Goal: Task Accomplishment & Management: Use online tool/utility

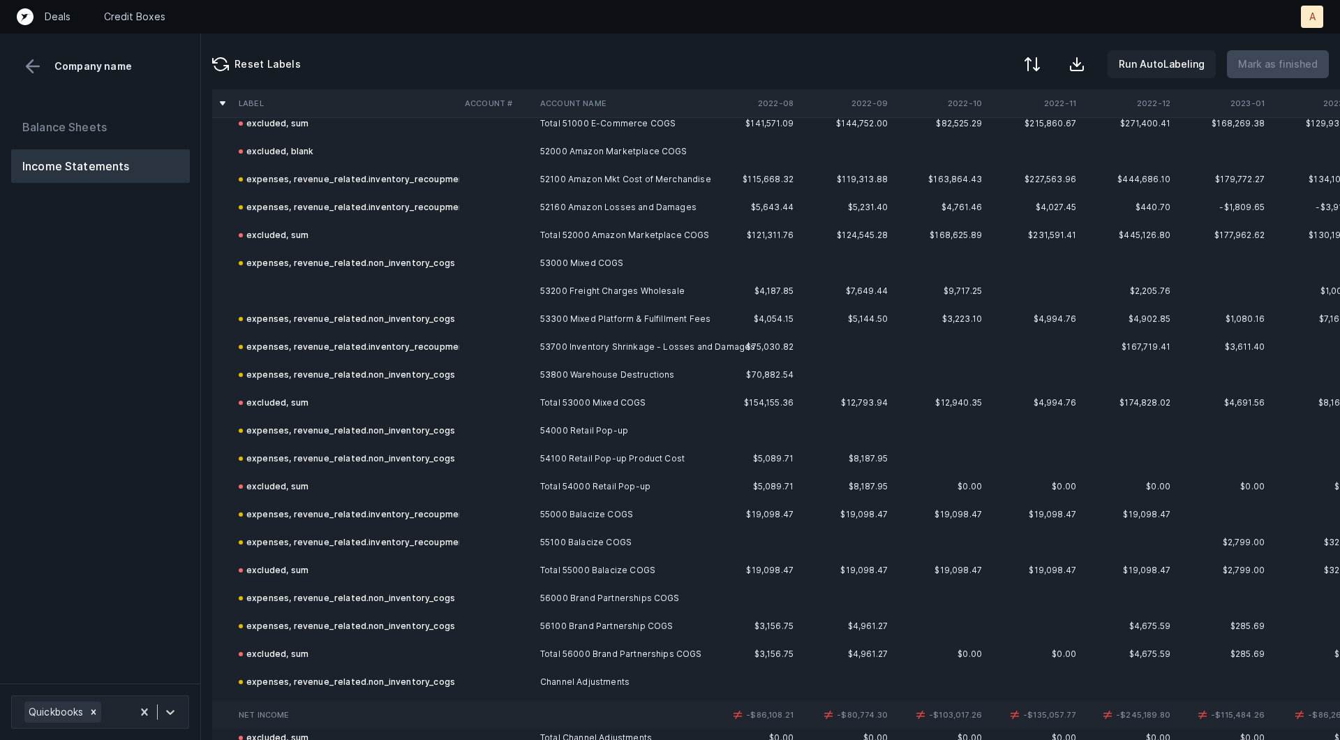
scroll to position [1951, 0]
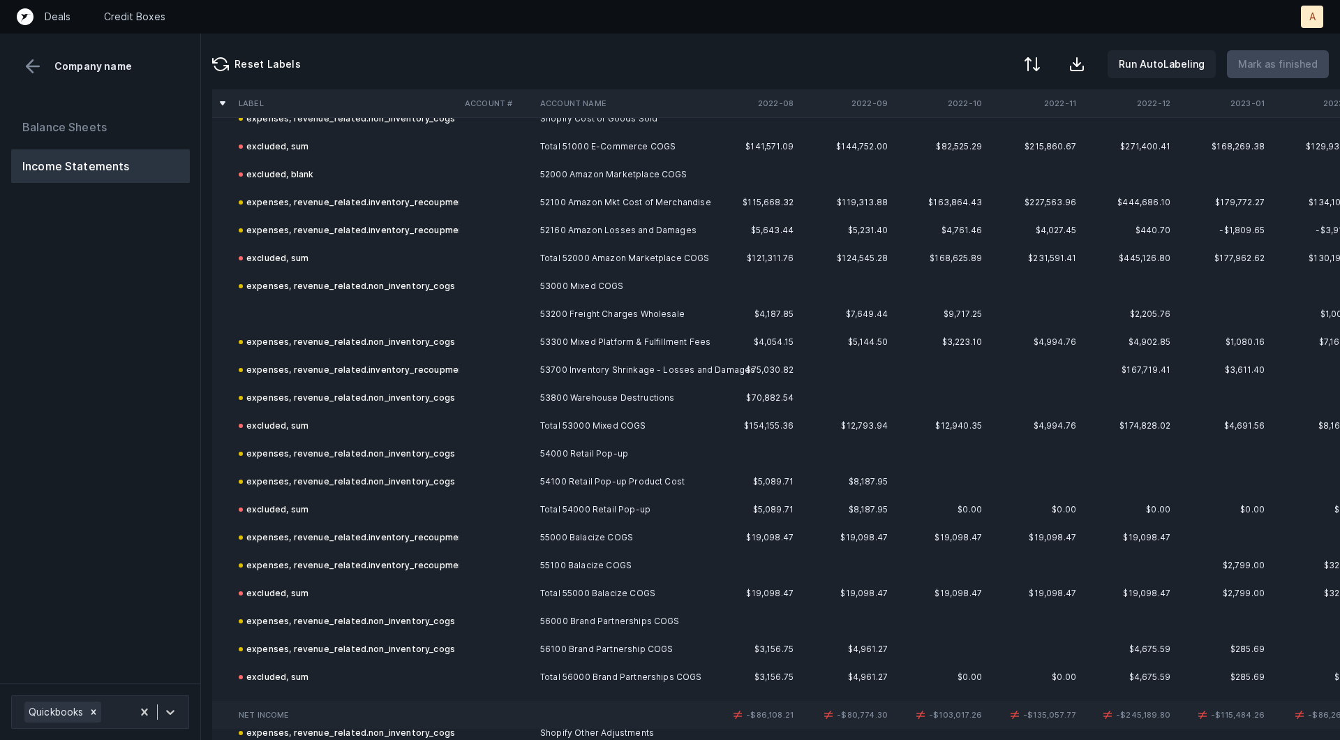
click at [322, 308] on td at bounding box center [346, 314] width 226 height 28
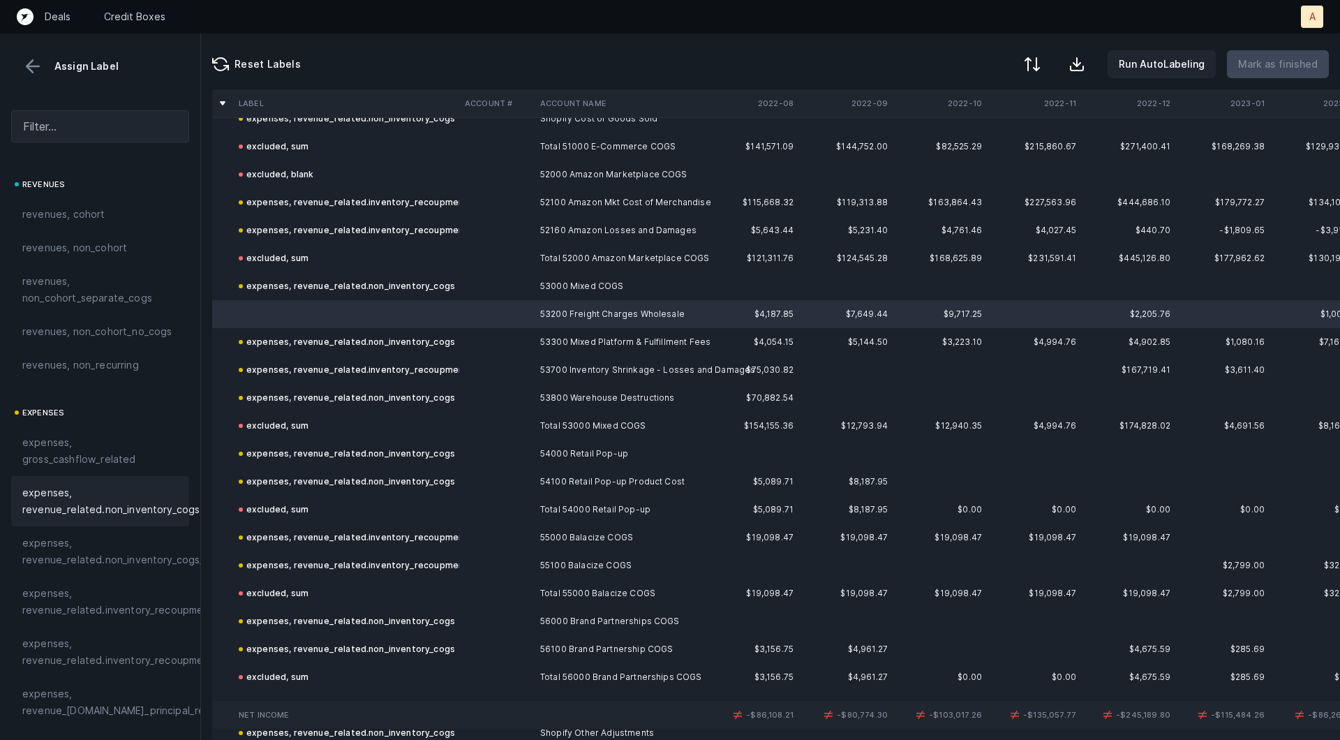
click at [67, 505] on span "expenses, revenue_related.non_inventory_cogs" at bounding box center [110, 500] width 177 height 33
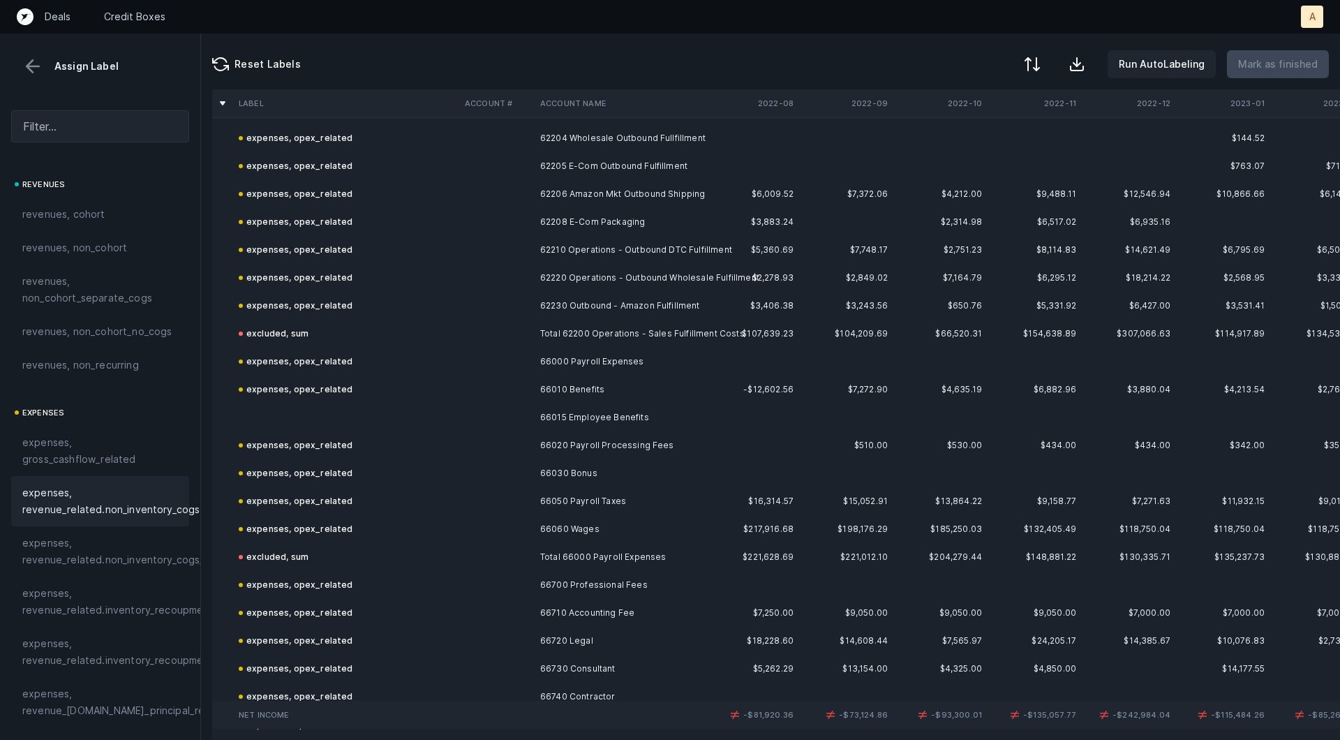
scroll to position [3938, 0]
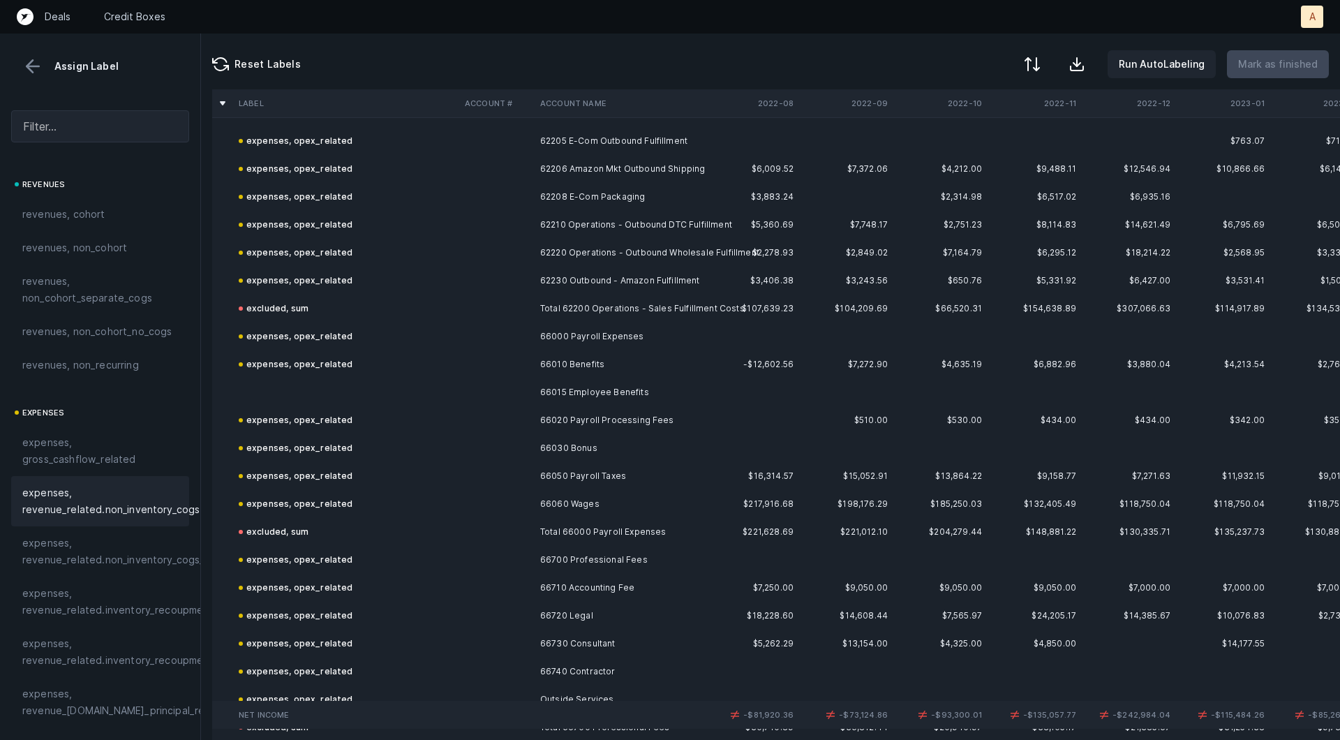
click at [597, 394] on td "66015 Employee Benefits" at bounding box center [620, 392] width 170 height 28
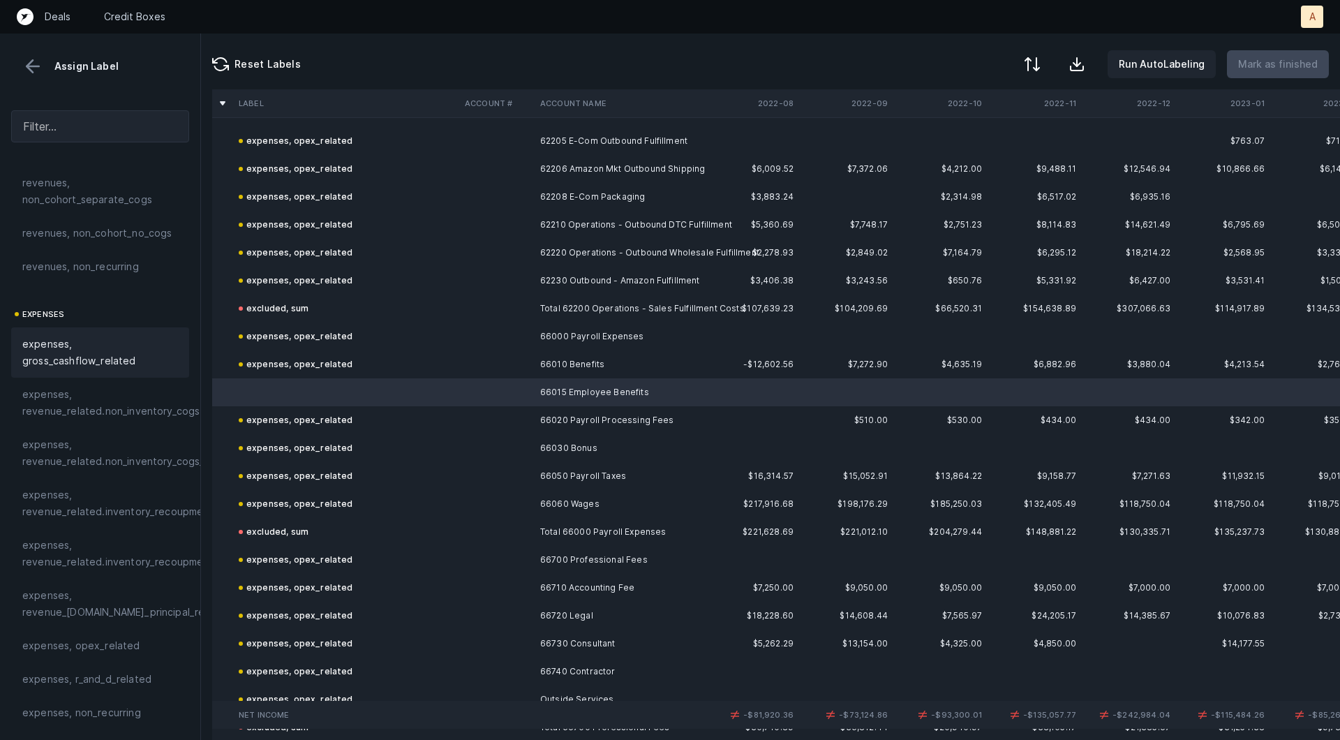
scroll to position [149, 0]
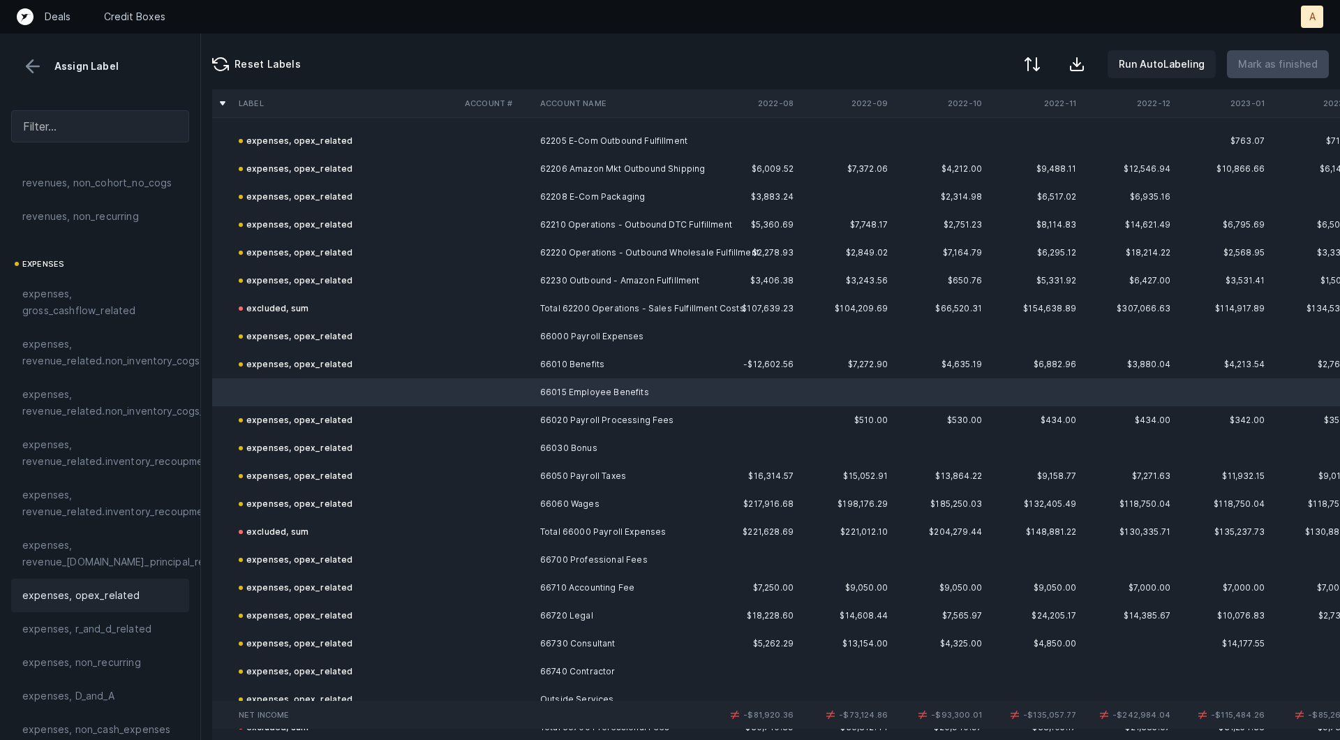
click at [87, 591] on span "expenses, opex_related" at bounding box center [81, 595] width 118 height 17
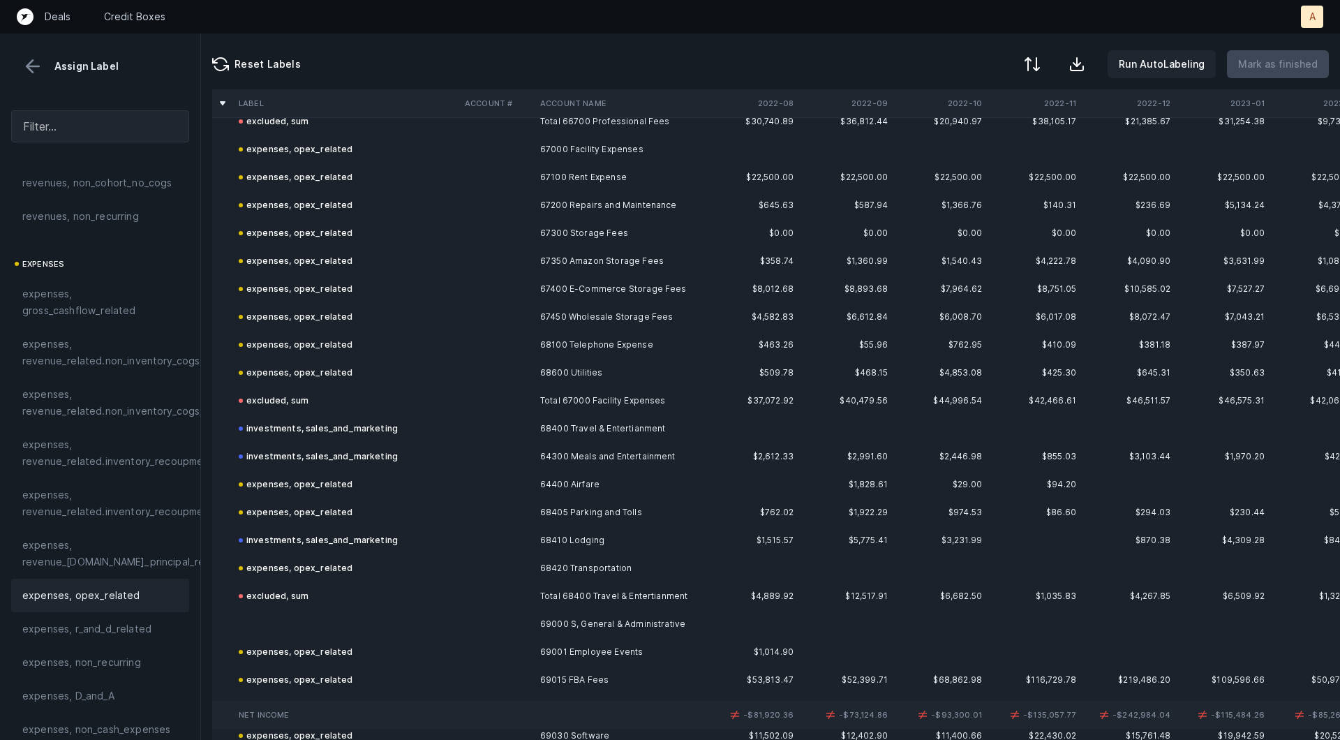
scroll to position [4806, 0]
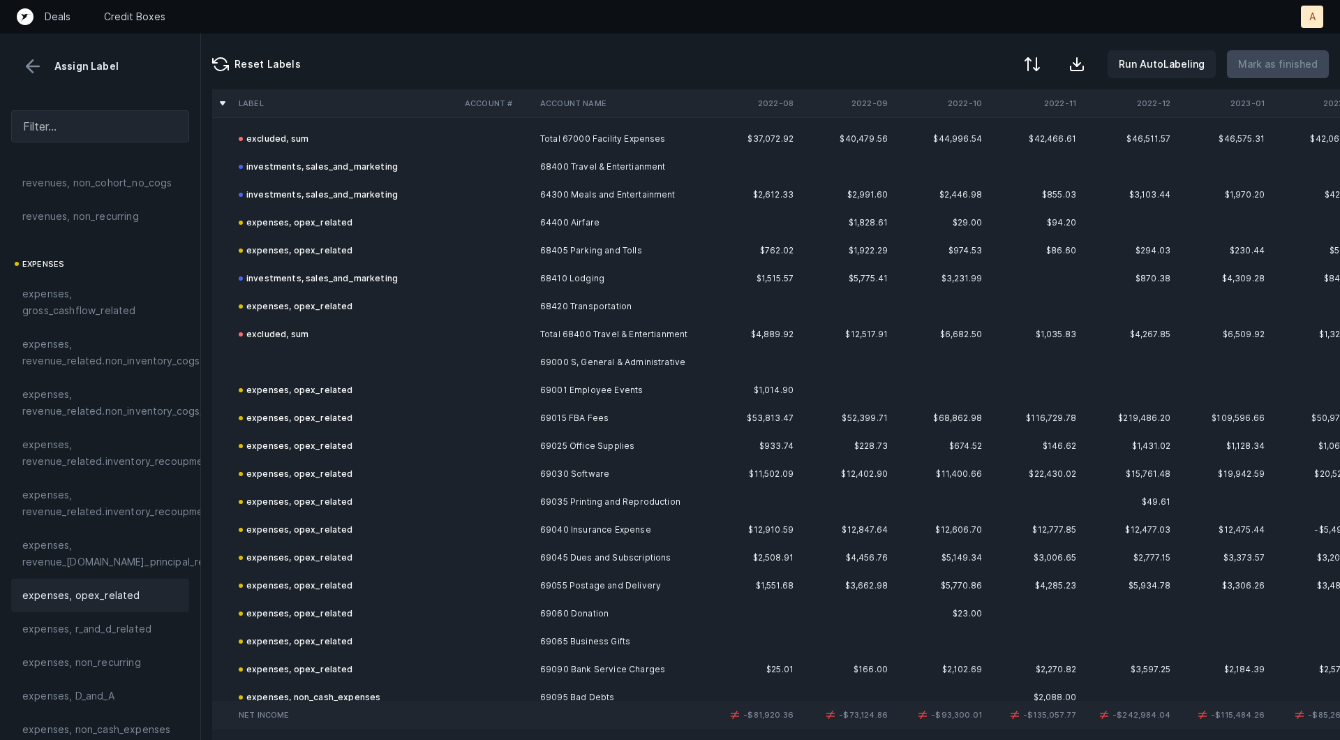
click at [627, 352] on td "69000 S, General & Administrative" at bounding box center [620, 362] width 170 height 28
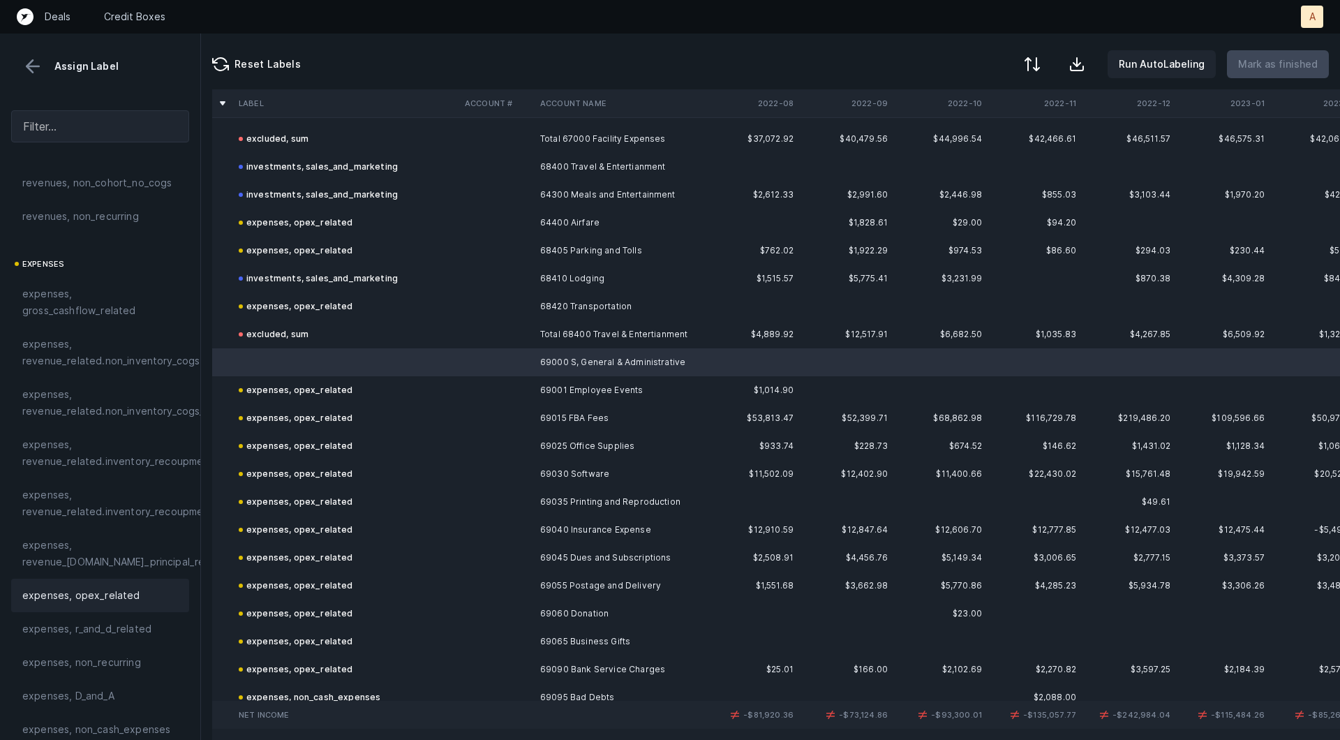
click at [64, 593] on span "expenses, opex_related" at bounding box center [81, 595] width 118 height 17
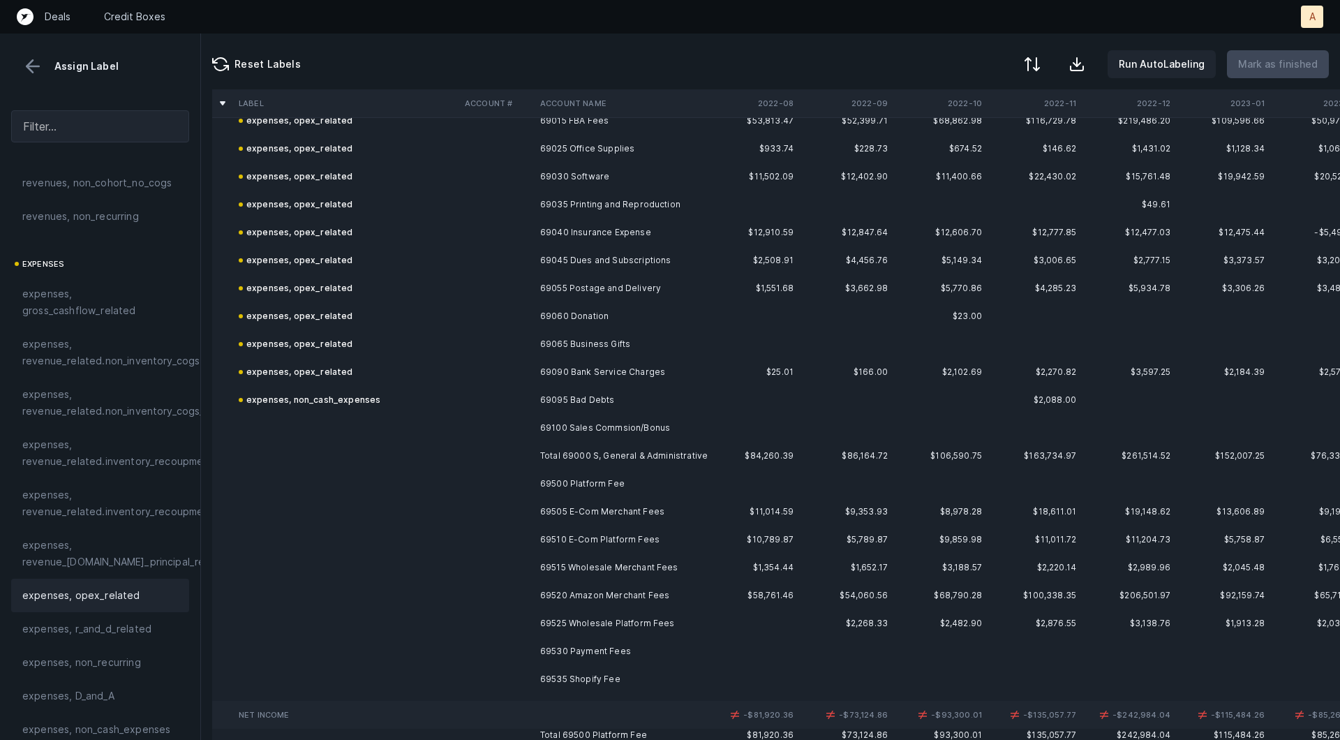
scroll to position [5290, 0]
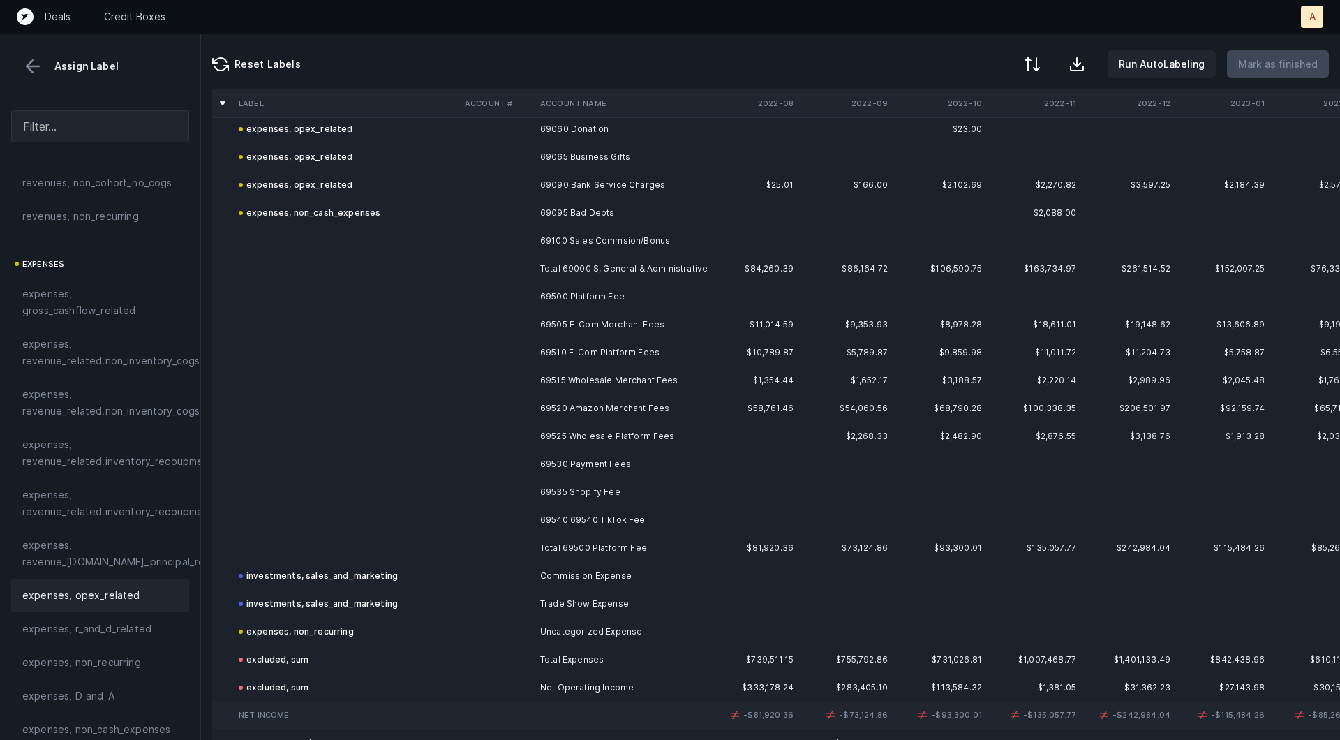
click at [613, 239] on td "69100 Sales Commsion/Bonus" at bounding box center [620, 241] width 170 height 28
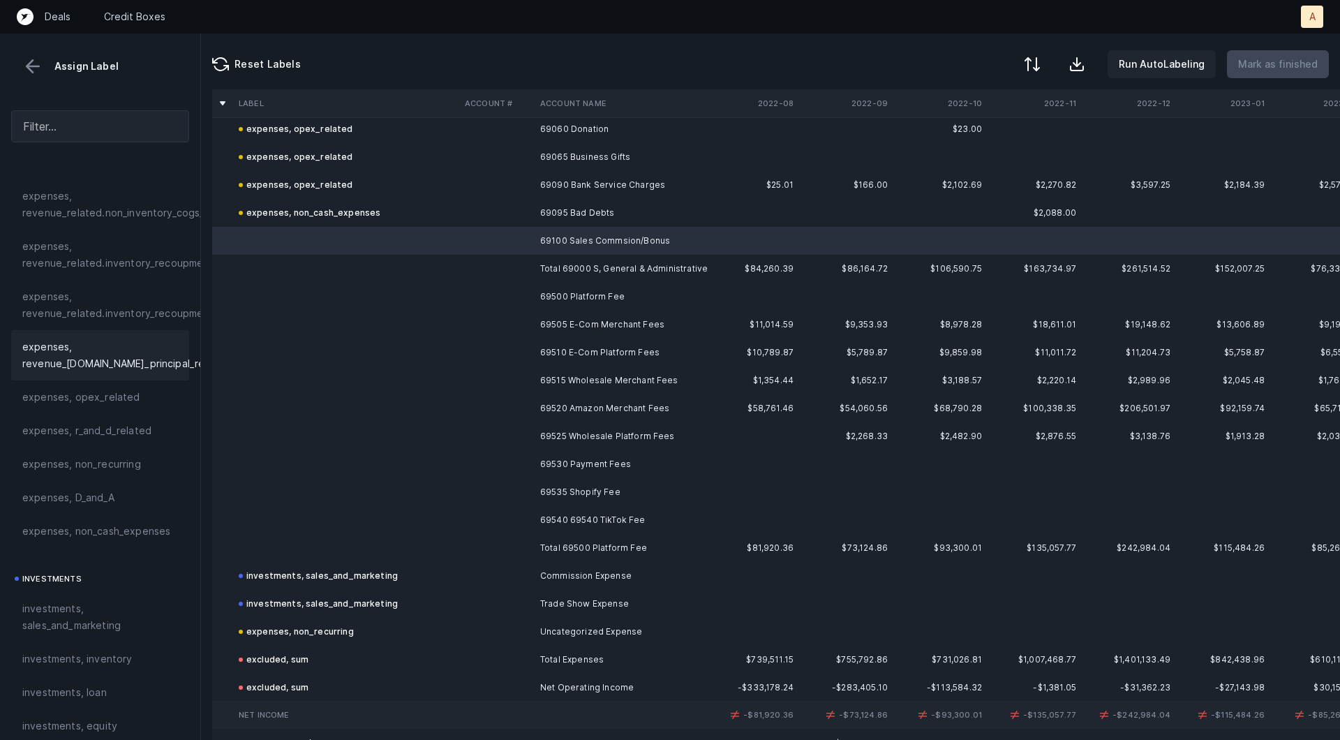
scroll to position [388, 0]
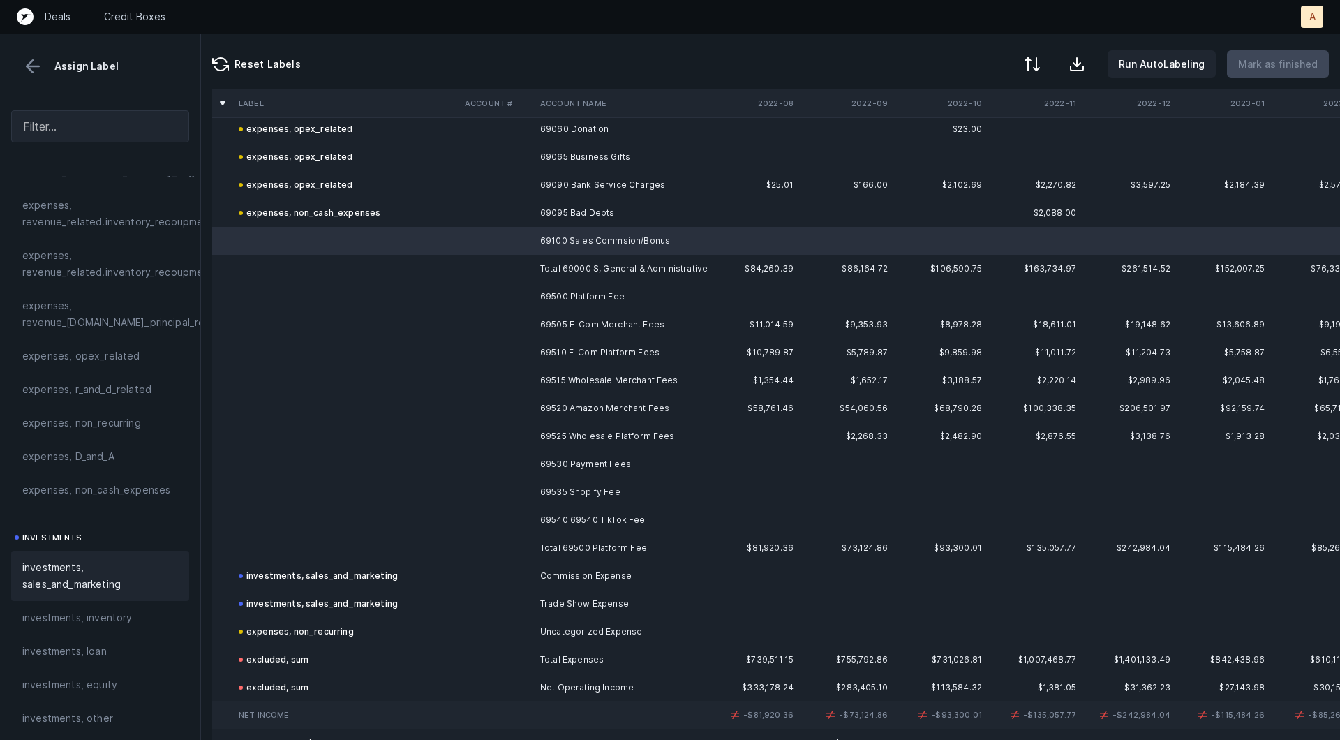
click at [60, 583] on span "investments, sales_and_marketing" at bounding box center [100, 575] width 156 height 33
click at [576, 291] on td "69500 Platform Fee" at bounding box center [620, 297] width 170 height 28
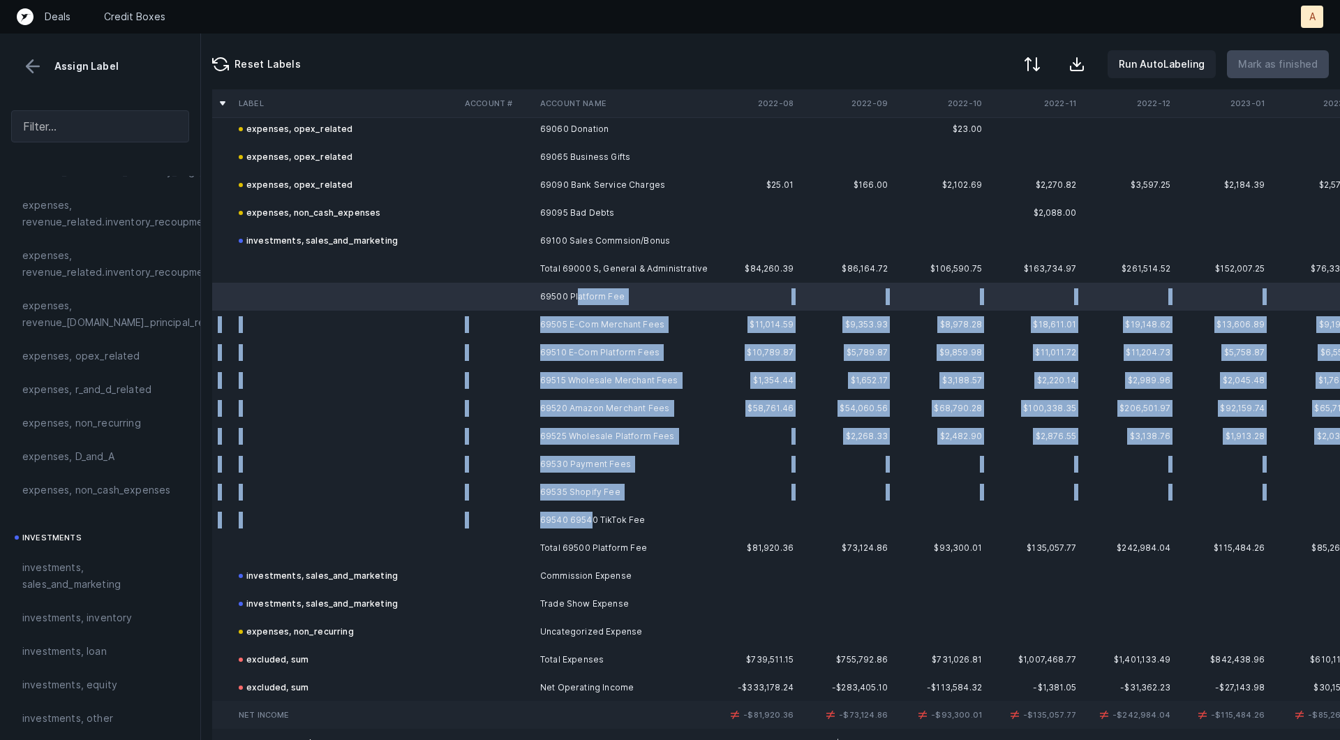
click at [593, 523] on td "69540 69540 TikTok Fee" at bounding box center [620, 520] width 170 height 28
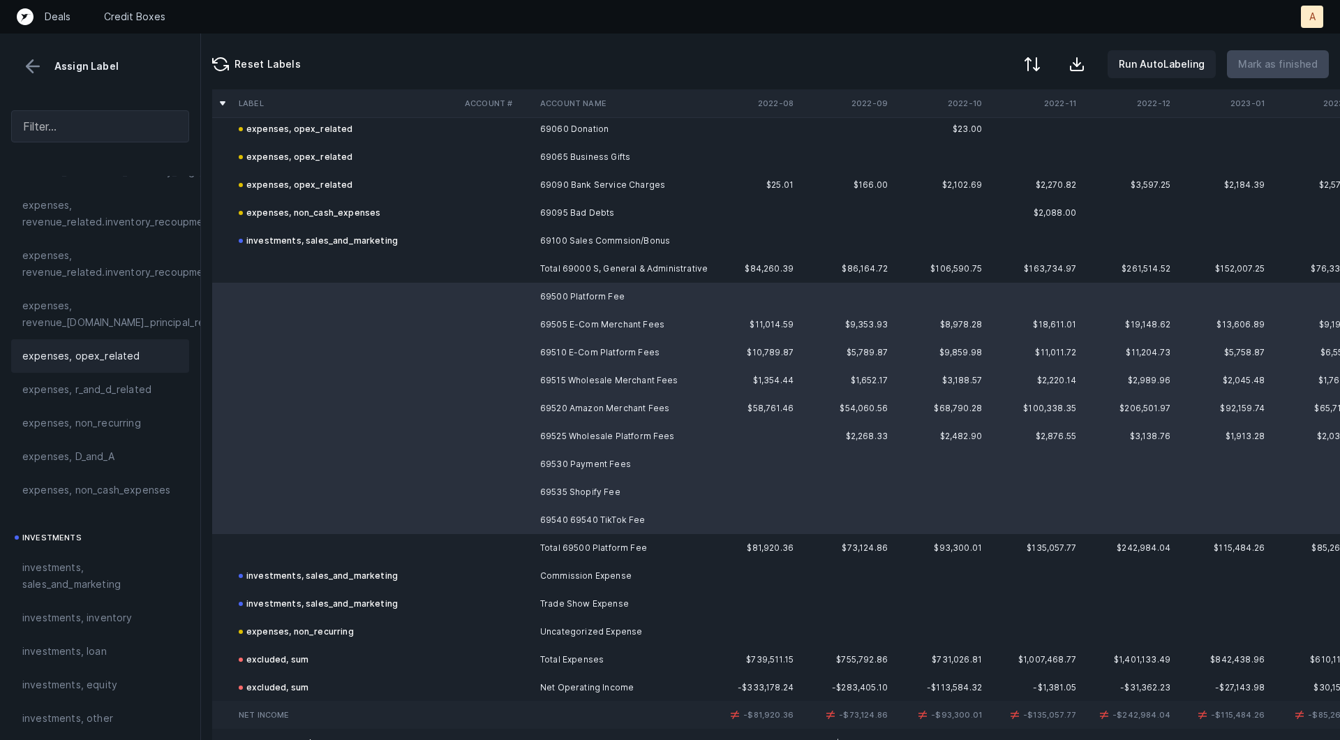
click at [84, 361] on span "expenses, opex_related" at bounding box center [81, 356] width 118 height 17
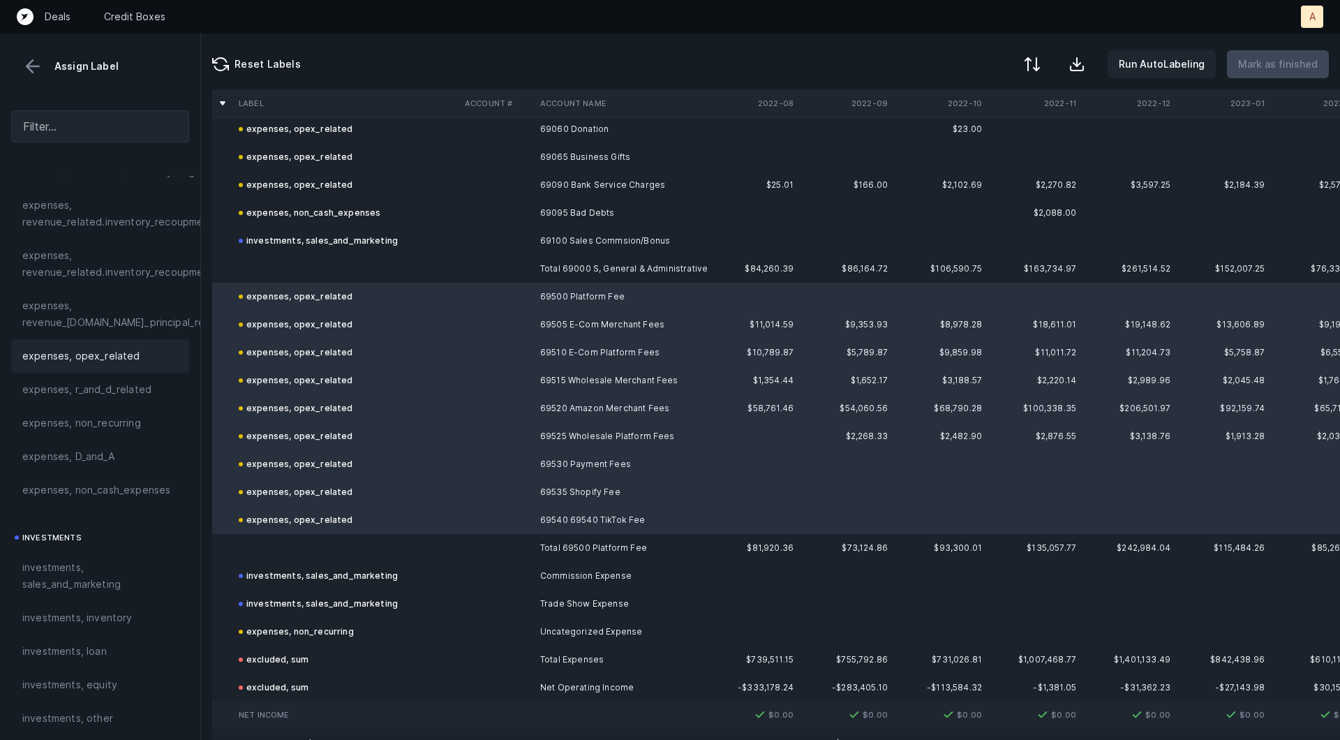
click at [359, 263] on td at bounding box center [346, 269] width 226 height 28
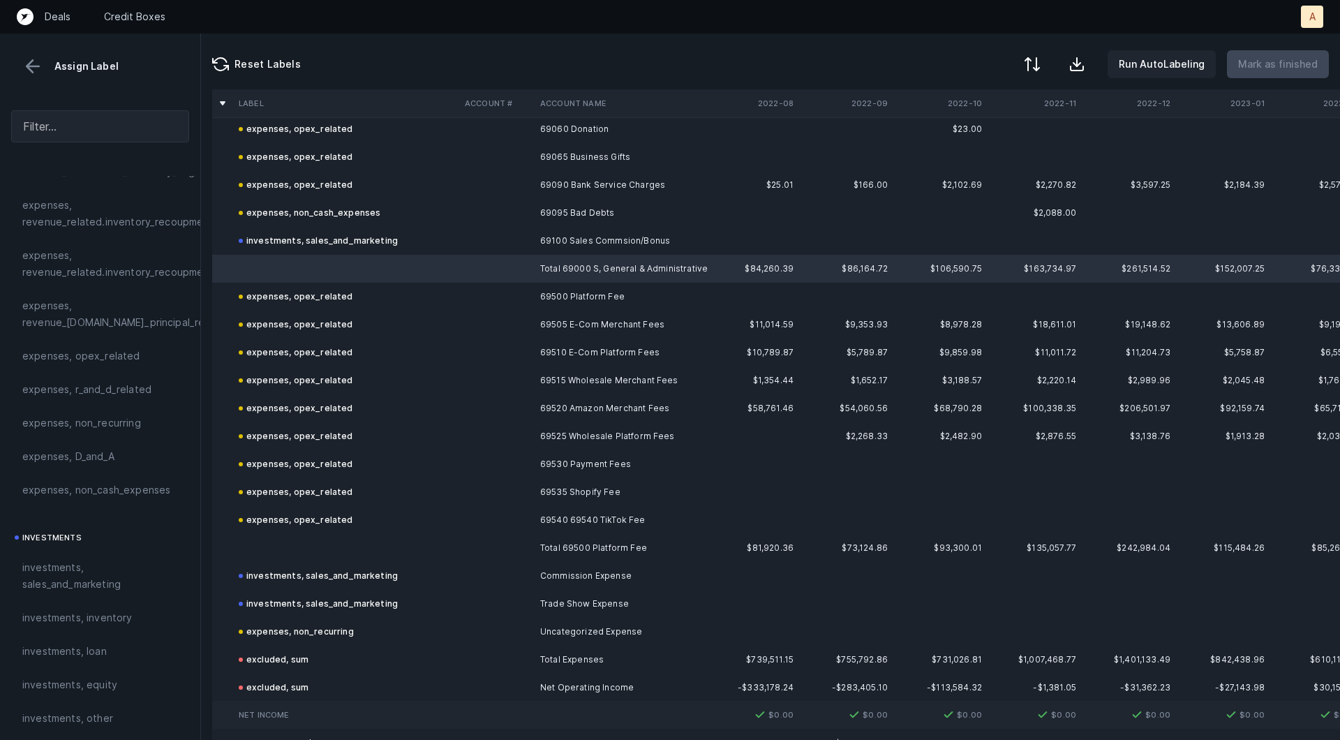
click at [301, 546] on td at bounding box center [346, 548] width 226 height 28
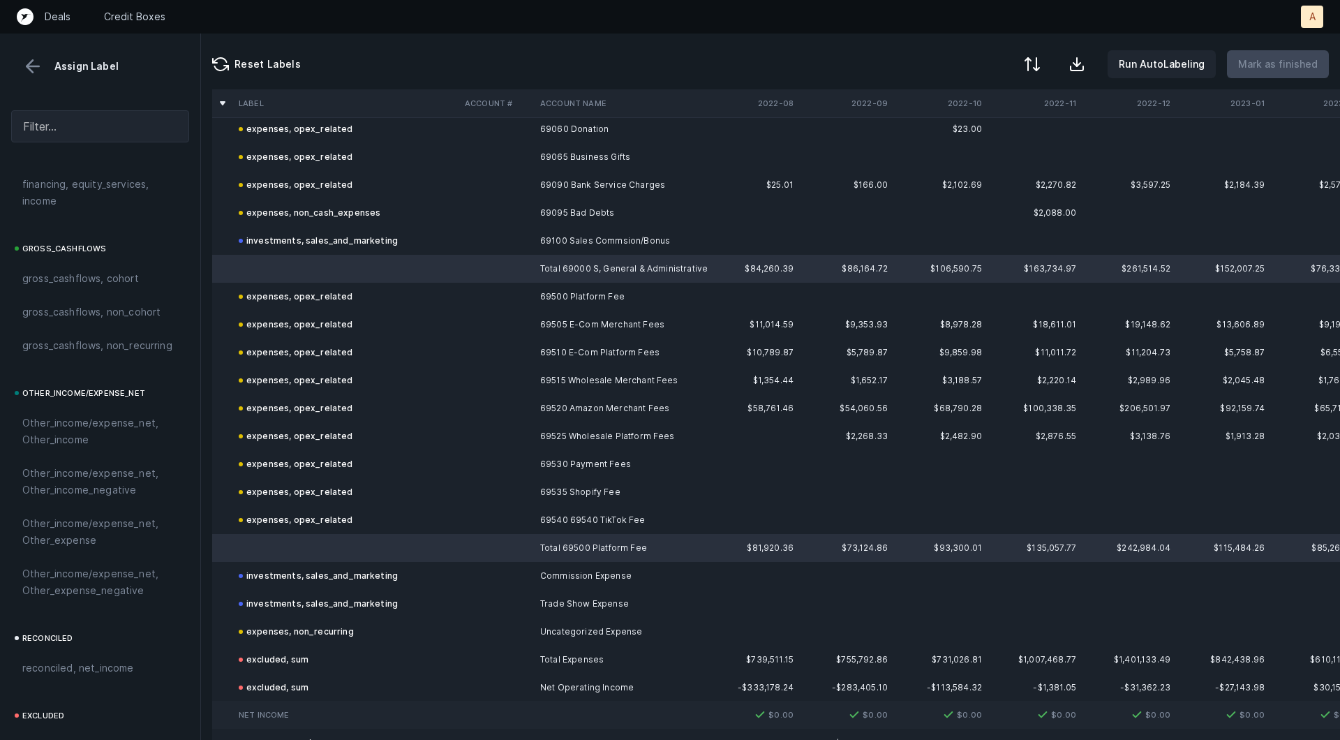
scroll to position [1562, 0]
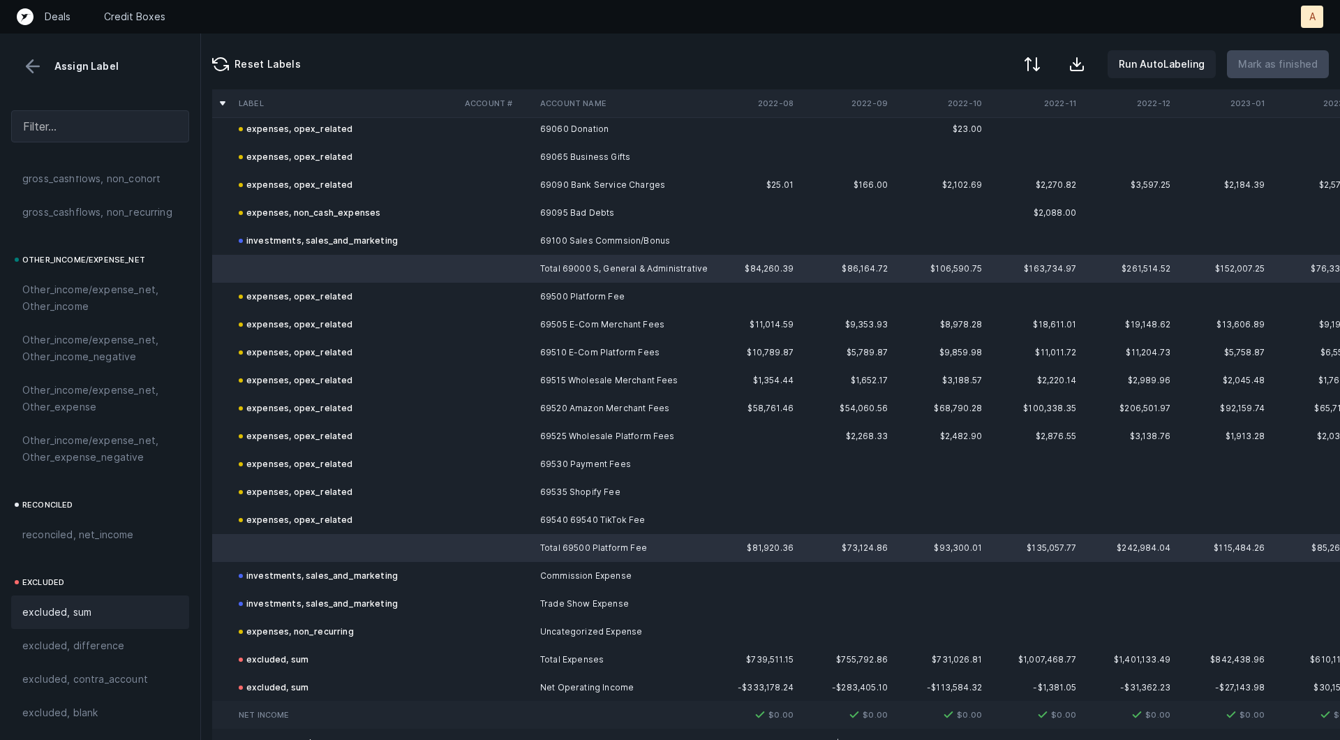
click at [91, 599] on div "excluded, sum" at bounding box center [100, 611] width 178 height 33
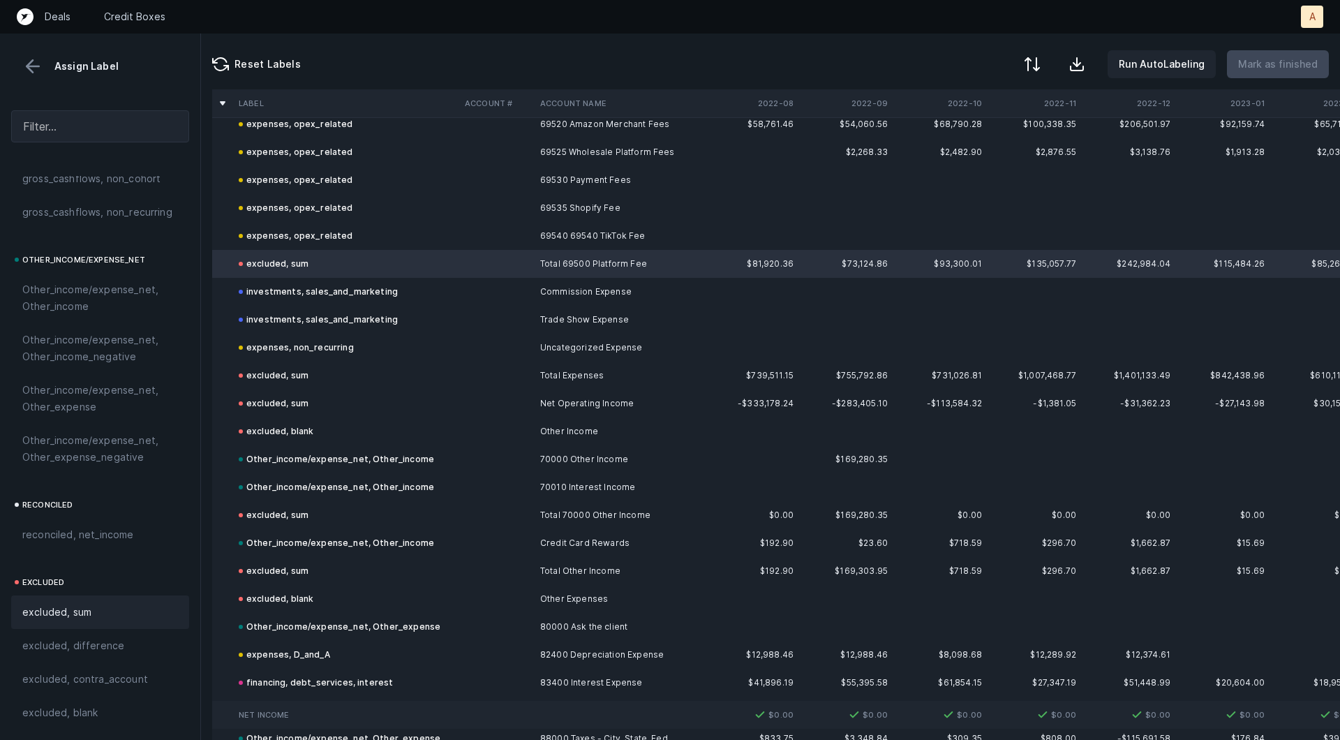
scroll to position [5777, 0]
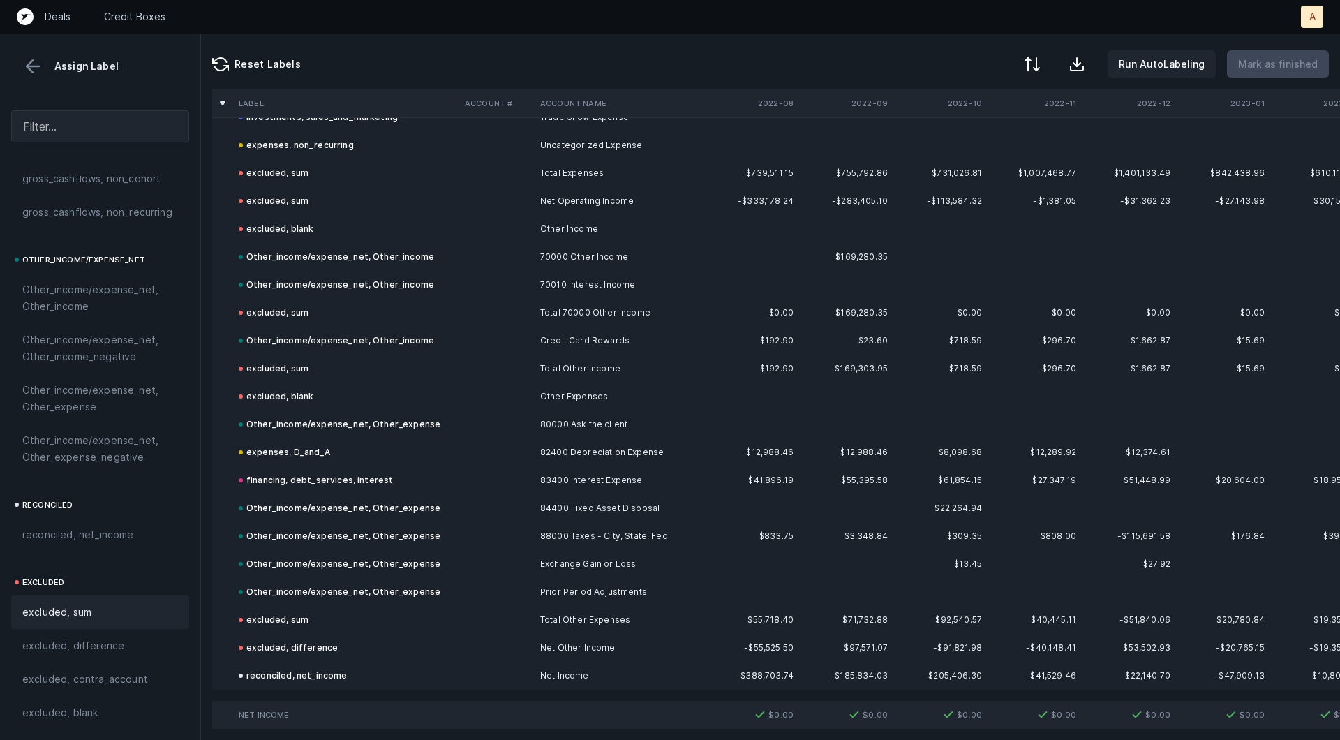
click at [33, 68] on button at bounding box center [32, 66] width 21 height 21
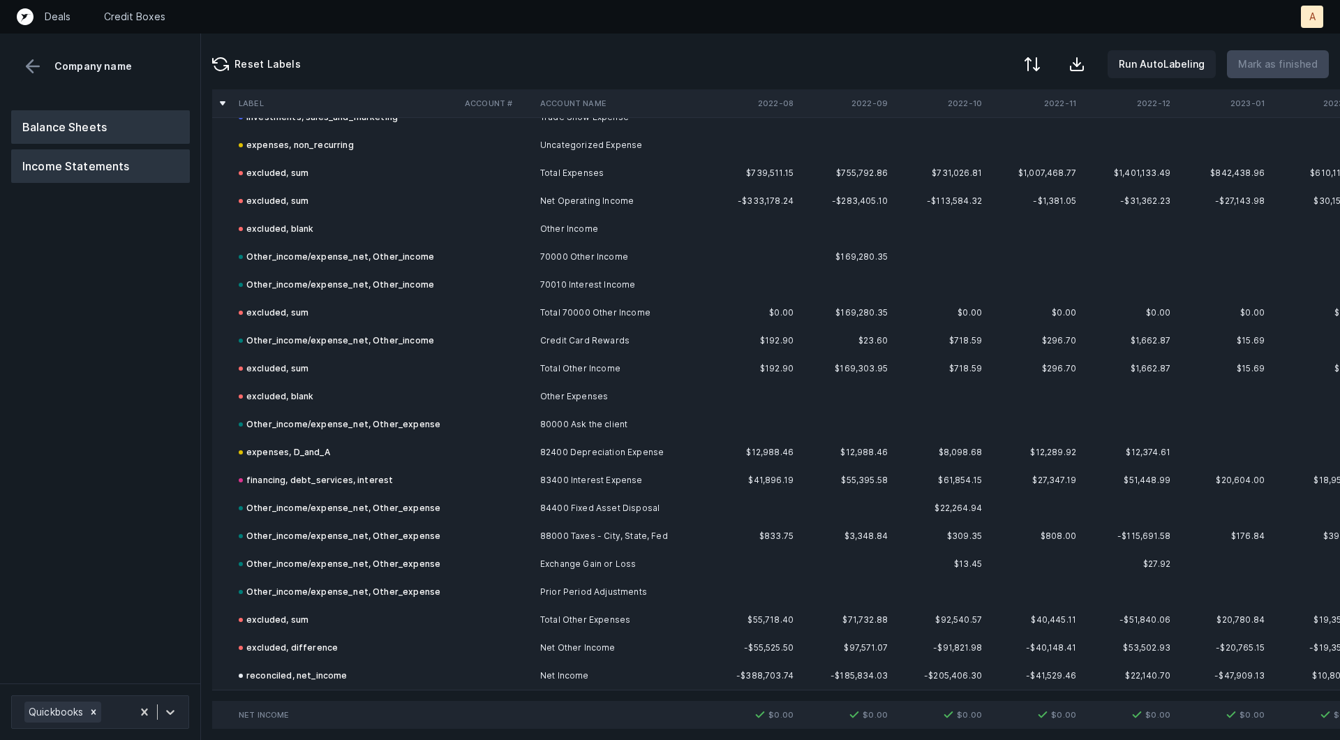
click at [65, 129] on button "Balance Sheets" at bounding box center [100, 126] width 179 height 33
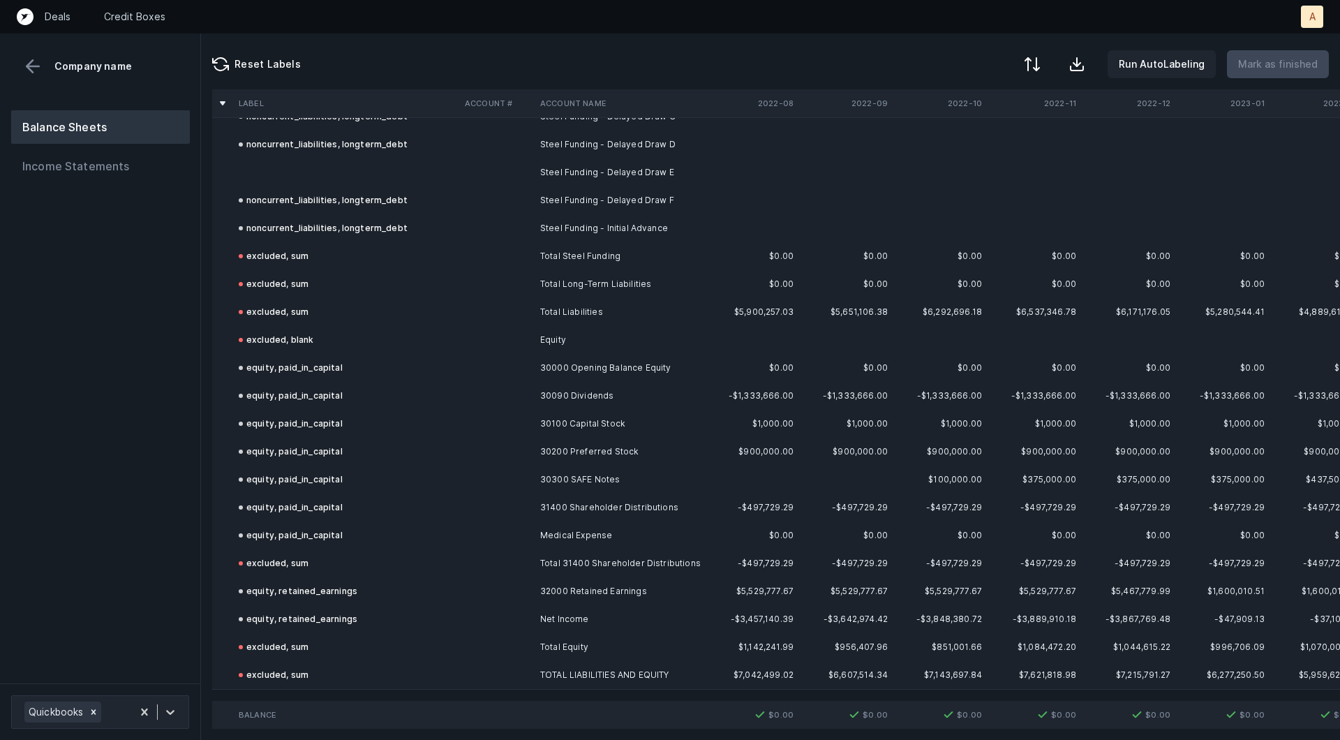
scroll to position [4046, 0]
click at [585, 167] on td "Steel Funding - Delayed Draw E" at bounding box center [620, 173] width 170 height 28
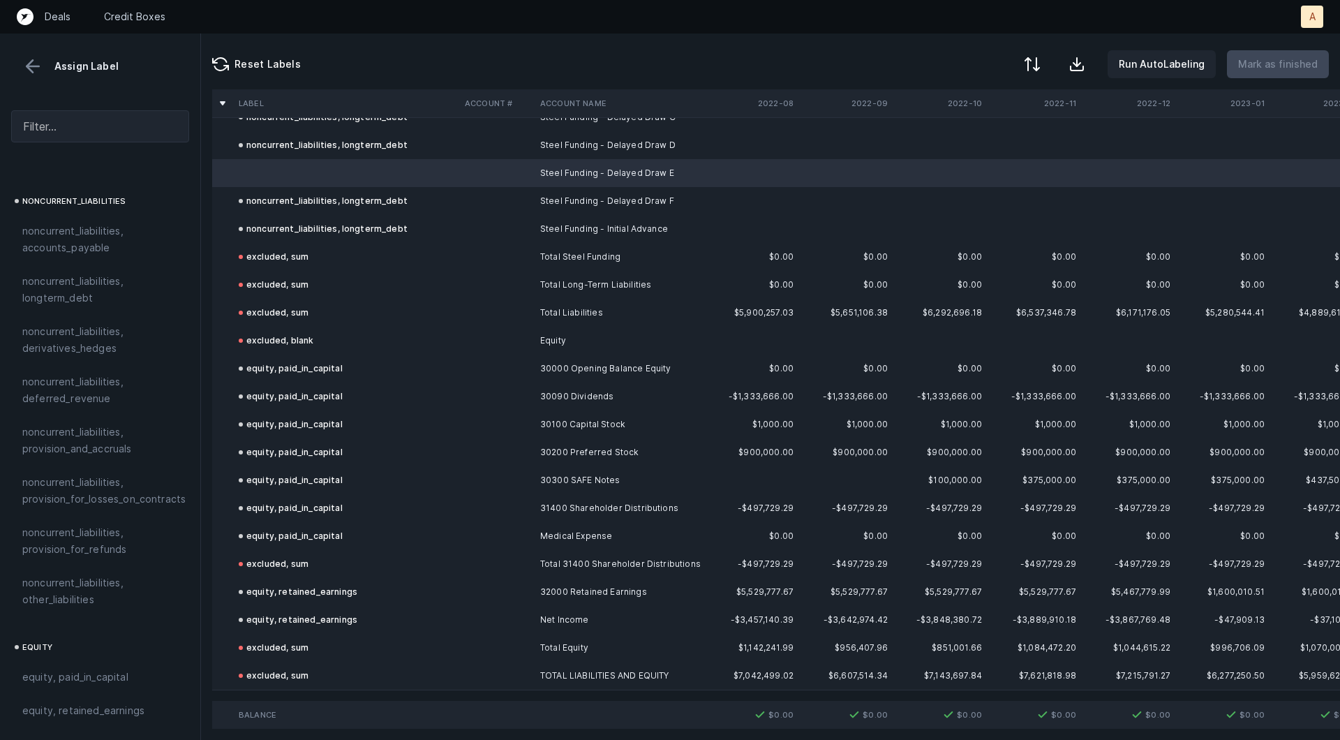
scroll to position [1286, 0]
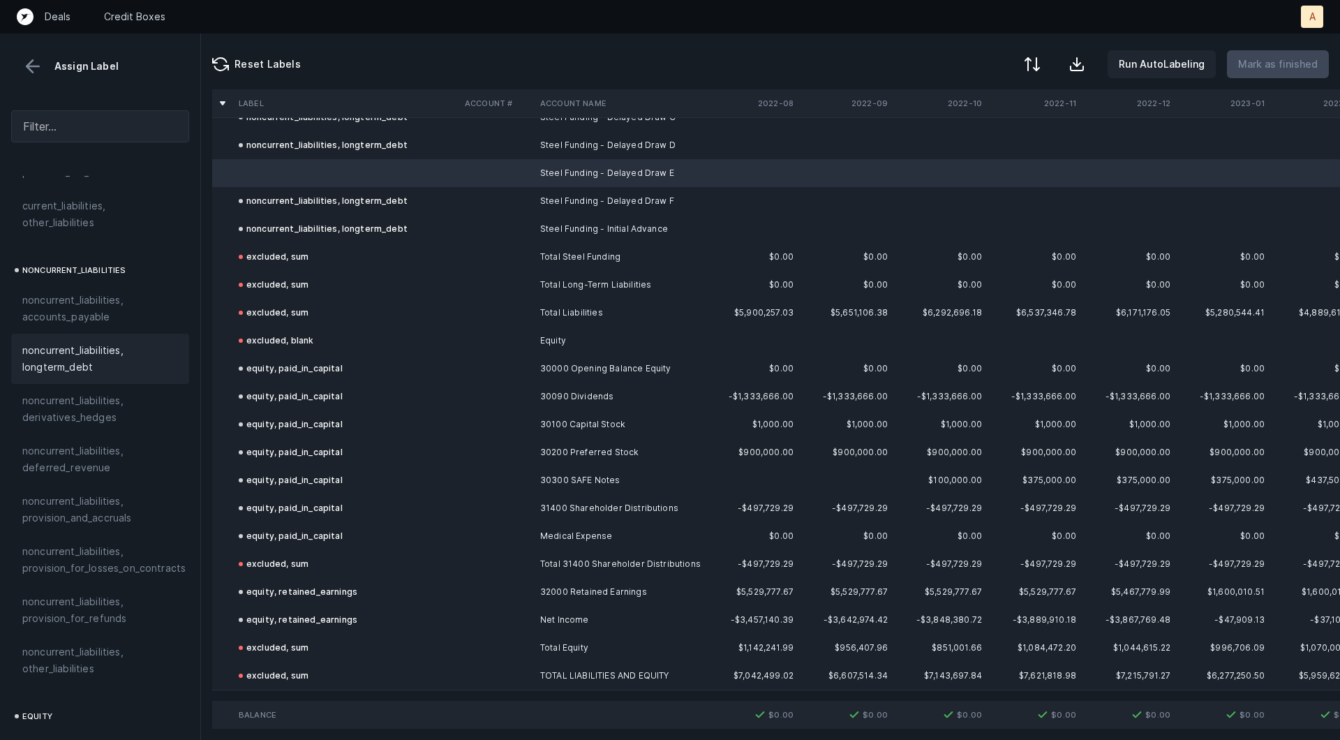
click at [99, 342] on span "noncurrent_liabilities, longterm_debt" at bounding box center [100, 358] width 156 height 33
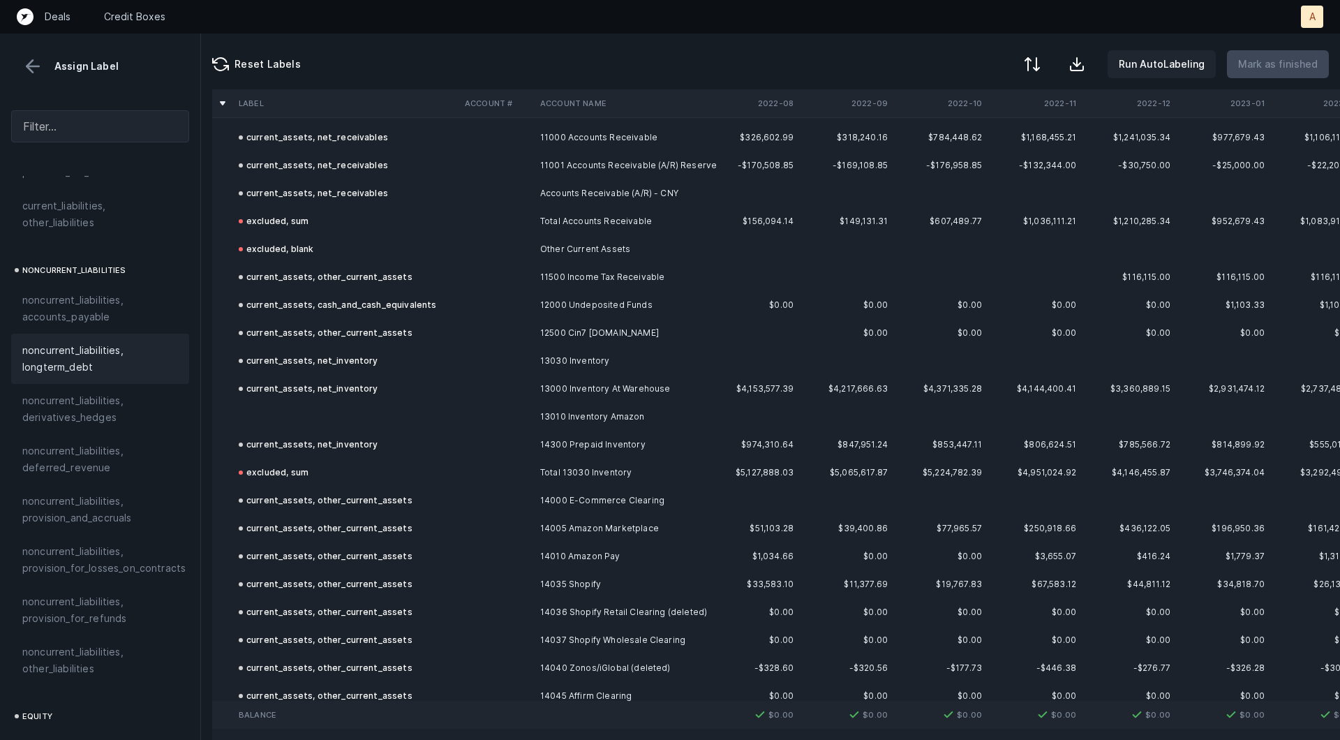
scroll to position [396, 0]
click at [374, 417] on td at bounding box center [346, 417] width 226 height 28
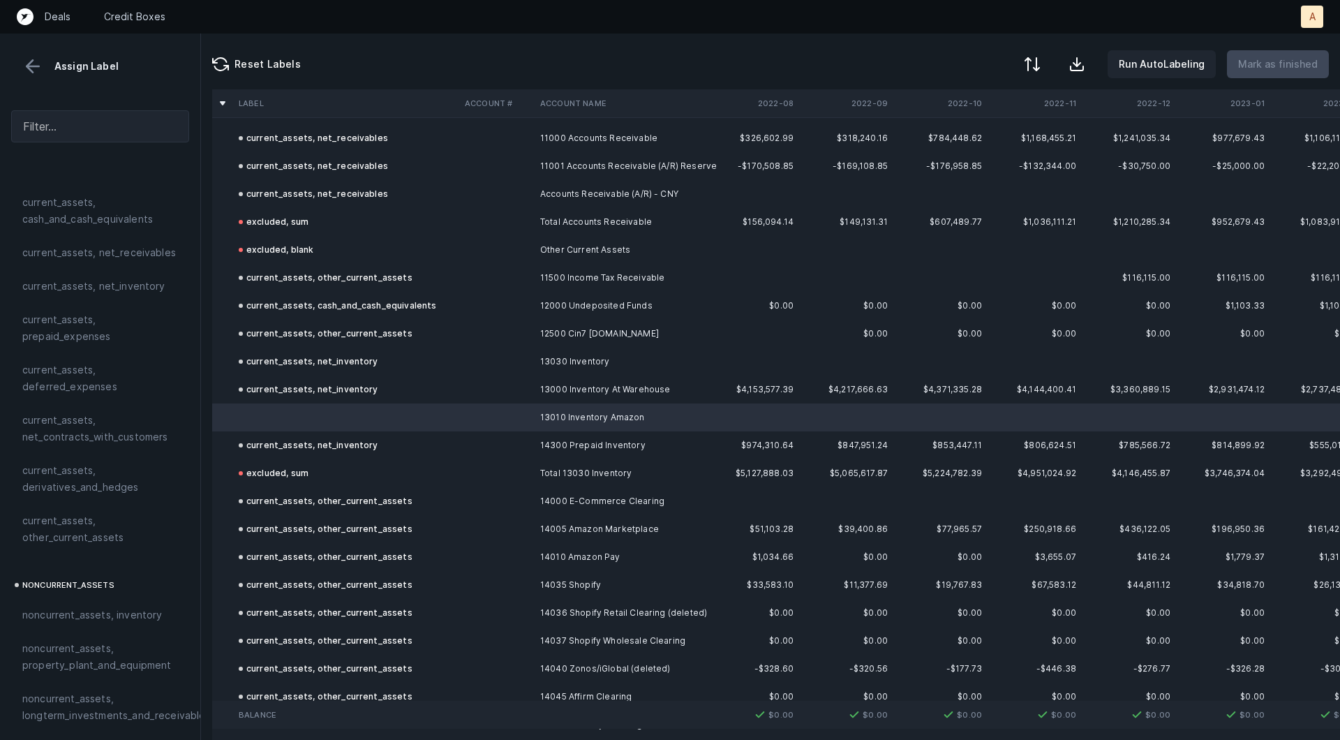
scroll to position [0, 0]
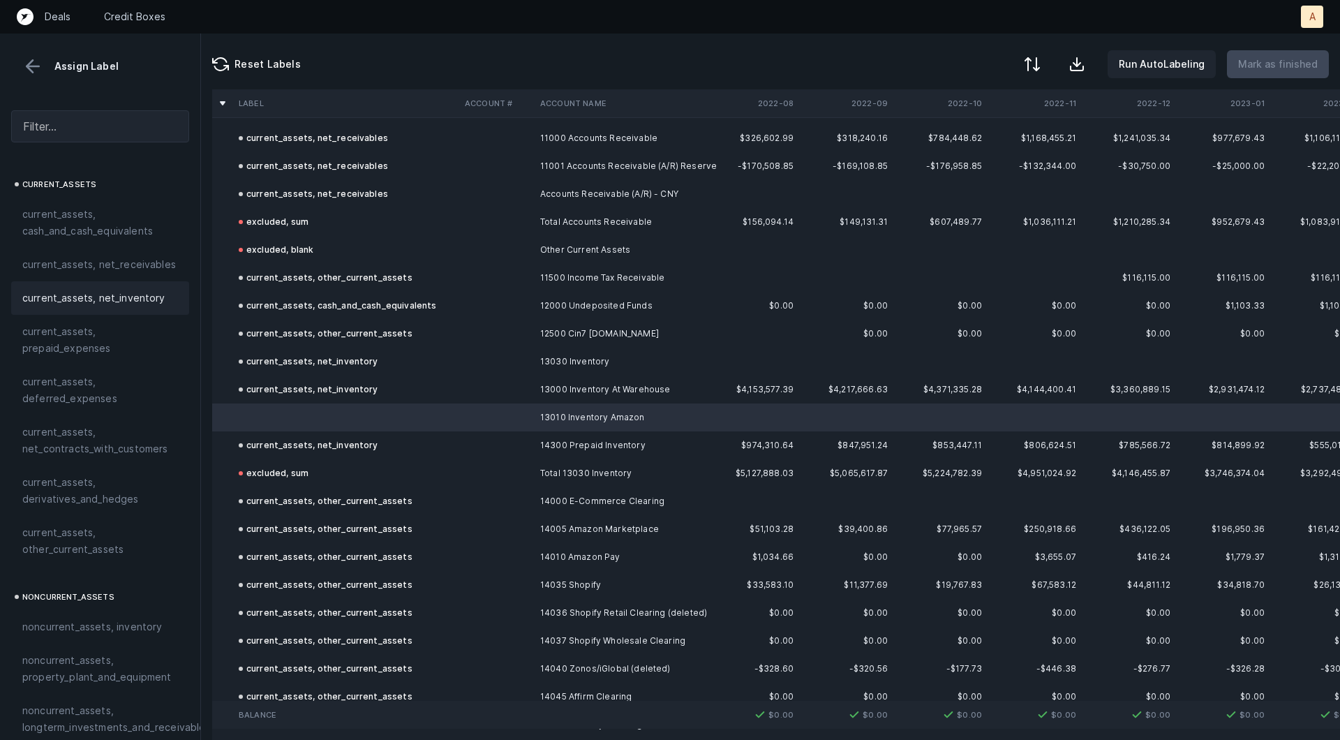
click at [117, 306] on div "current_assets, net_inventory" at bounding box center [100, 297] width 178 height 33
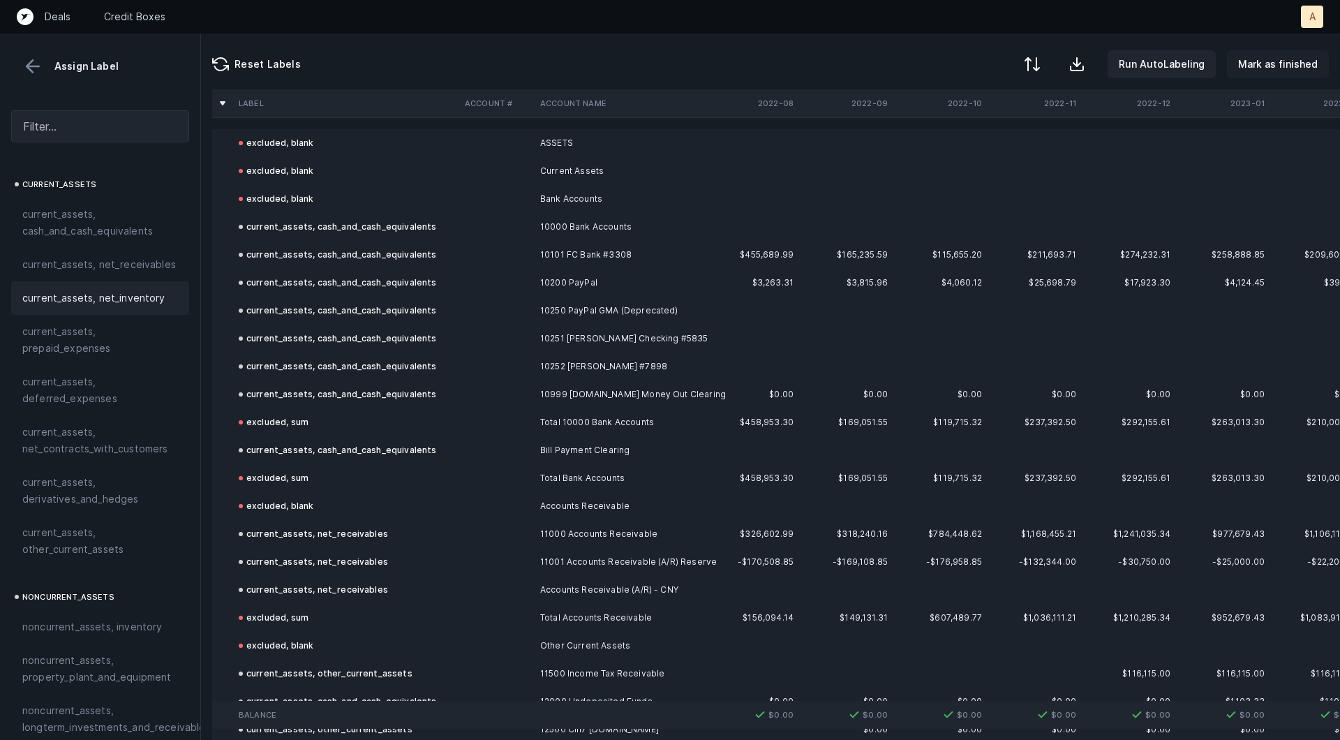
click at [1287, 58] on p "Mark as finished" at bounding box center [1278, 64] width 80 height 17
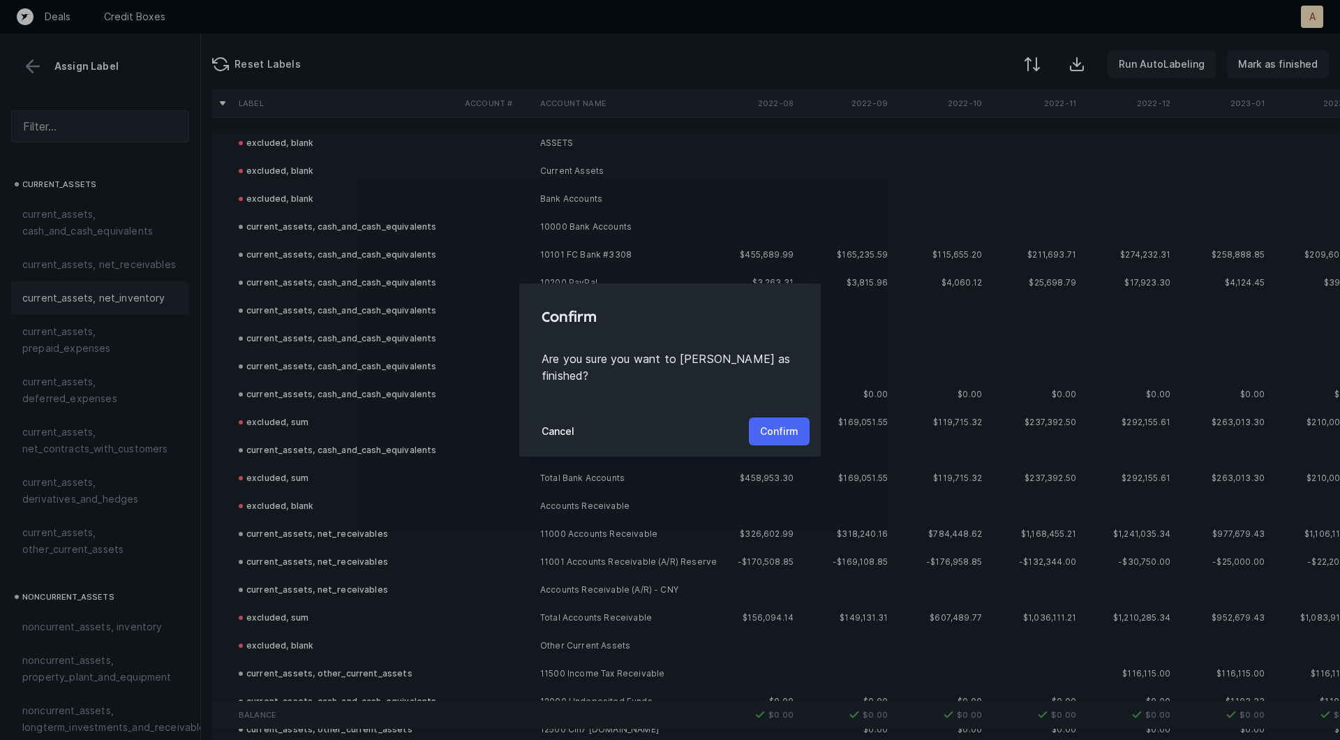
click at [793, 427] on p "Confirm" at bounding box center [779, 431] width 38 height 17
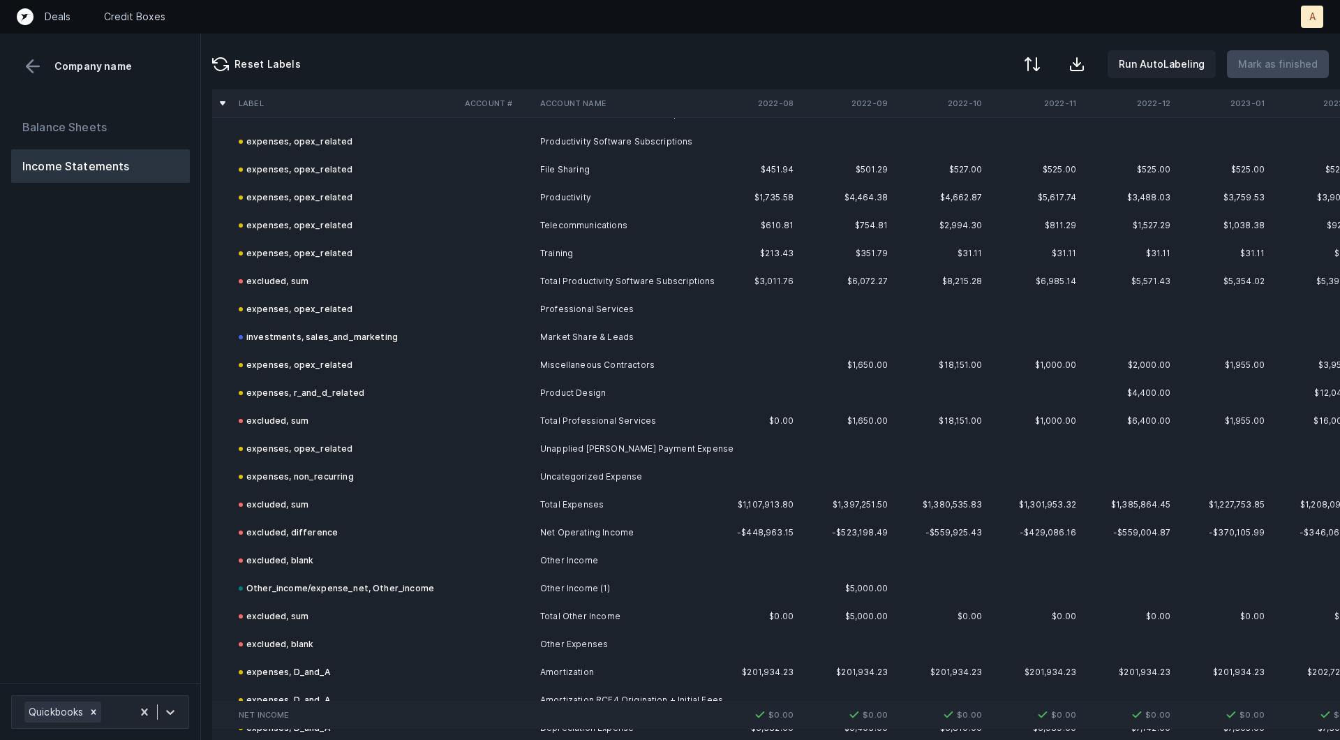
scroll to position [3208, 0]
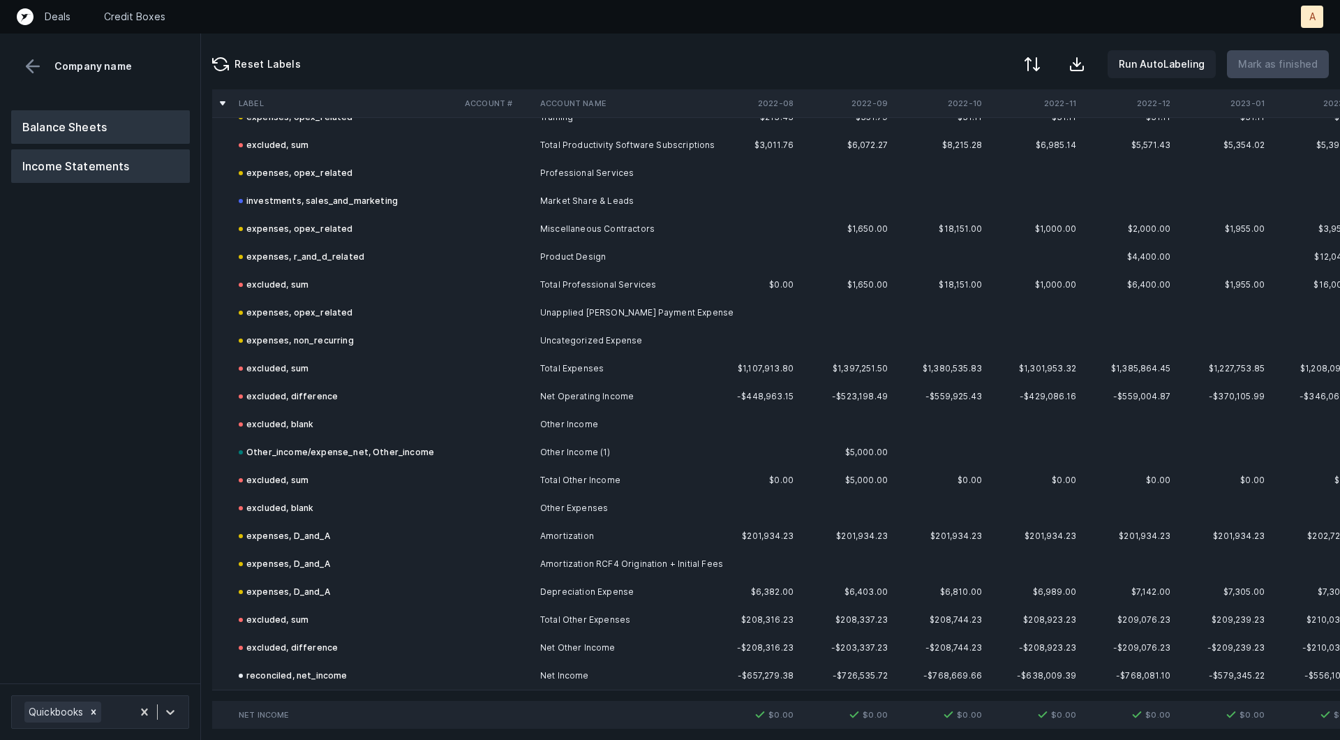
click at [120, 128] on button "Balance Sheets" at bounding box center [100, 126] width 179 height 33
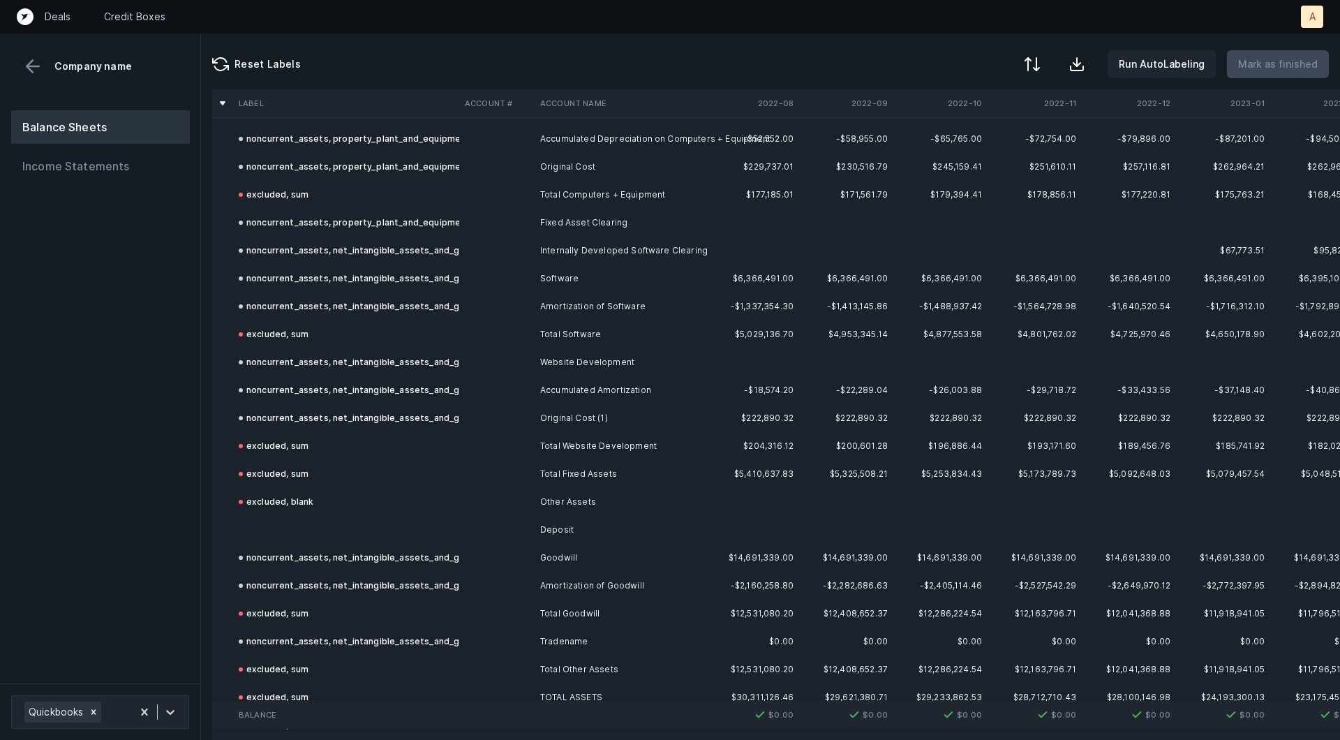
scroll to position [752, 0]
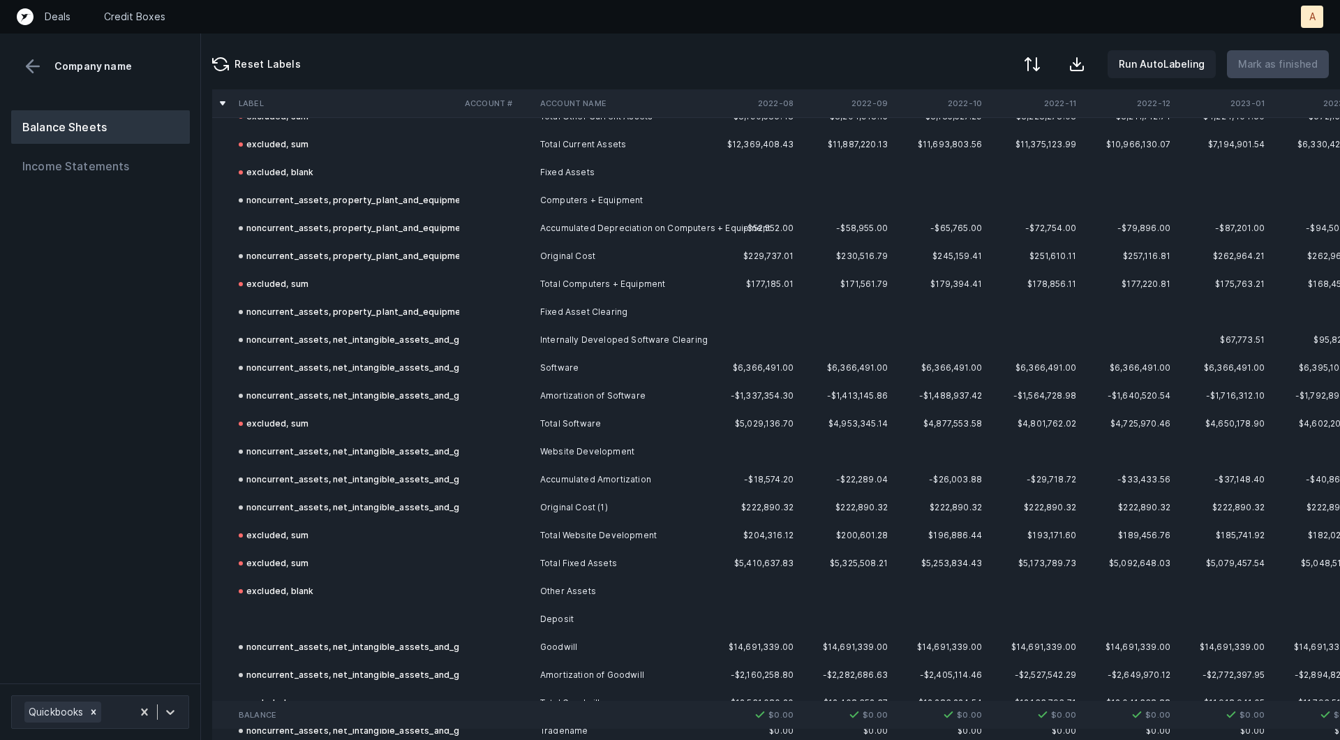
click at [471, 618] on td at bounding box center [496, 619] width 75 height 28
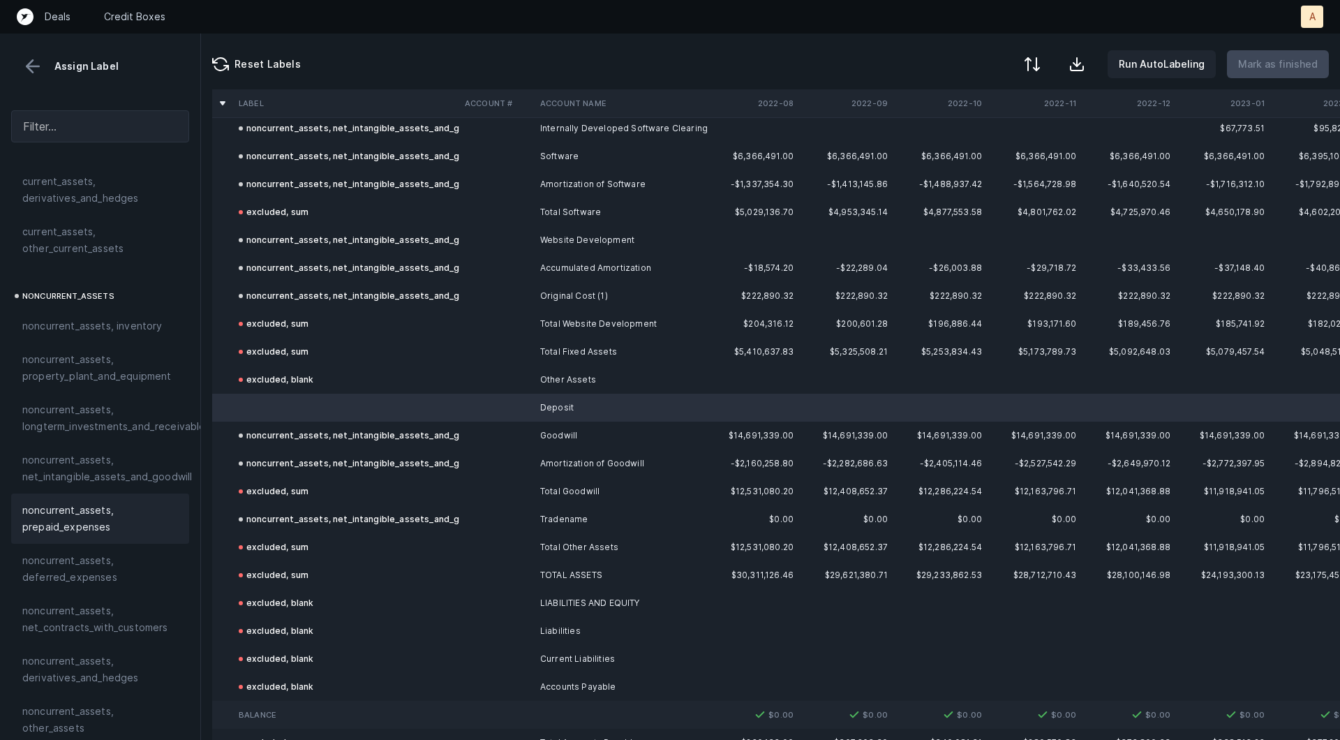
scroll to position [497, 0]
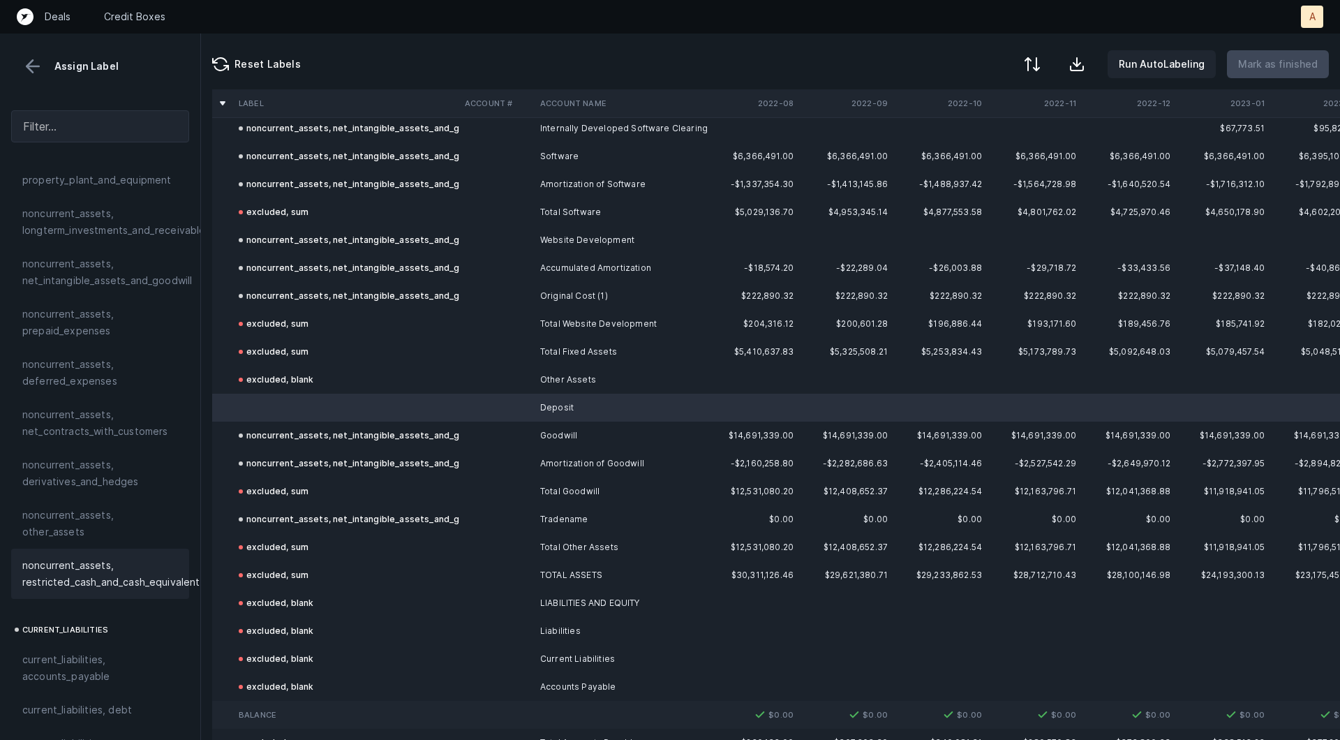
click at [47, 570] on span "noncurrent_assets, restricted_cash_and_cash_equivalents" at bounding box center [113, 573] width 183 height 33
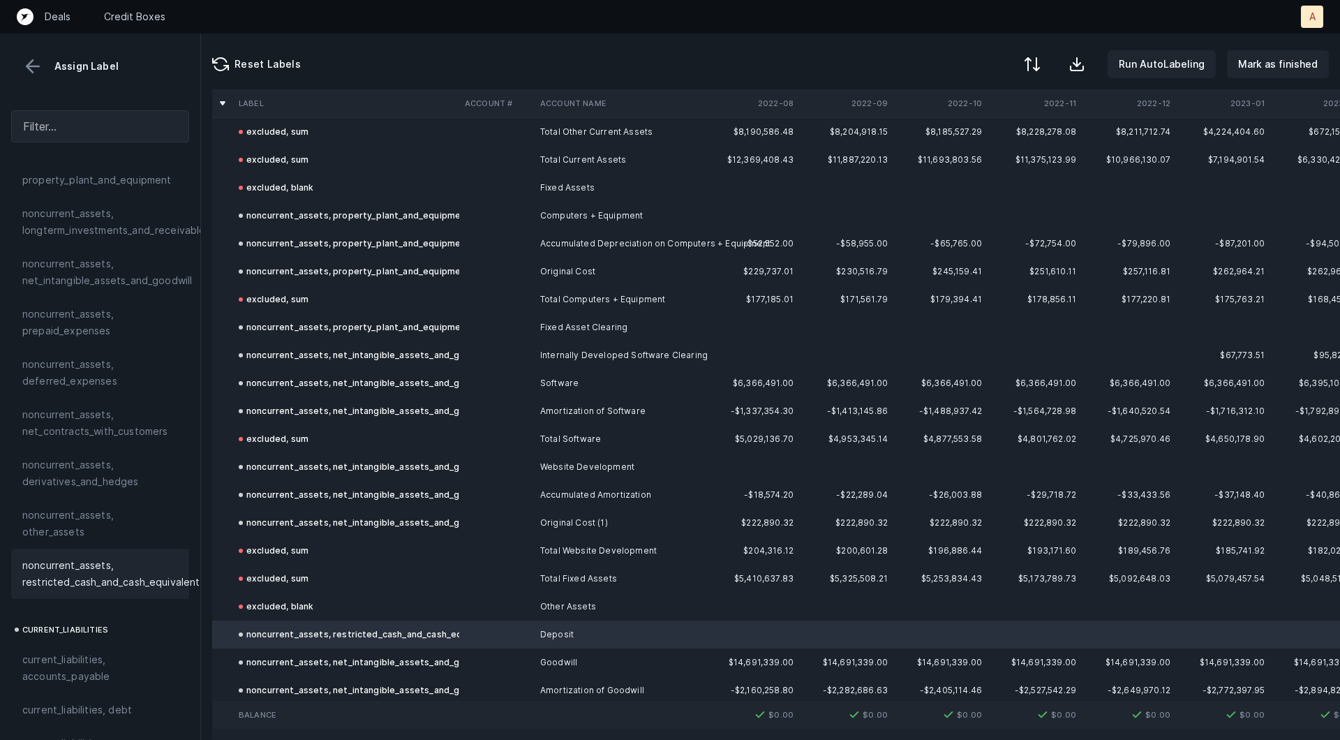
scroll to position [0, 0]
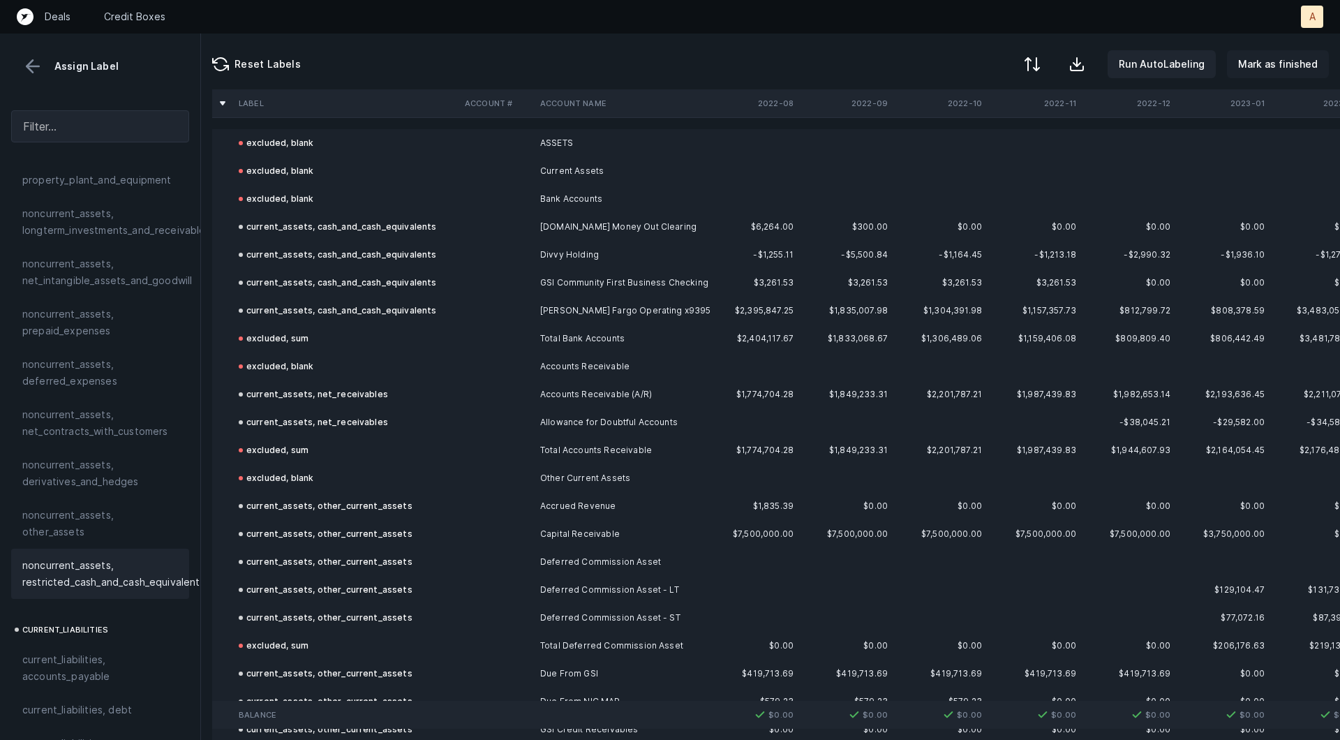
click at [1274, 62] on p "Mark as finished" at bounding box center [1278, 64] width 80 height 17
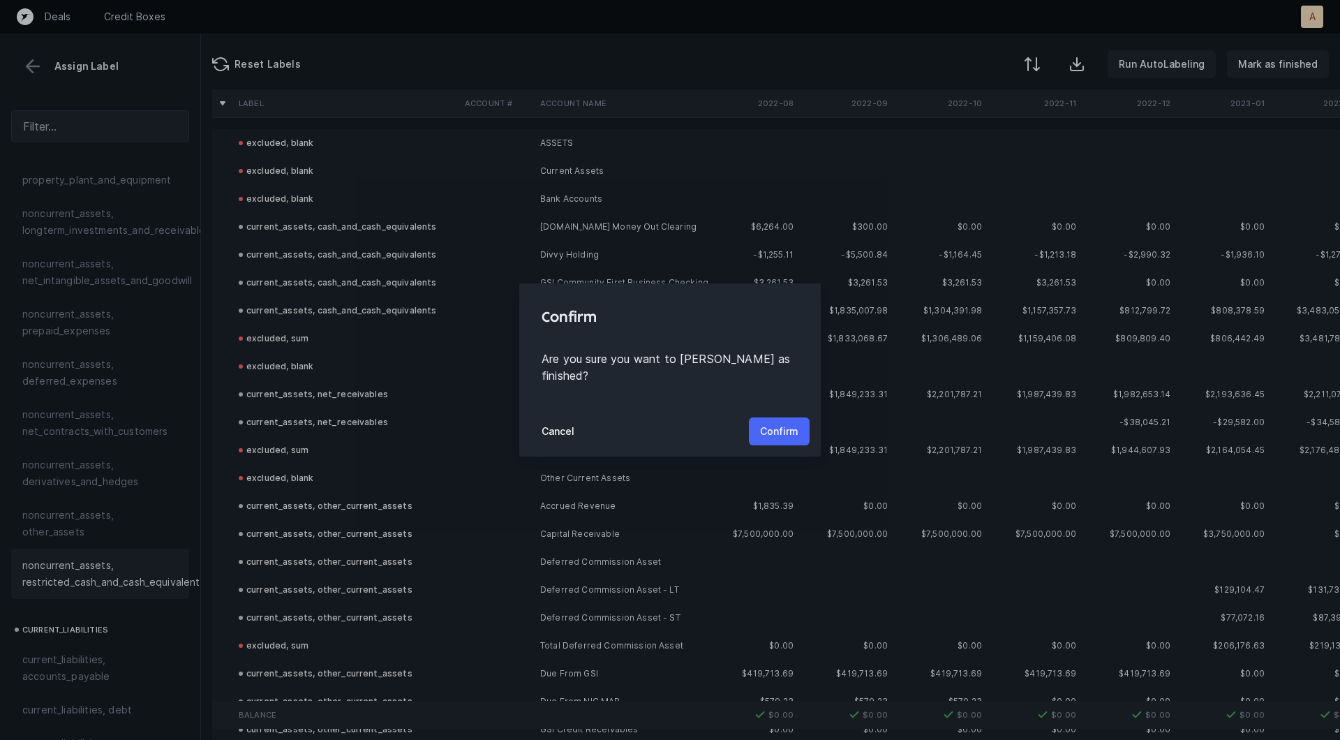
click at [768, 425] on p "Confirm" at bounding box center [779, 431] width 38 height 17
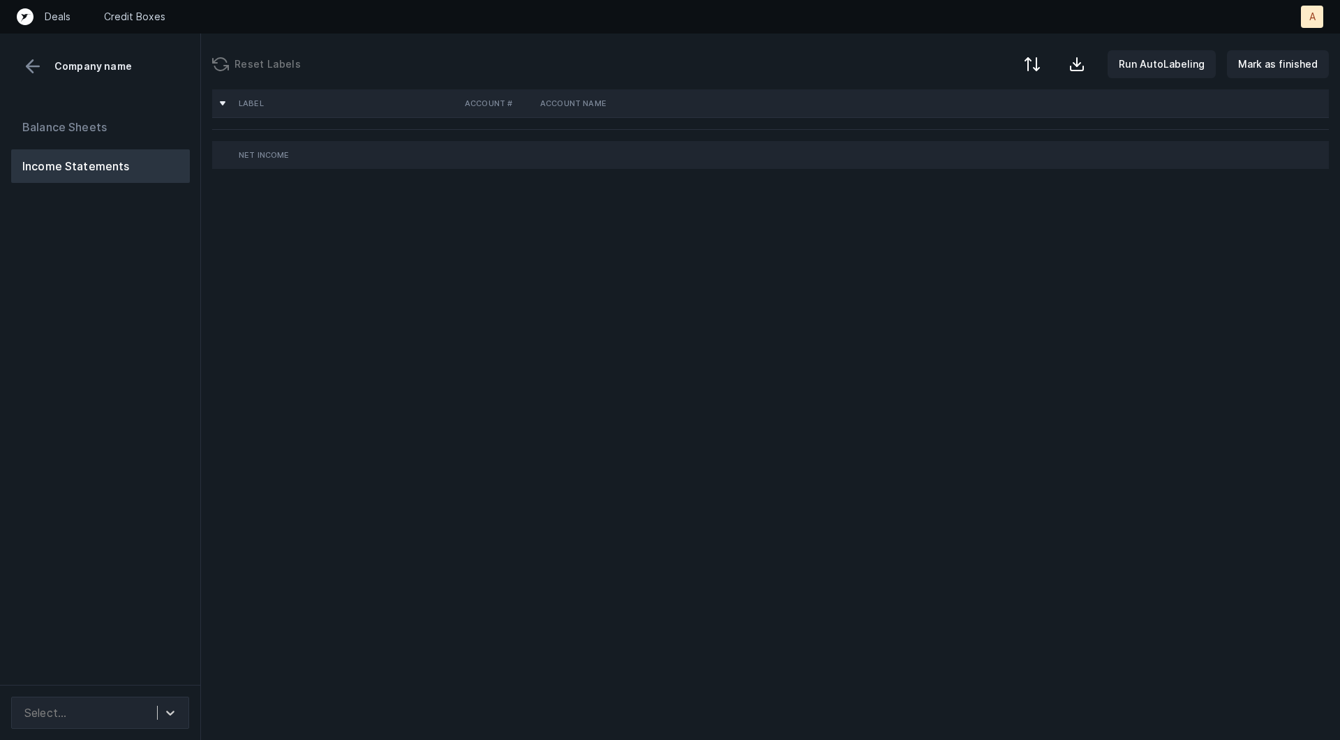
click at [142, 391] on div "Balance Sheets Income Statements" at bounding box center [100, 392] width 201 height 586
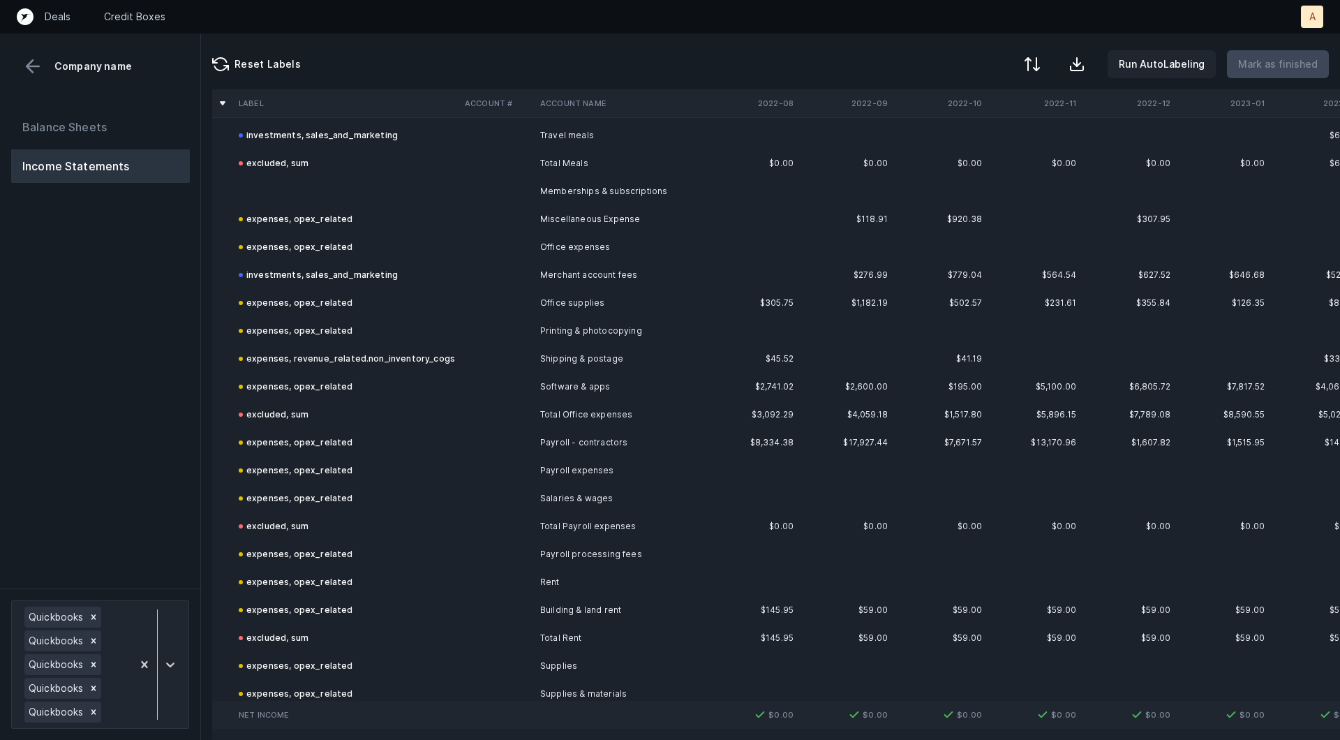
scroll to position [3836, 0]
click at [506, 154] on td at bounding box center [496, 159] width 75 height 28
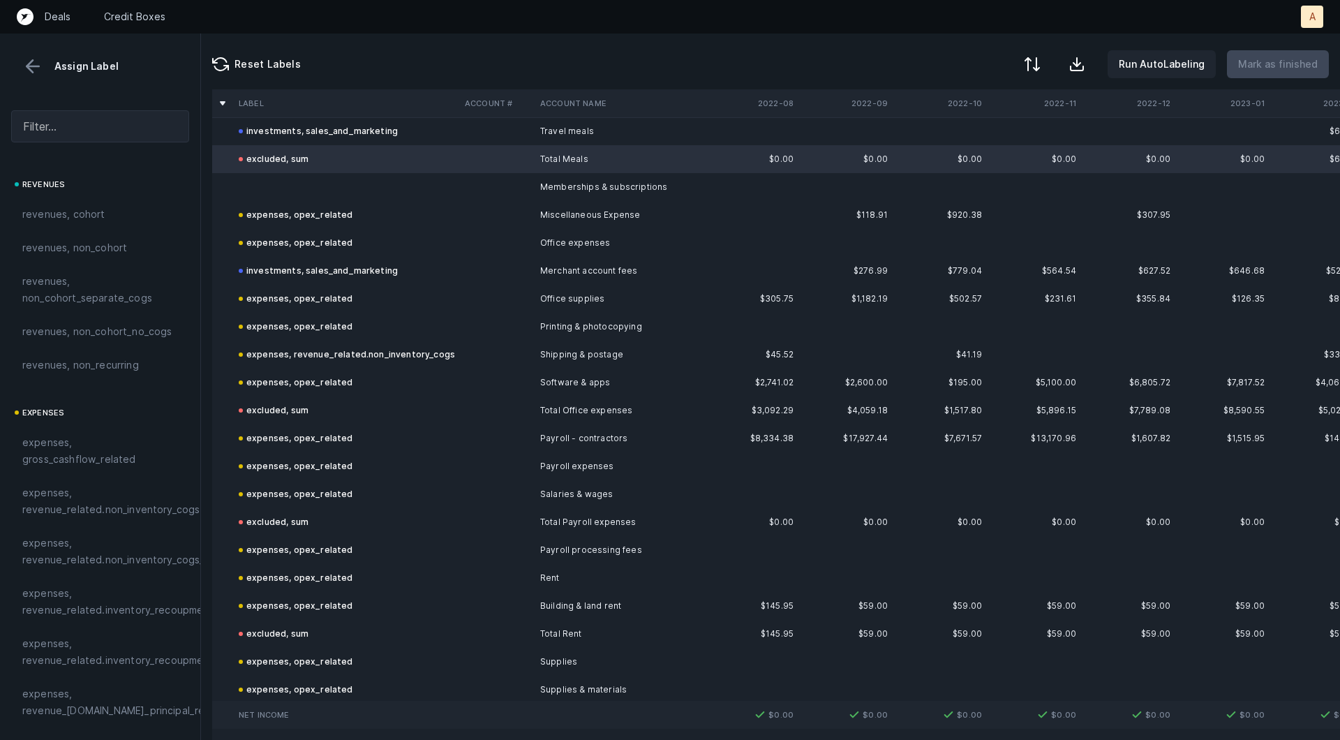
click at [483, 184] on td at bounding box center [496, 187] width 75 height 28
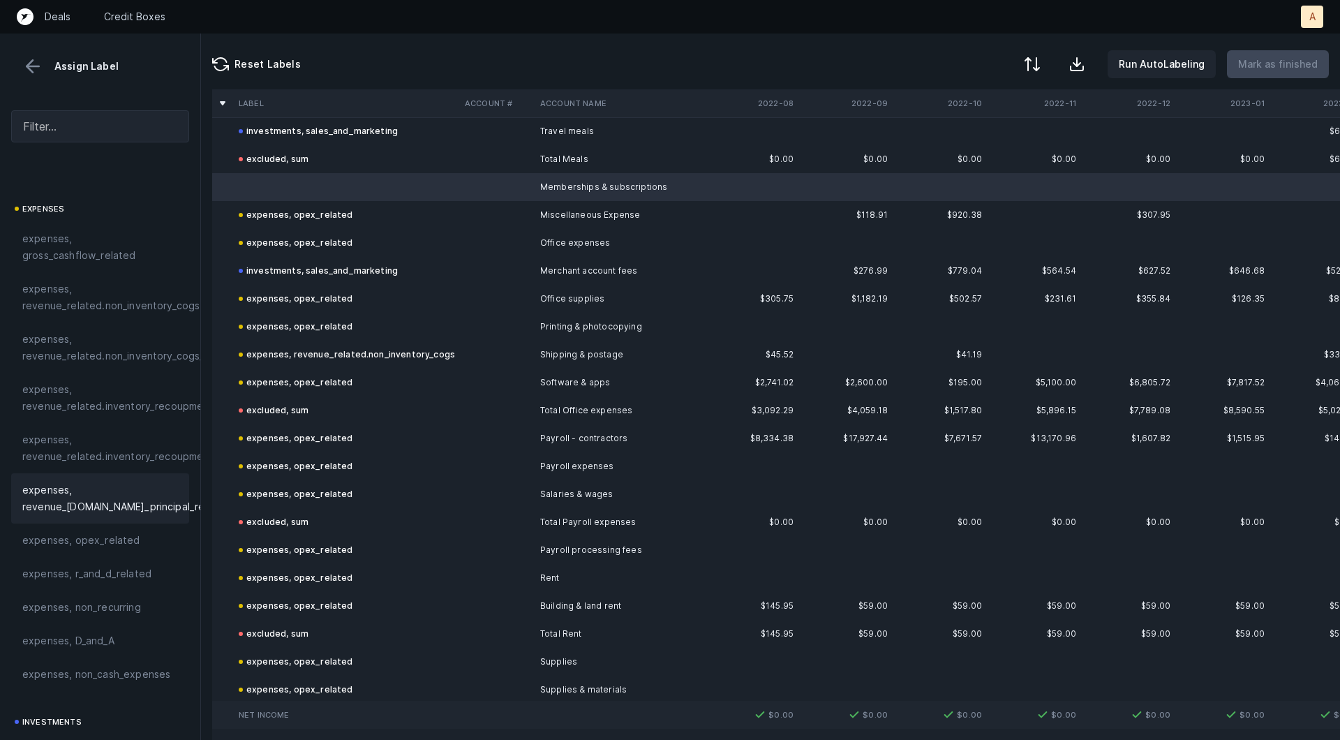
scroll to position [228, 0]
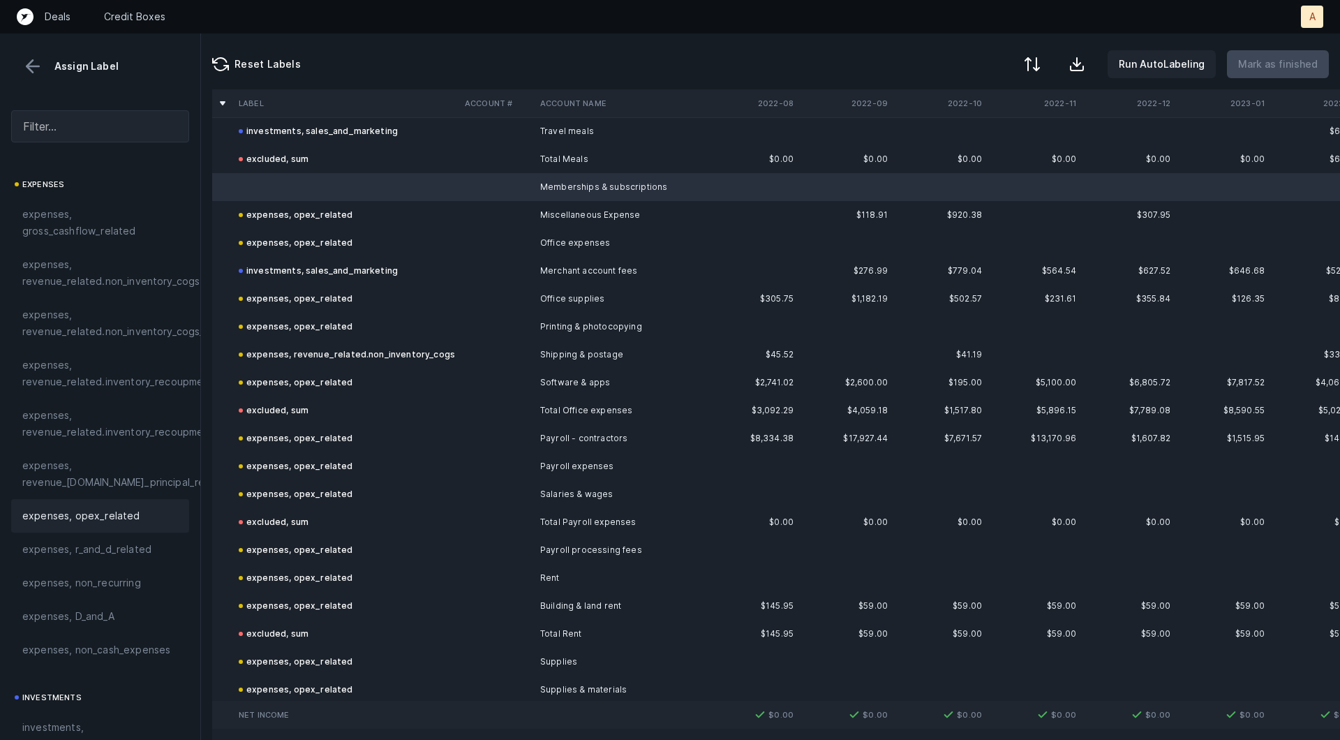
click at [89, 507] on span "expenses, opex_related" at bounding box center [81, 515] width 118 height 17
click at [1279, 65] on p "Mark as finished" at bounding box center [1278, 64] width 80 height 17
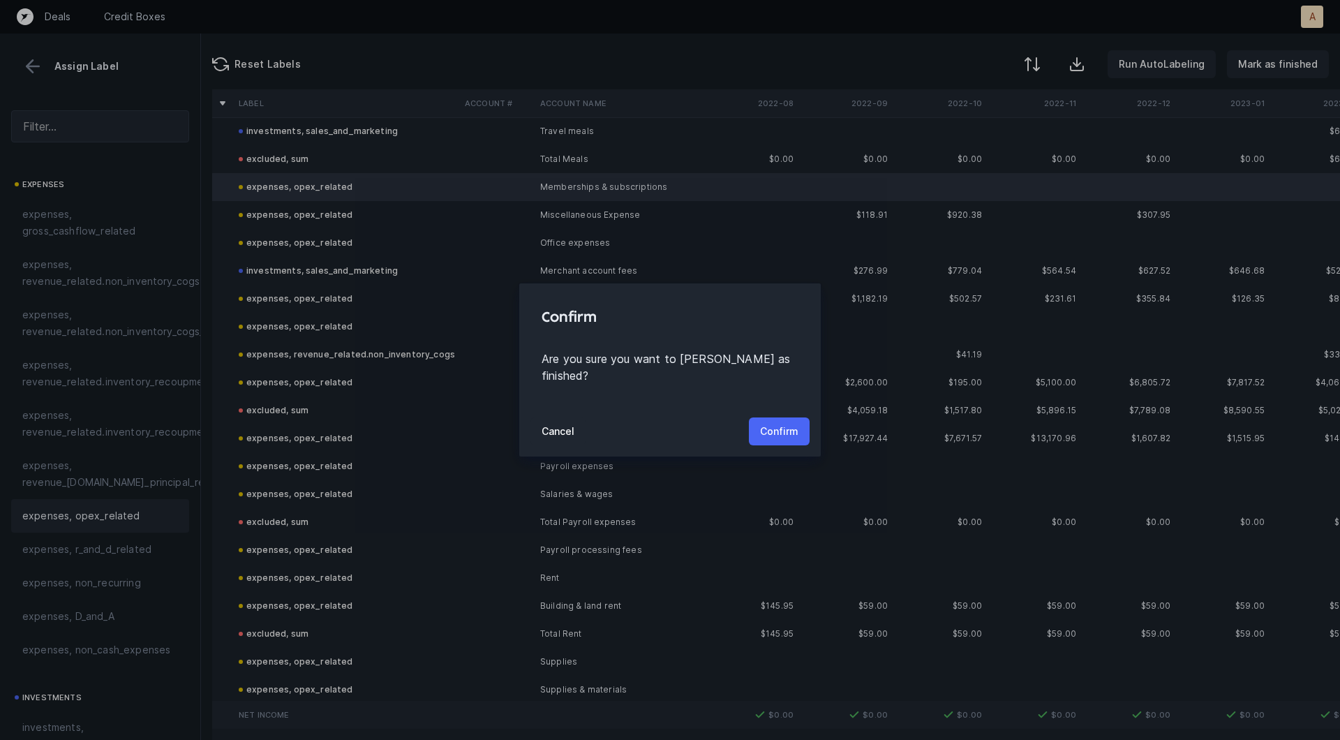
click at [793, 423] on p "Confirm" at bounding box center [779, 431] width 38 height 17
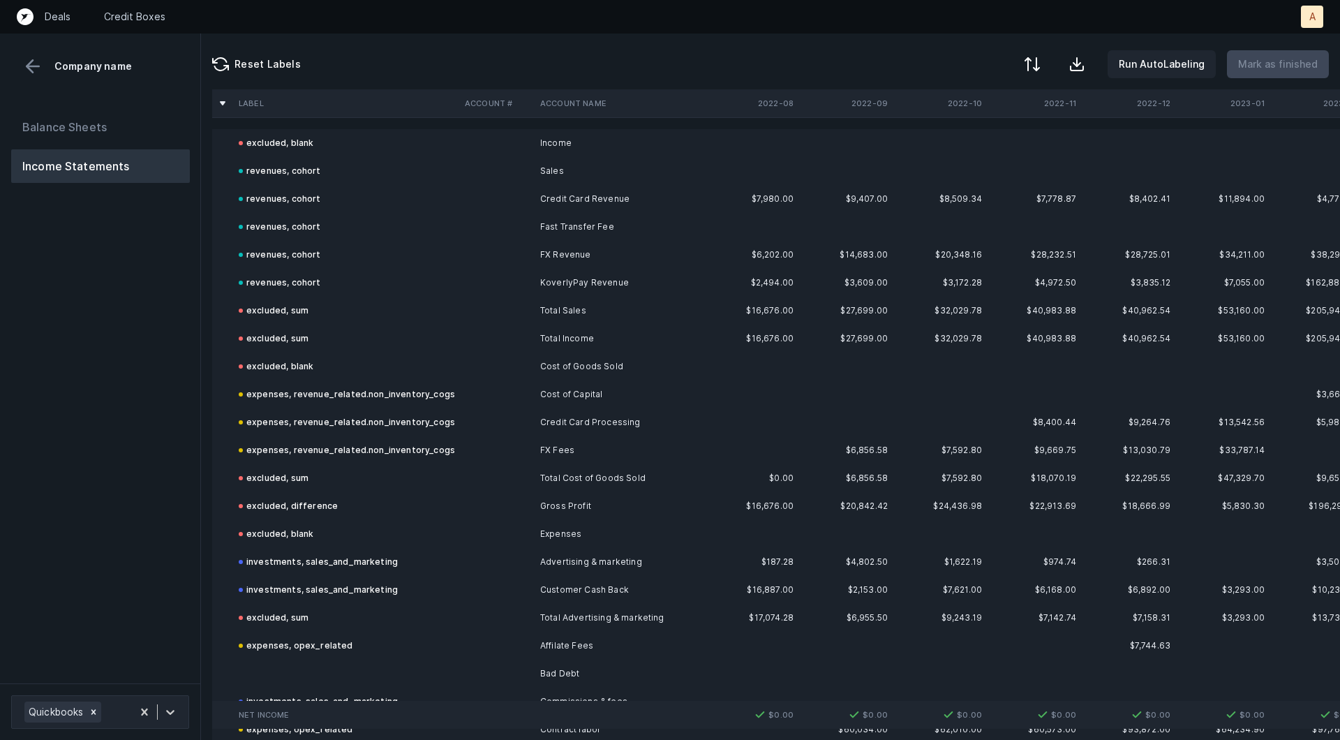
click at [104, 329] on div "Balance Sheets Income Statements" at bounding box center [100, 391] width 201 height 584
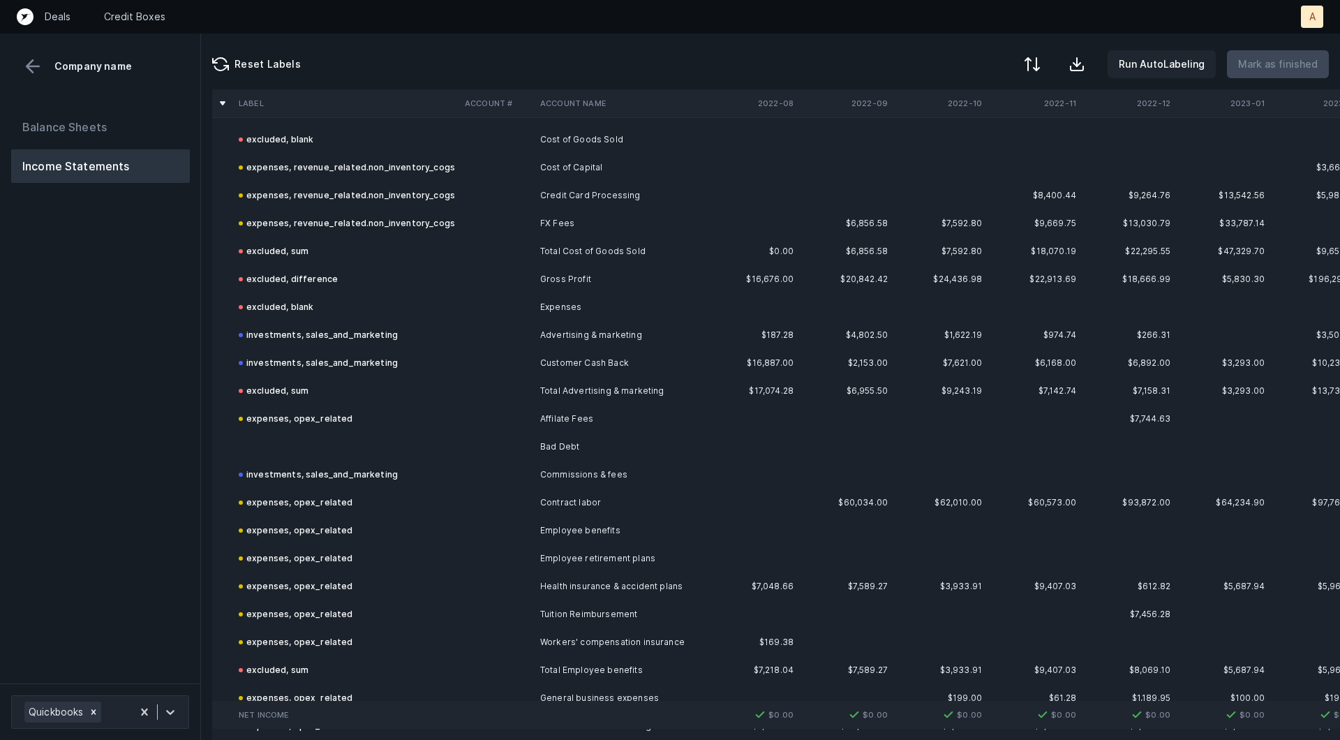
scroll to position [241, 0]
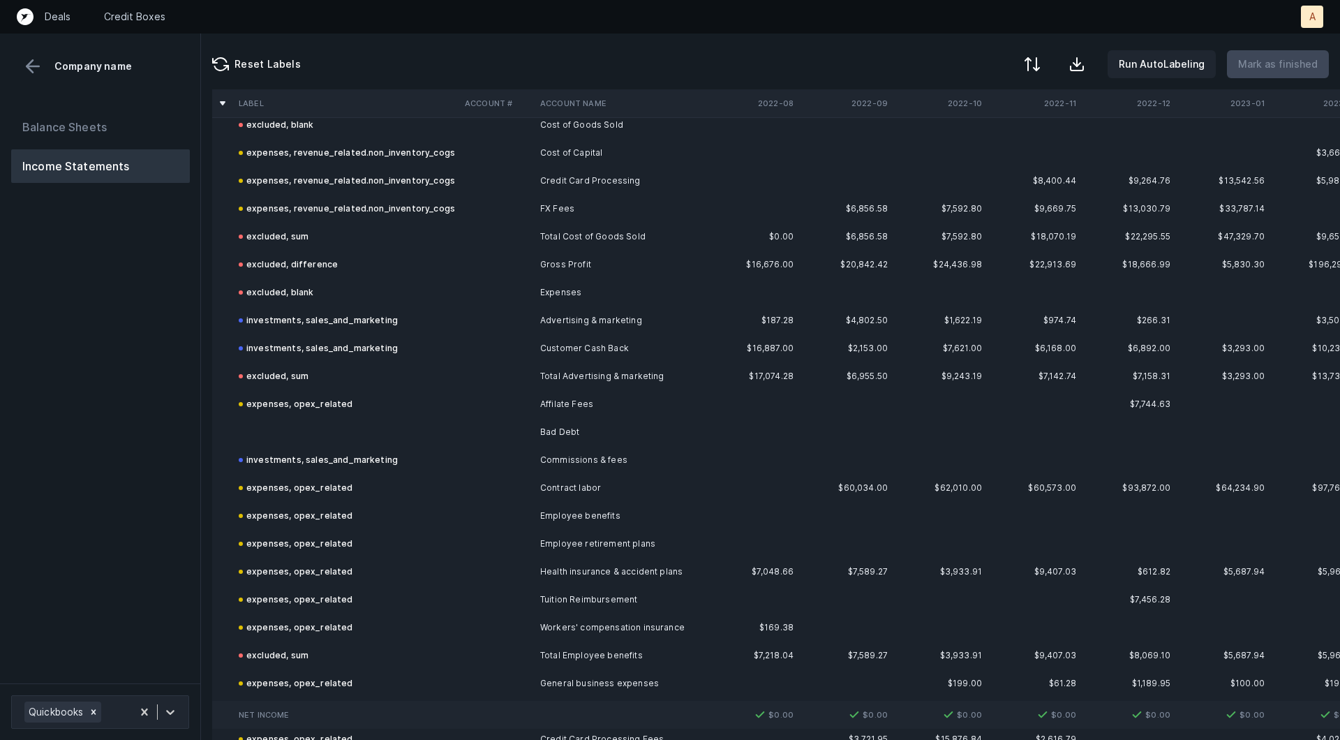
click at [353, 426] on td at bounding box center [346, 432] width 226 height 28
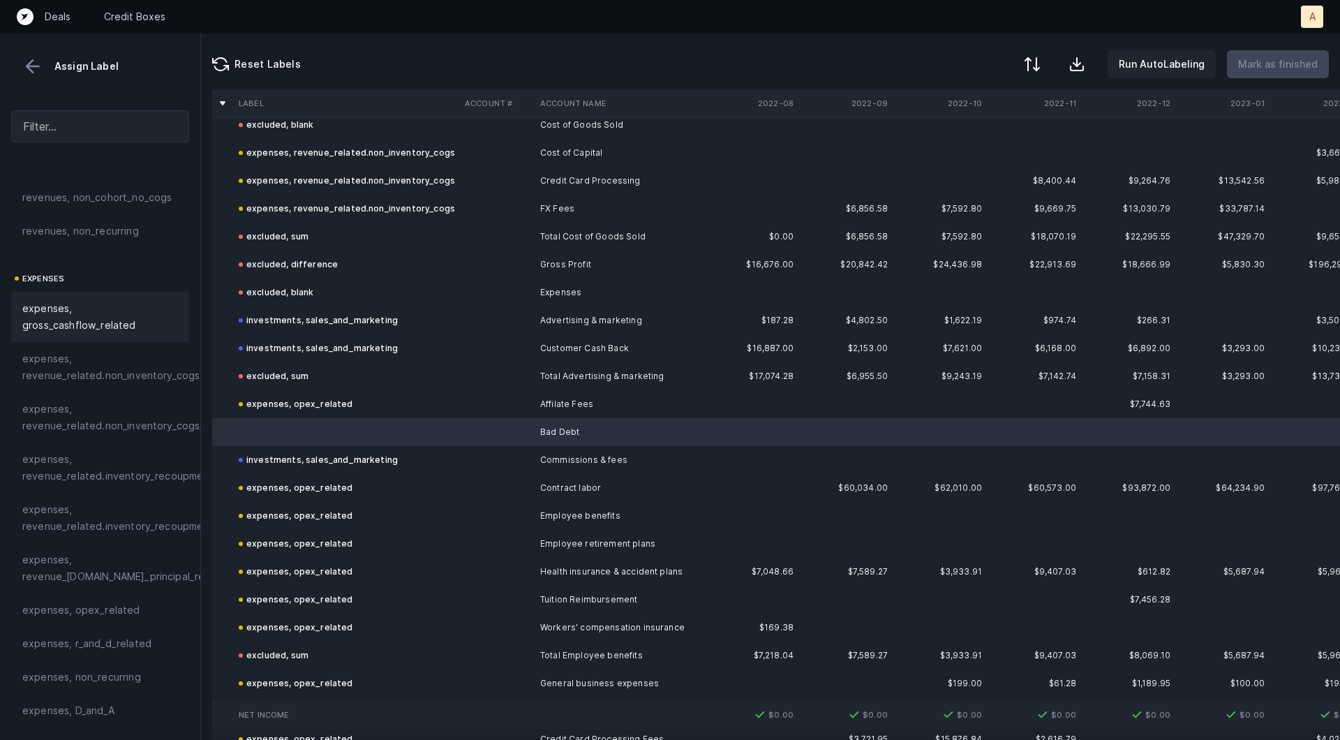
scroll to position [248, 0]
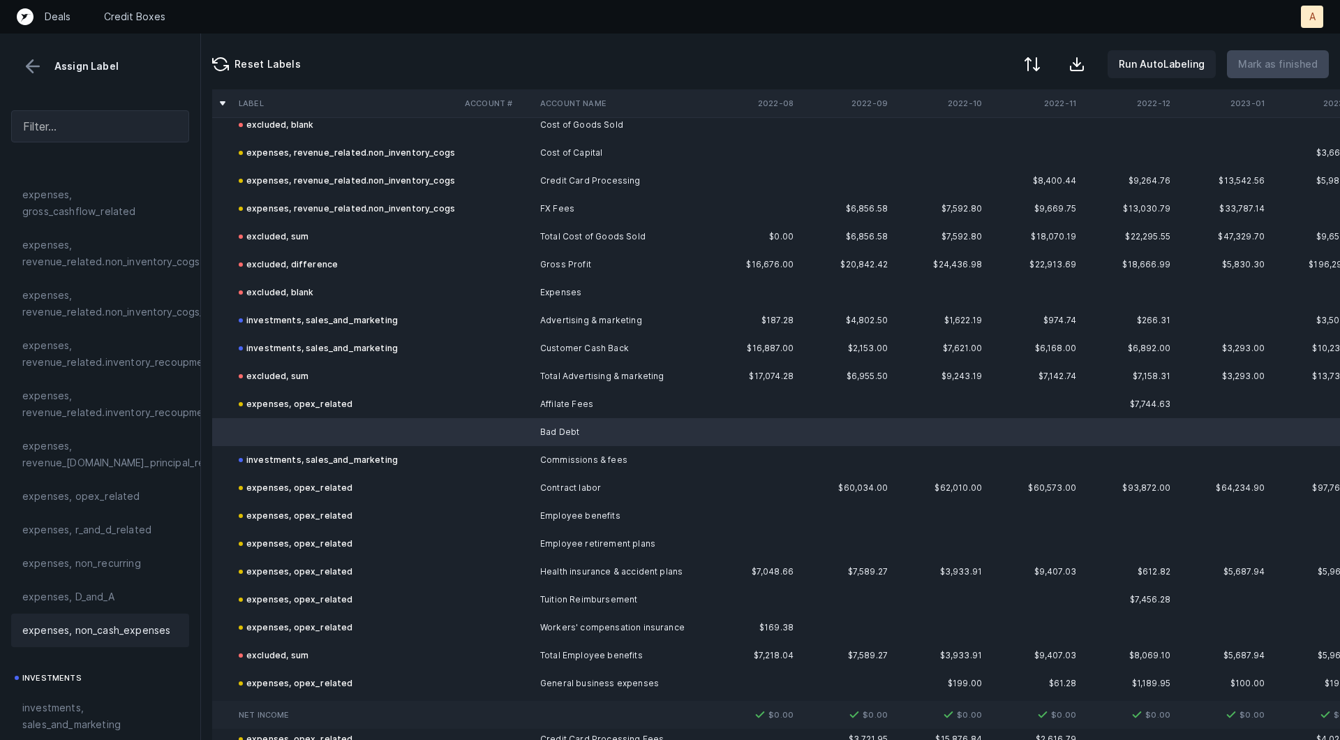
click at [56, 624] on span "expenses, non_cash_expenses" at bounding box center [96, 630] width 148 height 17
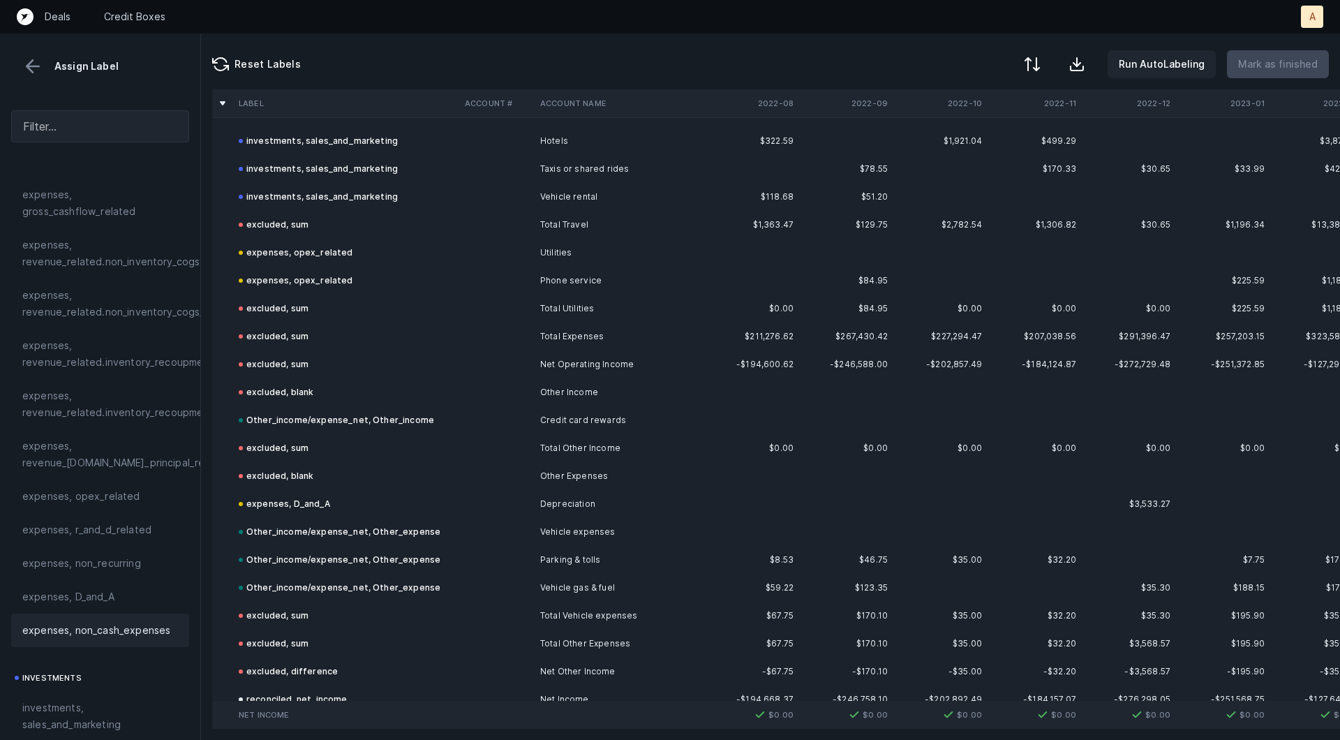
scroll to position [1812, 0]
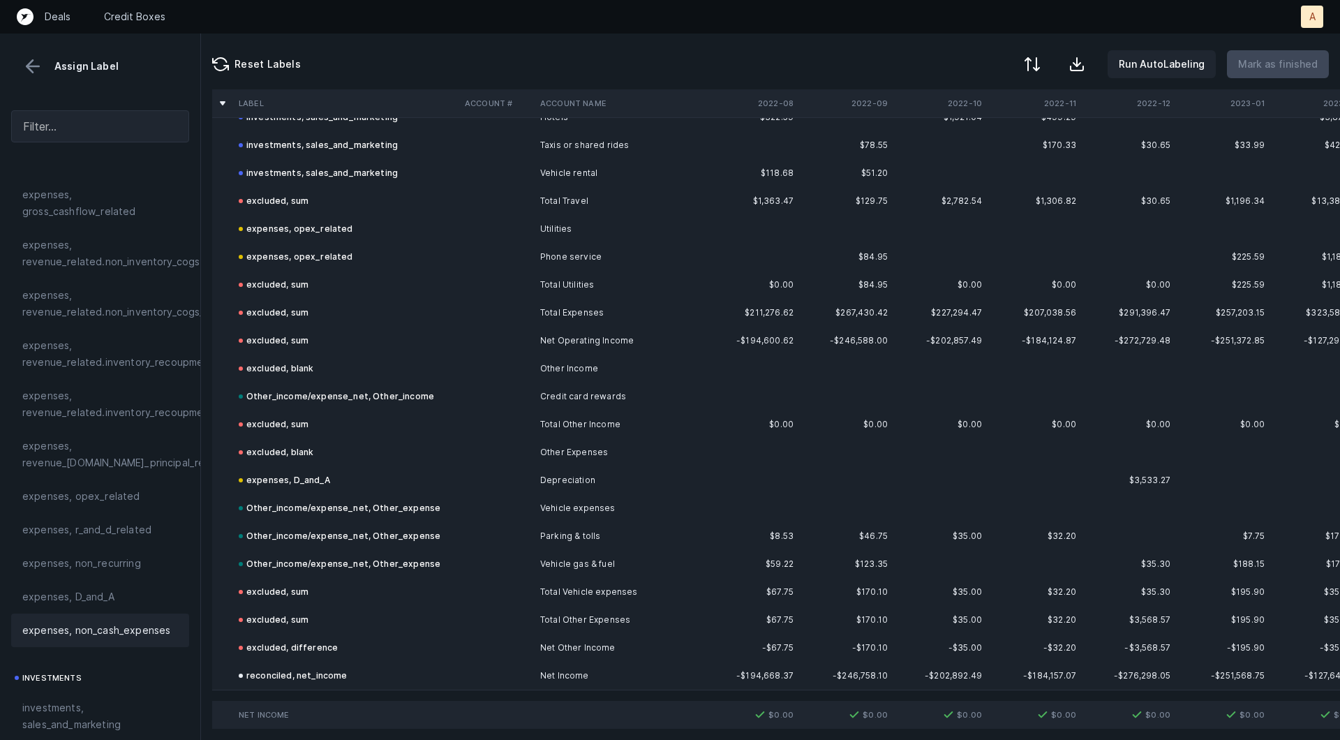
click at [27, 59] on button at bounding box center [32, 66] width 21 height 21
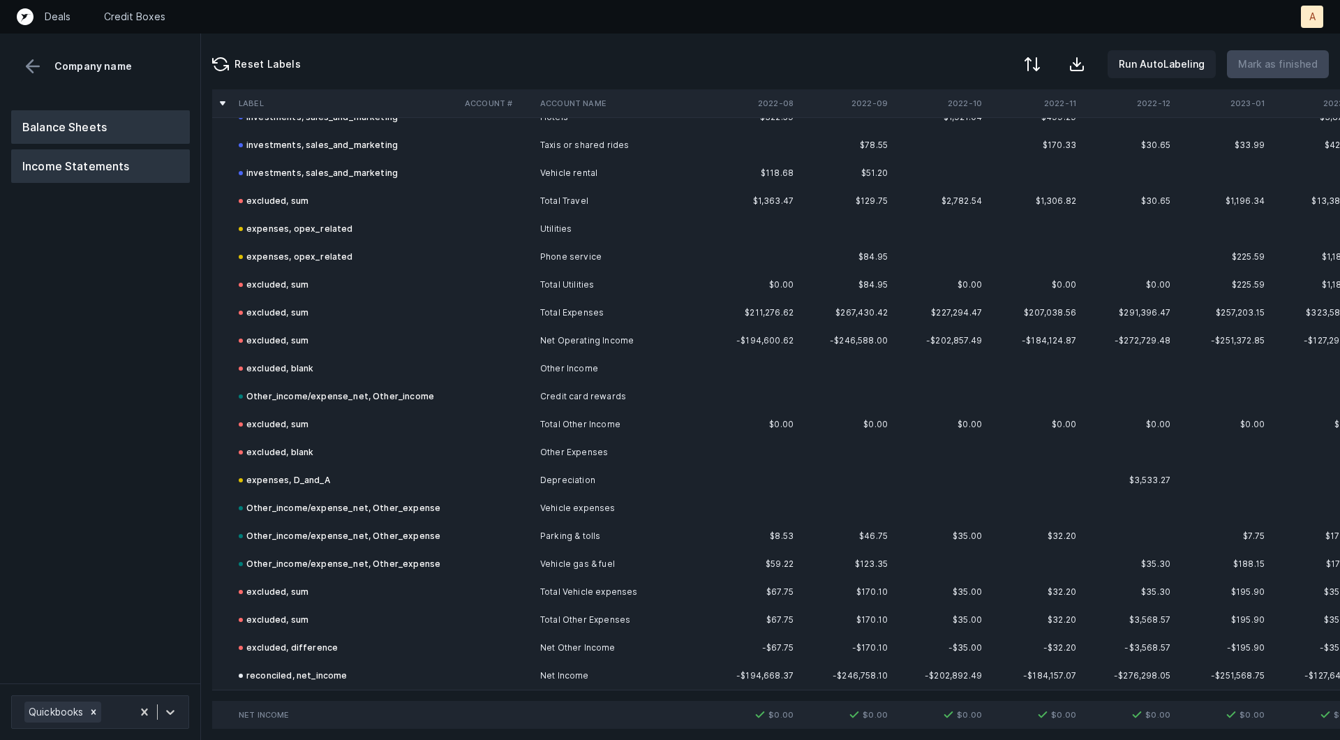
click at [51, 115] on button "Balance Sheets" at bounding box center [100, 126] width 179 height 33
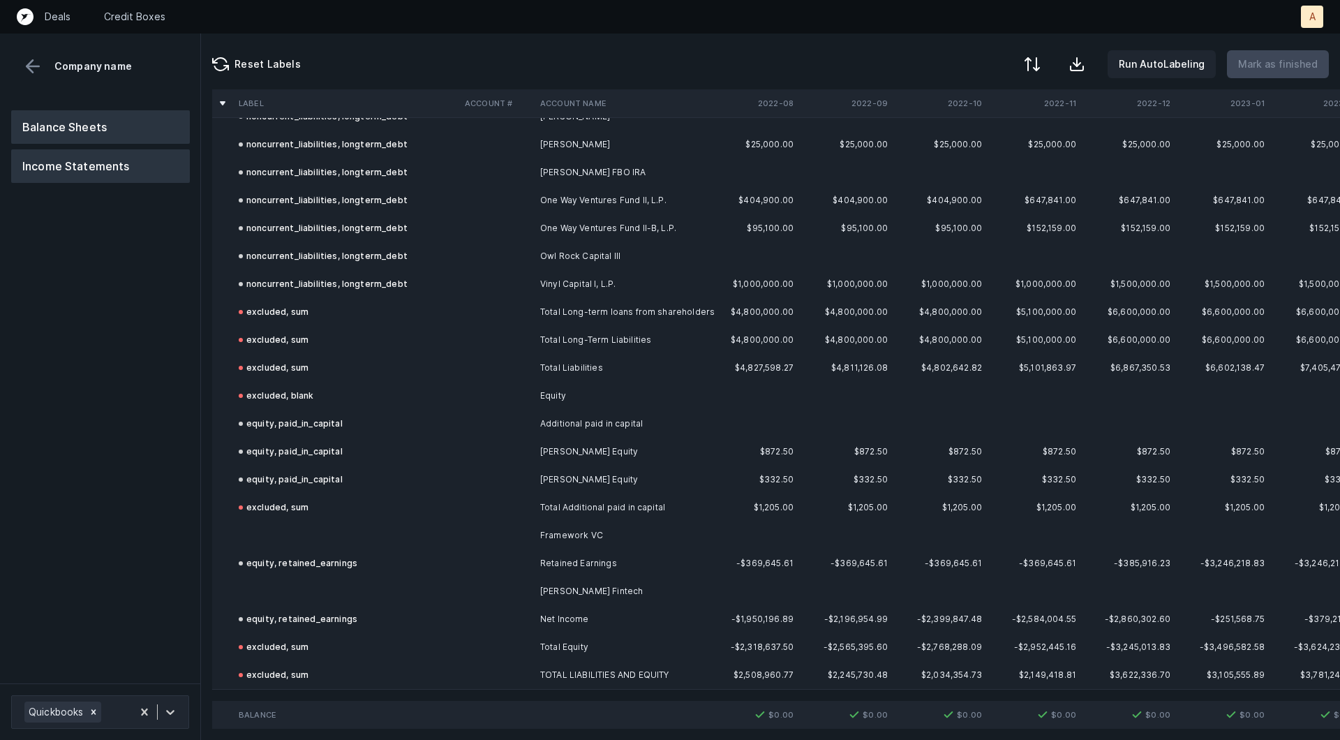
scroll to position [1533, 0]
click at [317, 544] on td at bounding box center [346, 536] width 226 height 28
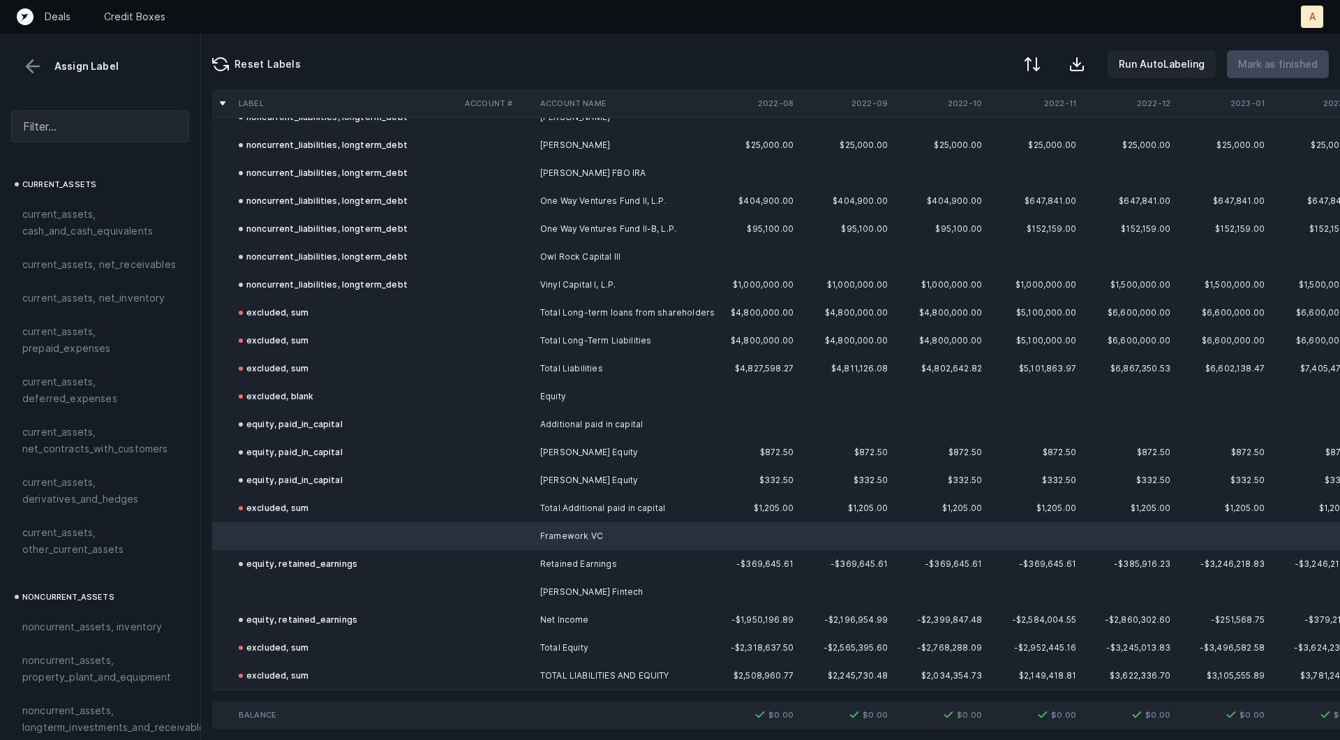
click at [296, 590] on td at bounding box center [346, 592] width 226 height 28
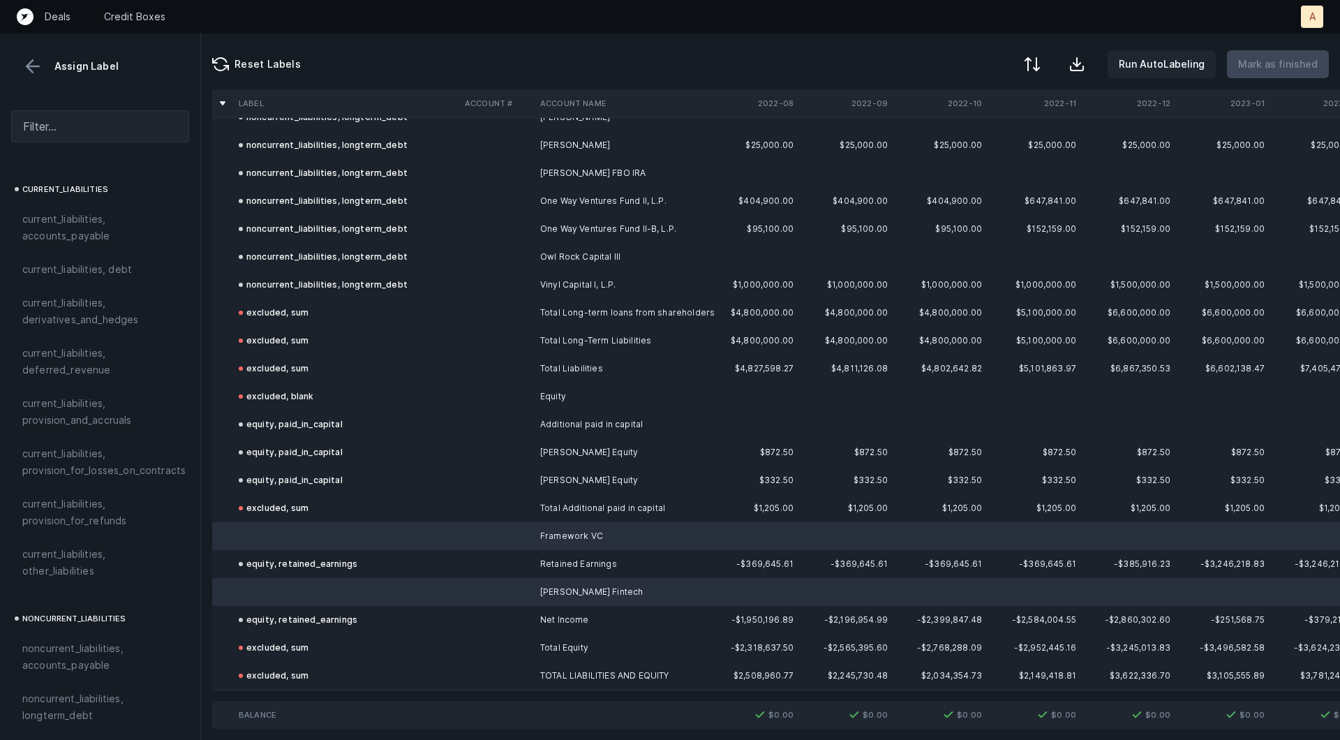
scroll to position [1513, 0]
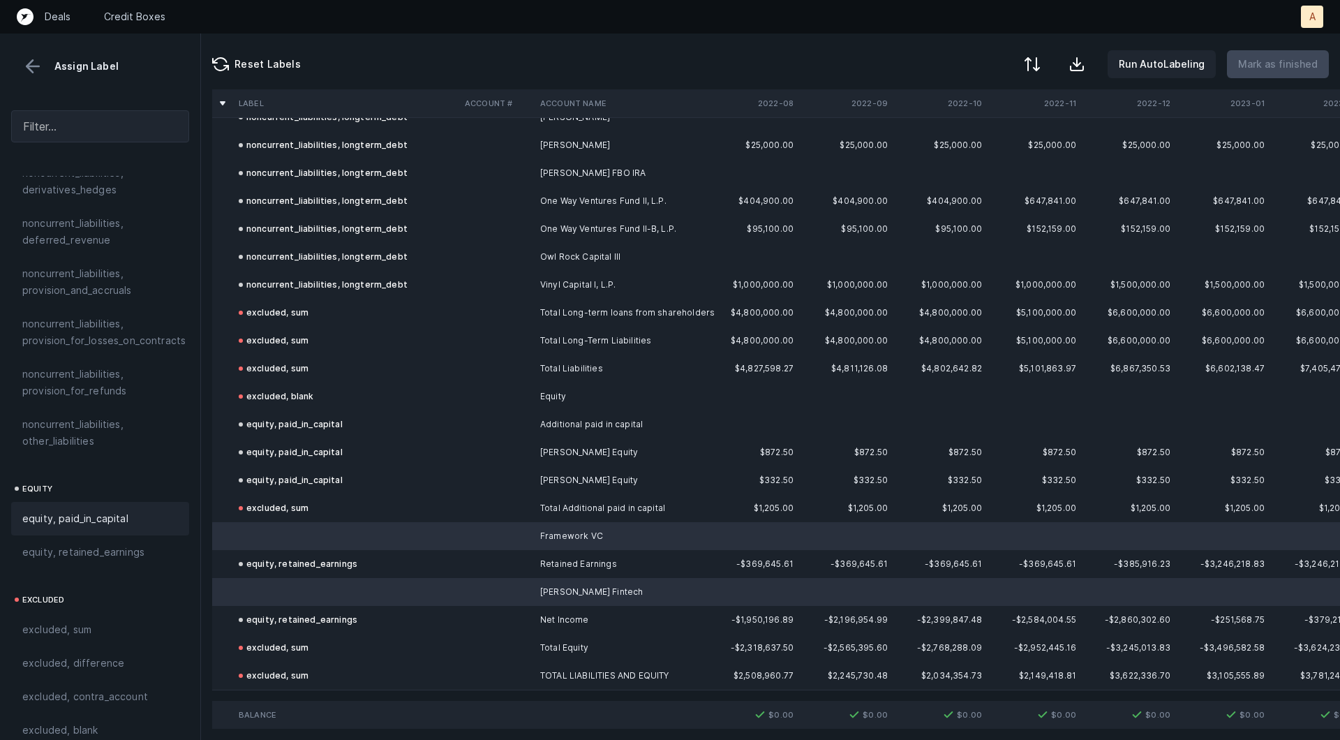
click at [111, 510] on span "equity, paid_in_capital" at bounding box center [75, 518] width 106 height 17
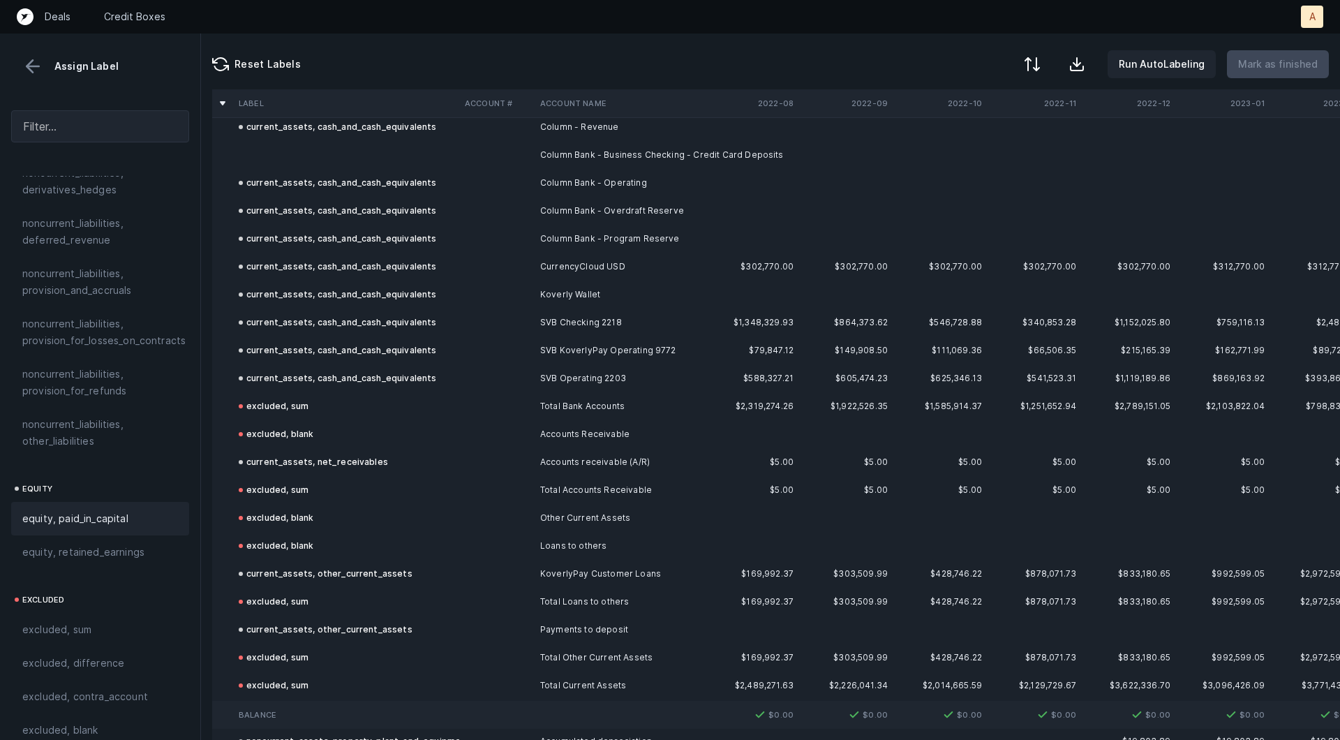
scroll to position [0, 0]
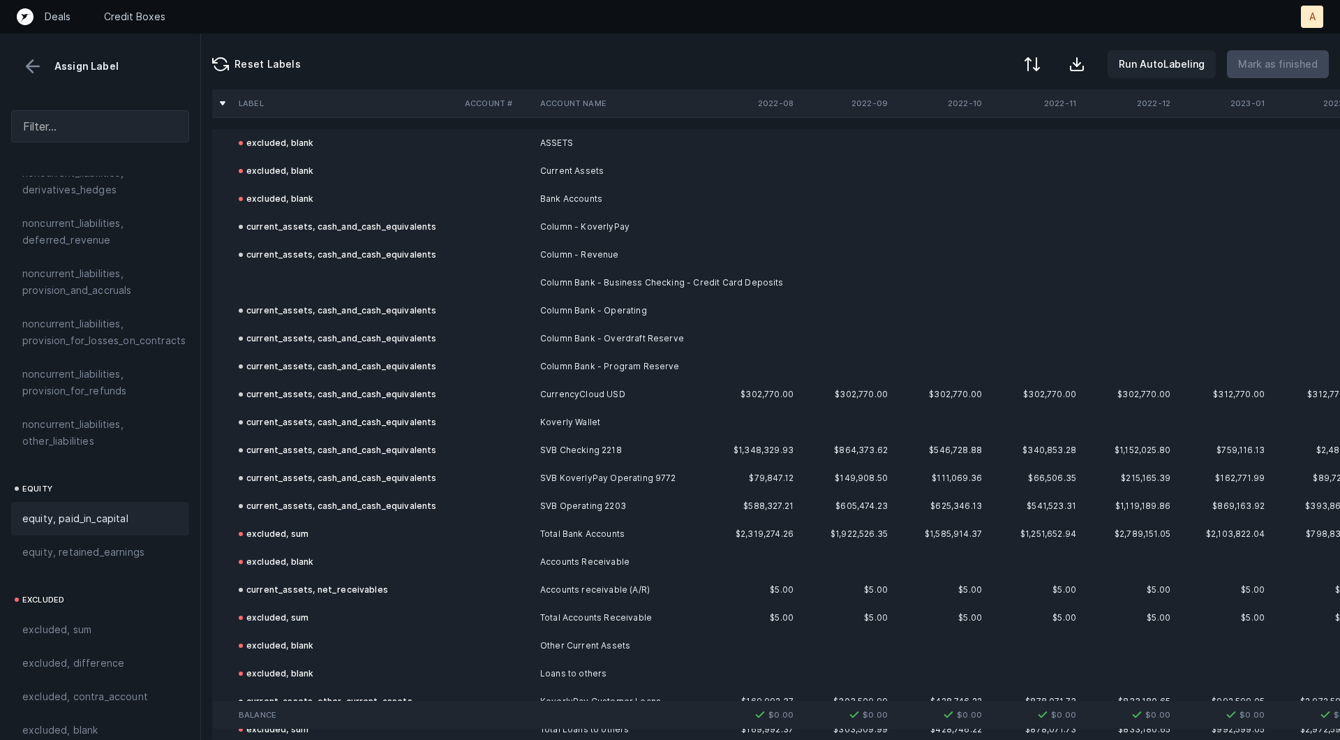
click at [433, 271] on td at bounding box center [346, 283] width 226 height 28
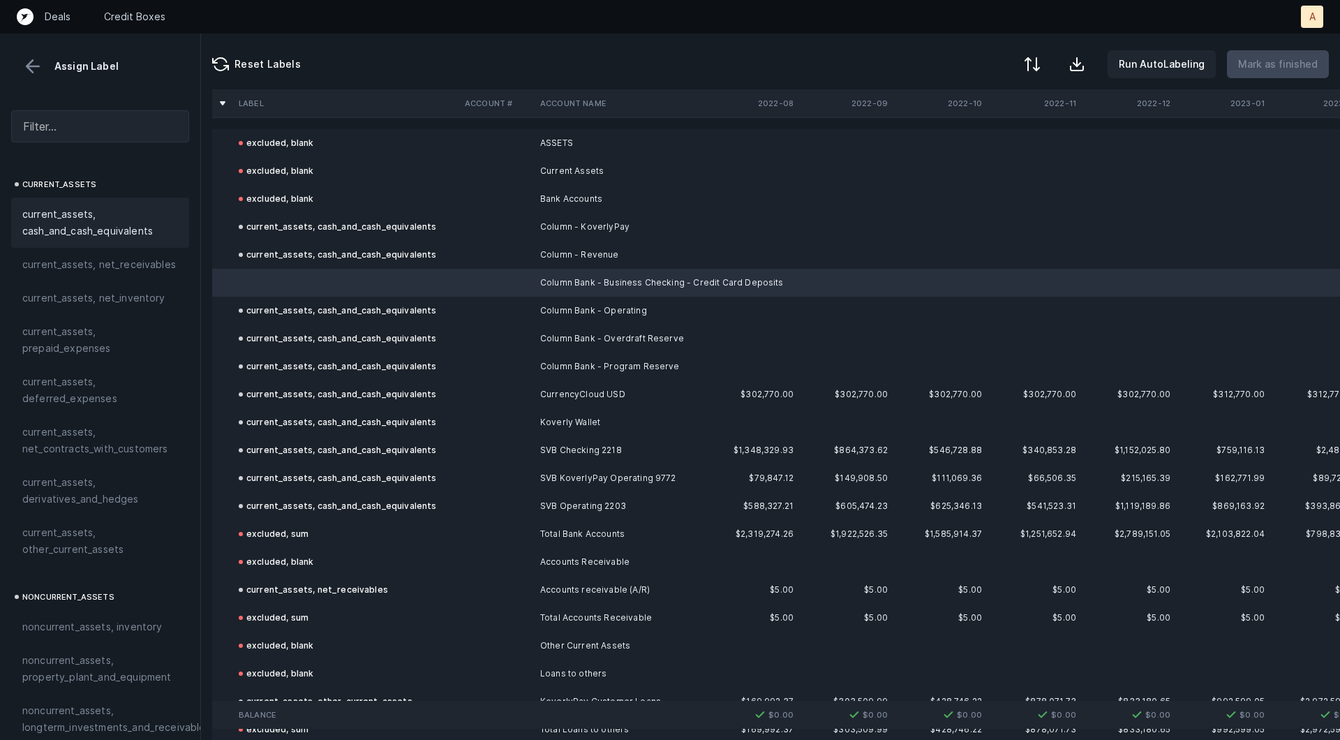
click at [82, 229] on span "current_assets, cash_and_cash_equivalents" at bounding box center [100, 222] width 156 height 33
click at [1280, 70] on p "Mark as finished" at bounding box center [1278, 64] width 80 height 17
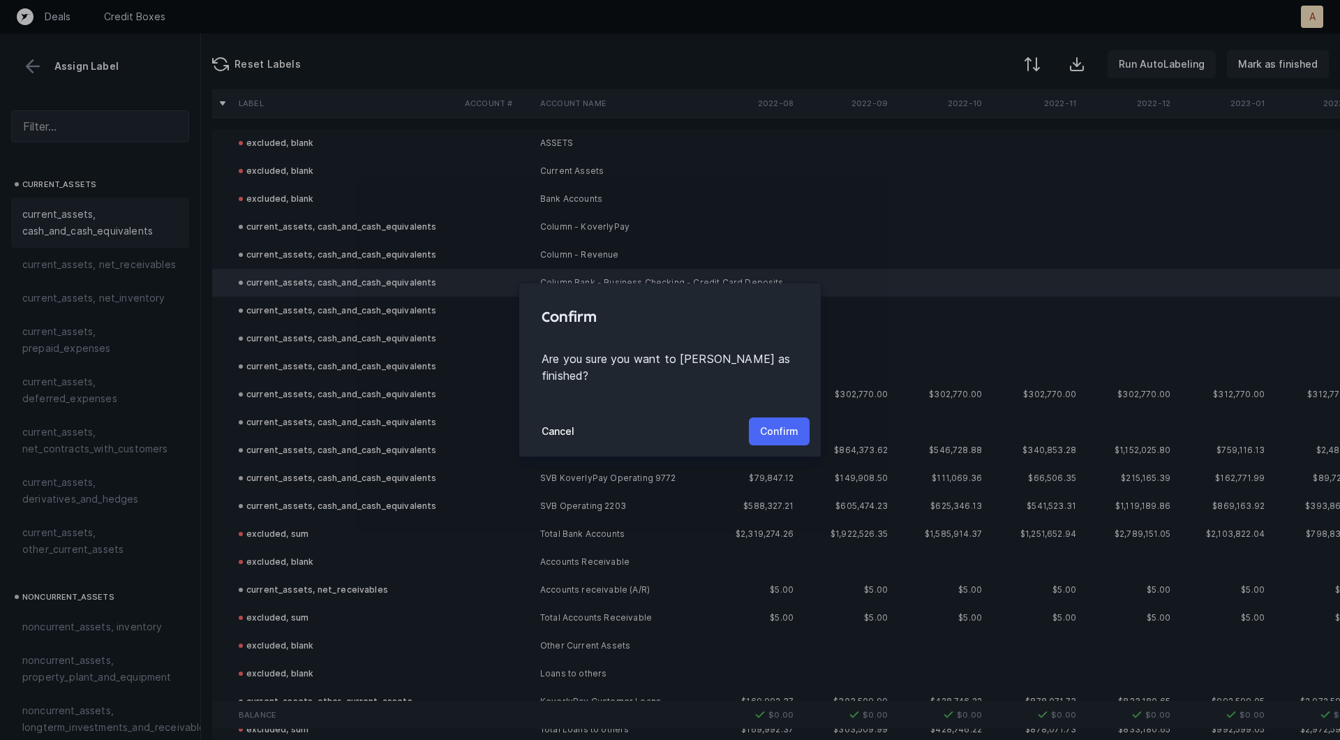
click at [771, 423] on p "Confirm" at bounding box center [779, 431] width 38 height 17
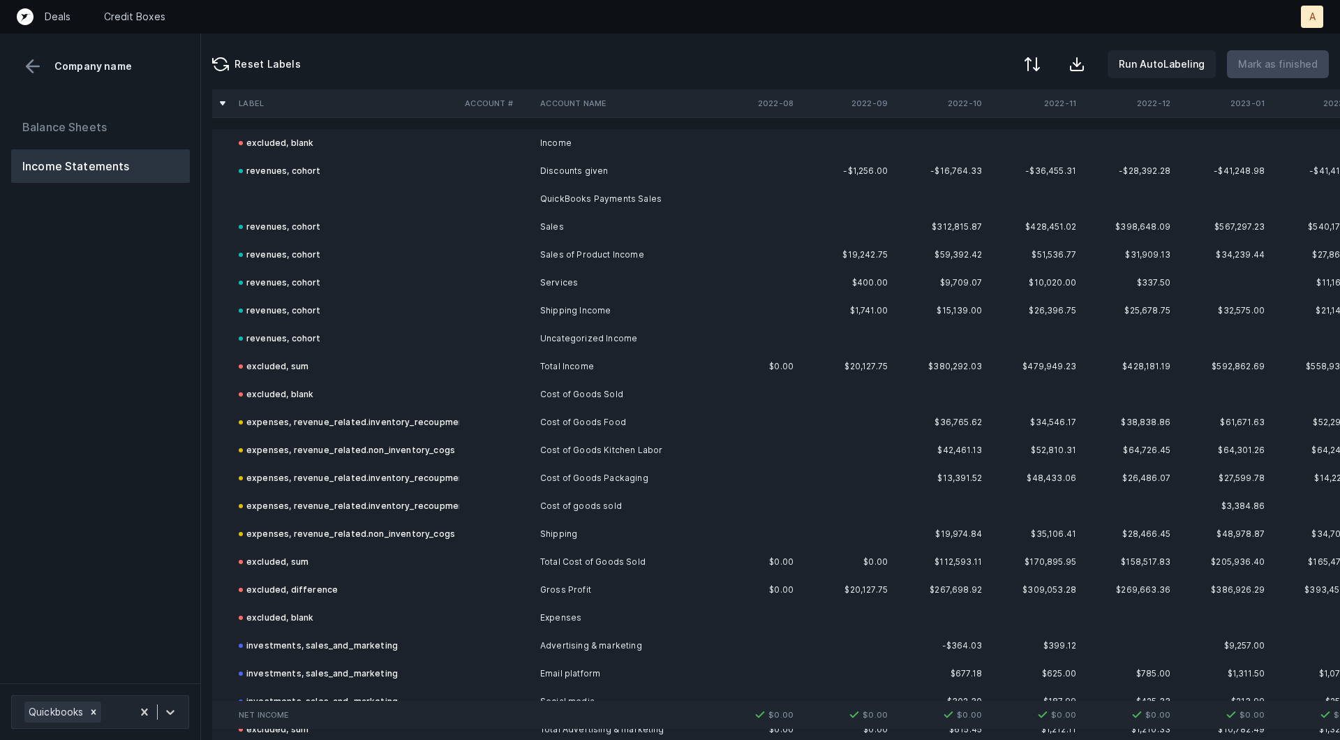
click at [585, 195] on td "QuickBooks Payments Sales" at bounding box center [620, 199] width 170 height 28
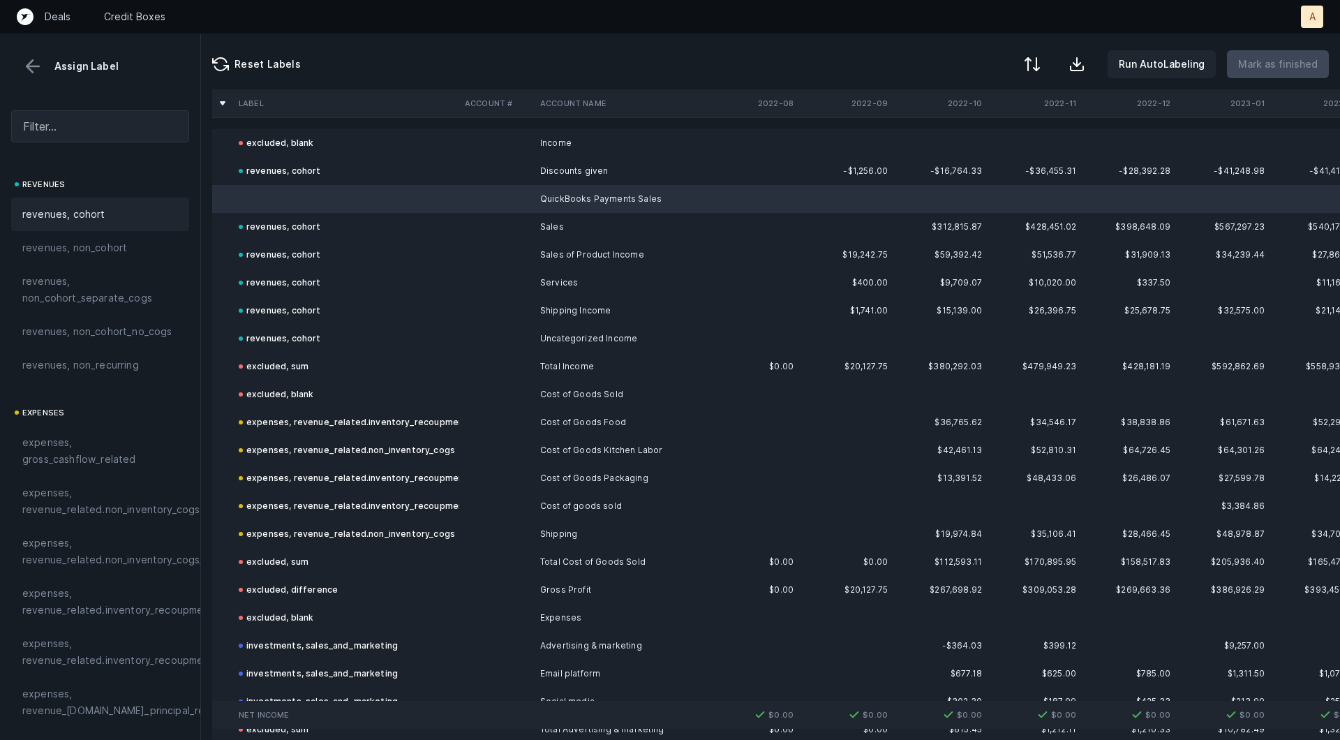
click at [56, 209] on span "revenues, cohort" at bounding box center [63, 214] width 83 height 17
click at [1266, 59] on p "Mark as finished" at bounding box center [1278, 64] width 80 height 17
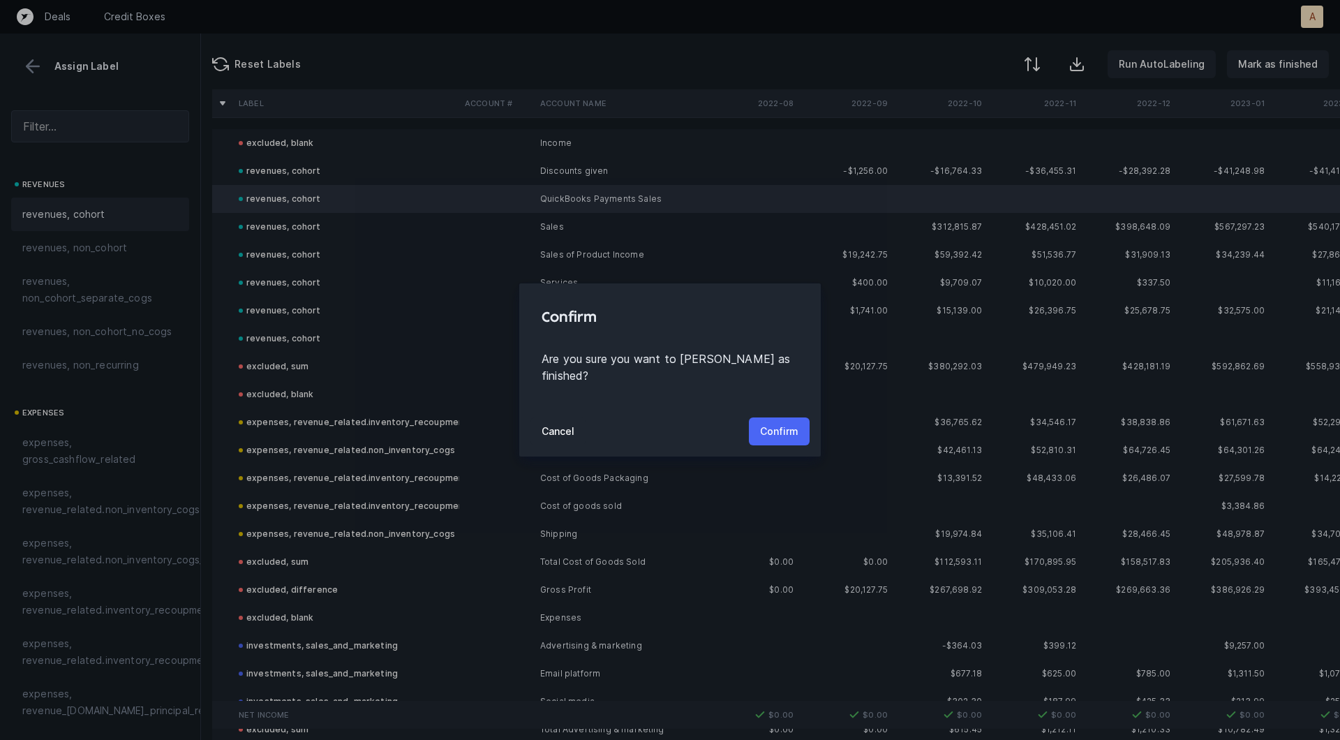
click at [782, 423] on p "Confirm" at bounding box center [779, 431] width 38 height 17
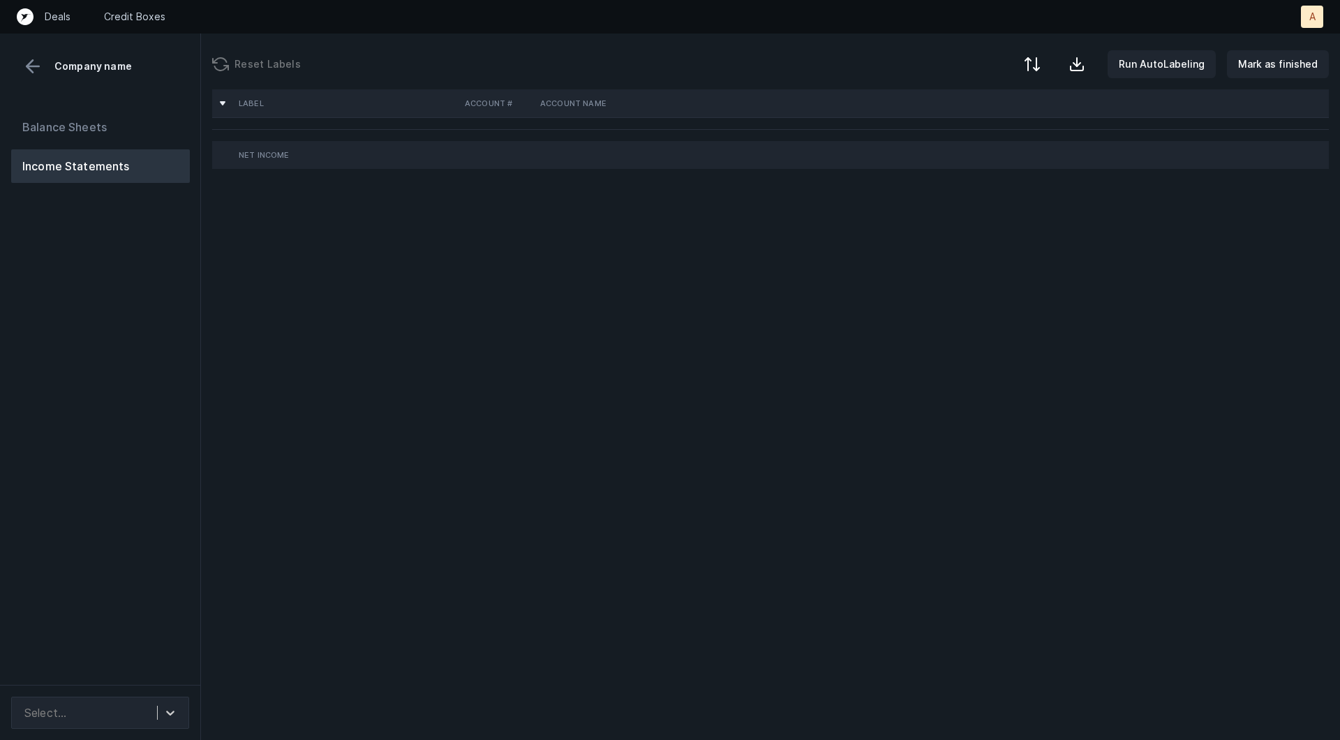
click at [141, 304] on div "Balance Sheets Income Statements" at bounding box center [100, 392] width 201 height 586
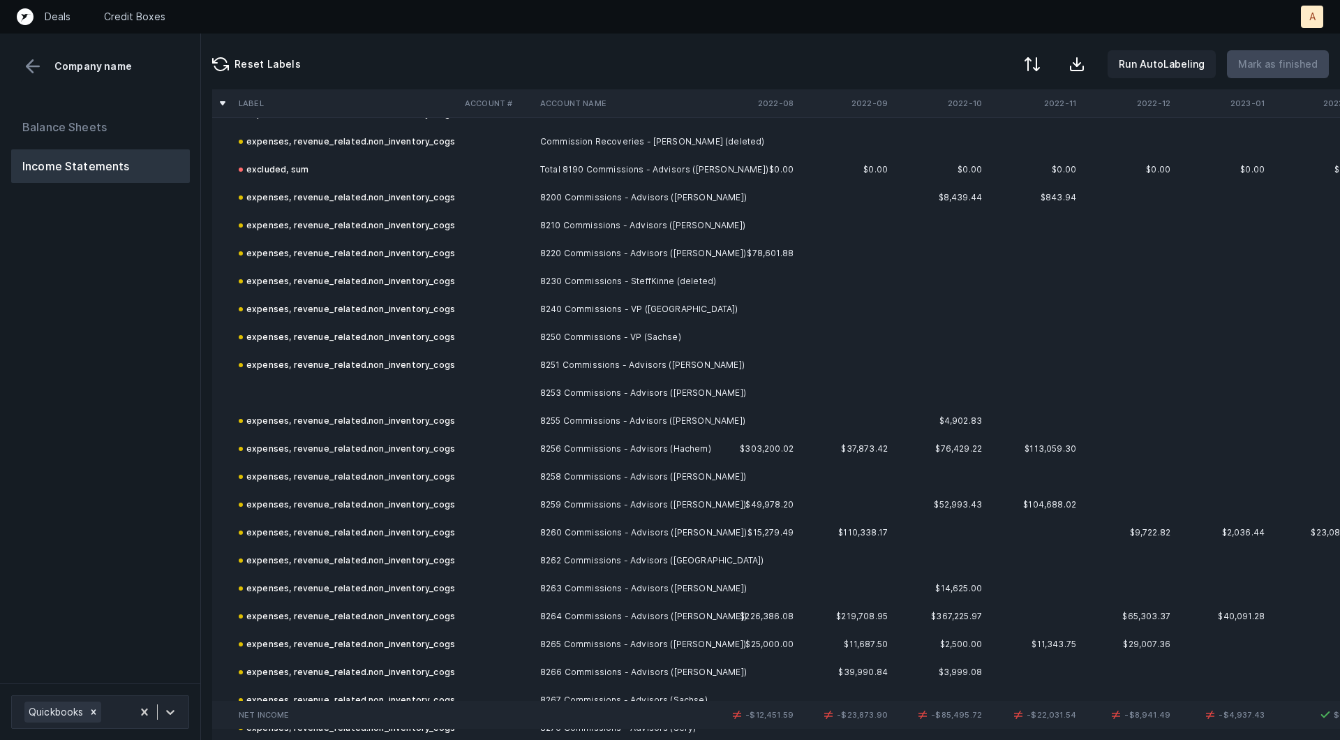
scroll to position [1387, 0]
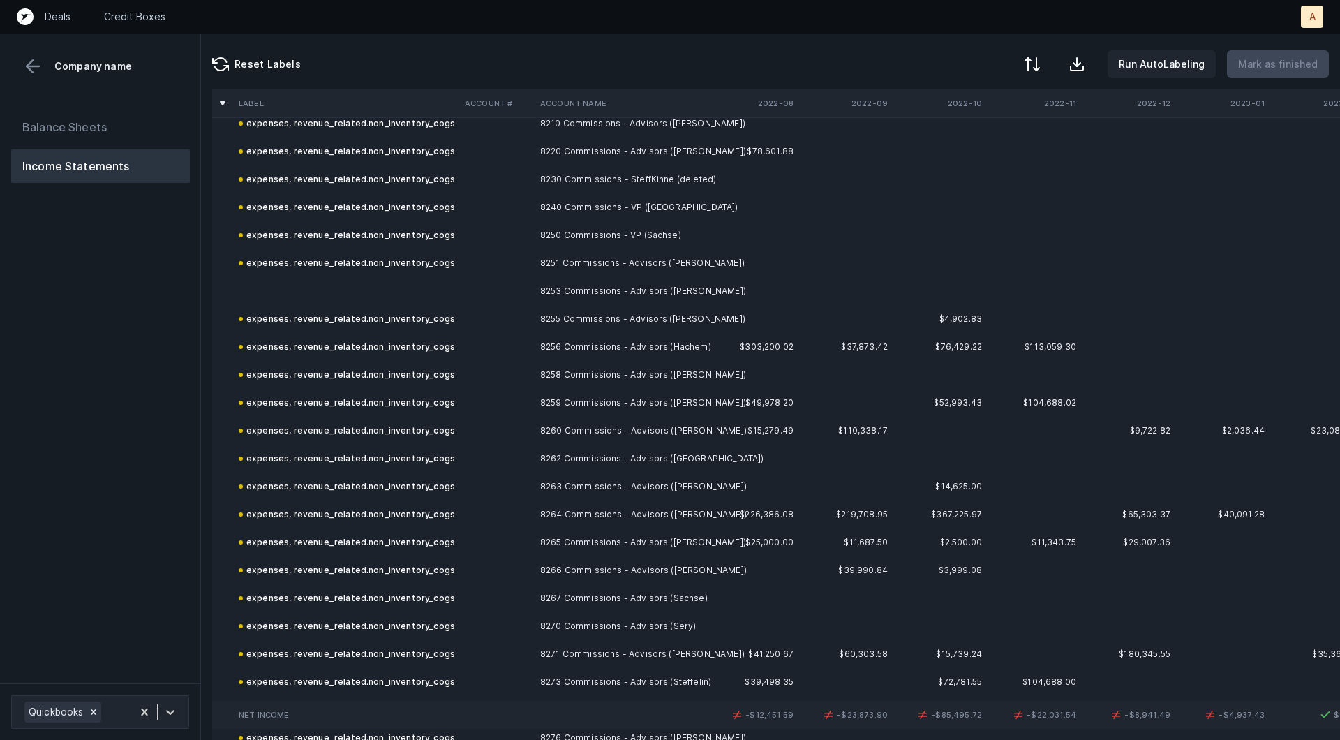
click at [470, 283] on td at bounding box center [496, 291] width 75 height 28
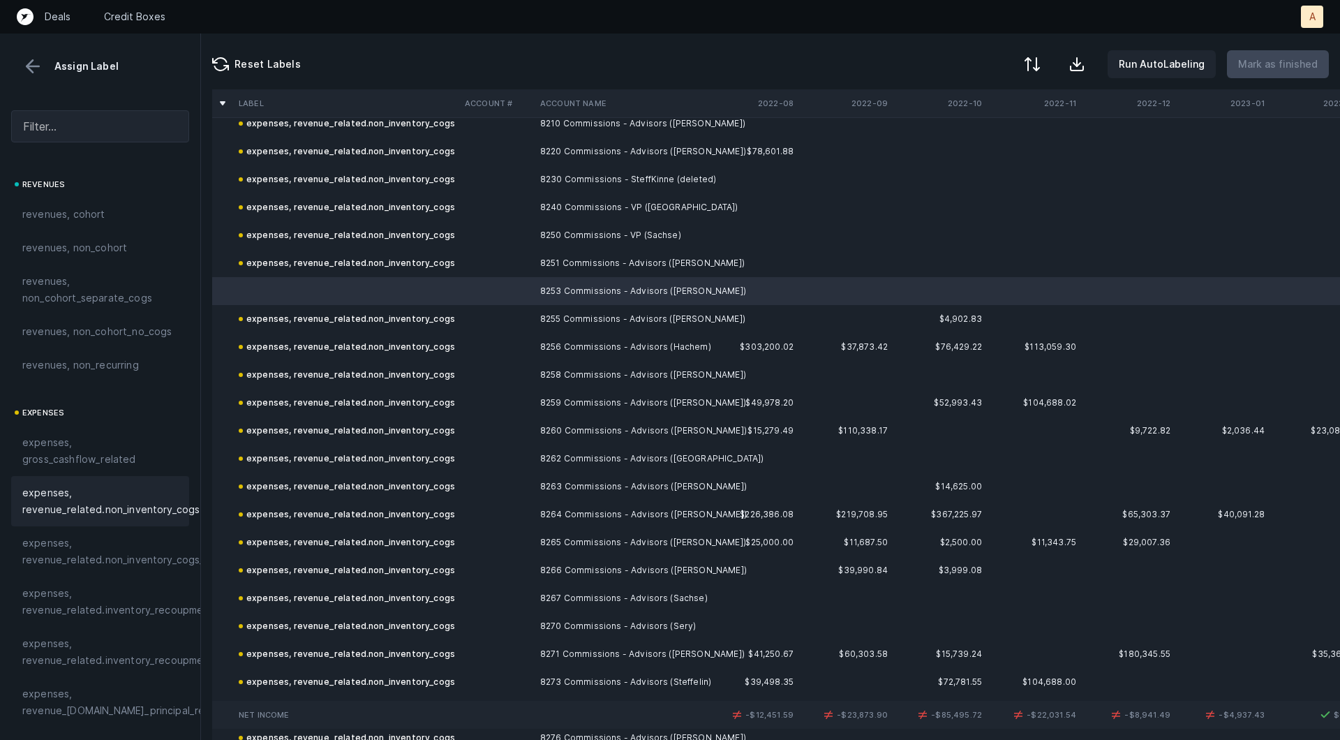
click at [102, 496] on span "expenses, revenue_related.non_inventory_cogs" at bounding box center [110, 500] width 177 height 33
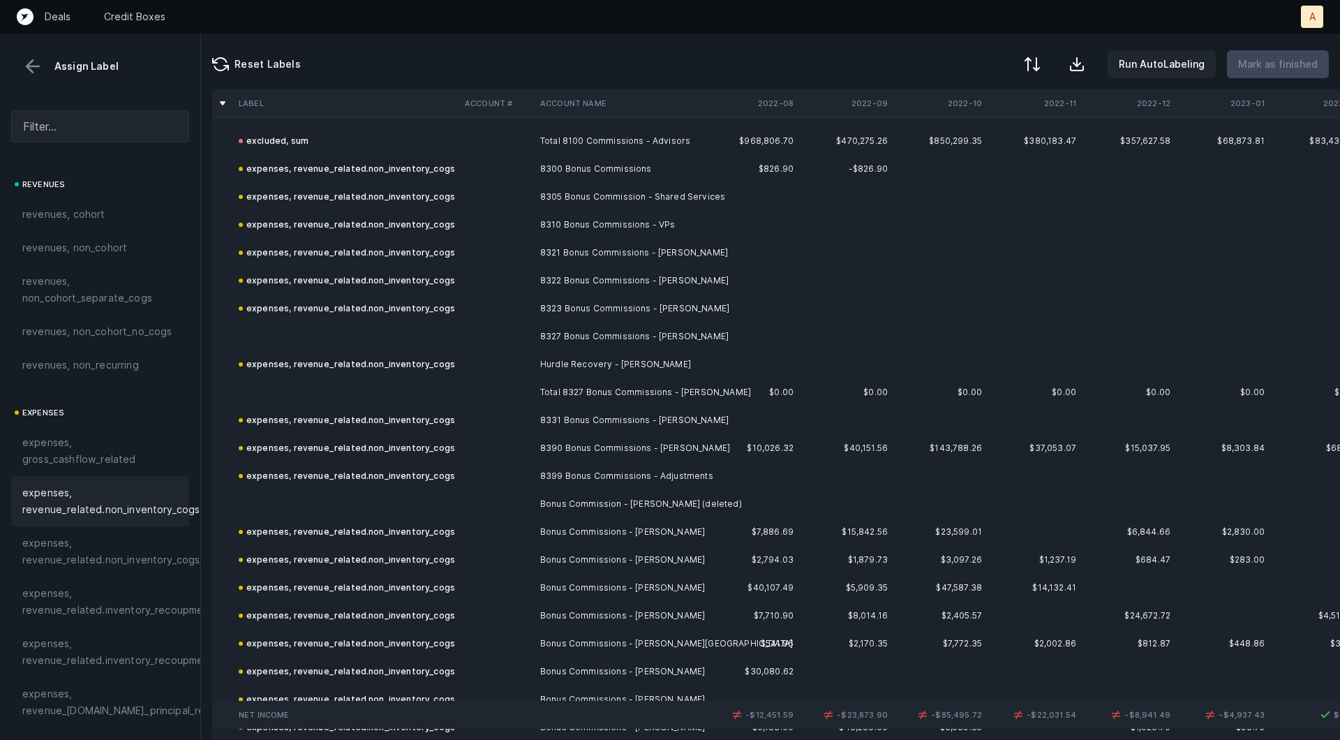
scroll to position [2066, 0]
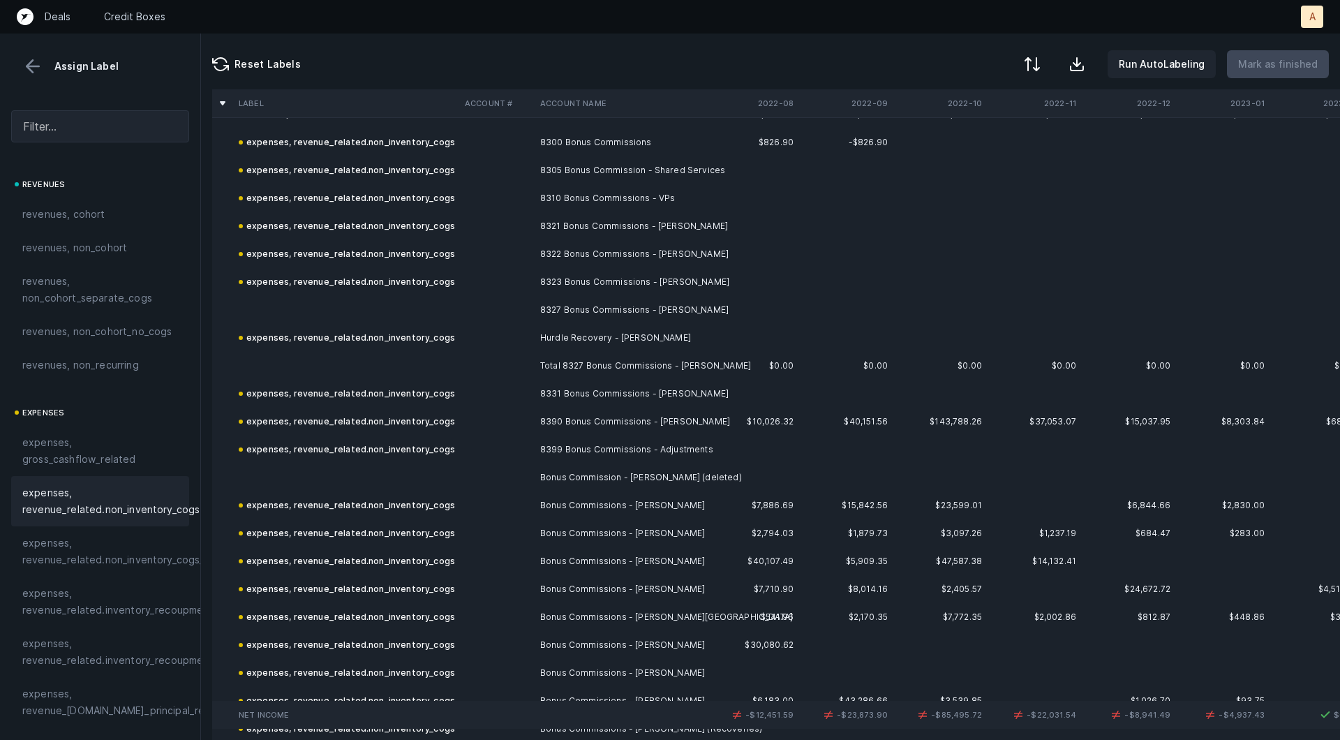
click at [544, 324] on td "Hurdle Recovery - Sachse, Jake" at bounding box center [620, 338] width 170 height 28
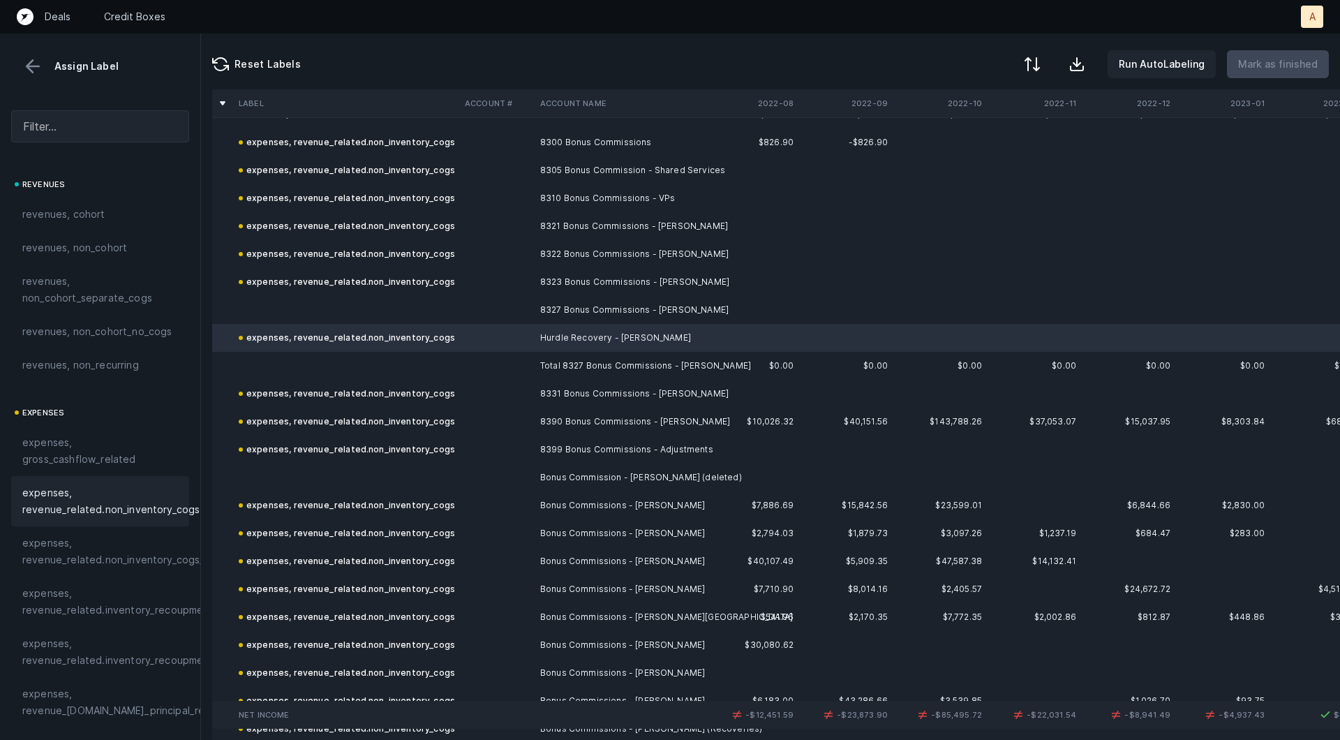
click at [428, 314] on td at bounding box center [346, 310] width 226 height 28
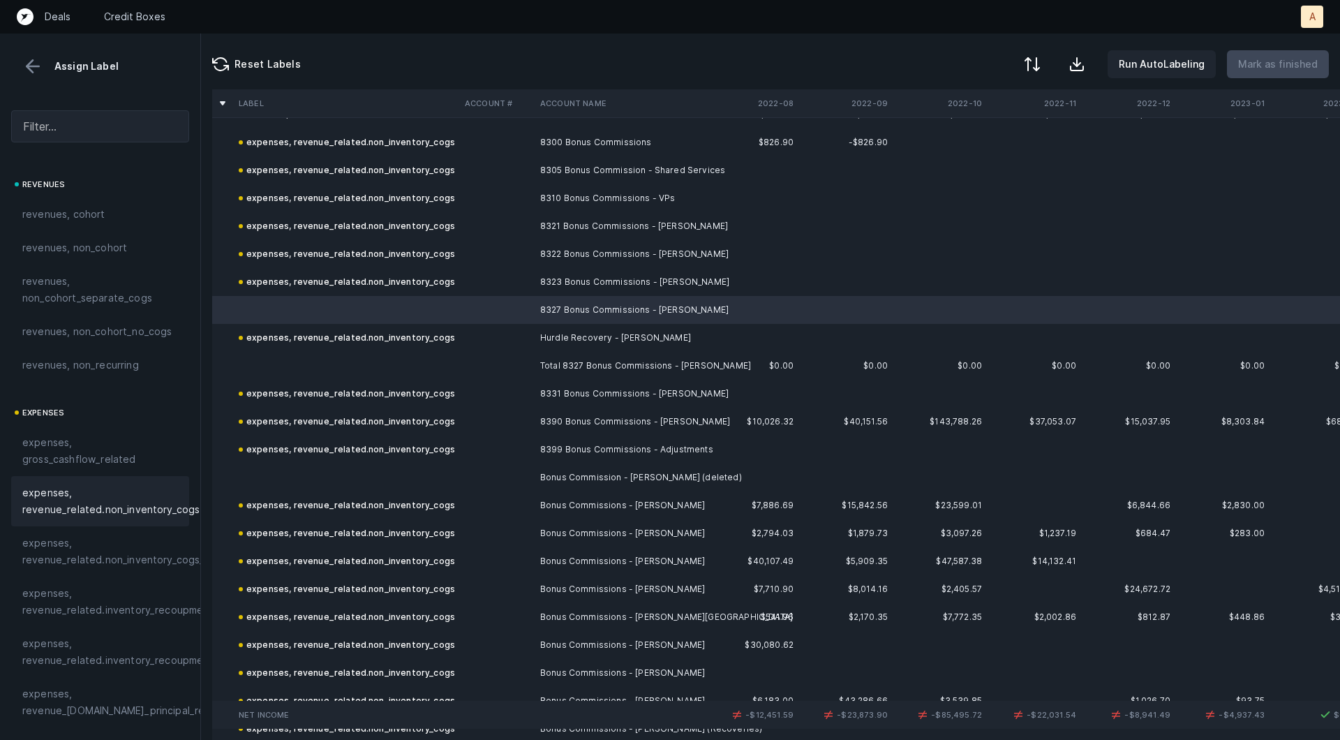
click at [139, 504] on span "expenses, revenue_related.non_inventory_cogs" at bounding box center [110, 500] width 177 height 33
click at [368, 476] on td at bounding box center [346, 477] width 226 height 28
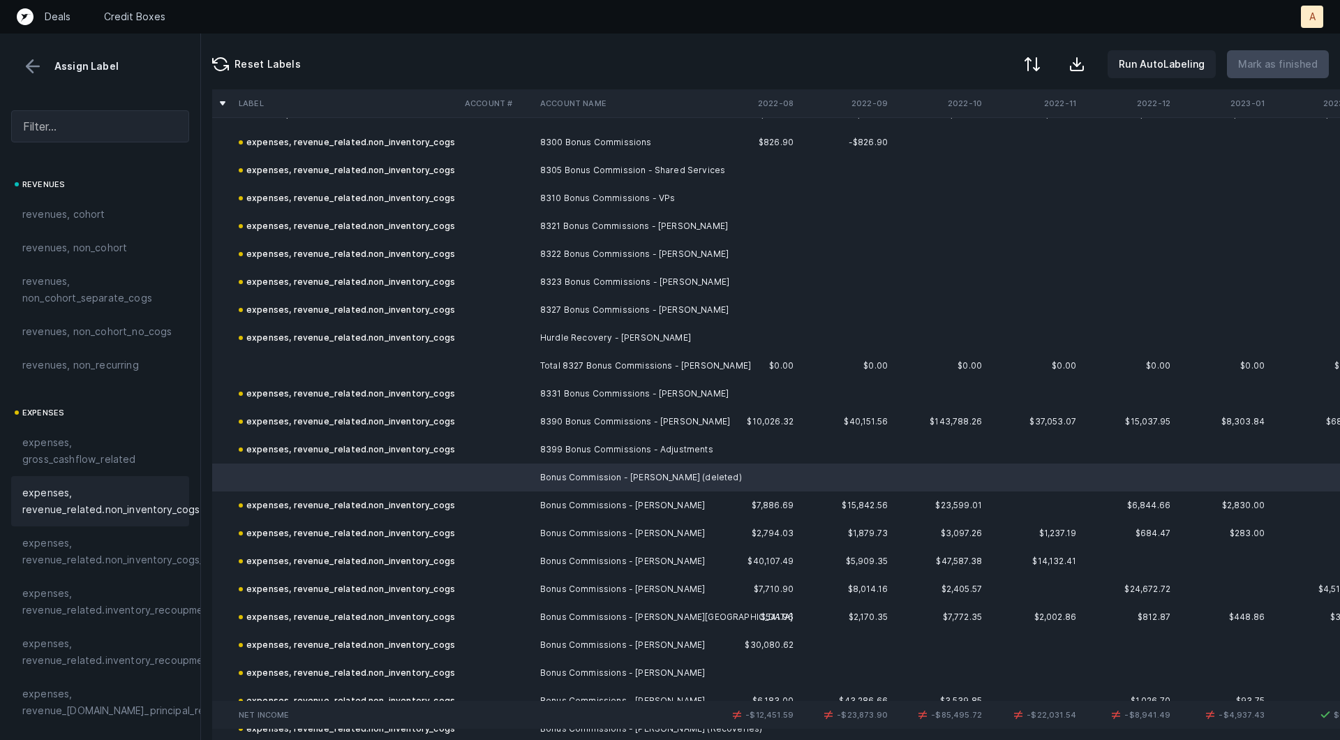
click at [142, 509] on span "expenses, revenue_related.non_inventory_cogs" at bounding box center [110, 500] width 177 height 33
click at [360, 366] on td at bounding box center [346, 366] width 226 height 28
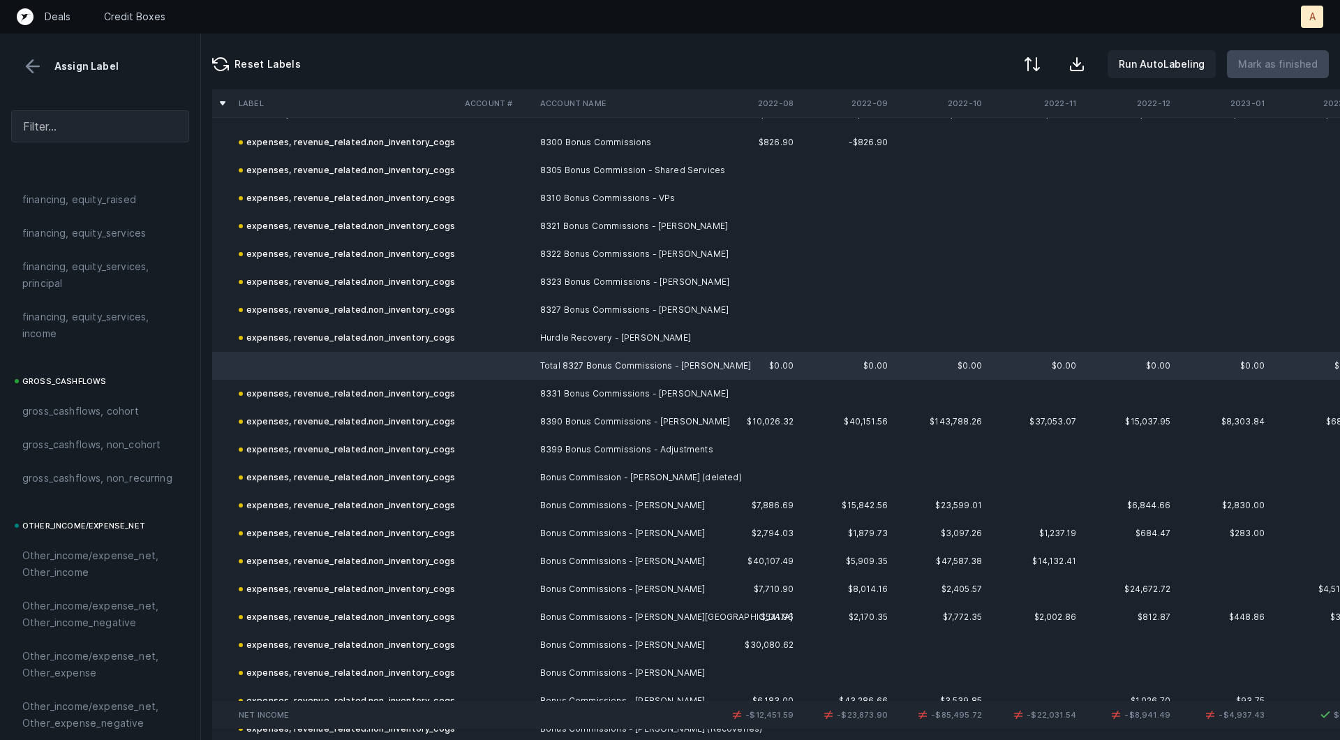
scroll to position [1562, 0]
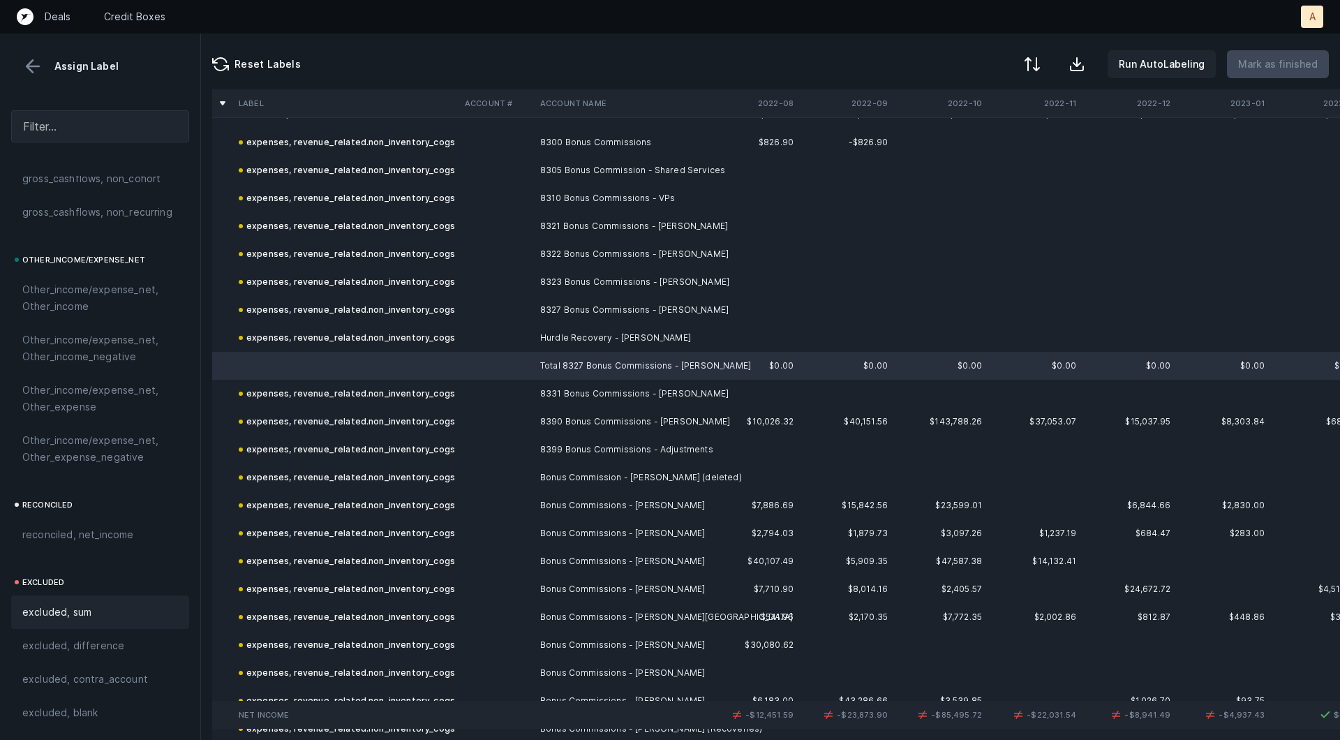
click at [66, 610] on span "excluded, sum" at bounding box center [56, 612] width 69 height 17
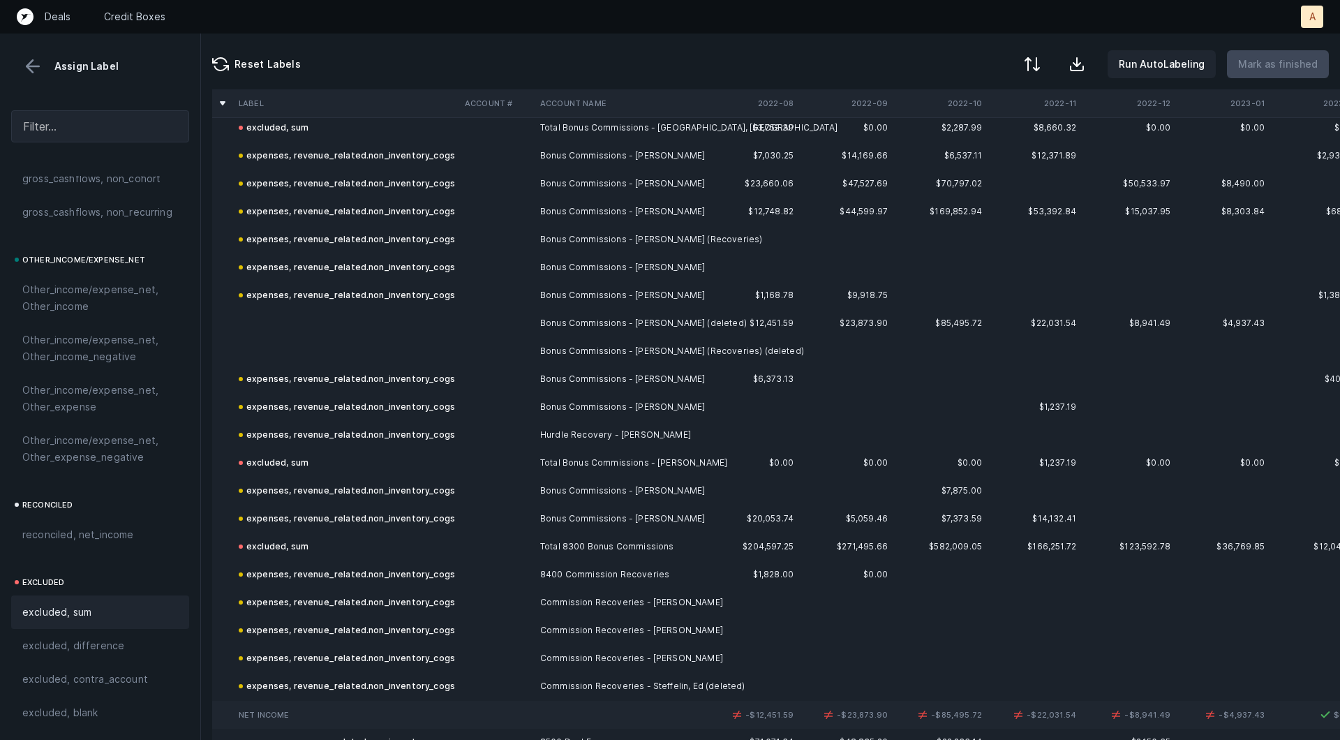
scroll to position [2851, 0]
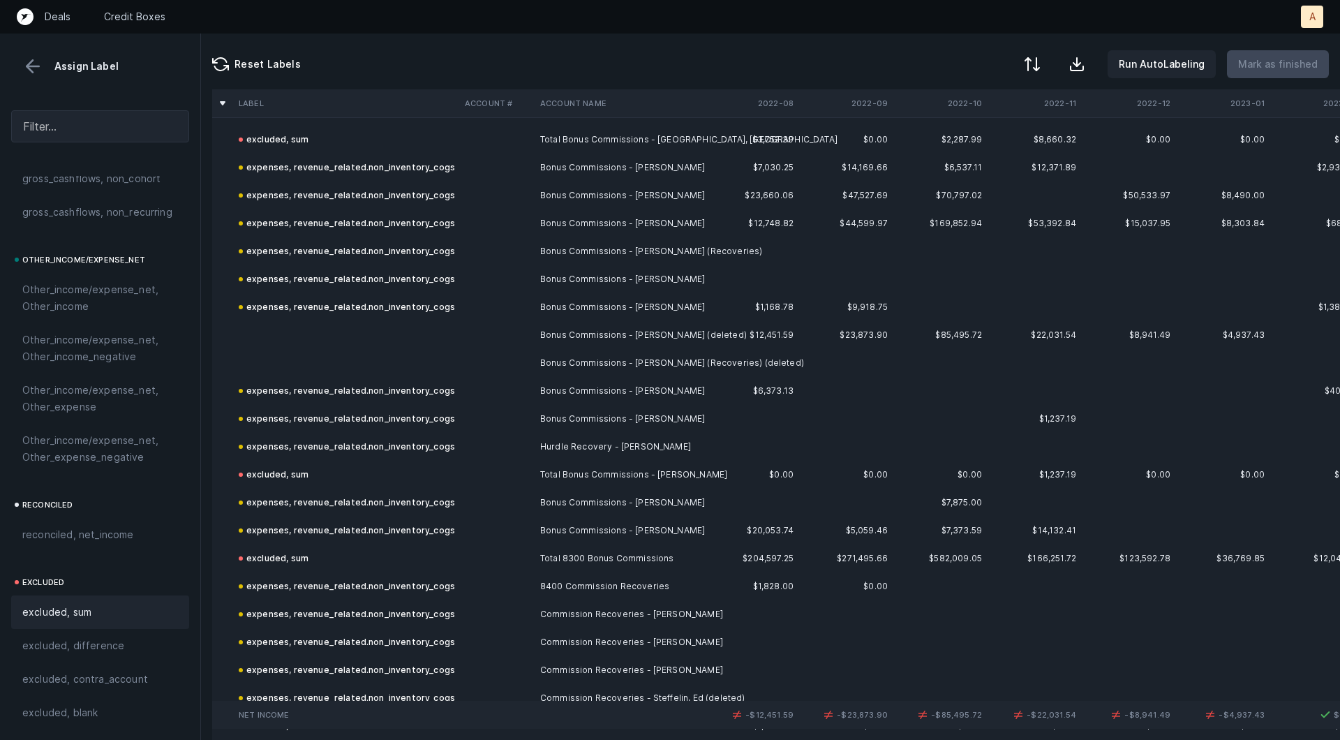
click at [606, 333] on td "Bonus Commissions - Rogers, Nick (deleted)" at bounding box center [620, 335] width 170 height 28
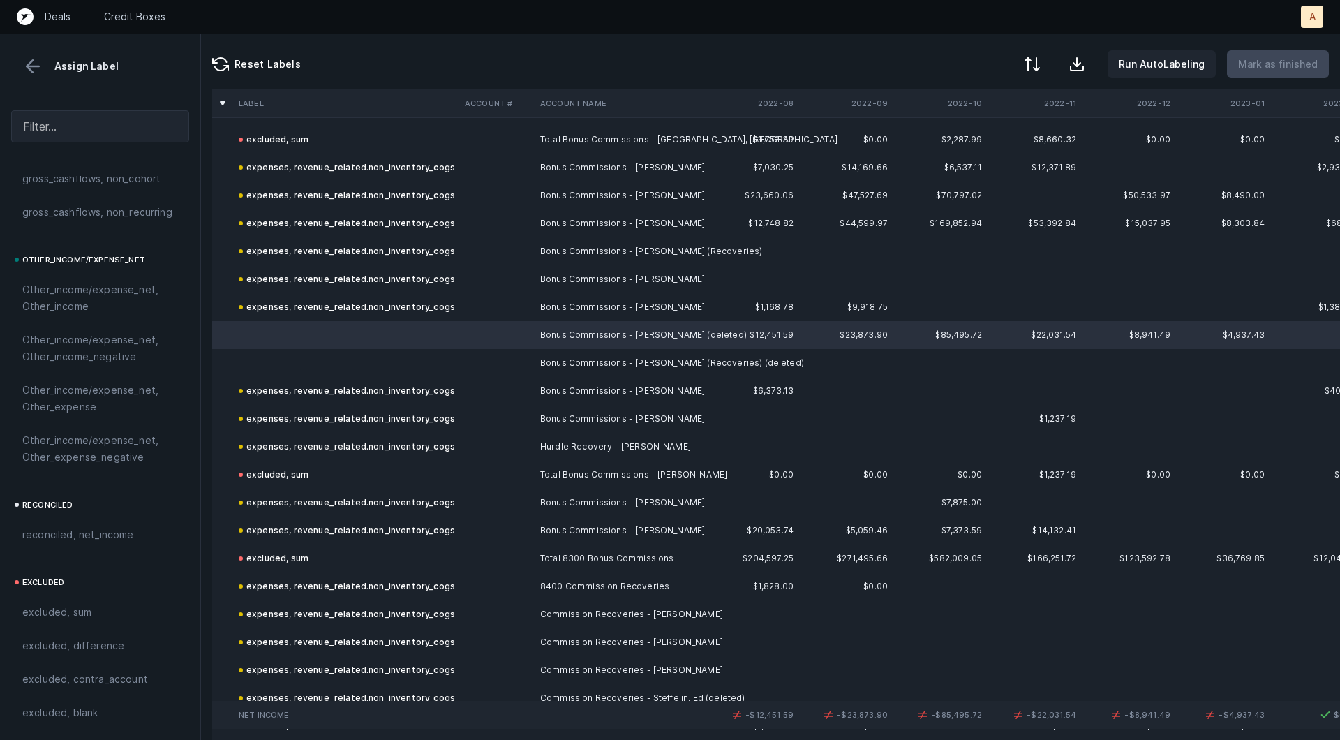
click at [568, 354] on td "Bonus Commissions - Rogers, Nick (Recoveries) (deleted)" at bounding box center [620, 363] width 170 height 28
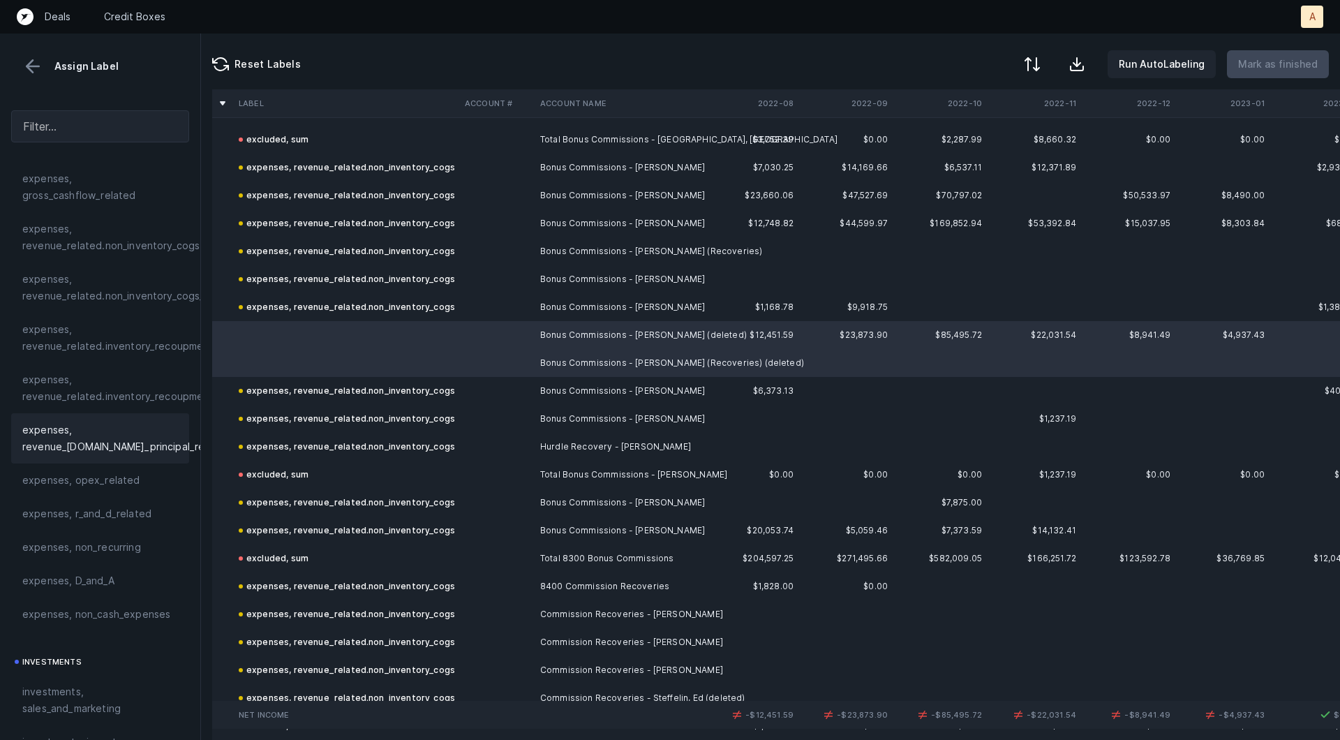
scroll to position [0, 0]
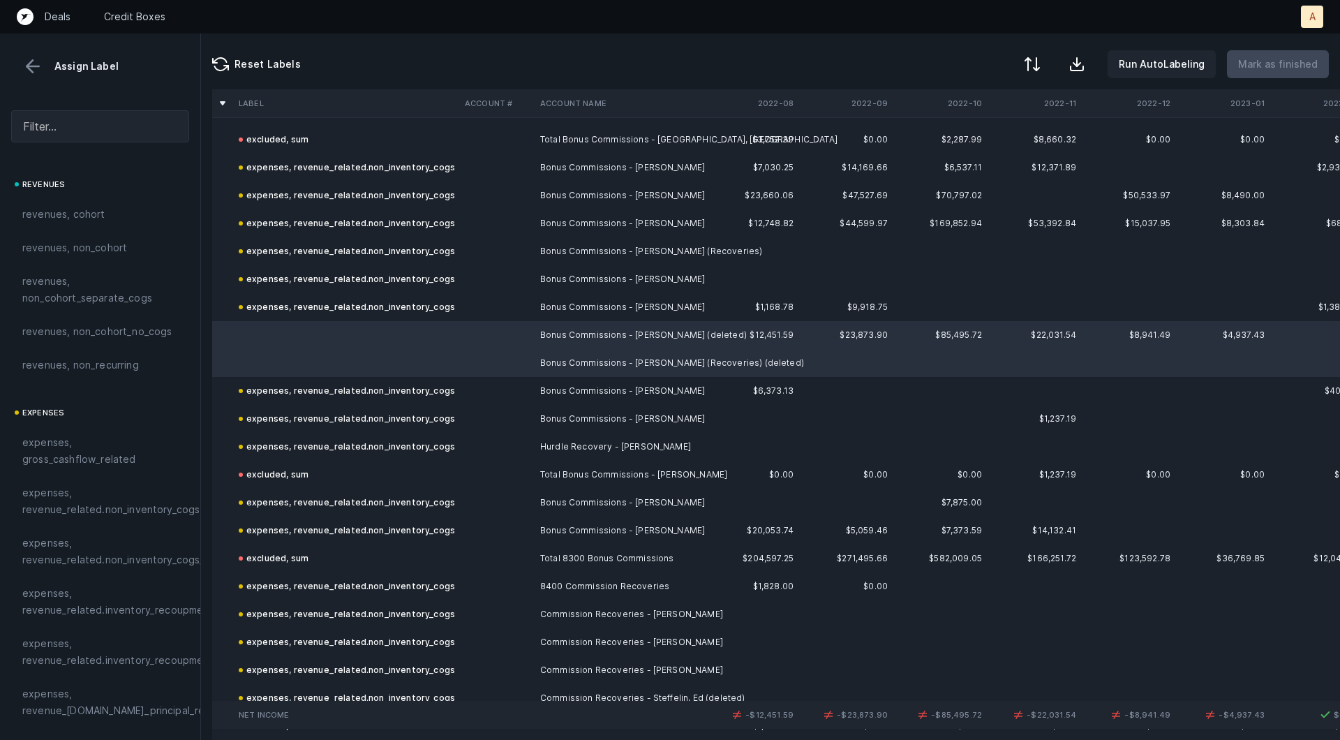
drag, startPoint x: 84, startPoint y: 491, endPoint x: 831, endPoint y: 450, distance: 748.5
click at [84, 491] on span "expenses, revenue_related.non_inventory_cogs" at bounding box center [110, 500] width 177 height 33
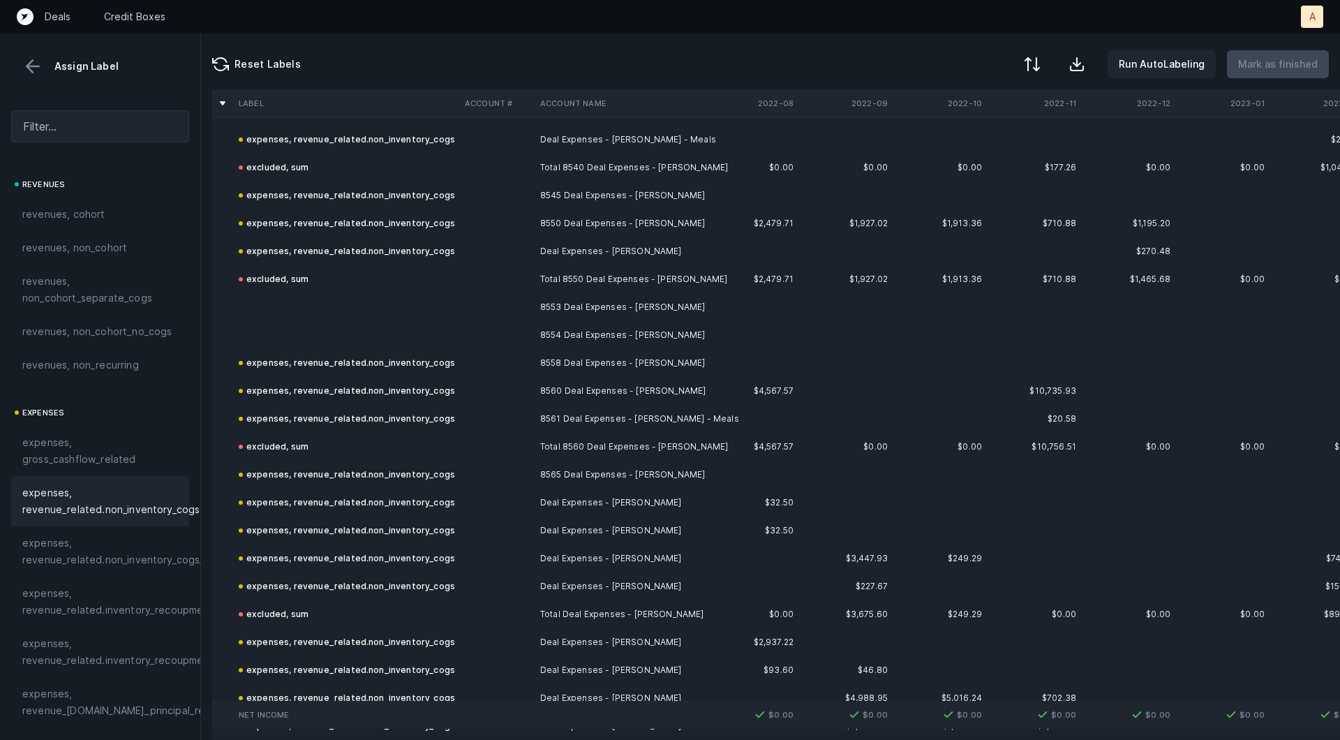
scroll to position [3806, 0]
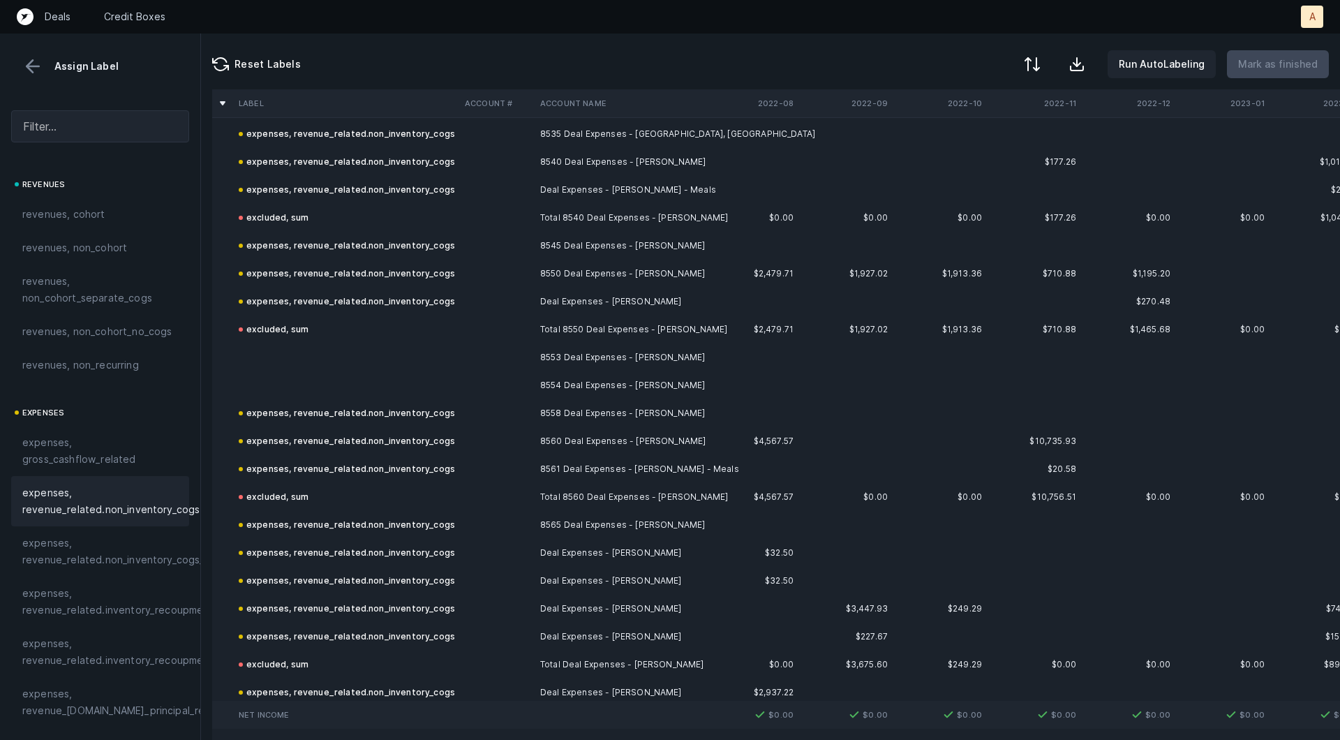
click at [604, 358] on td "8553 Deal Expenses - Sachse, Jake" at bounding box center [620, 357] width 170 height 28
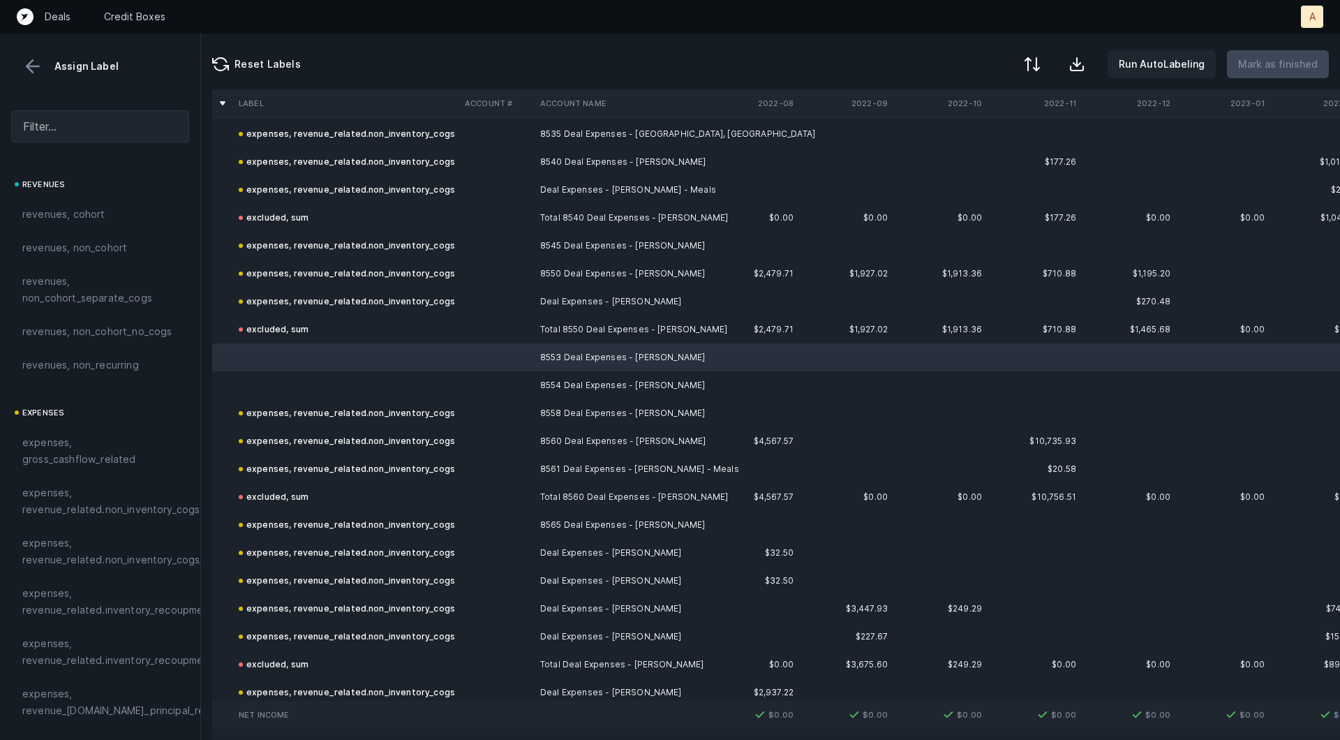
click at [573, 384] on td "8554 Deal Expenses - Seabolt, Jonathan" at bounding box center [620, 385] width 170 height 28
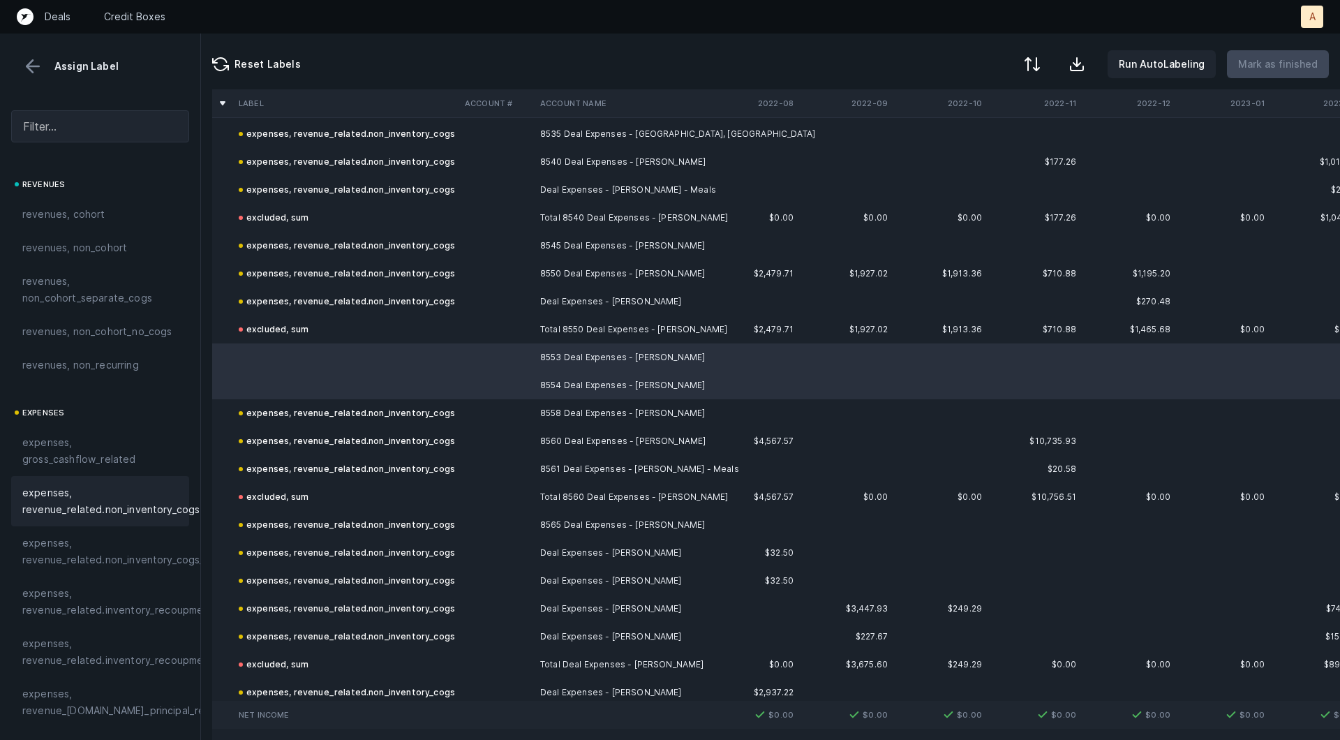
click at [142, 514] on span "expenses, revenue_related.non_inventory_cogs" at bounding box center [110, 500] width 177 height 33
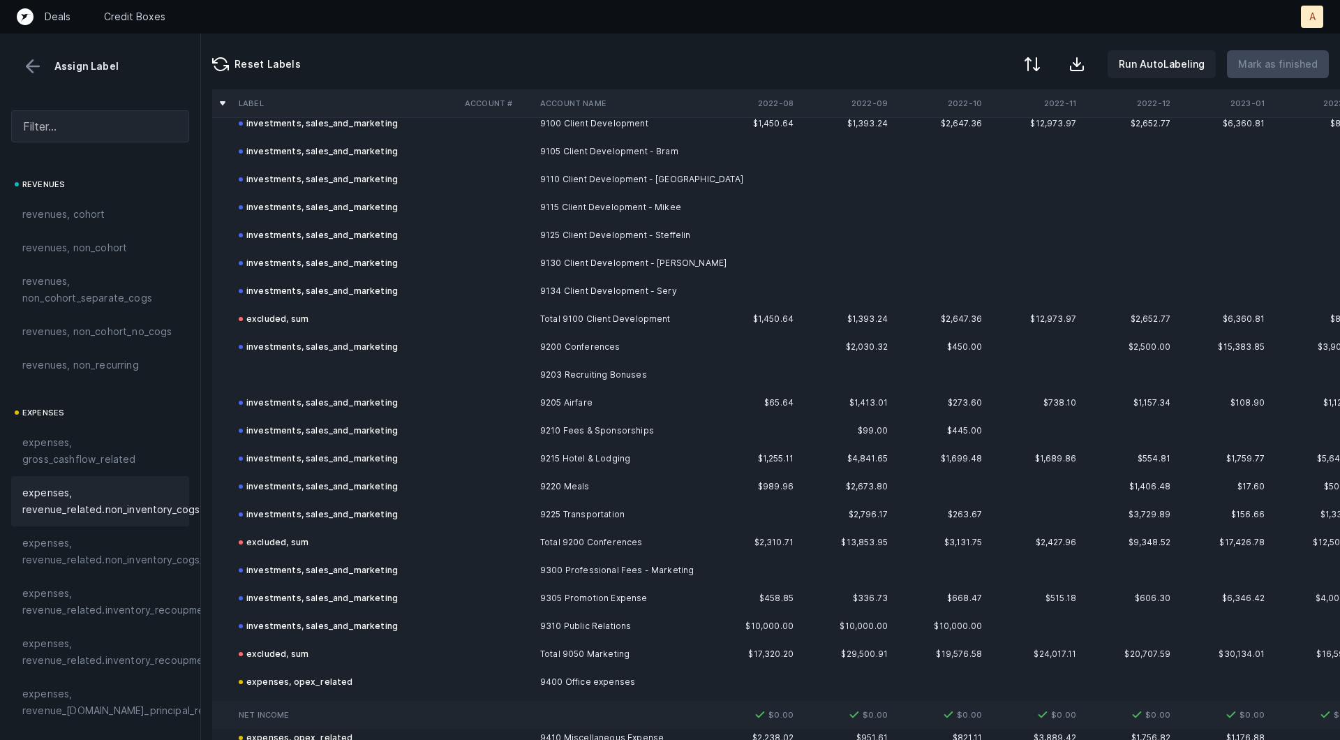
scroll to position [6627, 0]
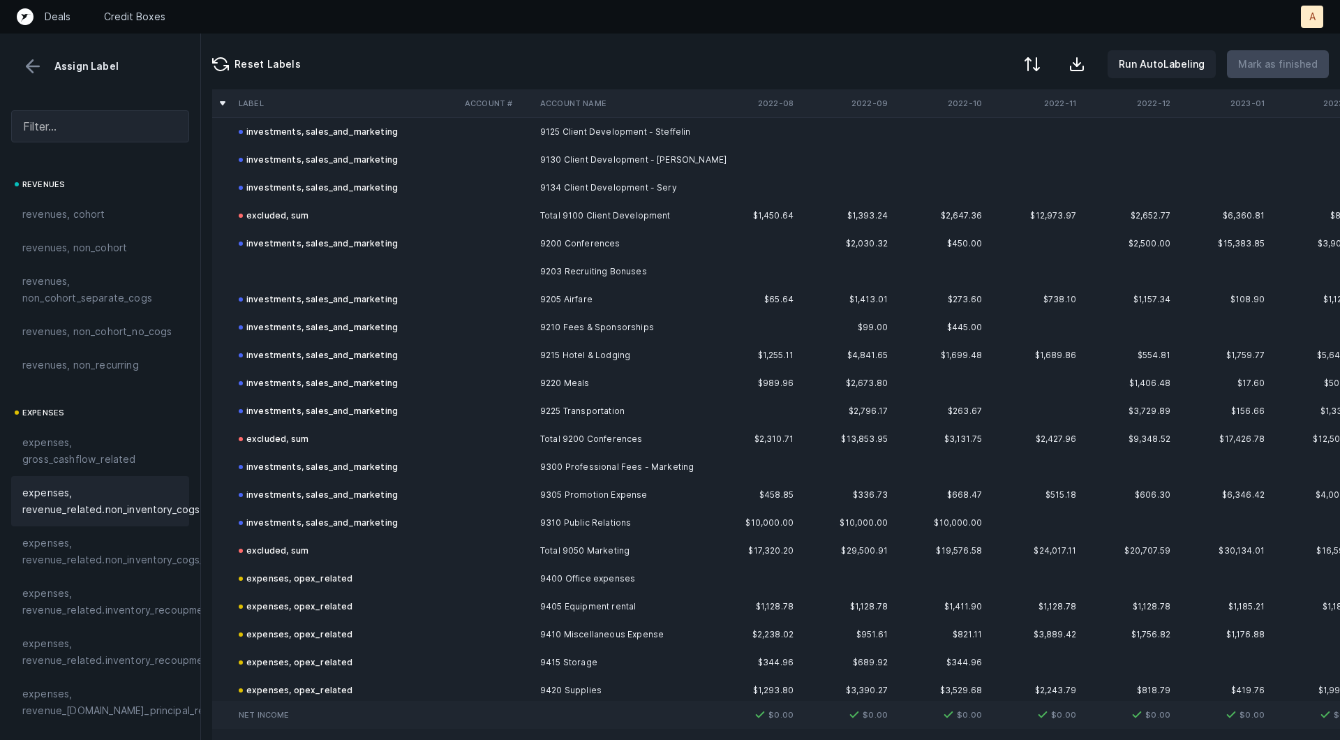
click at [581, 260] on td "9203 Recruiting Bonuses" at bounding box center [620, 272] width 170 height 28
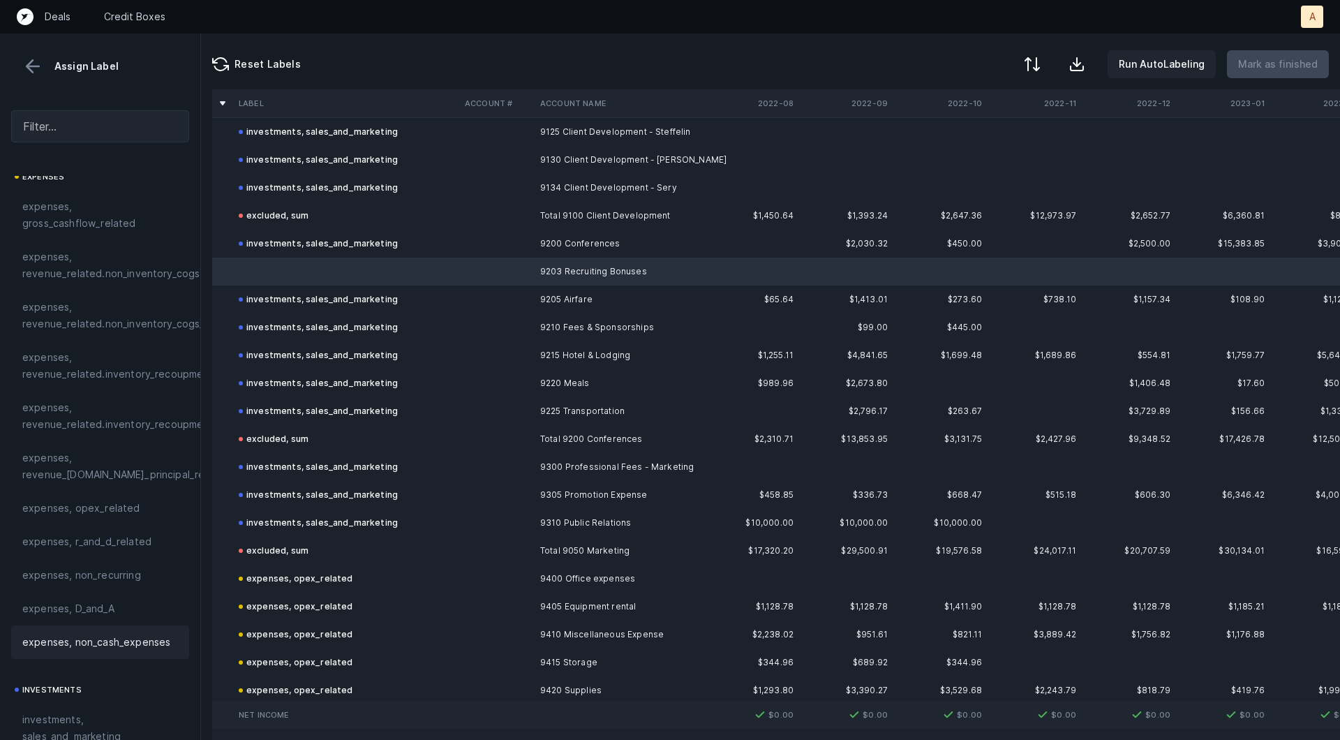
scroll to position [297, 0]
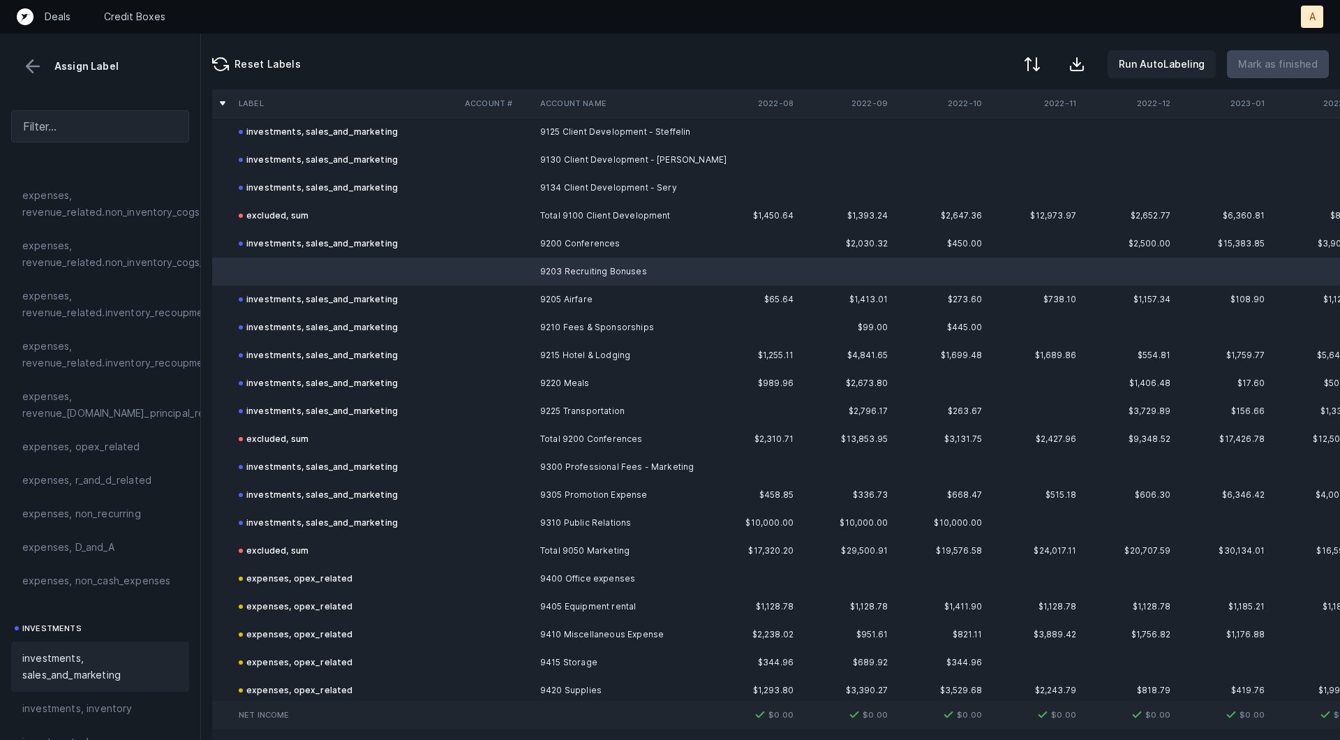
click at [75, 672] on span "investments, sales_and_marketing" at bounding box center [100, 666] width 156 height 33
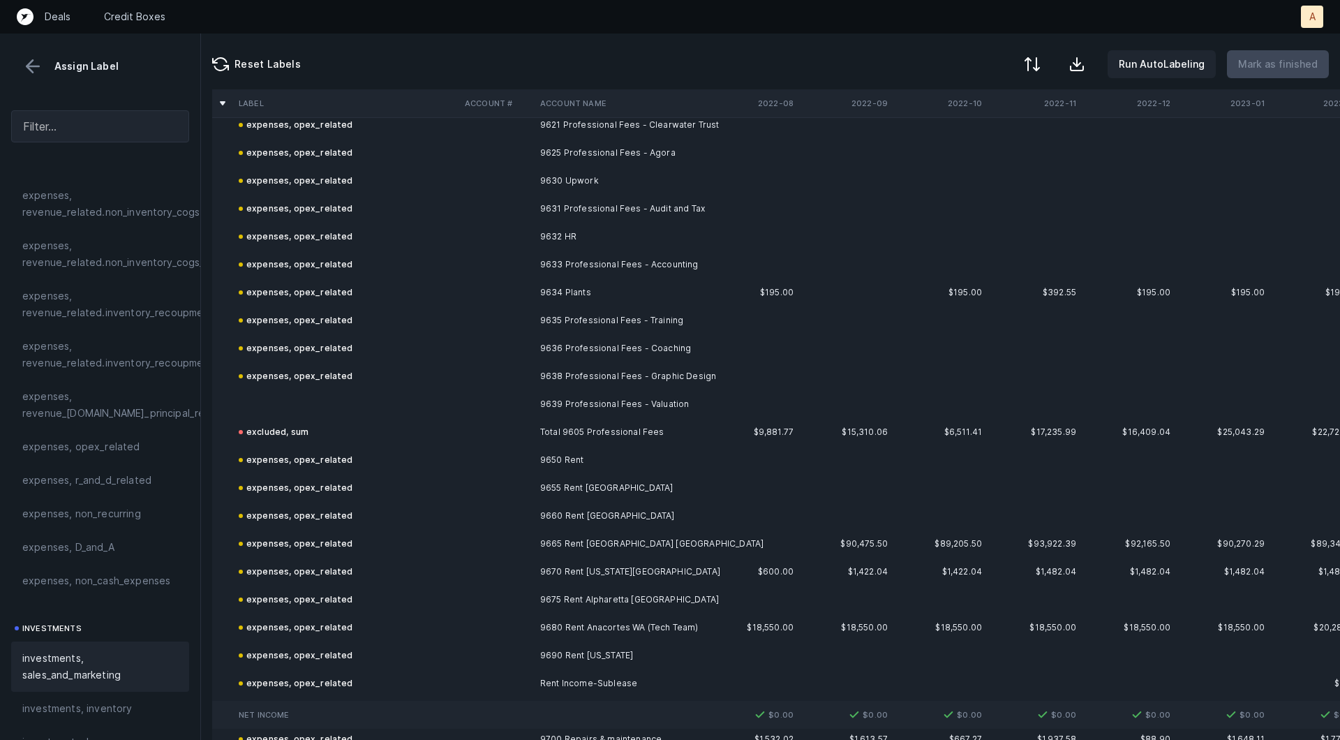
scroll to position [8001, 0]
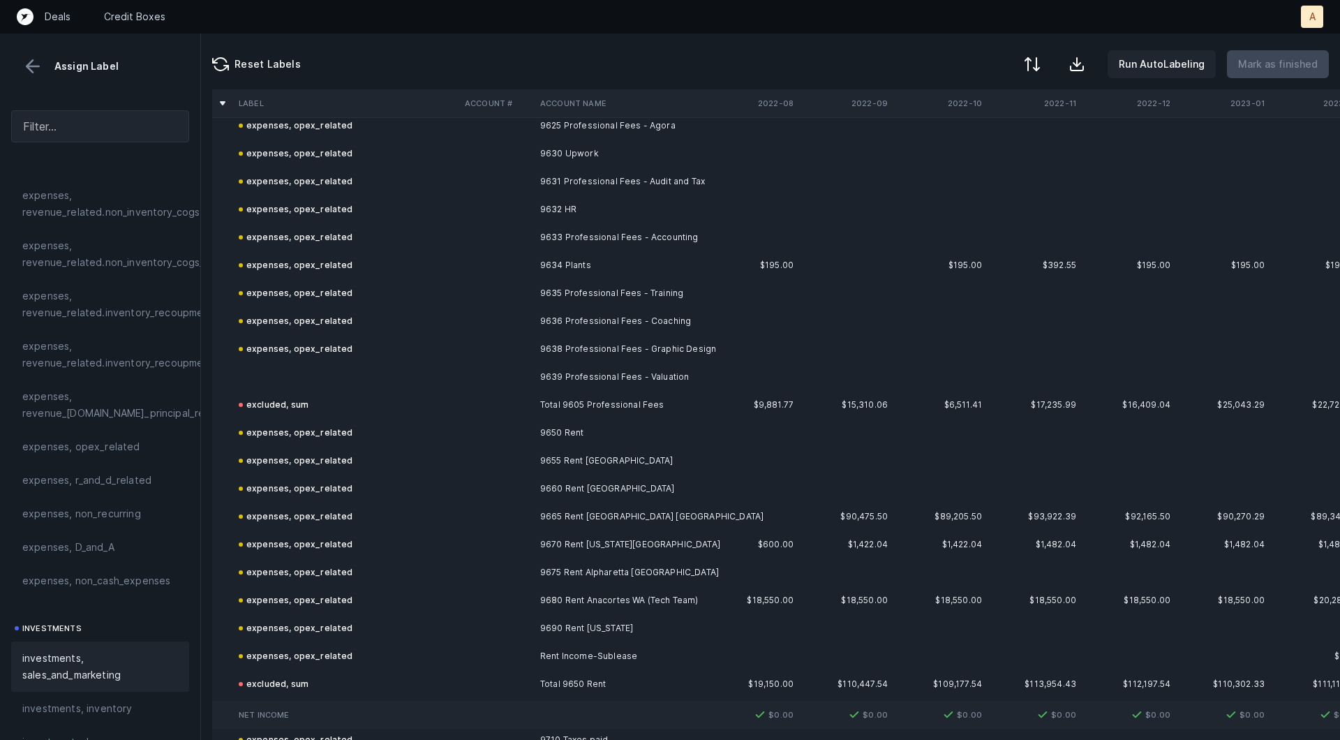
click at [606, 380] on td "9639 Professional Fees - Valuation" at bounding box center [620, 377] width 170 height 28
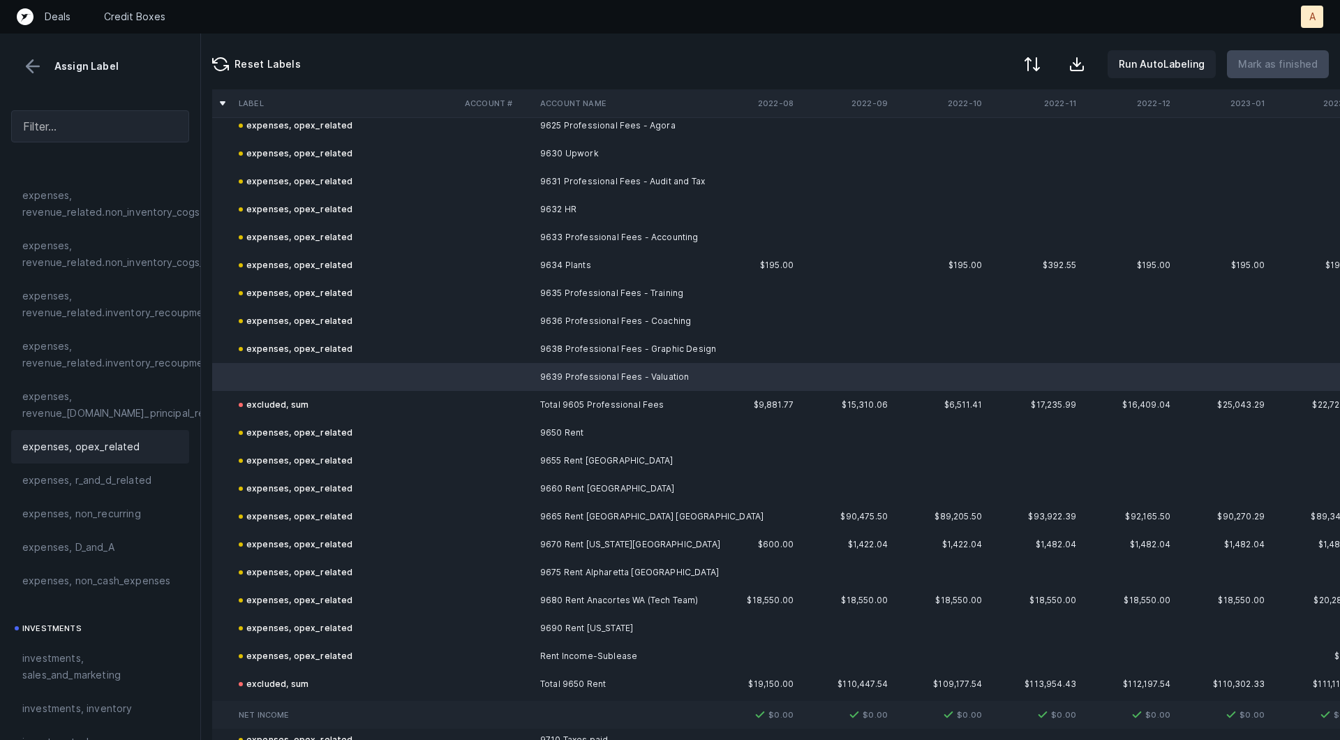
click at [49, 440] on span "expenses, opex_related" at bounding box center [81, 446] width 118 height 17
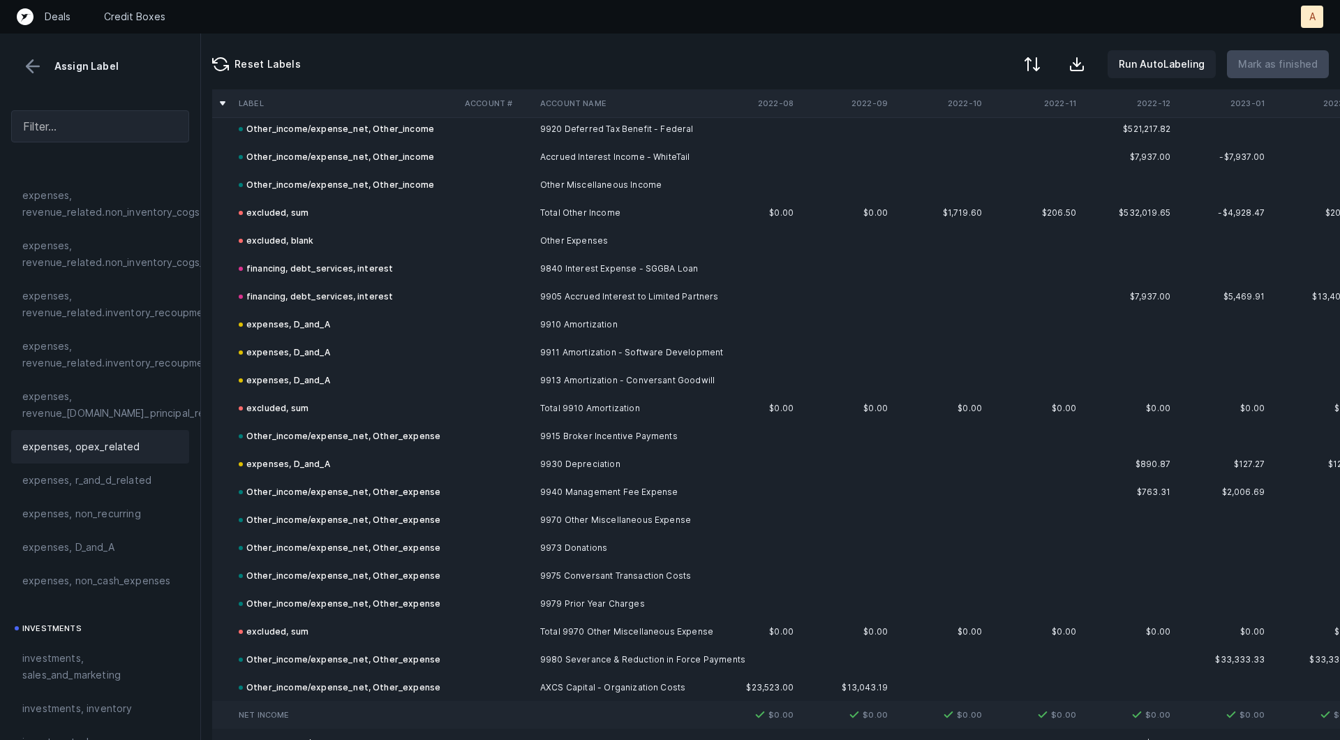
scroll to position [10020, 0]
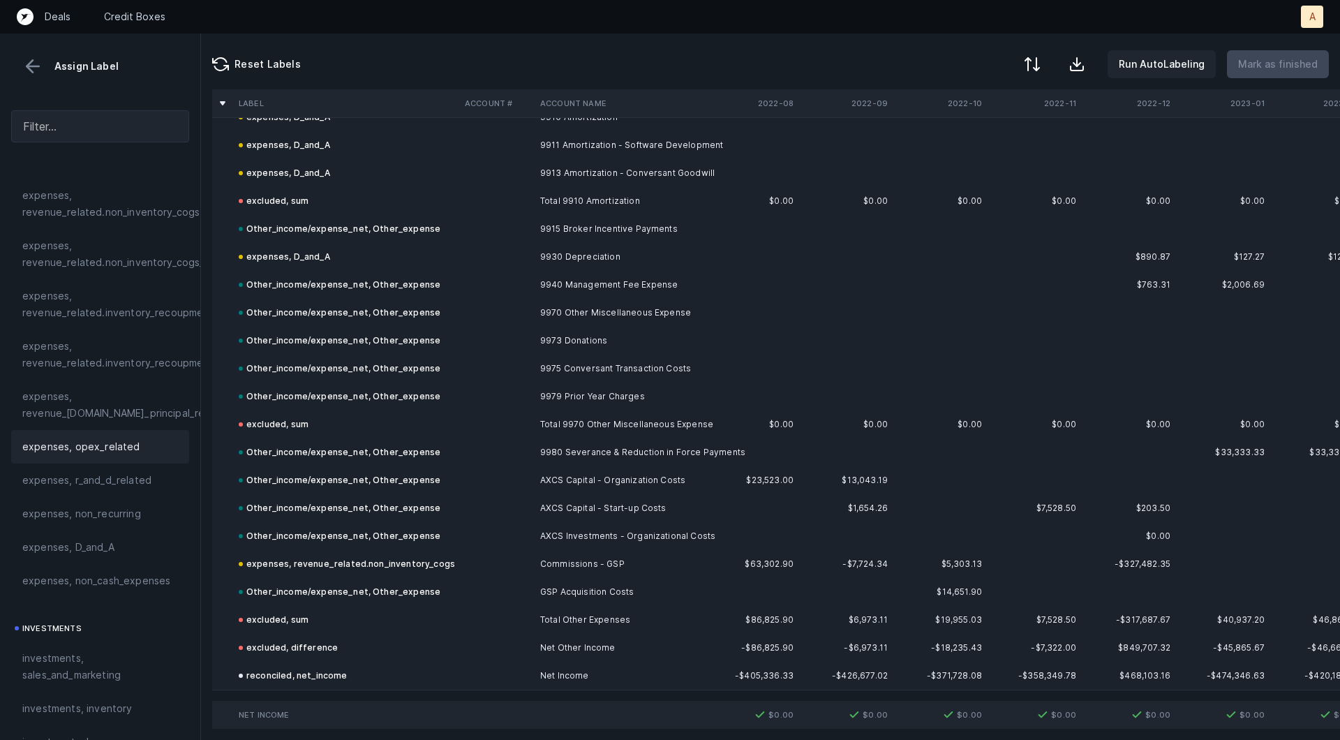
click at [24, 62] on button at bounding box center [32, 66] width 21 height 21
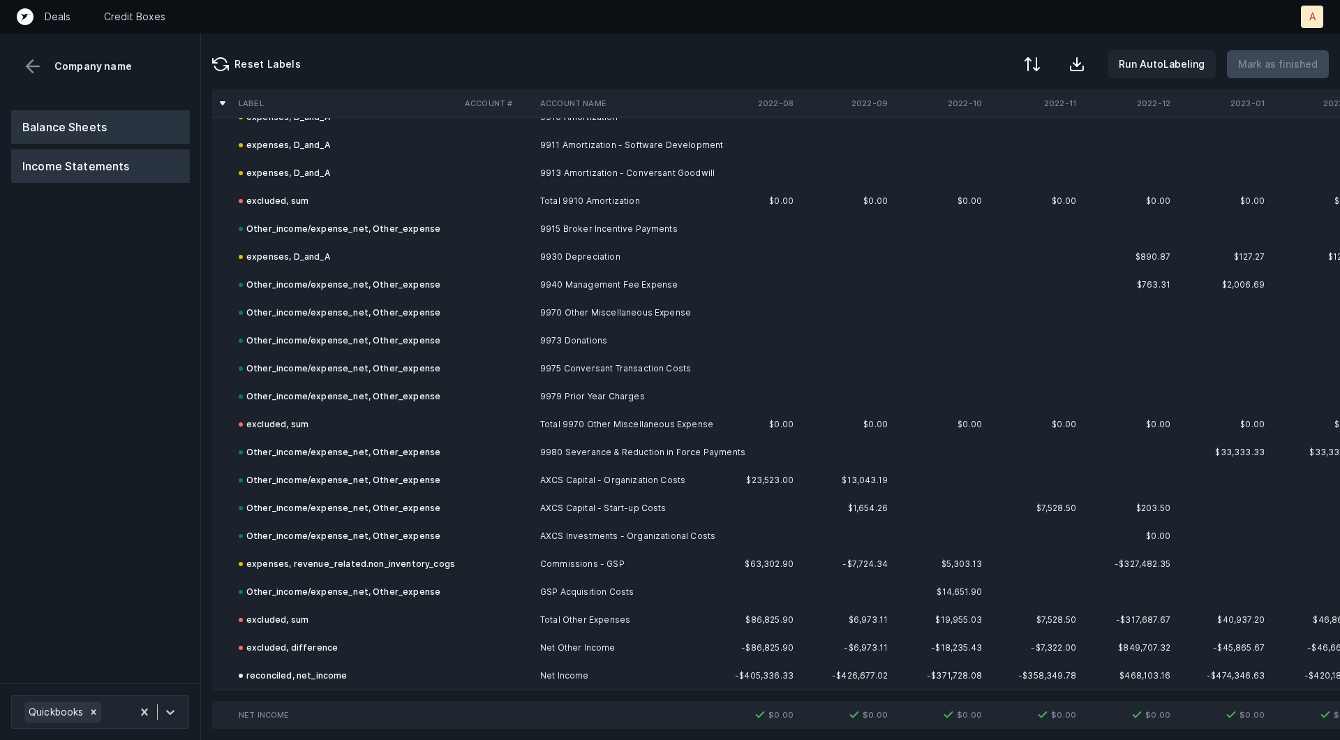
click at [57, 118] on button "Balance Sheets" at bounding box center [100, 126] width 179 height 33
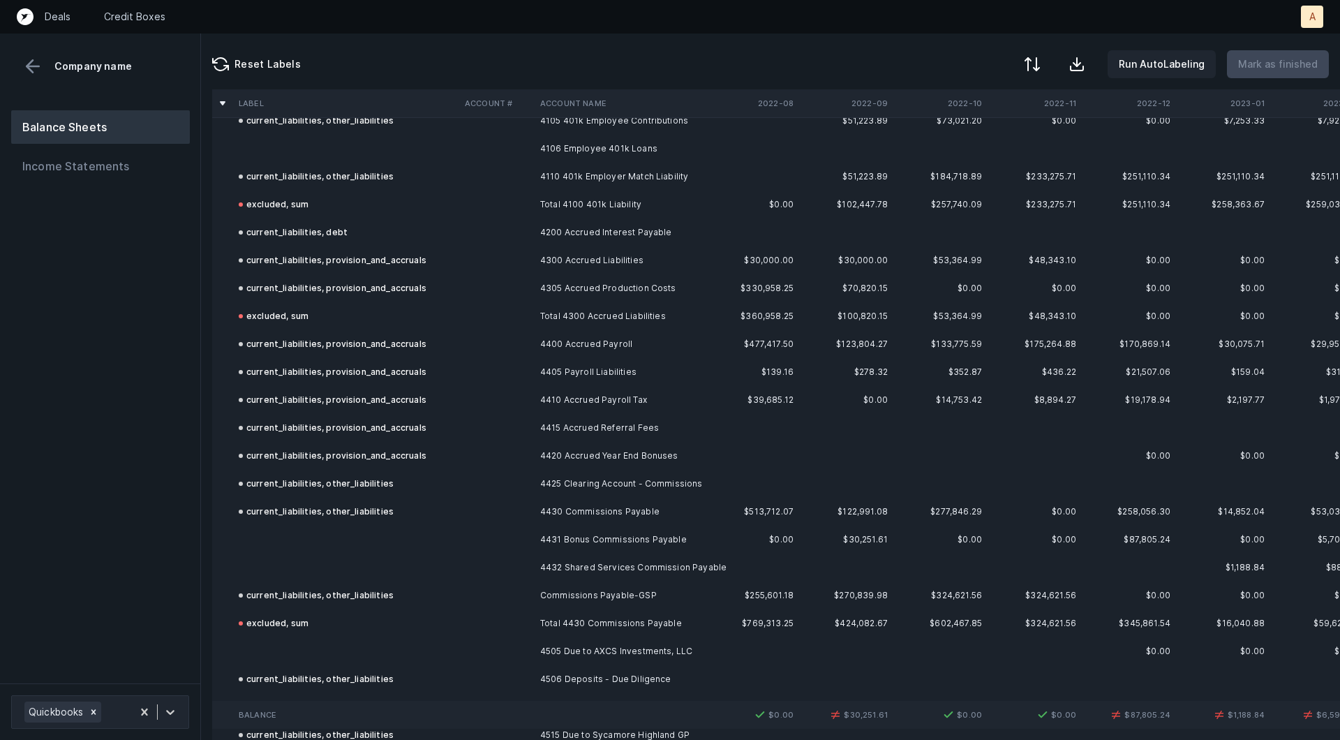
scroll to position [5060, 0]
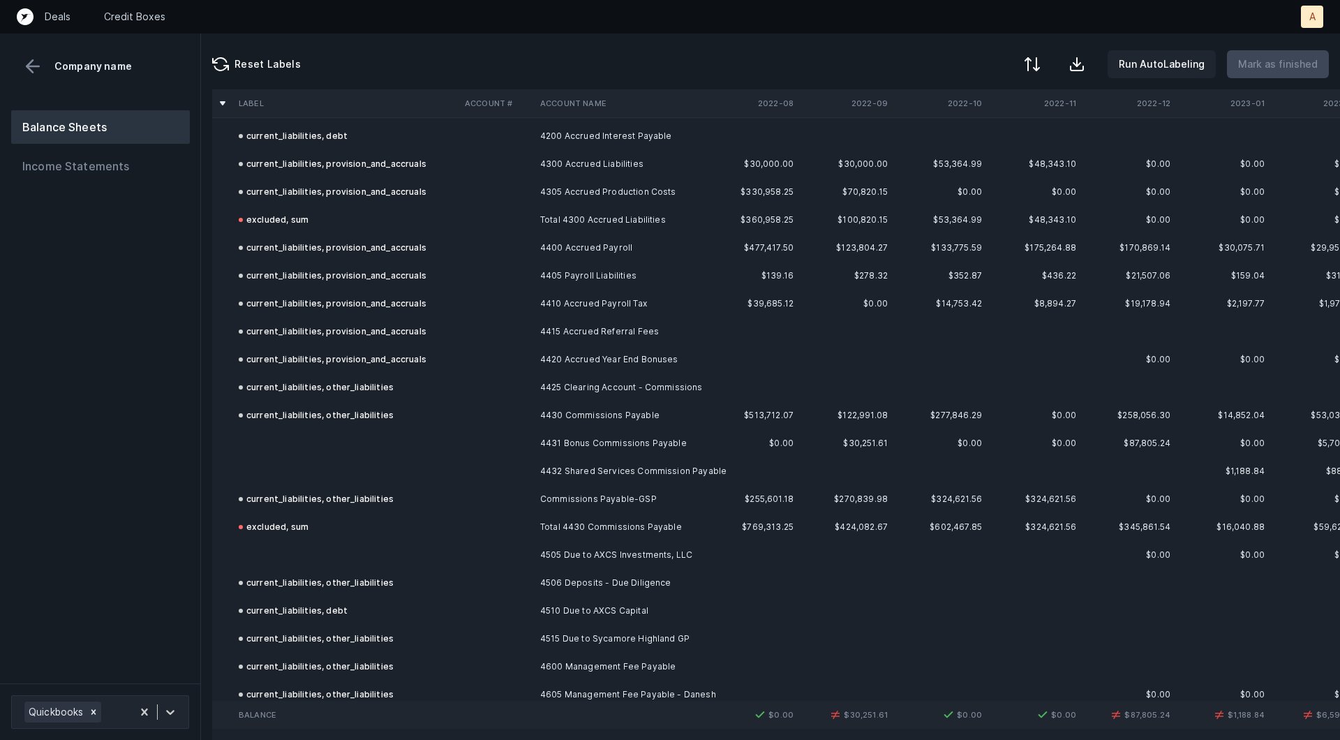
click at [634, 440] on td "4431 Bonus Commissions Payable" at bounding box center [620, 443] width 170 height 28
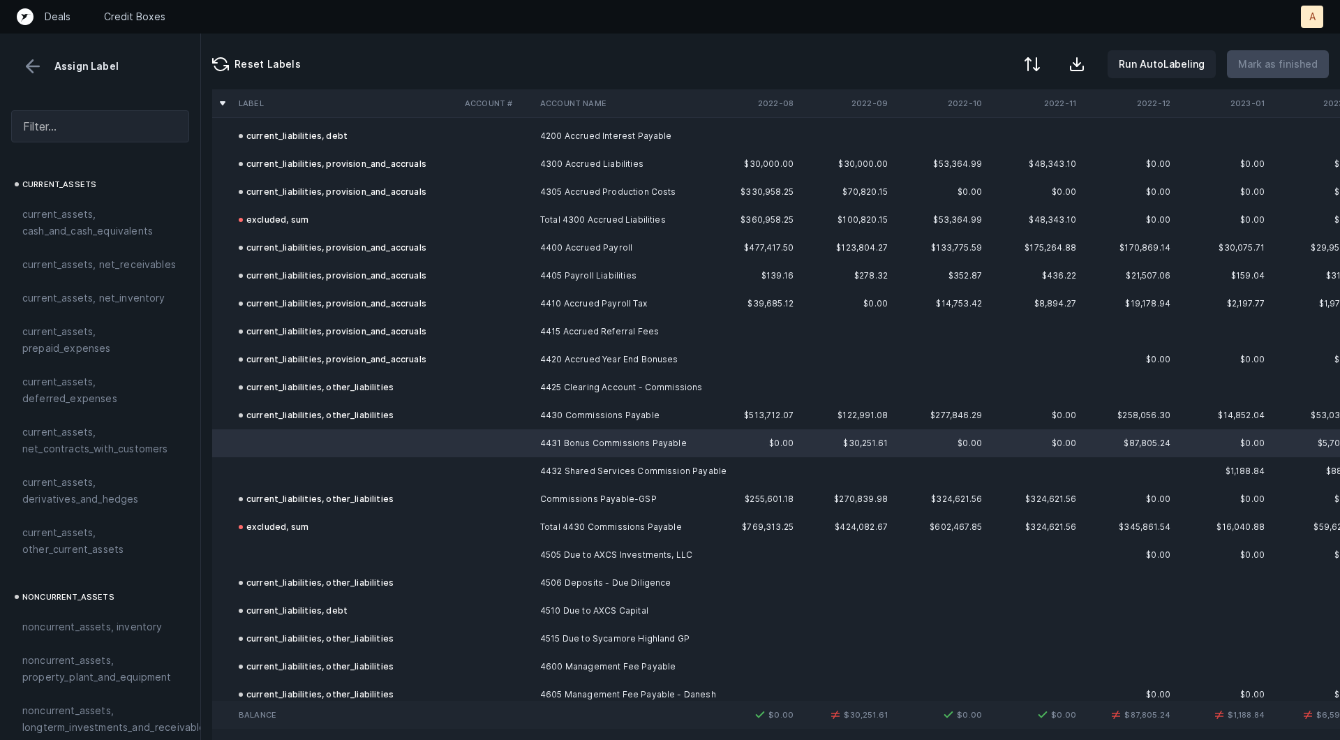
click at [601, 459] on td "4432 Shared Services Commission Payable" at bounding box center [620, 471] width 170 height 28
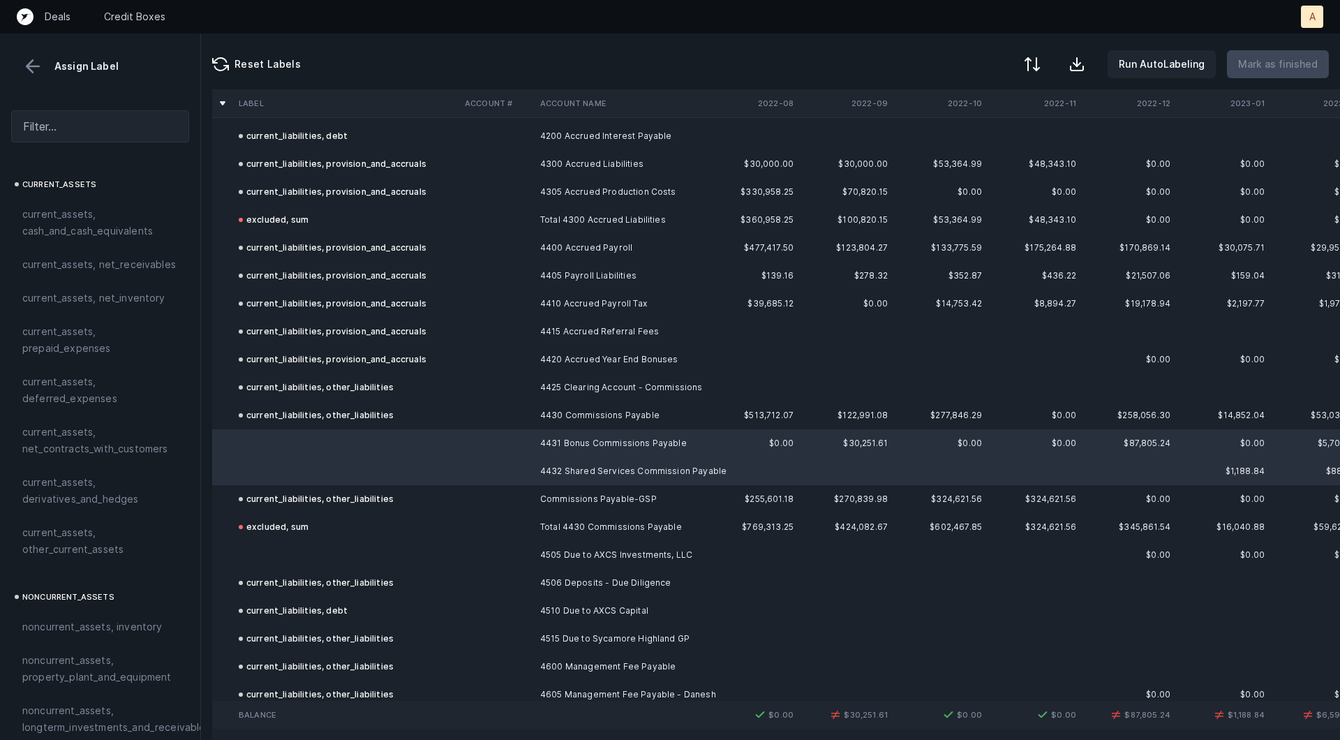
click at [472, 553] on td at bounding box center [496, 555] width 75 height 28
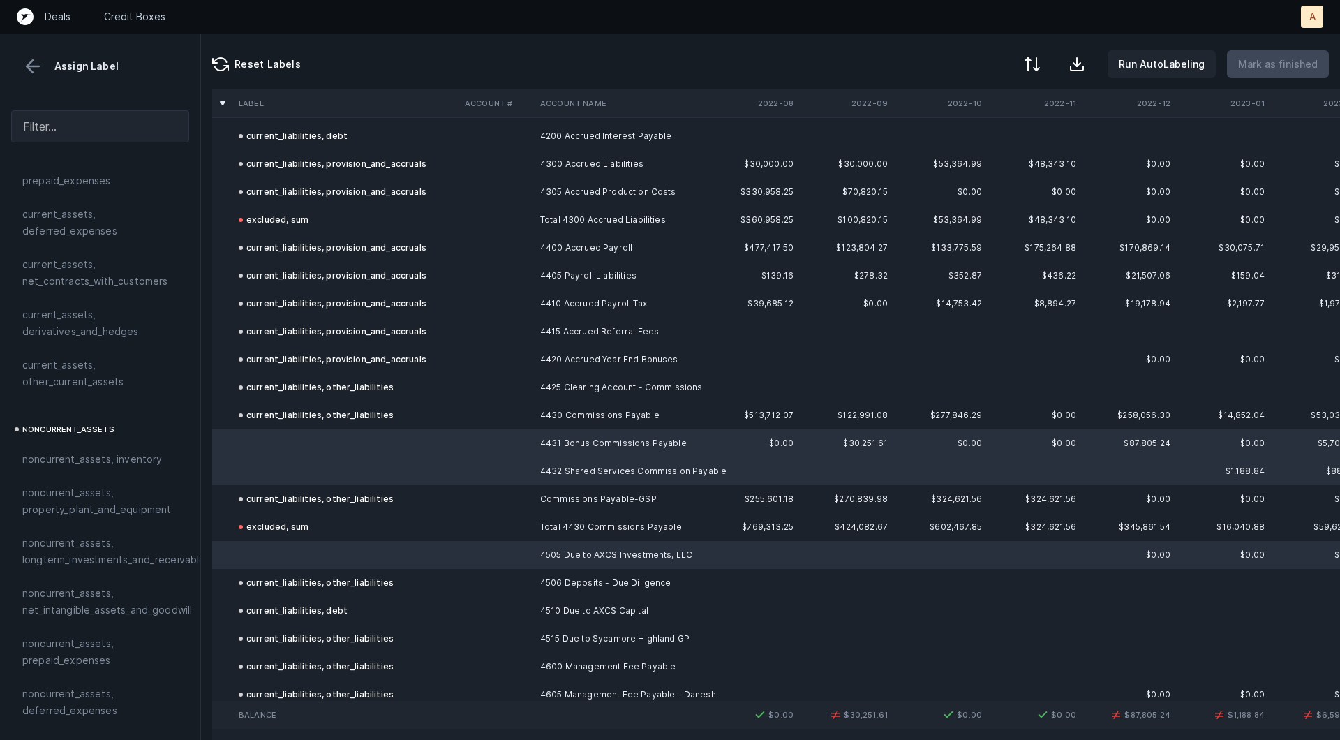
scroll to position [232, 0]
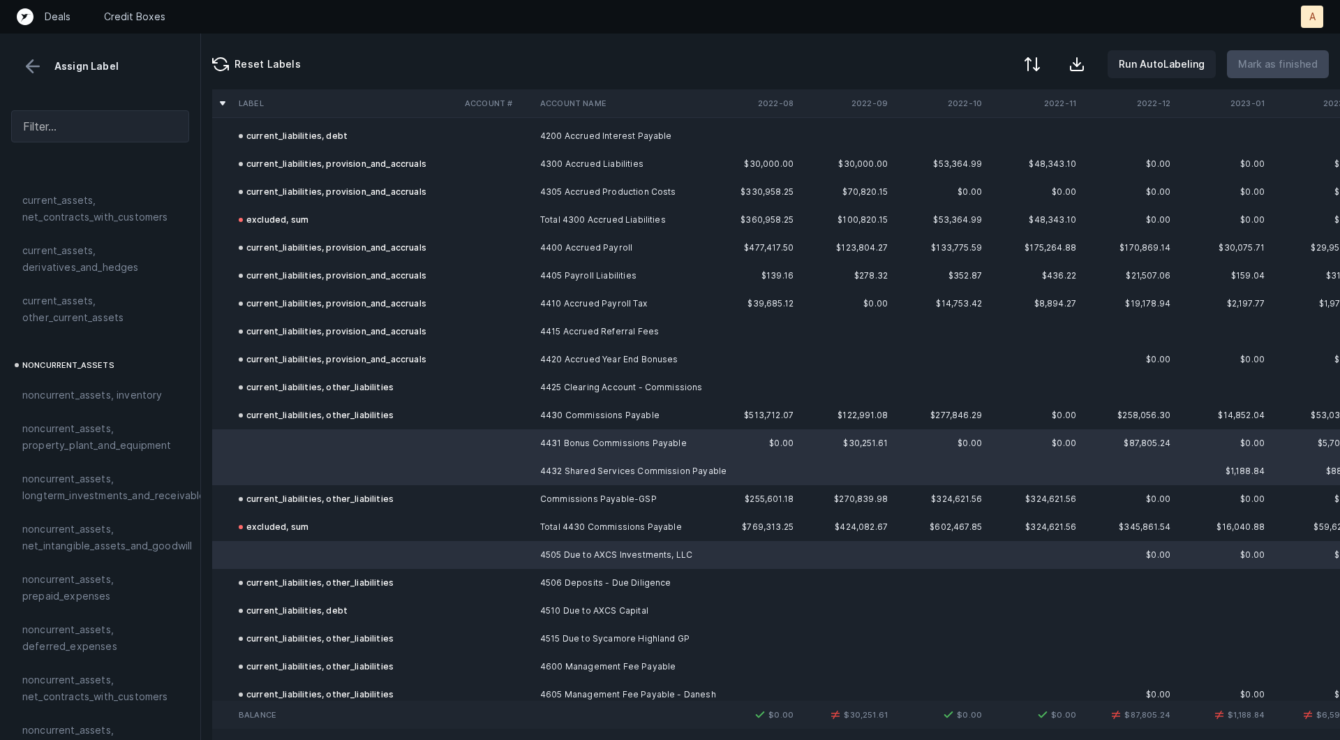
click at [287, 554] on td at bounding box center [346, 555] width 226 height 28
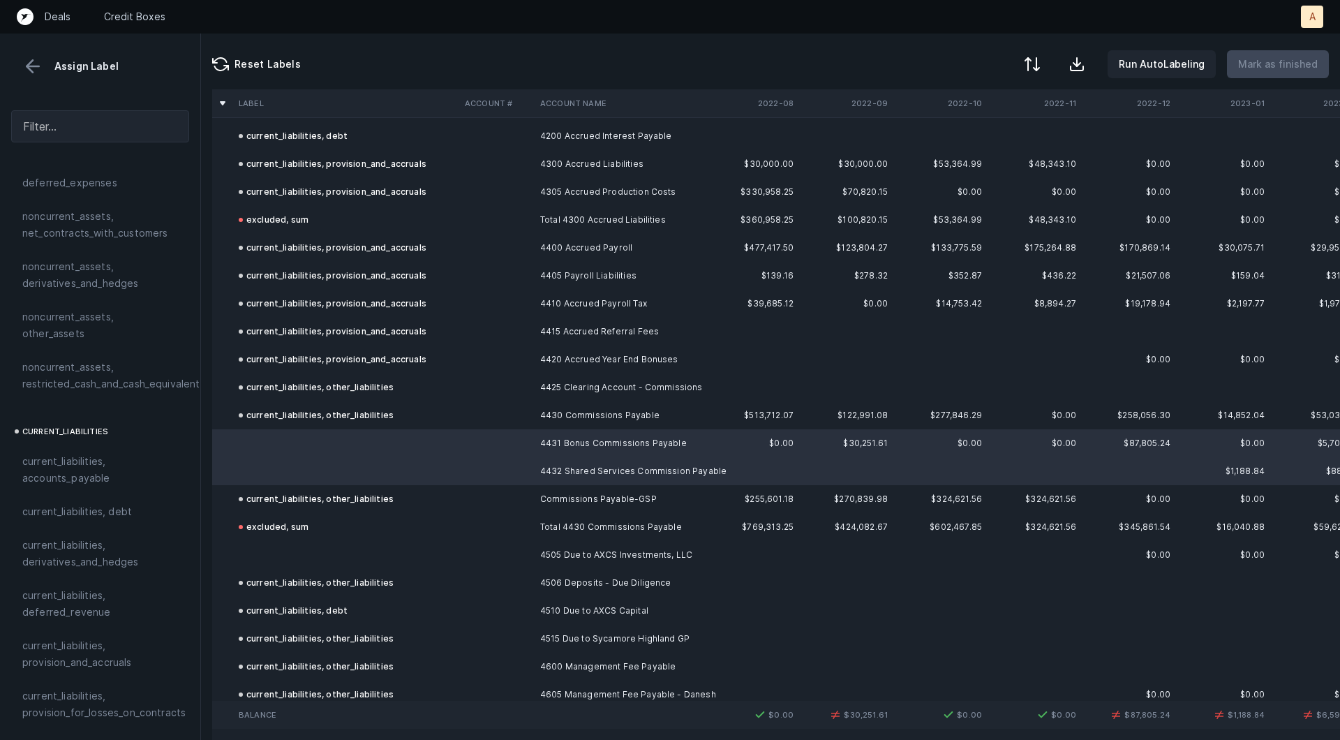
scroll to position [871, 0]
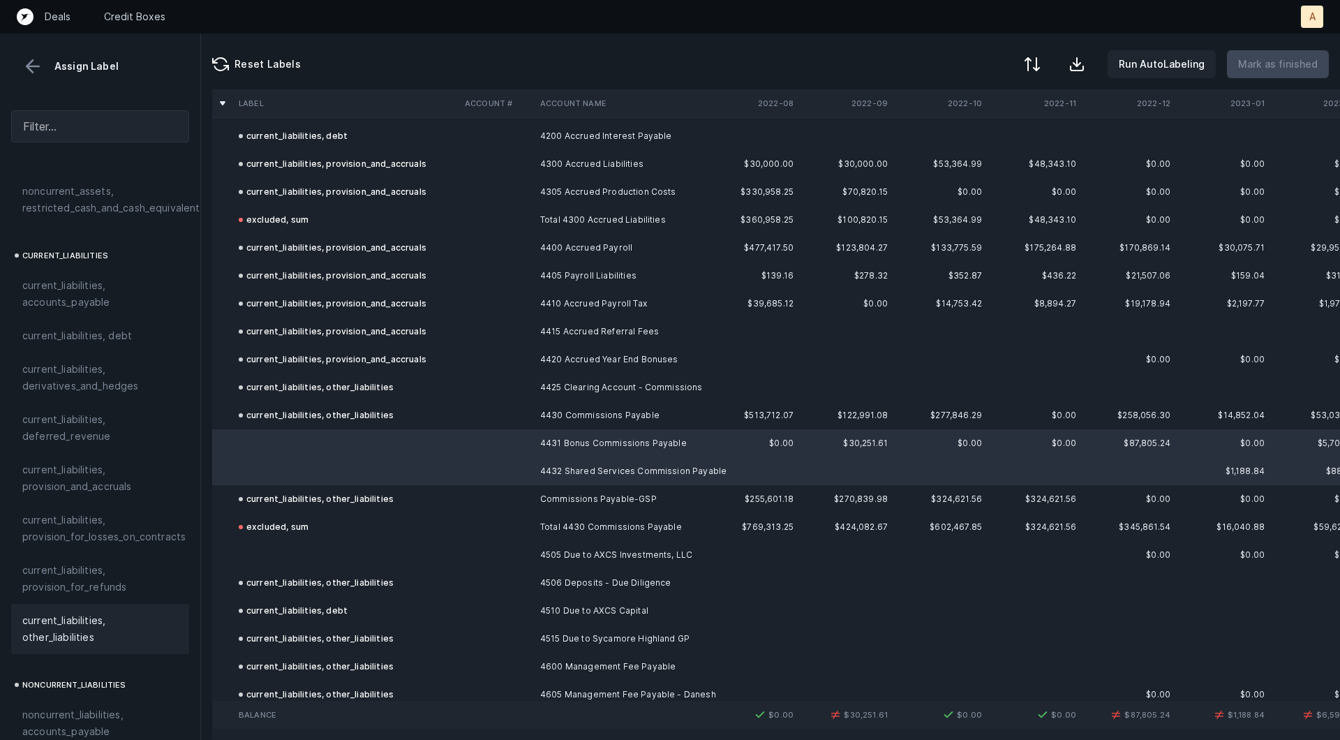
click at [66, 612] on span "current_liabilities, other_liabilities" at bounding box center [100, 628] width 156 height 33
click at [299, 553] on td at bounding box center [346, 555] width 226 height 28
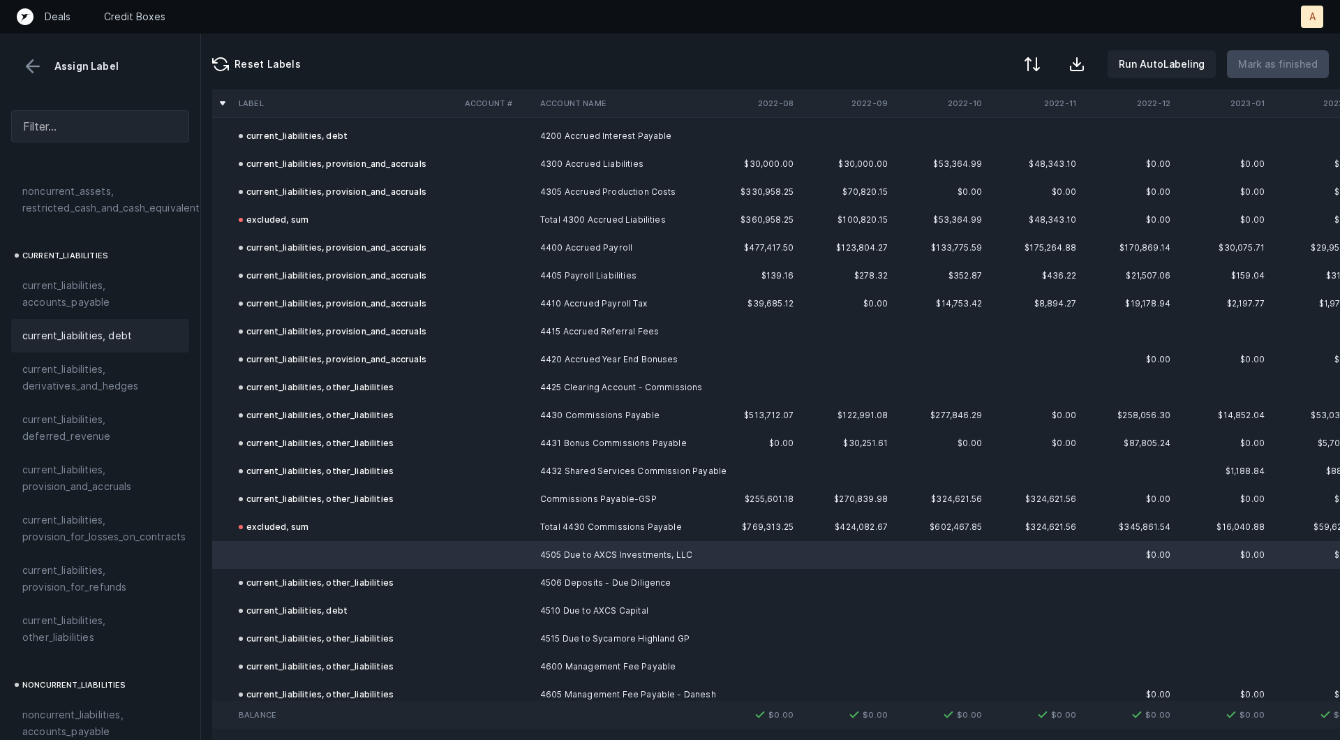
click at [115, 327] on span "current_liabilities, debt" at bounding box center [77, 335] width 110 height 17
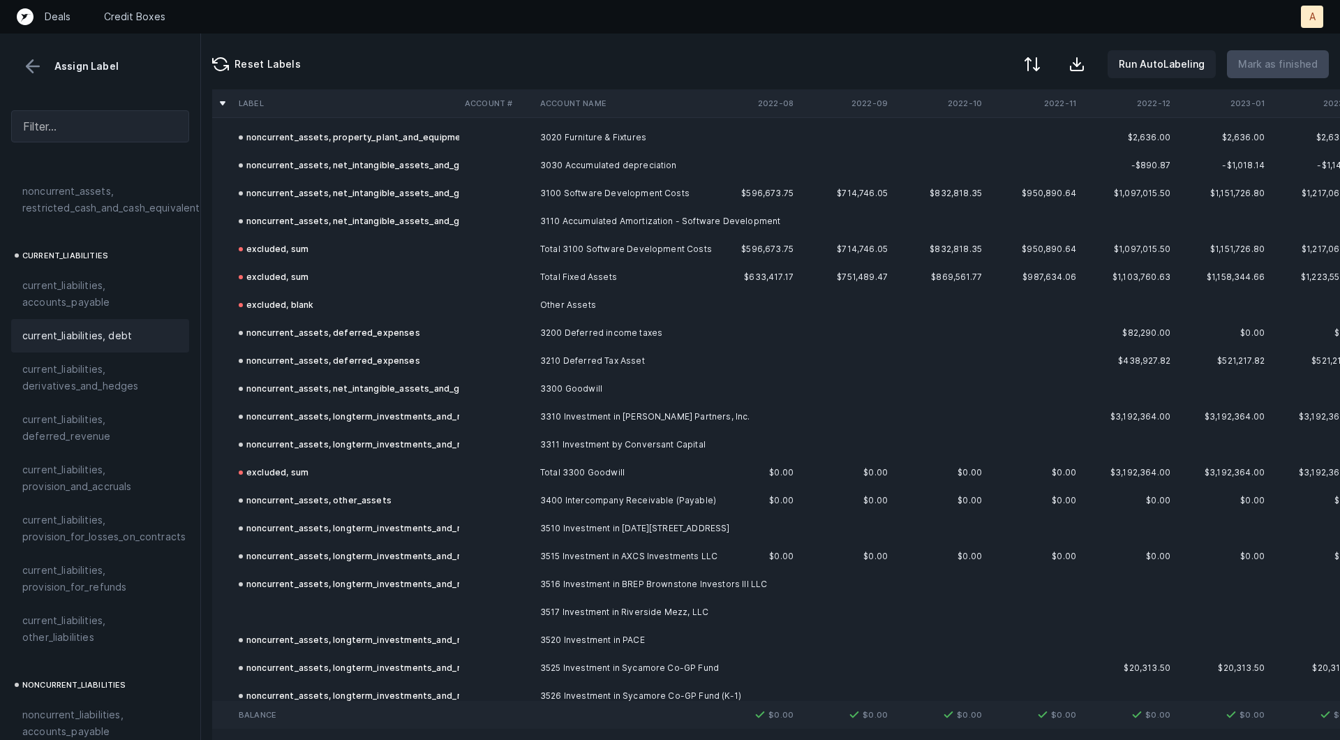
scroll to position [3742, 0]
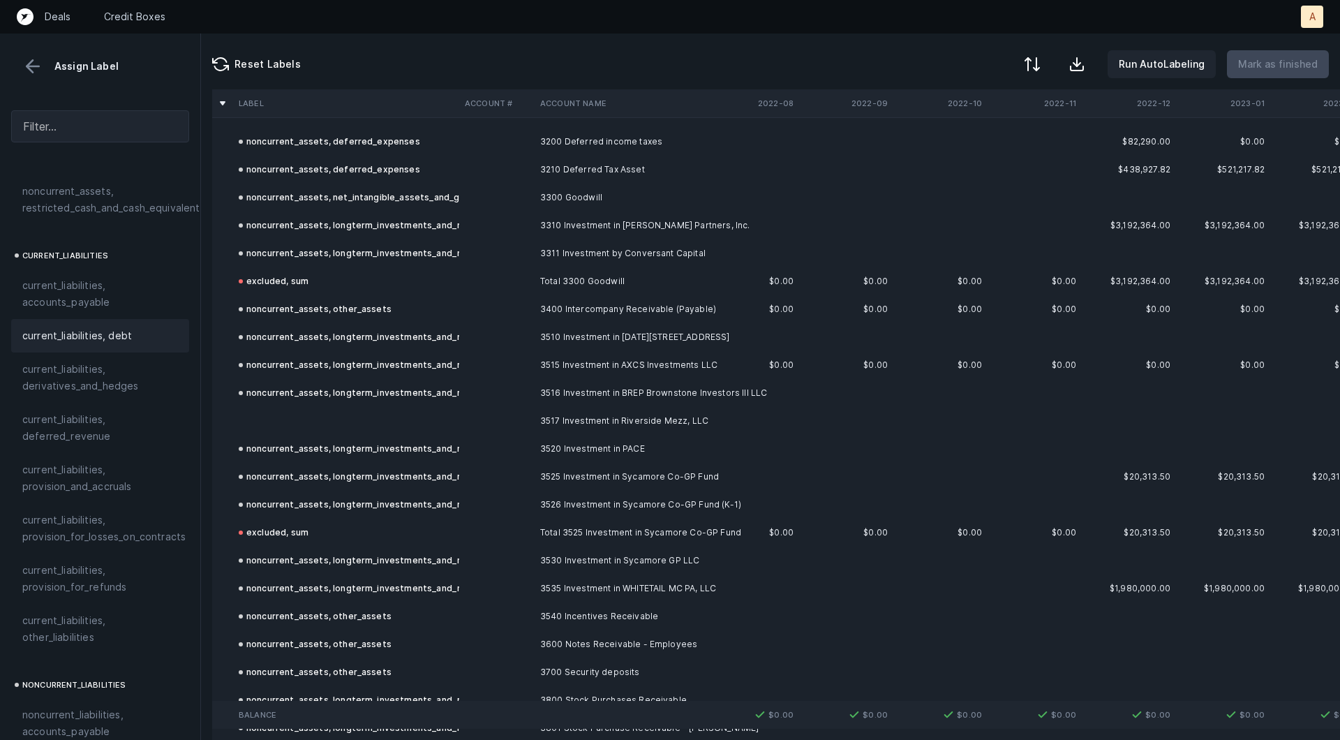
click at [478, 416] on td at bounding box center [496, 421] width 75 height 28
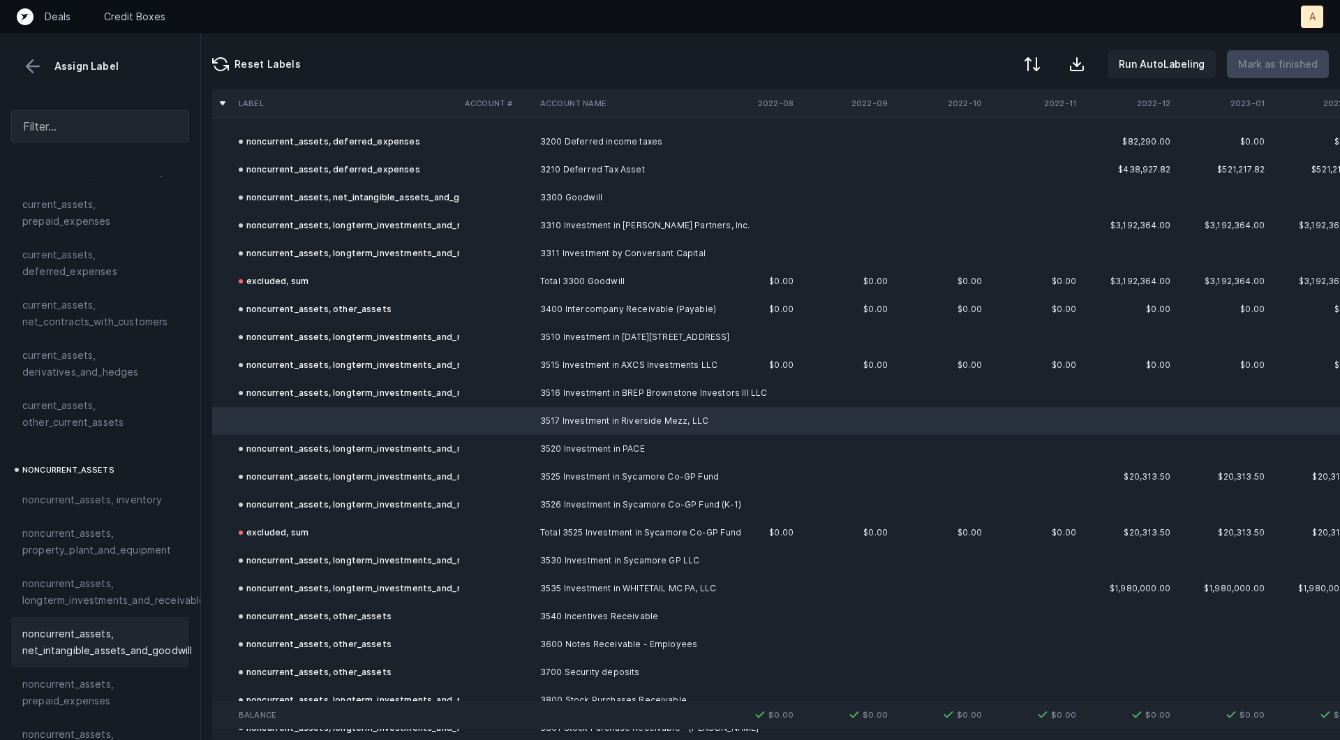
scroll to position [165, 0]
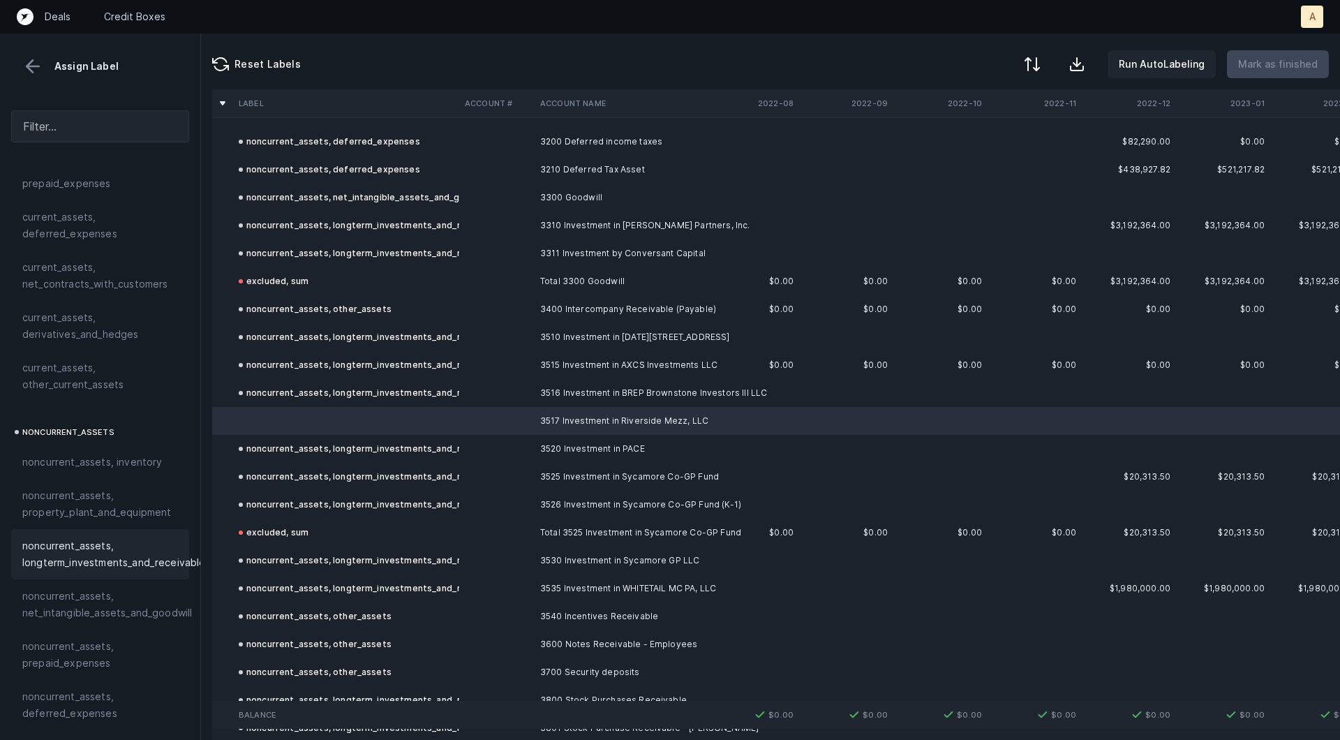
click at [75, 563] on span "noncurrent_assets, longterm_investments_and_receivables" at bounding box center [116, 553] width 188 height 33
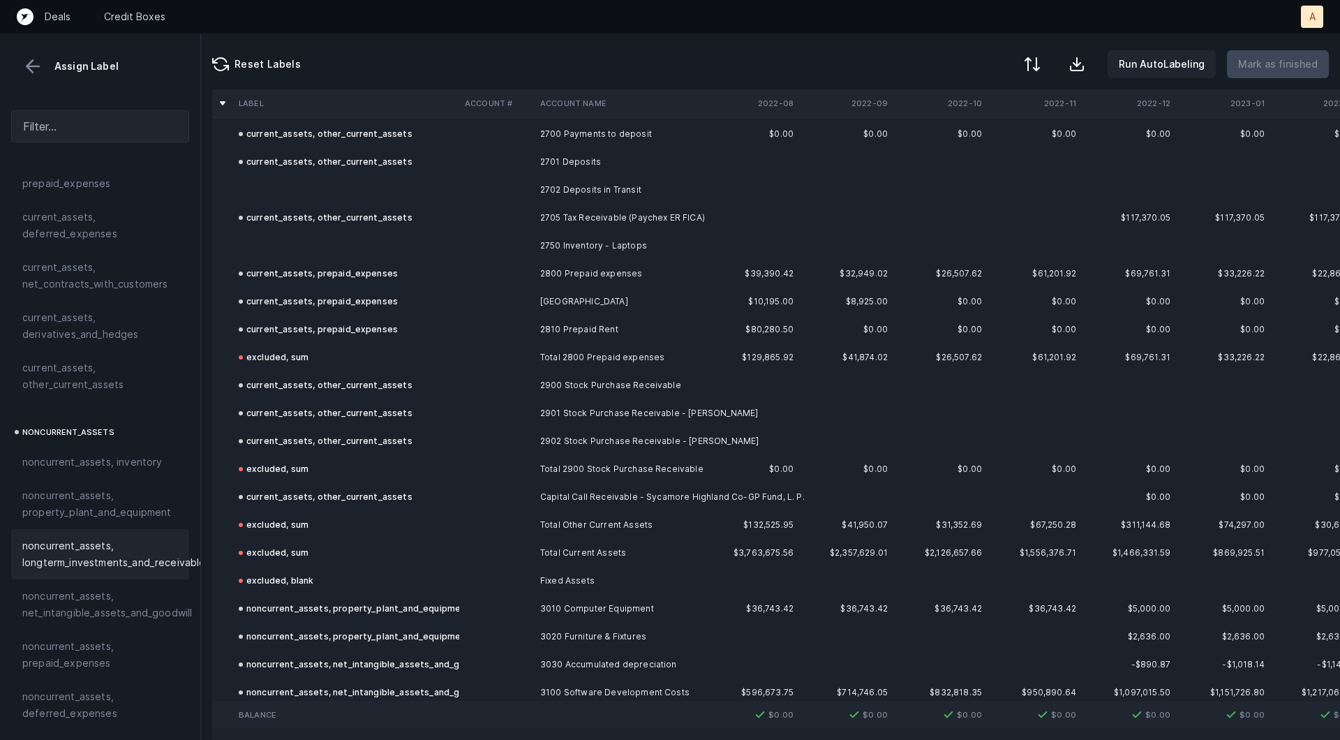
scroll to position [2954, 0]
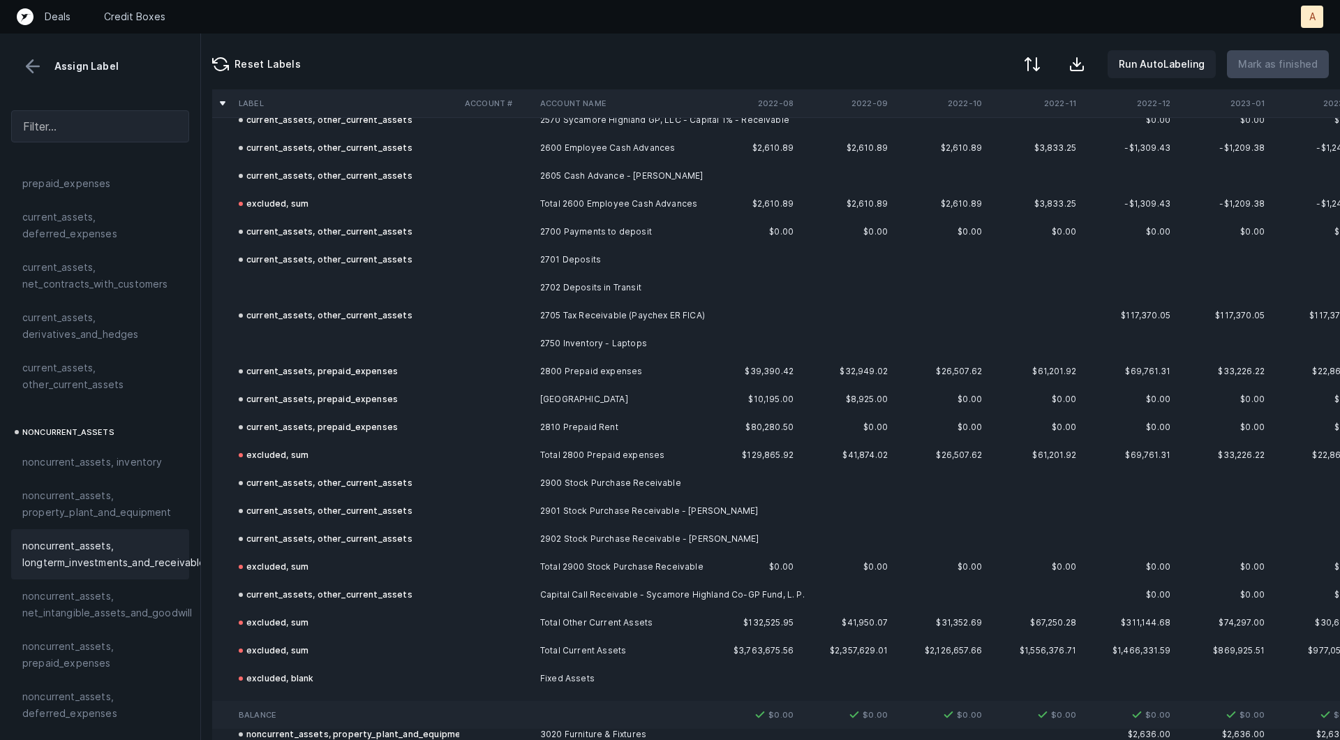
click at [479, 279] on td at bounding box center [496, 288] width 75 height 28
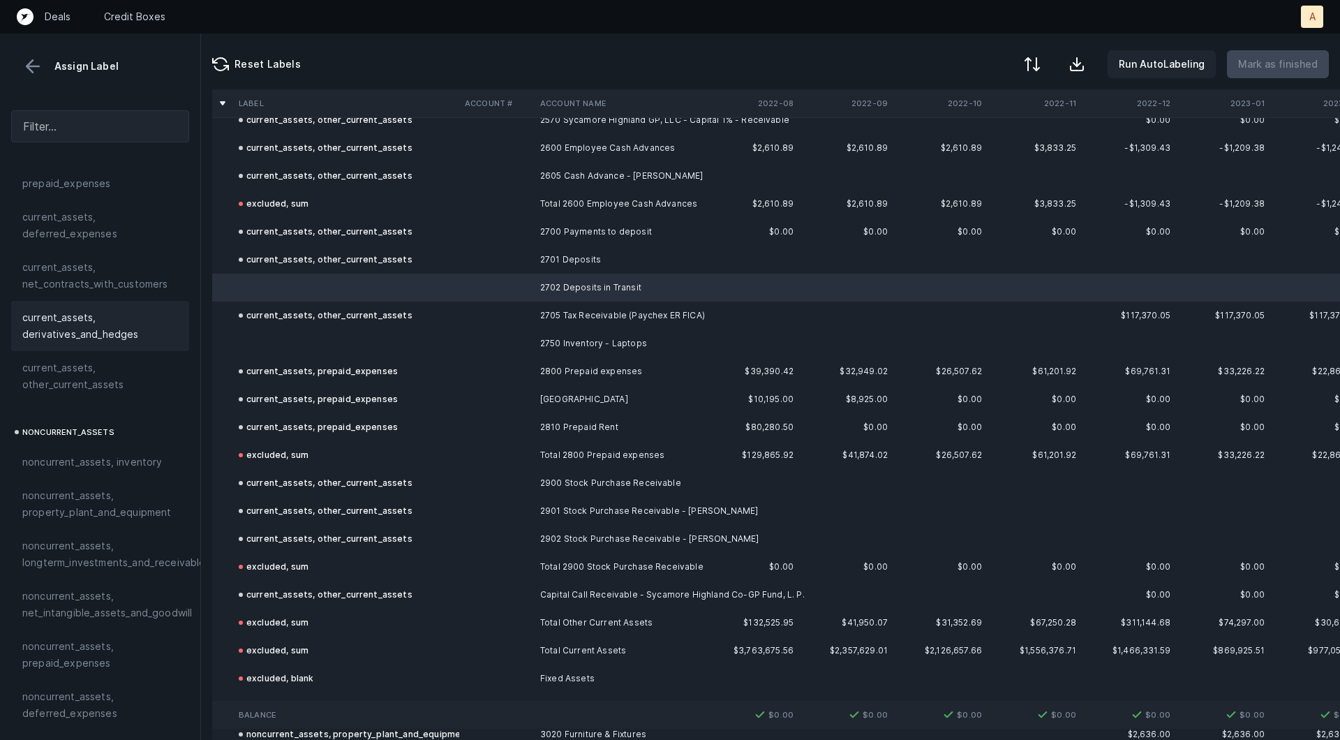
scroll to position [0, 0]
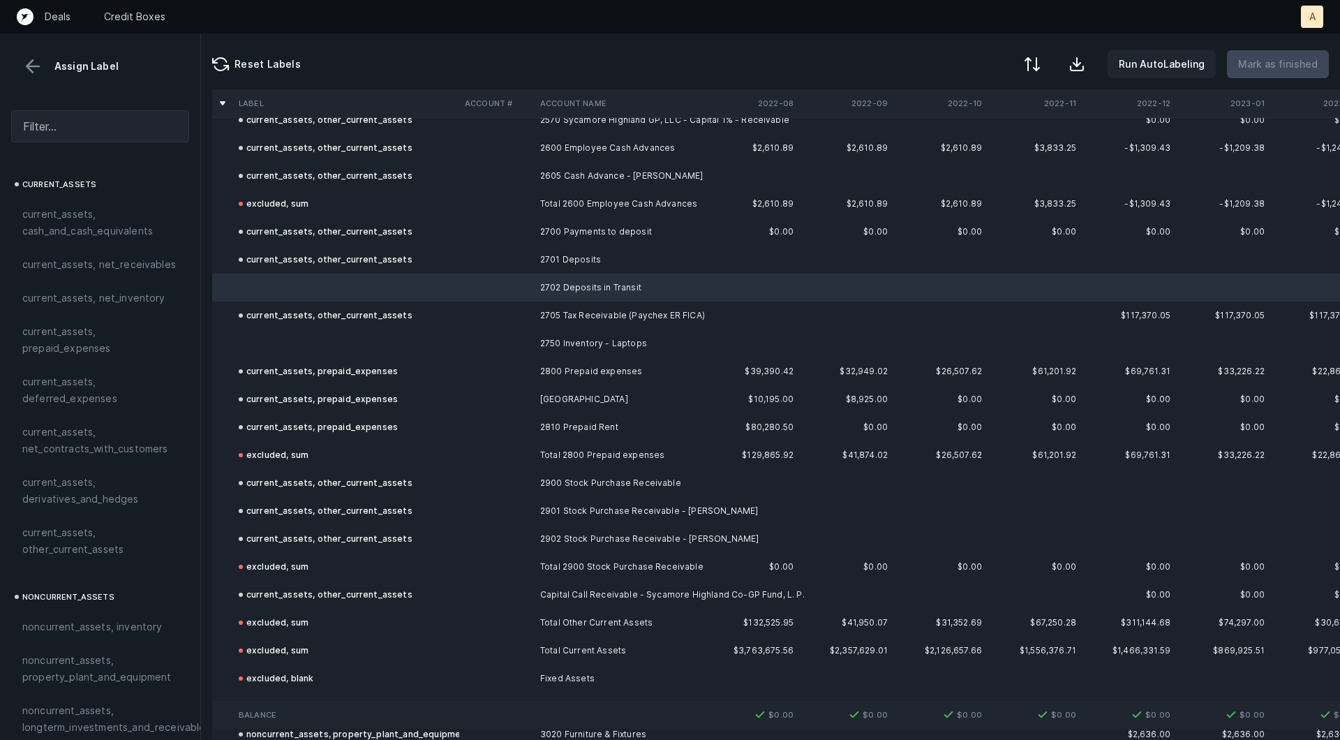
click at [64, 528] on span "current_assets, other_current_assets" at bounding box center [100, 540] width 156 height 33
click at [323, 346] on td at bounding box center [346, 343] width 226 height 28
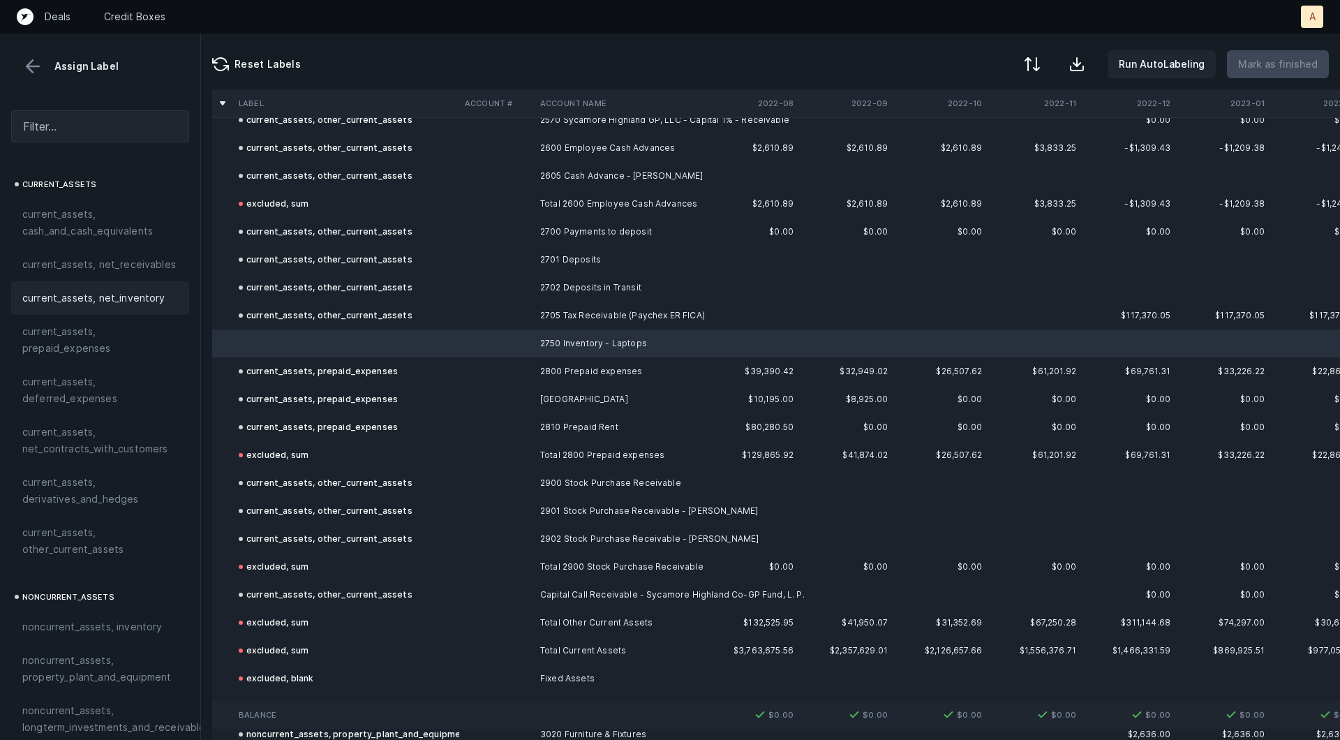
click at [166, 302] on div "current_assets, net_inventory" at bounding box center [100, 298] width 156 height 17
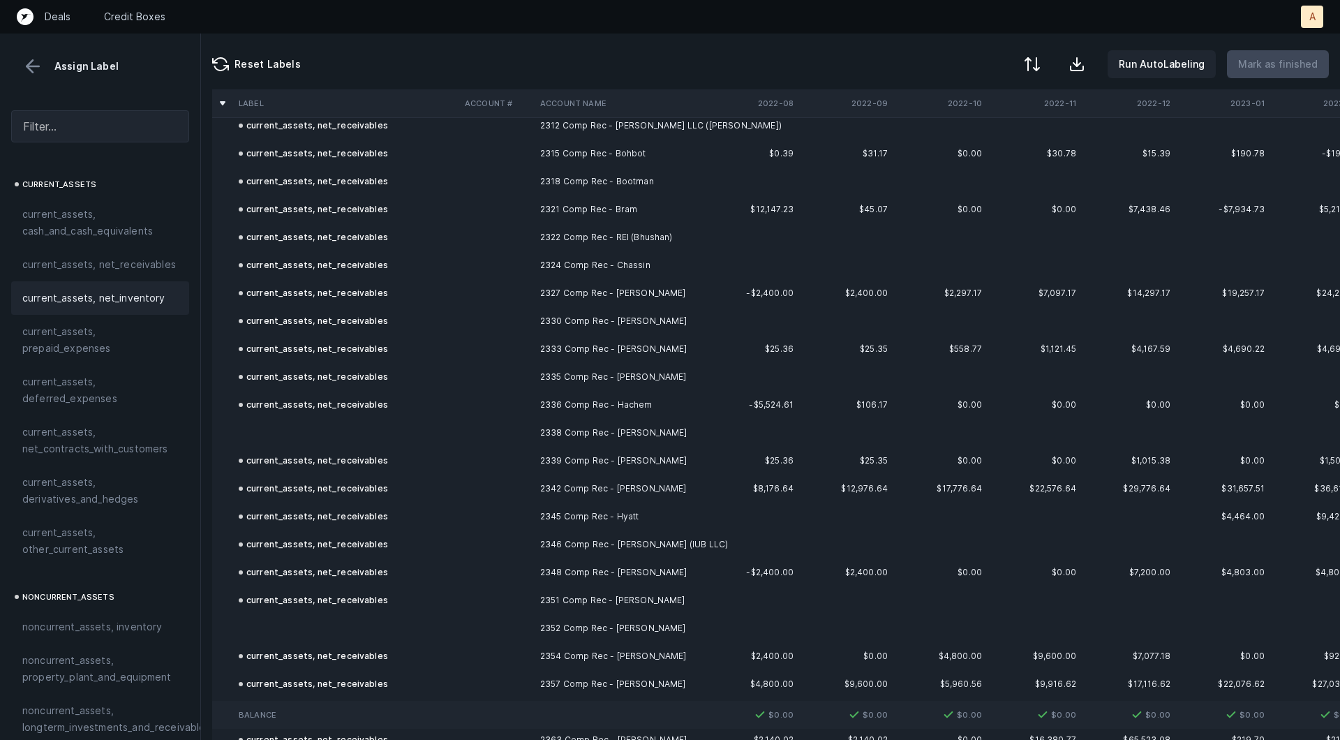
scroll to position [1735, 0]
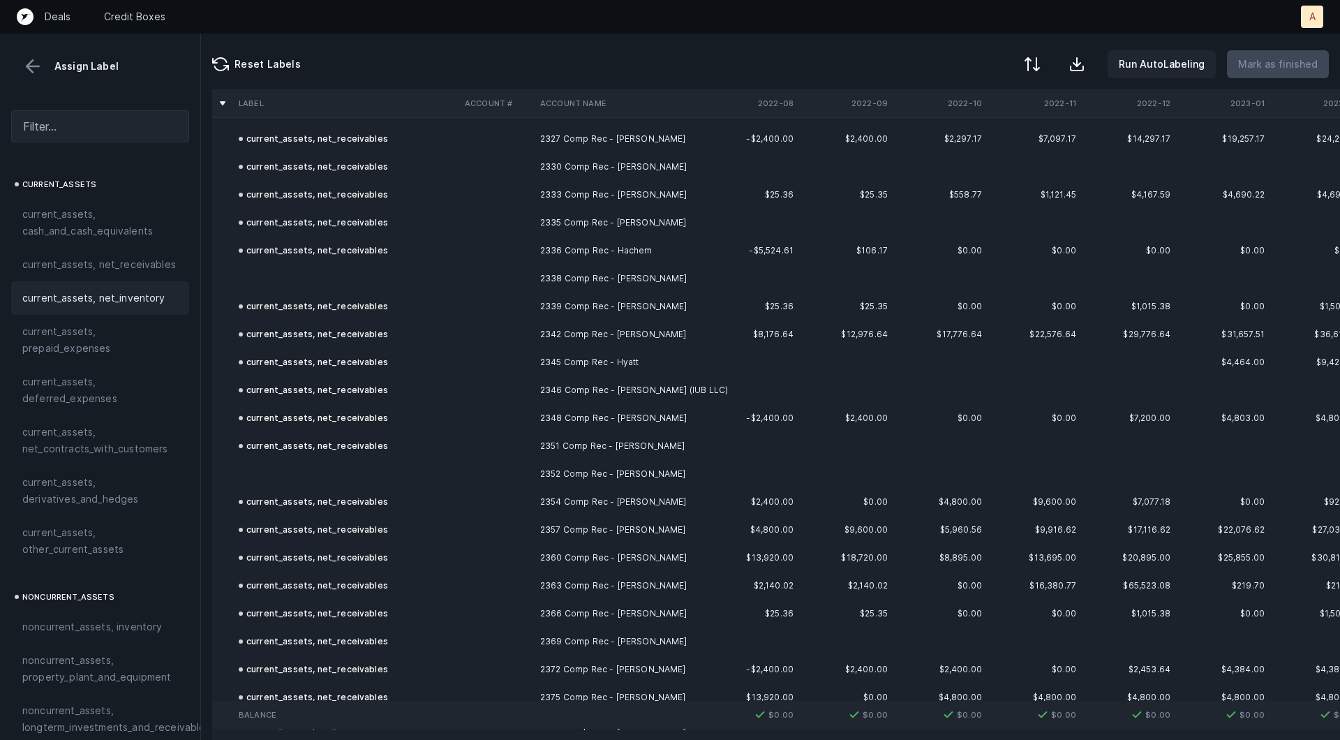
click at [396, 281] on td at bounding box center [346, 279] width 226 height 28
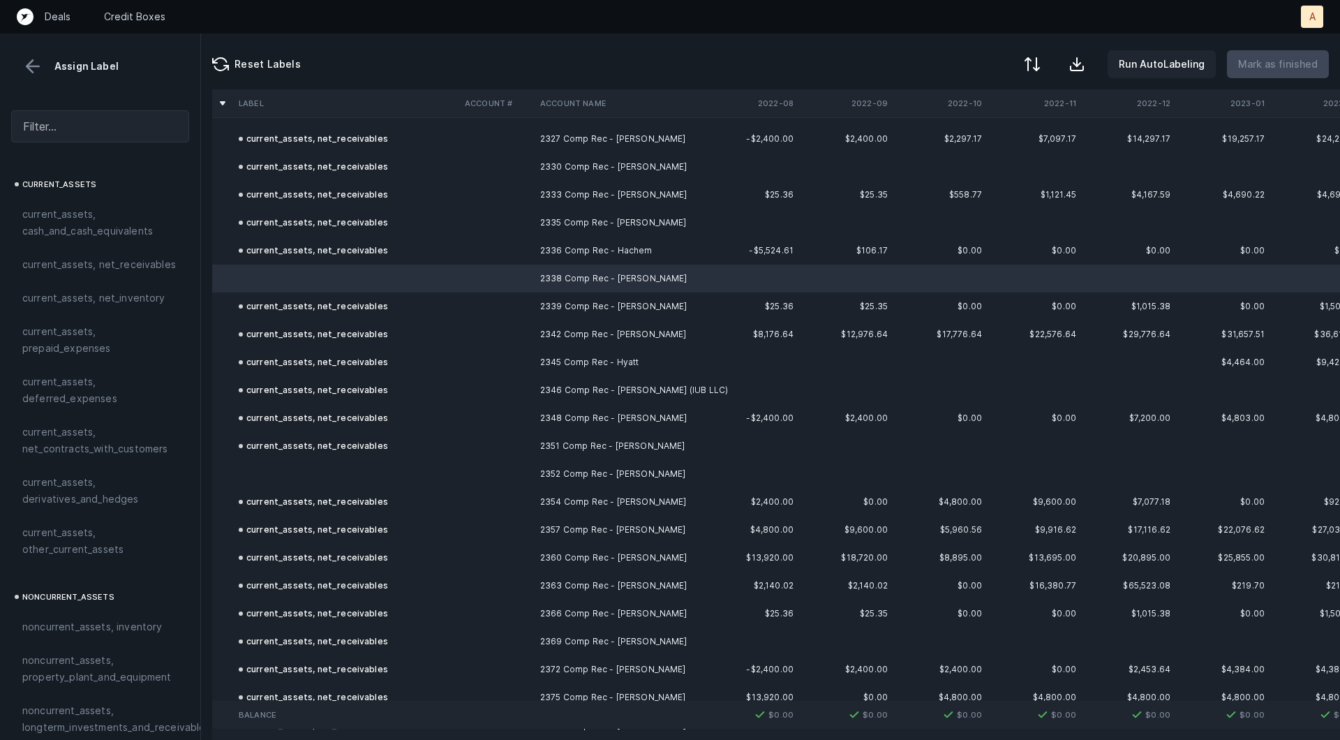
click at [335, 463] on td at bounding box center [346, 474] width 226 height 28
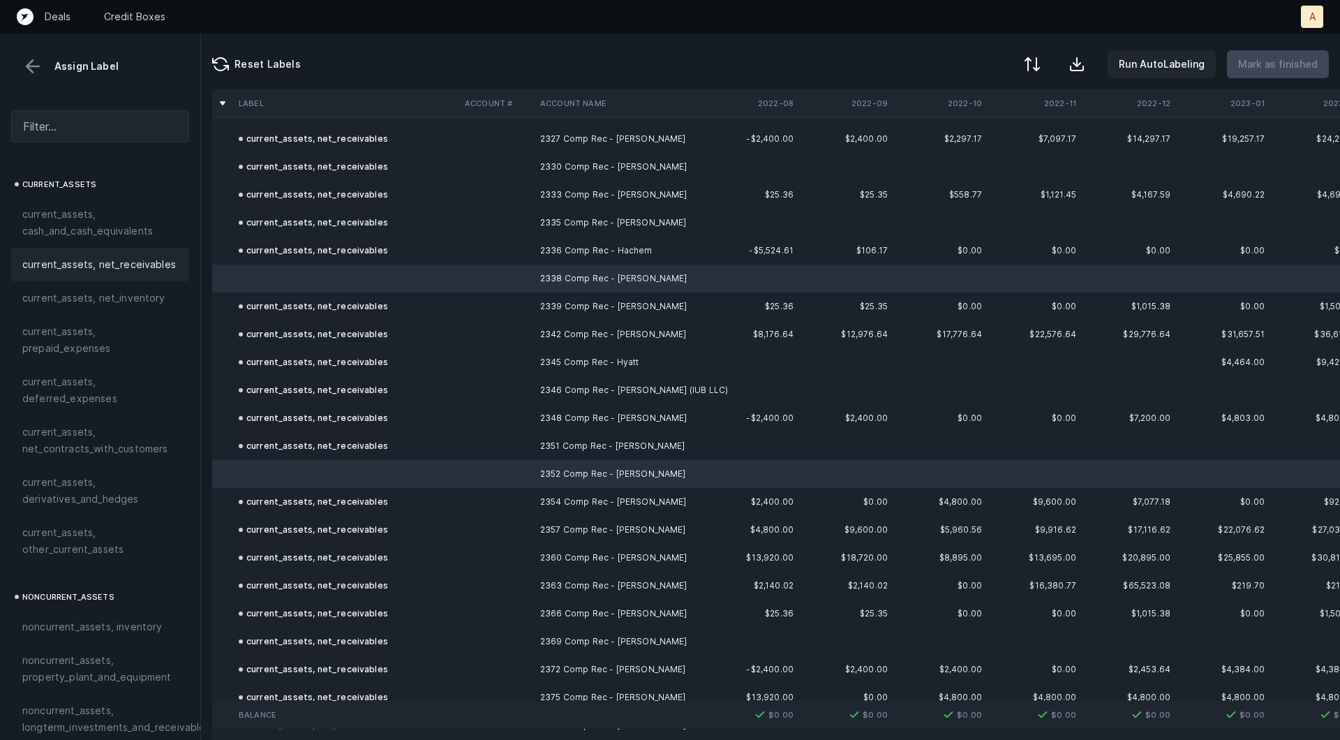
click at [122, 262] on span "current_assets, net_receivables" at bounding box center [99, 264] width 154 height 17
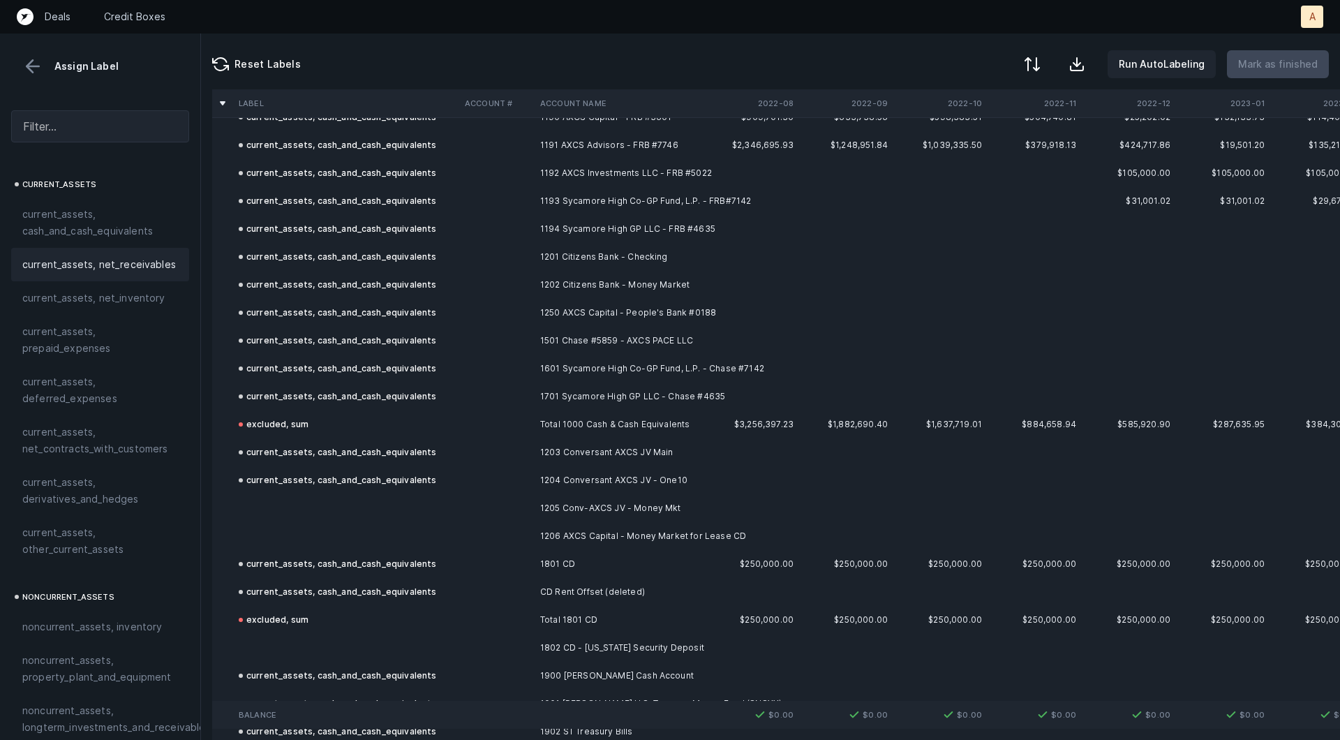
scroll to position [457, 0]
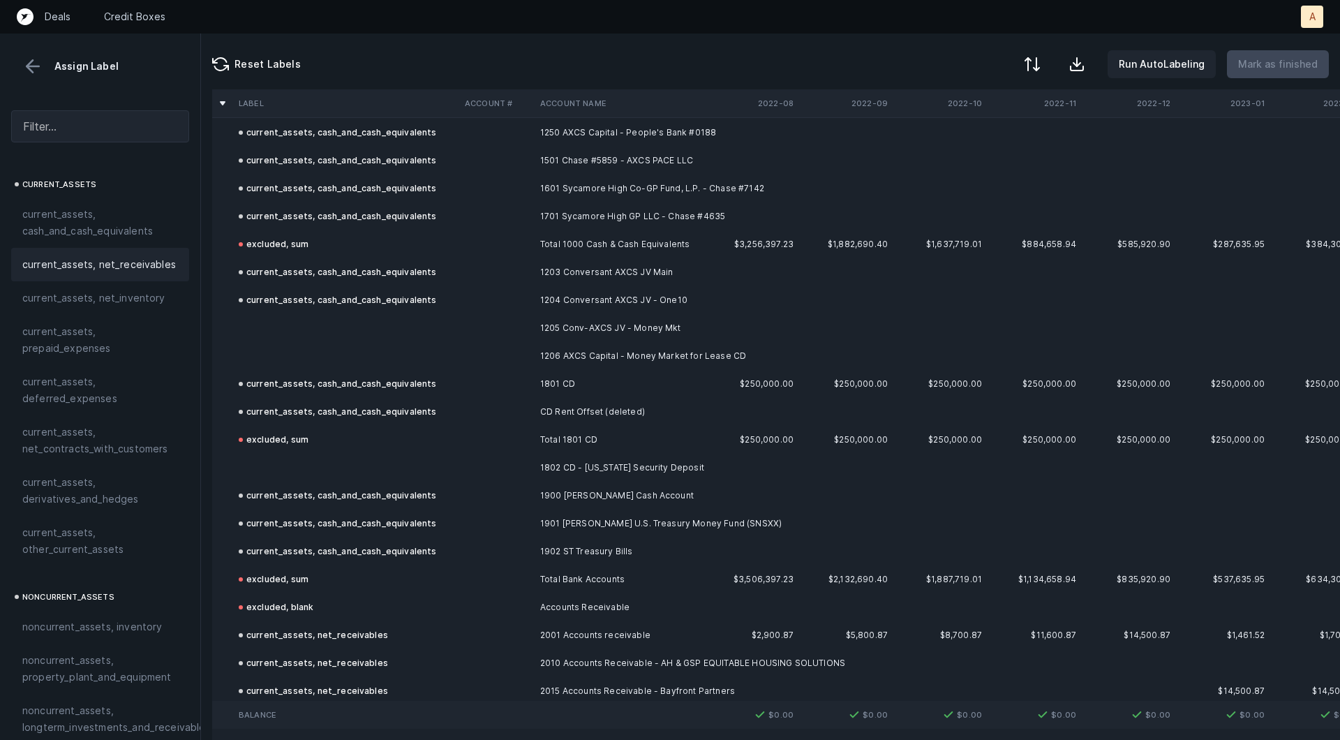
click at [563, 337] on td "1205 Conv-AXCS JV - Money Mkt" at bounding box center [620, 328] width 170 height 28
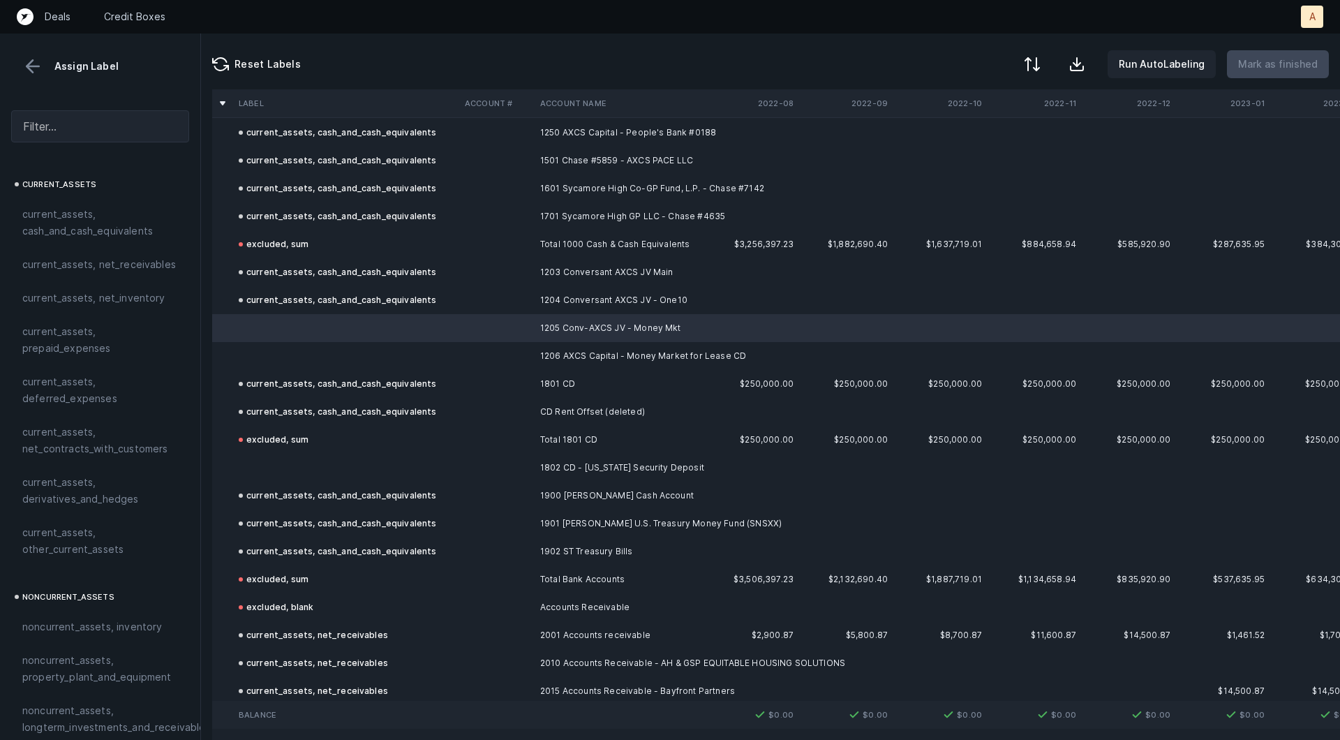
click at [544, 357] on td "1206 AXCS Capital - Money Market for Lease CD" at bounding box center [620, 356] width 170 height 28
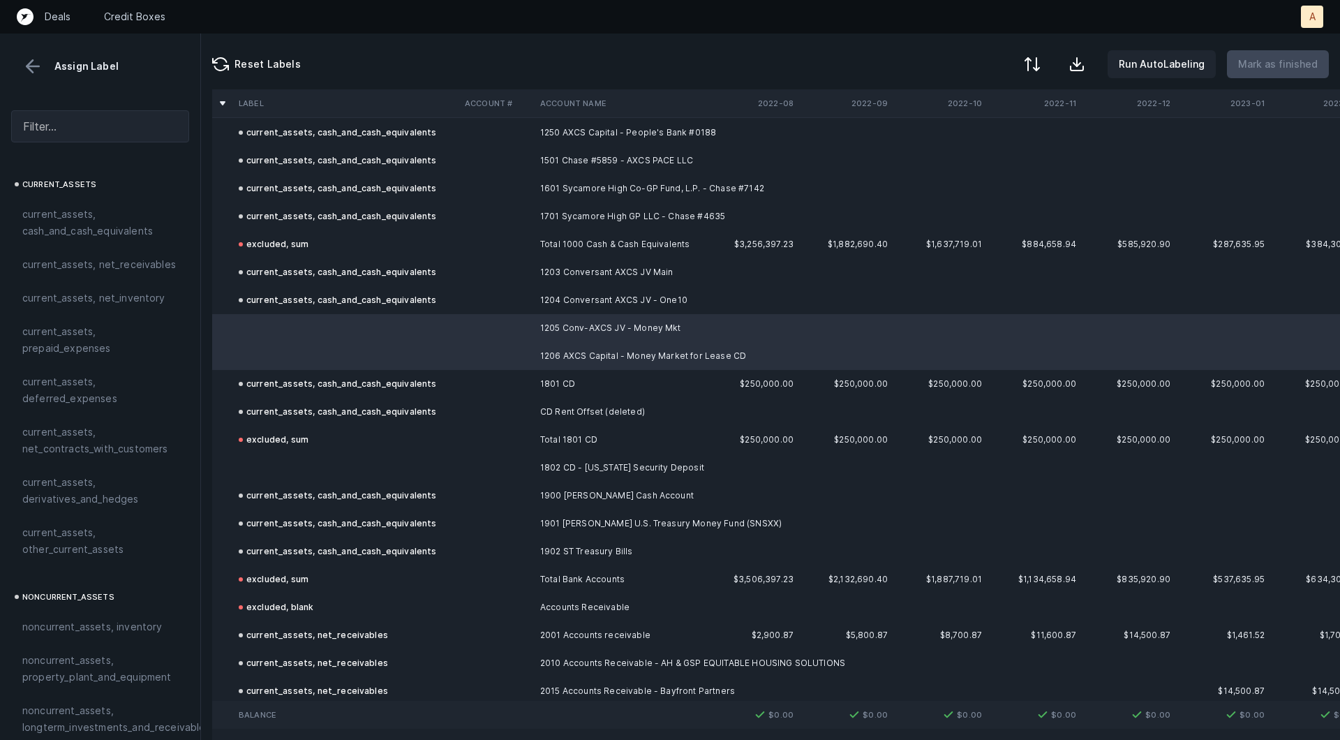
click at [415, 468] on td at bounding box center [346, 468] width 226 height 28
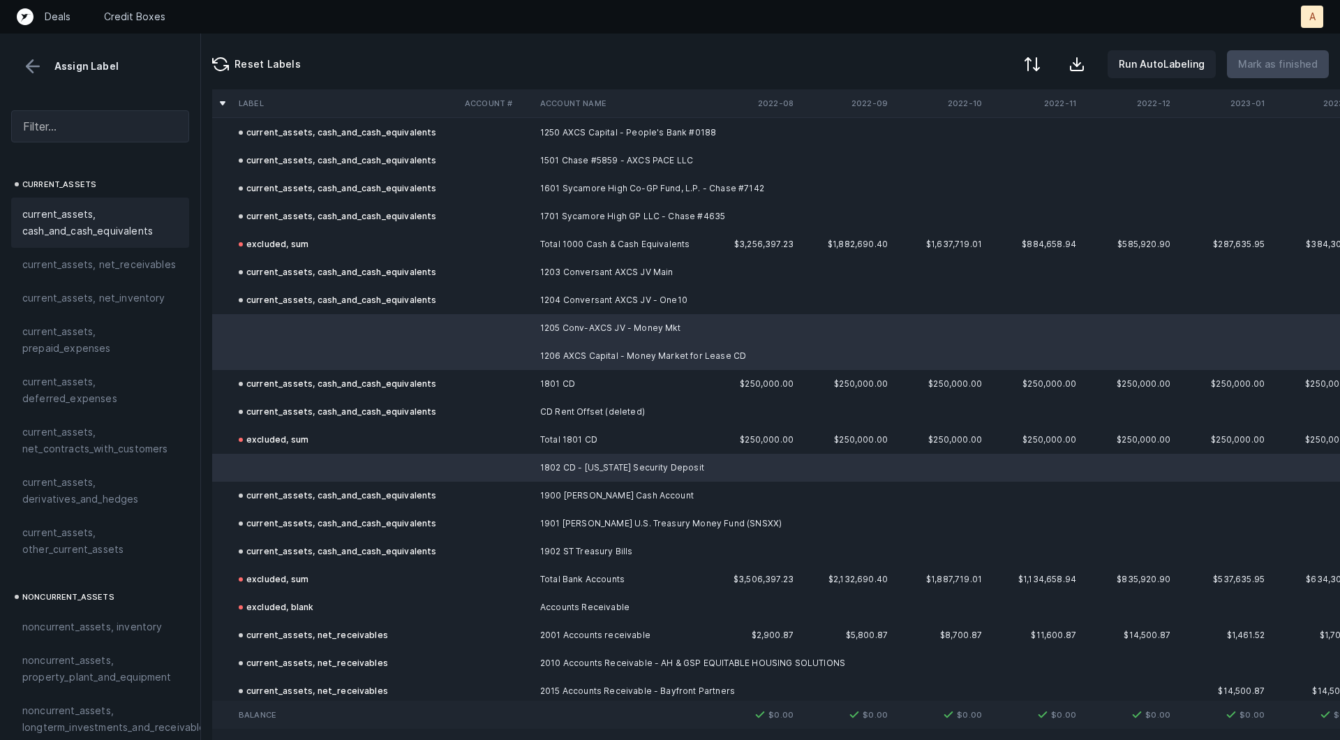
click at [124, 234] on span "current_assets, cash_and_cash_equivalents" at bounding box center [100, 222] width 156 height 33
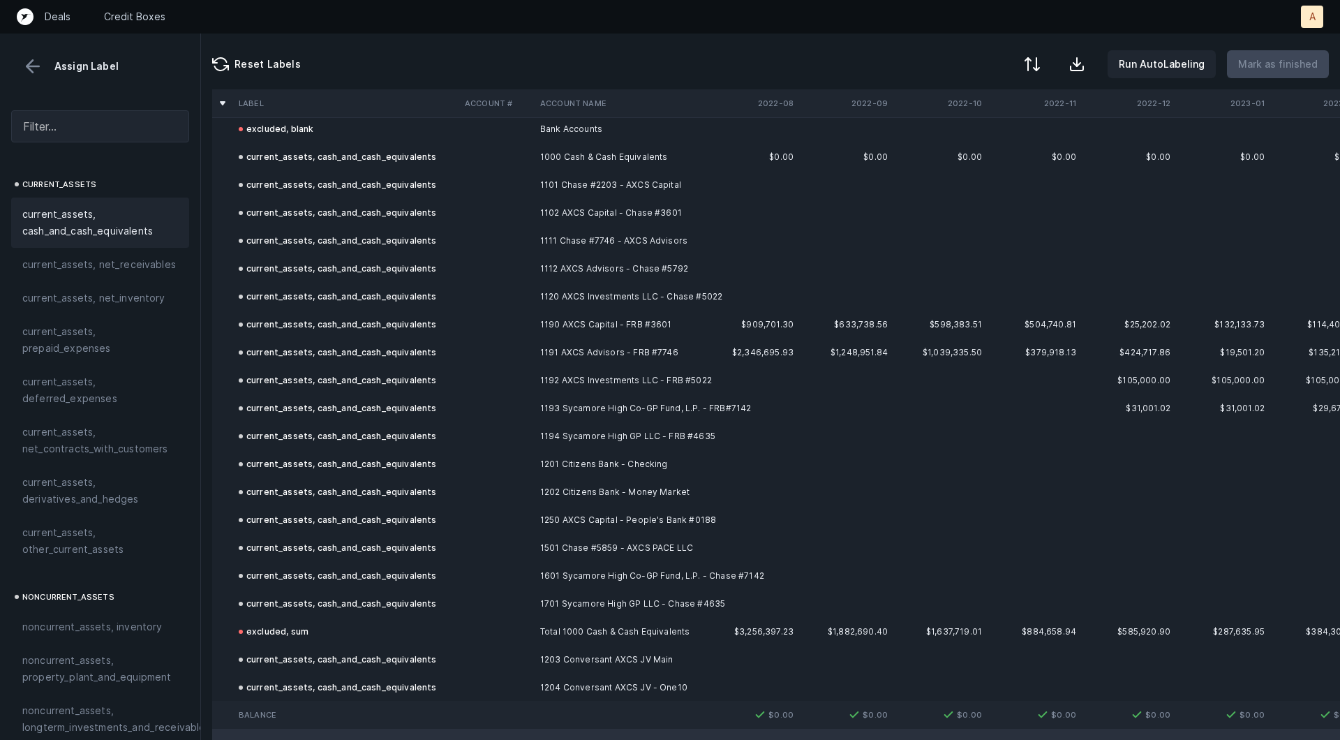
scroll to position [0, 0]
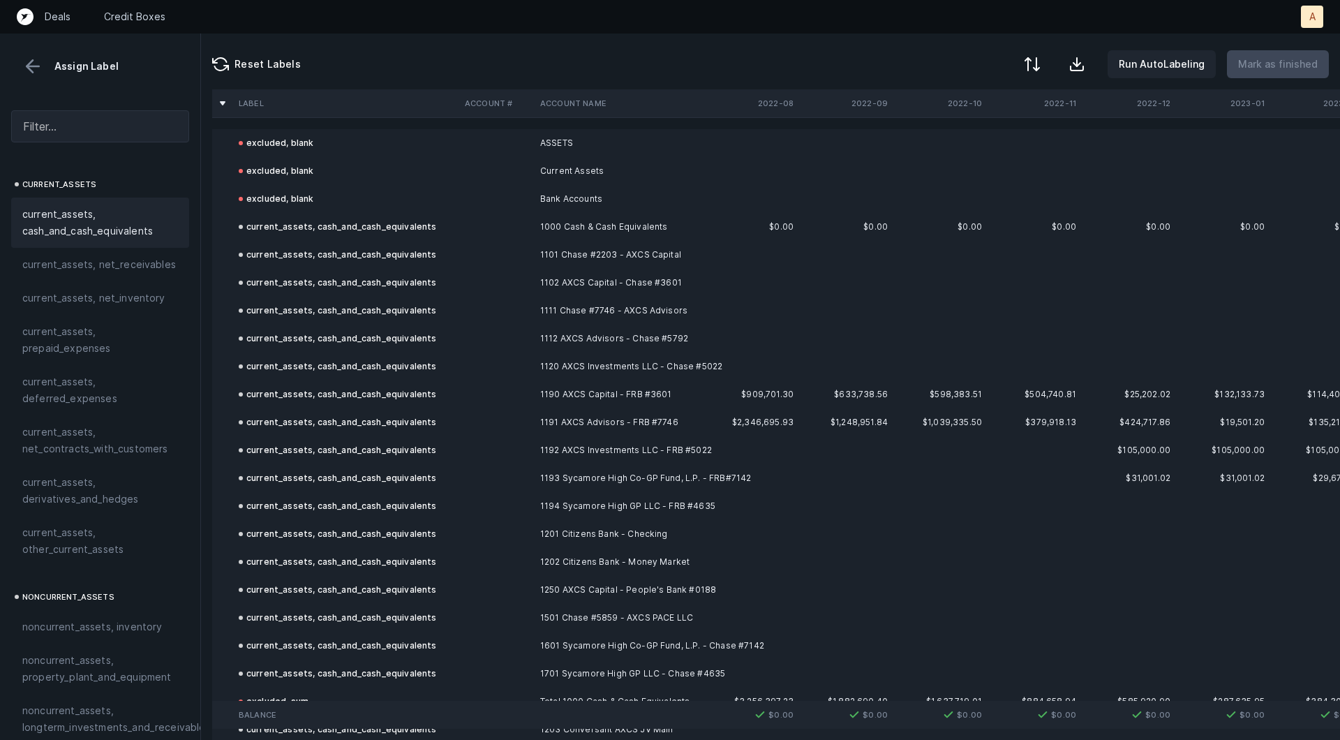
click at [32, 61] on button at bounding box center [32, 66] width 21 height 21
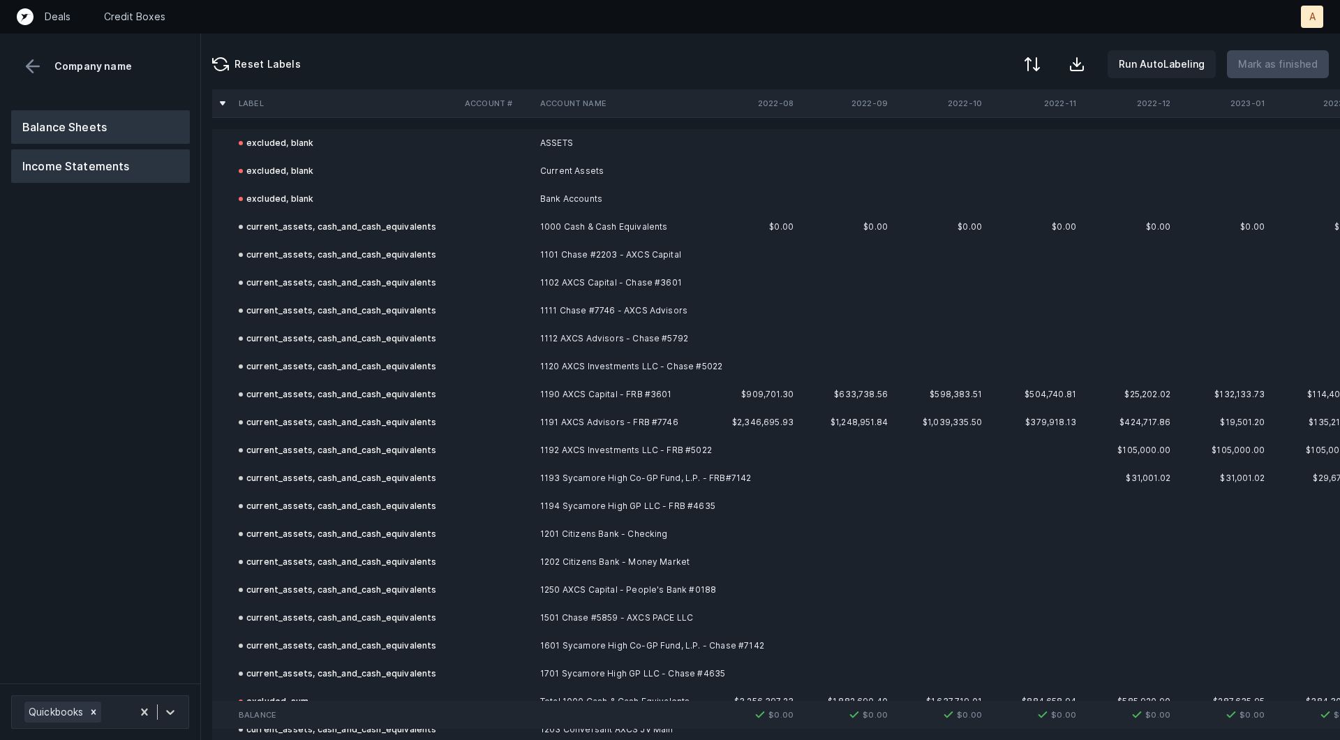
click at [89, 156] on button "Income Statements" at bounding box center [100, 165] width 179 height 33
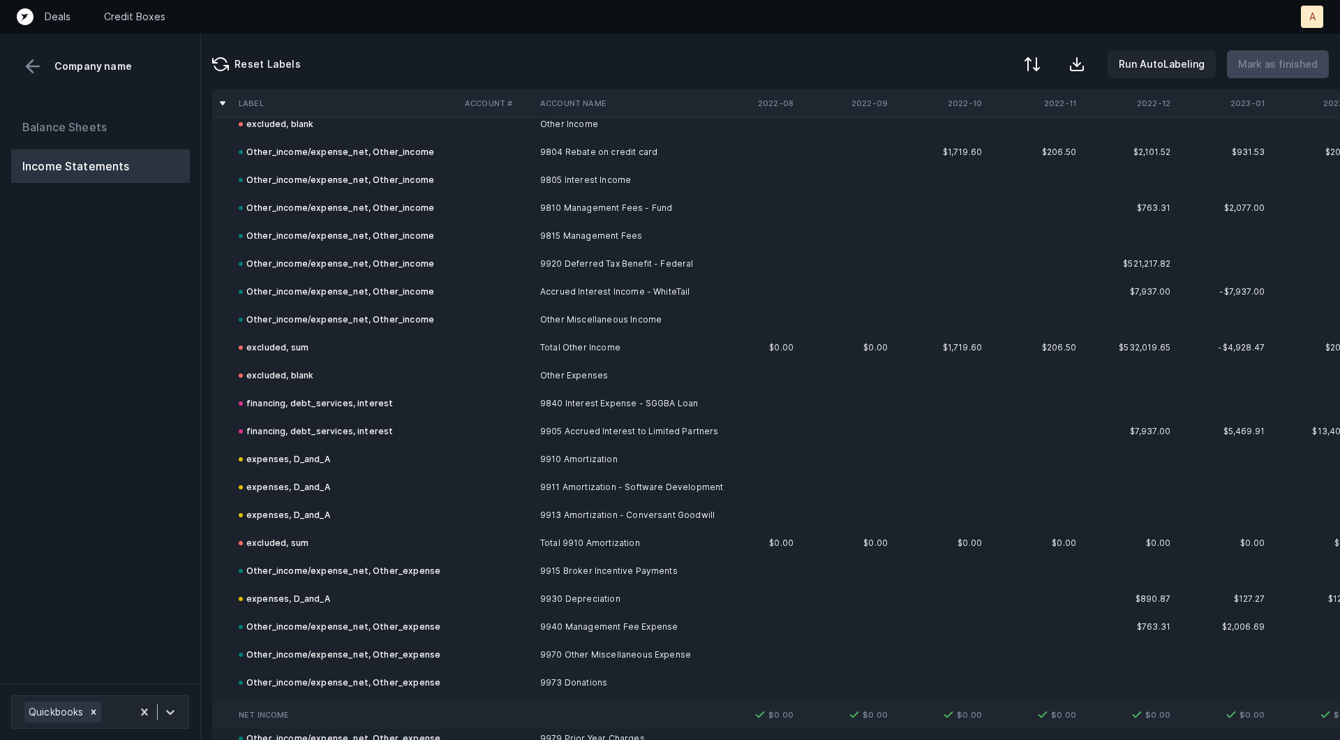
scroll to position [10020, 0]
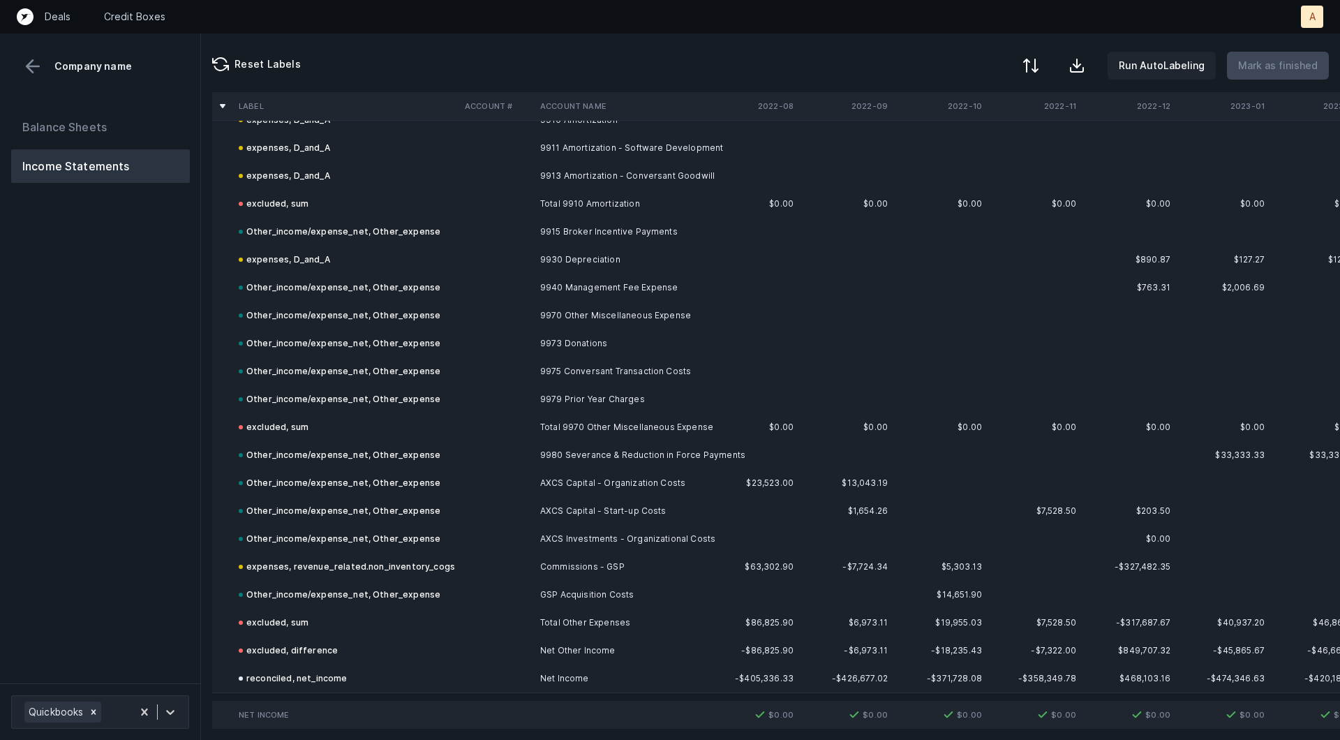
click at [1037, 64] on div at bounding box center [1030, 65] width 17 height 17
click at [968, 151] on div "By Hum label" at bounding box center [941, 147] width 61 height 17
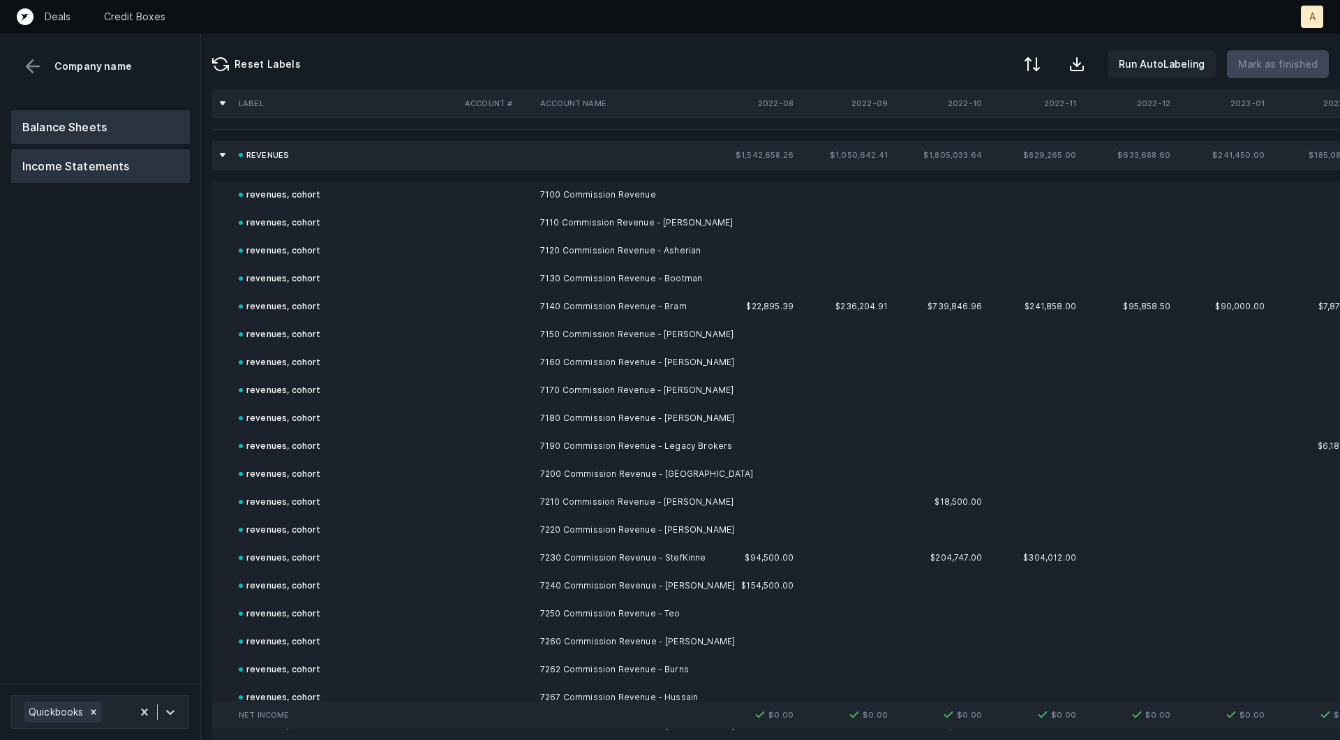
click at [86, 119] on button "Balance Sheets" at bounding box center [100, 126] width 179 height 33
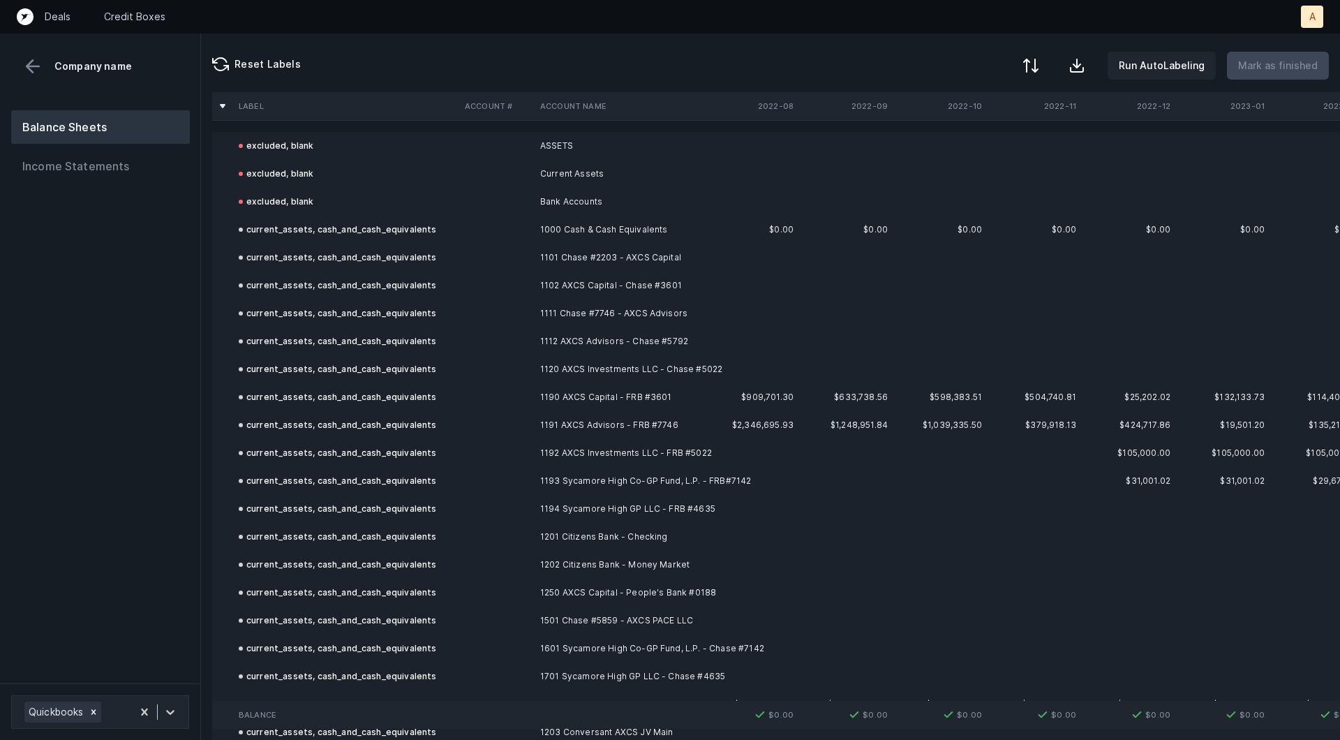
click at [1037, 63] on div at bounding box center [1030, 65] width 17 height 17
click at [982, 147] on div "By Hum label" at bounding box center [970, 147] width 140 height 28
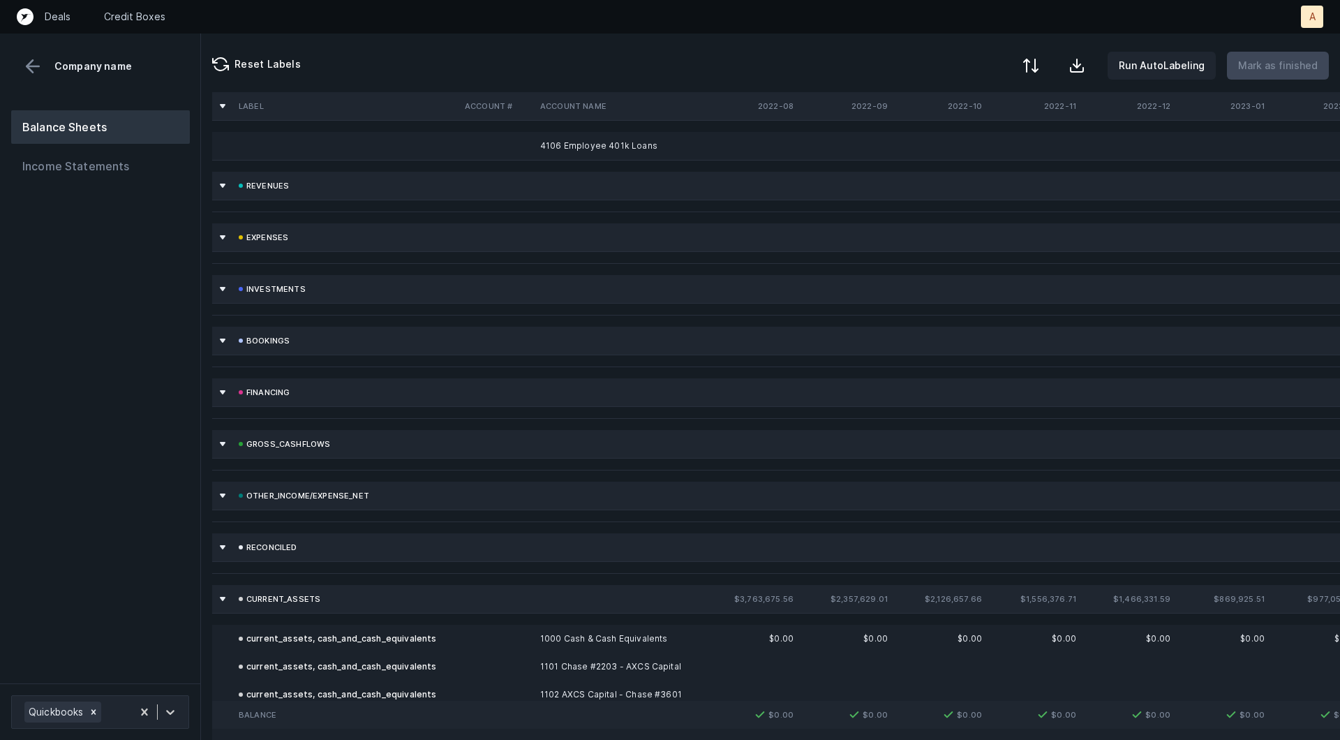
click at [1039, 58] on div at bounding box center [1030, 65] width 17 height 17
click at [986, 117] on div "By original order" at bounding box center [950, 118] width 79 height 17
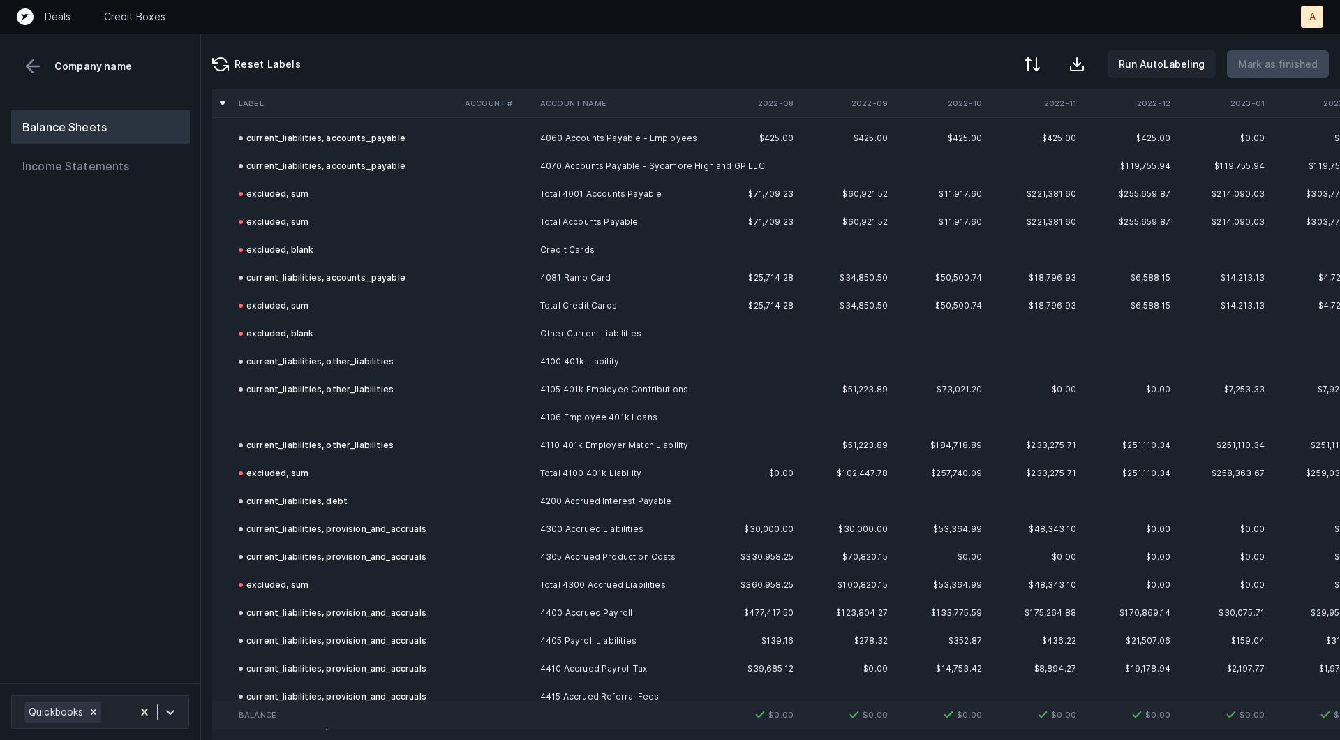
scroll to position [4730, 0]
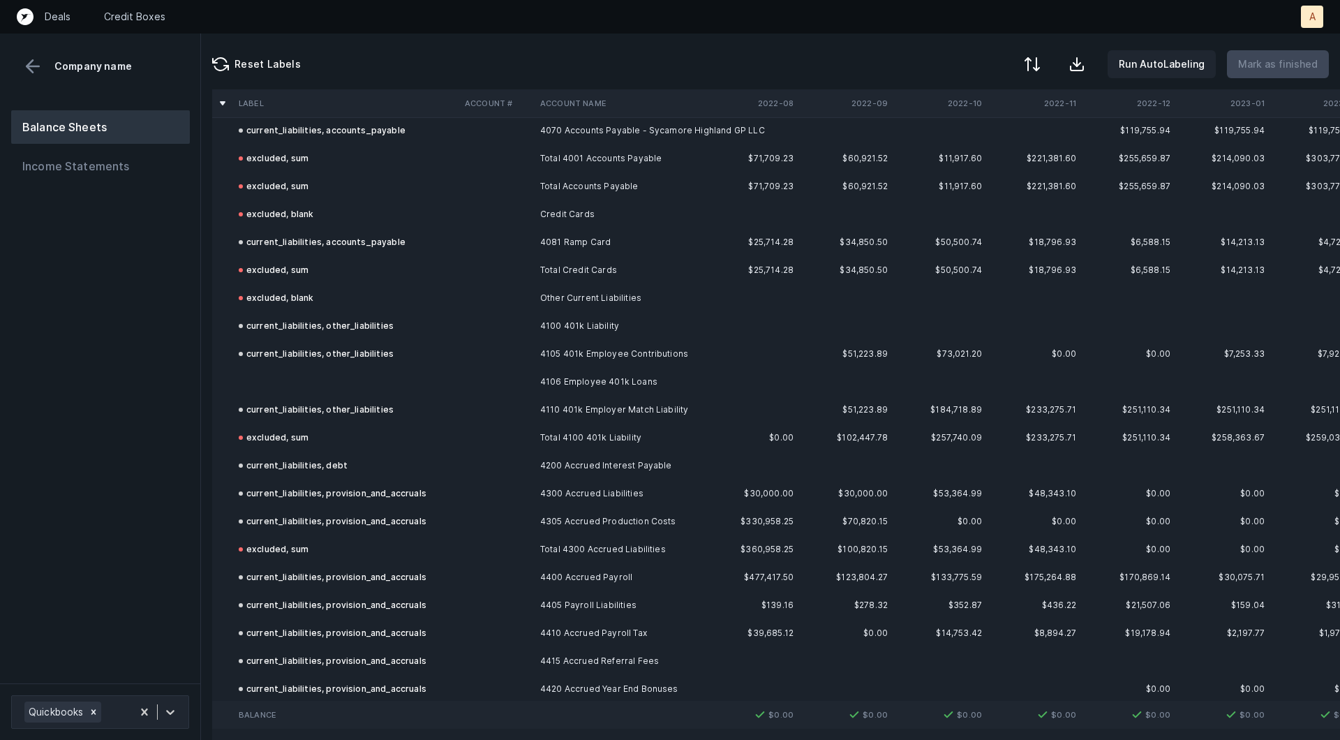
click at [646, 388] on td "4106 Employee 401k Loans" at bounding box center [620, 382] width 170 height 28
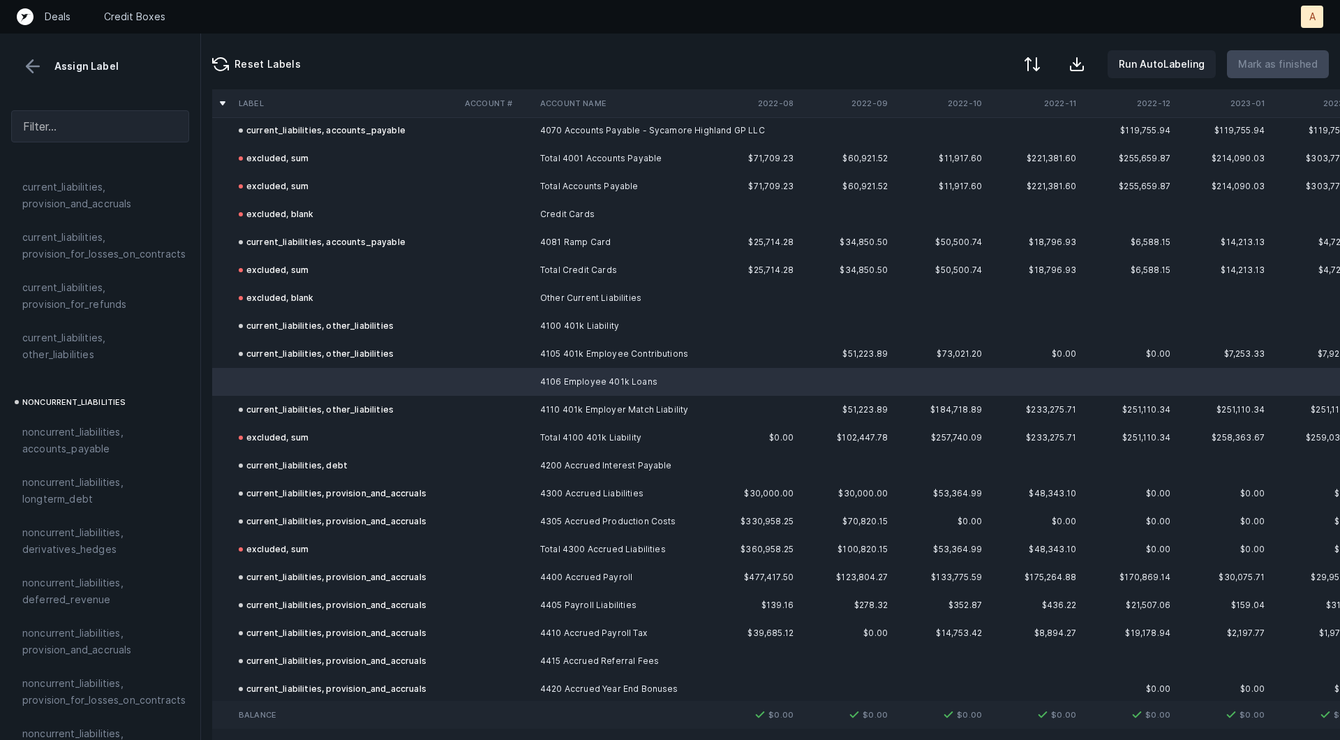
scroll to position [939, 0]
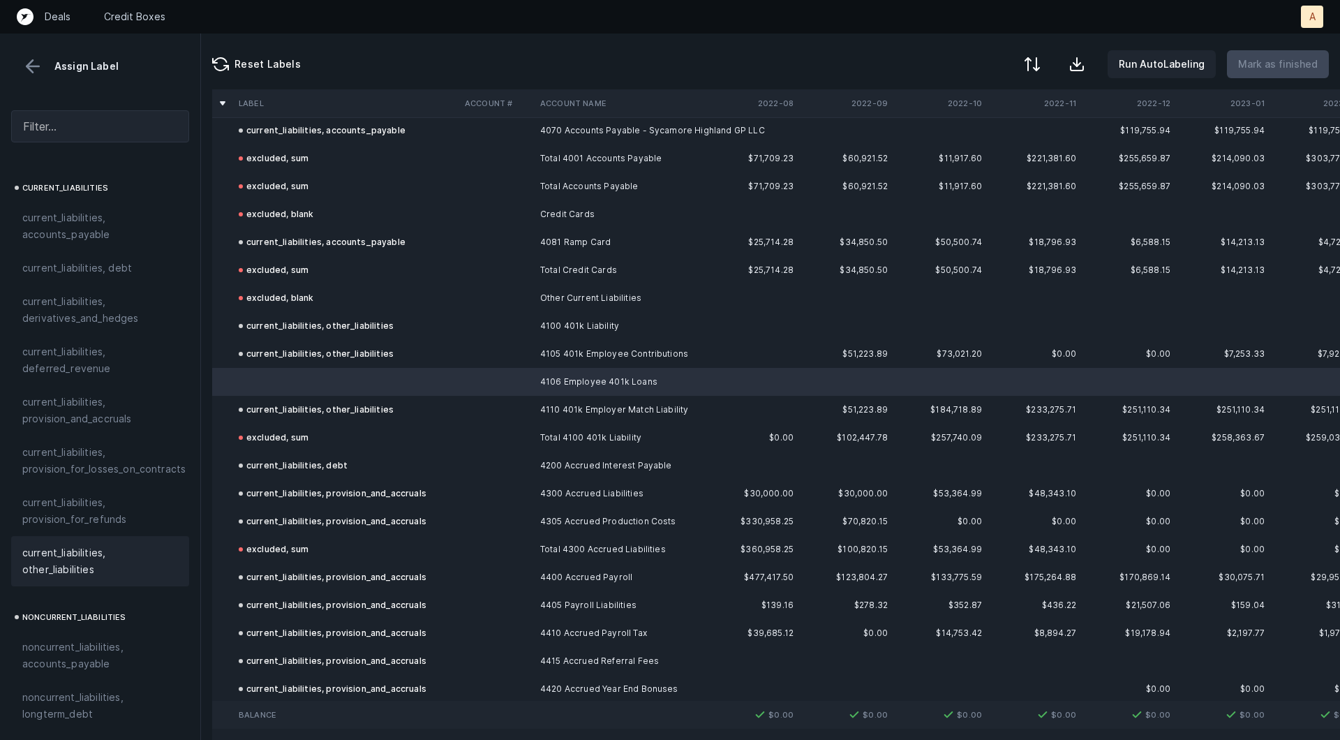
click at [114, 552] on span "current_liabilities, other_liabilities" at bounding box center [100, 560] width 156 height 33
click at [1267, 59] on p "Mark as finished" at bounding box center [1278, 64] width 80 height 17
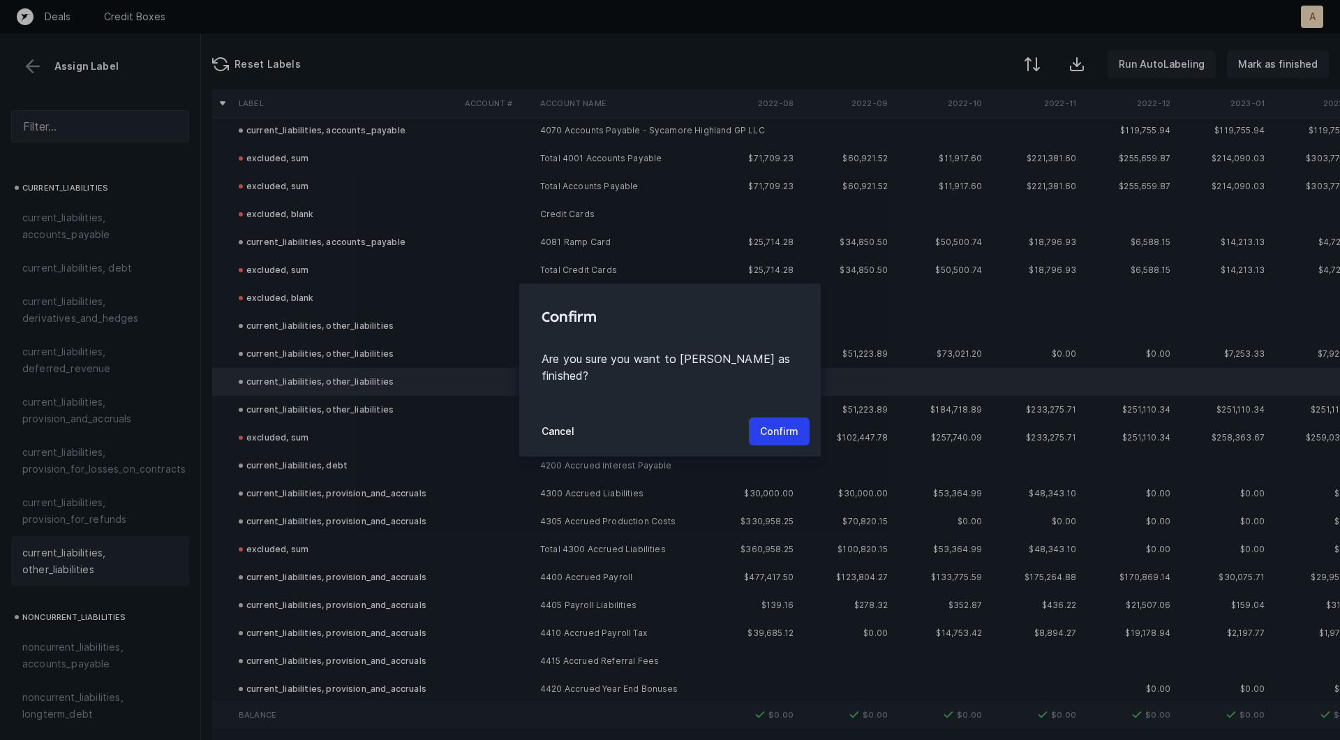
click at [790, 408] on div "Cancel Confirm" at bounding box center [669, 431] width 301 height 50
click at [784, 423] on p "Confirm" at bounding box center [779, 431] width 38 height 17
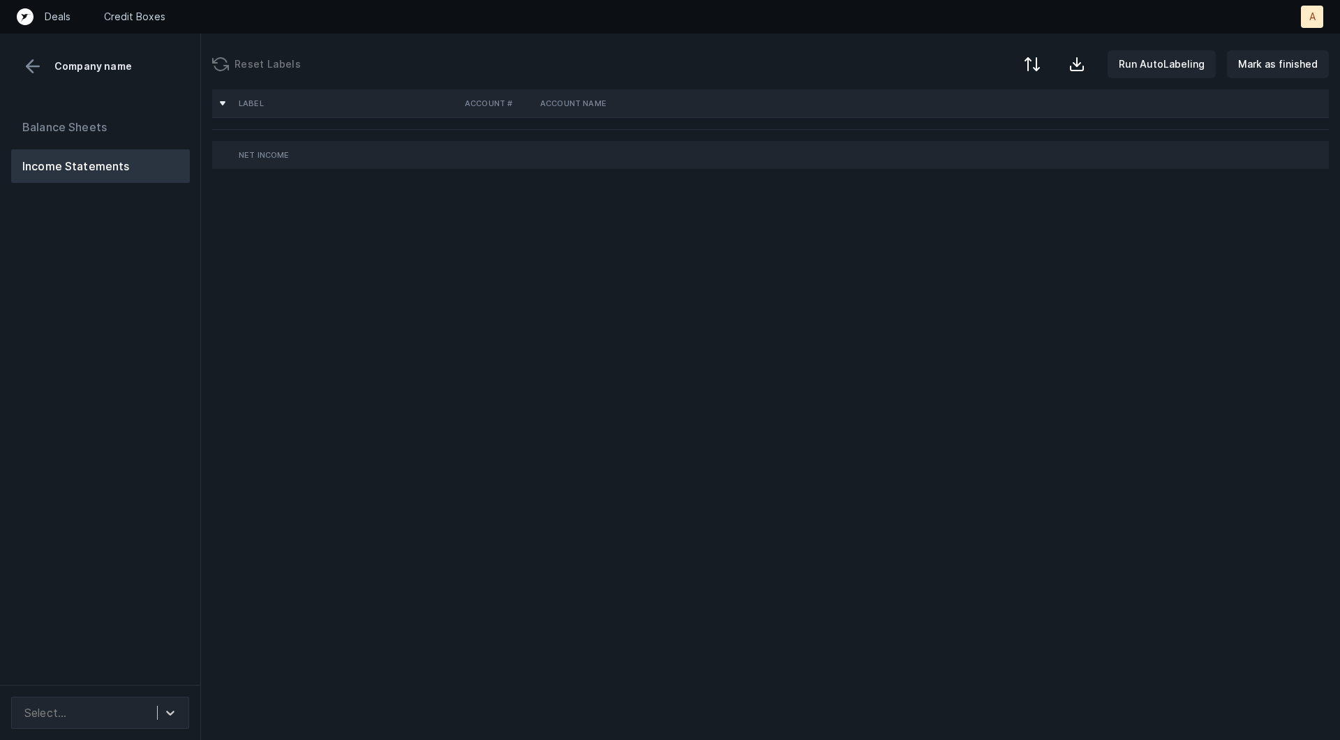
click at [121, 441] on div "Balance Sheets Income Statements" at bounding box center [100, 392] width 201 height 586
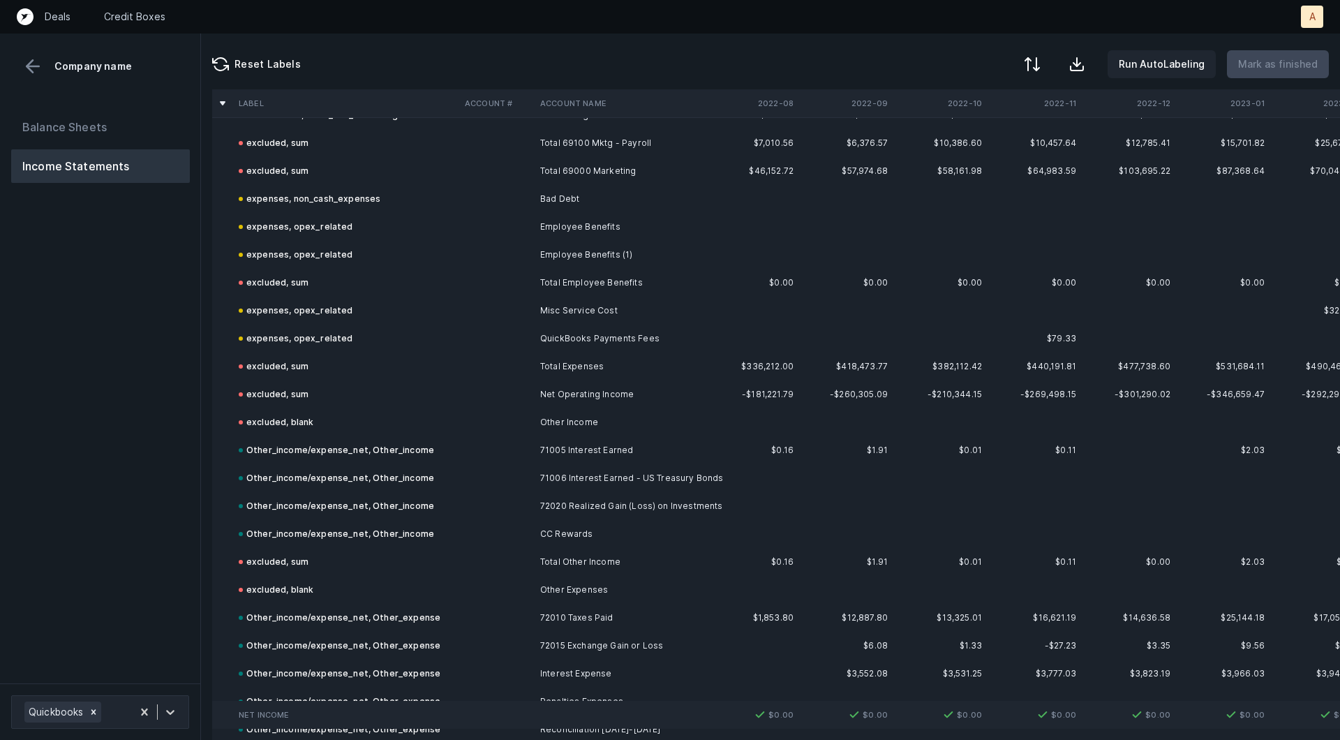
scroll to position [3878, 0]
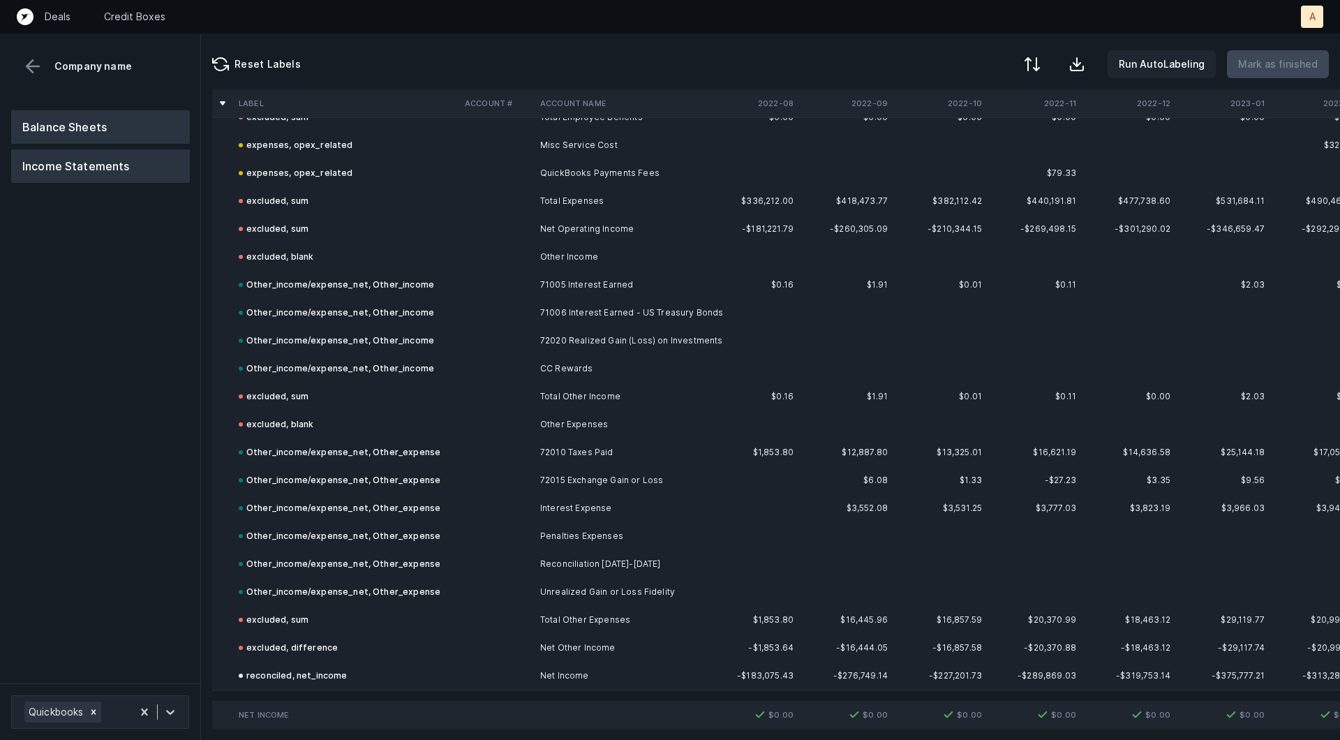
click at [105, 121] on button "Balance Sheets" at bounding box center [100, 126] width 179 height 33
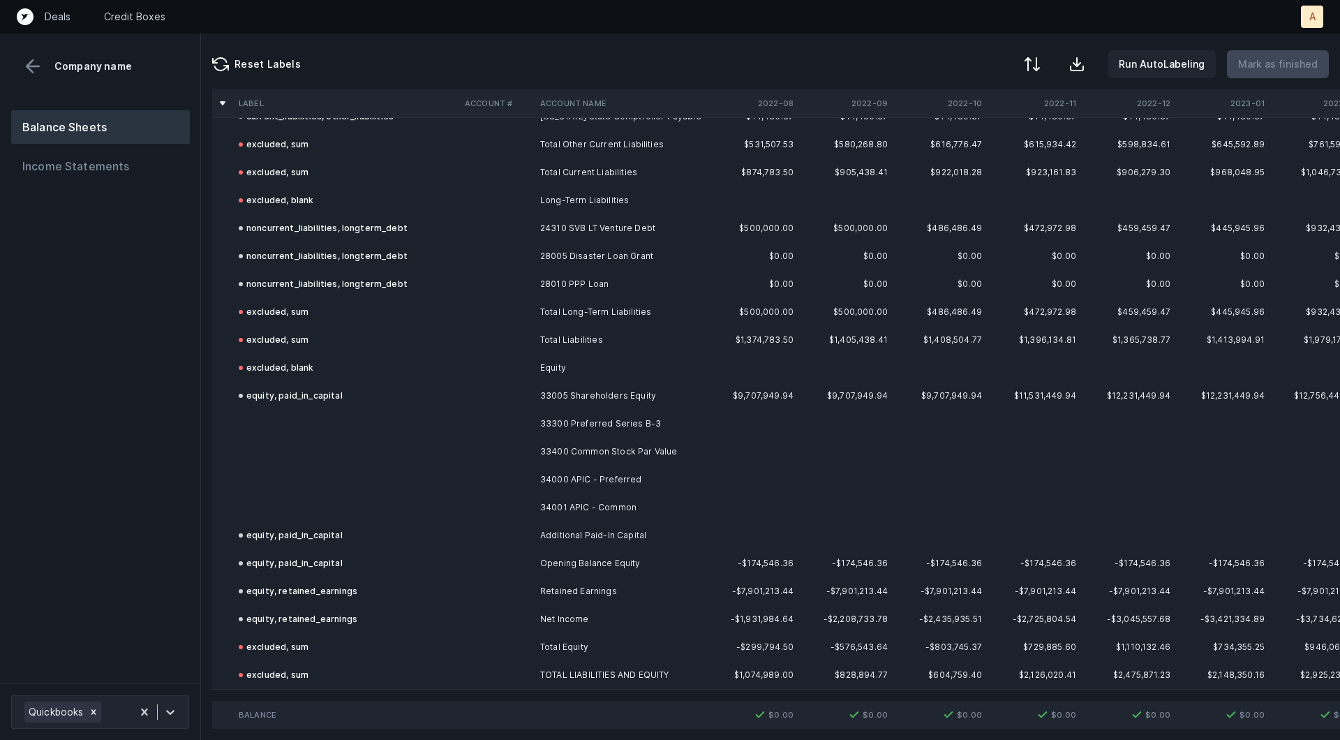
scroll to position [2790, 0]
click at [551, 435] on td "33300 Preferred Series B-3" at bounding box center [620, 424] width 170 height 28
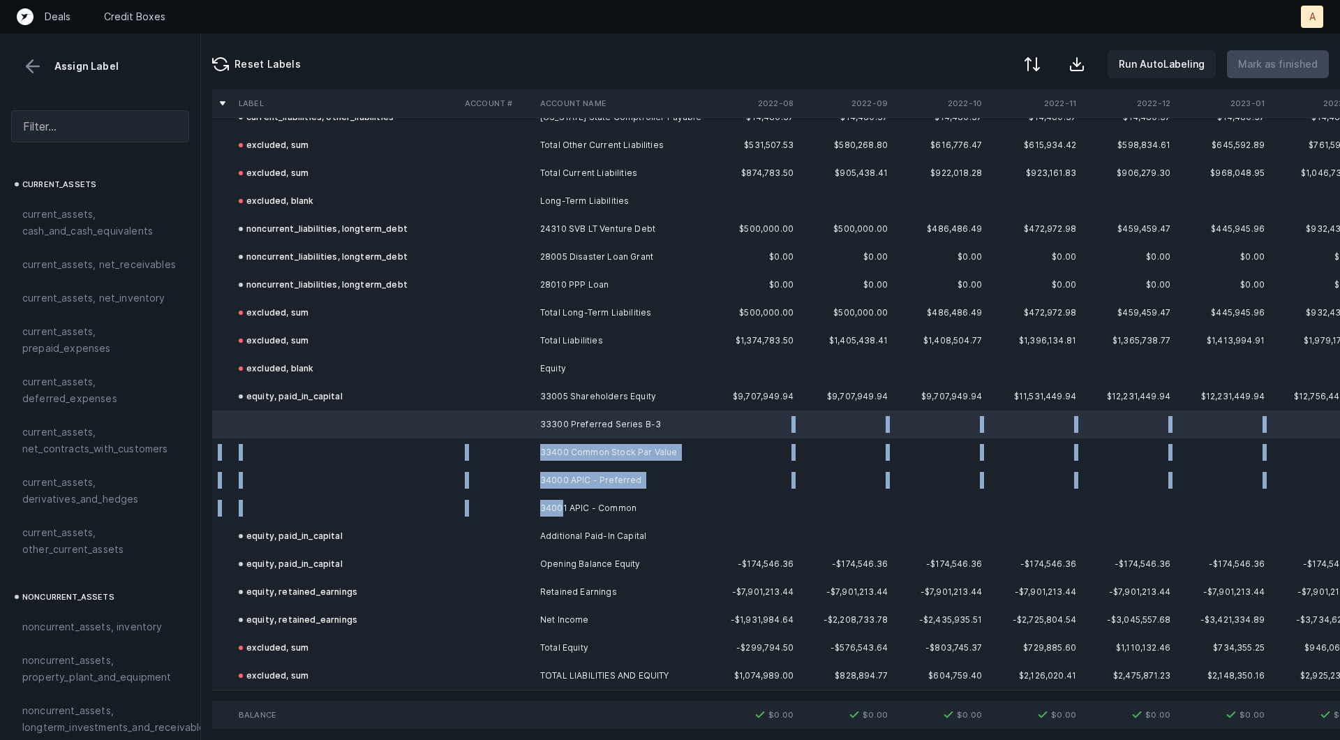
click at [561, 502] on td "34001 APIC - Common" at bounding box center [620, 508] width 170 height 28
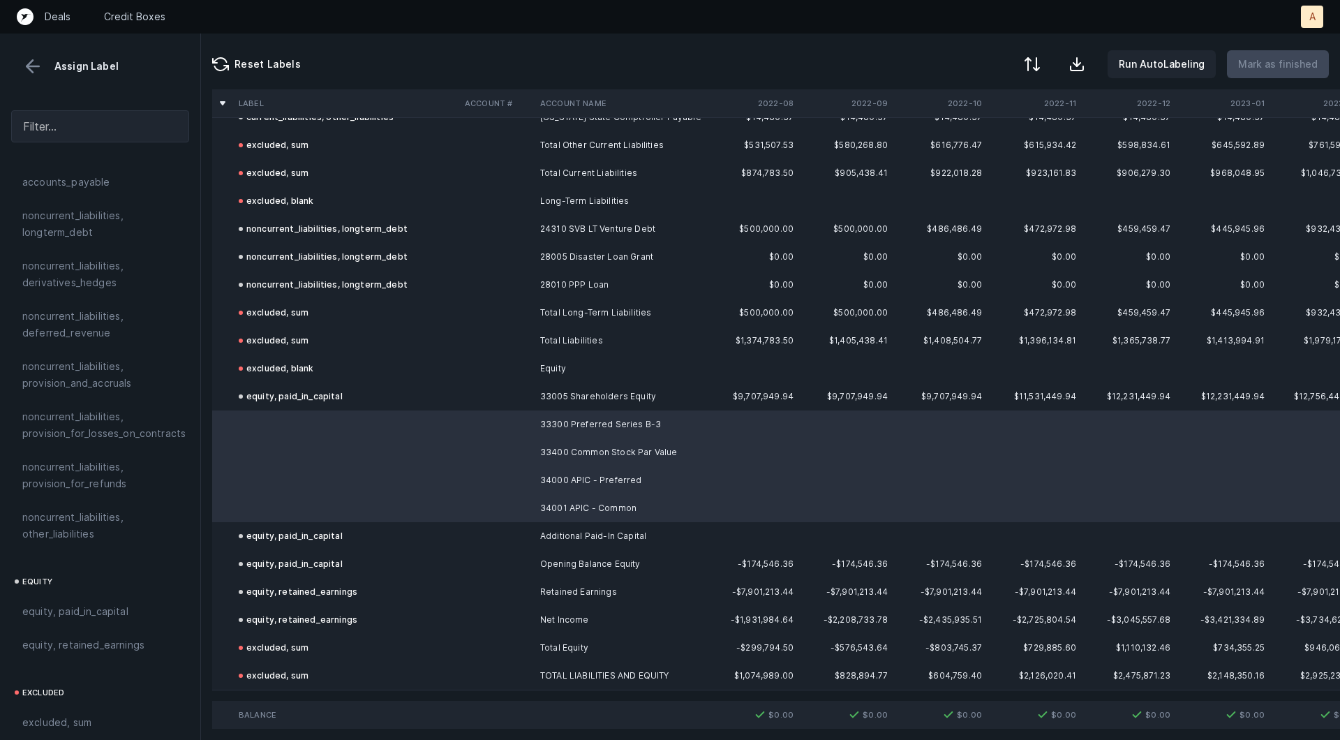
scroll to position [1513, 0]
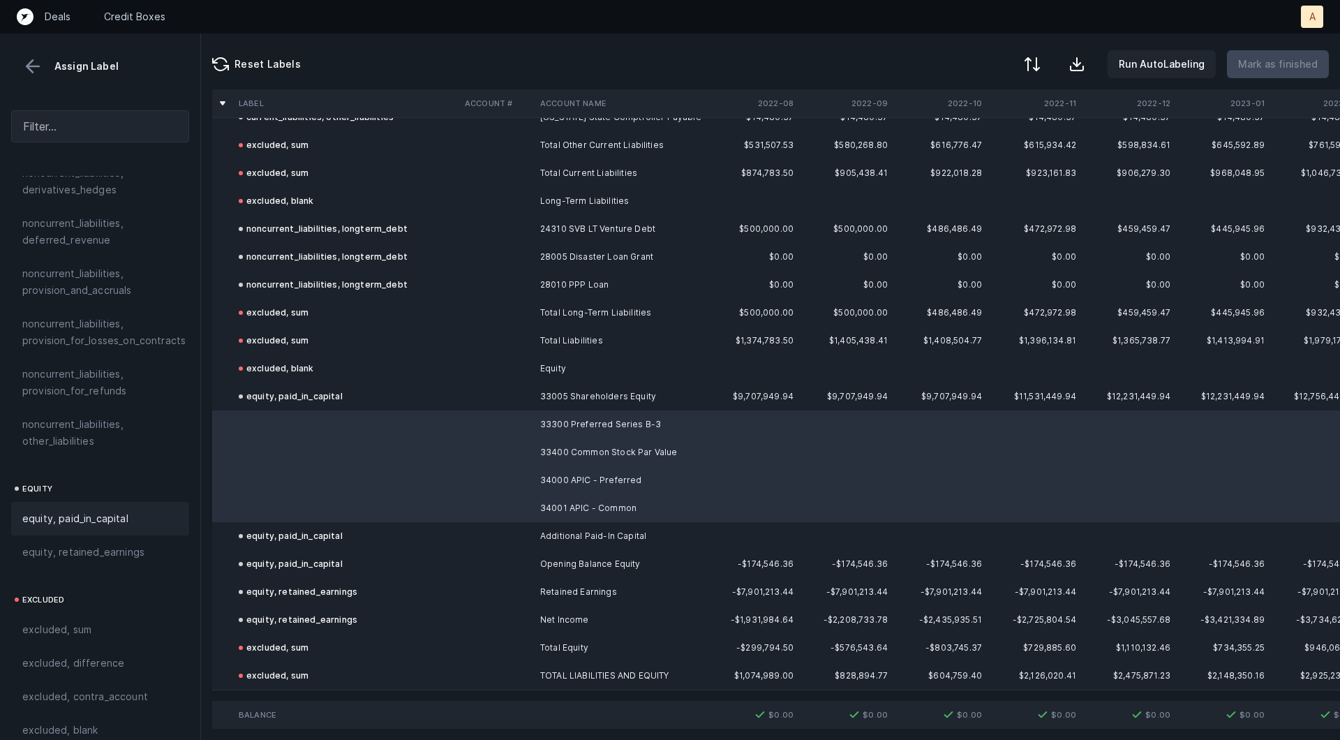
click at [99, 510] on span "equity, paid_in_capital" at bounding box center [75, 518] width 106 height 17
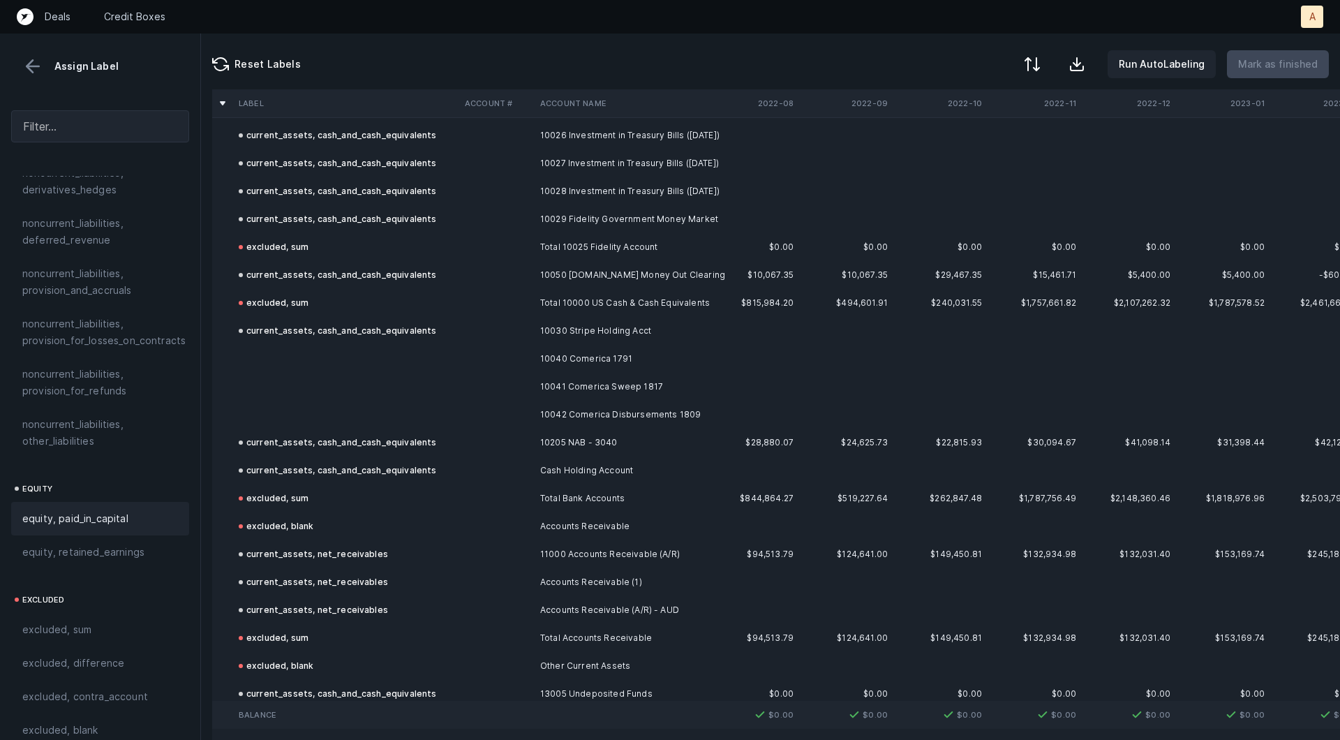
scroll to position [321, 0]
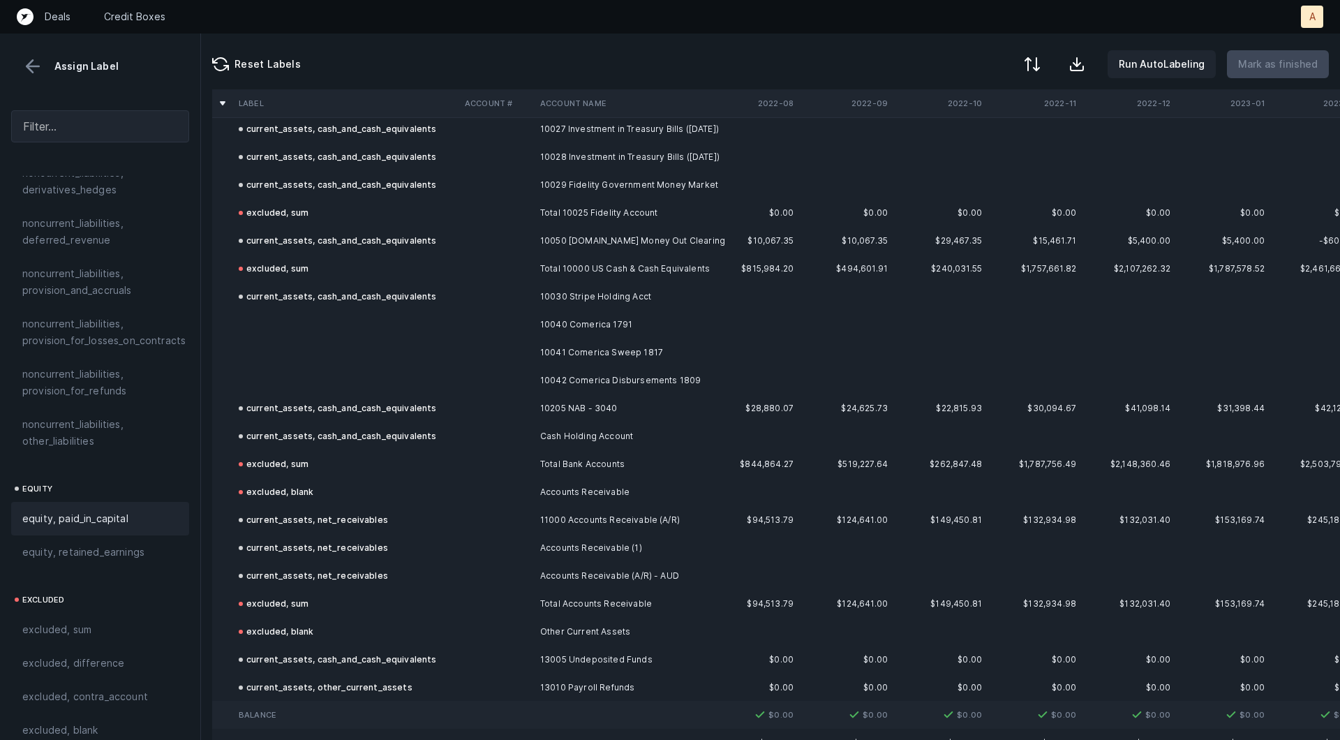
click at [634, 327] on td "10040 Comerica 1791" at bounding box center [620, 325] width 170 height 28
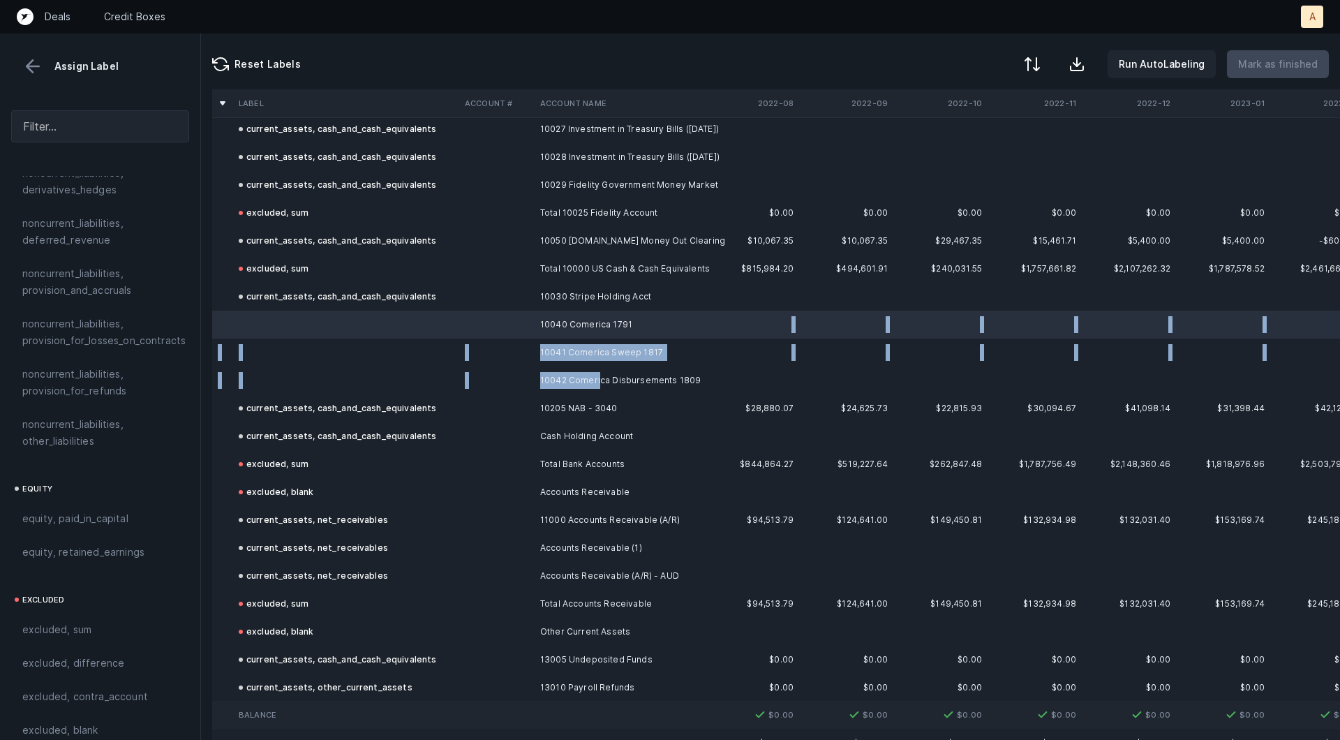
click at [598, 379] on td "10042 Comerica Disbursements 1809" at bounding box center [620, 380] width 170 height 28
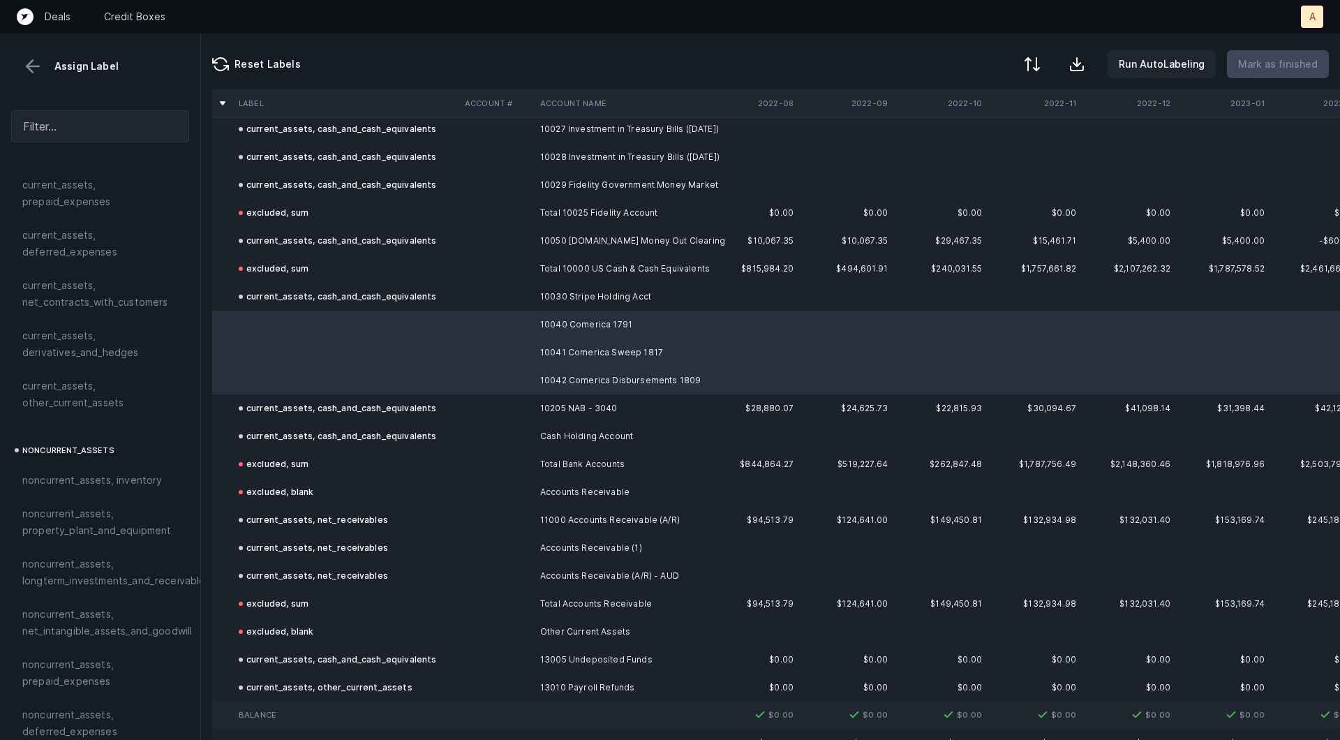
scroll to position [0, 0]
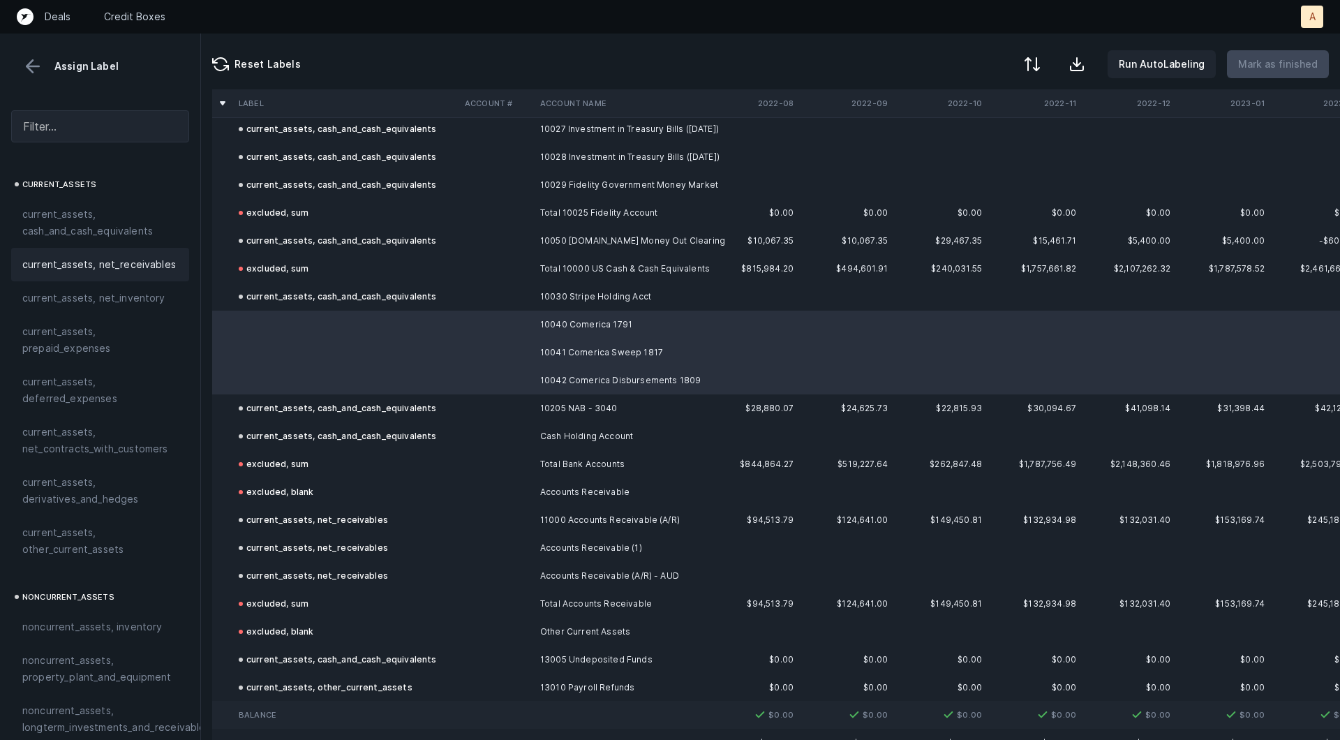
click at [128, 264] on span "current_assets, net_receivables" at bounding box center [99, 264] width 154 height 17
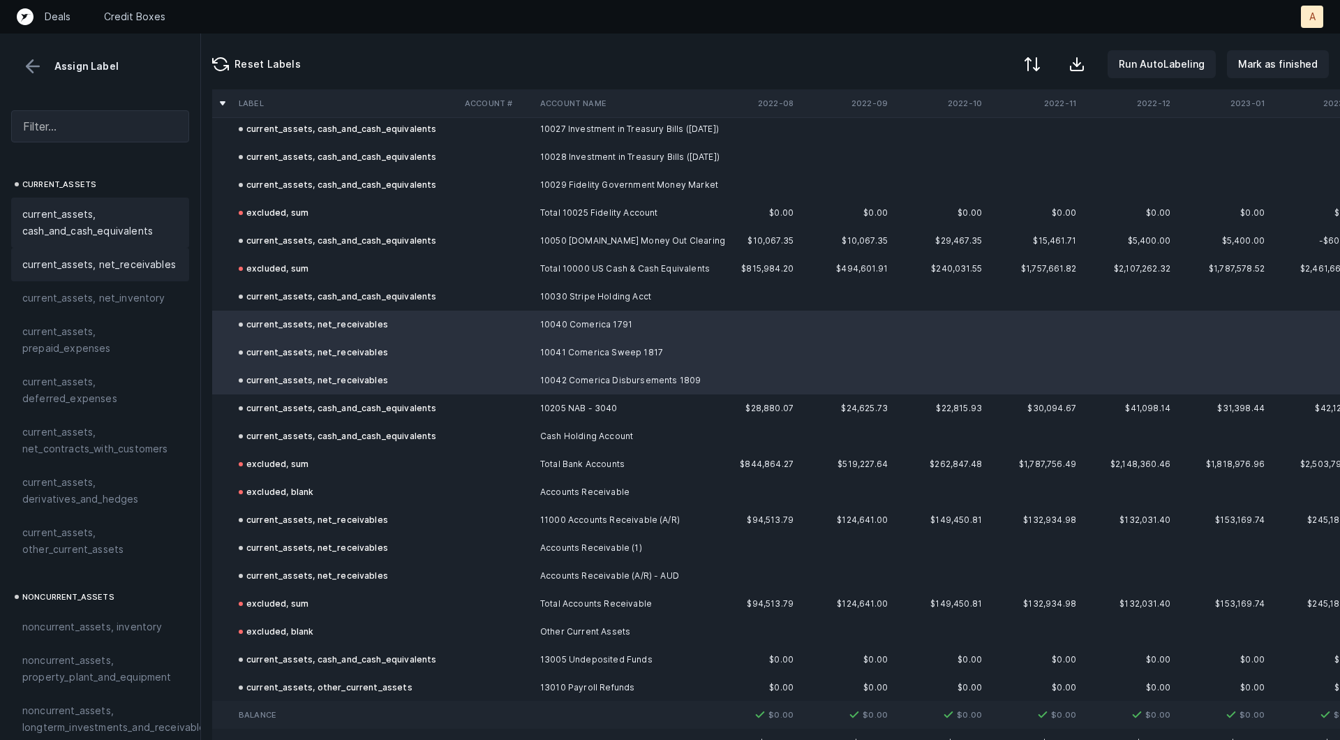
click at [95, 203] on div "current_assets, cash_and_cash_equivalents" at bounding box center [100, 223] width 178 height 50
click at [1293, 64] on p "Mark as finished" at bounding box center [1278, 64] width 80 height 17
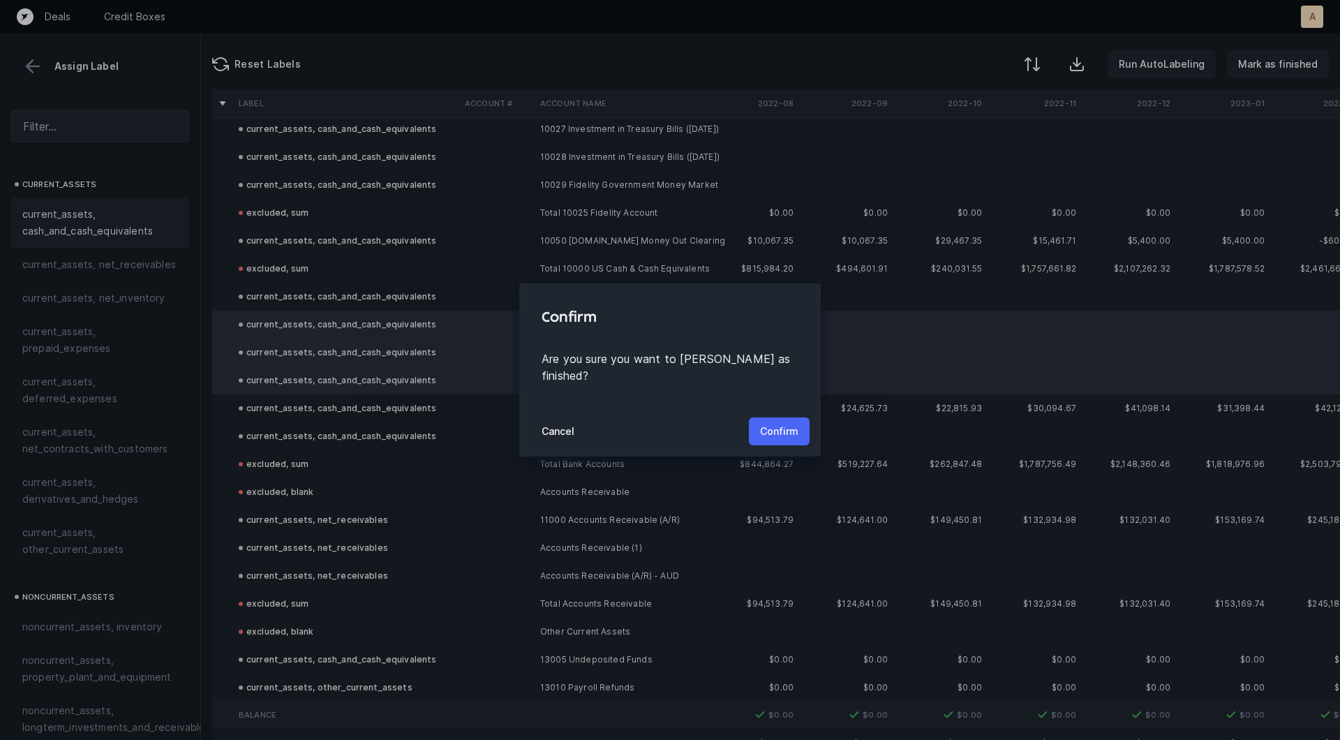
click at [770, 423] on p "Confirm" at bounding box center [779, 431] width 38 height 17
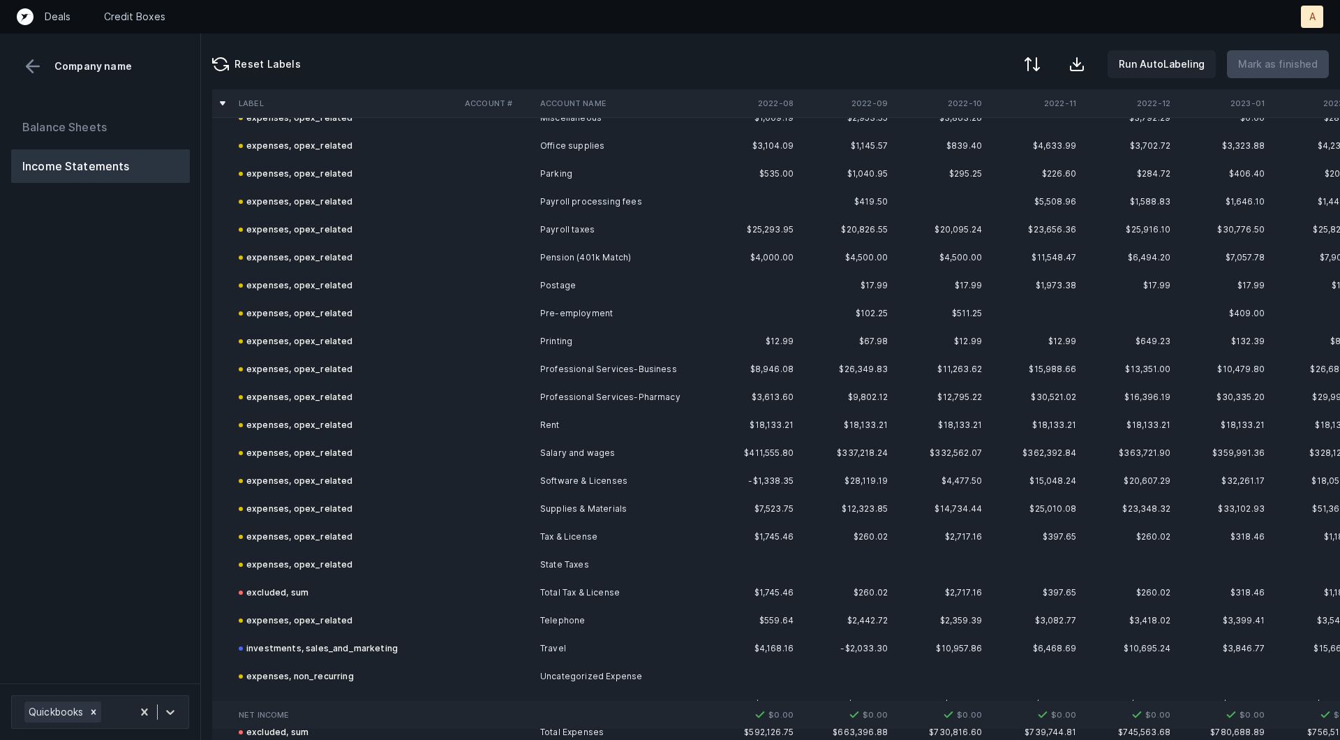
scroll to position [1422, 0]
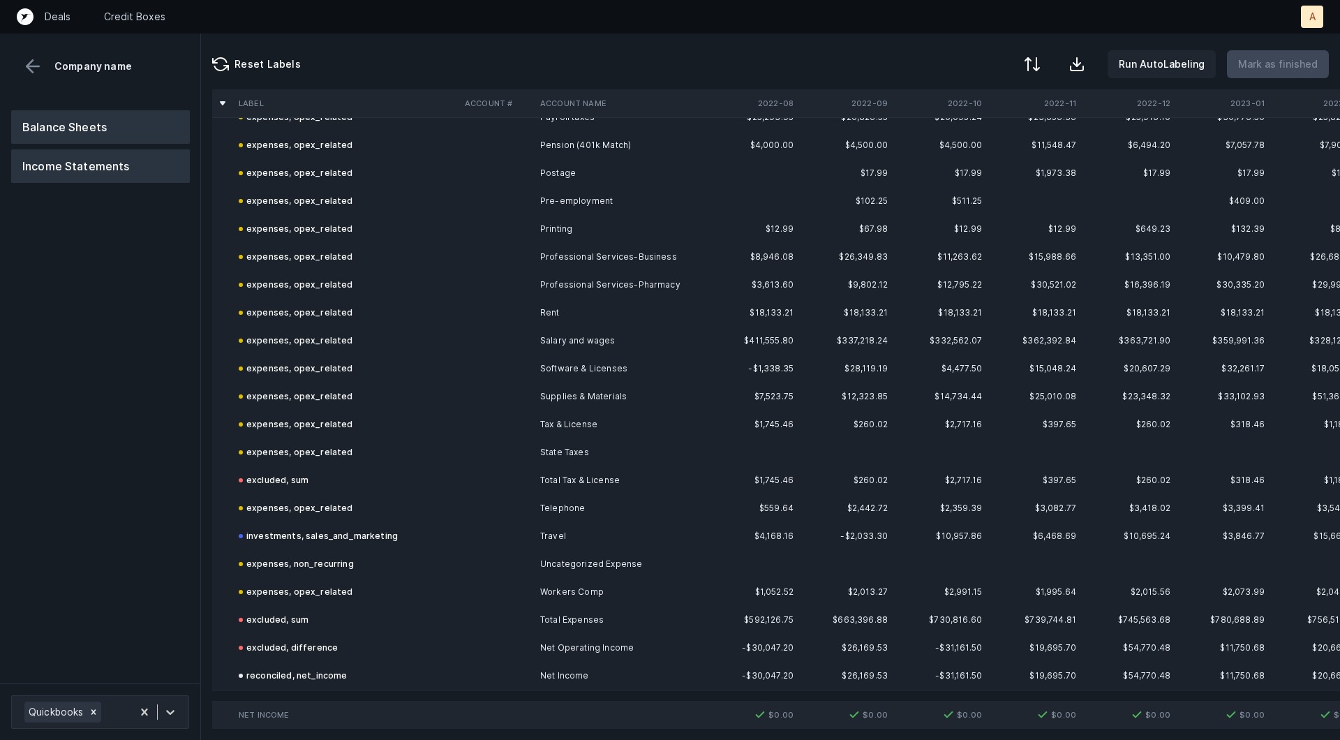
click at [145, 129] on button "Balance Sheets" at bounding box center [100, 126] width 179 height 33
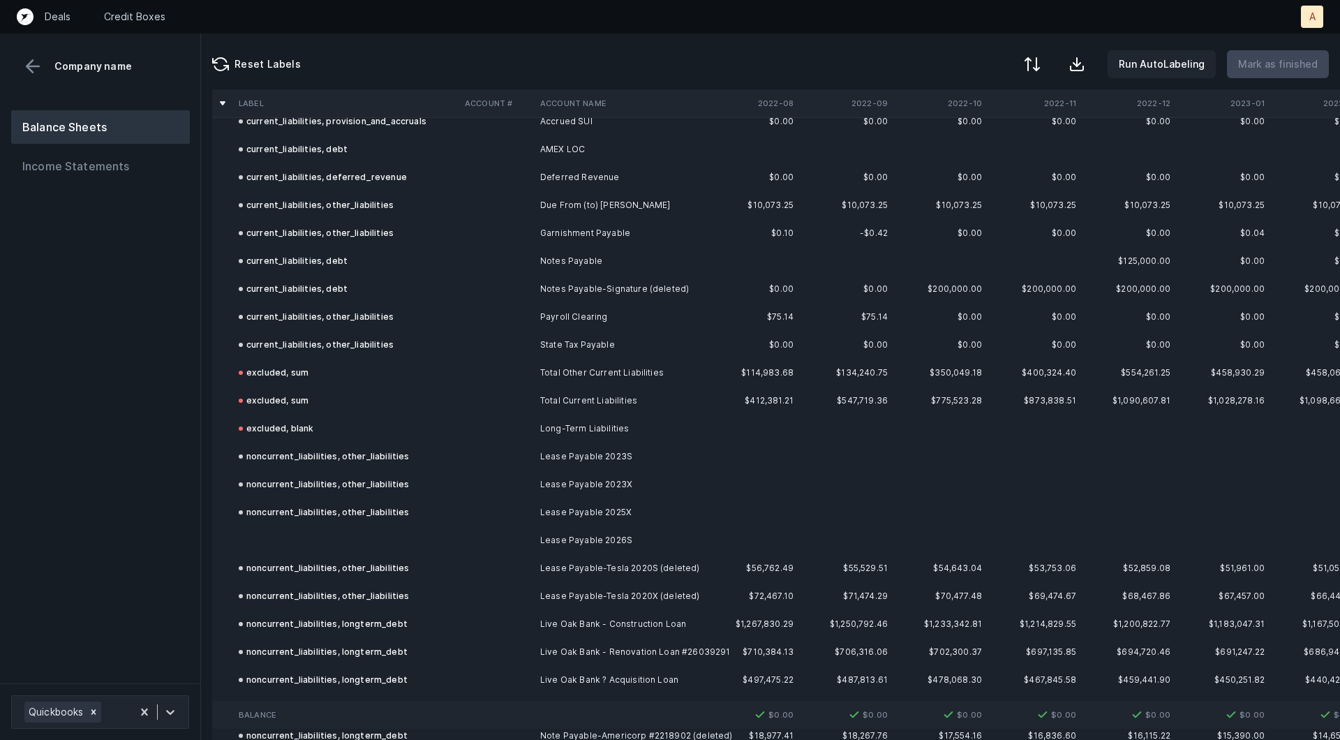
scroll to position [1656, 0]
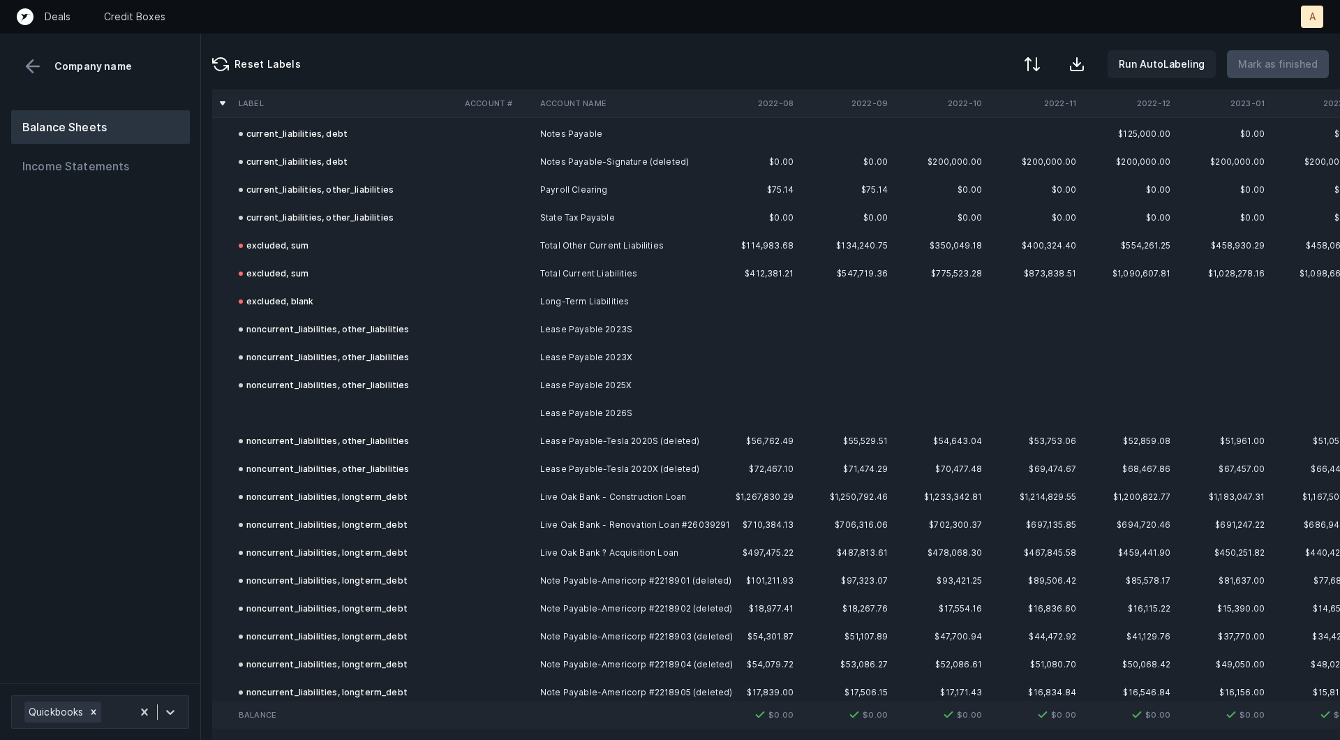
click at [312, 401] on td at bounding box center [346, 413] width 226 height 28
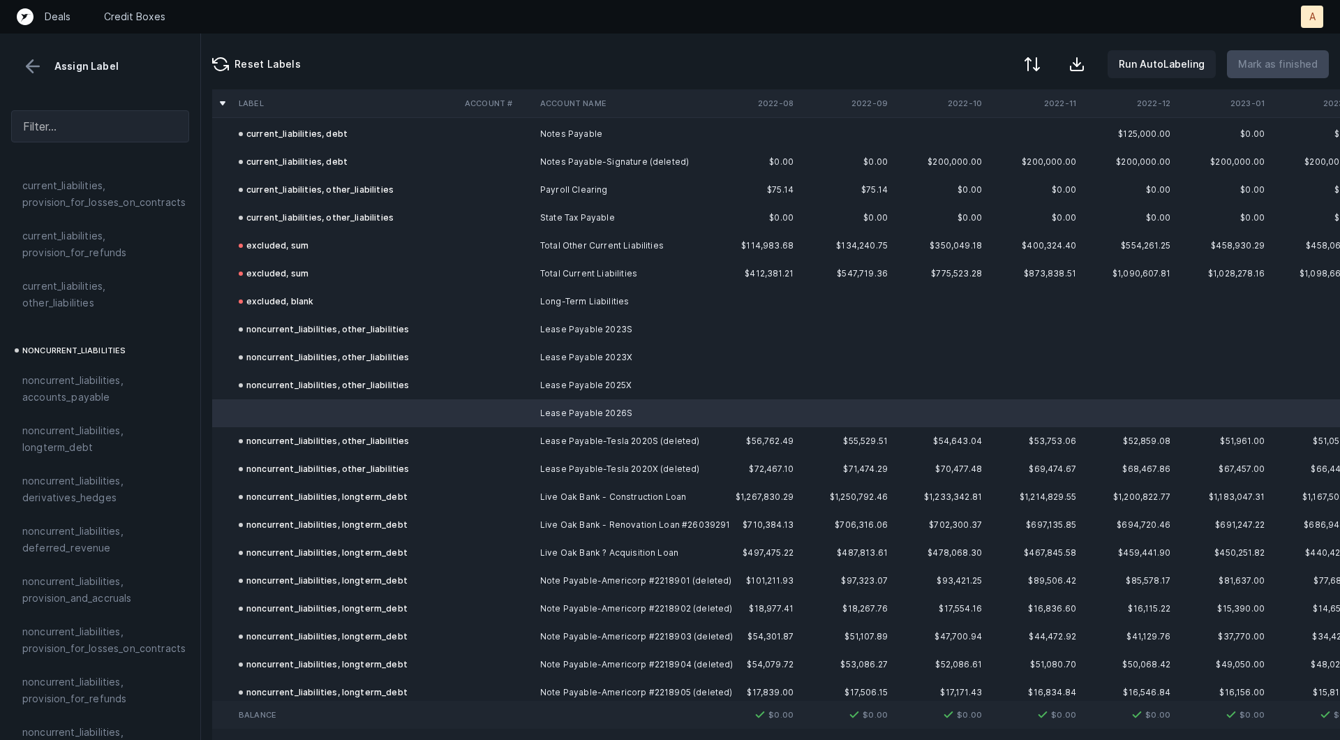
scroll to position [1274, 0]
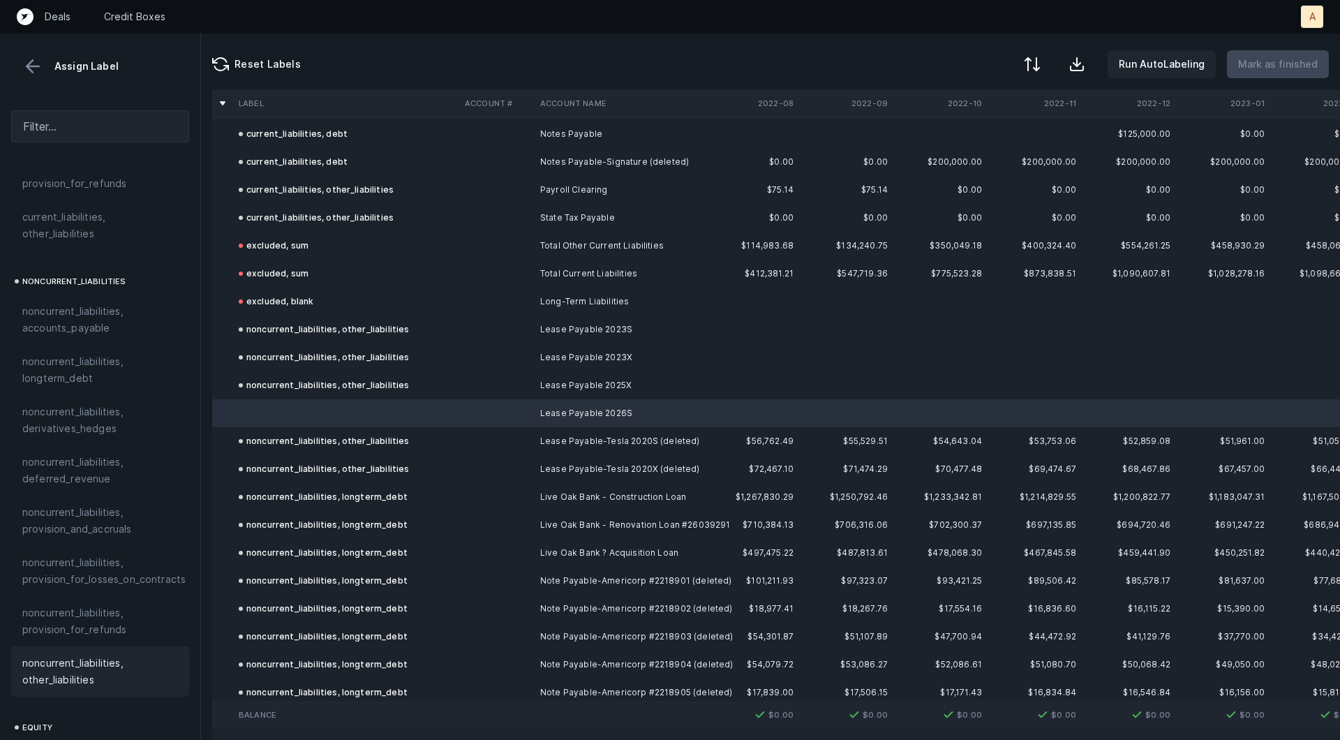
click at [52, 655] on span "noncurrent_liabilities, other_liabilities" at bounding box center [100, 671] width 156 height 33
click at [1279, 66] on p "Mark as finished" at bounding box center [1278, 64] width 80 height 17
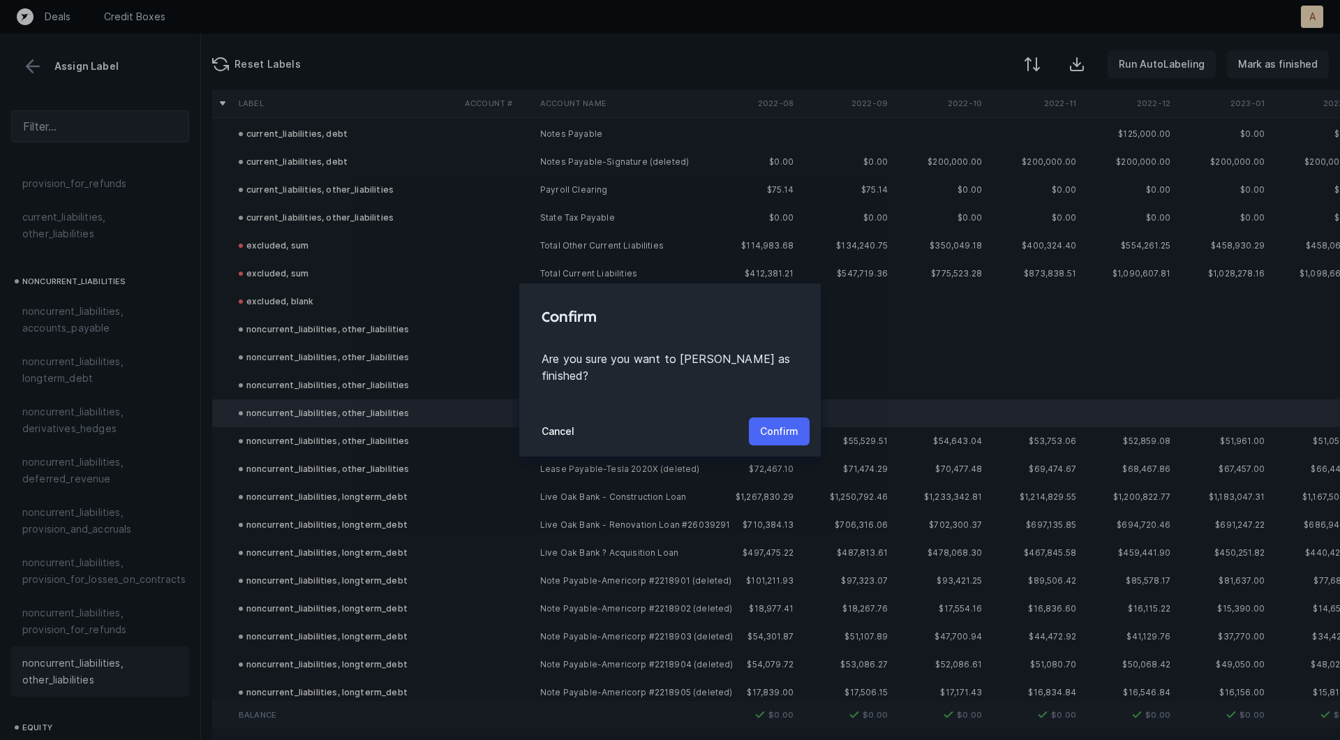
click at [775, 423] on p "Confirm" at bounding box center [779, 431] width 38 height 17
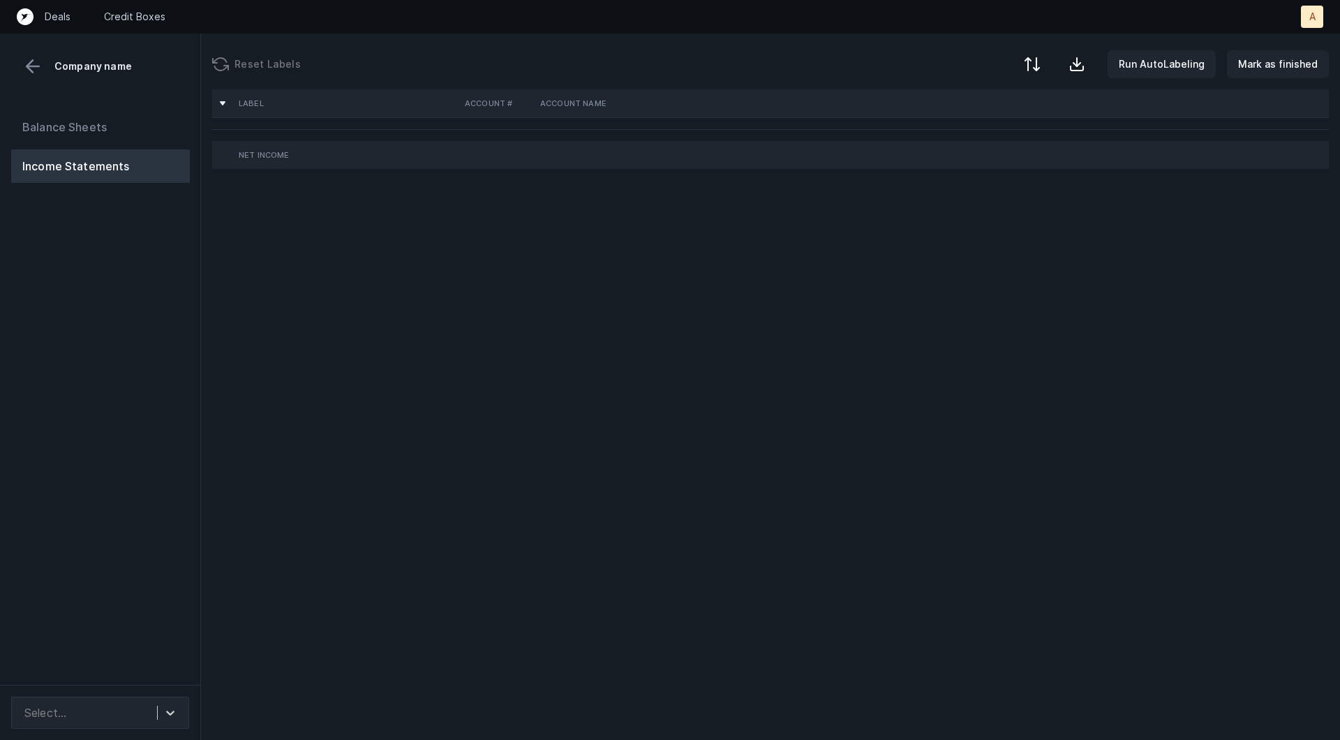
click at [128, 225] on div "Balance Sheets Income Statements" at bounding box center [100, 392] width 201 height 586
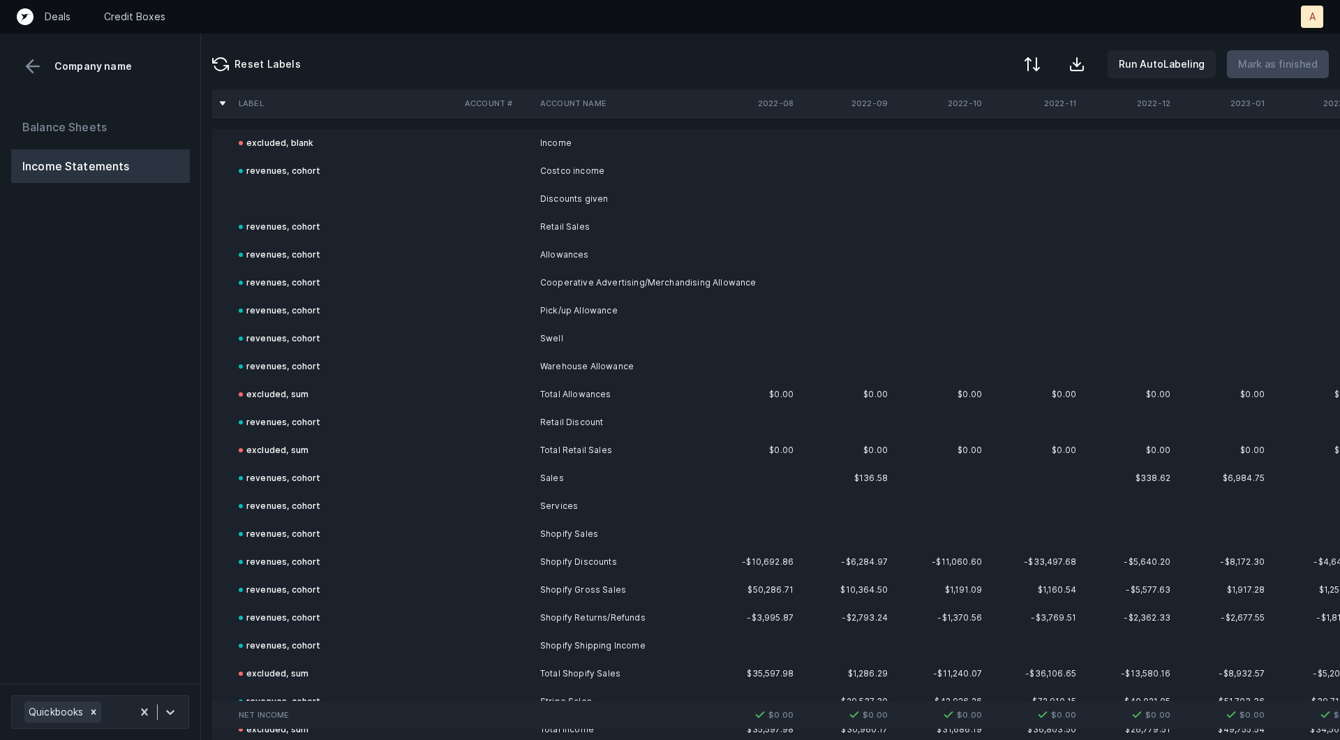
click at [518, 191] on td at bounding box center [496, 199] width 75 height 28
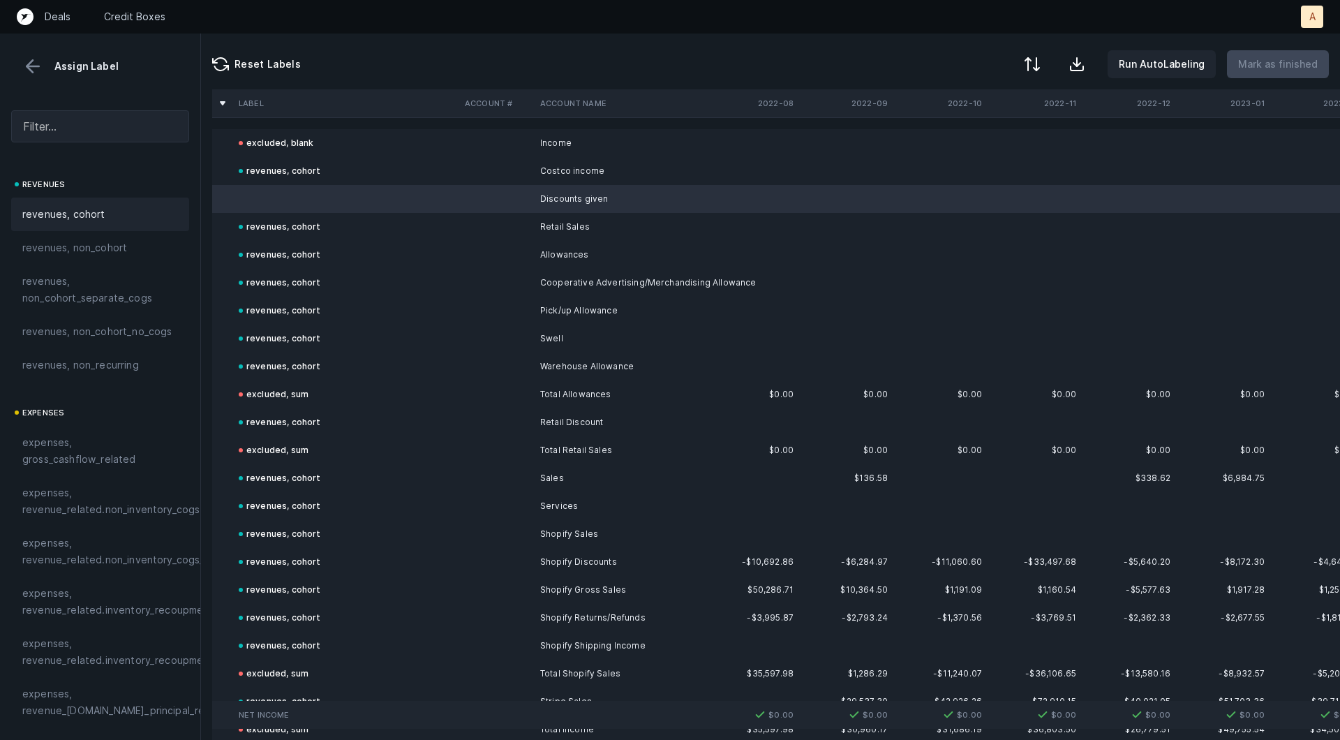
click at [61, 201] on div "revenues, cohort" at bounding box center [100, 214] width 178 height 33
click at [1280, 68] on p "Mark as finished" at bounding box center [1278, 64] width 80 height 17
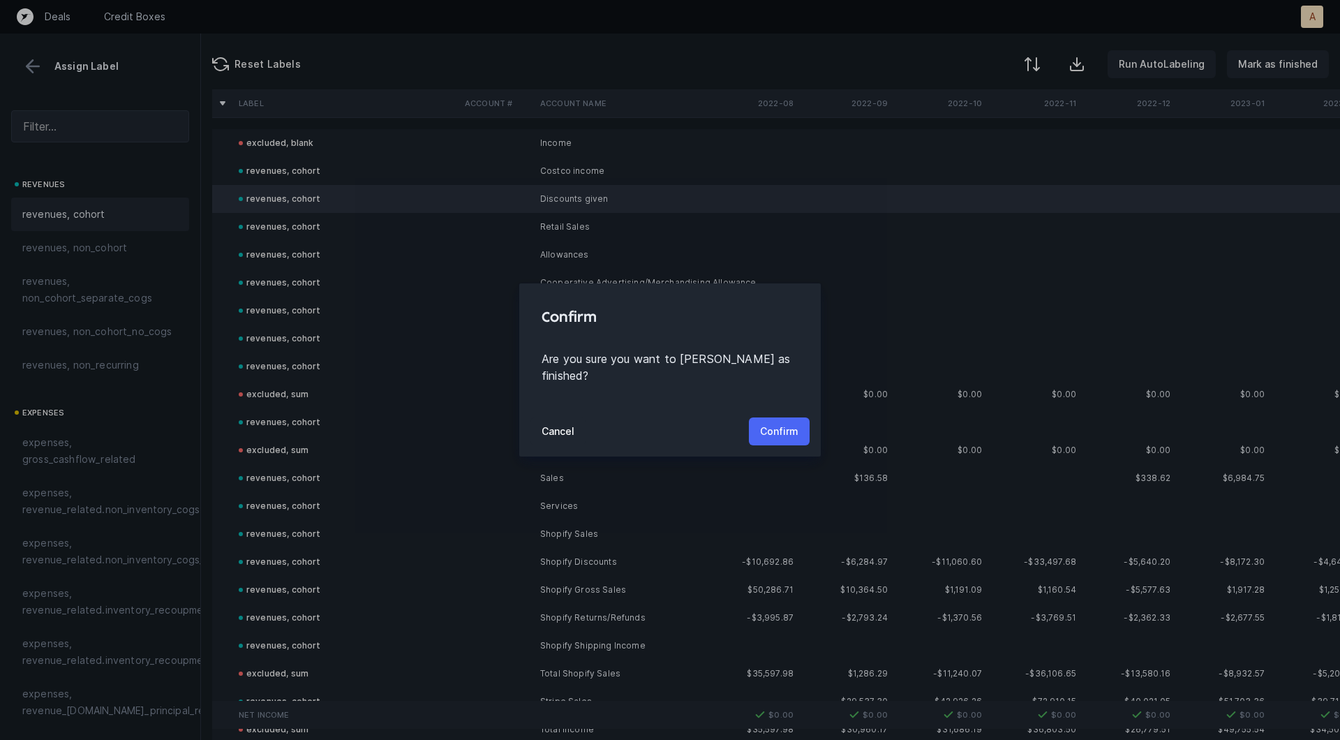
click at [789, 423] on p "Confirm" at bounding box center [779, 431] width 38 height 17
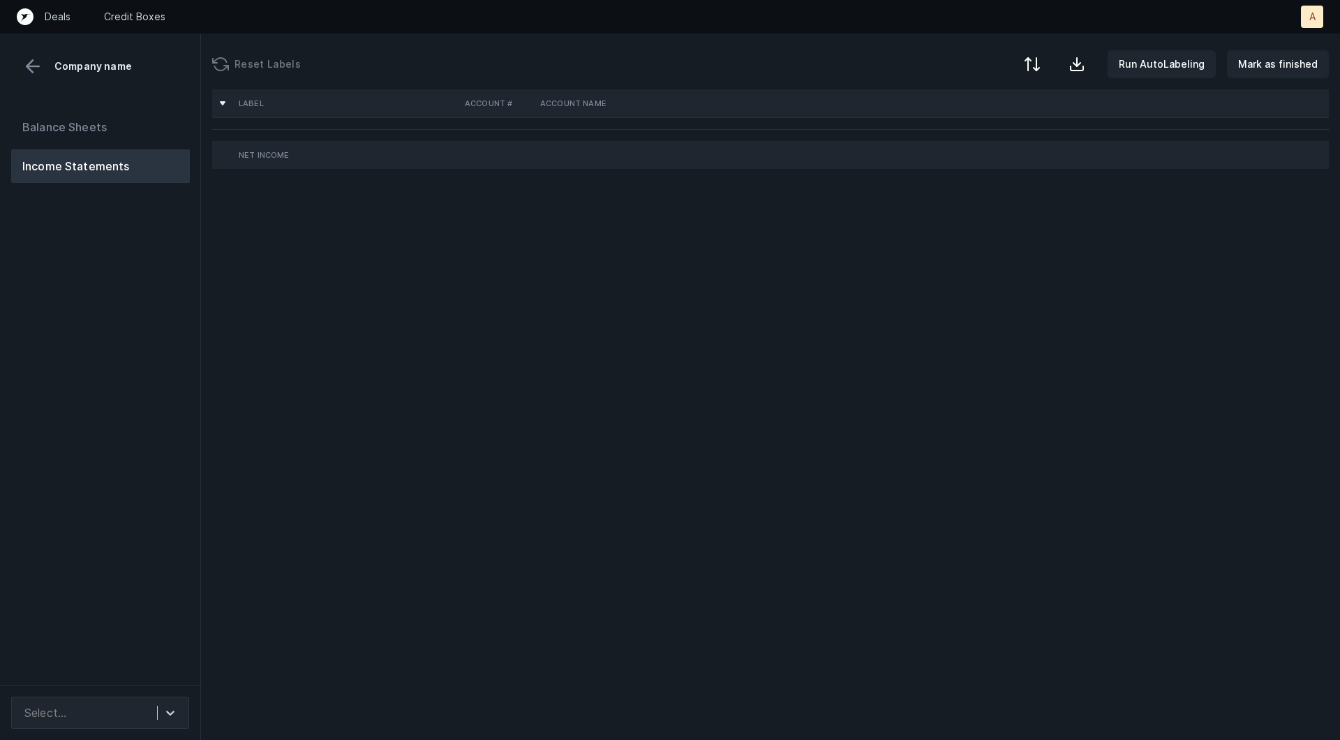
click at [115, 344] on div "Balance Sheets Income Statements" at bounding box center [100, 392] width 201 height 586
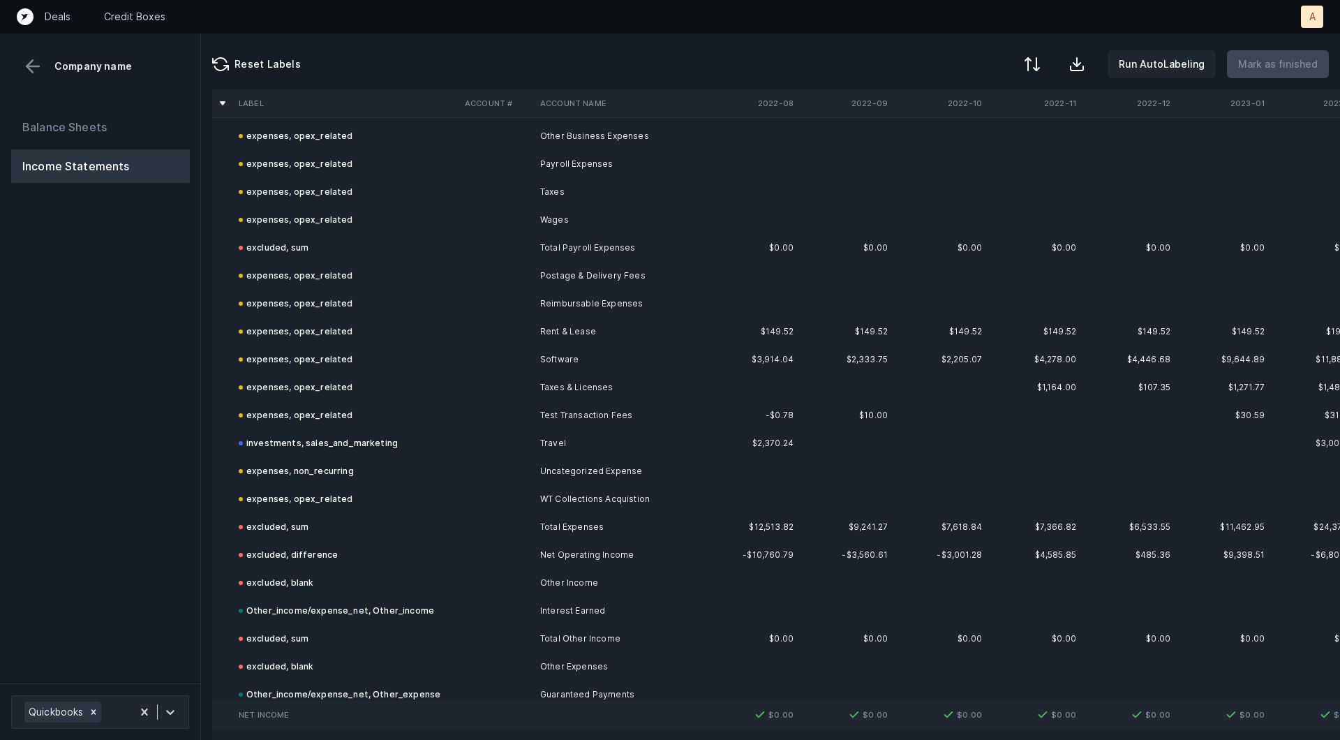
scroll to position [1338, 0]
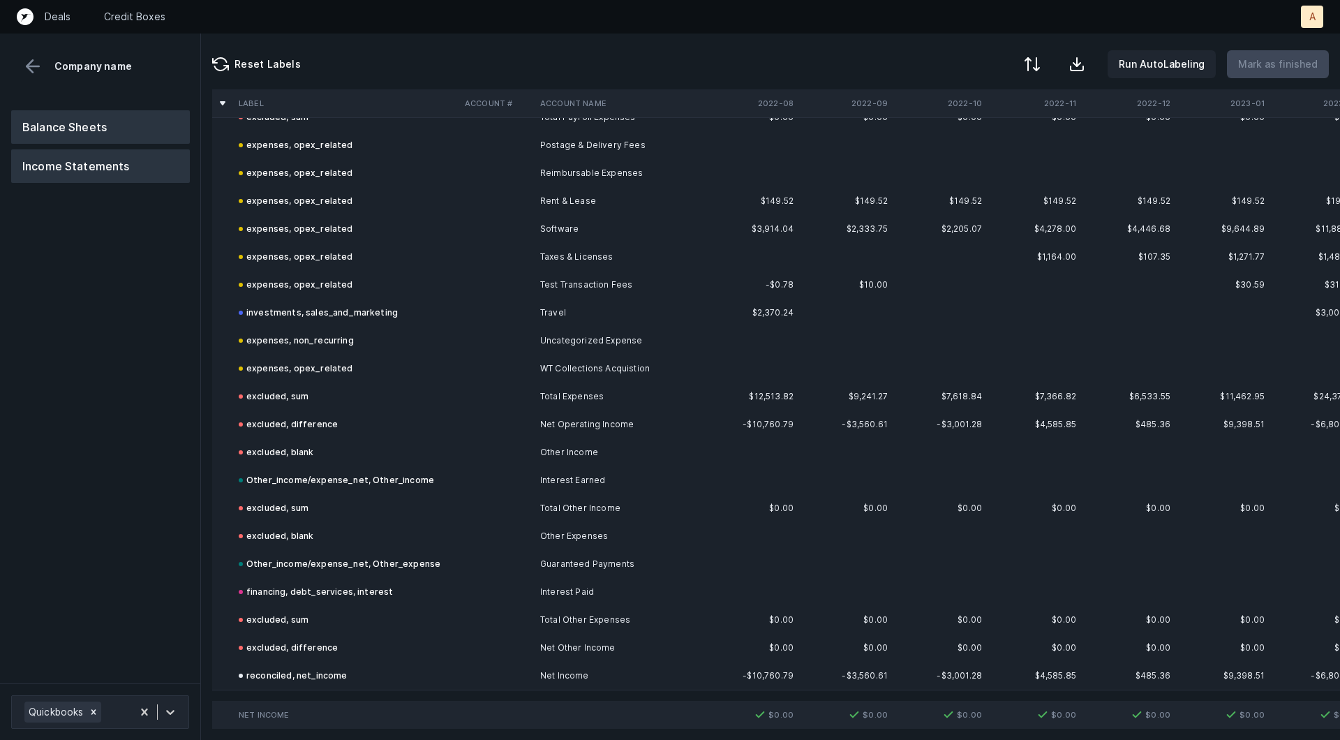
click at [132, 127] on button "Balance Sheets" at bounding box center [100, 126] width 179 height 33
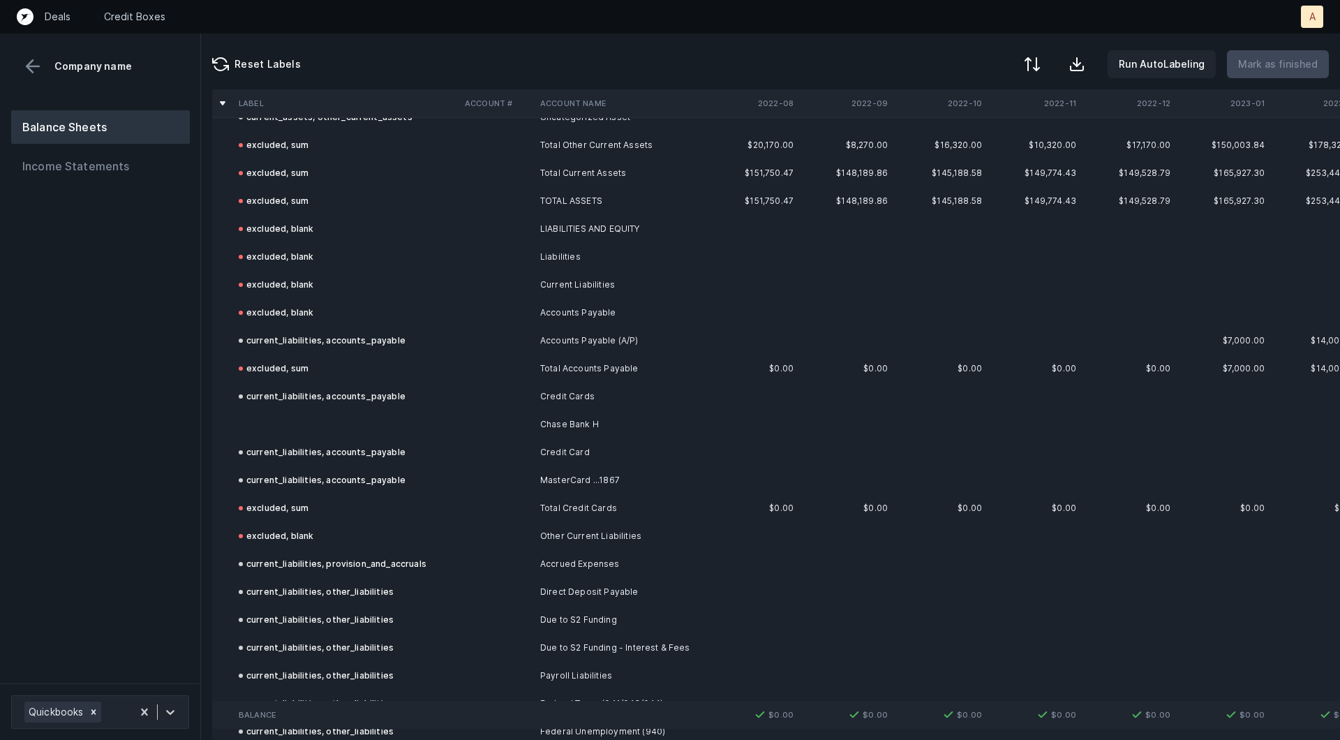
click at [467, 411] on td at bounding box center [496, 424] width 75 height 28
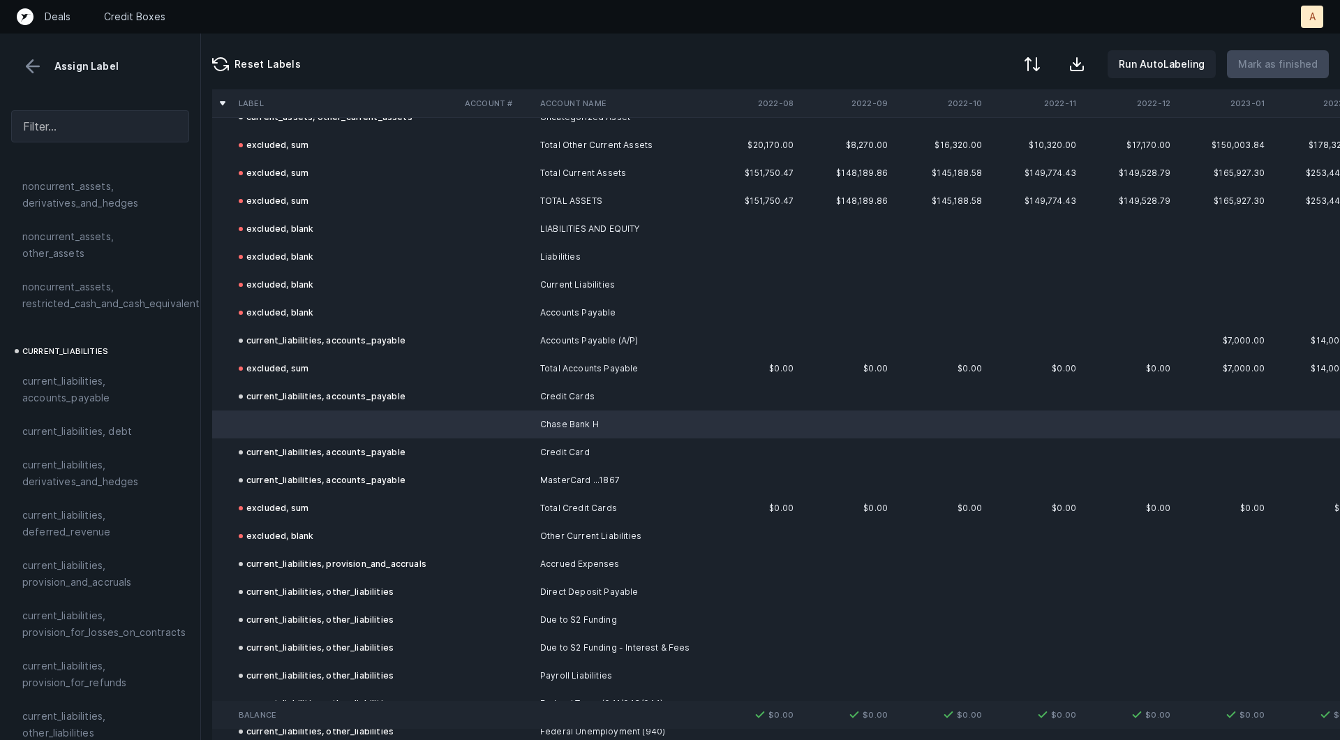
scroll to position [768, 0]
click at [54, 380] on span "current_liabilities, accounts_payable" at bounding box center [100, 396] width 156 height 33
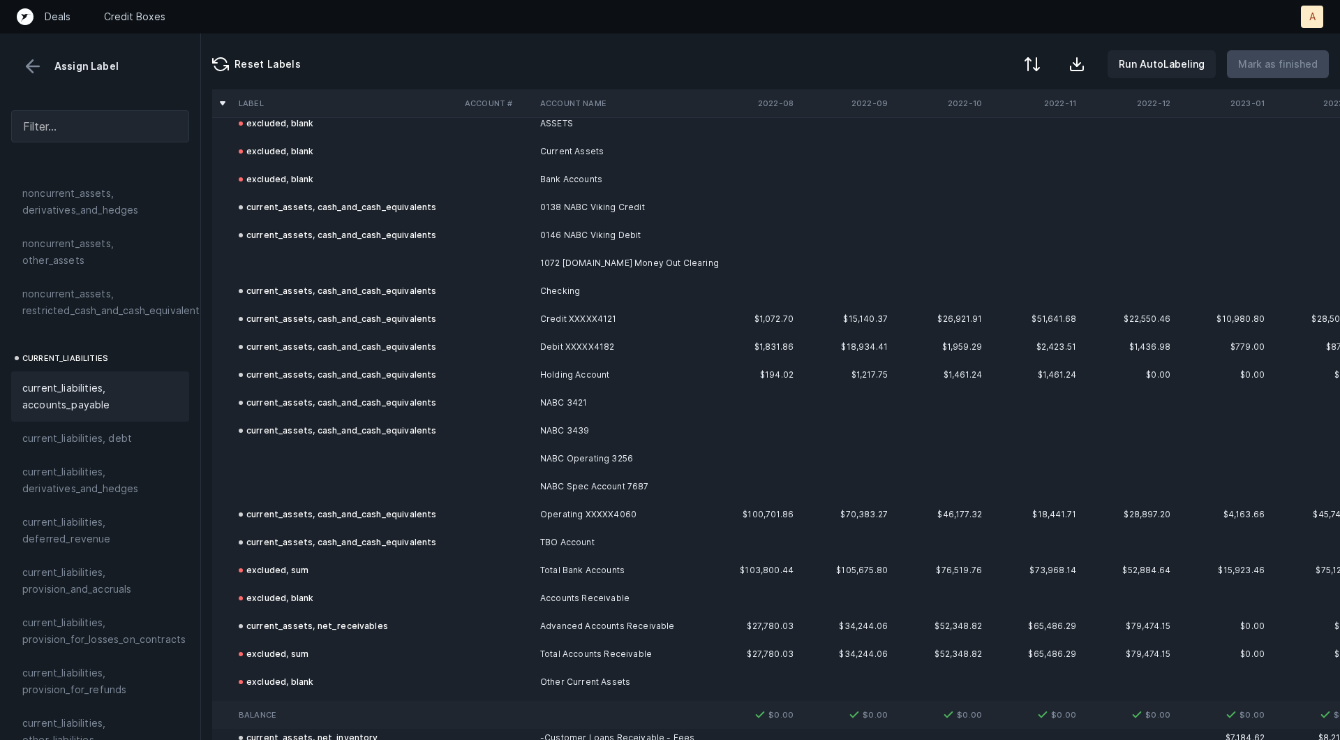
scroll to position [0, 0]
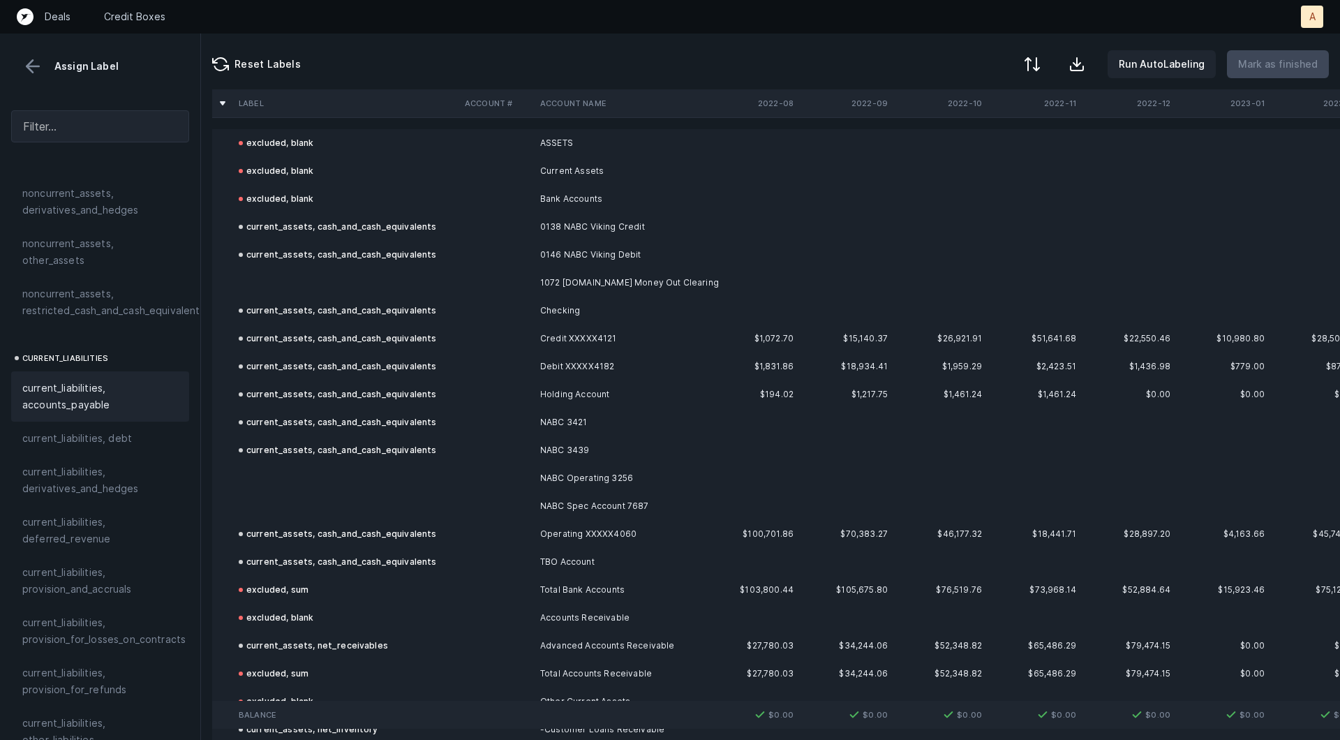
click at [408, 272] on td at bounding box center [346, 283] width 226 height 28
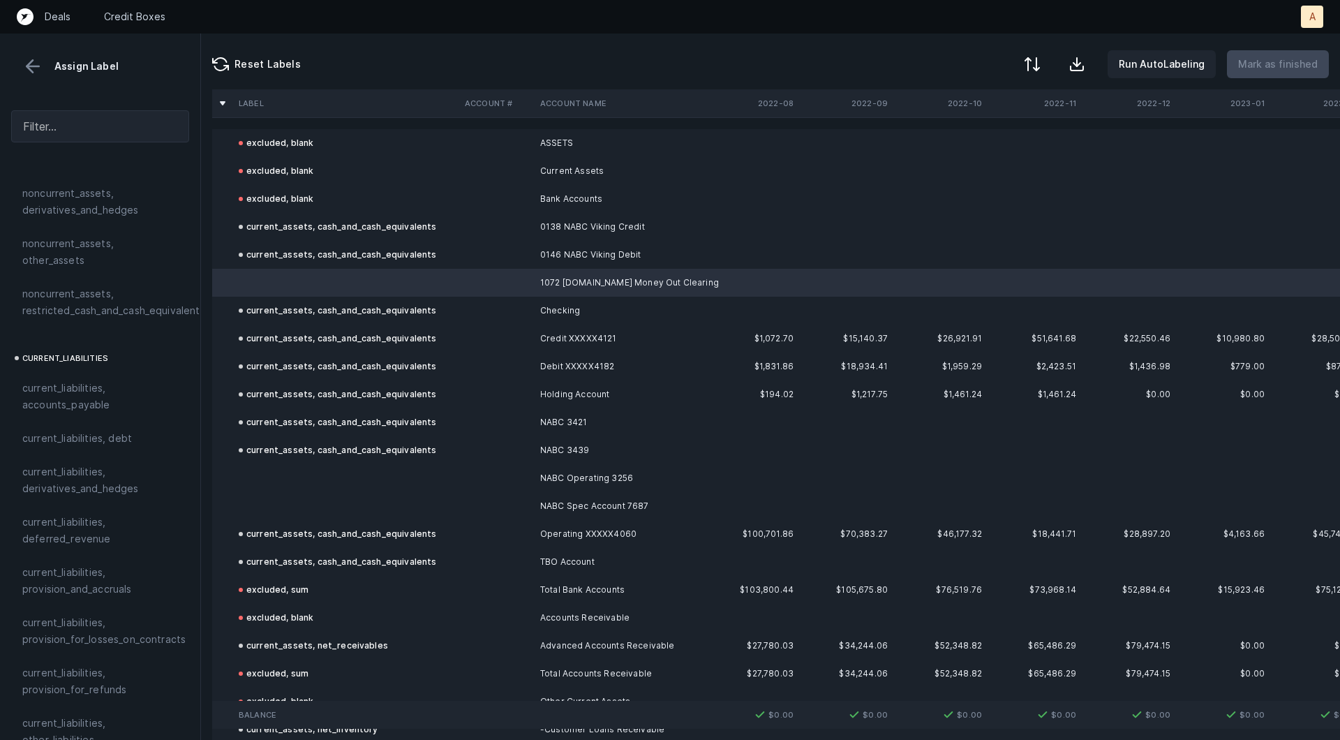
click at [350, 477] on td at bounding box center [346, 478] width 226 height 28
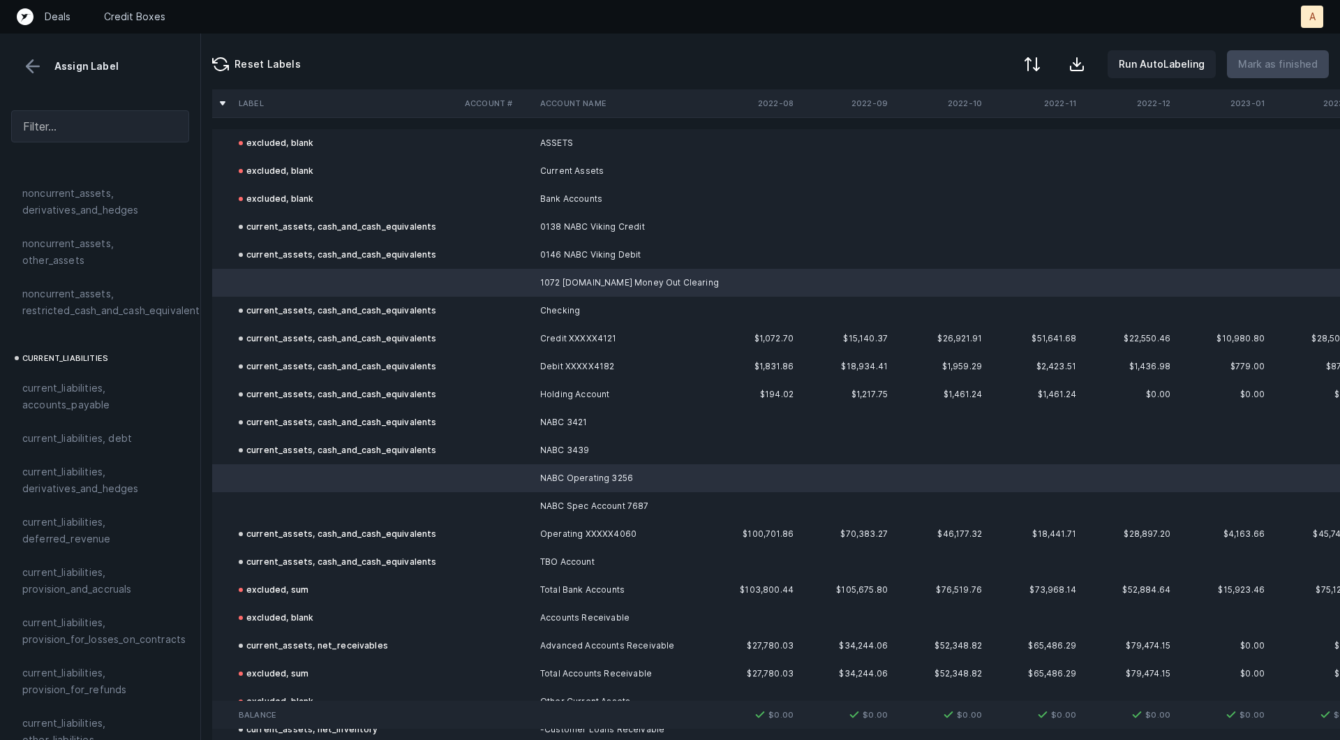
click at [322, 512] on td at bounding box center [346, 506] width 226 height 28
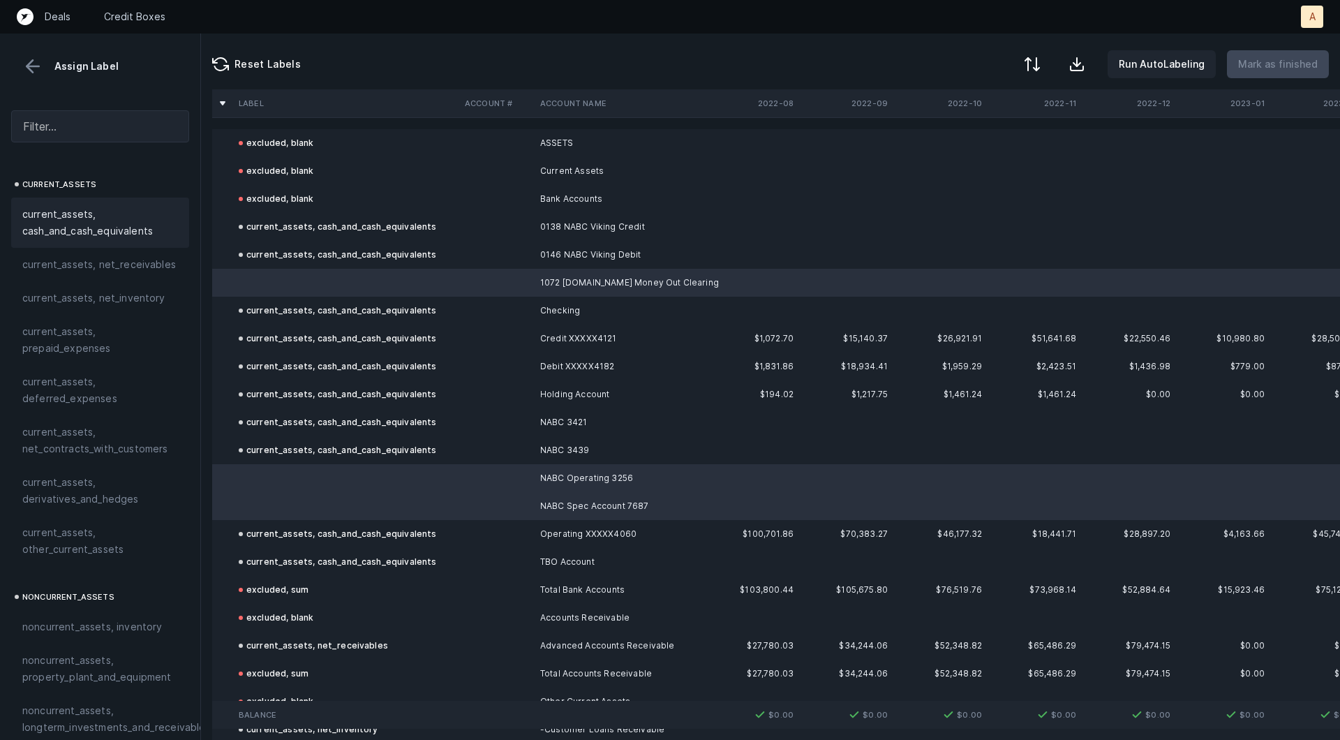
click at [98, 211] on span "current_assets, cash_and_cash_equivalents" at bounding box center [100, 222] width 156 height 33
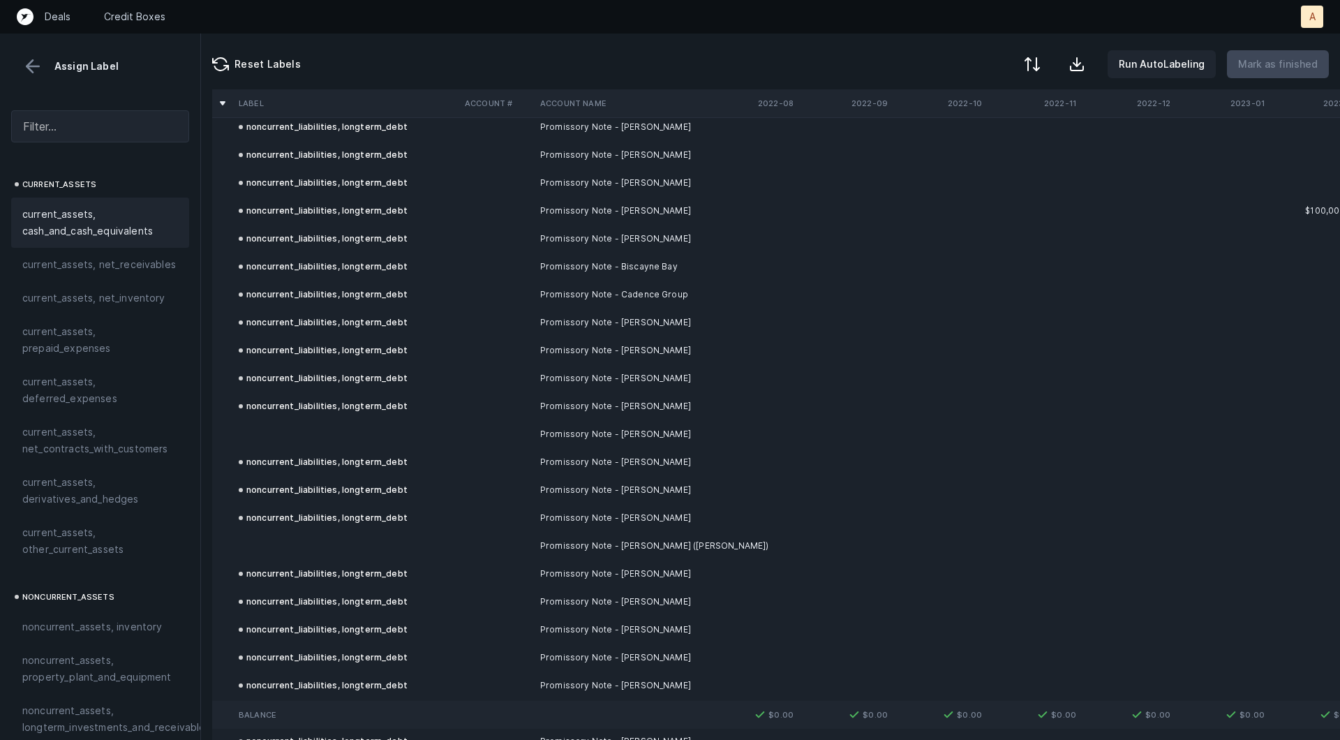
scroll to position [2237, 0]
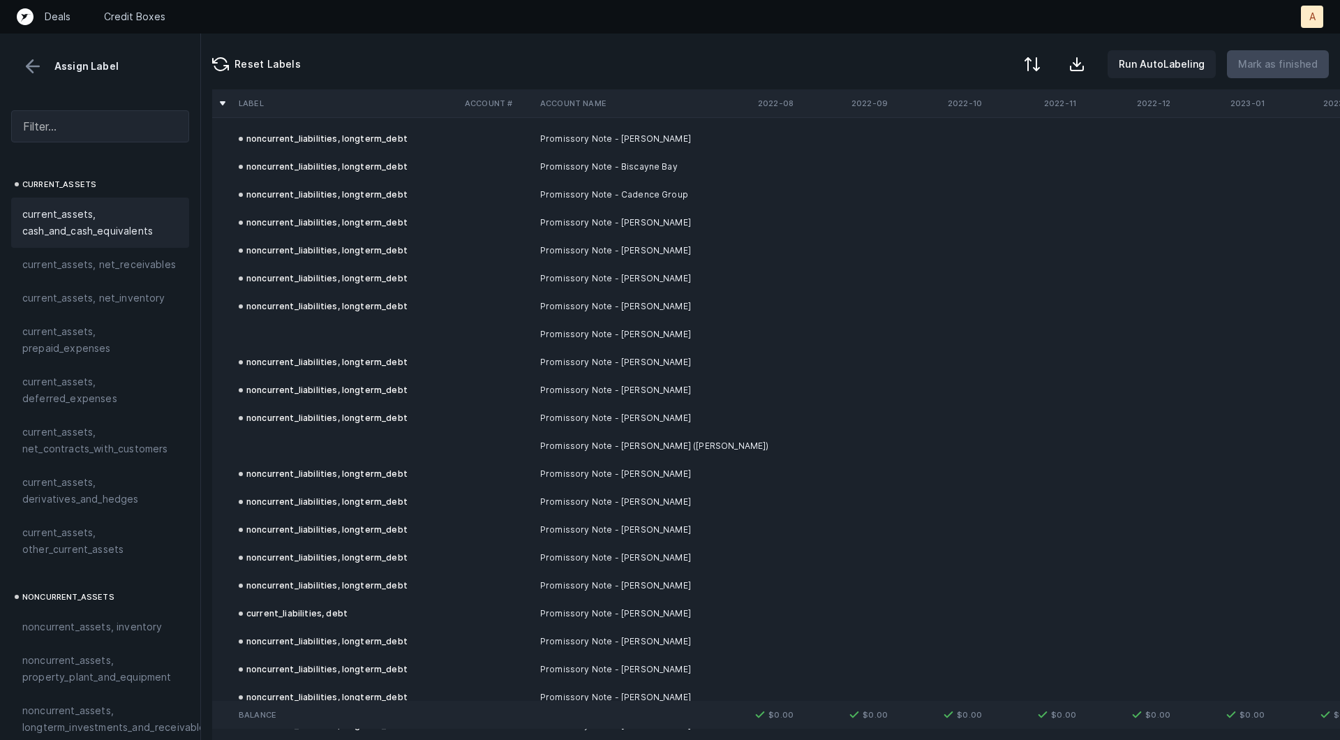
click at [413, 332] on td at bounding box center [346, 334] width 226 height 28
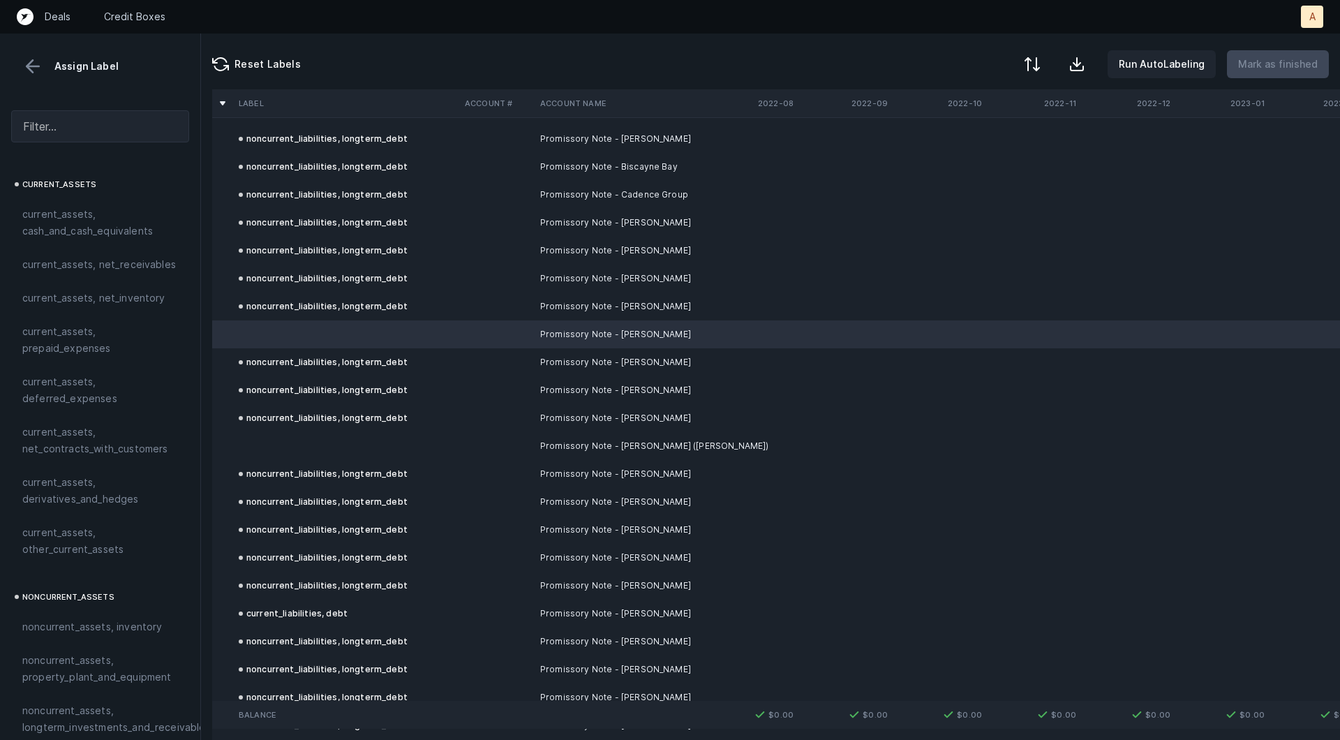
click at [294, 452] on td at bounding box center [346, 446] width 226 height 28
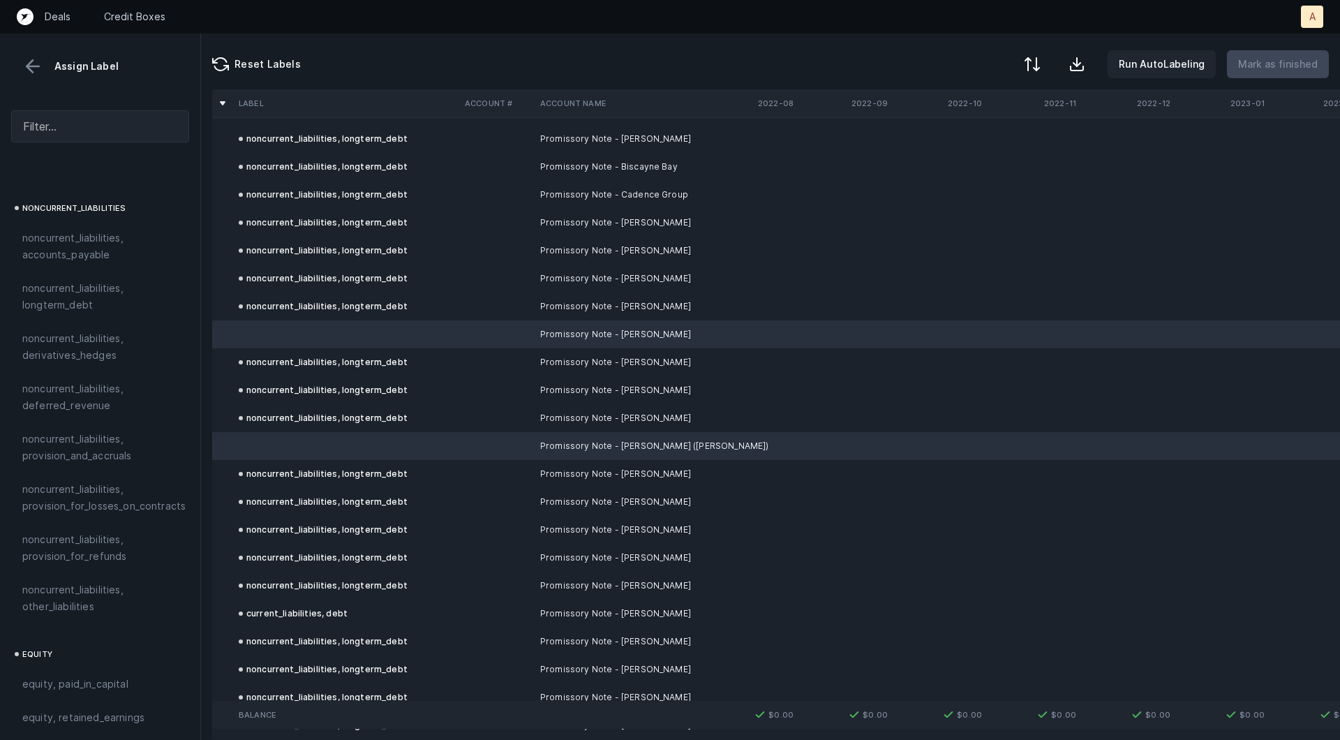
scroll to position [1257, 0]
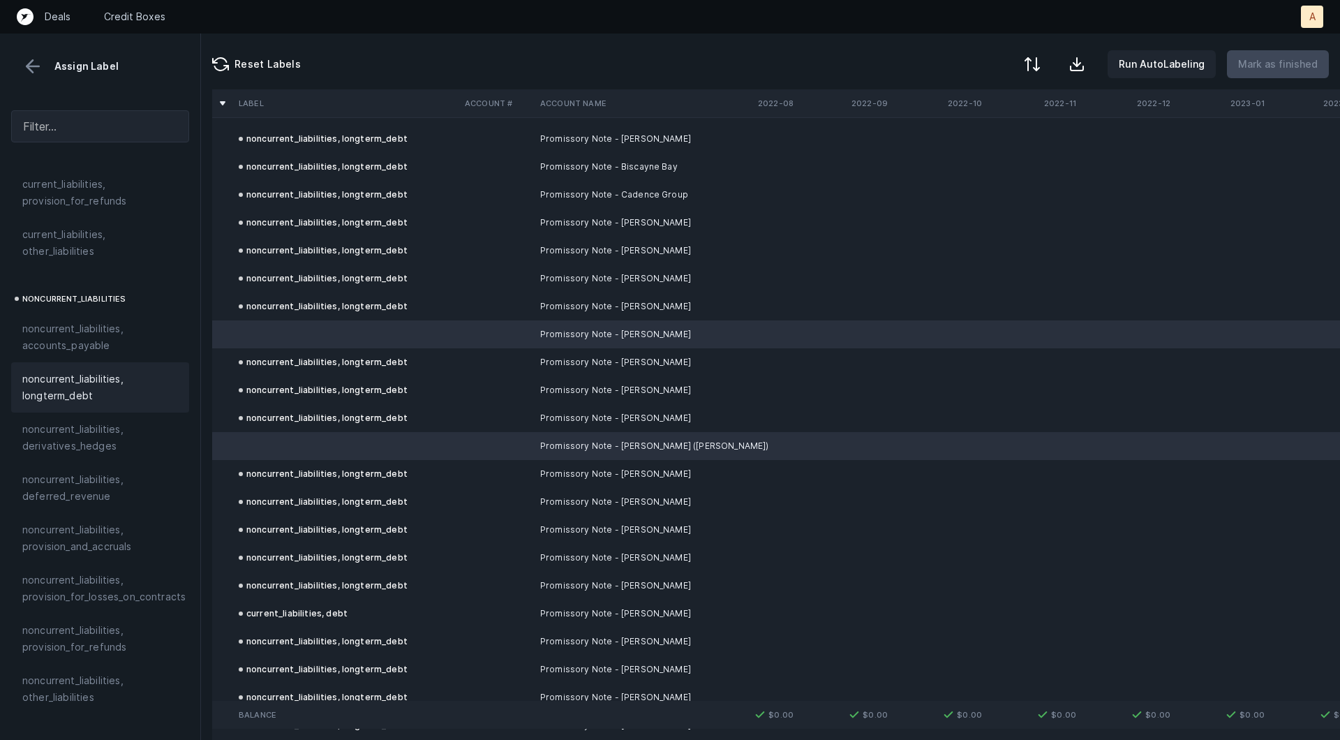
click at [64, 381] on span "noncurrent_liabilities, longterm_debt" at bounding box center [100, 387] width 156 height 33
click at [1253, 61] on p "Mark as finished" at bounding box center [1278, 64] width 80 height 17
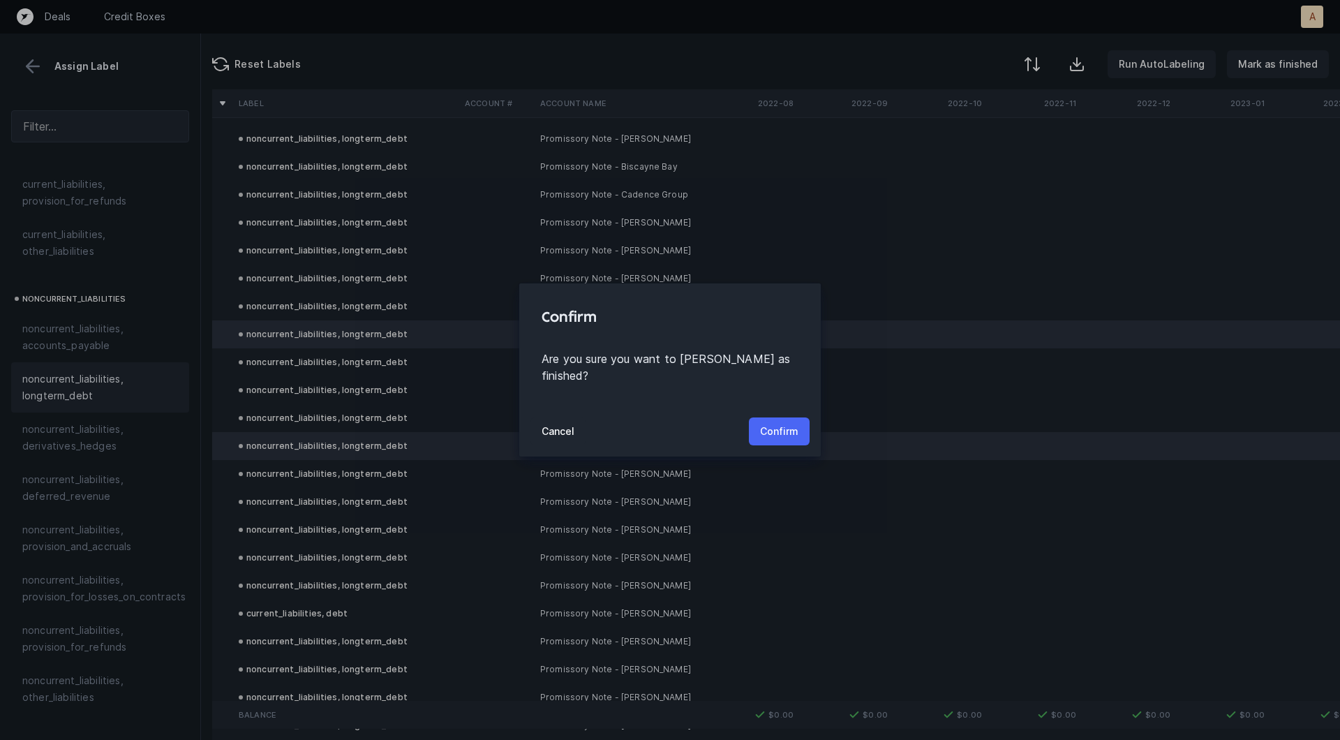
click at [780, 424] on p "Confirm" at bounding box center [779, 431] width 38 height 17
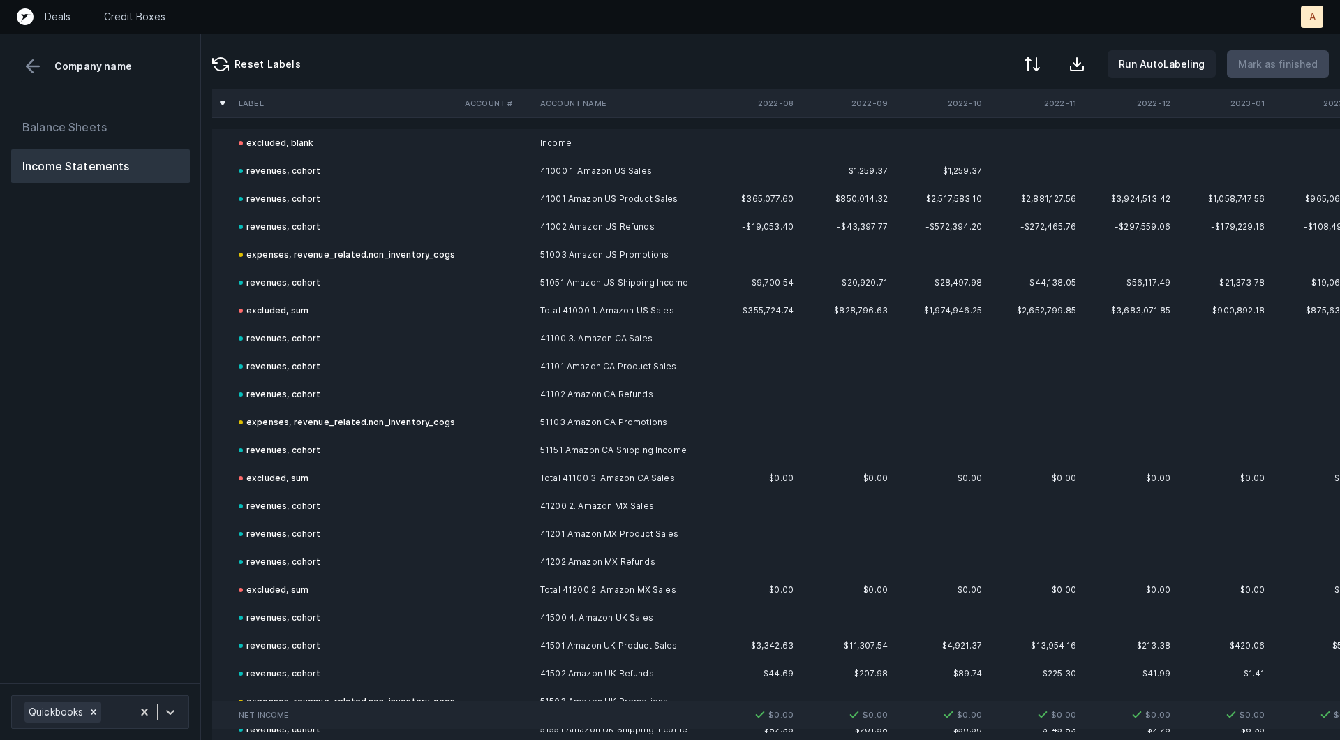
click at [94, 327] on div "Balance Sheets Income Statements" at bounding box center [100, 391] width 201 height 584
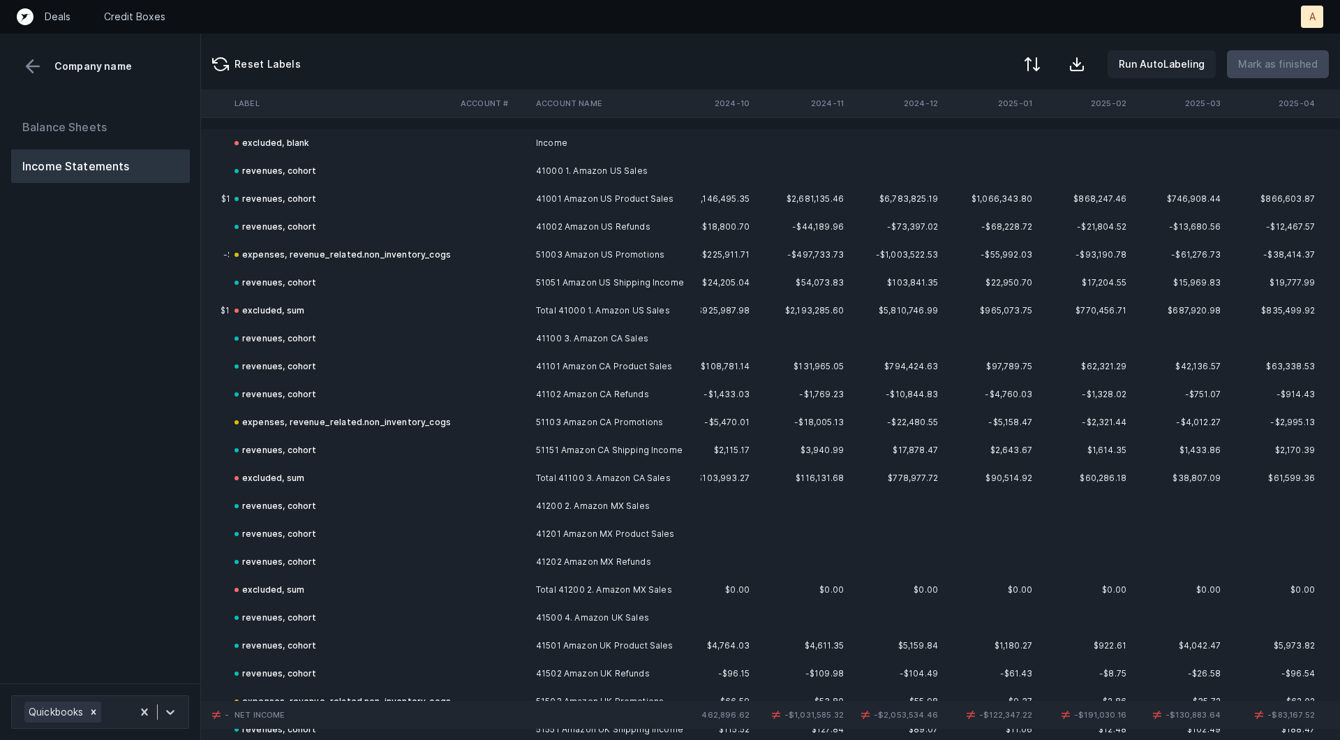
scroll to position [0, 2851]
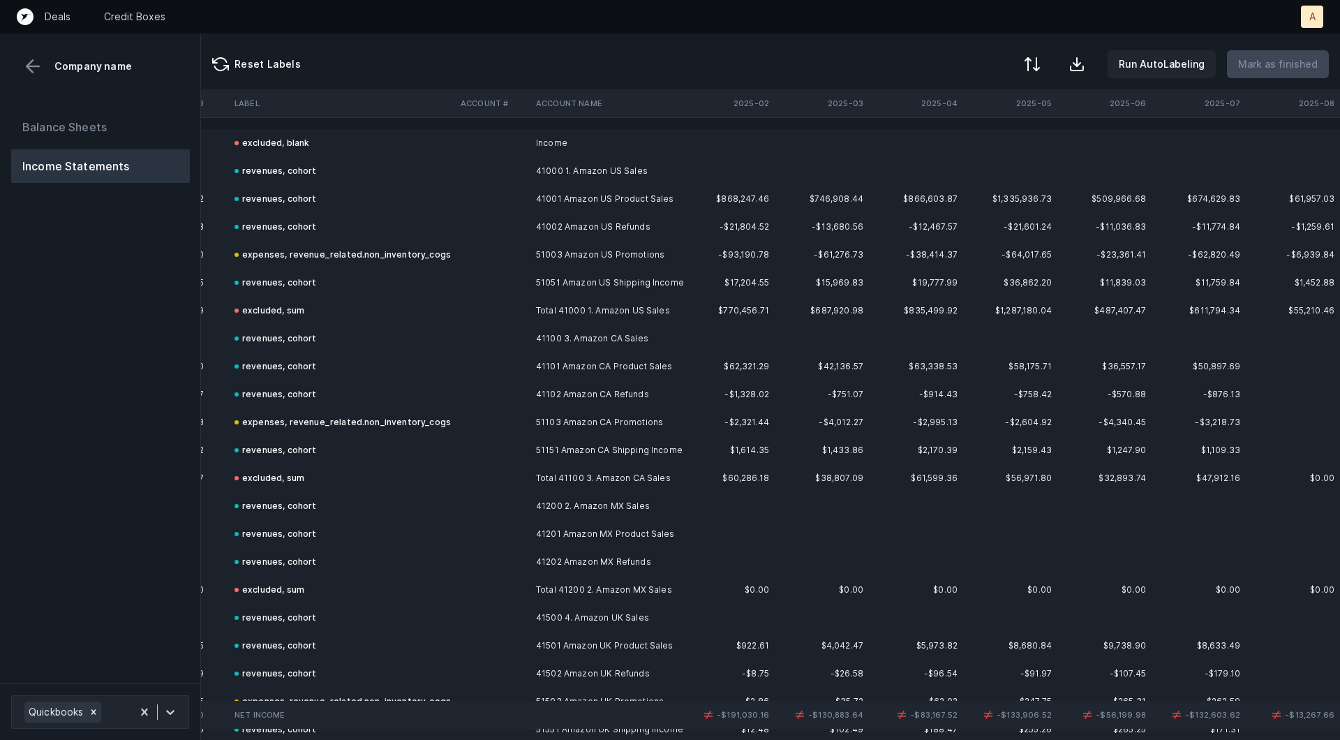
click at [724, 262] on td "-$93,190.78" at bounding box center [727, 255] width 94 height 28
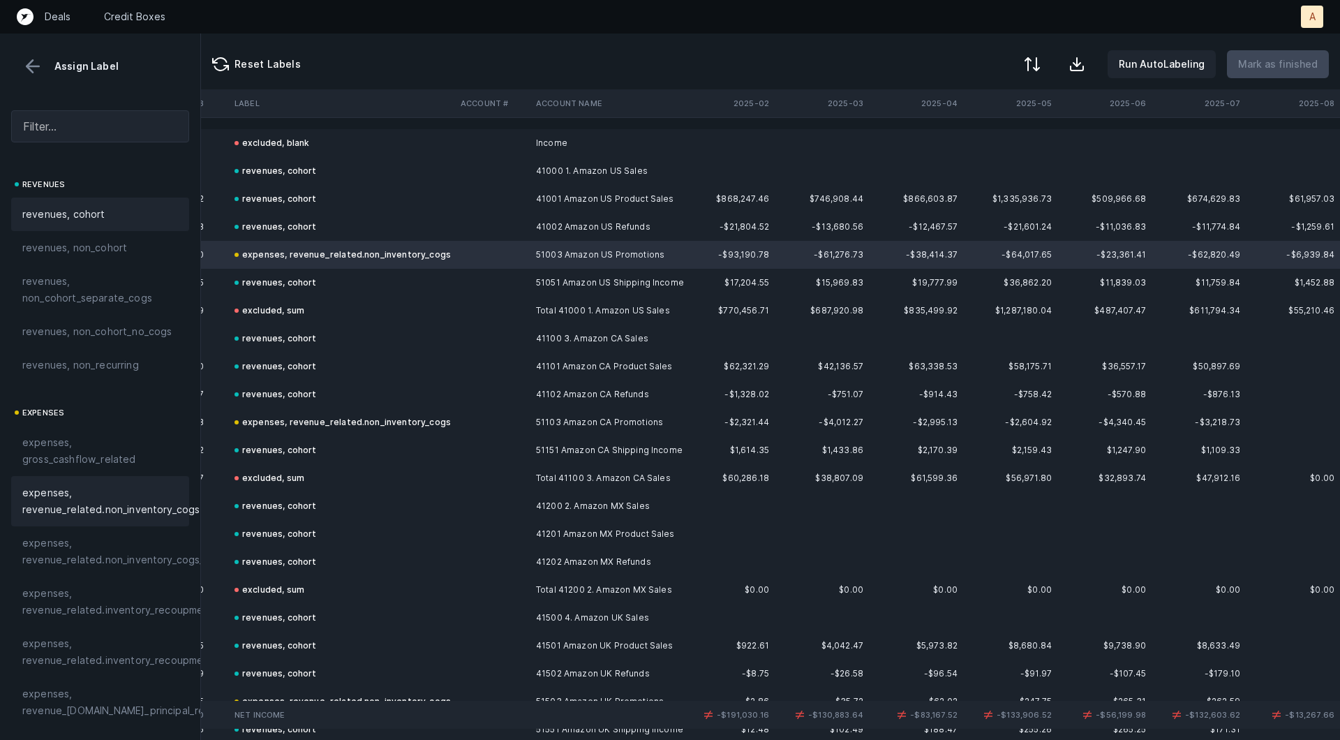
click at [93, 217] on span "revenues, cohort" at bounding box center [63, 214] width 83 height 17
click at [286, 404] on td "revenues, cohort" at bounding box center [342, 394] width 226 height 28
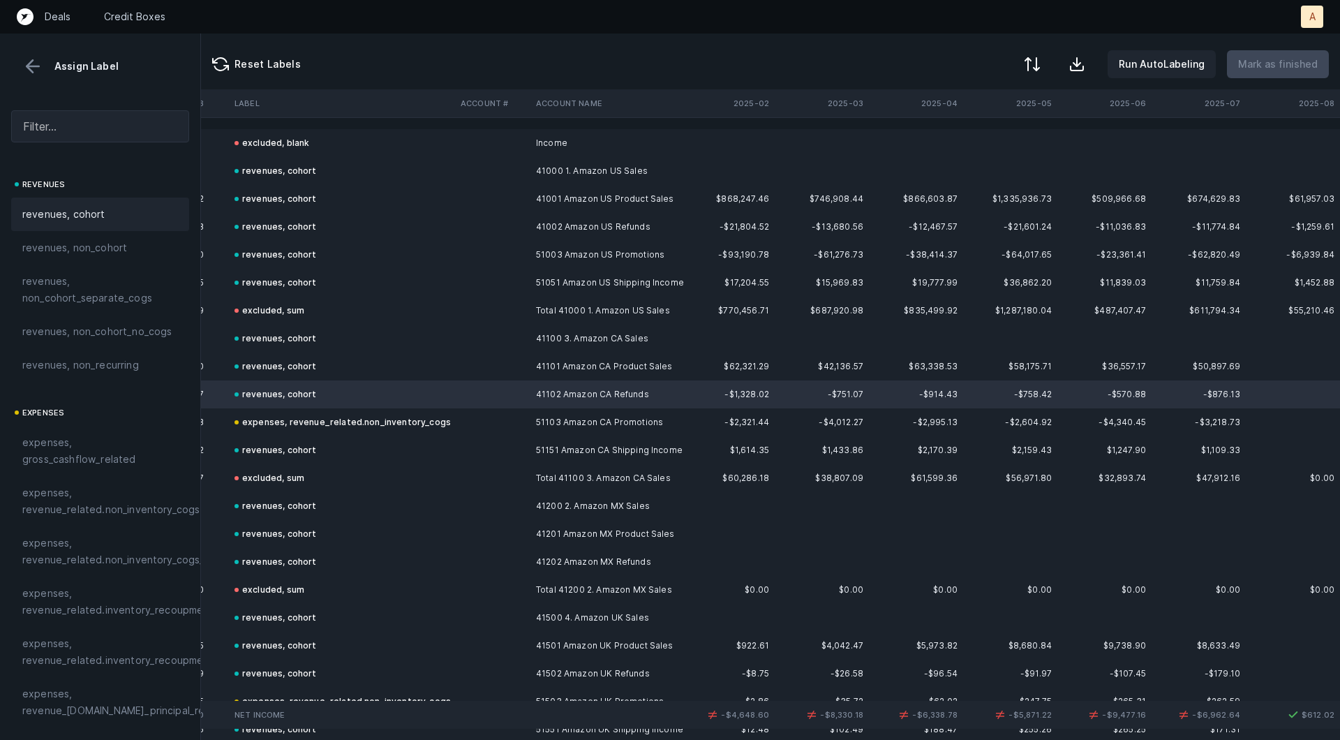
click at [281, 414] on div "expenses, revenue_related.non_inventory_cogs" at bounding box center [342, 422] width 216 height 17
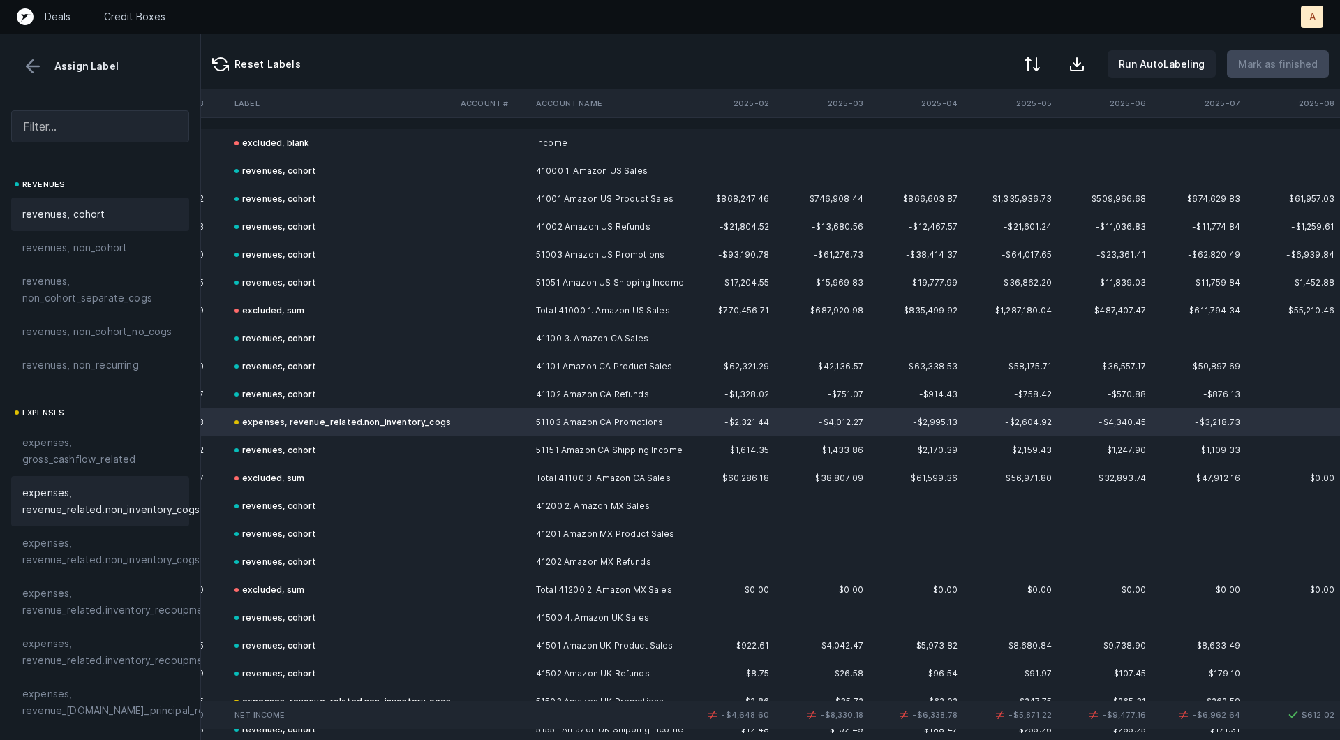
click at [86, 199] on div "revenues, cohort" at bounding box center [100, 214] width 178 height 33
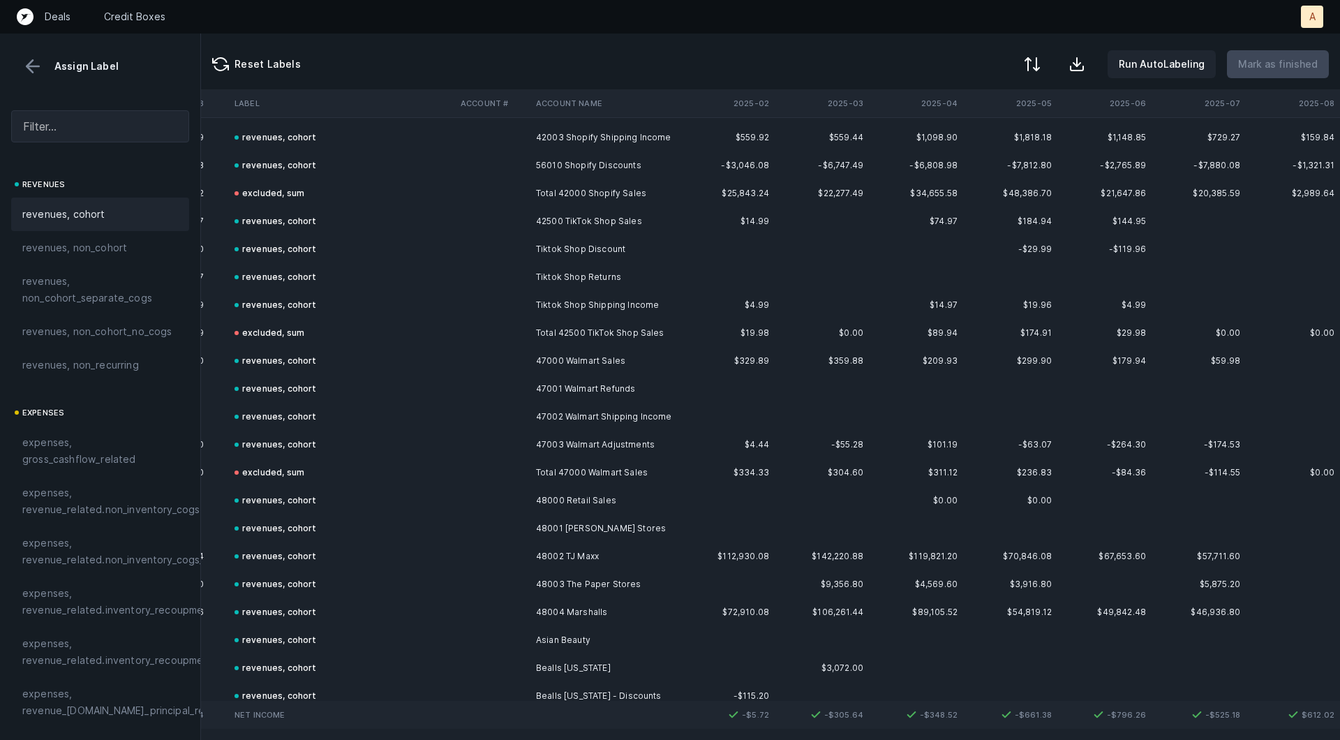
scroll to position [426, 2851]
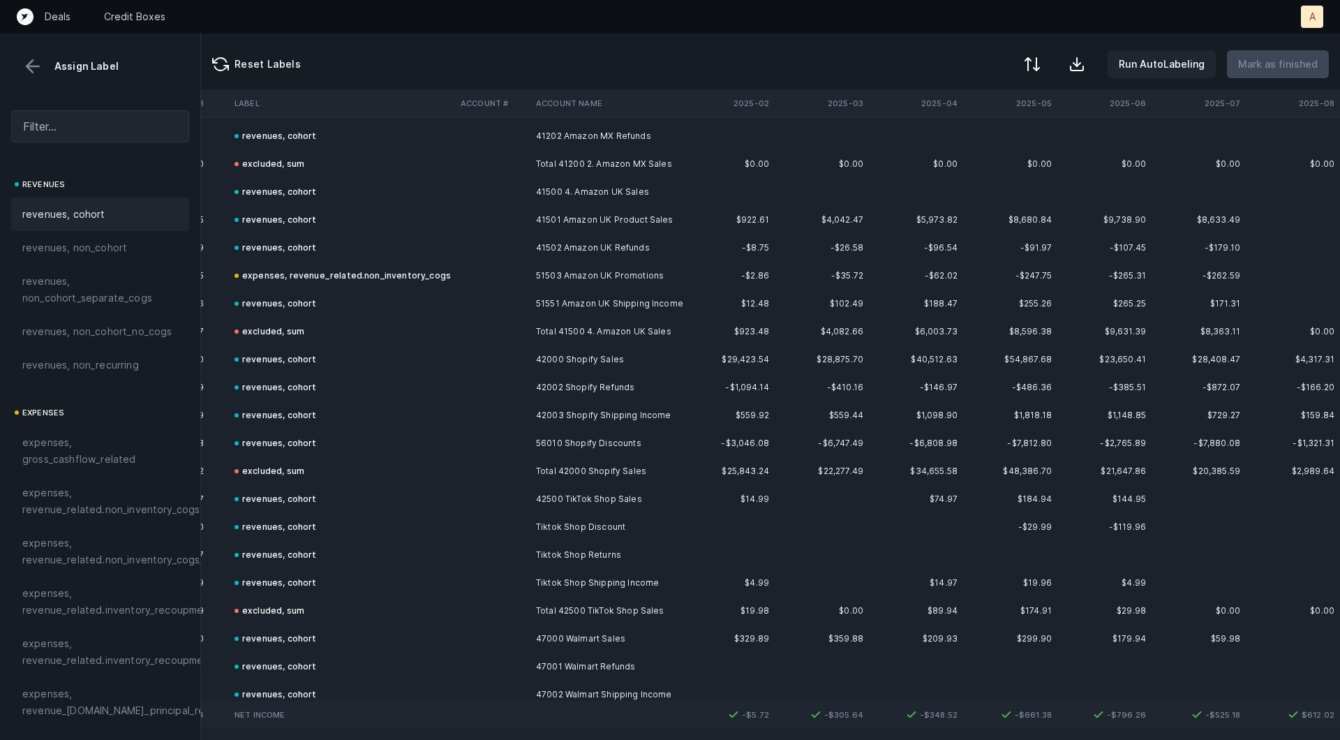
click at [357, 276] on div "expenses, revenue_related.non_inventory_cogs" at bounding box center [342, 275] width 216 height 17
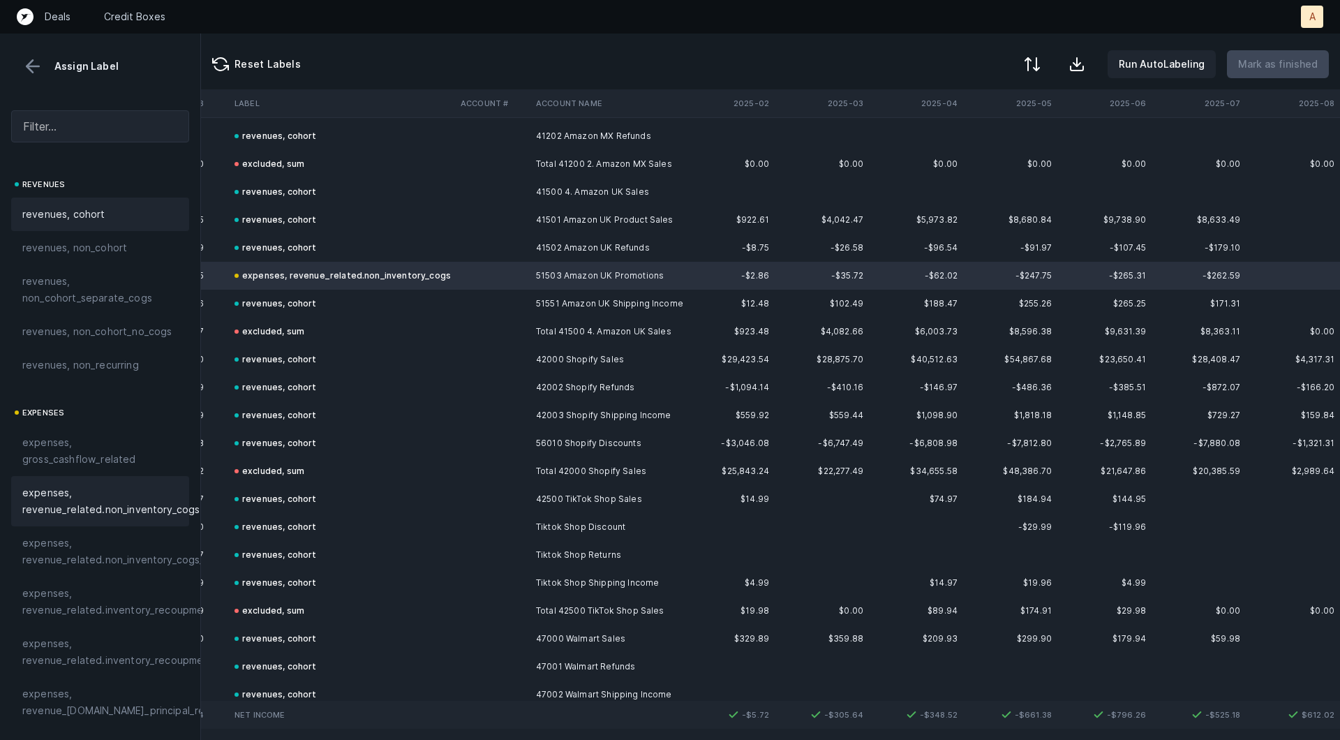
click at [52, 208] on span "revenues, cohort" at bounding box center [63, 214] width 83 height 17
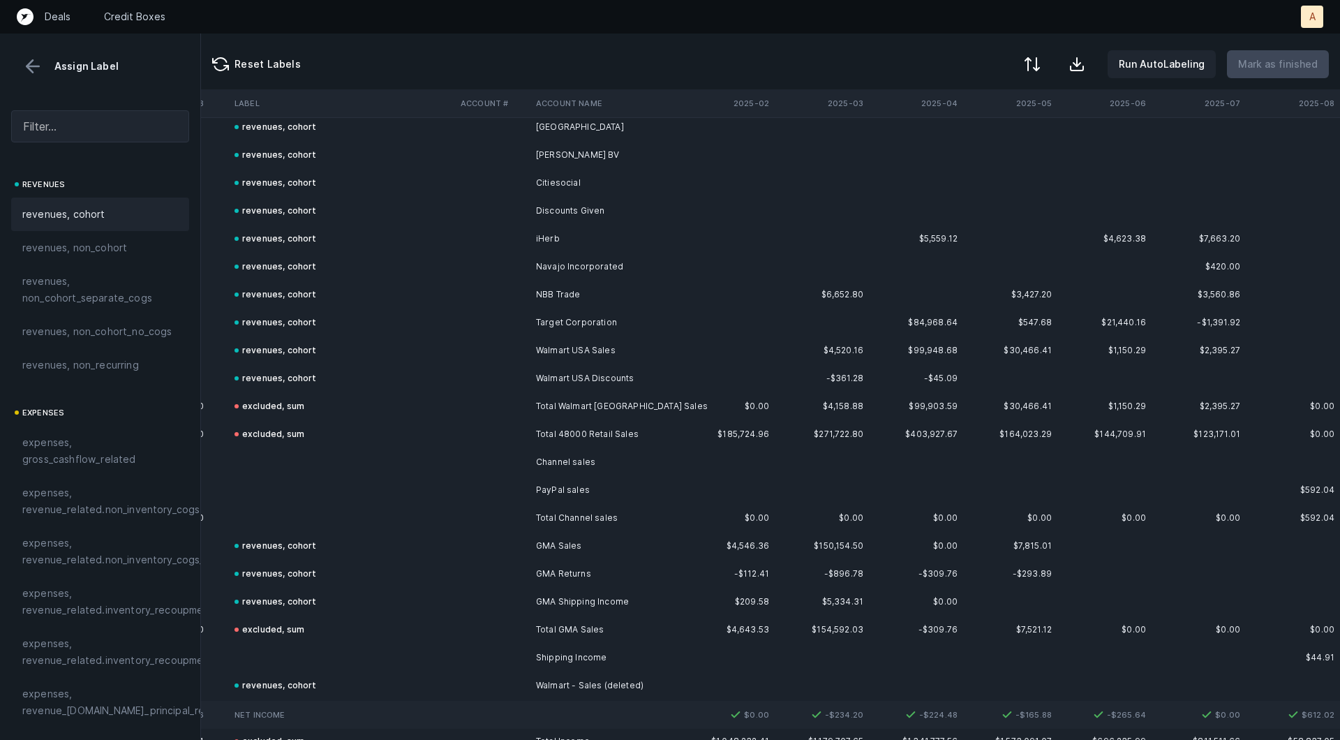
scroll to position [1383, 2851]
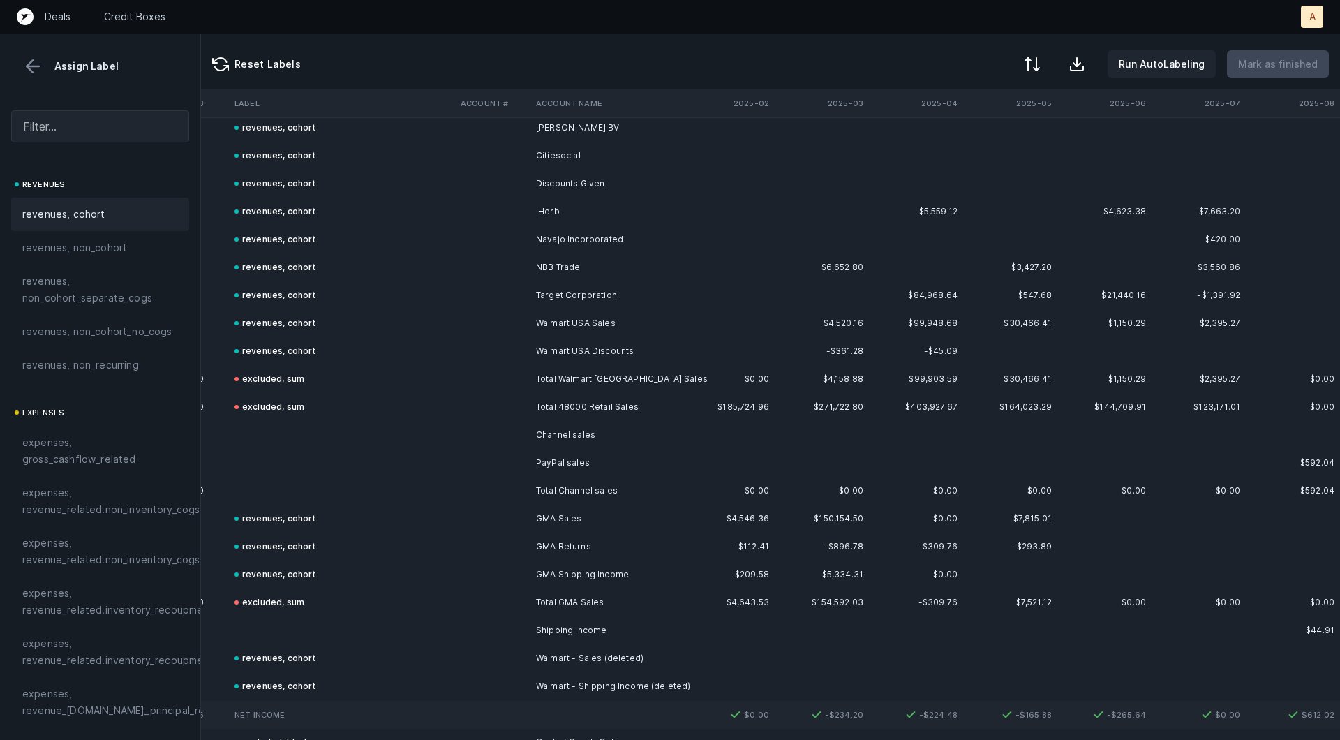
click at [594, 447] on td "Channel sales" at bounding box center [615, 435] width 170 height 28
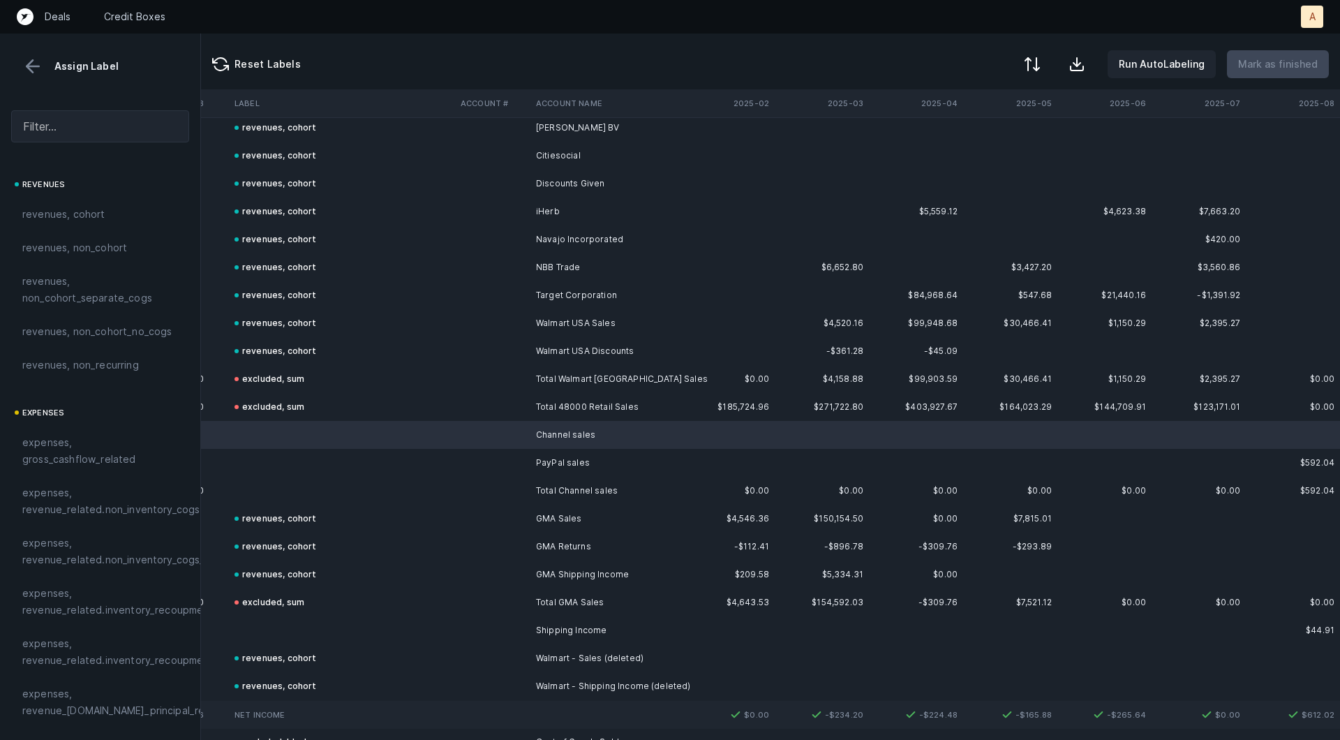
click at [587, 456] on td "PayPal sales" at bounding box center [615, 463] width 170 height 28
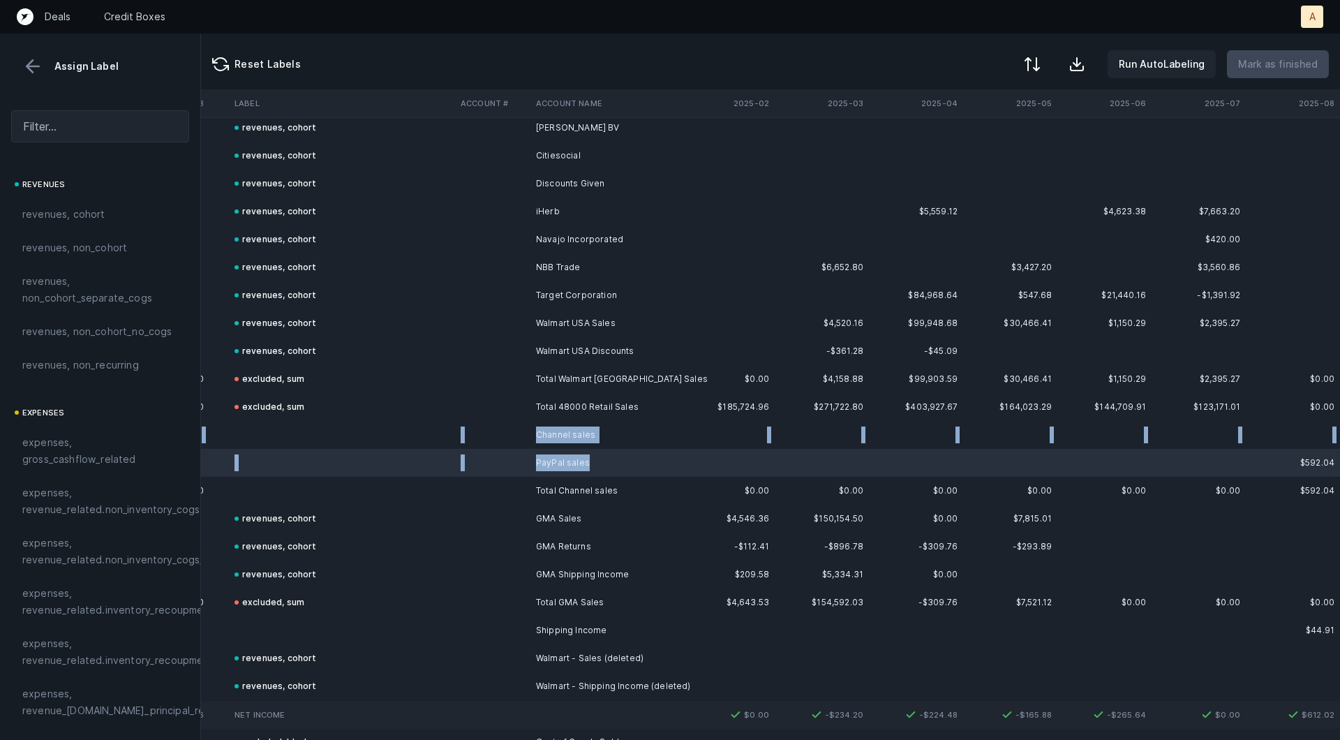
click at [306, 426] on td at bounding box center [342, 435] width 226 height 28
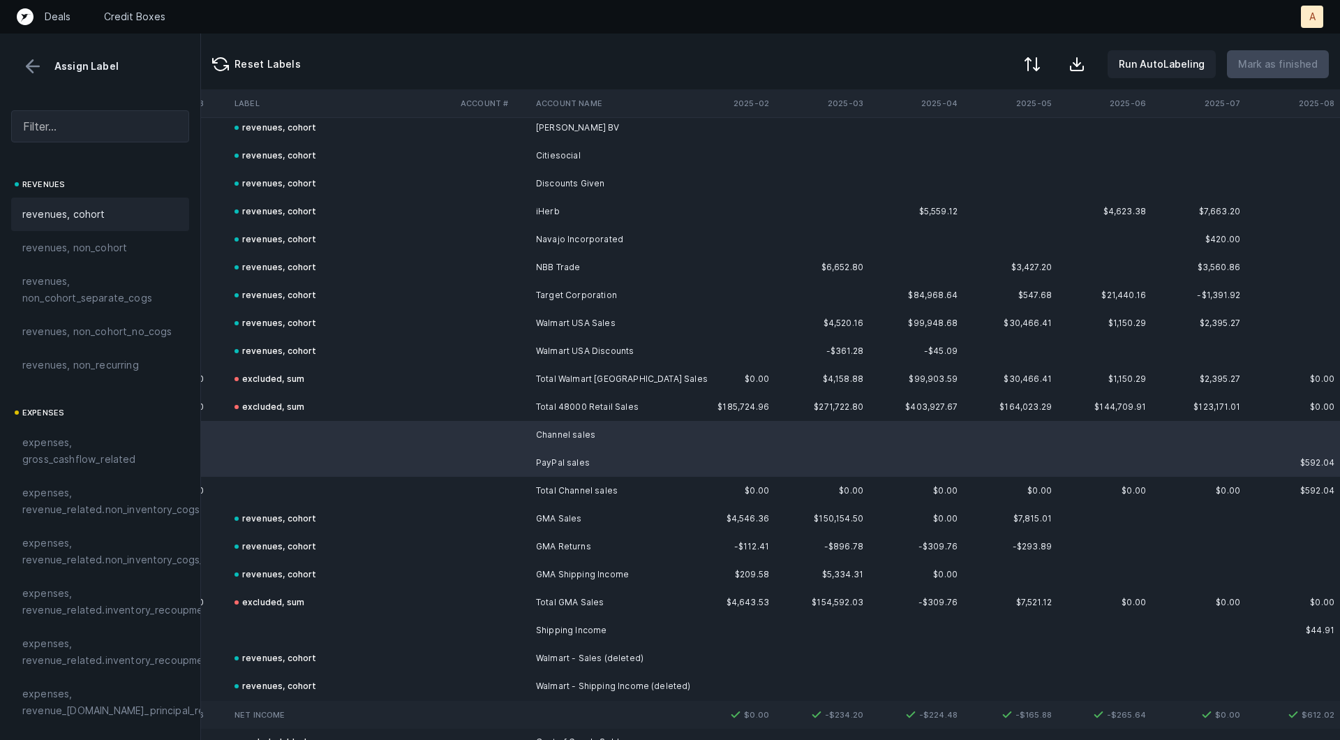
click at [100, 224] on div "revenues, cohort" at bounding box center [100, 214] width 178 height 33
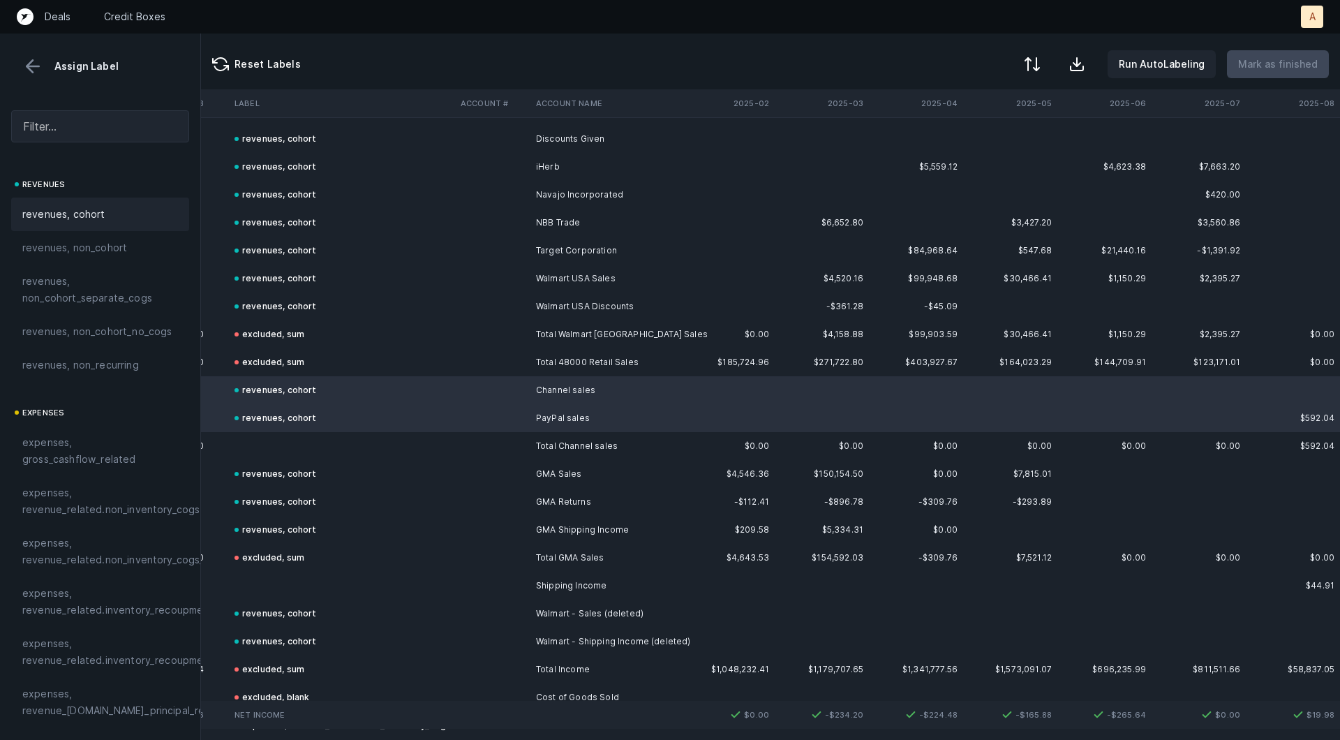
scroll to position [1607, 2851]
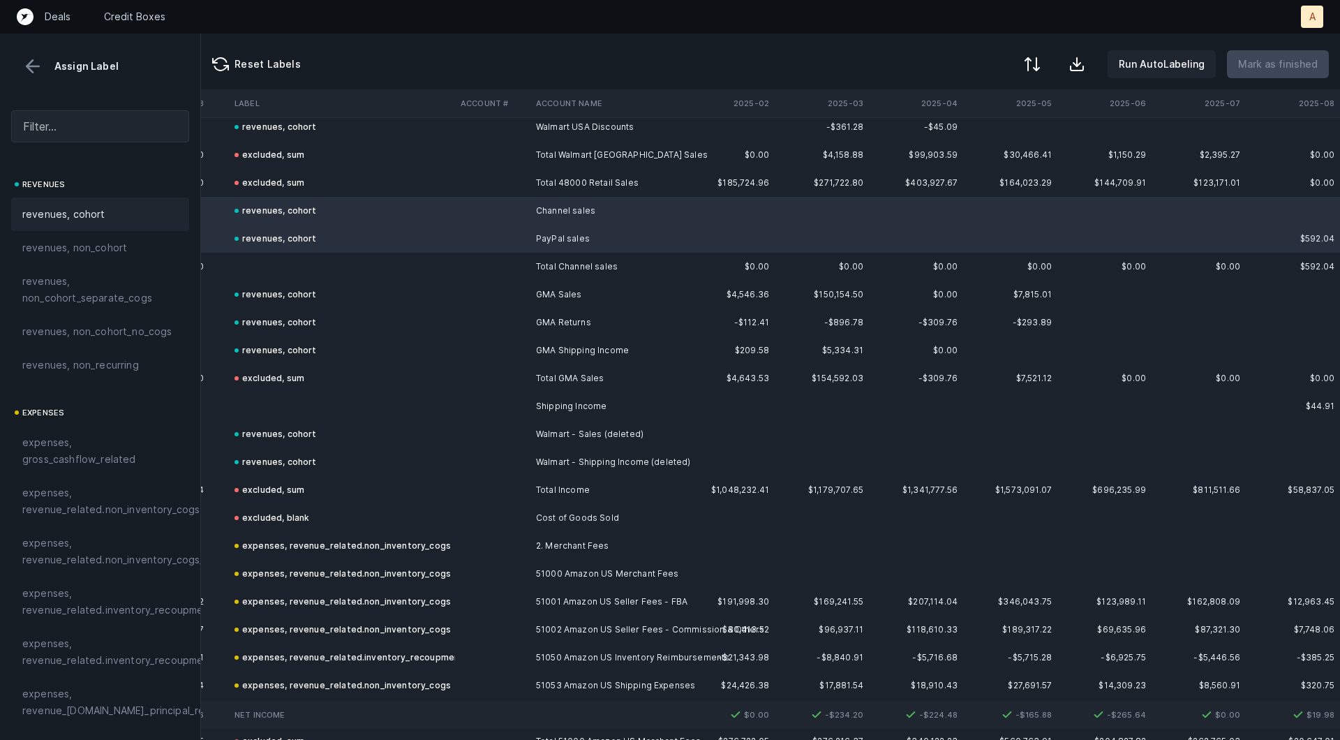
click at [267, 396] on td at bounding box center [342, 406] width 226 height 28
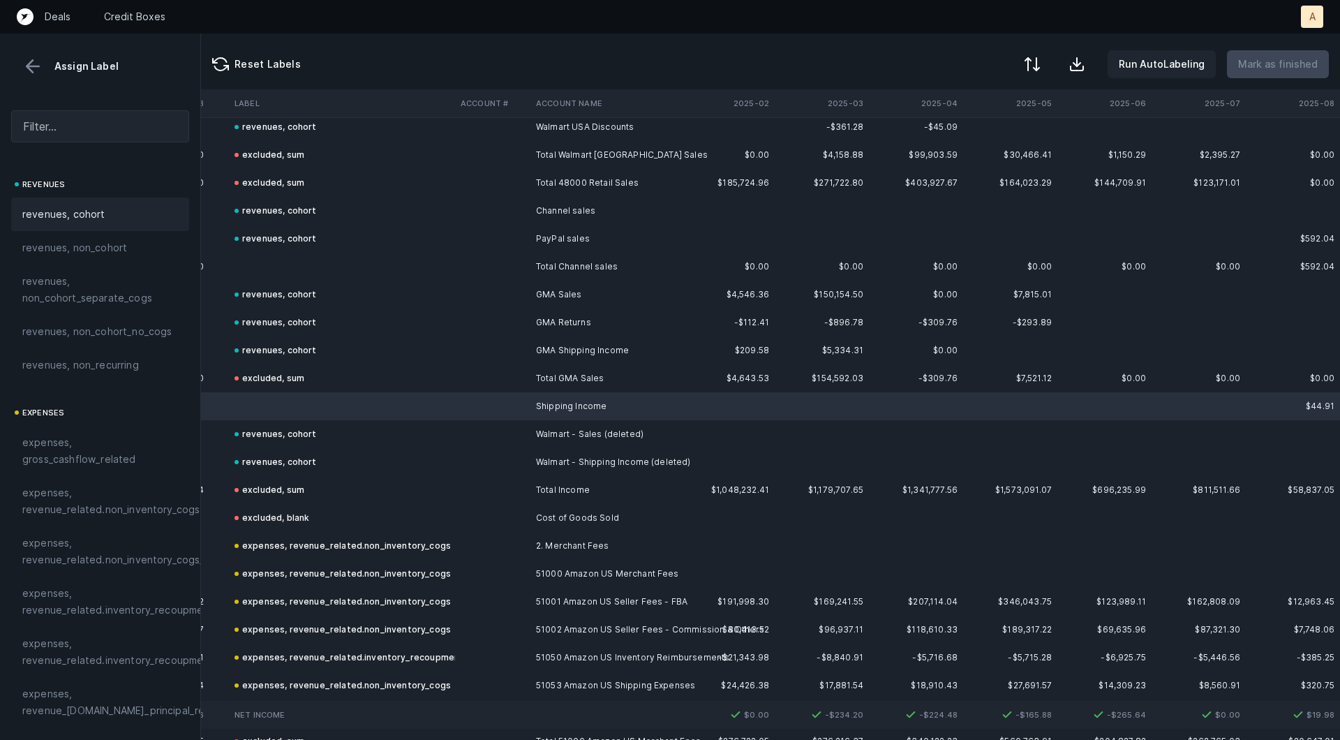
click at [92, 218] on span "revenues, cohort" at bounding box center [63, 214] width 83 height 17
click at [263, 274] on td at bounding box center [342, 267] width 226 height 28
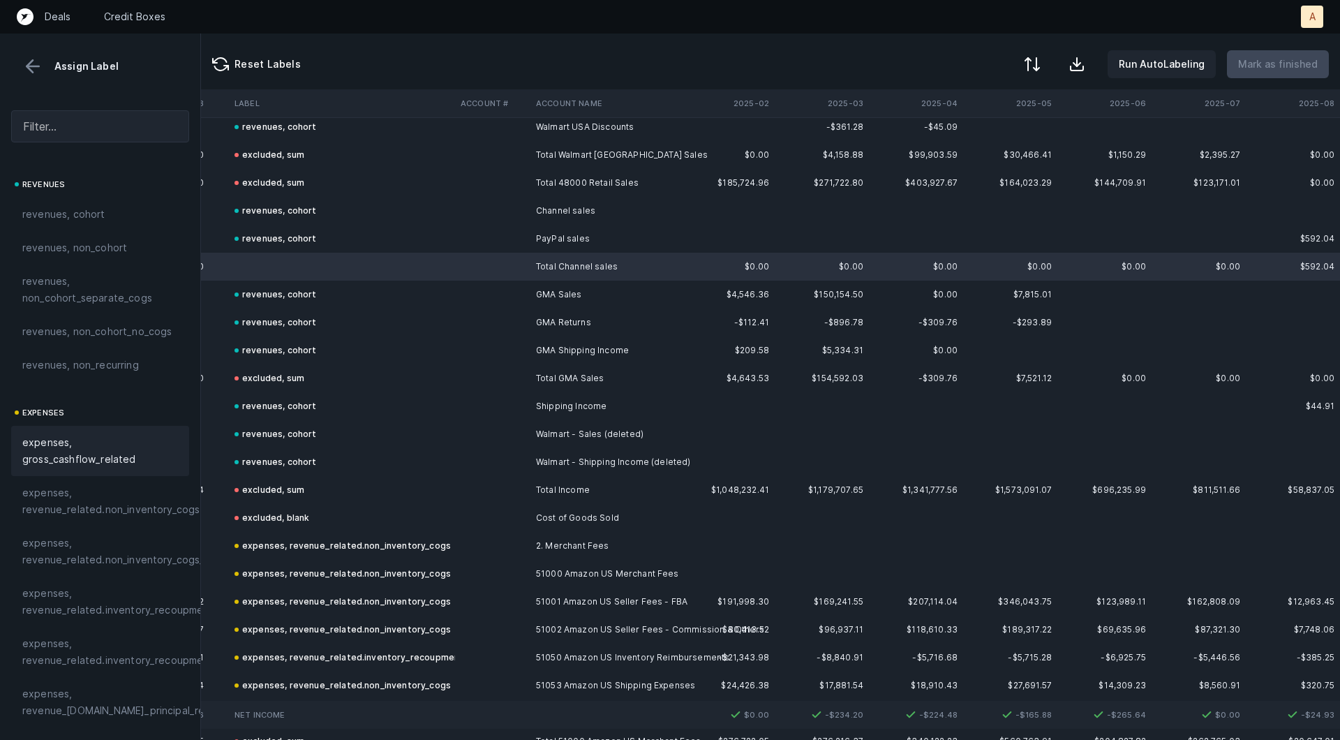
scroll to position [1562, 0]
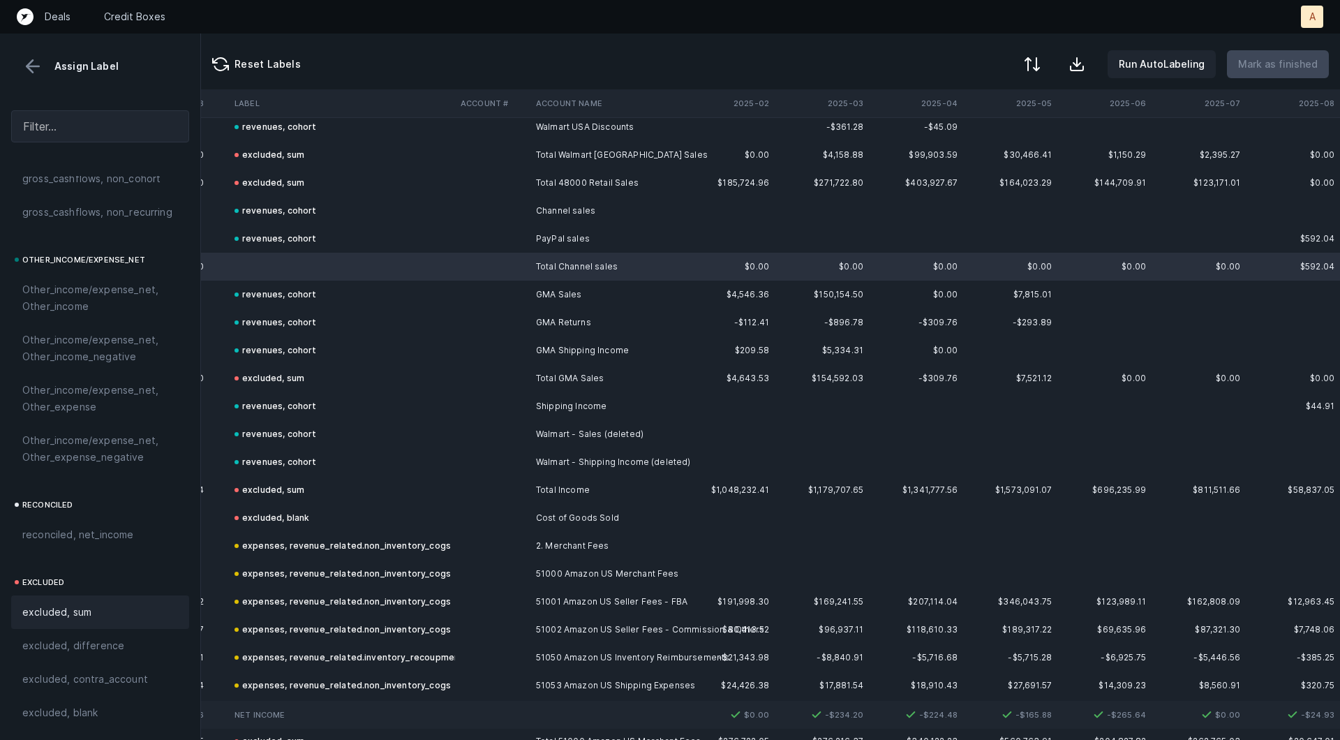
click at [112, 600] on div "excluded, sum" at bounding box center [100, 611] width 178 height 33
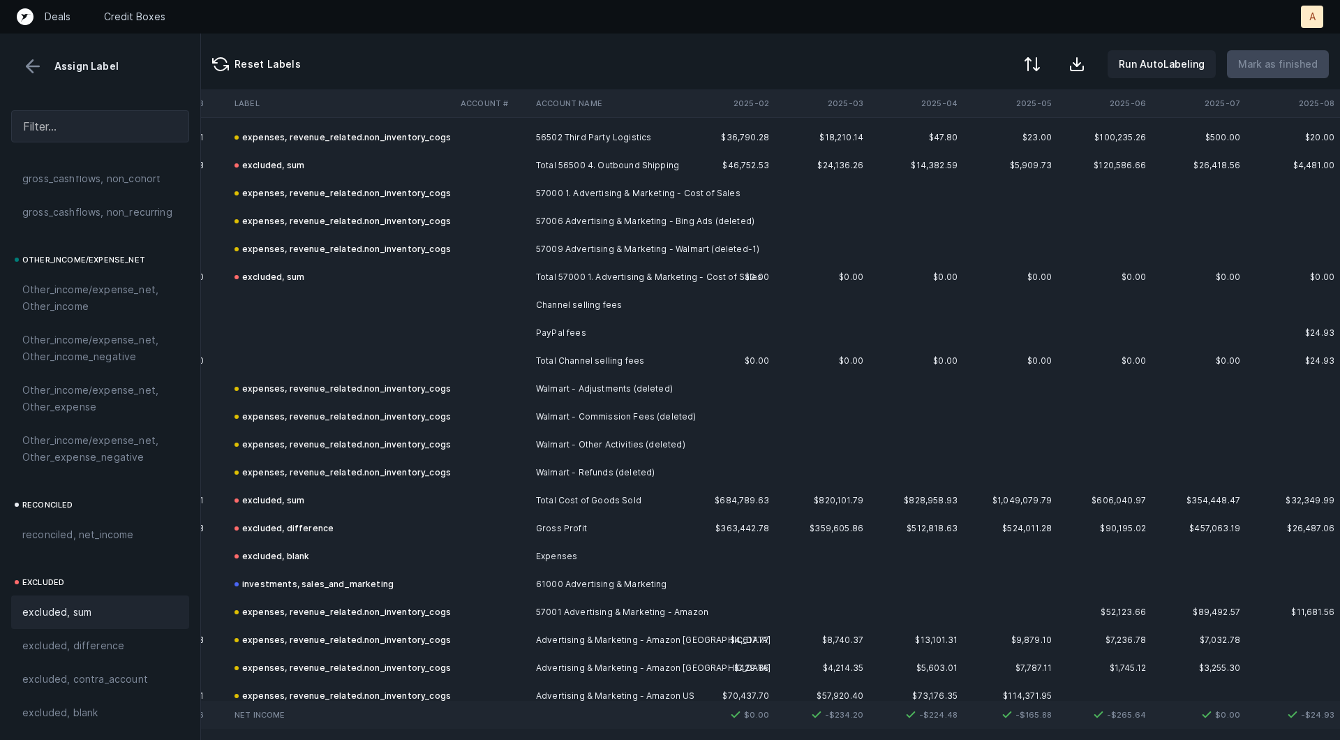
scroll to position [3871, 2851]
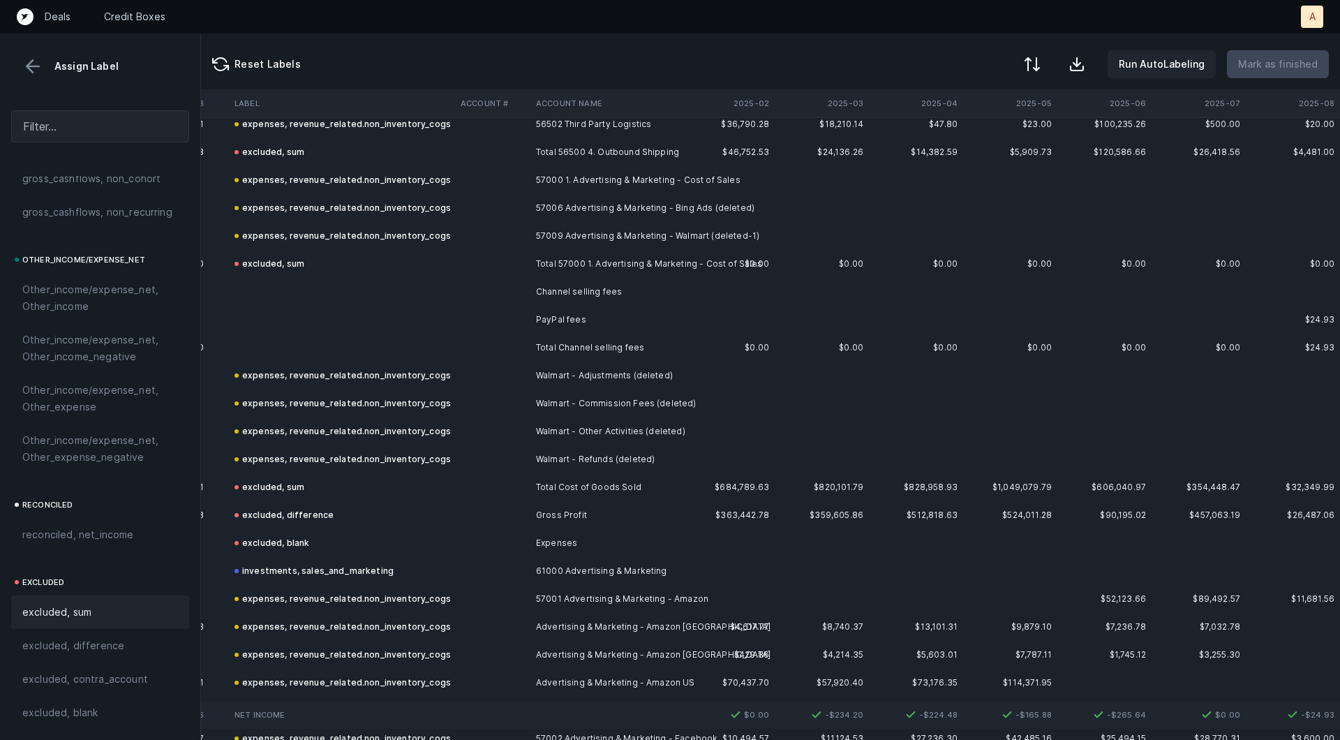
click at [552, 297] on td "Channel selling fees" at bounding box center [615, 292] width 170 height 28
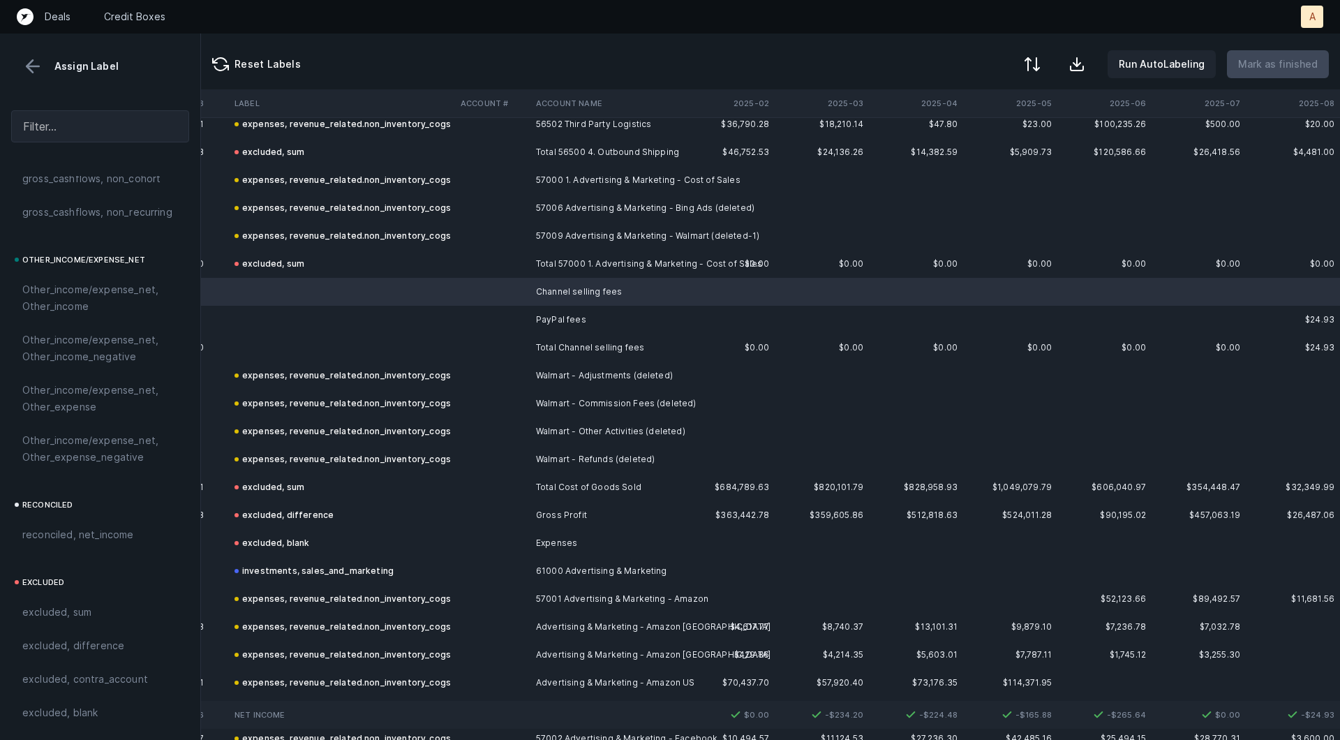
click at [535, 315] on td "PayPal fees" at bounding box center [615, 320] width 170 height 28
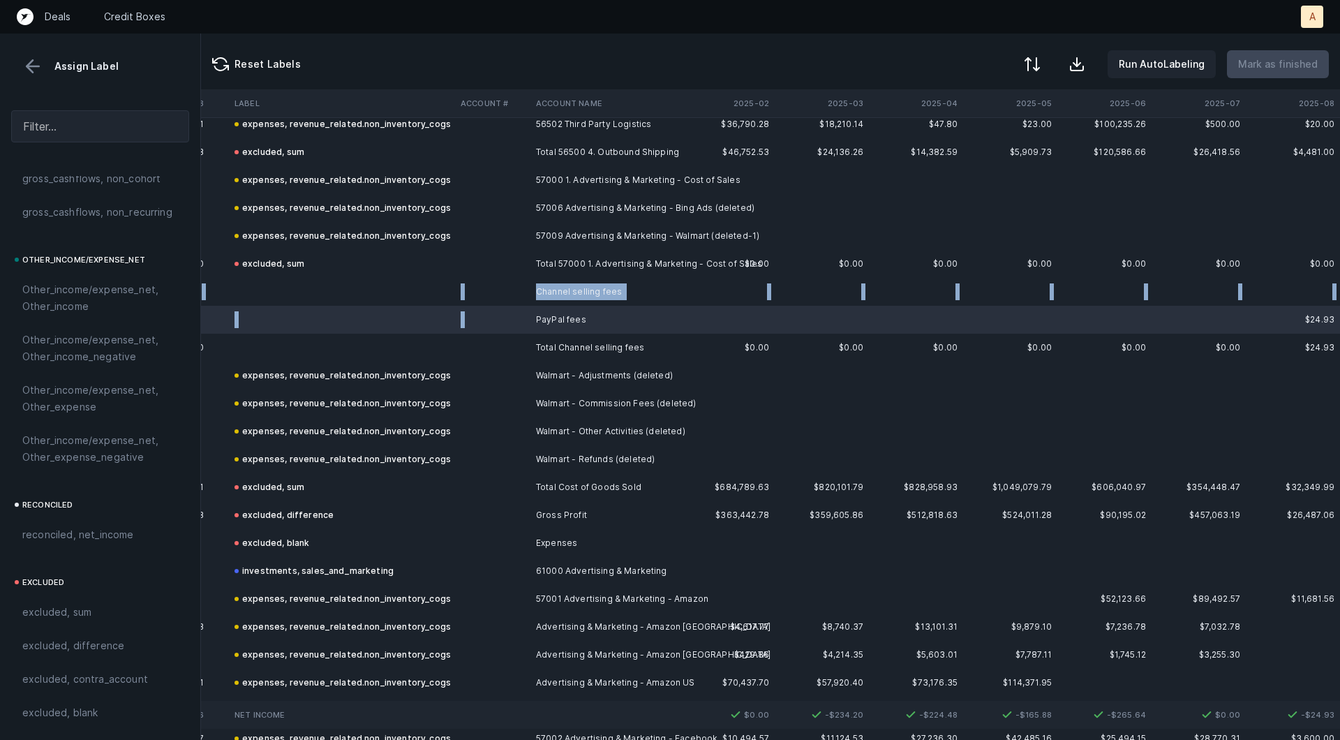
click at [343, 294] on td at bounding box center [342, 292] width 226 height 28
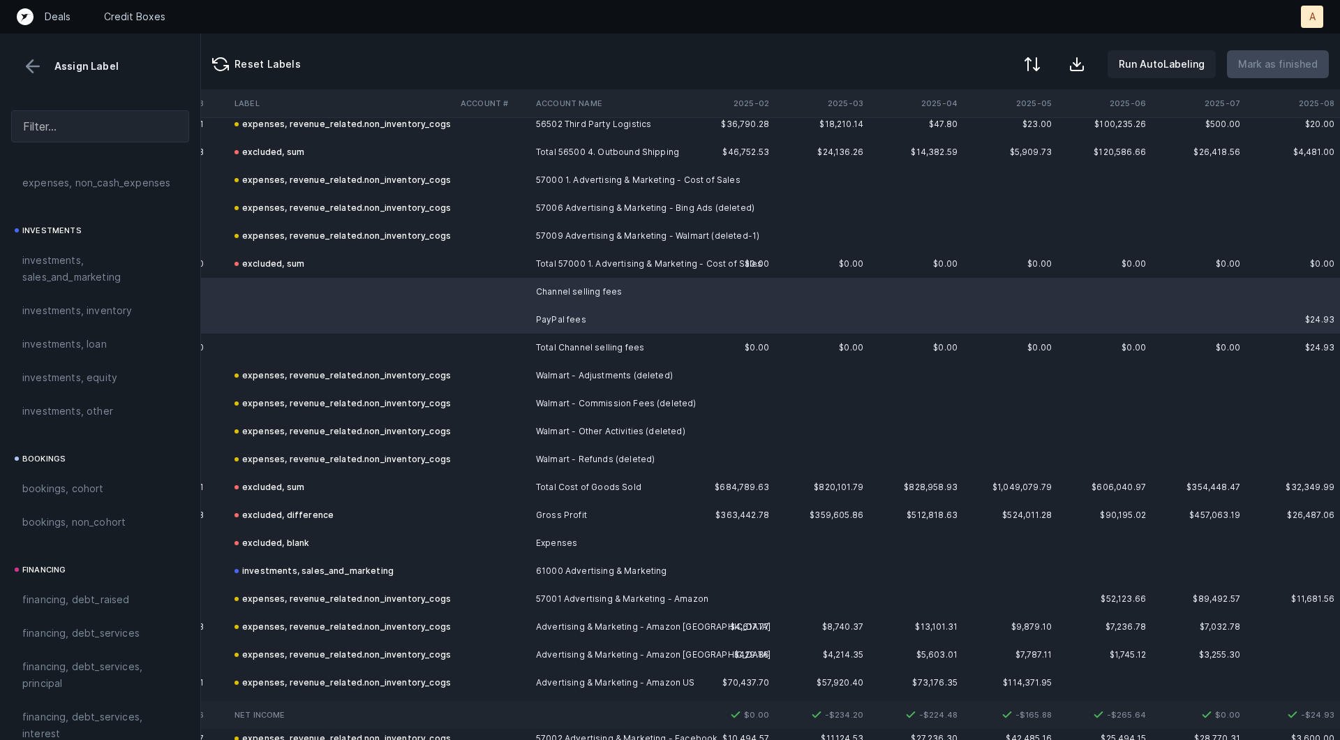
scroll to position [0, 0]
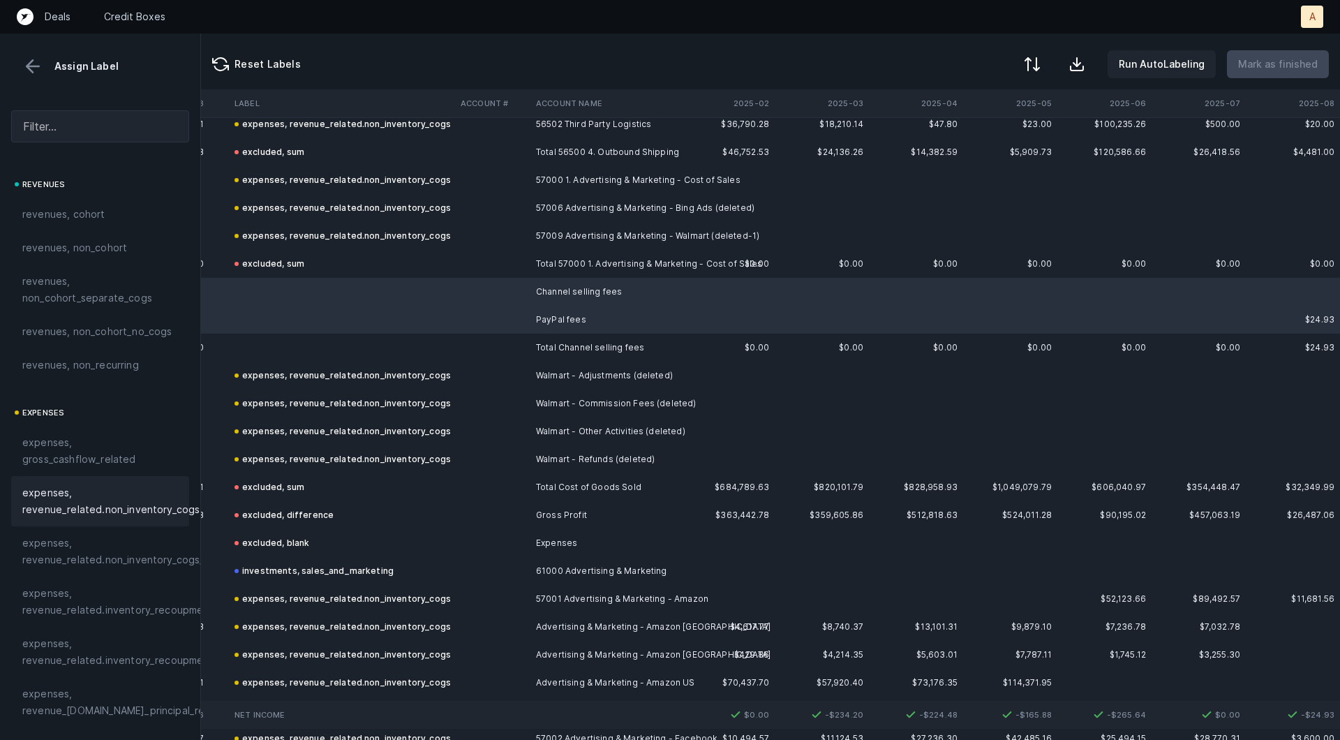
click at [31, 486] on span "expenses, revenue_related.non_inventory_cogs" at bounding box center [110, 500] width 177 height 33
click at [269, 353] on td at bounding box center [342, 348] width 226 height 28
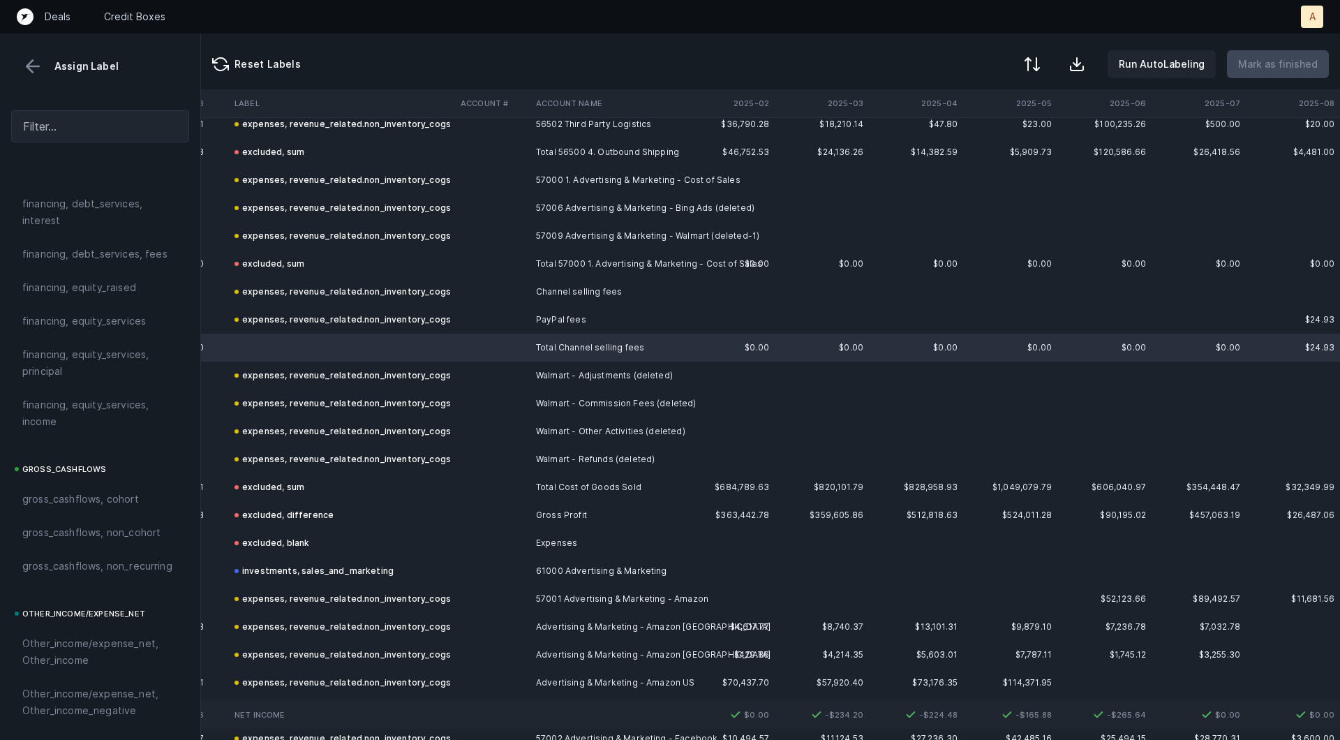
scroll to position [1562, 0]
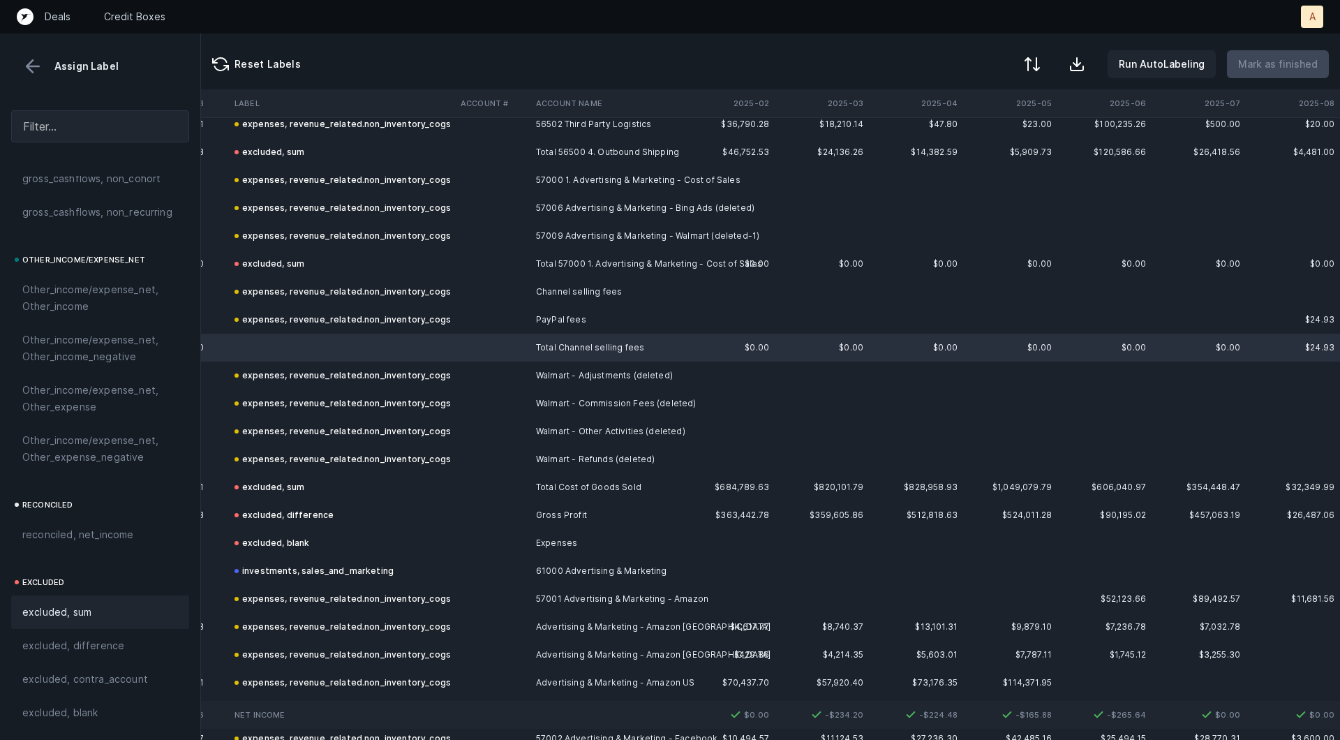
click at [43, 606] on span "excluded, sum" at bounding box center [56, 612] width 69 height 17
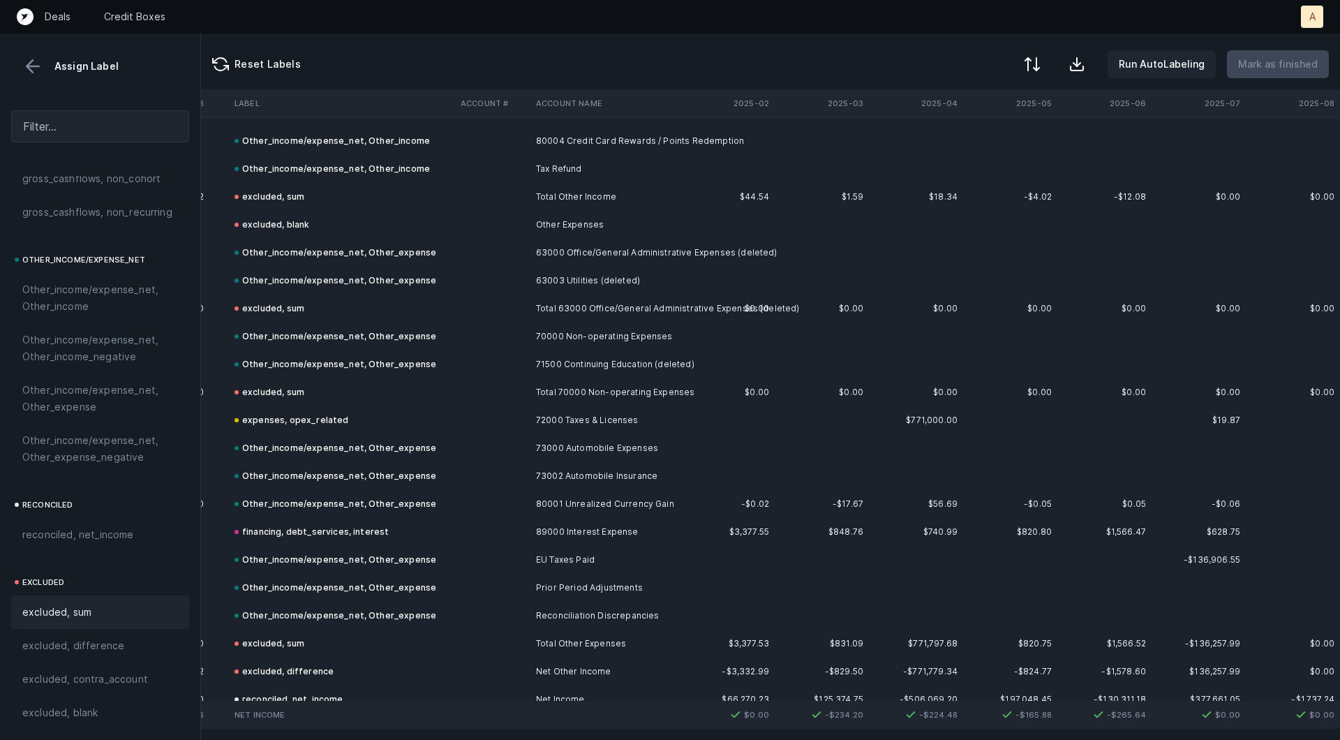
scroll to position [6391, 2851]
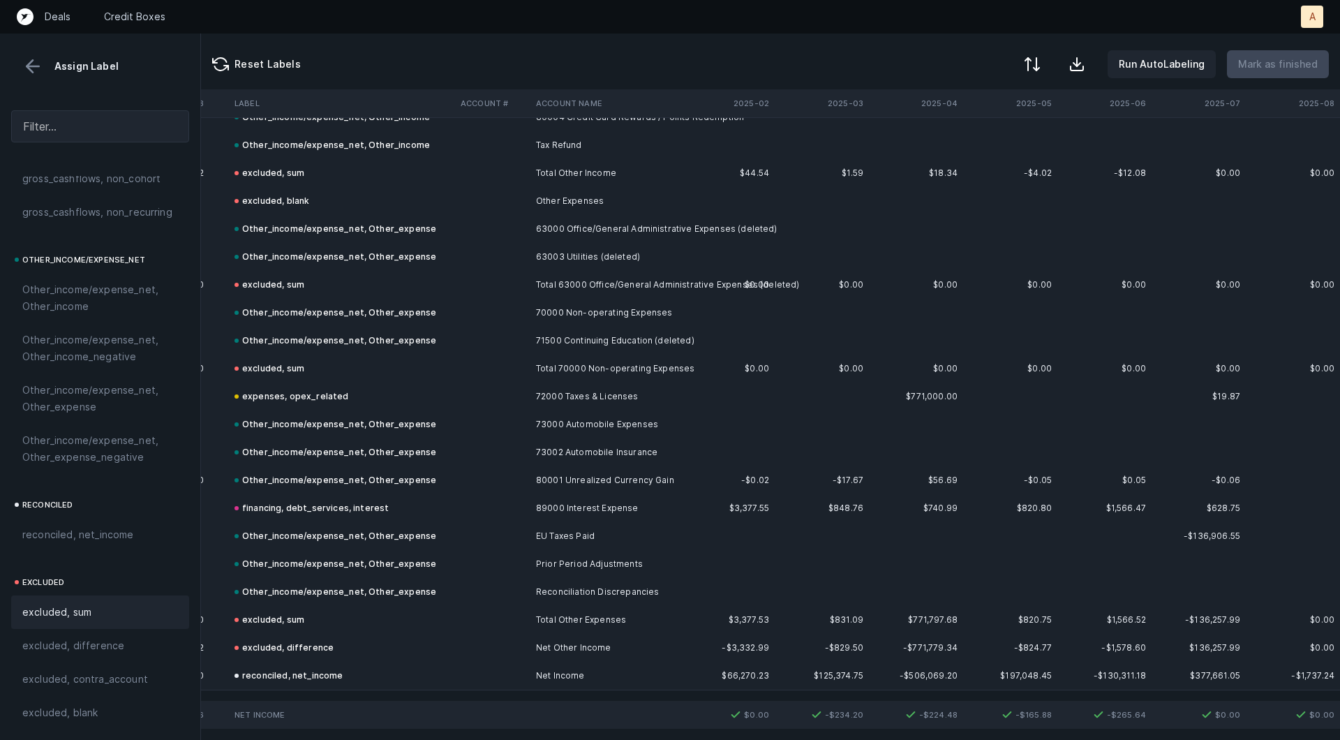
click at [36, 70] on button at bounding box center [32, 66] width 21 height 21
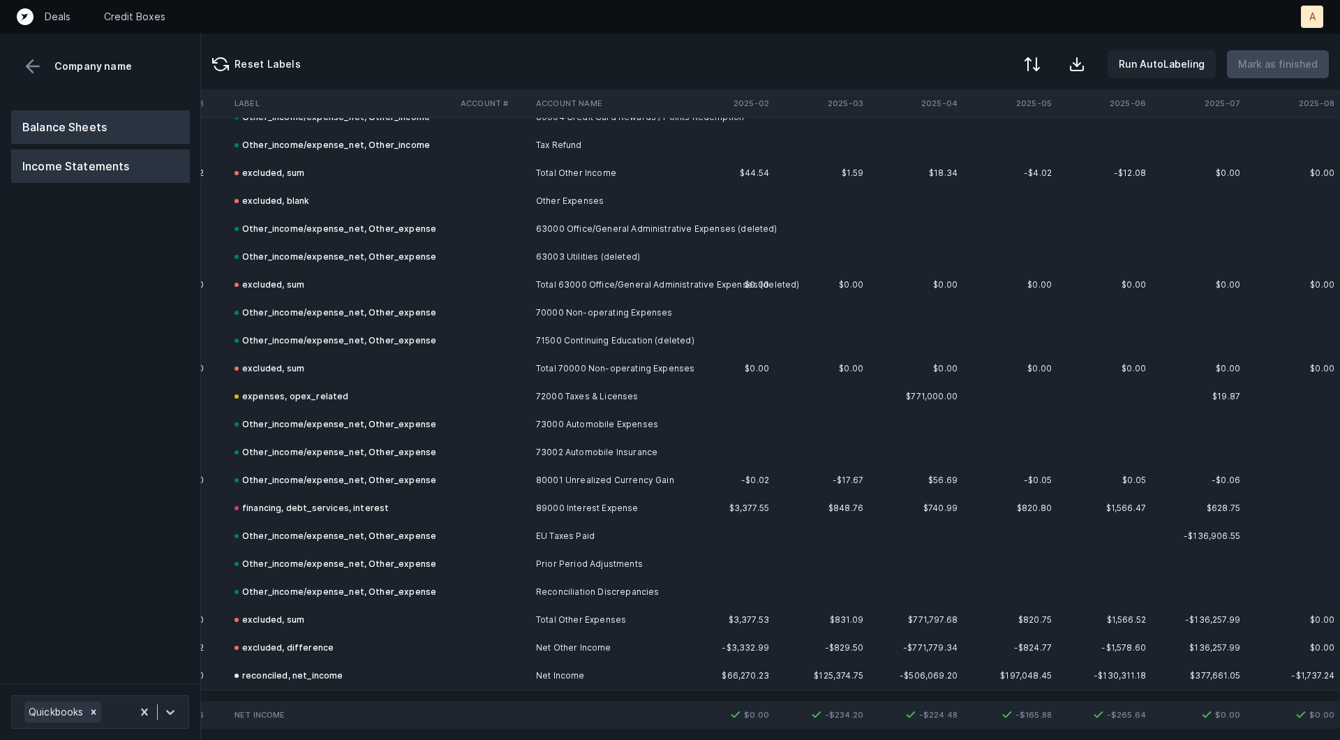
click at [72, 127] on button "Balance Sheets" at bounding box center [100, 126] width 179 height 33
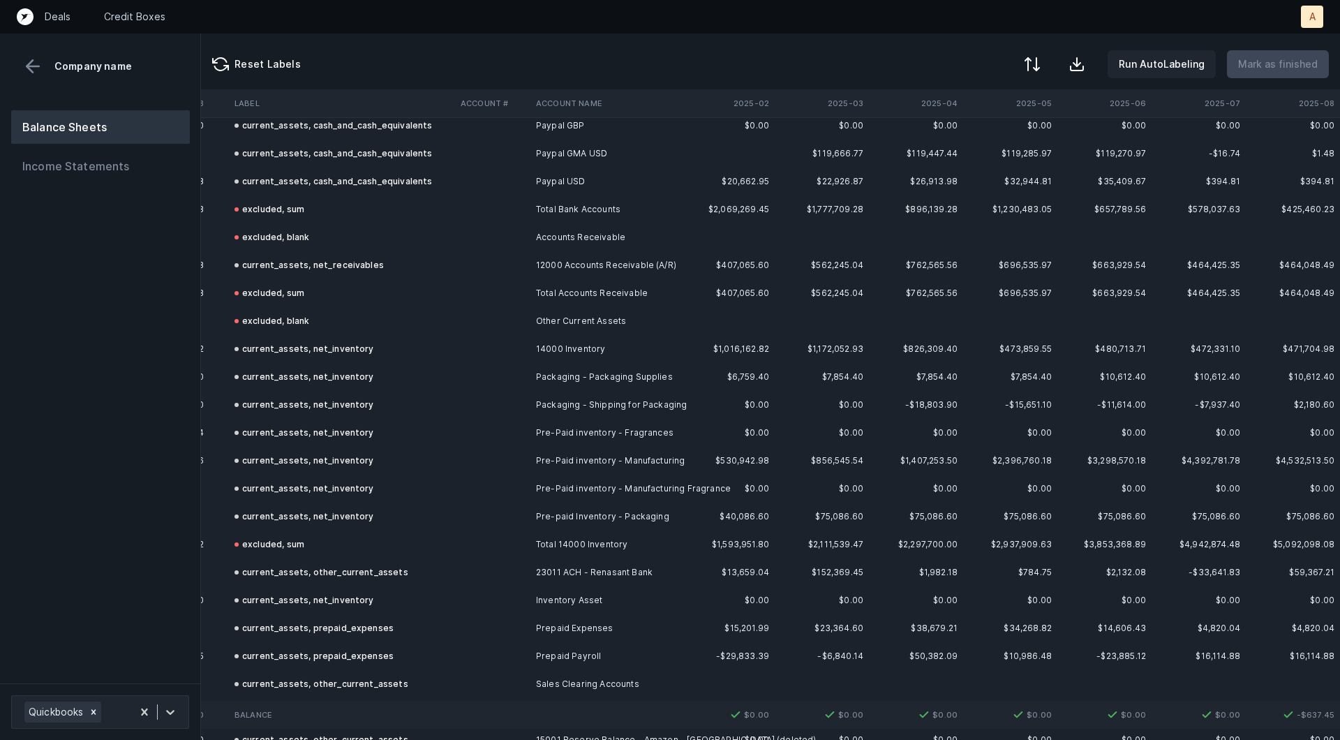
scroll to position [0, 2851]
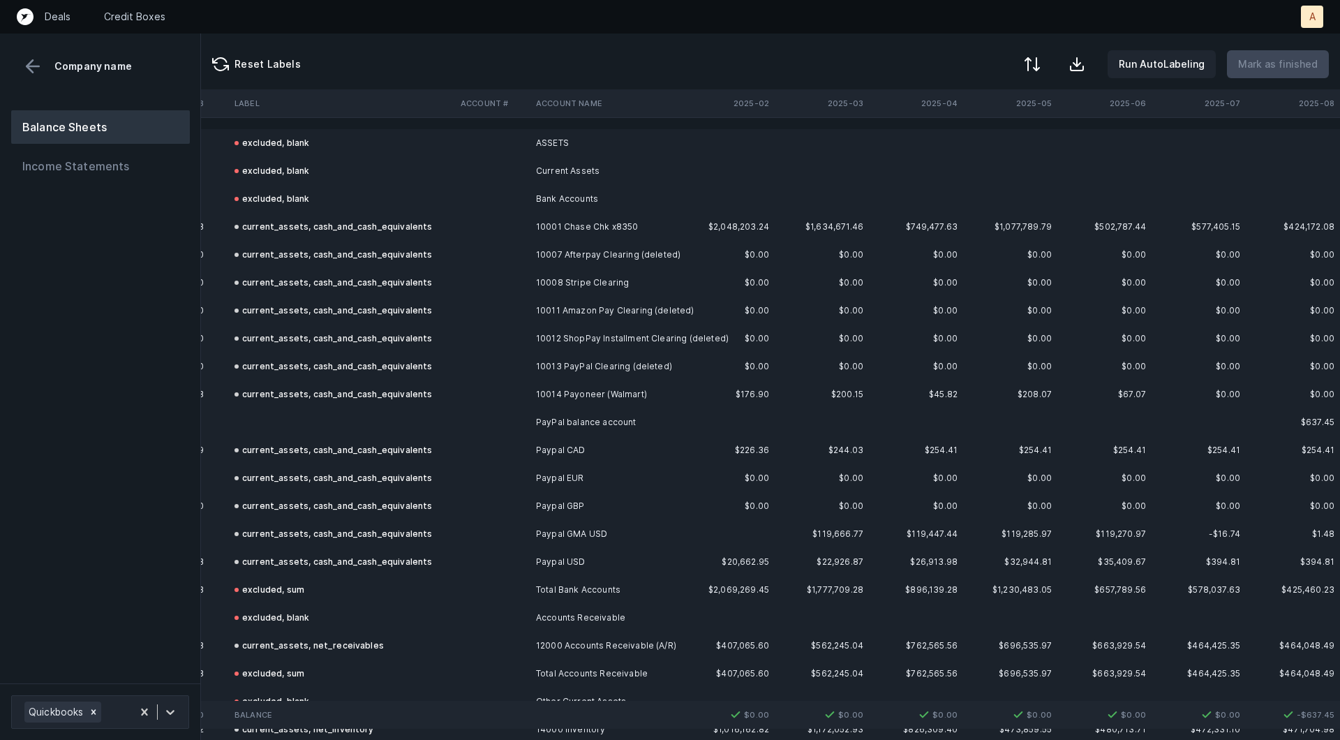
click at [359, 416] on td at bounding box center [342, 422] width 226 height 28
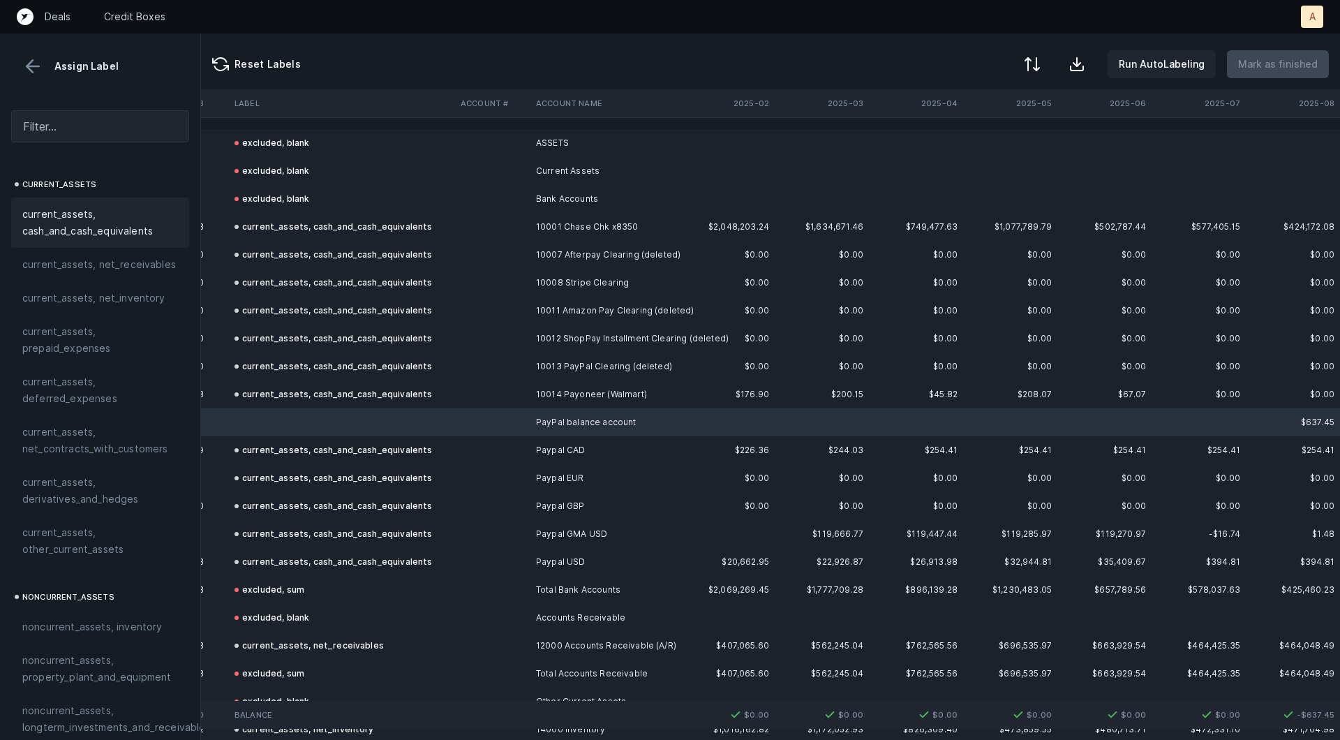
click at [131, 224] on span "current_assets, cash_and_cash_equivalents" at bounding box center [100, 222] width 156 height 33
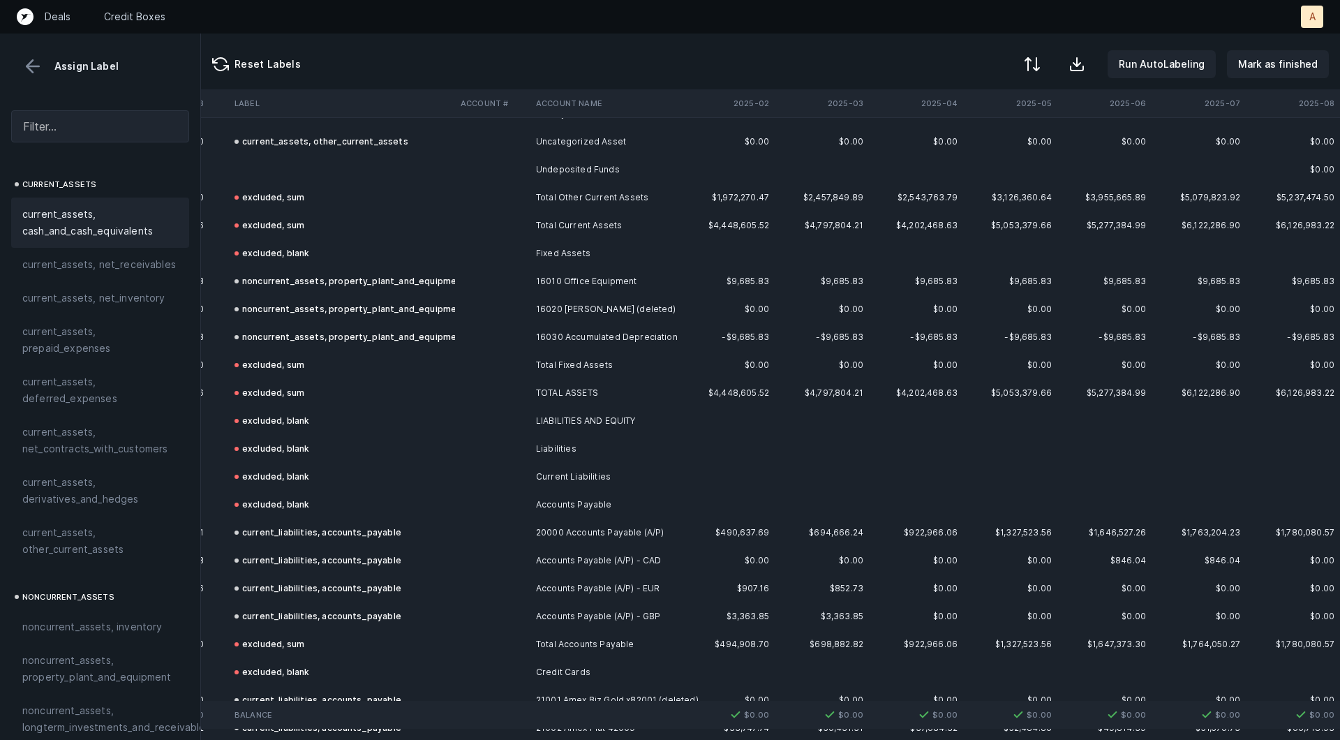
scroll to position [1487, 2851]
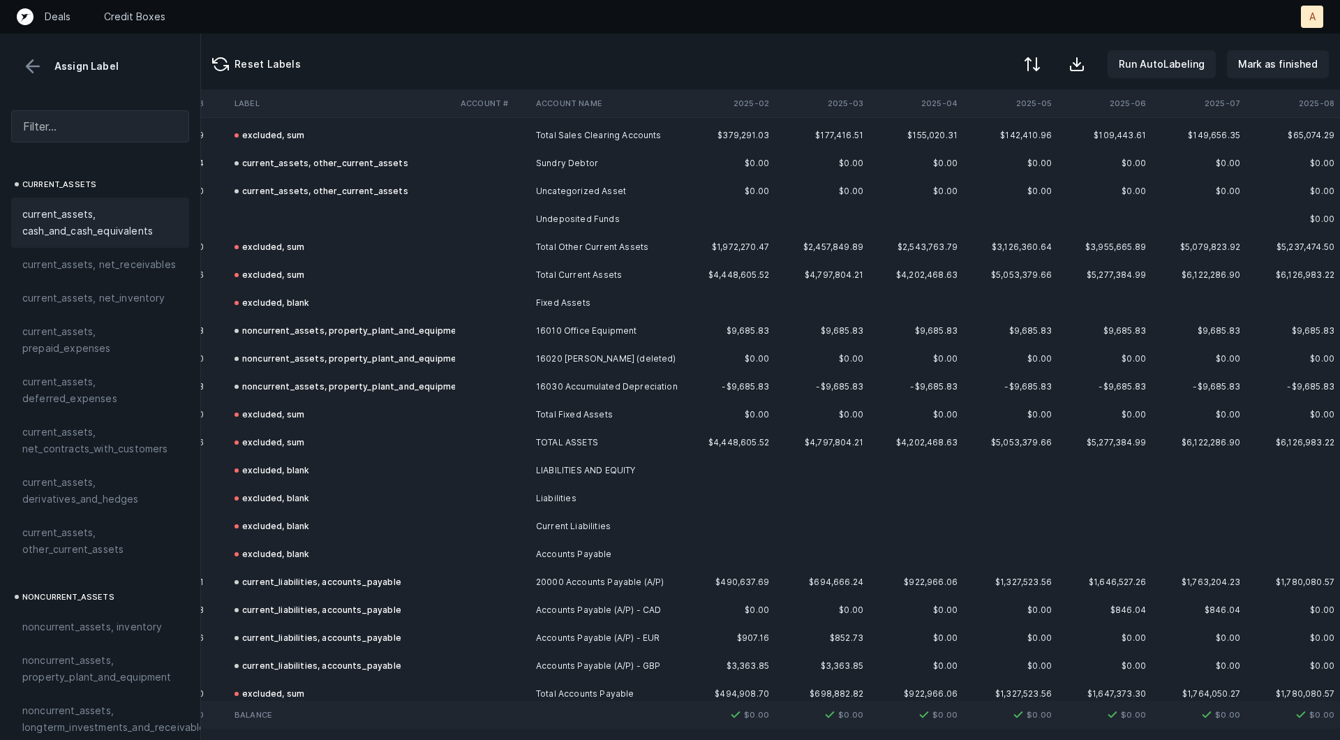
click at [507, 216] on td at bounding box center [492, 219] width 75 height 28
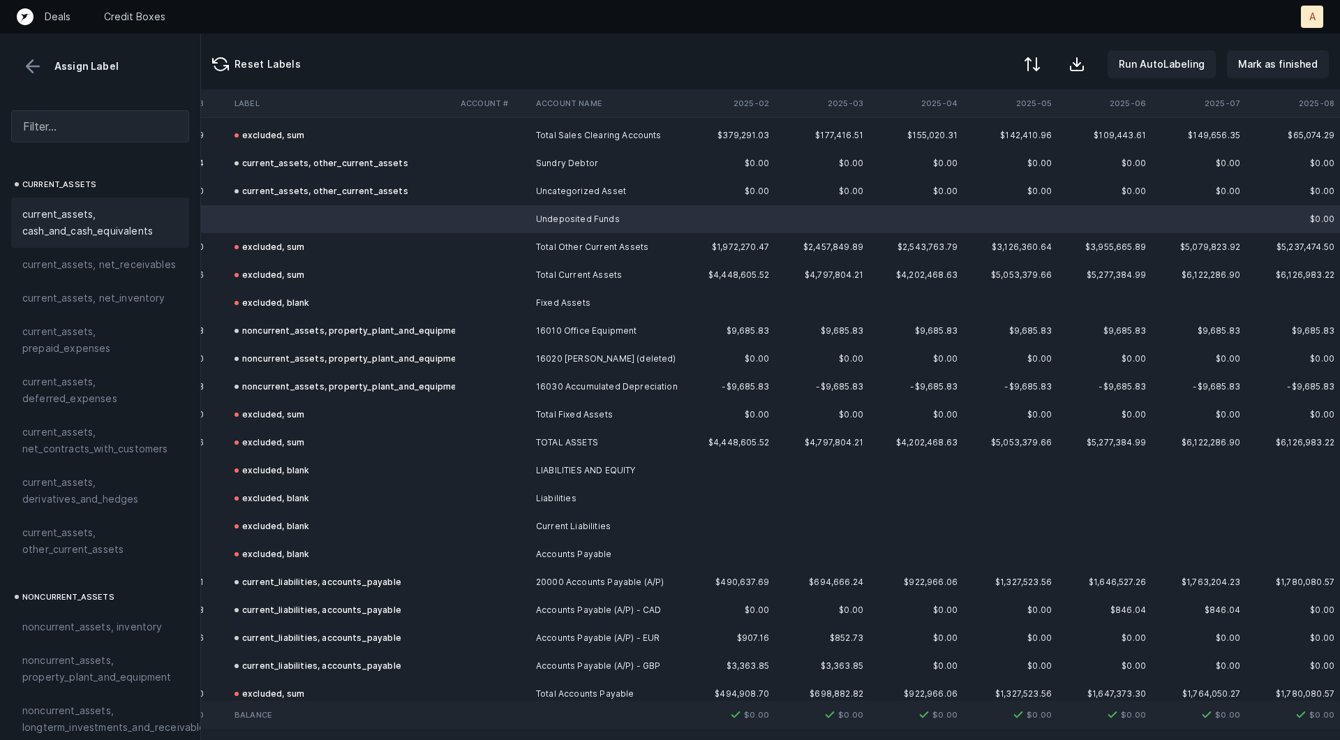
click at [124, 223] on span "current_assets, cash_and_cash_equivalents" at bounding box center [100, 222] width 156 height 33
click at [1262, 62] on p "Mark as finished" at bounding box center [1278, 64] width 80 height 17
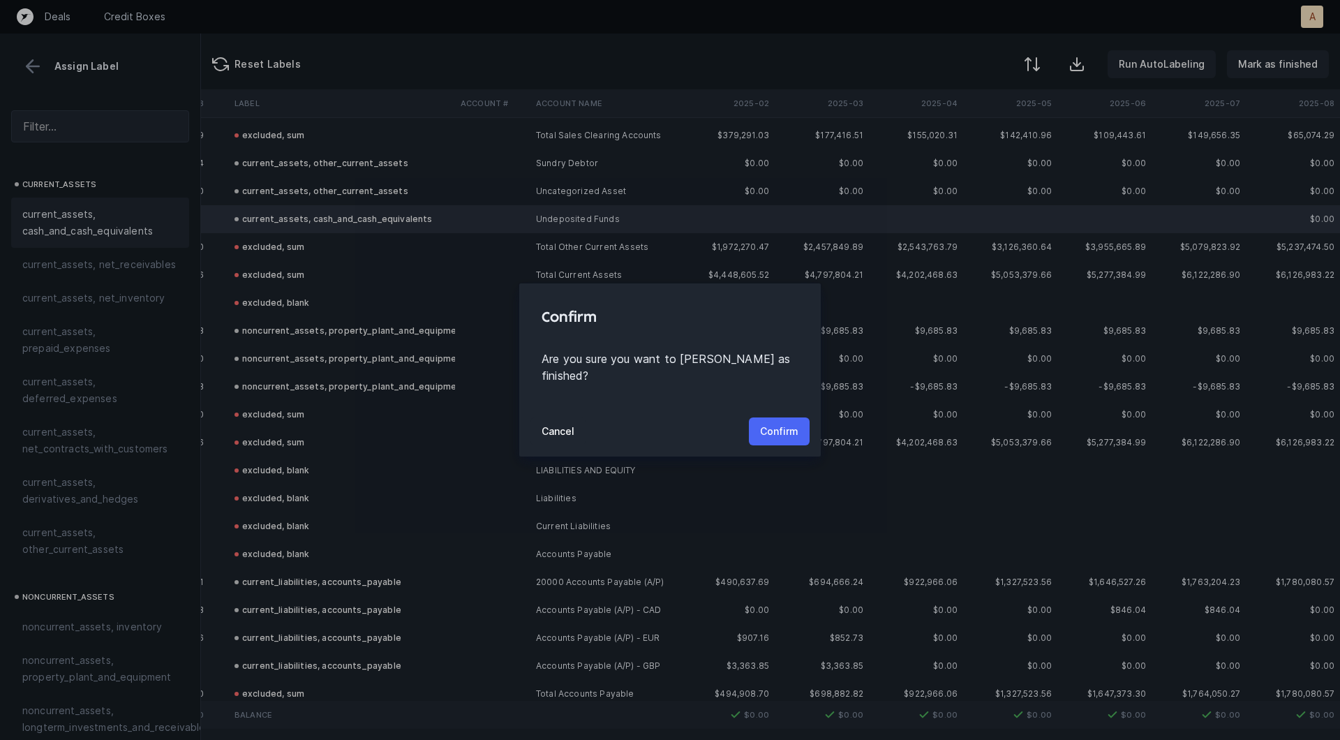
click at [789, 427] on p "Confirm" at bounding box center [779, 431] width 38 height 17
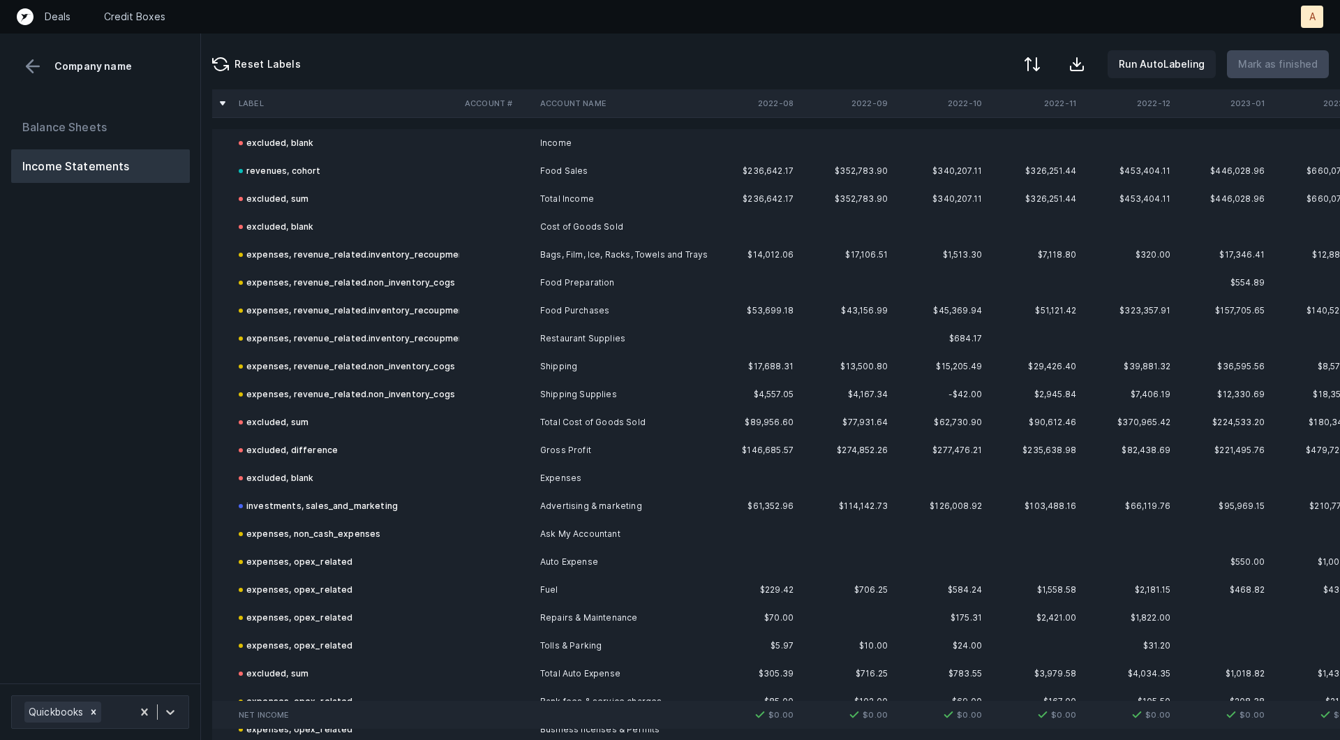
click at [124, 386] on div "Balance Sheets Income Statements" at bounding box center [100, 391] width 201 height 584
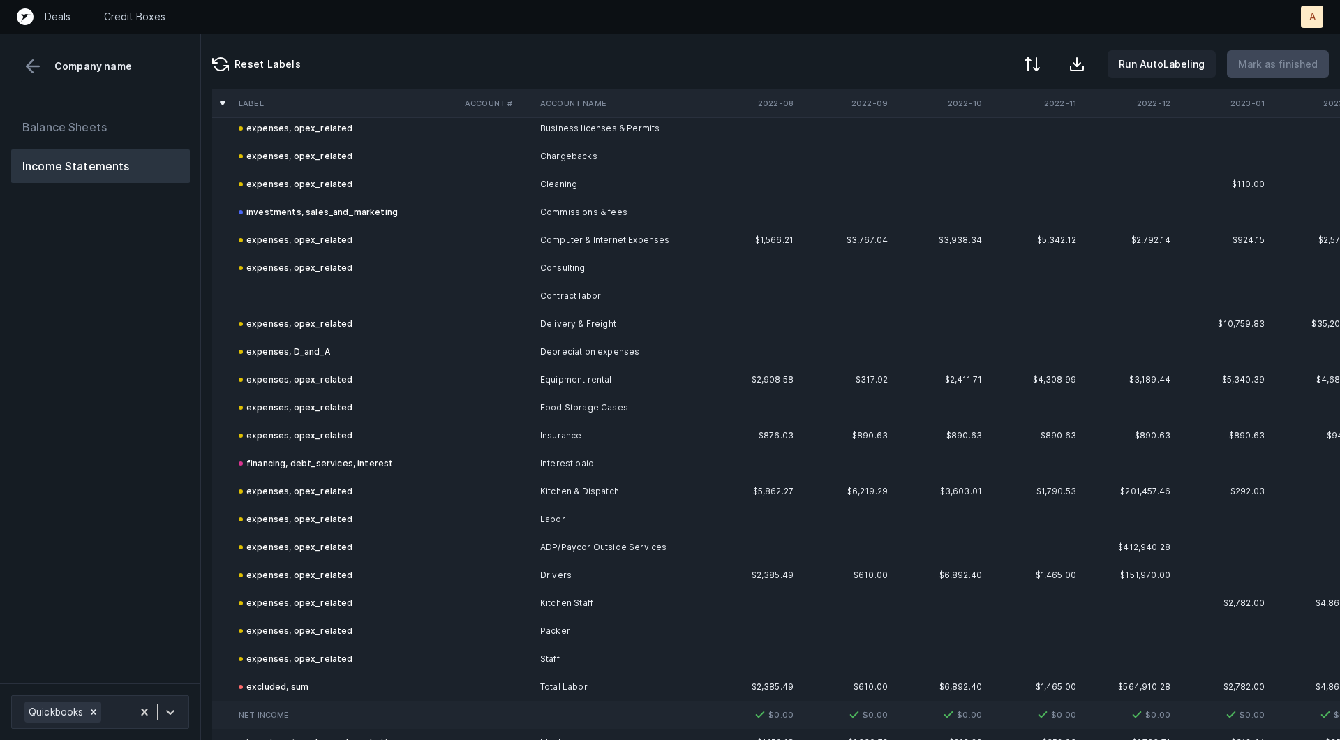
scroll to position [523, 0]
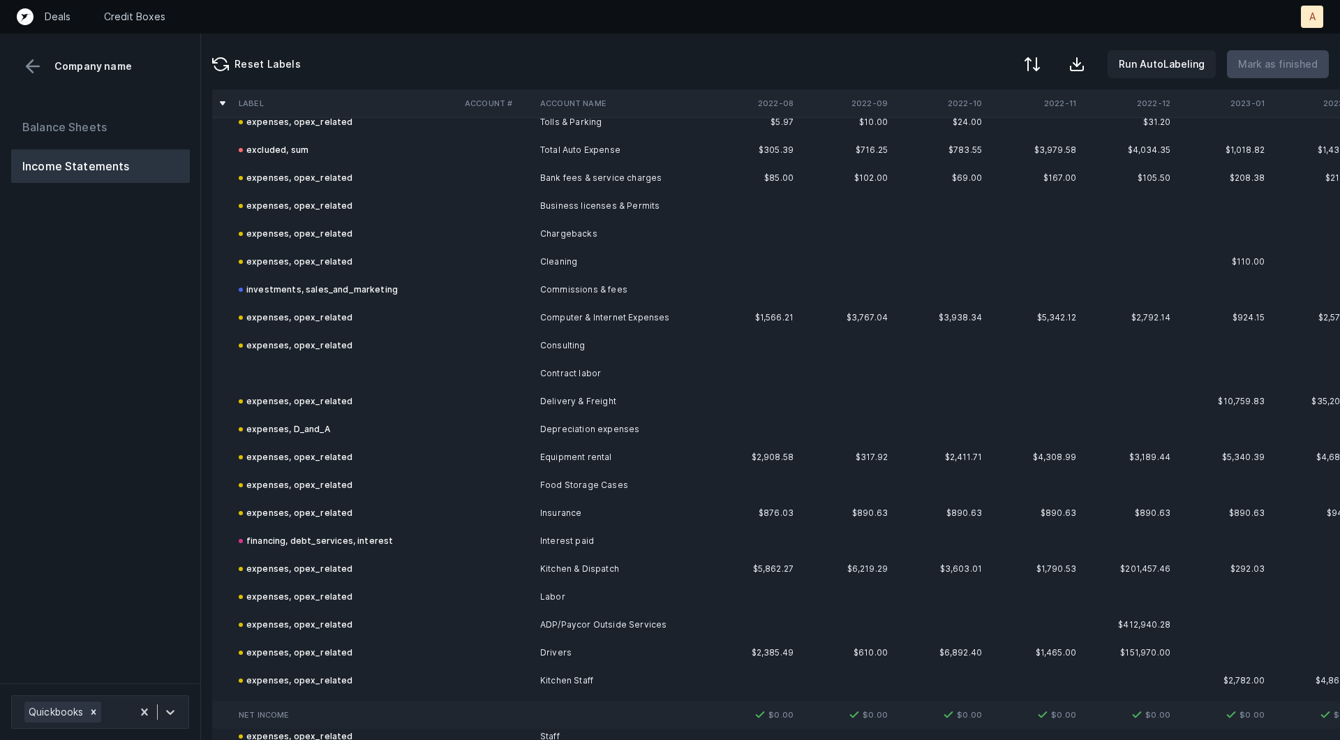
click at [322, 357] on td "expenses, opex_related" at bounding box center [346, 346] width 226 height 28
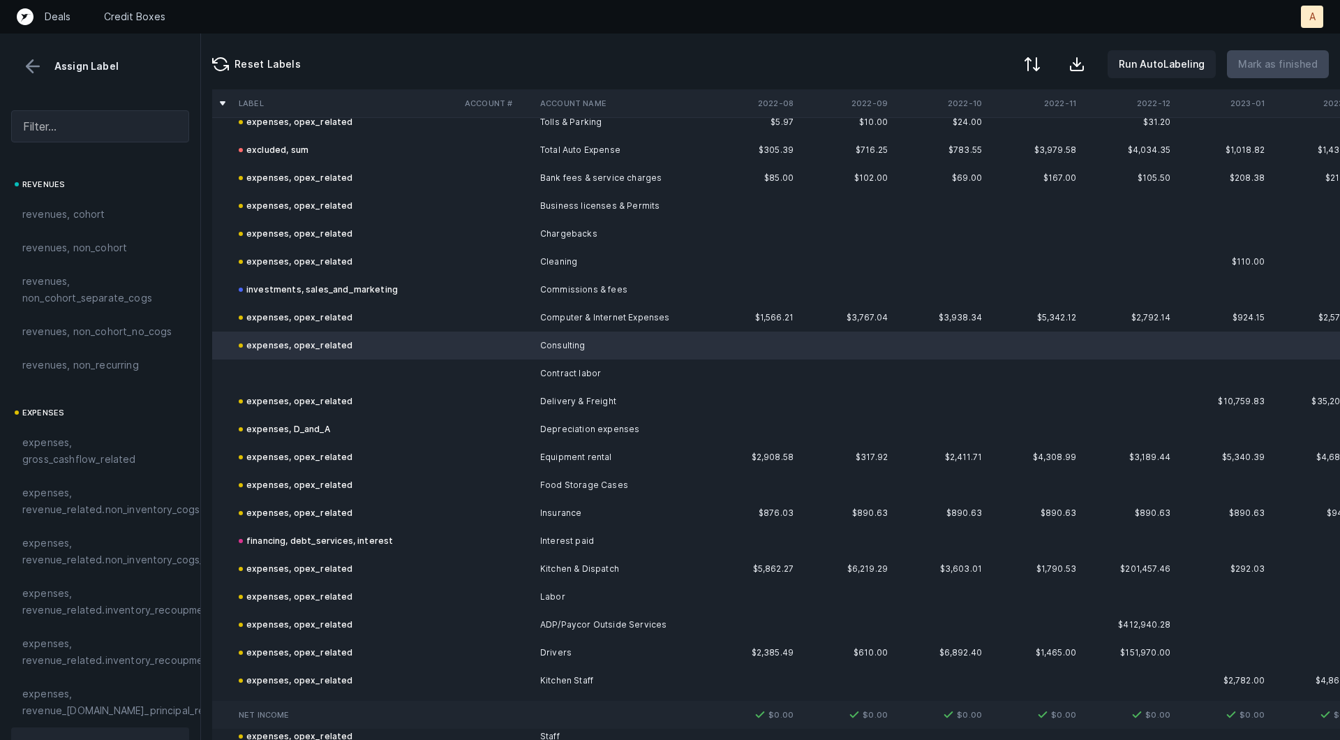
scroll to position [6, 0]
click at [272, 365] on td at bounding box center [346, 373] width 226 height 28
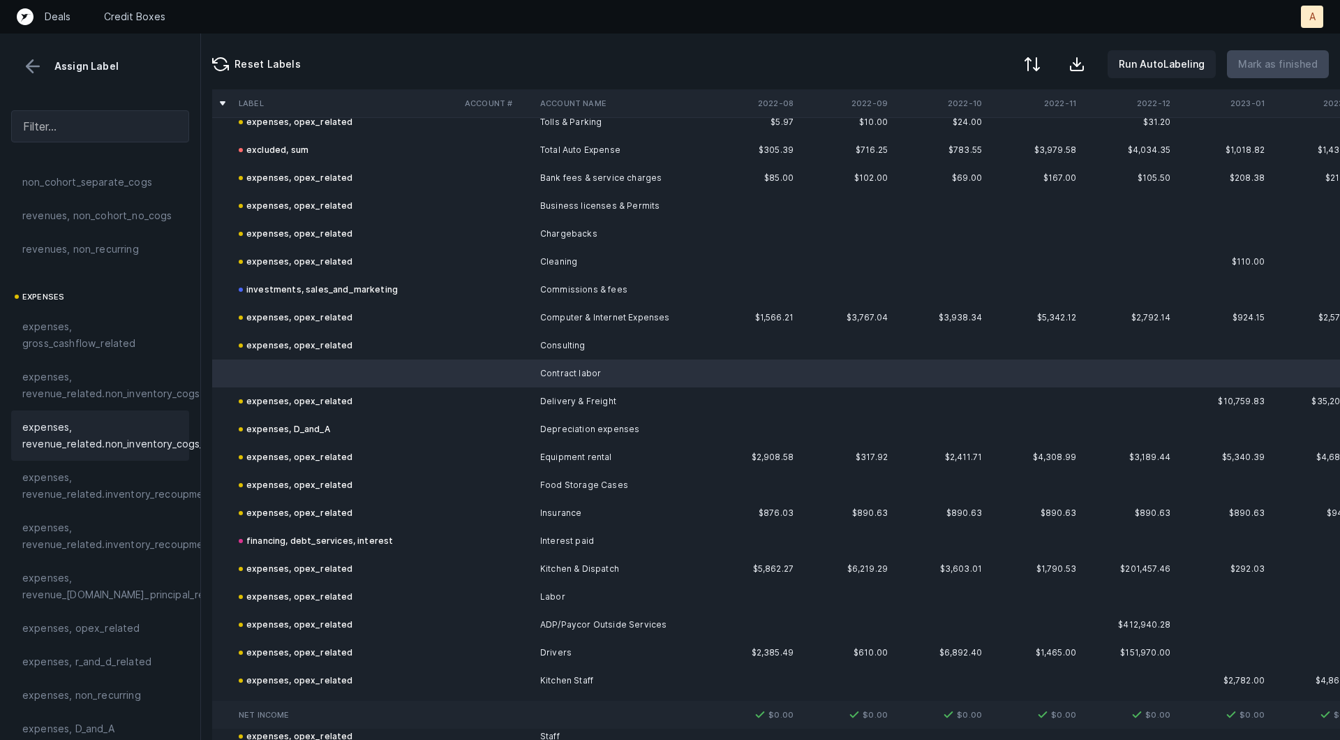
scroll to position [126, 0]
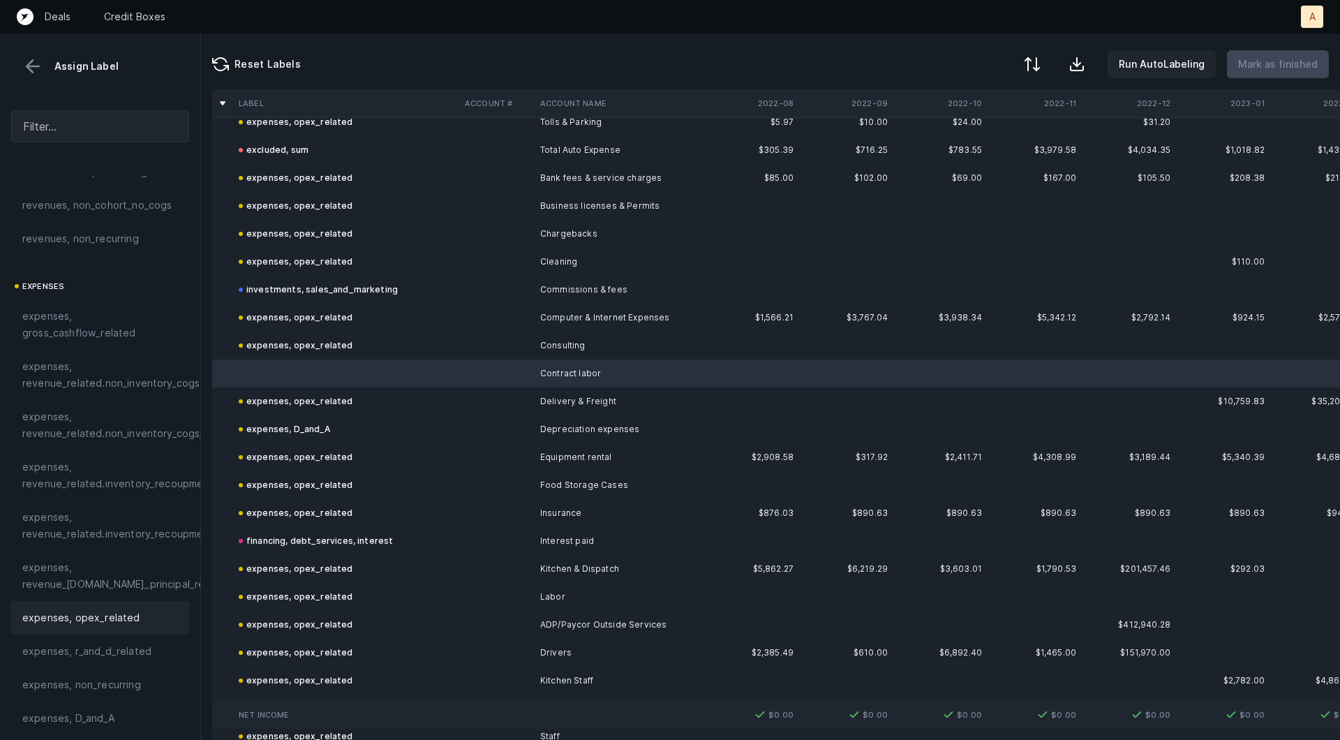
click at [62, 605] on div "expenses, opex_related" at bounding box center [100, 617] width 178 height 33
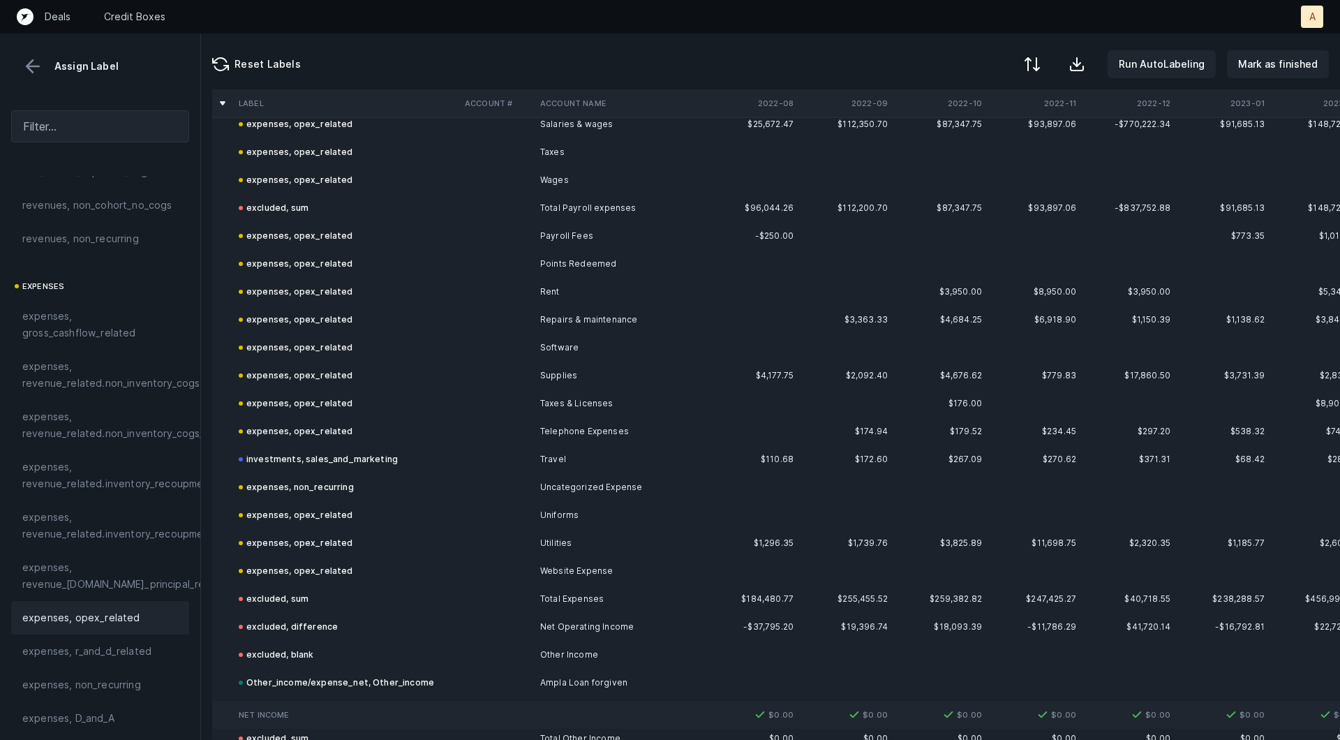
scroll to position [1533, 0]
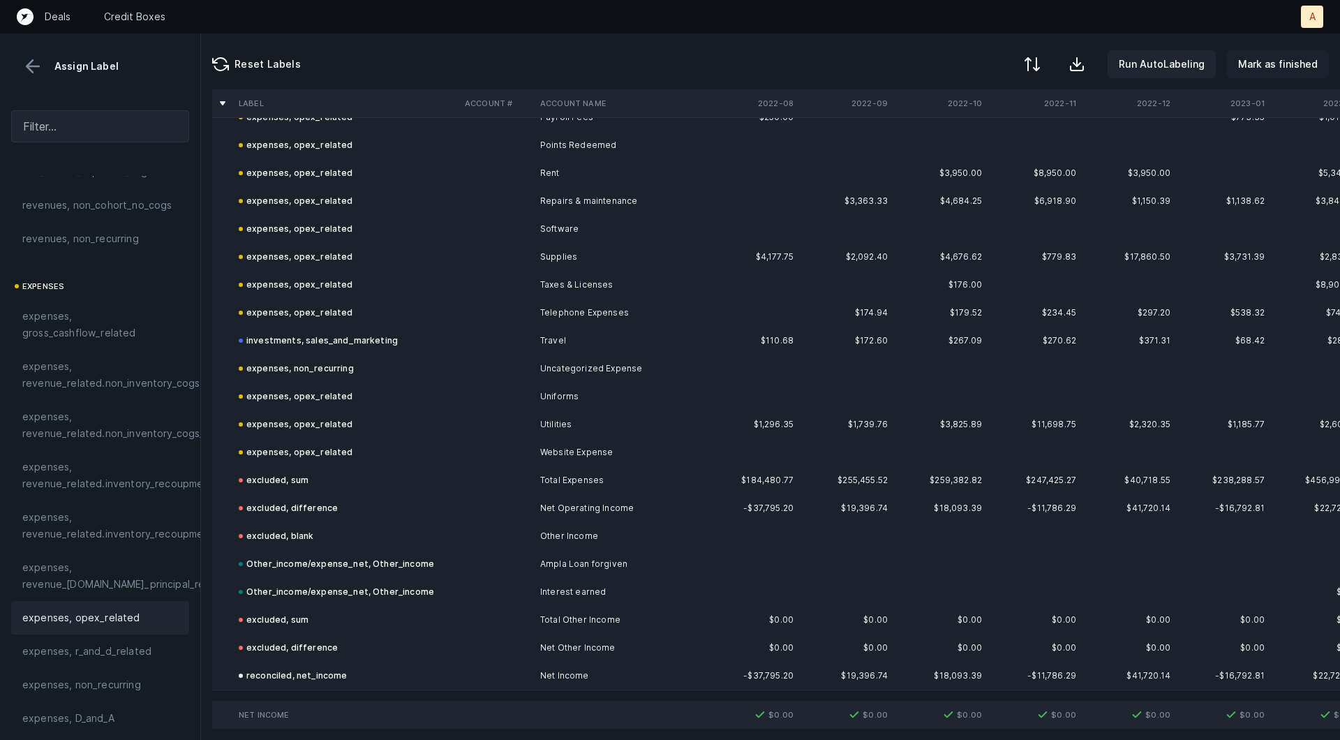
click at [1303, 66] on p "Mark as finished" at bounding box center [1278, 64] width 80 height 17
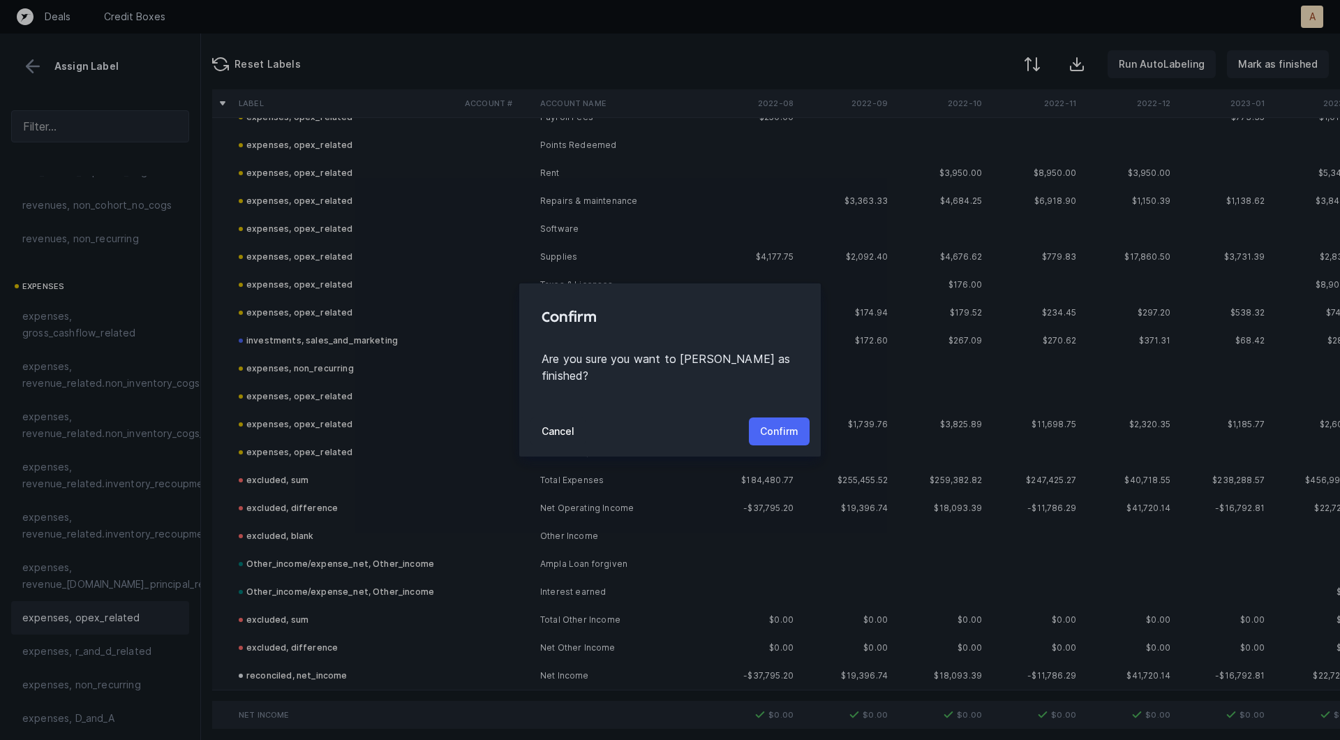
click at [799, 417] on button "Confirm" at bounding box center [779, 431] width 61 height 28
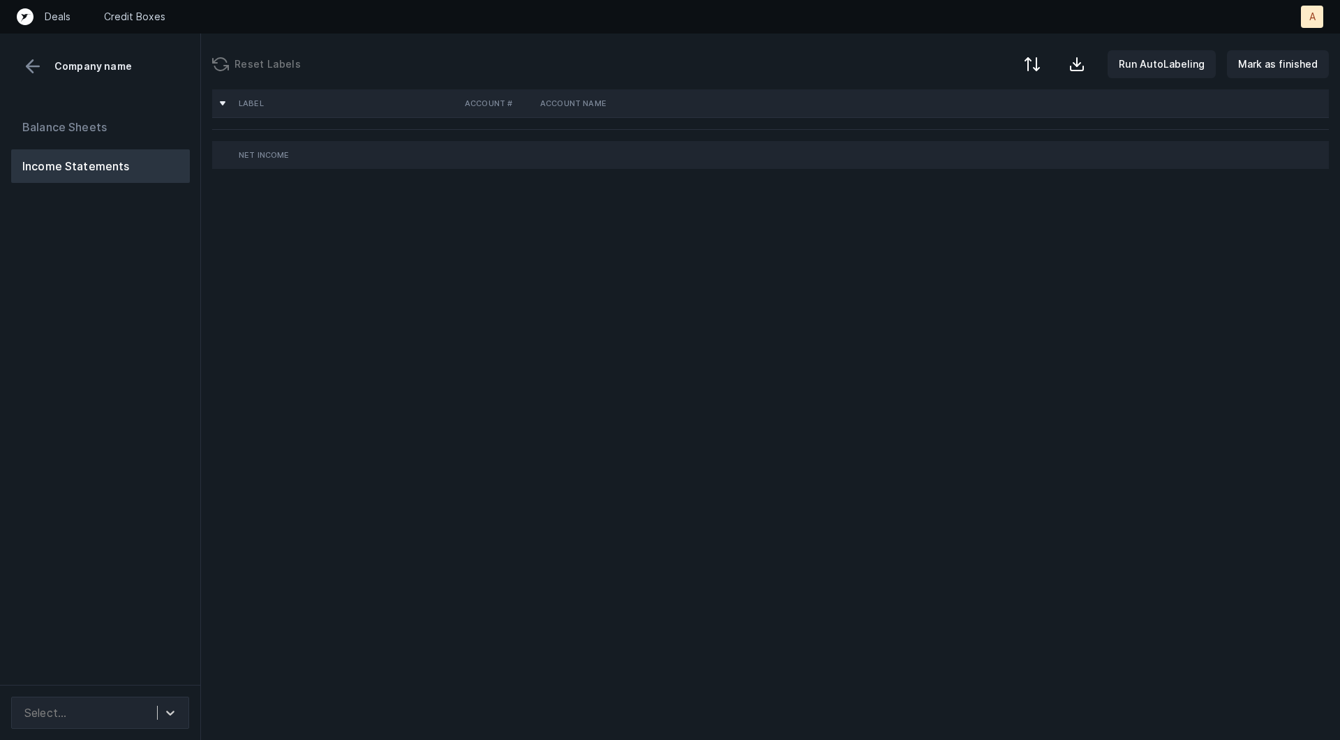
click at [125, 437] on div "Balance Sheets Income Statements" at bounding box center [100, 392] width 201 height 586
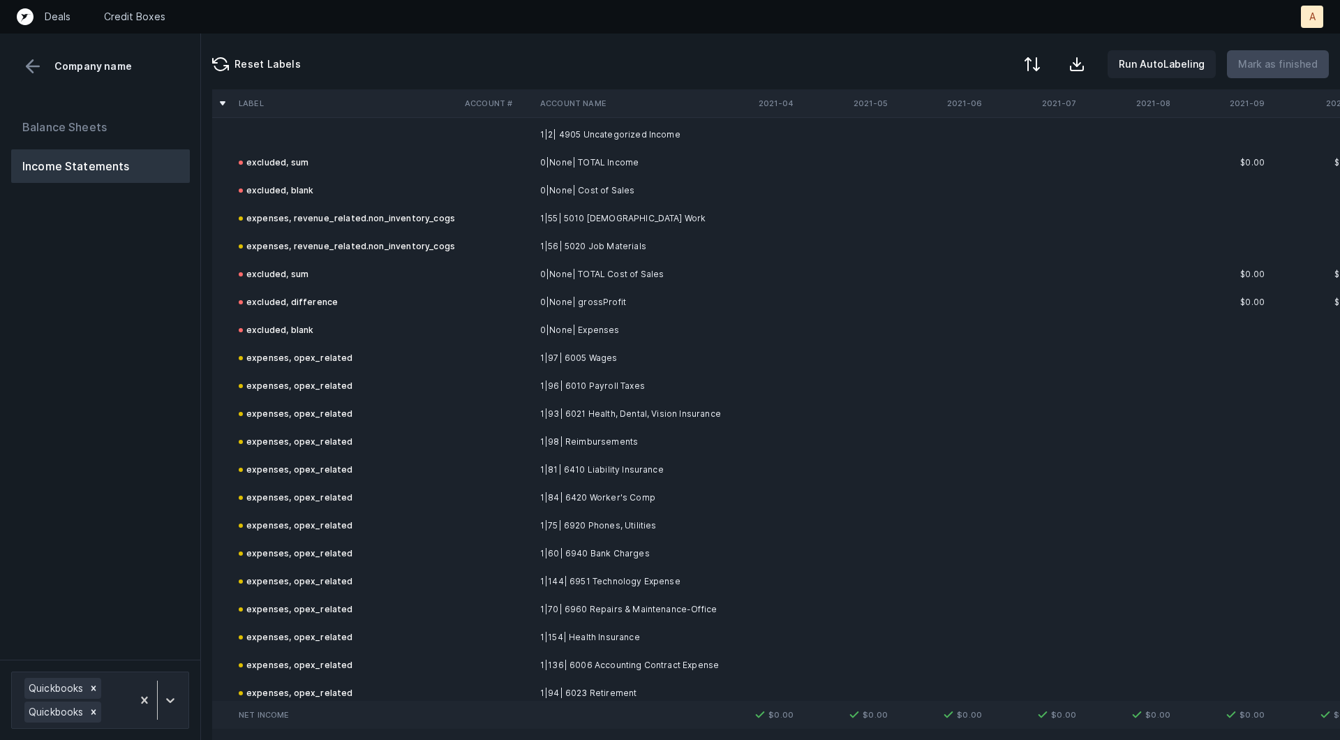
scroll to position [2639, 0]
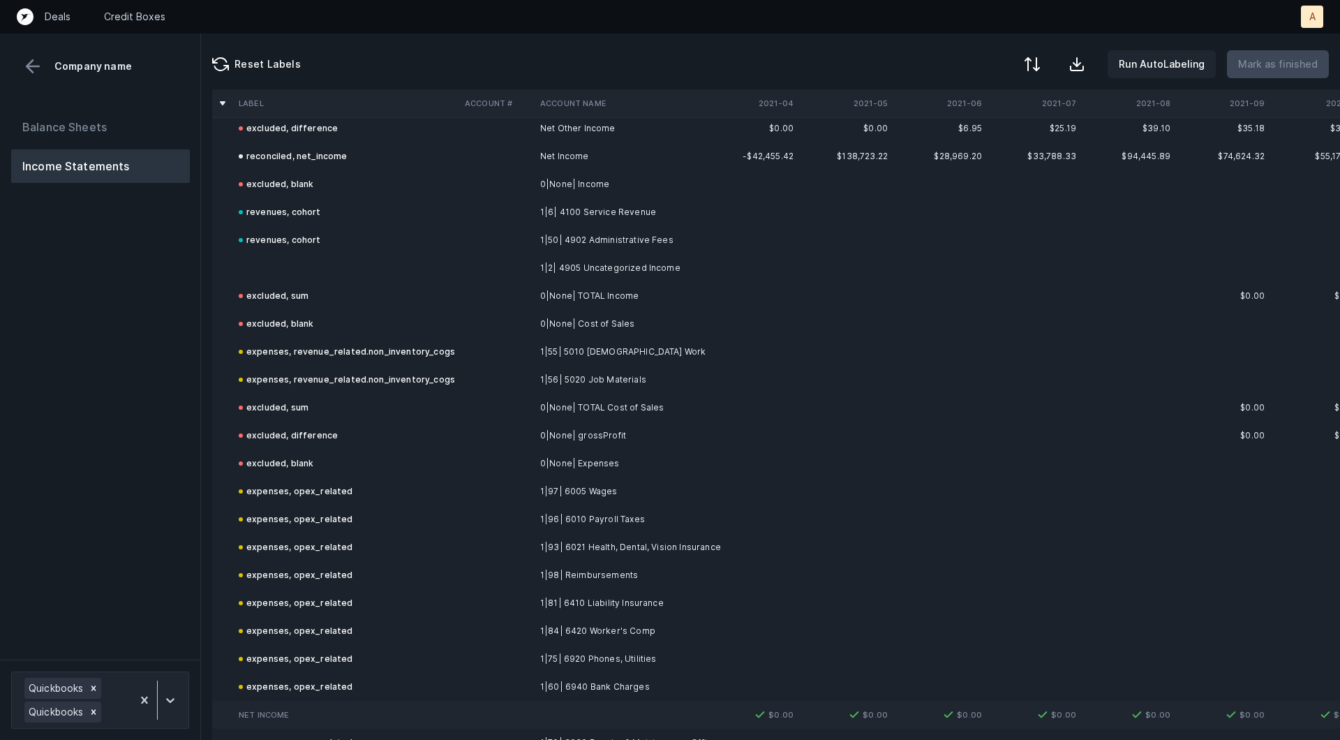
click at [288, 271] on td at bounding box center [346, 268] width 226 height 28
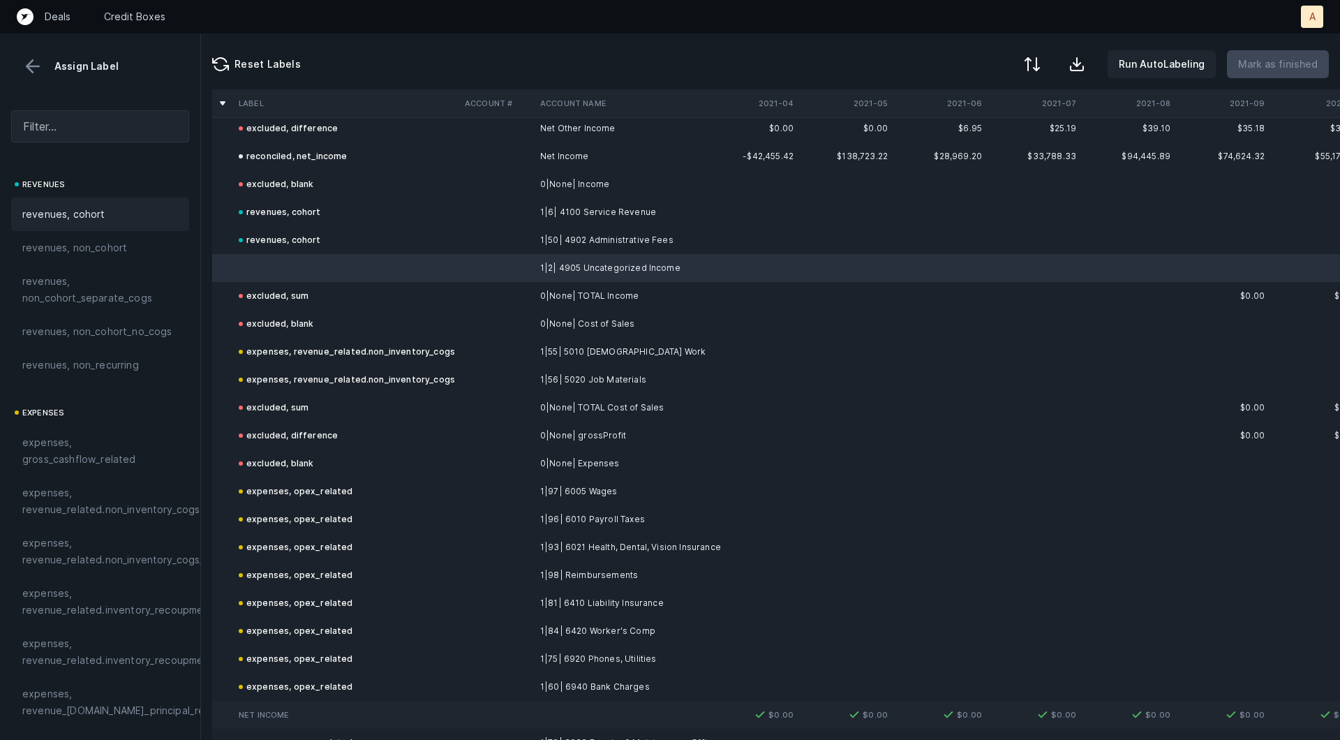
click at [91, 206] on span "revenues, cohort" at bounding box center [63, 214] width 83 height 17
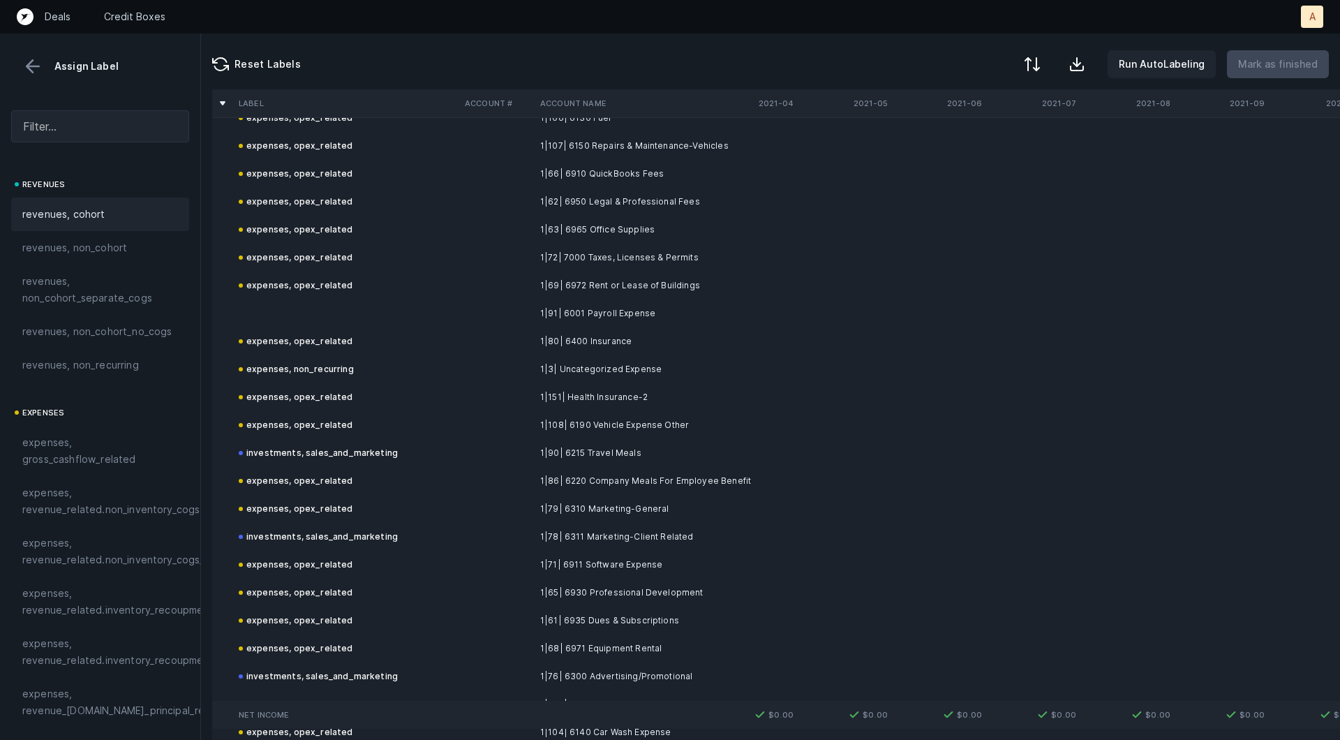
scroll to position [3456, 0]
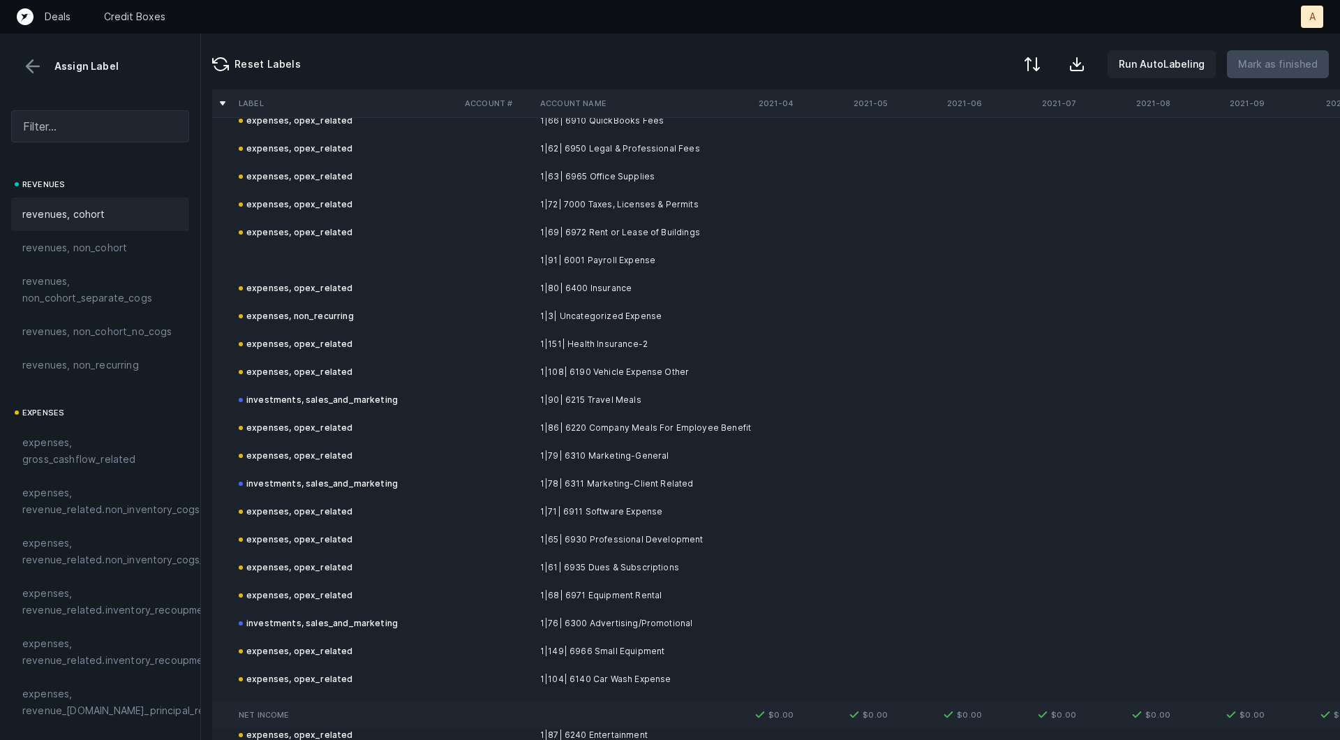
click at [569, 248] on td "1|91| 6001 Payroll Expense" at bounding box center [620, 260] width 170 height 28
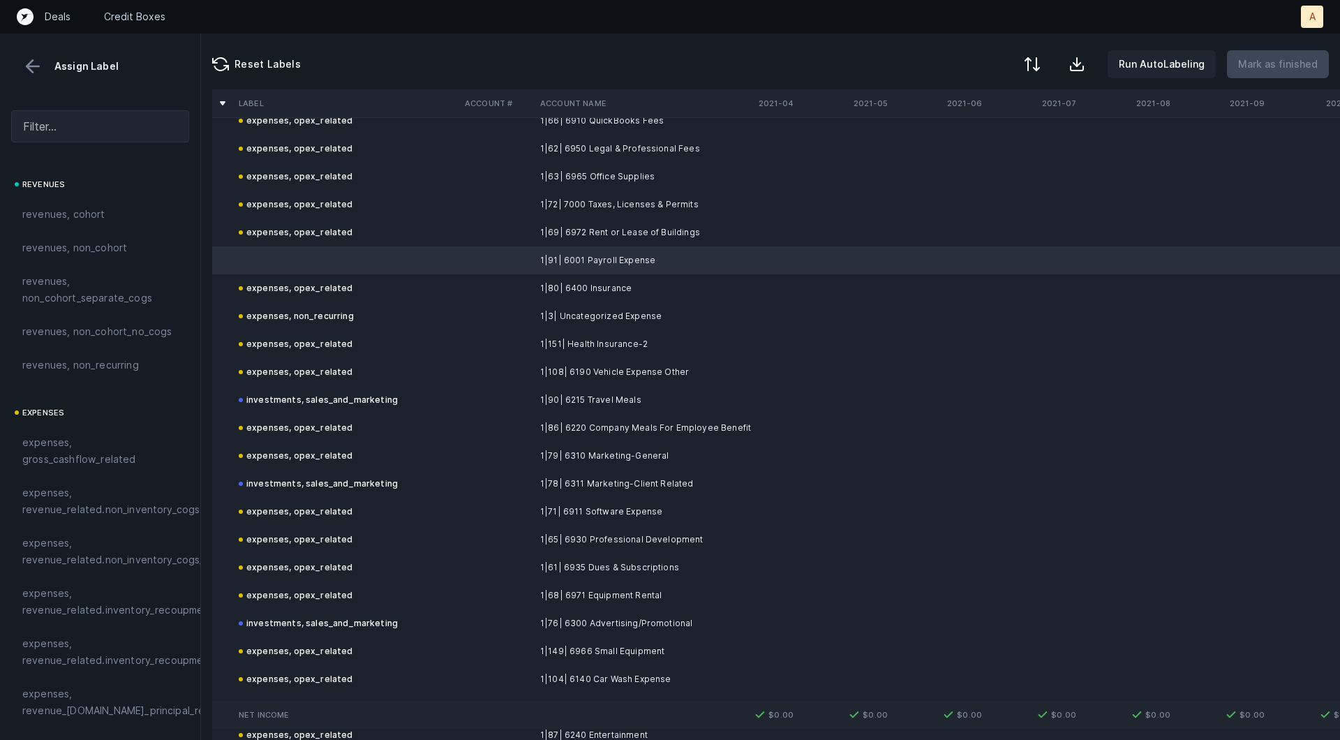
scroll to position [202, 0]
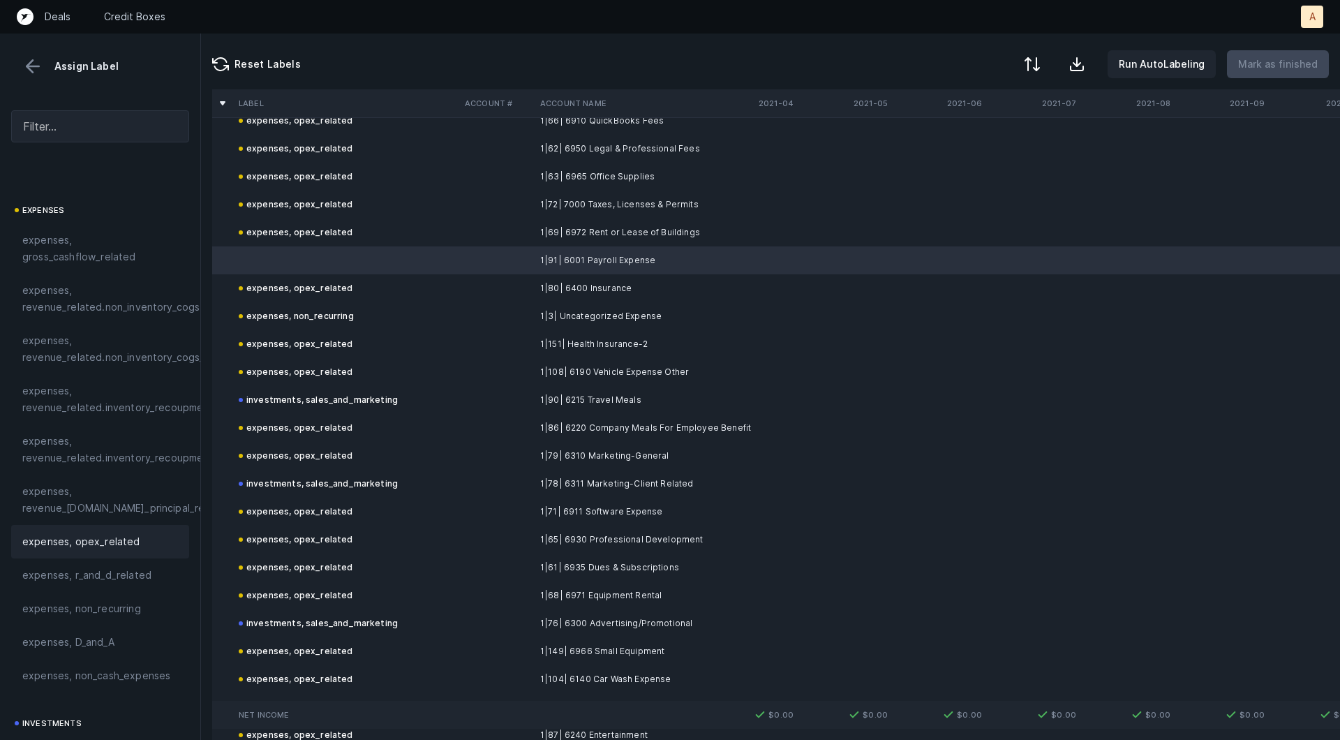
click at [53, 556] on div "expenses, opex_related" at bounding box center [100, 541] width 178 height 33
click at [1274, 60] on p "Mark as finished" at bounding box center [1278, 64] width 80 height 17
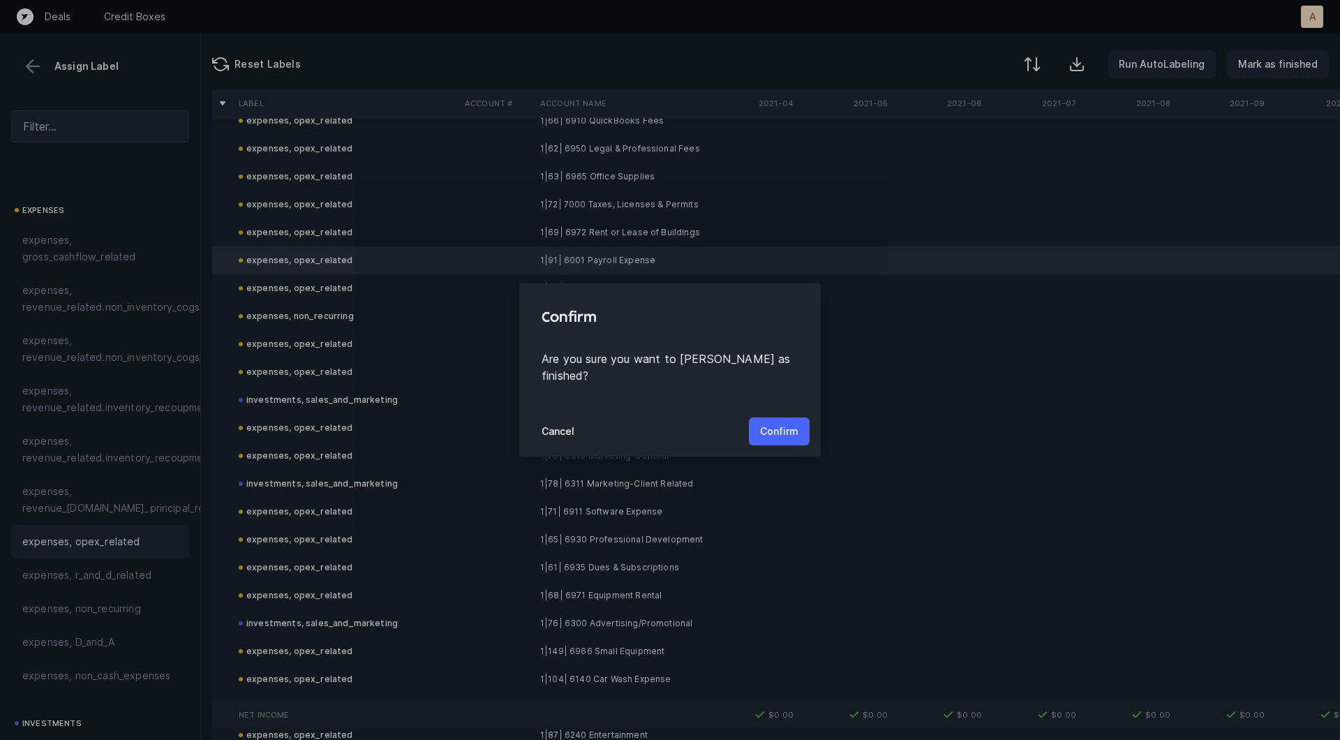
click at [764, 424] on p "Confirm" at bounding box center [779, 431] width 38 height 17
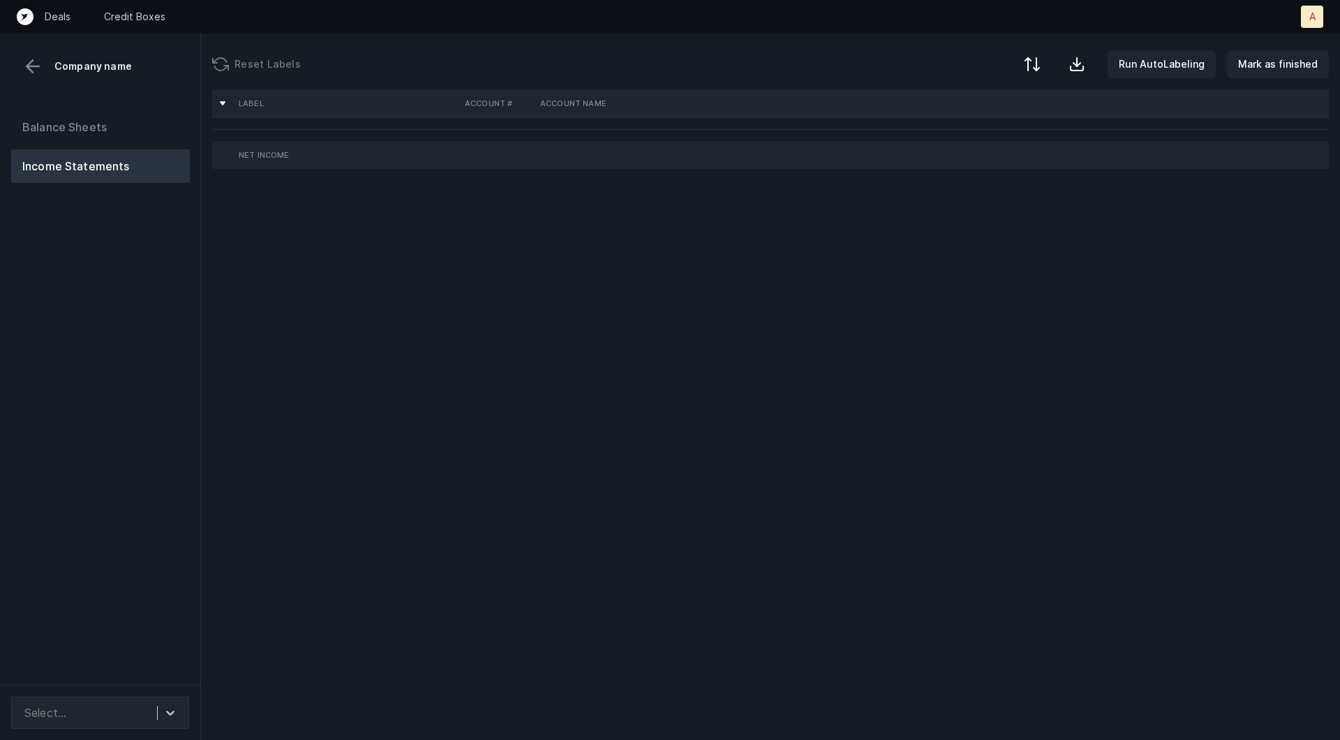
click at [172, 260] on div "Balance Sheets Income Statements" at bounding box center [100, 392] width 201 height 586
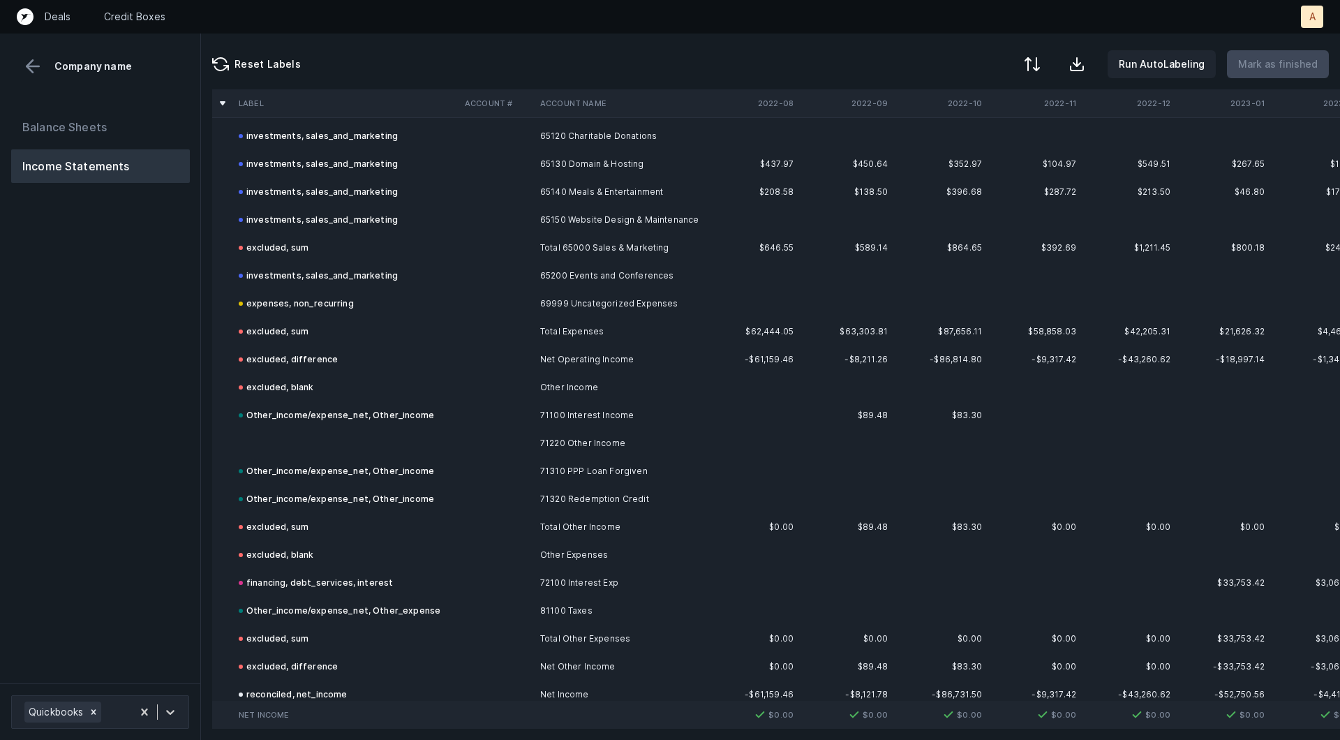
scroll to position [1812, 0]
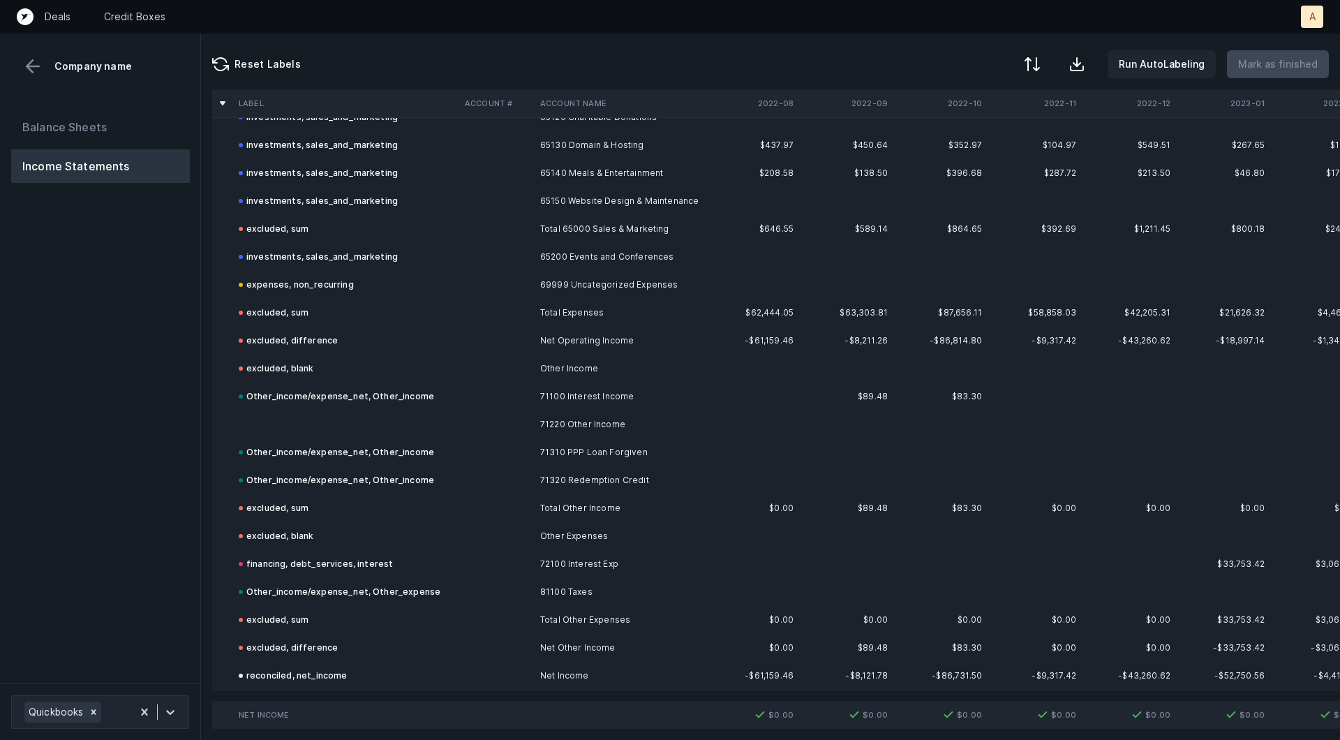
click at [456, 416] on td at bounding box center [346, 424] width 226 height 28
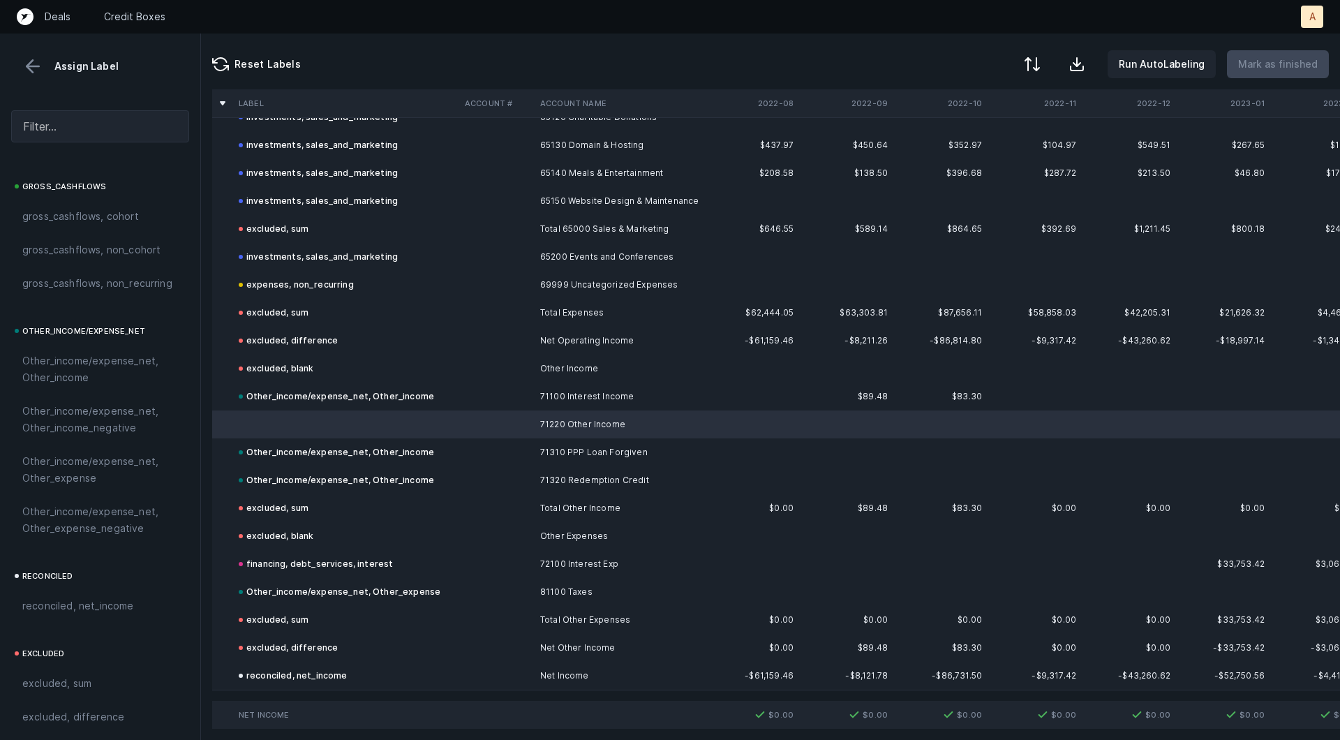
scroll to position [1517, 0]
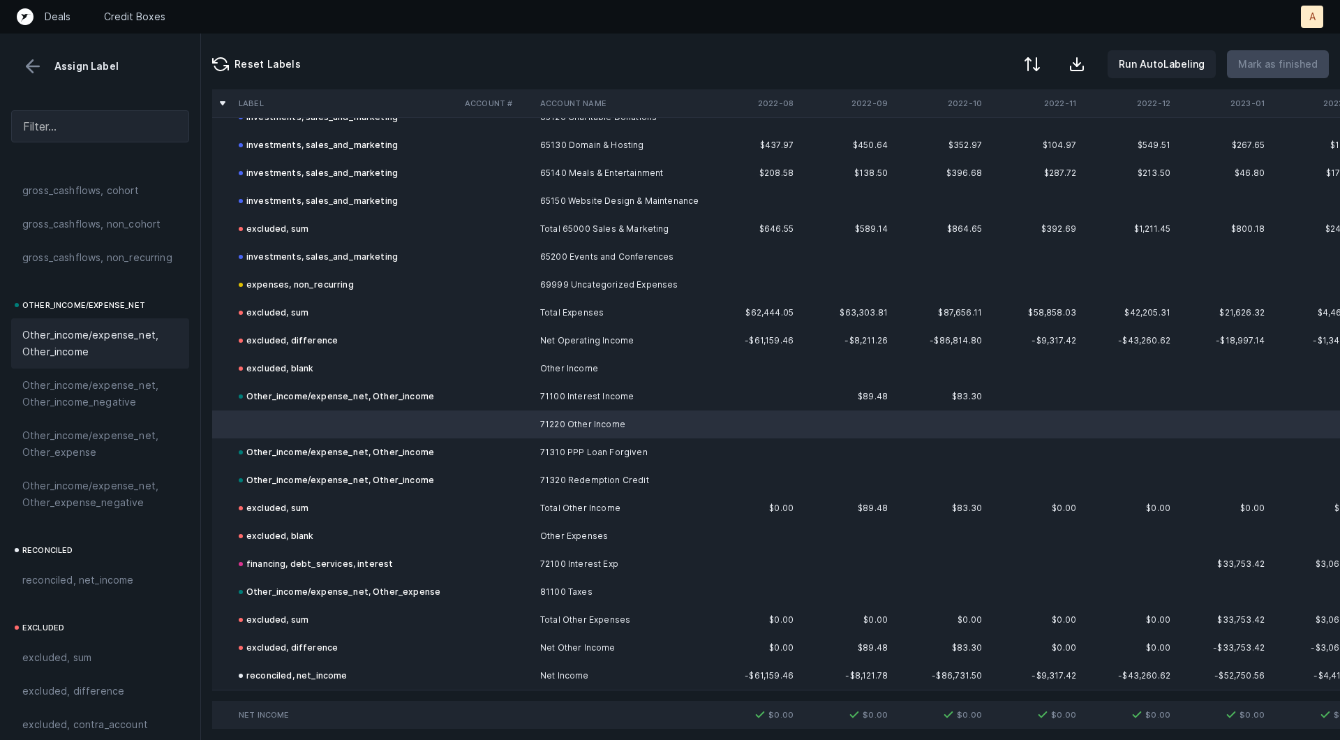
click at [81, 350] on span "Other_income/expense_net, Other_income" at bounding box center [100, 343] width 156 height 33
click at [28, 71] on button at bounding box center [32, 66] width 21 height 21
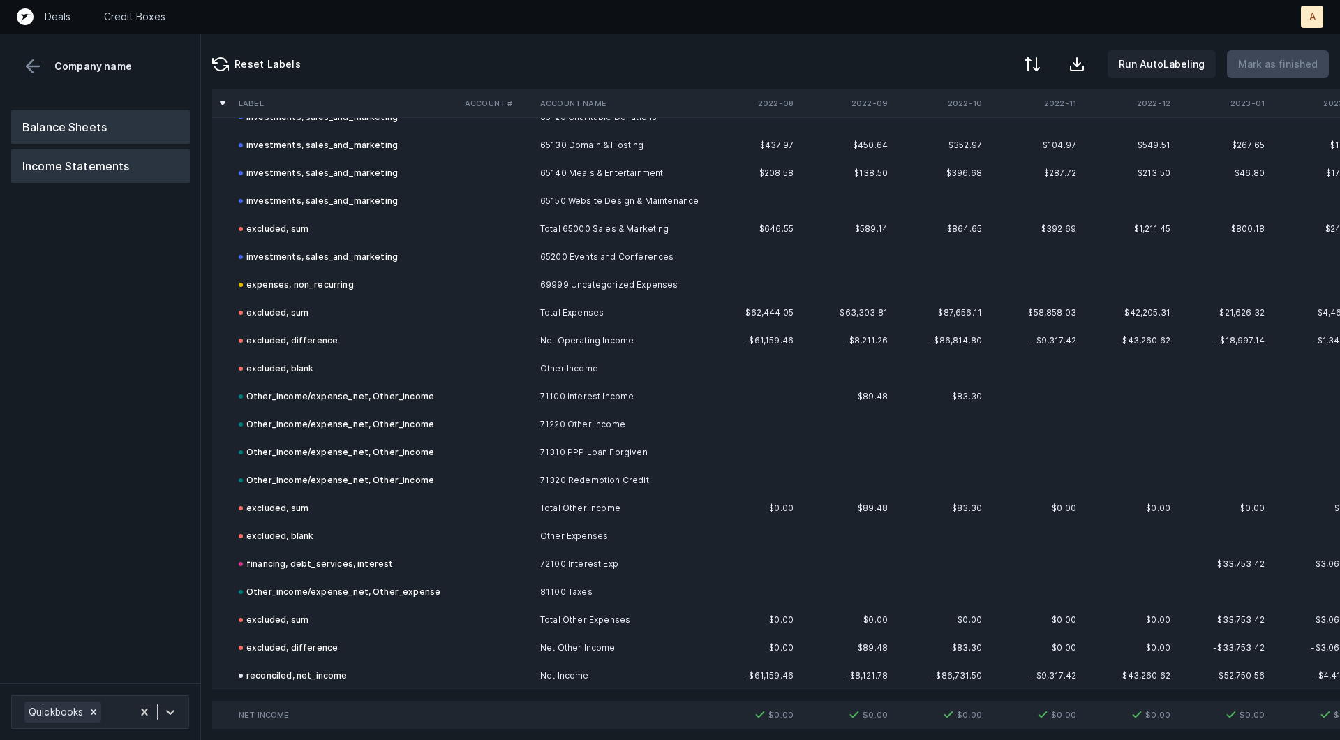
click at [38, 125] on button "Balance Sheets" at bounding box center [100, 126] width 179 height 33
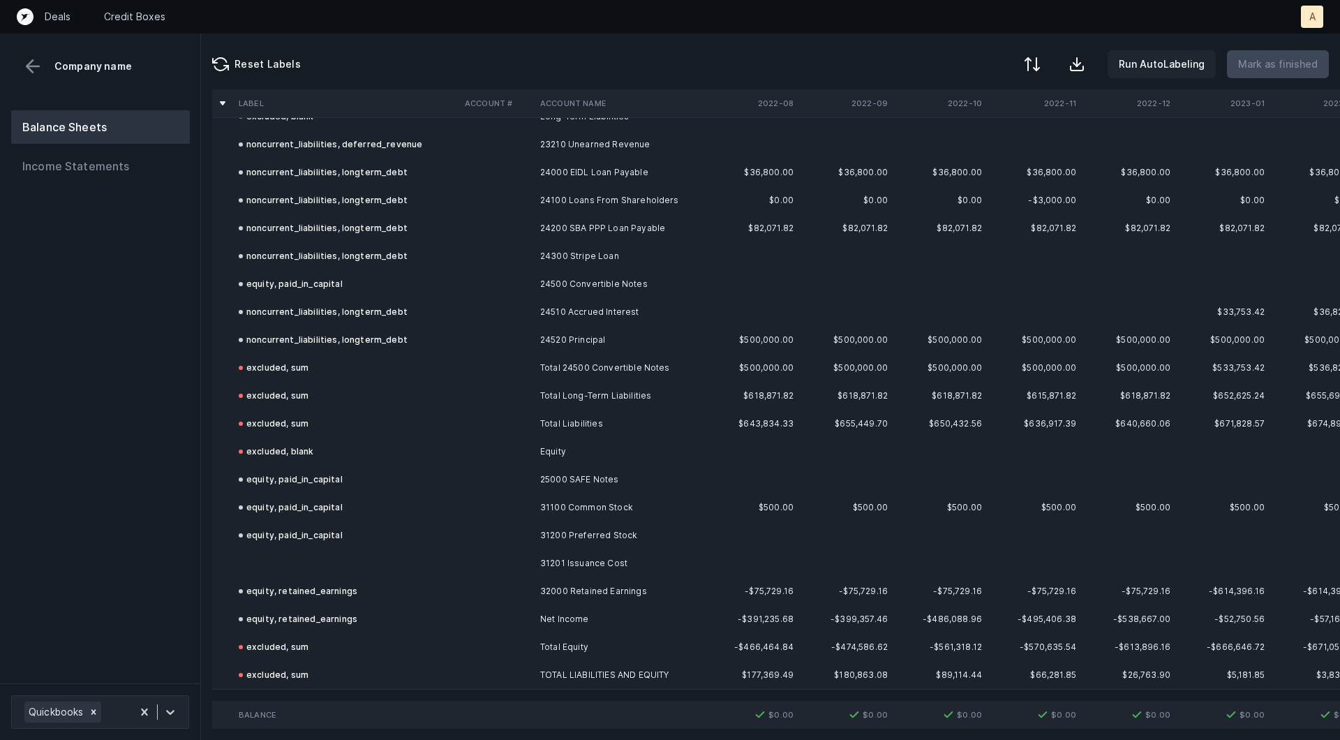
scroll to position [1226, 0]
click at [307, 563] on td at bounding box center [346, 564] width 226 height 28
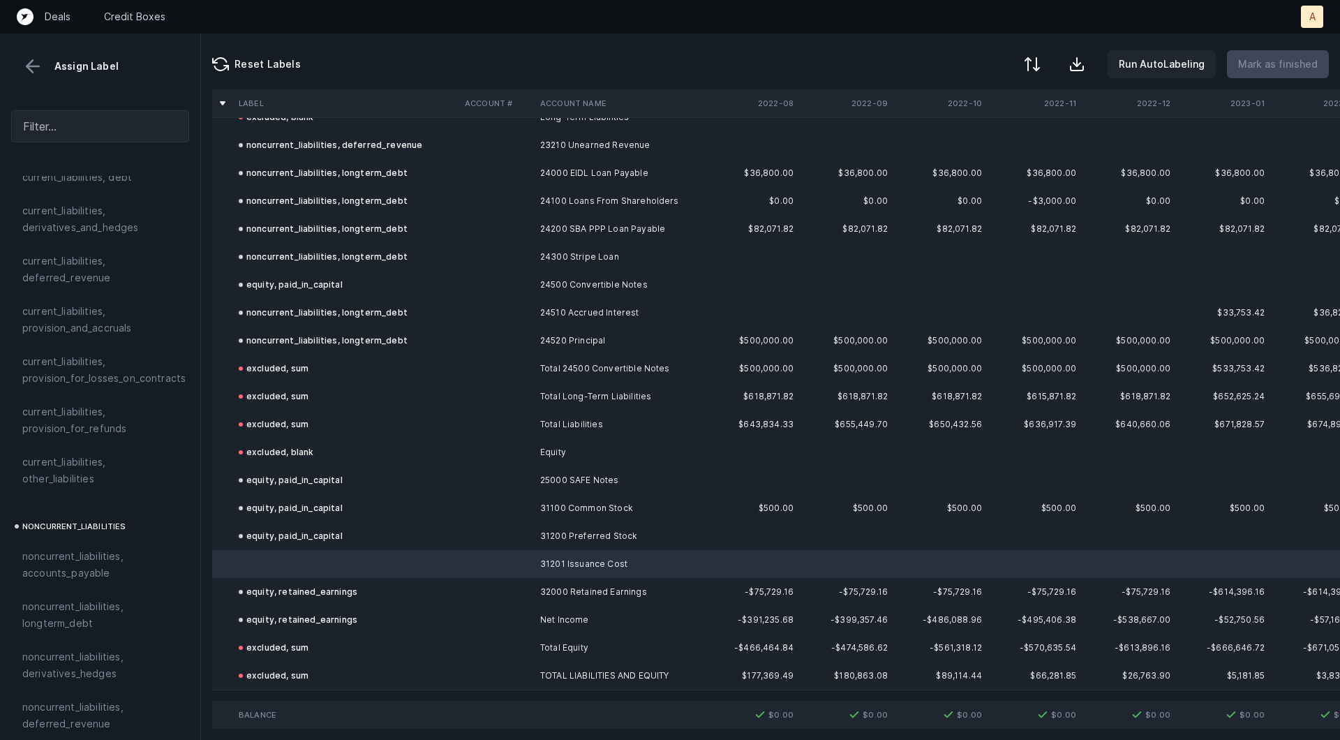
scroll to position [1513, 0]
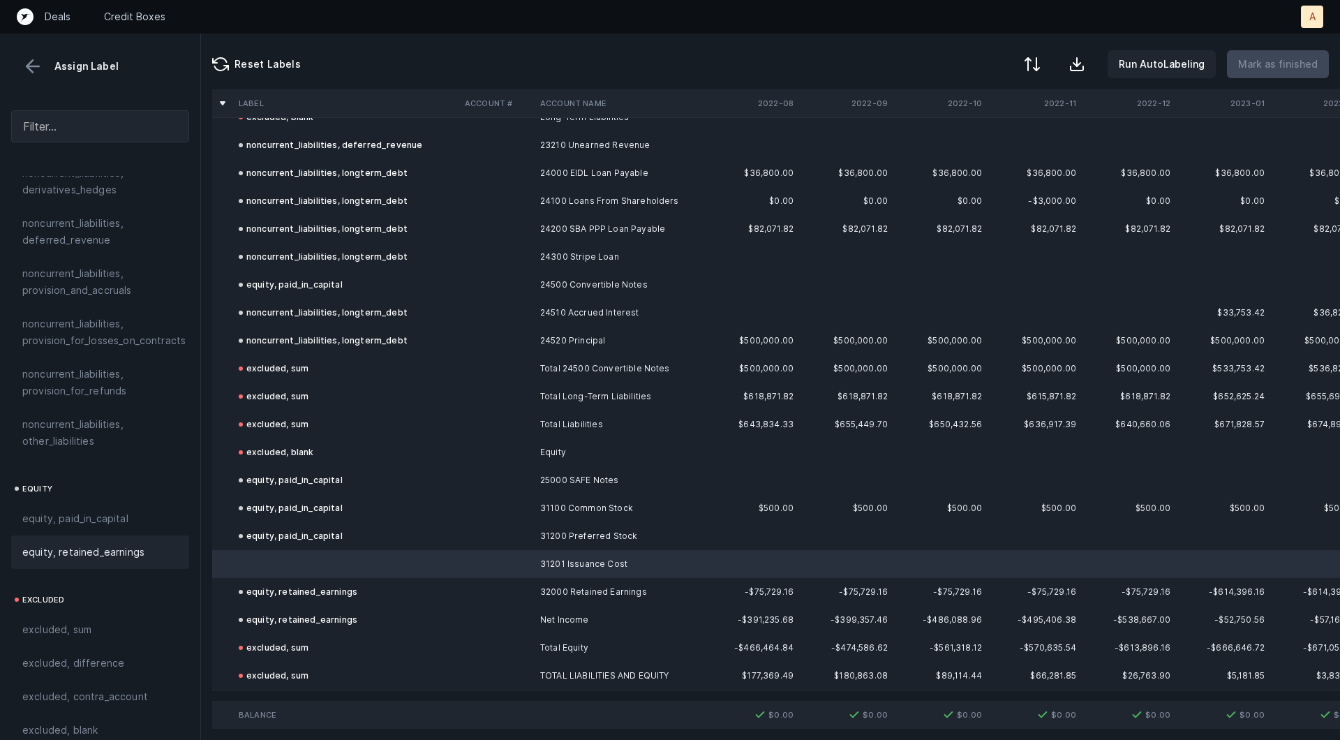
click at [94, 544] on span "equity, retained_earnings" at bounding box center [83, 552] width 122 height 17
click at [1269, 57] on p "Mark as finished" at bounding box center [1278, 64] width 80 height 17
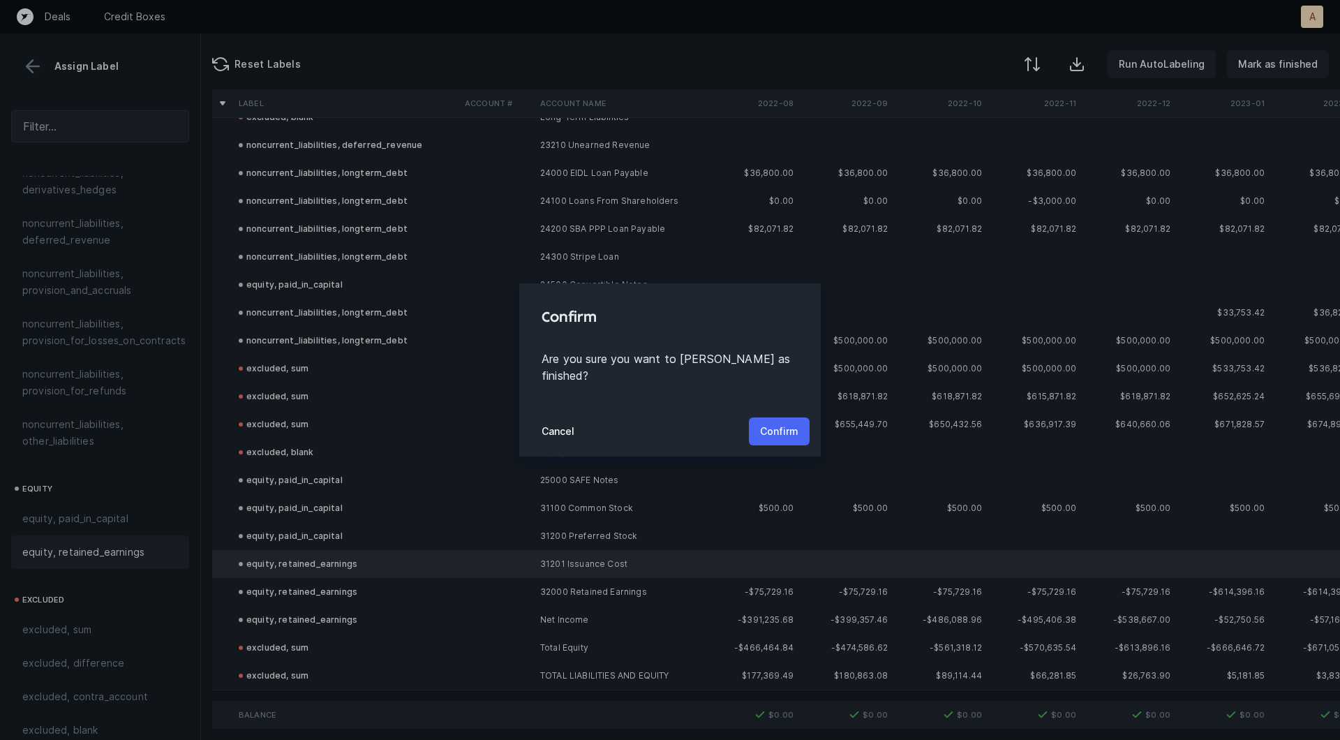
click at [770, 427] on p "Confirm" at bounding box center [779, 431] width 38 height 17
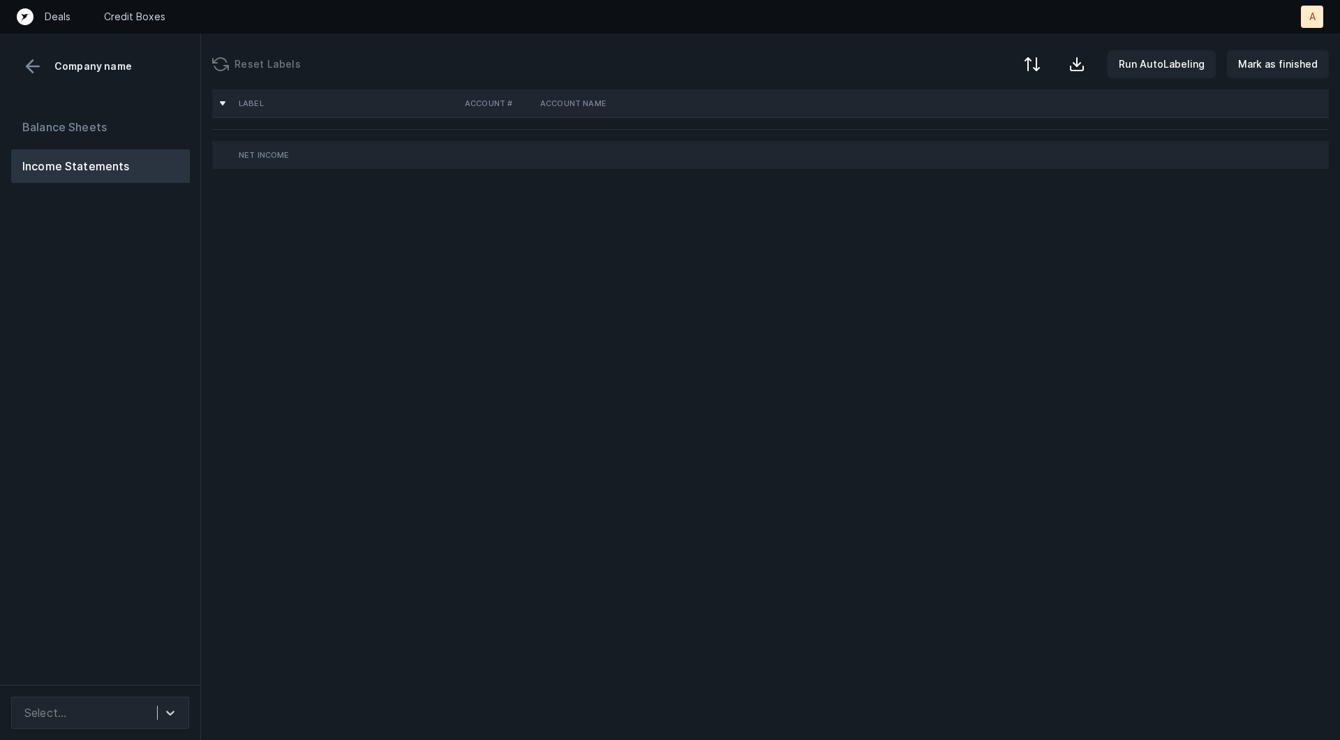
click at [44, 285] on div "Balance Sheets Income Statements" at bounding box center [100, 392] width 201 height 586
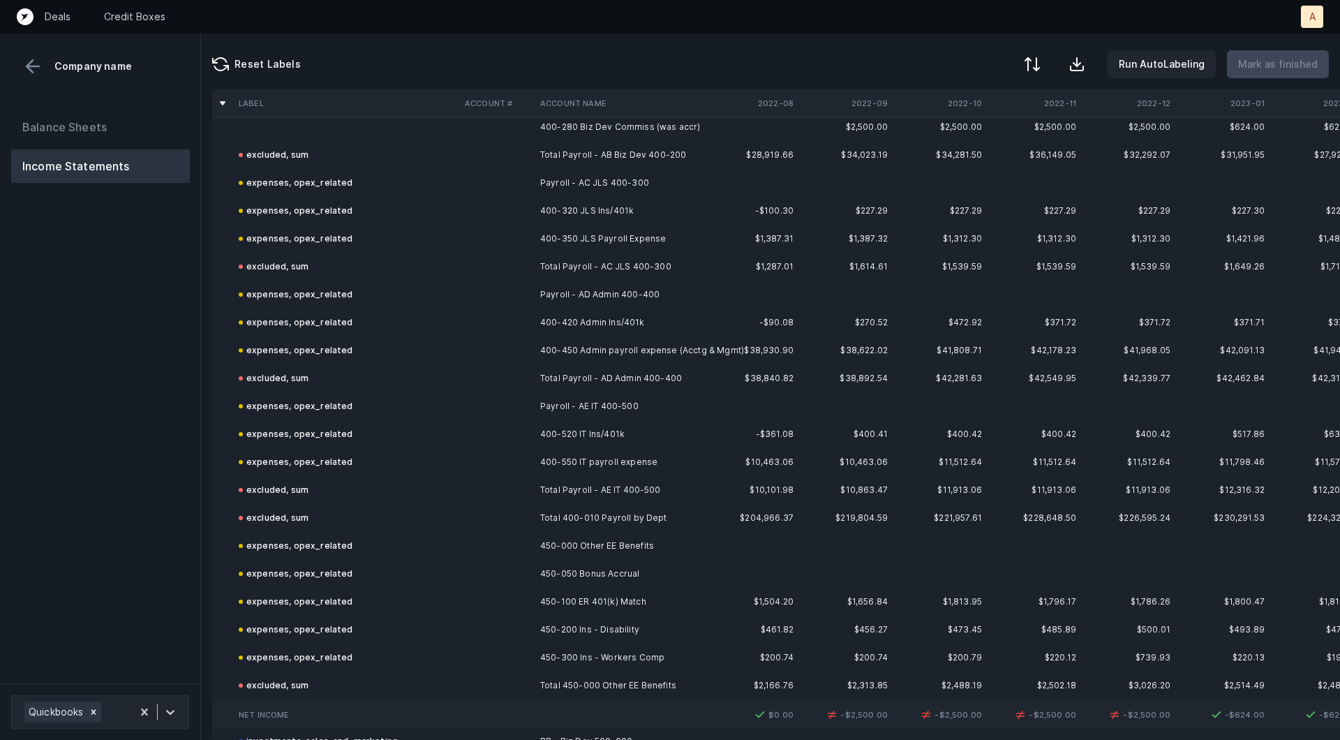
scroll to position [1496, 0]
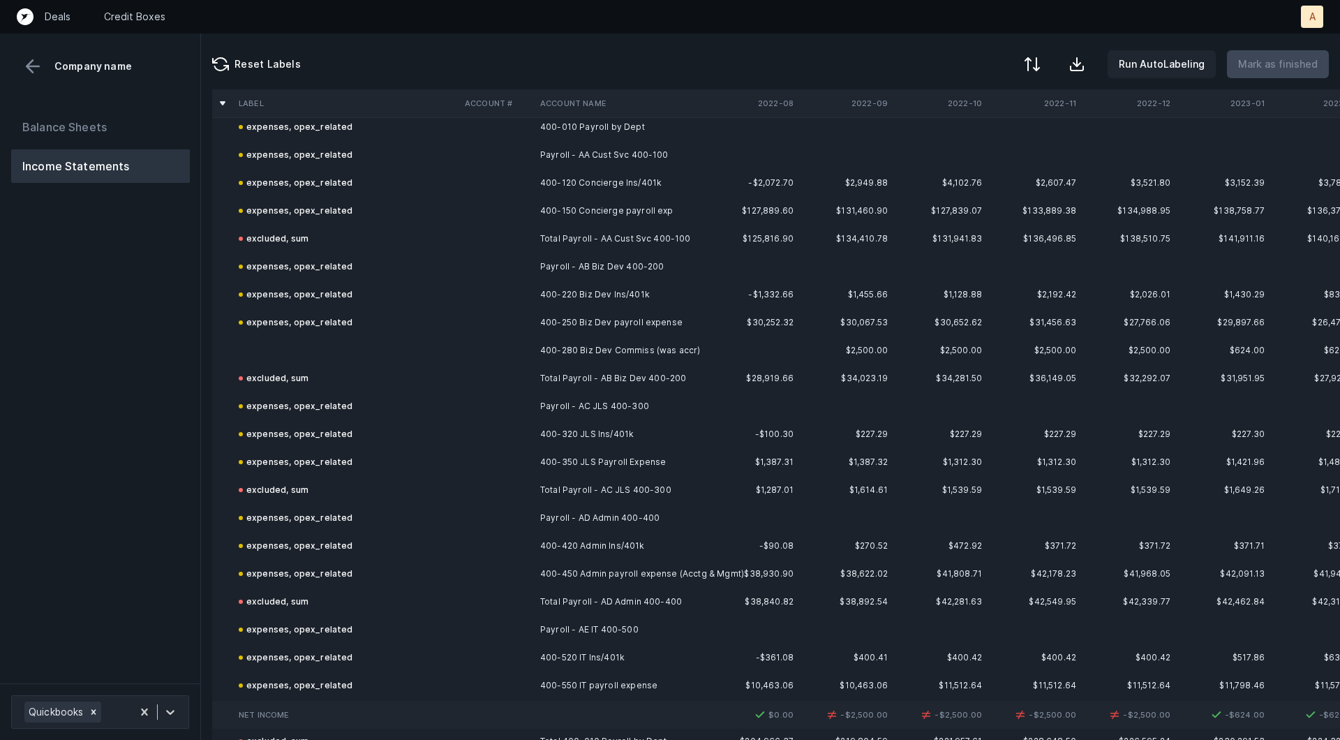
click at [357, 342] on td at bounding box center [346, 350] width 226 height 28
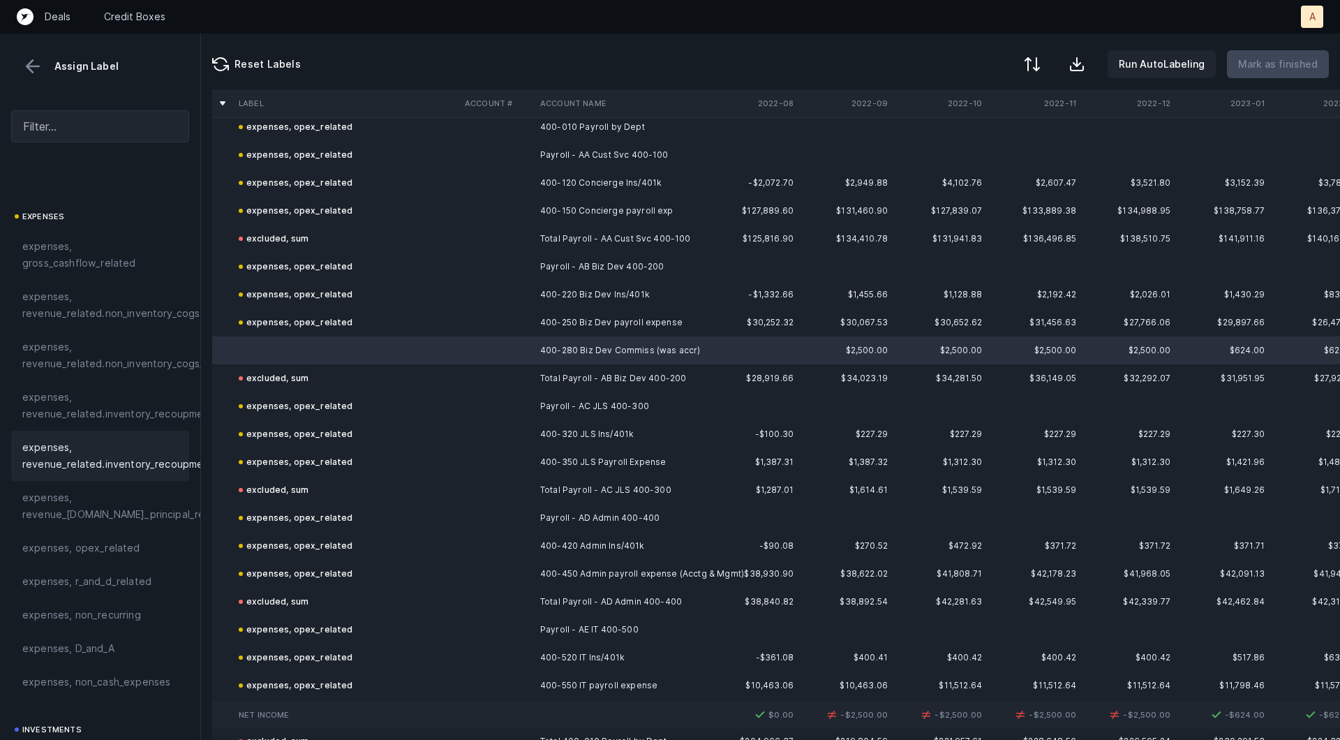
scroll to position [214, 0]
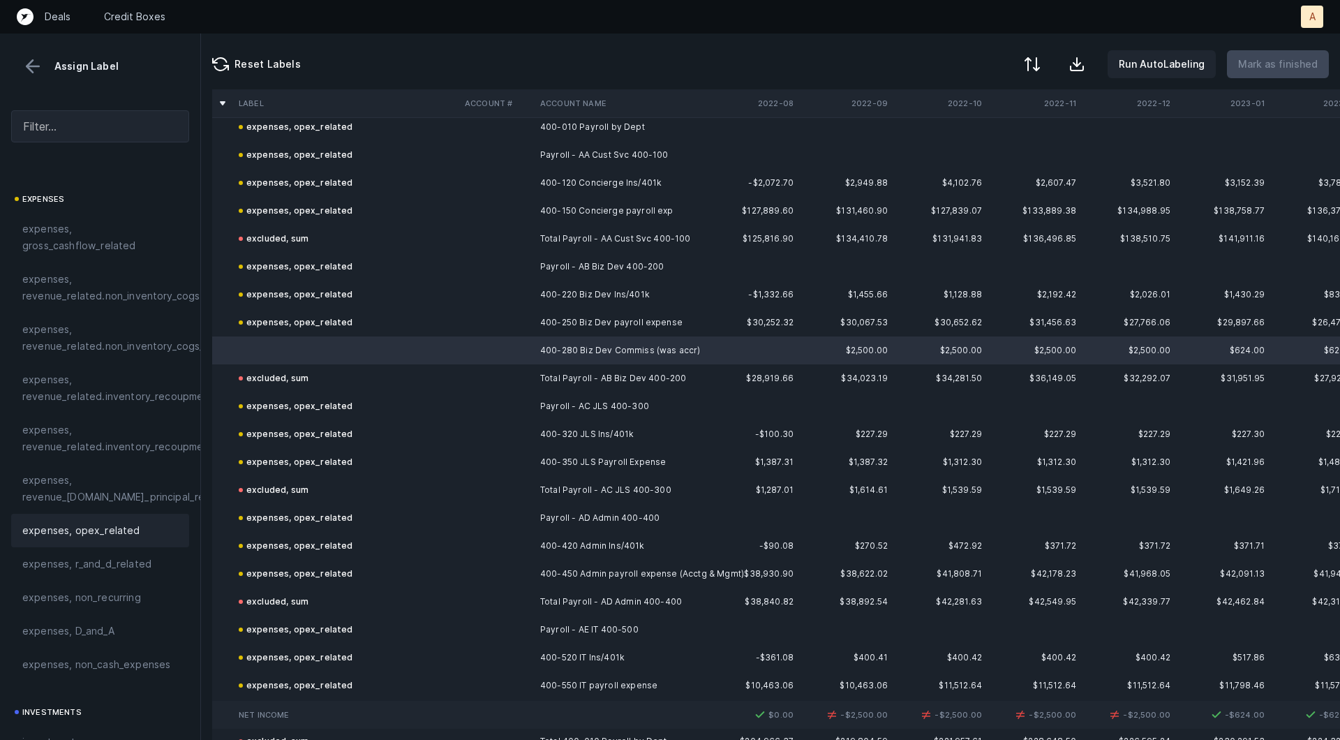
click at [68, 531] on span "expenses, opex_related" at bounding box center [81, 530] width 118 height 17
click at [1266, 63] on p "Mark as finished" at bounding box center [1278, 64] width 80 height 17
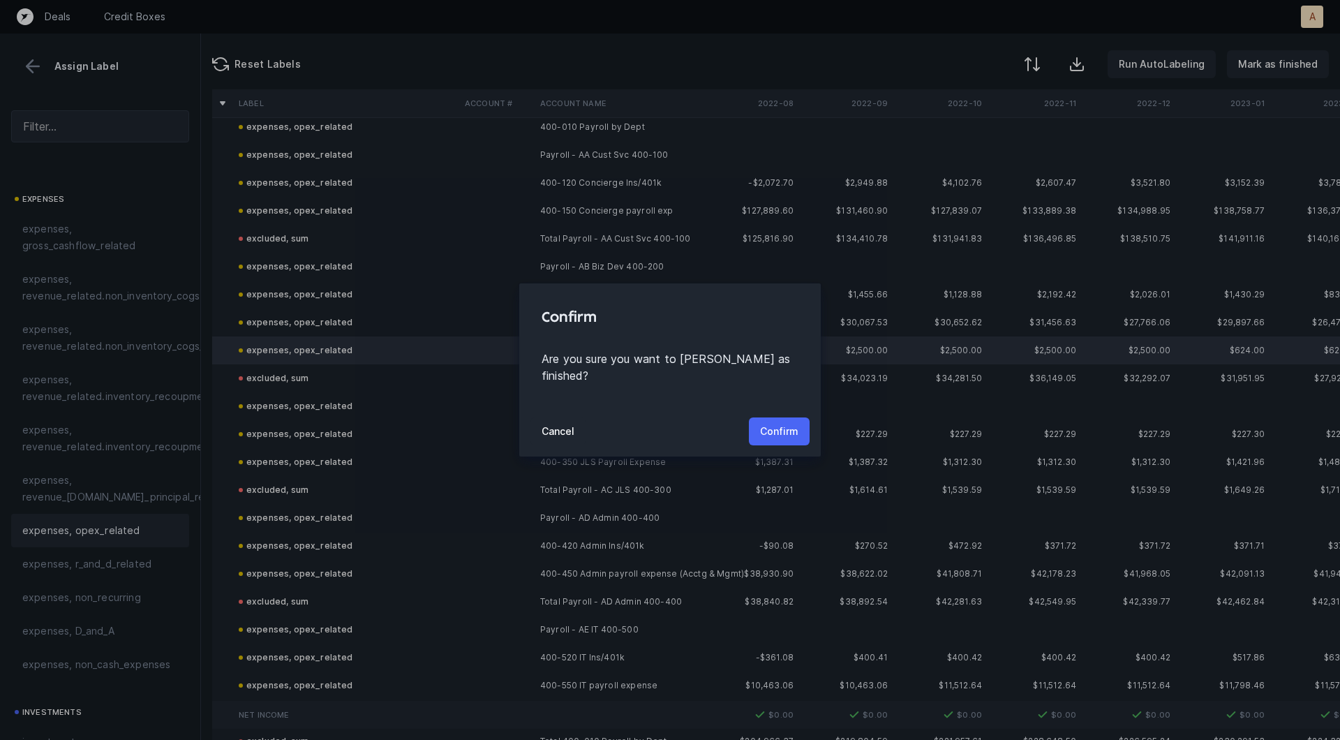
click at [794, 423] on p "Confirm" at bounding box center [779, 431] width 38 height 17
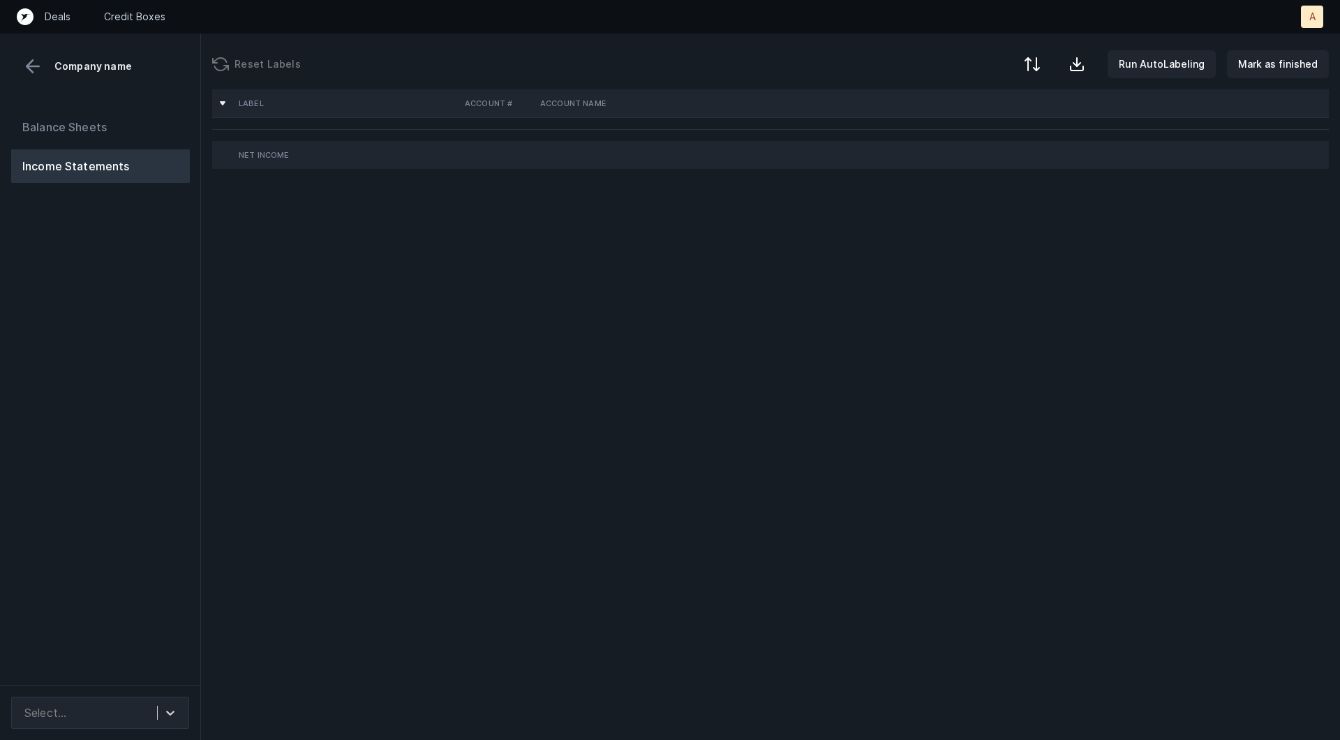
click at [118, 330] on div "Balance Sheets Income Statements" at bounding box center [100, 392] width 201 height 586
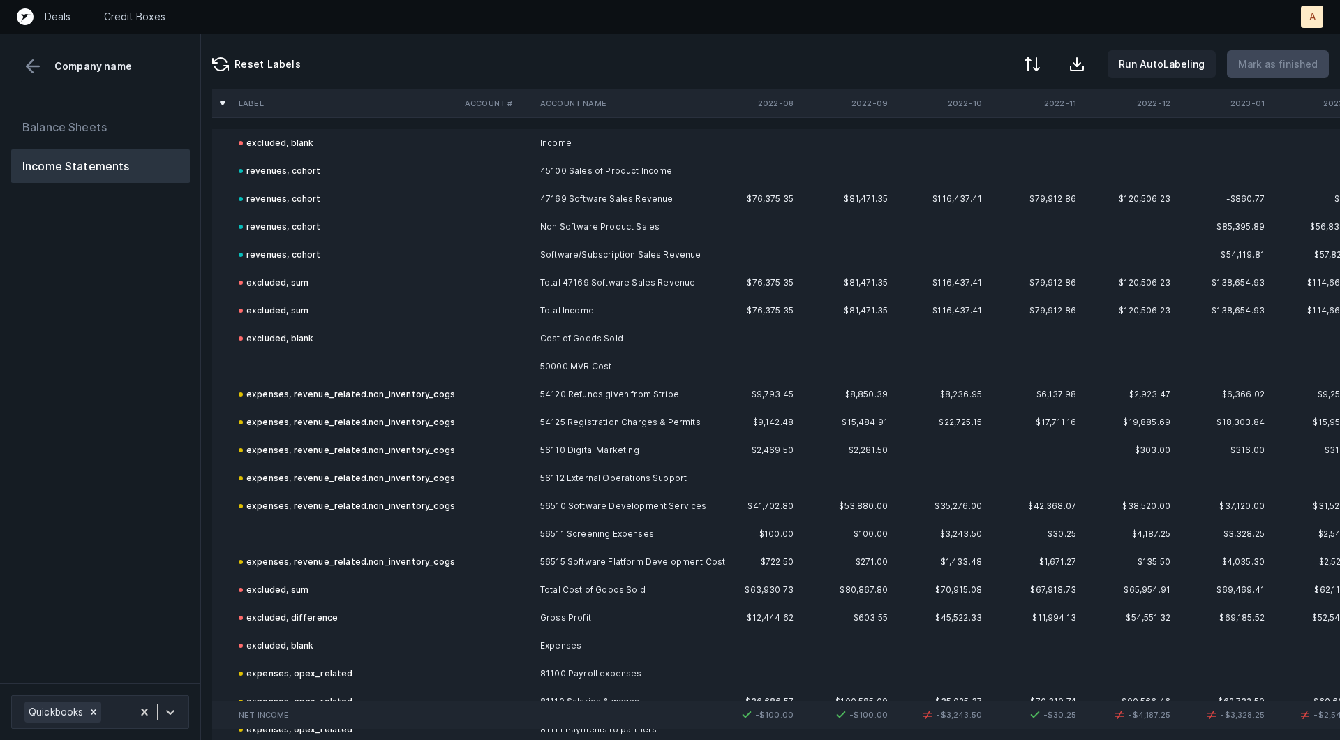
click at [350, 373] on td at bounding box center [346, 366] width 226 height 28
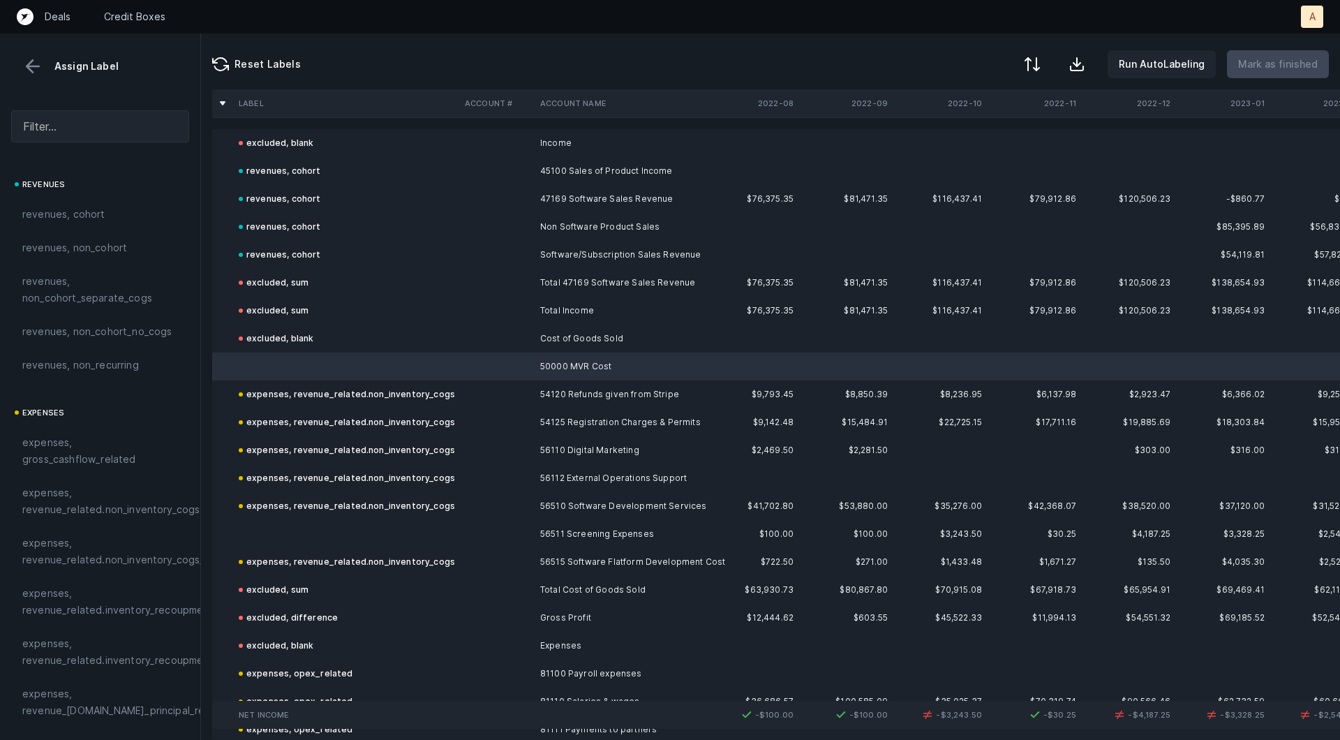
click at [304, 525] on td at bounding box center [346, 534] width 226 height 28
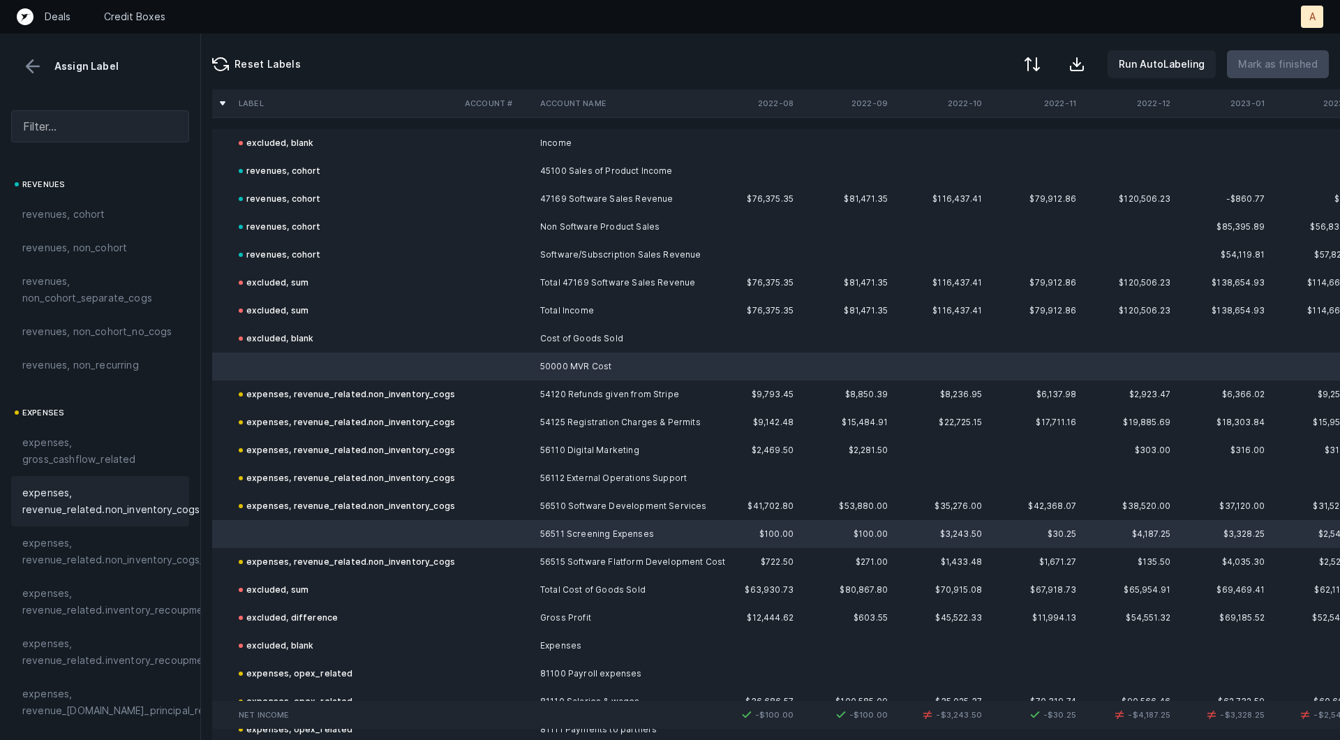
click at [86, 487] on span "expenses, revenue_related.non_inventory_cogs" at bounding box center [110, 500] width 177 height 33
click at [1284, 62] on p "Mark as finished" at bounding box center [1278, 64] width 80 height 17
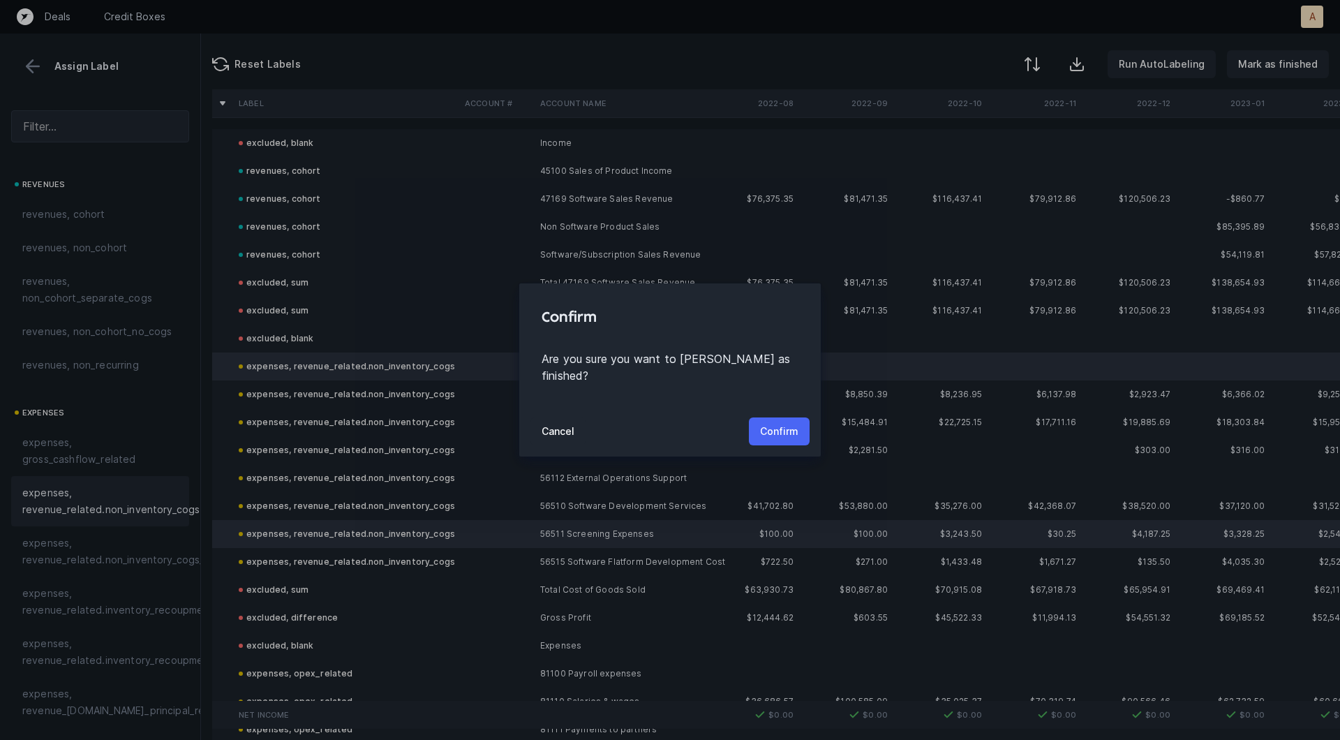
click at [779, 425] on p "Confirm" at bounding box center [779, 431] width 38 height 17
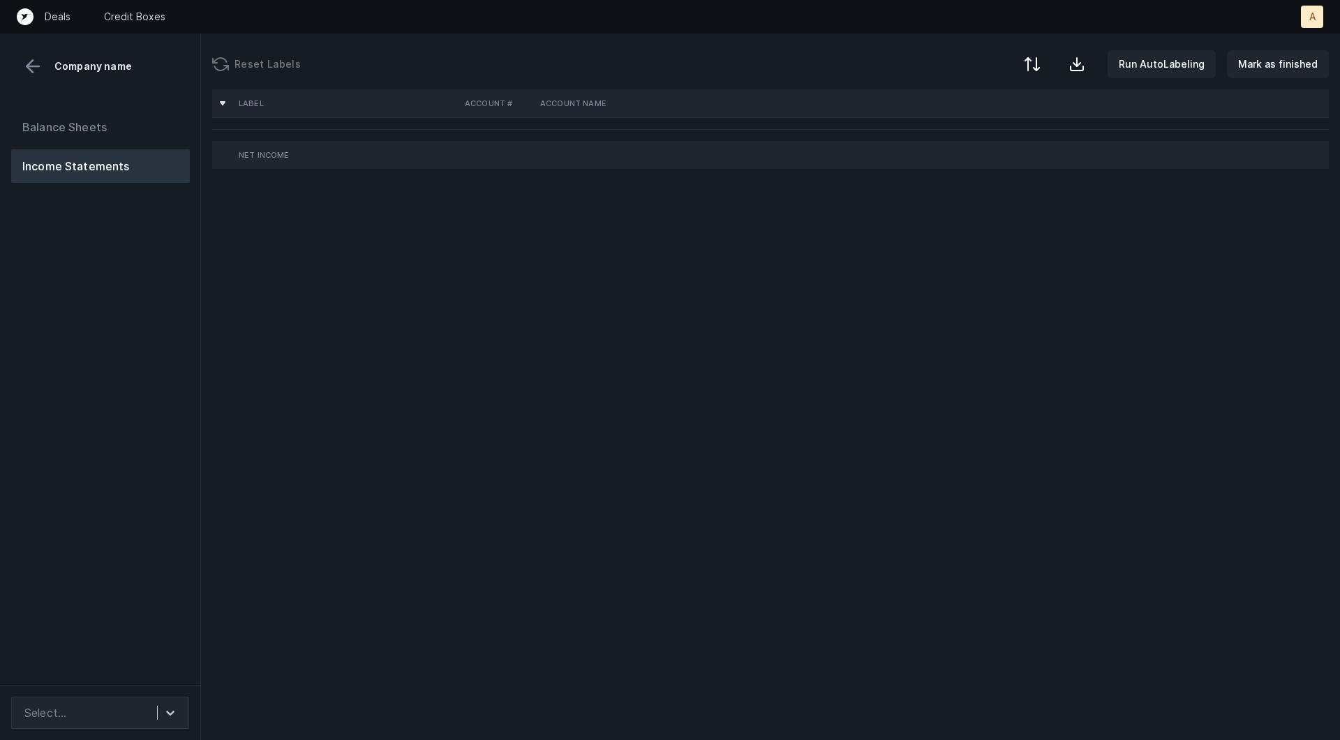
click at [177, 368] on div "Balance Sheets Income Statements" at bounding box center [100, 392] width 201 height 586
click at [165, 707] on icon at bounding box center [170, 713] width 14 height 14
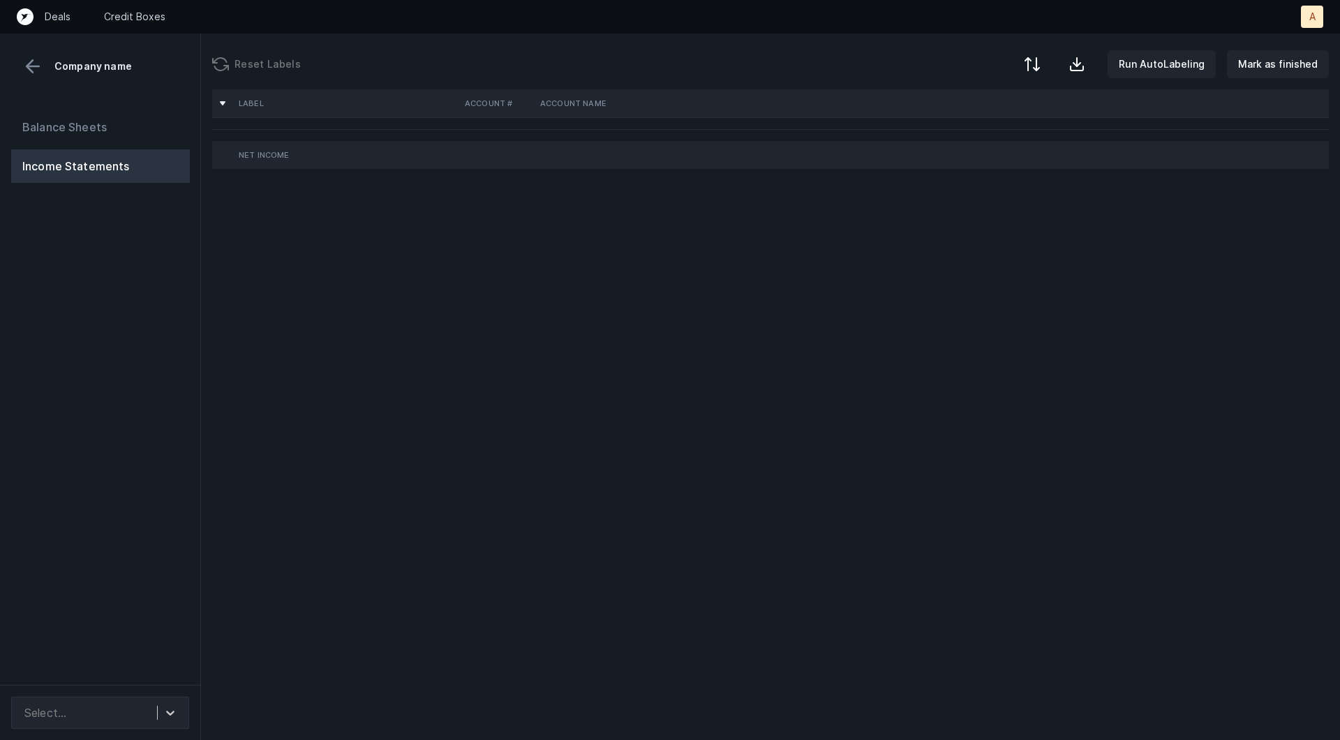
click at [150, 554] on div "Balance Sheets Income Statements" at bounding box center [100, 392] width 201 height 586
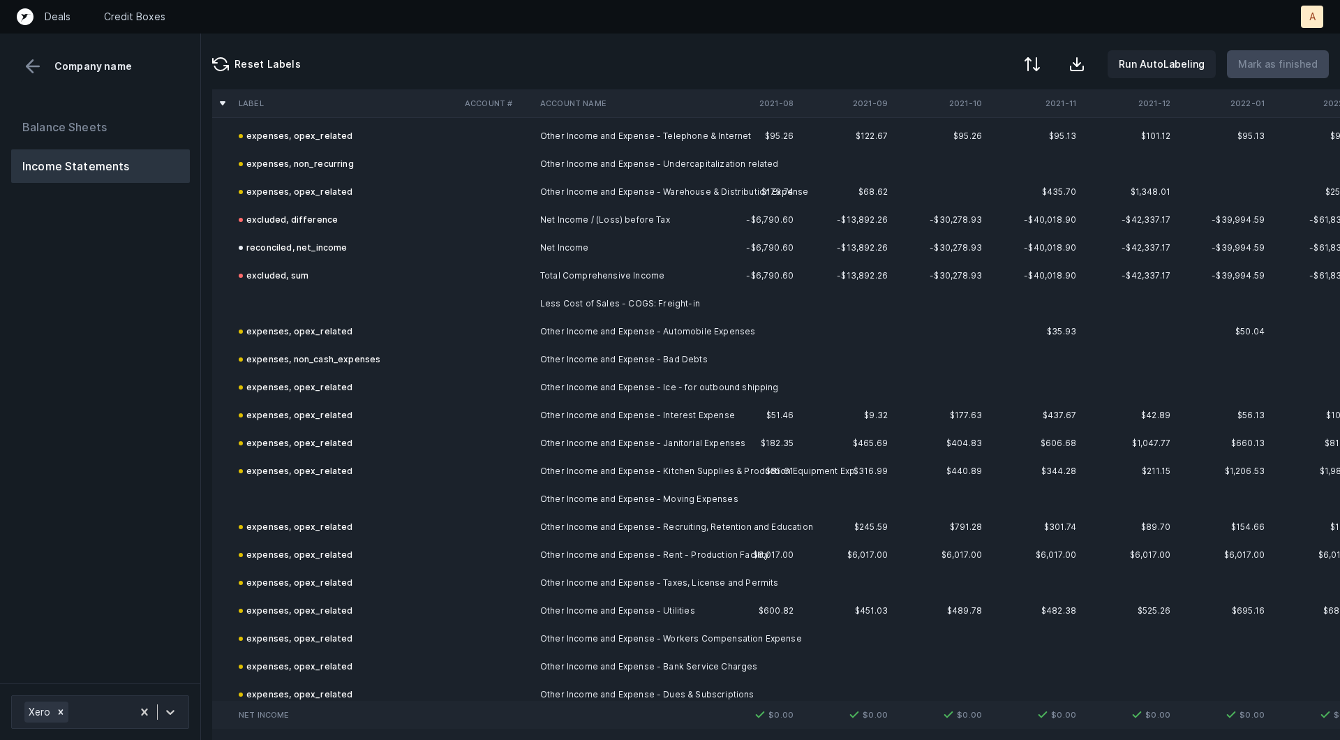
scroll to position [475, 0]
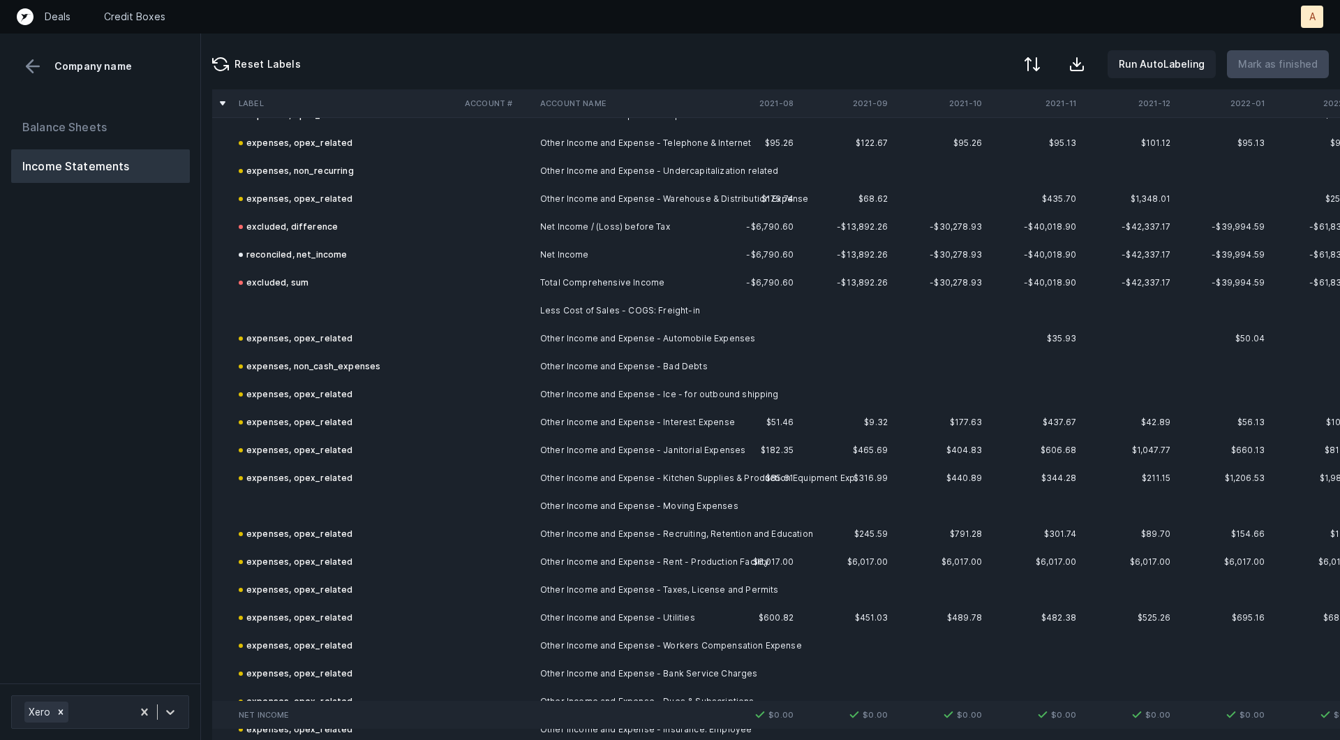
click at [595, 328] on td "Other Income and Expense - Automobile Expenses" at bounding box center [620, 339] width 170 height 28
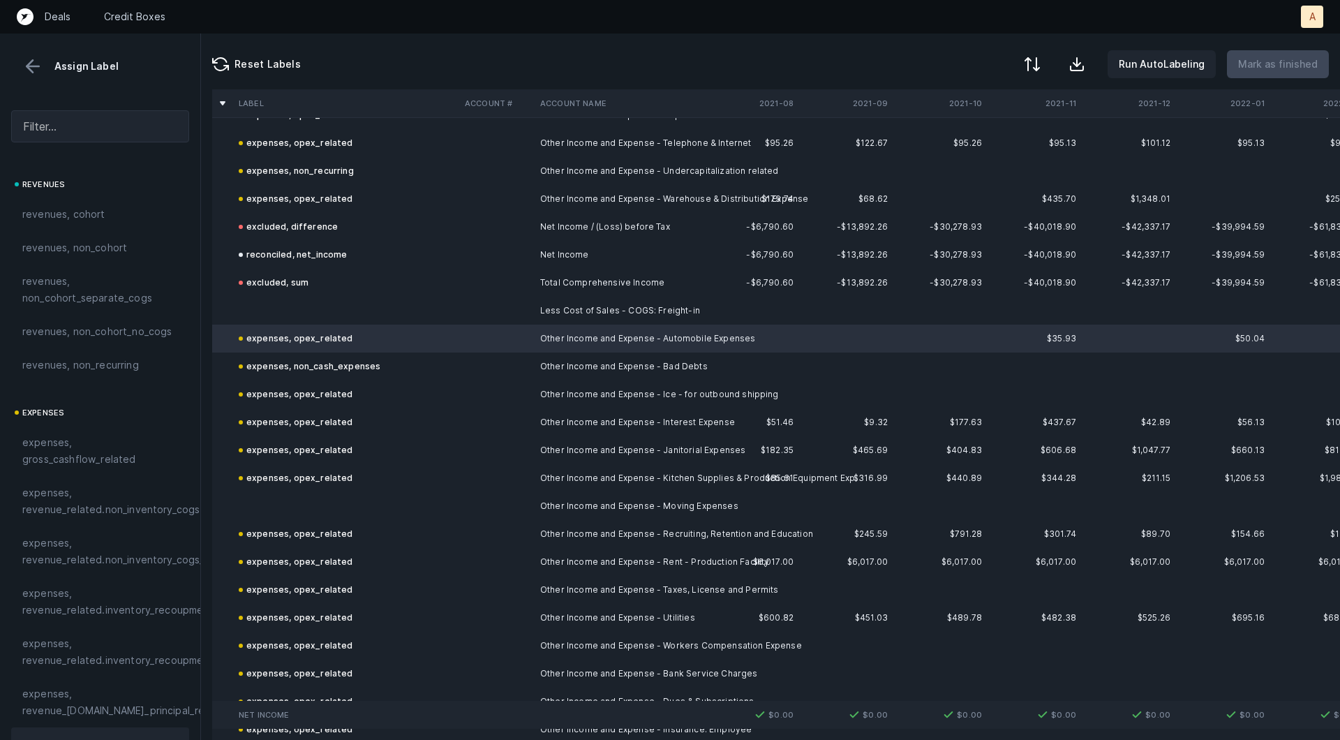
click at [583, 304] on td "Less Cost of Sales - COGS: Freight-in" at bounding box center [620, 311] width 170 height 28
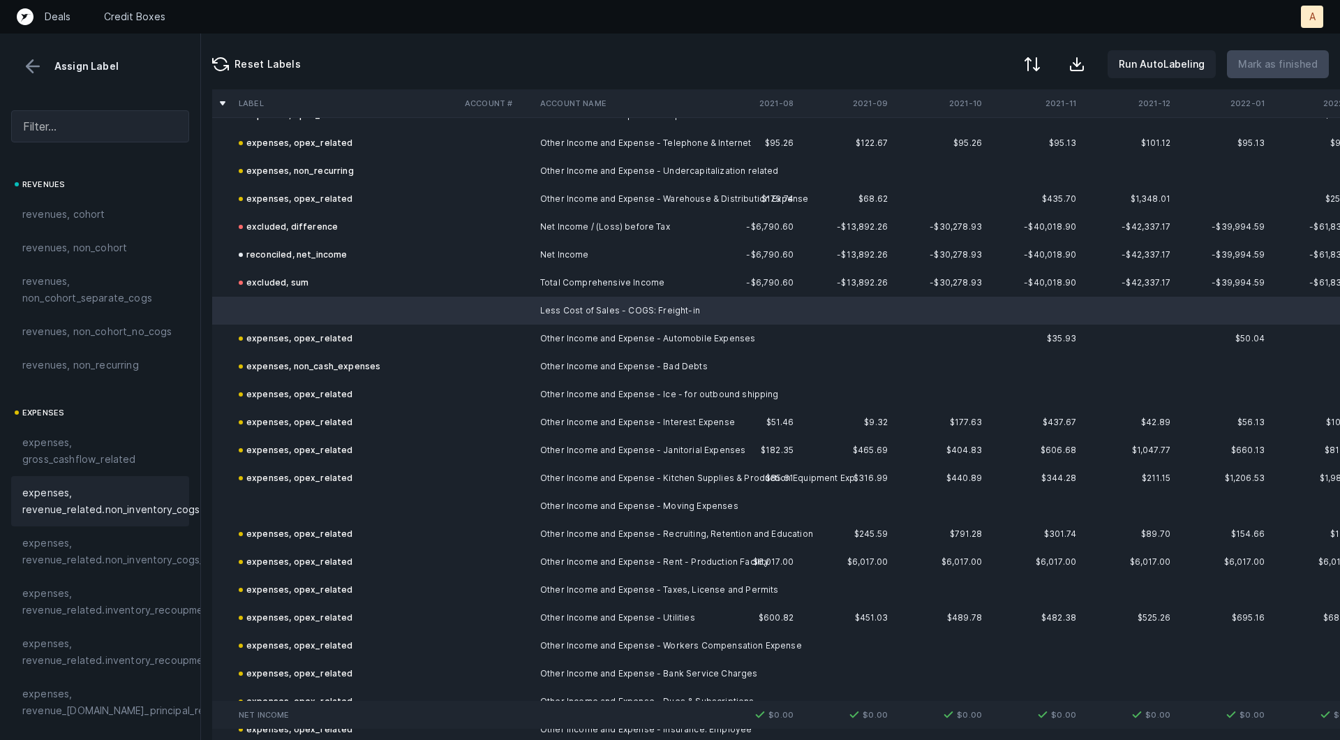
click at [105, 512] on span "expenses, revenue_related.non_inventory_cogs" at bounding box center [110, 500] width 177 height 33
click at [290, 518] on td at bounding box center [346, 506] width 226 height 28
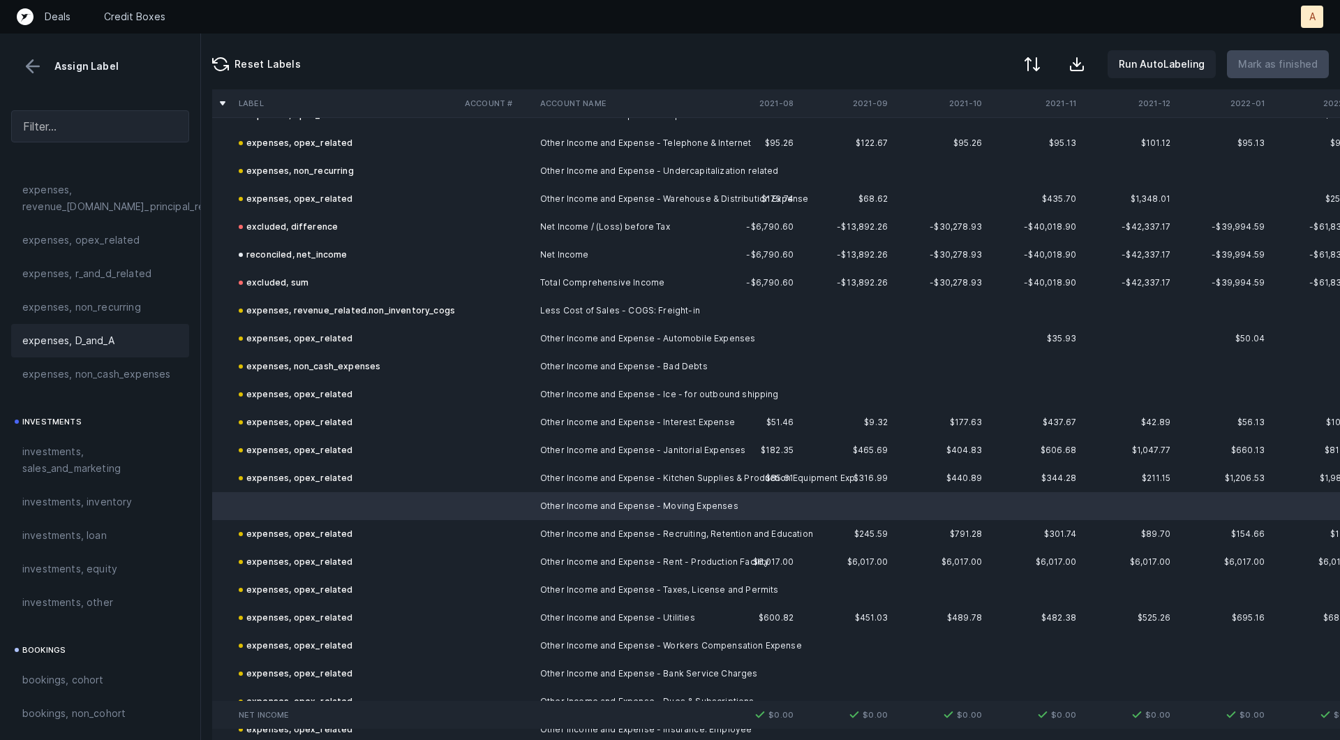
scroll to position [487, 0]
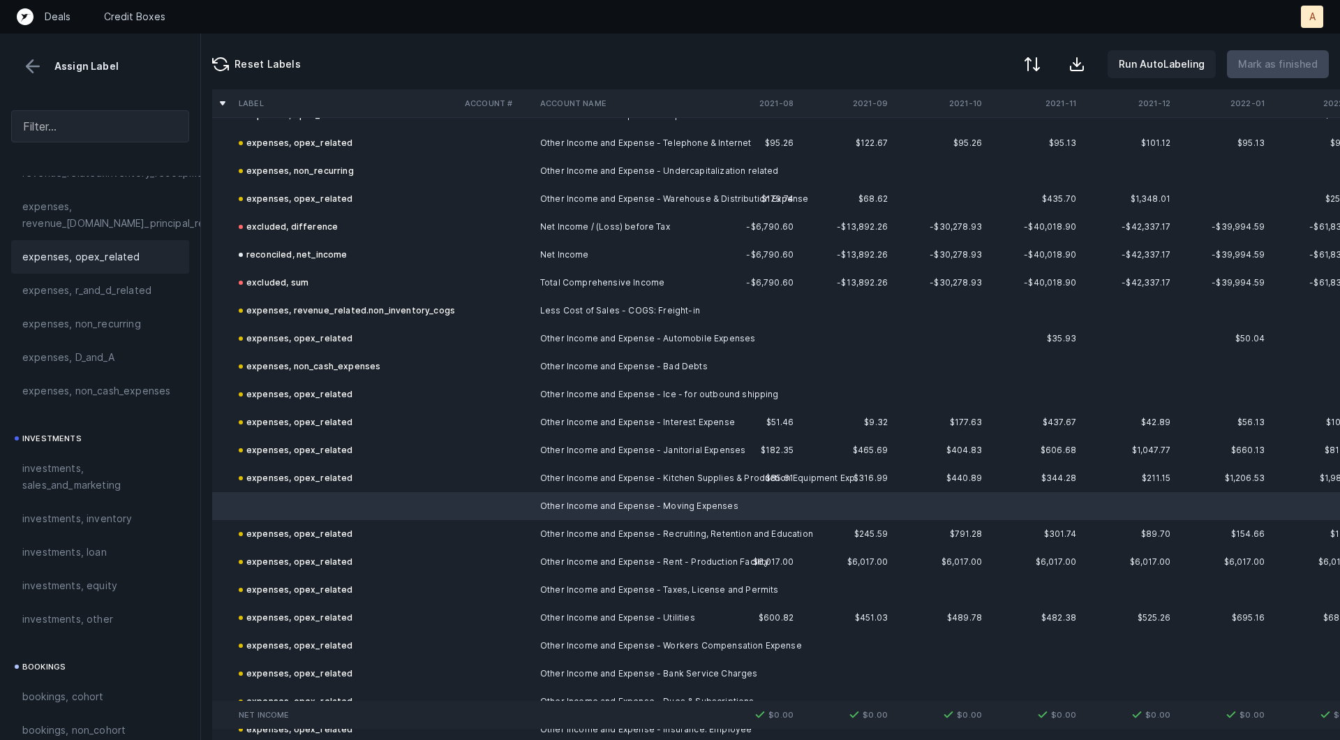
click at [100, 253] on span "expenses, opex_related" at bounding box center [81, 256] width 118 height 17
click at [367, 502] on td "expenses, opex_related" at bounding box center [346, 506] width 226 height 28
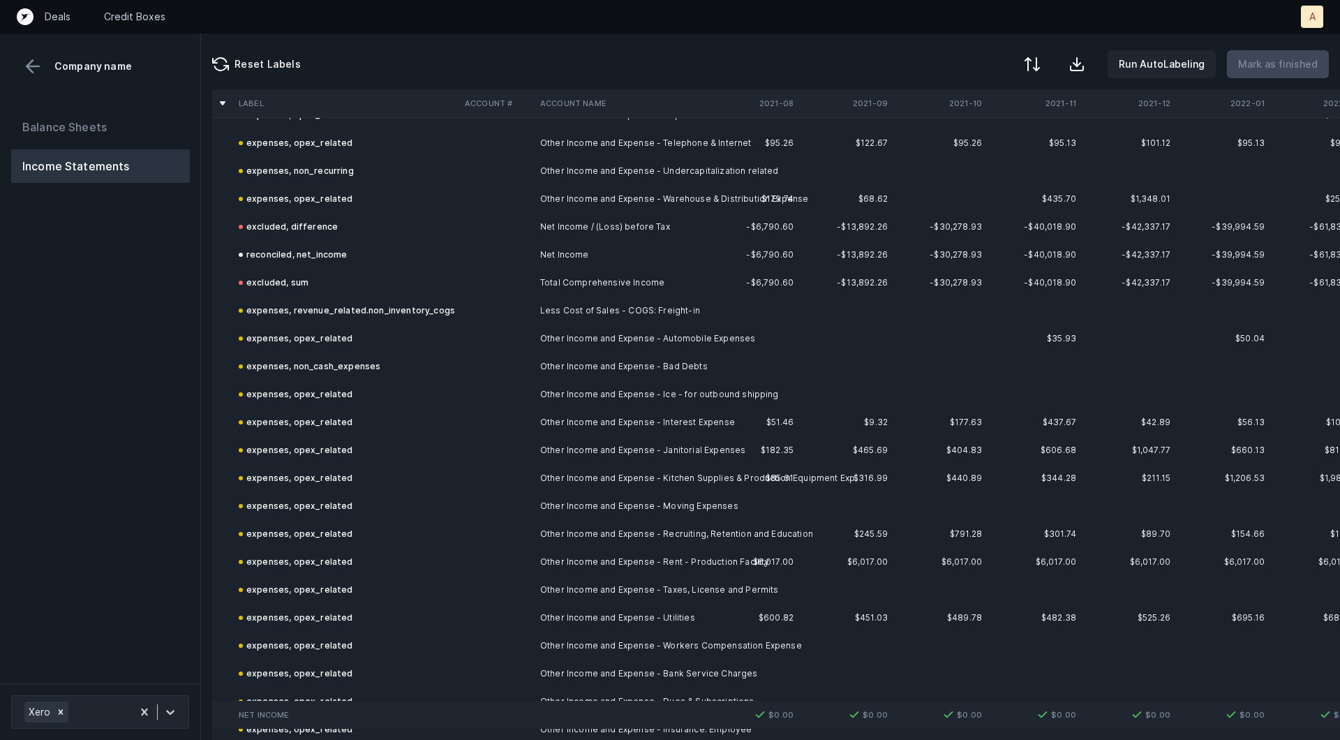
click at [367, 502] on td "expenses, opex_related" at bounding box center [346, 506] width 226 height 28
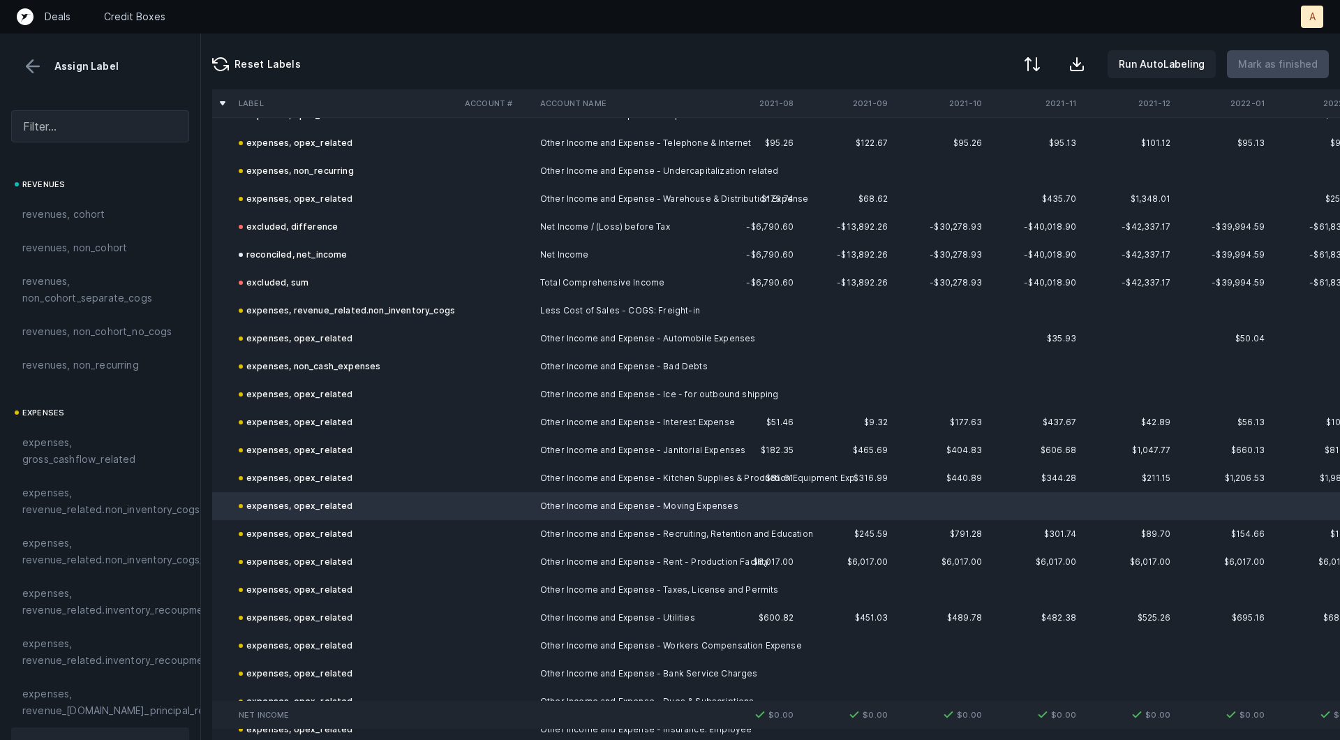
drag, startPoint x: 379, startPoint y: 502, endPoint x: 368, endPoint y: 503, distance: 11.2
click at [368, 503] on div at bounding box center [670, 370] width 1340 height 740
click at [387, 514] on span "Sign flip" at bounding box center [399, 519] width 38 height 15
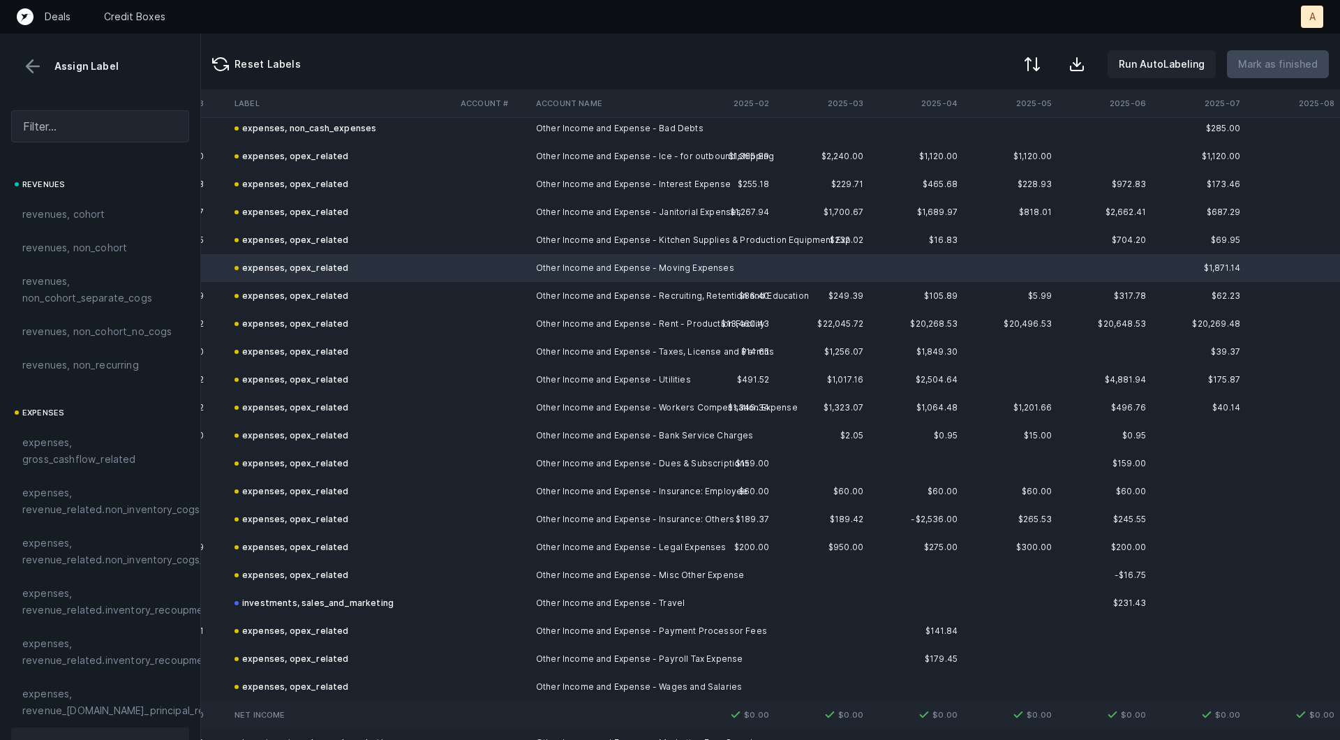
scroll to position [975, 3982]
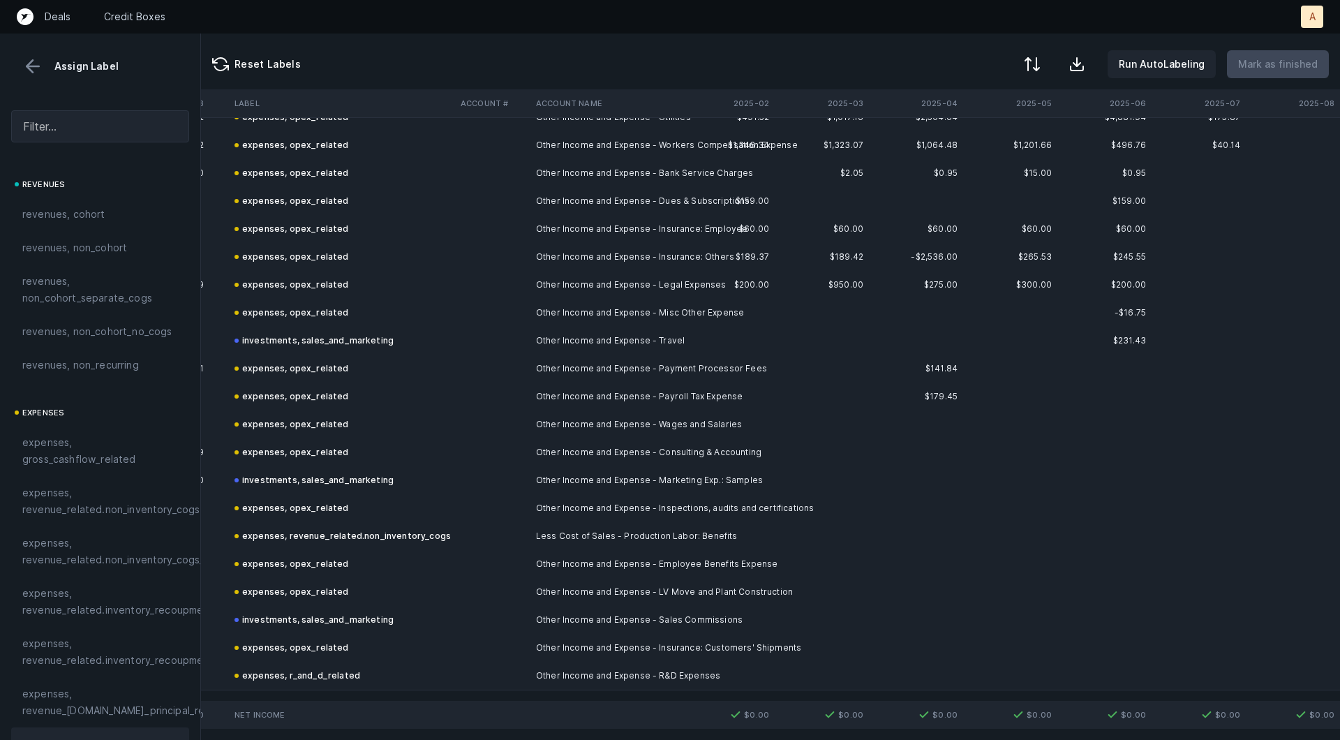
click at [37, 71] on button at bounding box center [32, 66] width 21 height 21
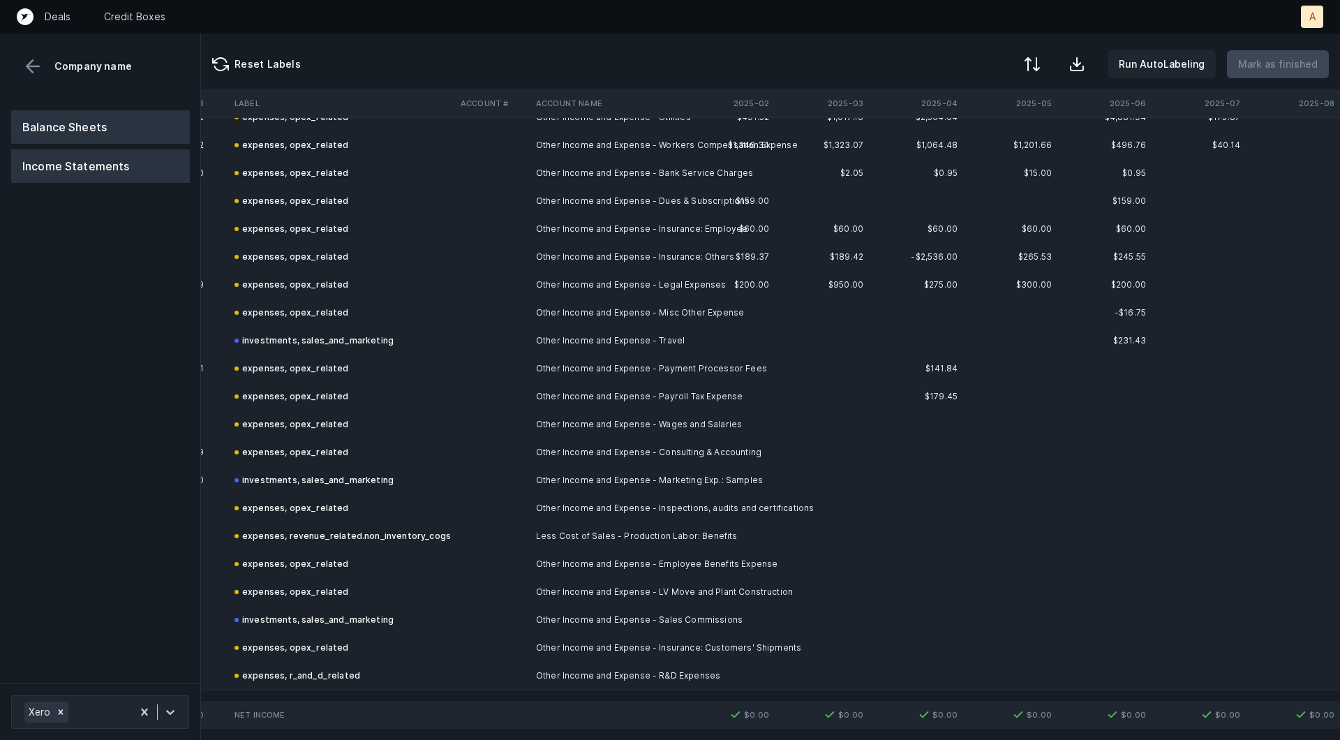
click at [63, 113] on button "Balance Sheets" at bounding box center [100, 126] width 179 height 33
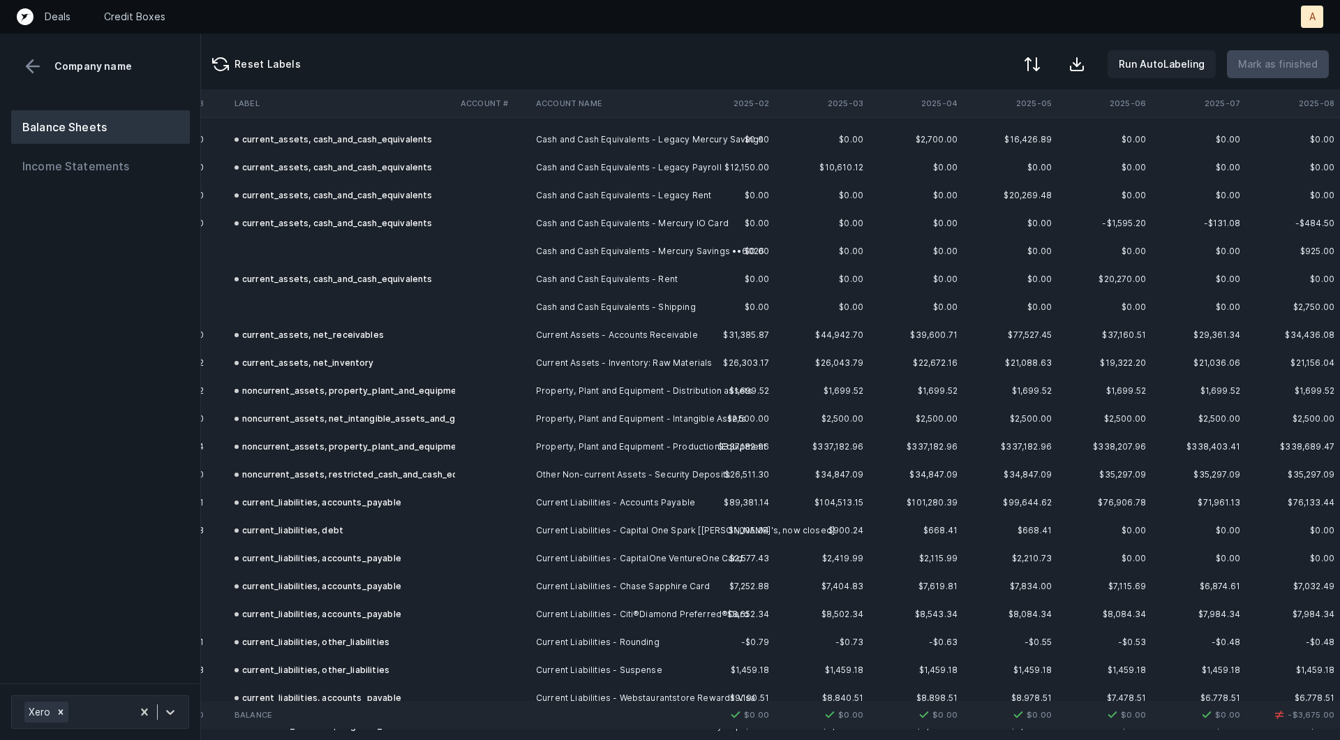
scroll to position [0, 3982]
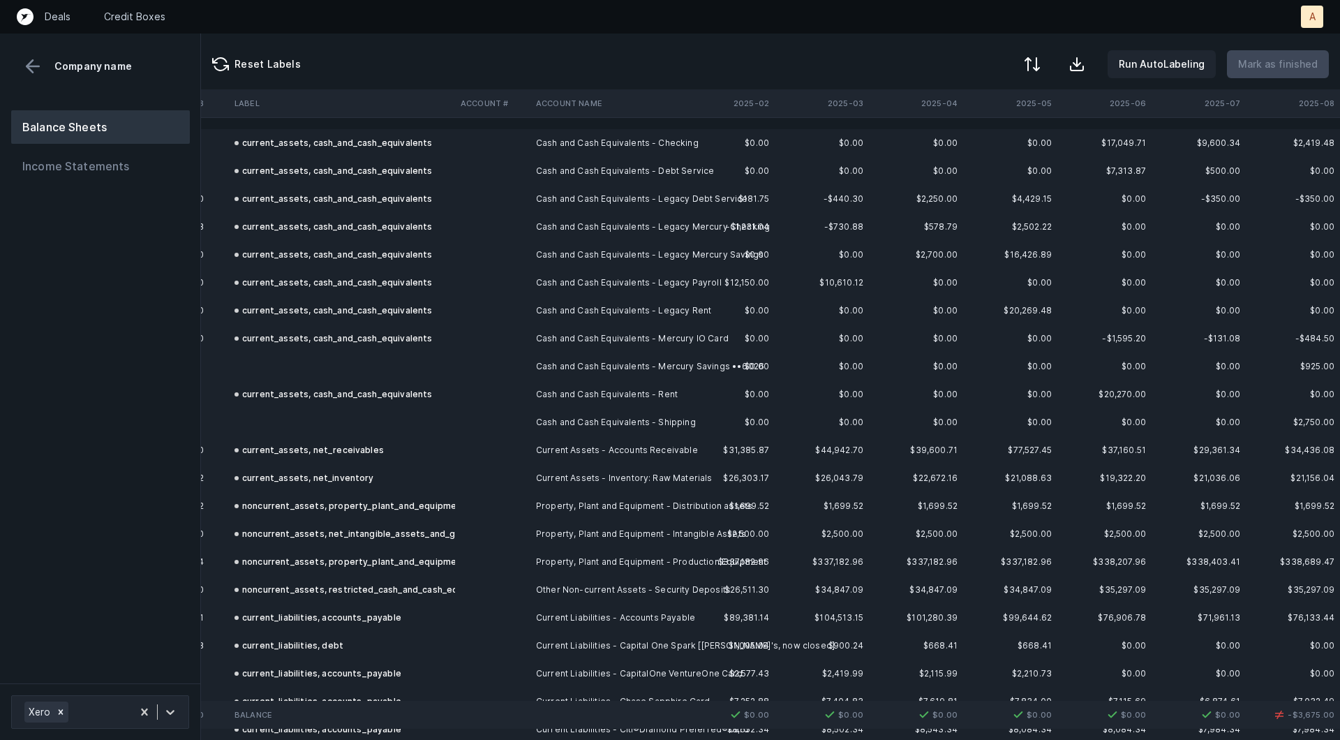
click at [401, 364] on td at bounding box center [342, 366] width 226 height 28
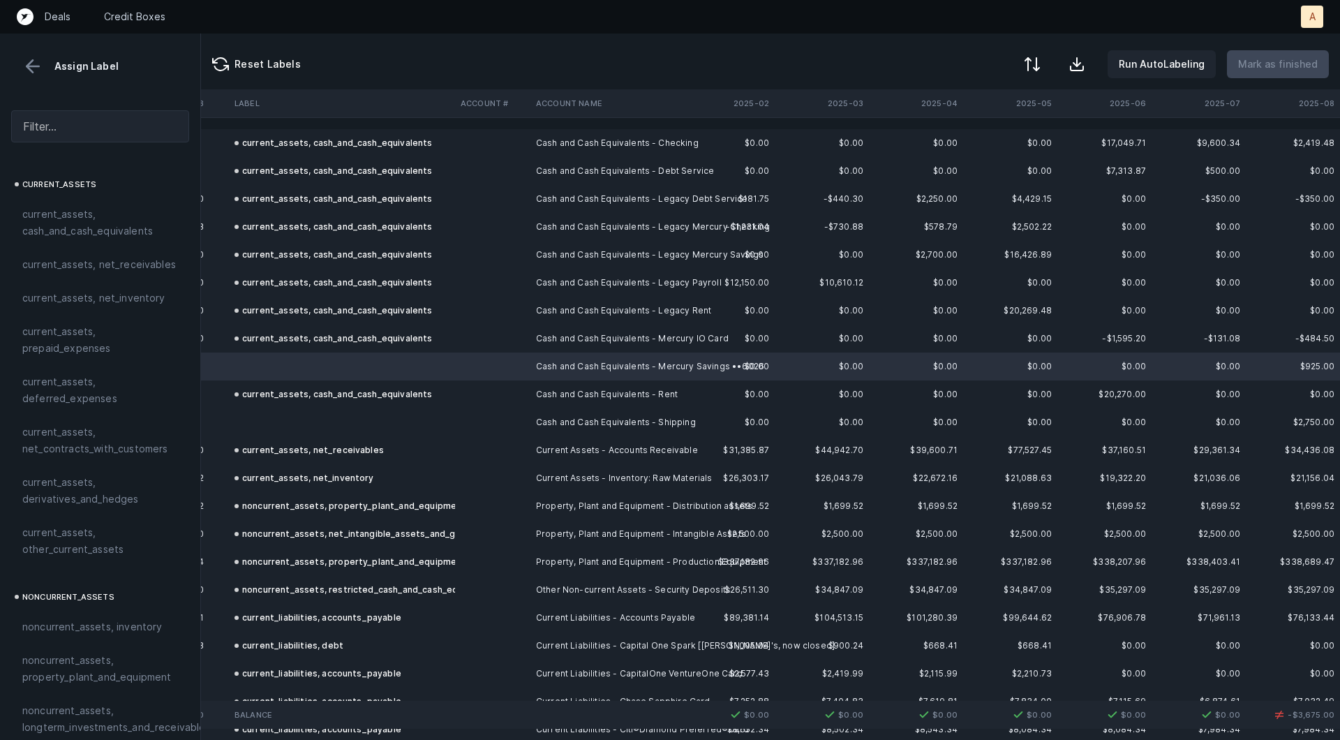
click at [321, 415] on td at bounding box center [342, 422] width 226 height 28
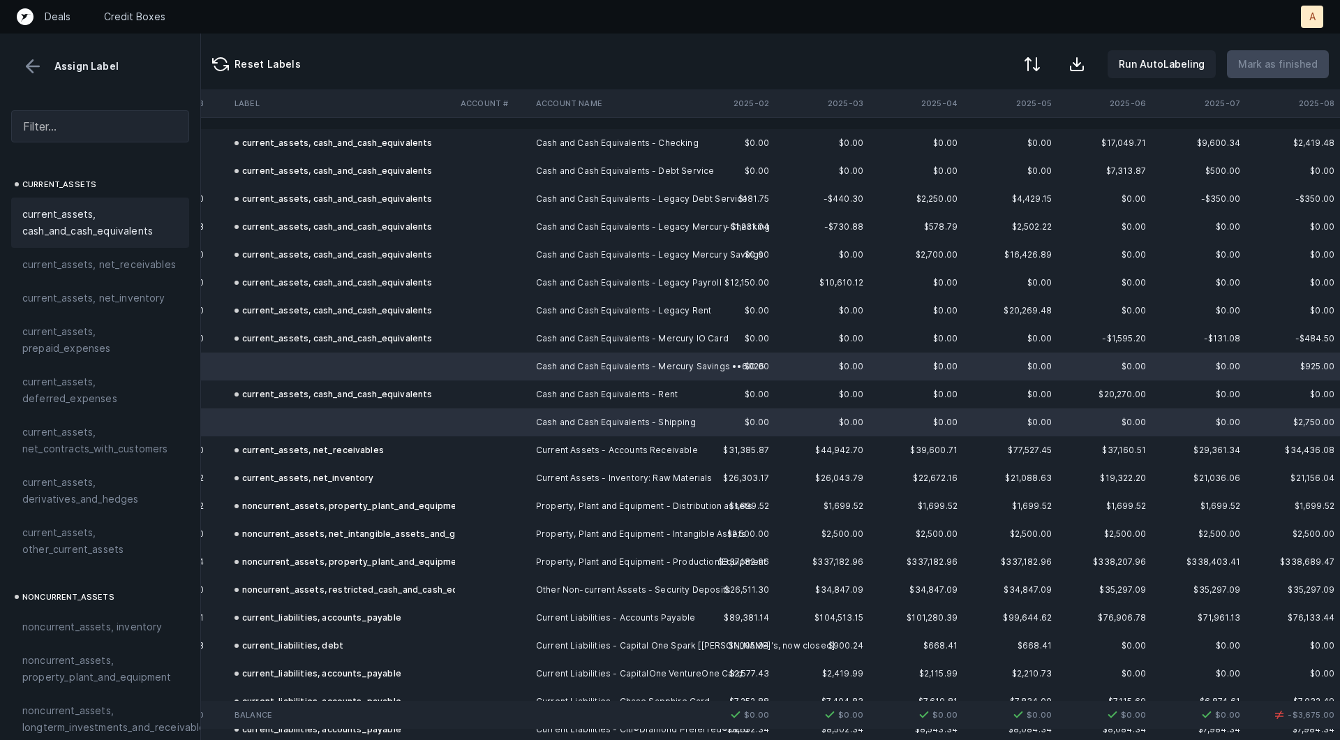
click at [91, 239] on div "current_assets, cash_and_cash_equivalents" at bounding box center [100, 223] width 178 height 50
click at [1253, 56] on p "Mark as finished" at bounding box center [1278, 64] width 80 height 17
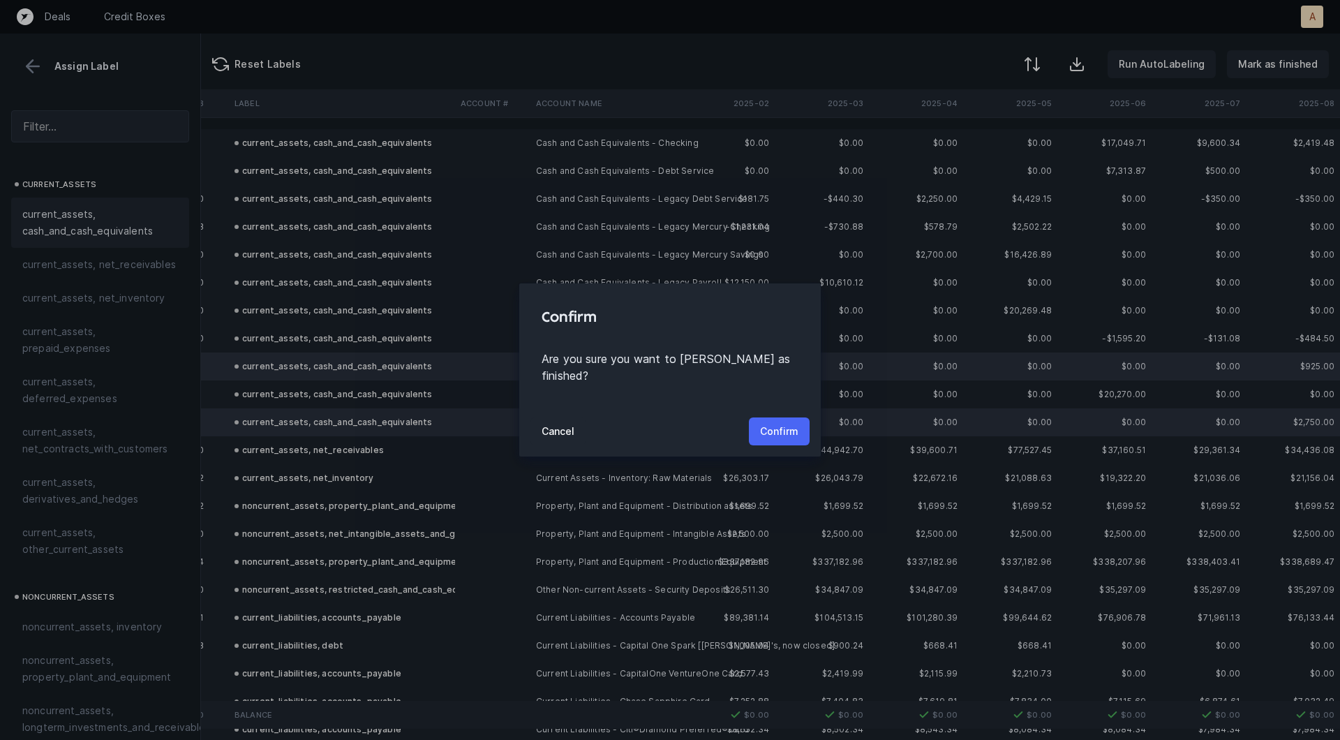
click at [784, 423] on p "Confirm" at bounding box center [779, 431] width 38 height 17
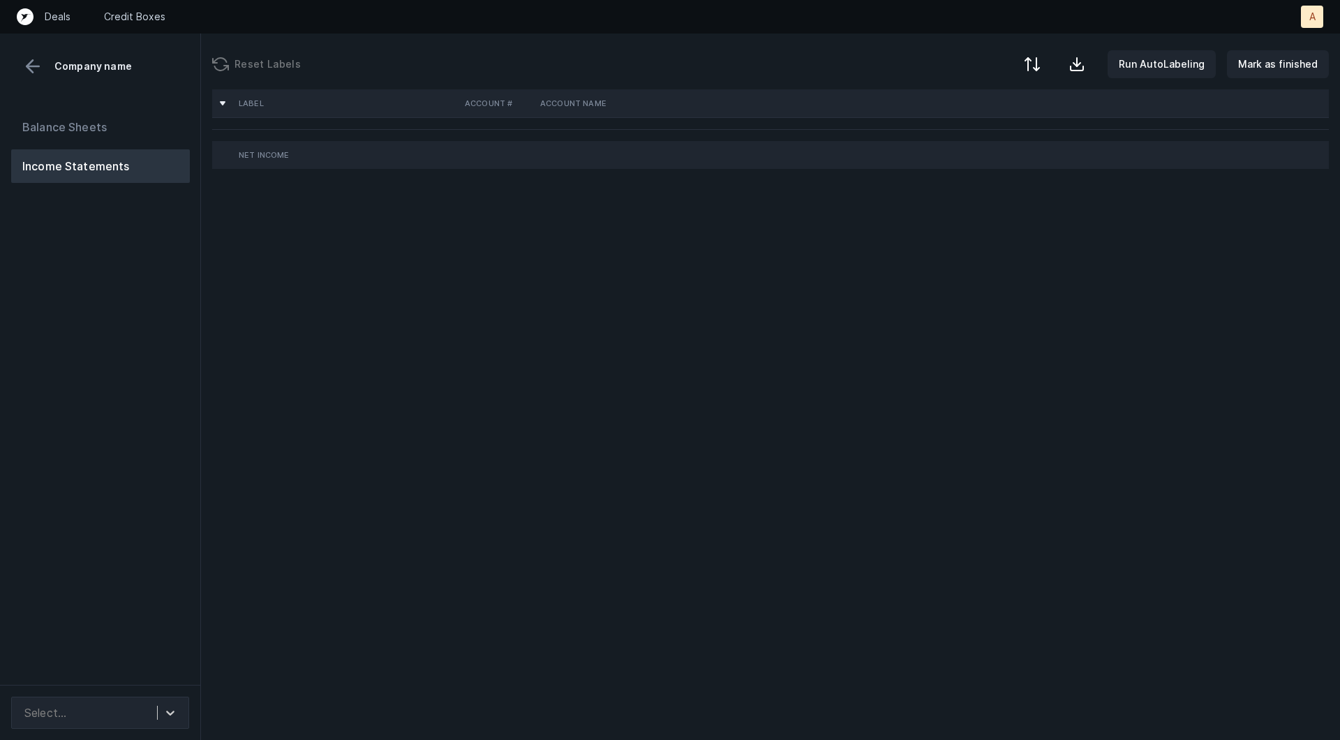
click at [143, 389] on div "Balance Sheets Income Statements" at bounding box center [100, 392] width 201 height 586
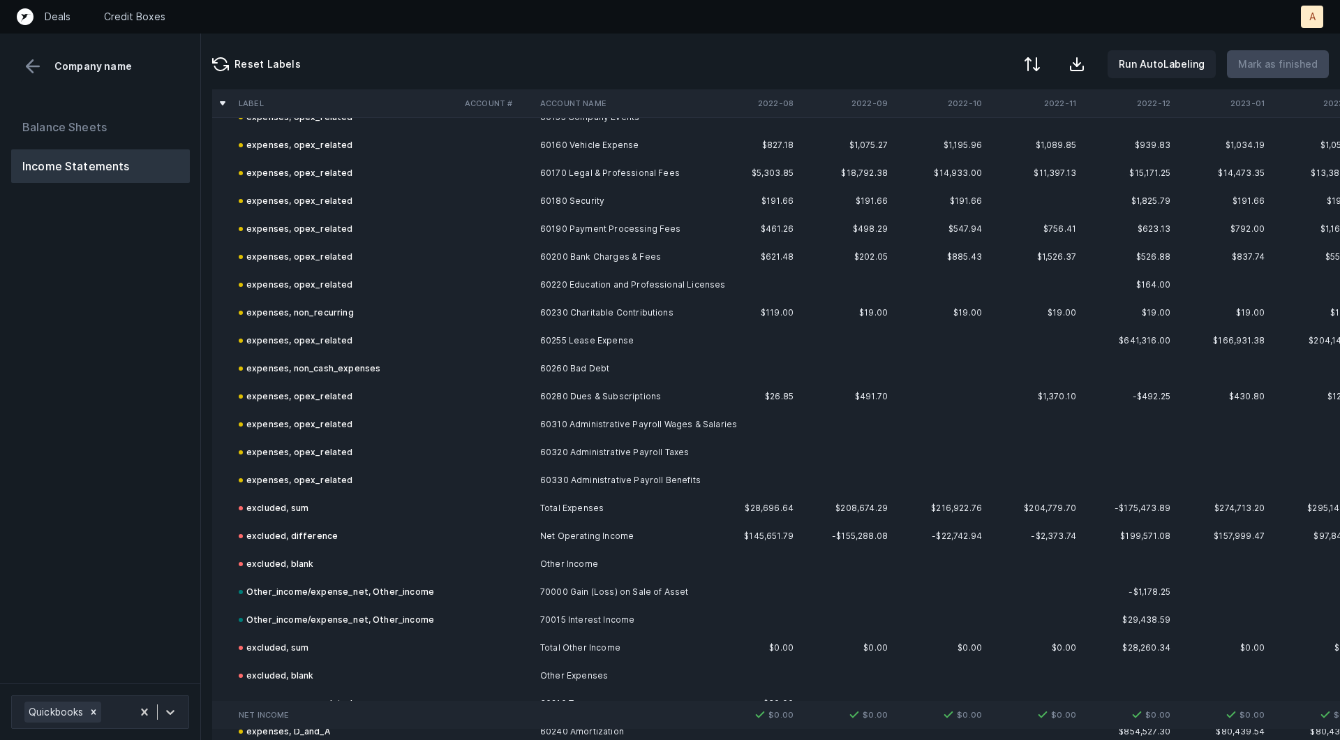
scroll to position [1003, 0]
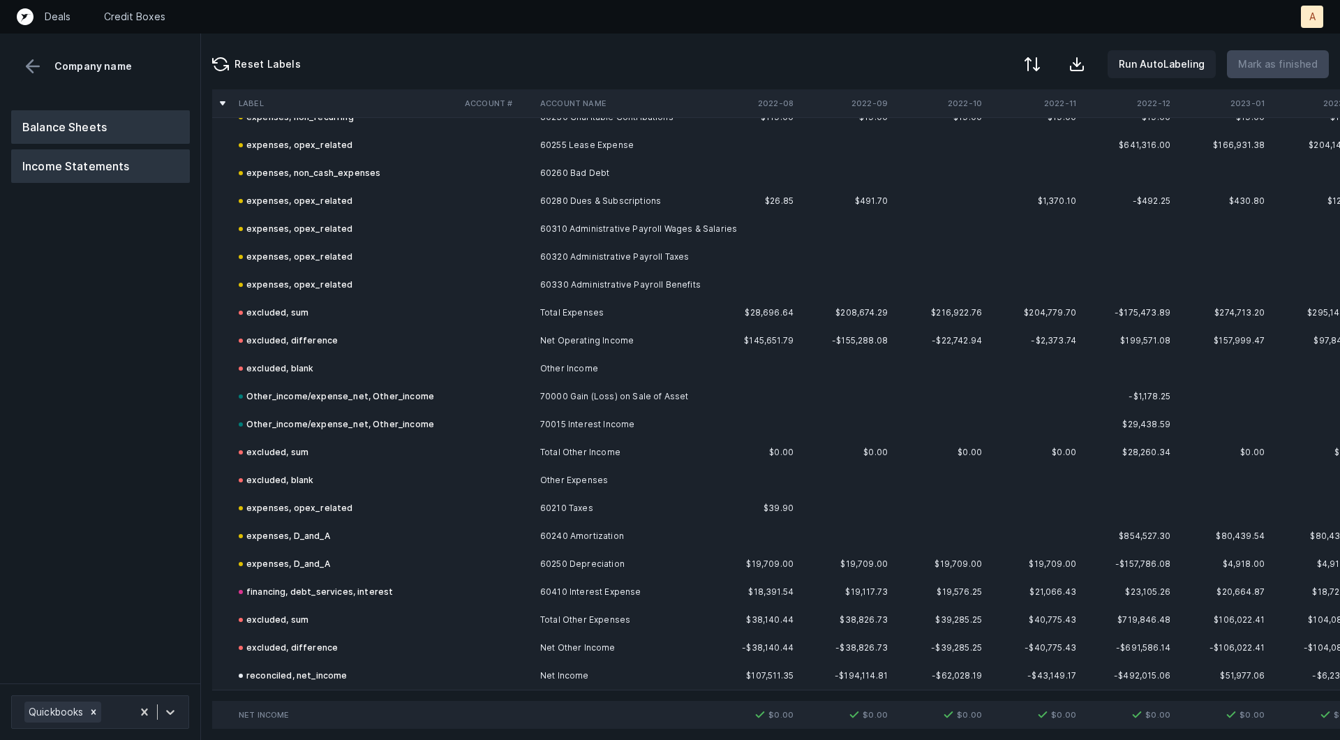
click at [156, 127] on button "Balance Sheets" at bounding box center [100, 126] width 179 height 33
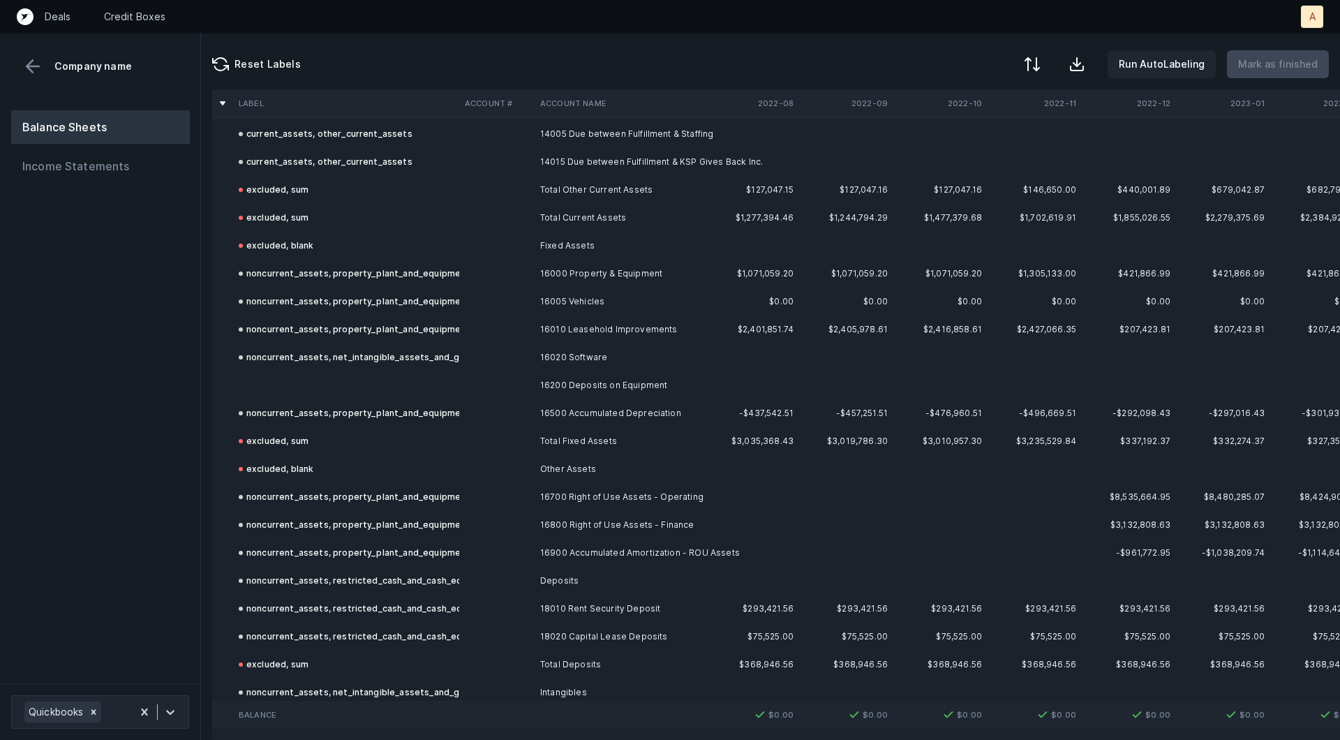
scroll to position [632, 0]
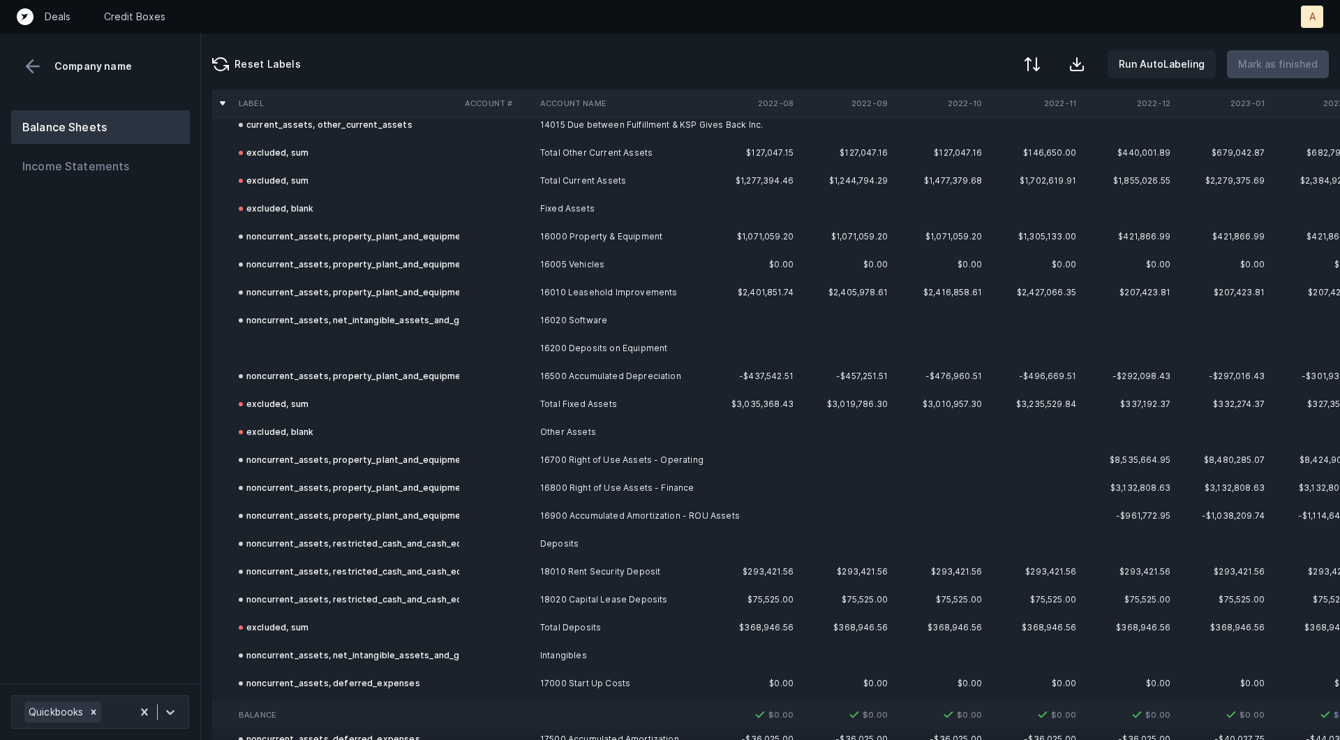
click at [489, 345] on td at bounding box center [496, 348] width 75 height 28
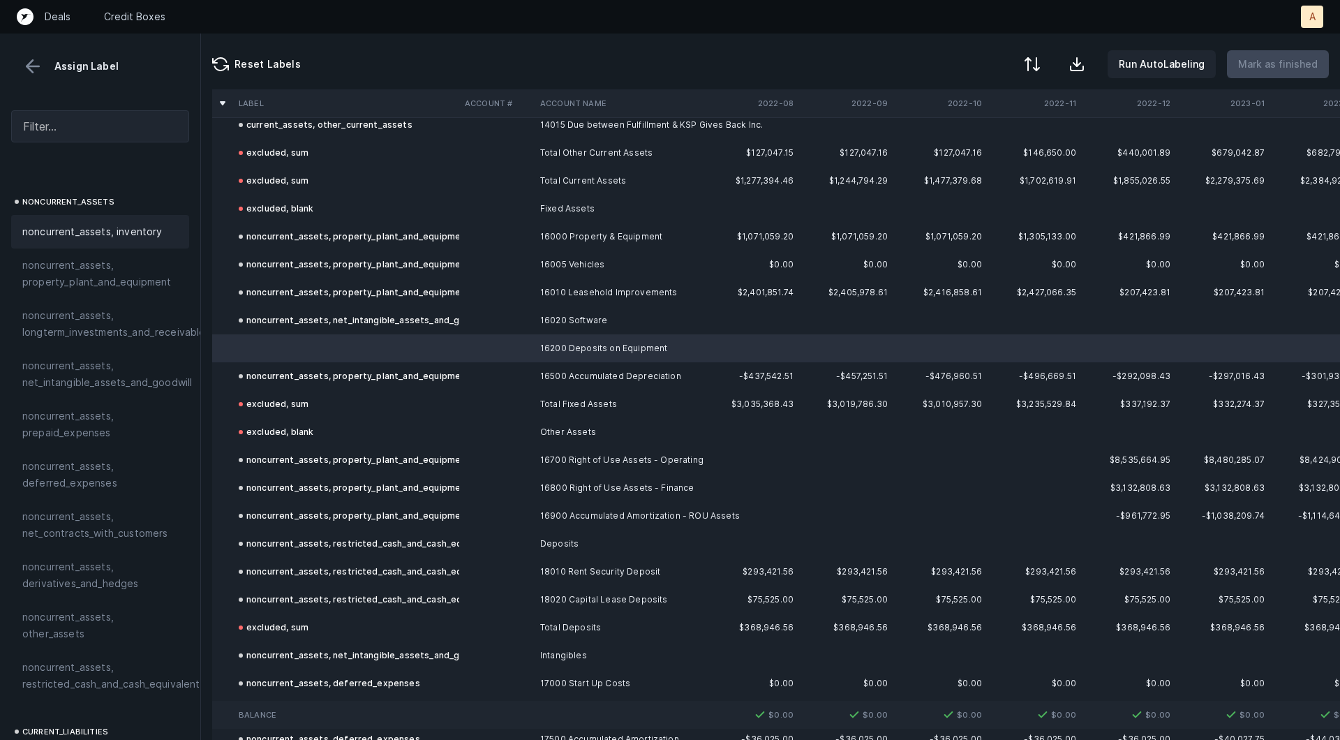
scroll to position [447, 0]
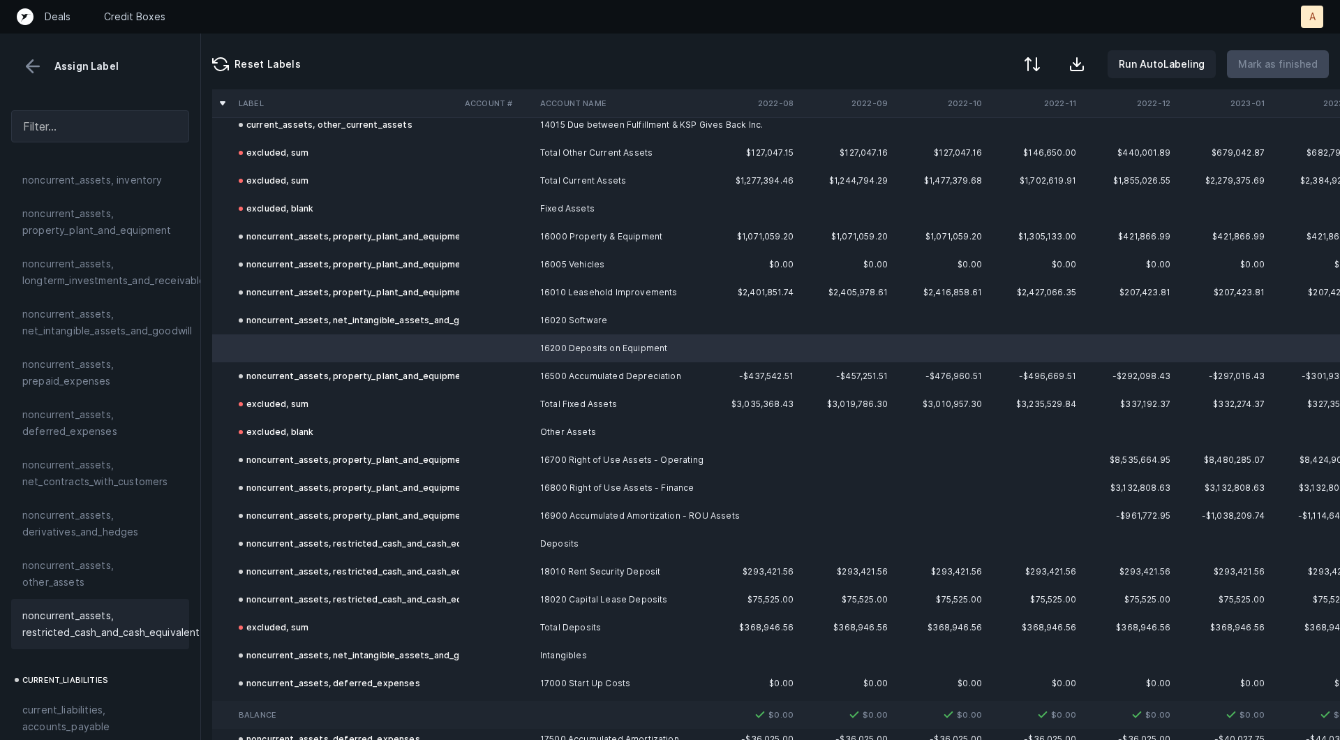
click at [94, 607] on span "noncurrent_assets, restricted_cash_and_cash_equivalents" at bounding box center [113, 623] width 183 height 33
click at [1261, 68] on p "Mark as finished" at bounding box center [1278, 64] width 80 height 17
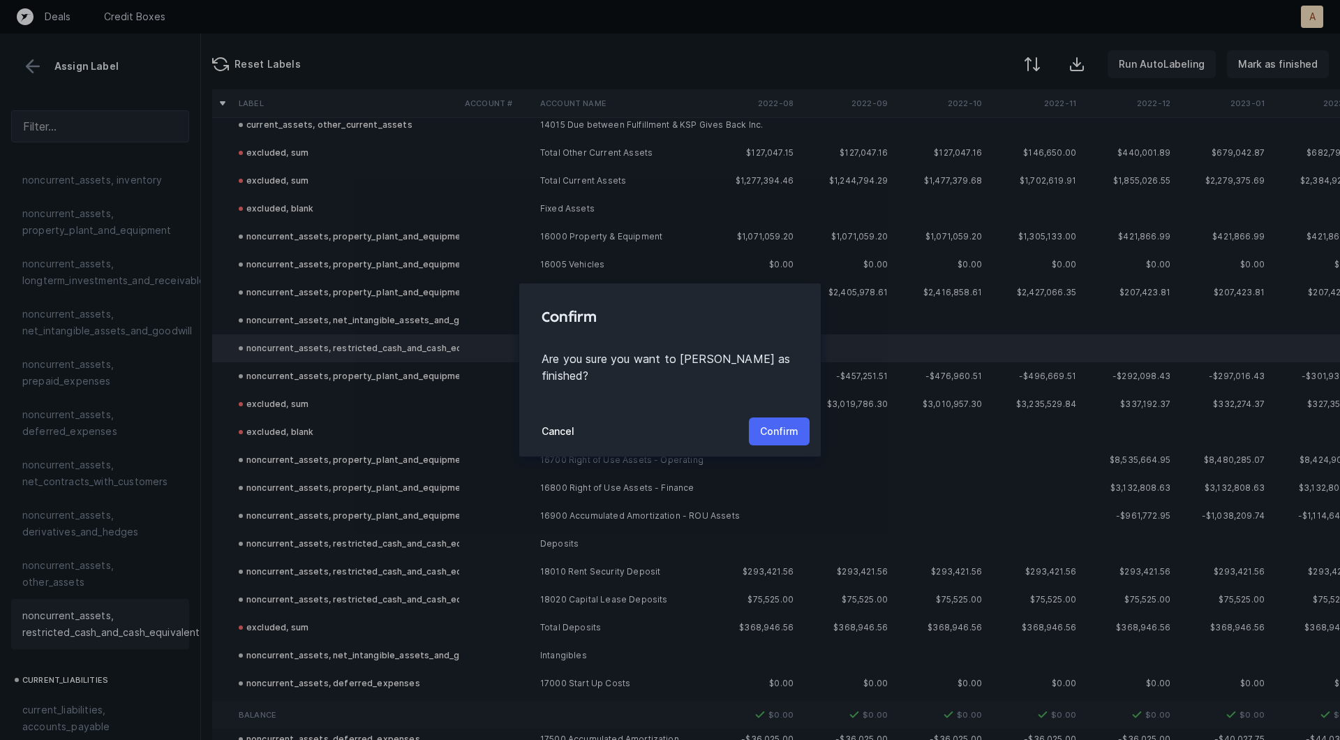
click at [770, 423] on p "Confirm" at bounding box center [779, 431] width 38 height 17
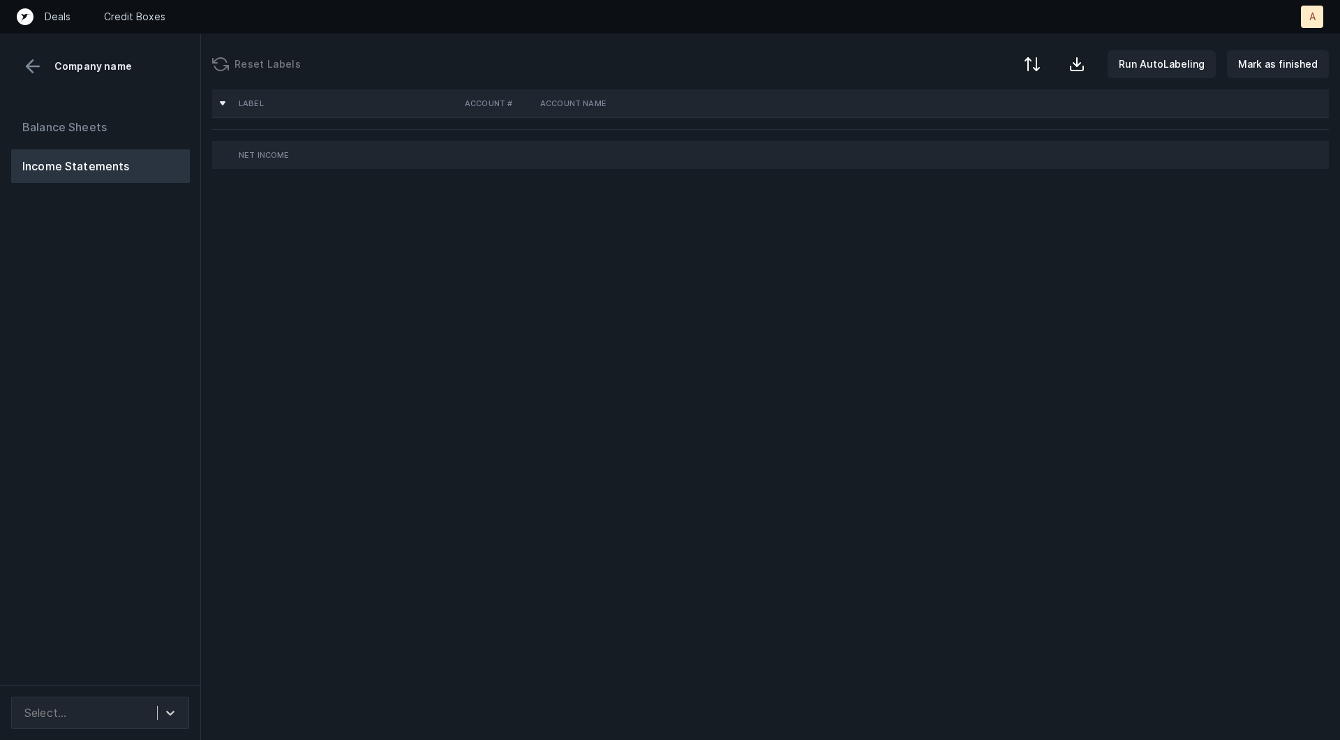
click at [149, 361] on div "Balance Sheets Income Statements" at bounding box center [100, 392] width 201 height 586
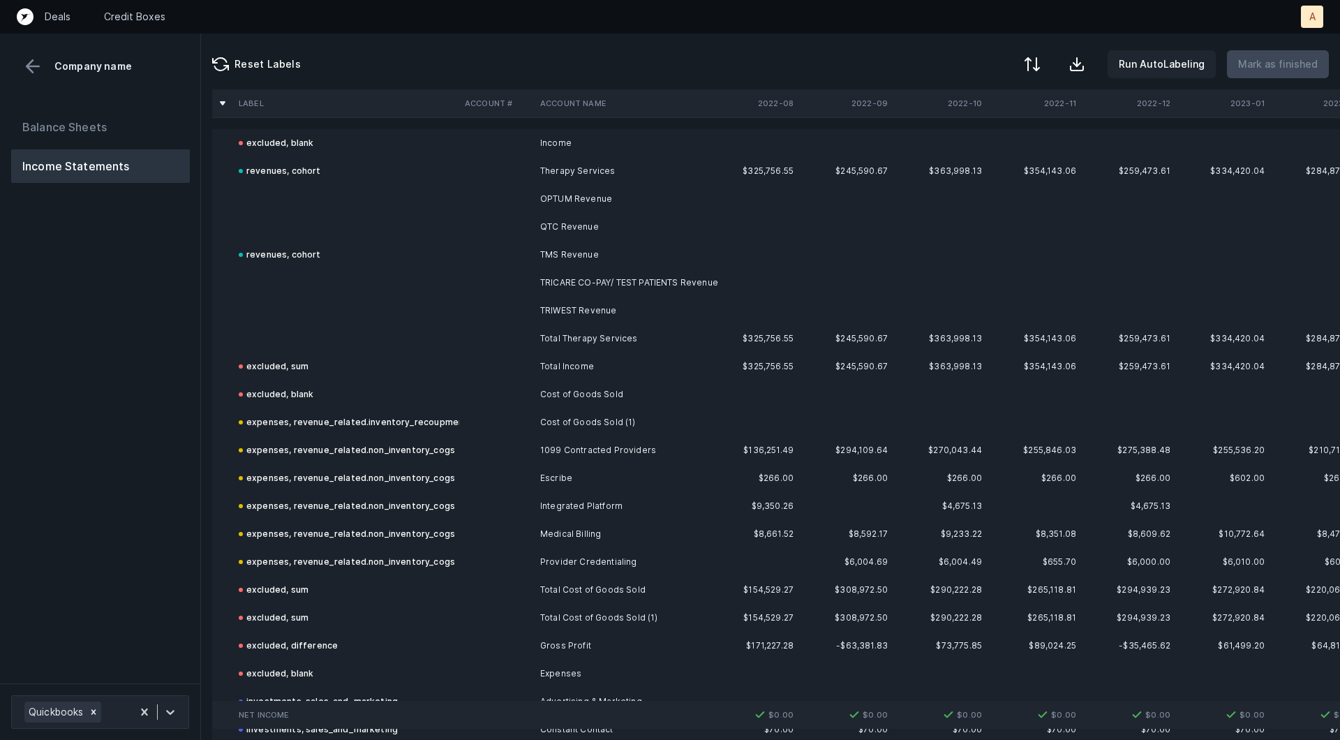
click at [611, 192] on td "OPTUM Revenue" at bounding box center [620, 199] width 170 height 28
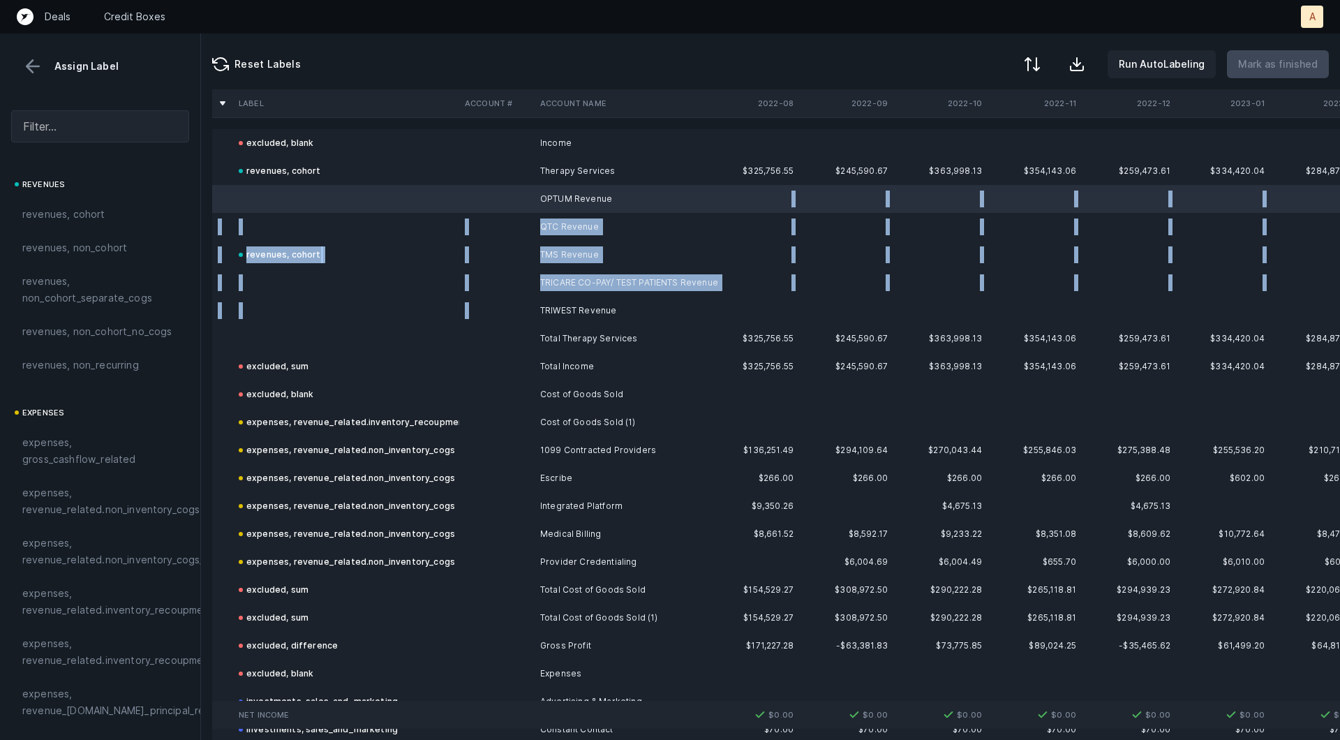
click at [576, 301] on td "TRIWEST Revenue" at bounding box center [620, 311] width 170 height 28
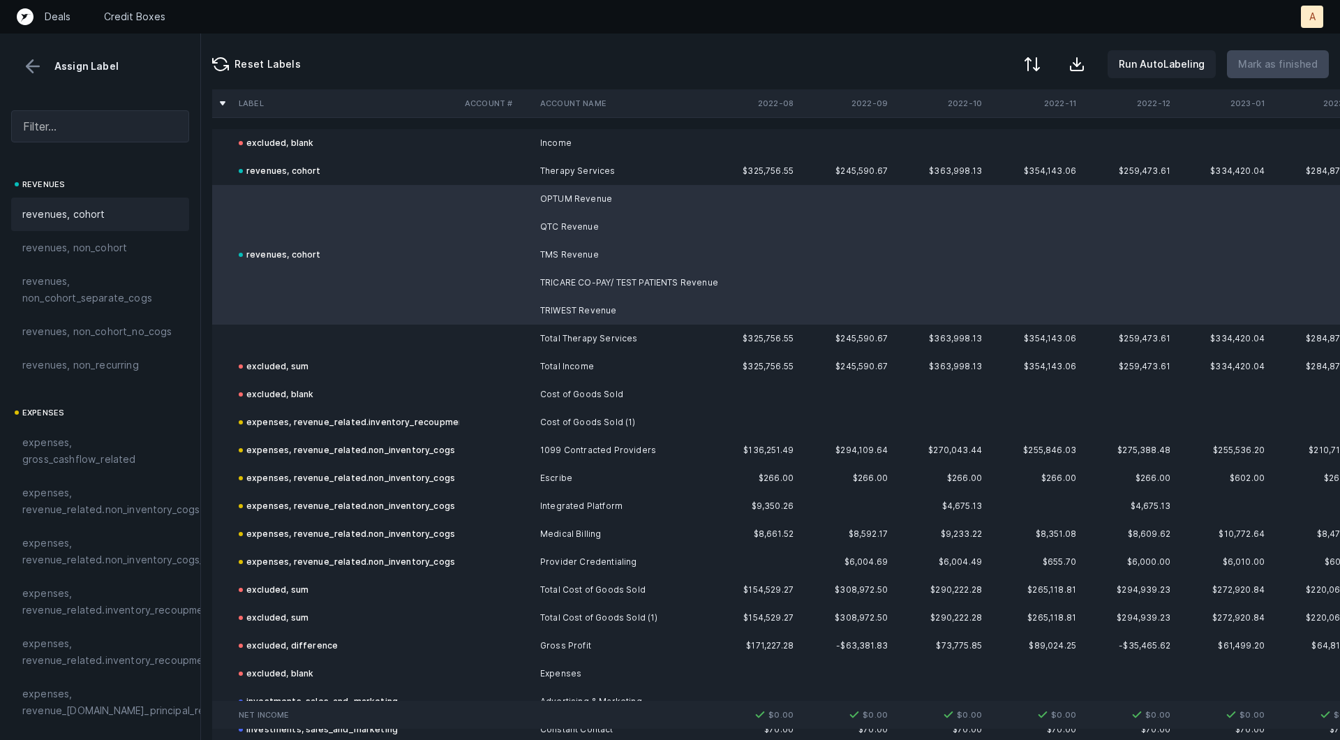
click at [98, 221] on span "revenues, cohort" at bounding box center [63, 214] width 83 height 17
click at [332, 340] on td at bounding box center [346, 339] width 226 height 28
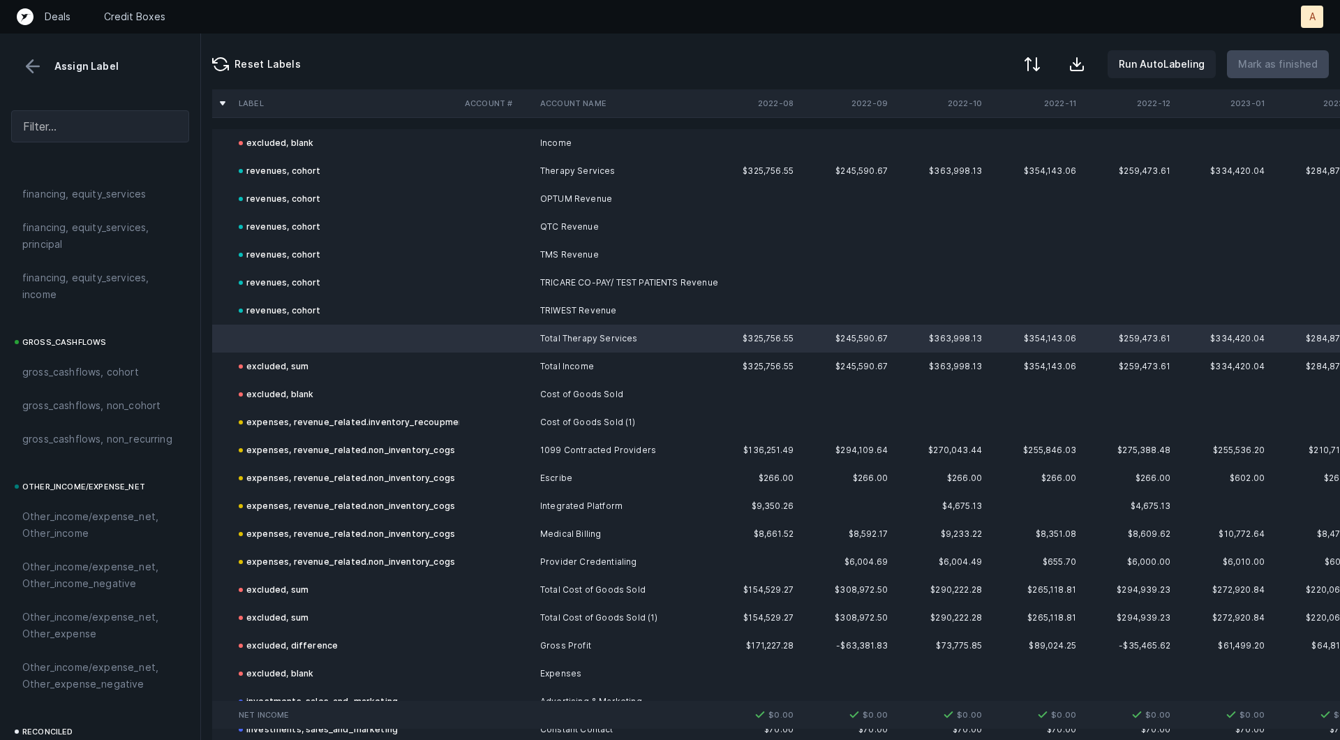
scroll to position [1562, 0]
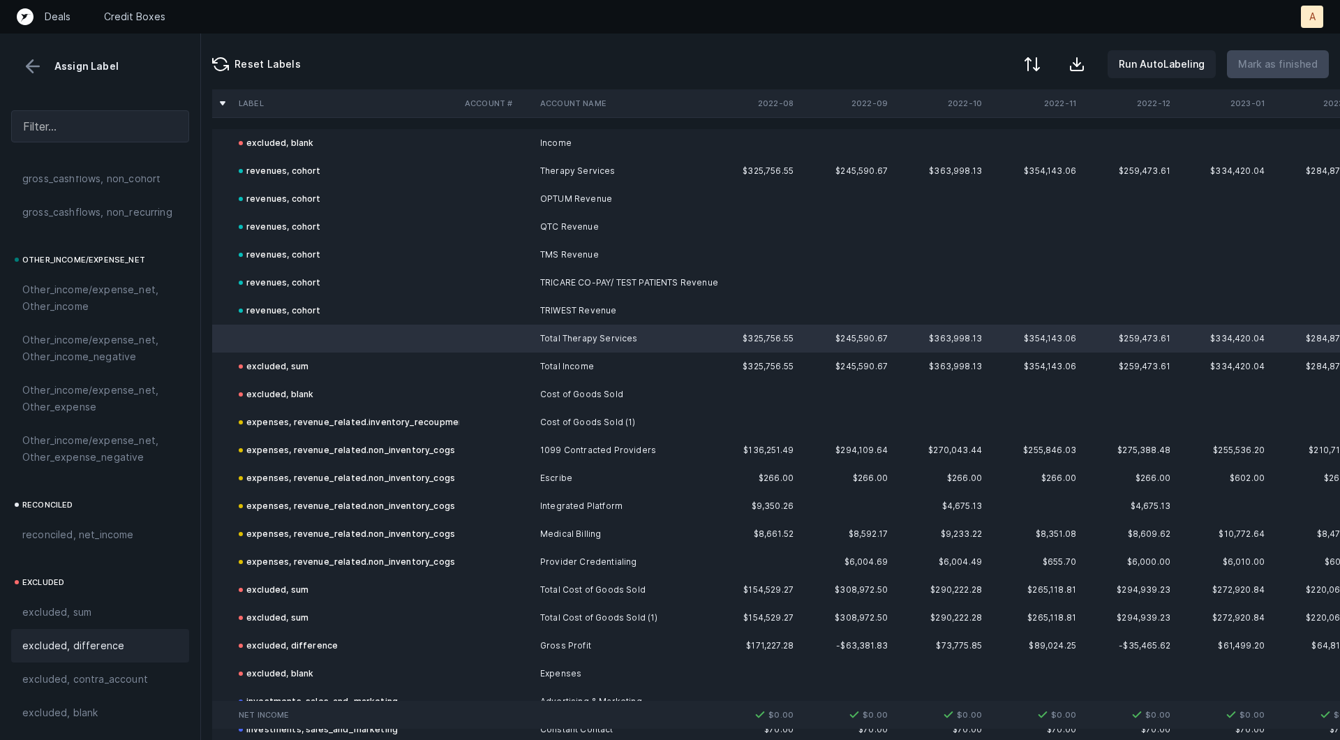
click at [116, 632] on div "excluded, difference" at bounding box center [100, 645] width 178 height 33
click at [114, 616] on div "excluded, sum" at bounding box center [100, 612] width 156 height 17
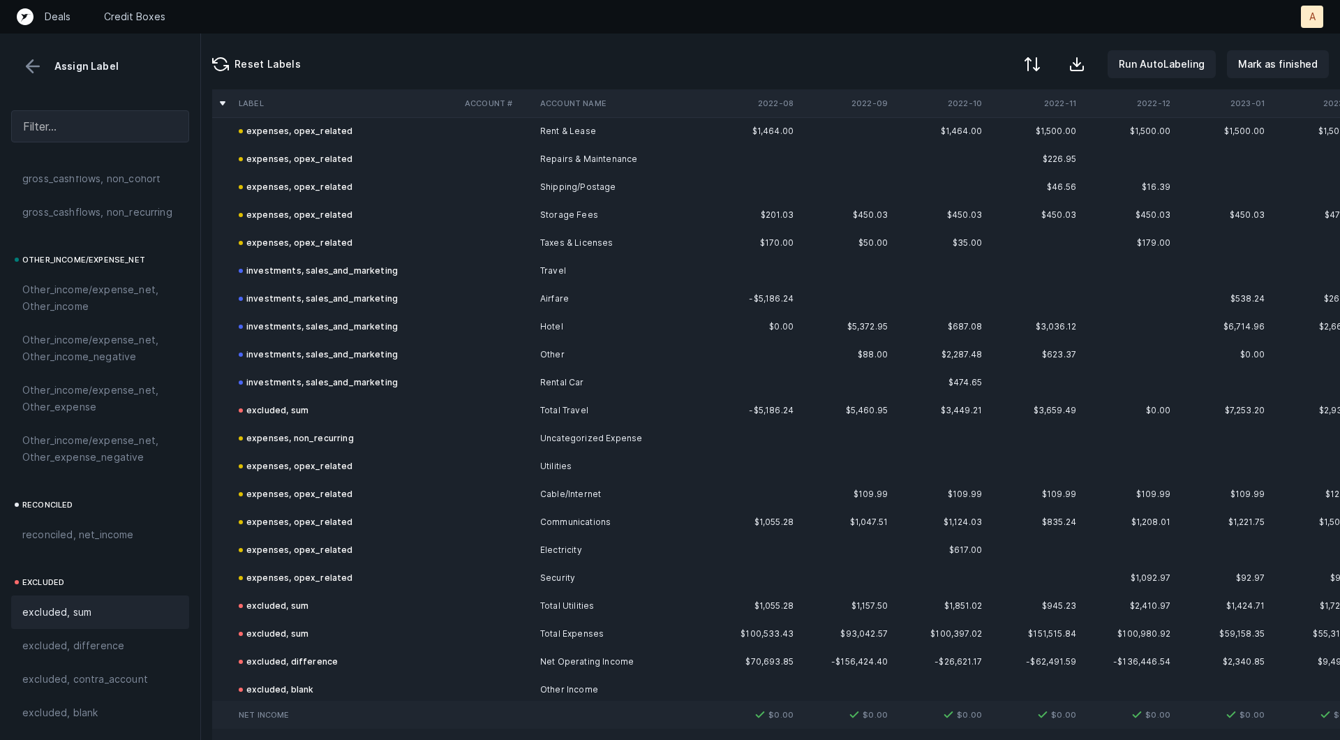
scroll to position [2734, 0]
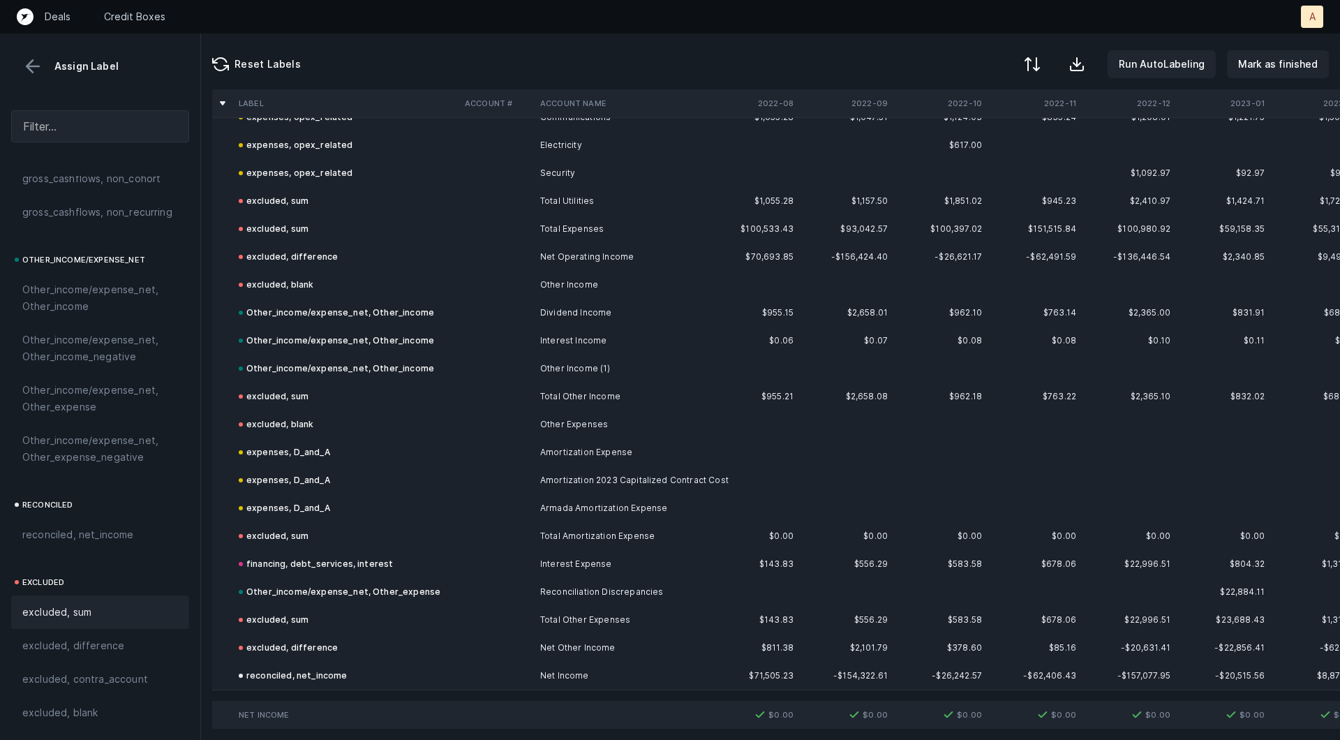
click at [37, 69] on button at bounding box center [32, 66] width 21 height 21
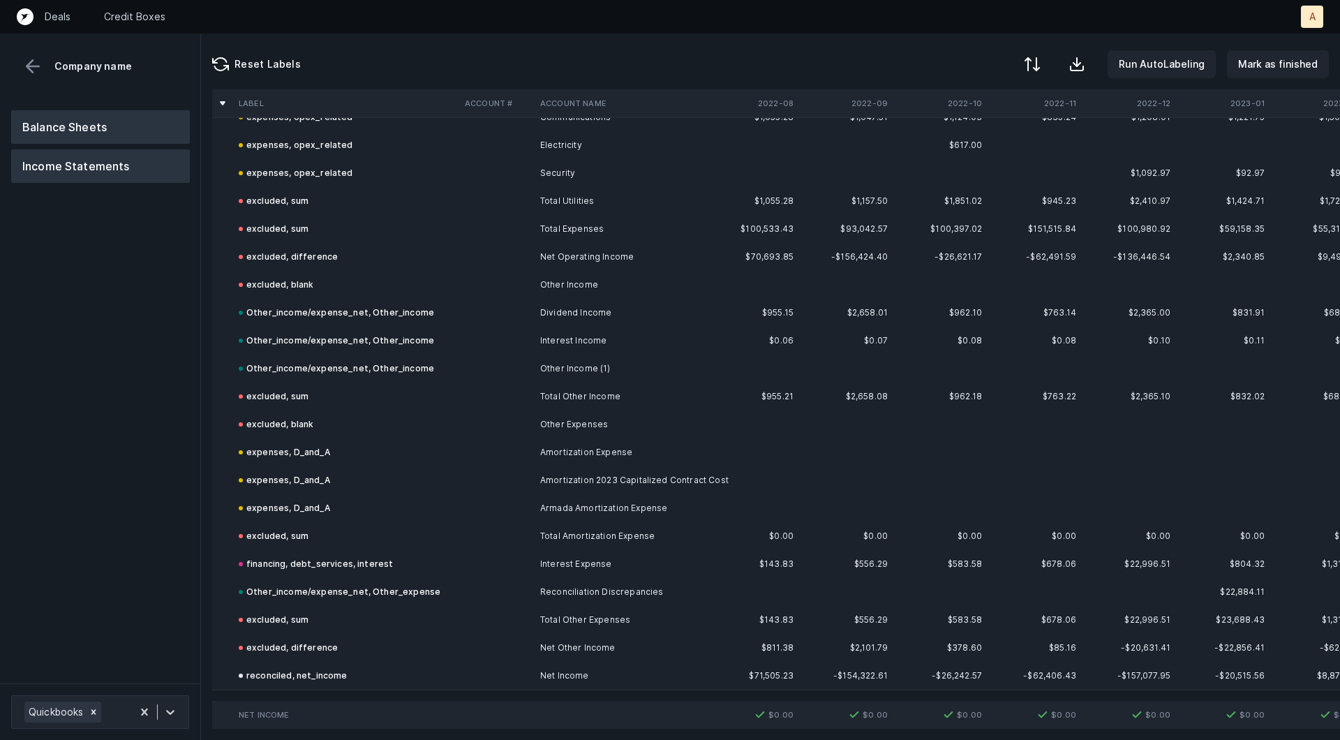
click at [59, 119] on button "Balance Sheets" at bounding box center [100, 126] width 179 height 33
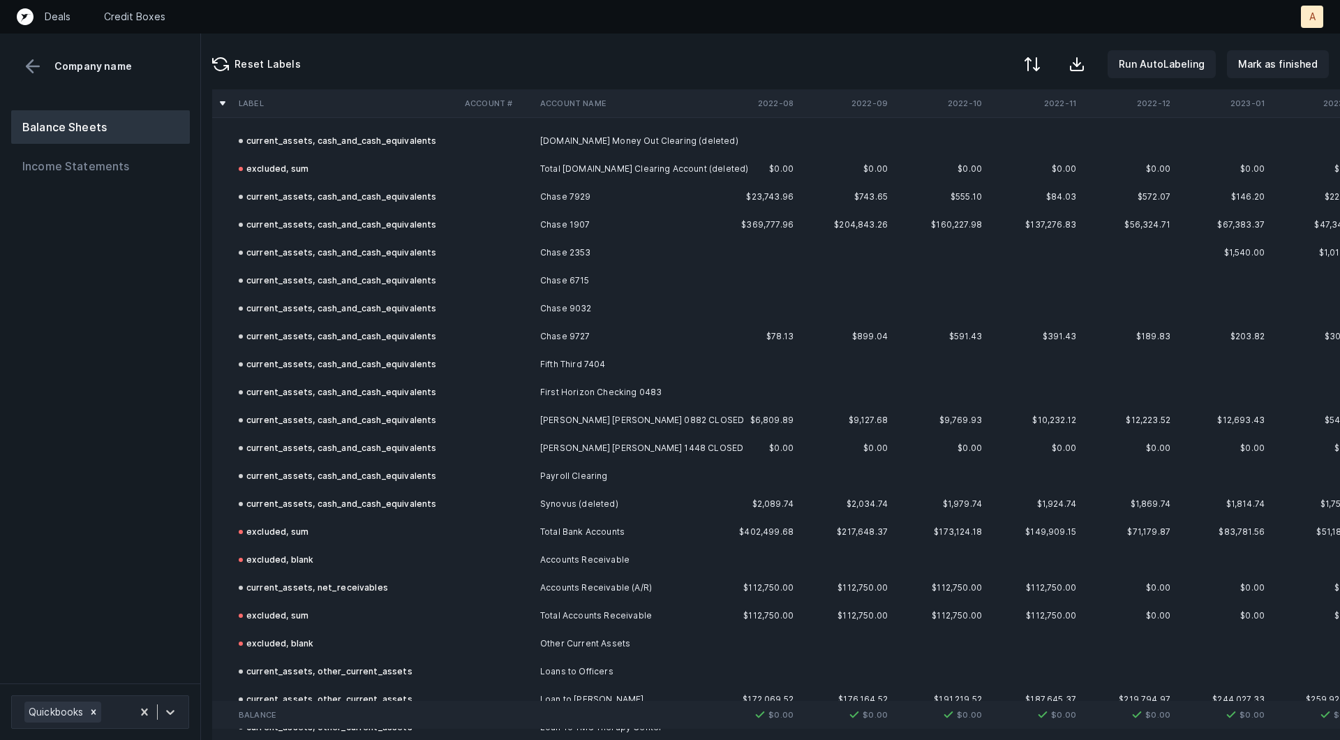
scroll to position [151, 0]
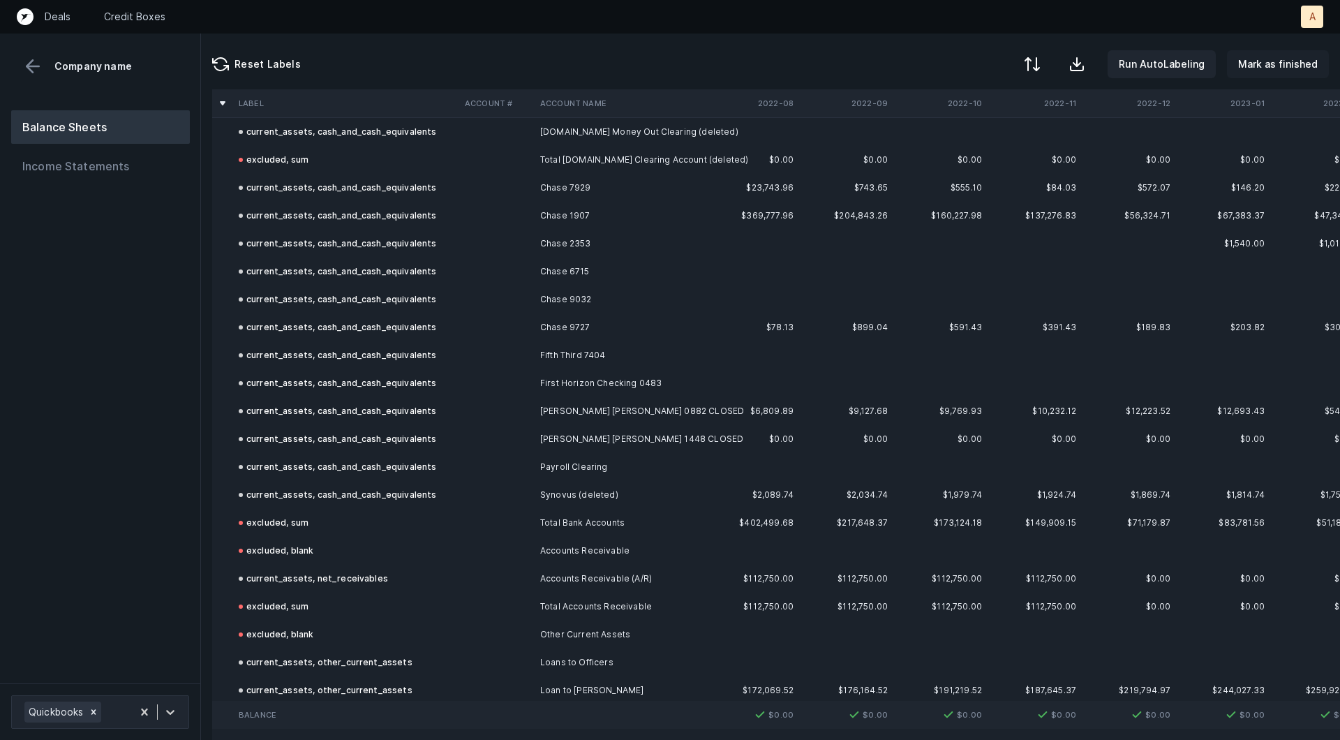
click at [1269, 56] on p "Mark as finished" at bounding box center [1278, 64] width 80 height 17
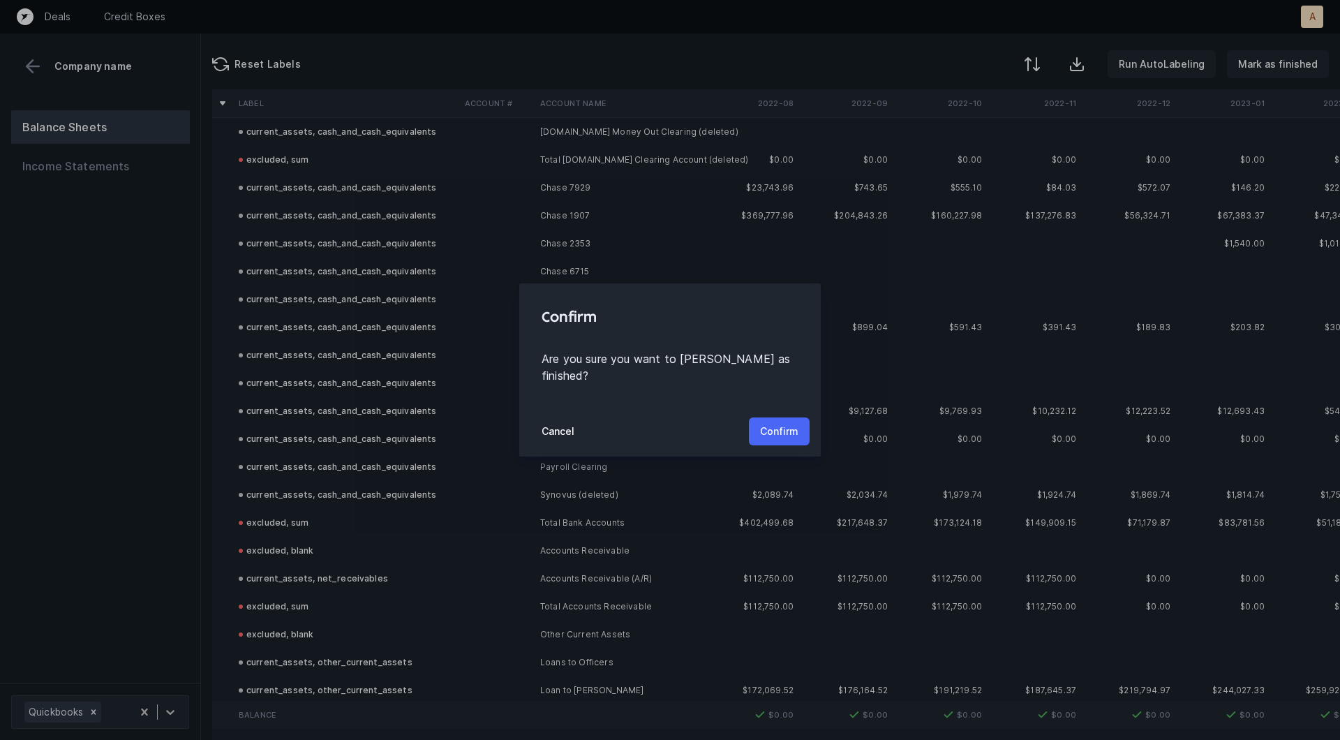
click at [778, 424] on p "Confirm" at bounding box center [779, 431] width 38 height 17
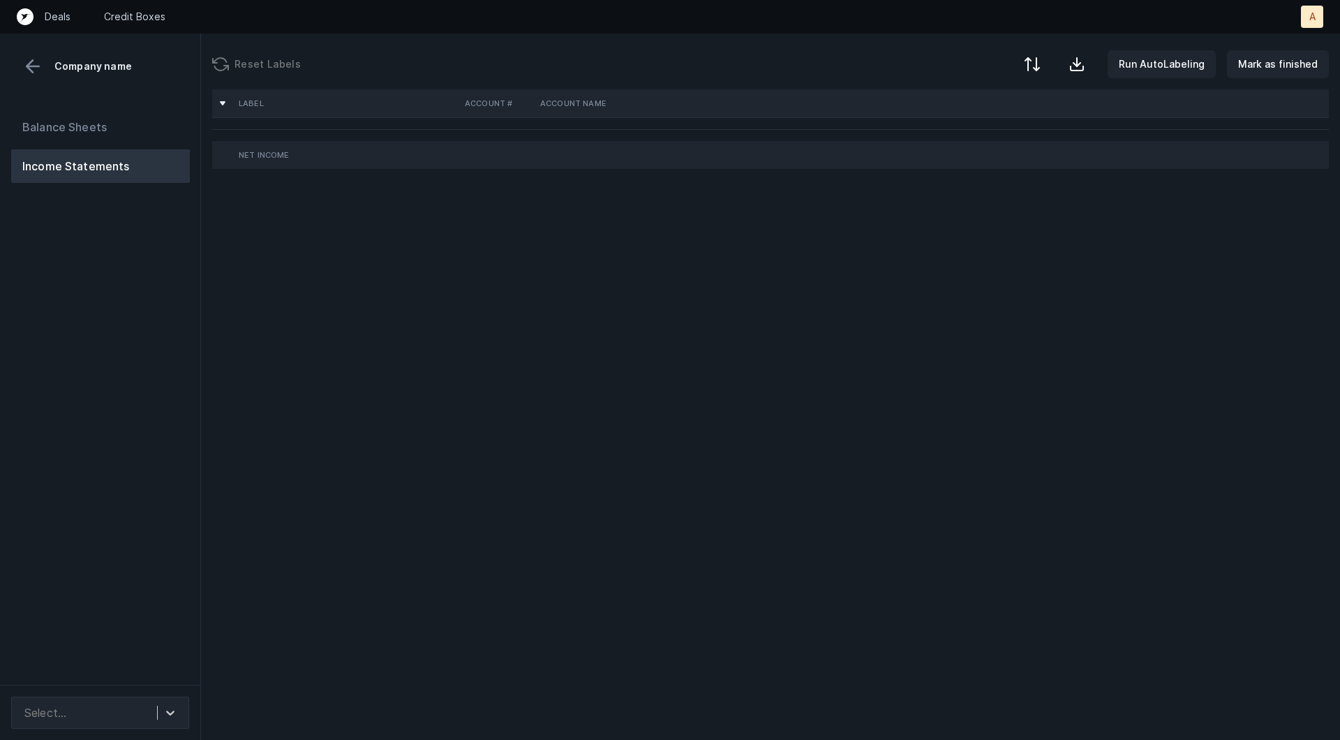
click at [97, 279] on div "Balance Sheets Income Statements" at bounding box center [100, 392] width 201 height 586
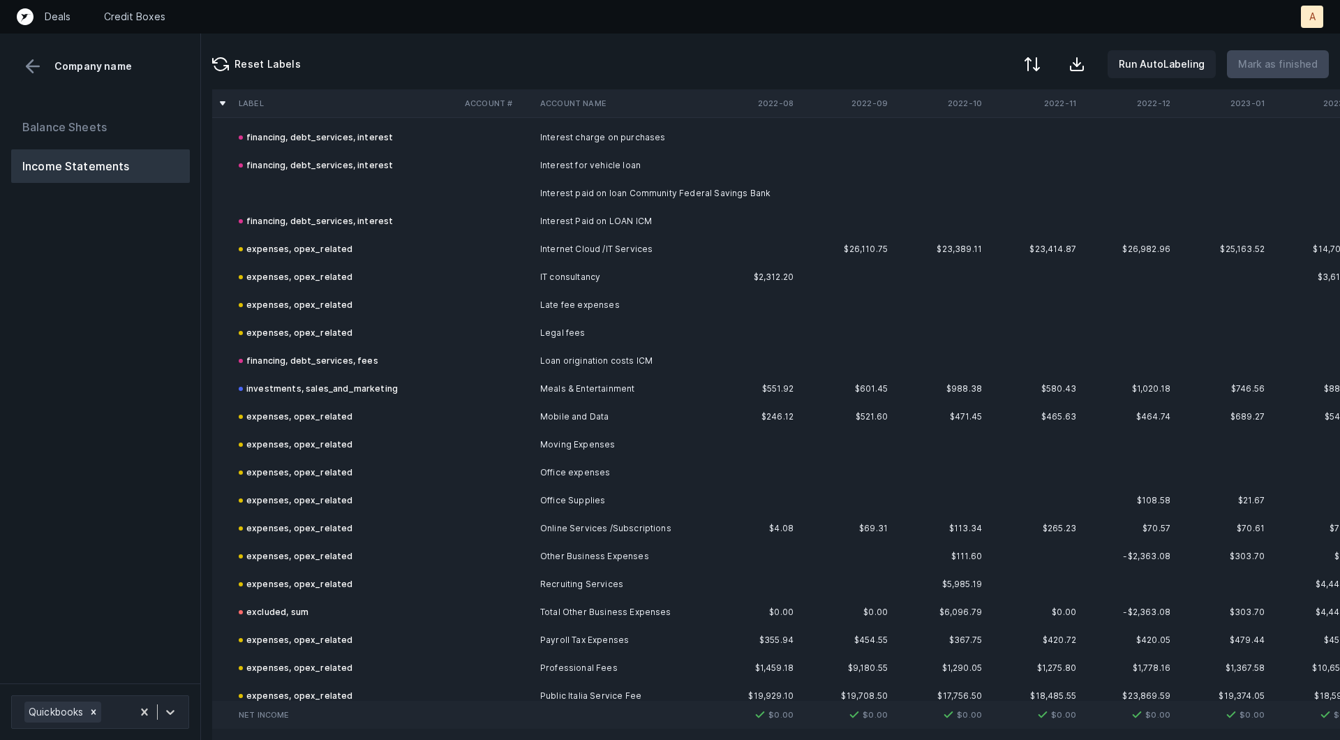
scroll to position [609, 0]
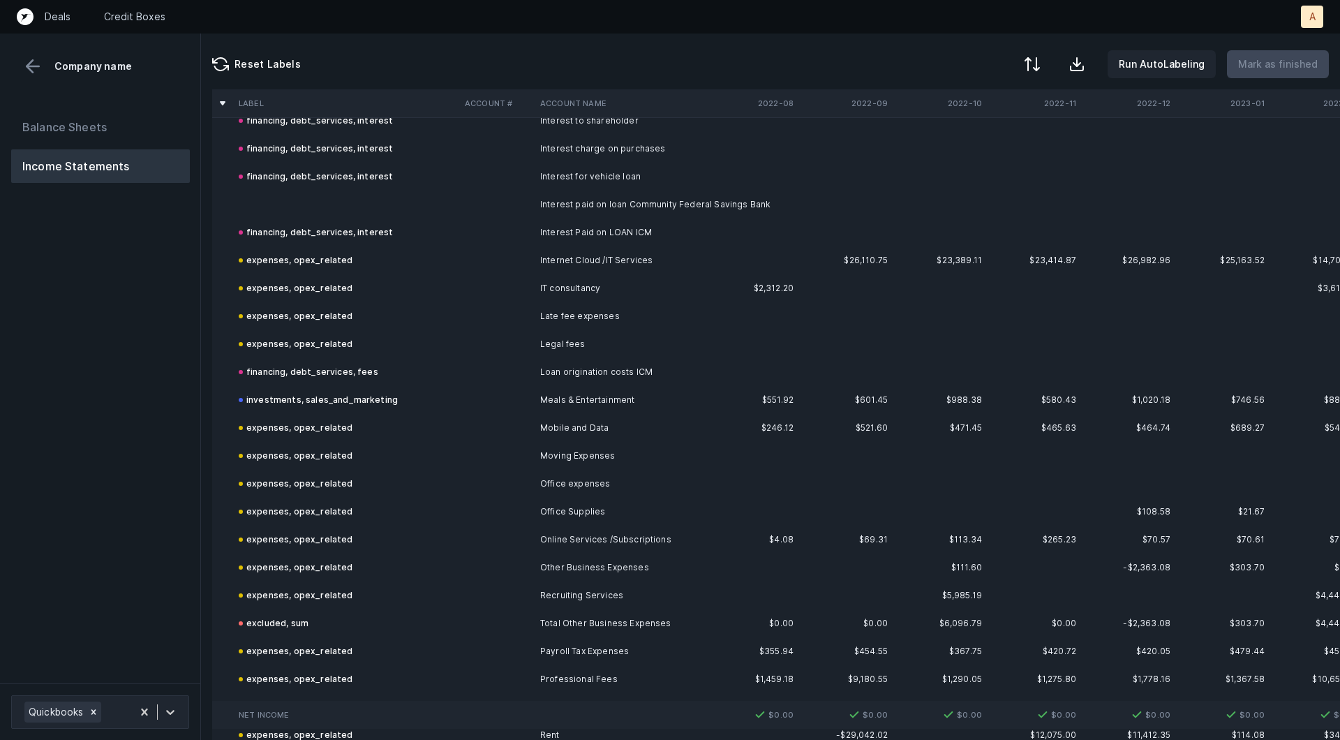
click td "Interest paid on loan Community Federal Savings Bank"
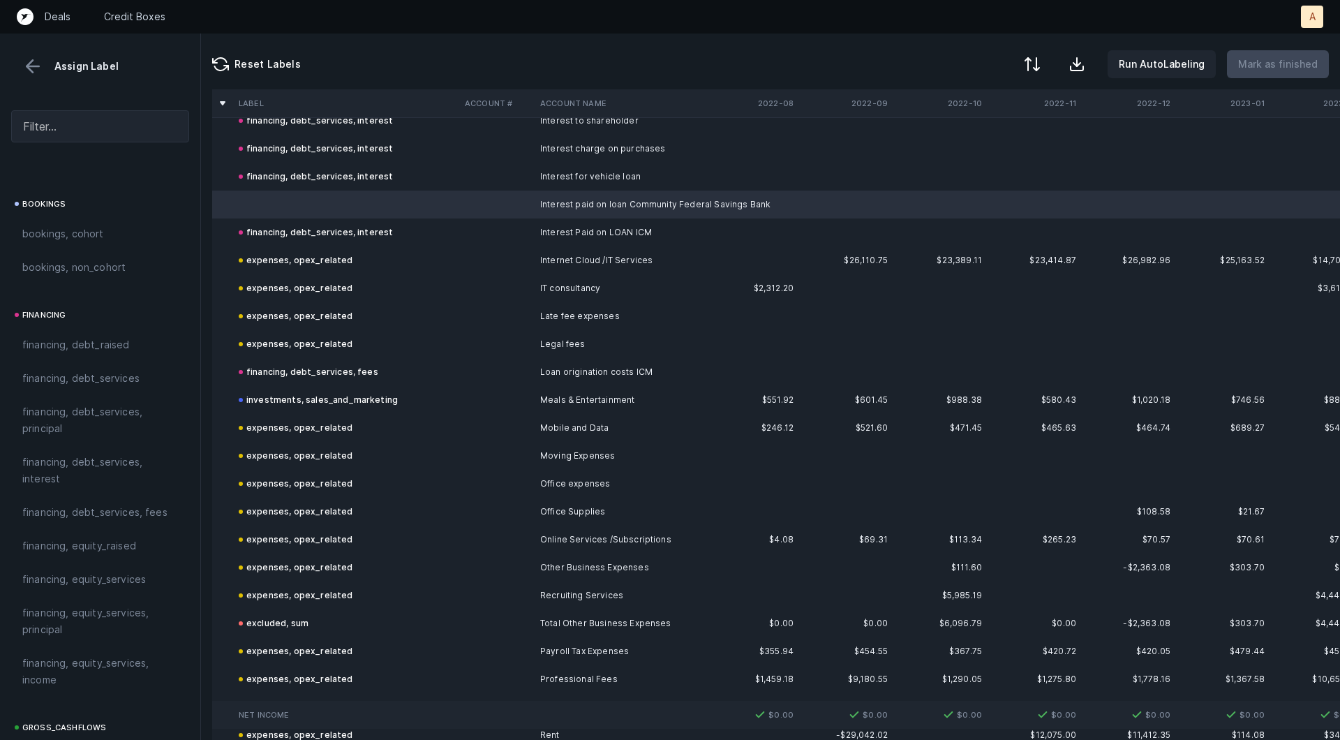
scroll to position [948, 0]
click div "financing, debt_services, interest"
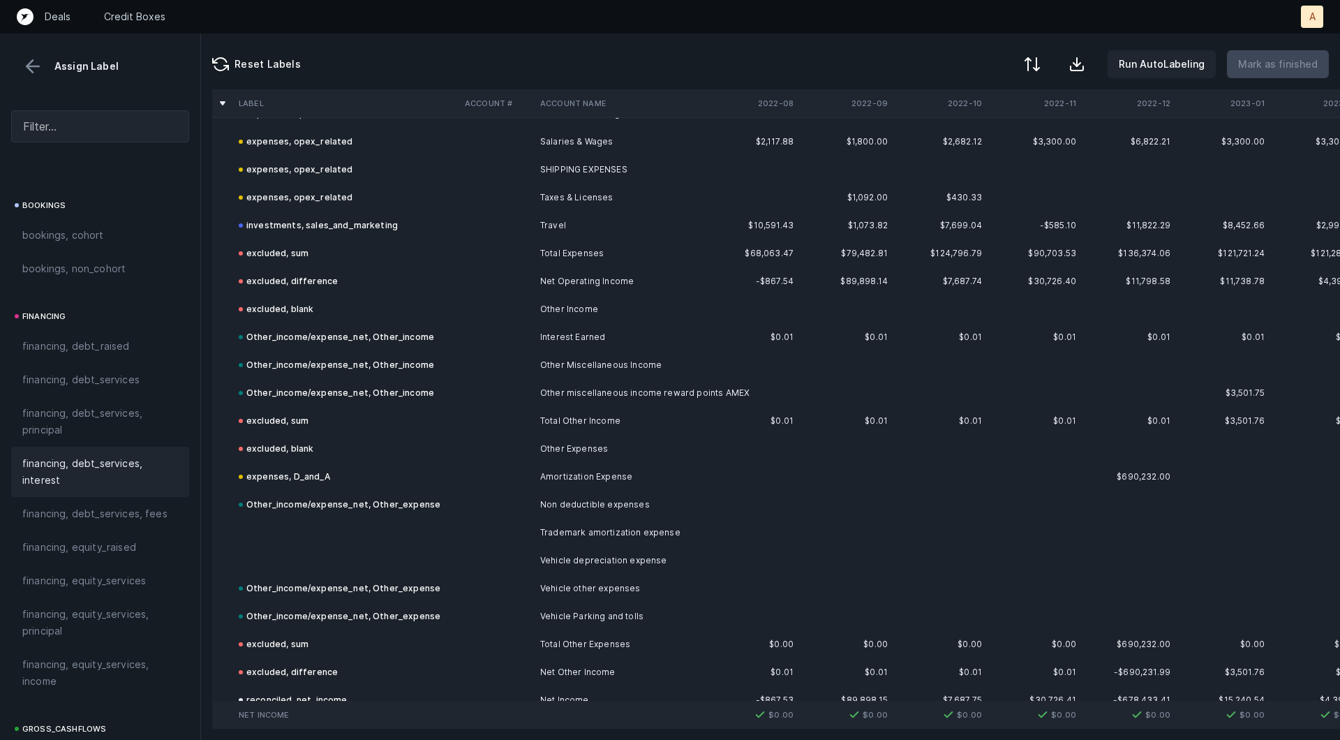
scroll to position [1310, 0]
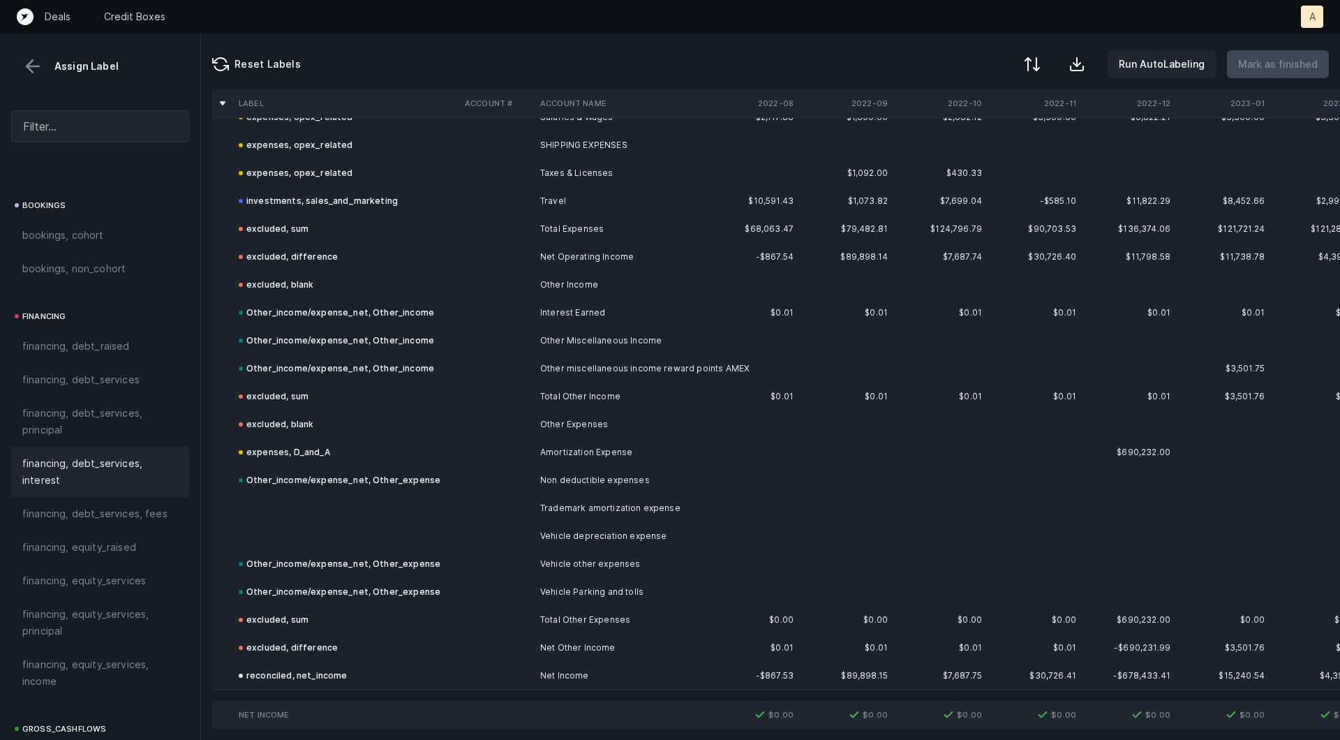
click td "Trademark amortization expense"
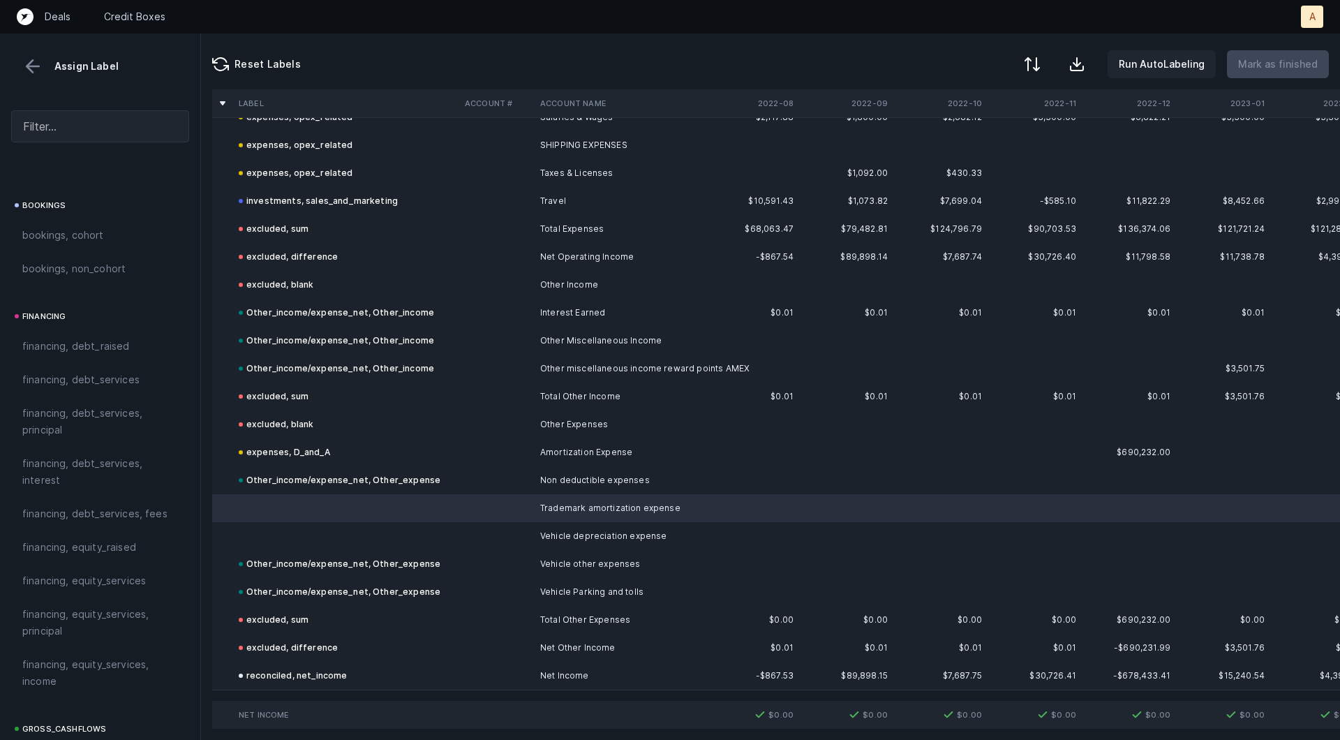
click td "Vehicle depreciation expense"
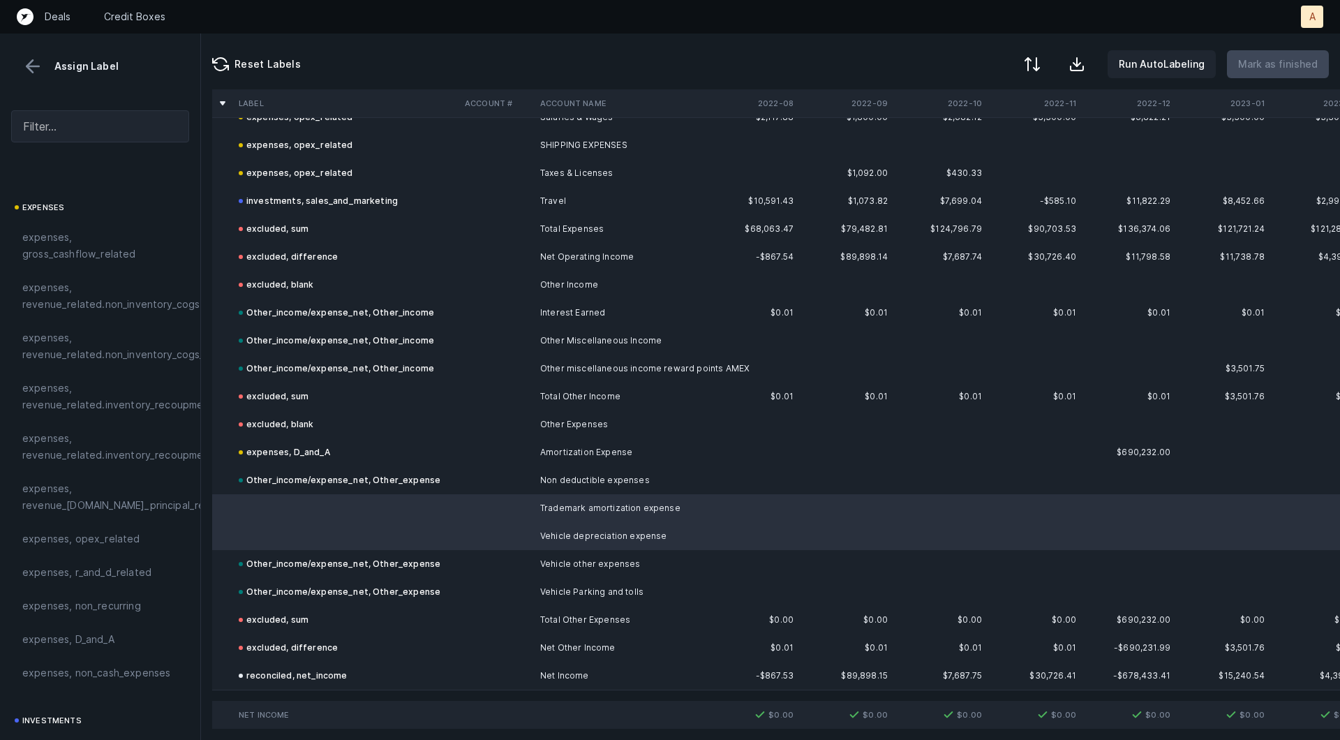
scroll to position [195, 0]
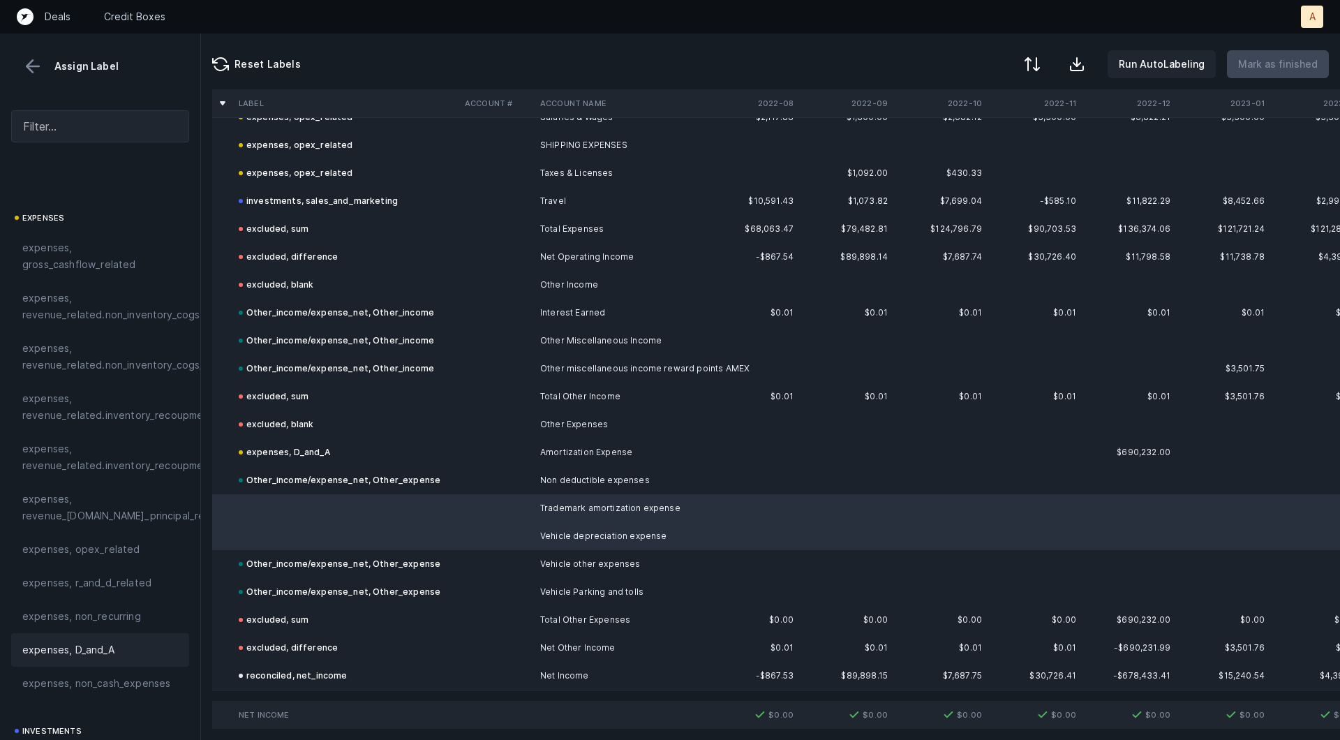
click span "expenses, D_and_A"
click button
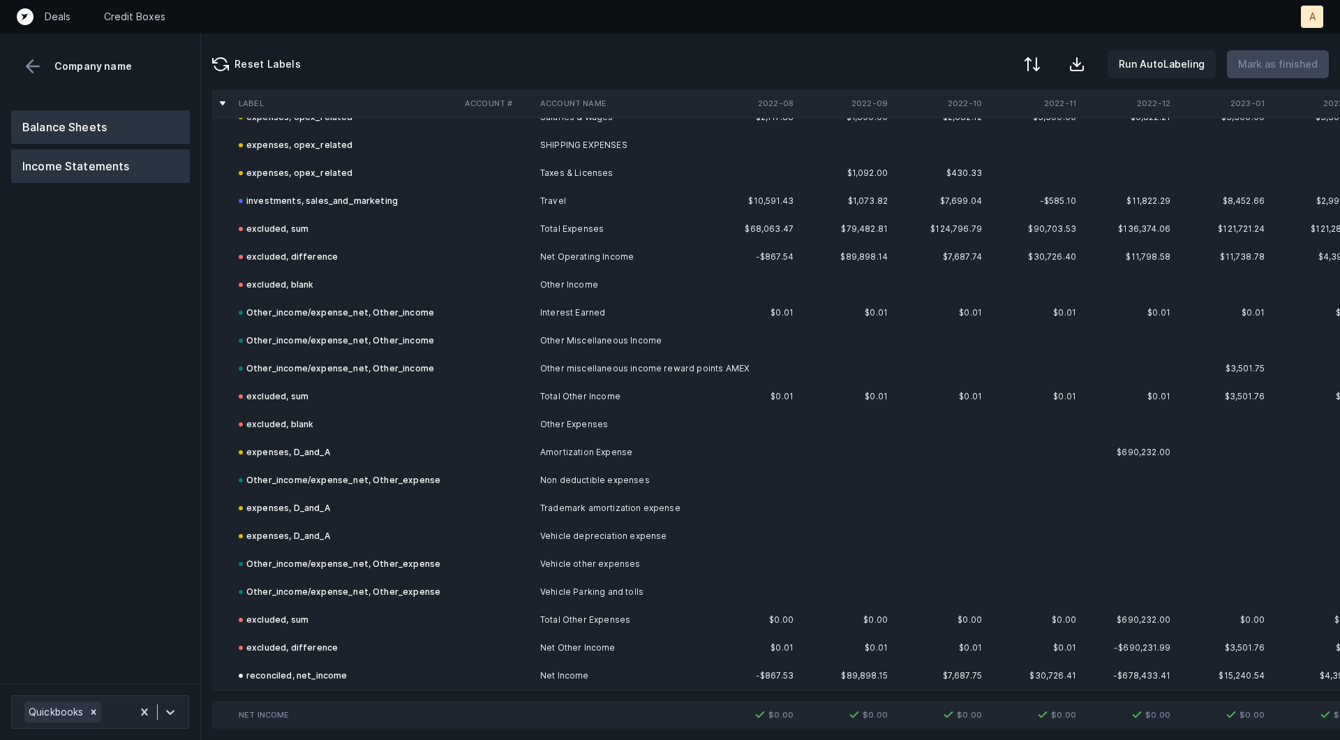
click button "Balance Sheets"
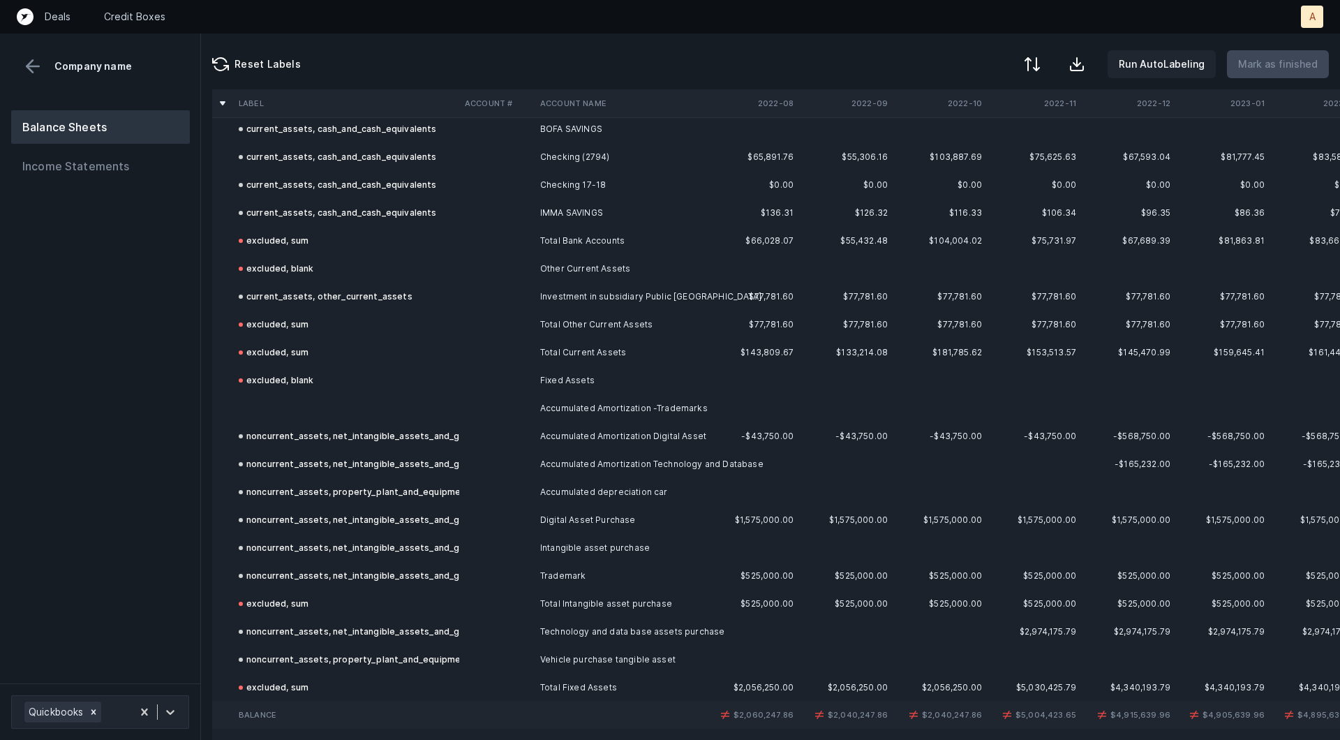
scroll to position [147, 0]
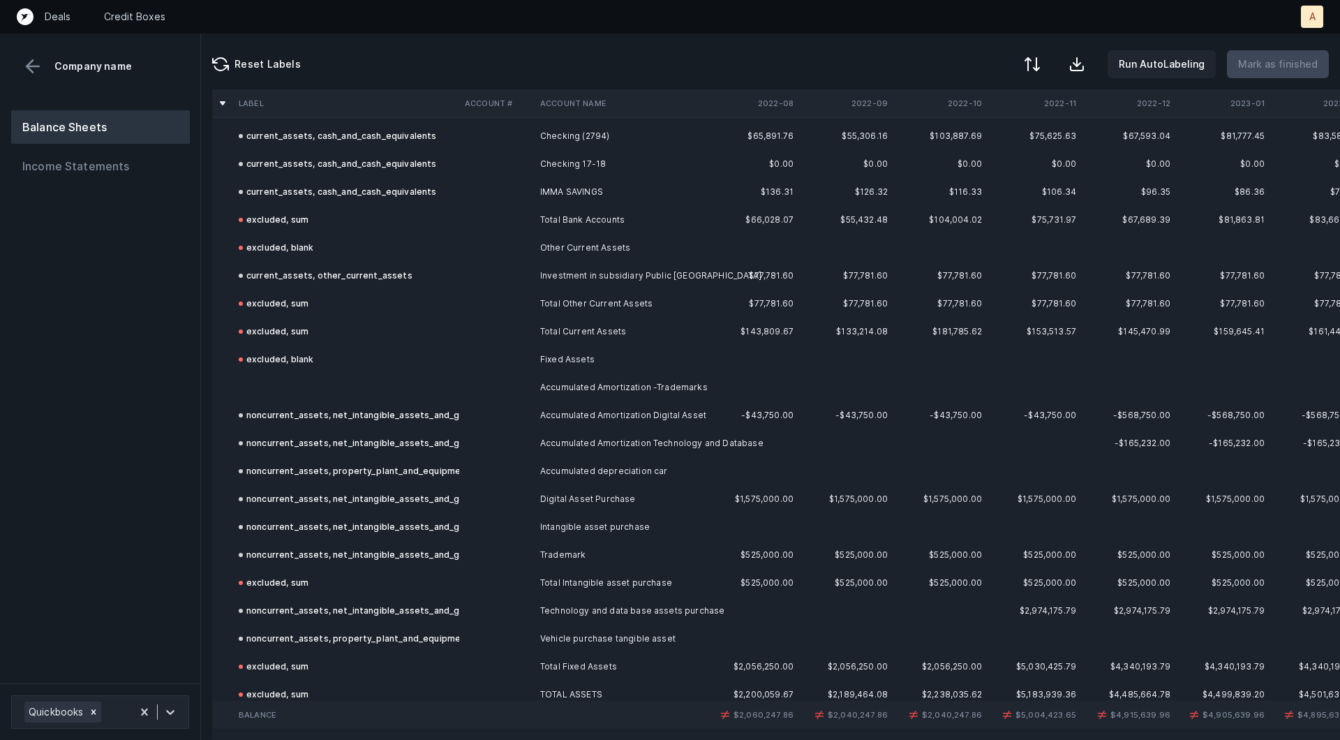
click td "noncurrent_assets, net_intangible_assets_and_goodwill"
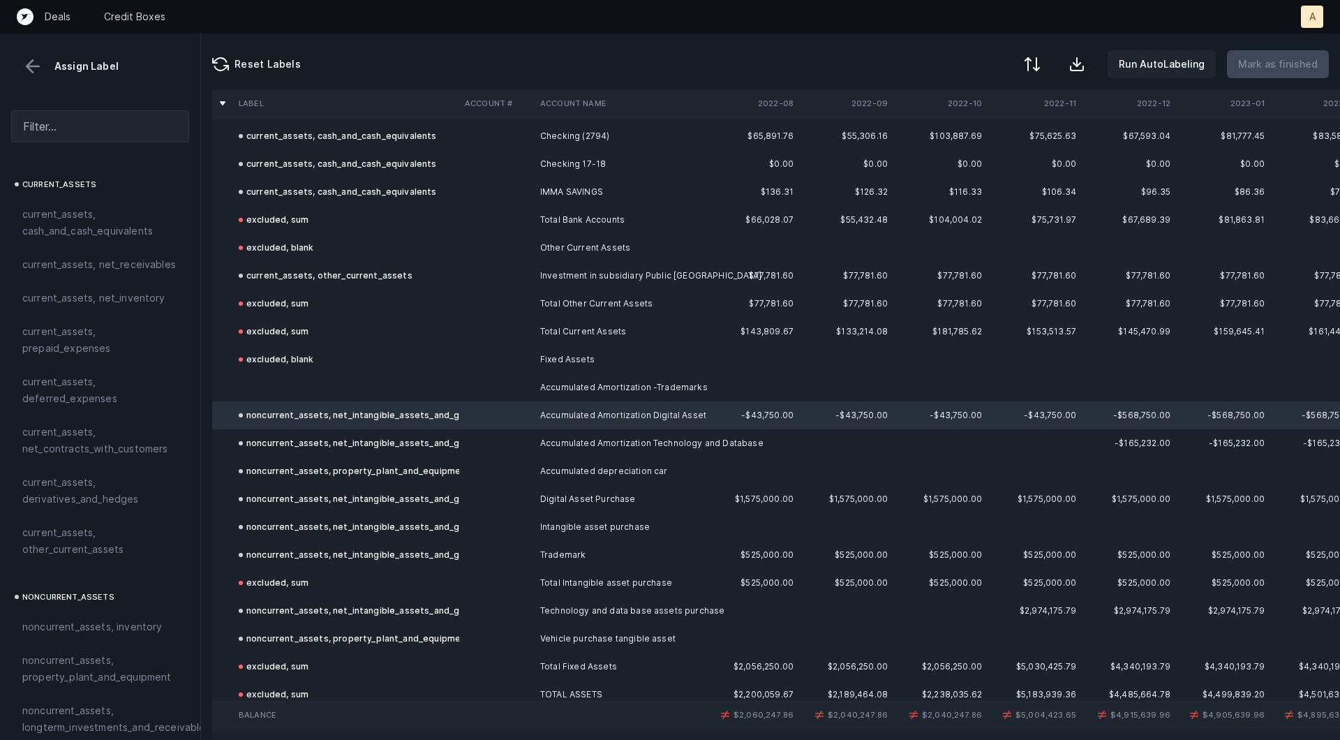
click td
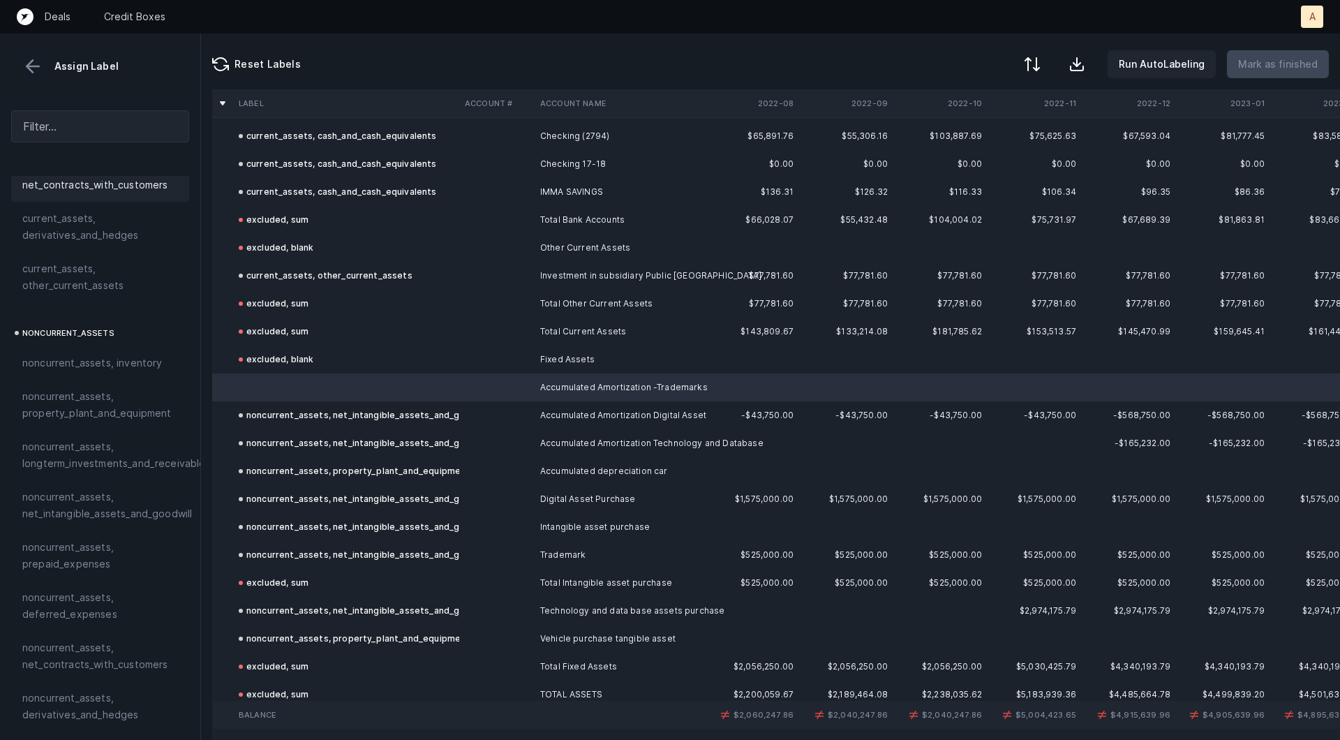
scroll to position [301, 0]
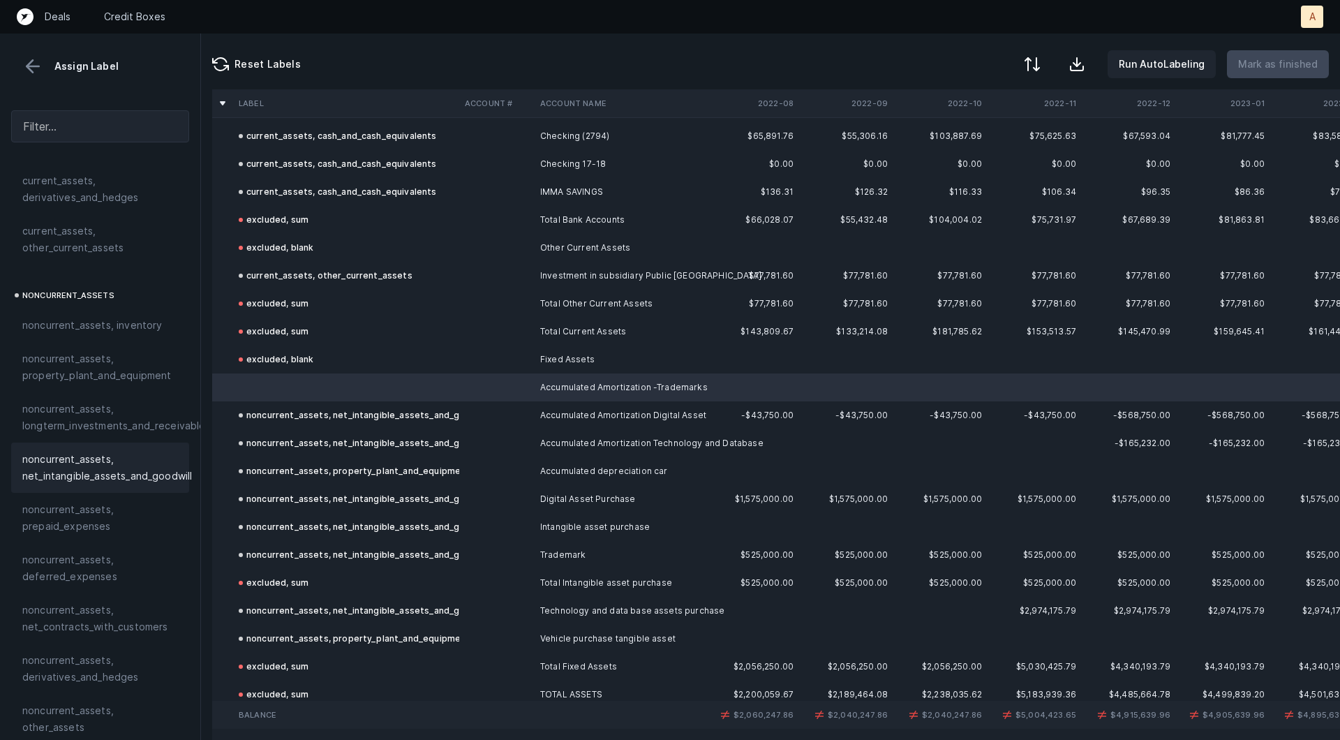
click span "noncurrent_assets, net_intangible_assets_and_goodwill"
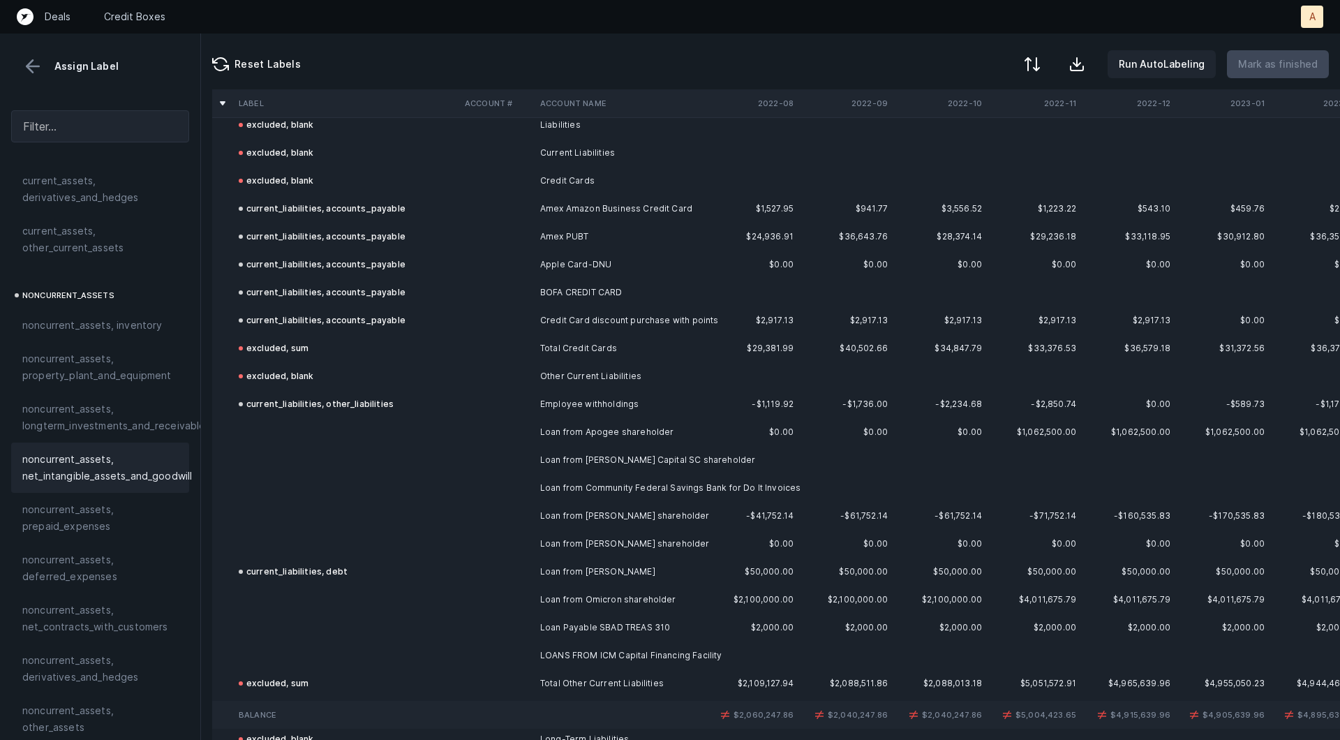
scroll to position [876, 0]
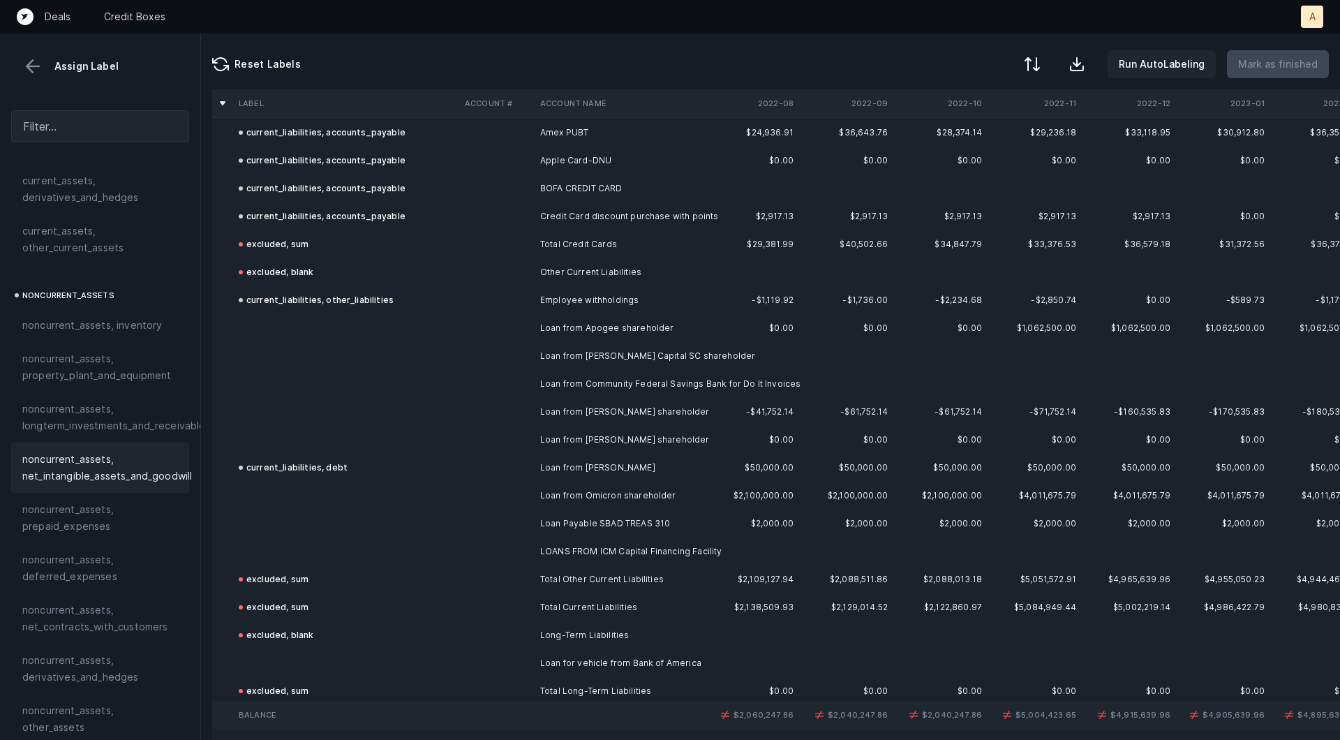
click td "Loan from Apogee shareholder"
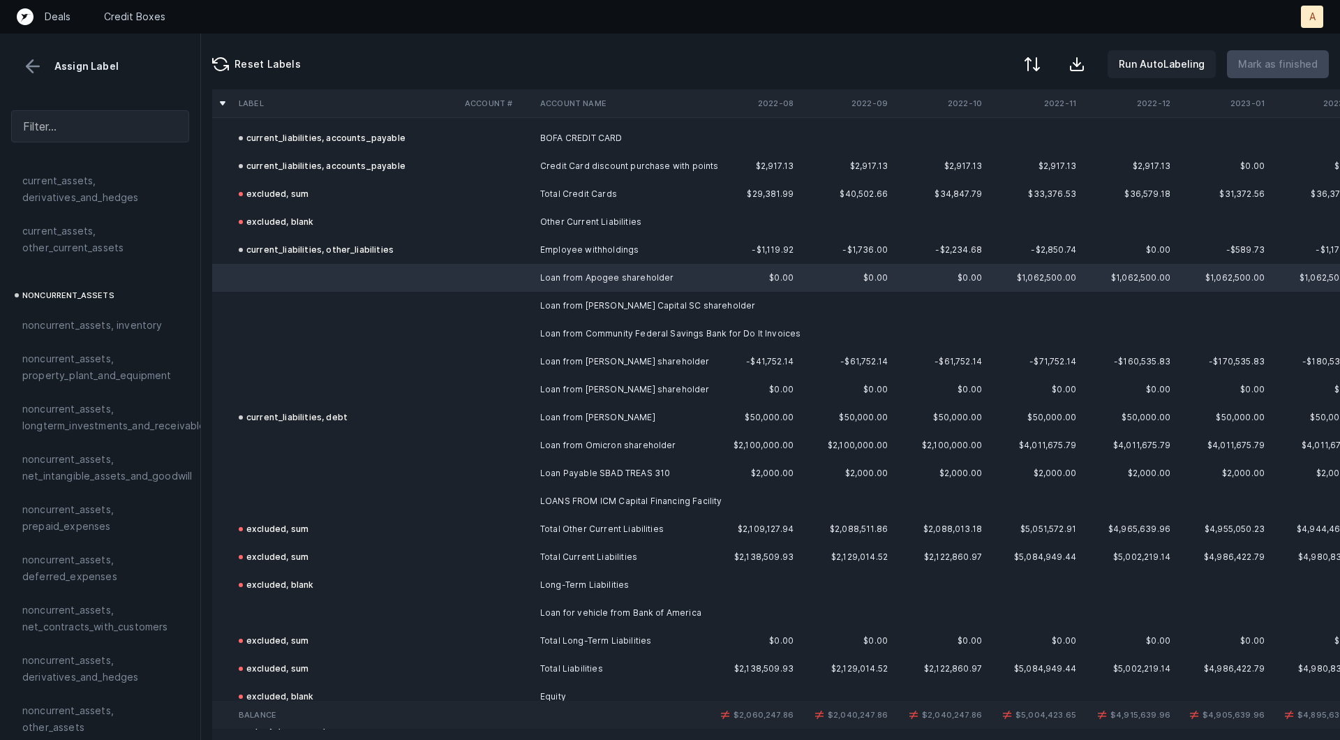
scroll to position [930, 0]
click td "LOANS FROM ICM Capital Financing Facility"
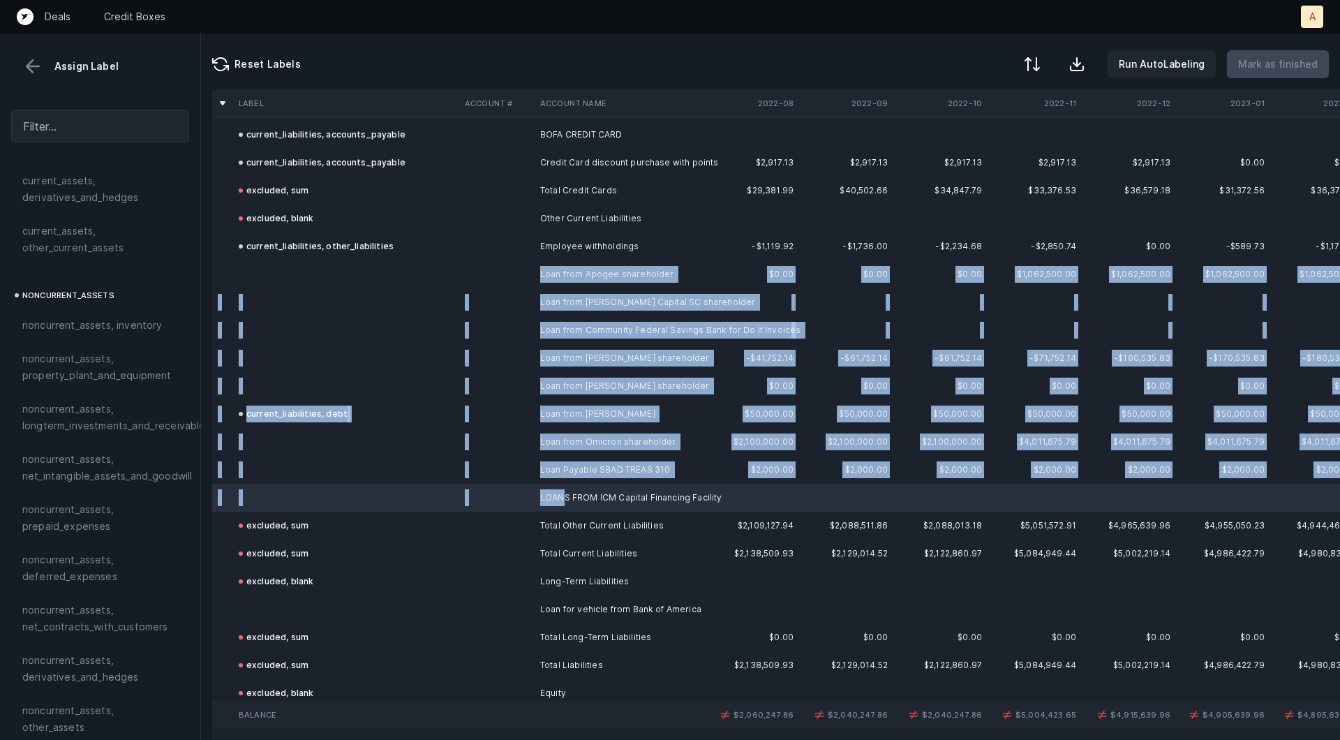
click td "Loan from Apogee shareholder"
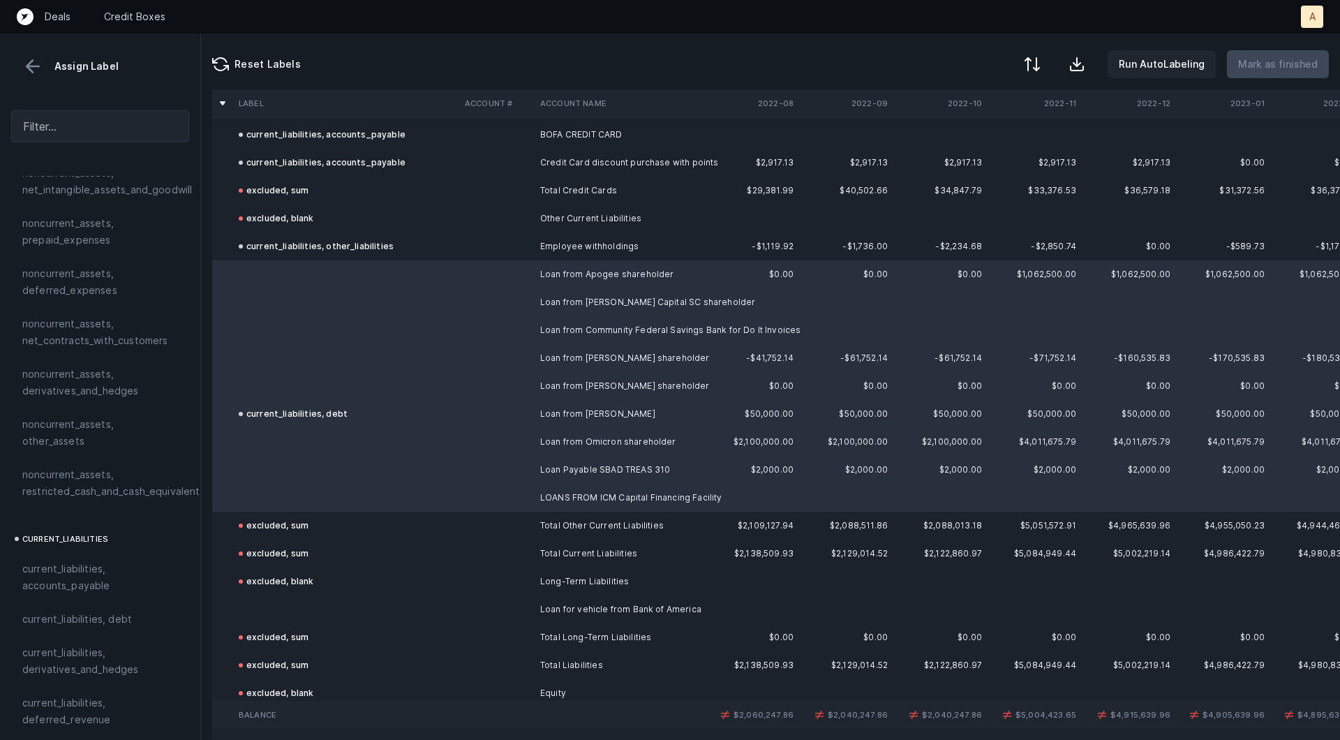
scroll to position [794, 0]
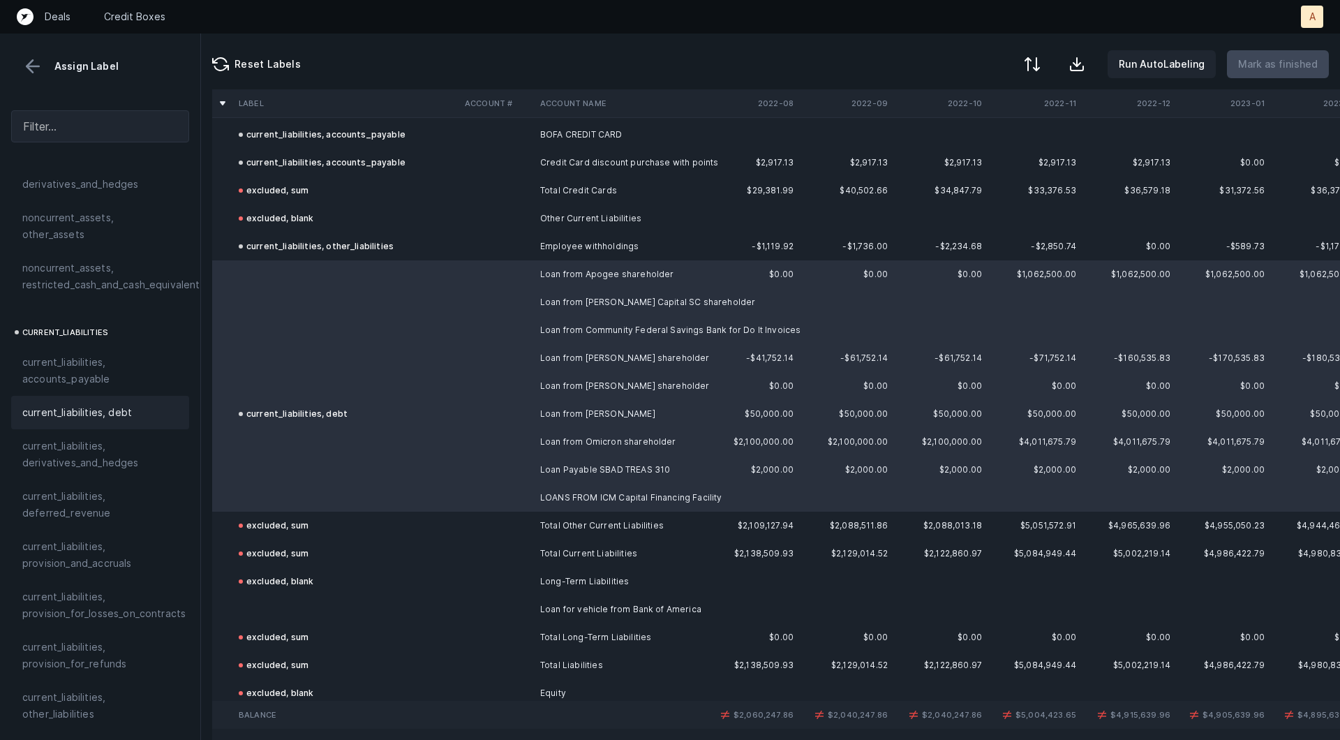
click div "current_liabilities, debt"
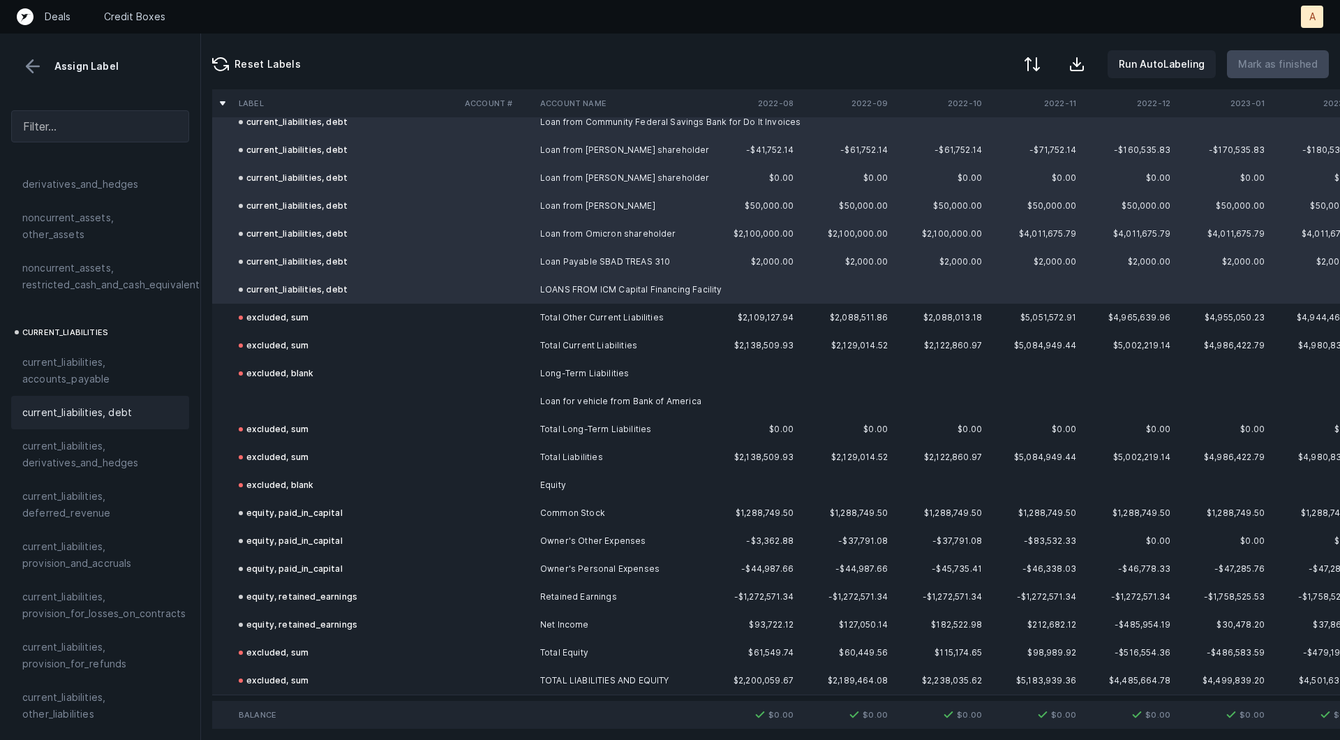
scroll to position [1142, 0]
click td
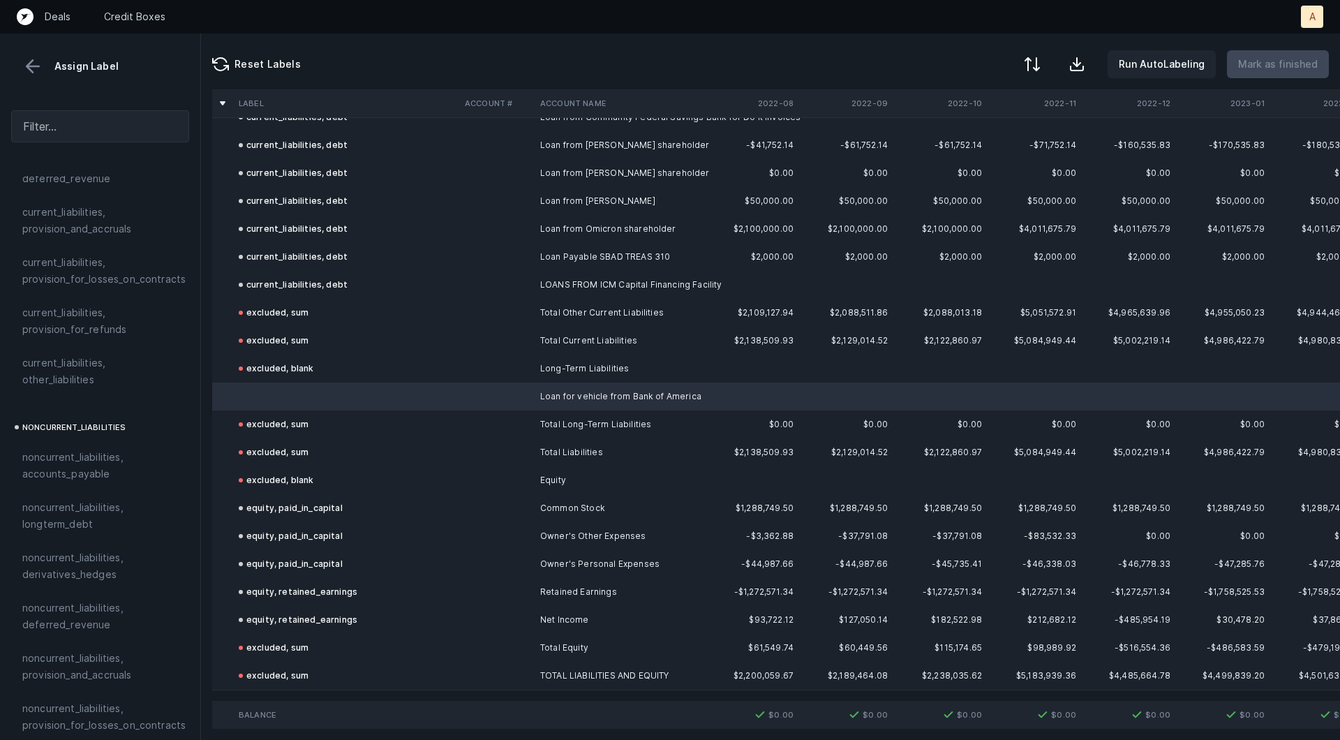
scroll to position [1170, 0]
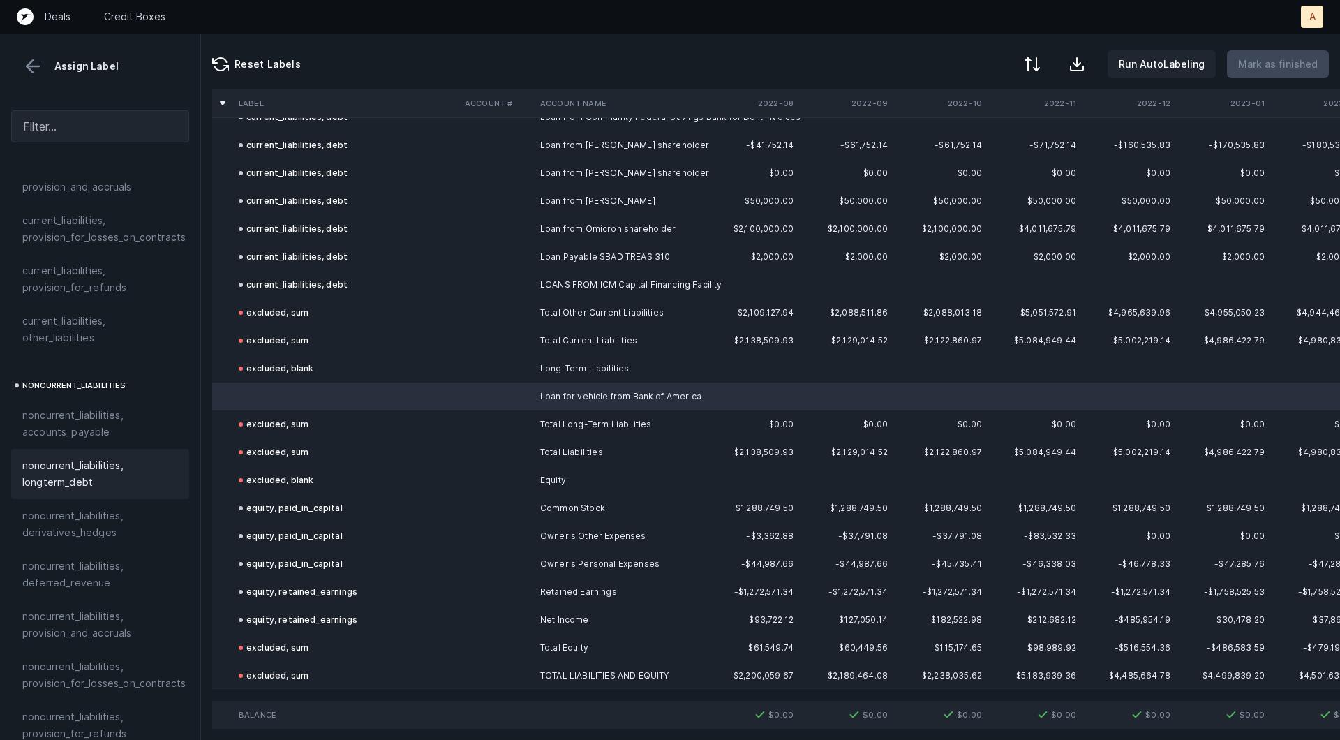
click span "noncurrent_liabilities, longterm_debt"
click p "Mark as finished"
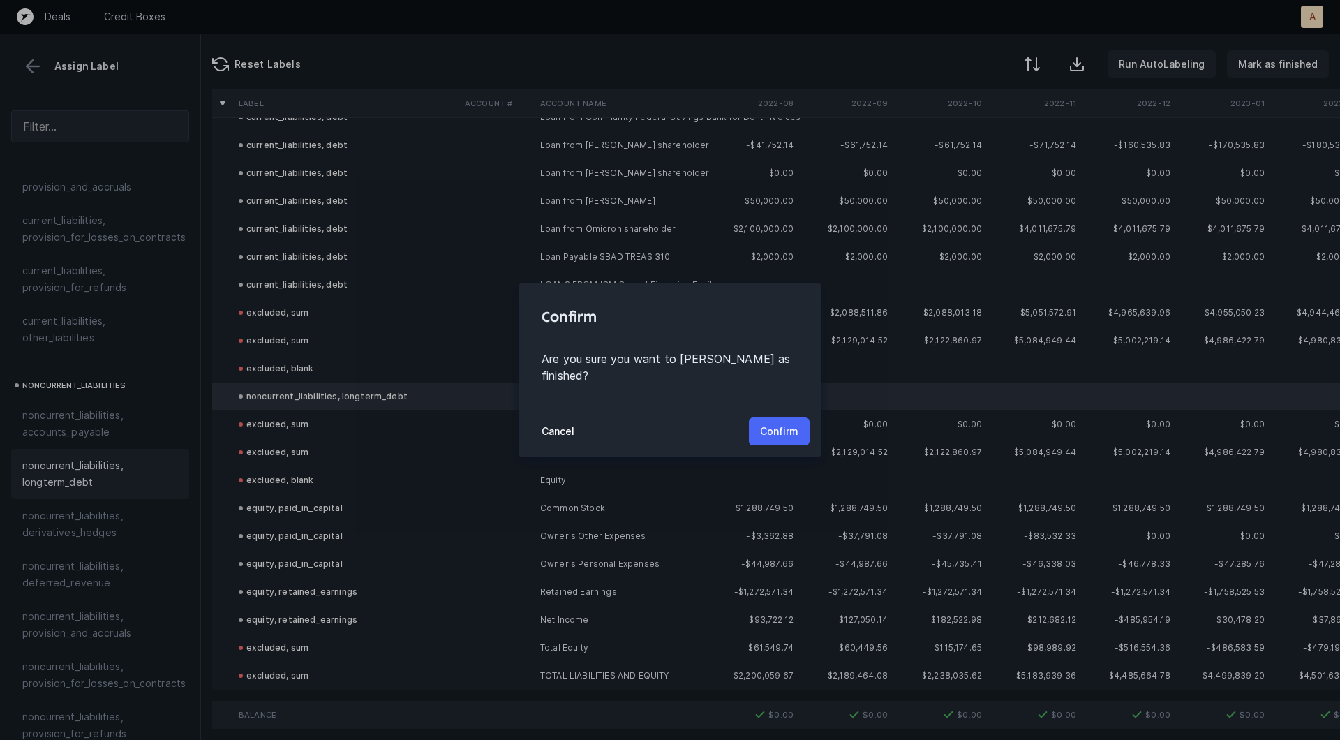
click p "Confirm"
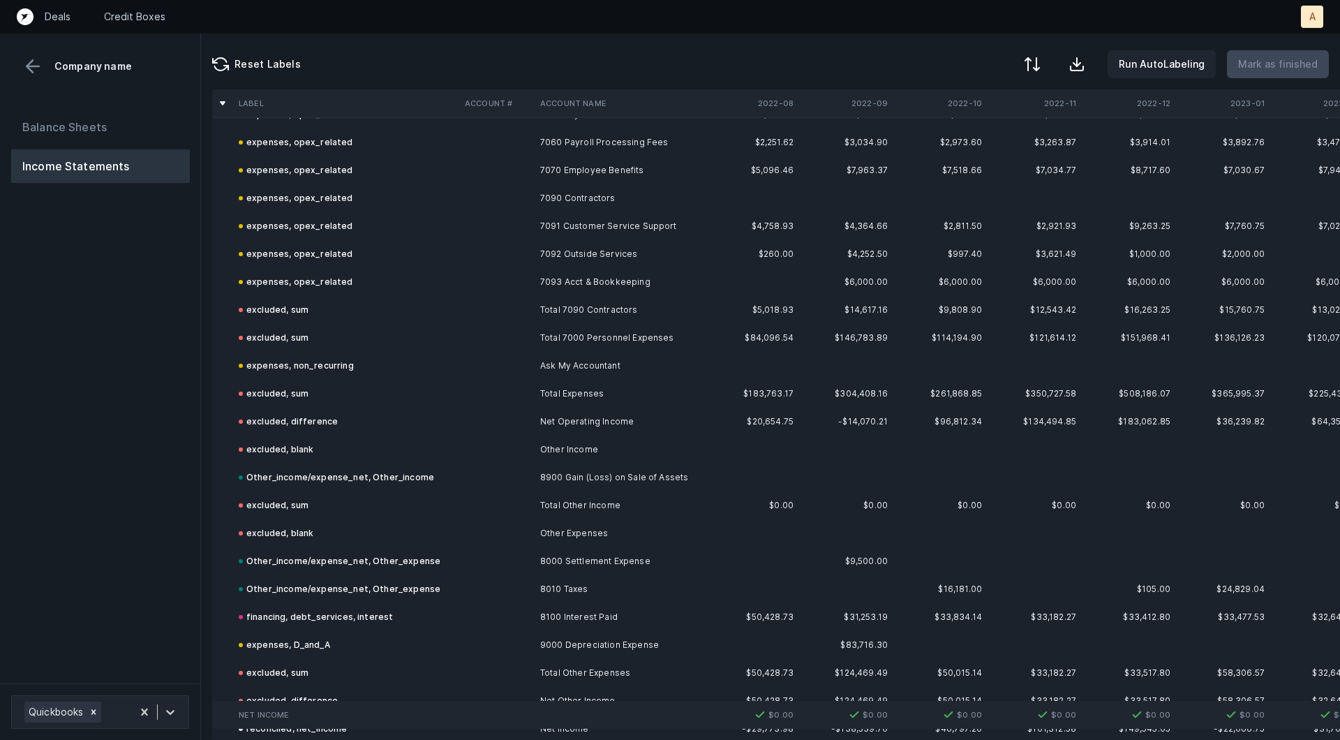
scroll to position [2734, 0]
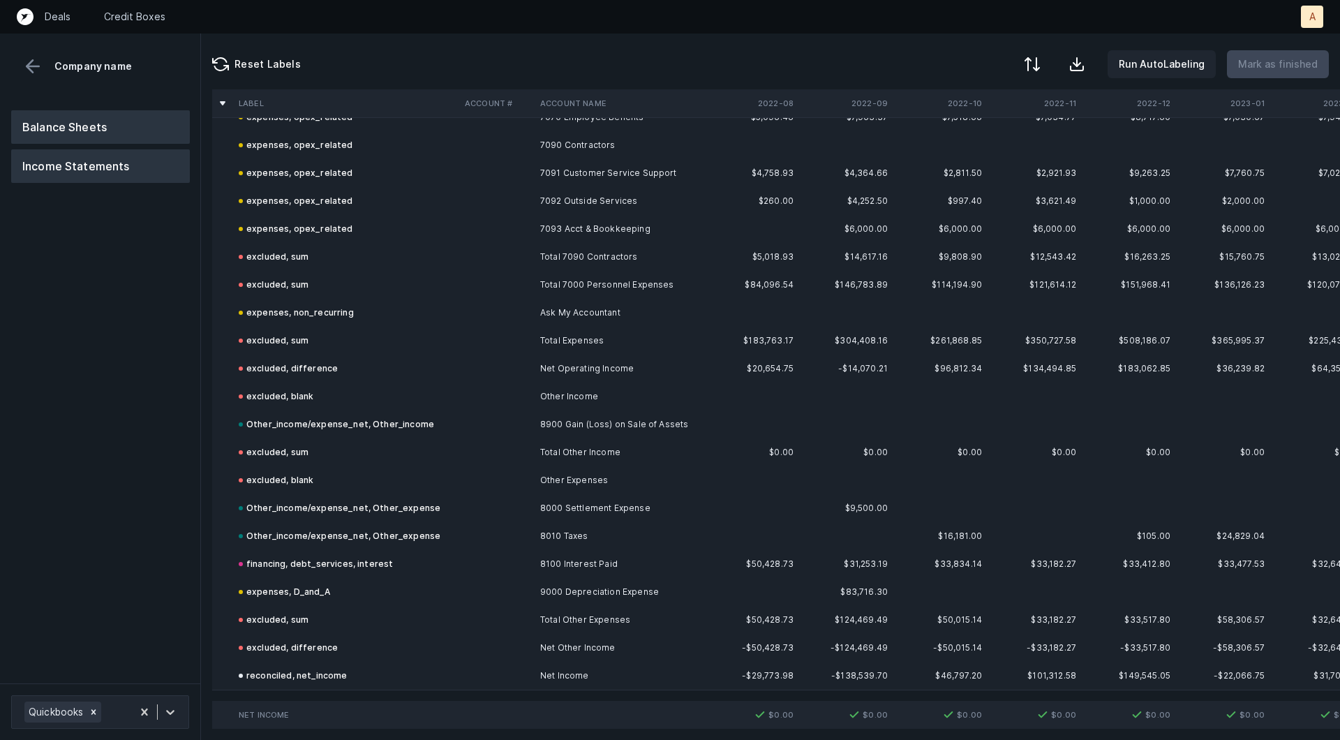
click at [138, 137] on button "Balance Sheets" at bounding box center [100, 126] width 179 height 33
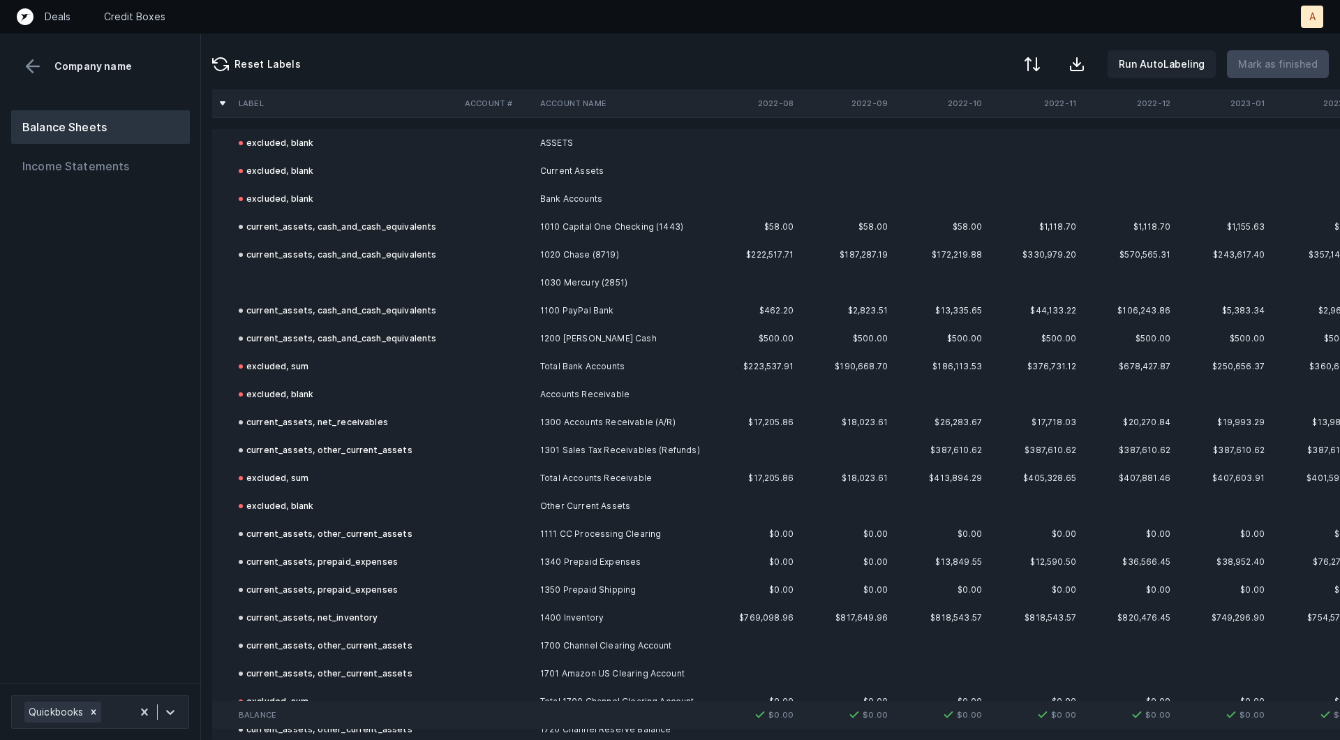
click at [395, 274] on td at bounding box center [346, 283] width 226 height 28
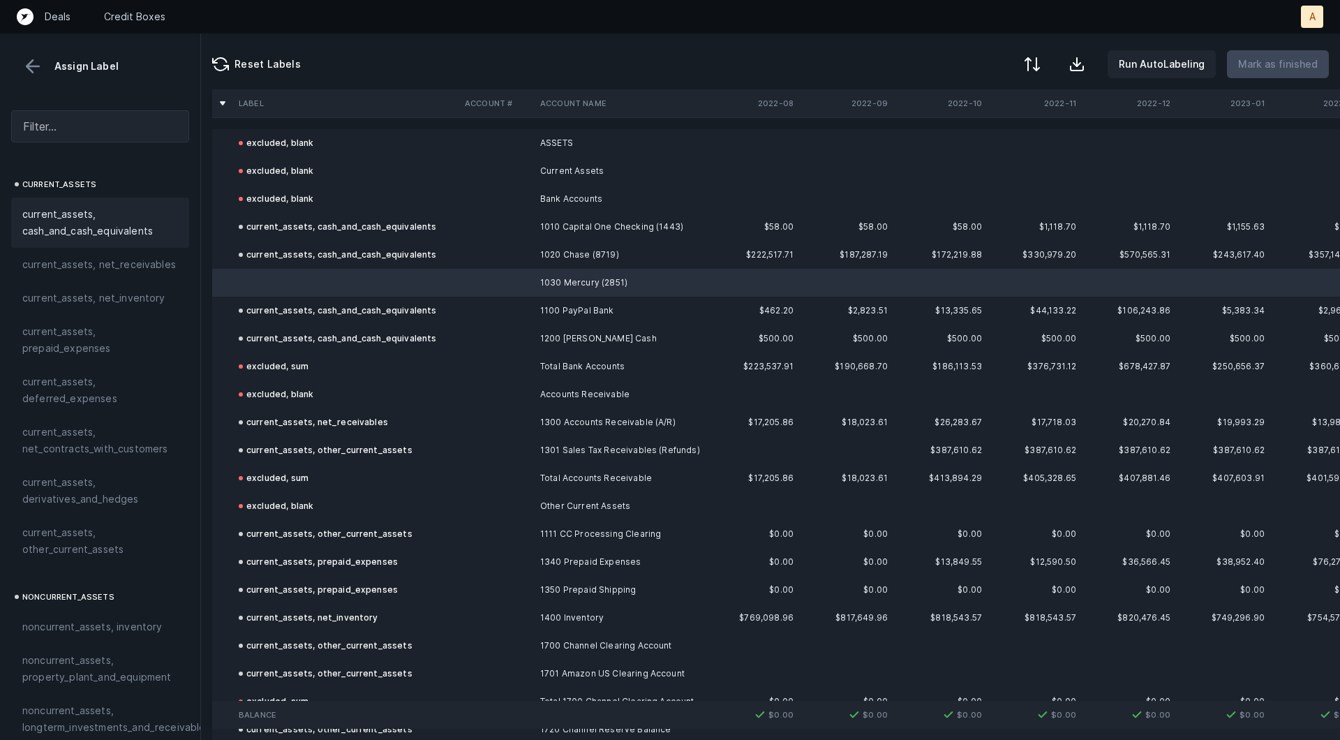
click at [141, 217] on span "current_assets, cash_and_cash_equivalents" at bounding box center [100, 222] width 156 height 33
click at [1283, 59] on p "Mark as finished" at bounding box center [1278, 64] width 80 height 17
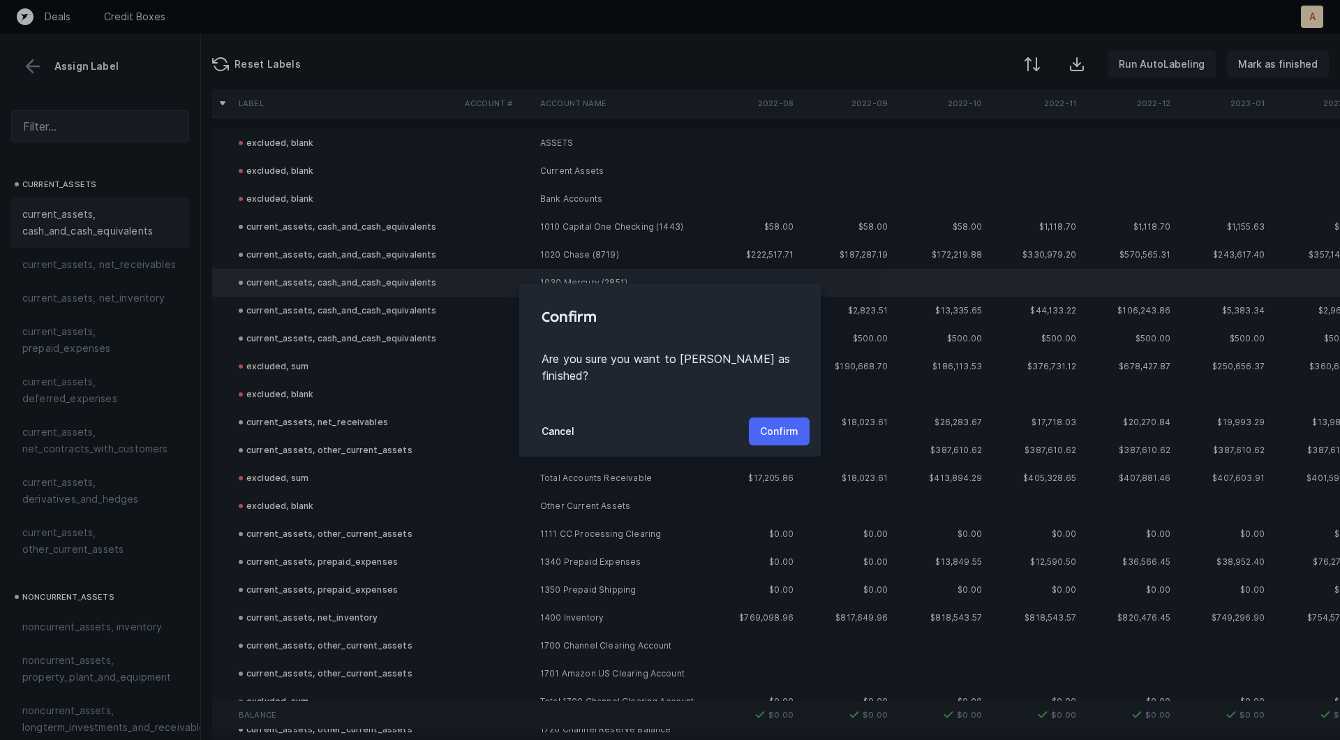
click at [770, 417] on button "Confirm" at bounding box center [779, 431] width 61 height 28
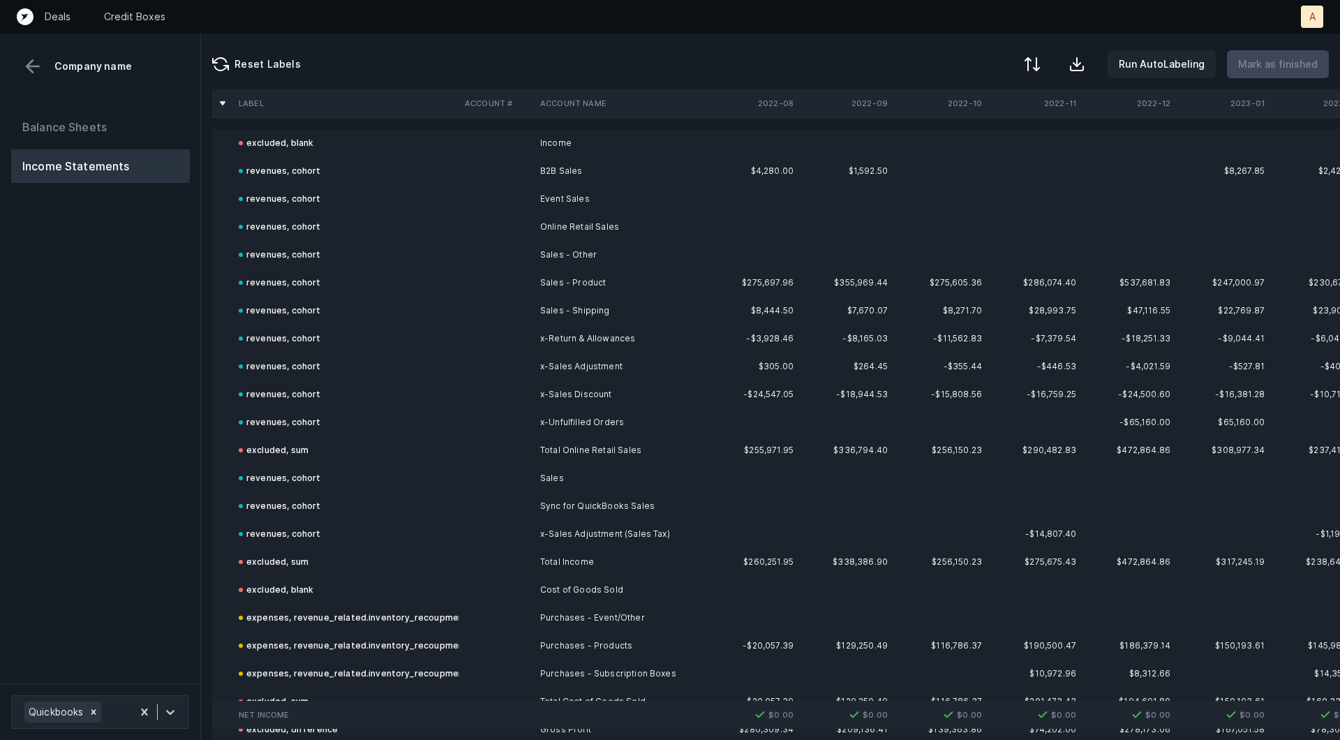
click at [119, 332] on div "Balance Sheets Income Statements" at bounding box center [100, 391] width 201 height 584
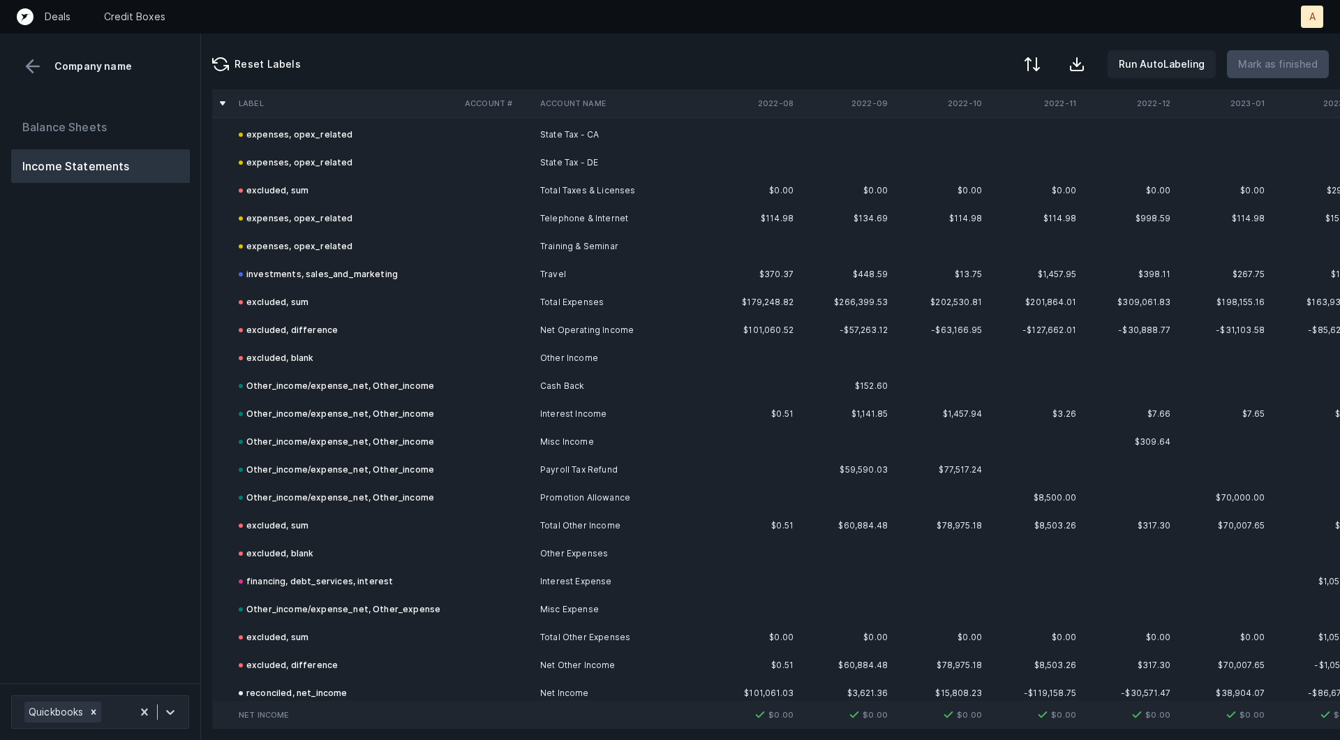
scroll to position [2147, 0]
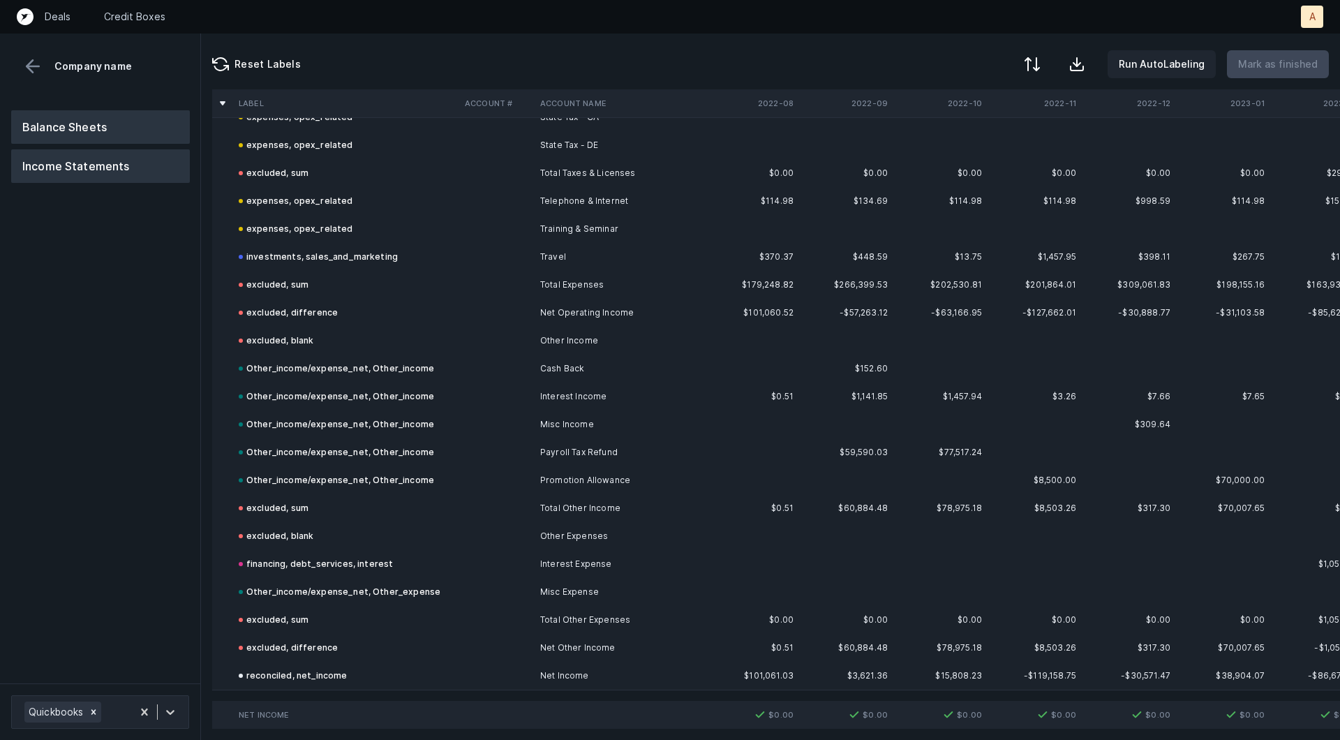
click at [140, 132] on button "Balance Sheets" at bounding box center [100, 126] width 179 height 33
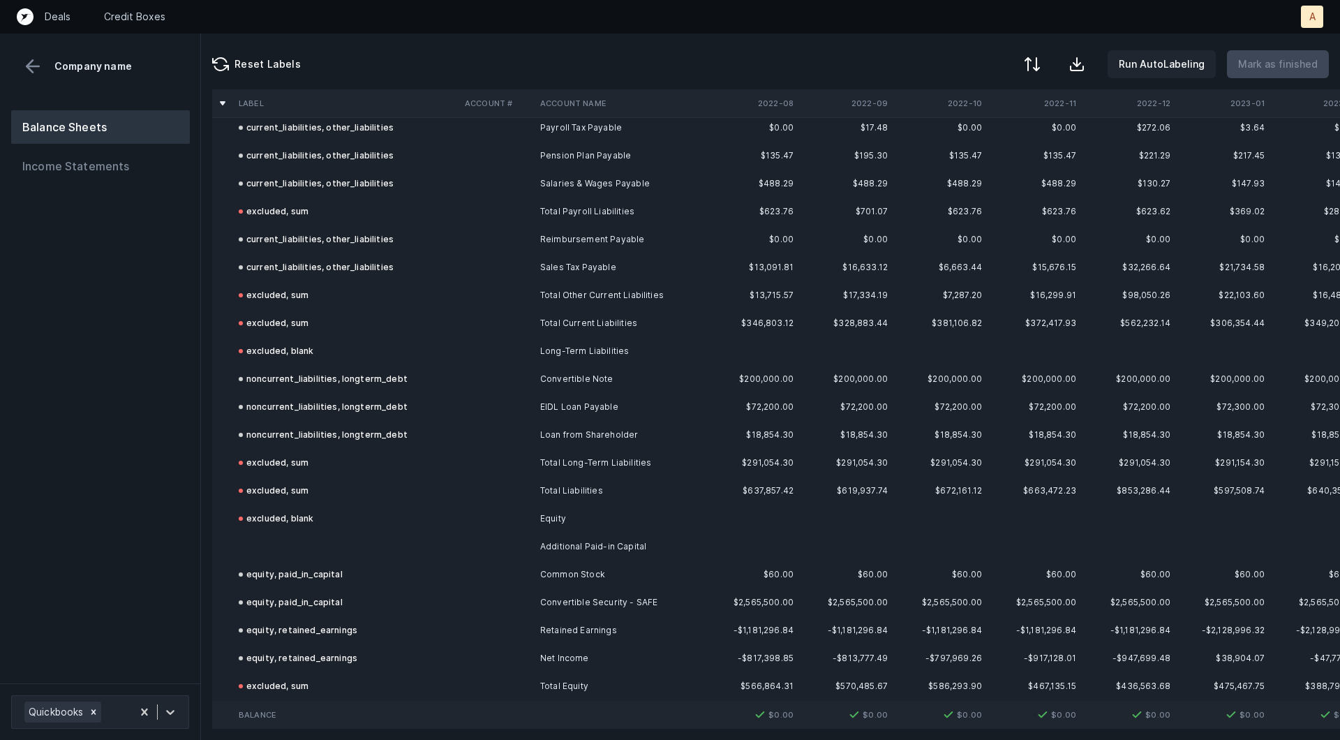
scroll to position [2343, 0]
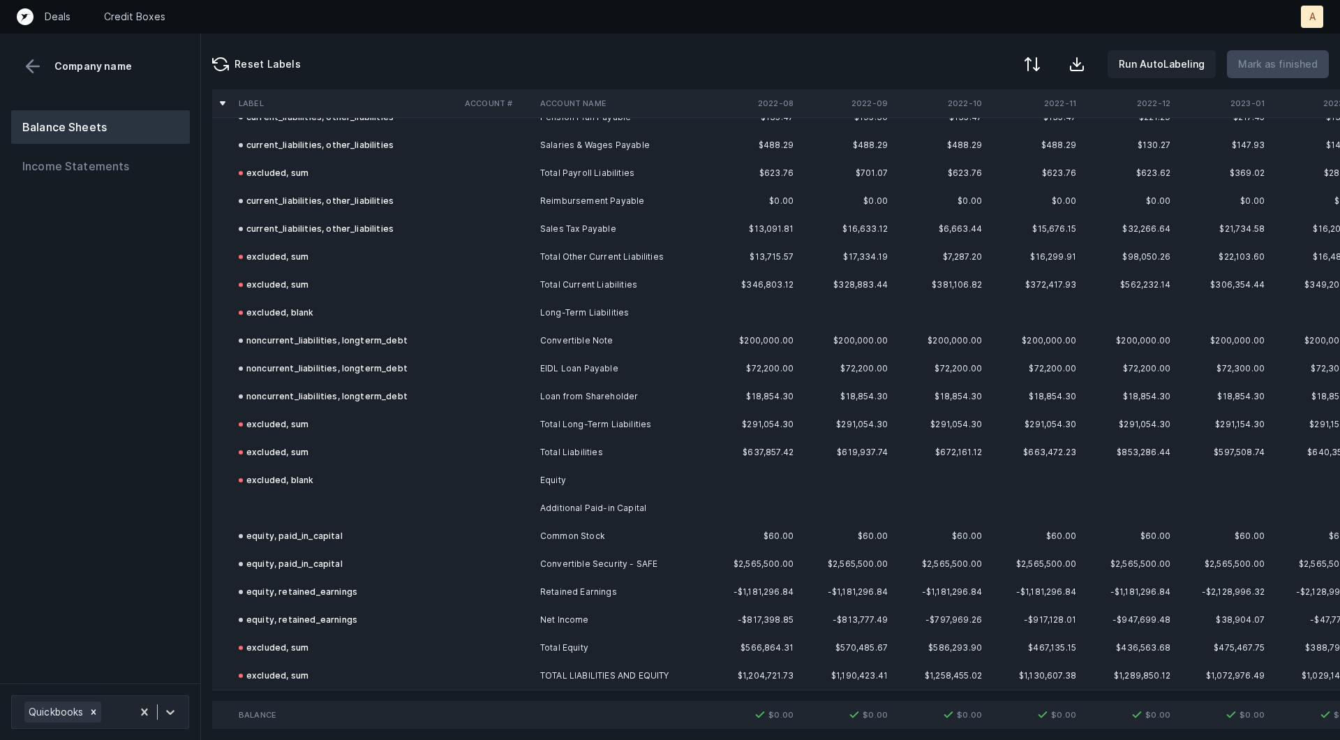
click at [479, 510] on td at bounding box center [496, 508] width 75 height 28
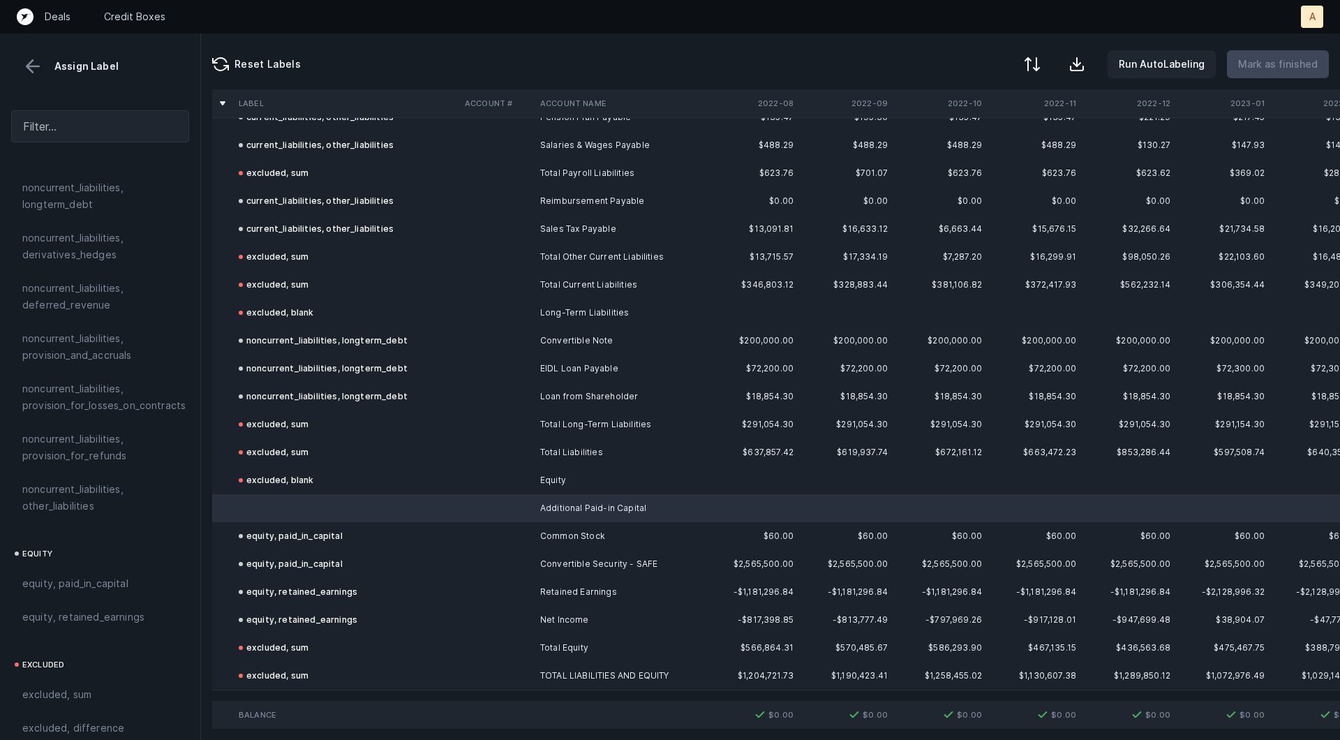
scroll to position [1513, 0]
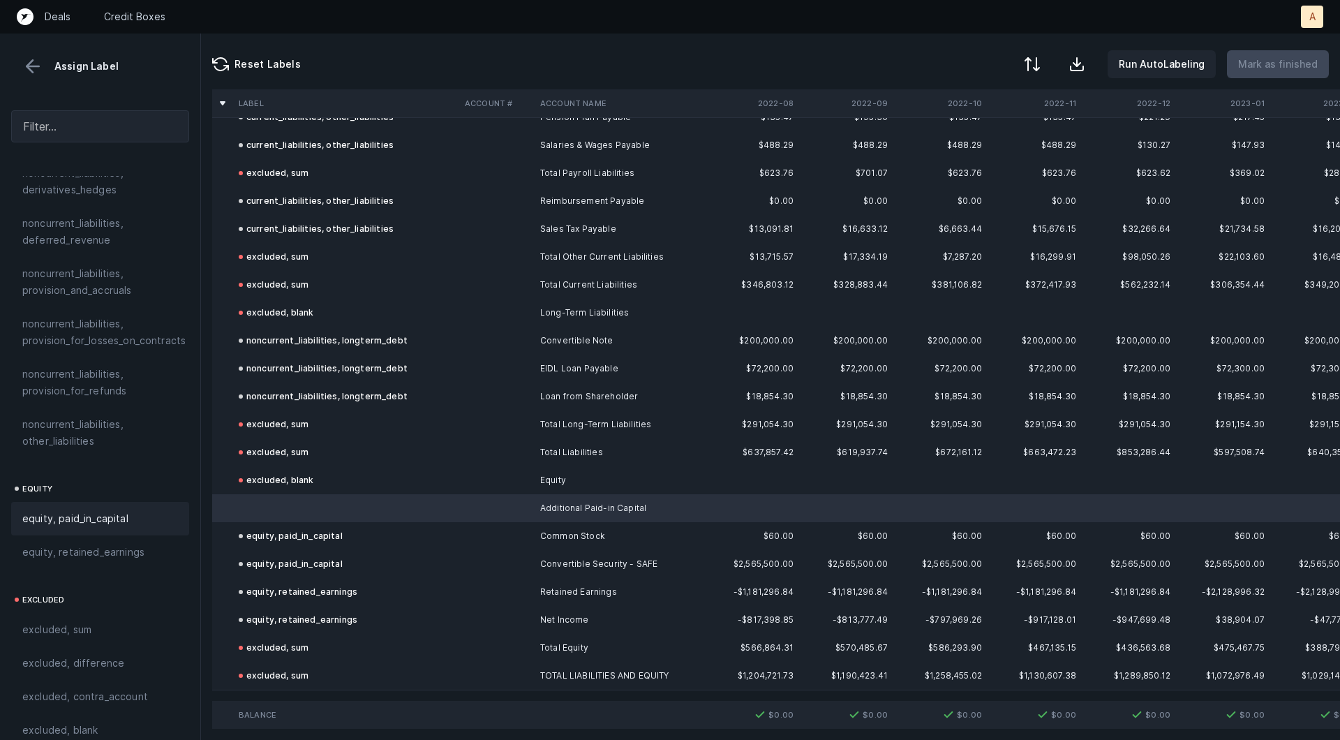
click at [141, 510] on div "equity, paid_in_capital" at bounding box center [100, 518] width 156 height 17
click at [1266, 62] on p "Mark as finished" at bounding box center [1278, 64] width 80 height 17
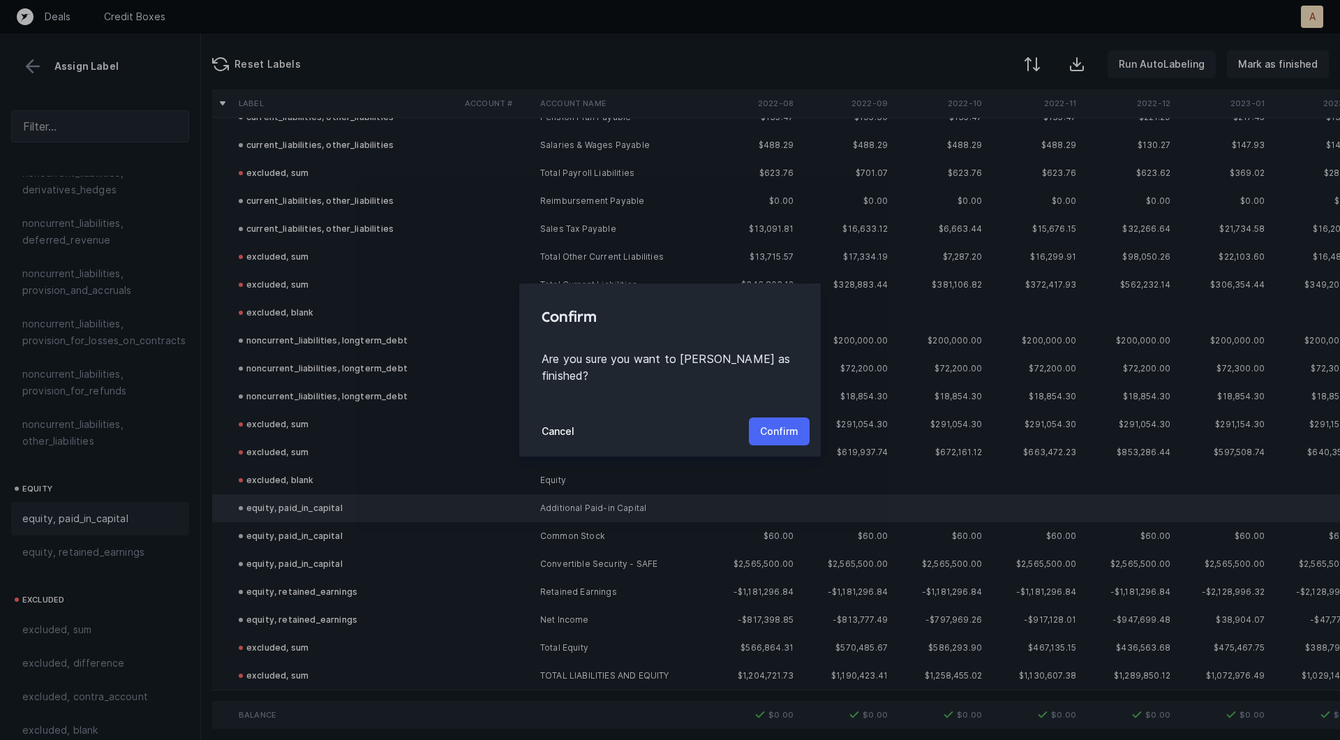
click at [794, 423] on p "Confirm" at bounding box center [779, 431] width 38 height 17
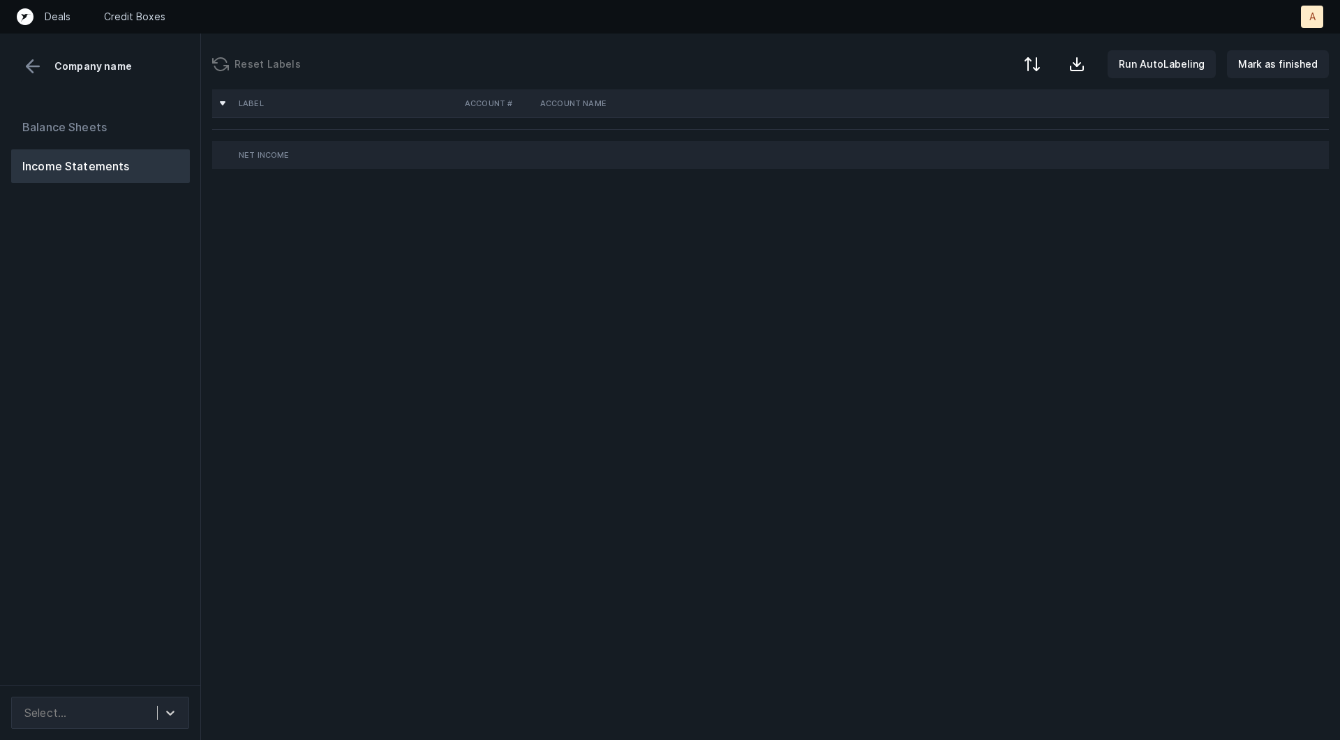
click at [114, 283] on div "Balance Sheets Income Statements" at bounding box center [100, 392] width 201 height 586
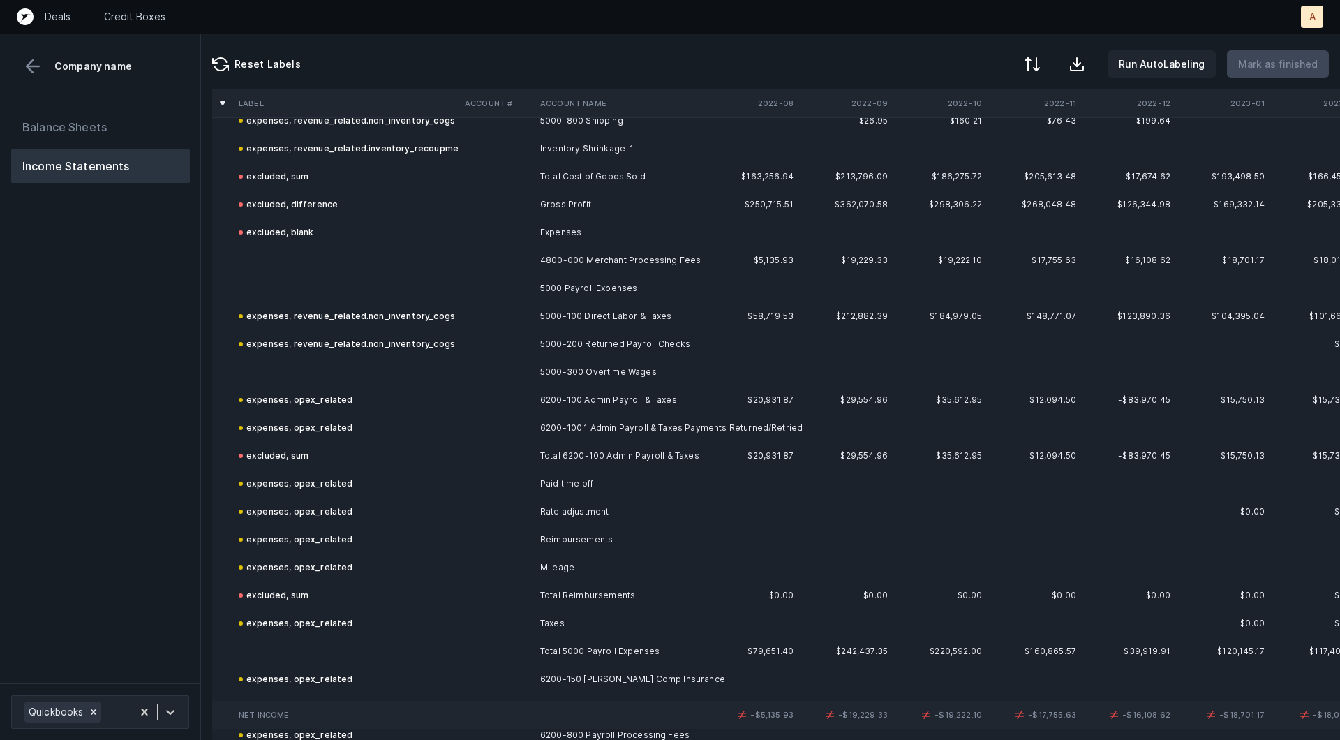
scroll to position [1555, 0]
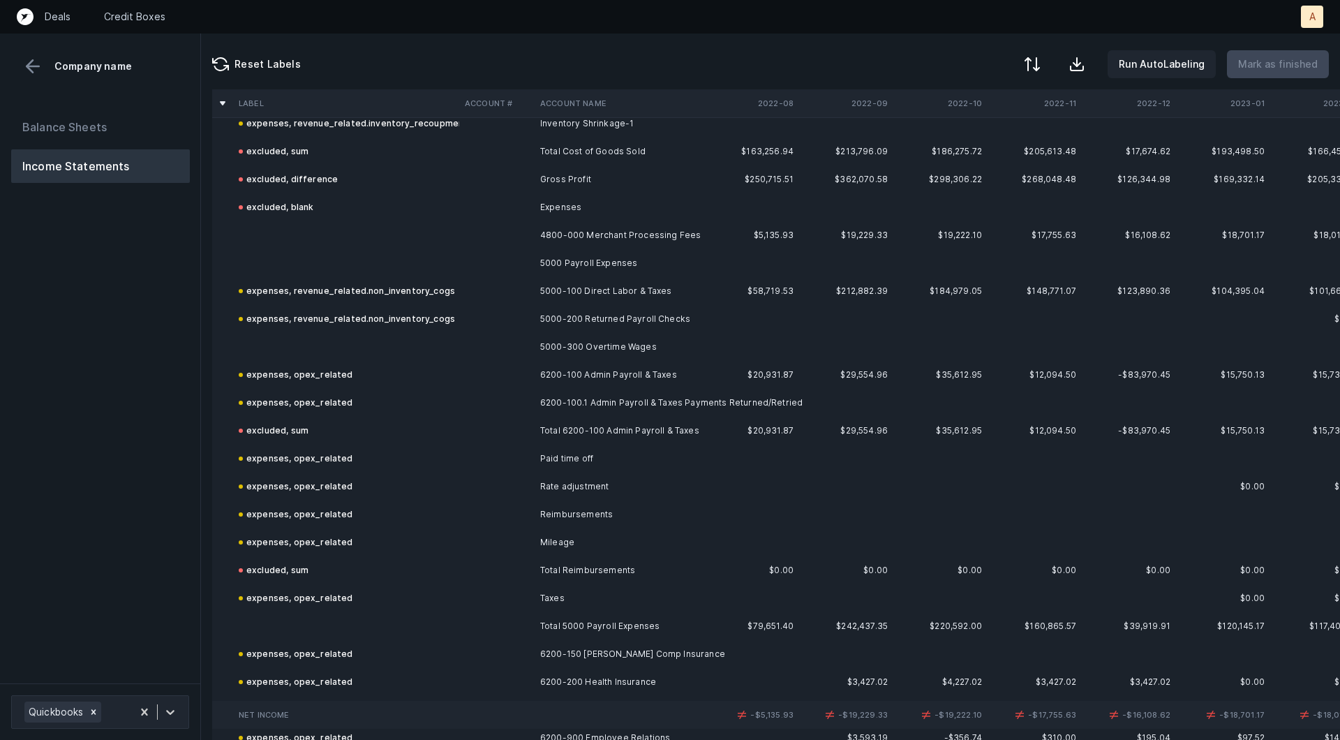
click at [610, 241] on td "4800-000 Merchant Processing Fees" at bounding box center [620, 235] width 170 height 28
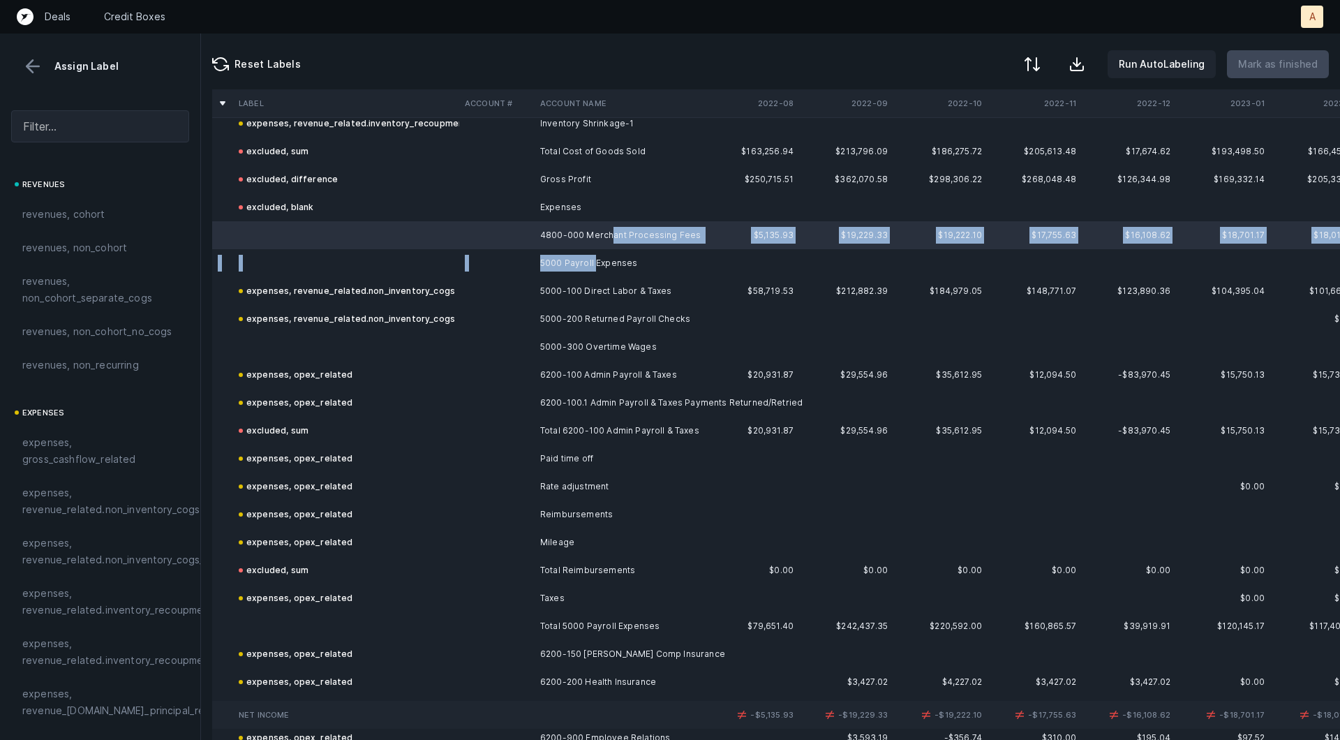
click at [593, 257] on td "5000 Payroll Expenses" at bounding box center [620, 263] width 170 height 28
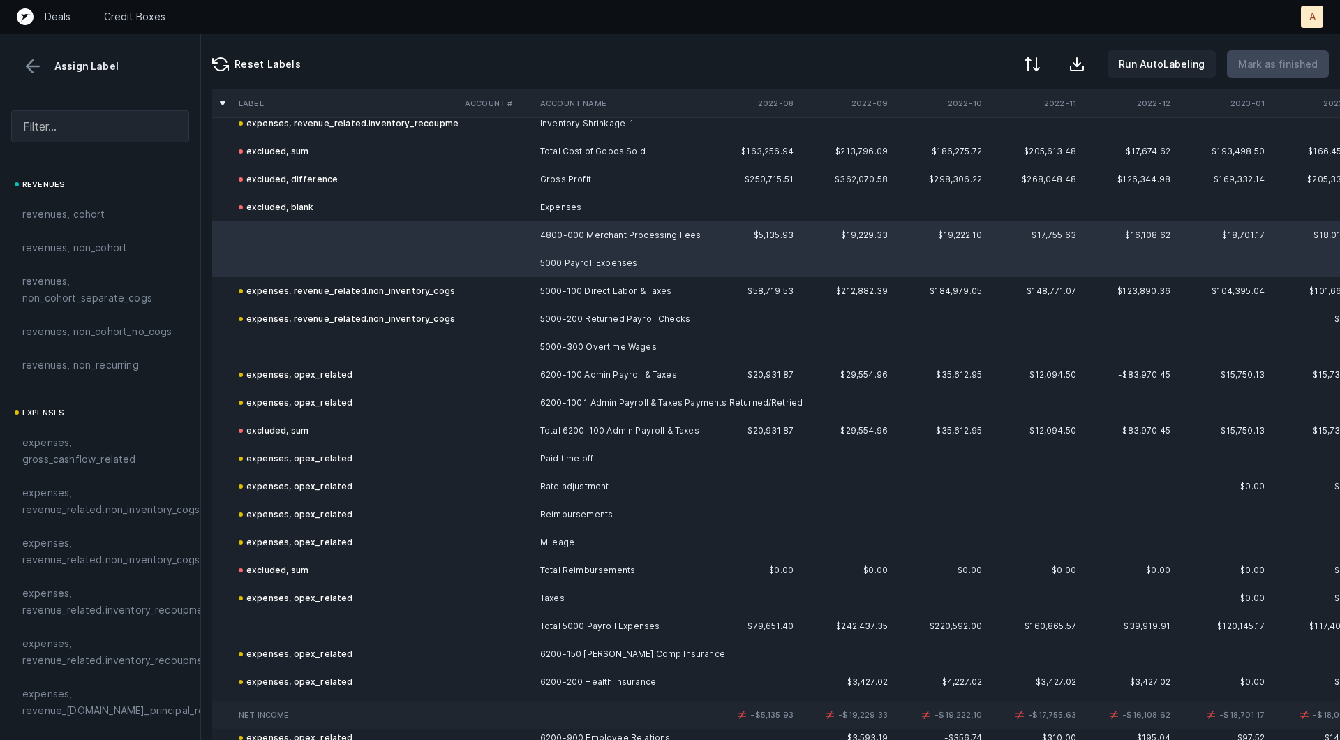
click at [548, 334] on td "5000-300 Overtime Wages" at bounding box center [620, 347] width 170 height 28
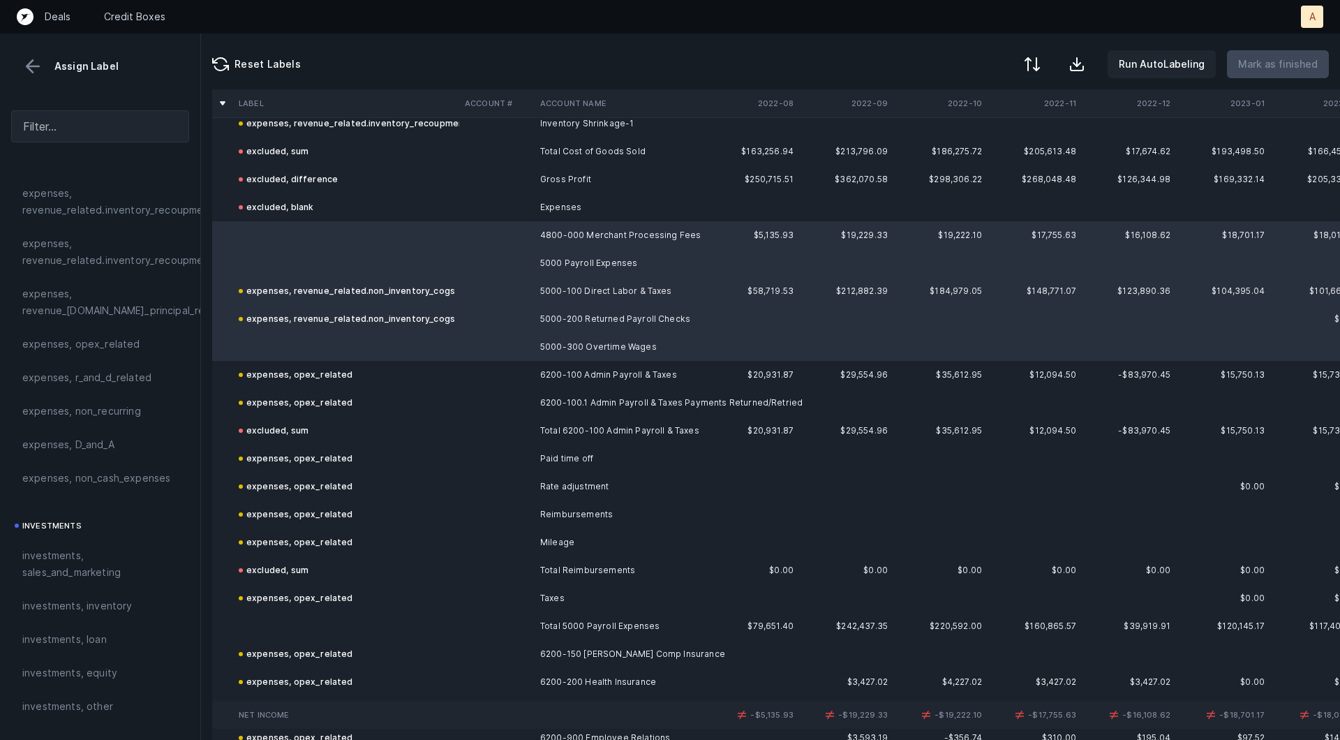
scroll to position [403, 0]
click at [137, 341] on div "expenses, opex_related" at bounding box center [100, 340] width 156 height 17
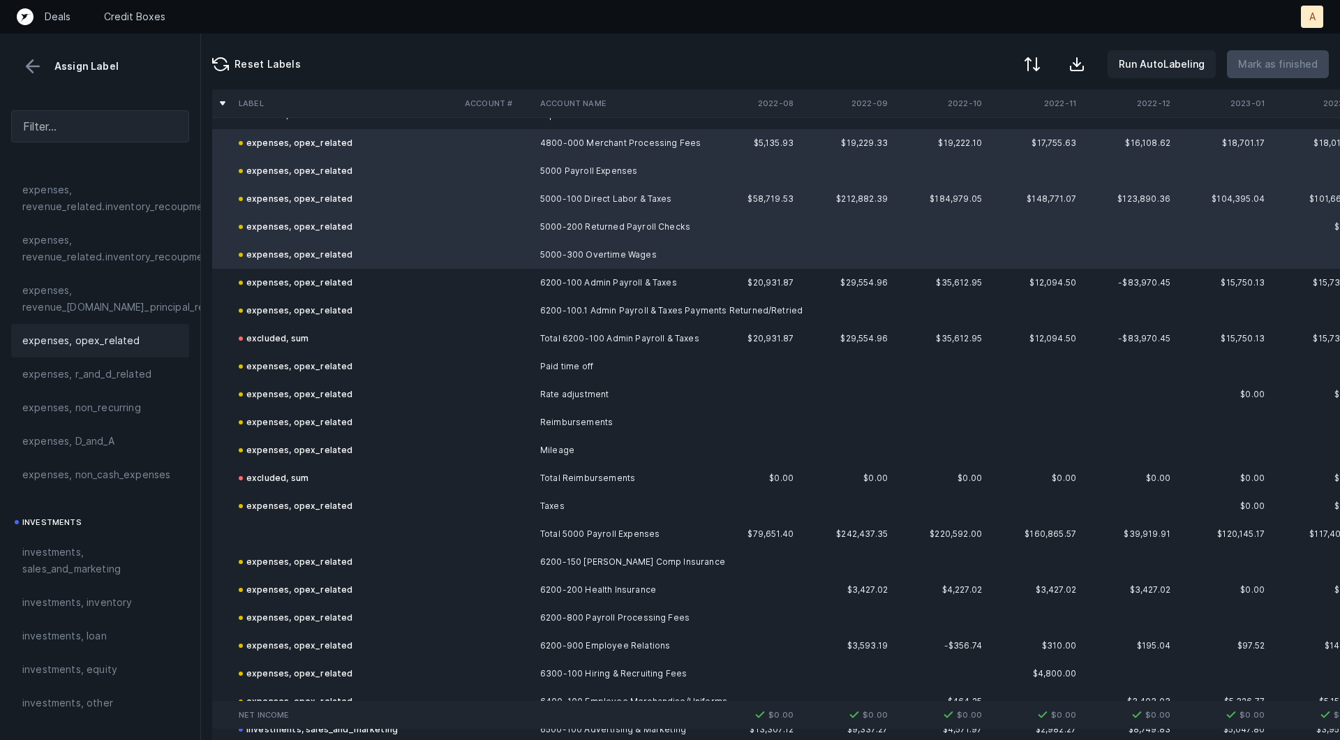
scroll to position [1713, 0]
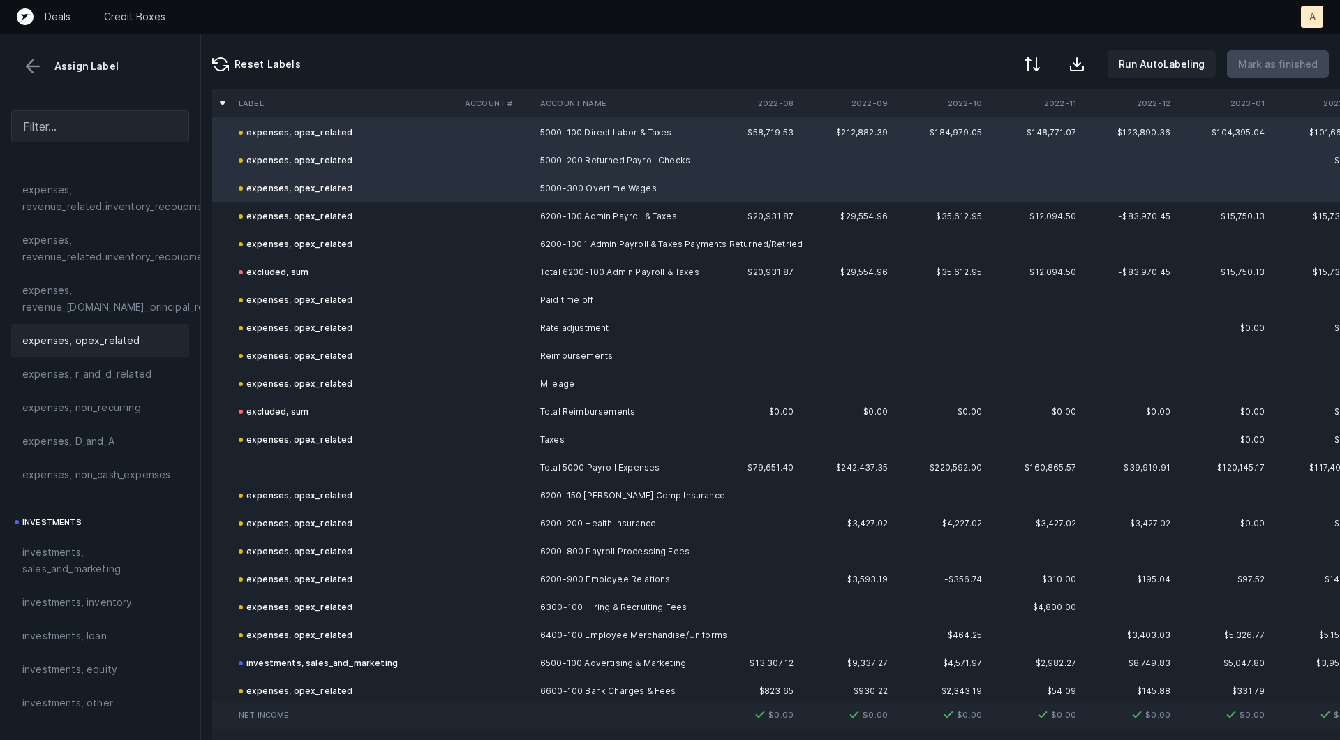
click at [323, 461] on td at bounding box center [346, 468] width 226 height 28
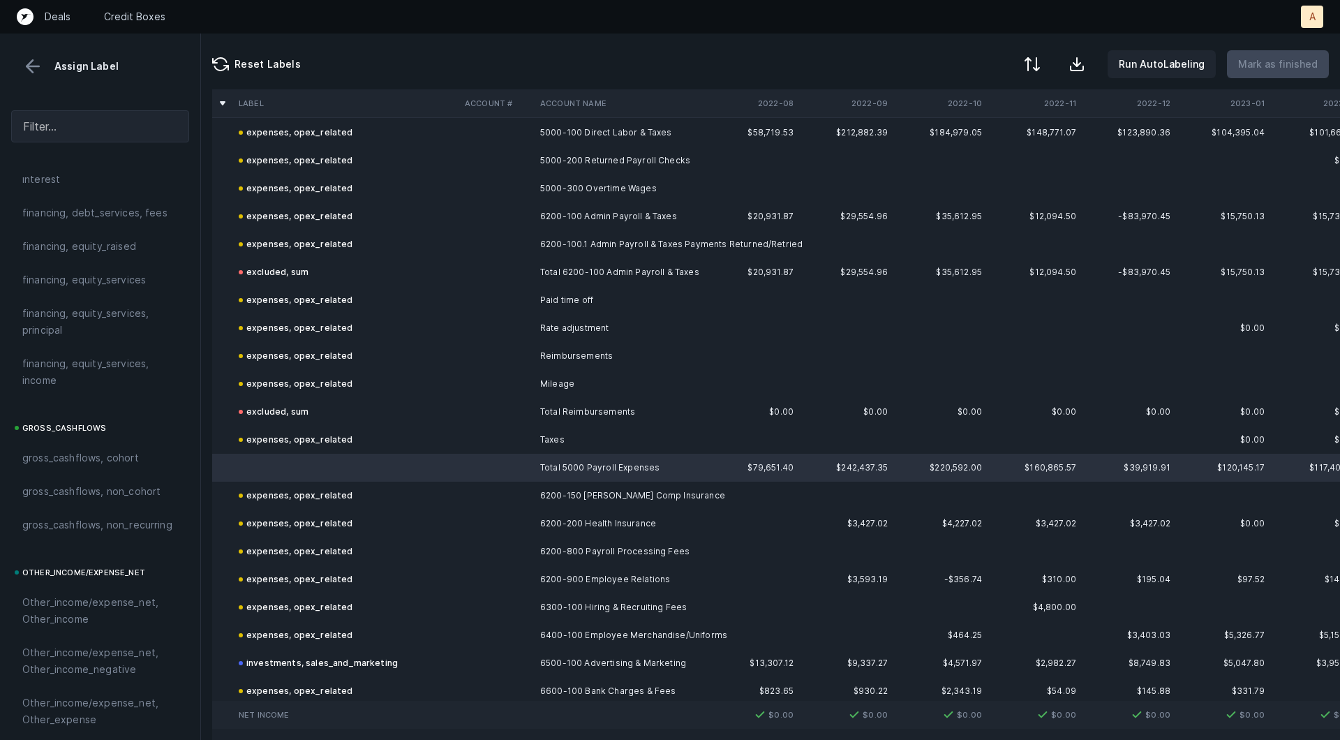
scroll to position [1562, 0]
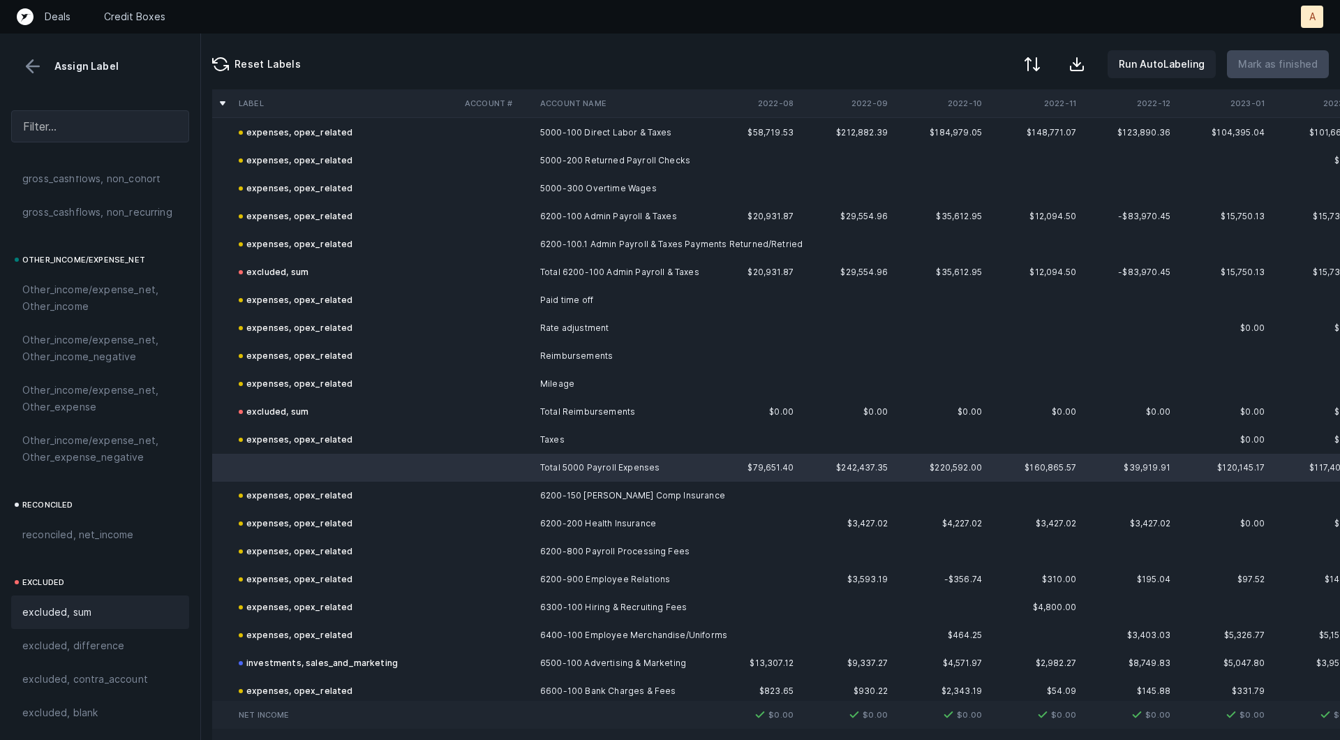
click at [69, 607] on span "excluded, sum" at bounding box center [56, 612] width 69 height 17
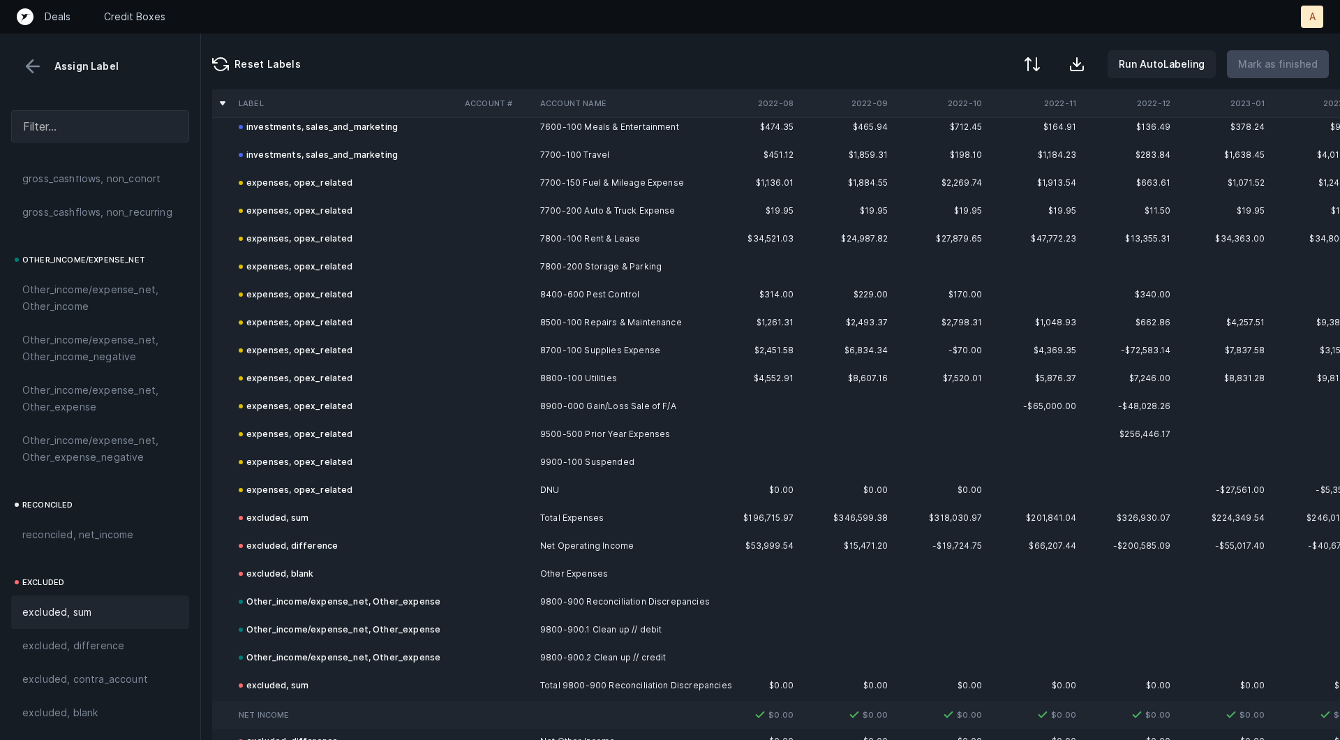
scroll to position [2873, 0]
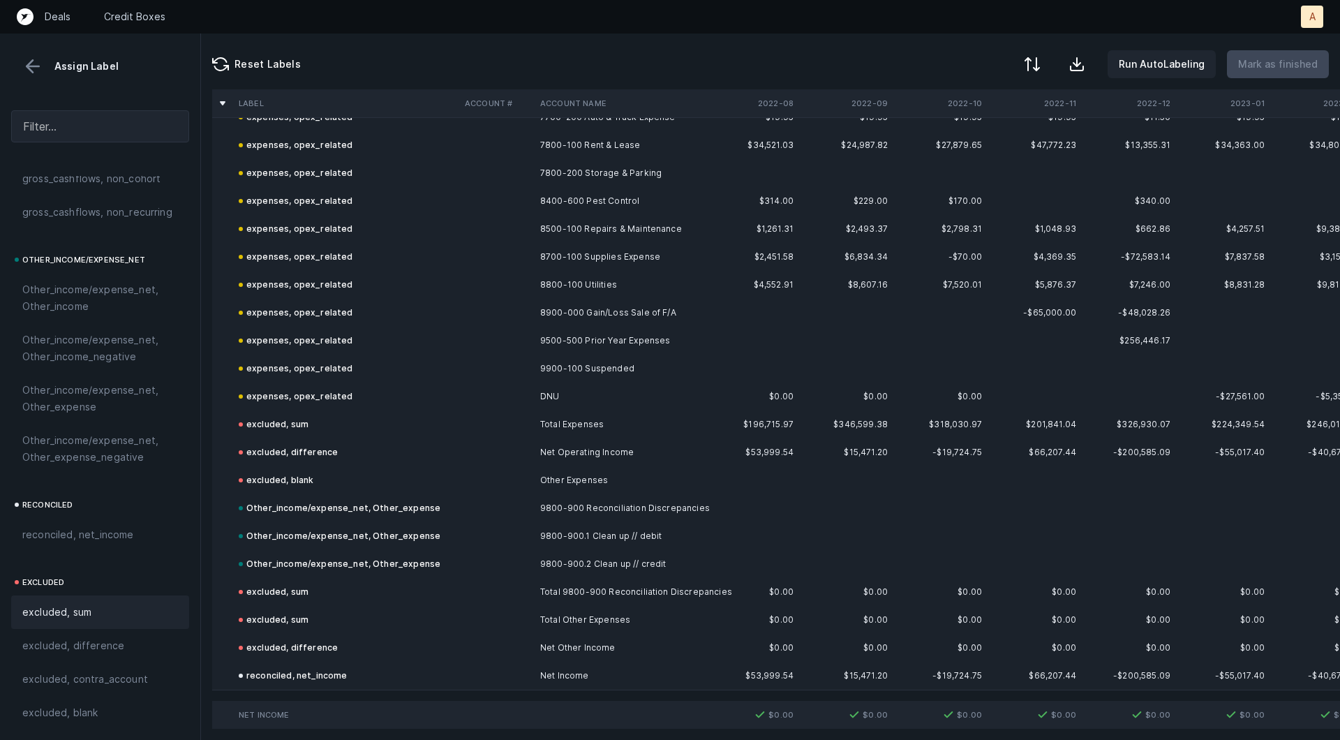
click at [25, 64] on button at bounding box center [32, 66] width 21 height 21
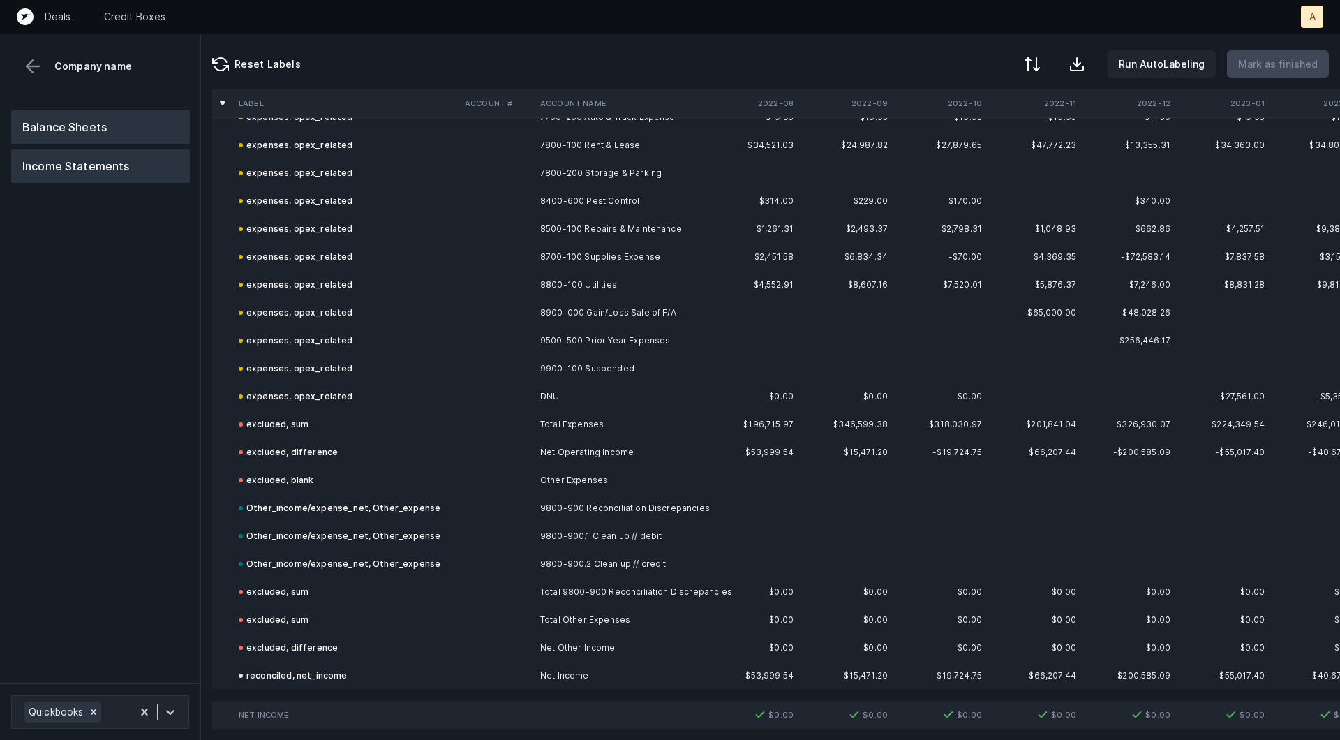
click at [83, 118] on button "Balance Sheets" at bounding box center [100, 126] width 179 height 33
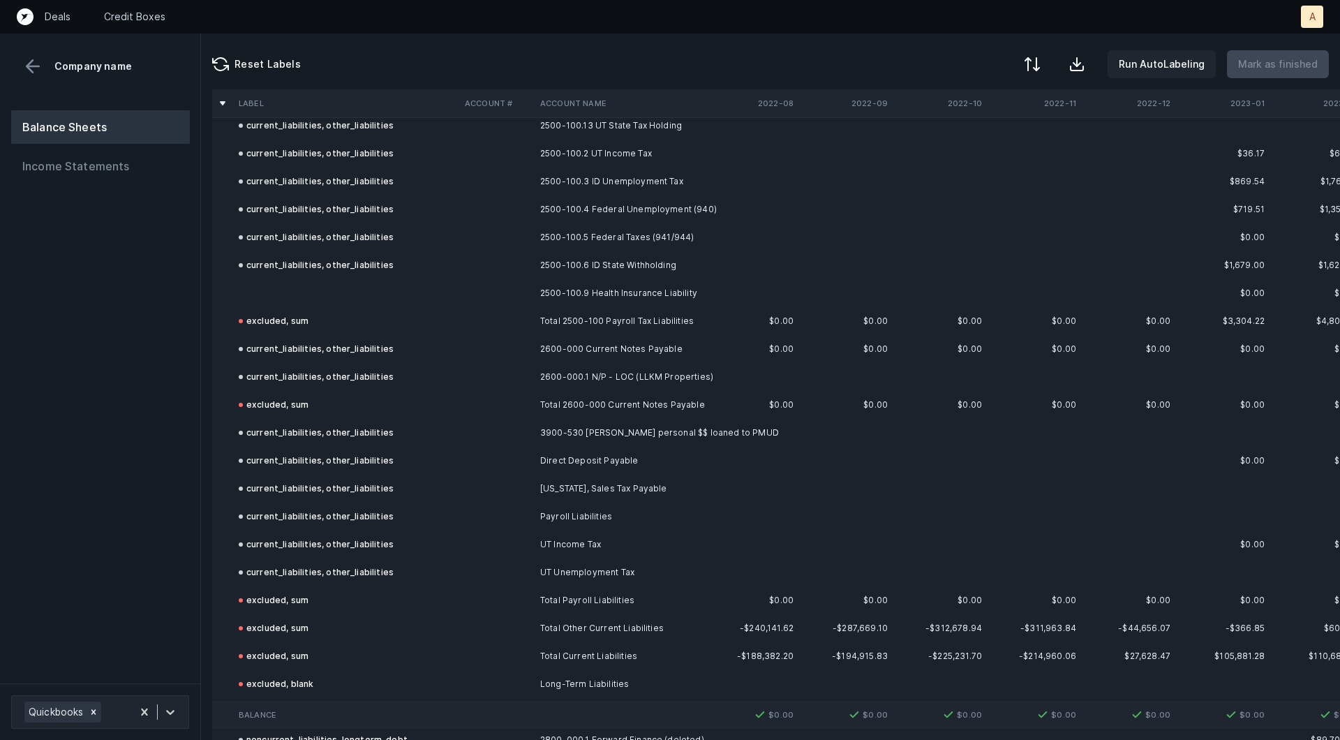
scroll to position [5641, 0]
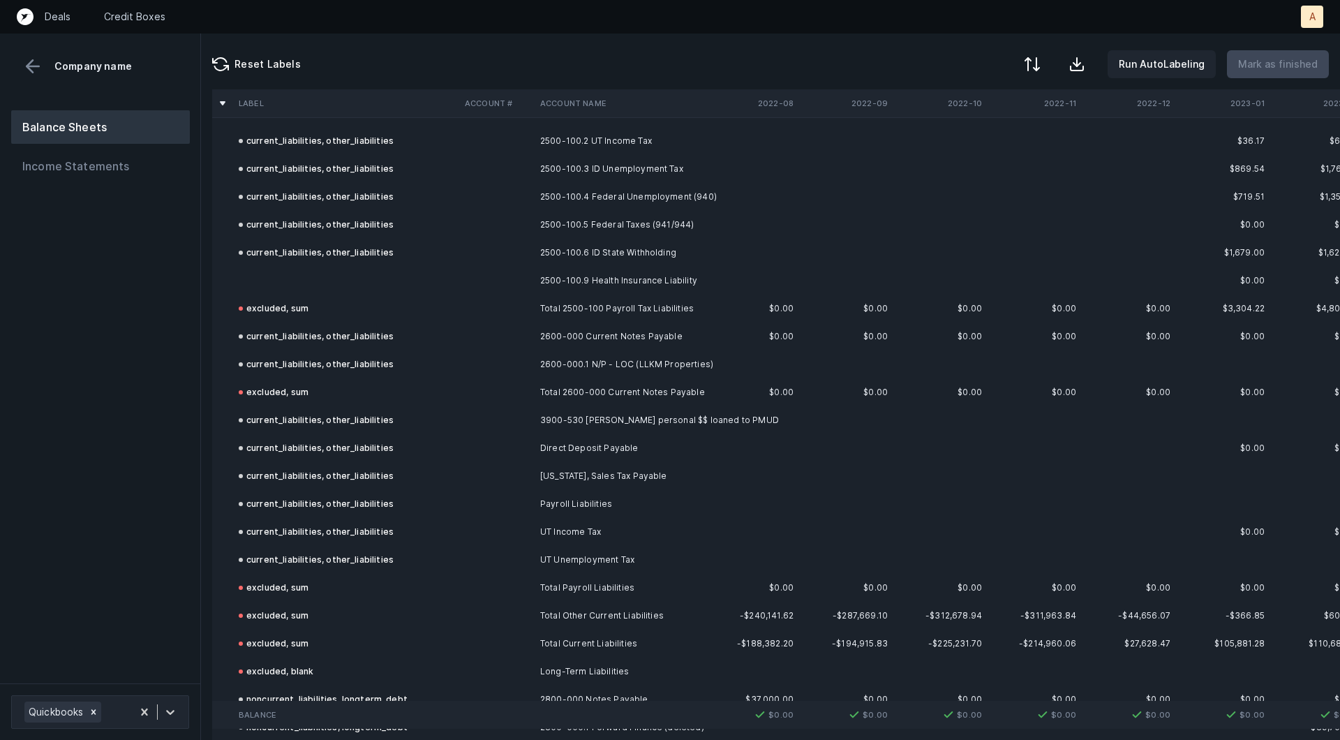
click at [563, 274] on td "2500-100.9 Health Insurance Liability" at bounding box center [620, 281] width 170 height 28
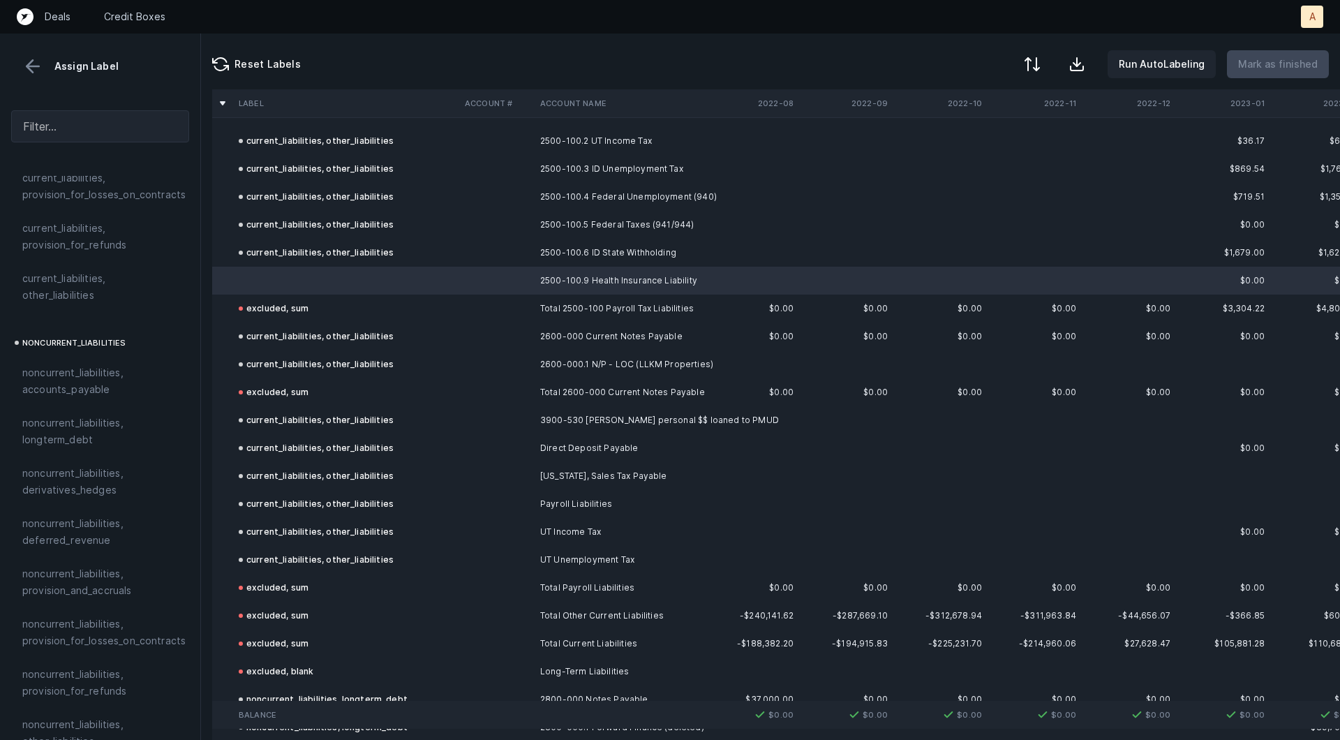
scroll to position [1152, 0]
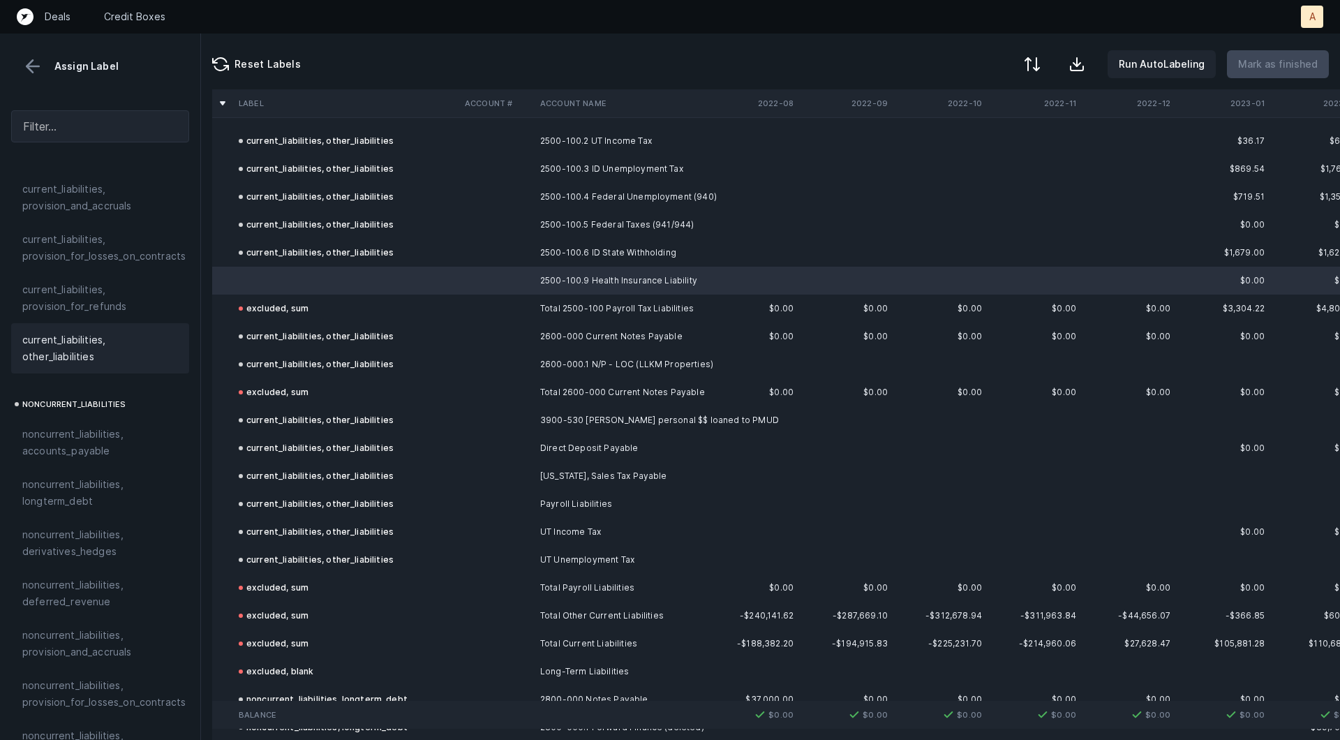
click at [115, 342] on span "current_liabilities, other_liabilities" at bounding box center [100, 348] width 156 height 33
click at [1291, 61] on p "Mark as finished" at bounding box center [1278, 64] width 80 height 17
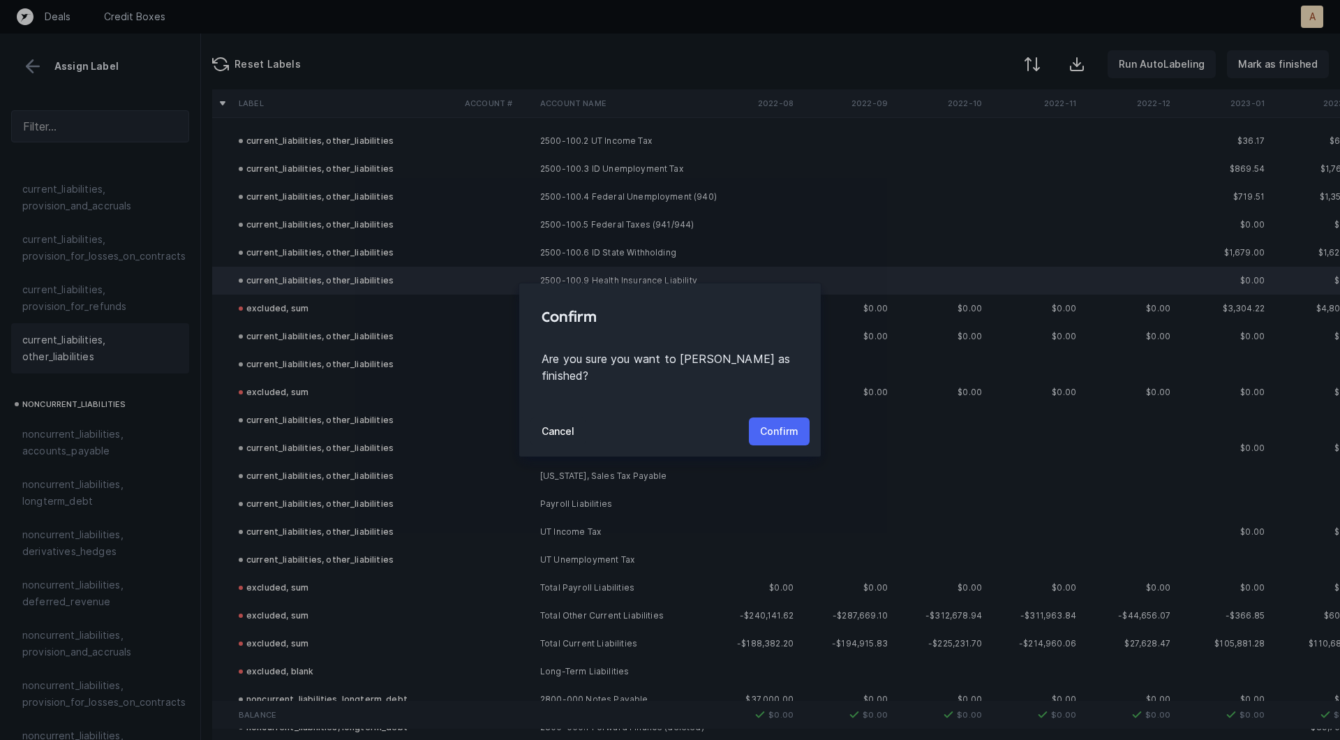
click at [785, 423] on p "Confirm" at bounding box center [779, 431] width 38 height 17
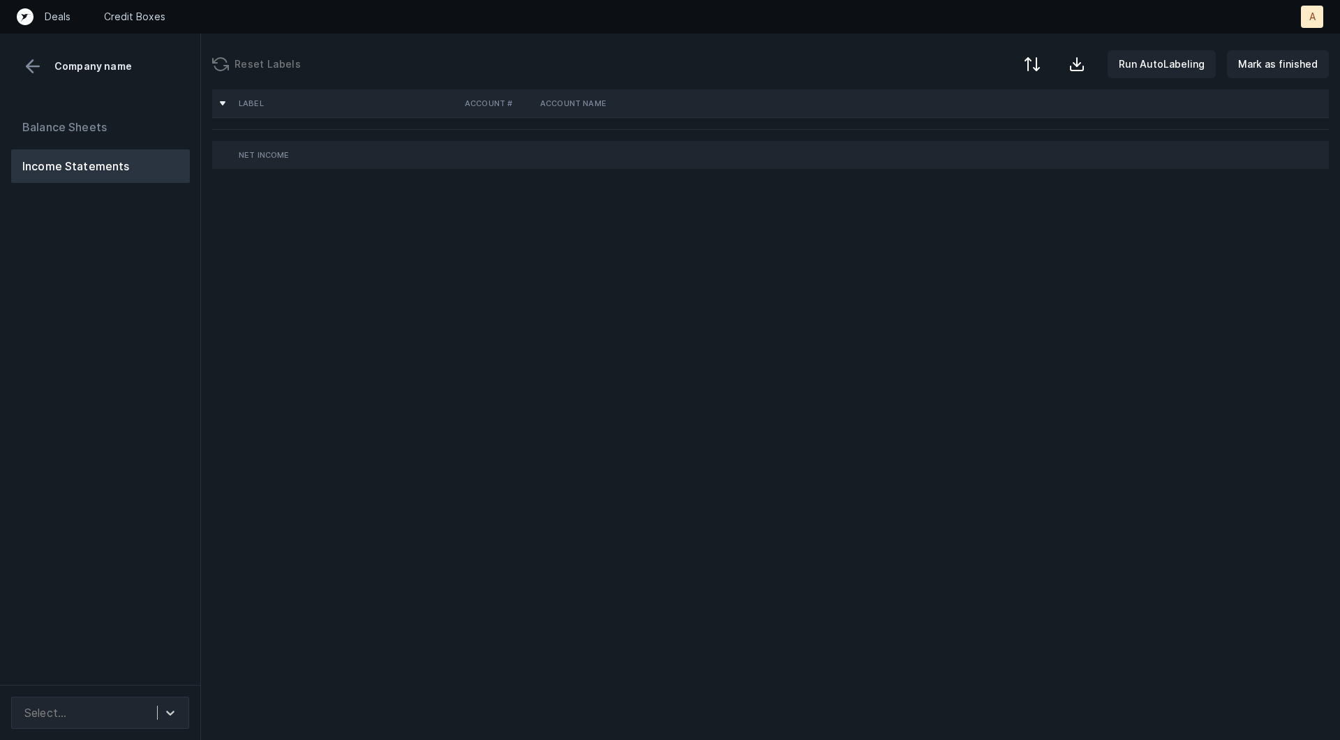
click at [147, 354] on div "Balance Sheets Income Statements" at bounding box center [100, 392] width 201 height 586
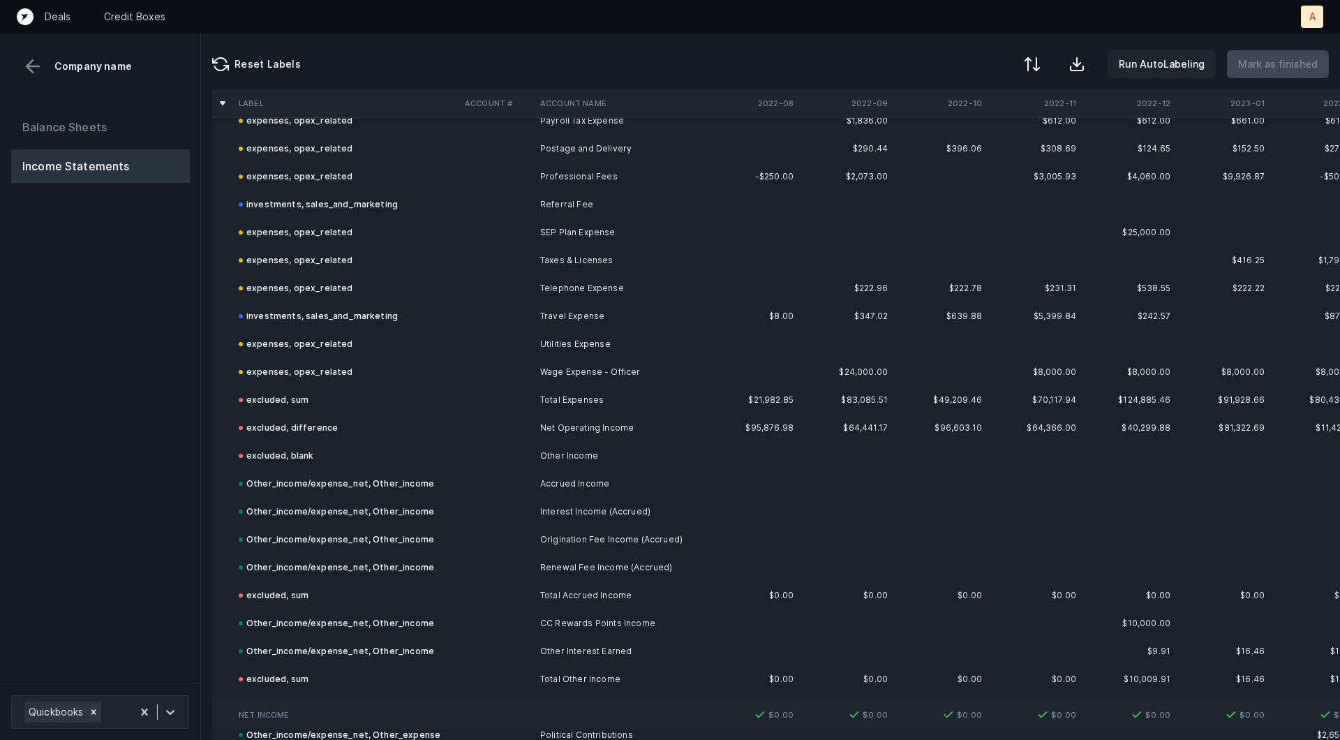
scroll to position [1059, 0]
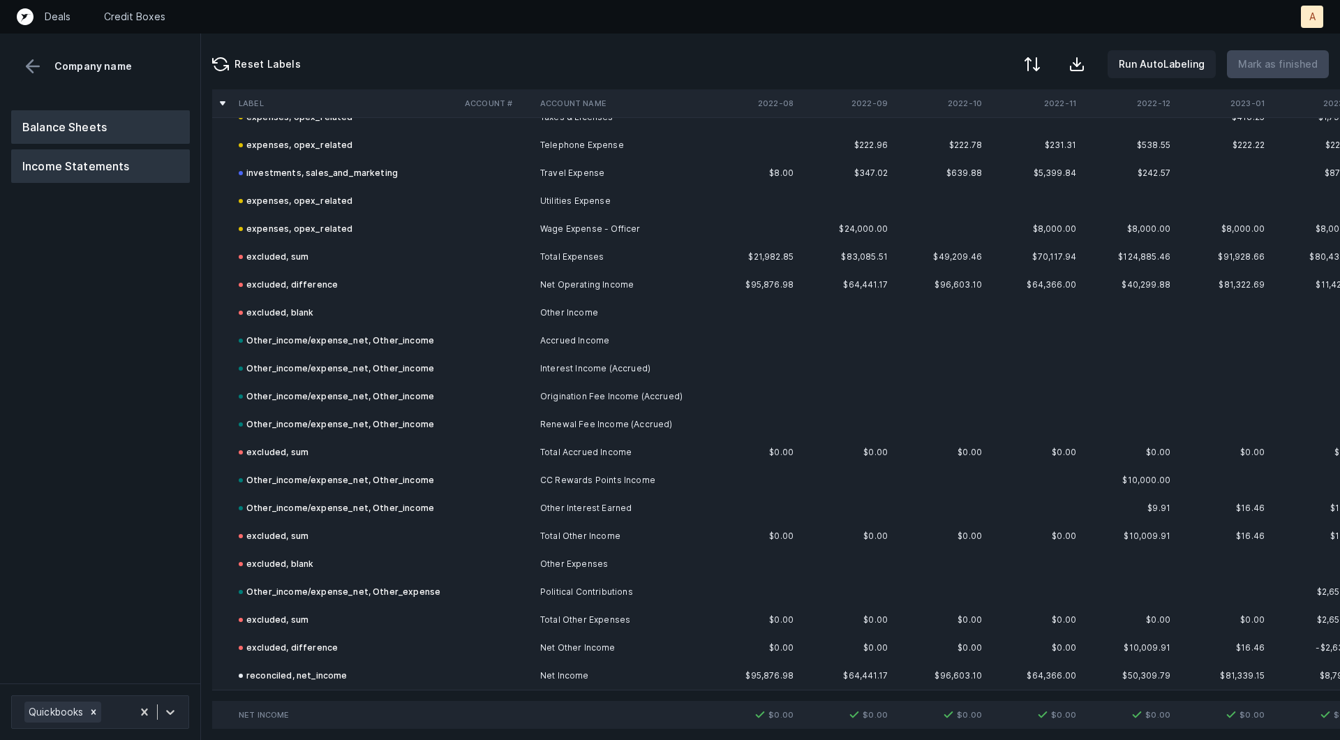
click at [137, 133] on button "Balance Sheets" at bounding box center [100, 126] width 179 height 33
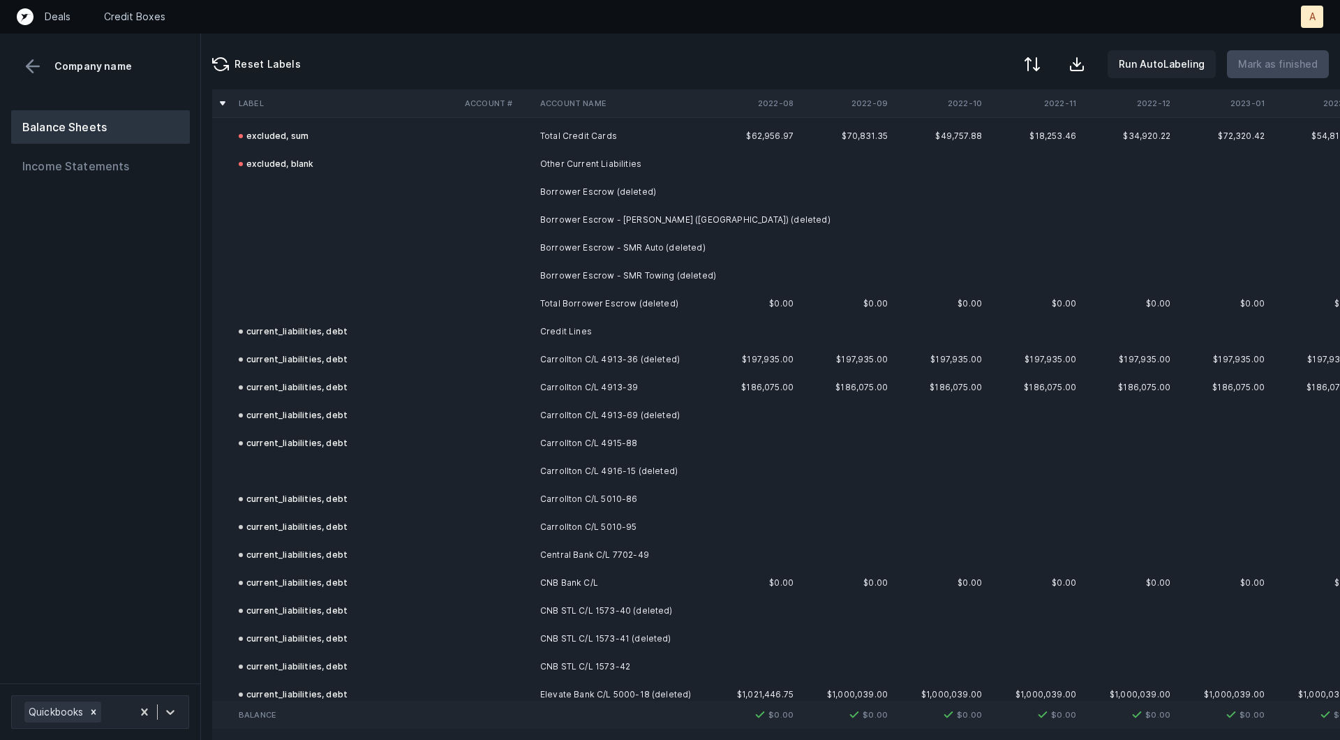
scroll to position [4569, 0]
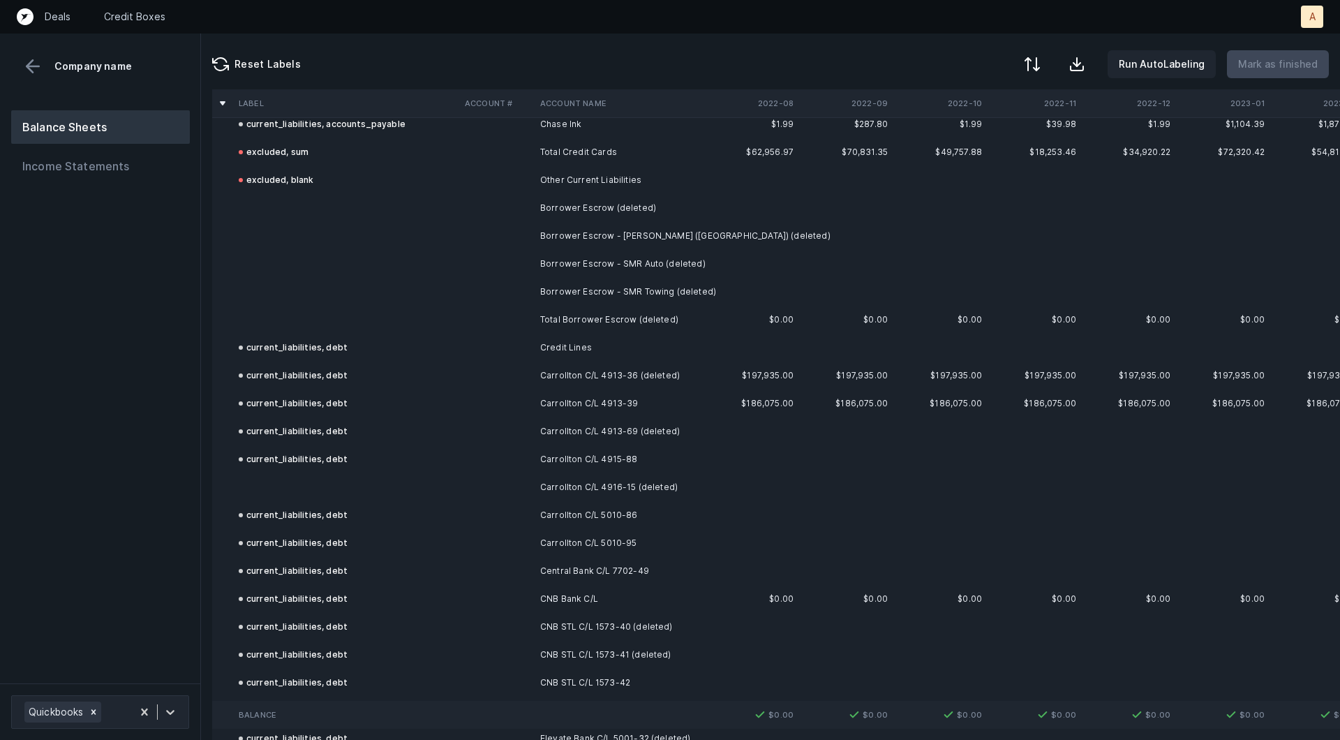
click at [606, 213] on td "Borrower Escrow (deleted)" at bounding box center [620, 208] width 170 height 28
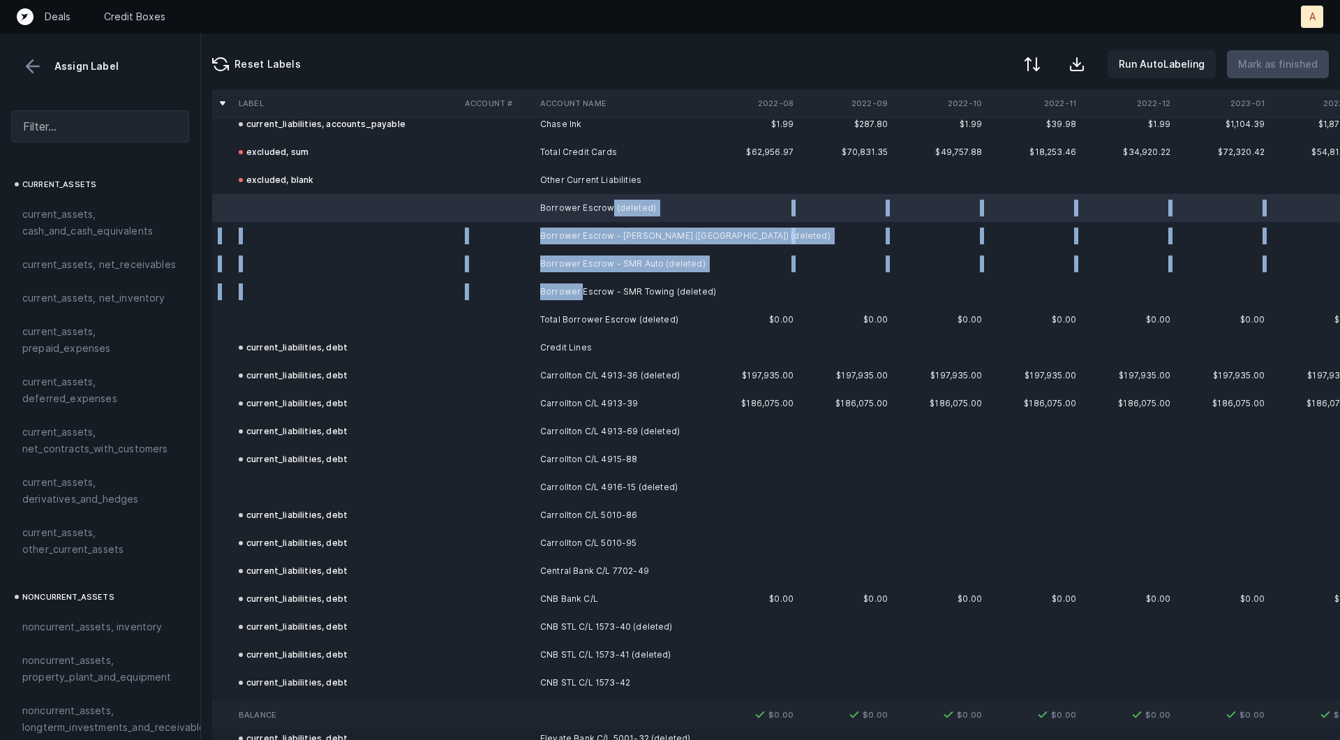
click at [579, 288] on td "Borrower Escrow - SMR Towing (deleted)" at bounding box center [620, 292] width 170 height 28
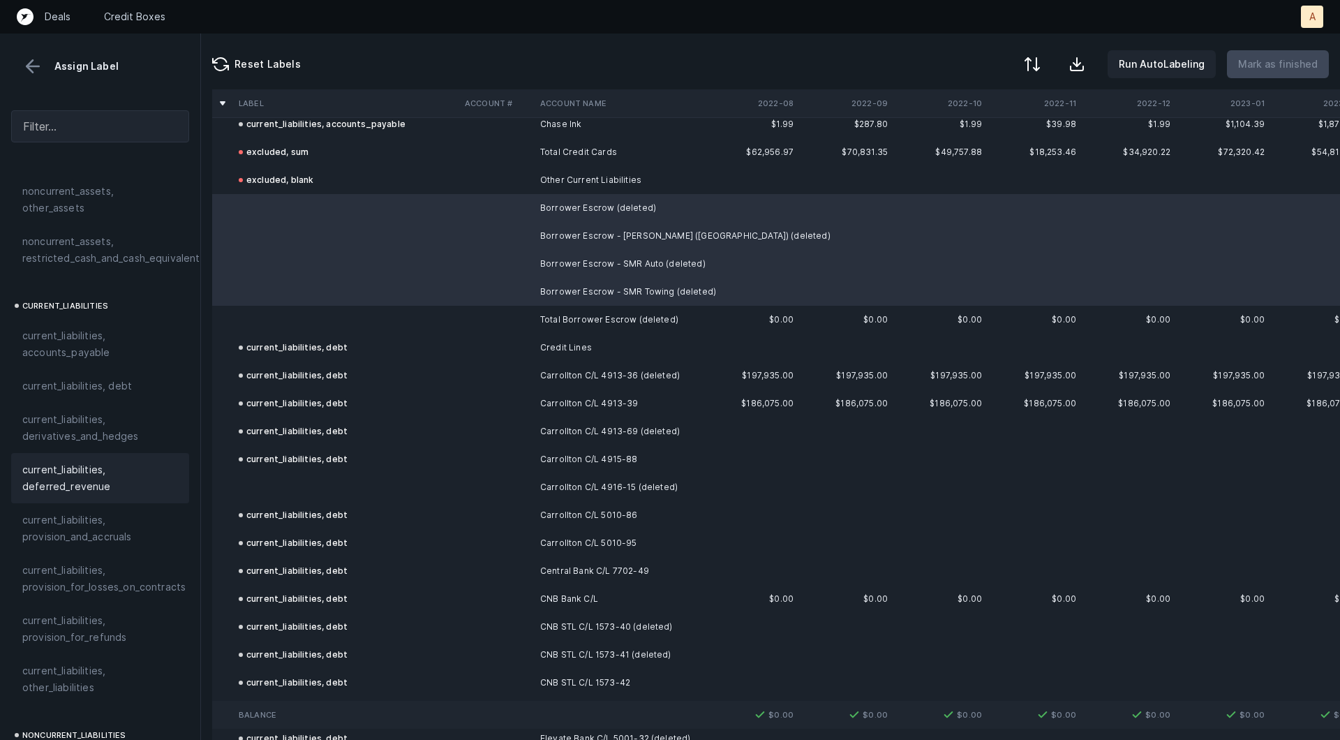
scroll to position [831, 0]
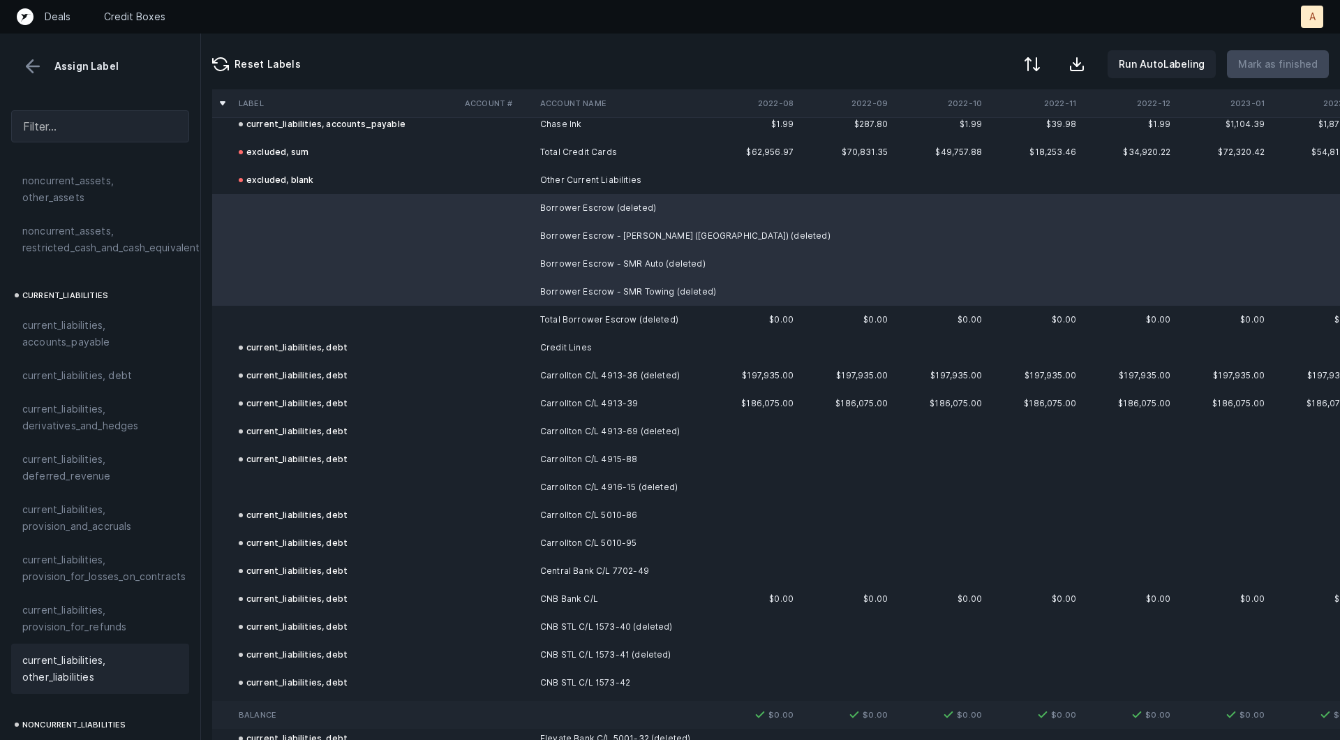
click at [46, 652] on span "current_liabilities, other_liabilities" at bounding box center [100, 668] width 156 height 33
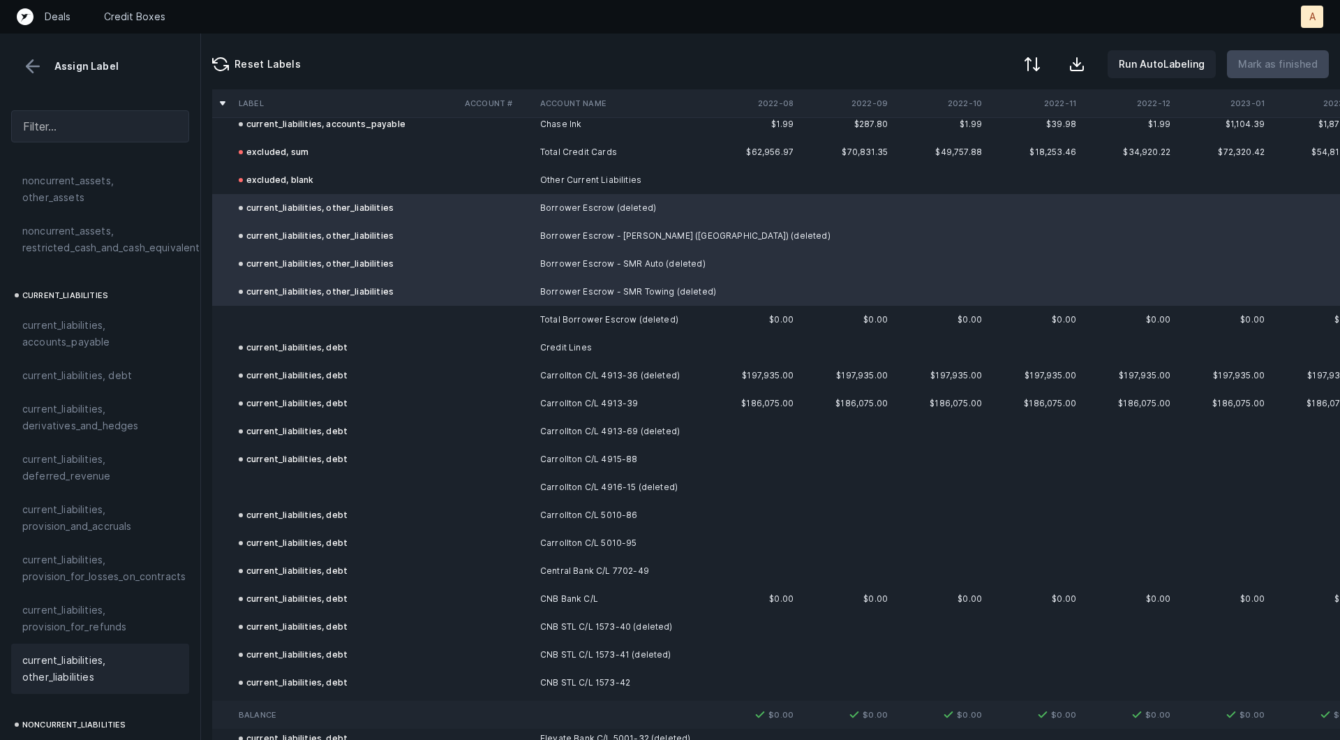
click at [274, 470] on td "current_liabilities, debt" at bounding box center [346, 459] width 226 height 28
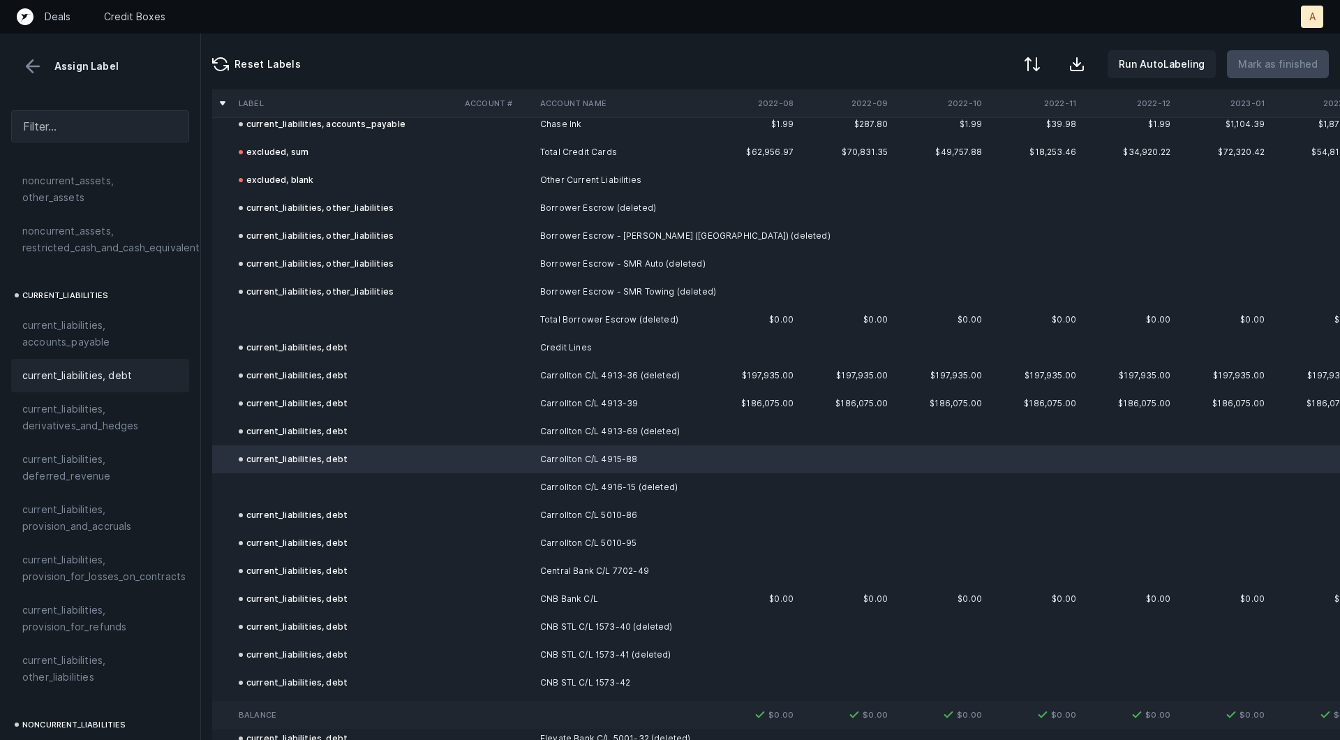
click at [274, 475] on td at bounding box center [346, 487] width 226 height 28
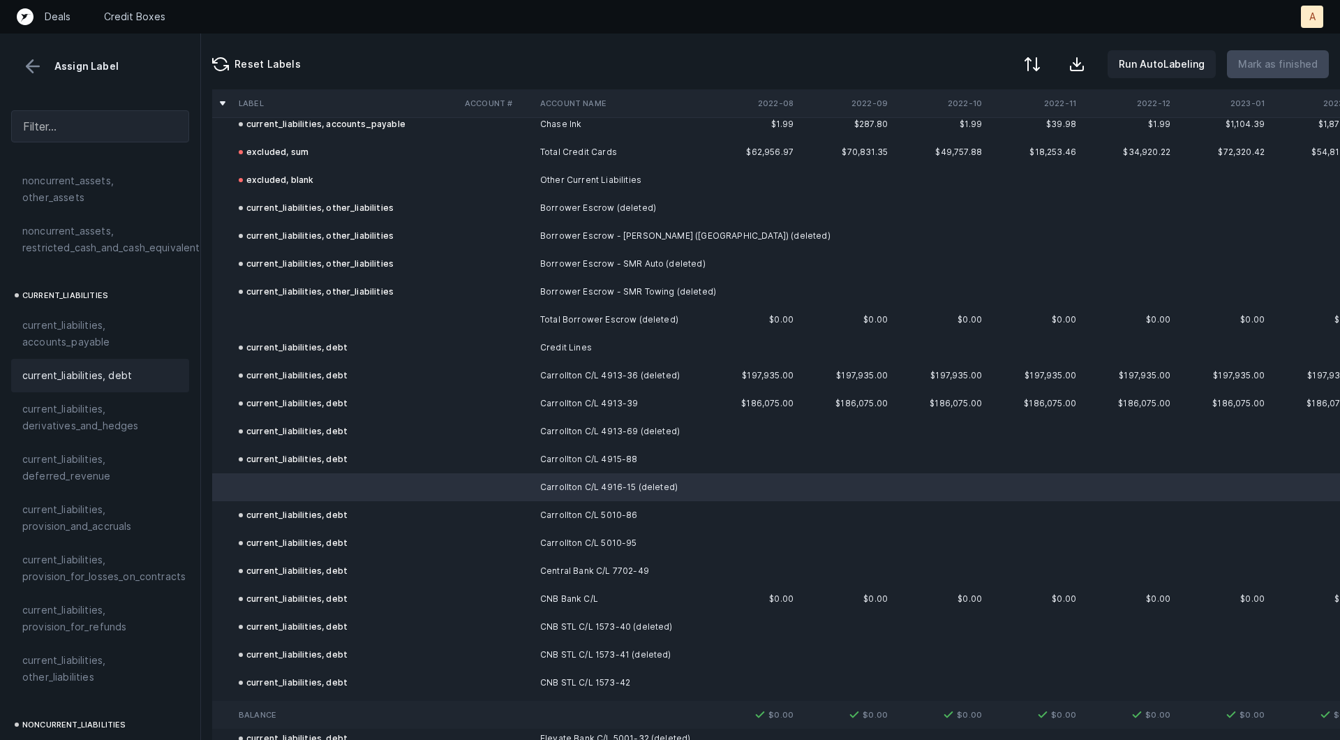
click at [147, 367] on div "current_liabilities, debt" at bounding box center [100, 375] width 156 height 17
click at [281, 318] on td at bounding box center [346, 320] width 226 height 28
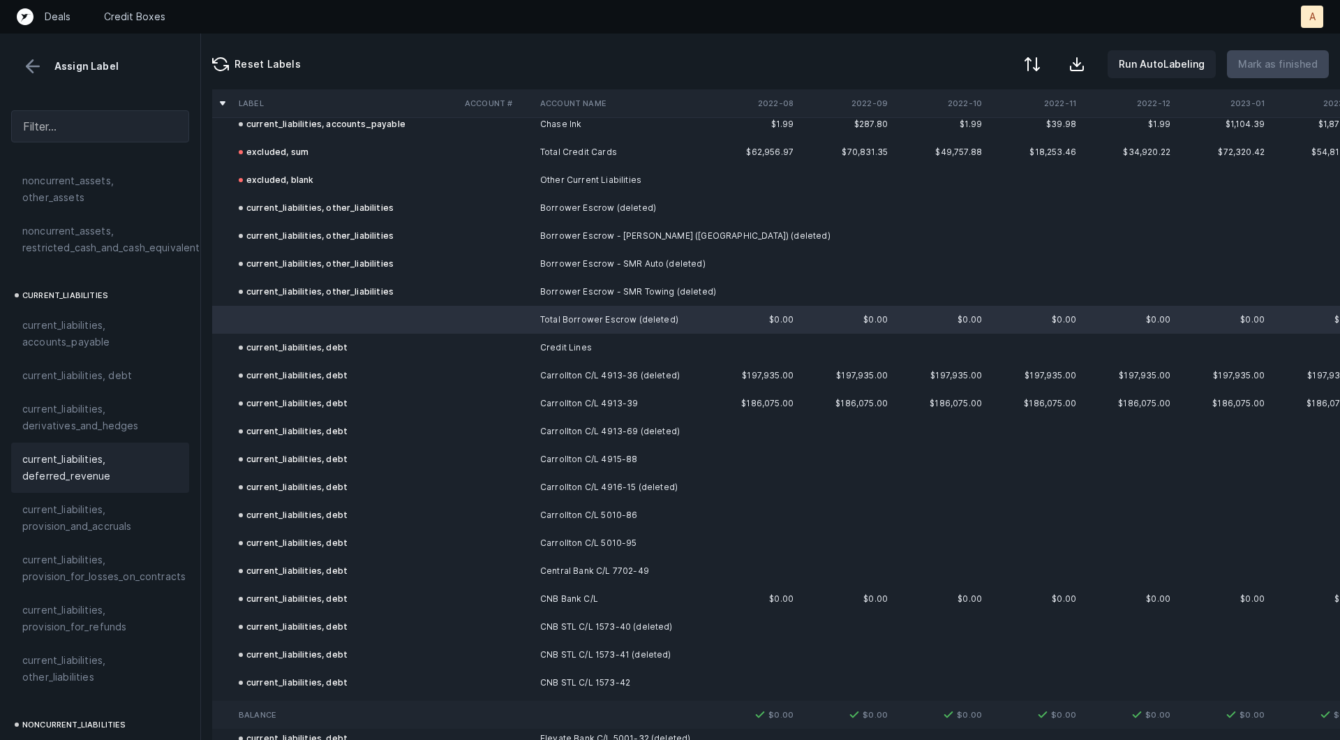
scroll to position [1513, 0]
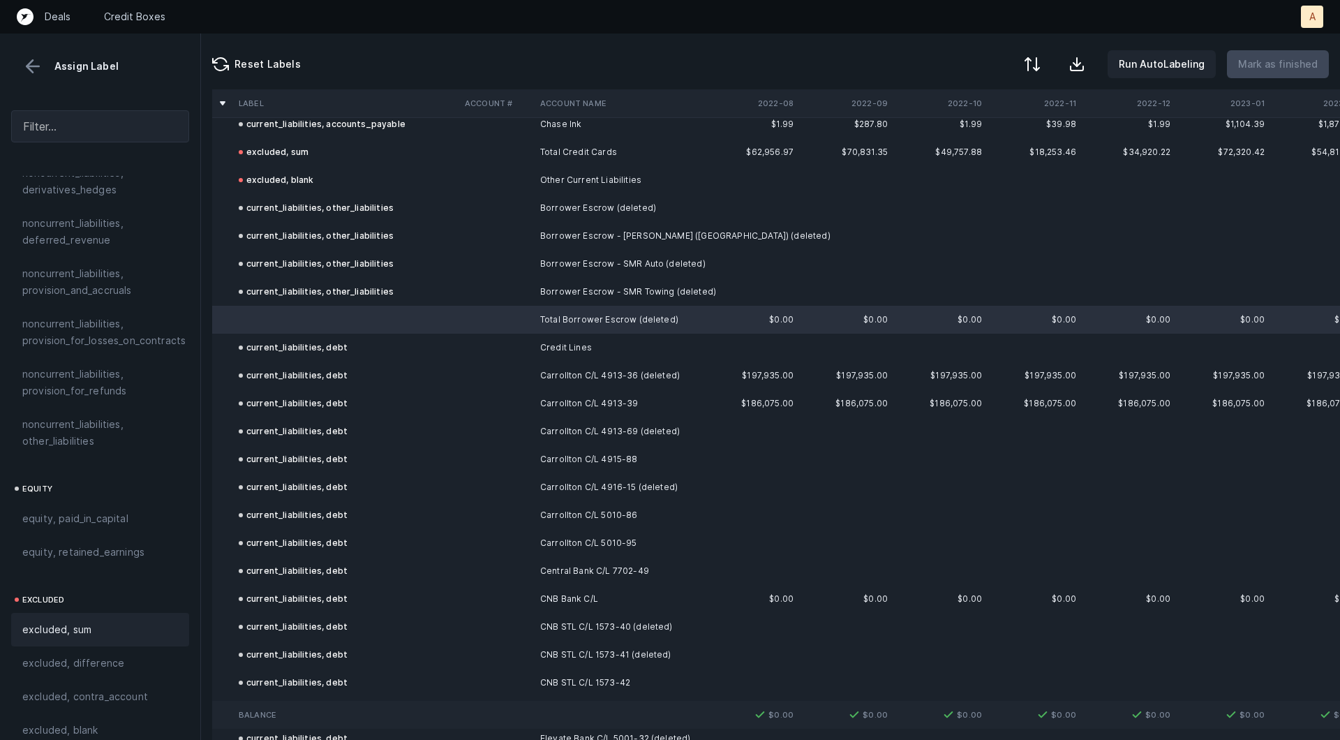
click at [74, 620] on div "excluded, sum" at bounding box center [100, 629] width 178 height 33
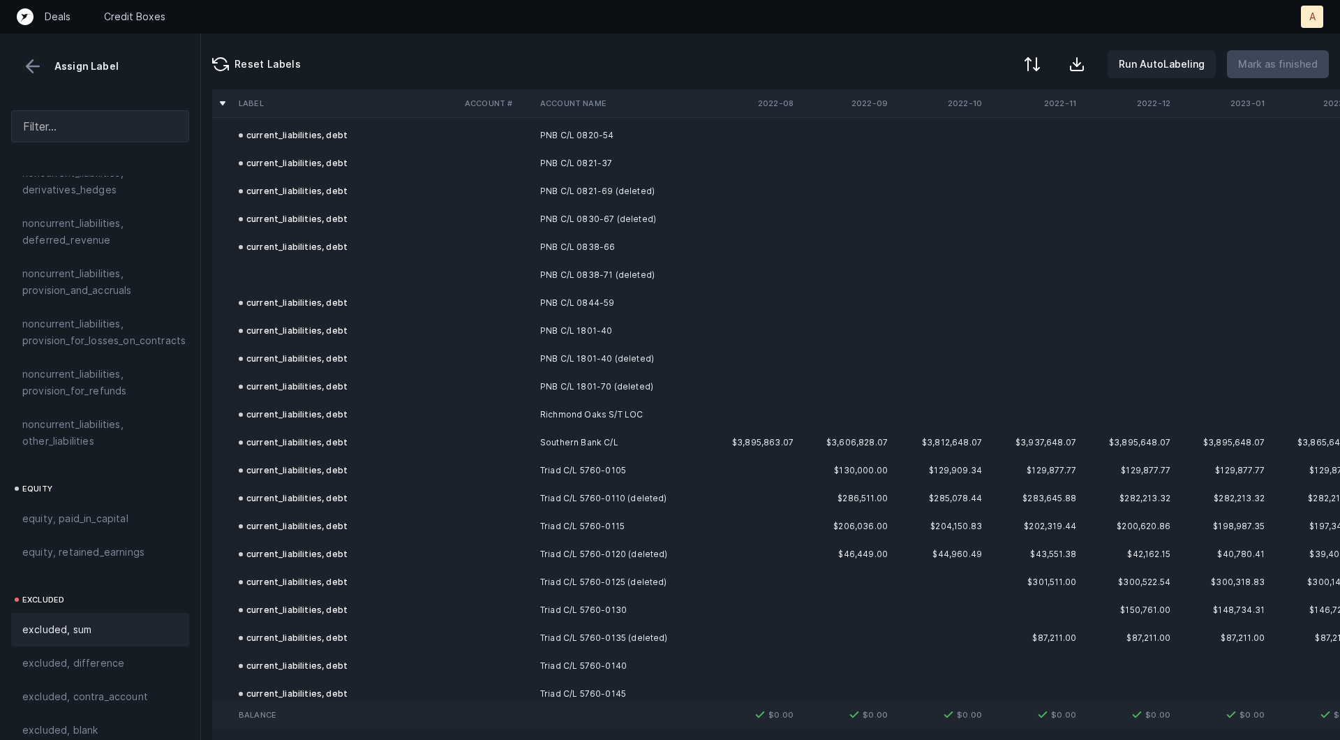
scroll to position [5416, 0]
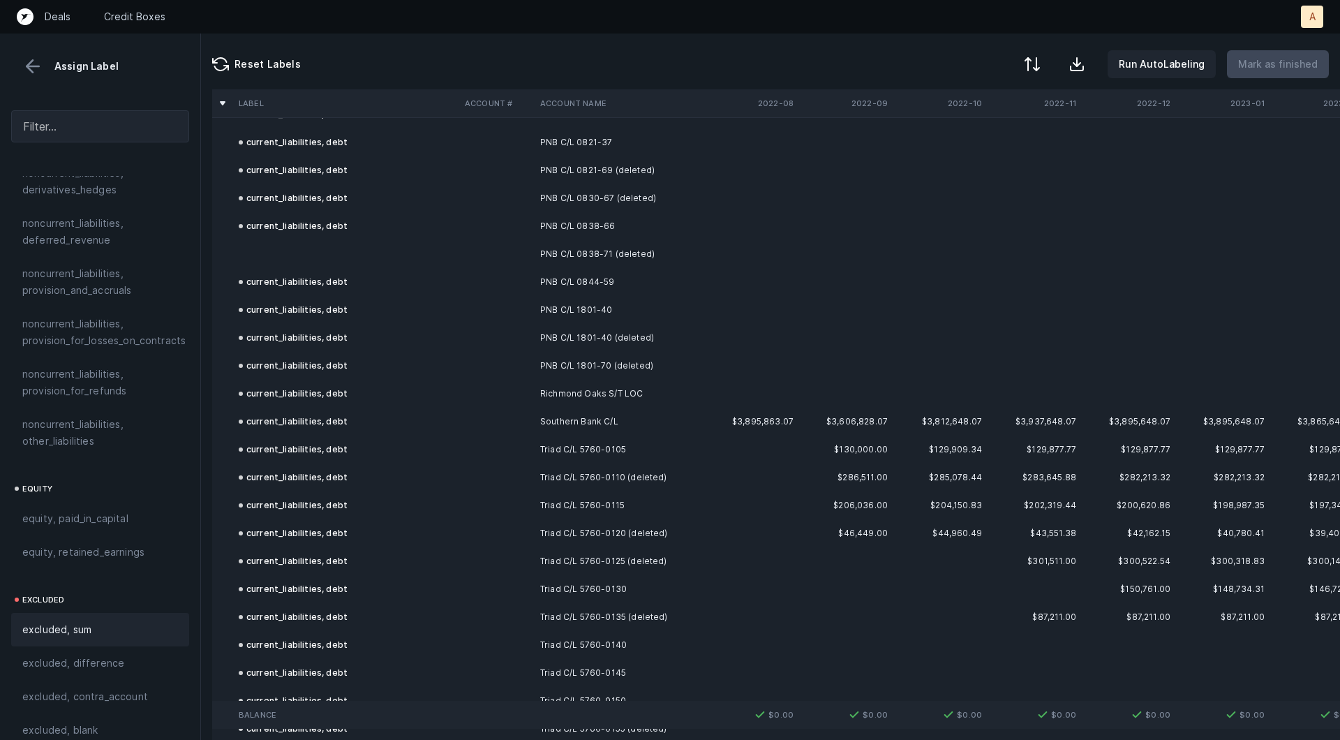
click at [267, 244] on td at bounding box center [346, 254] width 226 height 28
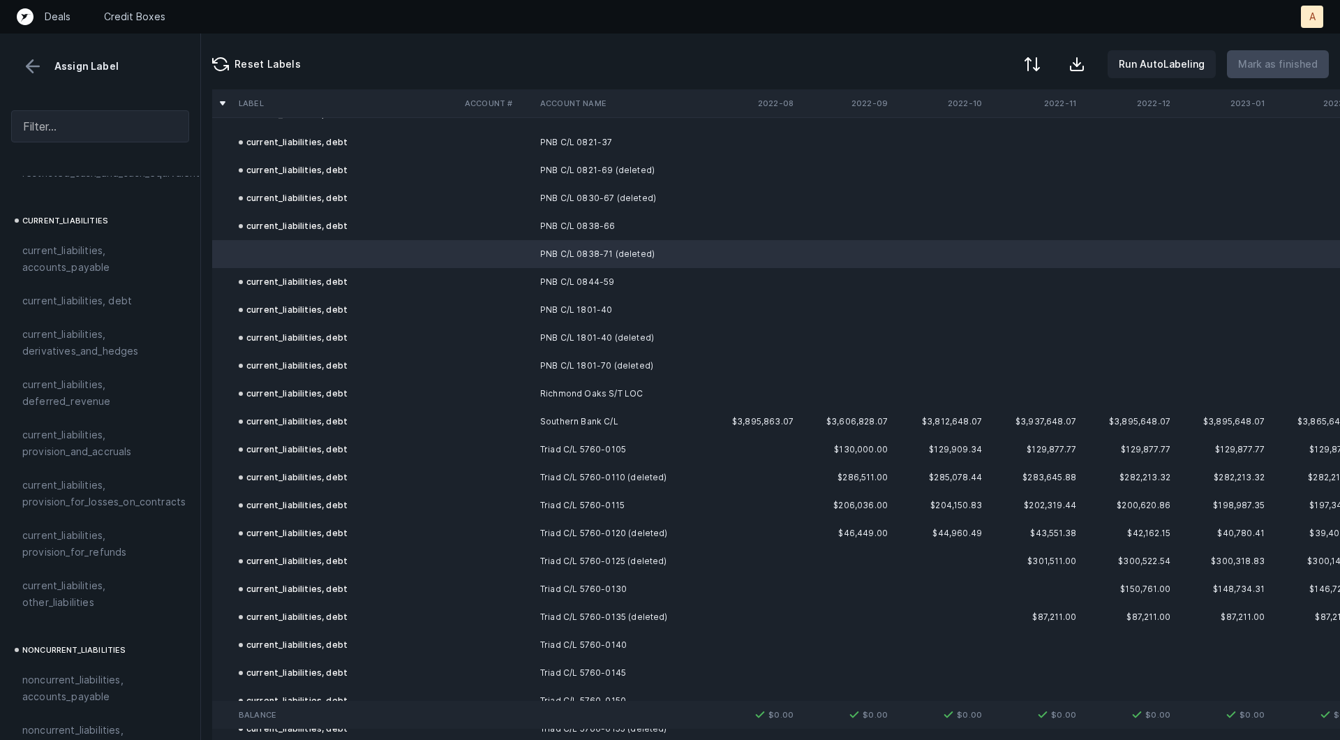
scroll to position [820, 0]
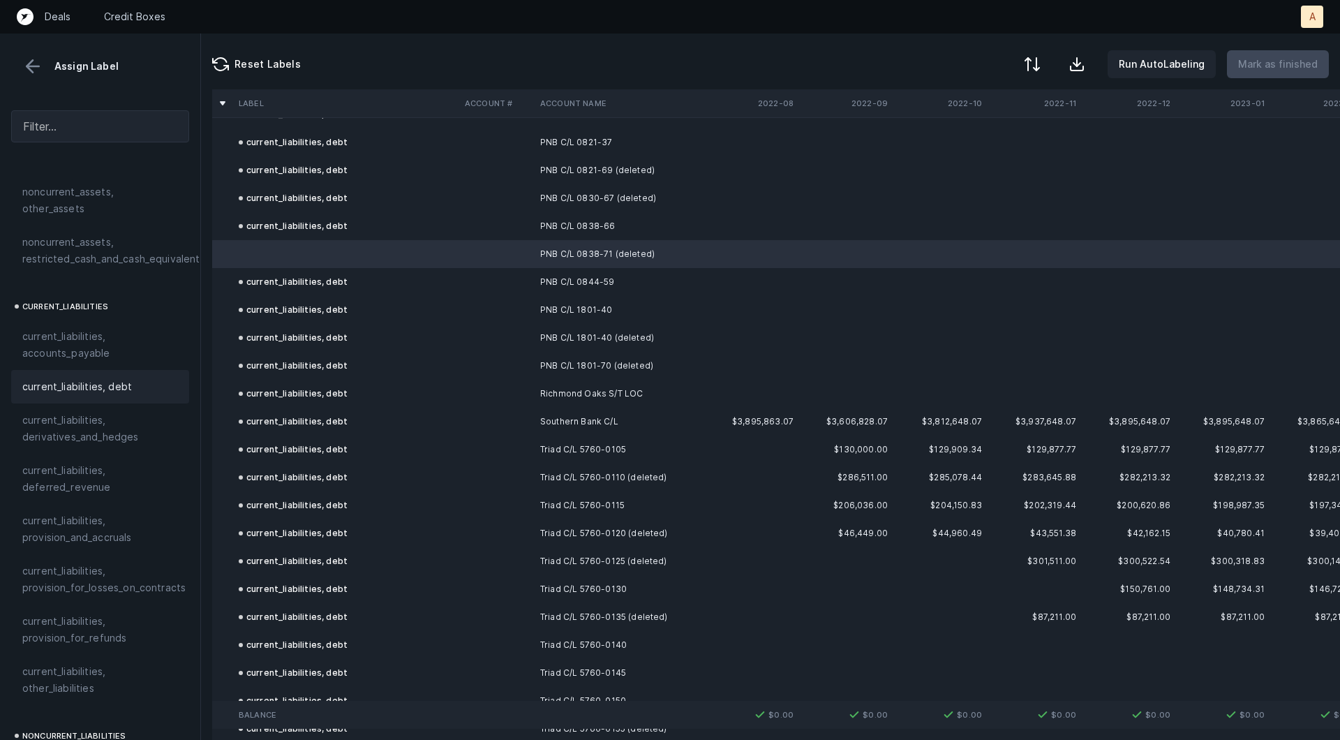
click at [112, 378] on span "current_liabilities, debt" at bounding box center [77, 386] width 110 height 17
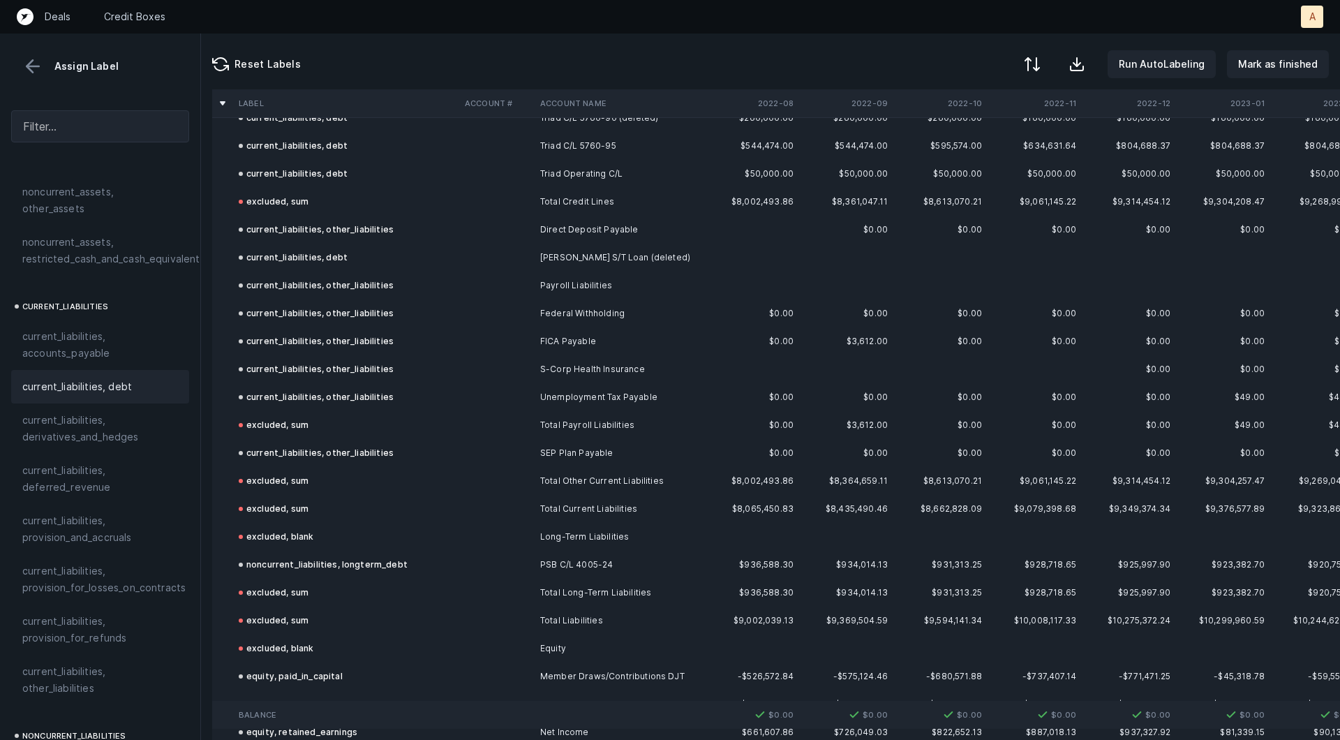
scroll to position [6530, 0]
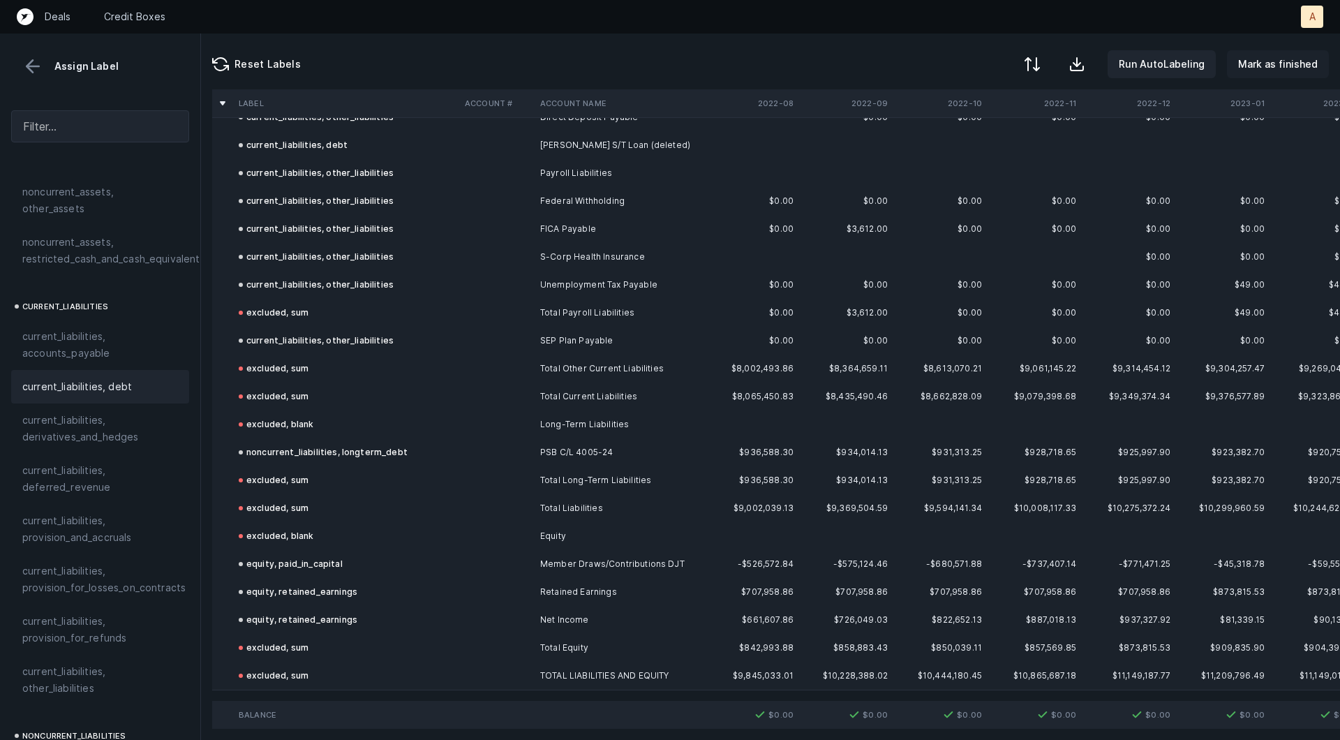
click at [1268, 64] on p "Mark as finished" at bounding box center [1278, 64] width 80 height 17
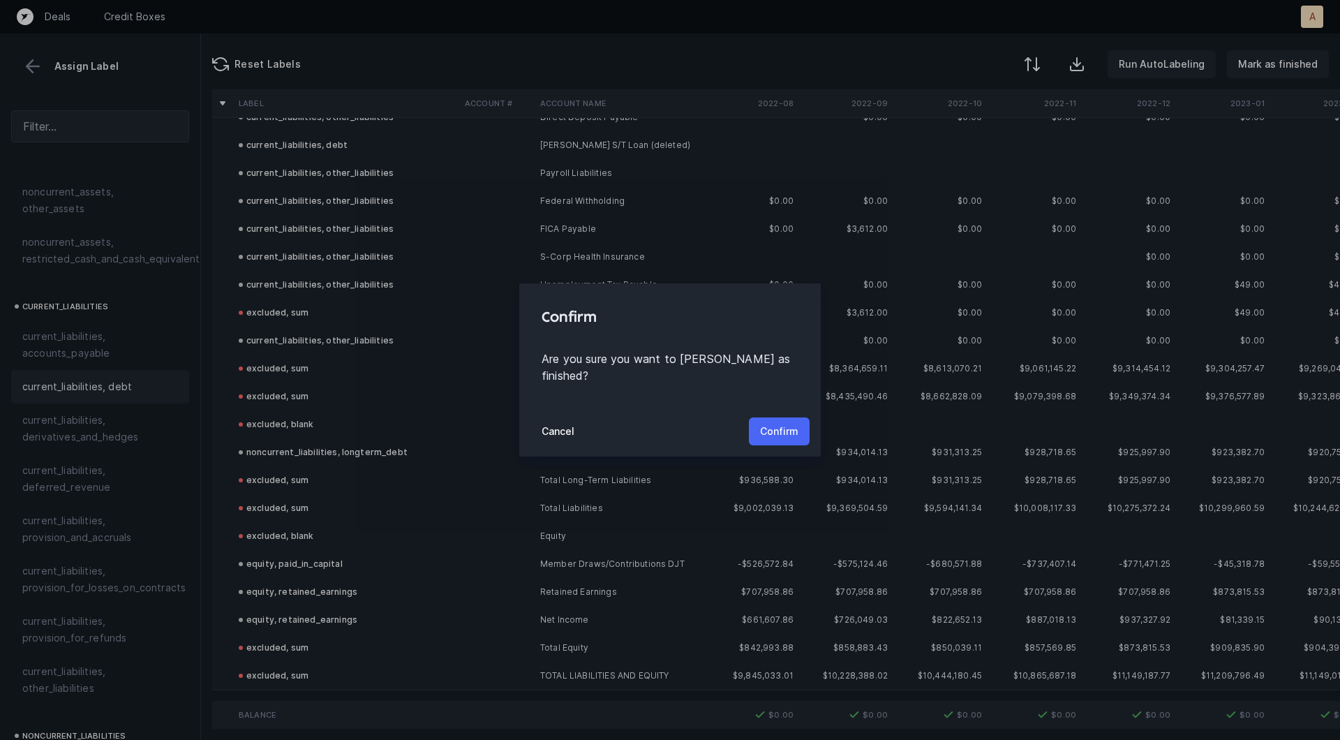
click at [791, 417] on button "Confirm" at bounding box center [779, 431] width 61 height 28
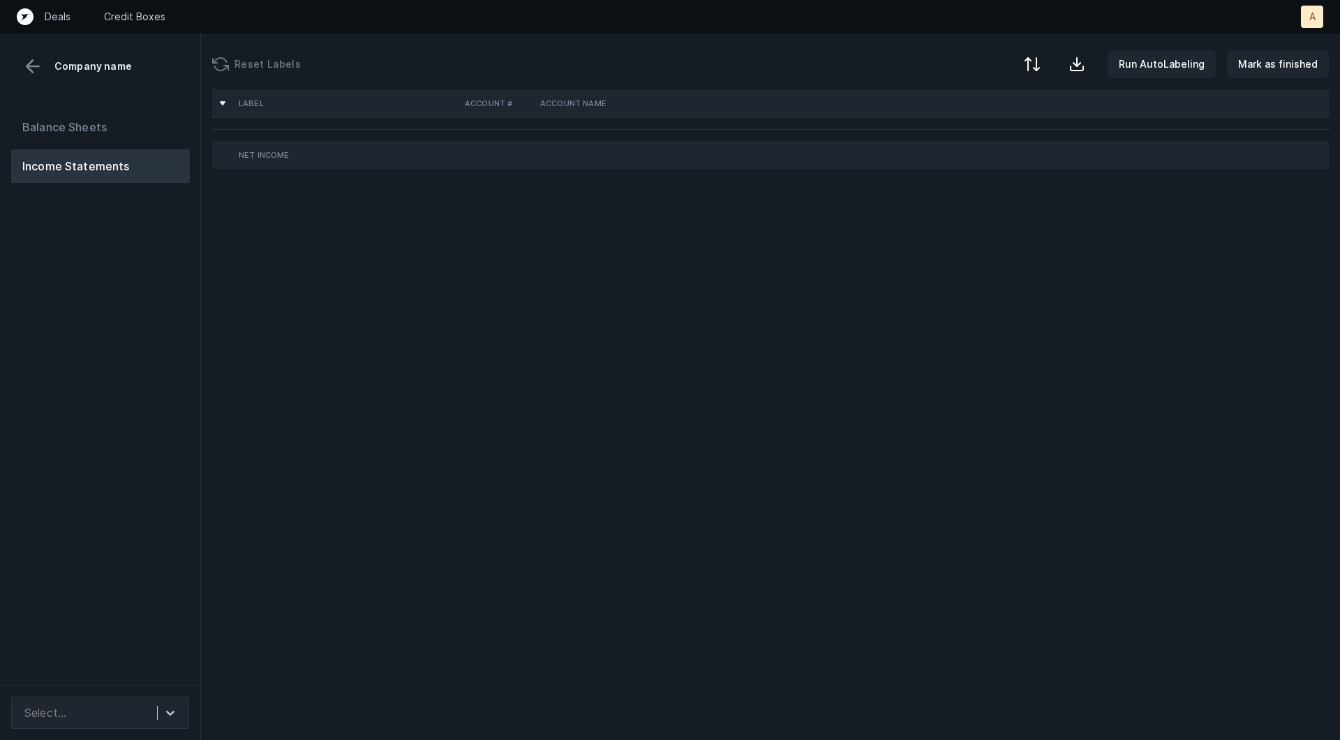
click at [135, 351] on div "Balance Sheets Income Statements" at bounding box center [100, 392] width 201 height 586
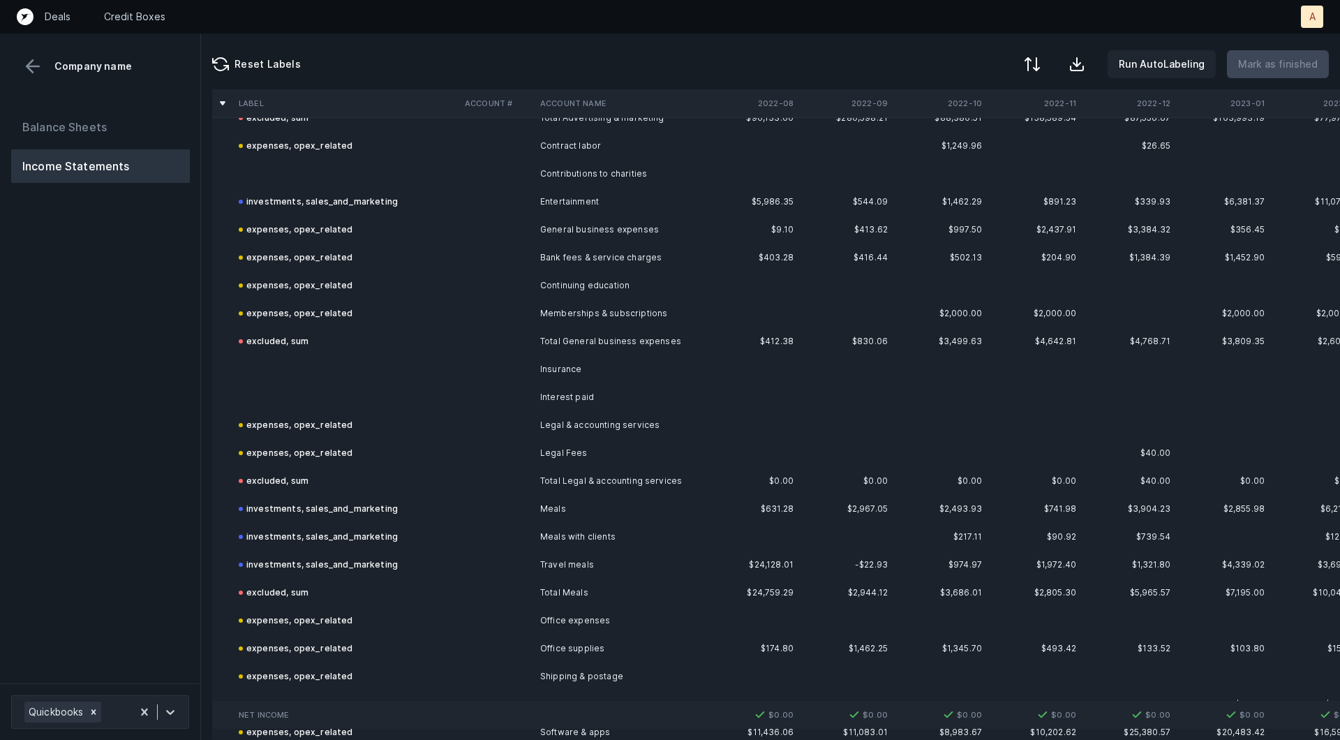
scroll to position [528, 0]
click at [588, 170] on td "Contributions to charities" at bounding box center [620, 173] width 170 height 28
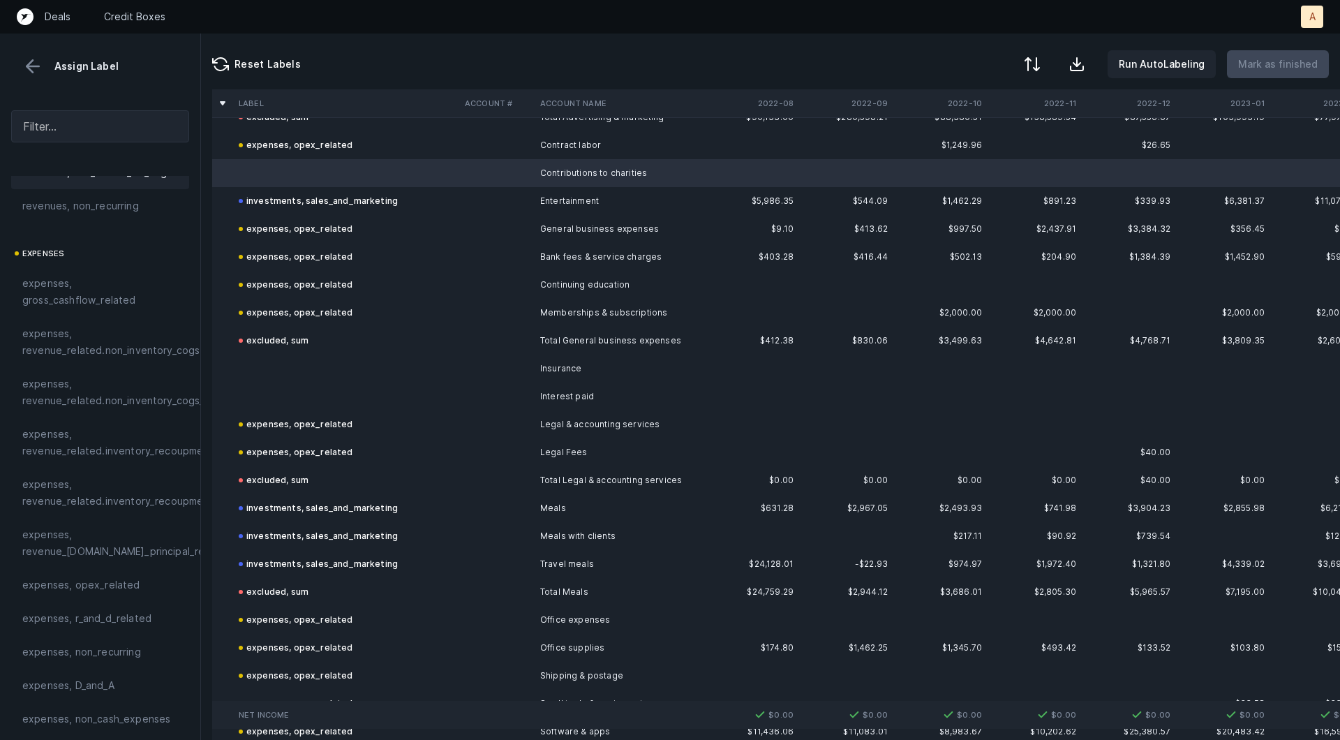
scroll to position [252, 0]
click at [124, 555] on span "expenses, non_recurring" at bounding box center [81, 559] width 119 height 17
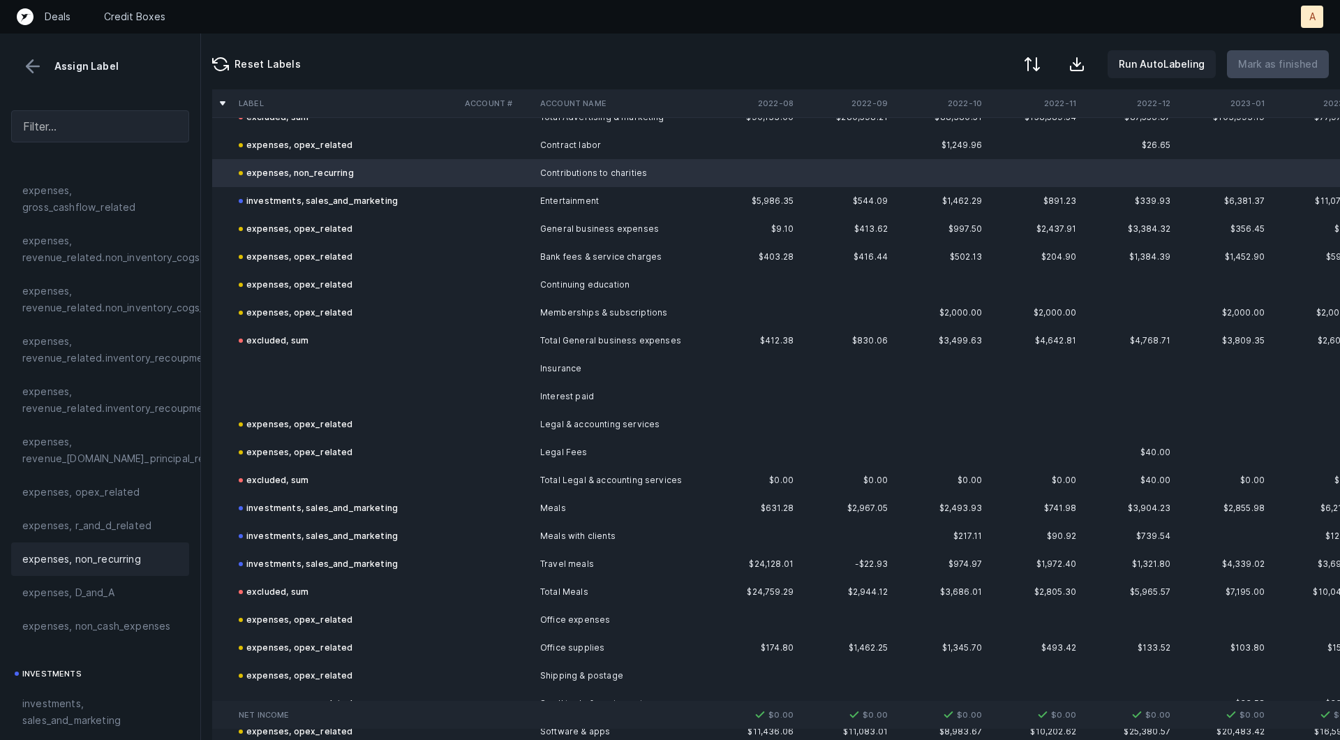
click at [324, 373] on td at bounding box center [346, 369] width 226 height 28
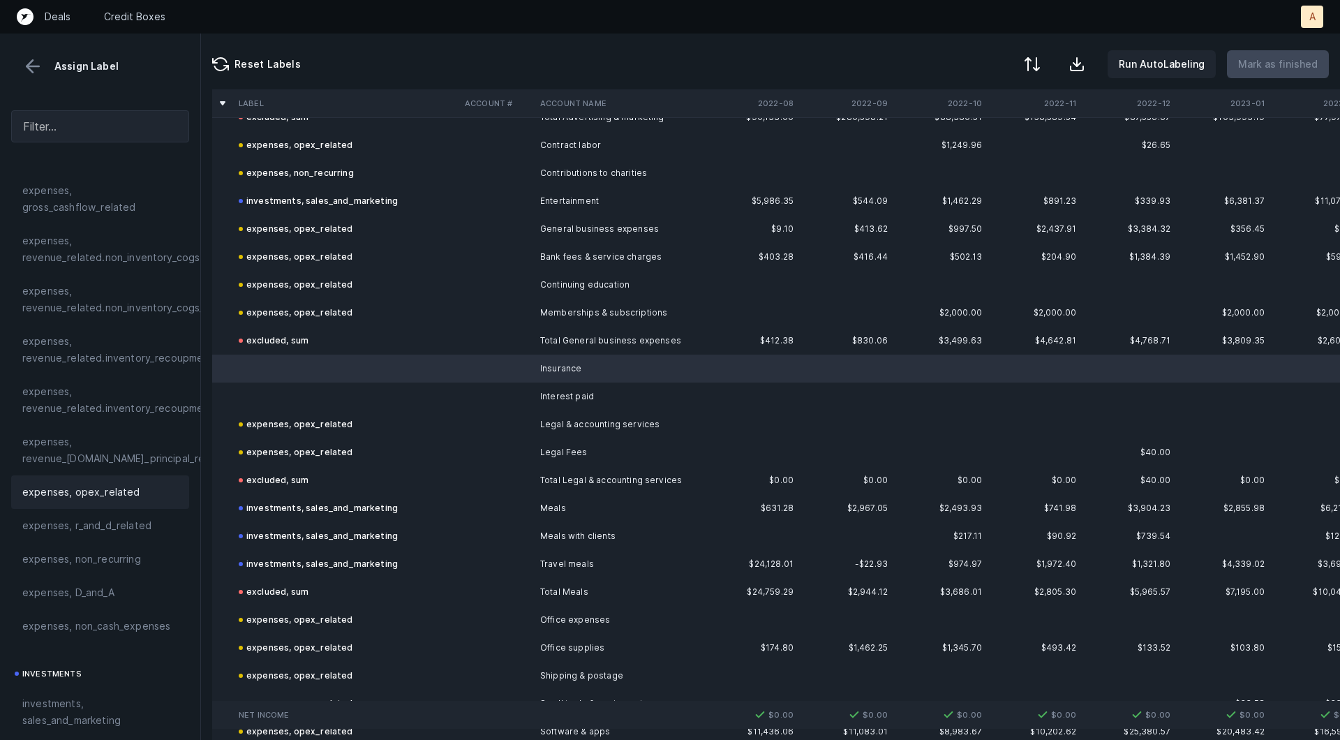
click at [94, 503] on div "expenses, opex_related" at bounding box center [100, 491] width 178 height 33
click at [279, 405] on td at bounding box center [346, 396] width 226 height 28
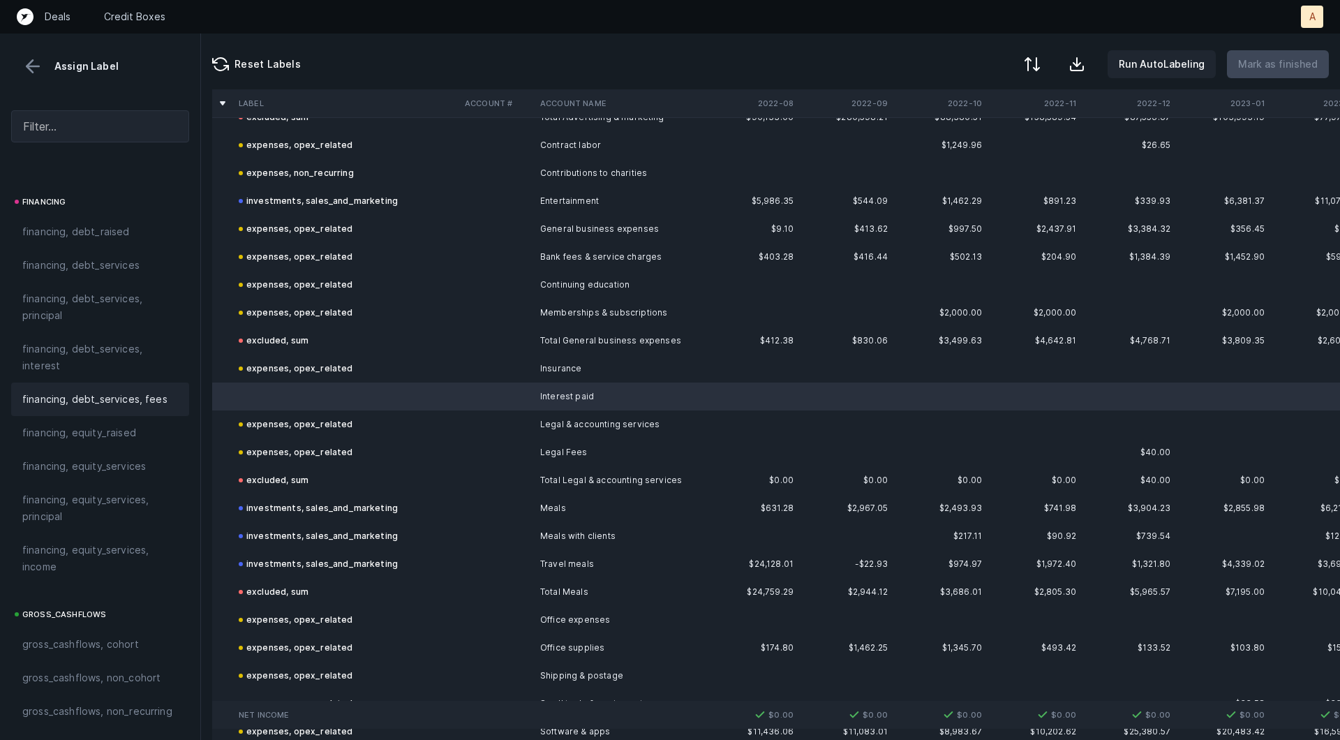
scroll to position [1034, 0]
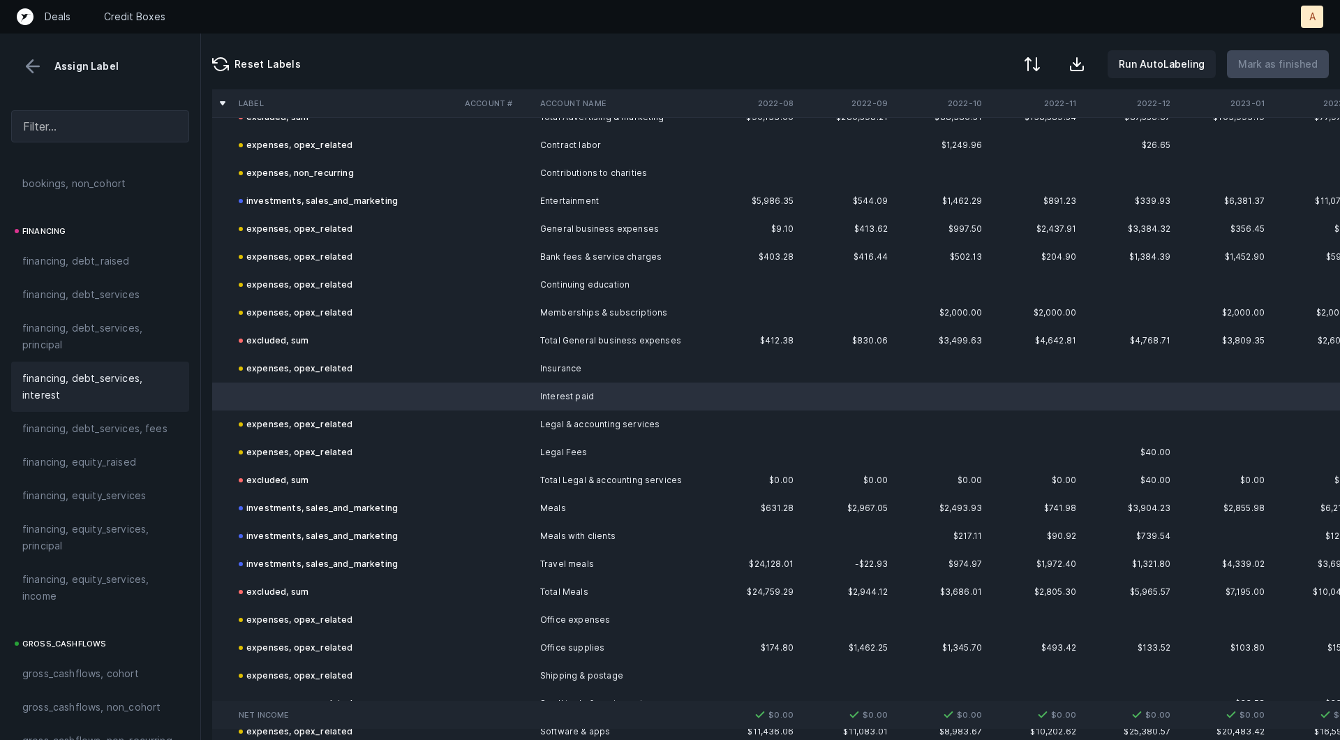
click at [111, 393] on span "financing, debt_services, interest" at bounding box center [100, 386] width 156 height 33
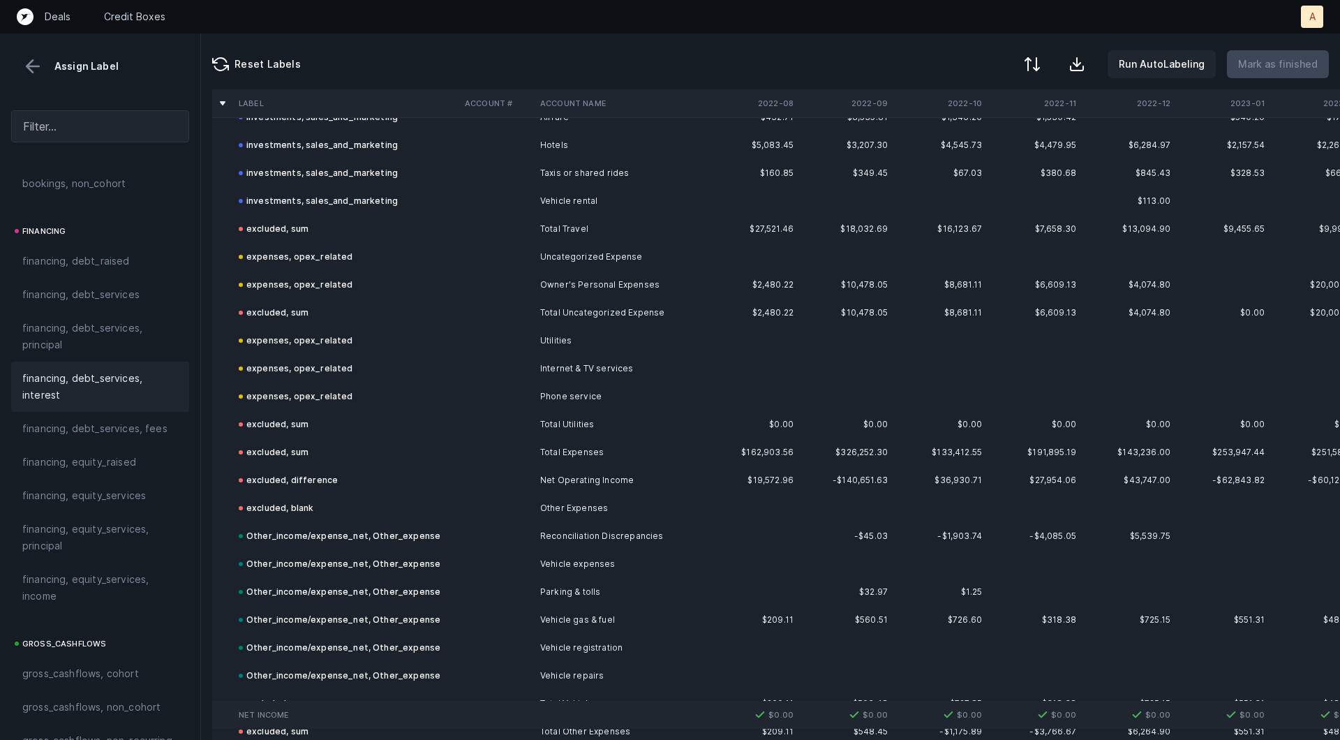
scroll to position [1561, 0]
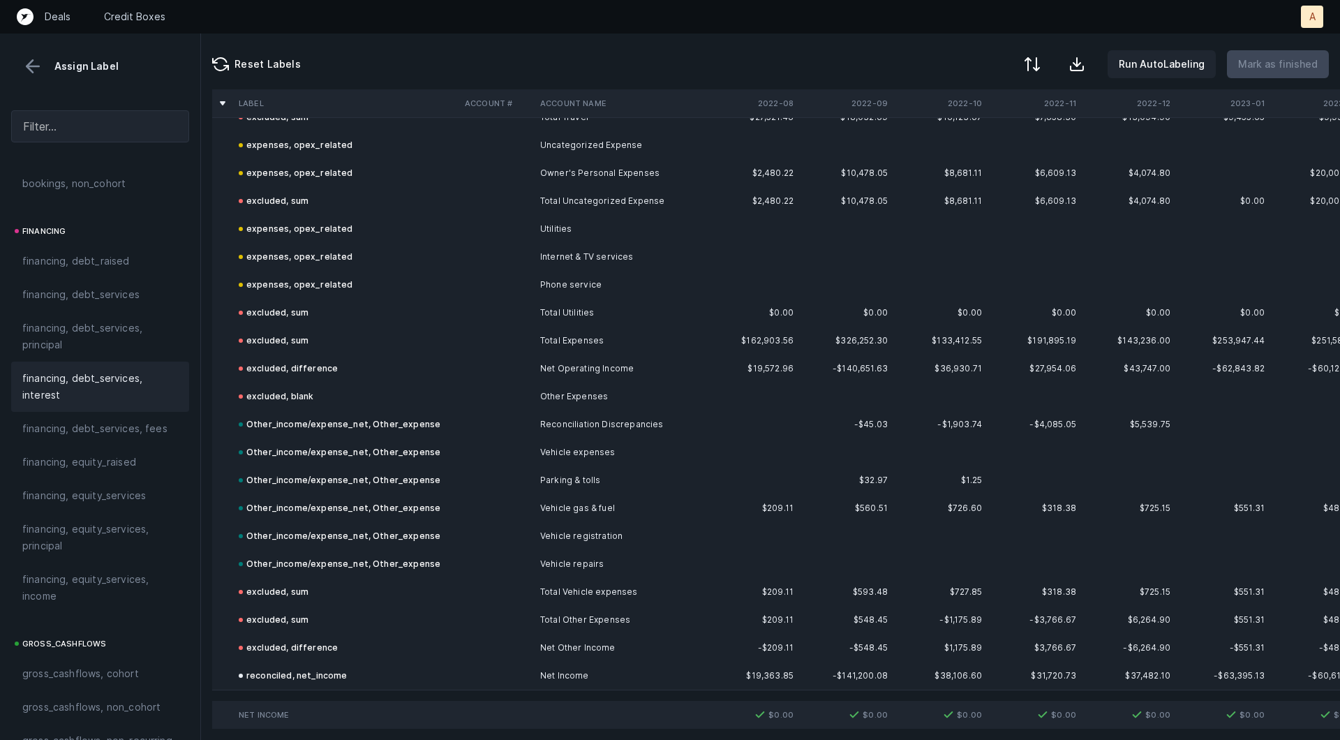
click at [33, 62] on button at bounding box center [32, 66] width 21 height 21
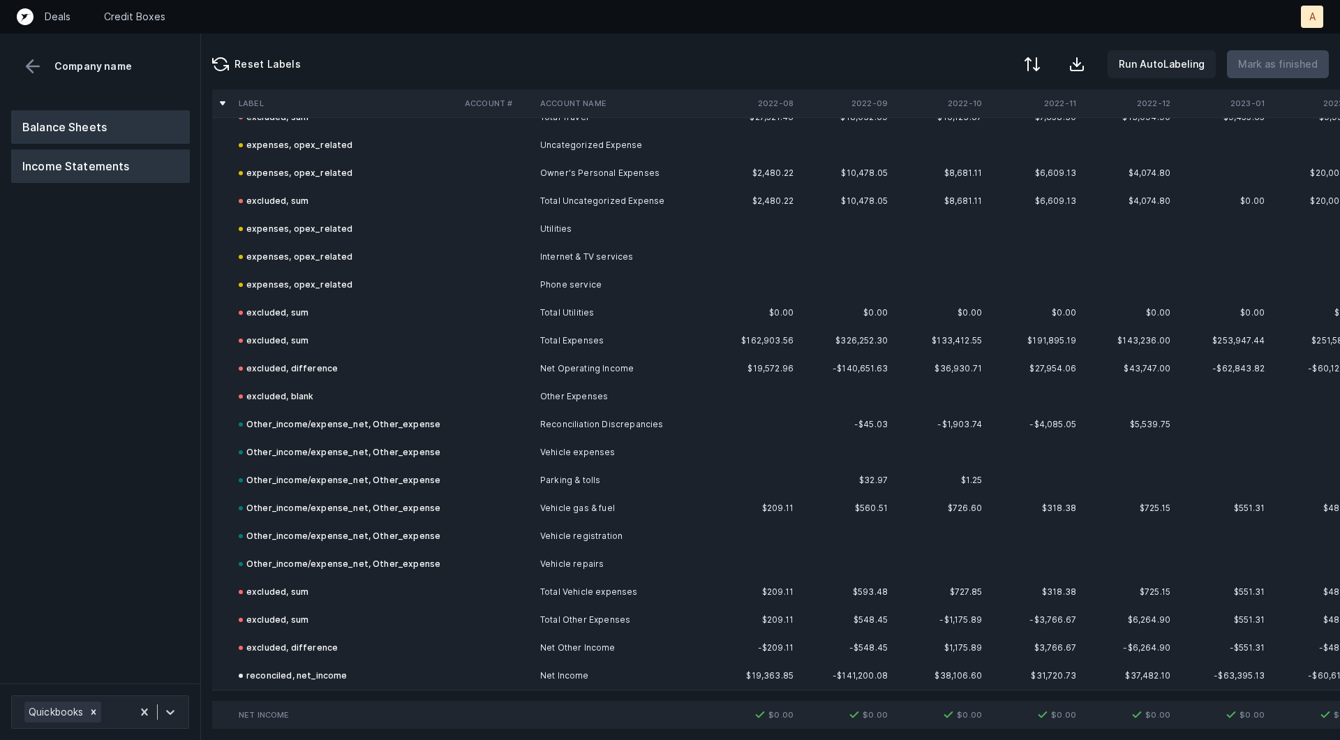
click at [69, 118] on button "Balance Sheets" at bounding box center [100, 126] width 179 height 33
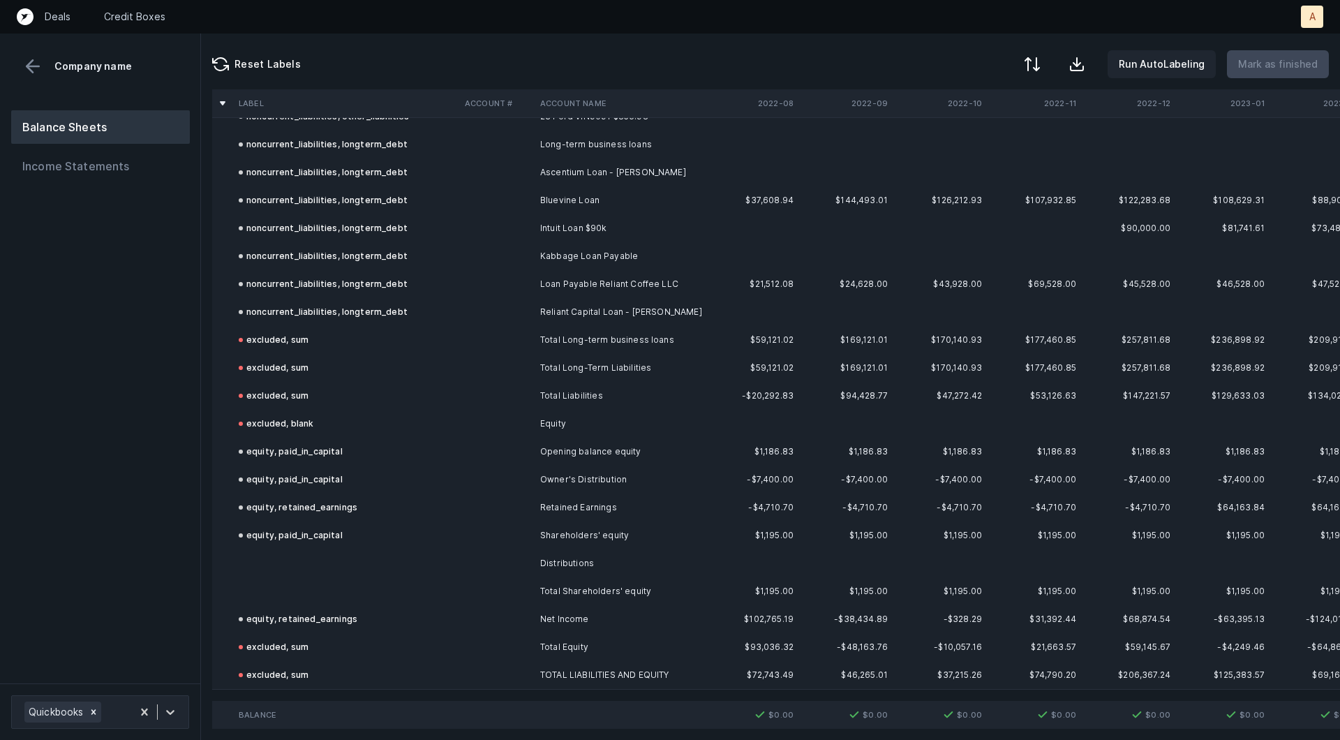
scroll to position [1170, 0]
click at [432, 563] on td at bounding box center [346, 564] width 226 height 28
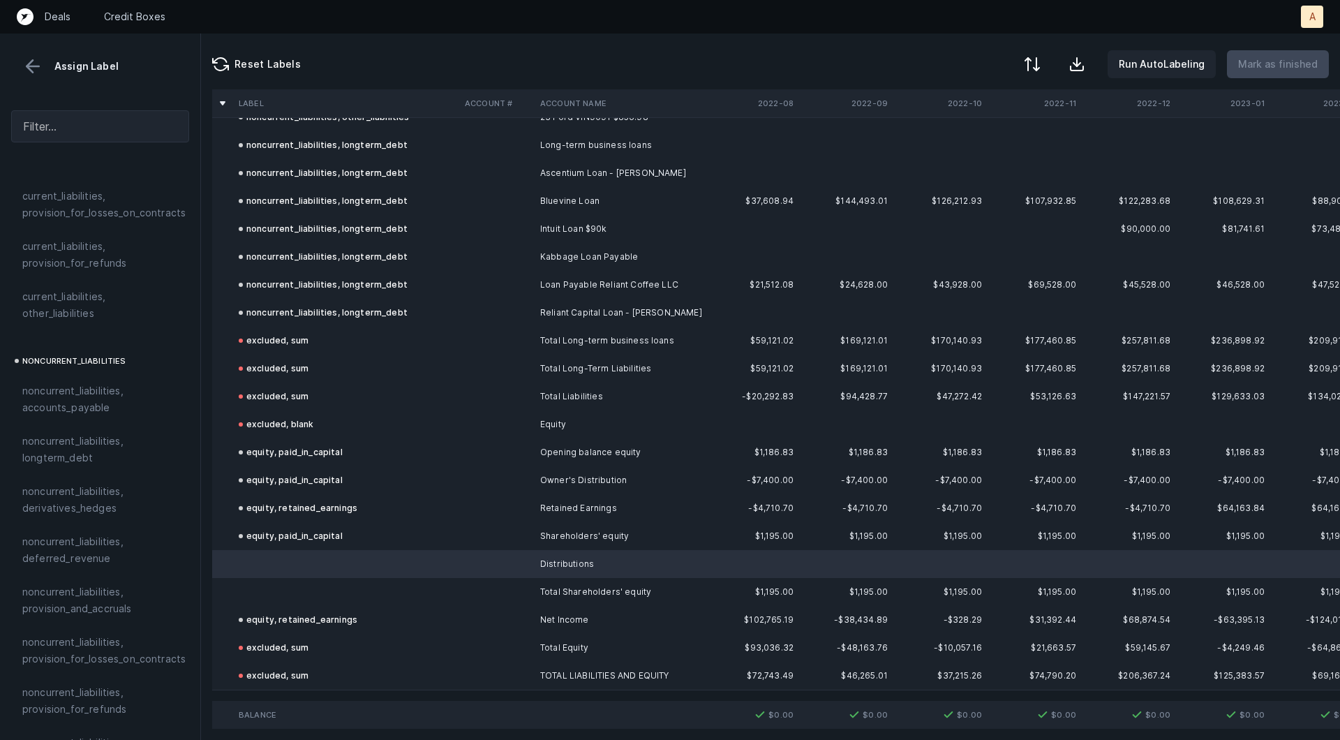
scroll to position [1513, 0]
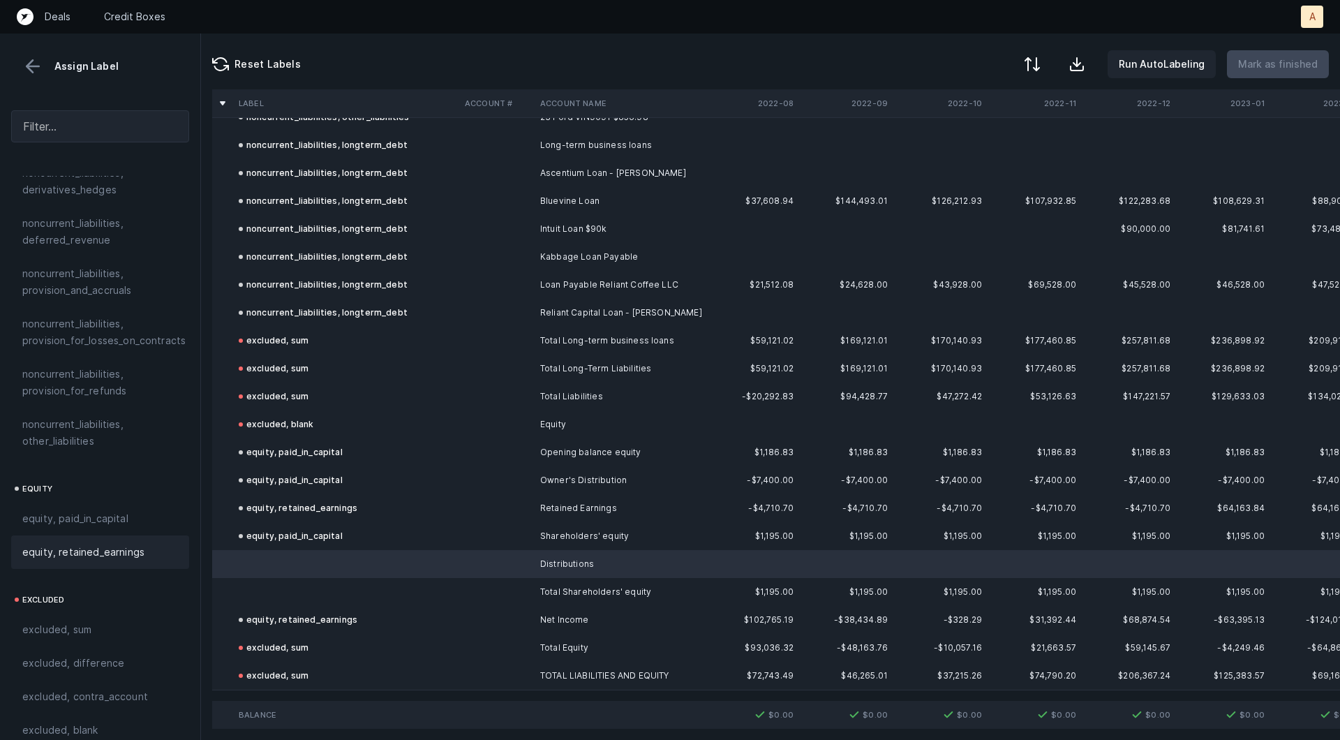
click at [39, 544] on span "equity, retained_earnings" at bounding box center [83, 552] width 122 height 17
click at [283, 599] on td at bounding box center [346, 592] width 226 height 28
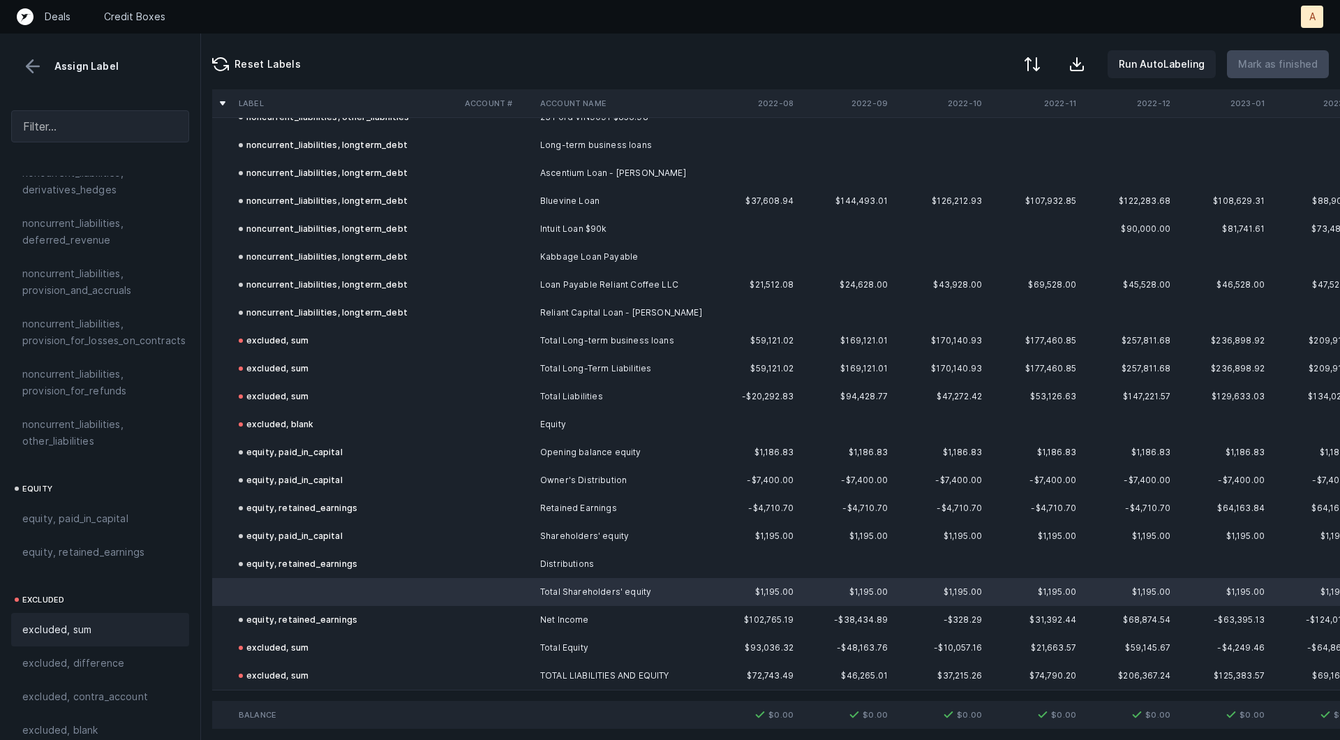
click at [163, 621] on div "excluded, sum" at bounding box center [100, 629] width 156 height 17
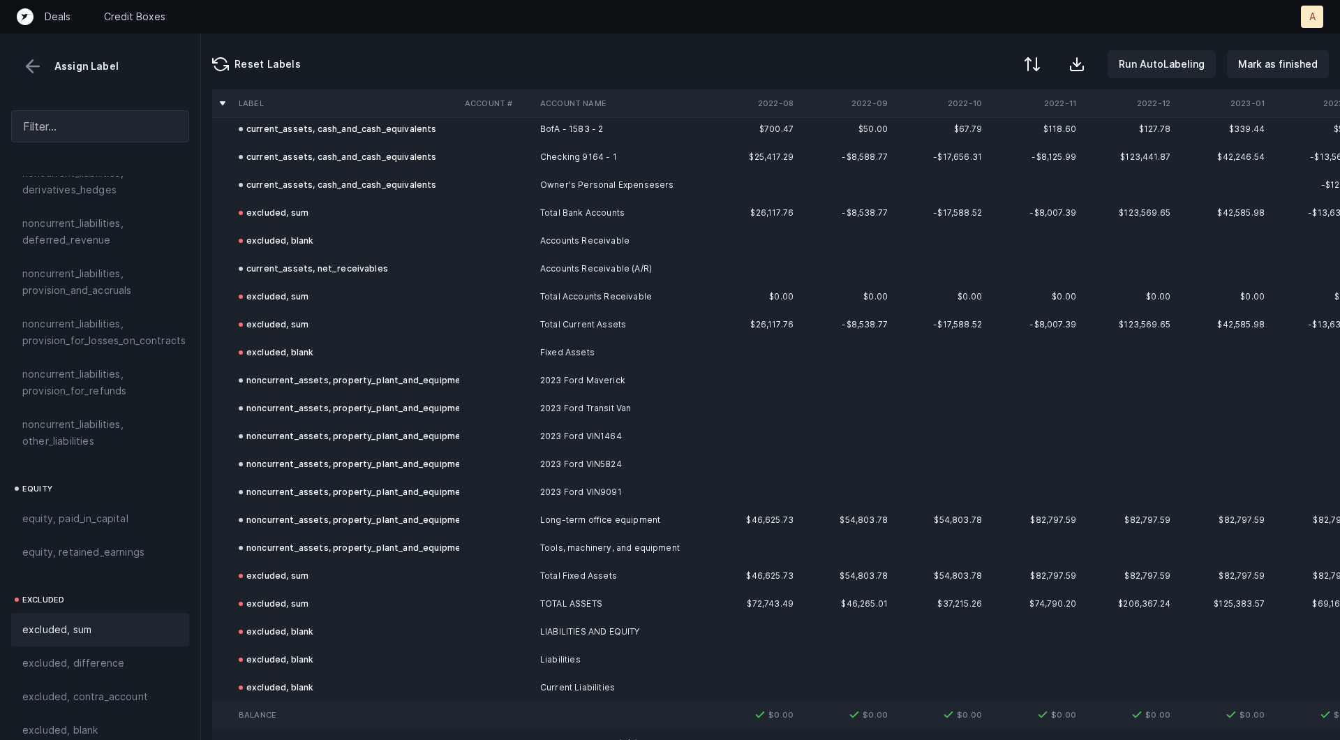
scroll to position [0, 0]
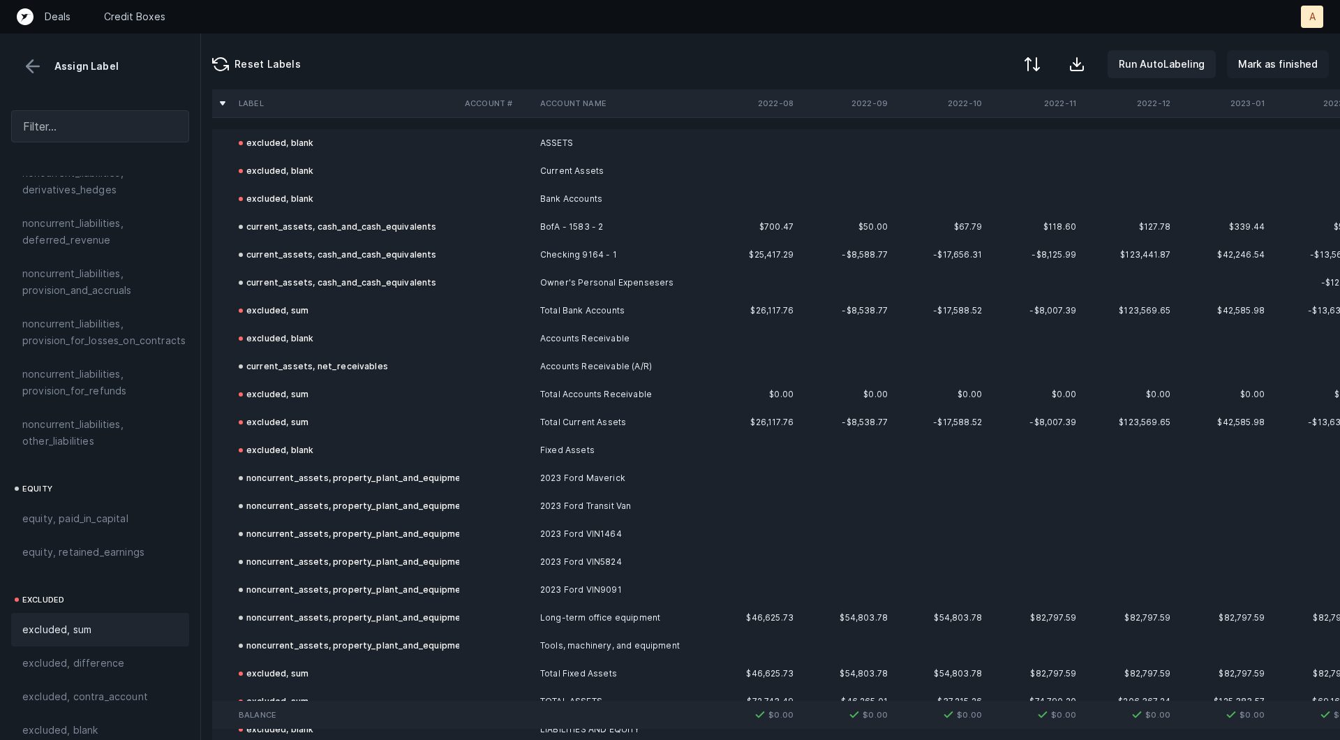
click at [1277, 66] on p "Mark as finished" at bounding box center [1278, 64] width 80 height 17
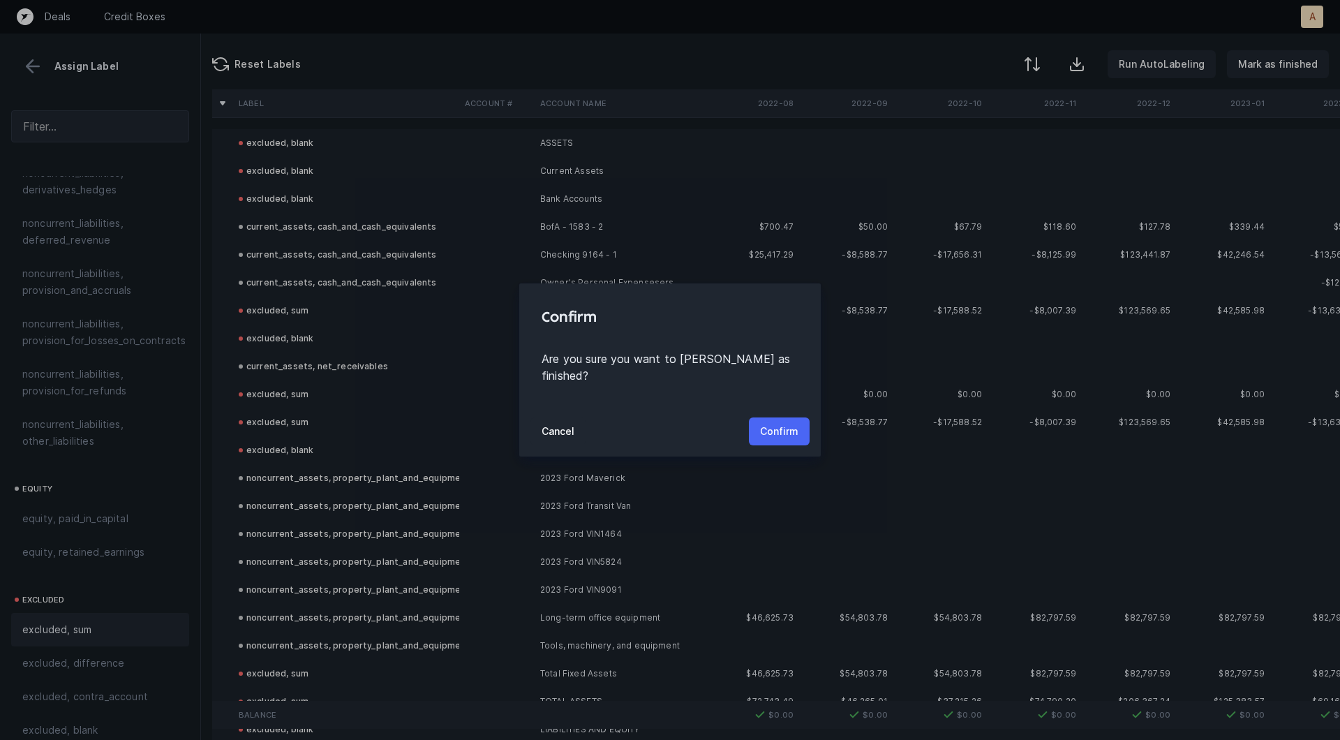
click at [766, 423] on p "Confirm" at bounding box center [779, 431] width 38 height 17
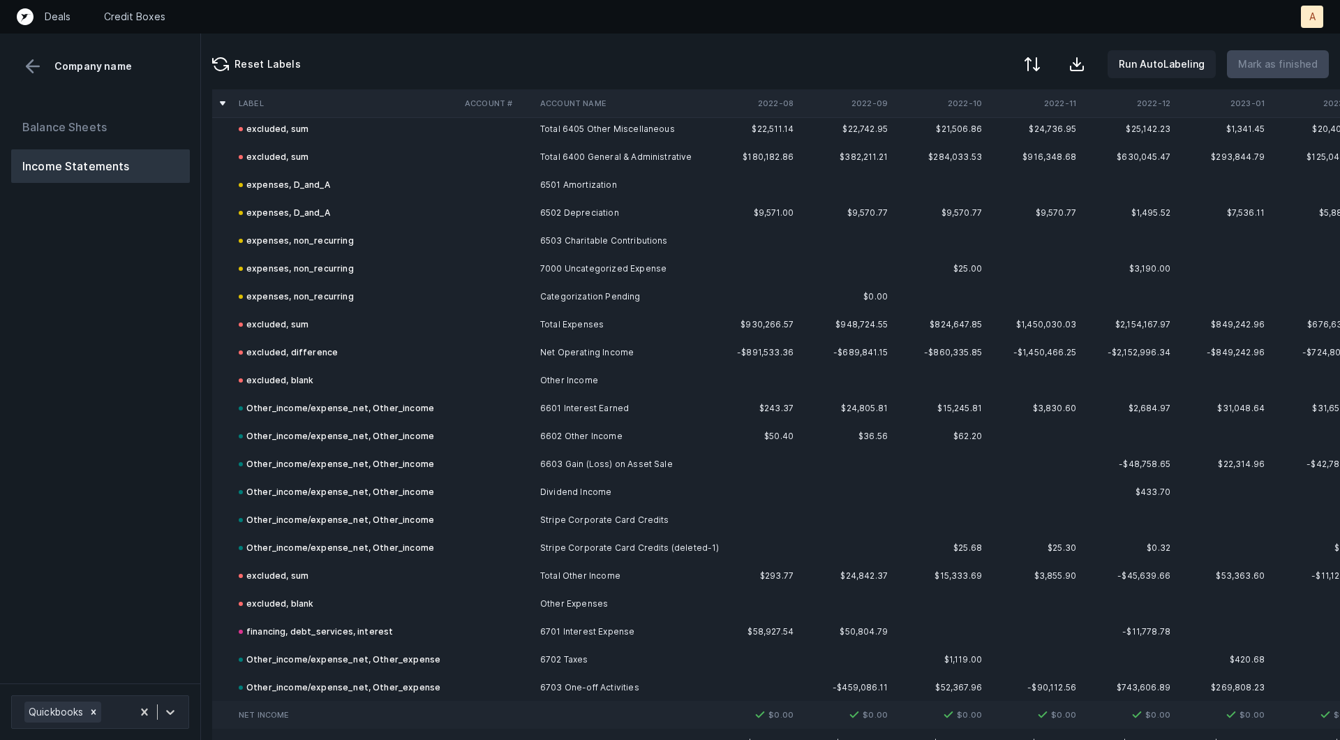
scroll to position [3236, 0]
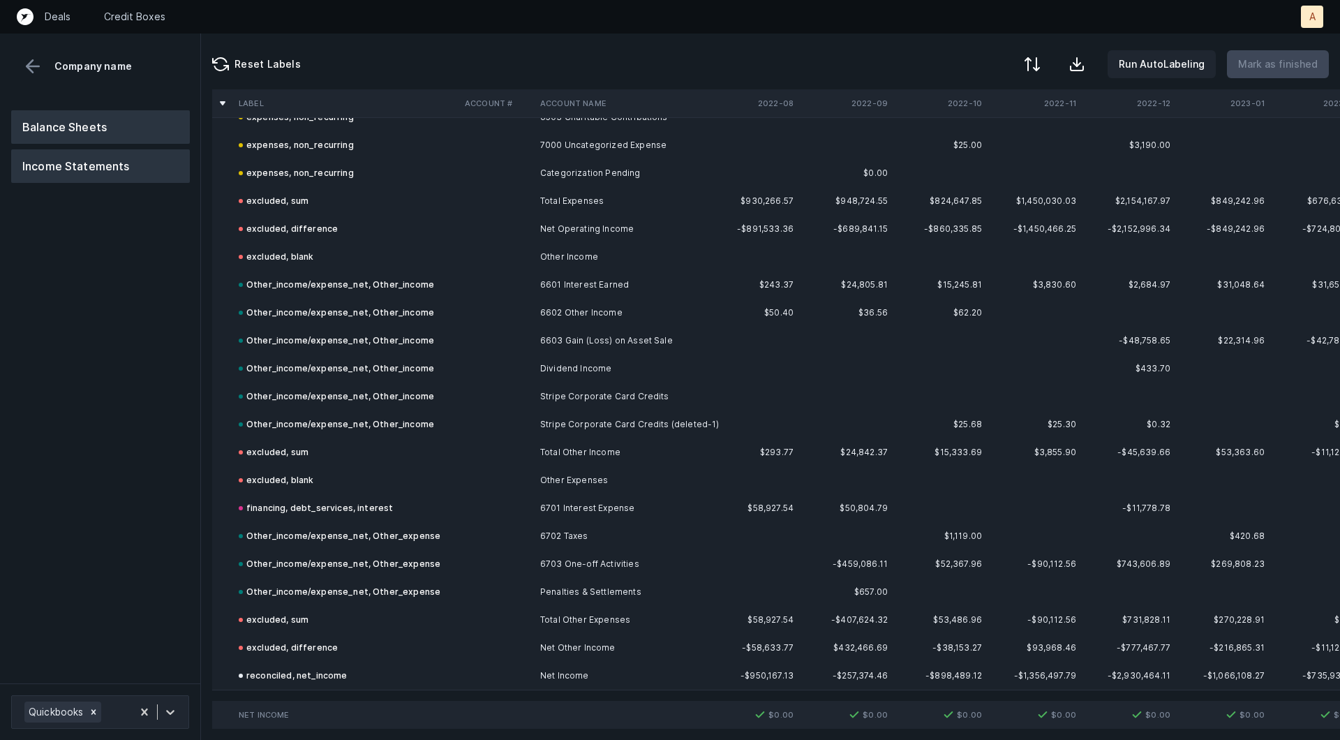
click at [140, 128] on button "Balance Sheets" at bounding box center [100, 126] width 179 height 33
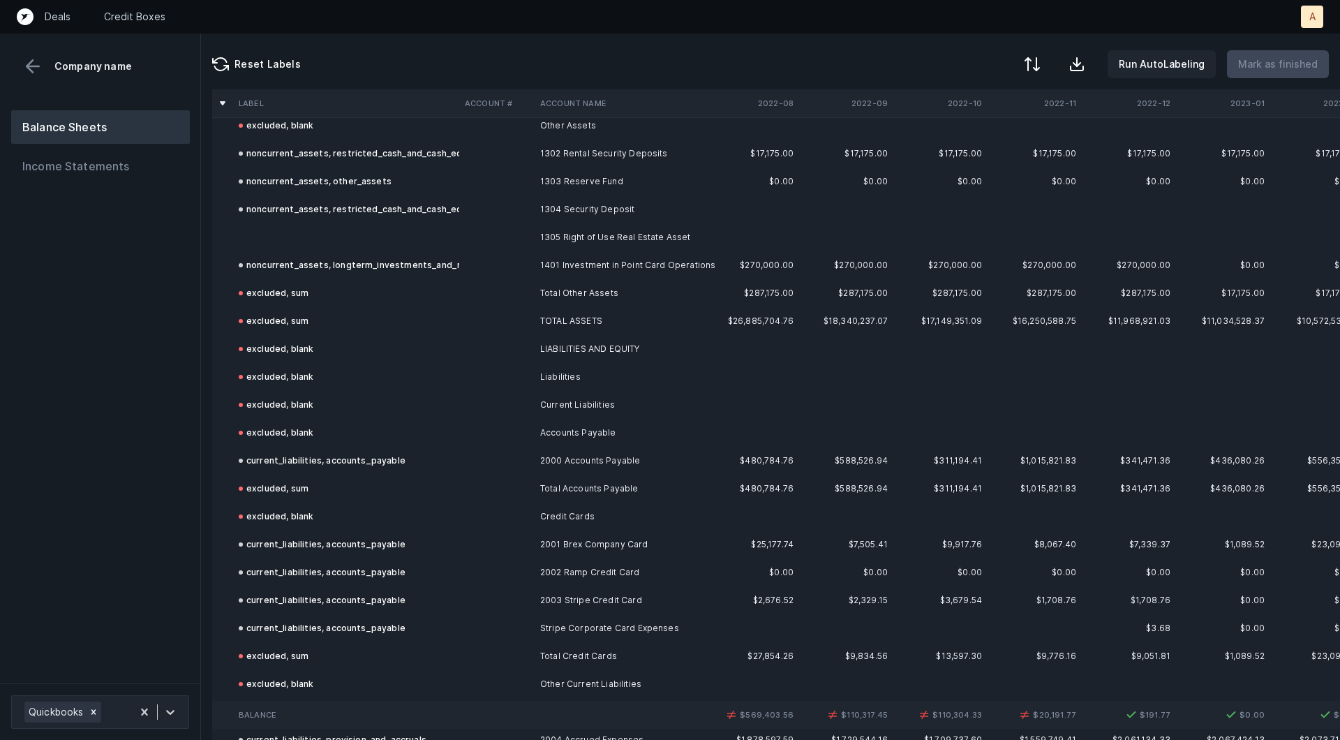
scroll to position [1696, 0]
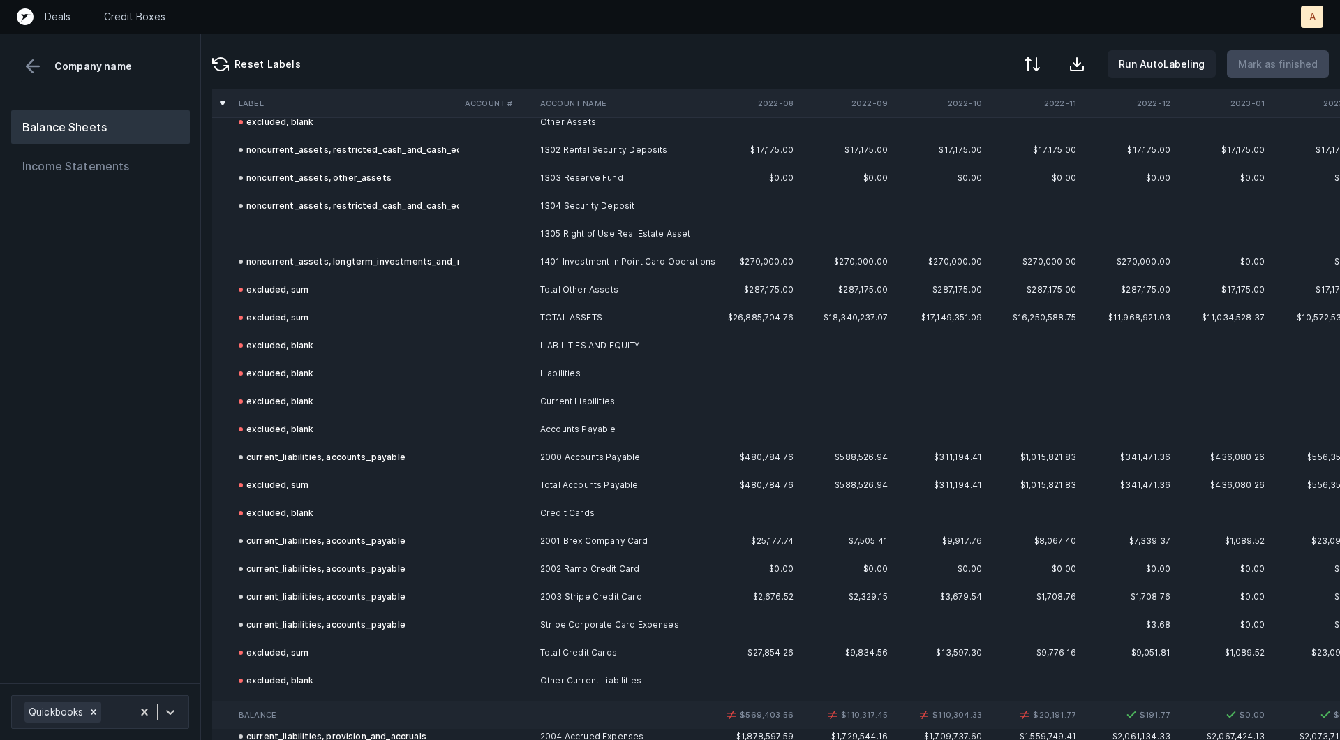
click at [554, 237] on td "1305 Right of Use Real Estate Asset" at bounding box center [620, 234] width 170 height 28
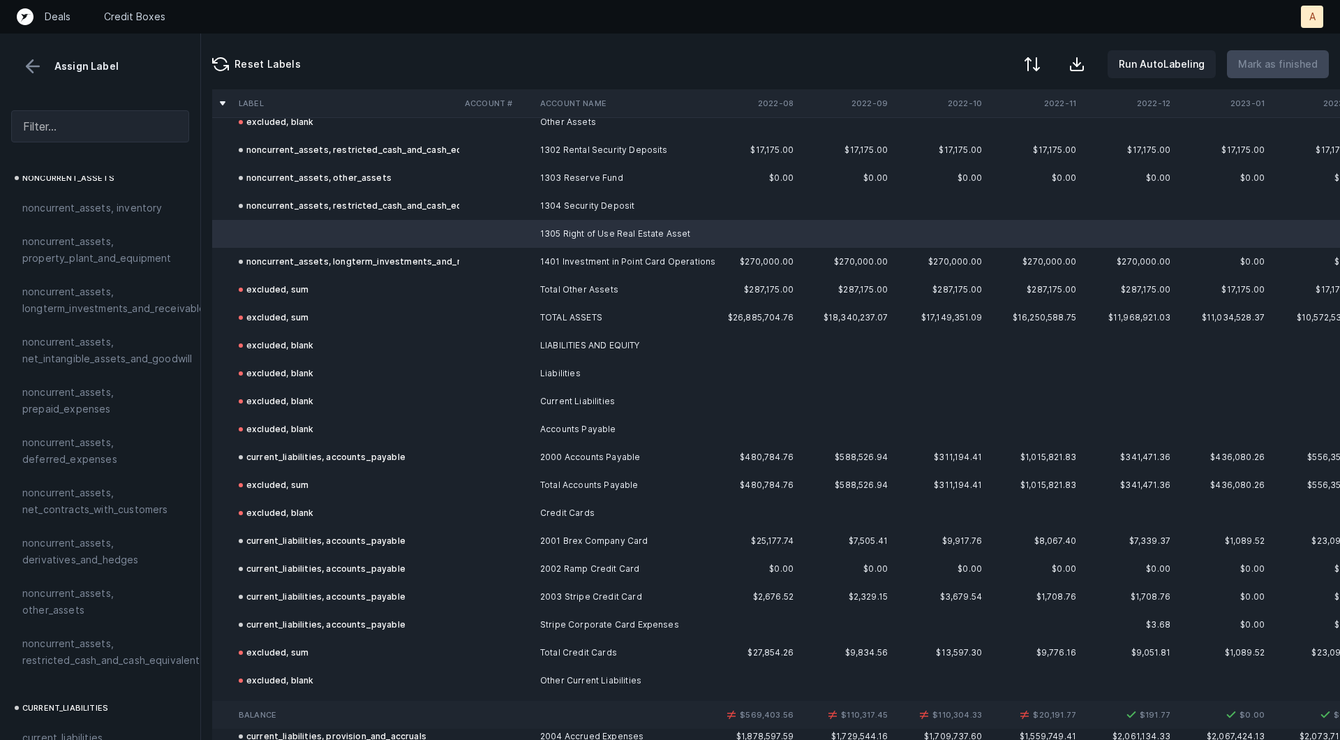
scroll to position [412, 0]
click at [144, 435] on div "noncurrent_assets, deferred_expenses" at bounding box center [100, 457] width 178 height 50
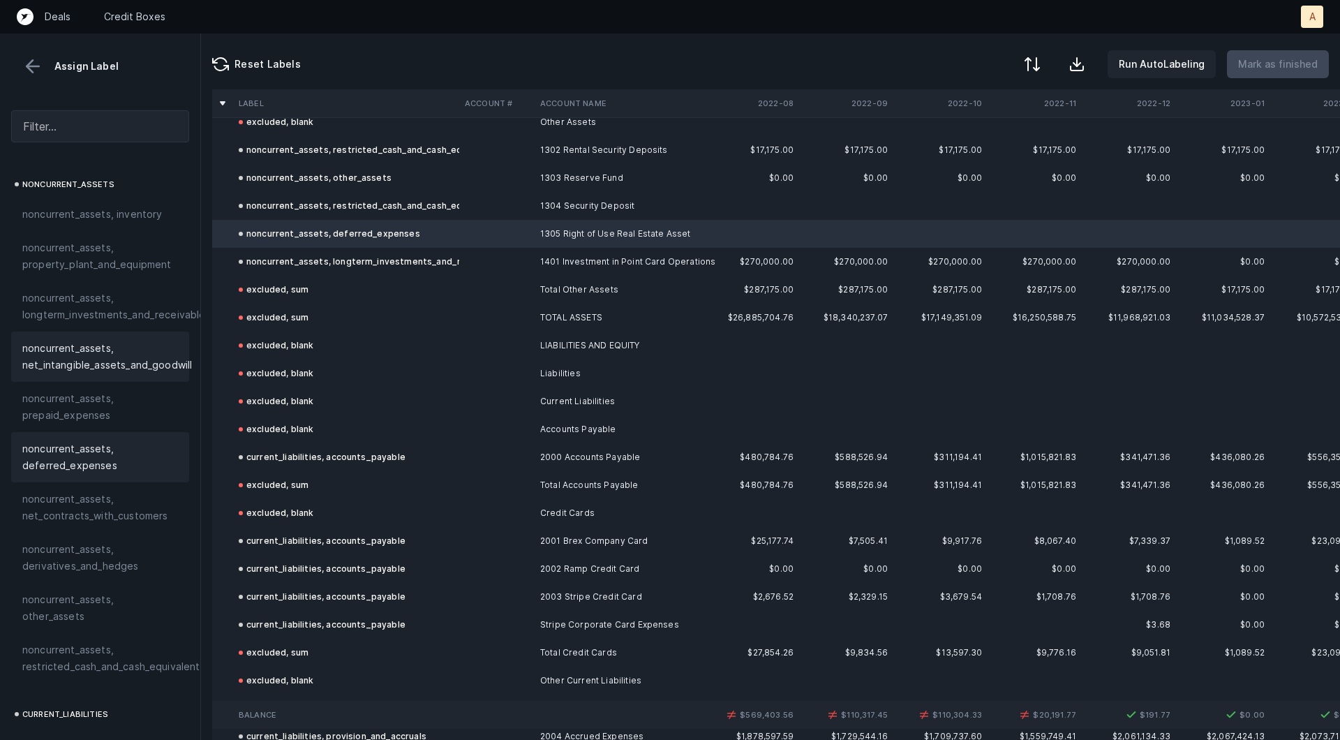
click at [151, 348] on span "noncurrent_assets, net_intangible_assets_and_goodwill" at bounding box center [107, 356] width 170 height 33
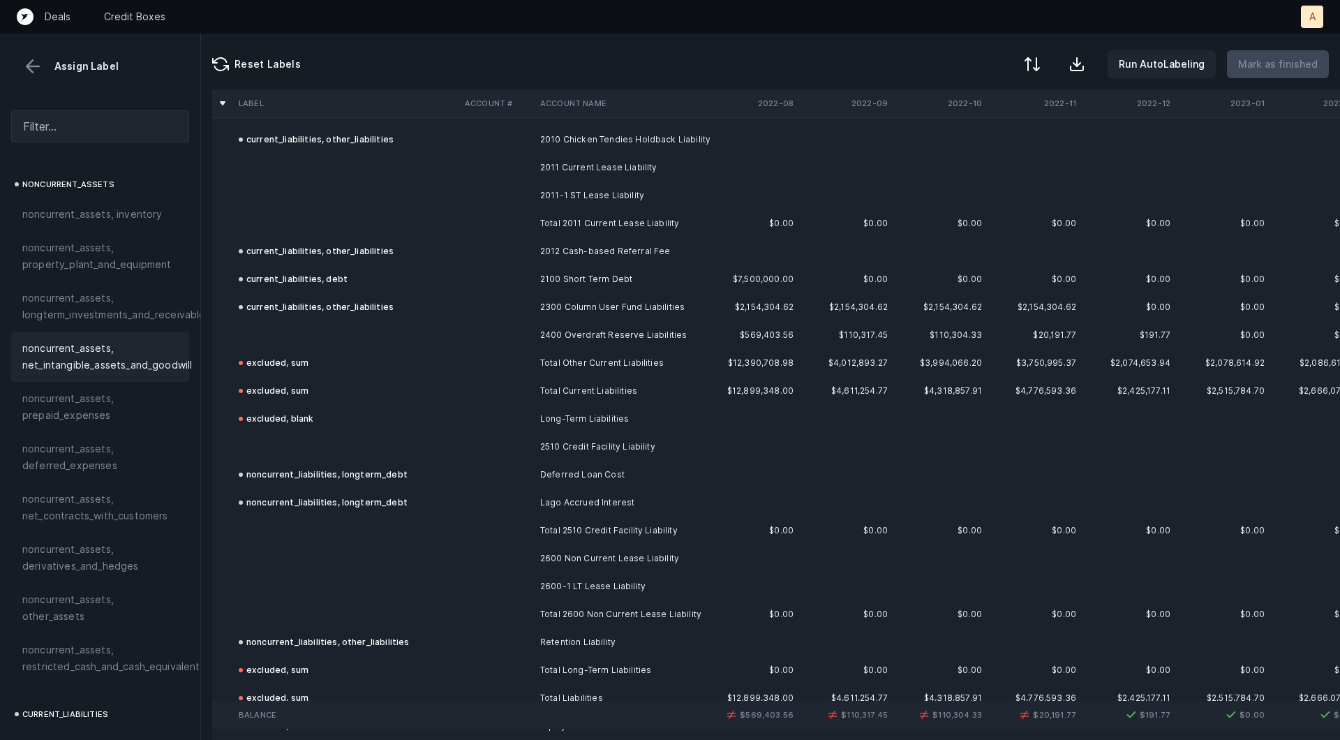
scroll to position [2649, 0]
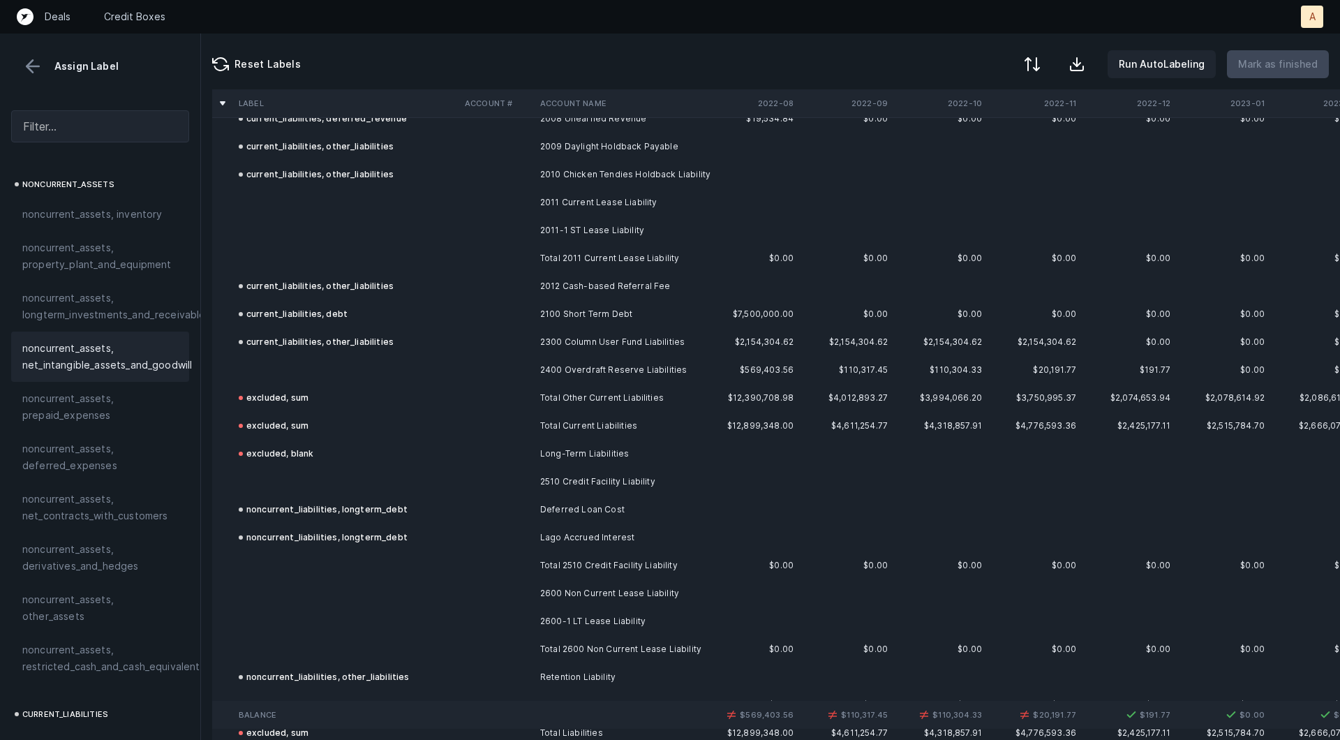
click at [586, 194] on td "2011 Current Lease Liability" at bounding box center [620, 202] width 170 height 28
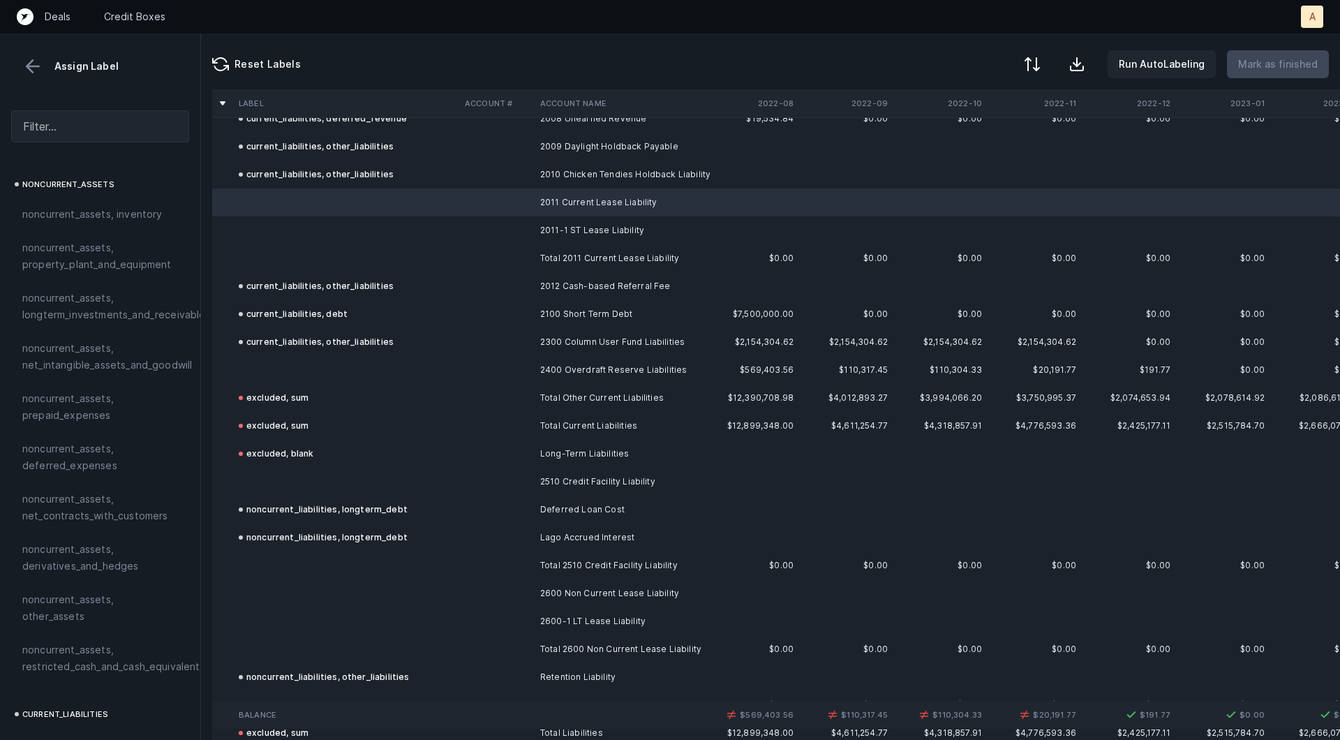
click at [567, 220] on td "2011-1 ST Lease Liability" at bounding box center [620, 230] width 170 height 28
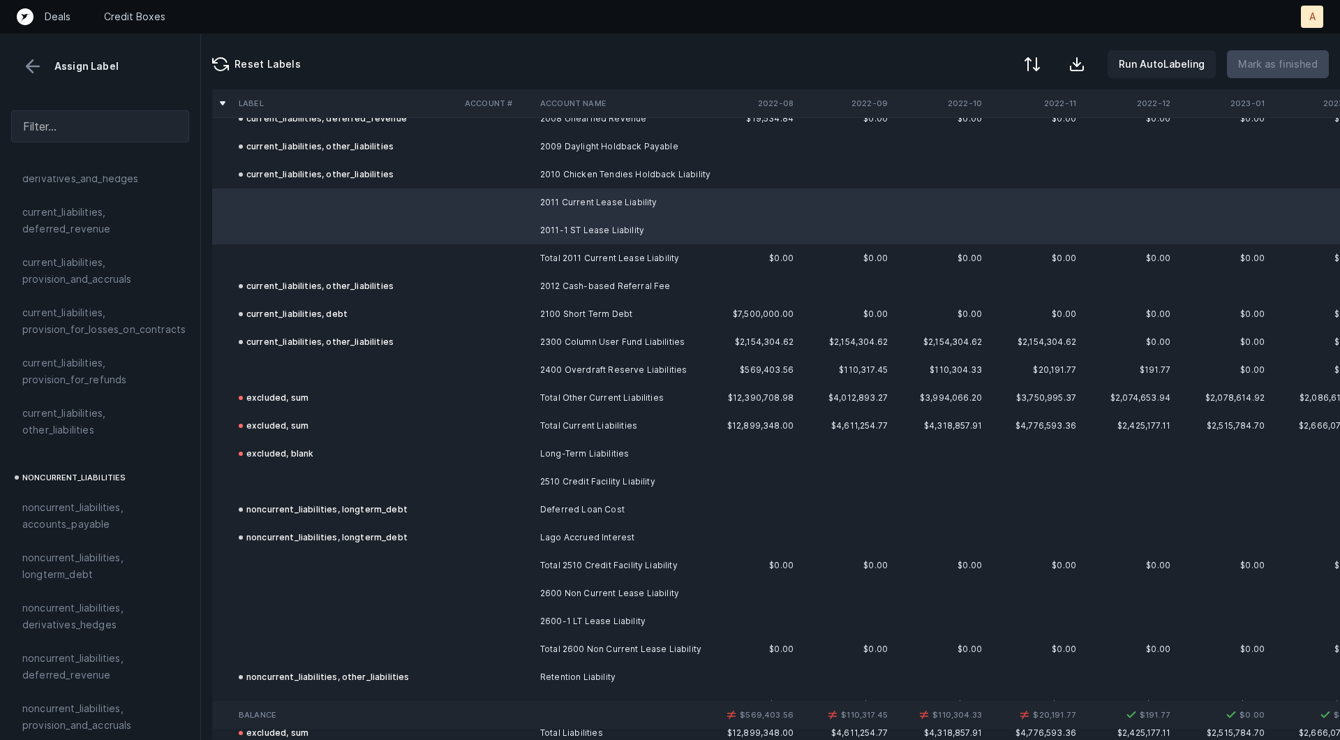
scroll to position [1083, 0]
click at [84, 400] on span "current_liabilities, other_liabilities" at bounding box center [100, 416] width 156 height 33
click at [316, 480] on td at bounding box center [346, 482] width 226 height 28
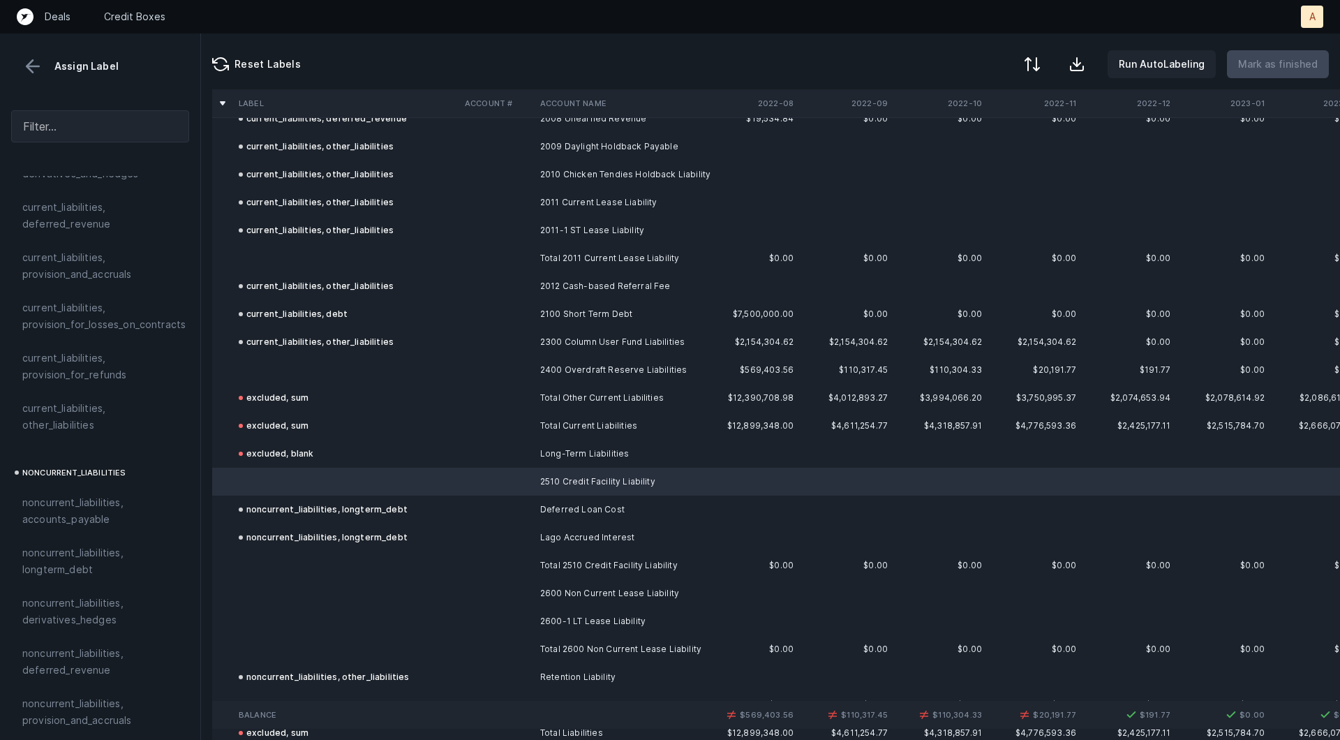
scroll to position [2656, 0]
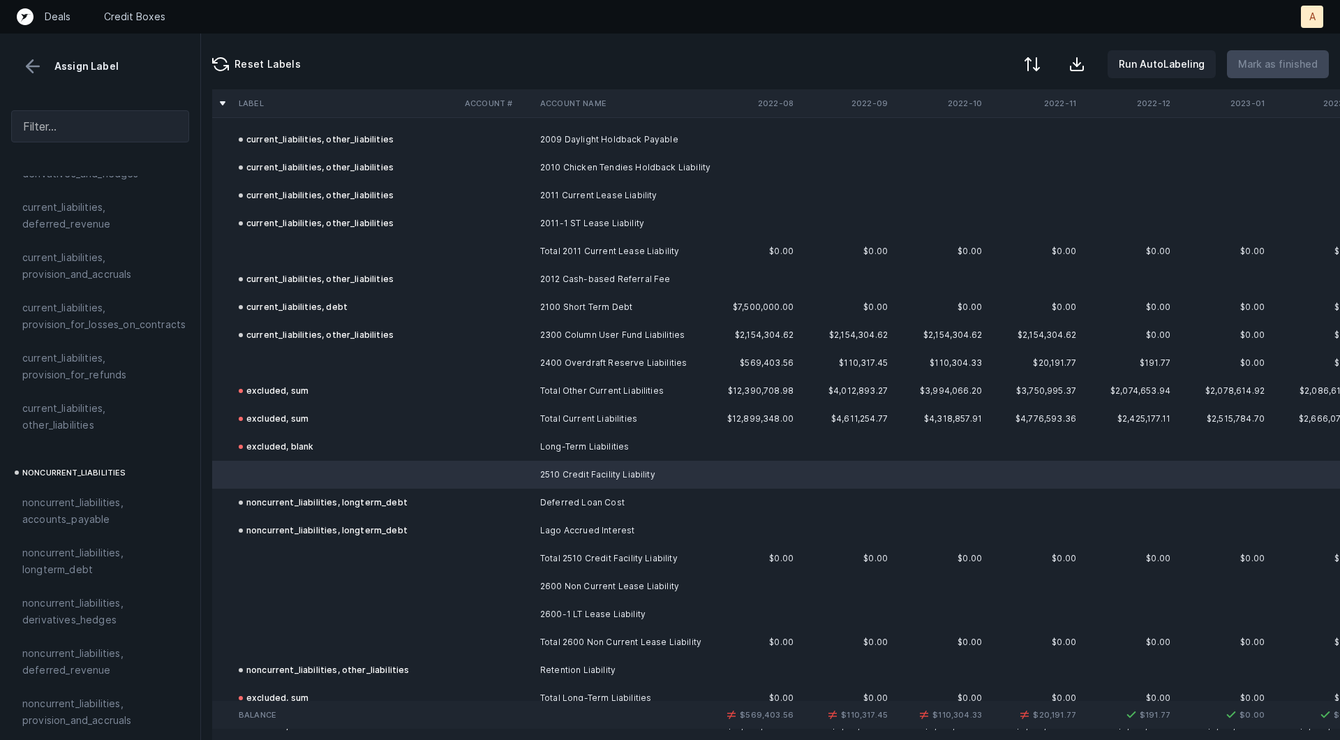
click at [329, 248] on td at bounding box center [346, 251] width 226 height 28
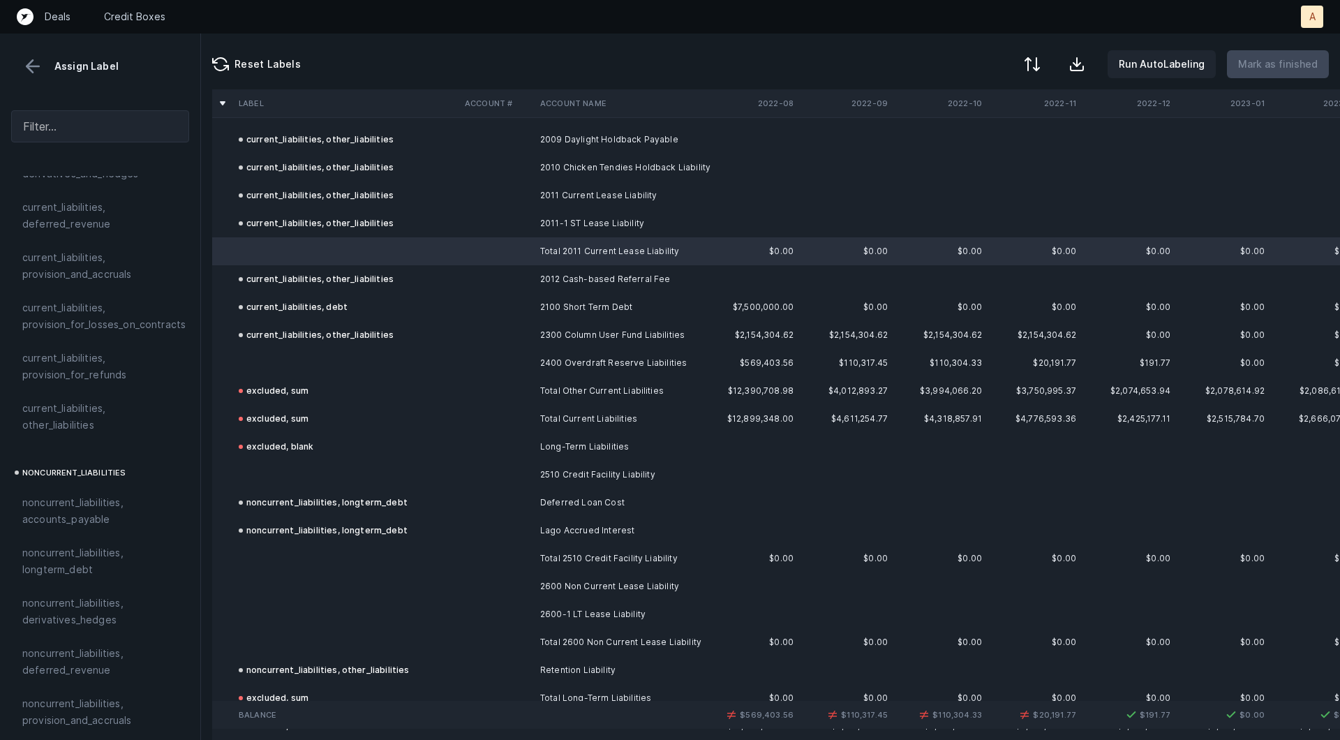
scroll to position [1513, 0]
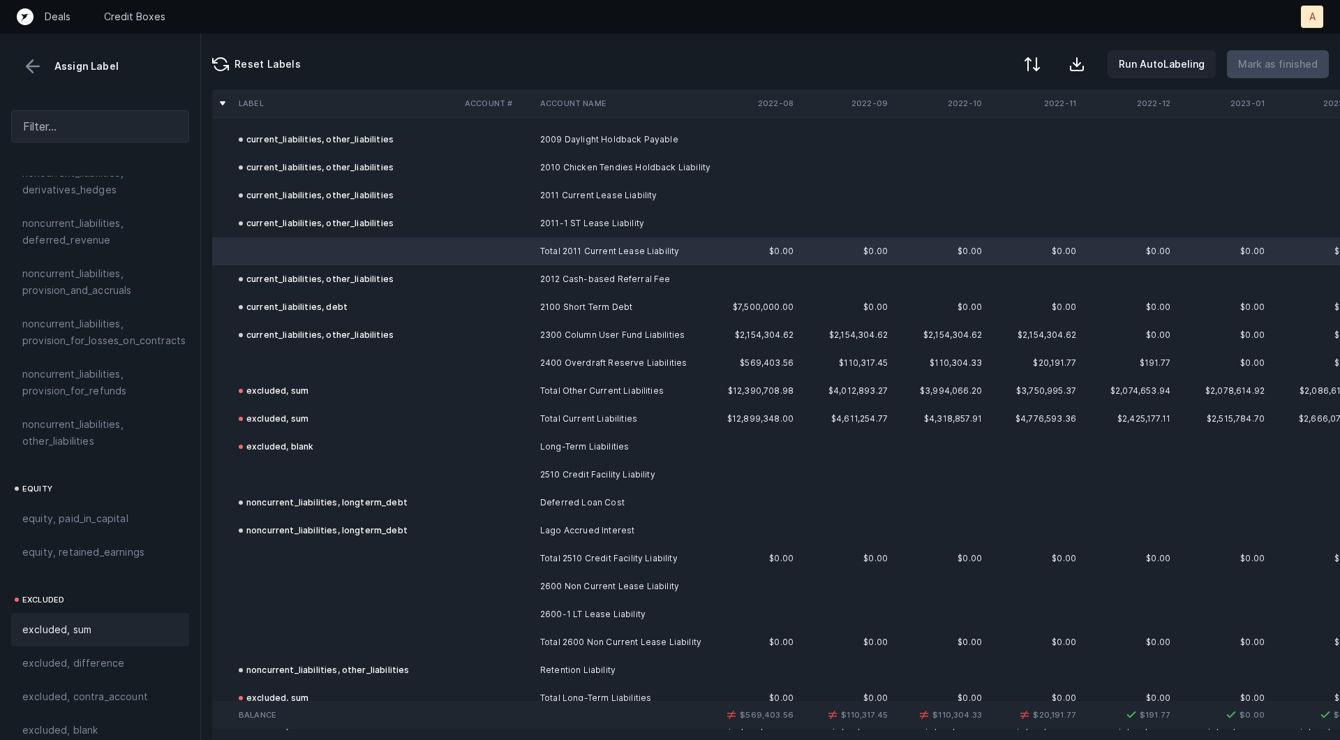
click at [54, 621] on span "excluded, sum" at bounding box center [56, 629] width 69 height 17
click at [265, 358] on td at bounding box center [346, 363] width 226 height 28
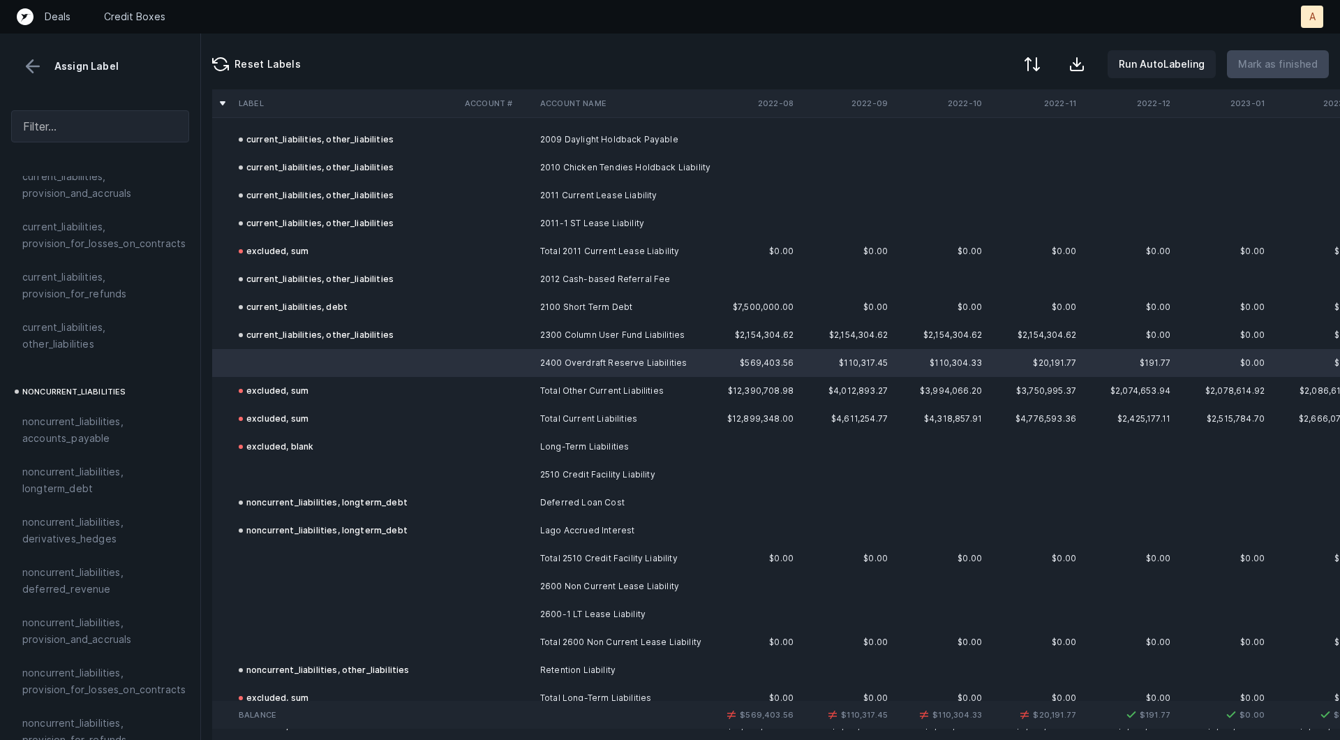
scroll to position [1159, 0]
click at [78, 324] on span "current_liabilities, other_liabilities" at bounding box center [100, 340] width 156 height 33
click at [292, 464] on td at bounding box center [346, 475] width 226 height 28
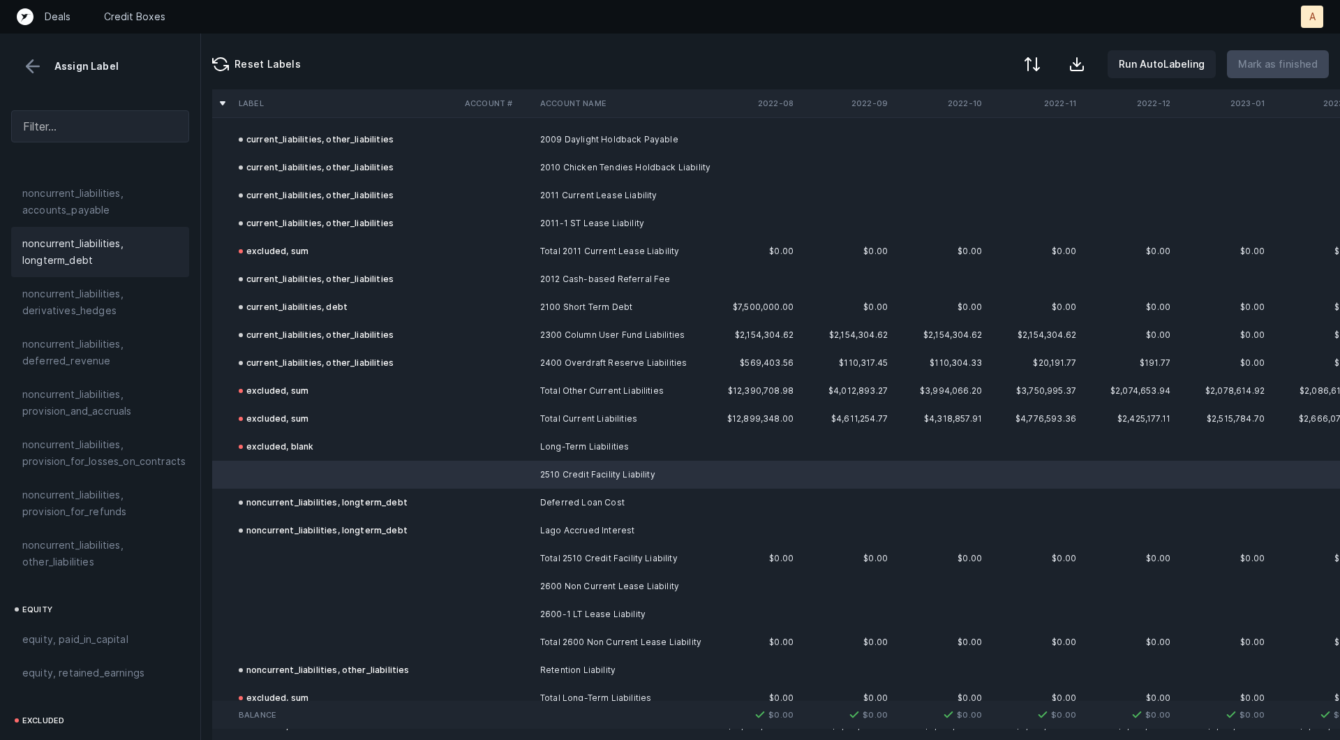
scroll to position [1356, 0]
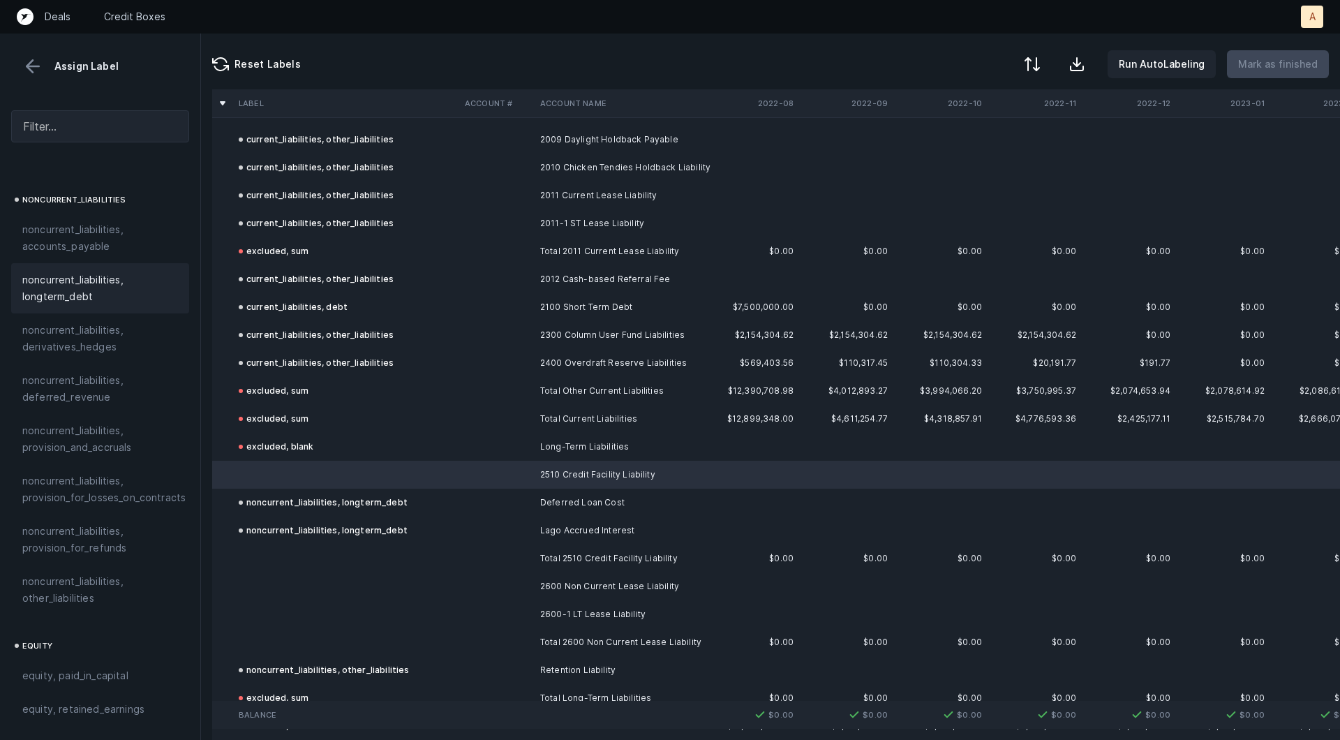
click at [89, 271] on span "noncurrent_liabilities, longterm_debt" at bounding box center [100, 287] width 156 height 33
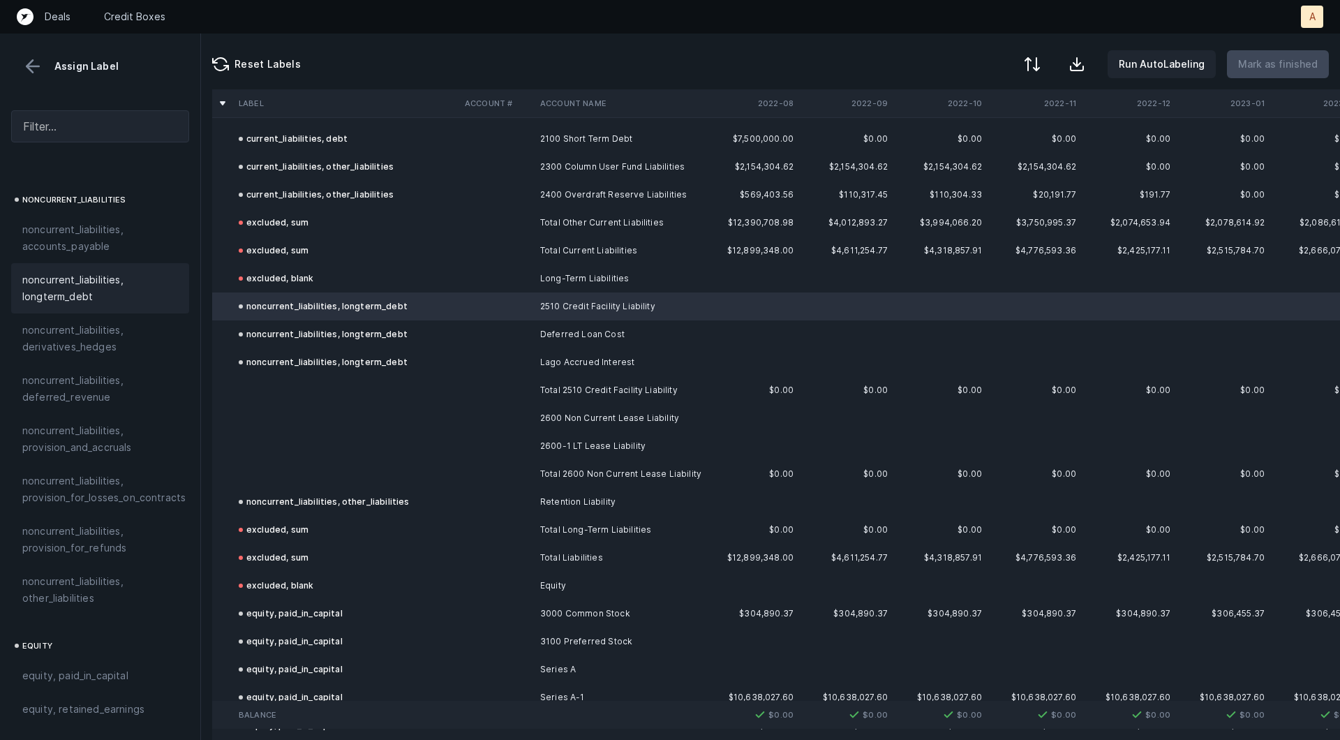
click at [529, 410] on td at bounding box center [496, 418] width 75 height 28
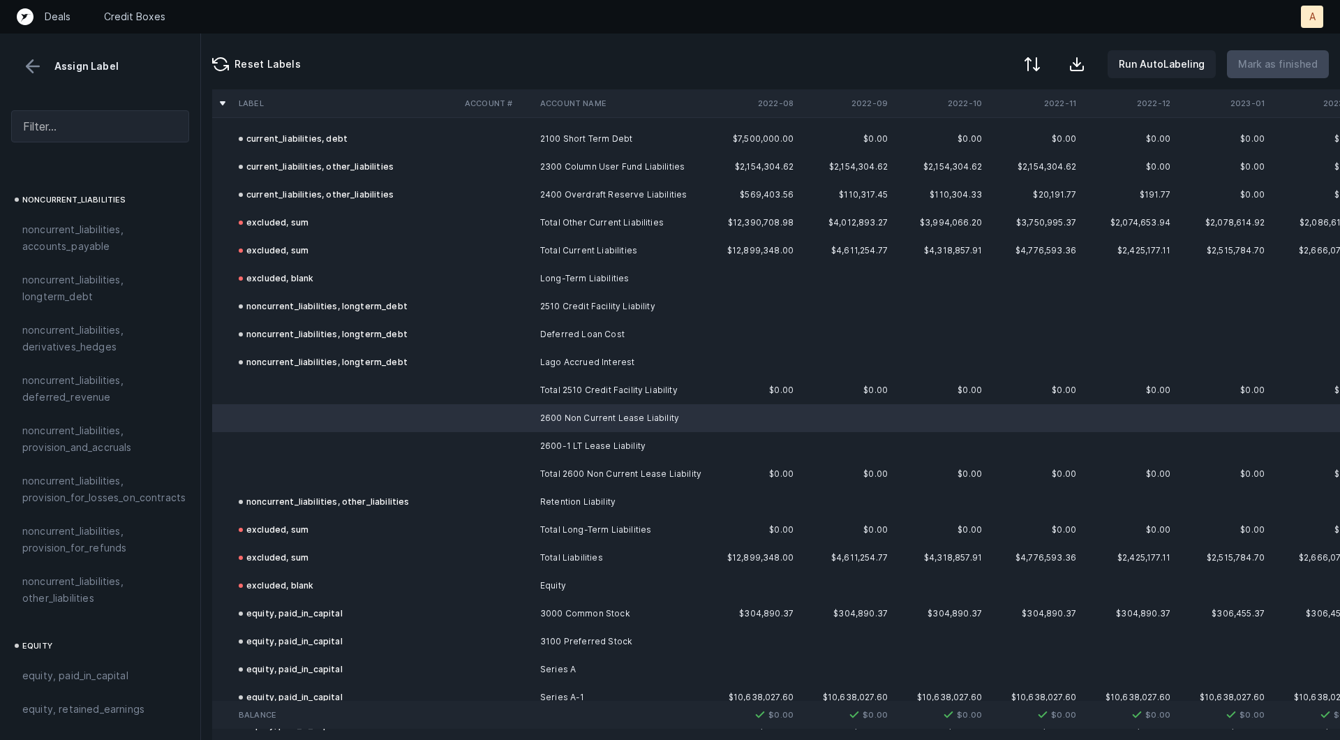
click at [532, 441] on td at bounding box center [496, 446] width 75 height 28
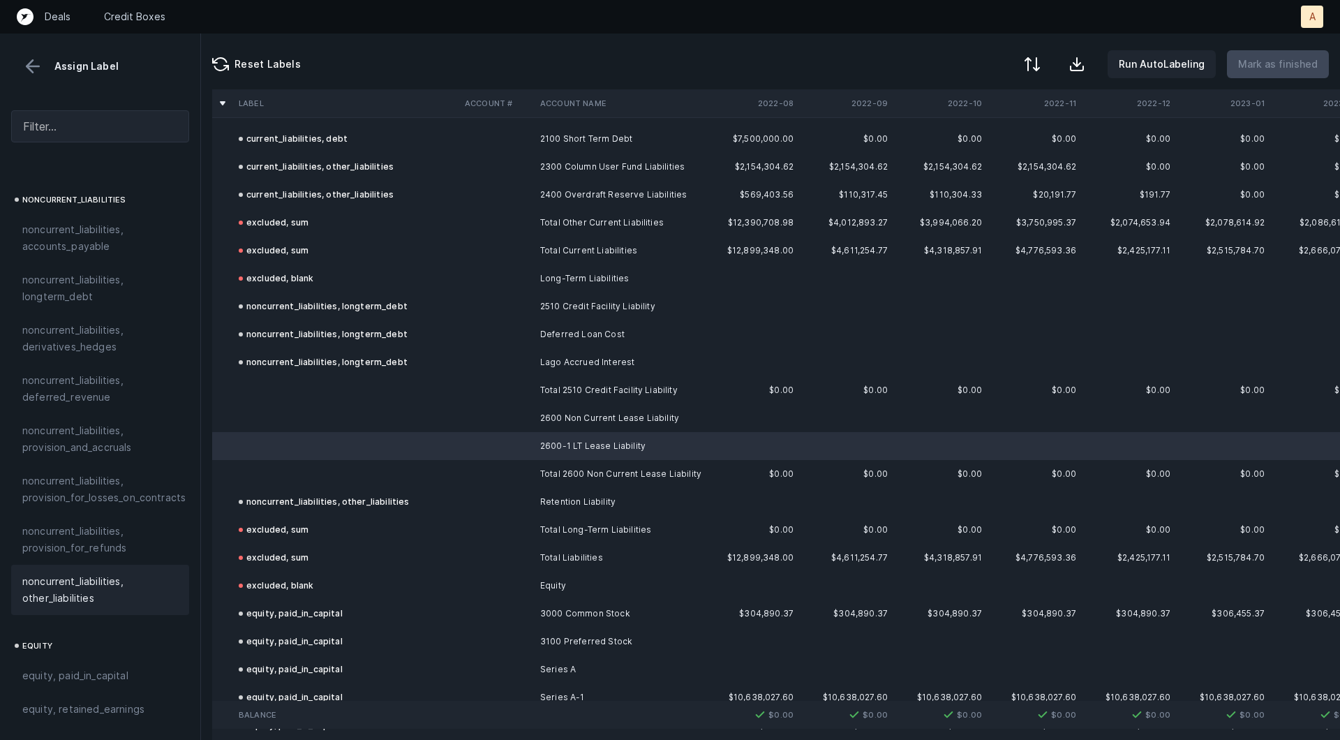
click at [59, 573] on span "noncurrent_liabilities, other_liabilities" at bounding box center [100, 589] width 156 height 33
click at [368, 404] on td at bounding box center [346, 418] width 226 height 28
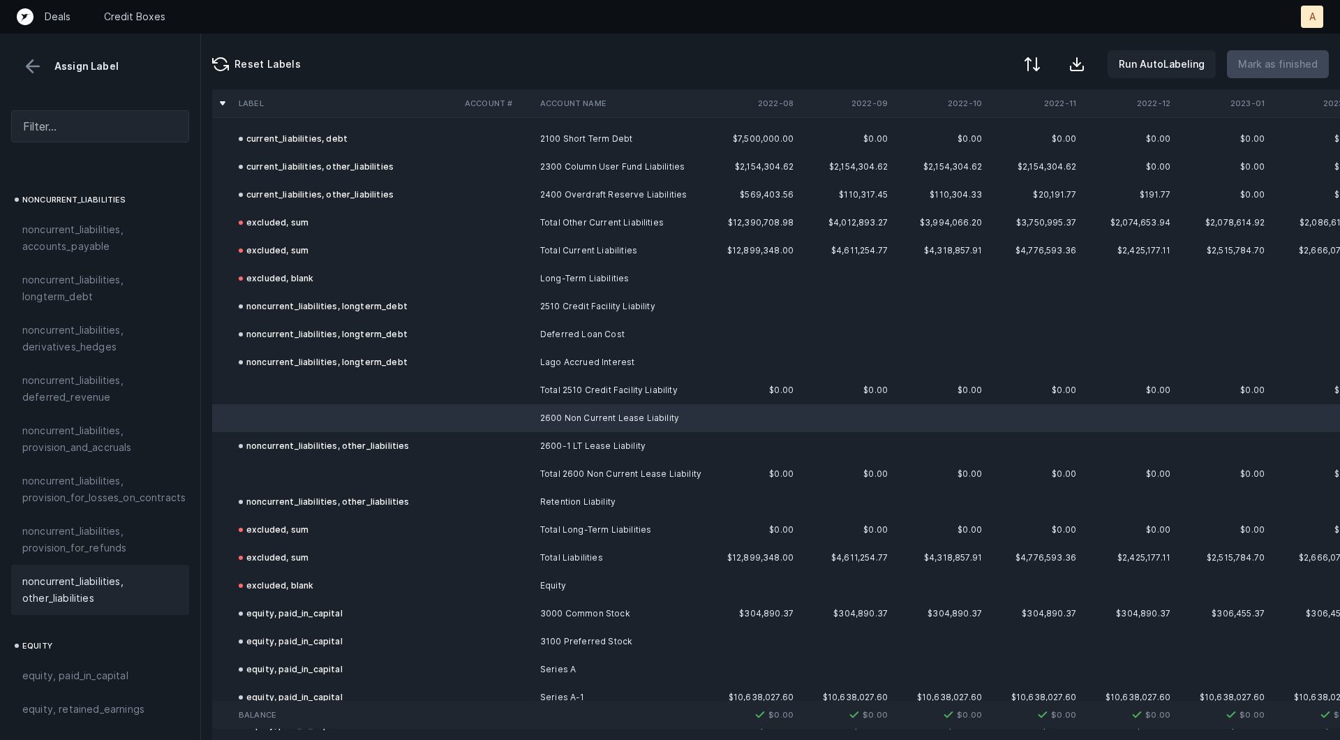
click at [121, 565] on div "noncurrent_liabilities, other_liabilities" at bounding box center [100, 590] width 178 height 50
click at [291, 398] on td at bounding box center [346, 390] width 226 height 28
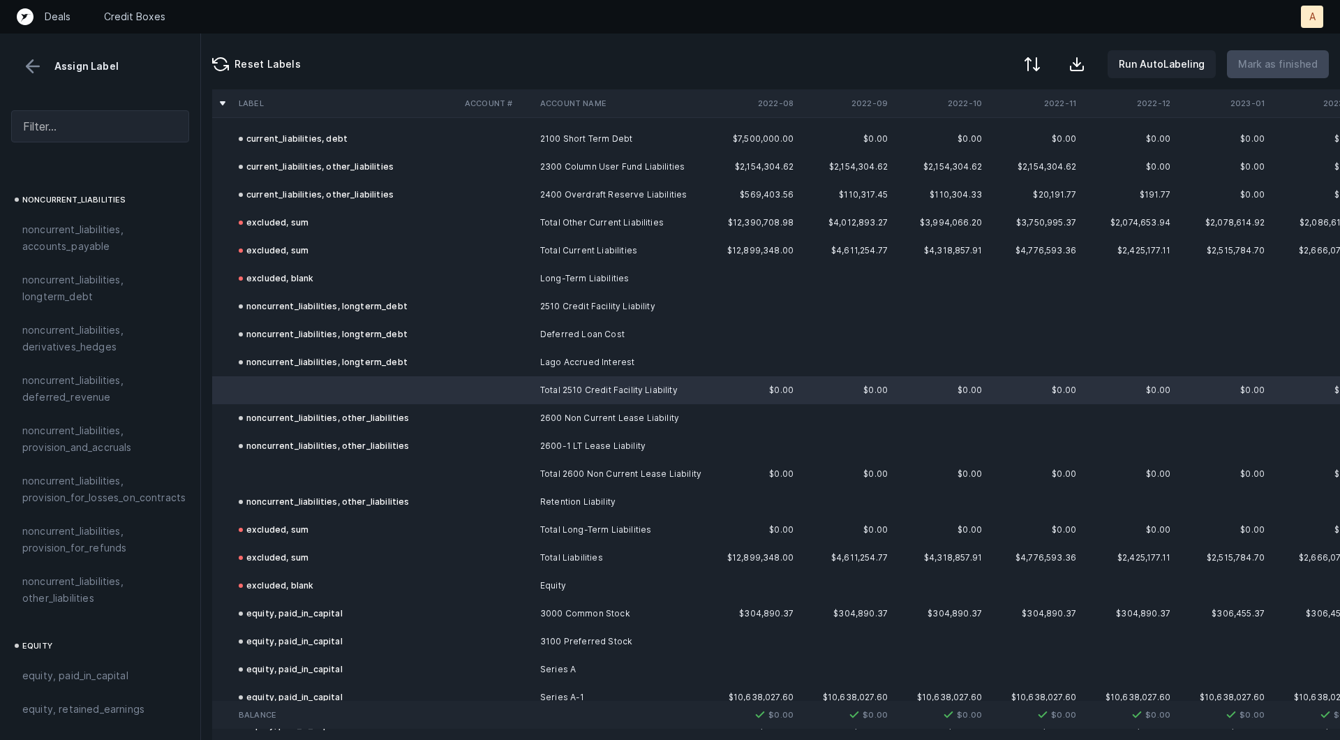
click at [284, 470] on td at bounding box center [346, 474] width 226 height 28
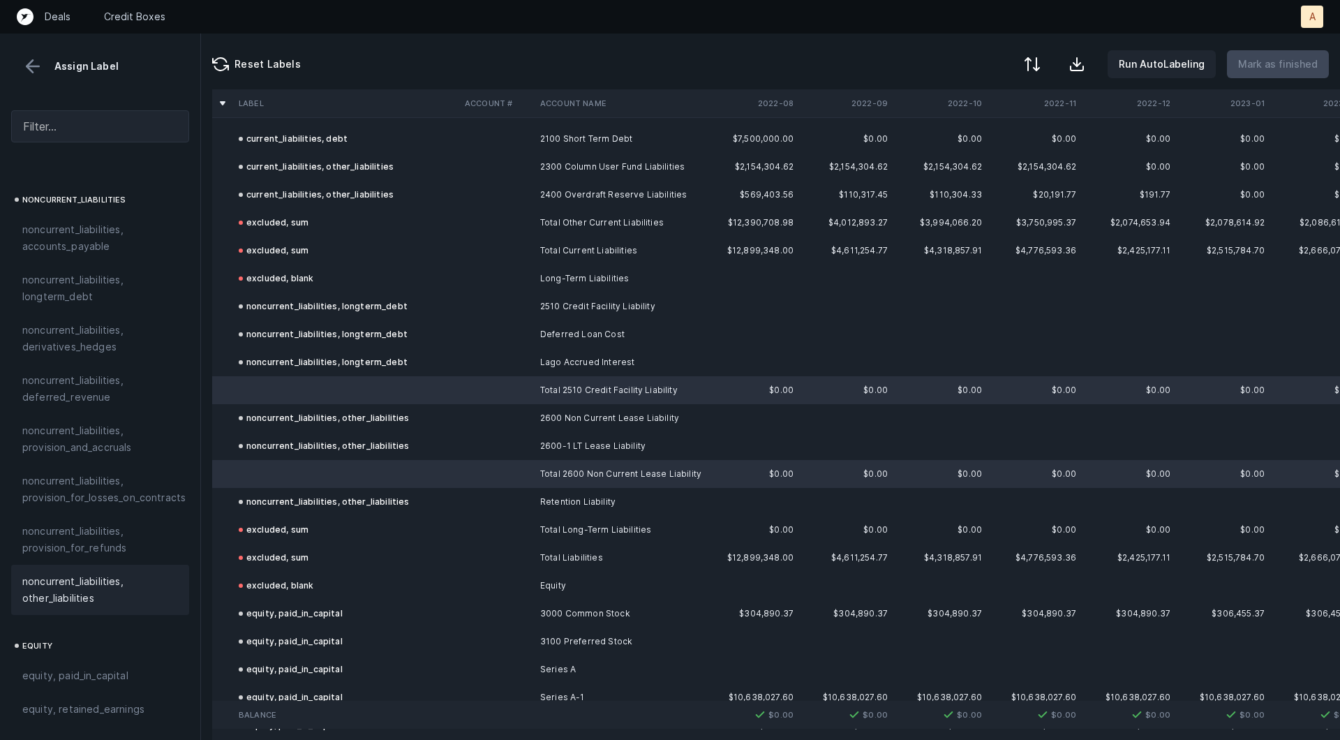
scroll to position [1513, 0]
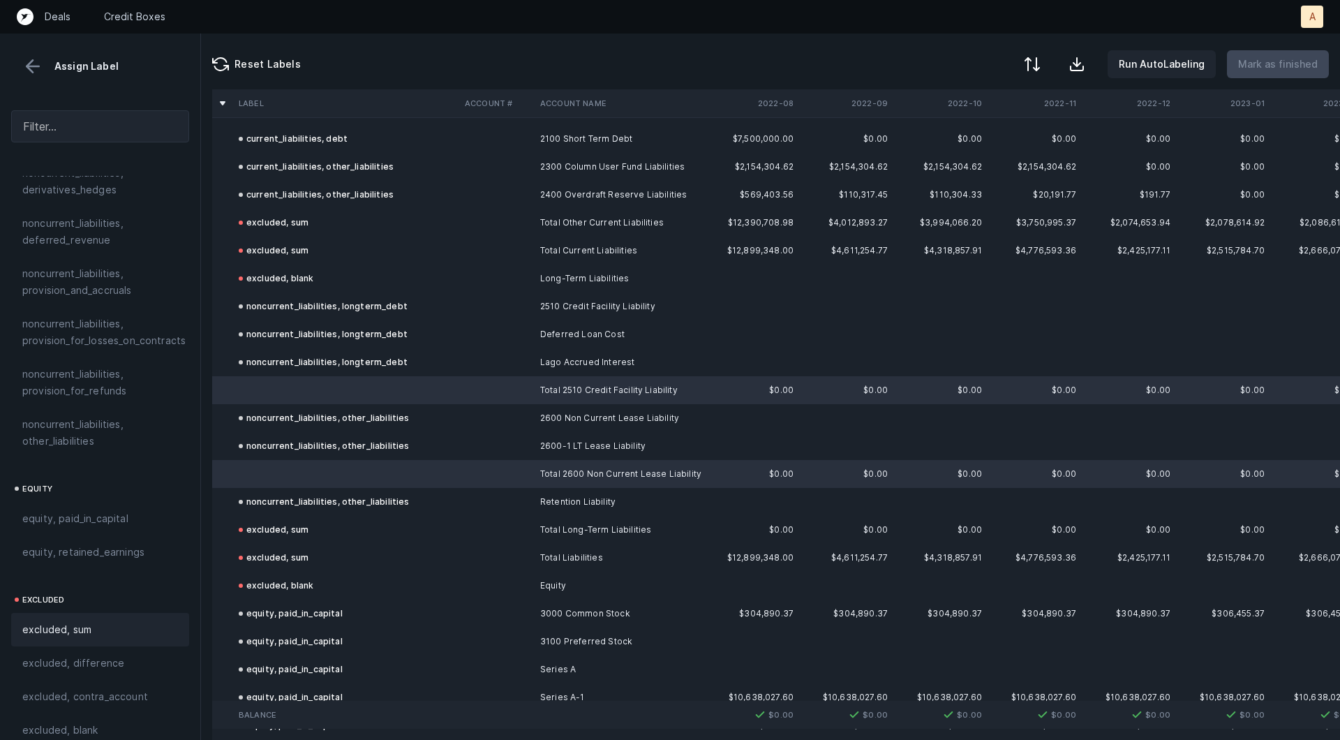
click at [100, 621] on div "excluded, sum" at bounding box center [100, 629] width 156 height 17
click at [1286, 59] on p "Mark as finished" at bounding box center [1278, 64] width 80 height 17
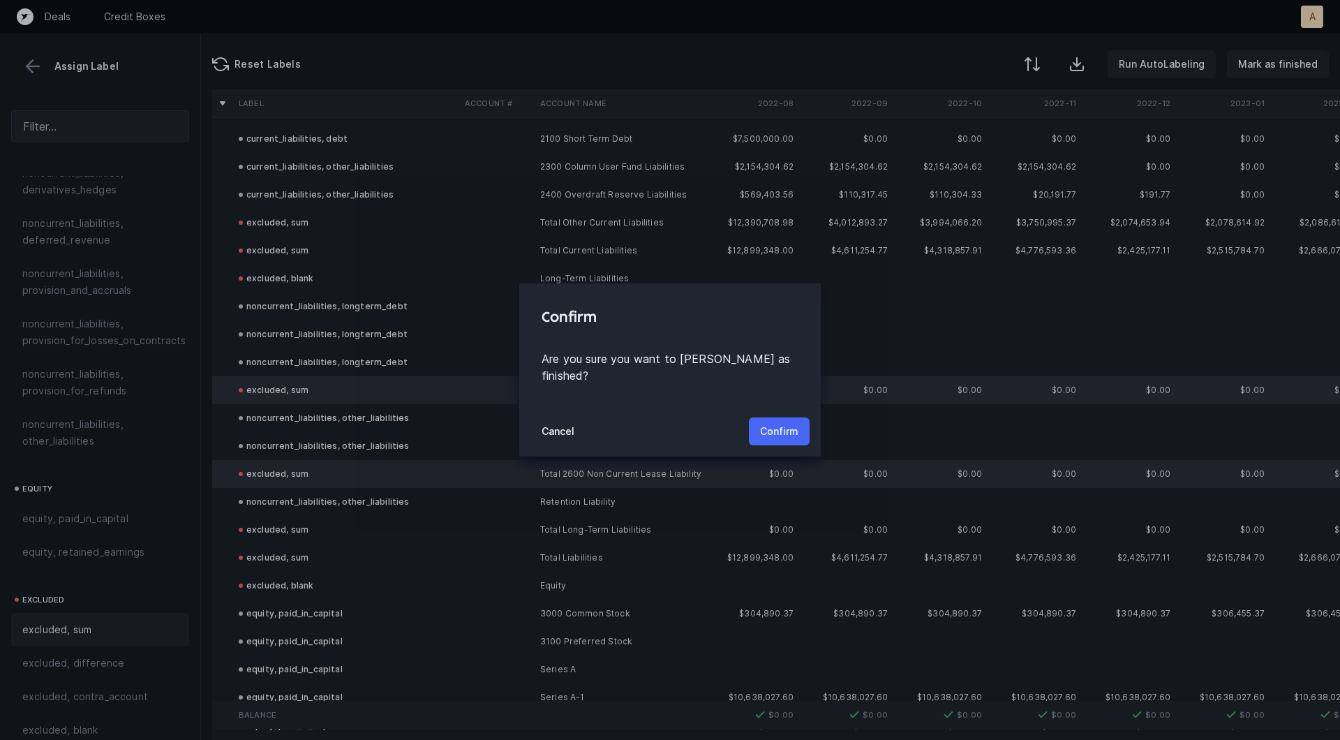
click at [787, 423] on p "Confirm" at bounding box center [779, 431] width 38 height 17
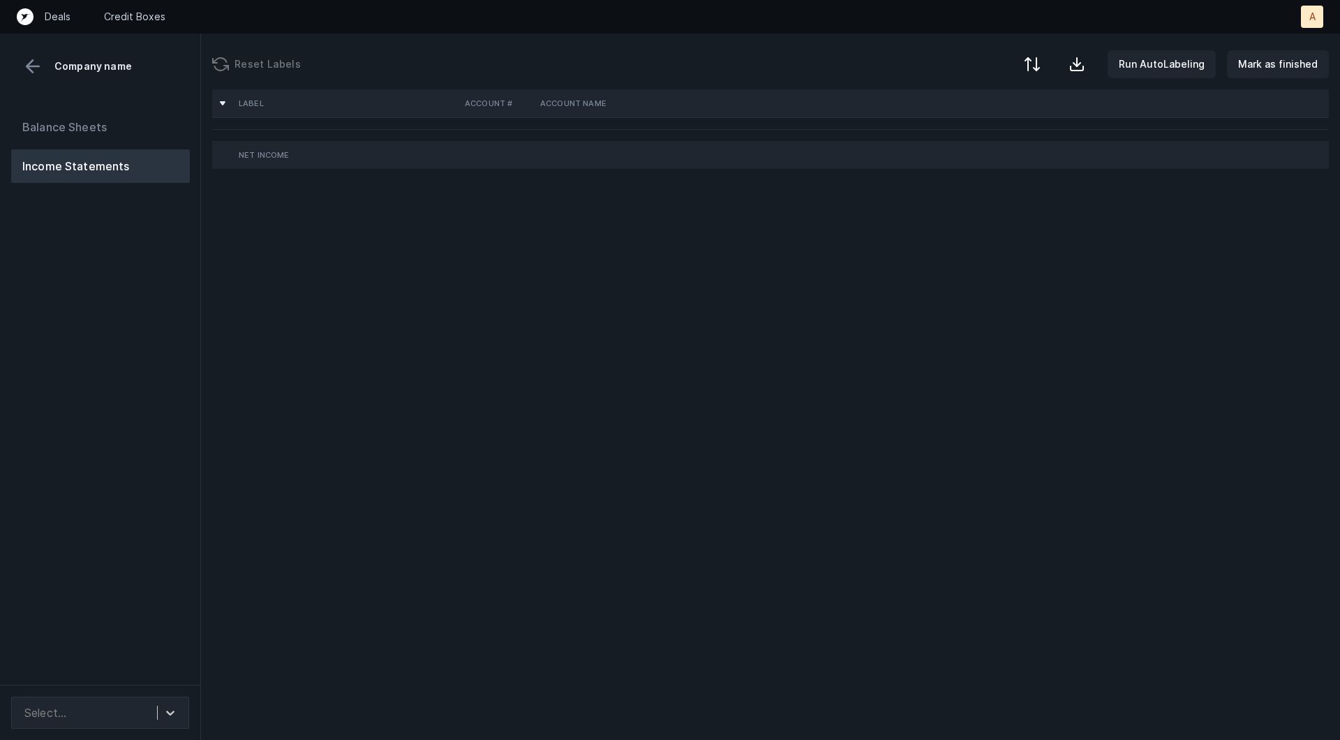
click at [39, 345] on div "Balance Sheets Income Statements" at bounding box center [100, 392] width 201 height 586
click at [96, 345] on div "Balance Sheets Income Statements" at bounding box center [100, 392] width 201 height 586
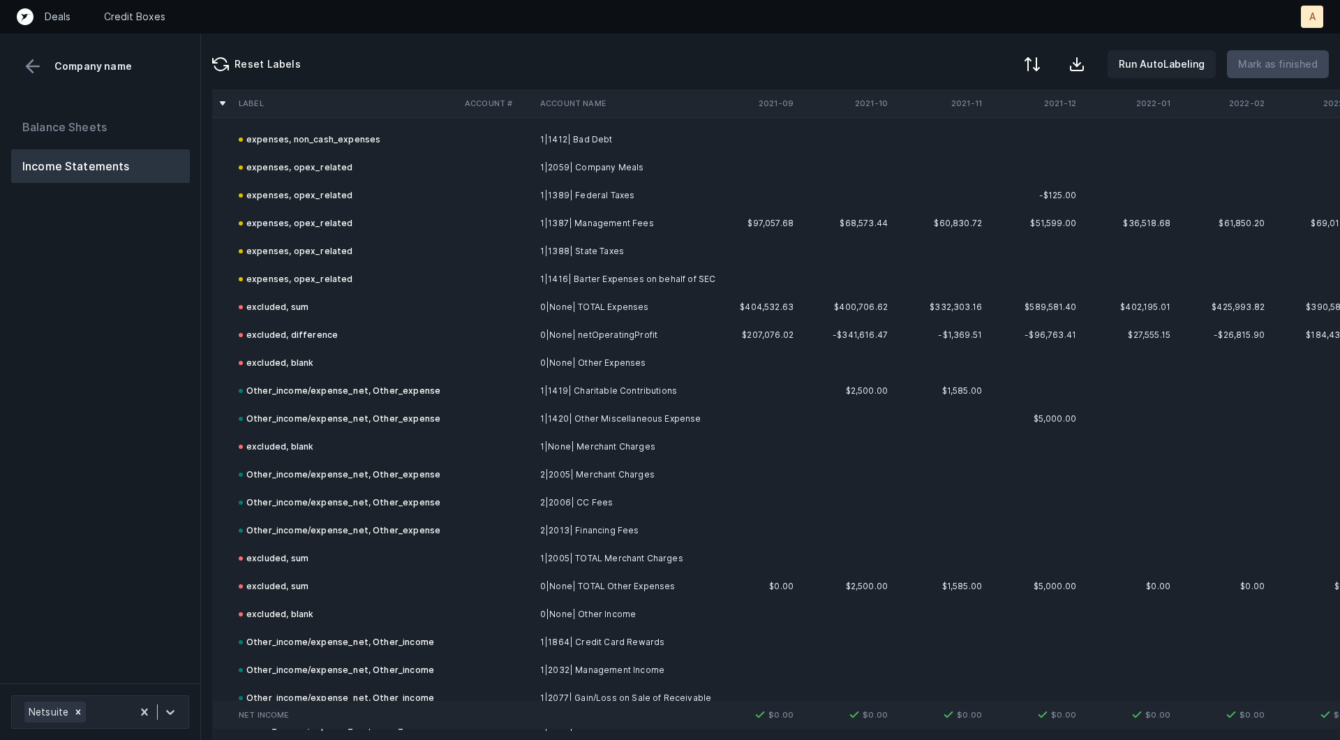
scroll to position [6391, 0]
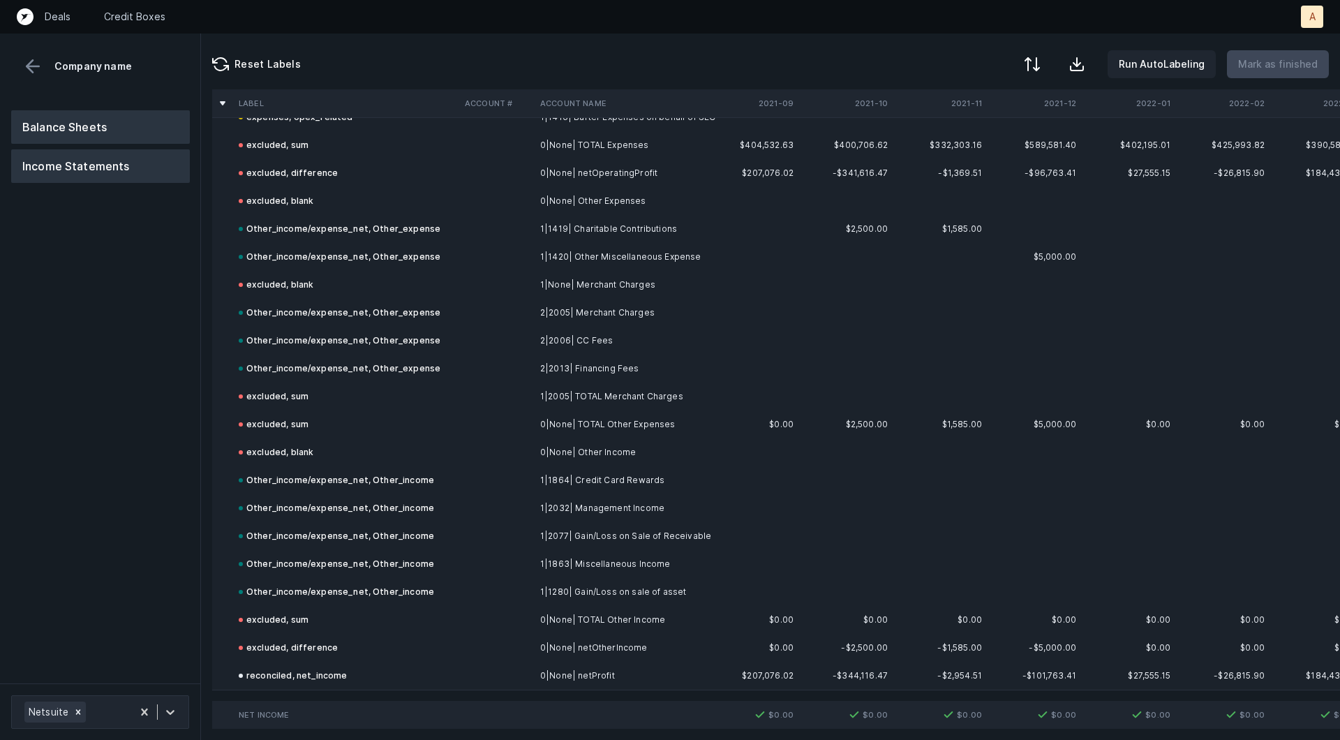
click at [132, 121] on button "Balance Sheets" at bounding box center [100, 126] width 179 height 33
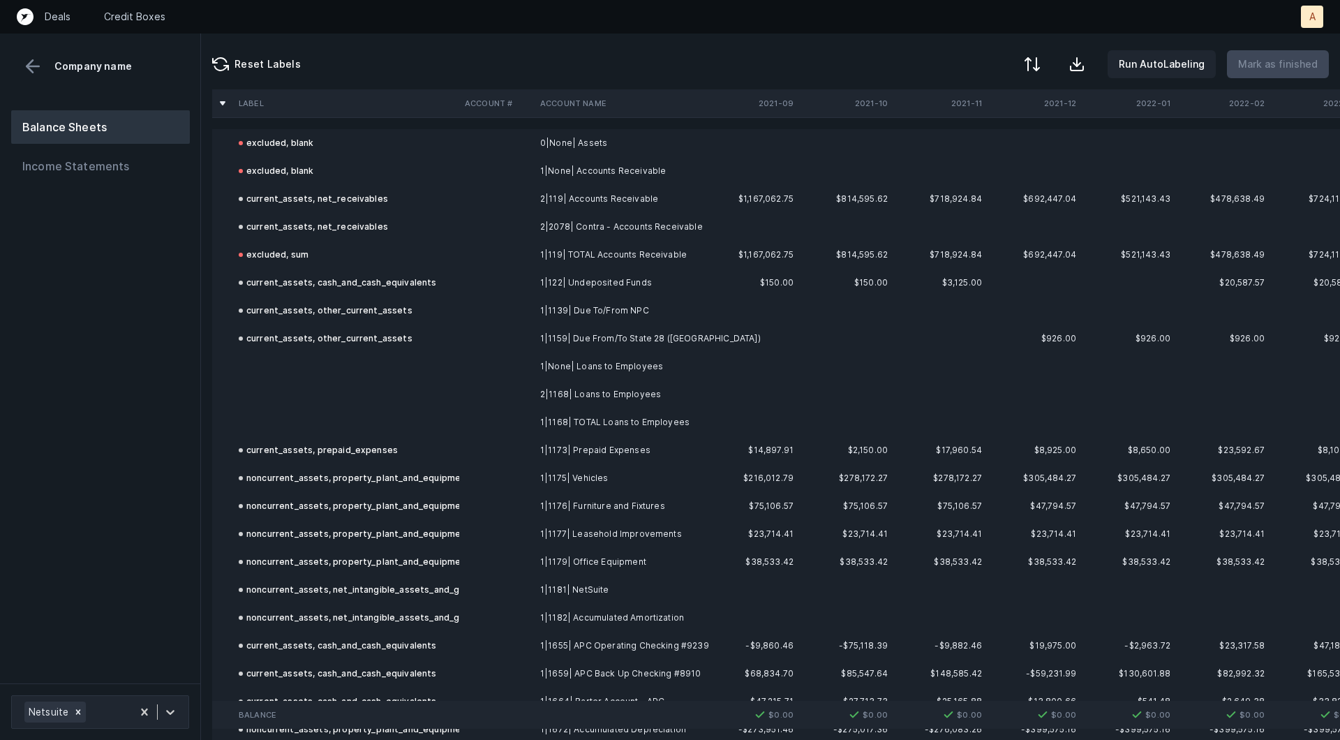
click at [611, 355] on td "1|None| Loans to Employees" at bounding box center [620, 366] width 170 height 28
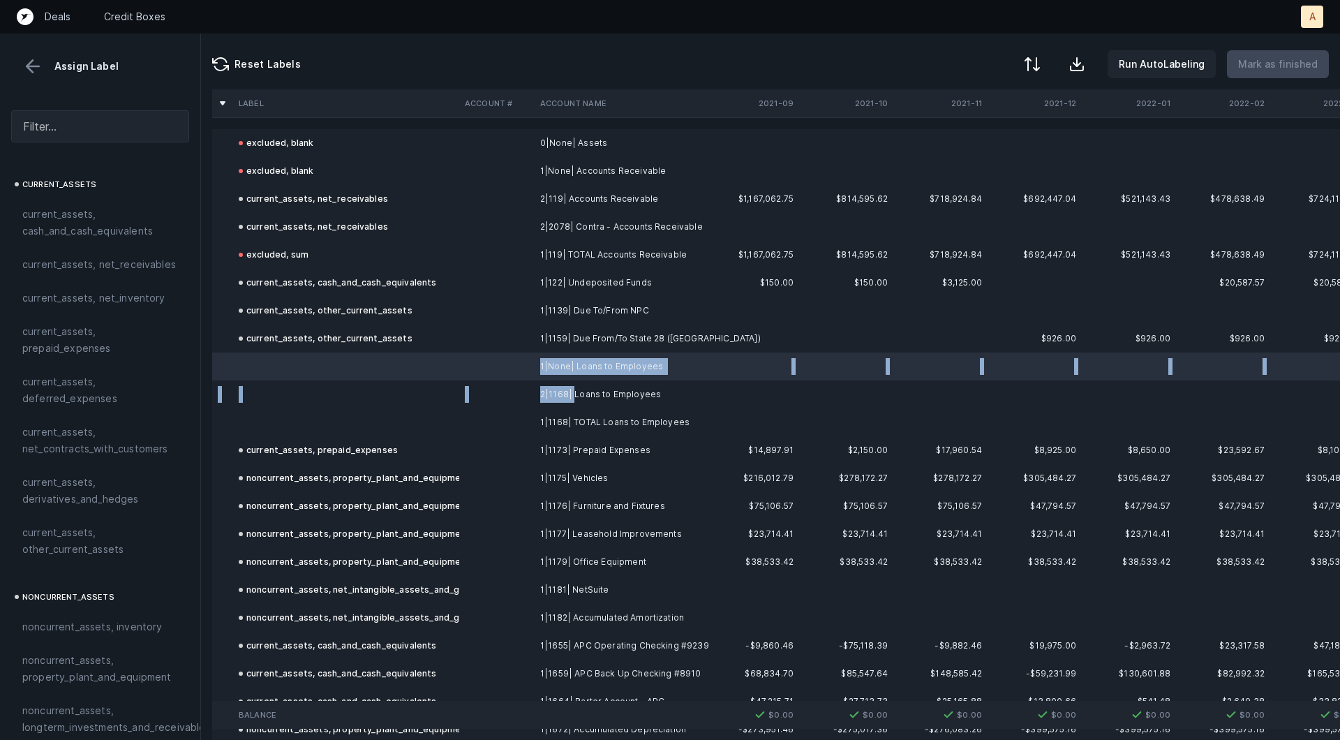
click at [574, 391] on td "2|1168| Loans to Employees" at bounding box center [620, 394] width 170 height 28
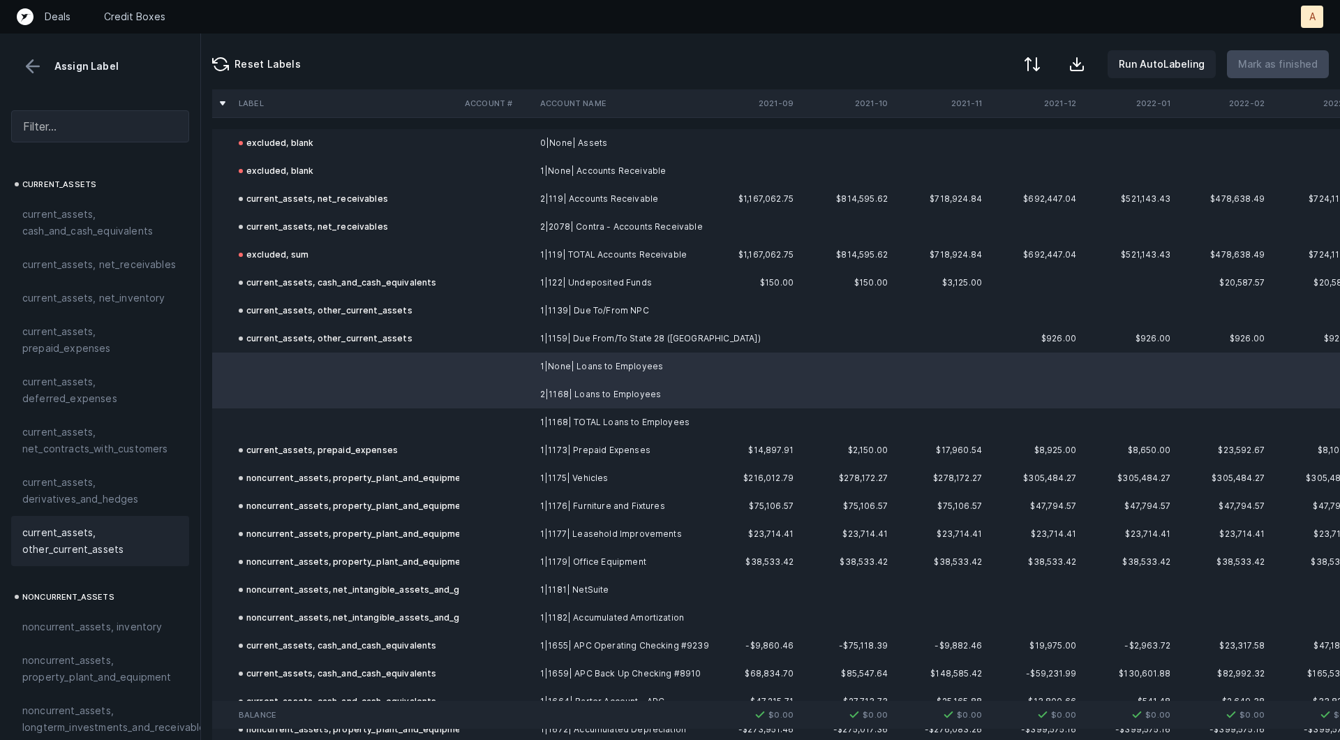
click at [129, 530] on span "current_assets, other_current_assets" at bounding box center [100, 540] width 156 height 33
click at [343, 424] on td at bounding box center [346, 422] width 226 height 28
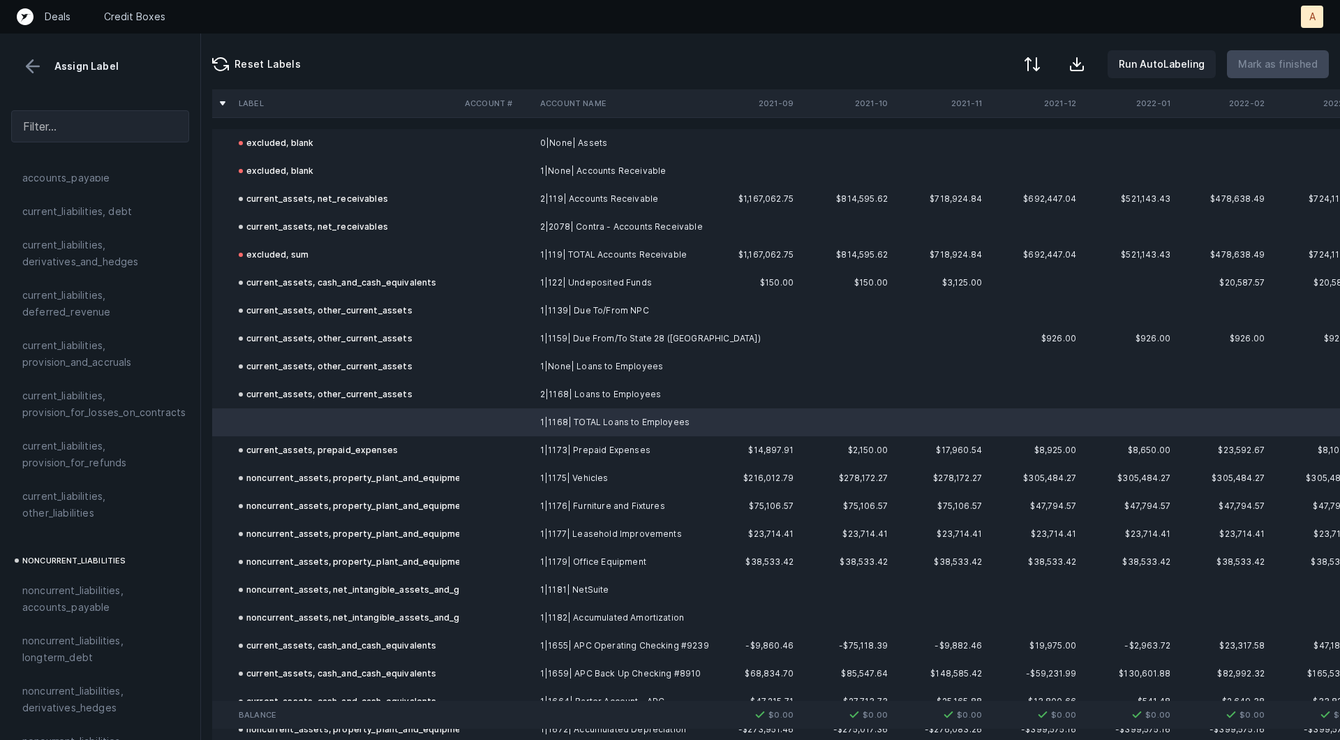
scroll to position [1513, 0]
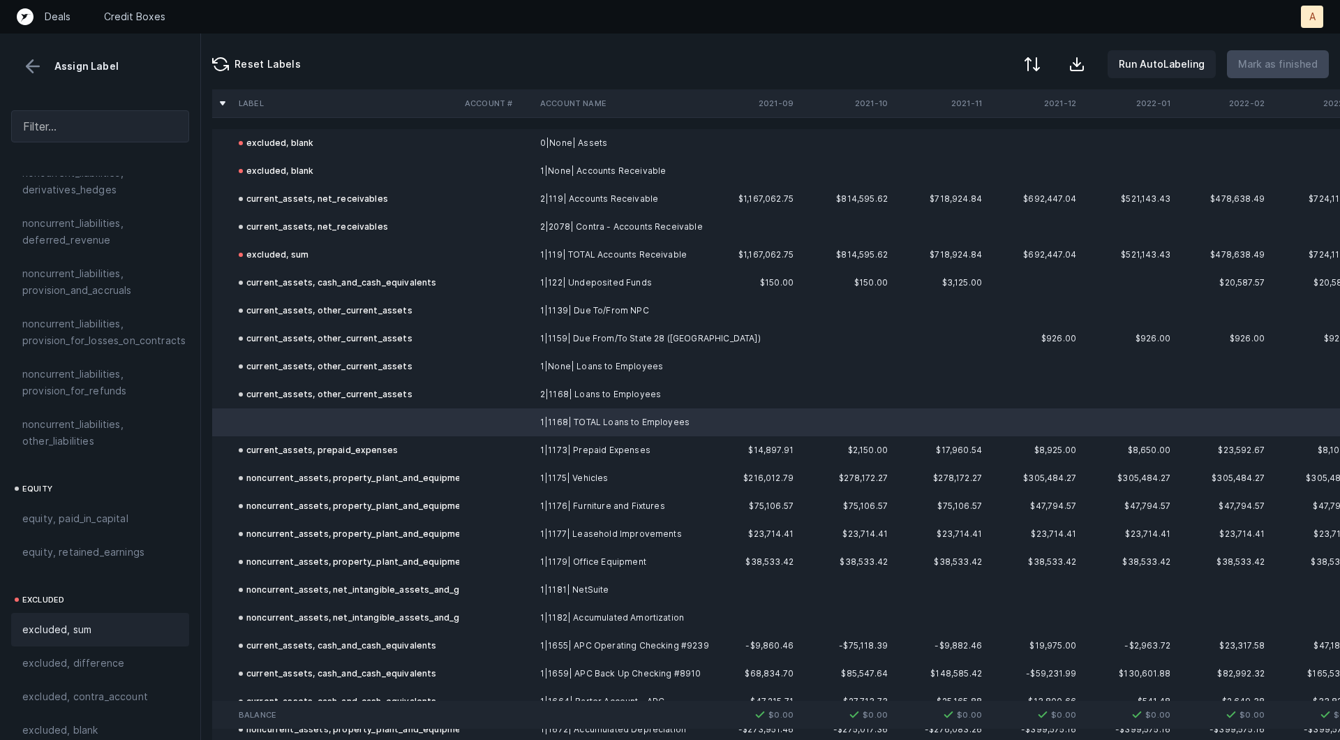
click at [61, 621] on span "excluded, sum" at bounding box center [56, 629] width 69 height 17
click at [1262, 65] on p "Mark as finished" at bounding box center [1278, 64] width 80 height 17
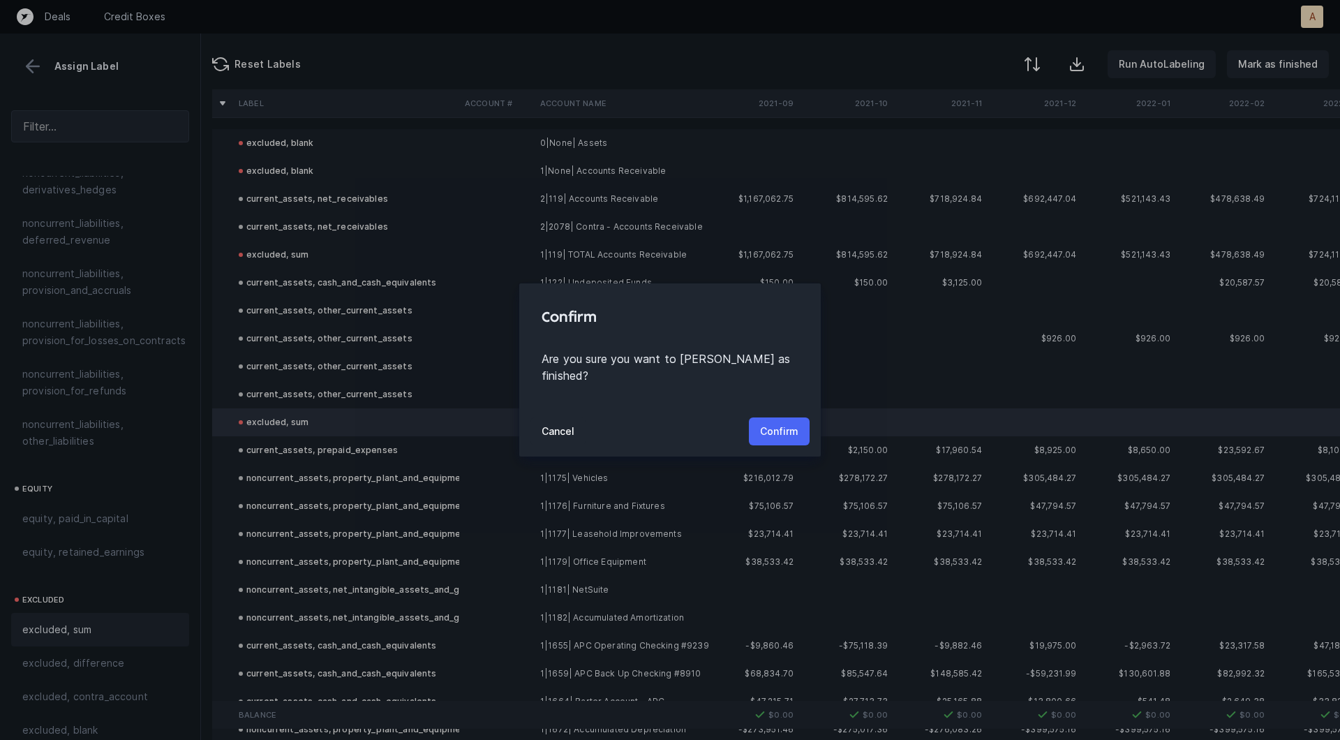
click at [784, 426] on p "Confirm" at bounding box center [779, 431] width 38 height 17
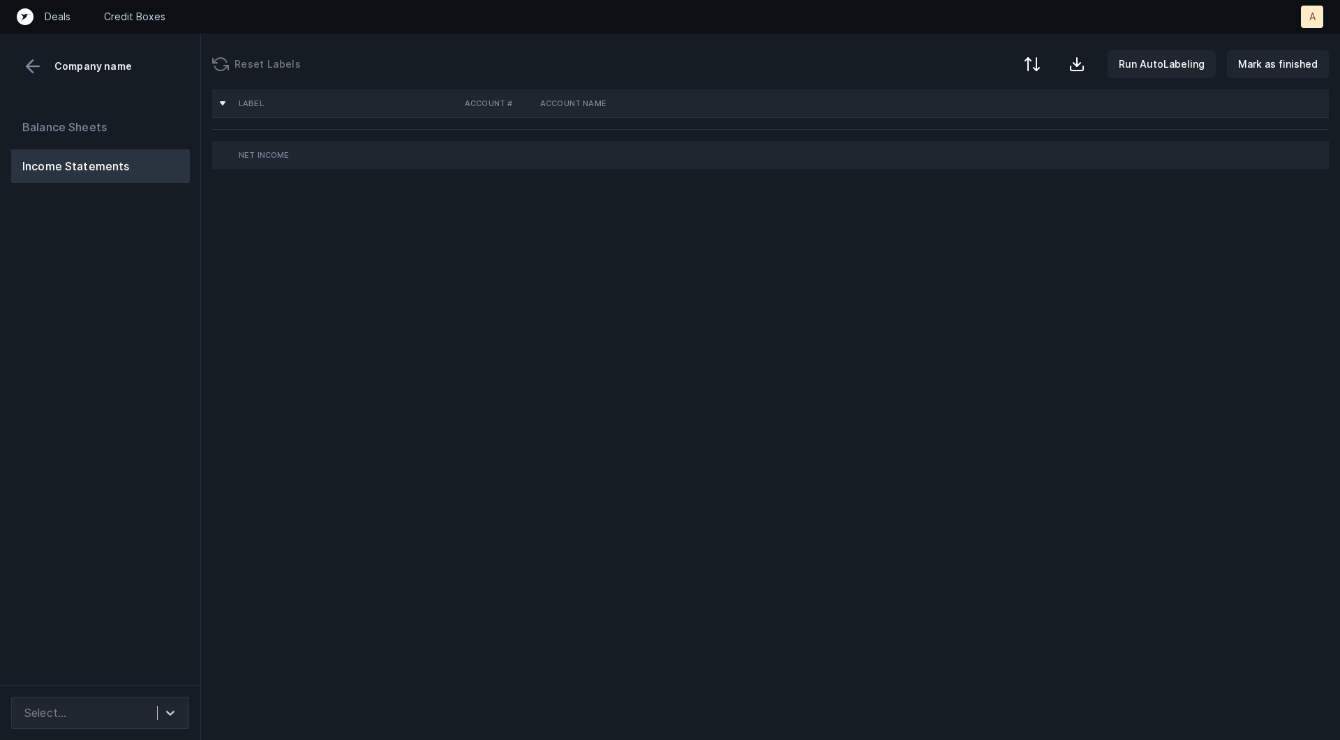
click at [157, 335] on div "Balance Sheets Income Statements" at bounding box center [100, 392] width 201 height 586
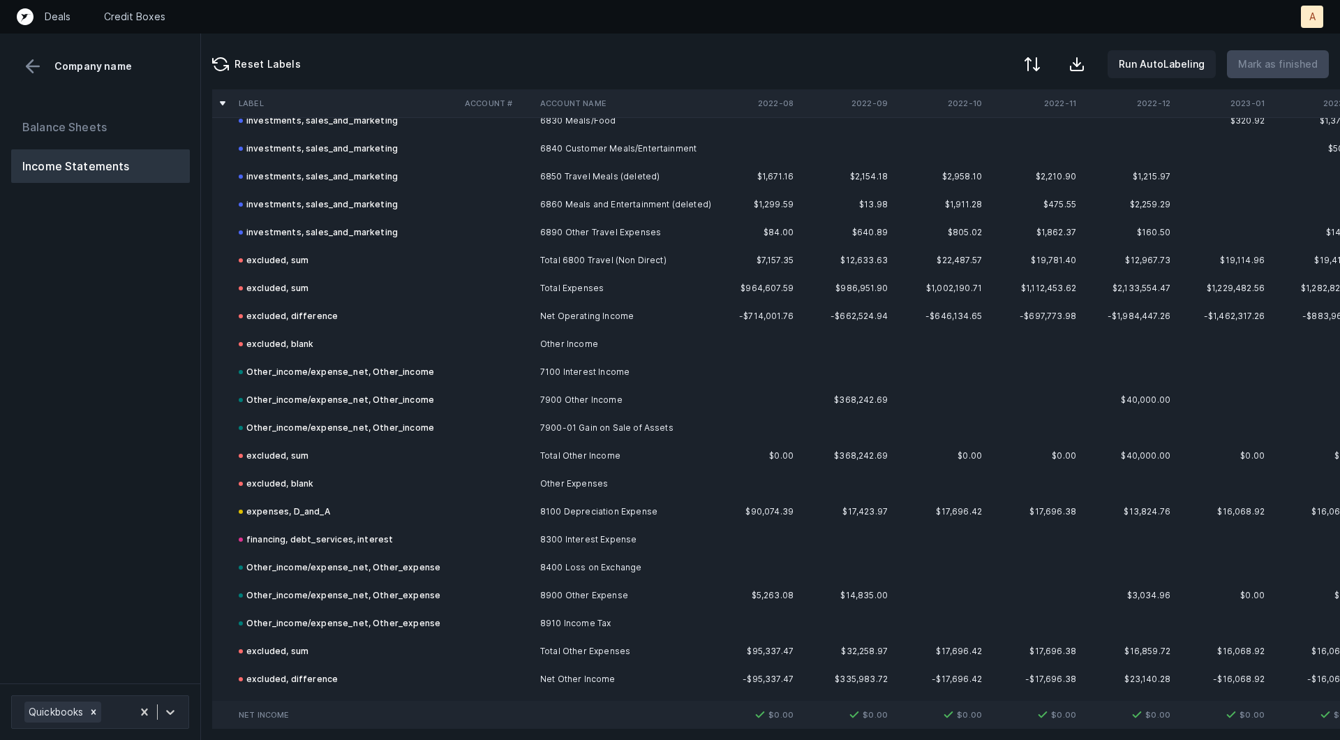
scroll to position [2706, 0]
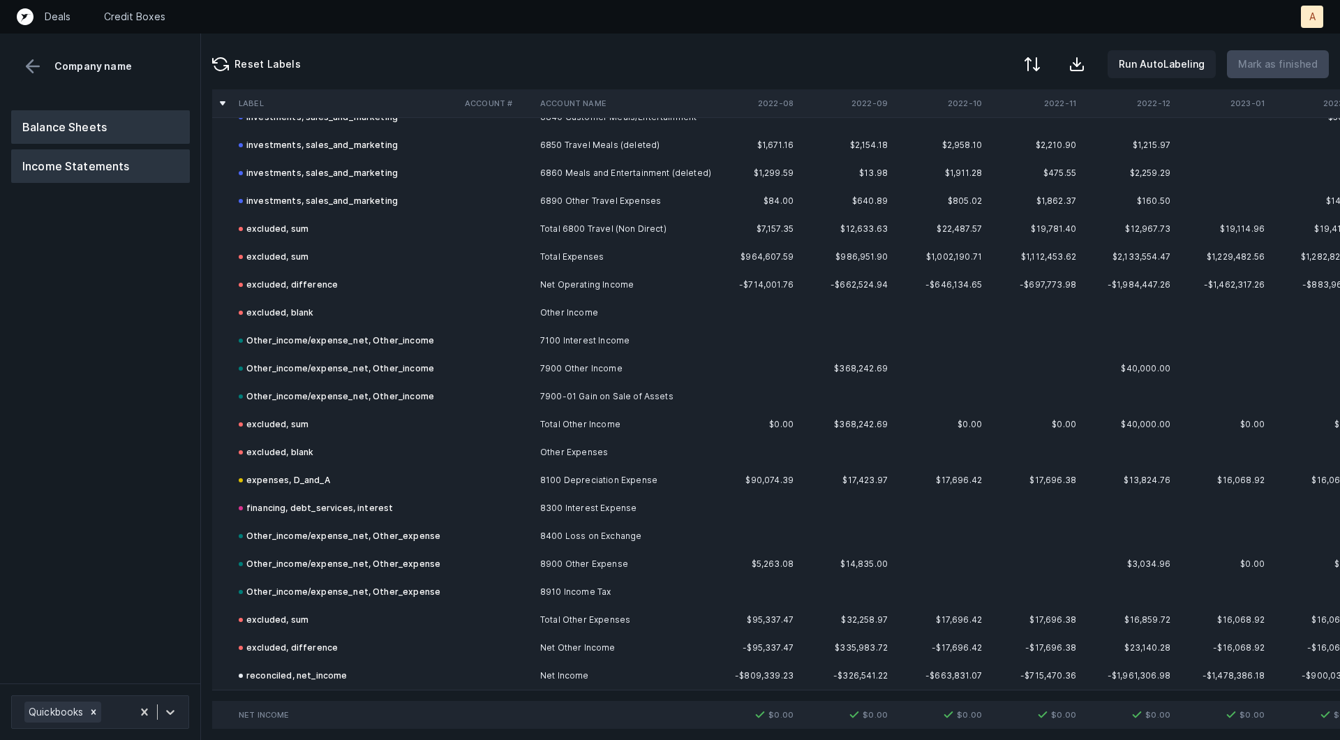
click at [47, 135] on button "Balance Sheets" at bounding box center [100, 126] width 179 height 33
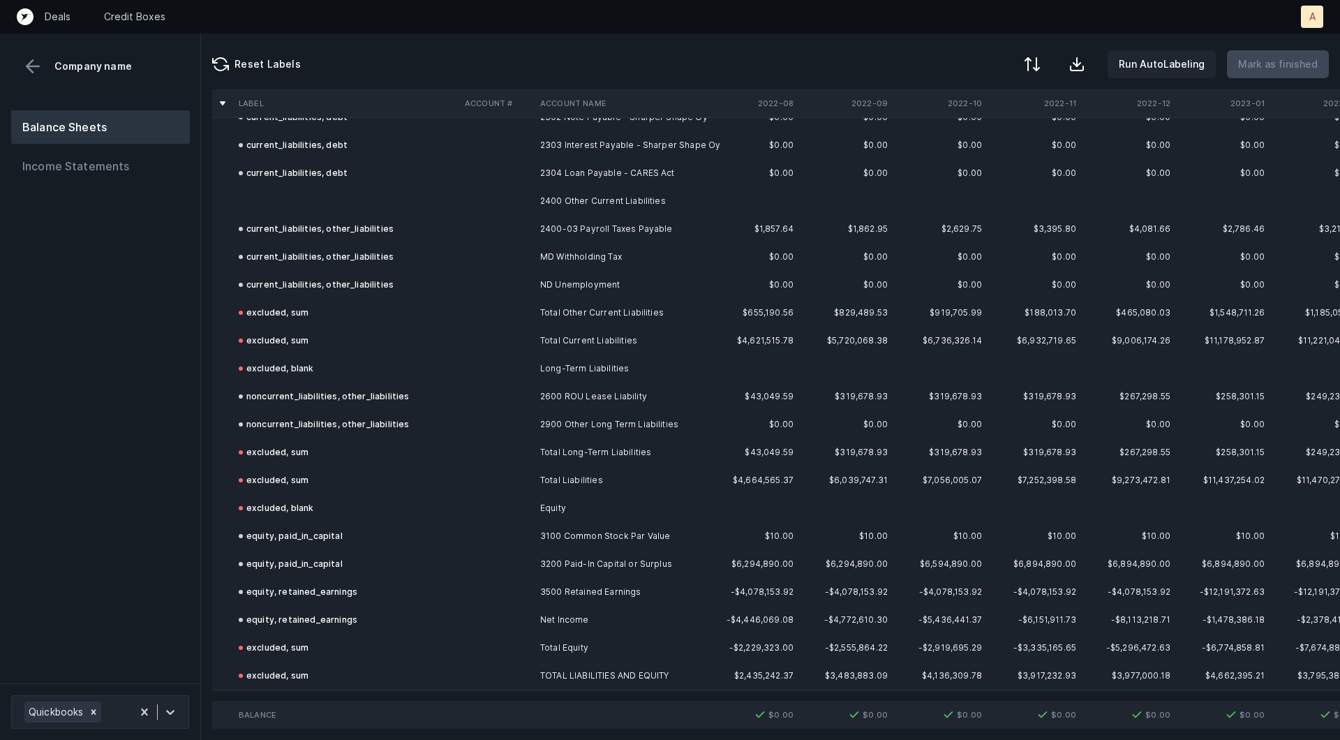
scroll to position [1239, 0]
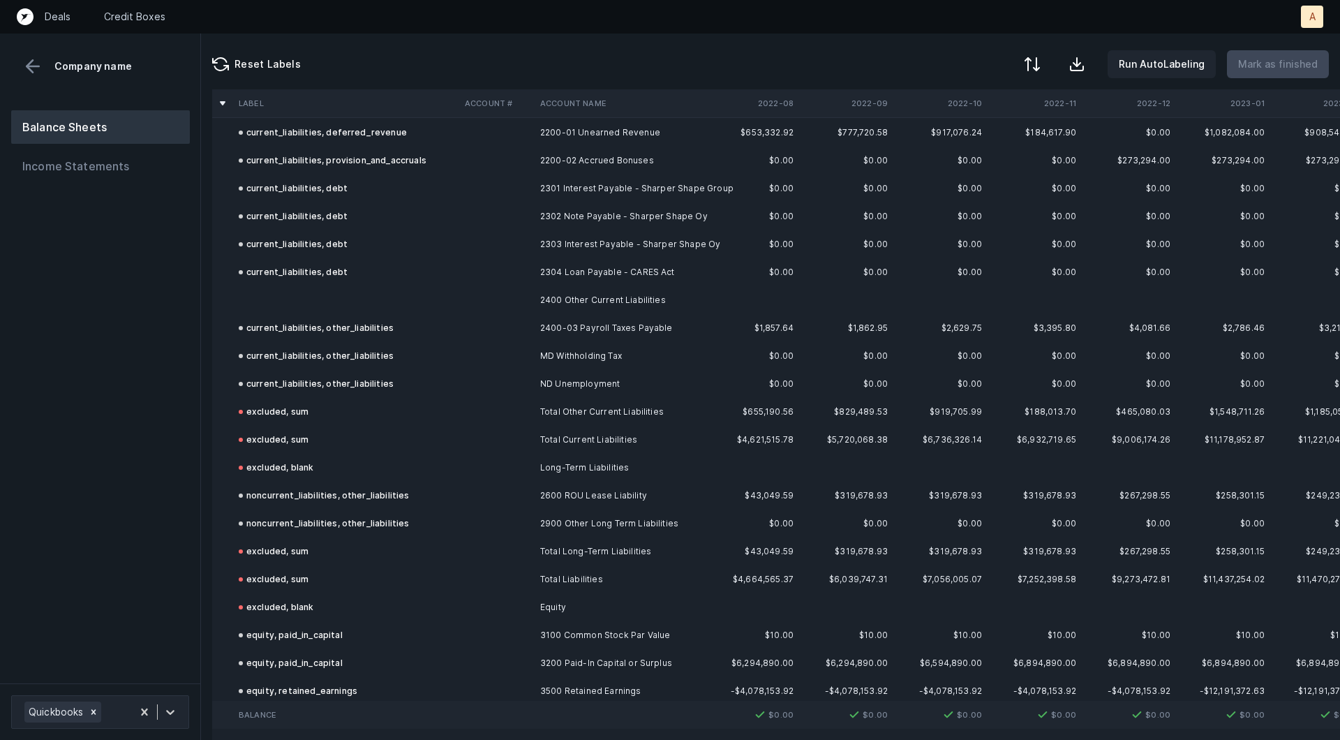
click at [576, 294] on td "2400 Other Current Liabilities" at bounding box center [620, 300] width 170 height 28
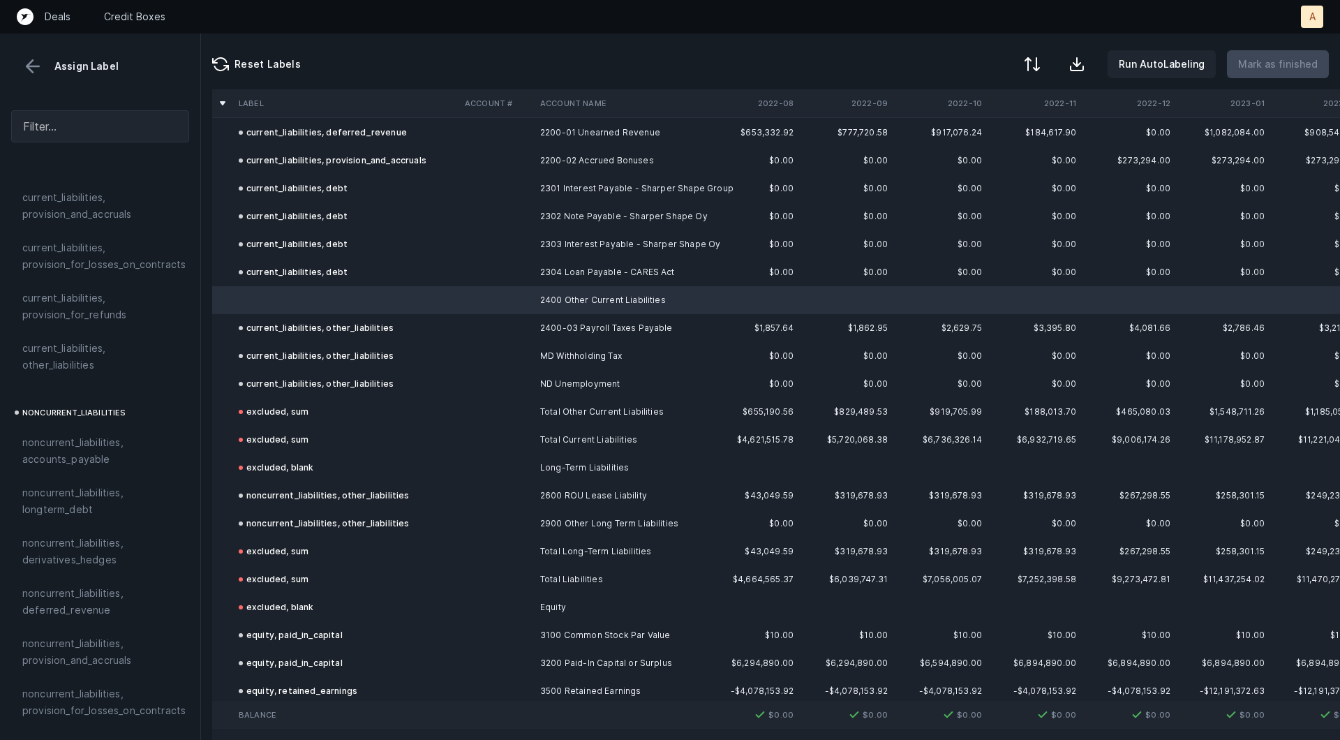
scroll to position [1087, 0]
click at [72, 403] on span "current_liabilities, other_liabilities" at bounding box center [100, 412] width 156 height 33
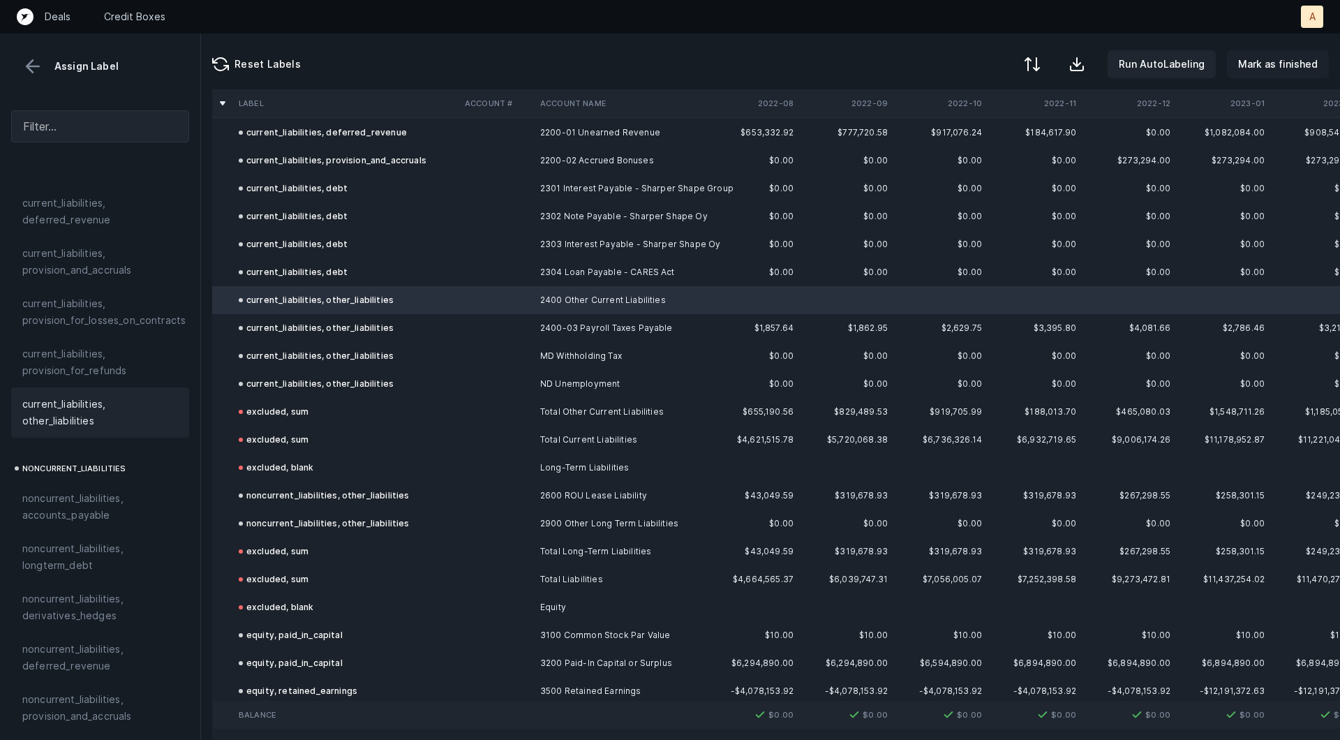
click at [1281, 59] on p "Mark as finished" at bounding box center [1278, 64] width 80 height 17
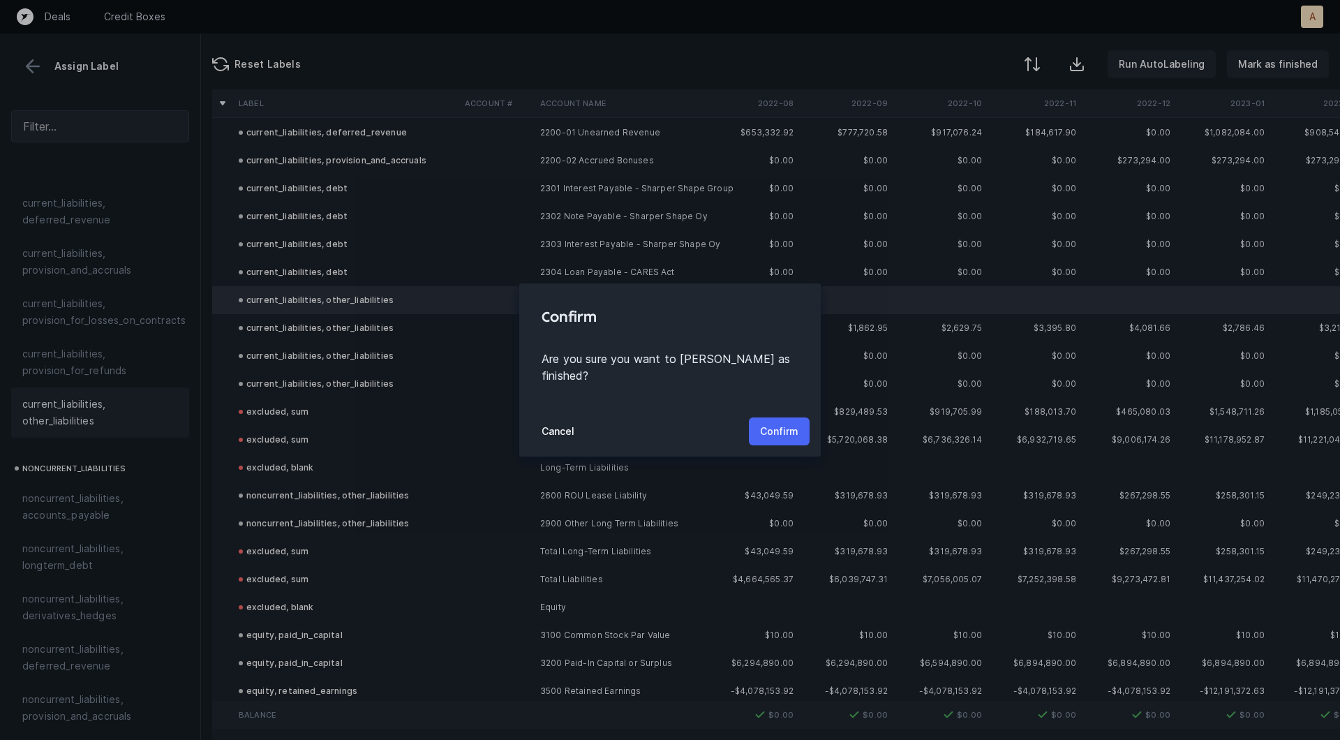
click at [785, 423] on p "Confirm" at bounding box center [779, 431] width 38 height 17
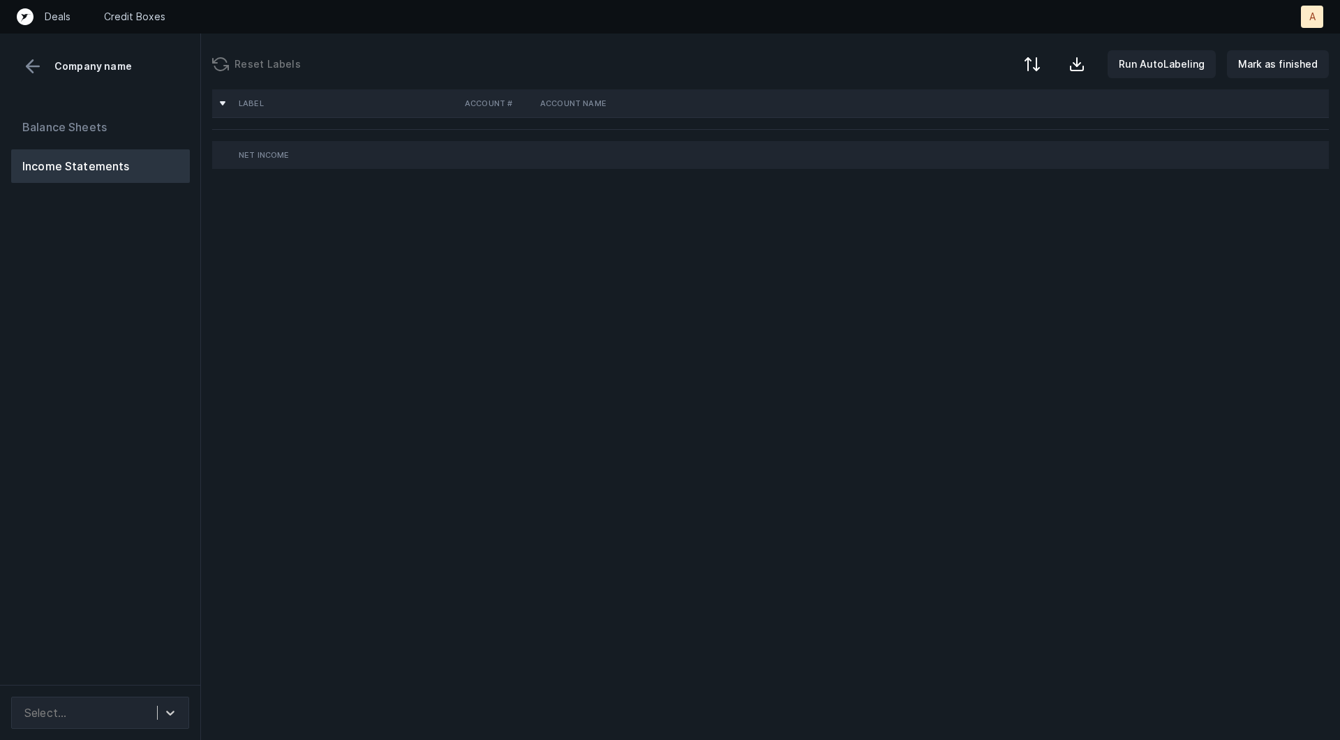
click at [135, 346] on div "Balance Sheets Income Statements" at bounding box center [100, 392] width 201 height 586
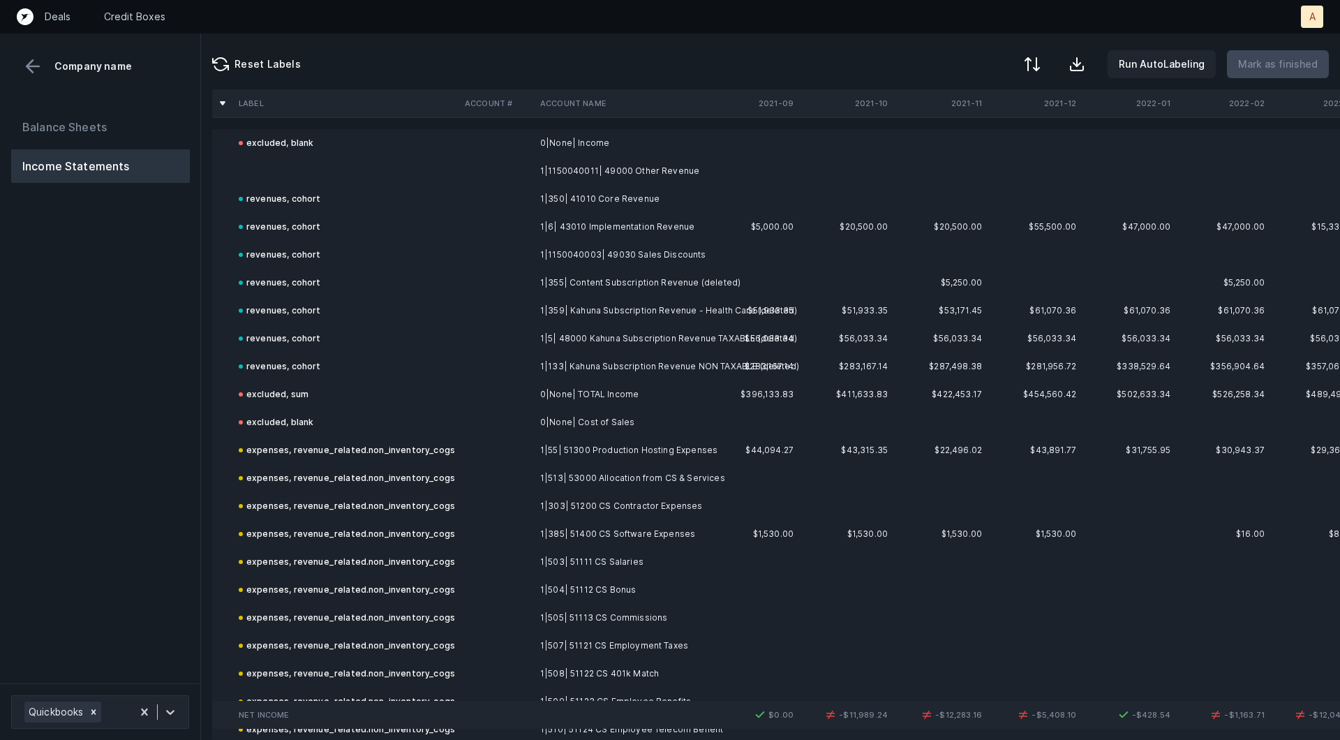
click at [447, 161] on td at bounding box center [346, 171] width 226 height 28
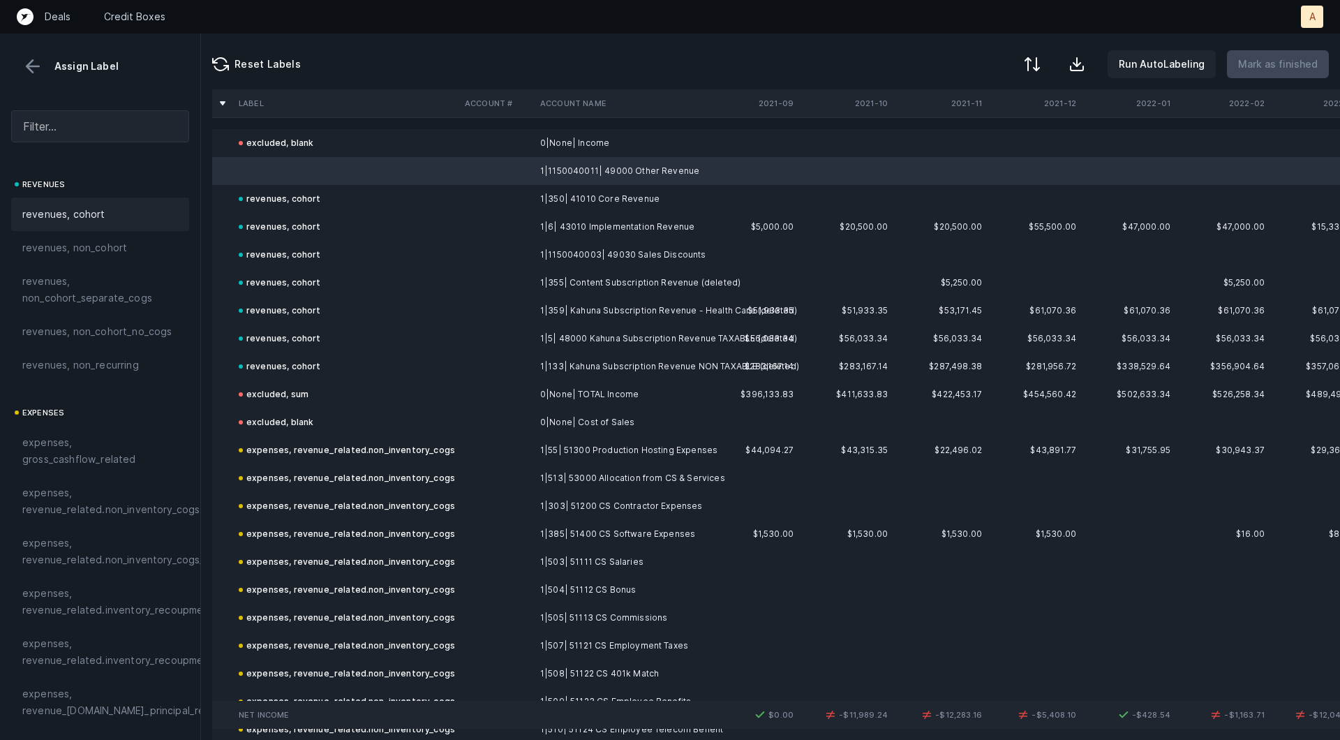
click at [110, 225] on div "revenues, cohort" at bounding box center [100, 214] width 178 height 33
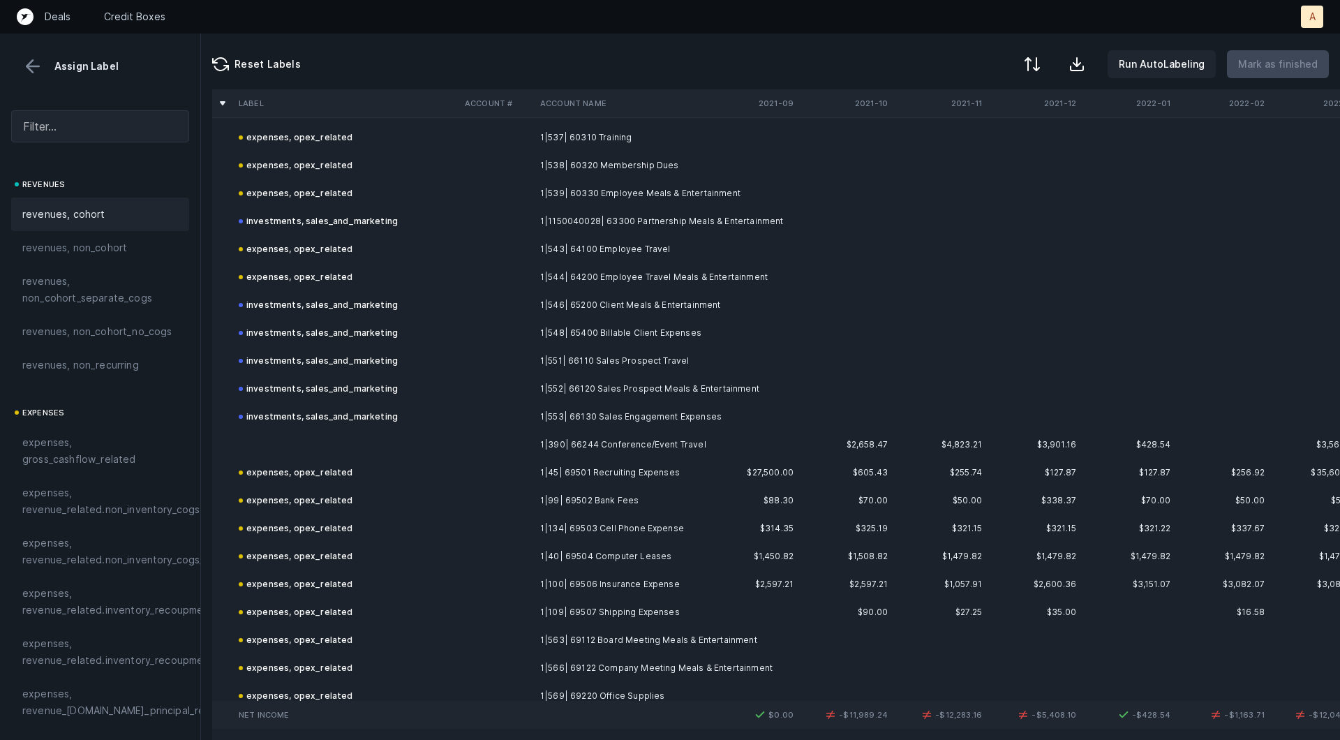
scroll to position [1602, 0]
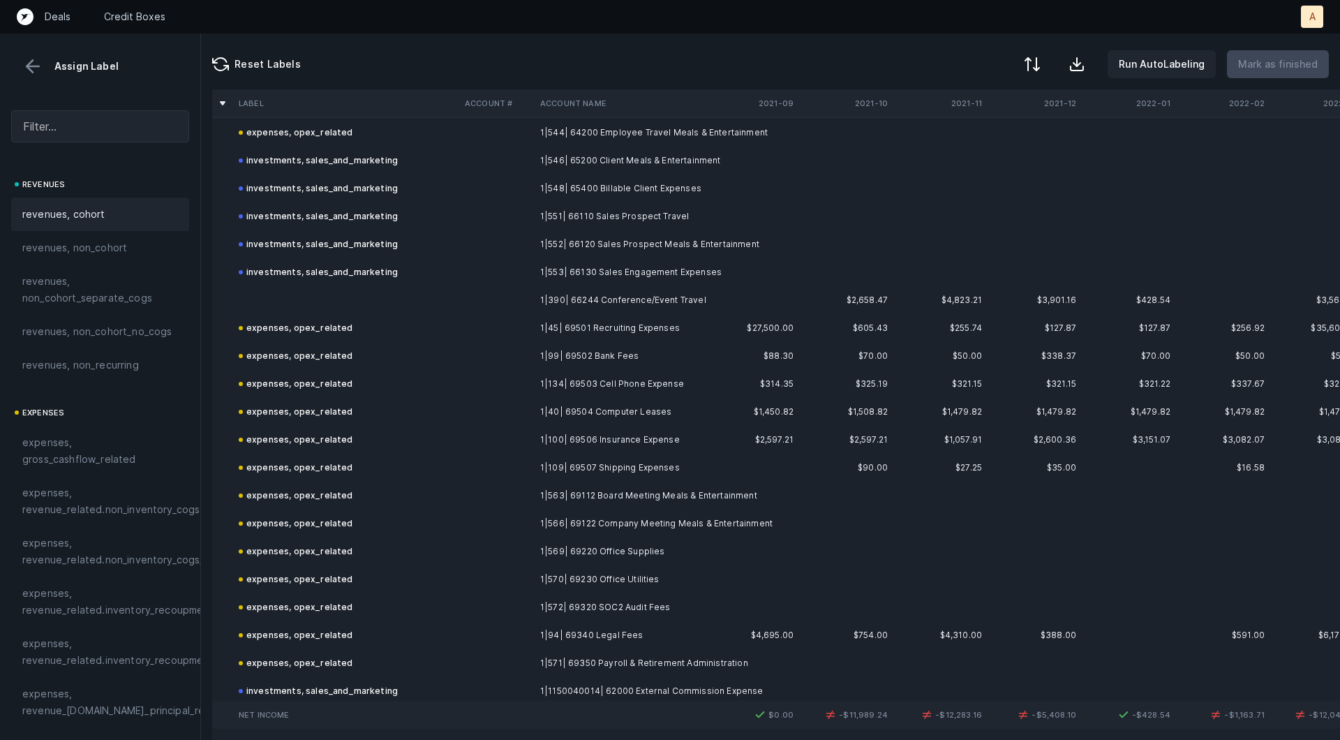
click at [619, 295] on td "1|390| 66244 Conference/Event Travel" at bounding box center [620, 300] width 170 height 28
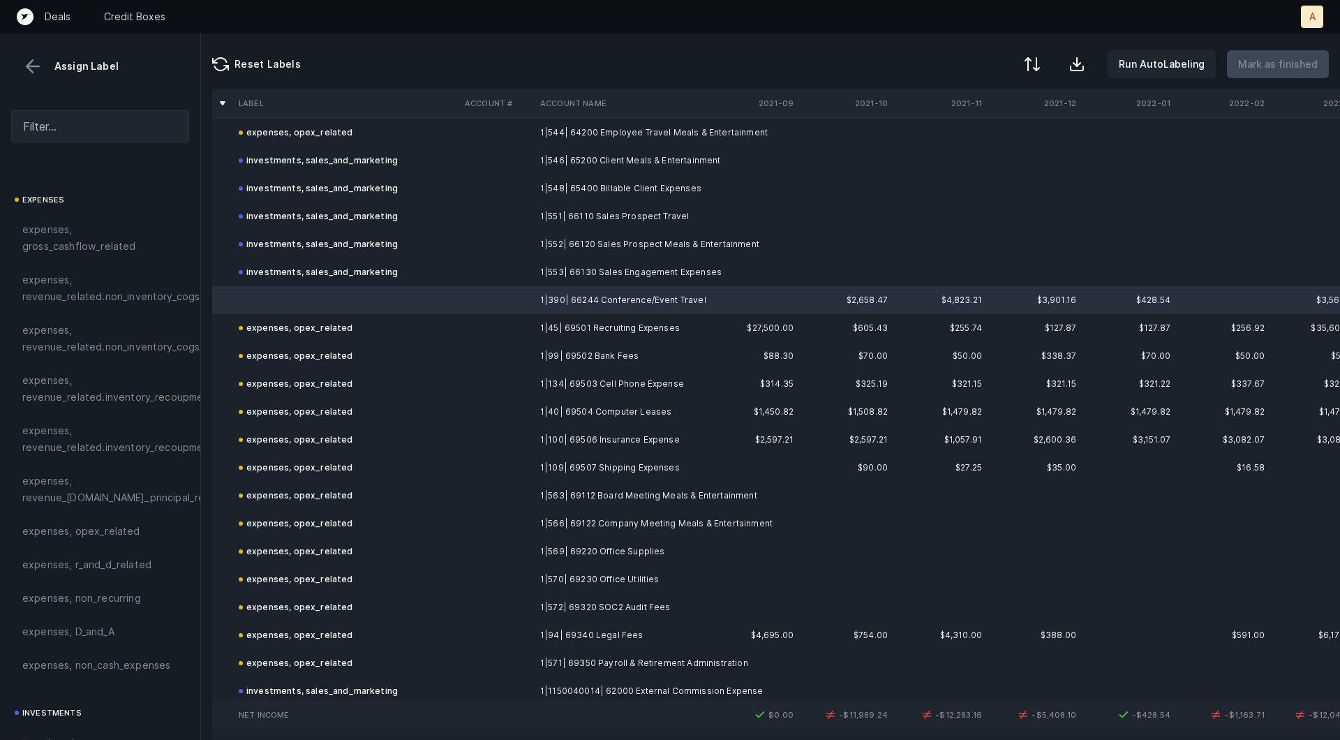
scroll to position [338, 0]
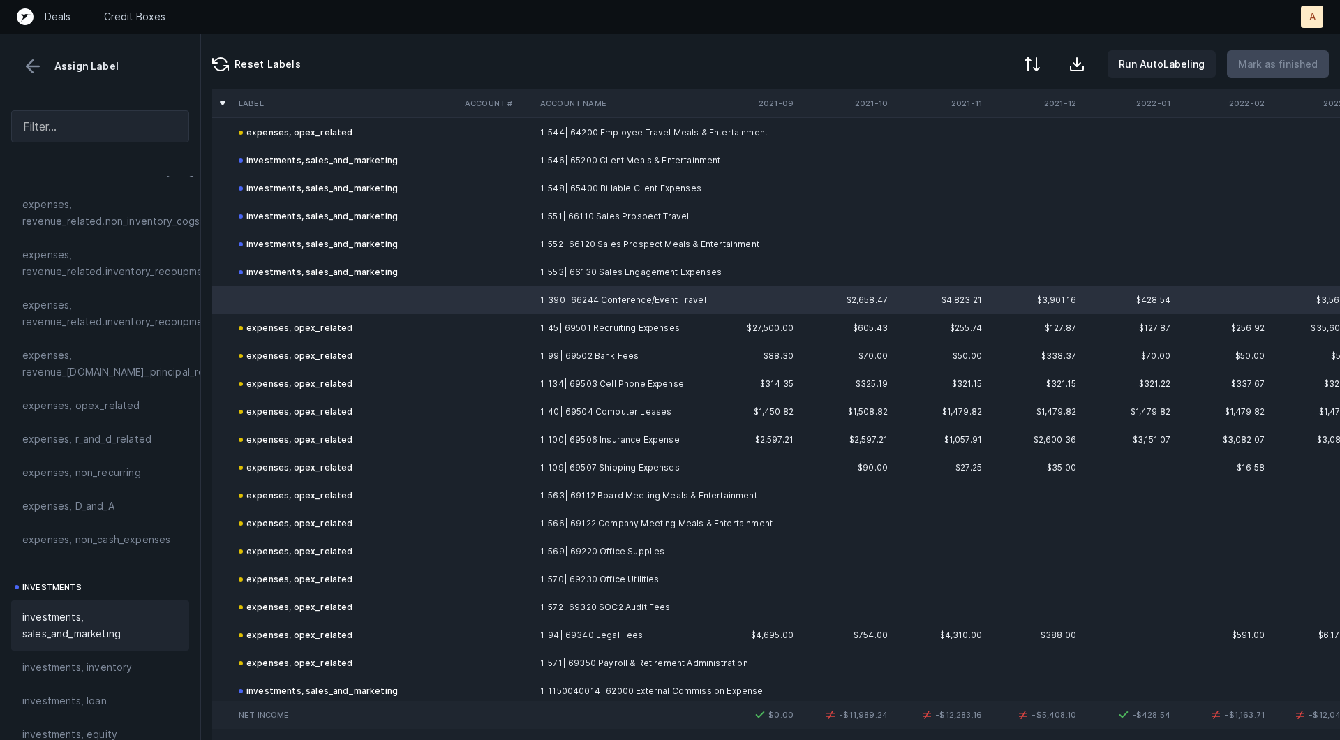
click at [73, 620] on span "investments, sales_and_marketing" at bounding box center [100, 625] width 156 height 33
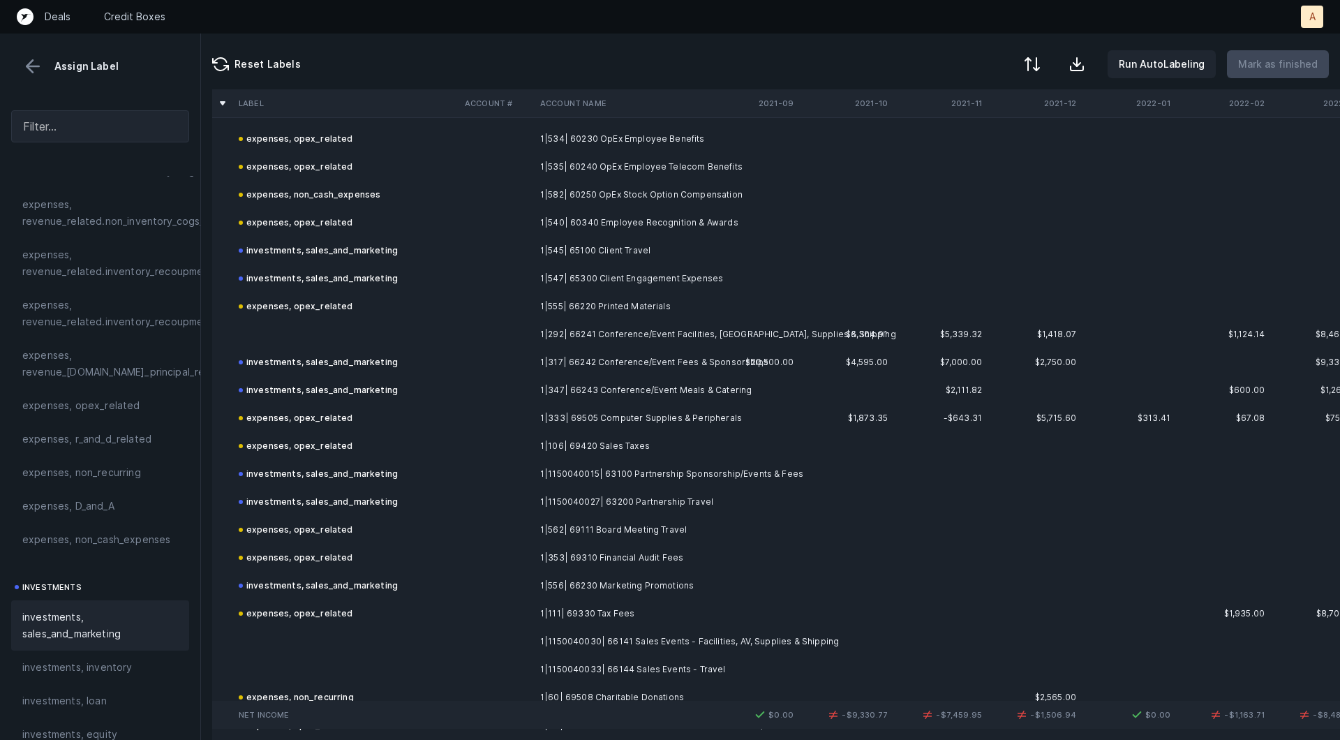
scroll to position [2330, 0]
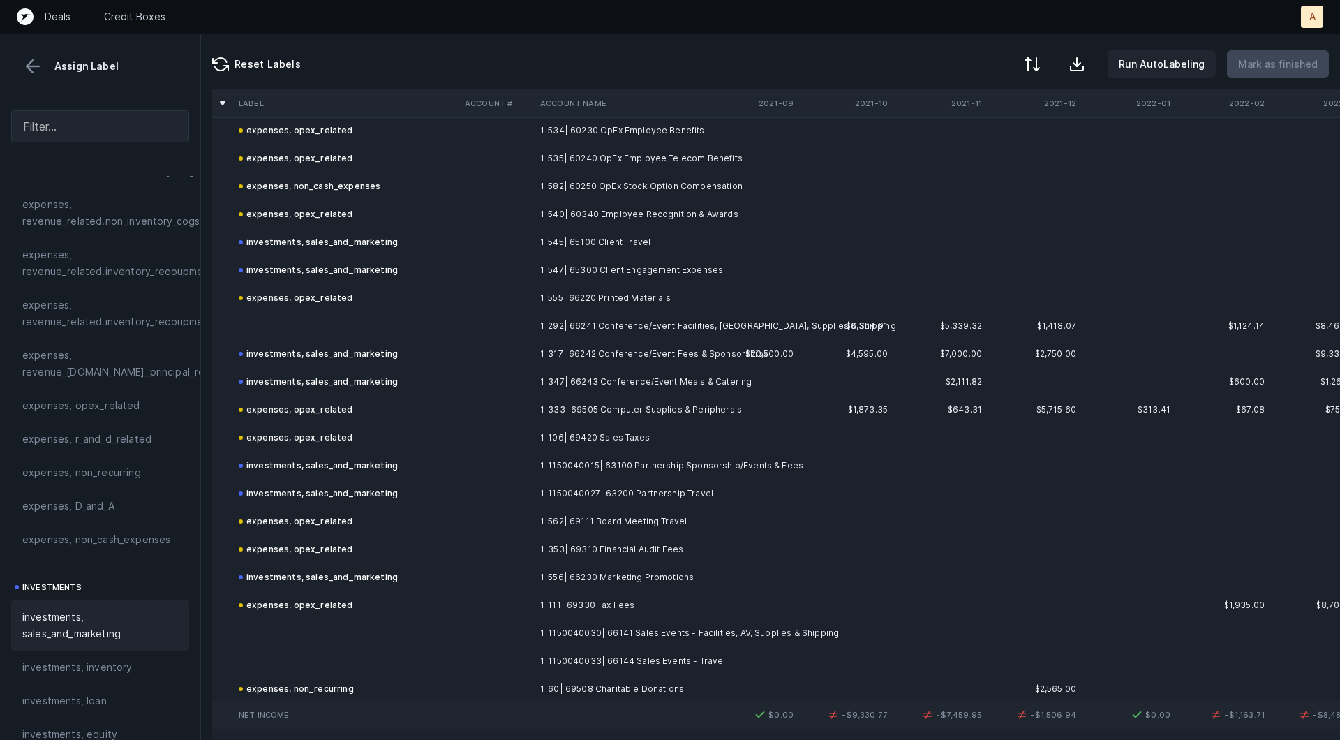
click at [528, 327] on td at bounding box center [496, 326] width 75 height 28
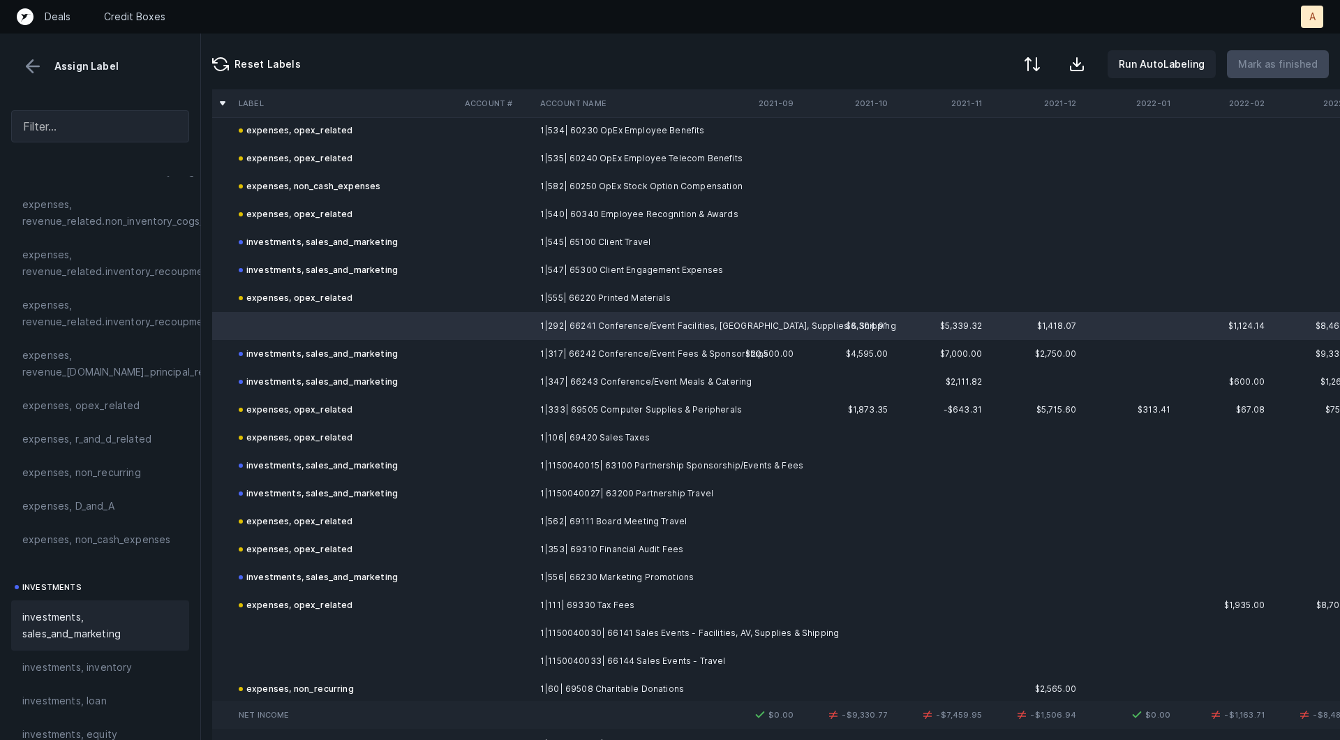
click at [57, 631] on span "investments, sales_and_marketing" at bounding box center [100, 625] width 156 height 33
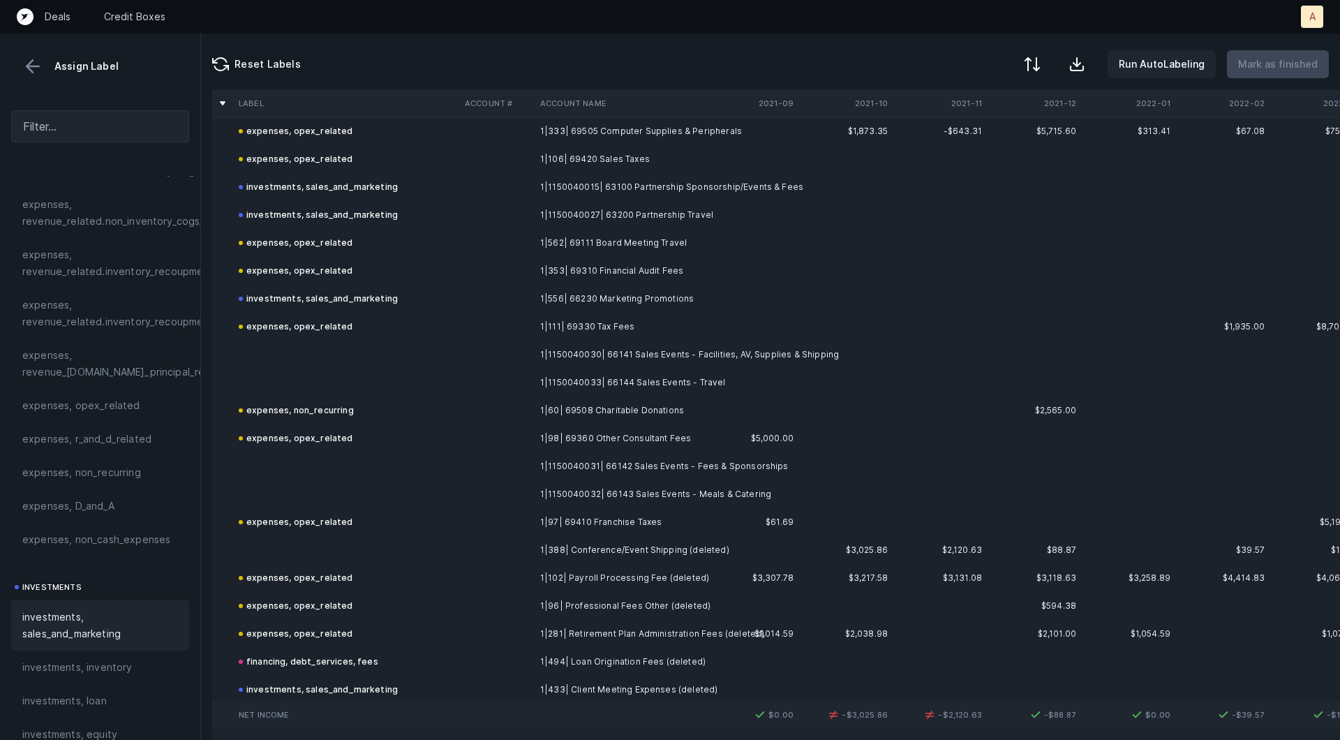
scroll to position [2625, 0]
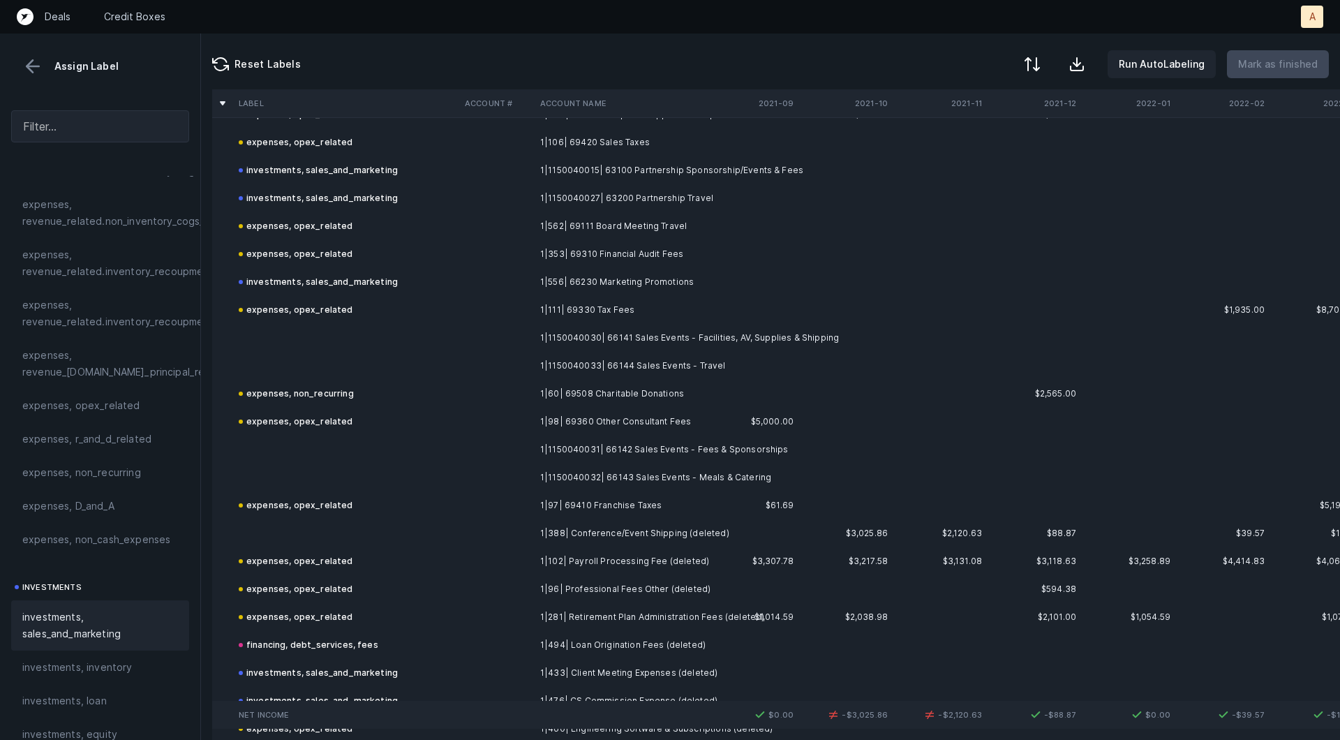
click at [380, 359] on td at bounding box center [346, 366] width 226 height 28
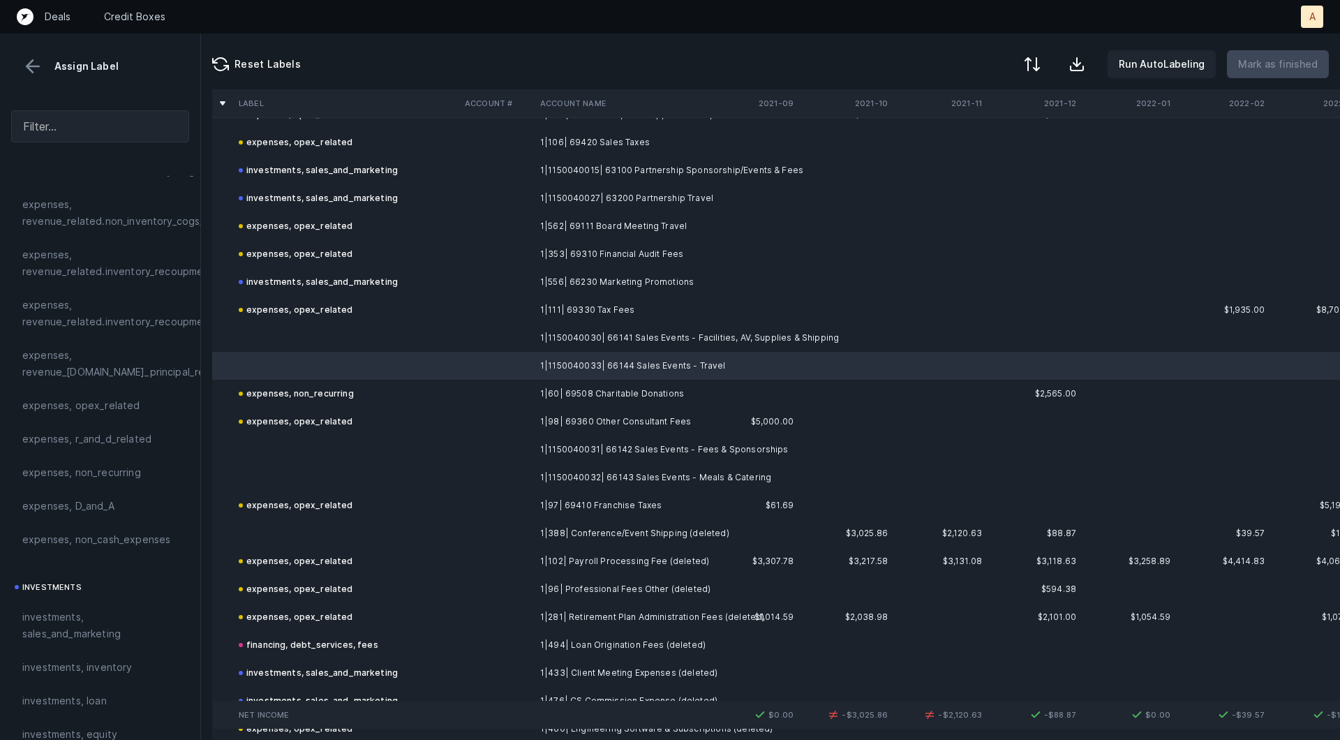
click at [378, 344] on td at bounding box center [346, 338] width 226 height 28
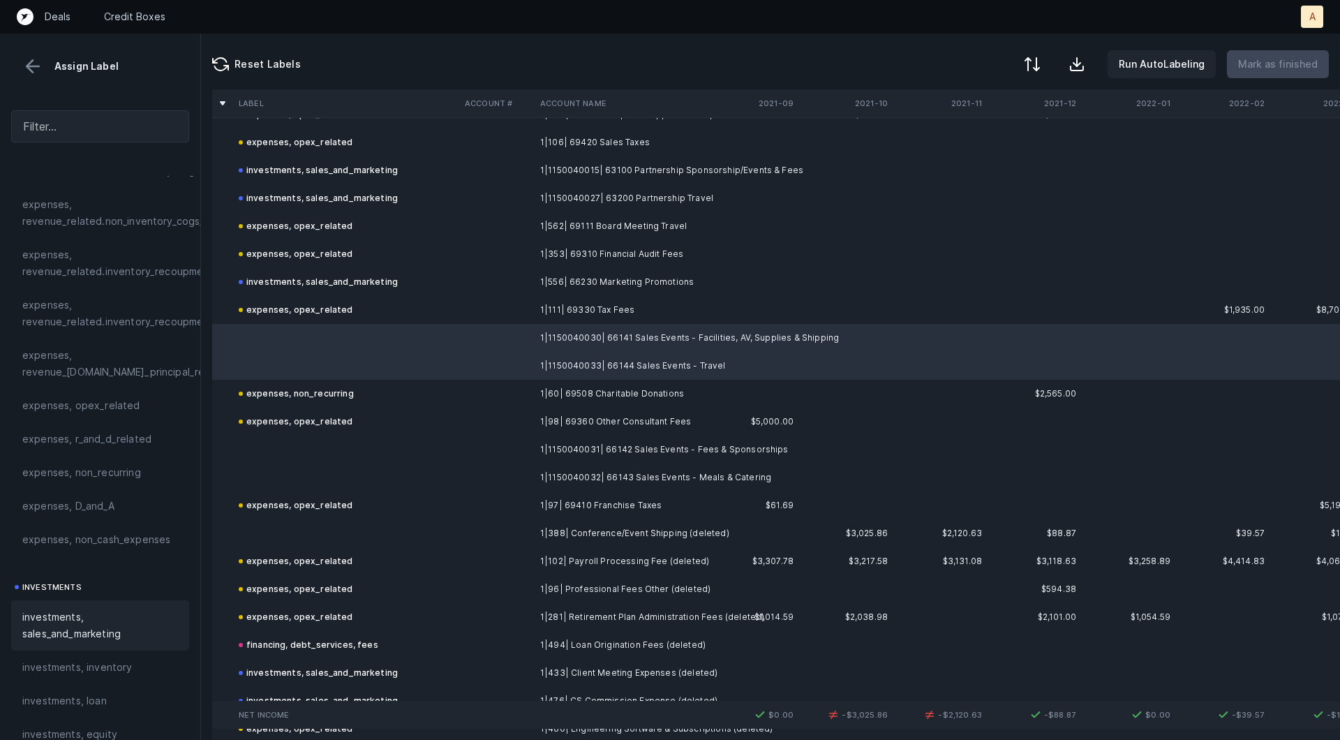
click at [75, 607] on div "investments, sales_and_marketing" at bounding box center [100, 625] width 178 height 50
click at [316, 464] on td at bounding box center [346, 477] width 226 height 28
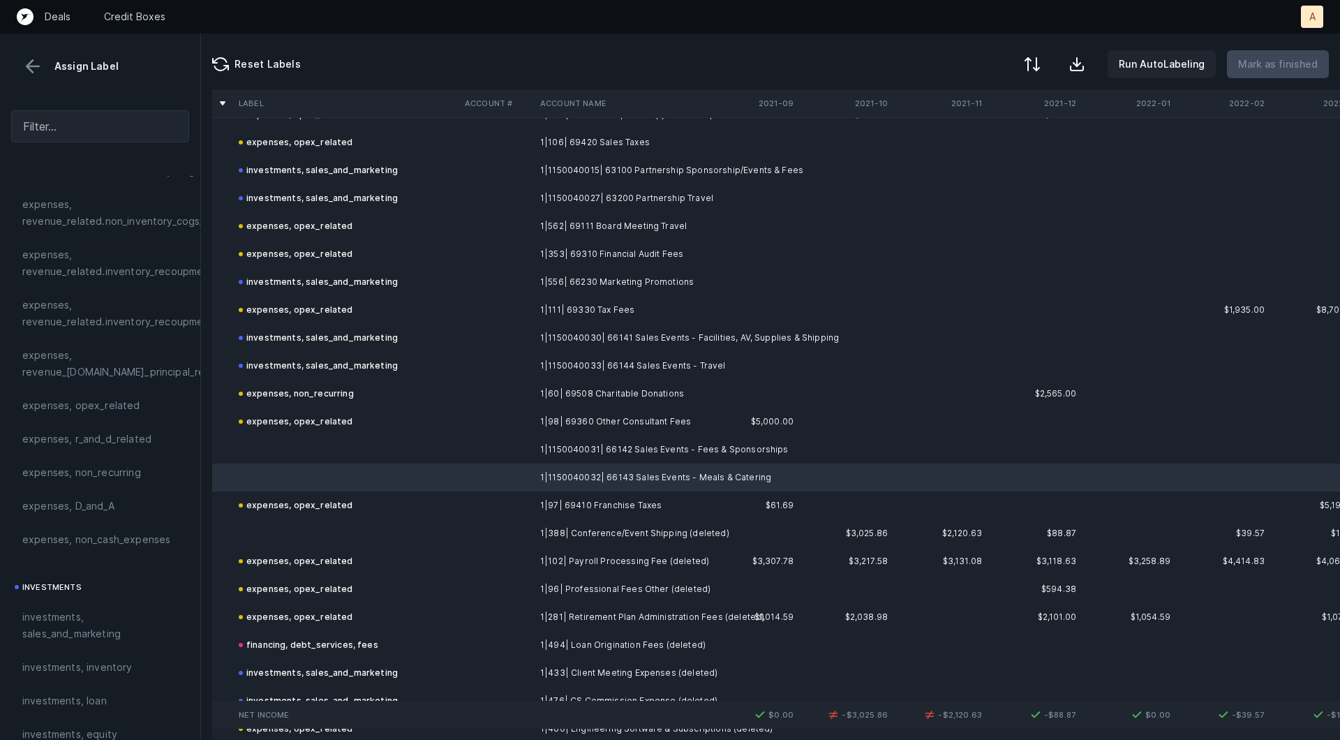
click at [319, 452] on td at bounding box center [346, 449] width 226 height 28
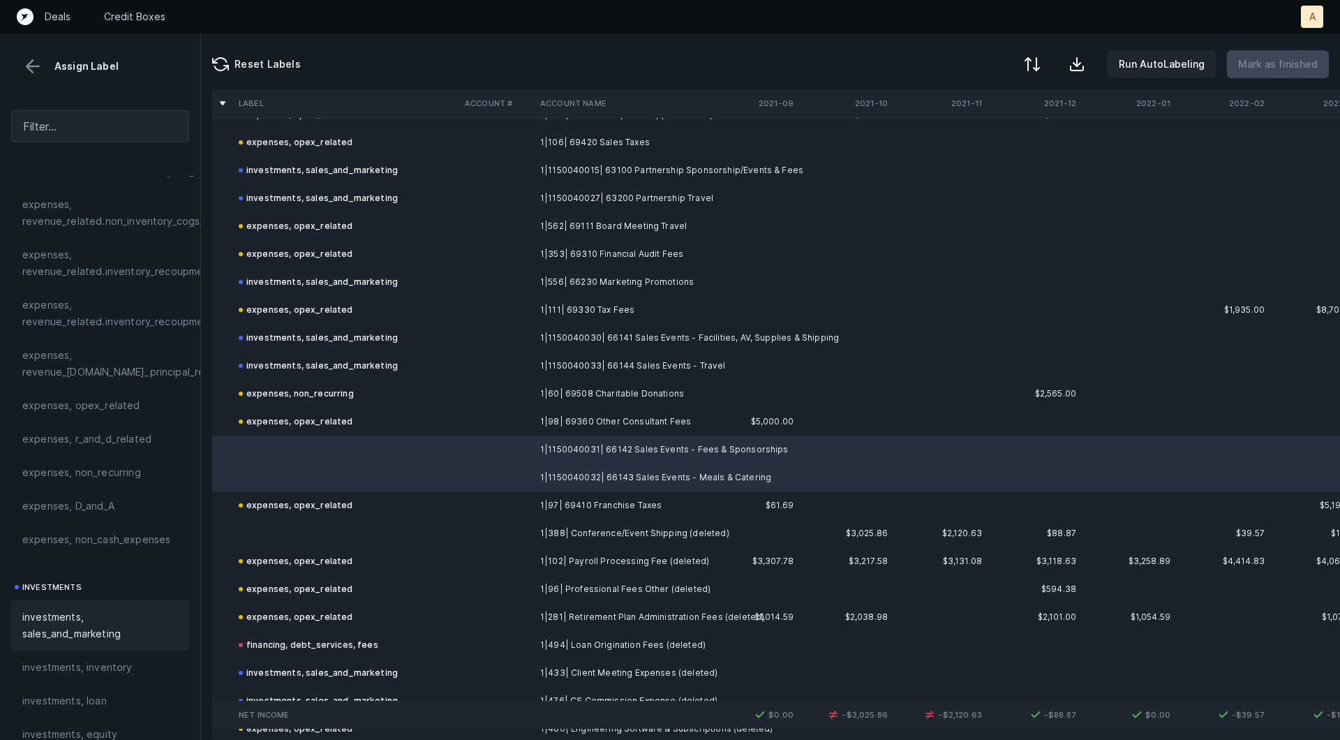
click at [70, 622] on span "investments, sales_and_marketing" at bounding box center [100, 625] width 156 height 33
click at [281, 533] on td at bounding box center [346, 533] width 226 height 28
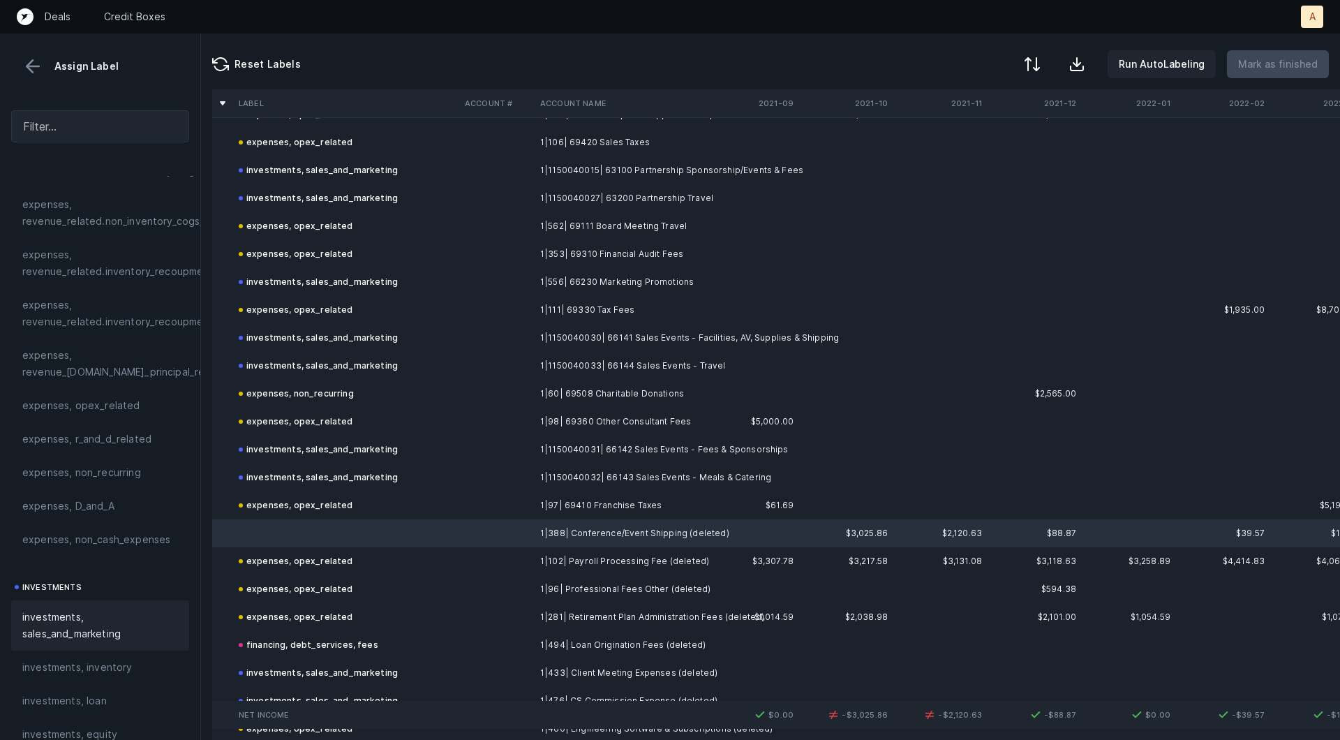
click at [115, 624] on span "investments, sales_and_marketing" at bounding box center [100, 625] width 156 height 33
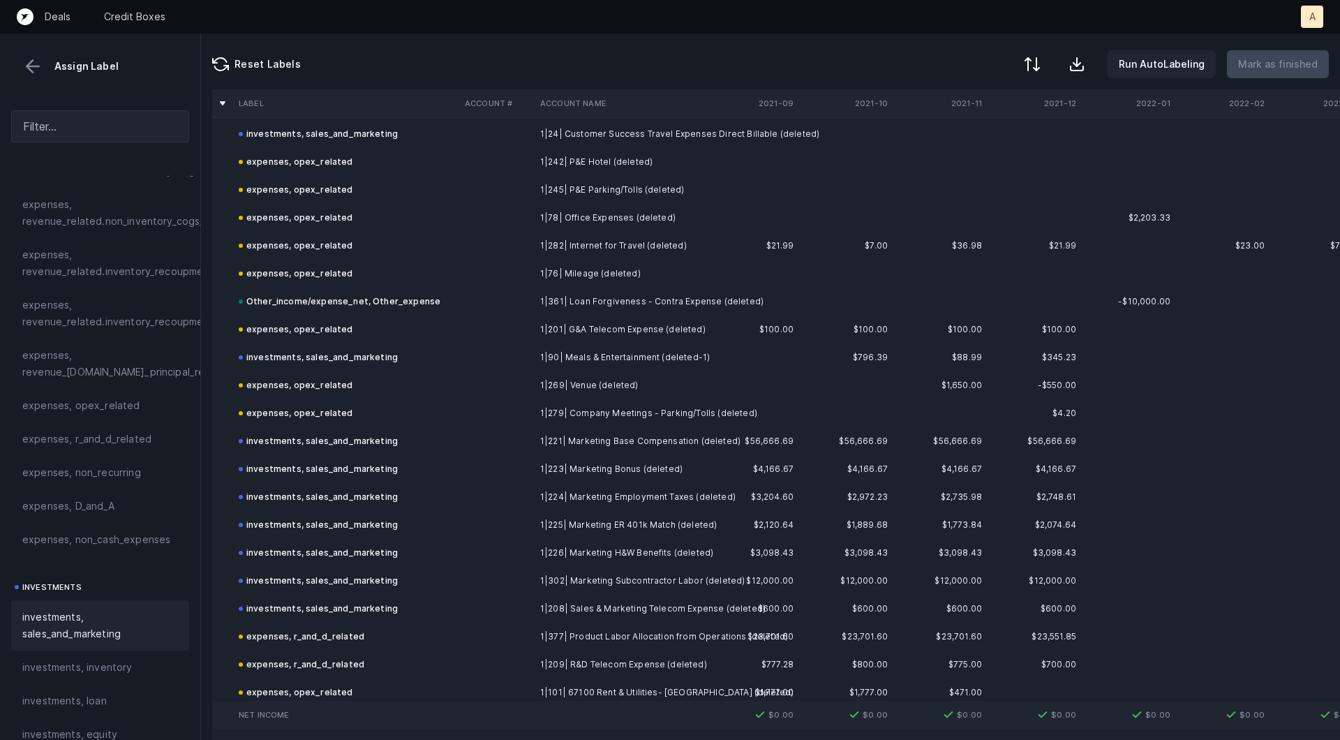
scroll to position [6558, 0]
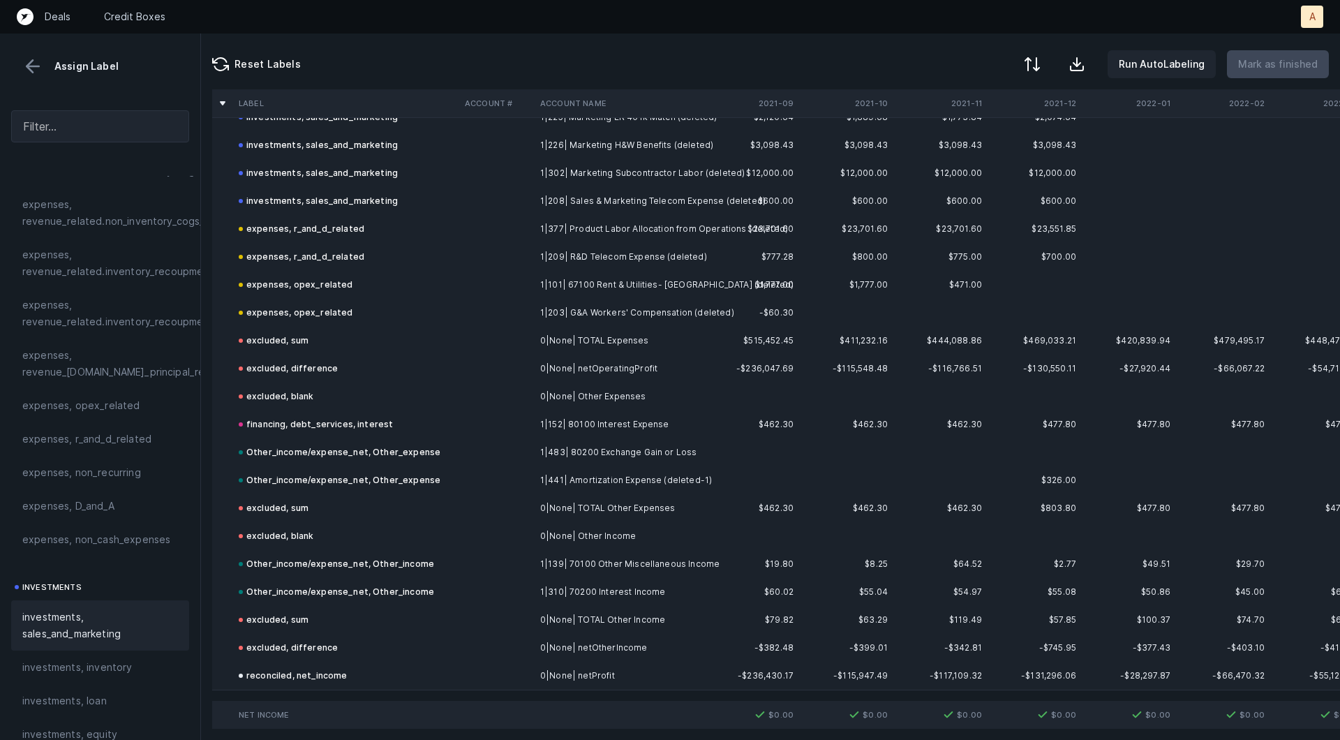
click at [30, 60] on button at bounding box center [32, 66] width 21 height 21
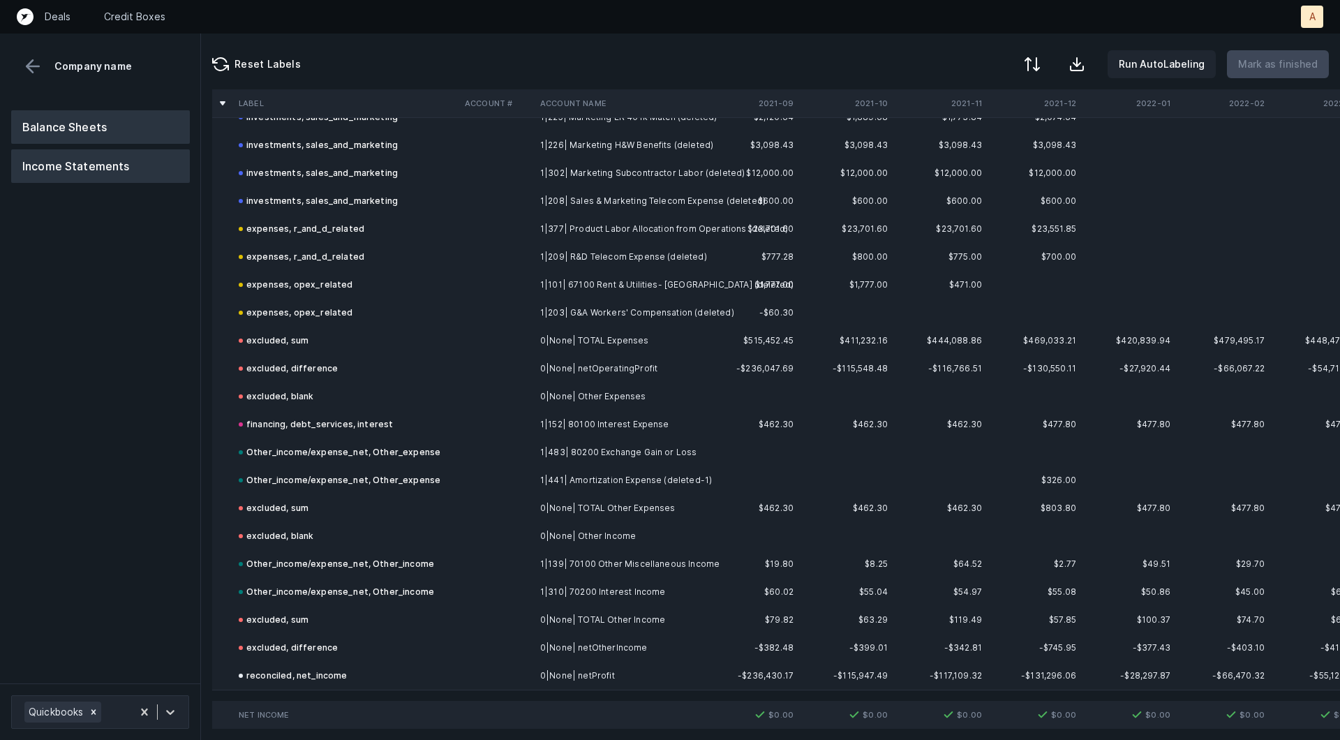
click at [53, 118] on button "Balance Sheets" at bounding box center [100, 126] width 179 height 33
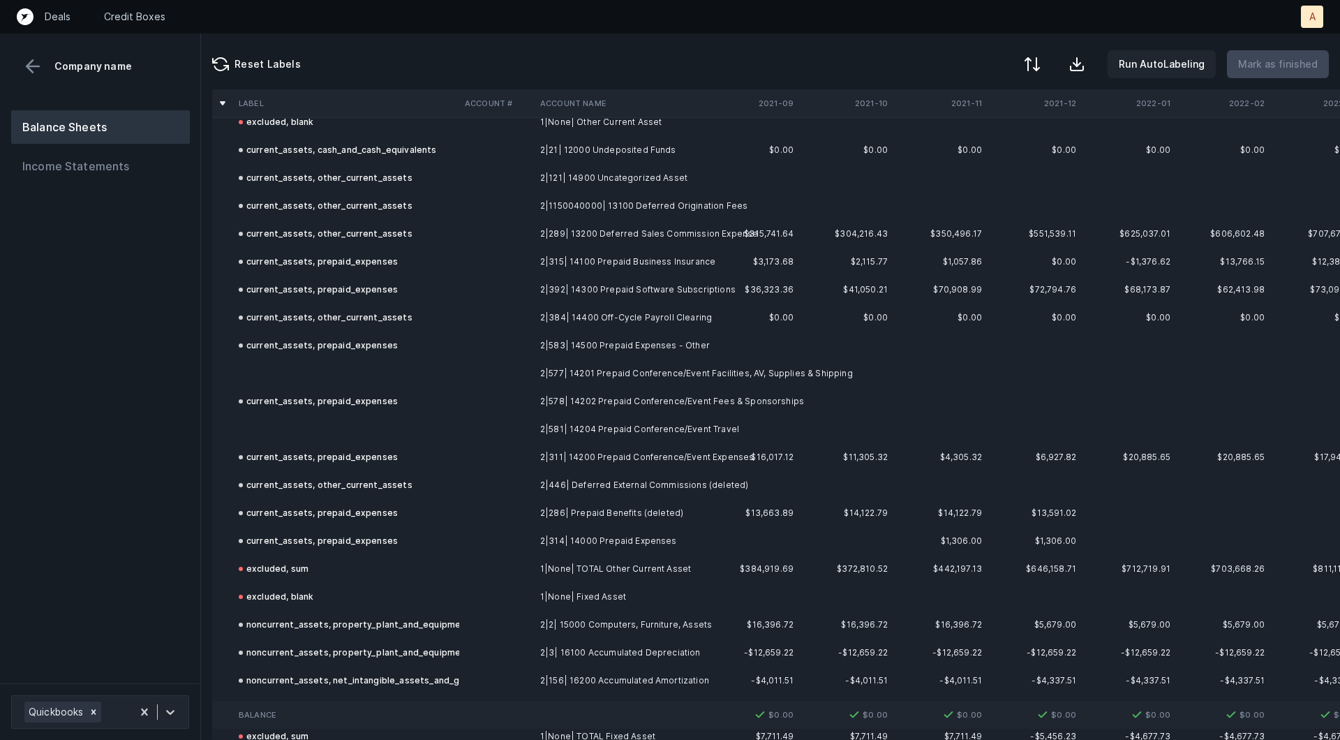
scroll to position [363, 0]
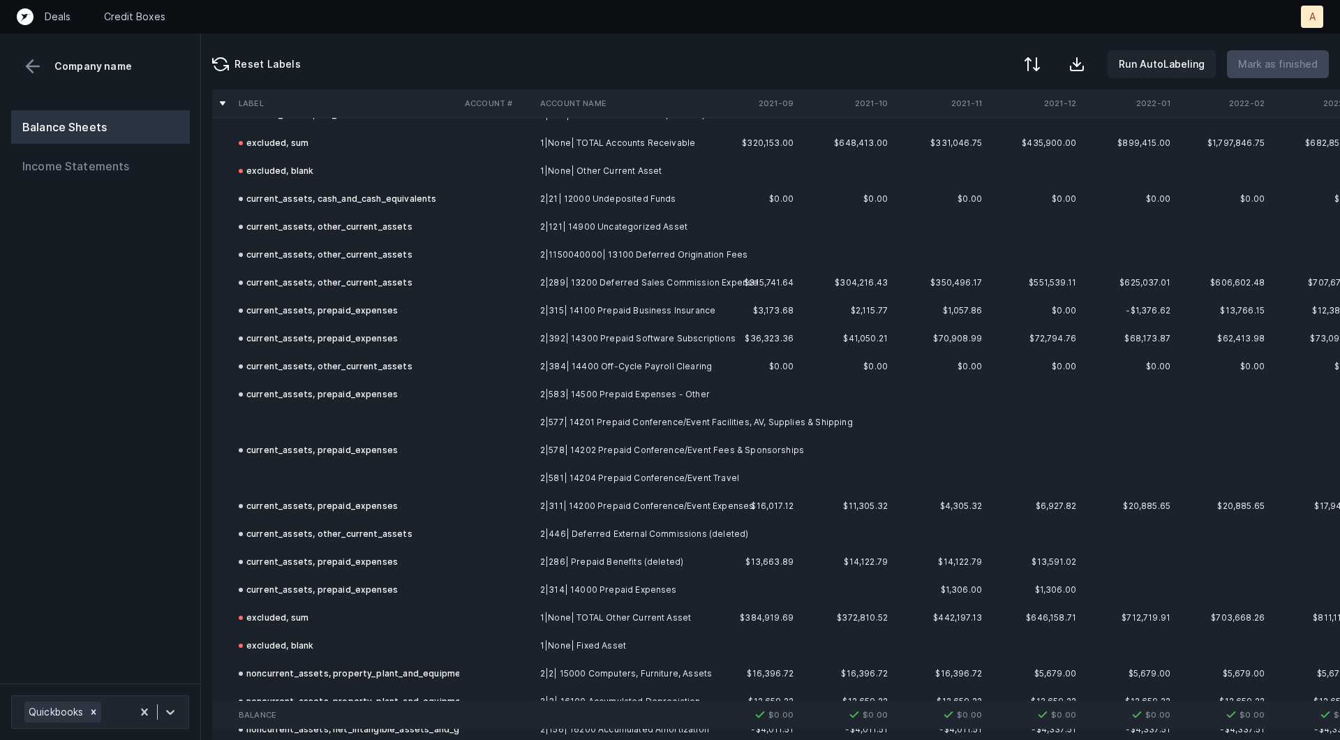
click at [404, 424] on td at bounding box center [346, 422] width 226 height 28
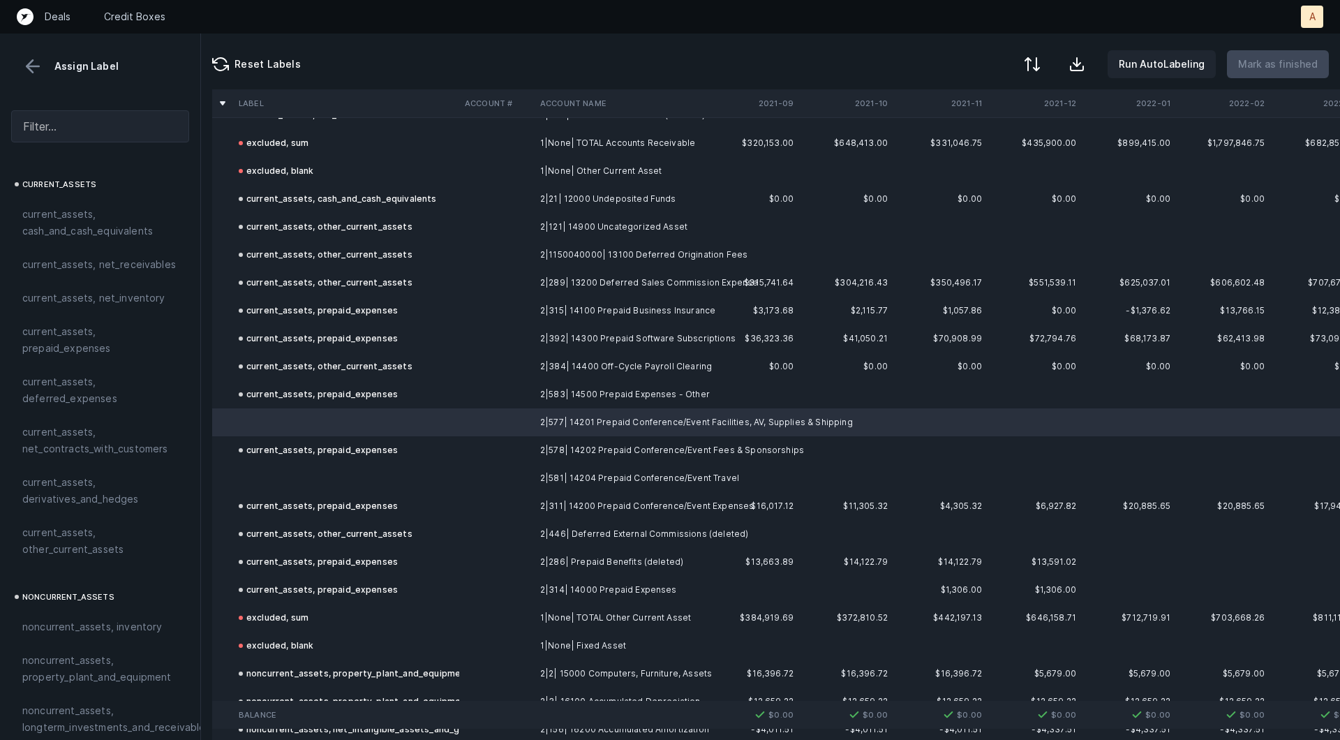
click at [345, 463] on td "current_assets, prepaid_expenses" at bounding box center [346, 450] width 226 height 28
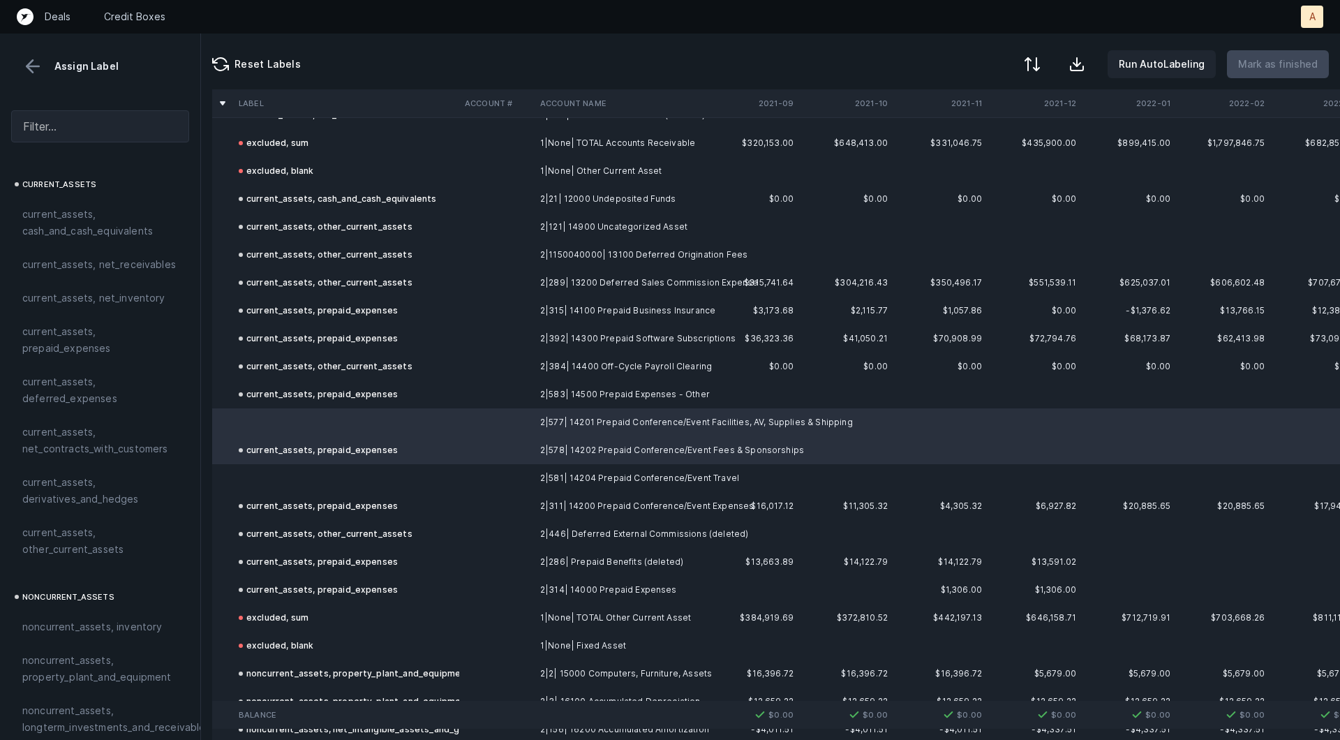
click at [345, 452] on div "current_assets, prepaid_expenses" at bounding box center [318, 450] width 159 height 17
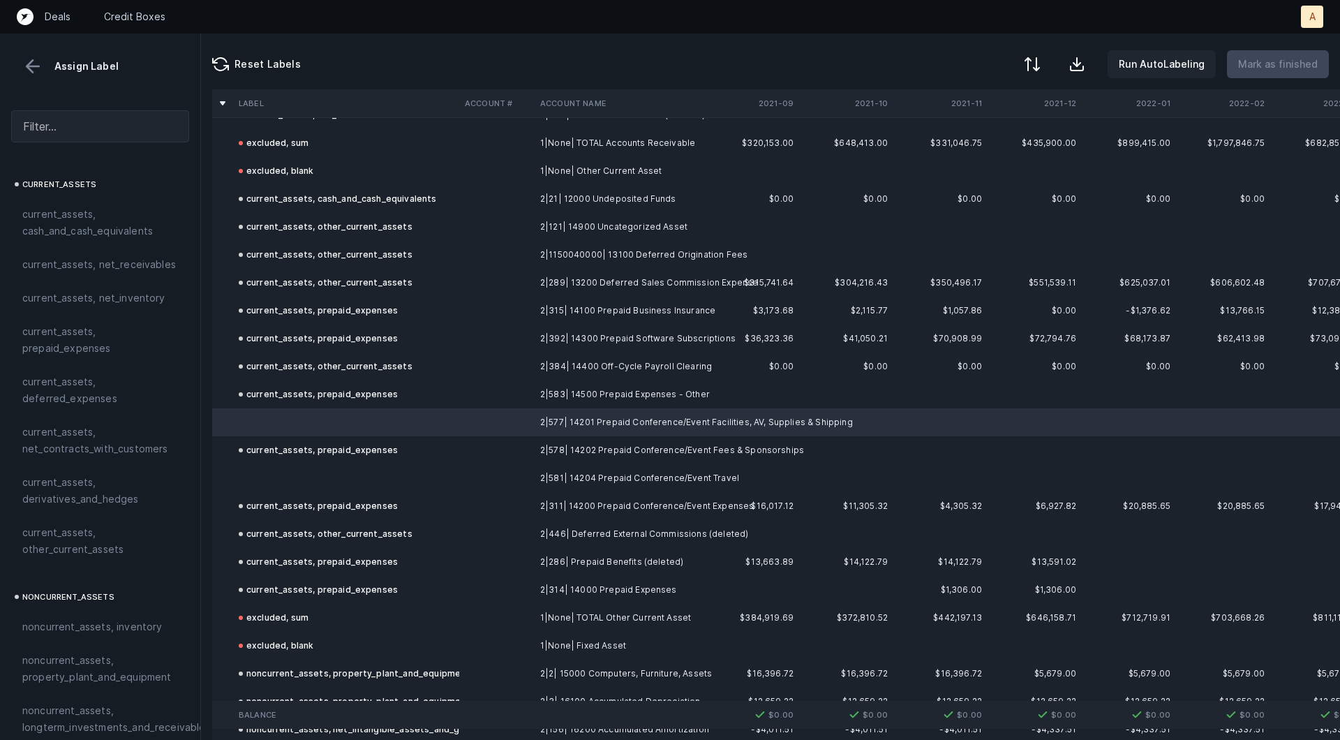
click at [327, 473] on td at bounding box center [346, 478] width 226 height 28
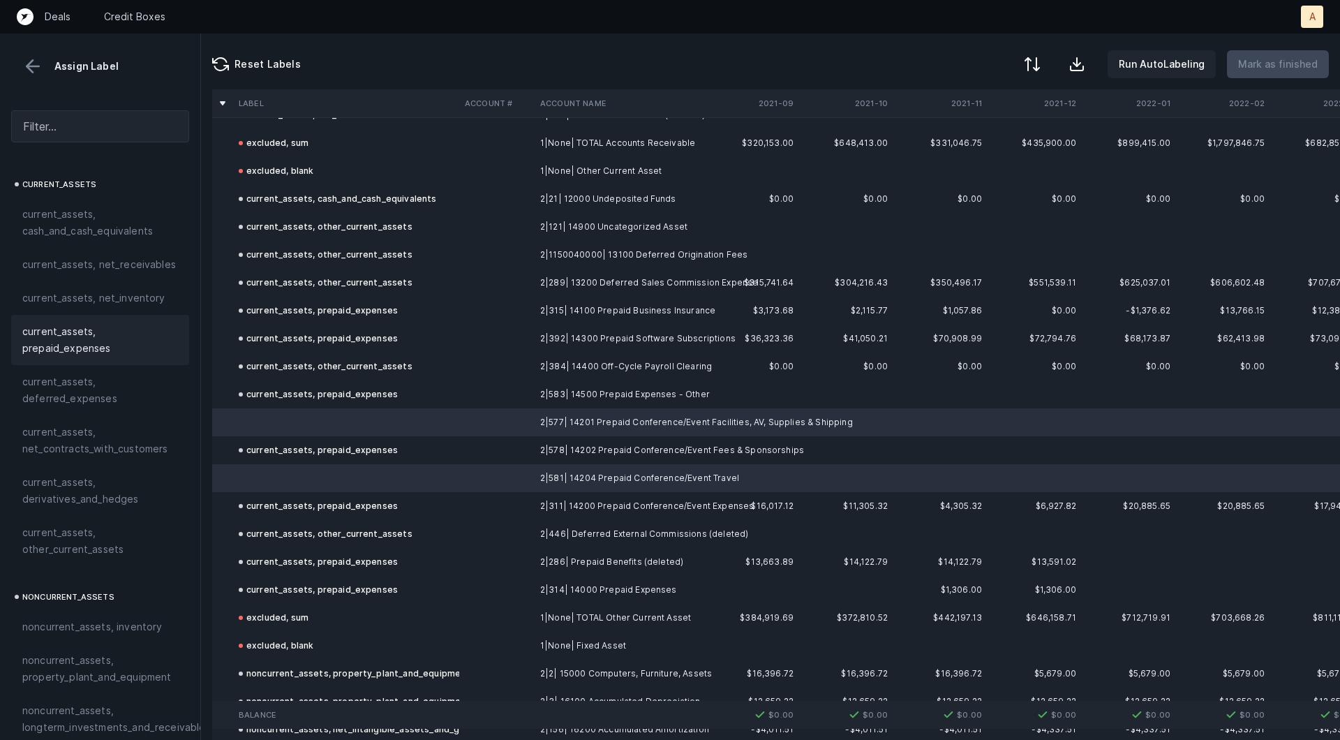
click at [117, 344] on span "current_assets, prepaid_expenses" at bounding box center [100, 339] width 156 height 33
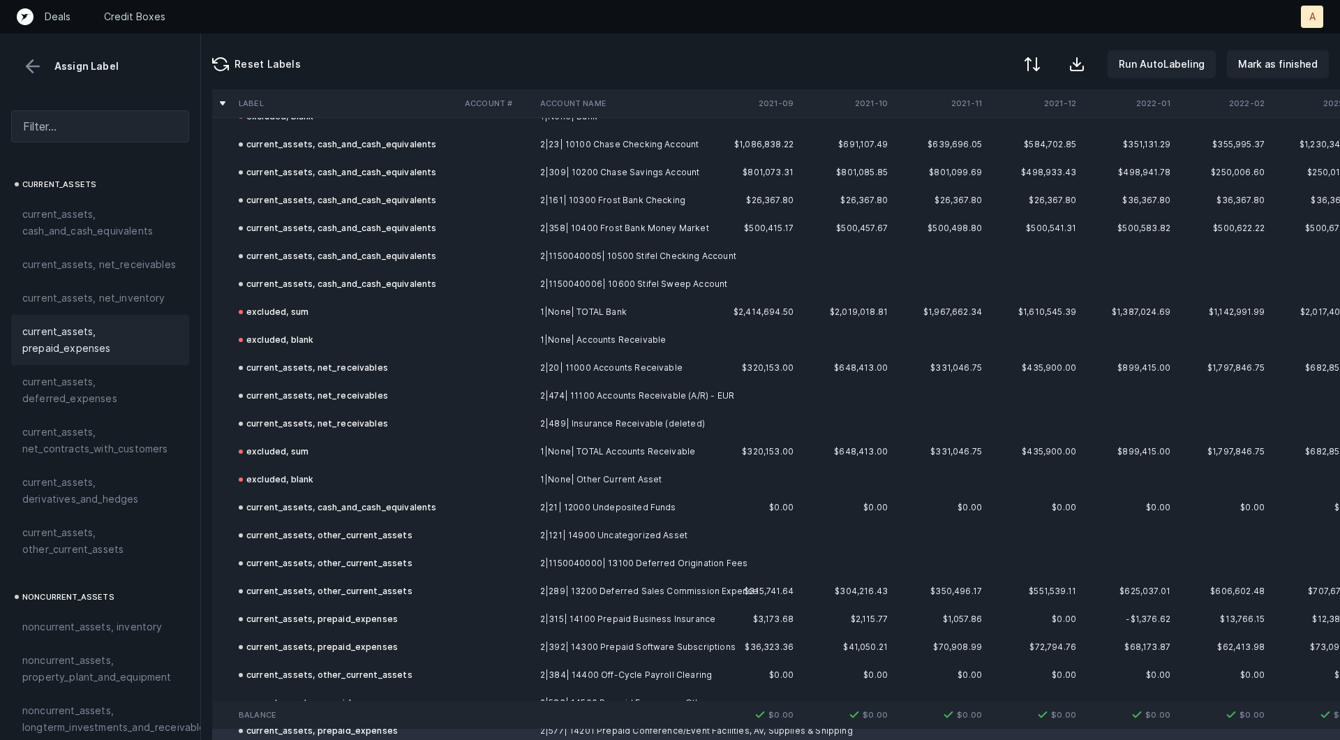
scroll to position [0, 0]
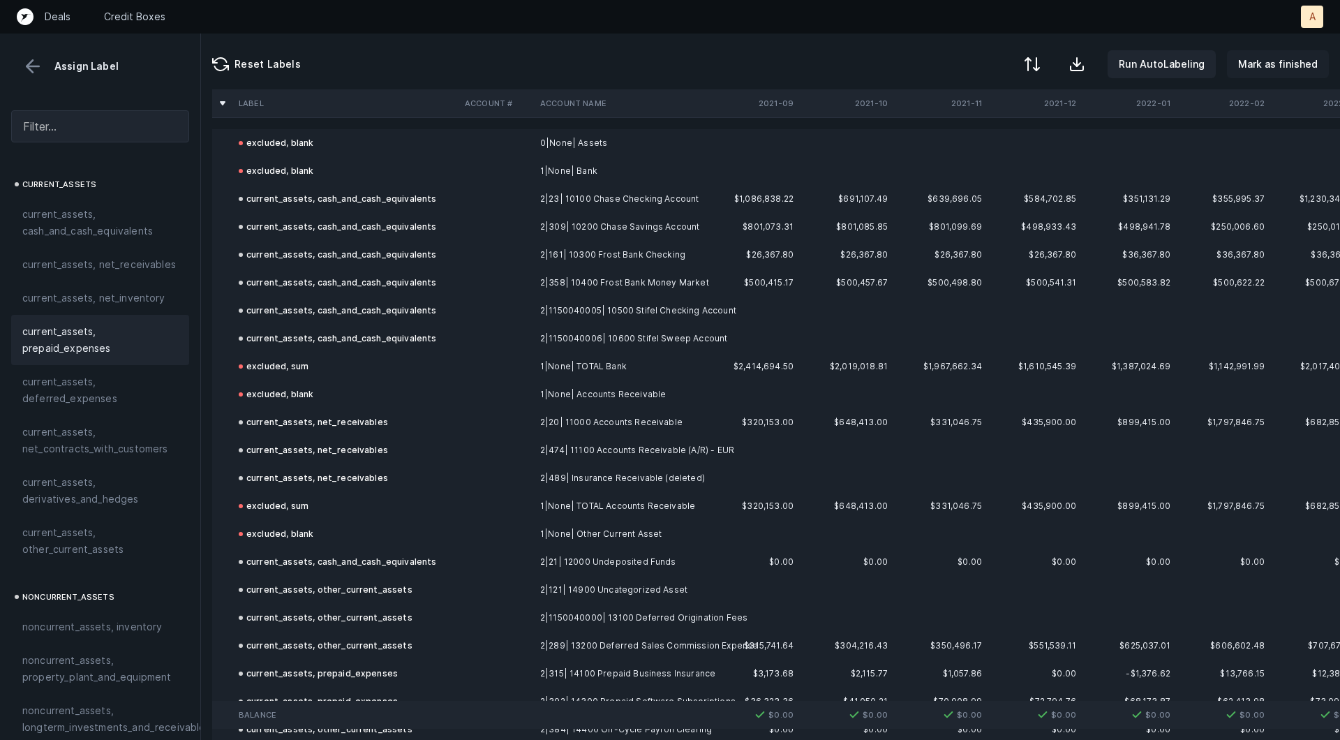
click at [1263, 70] on p "Mark as finished" at bounding box center [1278, 64] width 80 height 17
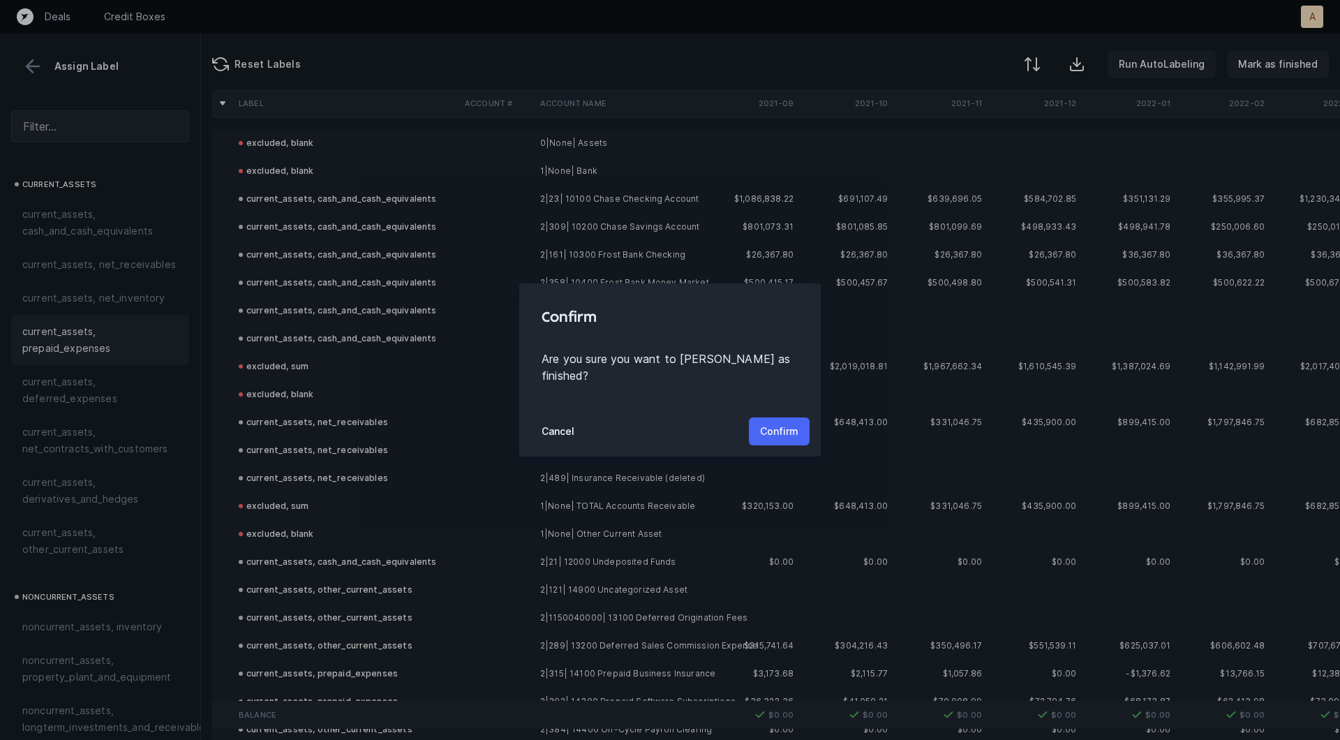
click at [757, 427] on button "Confirm" at bounding box center [779, 431] width 61 height 28
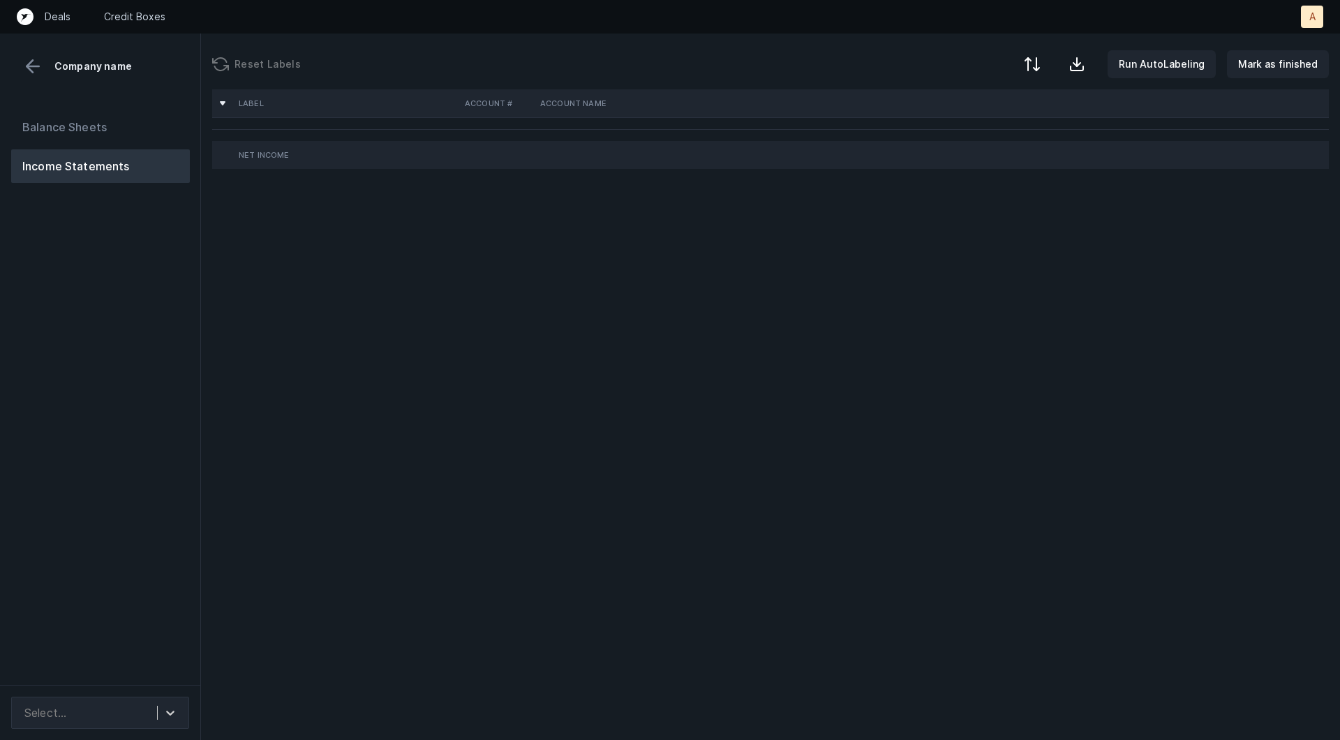
click at [183, 359] on div "Balance Sheets Income Statements" at bounding box center [100, 392] width 201 height 586
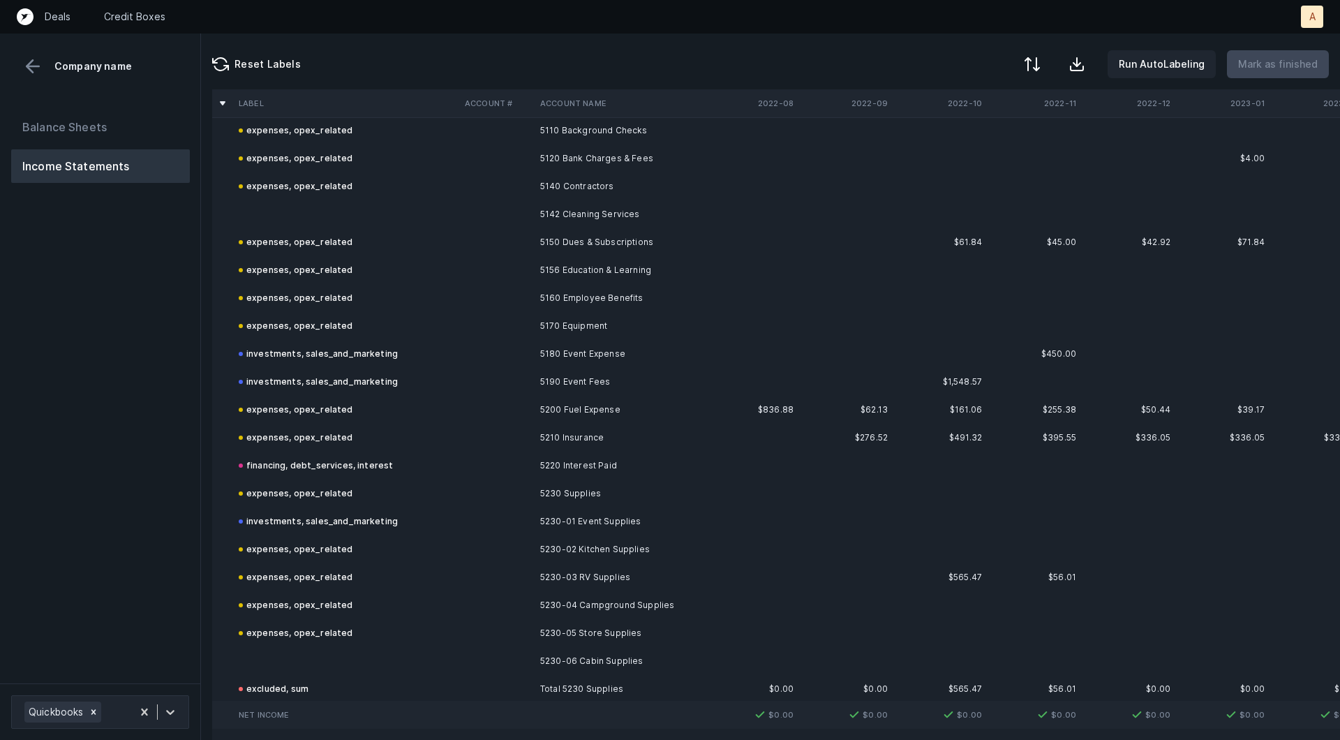
scroll to position [963, 0]
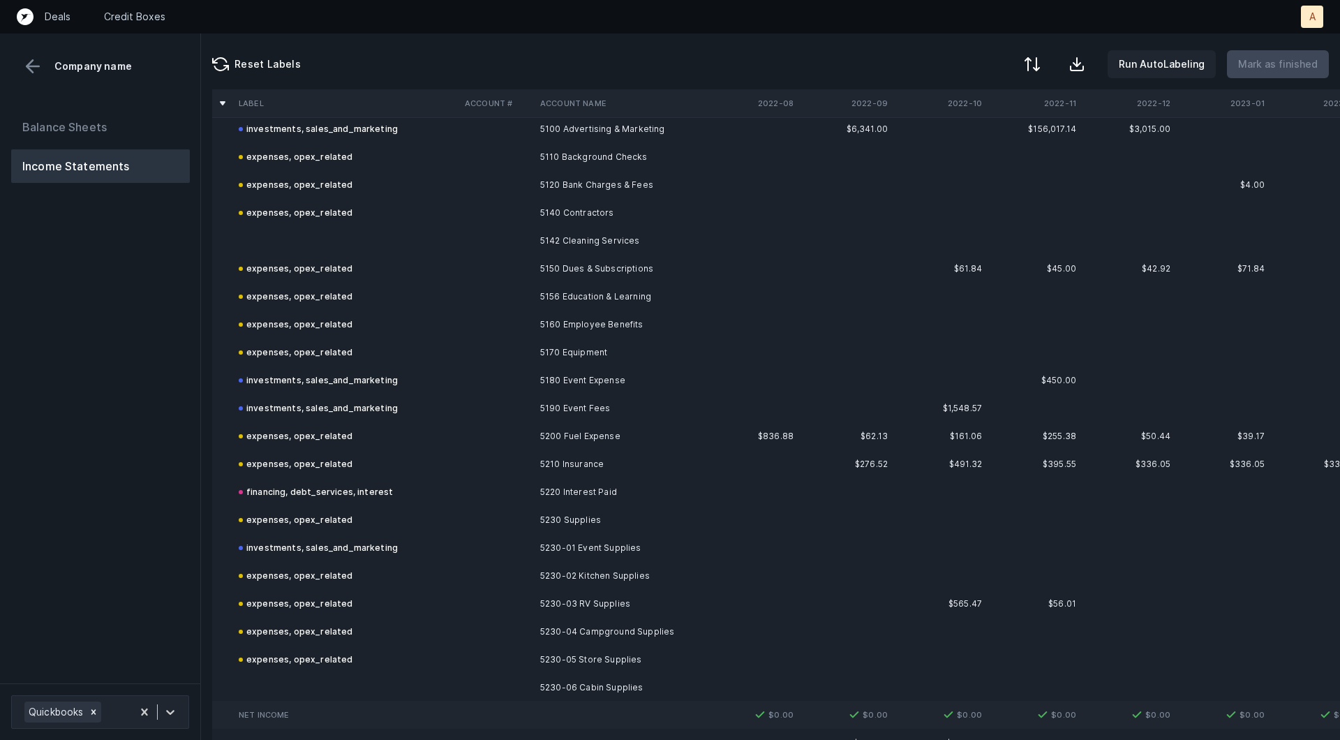
click at [565, 255] on td "5150 Dues & Subscriptions" at bounding box center [620, 269] width 170 height 28
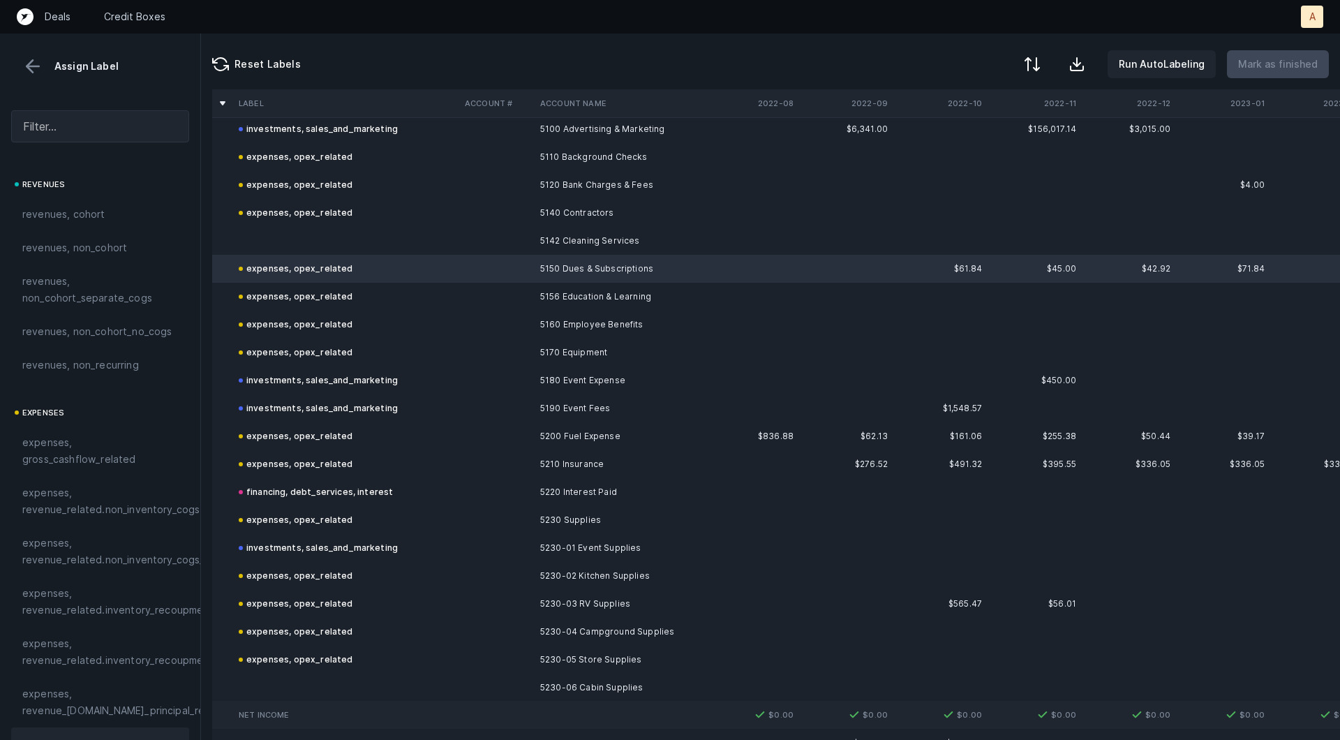
click at [541, 238] on td "5142 Cleaning Services" at bounding box center [620, 241] width 170 height 28
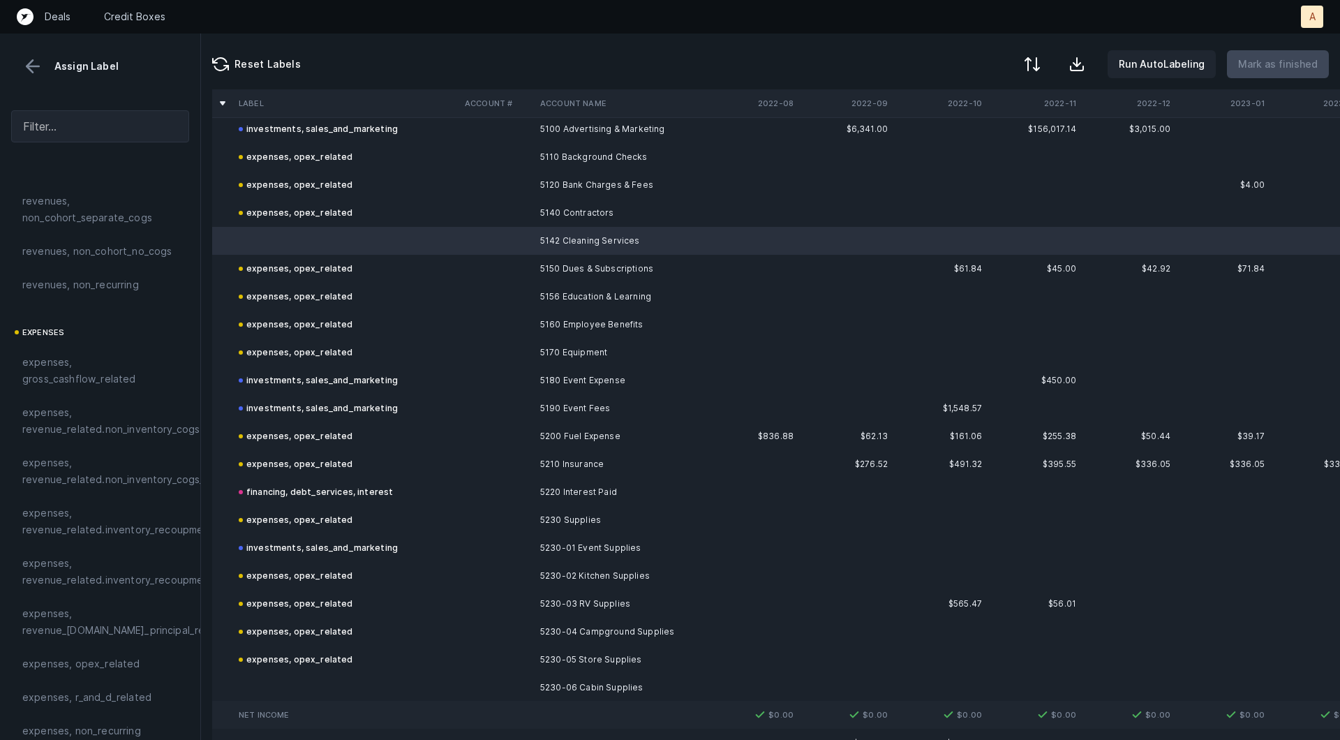
scroll to position [224, 0]
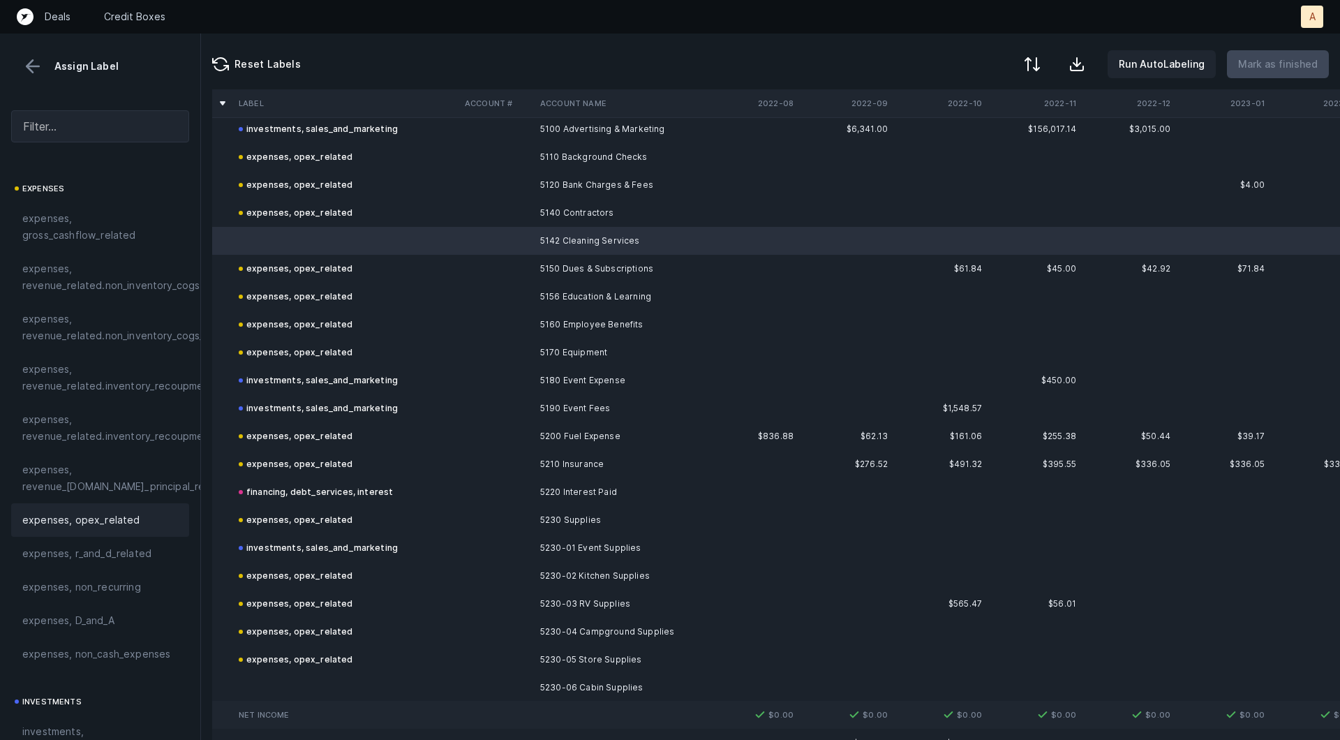
click at [98, 515] on span "expenses, opex_related" at bounding box center [81, 520] width 118 height 17
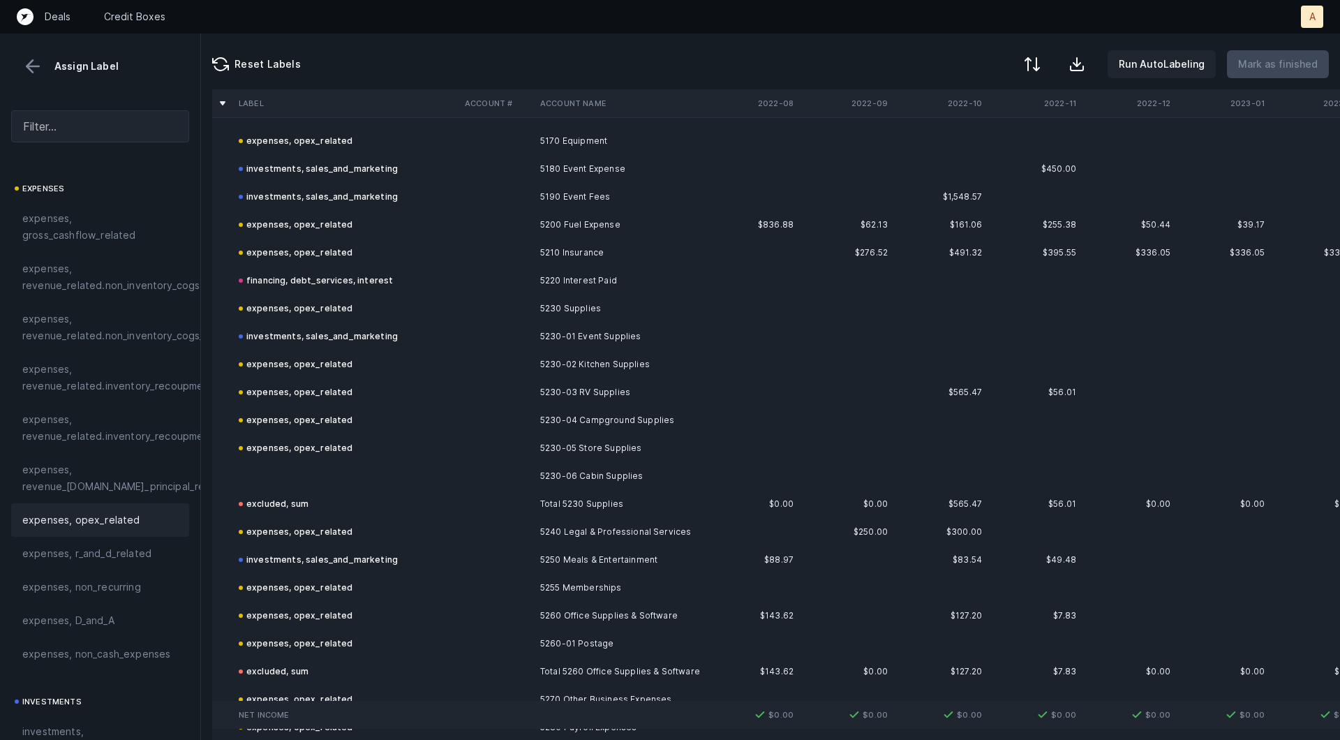
scroll to position [1206, 0]
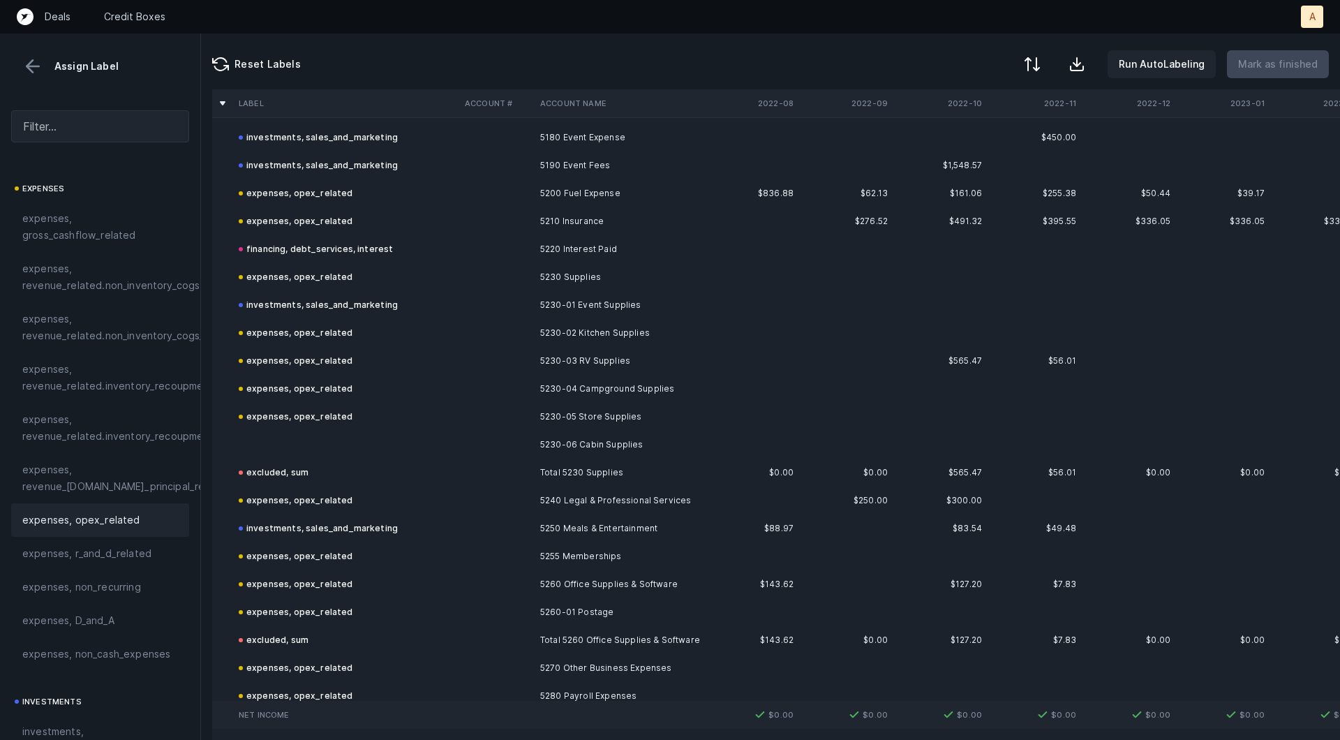
click at [412, 451] on td at bounding box center [346, 445] width 226 height 28
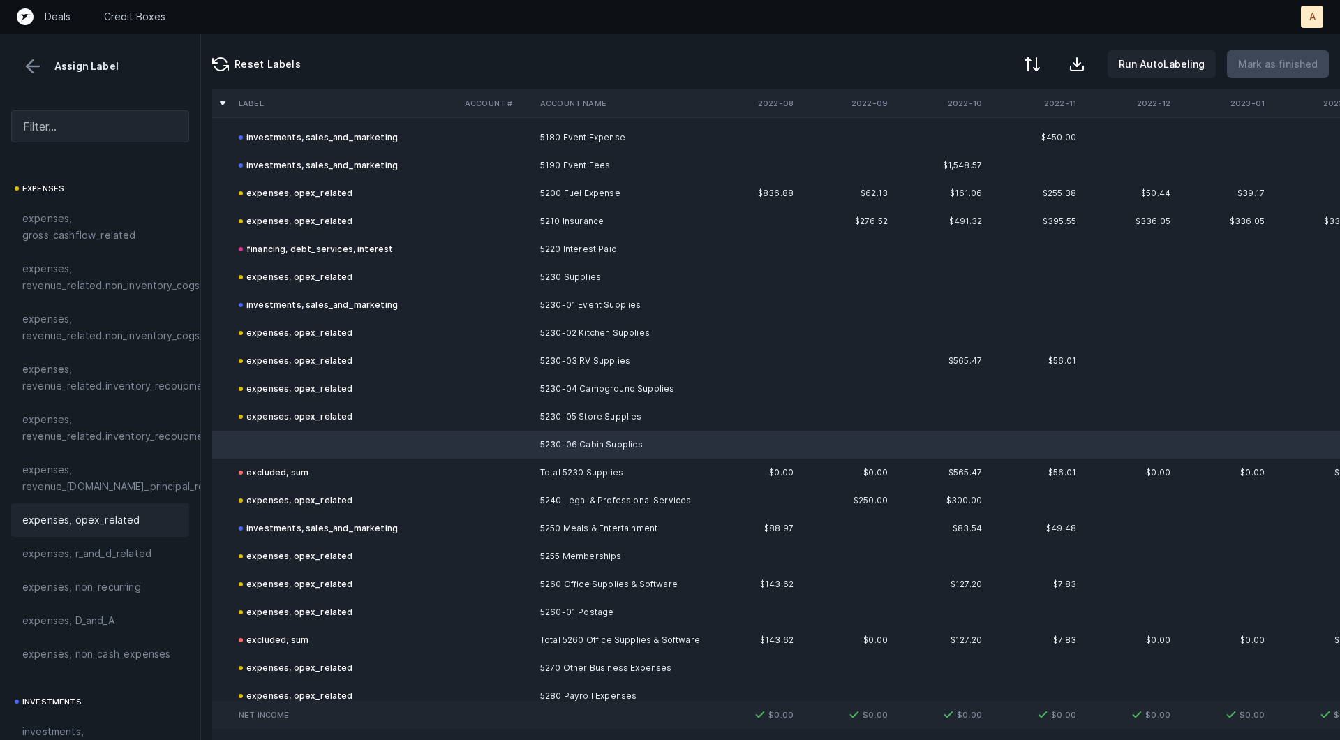
click at [112, 508] on div "expenses, opex_related" at bounding box center [100, 519] width 178 height 33
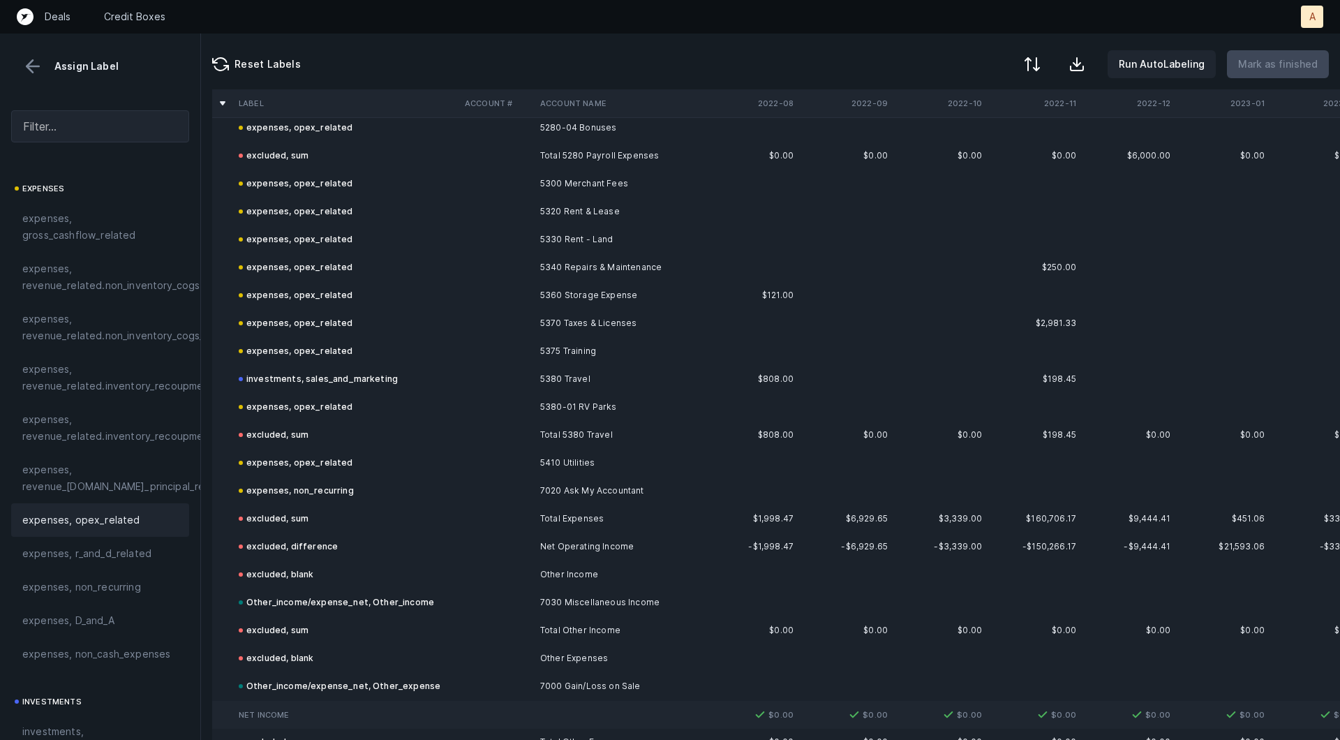
scroll to position [2008, 0]
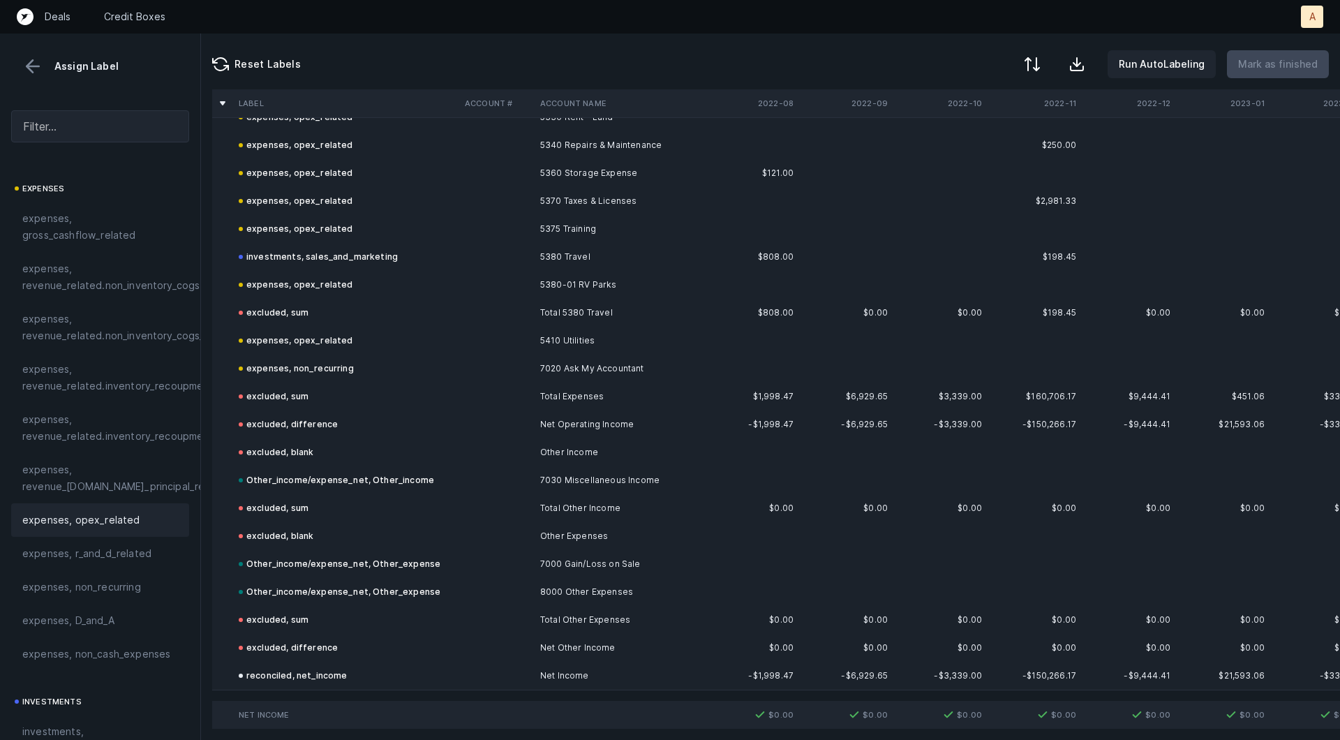
click at [22, 75] on button at bounding box center [32, 66] width 21 height 21
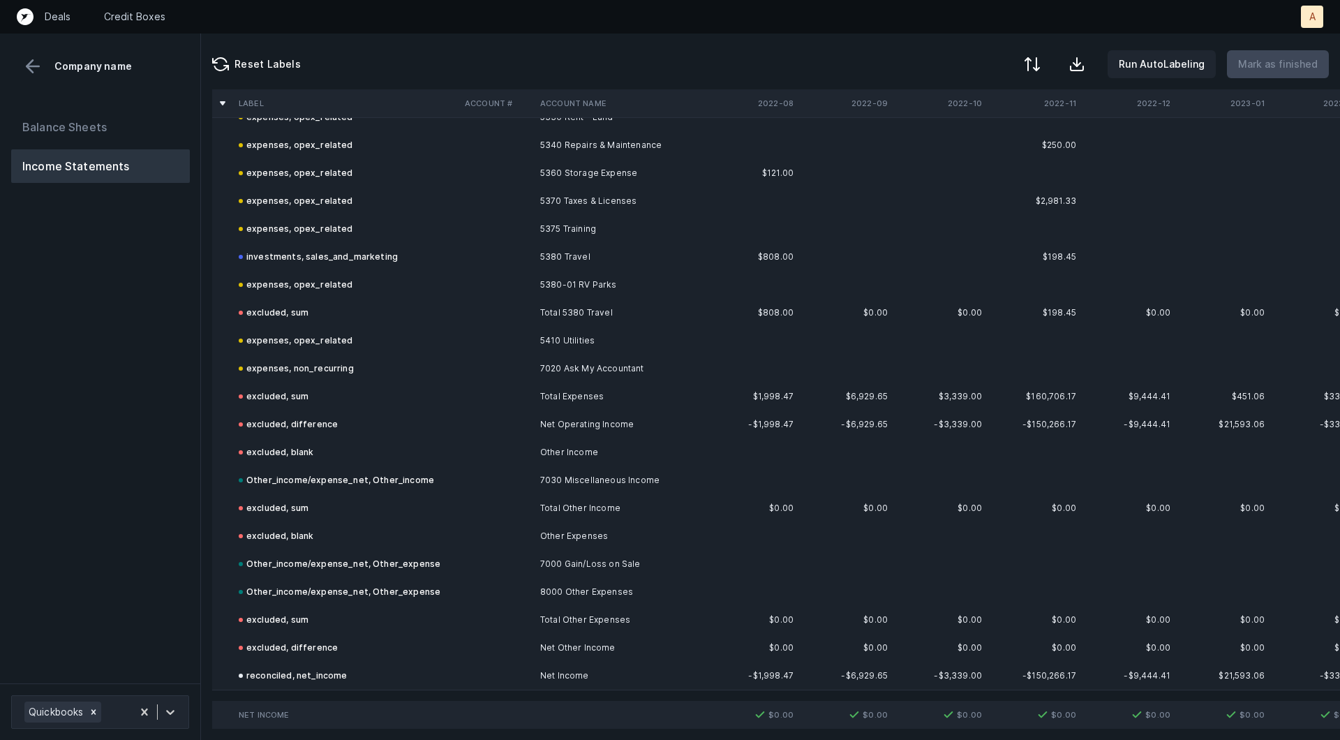
click at [55, 142] on button "Balance Sheets" at bounding box center [100, 126] width 179 height 33
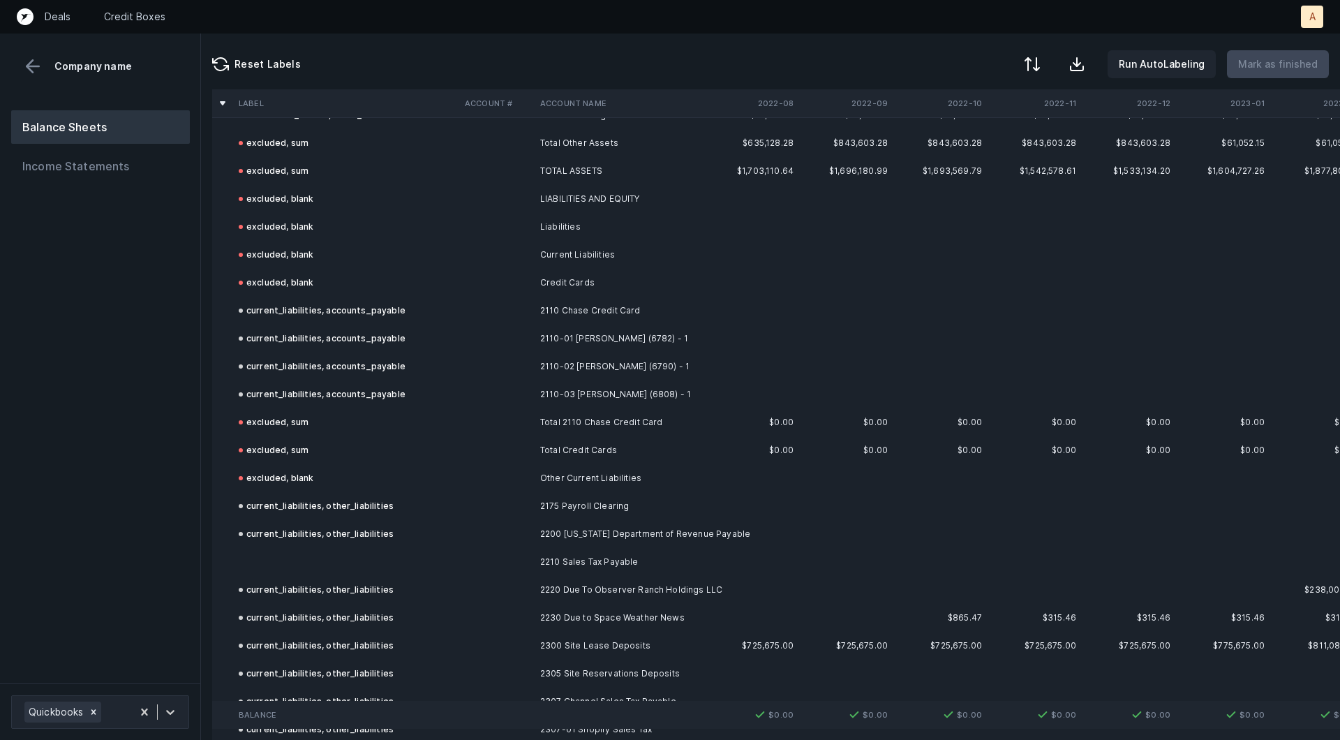
scroll to position [1623, 0]
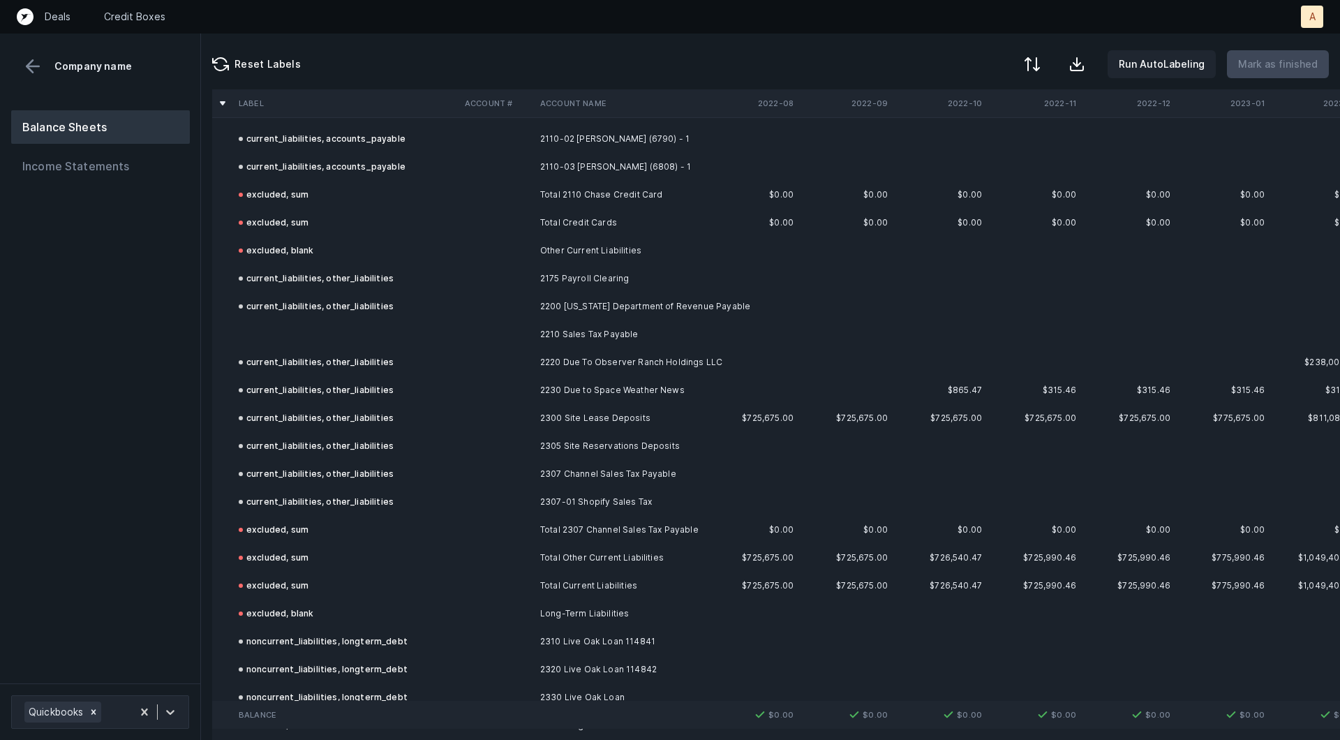
click at [315, 341] on td at bounding box center [346, 334] width 226 height 28
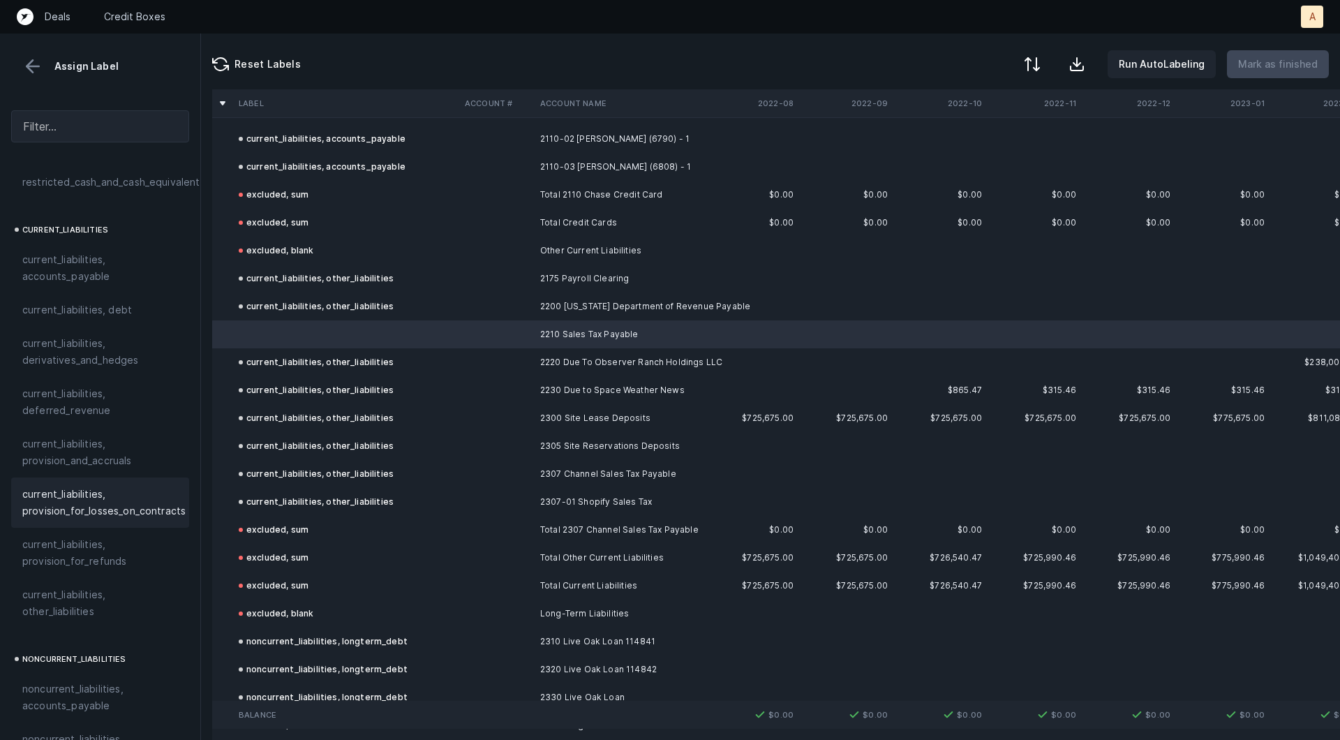
scroll to position [916, 0]
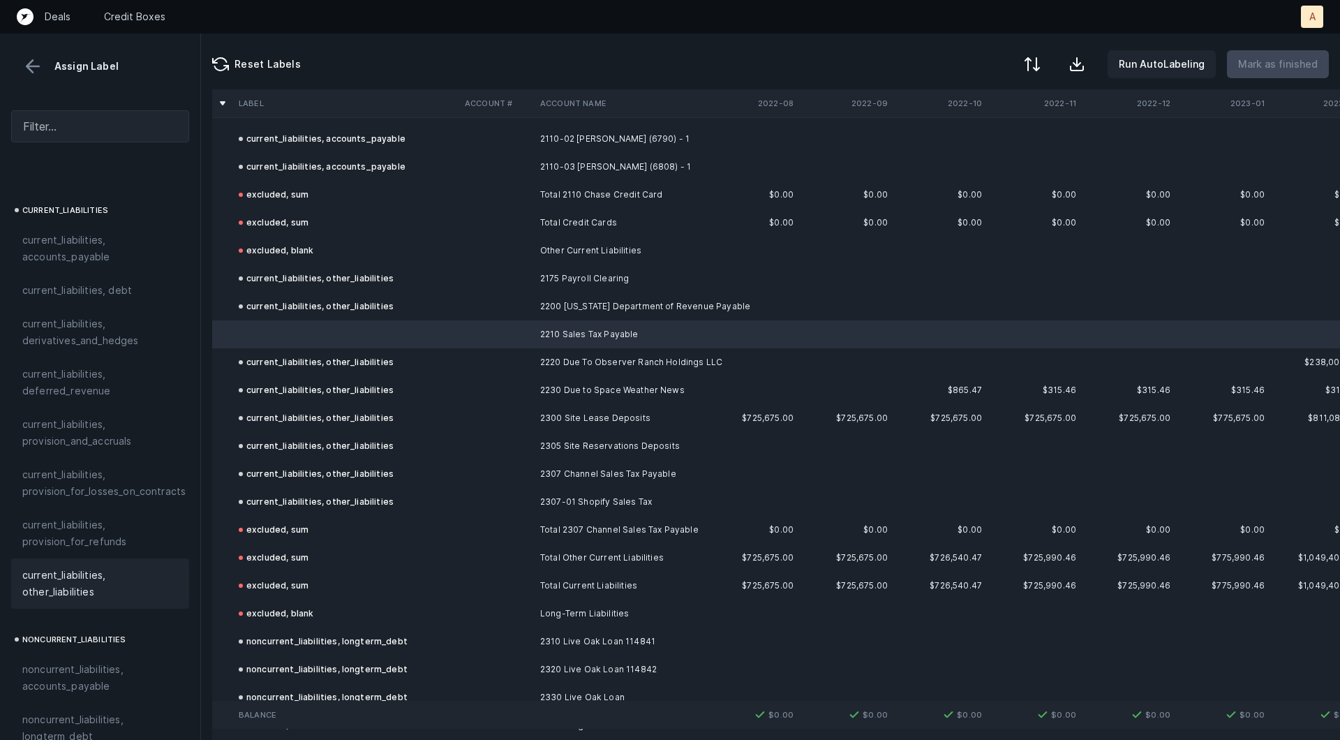
click at [70, 567] on span "current_liabilities, other_liabilities" at bounding box center [100, 583] width 156 height 33
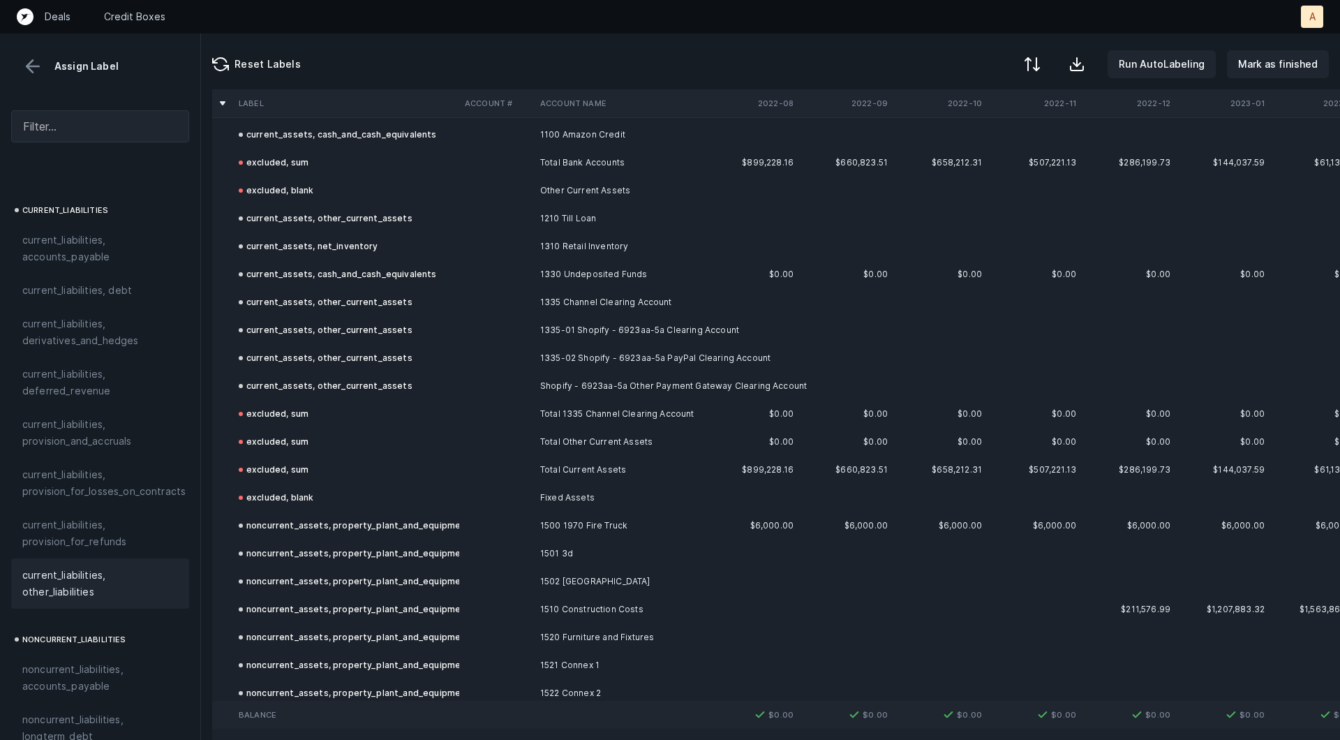
scroll to position [0, 0]
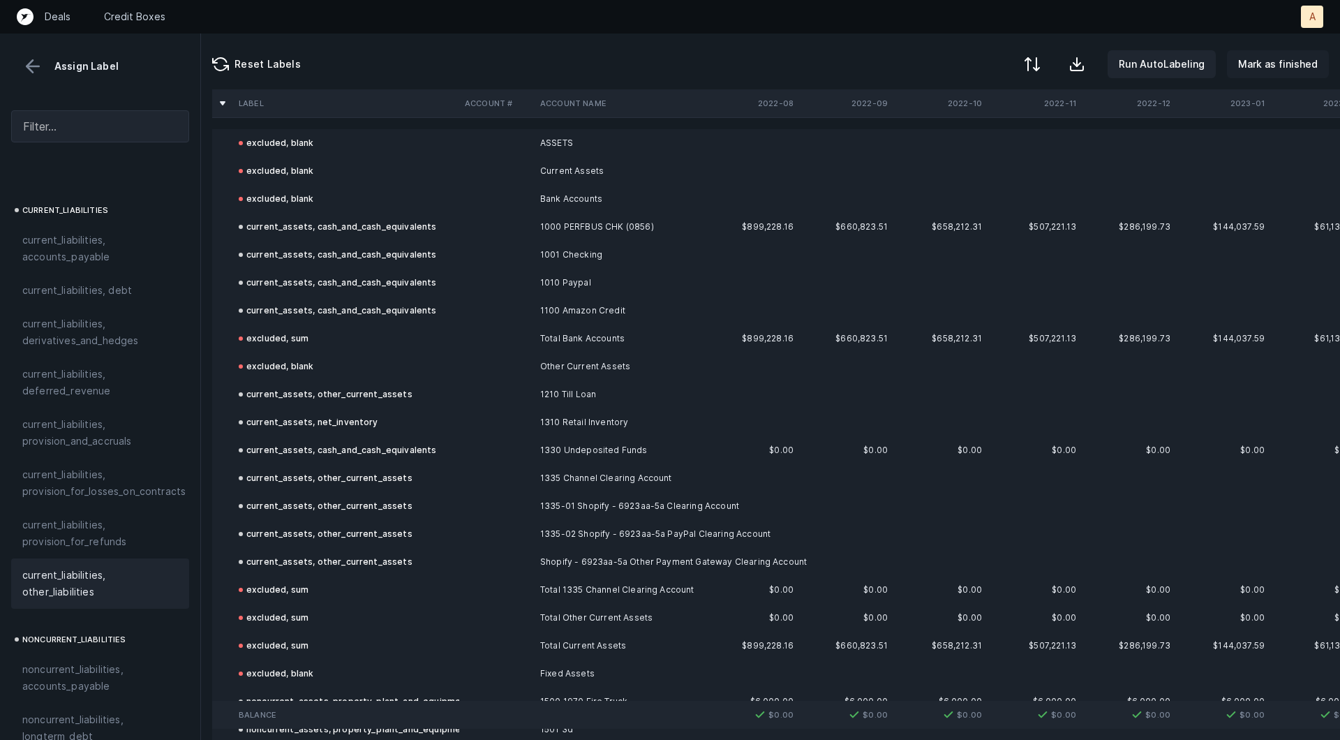
click at [1269, 64] on p "Mark as finished" at bounding box center [1278, 64] width 80 height 17
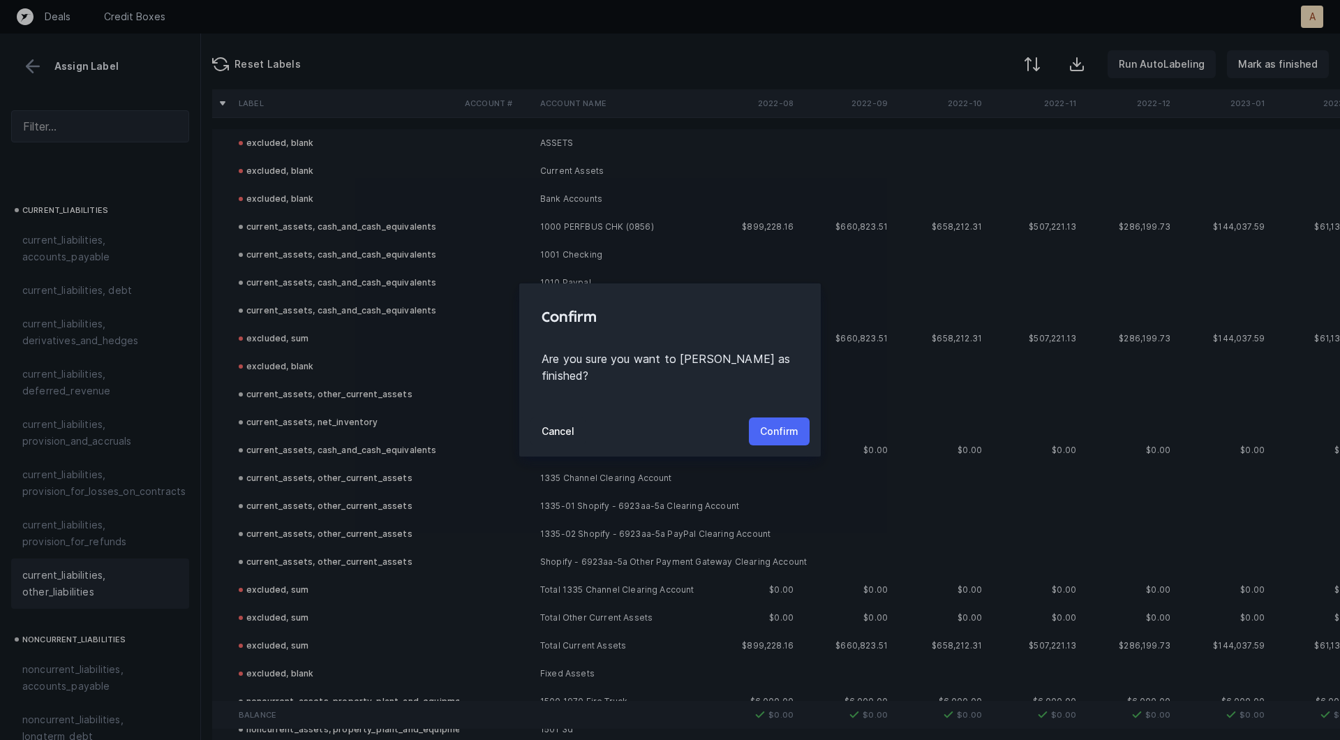
click at [782, 426] on p "Confirm" at bounding box center [779, 431] width 38 height 17
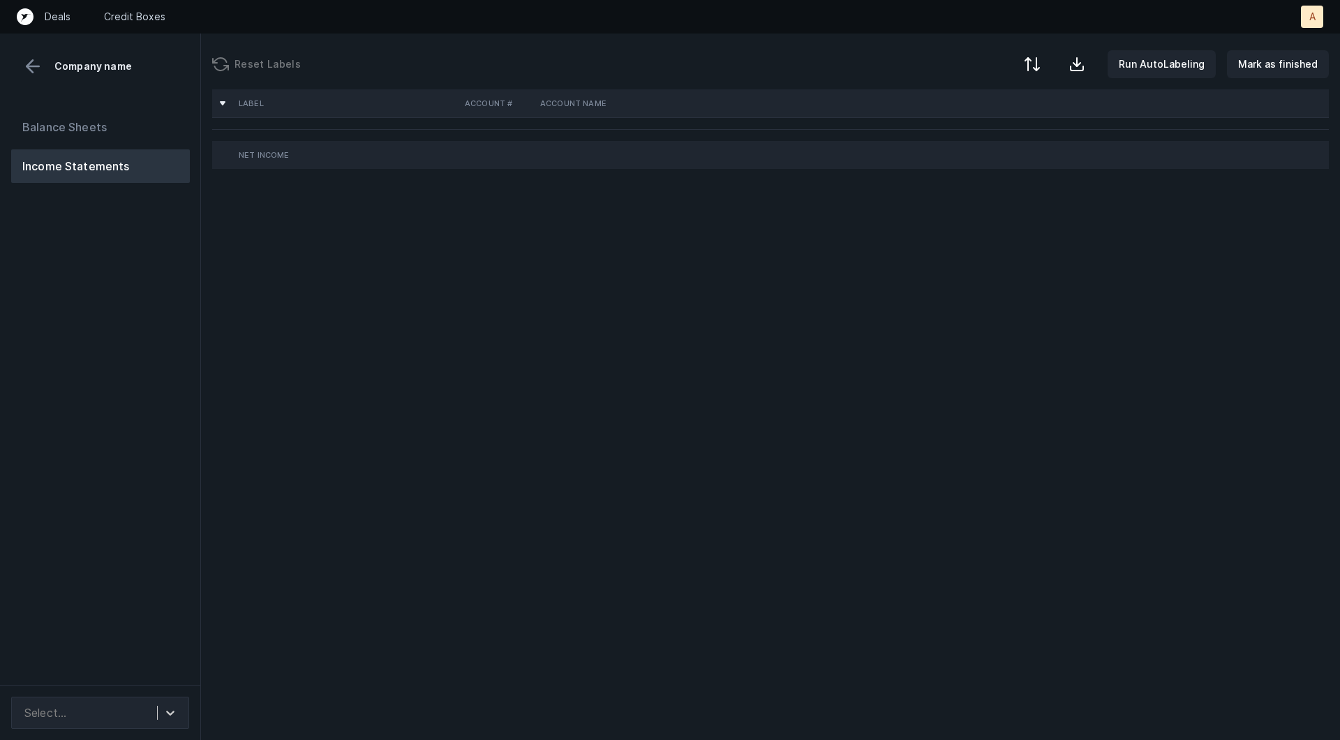
click at [155, 332] on div "Balance Sheets Income Statements" at bounding box center [100, 392] width 201 height 586
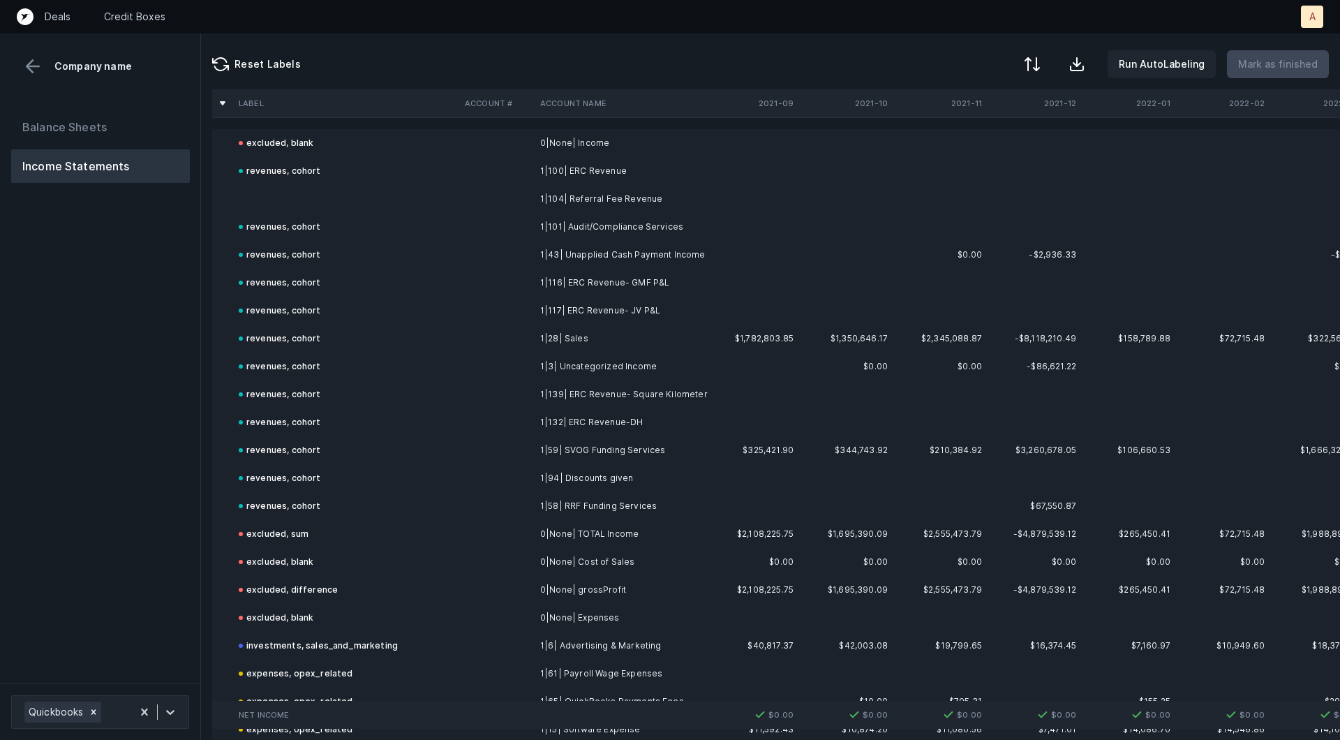
click at [336, 198] on td at bounding box center [346, 199] width 226 height 28
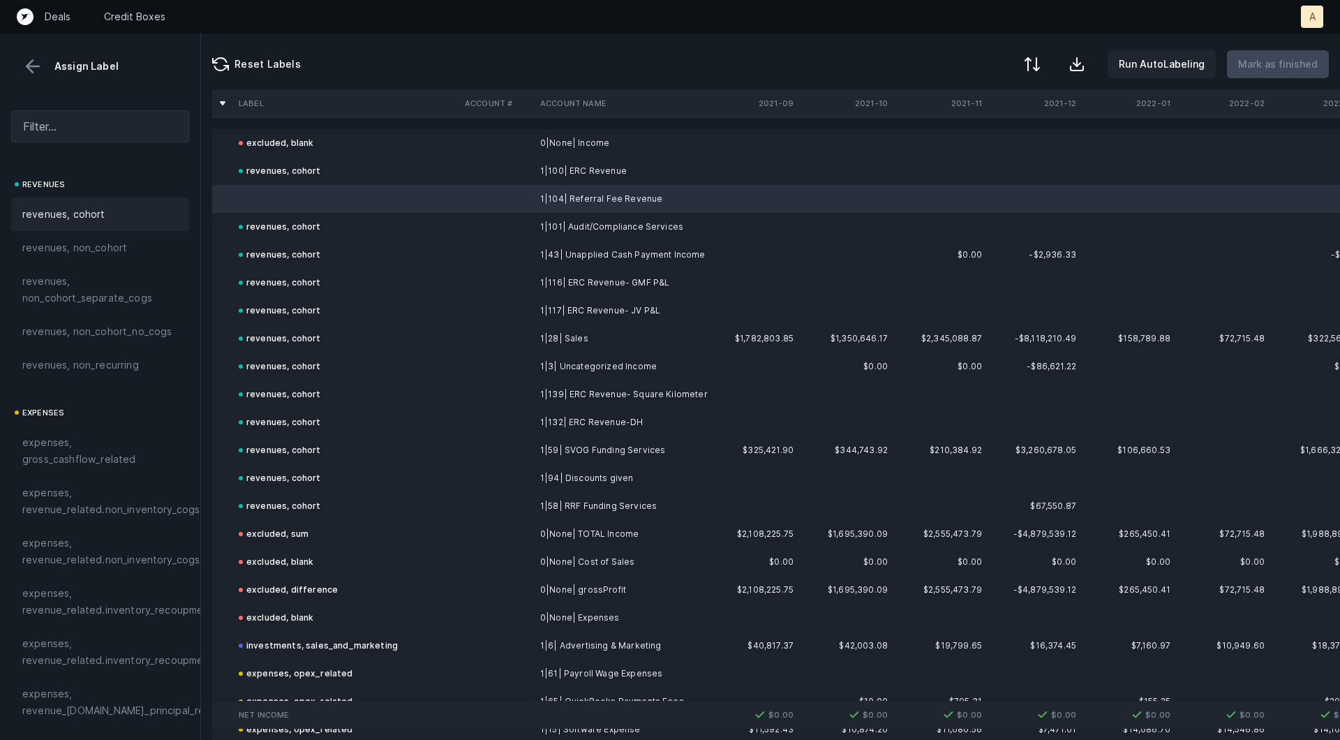
click at [116, 206] on div "revenues, cohort" at bounding box center [100, 214] width 156 height 17
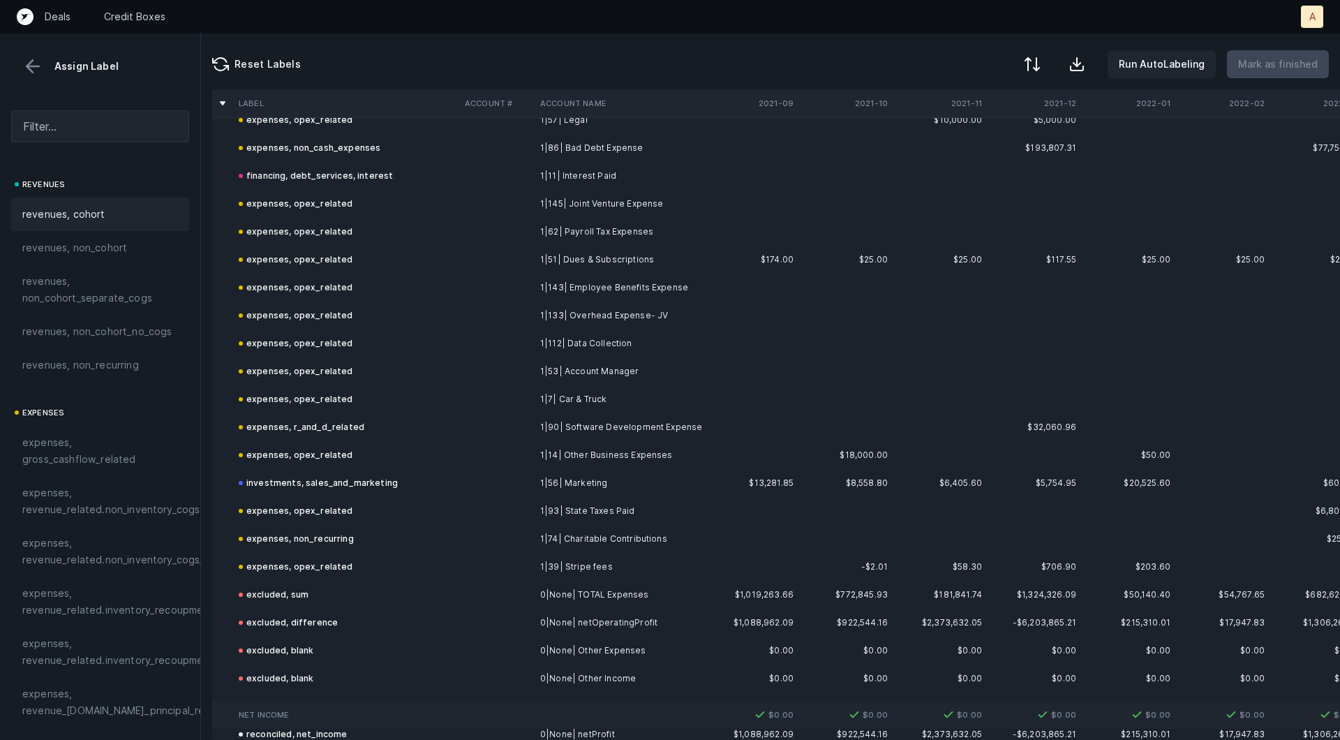
scroll to position [1142, 0]
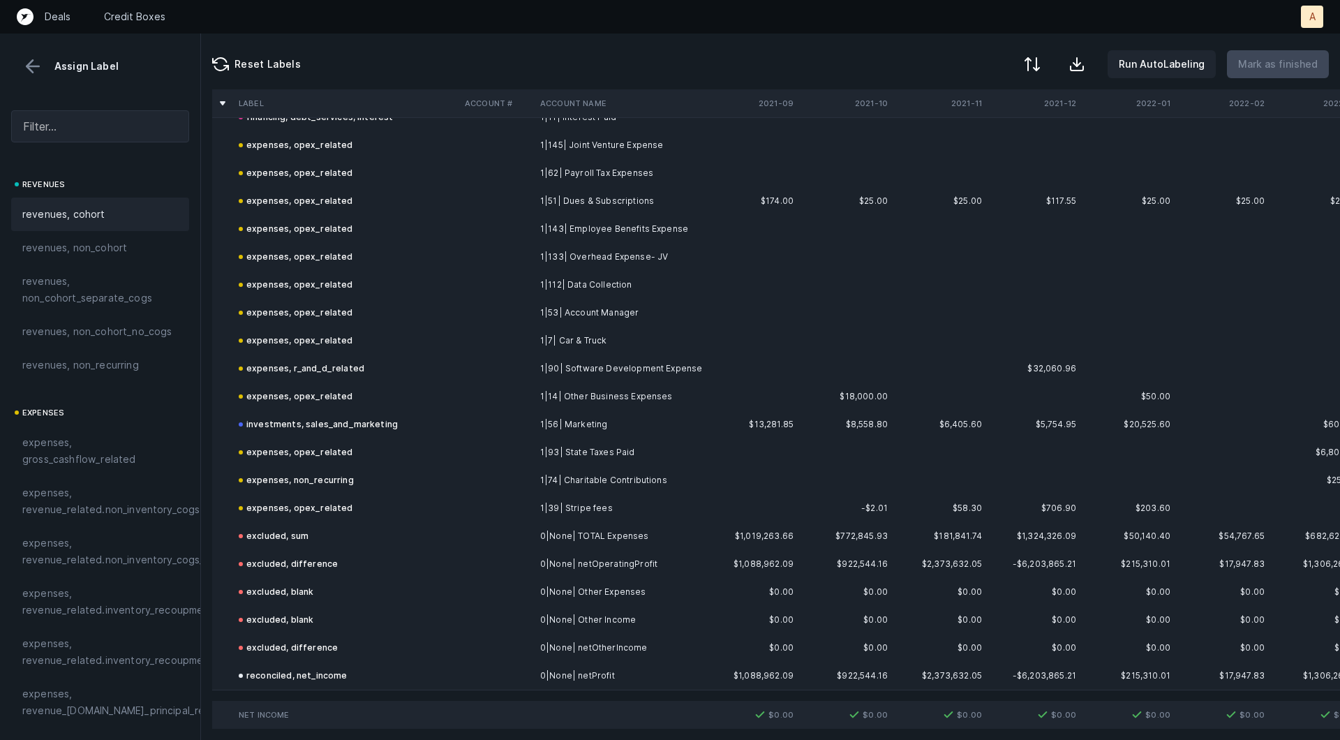
click at [28, 59] on button at bounding box center [32, 66] width 21 height 21
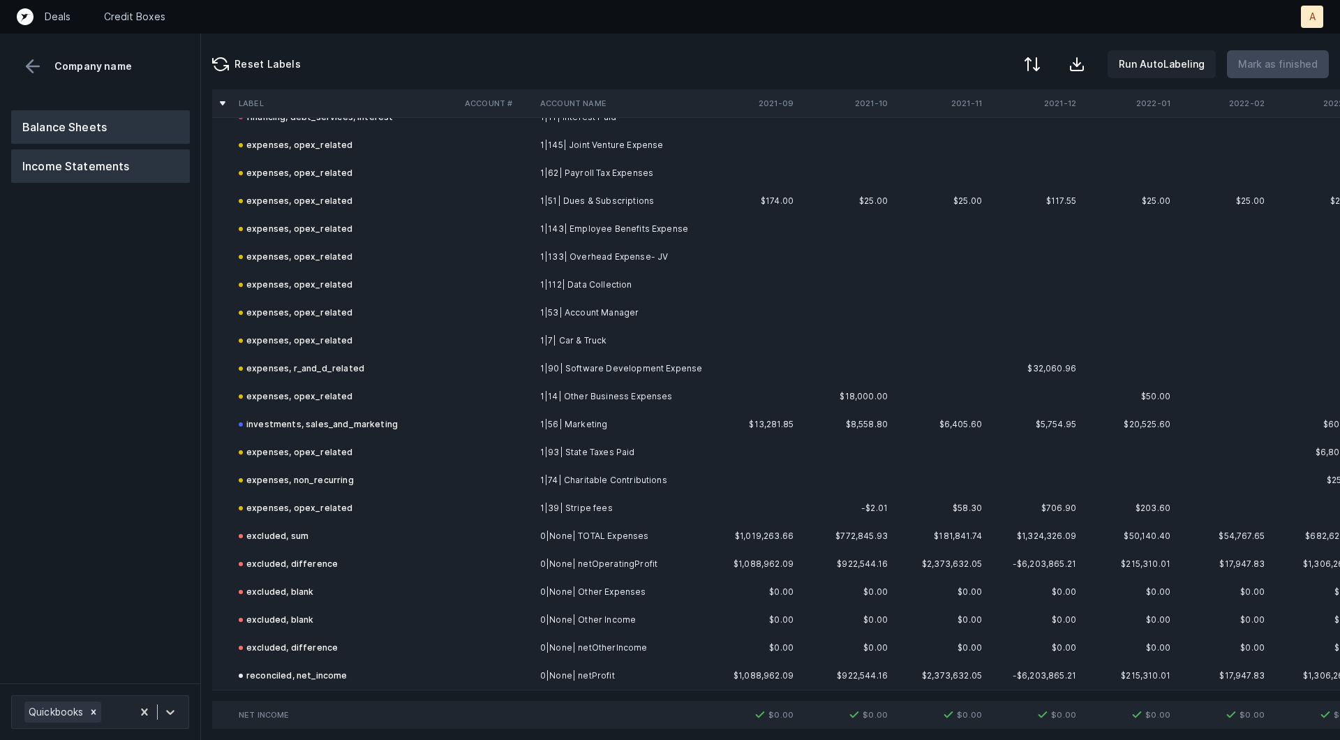
click at [57, 132] on button "Balance Sheets" at bounding box center [100, 126] width 179 height 33
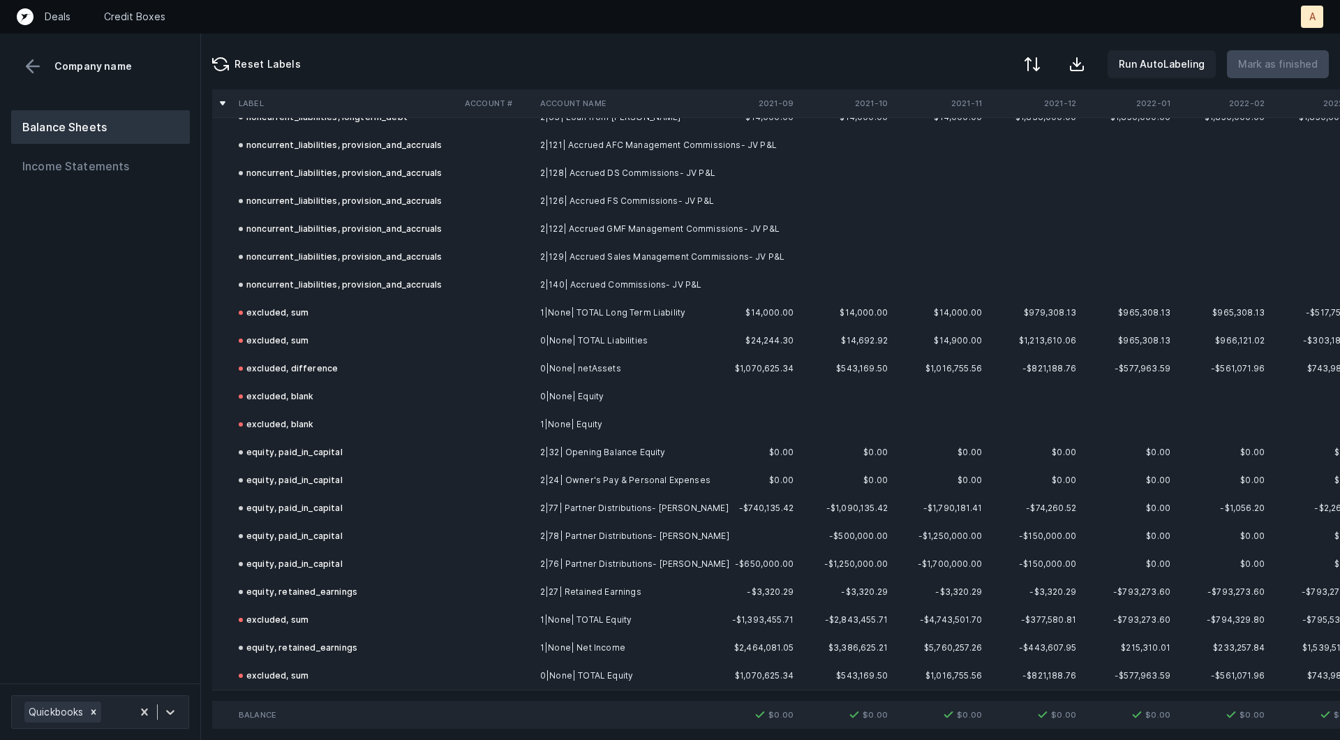
scroll to position [1547, 0]
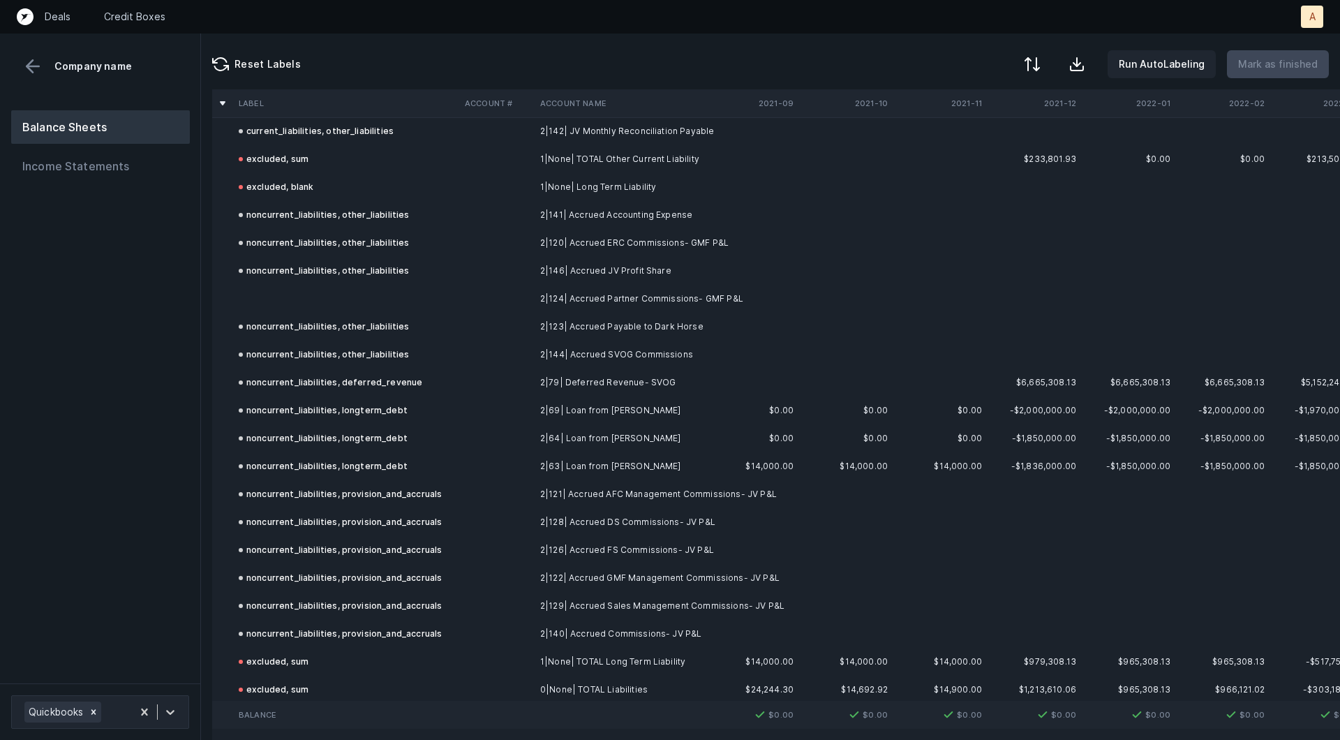
click at [308, 295] on td at bounding box center [346, 299] width 226 height 28
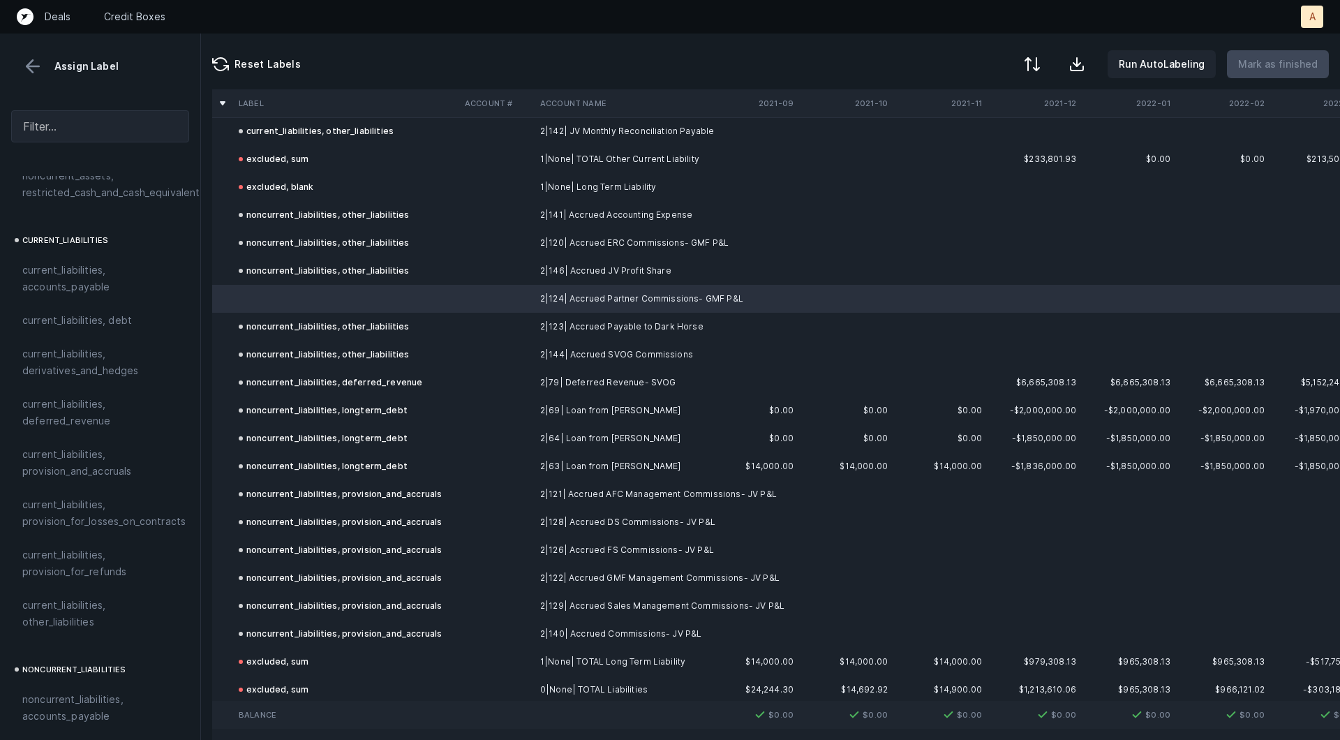
scroll to position [878, 0]
click at [374, 361] on div "noncurrent_liabilities, other_liabilities" at bounding box center [324, 354] width 171 height 17
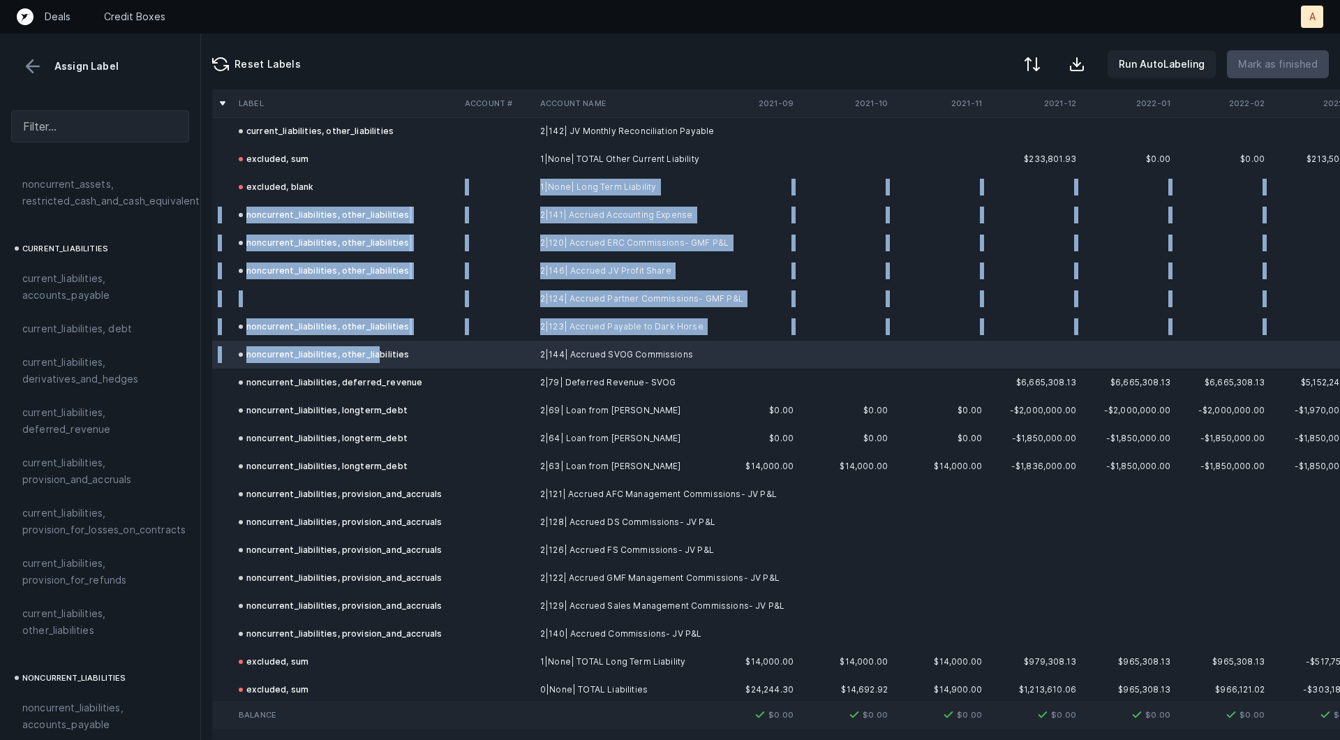
click at [444, 195] on td "excluded, blank" at bounding box center [346, 187] width 226 height 28
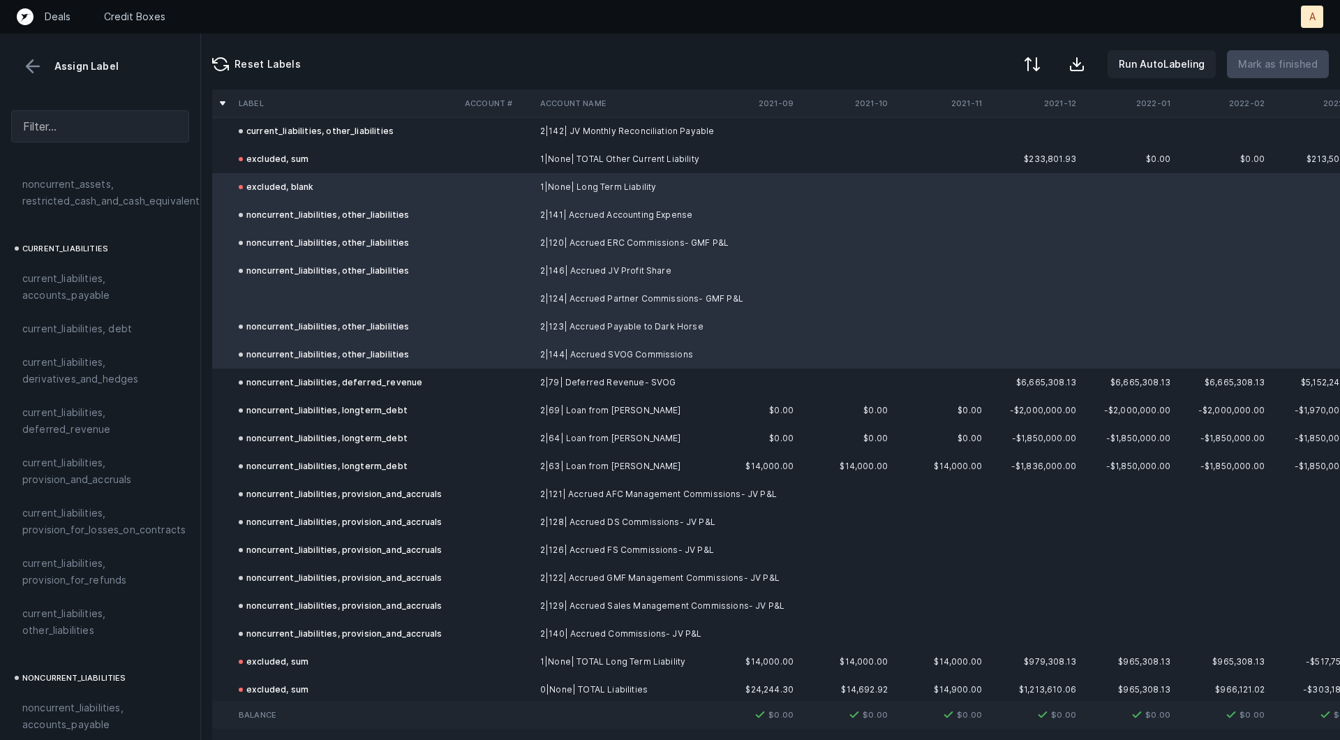
click at [433, 211] on td "noncurrent_liabilities, other_liabilities" at bounding box center [346, 215] width 226 height 28
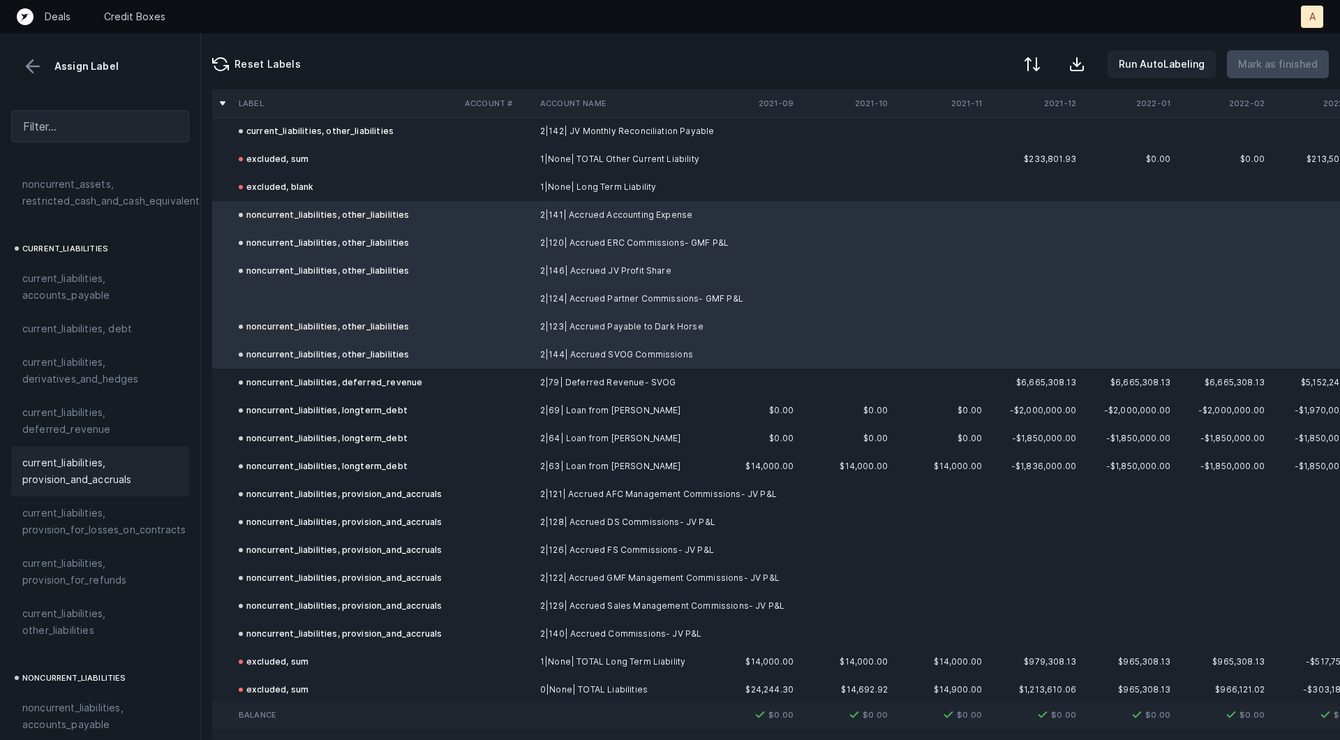
scroll to position [1513, 0]
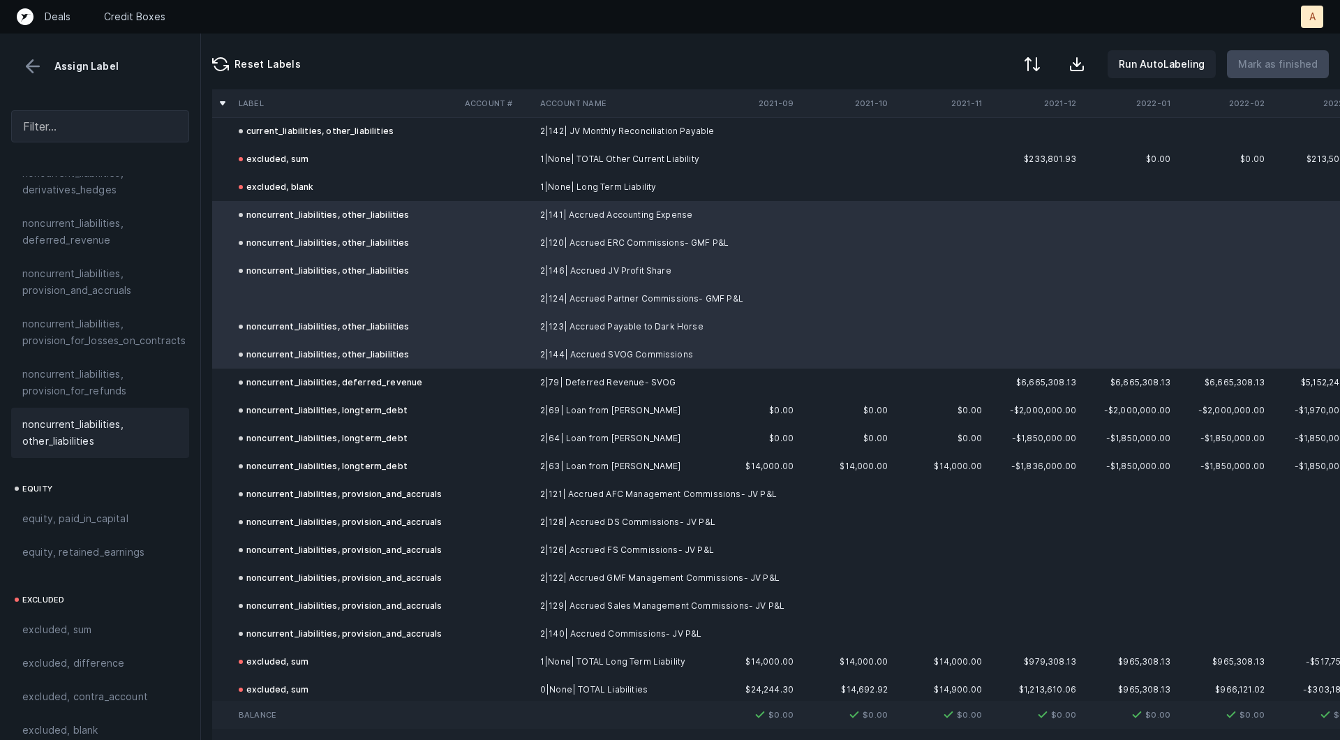
click at [66, 416] on span "noncurrent_liabilities, other_liabilities" at bounding box center [100, 432] width 156 height 33
click at [1278, 52] on button "Mark as finished" at bounding box center [1278, 64] width 102 height 28
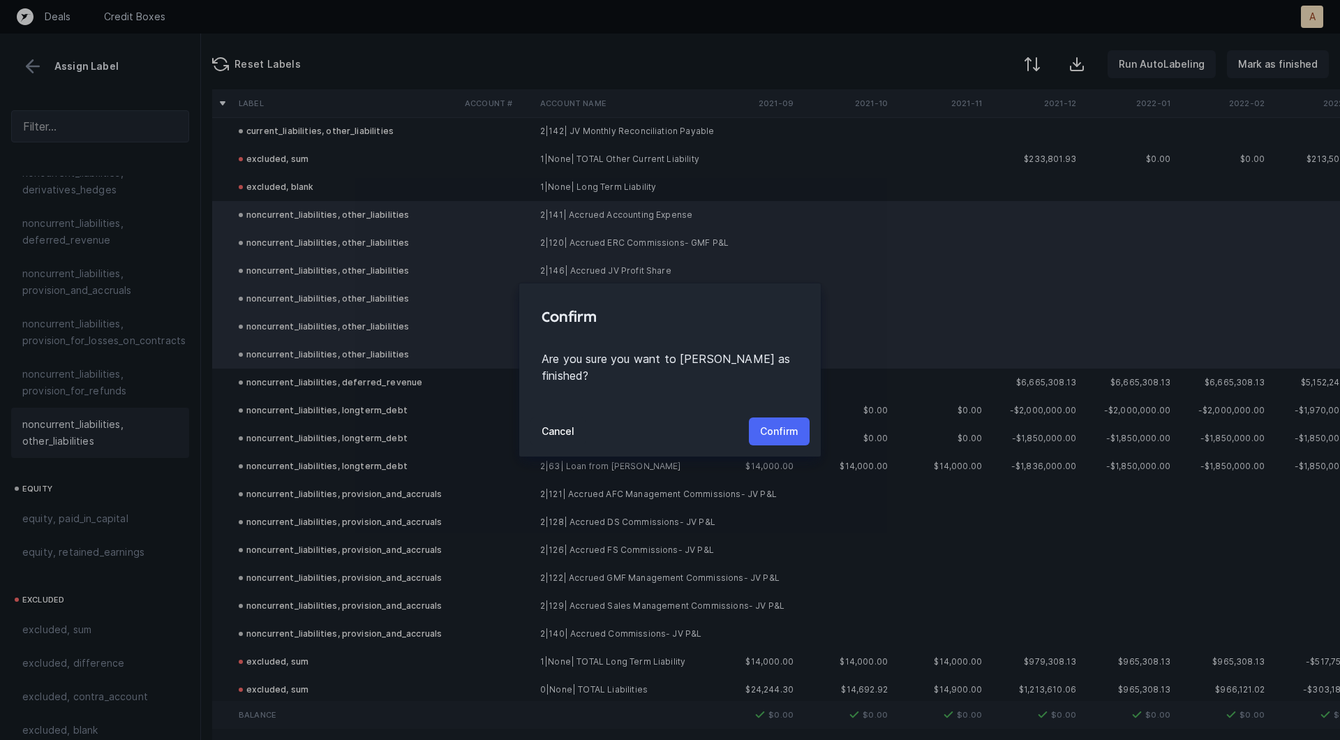
click at [781, 423] on p "Confirm" at bounding box center [779, 431] width 38 height 17
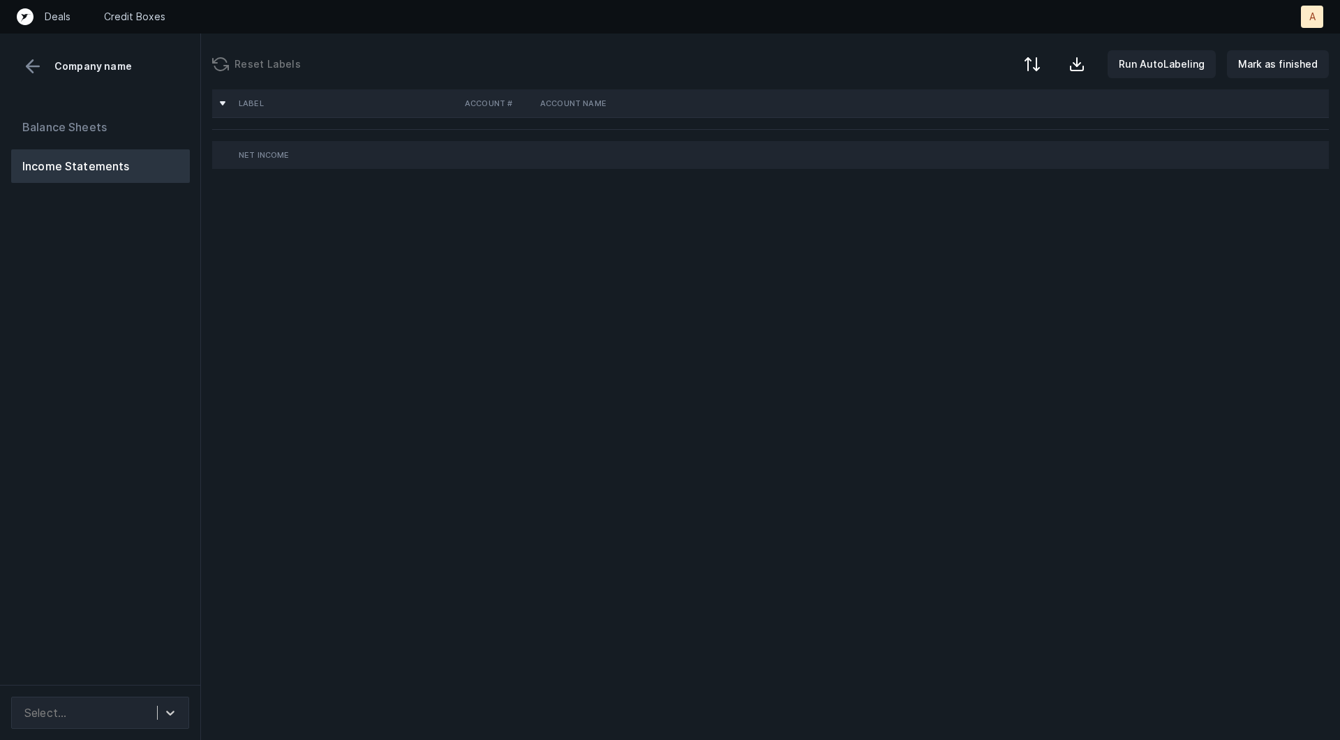
click at [158, 475] on div "Balance Sheets Income Statements" at bounding box center [100, 392] width 201 height 586
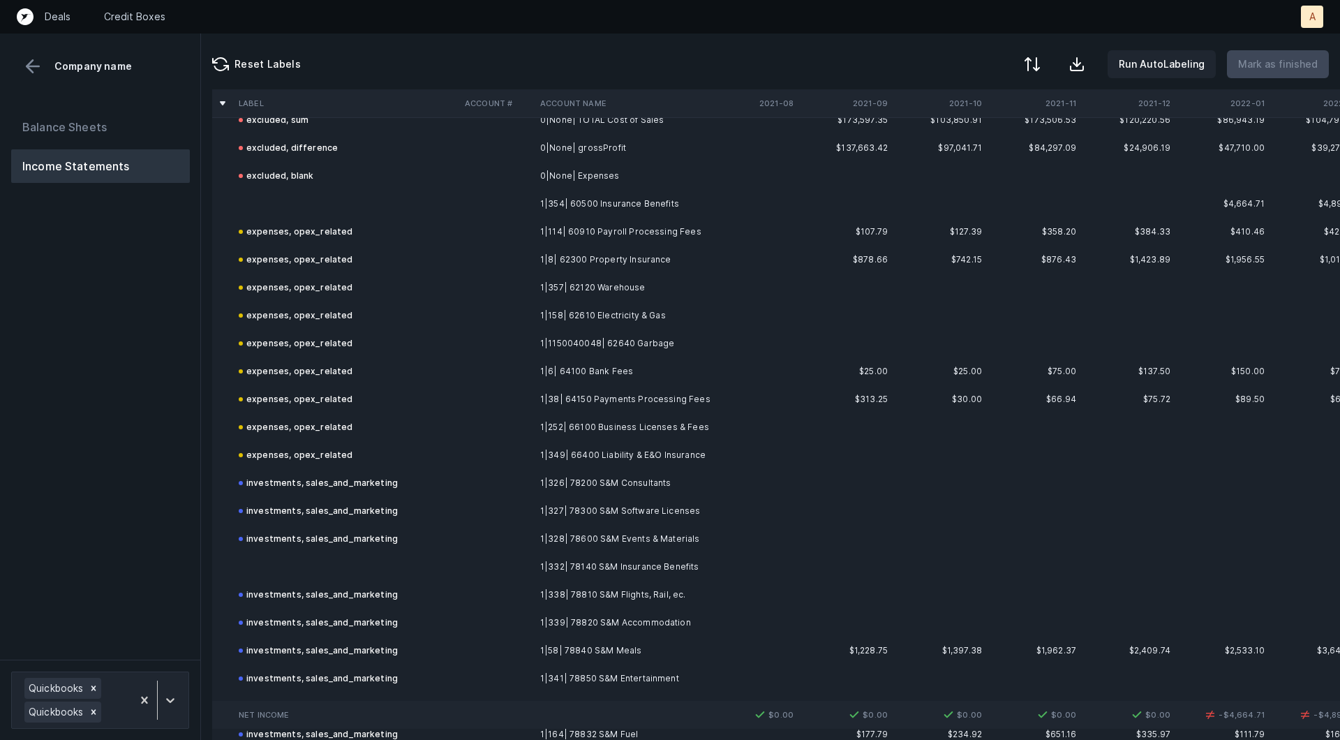
scroll to position [8620, 0]
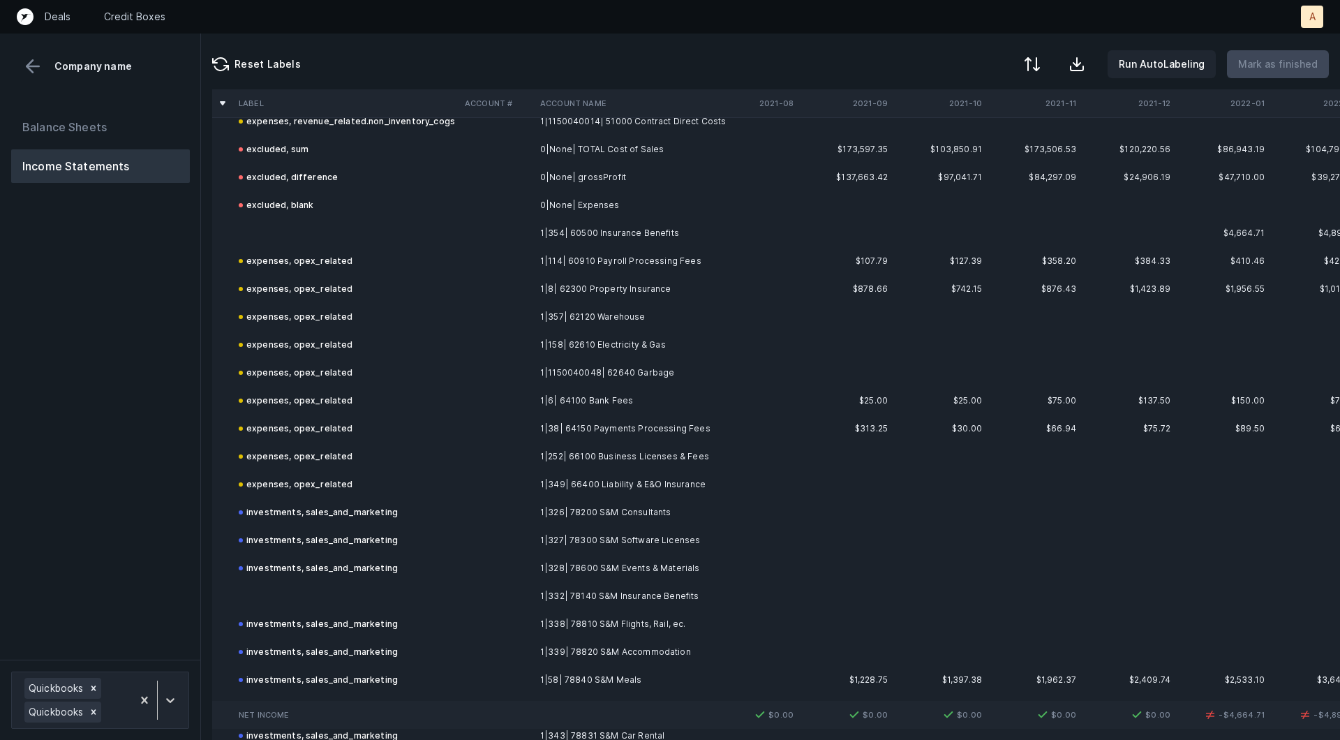
click at [327, 222] on td at bounding box center [346, 233] width 226 height 28
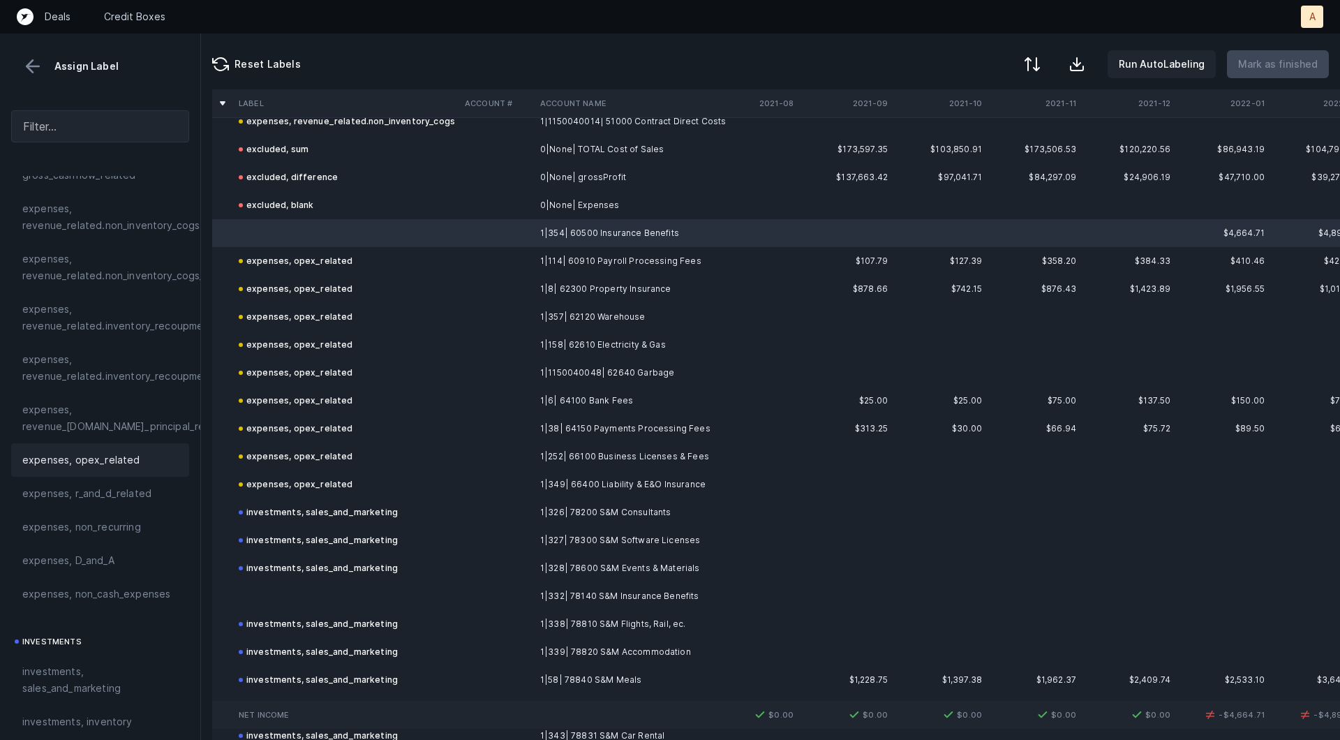
scroll to position [375, 0]
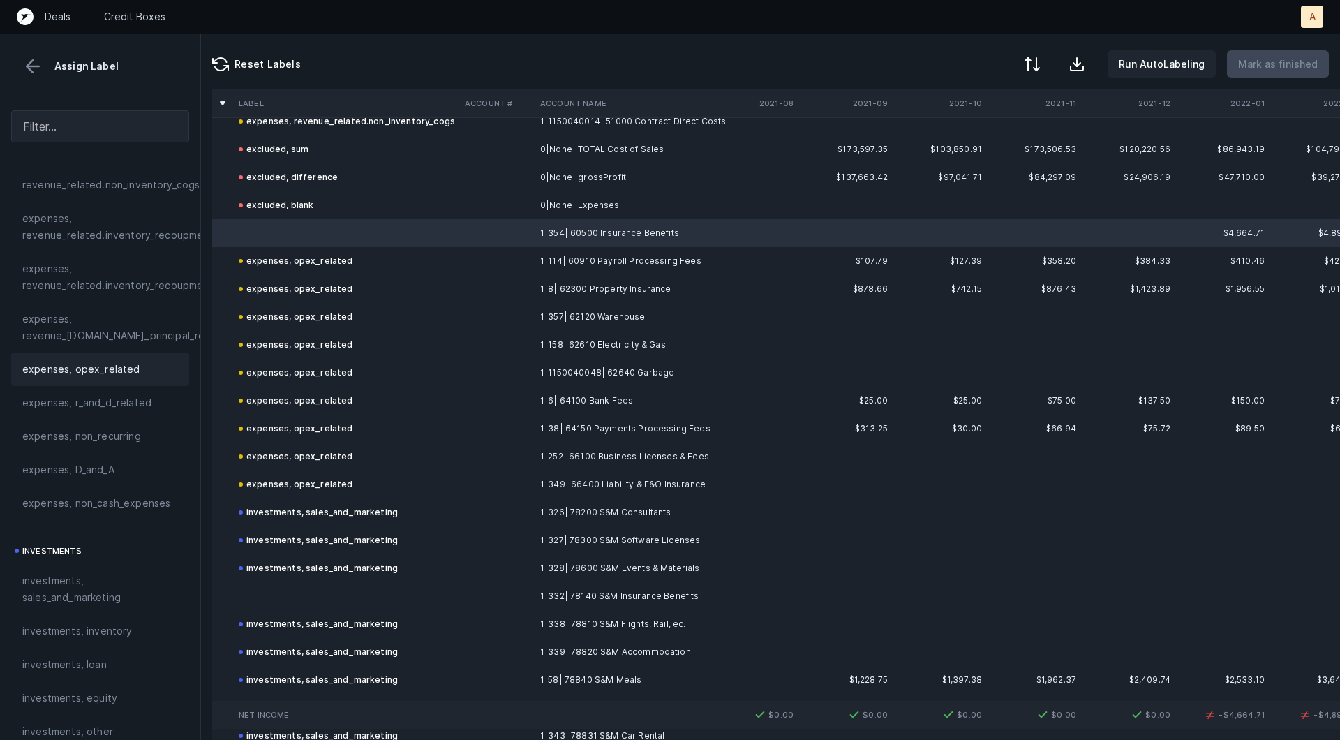
click at [127, 374] on span "expenses, opex_related" at bounding box center [81, 369] width 118 height 17
click at [316, 600] on td at bounding box center [346, 596] width 226 height 28
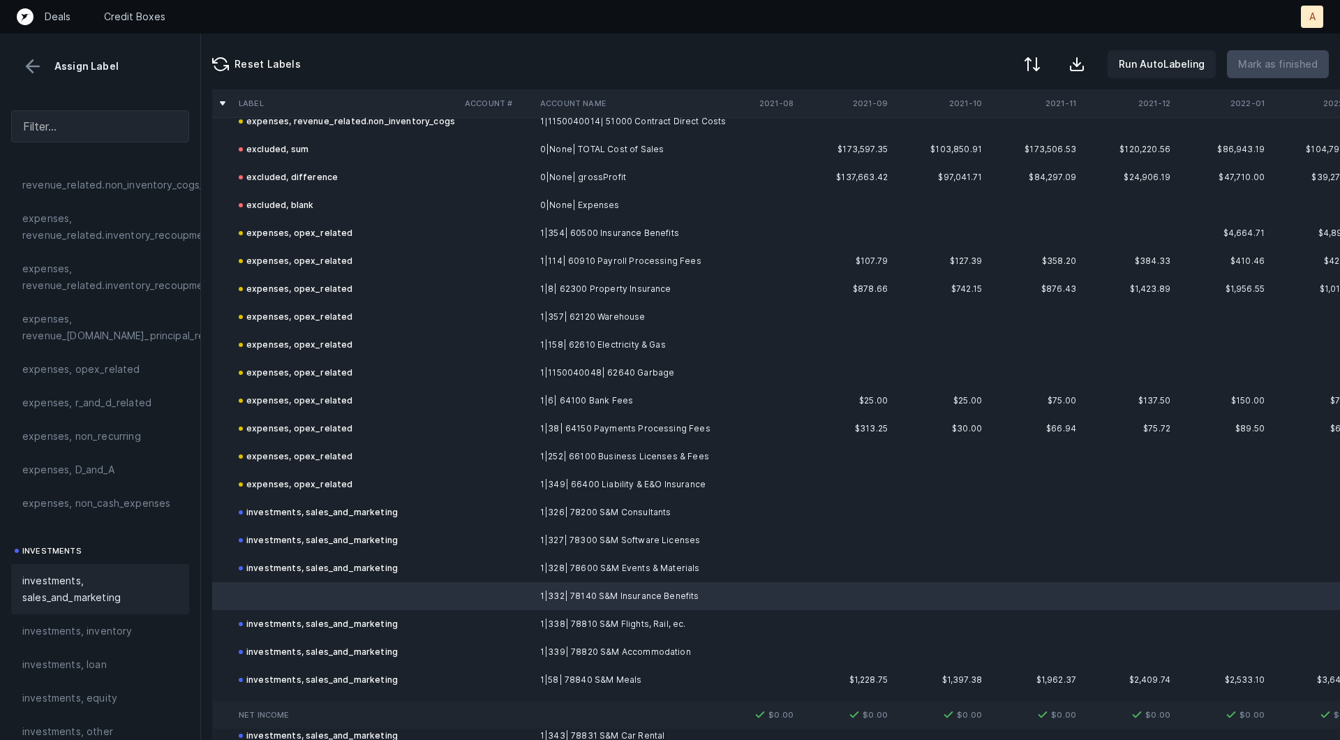
click at [113, 589] on span "investments, sales_and_marketing" at bounding box center [100, 588] width 156 height 33
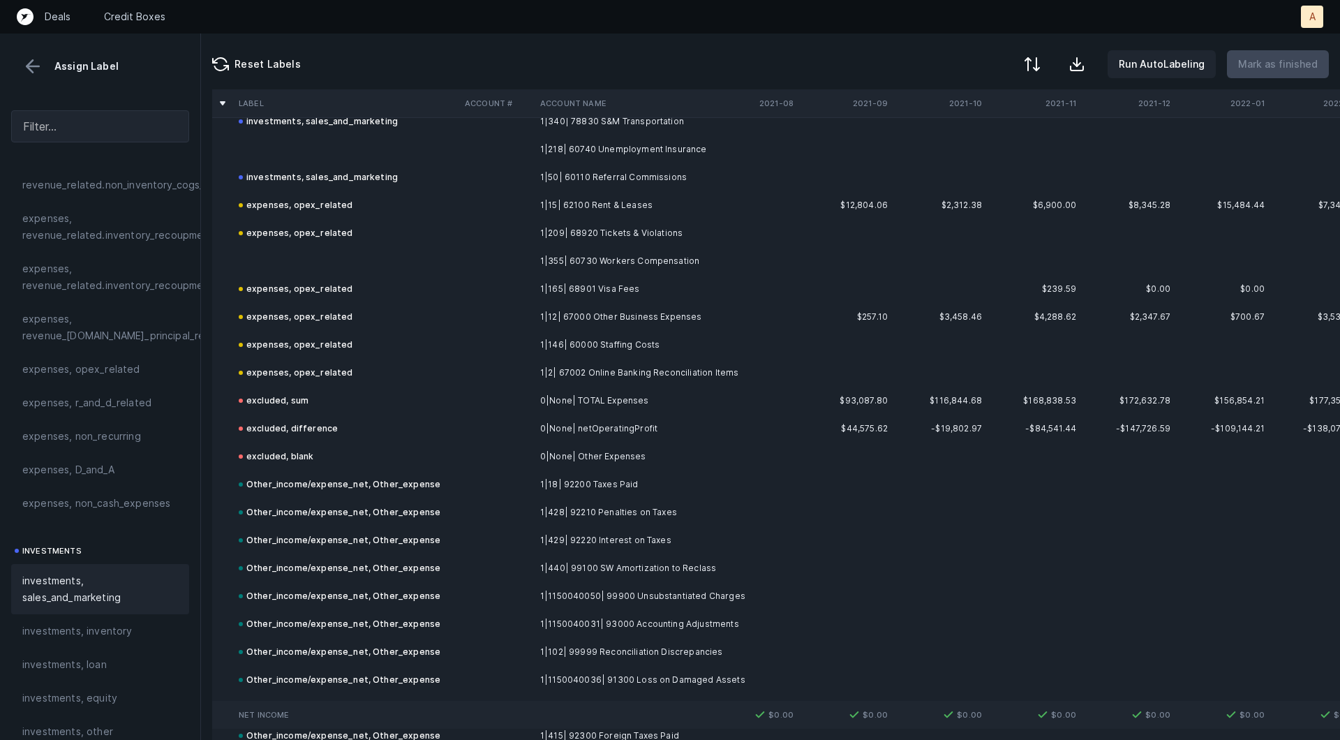
scroll to position [10882, 0]
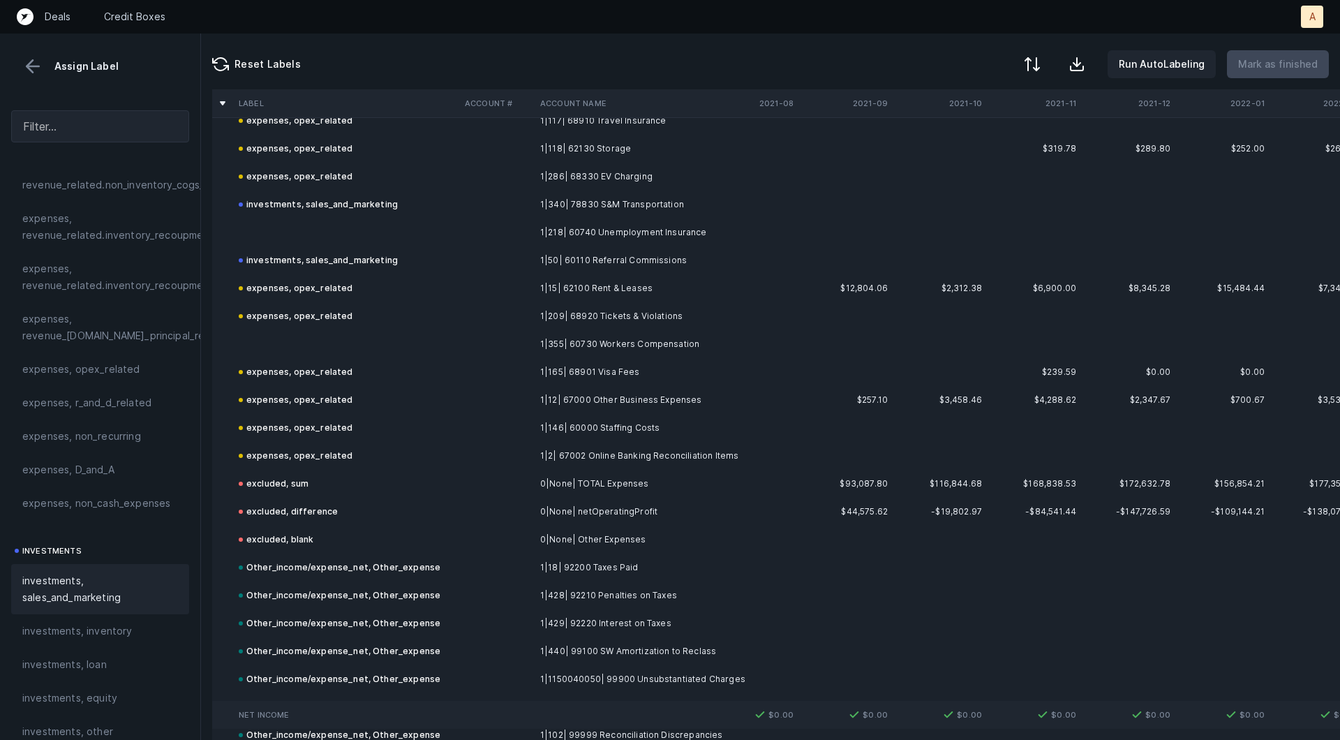
click at [330, 230] on td at bounding box center [346, 232] width 226 height 28
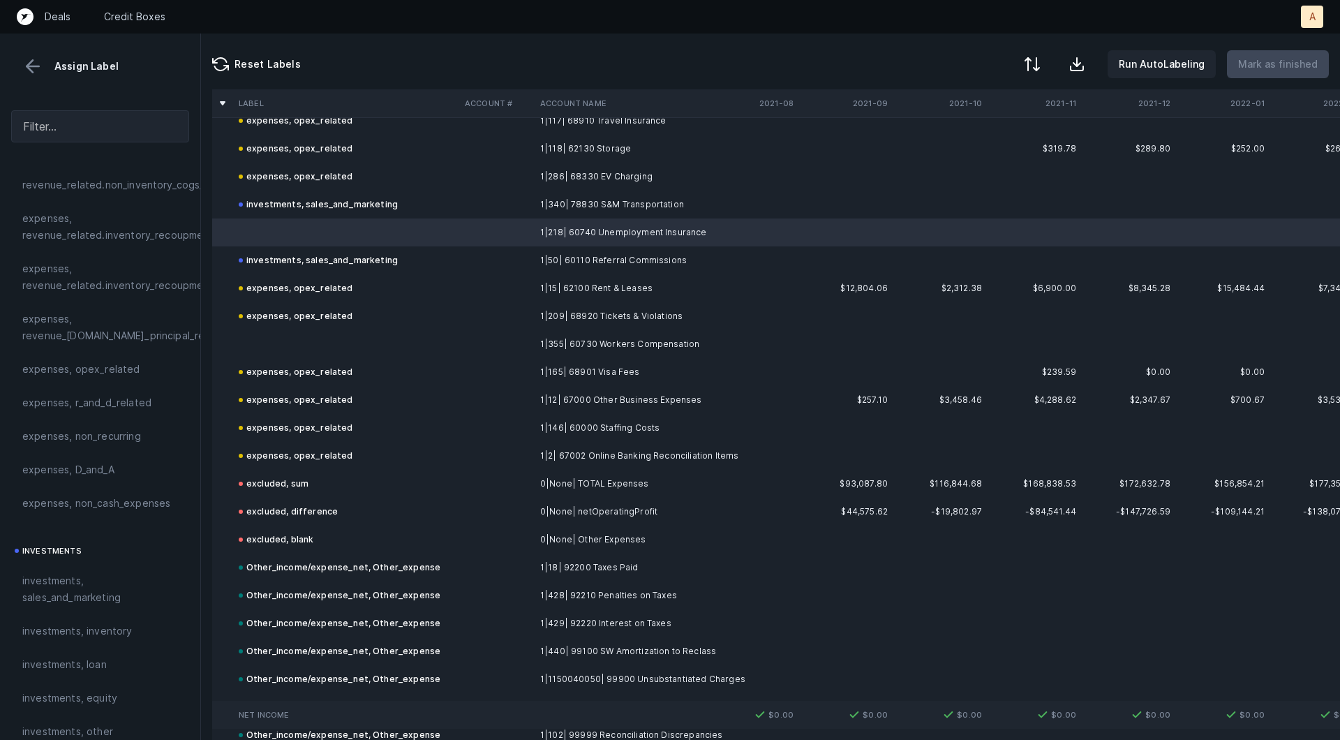
click at [320, 343] on td at bounding box center [346, 344] width 226 height 28
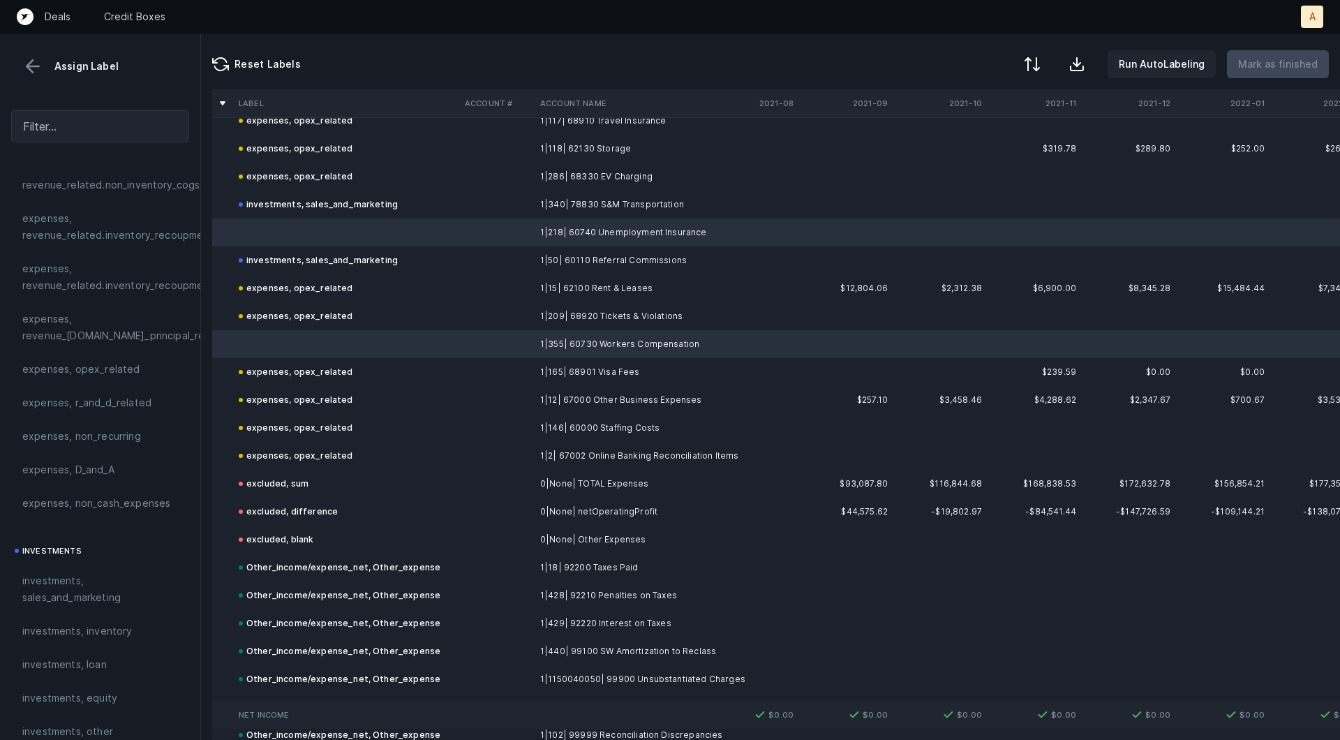
click at [128, 362] on span "expenses, opex_related" at bounding box center [81, 369] width 118 height 17
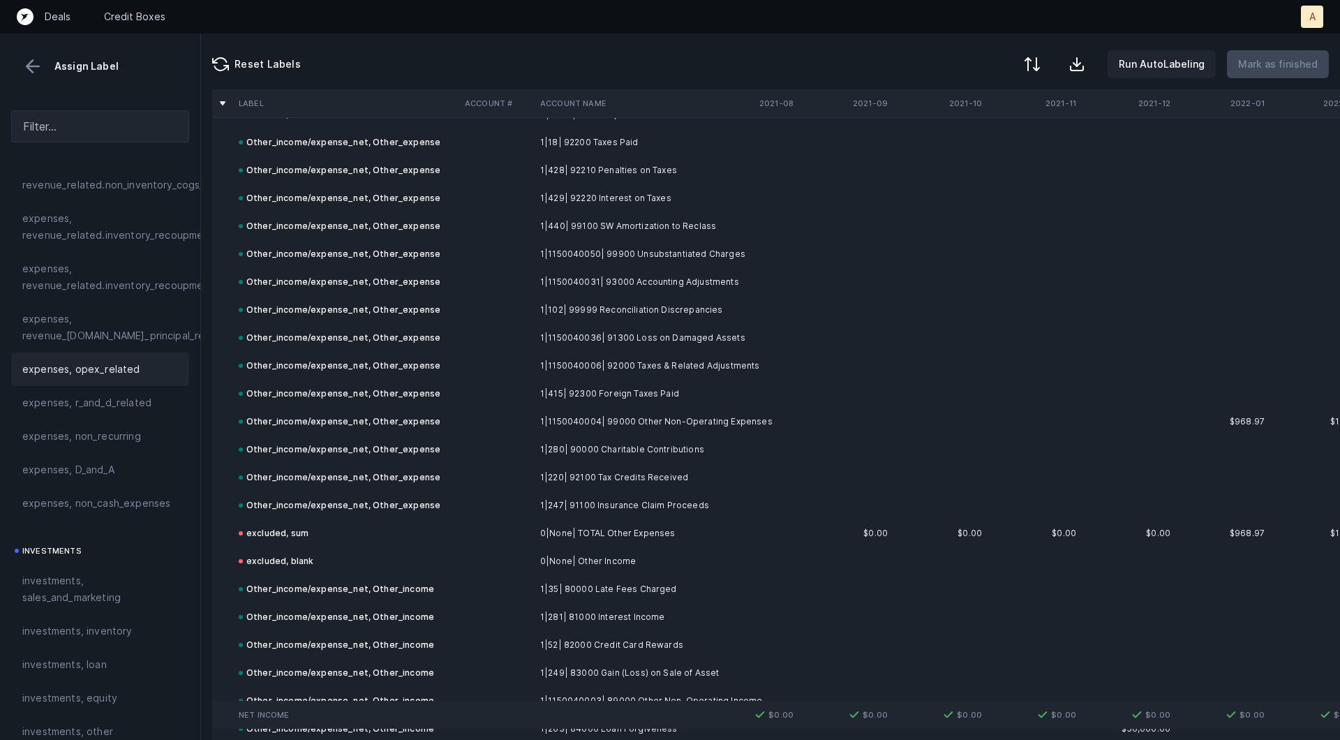
scroll to position [11443, 0]
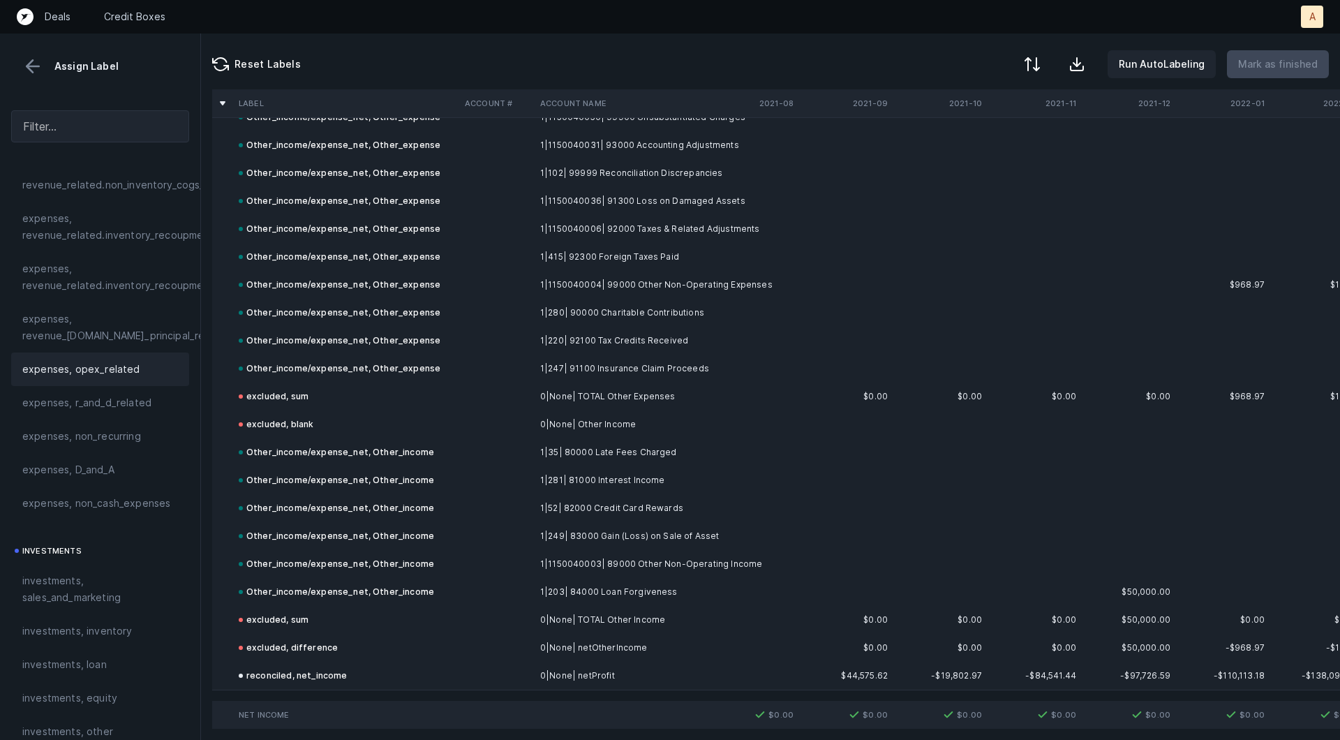
click at [42, 72] on button at bounding box center [32, 66] width 21 height 21
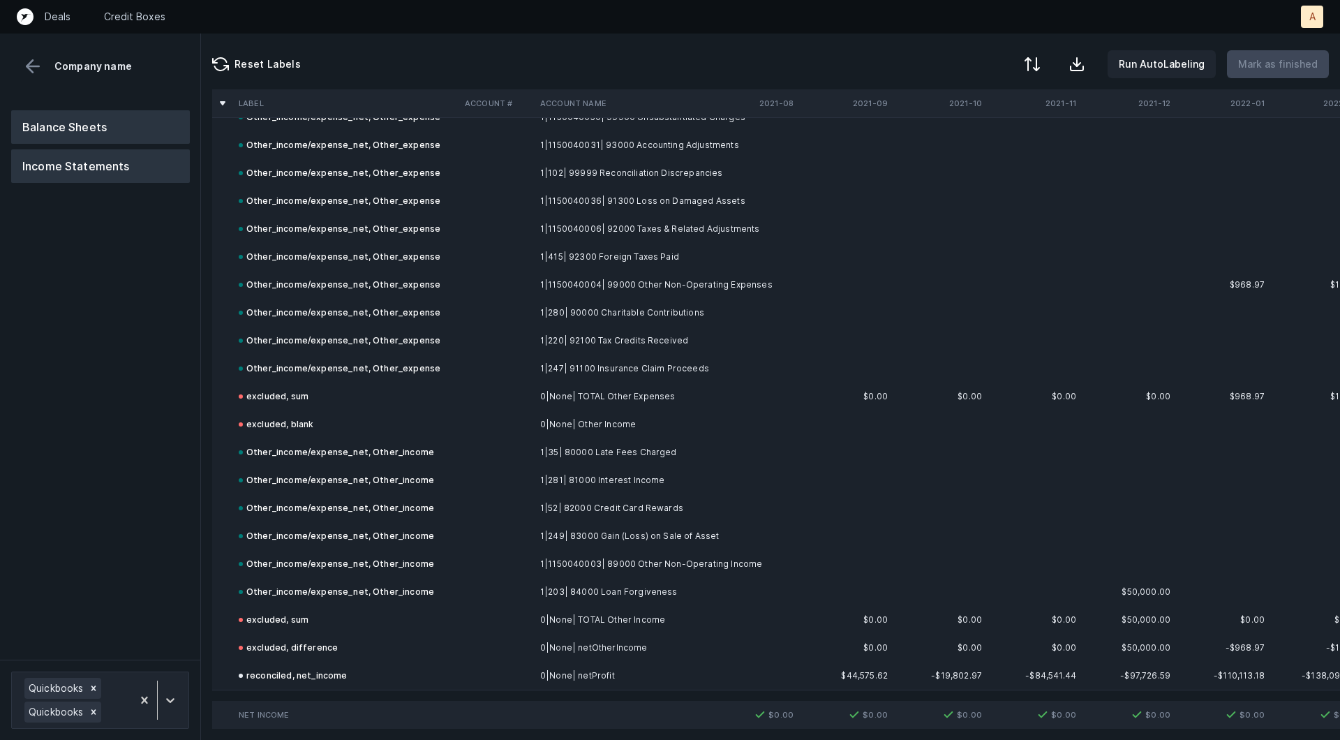
click at [74, 121] on button "Balance Sheets" at bounding box center [100, 126] width 179 height 33
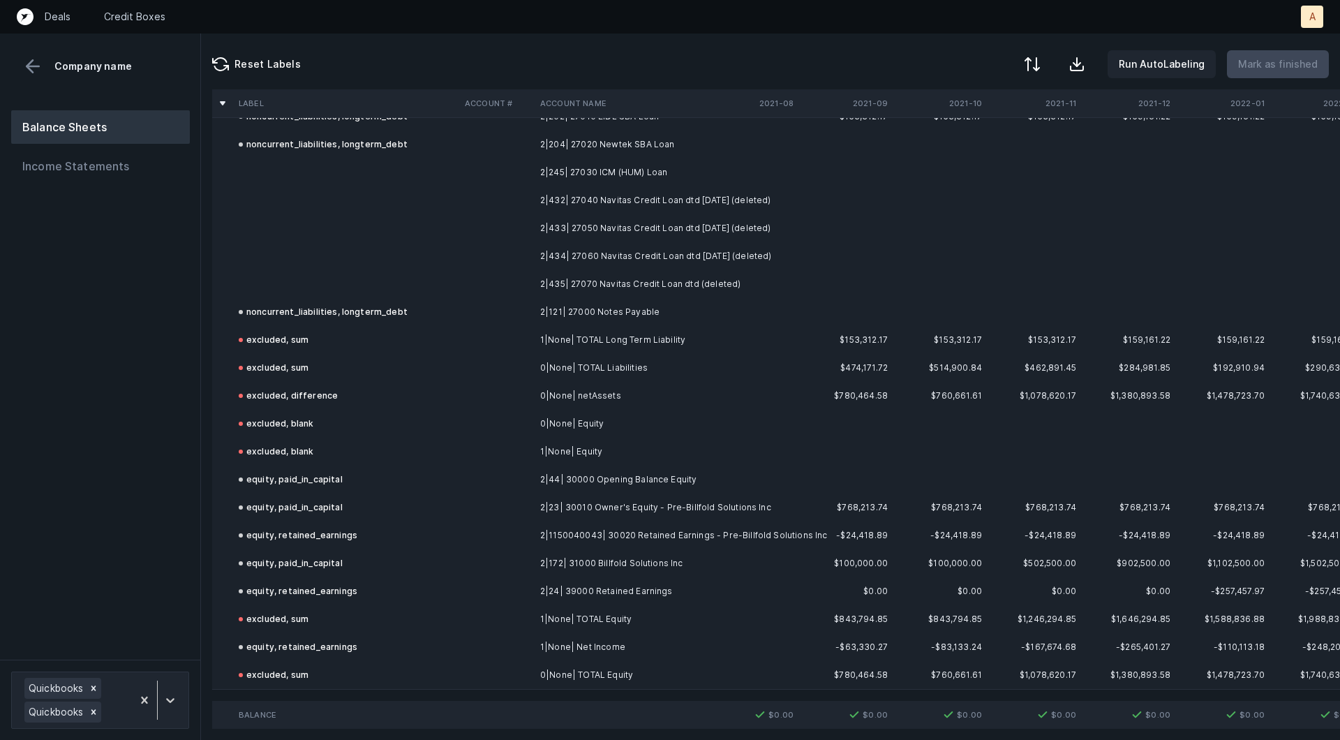
scroll to position [7614, 0]
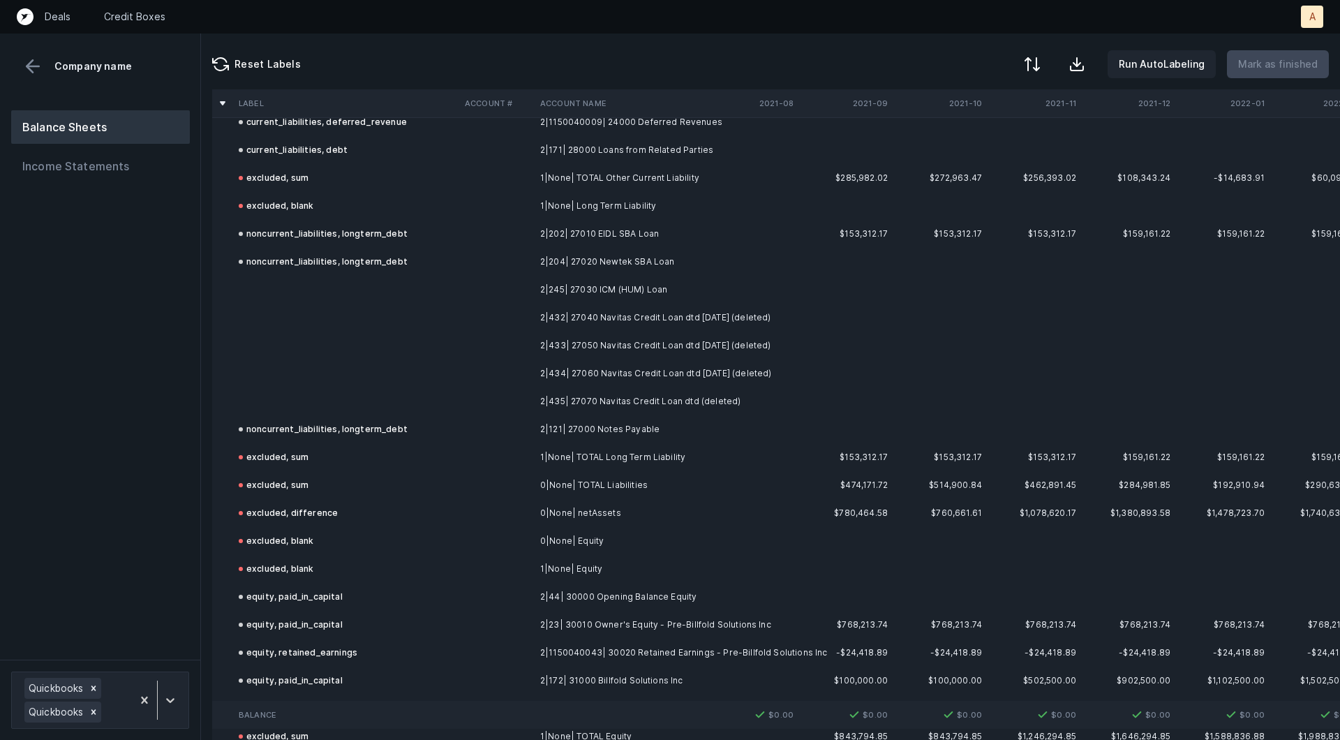
click at [650, 279] on td "2|245| 27030 ICM (HUM) Loan" at bounding box center [620, 290] width 170 height 28
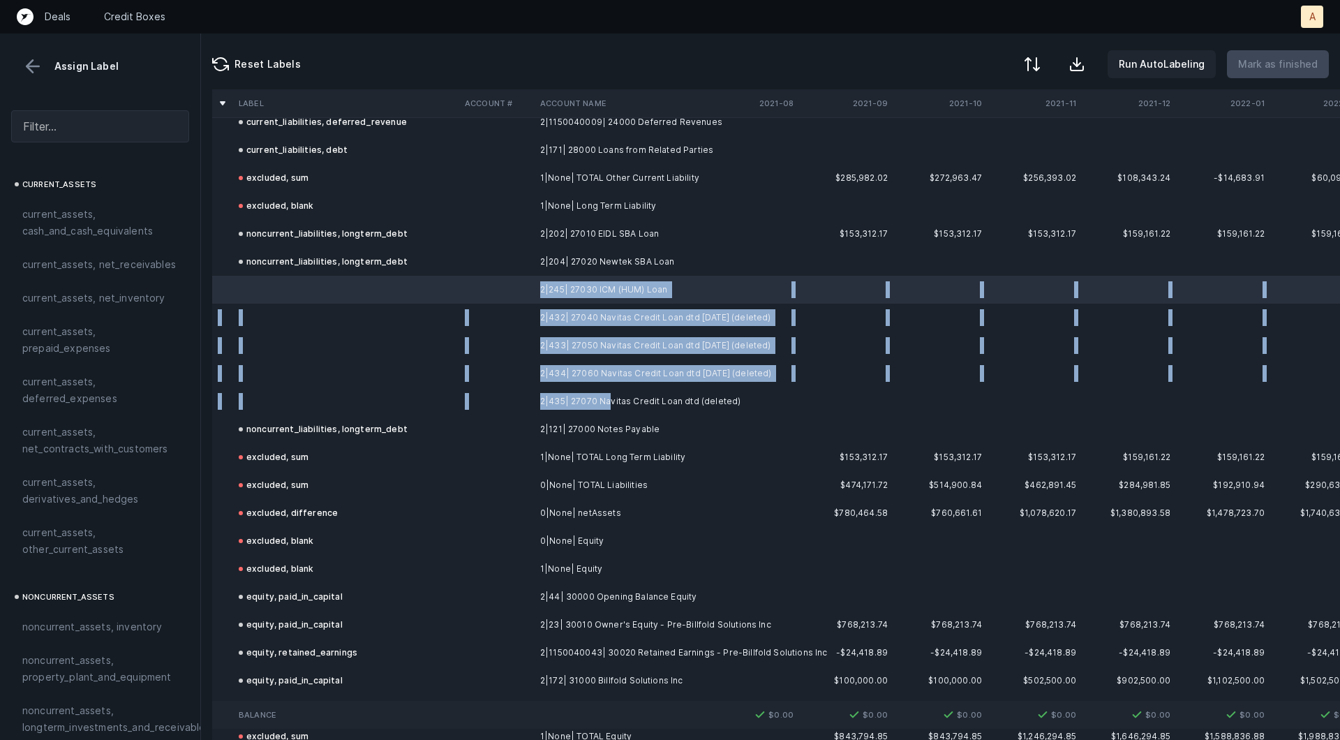
click at [611, 407] on td "2|435| 27070 Navitas Credit Loan dtd (deleted)" at bounding box center [620, 401] width 170 height 28
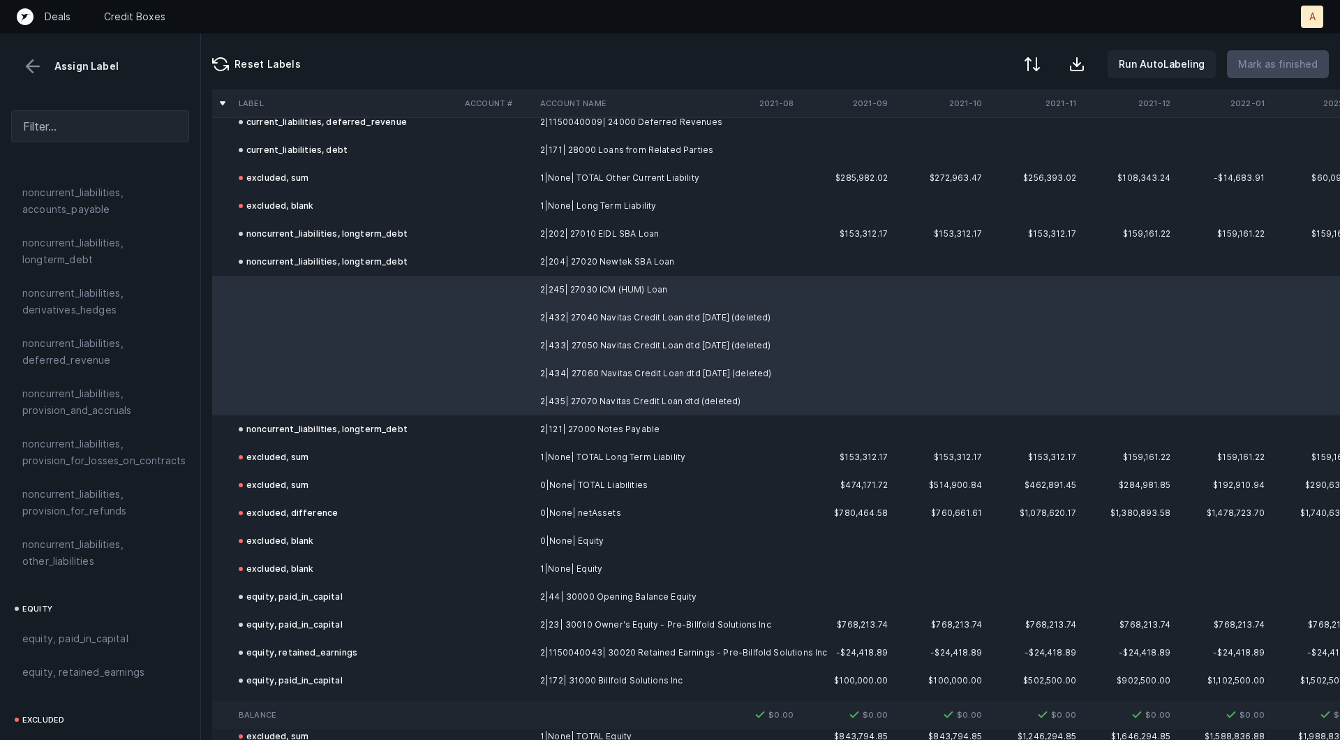
scroll to position [1348, 0]
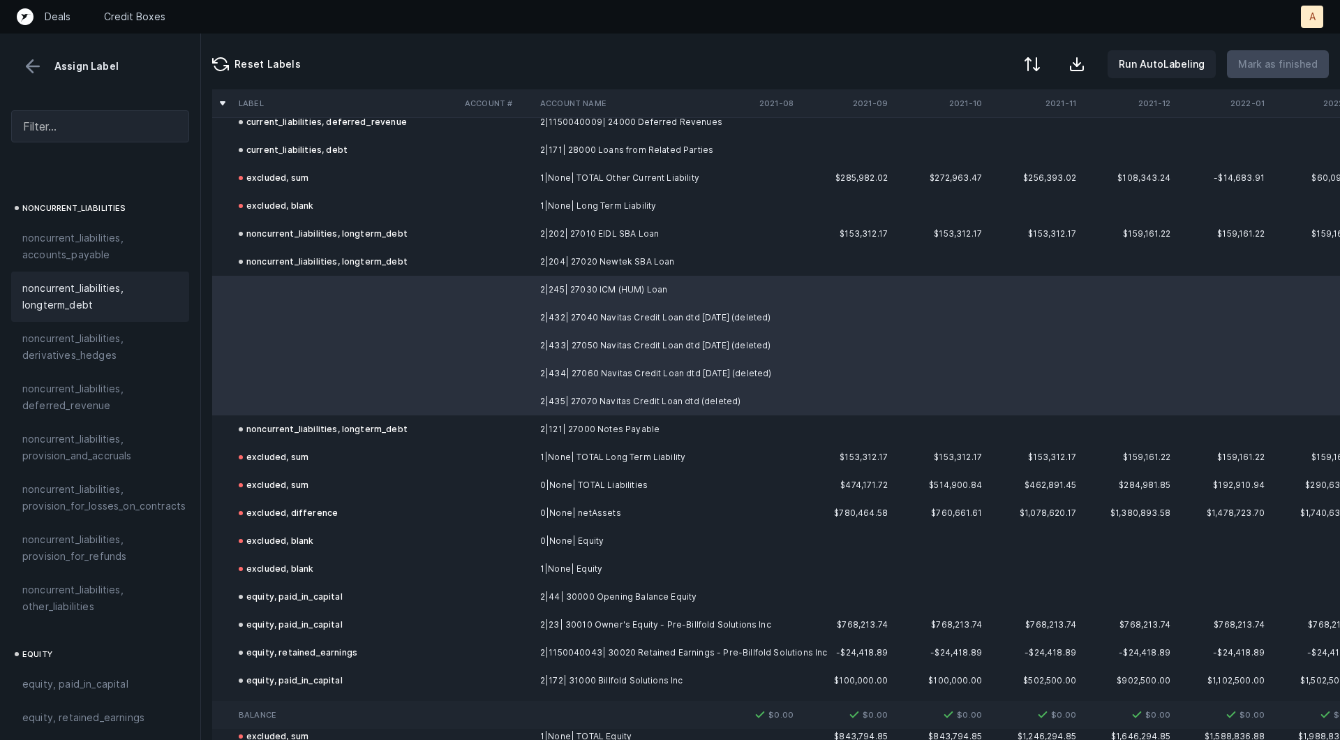
click at [126, 284] on span "noncurrent_liabilities, longterm_debt" at bounding box center [100, 296] width 156 height 33
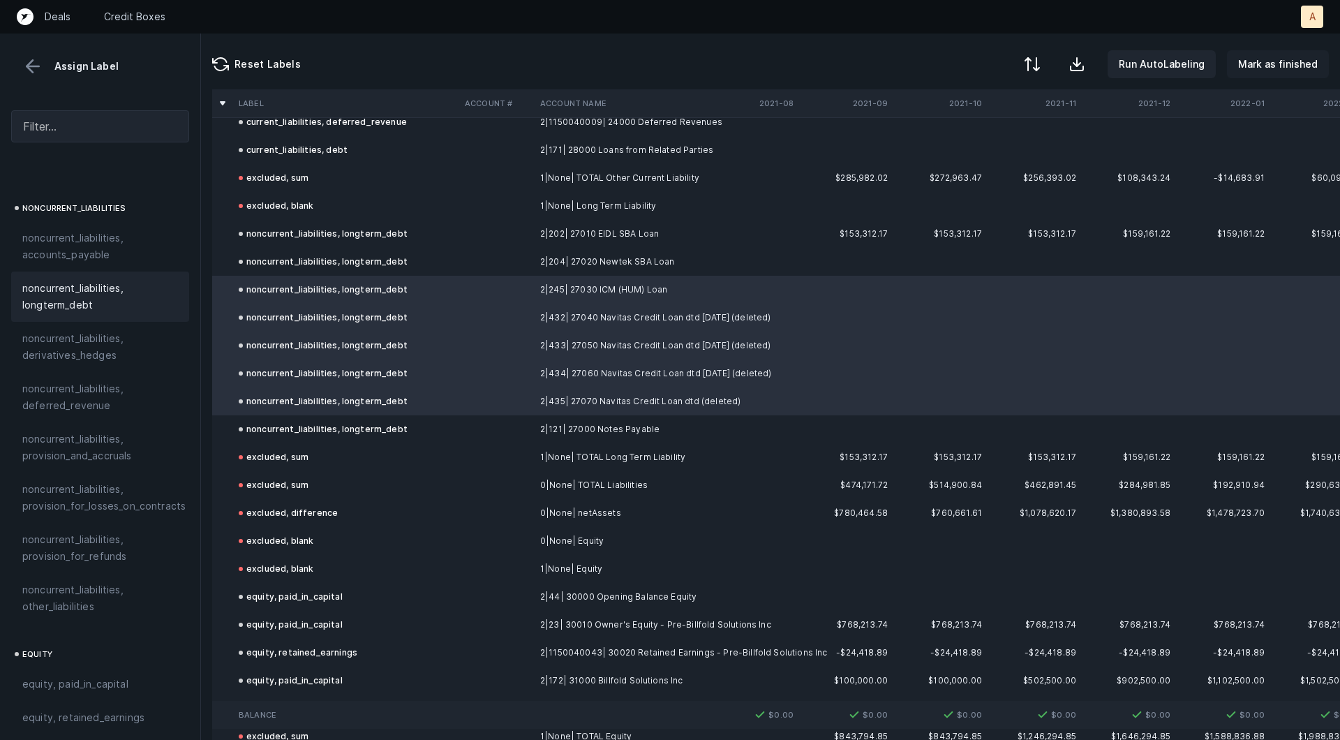
click at [1267, 68] on p "Mark as finished" at bounding box center [1278, 64] width 80 height 17
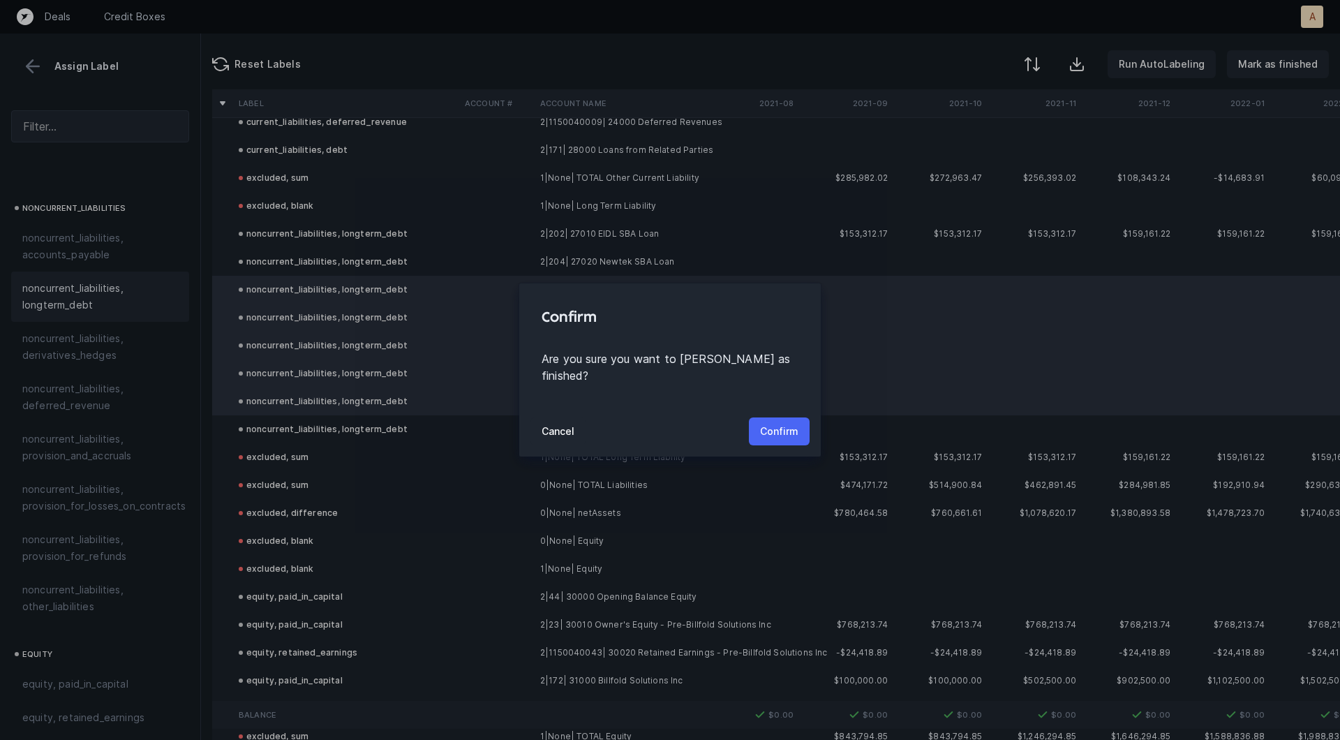
click at [770, 431] on button "Confirm" at bounding box center [779, 431] width 61 height 28
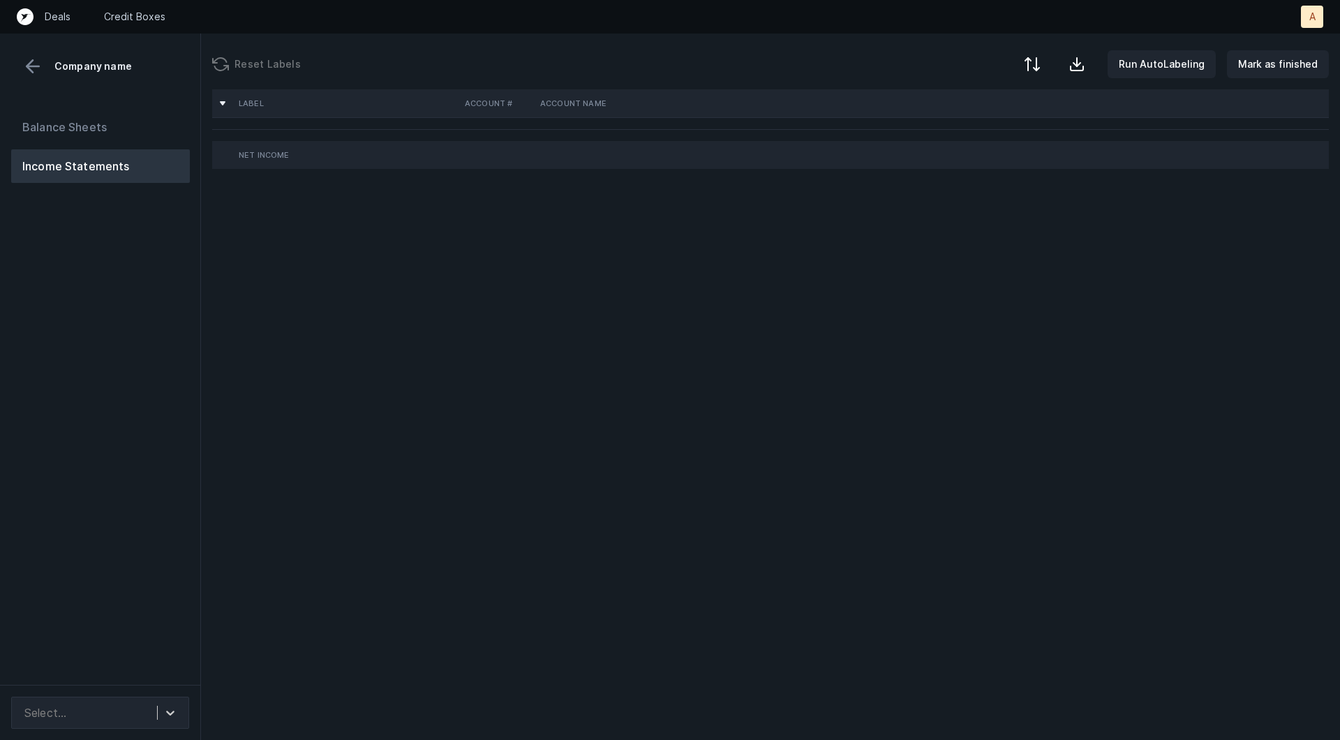
click at [100, 320] on div "Balance Sheets Income Statements" at bounding box center [100, 392] width 201 height 586
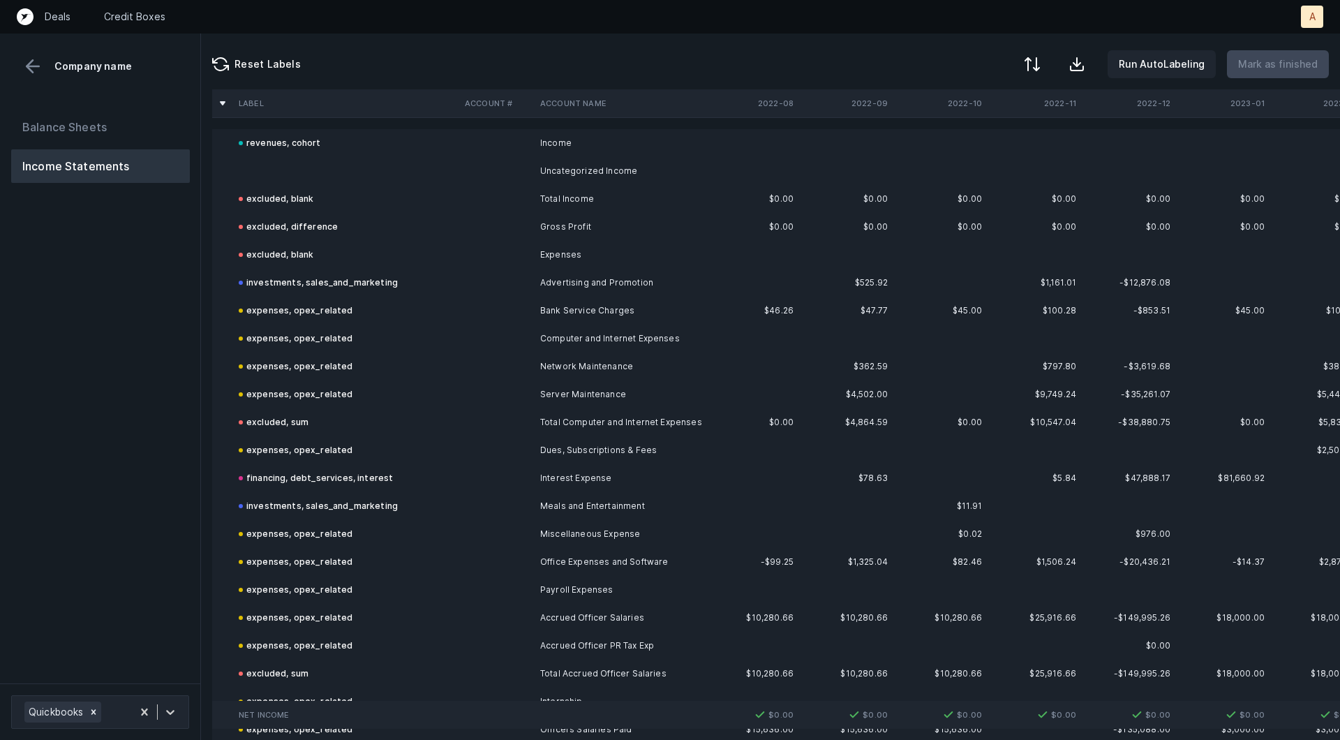
click at [284, 157] on td at bounding box center [346, 171] width 226 height 28
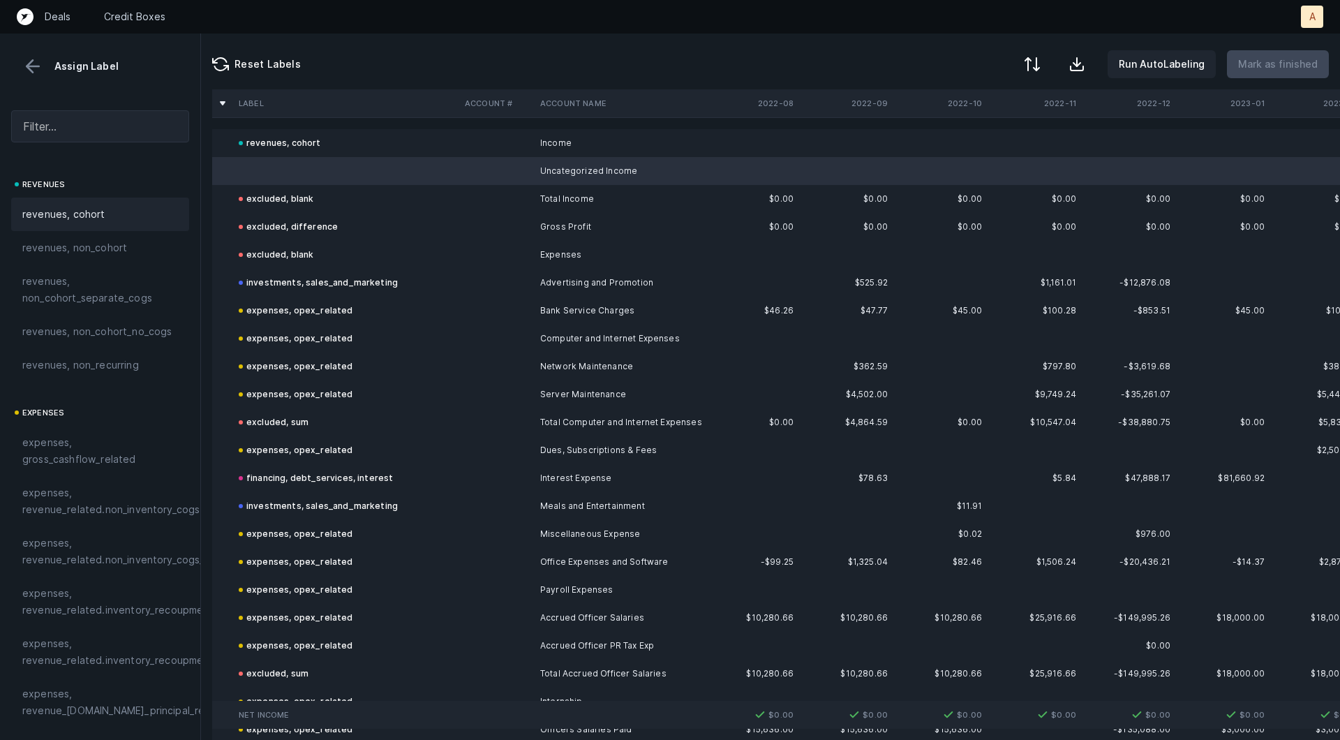
click at [108, 204] on div "revenues, cohort" at bounding box center [100, 214] width 178 height 33
click at [1262, 61] on p "Mark as finished" at bounding box center [1278, 64] width 80 height 17
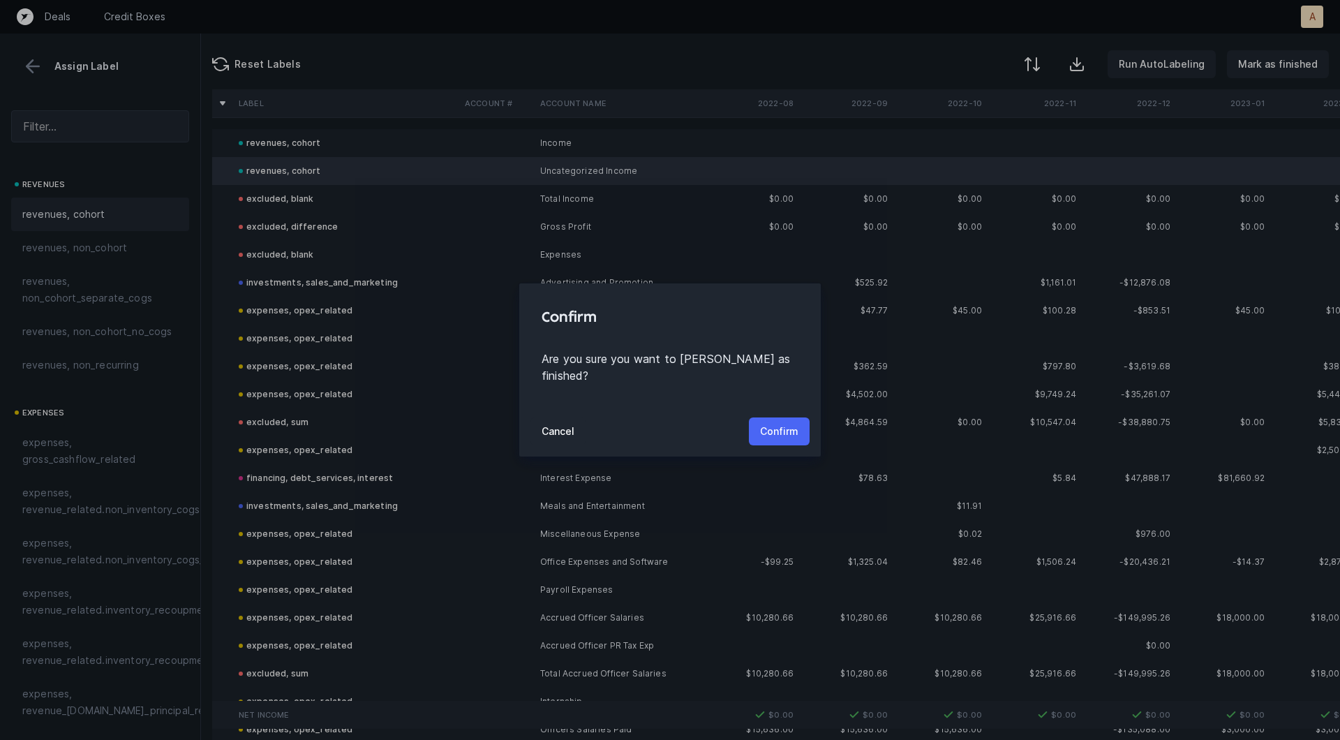
click at [773, 427] on p "Confirm" at bounding box center [779, 431] width 38 height 17
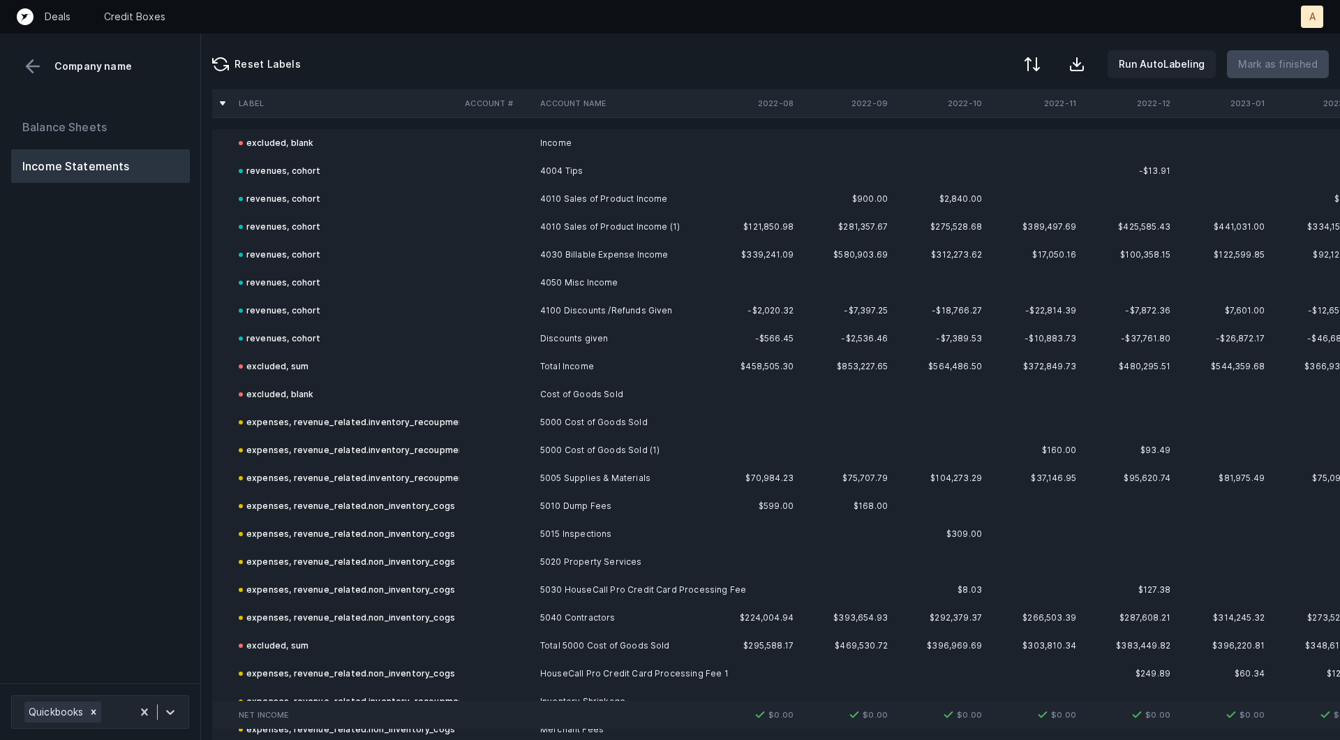
click at [142, 306] on div "Balance Sheets Income Statements" at bounding box center [100, 391] width 201 height 584
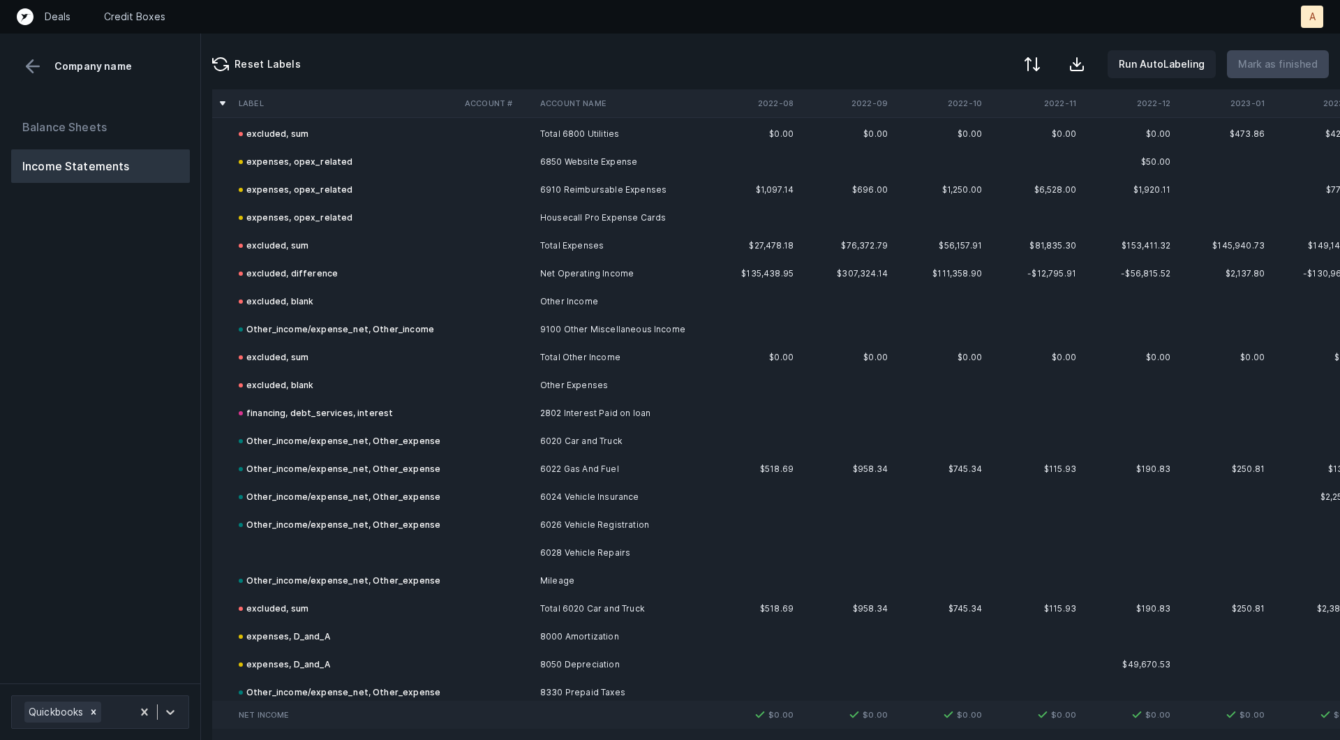
scroll to position [1757, 0]
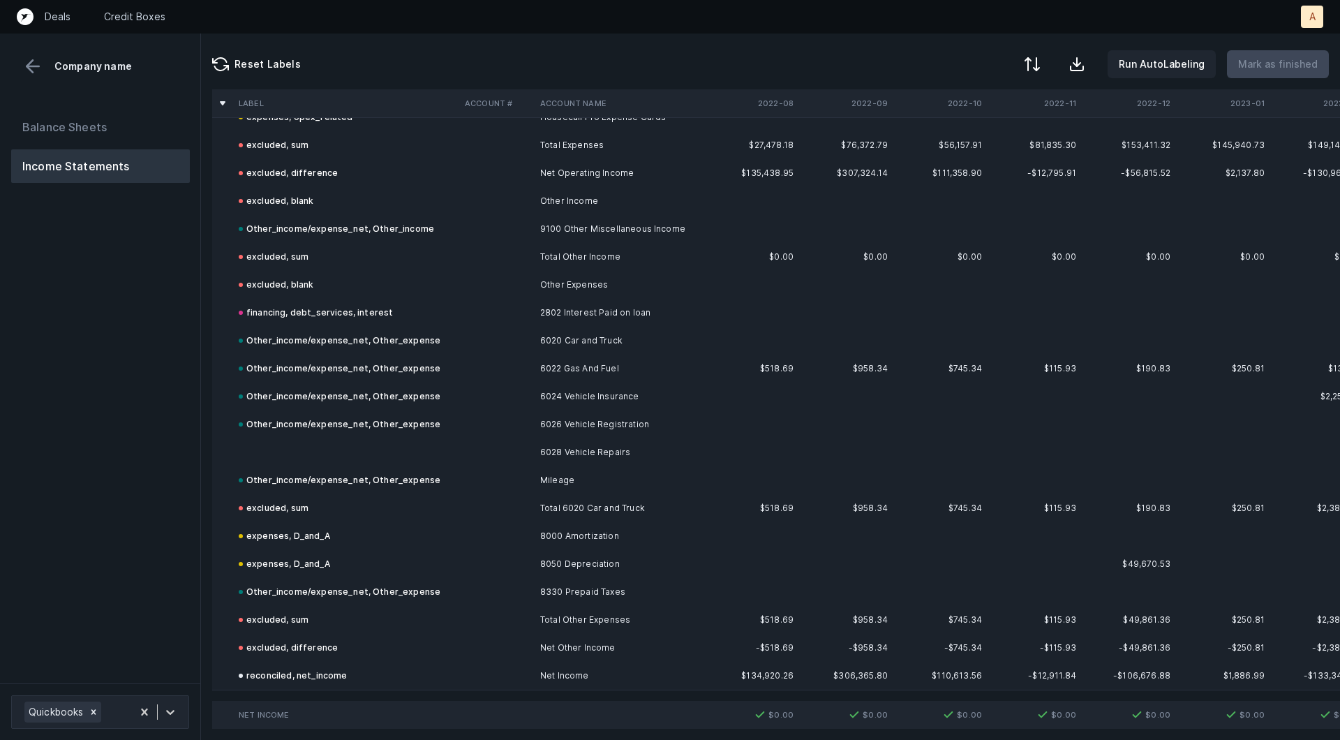
click at [395, 453] on td at bounding box center [346, 452] width 226 height 28
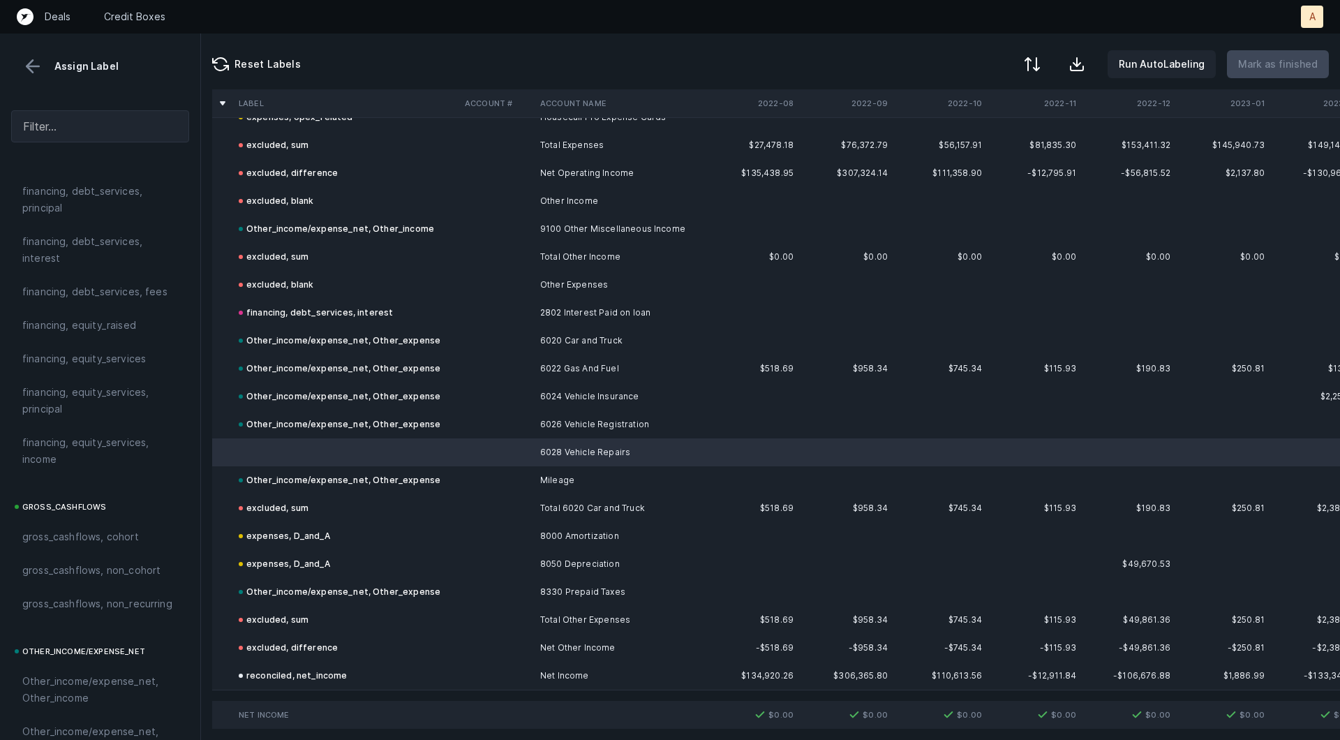
scroll to position [1562, 0]
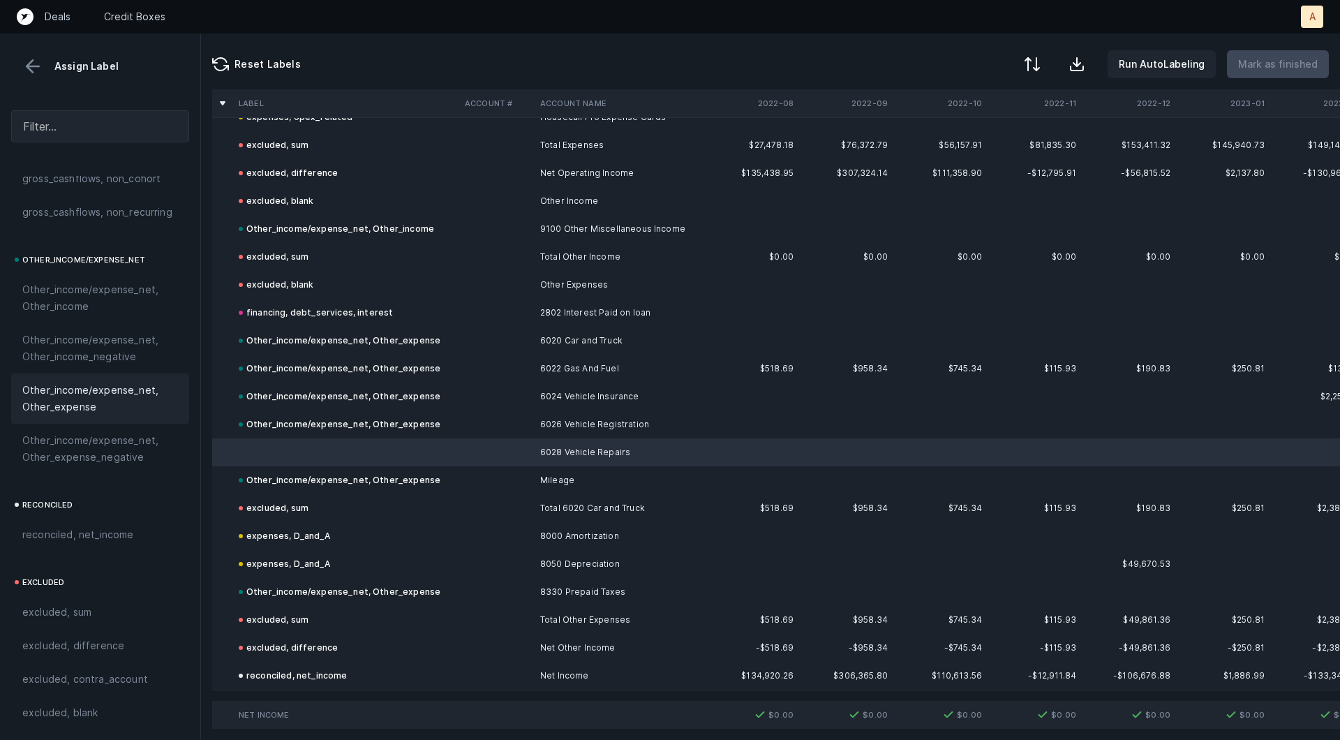
click at [96, 399] on span "Other_income/expense_net, Other_expense" at bounding box center [100, 398] width 156 height 33
click at [1283, 65] on p "Mark as finished" at bounding box center [1278, 64] width 80 height 17
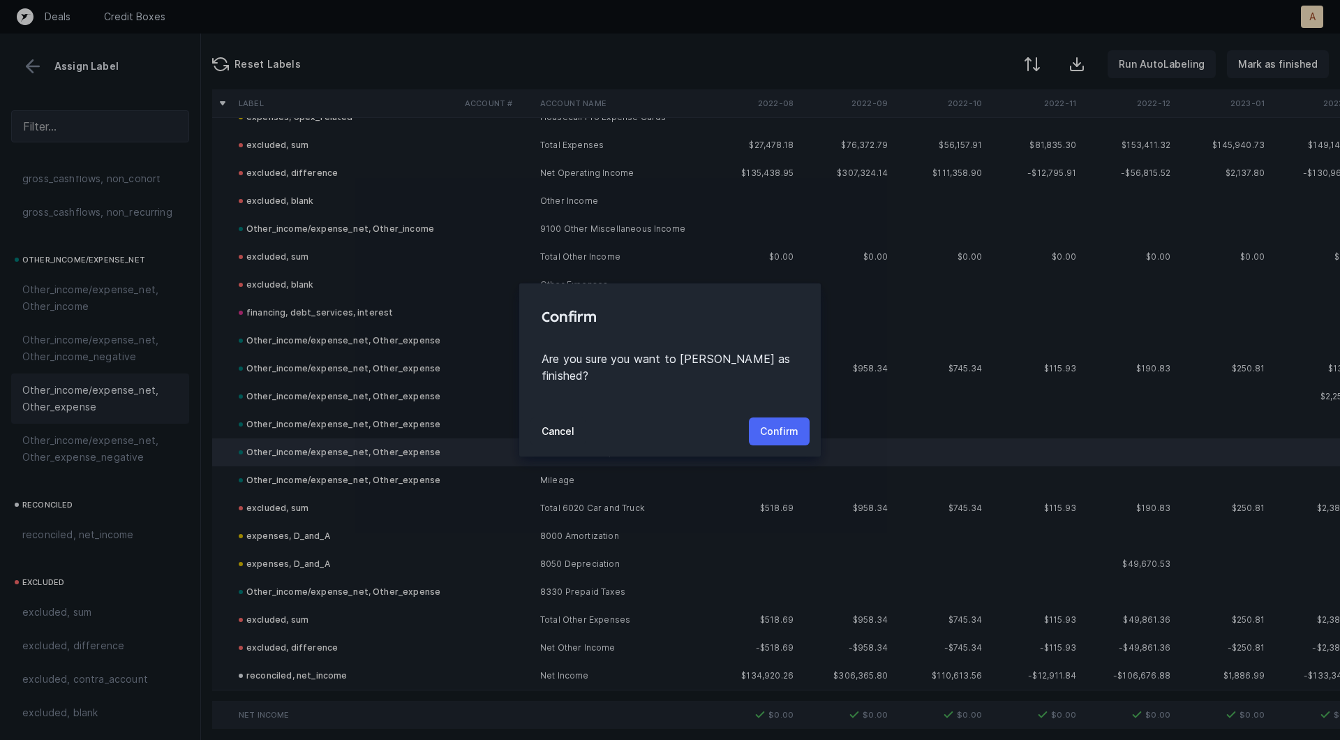
click at [770, 424] on p "Confirm" at bounding box center [779, 431] width 38 height 17
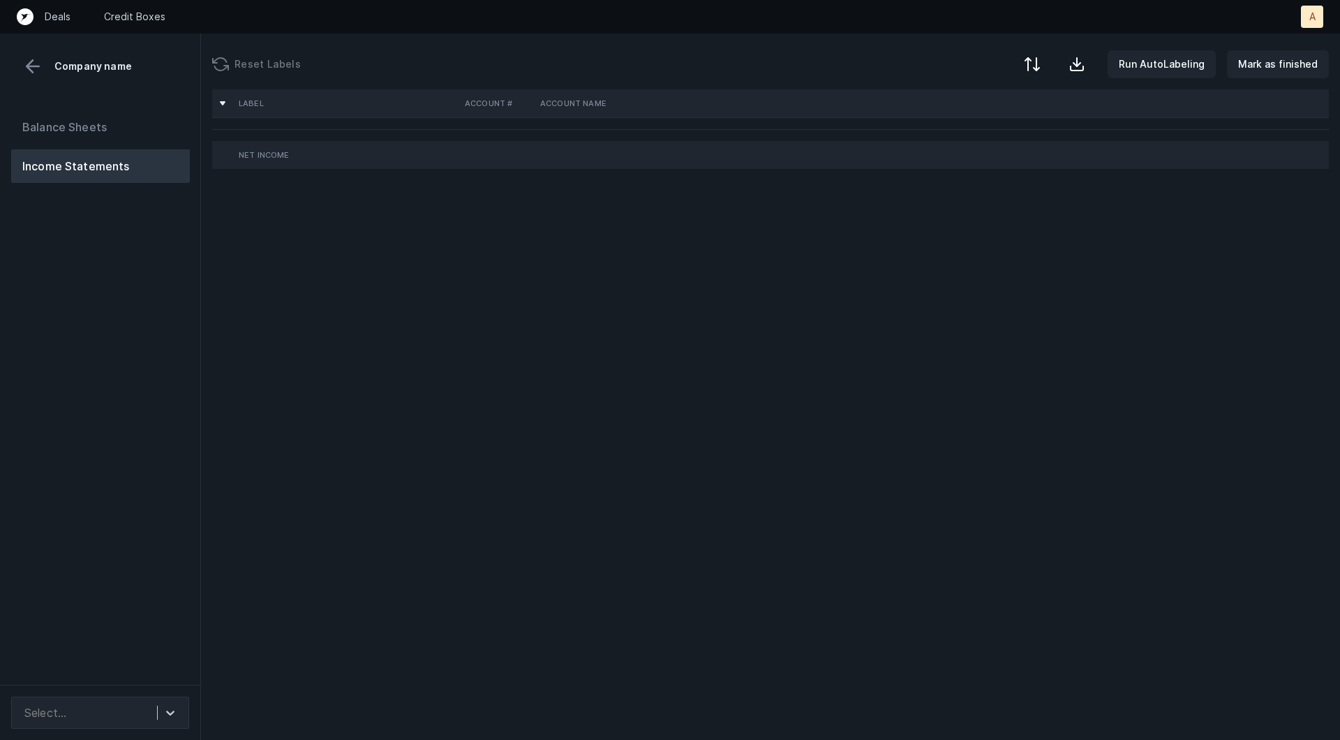
click at [7, 280] on div "Balance Sheets Income Statements" at bounding box center [100, 392] width 201 height 586
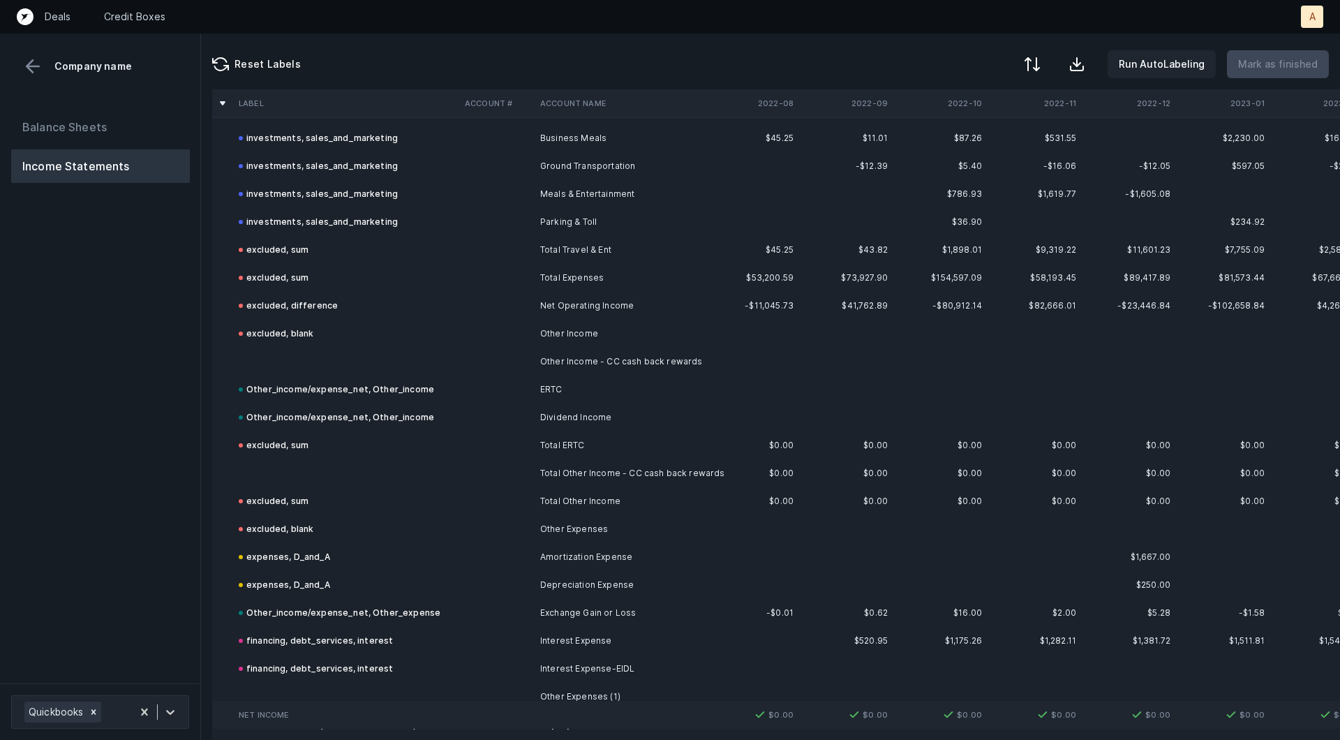
scroll to position [2688, 0]
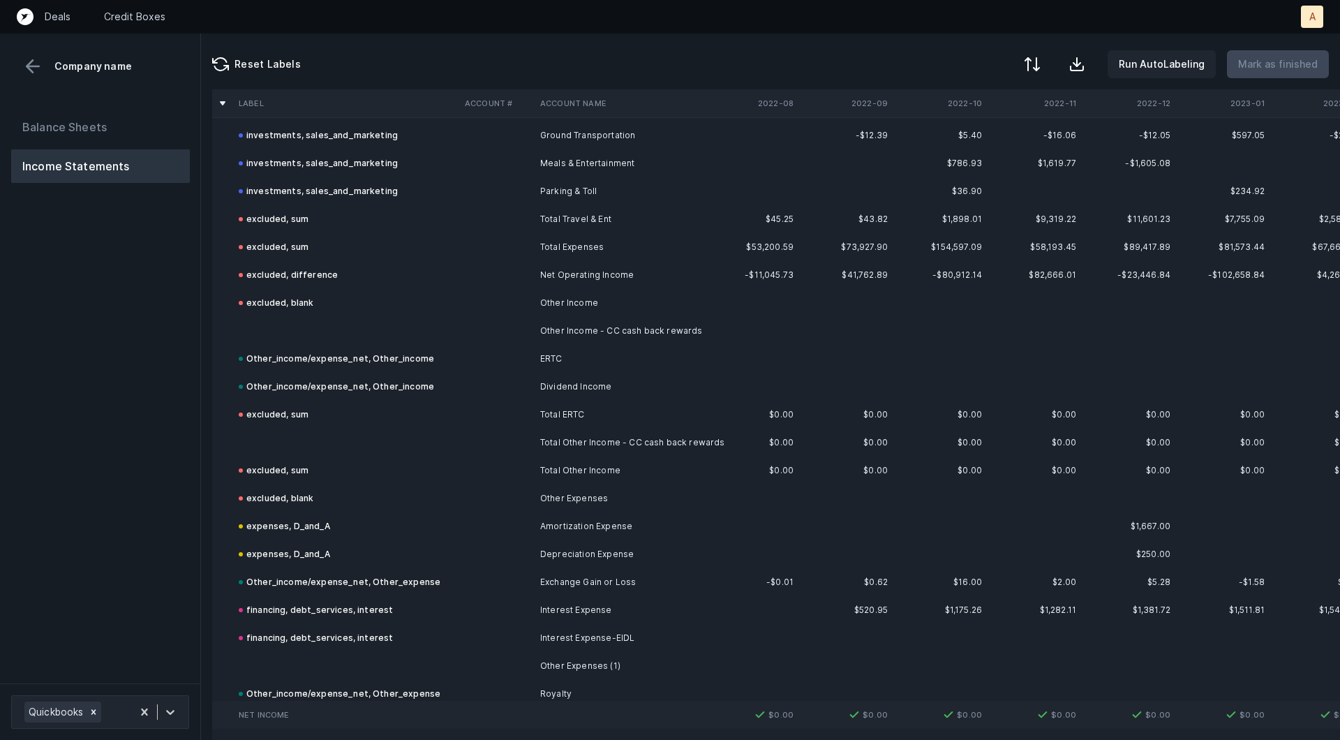
click at [579, 332] on td "Other Income - CC cash back rewards" at bounding box center [620, 331] width 170 height 28
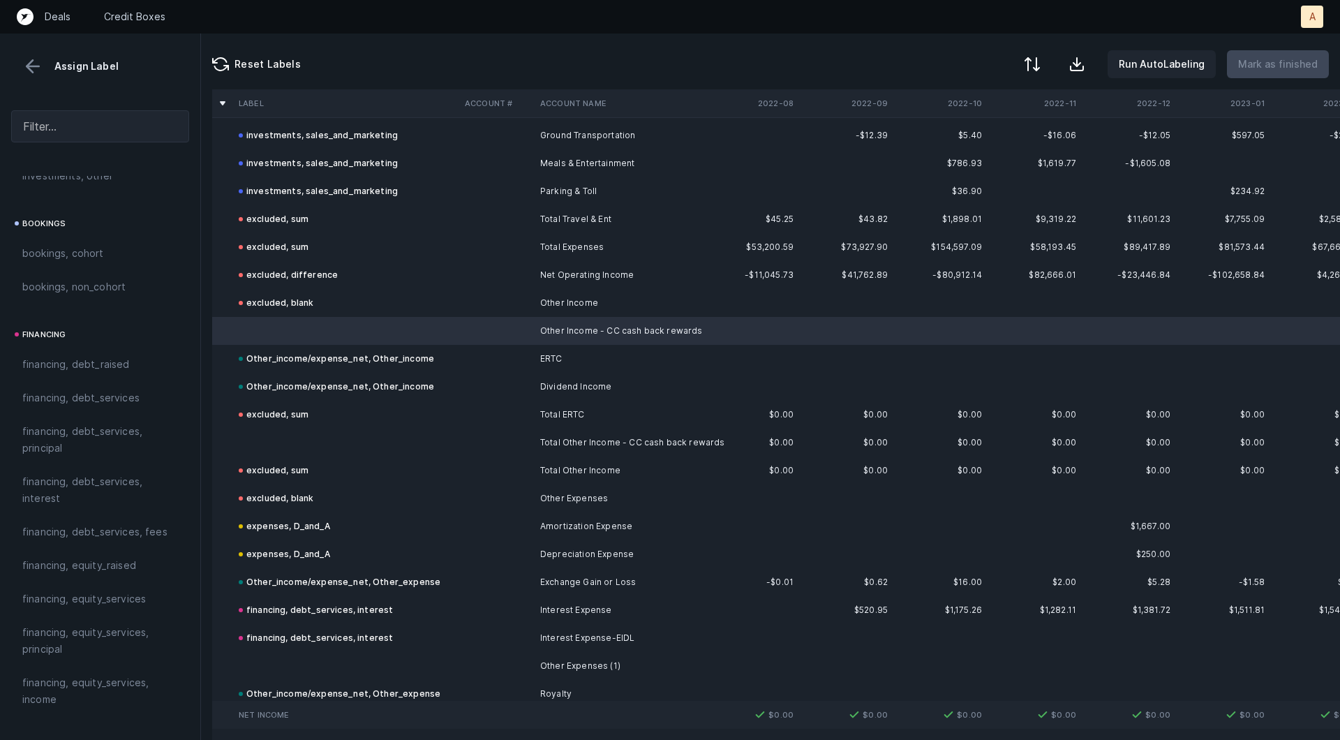
scroll to position [1562, 0]
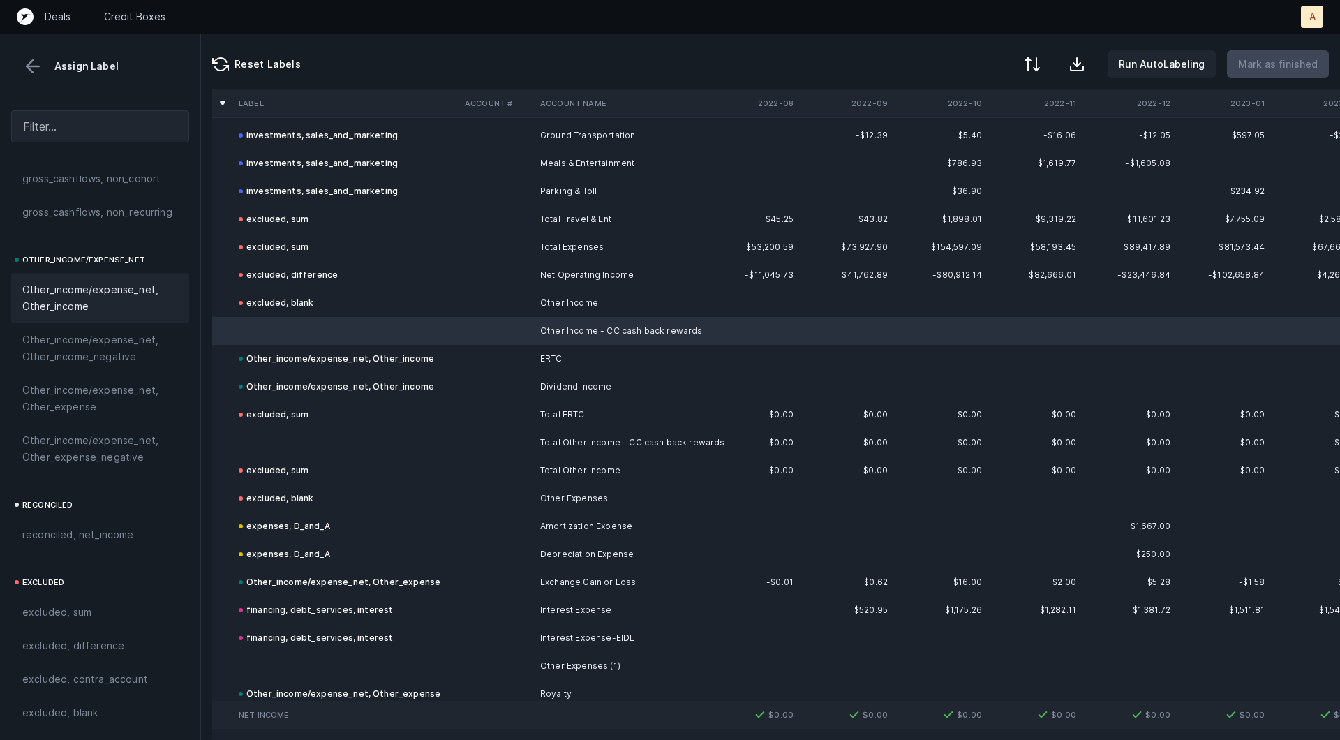
click at [73, 287] on span "Other_income/expense_net, Other_income" at bounding box center [100, 297] width 156 height 33
click at [281, 442] on td at bounding box center [346, 443] width 226 height 28
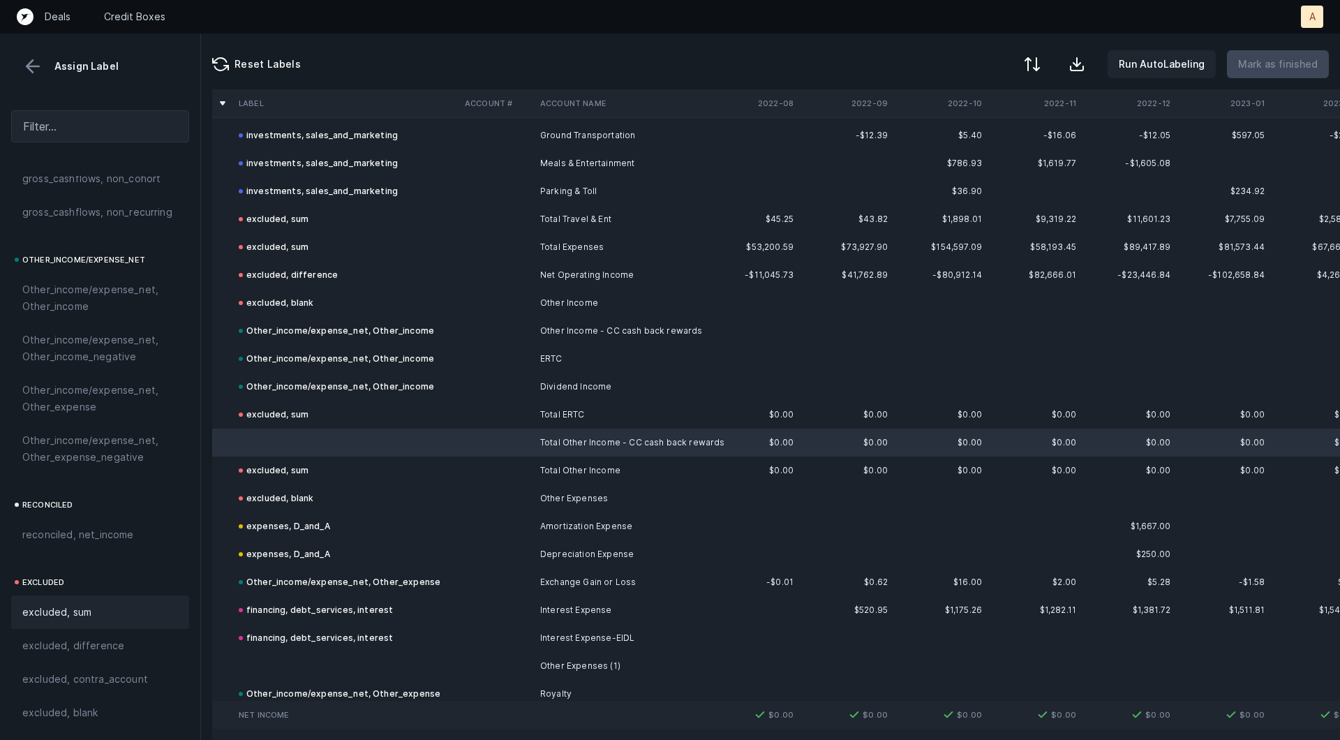
click at [69, 604] on span "excluded, sum" at bounding box center [56, 612] width 69 height 17
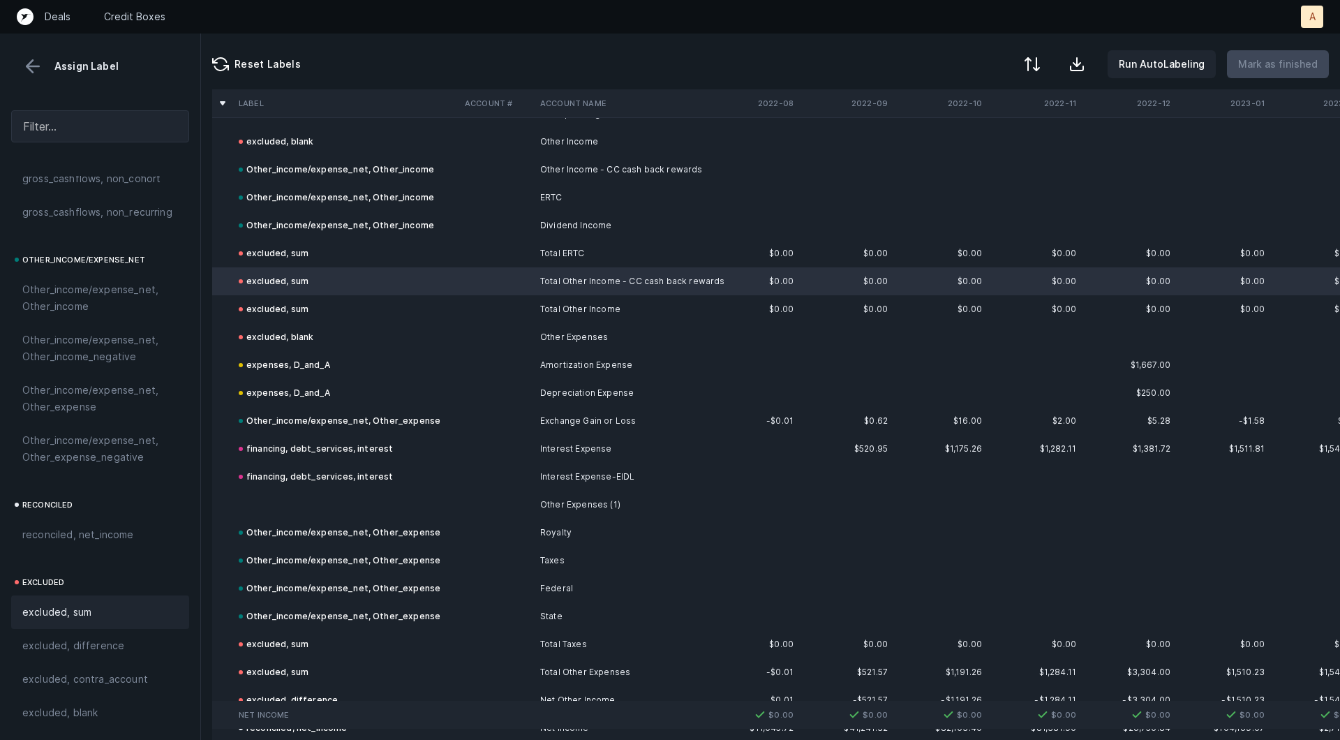
scroll to position [2901, 0]
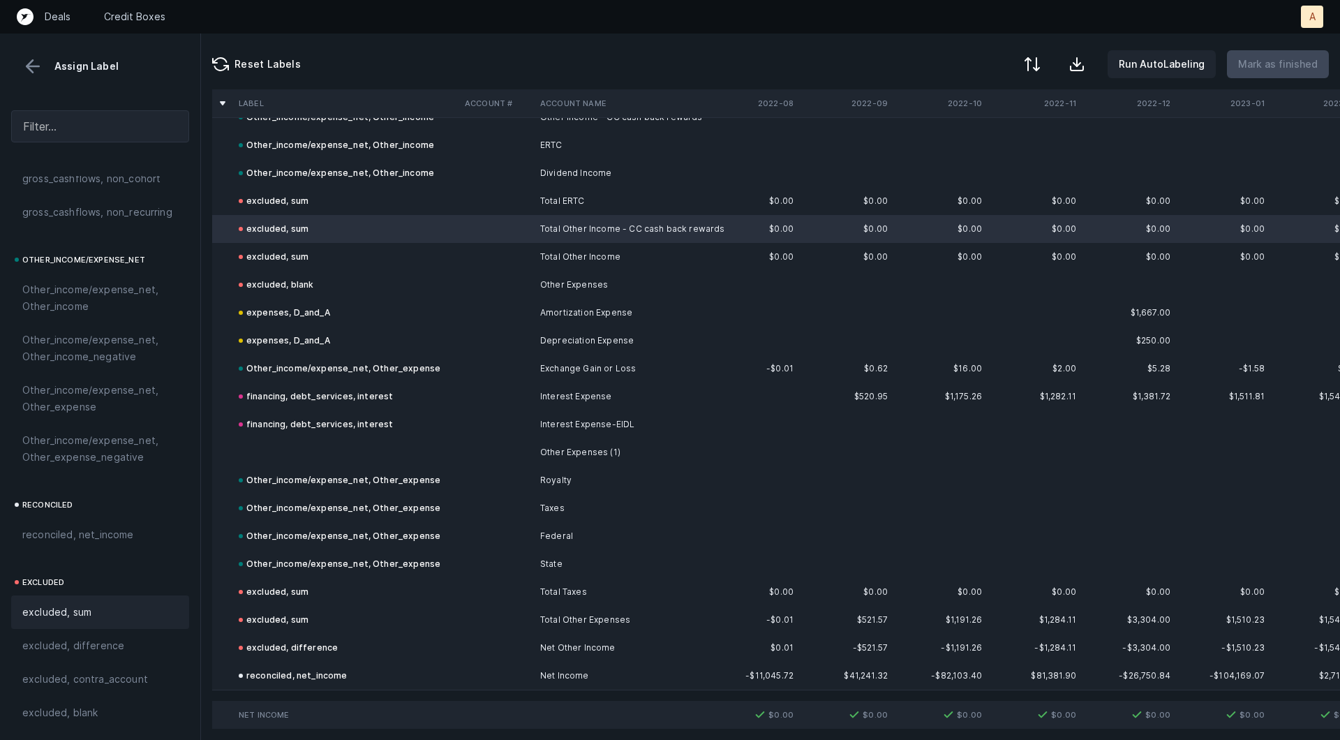
click at [318, 456] on td at bounding box center [346, 452] width 226 height 28
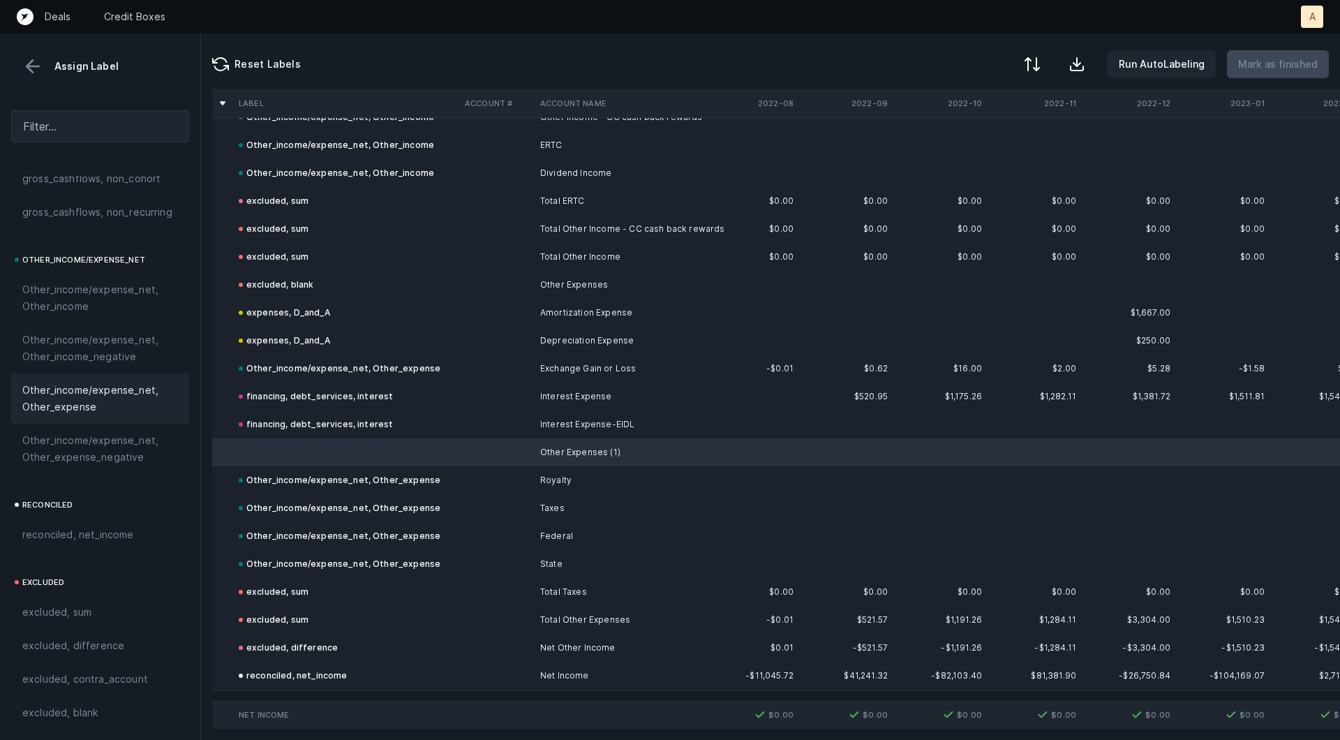
click at [112, 405] on span "Other_income/expense_net, Other_expense" at bounding box center [100, 398] width 156 height 33
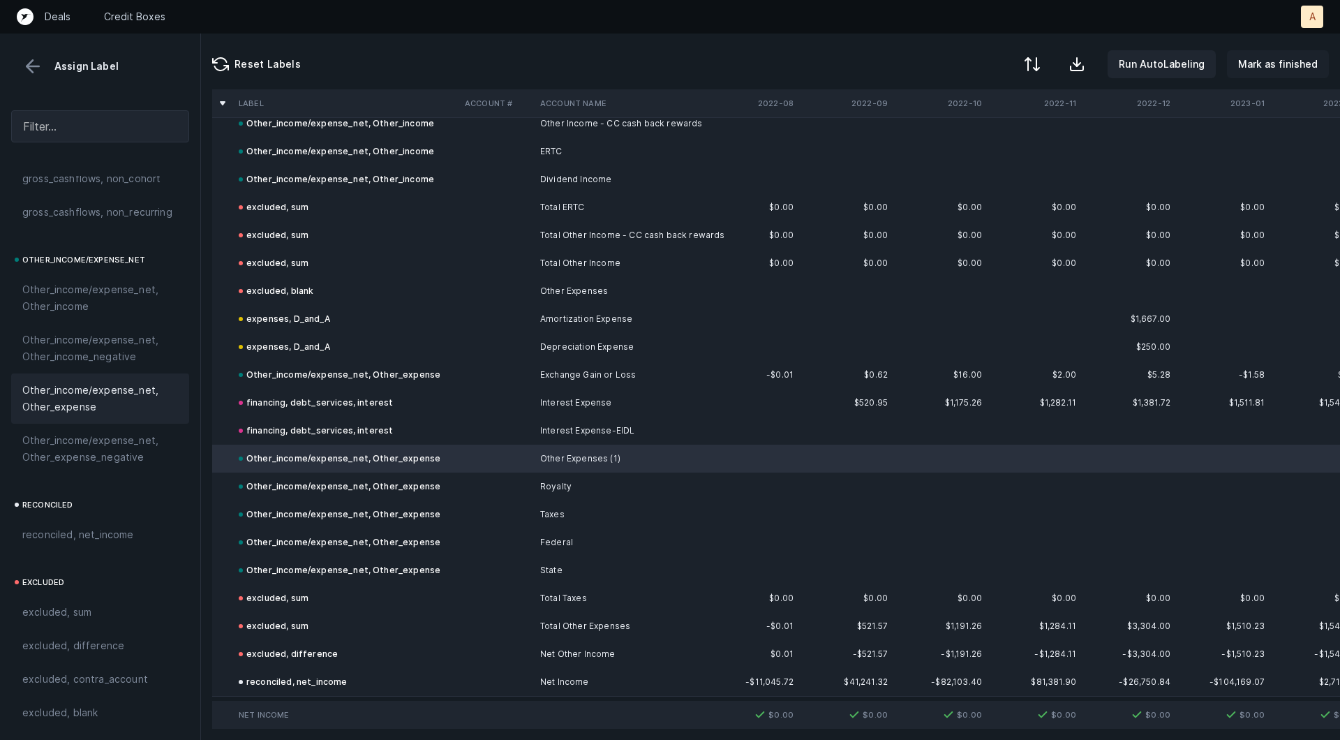
click at [1276, 64] on p "Mark as finished" at bounding box center [1278, 64] width 80 height 17
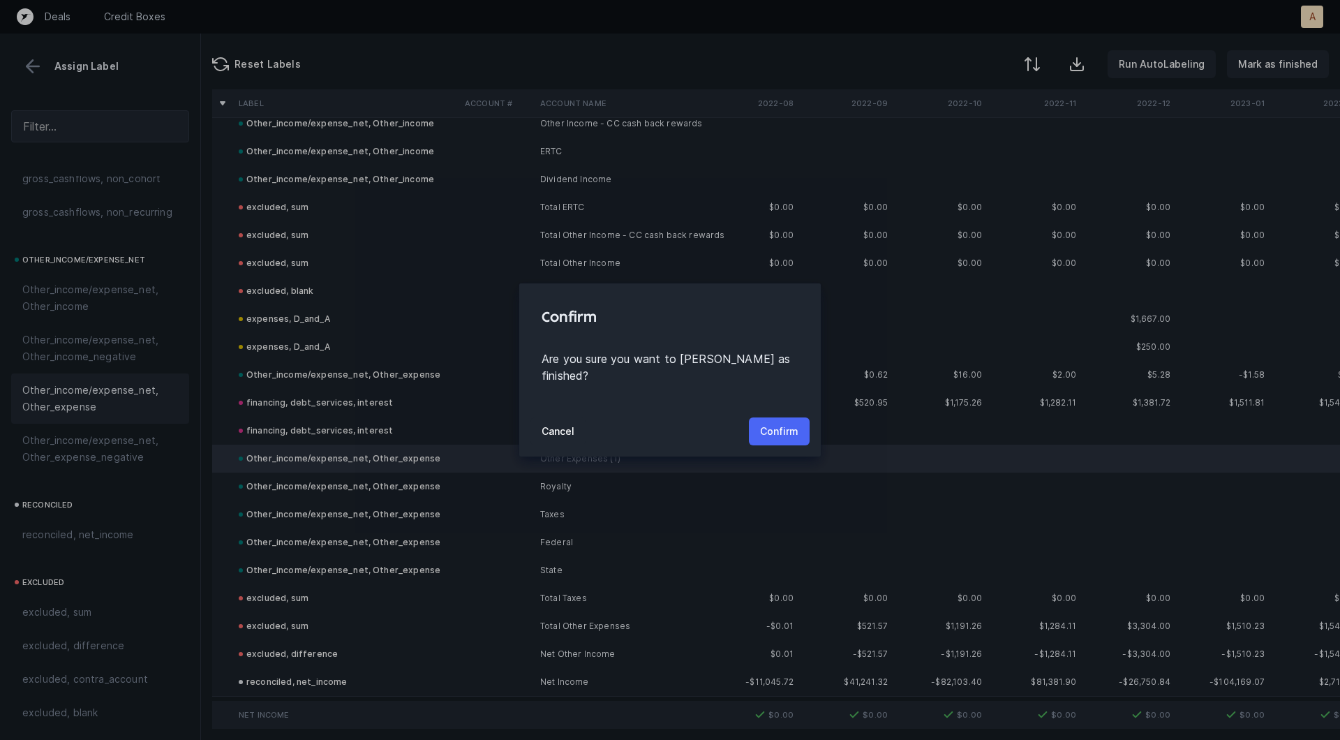
click at [798, 417] on button "Confirm" at bounding box center [779, 431] width 61 height 28
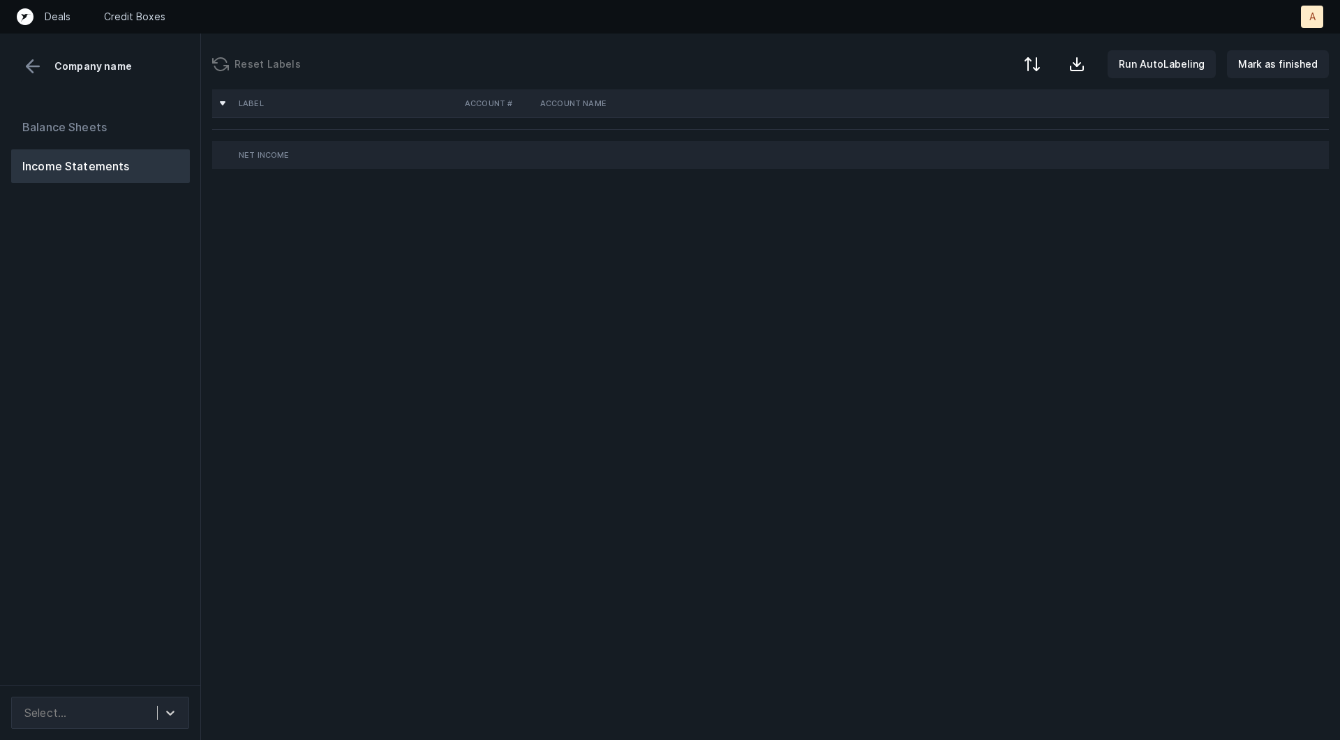
click at [160, 353] on div "Balance Sheets Income Statements" at bounding box center [100, 392] width 201 height 586
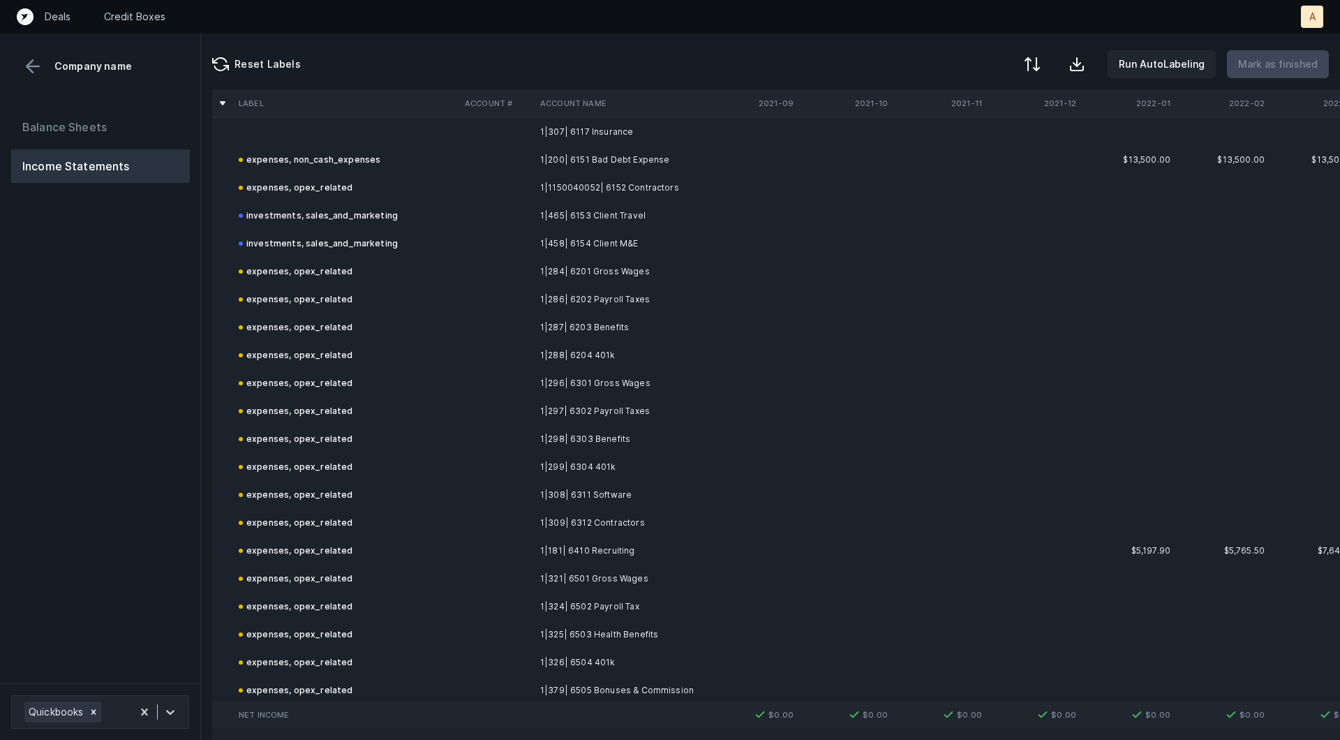
scroll to position [2734, 0]
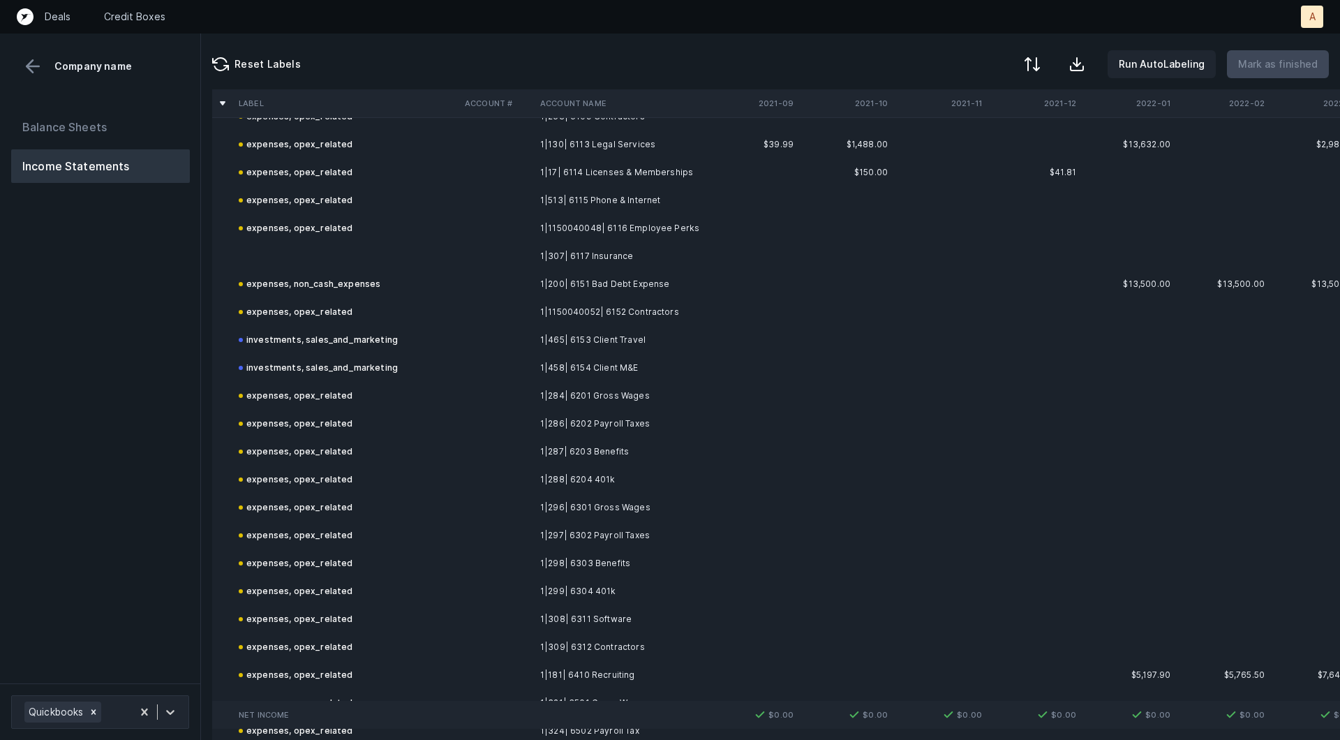
click at [321, 252] on td at bounding box center [346, 256] width 226 height 28
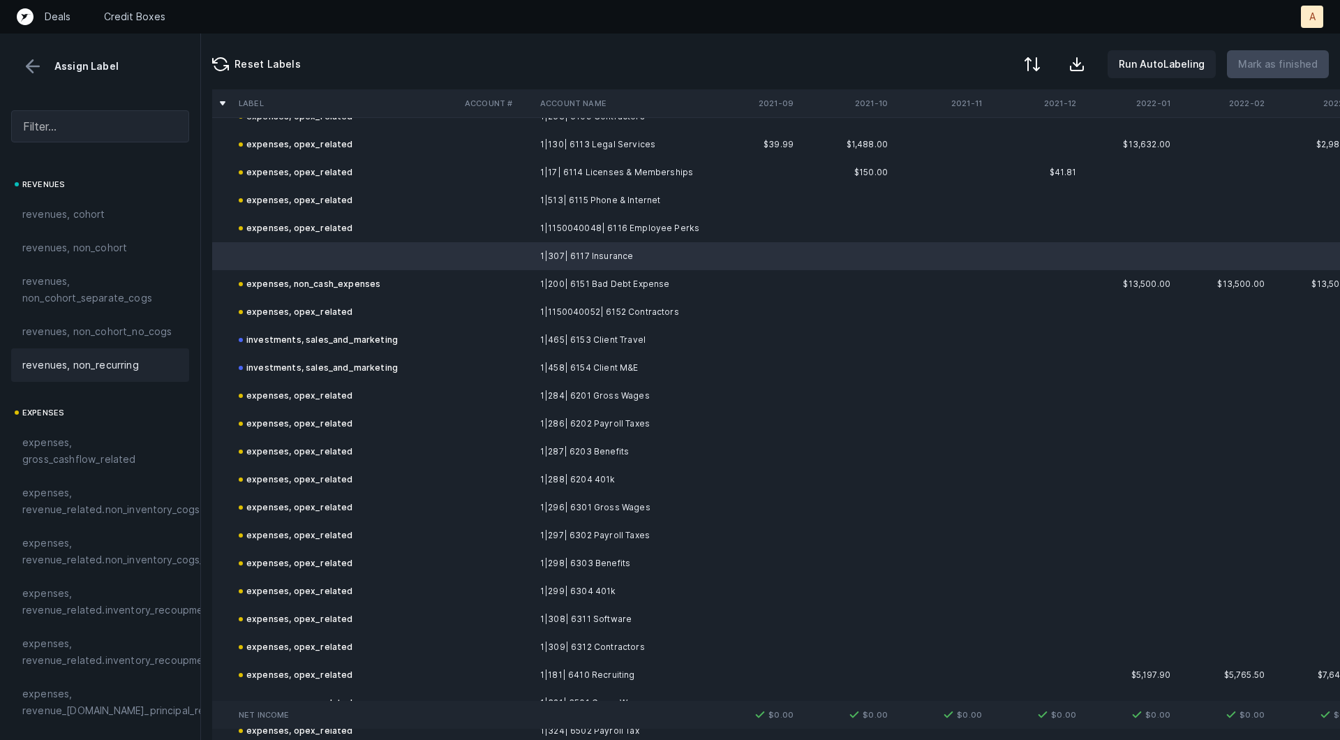
scroll to position [222, 0]
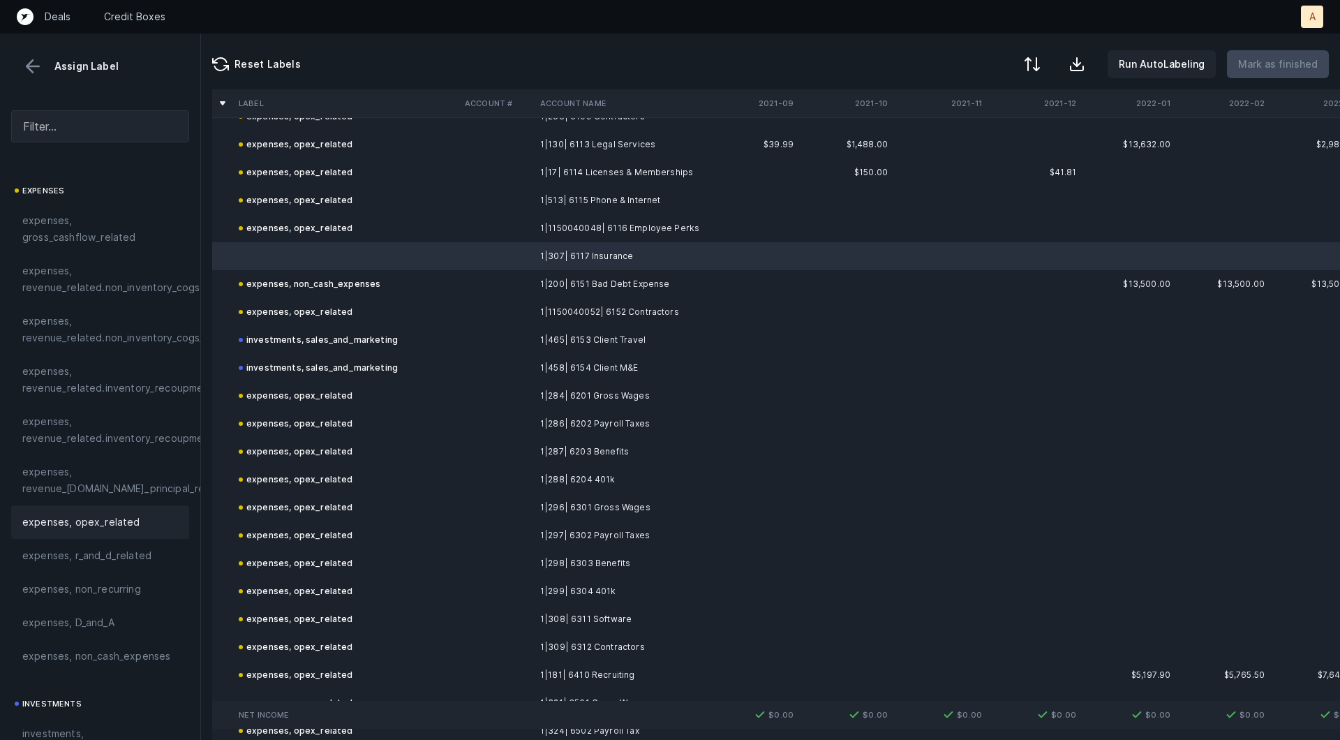
click at [54, 523] on span "expenses, opex_related" at bounding box center [81, 522] width 118 height 17
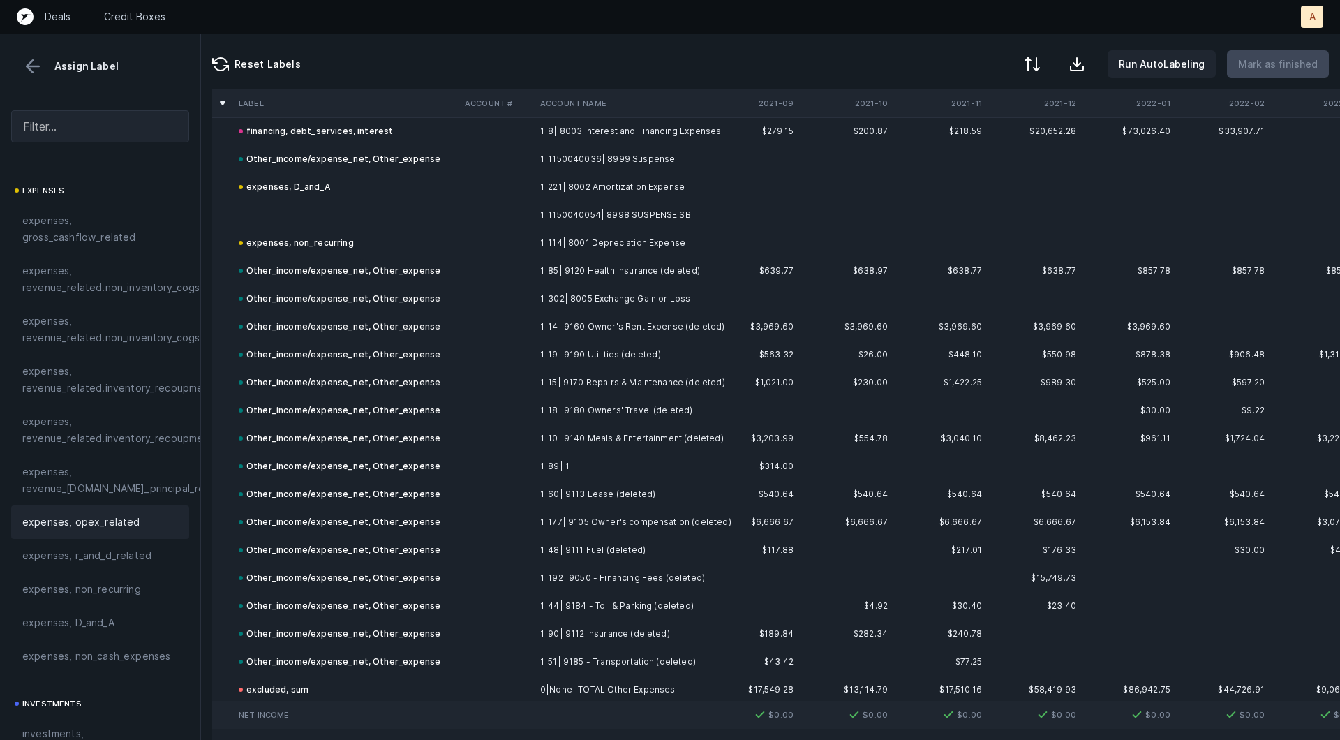
scroll to position [4792, 0]
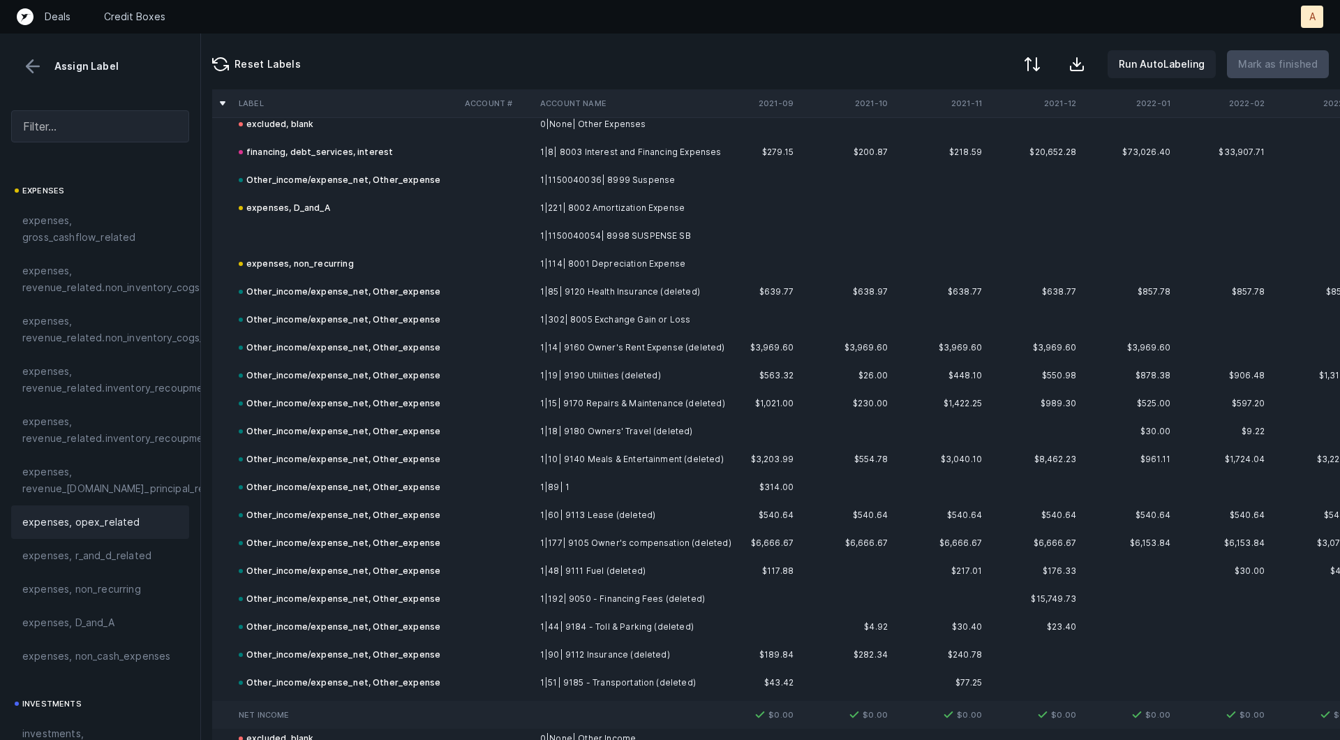
click at [401, 224] on td at bounding box center [346, 236] width 226 height 28
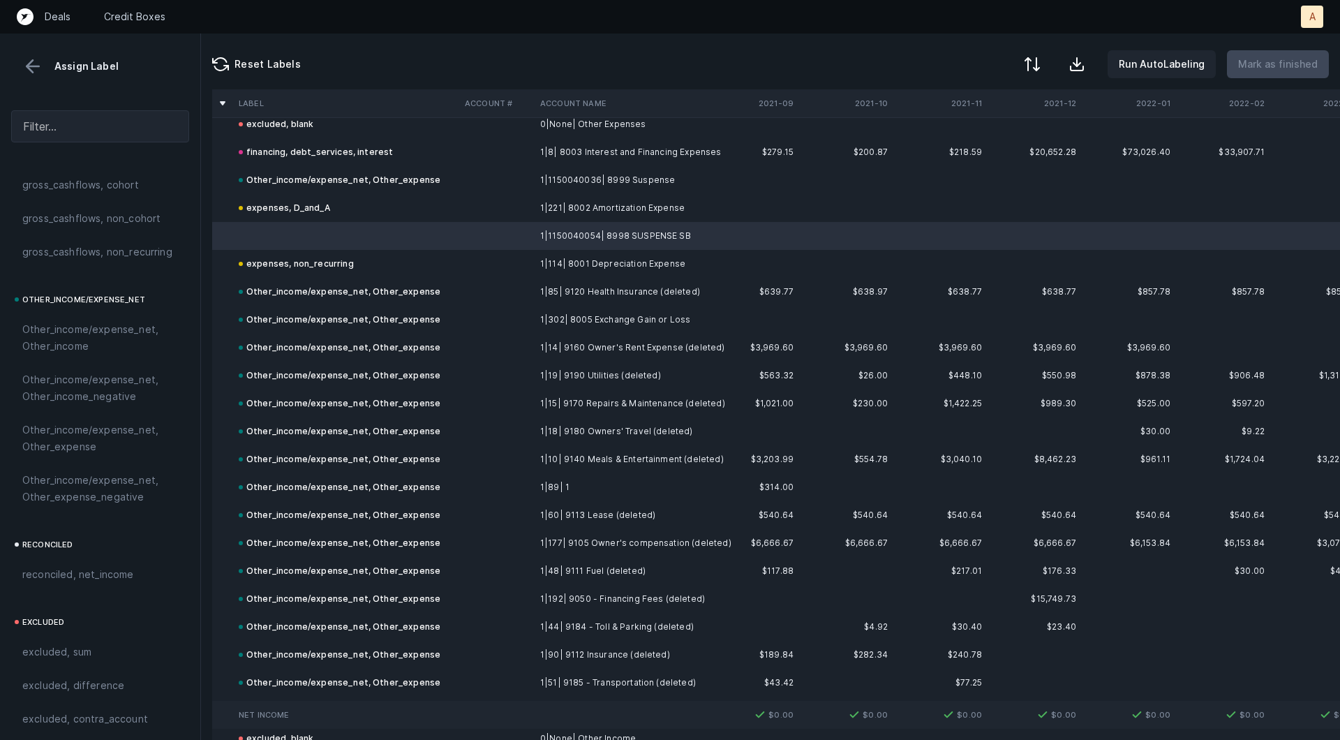
scroll to position [1562, 0]
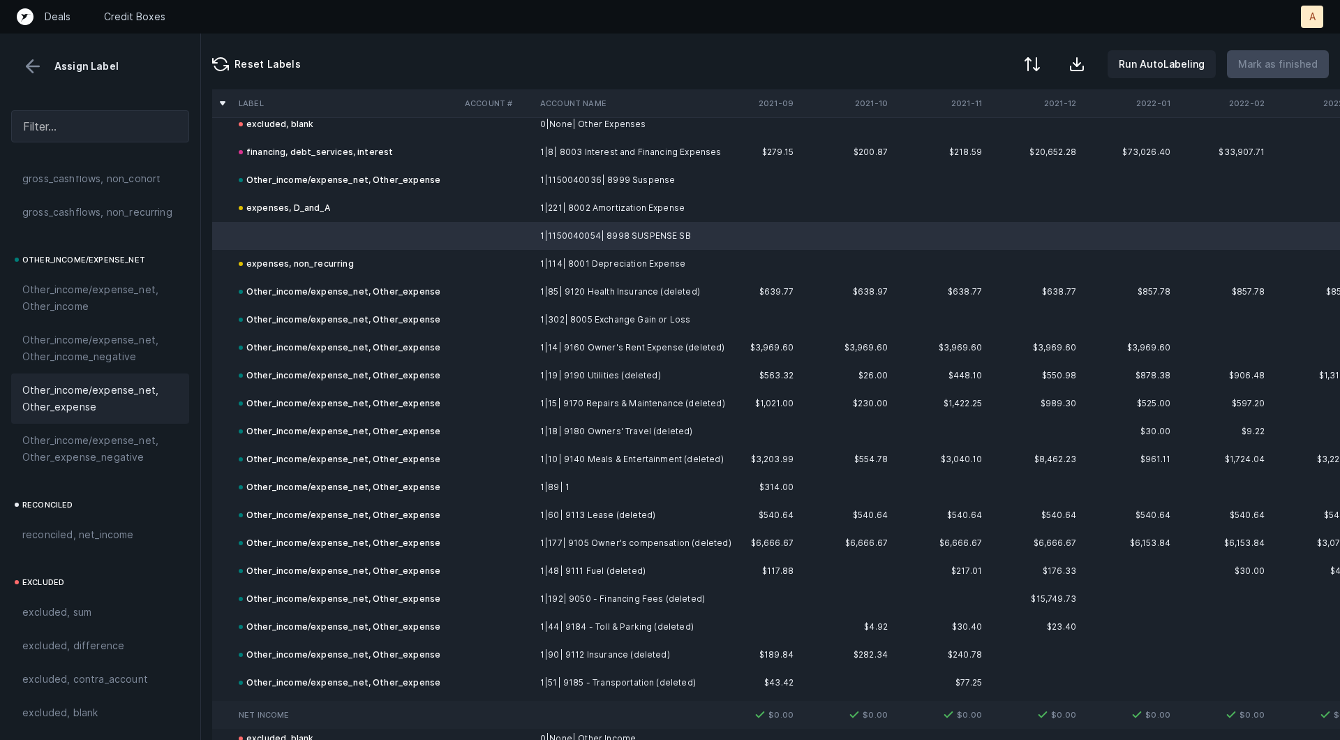
click at [64, 388] on span "Other_income/expense_net, Other_expense" at bounding box center [100, 398] width 156 height 33
click at [468, 264] on td at bounding box center [496, 264] width 75 height 28
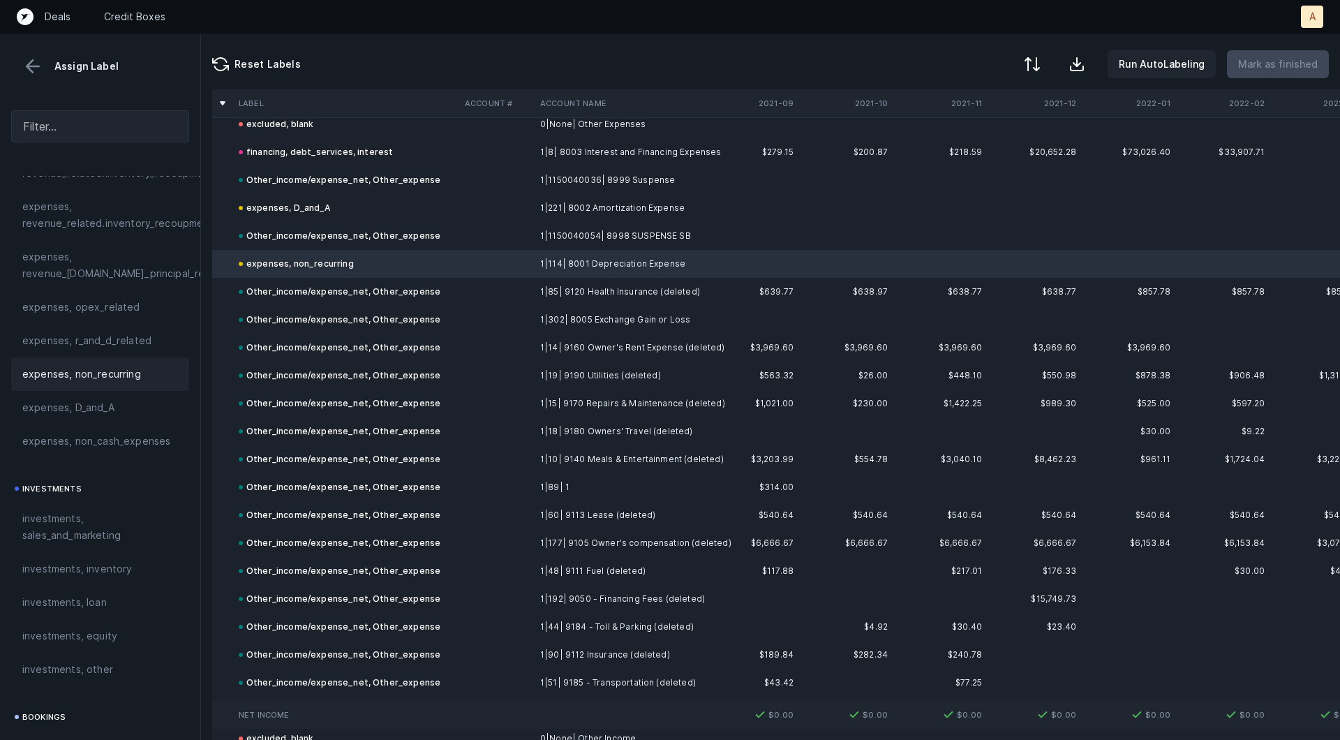
scroll to position [395, 0]
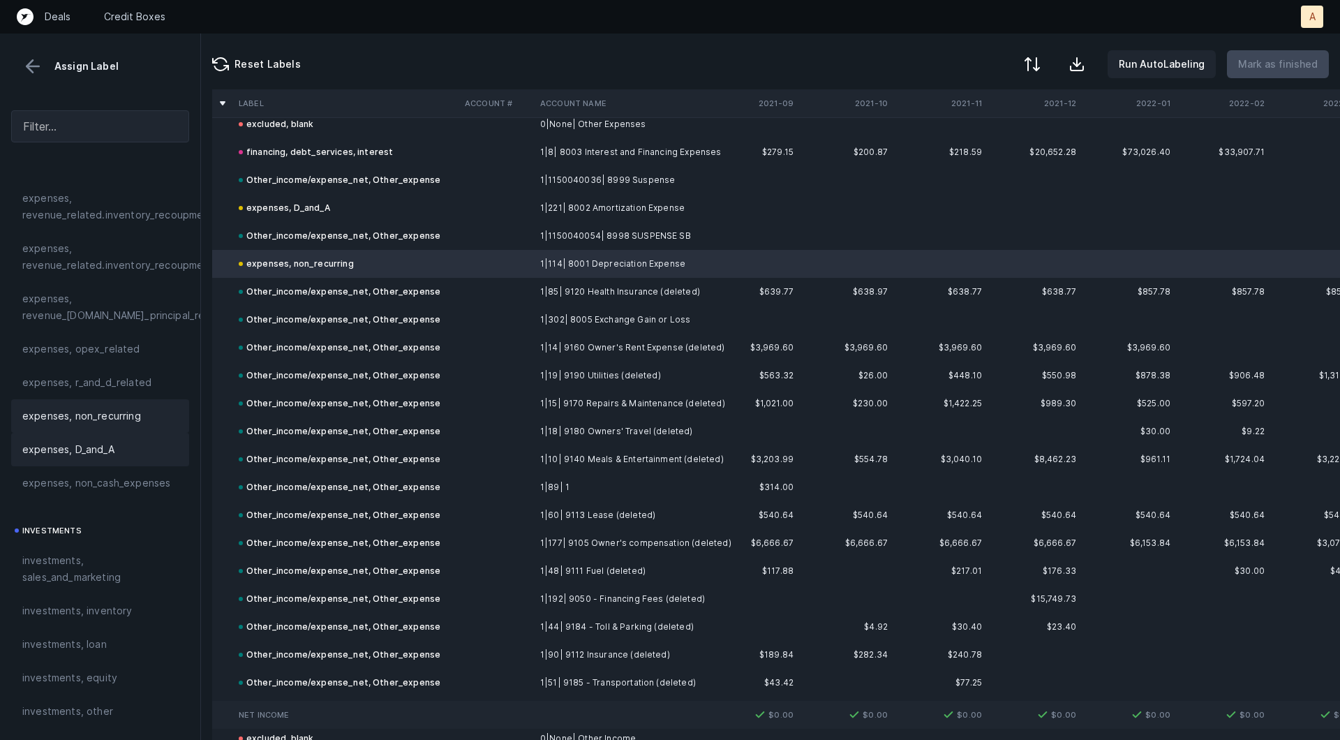
click at [72, 448] on span "expenses, D_and_A" at bounding box center [68, 449] width 92 height 17
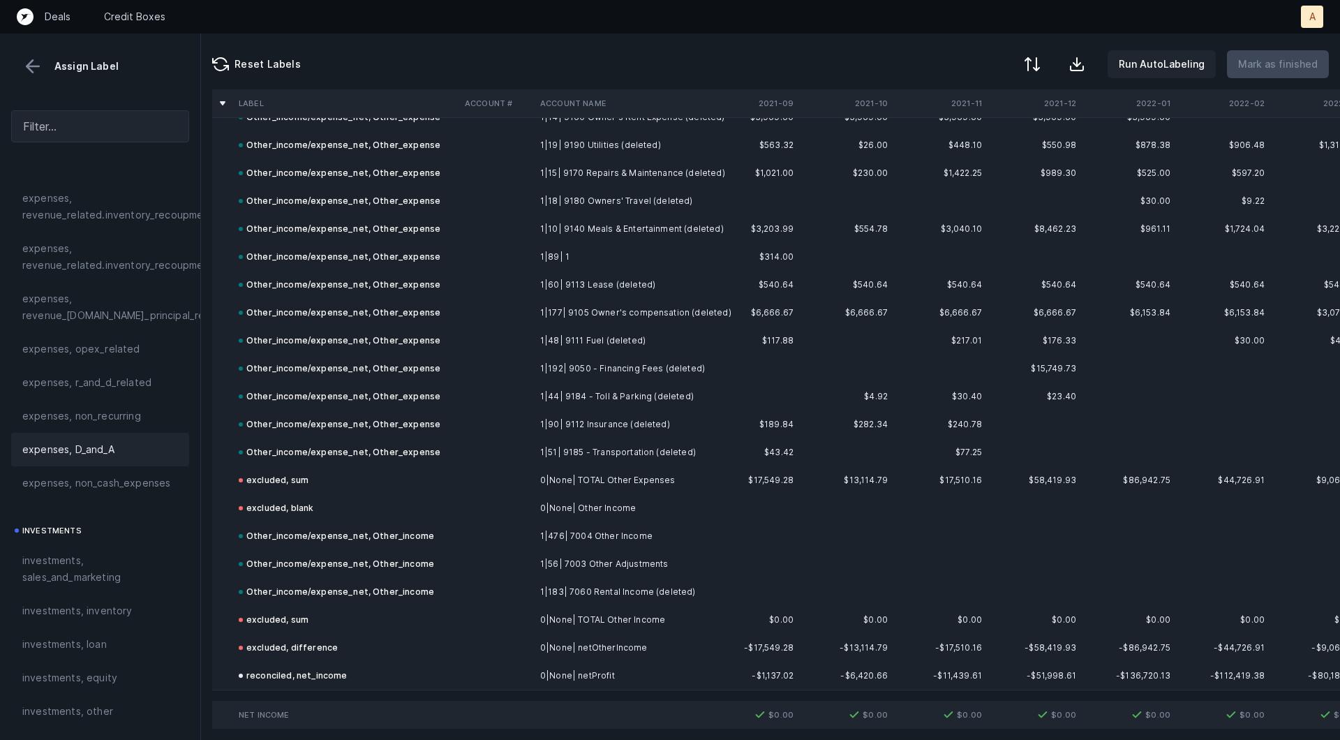
click at [36, 70] on button at bounding box center [32, 66] width 21 height 21
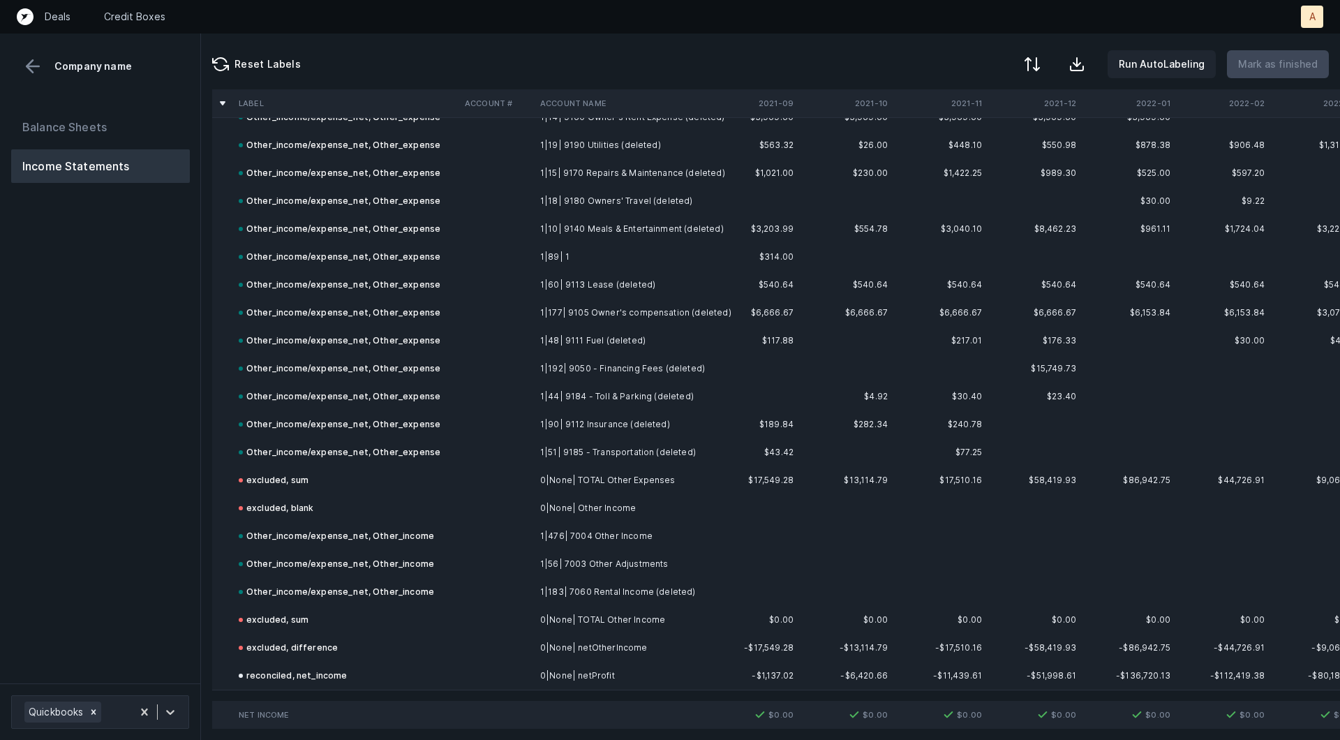
click at [65, 108] on div "Balance Sheets Income Statements" at bounding box center [100, 391] width 201 height 584
click at [65, 114] on button "Balance Sheets" at bounding box center [100, 126] width 179 height 33
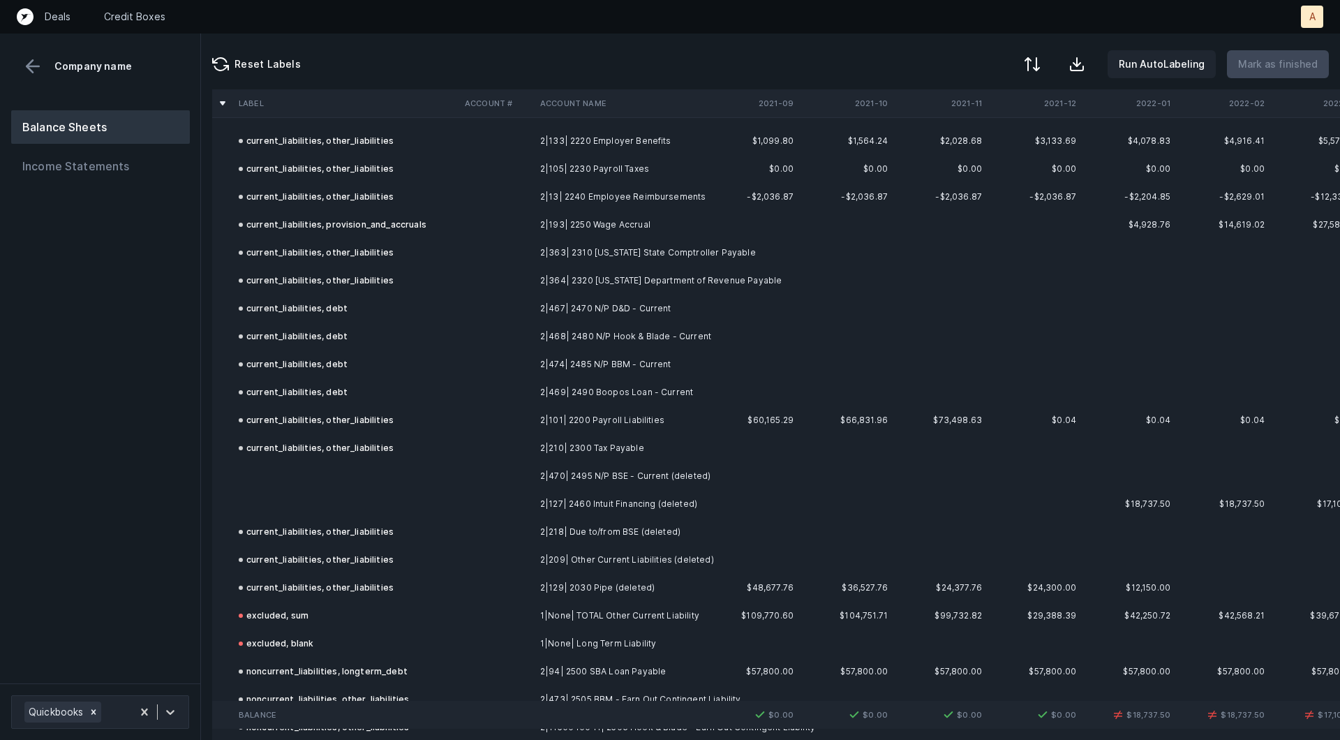
scroll to position [1945, 0]
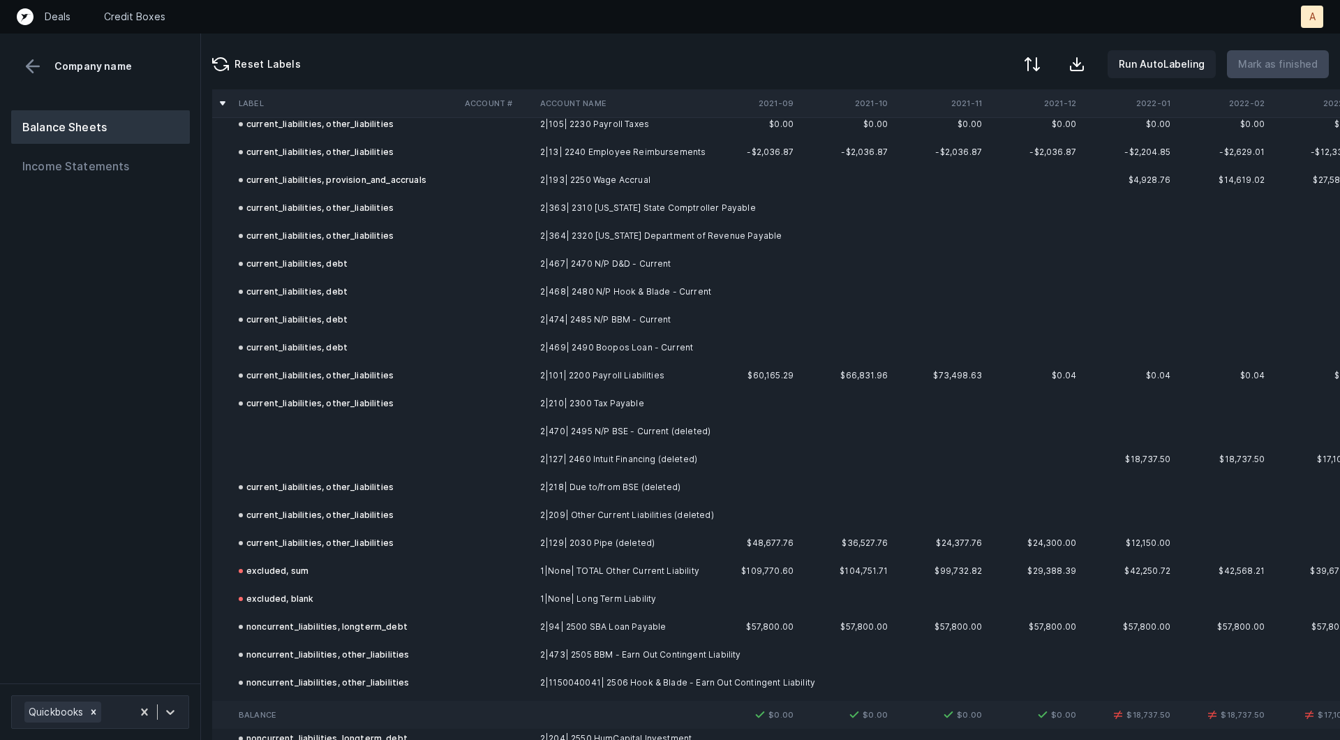
click at [605, 429] on td "2|470| 2495 N/P BSE - Current (deleted)" at bounding box center [620, 431] width 170 height 28
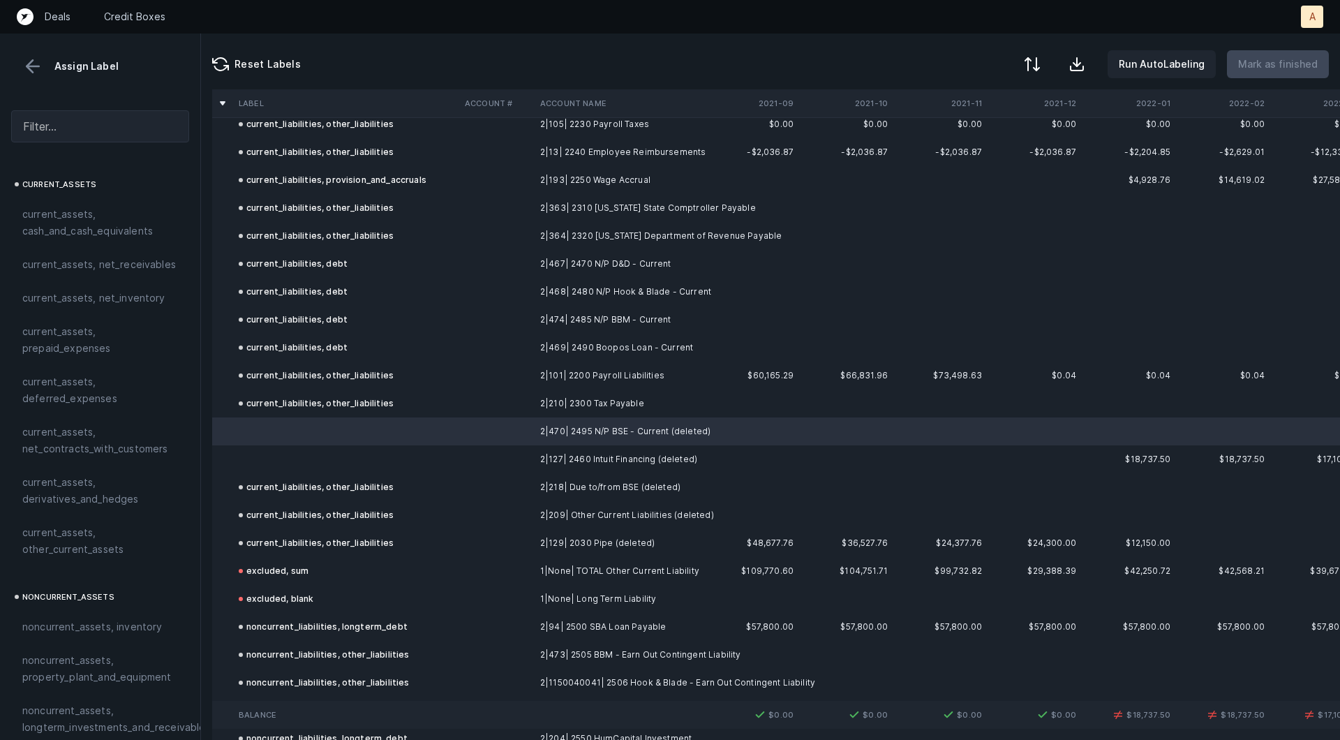
click at [591, 449] on td "2|127| 2460 Intuit Financing (deleted)" at bounding box center [620, 459] width 170 height 28
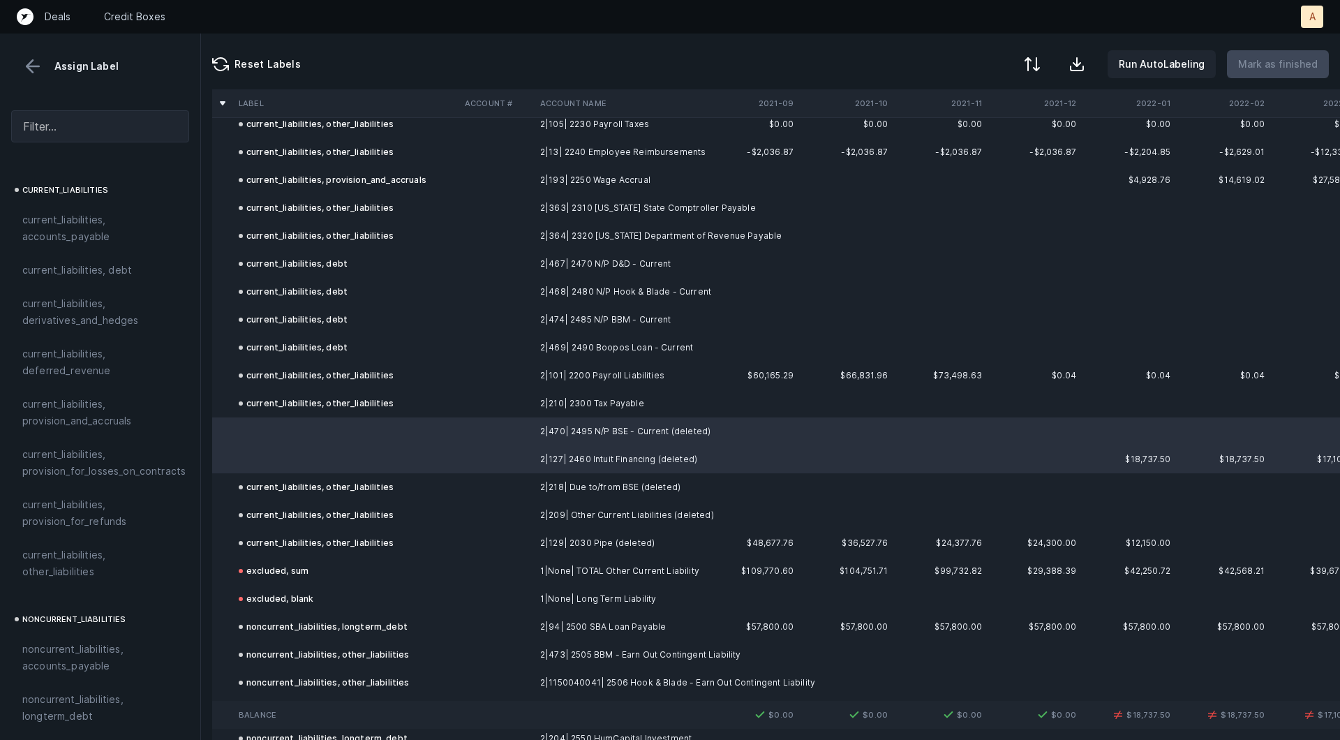
scroll to position [892, 0]
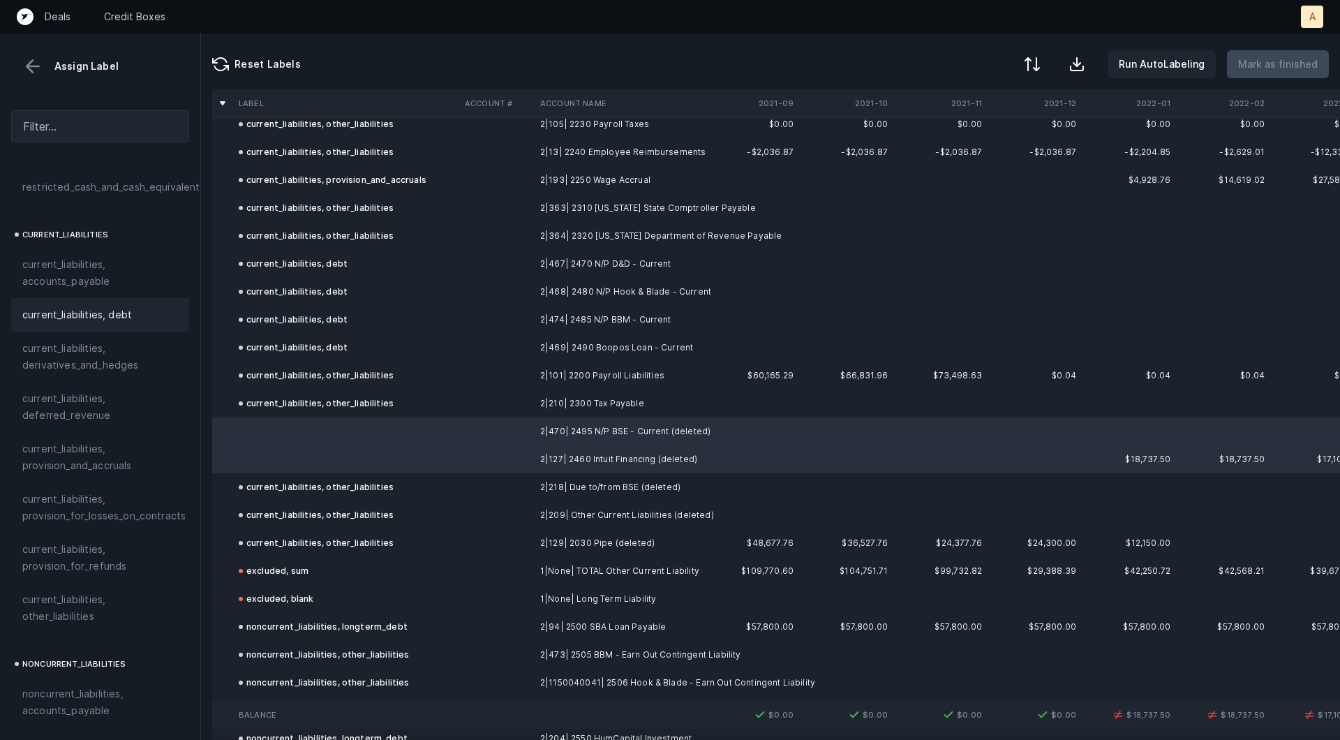
click at [87, 306] on span "current_liabilities, debt" at bounding box center [77, 314] width 110 height 17
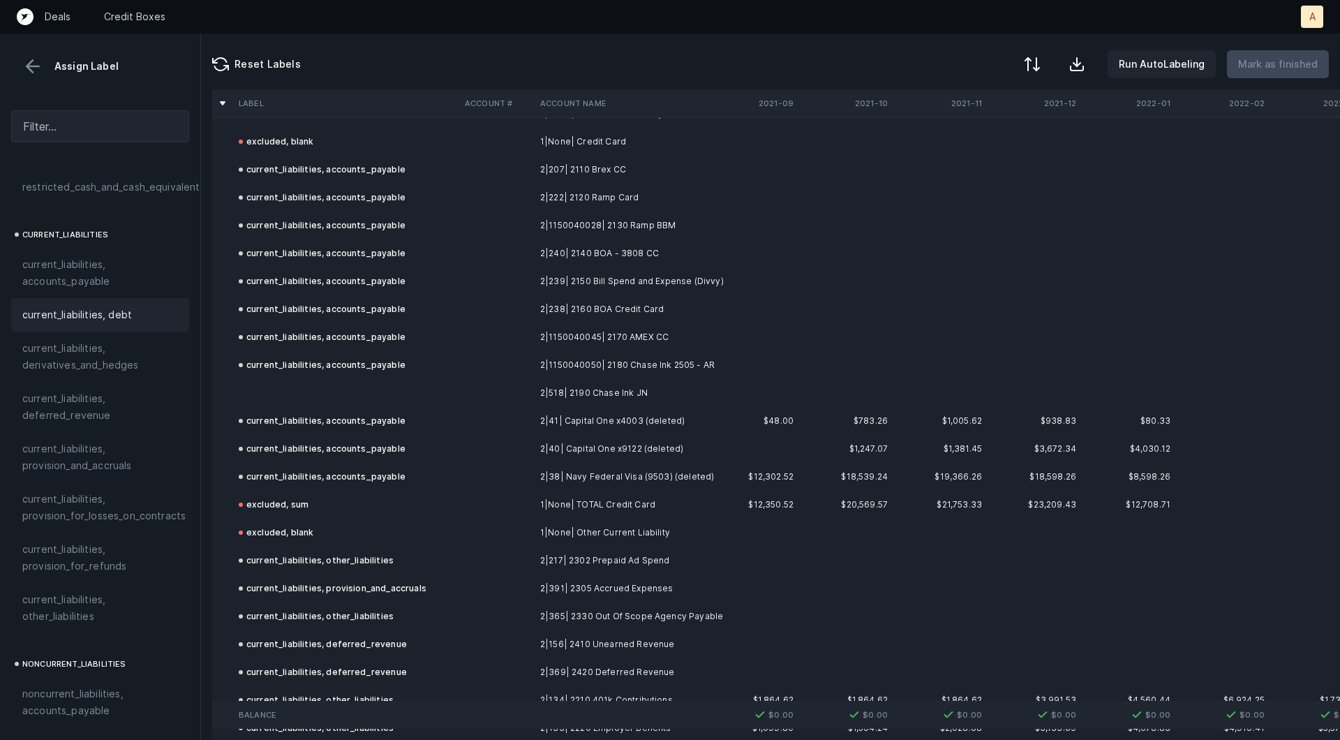
scroll to position [1262, 0]
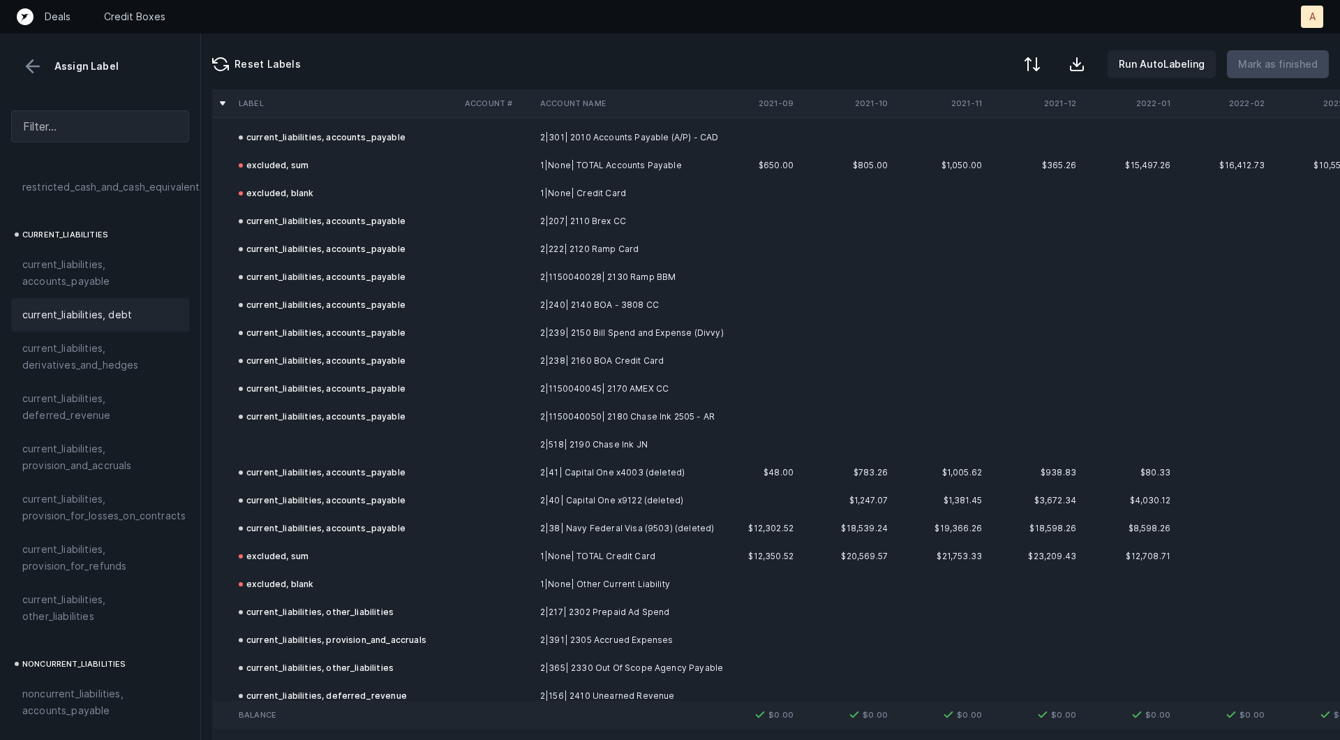
click at [342, 438] on td at bounding box center [346, 445] width 226 height 28
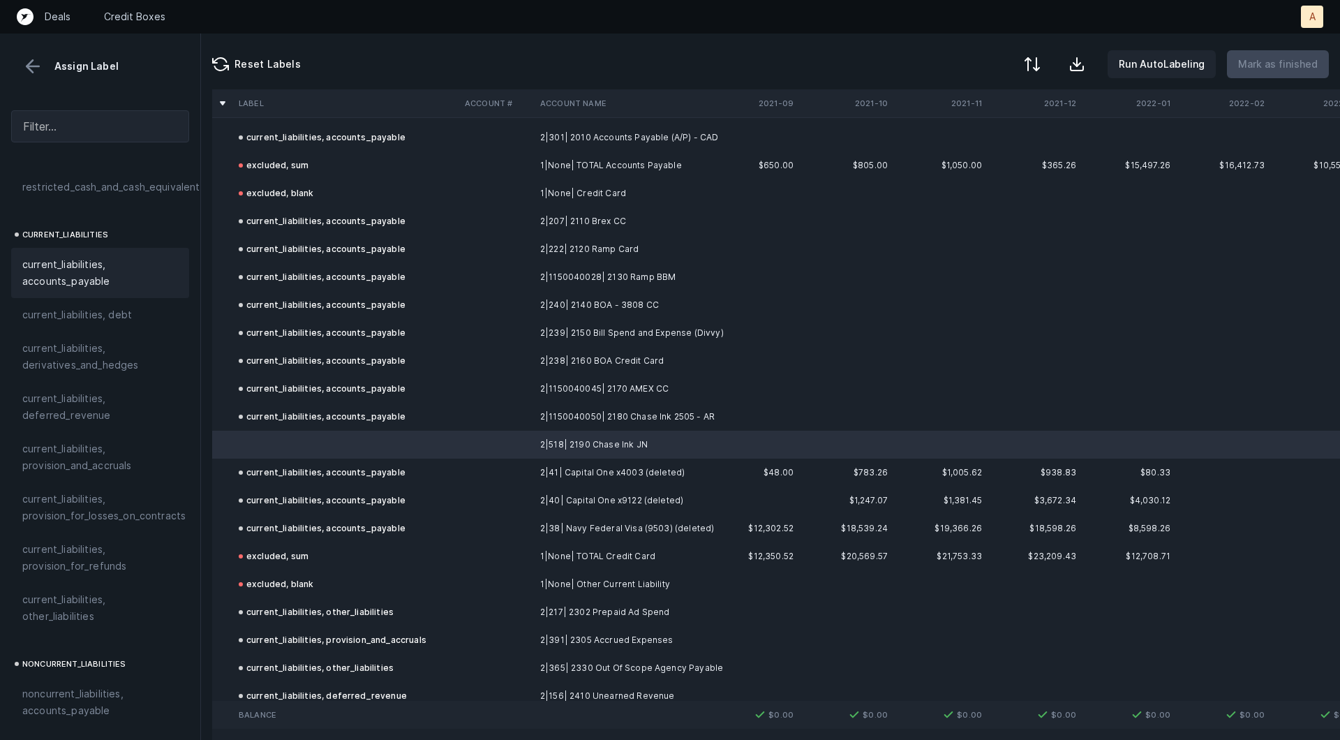
click at [82, 262] on span "current_liabilities, accounts_payable" at bounding box center [100, 272] width 156 height 33
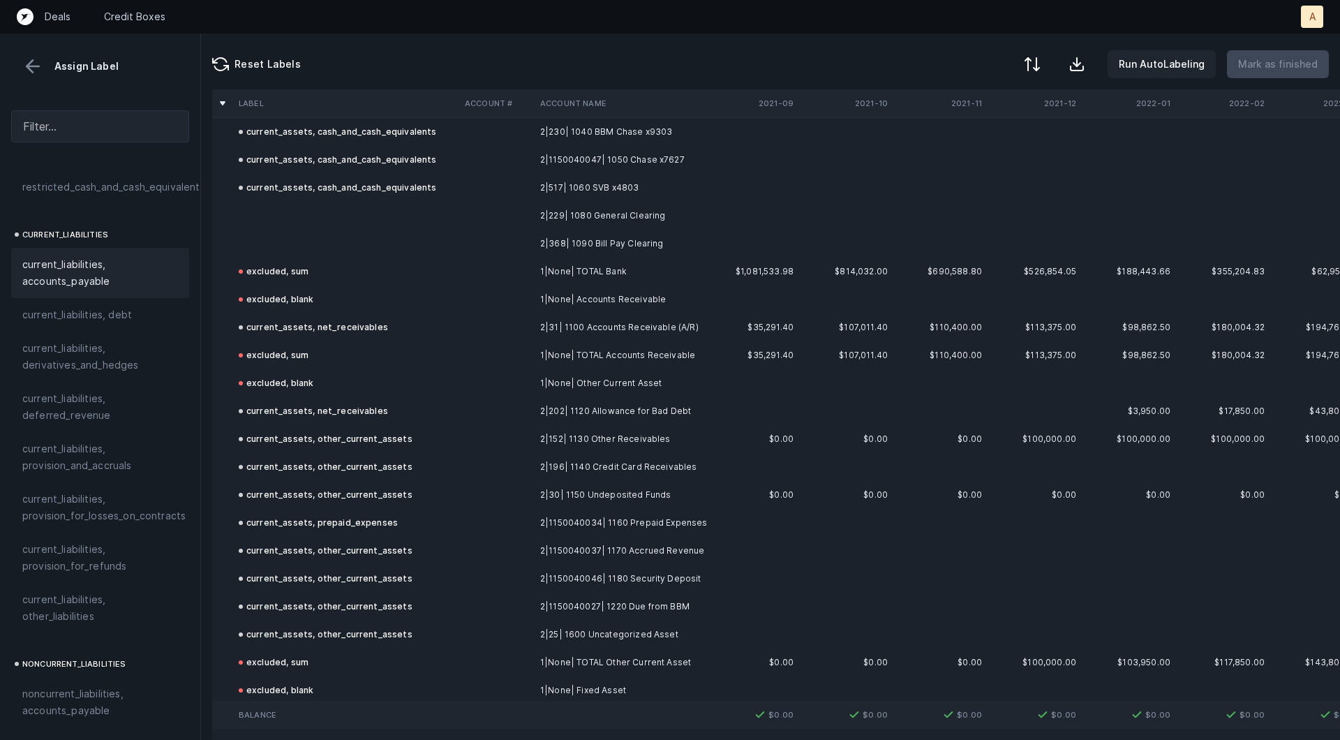
scroll to position [0, 0]
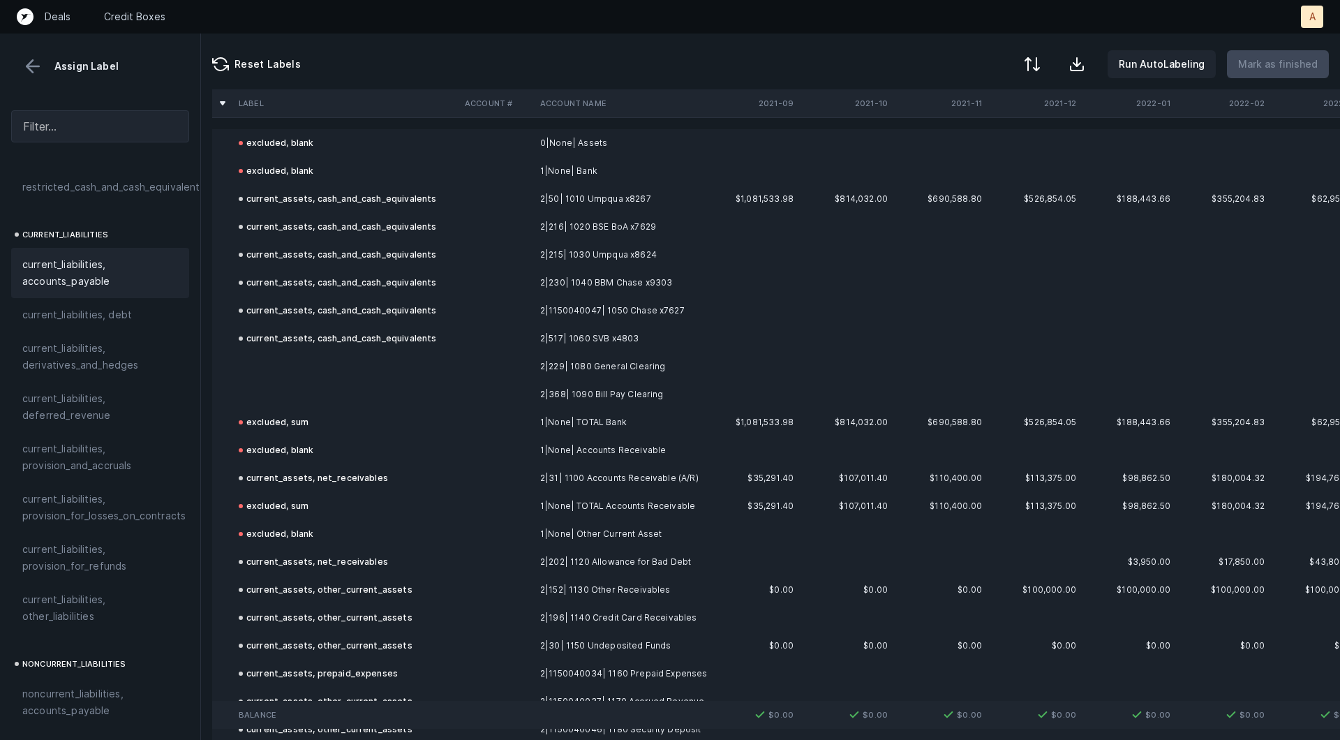
click at [634, 356] on td "2|229| 1080 General Clearing" at bounding box center [620, 366] width 170 height 28
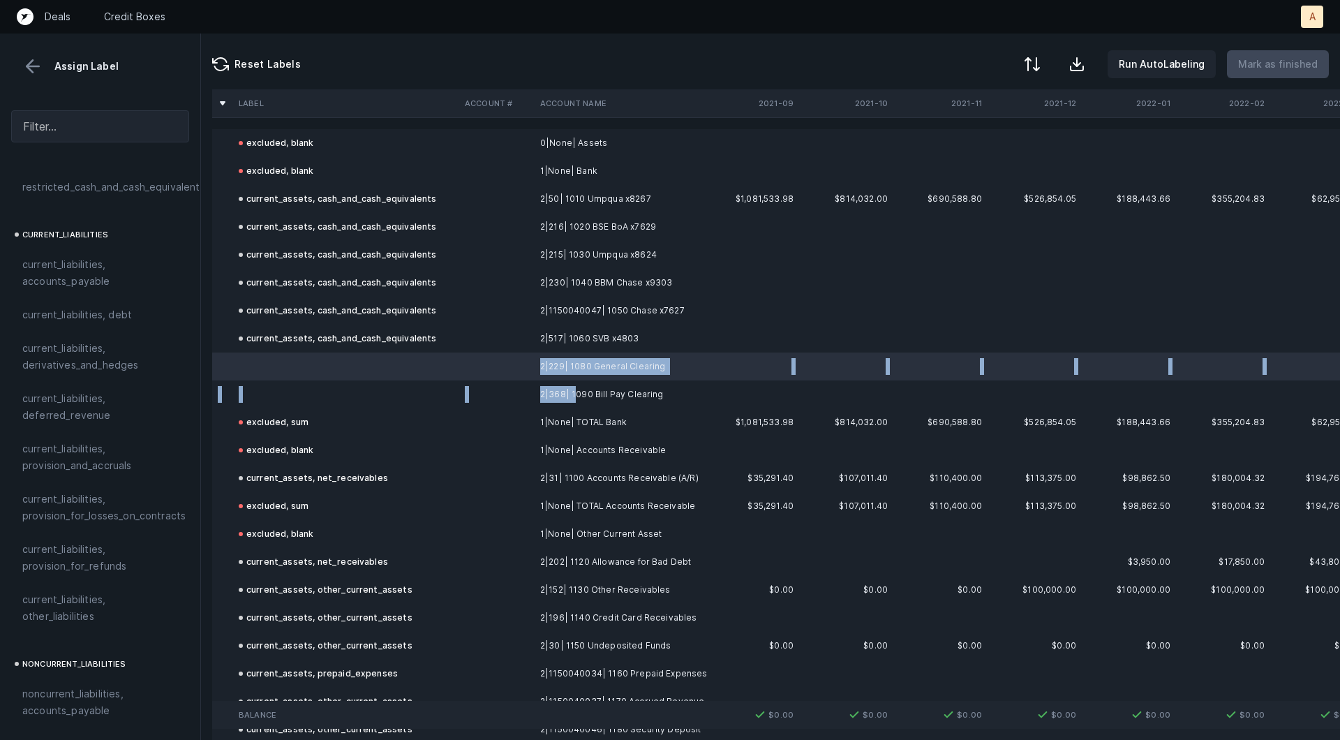
click at [573, 392] on td "2|368| 1090 Bill Pay Clearing" at bounding box center [620, 394] width 170 height 28
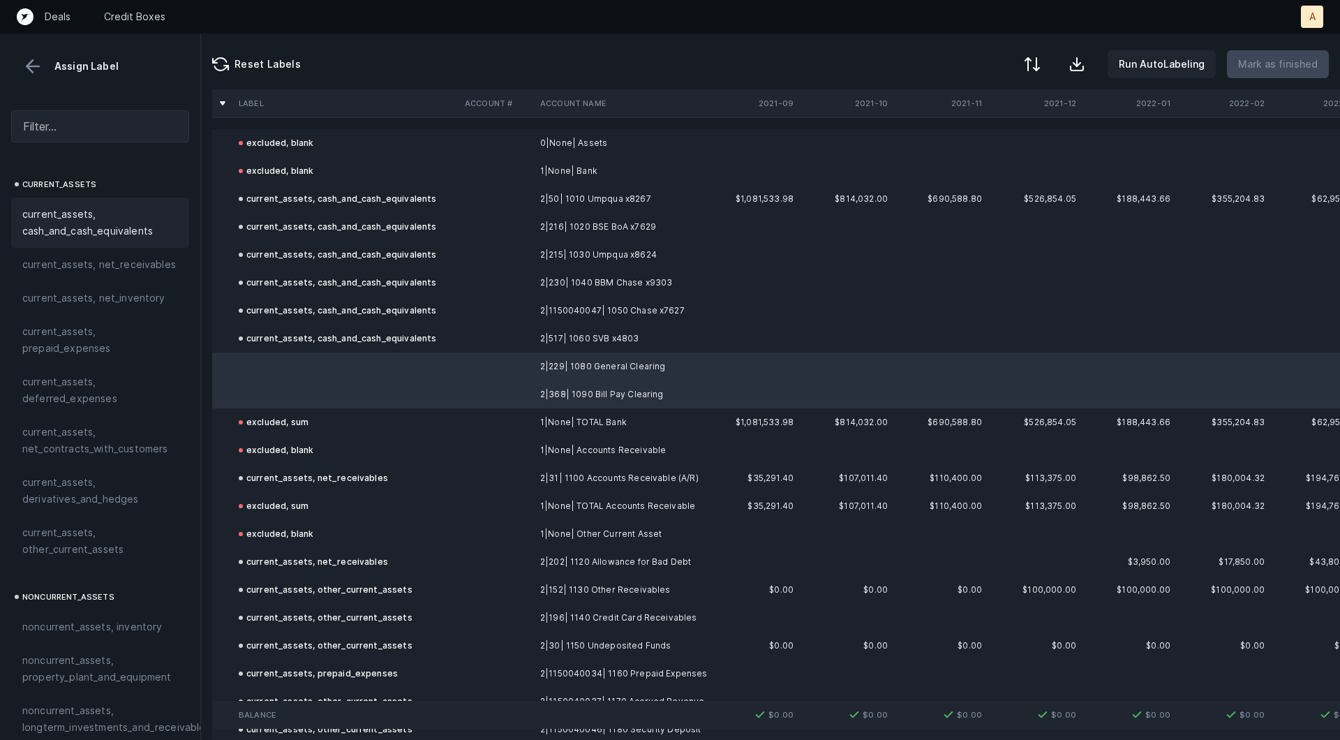
click at [112, 209] on span "current_assets, cash_and_cash_equivalents" at bounding box center [100, 222] width 156 height 33
click at [1276, 68] on p "Mark as finished" at bounding box center [1278, 64] width 80 height 17
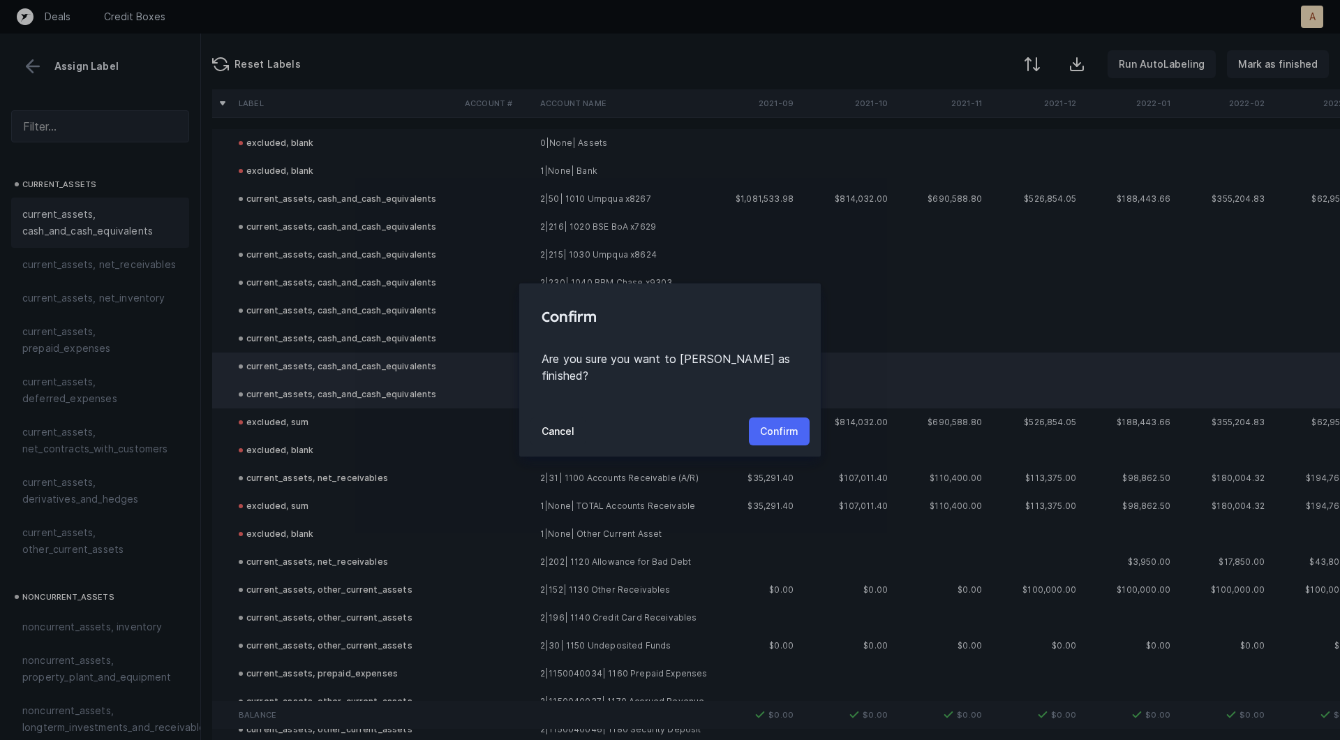
click at [785, 423] on p "Confirm" at bounding box center [779, 431] width 38 height 17
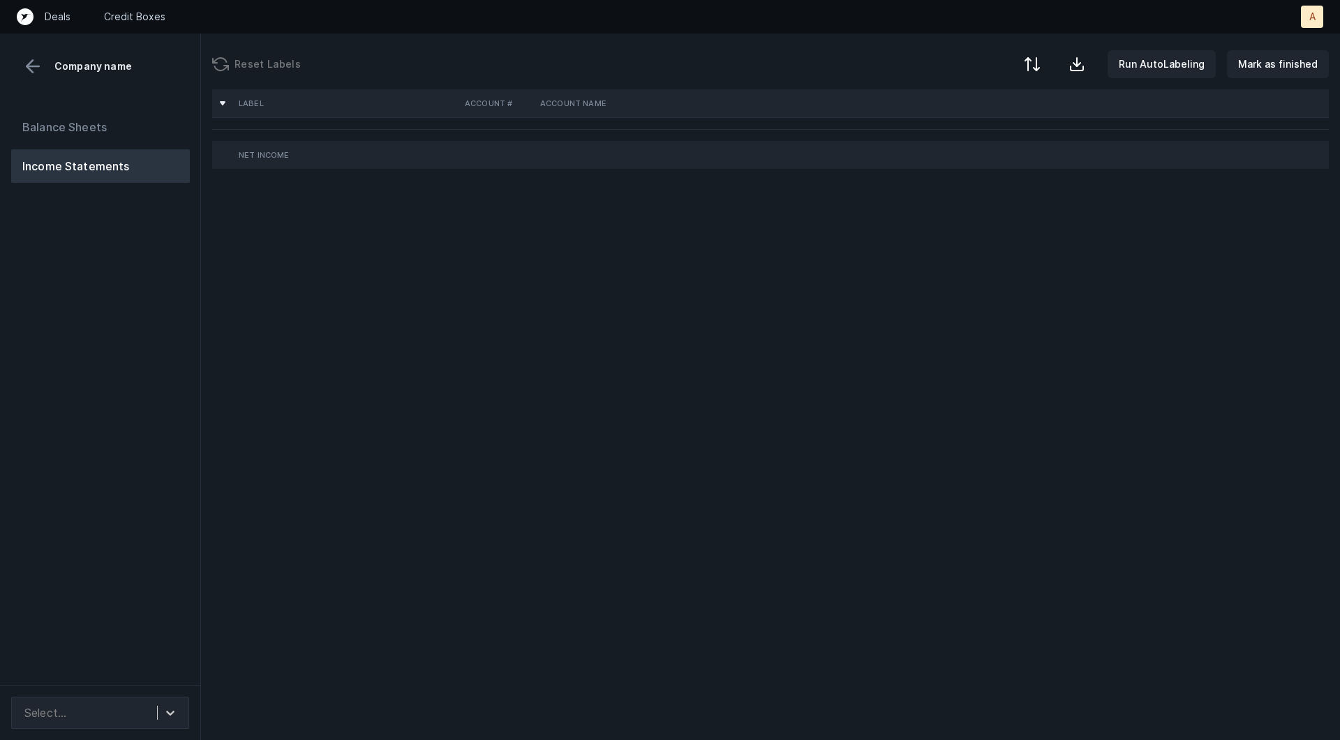
click at [118, 351] on div "Balance Sheets Income Statements" at bounding box center [100, 392] width 201 height 586
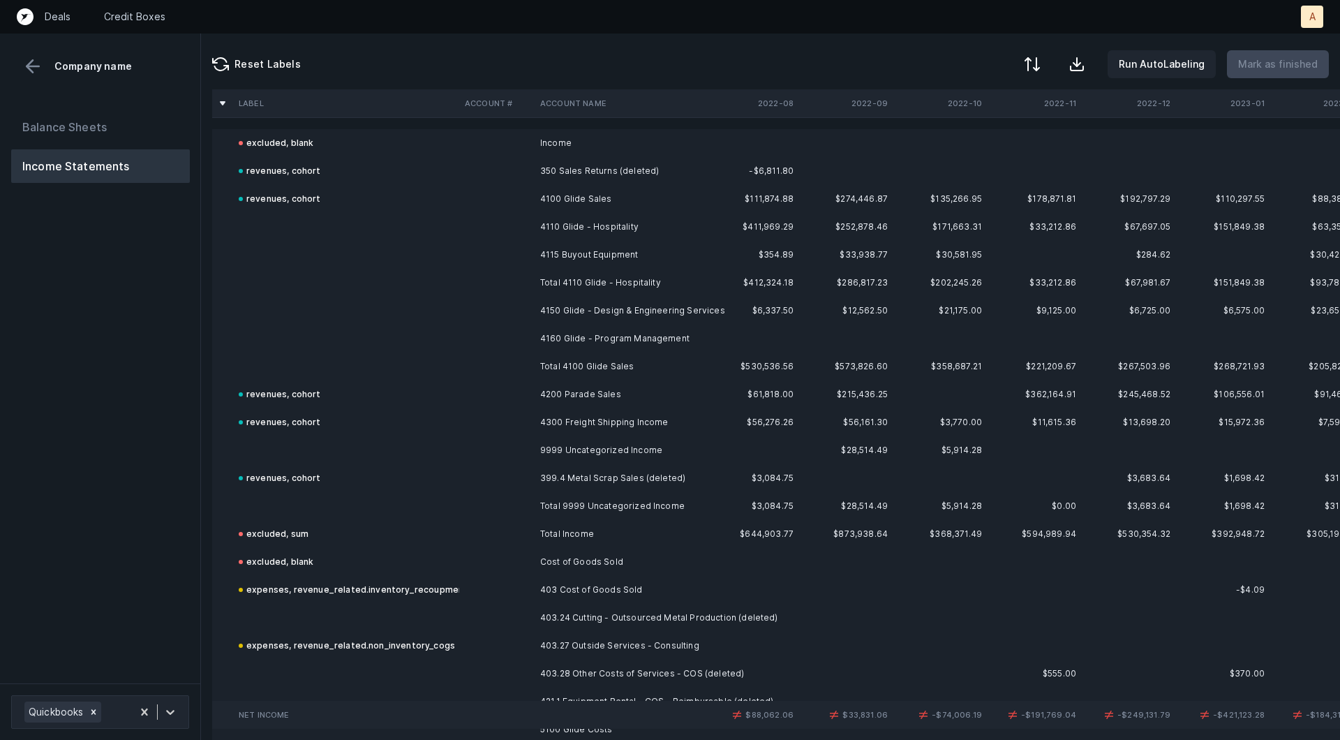
click at [552, 219] on td "4110 Glide - Hospitality" at bounding box center [620, 227] width 170 height 28
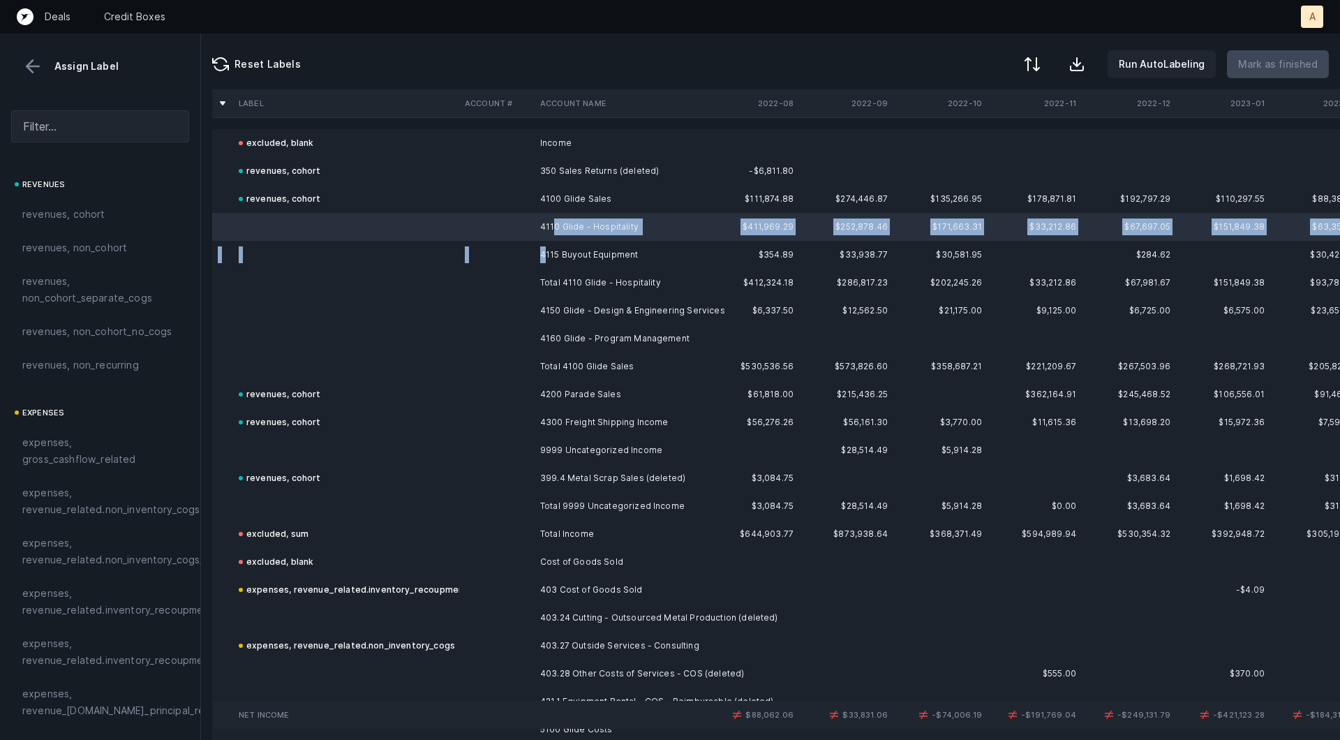
click at [544, 259] on td "4115 Buyout Equipment" at bounding box center [620, 255] width 170 height 28
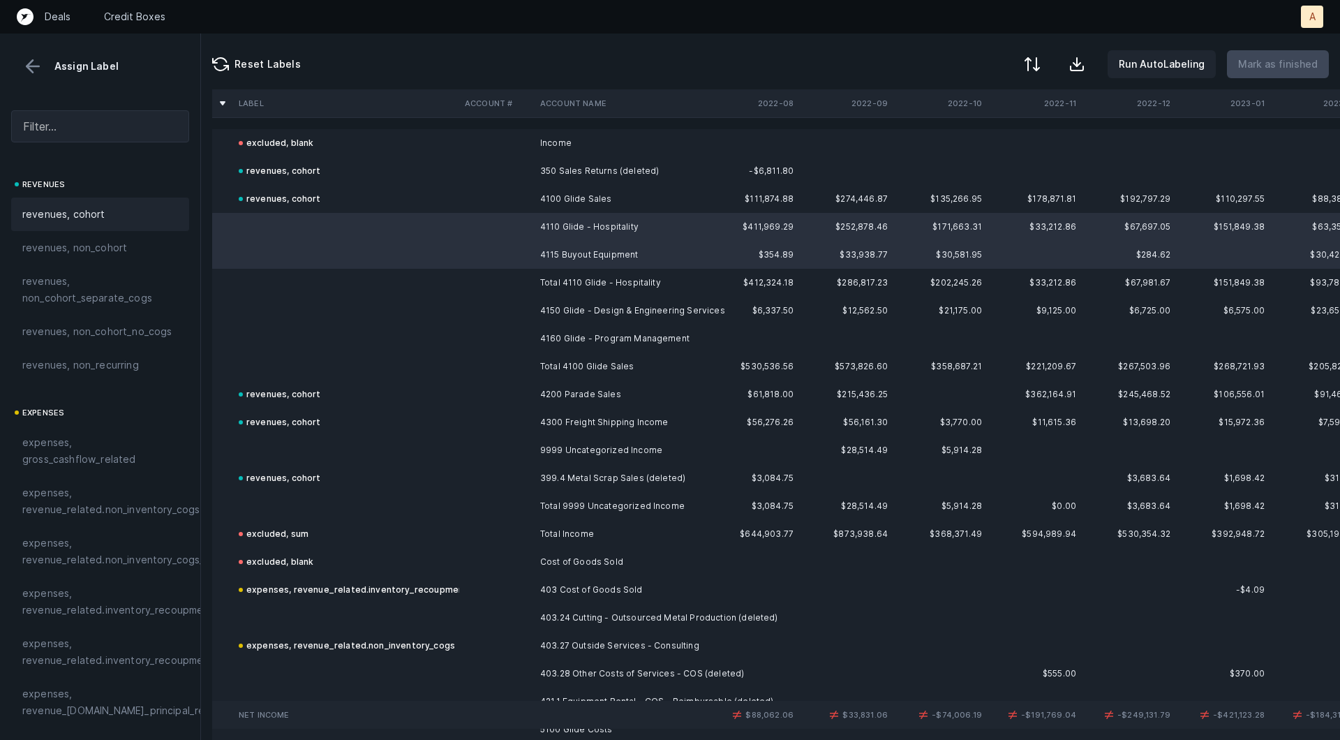
click at [120, 213] on div "revenues, cohort" at bounding box center [100, 214] width 156 height 17
click at [559, 309] on td "4150 Glide - Design & Engineering Services" at bounding box center [620, 311] width 170 height 28
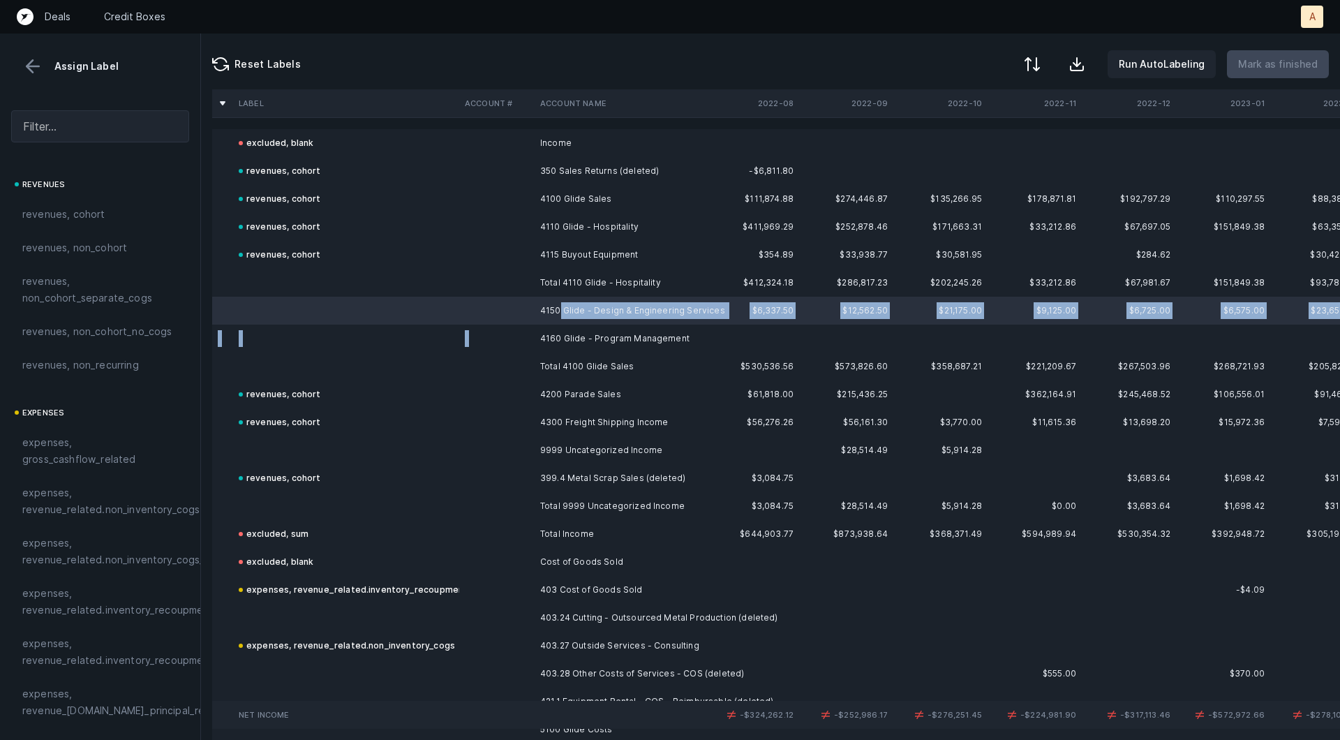
click at [547, 329] on td "4160 Glide - Program Management" at bounding box center [620, 339] width 170 height 28
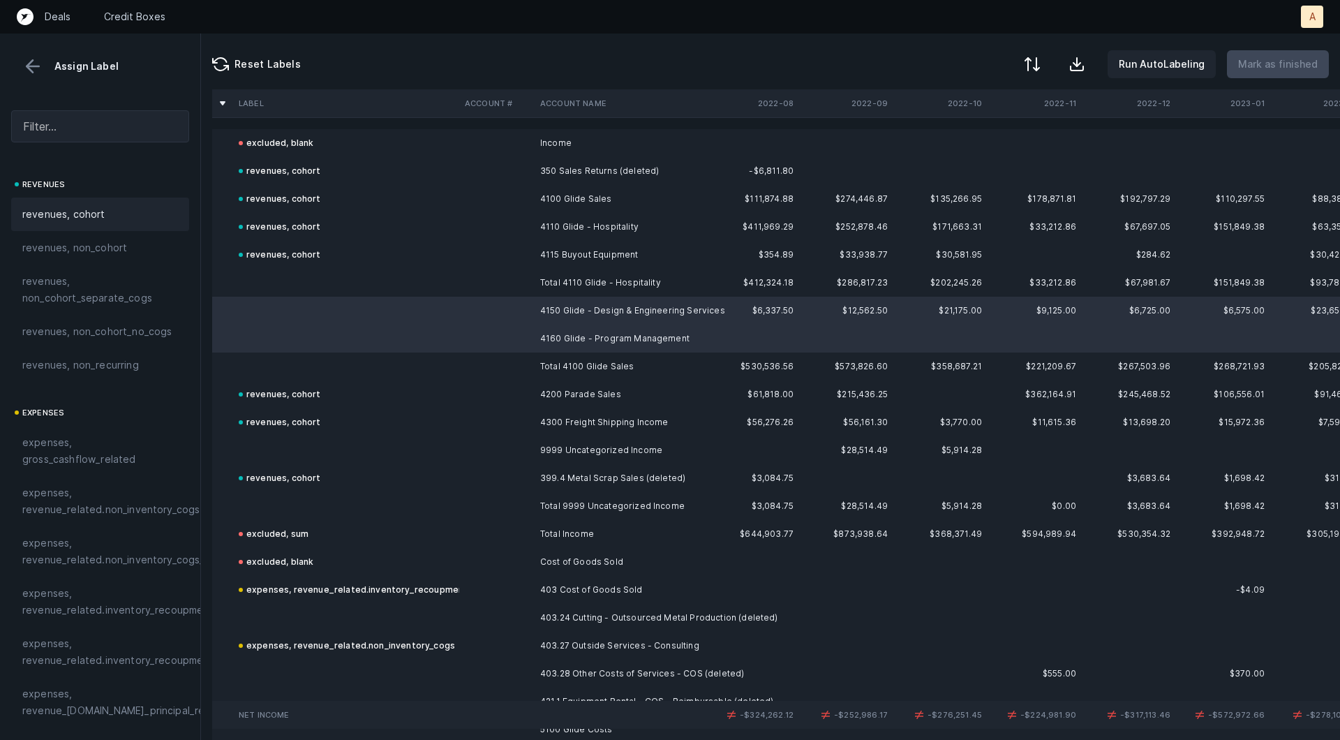
click at [132, 202] on div "revenues, cohort" at bounding box center [100, 214] width 178 height 33
click at [456, 443] on td at bounding box center [346, 450] width 226 height 28
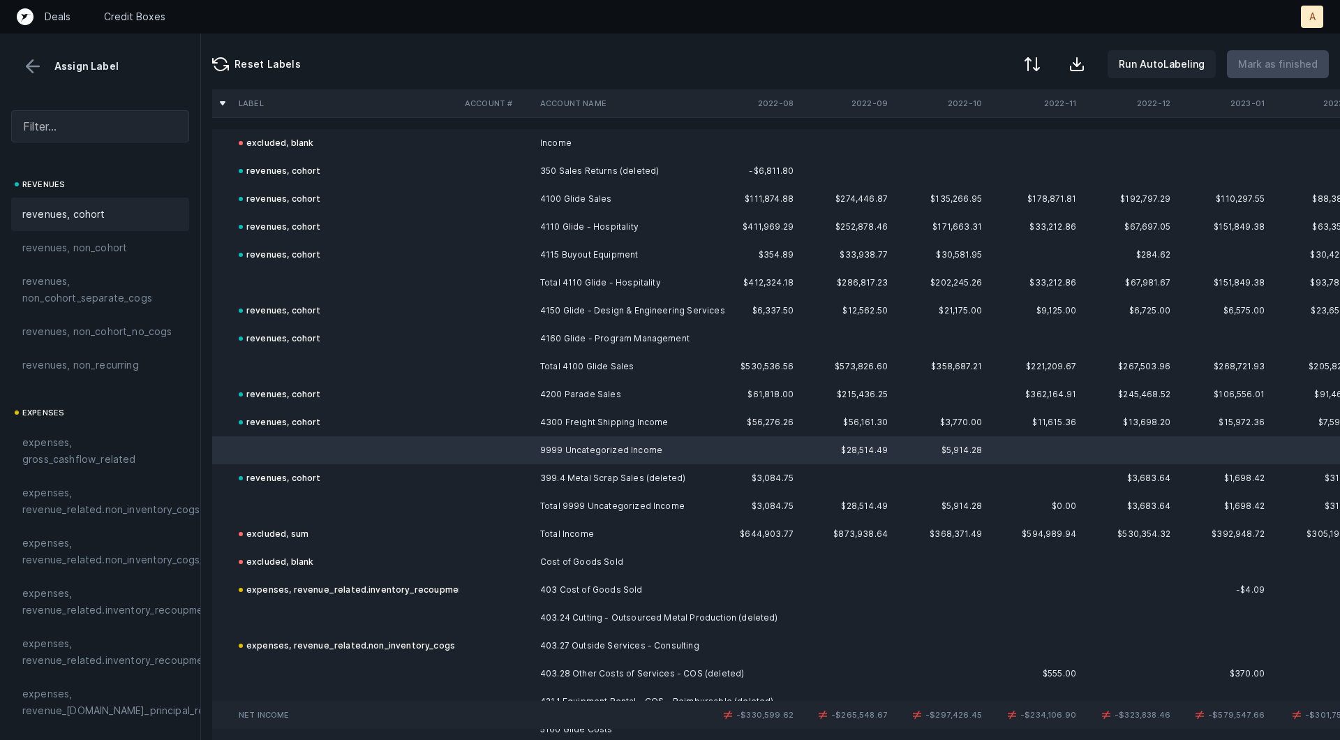
click at [84, 223] on div "revenues, cohort" at bounding box center [100, 214] width 178 height 33
click at [302, 276] on td at bounding box center [346, 283] width 226 height 28
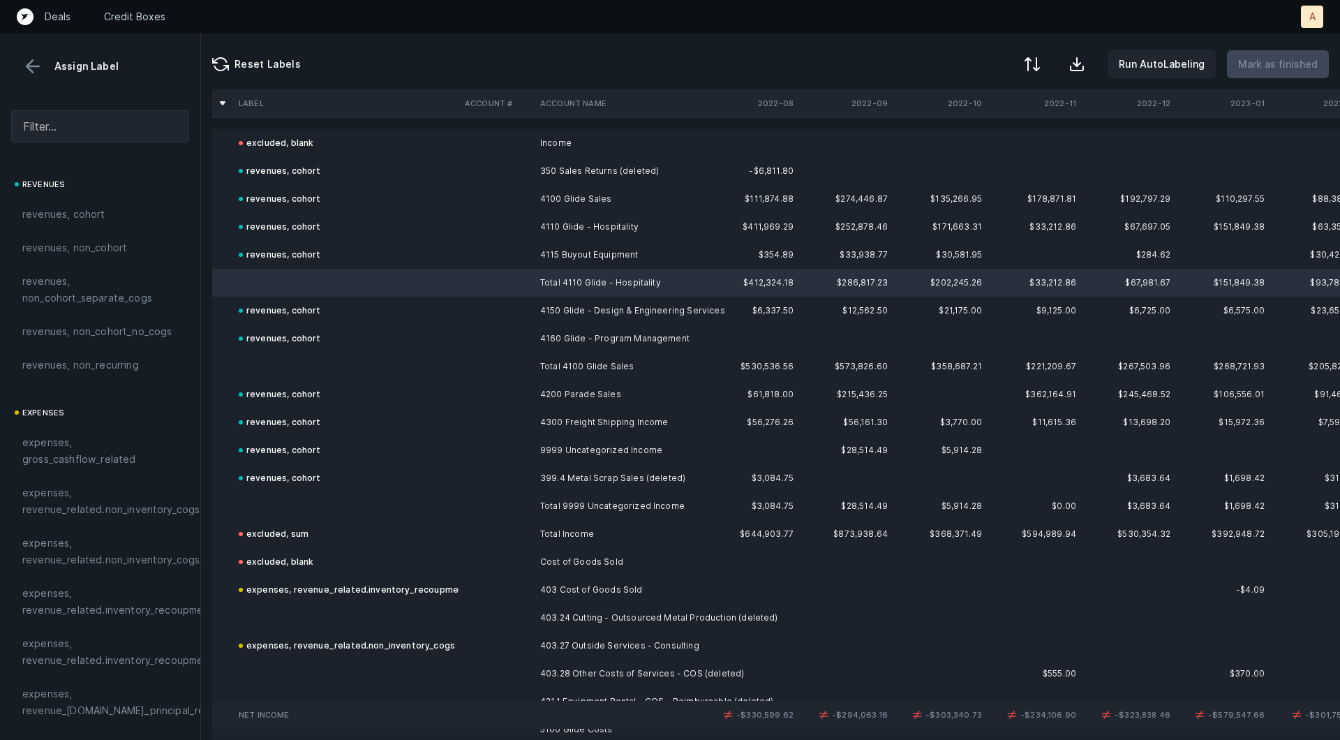
click at [276, 369] on td at bounding box center [346, 366] width 226 height 28
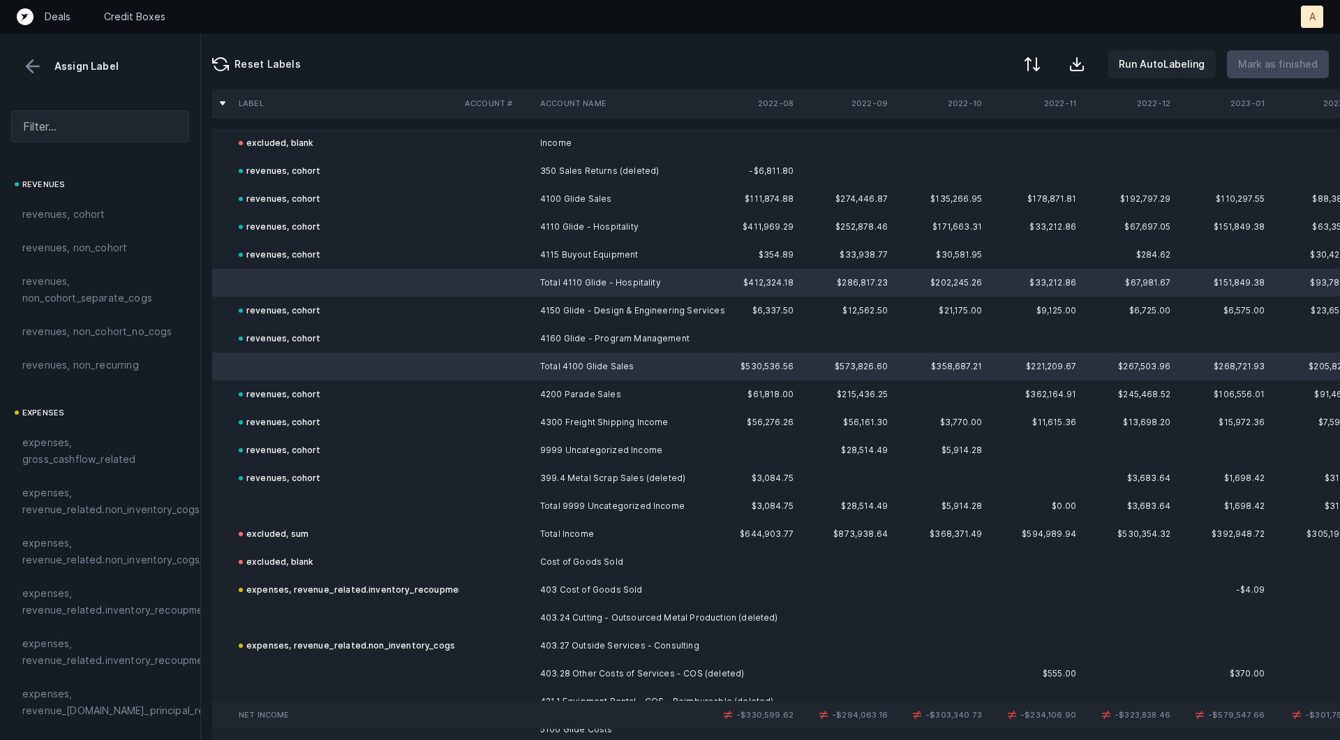
click at [295, 506] on td at bounding box center [346, 506] width 226 height 28
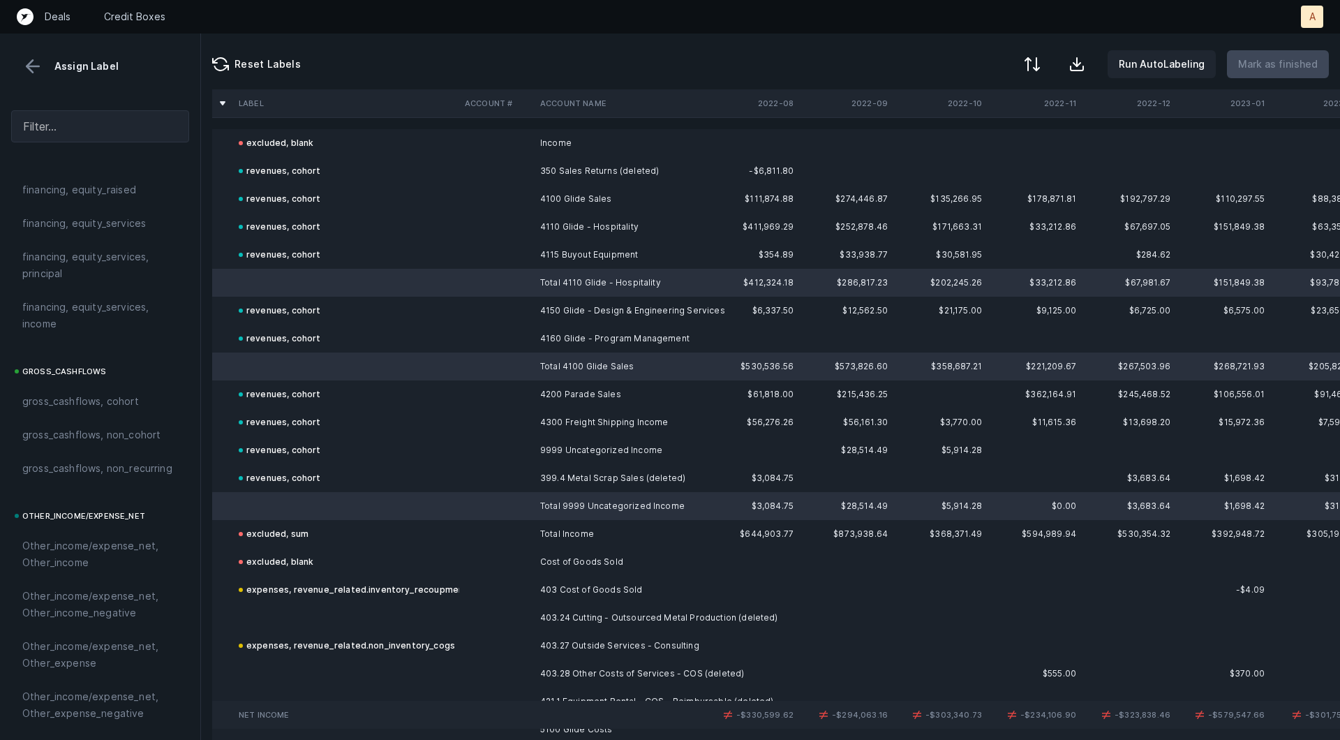
scroll to position [1562, 0]
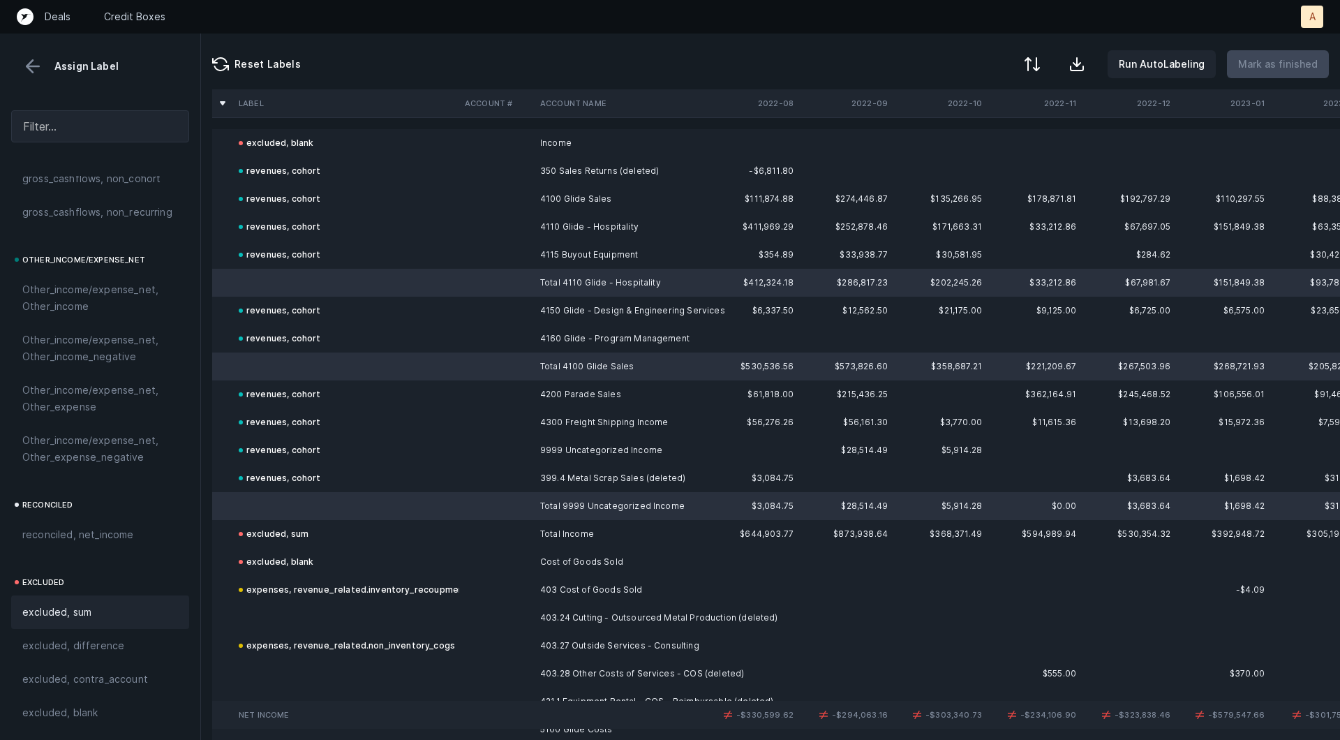
click at [107, 615] on div "excluded, sum" at bounding box center [100, 612] width 156 height 17
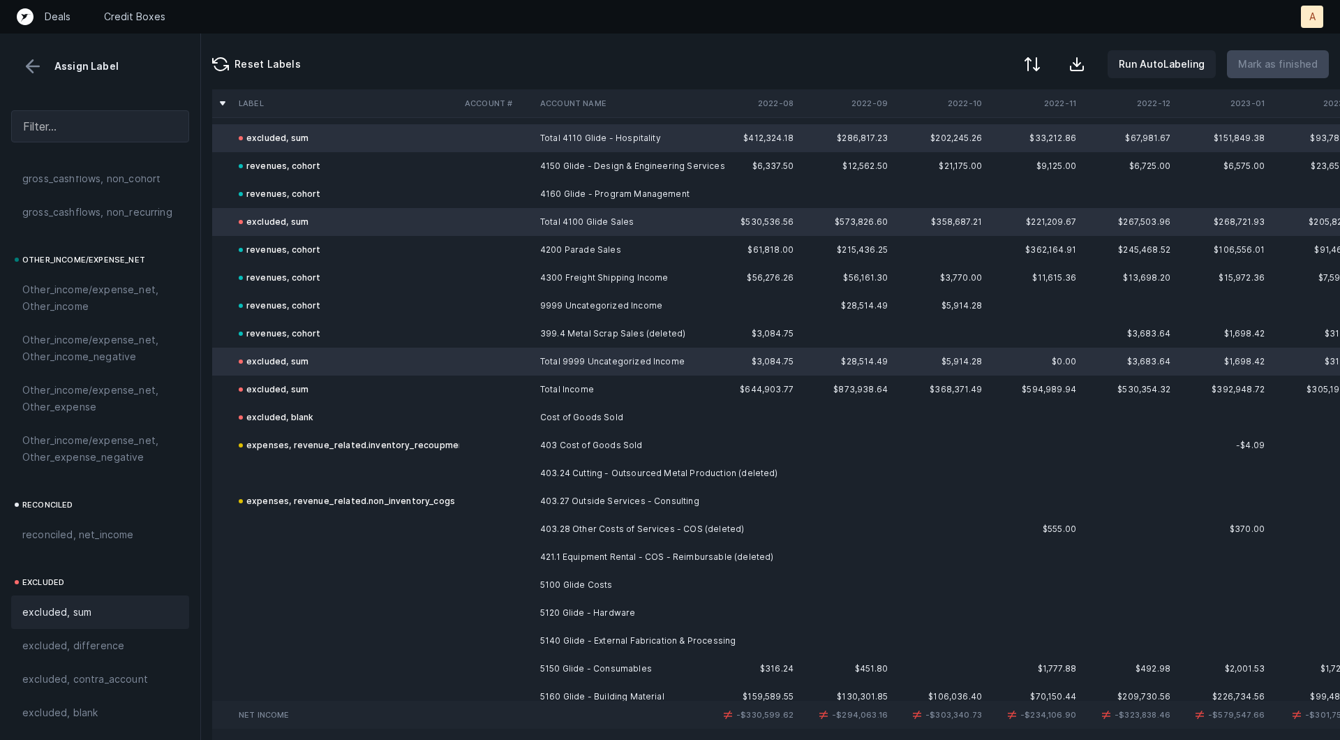
scroll to position [202, 0]
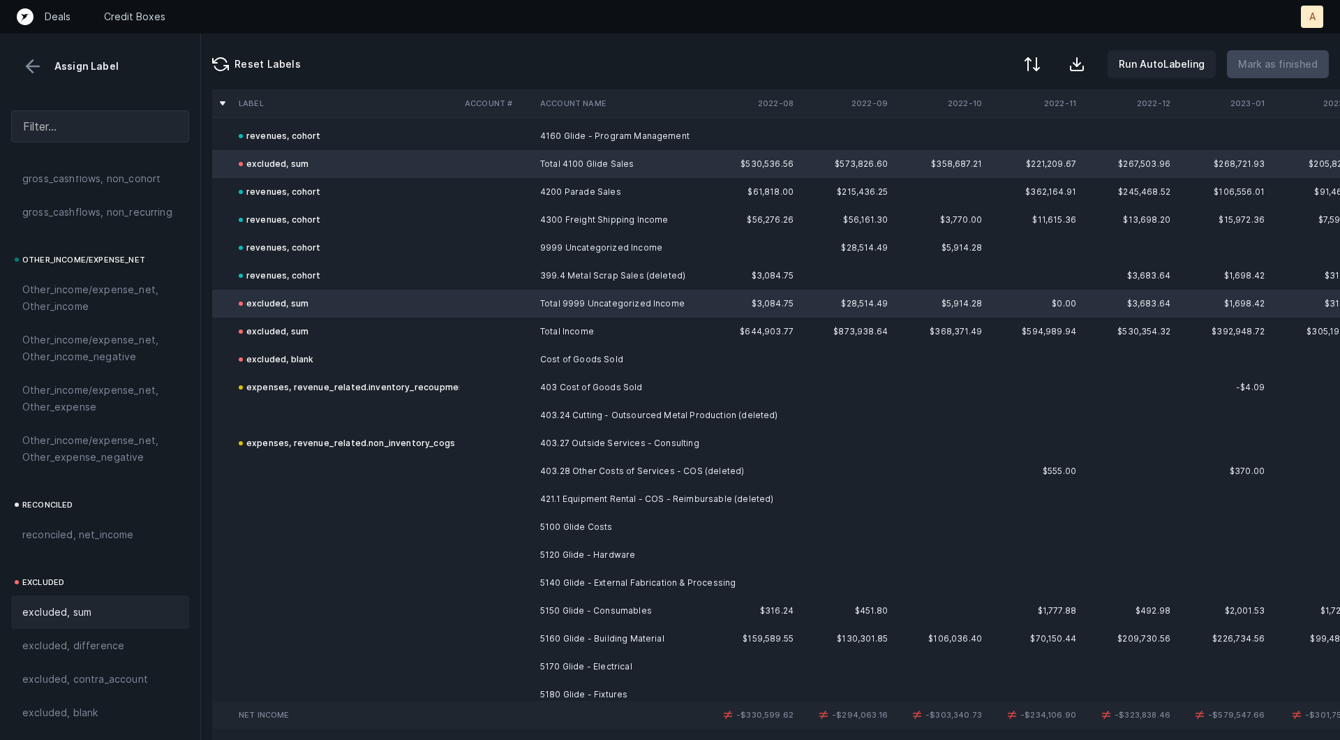
click at [587, 419] on td "403.24 Cutting - Outsourced Metal Production (deleted)" at bounding box center [620, 415] width 170 height 28
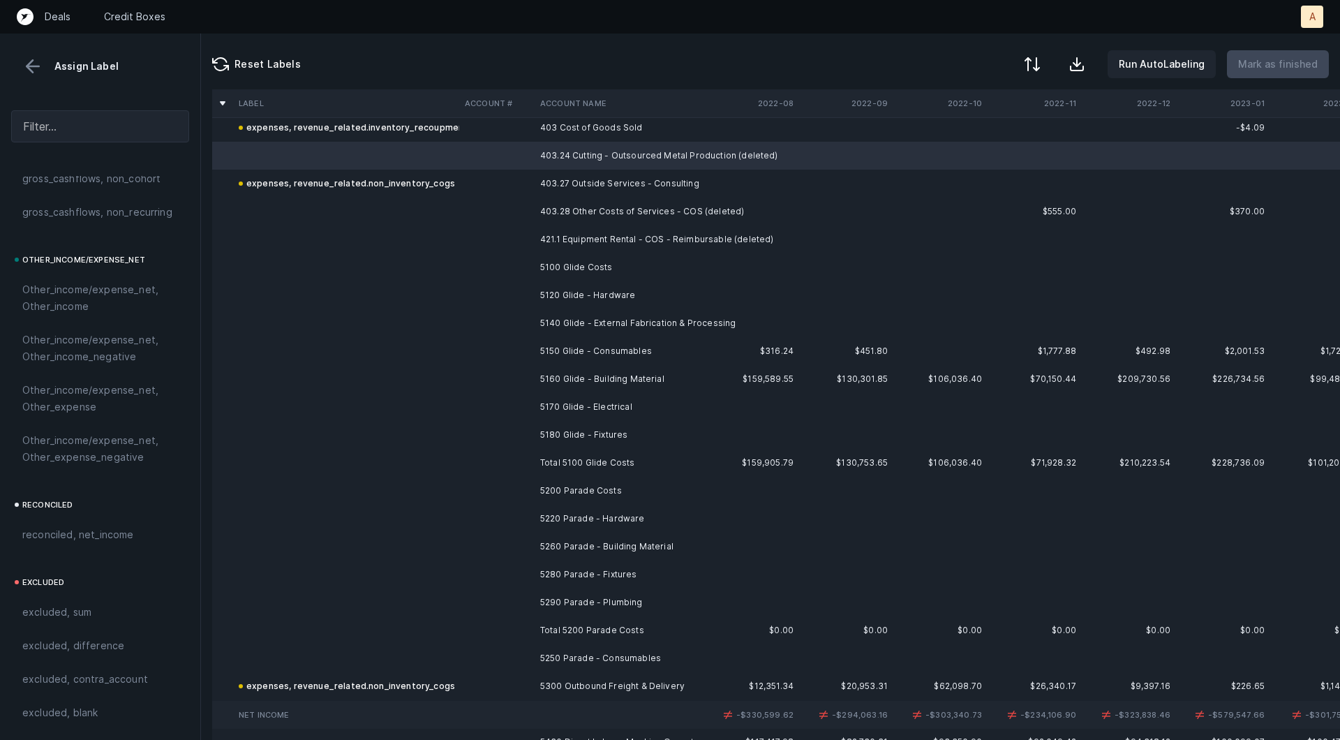
scroll to position [457, 0]
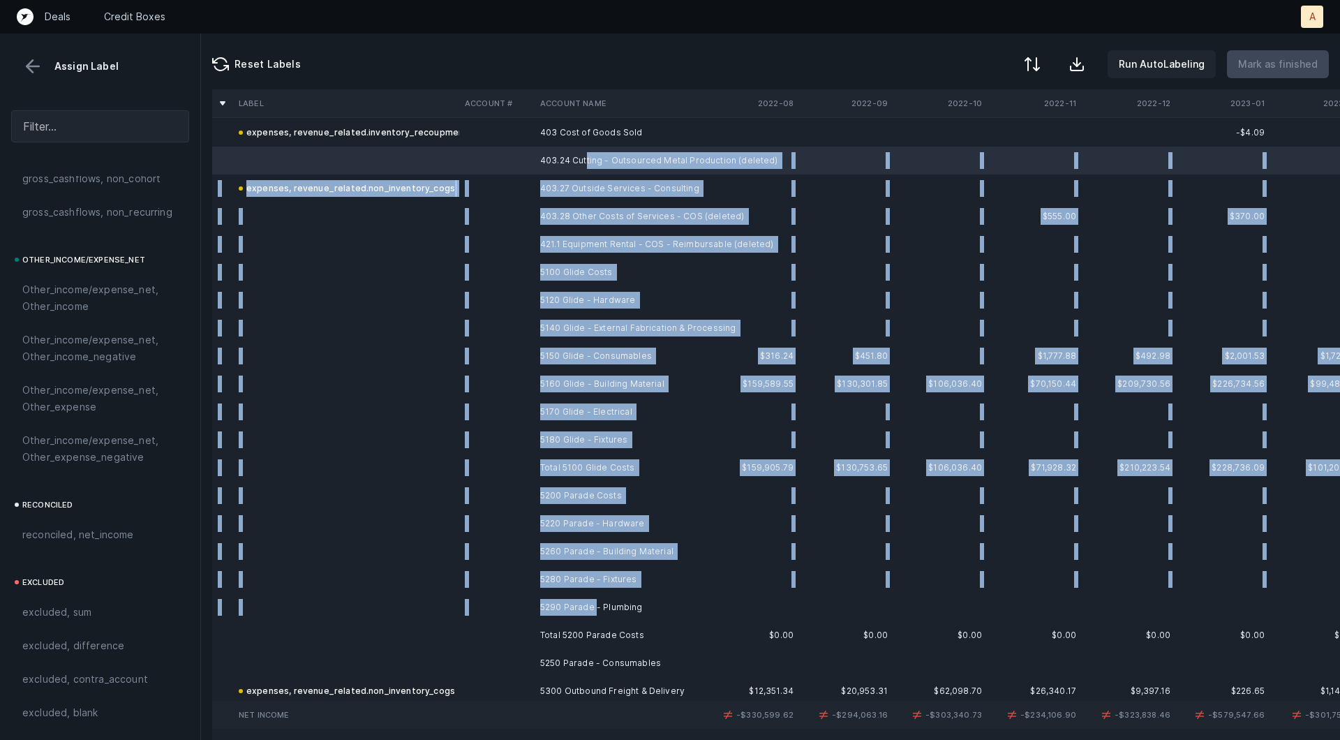
click at [595, 614] on td "5290 Parade - Plumbing" at bounding box center [620, 607] width 170 height 28
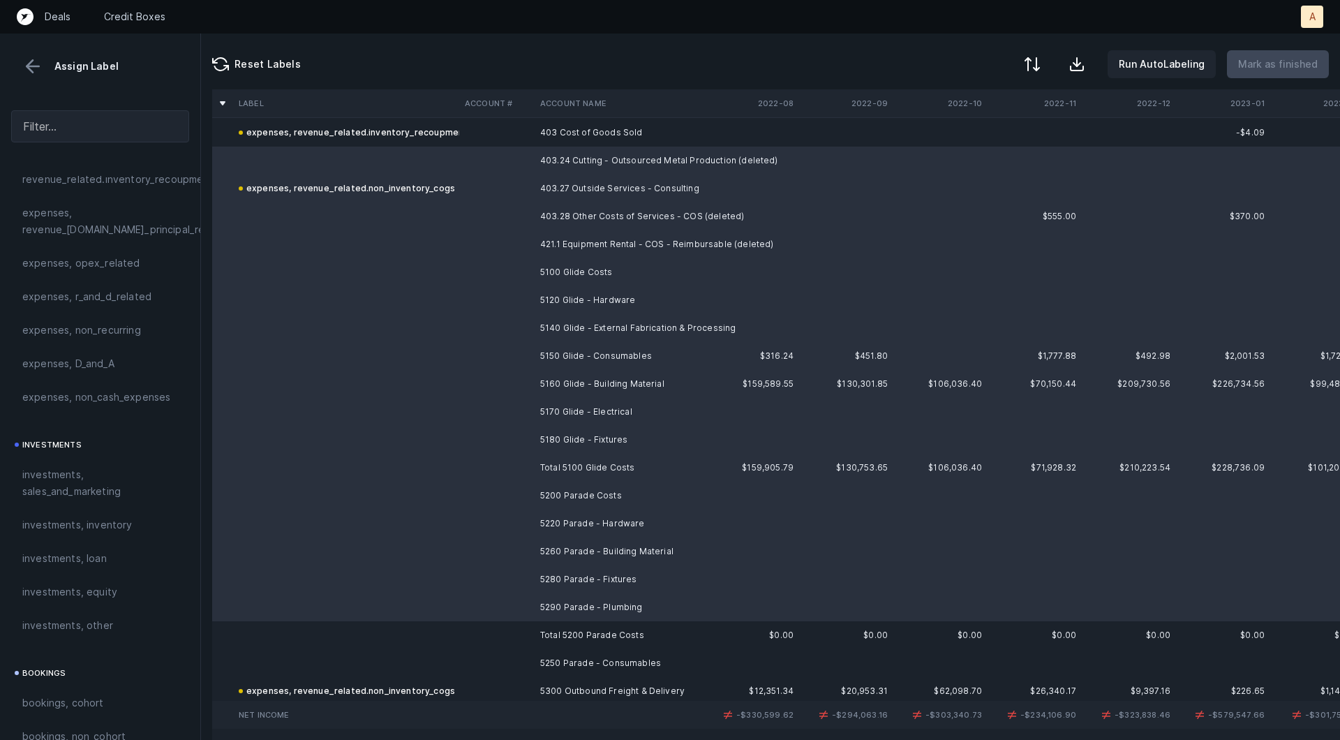
scroll to position [0, 0]
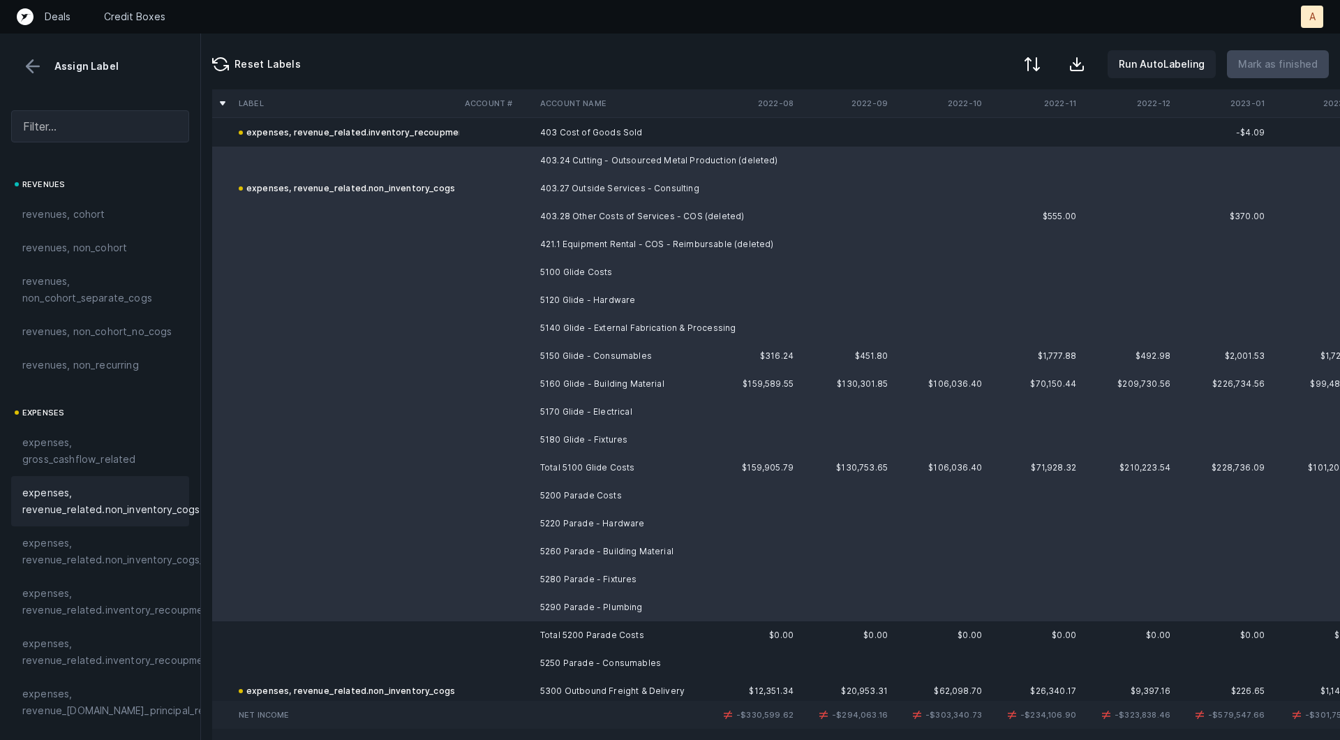
click at [63, 490] on span "expenses, revenue_related.non_inventory_cogs" at bounding box center [110, 500] width 177 height 33
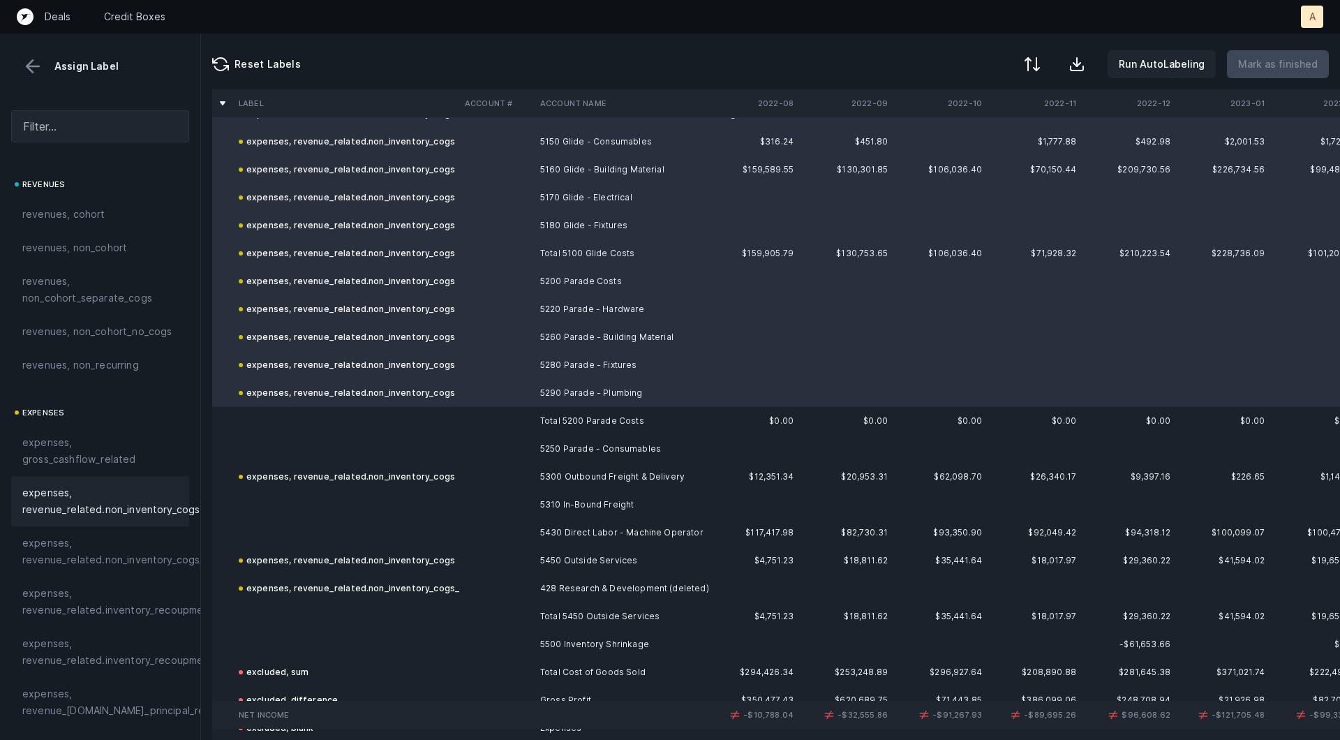
scroll to position [734, 0]
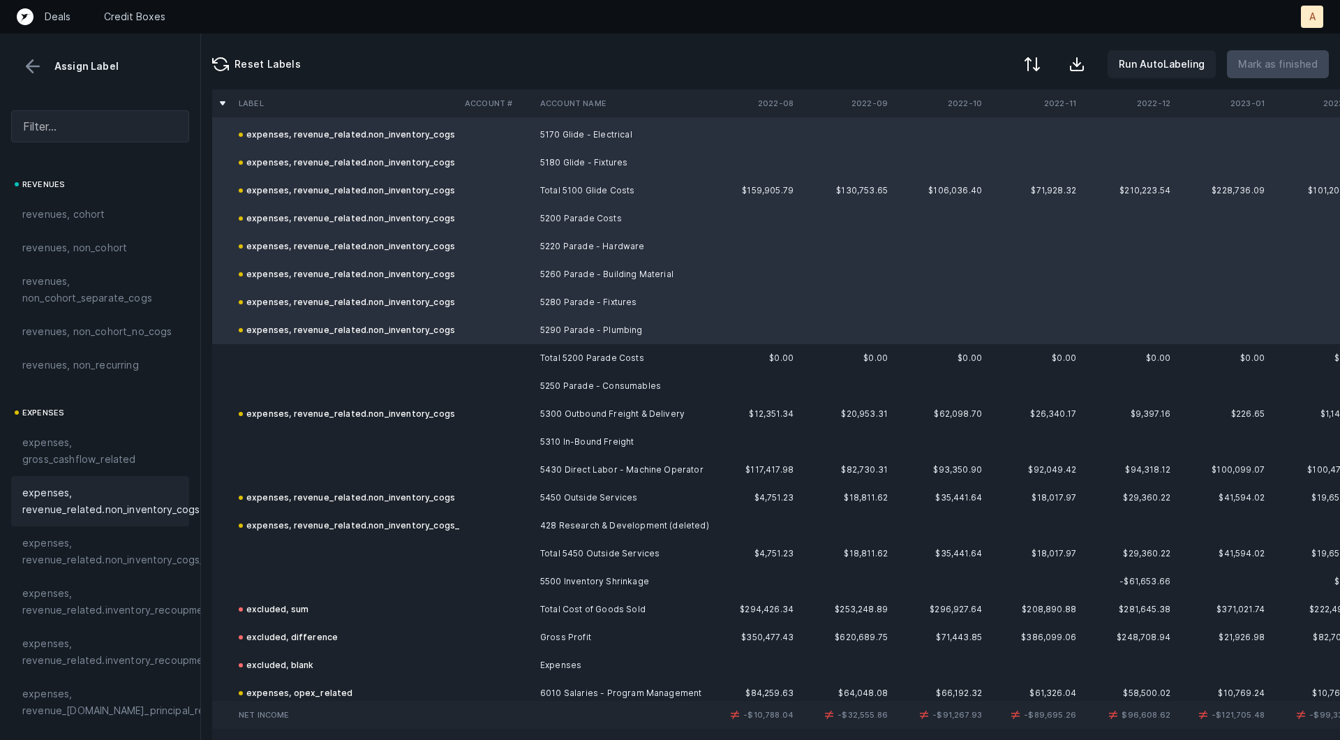
click at [586, 358] on td "Total 5200 Parade Costs" at bounding box center [620, 358] width 170 height 28
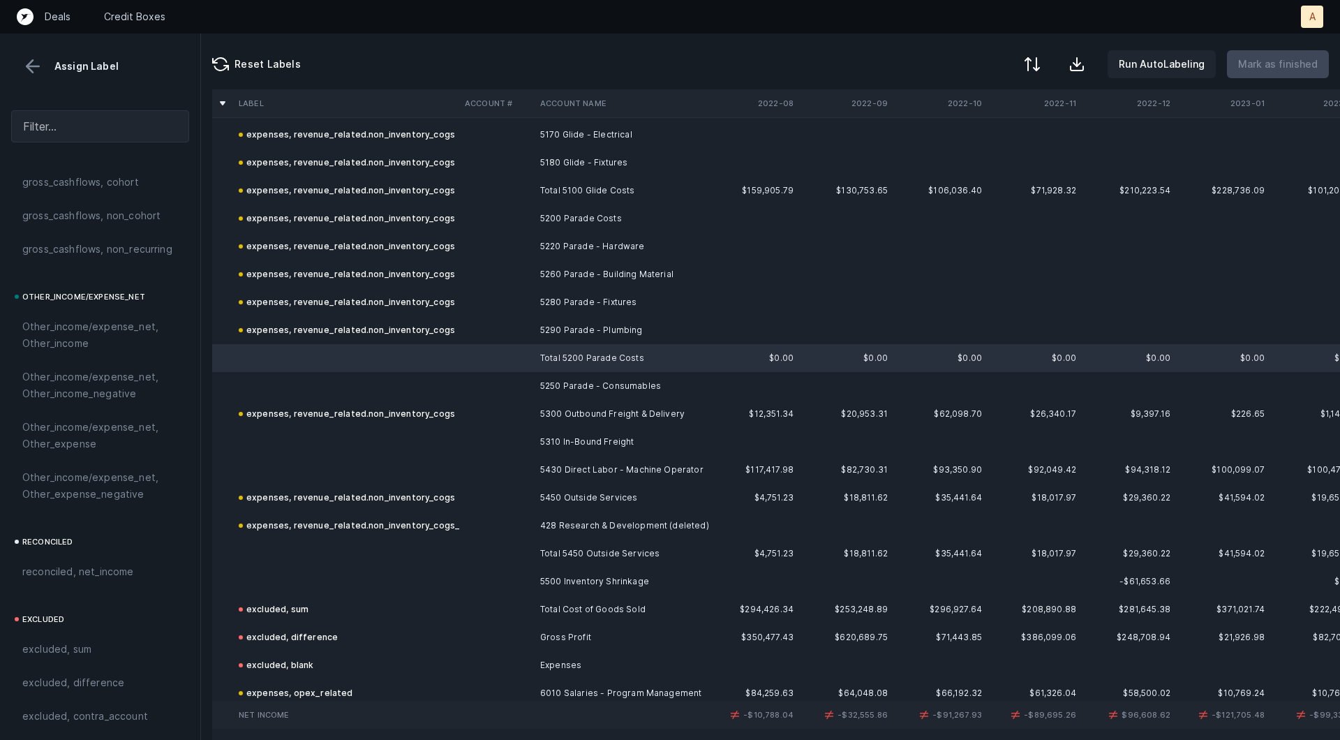
scroll to position [1562, 0]
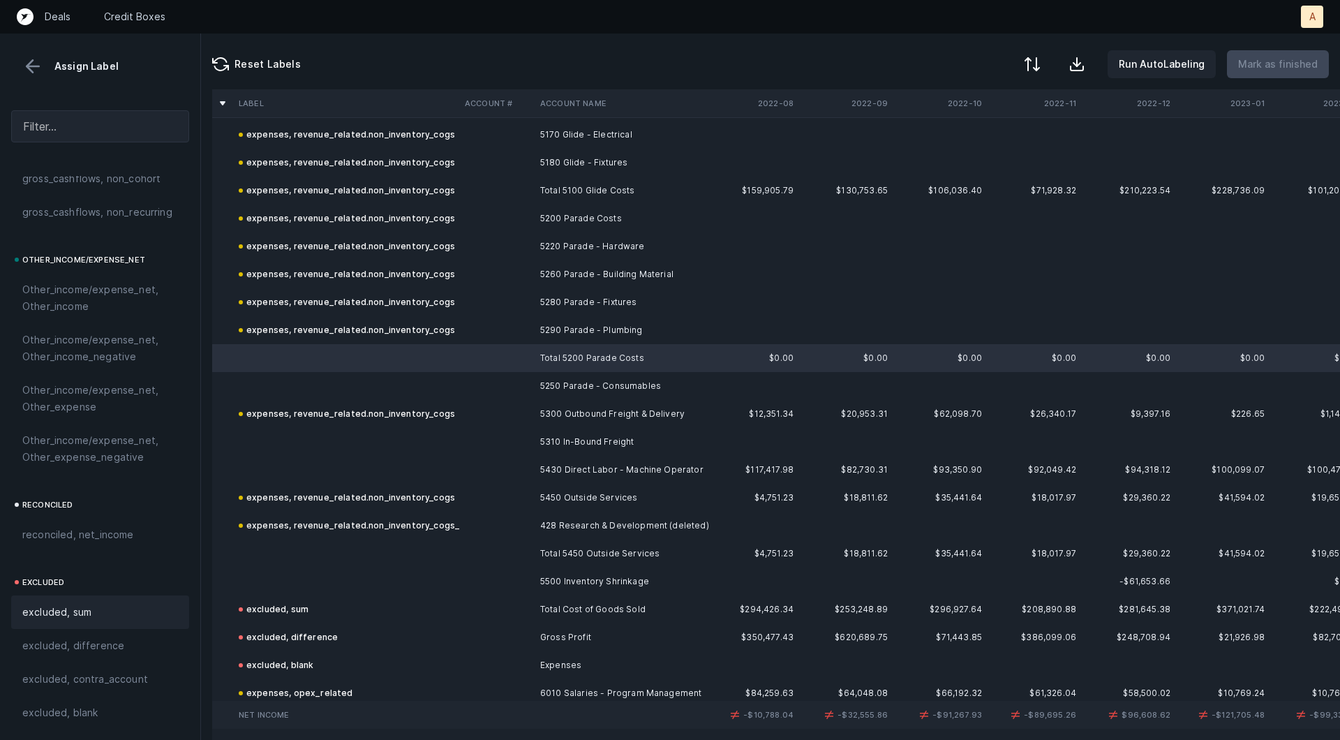
click at [69, 610] on span "excluded, sum" at bounding box center [56, 612] width 69 height 17
click at [475, 384] on td at bounding box center [496, 386] width 75 height 28
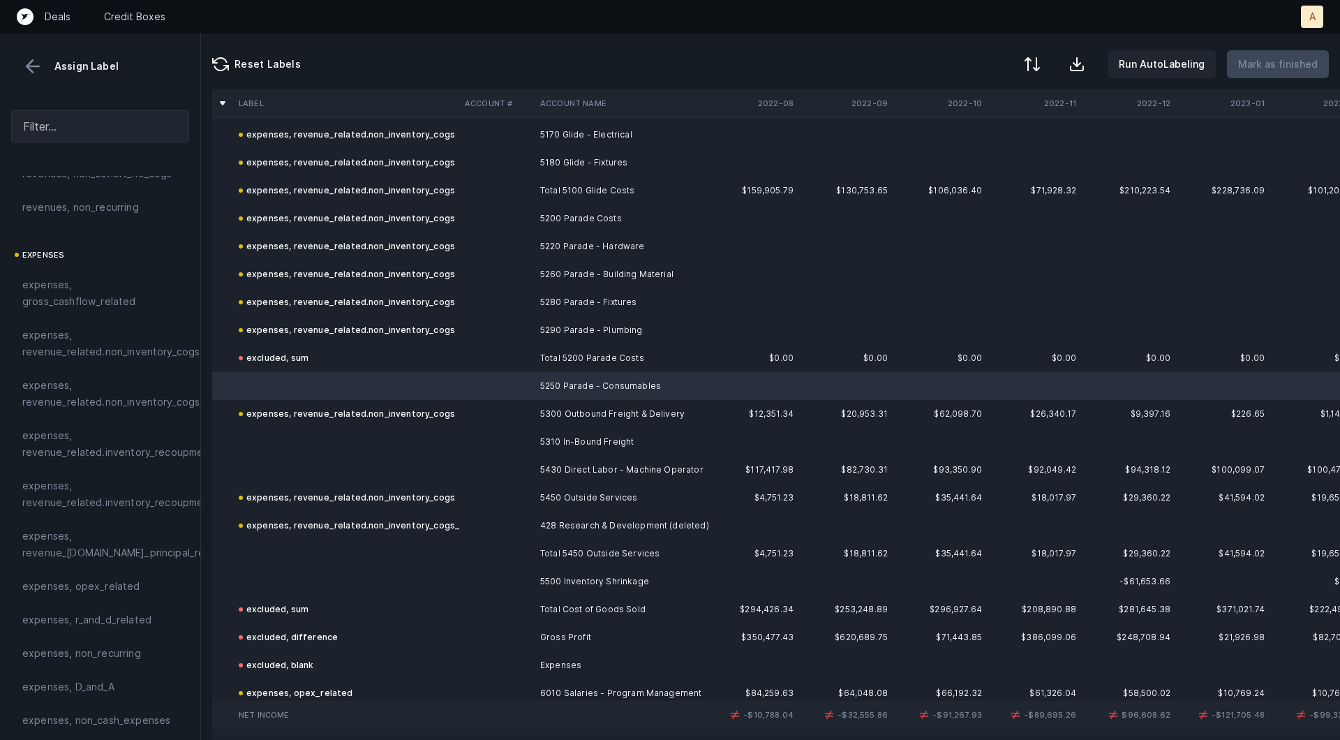
scroll to position [0, 0]
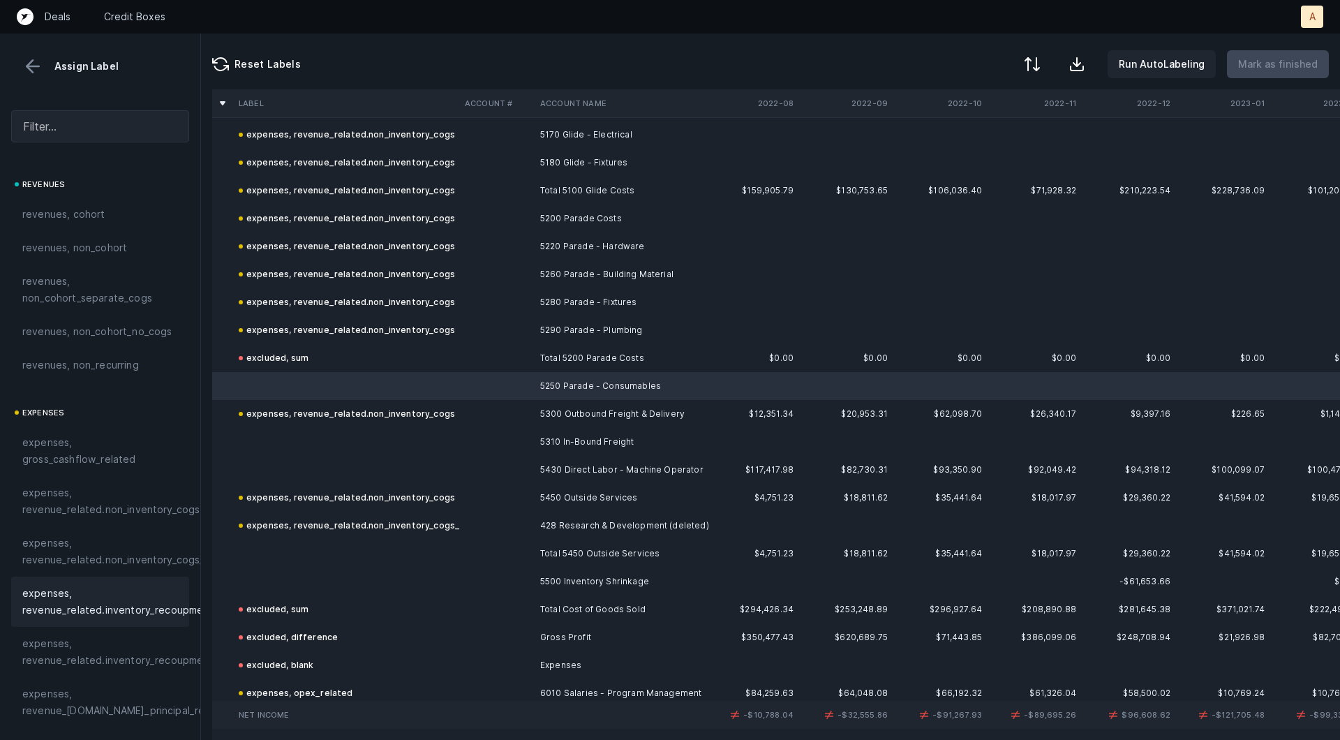
click at [100, 616] on span "expenses, revenue_related.inventory_recoupment" at bounding box center [117, 601] width 191 height 33
click at [540, 446] on td "5310 In-Bound Freight" at bounding box center [620, 442] width 170 height 28
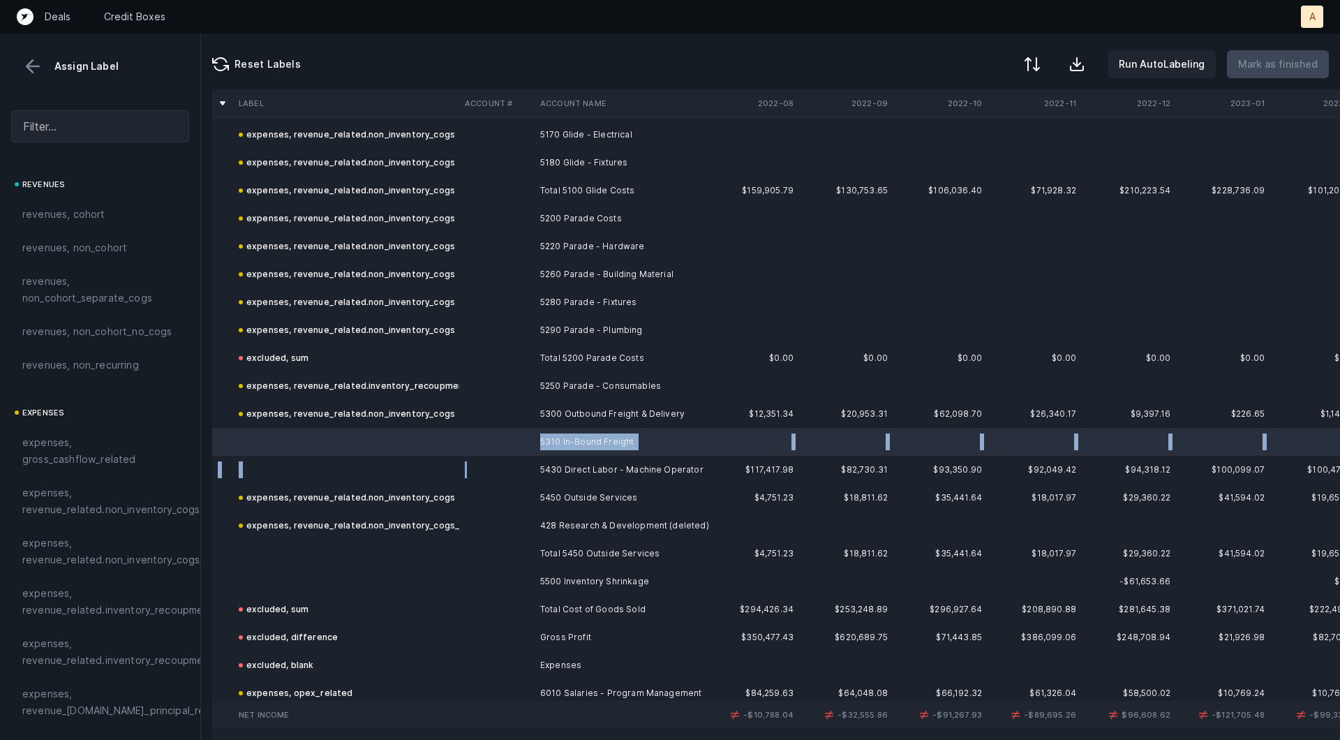
click at [503, 477] on td at bounding box center [496, 470] width 75 height 28
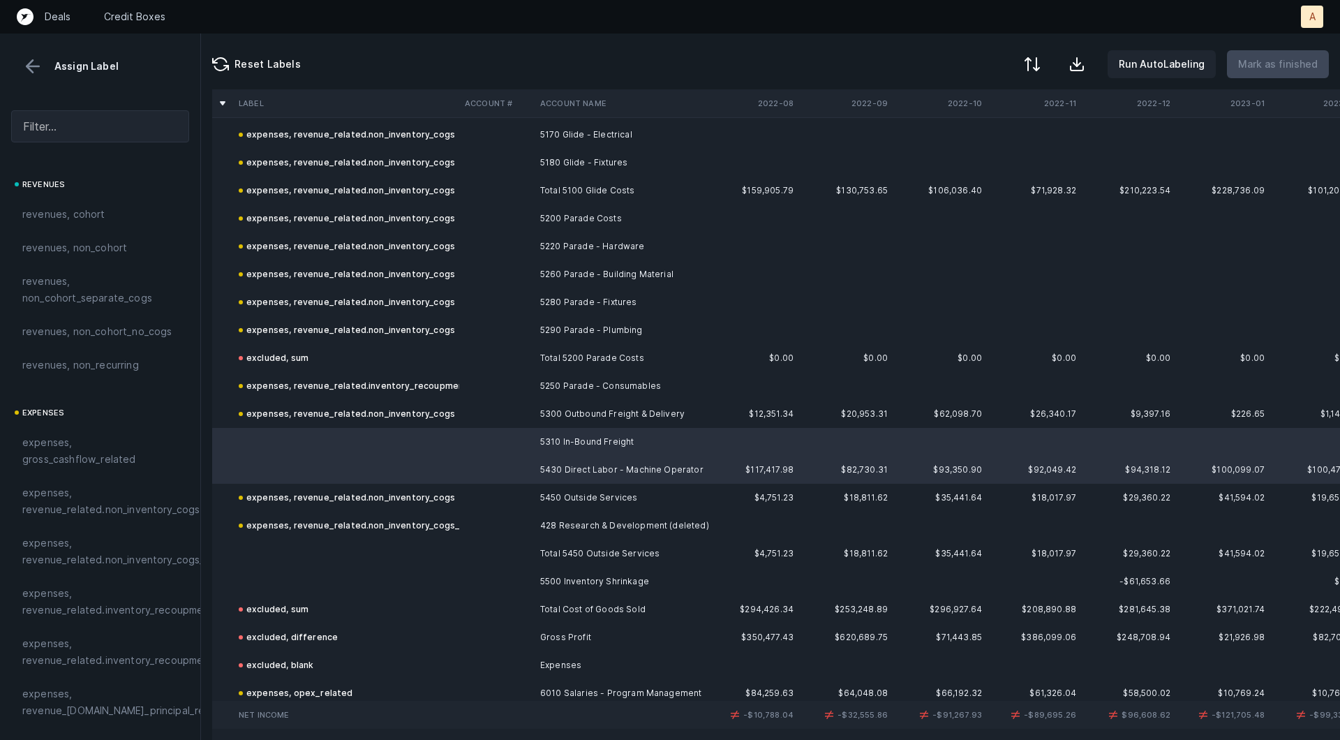
drag, startPoint x: 106, startPoint y: 496, endPoint x: 308, endPoint y: 522, distance: 204.0
click at [106, 497] on span "expenses, revenue_related.non_inventory_cogs" at bounding box center [110, 500] width 177 height 33
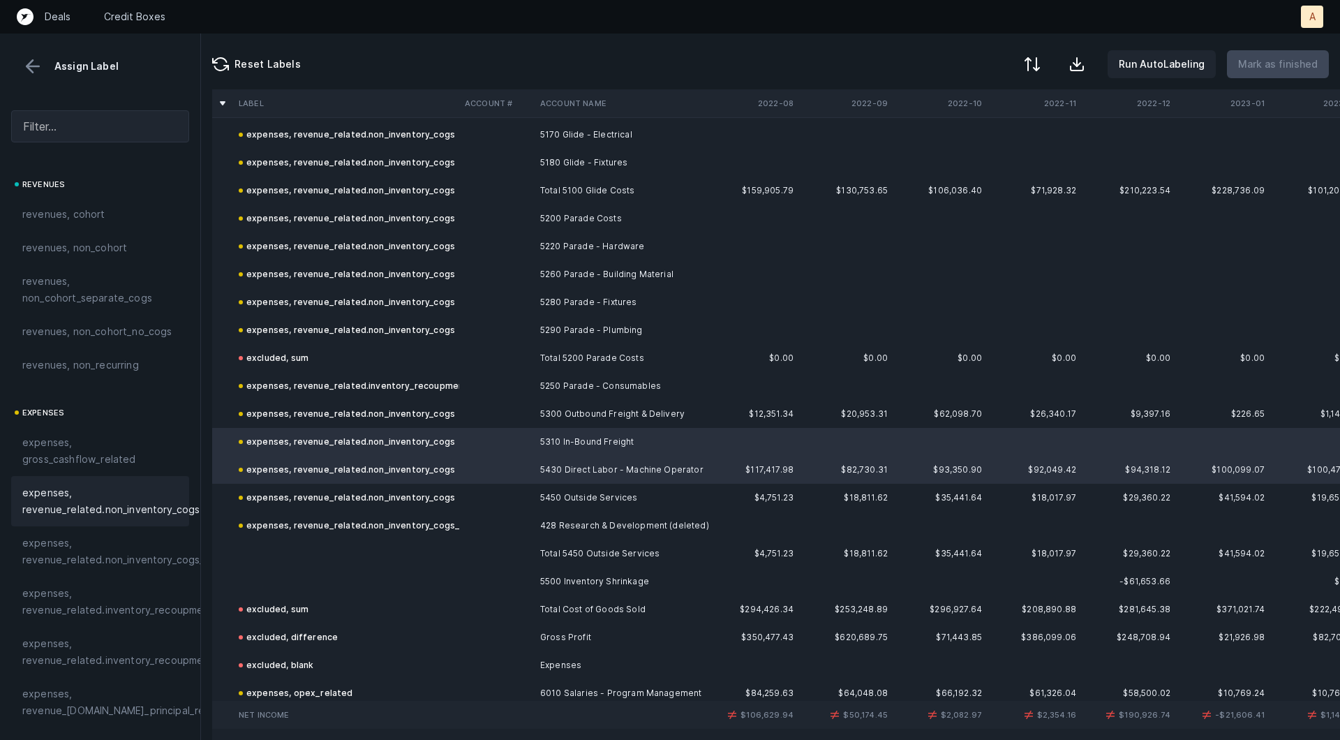
click at [375, 574] on td at bounding box center [346, 581] width 226 height 28
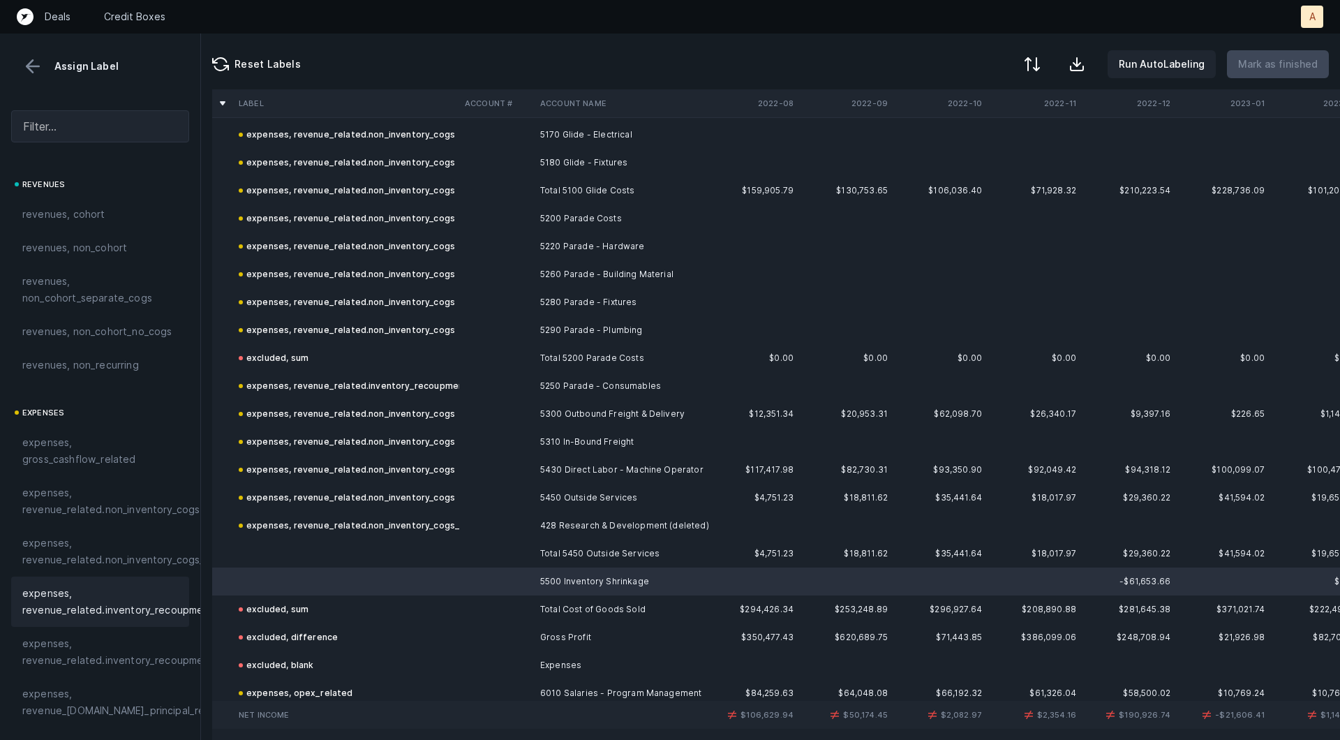
click at [171, 593] on span "expenses, revenue_related.inventory_recoupment" at bounding box center [117, 601] width 191 height 33
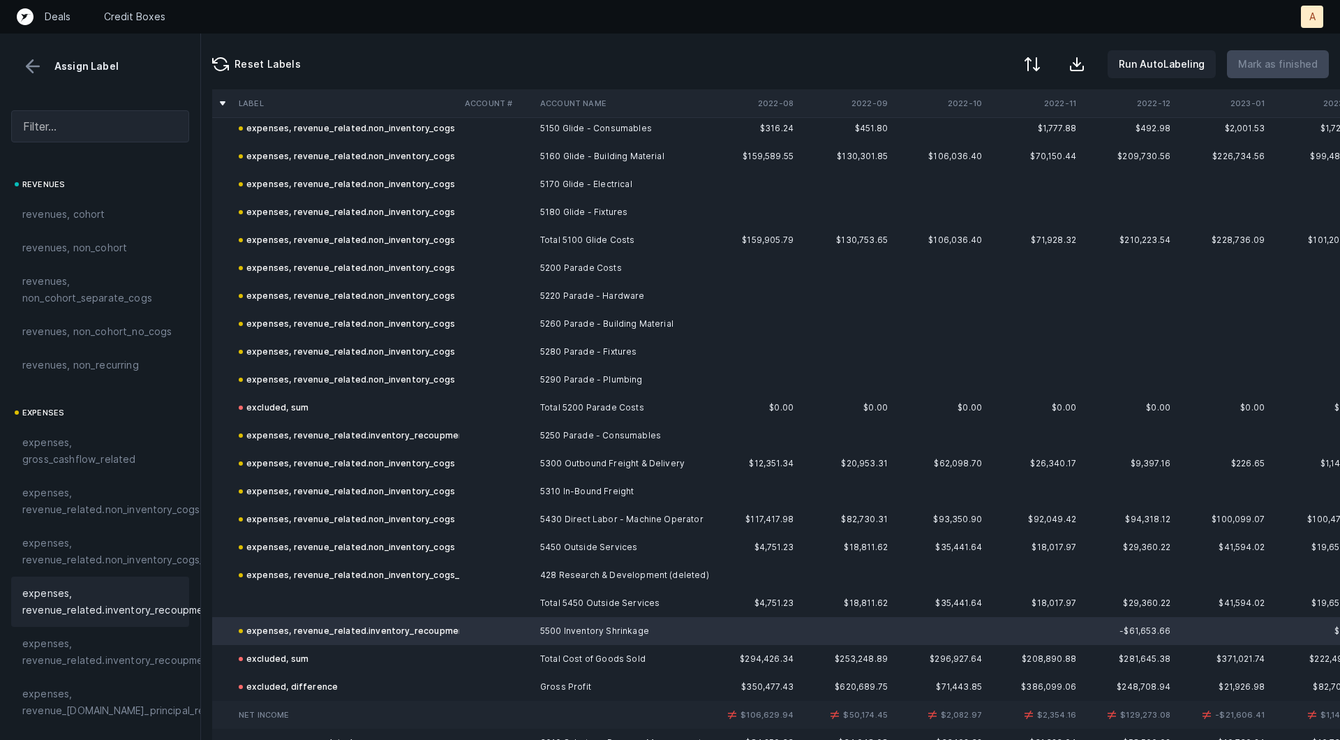
scroll to position [650, 0]
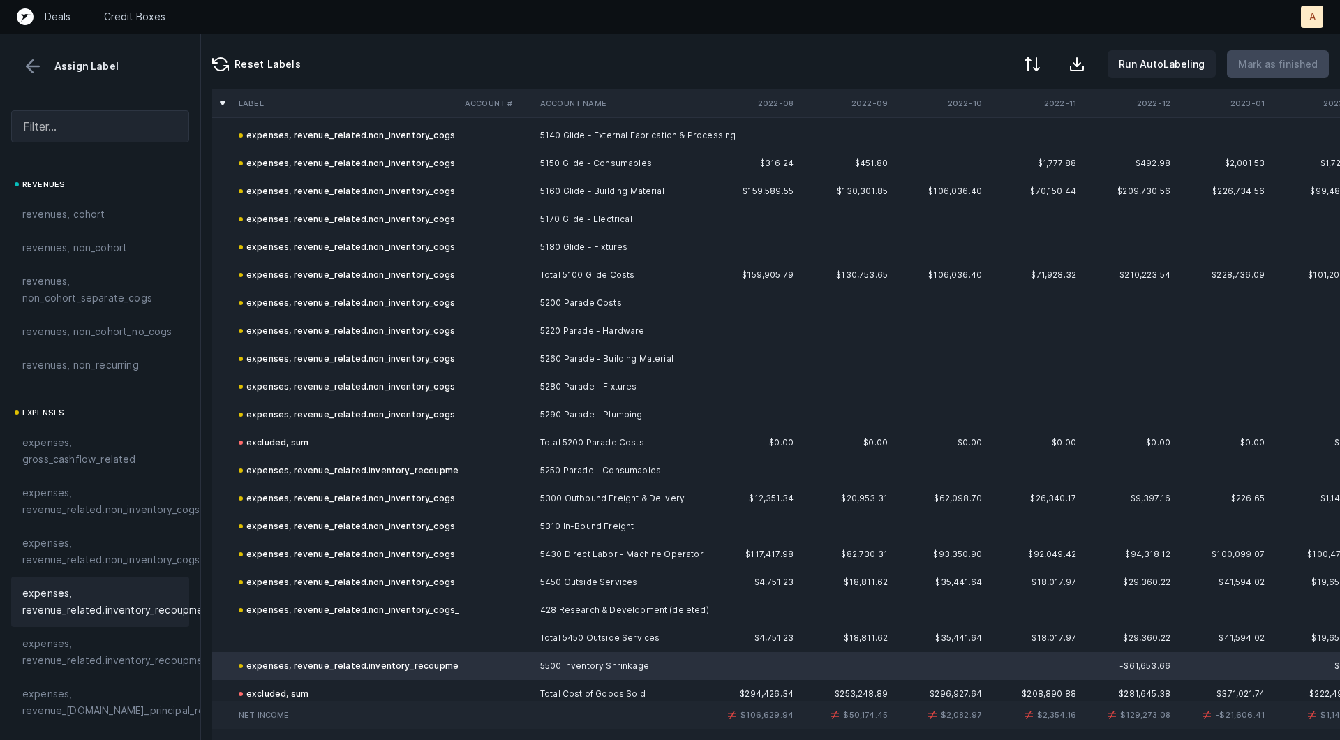
click at [556, 333] on td "5220 Parade - Hardware" at bounding box center [620, 331] width 170 height 28
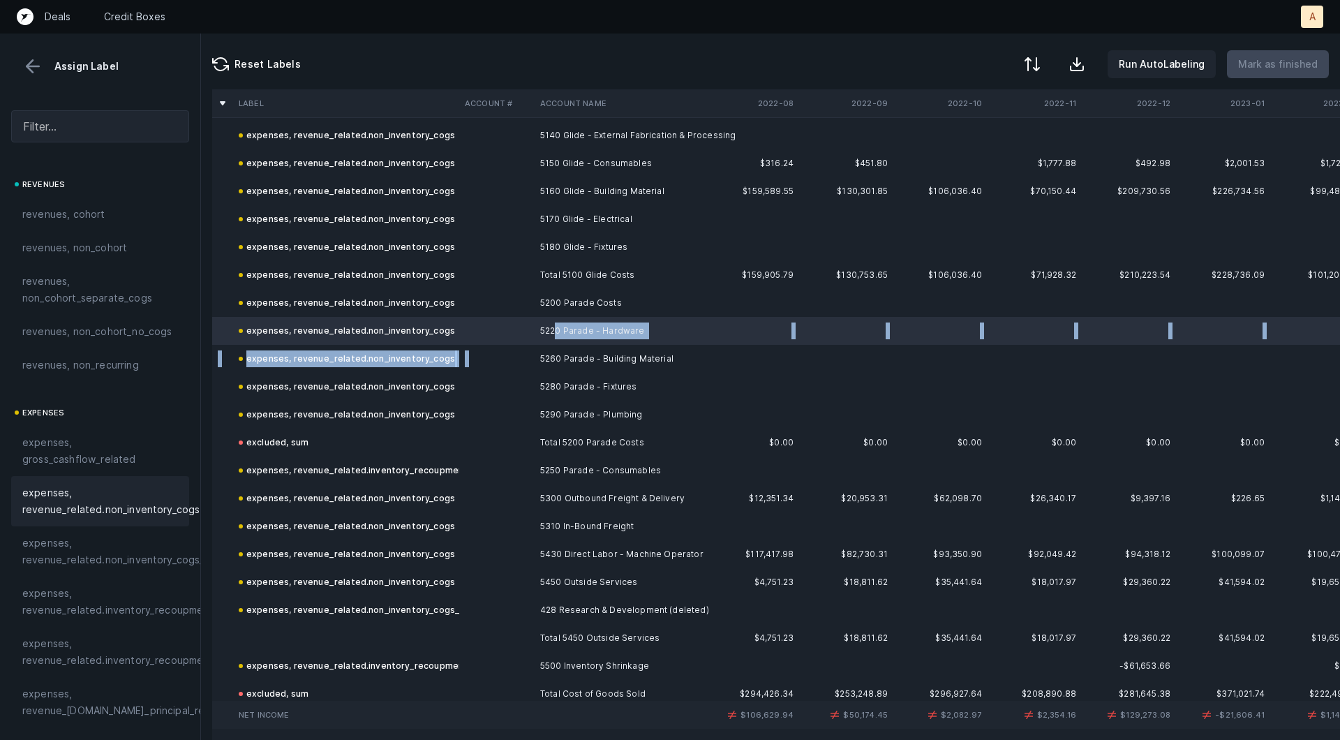
click at [542, 352] on td "5260 Parade - Building Material" at bounding box center [620, 359] width 170 height 28
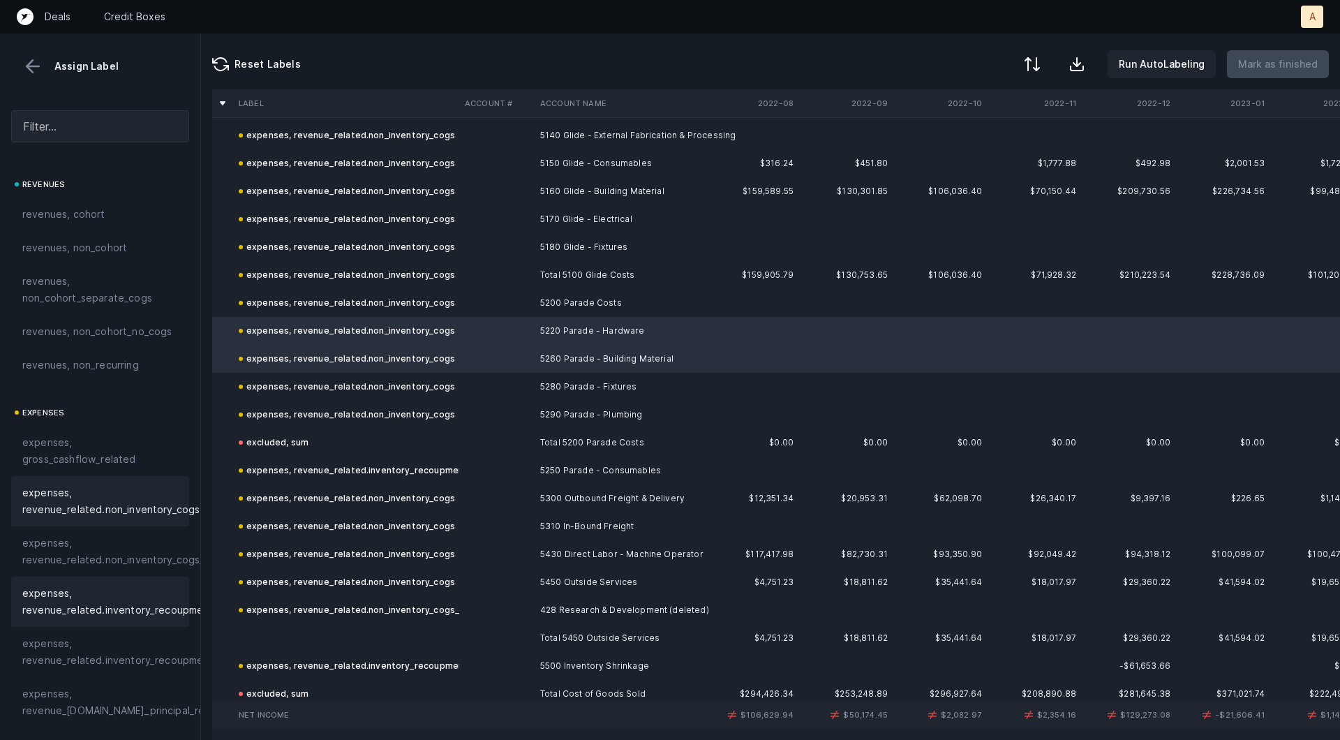
click at [142, 613] on span "expenses, revenue_related.inventory_recoupment" at bounding box center [117, 601] width 191 height 33
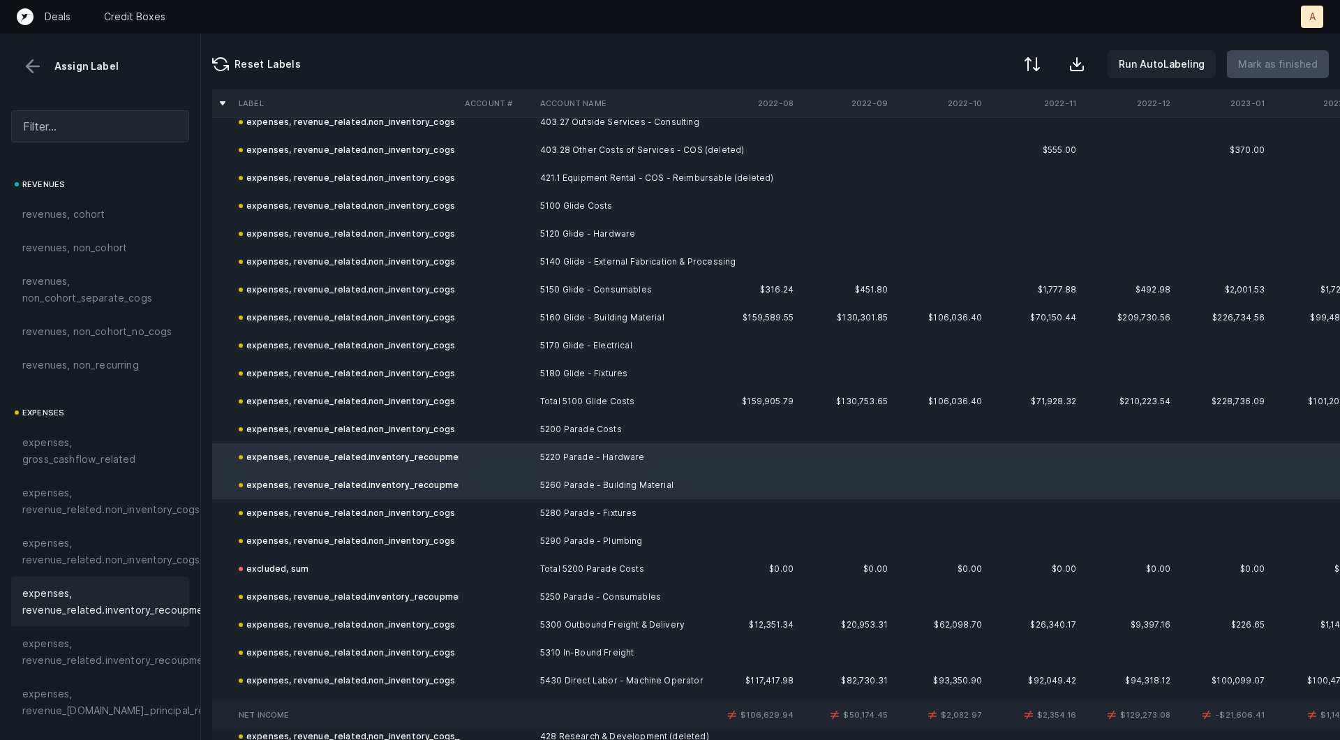
scroll to position [518, 0]
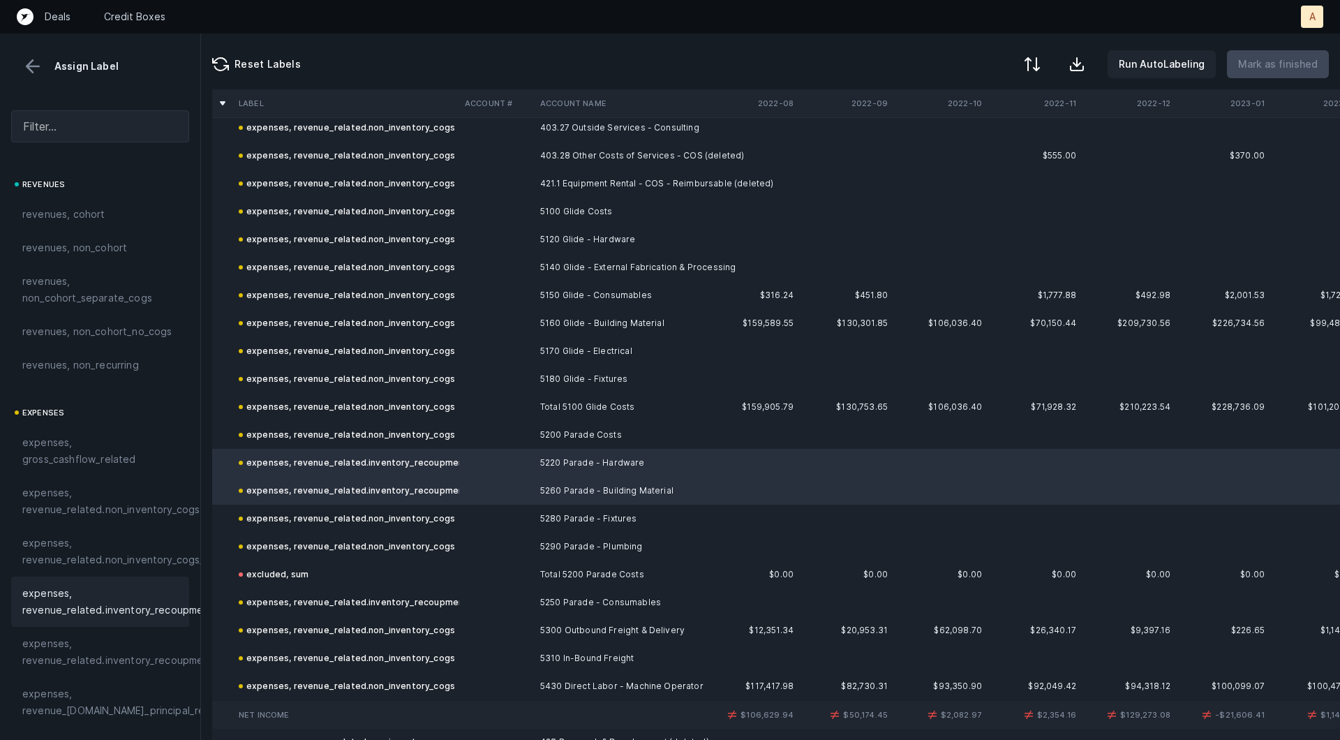
click at [543, 298] on td "5150 Glide - Consumables" at bounding box center [620, 295] width 170 height 28
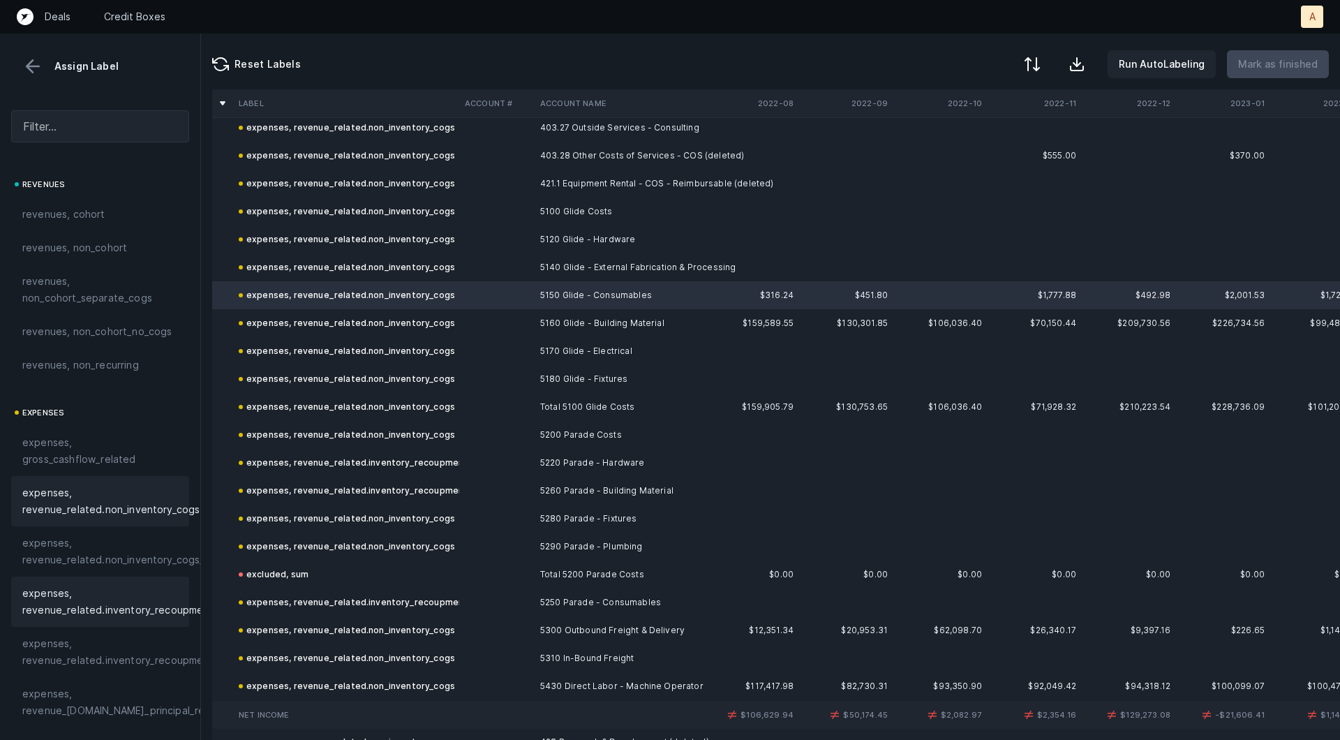
click at [181, 589] on span "expenses, revenue_related.inventory_recoupment" at bounding box center [117, 601] width 191 height 33
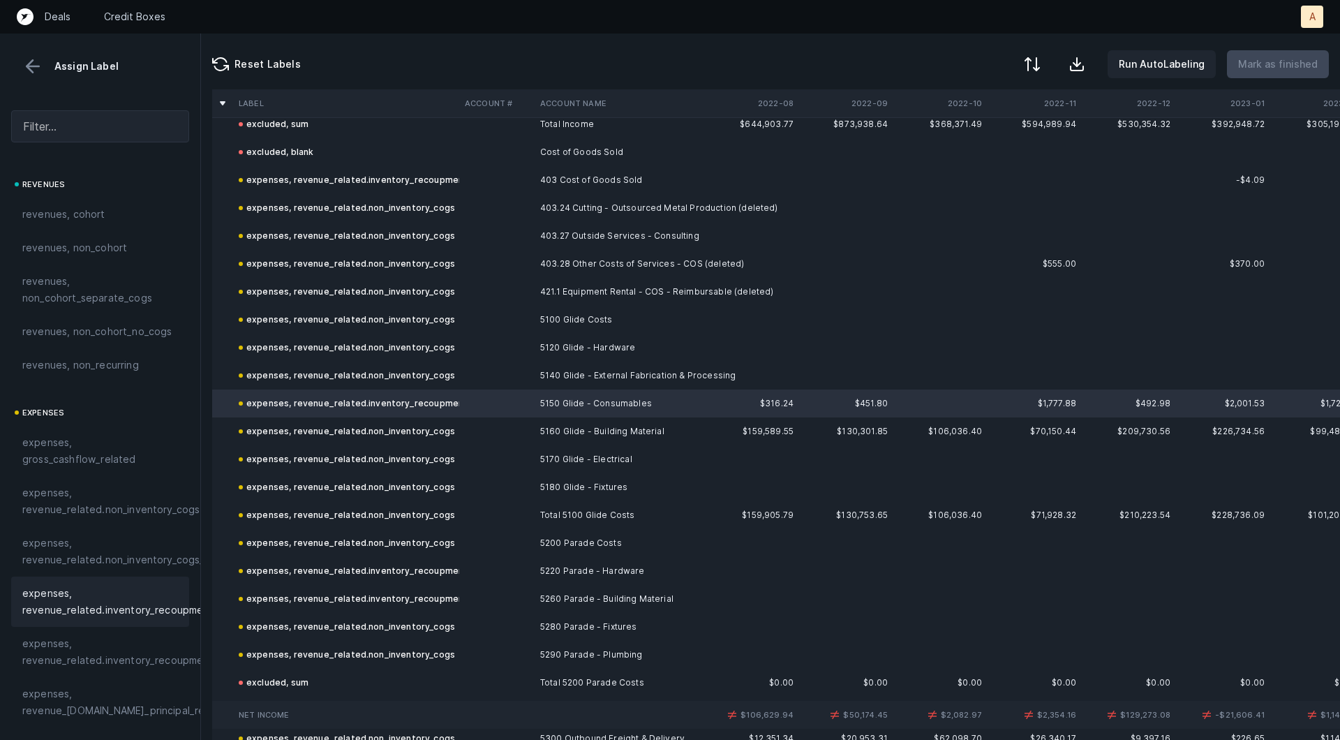
scroll to position [410, 0]
click at [479, 429] on td at bounding box center [496, 431] width 75 height 28
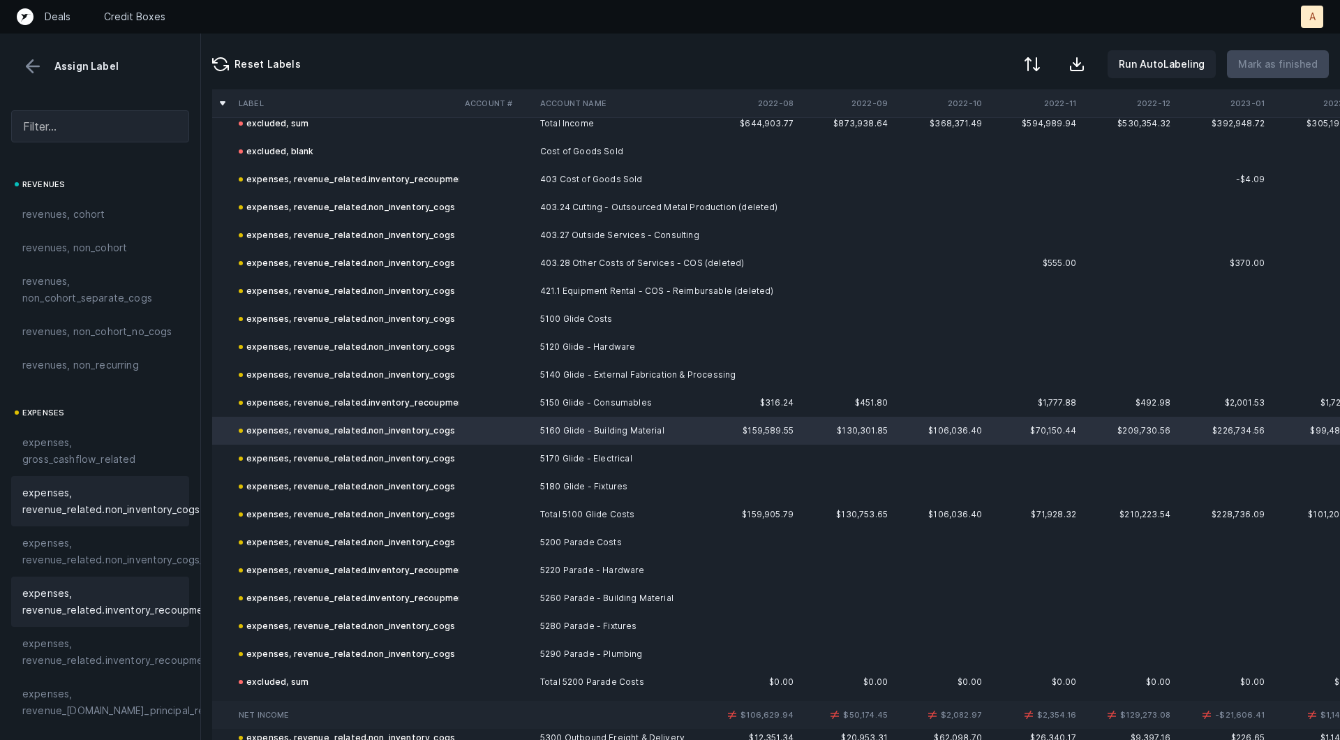
click at [157, 585] on span "expenses, revenue_related.inventory_recoupment" at bounding box center [117, 601] width 191 height 33
click at [445, 369] on td "expenses, revenue_related.non_inventory_cogs" at bounding box center [346, 375] width 226 height 28
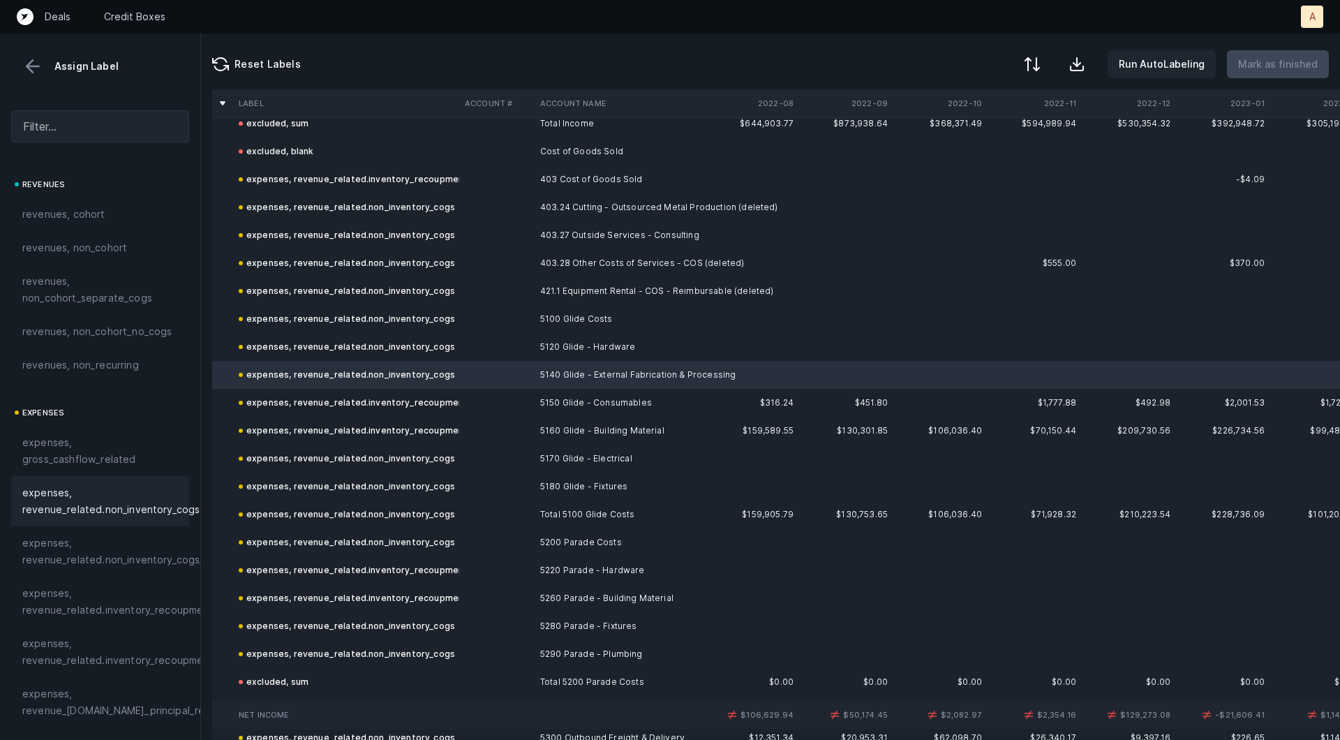
click at [440, 361] on td "expenses, revenue_related.non_inventory_cogs" at bounding box center [346, 375] width 226 height 28
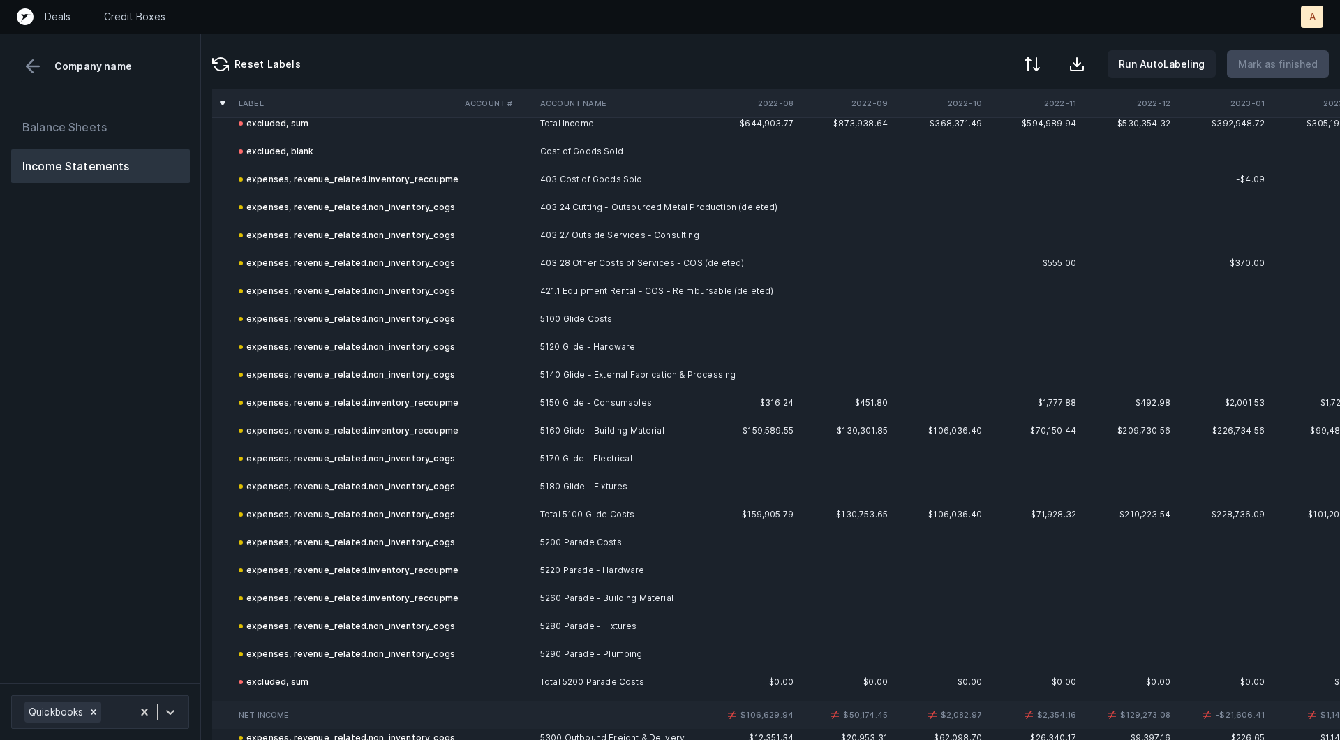
click at [383, 364] on td "expenses, revenue_related.non_inventory_cogs" at bounding box center [346, 375] width 226 height 28
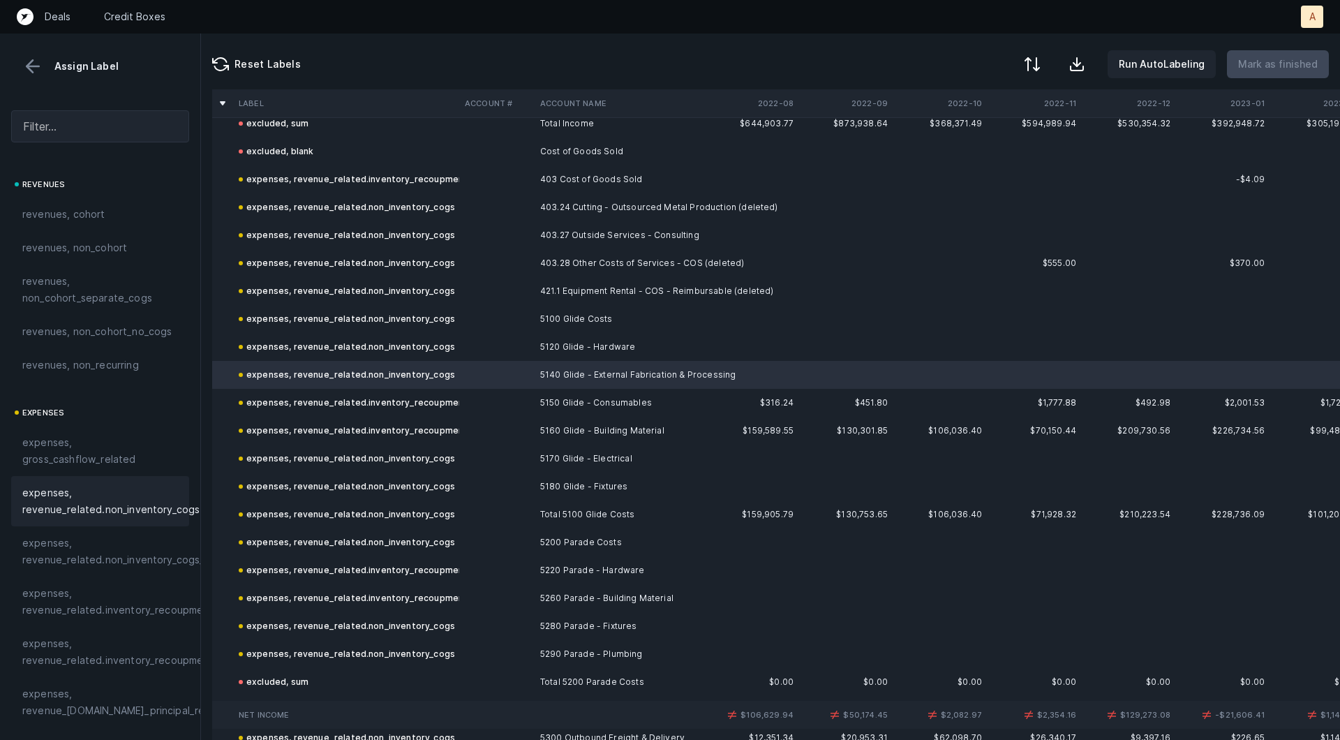
click at [383, 345] on div "expenses, revenue_related.non_inventory_cogs" at bounding box center [347, 346] width 216 height 17
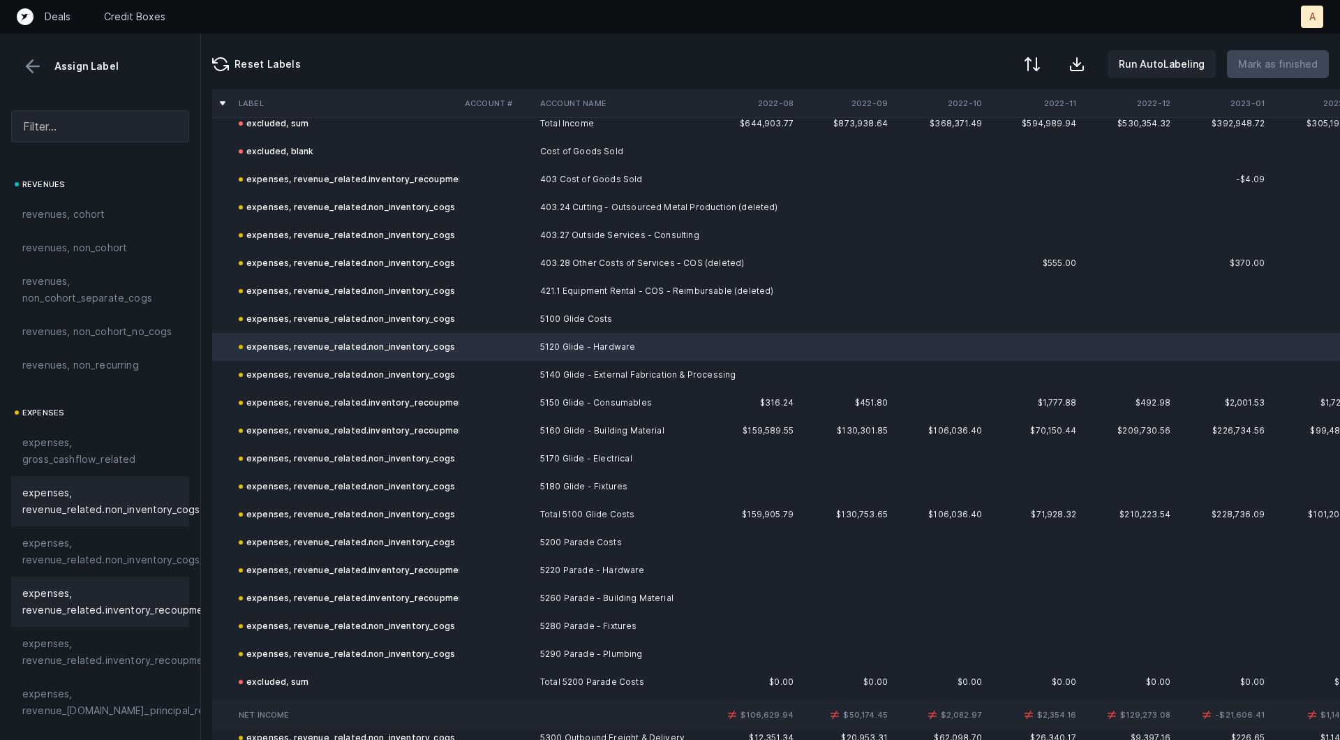
click at [131, 599] on span "expenses, revenue_related.inventory_recoupment" at bounding box center [117, 601] width 191 height 33
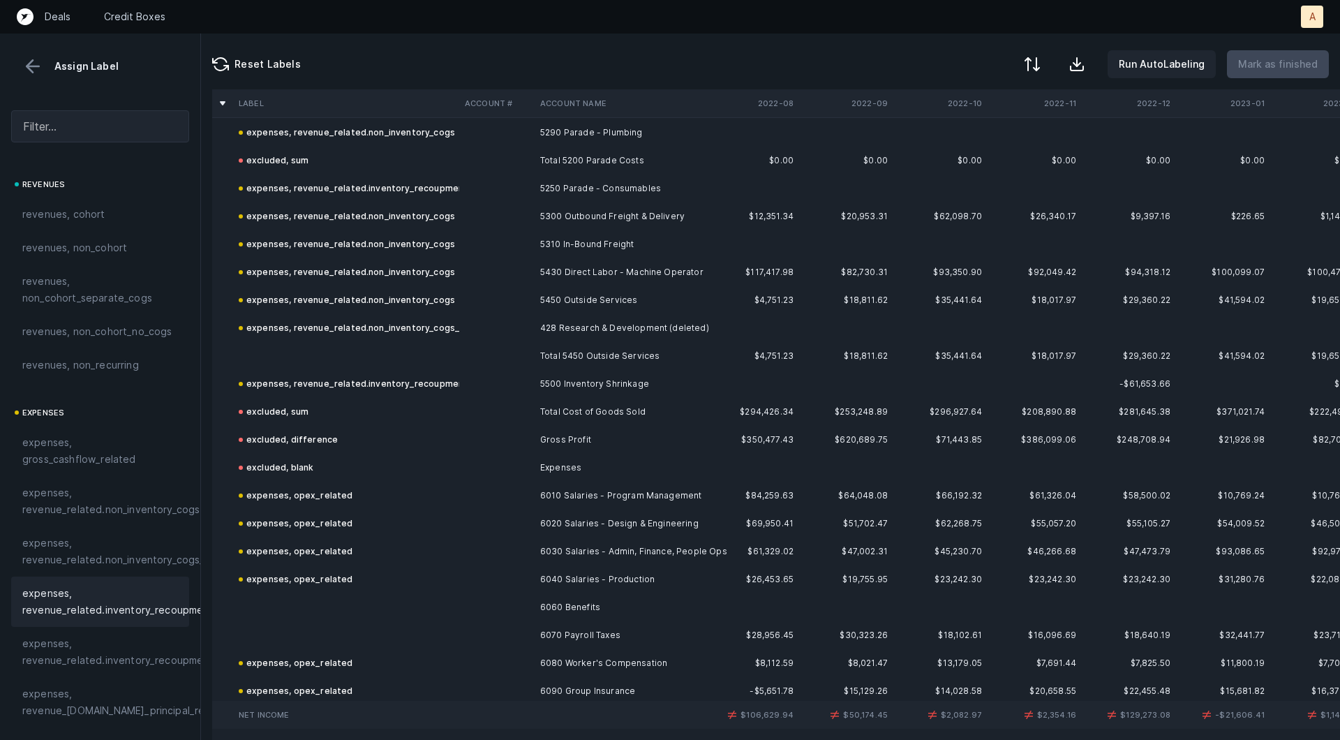
scroll to position [943, 0]
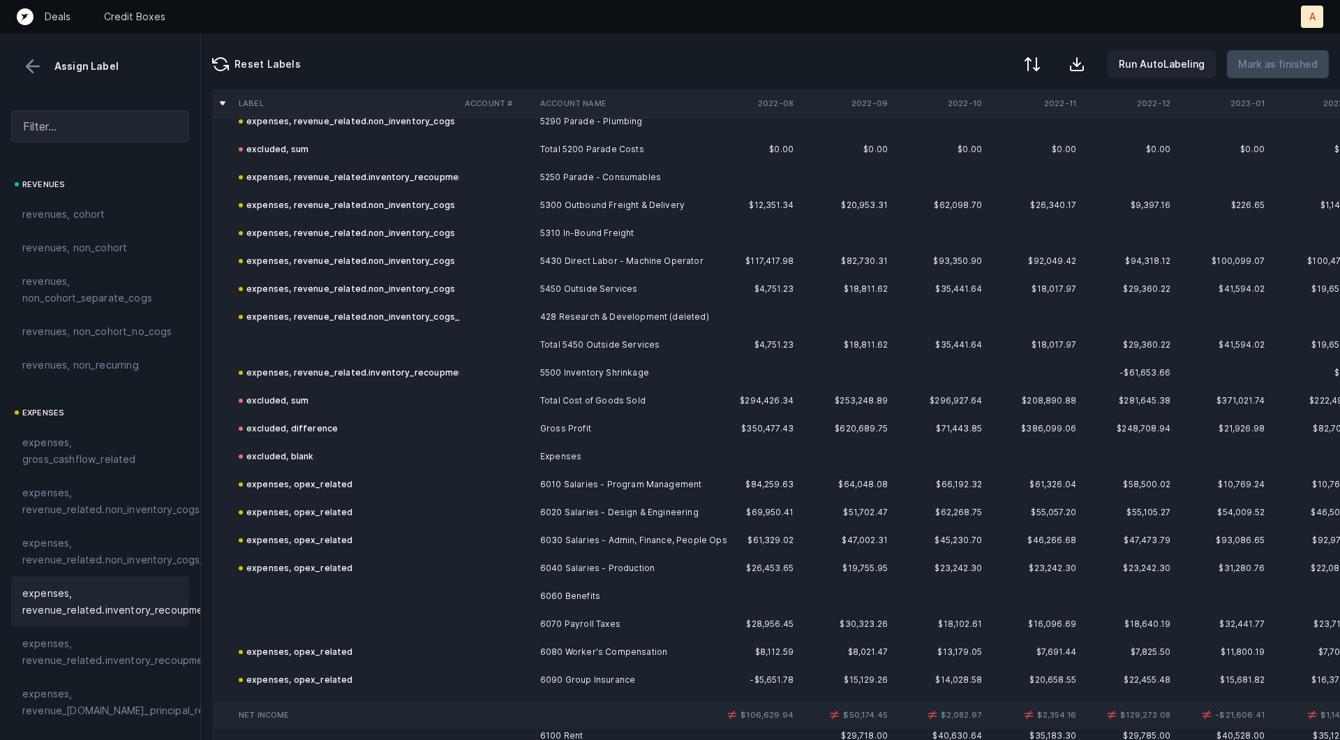
click at [456, 343] on td at bounding box center [346, 345] width 226 height 28
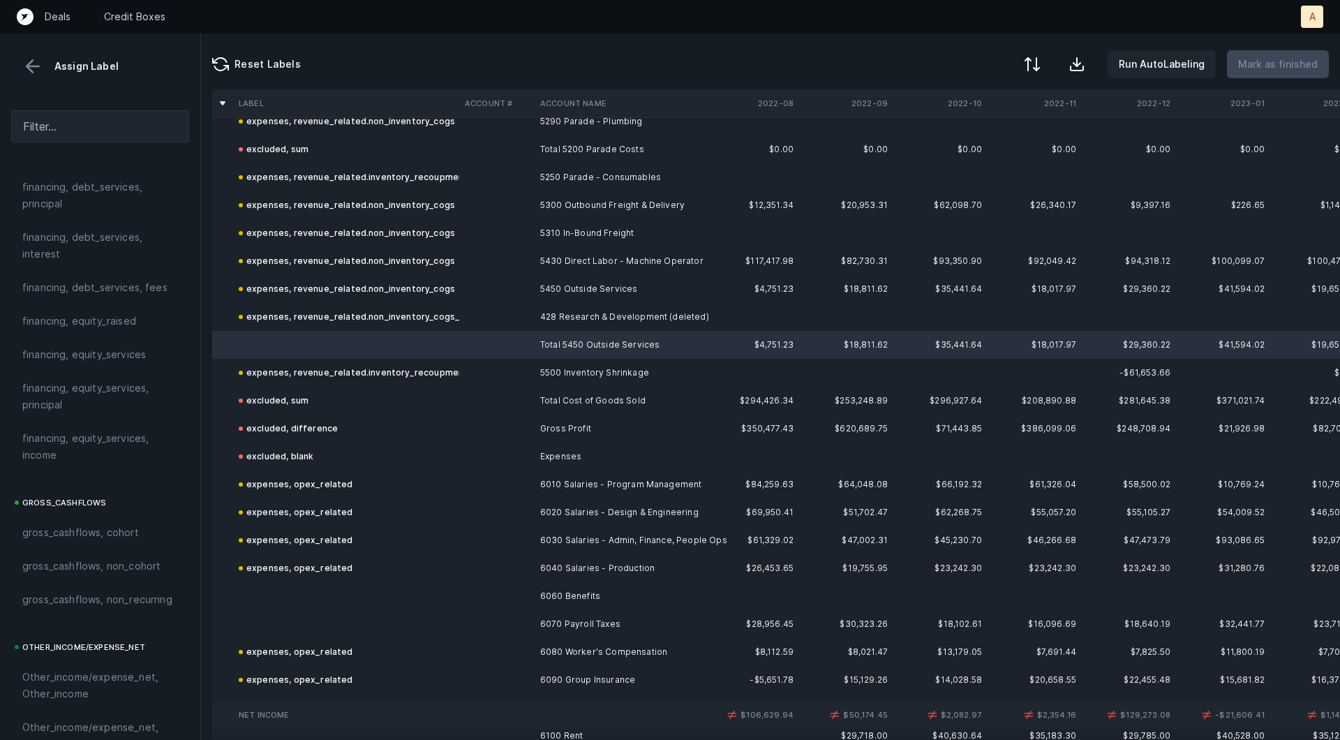
scroll to position [1562, 0]
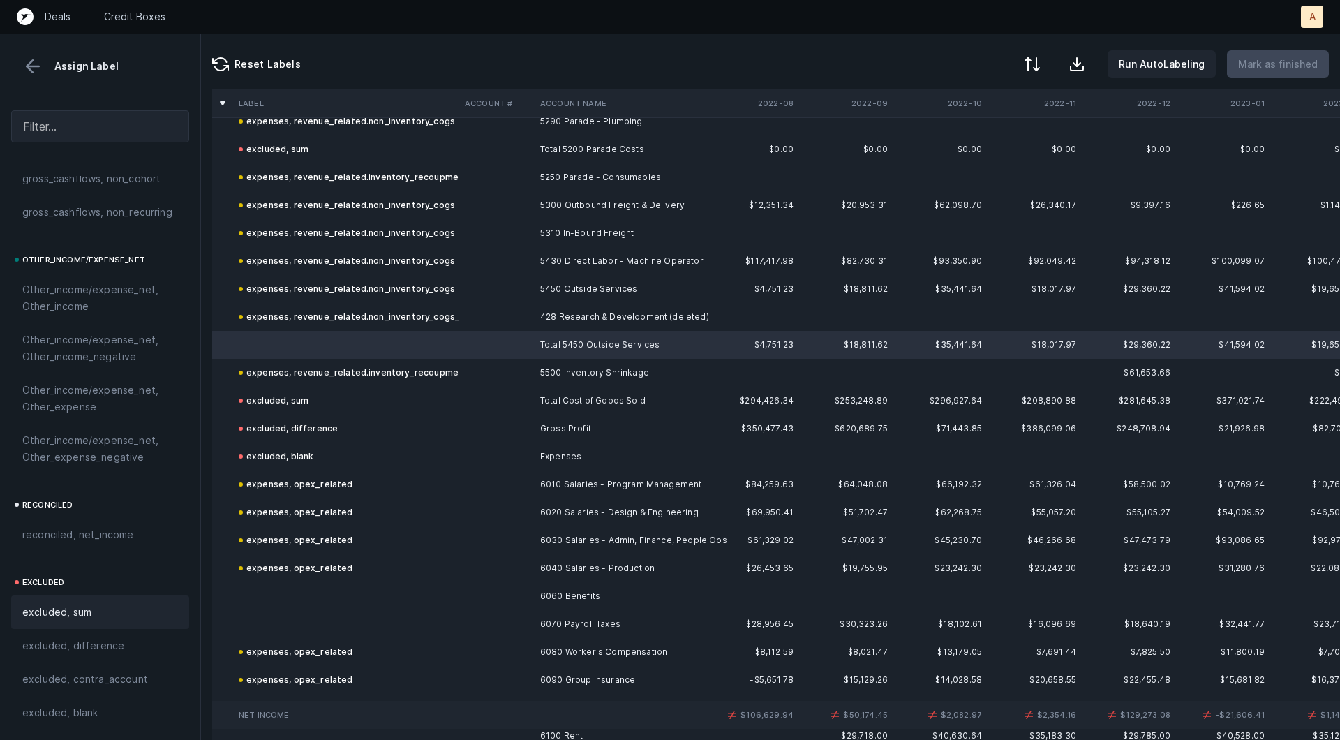
click at [92, 606] on div "excluded, sum" at bounding box center [100, 612] width 156 height 17
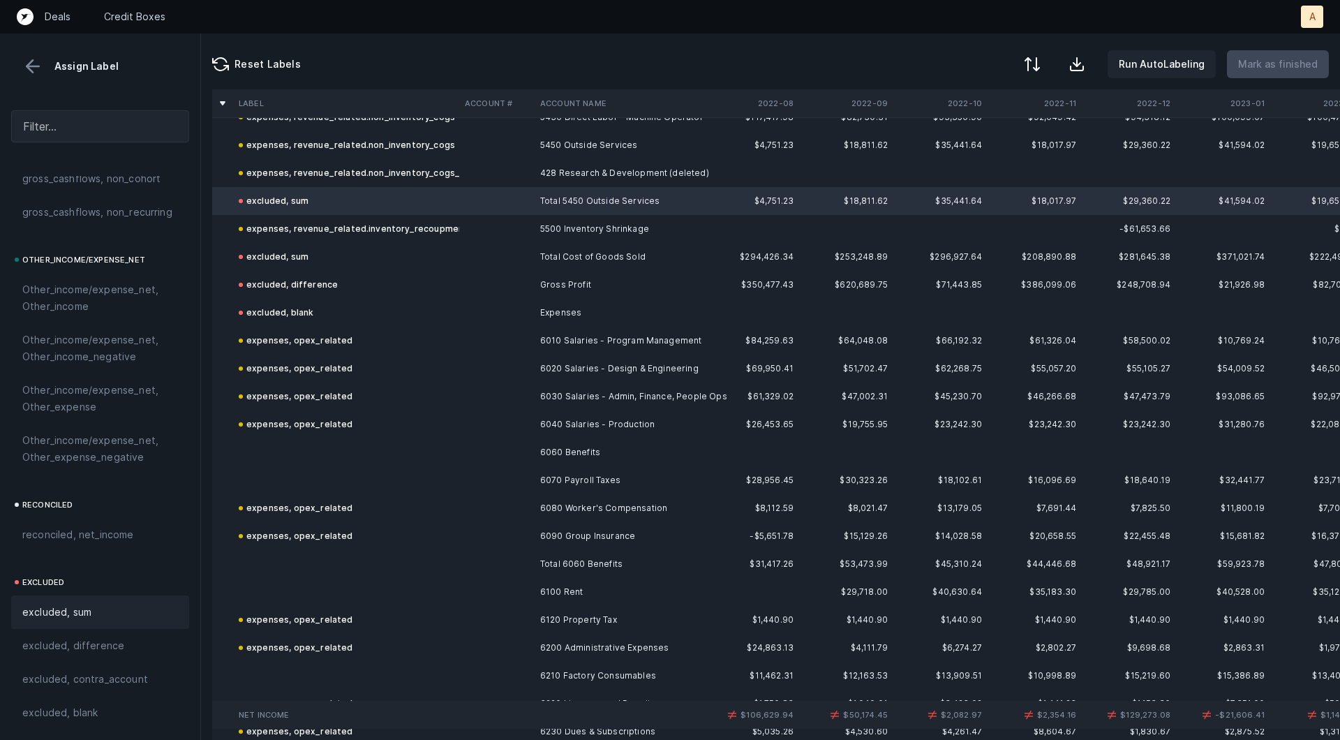
scroll to position [1090, 0]
click at [366, 449] on td at bounding box center [346, 449] width 226 height 28
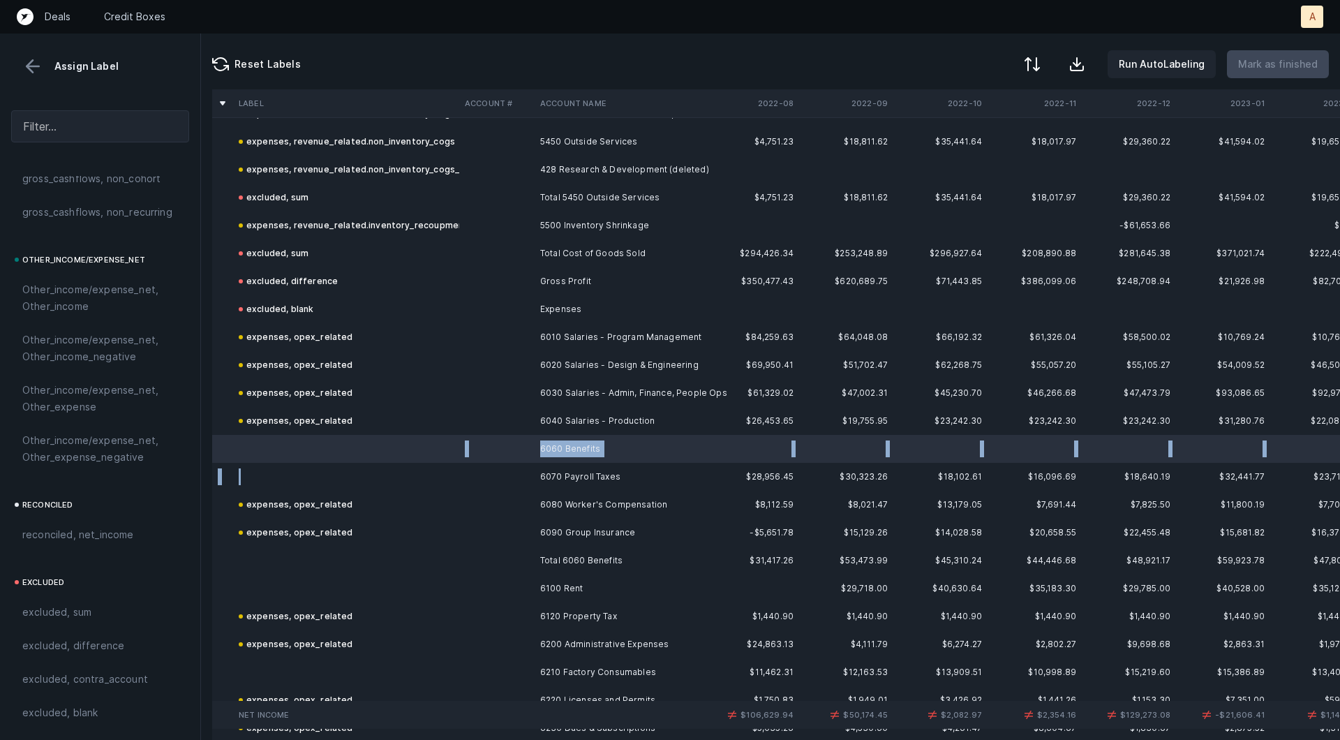
click at [329, 481] on td at bounding box center [346, 477] width 226 height 28
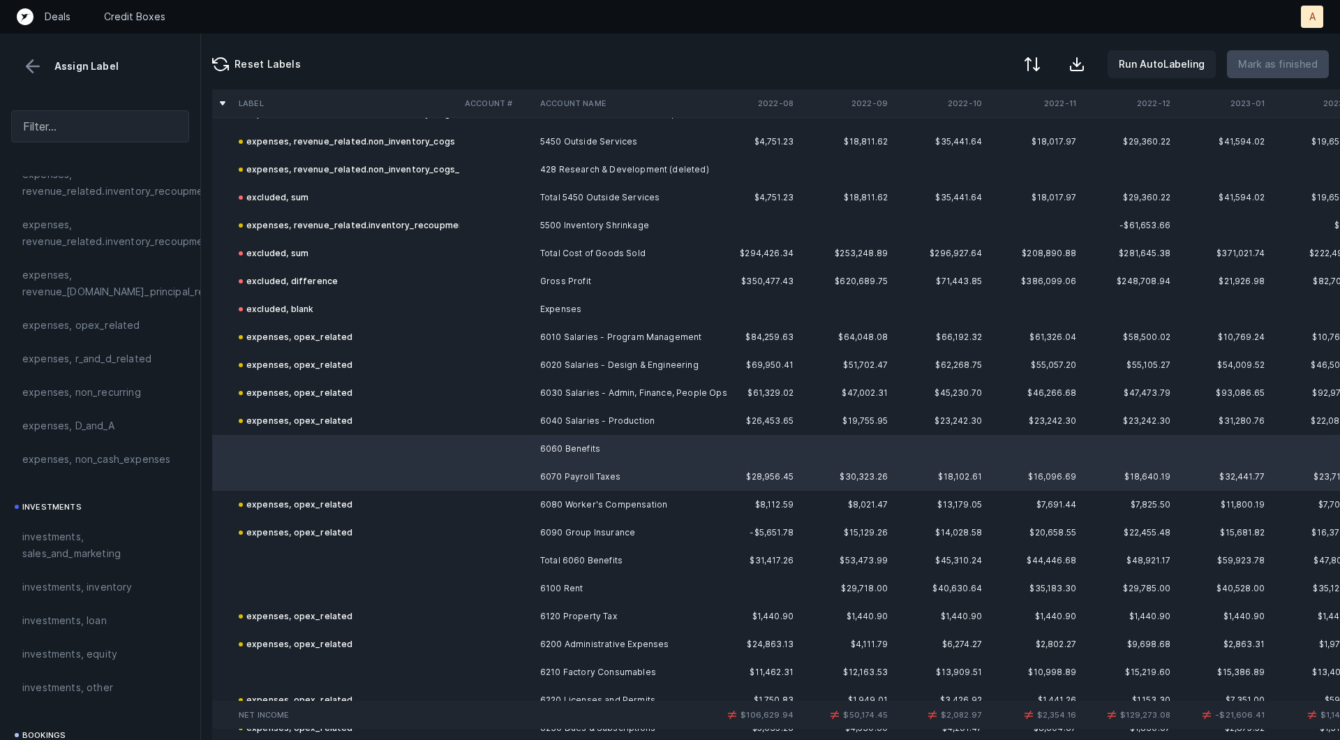
scroll to position [322, 0]
click at [110, 415] on span "expenses, opex_related" at bounding box center [81, 422] width 118 height 17
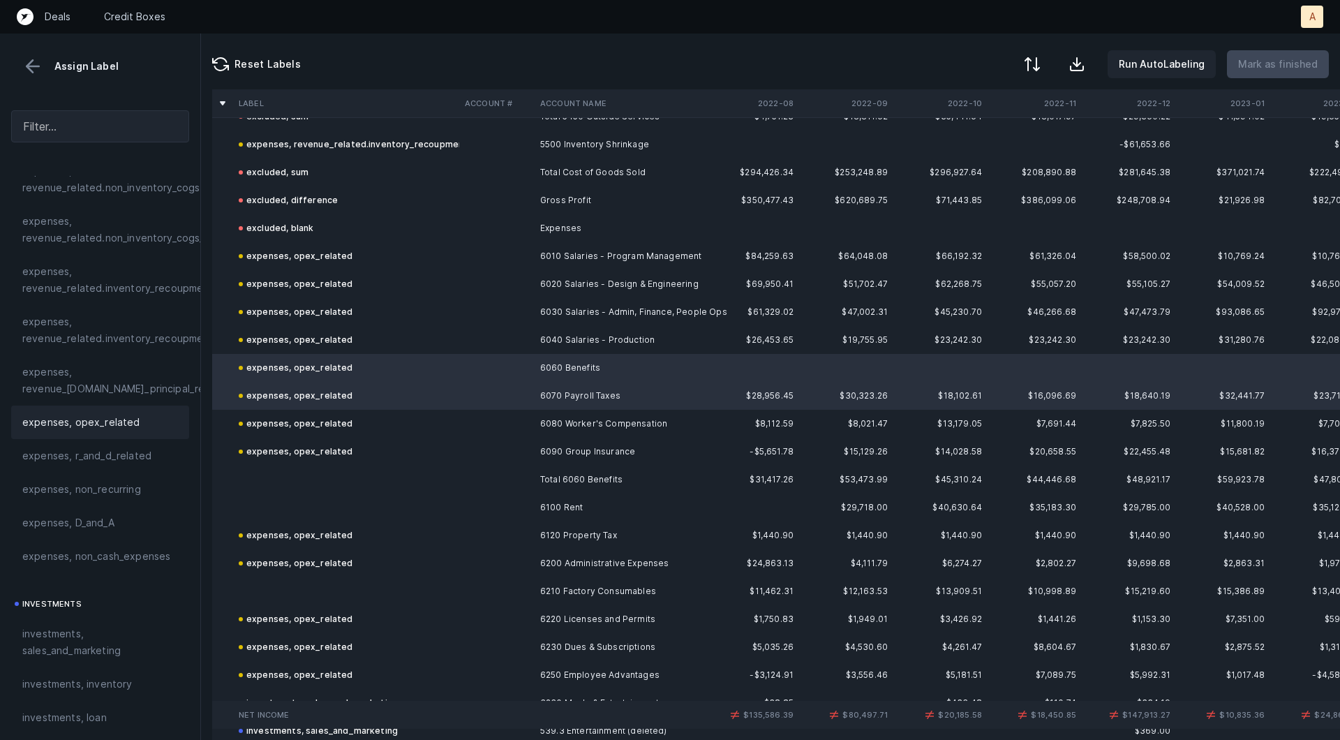
scroll to position [1215, 0]
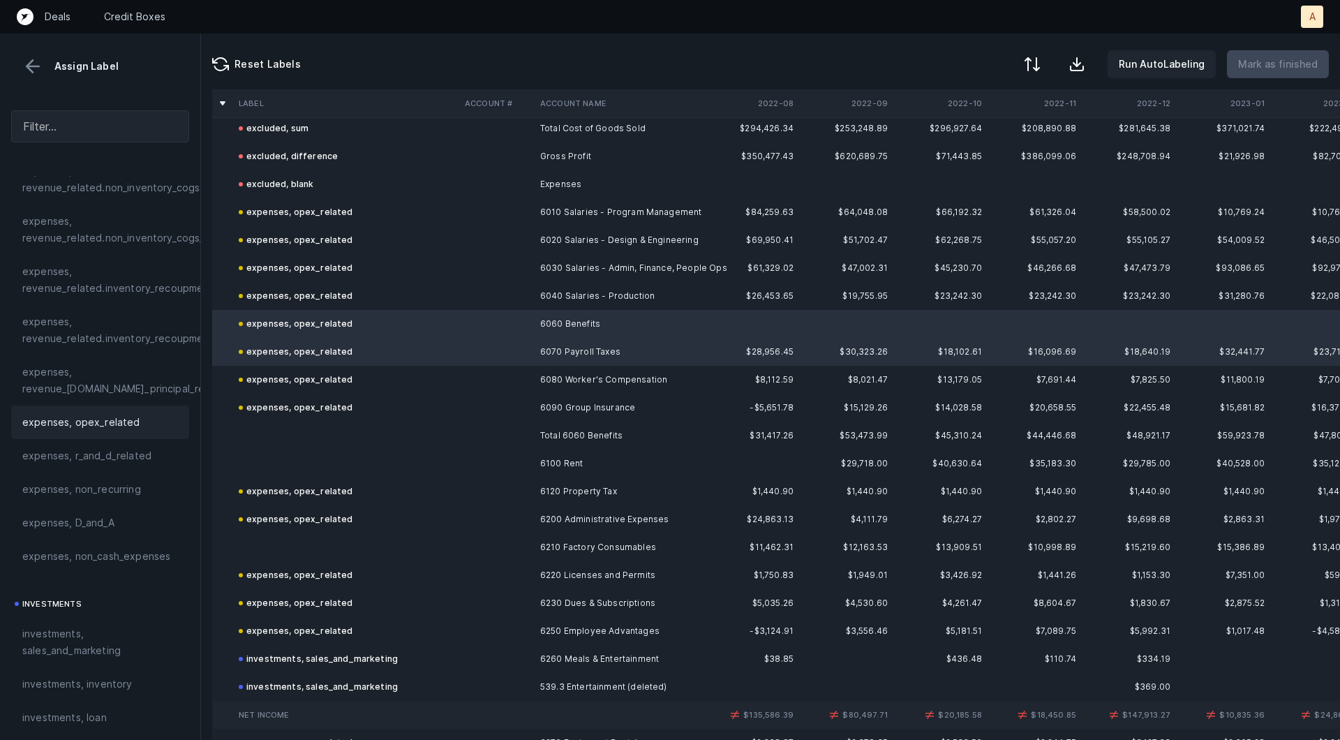
click at [353, 472] on td at bounding box center [346, 463] width 226 height 28
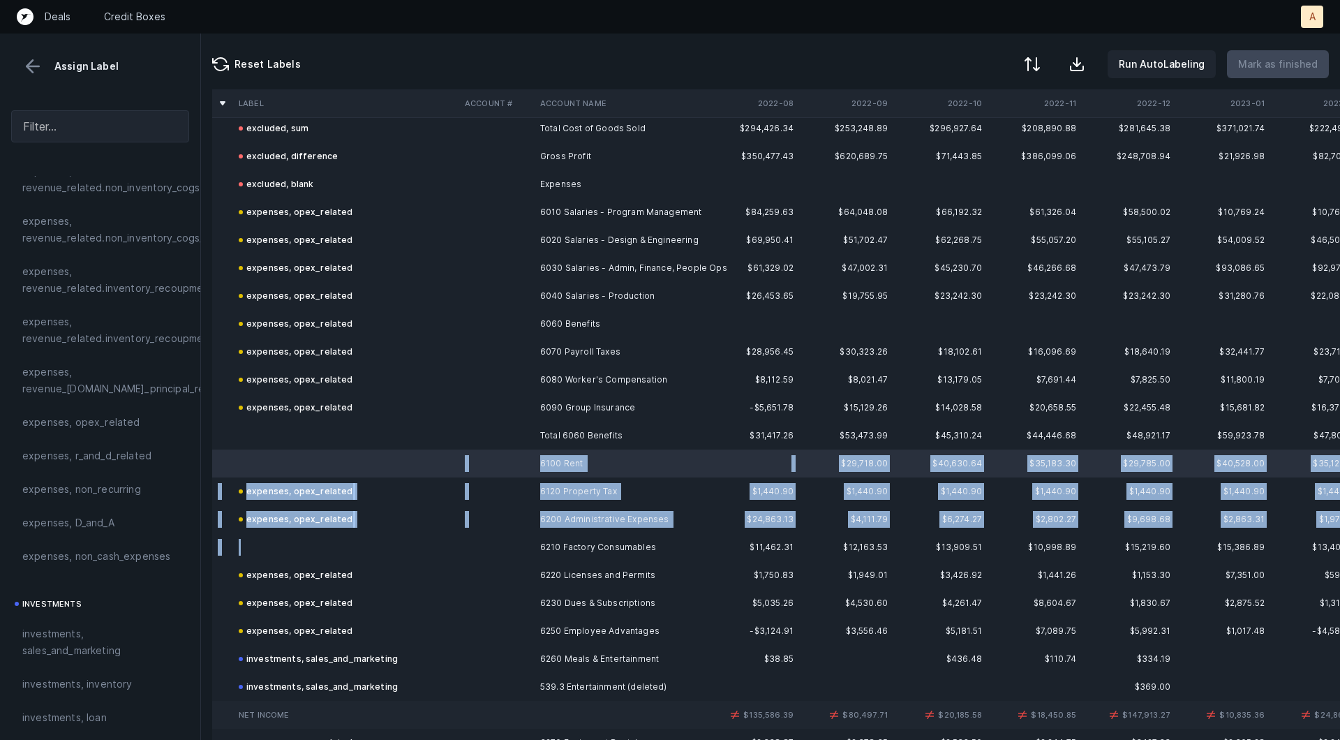
click at [299, 543] on td at bounding box center [346, 547] width 226 height 28
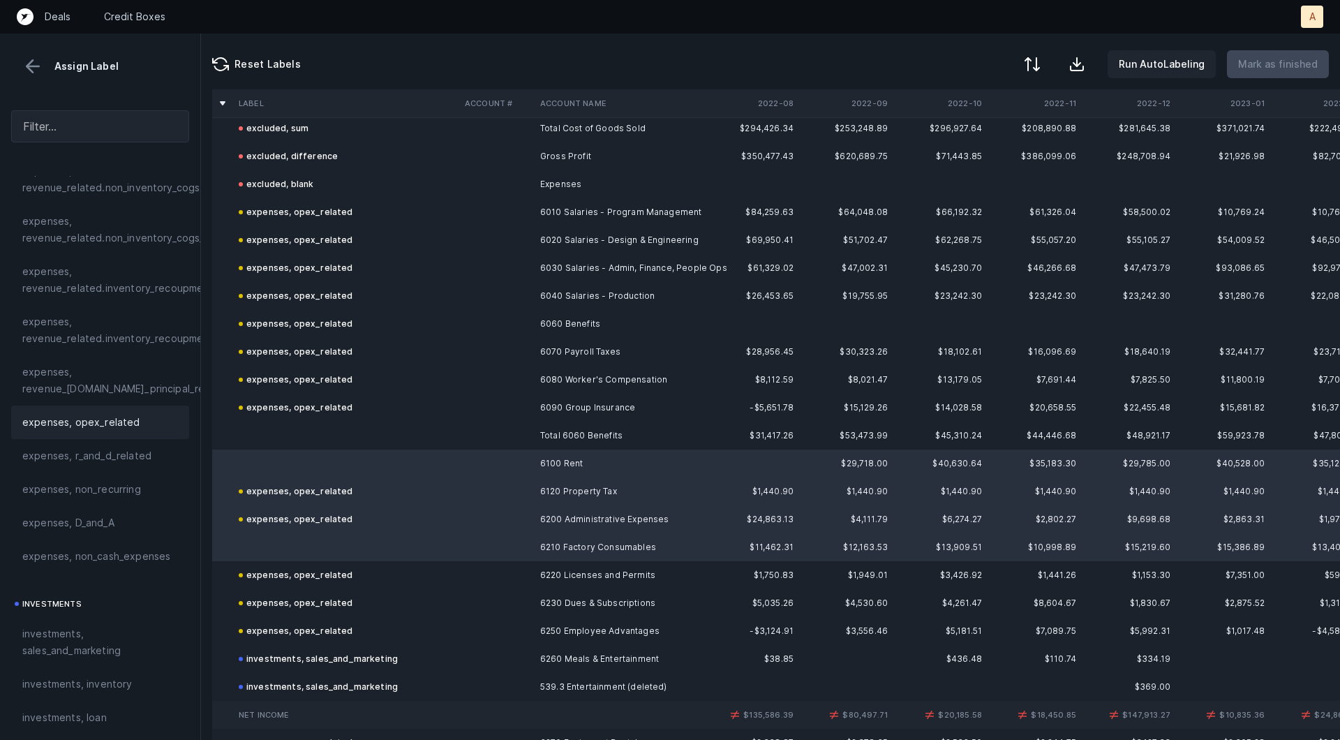
click at [137, 426] on div "expenses, opex_related" at bounding box center [100, 422] width 156 height 17
click at [315, 451] on td "expenses, opex_related" at bounding box center [346, 463] width 226 height 28
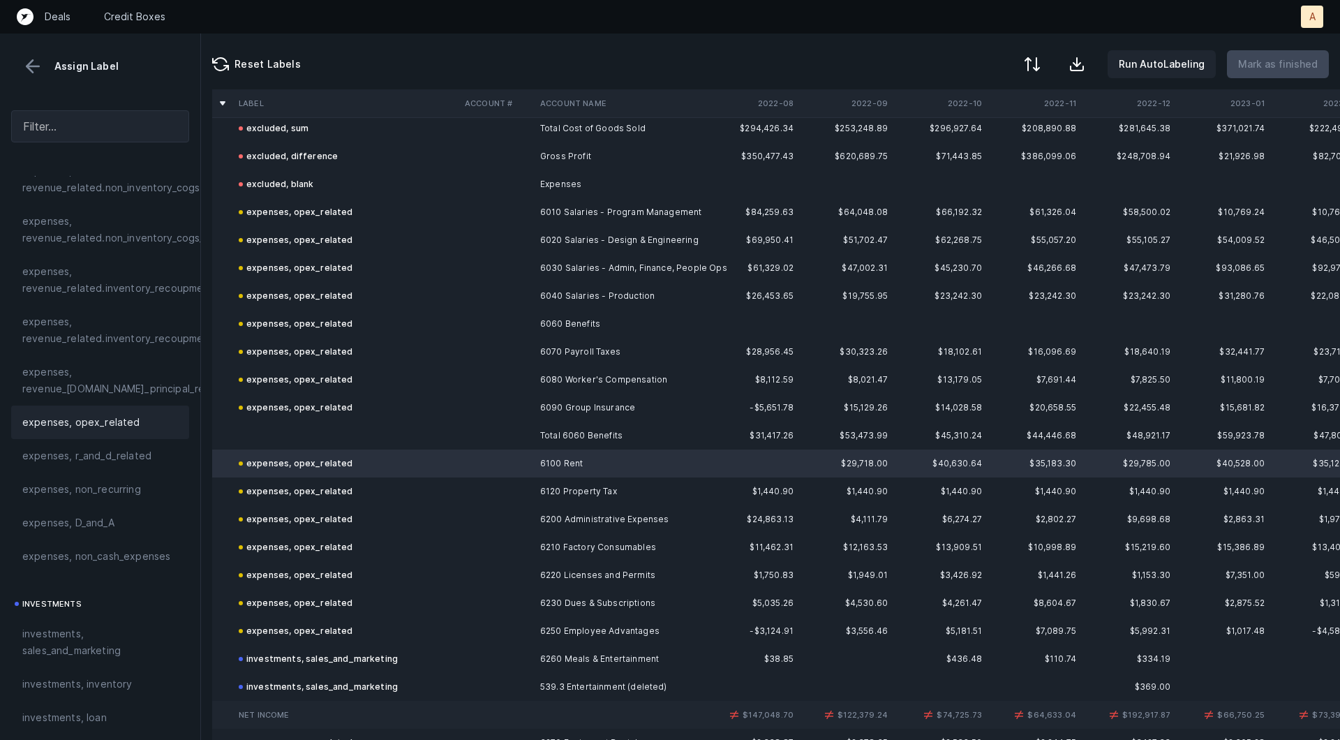
click at [314, 429] on td at bounding box center [346, 436] width 226 height 28
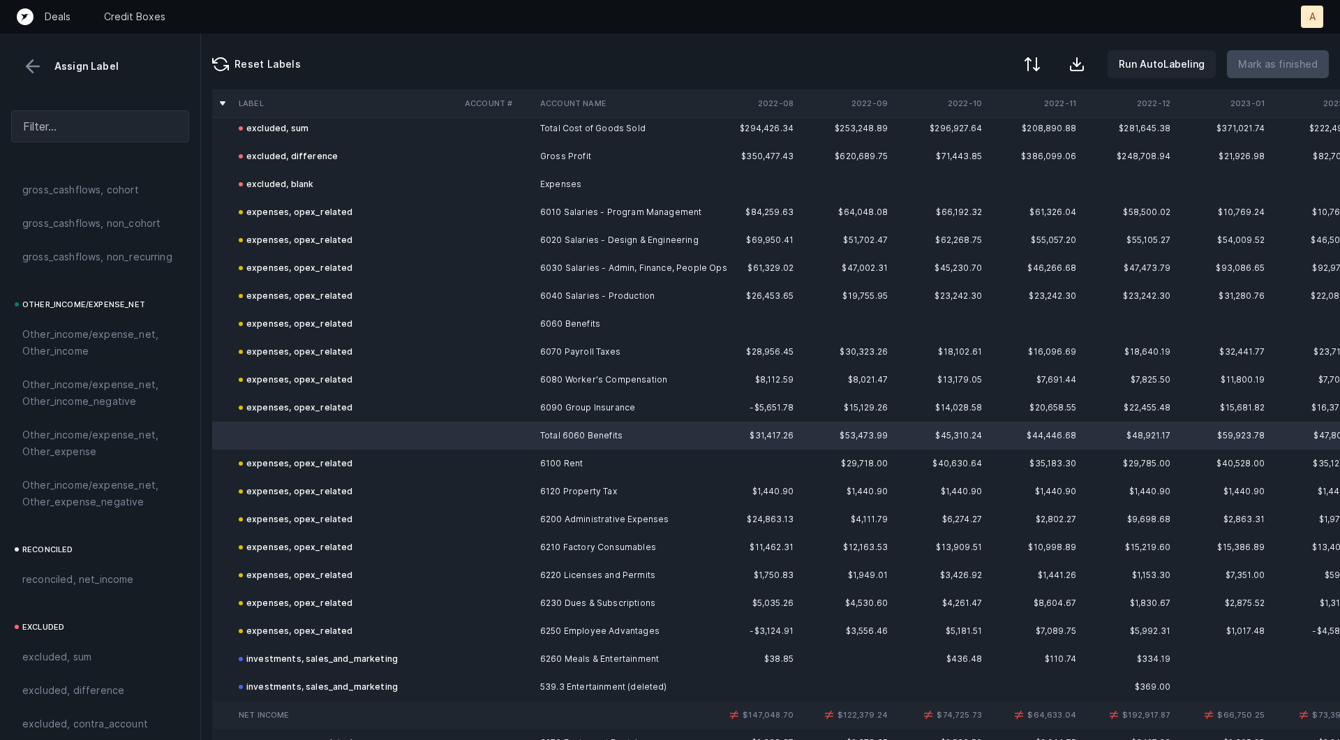
scroll to position [1562, 0]
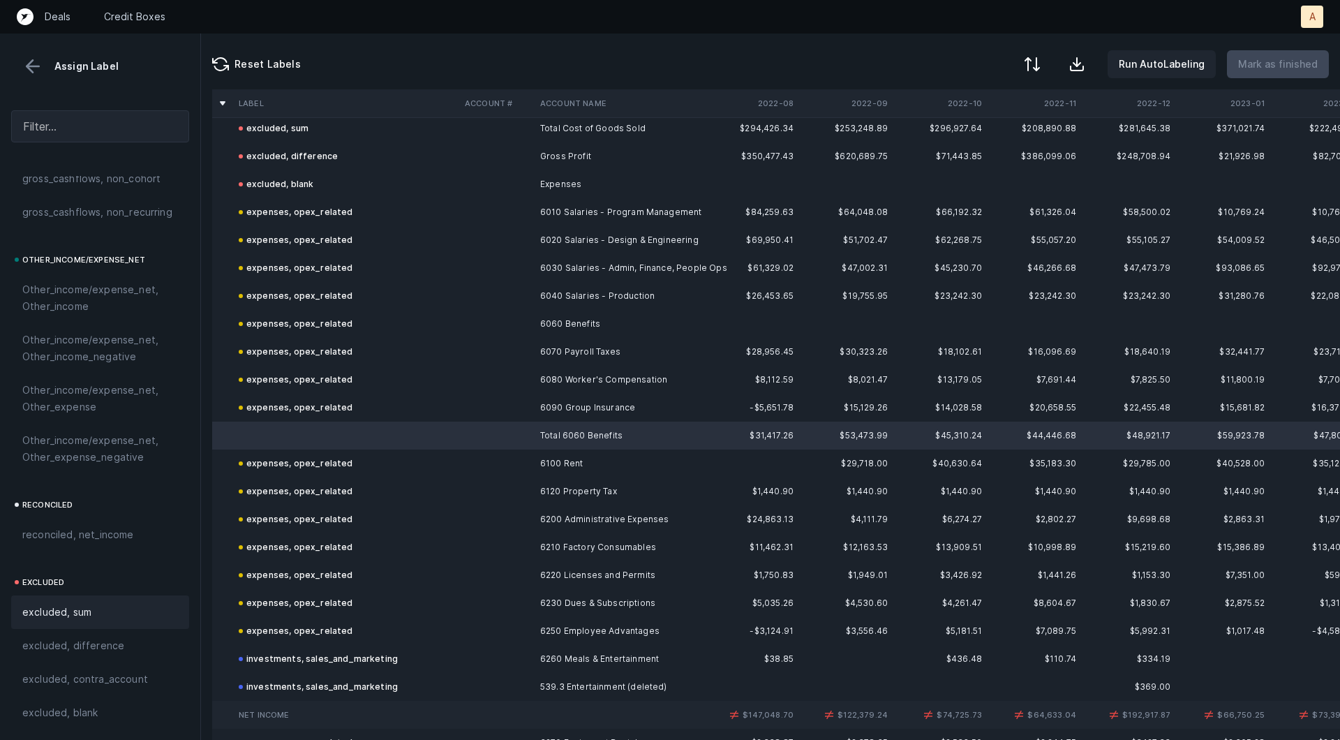
click at [89, 604] on span "excluded, sum" at bounding box center [56, 612] width 69 height 17
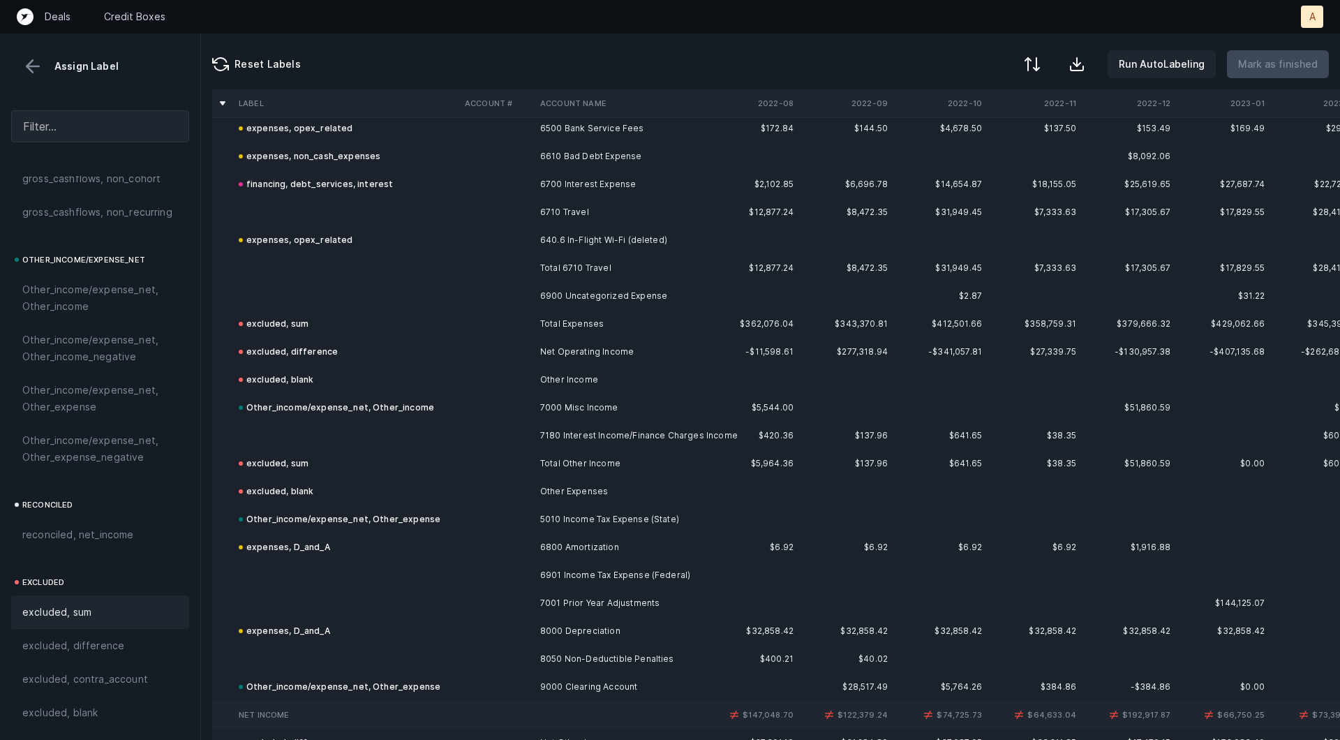
scroll to position [2119, 0]
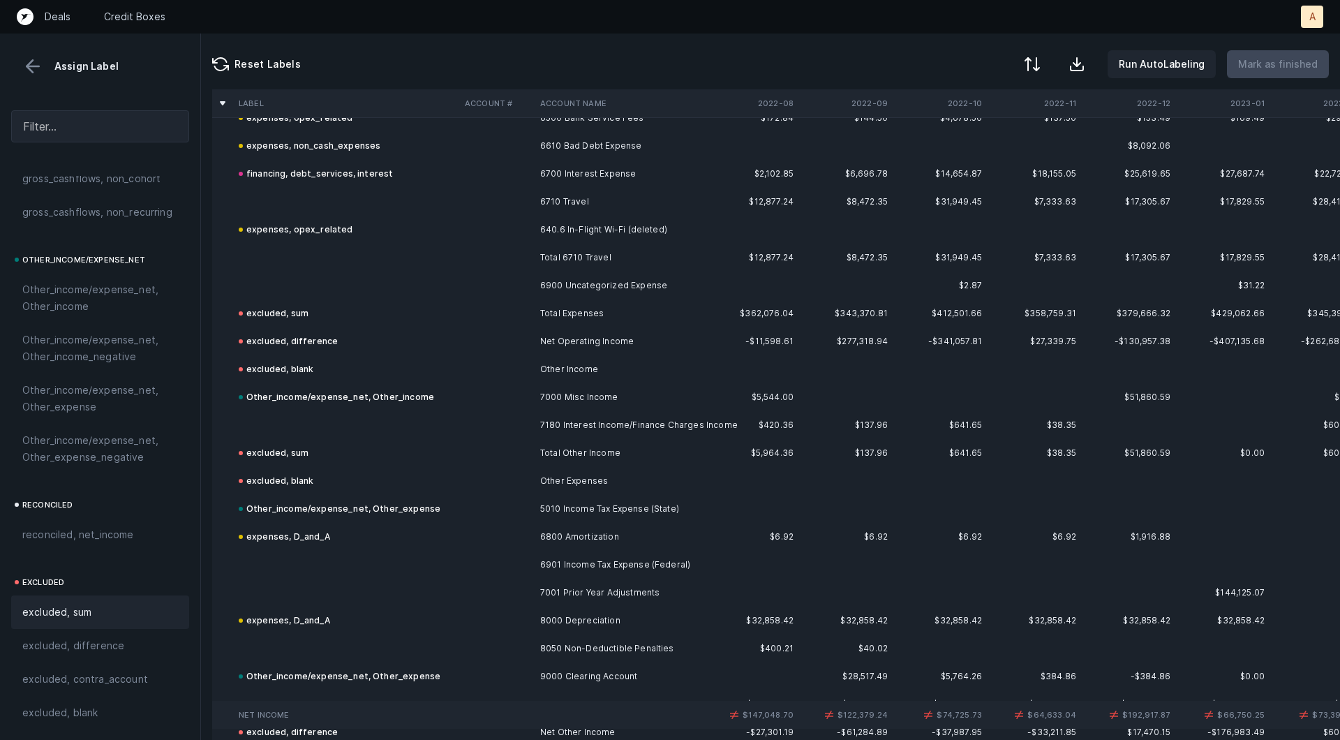
click at [590, 211] on td "6710 Travel" at bounding box center [620, 202] width 170 height 28
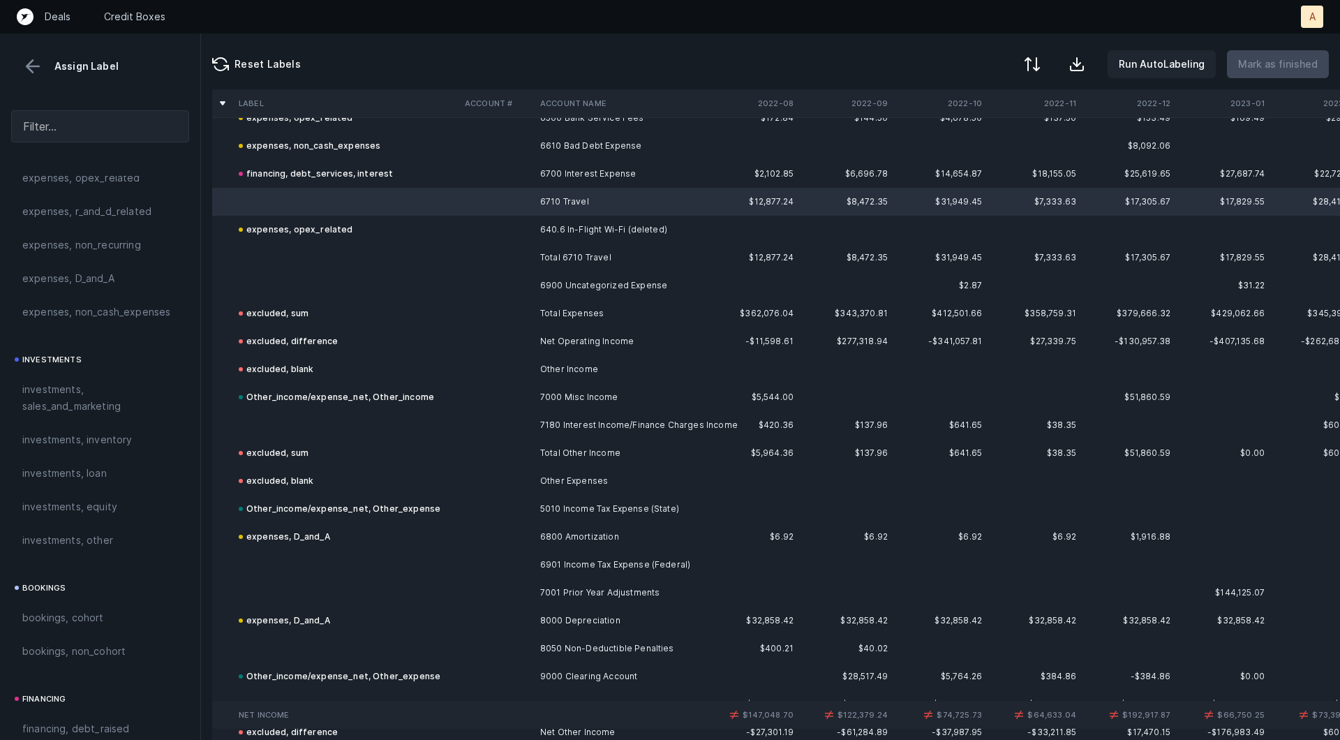
scroll to position [564, 0]
click at [91, 404] on span "investments, sales_and_marketing" at bounding box center [100, 399] width 156 height 33
click at [485, 282] on td at bounding box center [496, 285] width 75 height 28
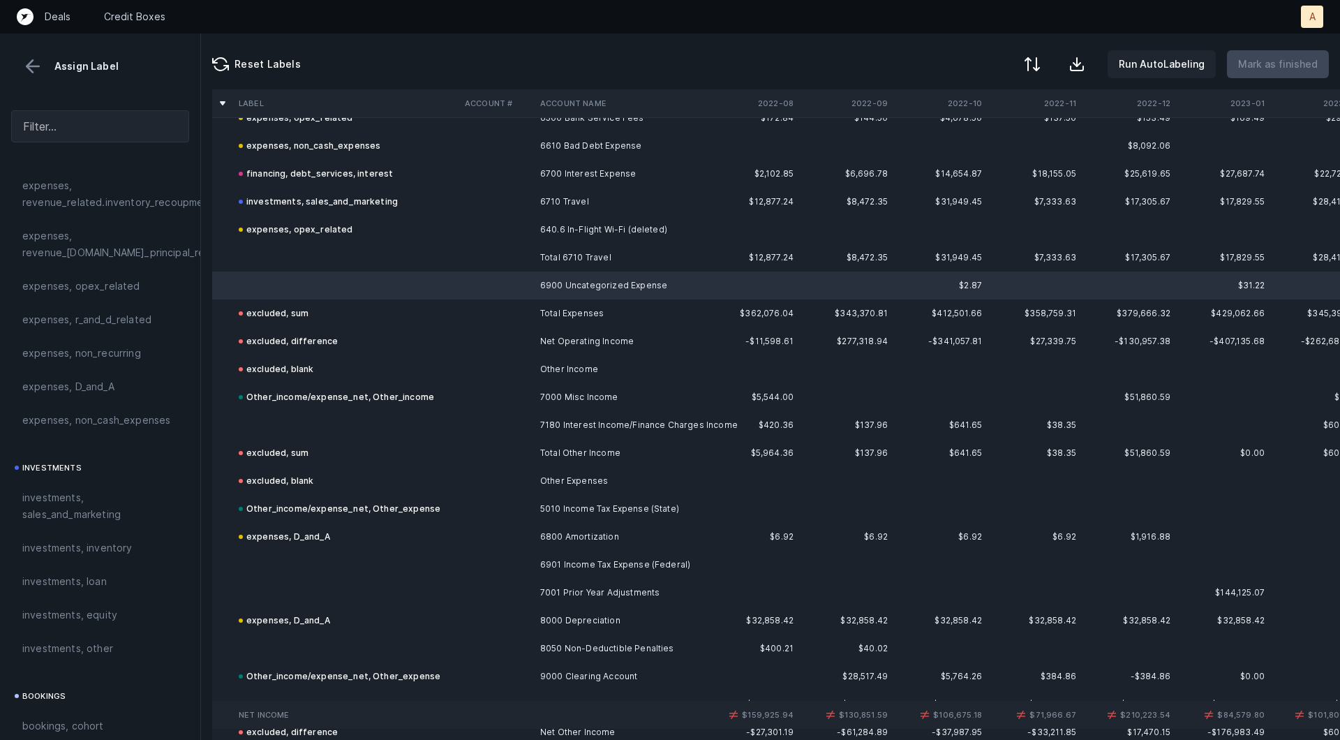
scroll to position [336, 0]
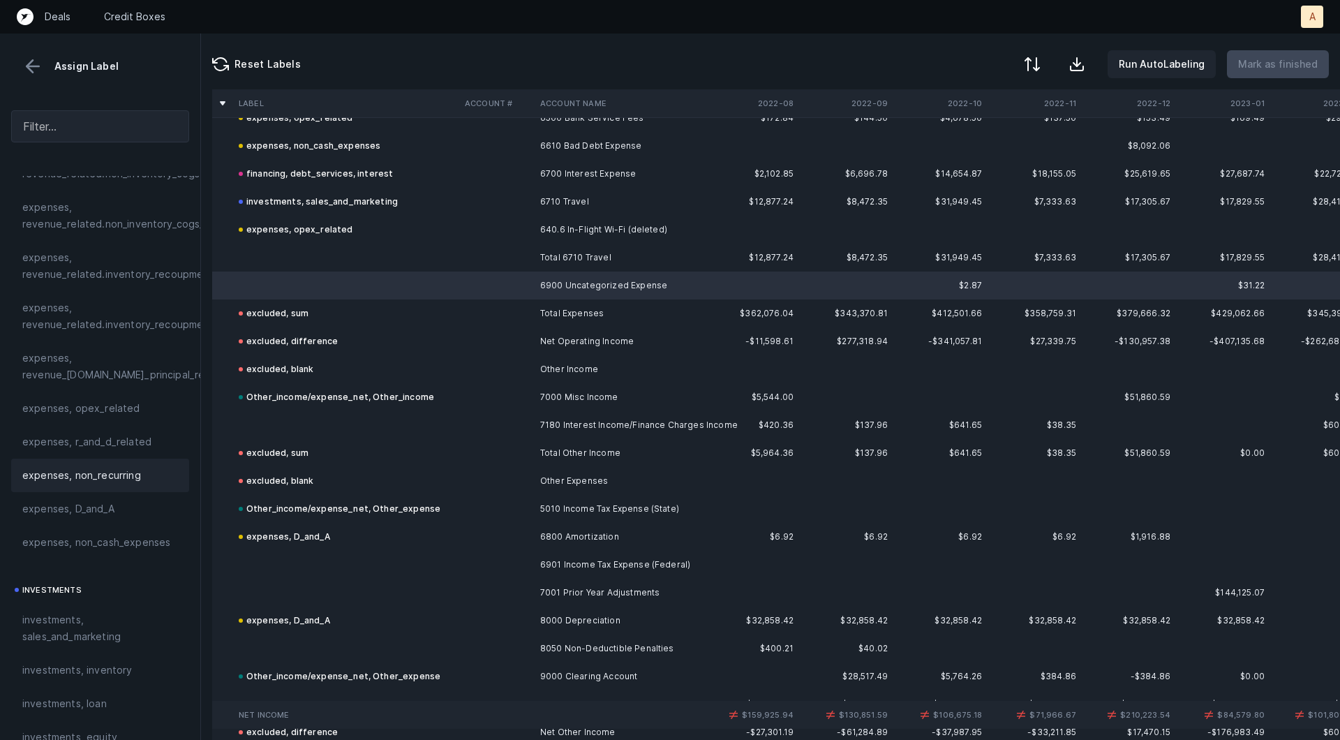
click at [96, 463] on div "expenses, non_recurring" at bounding box center [100, 475] width 178 height 33
click at [297, 258] on td at bounding box center [346, 258] width 226 height 28
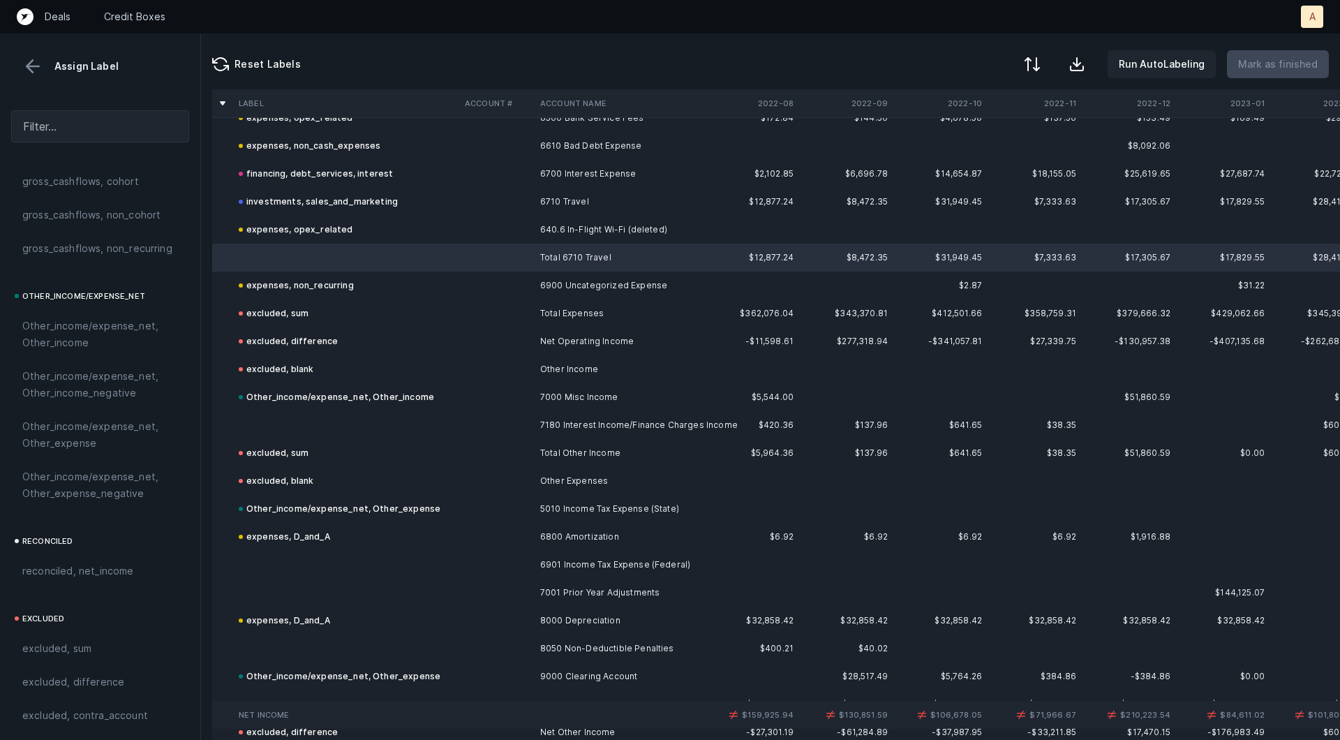
scroll to position [1562, 0]
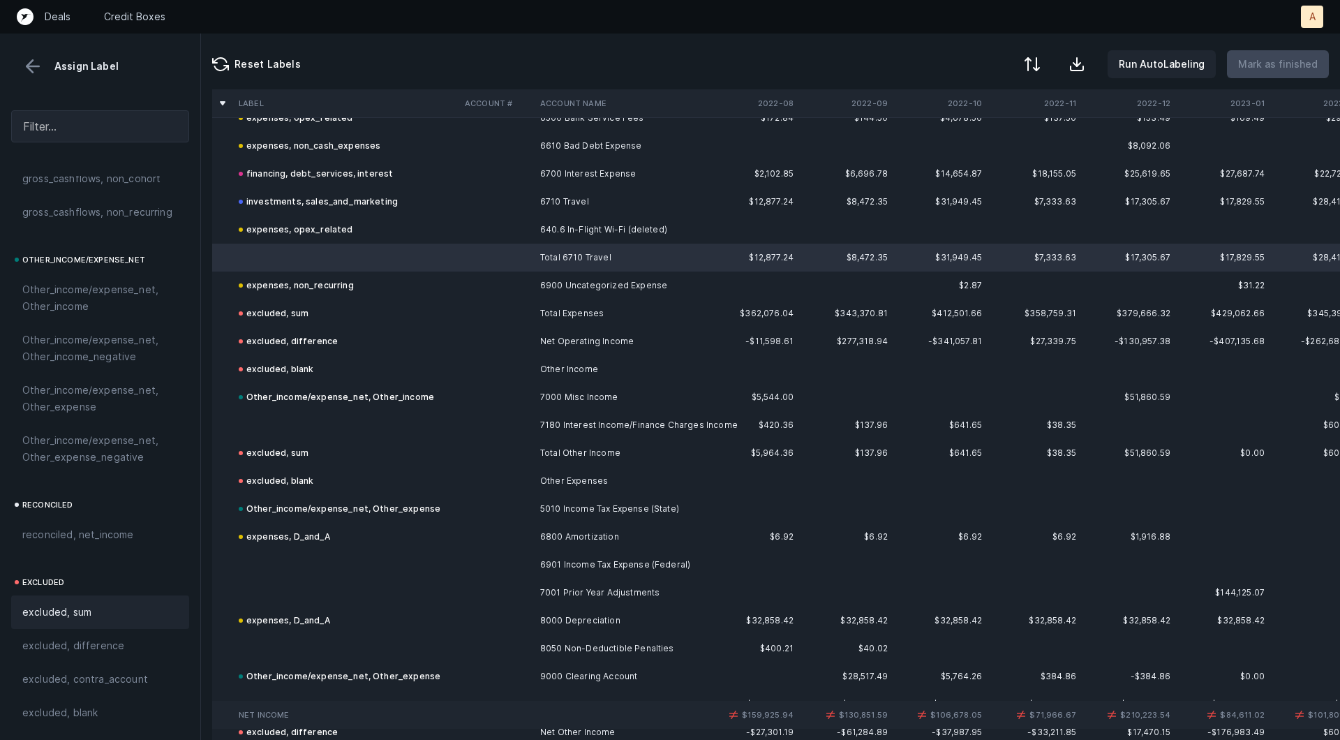
click at [47, 617] on span "excluded, sum" at bounding box center [56, 612] width 69 height 17
click at [290, 424] on td at bounding box center [346, 425] width 226 height 28
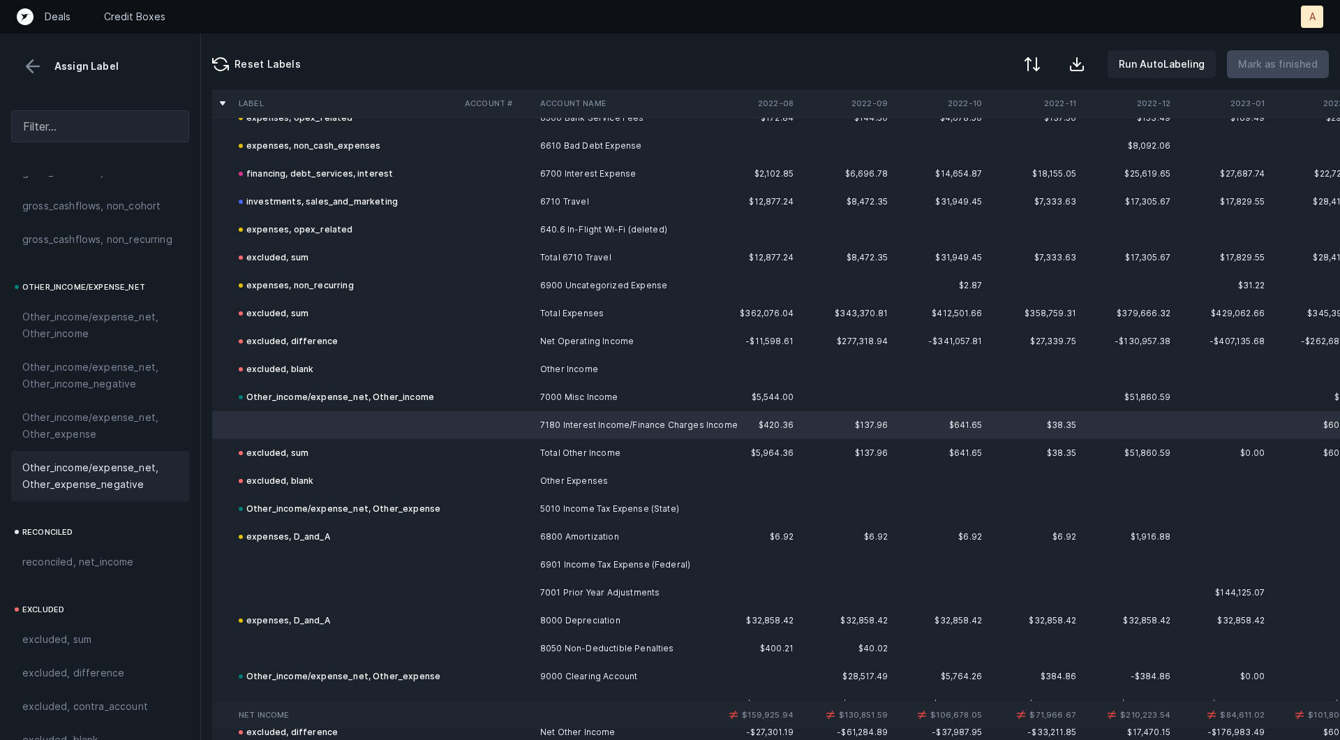
scroll to position [1532, 0]
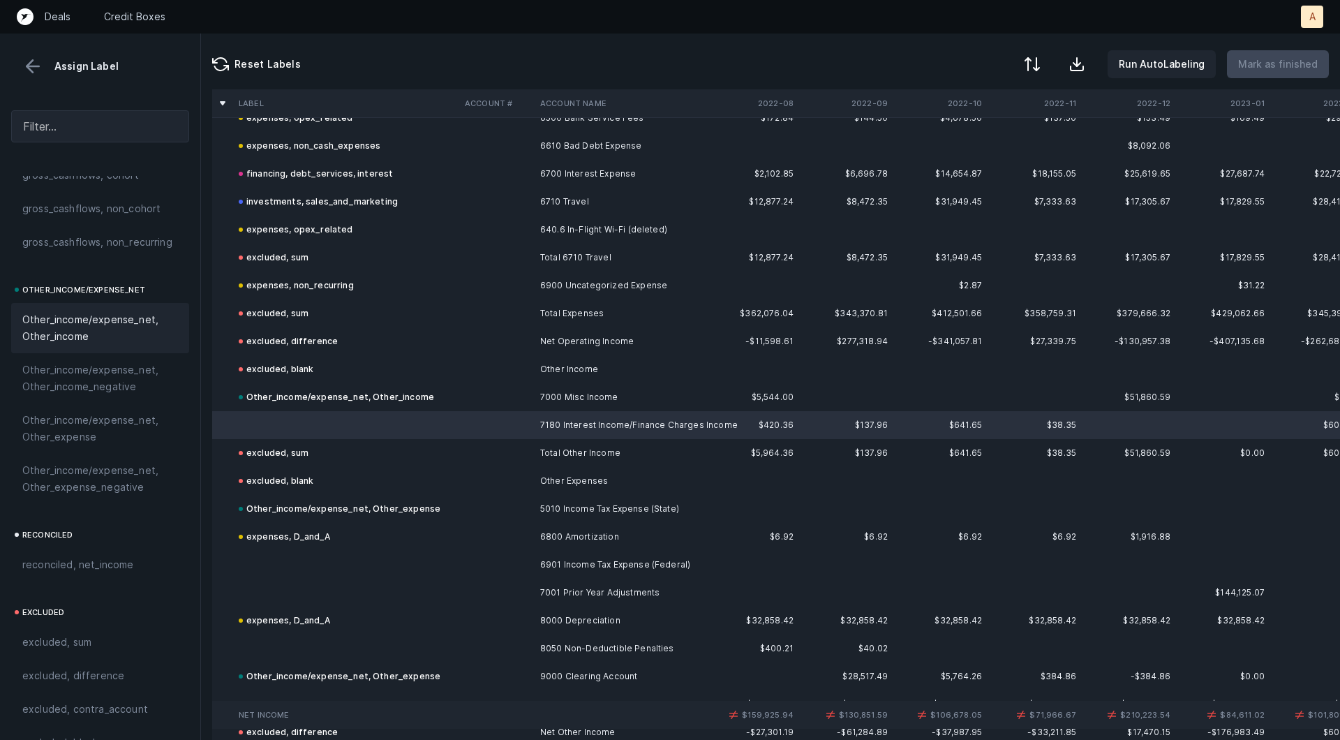
click at [72, 345] on div "Other_income/expense_net, Other_income" at bounding box center [100, 328] width 178 height 50
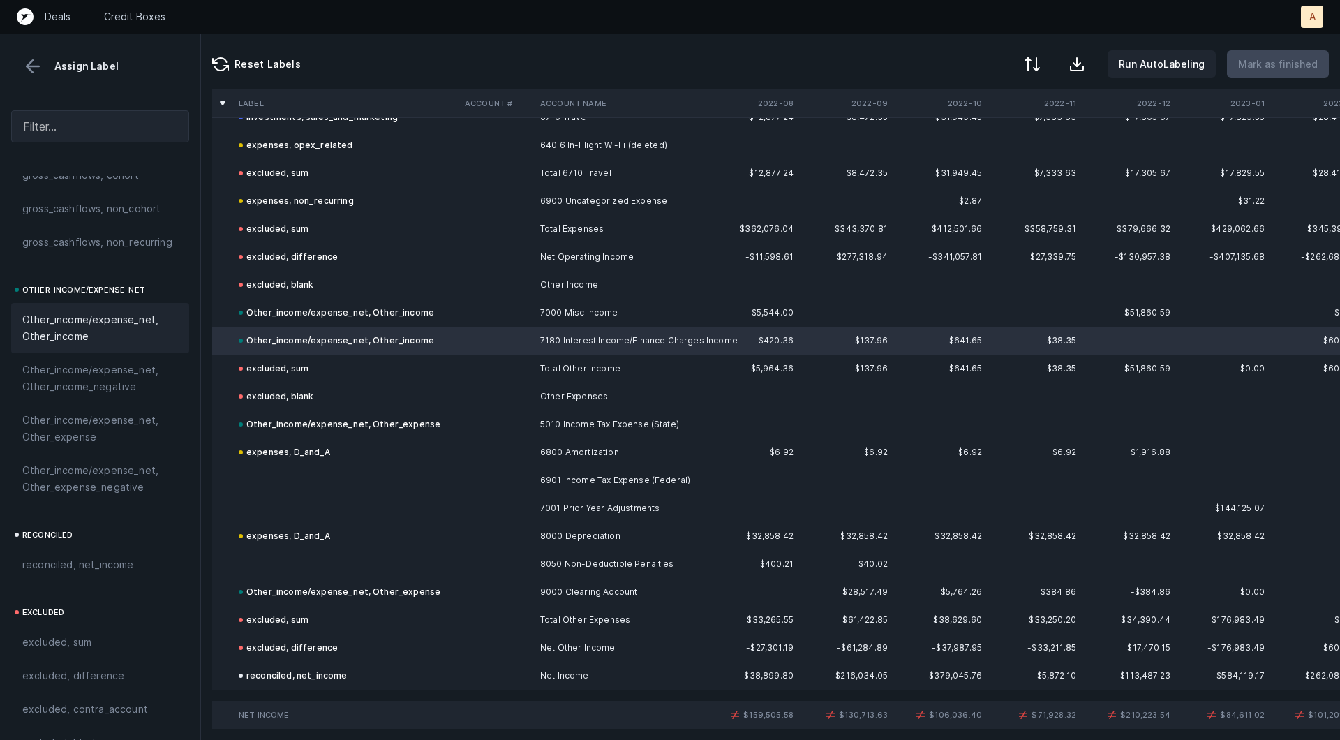
click at [403, 481] on td at bounding box center [346, 480] width 226 height 28
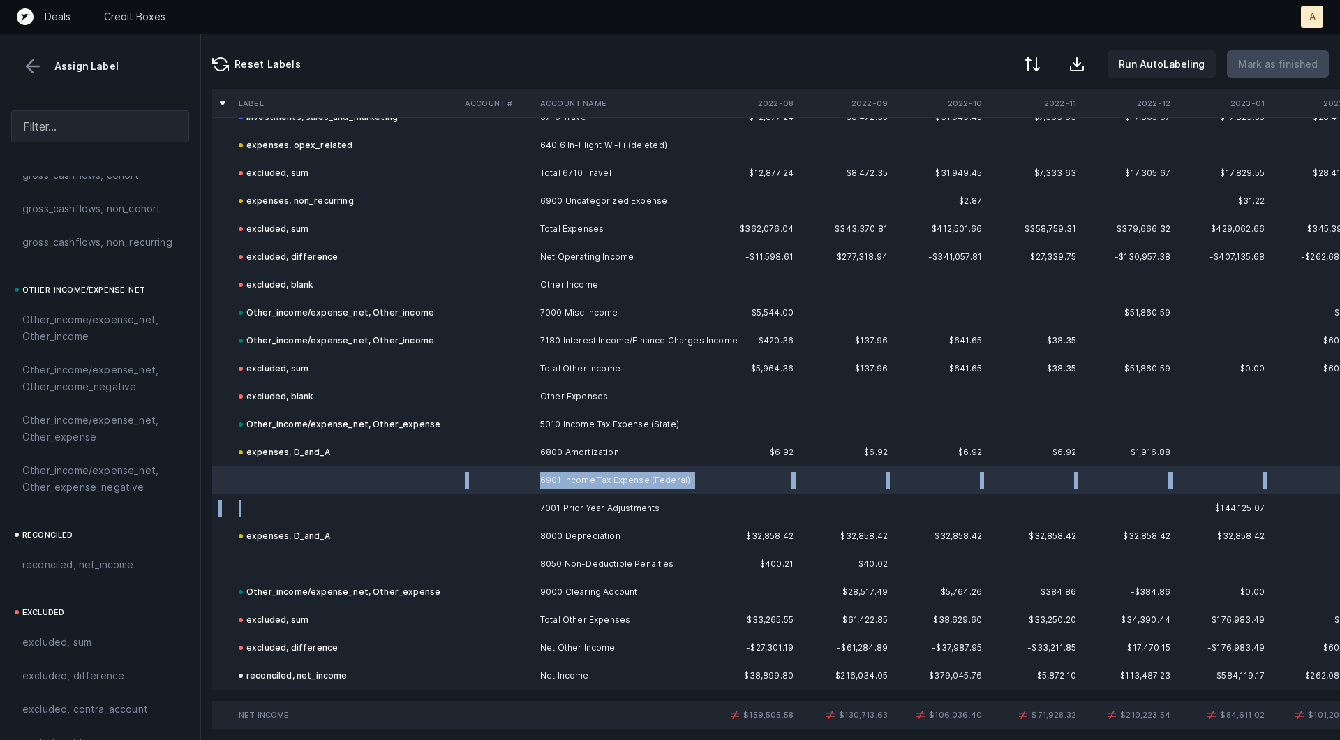
click at [400, 503] on td at bounding box center [346, 508] width 226 height 28
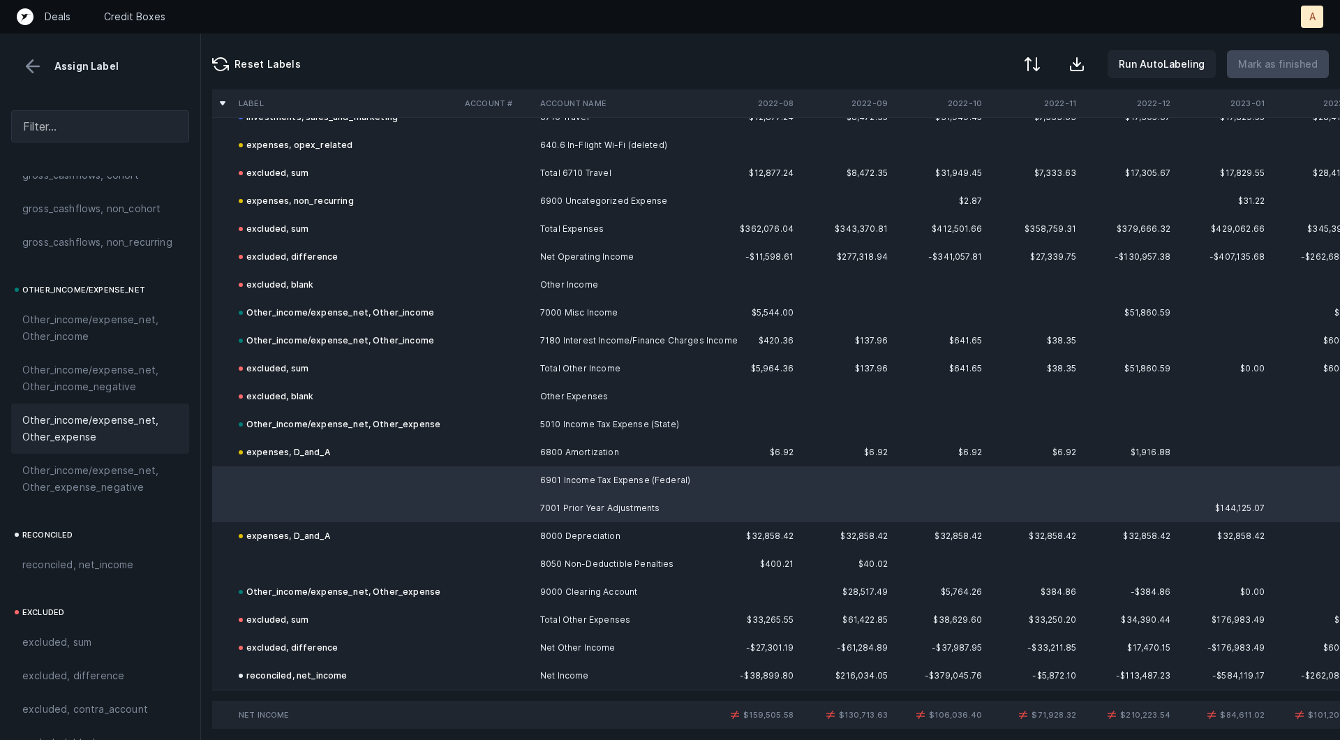
click at [54, 417] on span "Other_income/expense_net, Other_expense" at bounding box center [100, 428] width 156 height 33
click at [264, 558] on td at bounding box center [346, 564] width 226 height 28
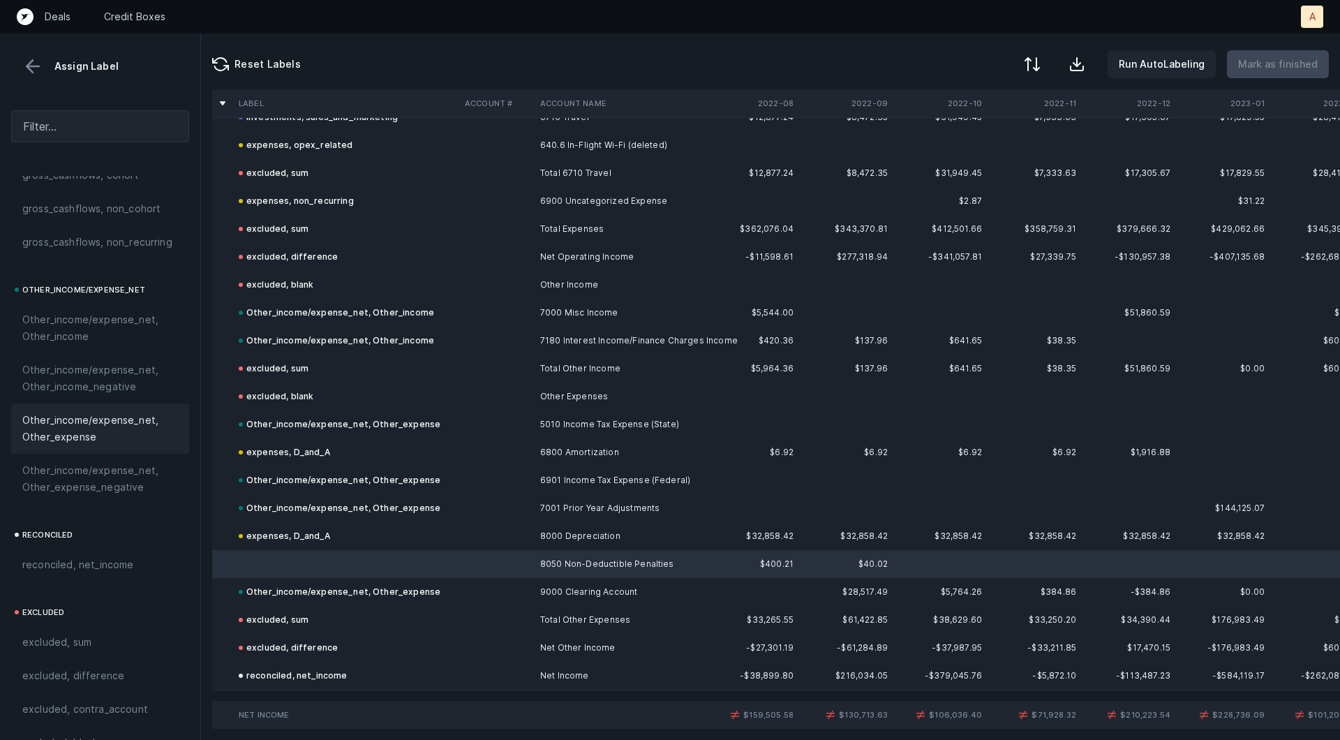
click at [96, 430] on span "Other_income/expense_net, Other_expense" at bounding box center [100, 428] width 156 height 33
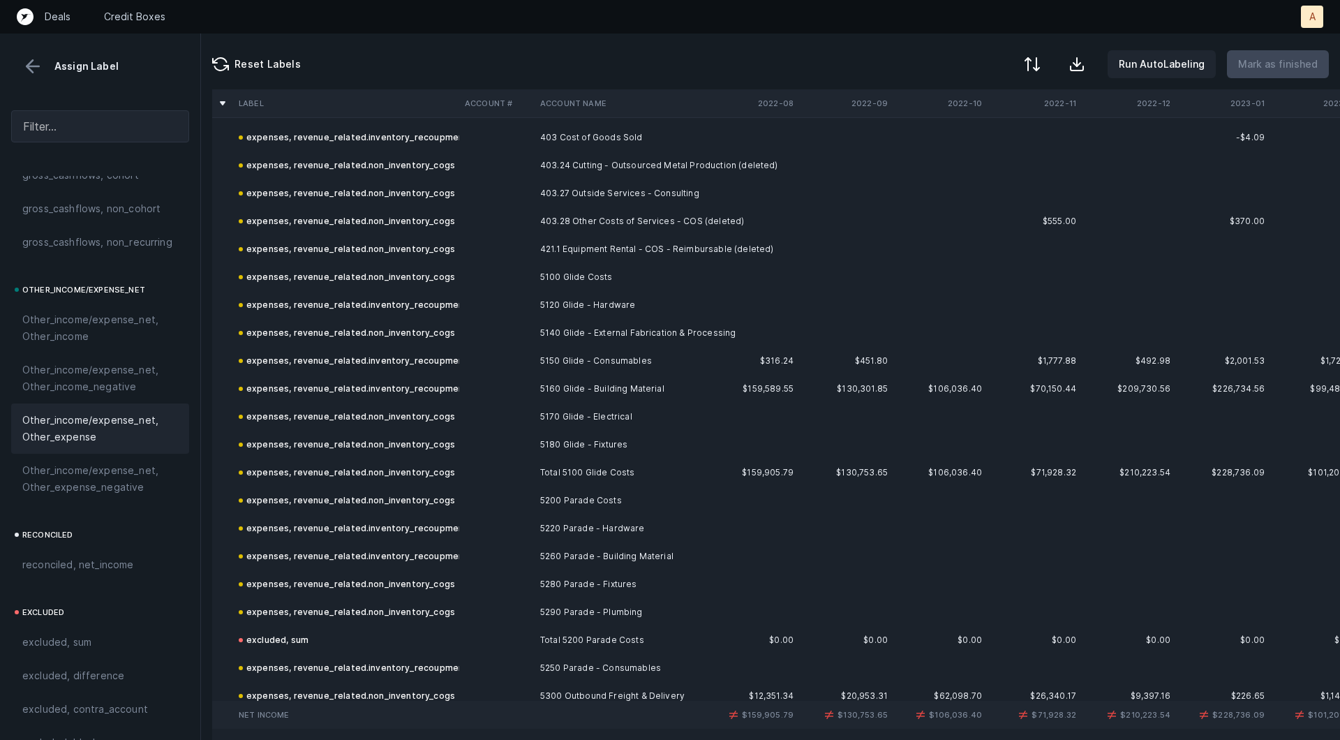
scroll to position [0, 0]
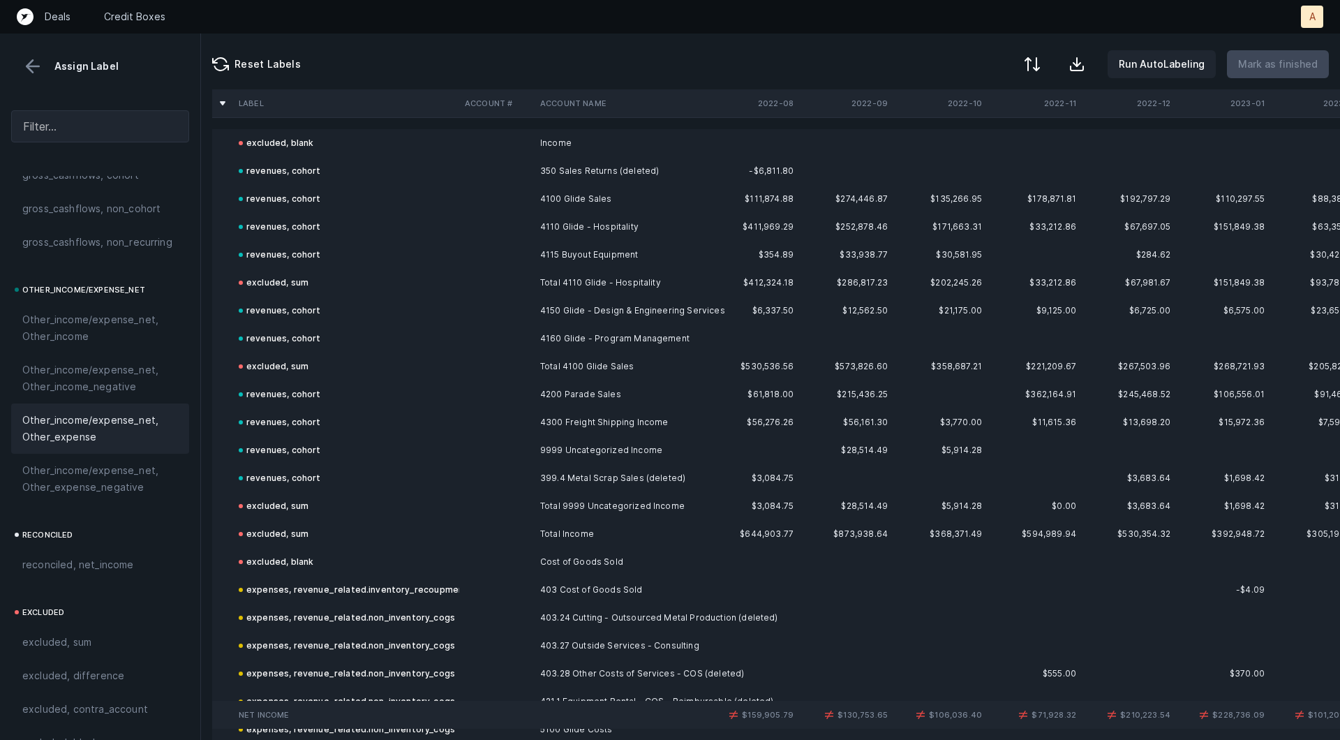
click at [25, 75] on button at bounding box center [32, 66] width 21 height 21
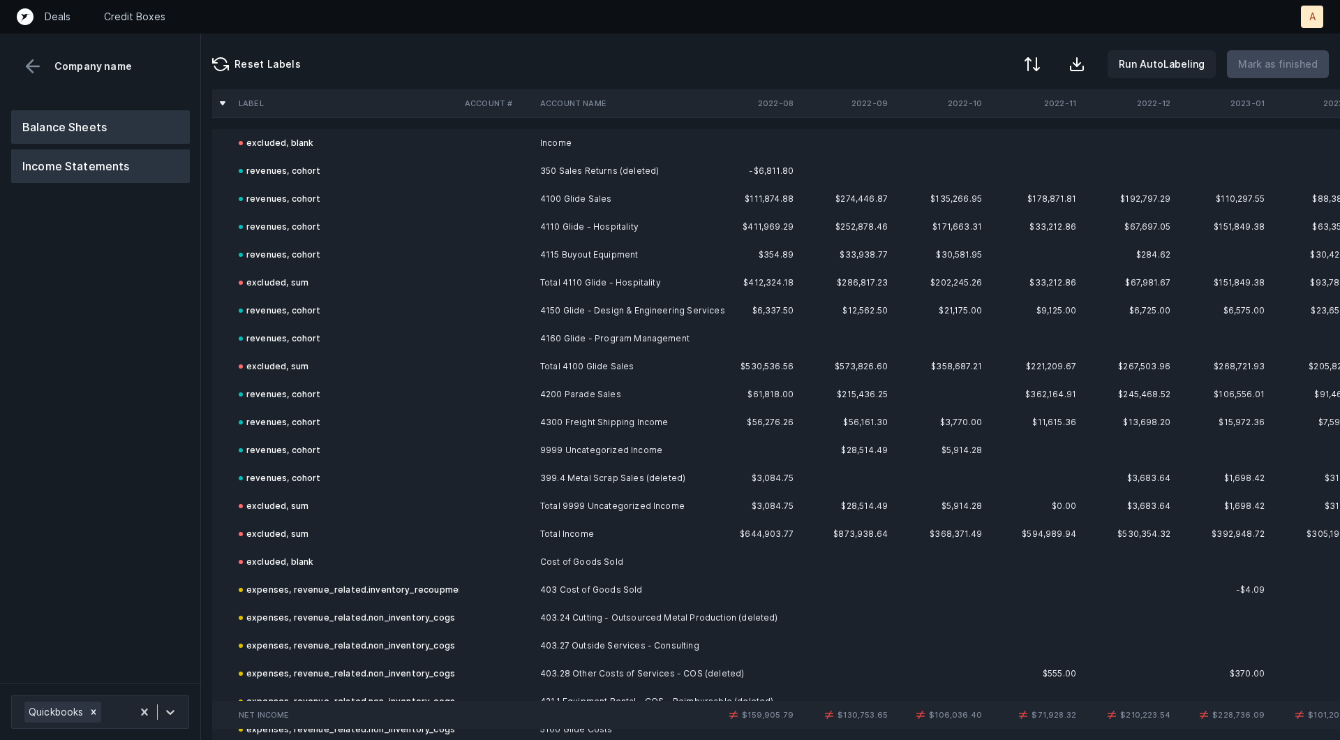
click at [54, 118] on button "Balance Sheets" at bounding box center [100, 126] width 179 height 33
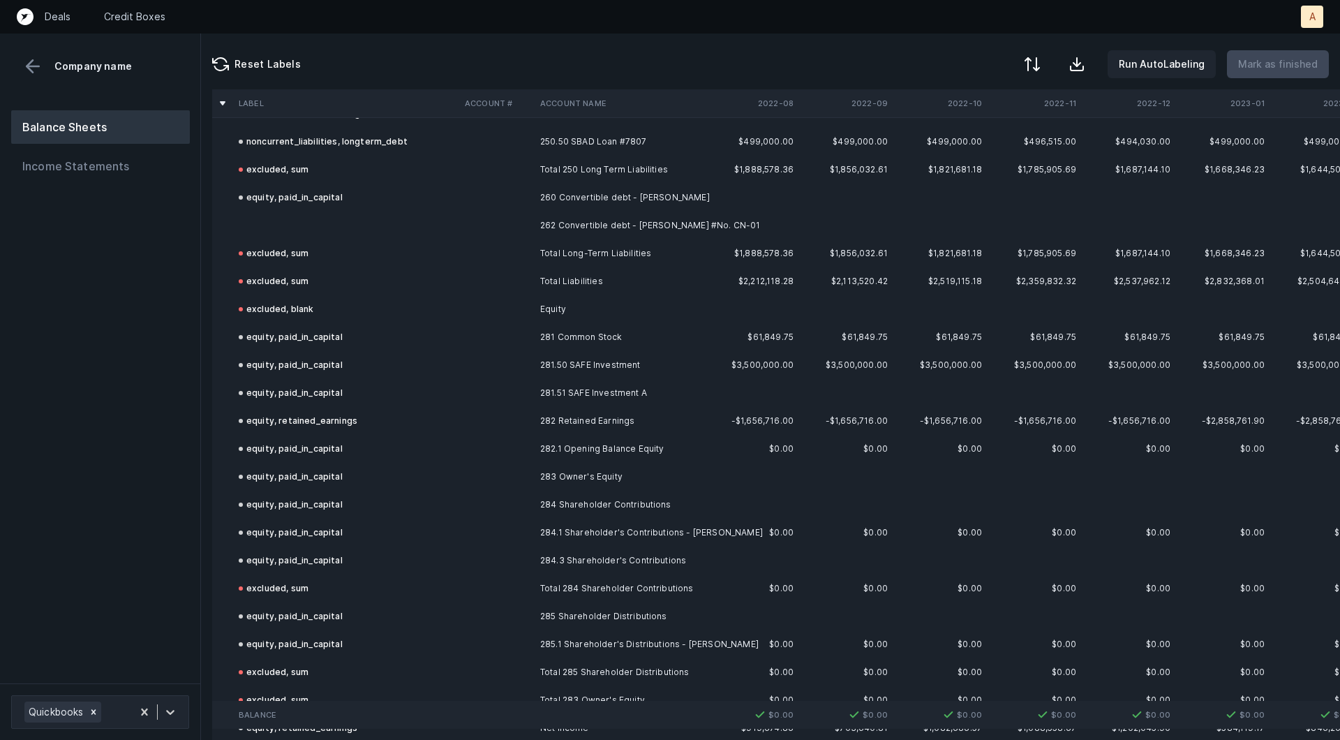
scroll to position [5486, 0]
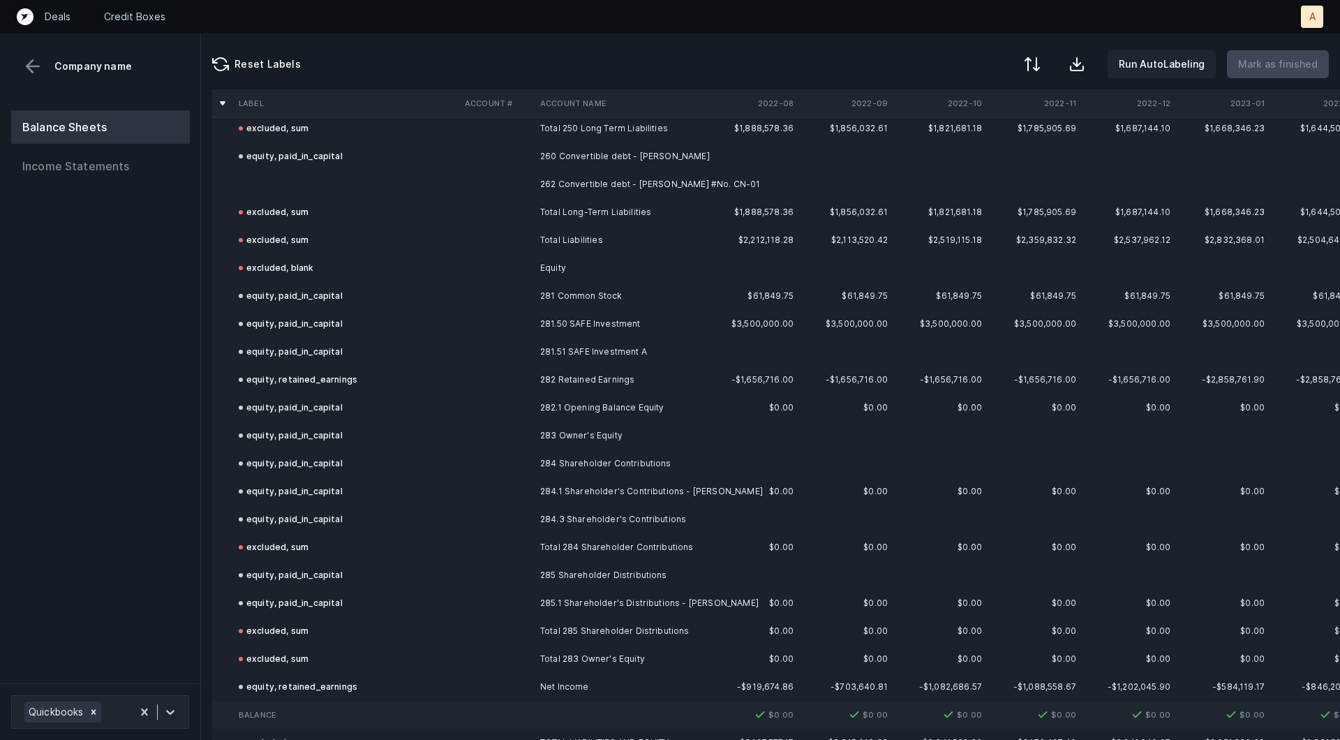
click at [444, 188] on td at bounding box center [346, 184] width 226 height 28
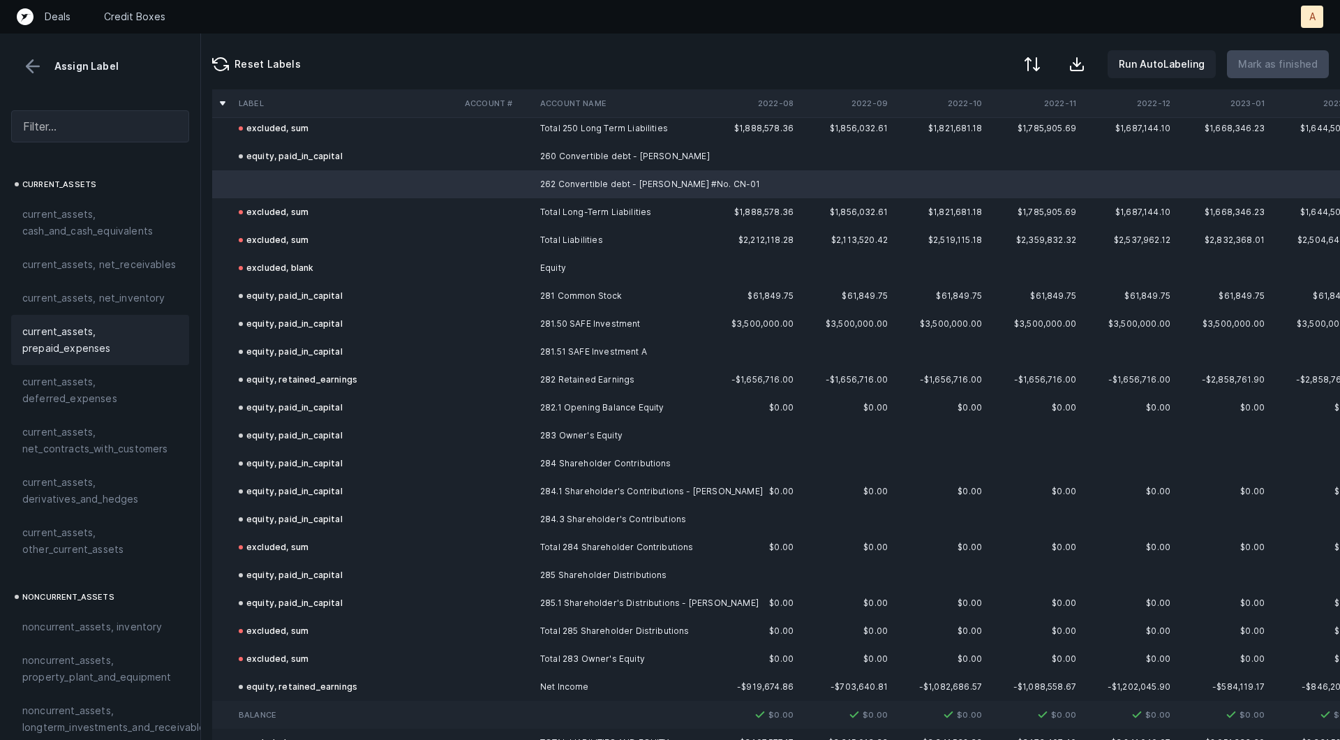
scroll to position [1513, 0]
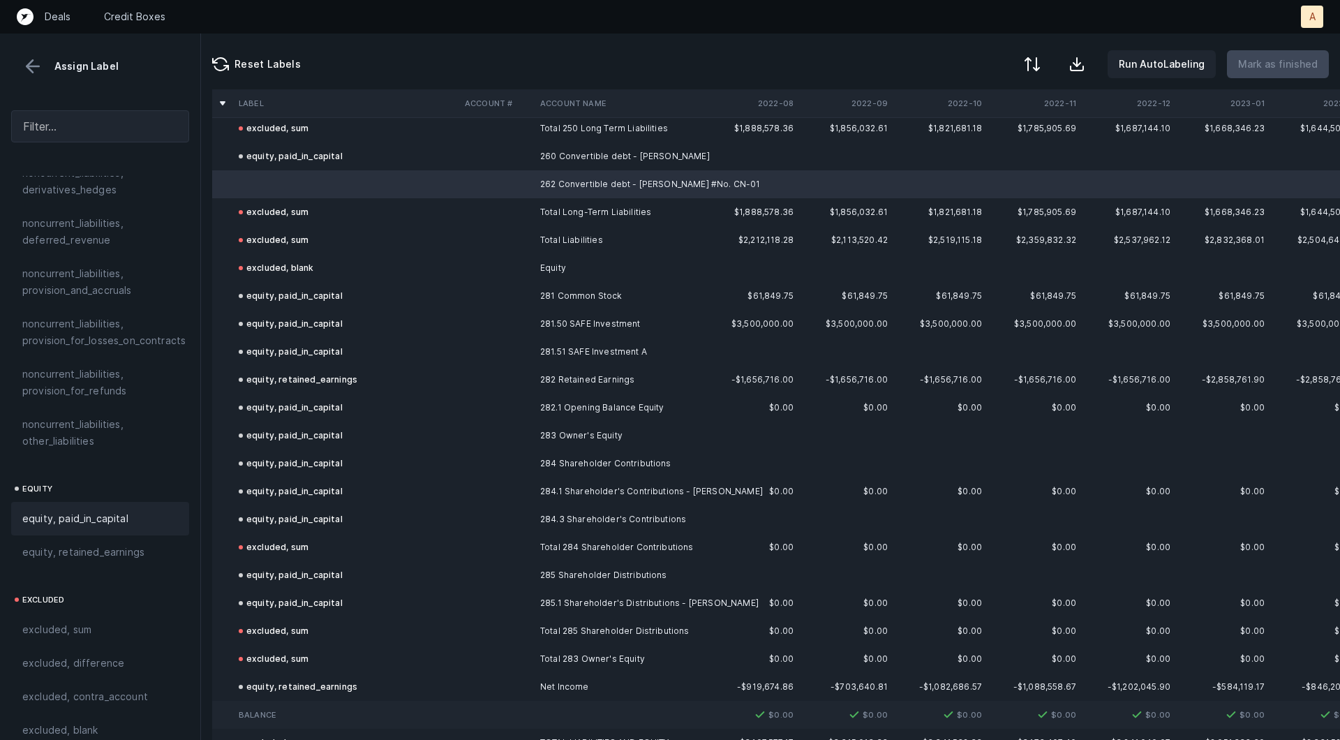
click at [89, 510] on span "equity, paid_in_capital" at bounding box center [75, 518] width 106 height 17
click at [1252, 57] on p "Mark as finished" at bounding box center [1278, 64] width 80 height 17
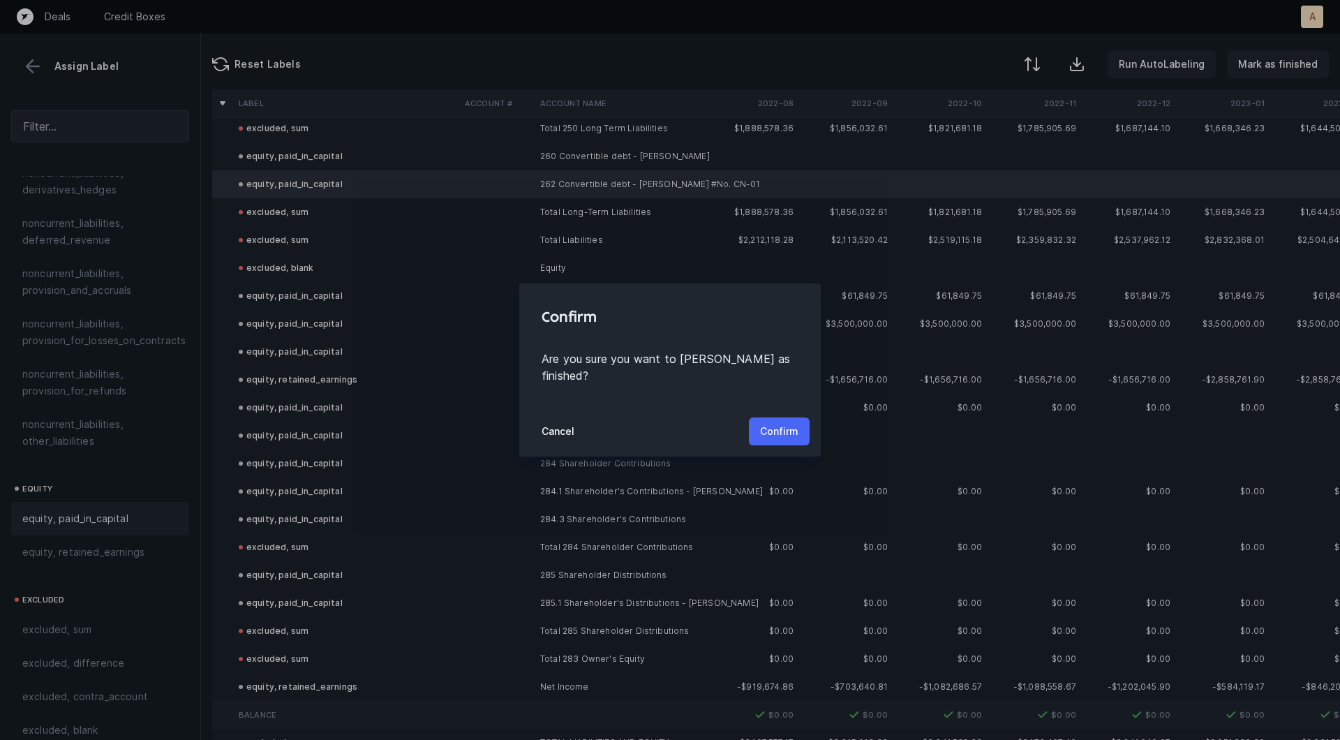
click at [789, 424] on p "Confirm" at bounding box center [779, 431] width 38 height 17
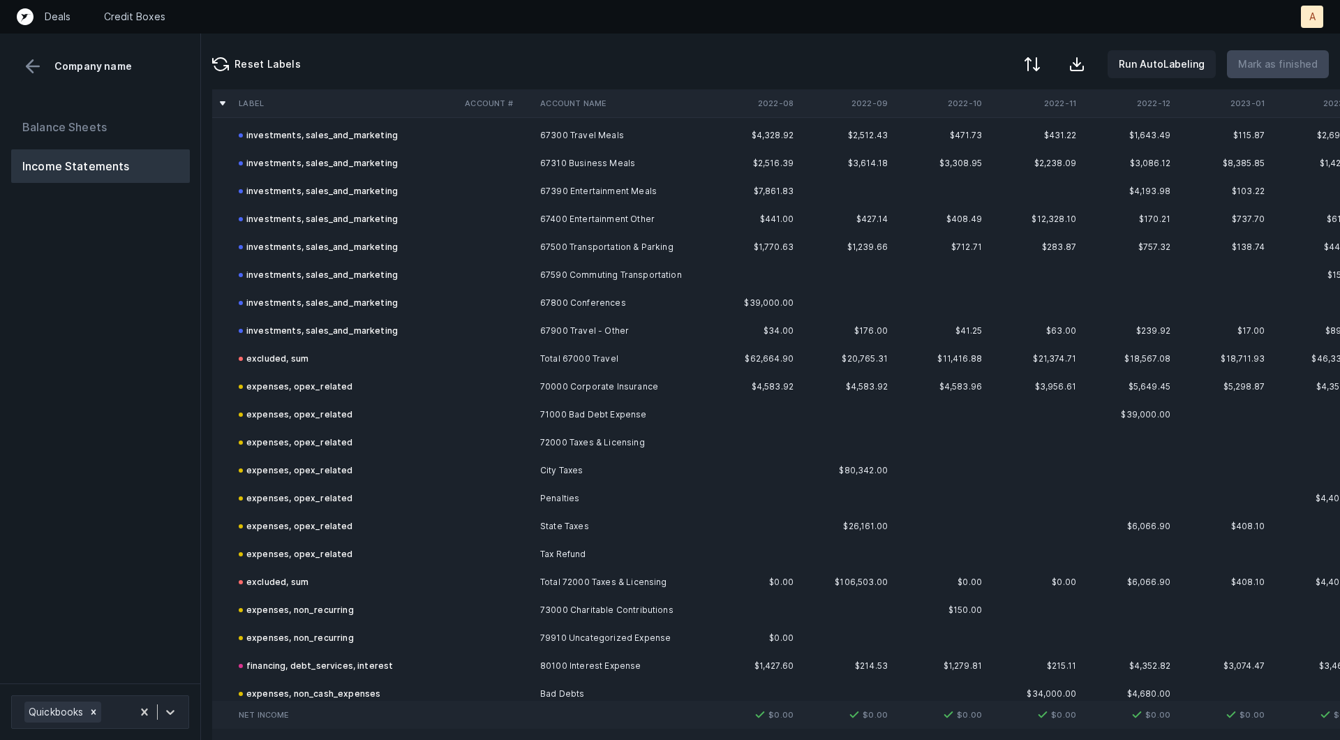
scroll to position [2566, 0]
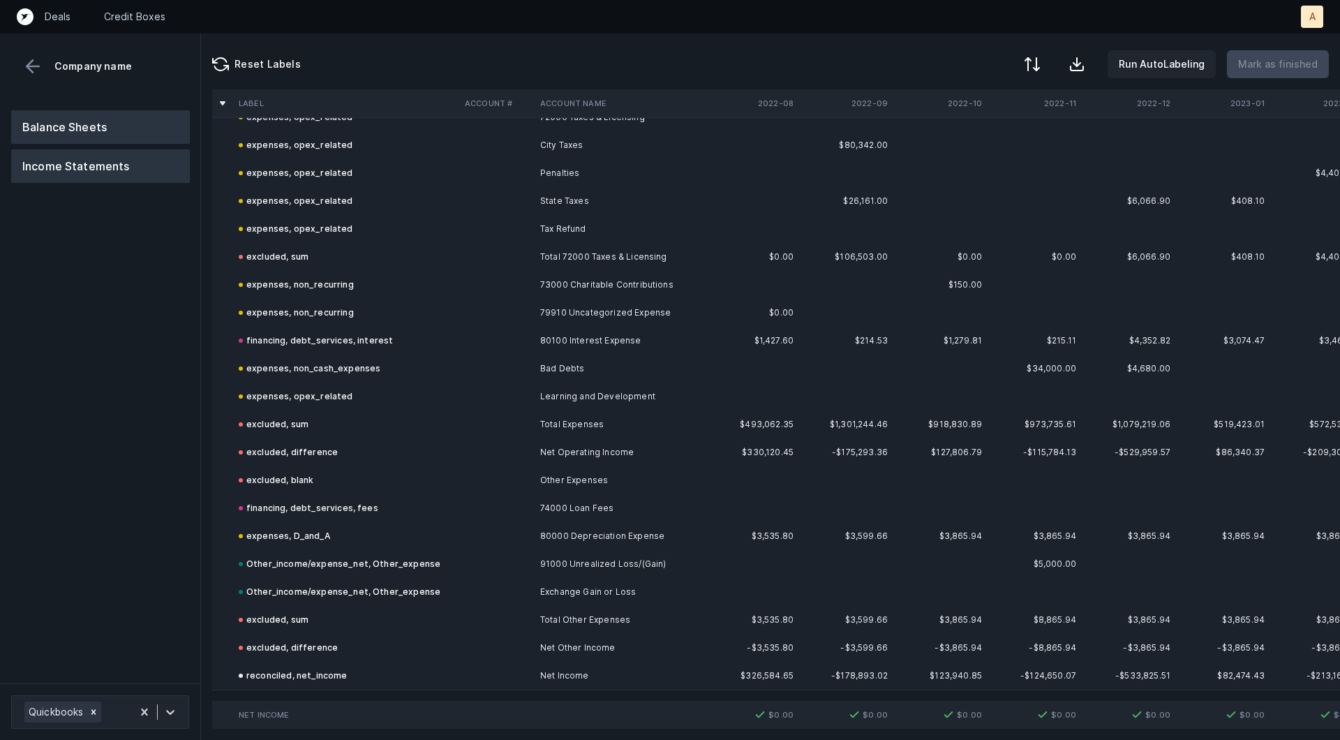
click at [46, 116] on button "Balance Sheets" at bounding box center [100, 126] width 179 height 33
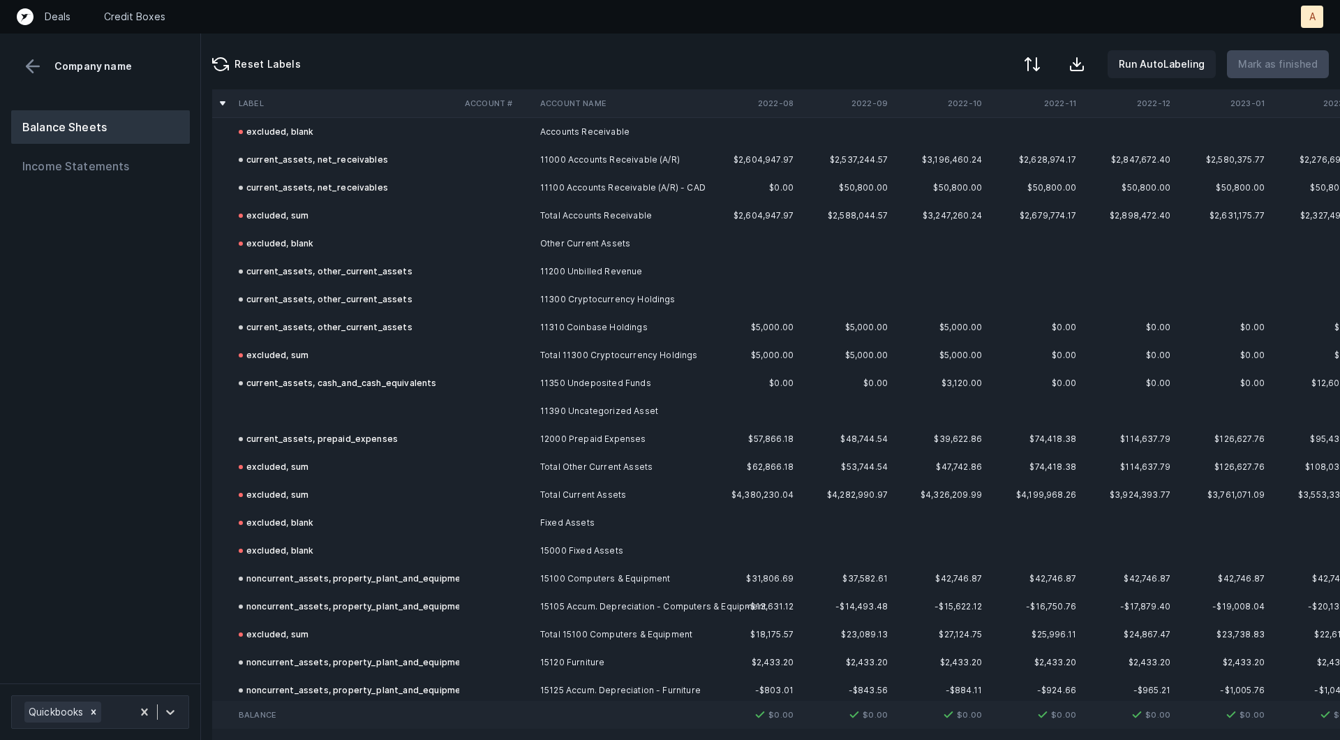
scroll to position [299, 0]
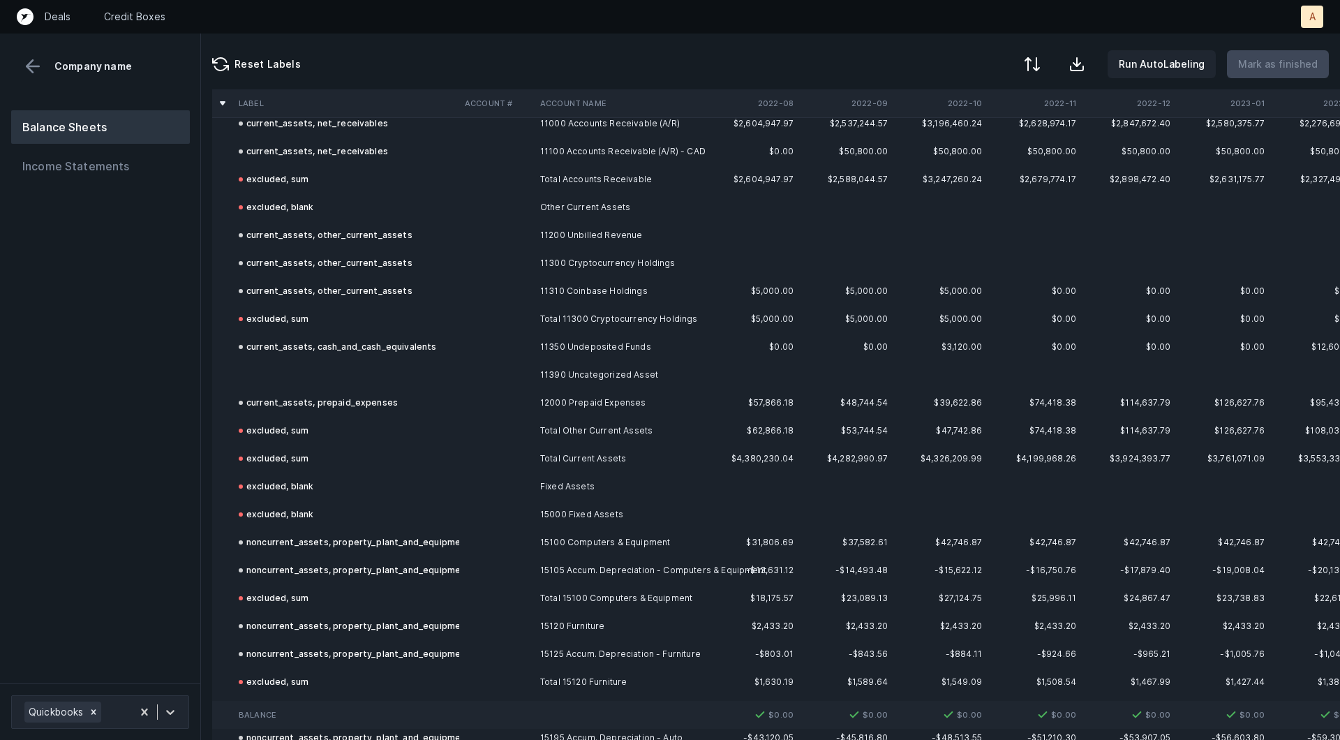
click at [415, 364] on td at bounding box center [346, 375] width 226 height 28
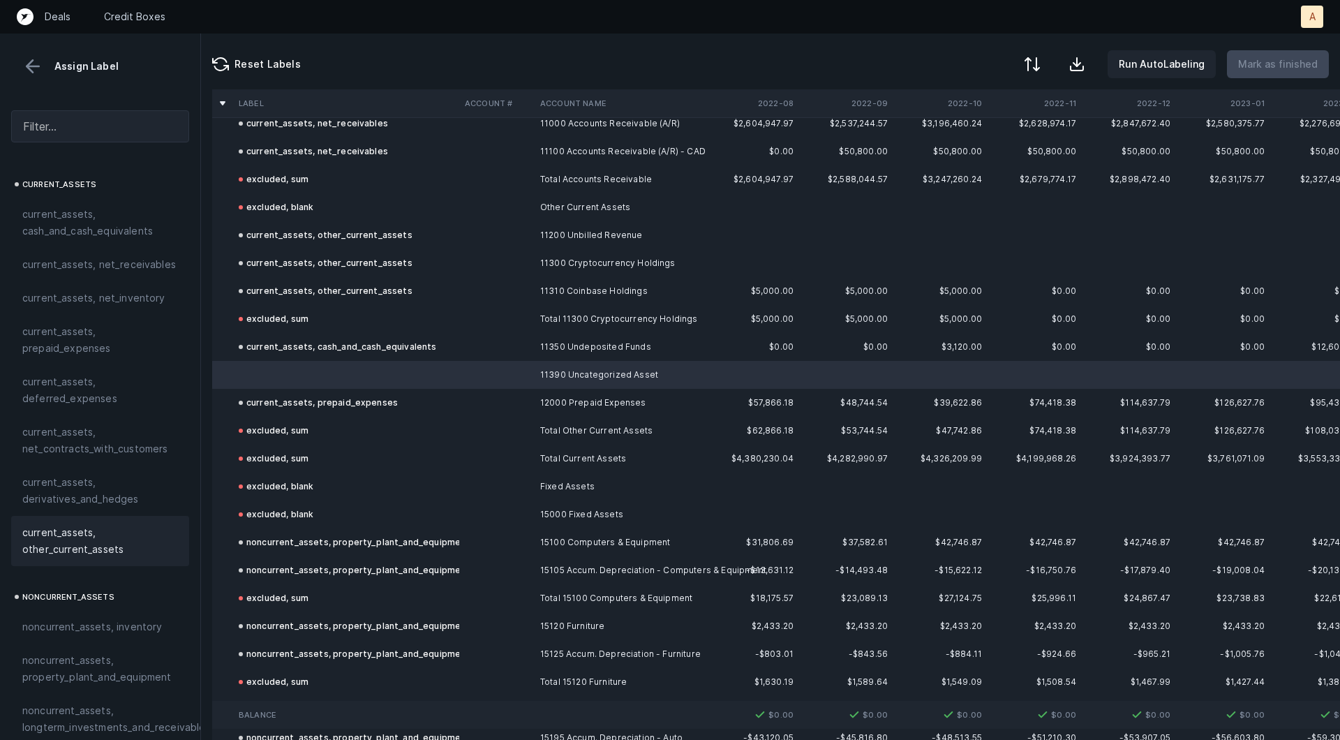
click at [51, 519] on div "current_assets, other_current_assets" at bounding box center [100, 541] width 178 height 50
click at [1270, 69] on p "Mark as finished" at bounding box center [1278, 64] width 80 height 17
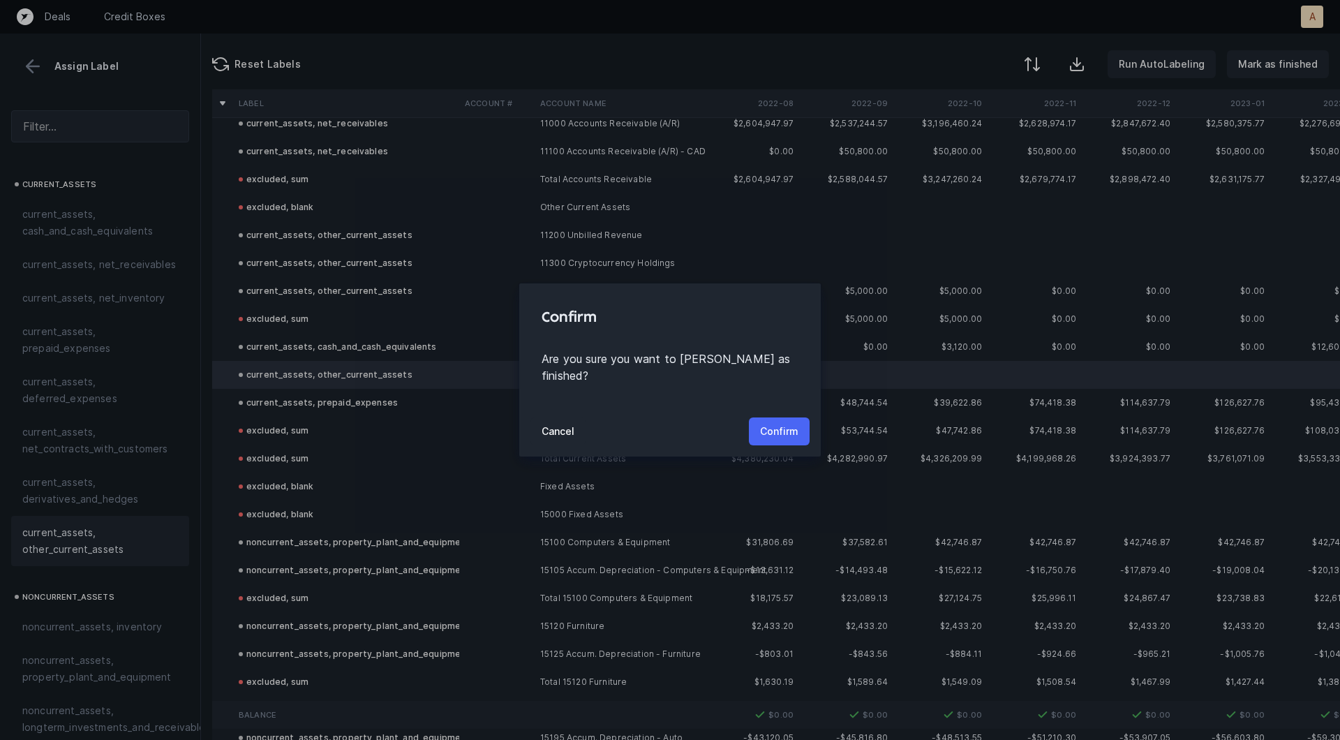
click at [801, 433] on button "Confirm" at bounding box center [779, 431] width 61 height 28
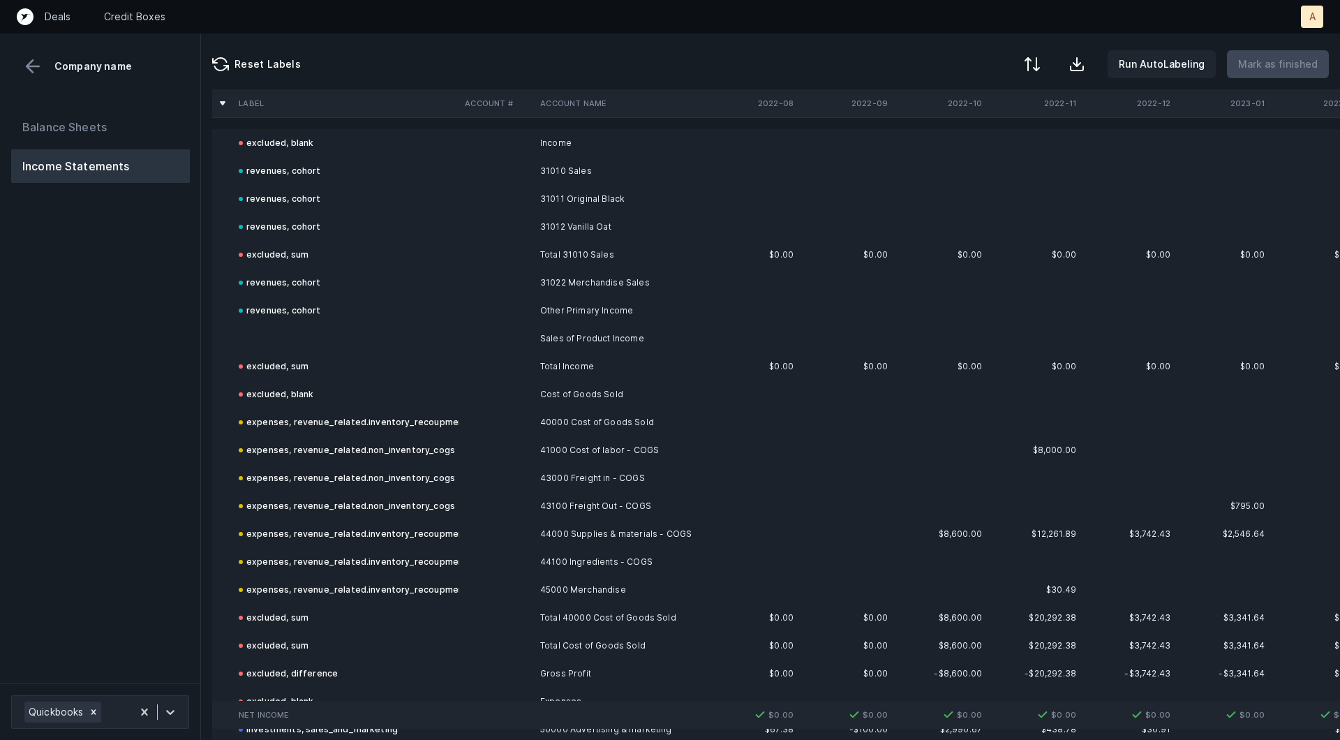
click at [141, 403] on div "Balance Sheets Income Statements" at bounding box center [100, 391] width 201 height 584
click at [265, 327] on td at bounding box center [346, 339] width 226 height 28
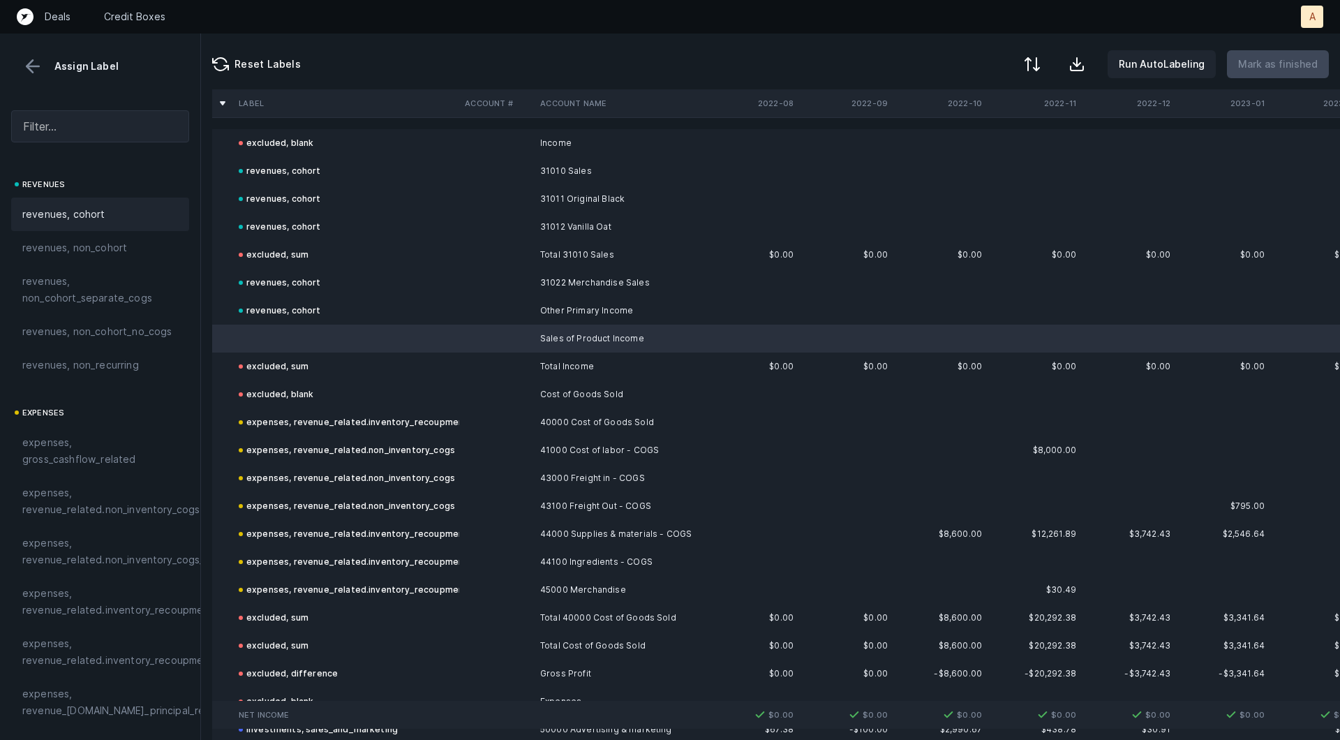
click at [117, 200] on div "revenues, cohort" at bounding box center [100, 214] width 178 height 33
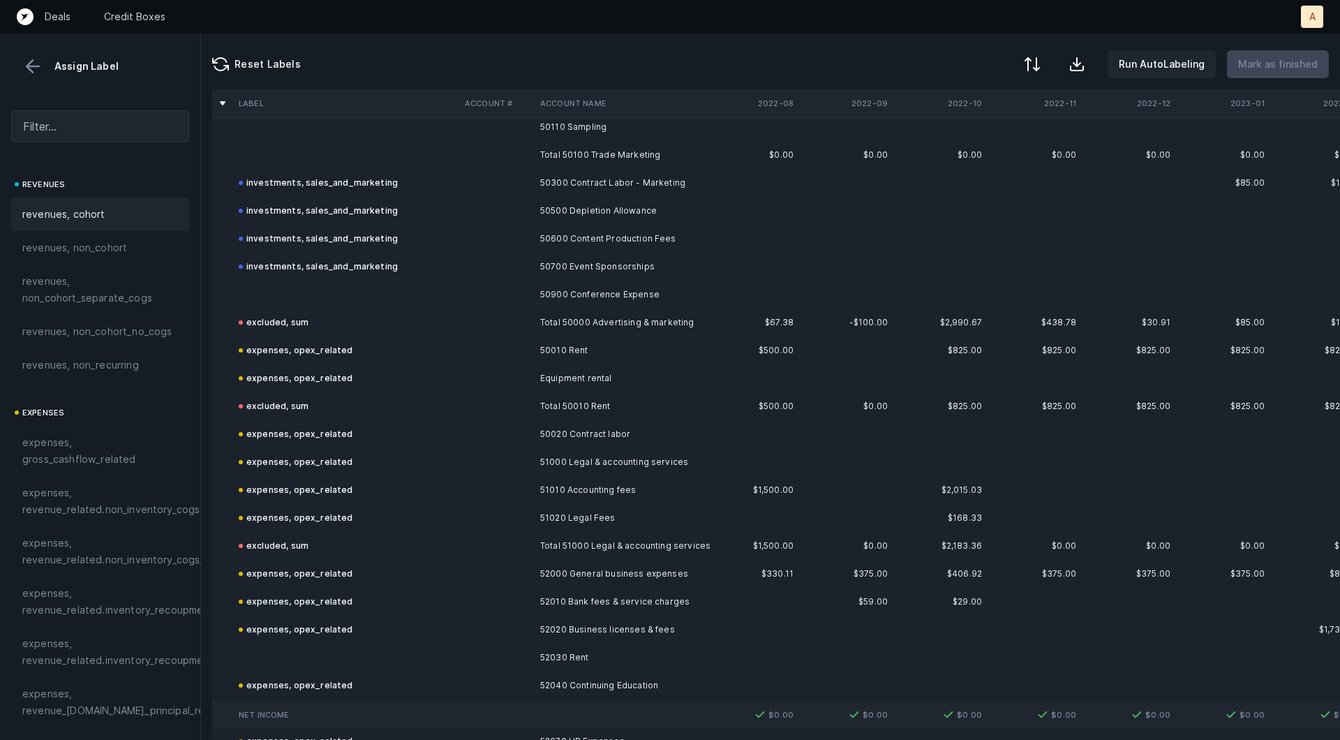
scroll to position [567, 0]
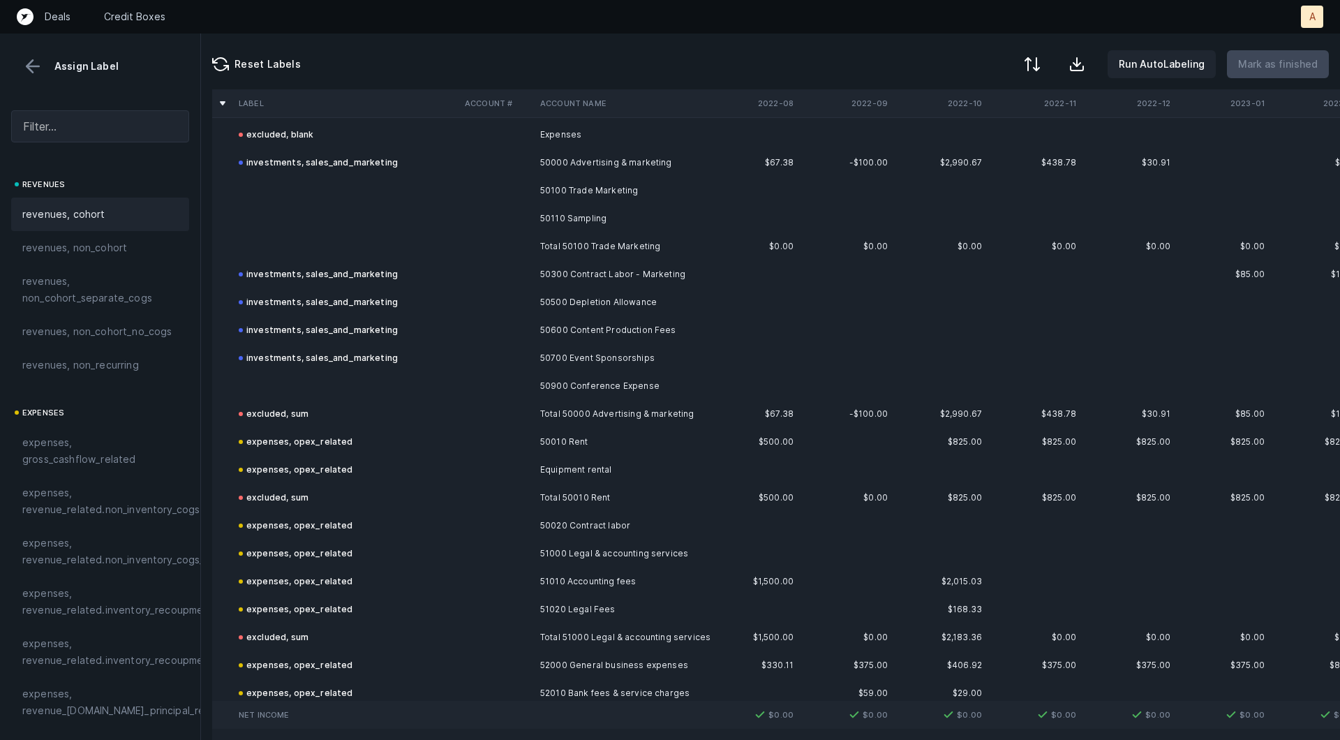
click at [595, 184] on td "50100 Trade Marketing" at bounding box center [620, 191] width 170 height 28
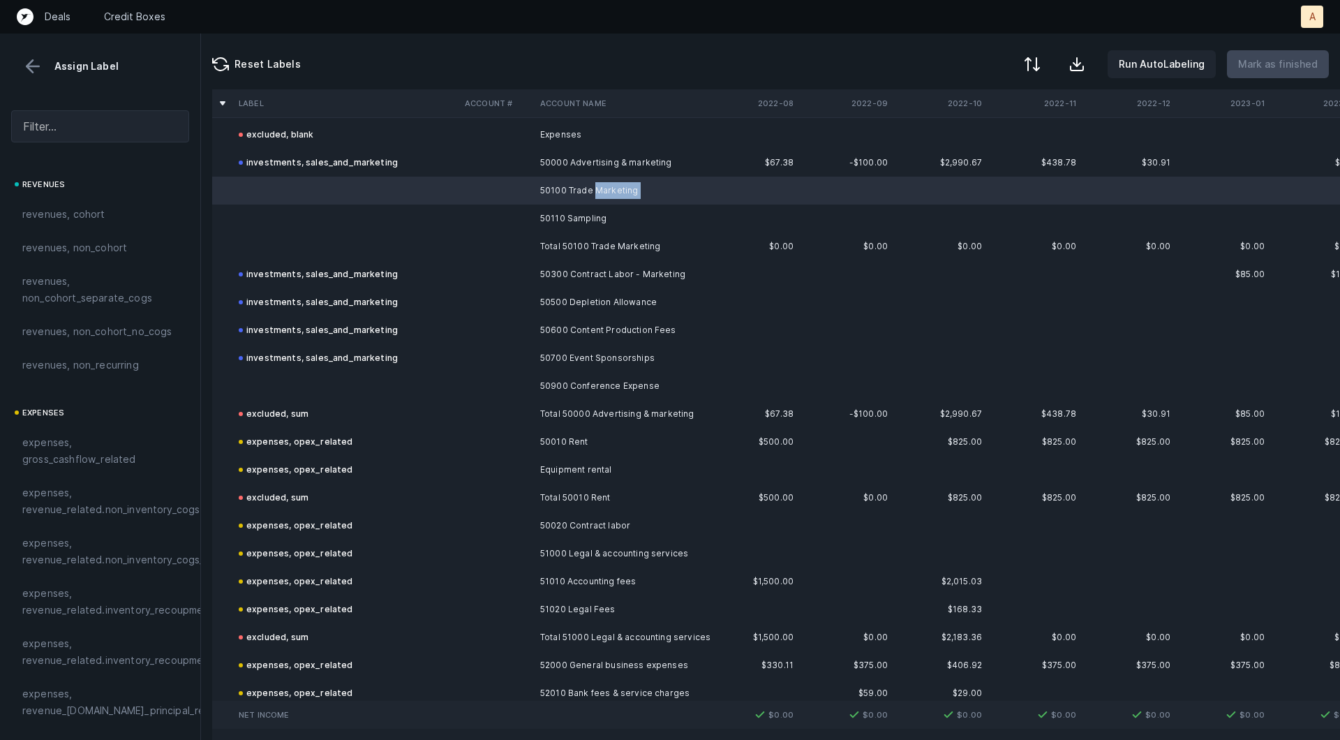
click at [577, 202] on td "50100 Trade Marketing" at bounding box center [620, 191] width 170 height 28
click at [567, 211] on td "50110 Sampling" at bounding box center [620, 218] width 170 height 28
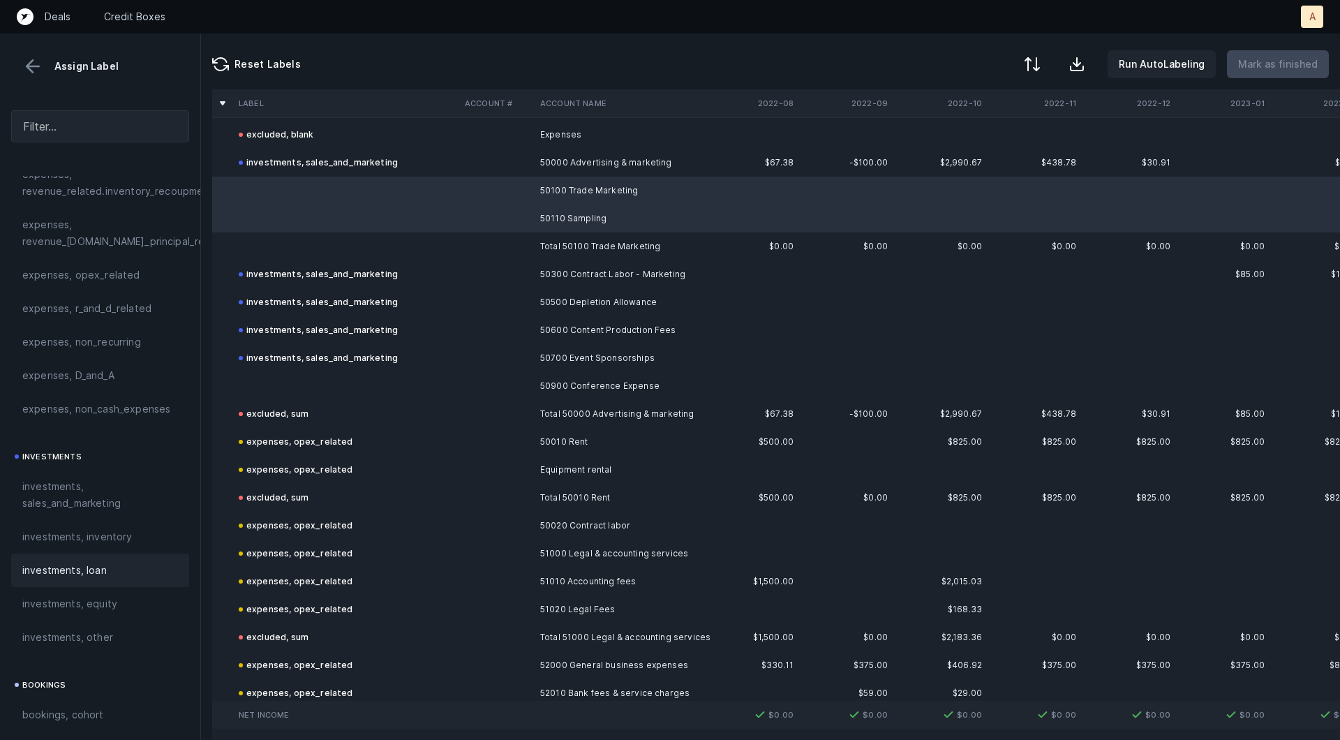
scroll to position [510, 0]
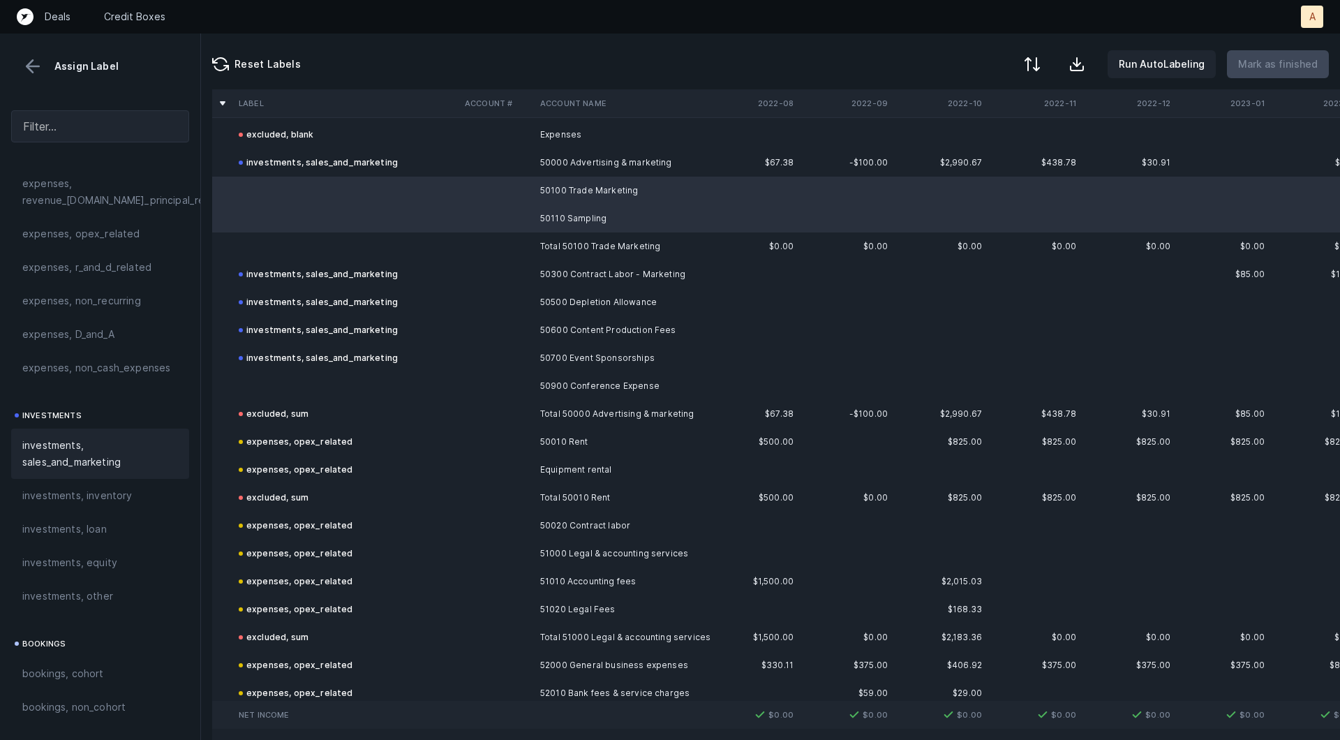
click at [84, 450] on span "investments, sales_and_marketing" at bounding box center [100, 453] width 156 height 33
click at [297, 238] on td at bounding box center [346, 246] width 226 height 28
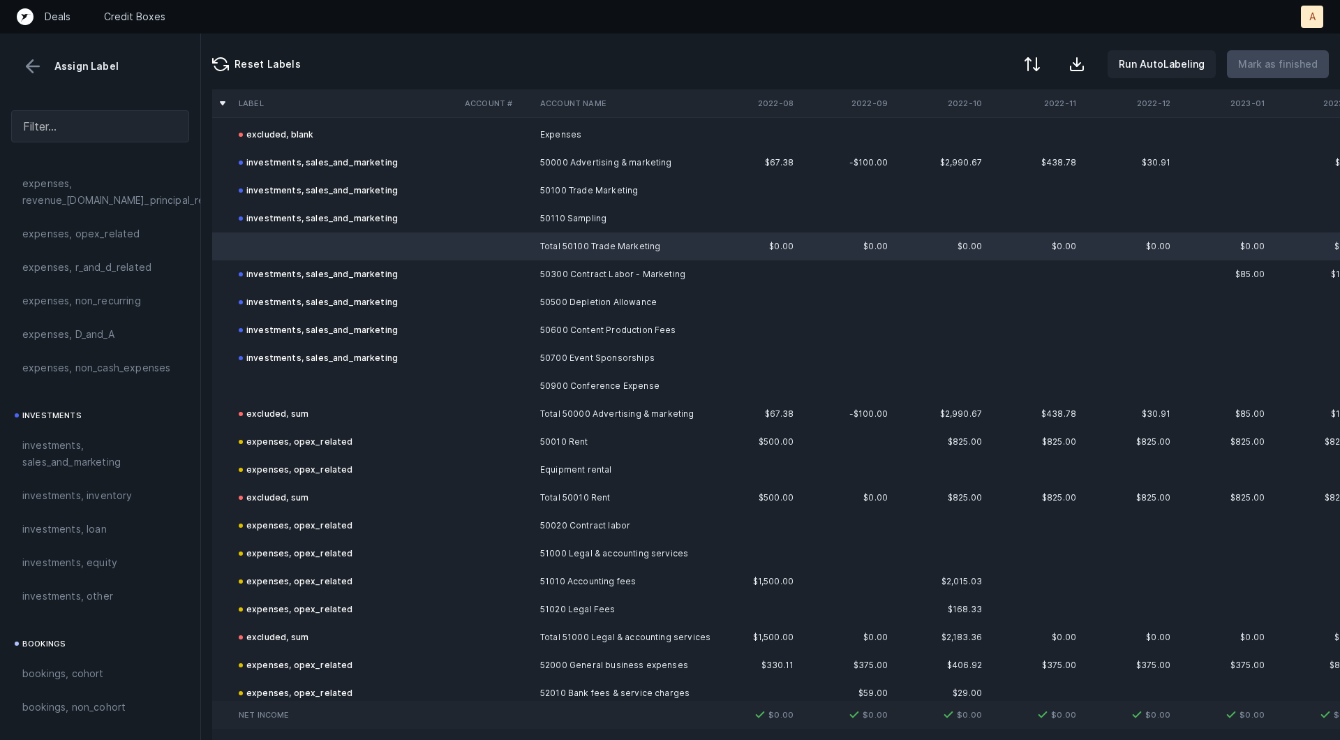
click at [282, 385] on td at bounding box center [346, 386] width 226 height 28
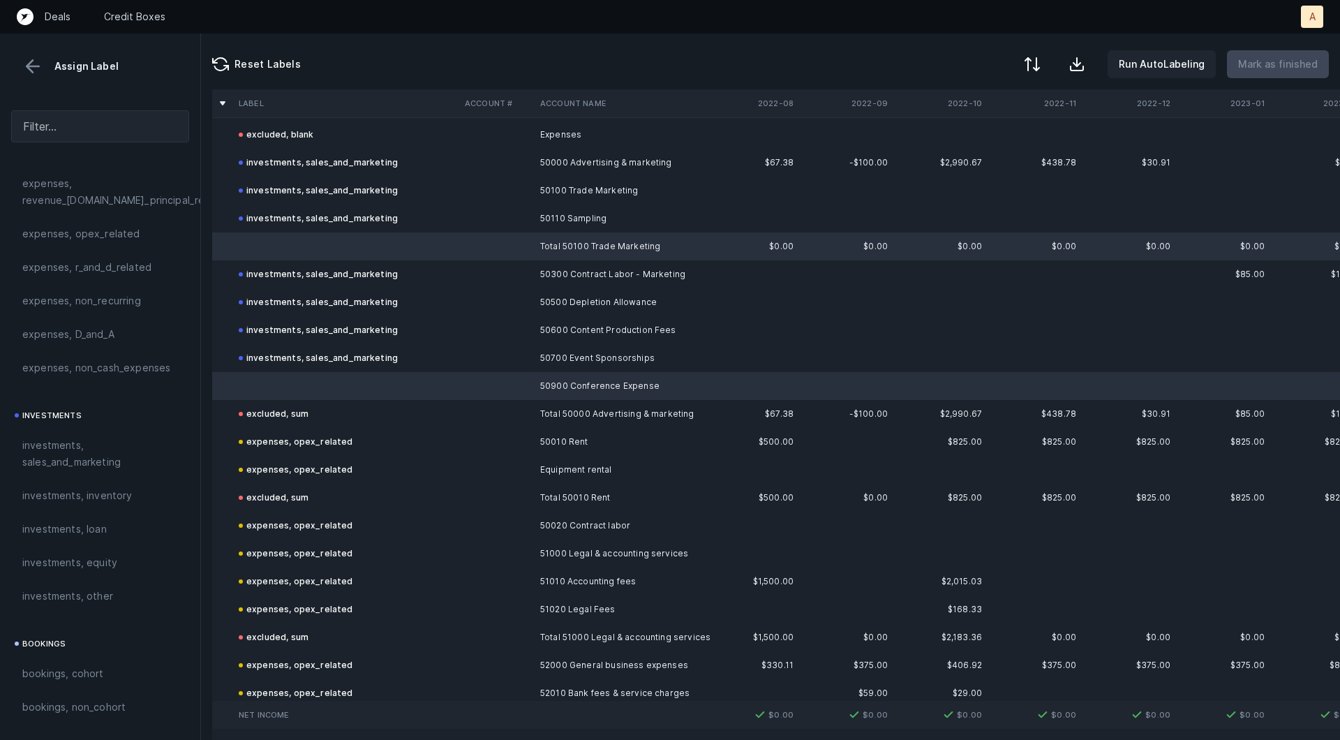
click at [282, 385] on td at bounding box center [346, 386] width 226 height 28
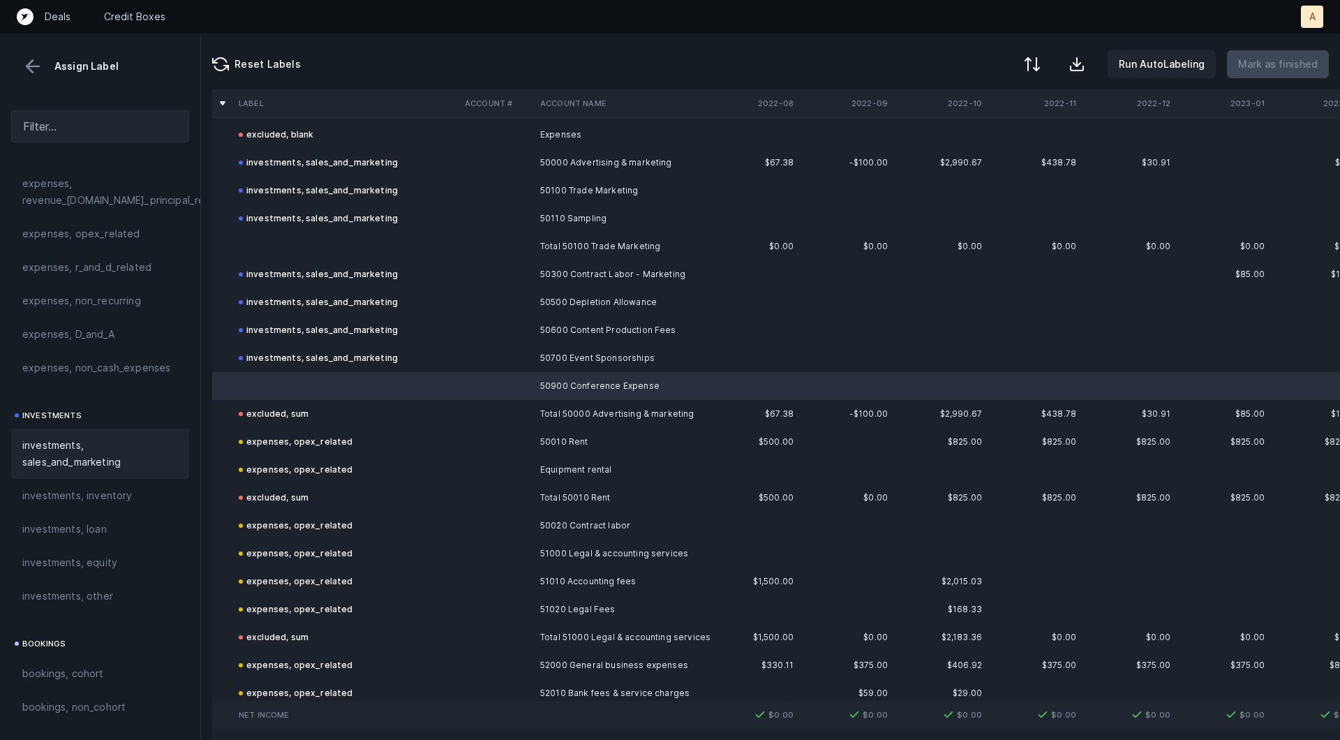
click at [102, 445] on span "investments, sales_and_marketing" at bounding box center [100, 453] width 156 height 33
click at [263, 241] on td at bounding box center [346, 246] width 226 height 28
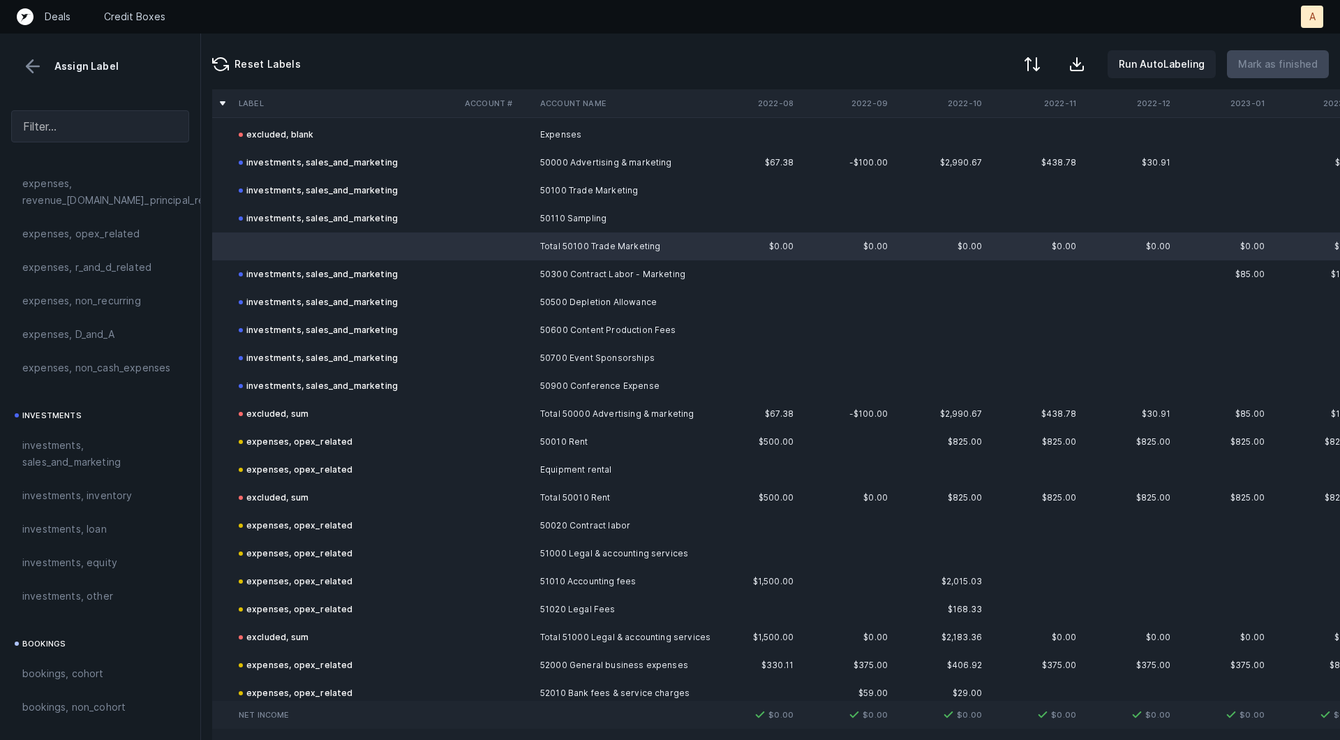
scroll to position [1562, 0]
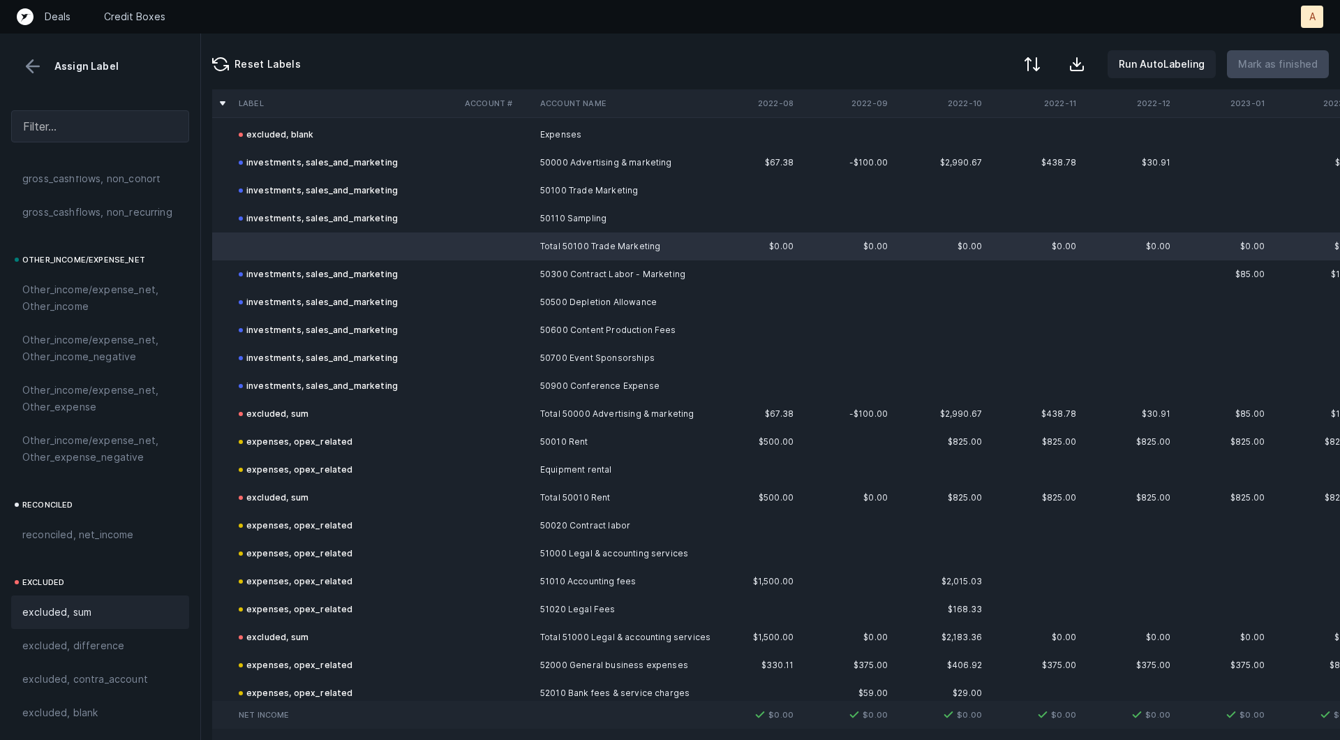
click at [68, 604] on span "excluded, sum" at bounding box center [56, 612] width 69 height 17
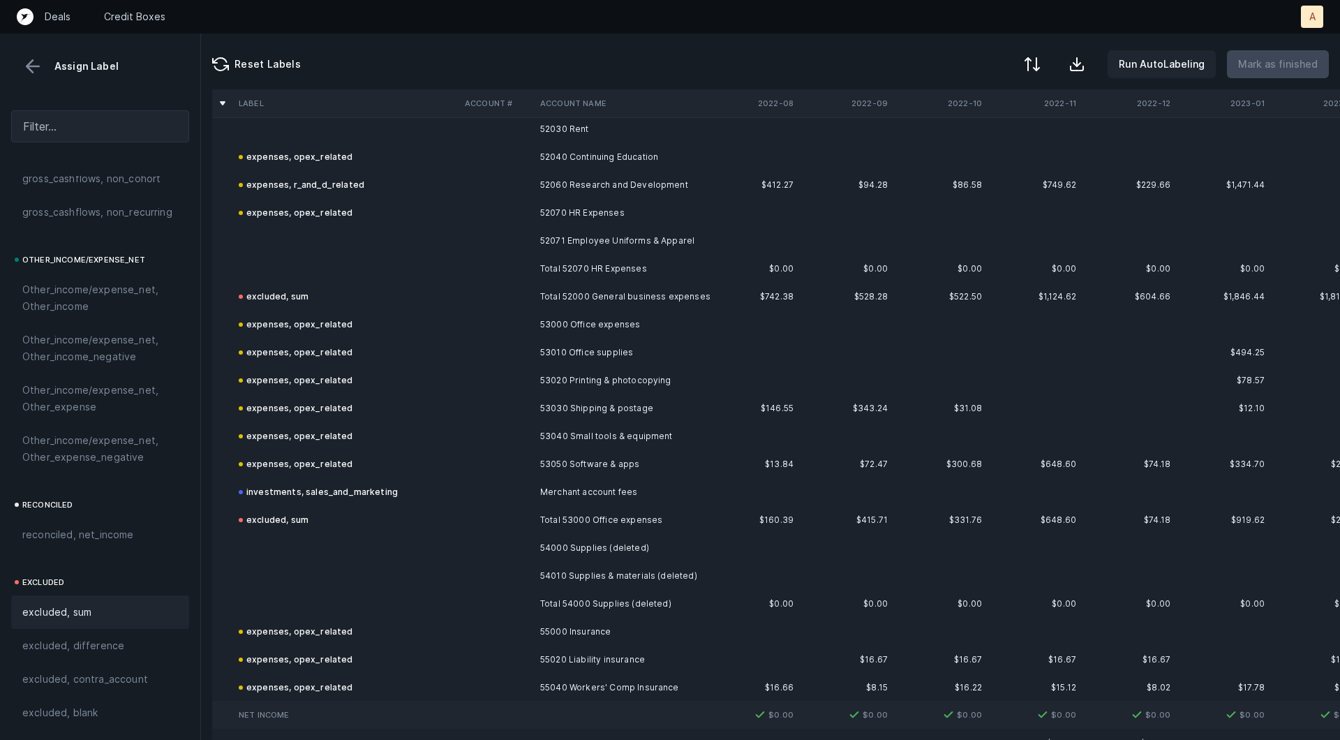
scroll to position [1133, 0]
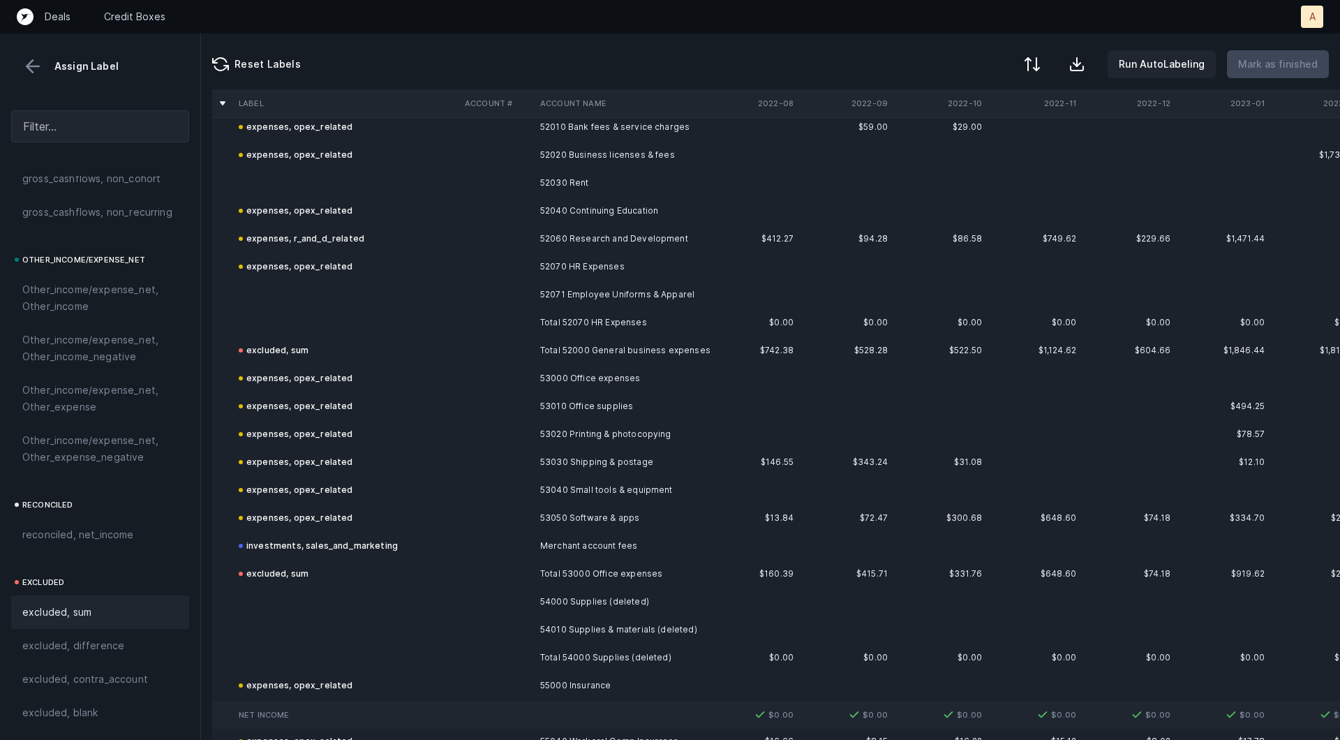
click at [401, 181] on td at bounding box center [346, 183] width 226 height 28
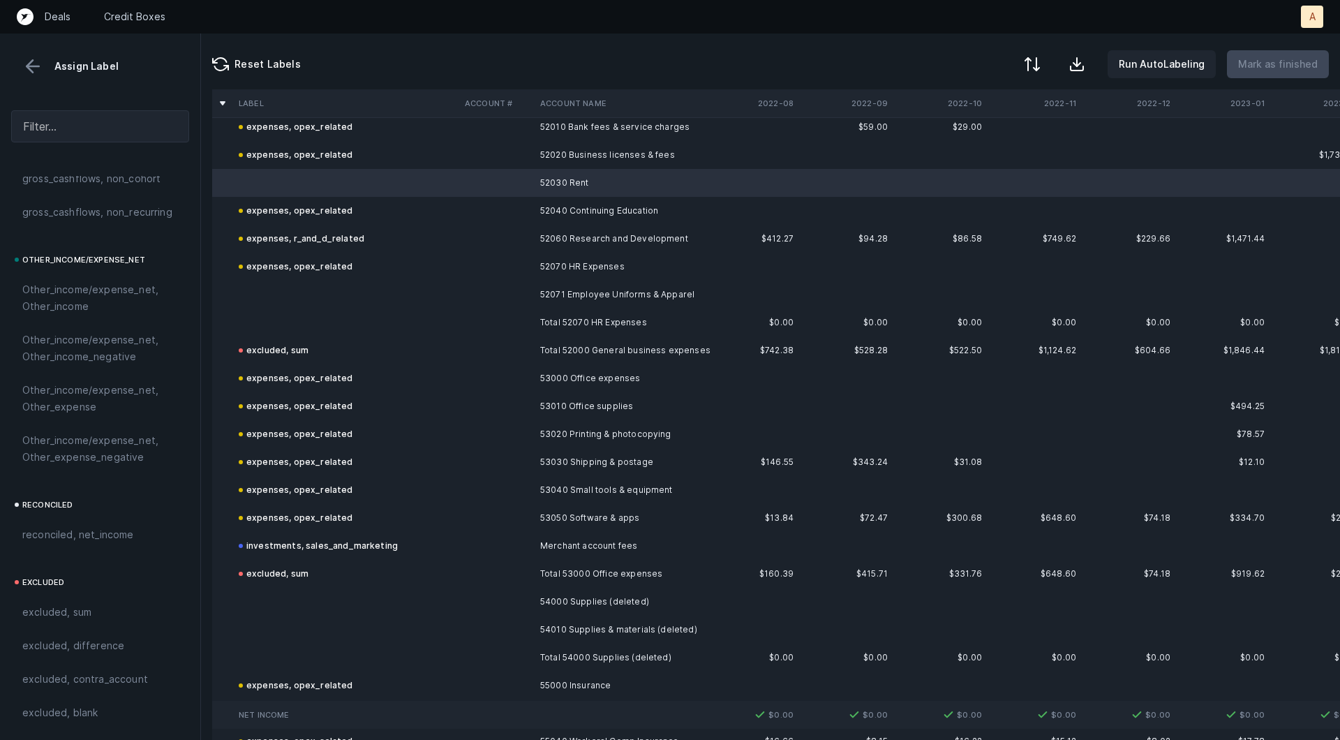
click at [331, 296] on td at bounding box center [346, 295] width 226 height 28
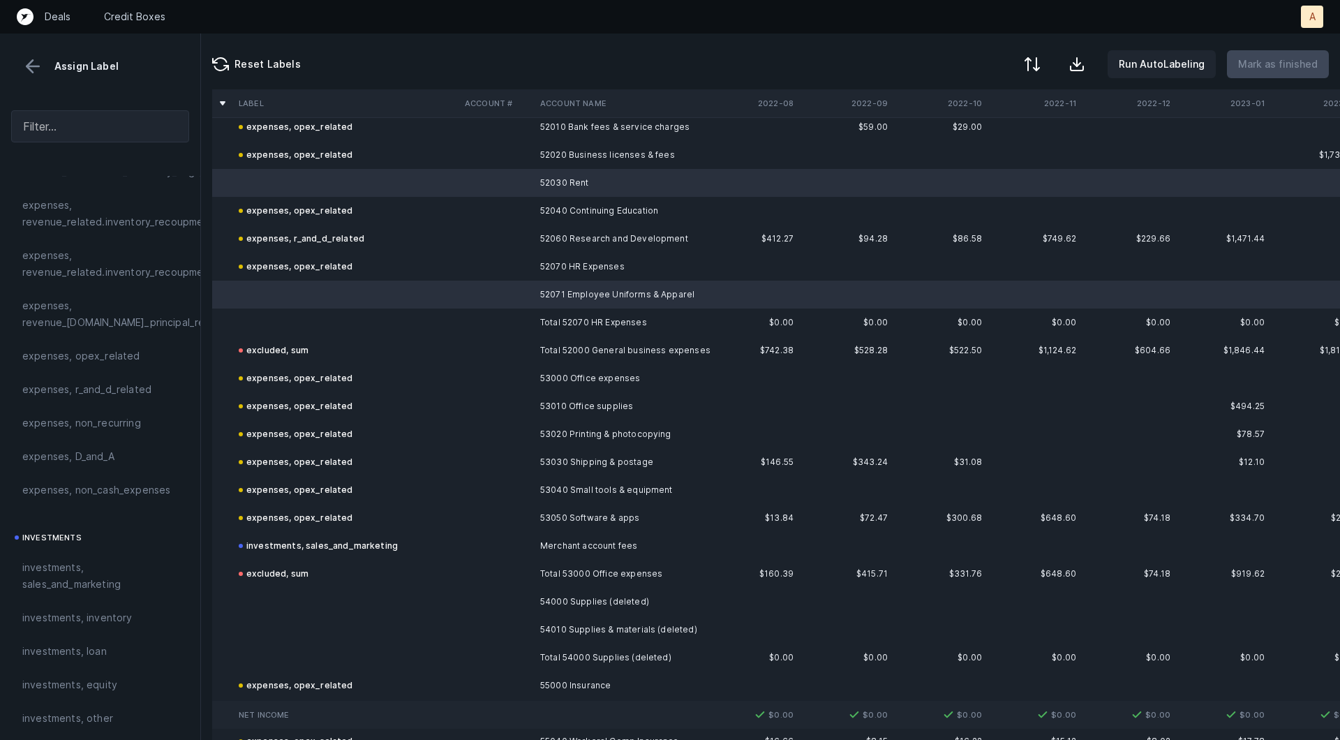
scroll to position [363, 0]
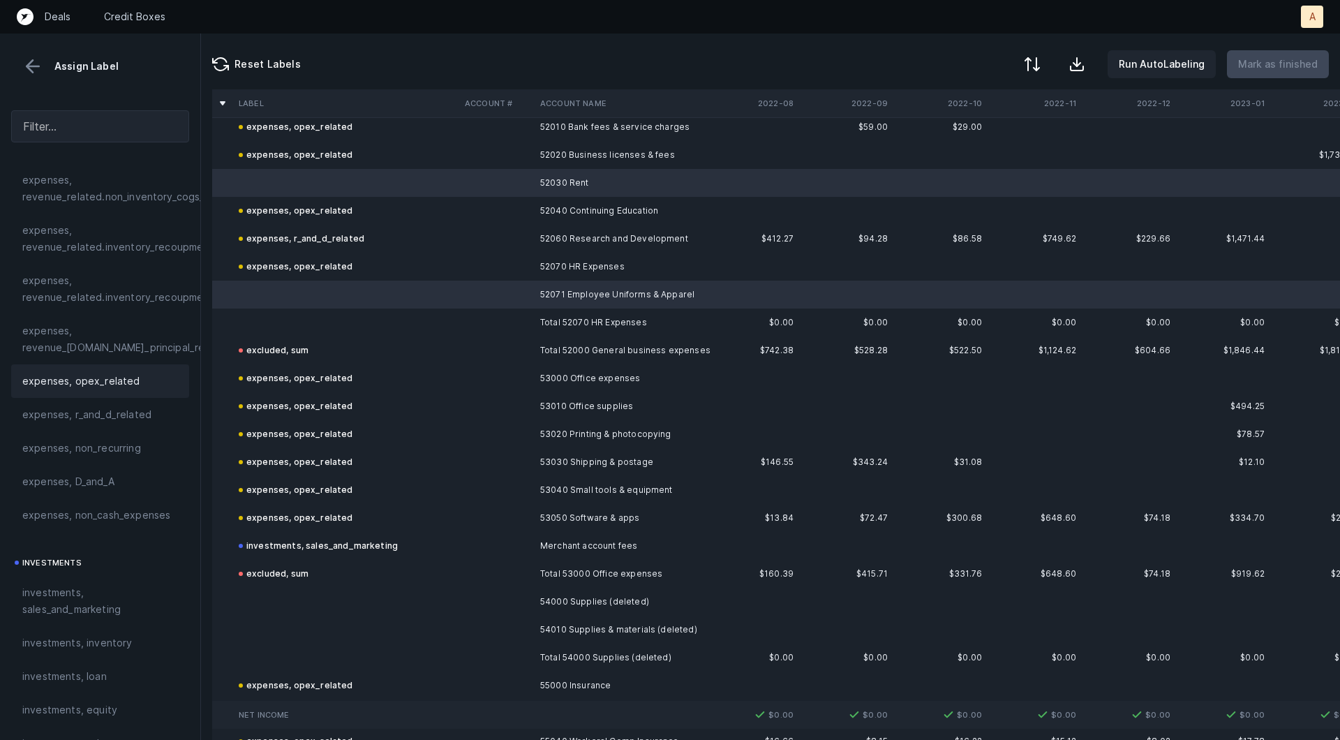
click at [67, 378] on span "expenses, opex_related" at bounding box center [81, 381] width 118 height 17
click at [267, 334] on td at bounding box center [346, 322] width 226 height 28
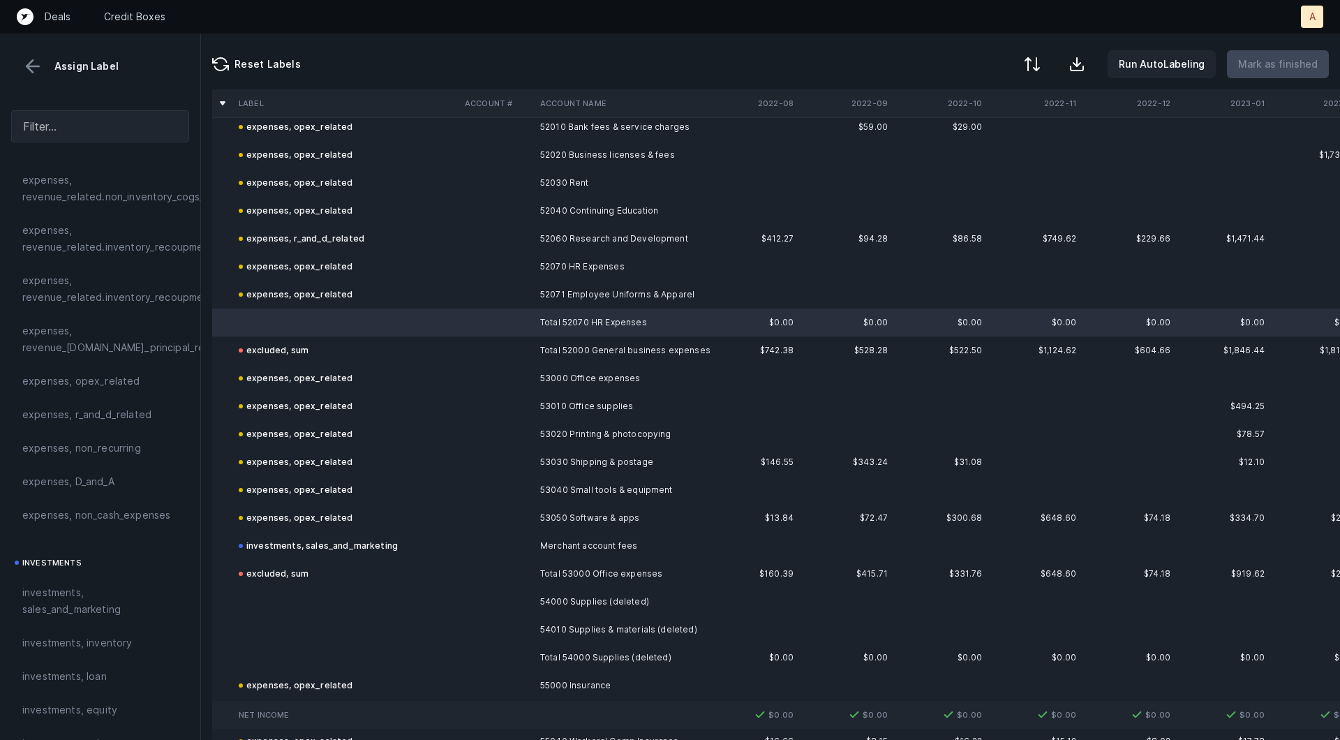
click at [300, 662] on td at bounding box center [346, 657] width 226 height 28
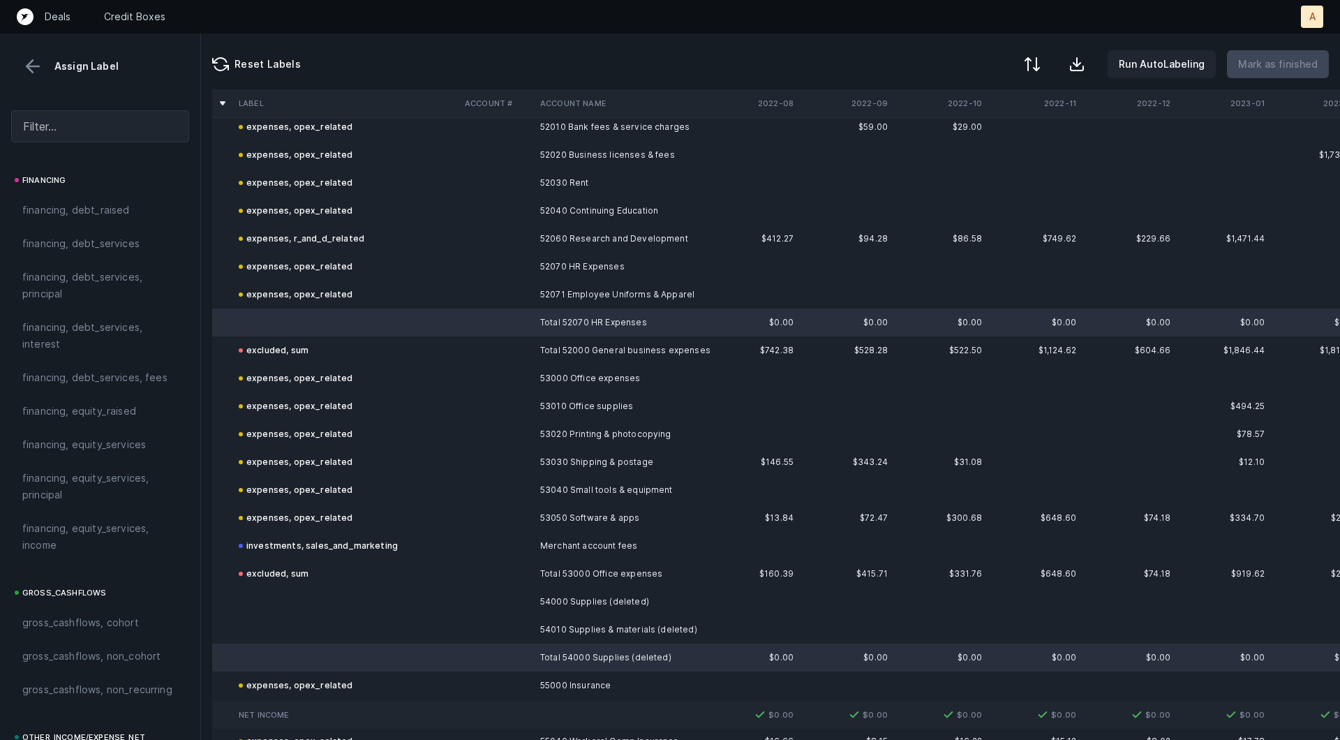
scroll to position [1562, 0]
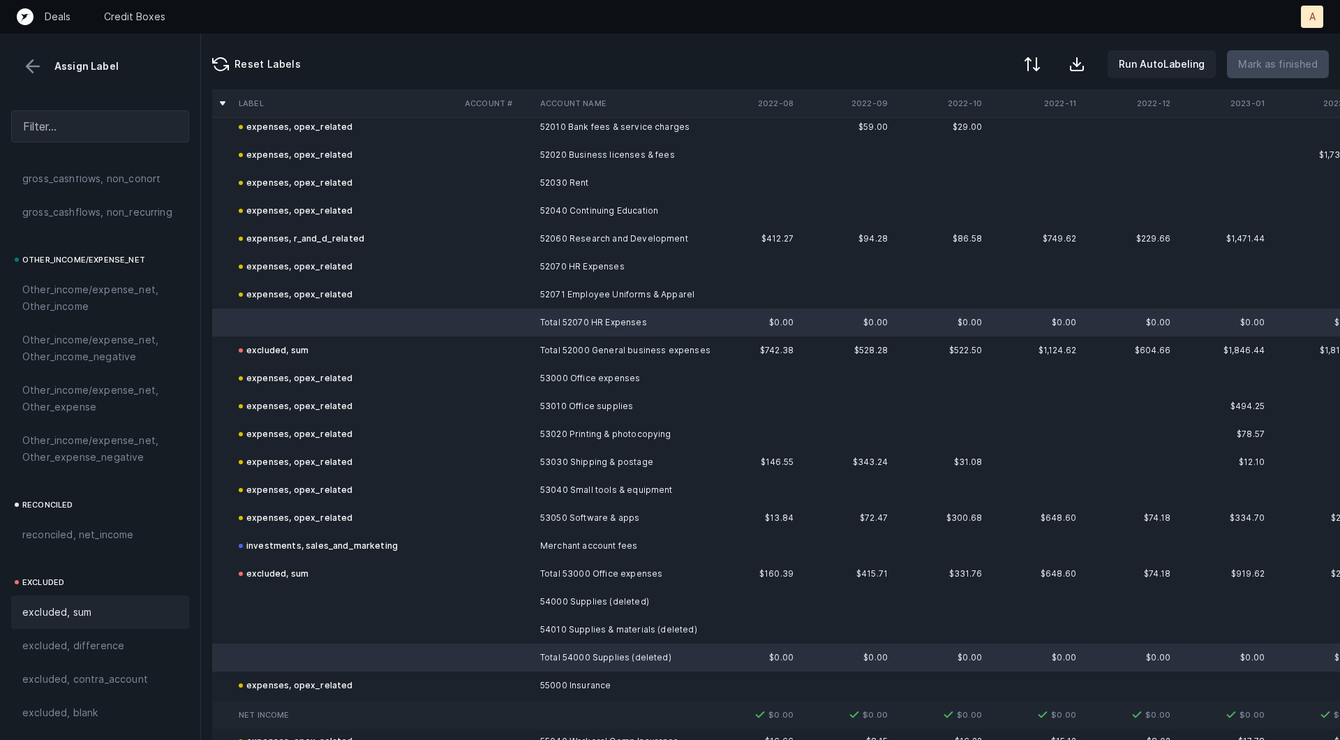
click at [81, 611] on span "excluded, sum" at bounding box center [56, 612] width 69 height 17
click at [255, 603] on td at bounding box center [346, 602] width 226 height 28
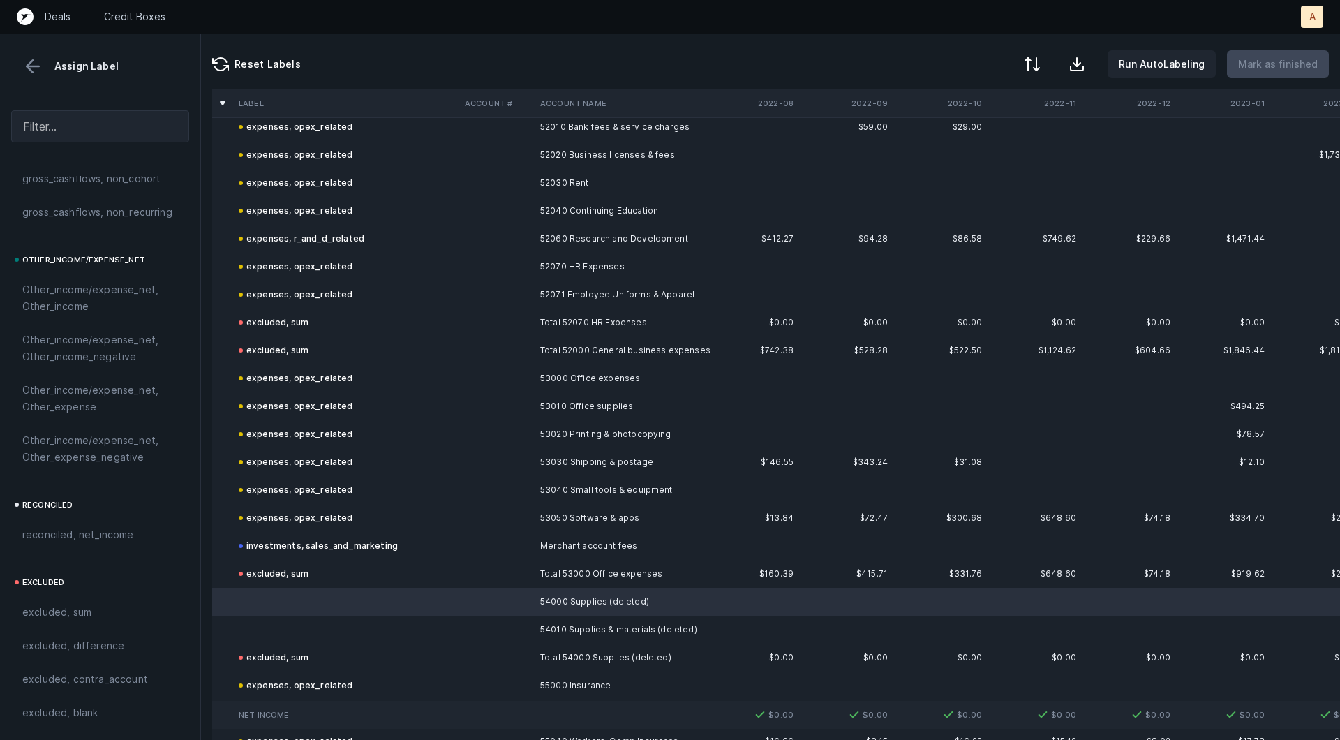
click at [259, 620] on td at bounding box center [346, 630] width 226 height 28
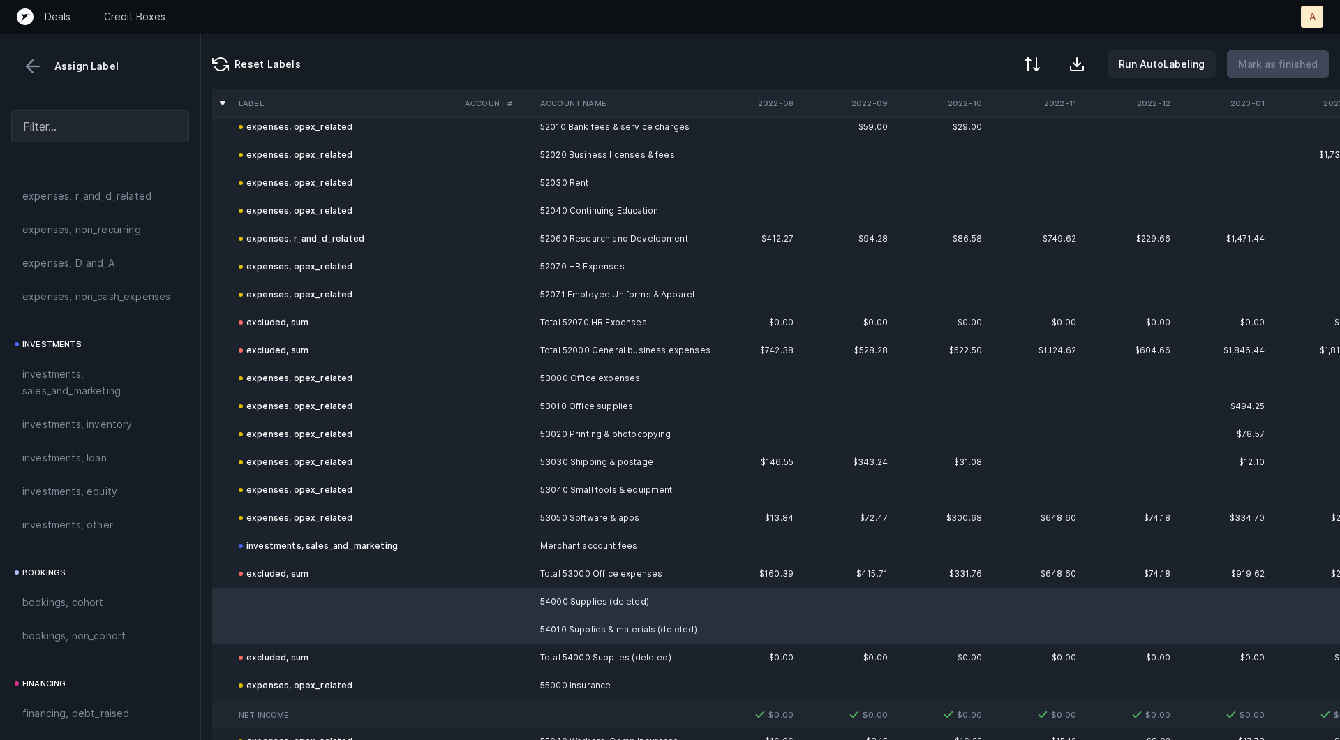
scroll to position [499, 0]
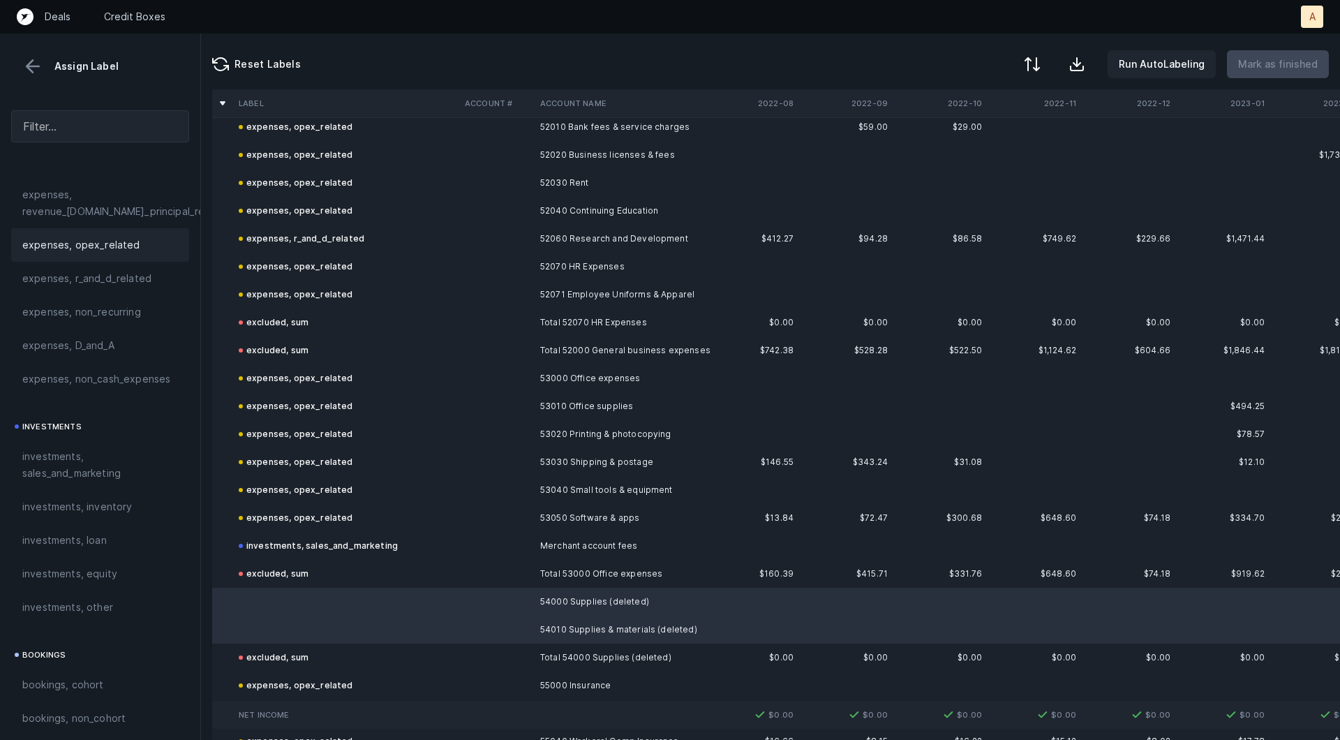
click at [110, 244] on span "expenses, opex_related" at bounding box center [81, 245] width 118 height 17
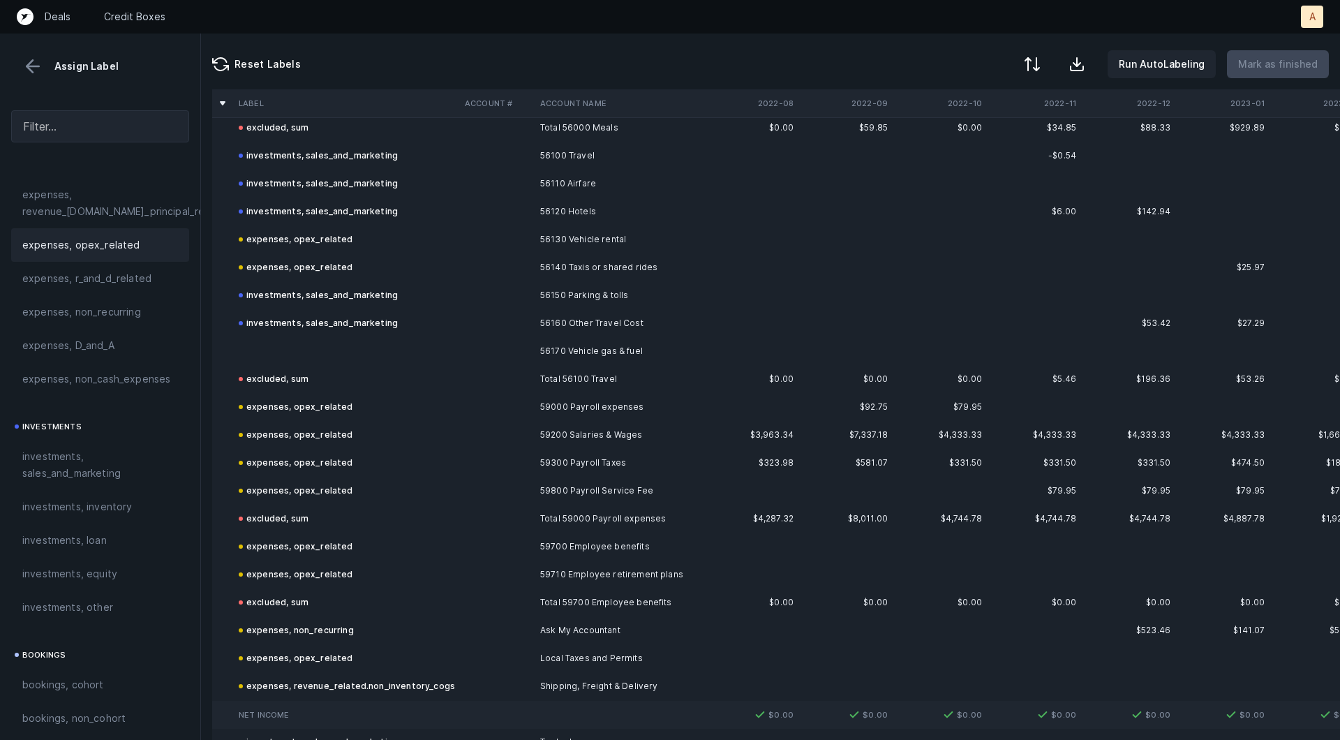
scroll to position [1991, 0]
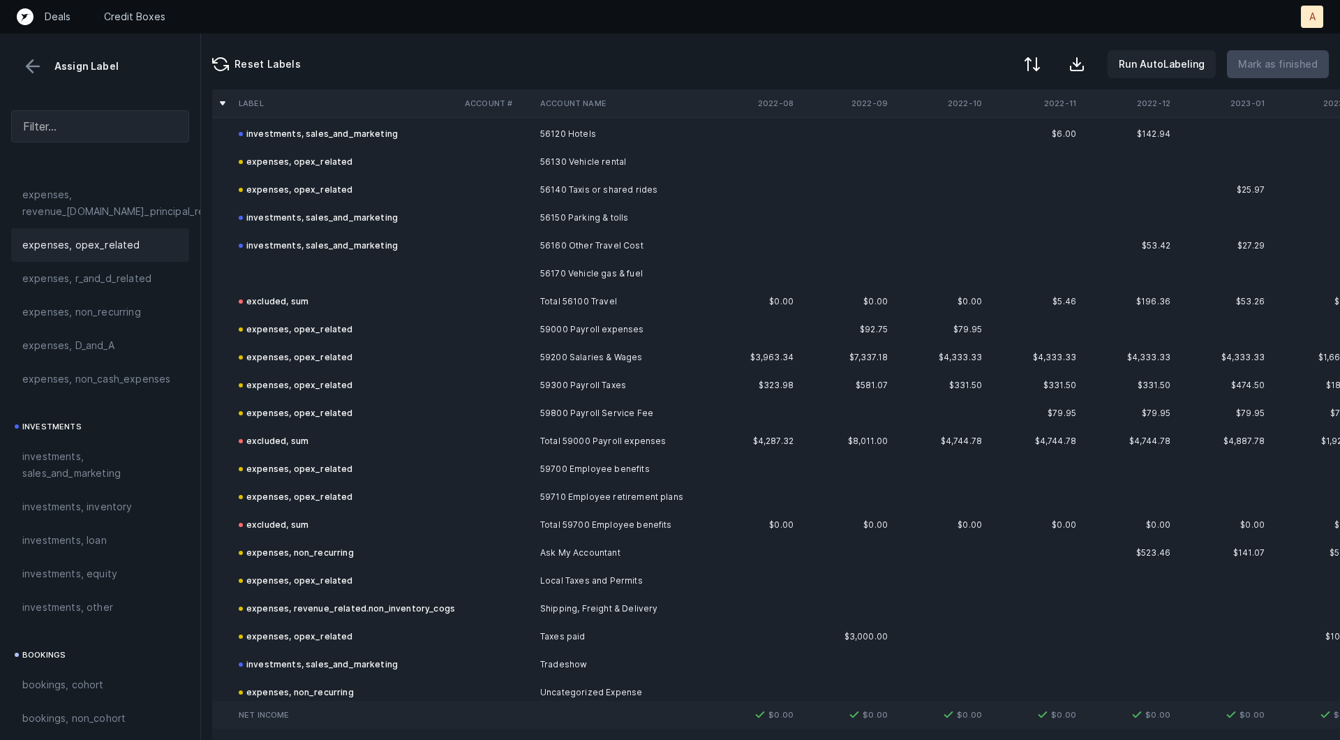
click at [636, 269] on td "56170 Vehicle gas & fuel" at bounding box center [620, 274] width 170 height 28
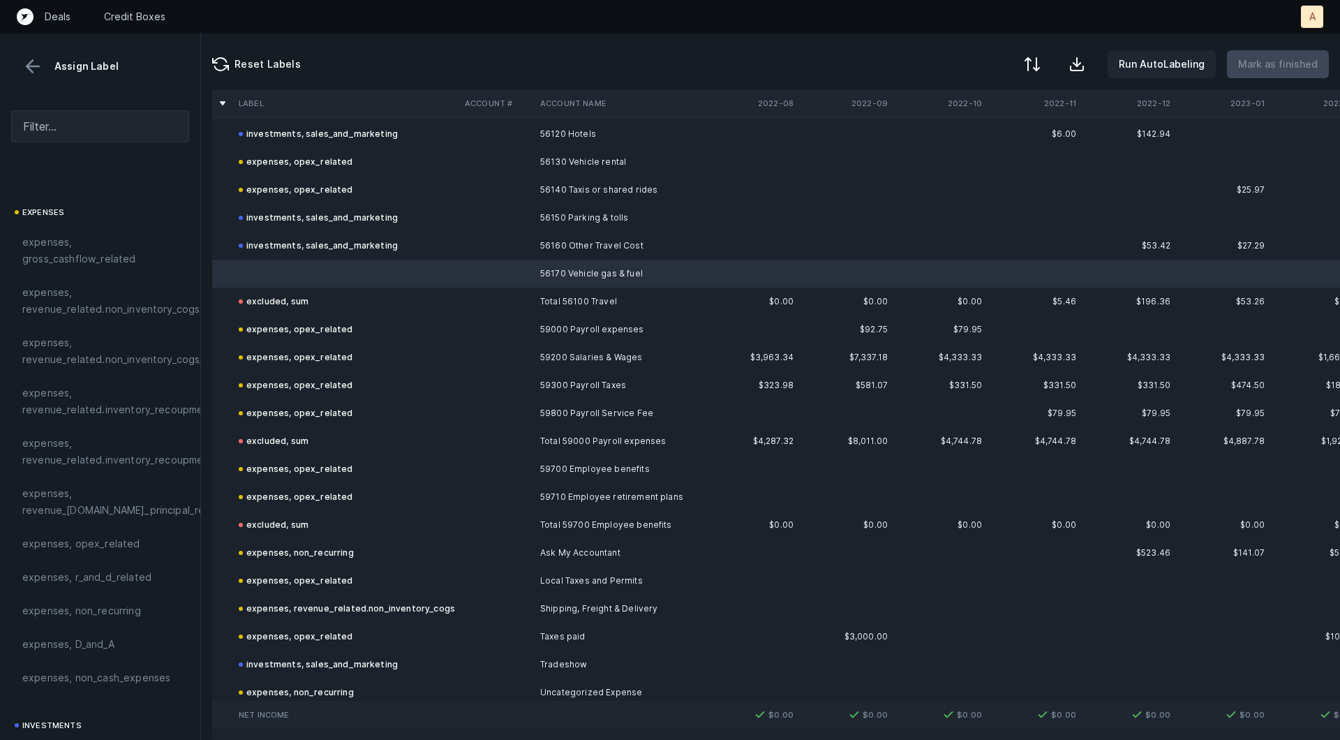
scroll to position [262, 0]
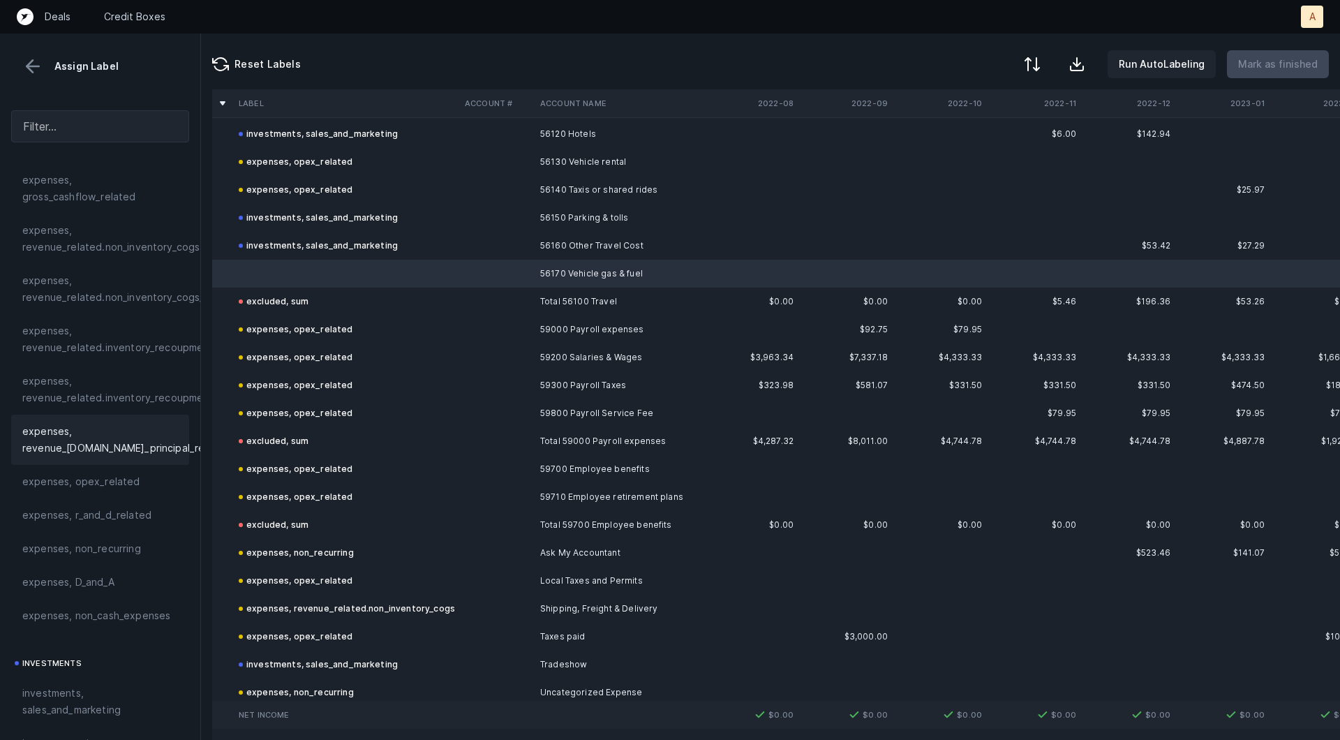
click at [79, 461] on div "expenses, revenue_[DOMAIN_NAME]_principal_recoupment" at bounding box center [100, 440] width 178 height 50
click at [70, 480] on span "expenses, opex_related" at bounding box center [81, 481] width 118 height 17
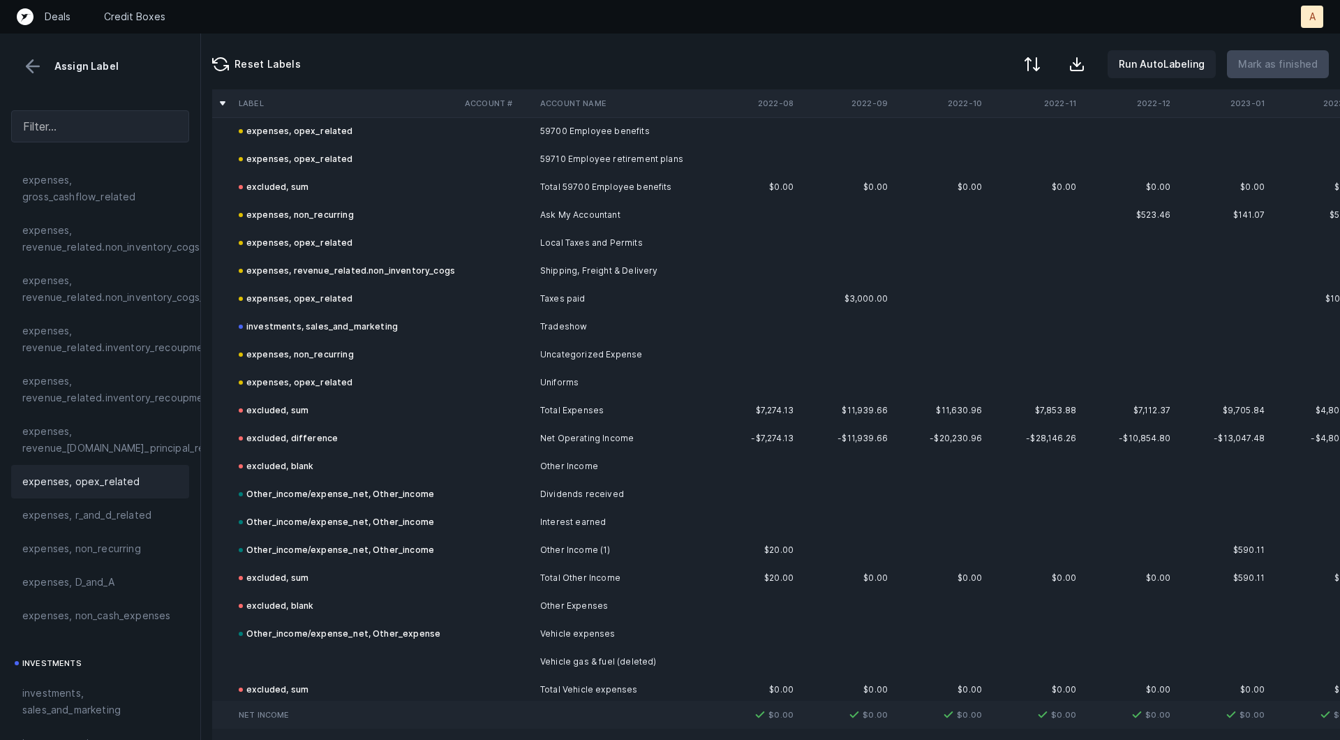
scroll to position [2427, 0]
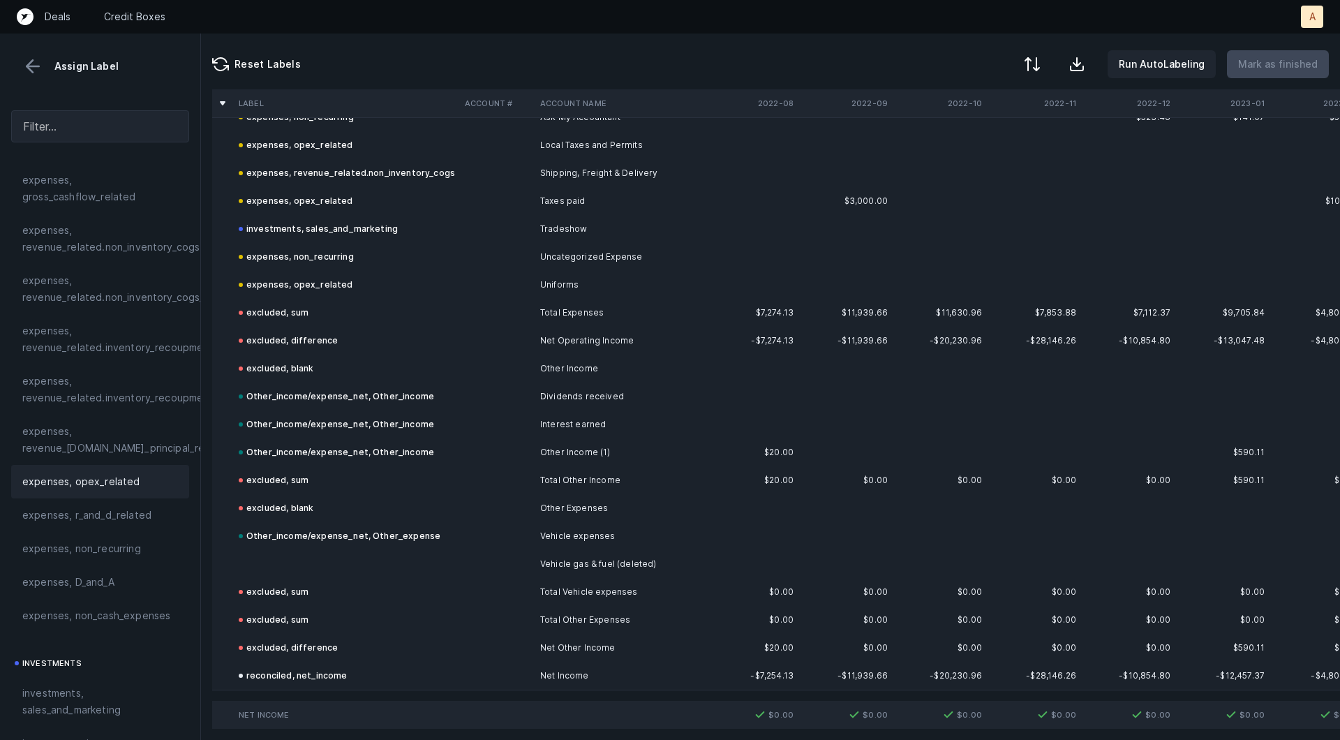
click at [272, 567] on td at bounding box center [346, 564] width 226 height 28
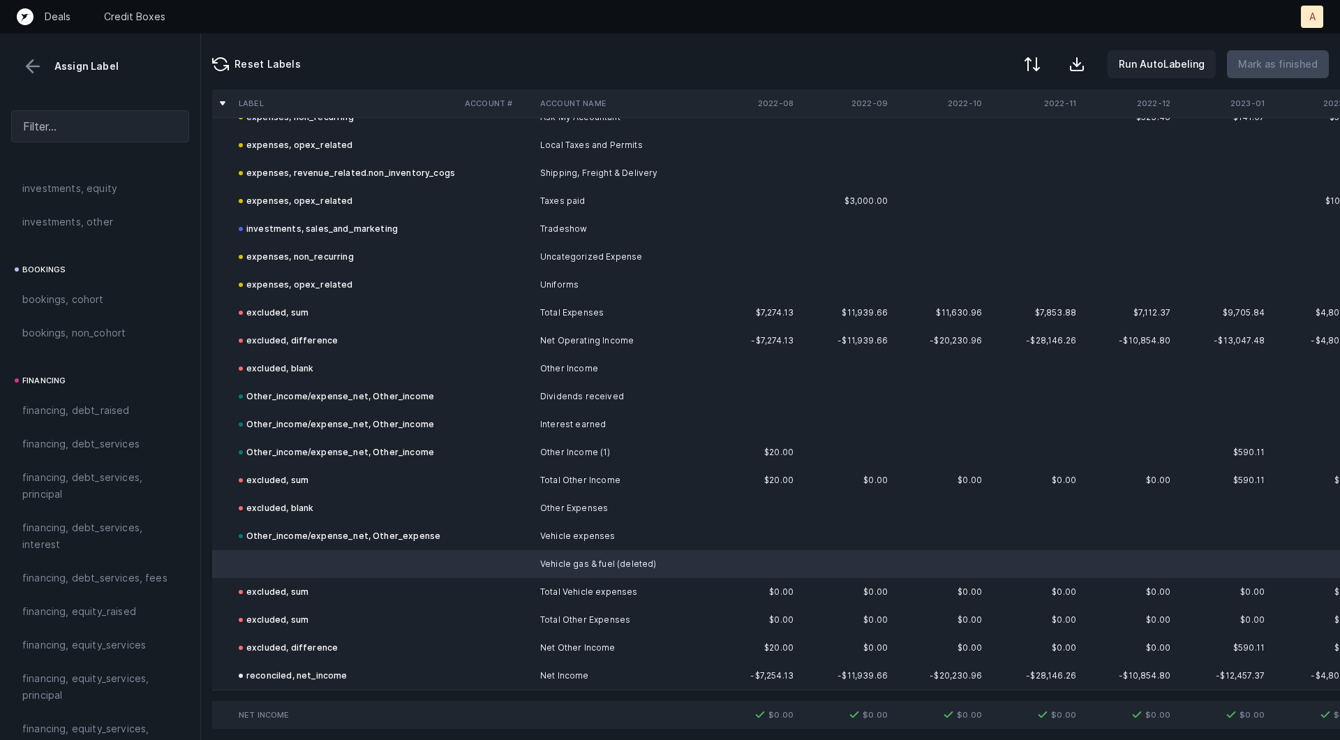
scroll to position [1562, 0]
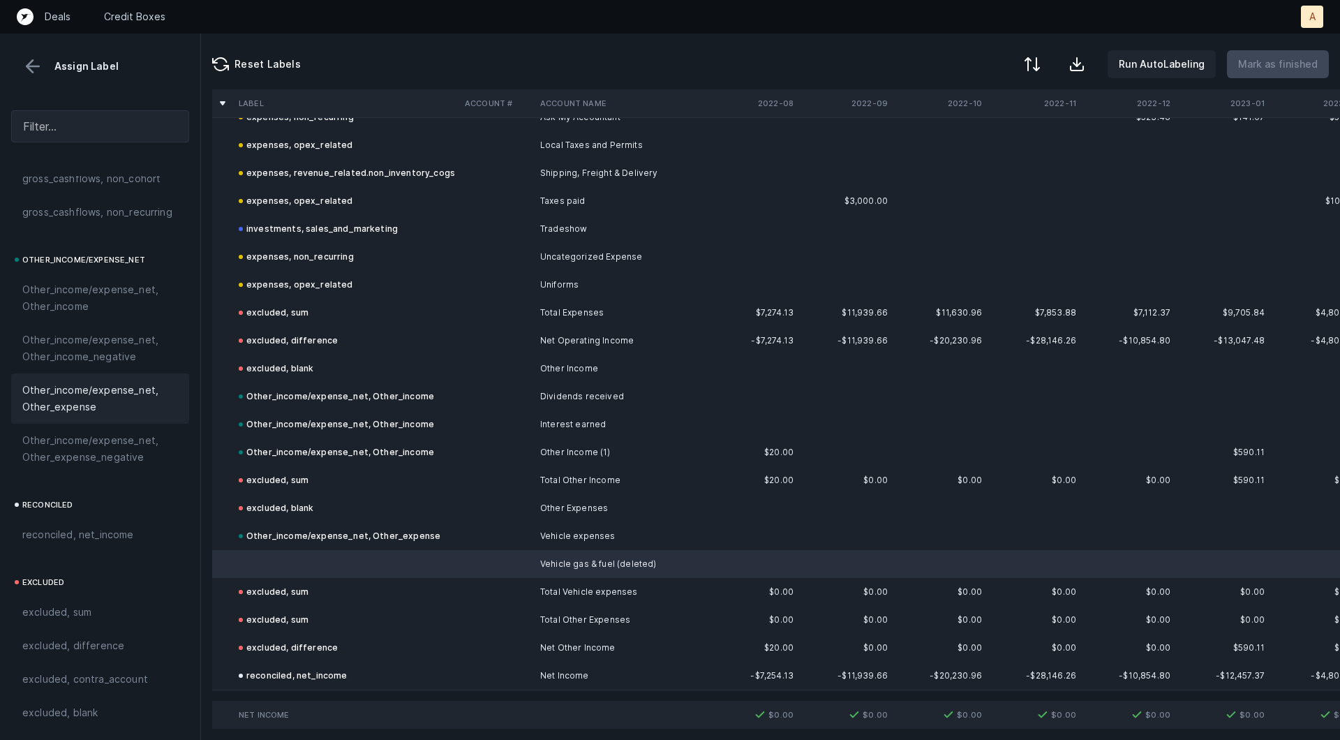
click at [73, 403] on span "Other_income/expense_net, Other_expense" at bounding box center [100, 398] width 156 height 33
click at [37, 56] on button at bounding box center [32, 66] width 21 height 21
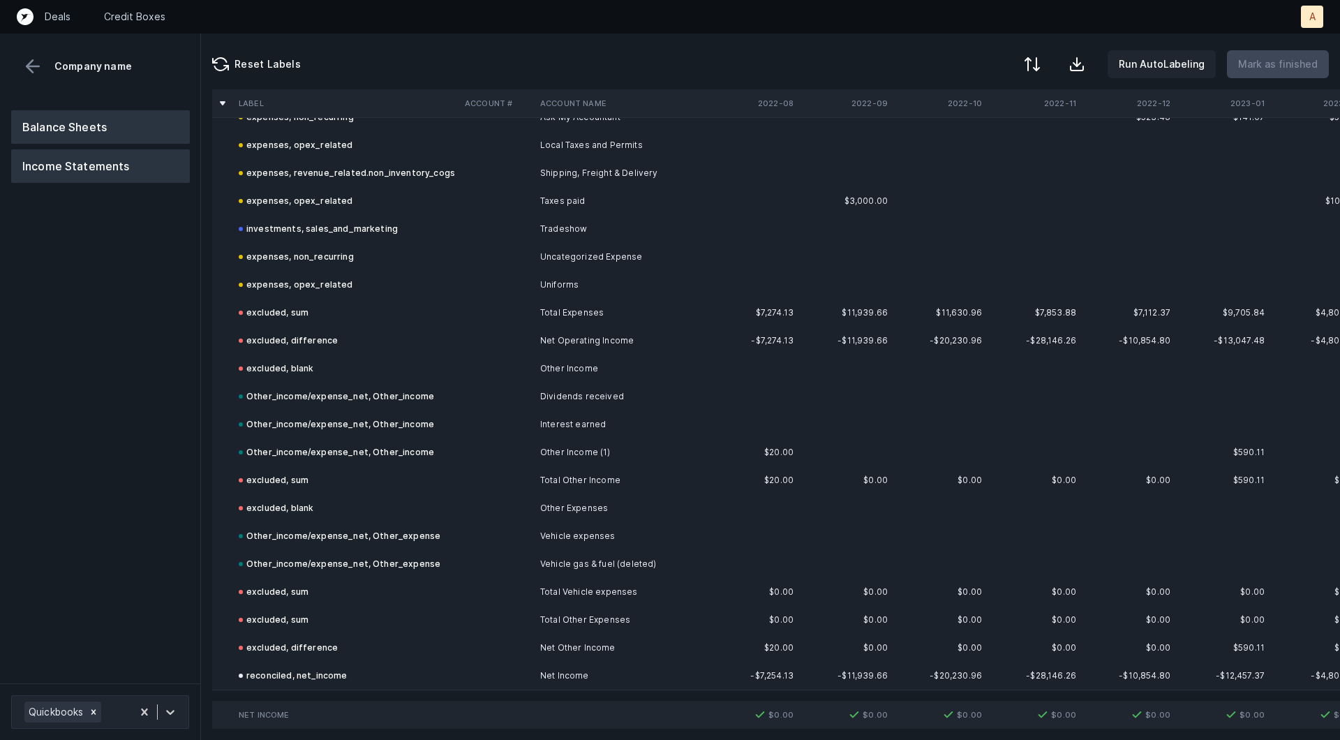
click at [64, 131] on button "Balance Sheets" at bounding box center [100, 126] width 179 height 33
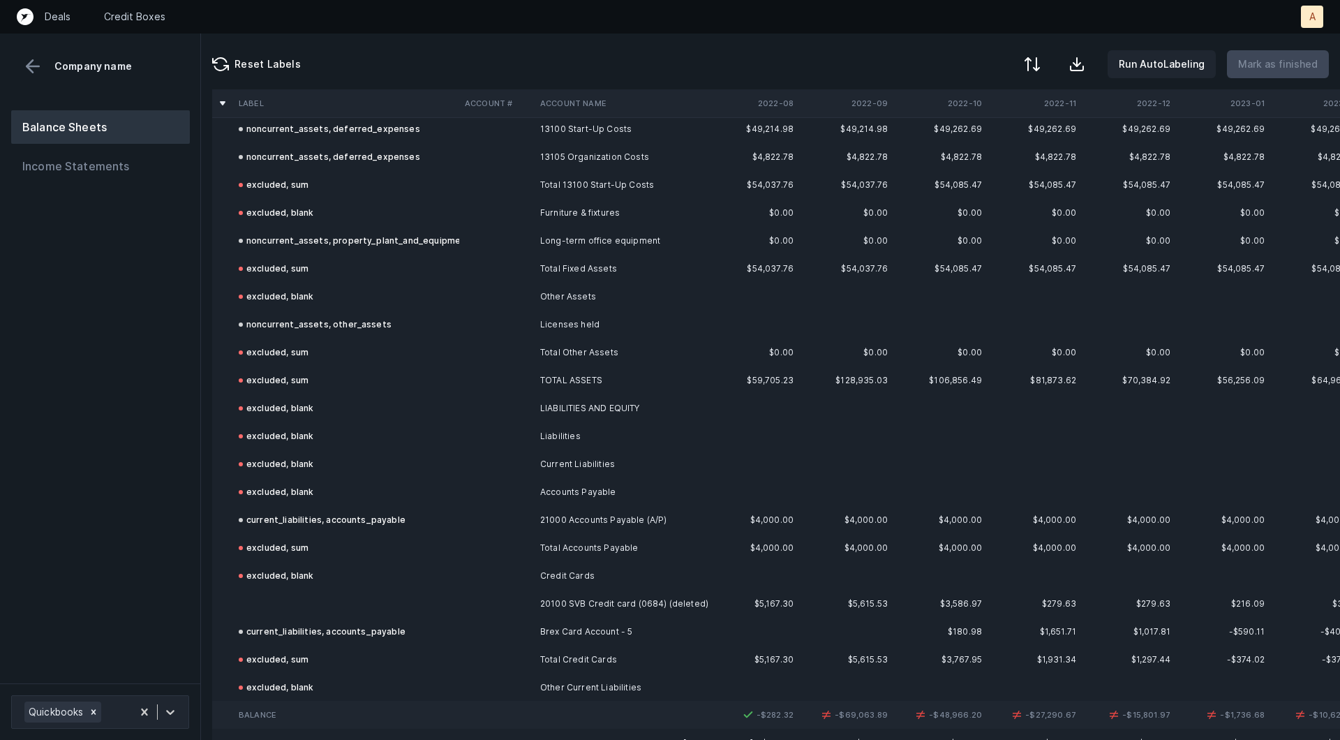
scroll to position [1131, 0]
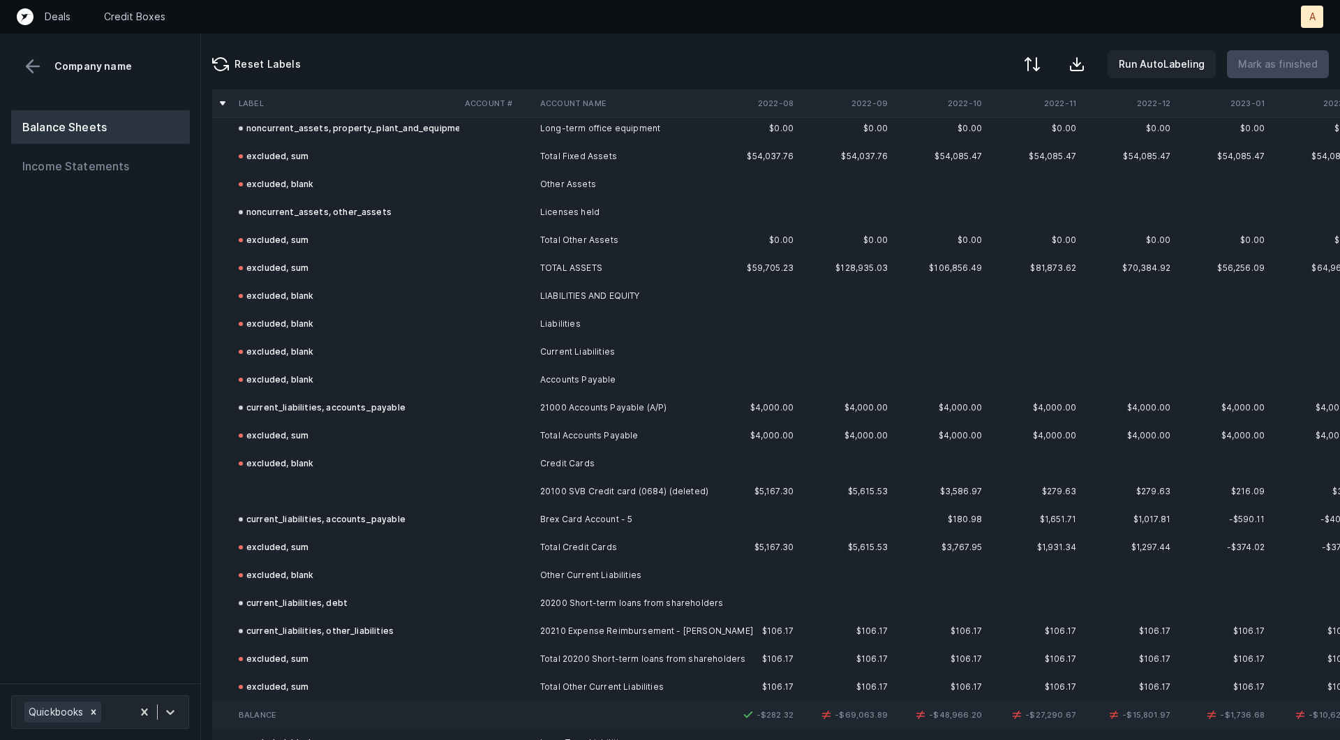
click at [299, 491] on td at bounding box center [346, 491] width 226 height 28
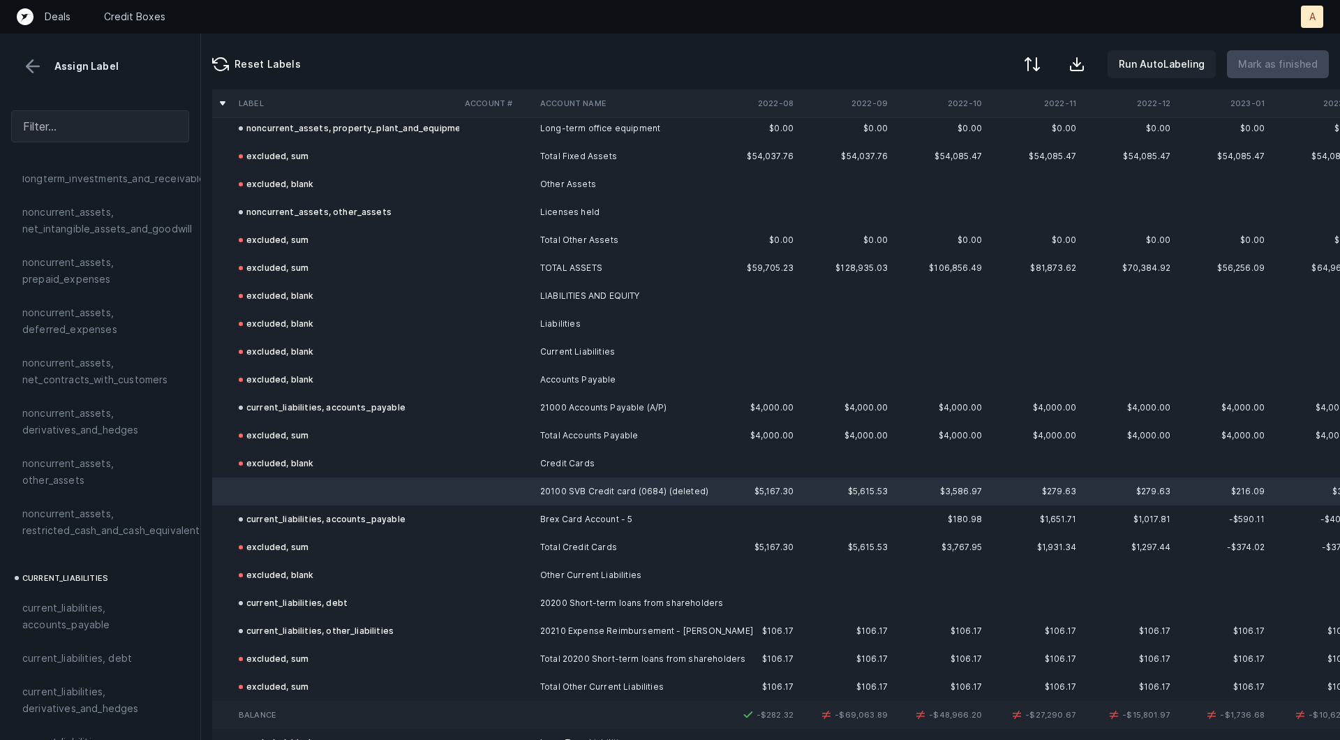
scroll to position [560, 0]
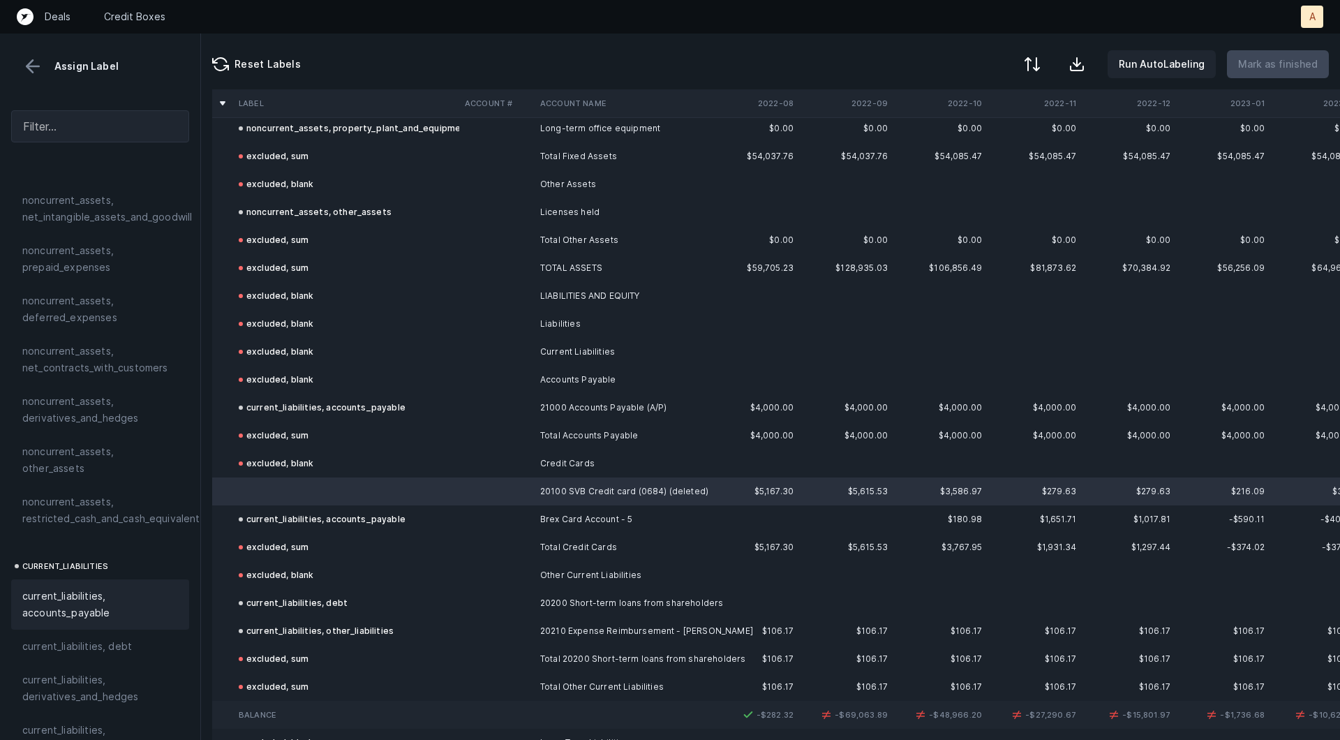
click at [100, 588] on span "current_liabilities, accounts_payable" at bounding box center [100, 604] width 156 height 33
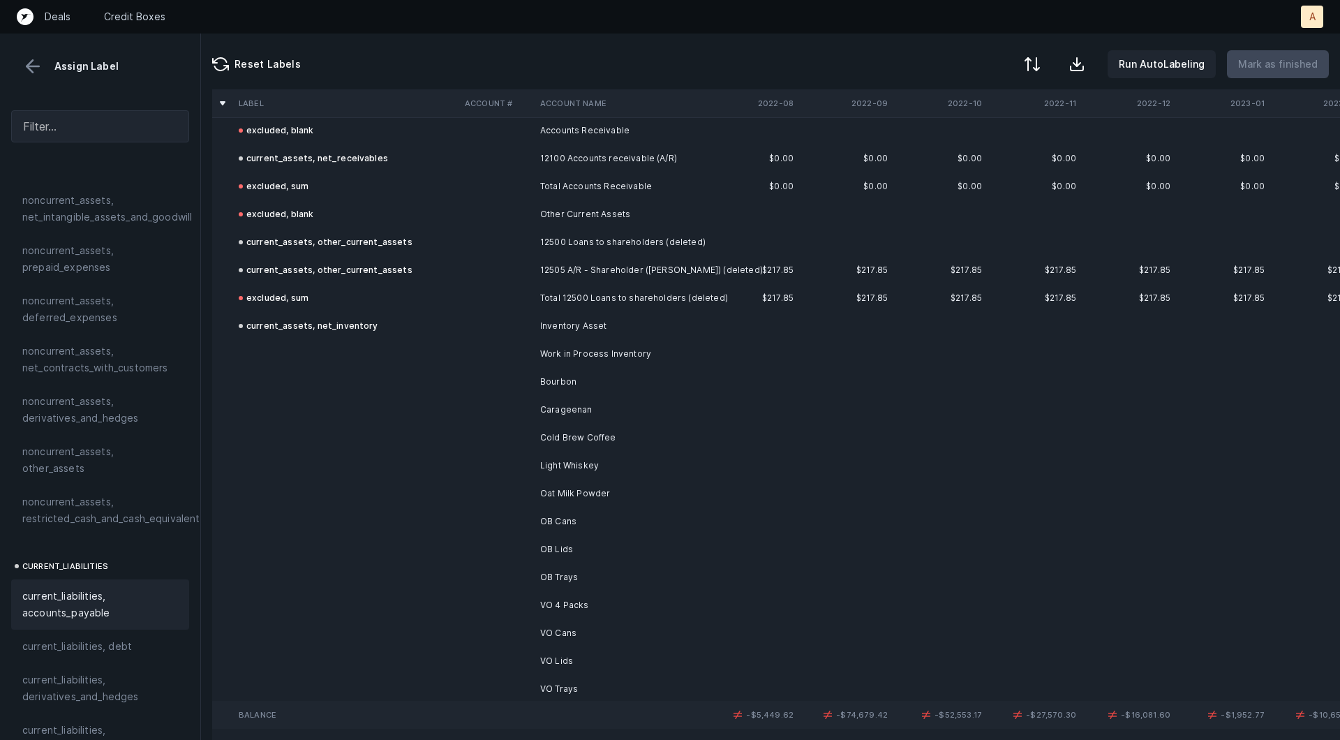
scroll to position [244, 0]
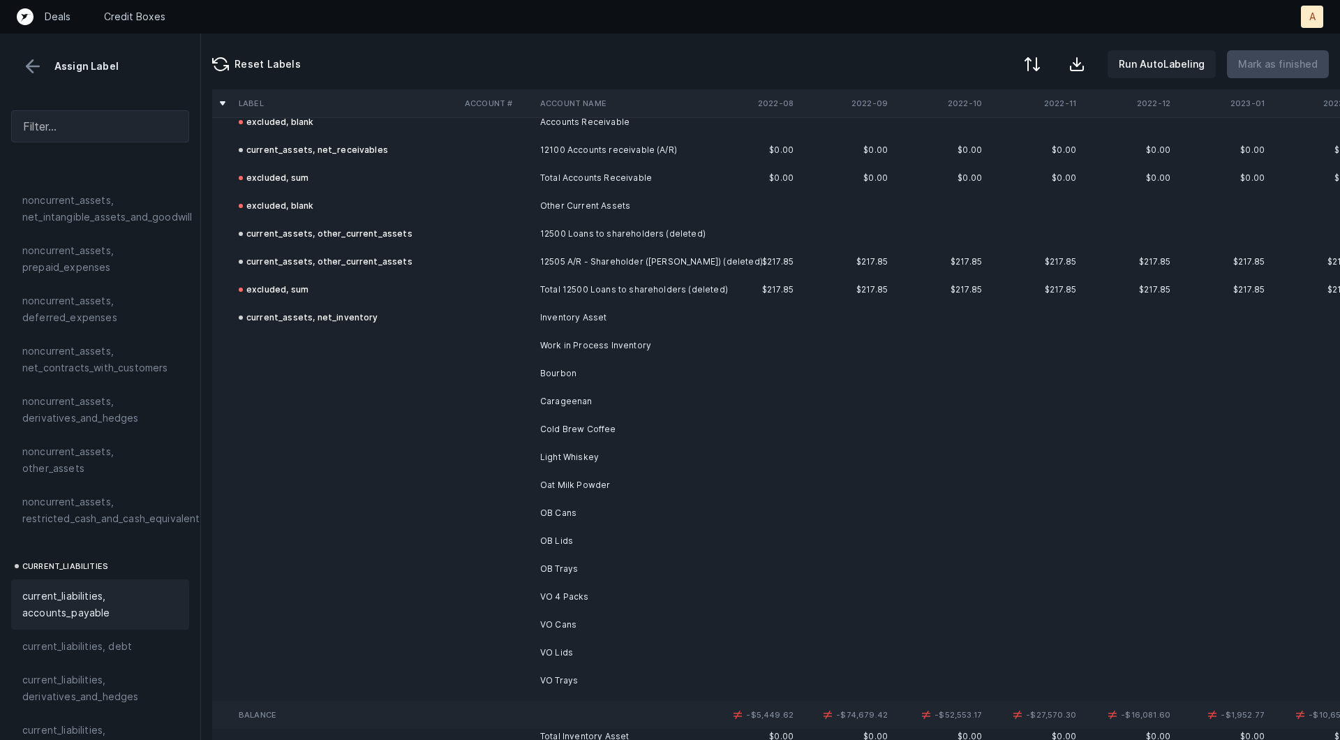
click at [563, 342] on td "Work in Process Inventory" at bounding box center [620, 346] width 170 height 28
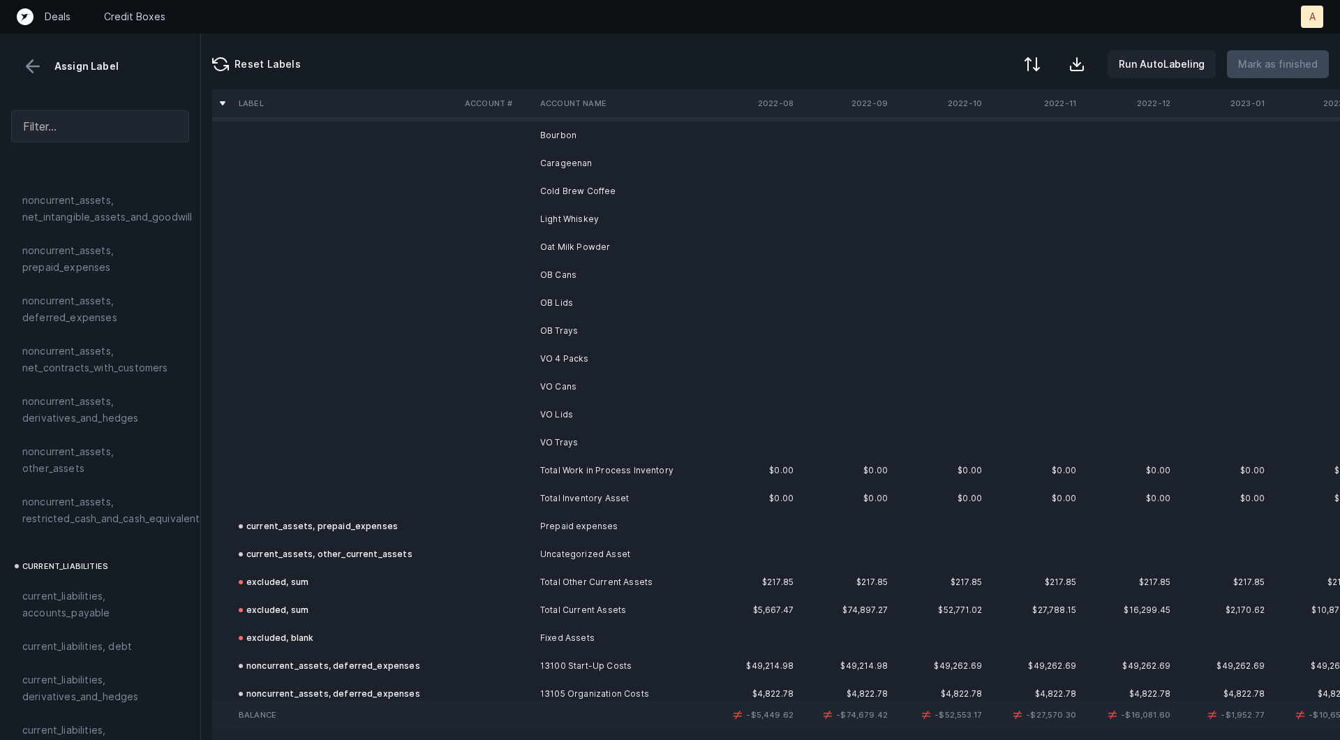
scroll to position [503, 0]
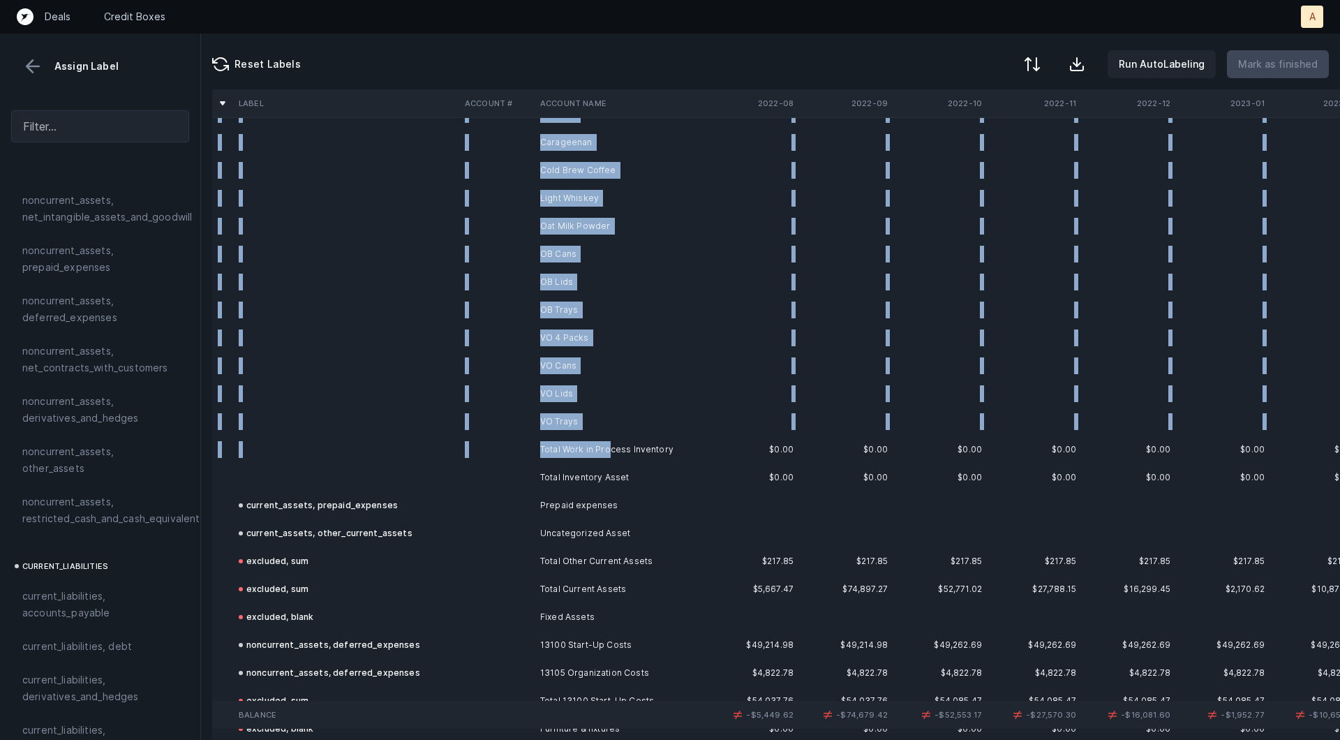
click at [606, 449] on td "Total Work in Process Inventory" at bounding box center [620, 449] width 170 height 28
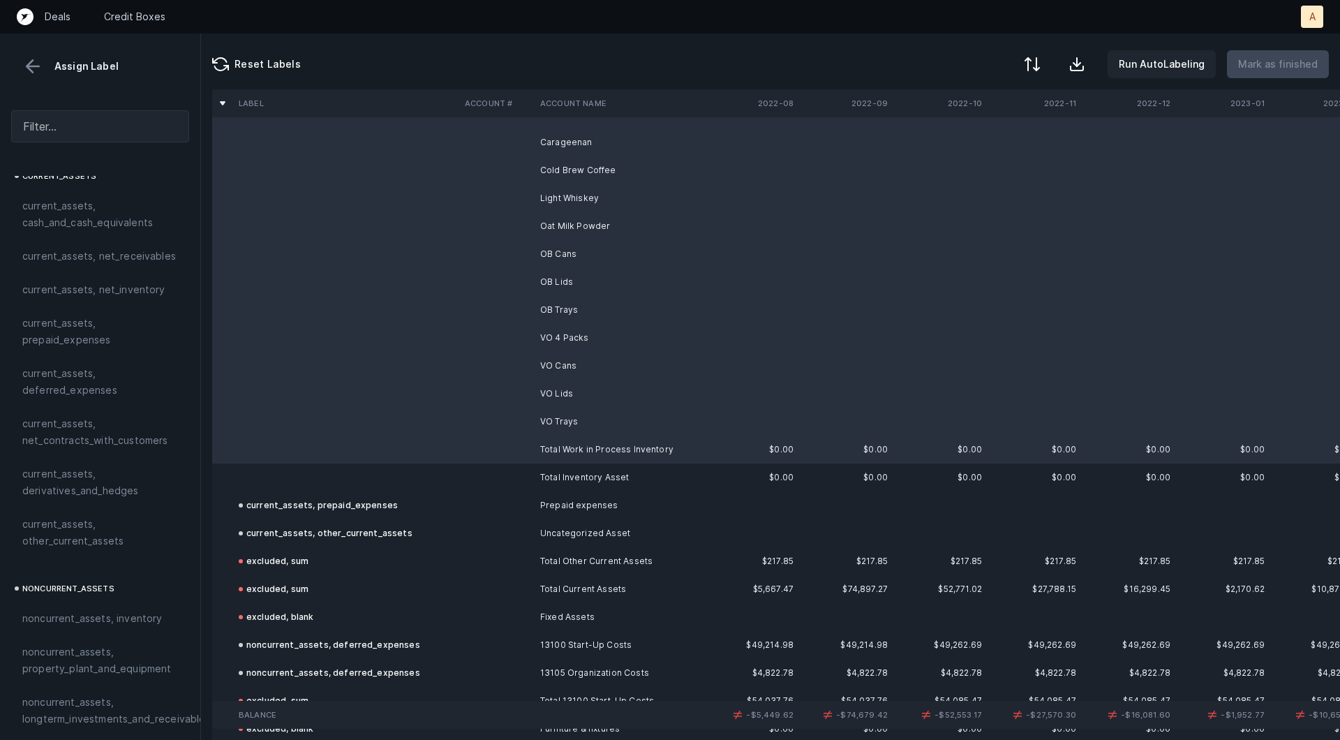
scroll to position [0, 0]
click at [91, 299] on span "current_assets, net_inventory" at bounding box center [93, 298] width 143 height 17
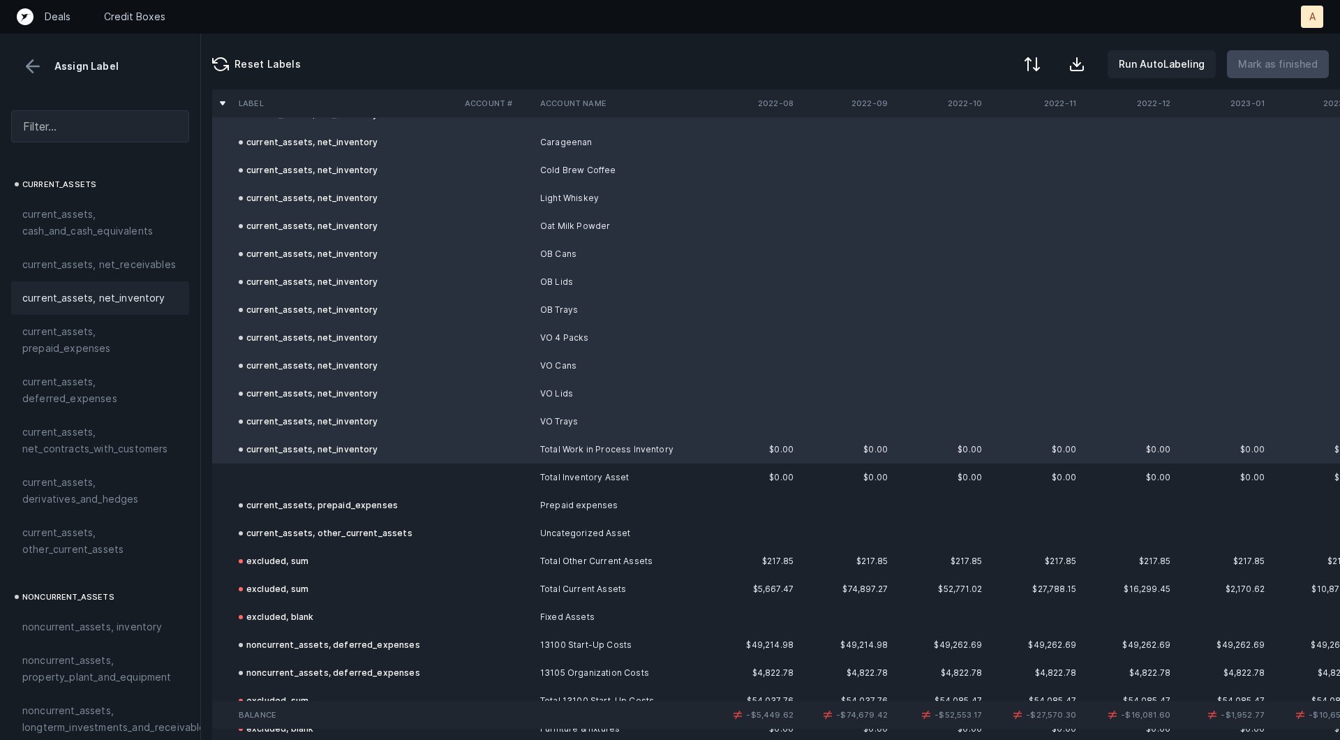
click at [245, 470] on td at bounding box center [346, 477] width 226 height 28
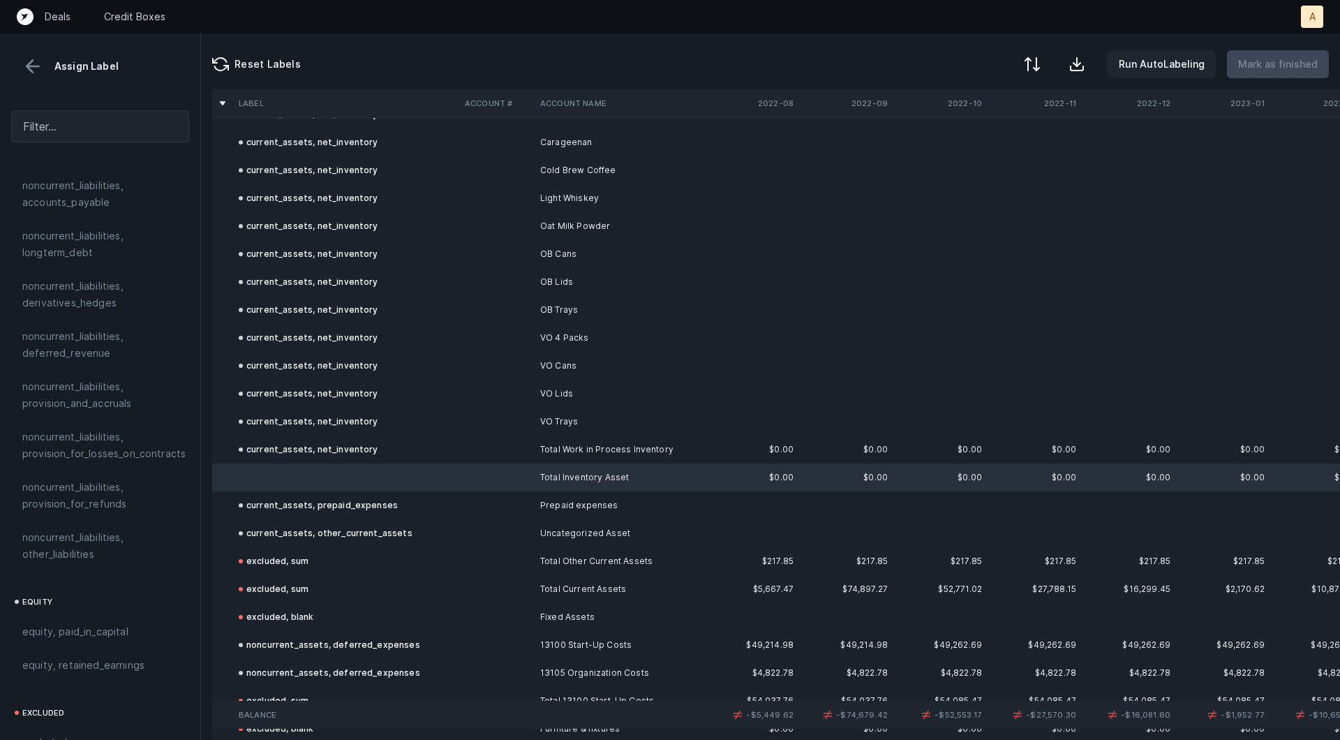
scroll to position [1513, 0]
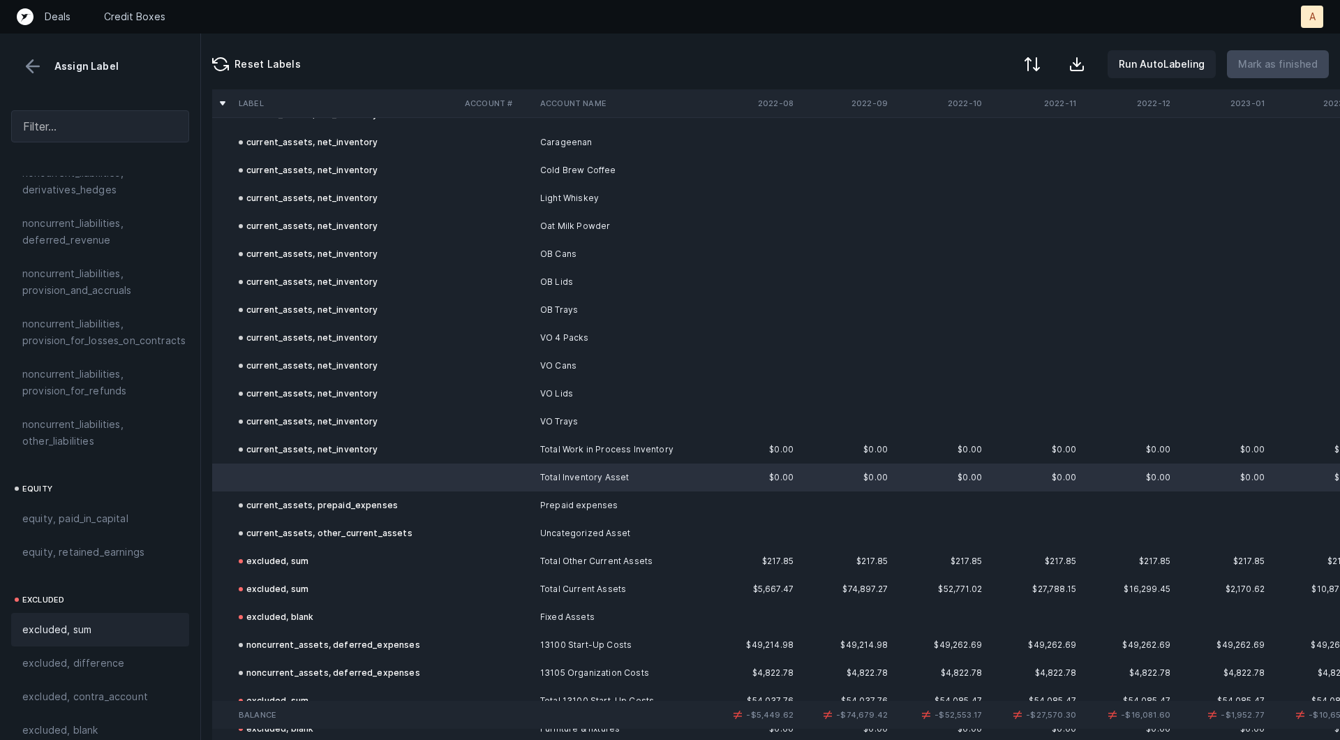
click at [40, 621] on span "excluded, sum" at bounding box center [56, 629] width 69 height 17
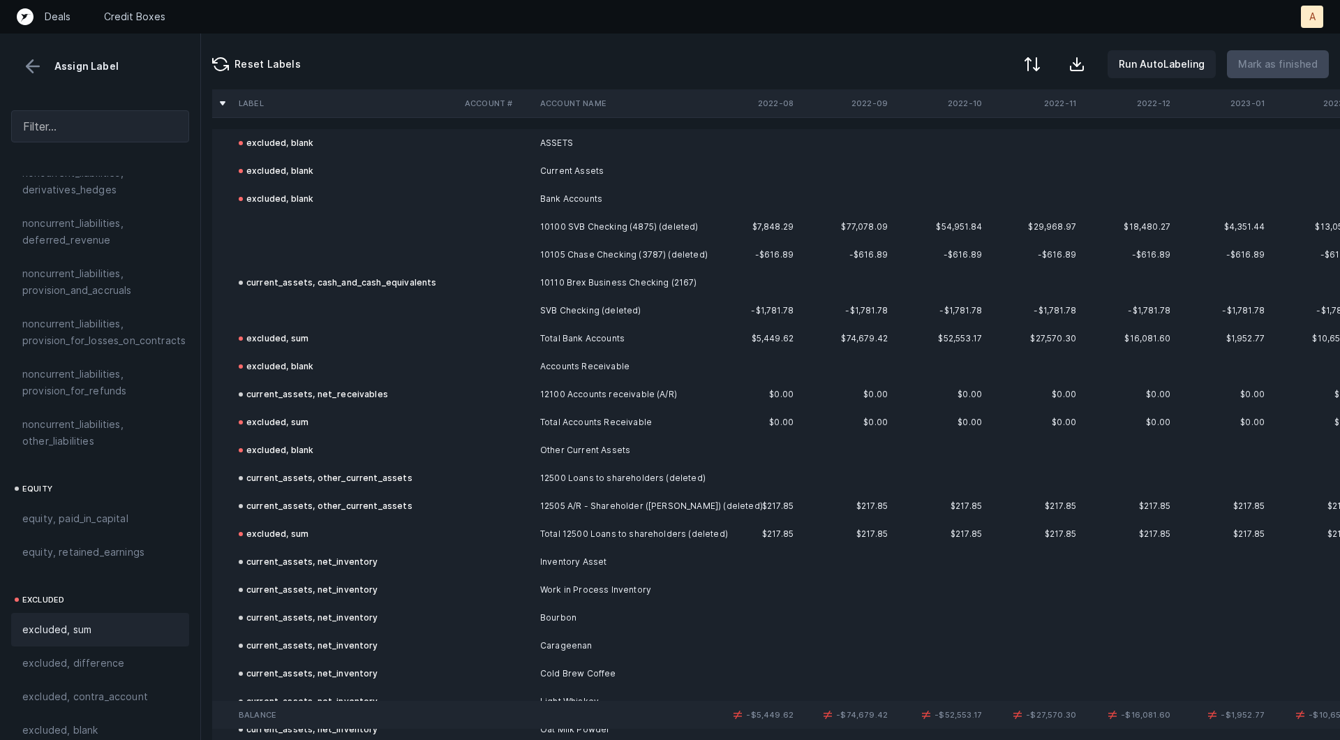
click at [388, 299] on td at bounding box center [346, 311] width 226 height 28
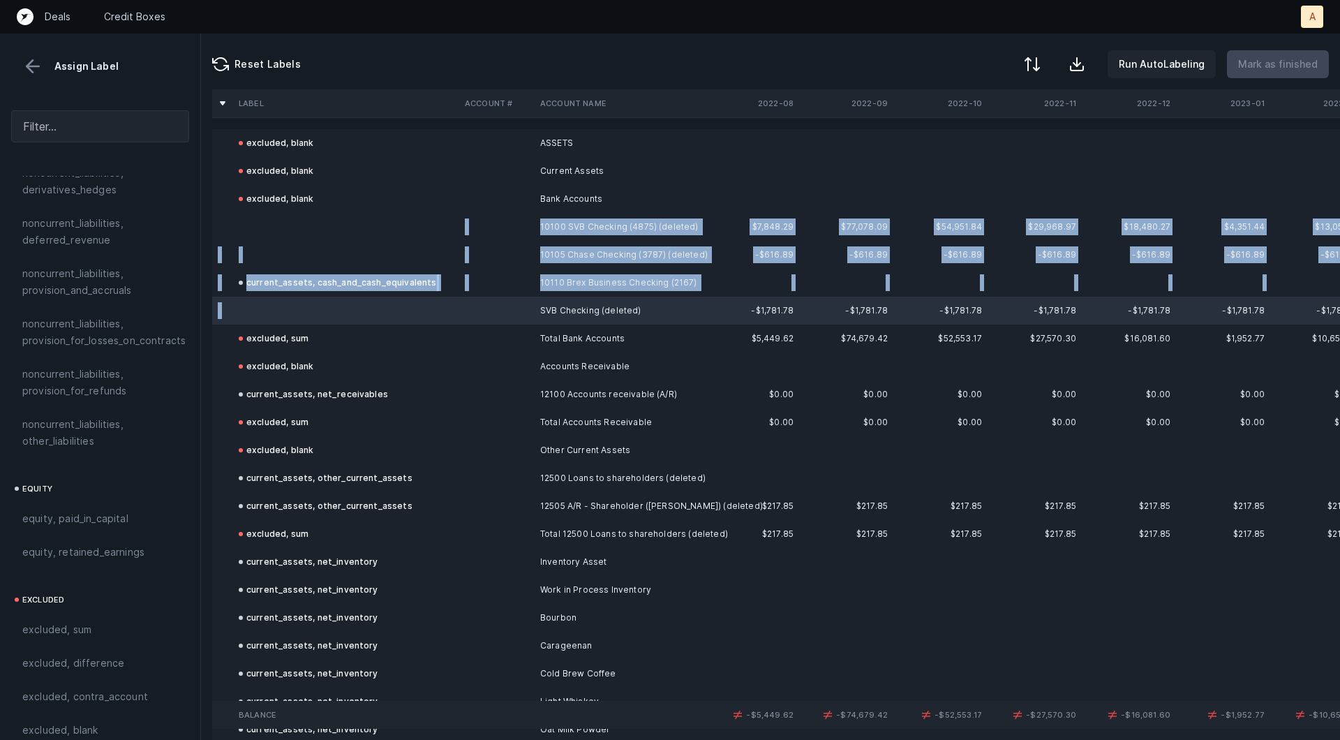
click at [305, 225] on td at bounding box center [346, 227] width 226 height 28
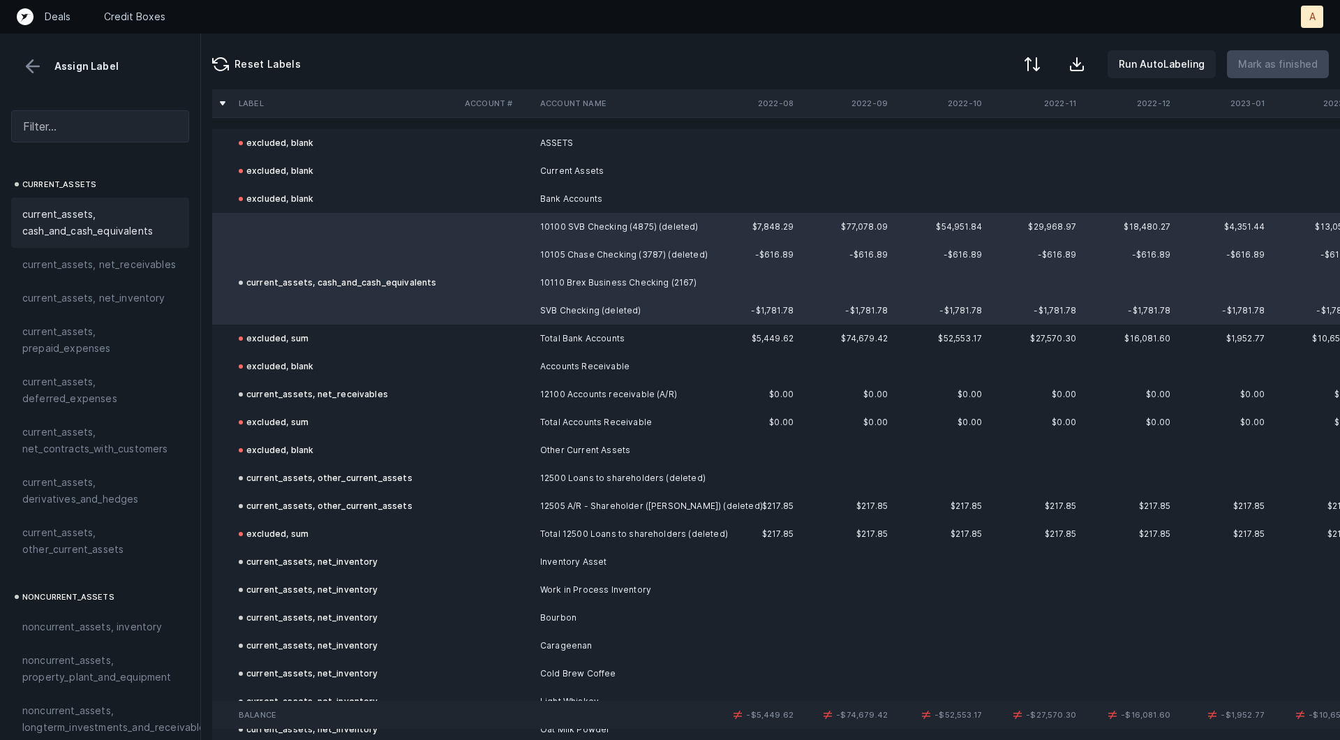
click at [89, 239] on div "current_assets, cash_and_cash_equivalents" at bounding box center [100, 223] width 178 height 50
click at [1260, 61] on p "Mark as finished" at bounding box center [1278, 64] width 80 height 17
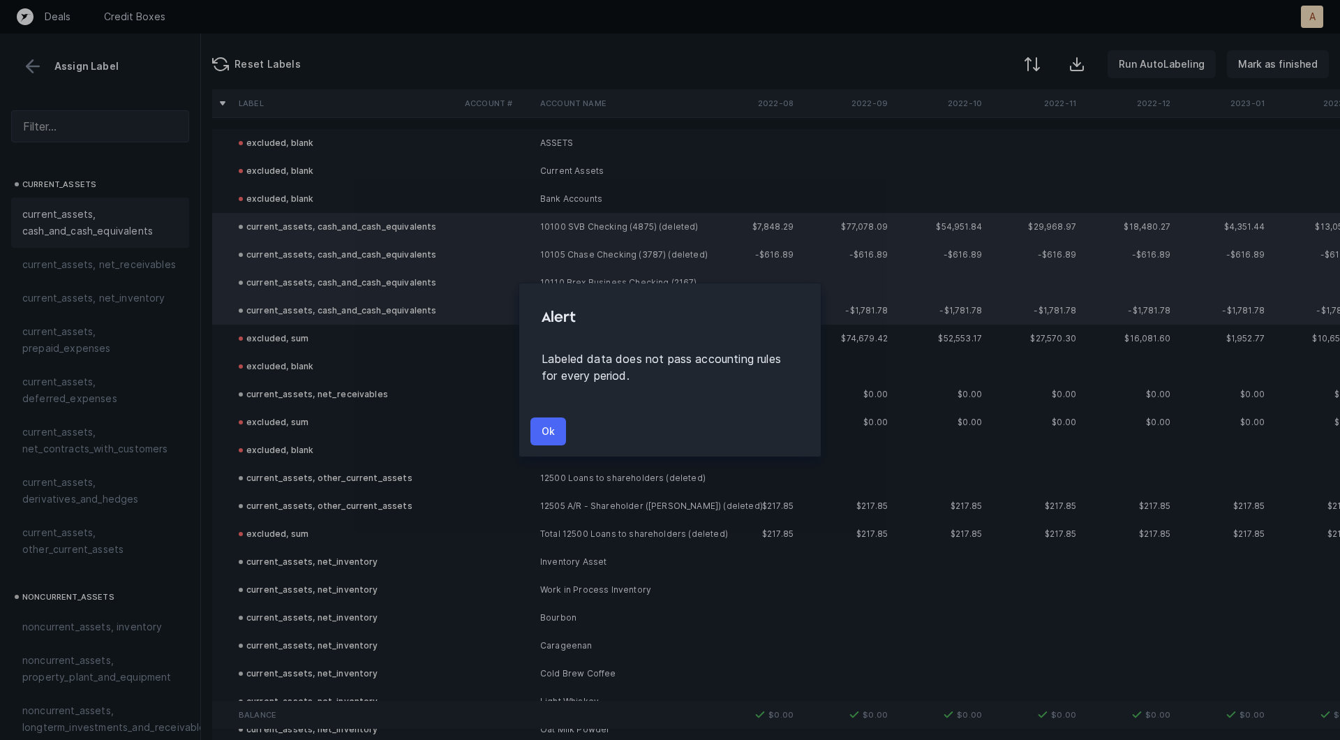
click at [548, 426] on p "Ok" at bounding box center [548, 431] width 13 height 17
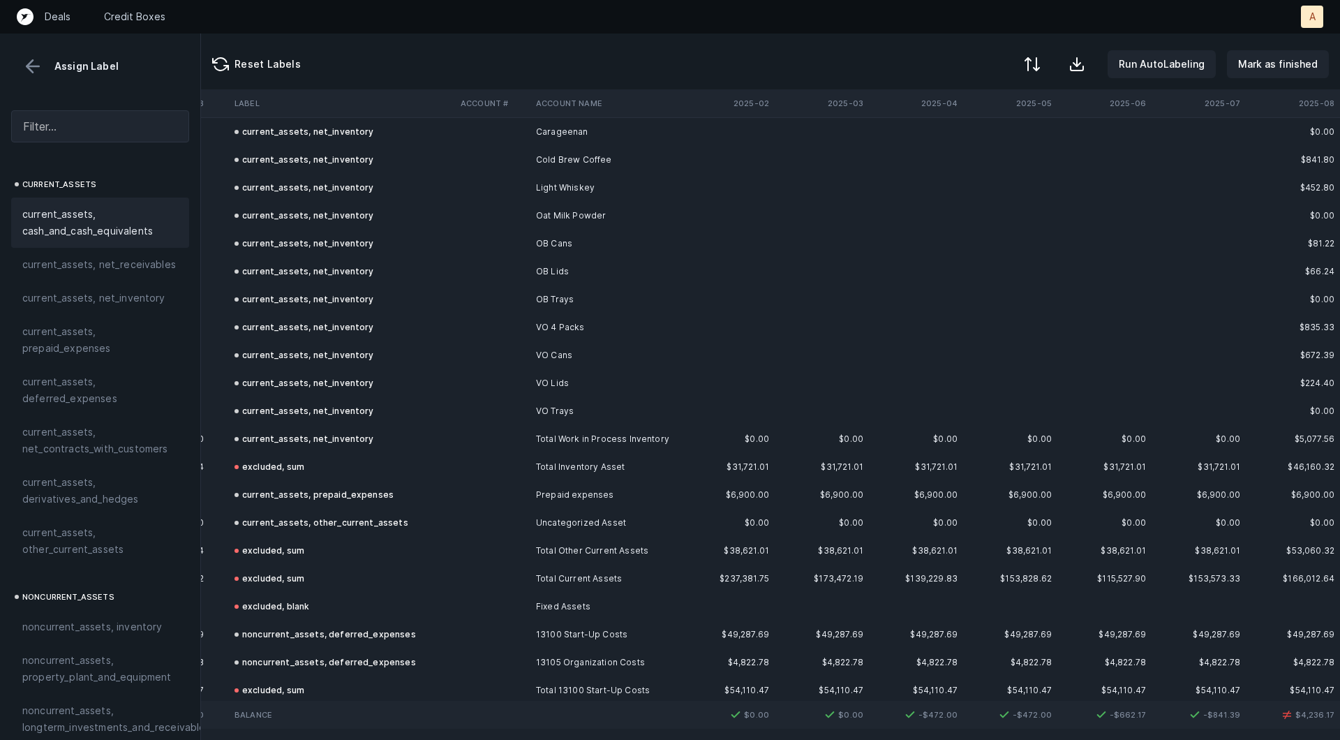
scroll to position [511, 2851]
click at [599, 440] on td "Total Work in Process Inventory" at bounding box center [615, 442] width 170 height 28
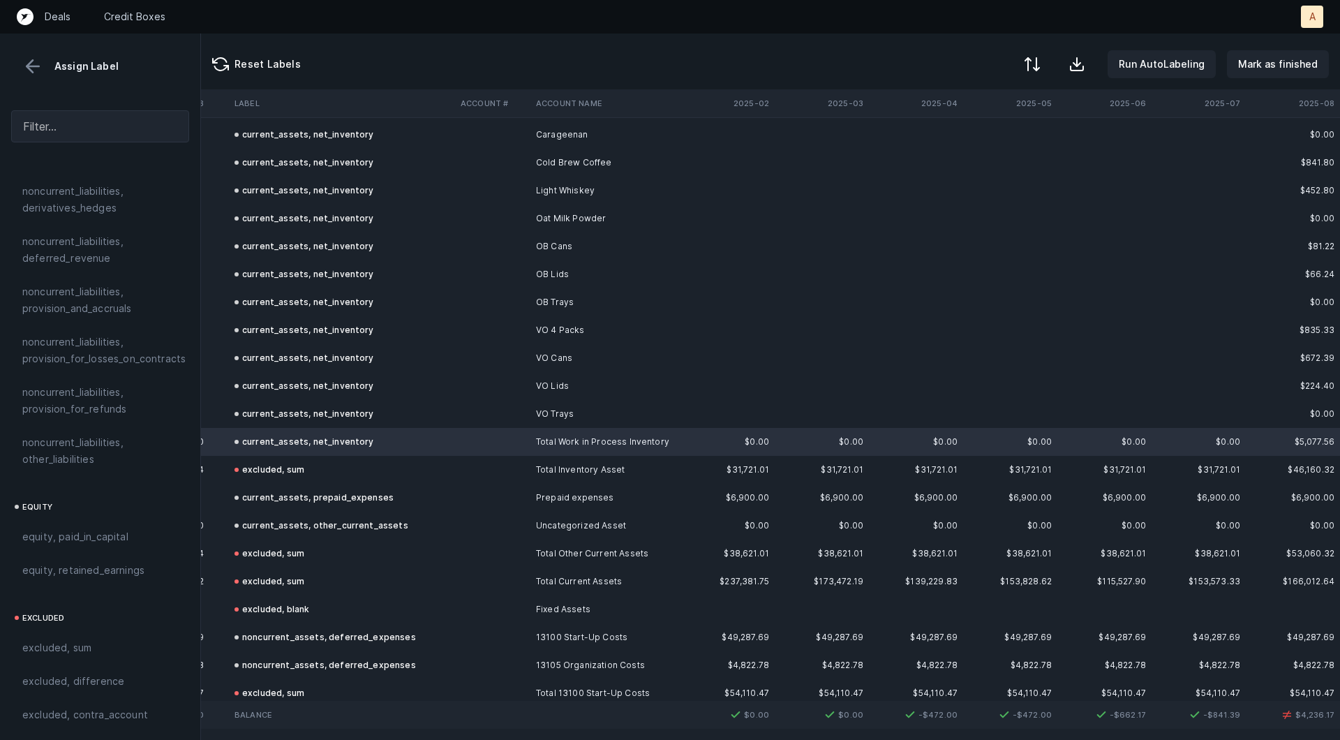
scroll to position [1513, 0]
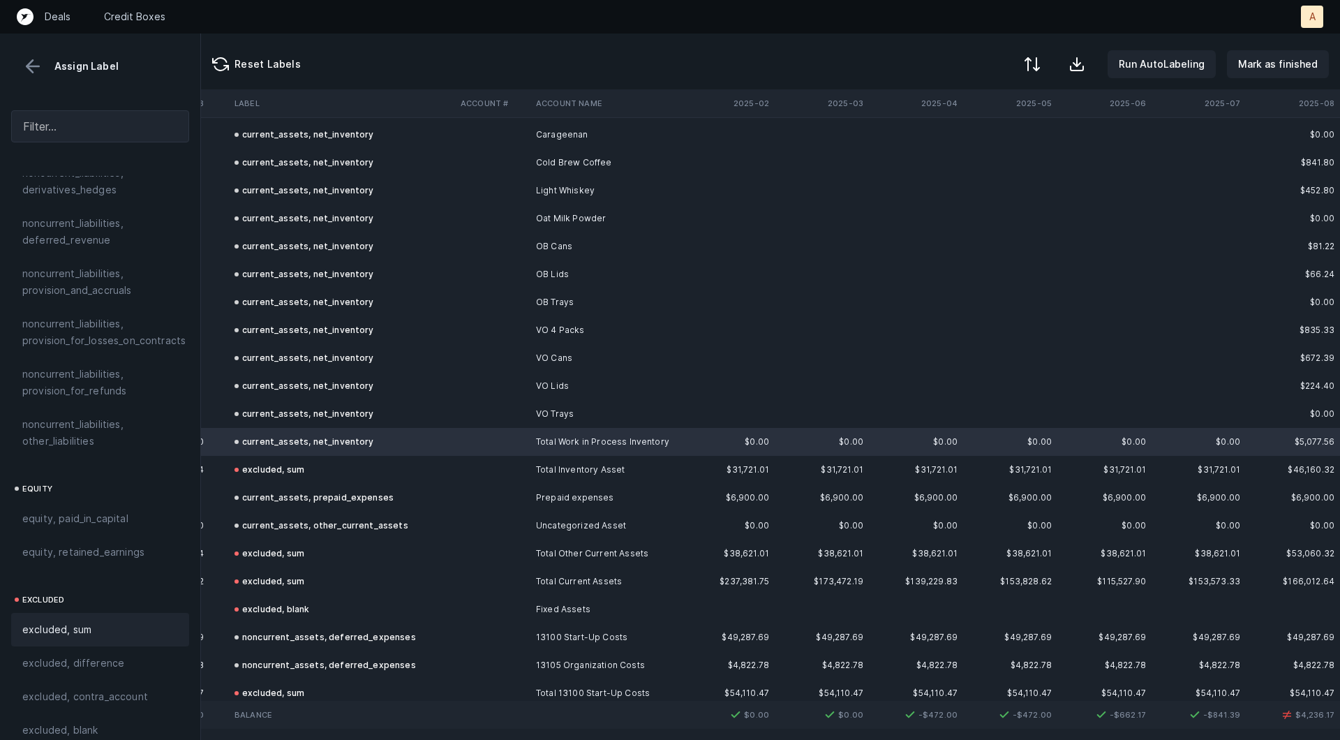
click at [36, 621] on span "excluded, sum" at bounding box center [56, 629] width 69 height 17
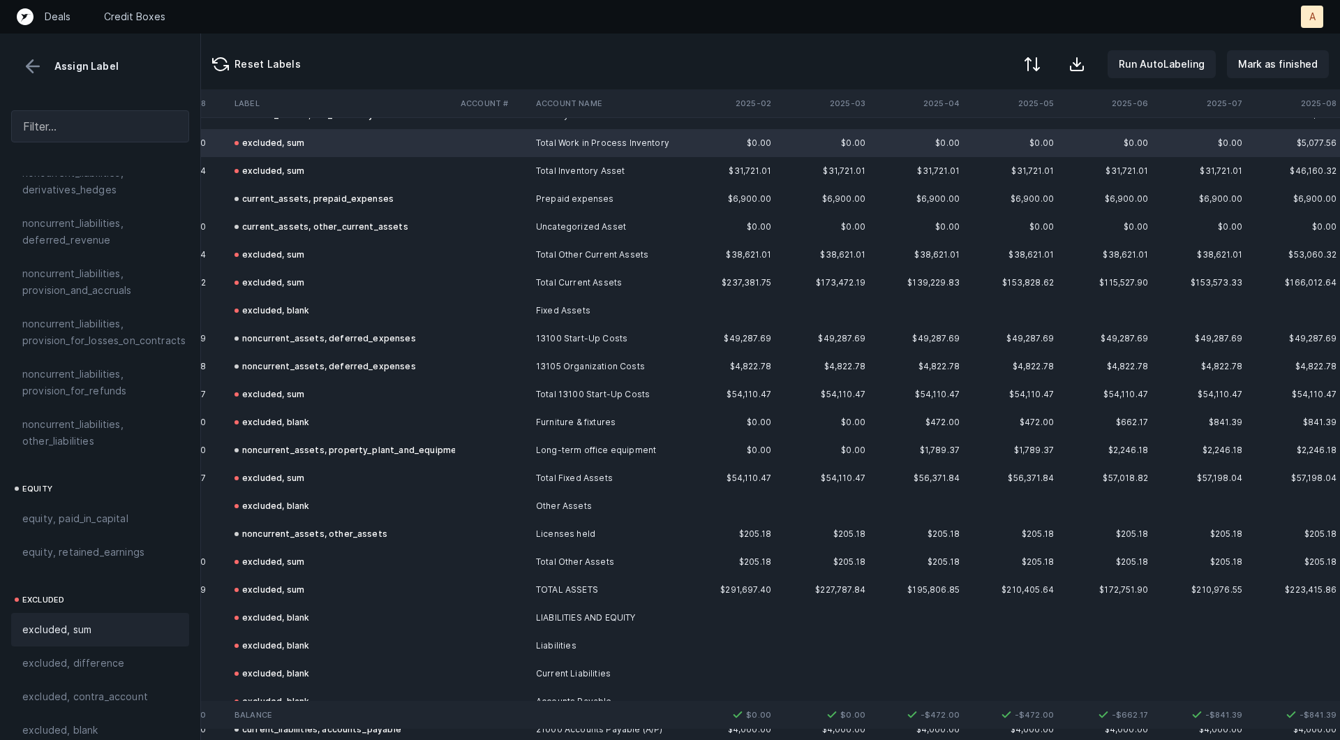
scroll to position [815, 2849]
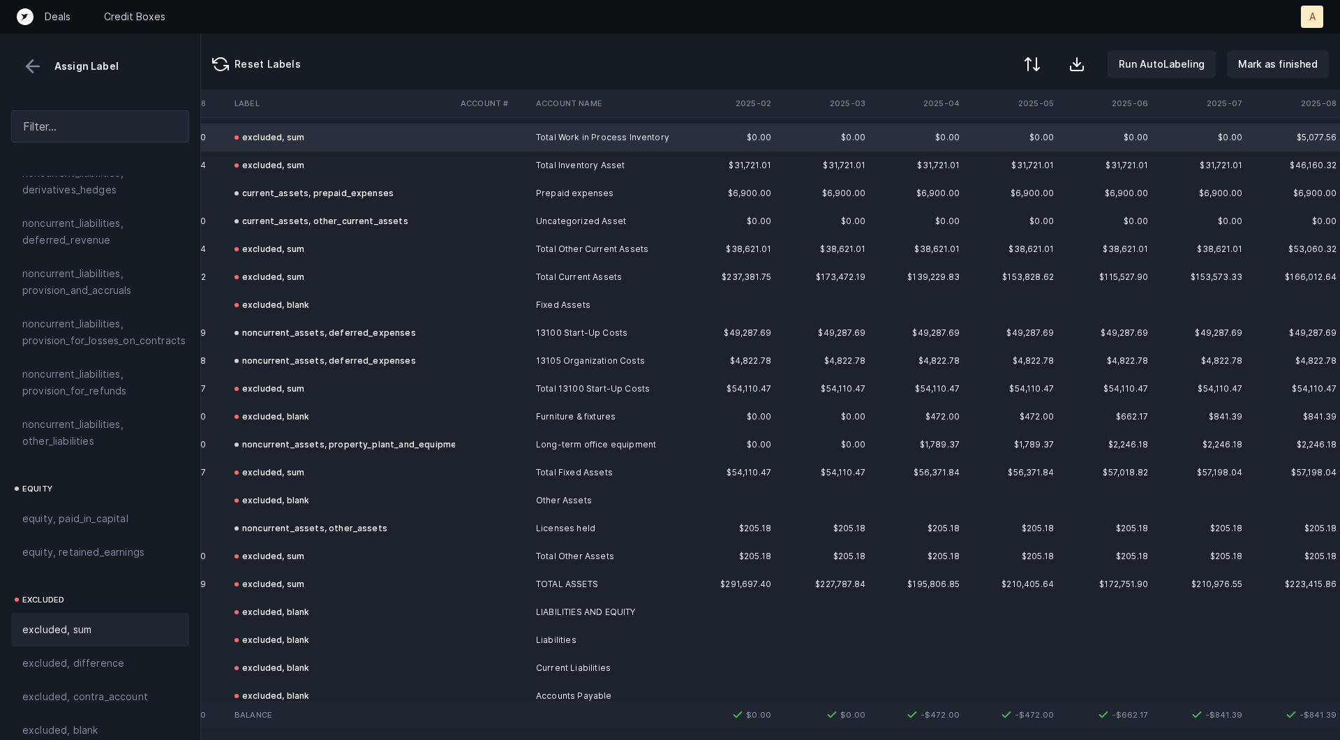
click at [440, 426] on td "excluded, blank" at bounding box center [342, 417] width 226 height 28
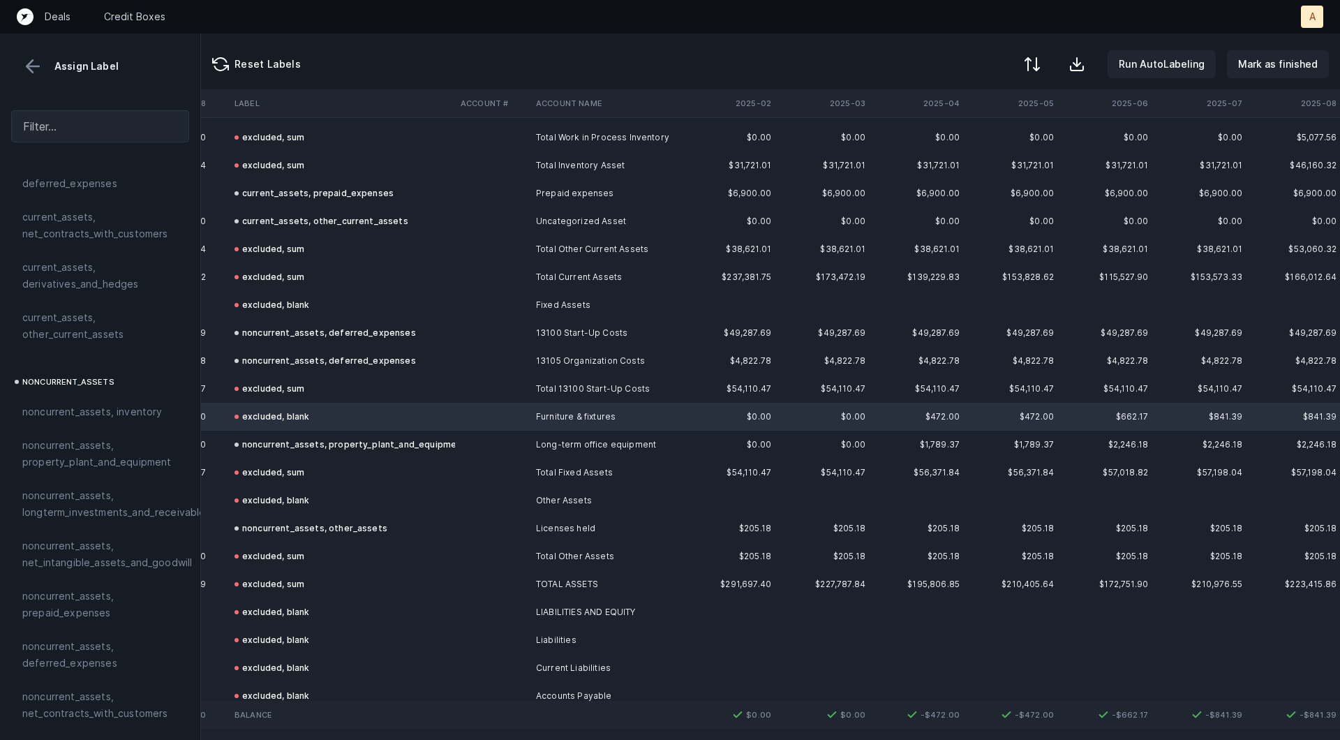
scroll to position [209, 0]
click at [51, 461] on span "noncurrent_assets, property_plant_and_equipment" at bounding box center [100, 458] width 156 height 33
click at [1266, 66] on p "Mark as finished" at bounding box center [1278, 64] width 80 height 17
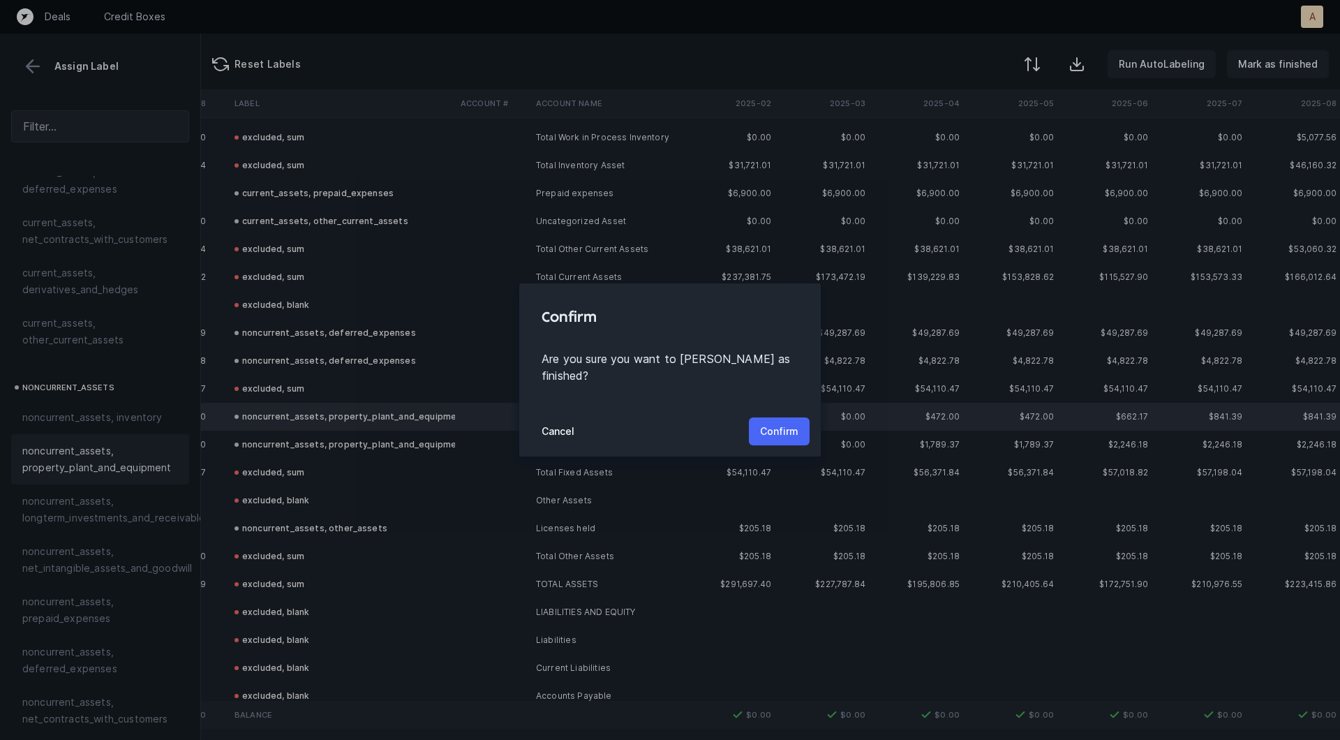
click at [784, 425] on p "Confirm" at bounding box center [779, 431] width 38 height 17
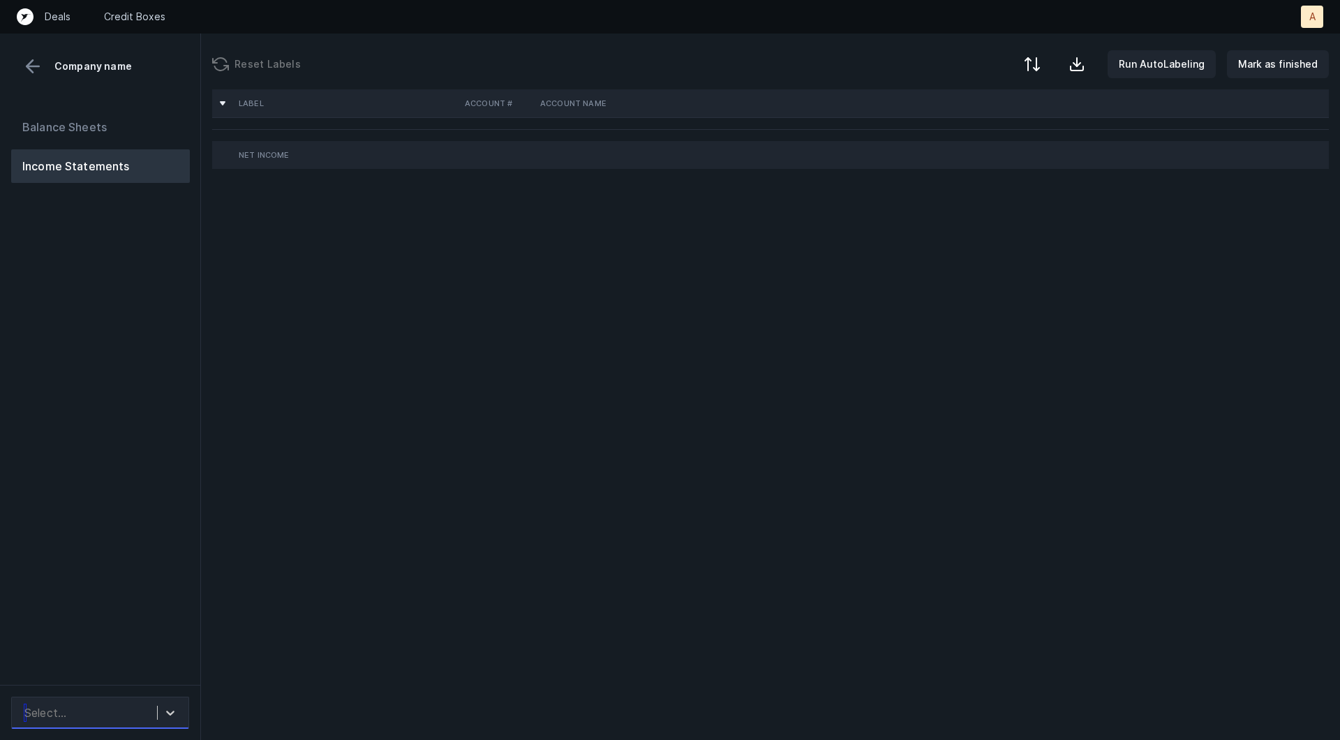
click at [84, 711] on div "Select..." at bounding box center [87, 712] width 140 height 25
click at [162, 716] on div at bounding box center [170, 712] width 25 height 25
click at [144, 567] on div "Balance Sheets Income Statements" at bounding box center [100, 392] width 201 height 586
click at [147, 713] on div "Select..." at bounding box center [87, 712] width 140 height 25
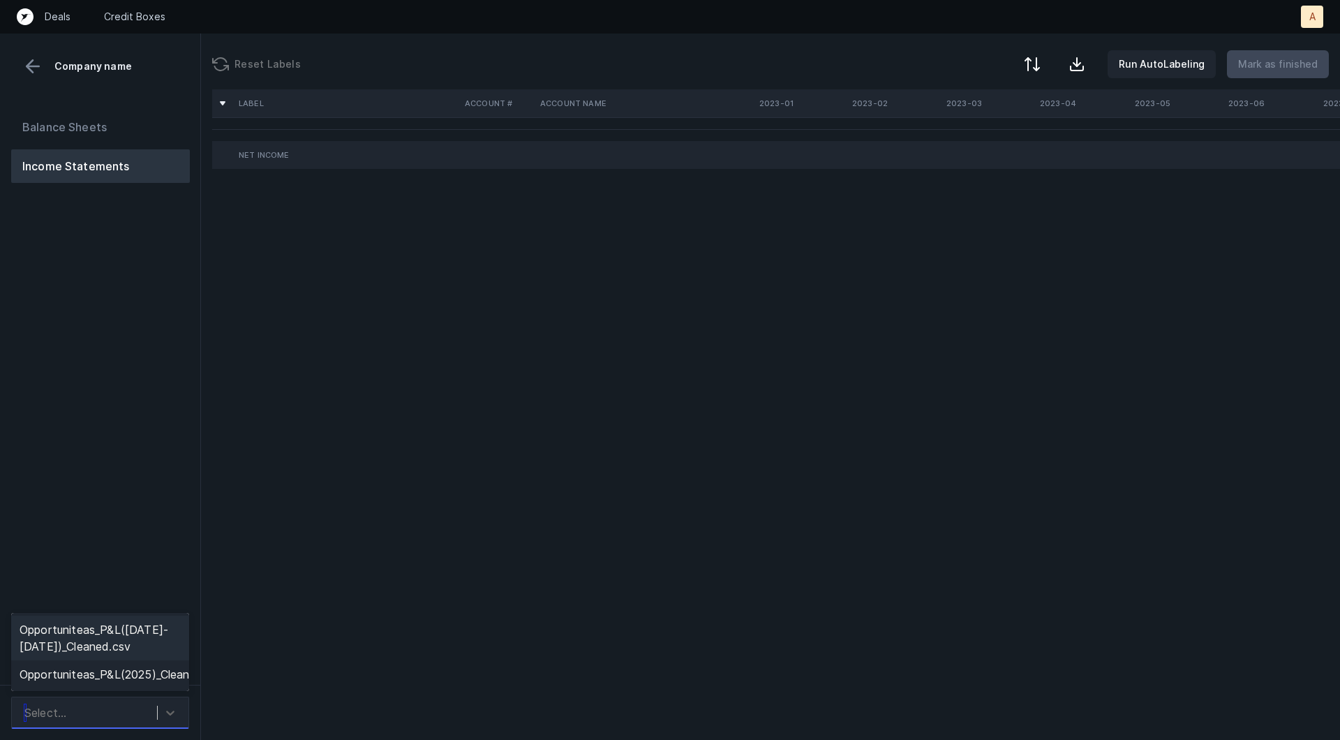
click at [135, 634] on div "Opportuniteas_P&L([DATE]-[DATE])_Cleaned.csv" at bounding box center [100, 638] width 178 height 45
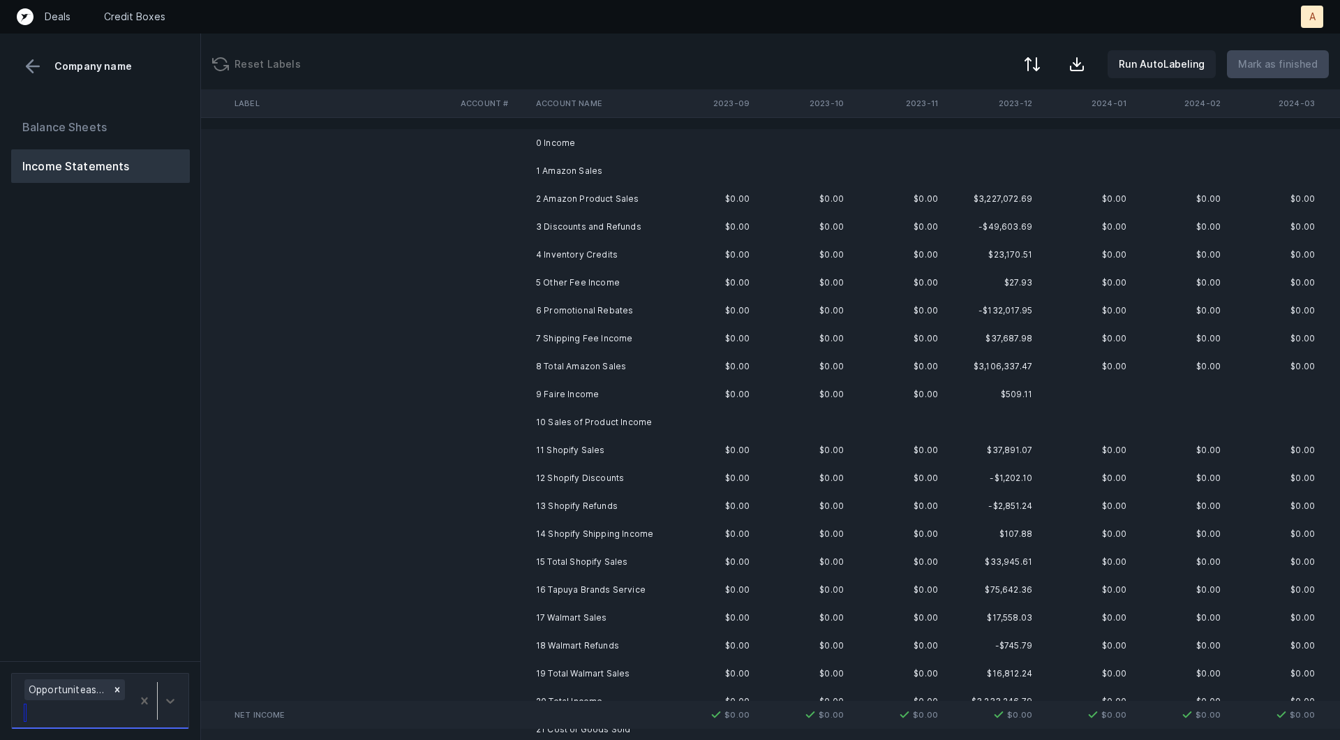
scroll to position [0, 803]
click at [678, 174] on td "1 Amazon Sales" at bounding box center [615, 171] width 170 height 28
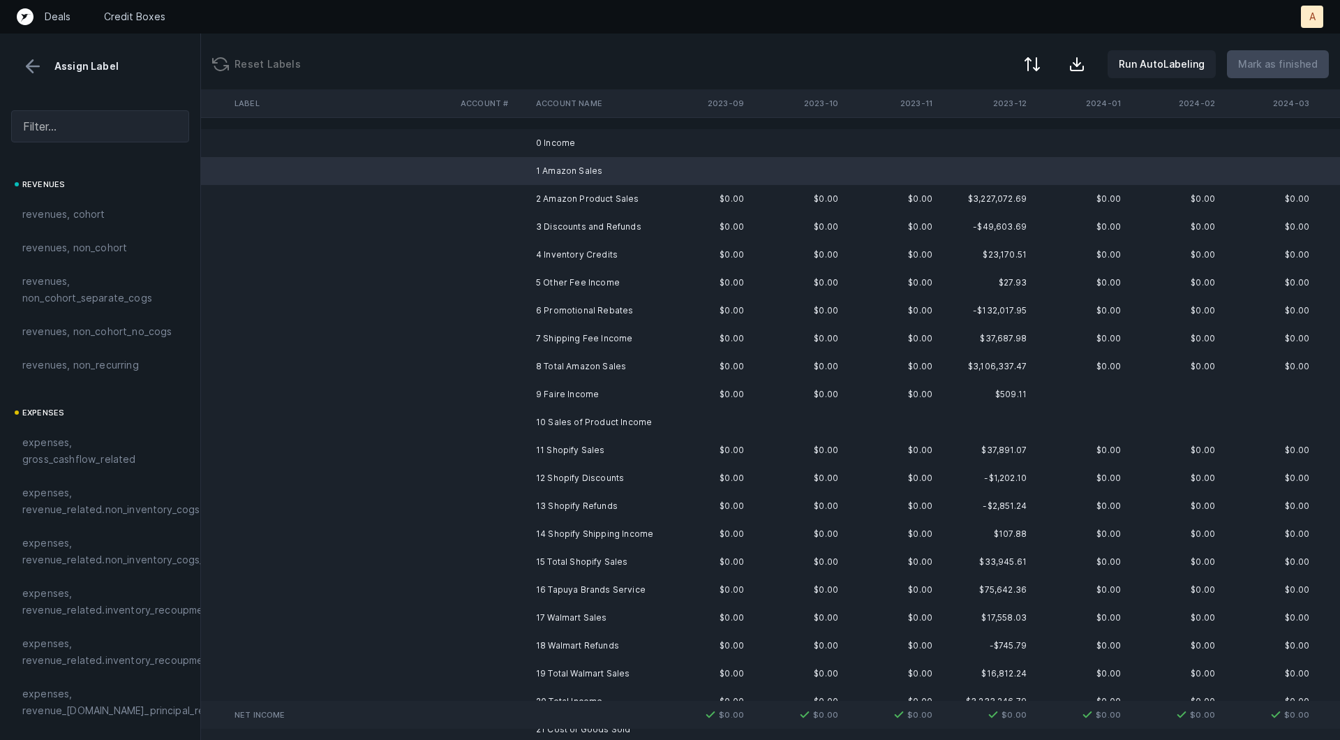
click at [669, 185] on td "2 Amazon Product Sales" at bounding box center [615, 199] width 170 height 28
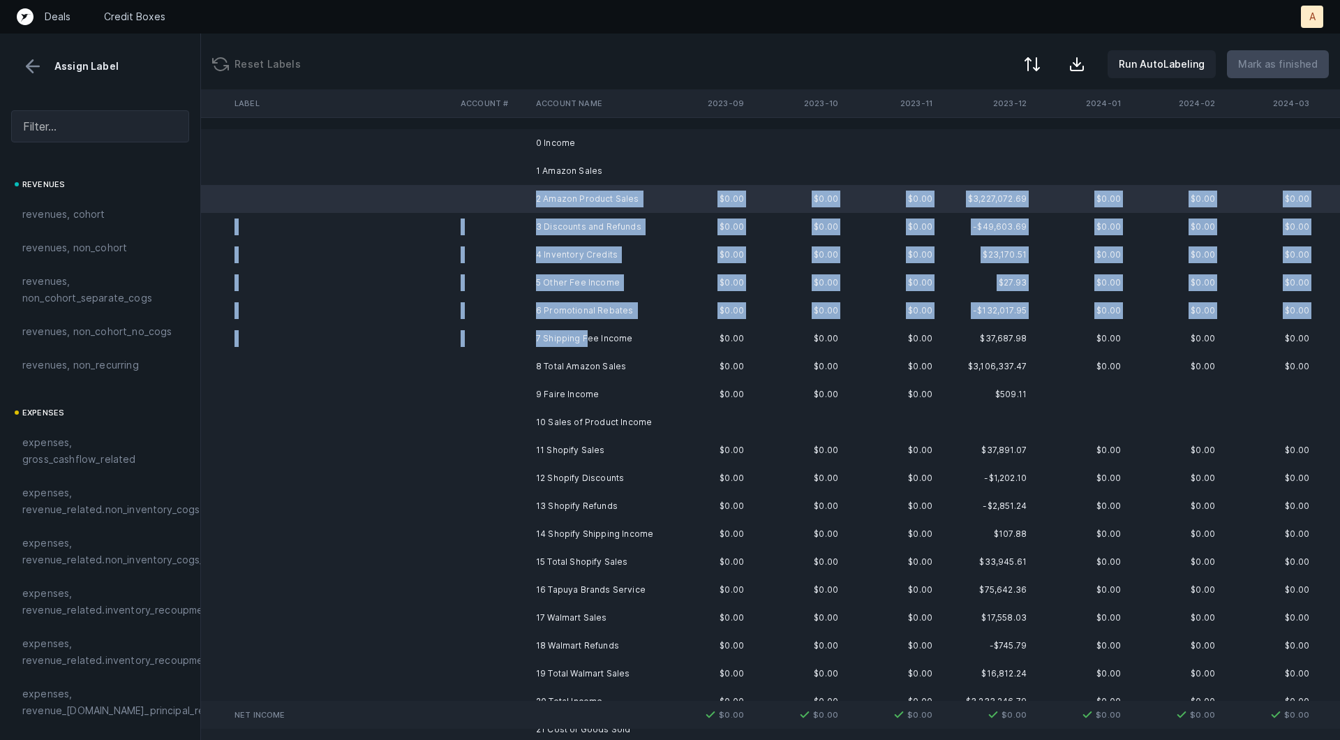
click at [584, 343] on td "7 Shipping Fee Income" at bounding box center [615, 339] width 170 height 28
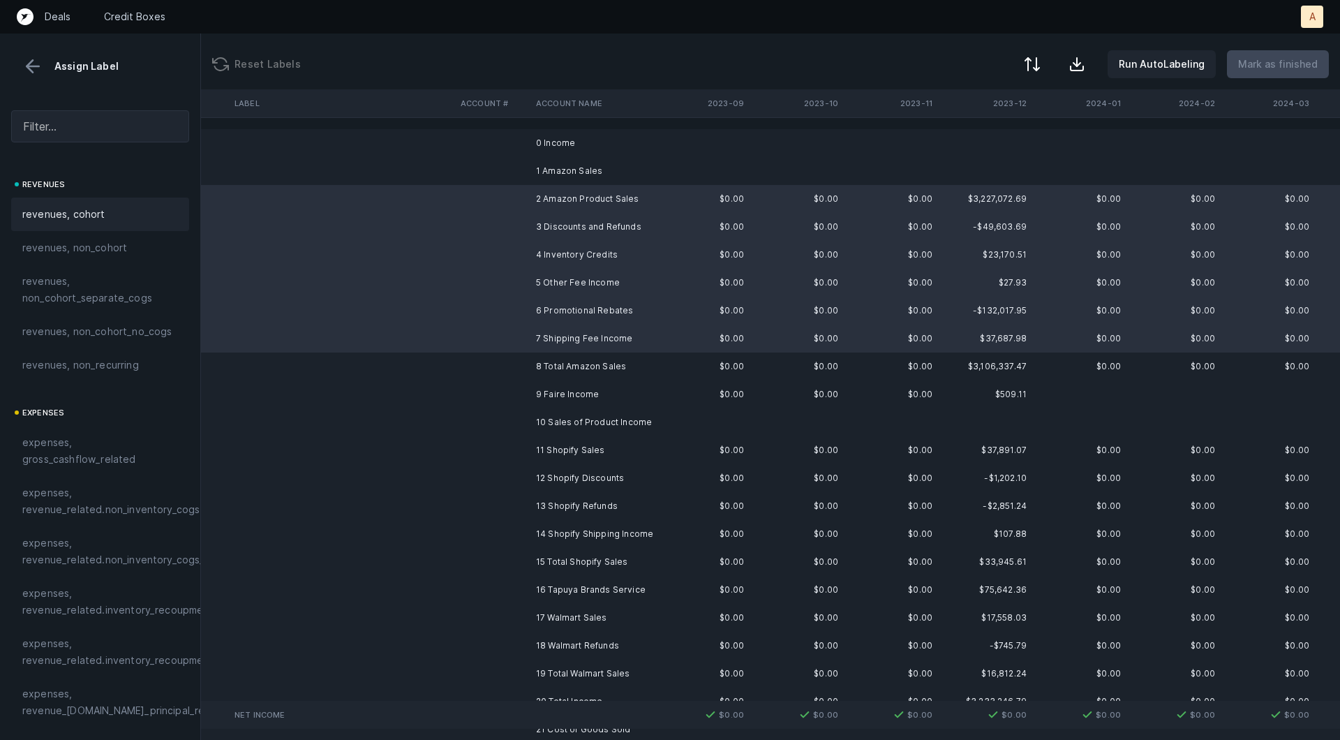
click at [73, 218] on span "revenues, cohort" at bounding box center [63, 214] width 83 height 17
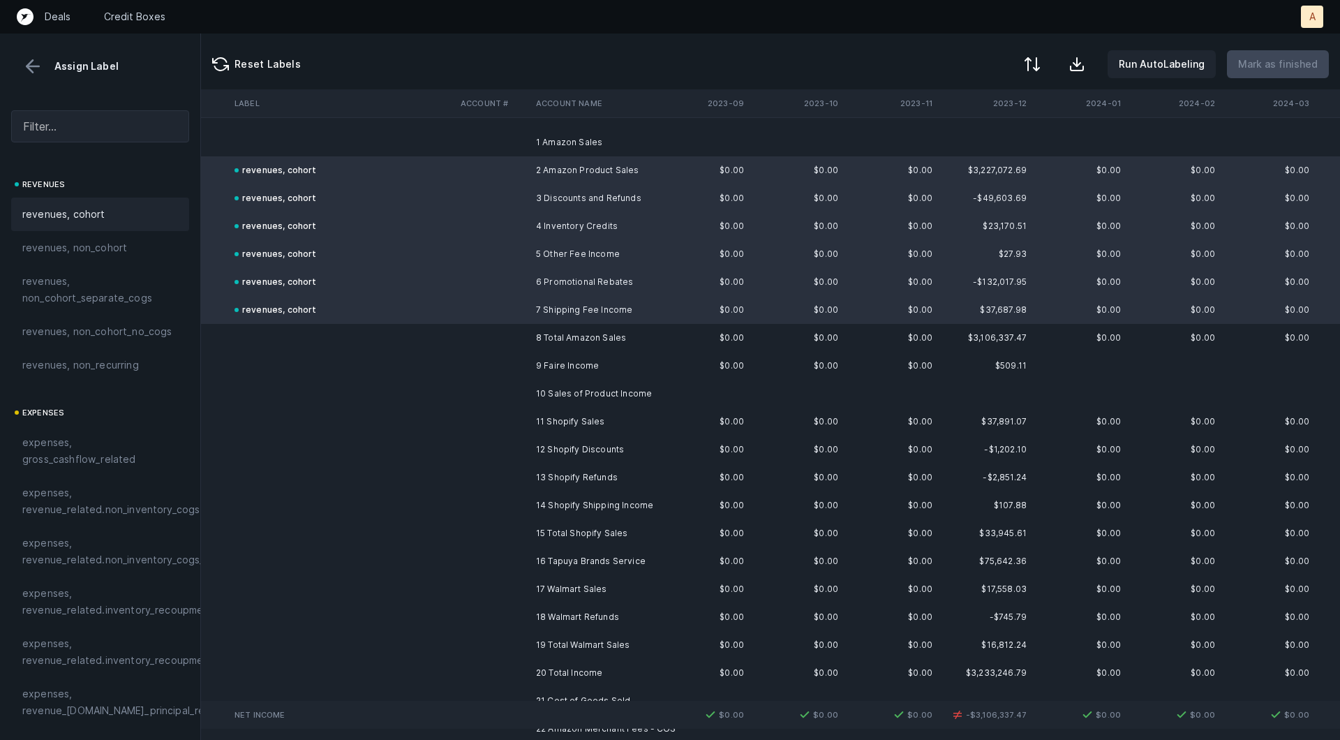
scroll to position [38, 803]
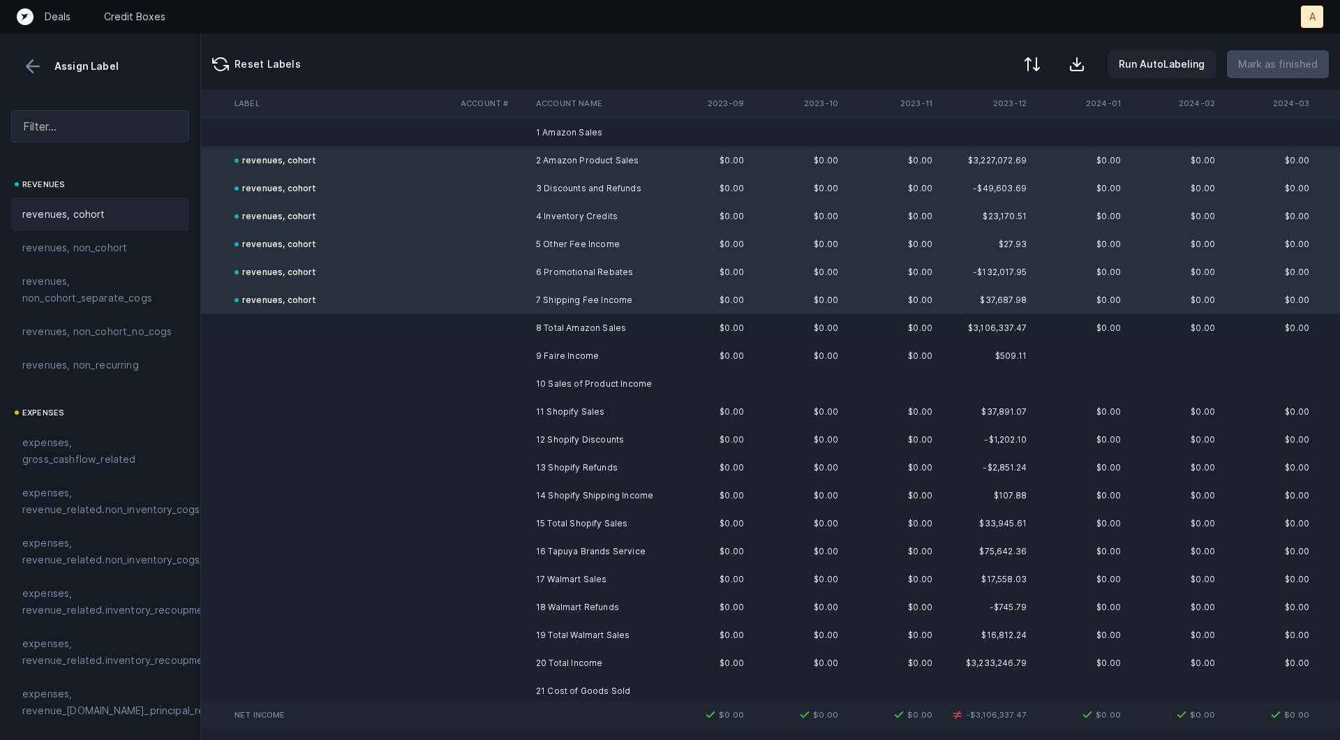
click at [539, 398] on td "11 Shopify Sales" at bounding box center [615, 412] width 170 height 28
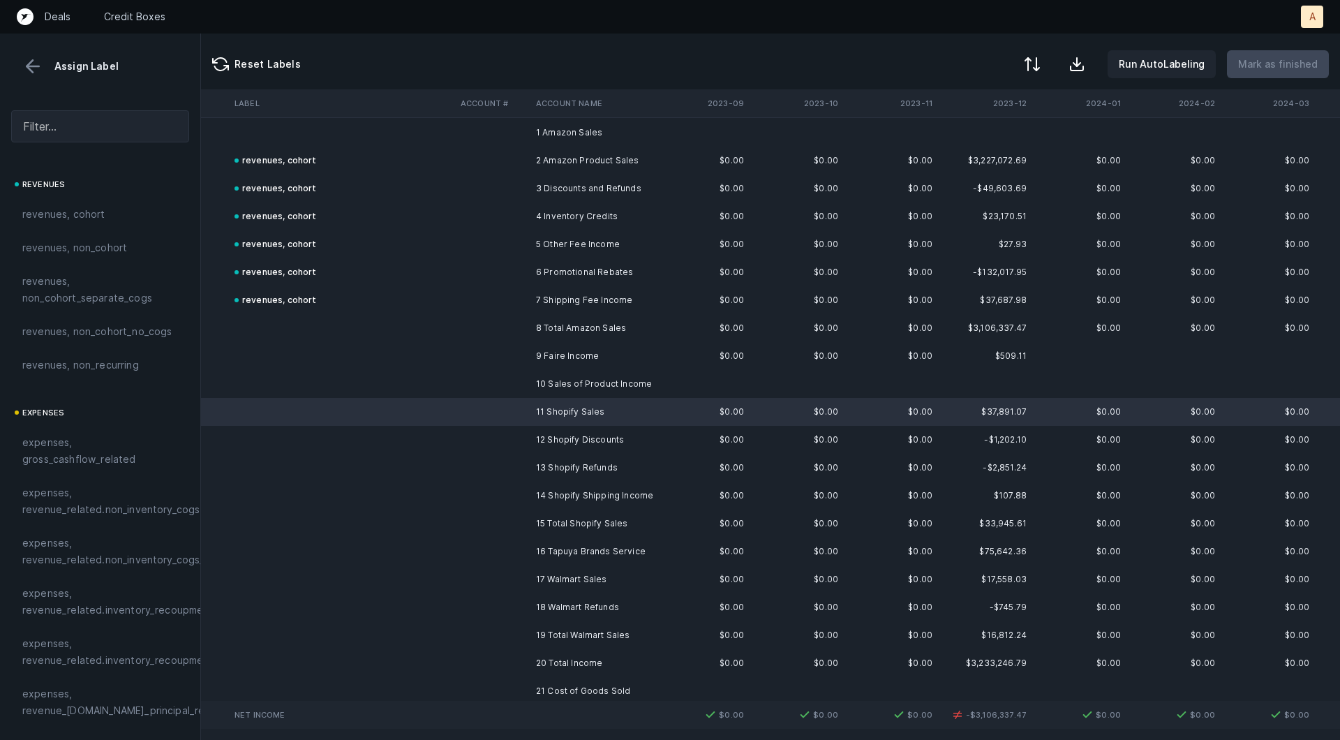
click at [539, 398] on td "11 Shopify Sales" at bounding box center [615, 412] width 170 height 28
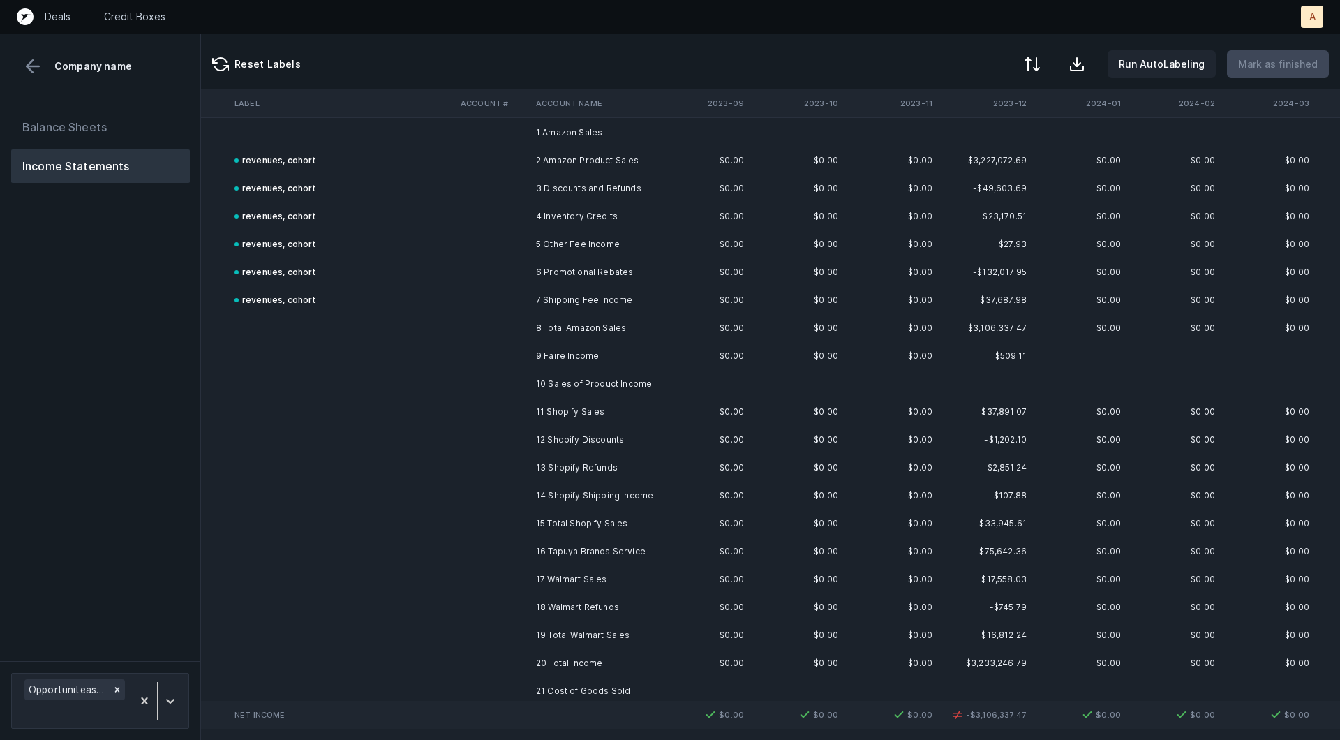
click at [540, 412] on td "11 Shopify Sales" at bounding box center [615, 412] width 170 height 28
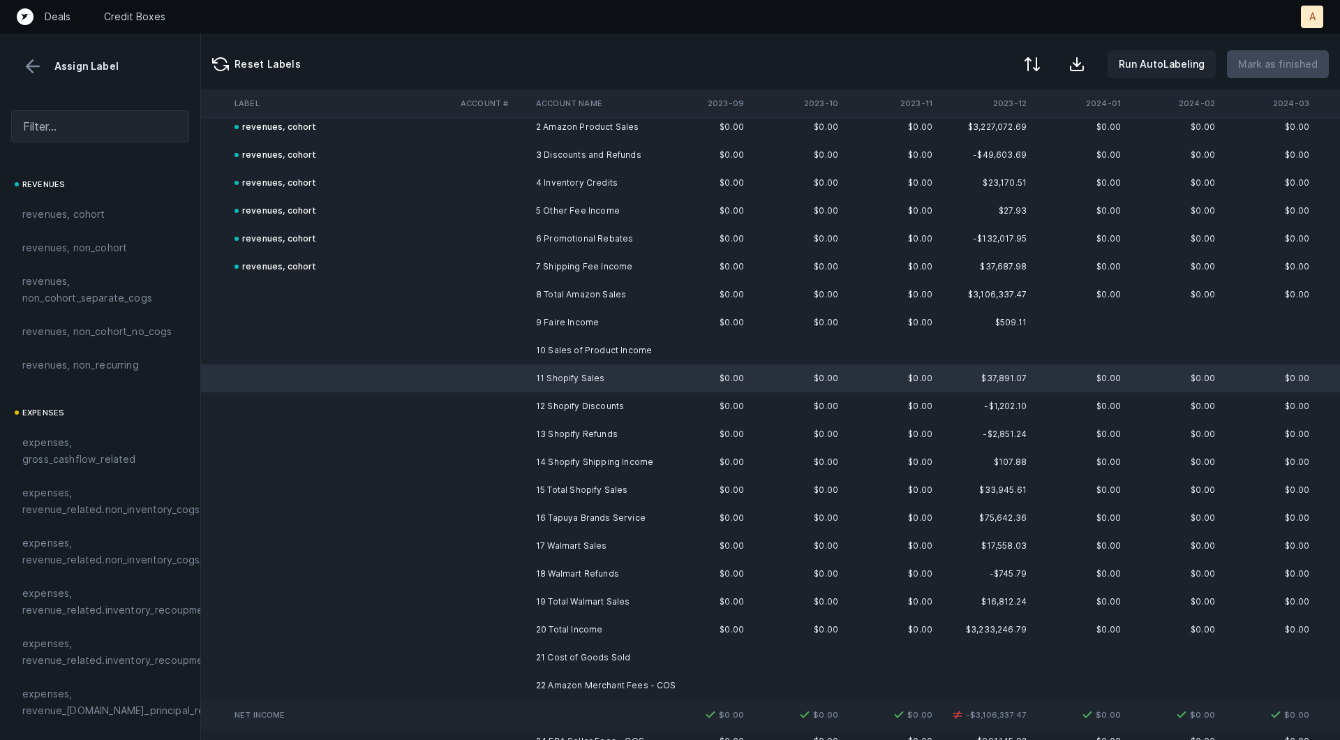
scroll to position [81, 803]
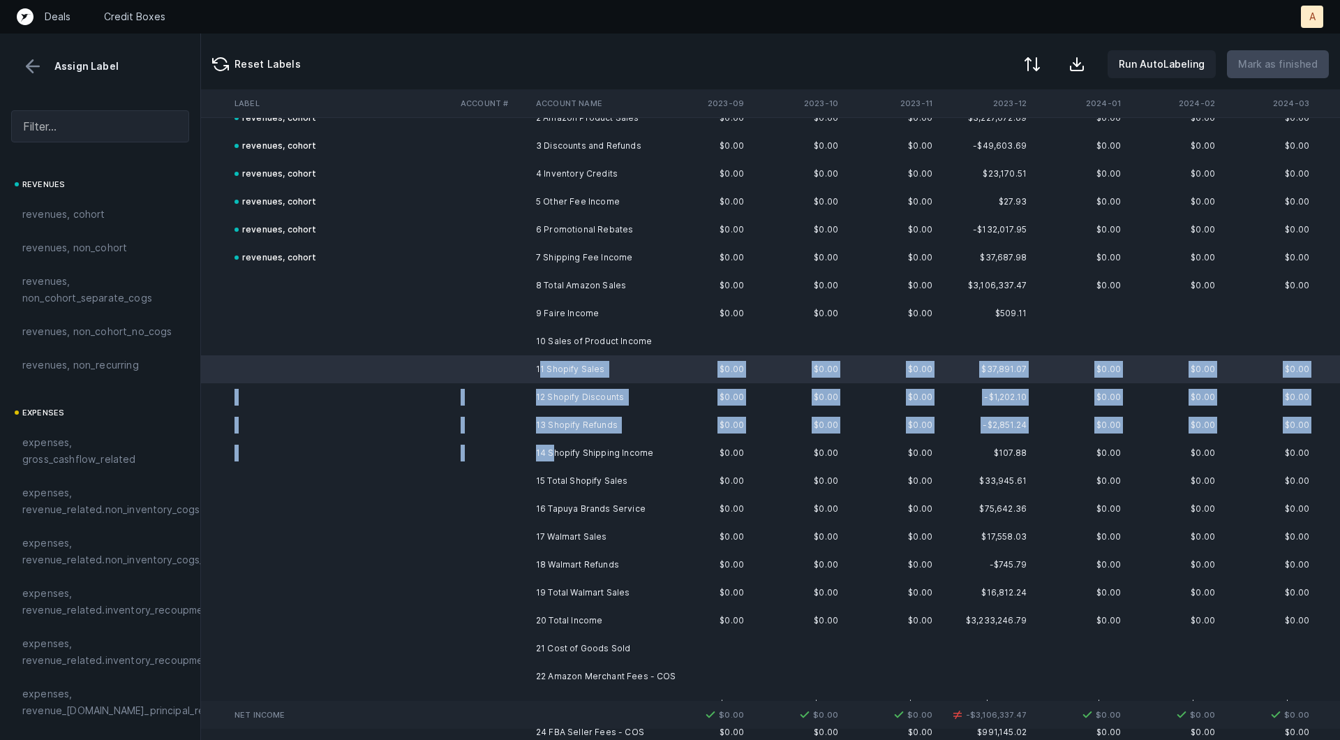
click at [551, 454] on td "14 Shopify Shipping Income" at bounding box center [615, 453] width 170 height 28
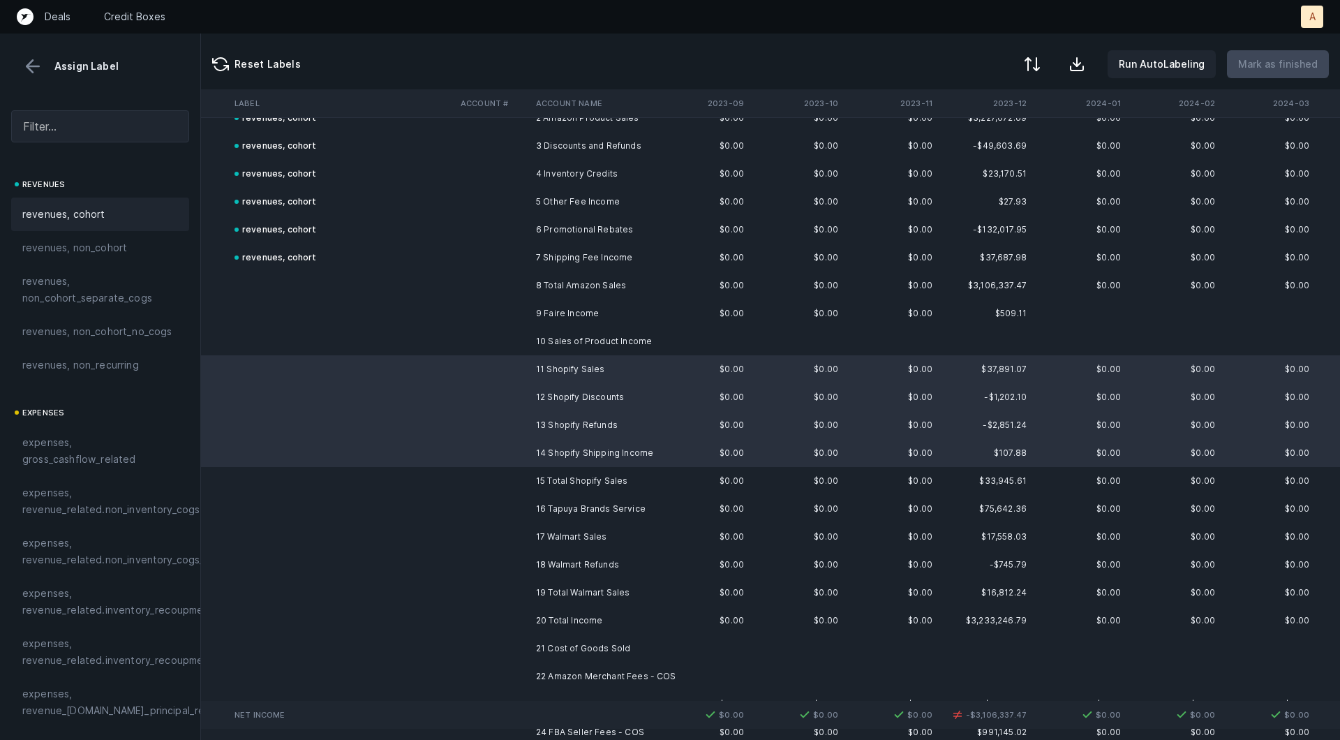
click at [70, 218] on span "revenues, cohort" at bounding box center [63, 214] width 83 height 17
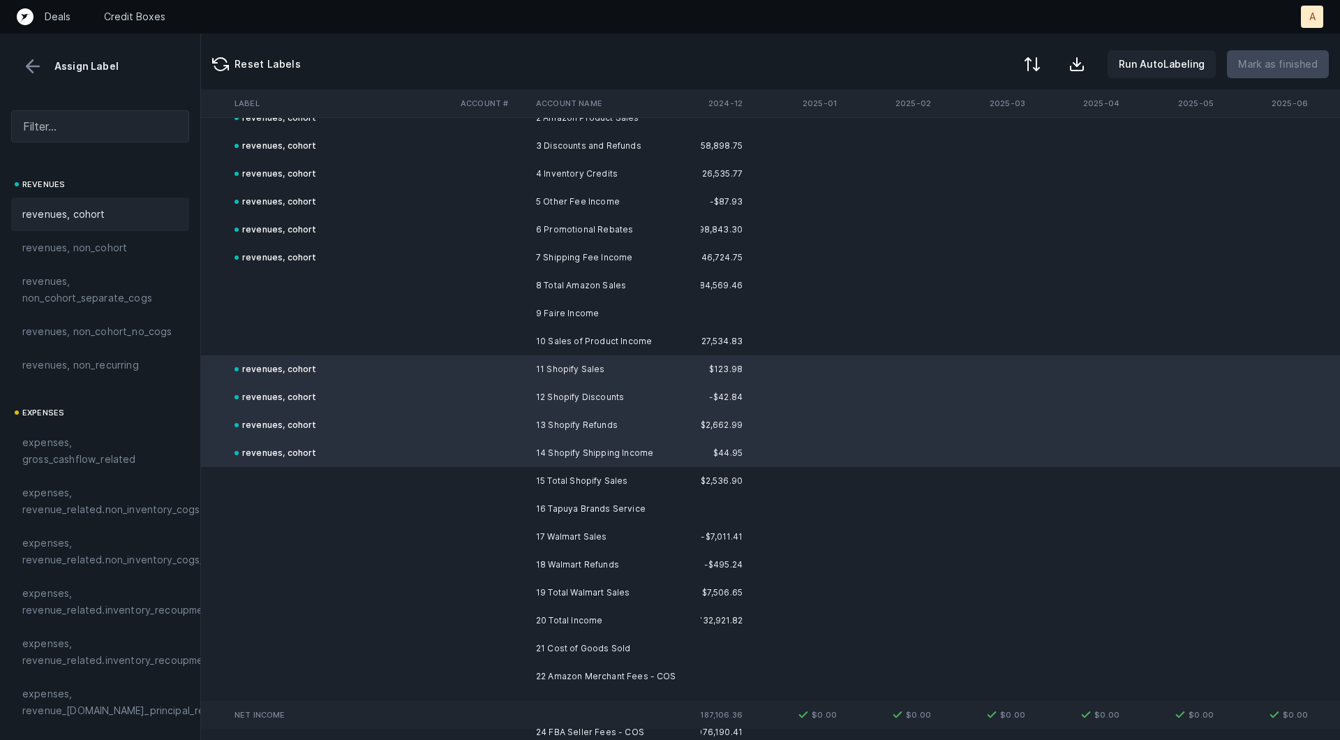
scroll to position [81, 2211]
click at [597, 341] on td "10 Sales of Product Income" at bounding box center [615, 341] width 170 height 28
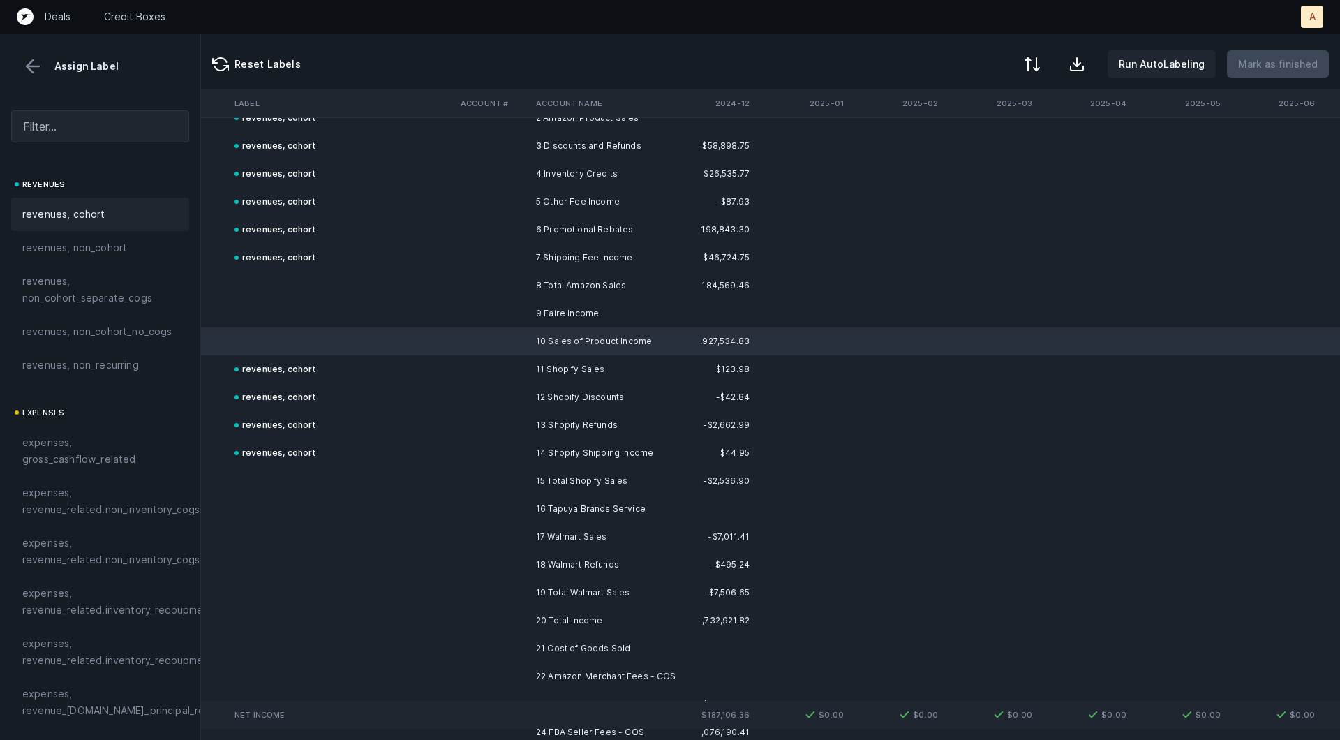
click at [82, 215] on span "revenues, cohort" at bounding box center [63, 214] width 83 height 17
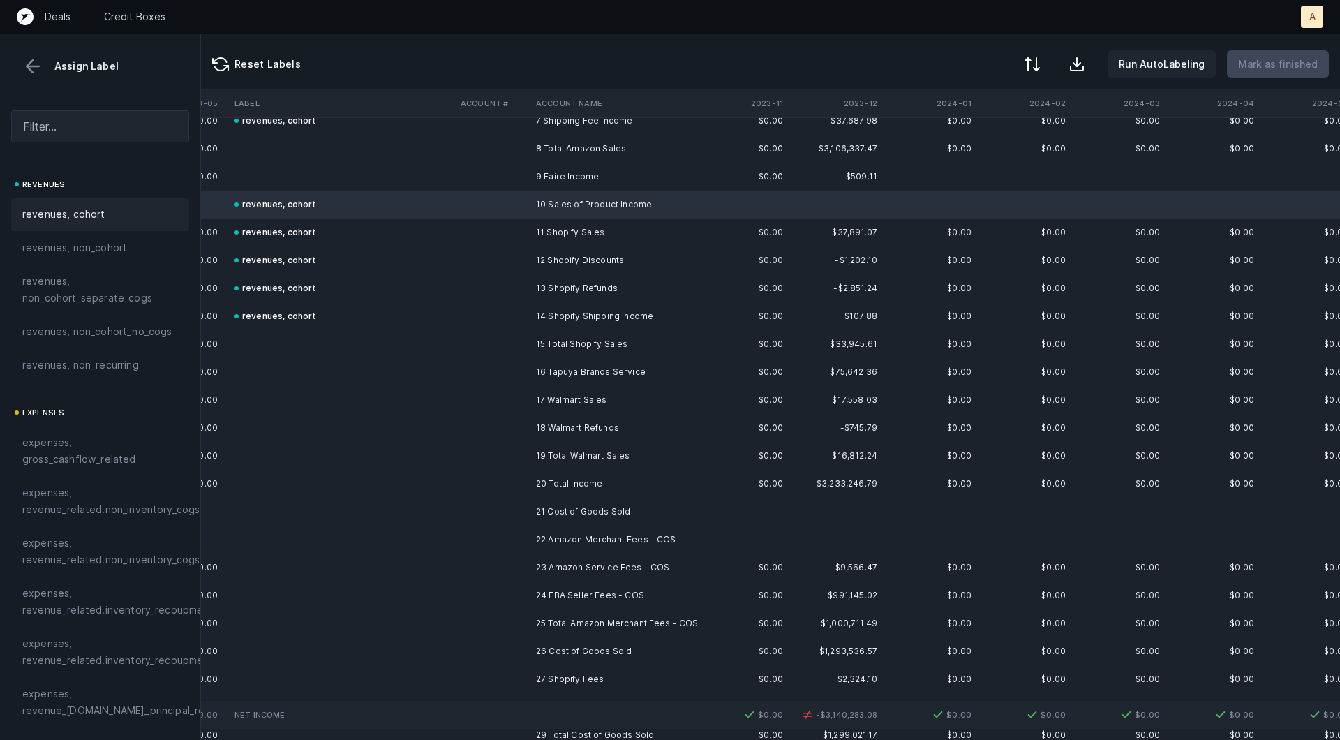
scroll to position [301, 953]
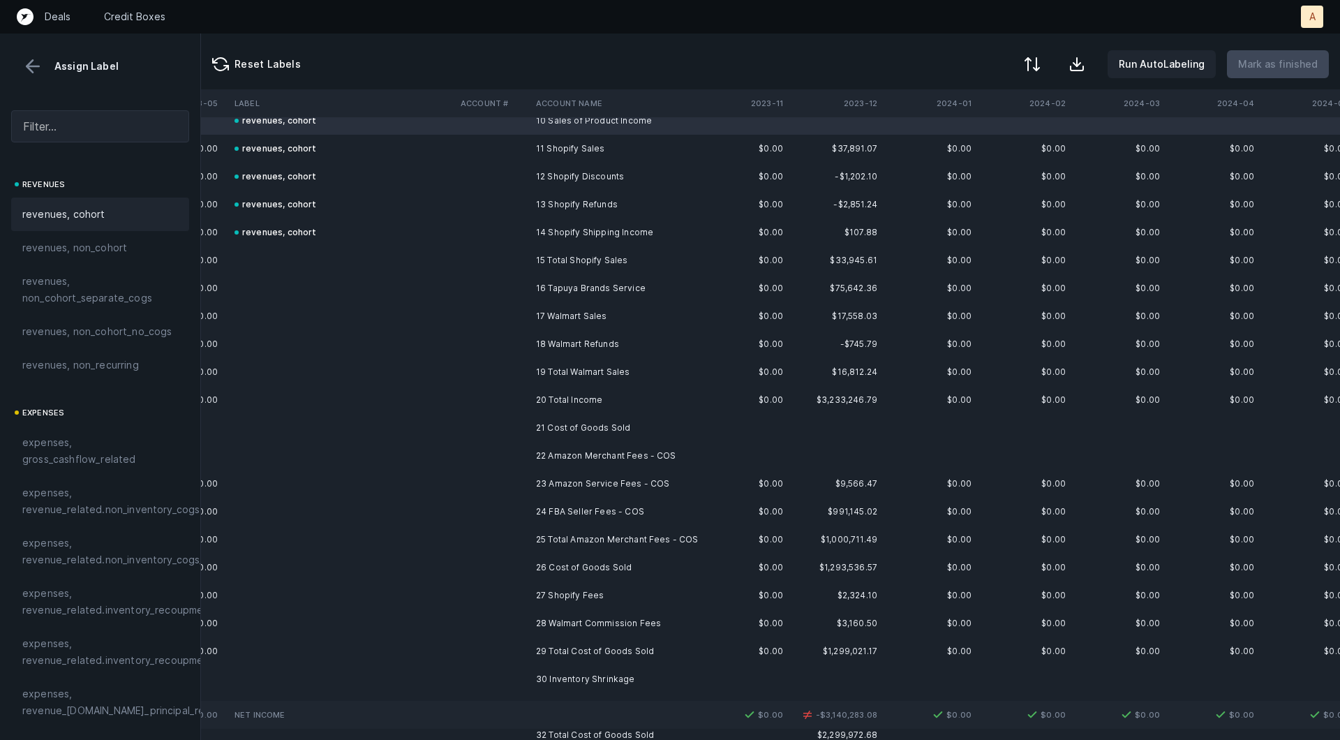
click at [502, 294] on td at bounding box center [492, 288] width 75 height 28
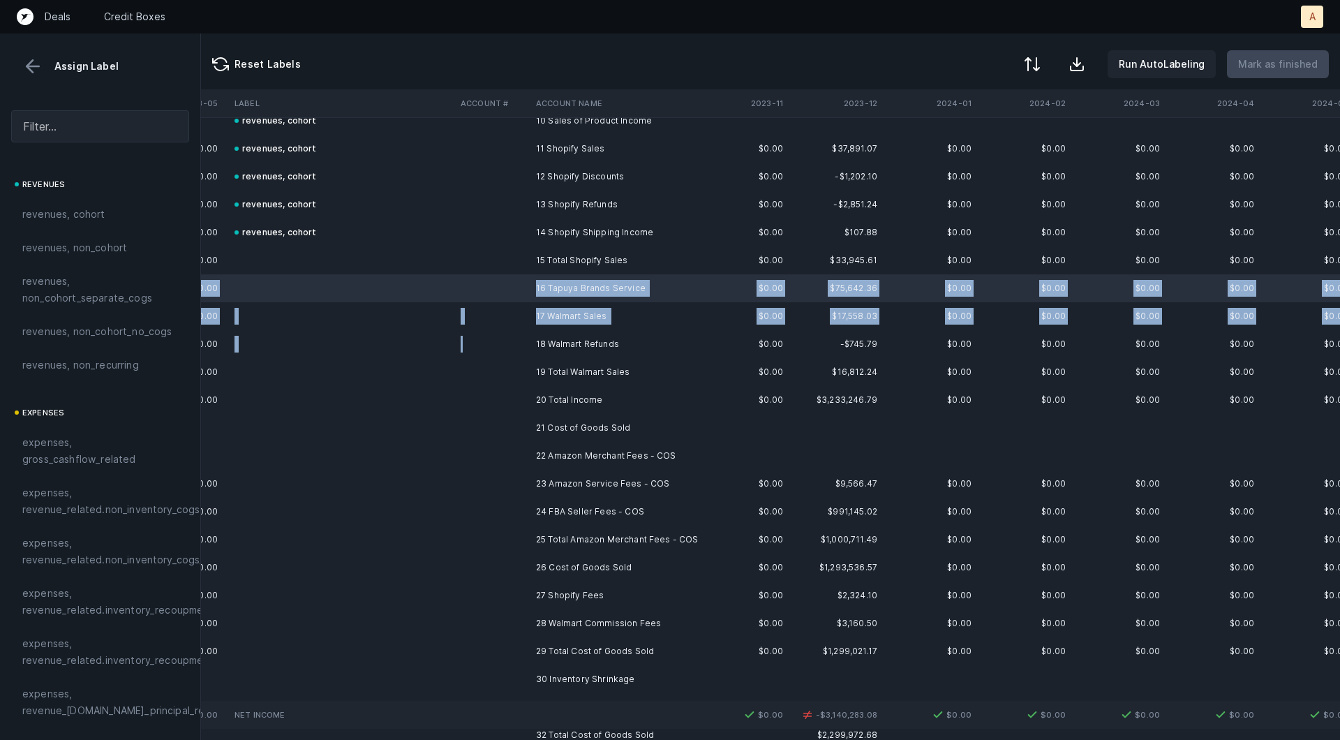
click at [490, 336] on td at bounding box center [492, 344] width 75 height 28
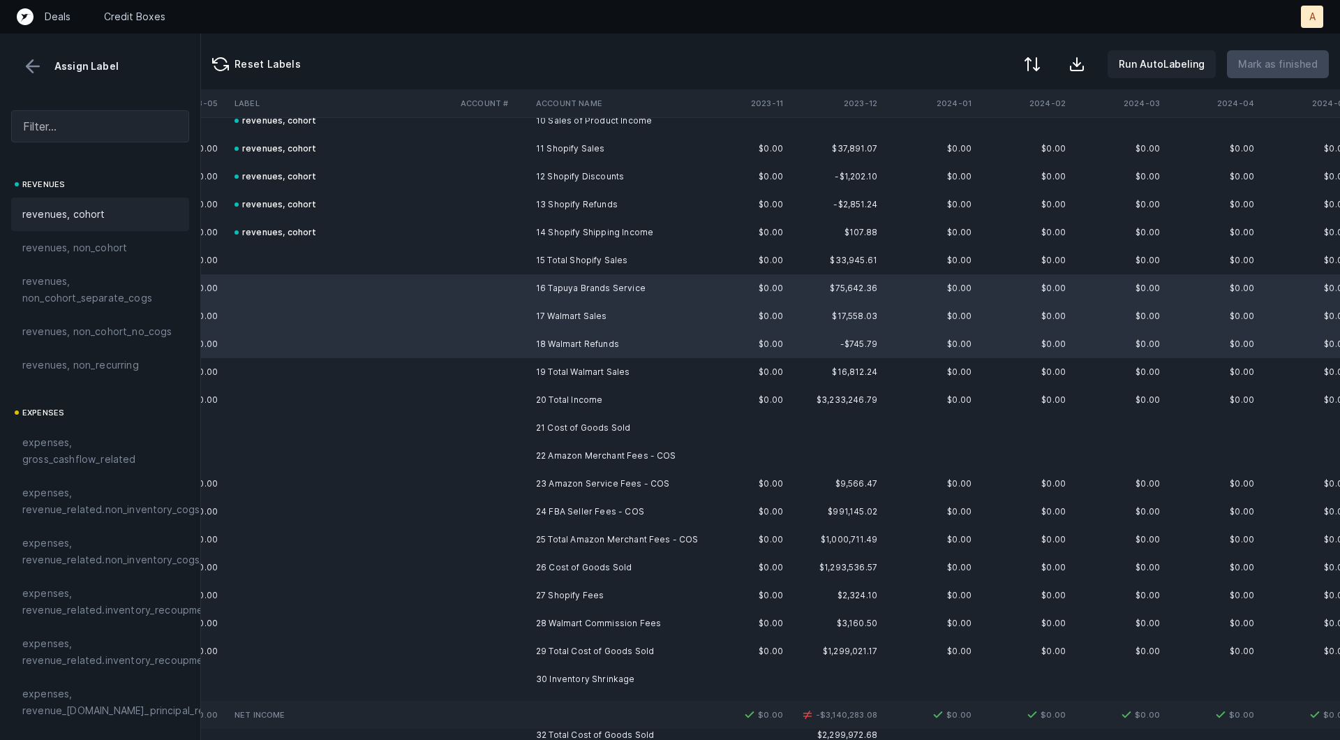
click at [118, 214] on div "revenues, cohort" at bounding box center [100, 214] width 156 height 17
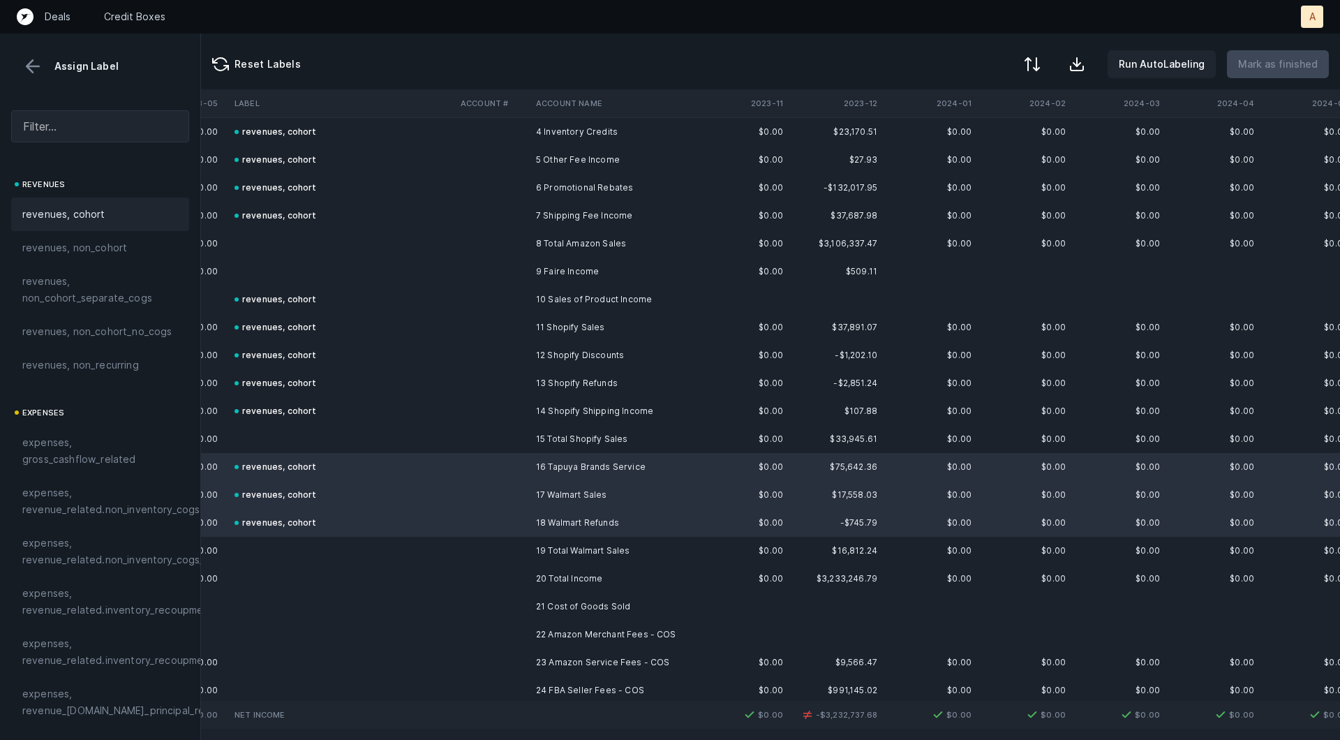
scroll to position [107, 953]
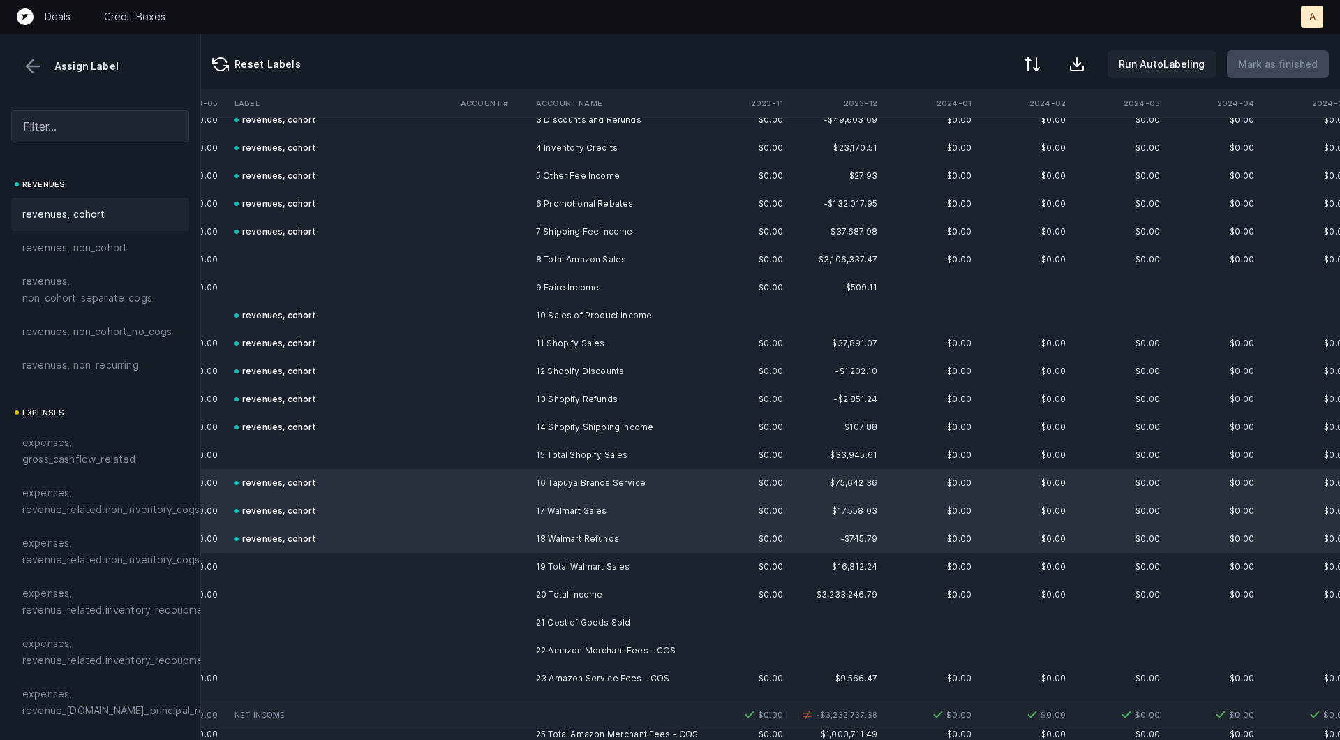
click at [426, 293] on td at bounding box center [342, 288] width 226 height 28
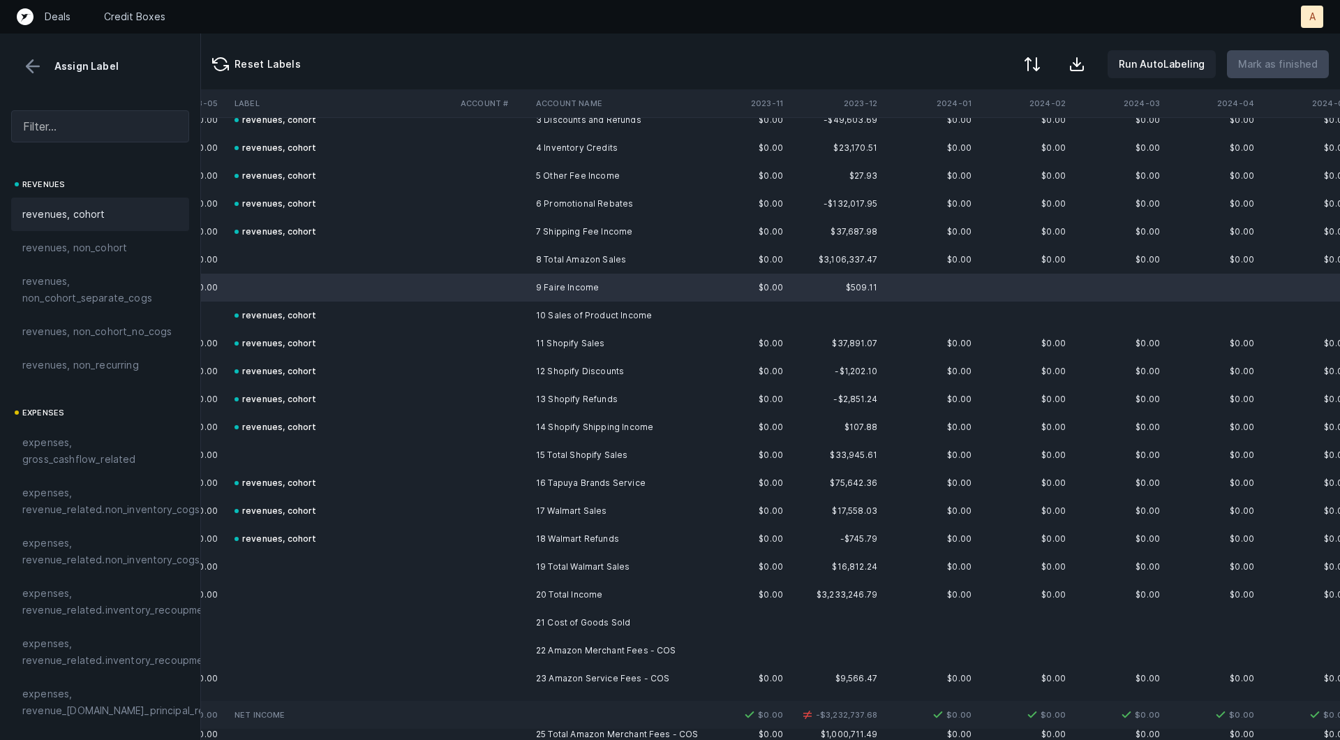
click at [115, 214] on div "revenues, cohort" at bounding box center [100, 214] width 156 height 17
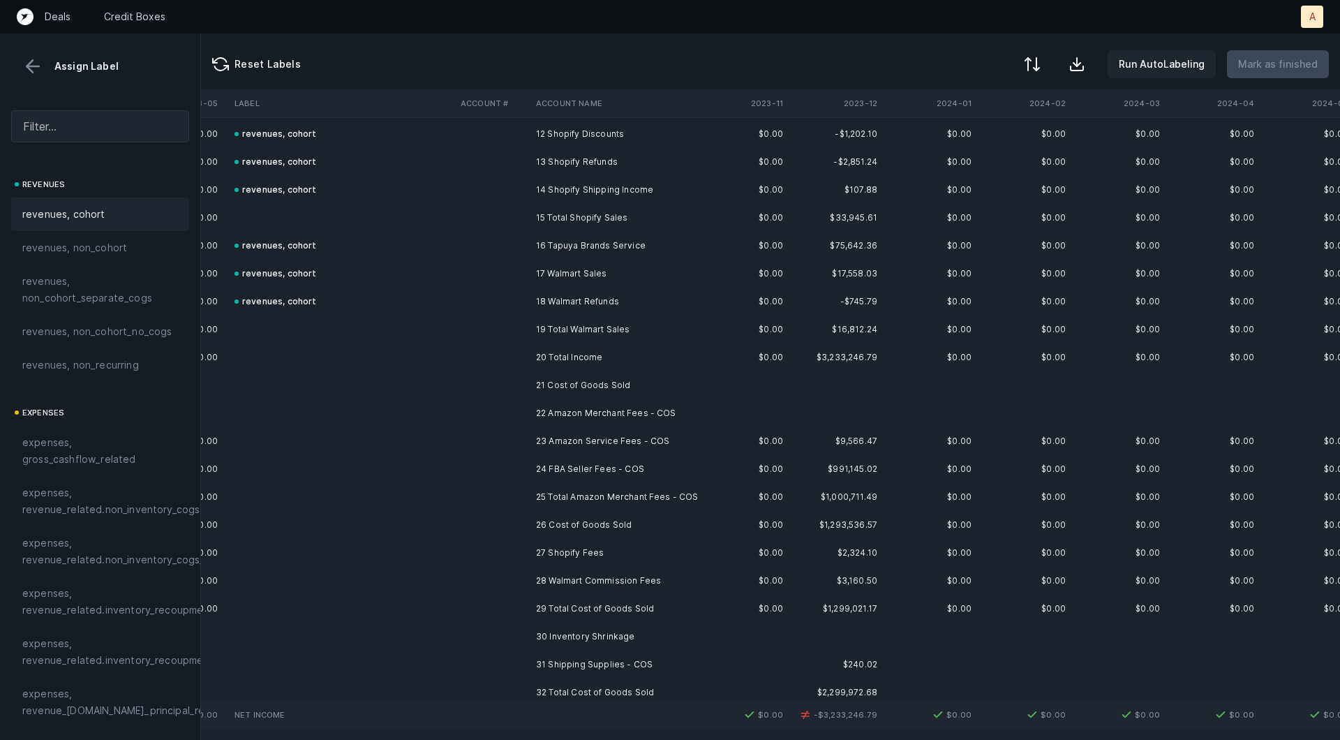
scroll to position [368, 953]
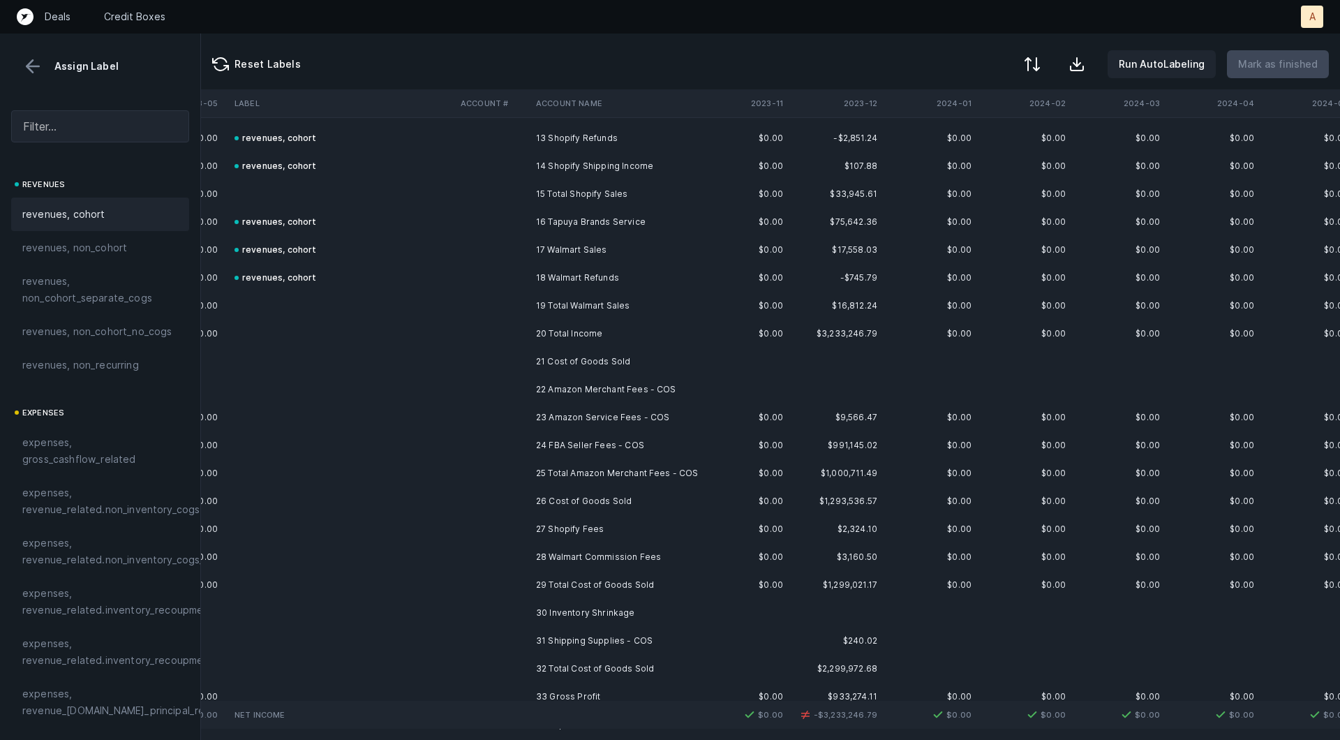
click at [533, 396] on td "22 Amazon Merchant Fees - COS" at bounding box center [615, 389] width 170 height 28
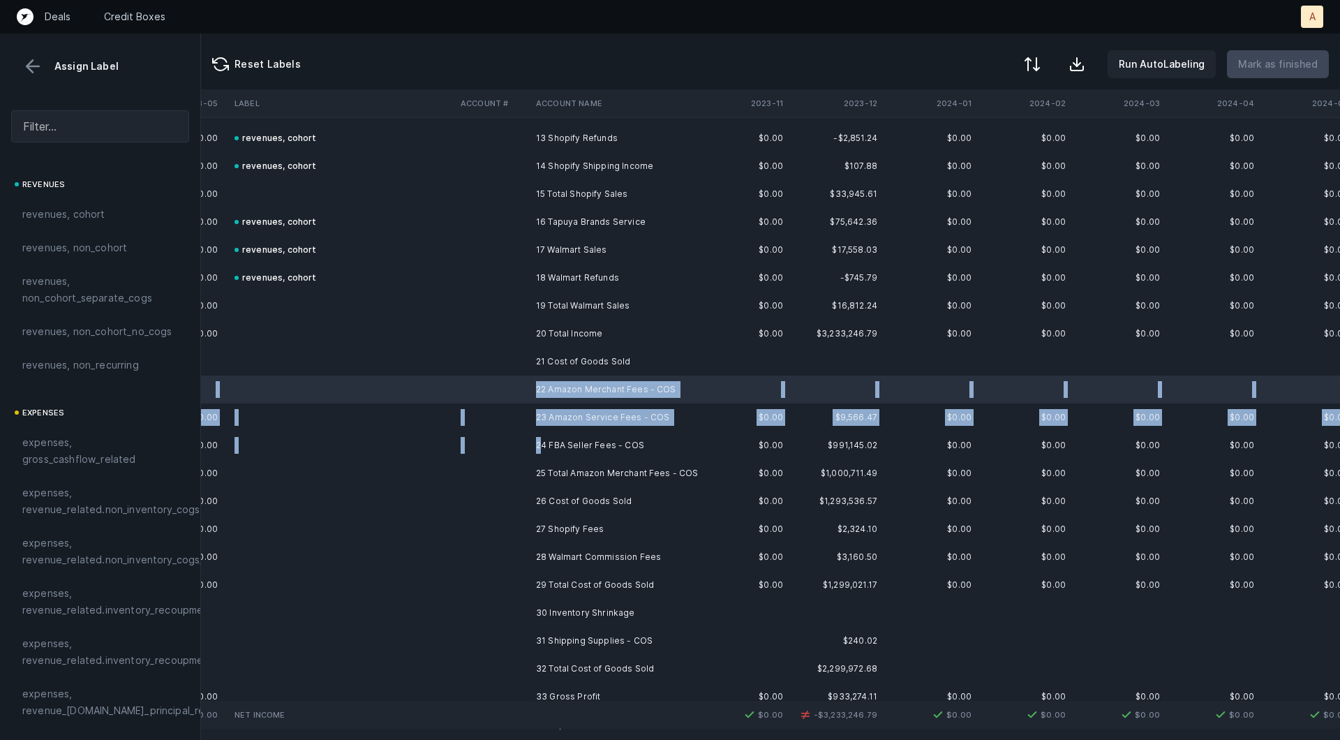
click at [540, 443] on td "24 FBA Seller Fees - COS" at bounding box center [615, 445] width 170 height 28
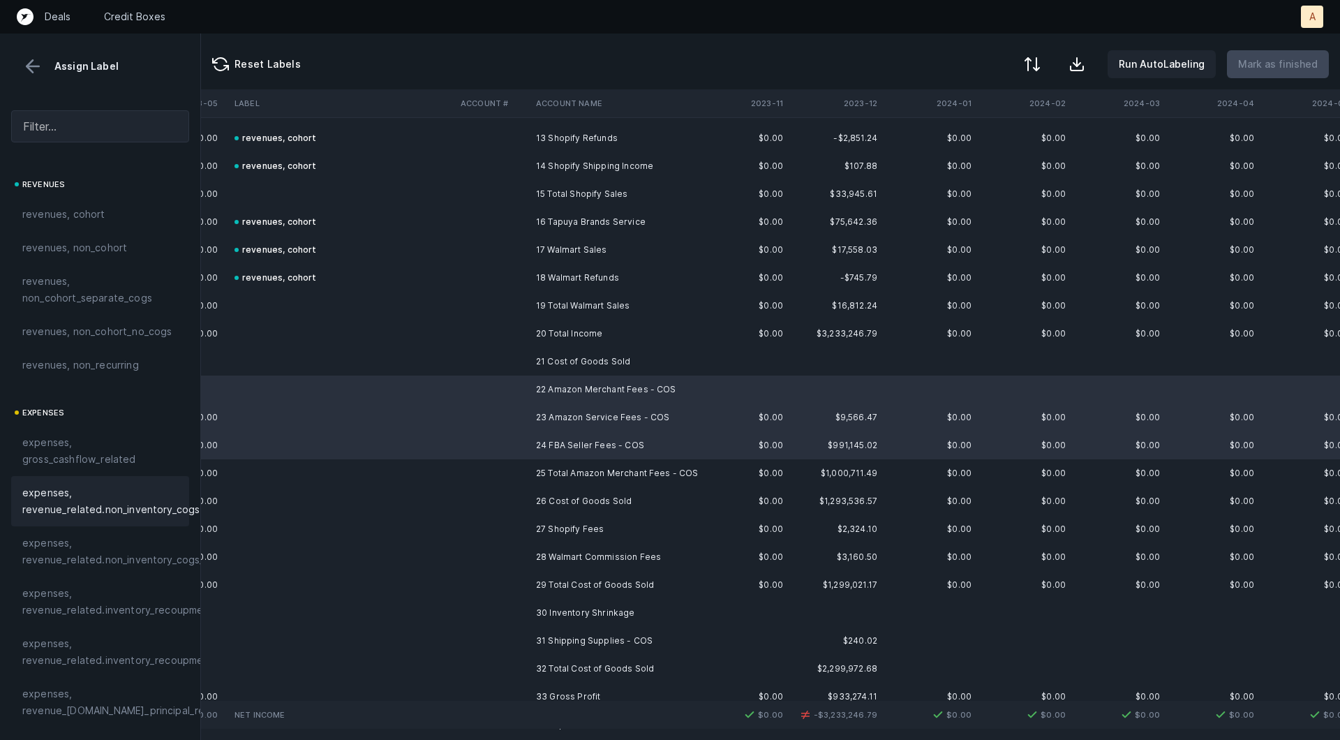
click at [122, 496] on span "expenses, revenue_related.non_inventory_cogs" at bounding box center [110, 500] width 177 height 33
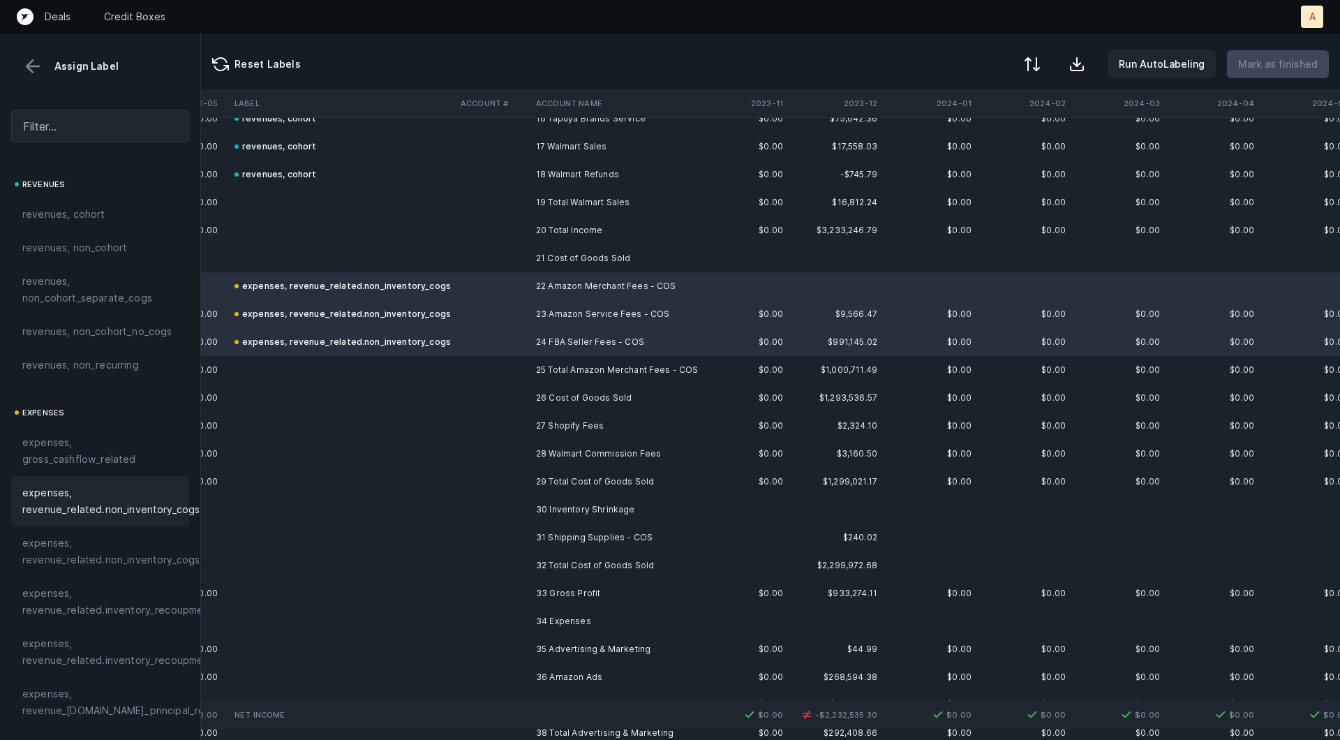
scroll to position [479, 953]
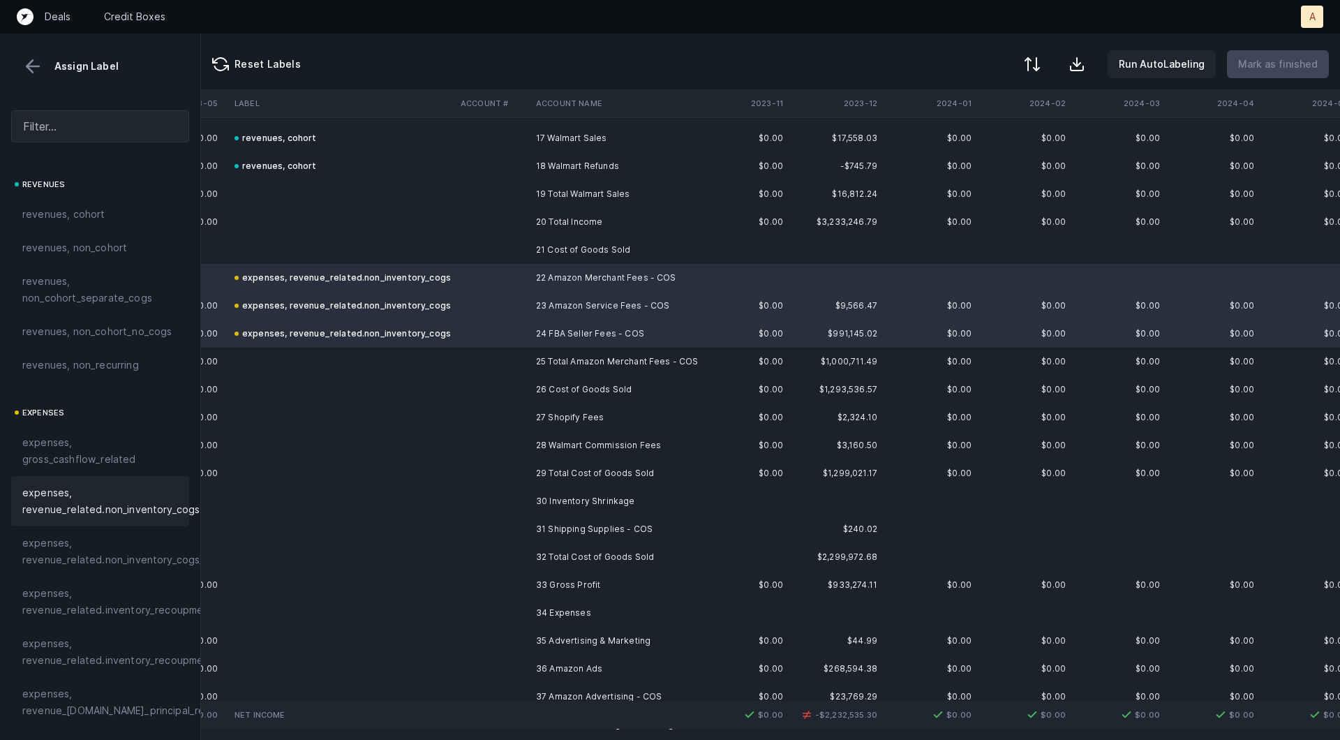
click at [535, 399] on td "26 Cost of Goods Sold" at bounding box center [615, 389] width 170 height 28
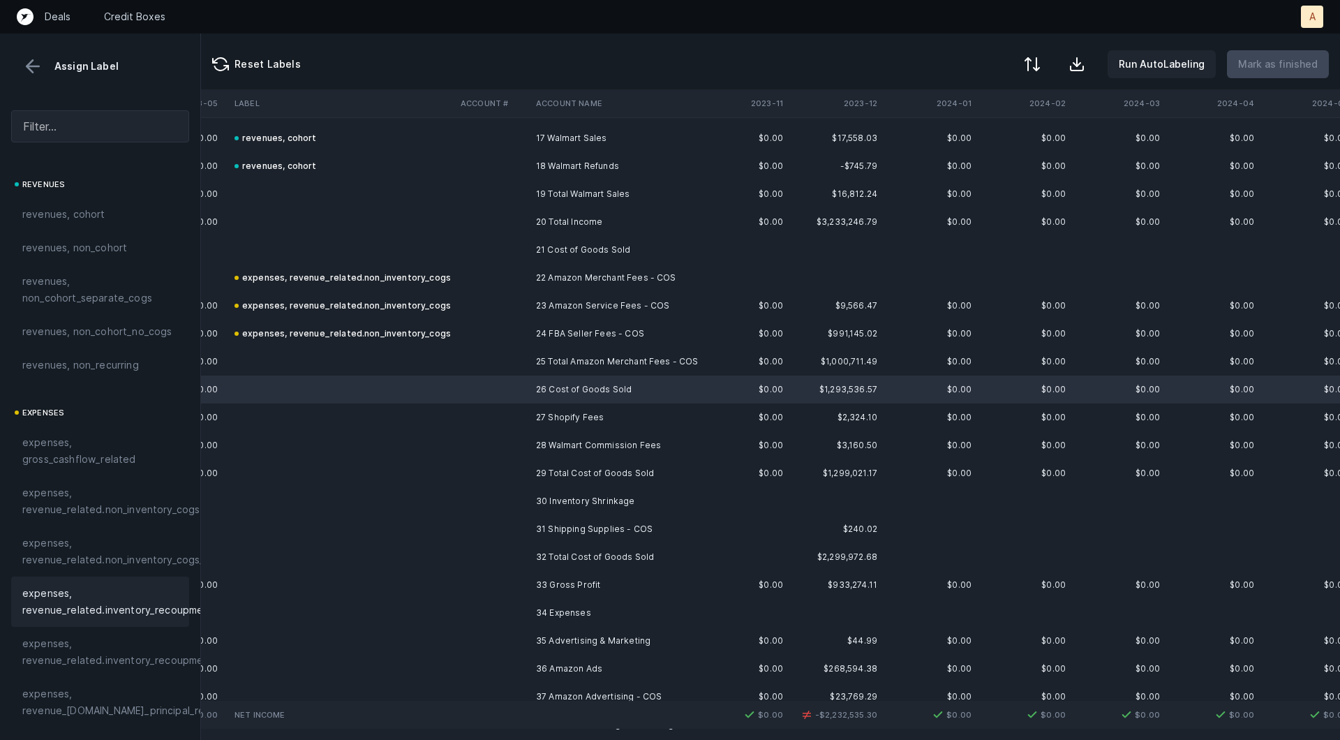
click at [127, 599] on span "expenses, revenue_related.inventory_recoupment" at bounding box center [117, 601] width 191 height 33
click at [559, 416] on td "27 Shopify Fees" at bounding box center [615, 417] width 170 height 28
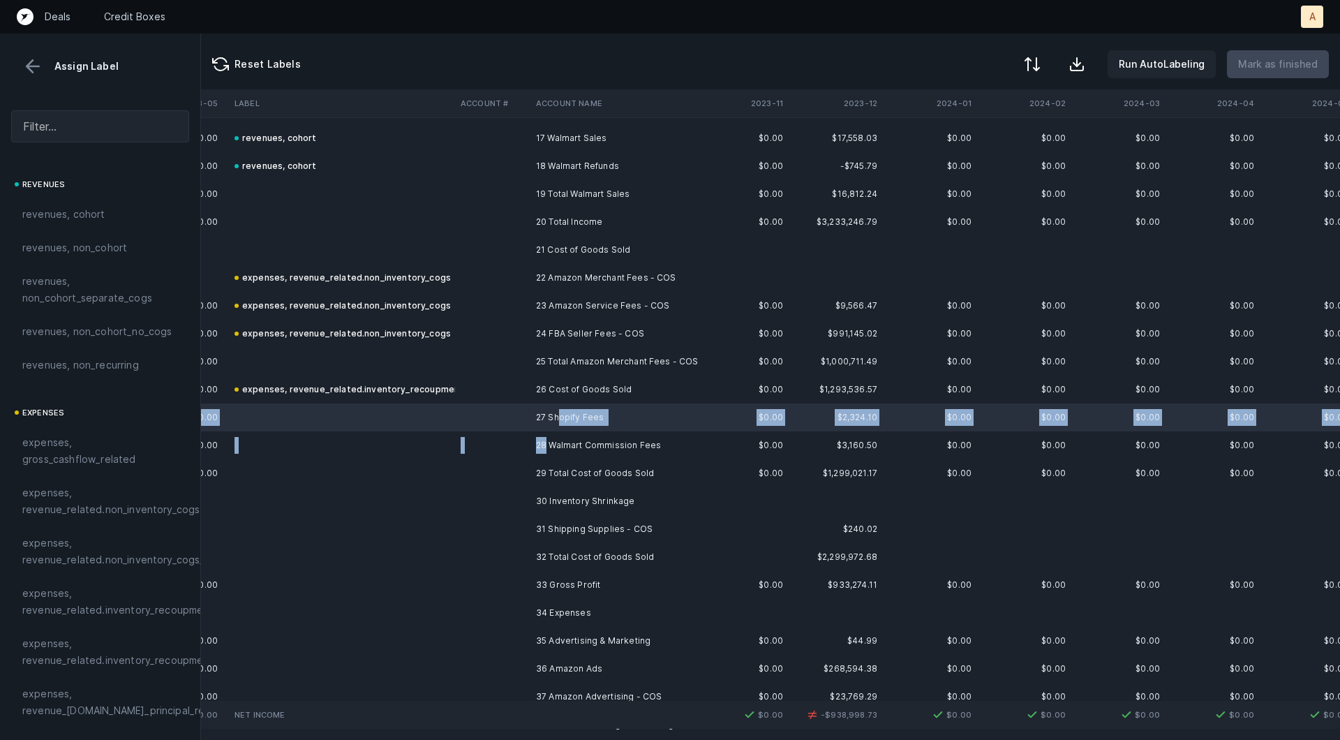
click at [544, 438] on td "28 Walmart Commission Fees" at bounding box center [615, 445] width 170 height 28
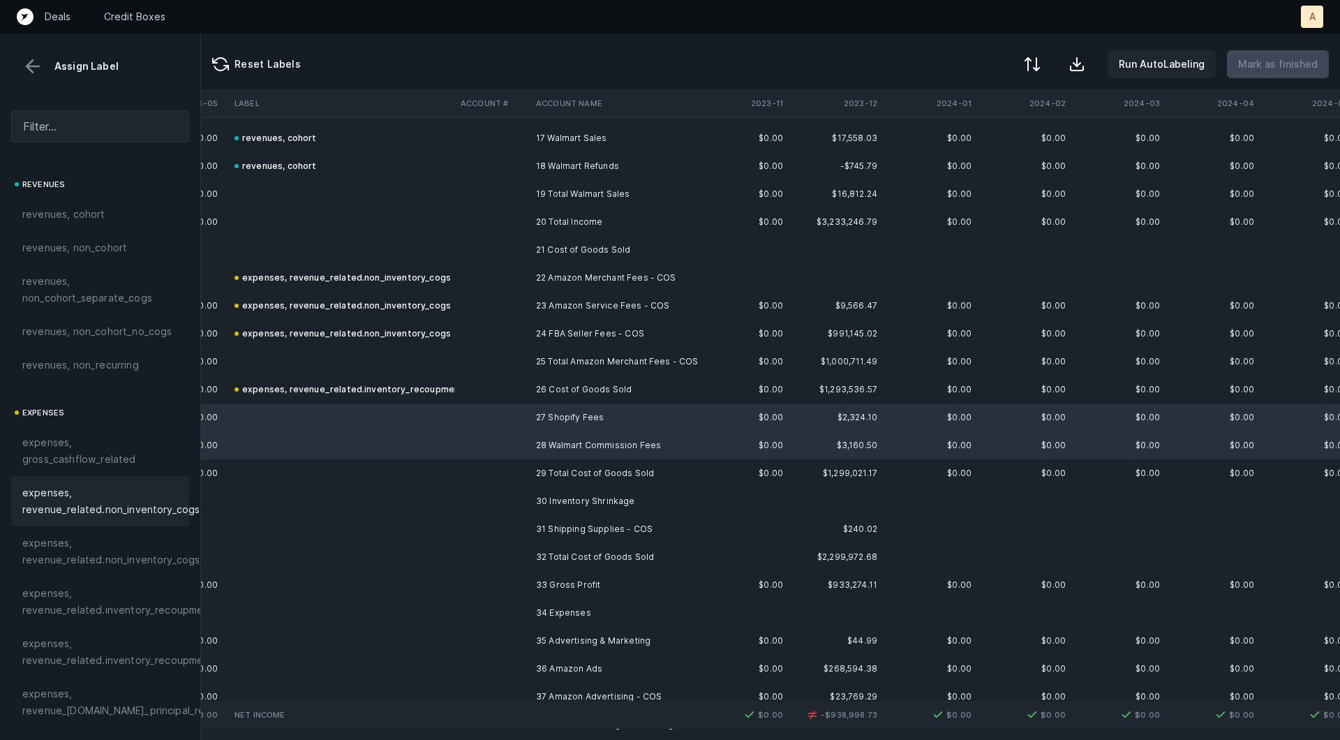
click at [98, 507] on span "expenses, revenue_related.non_inventory_cogs" at bounding box center [110, 500] width 177 height 33
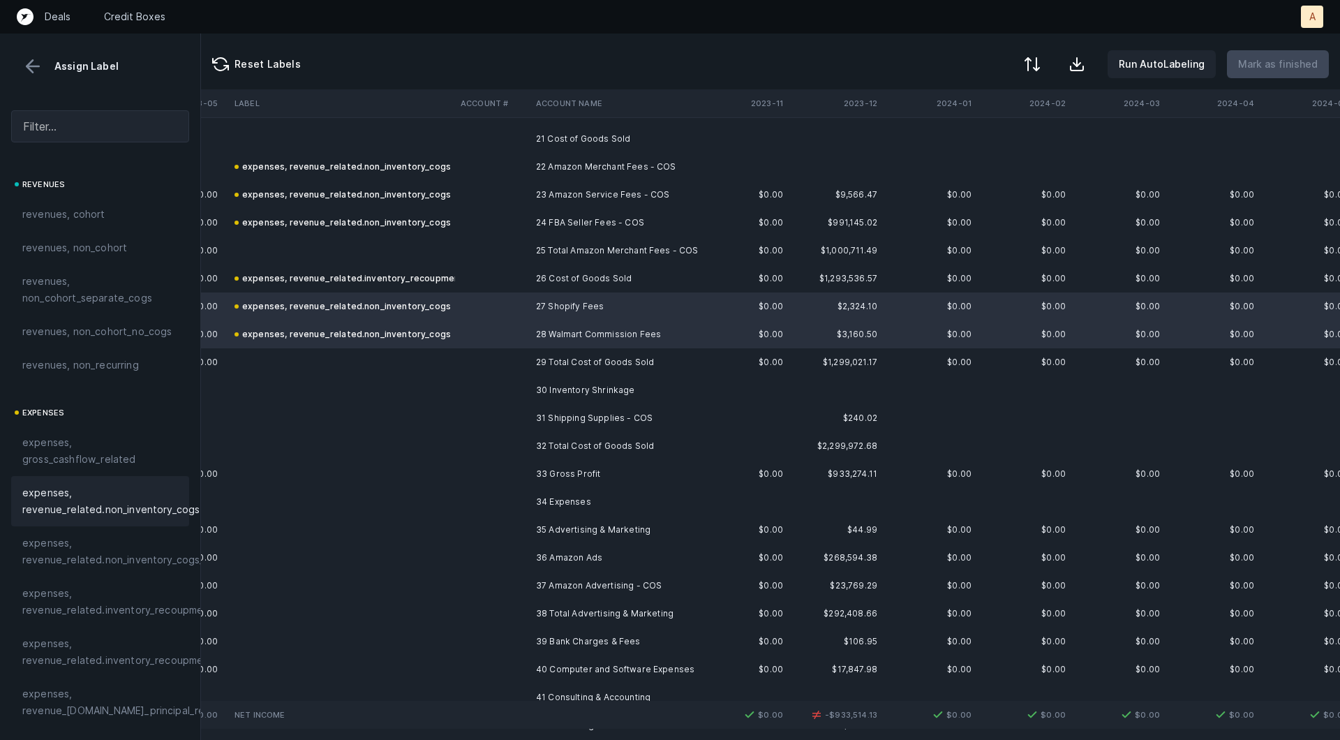
click at [501, 392] on td at bounding box center [492, 390] width 75 height 28
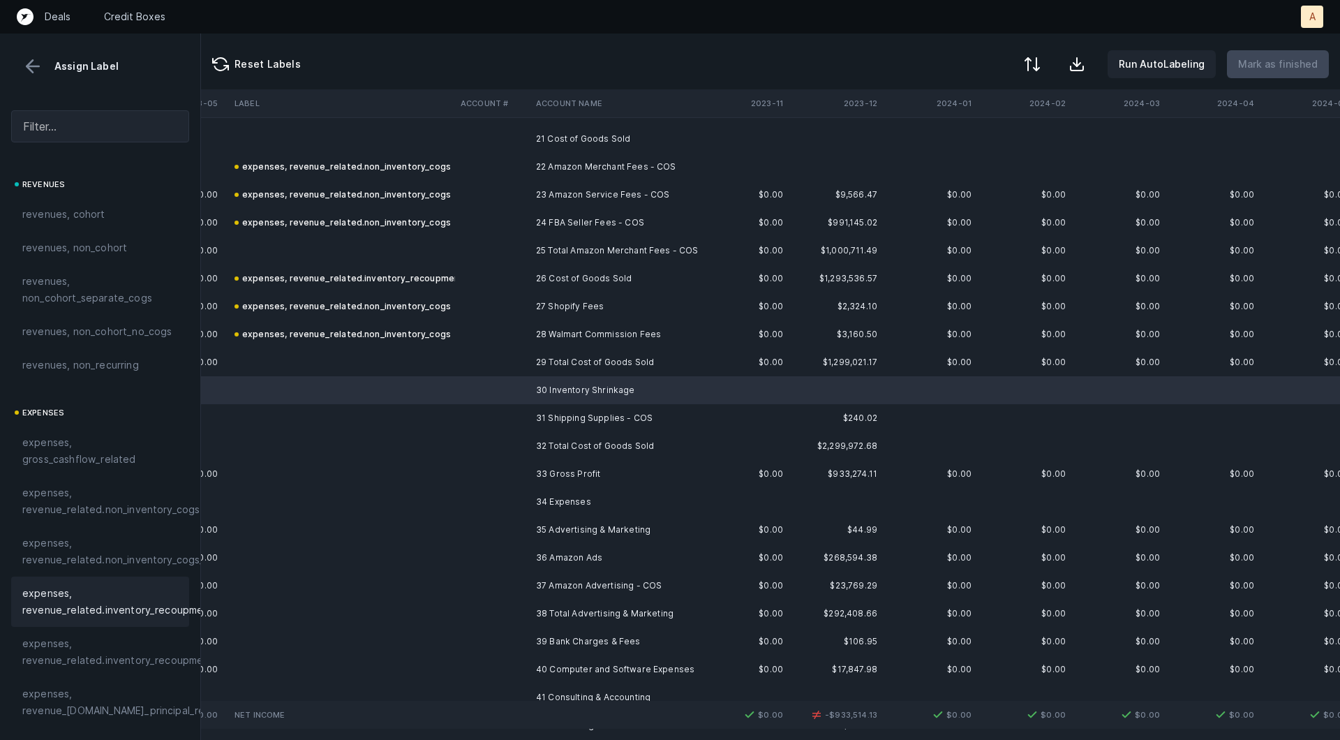
click at [120, 610] on span "expenses, revenue_related.inventory_recoupment" at bounding box center [117, 601] width 191 height 33
click at [518, 423] on td at bounding box center [492, 418] width 75 height 28
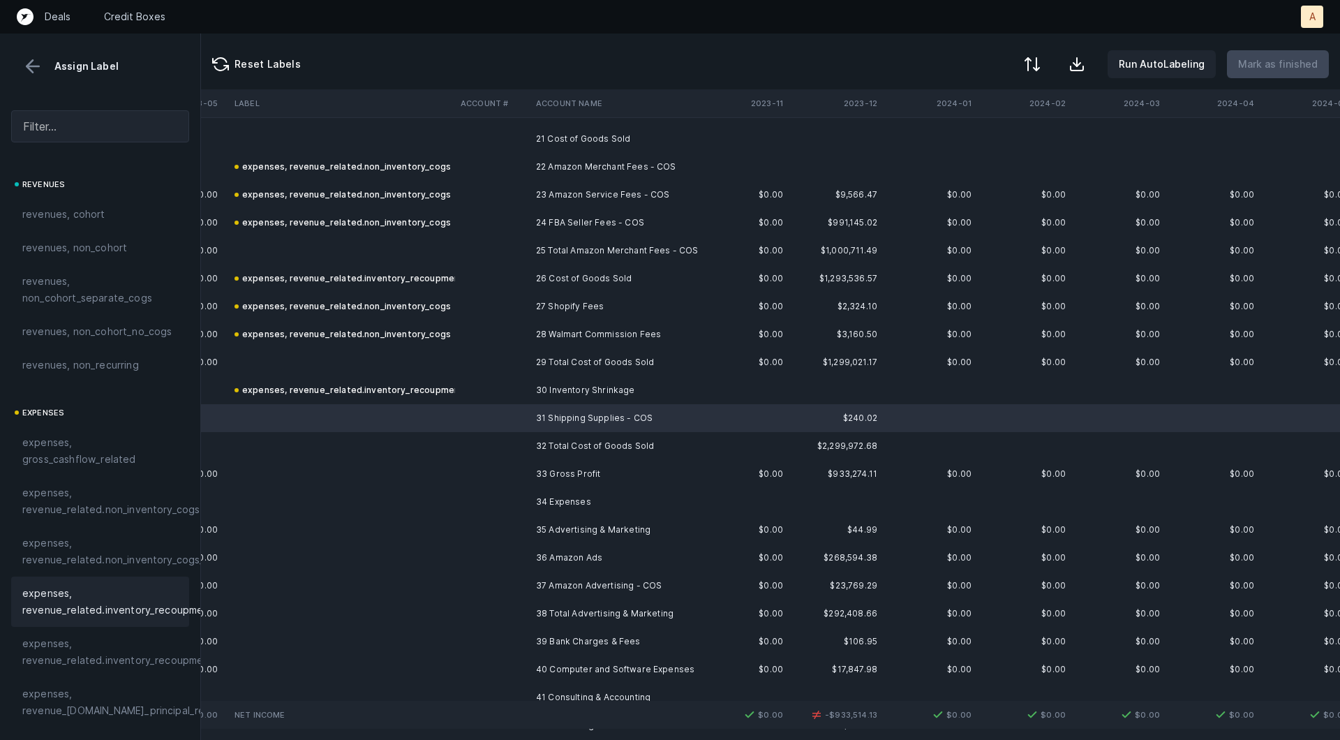
click at [139, 606] on span "expenses, revenue_related.inventory_recoupment" at bounding box center [117, 601] width 191 height 33
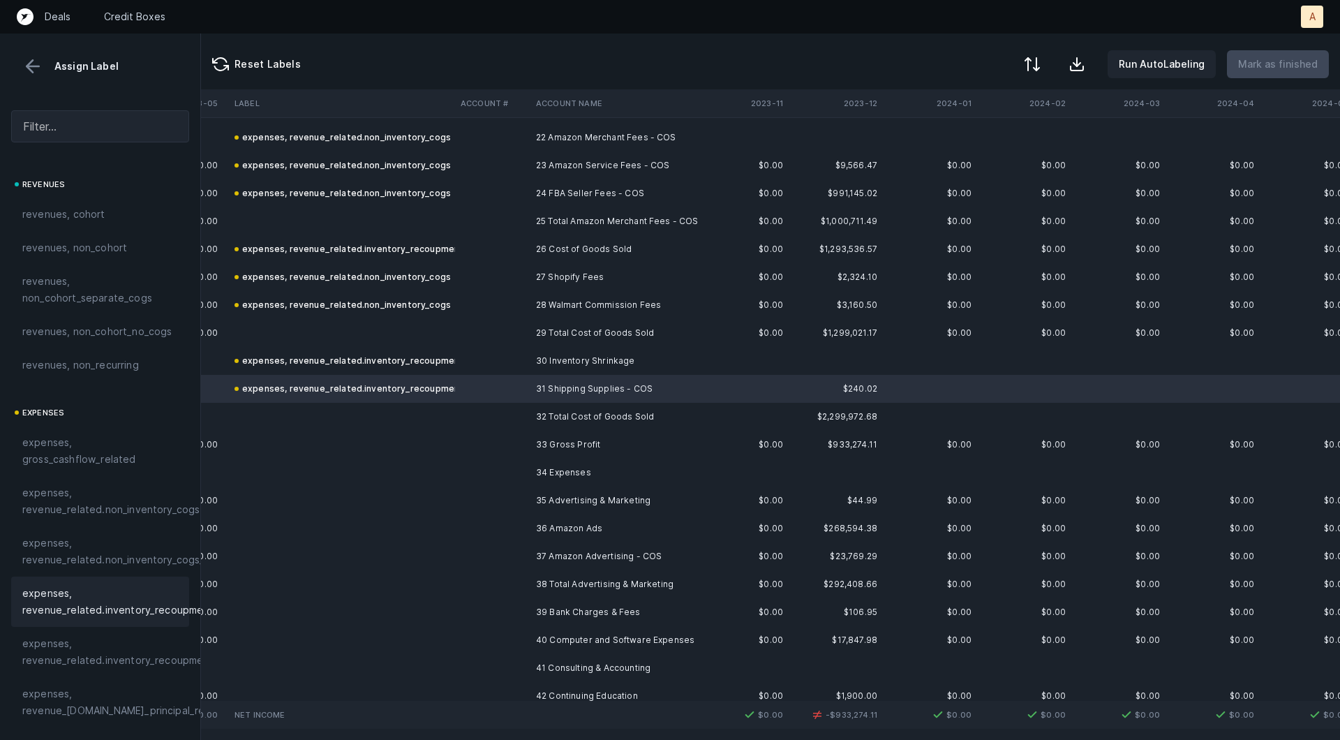
scroll to position [719, 953]
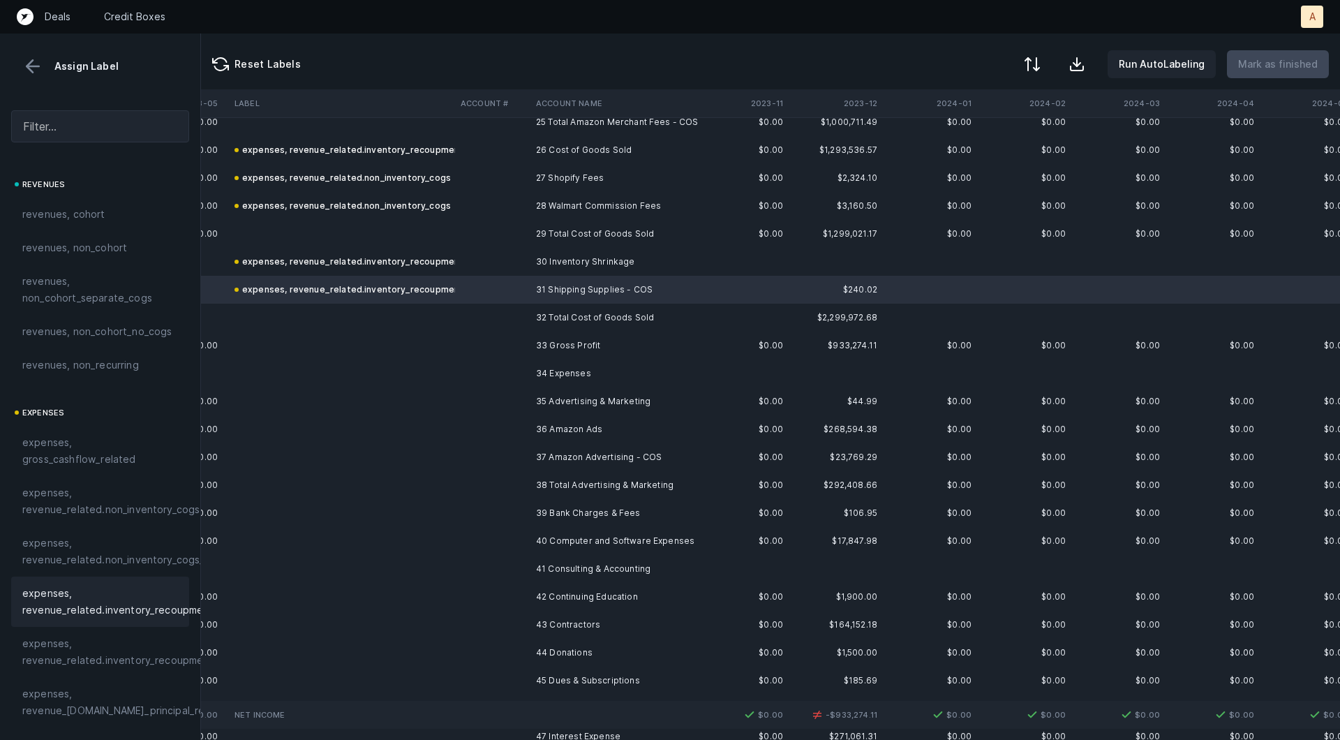
click at [595, 402] on td "35 Advertising & Marketing" at bounding box center [615, 401] width 170 height 28
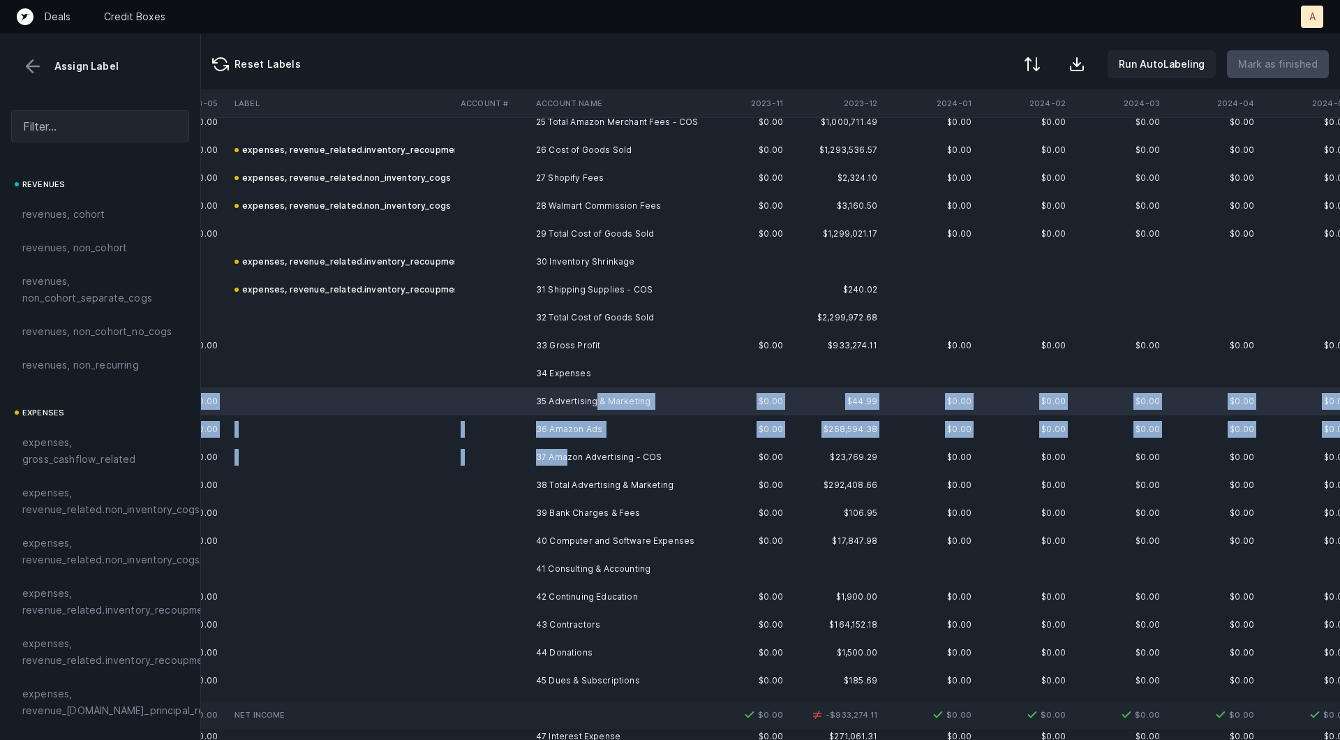
click at [569, 458] on td "37 Amazon Advertising - COS" at bounding box center [615, 457] width 170 height 28
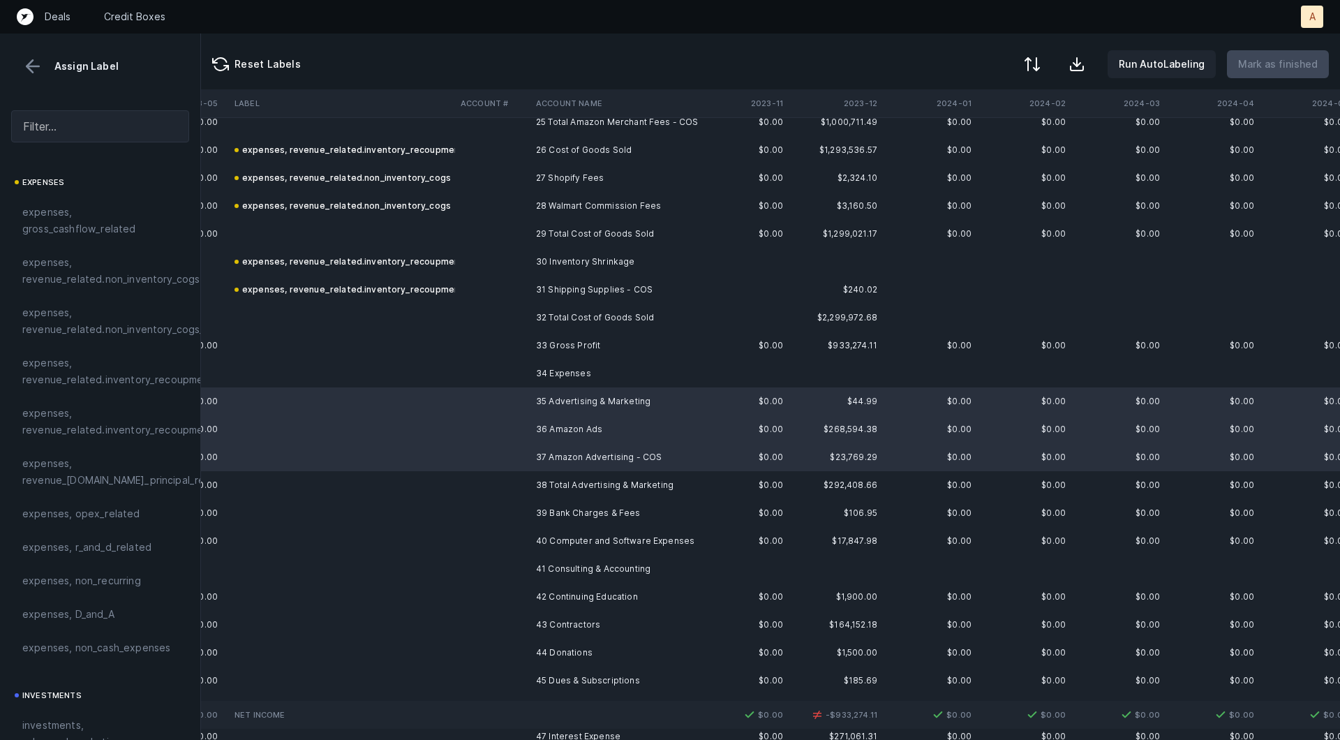
scroll to position [305, 0]
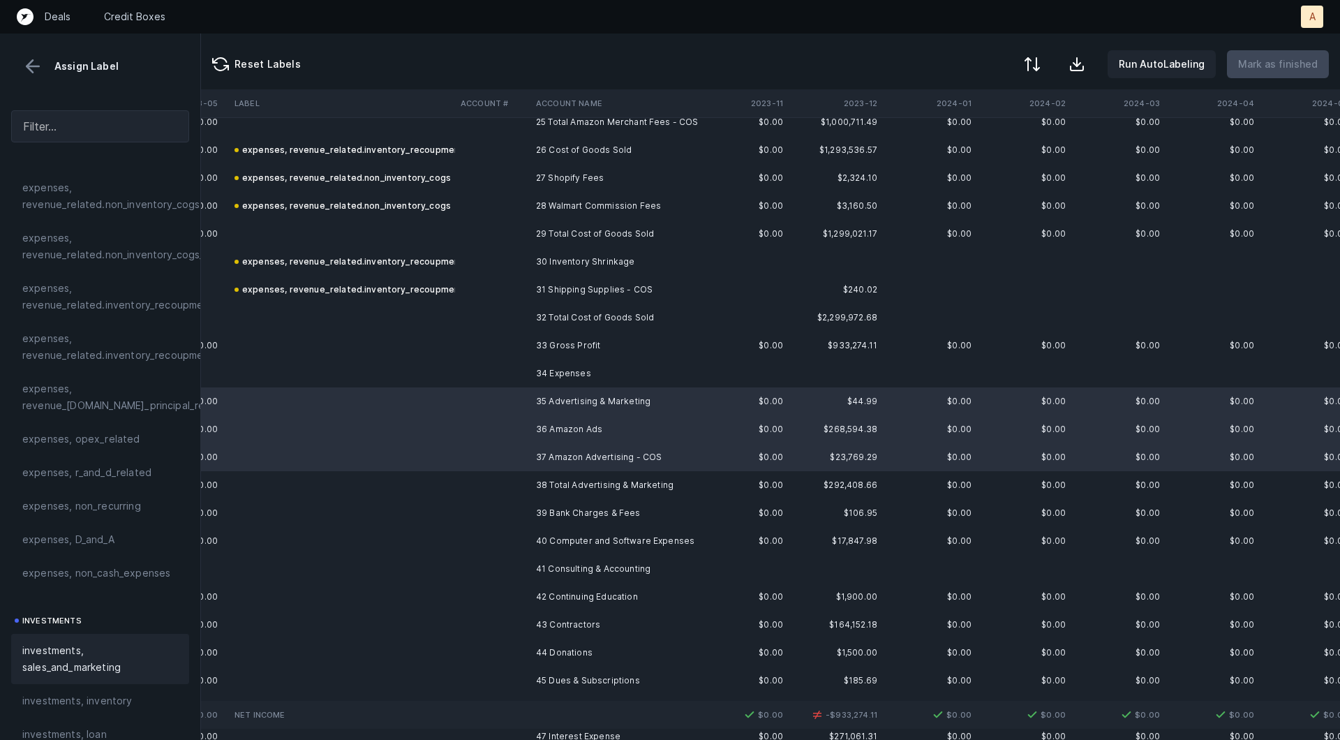
click at [29, 653] on span "investments, sales_and_marketing" at bounding box center [100, 658] width 156 height 33
click at [523, 515] on td at bounding box center [492, 513] width 75 height 28
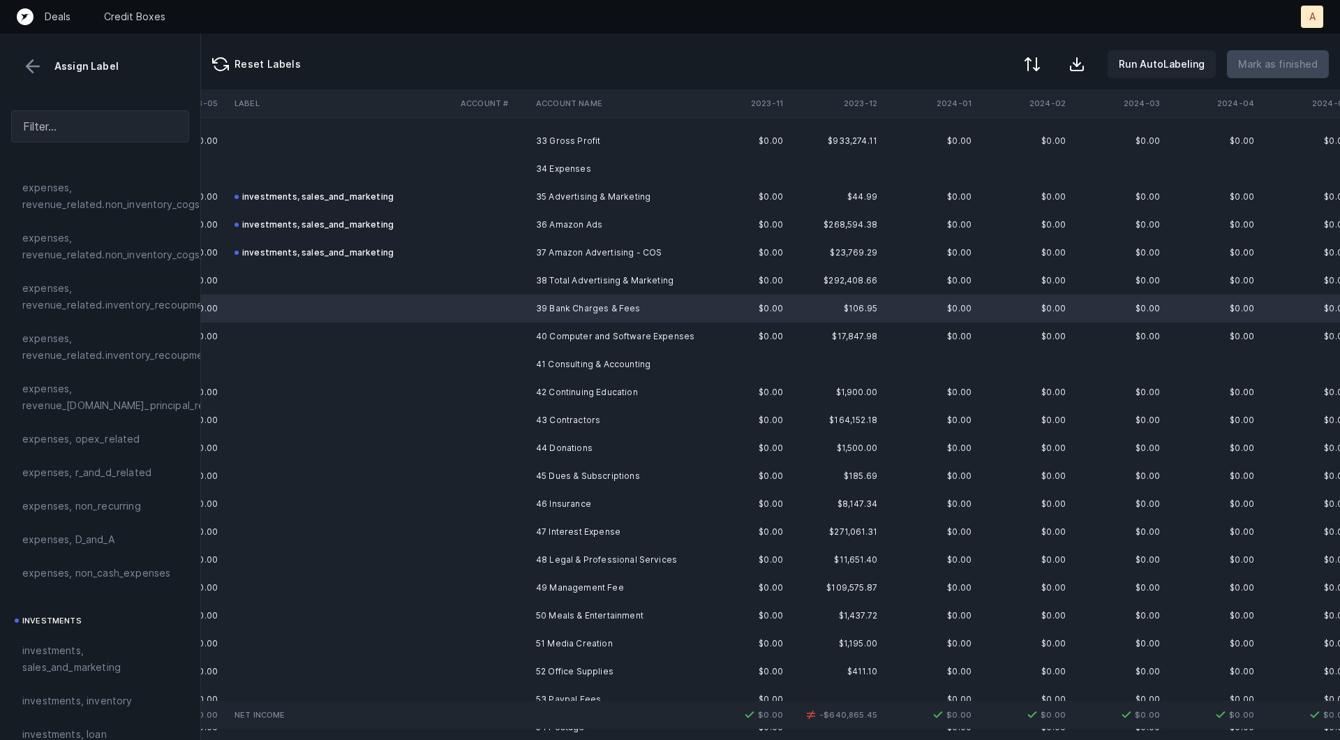
scroll to position [951, 953]
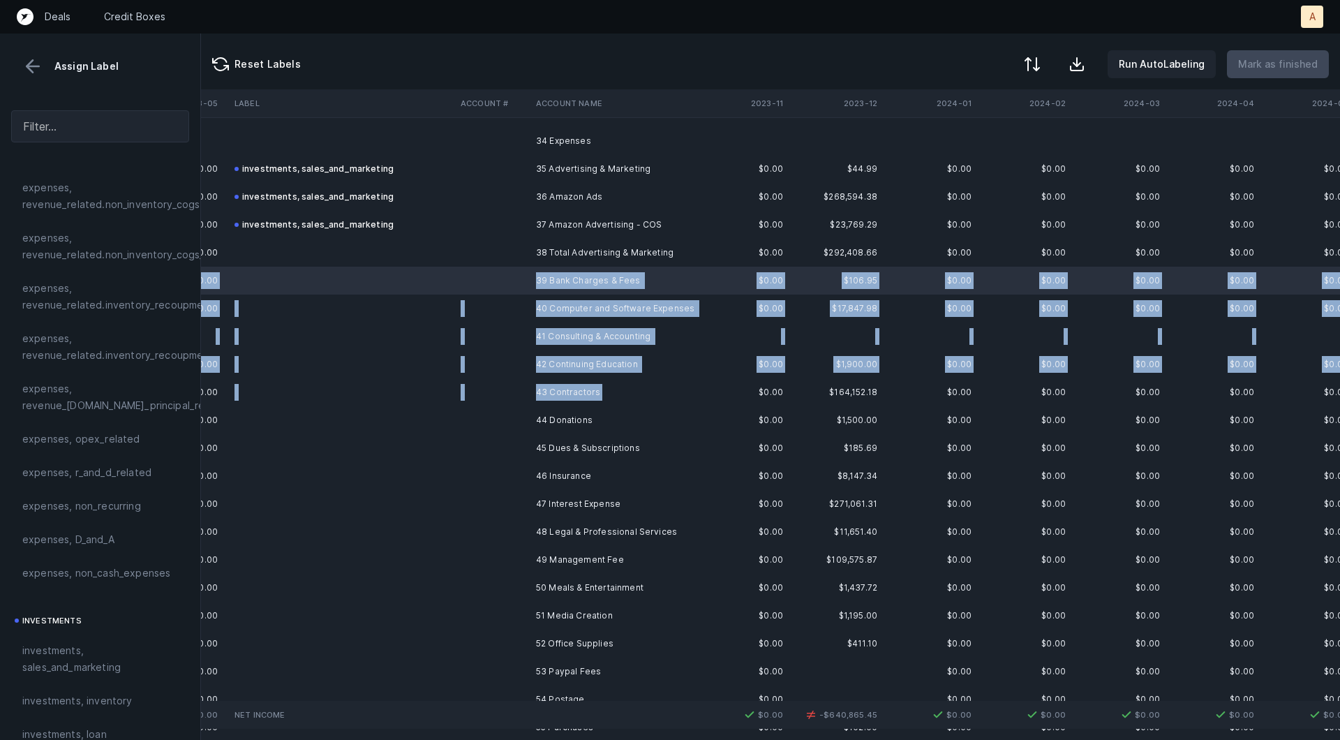
click at [601, 392] on td "43 Contractors" at bounding box center [615, 392] width 170 height 28
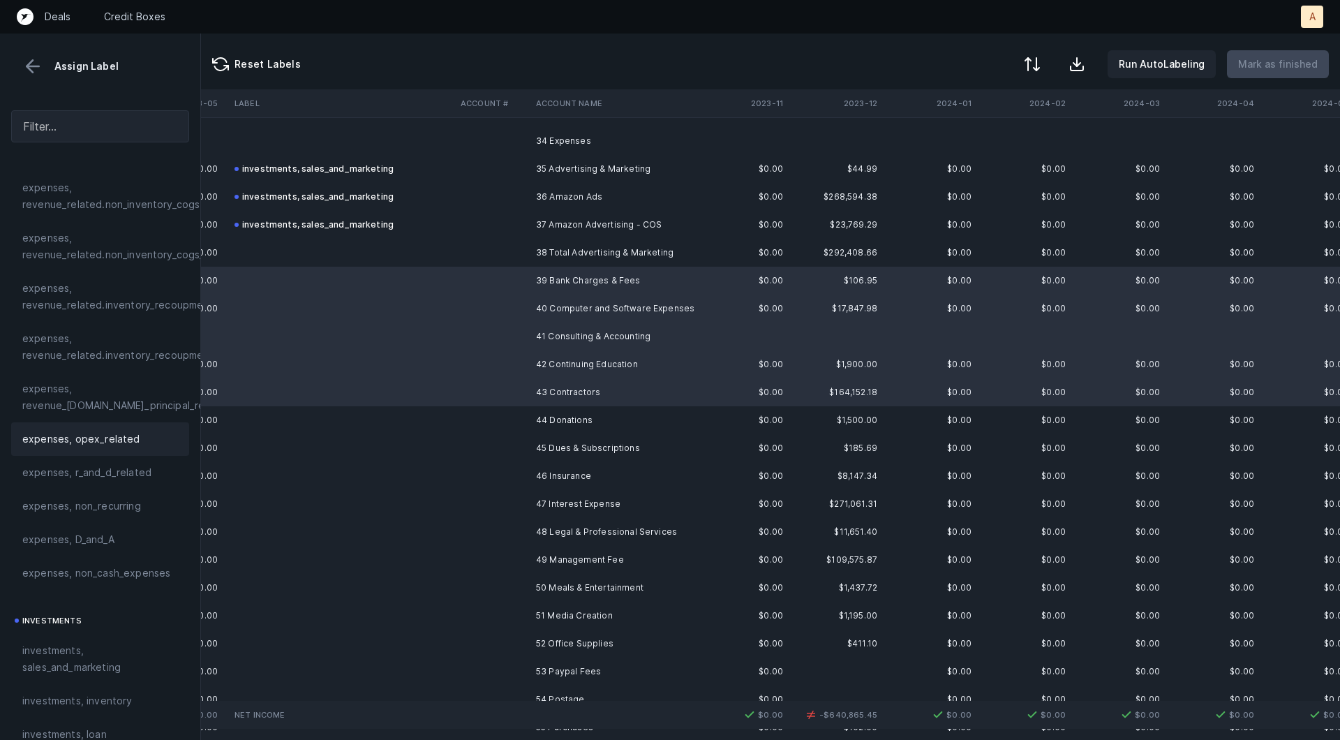
click at [112, 444] on span "expenses, opex_related" at bounding box center [81, 439] width 118 height 17
click at [448, 418] on td at bounding box center [342, 420] width 226 height 28
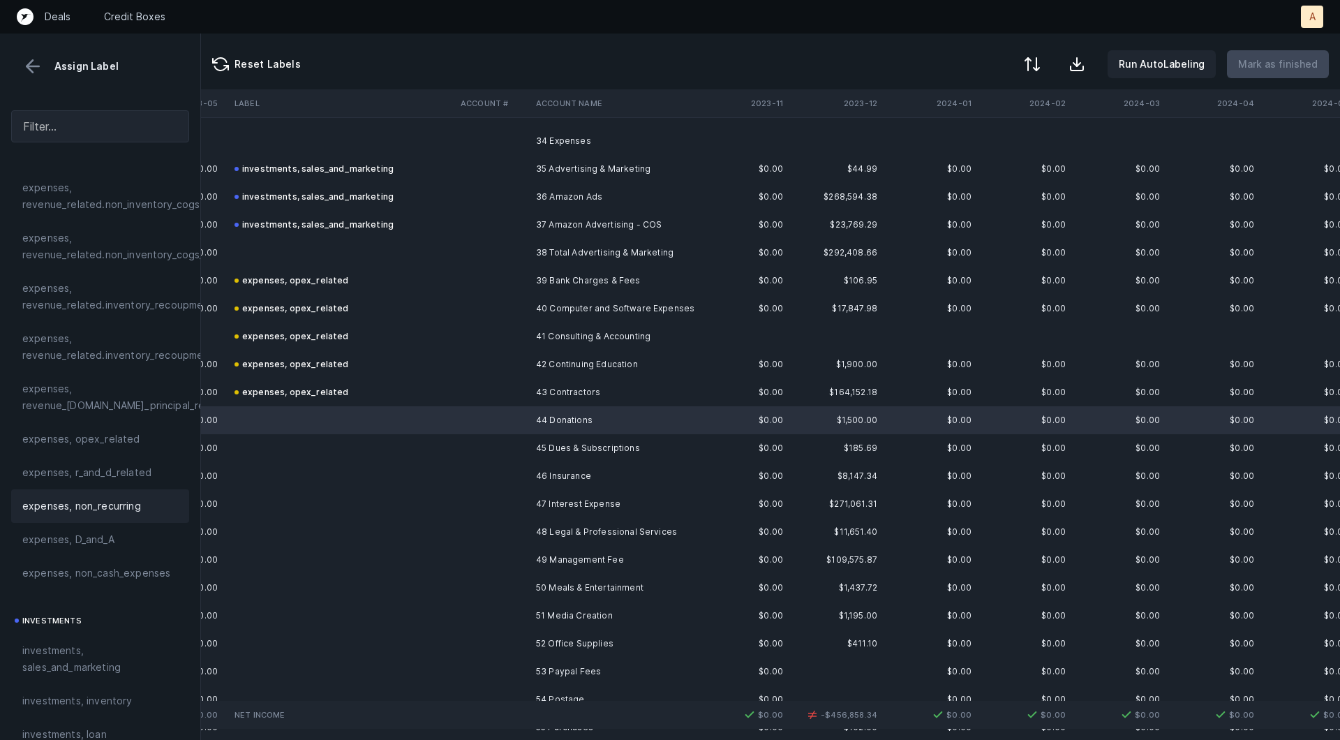
click at [133, 509] on span "expenses, non_recurring" at bounding box center [81, 506] width 119 height 17
click at [544, 451] on td "45 Dues & Subscriptions" at bounding box center [615, 448] width 170 height 28
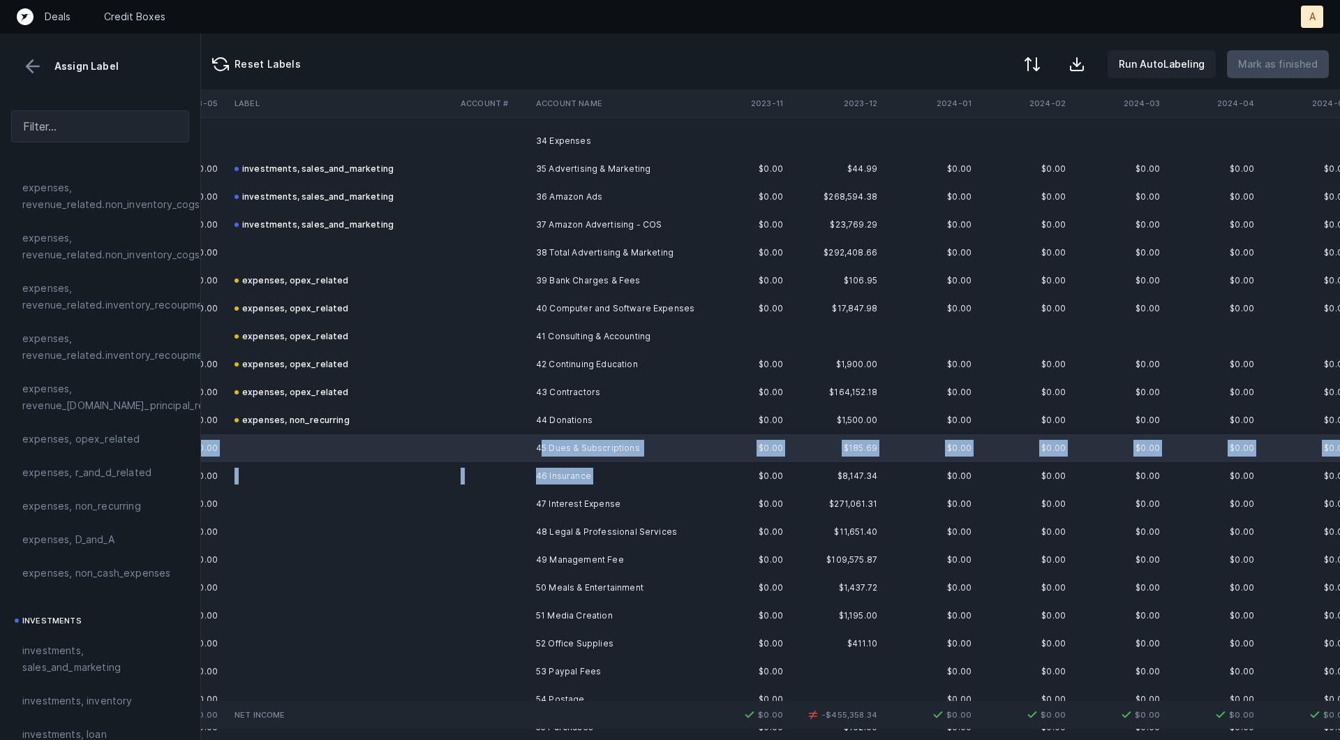
click at [532, 484] on td "46 Insurance" at bounding box center [615, 476] width 170 height 28
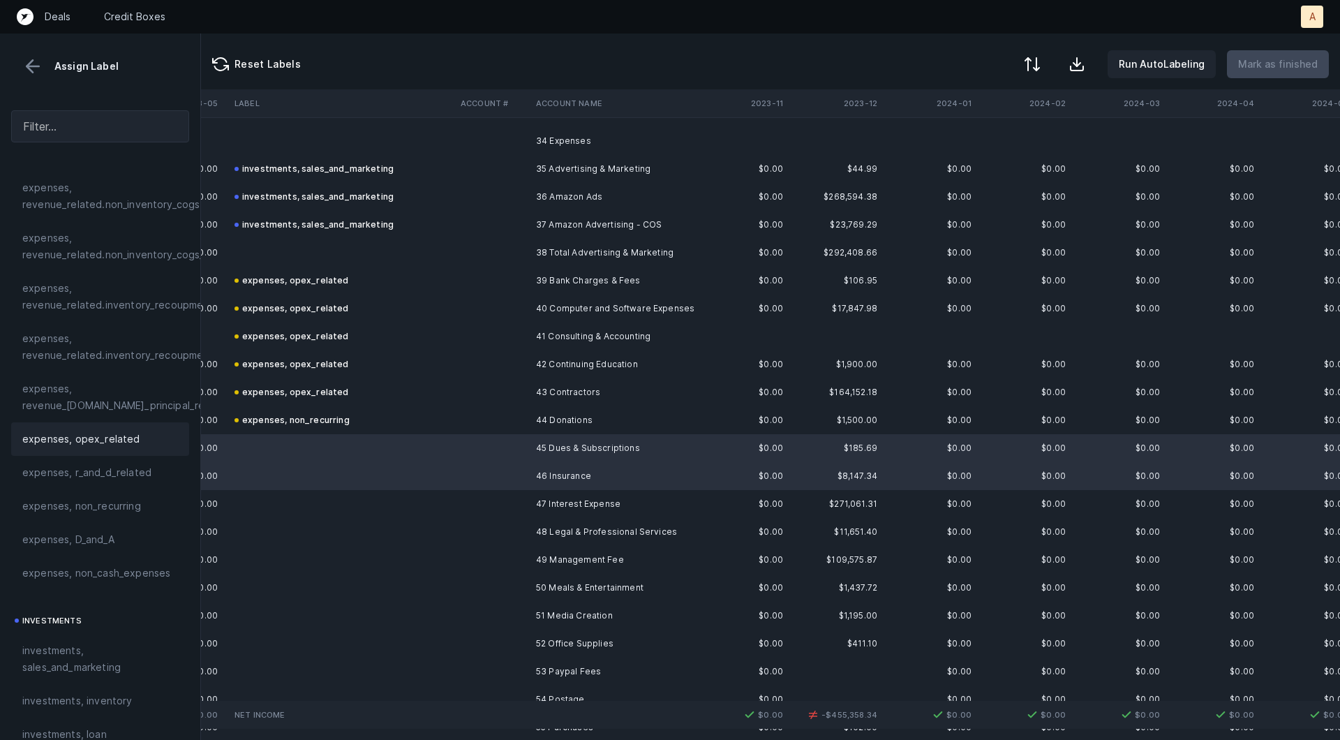
click at [104, 440] on span "expenses, opex_related" at bounding box center [81, 439] width 118 height 17
click at [385, 501] on td at bounding box center [342, 504] width 226 height 28
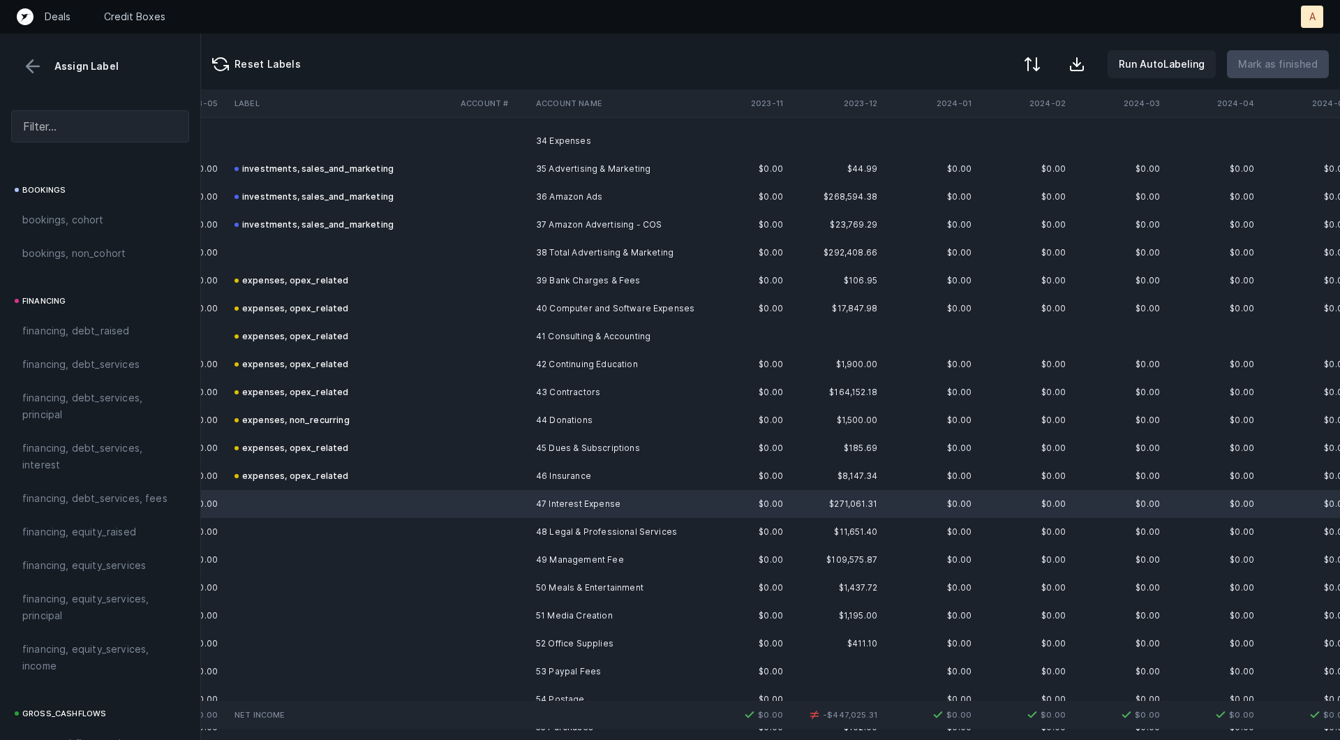
scroll to position [952, 0]
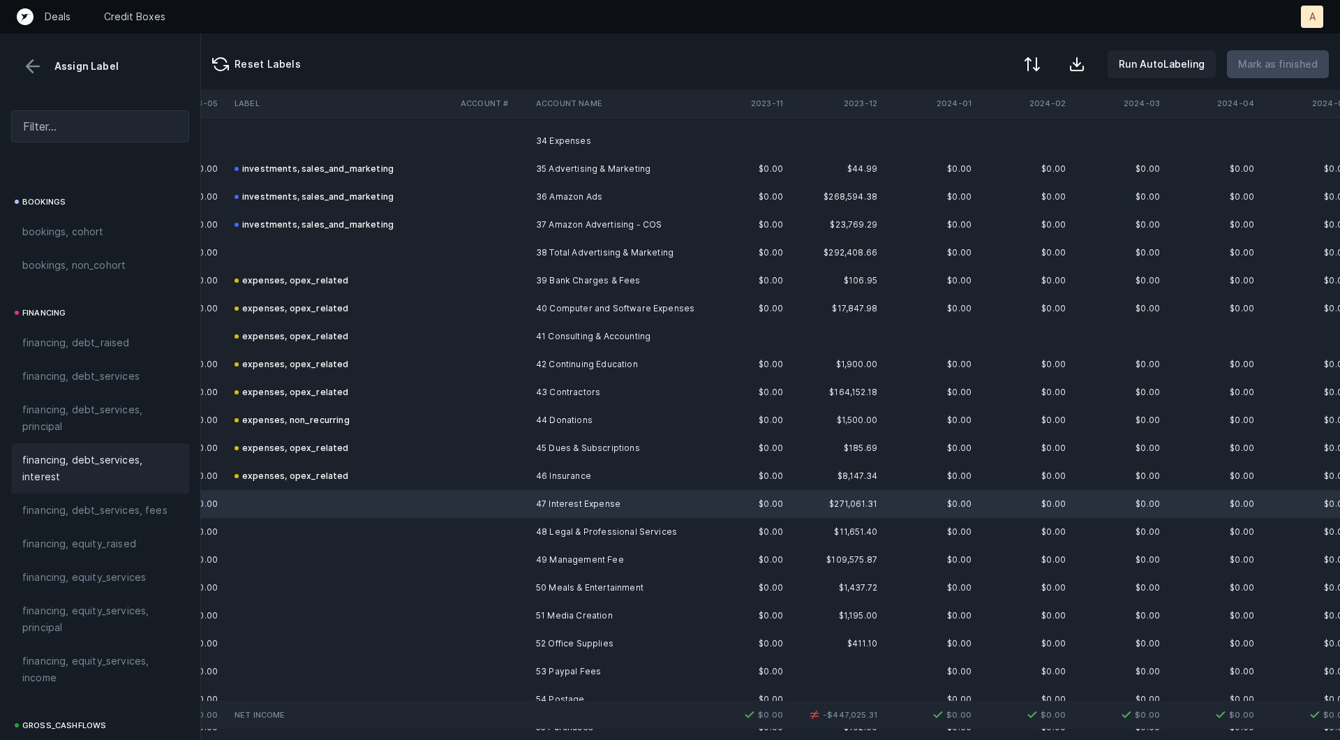
click at [59, 477] on span "financing, debt_services, interest" at bounding box center [100, 468] width 156 height 33
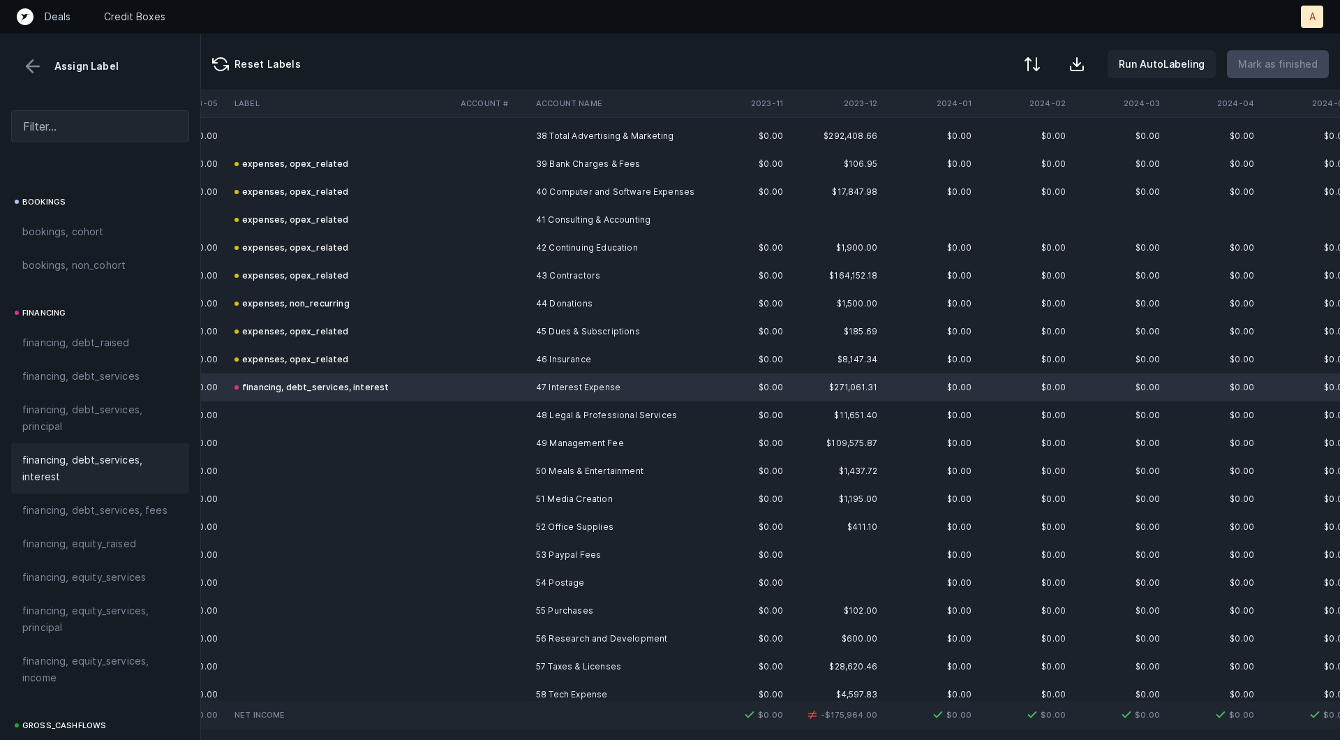
scroll to position [1260, 953]
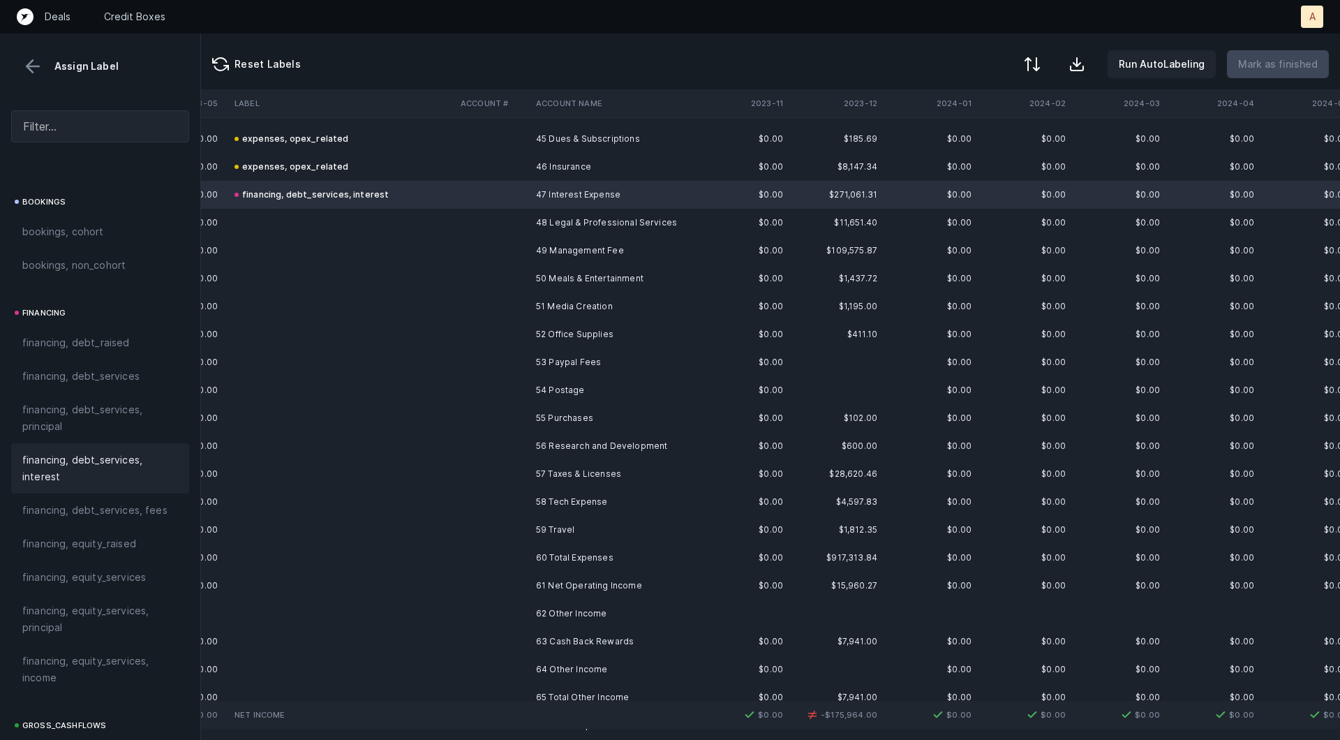
click at [574, 221] on td "48 Legal & Professional Services" at bounding box center [615, 223] width 170 height 28
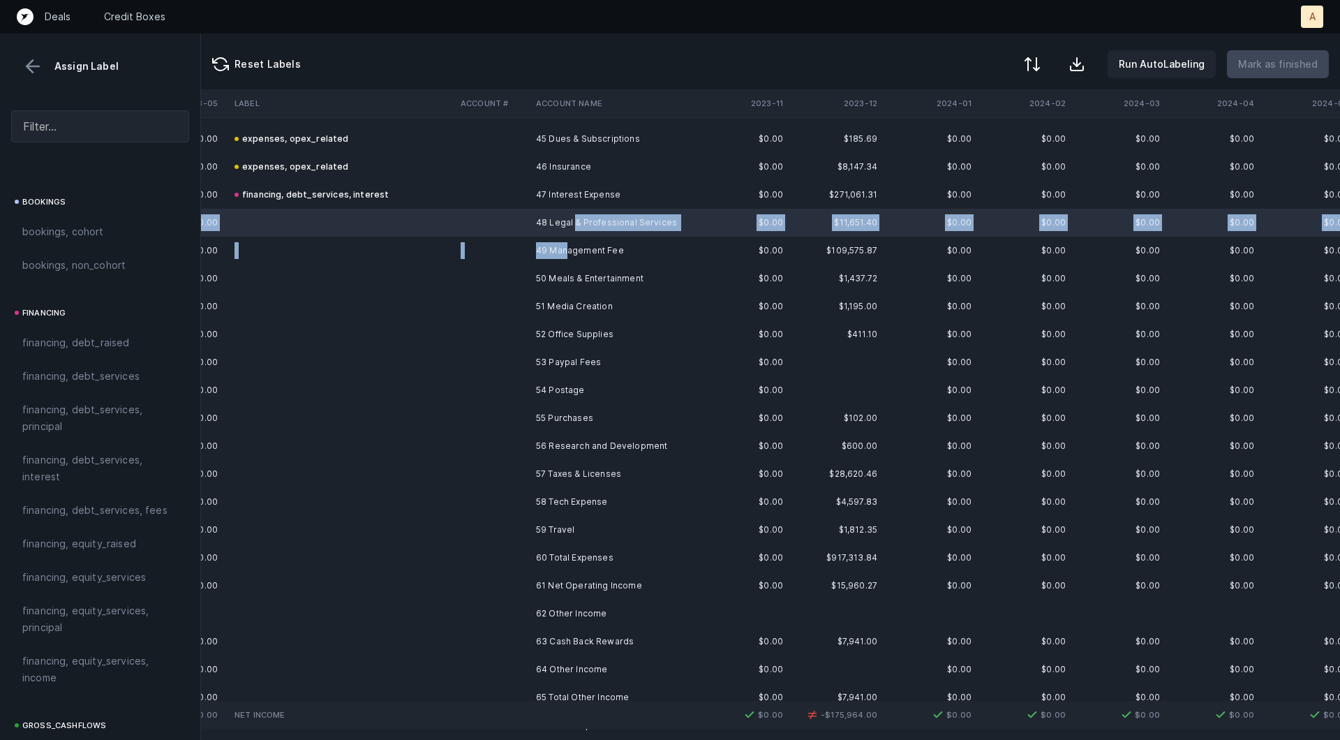
click at [566, 248] on td "49 Management Fee" at bounding box center [615, 251] width 170 height 28
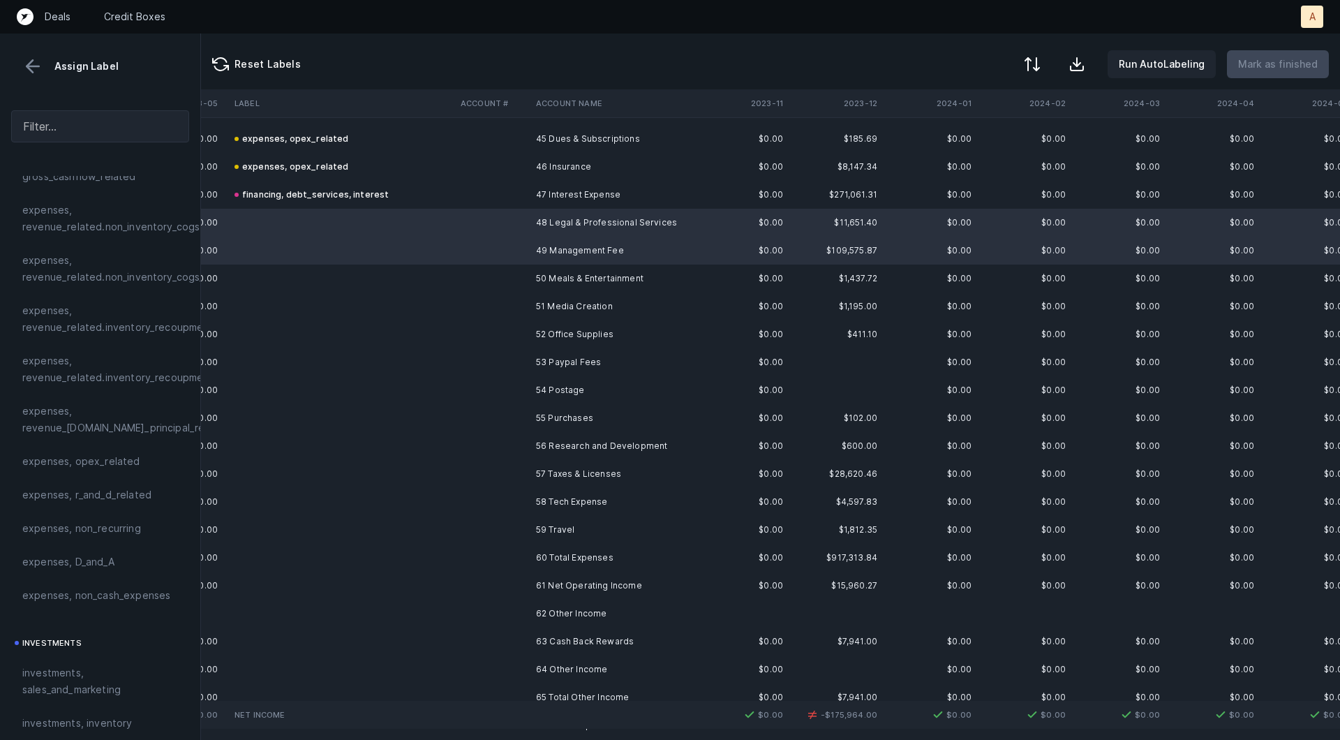
scroll to position [280, 0]
click at [78, 464] on span "expenses, opex_related" at bounding box center [81, 464] width 118 height 17
click at [477, 284] on td at bounding box center [492, 279] width 75 height 28
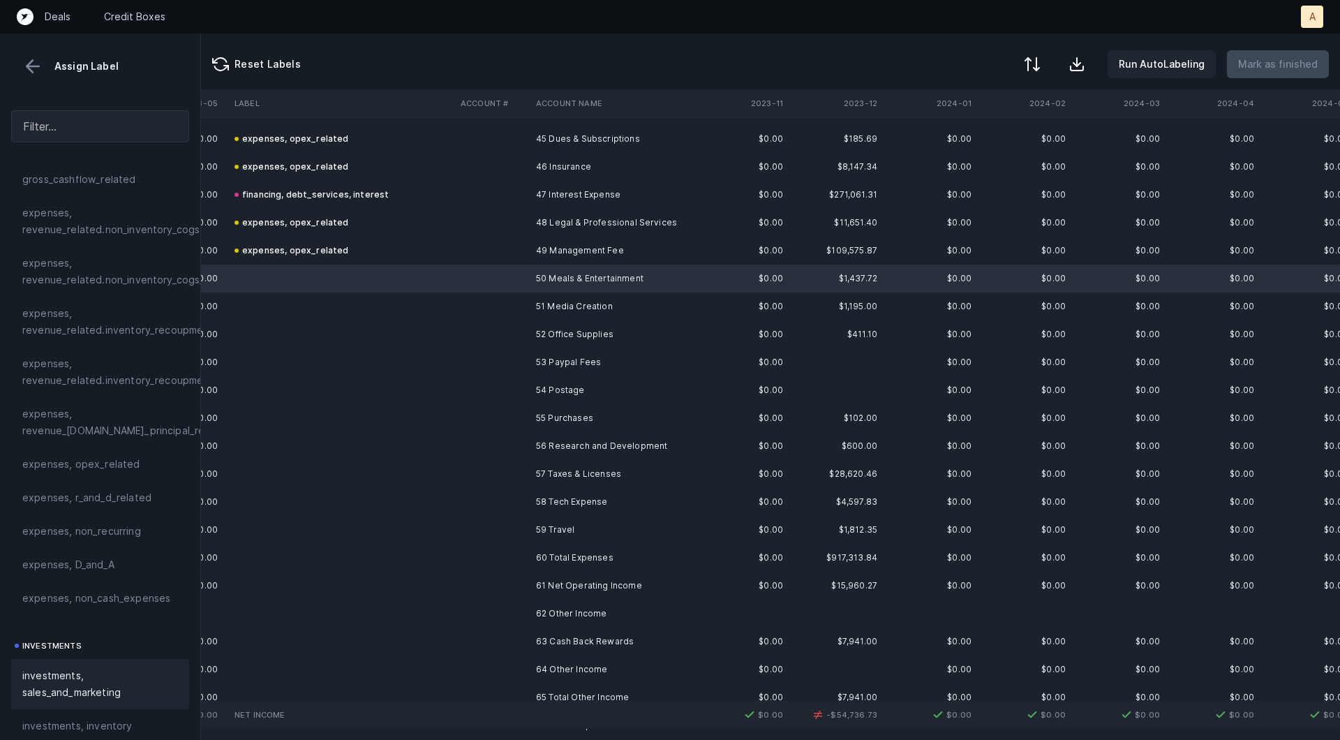
click at [47, 680] on span "investments, sales_and_marketing" at bounding box center [100, 683] width 156 height 33
click at [501, 304] on td at bounding box center [492, 306] width 75 height 28
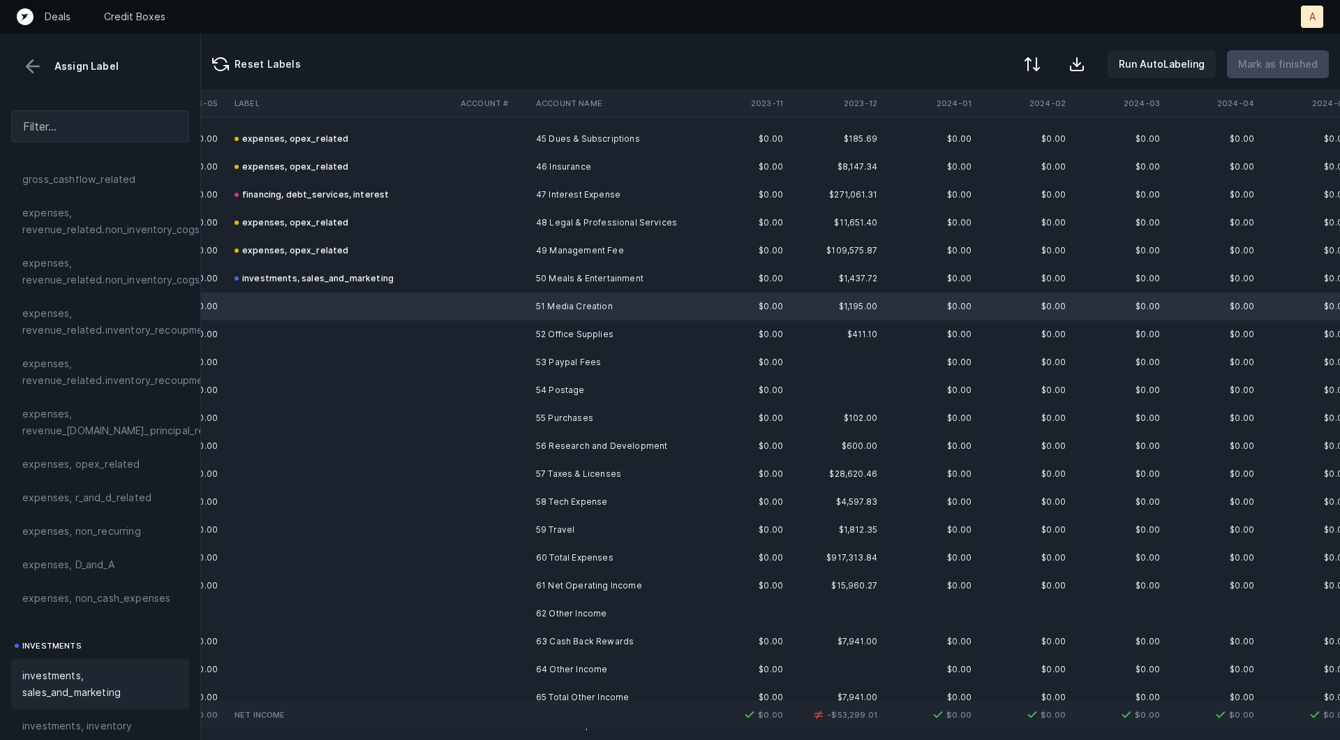
click at [98, 670] on span "investments, sales_and_marketing" at bounding box center [100, 683] width 156 height 33
click at [539, 339] on td "52 Office Supplies" at bounding box center [615, 334] width 170 height 28
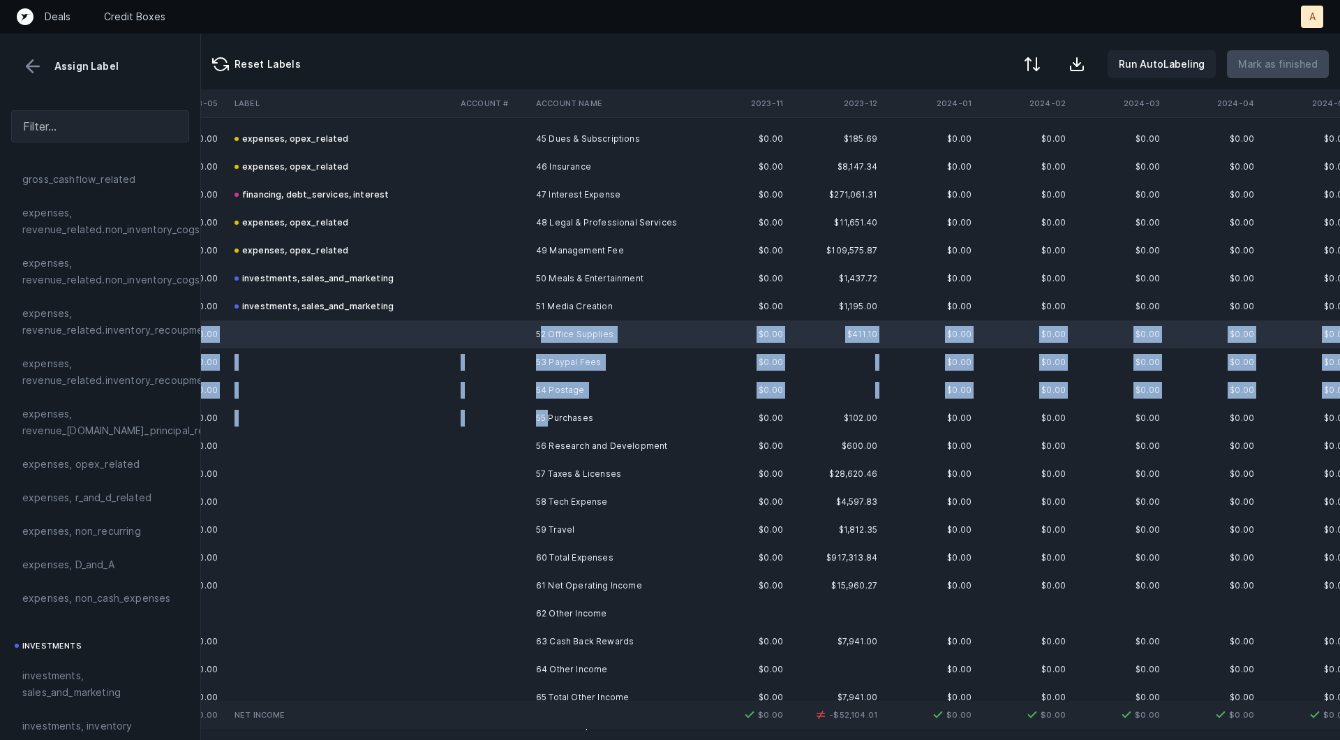
click at [549, 410] on td "55 Purchases" at bounding box center [615, 418] width 170 height 28
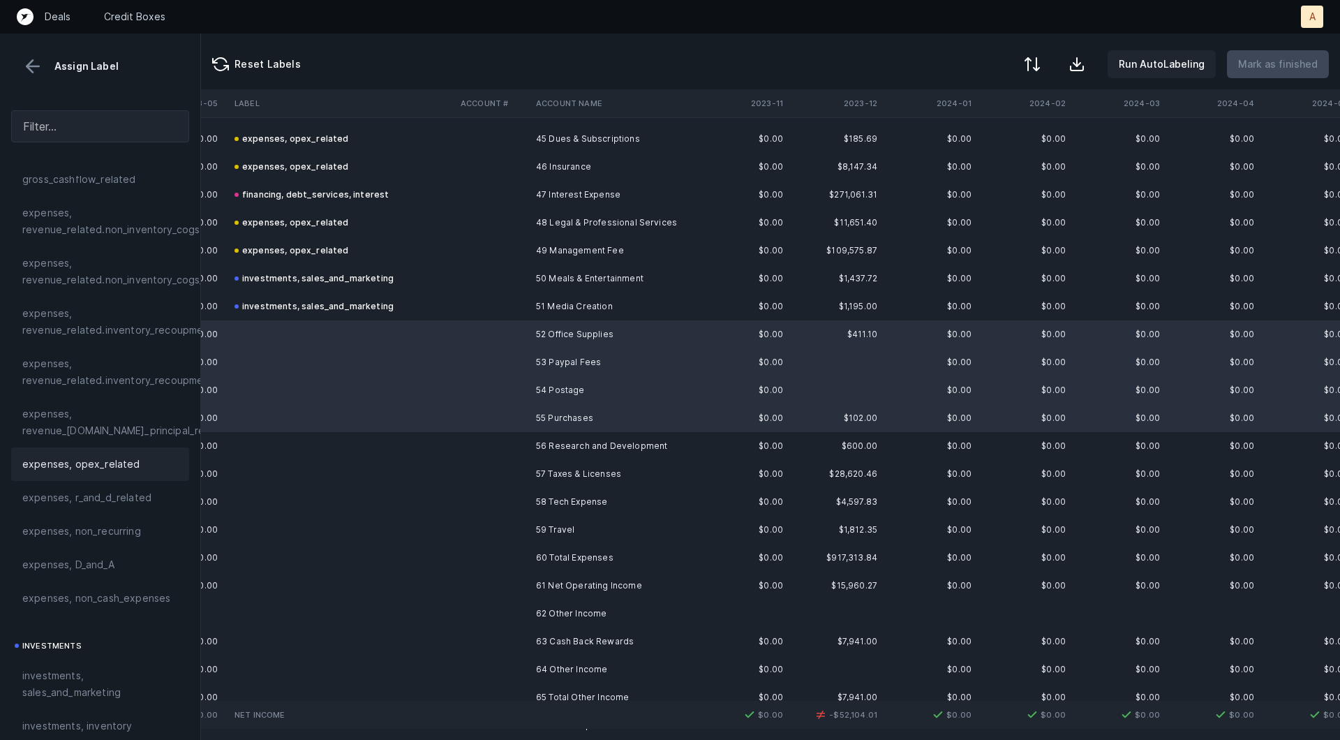
click at [134, 456] on div "expenses, opex_related" at bounding box center [100, 464] width 156 height 17
click at [325, 439] on td at bounding box center [342, 446] width 226 height 28
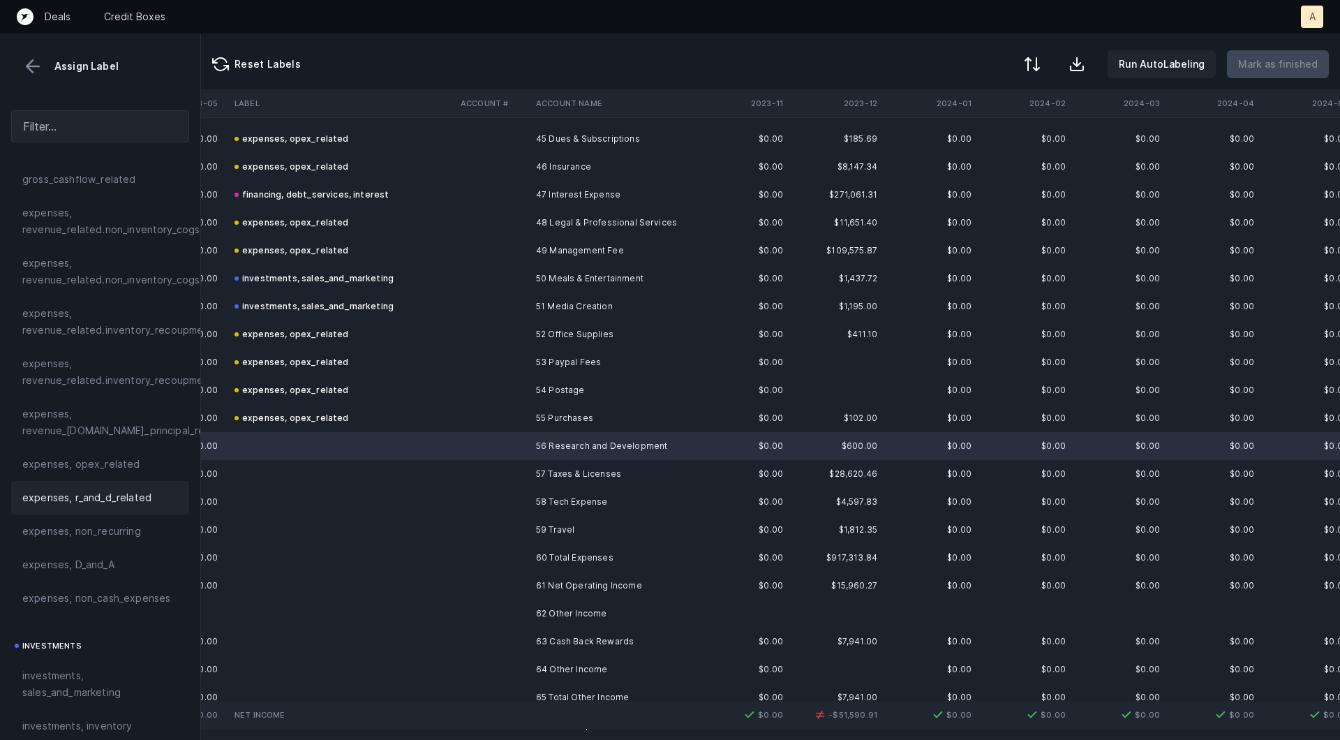
click at [94, 501] on span "expenses, r_and_d_related" at bounding box center [86, 497] width 129 height 17
click at [417, 479] on td at bounding box center [342, 474] width 226 height 28
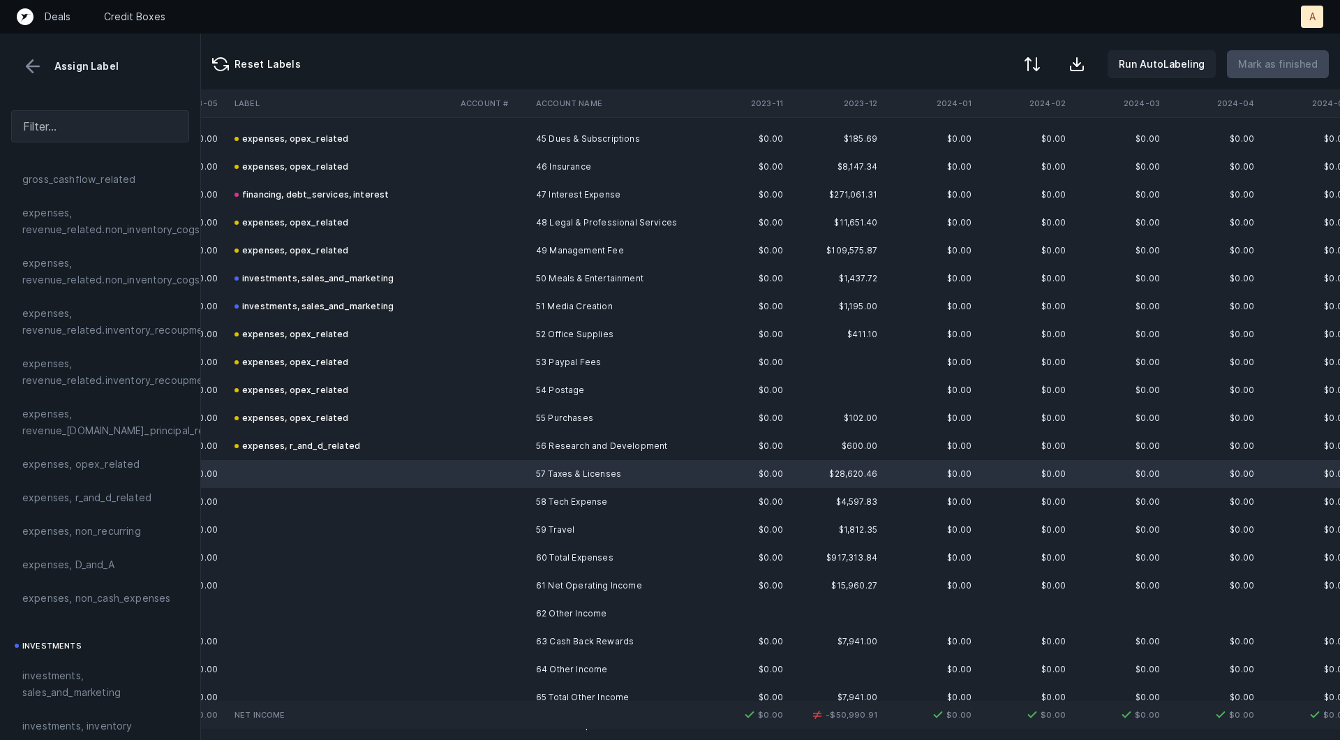
scroll to position [1262, 953]
click at [456, 500] on td at bounding box center [492, 500] width 75 height 28
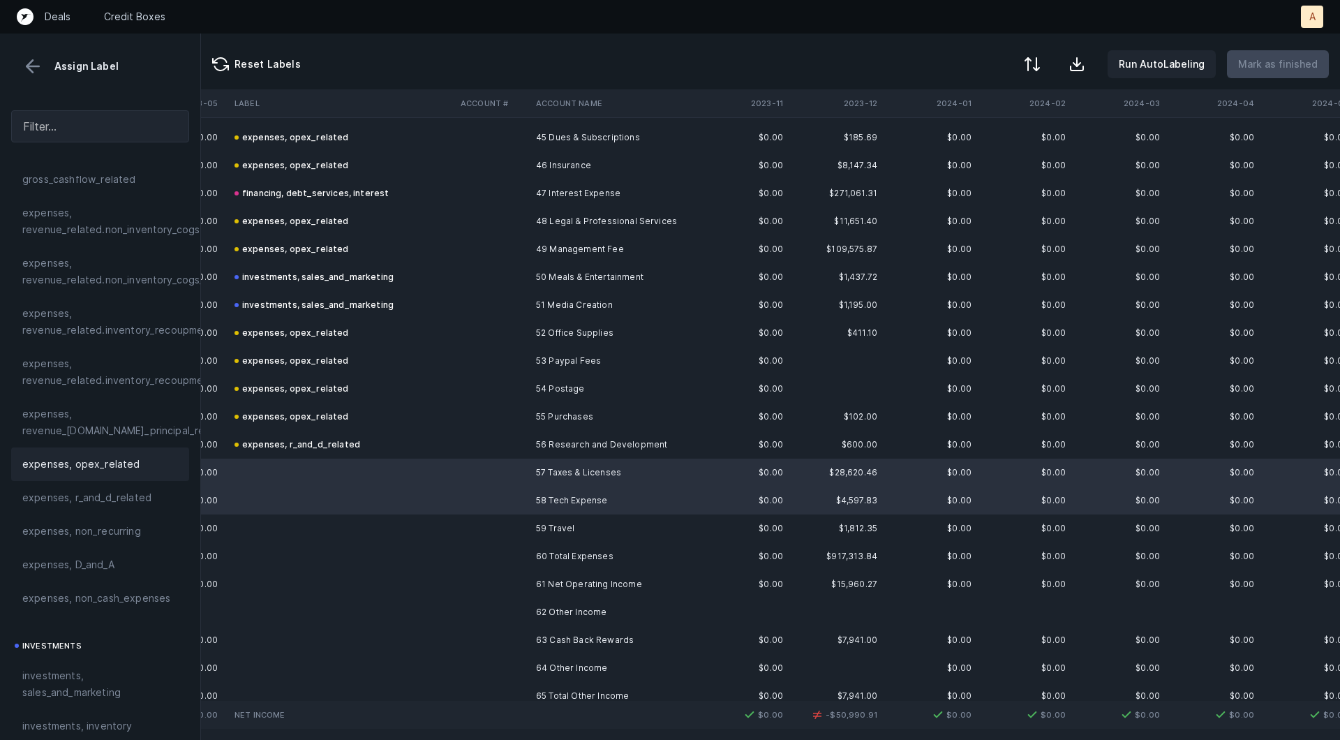
click at [151, 456] on div "expenses, opex_related" at bounding box center [100, 464] width 156 height 17
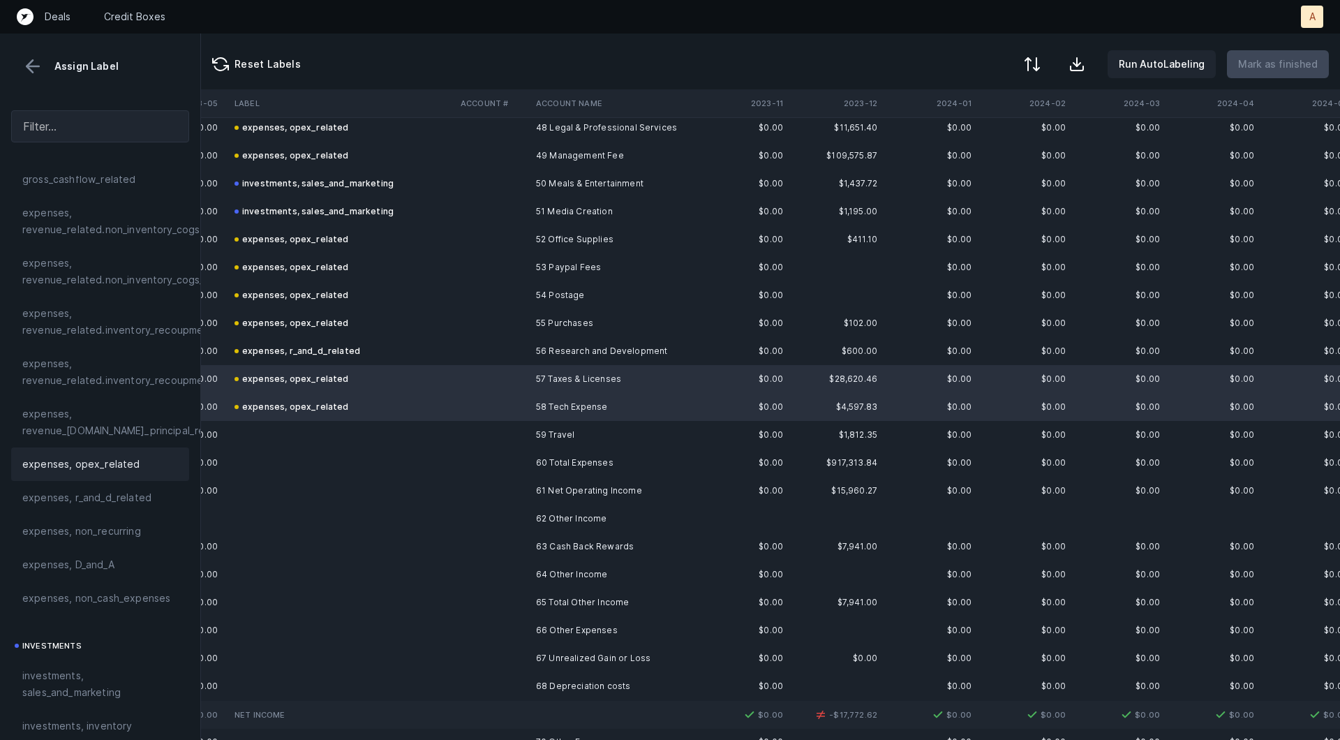
scroll to position [1498, 953]
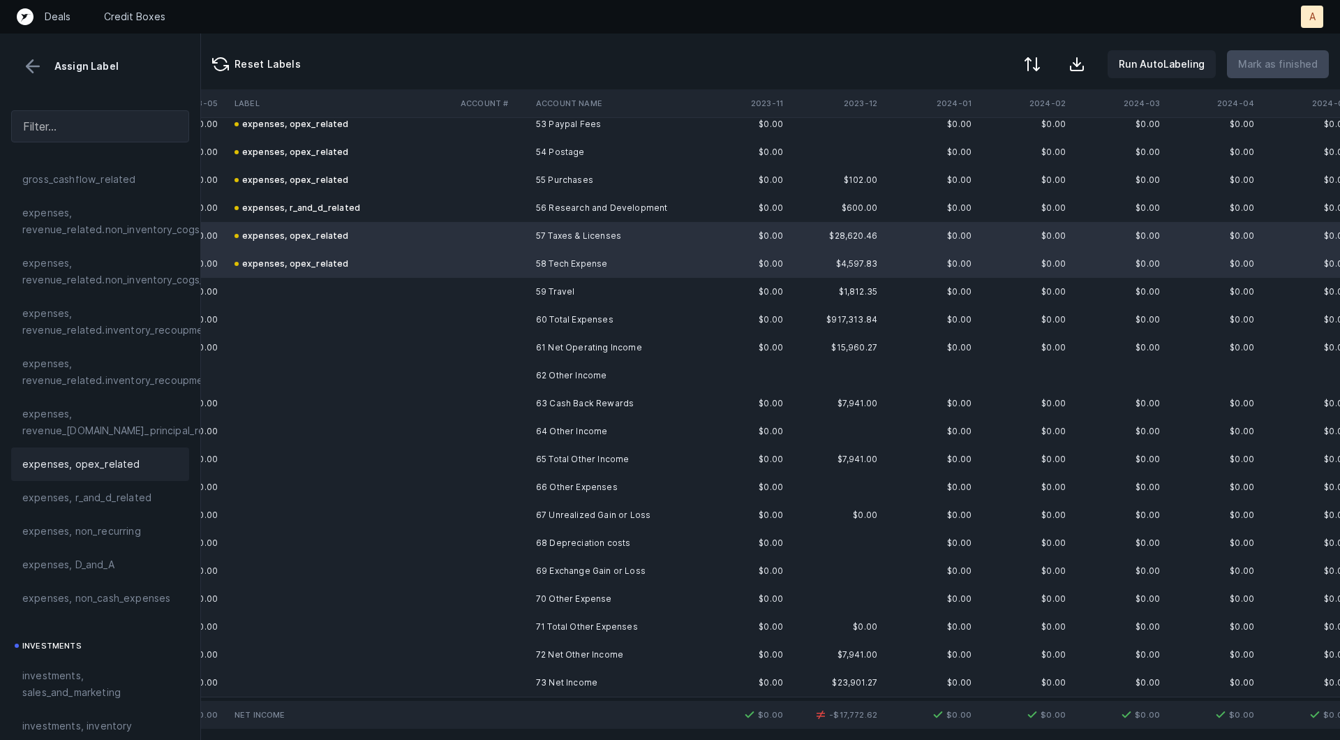
click at [526, 292] on td at bounding box center [492, 292] width 75 height 28
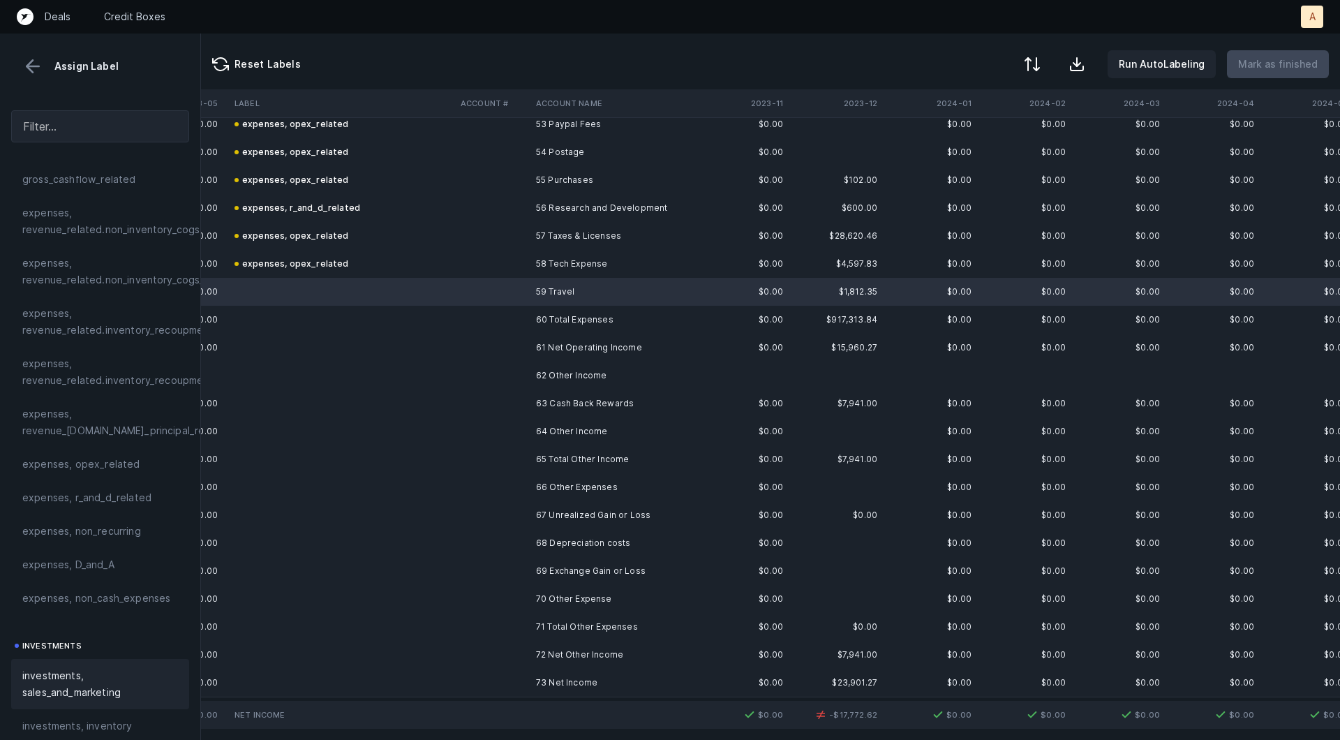
click at [103, 687] on span "investments, sales_and_marketing" at bounding box center [100, 683] width 156 height 33
click at [555, 401] on td "63 Cash Back Rewards" at bounding box center [615, 396] width 170 height 28
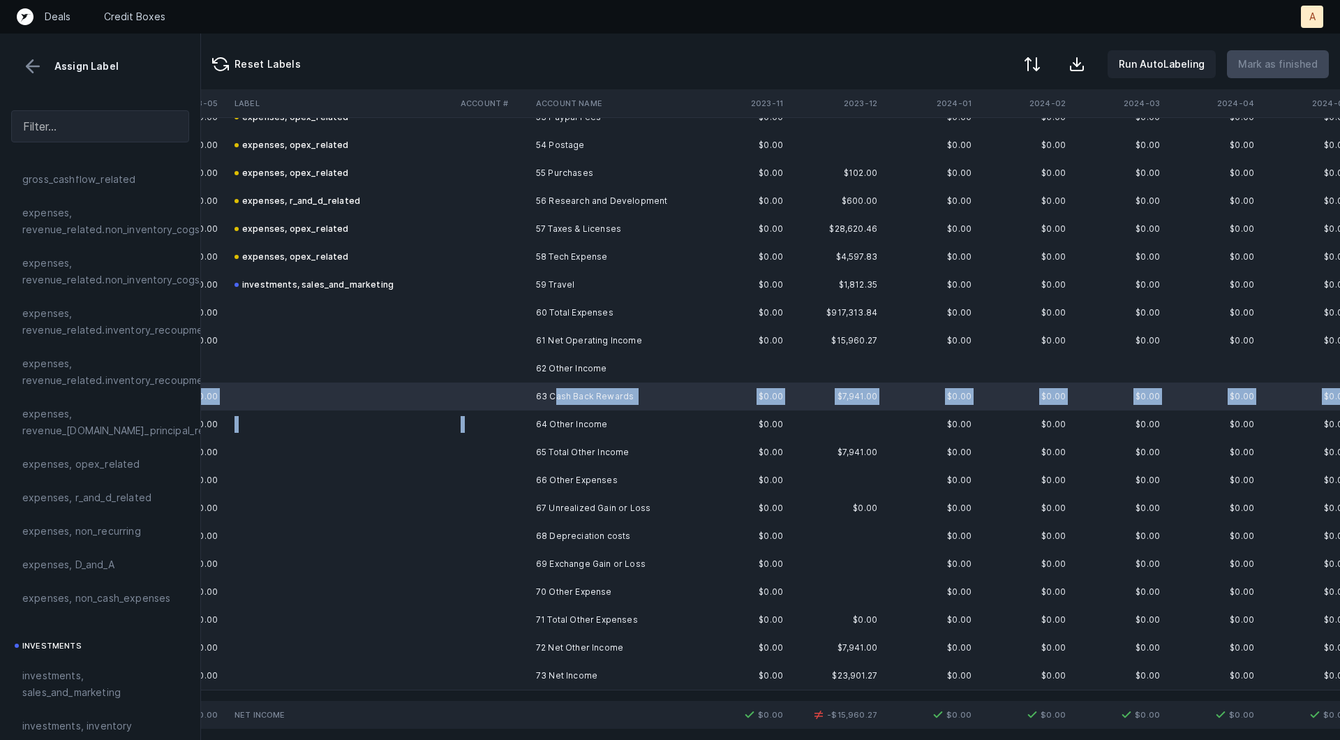
click at [534, 421] on td "64 Other Income" at bounding box center [615, 424] width 170 height 28
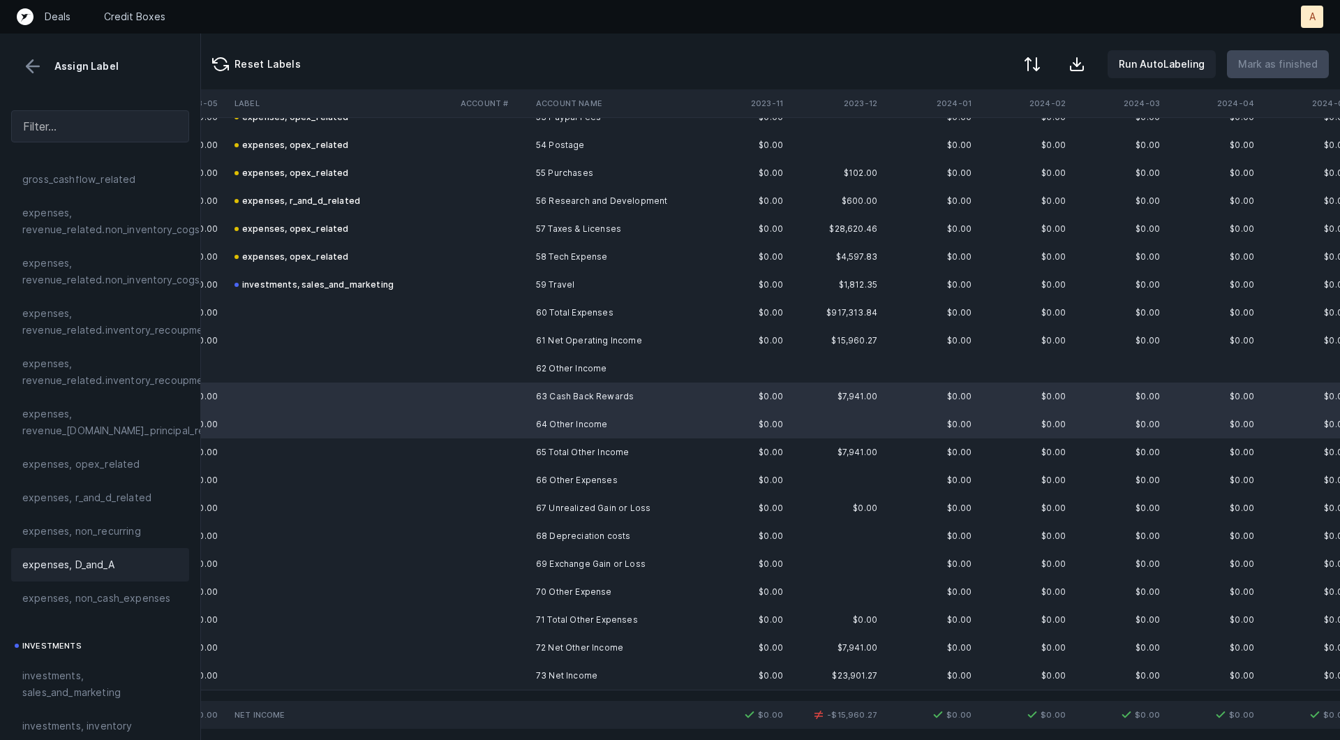
scroll to position [1562, 0]
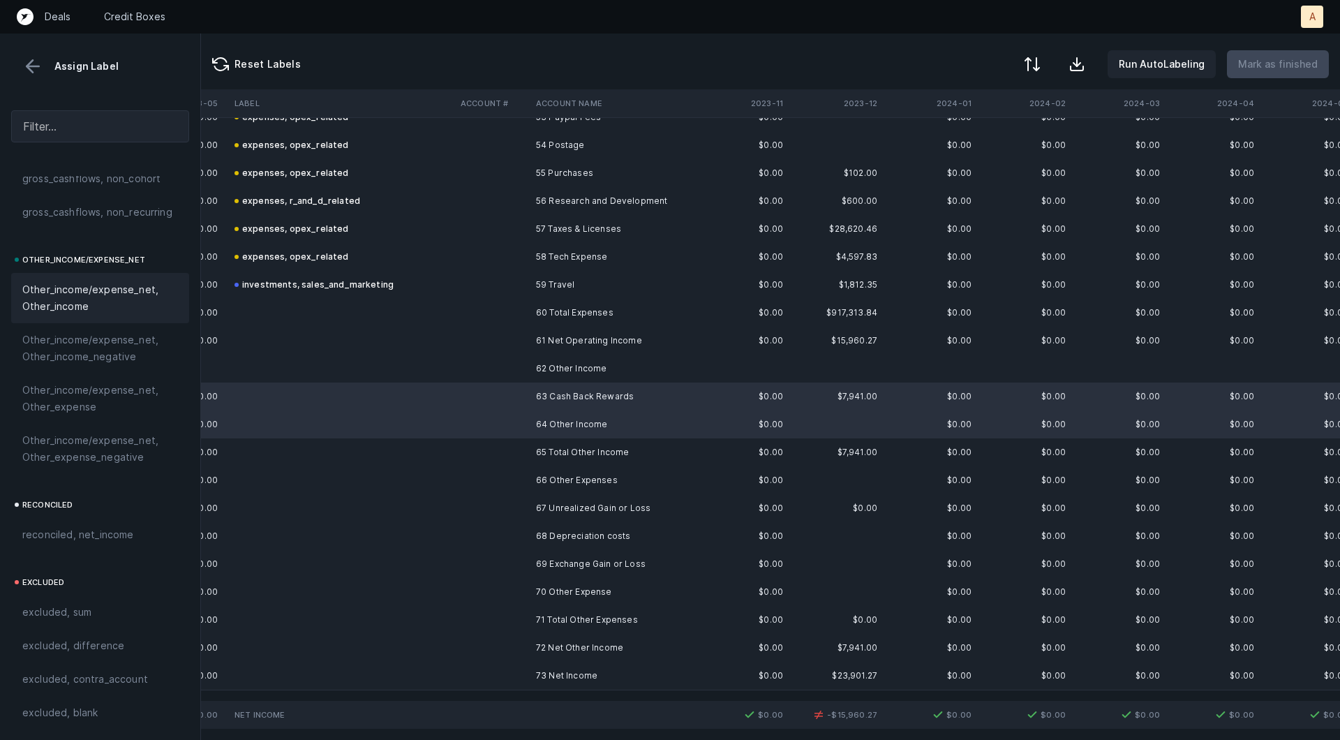
click at [123, 295] on span "Other_income/expense_net, Other_income" at bounding box center [100, 297] width 156 height 33
click at [440, 477] on td at bounding box center [342, 480] width 226 height 28
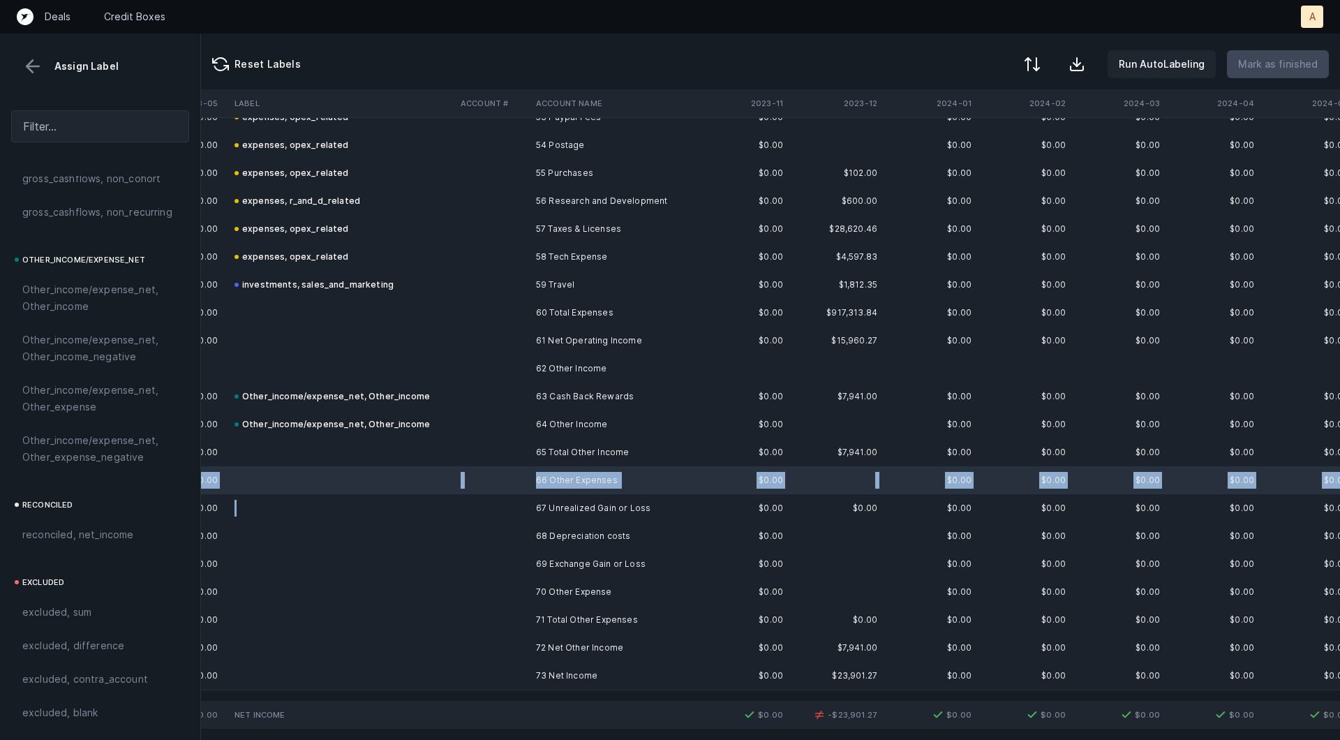
click at [442, 504] on td at bounding box center [342, 508] width 226 height 28
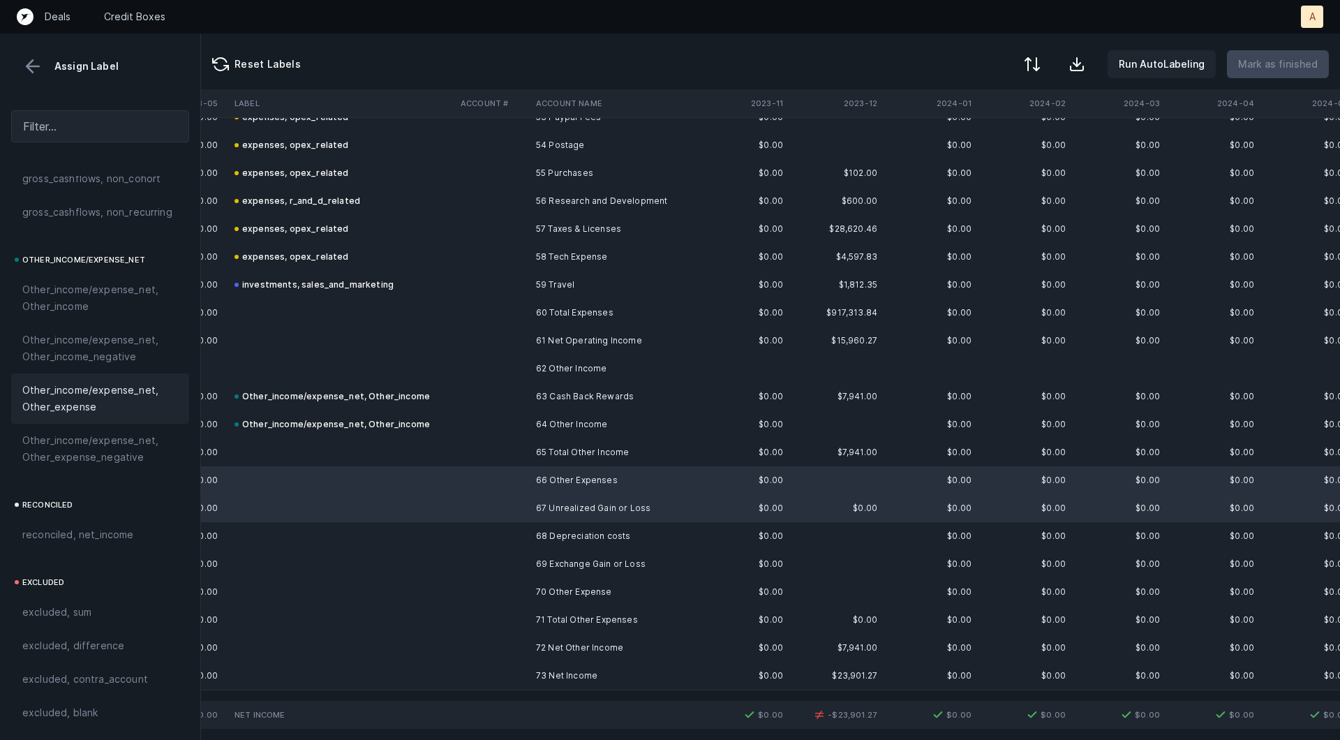
click at [63, 406] on span "Other_income/expense_net, Other_expense" at bounding box center [100, 398] width 156 height 33
click at [547, 559] on td "69 Exchange Gain or Loss" at bounding box center [615, 564] width 170 height 28
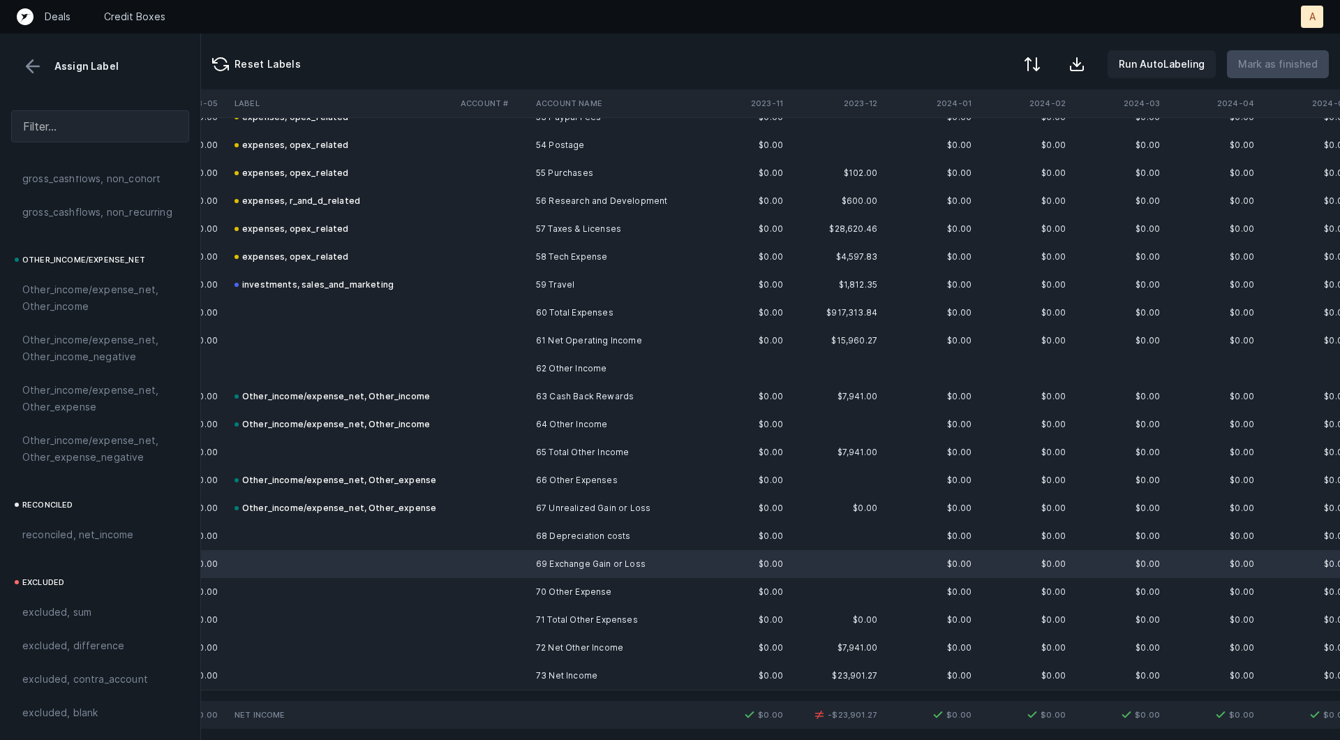
click at [547, 543] on td "68 Depreciation costs" at bounding box center [615, 536] width 170 height 28
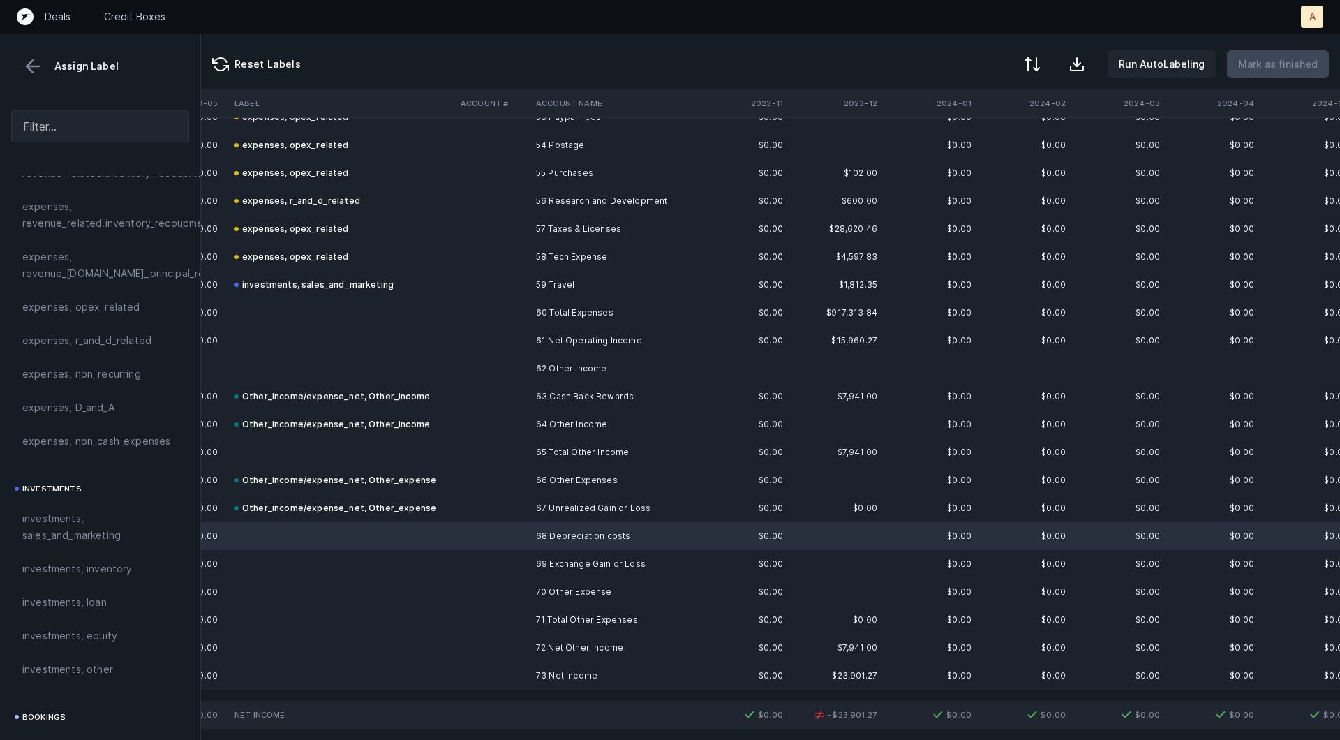
scroll to position [389, 0]
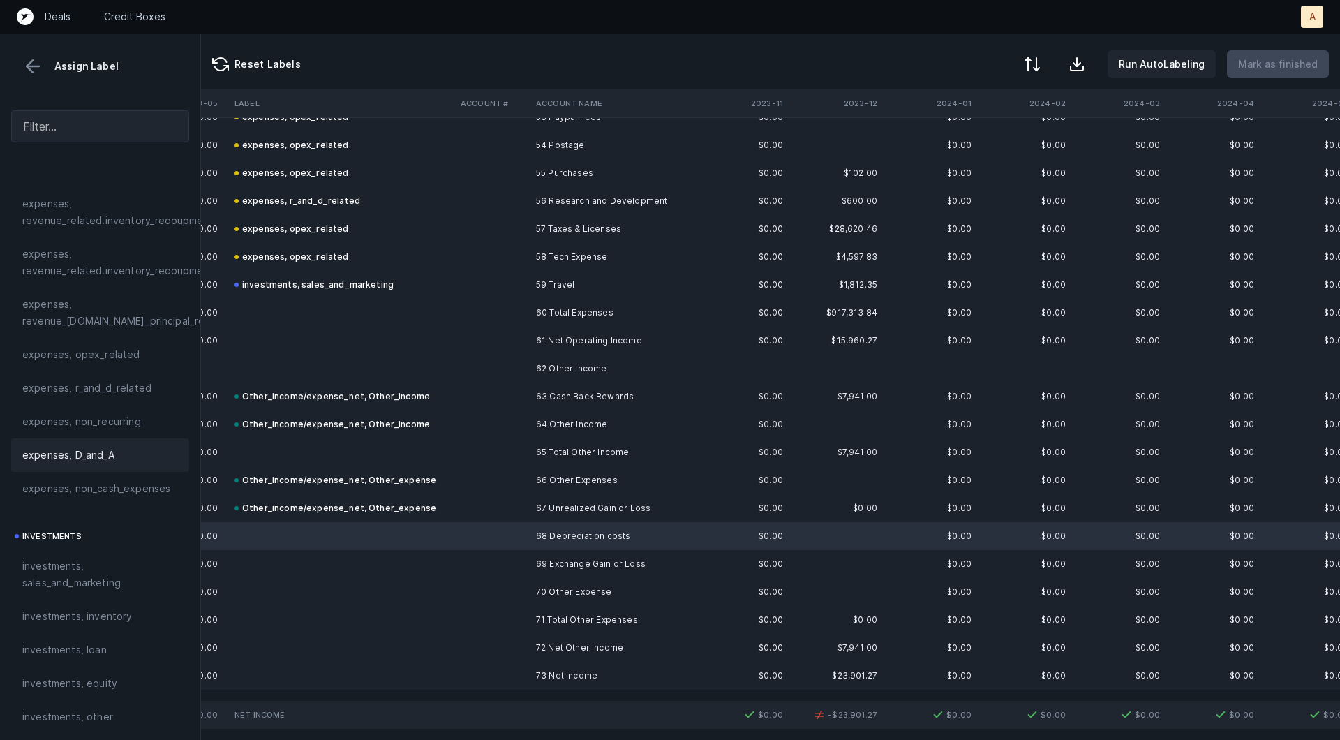
click at [84, 444] on div "expenses, D_and_A" at bounding box center [100, 454] width 178 height 33
click at [493, 578] on td at bounding box center [492, 592] width 75 height 28
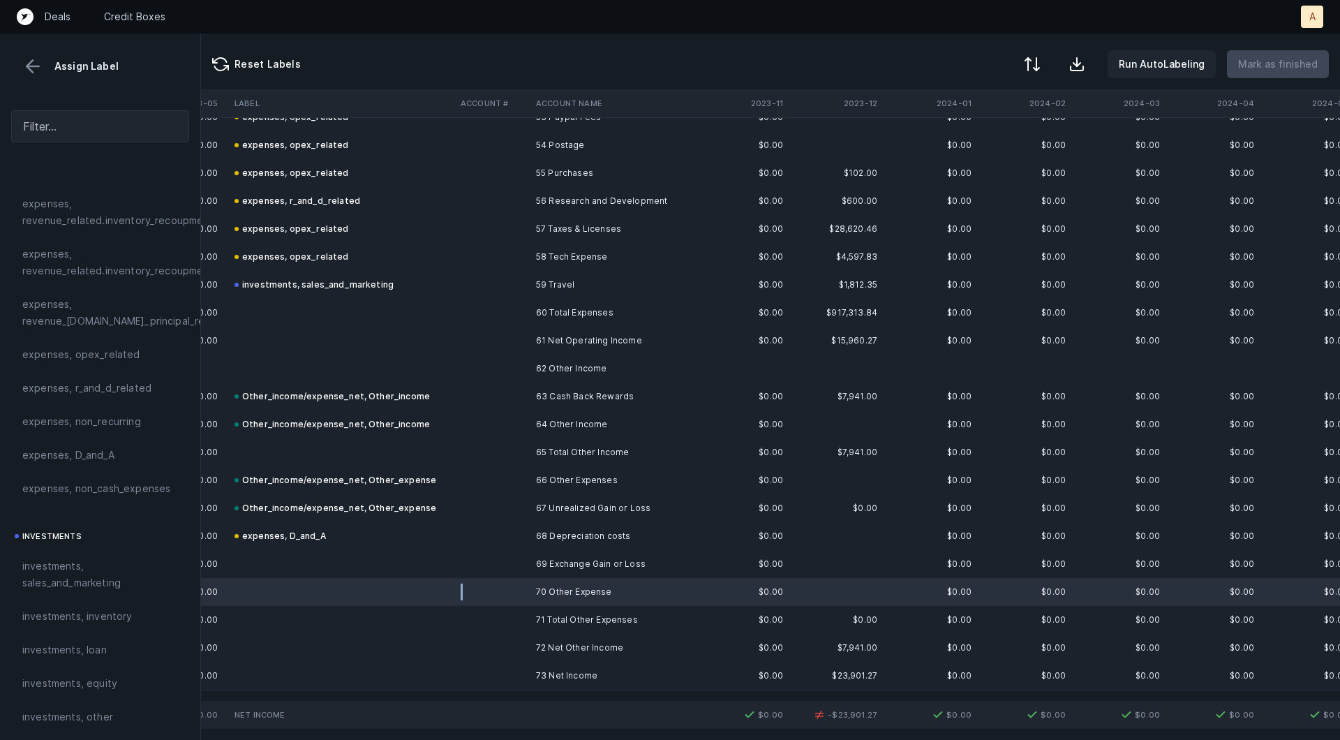
click at [489, 586] on td at bounding box center [492, 592] width 75 height 28
click at [490, 576] on td at bounding box center [492, 564] width 75 height 28
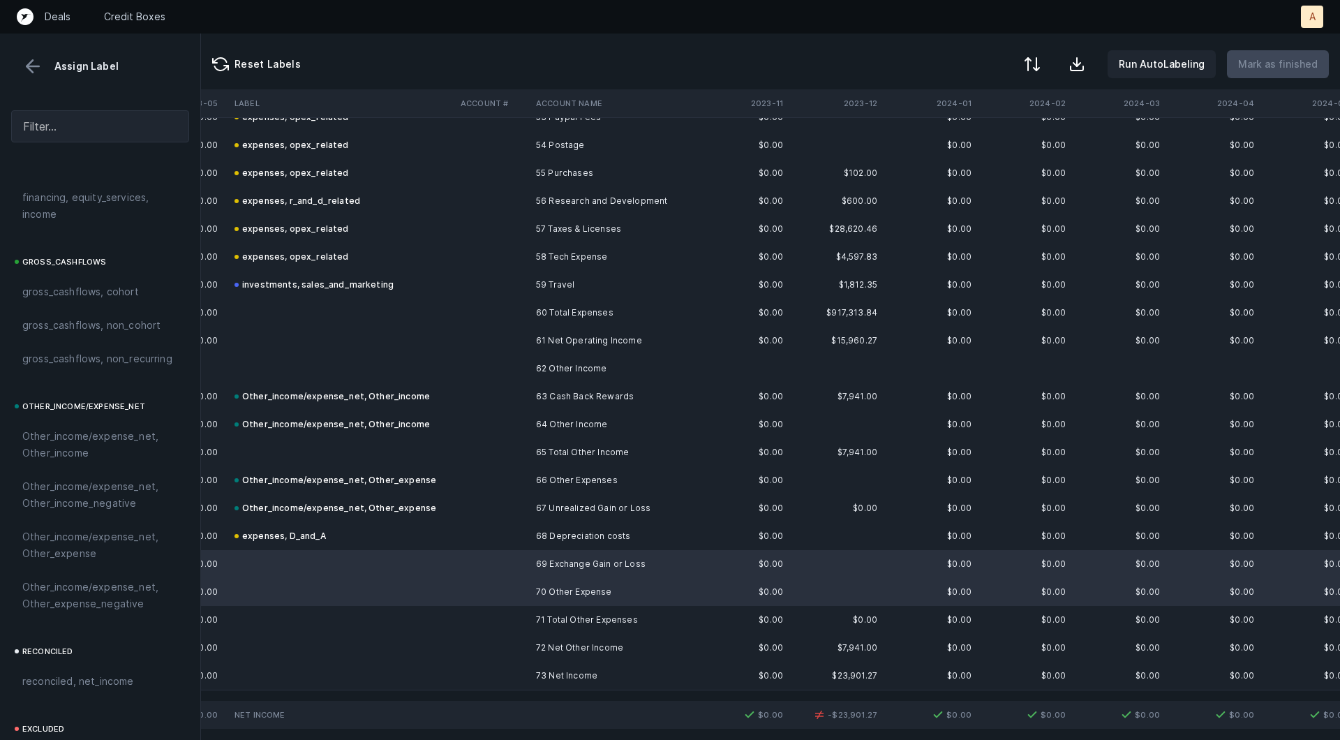
scroll to position [1562, 0]
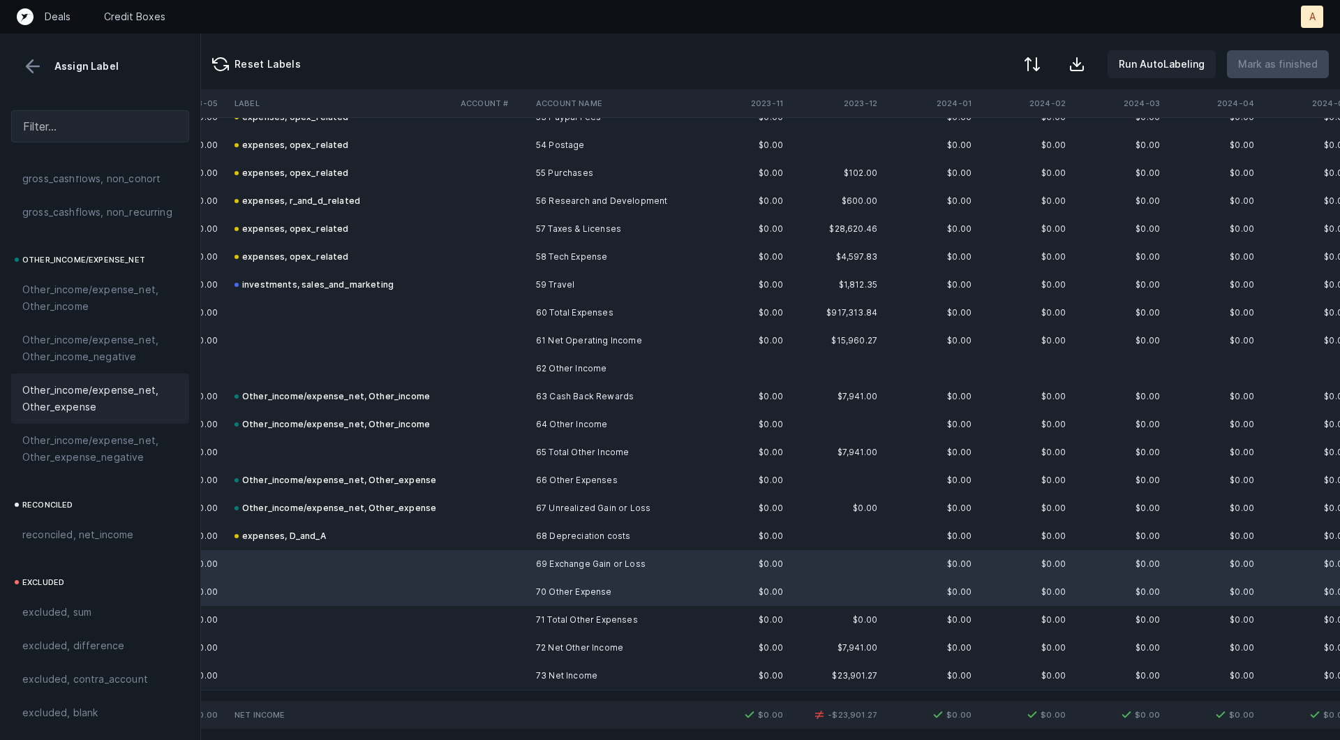
click at [100, 405] on span "Other_income/expense_net, Other_expense" at bounding box center [100, 398] width 156 height 33
click at [458, 660] on td at bounding box center [492, 648] width 75 height 28
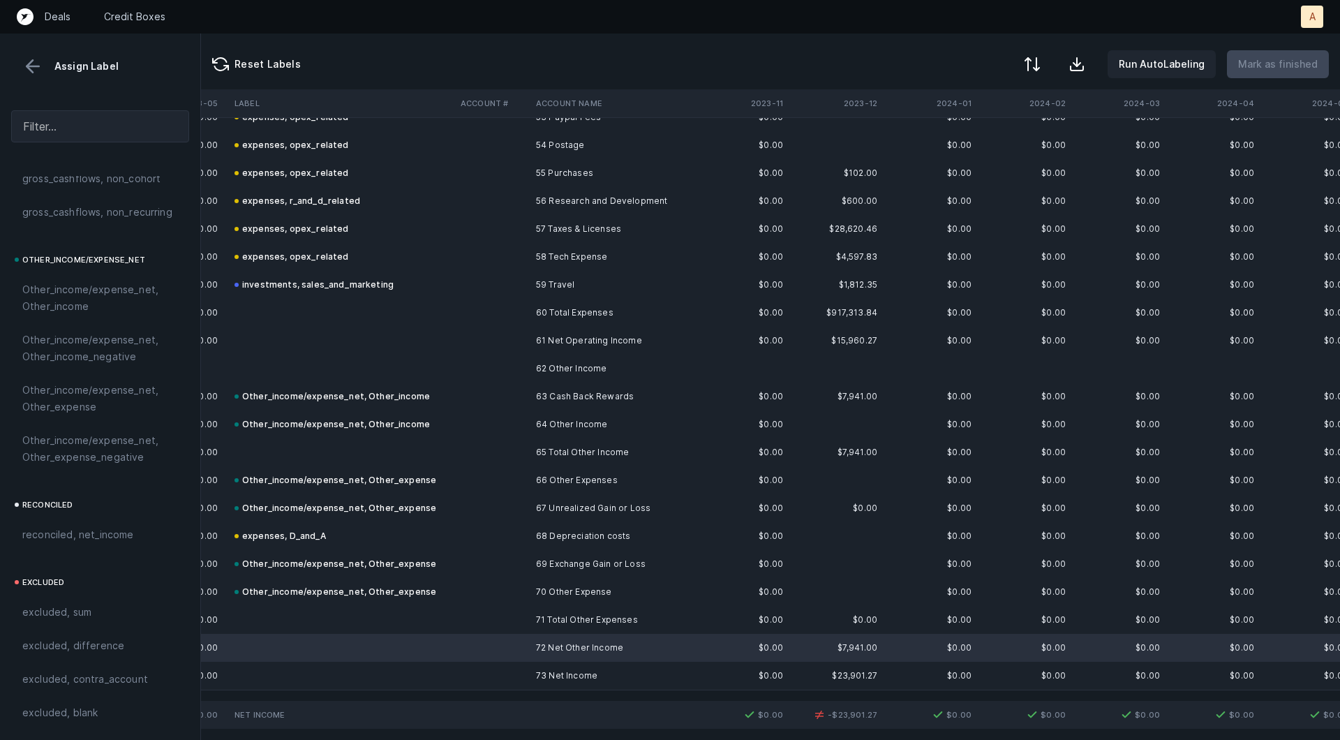
click at [448, 665] on td at bounding box center [342, 676] width 226 height 28
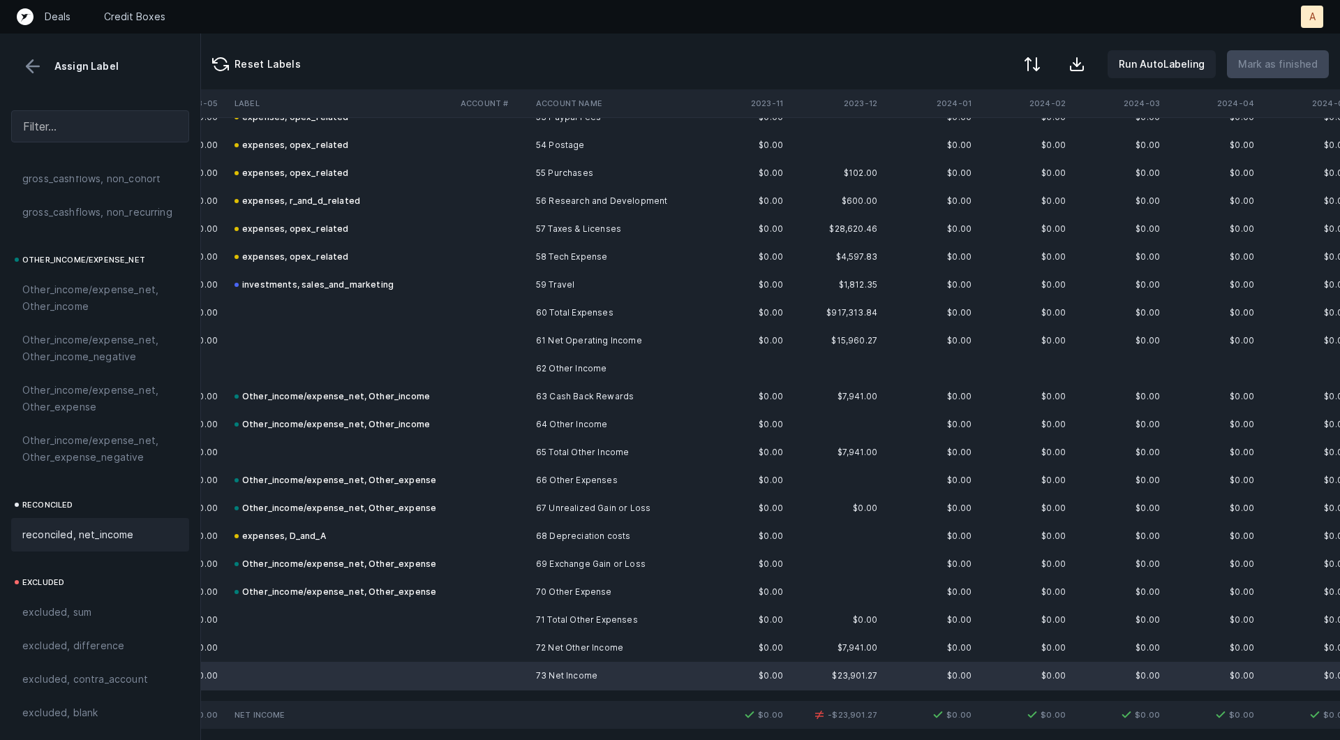
click at [112, 530] on span "reconciled, net_income" at bounding box center [78, 534] width 112 height 17
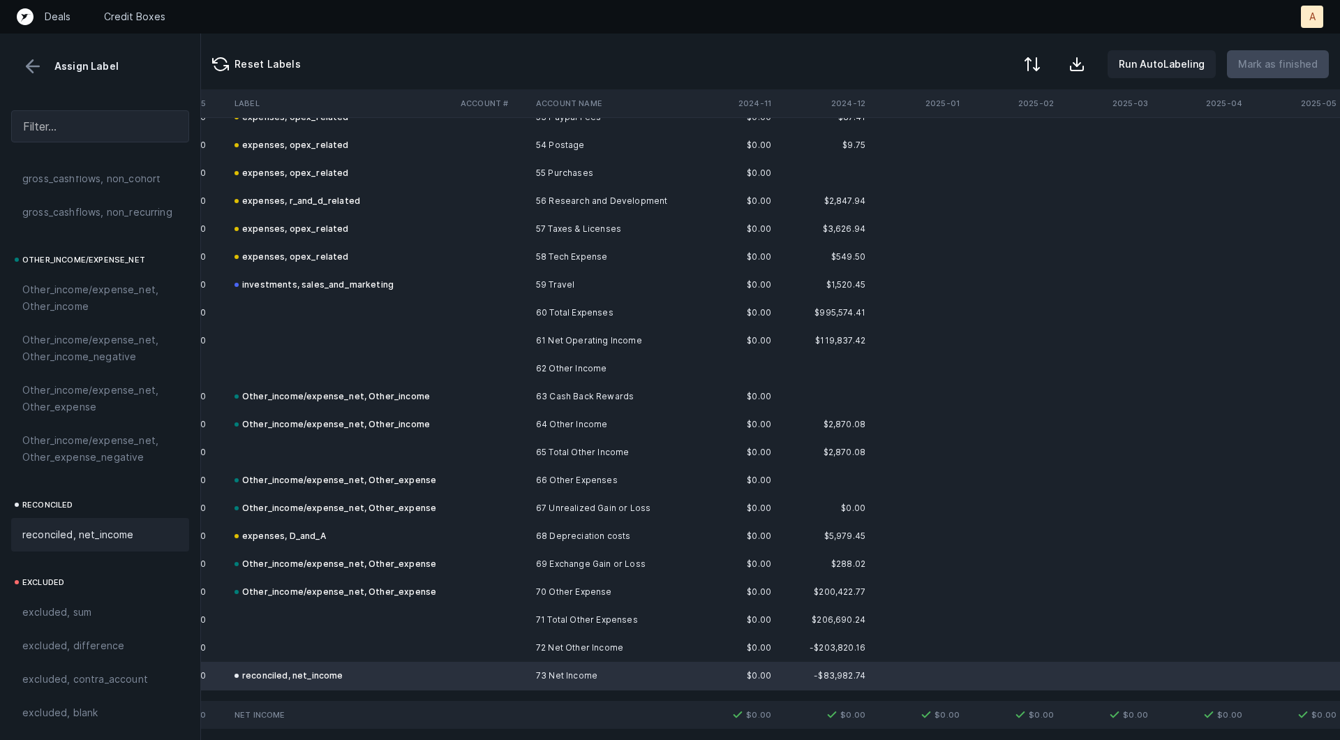
scroll to position [1505, 2184]
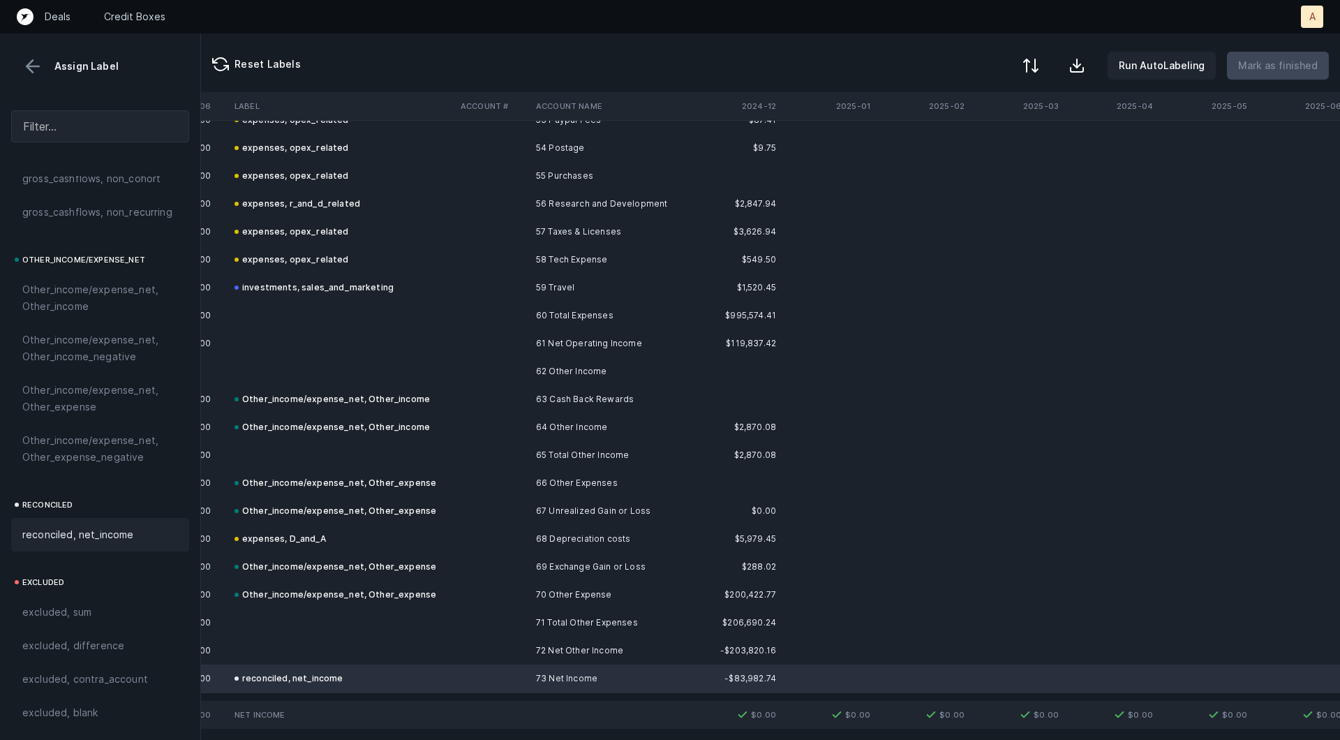
click at [1039, 77] on button at bounding box center [1030, 65] width 31 height 31
click at [1039, 75] on button at bounding box center [1030, 65] width 31 height 31
click at [993, 142] on div "By Hum label" at bounding box center [970, 149] width 140 height 28
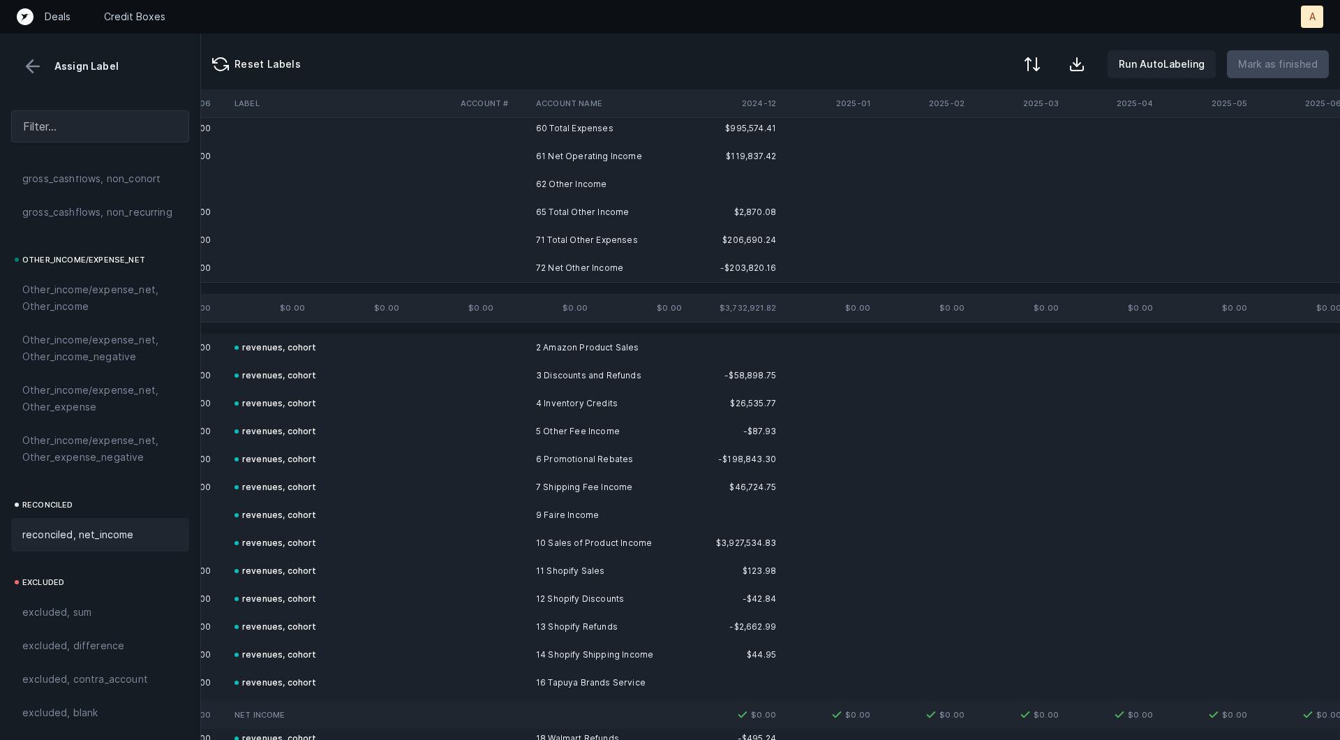
scroll to position [0, 2184]
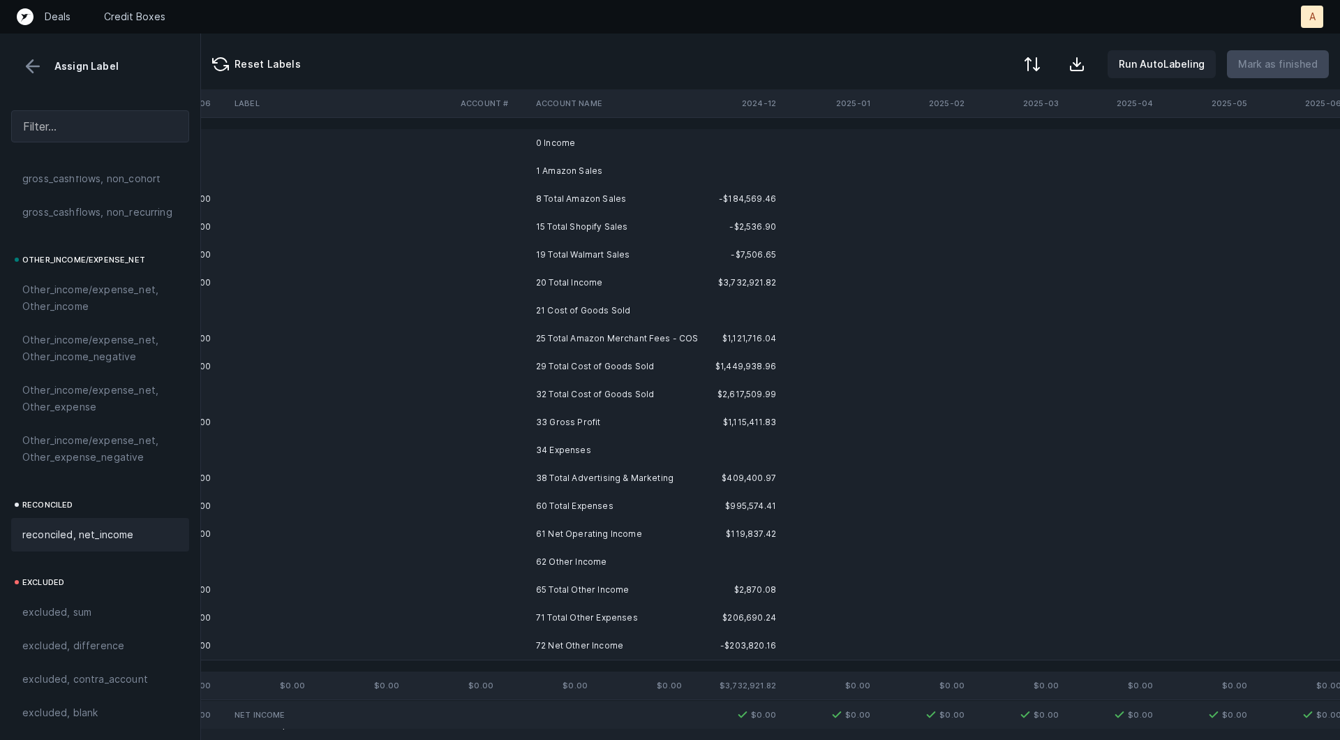
click at [657, 147] on td "0 Income" at bounding box center [615, 143] width 170 height 28
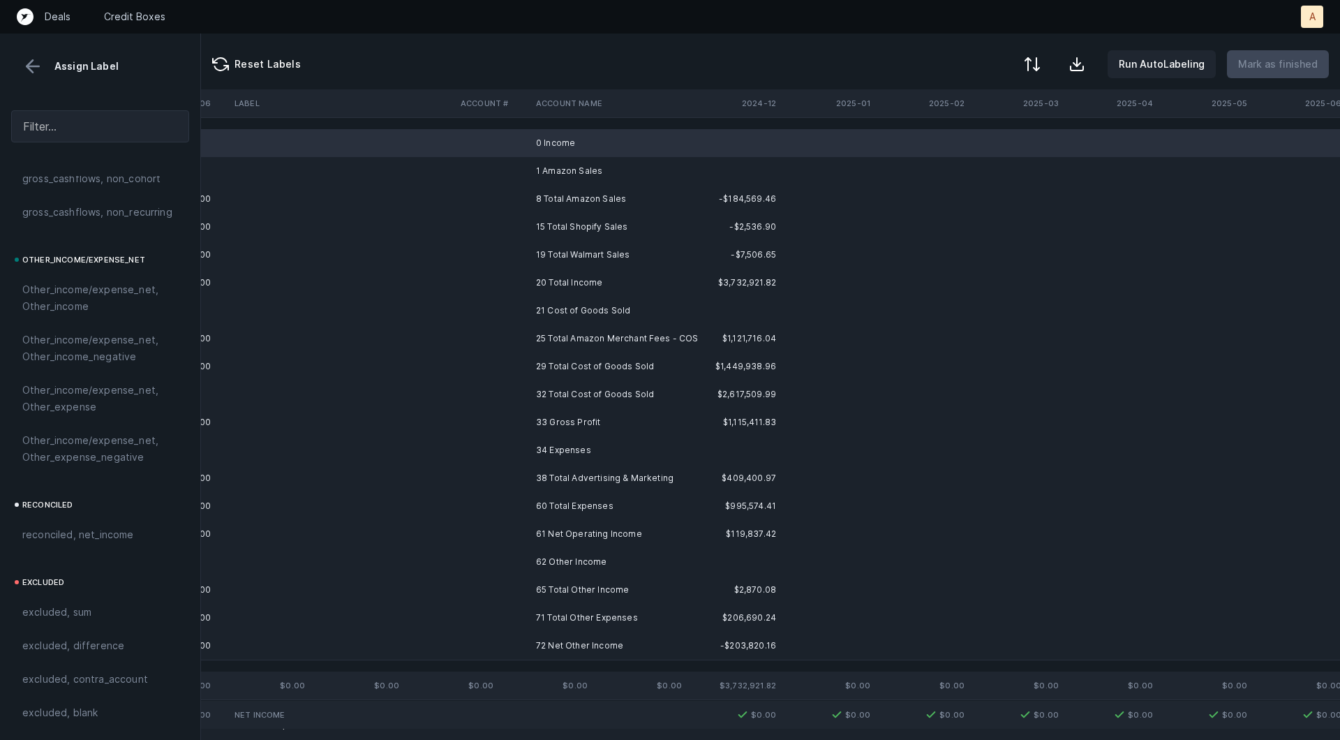
click at [575, 167] on td "1 Amazon Sales" at bounding box center [615, 171] width 170 height 28
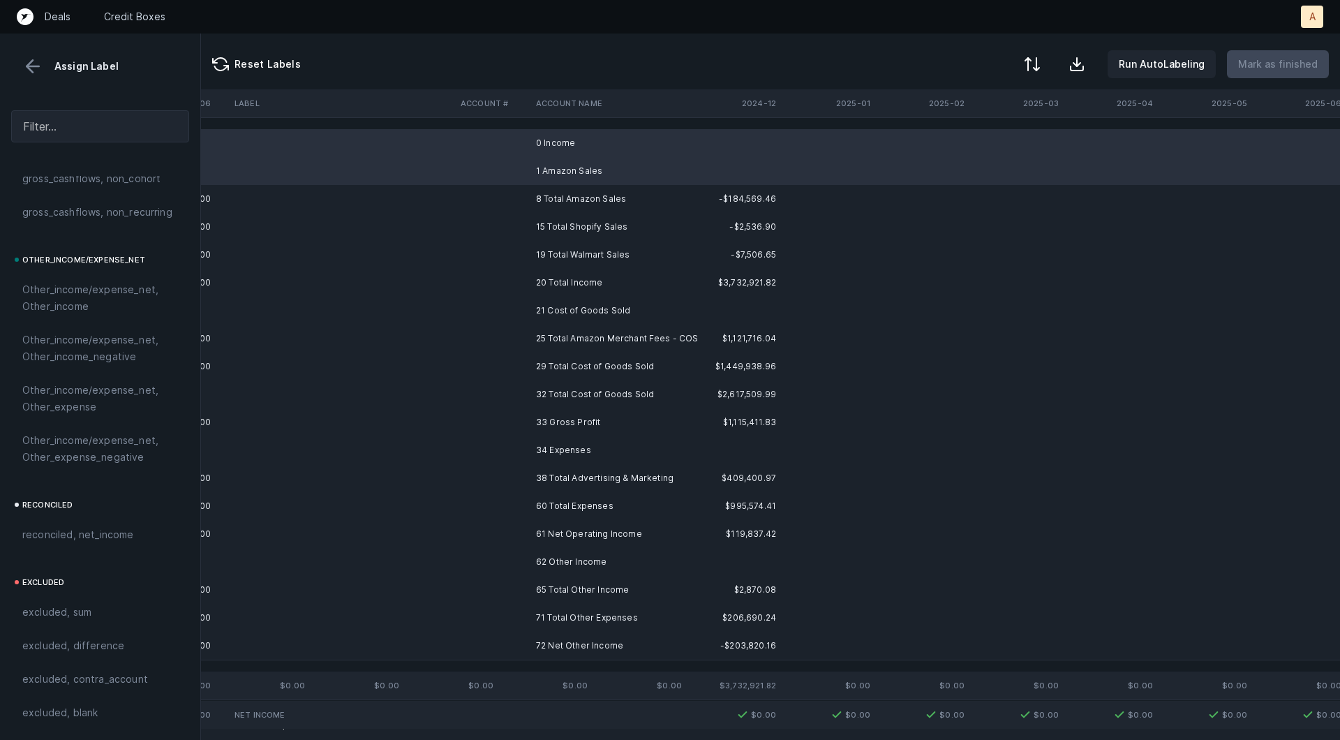
click at [548, 313] on td "21 Cost of Goods Sold" at bounding box center [615, 311] width 170 height 28
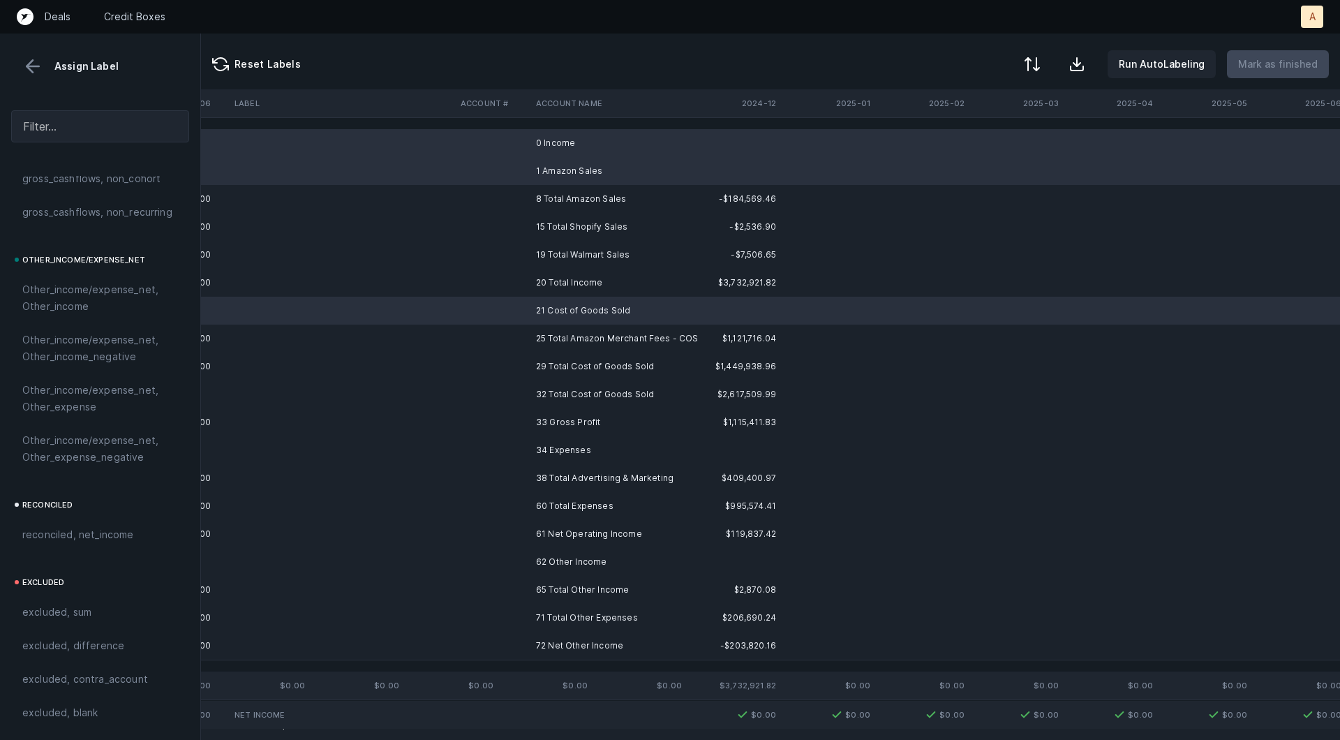
click at [537, 444] on td "34 Expenses" at bounding box center [615, 450] width 170 height 28
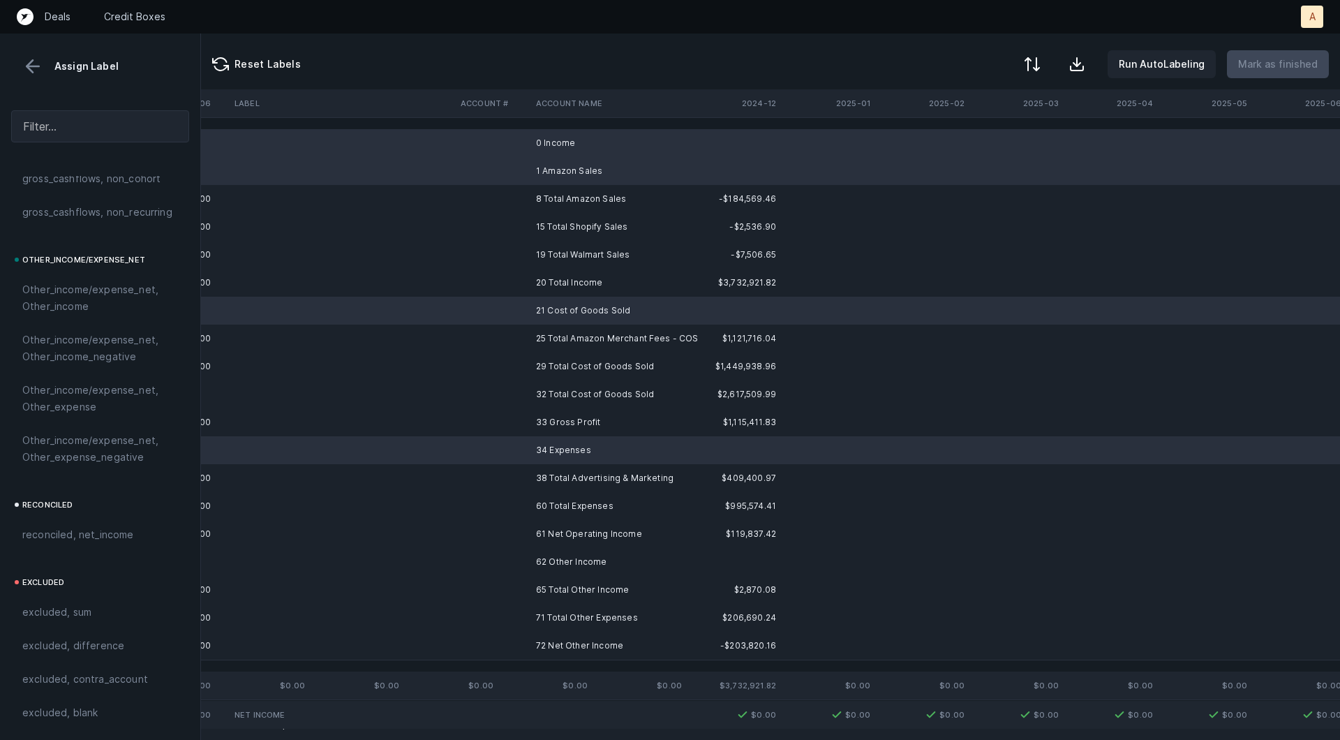
click at [523, 559] on td at bounding box center [492, 562] width 75 height 28
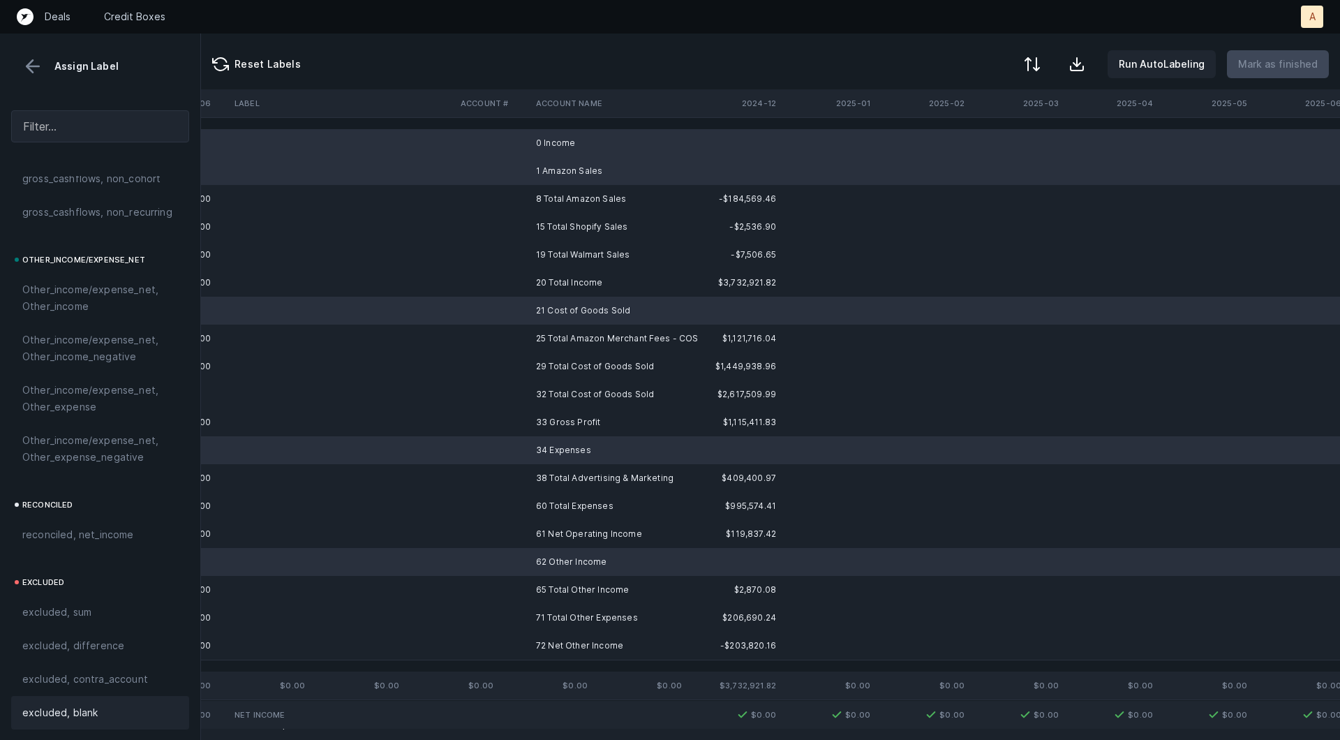
click at [70, 705] on span "excluded, blank" at bounding box center [59, 712] width 75 height 17
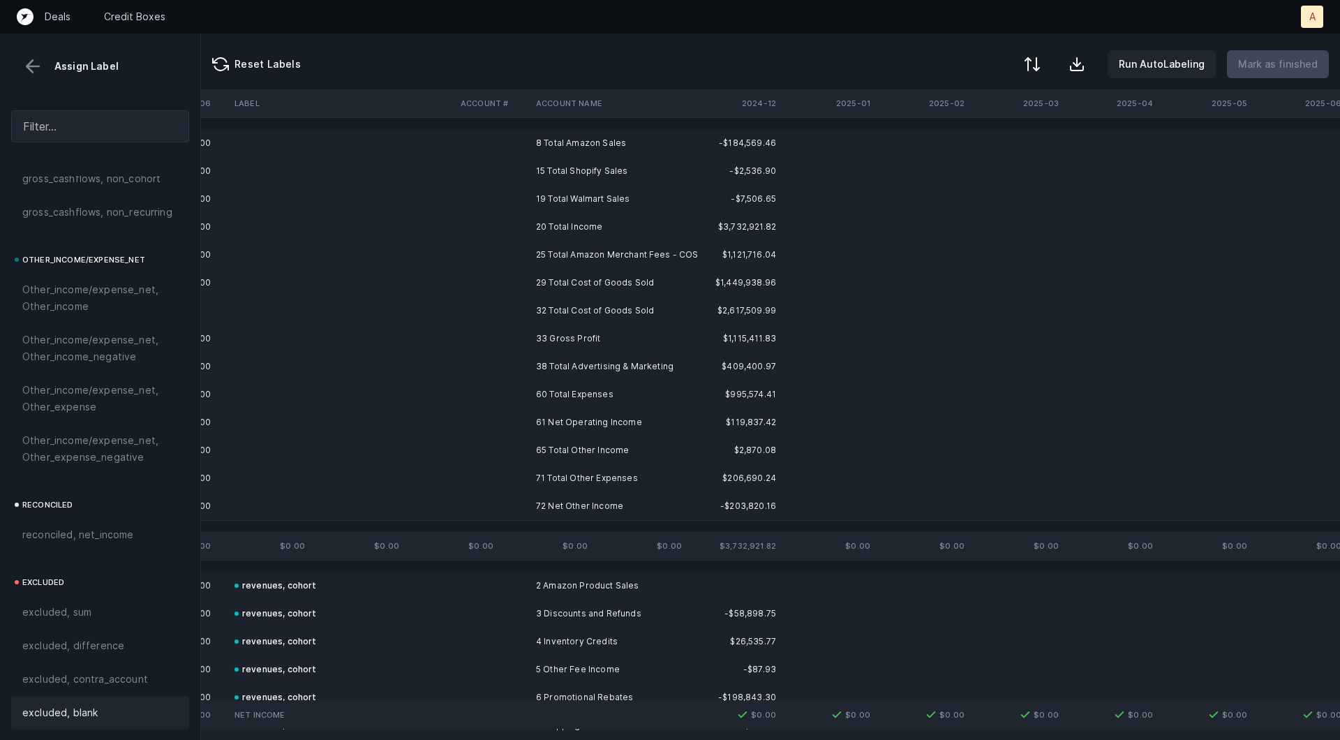
click at [549, 342] on td "33 Gross Profit" at bounding box center [615, 339] width 170 height 28
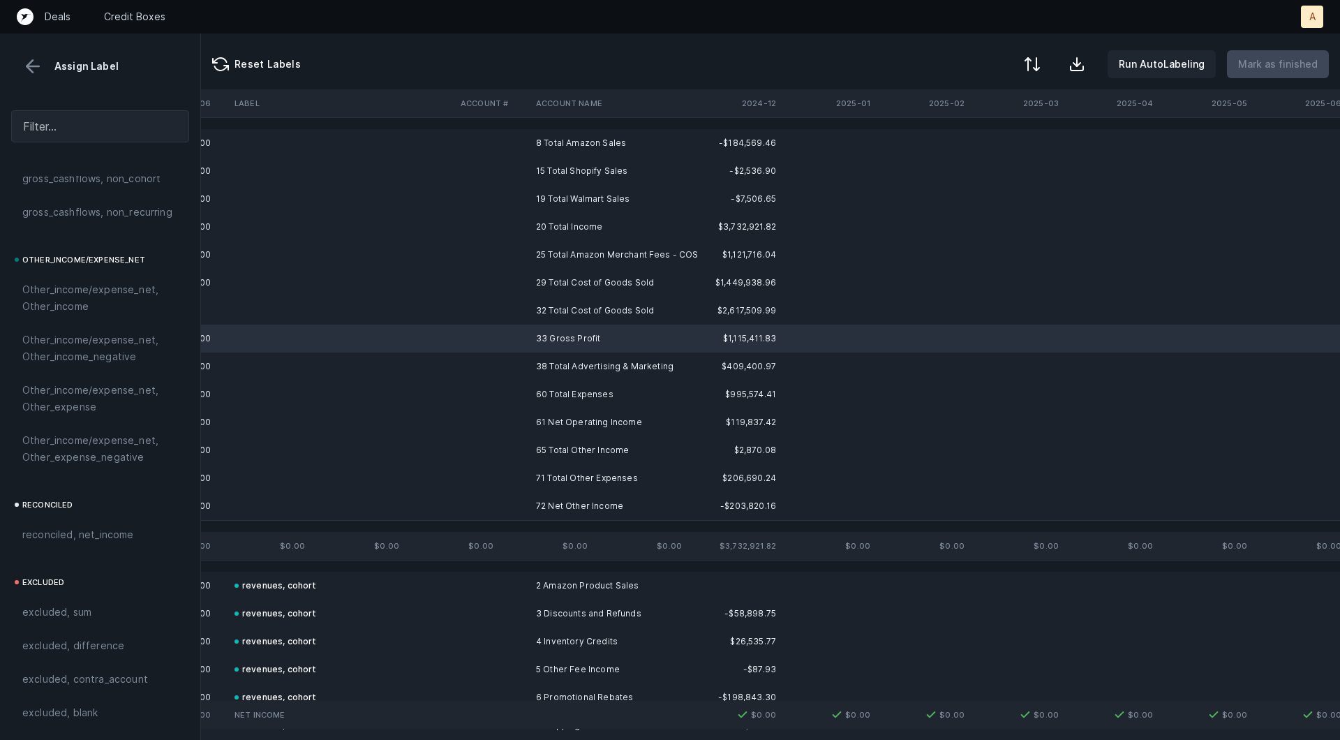
click at [546, 416] on td "61 Net Operating Income" at bounding box center [615, 422] width 170 height 28
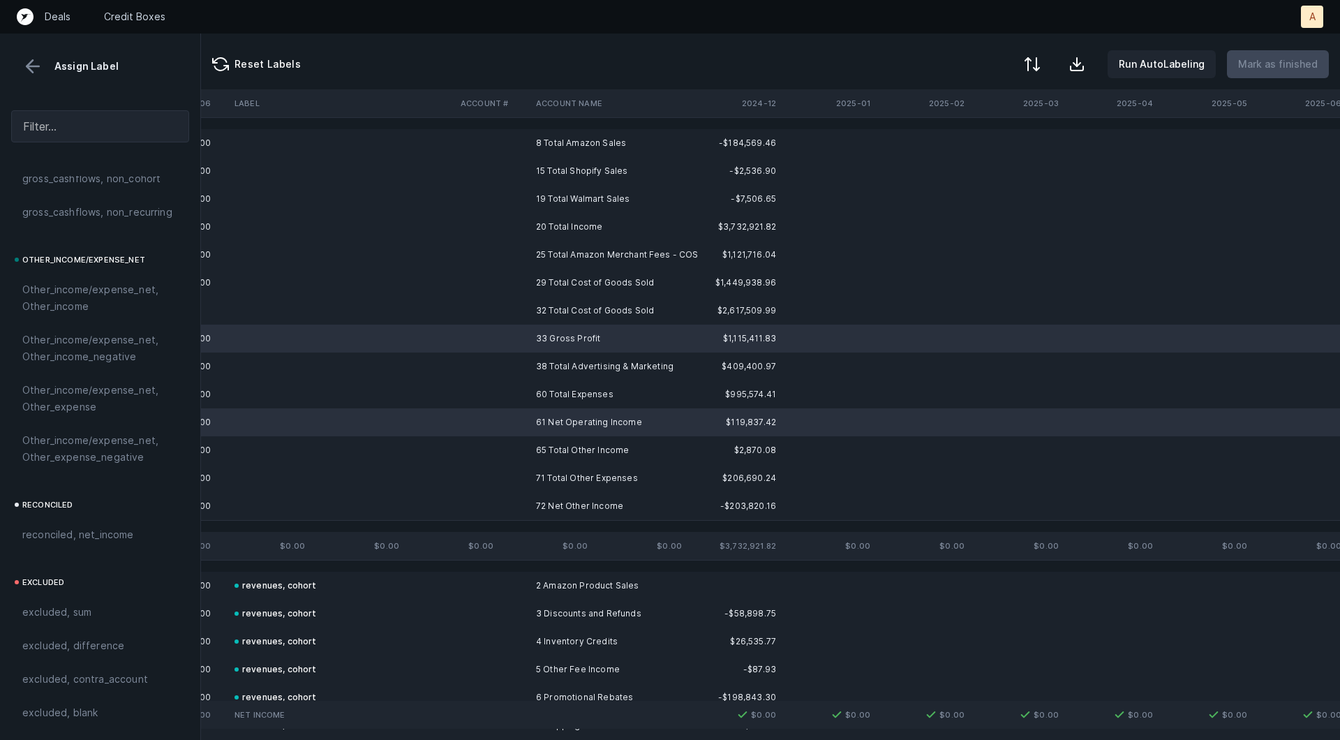
click at [531, 497] on td "72 Net Other Income" at bounding box center [615, 506] width 170 height 28
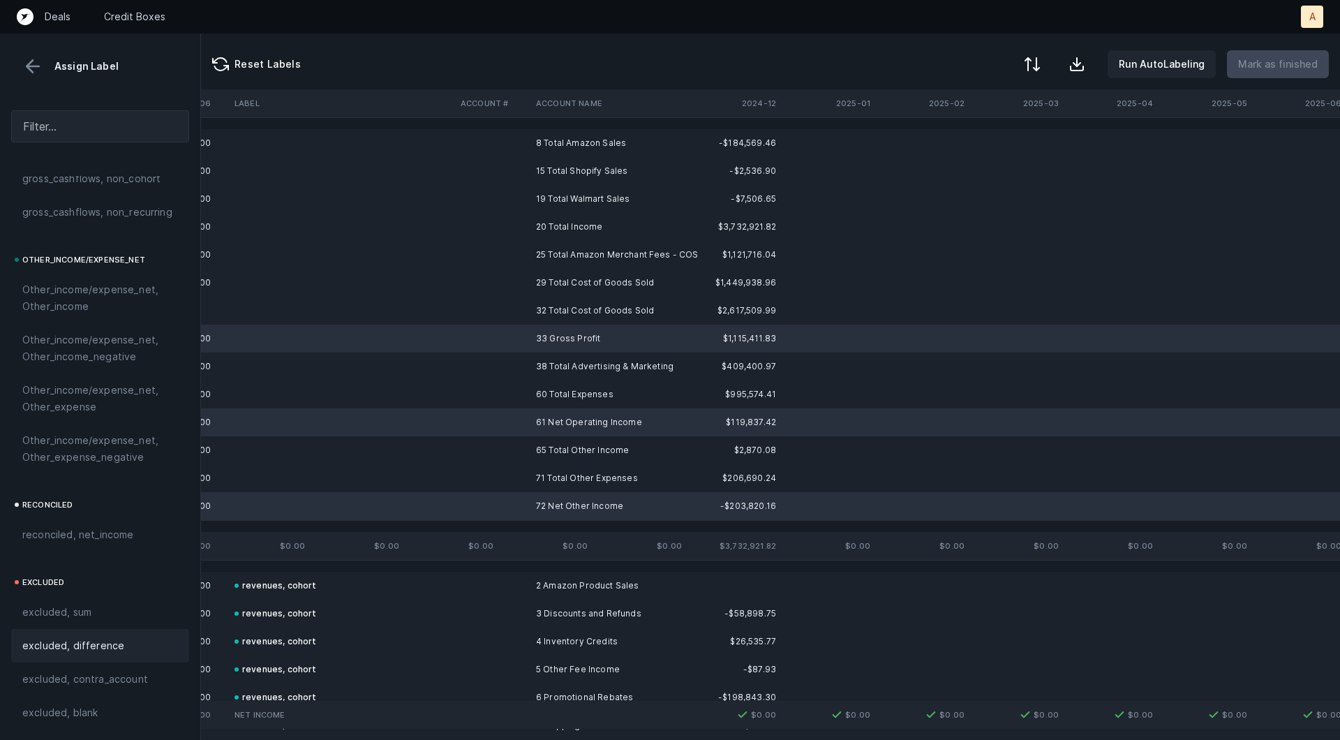
click at [103, 641] on span "excluded, difference" at bounding box center [73, 645] width 102 height 17
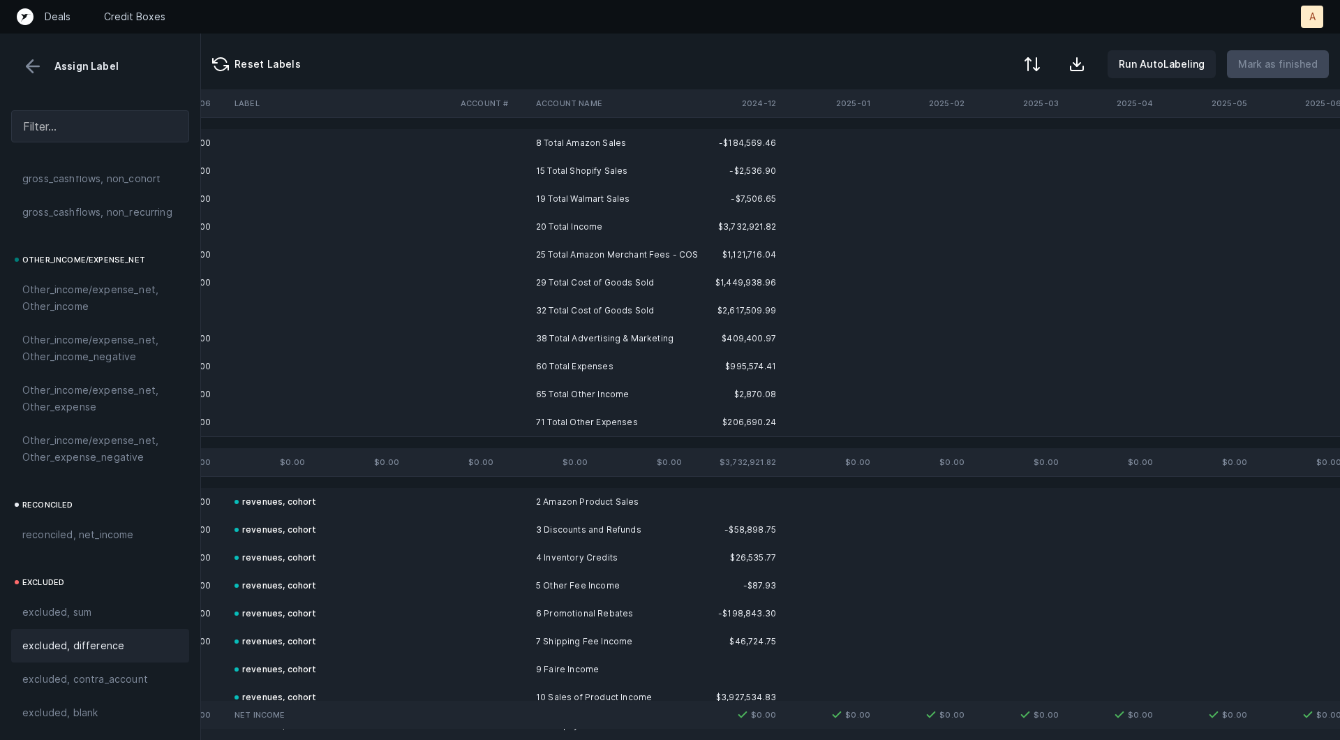
click at [567, 147] on td "8 Total Amazon Sales" at bounding box center [615, 143] width 170 height 28
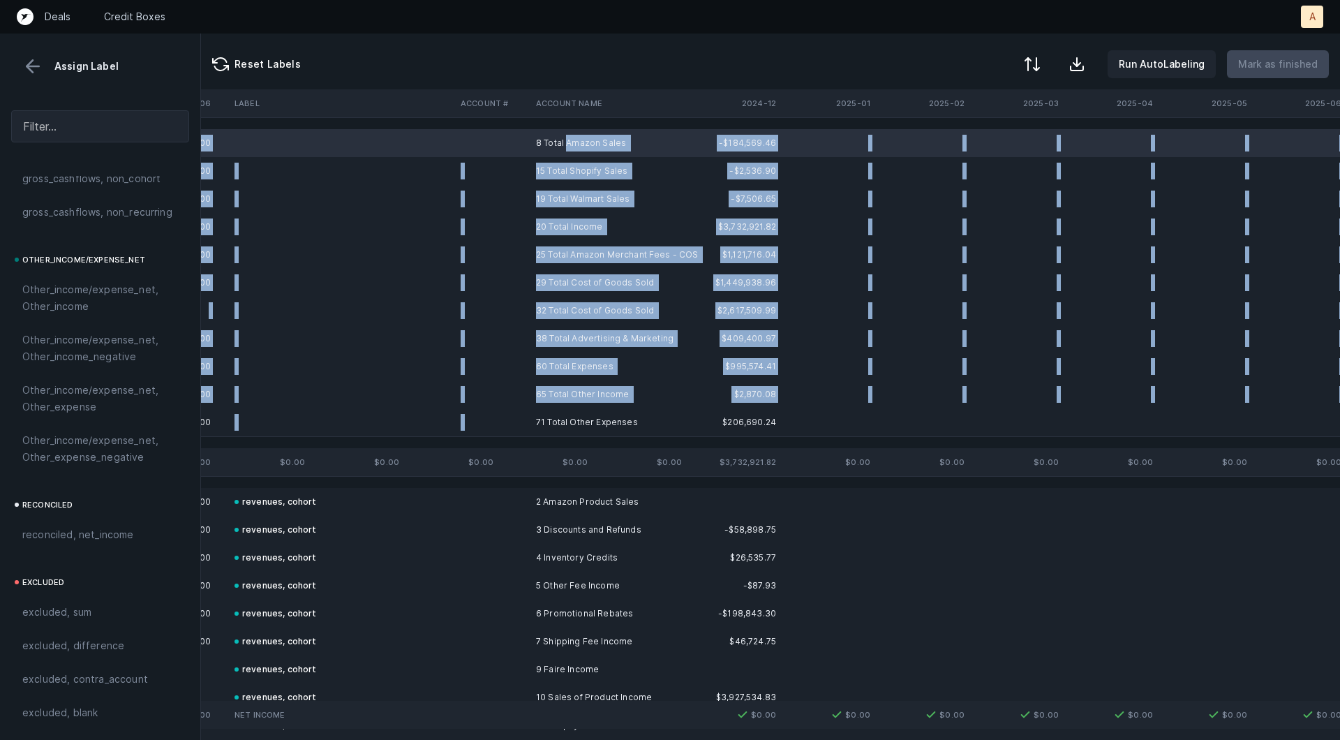
click at [532, 426] on td "71 Total Other Expenses" at bounding box center [615, 422] width 170 height 28
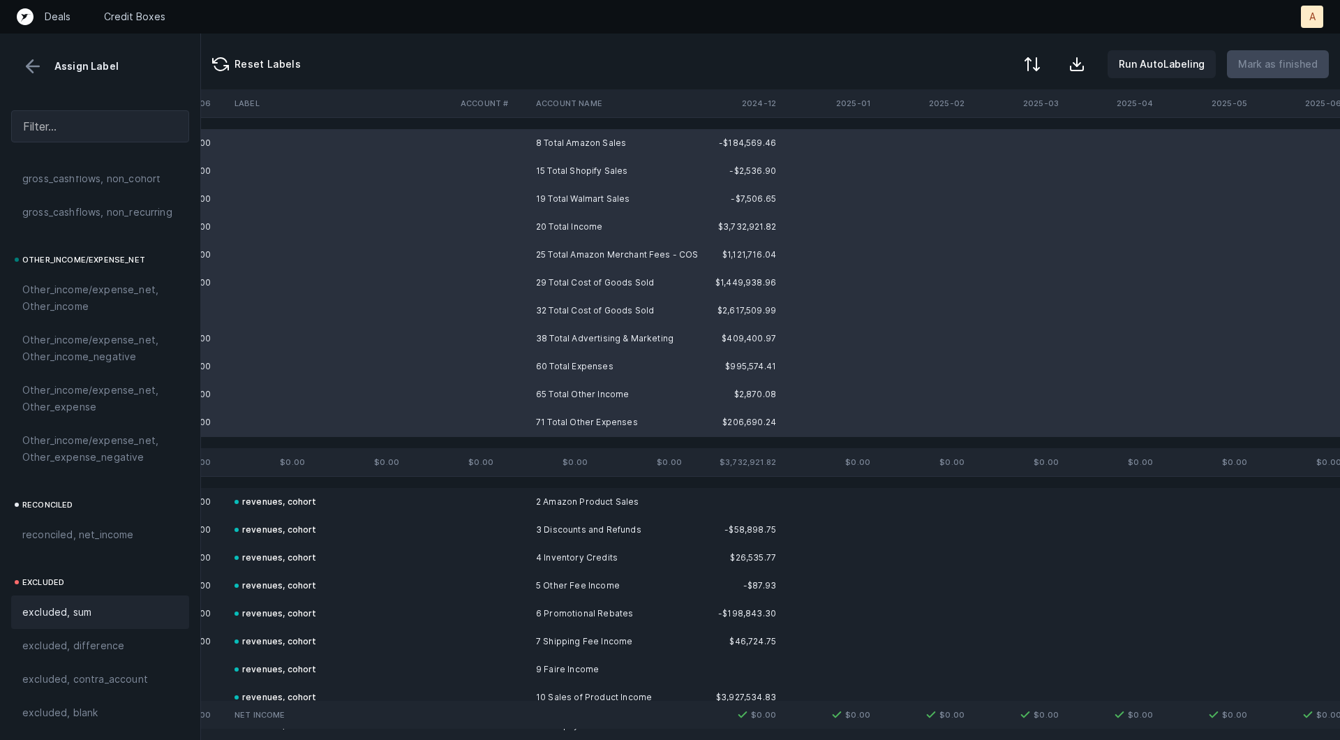
click at [94, 595] on div "excluded, sum" at bounding box center [100, 611] width 178 height 33
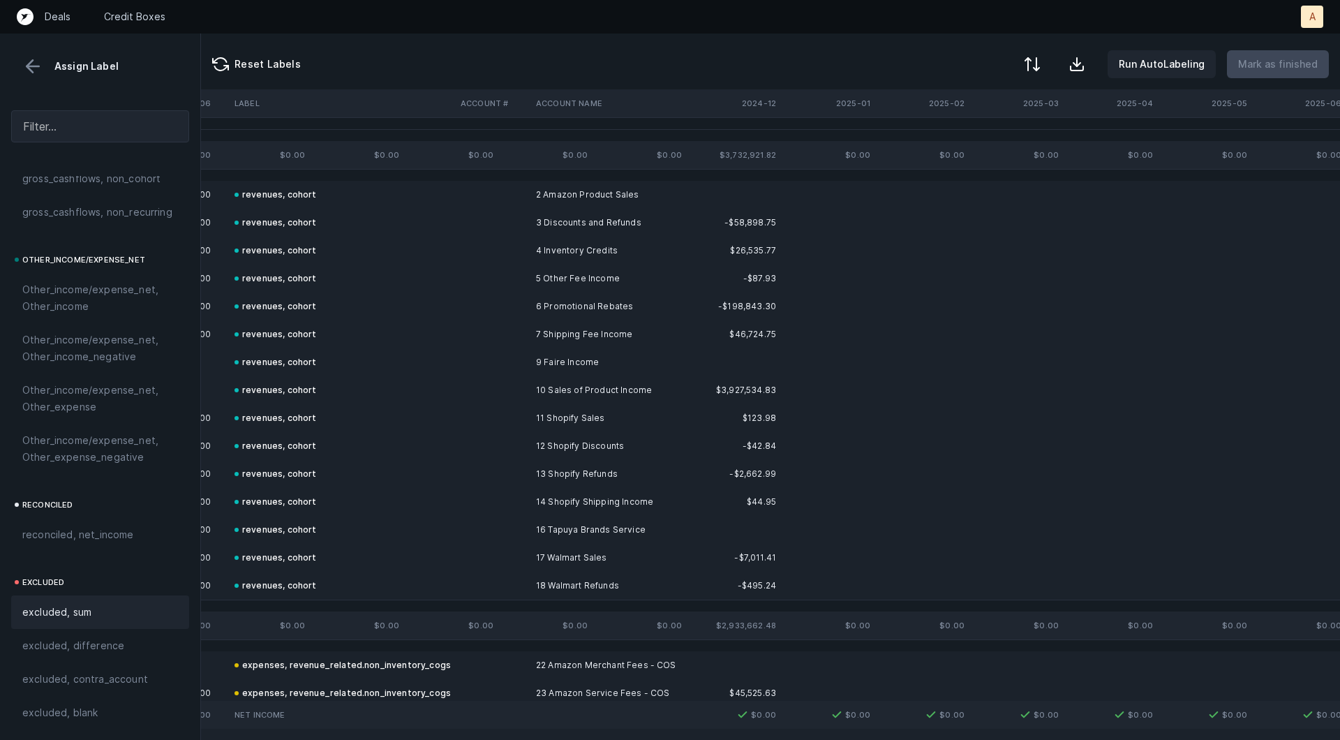
click at [35, 73] on button at bounding box center [32, 66] width 21 height 21
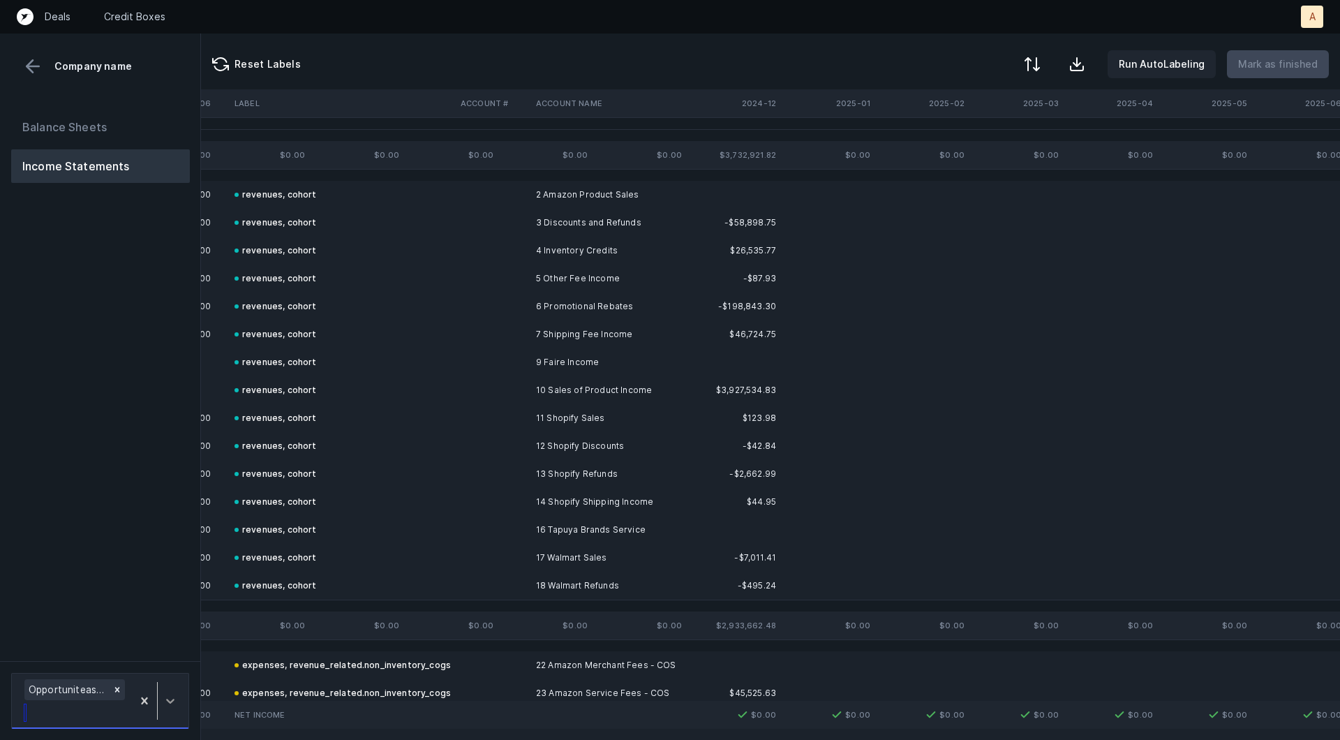
click at [174, 704] on icon at bounding box center [170, 701] width 14 height 14
click at [144, 639] on div "Opportuniteas_P&L(2025)_Cleaned.csv" at bounding box center [100, 650] width 178 height 28
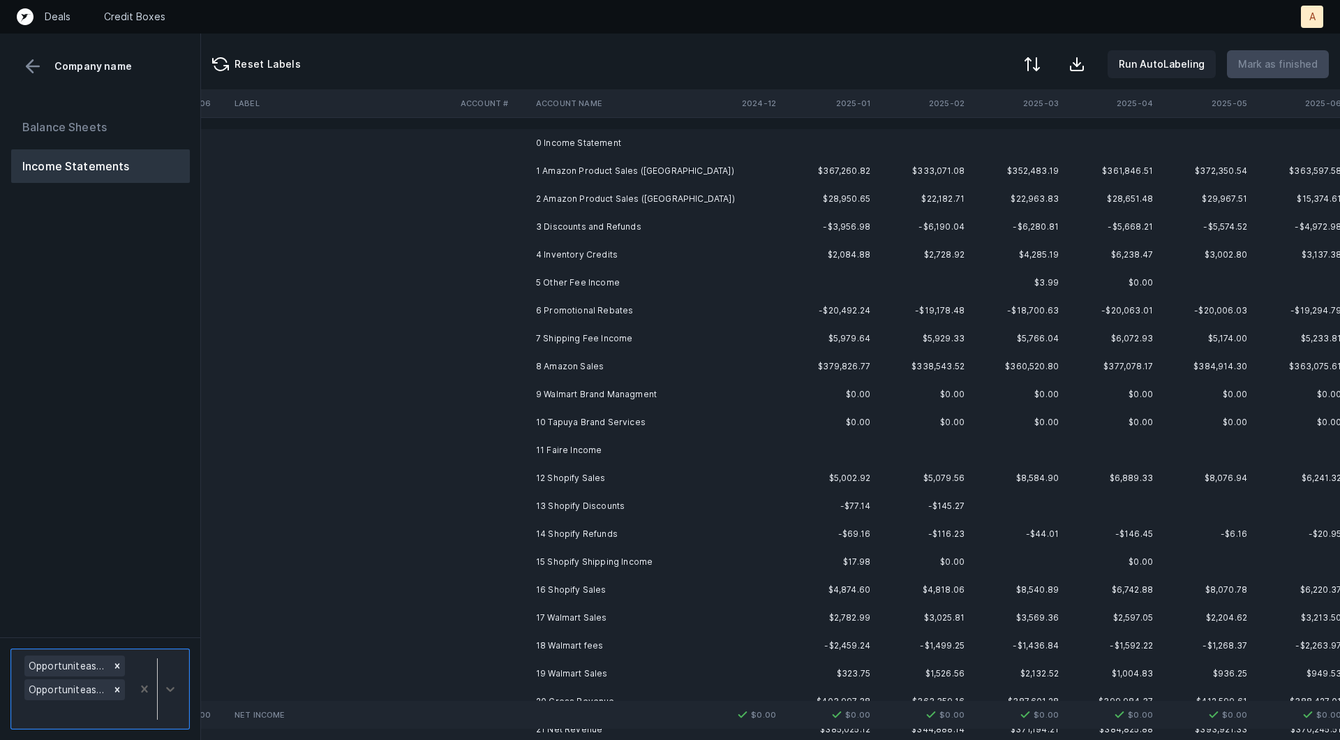
click at [630, 169] on td "1 Amazon Product Sales ([GEOGRAPHIC_DATA])" at bounding box center [615, 171] width 170 height 28
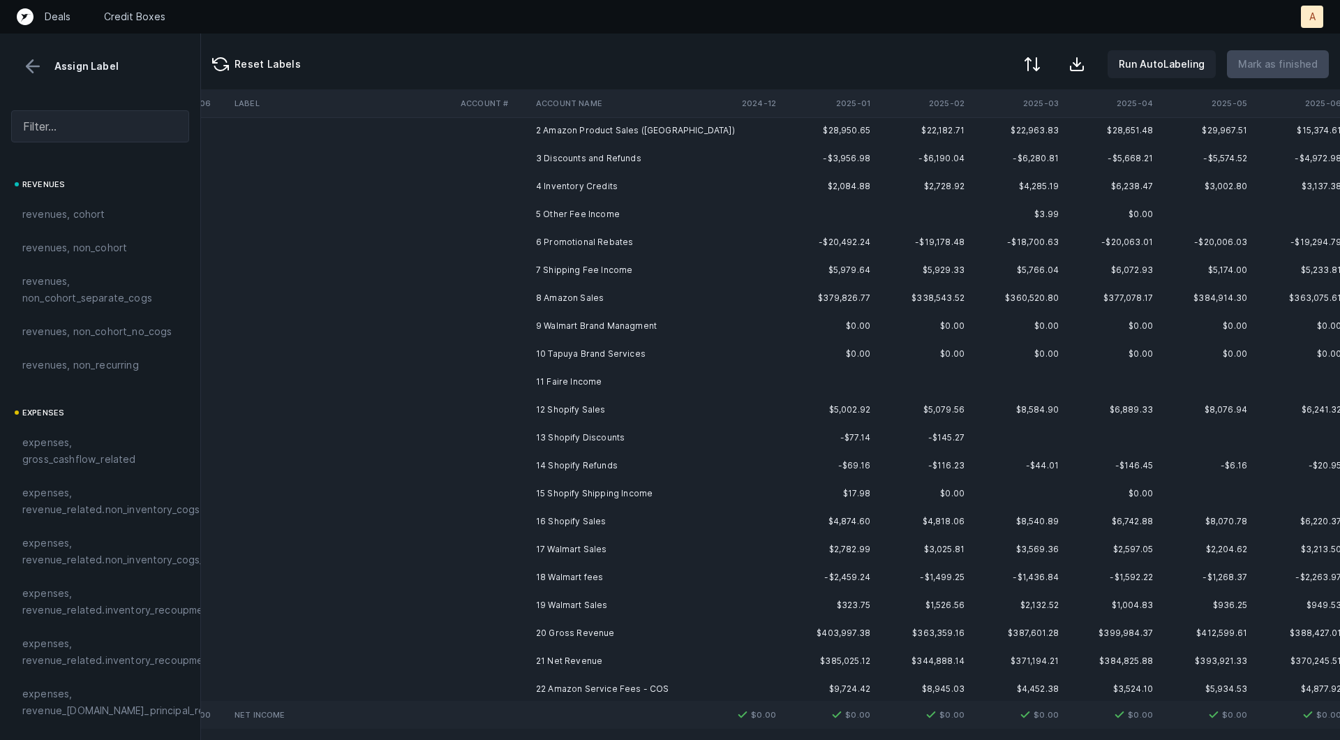
scroll to position [13, 2184]
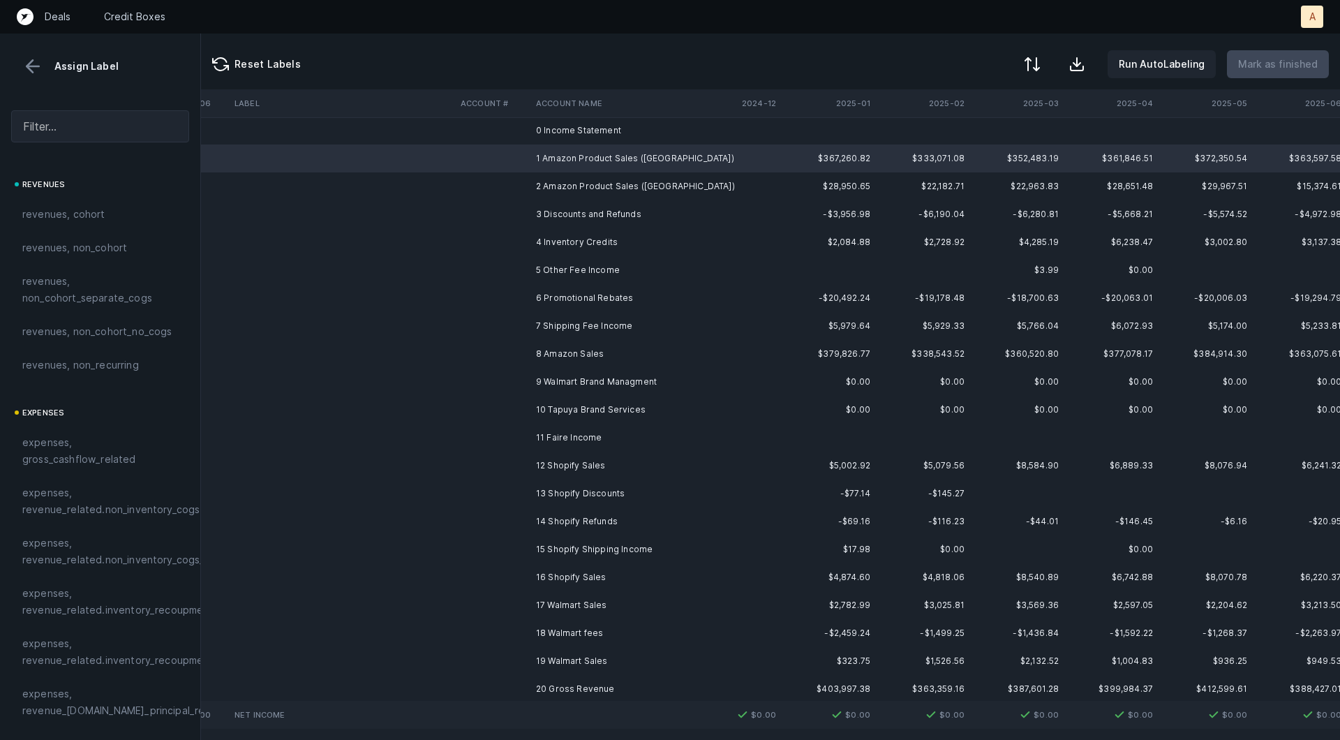
click at [616, 411] on td "10 Tapuya Brand Services" at bounding box center [615, 410] width 170 height 28
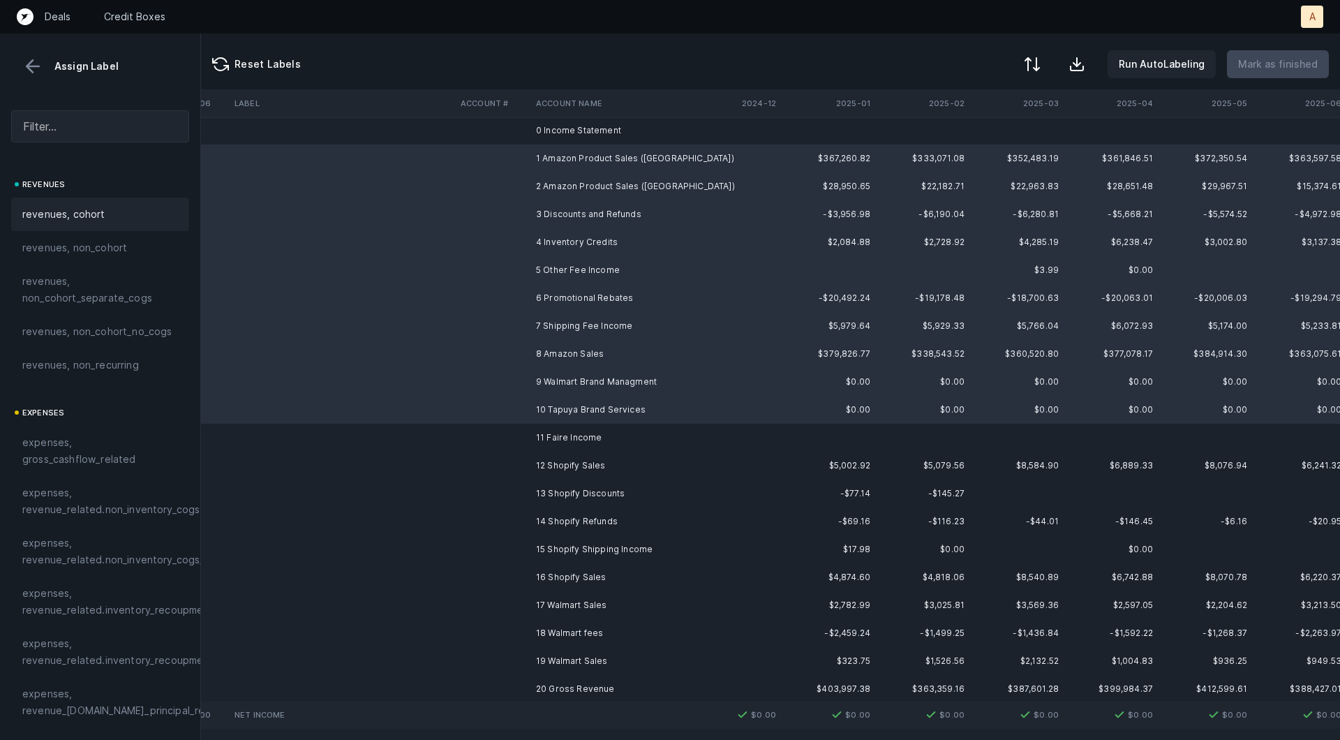
click at [101, 210] on span "revenues, cohort" at bounding box center [63, 214] width 83 height 17
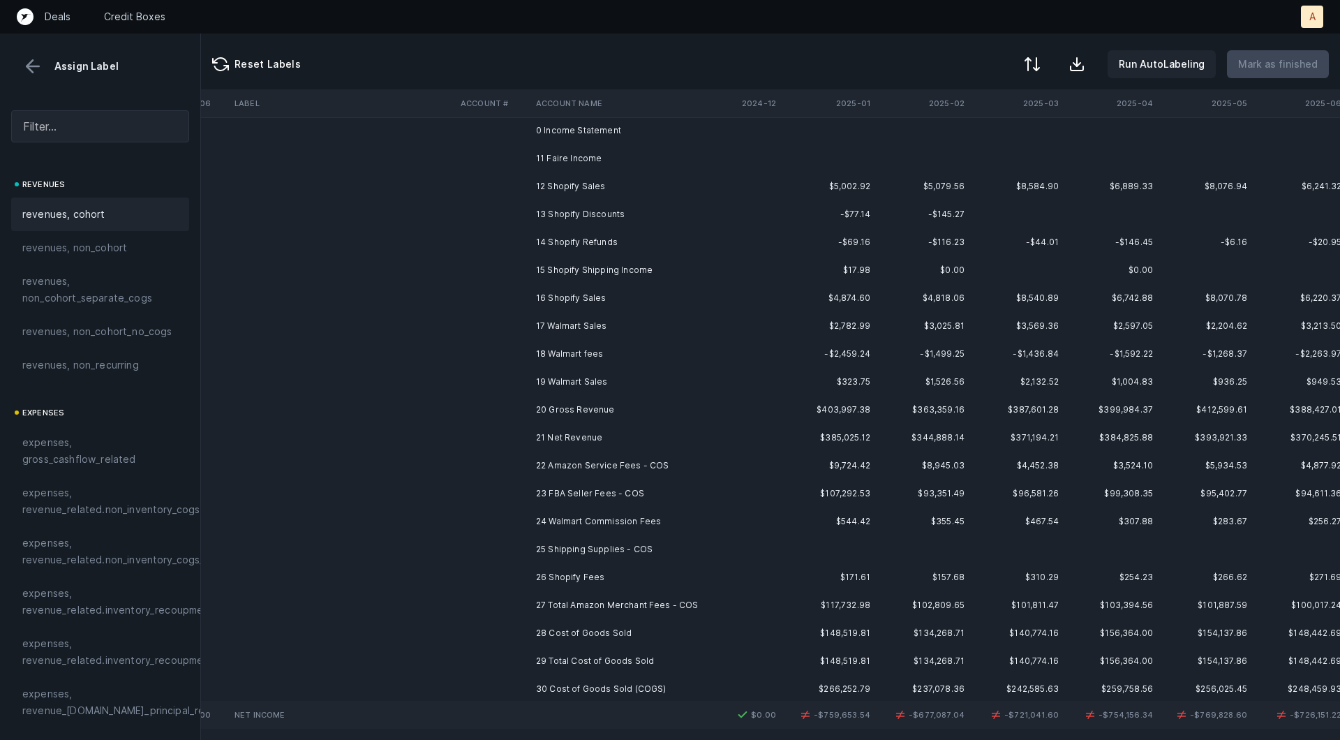
scroll to position [0, 2184]
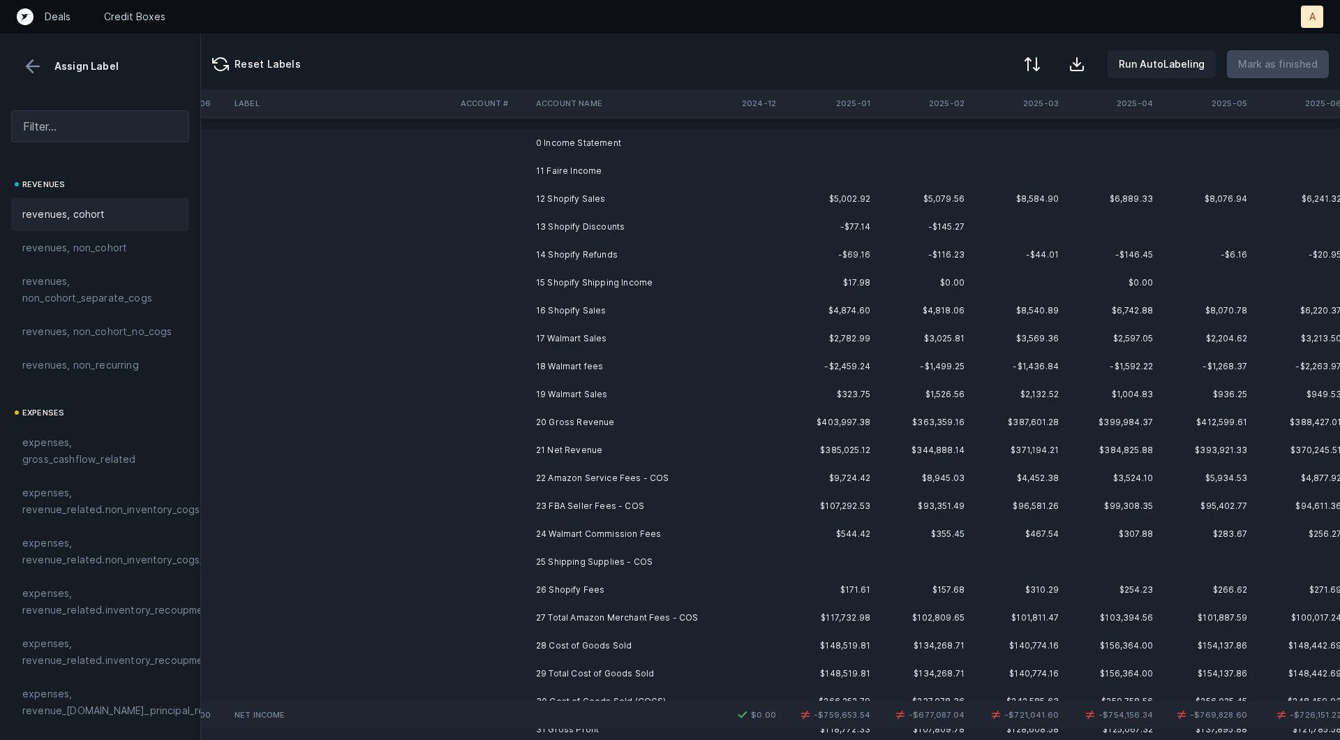
click at [588, 195] on td "12 Shopify Sales" at bounding box center [615, 199] width 170 height 28
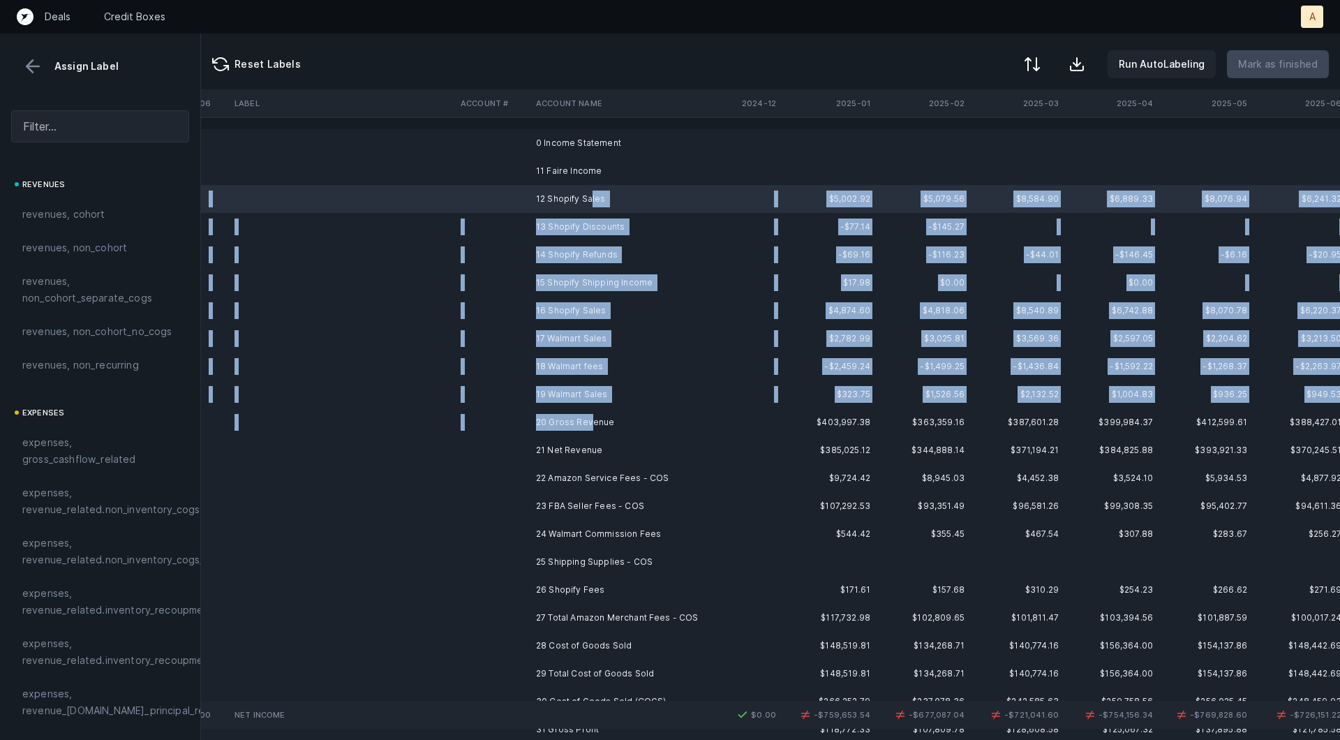
click at [588, 415] on td "20 Gross Revenue" at bounding box center [615, 422] width 170 height 28
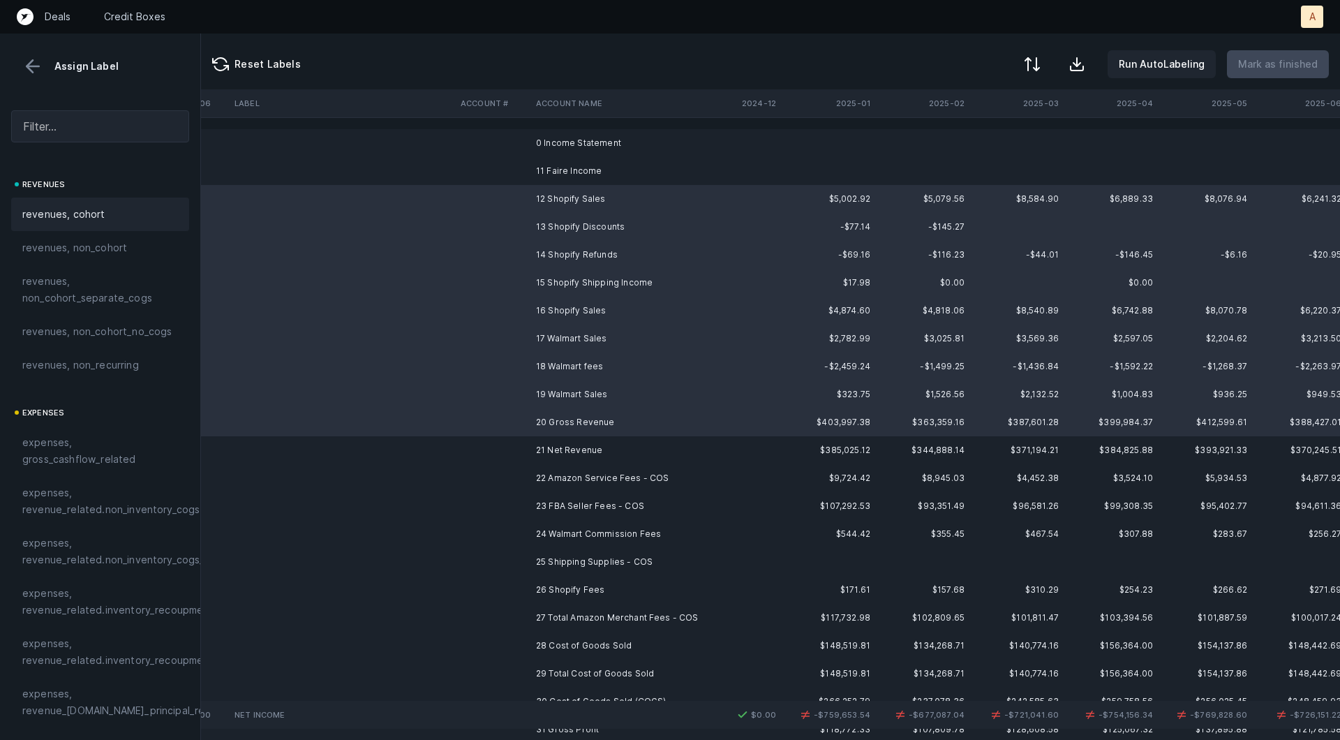
click at [98, 216] on span "revenues, cohort" at bounding box center [63, 214] width 83 height 17
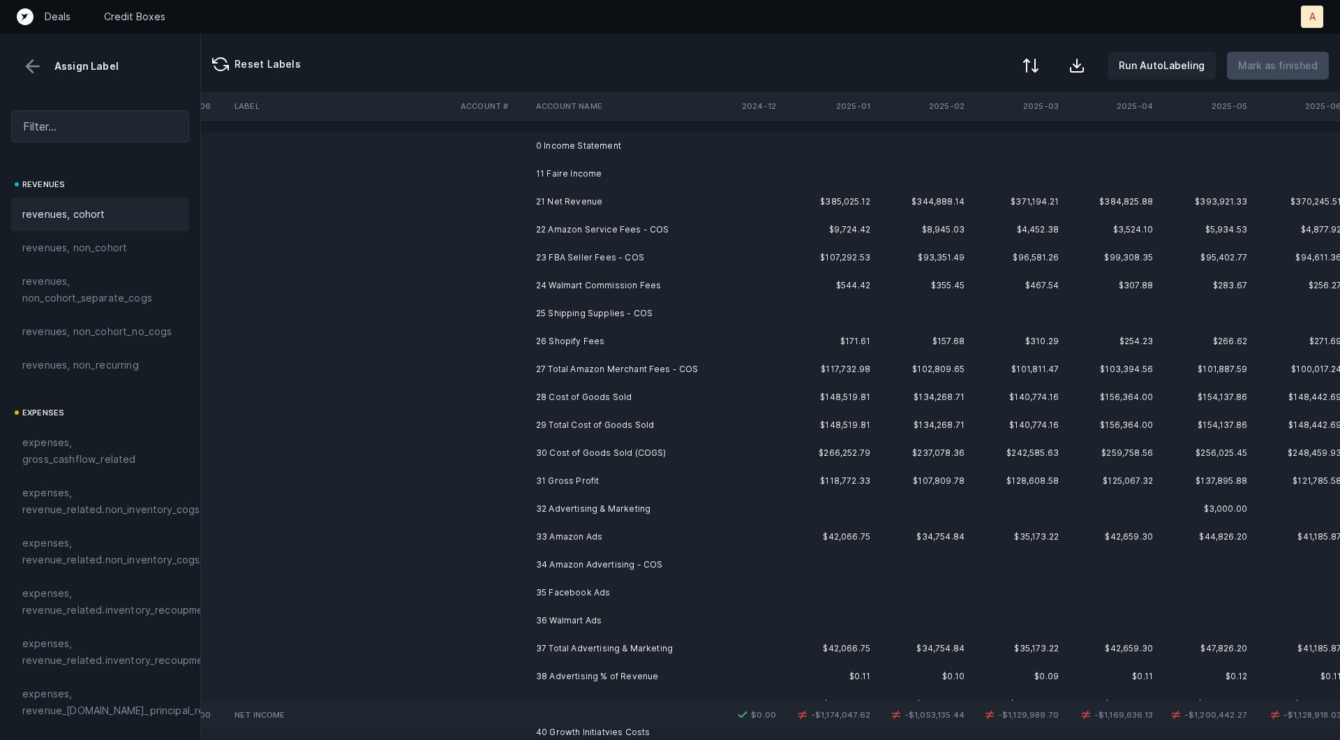
click at [1039, 64] on div at bounding box center [1030, 65] width 17 height 17
click at [990, 122] on div "By original order" at bounding box center [970, 120] width 140 height 28
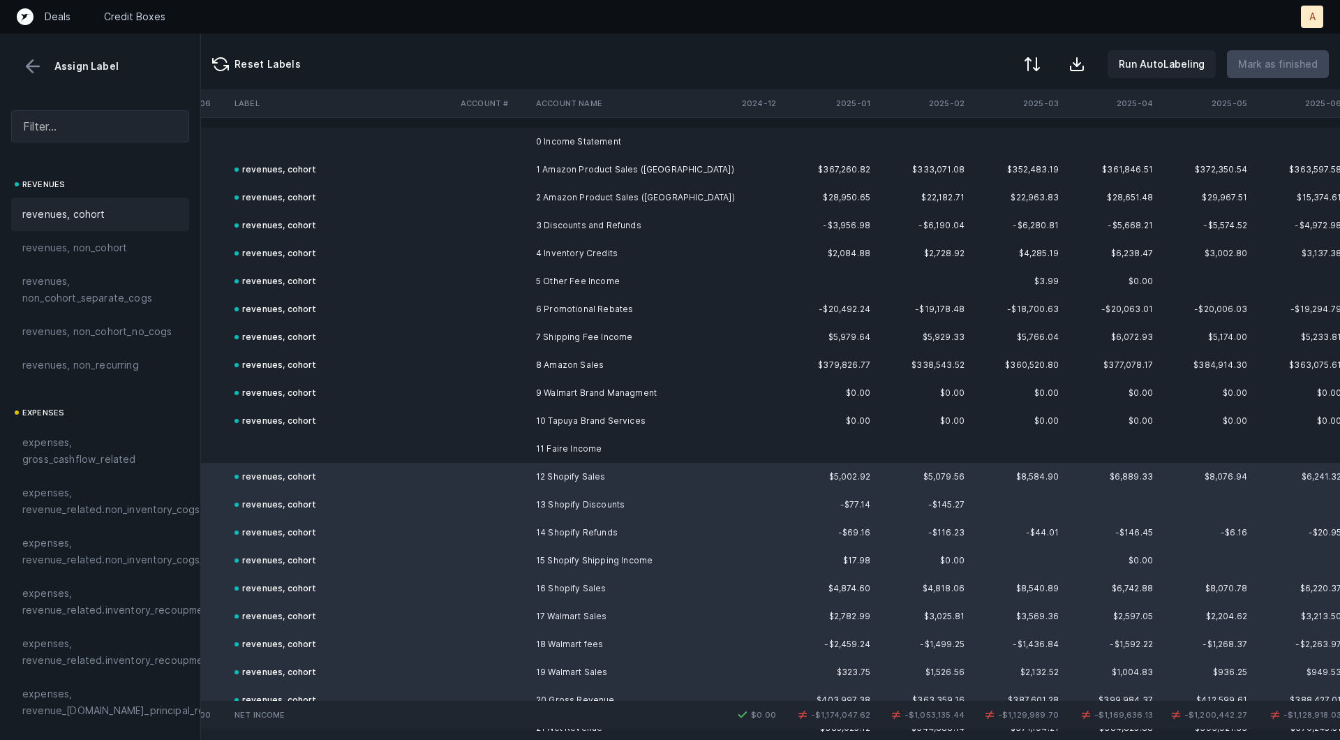
scroll to position [0, 2184]
click at [687, 175] on td "1 Amazon Product Sales ([GEOGRAPHIC_DATA])" at bounding box center [615, 171] width 170 height 28
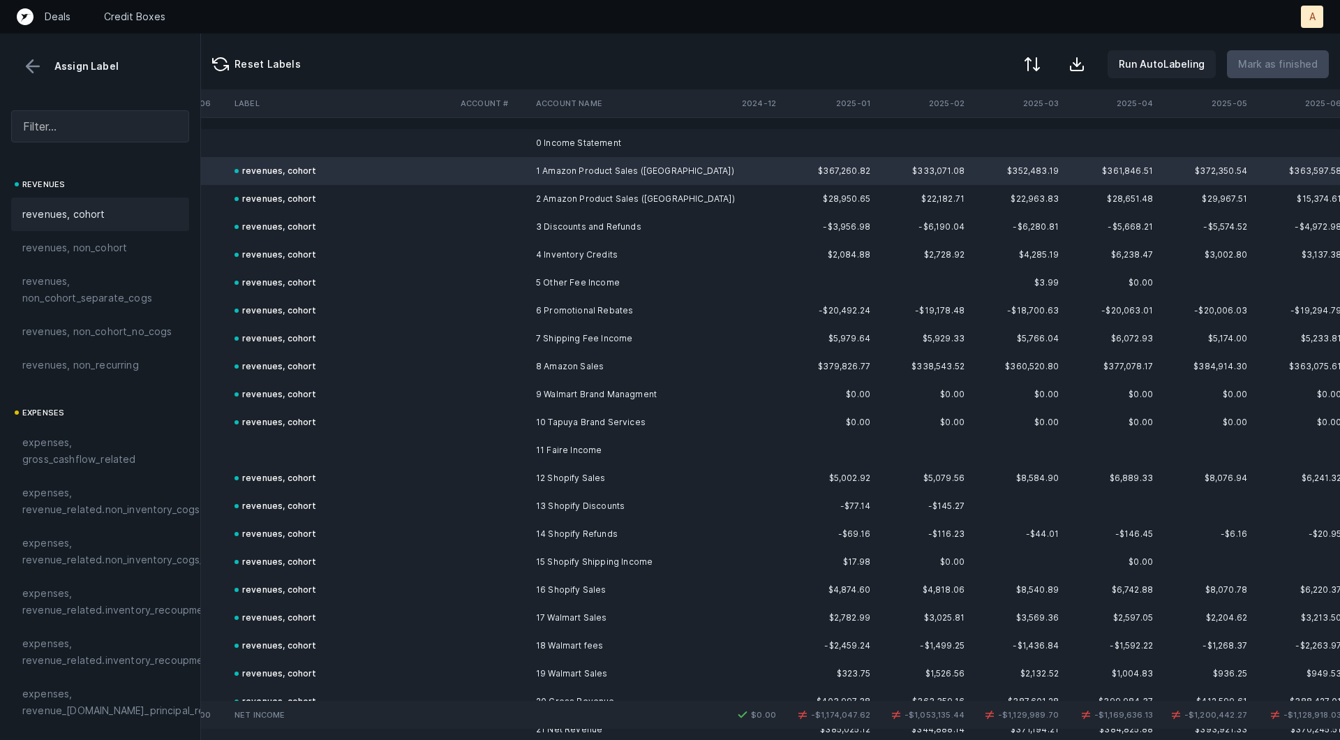
click at [410, 371] on td "revenues, cohort" at bounding box center [342, 366] width 226 height 28
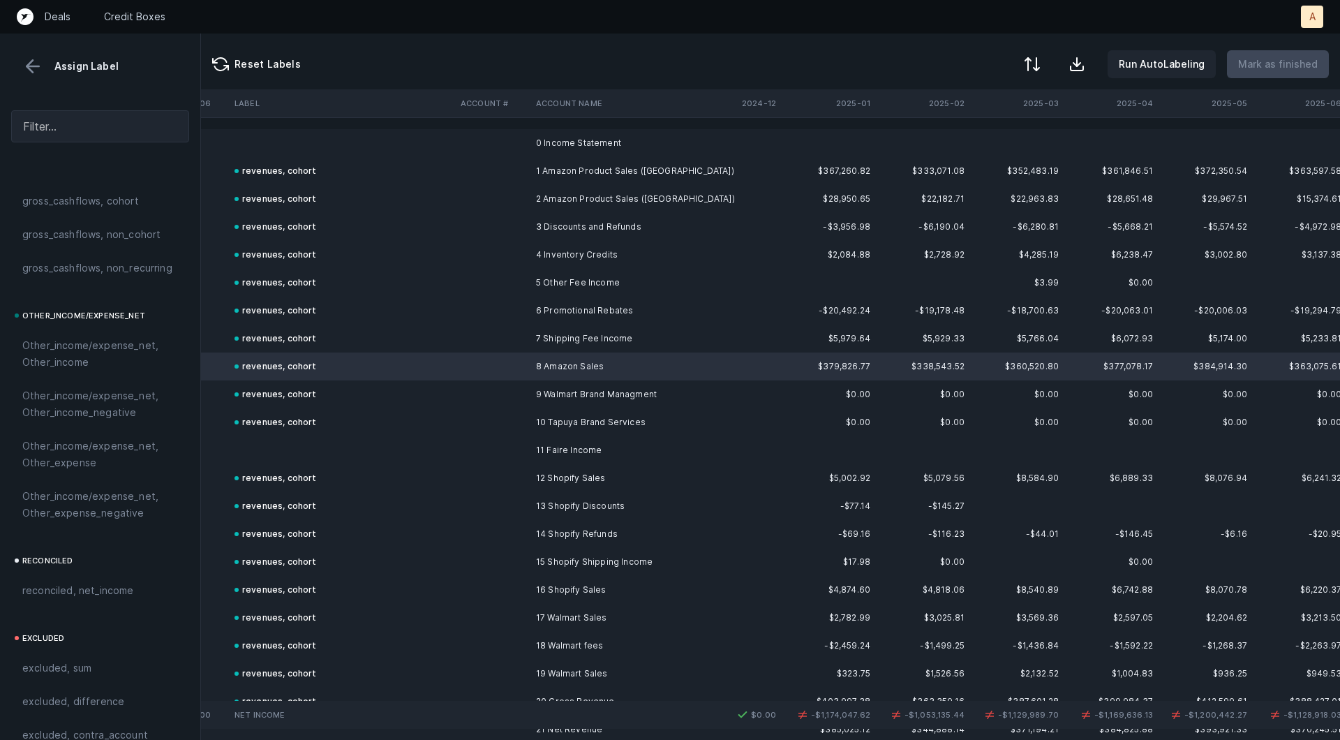
scroll to position [1562, 0]
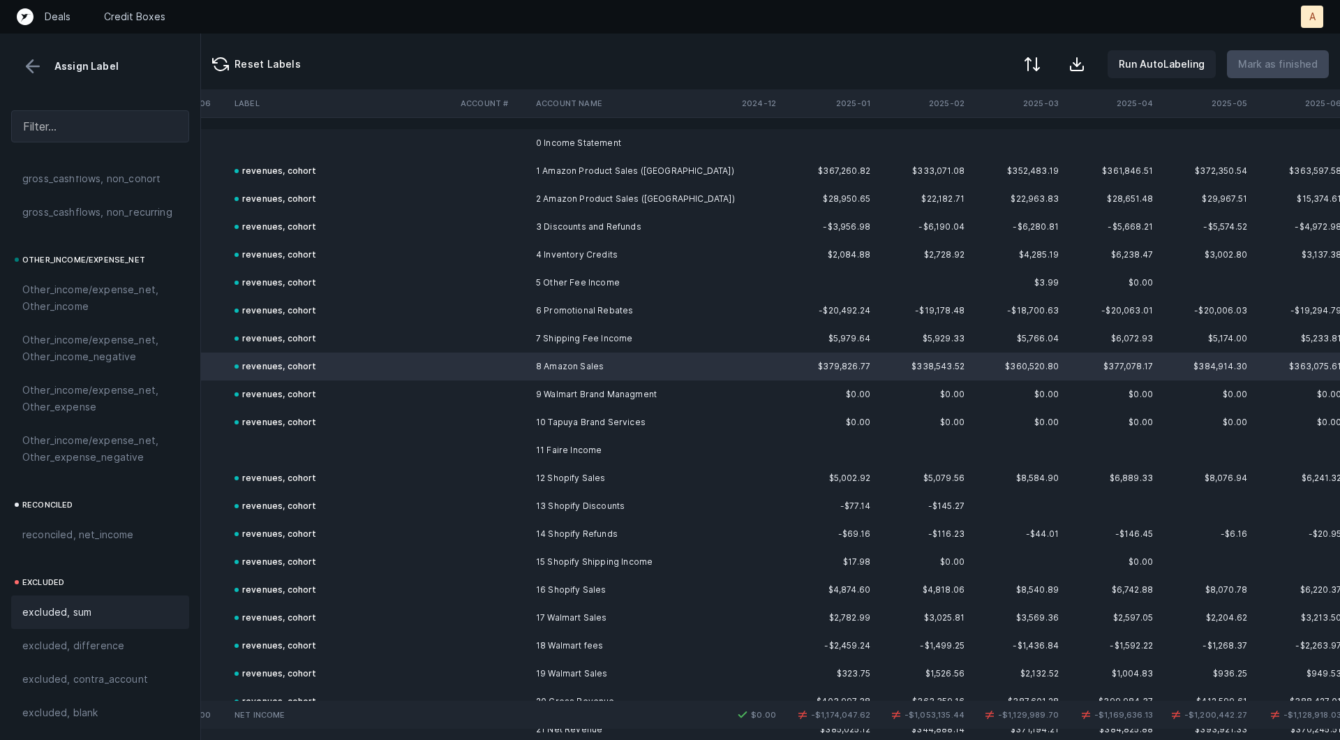
click at [88, 613] on span "excluded, sum" at bounding box center [56, 612] width 69 height 17
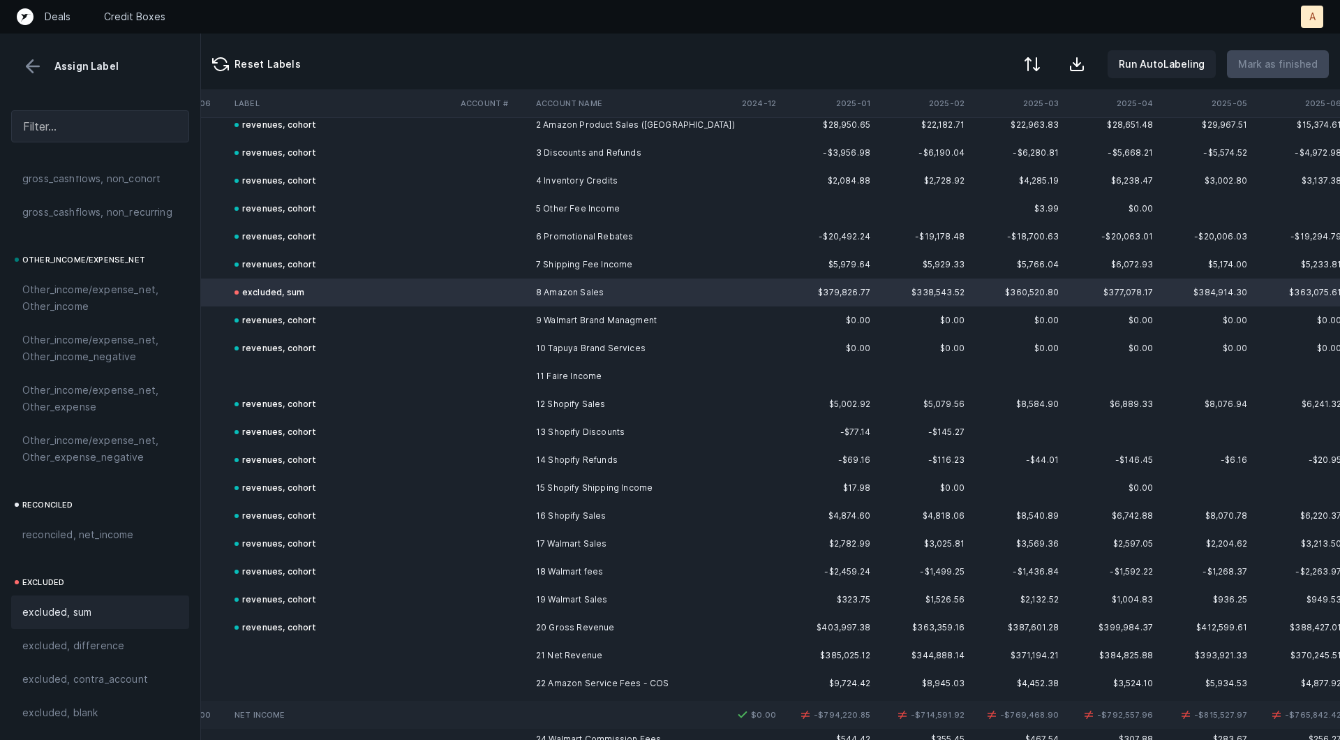
scroll to position [80, 2184]
click at [506, 503] on td at bounding box center [492, 510] width 75 height 28
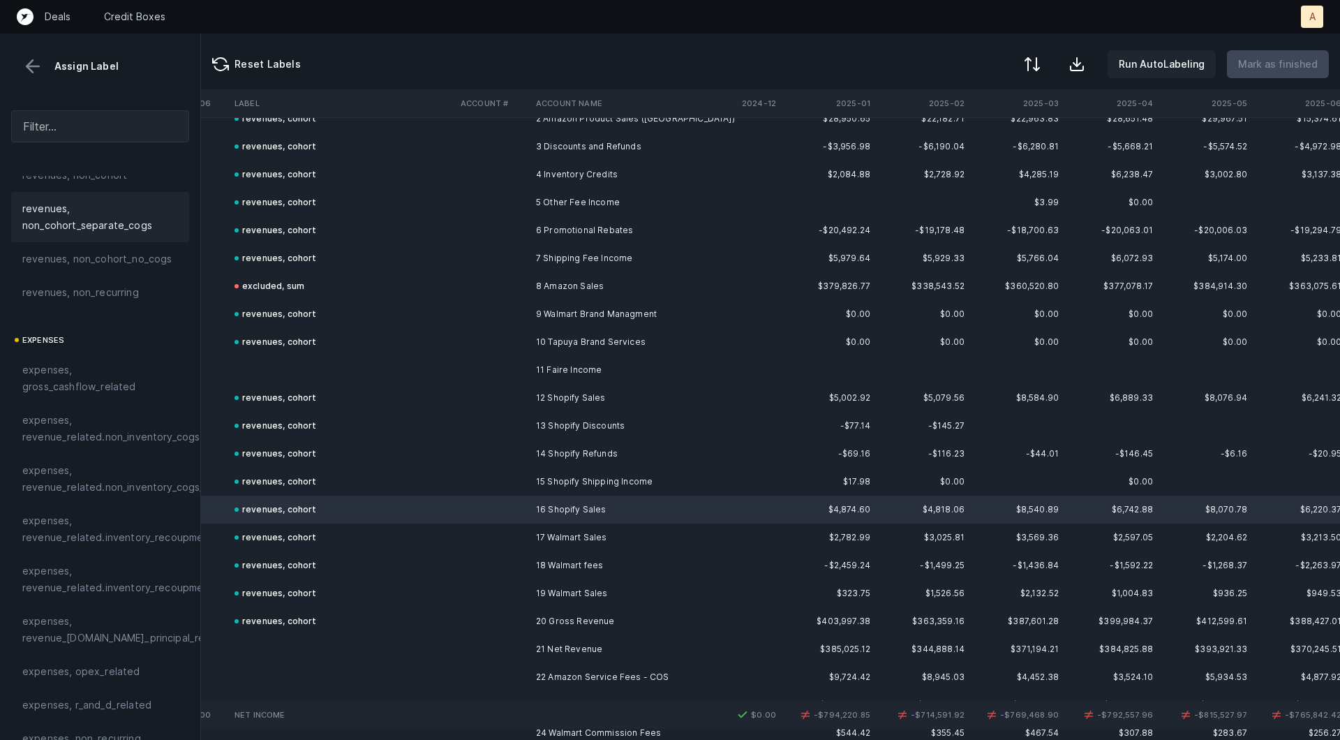
scroll to position [0, 0]
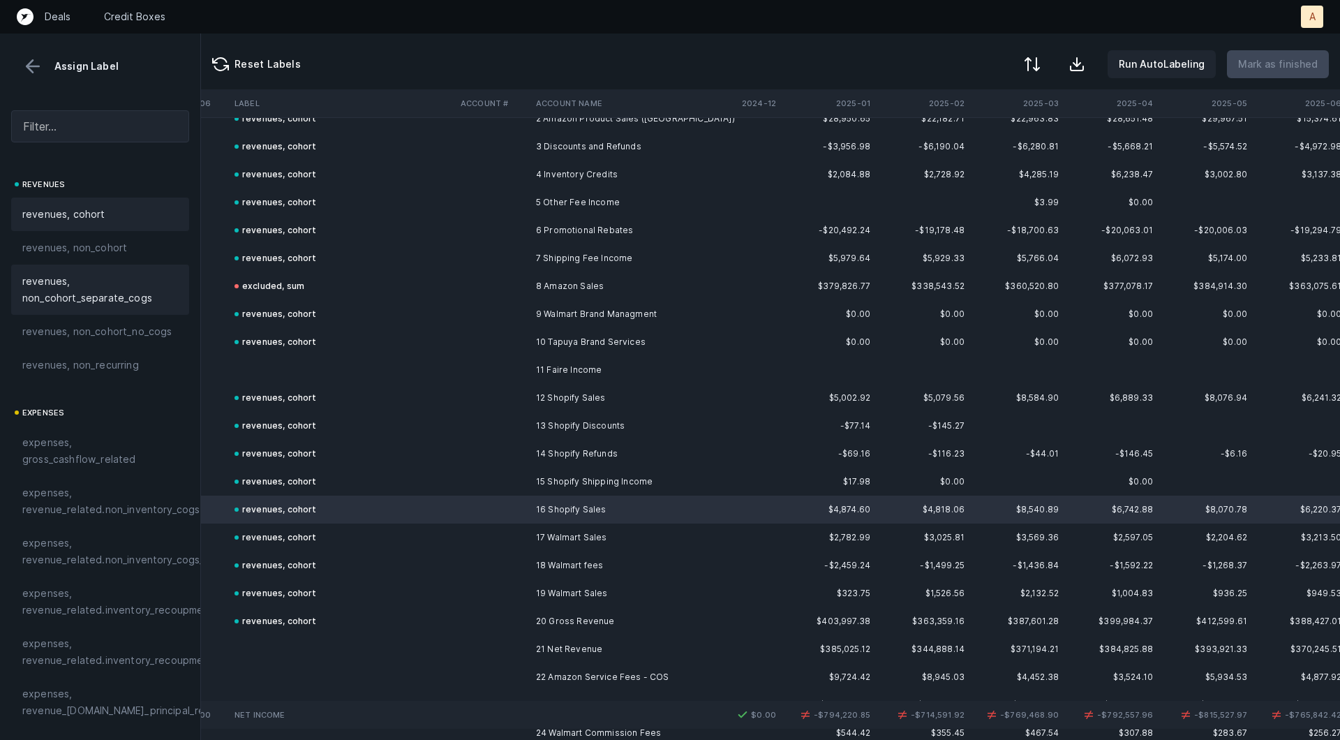
click at [82, 200] on div "revenues, cohort" at bounding box center [100, 214] width 178 height 33
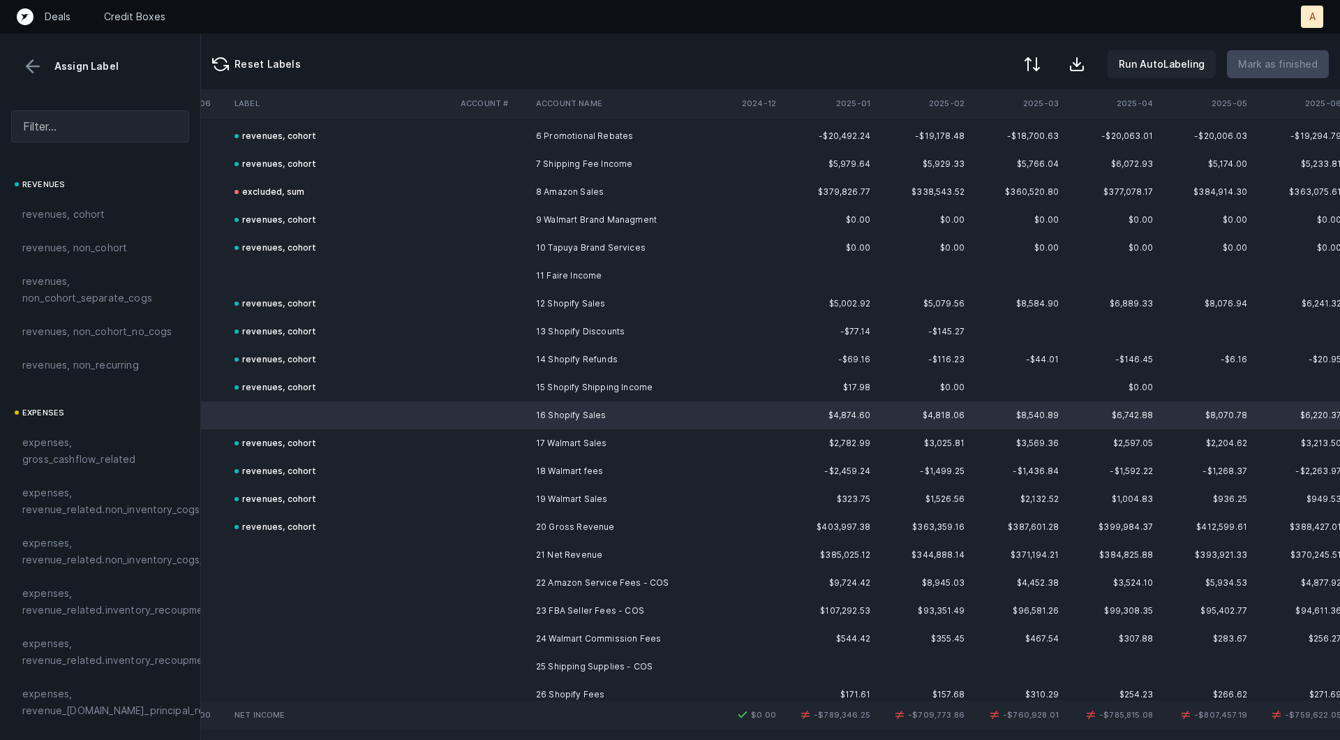
scroll to position [211, 2184]
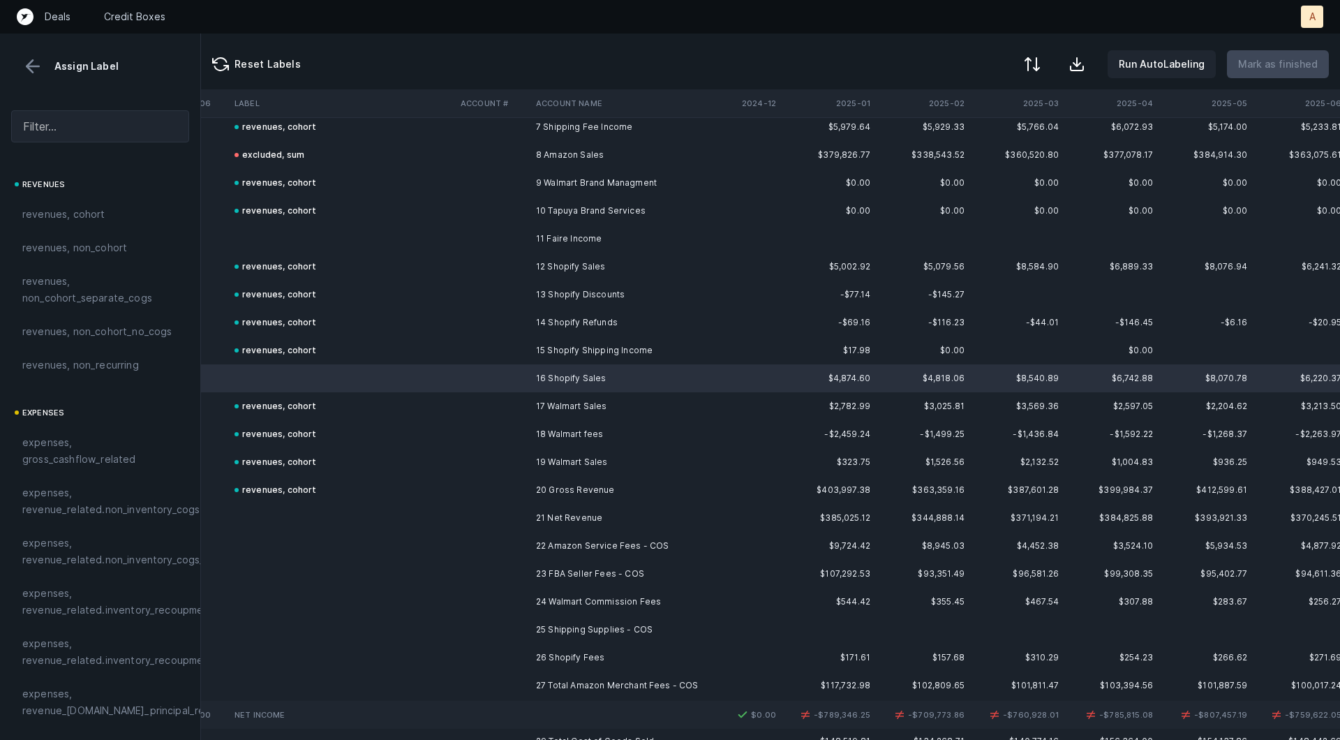
click at [522, 471] on td at bounding box center [492, 462] width 75 height 28
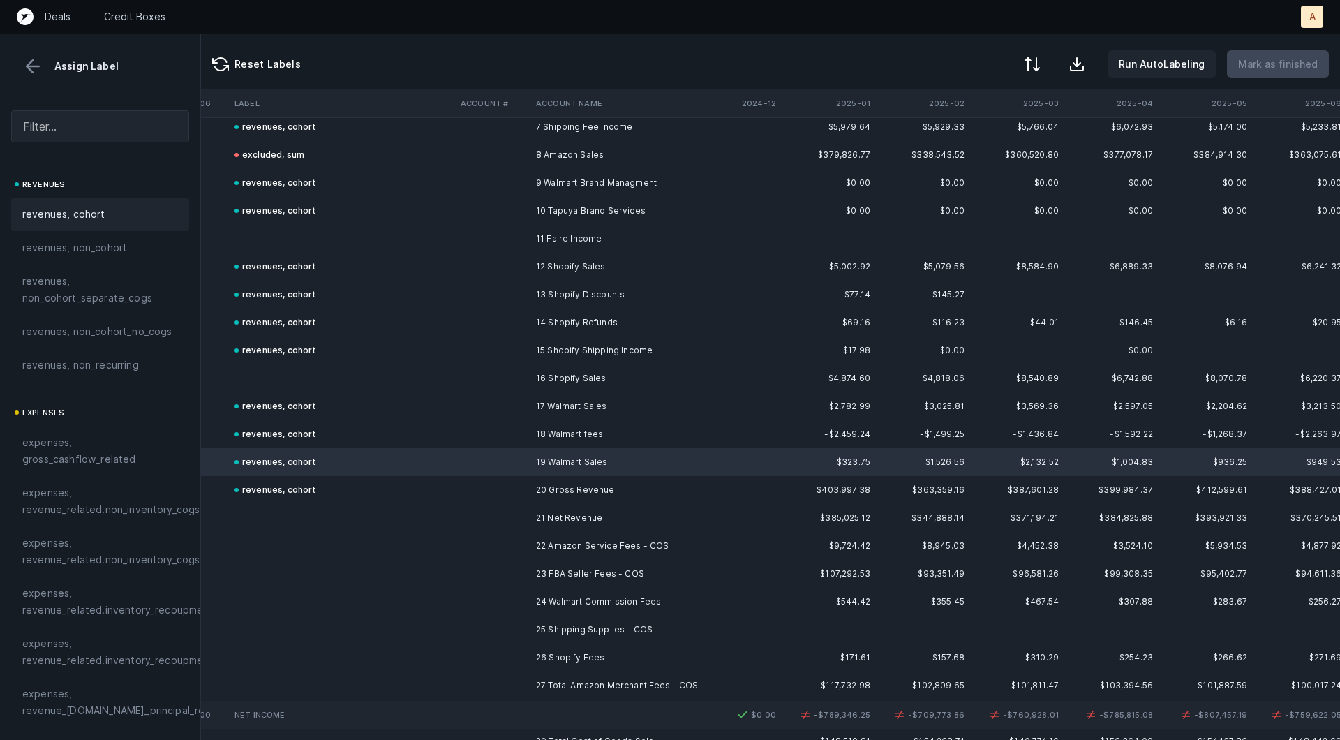
click at [499, 484] on td at bounding box center [492, 490] width 75 height 28
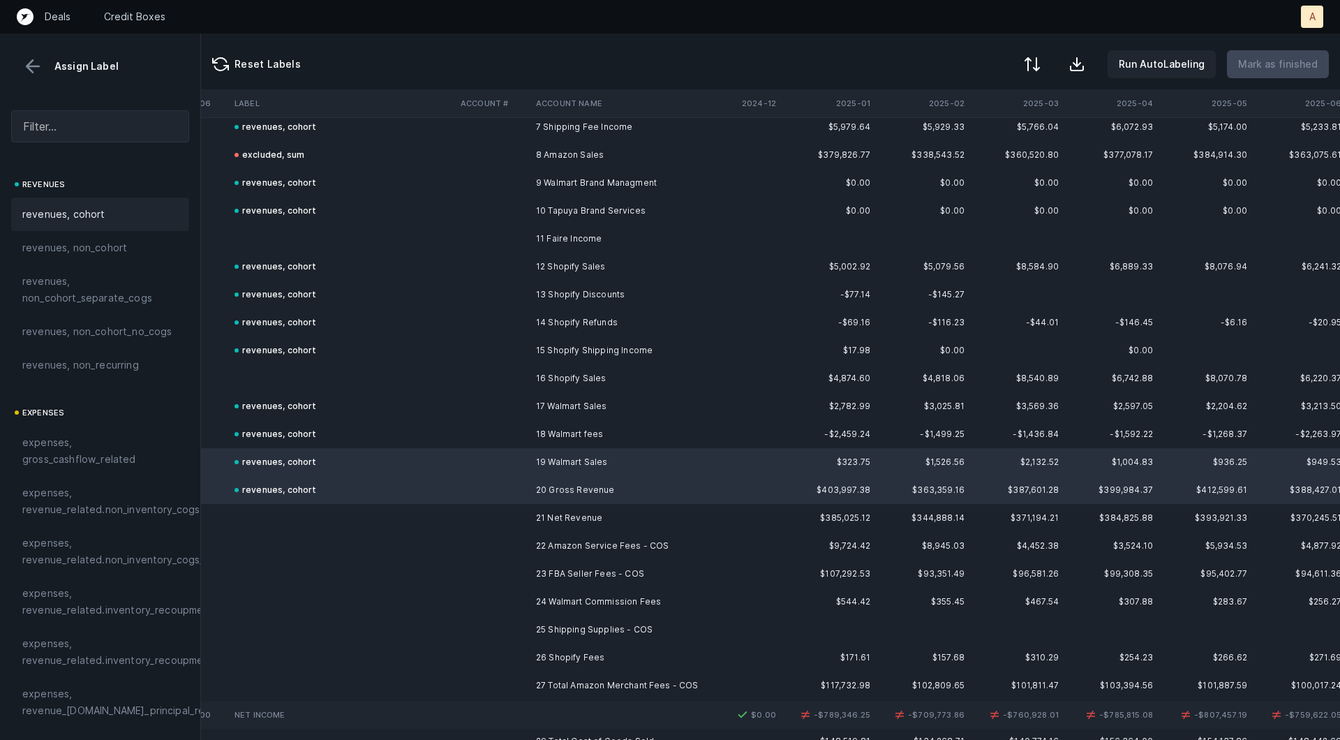
click at [82, 216] on span "revenues, cohort" at bounding box center [63, 214] width 83 height 17
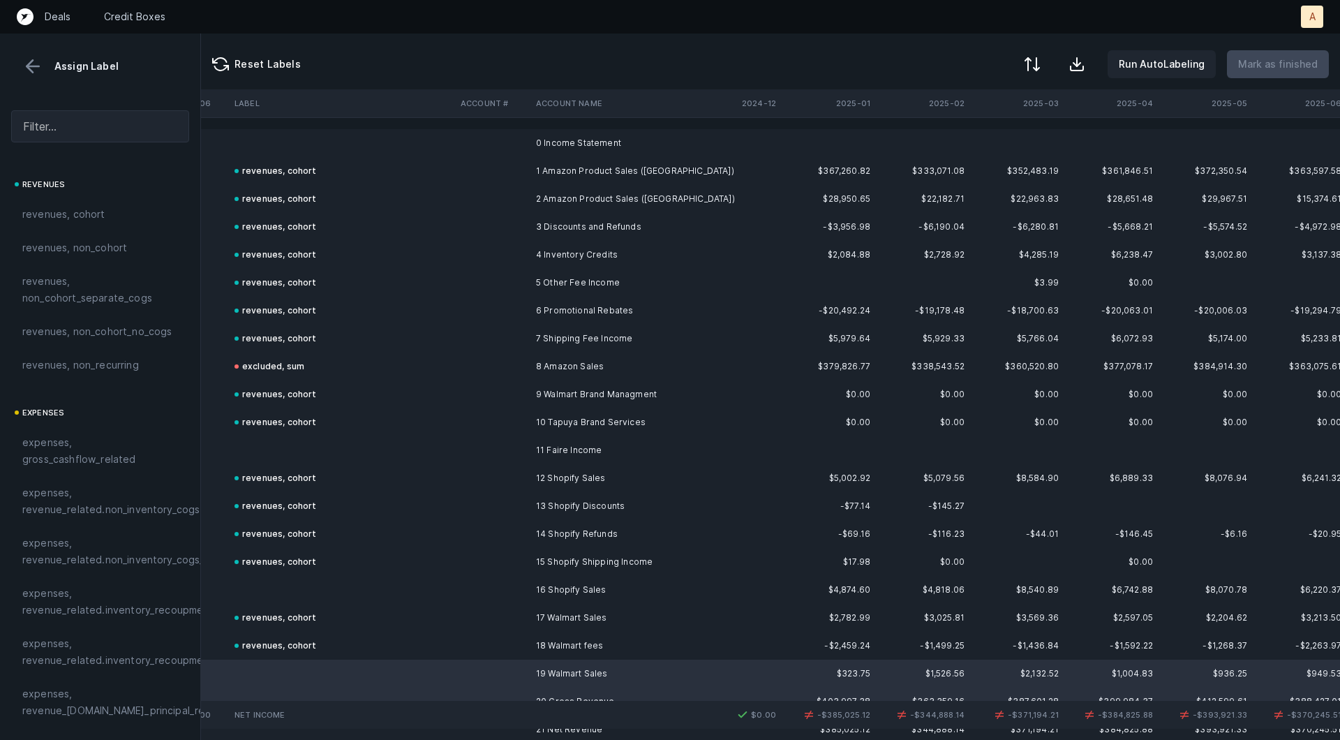
click at [336, 368] on td "excluded, sum" at bounding box center [342, 366] width 226 height 28
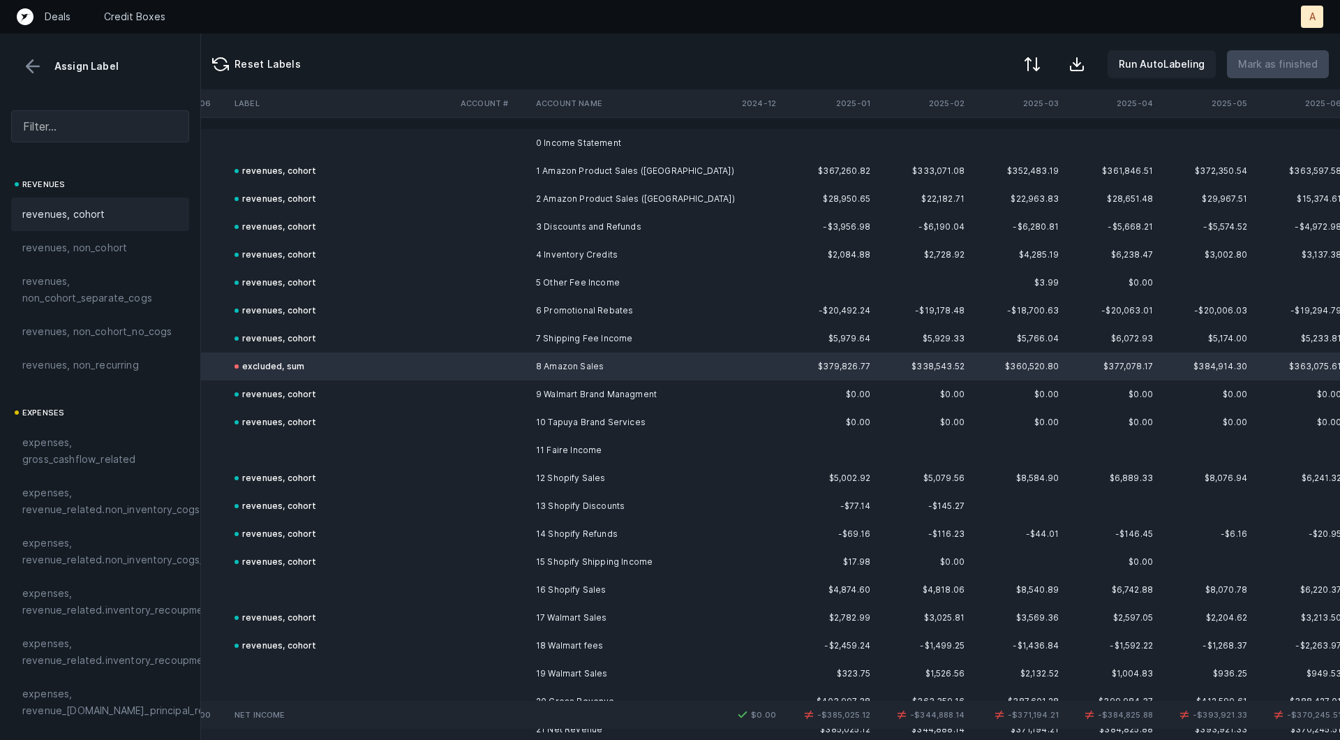
click at [96, 214] on span "revenues, cohort" at bounding box center [63, 214] width 83 height 17
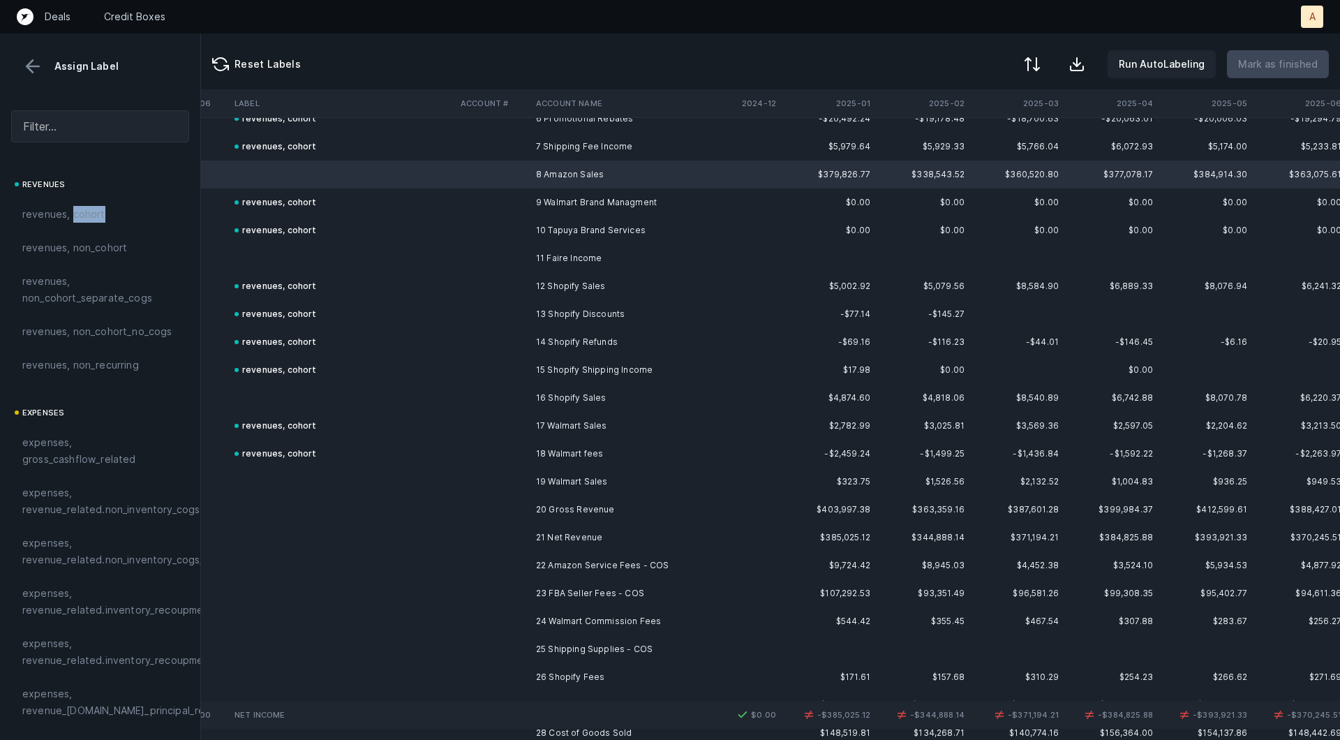
scroll to position [201, 2184]
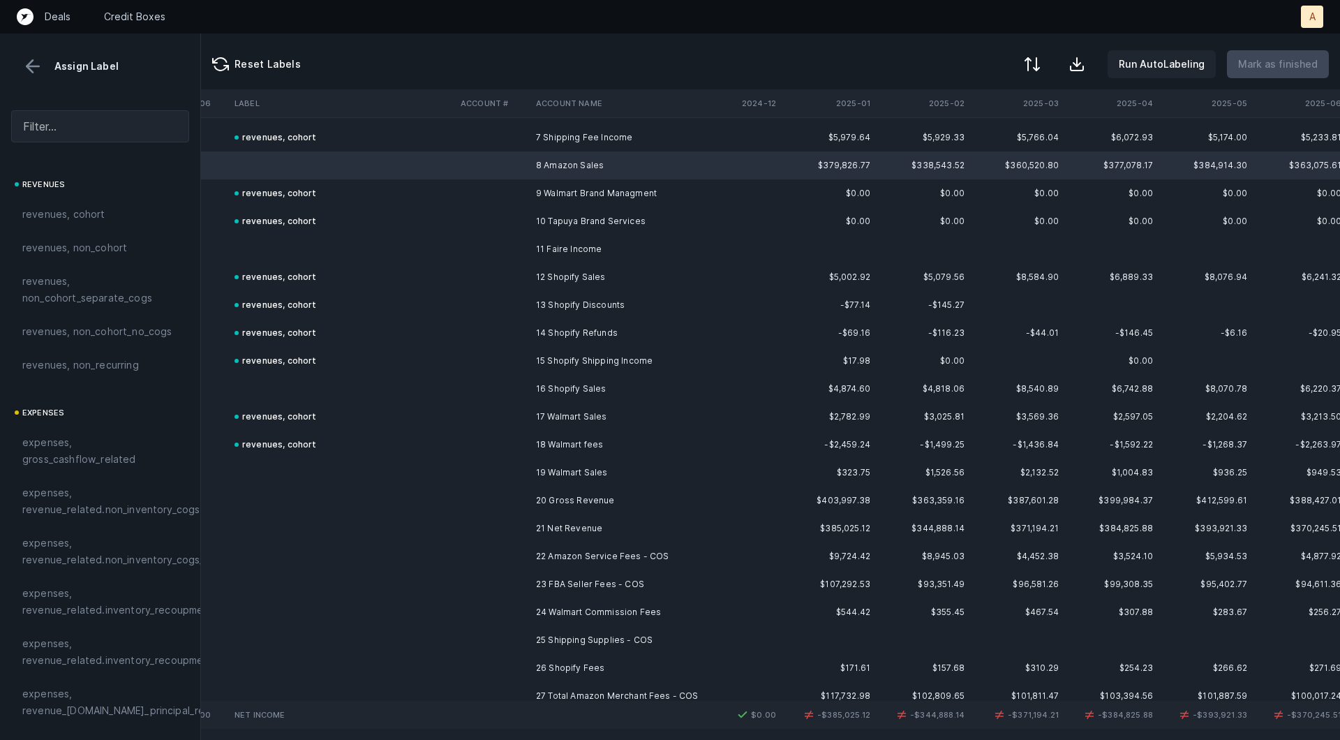
click at [491, 415] on td at bounding box center [492, 417] width 75 height 28
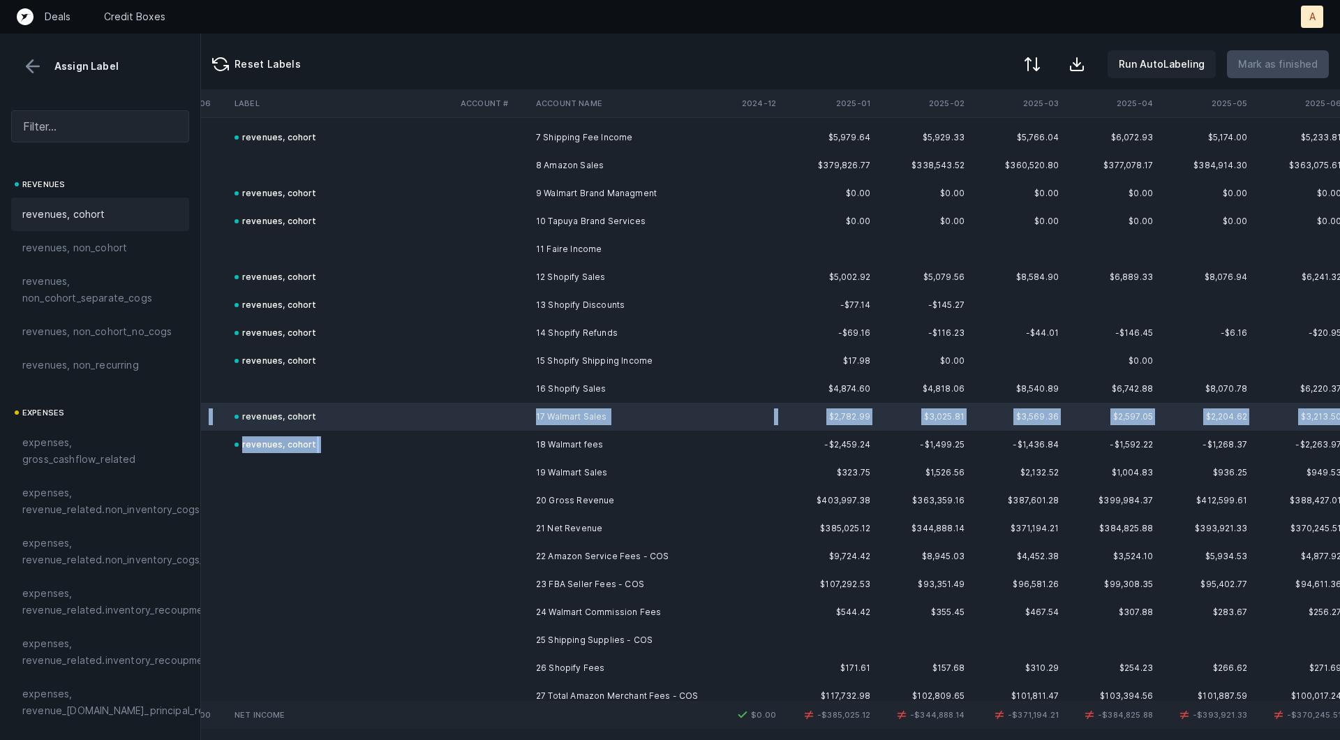
click at [472, 433] on td at bounding box center [492, 445] width 75 height 28
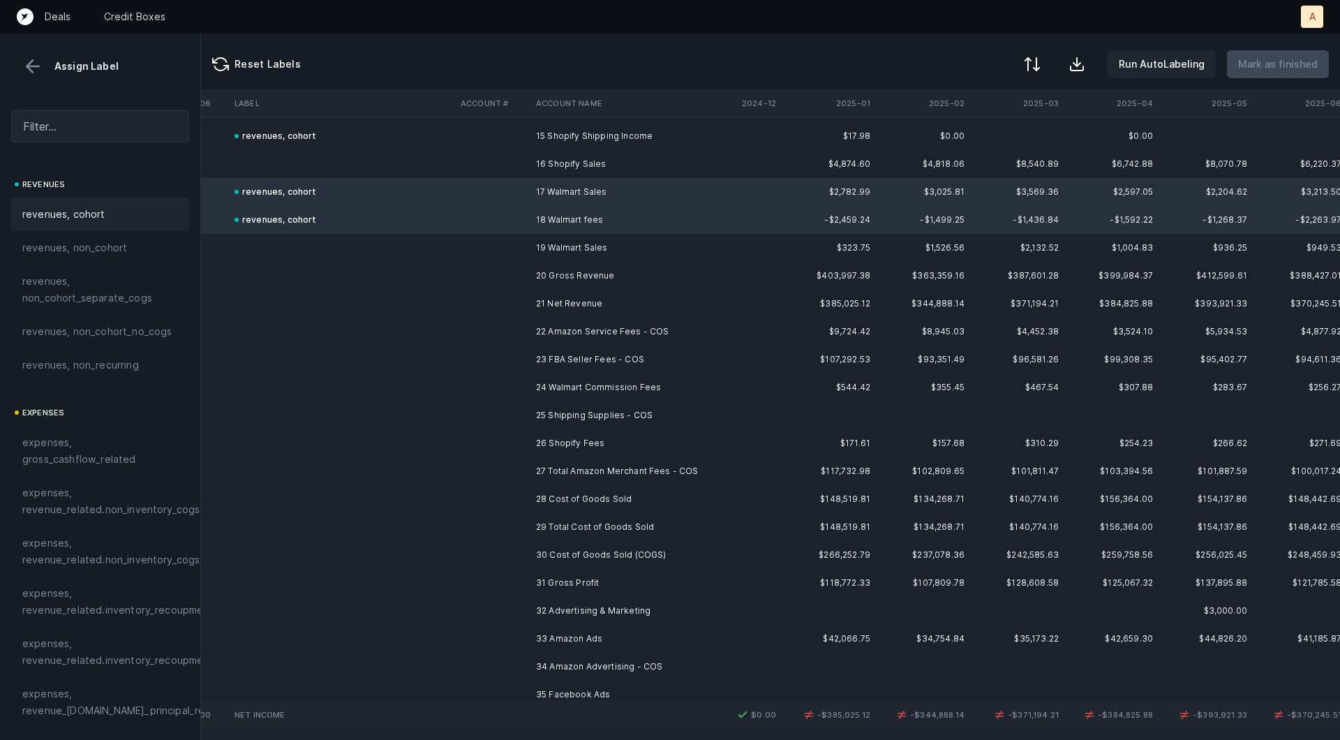
scroll to position [427, 2184]
click at [560, 437] on td "26 Shopify Fees" at bounding box center [615, 442] width 170 height 28
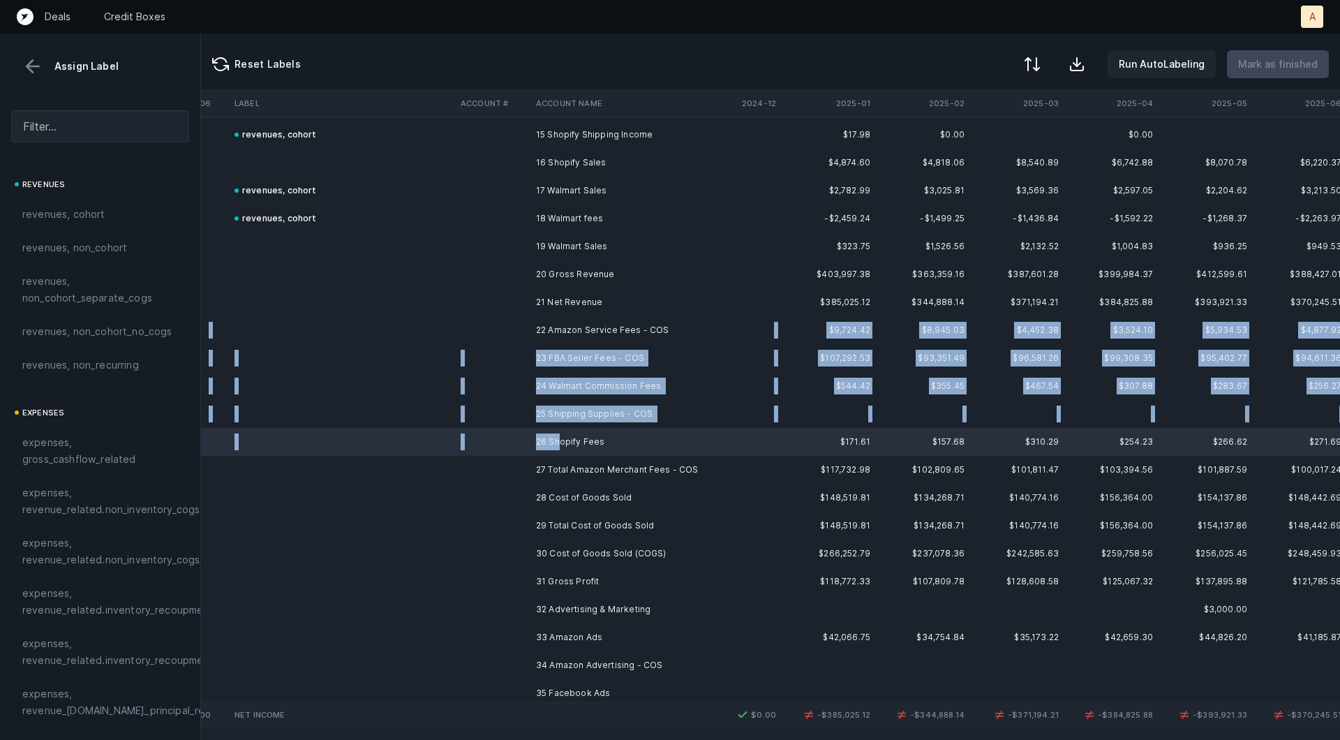
click at [553, 339] on td "22 Amazon Service Fees - COS" at bounding box center [615, 330] width 170 height 28
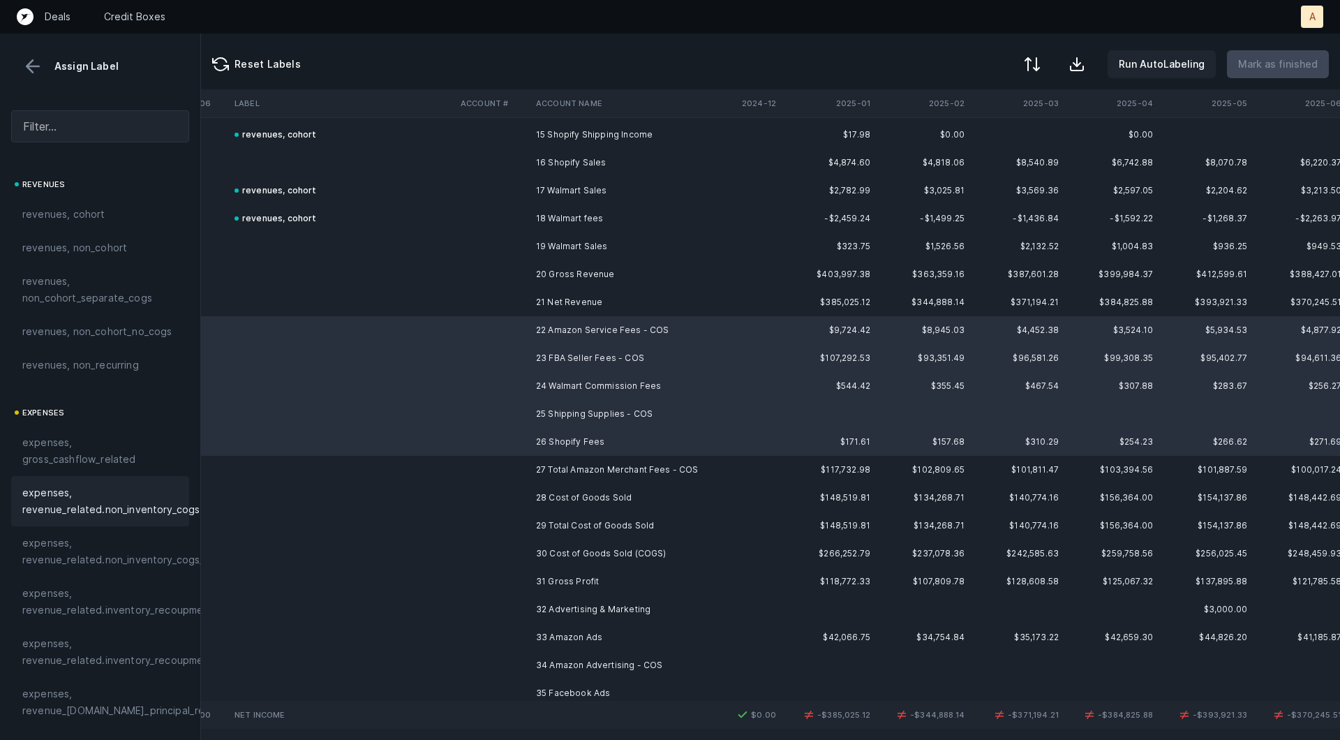
click at [79, 505] on span "expenses, revenue_related.non_inventory_cogs" at bounding box center [110, 500] width 177 height 33
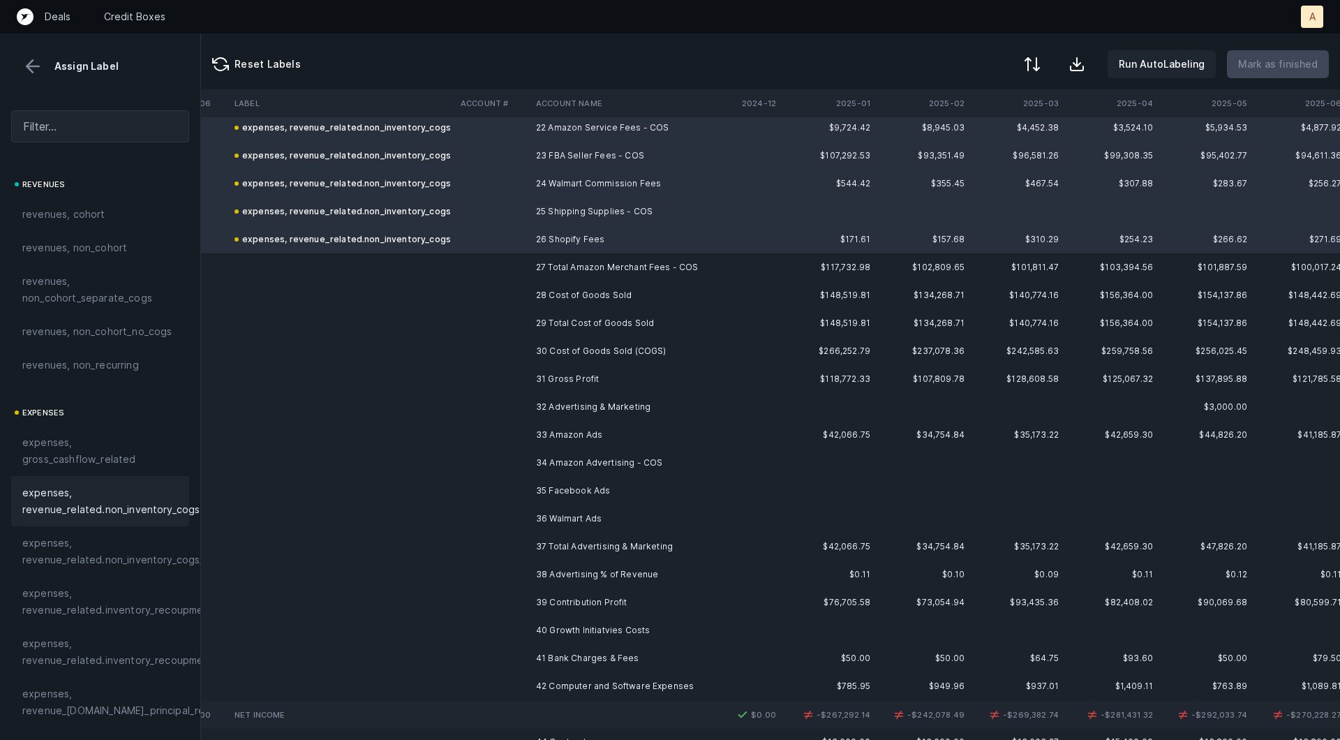
scroll to position [634, 2184]
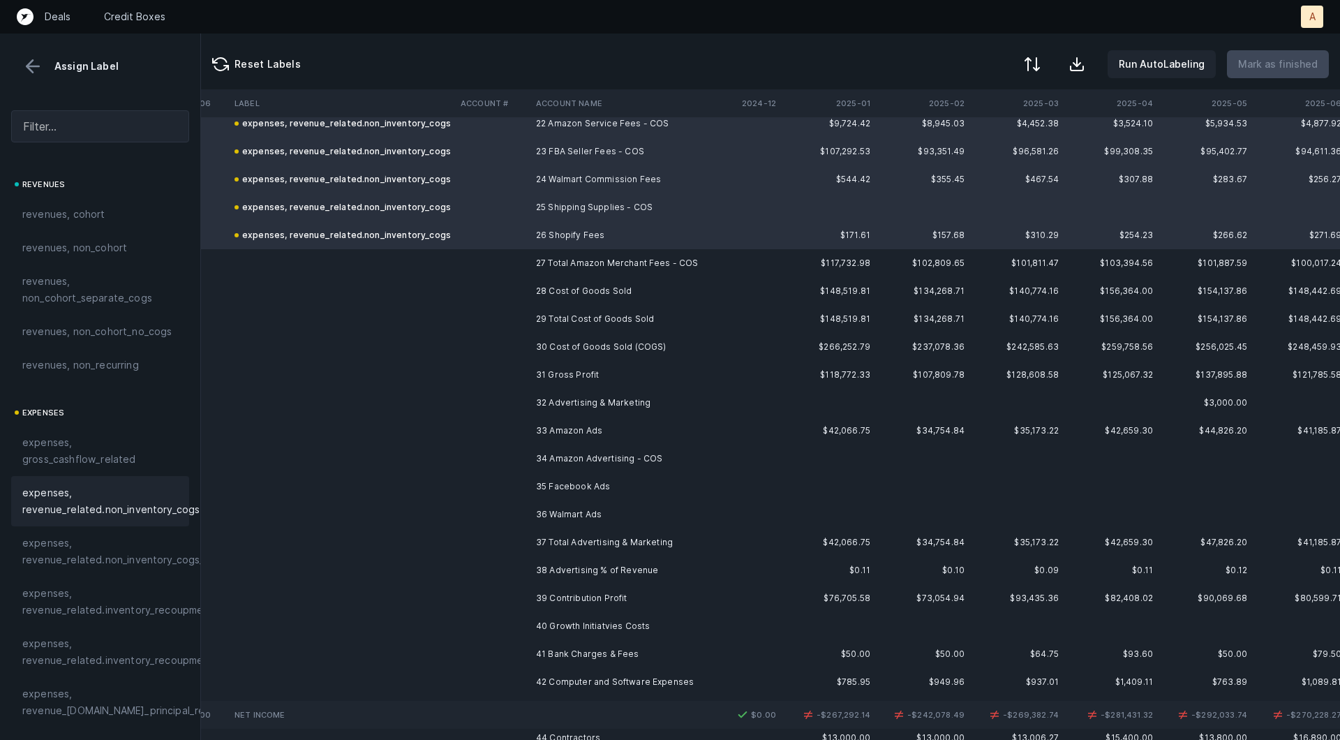
click at [530, 286] on td "28 Cost of Goods Sold" at bounding box center [615, 291] width 170 height 28
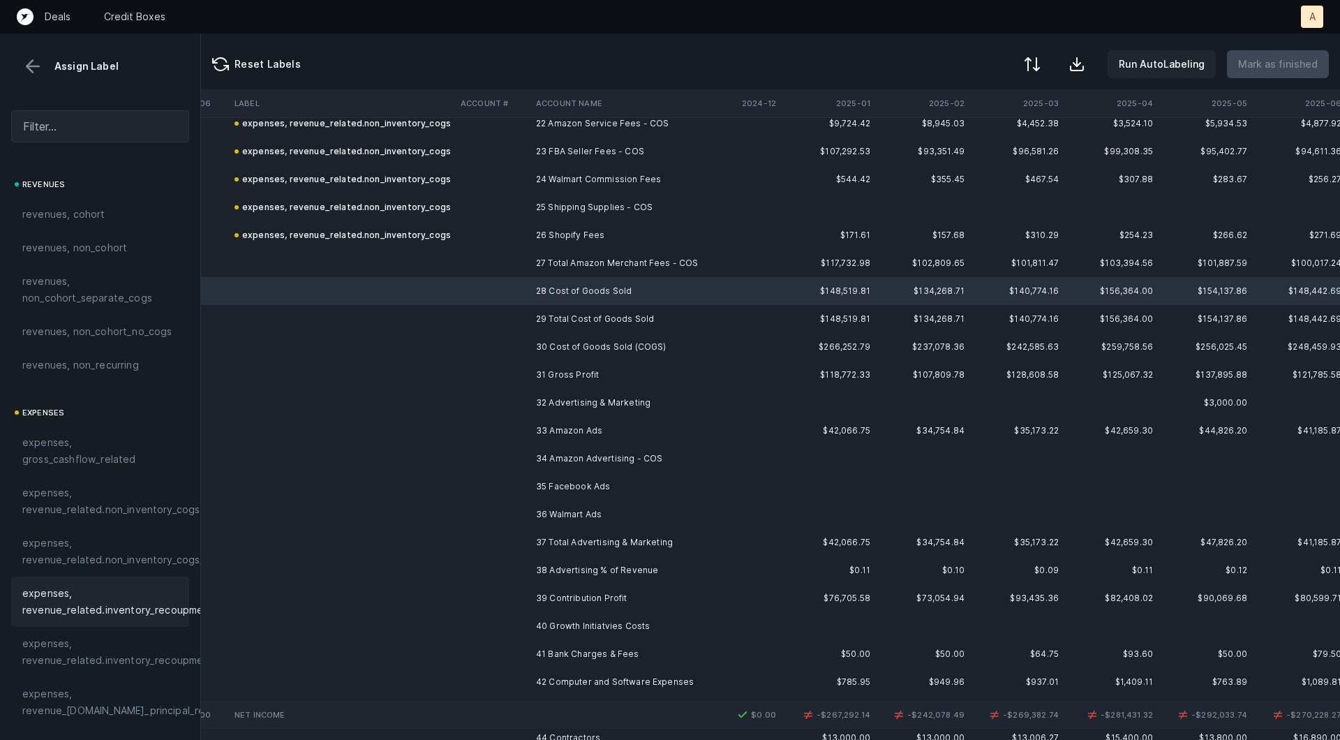
click at [103, 613] on span "expenses, revenue_related.inventory_recoupment" at bounding box center [117, 601] width 191 height 33
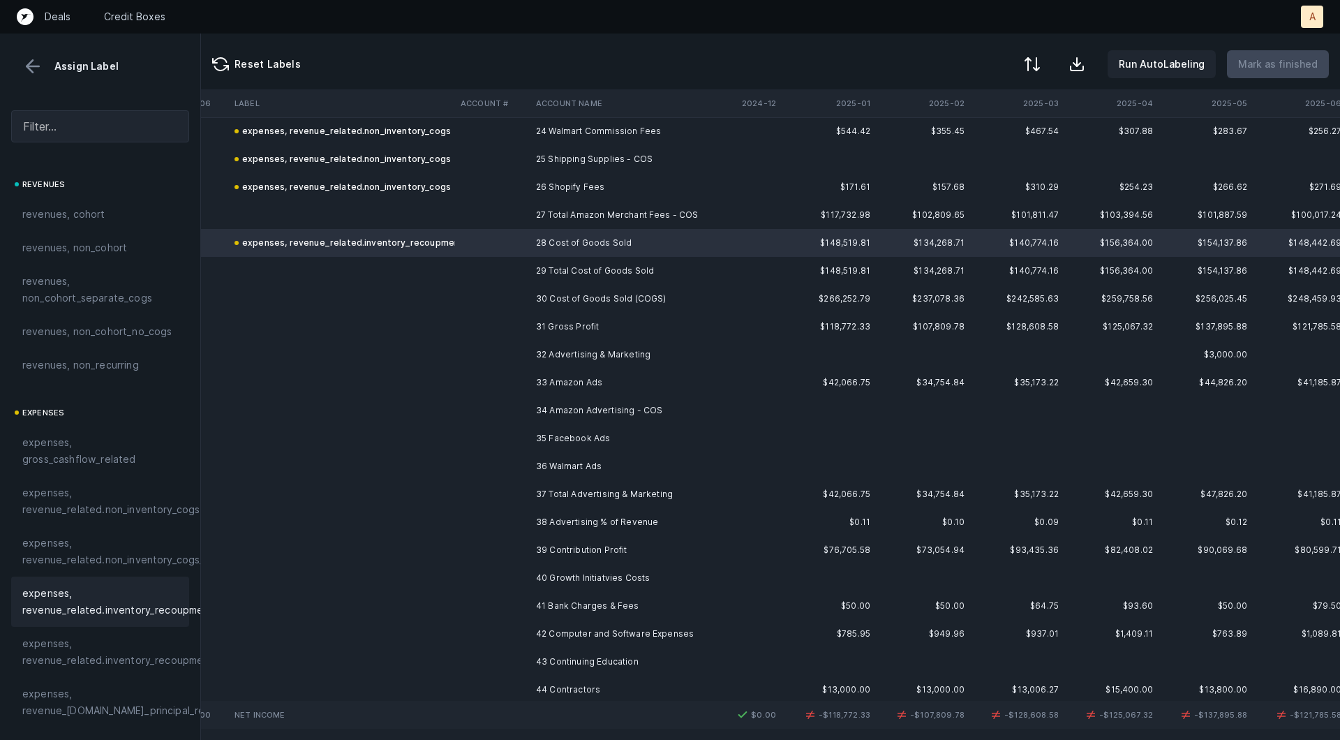
scroll to position [687, 2184]
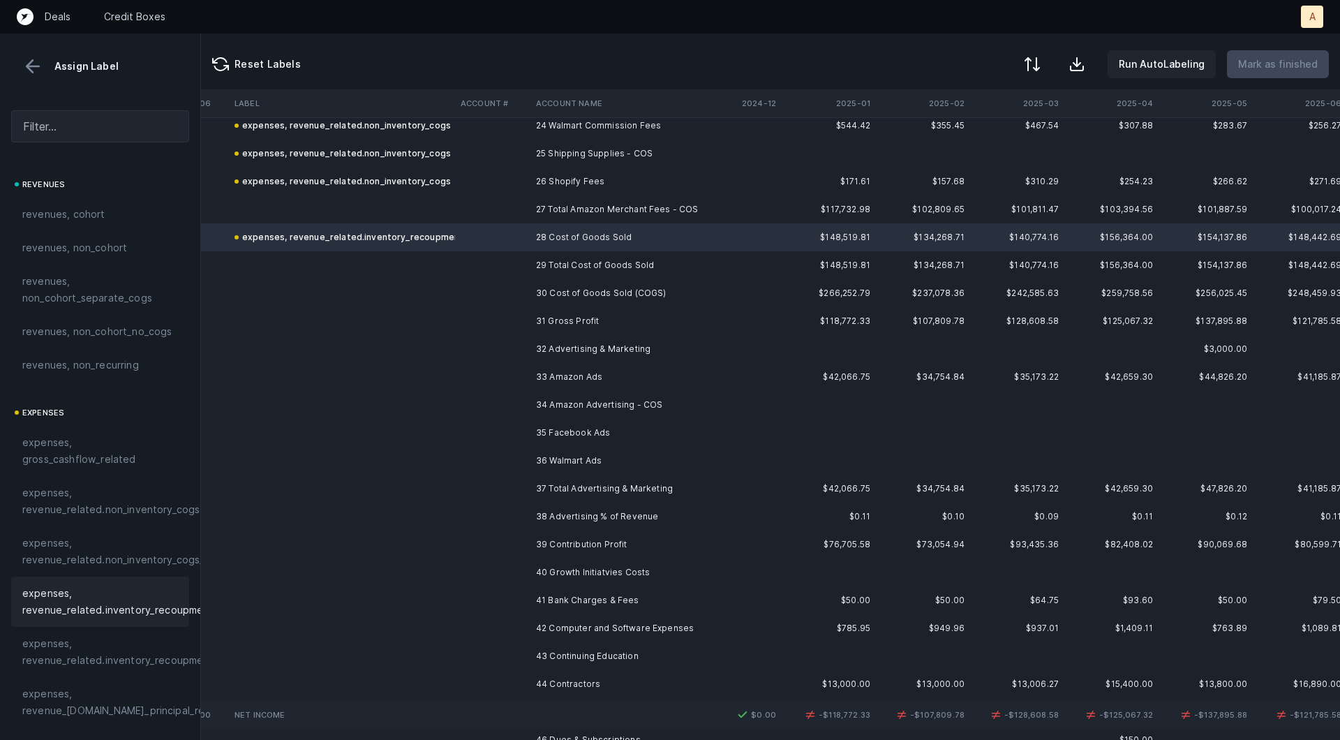
click at [563, 349] on td "32 Advertising & Marketing" at bounding box center [615, 349] width 170 height 28
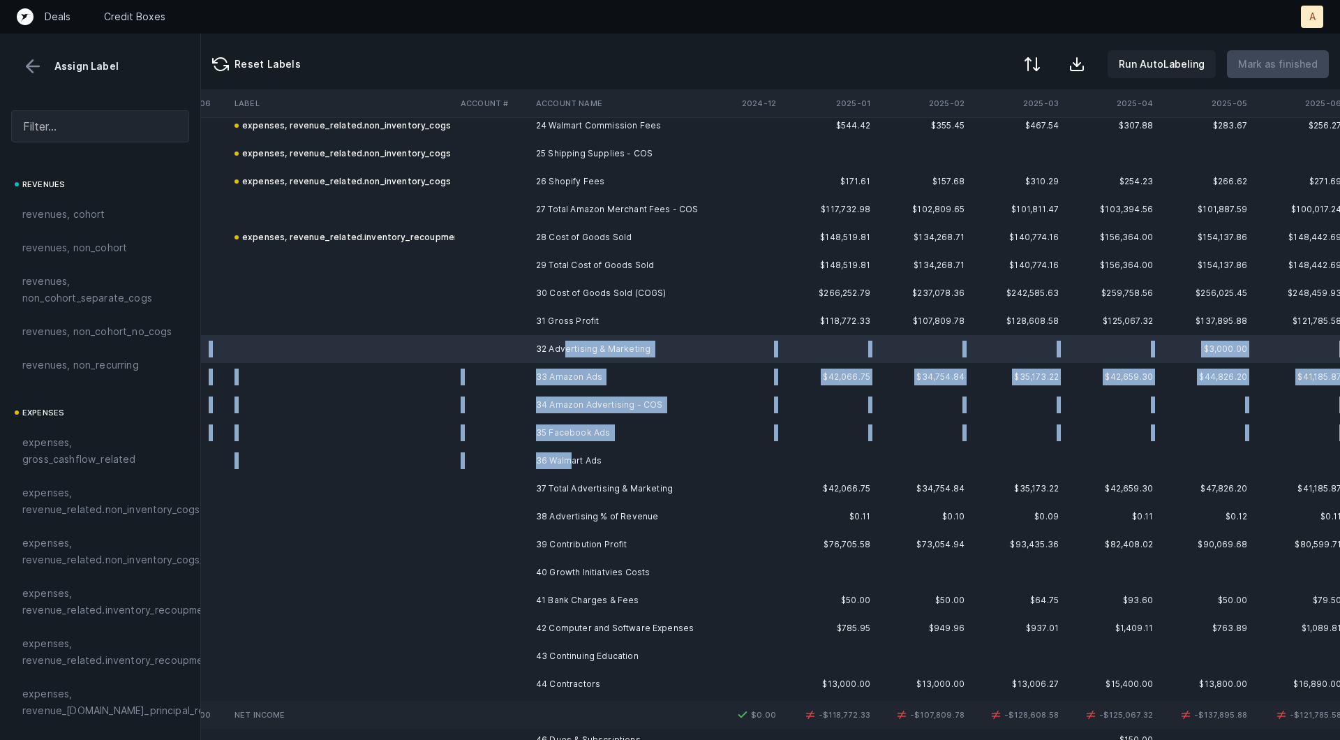
click at [572, 456] on td "36 Walmart Ads" at bounding box center [615, 461] width 170 height 28
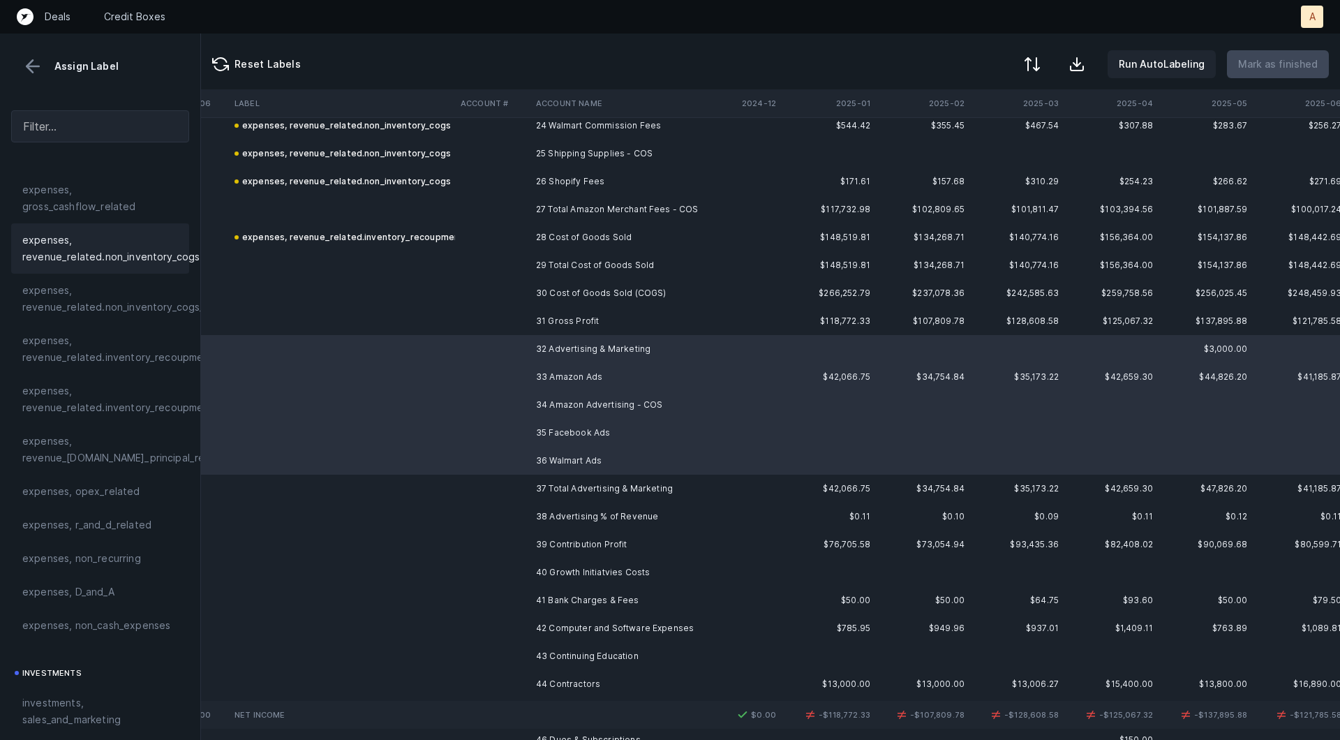
scroll to position [347, 0]
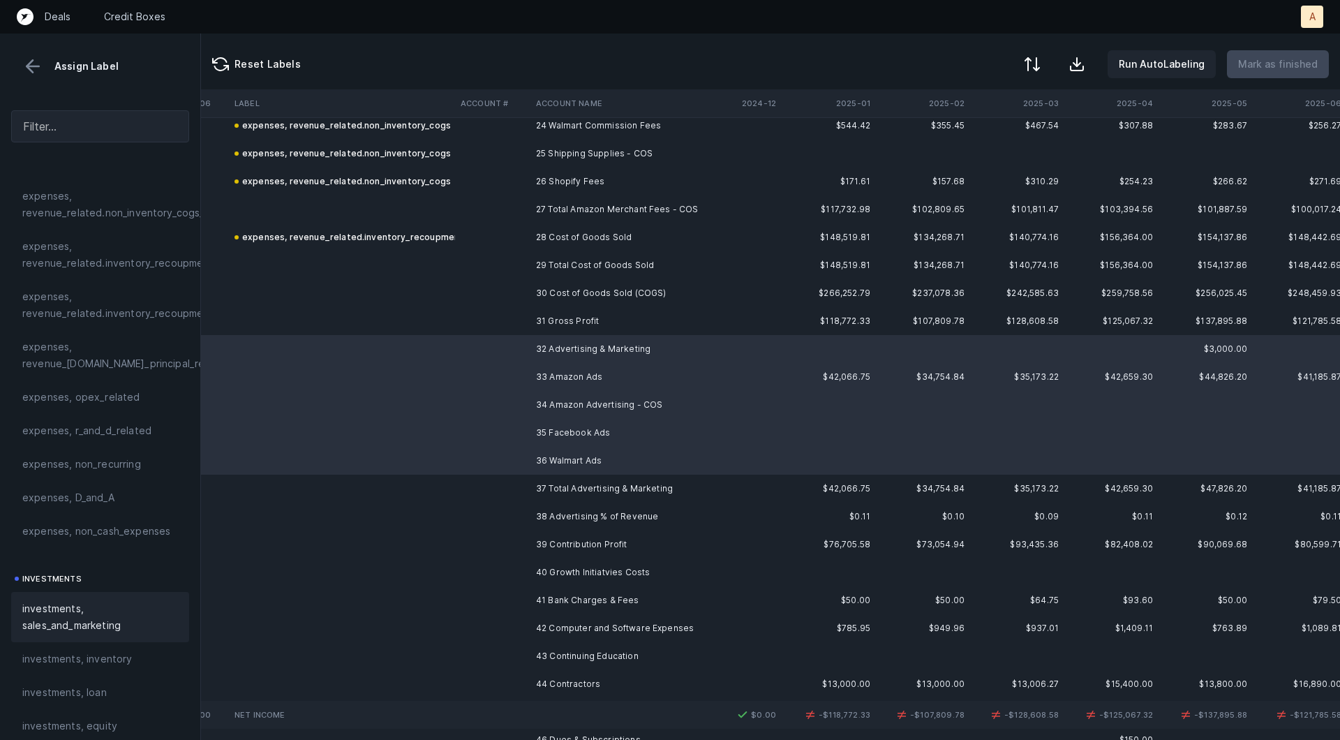
click at [60, 609] on span "investments, sales_and_marketing" at bounding box center [100, 616] width 156 height 33
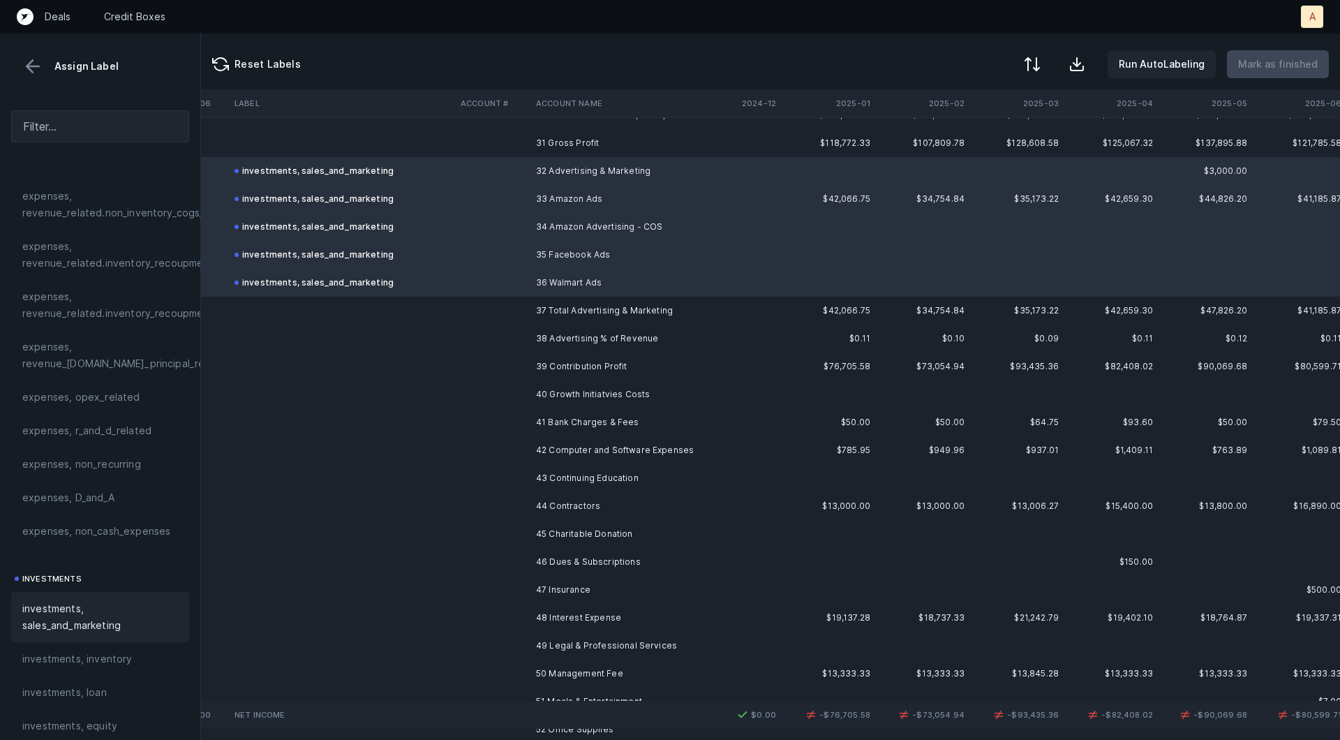
scroll to position [867, 2184]
click at [675, 396] on td "40 Growth Initiatvies Costs" at bounding box center [615, 392] width 170 height 28
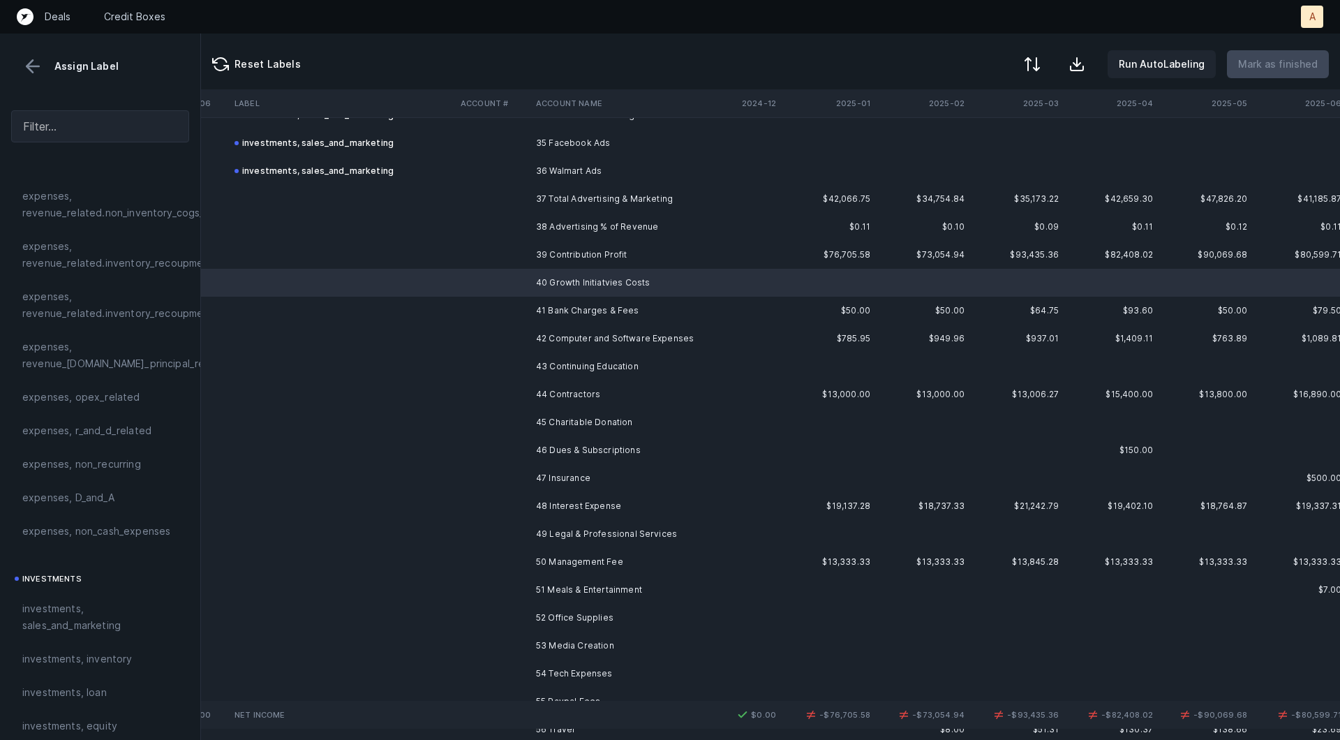
scroll to position [989, 2184]
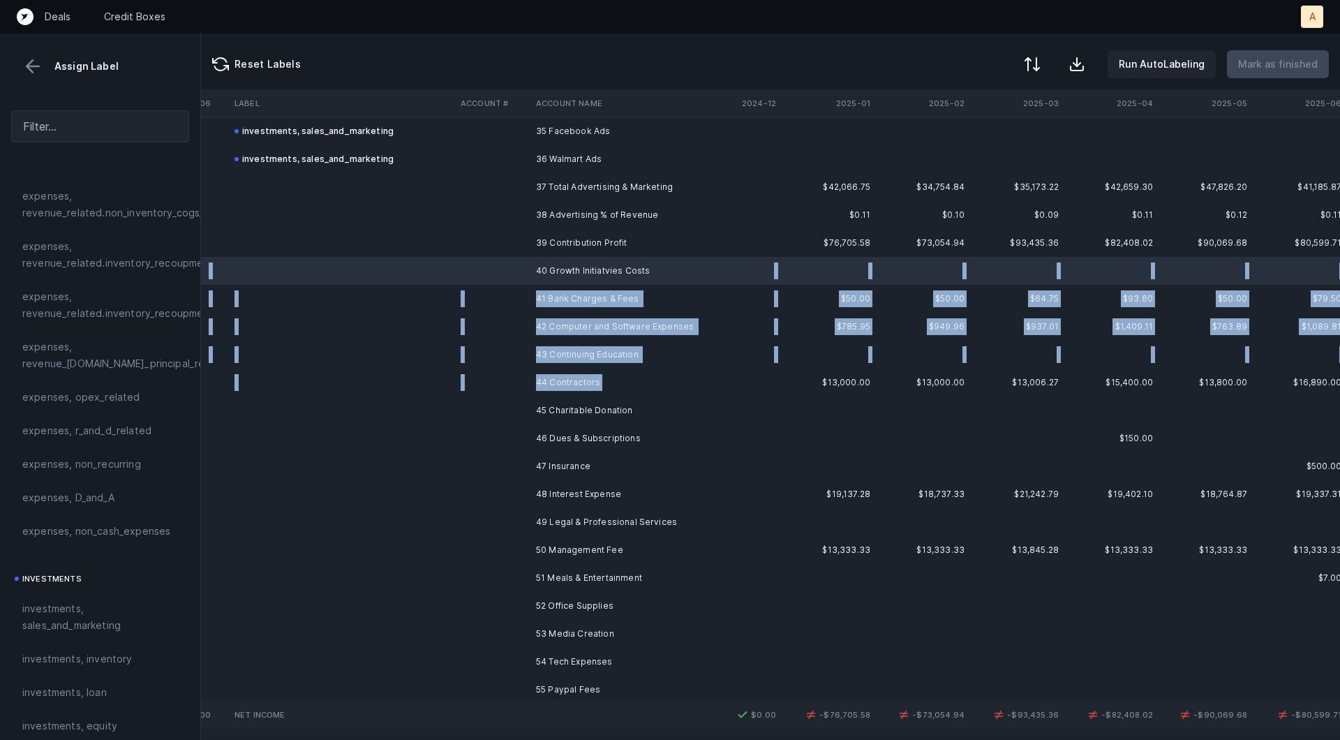
click at [624, 382] on td "44 Contractors" at bounding box center [615, 382] width 170 height 28
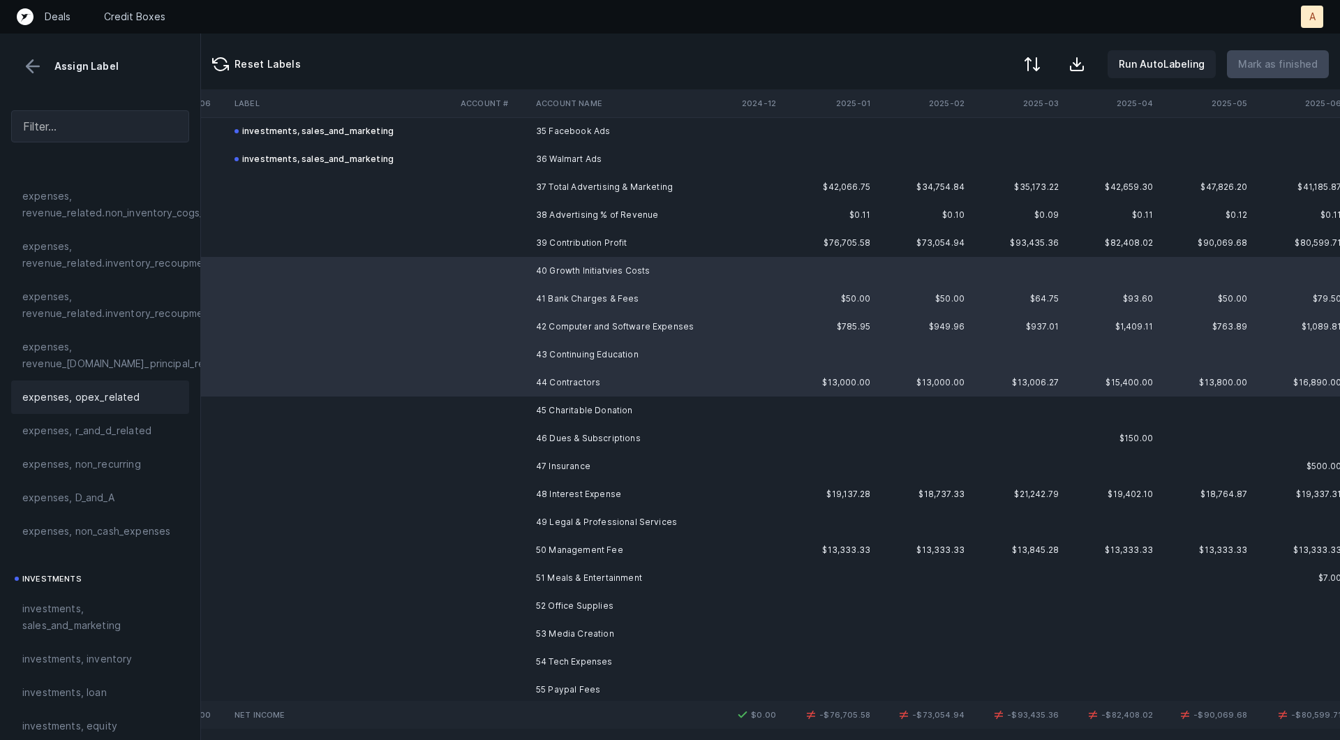
click at [84, 397] on span "expenses, opex_related" at bounding box center [81, 397] width 118 height 17
click at [382, 417] on td at bounding box center [342, 410] width 226 height 28
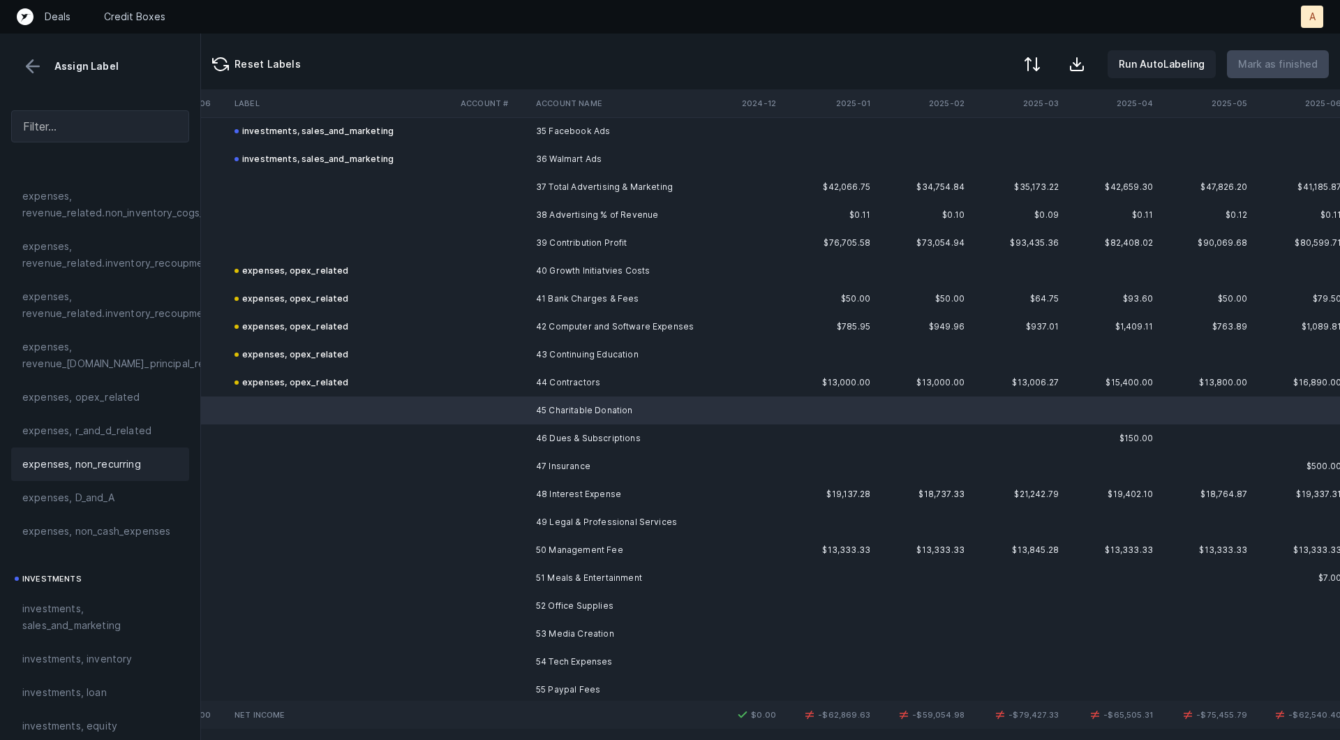
click at [135, 461] on span "expenses, non_recurring" at bounding box center [81, 464] width 119 height 17
click at [472, 432] on td at bounding box center [492, 438] width 75 height 28
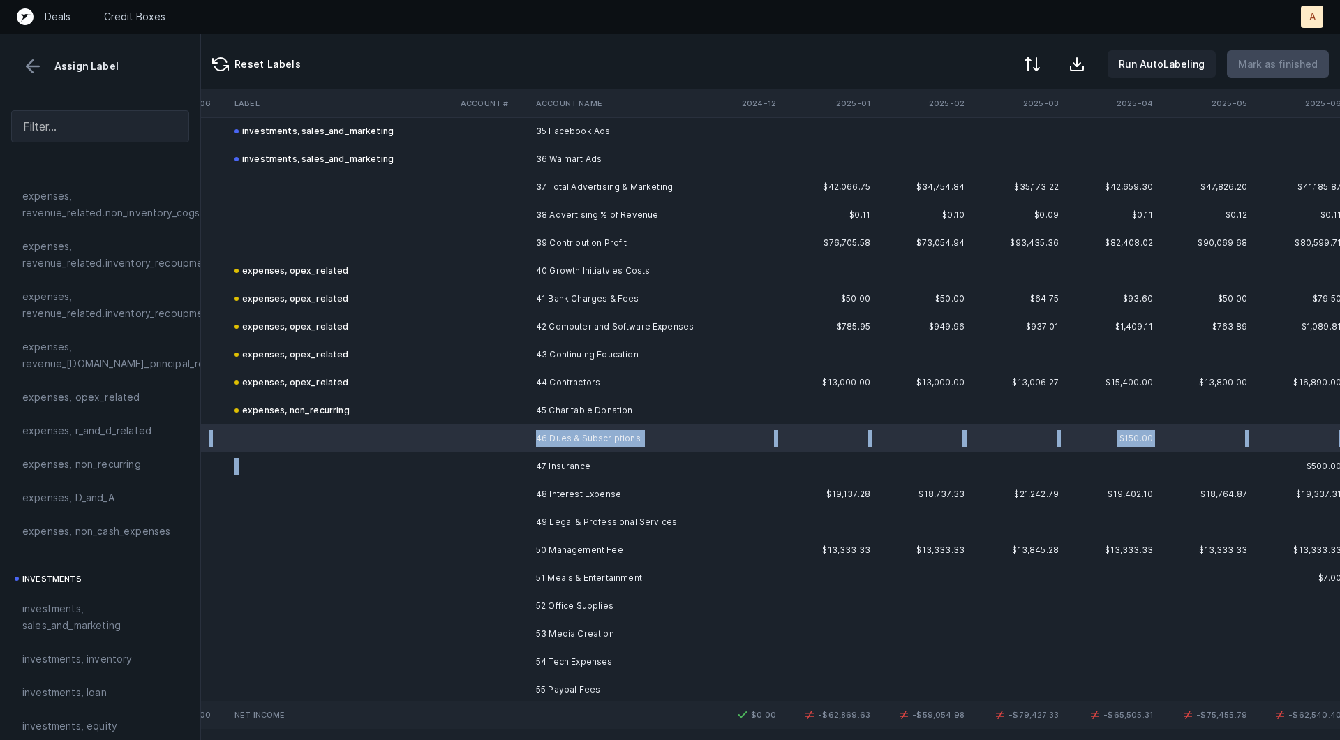
click at [468, 455] on td at bounding box center [492, 466] width 75 height 28
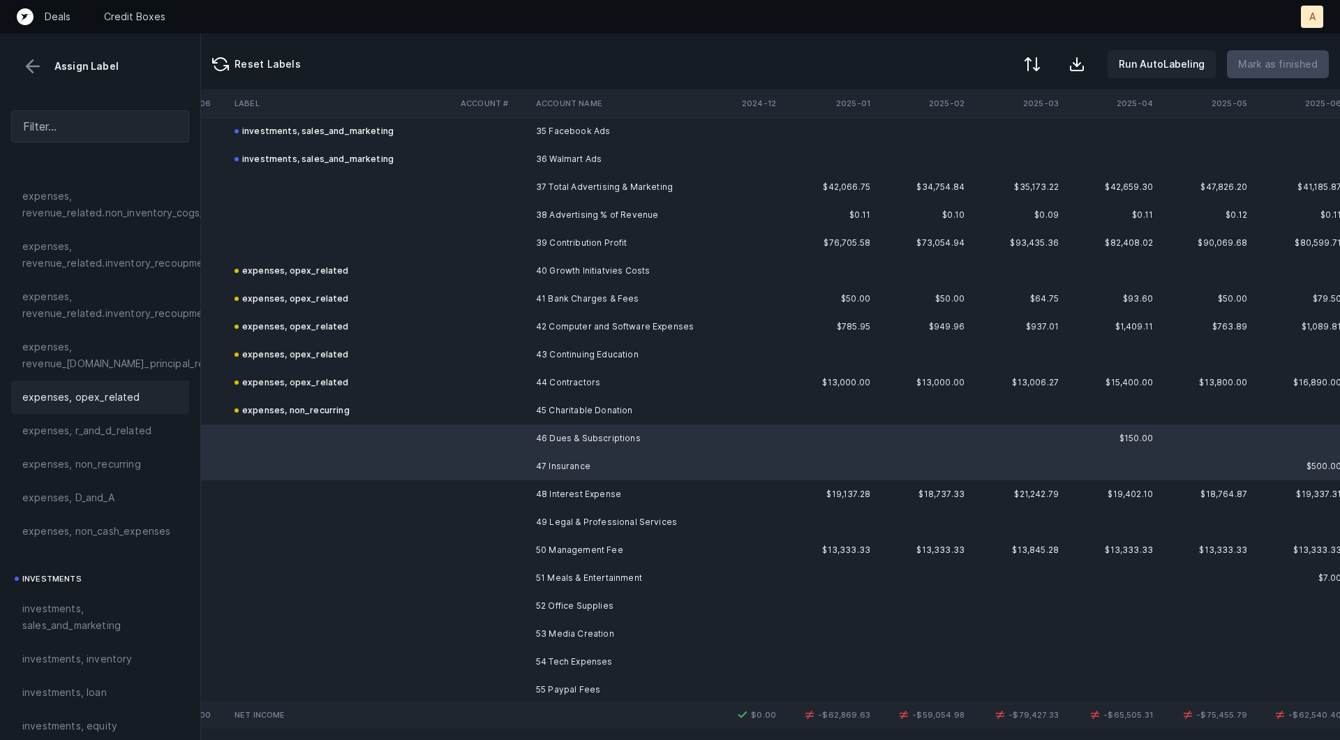
click at [138, 396] on div "expenses, opex_related" at bounding box center [100, 397] width 156 height 17
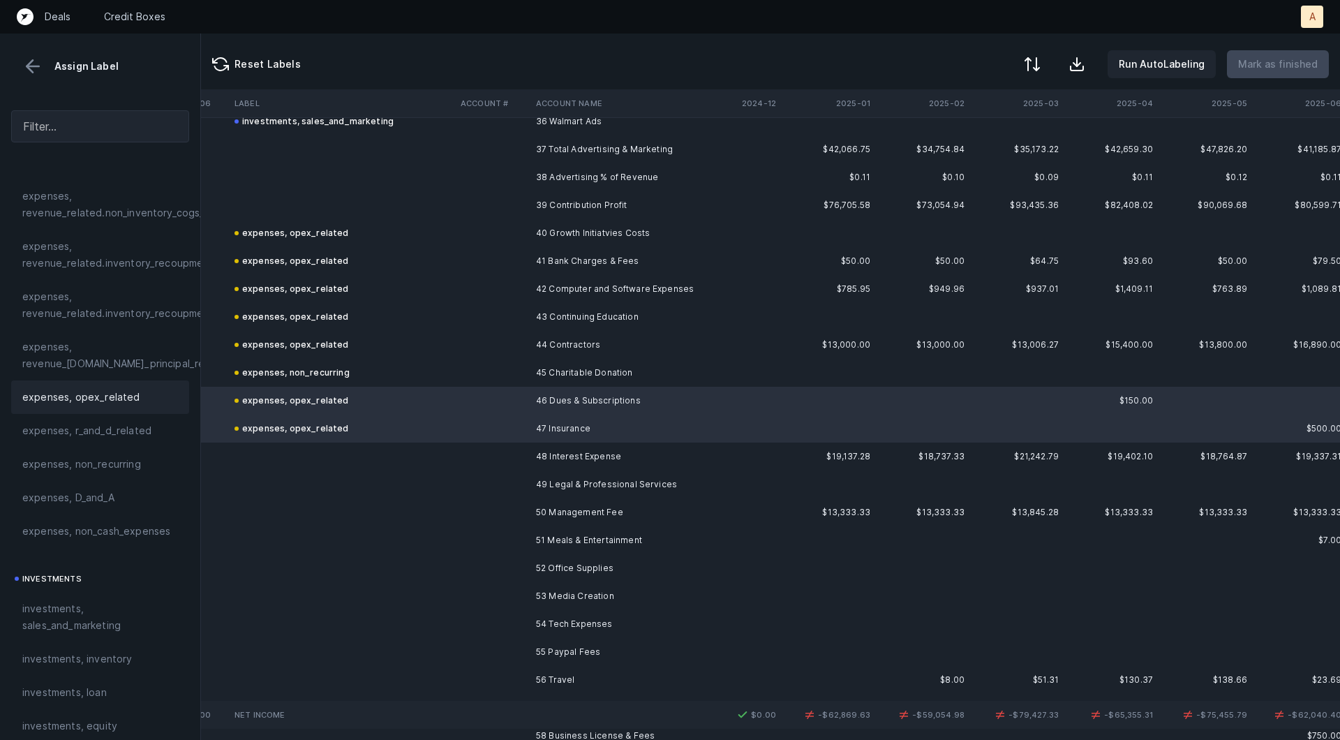
scroll to position [1086, 2184]
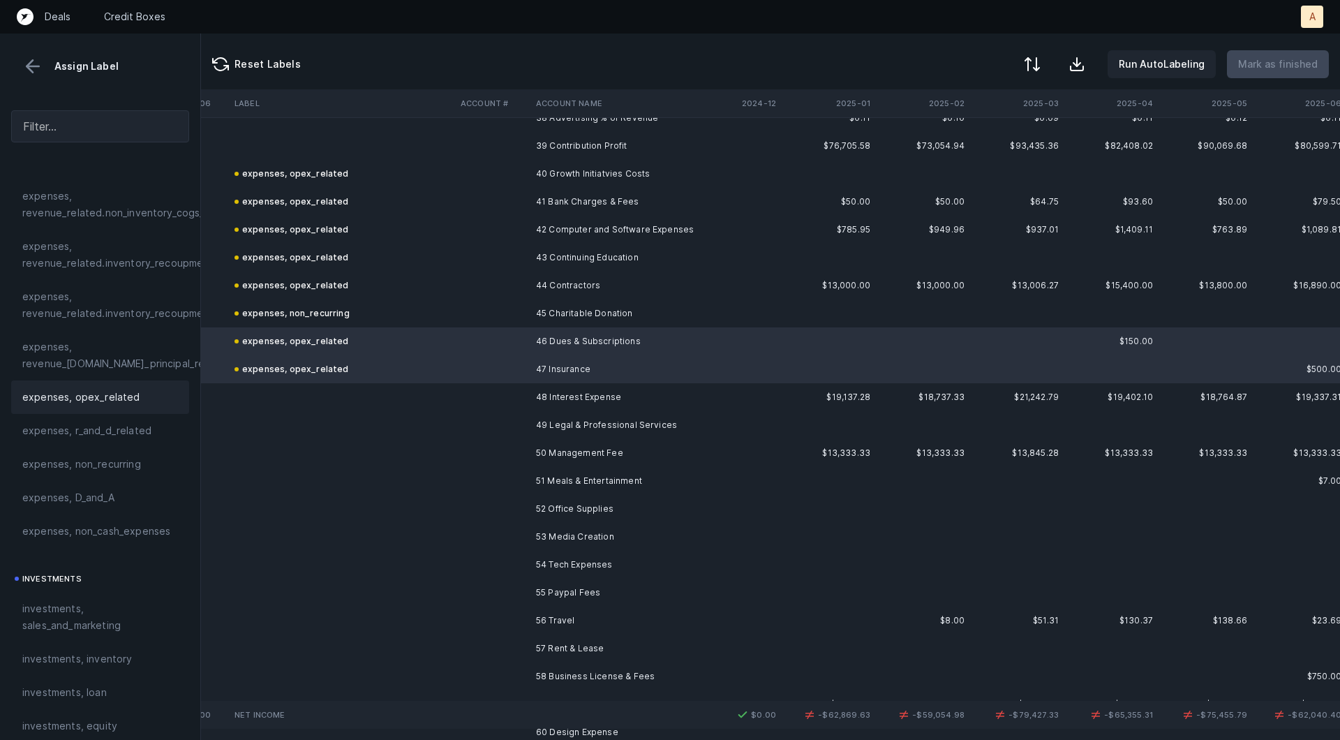
click at [421, 394] on td at bounding box center [342, 397] width 226 height 28
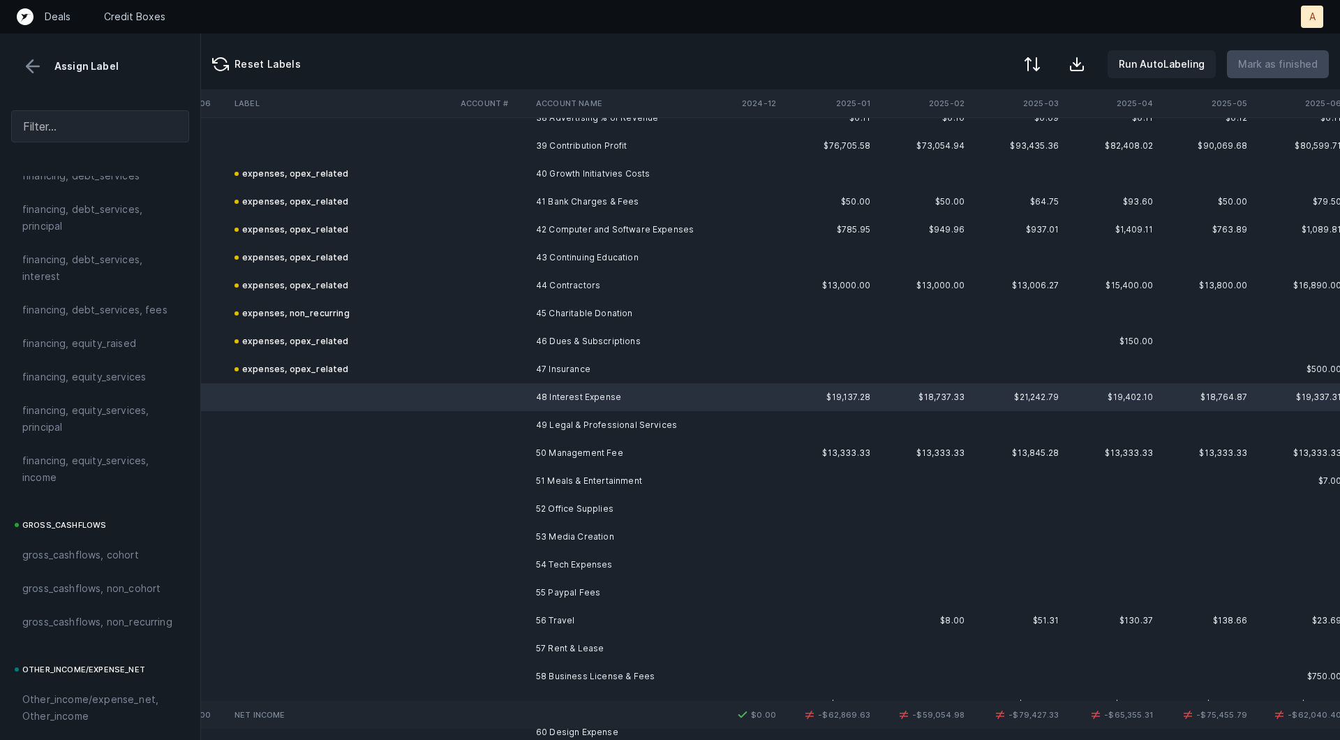
scroll to position [1101, 0]
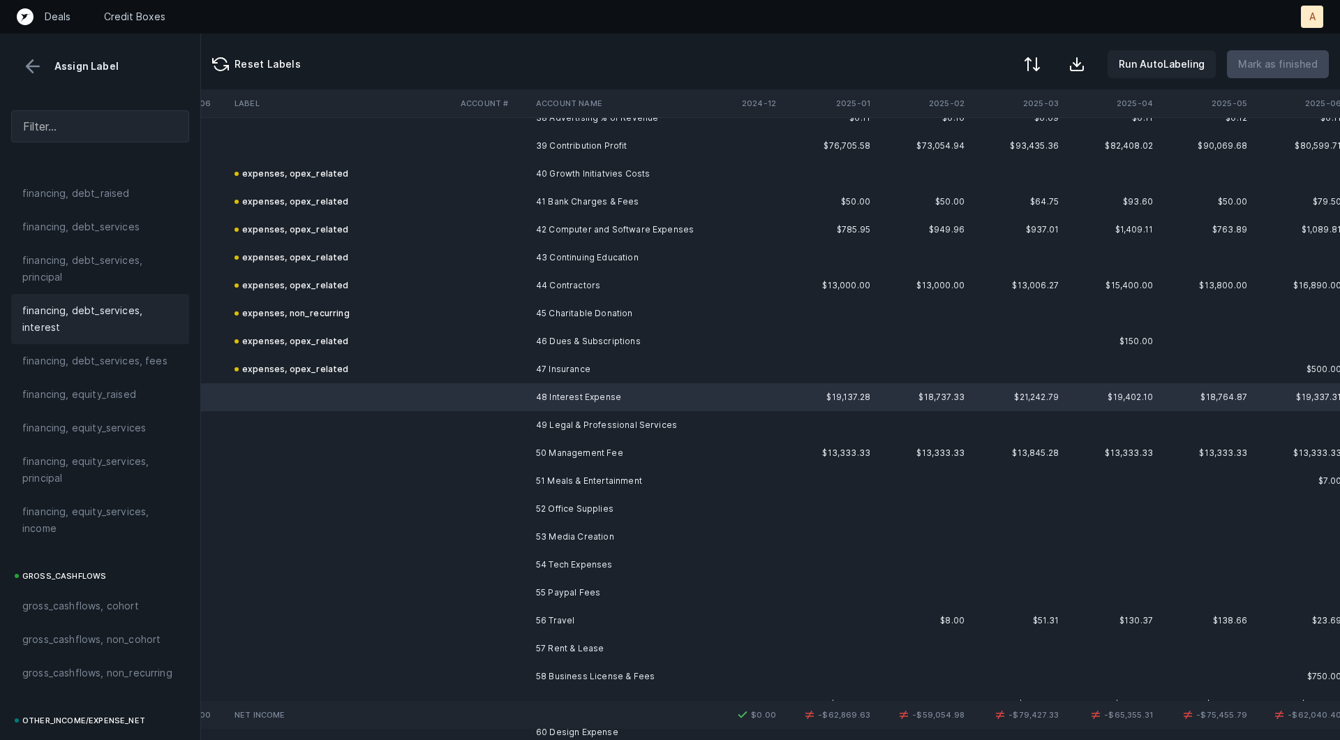
click at [51, 320] on span "financing, debt_services, interest" at bounding box center [100, 318] width 156 height 33
click at [496, 431] on td at bounding box center [492, 425] width 75 height 28
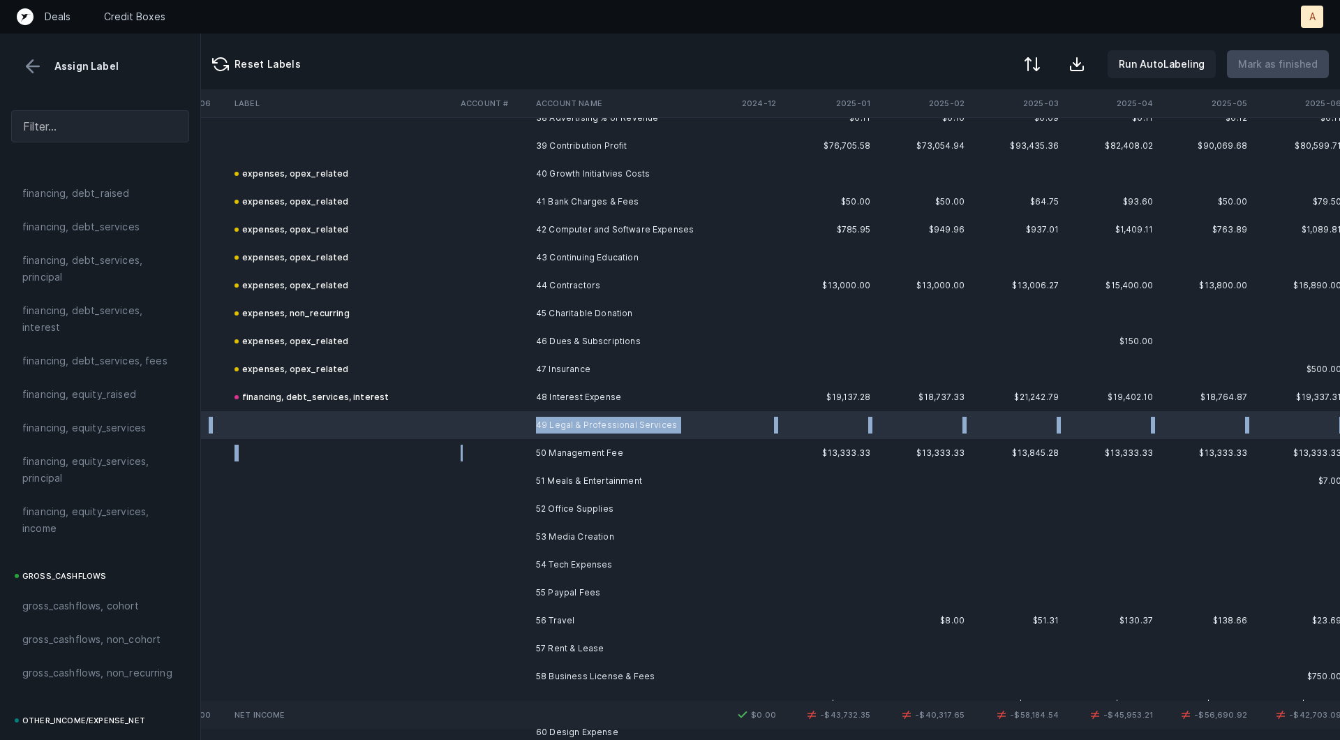
click at [479, 452] on td at bounding box center [492, 453] width 75 height 28
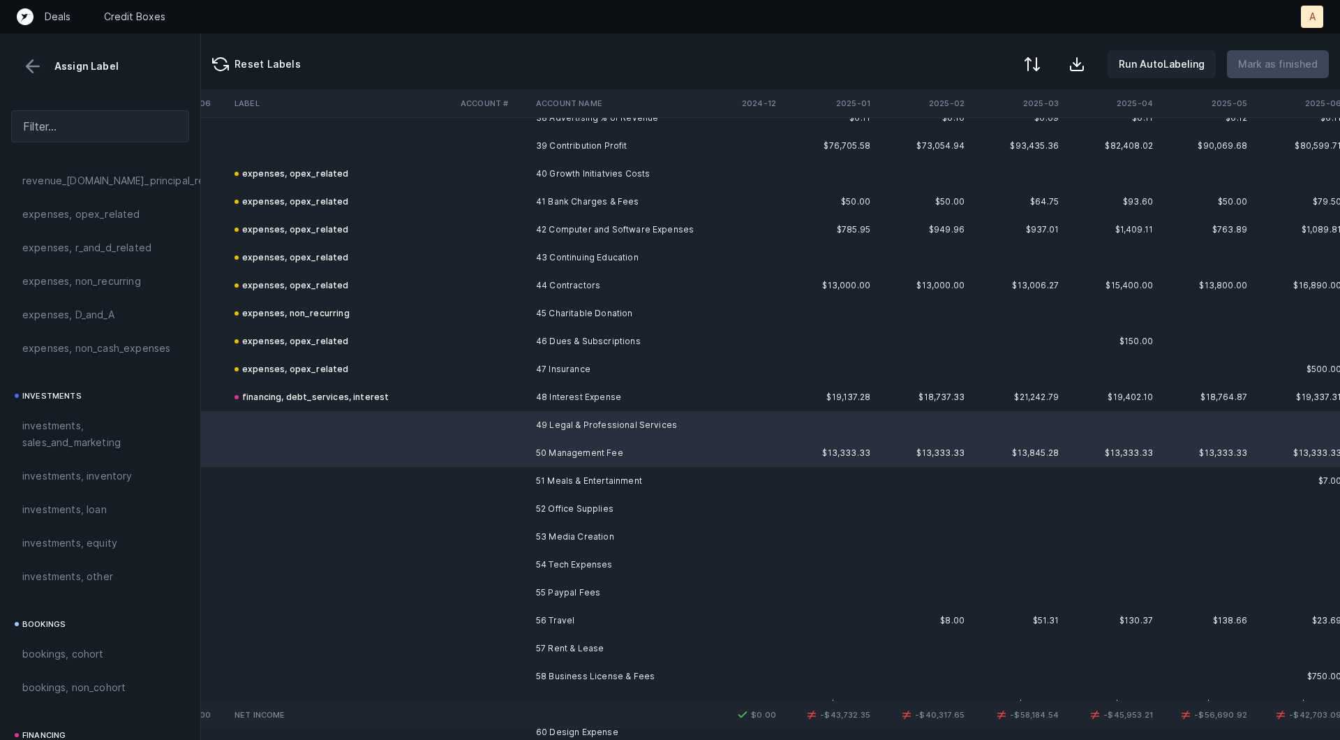
scroll to position [526, 0]
click at [103, 227] on div "expenses, opex_related" at bounding box center [100, 217] width 178 height 33
click at [403, 479] on td at bounding box center [342, 481] width 226 height 28
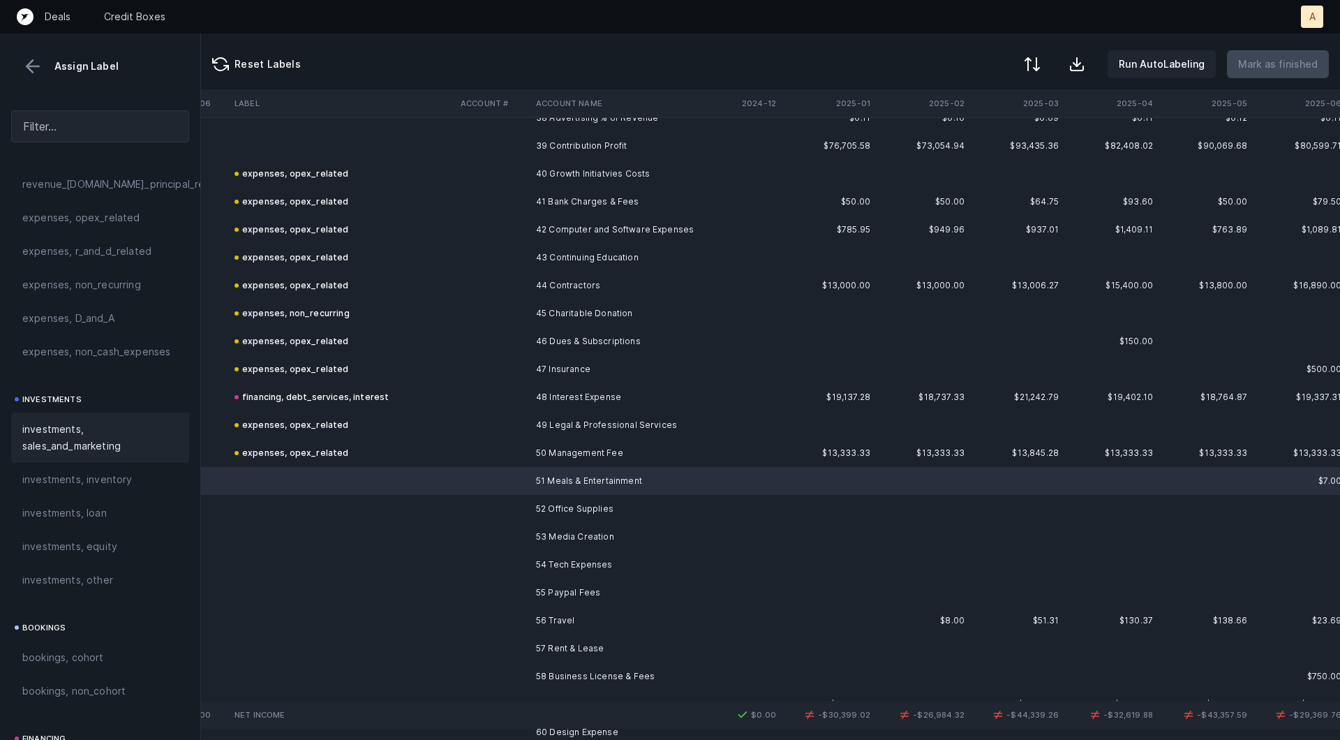
click at [90, 454] on div "investments, sales_and_marketing" at bounding box center [100, 437] width 178 height 50
click at [628, 508] on td "52 Office Supplies" at bounding box center [615, 509] width 170 height 28
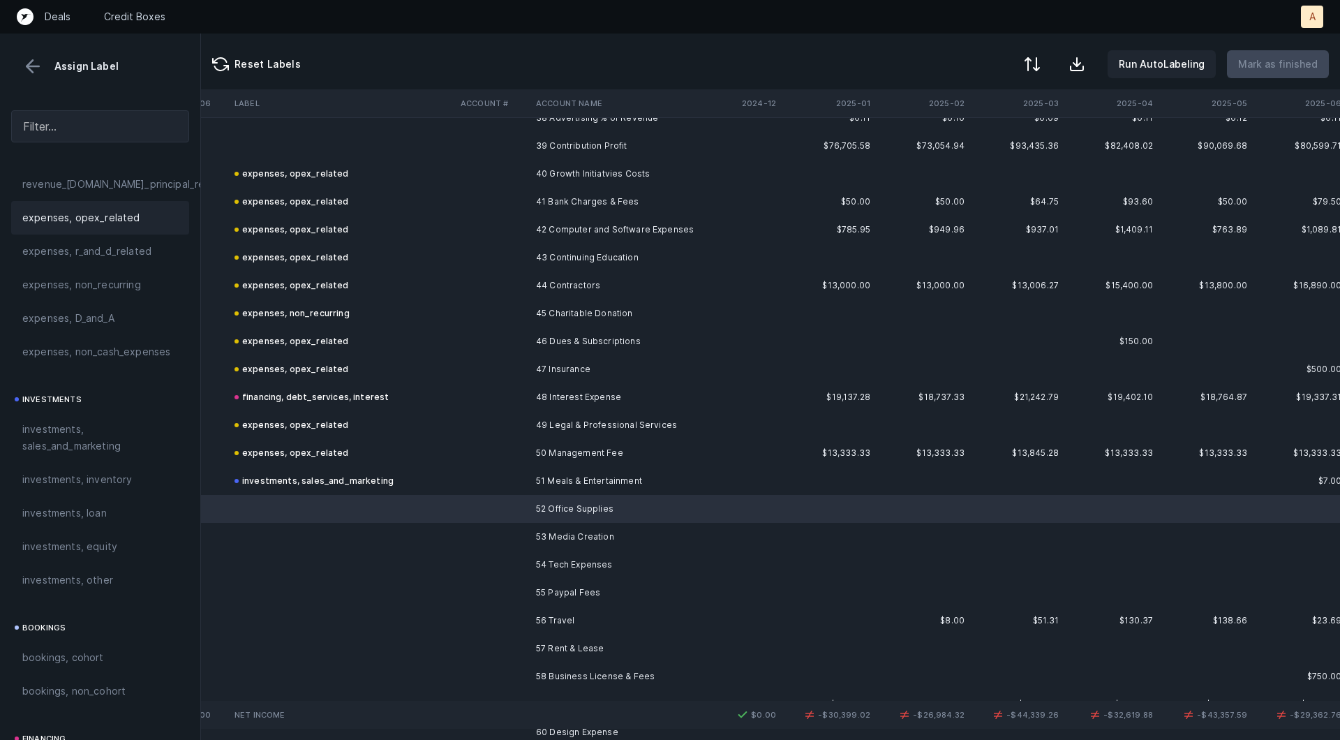
click at [129, 215] on span "expenses, opex_related" at bounding box center [81, 217] width 118 height 17
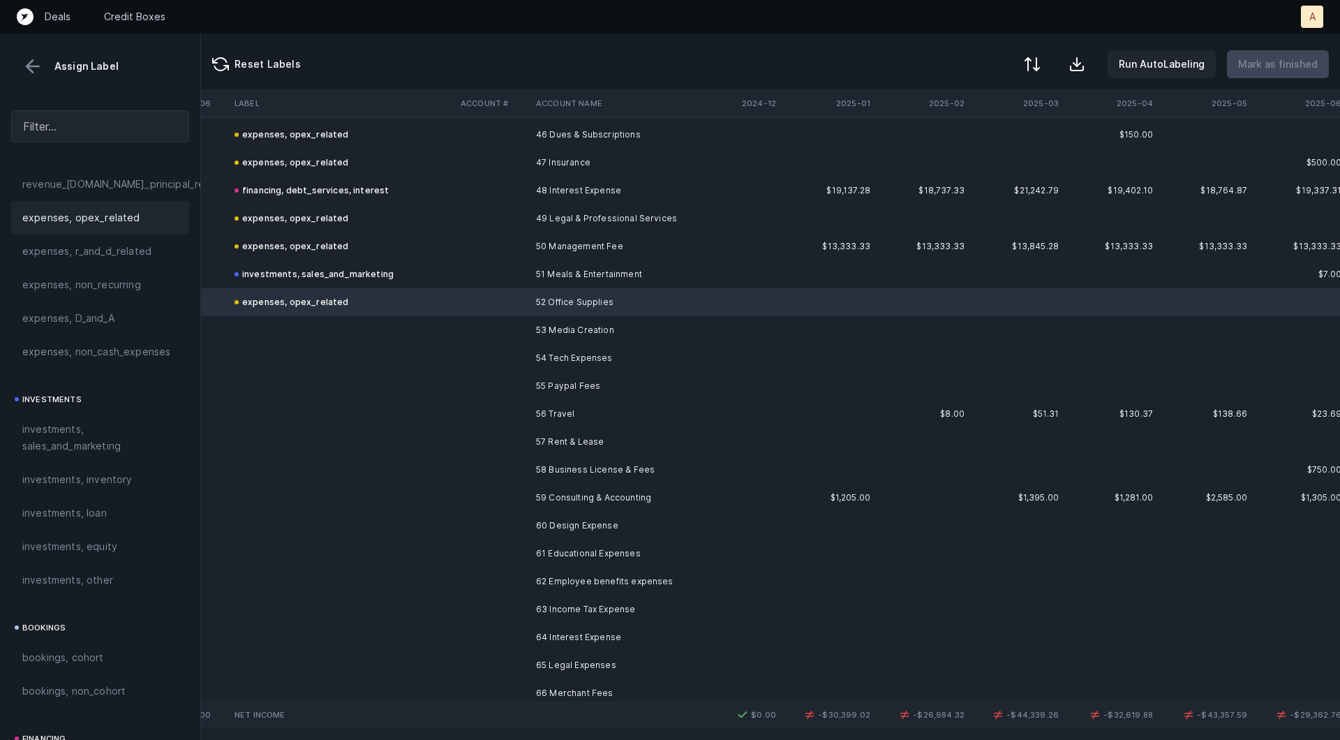
scroll to position [1306, 2184]
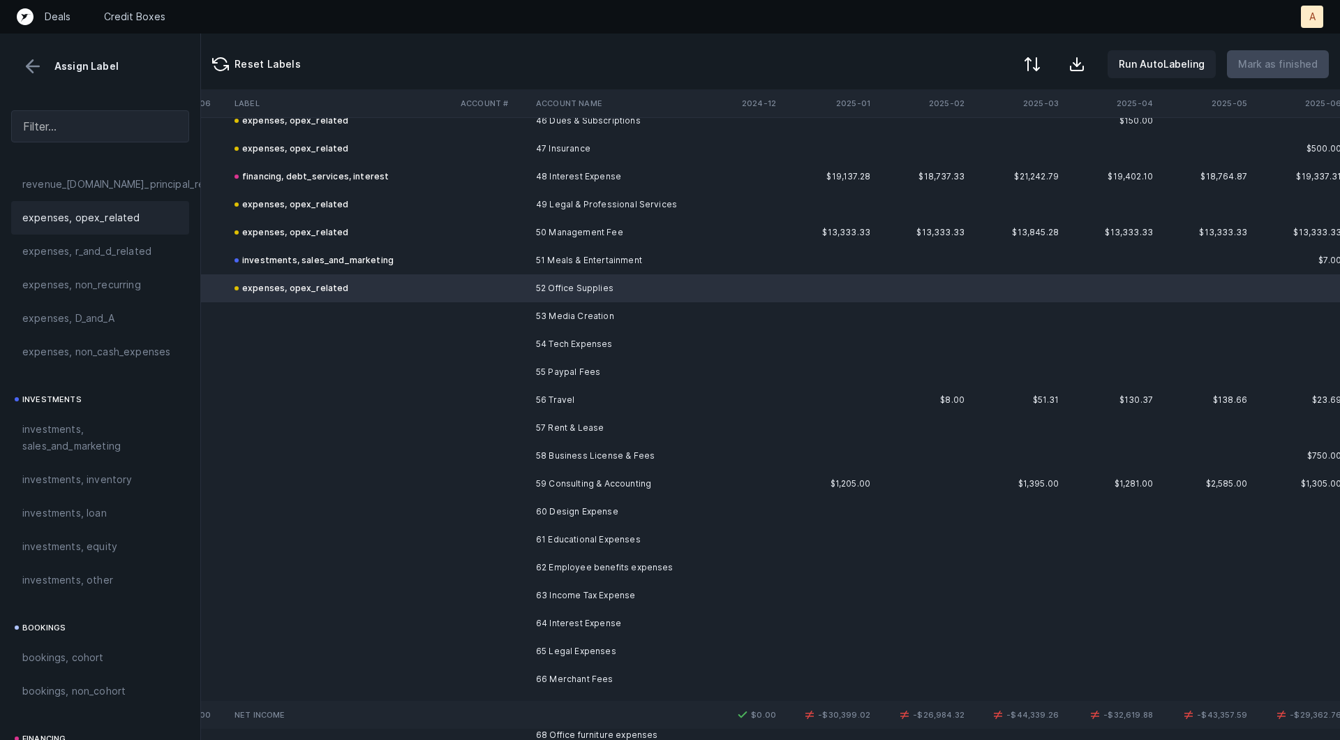
click at [505, 315] on td at bounding box center [492, 316] width 75 height 28
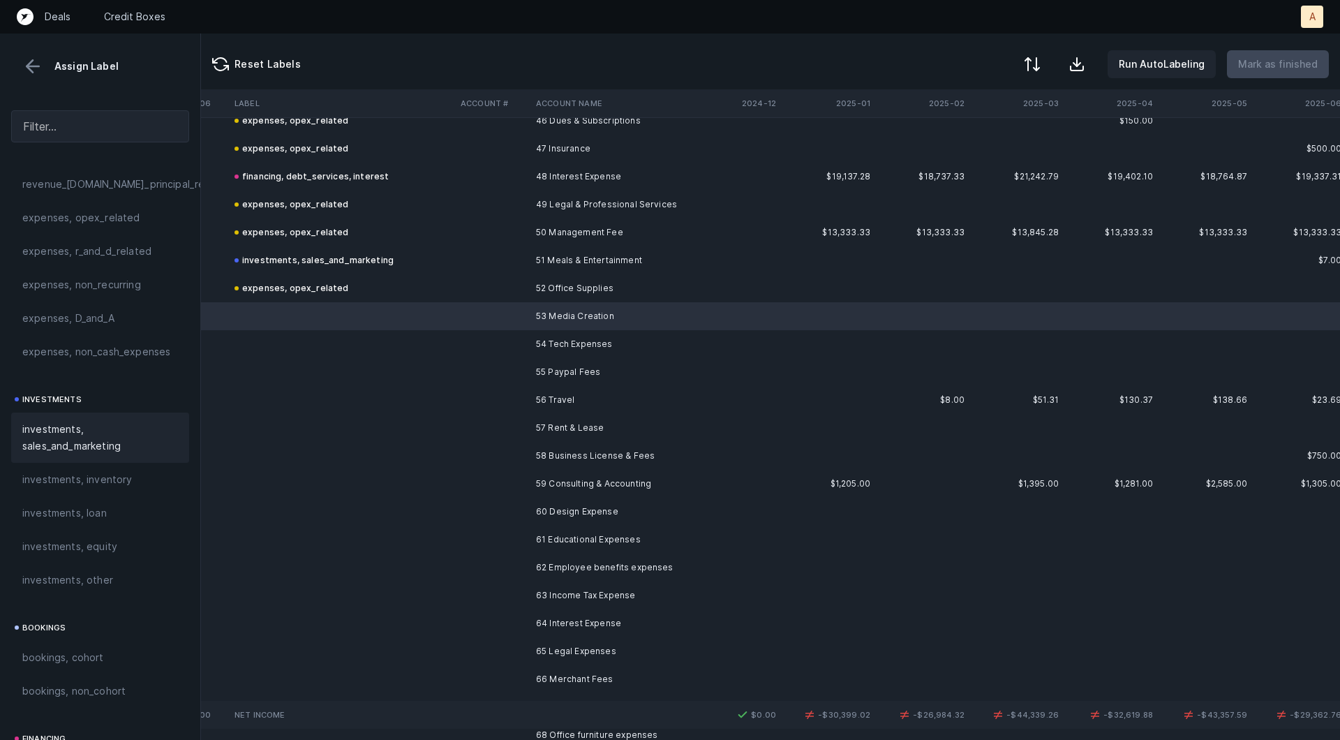
click at [75, 438] on span "investments, sales_and_marketing" at bounding box center [100, 437] width 156 height 33
click at [539, 338] on td "54 Tech Expenses" at bounding box center [615, 344] width 170 height 28
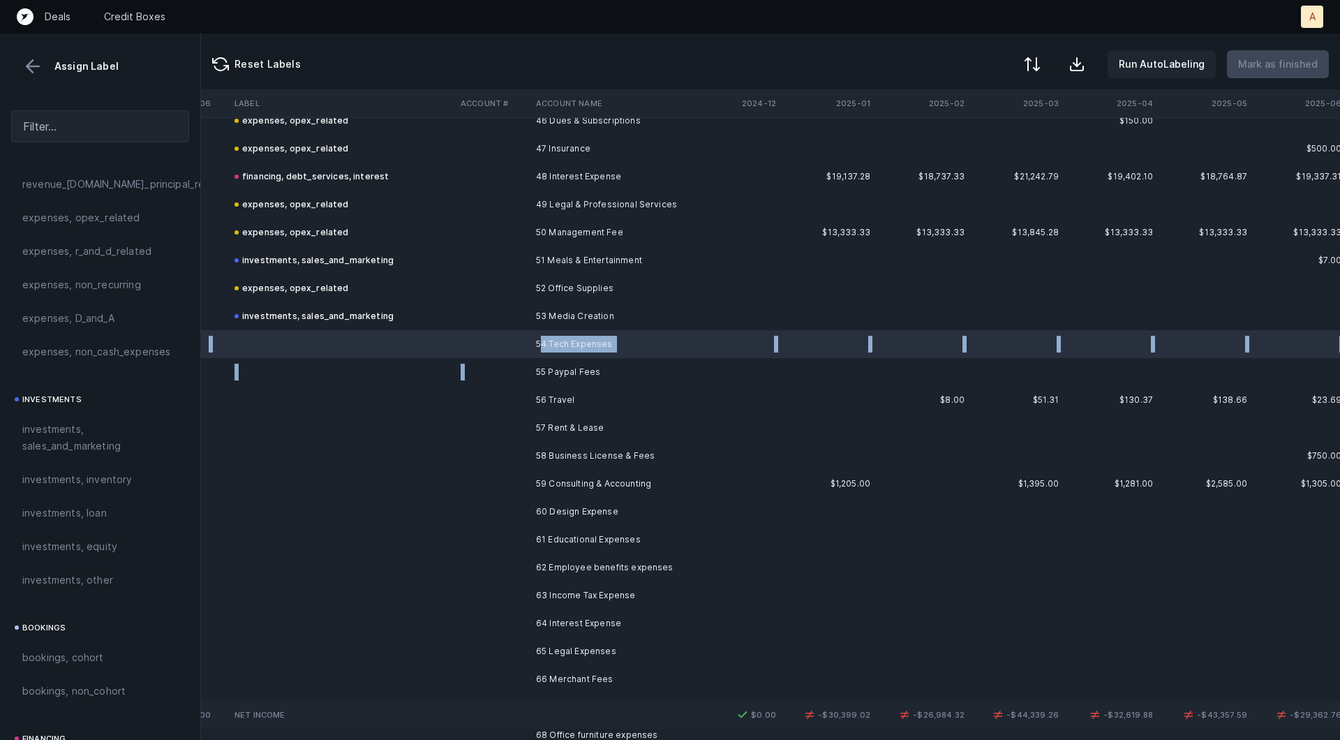
click at [534, 375] on td "55 Paypal Fees" at bounding box center [615, 372] width 170 height 28
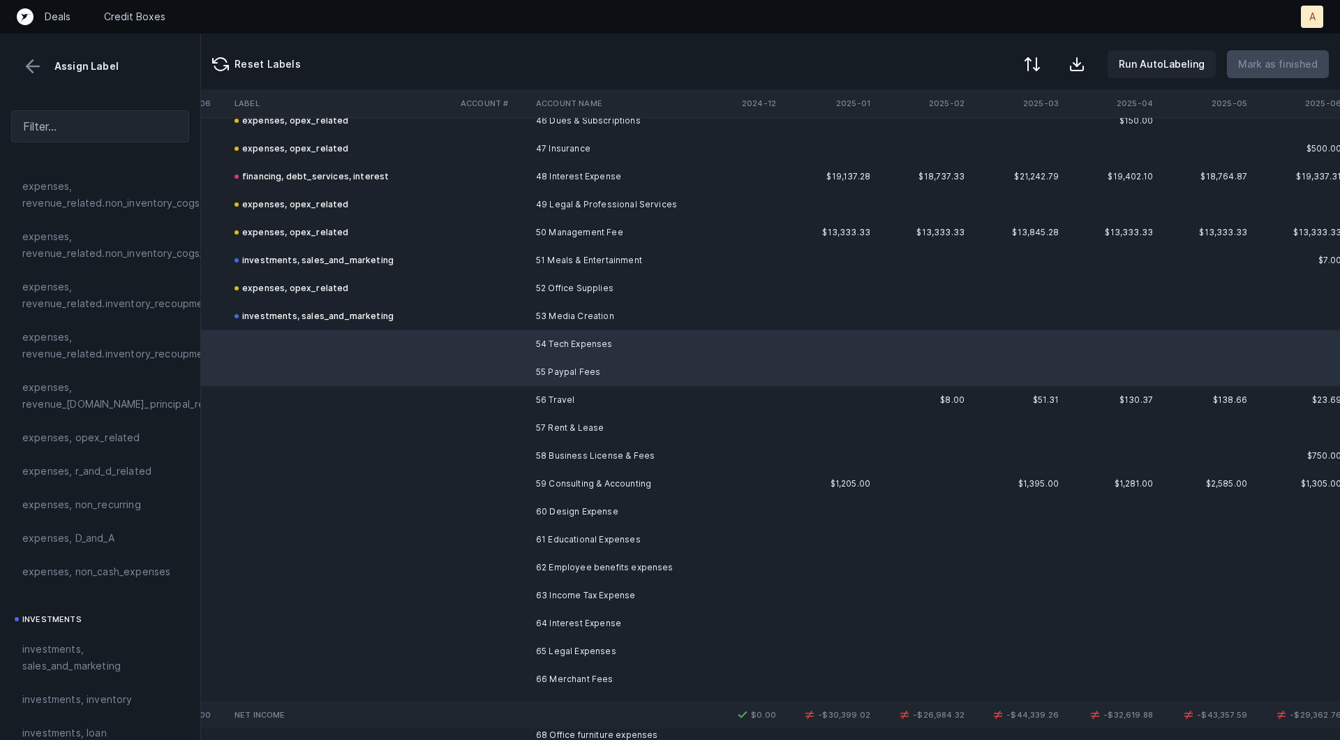
scroll to position [302, 0]
click at [68, 443] on span "expenses, opex_related" at bounding box center [81, 441] width 118 height 17
click at [489, 409] on td at bounding box center [492, 400] width 75 height 28
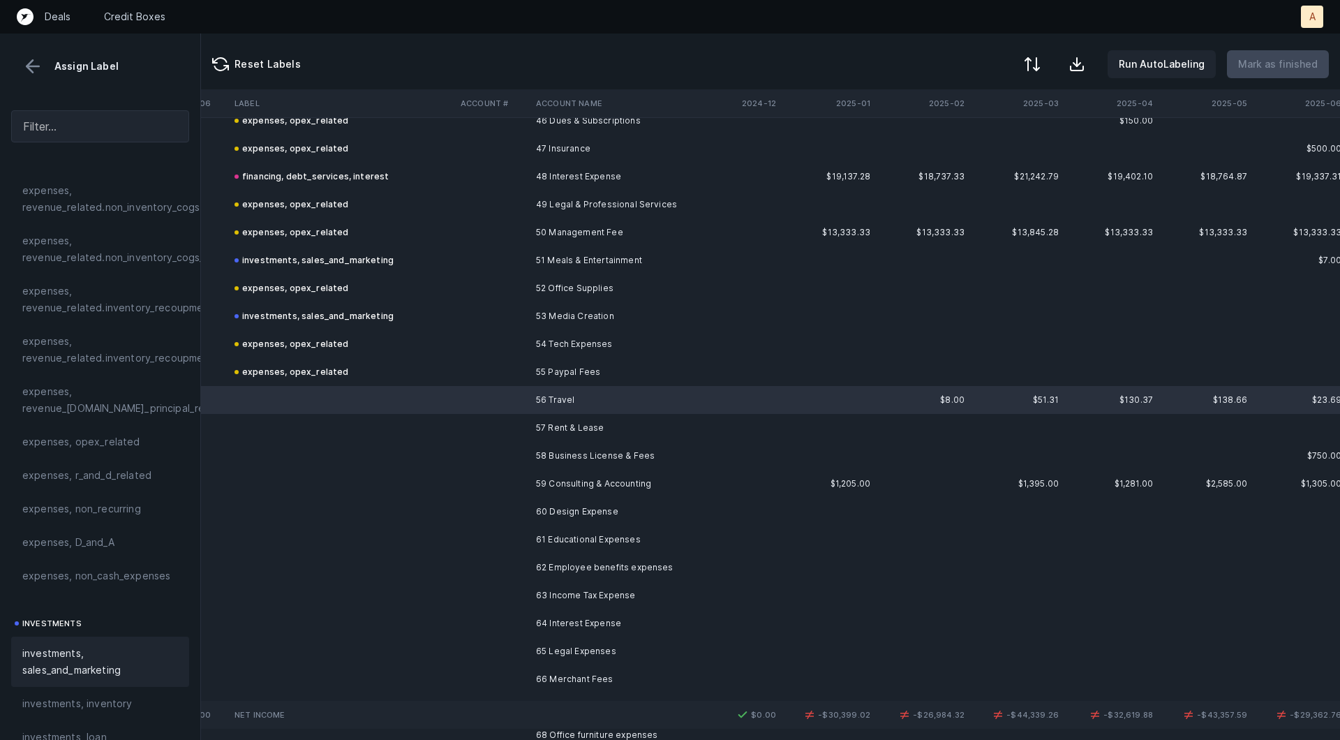
click at [89, 639] on div "investments, sales_and_marketing" at bounding box center [100, 661] width 178 height 50
click at [534, 429] on td "57 Rent & Lease" at bounding box center [615, 428] width 170 height 28
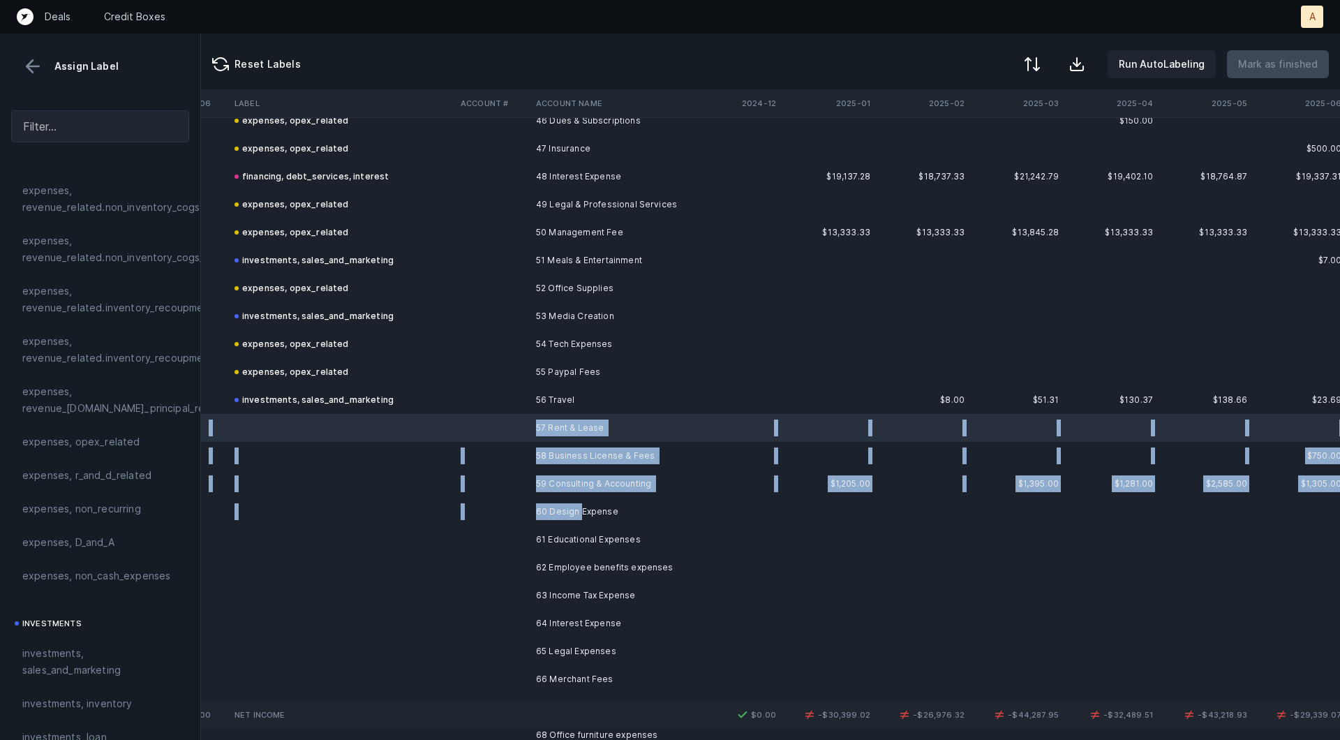
click at [580, 508] on td "60 Design Expense" at bounding box center [615, 512] width 170 height 28
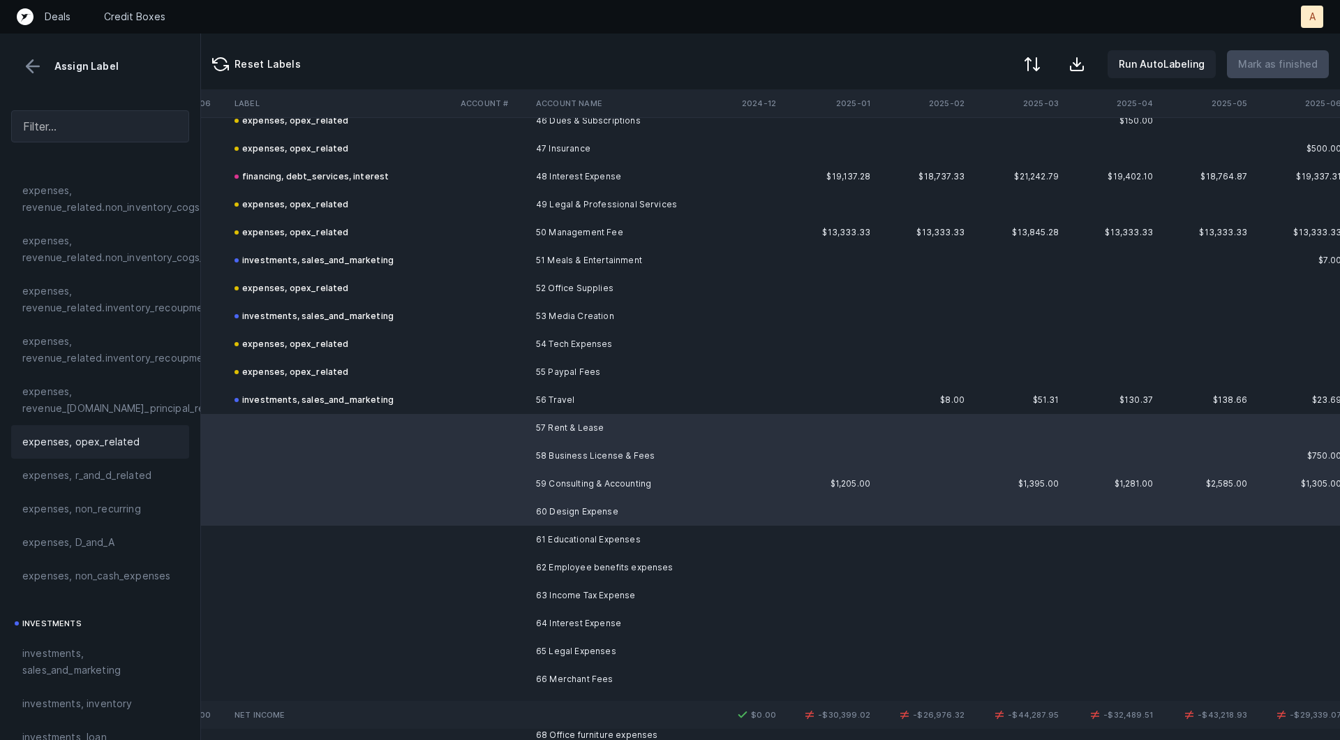
click at [97, 447] on span "expenses, opex_related" at bounding box center [81, 441] width 118 height 17
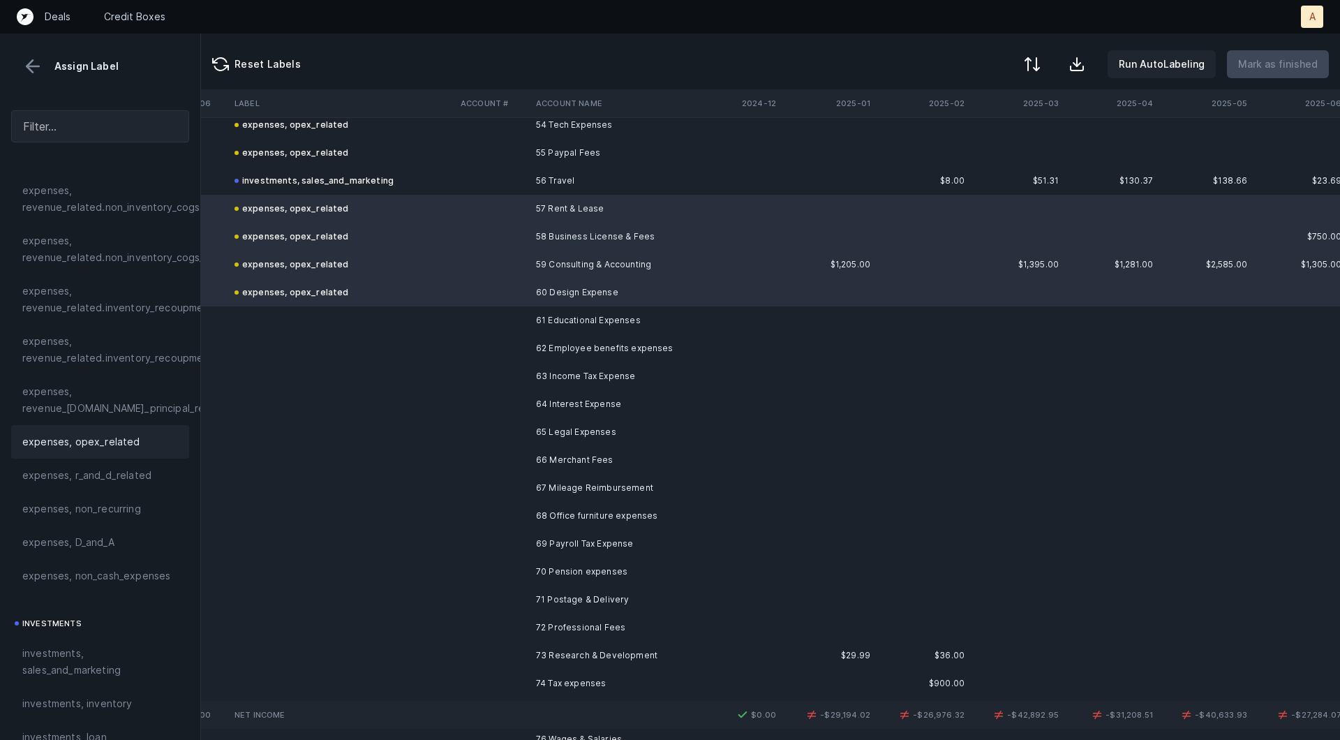
scroll to position [1542, 2184]
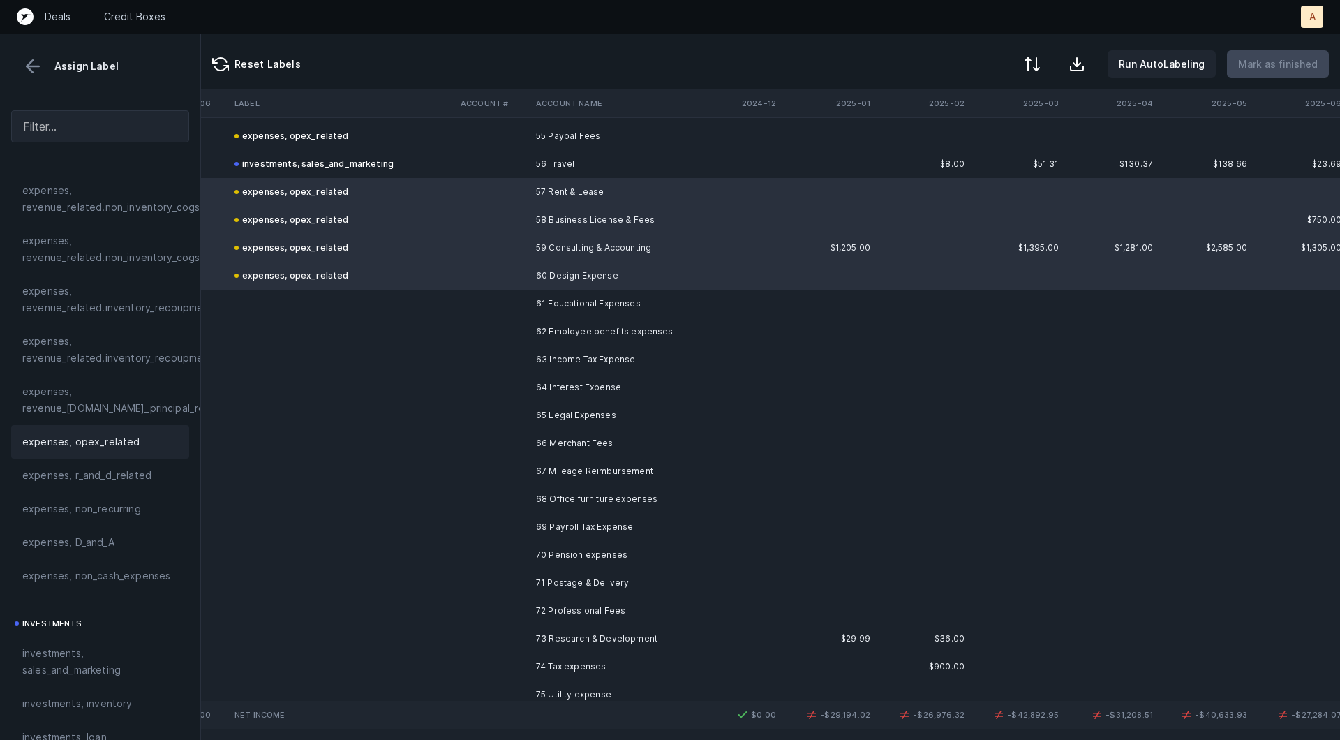
click at [560, 301] on td "61 Educational Expenses" at bounding box center [615, 304] width 170 height 28
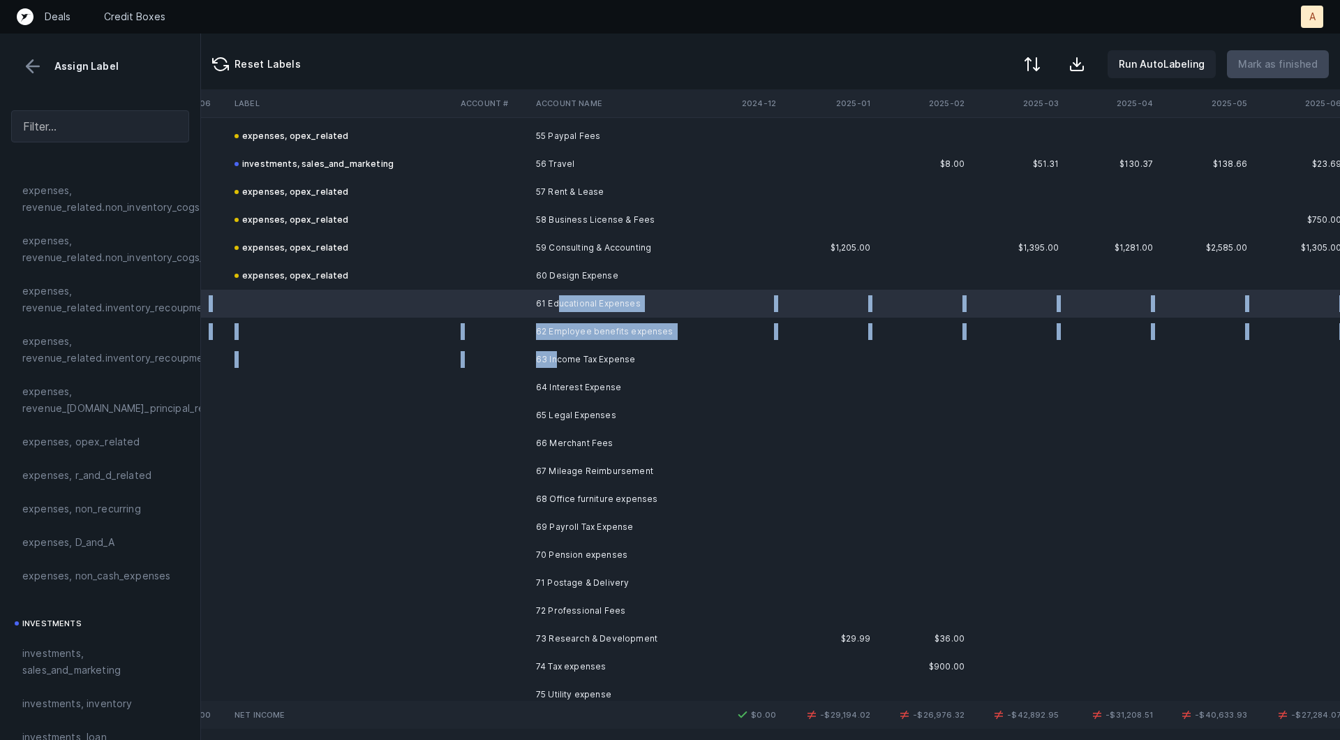
click at [558, 353] on td "63 Income Tax Expense" at bounding box center [615, 359] width 170 height 28
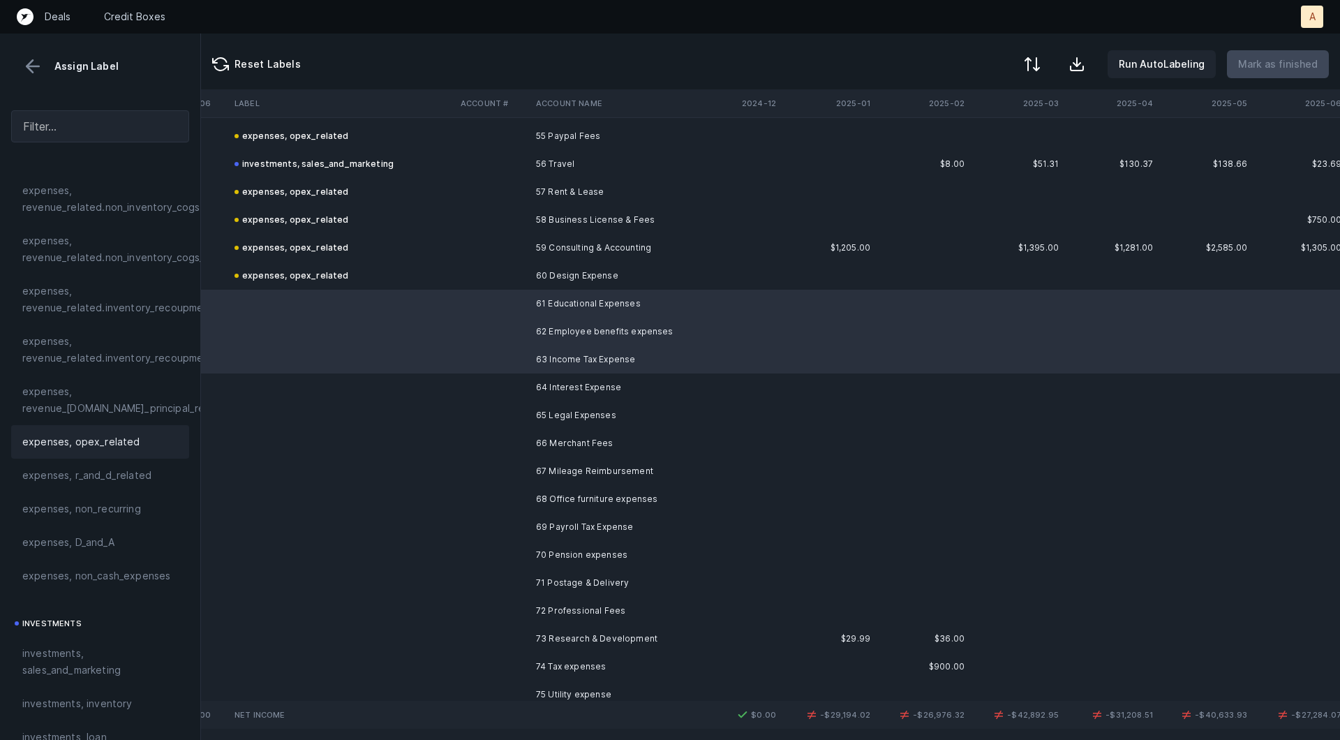
click at [47, 434] on span "expenses, opex_related" at bounding box center [81, 441] width 118 height 17
click at [261, 387] on td at bounding box center [342, 387] width 226 height 28
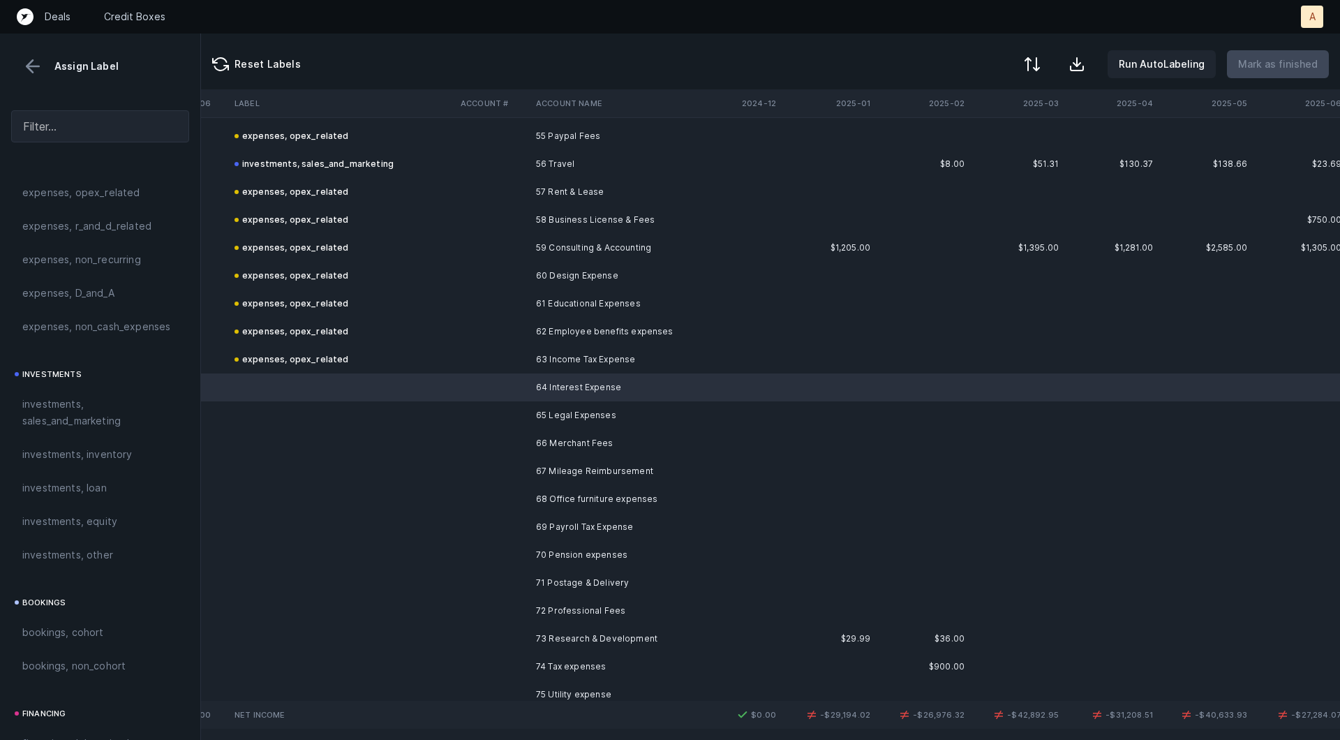
scroll to position [885, 0]
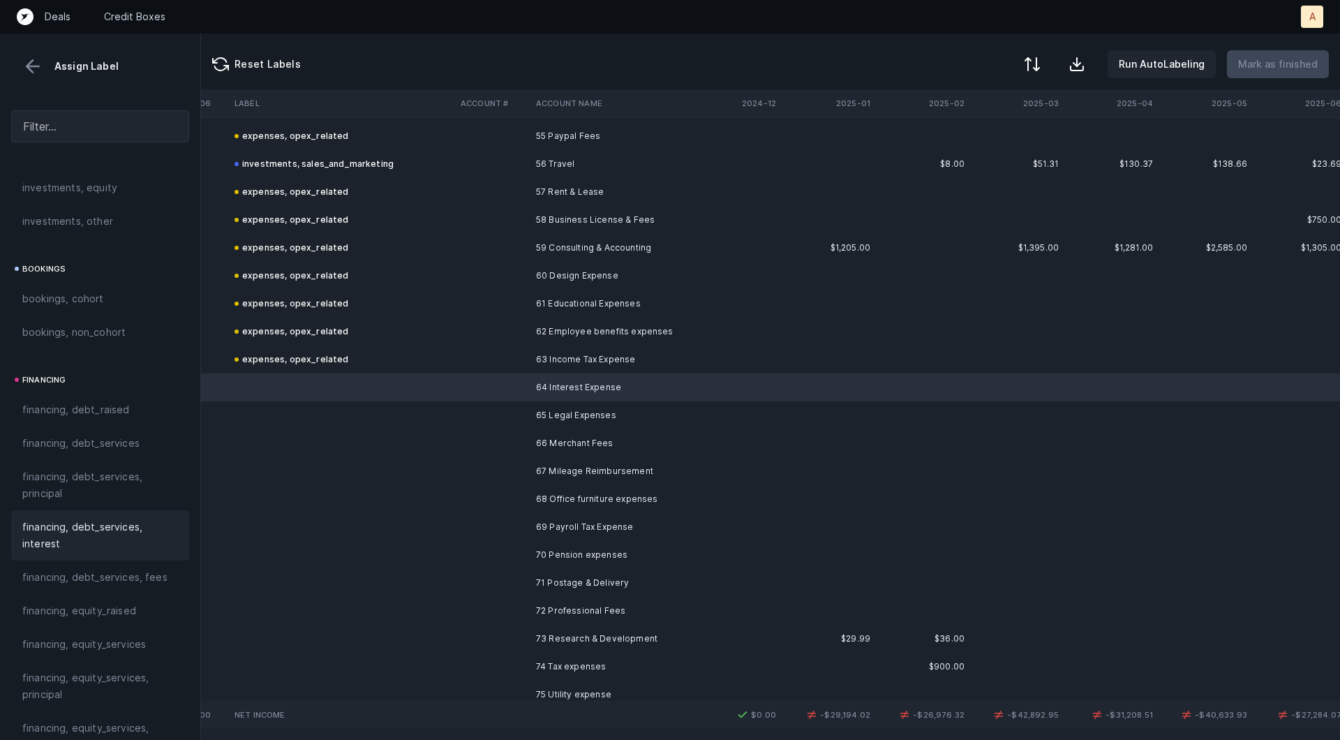
click at [90, 528] on span "financing, debt_services, interest" at bounding box center [100, 535] width 156 height 33
click at [530, 416] on td "65 Legal Expenses" at bounding box center [615, 415] width 170 height 28
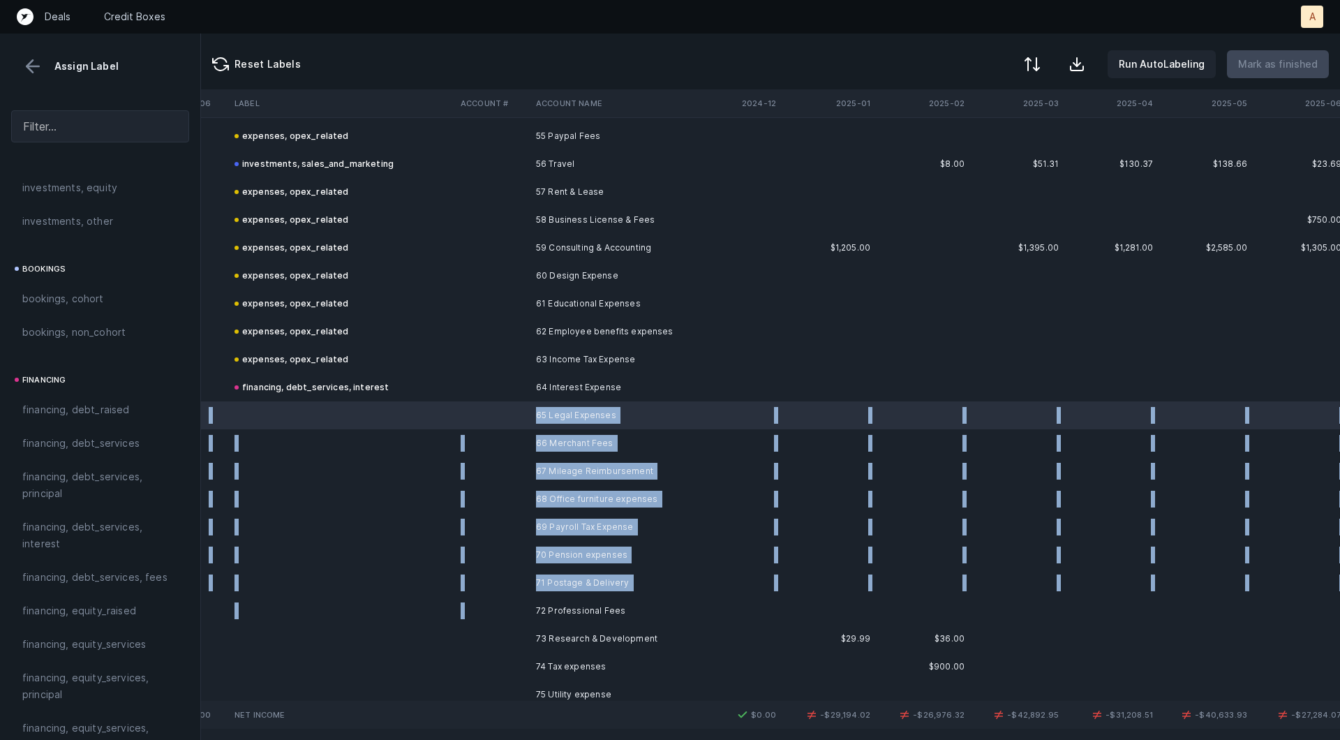
click at [593, 600] on td "72 Professional Fees" at bounding box center [615, 611] width 170 height 28
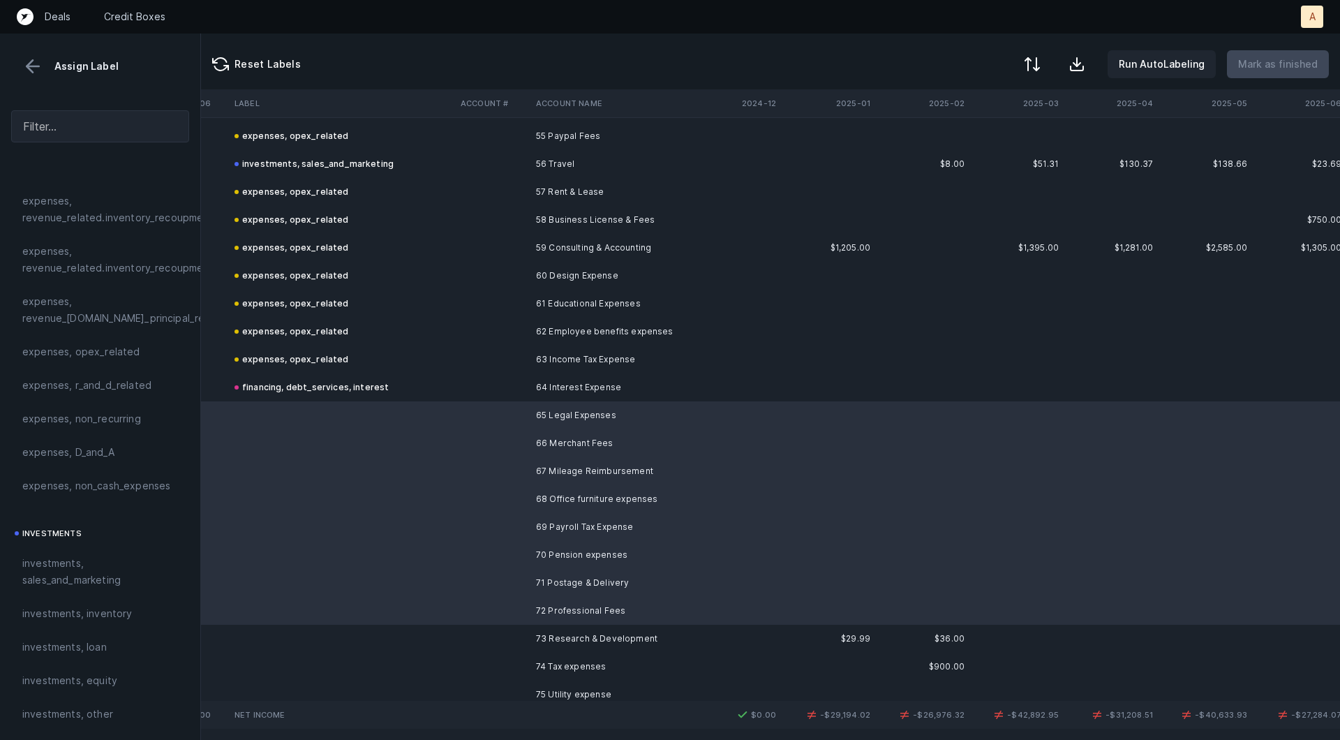
scroll to position [350, 0]
click at [105, 389] on span "expenses, opex_related" at bounding box center [81, 394] width 118 height 17
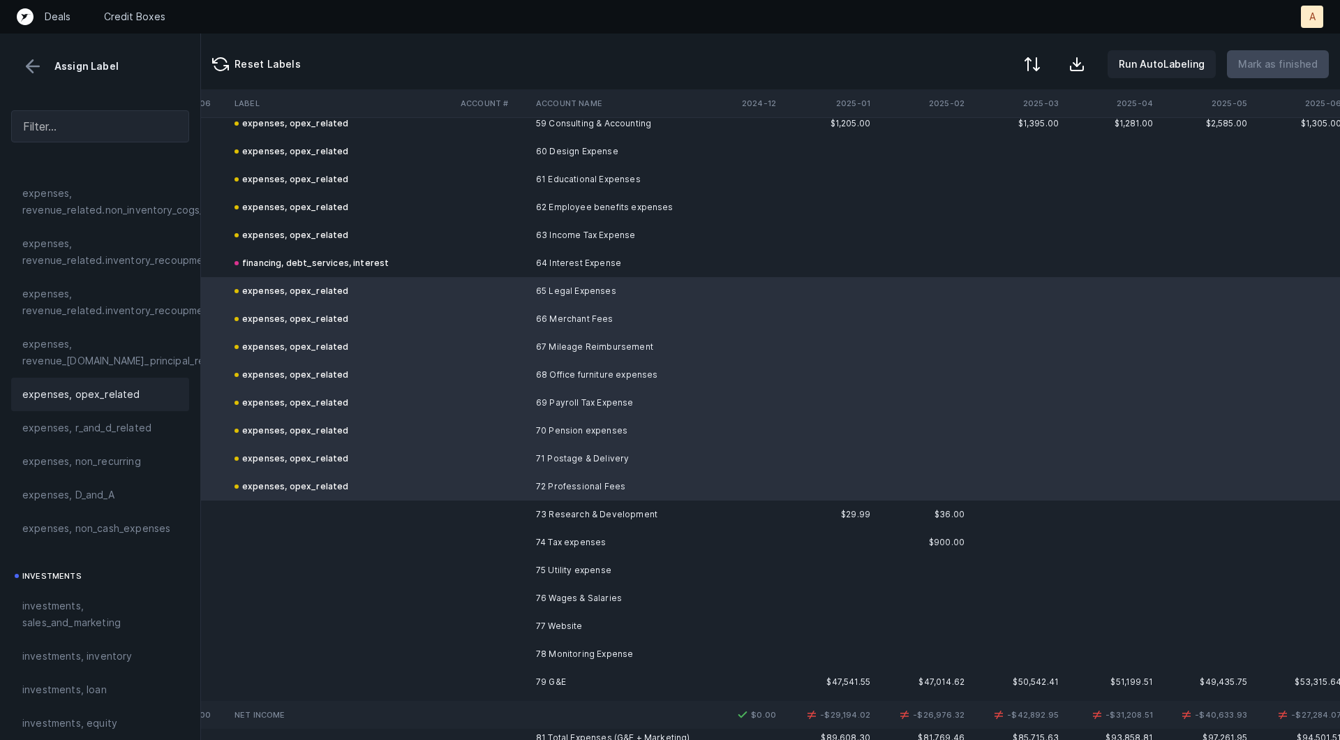
scroll to position [1672, 2184]
click at [528, 508] on td at bounding box center [492, 509] width 75 height 28
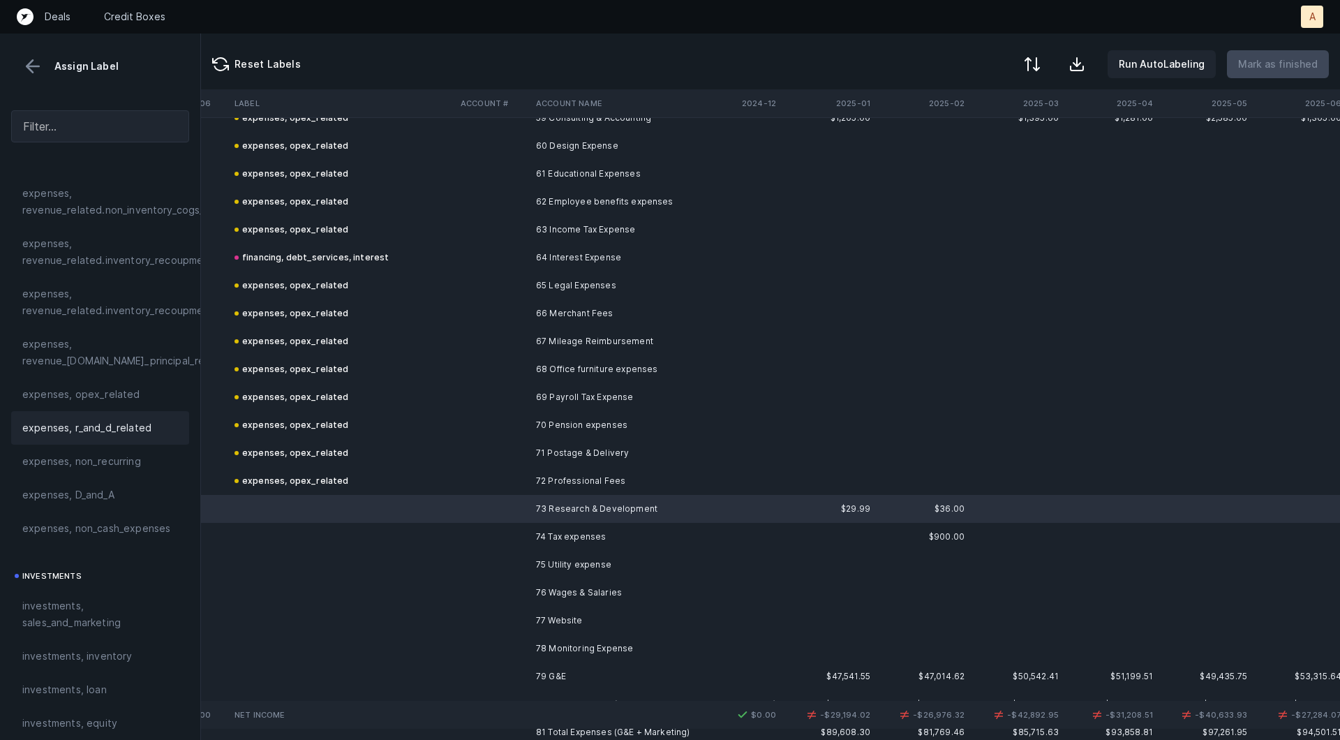
click at [137, 433] on span "expenses, r_and_d_related" at bounding box center [86, 427] width 129 height 17
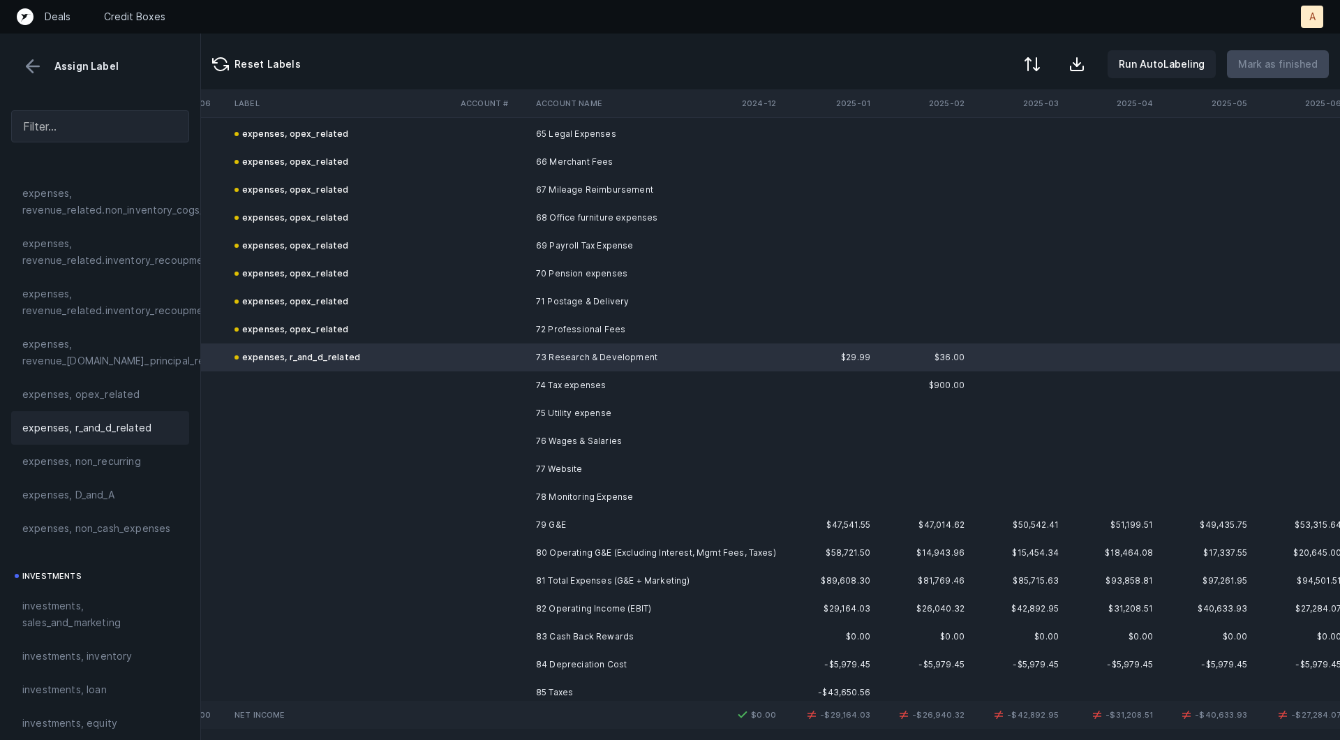
scroll to position [1848, 2184]
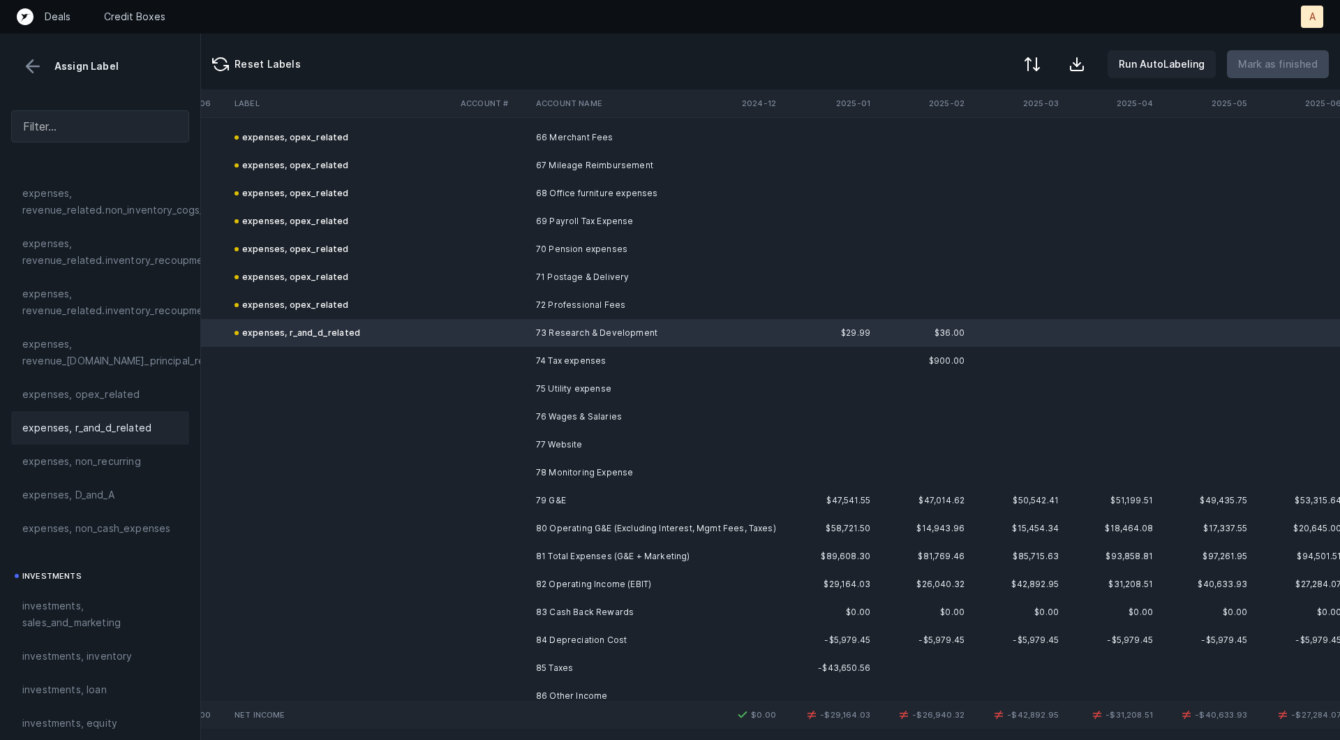
click at [563, 359] on td "74 Tax expenses" at bounding box center [615, 361] width 170 height 28
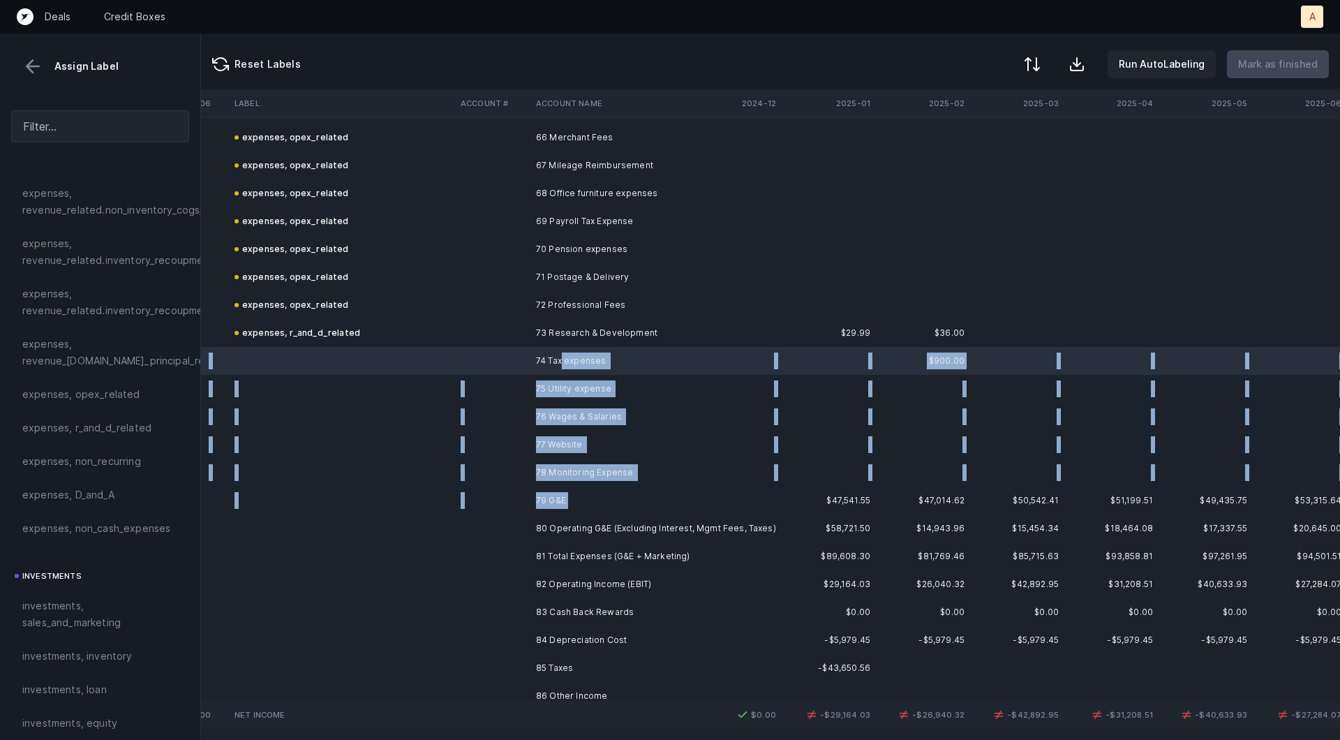
click at [567, 500] on td "79 G&E" at bounding box center [615, 500] width 170 height 28
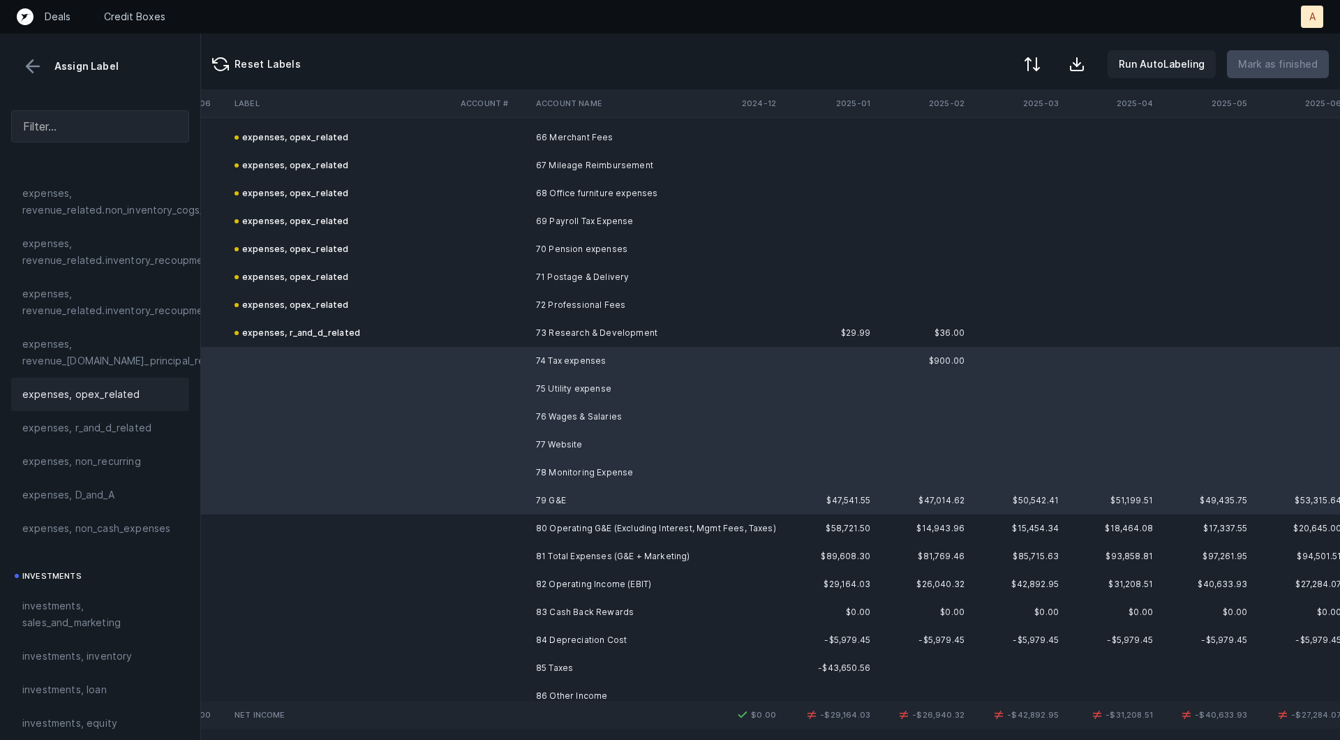
click at [140, 392] on div "expenses, opex_related" at bounding box center [100, 394] width 156 height 17
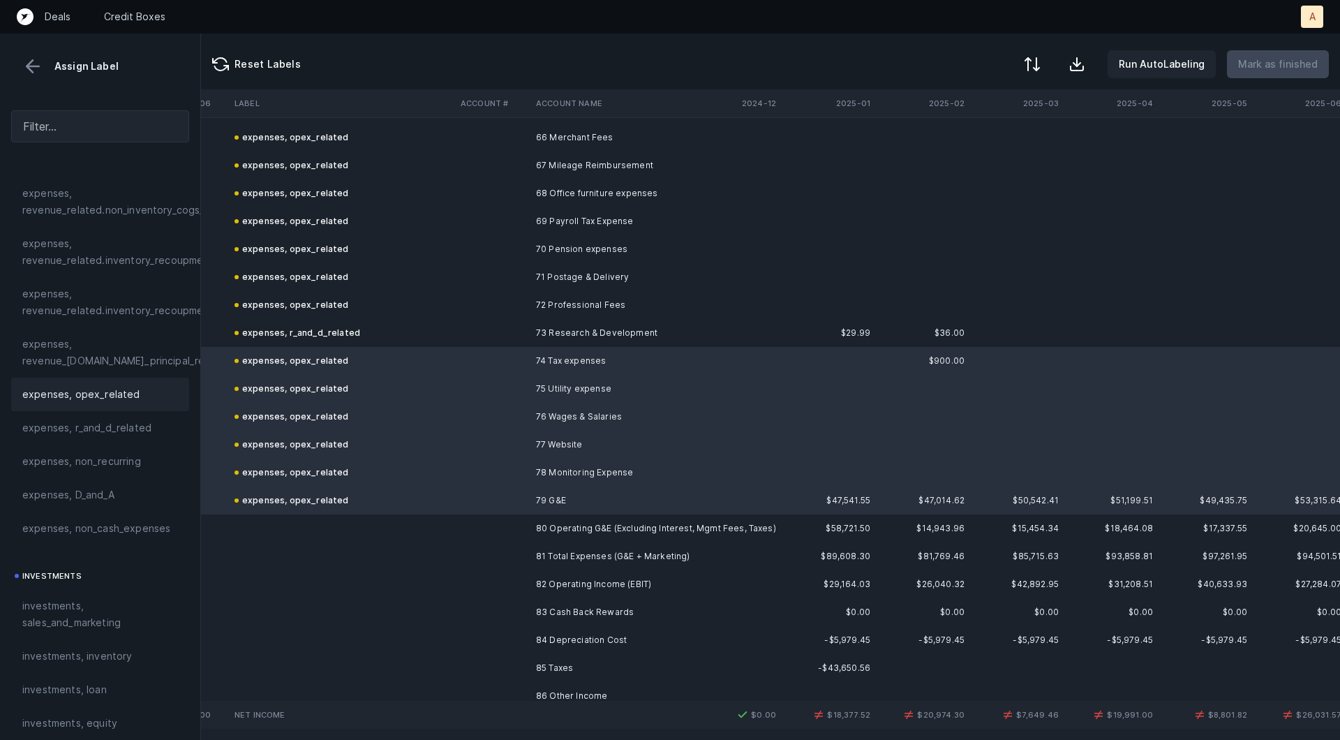
click at [505, 489] on td at bounding box center [492, 500] width 75 height 28
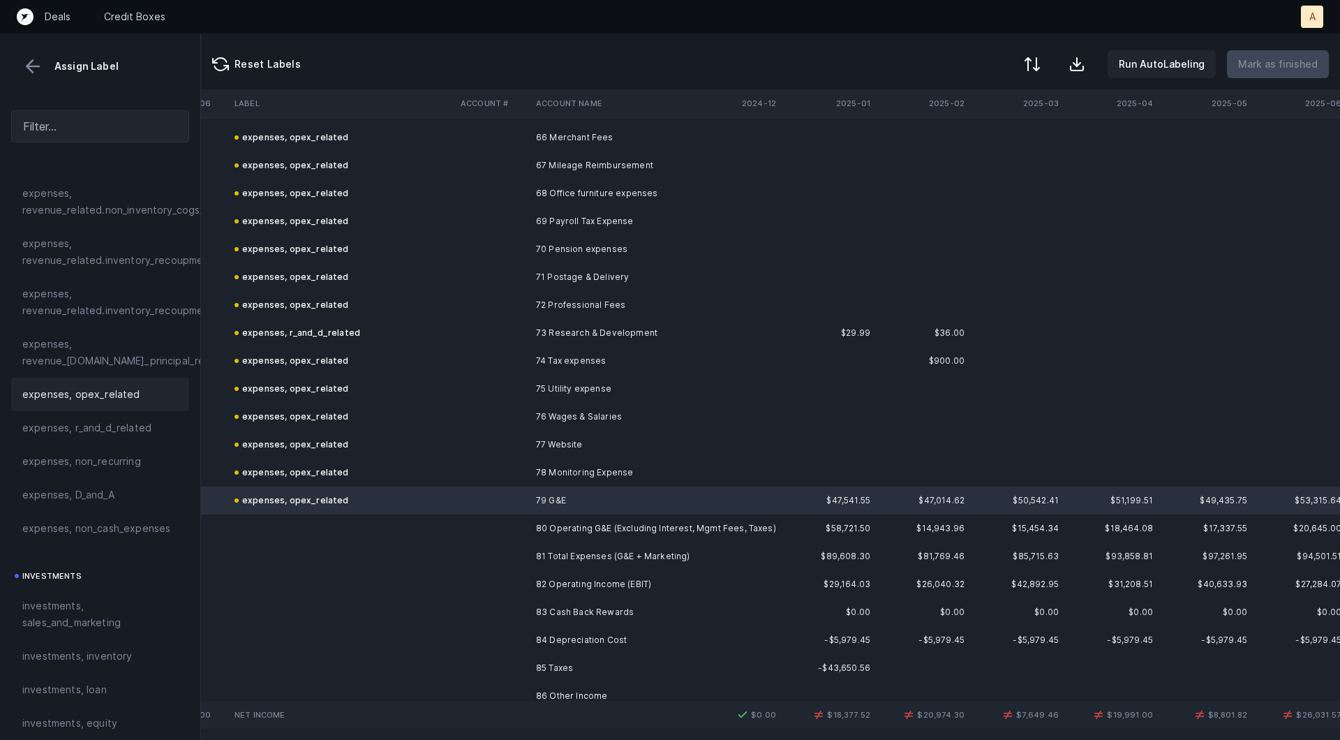
click at [93, 389] on span "expenses, opex_related" at bounding box center [81, 394] width 118 height 17
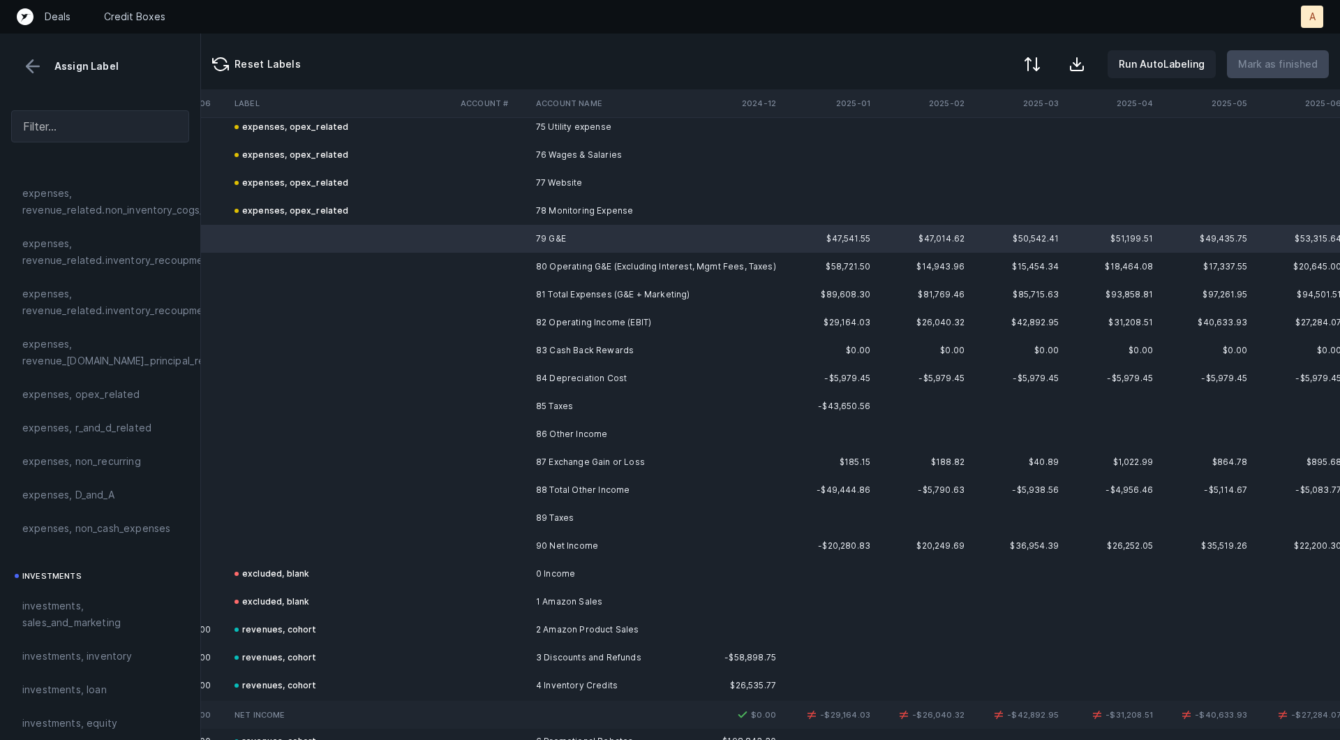
scroll to position [2117, 2184]
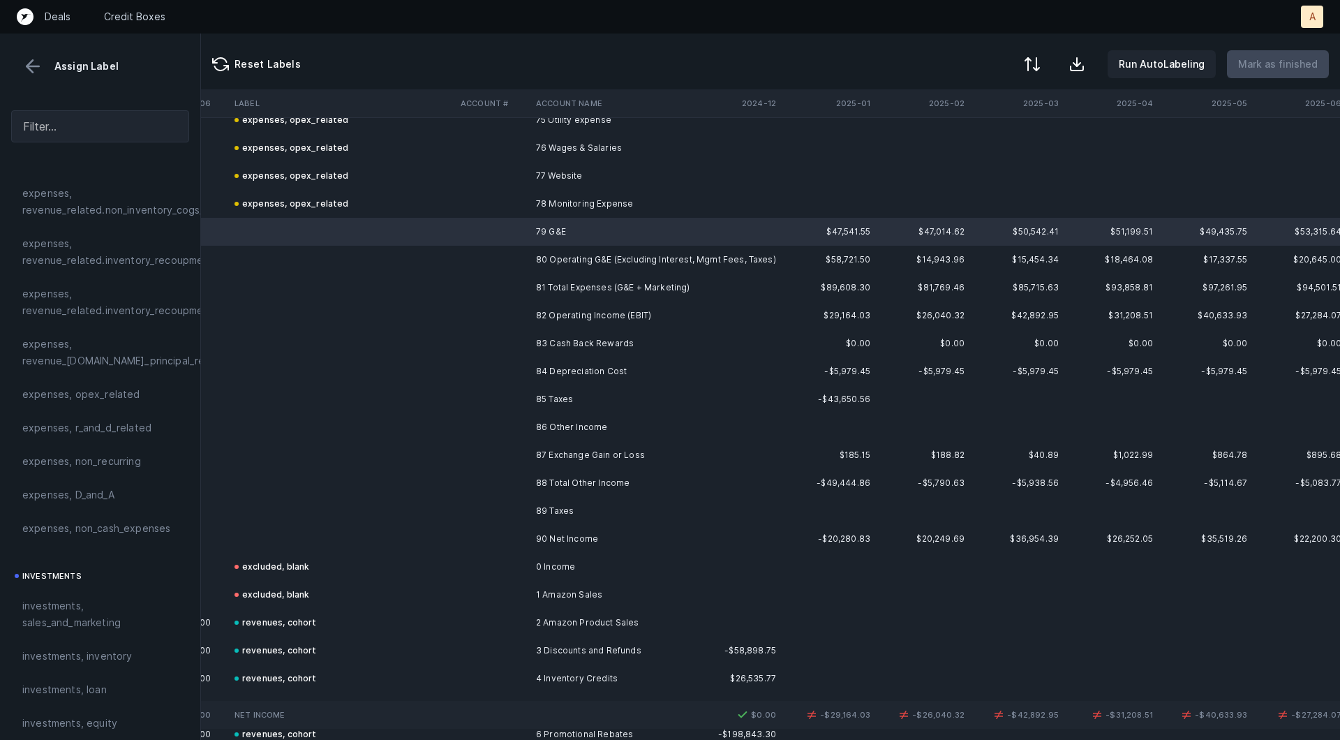
click at [559, 342] on td "83 Cash Back Rewards" at bounding box center [615, 343] width 170 height 28
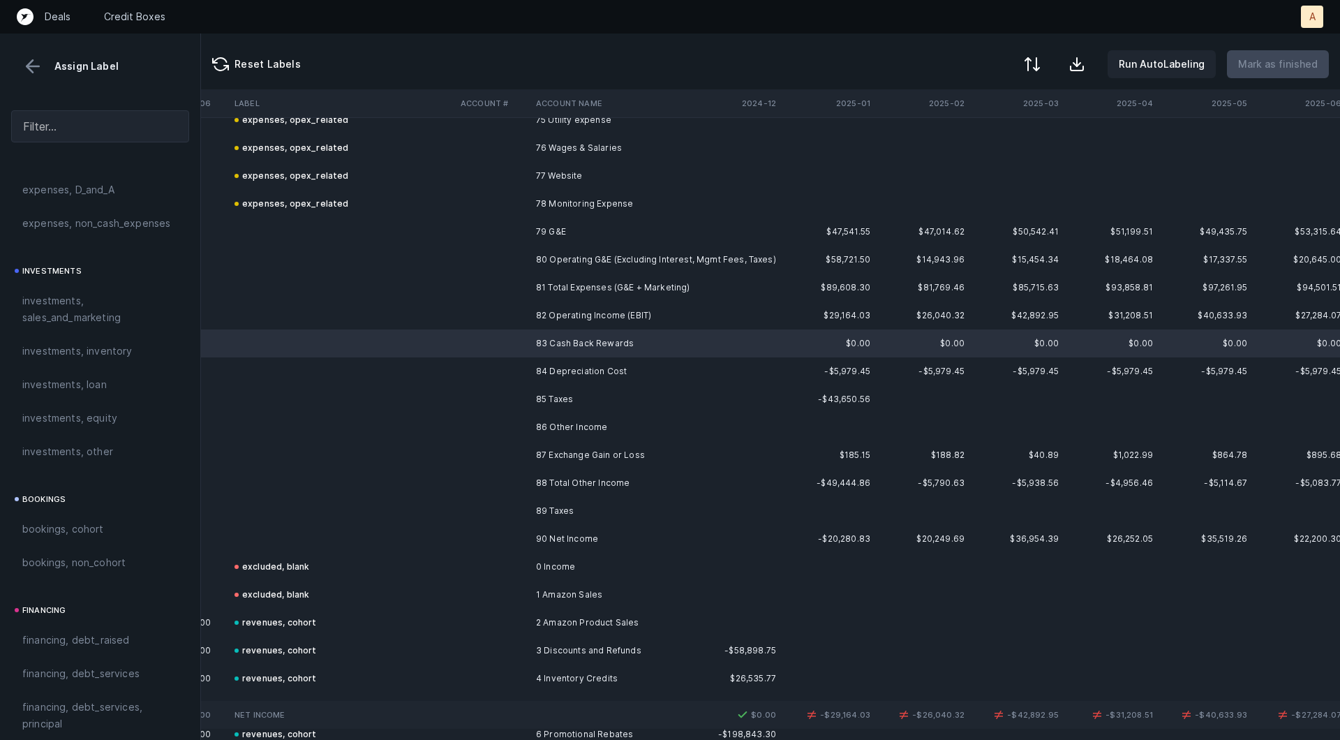
scroll to position [1562, 0]
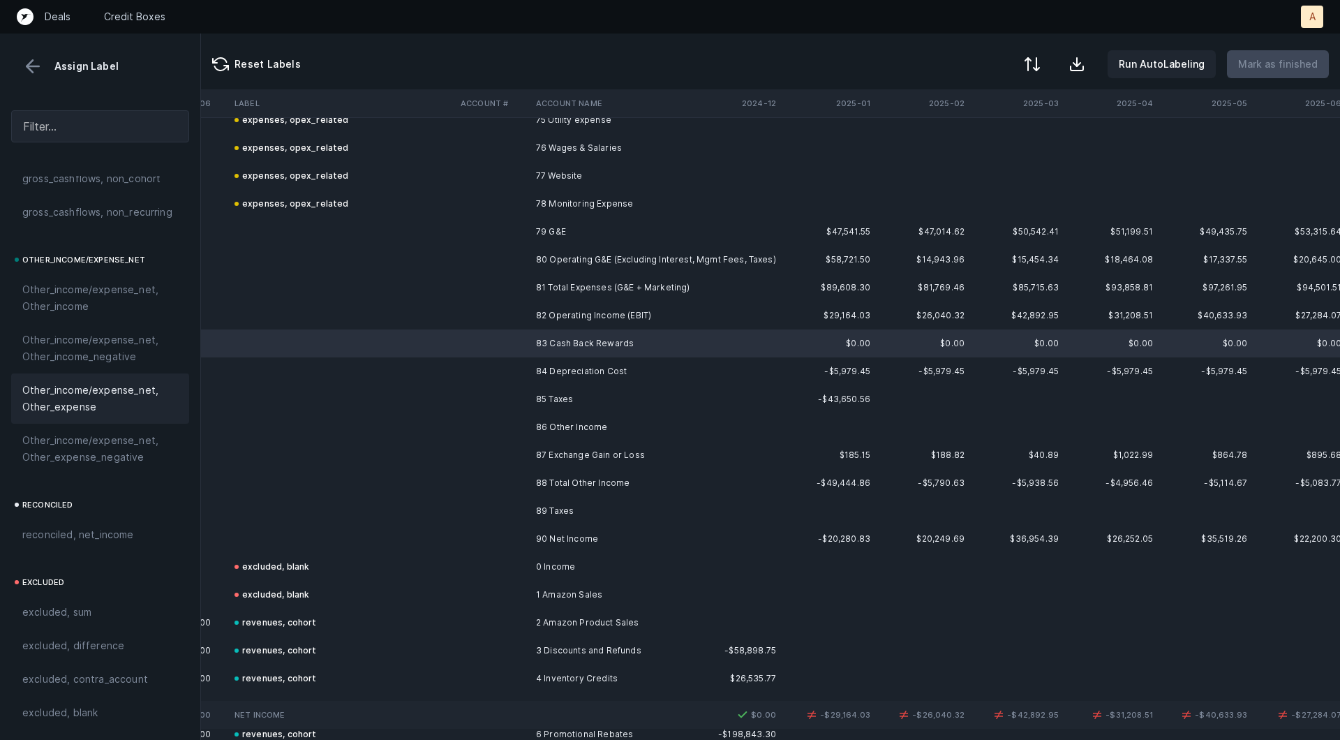
click at [76, 403] on span "Other_income/expense_net, Other_expense" at bounding box center [100, 398] width 156 height 33
click at [391, 374] on td at bounding box center [342, 371] width 226 height 28
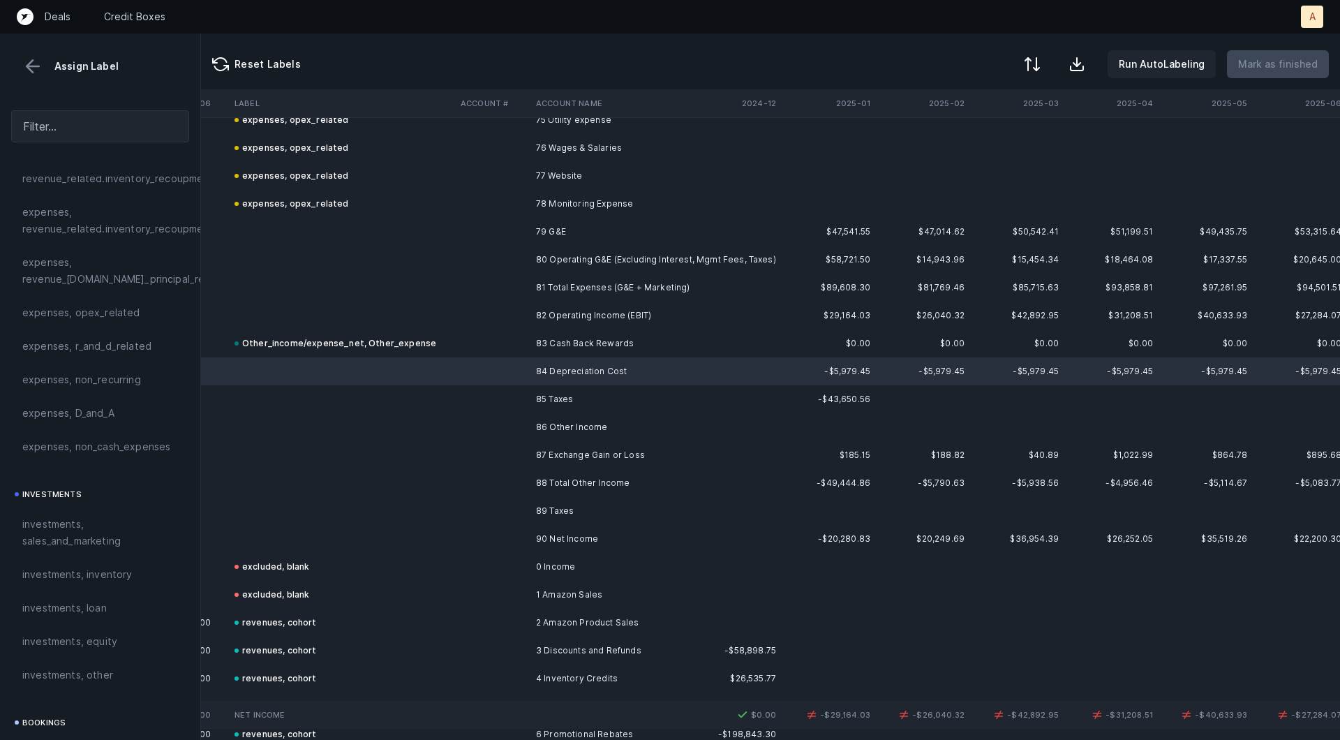
scroll to position [410, 0]
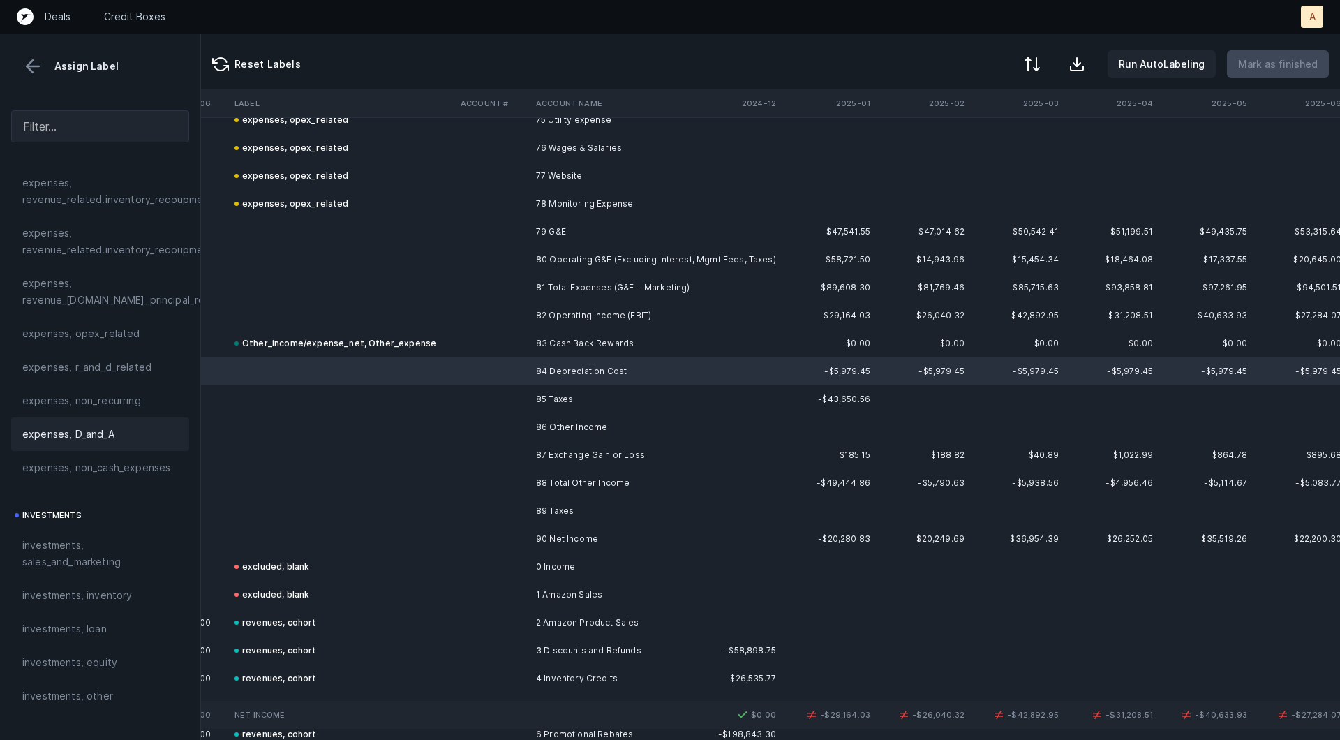
click at [82, 440] on span "expenses, D_and_A" at bounding box center [68, 434] width 92 height 17
click at [572, 341] on td "83 Cash Back Rewards" at bounding box center [615, 343] width 170 height 28
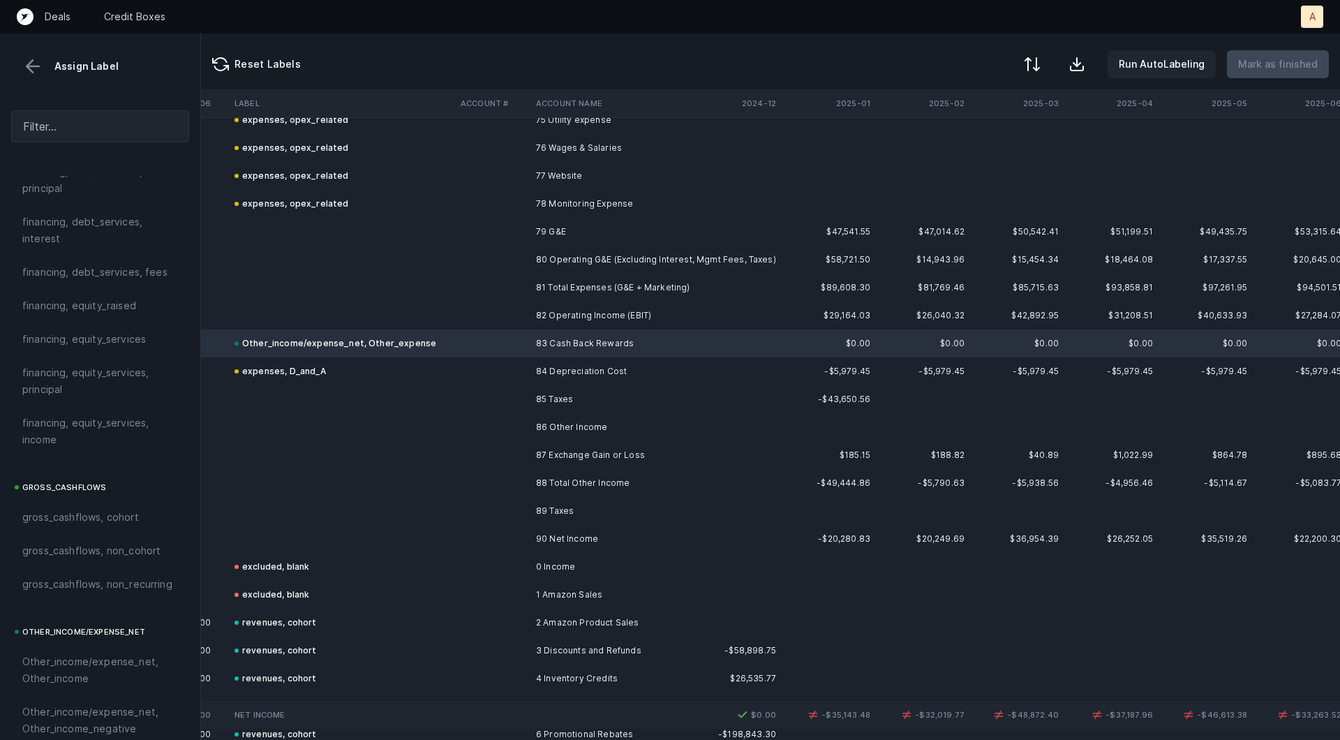
scroll to position [1562, 0]
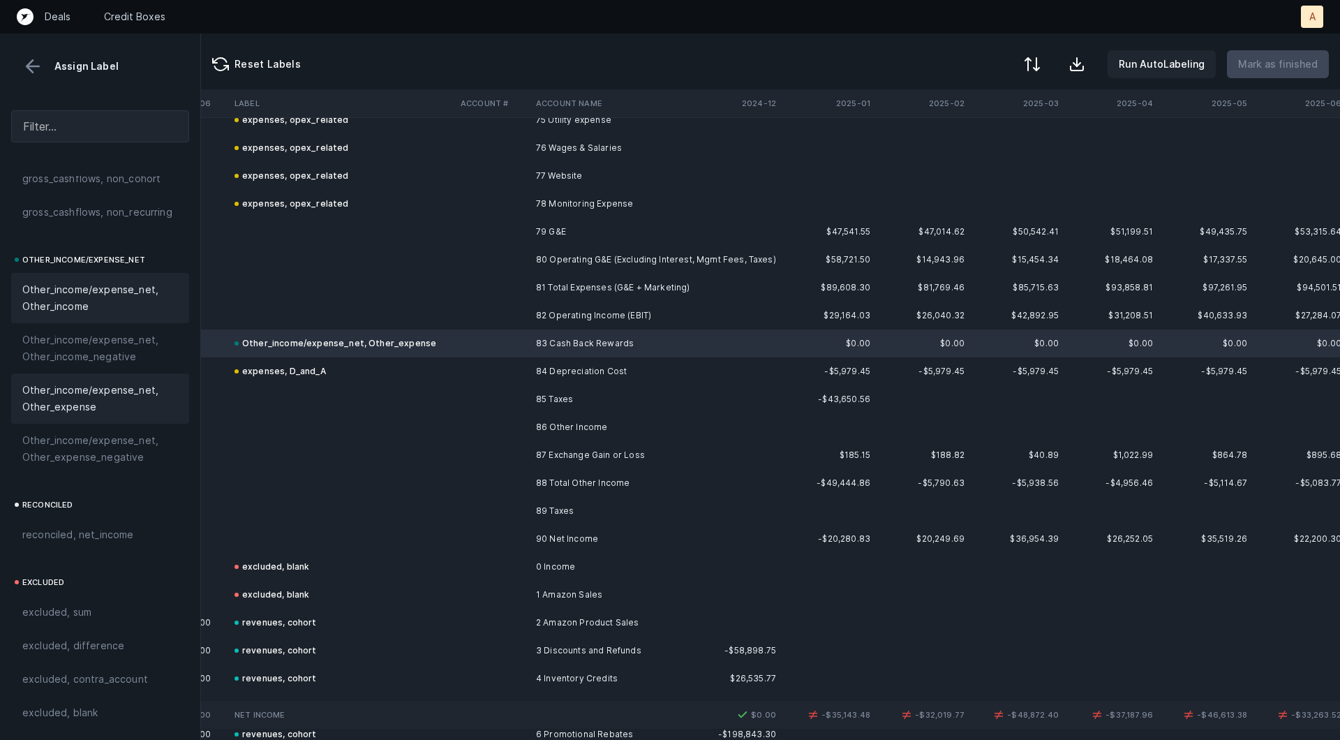
click at [82, 310] on span "Other_income/expense_net, Other_income" at bounding box center [100, 297] width 156 height 33
click at [468, 392] on td at bounding box center [492, 399] width 75 height 28
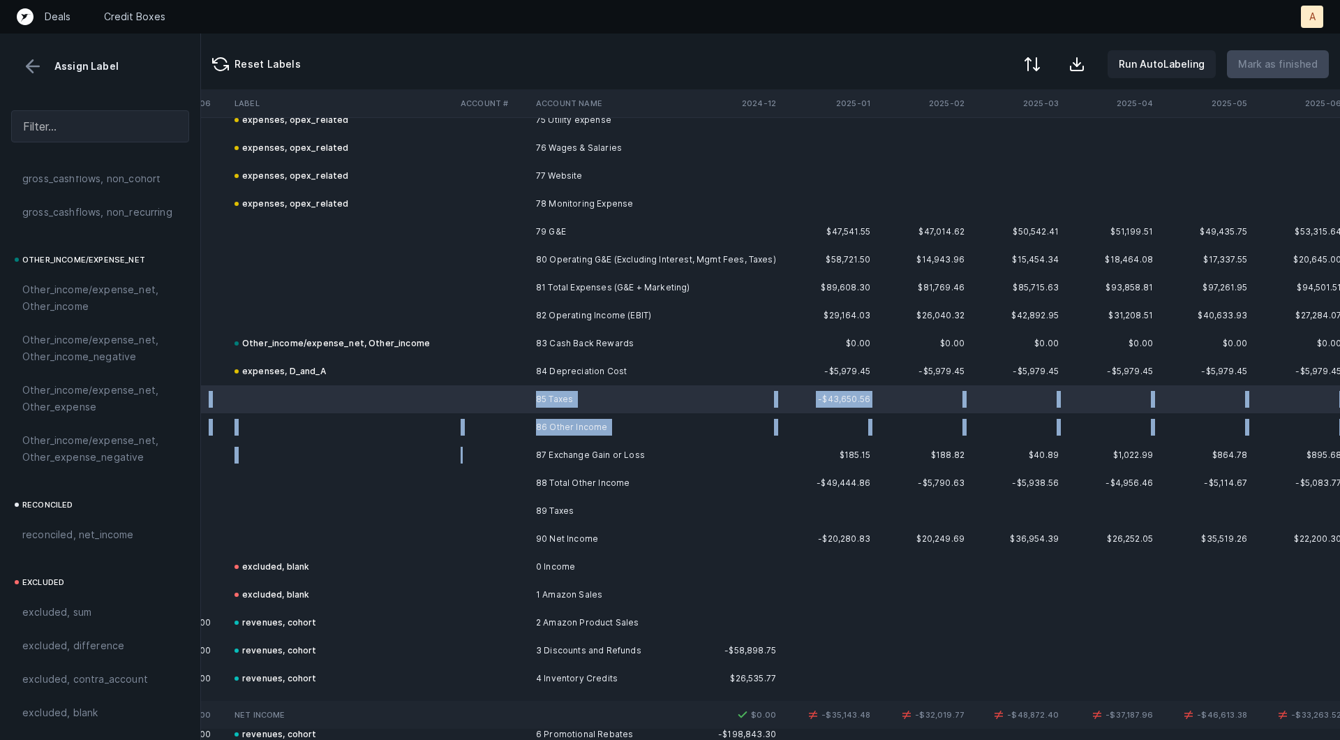
click at [484, 446] on td at bounding box center [492, 455] width 75 height 28
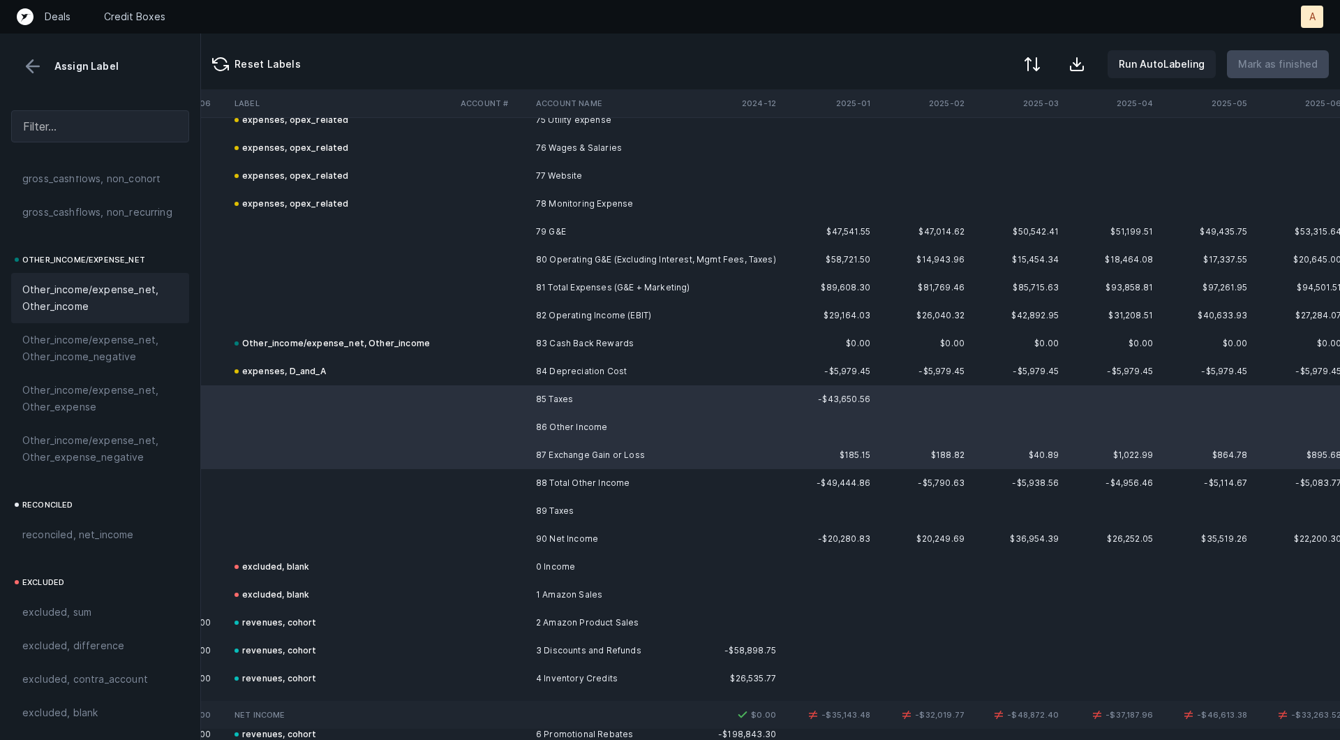
click at [72, 301] on span "Other_income/expense_net, Other_income" at bounding box center [100, 297] width 156 height 33
click at [360, 364] on td "expenses, D_and_A" at bounding box center [342, 371] width 226 height 28
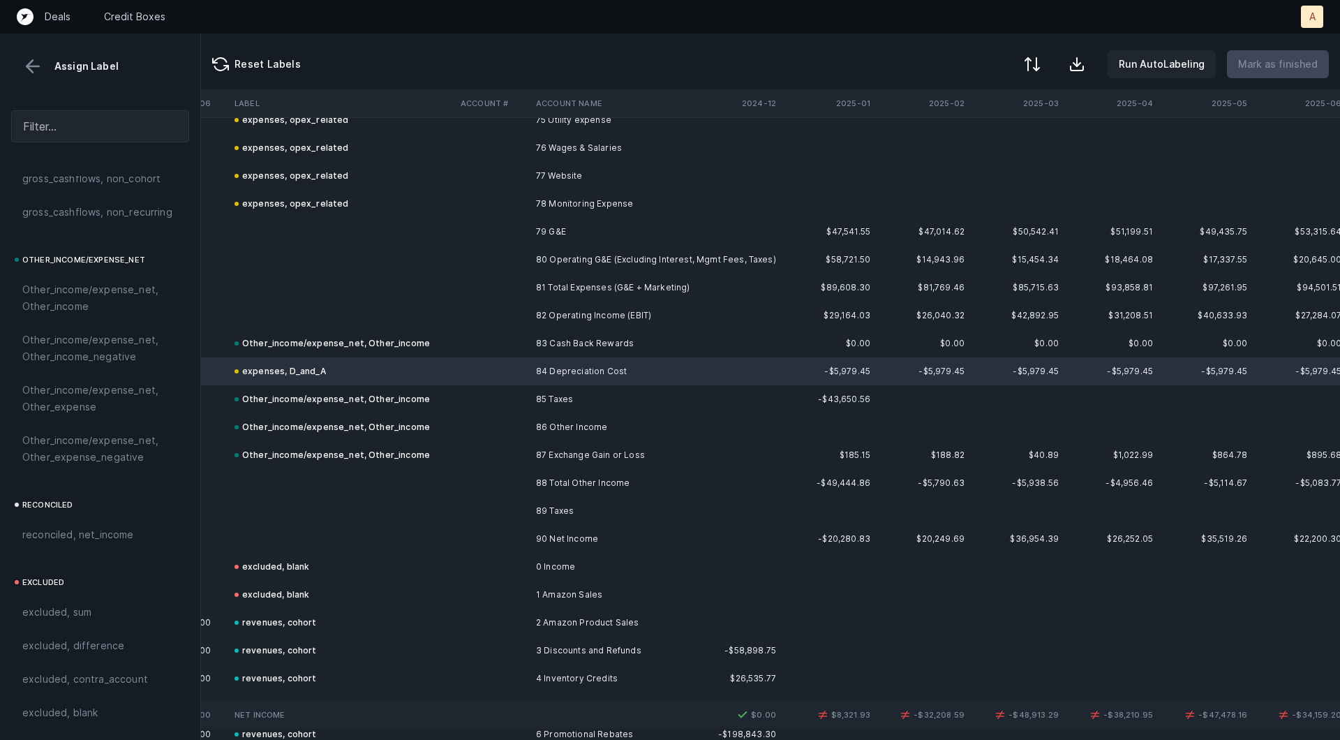
click at [350, 368] on td "expenses, D_and_A" at bounding box center [342, 371] width 226 height 28
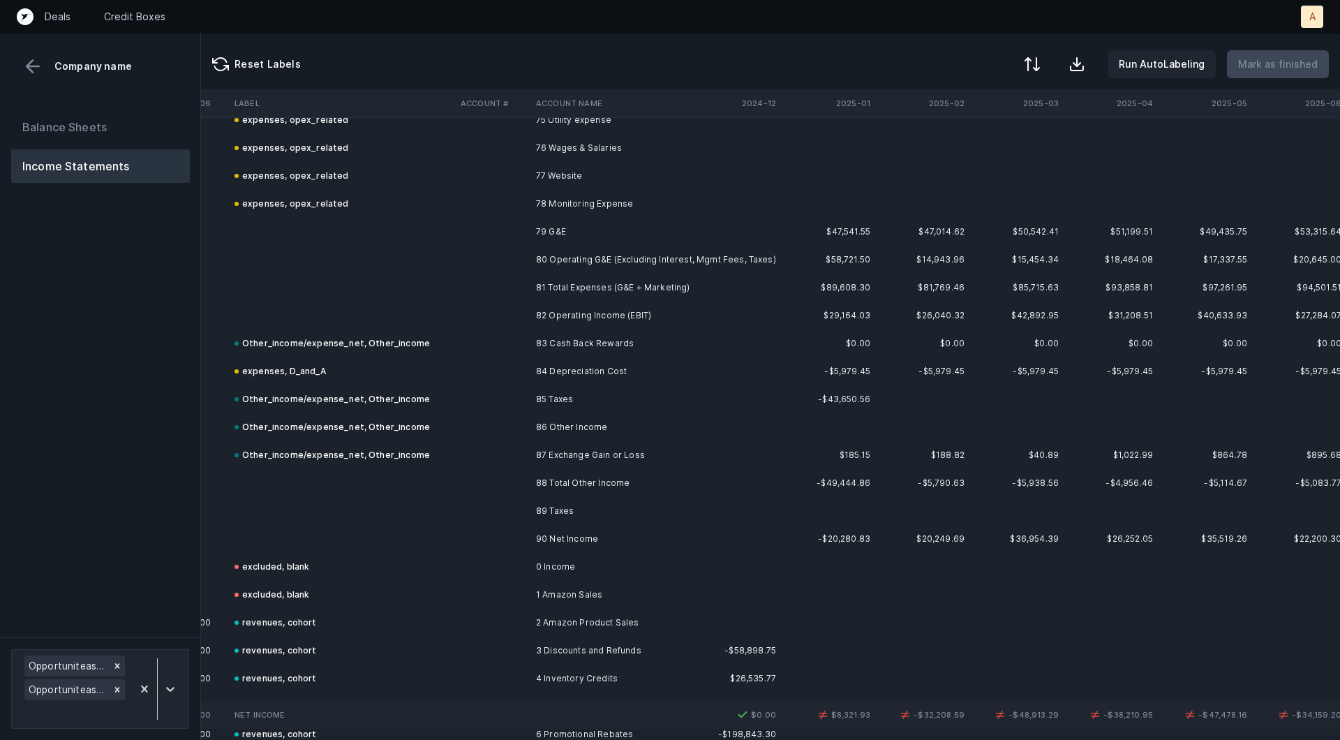
click at [350, 368] on div at bounding box center [670, 370] width 1340 height 740
click at [339, 368] on td "expenses, D_and_A" at bounding box center [342, 371] width 226 height 28
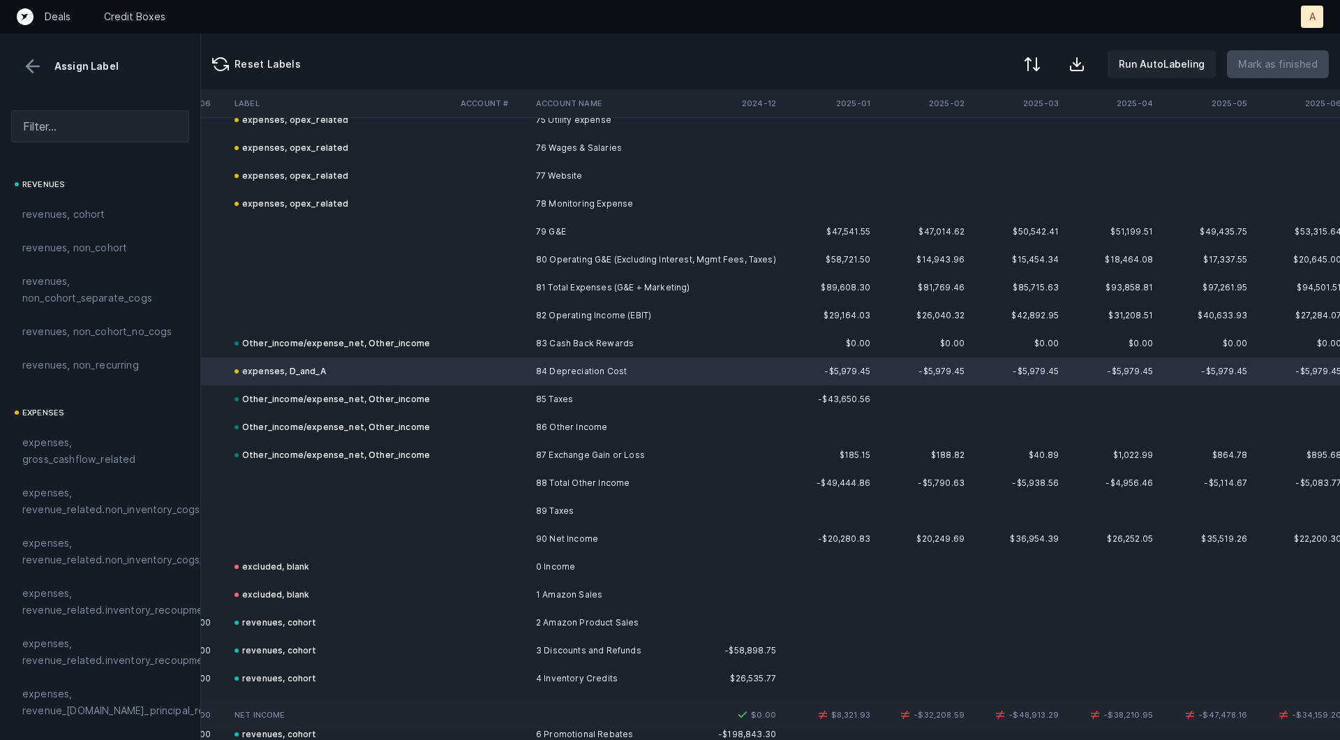
click at [335, 372] on td "expenses, D_and_A" at bounding box center [342, 371] width 226 height 28
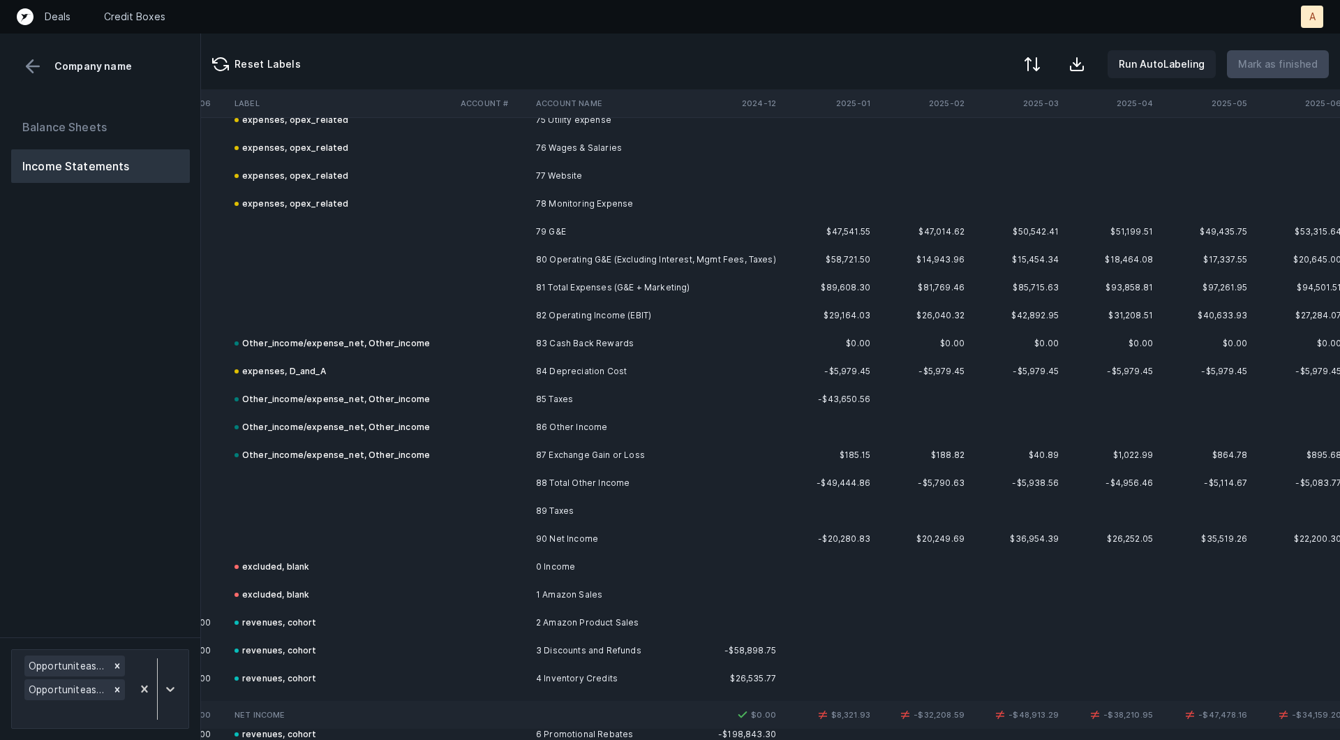
click at [335, 372] on td "expenses, D_and_A" at bounding box center [342, 371] width 226 height 28
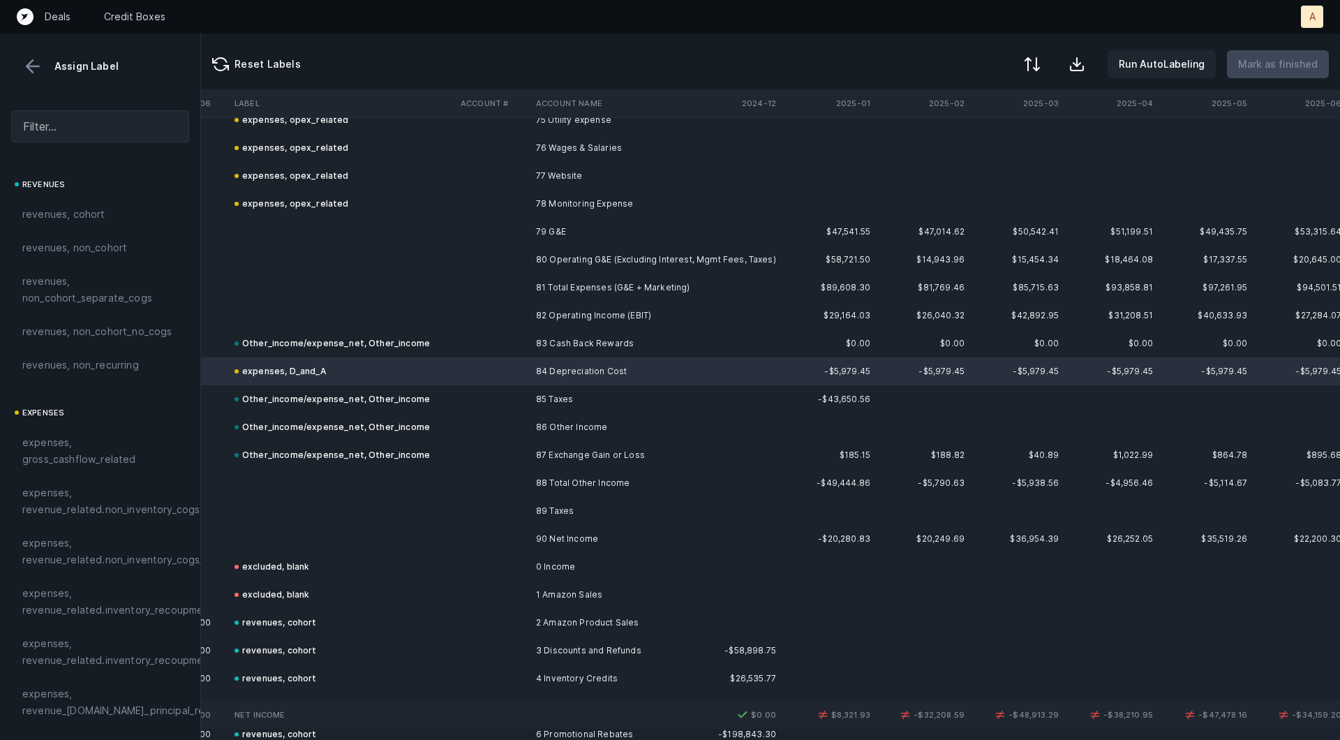
click at [334, 372] on td "expenses, D_and_A" at bounding box center [342, 371] width 226 height 28
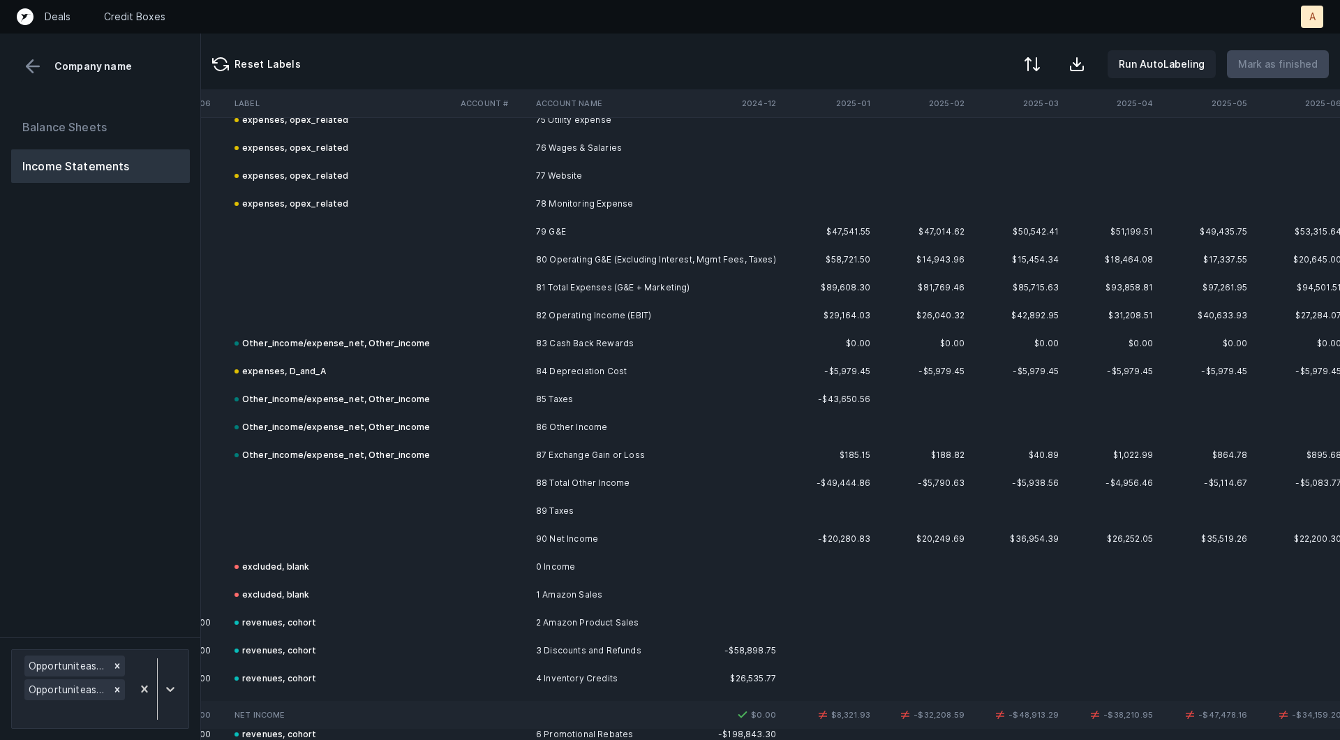
click at [334, 372] on td "expenses, D_and_A" at bounding box center [342, 371] width 226 height 28
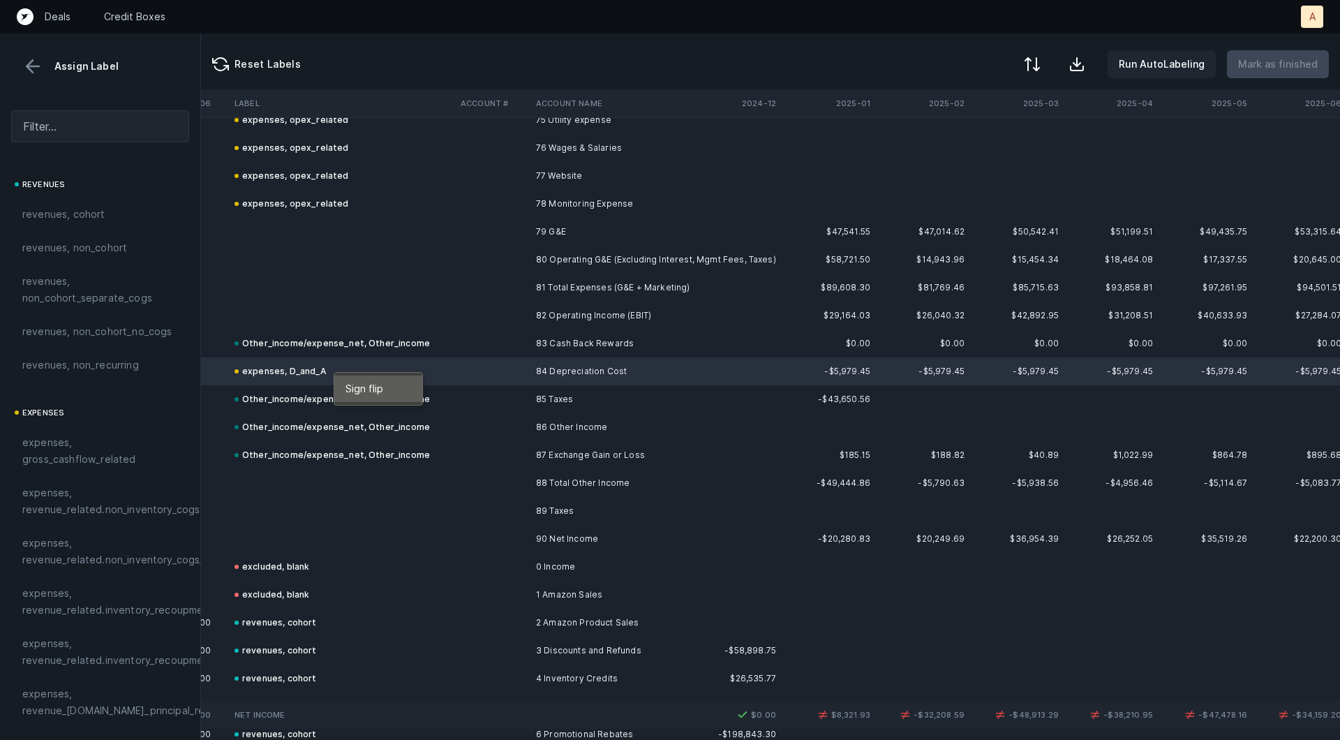
click at [359, 386] on span "Sign flip" at bounding box center [364, 388] width 38 height 15
click at [513, 534] on td at bounding box center [492, 539] width 75 height 28
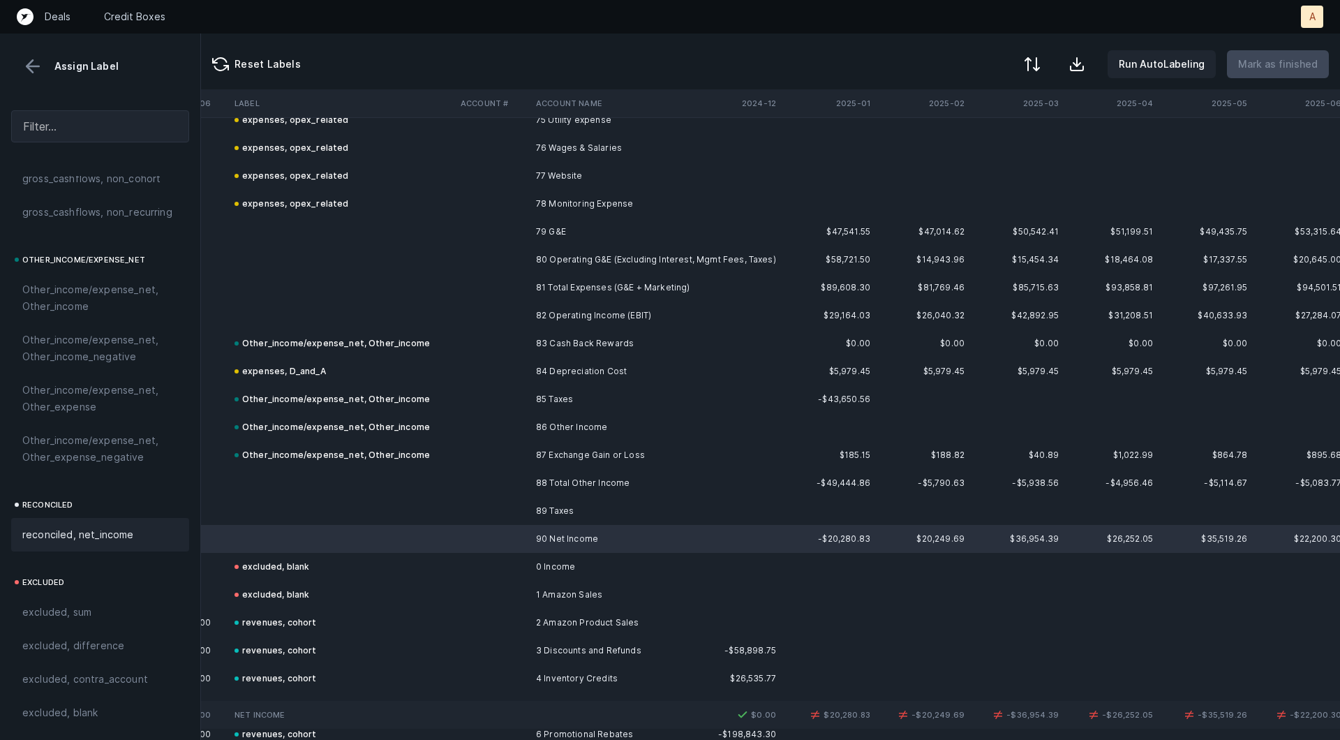
click at [90, 538] on span "reconciled, net_income" at bounding box center [78, 534] width 112 height 17
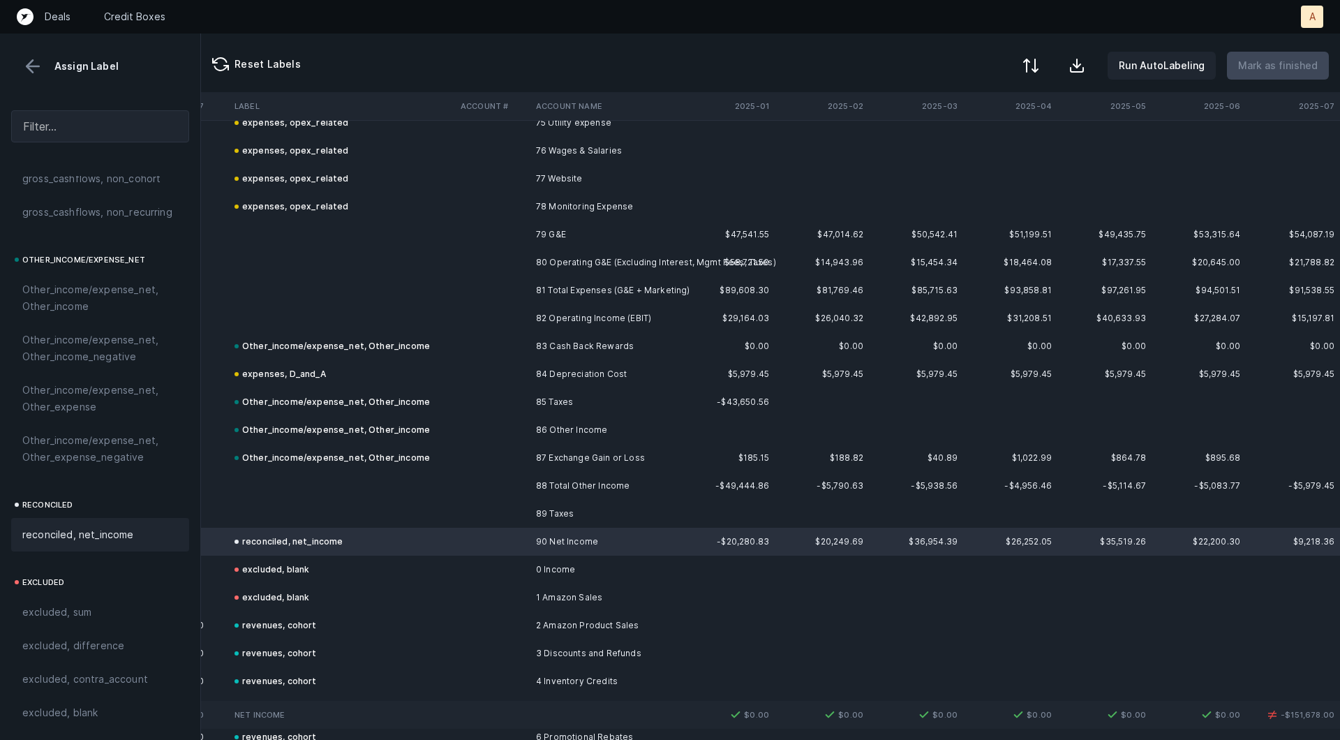
click at [1036, 60] on div at bounding box center [1030, 65] width 17 height 17
click at [958, 288] on td "$85,715.63" at bounding box center [916, 288] width 94 height 28
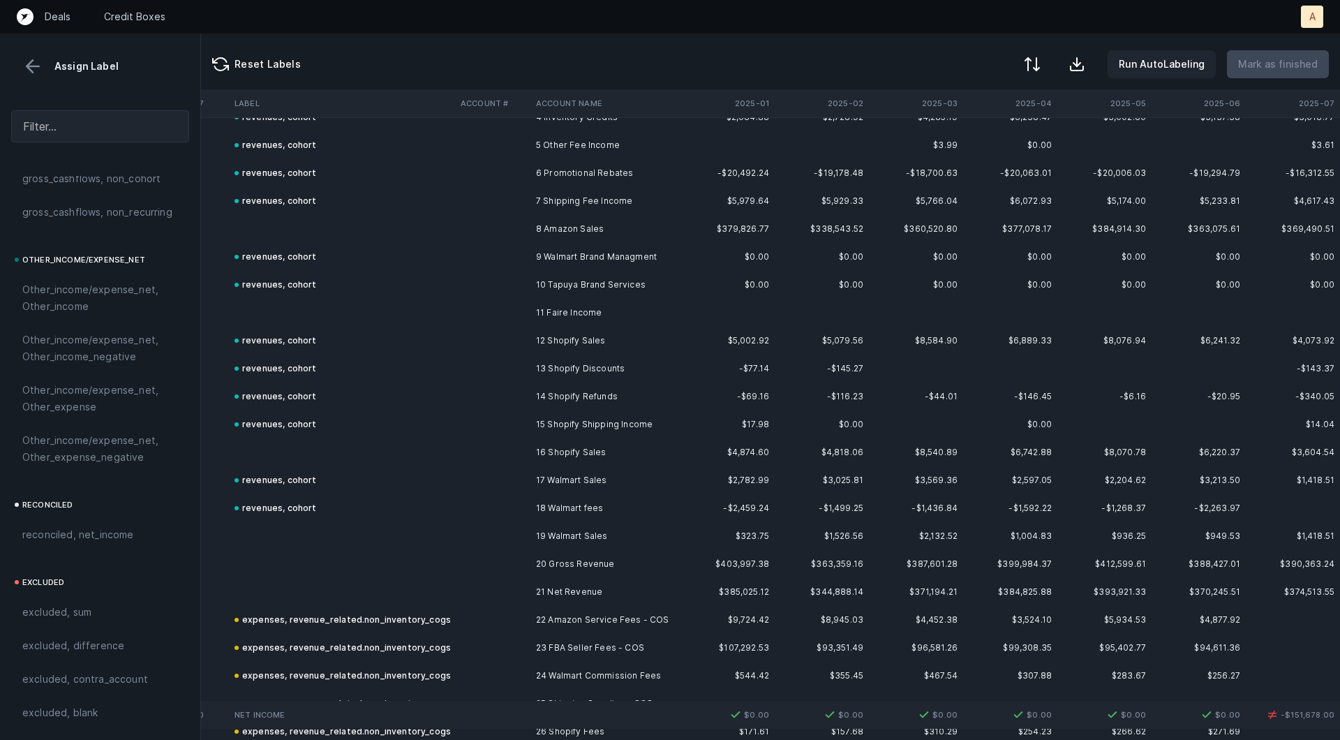
scroll to position [138, 2286]
click at [1306, 99] on th "2025-07" at bounding box center [1293, 103] width 94 height 28
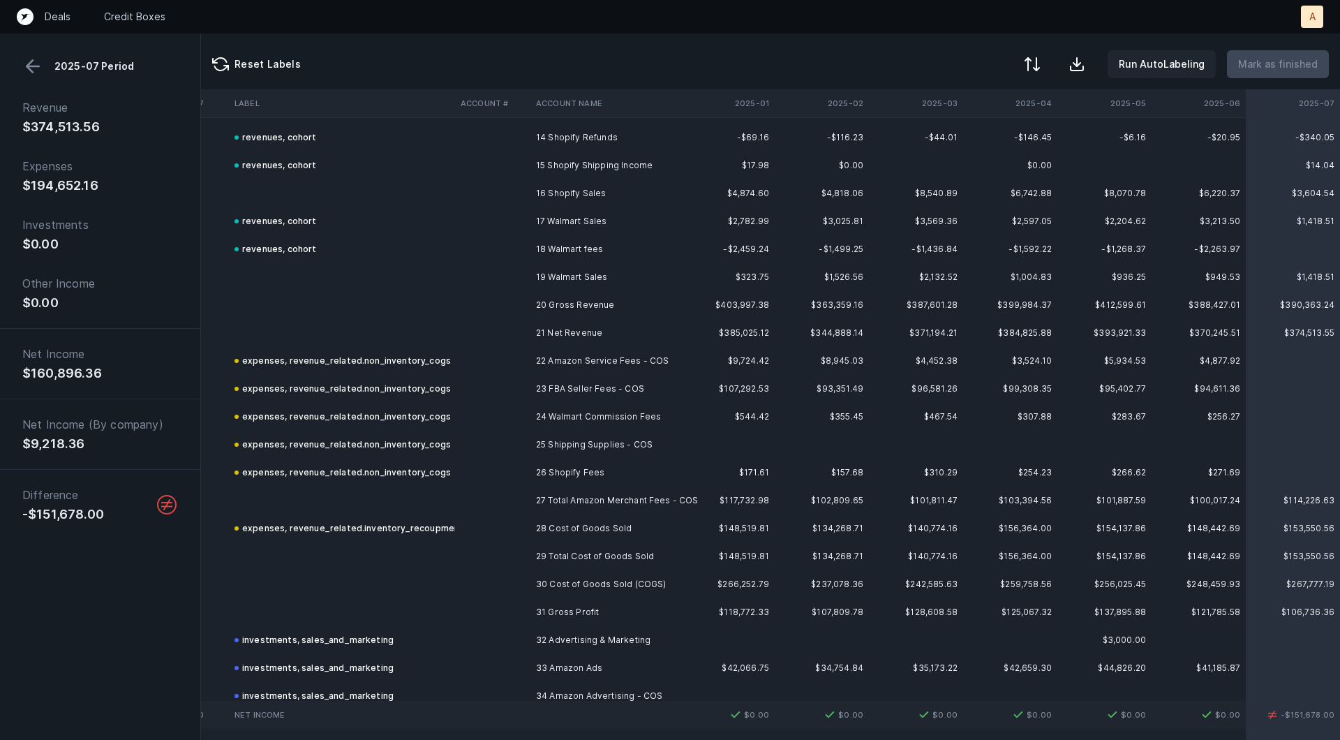
scroll to position [403, 2286]
click at [599, 453] on td "26 Shopify Fees" at bounding box center [615, 466] width 170 height 28
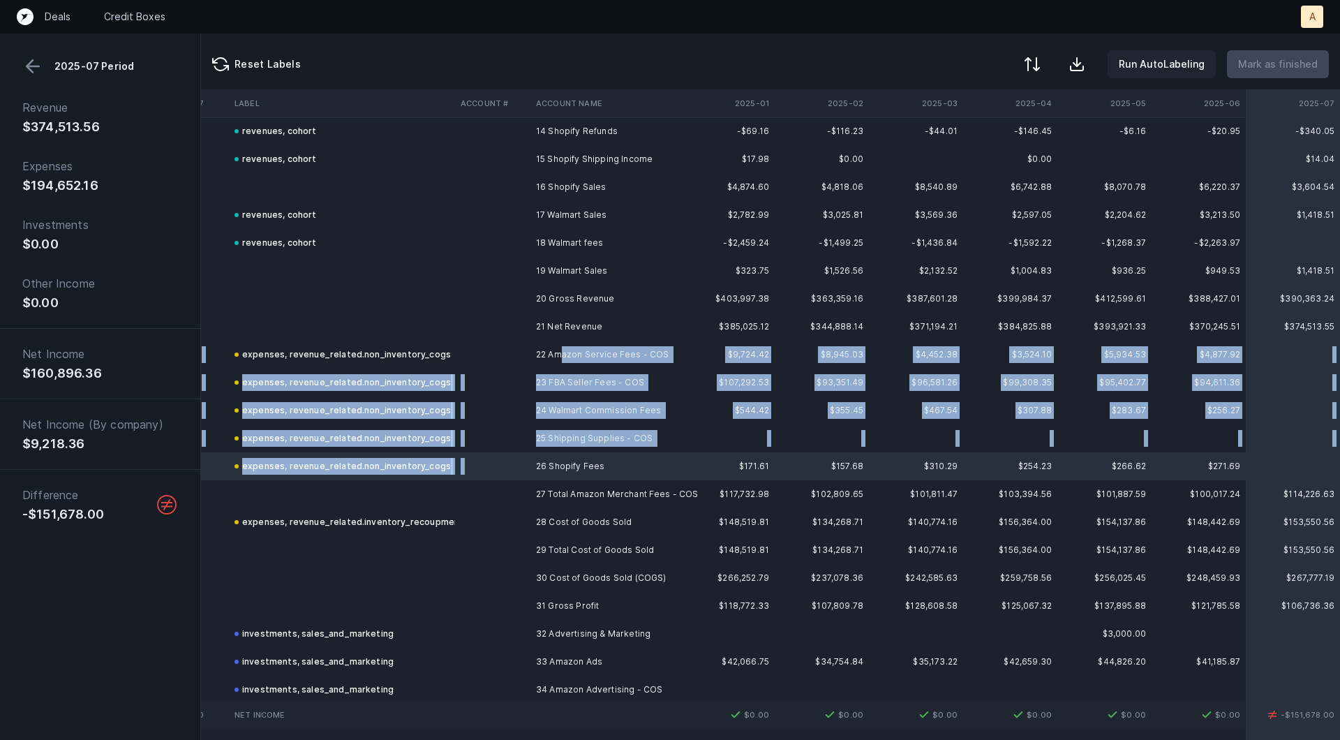
click at [560, 358] on td "22 Amazon Service Fees - COS" at bounding box center [615, 355] width 170 height 28
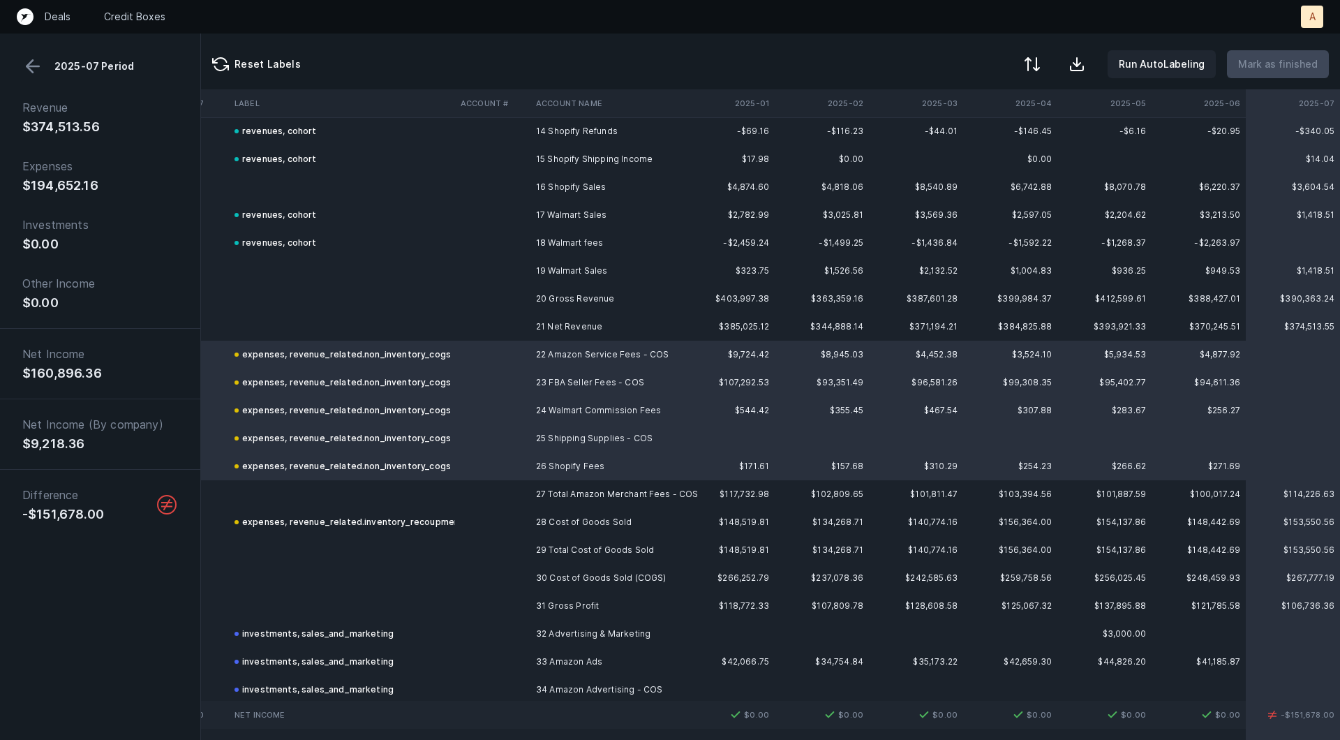
click at [31, 68] on button at bounding box center [32, 66] width 21 height 21
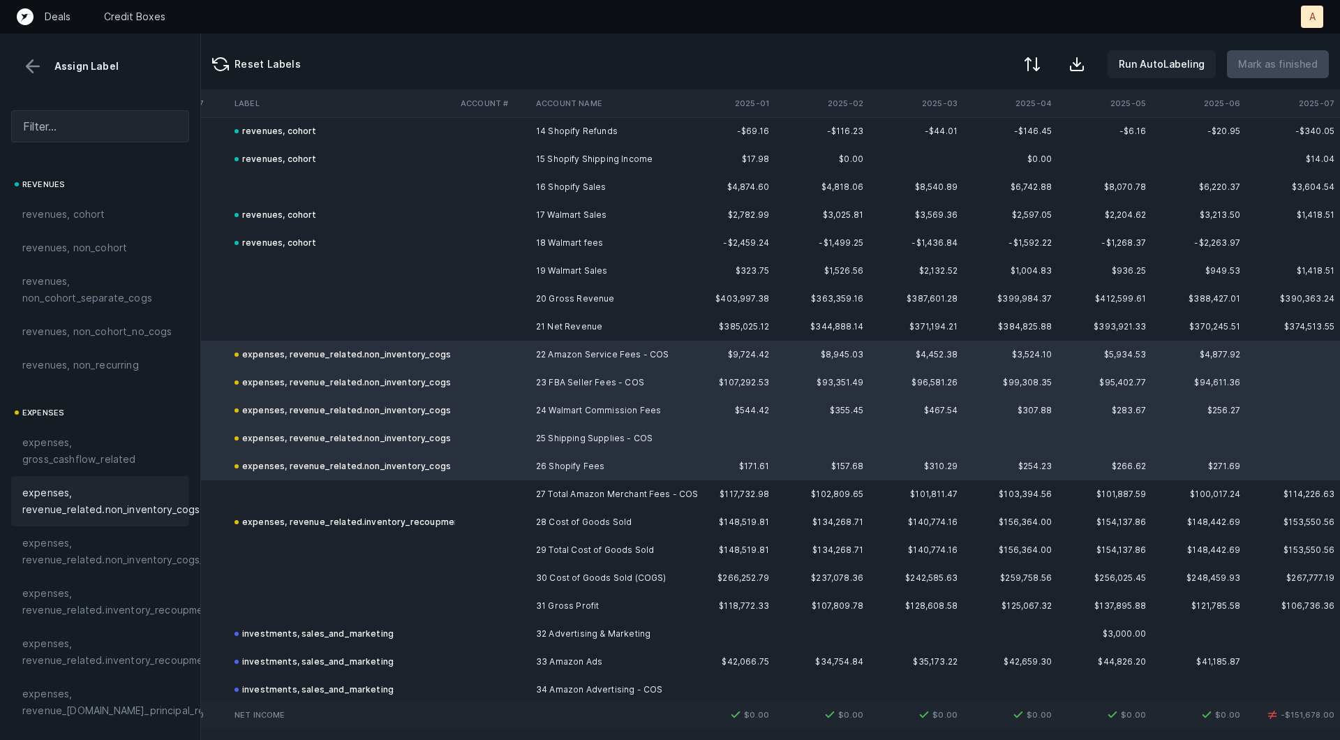
click at [100, 513] on span "expenses, revenue_related.non_inventory_cogs" at bounding box center [110, 500] width 177 height 33
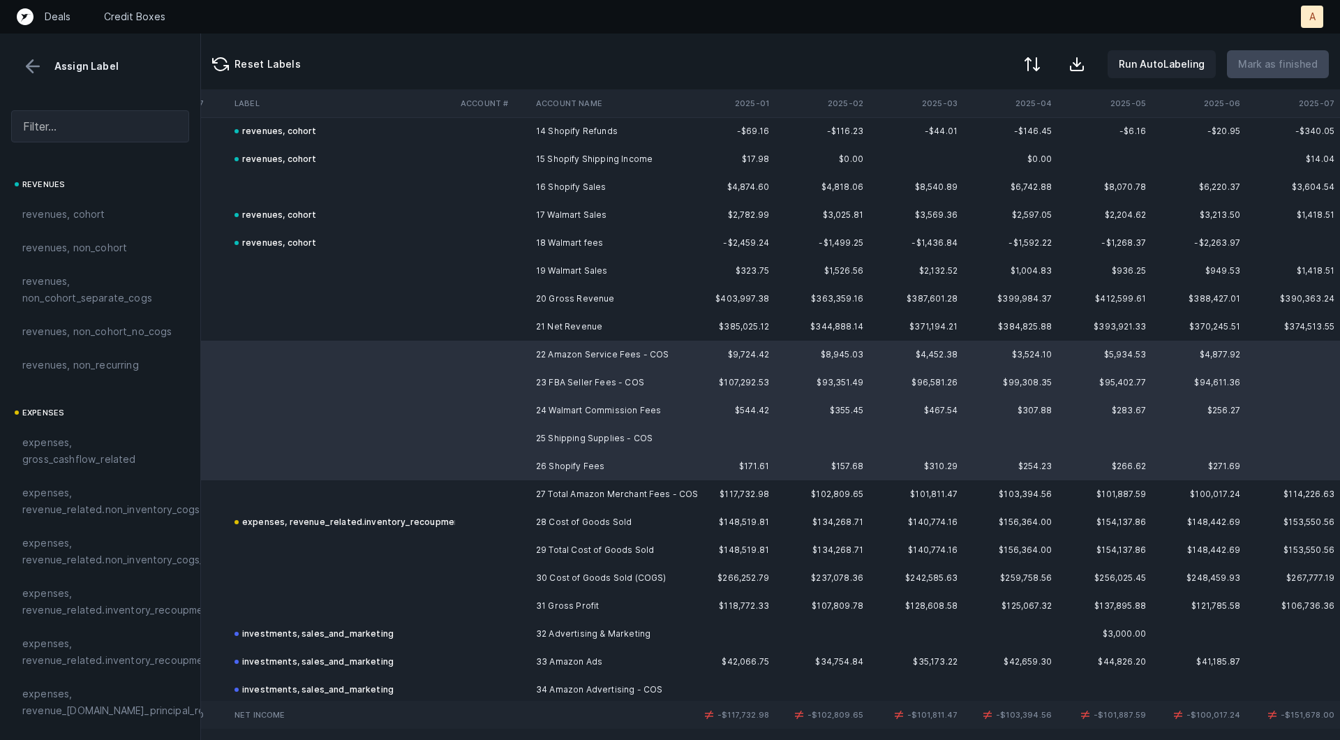
click at [297, 495] on td at bounding box center [342, 494] width 226 height 28
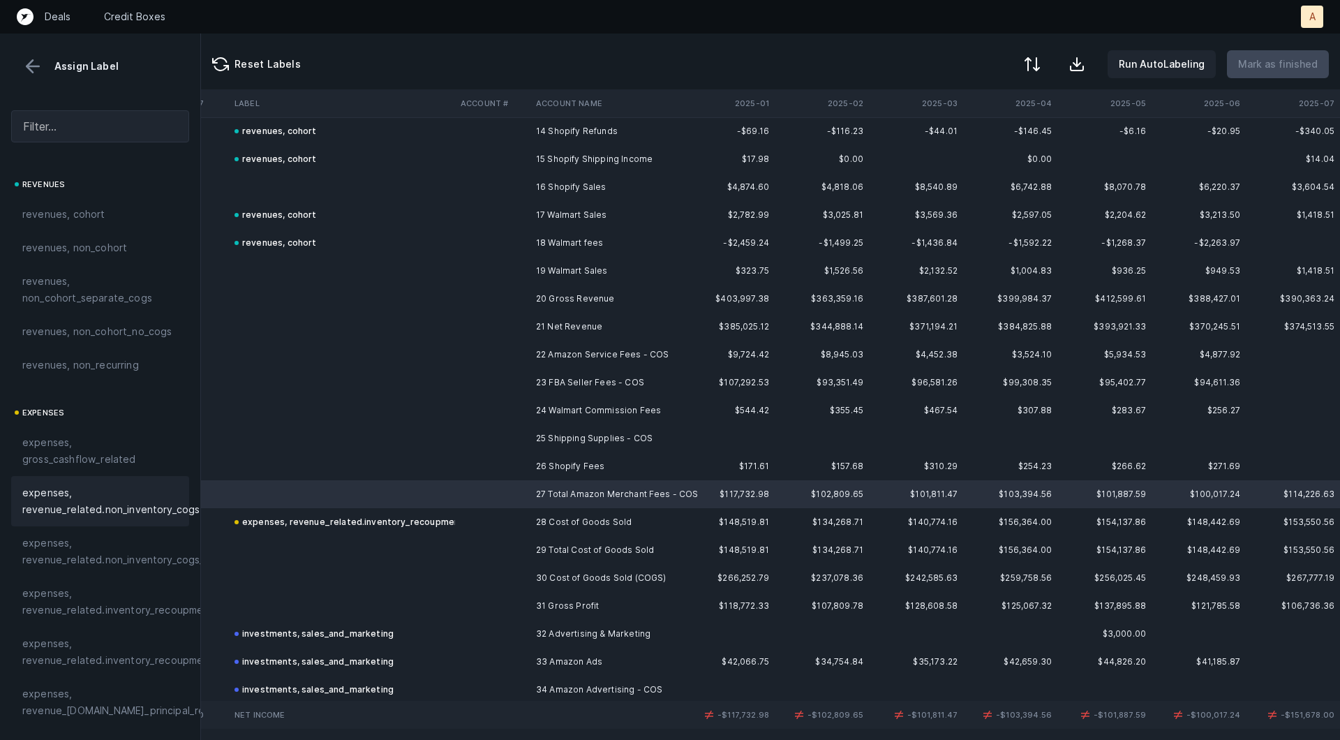
click at [124, 500] on span "expenses, revenue_related.non_inventory_cogs" at bounding box center [110, 500] width 177 height 33
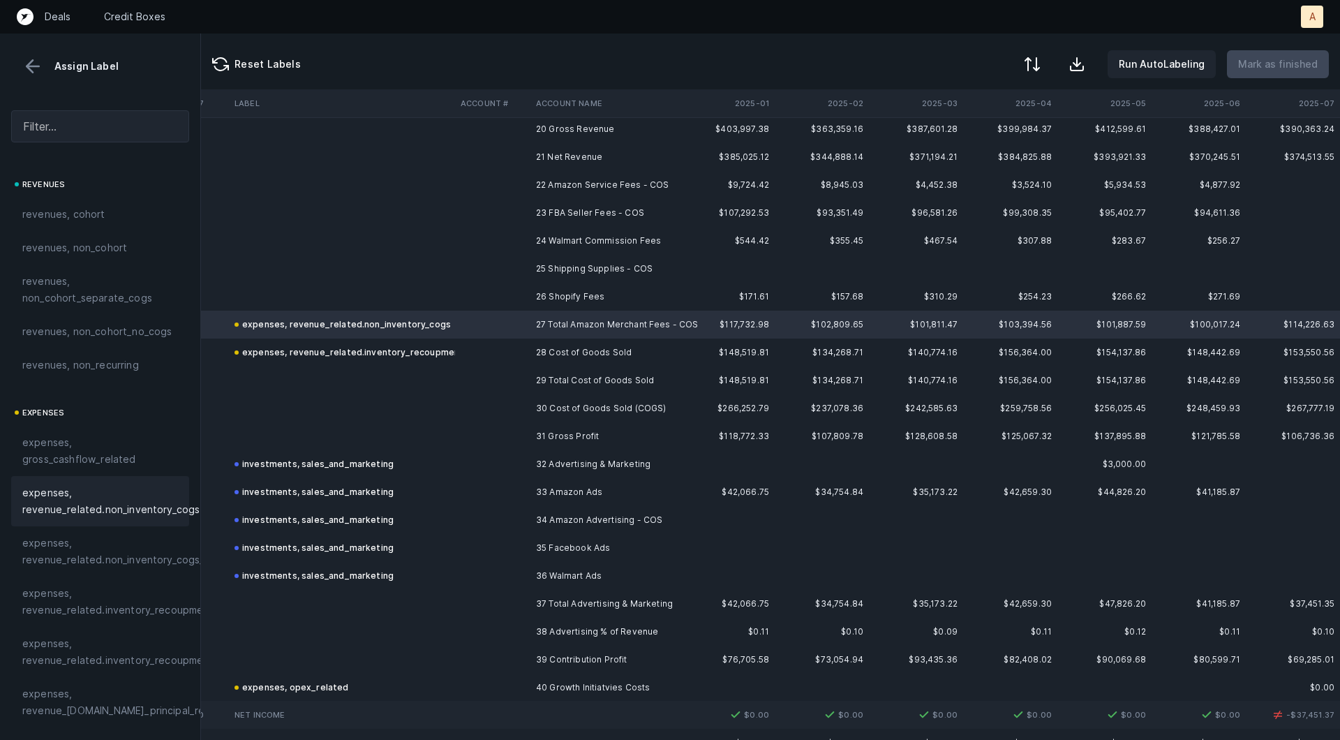
scroll to position [607, 2286]
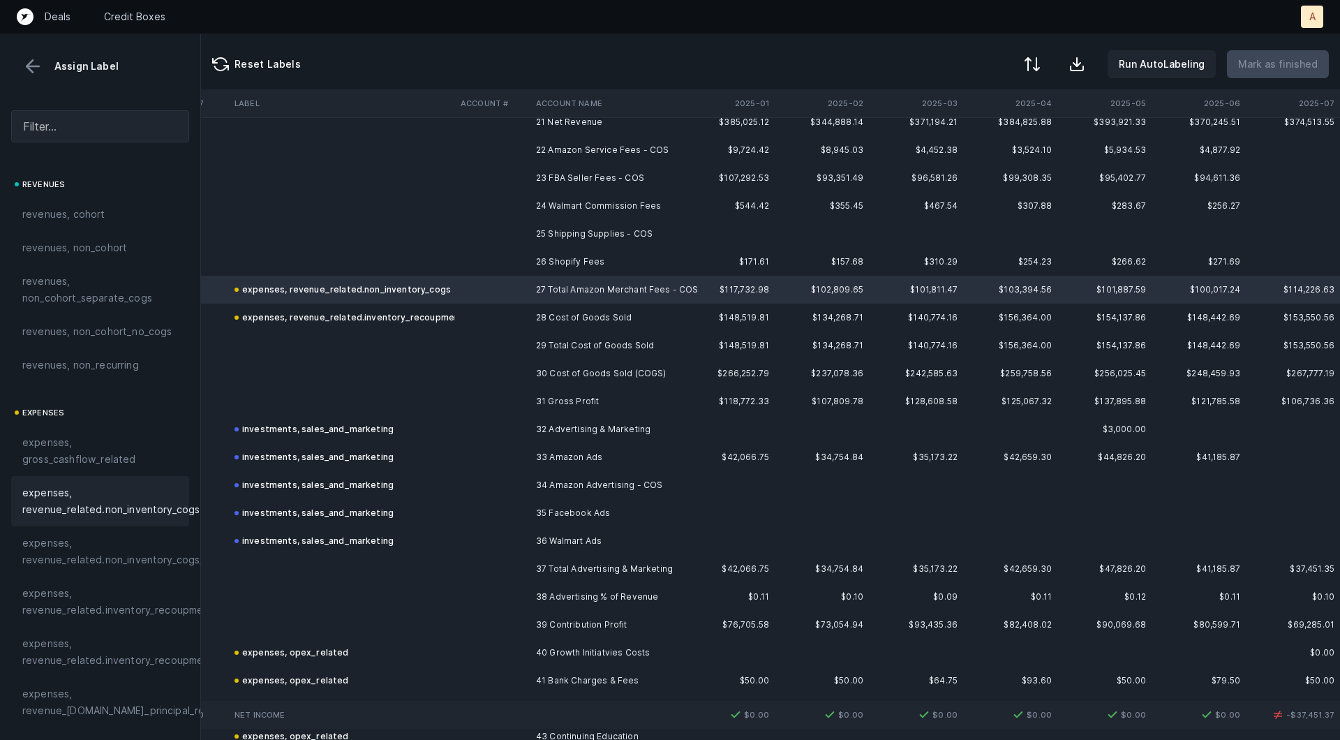
click at [587, 546] on td "36 Walmart Ads" at bounding box center [615, 541] width 170 height 28
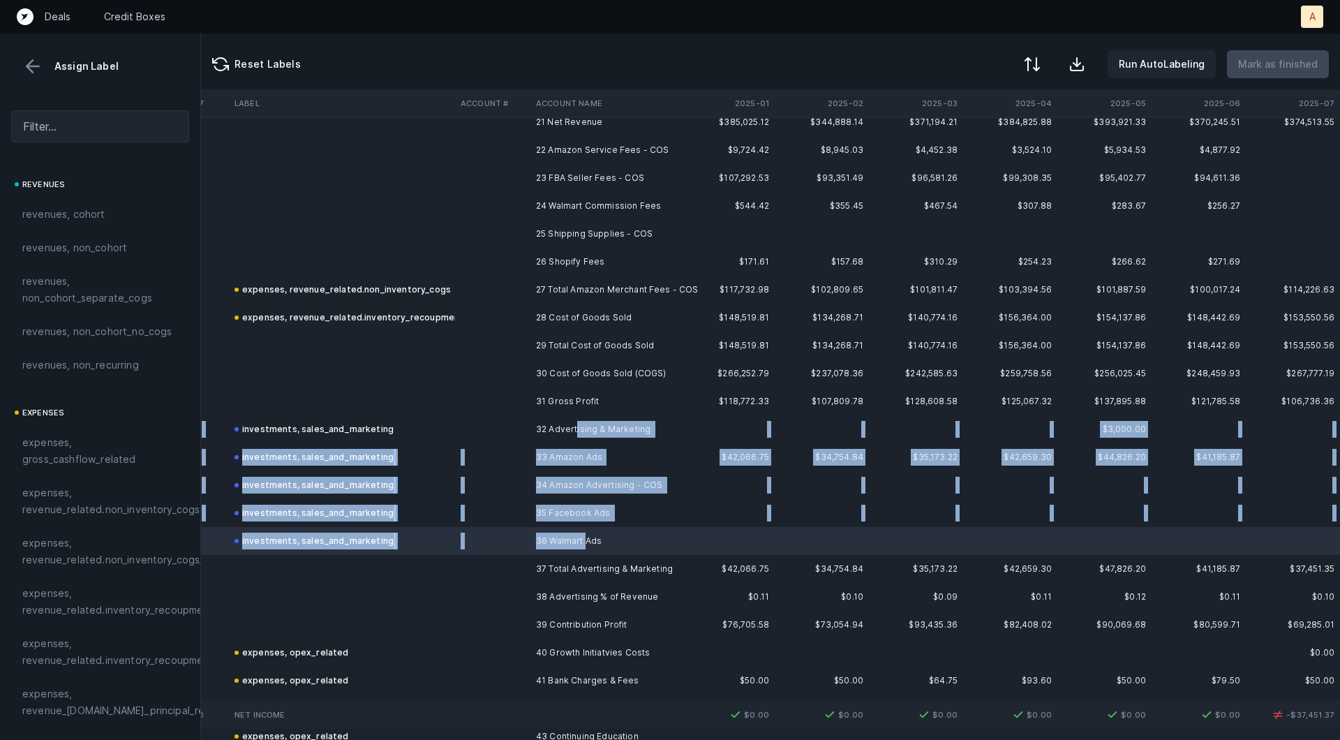
click at [576, 428] on td "32 Advertising & Marketing" at bounding box center [615, 429] width 170 height 28
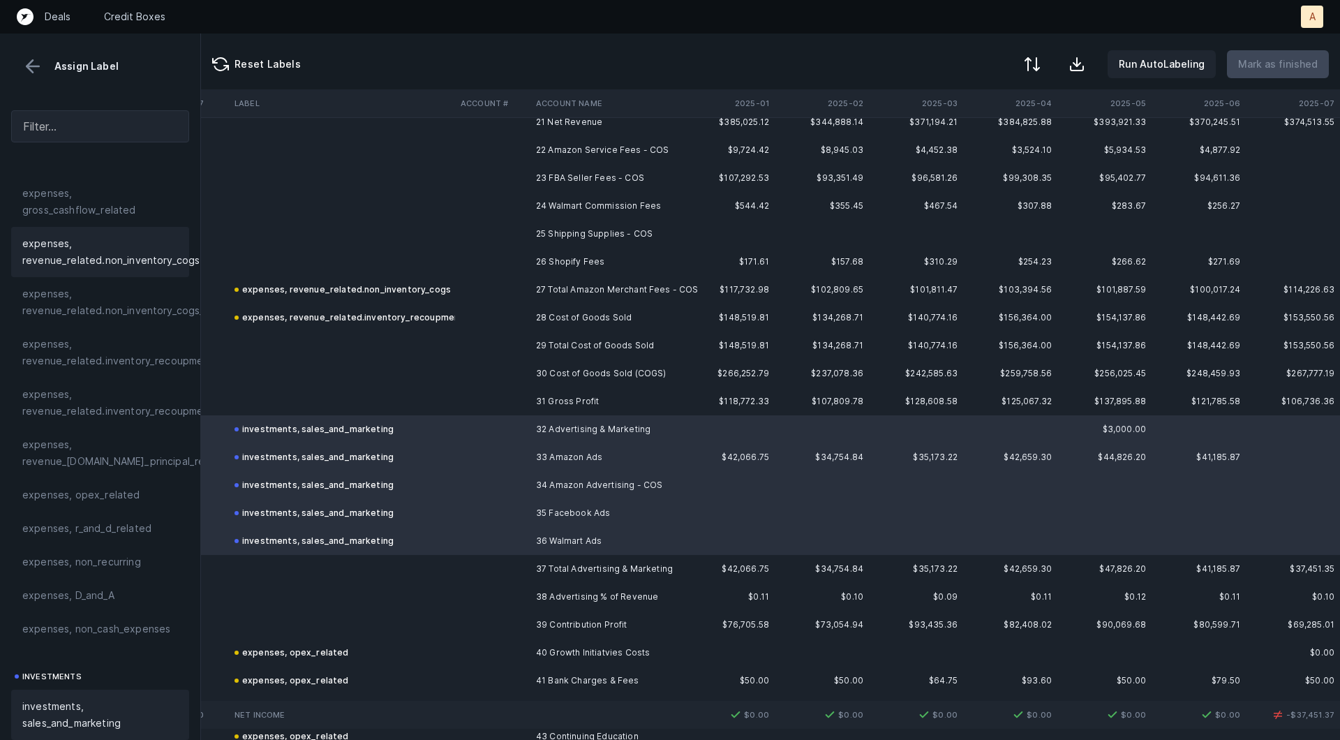
scroll to position [288, 0]
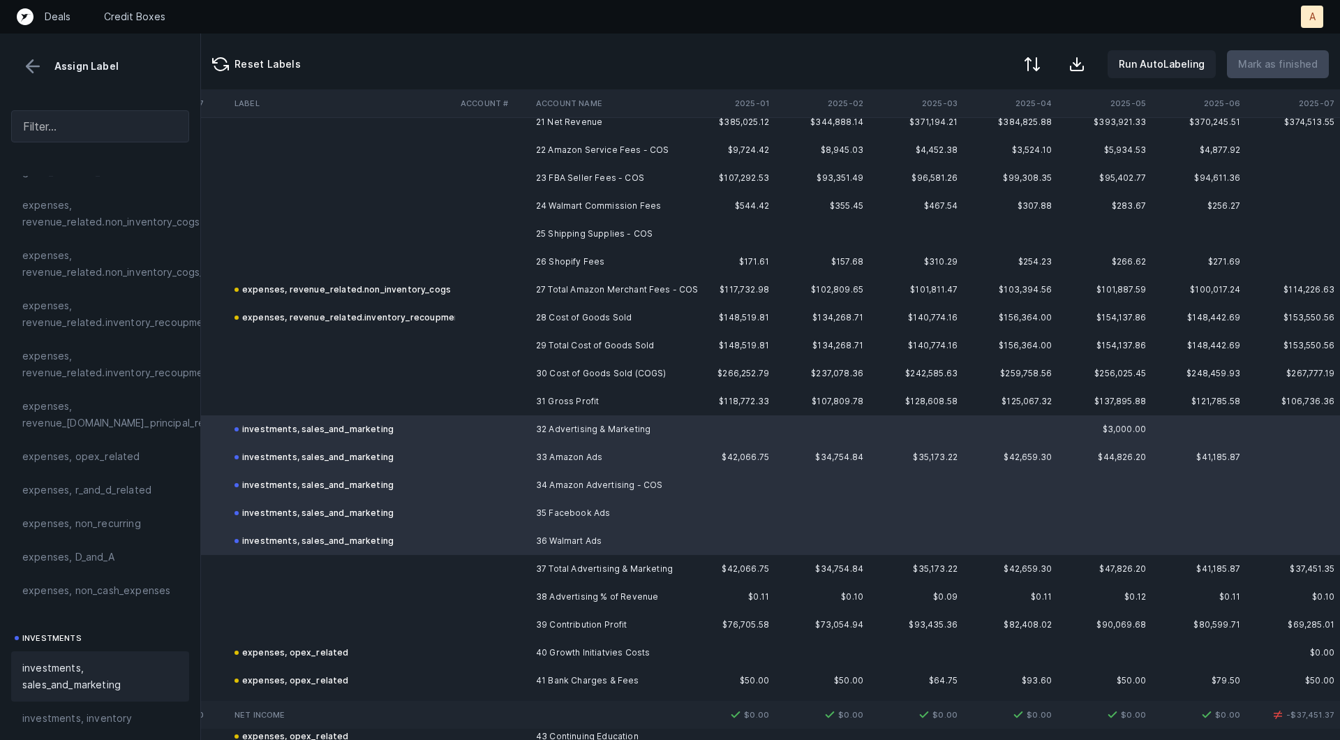
click at [68, 660] on span "investments, sales_and_marketing" at bounding box center [100, 676] width 156 height 33
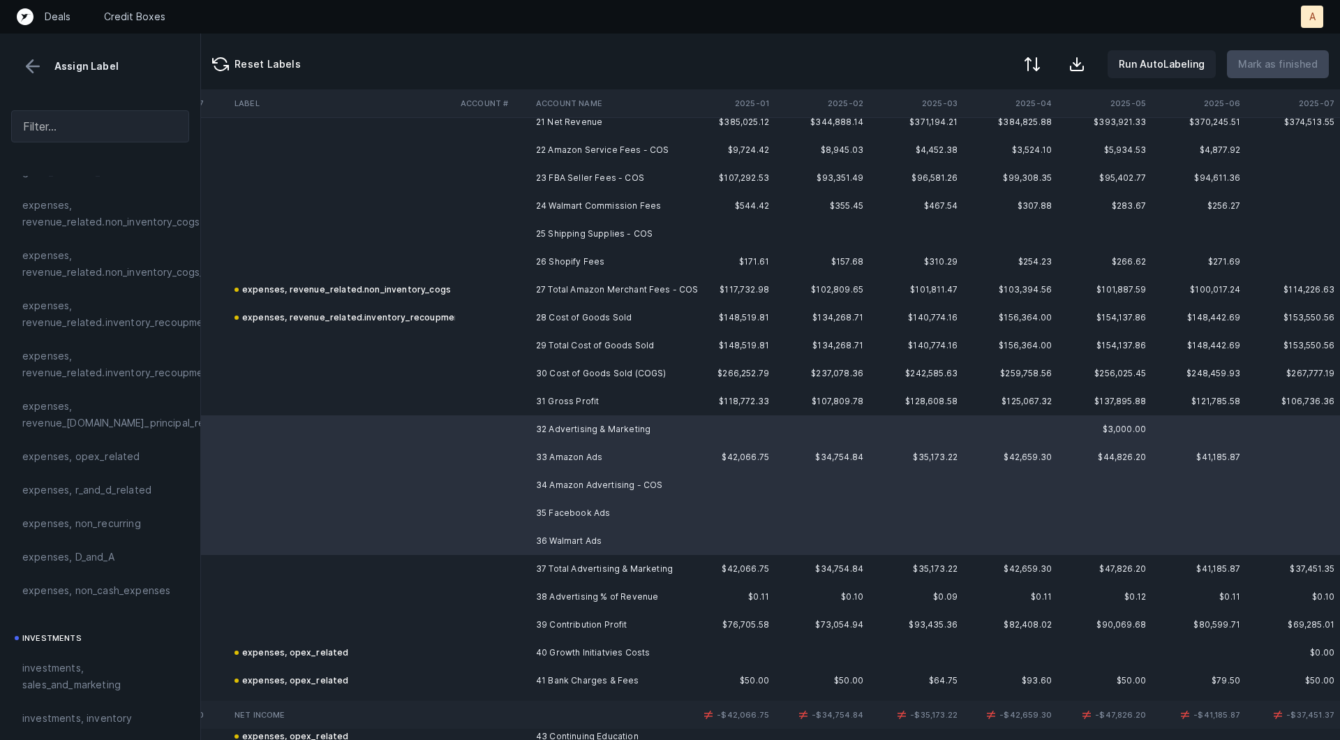
click at [272, 569] on td at bounding box center [342, 569] width 226 height 28
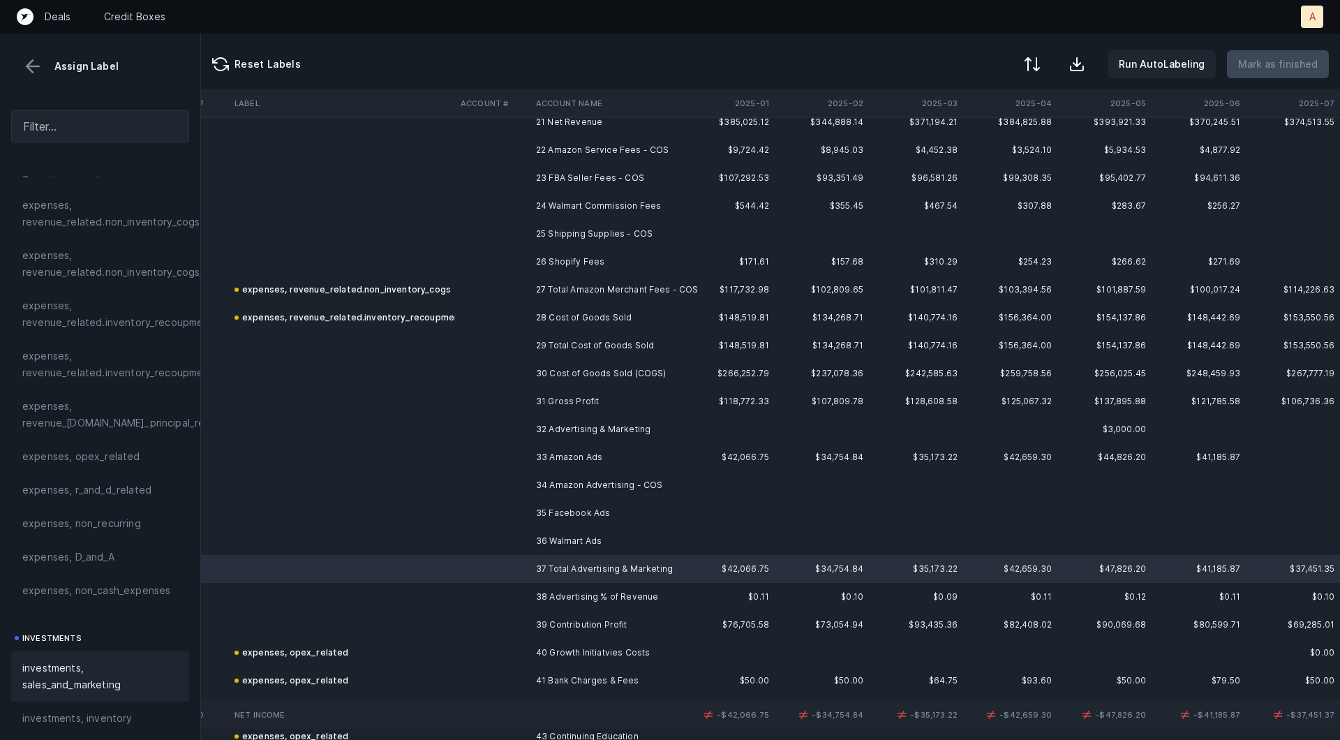
click at [77, 670] on span "investments, sales_and_marketing" at bounding box center [100, 676] width 156 height 33
click at [1039, 68] on div at bounding box center [1030, 65] width 17 height 17
click at [999, 138] on div "By Hum label" at bounding box center [970, 148] width 140 height 28
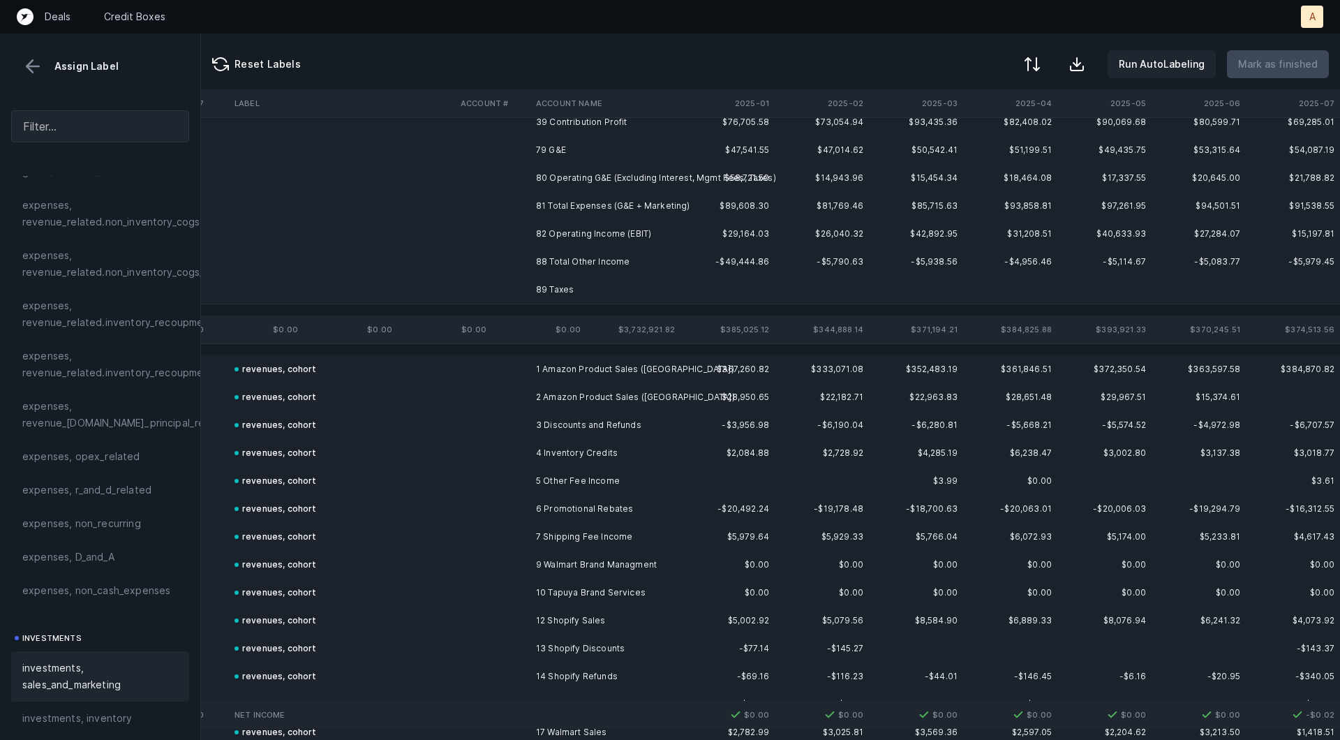
scroll to position [0, 2286]
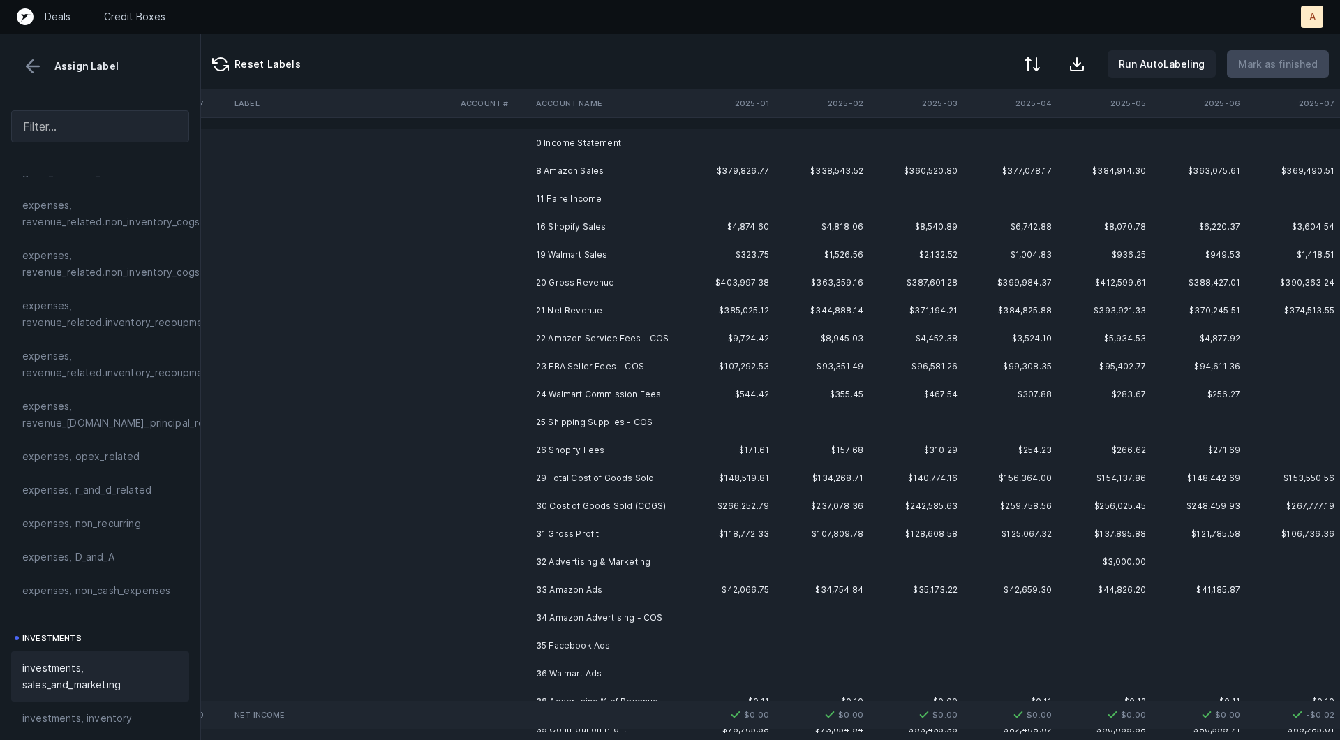
click at [633, 146] on td "0 Income Statement" at bounding box center [615, 143] width 170 height 28
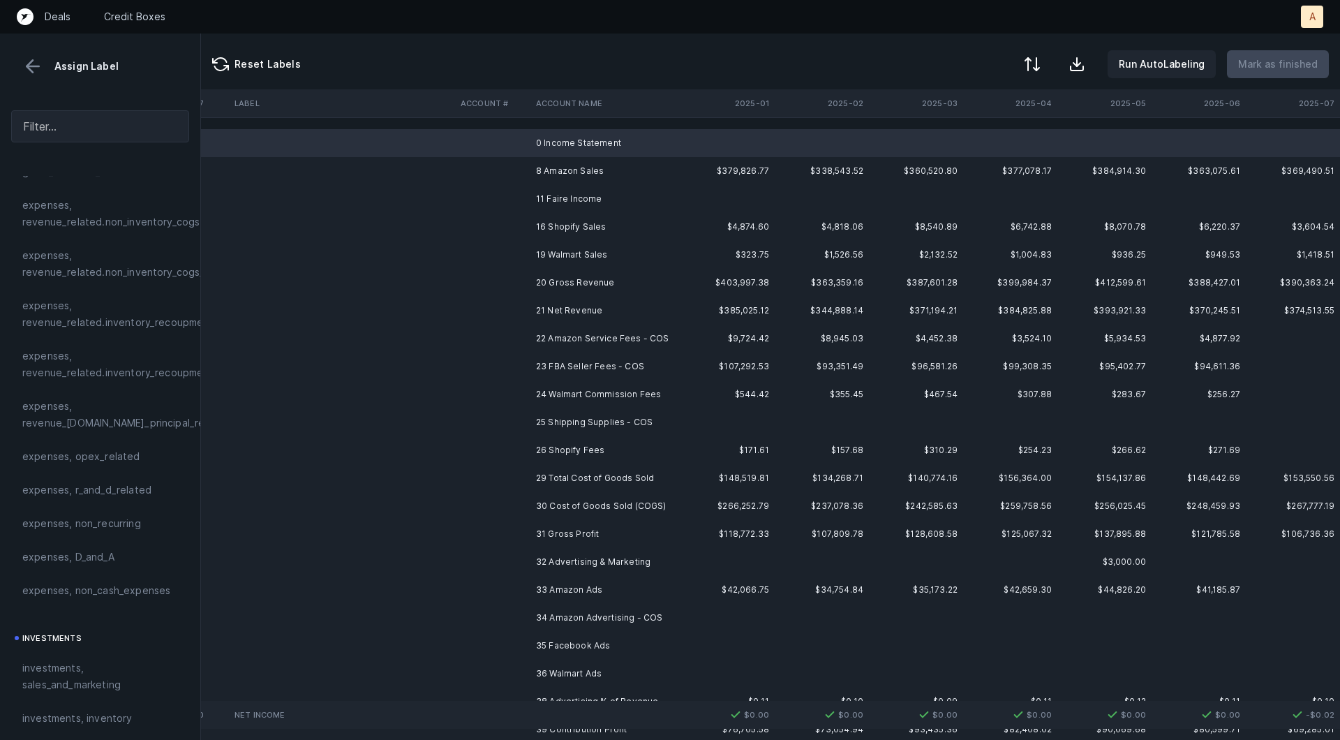
click at [579, 189] on td "11 Faire Income" at bounding box center [615, 199] width 170 height 28
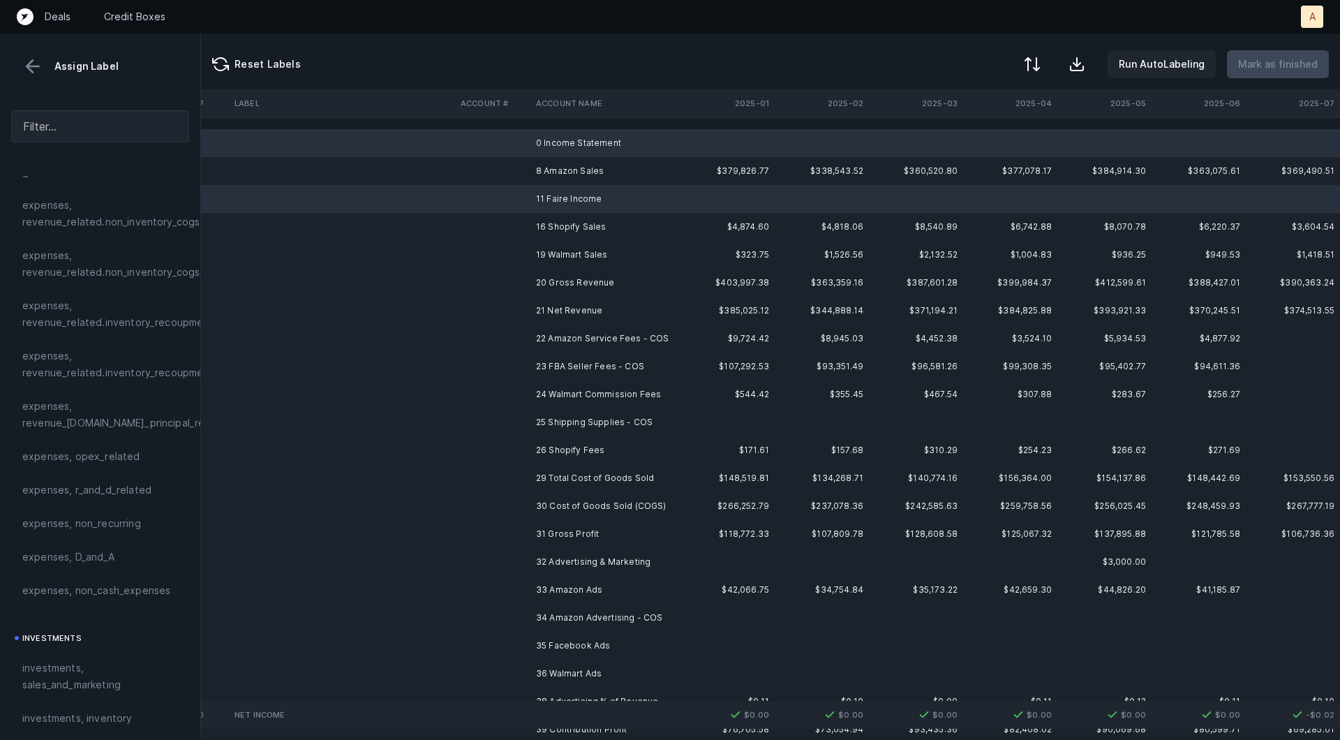
click at [573, 415] on td "25 Shipping Supplies - COS" at bounding box center [615, 422] width 170 height 28
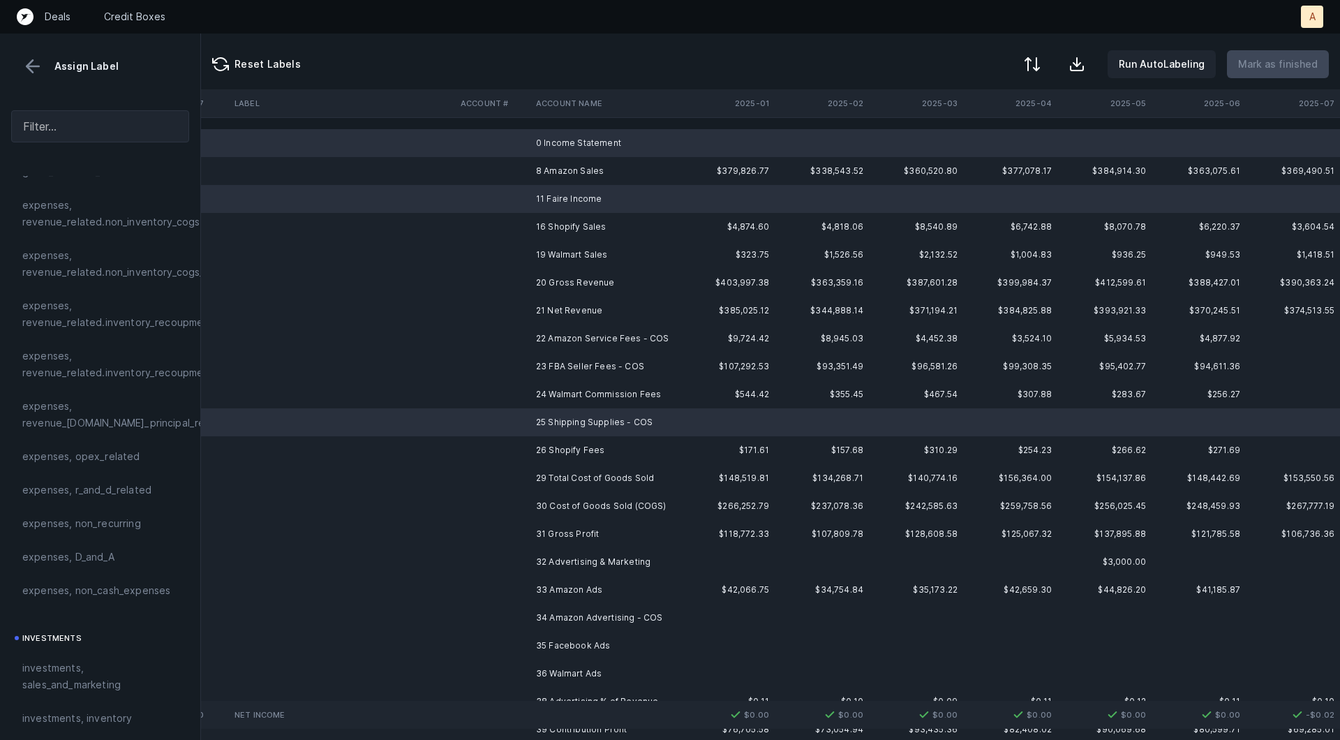
click at [590, 548] on td "32 Advertising & Marketing" at bounding box center [615, 562] width 170 height 28
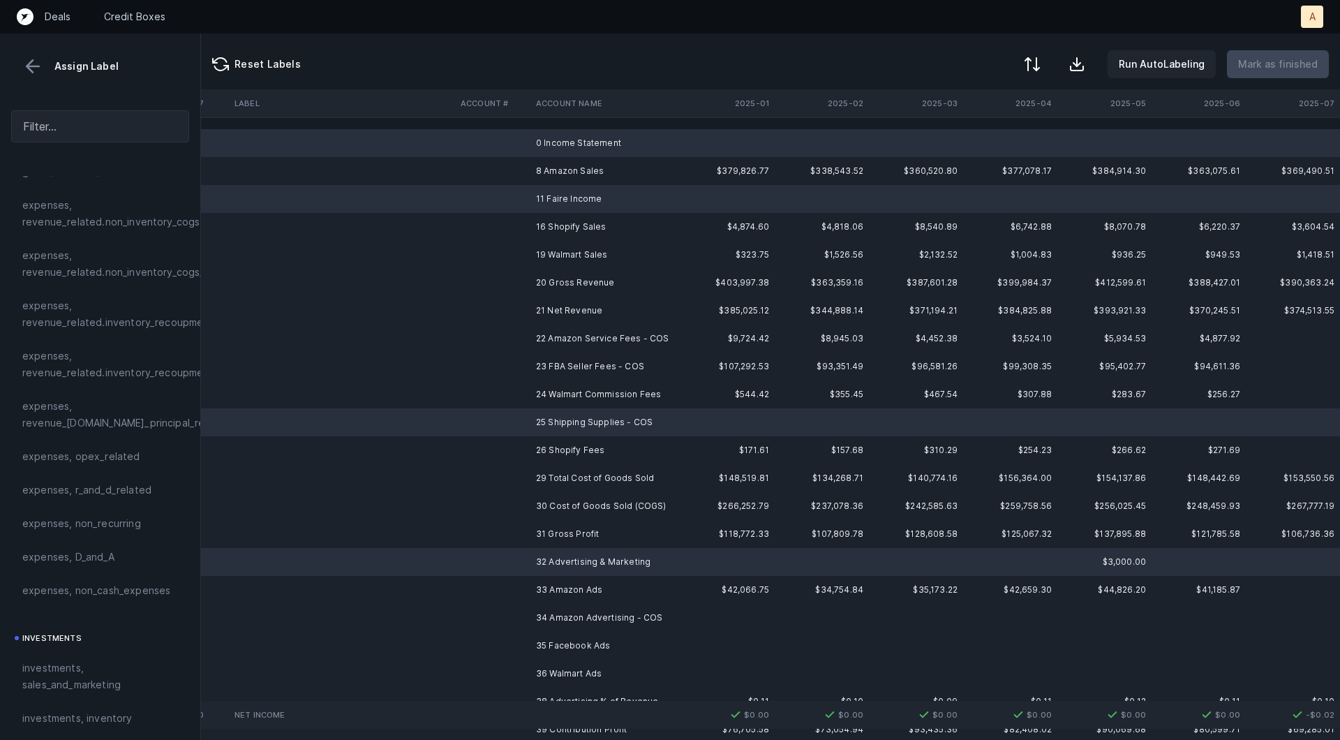
click at [580, 618] on td "34 Amazon Advertising - COS" at bounding box center [615, 618] width 170 height 28
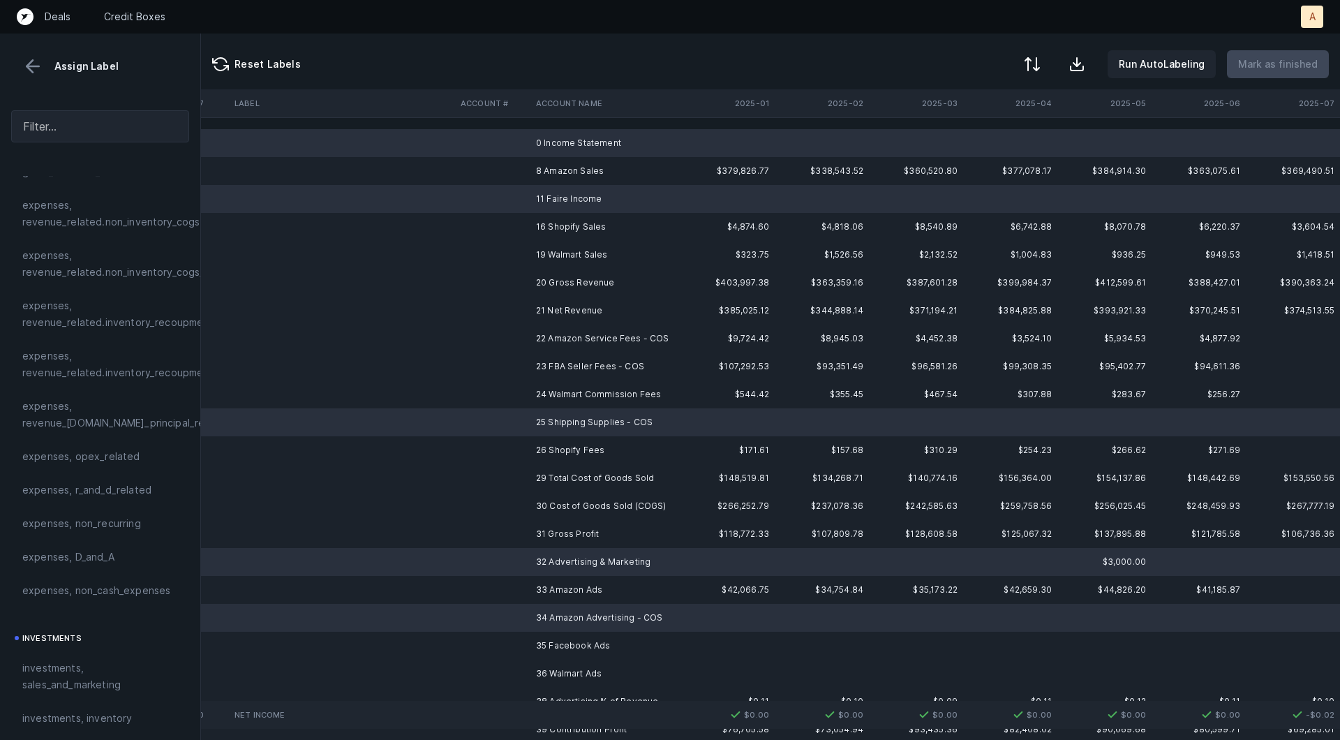
click at [565, 643] on td "35 Facebook Ads" at bounding box center [615, 646] width 170 height 28
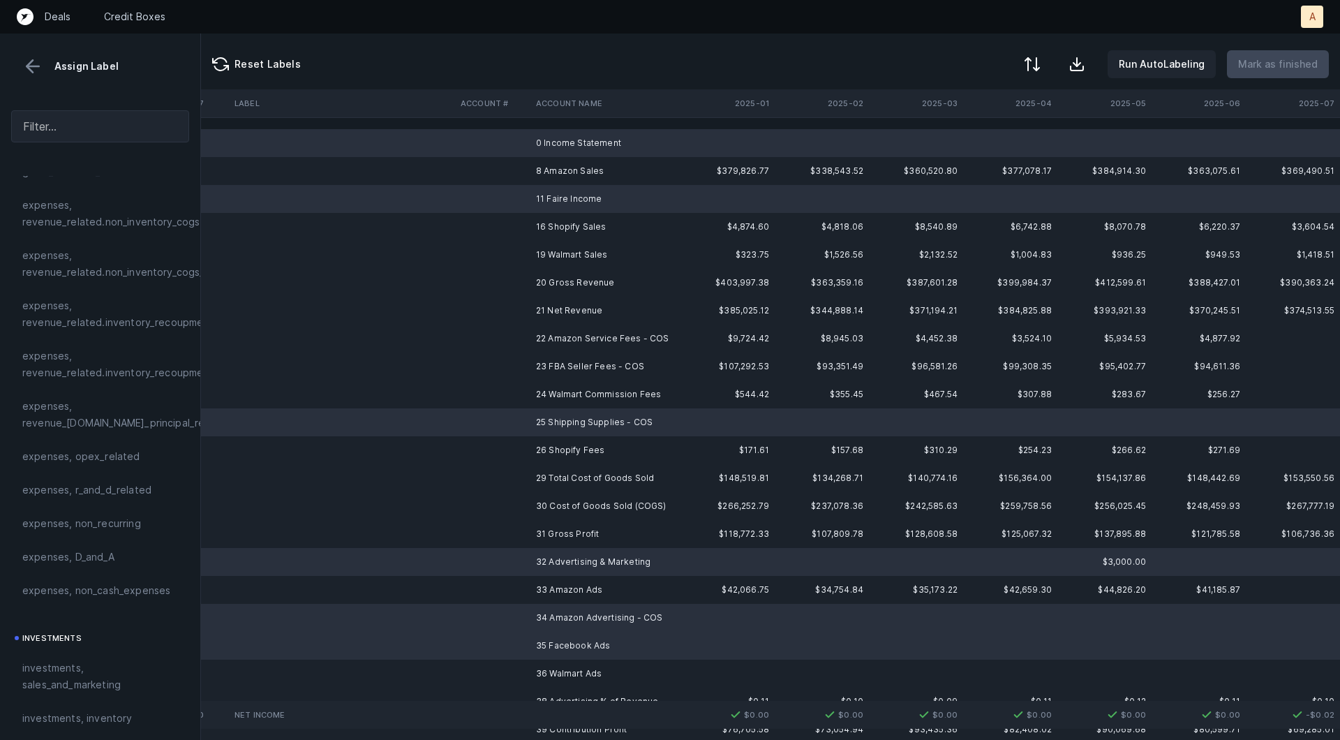
click at [550, 668] on td "36 Walmart Ads" at bounding box center [615, 674] width 170 height 28
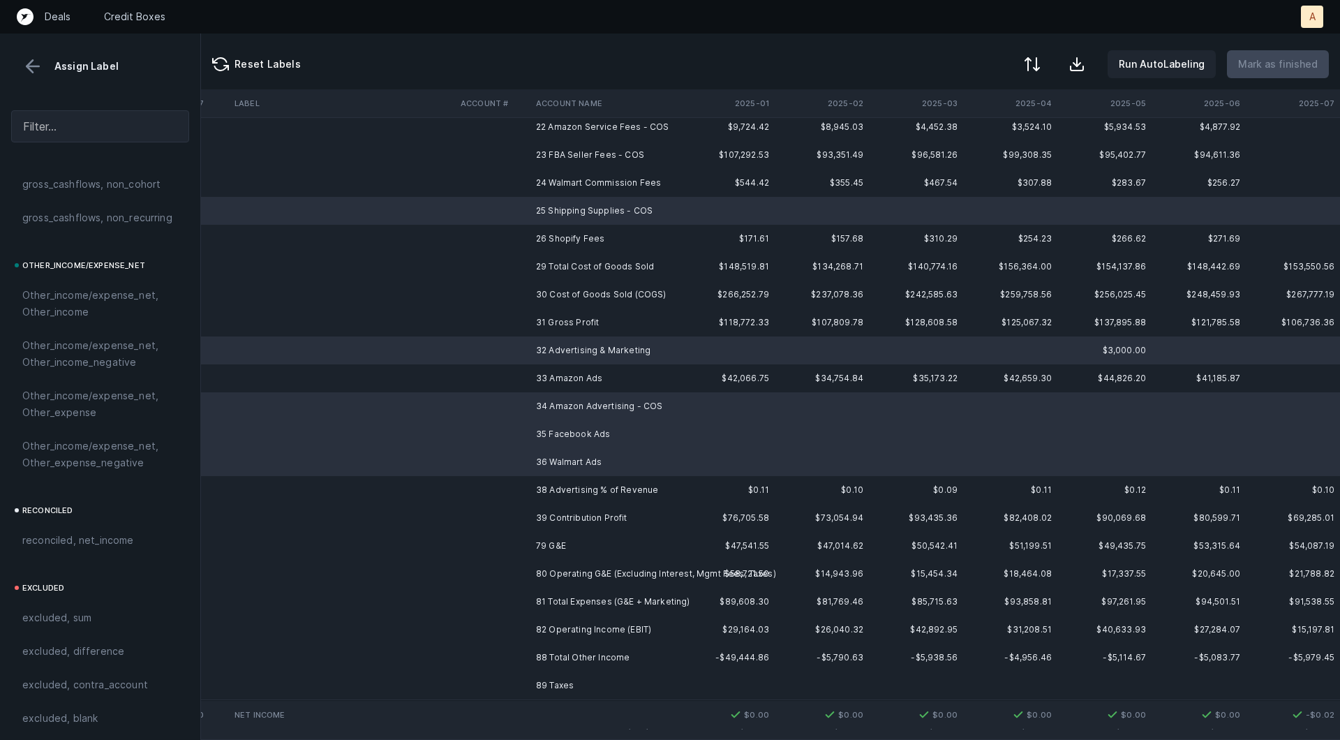
scroll to position [1562, 0]
click at [79, 713] on span "excluded, blank" at bounding box center [59, 712] width 75 height 17
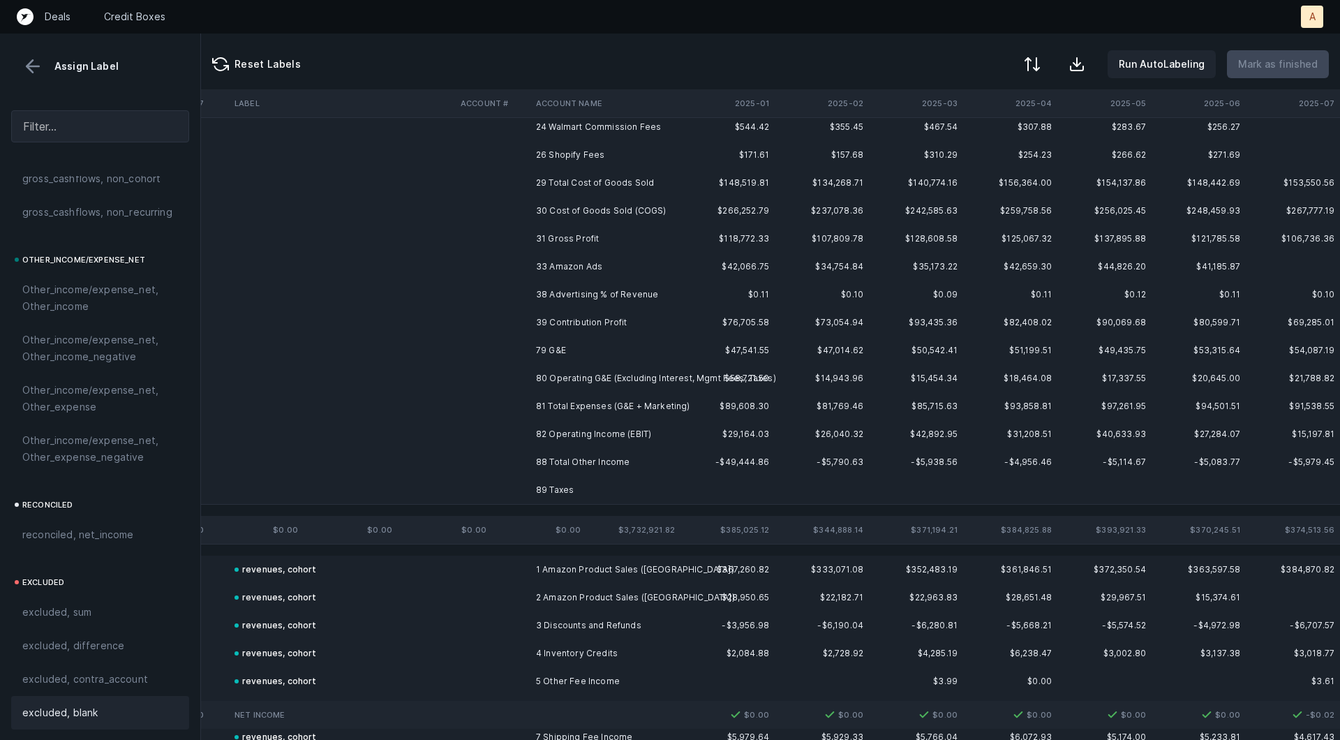
scroll to position [0, 2286]
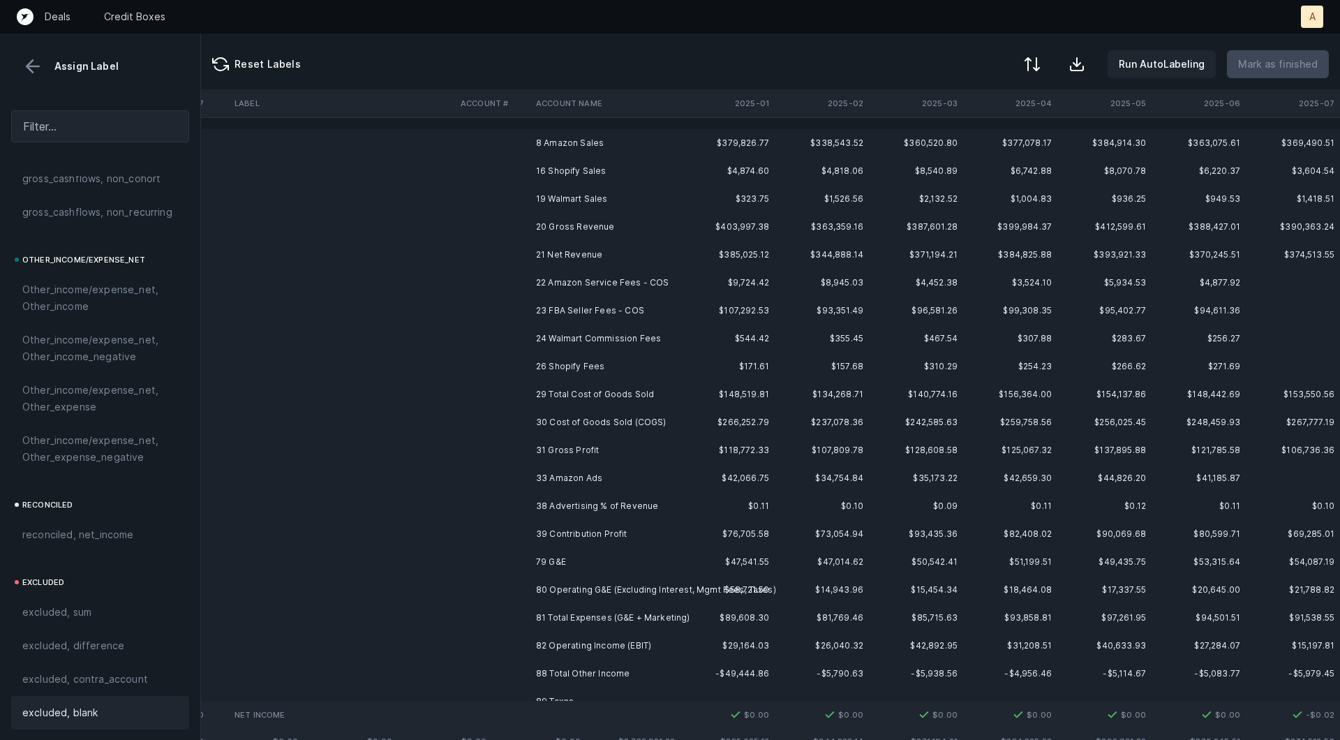
click at [588, 143] on td "8 Amazon Sales" at bounding box center [615, 143] width 170 height 28
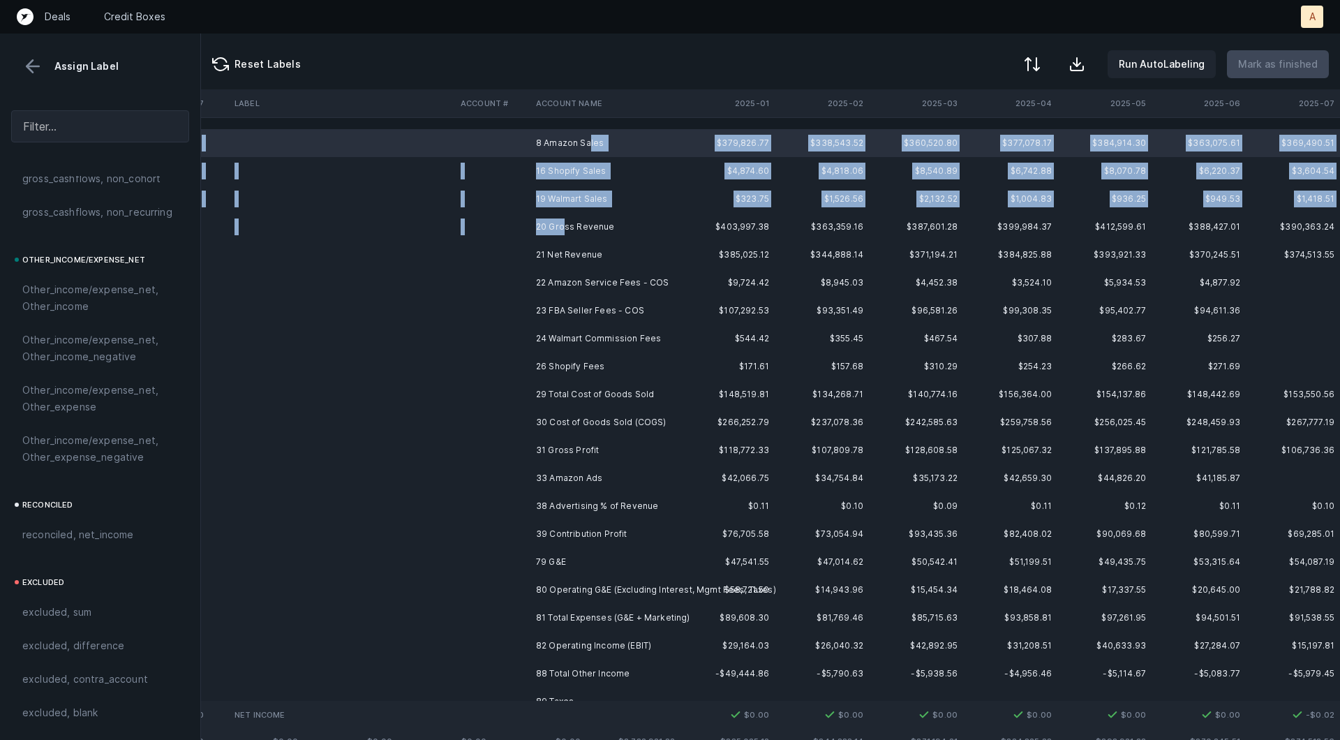
click at [565, 221] on td "20 Gross Revenue" at bounding box center [615, 227] width 170 height 28
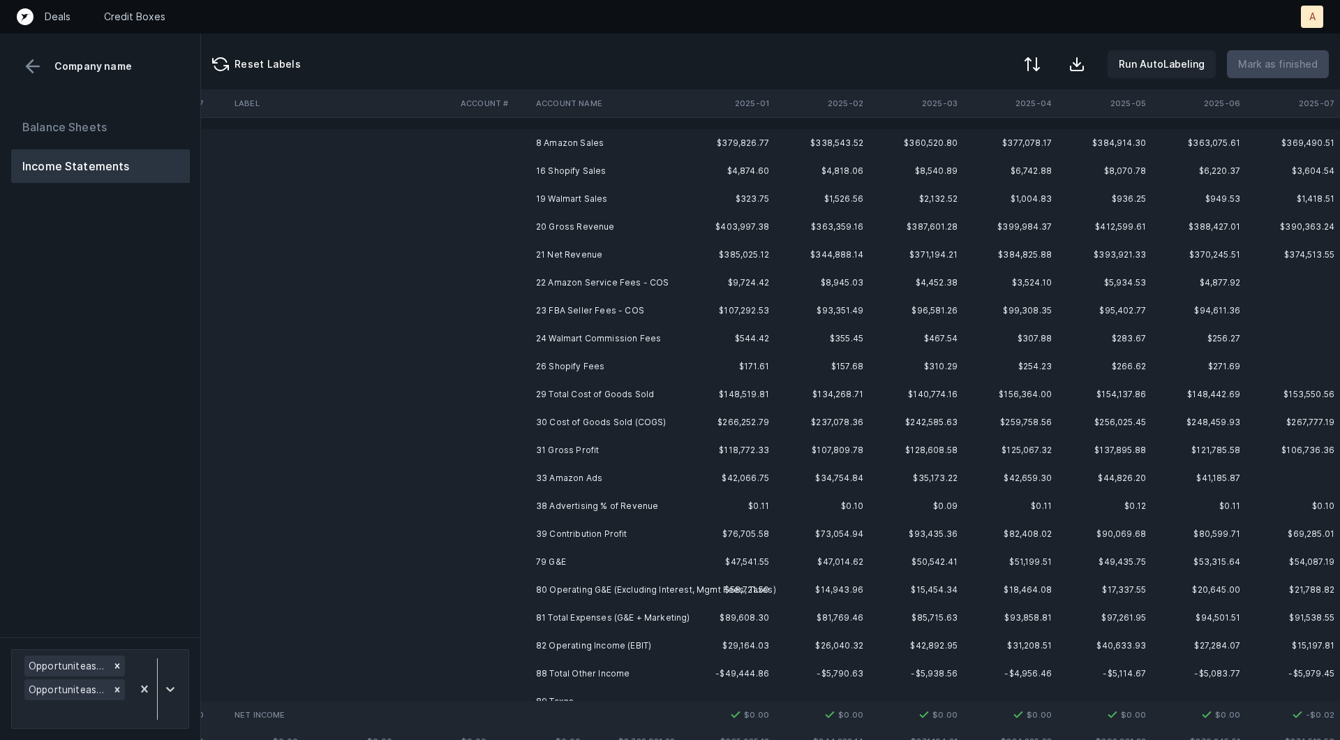
click at [574, 193] on td "19 Walmart Sales" at bounding box center [615, 199] width 170 height 28
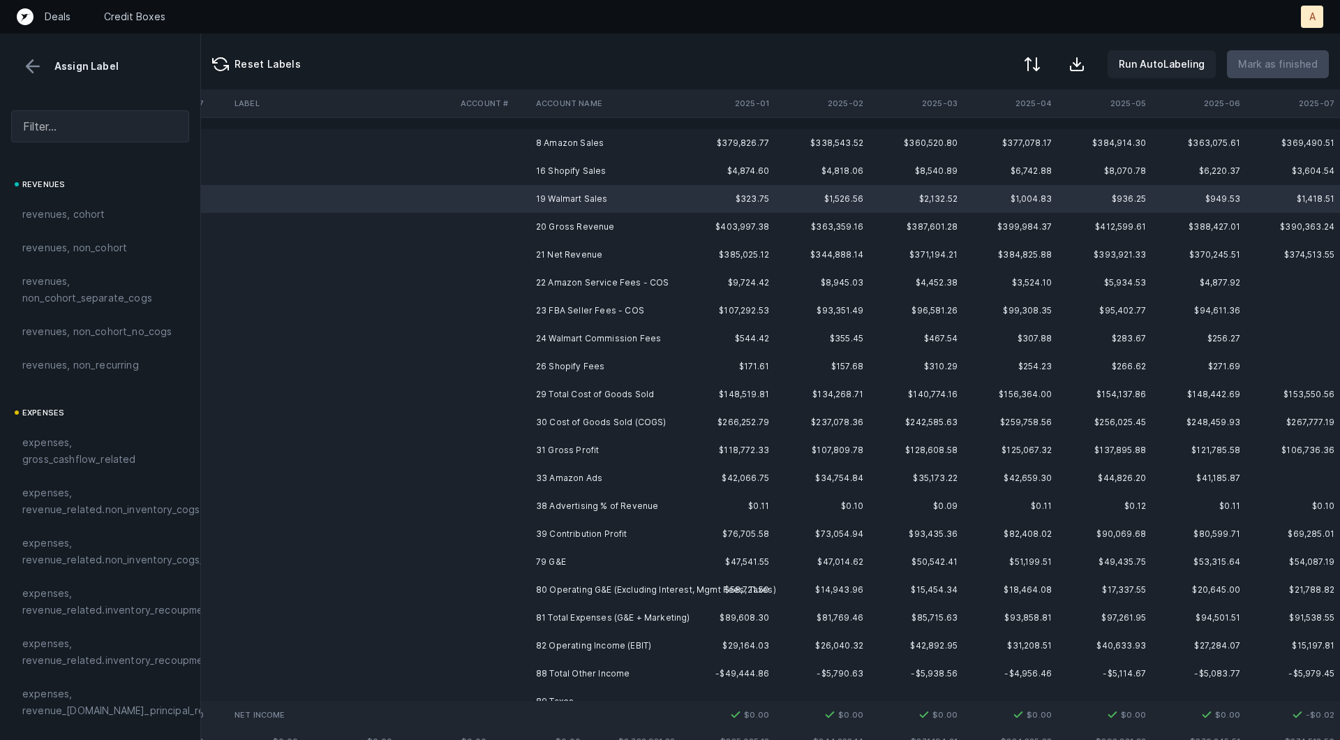
click at [574, 173] on td "16 Shopify Sales" at bounding box center [615, 171] width 170 height 28
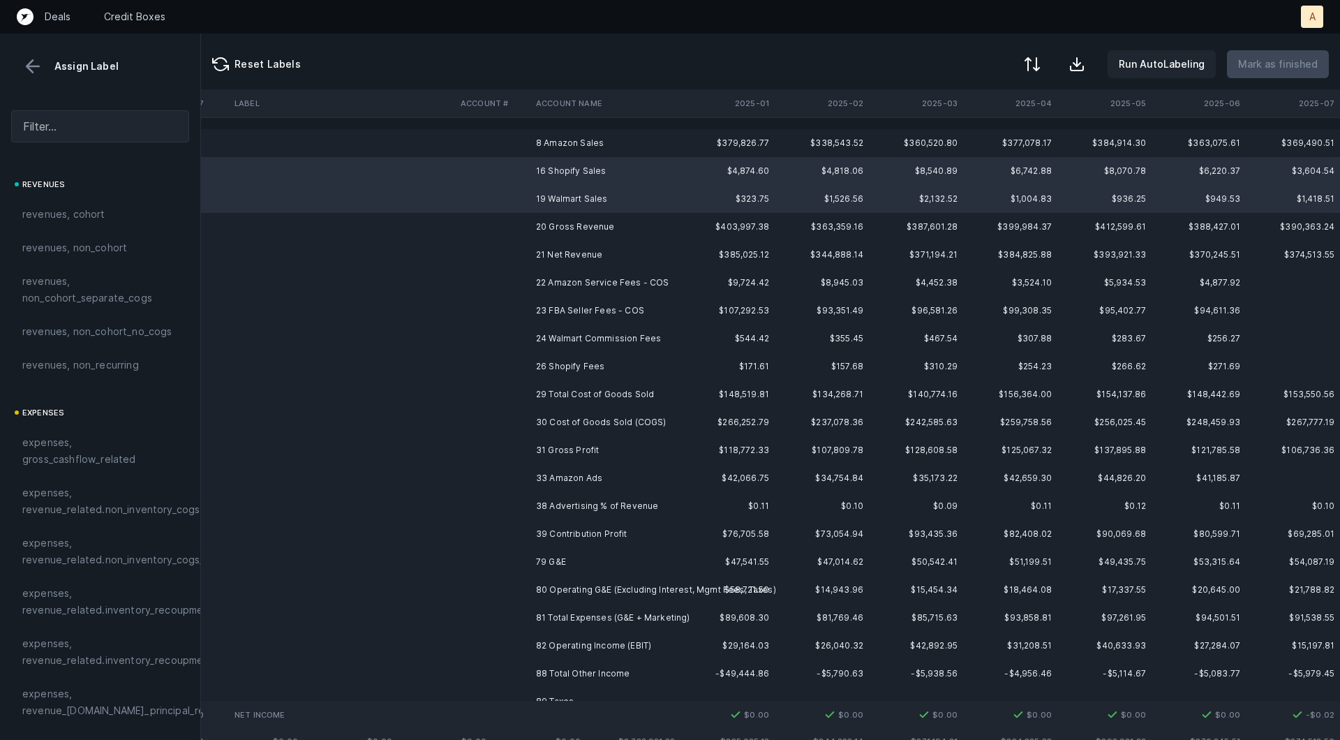
click at [570, 129] on td "8 Amazon Sales" at bounding box center [615, 143] width 170 height 28
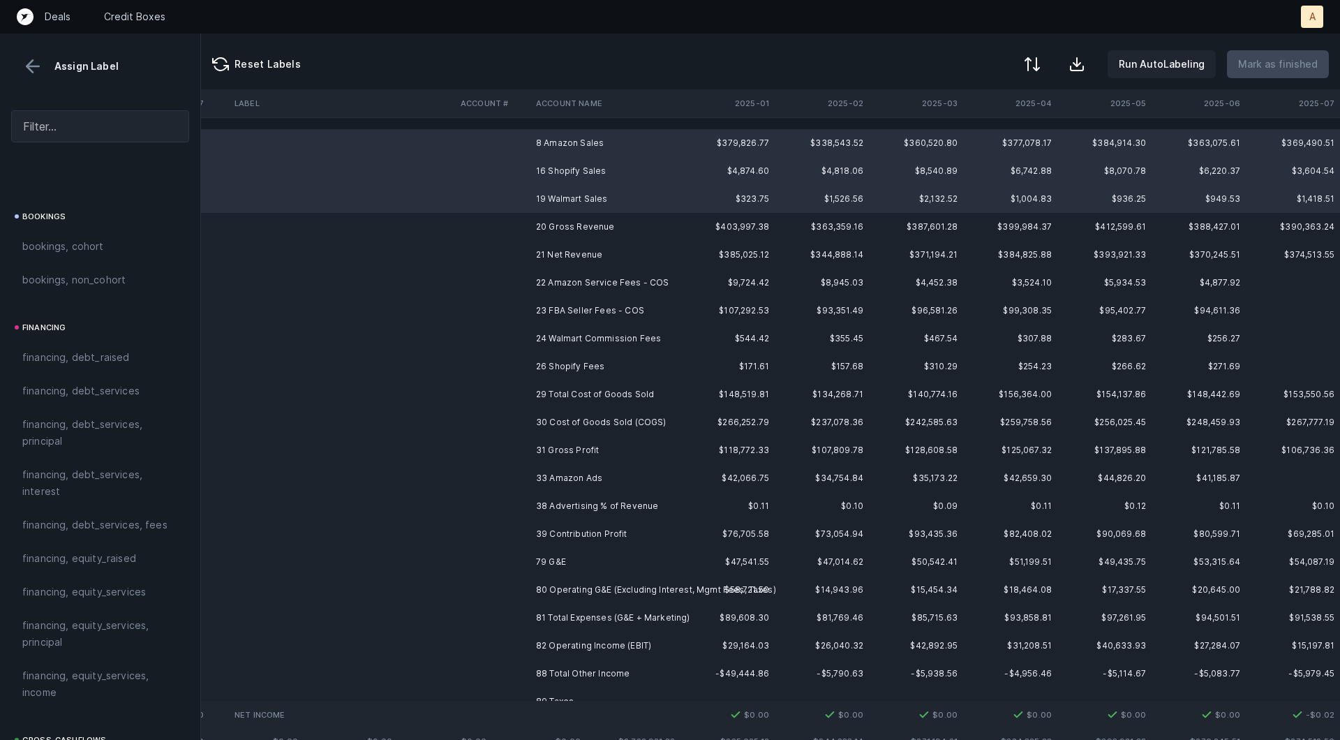
scroll to position [1562, 0]
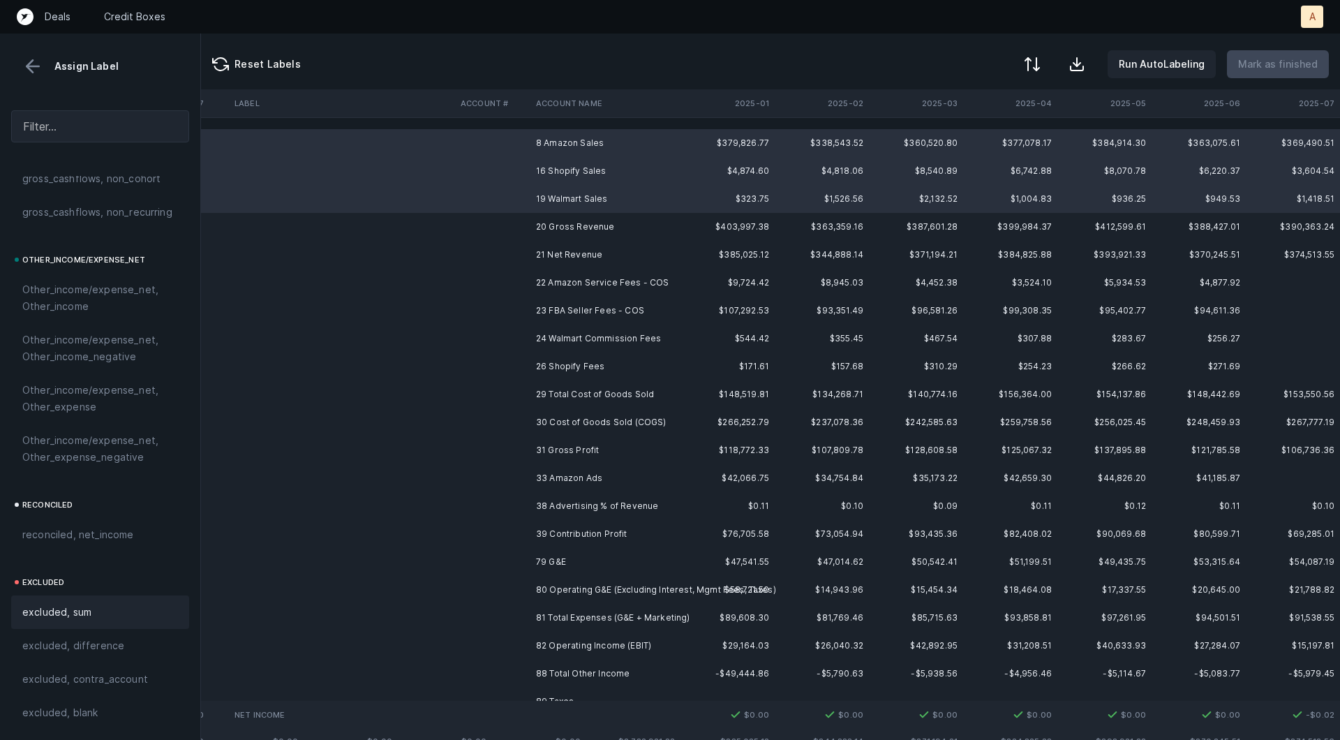
click at [71, 607] on span "excluded, sum" at bounding box center [56, 612] width 69 height 17
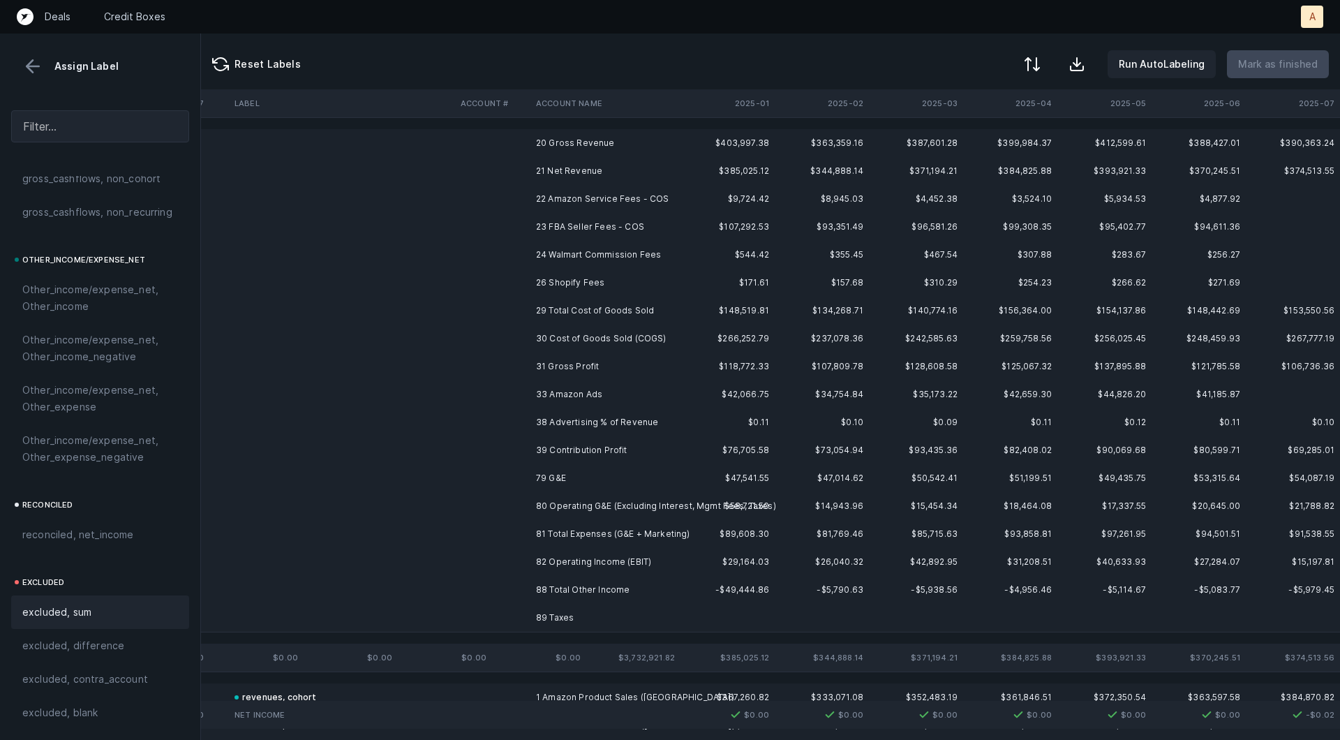
click at [545, 145] on td "20 Gross Revenue" at bounding box center [615, 143] width 170 height 28
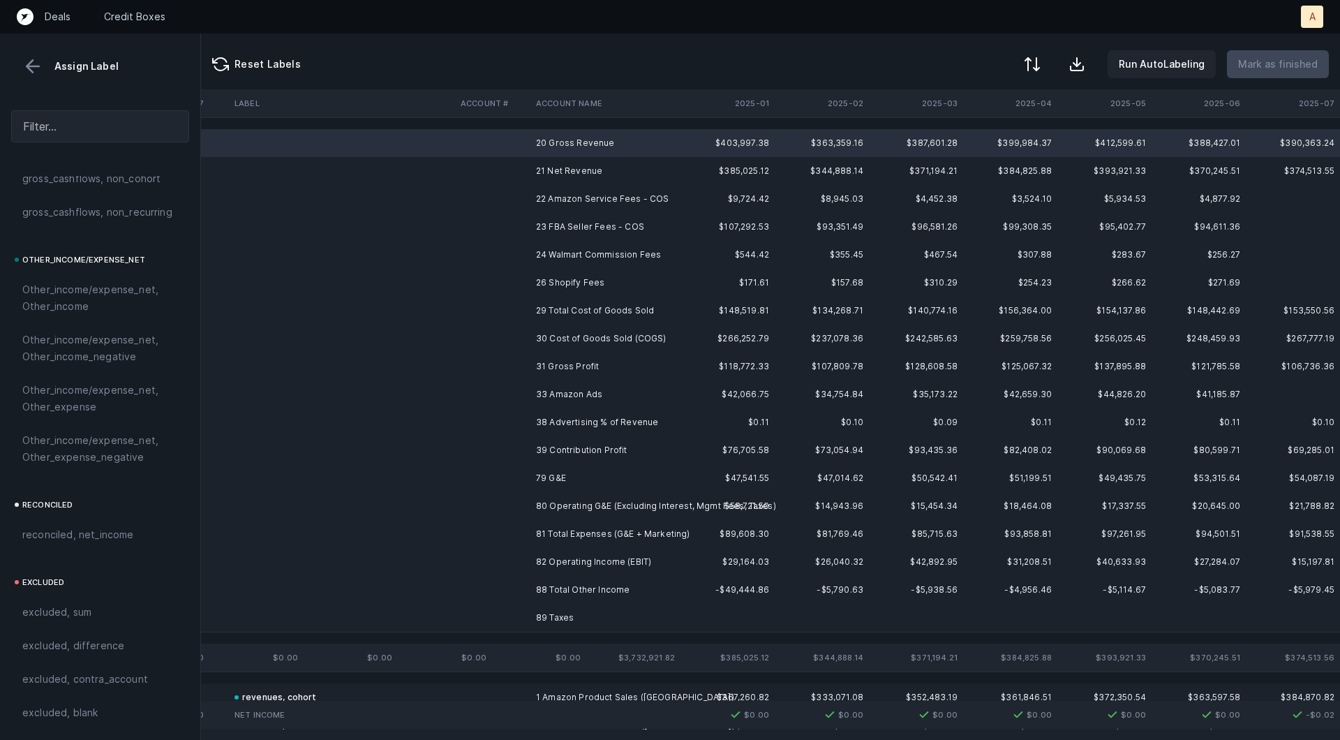
click at [545, 169] on td "21 Net Revenue" at bounding box center [615, 171] width 170 height 28
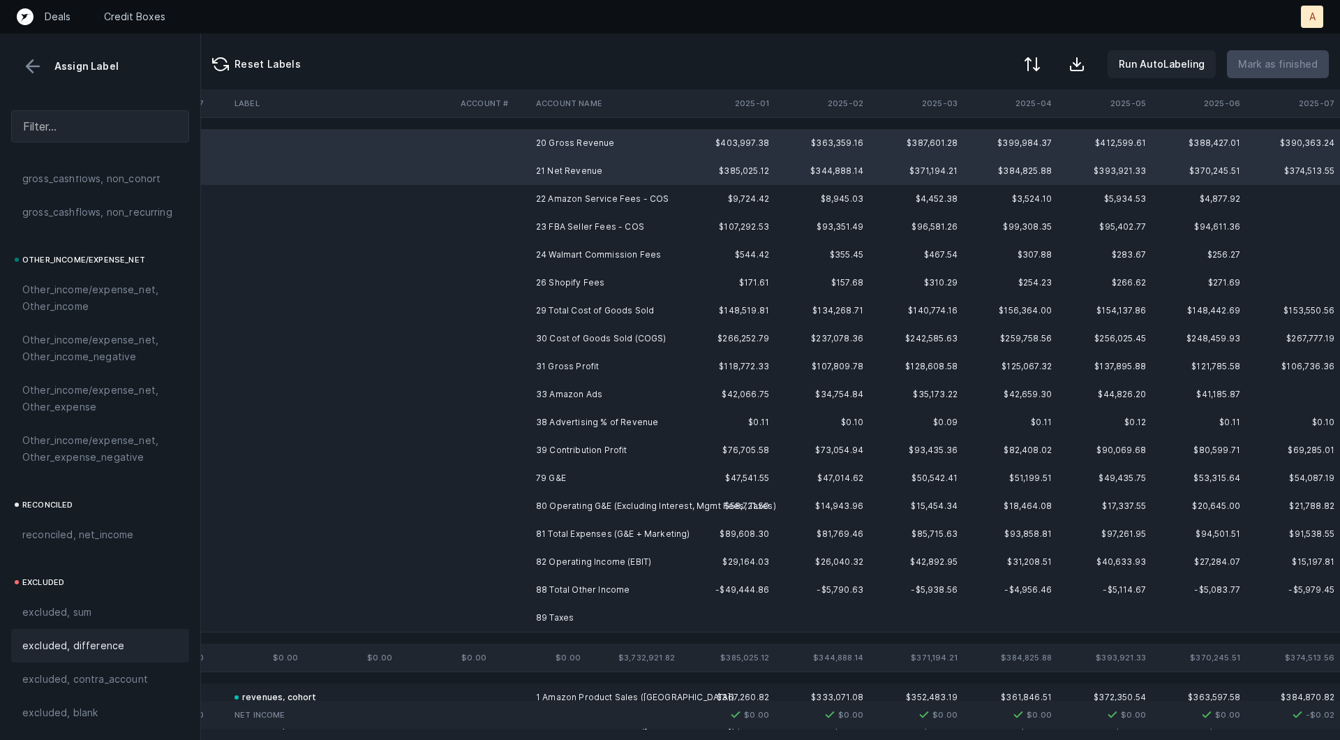
click at [110, 649] on span "excluded, difference" at bounding box center [73, 645] width 102 height 17
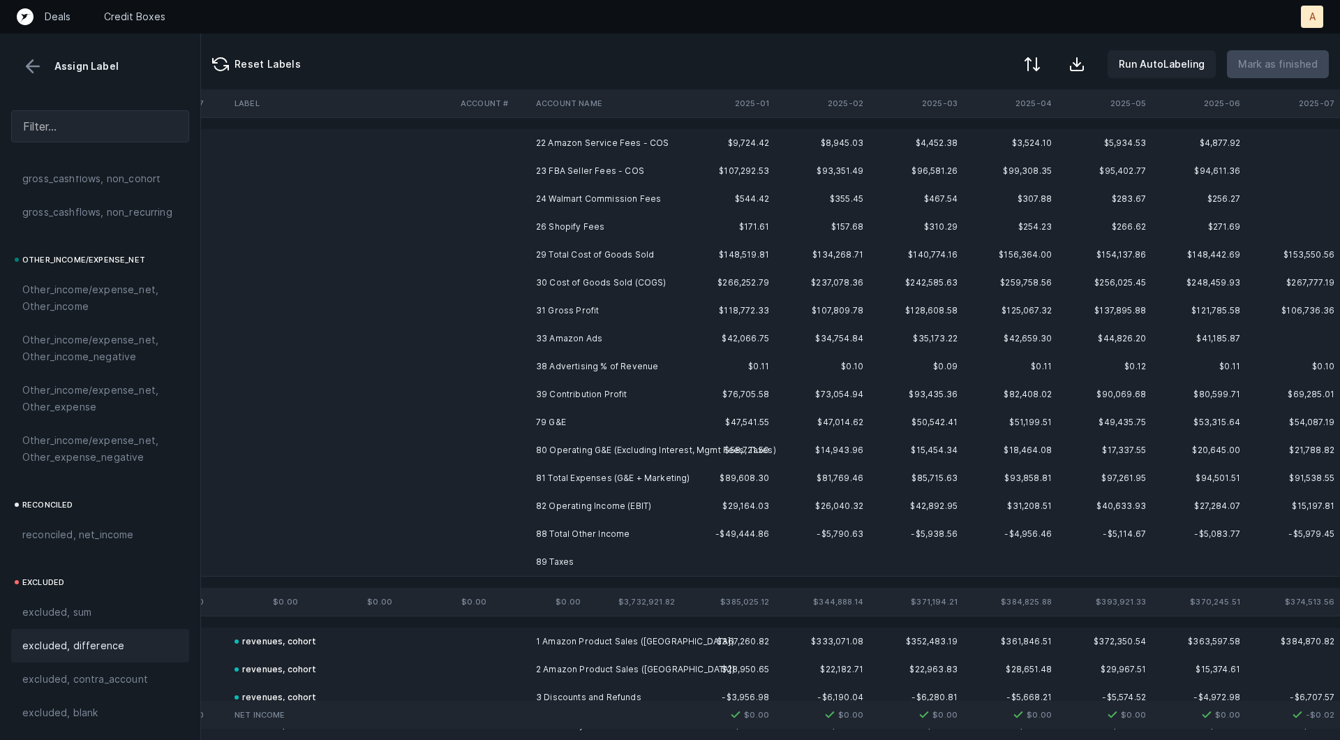
click at [593, 144] on td "22 Amazon Service Fees - COS" at bounding box center [615, 143] width 170 height 28
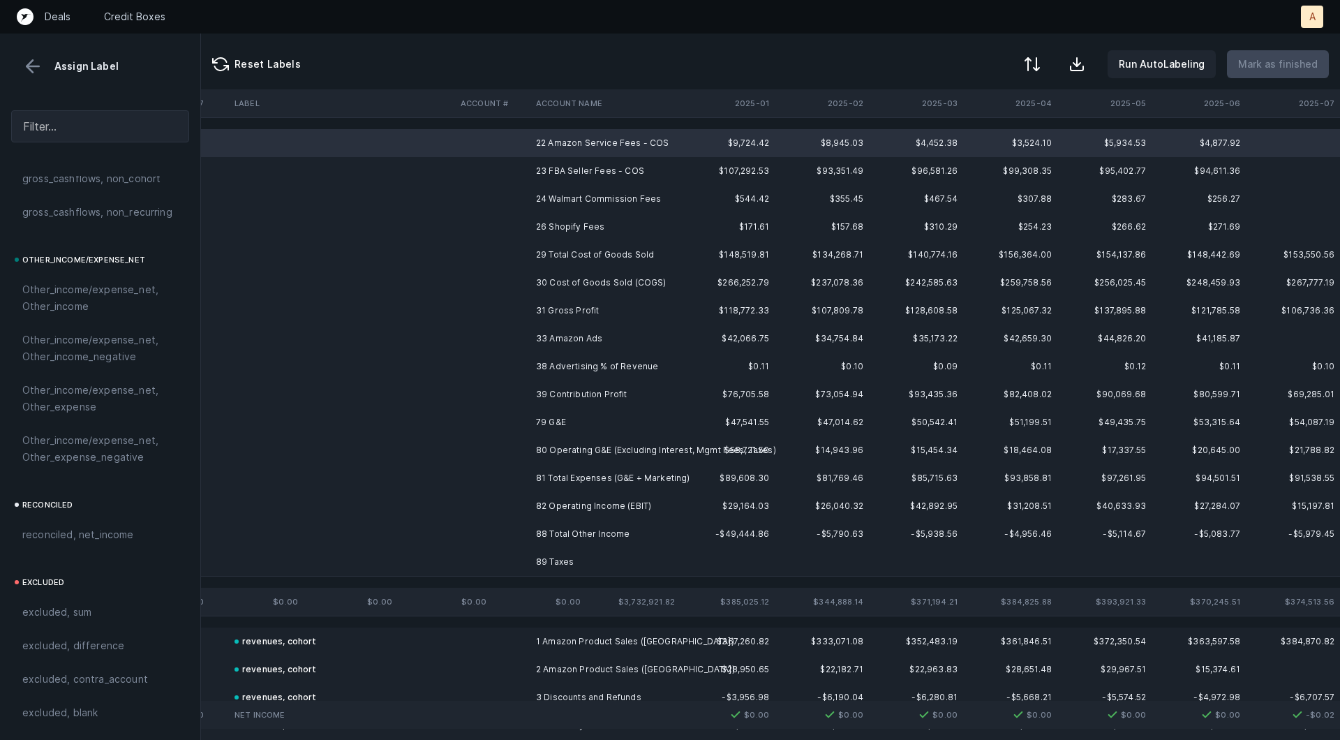
click at [589, 167] on td "23 FBA Seller Fees - COS" at bounding box center [615, 171] width 170 height 28
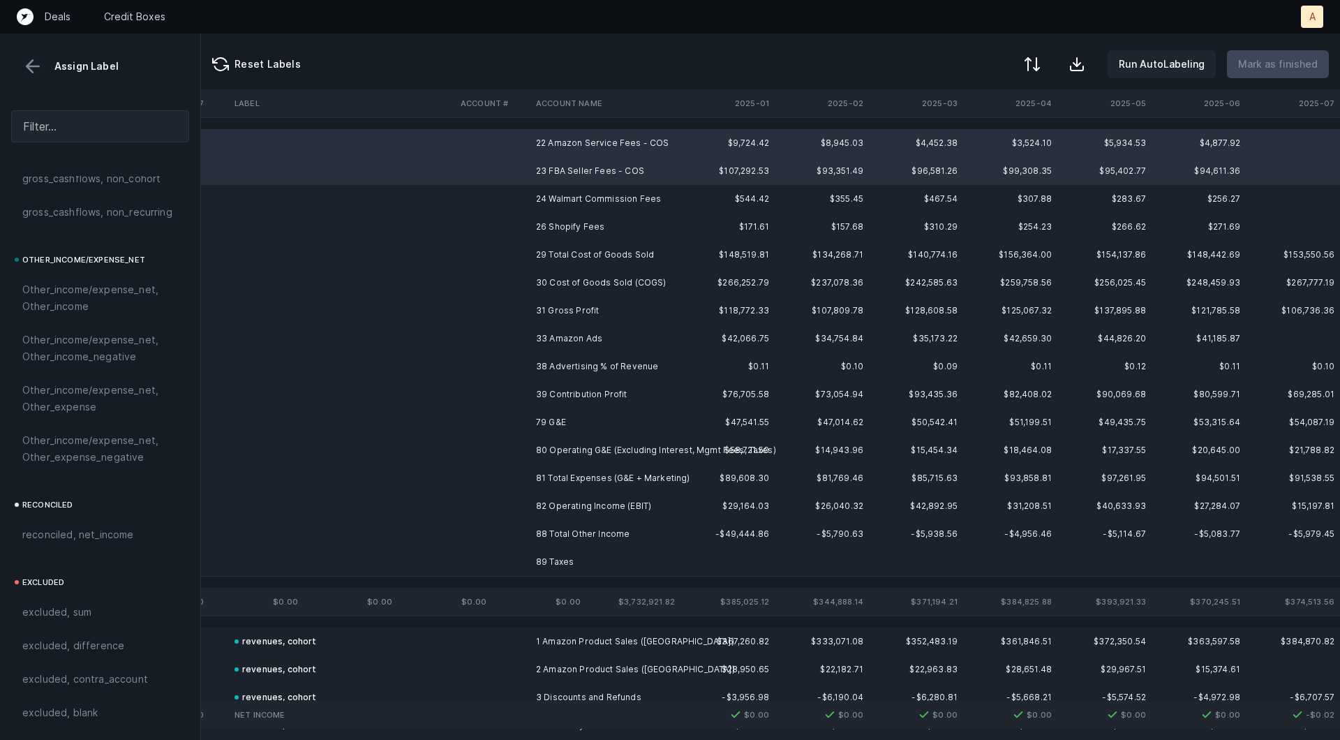
click at [577, 195] on td "24 Walmart Commission Fees" at bounding box center [615, 199] width 170 height 28
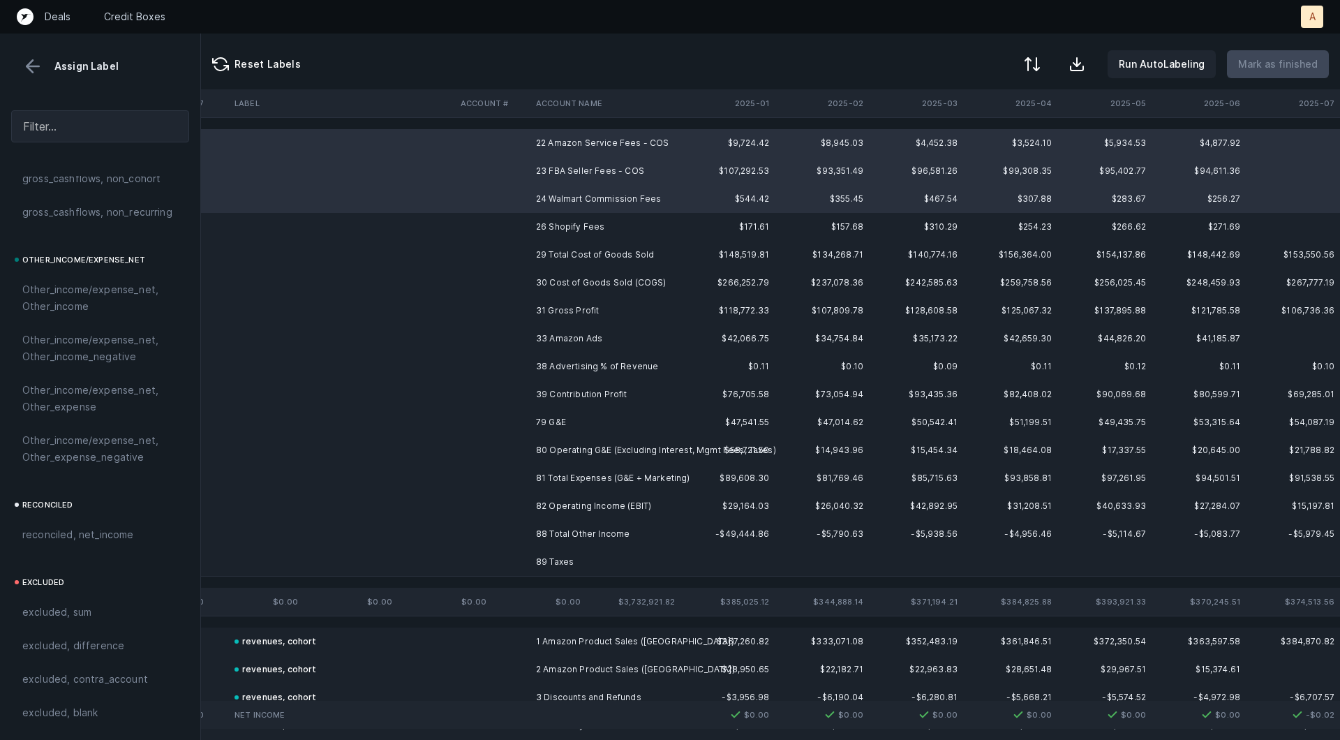
click at [564, 214] on td "26 Shopify Fees" at bounding box center [615, 227] width 170 height 28
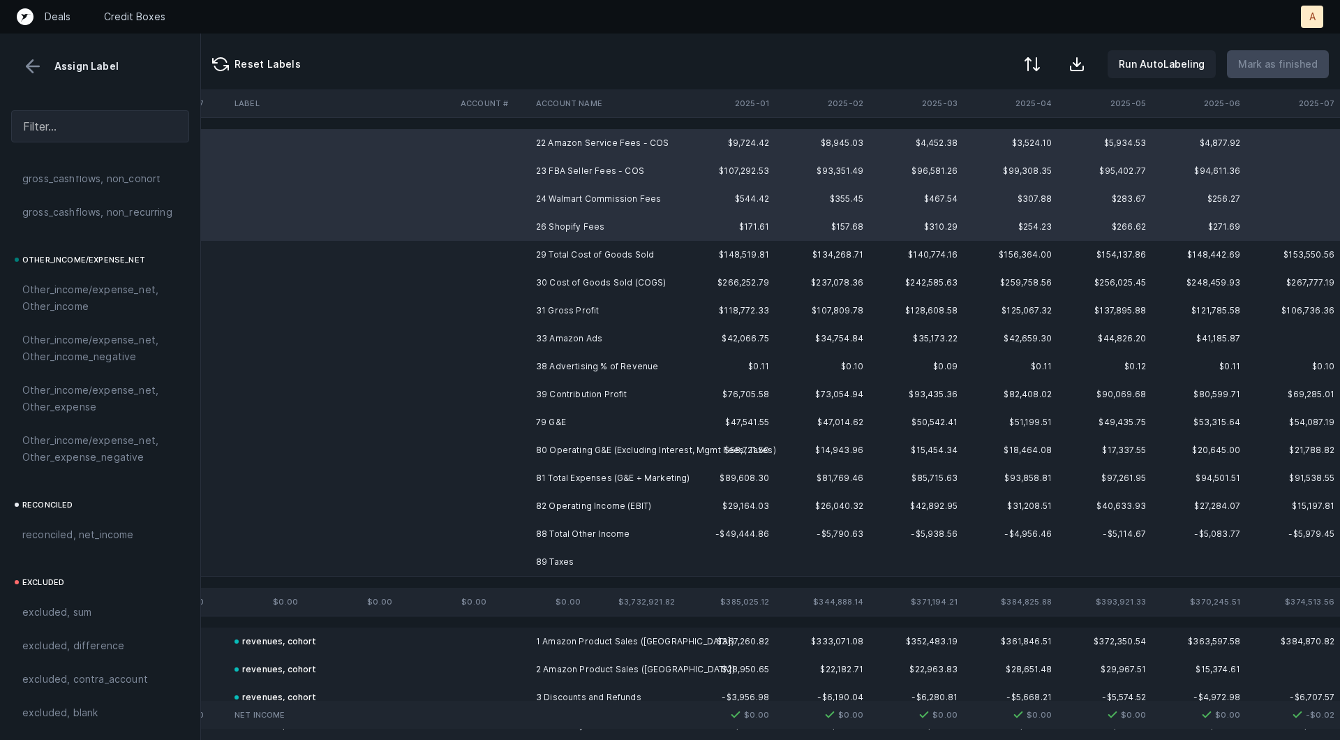
click at [561, 236] on td "26 Shopify Fees" at bounding box center [615, 227] width 170 height 28
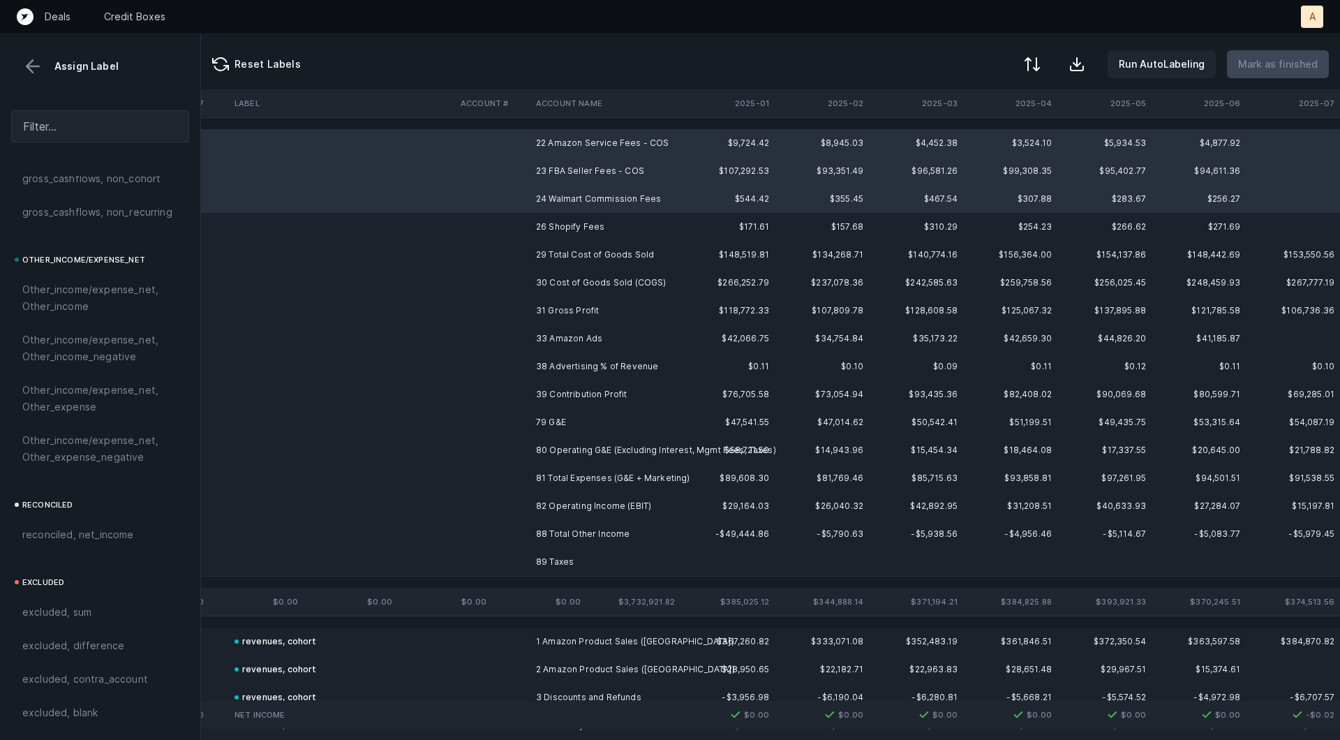
click at [561, 251] on td "29 Total Cost of Goods Sold" at bounding box center [615, 255] width 170 height 28
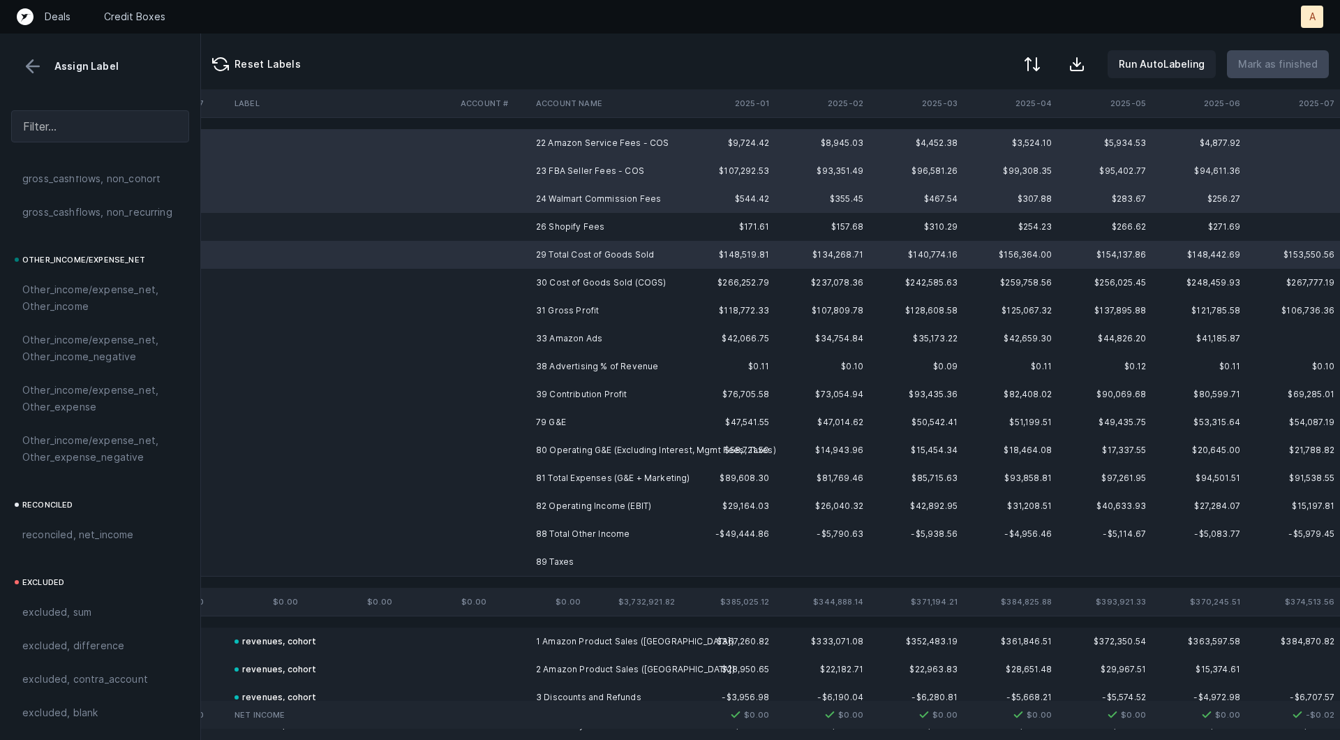
click at [560, 224] on td "26 Shopify Fees" at bounding box center [615, 227] width 170 height 28
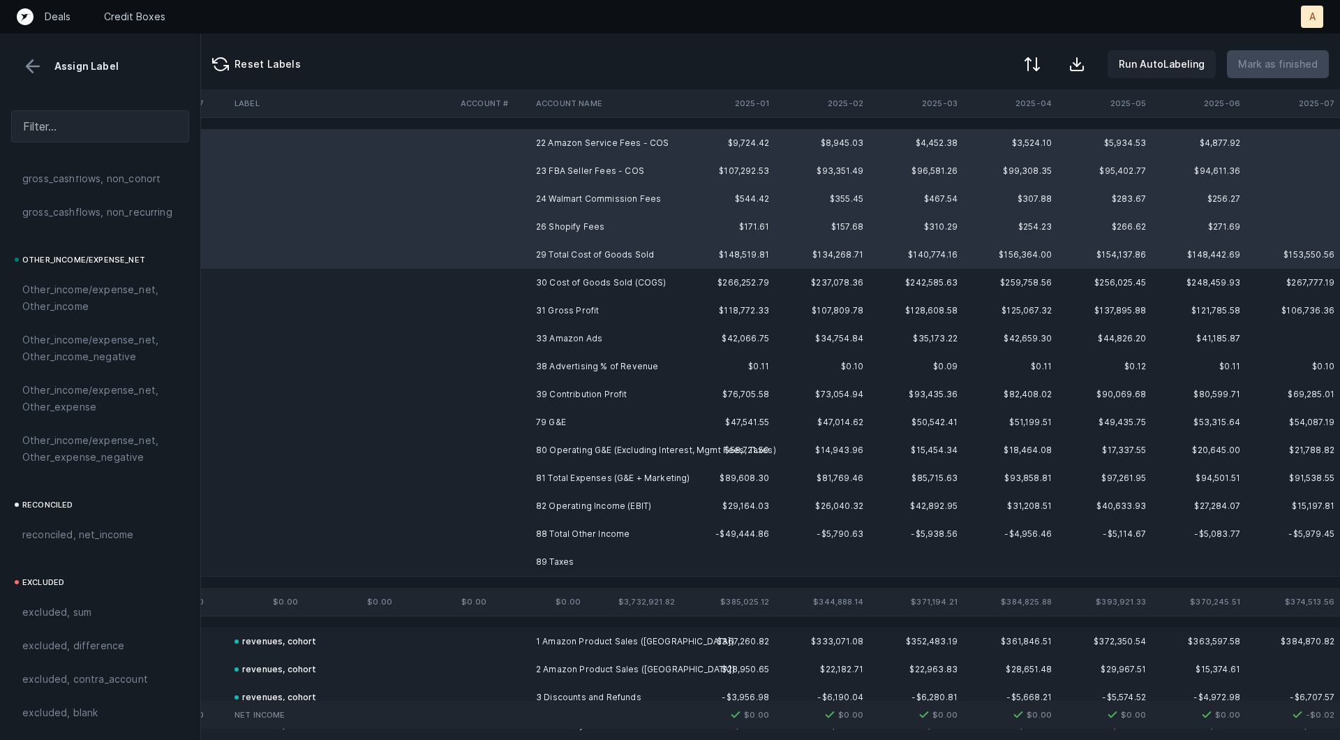
click at [548, 278] on td "30 Cost of Goods Sold (COGS)" at bounding box center [615, 283] width 170 height 28
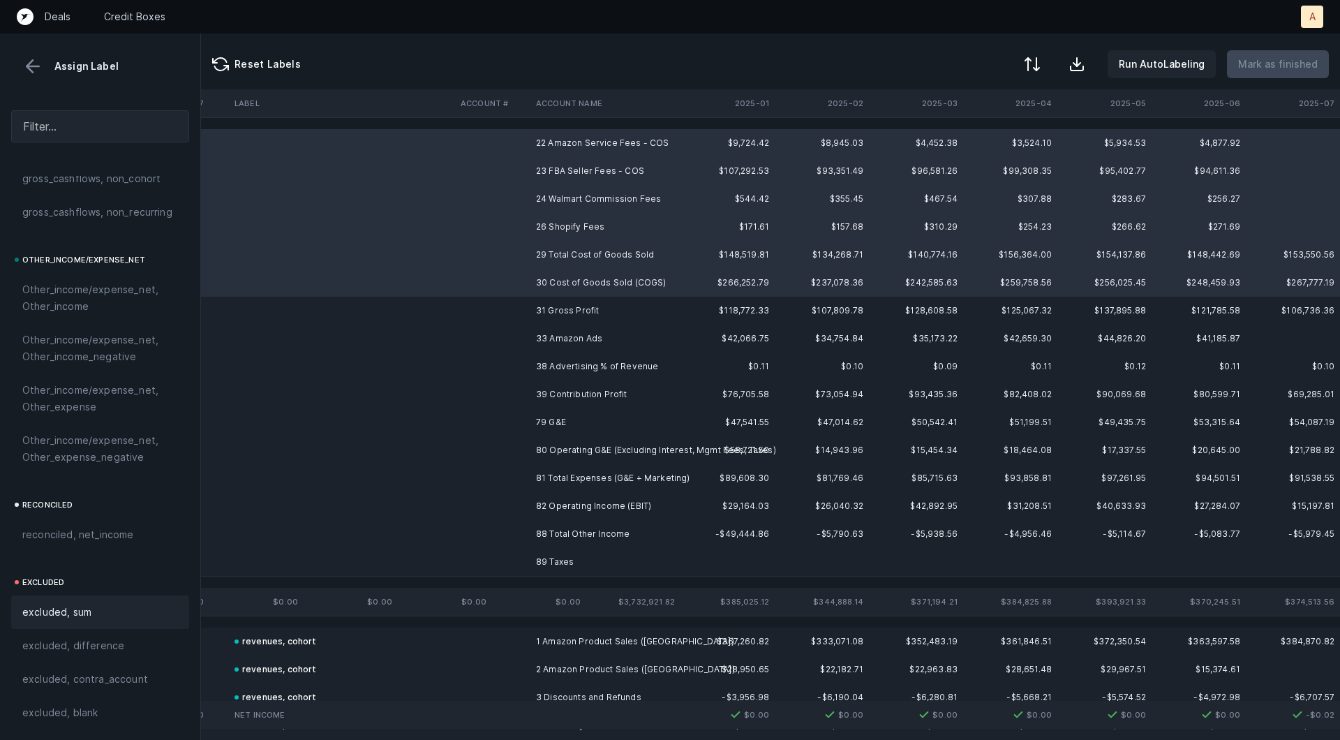
click at [127, 607] on div "excluded, sum" at bounding box center [100, 612] width 156 height 17
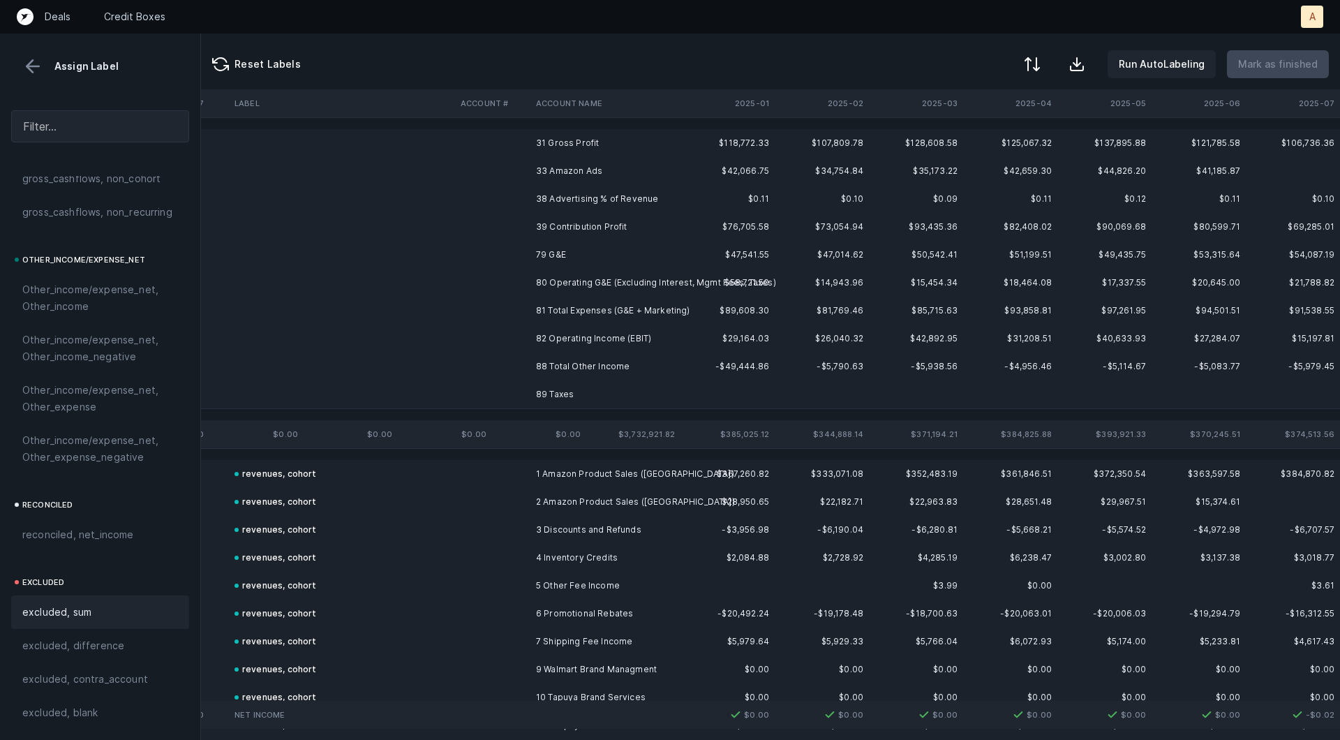
click at [583, 142] on td "31 Gross Profit" at bounding box center [615, 143] width 170 height 28
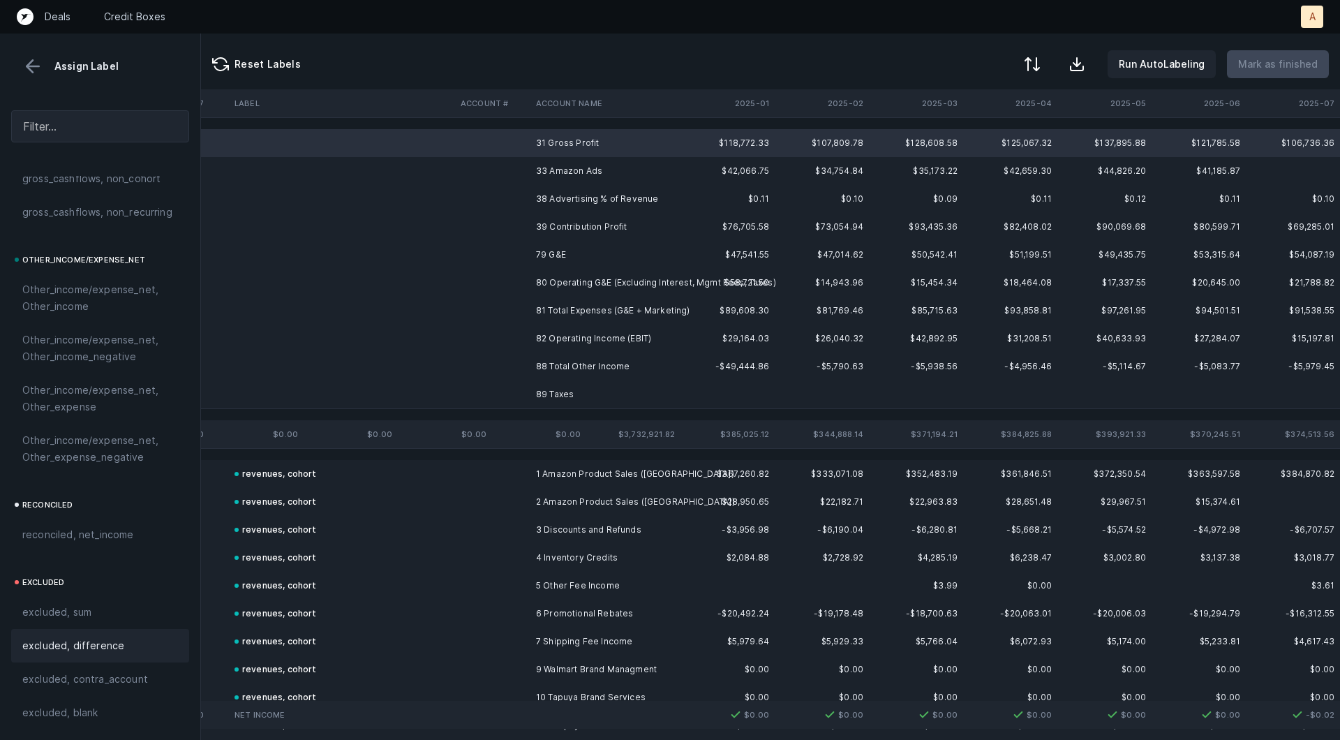
click at [83, 632] on div "excluded, difference" at bounding box center [100, 645] width 178 height 33
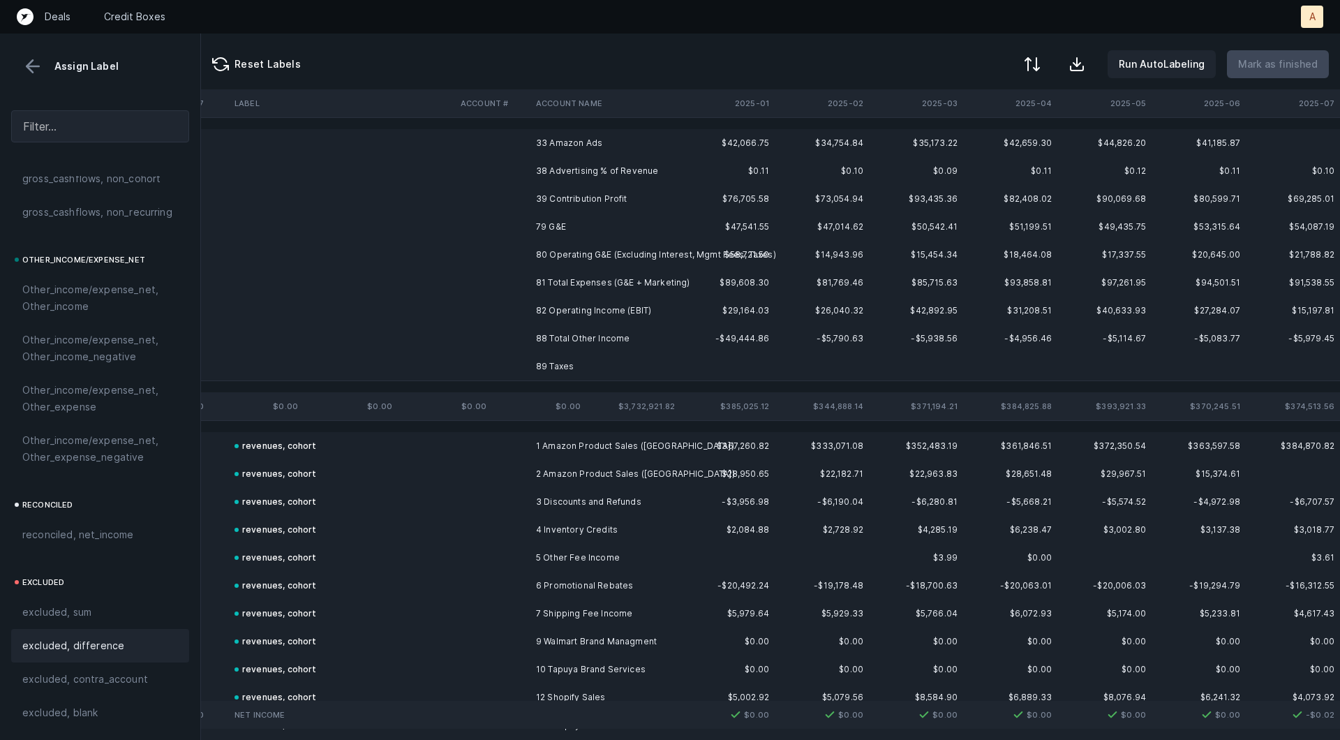
click at [609, 139] on td "33 Amazon Ads" at bounding box center [615, 143] width 170 height 28
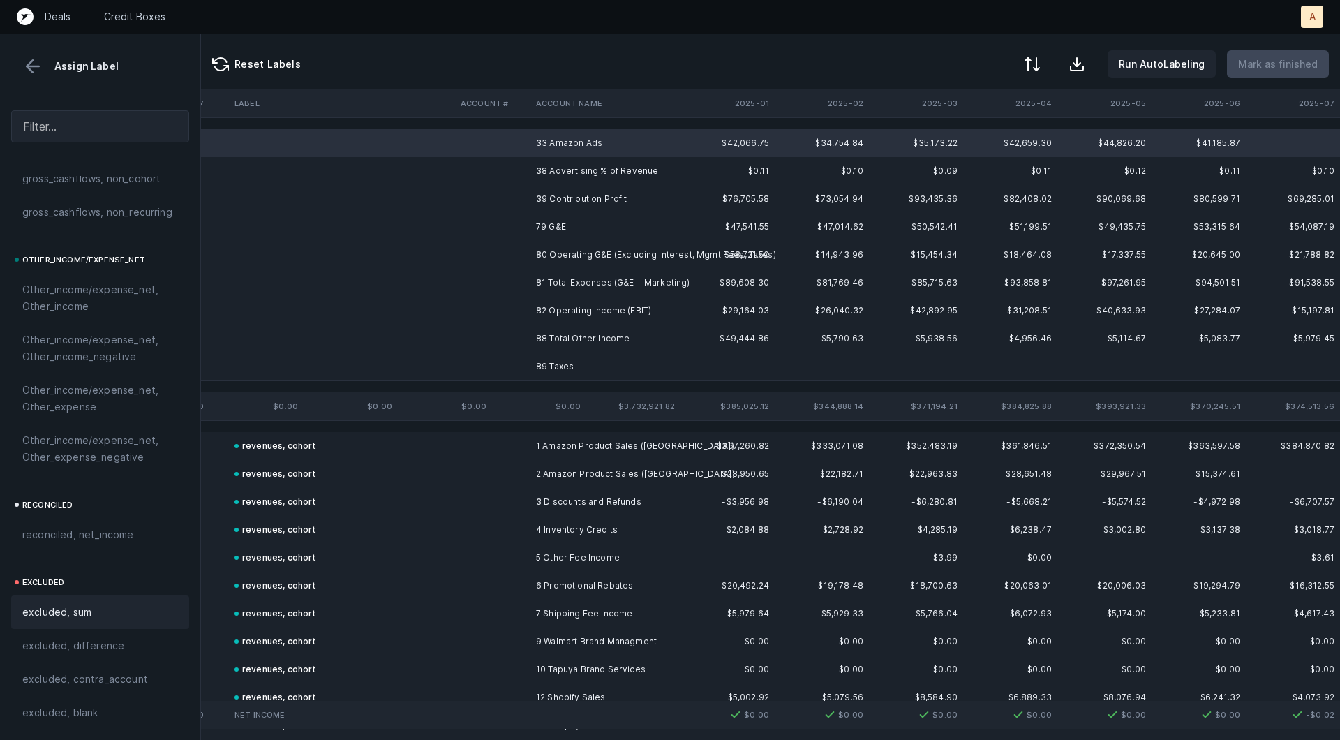
click at [50, 616] on span "excluded, sum" at bounding box center [56, 612] width 69 height 17
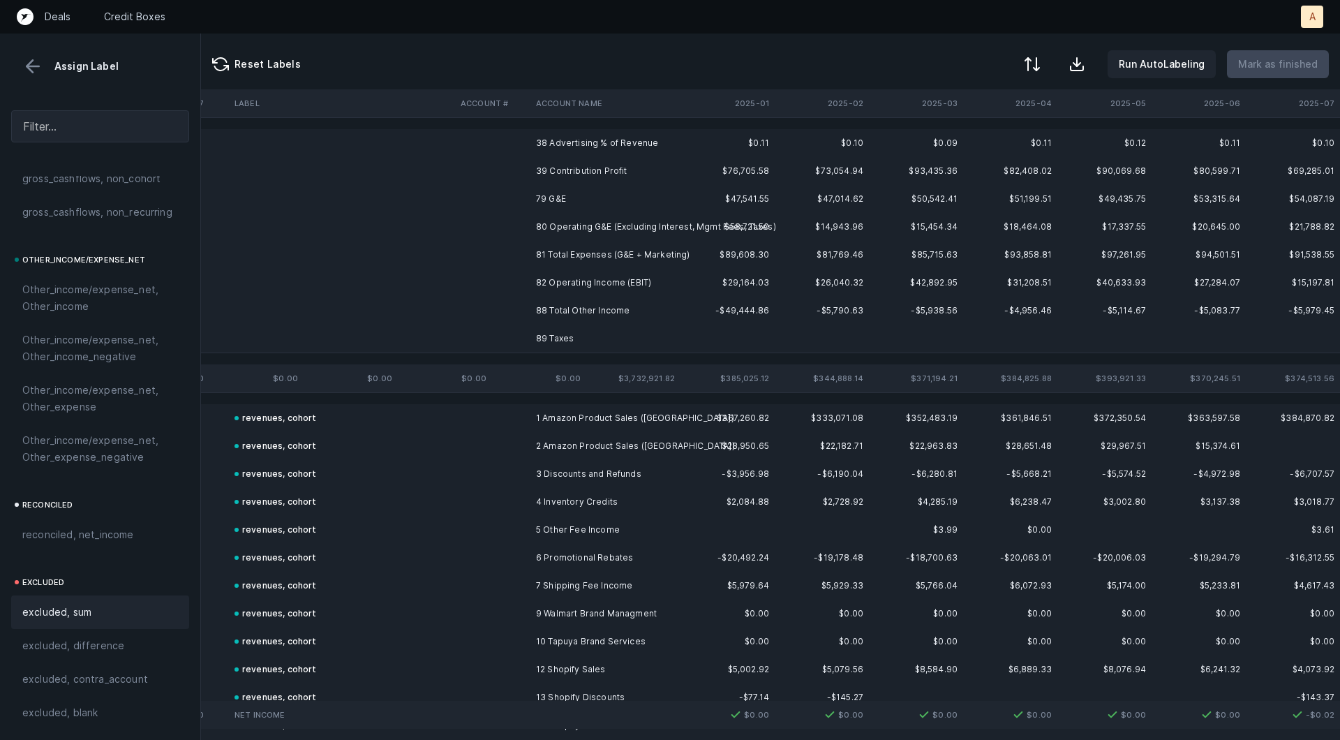
click at [544, 147] on td "38 Advertising % of Revenue" at bounding box center [615, 143] width 170 height 28
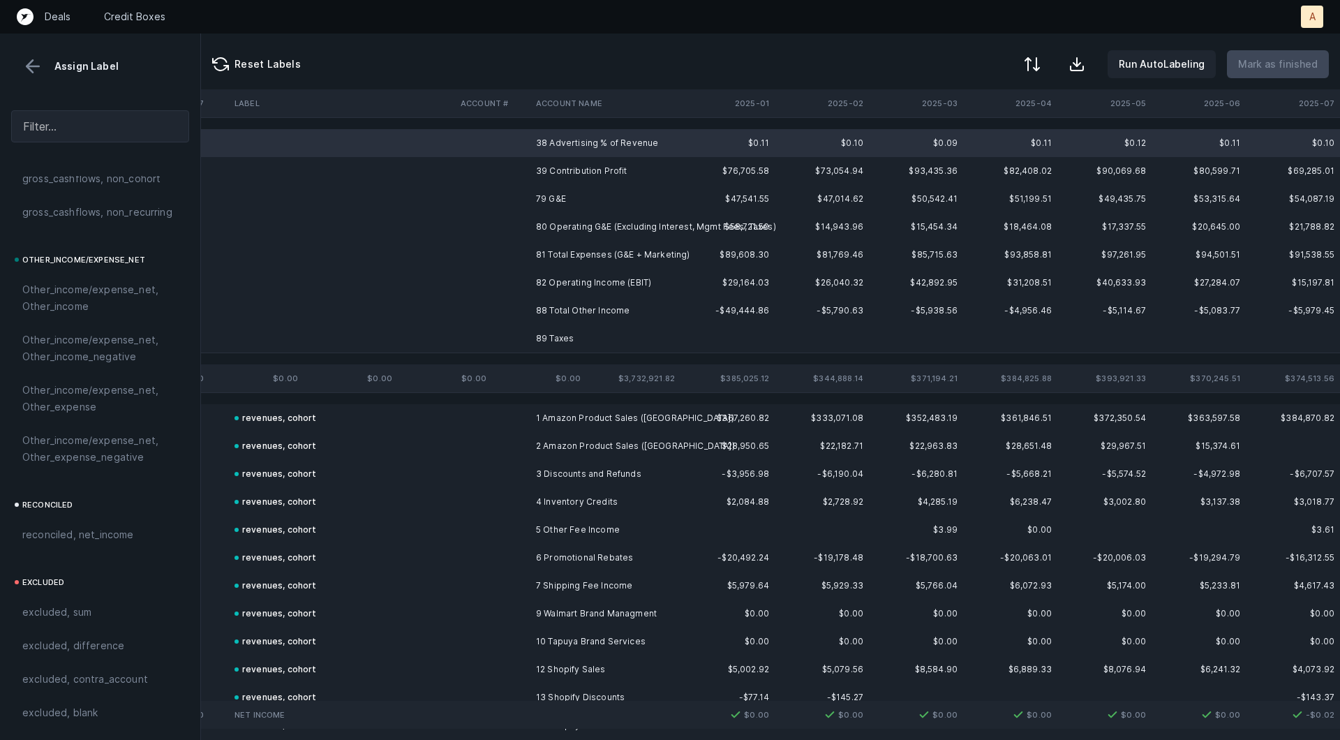
click at [110, 645] on span "excluded, difference" at bounding box center [73, 645] width 102 height 17
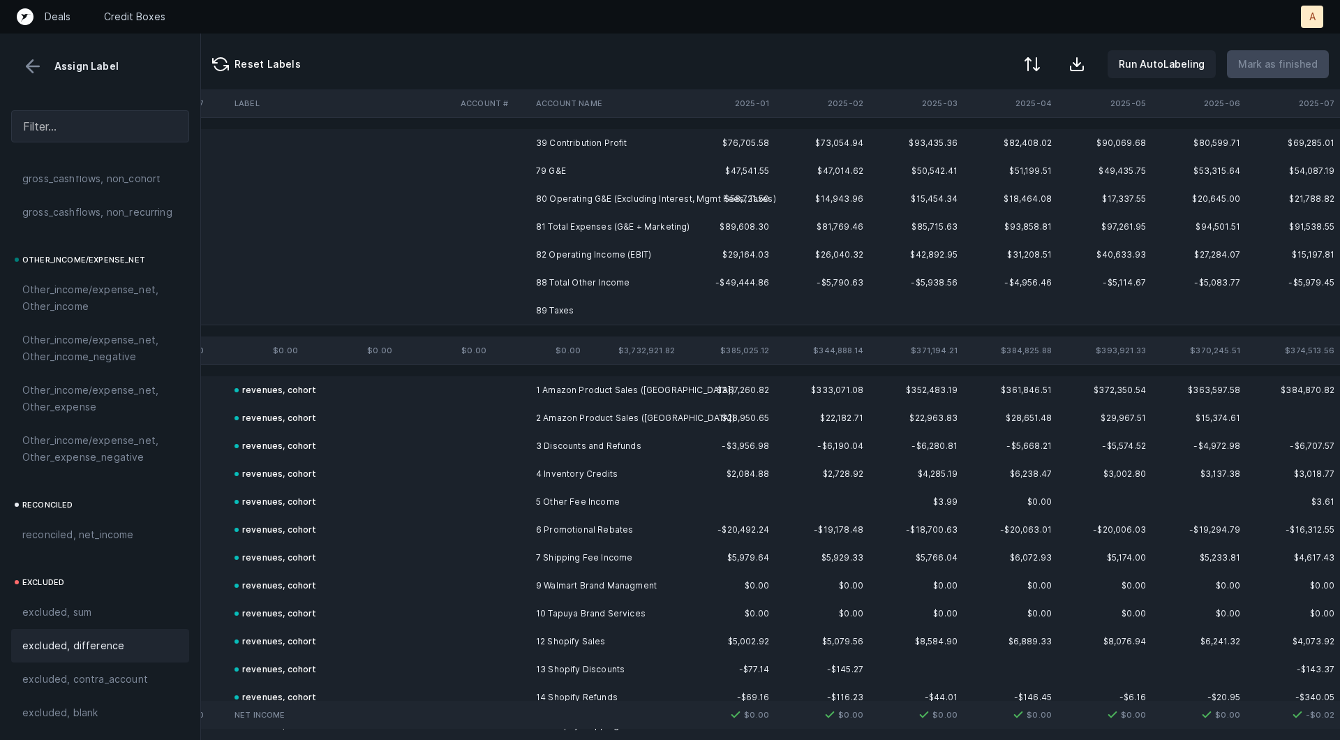
click at [563, 144] on td "39 Contribution Profit" at bounding box center [615, 143] width 170 height 28
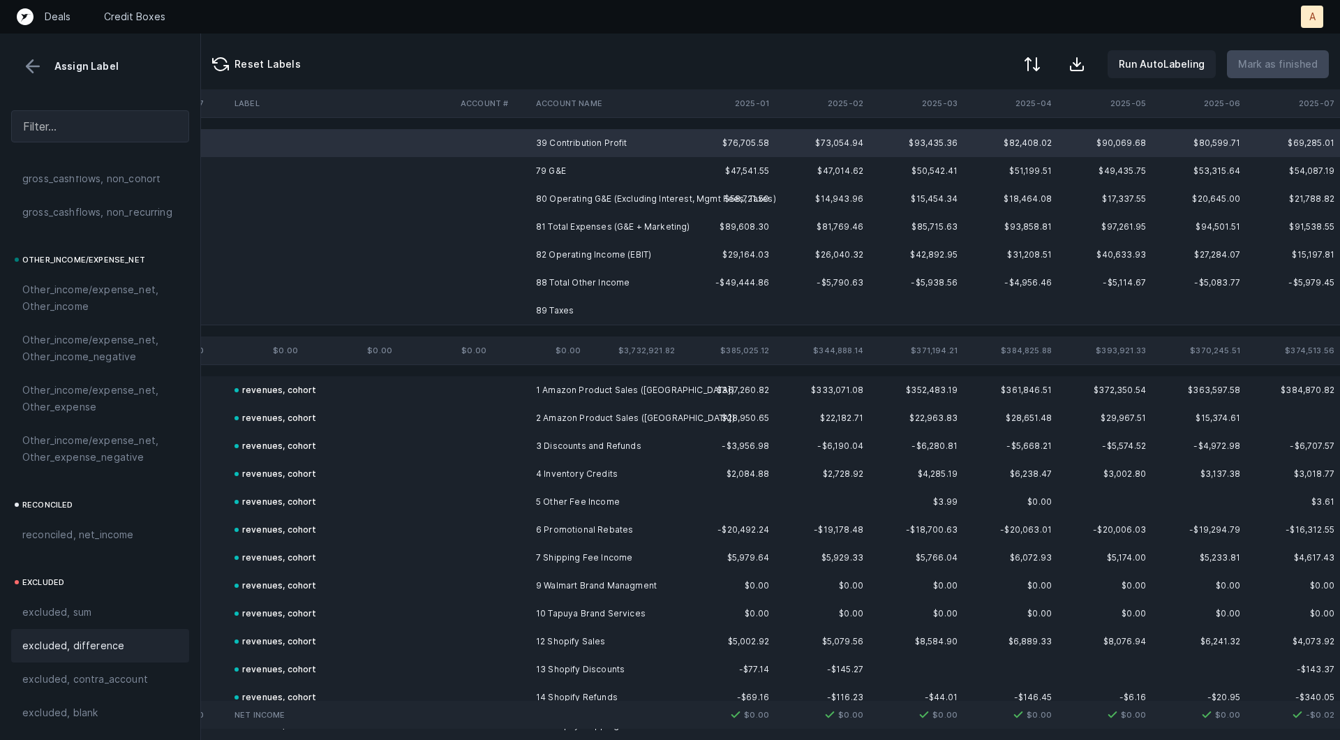
click at [94, 633] on div "excluded, difference" at bounding box center [100, 645] width 178 height 33
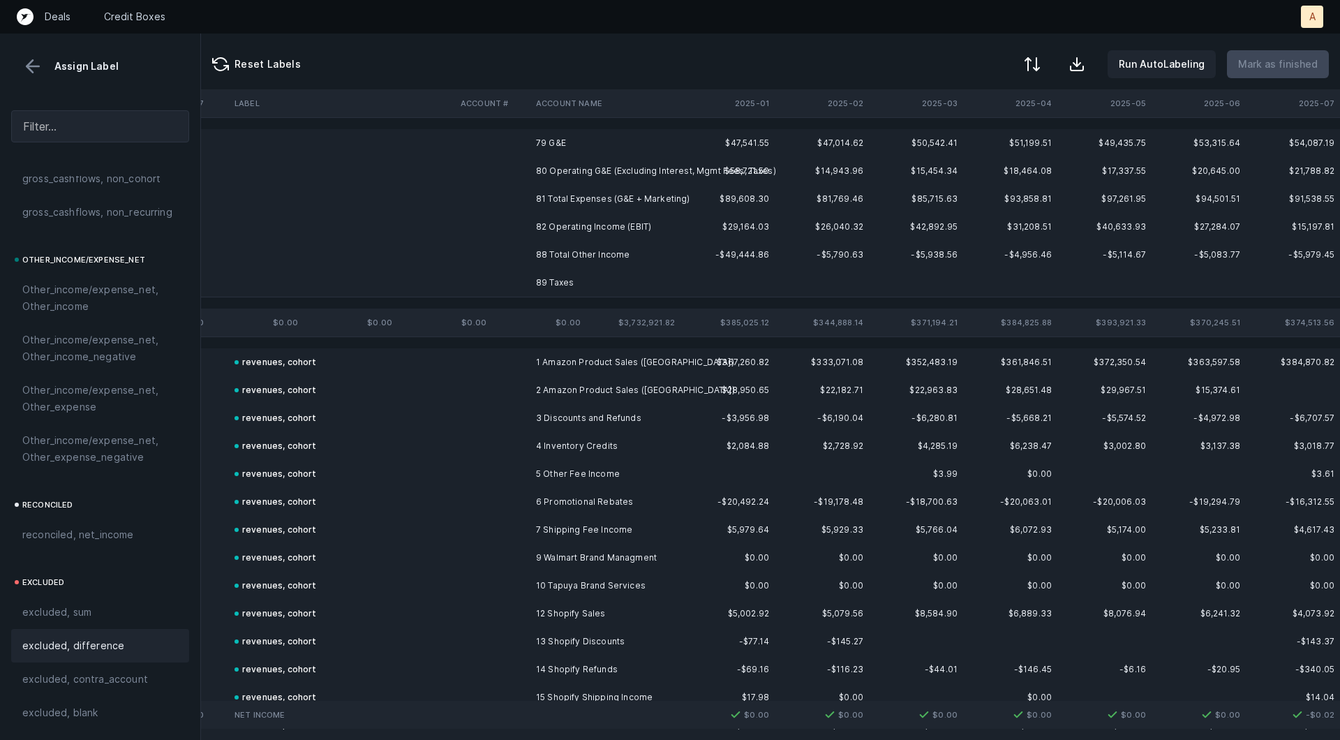
click at [549, 151] on td "79 G&E" at bounding box center [615, 143] width 170 height 28
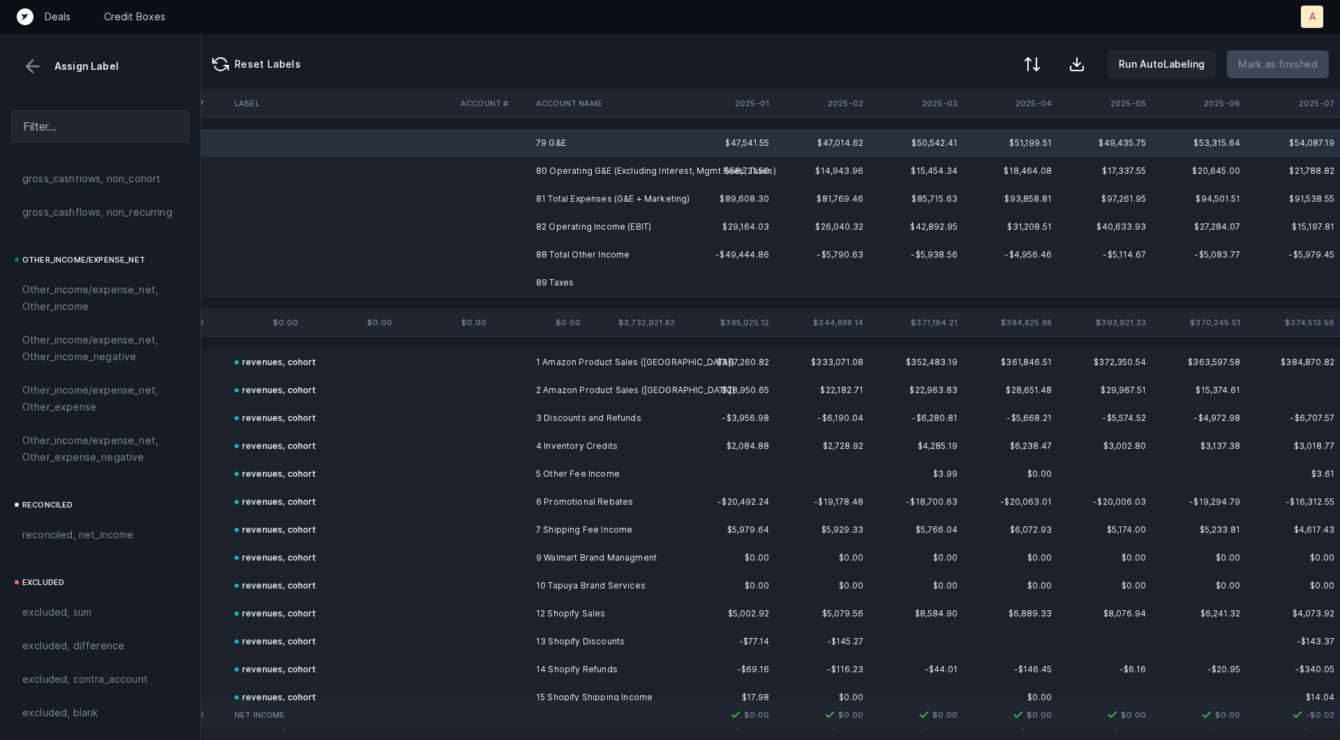
click at [552, 169] on td "80 Operating G&E (Excluding Interest, Mgmt Fees, Taxes)" at bounding box center [615, 171] width 170 height 28
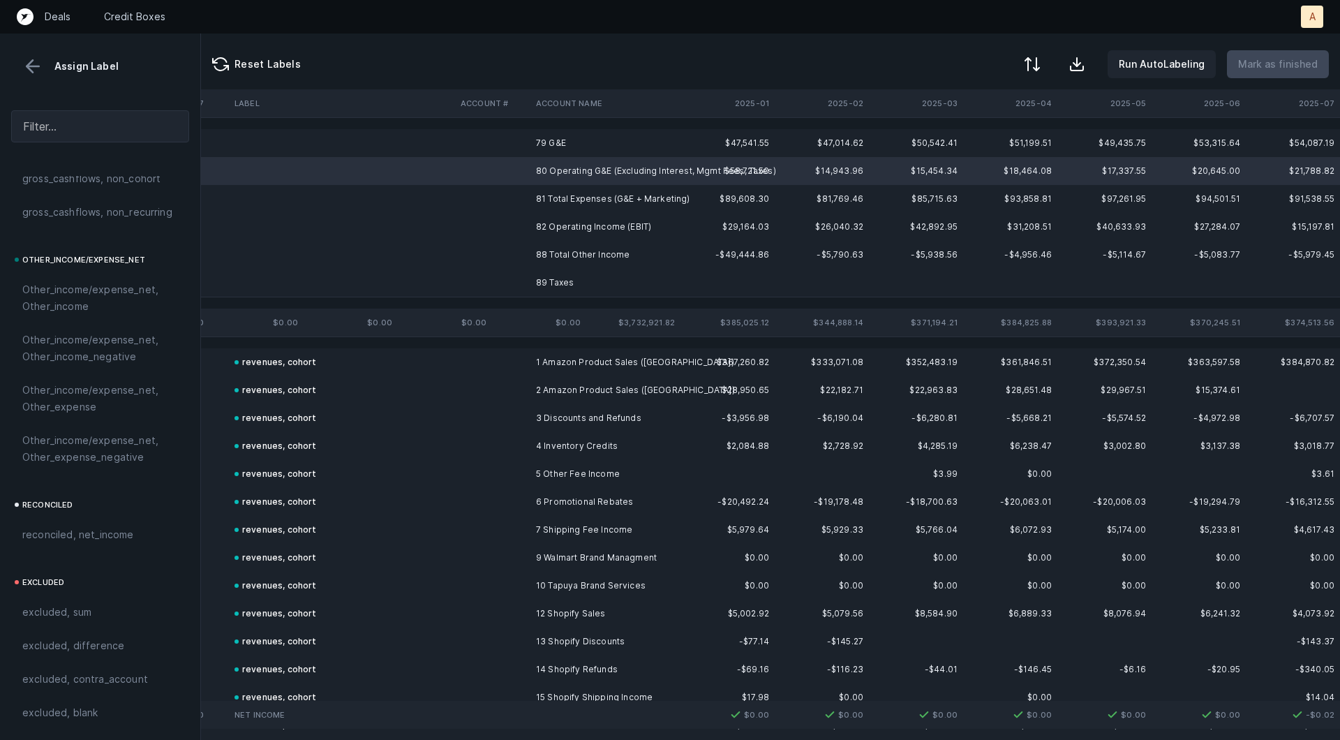
click at [552, 134] on td "79 G&E" at bounding box center [615, 143] width 170 height 28
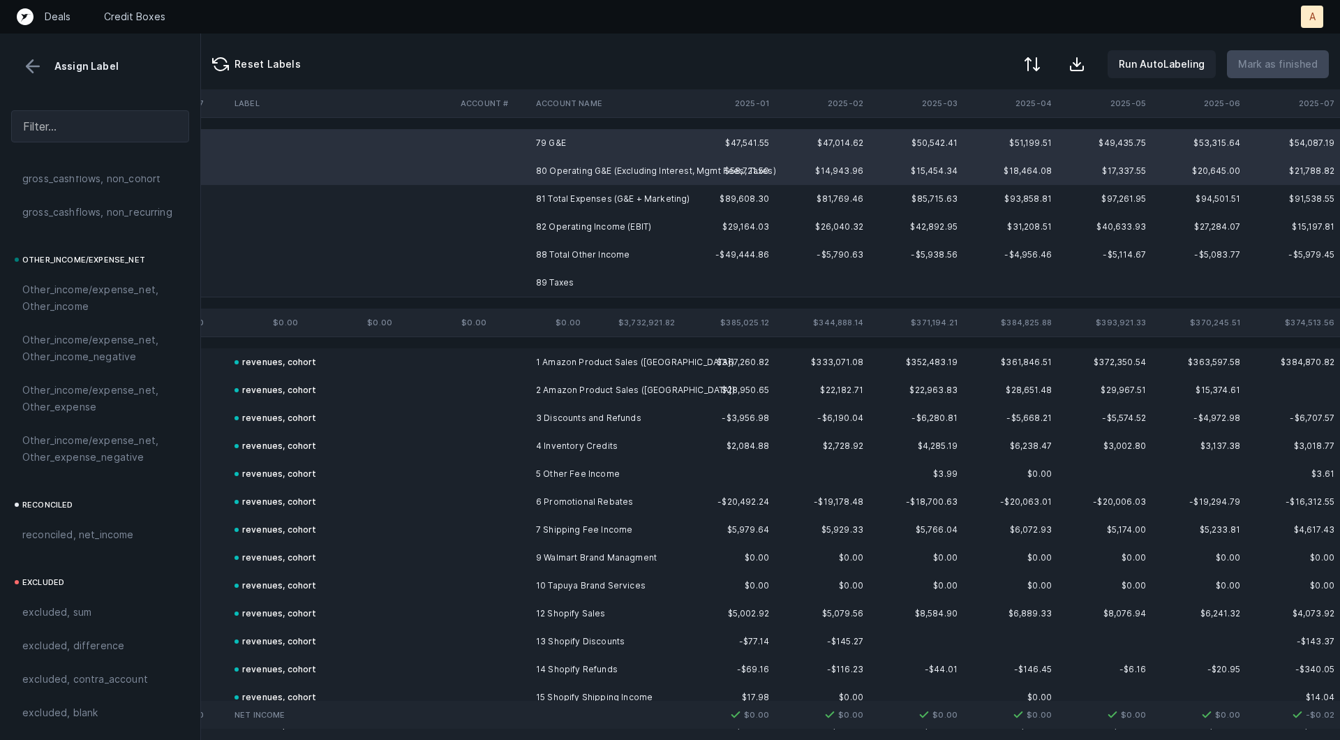
click at [550, 193] on td "81 Total Expenses (G&E + Marketing)" at bounding box center [615, 199] width 170 height 28
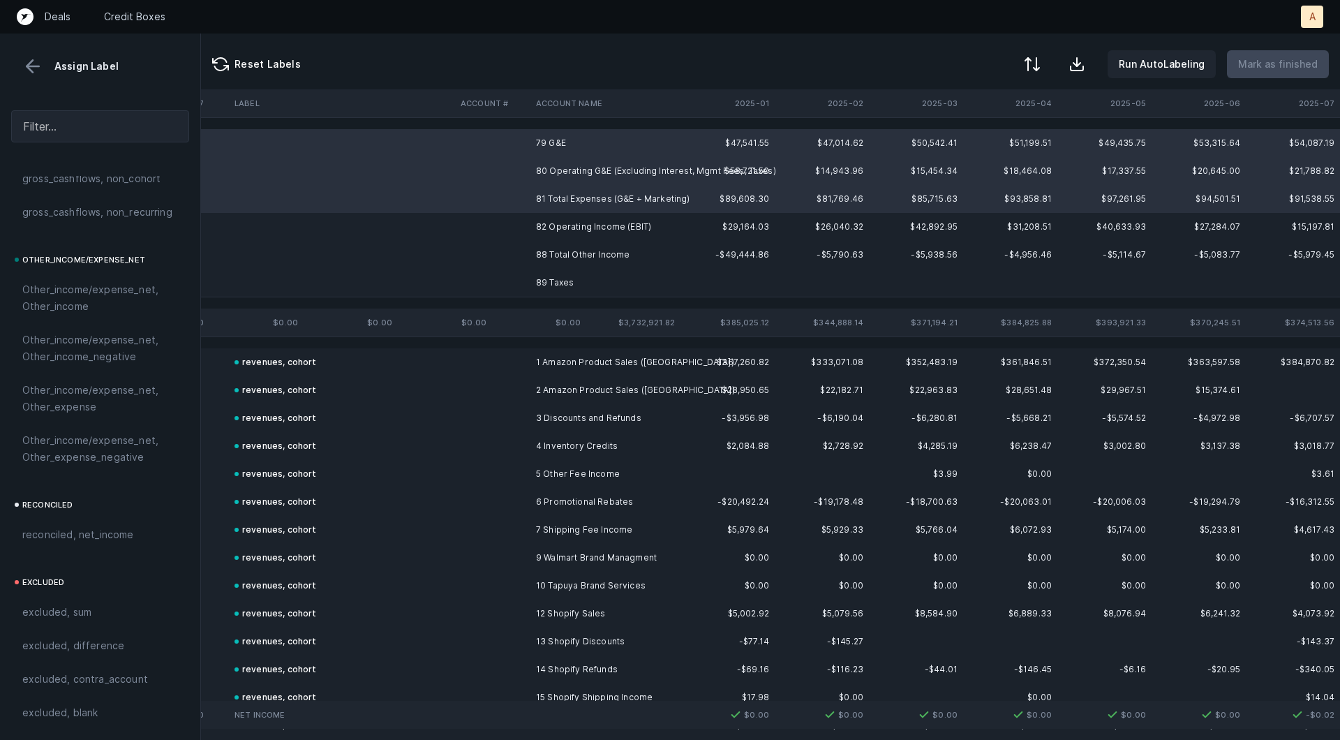
click at [592, 266] on td "88 Total Other Income" at bounding box center [615, 255] width 170 height 28
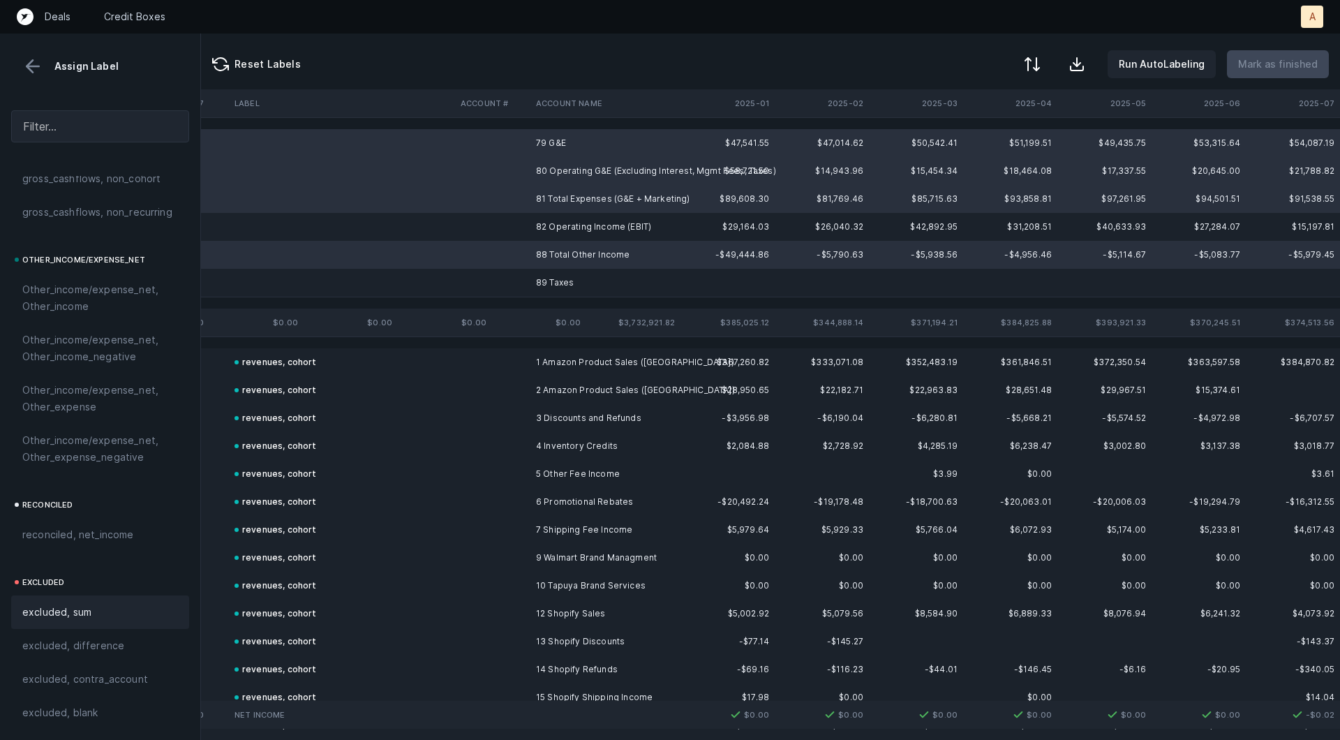
click at [106, 627] on div "excluded, sum" at bounding box center [100, 611] width 178 height 33
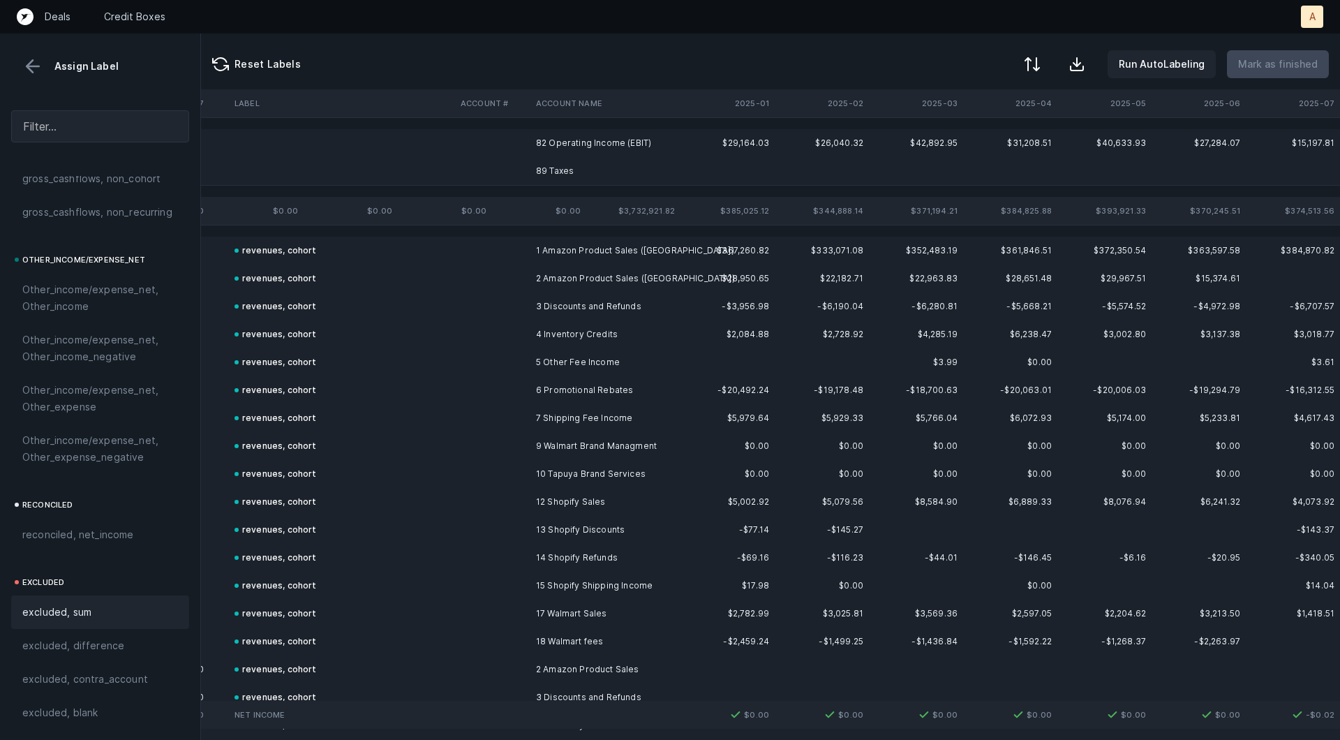
click at [559, 162] on td "89 Taxes" at bounding box center [615, 171] width 170 height 28
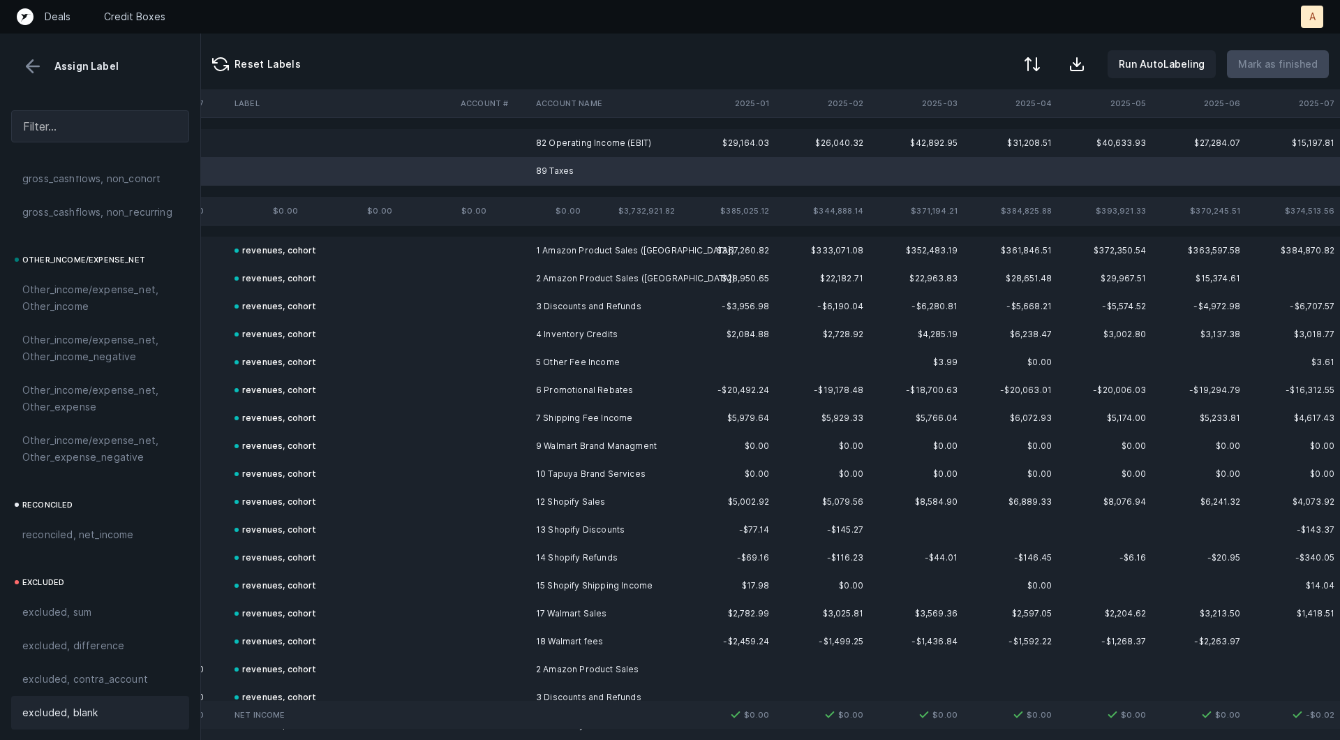
click at [62, 703] on div "excluded, blank" at bounding box center [100, 712] width 178 height 33
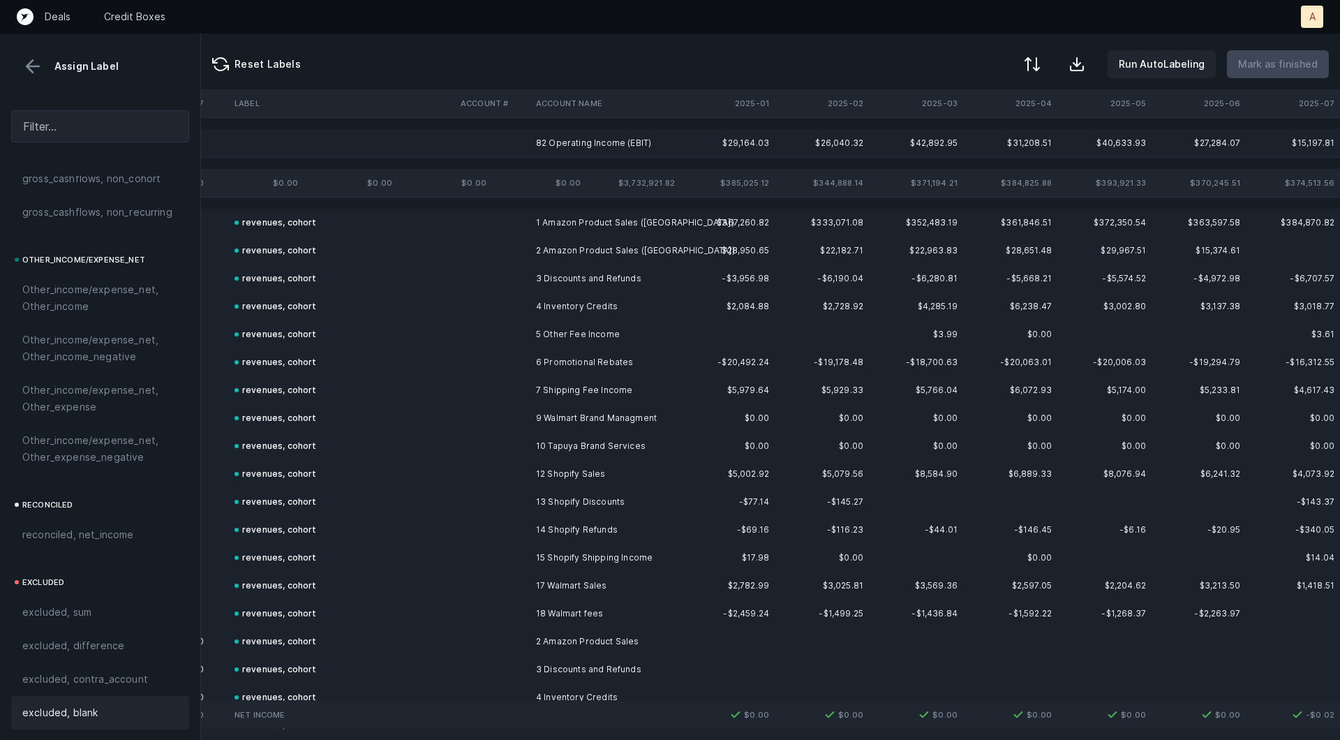
click at [599, 138] on td "82 Operating Income (EBIT)" at bounding box center [615, 143] width 170 height 28
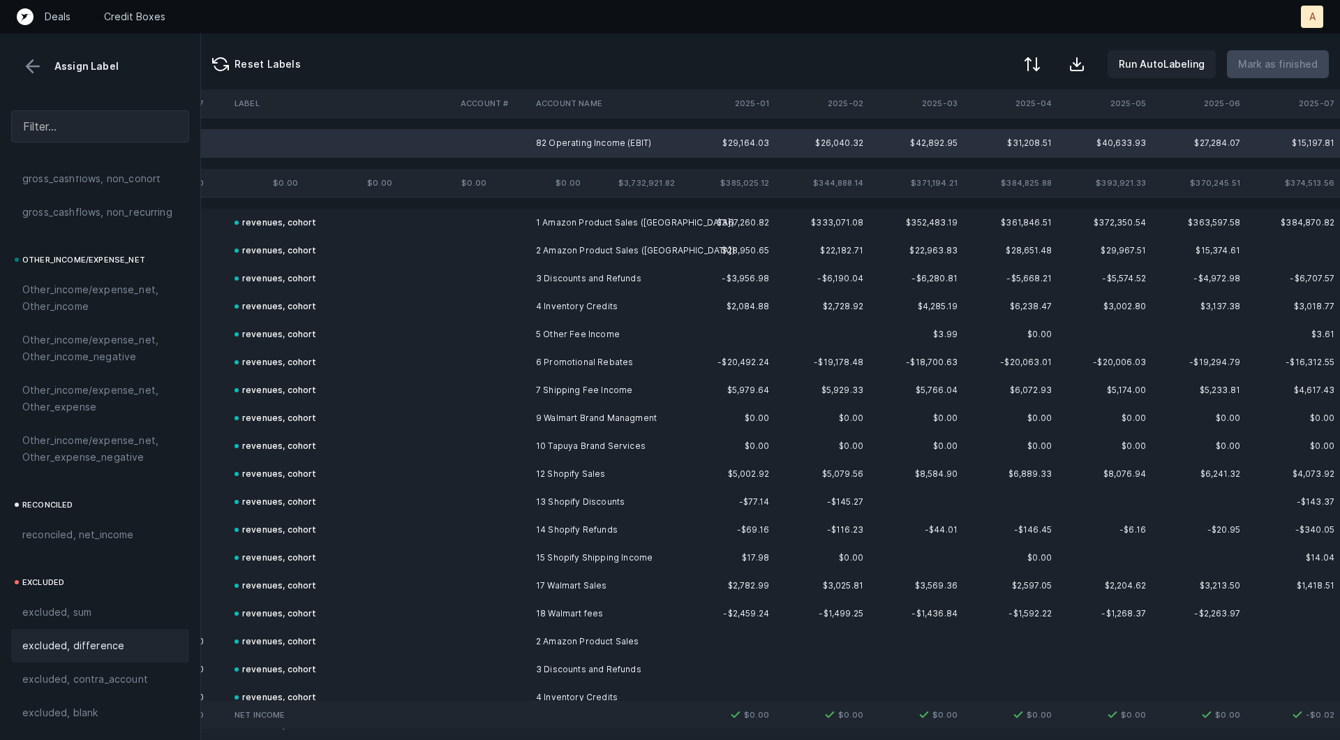
click at [53, 643] on span "excluded, difference" at bounding box center [73, 645] width 102 height 17
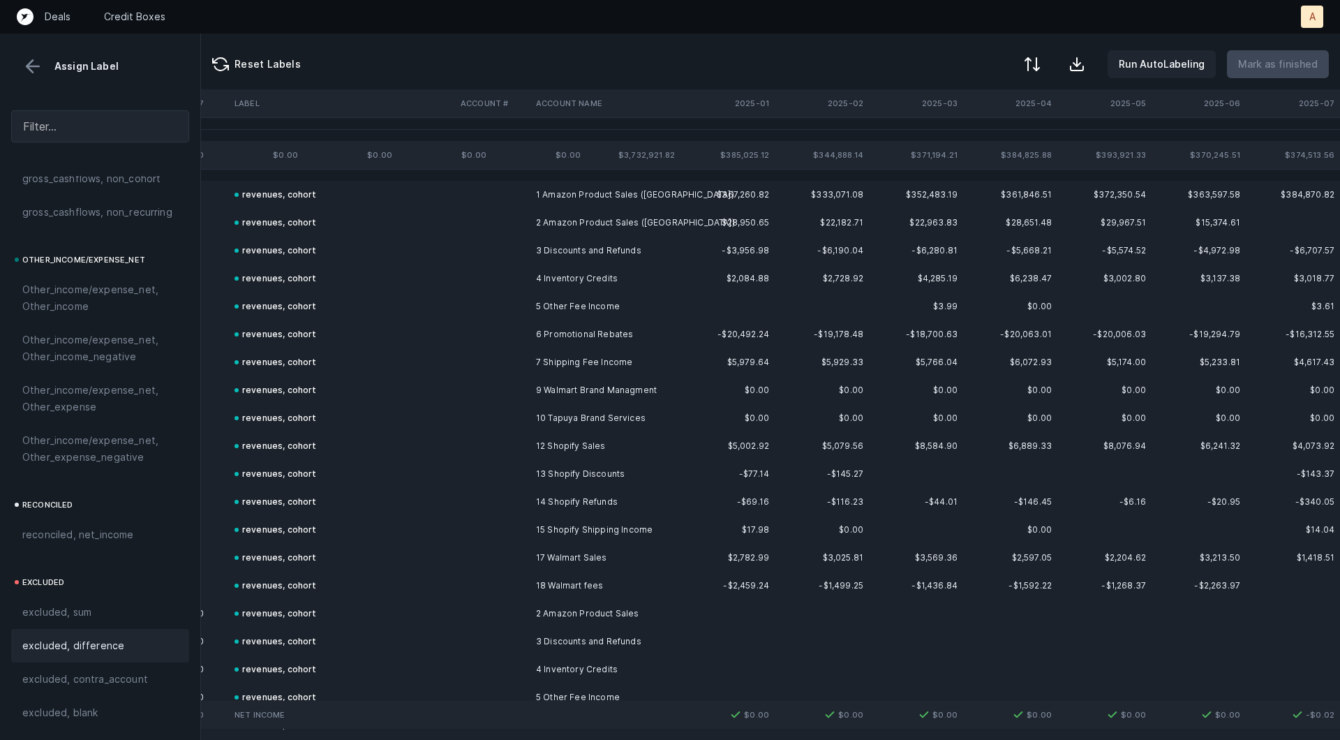
click at [43, 70] on button at bounding box center [32, 66] width 21 height 21
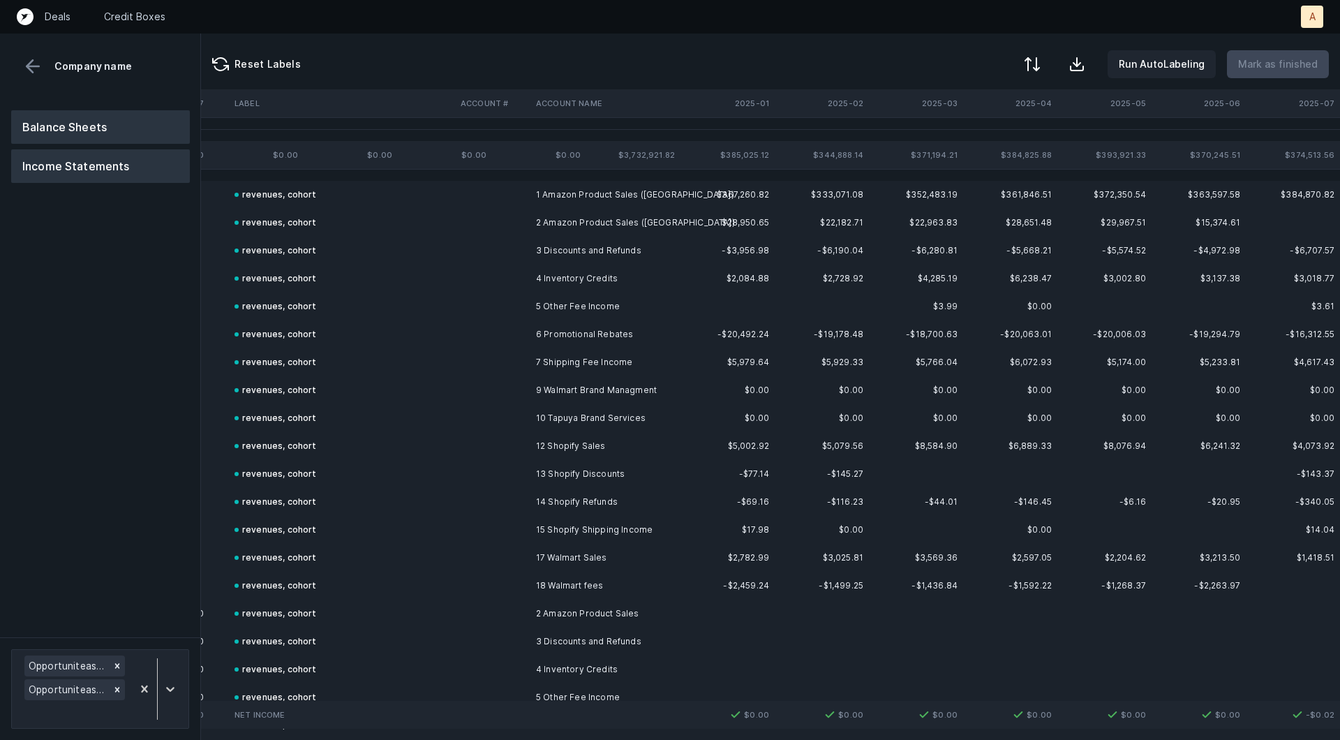
click at [77, 115] on button "Balance Sheets" at bounding box center [100, 126] width 179 height 33
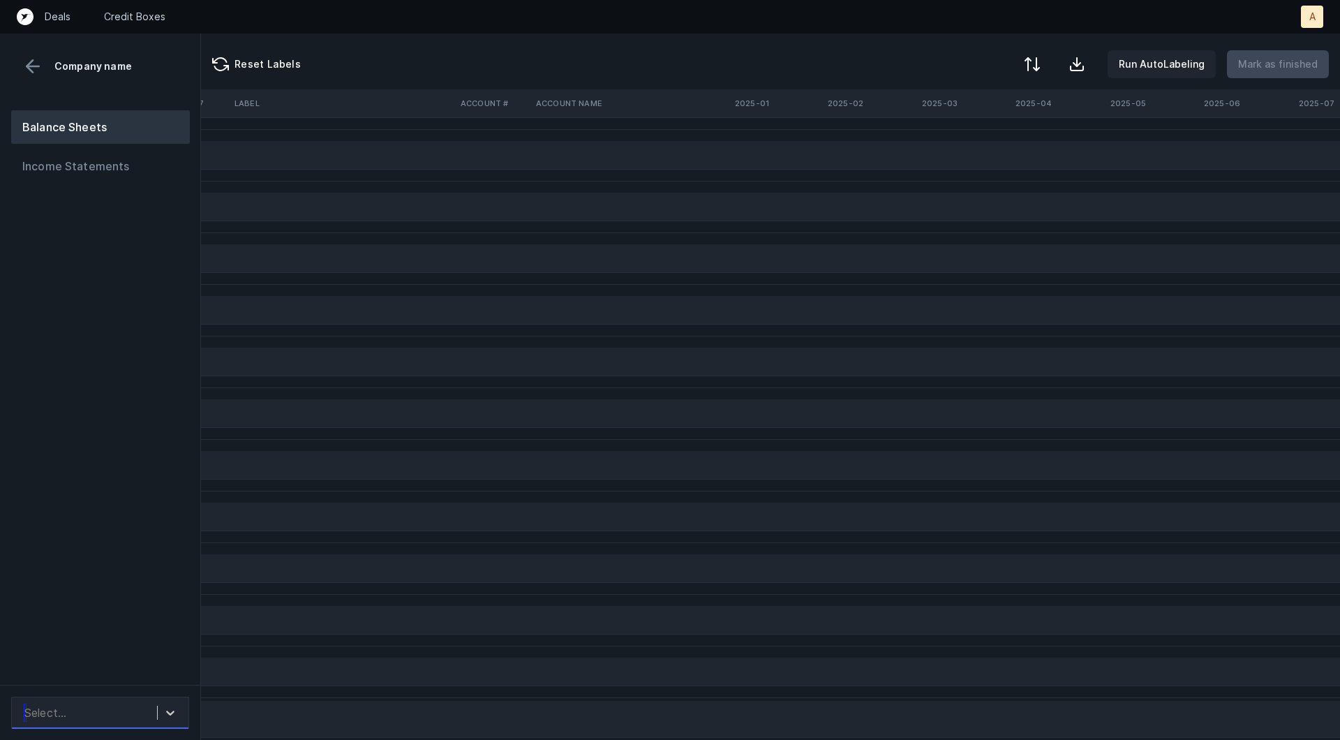
click at [149, 705] on div "Select..." at bounding box center [87, 712] width 140 height 25
click at [151, 647] on div "Opportuniteas_BS(2023-2024)_Cleaned.csv" at bounding box center [100, 638] width 178 height 45
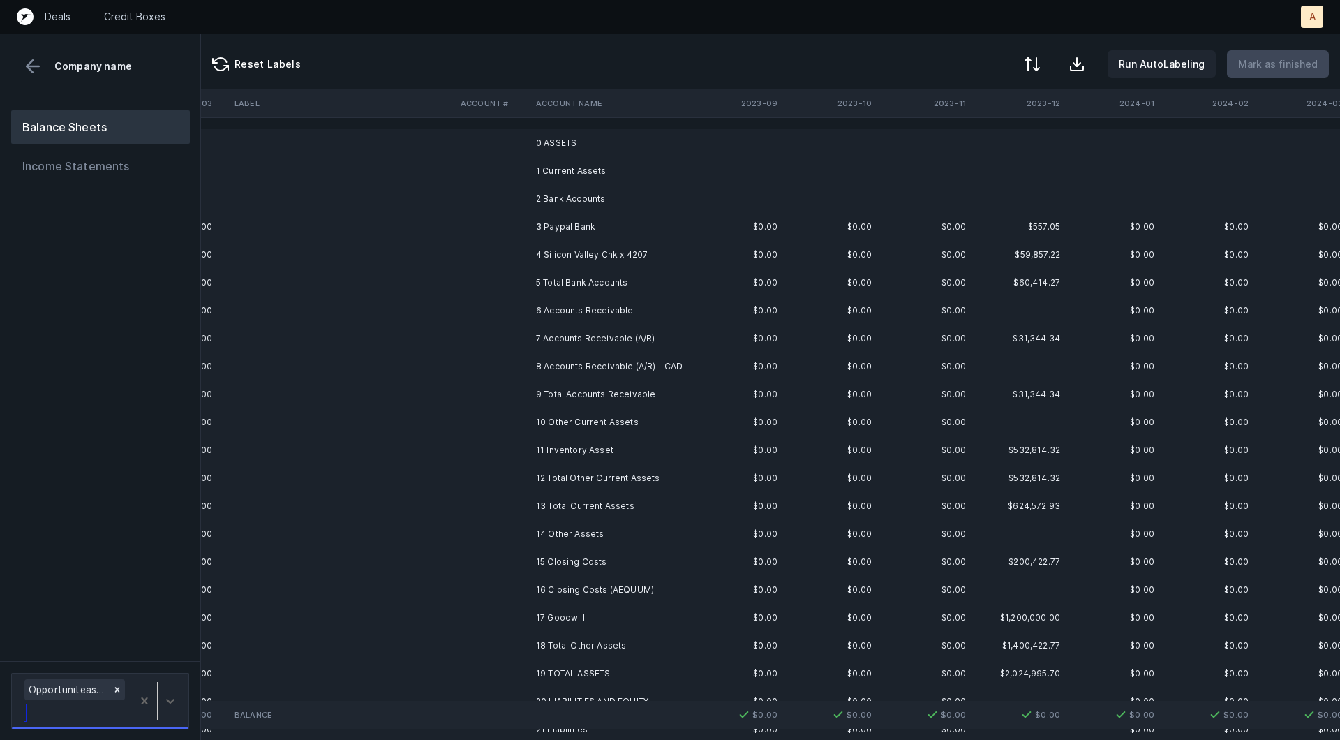
scroll to position [0, 885]
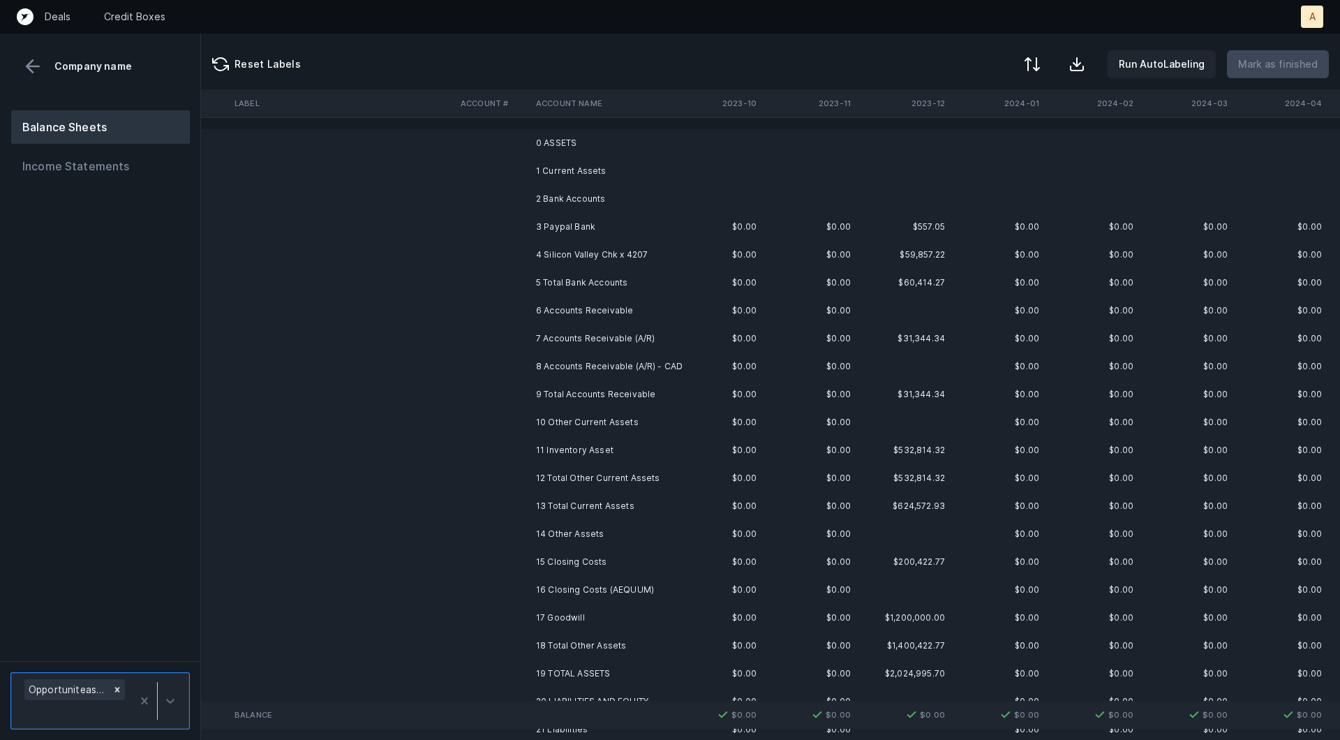
click at [677, 234] on td "3 Paypal Bank" at bounding box center [615, 227] width 170 height 28
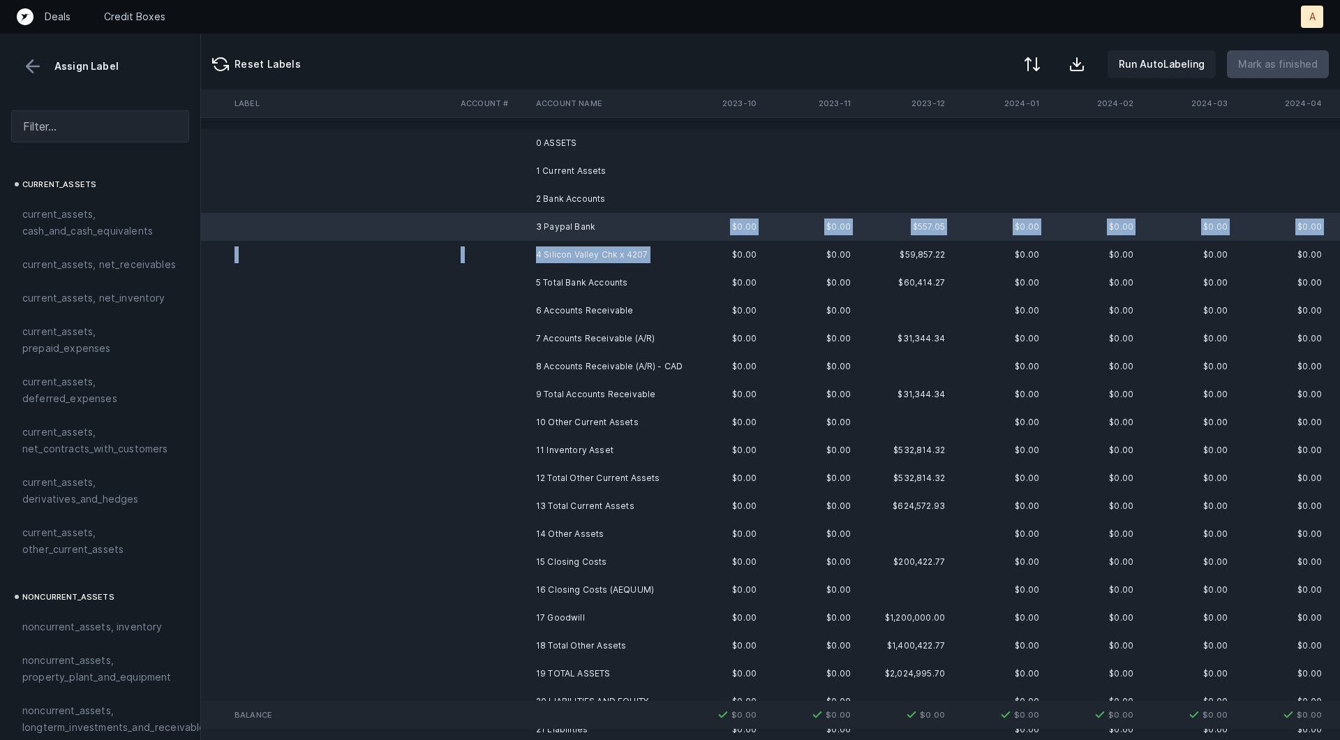
click at [648, 256] on td "4 Silicon Valley Chk x 4207" at bounding box center [615, 255] width 170 height 28
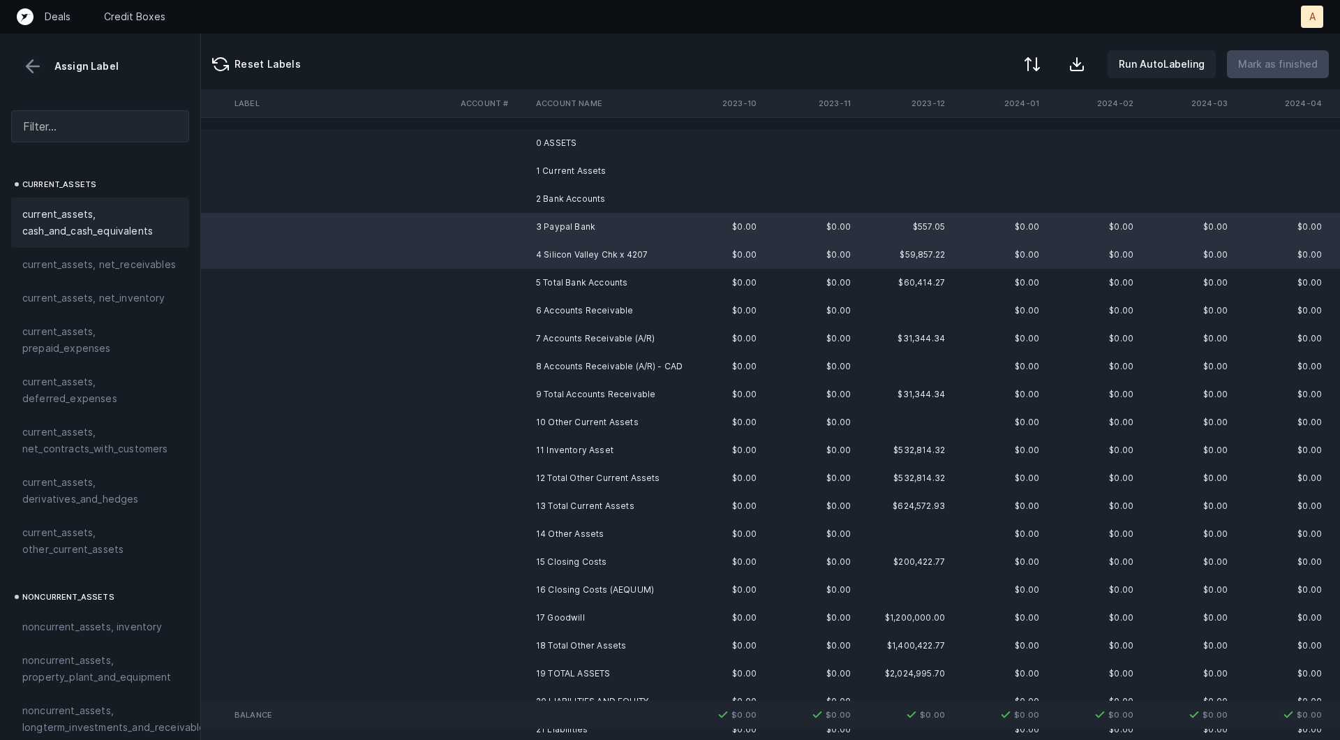
click at [123, 230] on span "current_assets, cash_and_cash_equivalents" at bounding box center [100, 222] width 156 height 33
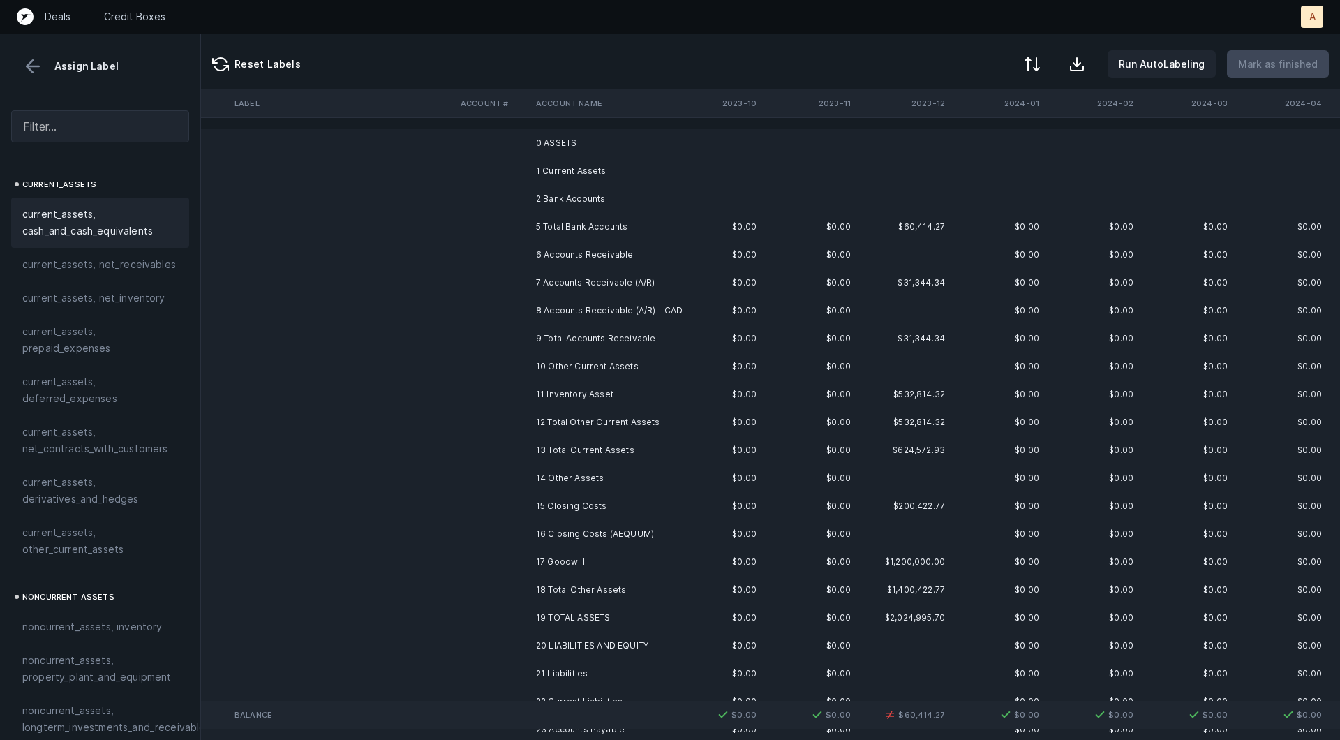
click at [570, 315] on td "8 Accounts Receivable (A/R) - CAD" at bounding box center [615, 311] width 170 height 28
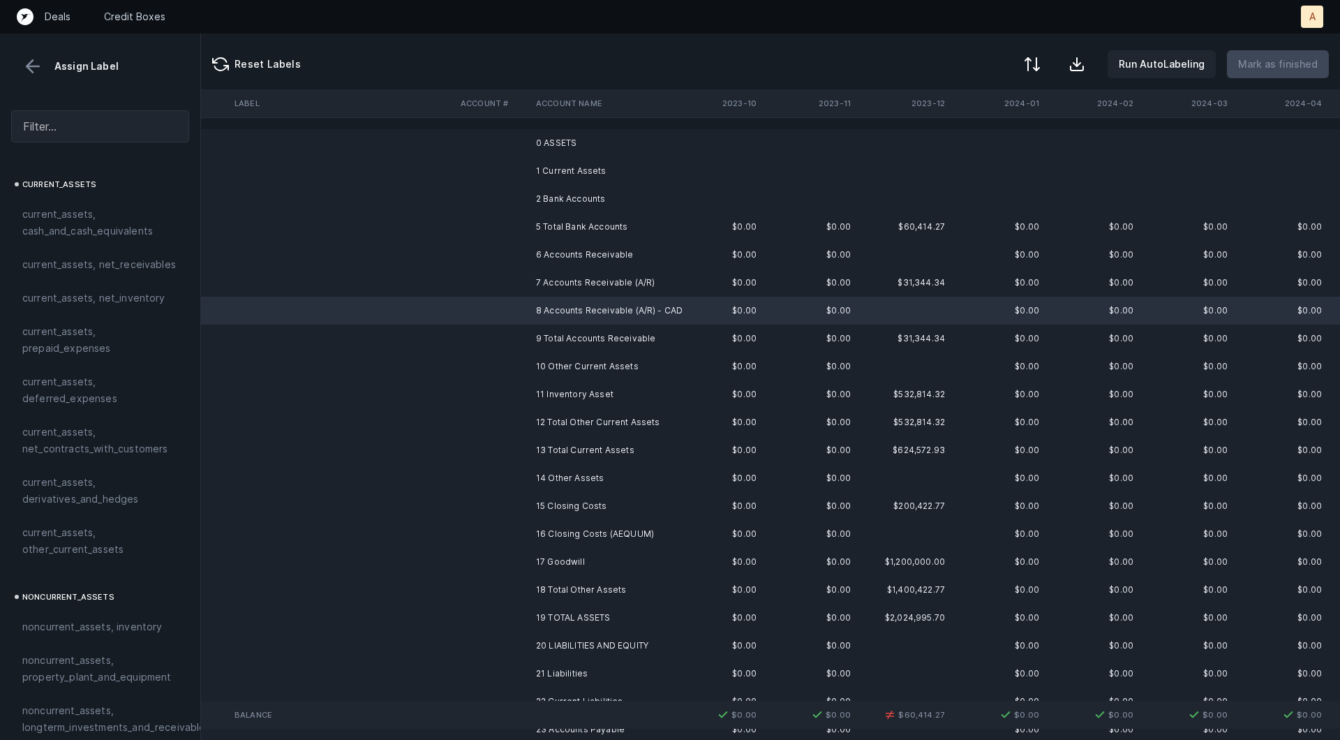
click at [555, 290] on td "7 Accounts Receivable (A/R)" at bounding box center [615, 283] width 170 height 28
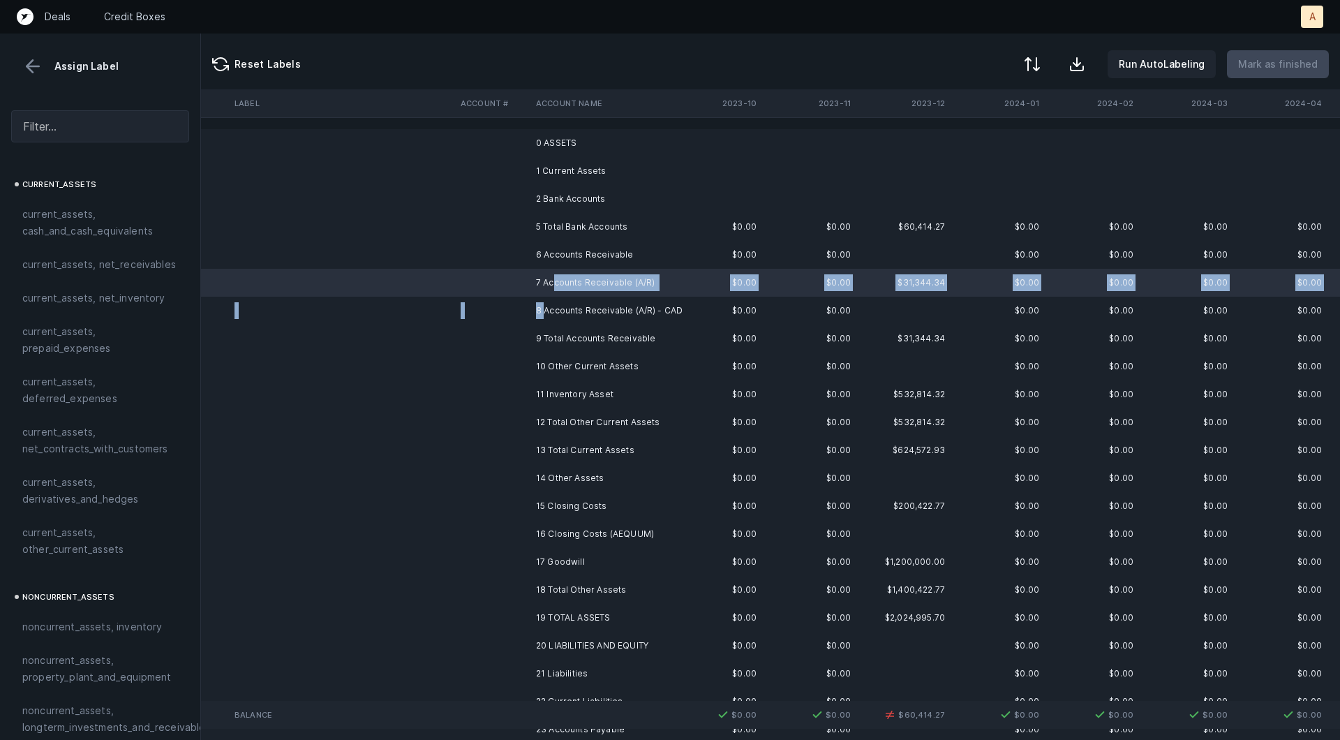
click at [546, 306] on td "8 Accounts Receivable (A/R) - CAD" at bounding box center [615, 311] width 170 height 28
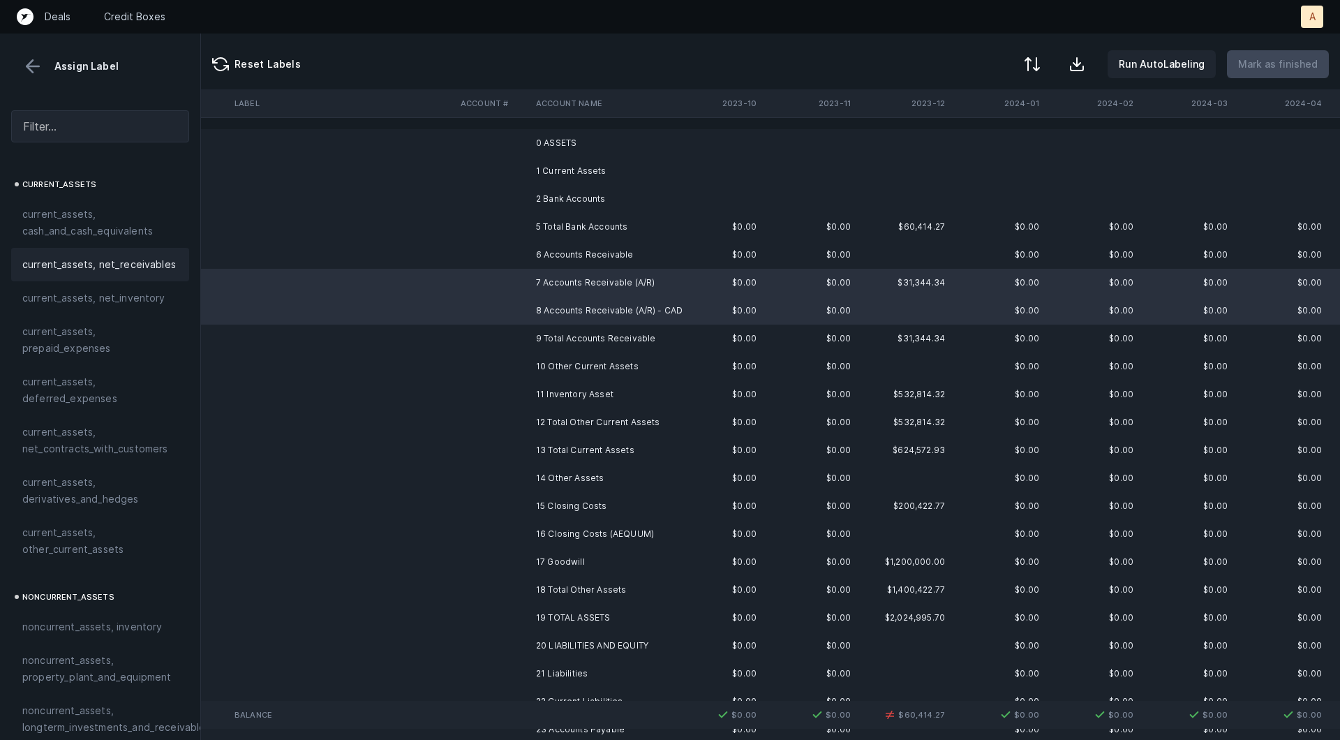
click at [126, 265] on span "current_assets, net_receivables" at bounding box center [99, 264] width 154 height 17
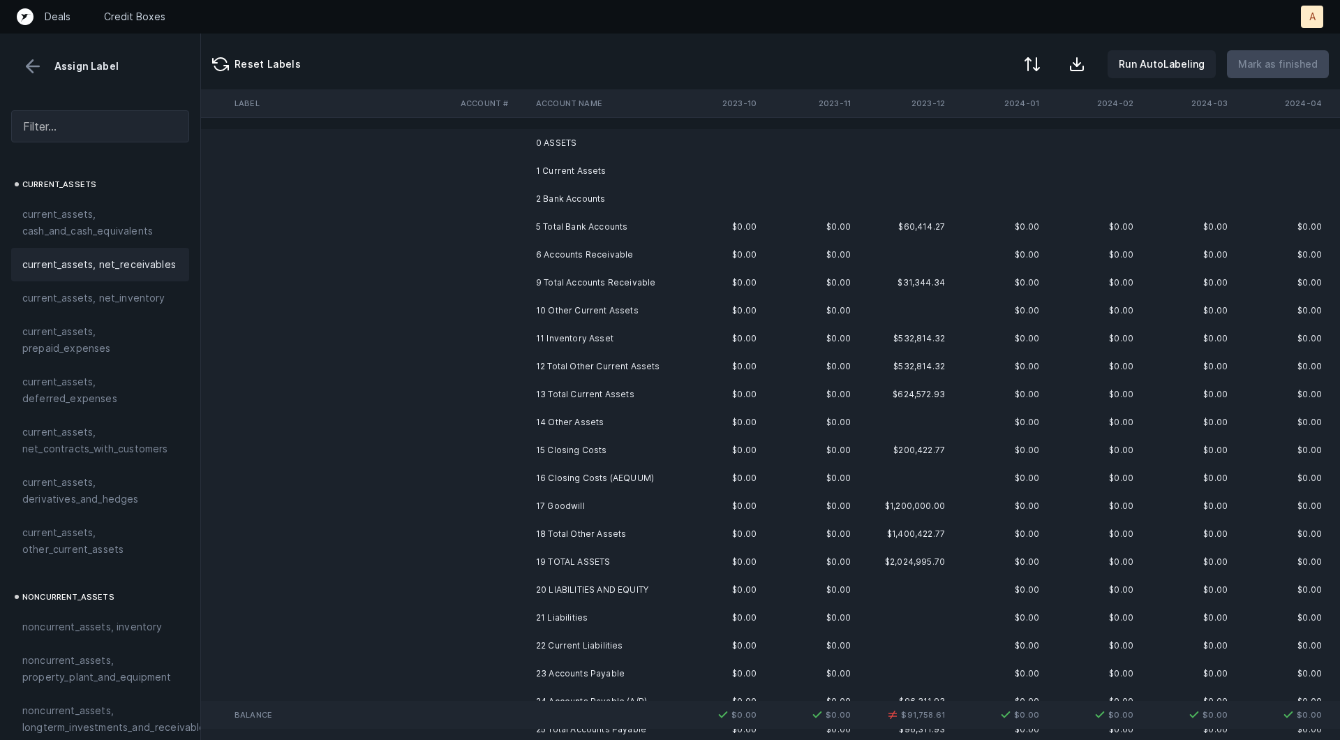
click at [561, 348] on td "11 Inventory Asset" at bounding box center [615, 339] width 170 height 28
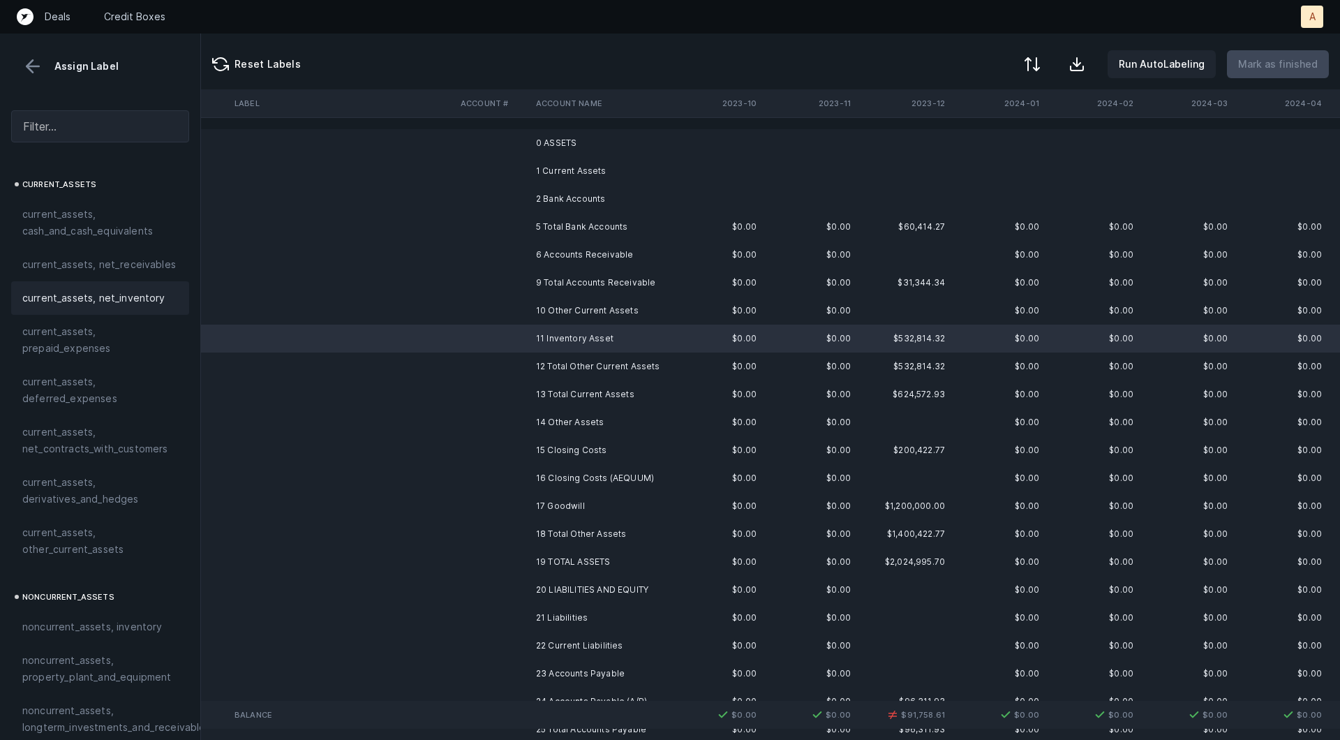
click at [131, 304] on span "current_assets, net_inventory" at bounding box center [93, 298] width 143 height 17
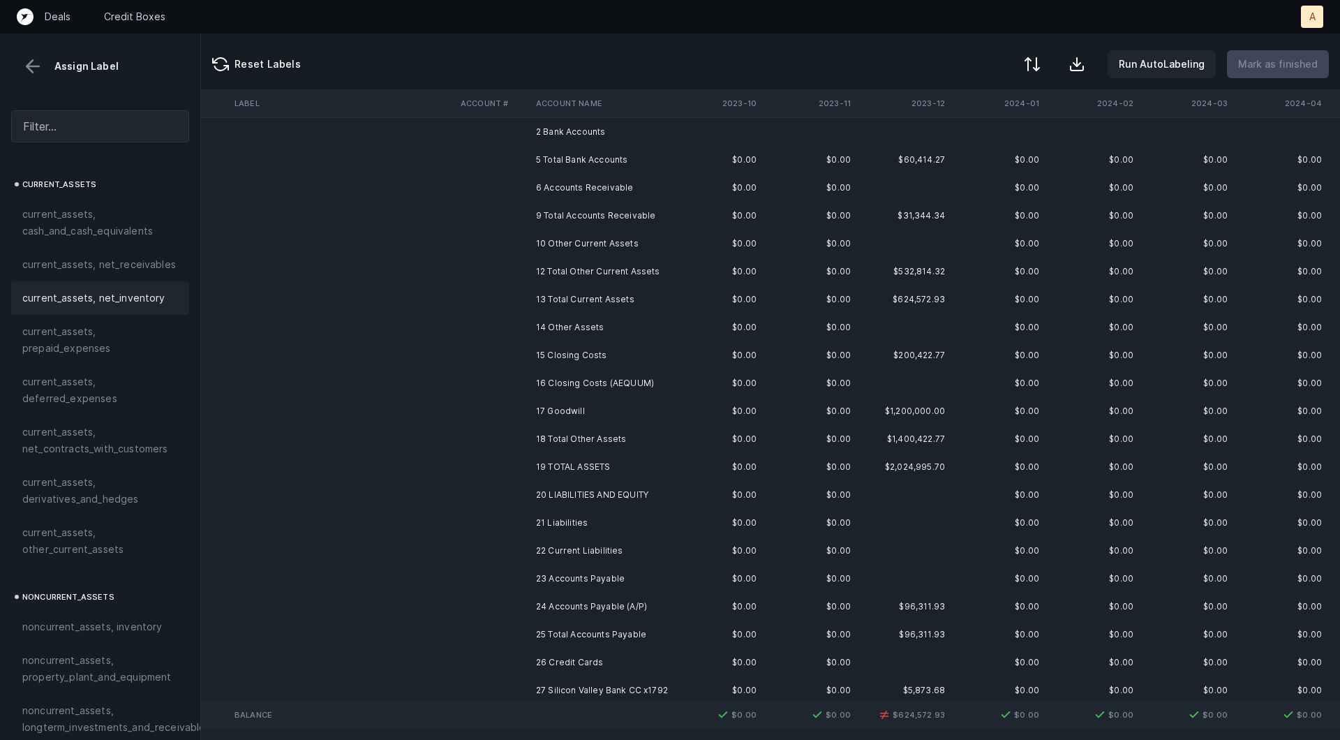
scroll to position [95, 885]
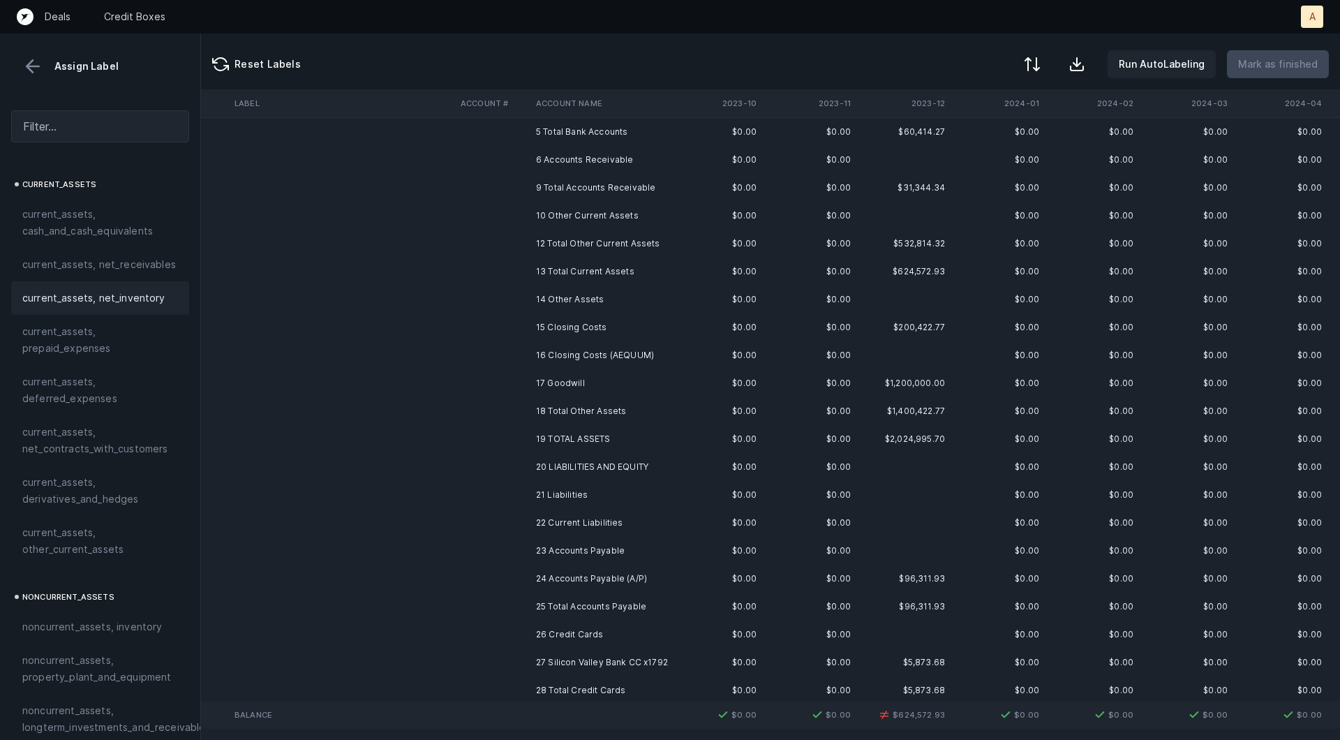
click at [588, 329] on td "15 Closing Costs" at bounding box center [615, 327] width 170 height 28
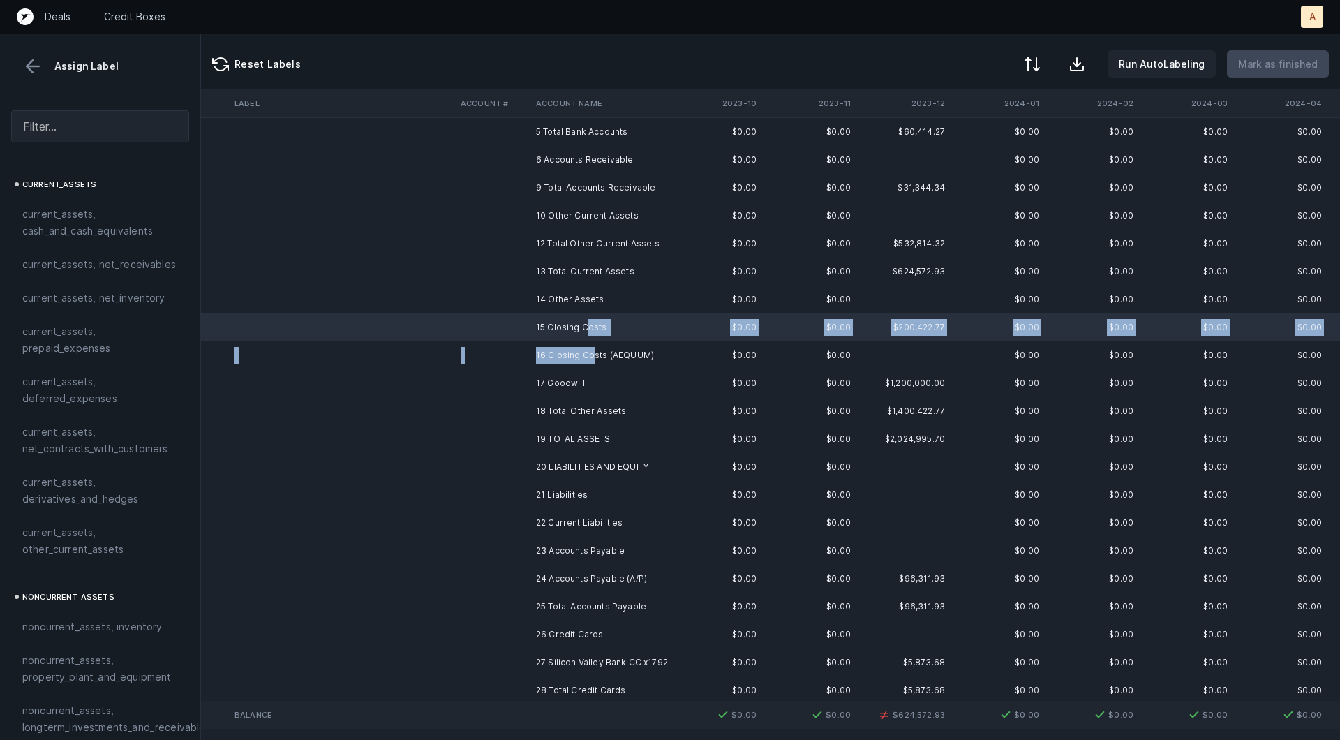
click at [593, 354] on td "16 Closing Costs (AEQUUM)" at bounding box center [615, 355] width 170 height 28
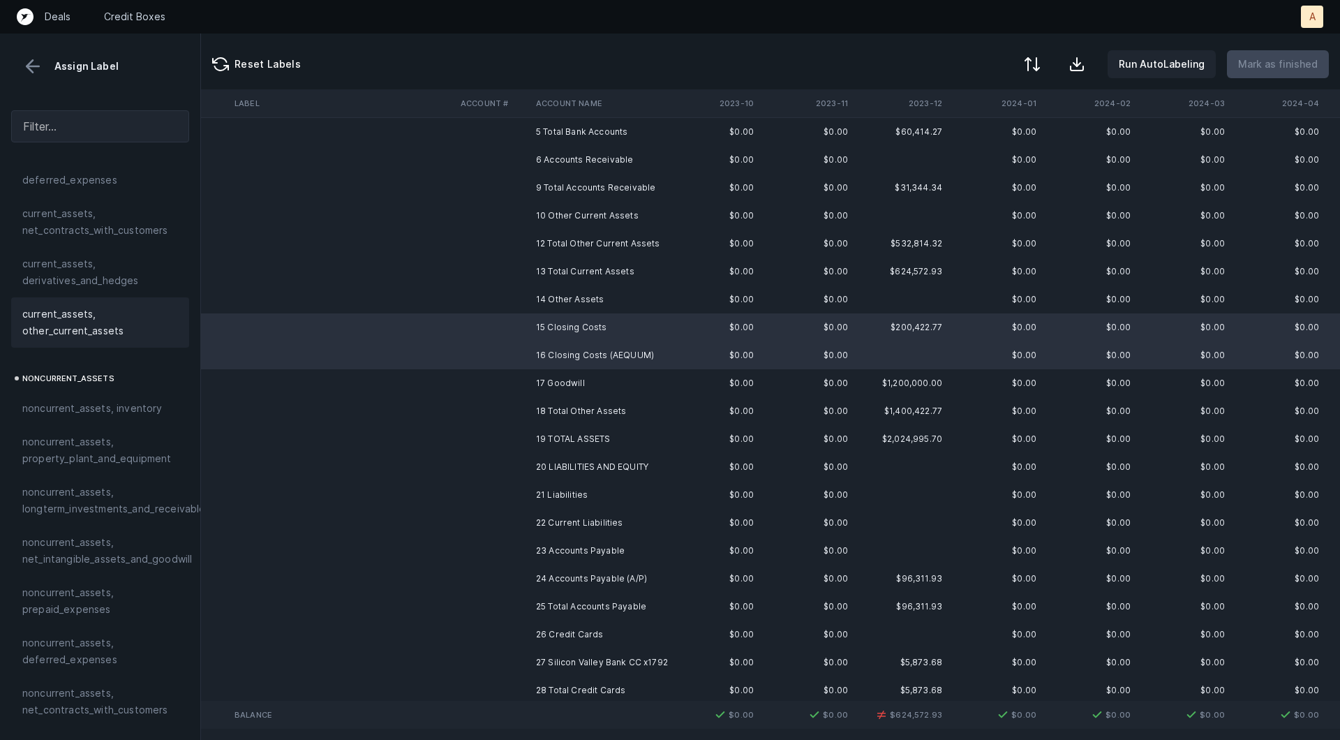
scroll to position [332, 0]
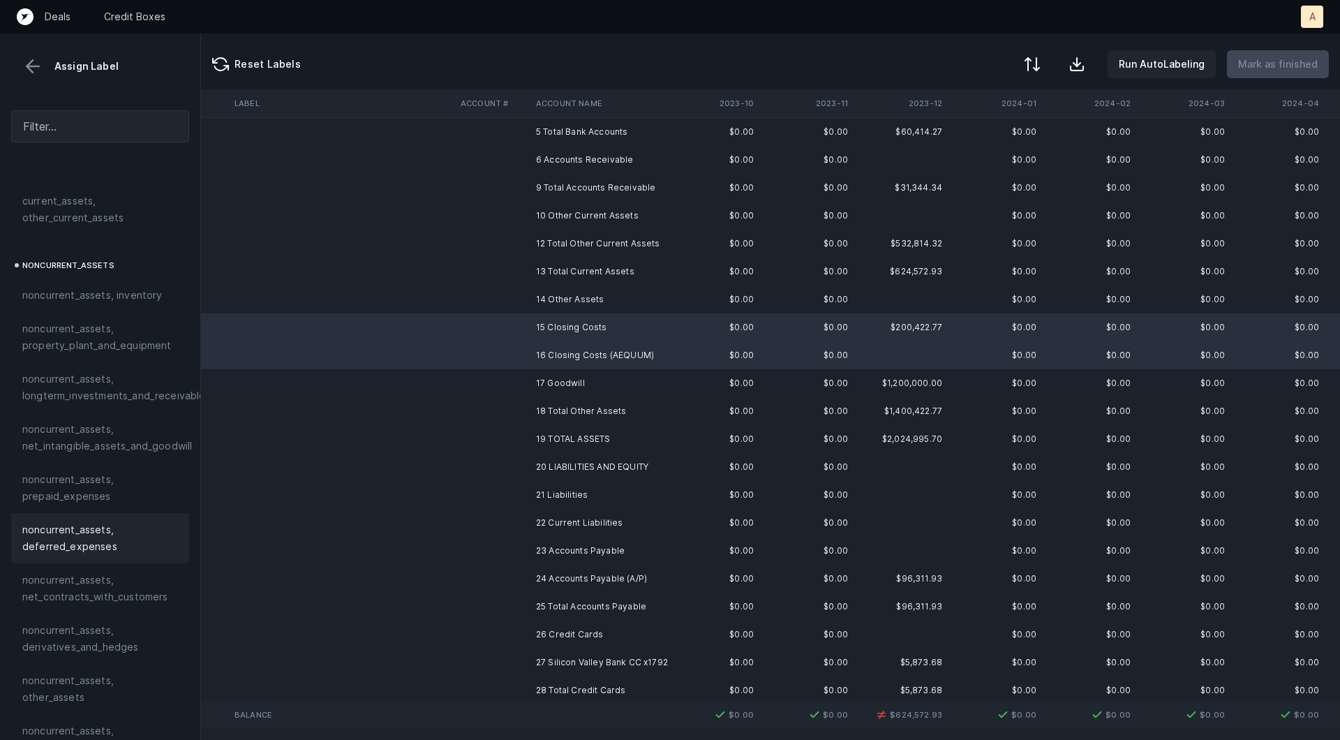
click at [89, 535] on span "noncurrent_assets, deferred_expenses" at bounding box center [100, 537] width 156 height 33
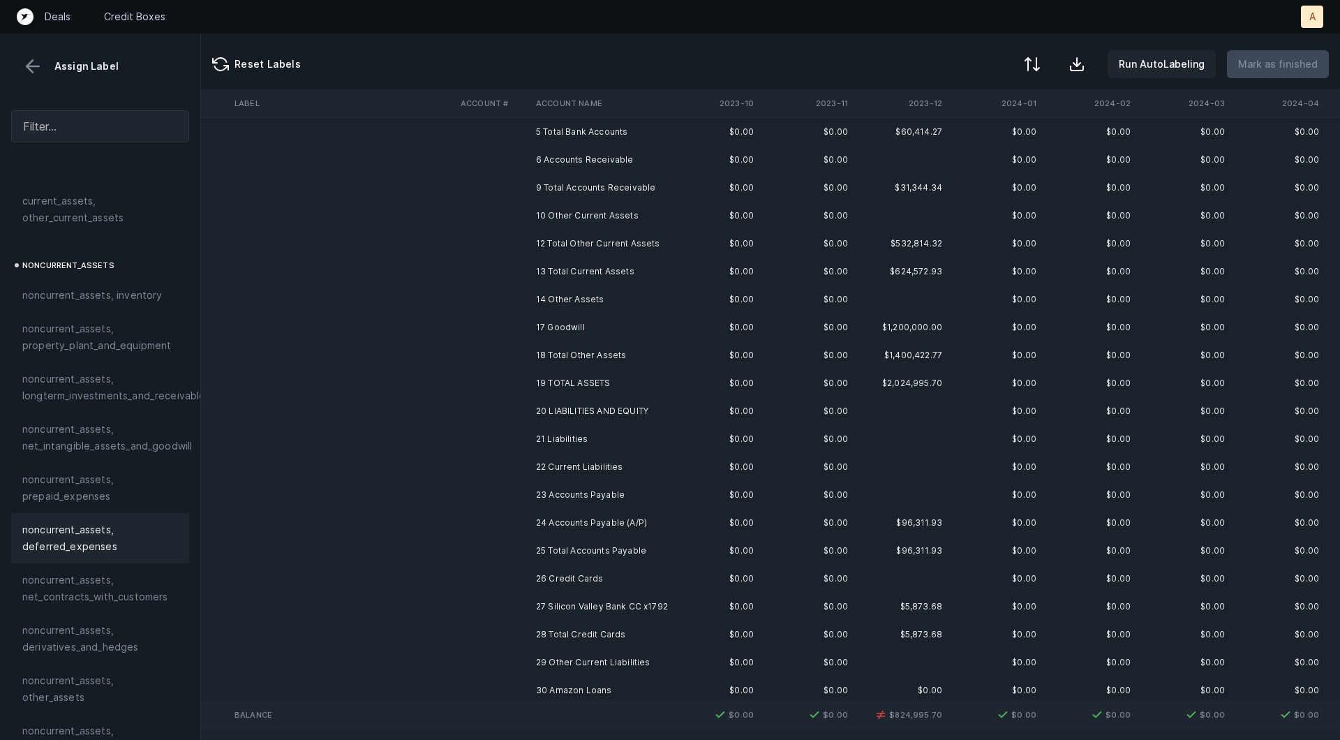
click at [524, 331] on td at bounding box center [492, 327] width 75 height 28
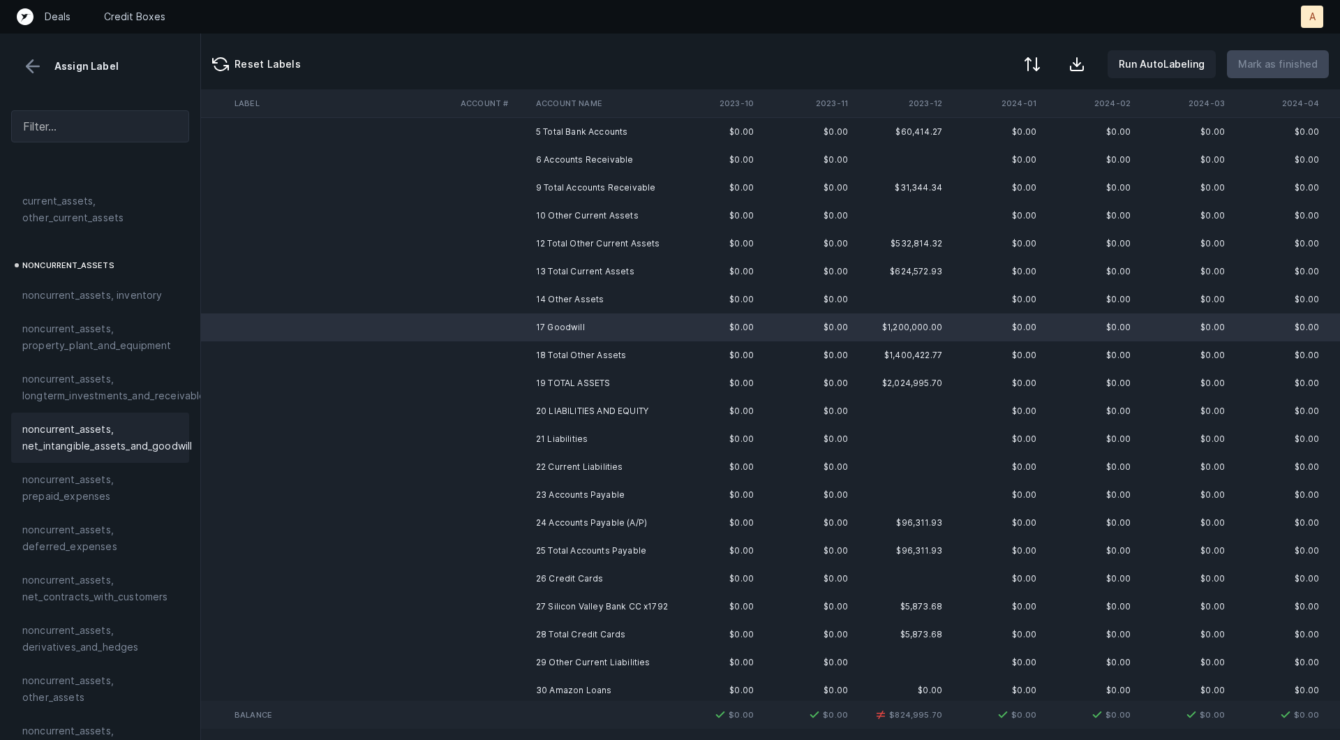
click at [143, 433] on span "noncurrent_assets, net_intangible_assets_and_goodwill" at bounding box center [107, 437] width 170 height 33
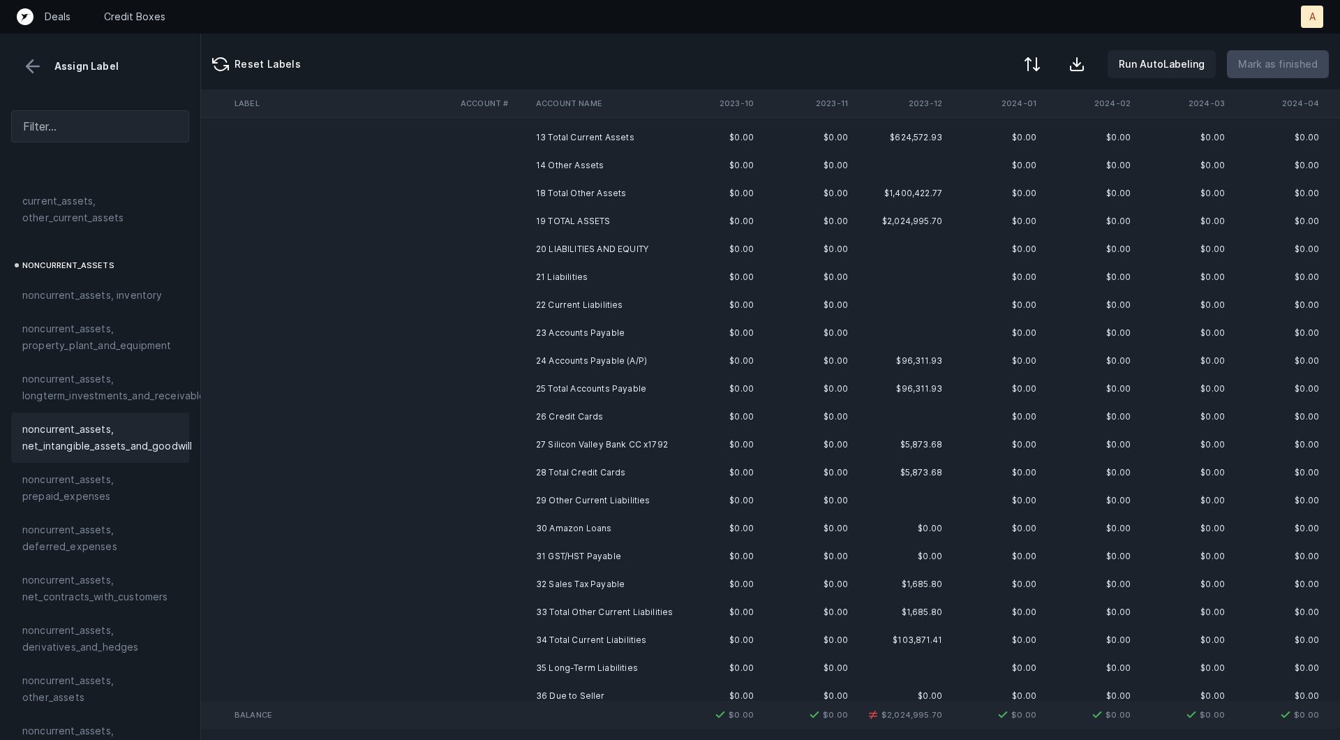
scroll to position [244, 888]
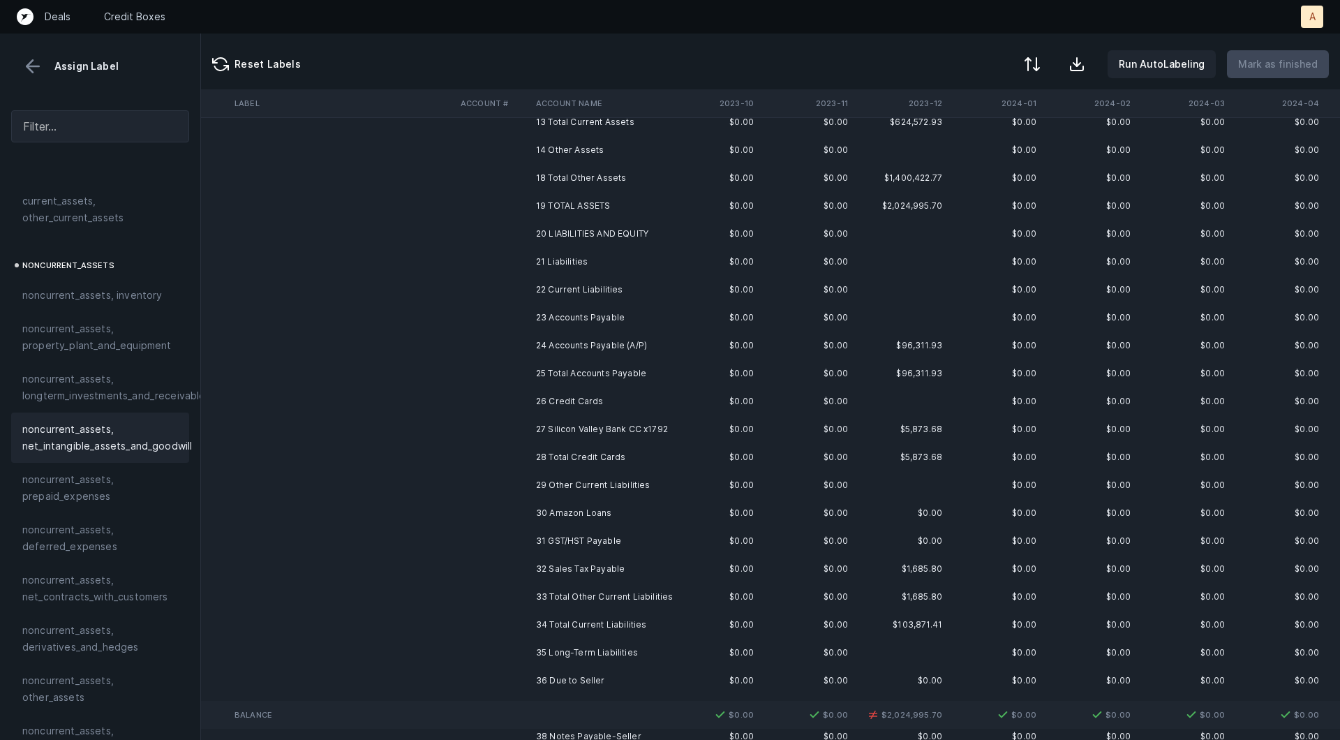
click at [574, 347] on td "24 Accounts Payable (A/P)" at bounding box center [615, 346] width 170 height 28
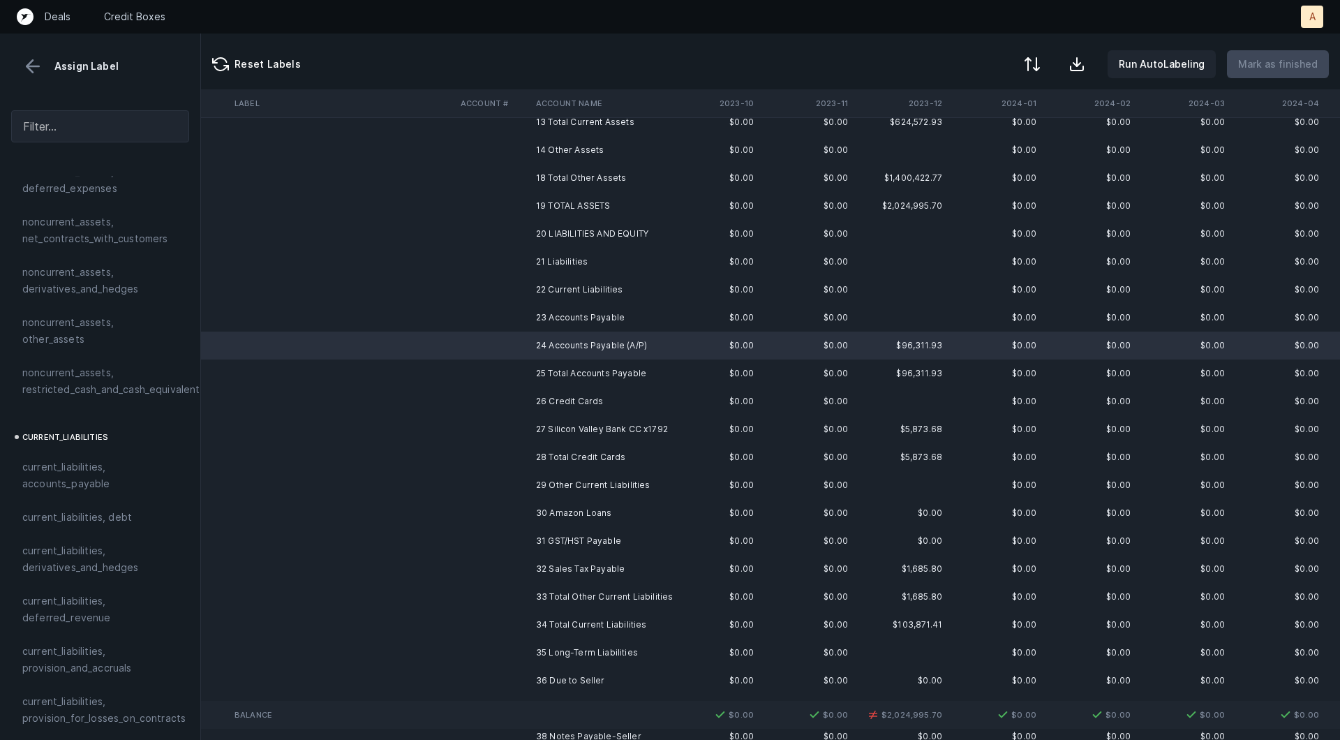
scroll to position [824, 0]
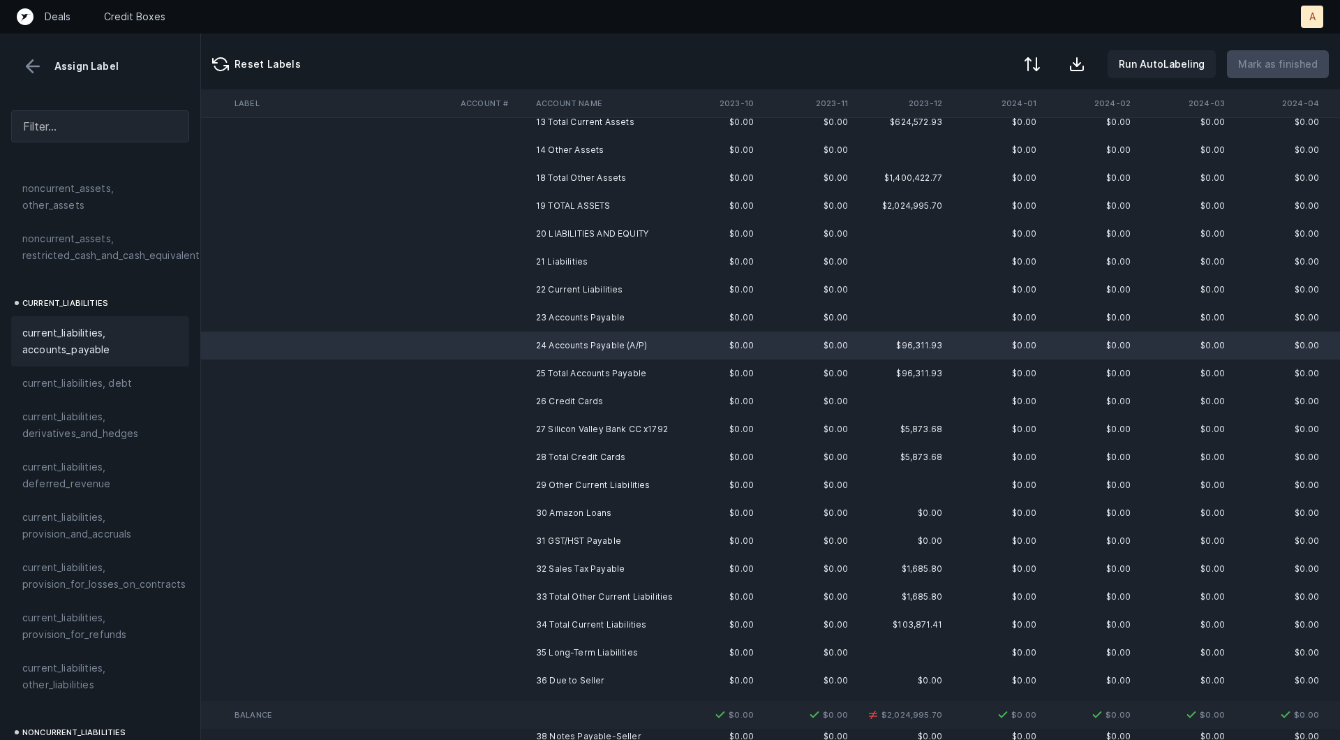
click at [70, 329] on span "current_liabilities, accounts_payable" at bounding box center [100, 341] width 156 height 33
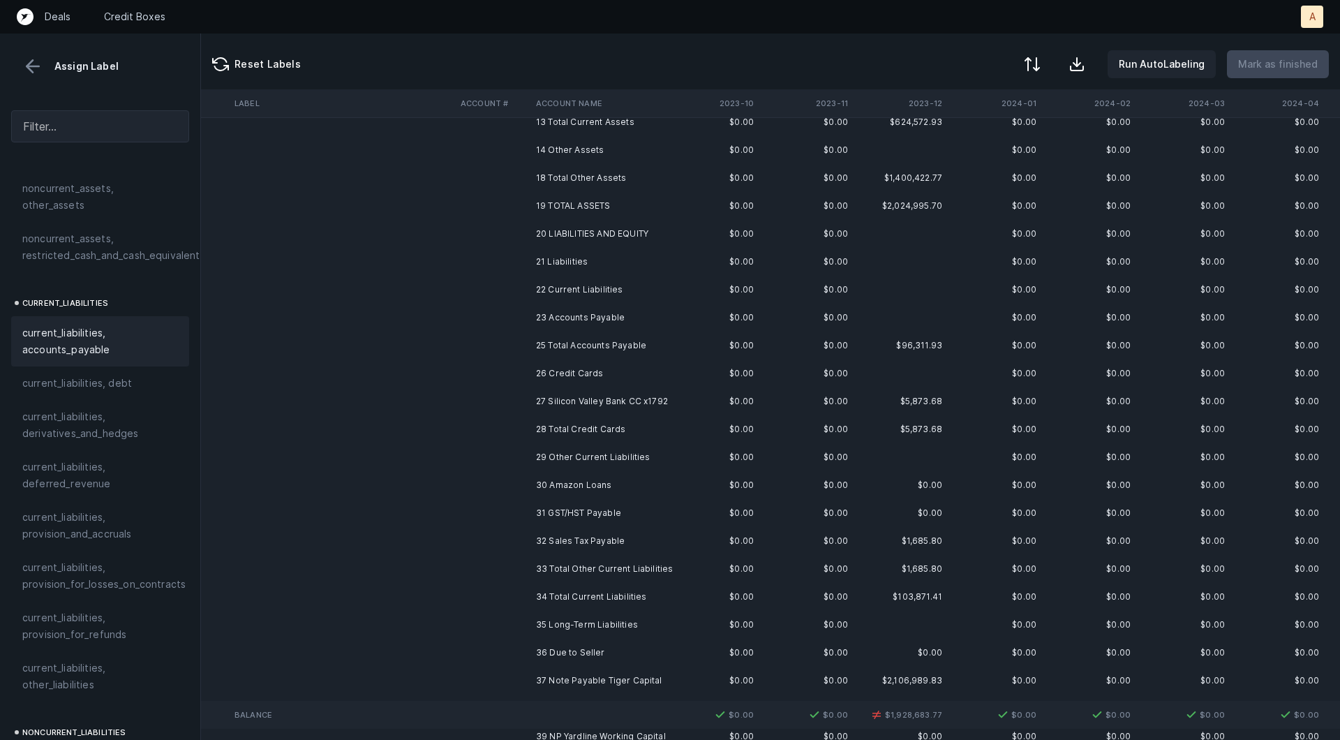
click at [514, 395] on td at bounding box center [492, 401] width 75 height 28
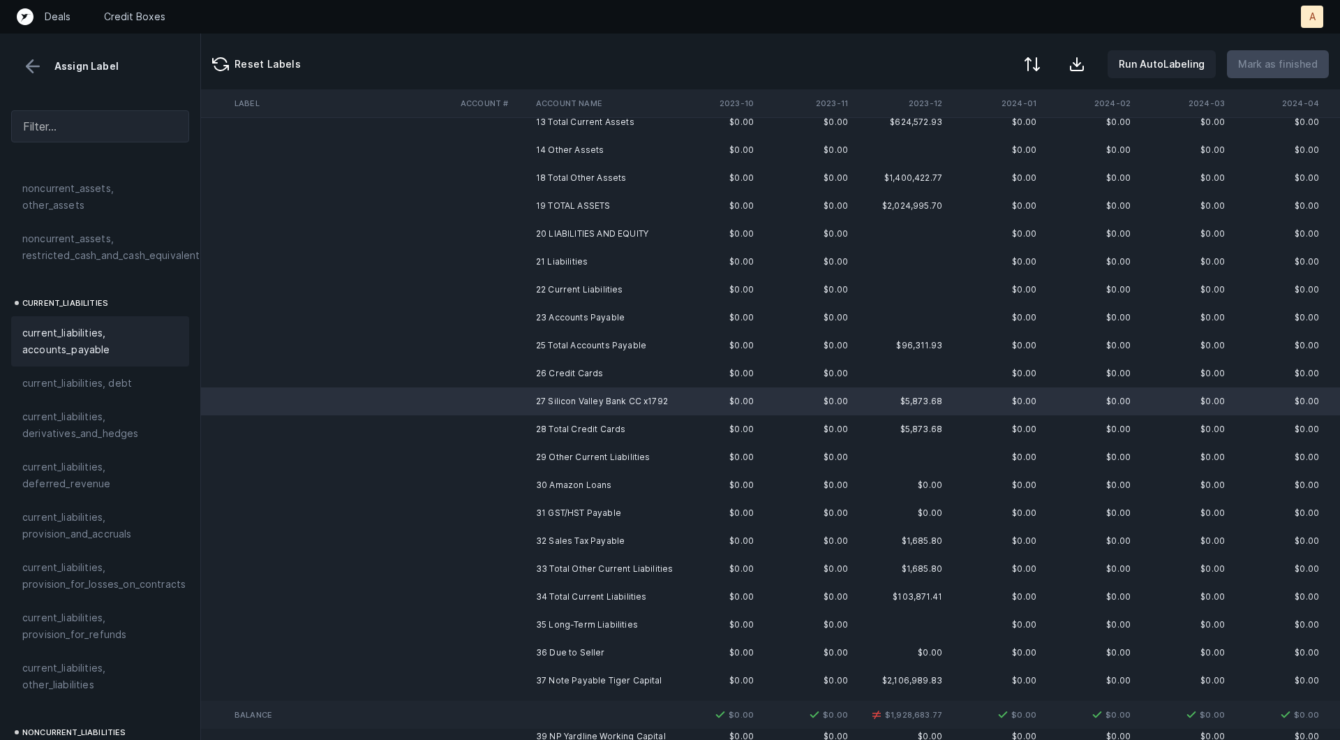
click at [98, 325] on span "current_liabilities, accounts_payable" at bounding box center [100, 341] width 156 height 33
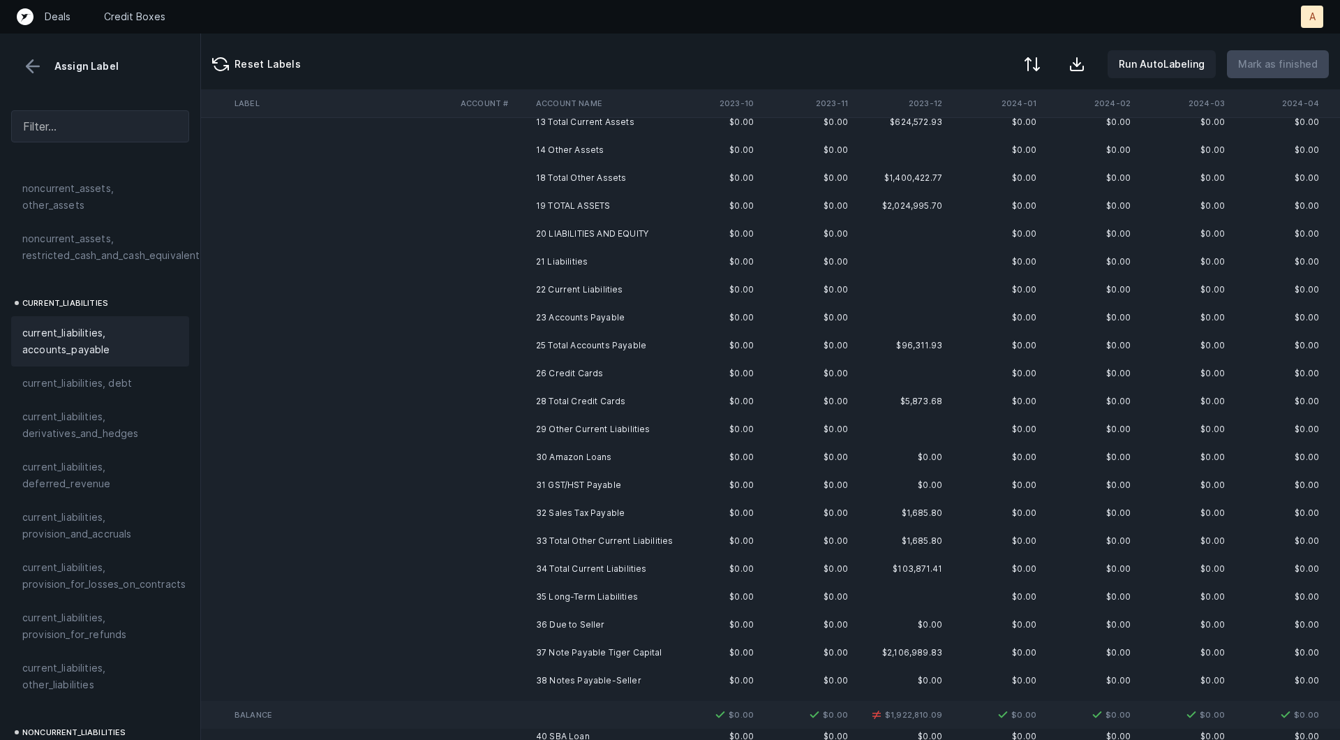
scroll to position [351, 888]
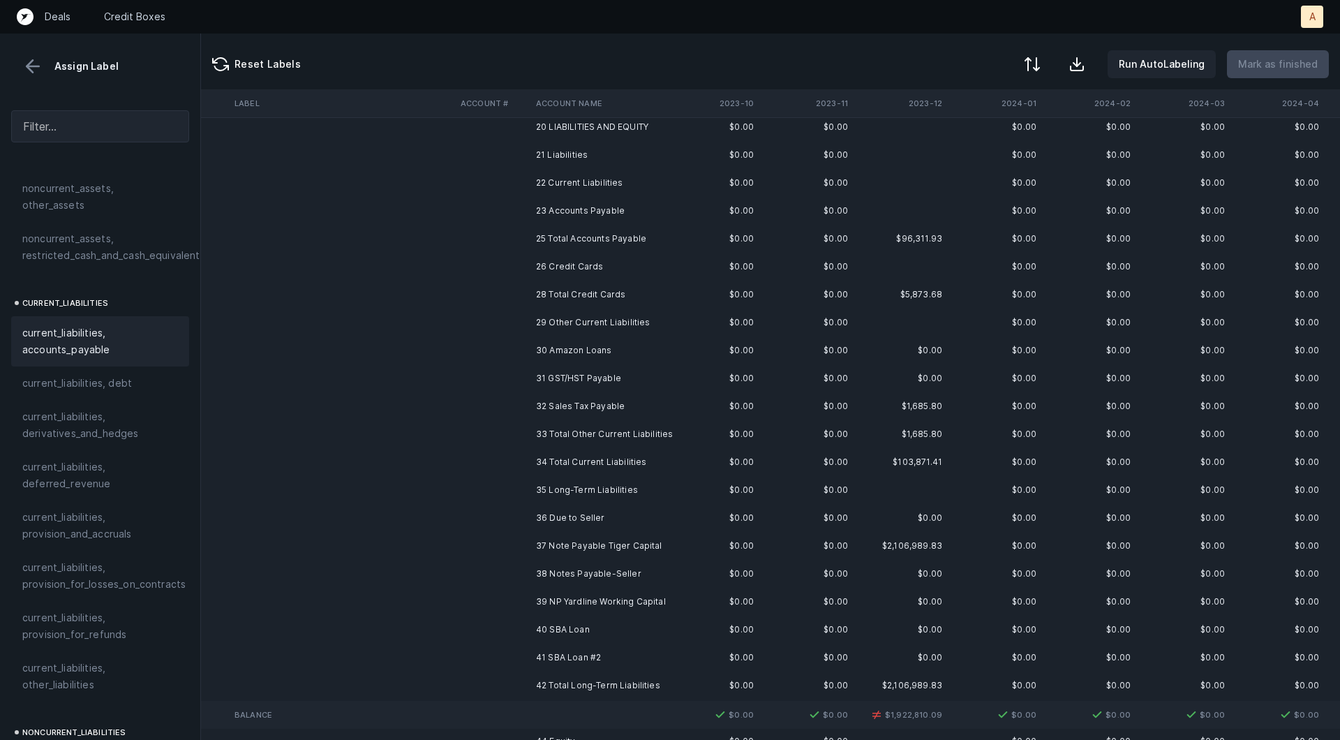
click at [505, 346] on td at bounding box center [492, 350] width 75 height 28
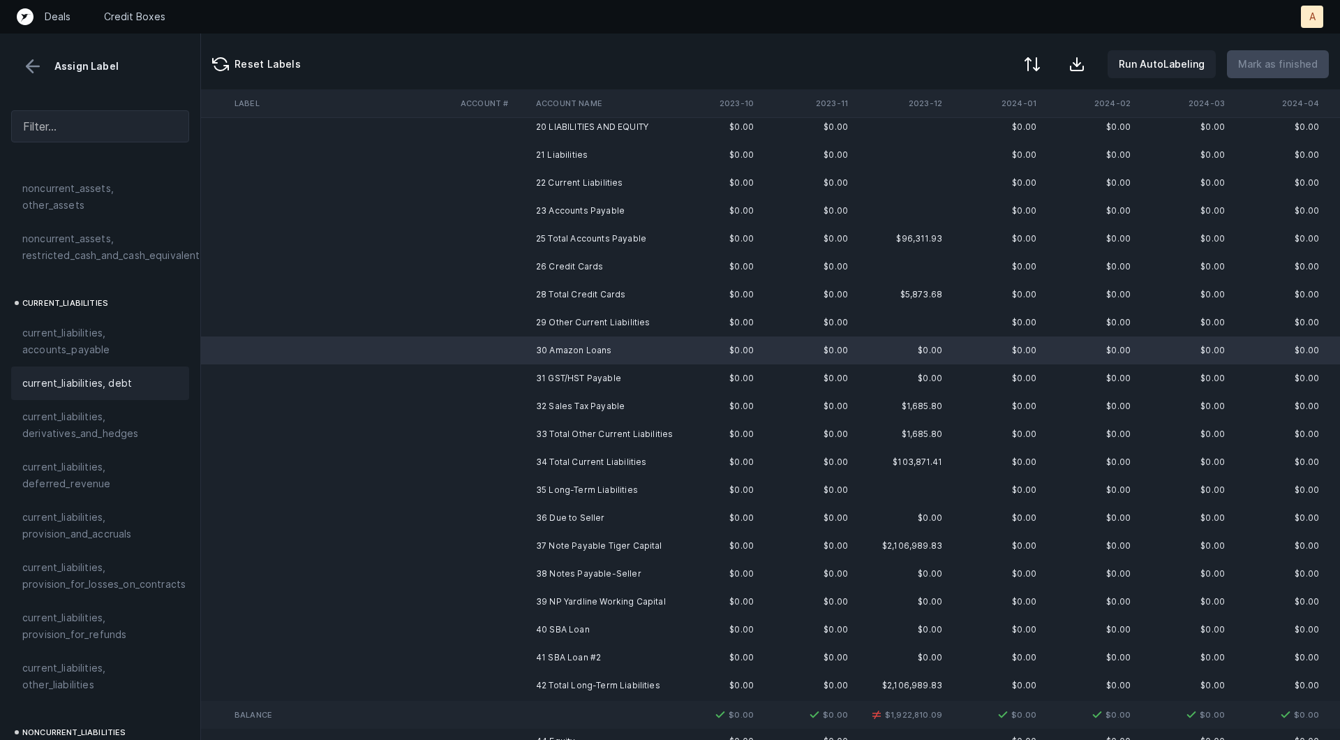
click at [96, 375] on span "current_liabilities, debt" at bounding box center [77, 383] width 110 height 17
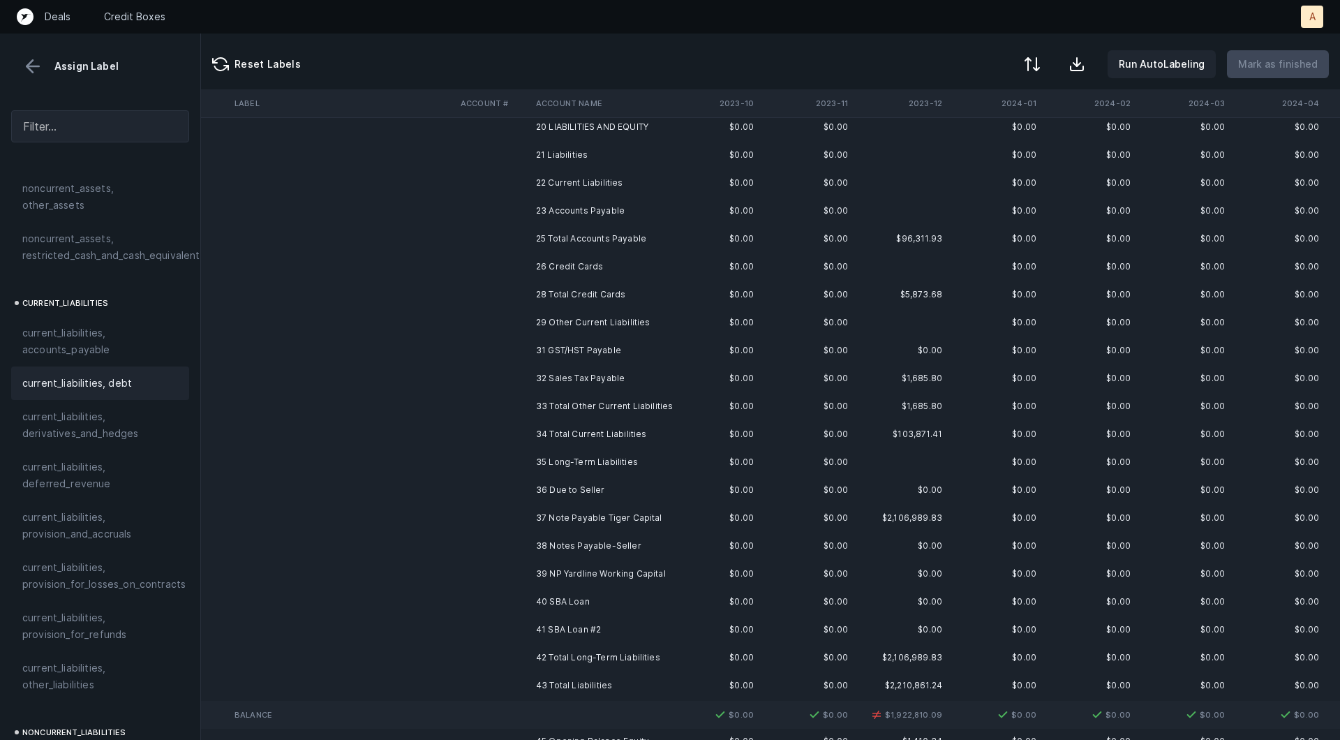
click at [546, 357] on td "31 GST/HST Payable" at bounding box center [615, 350] width 170 height 28
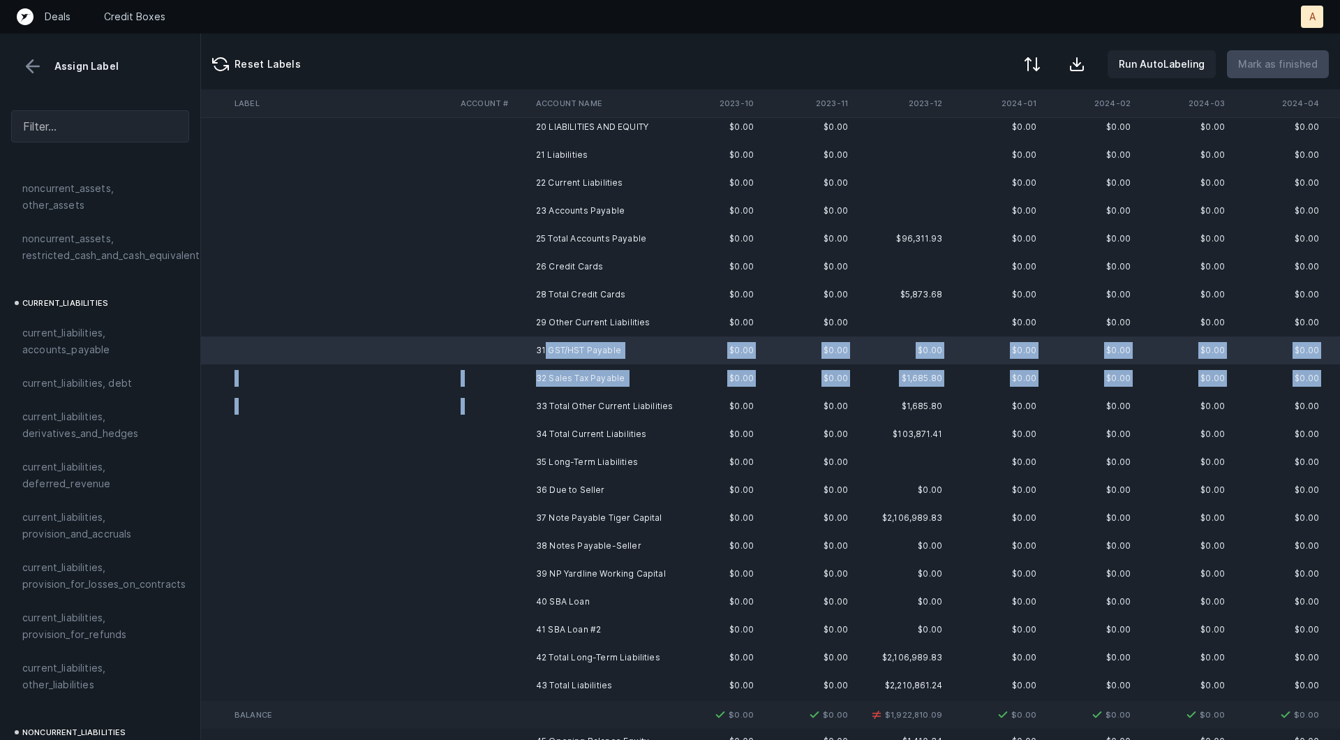
click at [540, 394] on td "33 Total Other Current Liabilities" at bounding box center [615, 406] width 170 height 28
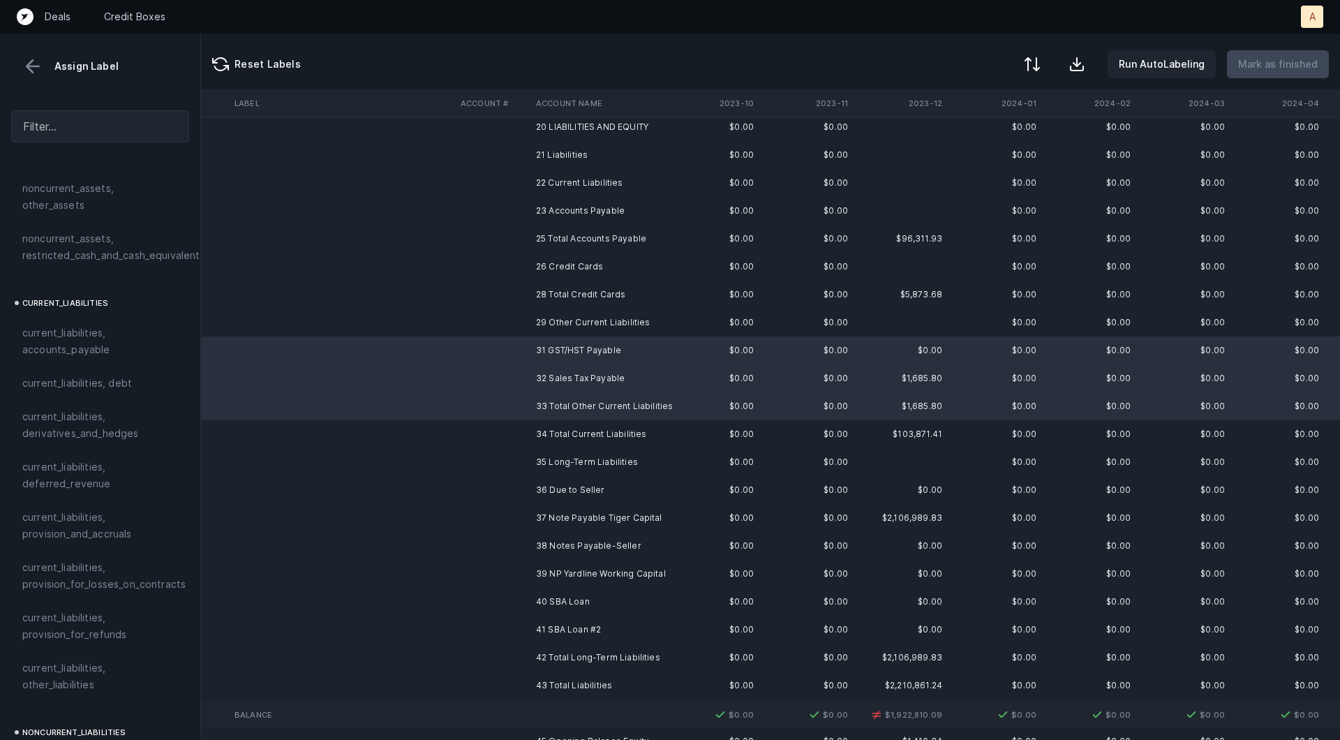
click at [534, 367] on td "32 Sales Tax Payable" at bounding box center [615, 378] width 170 height 28
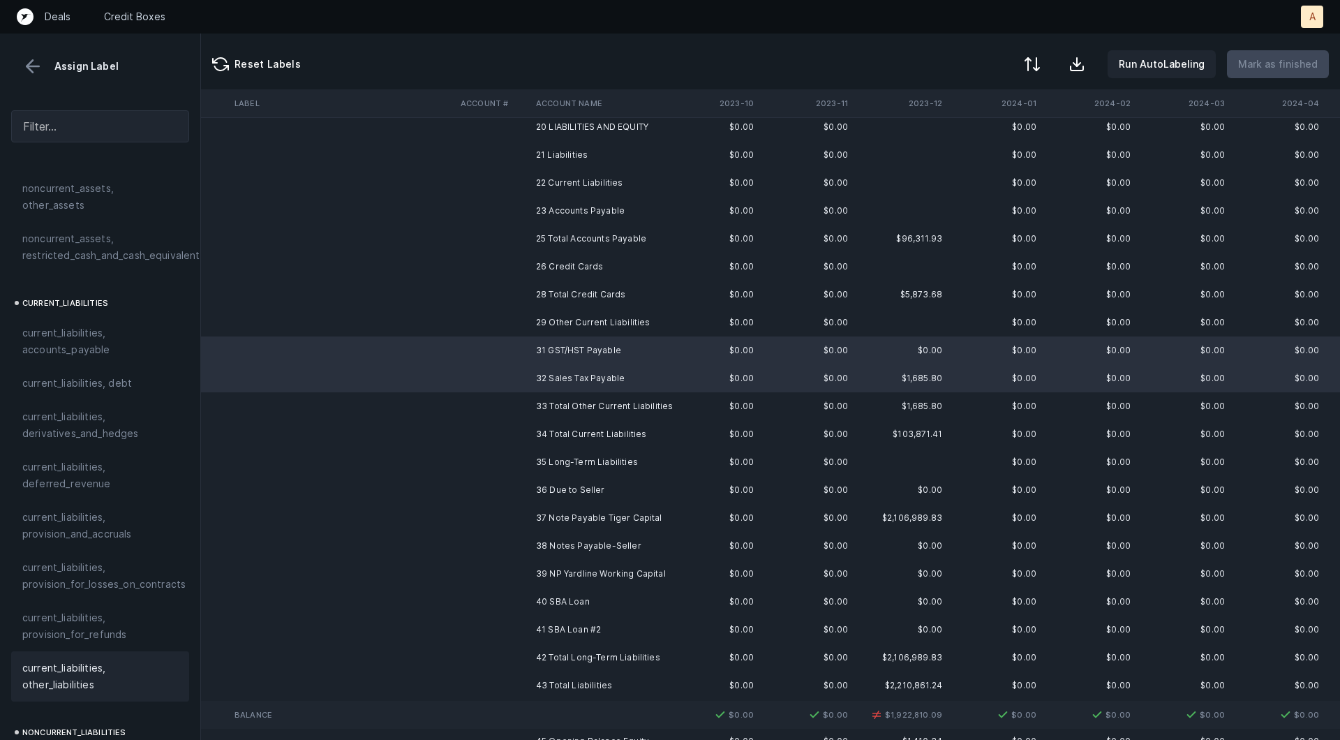
click at [57, 664] on span "current_liabilities, other_liabilities" at bounding box center [100, 676] width 156 height 33
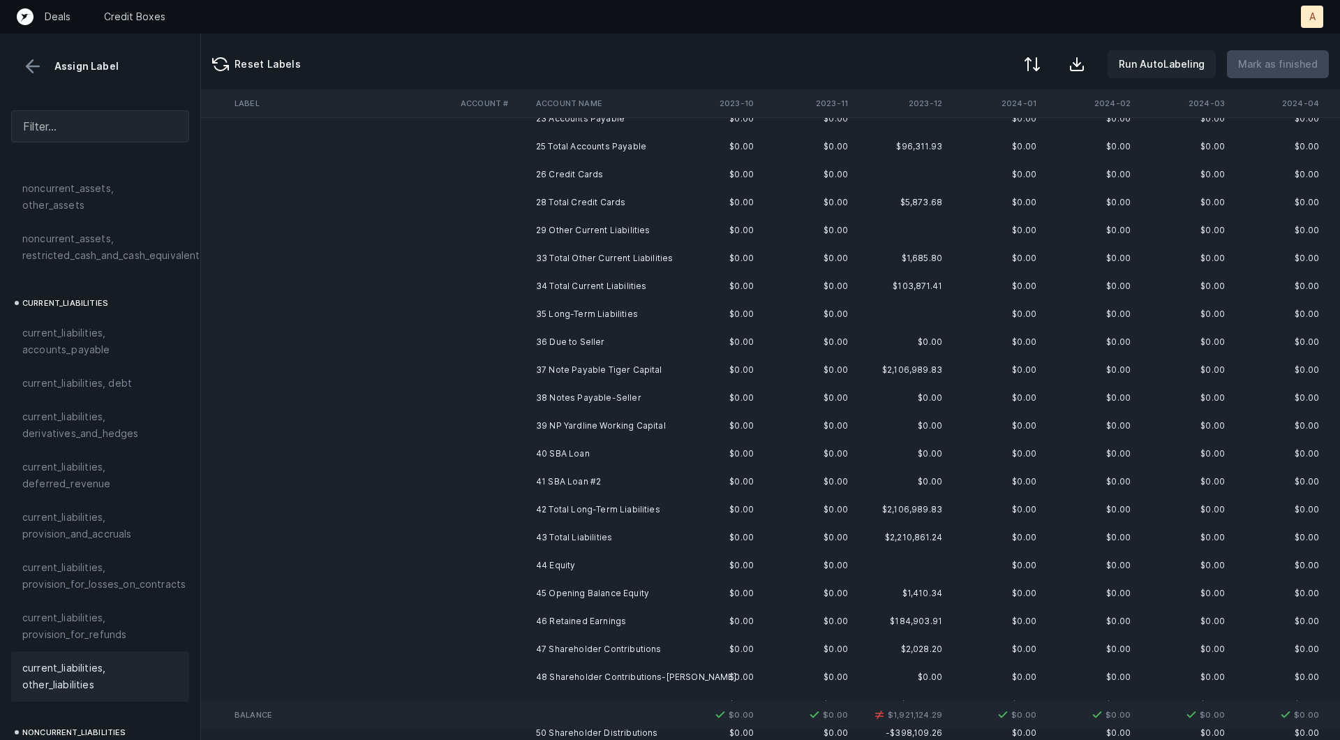
scroll to position [463, 888]
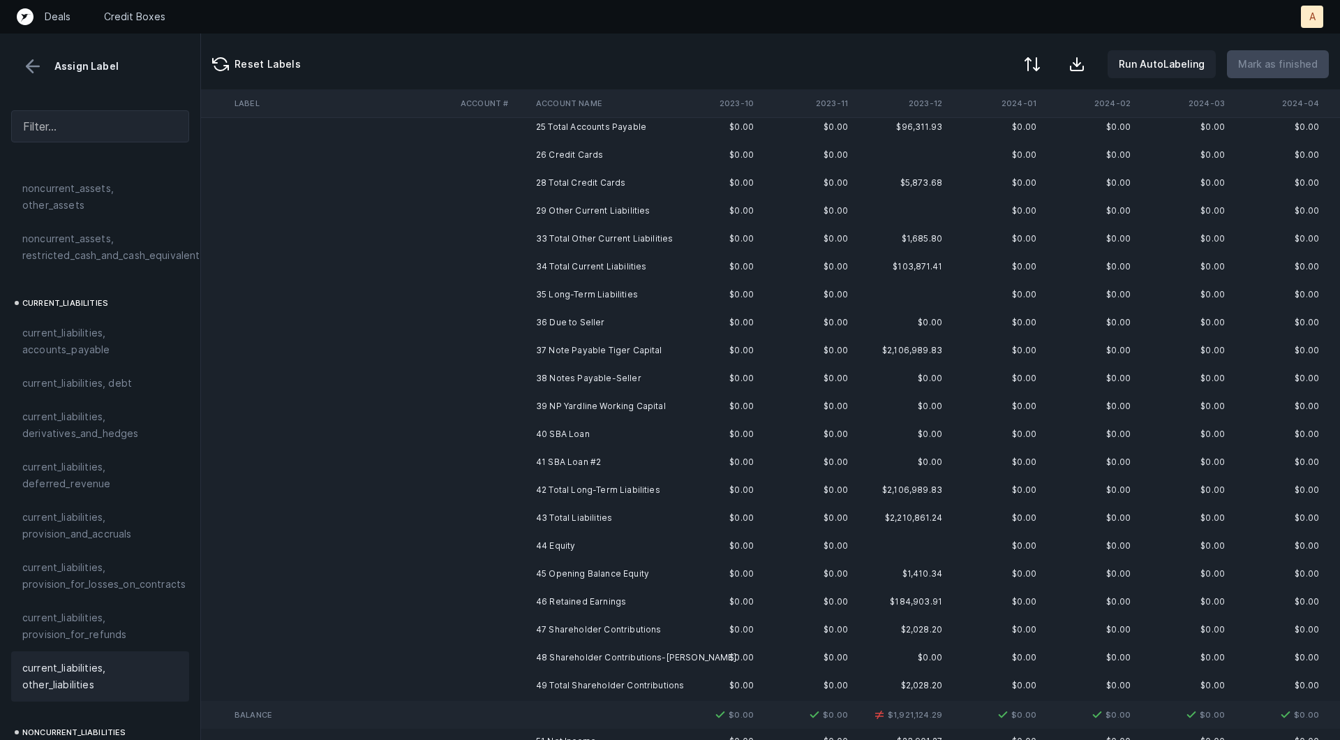
click at [613, 330] on td "36 Due to Seller" at bounding box center [615, 322] width 170 height 28
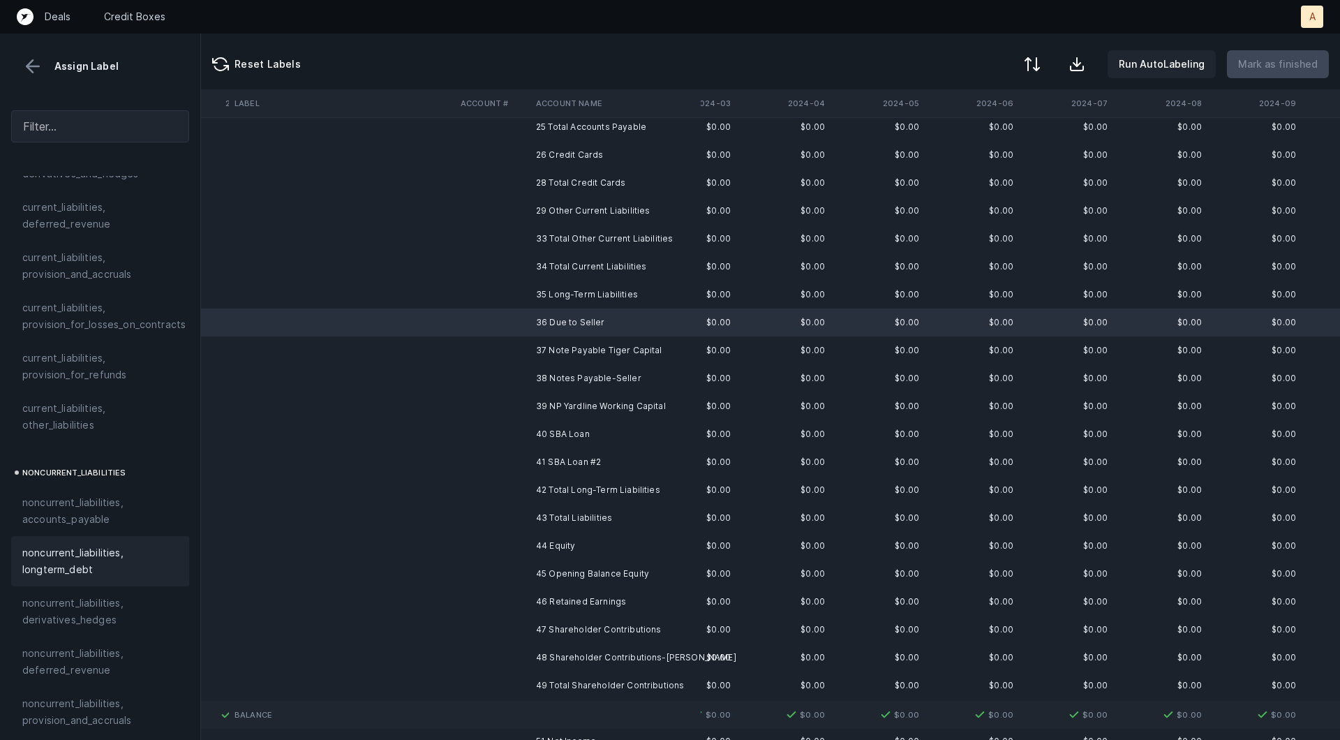
scroll to position [1073, 0]
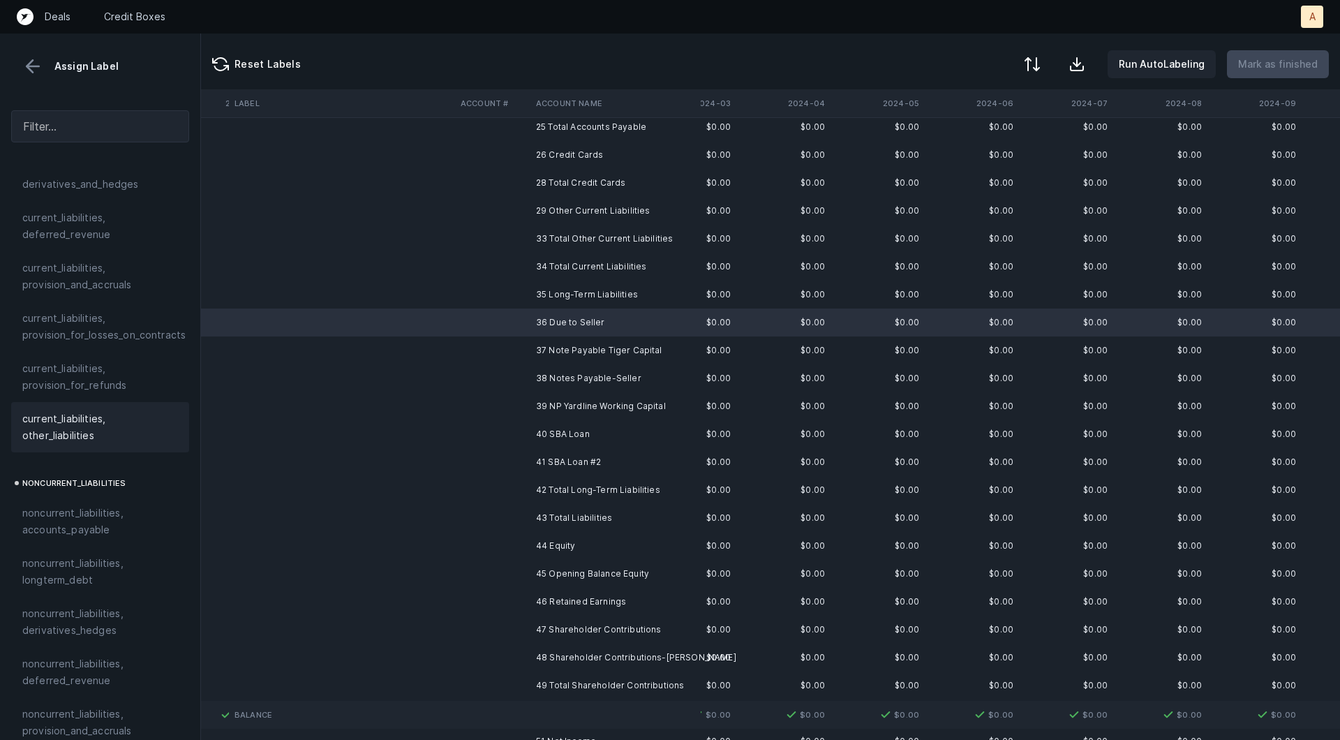
click at [67, 418] on span "current_liabilities, other_liabilities" at bounding box center [100, 426] width 156 height 33
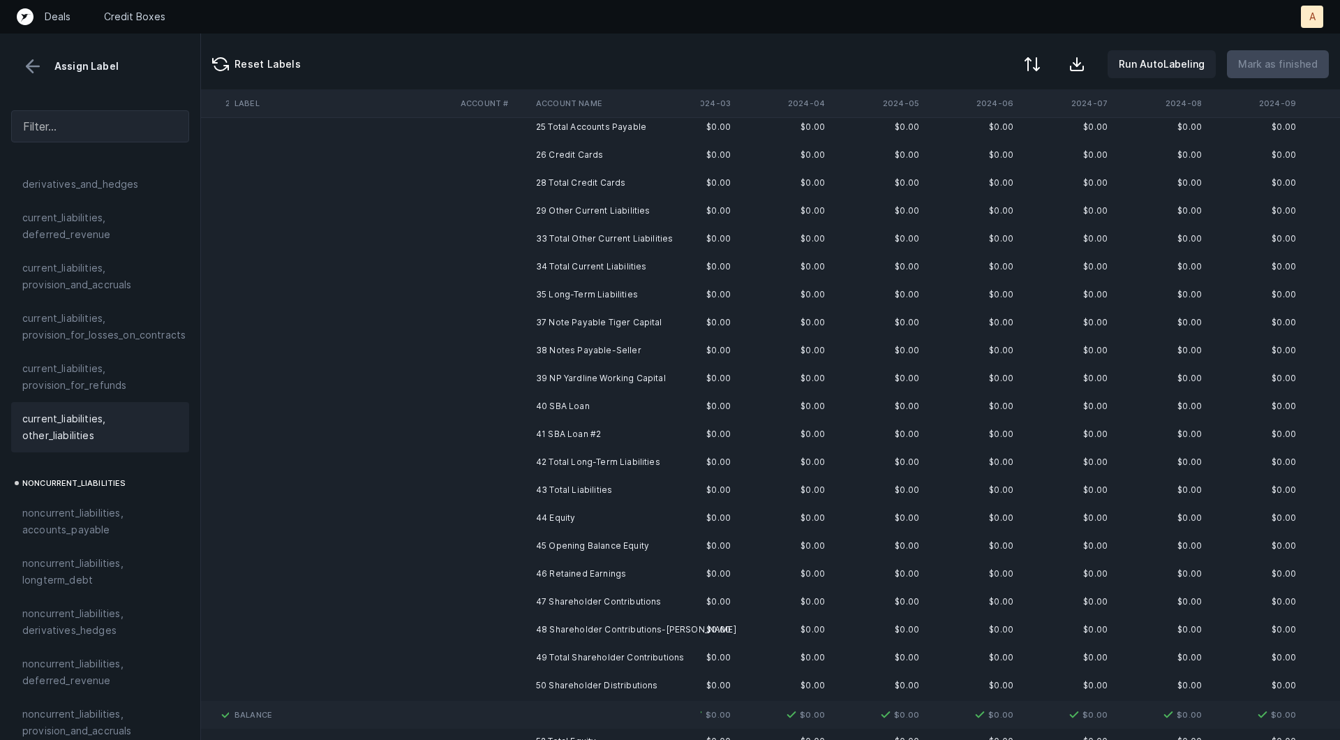
click at [67, 418] on span "current_liabilities, other_liabilities" at bounding box center [100, 426] width 156 height 33
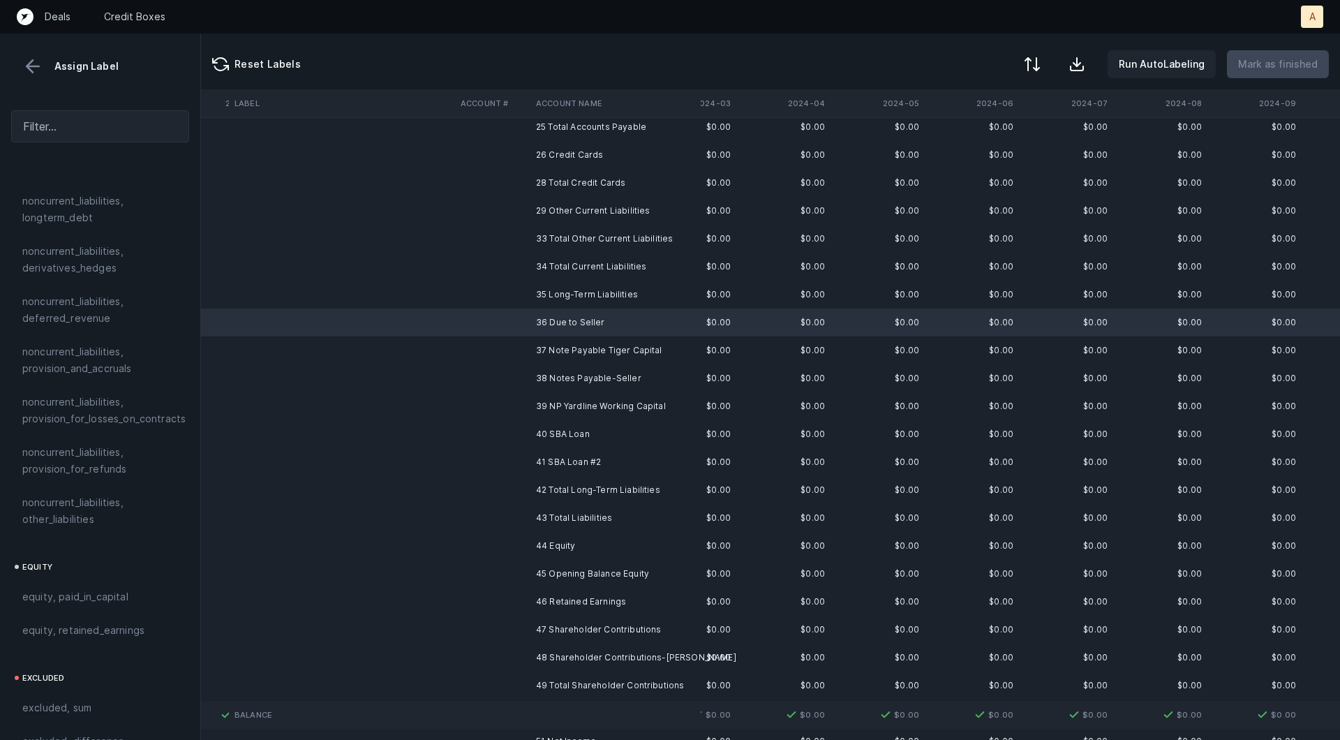
scroll to position [1413, 0]
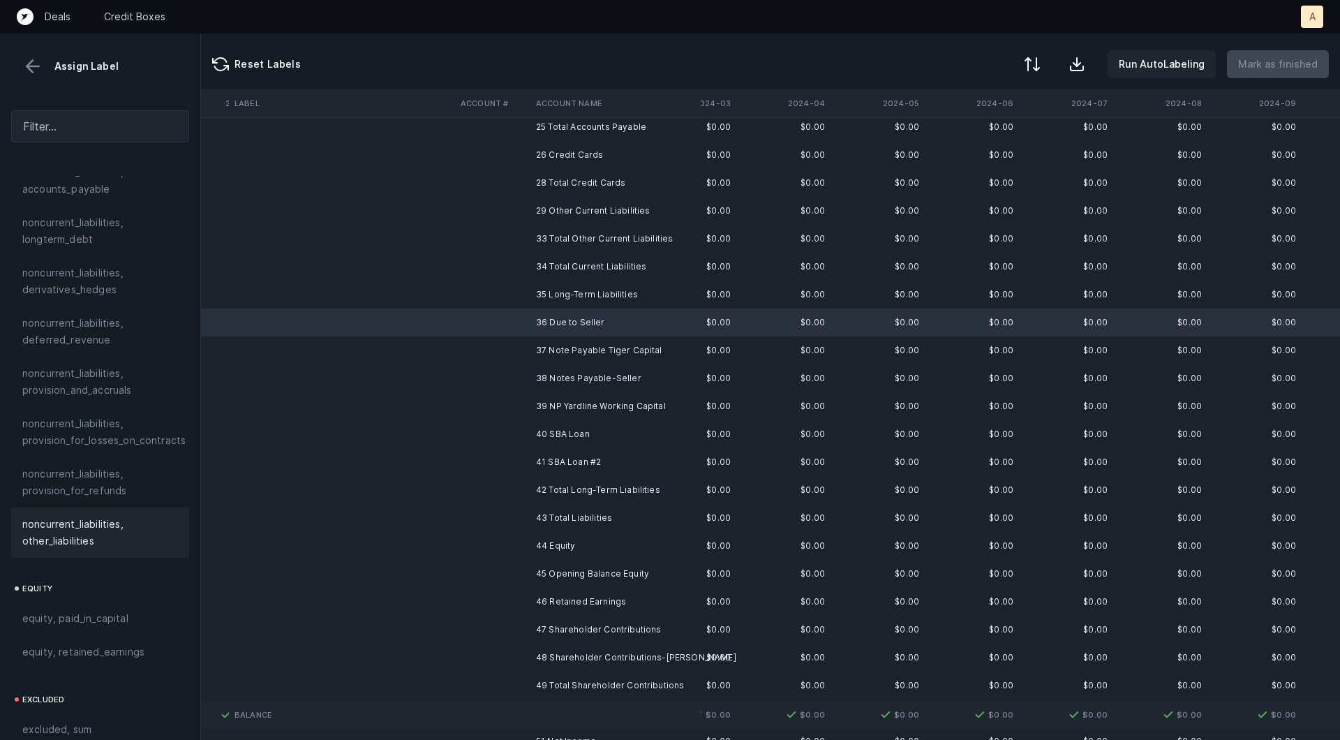
click at [52, 516] on span "noncurrent_liabilities, other_liabilities" at bounding box center [100, 532] width 156 height 33
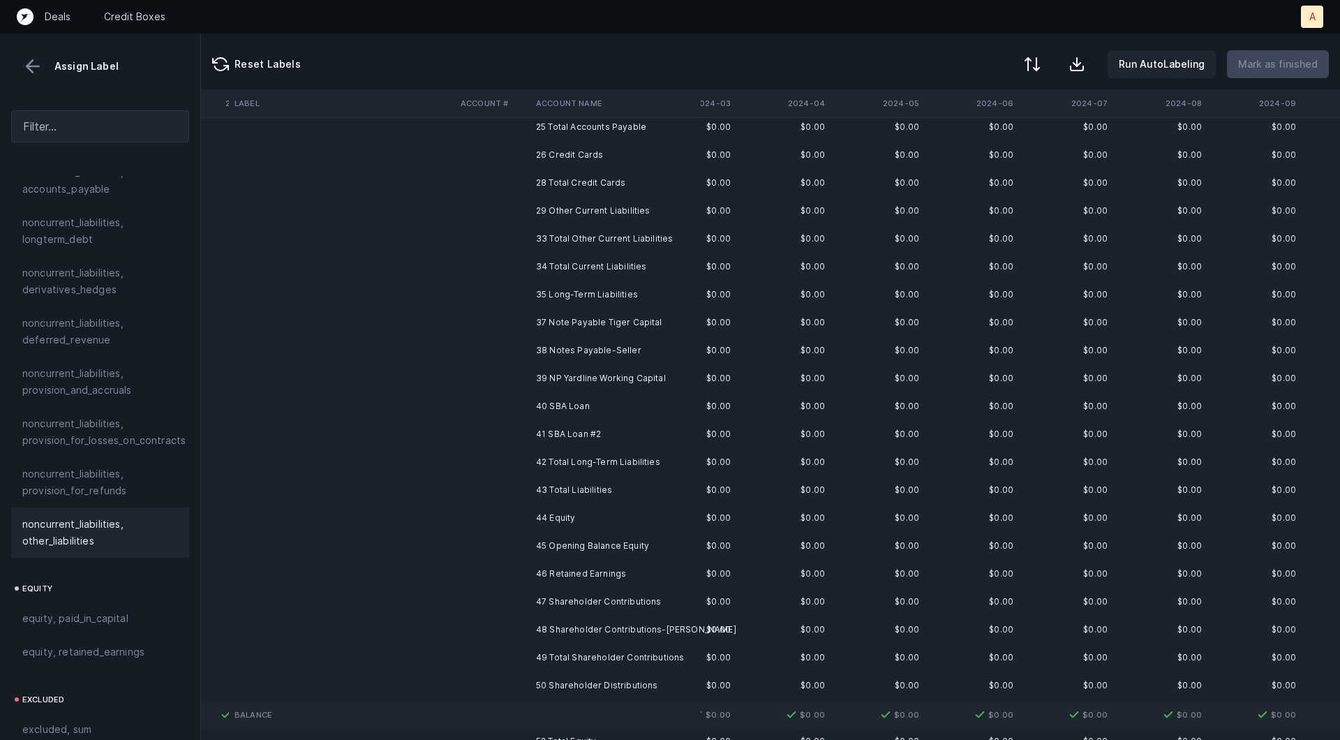
click at [522, 323] on td at bounding box center [492, 322] width 75 height 28
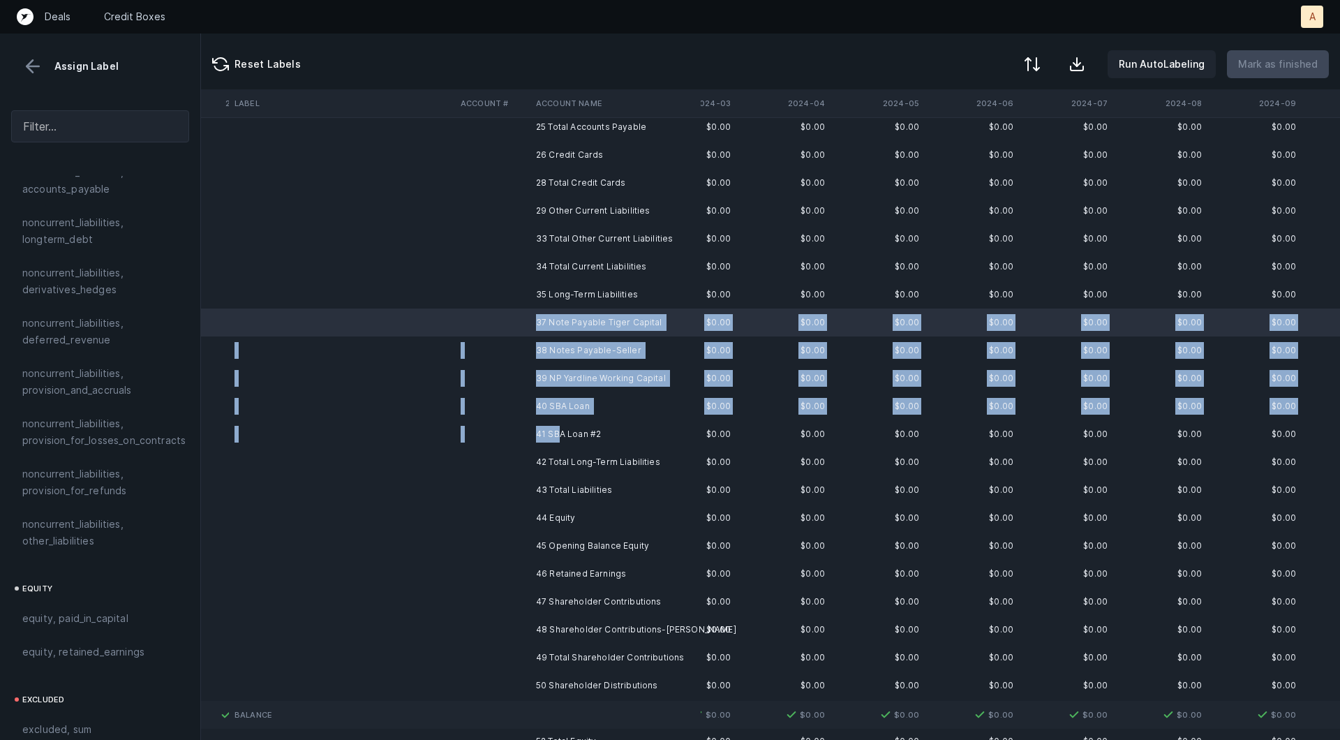
click at [560, 437] on td "41 SBA Loan #2" at bounding box center [615, 434] width 170 height 28
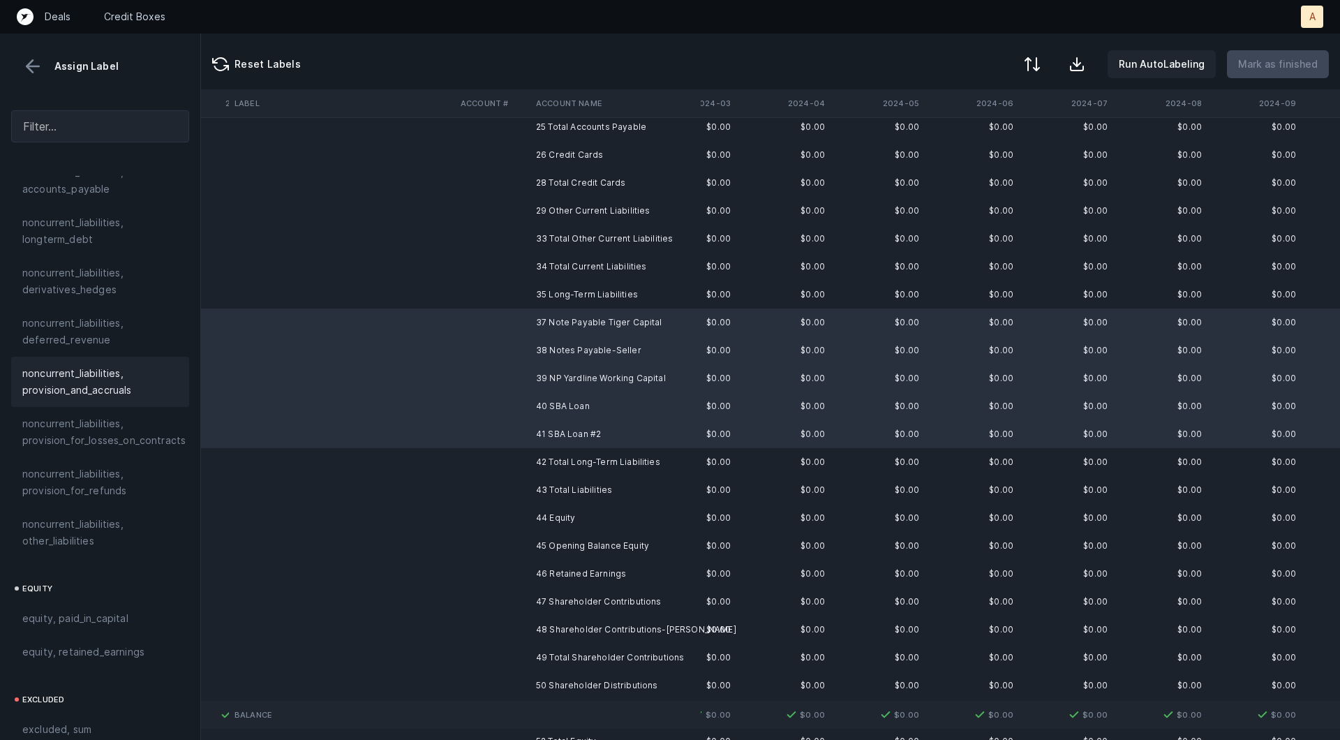
scroll to position [1334, 0]
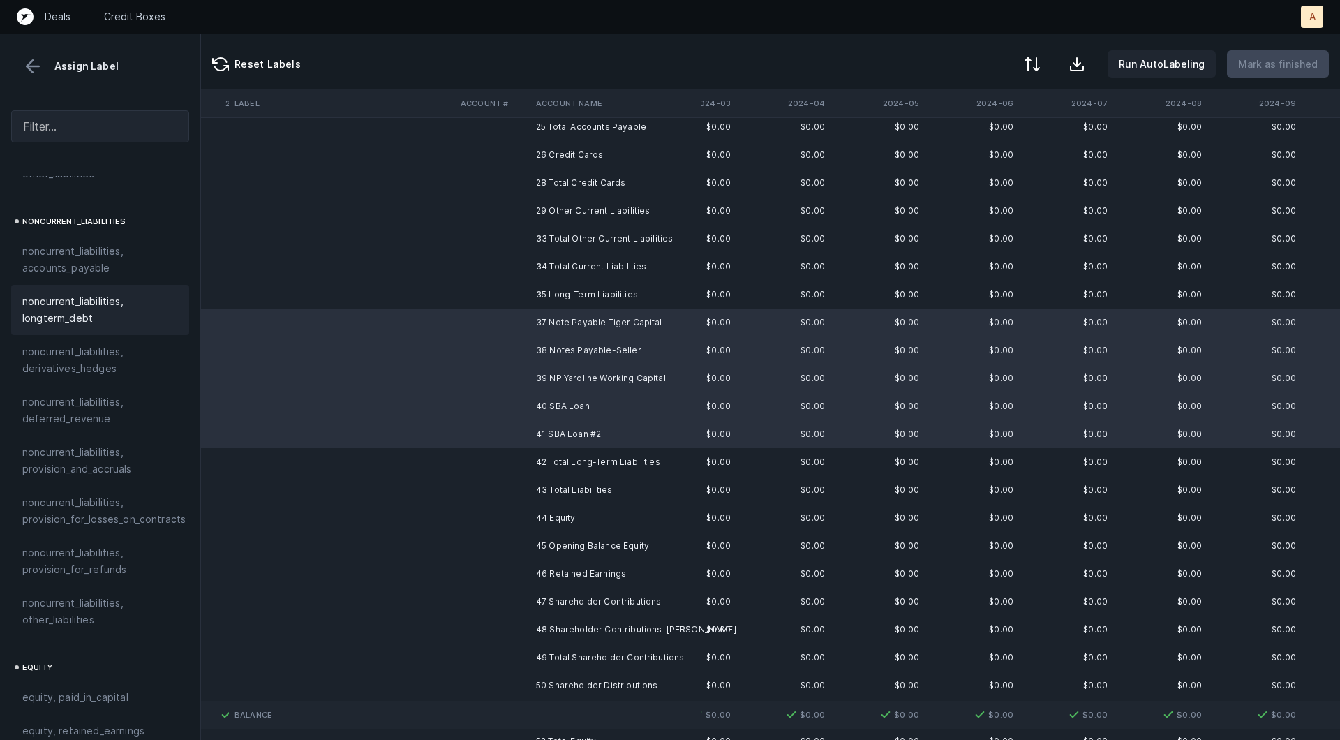
click at [66, 295] on span "noncurrent_liabilities, longterm_debt" at bounding box center [100, 309] width 156 height 33
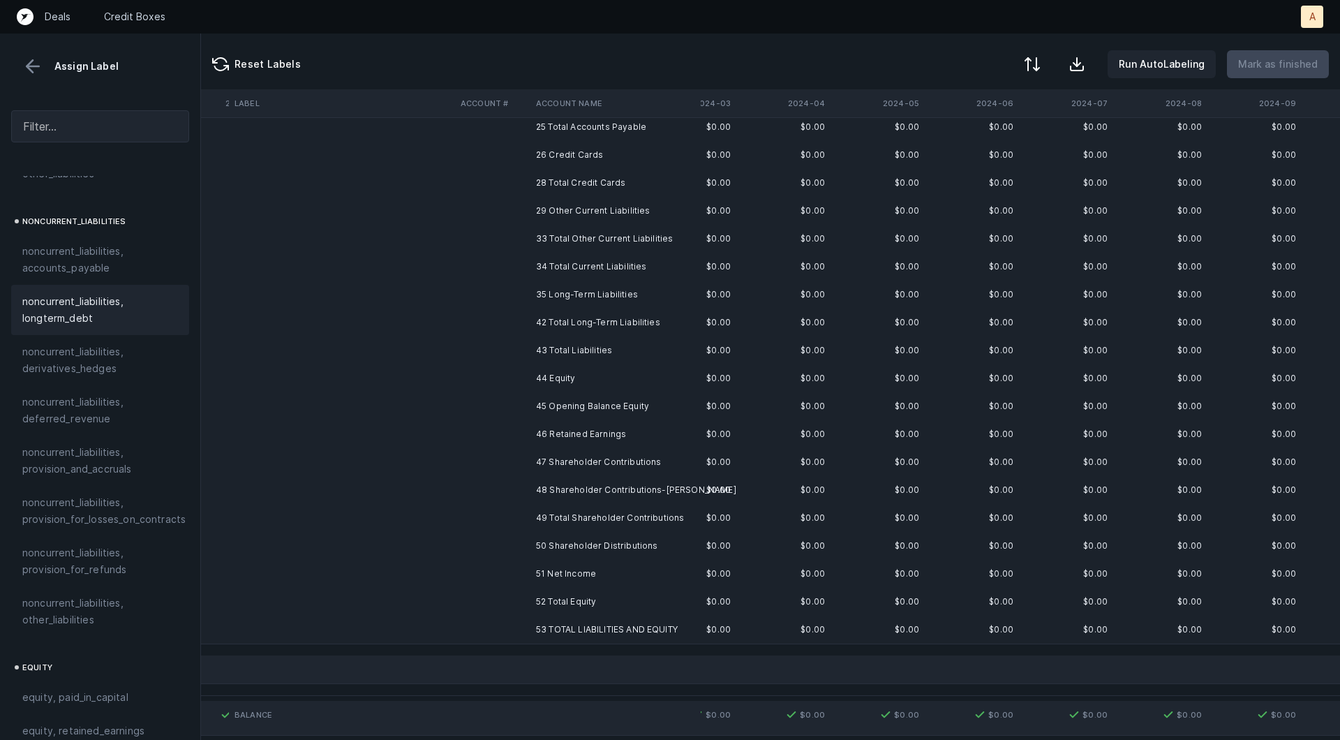
click at [581, 410] on td "45 Opening Balance Equity" at bounding box center [615, 406] width 170 height 28
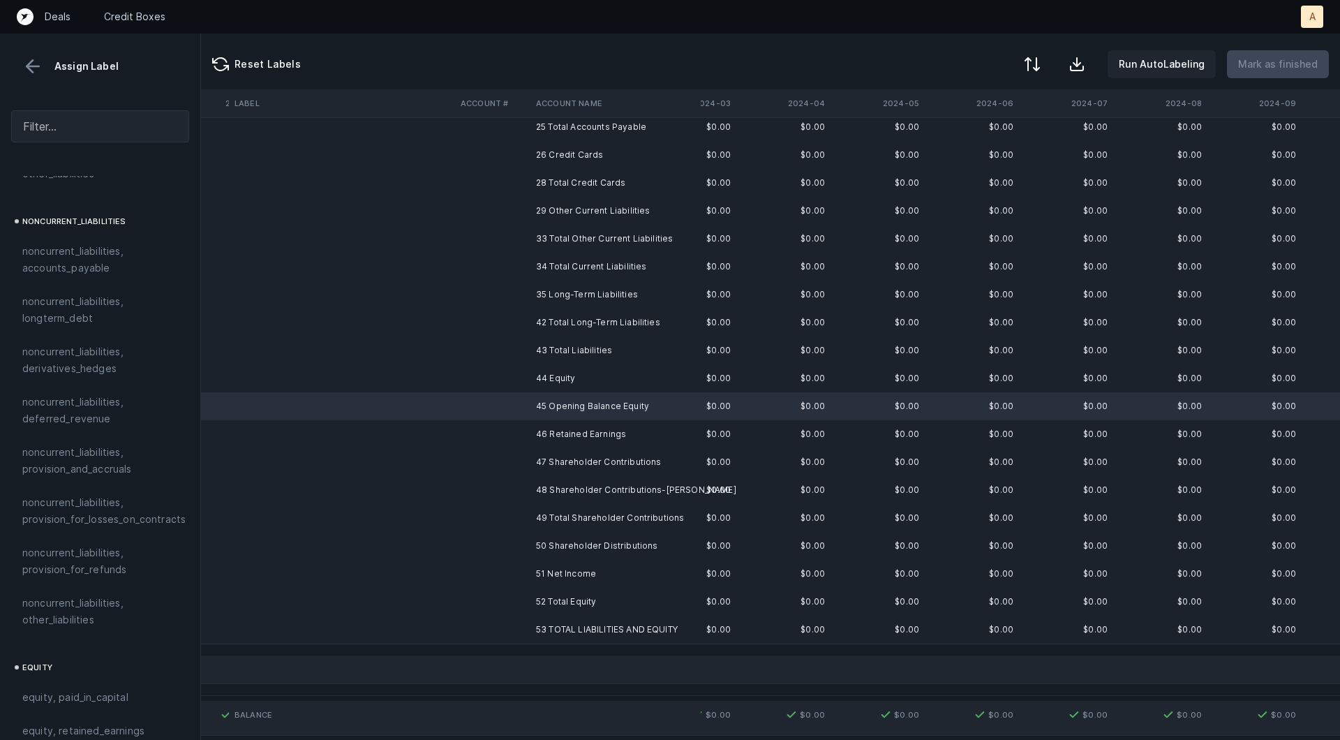
scroll to position [1513, 0]
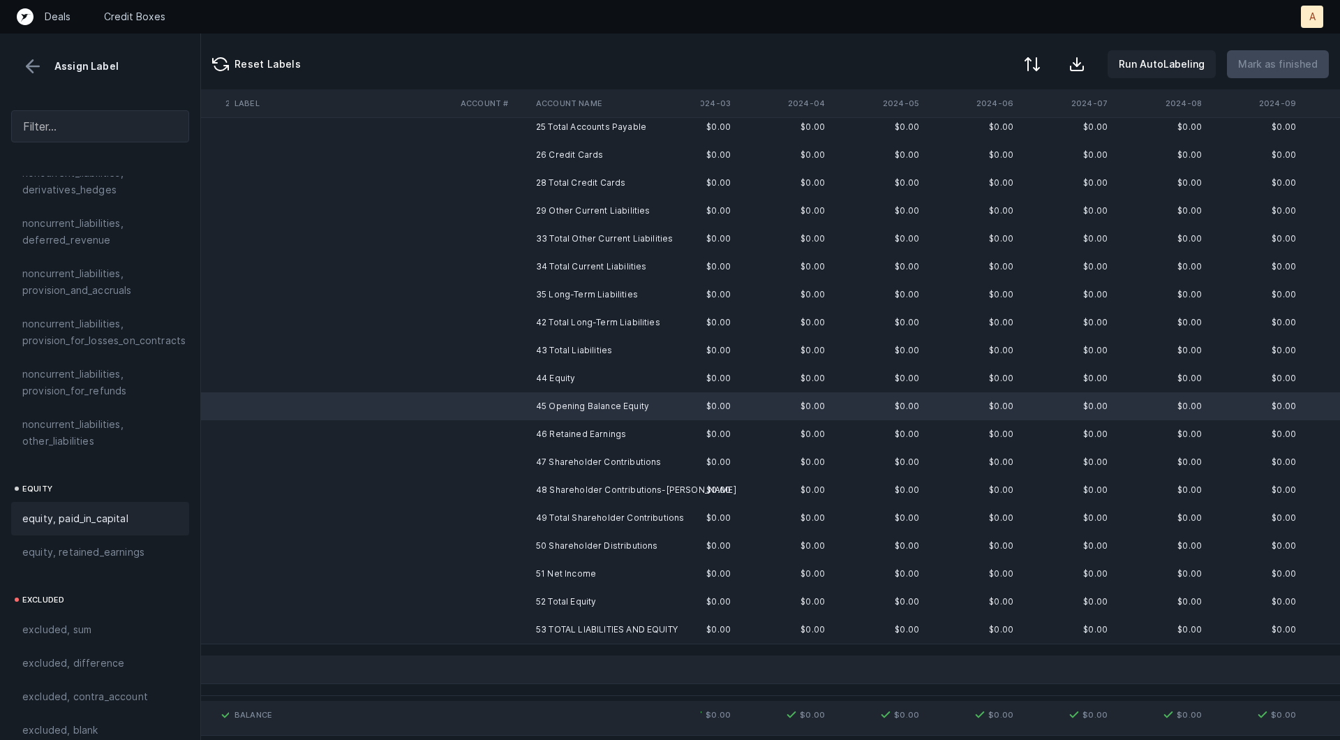
click at [47, 510] on span "equity, paid_in_capital" at bounding box center [75, 518] width 106 height 17
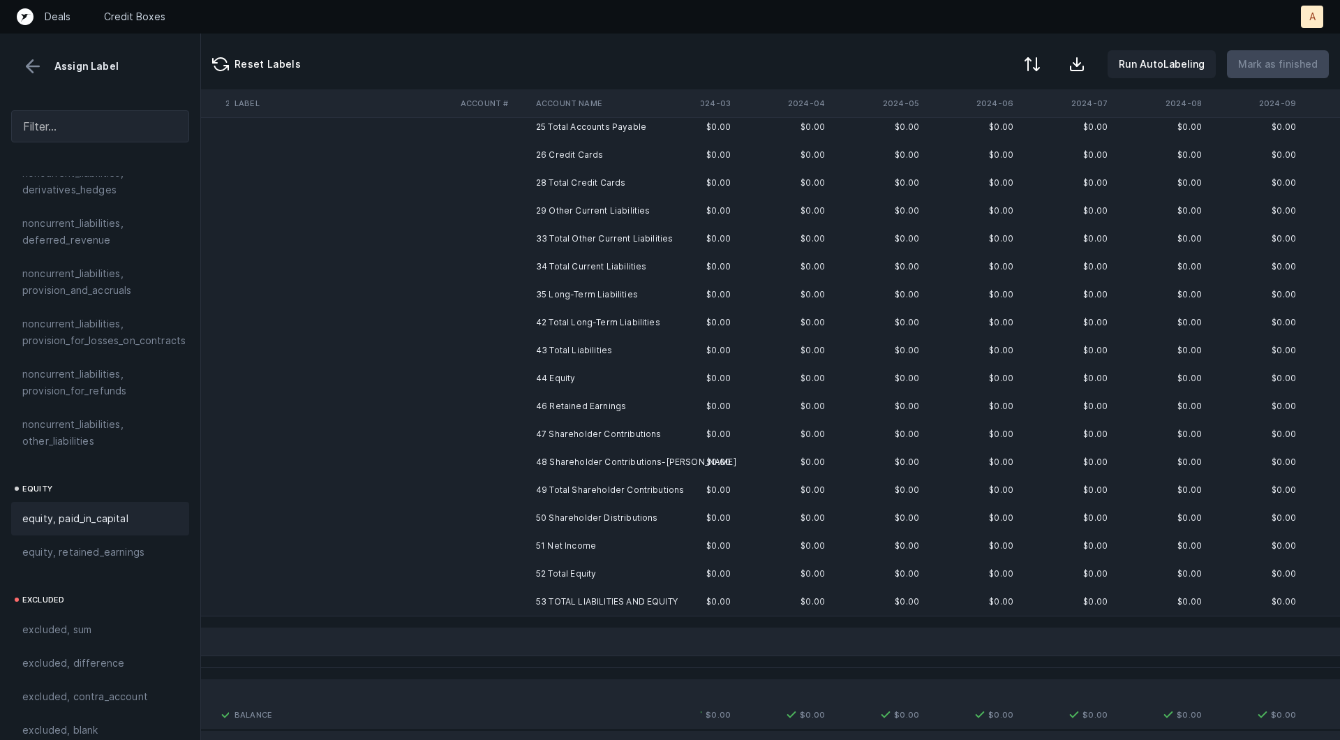
click at [539, 412] on td "46 Retained Earnings" at bounding box center [615, 406] width 170 height 28
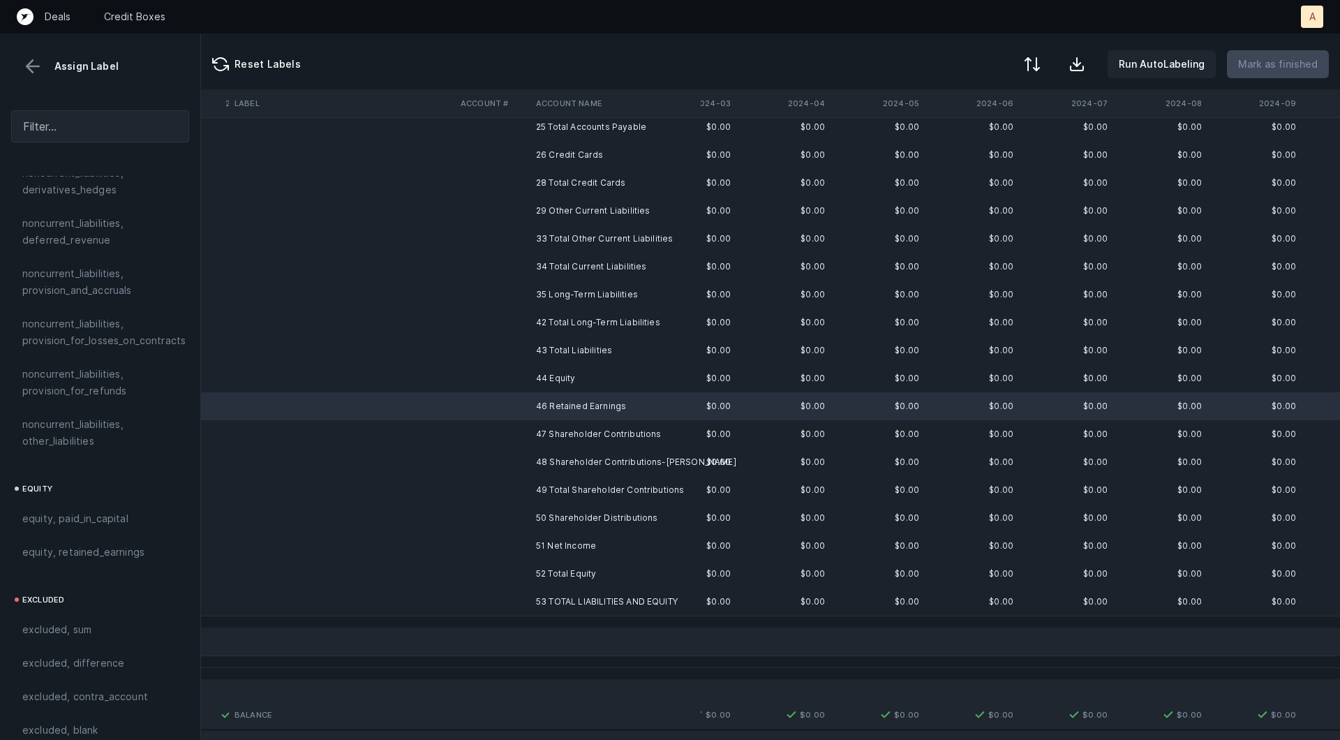
click at [544, 536] on td "51 Net Income" at bounding box center [615, 546] width 170 height 28
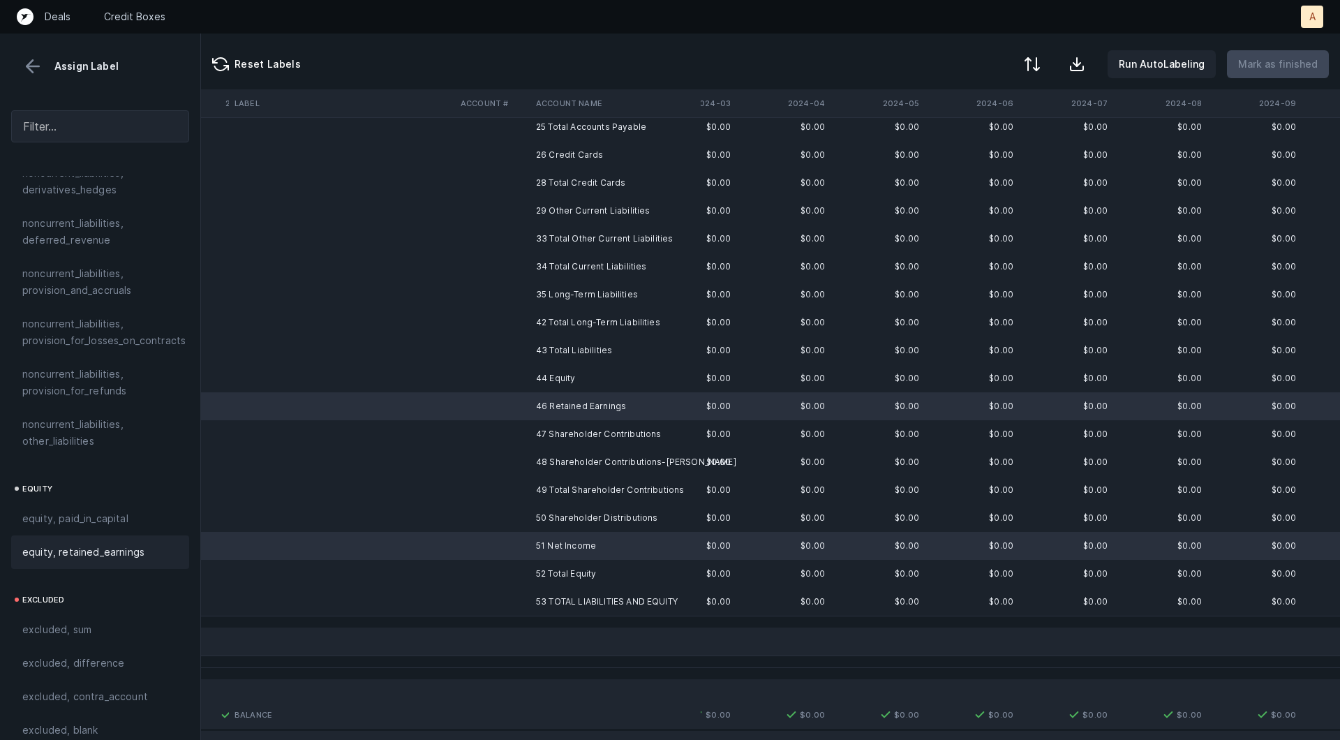
click at [135, 544] on span "equity, retained_earnings" at bounding box center [83, 552] width 122 height 17
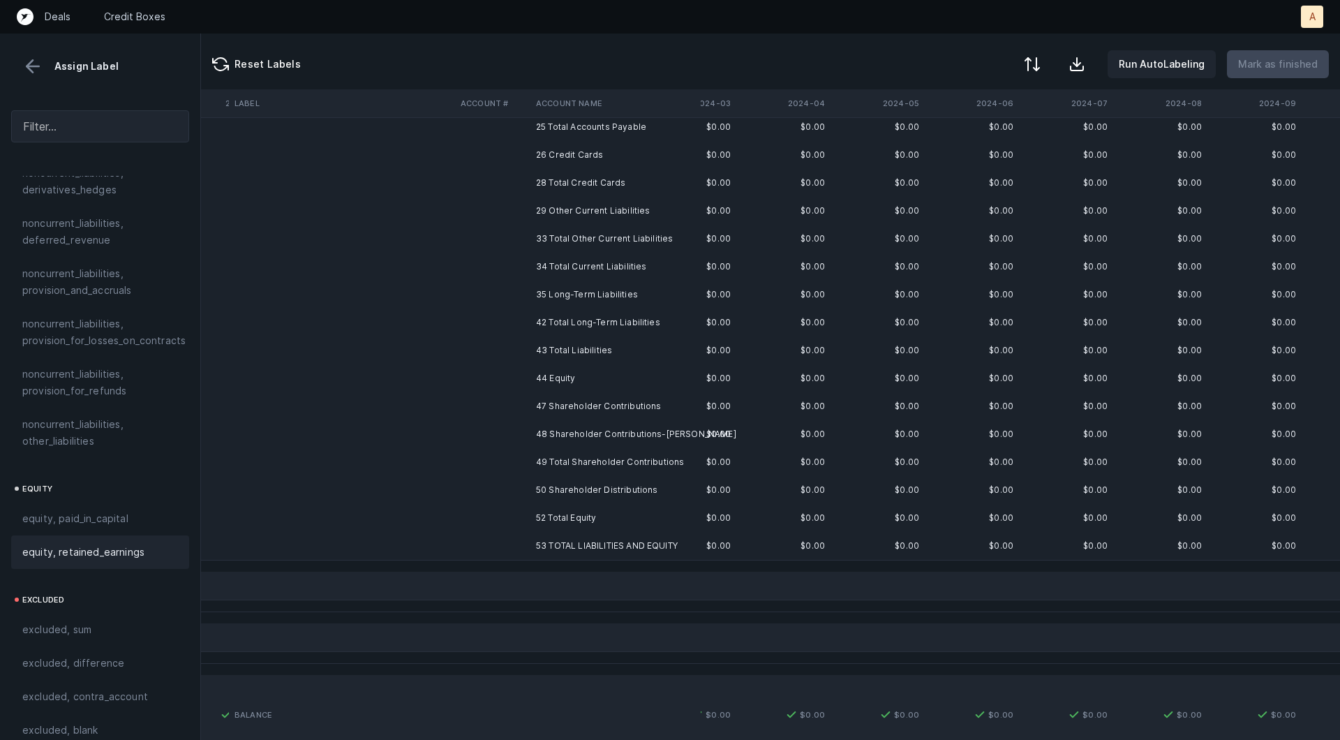
click at [590, 410] on td "47 Shareholder Contributions" at bounding box center [615, 406] width 170 height 28
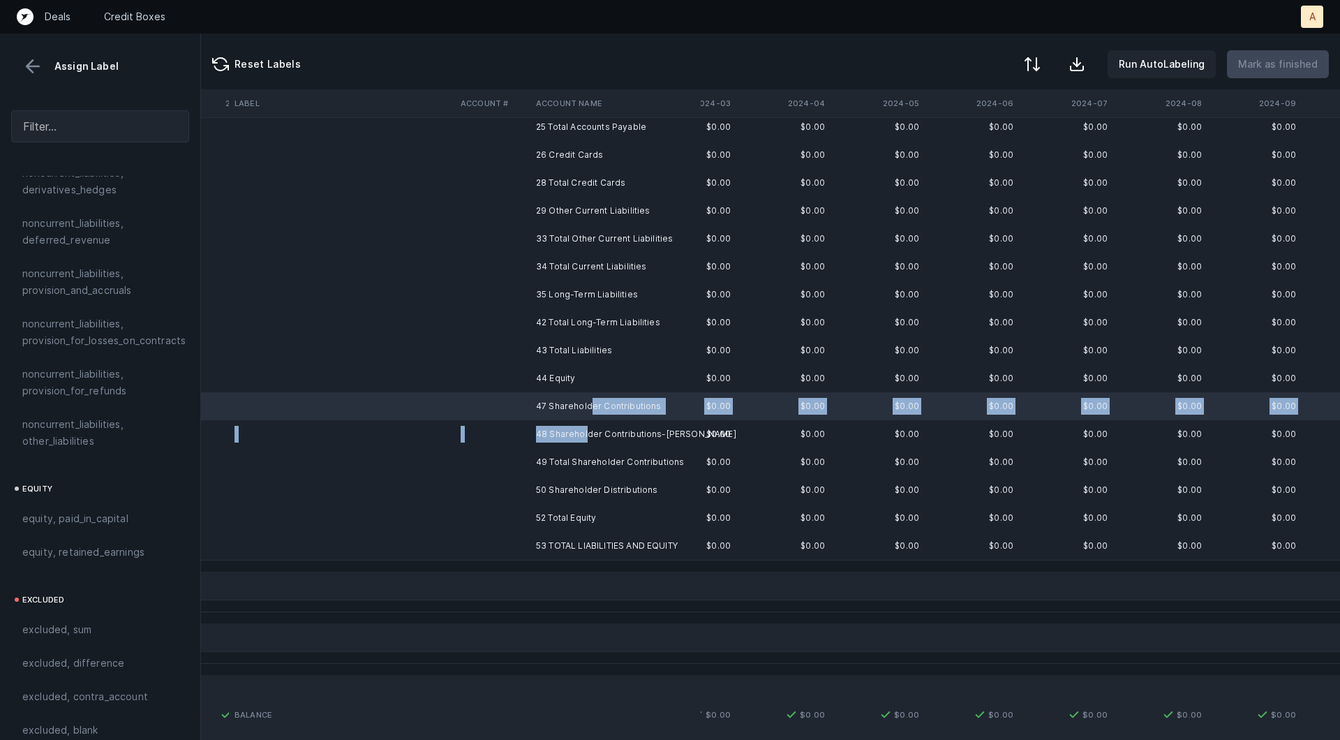
click at [584, 434] on td "48 Shareholder Contributions-Issac" at bounding box center [615, 434] width 170 height 28
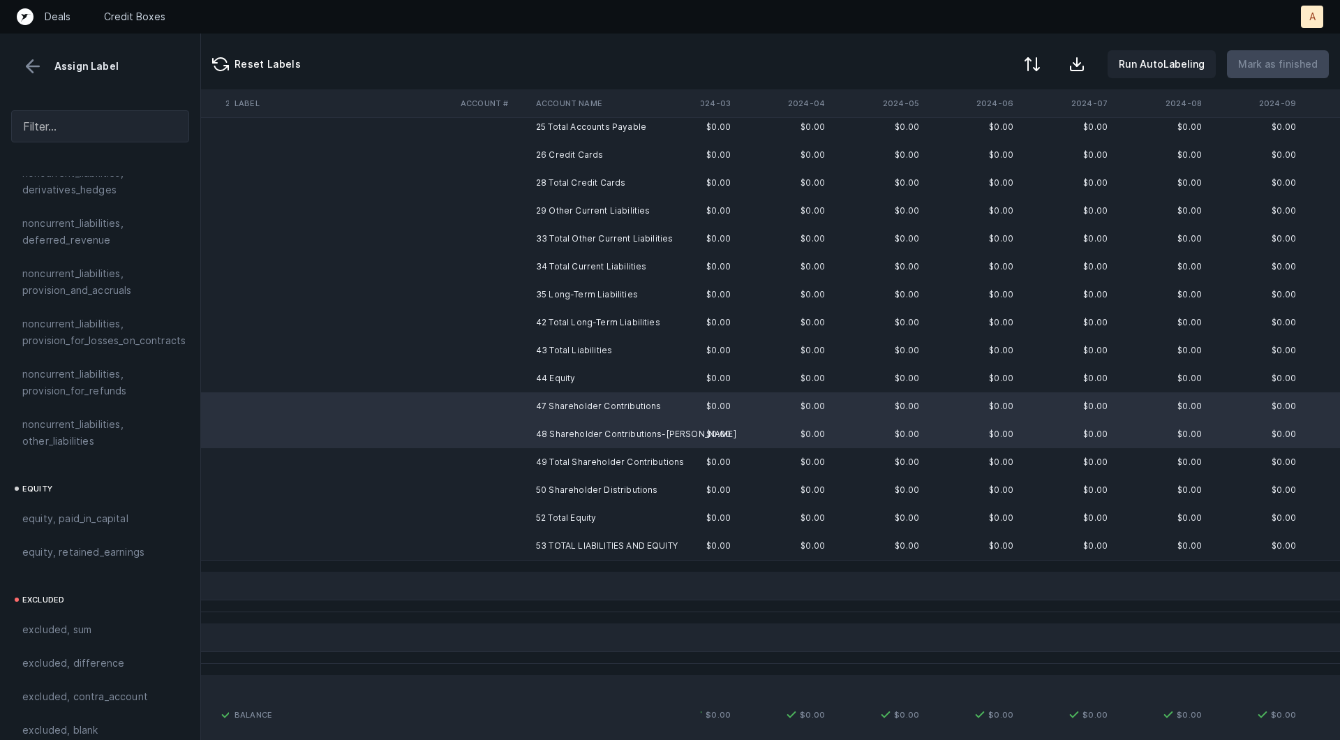
click at [542, 491] on td "50 Shareholder Distributions" at bounding box center [615, 490] width 170 height 28
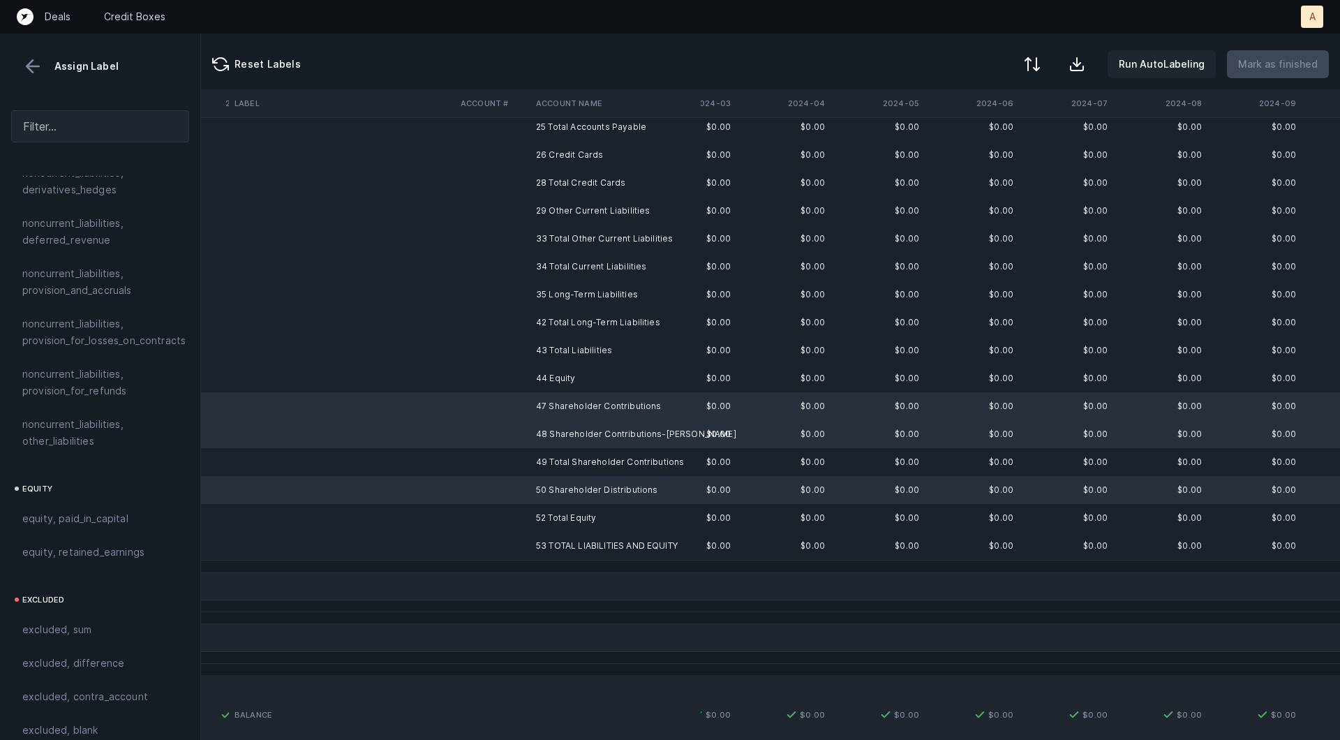
click at [542, 491] on td "50 Shareholder Distributions" at bounding box center [615, 490] width 170 height 28
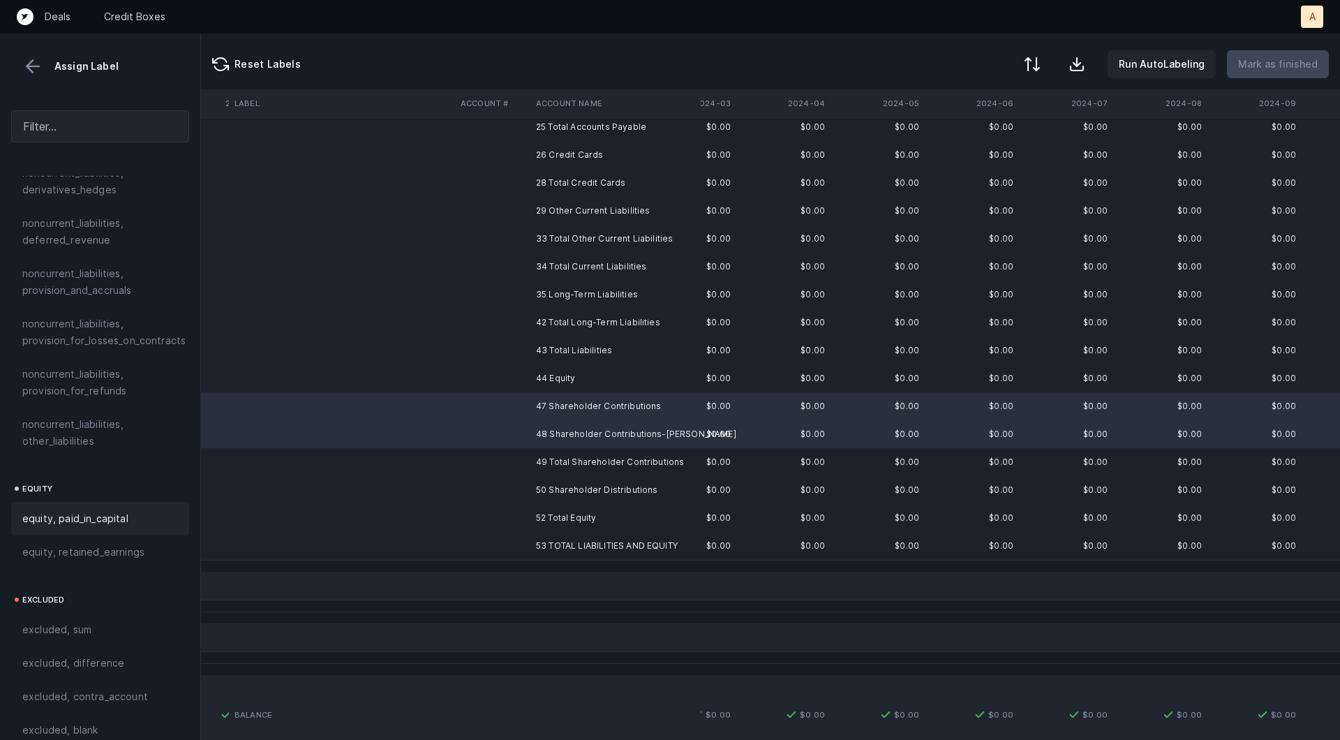
click at [133, 510] on div "equity, paid_in_capital" at bounding box center [100, 518] width 156 height 17
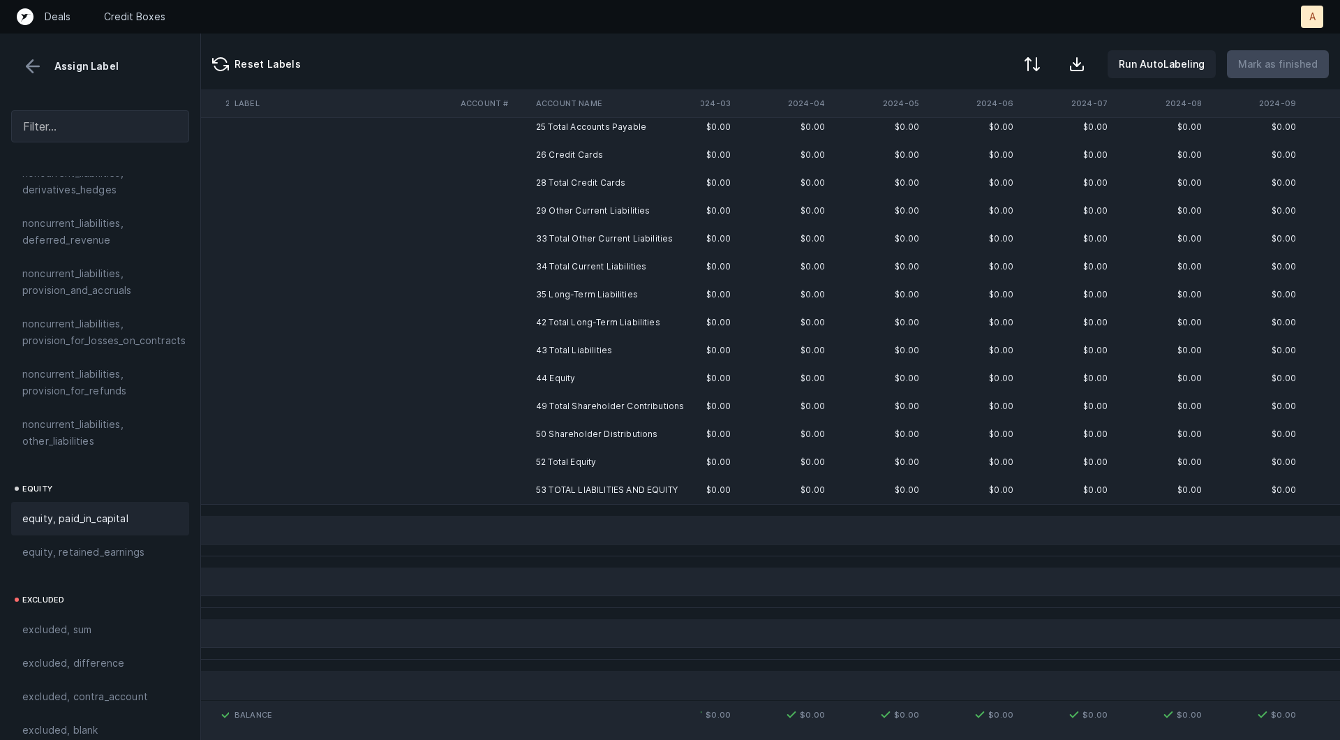
click at [519, 433] on td at bounding box center [492, 434] width 75 height 28
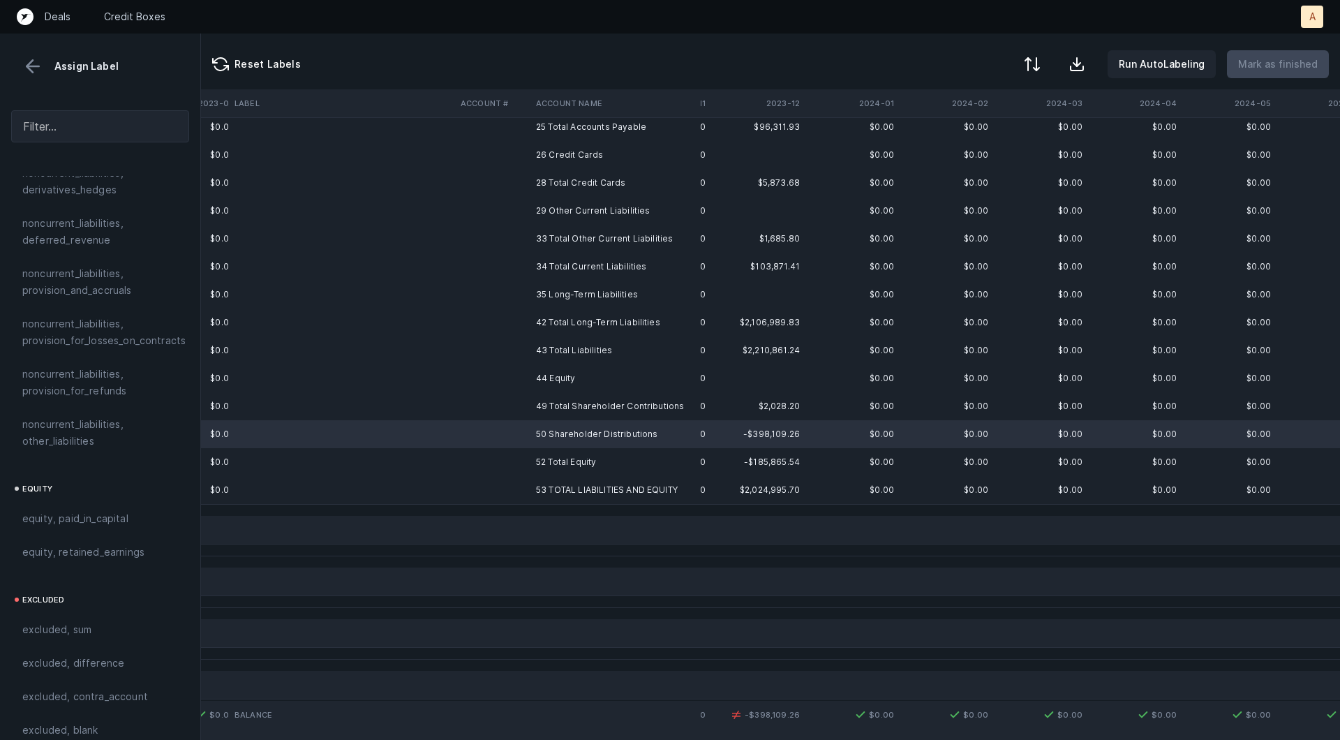
scroll to position [463, 1026]
click at [117, 544] on span "equity, retained_earnings" at bounding box center [83, 552] width 122 height 17
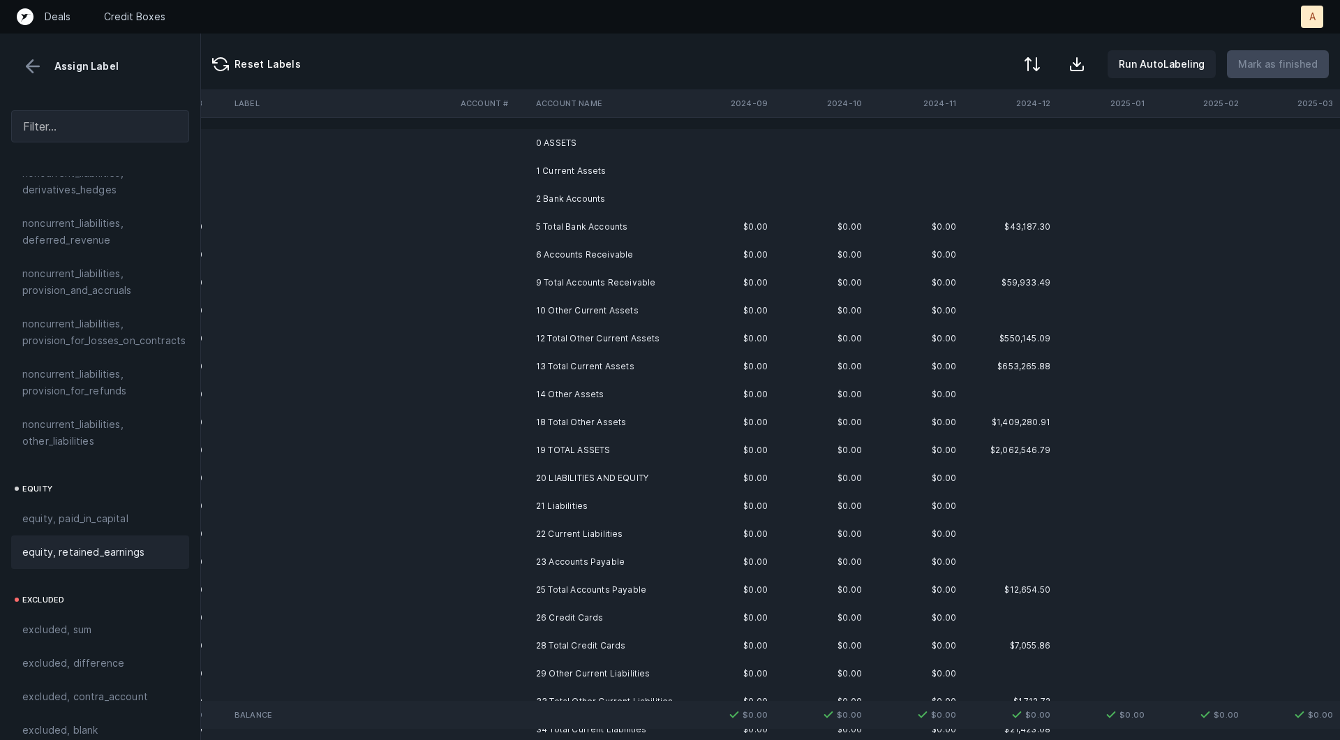
scroll to position [0, 1766]
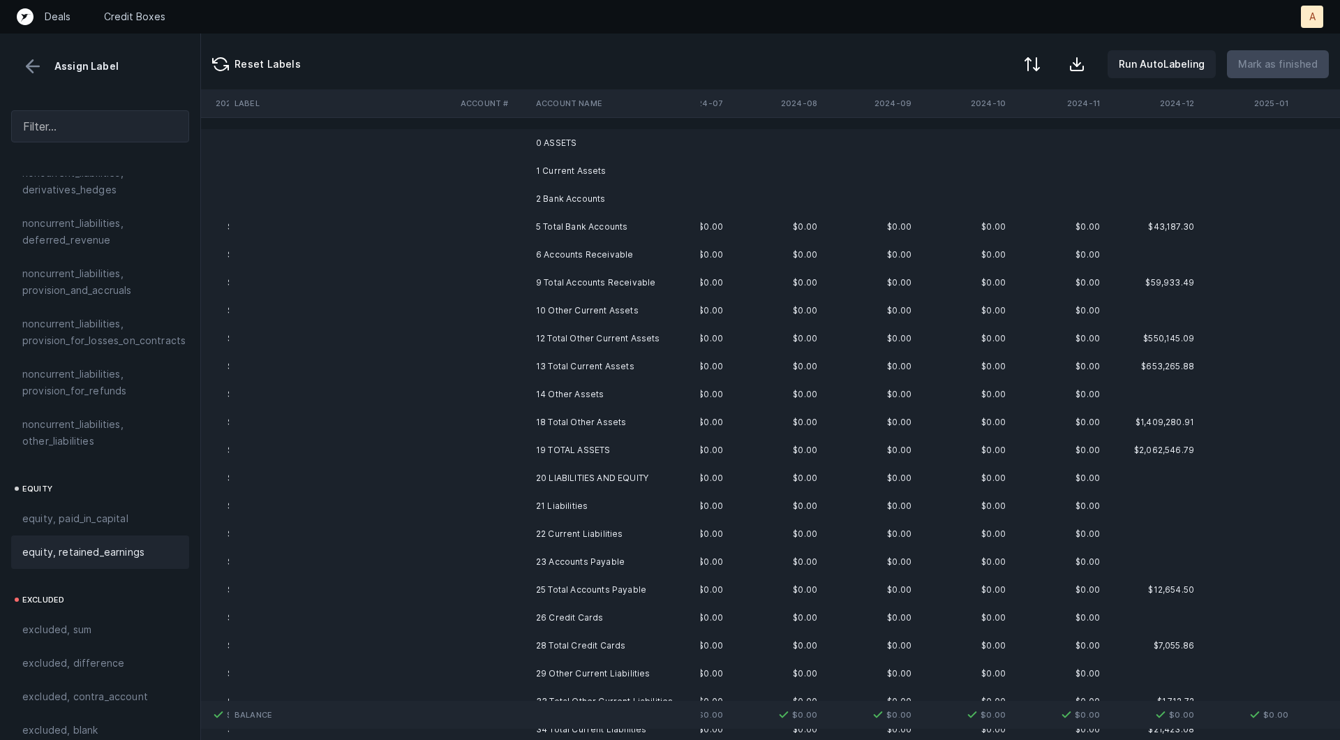
click at [602, 154] on td "0 ASSETS" at bounding box center [615, 143] width 170 height 28
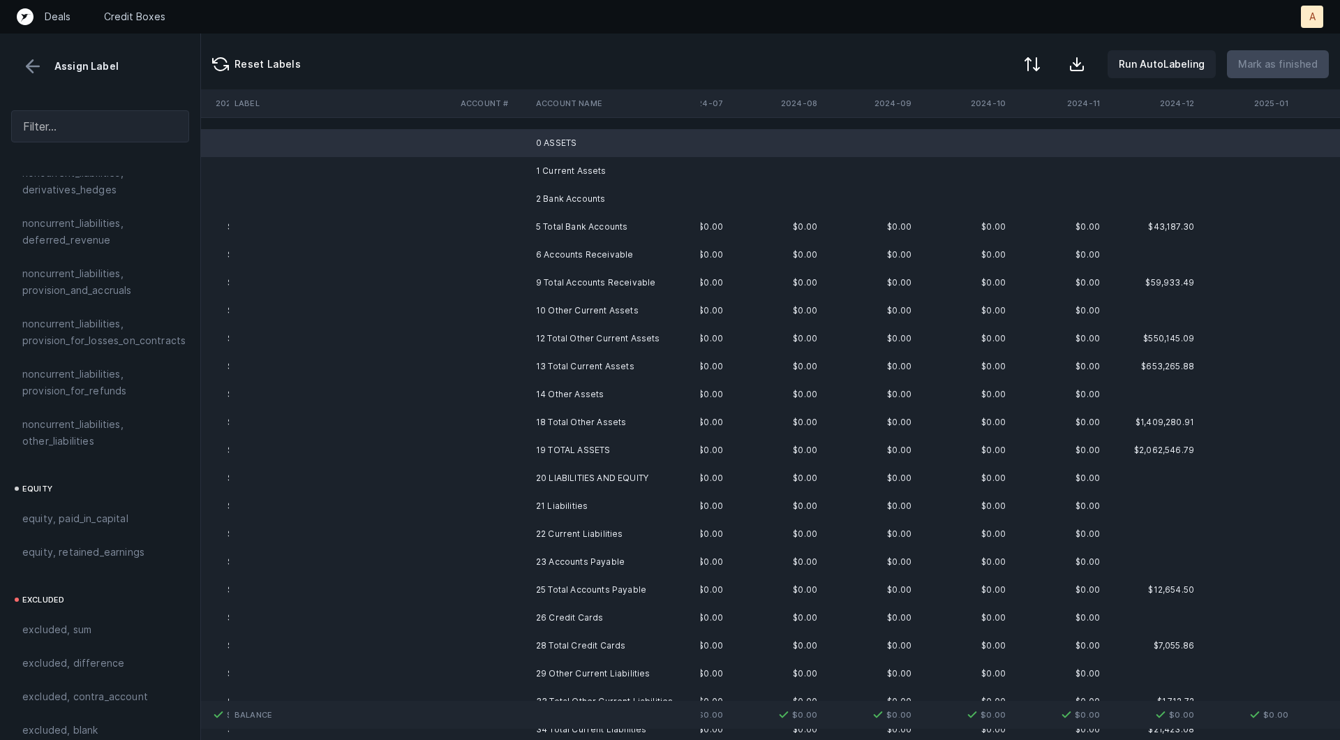
click at [586, 168] on td "1 Current Assets" at bounding box center [615, 171] width 170 height 28
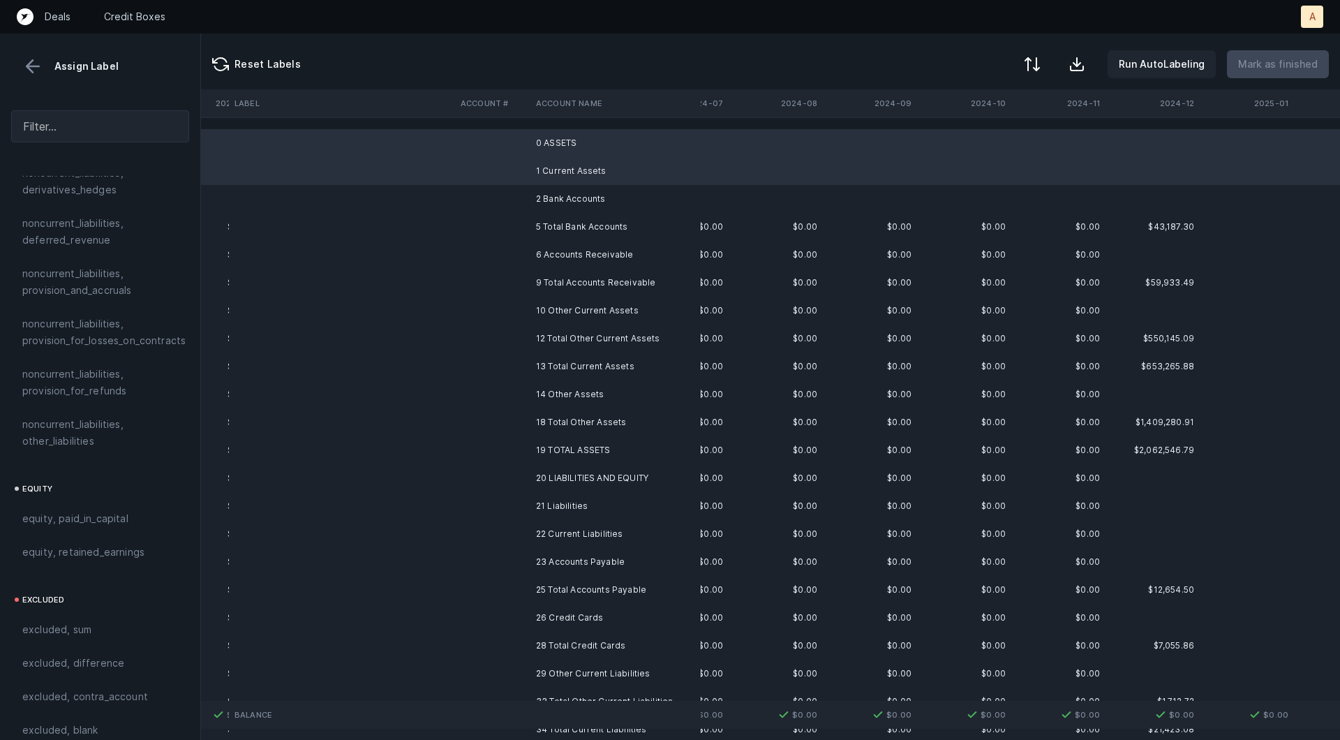
click at [574, 184] on td "1 Current Assets" at bounding box center [615, 171] width 170 height 28
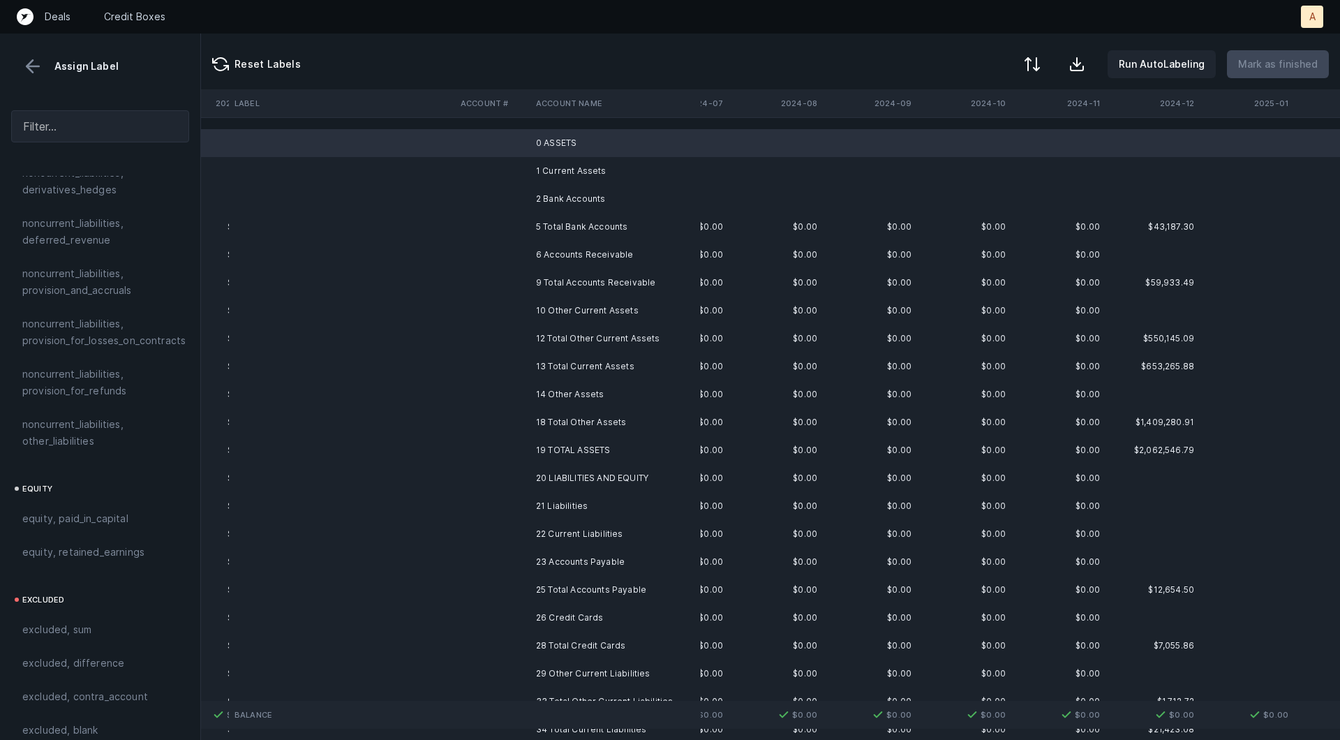
click at [567, 195] on td "2 Bank Accounts" at bounding box center [615, 199] width 170 height 28
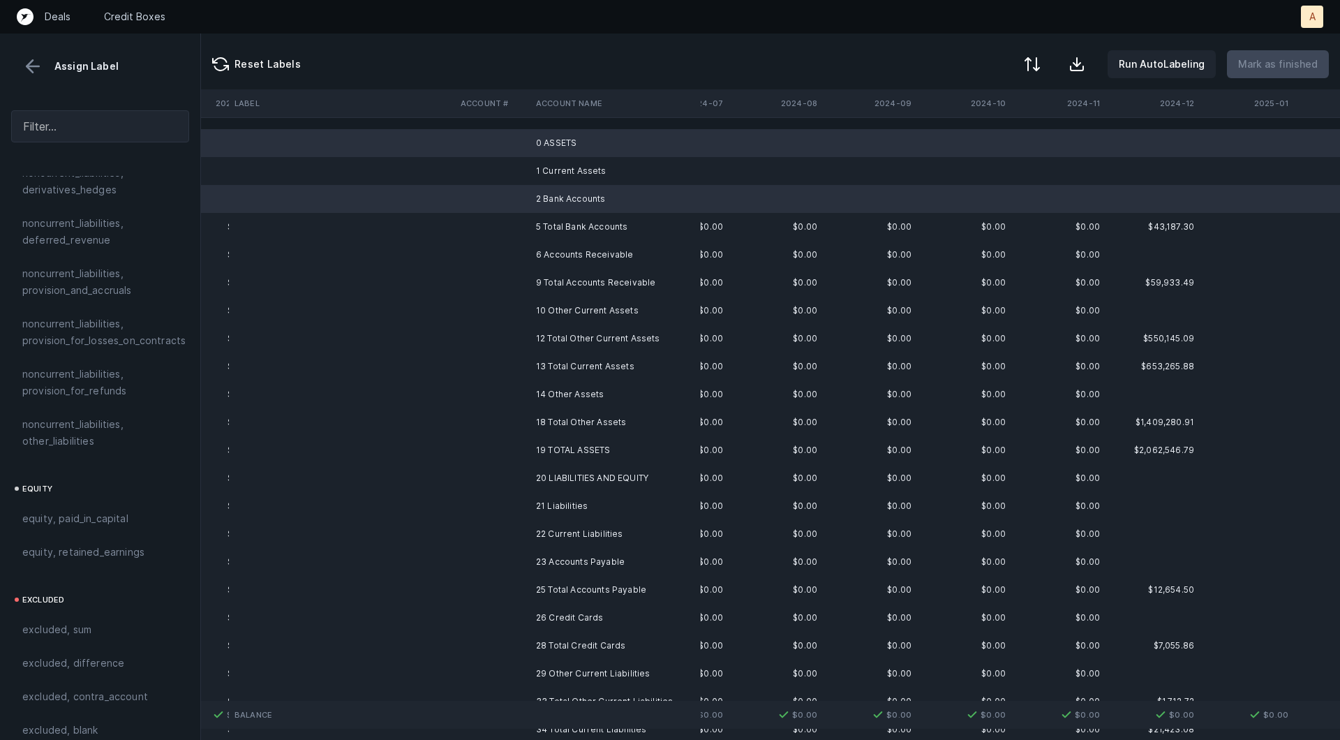
click at [564, 171] on td "1 Current Assets" at bounding box center [615, 171] width 170 height 28
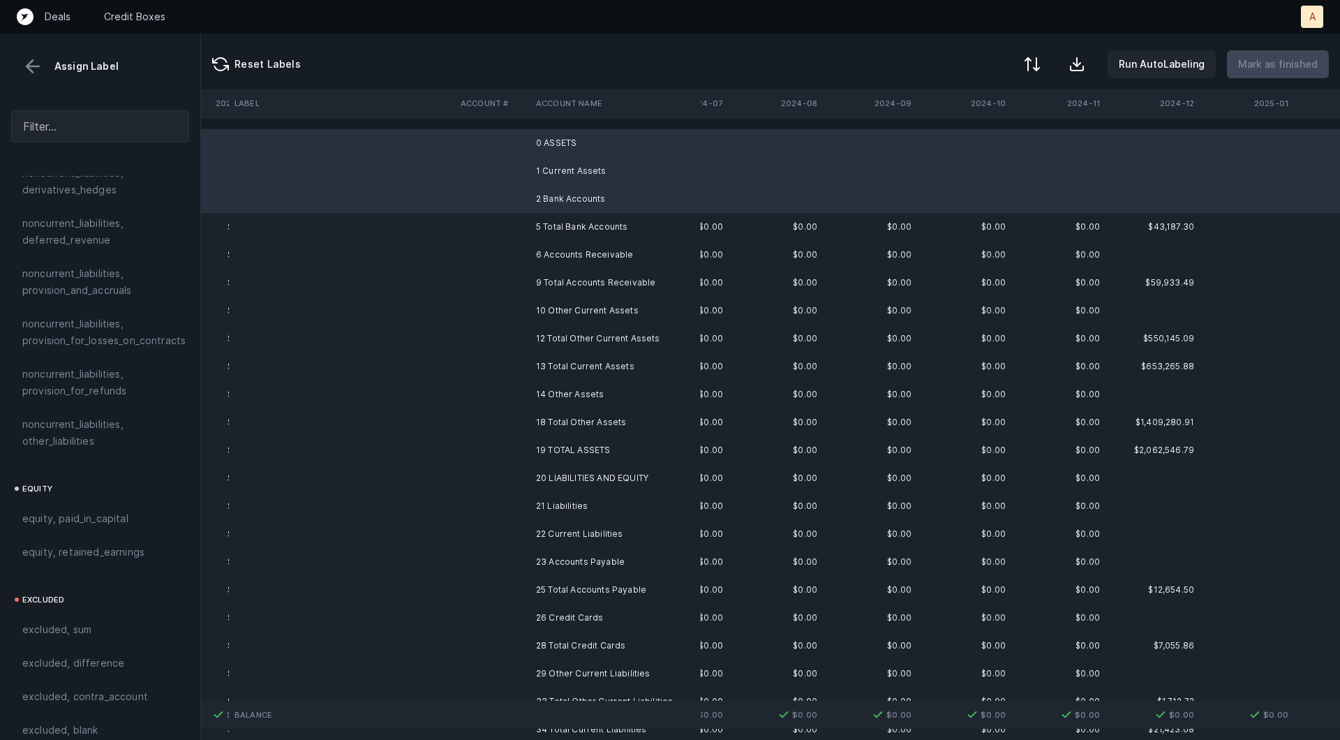
click at [550, 242] on td "6 Accounts Receivable" at bounding box center [615, 255] width 170 height 28
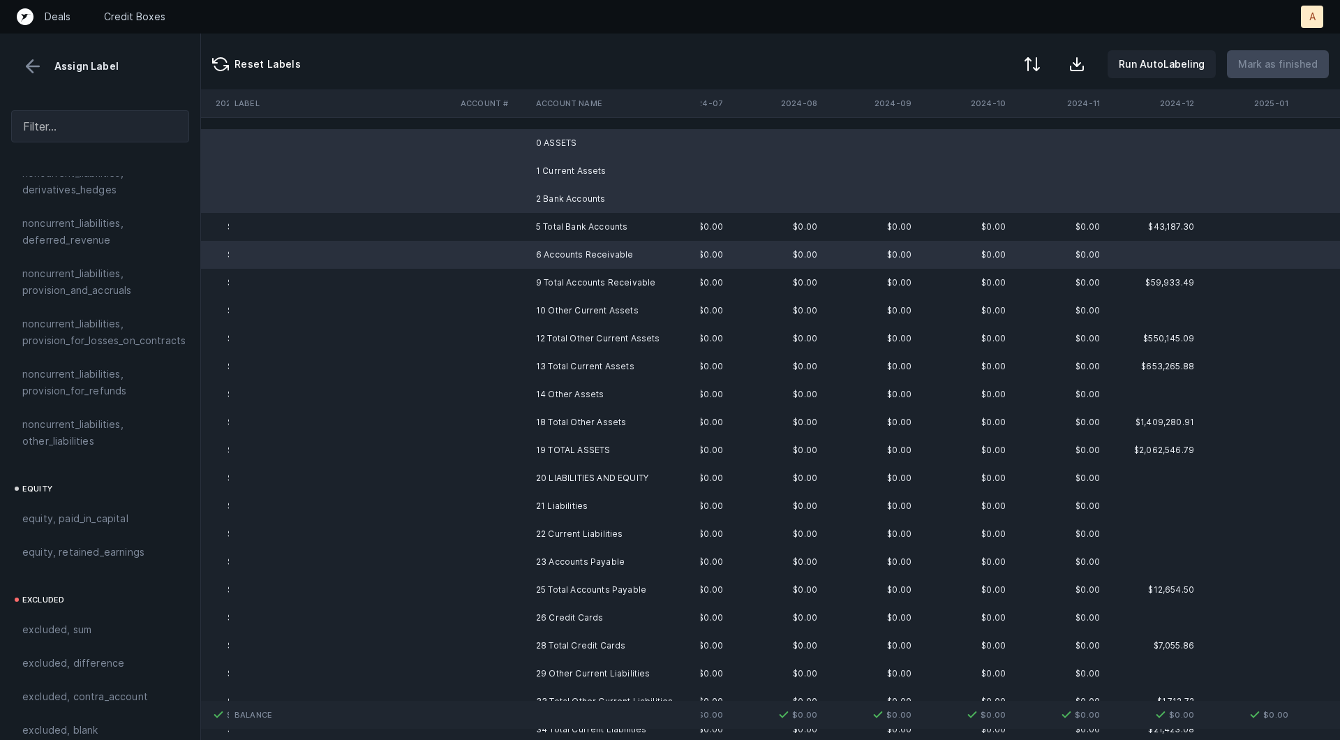
click at [551, 312] on td "10 Other Current Assets" at bounding box center [615, 311] width 170 height 28
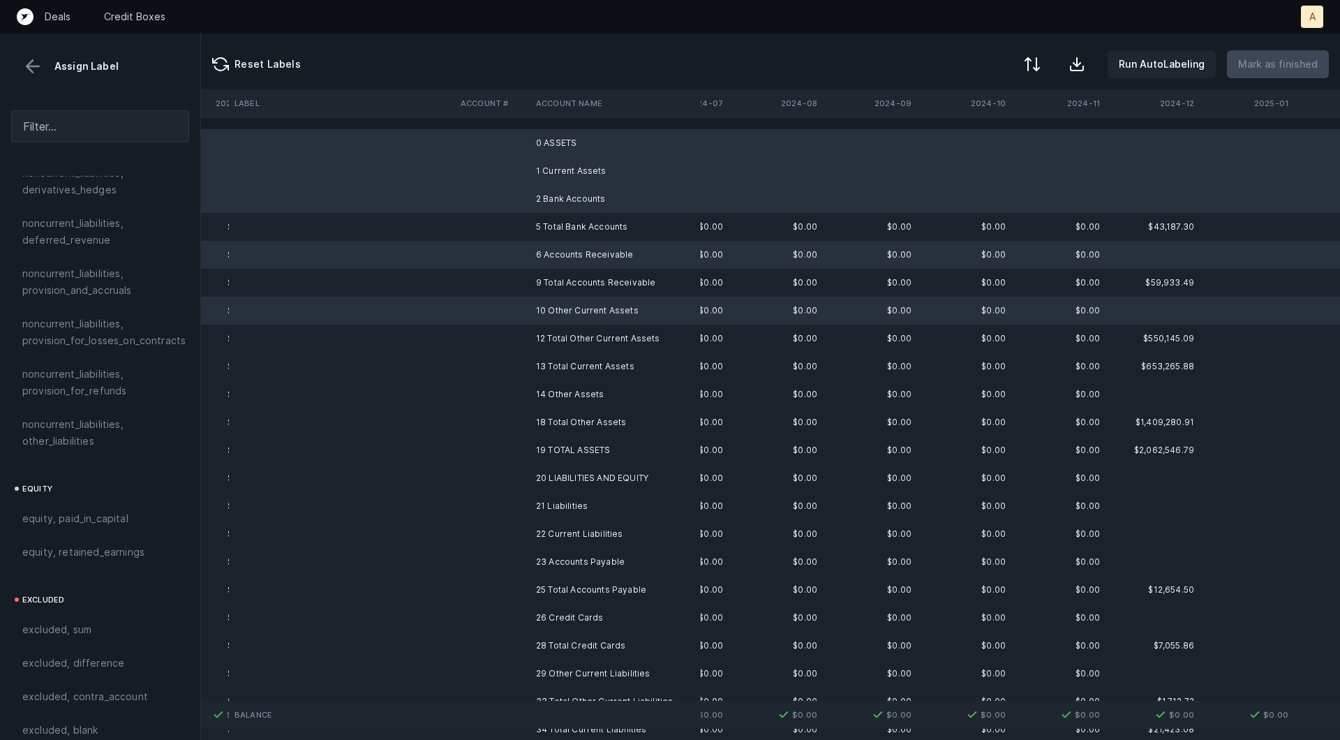
click at [552, 392] on td "14 Other Assets" at bounding box center [615, 394] width 170 height 28
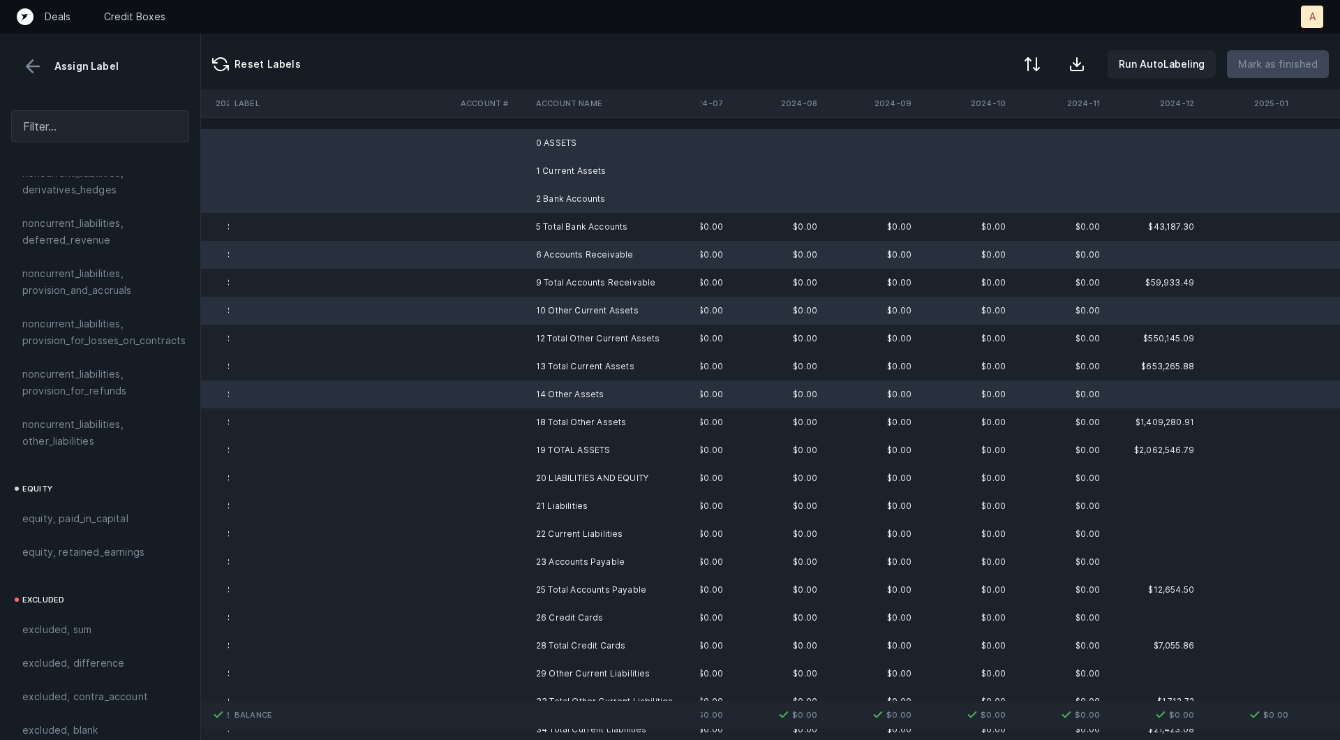
click at [552, 482] on td "20 LIABILITIES AND EQUITY" at bounding box center [615, 478] width 170 height 28
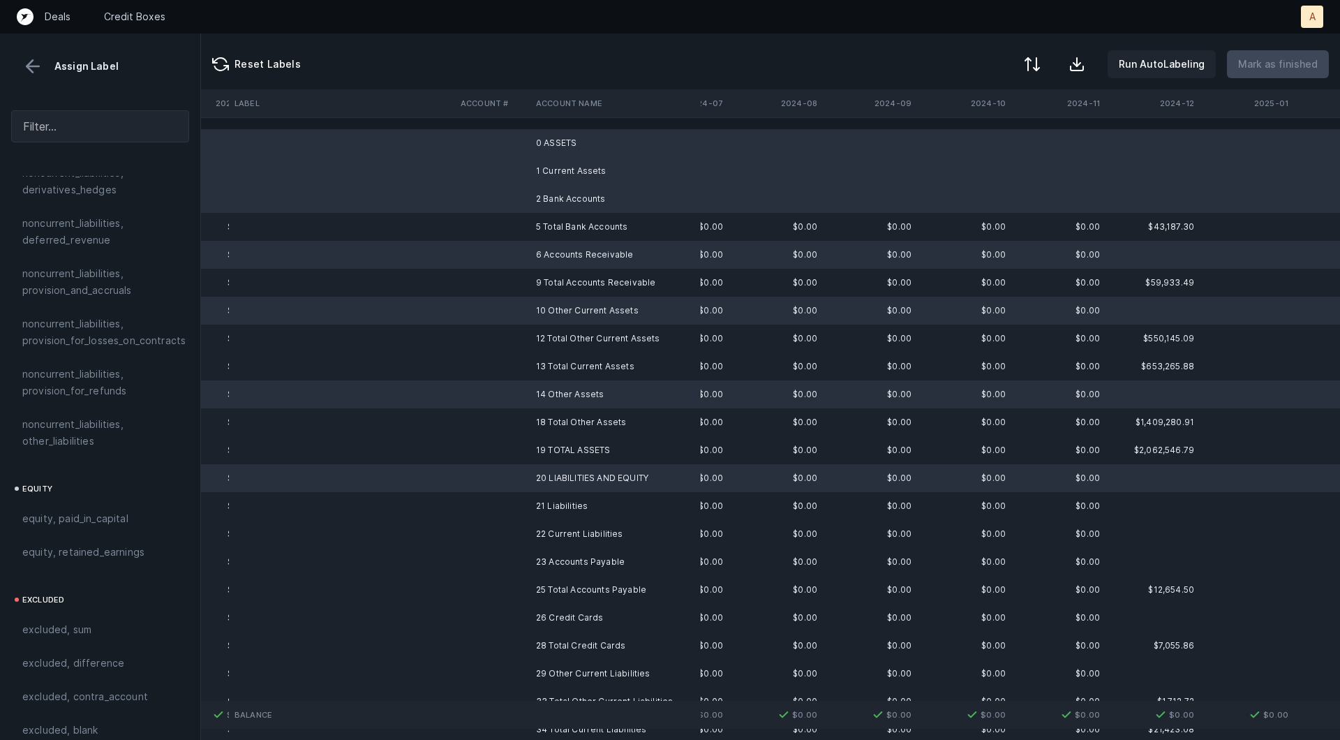
click at [542, 513] on td "21 Liabilities" at bounding box center [615, 506] width 170 height 28
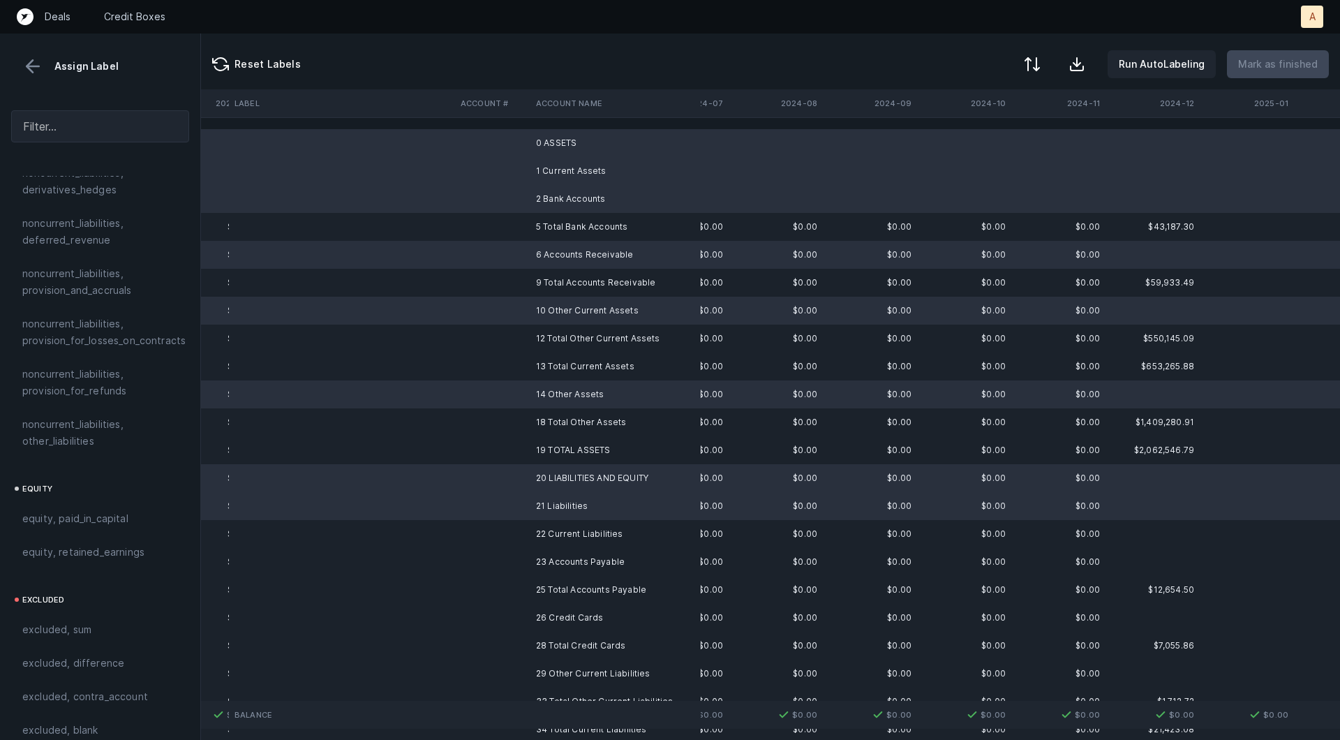
click at [540, 533] on td "22 Current Liabilities" at bounding box center [615, 534] width 170 height 28
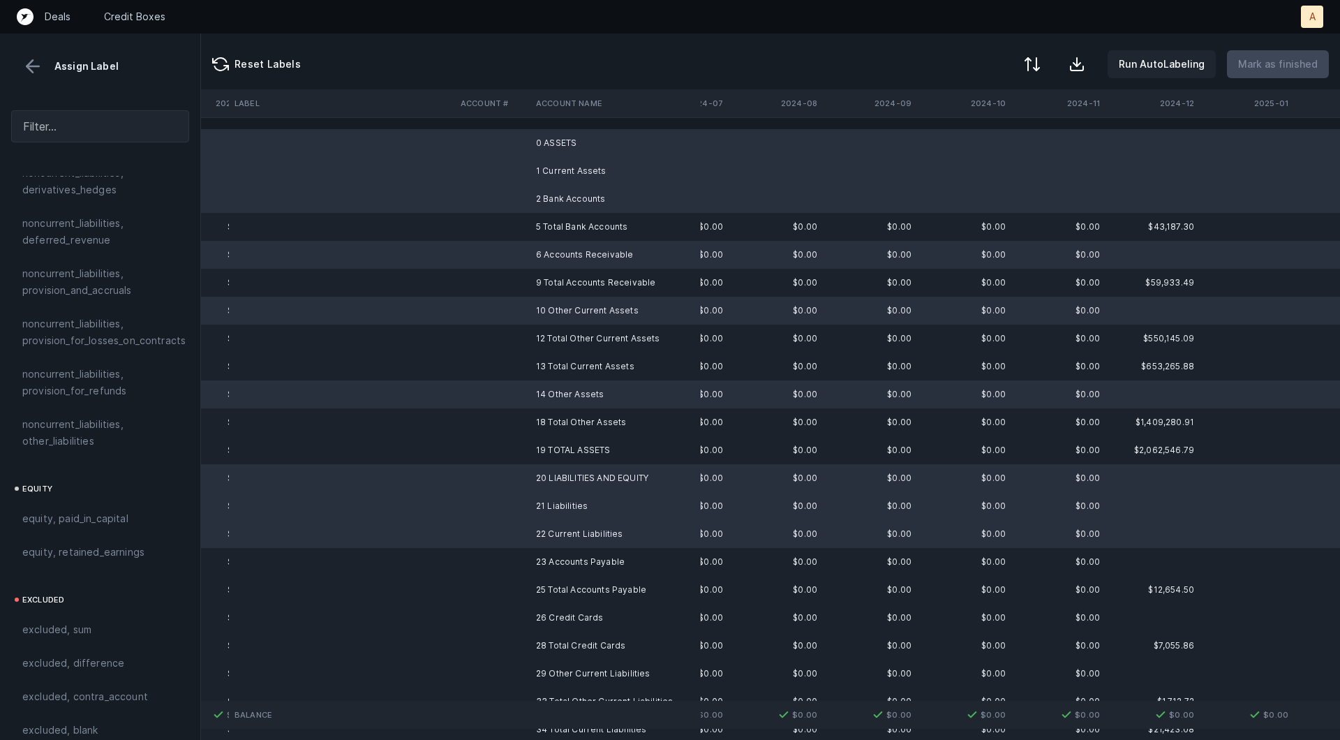
click at [539, 569] on td "23 Accounts Payable" at bounding box center [615, 562] width 170 height 28
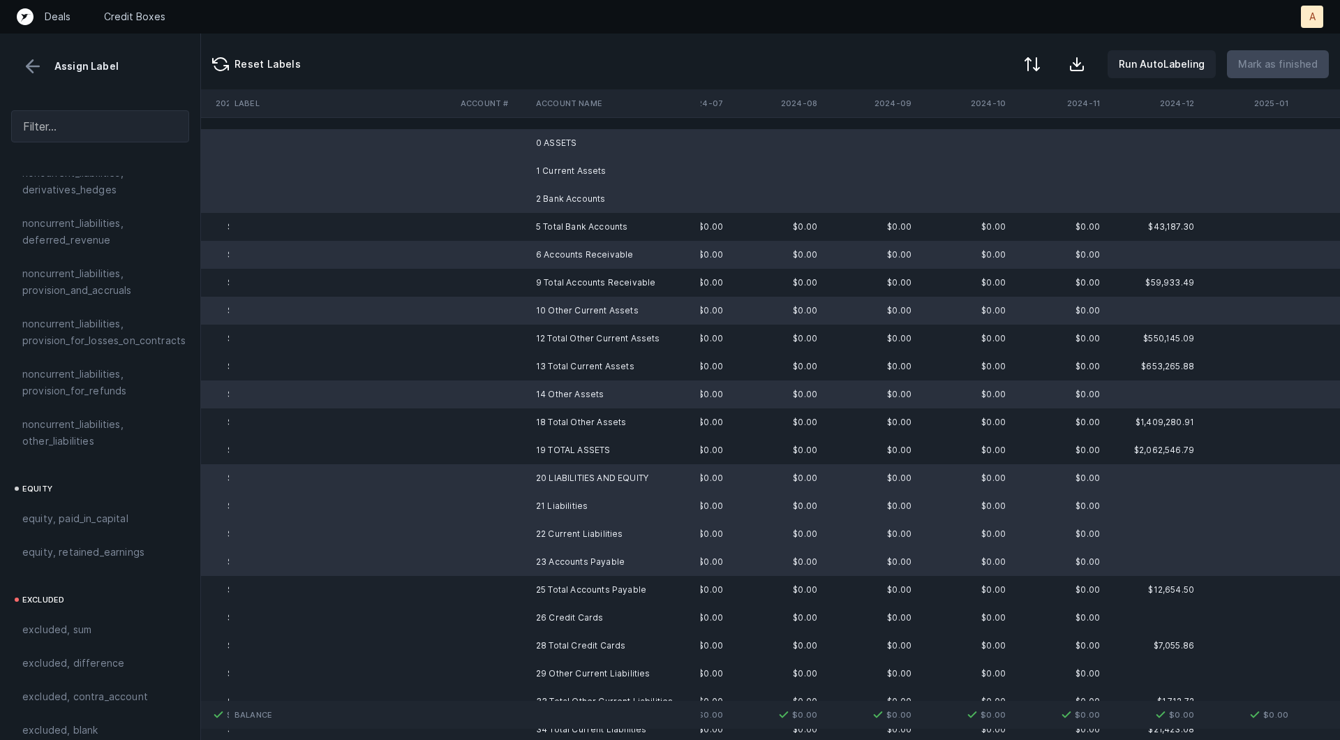
click at [540, 615] on td "26 Credit Cards" at bounding box center [615, 618] width 170 height 28
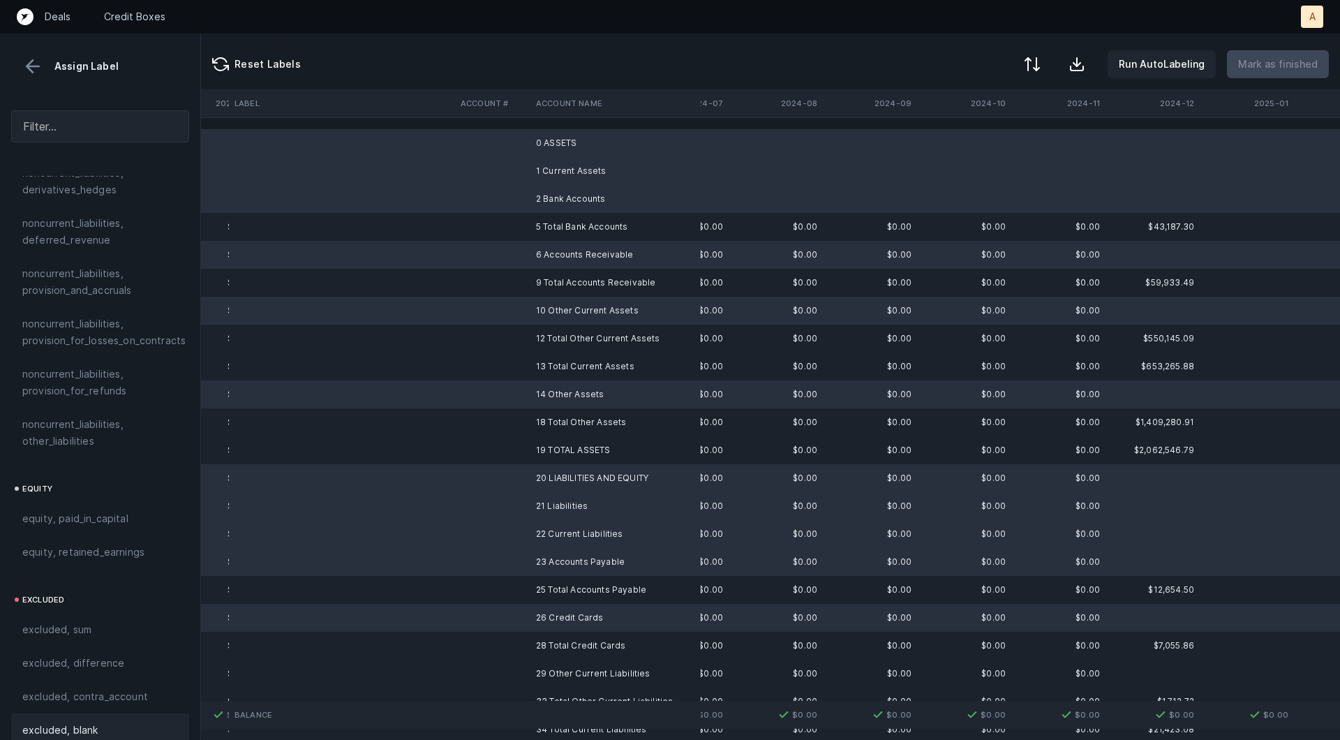
click at [64, 722] on span "excluded, blank" at bounding box center [59, 730] width 75 height 17
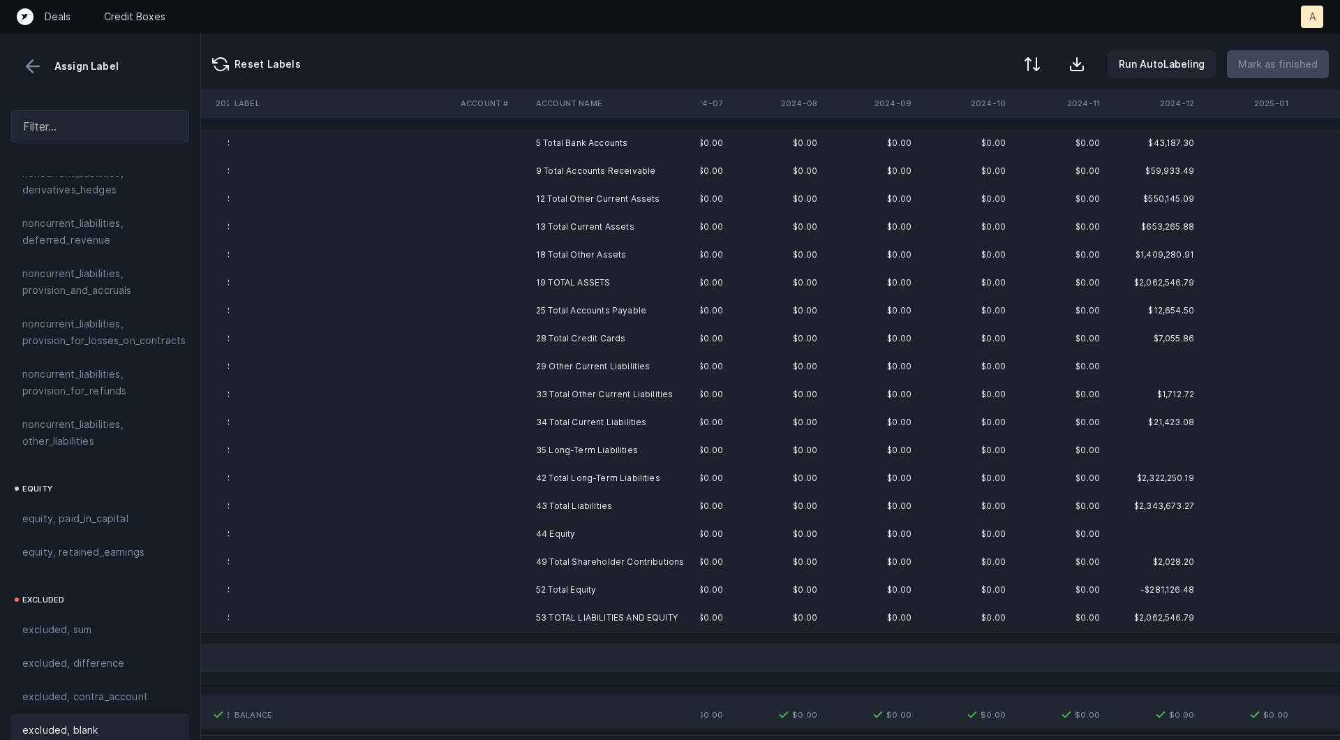
click at [576, 361] on td "29 Other Current Liabilities" at bounding box center [615, 366] width 170 height 28
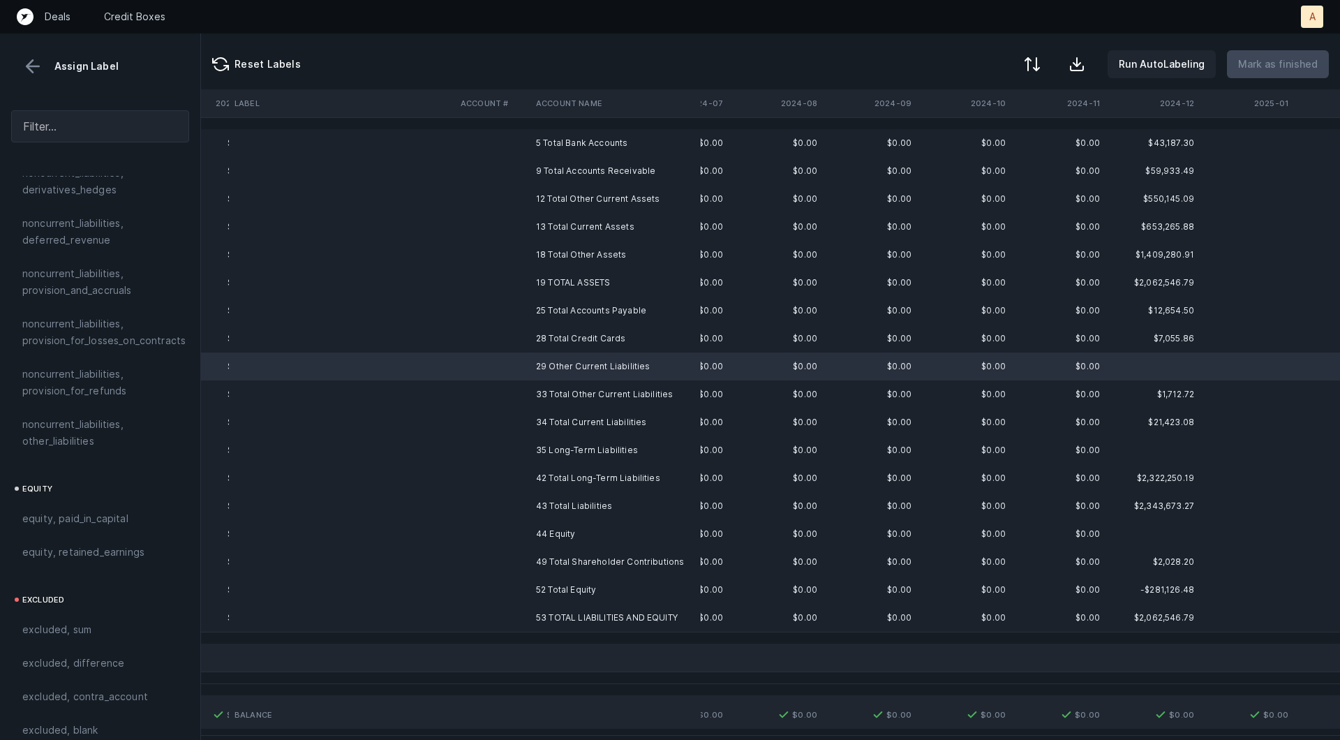
click at [570, 446] on td "35 Long-Term Liabilities" at bounding box center [615, 450] width 170 height 28
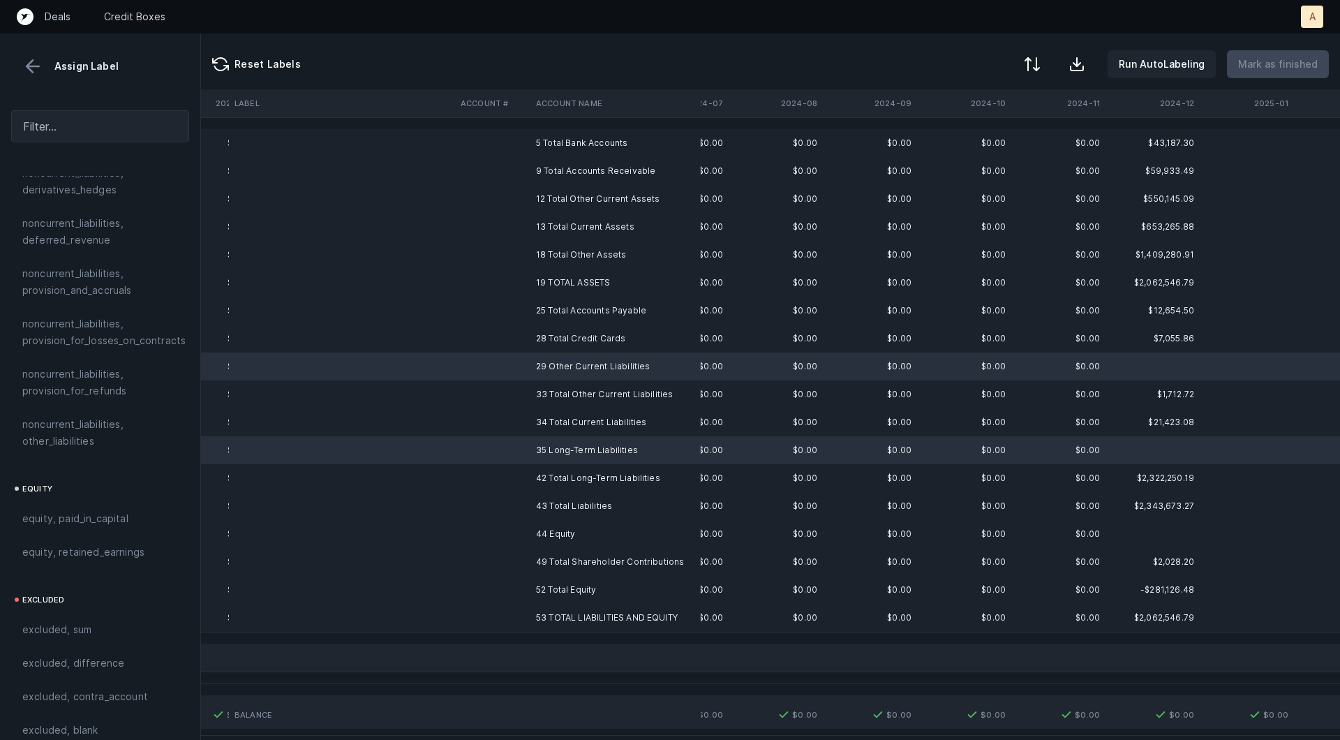
click at [565, 530] on td "44 Equity" at bounding box center [615, 534] width 170 height 28
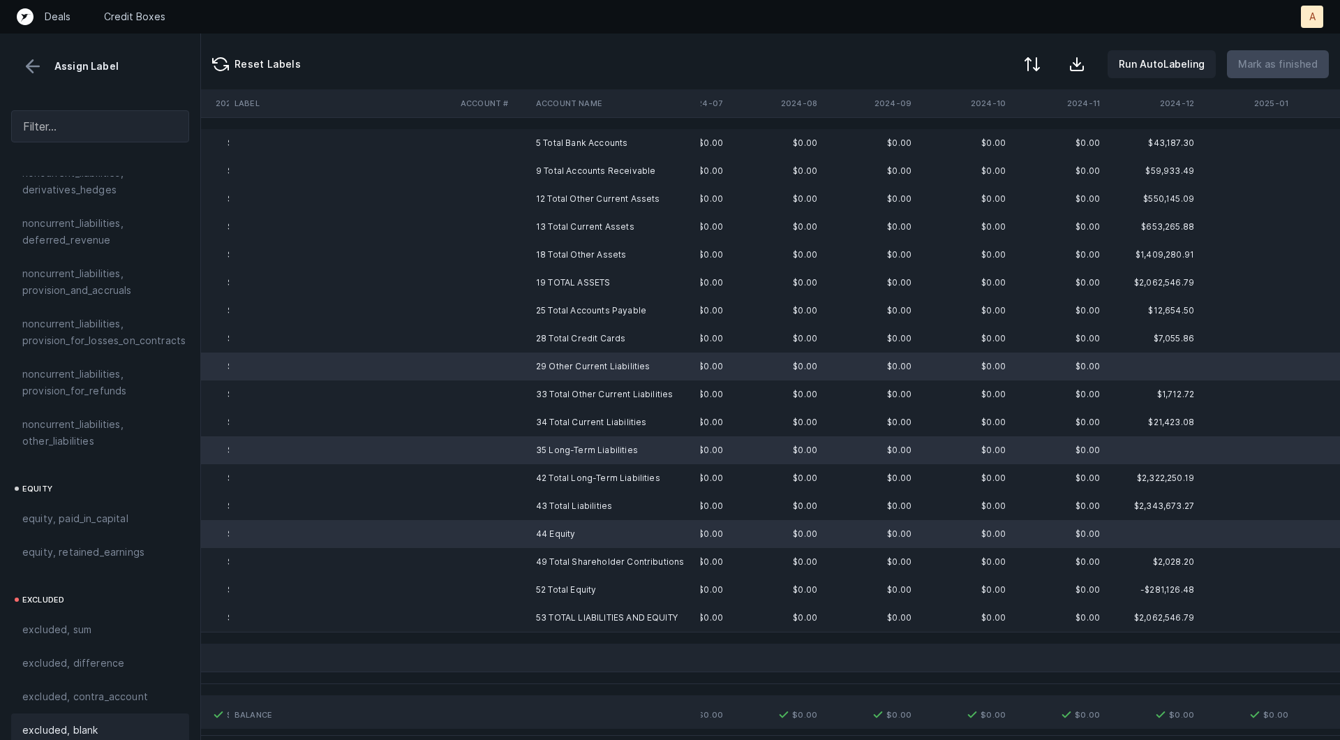
click at [68, 722] on span "excluded, blank" at bounding box center [59, 730] width 75 height 17
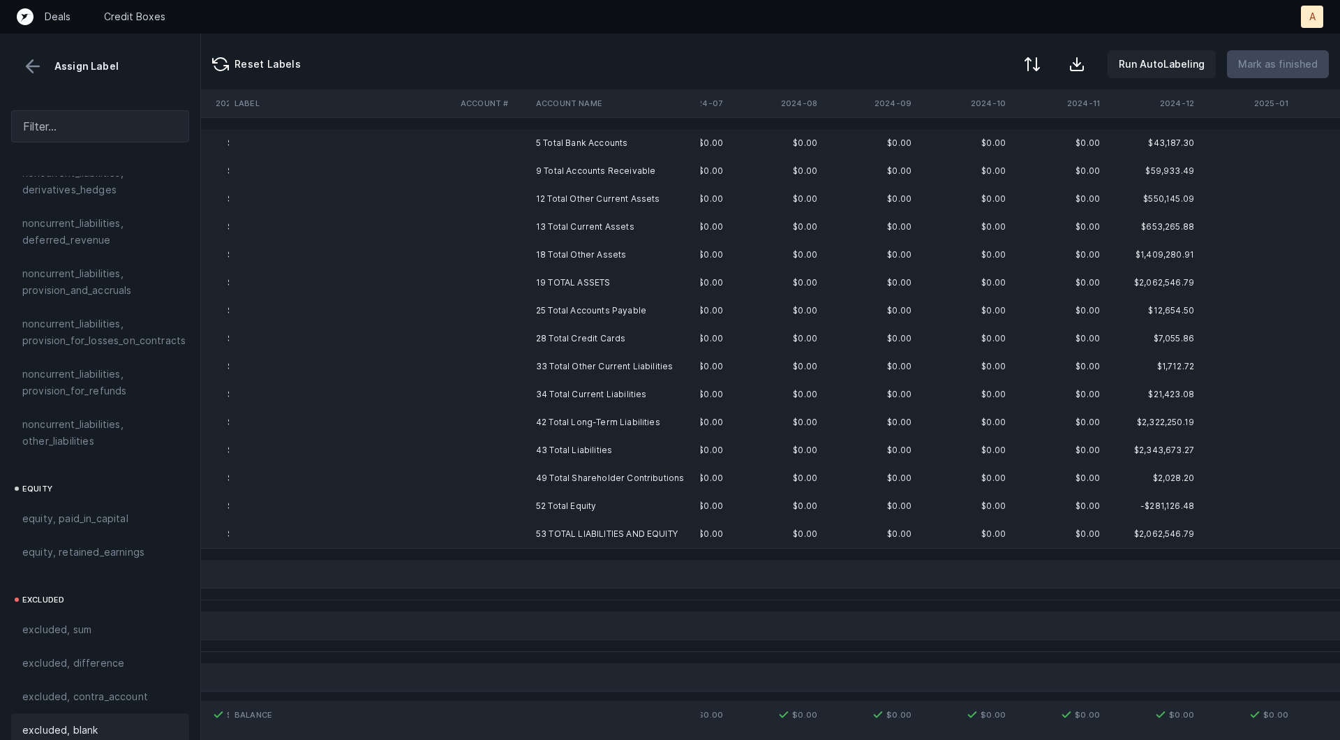
click at [581, 145] on td "5 Total Bank Accounts" at bounding box center [615, 143] width 170 height 28
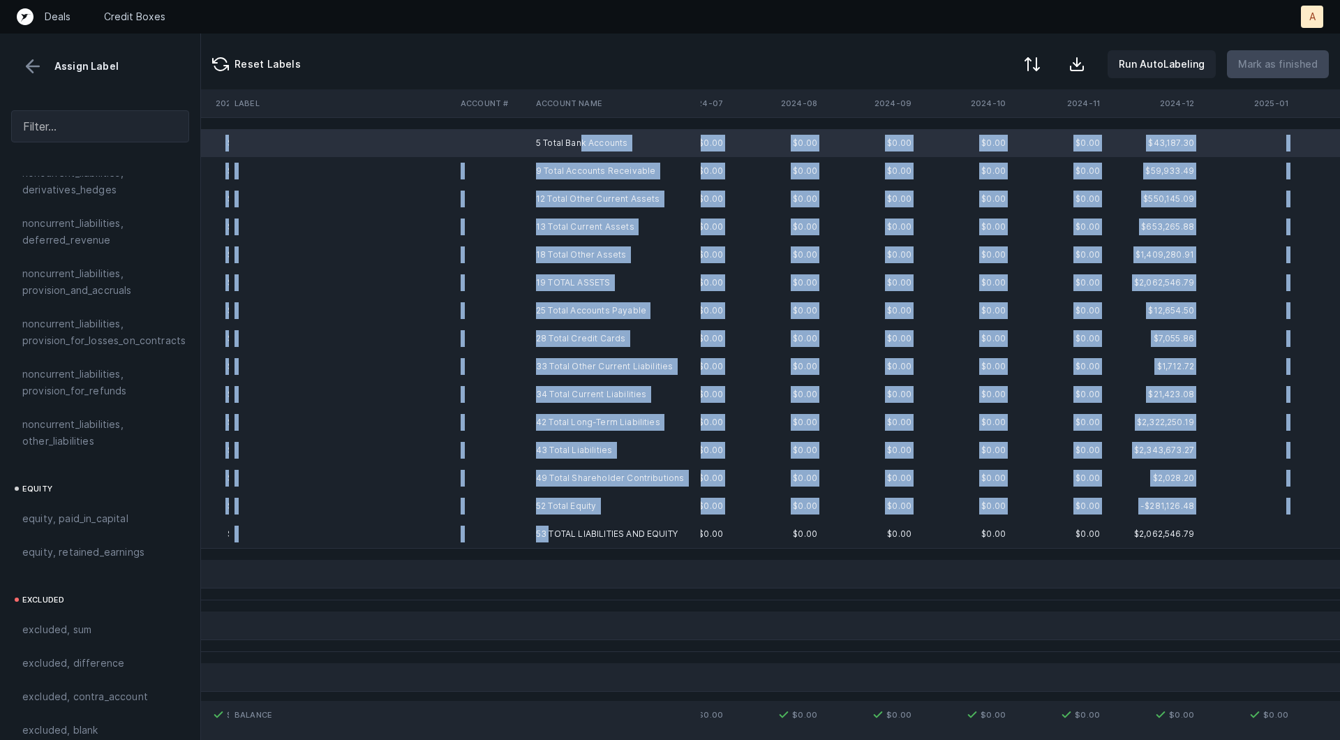
click at [549, 535] on td "53 TOTAL LIABILITIES AND EQUITY" at bounding box center [615, 534] width 170 height 28
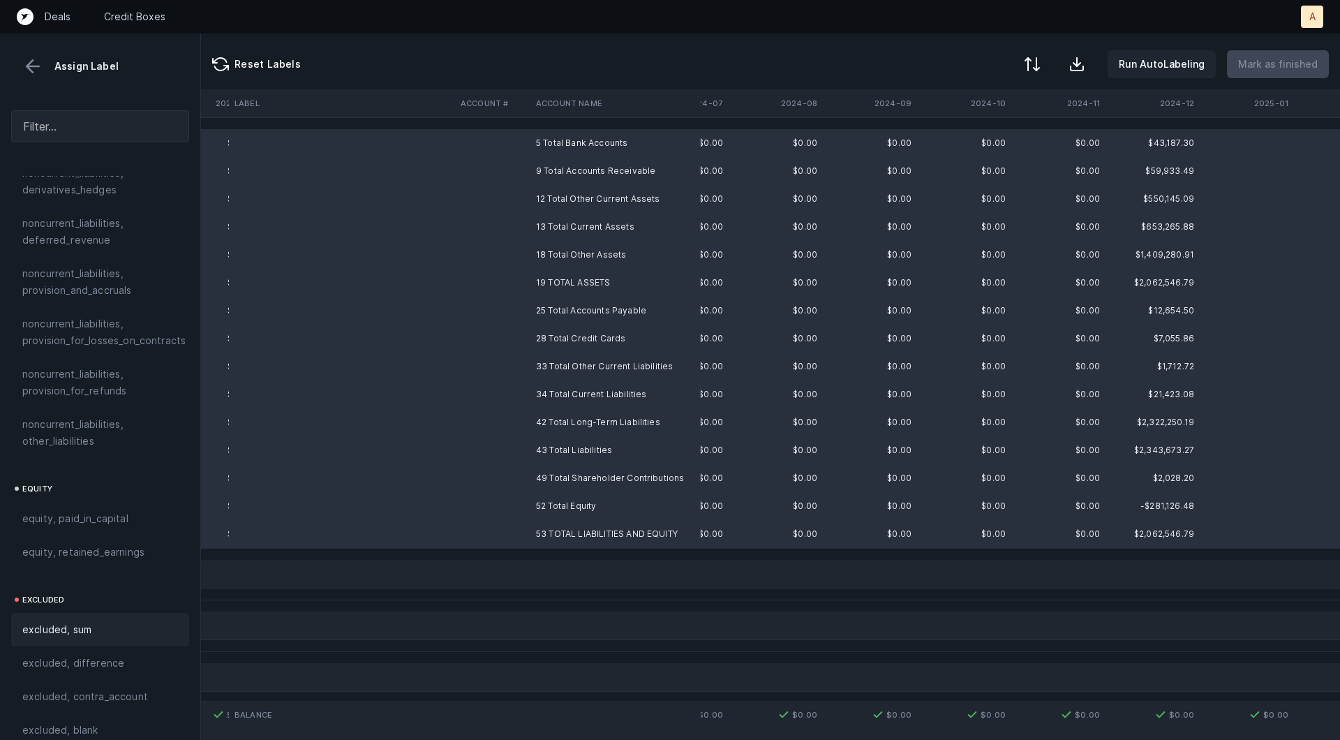
click at [70, 621] on span "excluded, sum" at bounding box center [56, 629] width 69 height 17
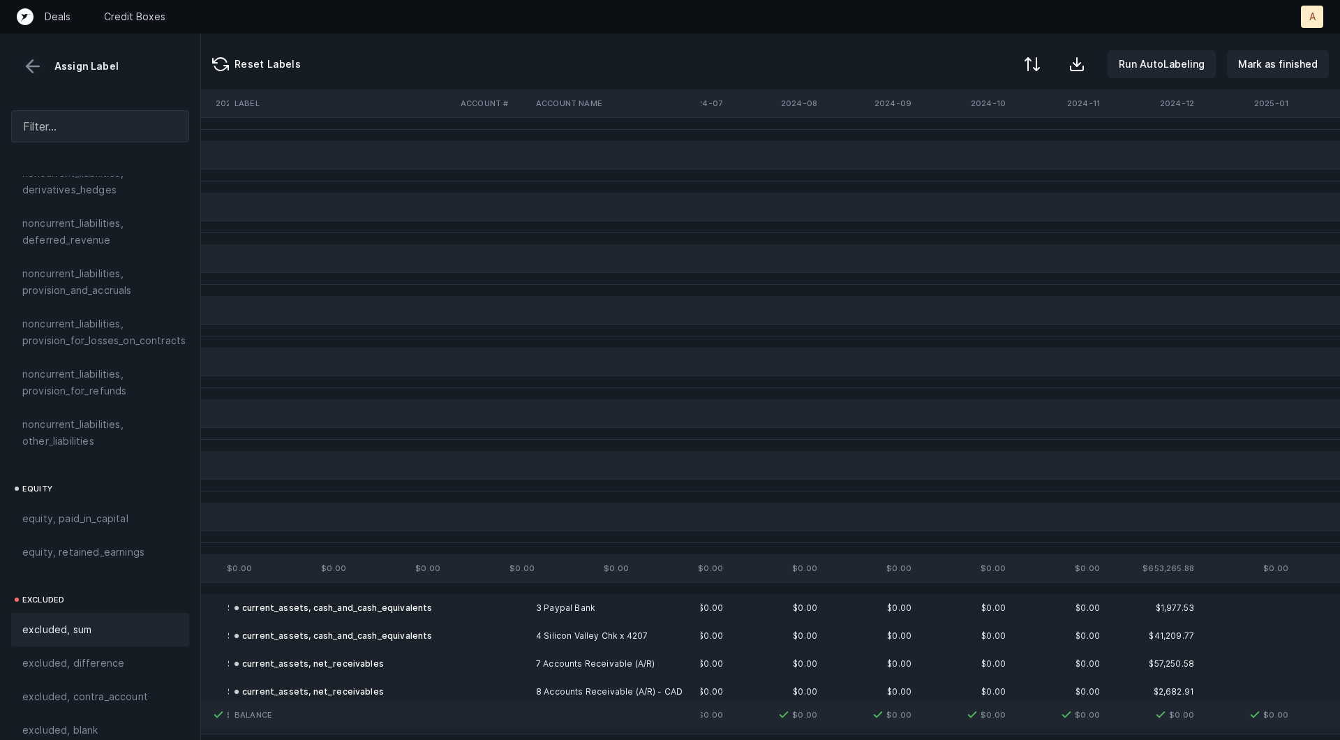
click at [25, 70] on button at bounding box center [32, 66] width 21 height 21
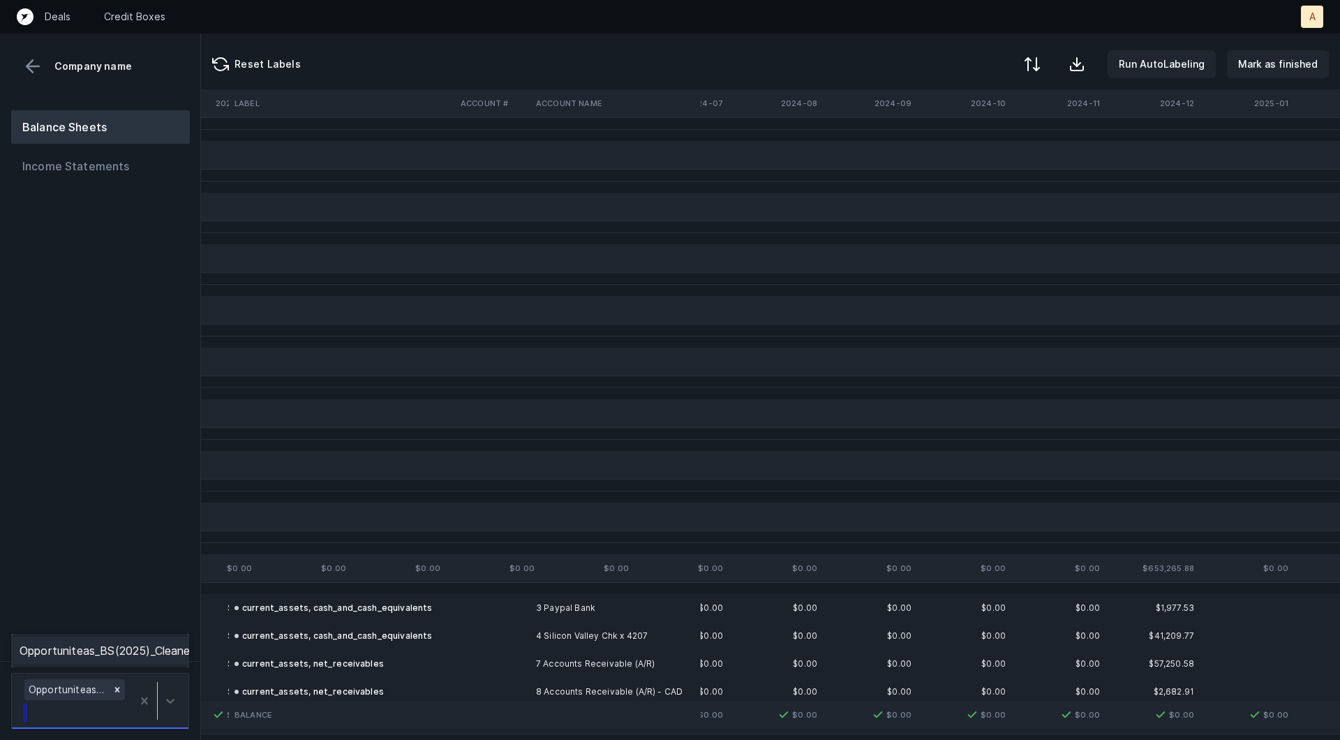
click at [167, 685] on div at bounding box center [157, 700] width 51 height 49
click at [163, 648] on div "Opportuniteas_BS(2025)_Cleaned.csv" at bounding box center [100, 650] width 178 height 28
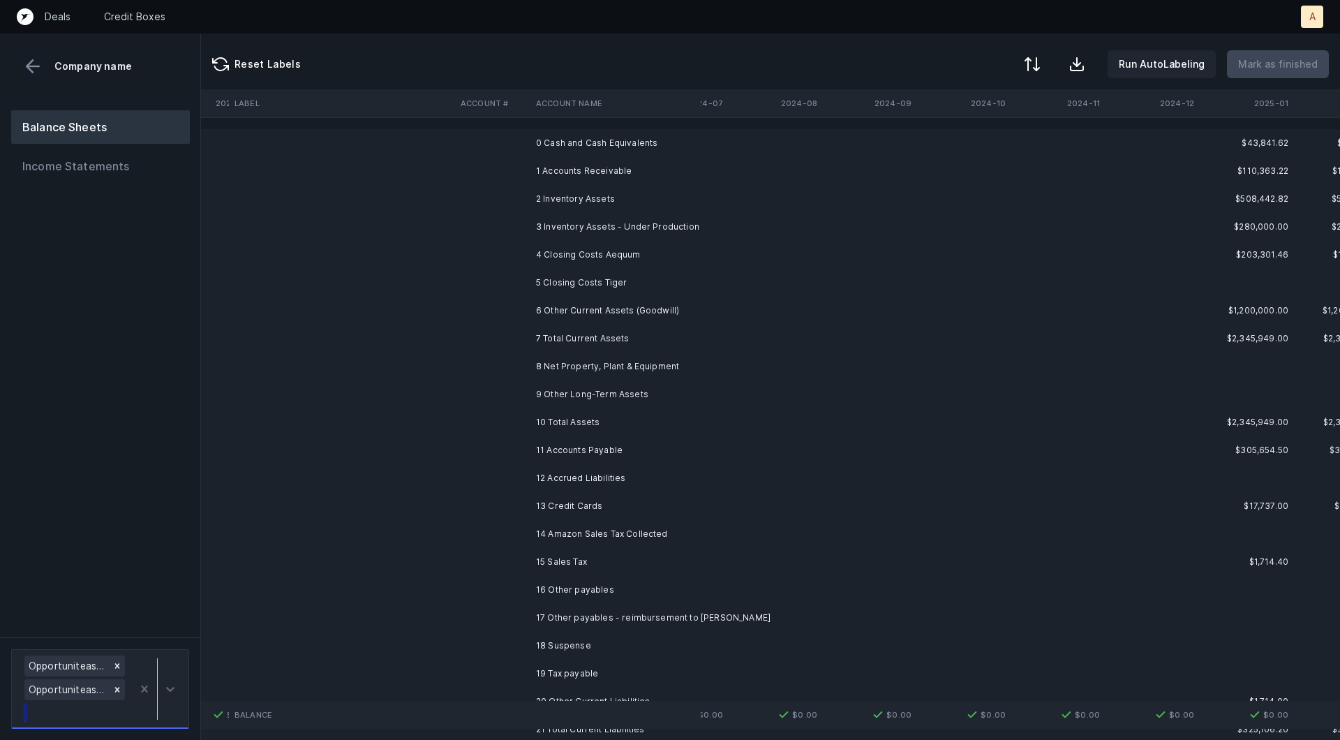
scroll to position [0, 2286]
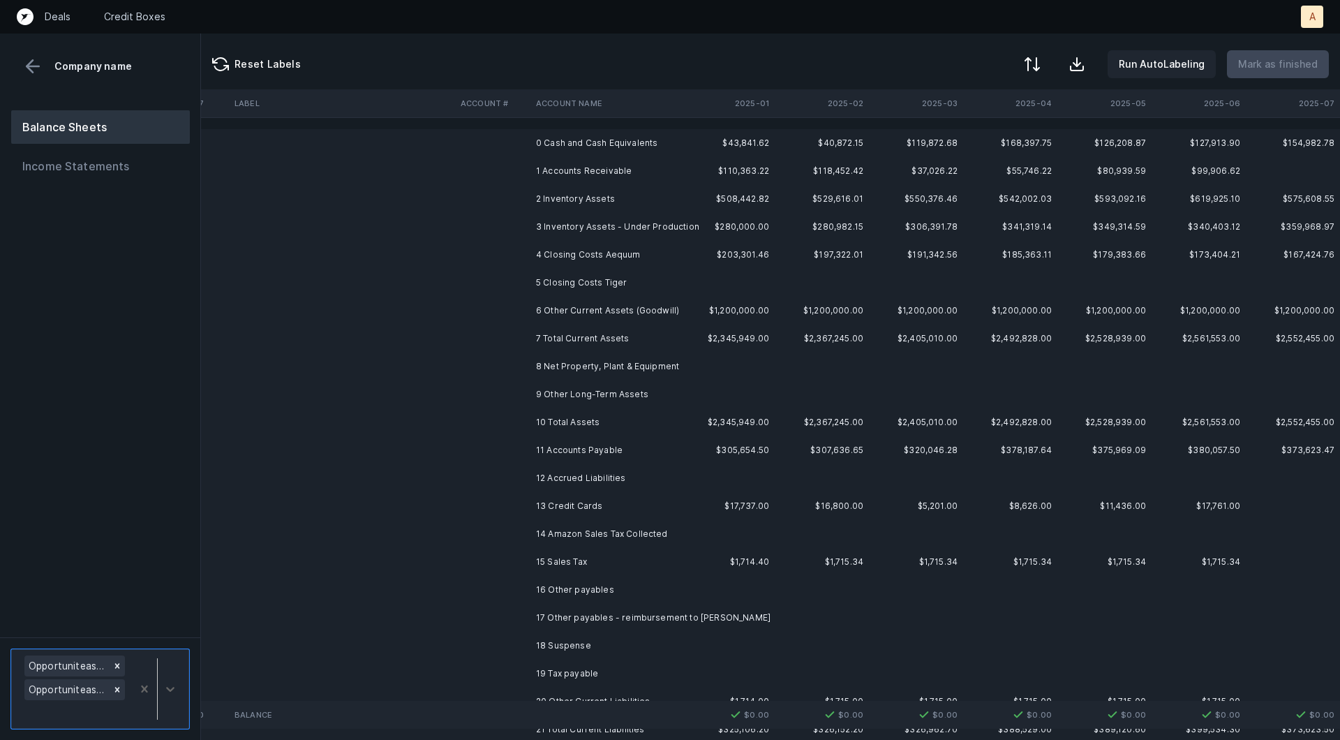
click at [636, 140] on td "0 Cash and Cash Equivalents" at bounding box center [615, 143] width 170 height 28
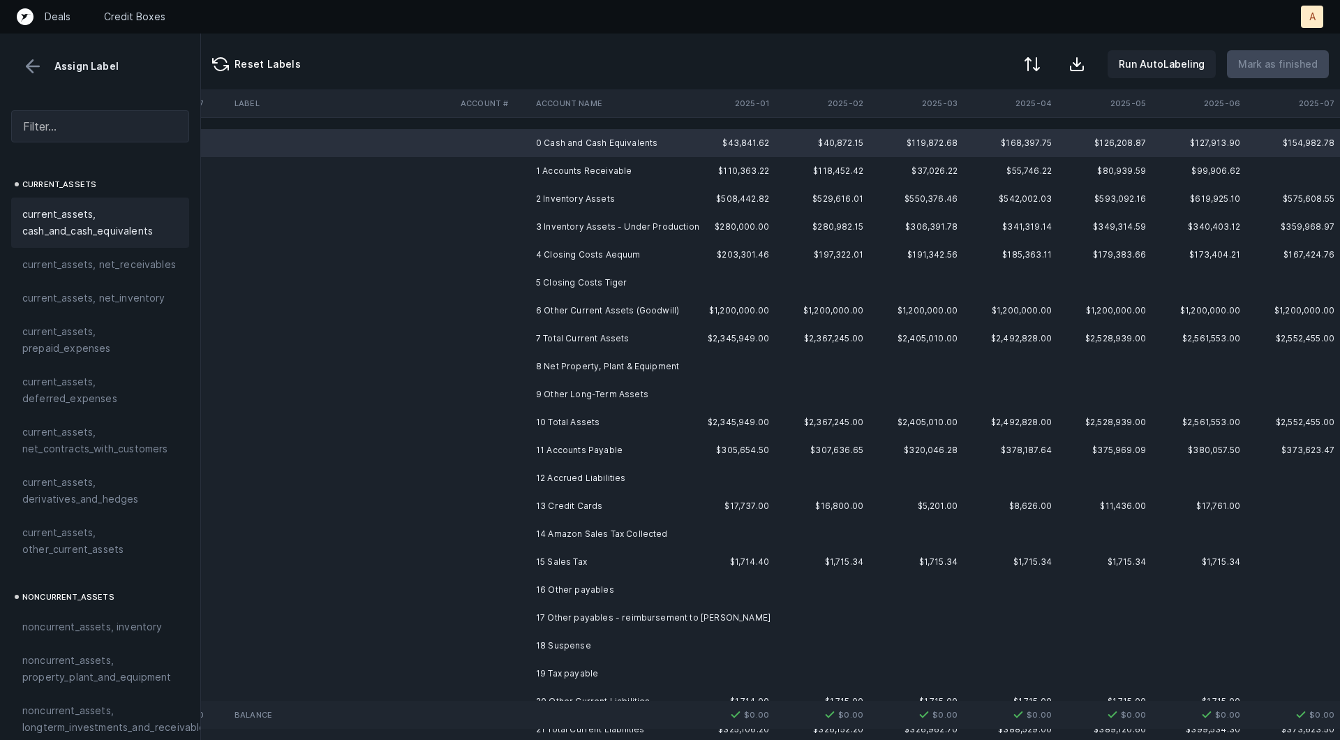
click at [133, 221] on span "current_assets, cash_and_cash_equivalents" at bounding box center [100, 222] width 156 height 33
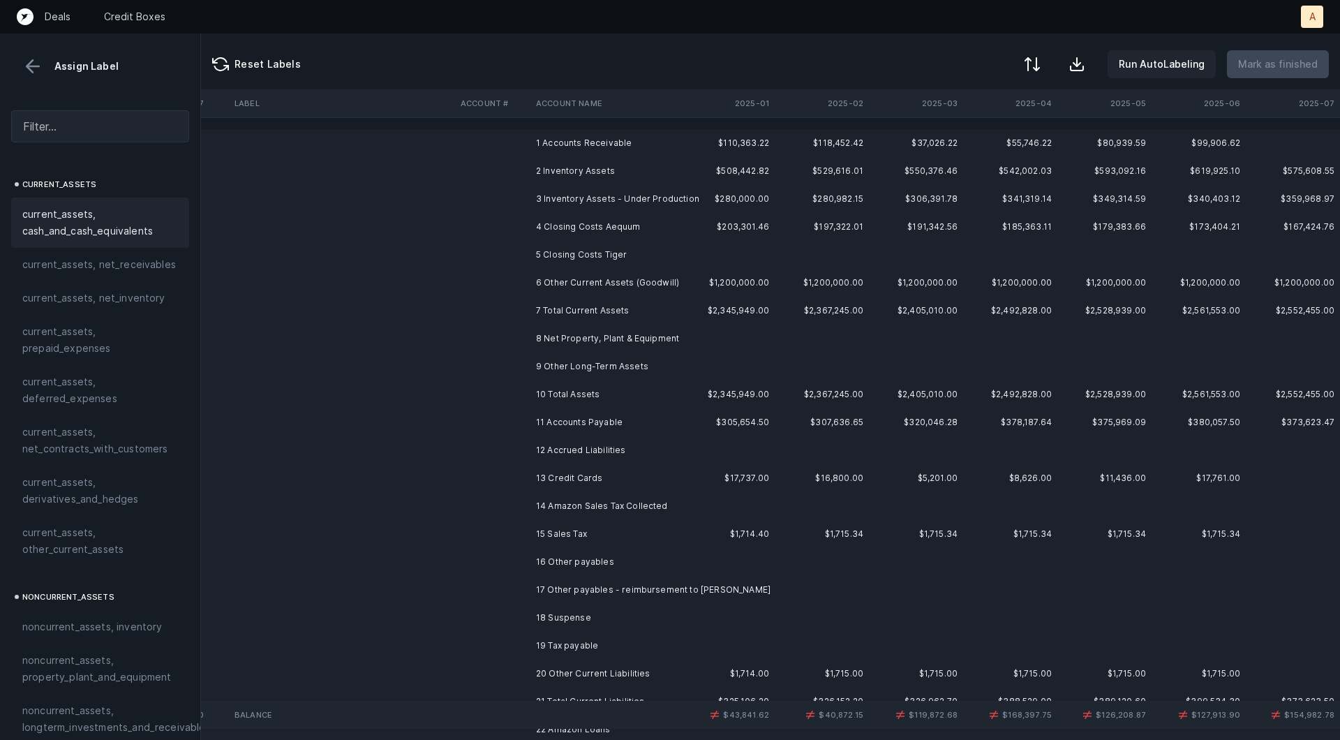
click at [550, 147] on td "1 Accounts Receivable" at bounding box center [615, 143] width 170 height 28
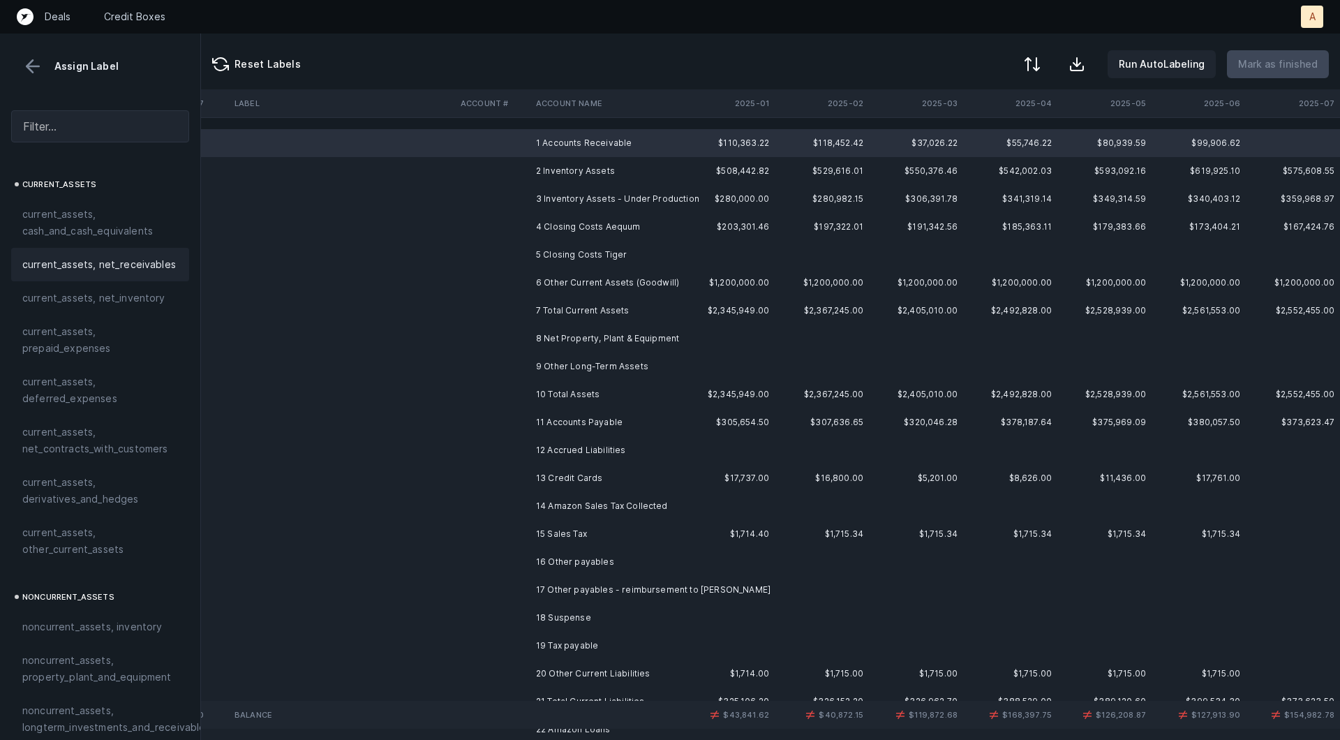
click at [91, 269] on span "current_assets, net_receivables" at bounding box center [99, 264] width 154 height 17
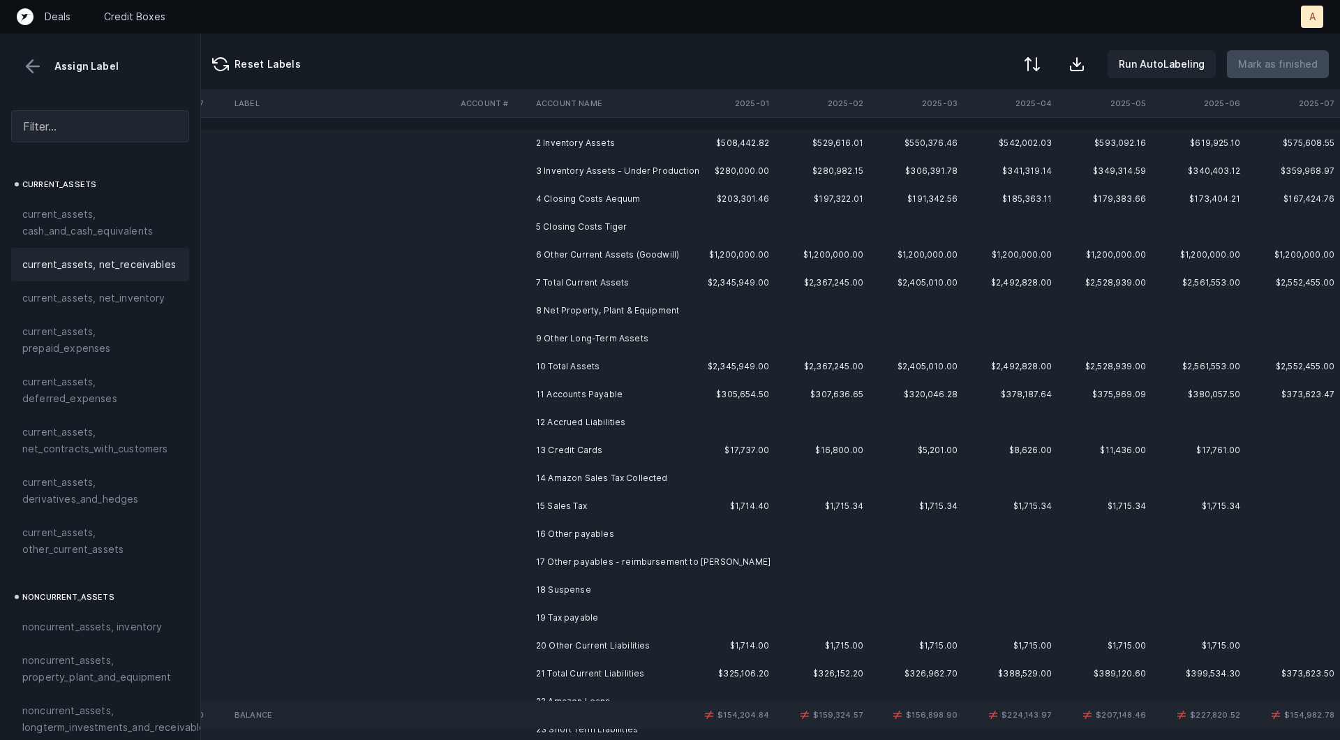
click at [597, 133] on td "2 Inventory Assets" at bounding box center [615, 143] width 170 height 28
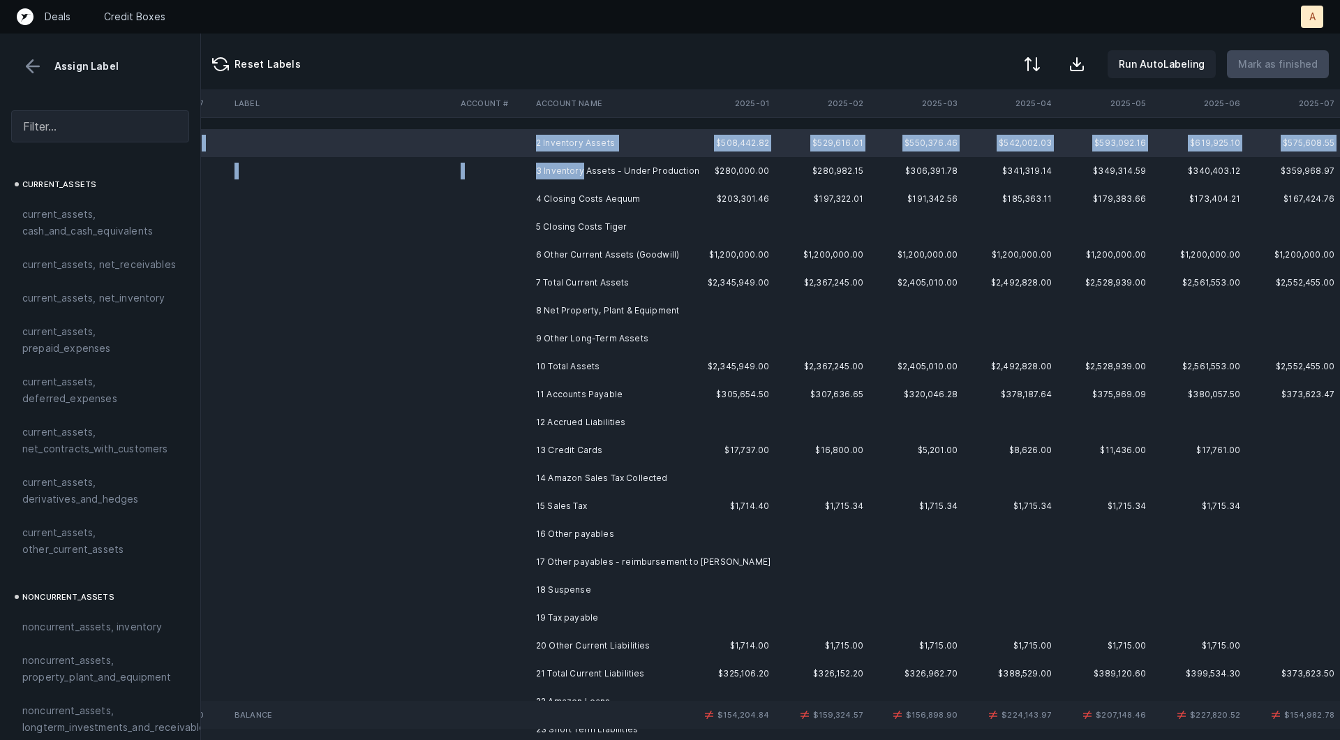
click at [583, 168] on td "3 Inventory Assets - Under Production" at bounding box center [615, 171] width 170 height 28
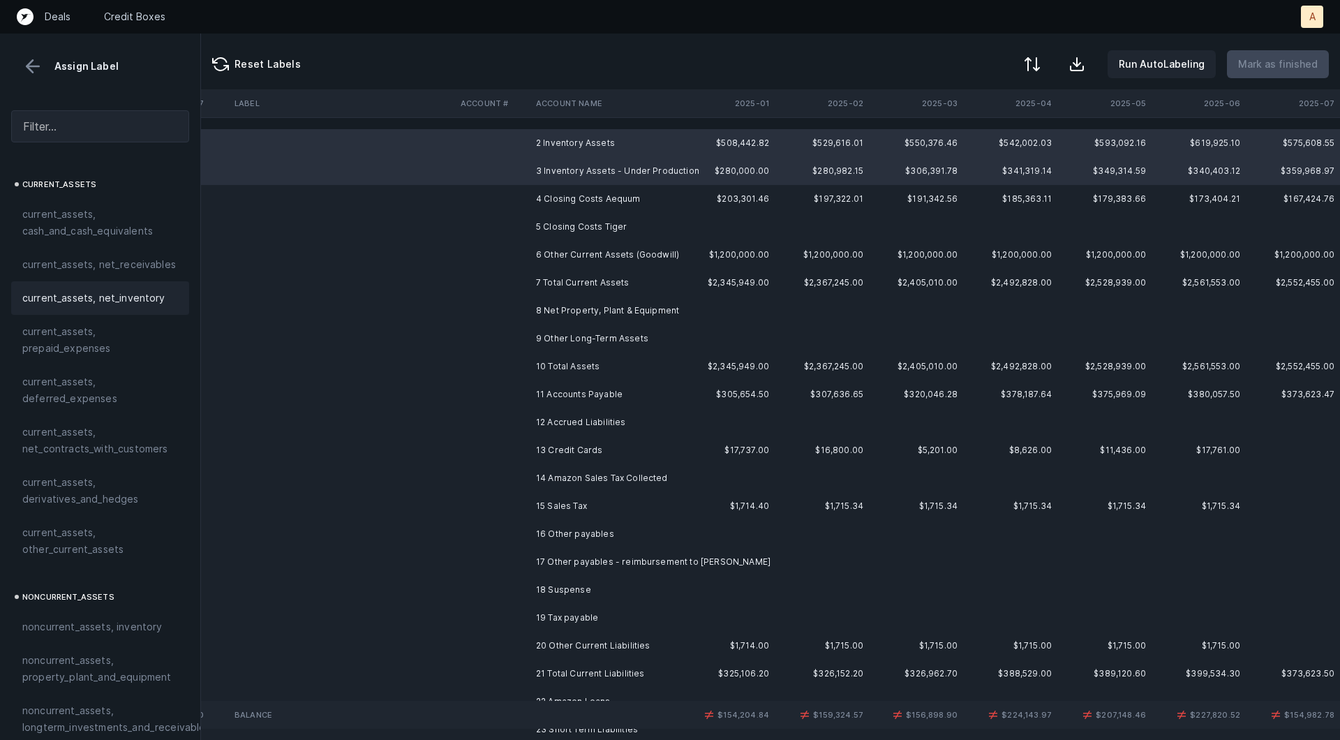
drag, startPoint x: 117, startPoint y: 295, endPoint x: 129, endPoint y: 292, distance: 13.0
click at [117, 296] on span "current_assets, net_inventory" at bounding box center [93, 298] width 143 height 17
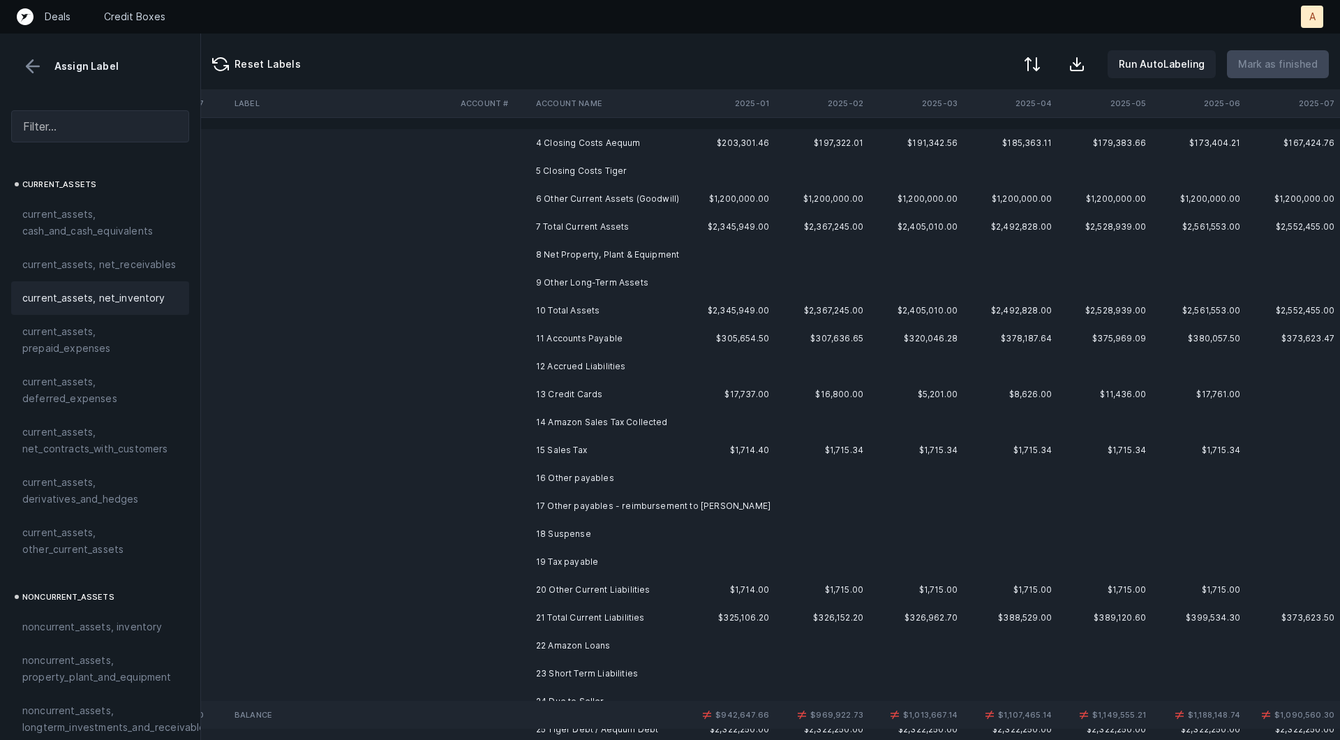
click at [630, 147] on td "4 Closing Costs Aequum" at bounding box center [615, 143] width 170 height 28
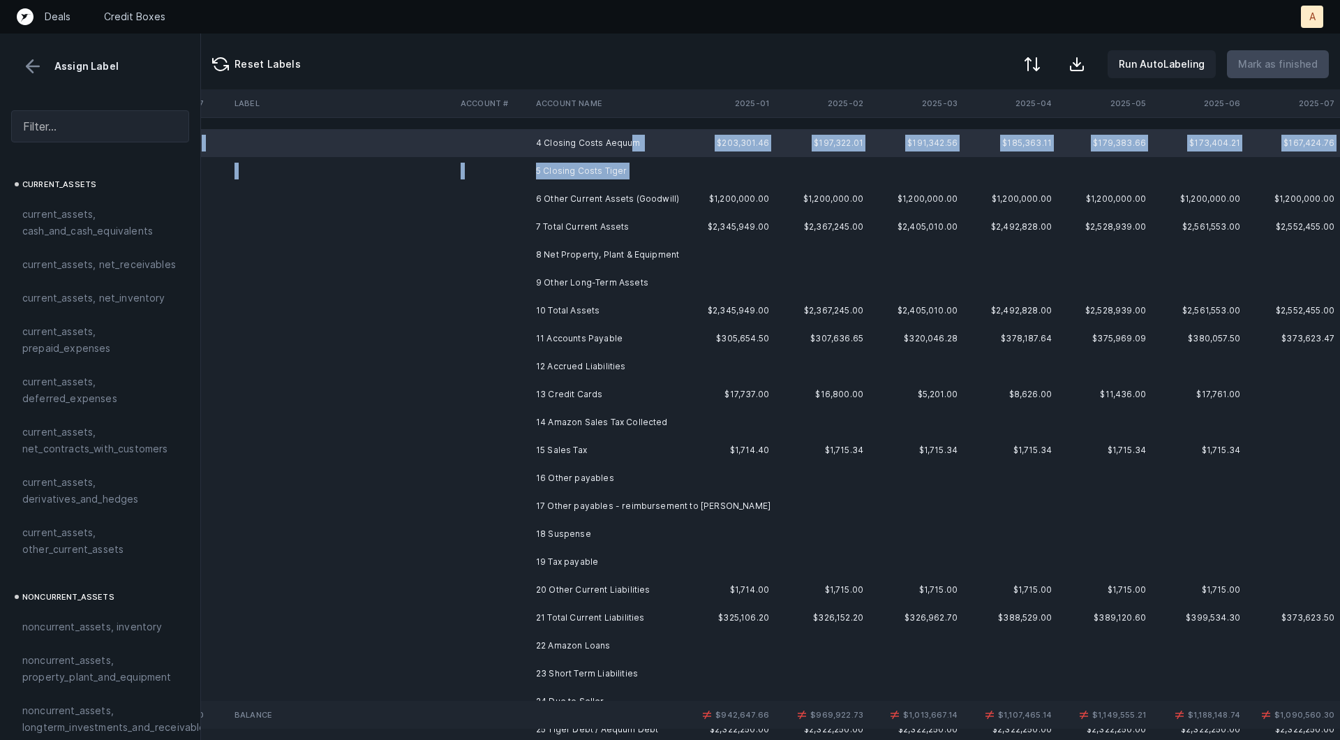
click at [634, 165] on td "5 Closing Costs Tiger" at bounding box center [615, 171] width 170 height 28
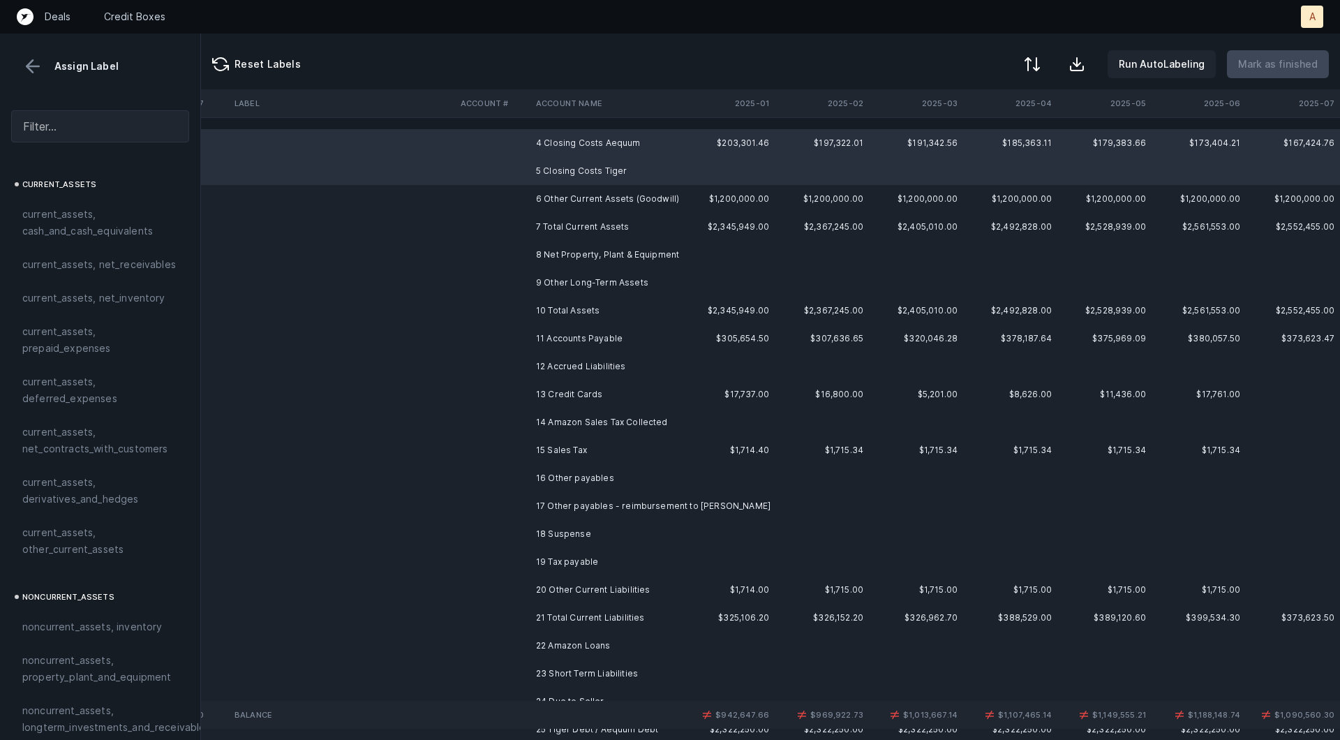
click at [627, 196] on td "6 Other Current Assets (Goodwill)" at bounding box center [615, 199] width 170 height 28
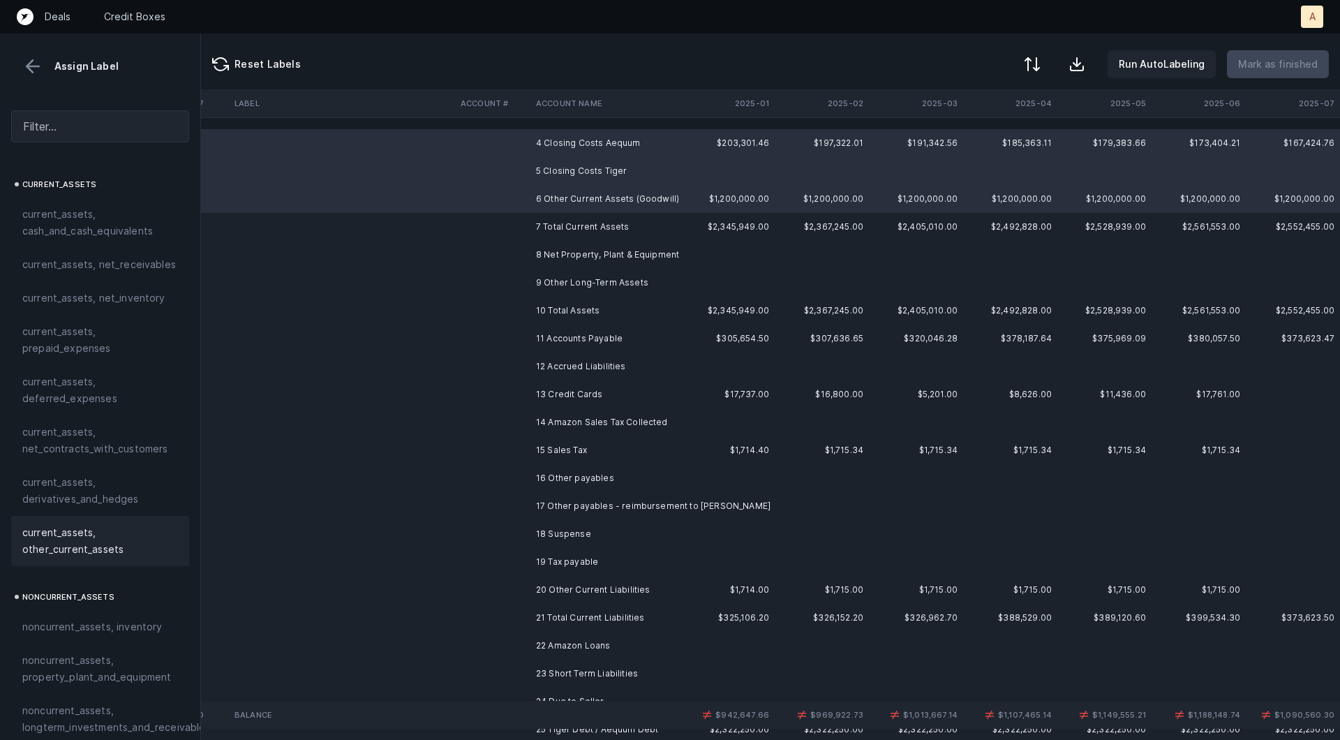
click at [78, 541] on span "current_assets, other_current_assets" at bounding box center [100, 540] width 156 height 33
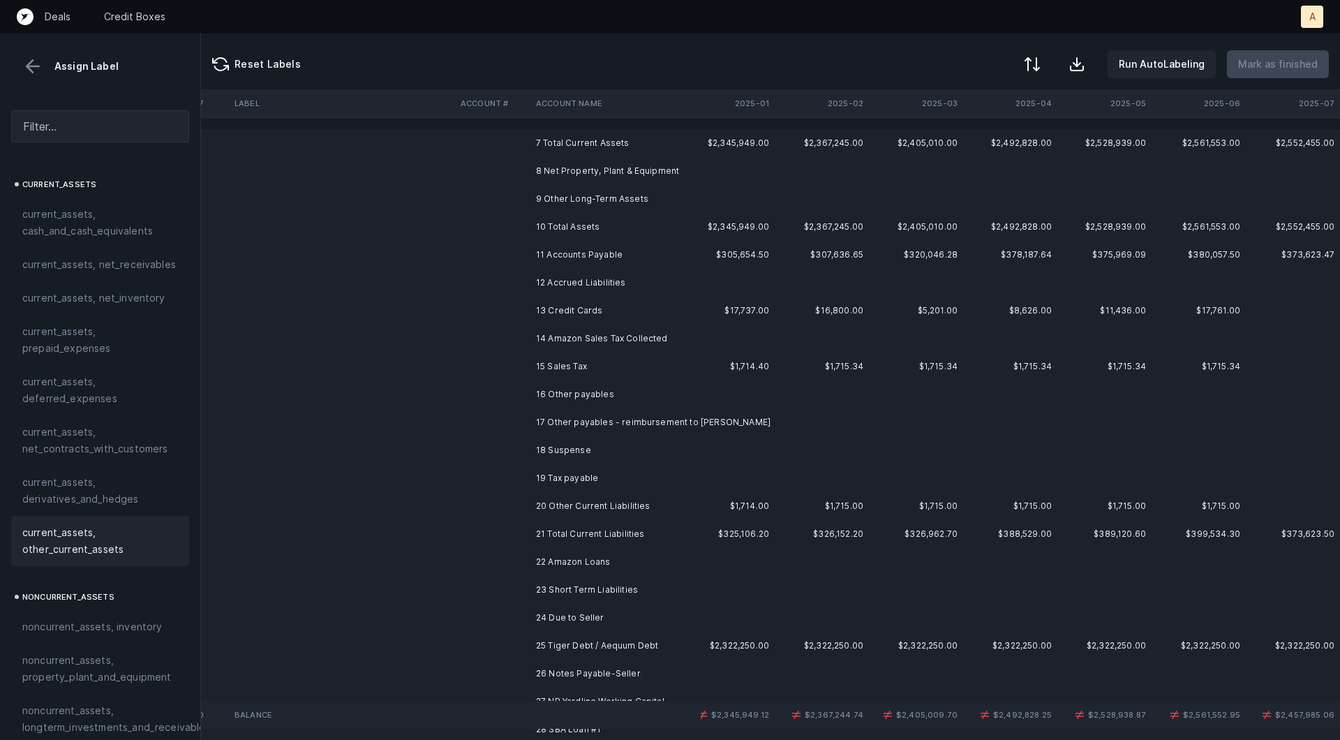
click at [648, 180] on td "8 Net Property, Plant & Equipment" at bounding box center [615, 171] width 170 height 28
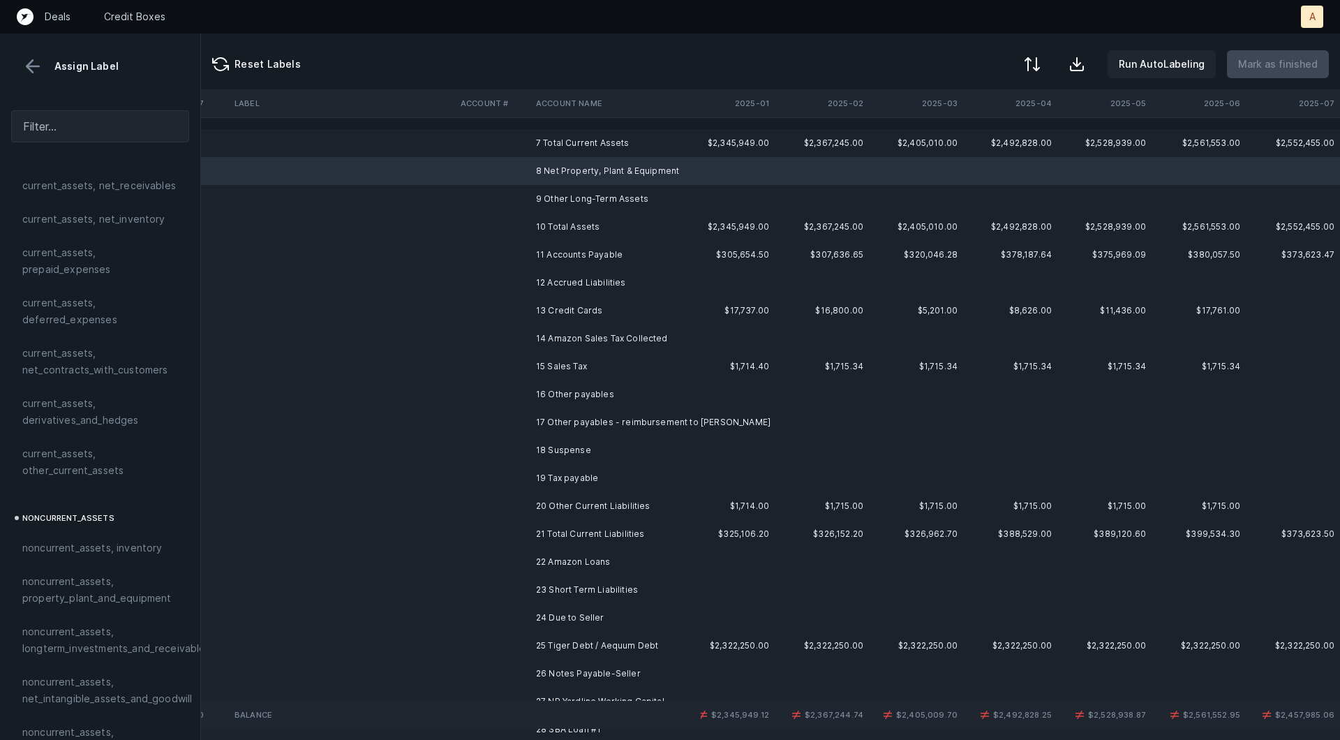
scroll to position [137, 0]
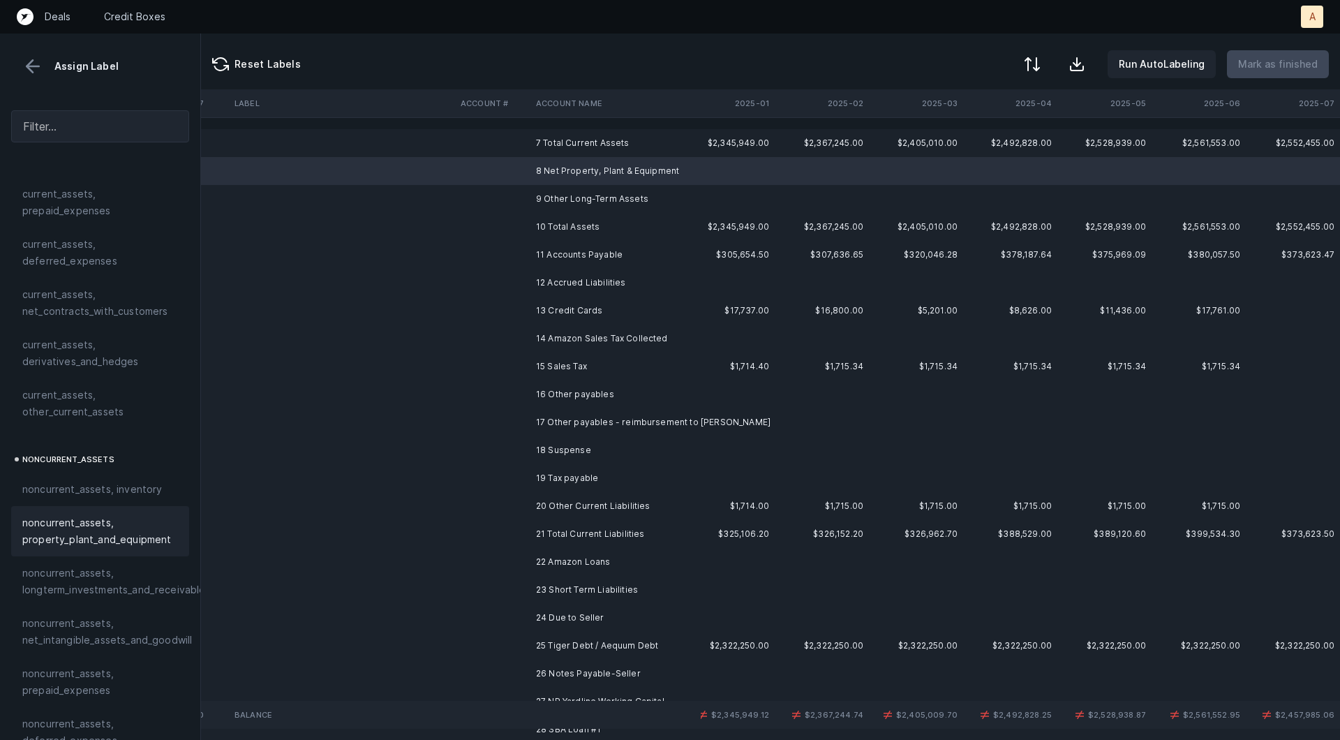
click at [64, 537] on span "noncurrent_assets, property_plant_and_equipment" at bounding box center [100, 530] width 156 height 33
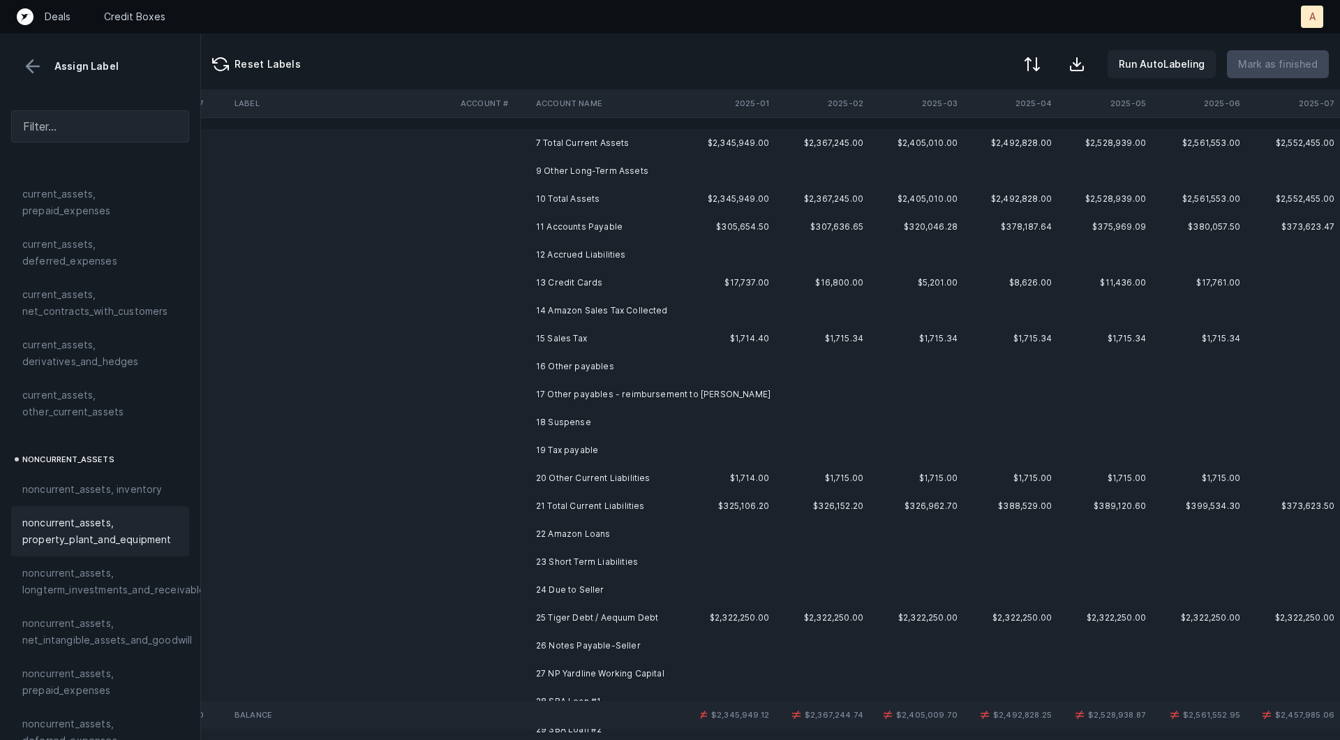
click at [502, 166] on td at bounding box center [492, 171] width 75 height 28
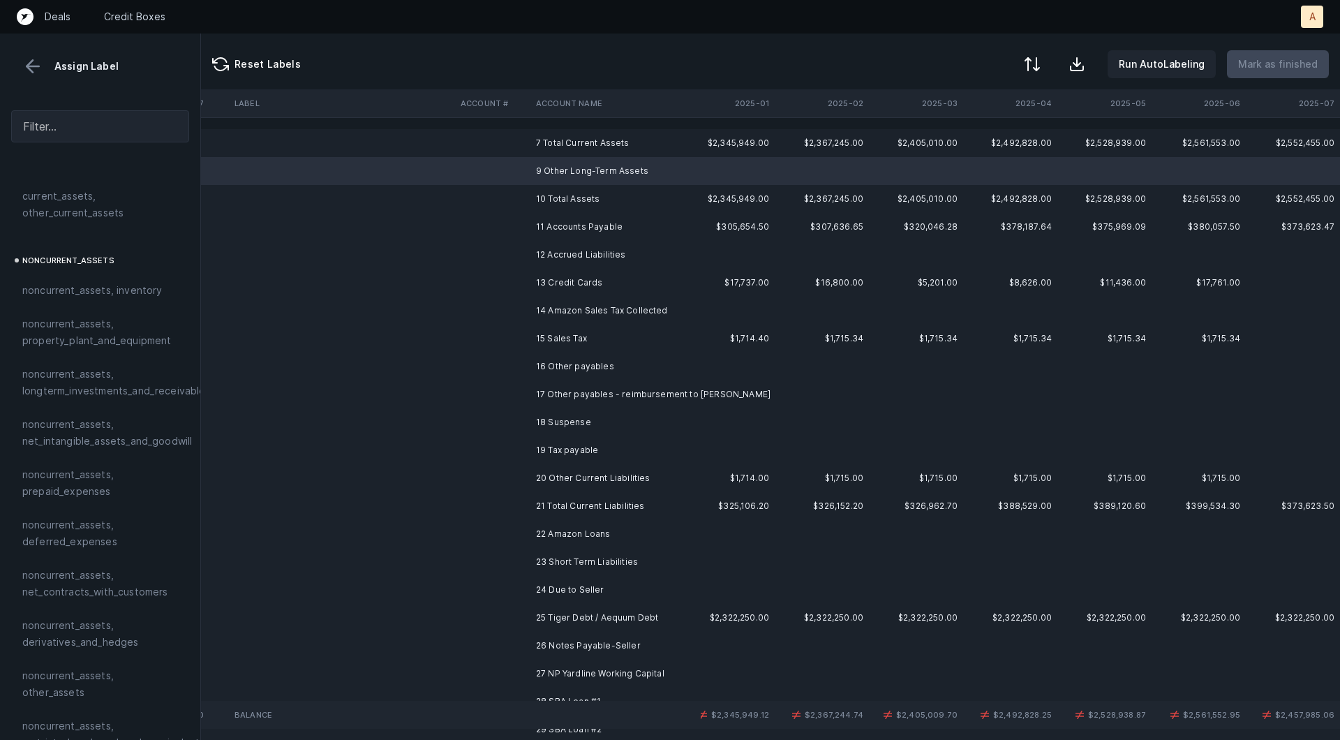
scroll to position [386, 0]
click at [87, 632] on span "noncurrent_assets, other_assets" at bounding box center [100, 634] width 156 height 33
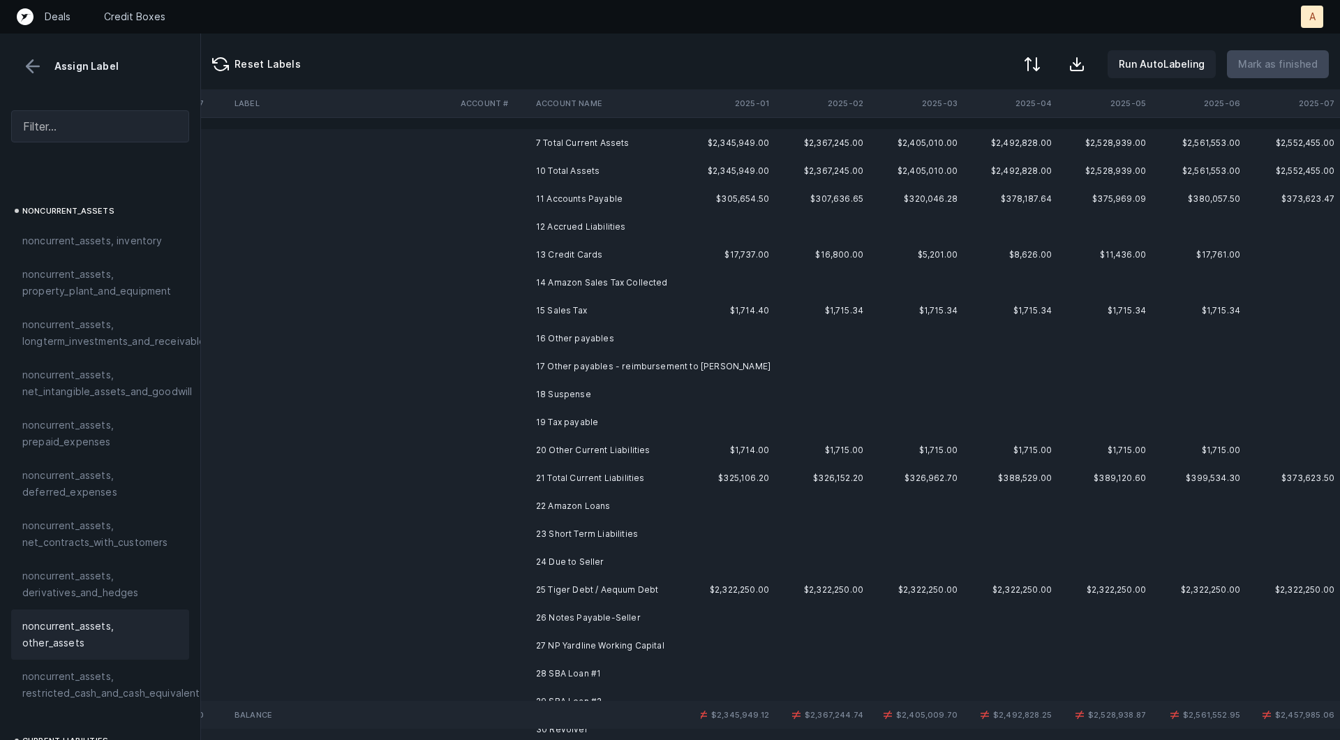
click at [572, 188] on td "11 Accounts Payable" at bounding box center [615, 199] width 170 height 28
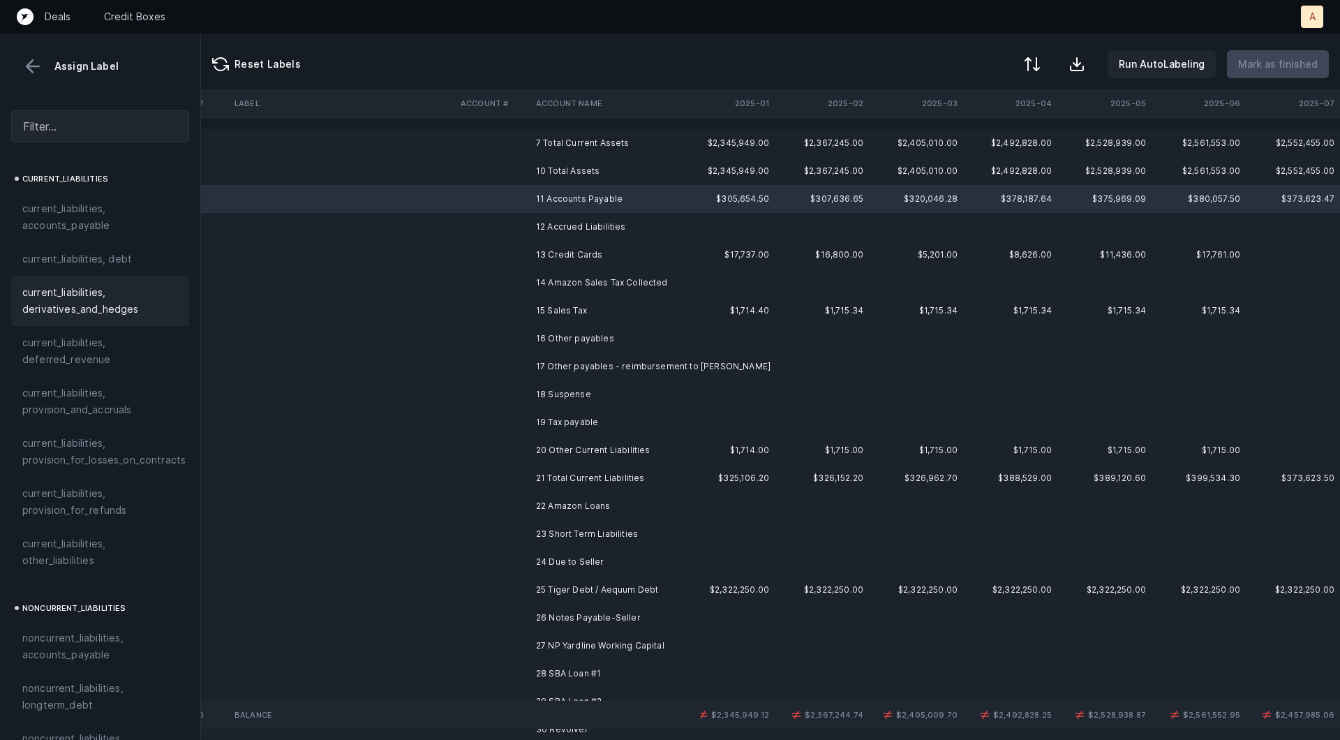
scroll to position [923, 0]
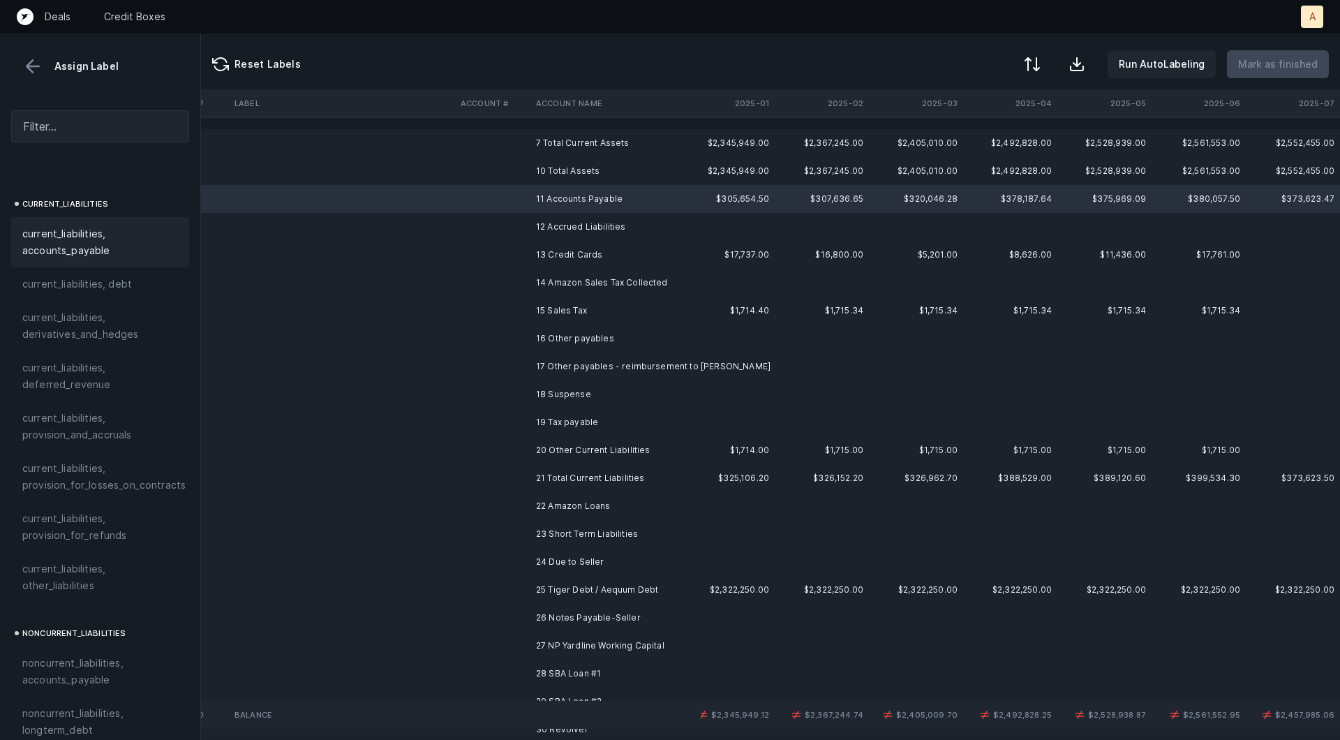
click at [102, 226] on span "current_liabilities, accounts_payable" at bounding box center [100, 241] width 156 height 33
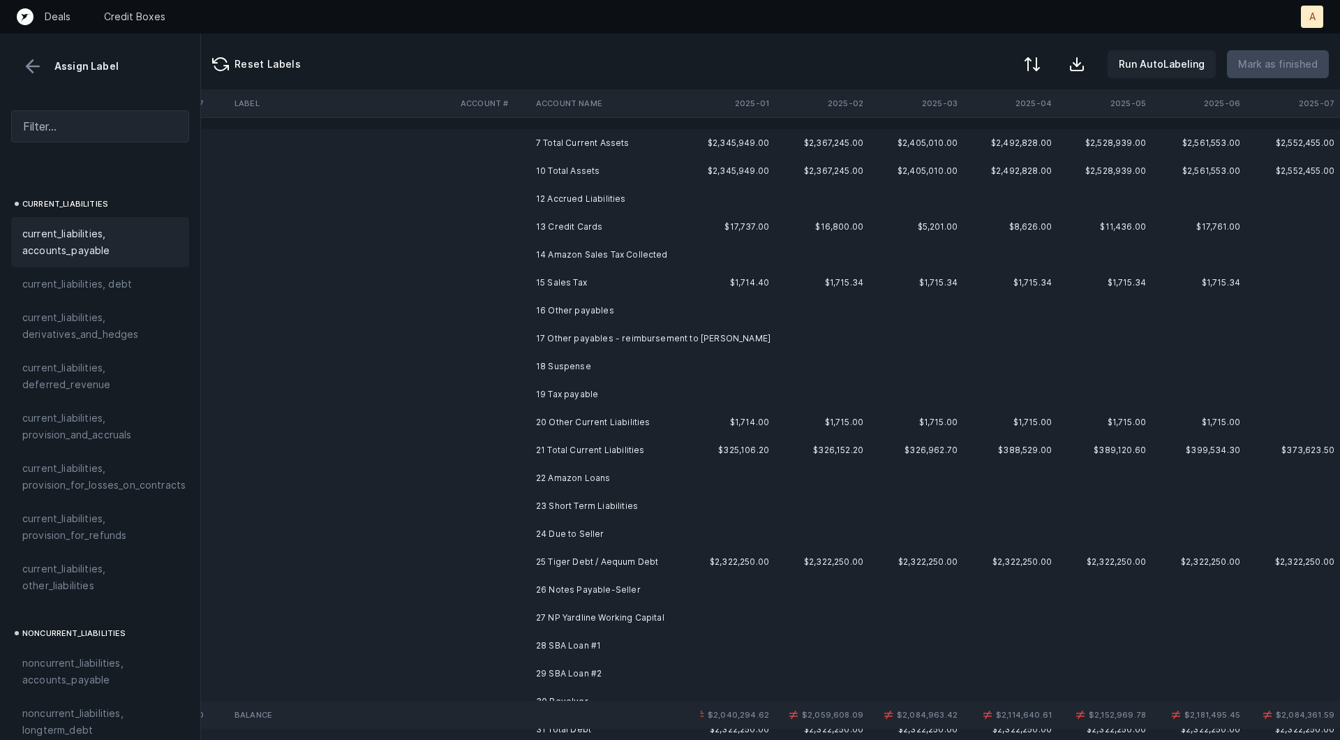
click at [548, 221] on td "13 Credit Cards" at bounding box center [615, 227] width 170 height 28
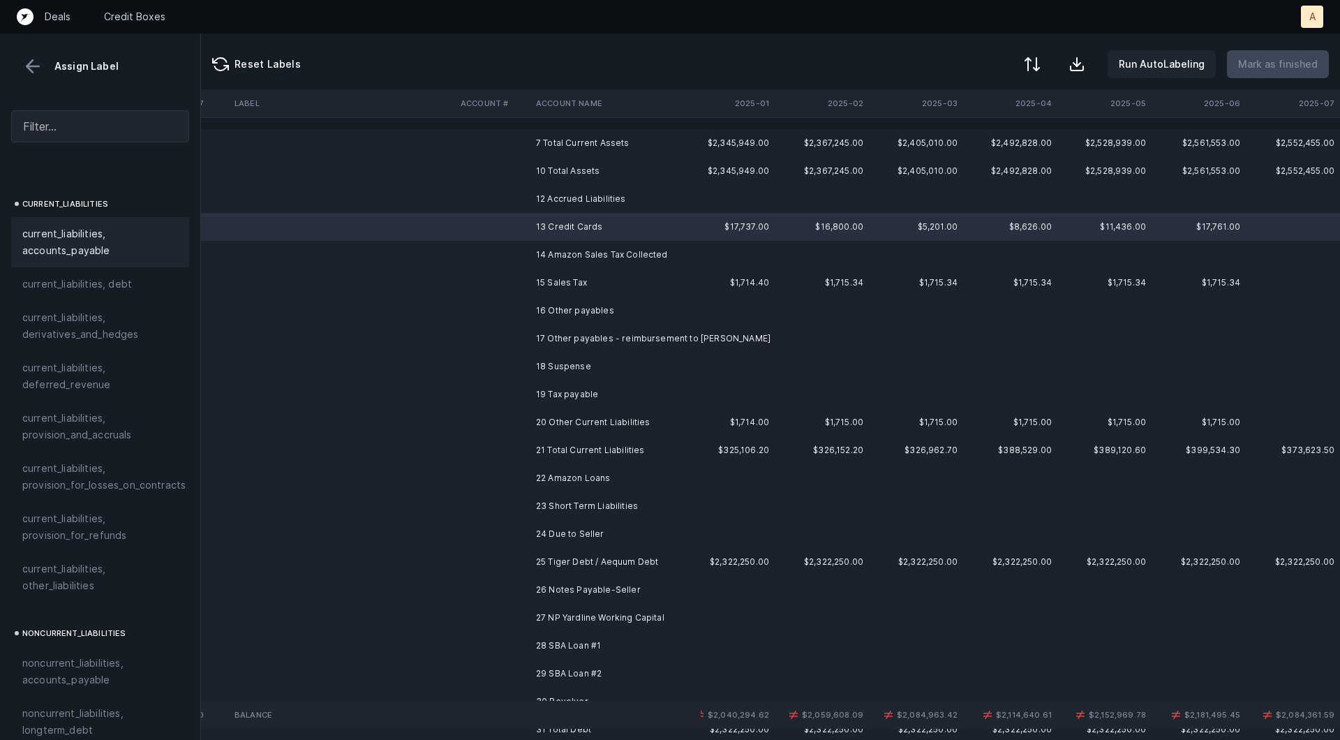
click at [30, 227] on span "current_liabilities, accounts_payable" at bounding box center [100, 241] width 156 height 33
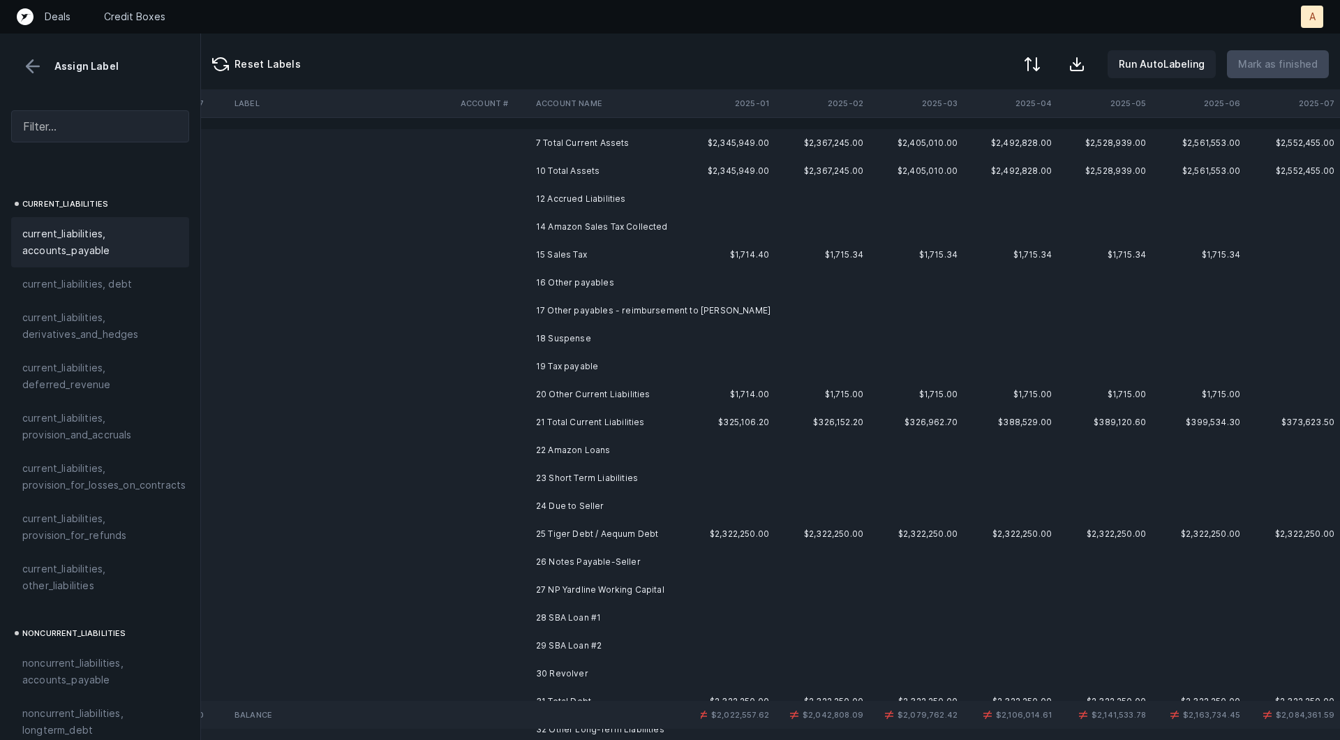
click at [419, 226] on td at bounding box center [342, 227] width 226 height 28
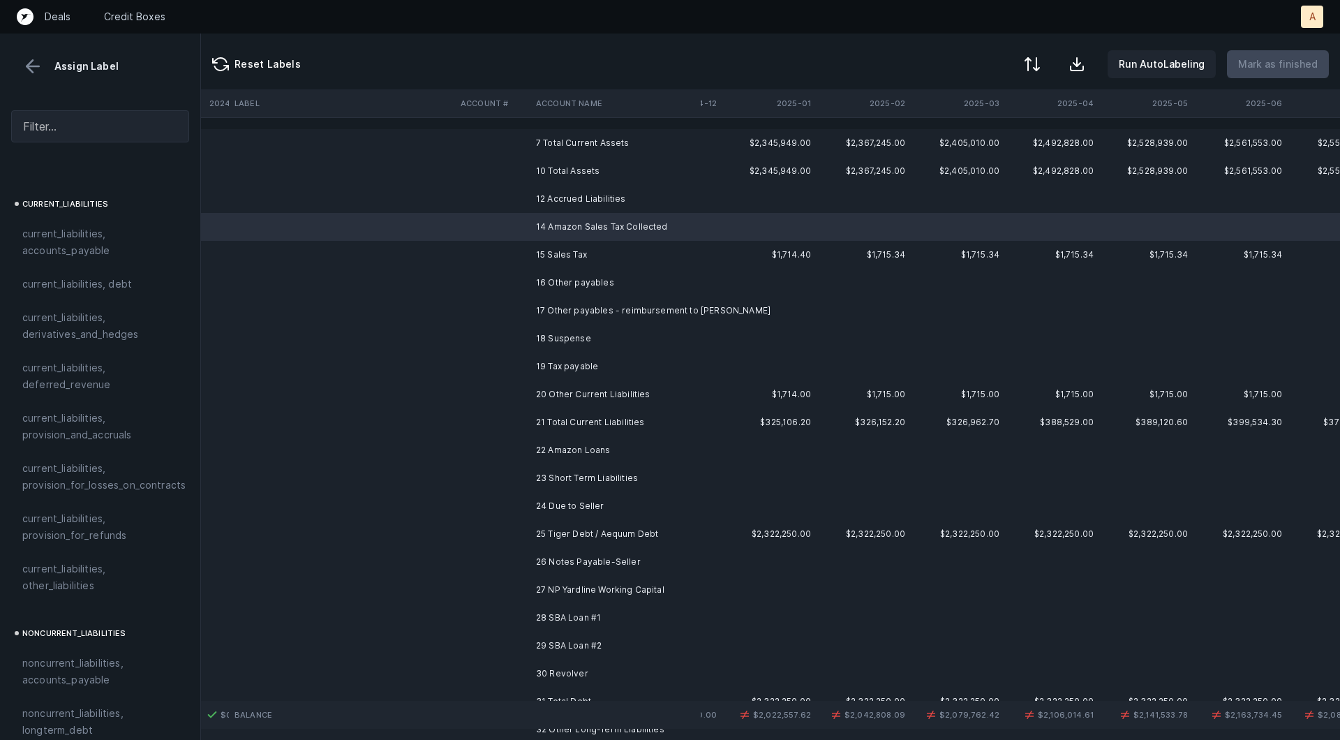
scroll to position [0, 2241]
click at [538, 198] on td "12 Accrued Liabilities" at bounding box center [615, 199] width 170 height 28
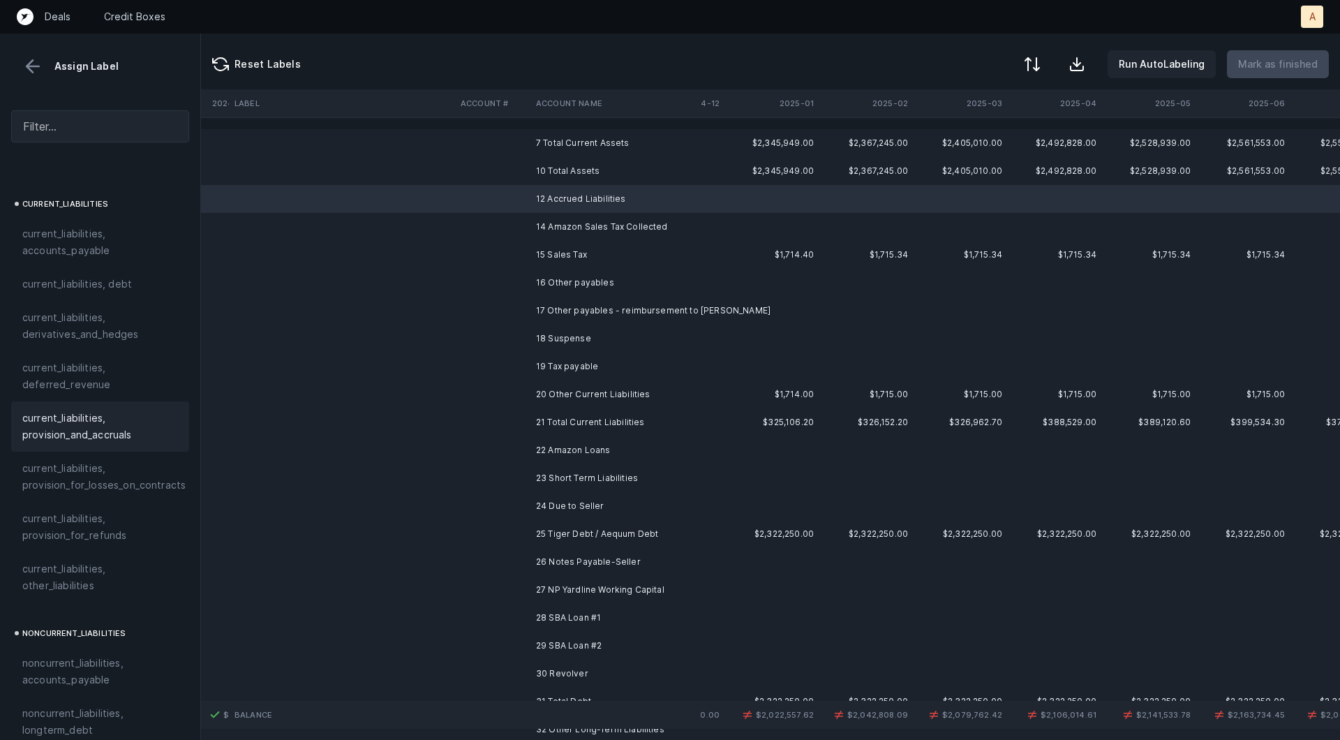
click at [80, 410] on span "current_liabilities, provision_and_accruals" at bounding box center [100, 426] width 156 height 33
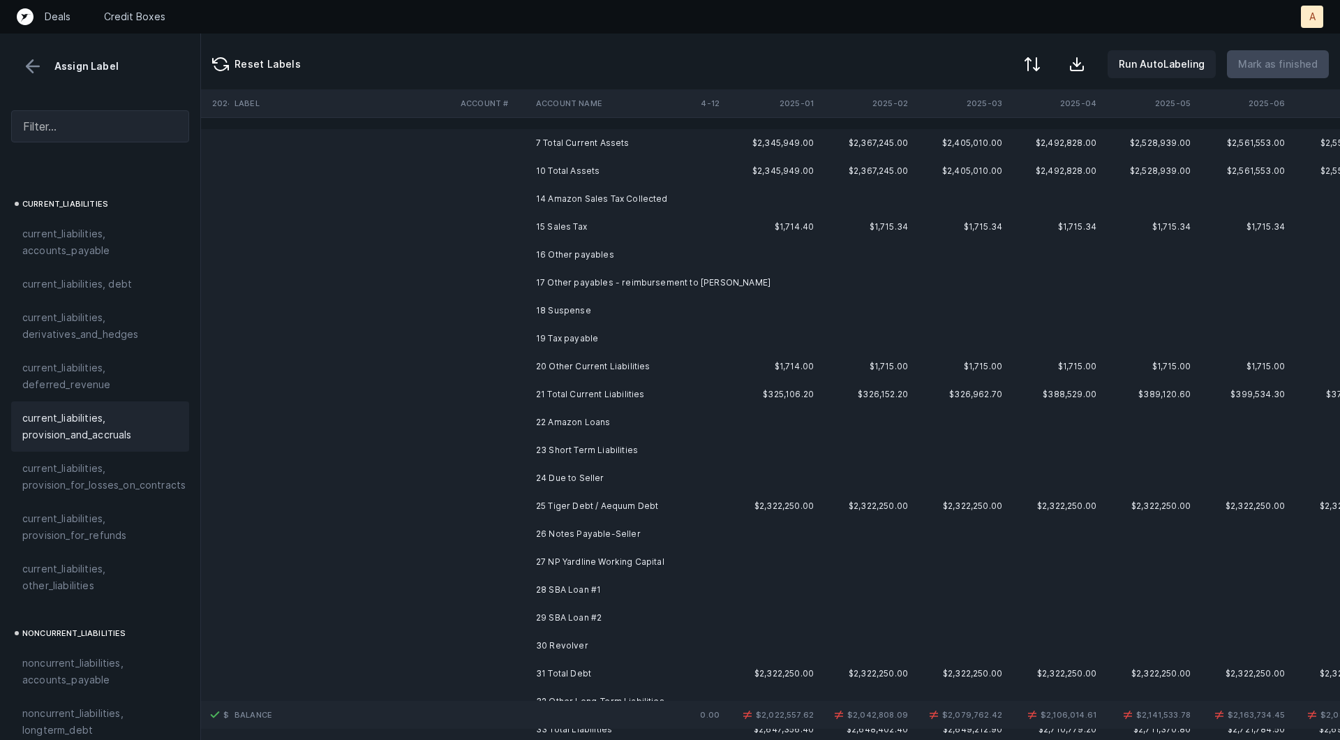
click at [551, 190] on td "14 Amazon Sales Tax Collected" at bounding box center [615, 199] width 170 height 28
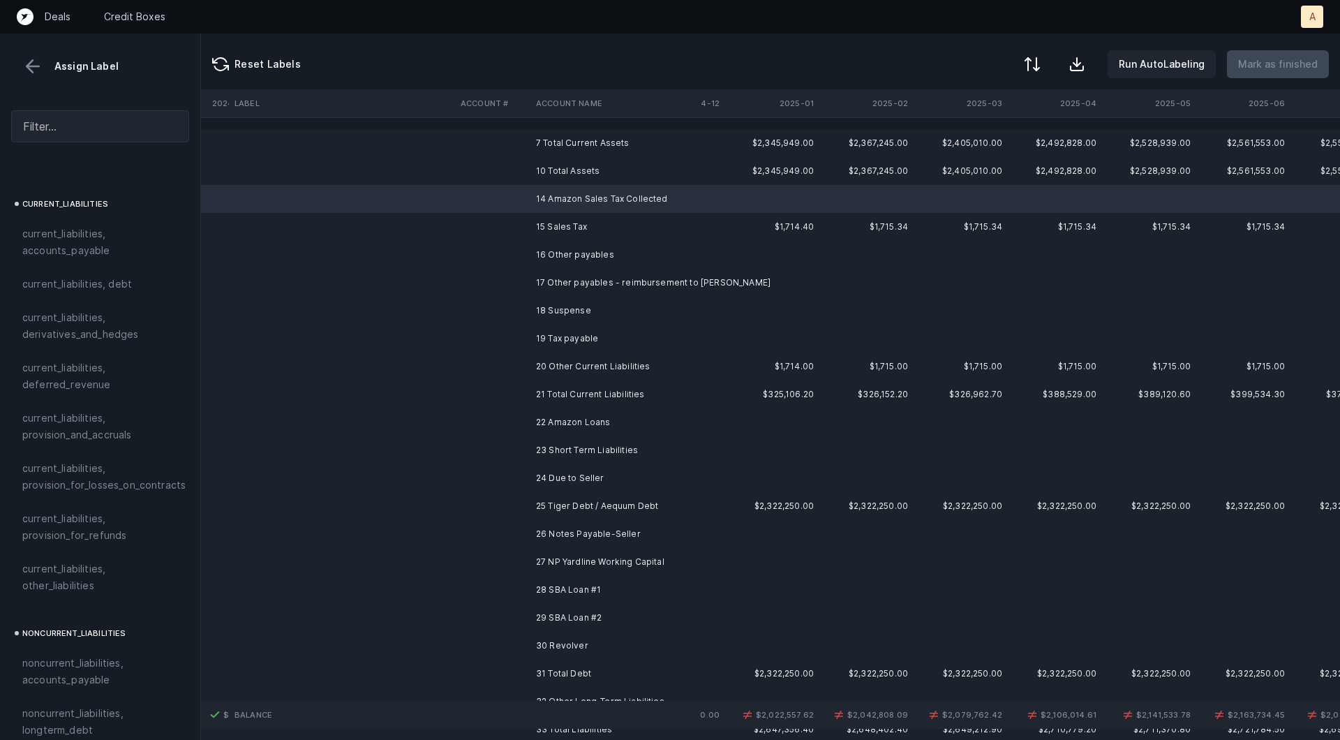
click at [586, 334] on td "19 Tax payable" at bounding box center [615, 339] width 170 height 28
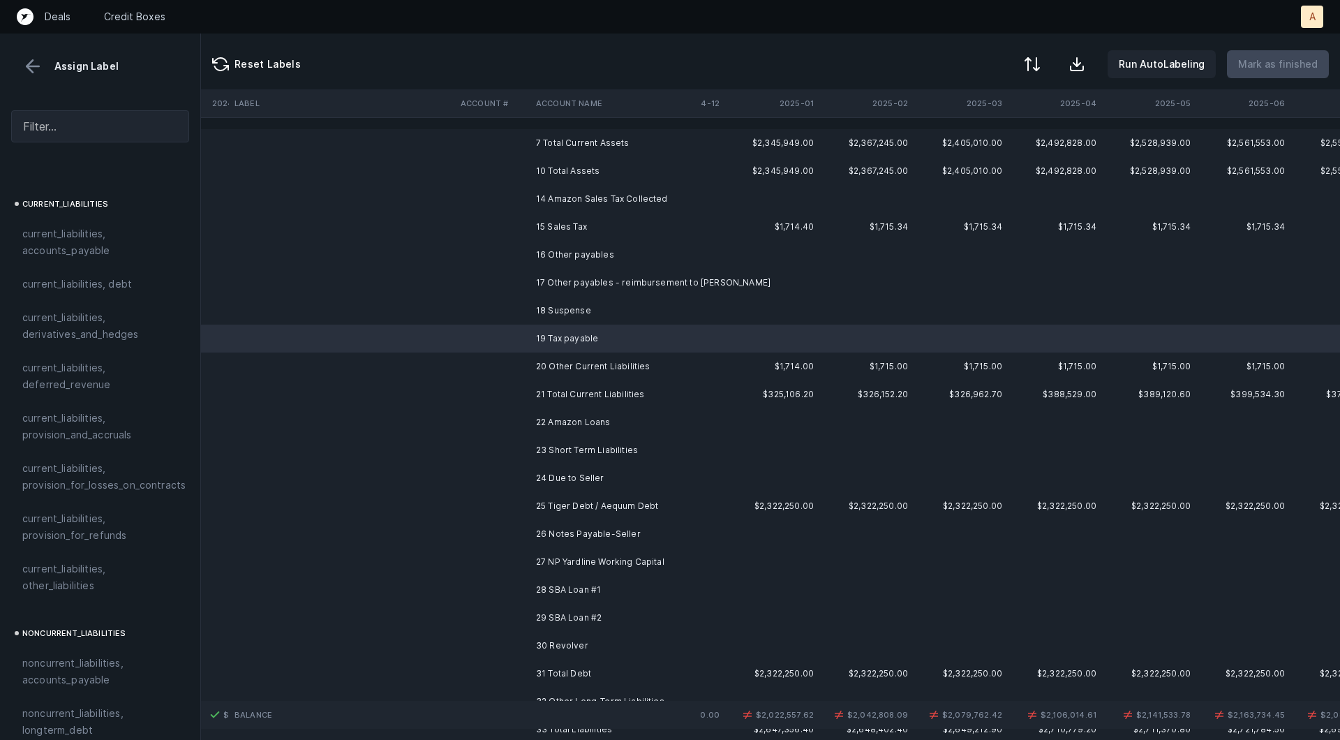
click at [584, 358] on td "20 Other Current Liabilities" at bounding box center [615, 366] width 170 height 28
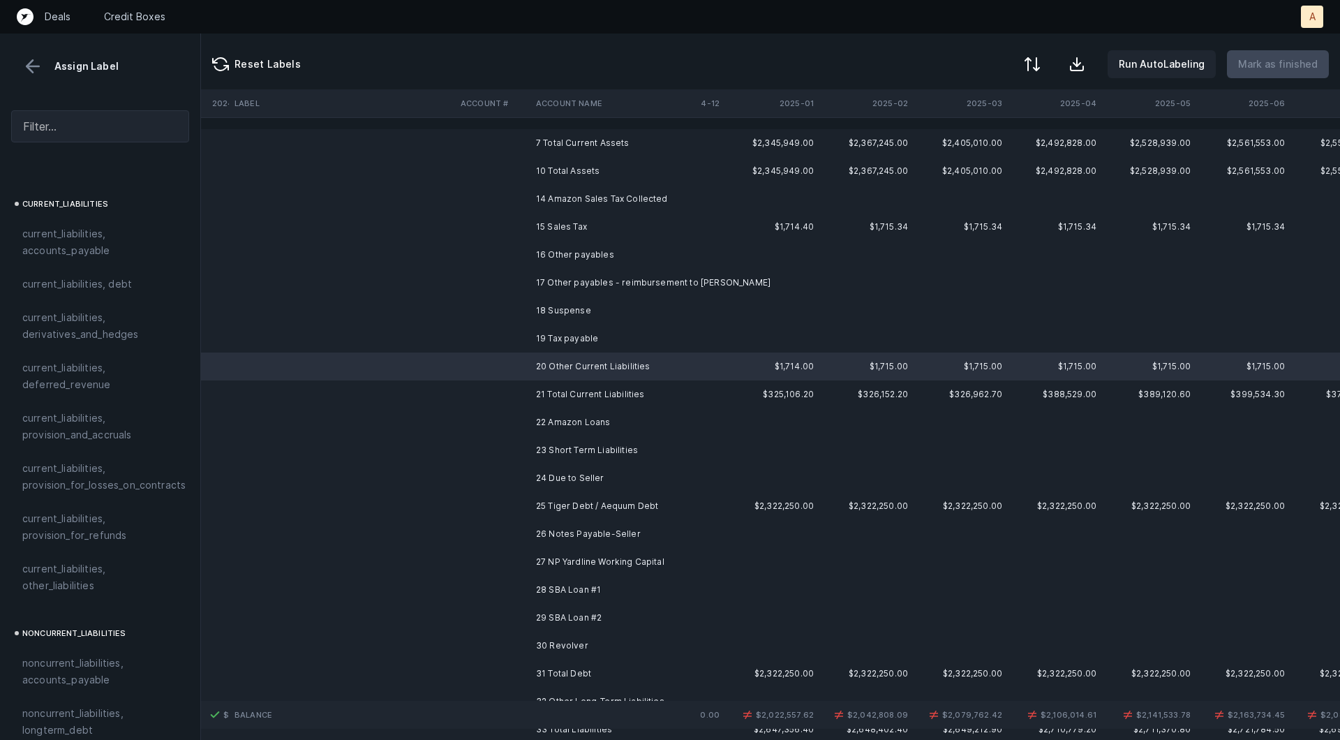
click at [577, 341] on td "19 Tax payable" at bounding box center [615, 339] width 170 height 28
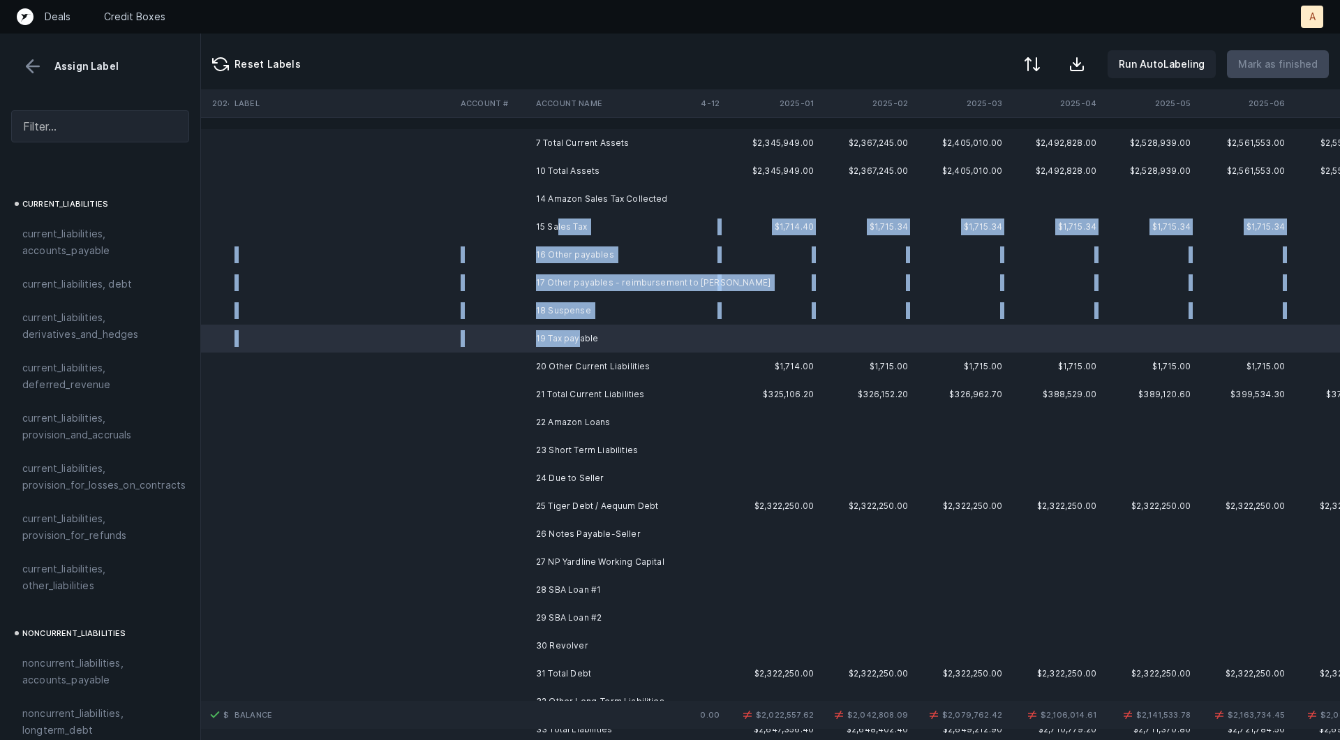
click at [558, 226] on td "15 Sales Tax" at bounding box center [615, 227] width 170 height 28
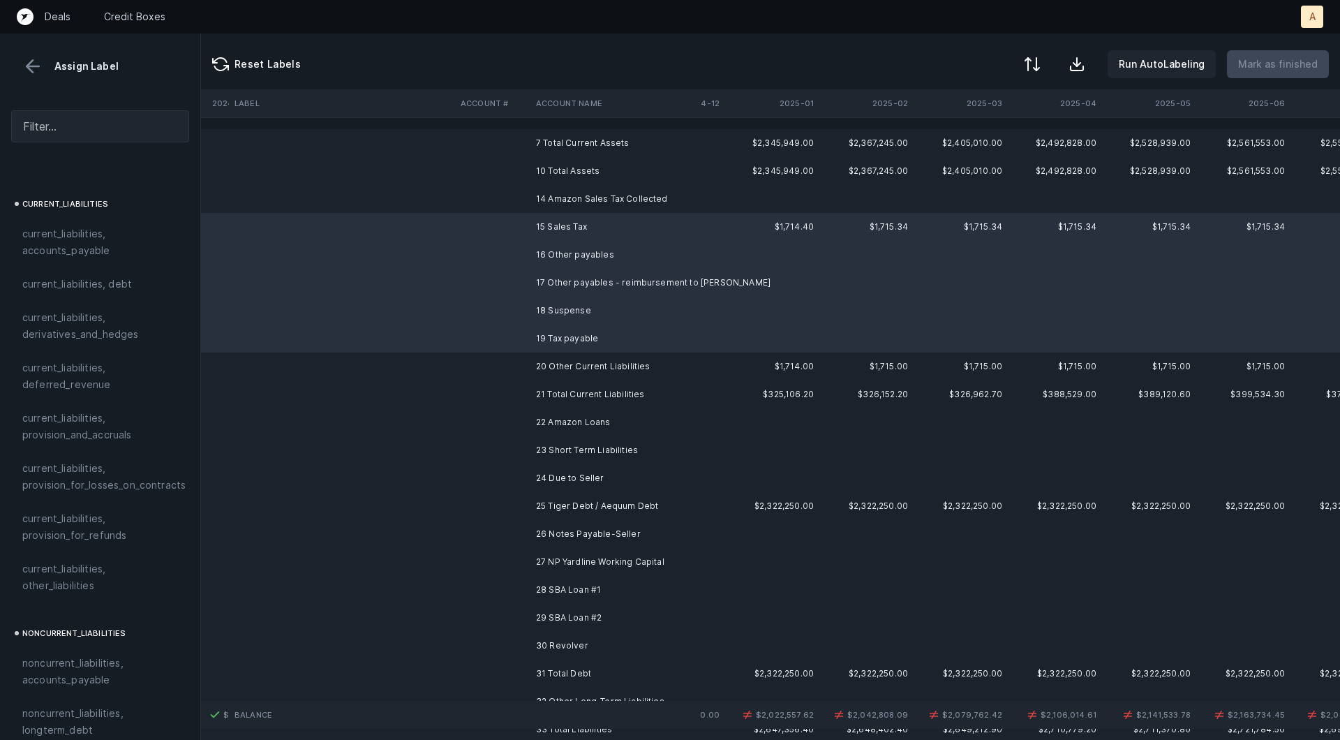
click at [555, 206] on td "14 Amazon Sales Tax Collected" at bounding box center [615, 199] width 170 height 28
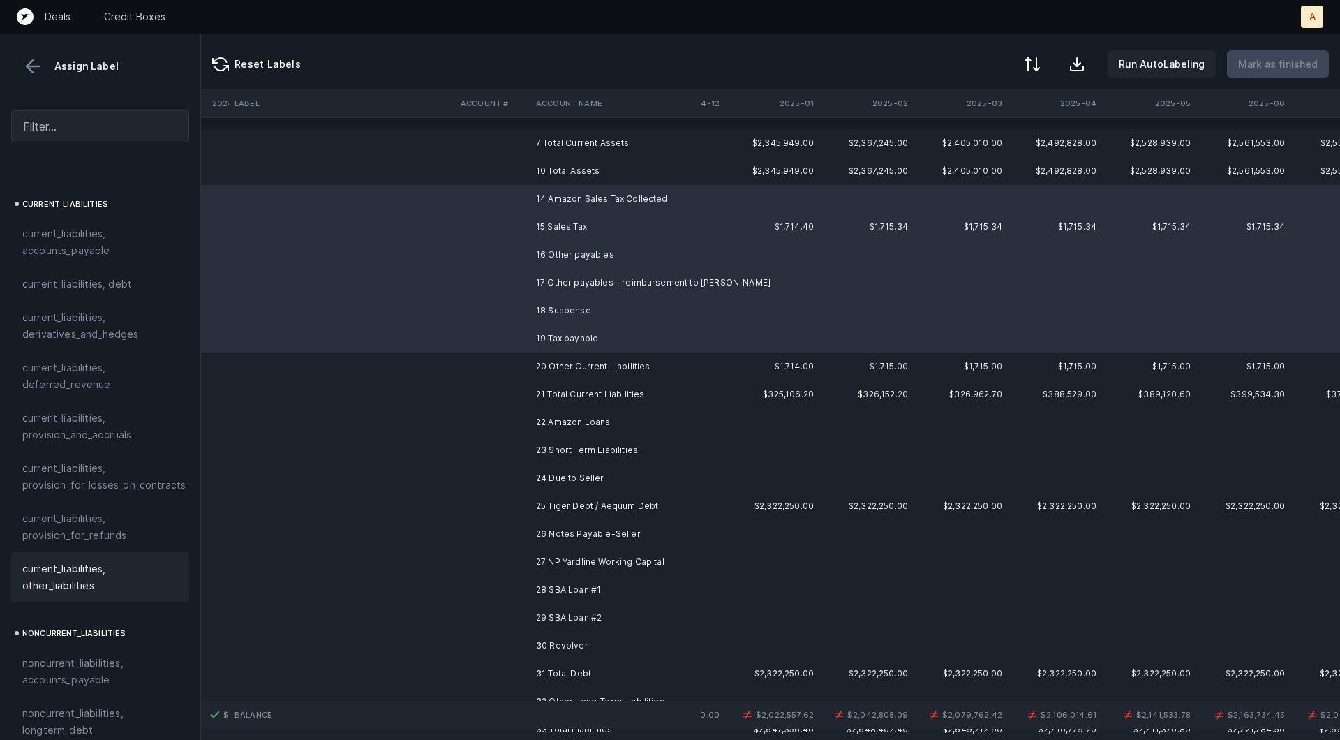
click at [73, 560] on span "current_liabilities, other_liabilities" at bounding box center [100, 576] width 156 height 33
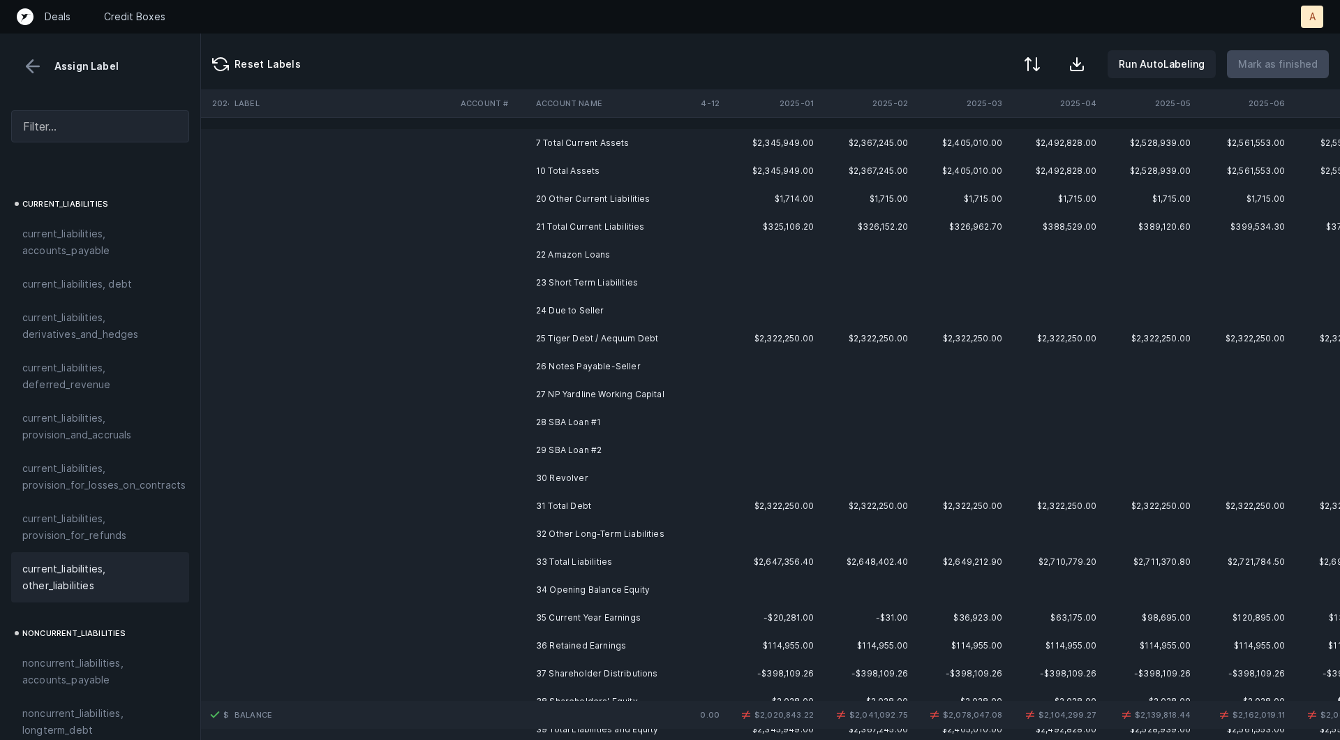
click at [619, 261] on td "22 Amazon Loans" at bounding box center [615, 255] width 170 height 28
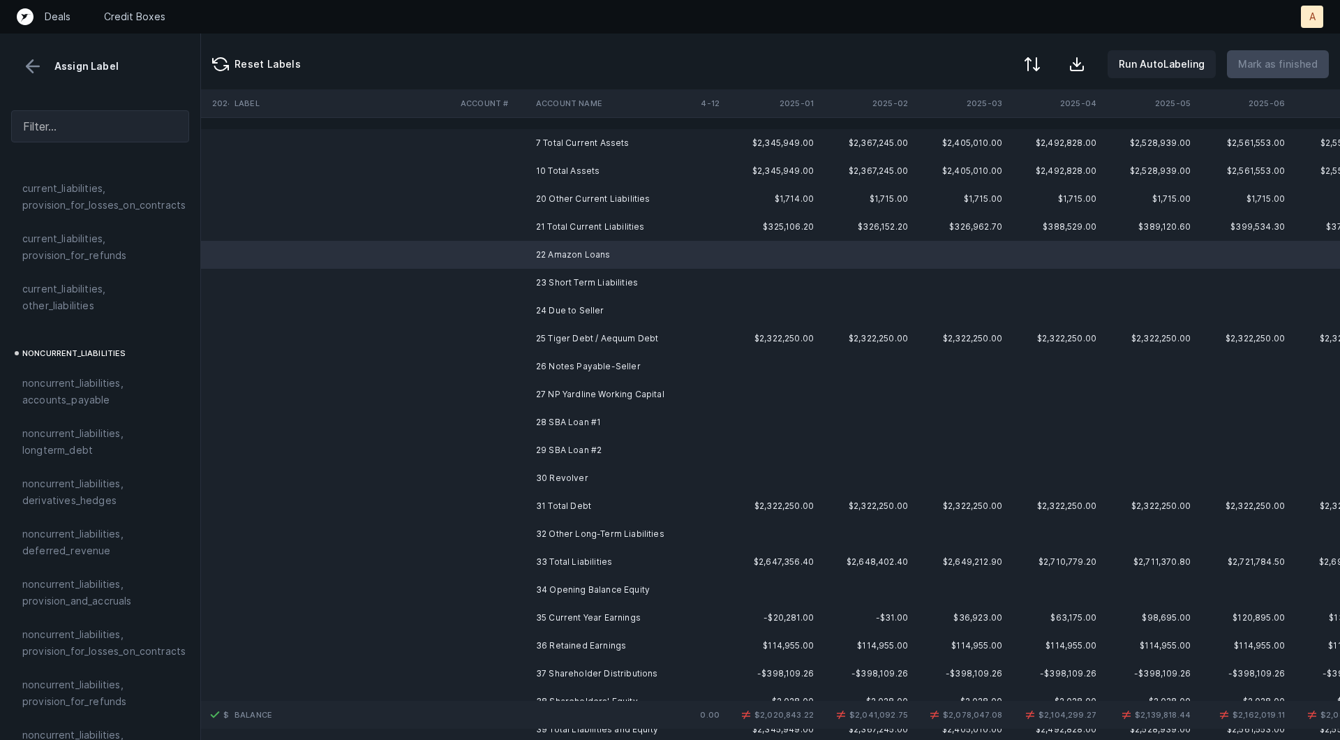
scroll to position [1297, 0]
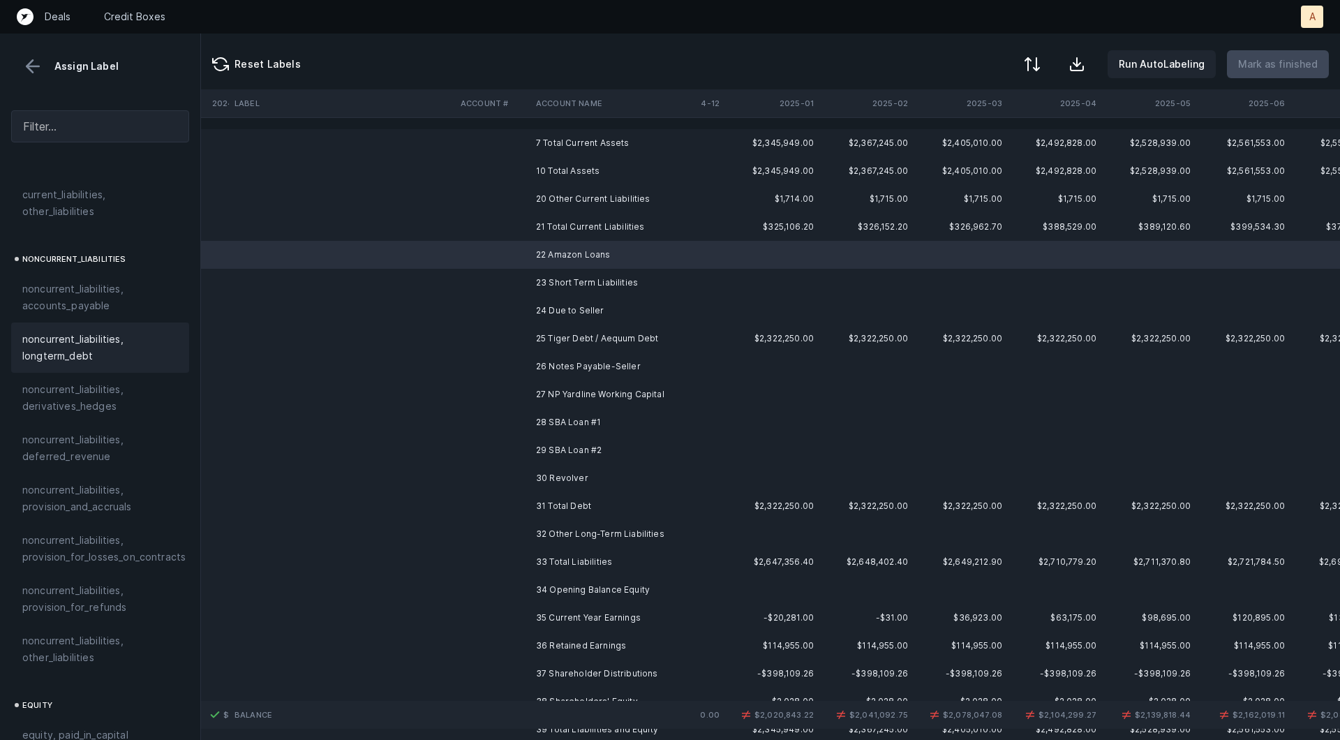
click at [63, 331] on span "noncurrent_liabilities, longterm_debt" at bounding box center [100, 347] width 156 height 33
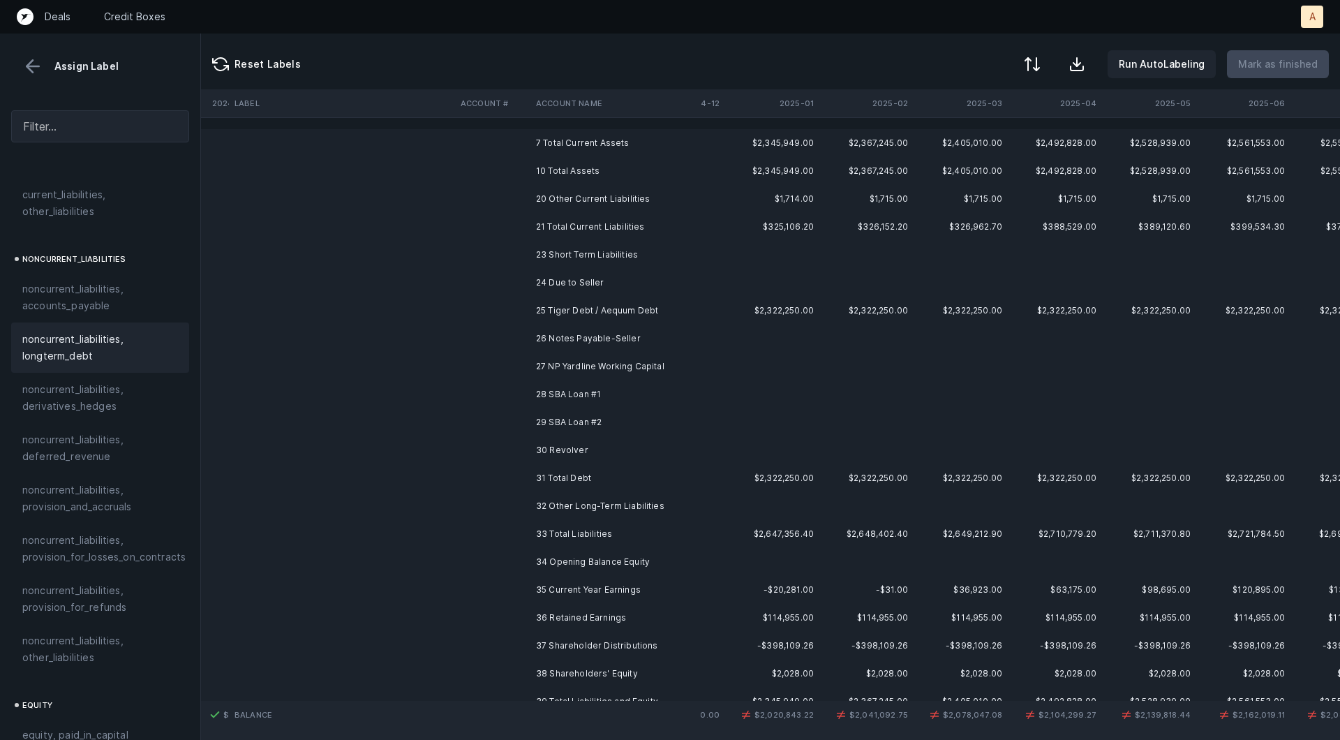
click at [503, 255] on td at bounding box center [492, 255] width 75 height 28
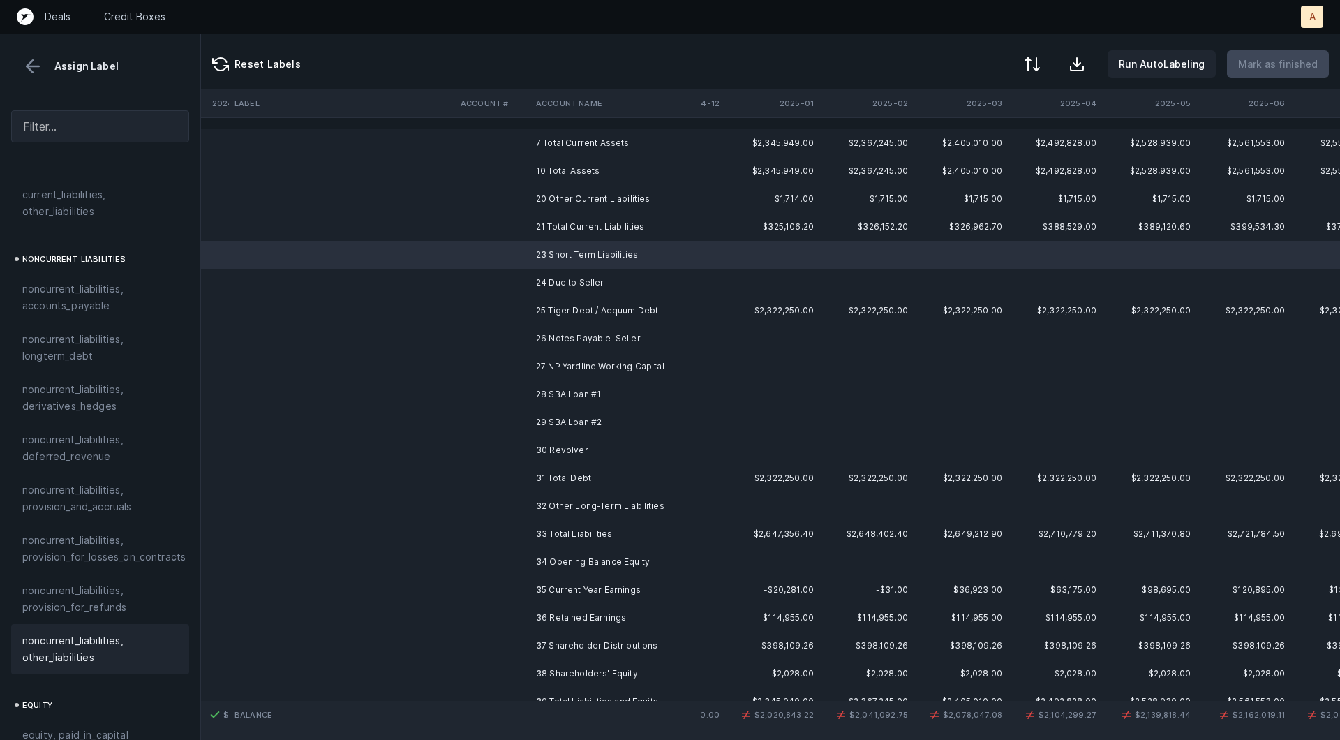
click at [97, 632] on span "noncurrent_liabilities, other_liabilities" at bounding box center [100, 648] width 156 height 33
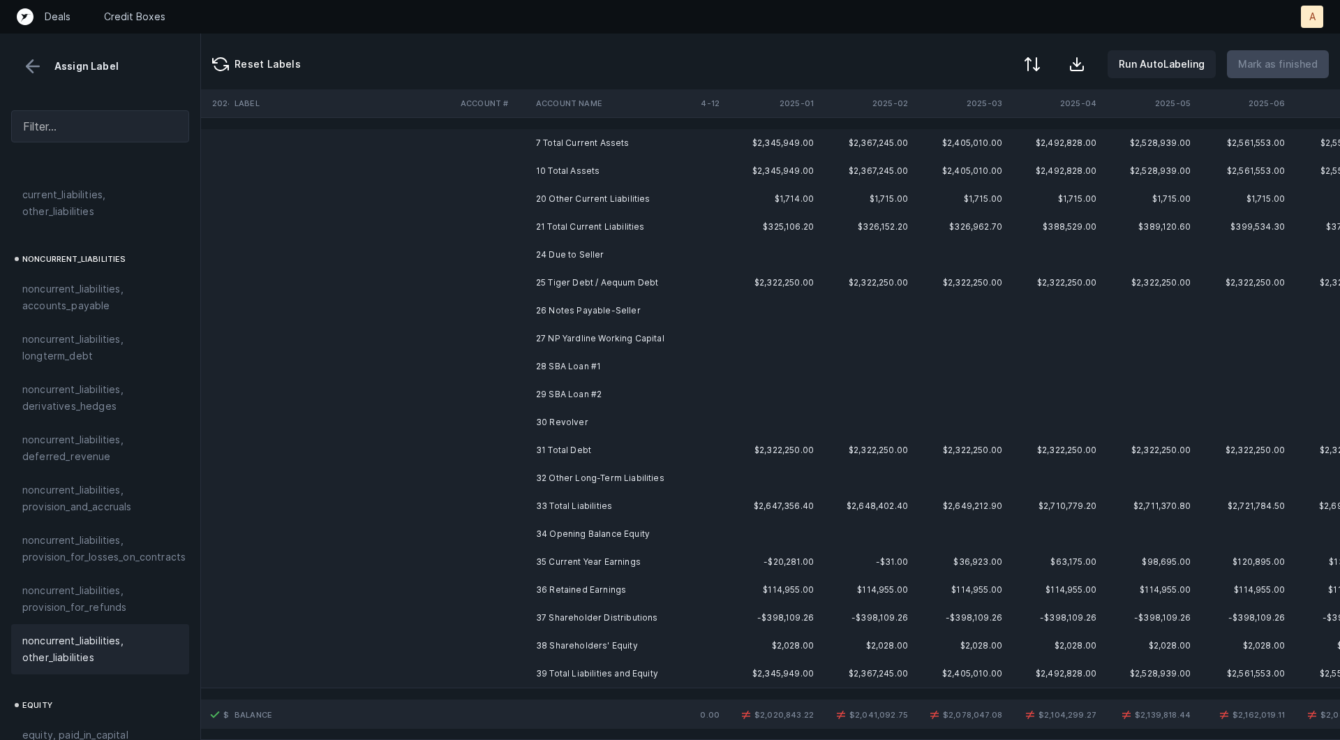
click at [107, 632] on span "noncurrent_liabilities, other_liabilities" at bounding box center [100, 648] width 156 height 33
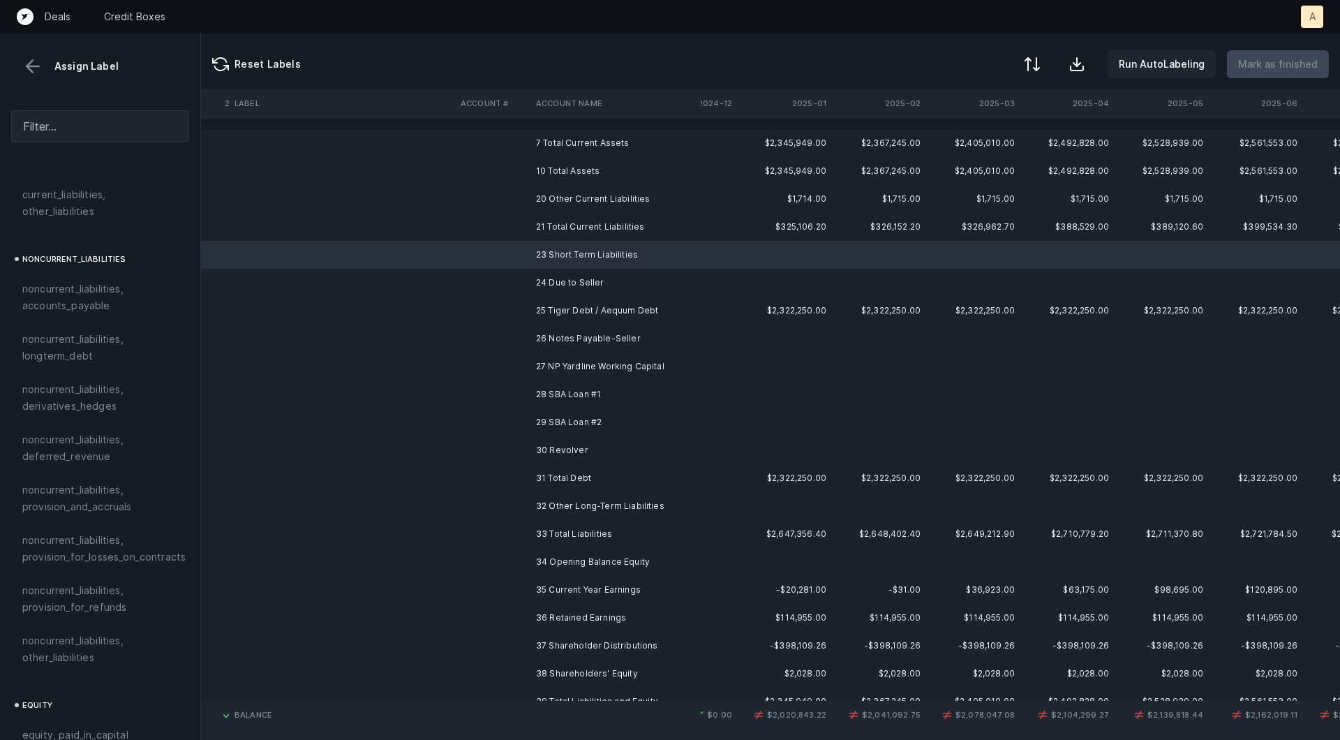
scroll to position [0, 2221]
click at [681, 285] on td "24 Due to Seller" at bounding box center [615, 283] width 170 height 28
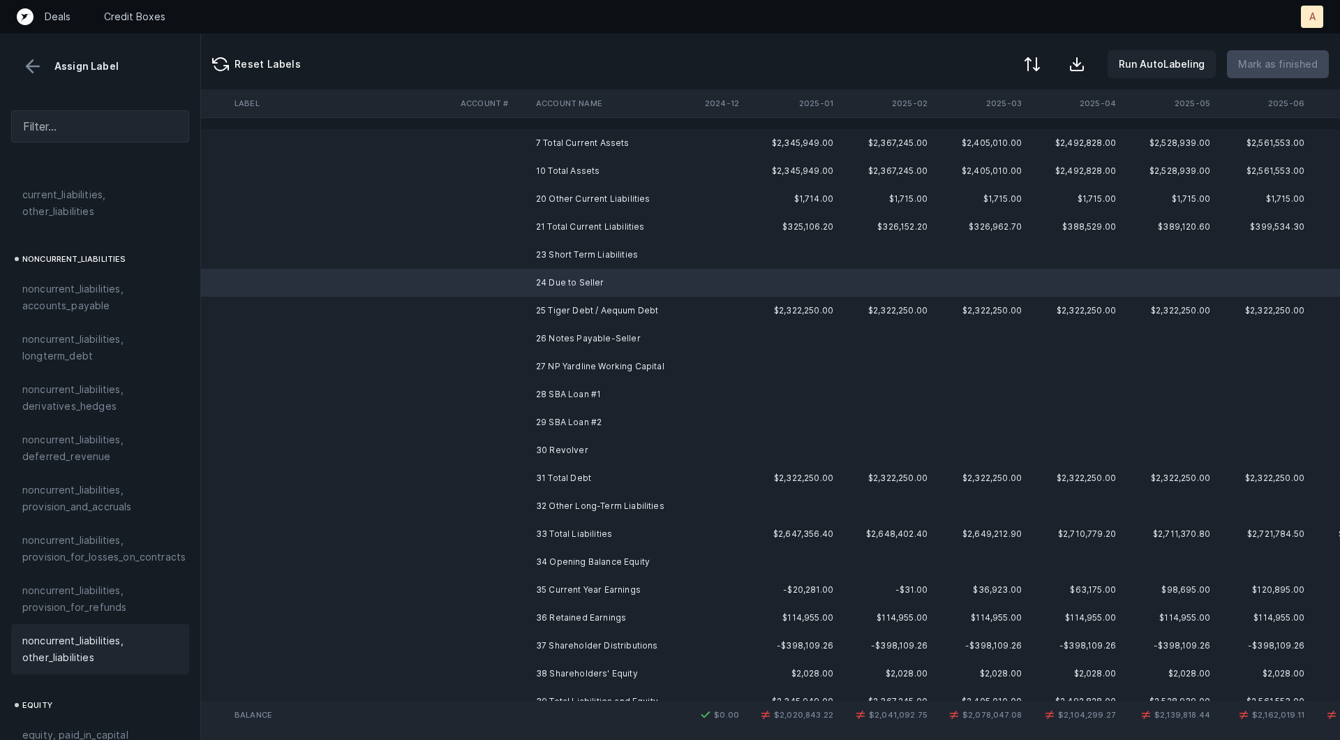
click at [54, 634] on span "noncurrent_liabilities, other_liabilities" at bounding box center [100, 648] width 156 height 33
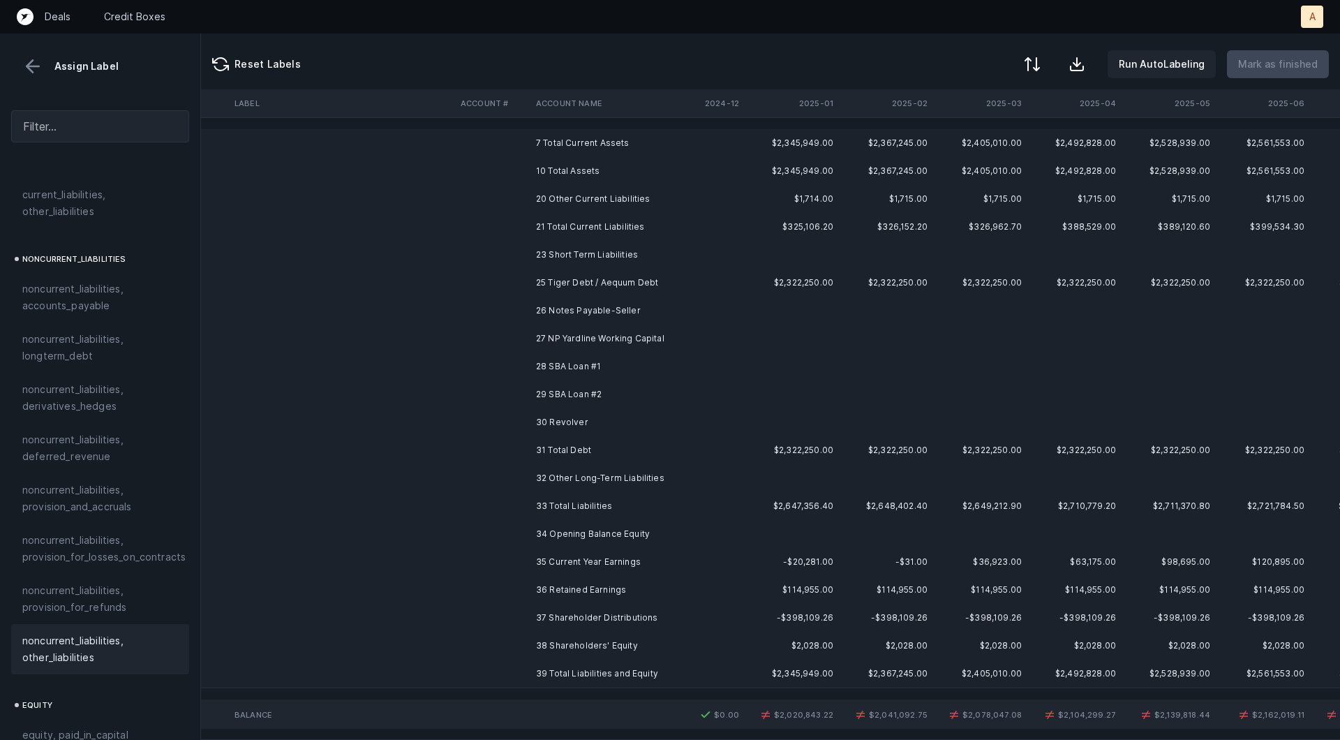
click at [527, 291] on td at bounding box center [492, 283] width 75 height 28
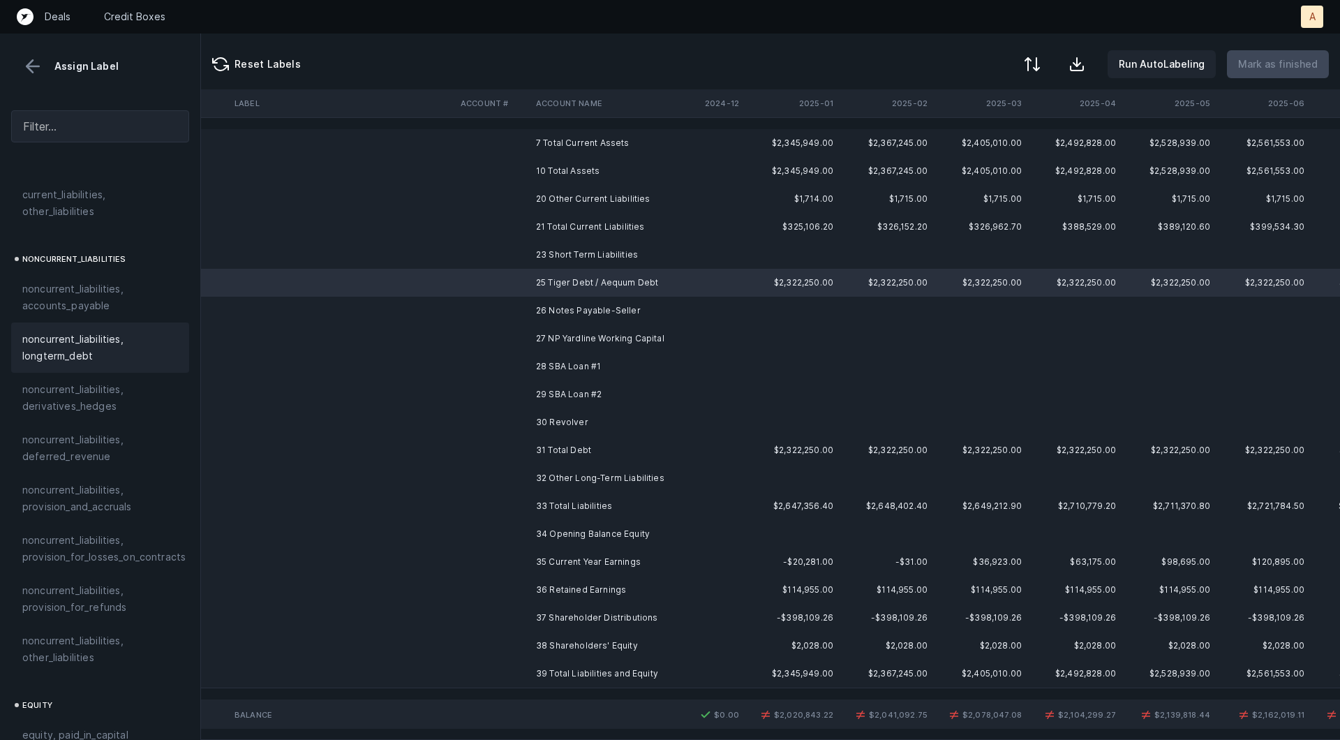
click at [108, 332] on span "noncurrent_liabilities, longterm_debt" at bounding box center [100, 347] width 156 height 33
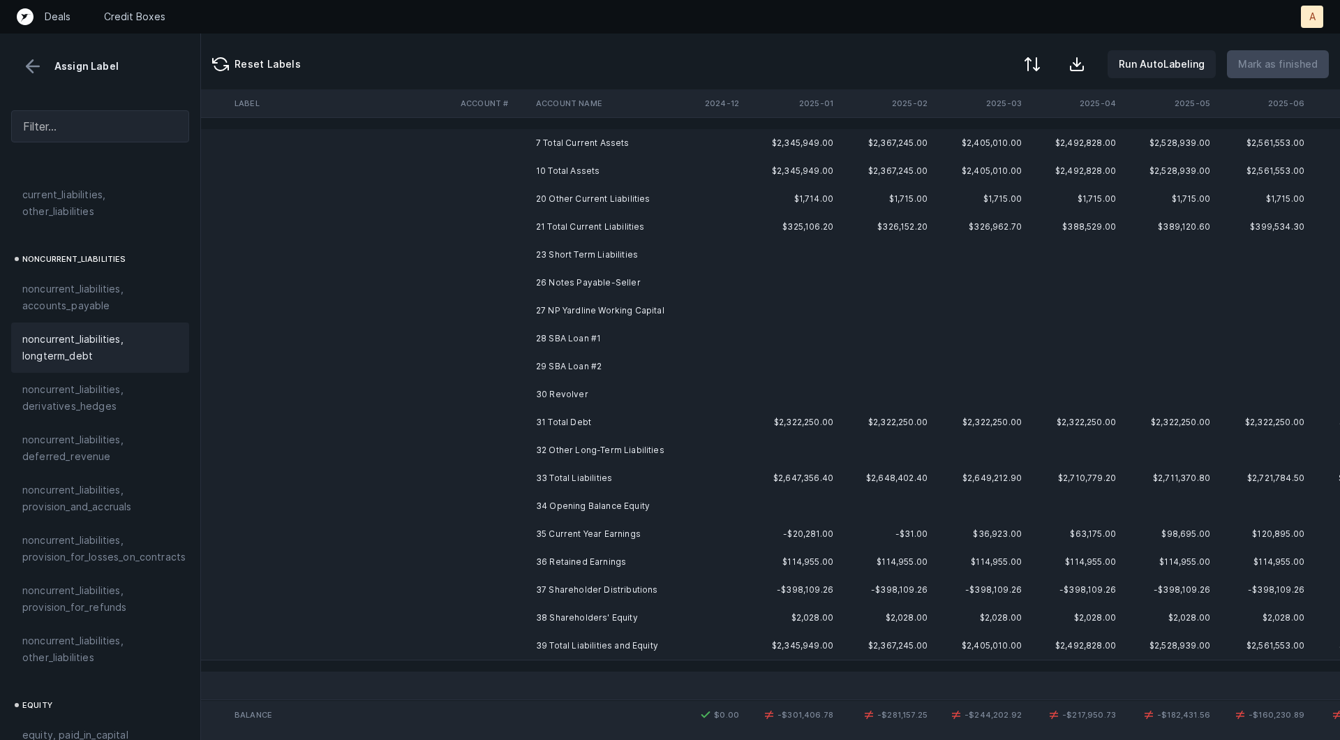
click at [546, 279] on td "26 Notes Payable-Seller" at bounding box center [615, 283] width 170 height 28
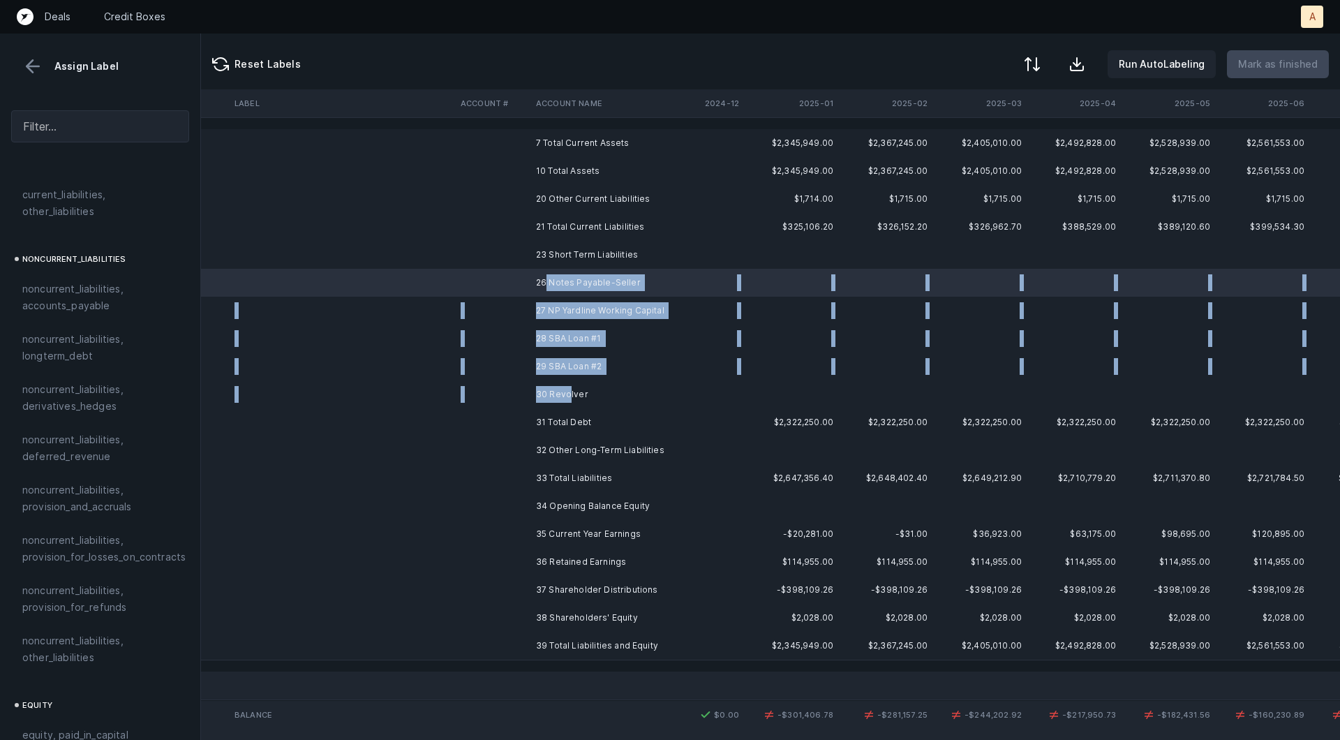
click at [568, 388] on td "30 Revolver" at bounding box center [615, 394] width 170 height 28
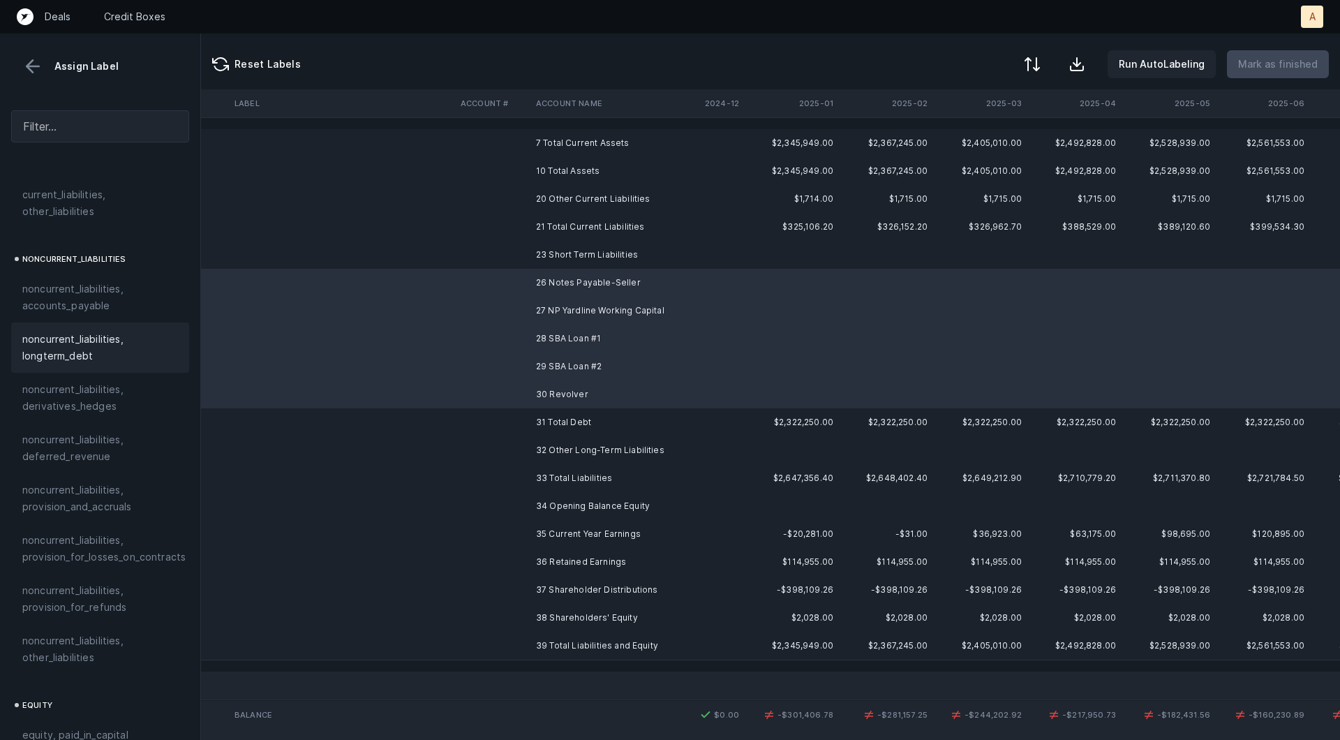
click at [119, 331] on span "noncurrent_liabilities, longterm_debt" at bounding box center [100, 347] width 156 height 33
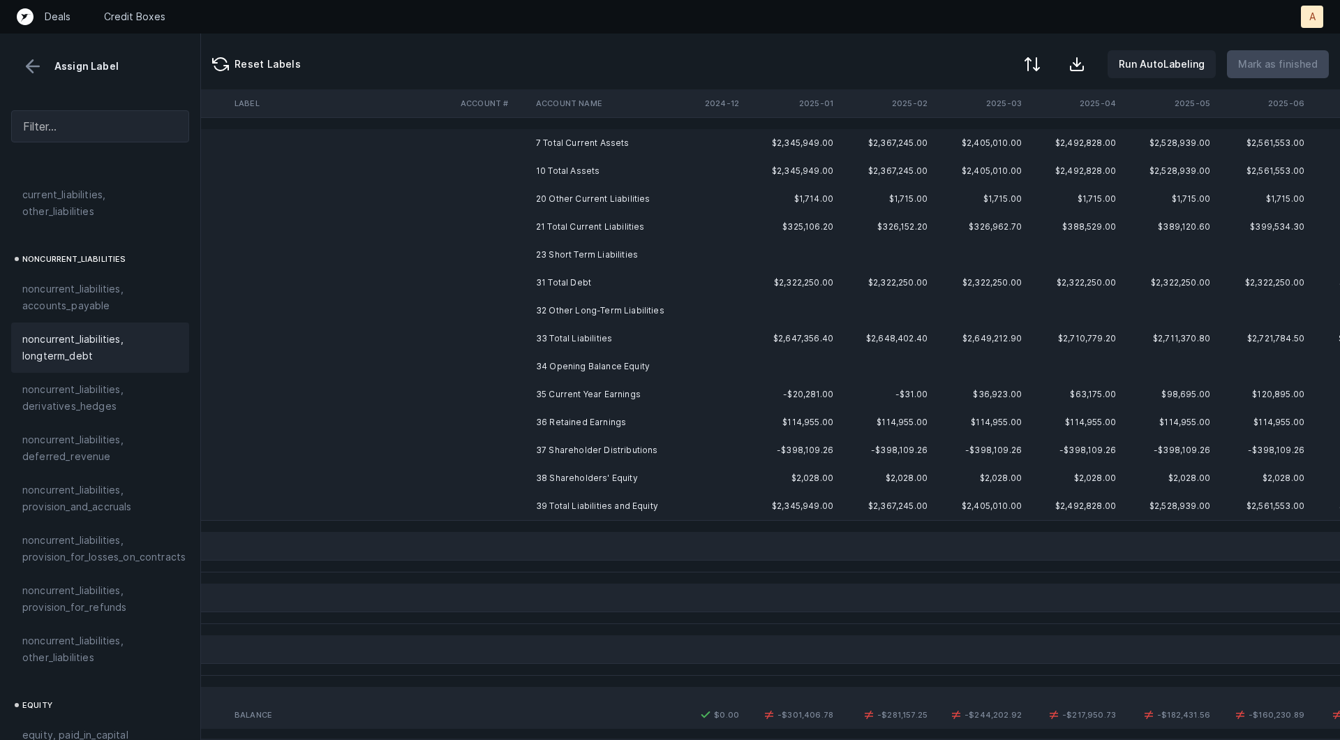
click at [627, 392] on td "35 Current Year Earnings" at bounding box center [615, 394] width 170 height 28
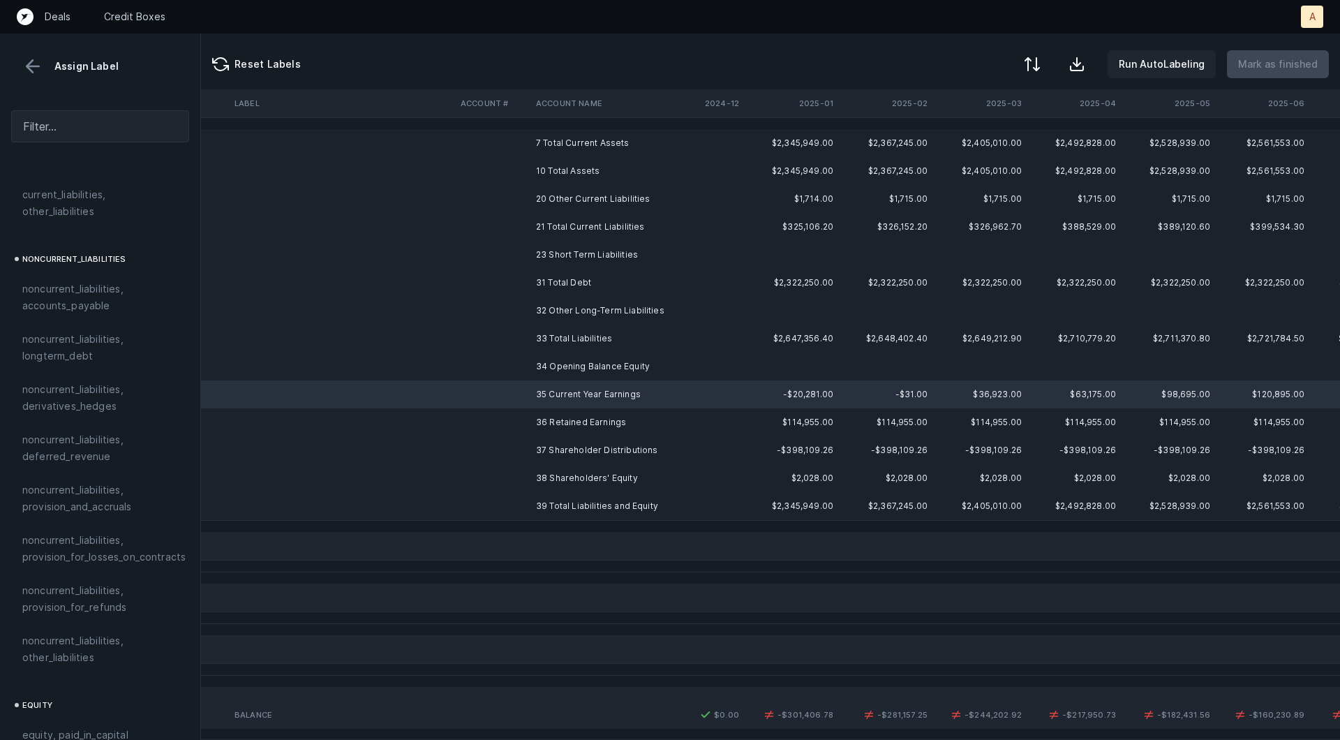
click at [591, 428] on td "36 Retained Earnings" at bounding box center [615, 422] width 170 height 28
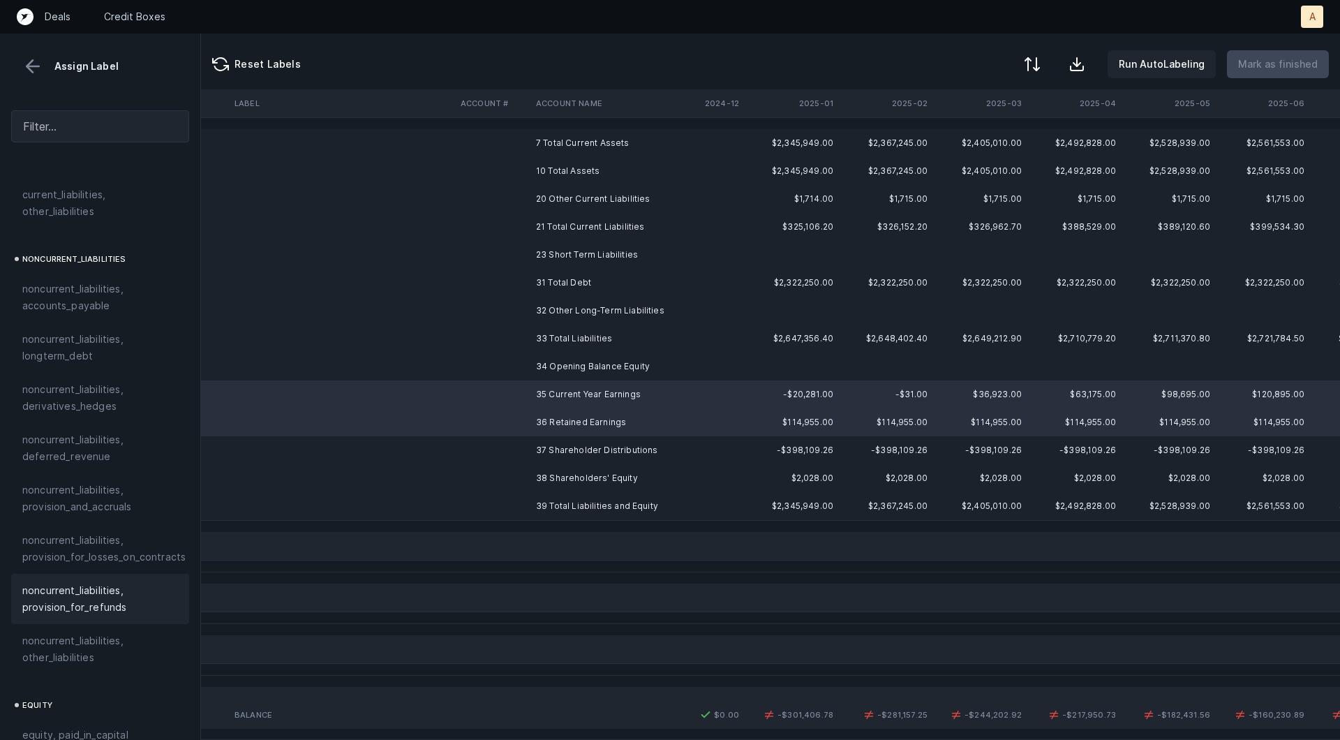
scroll to position [1513, 0]
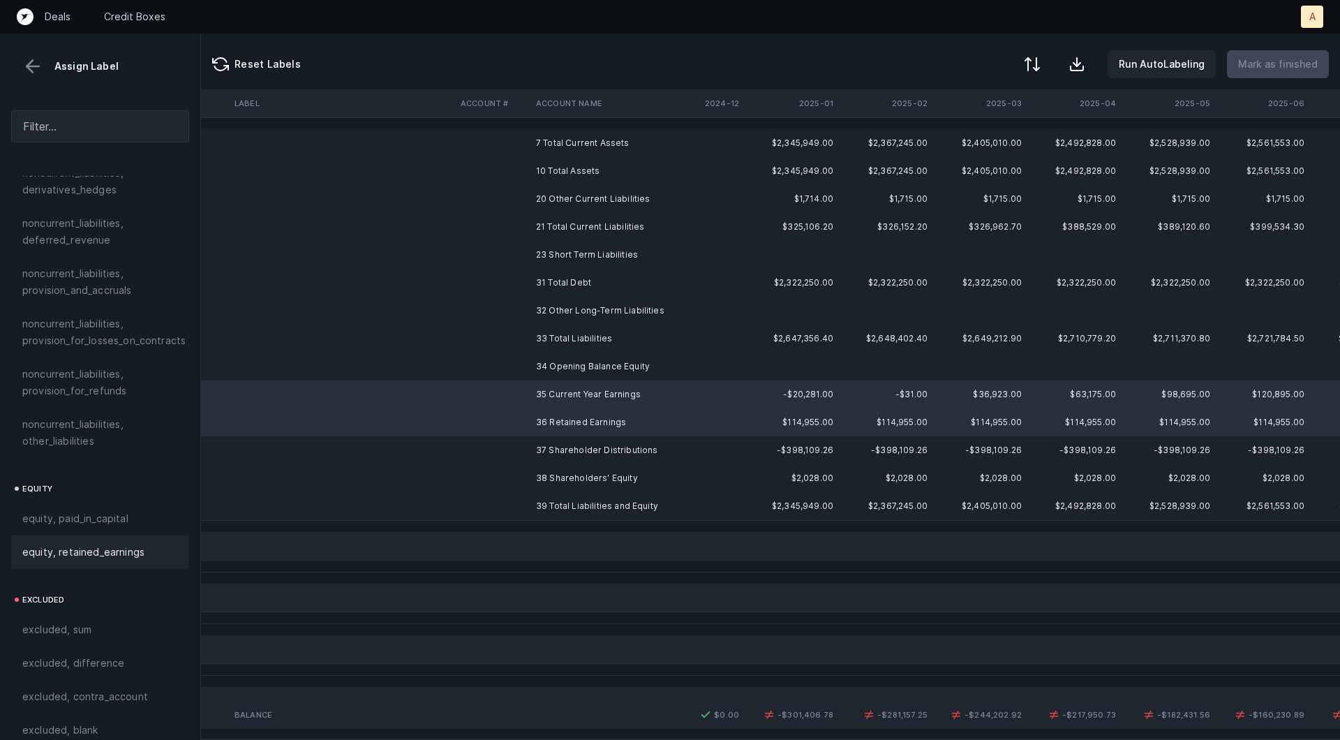
click at [86, 535] on div "equity, retained_earnings" at bounding box center [100, 551] width 178 height 33
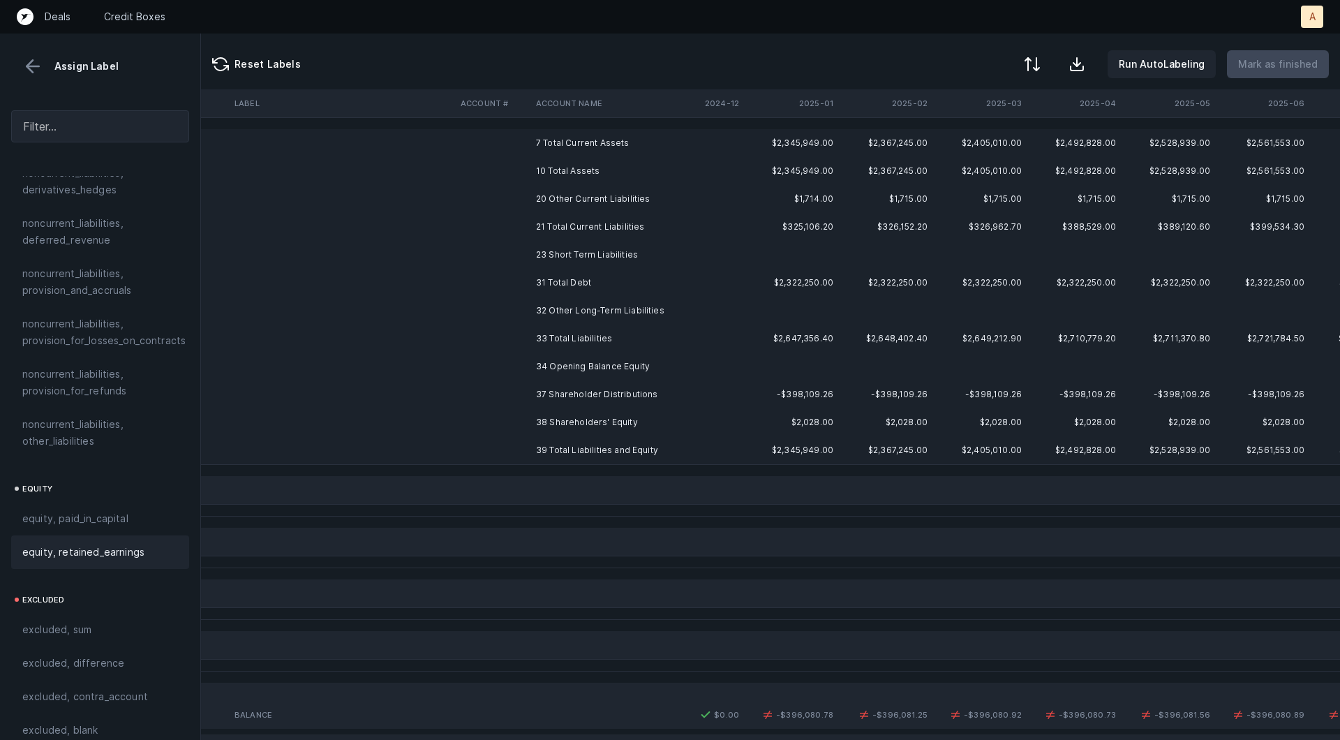
click at [532, 396] on td "37 Shareholder Distributions" at bounding box center [615, 394] width 170 height 28
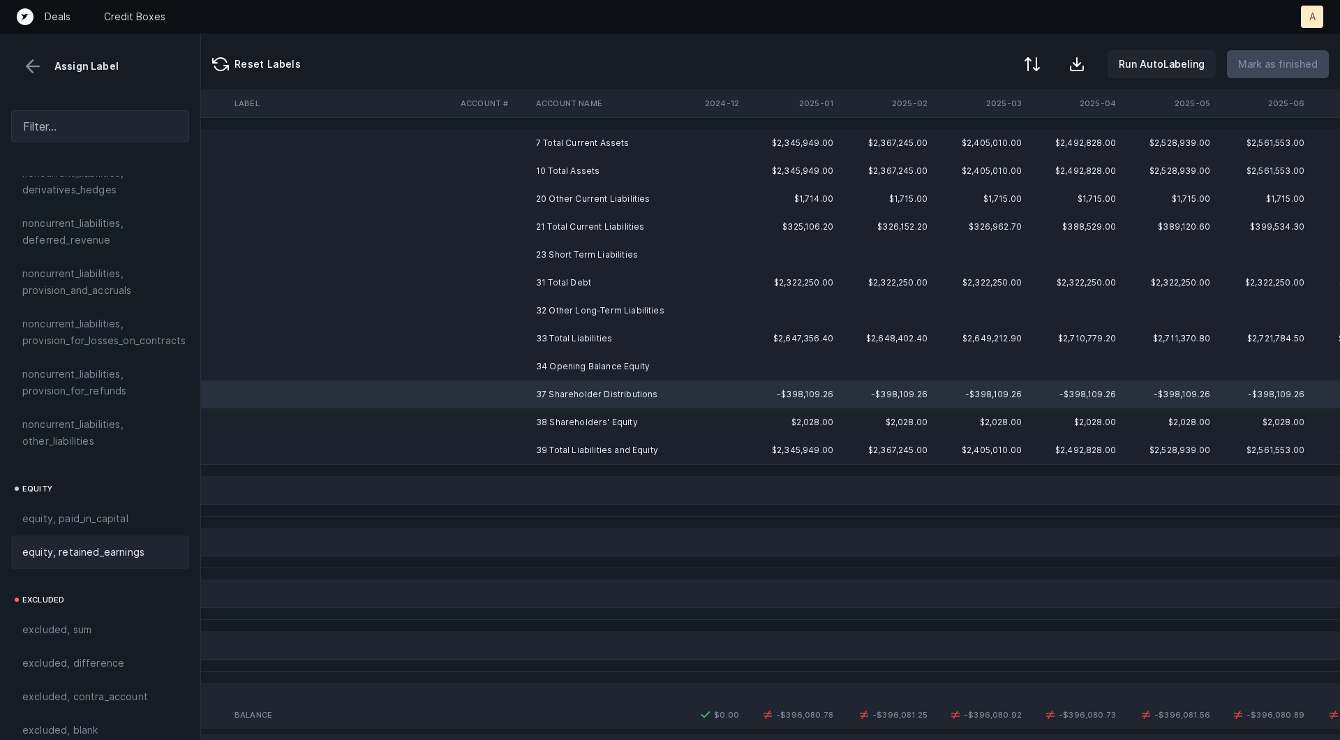
click at [134, 544] on span "equity, retained_earnings" at bounding box center [83, 552] width 122 height 17
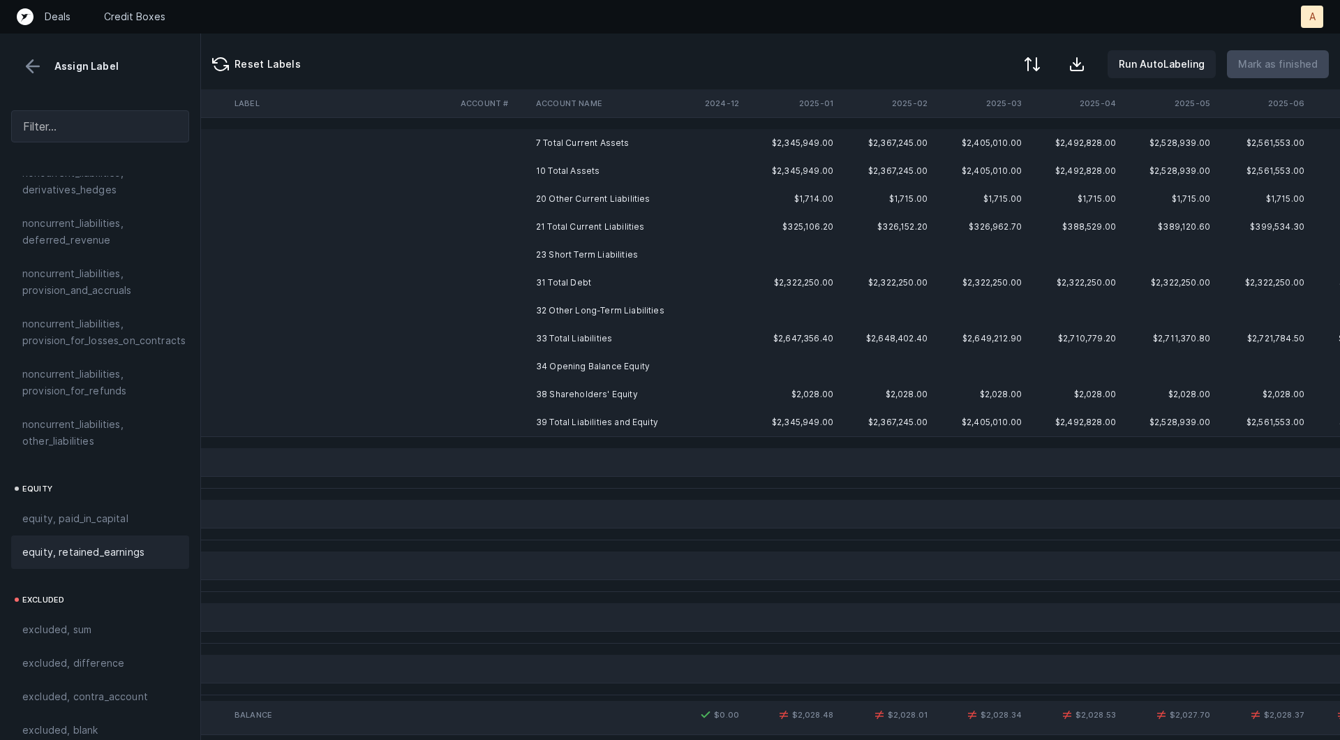
click at [569, 394] on td "38 Shareholders' Equity" at bounding box center [615, 394] width 170 height 28
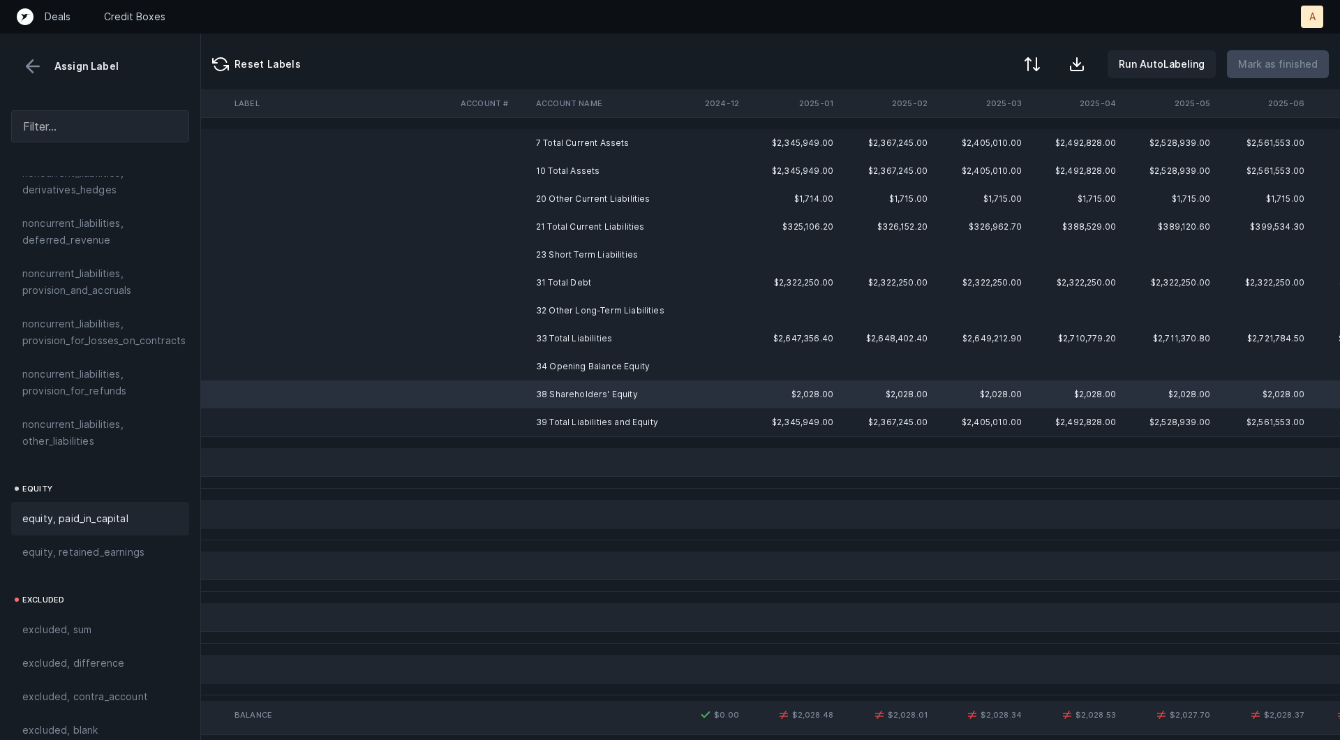
click at [123, 510] on span "equity, paid_in_capital" at bounding box center [75, 518] width 106 height 17
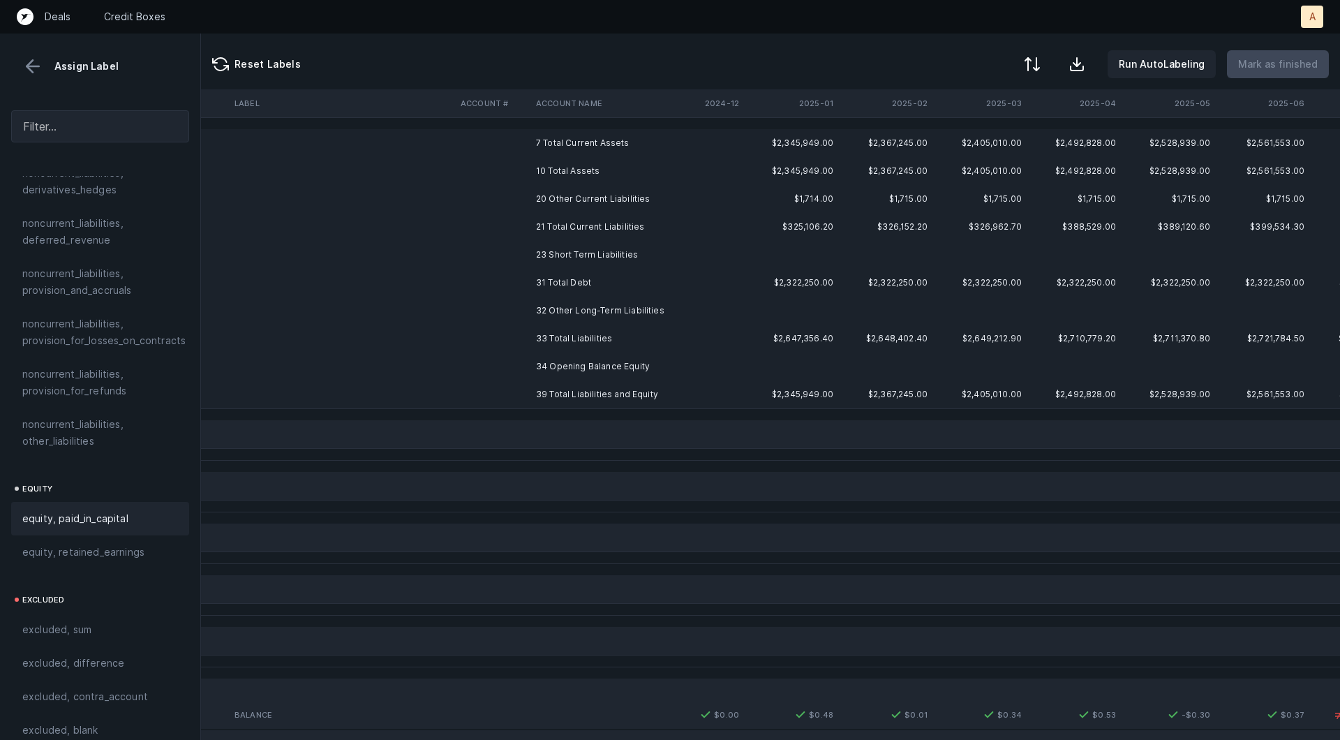
scroll to position [0, 2286]
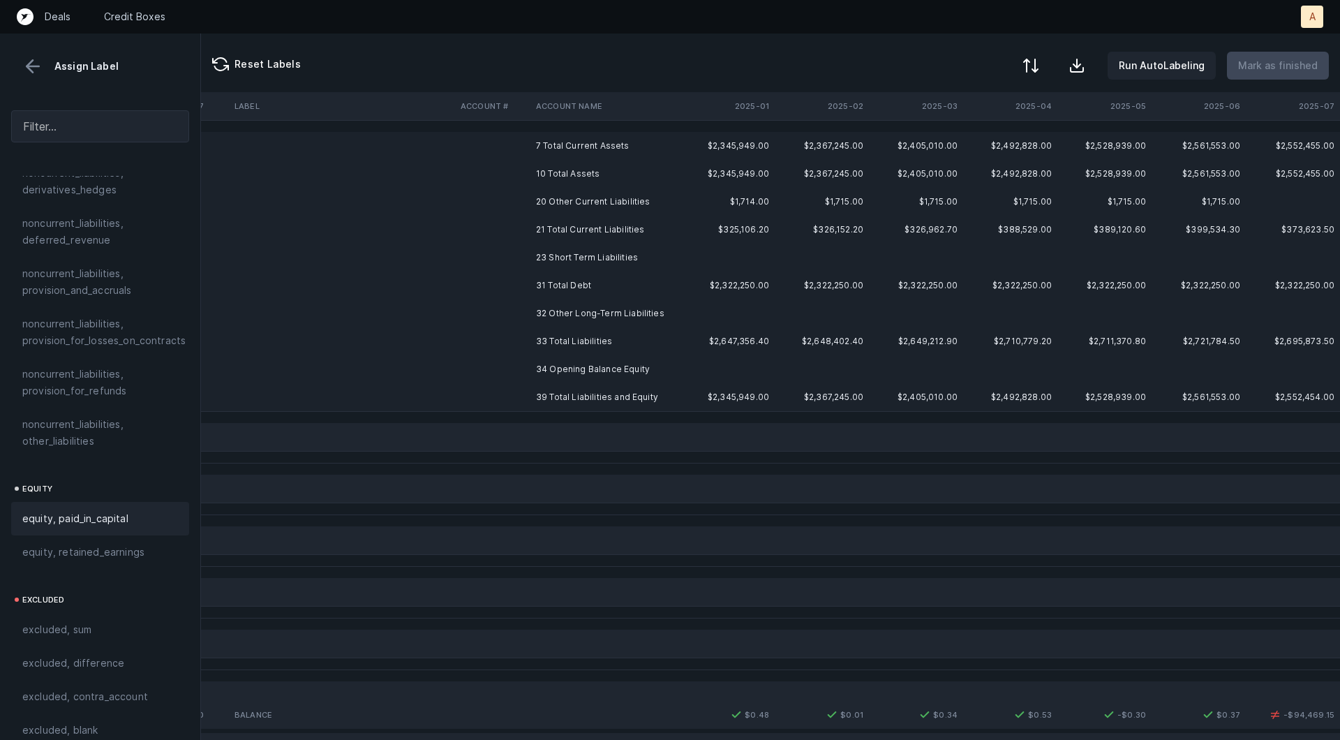
click at [1039, 67] on div at bounding box center [1030, 65] width 17 height 17
click at [991, 119] on div "By original order" at bounding box center [970, 119] width 140 height 28
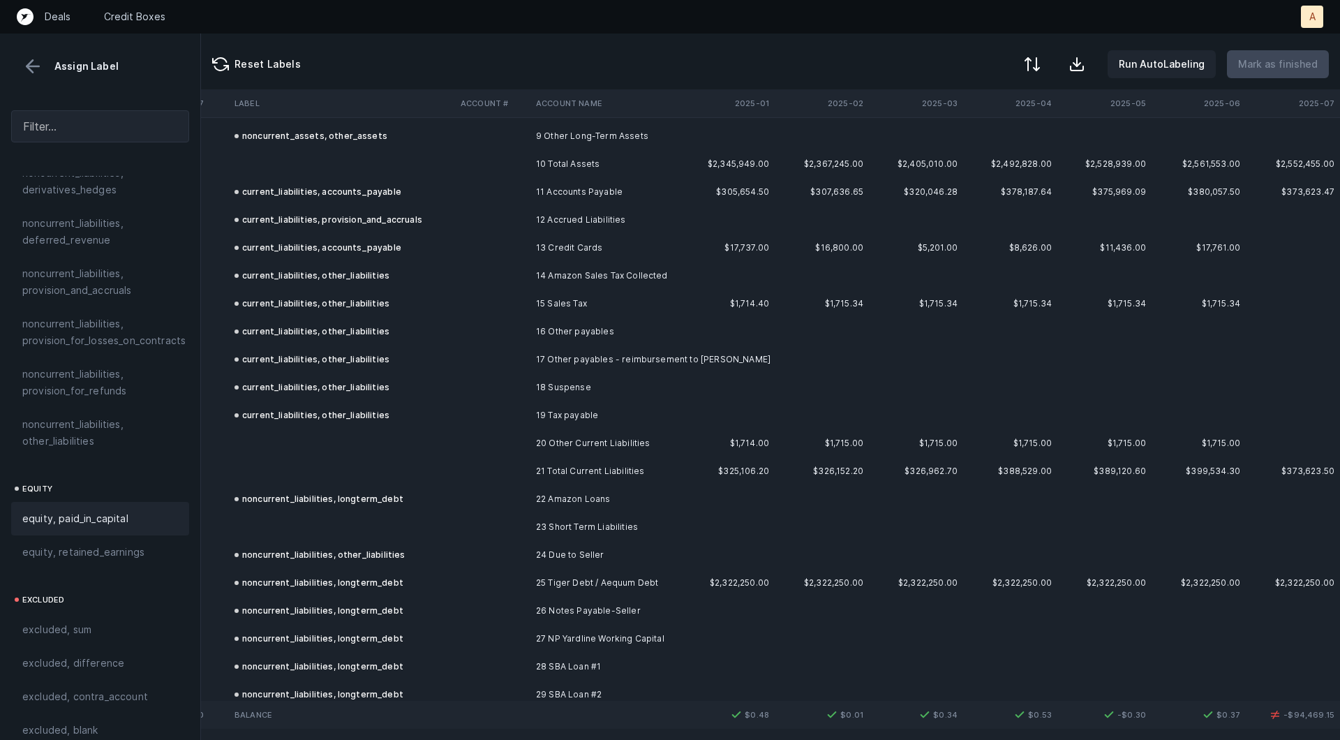
scroll to position [1757, 2286]
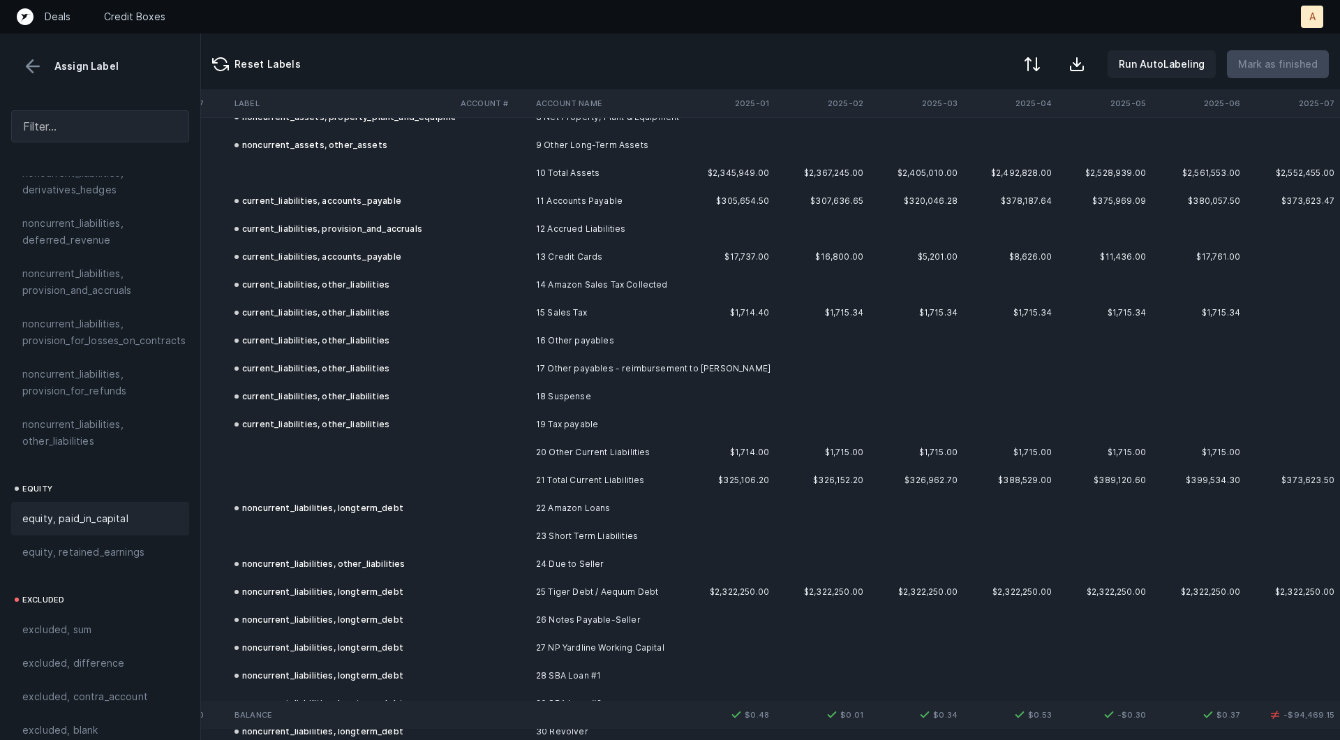
click at [1316, 104] on th "2025-07" at bounding box center [1293, 103] width 94 height 28
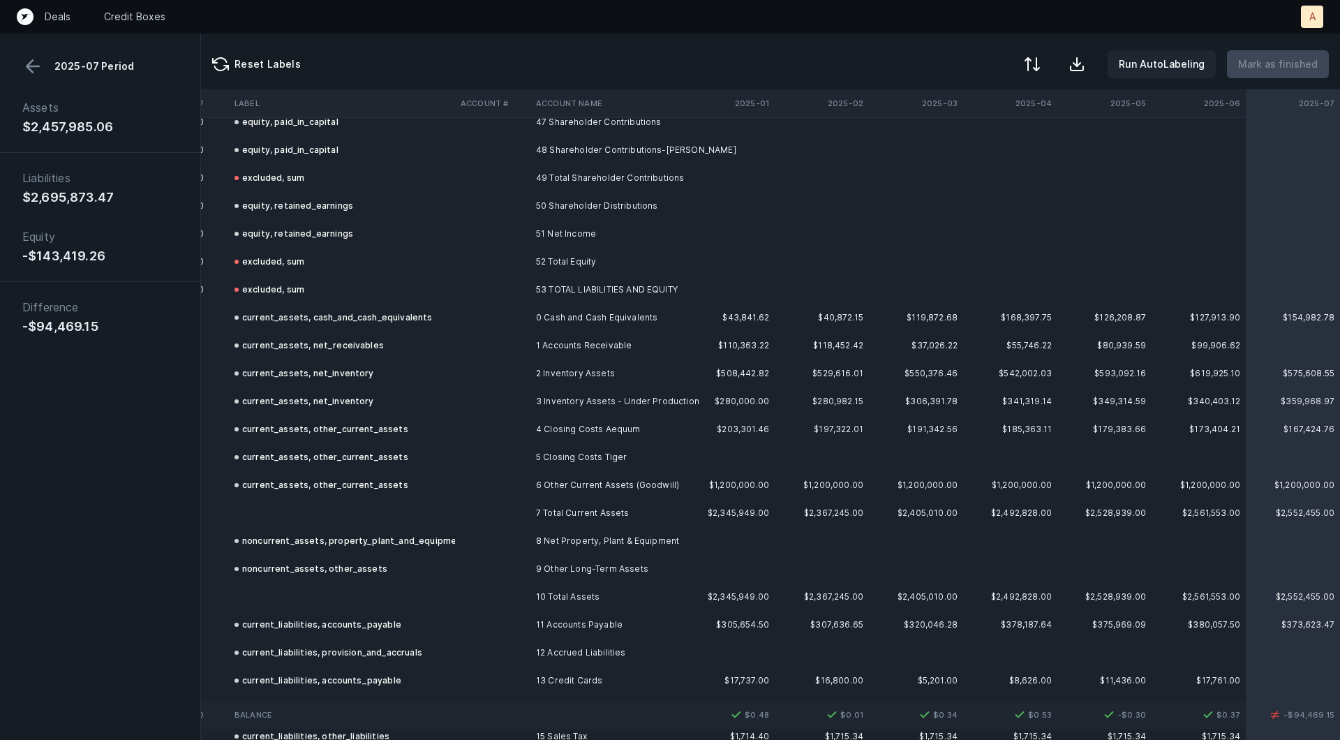
scroll to position [1335, 2286]
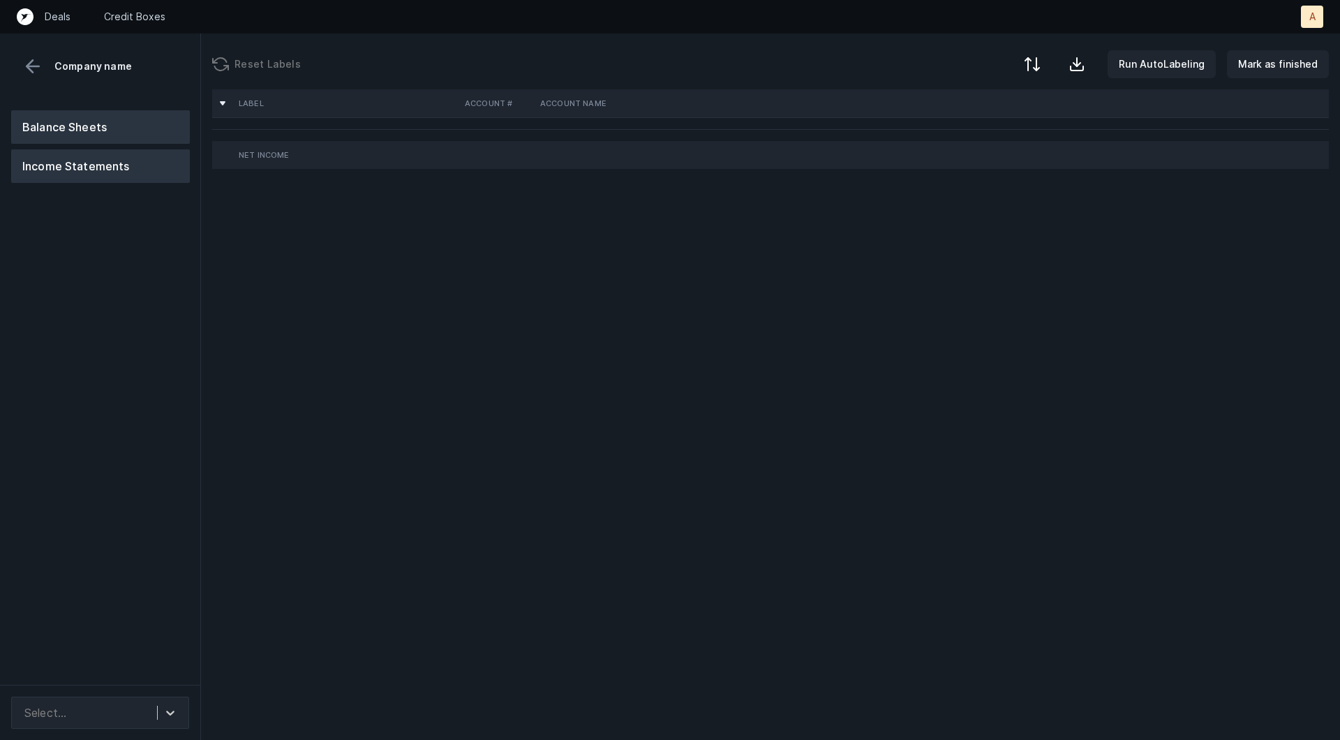
click at [156, 131] on button "Balance Sheets" at bounding box center [100, 126] width 179 height 33
click at [132, 717] on div "Select..." at bounding box center [87, 712] width 140 height 25
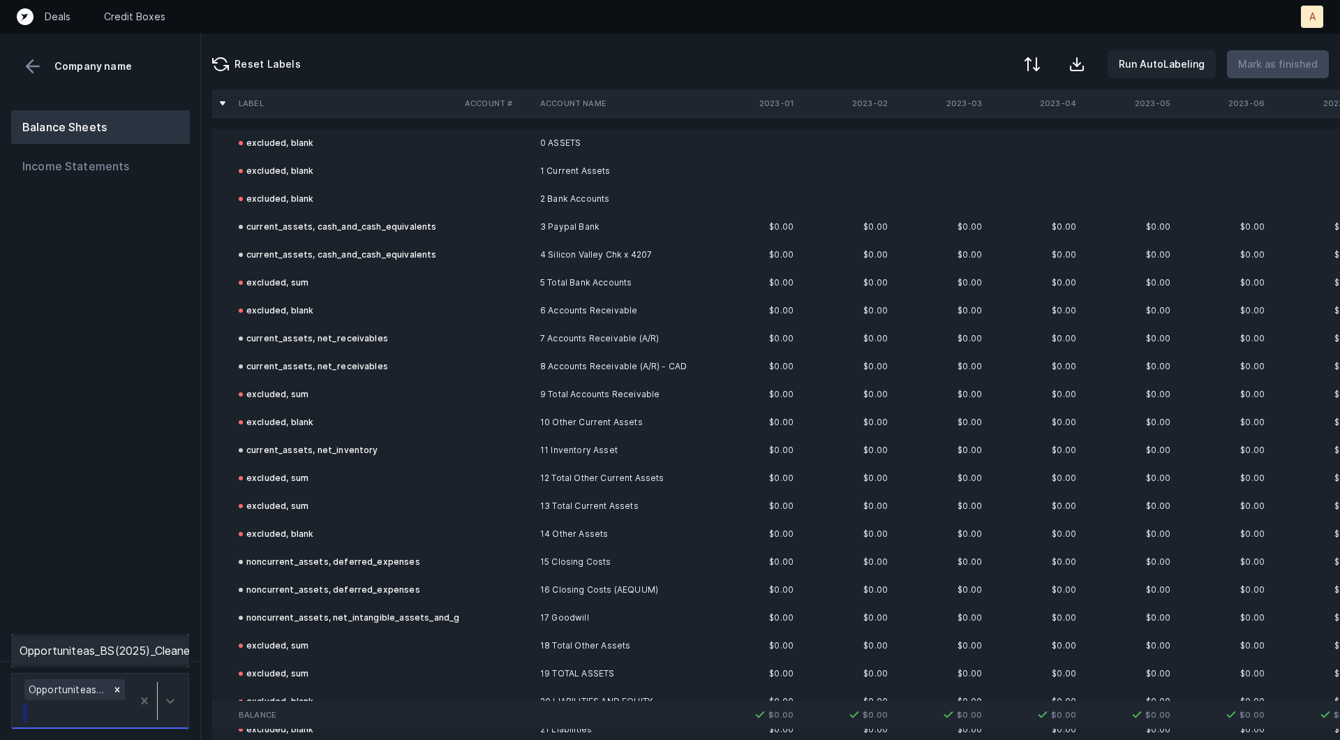
click at [133, 646] on div "Opportuniteas_BS(2025)_Cleaned.csv" at bounding box center [100, 650] width 178 height 28
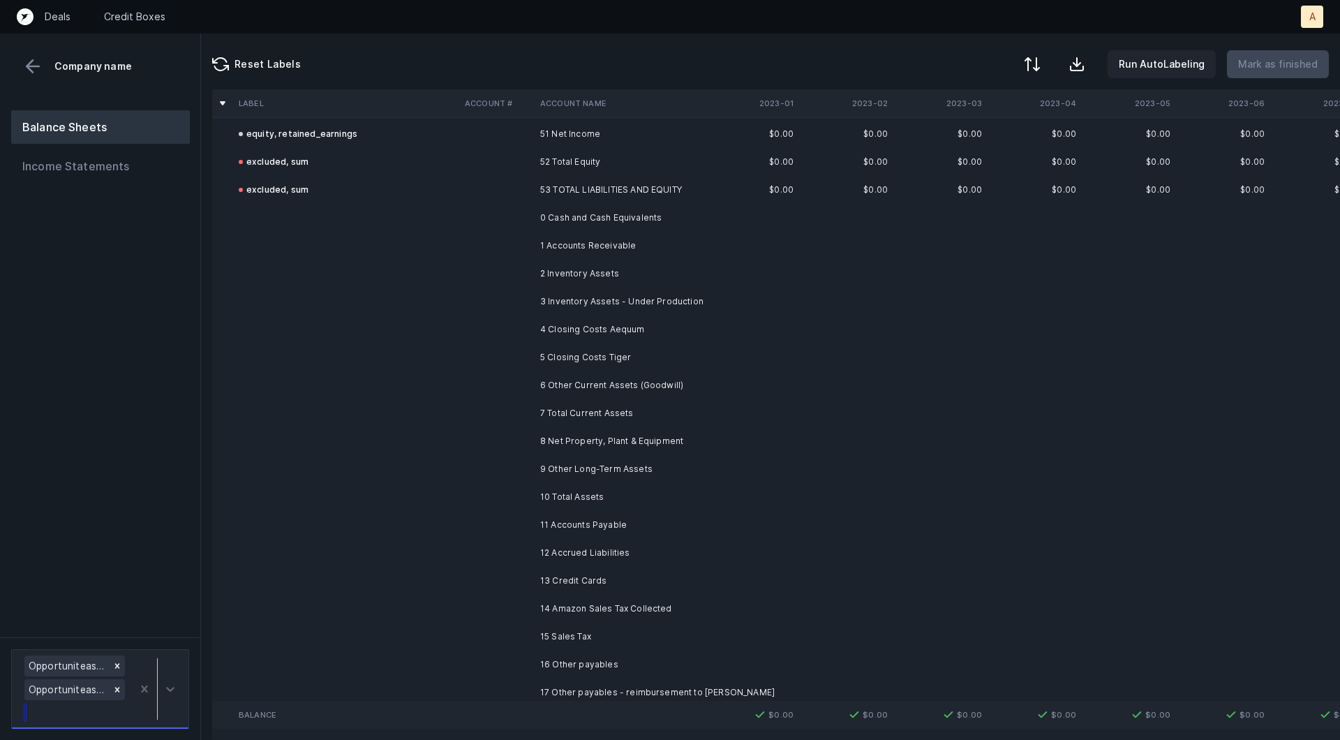
scroll to position [1501, 0]
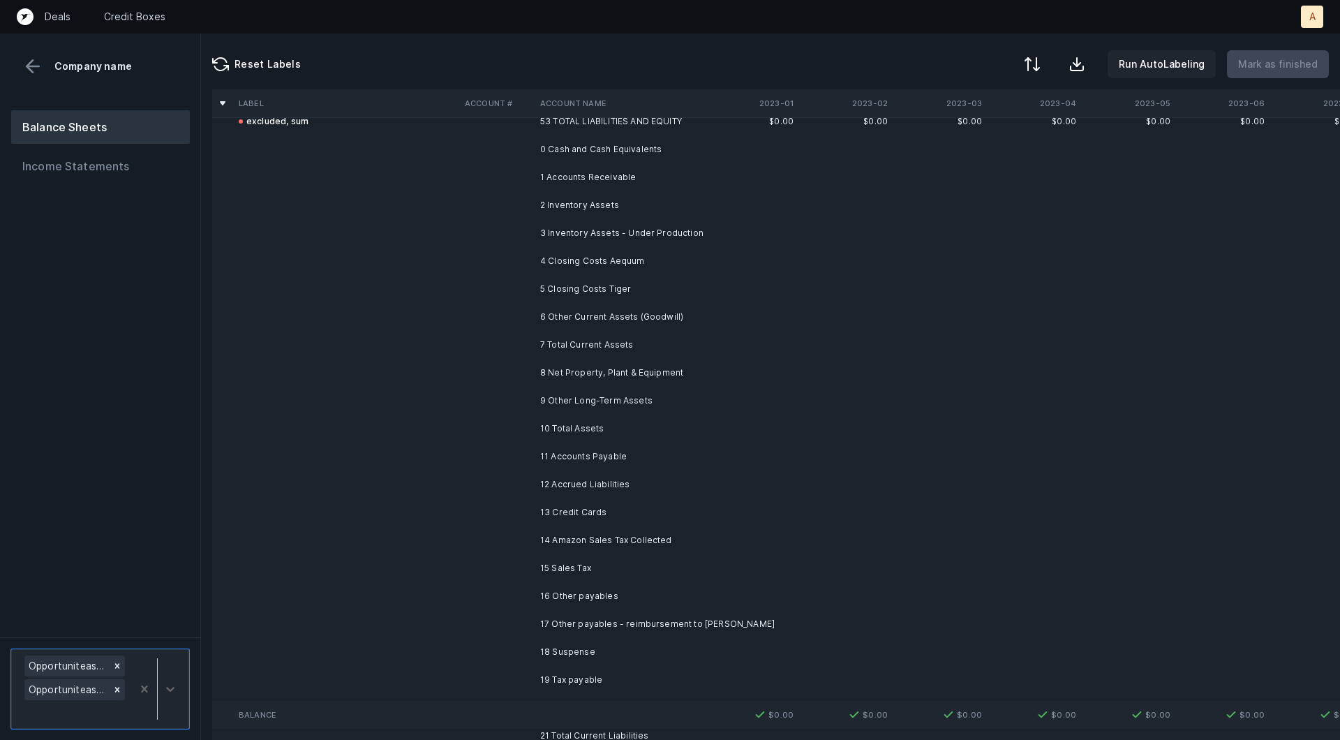
click at [891, 350] on td at bounding box center [846, 345] width 94 height 28
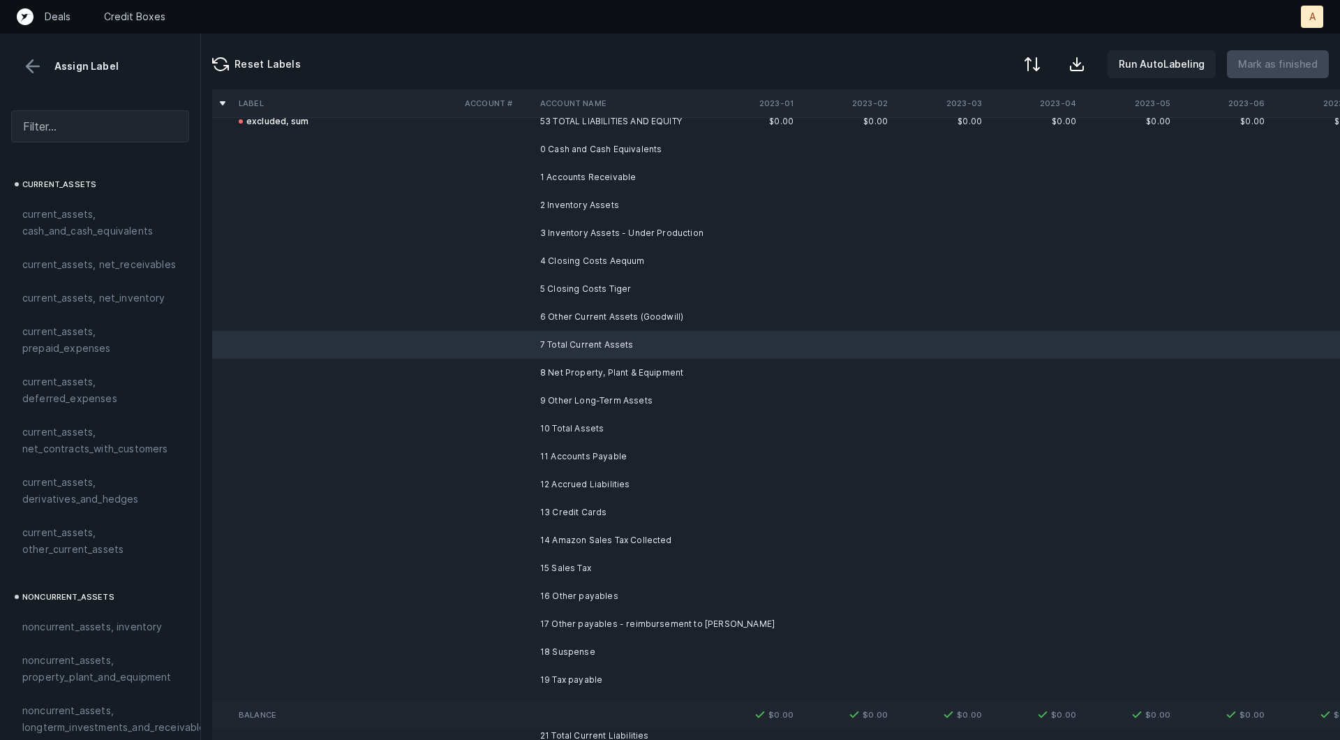
click at [950, 252] on td at bounding box center [940, 261] width 94 height 28
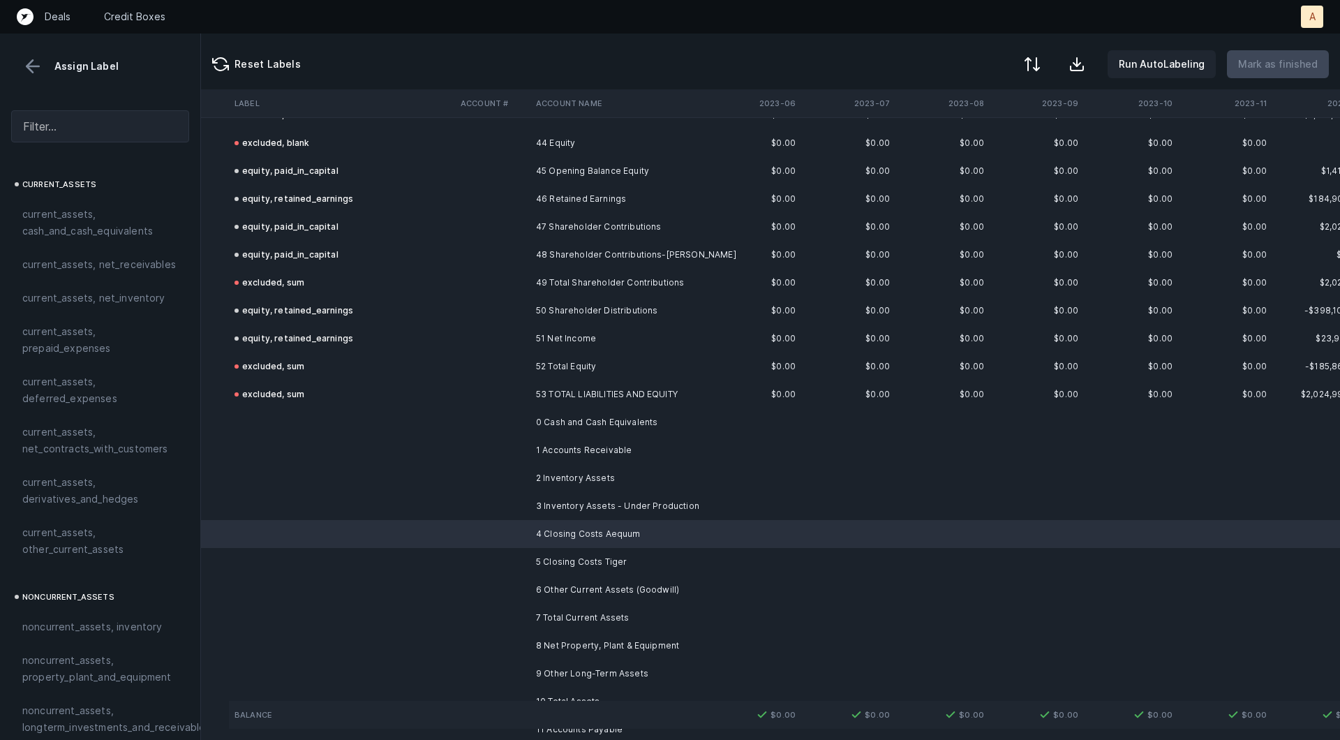
scroll to position [1228, 532]
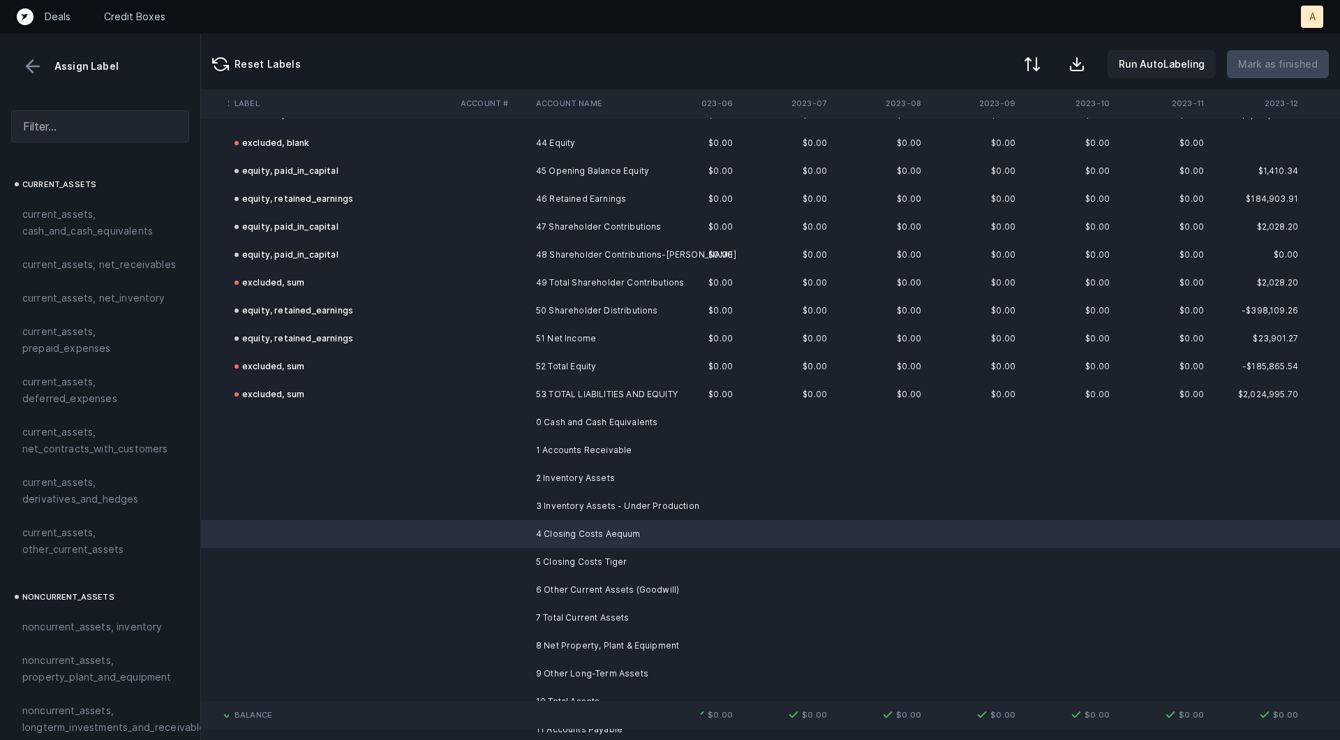
click at [909, 416] on td at bounding box center [880, 422] width 94 height 28
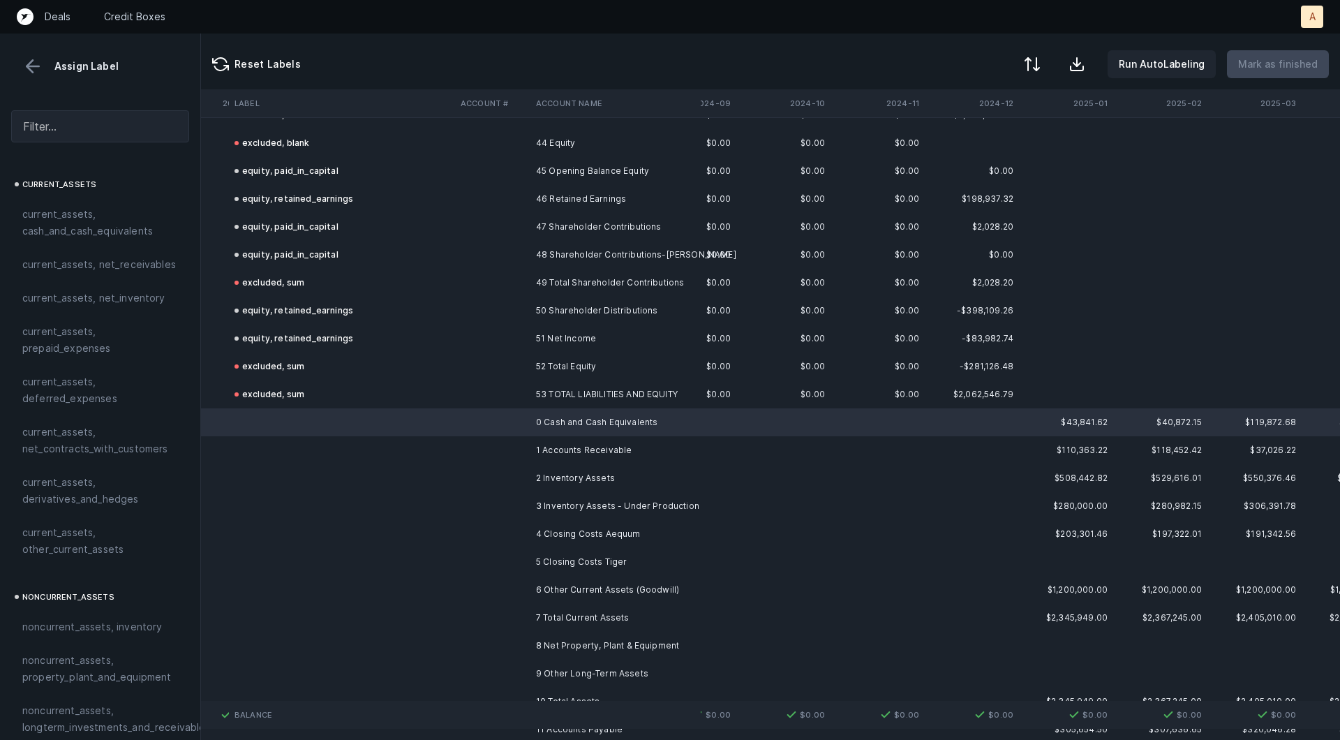
scroll to position [1228, 2286]
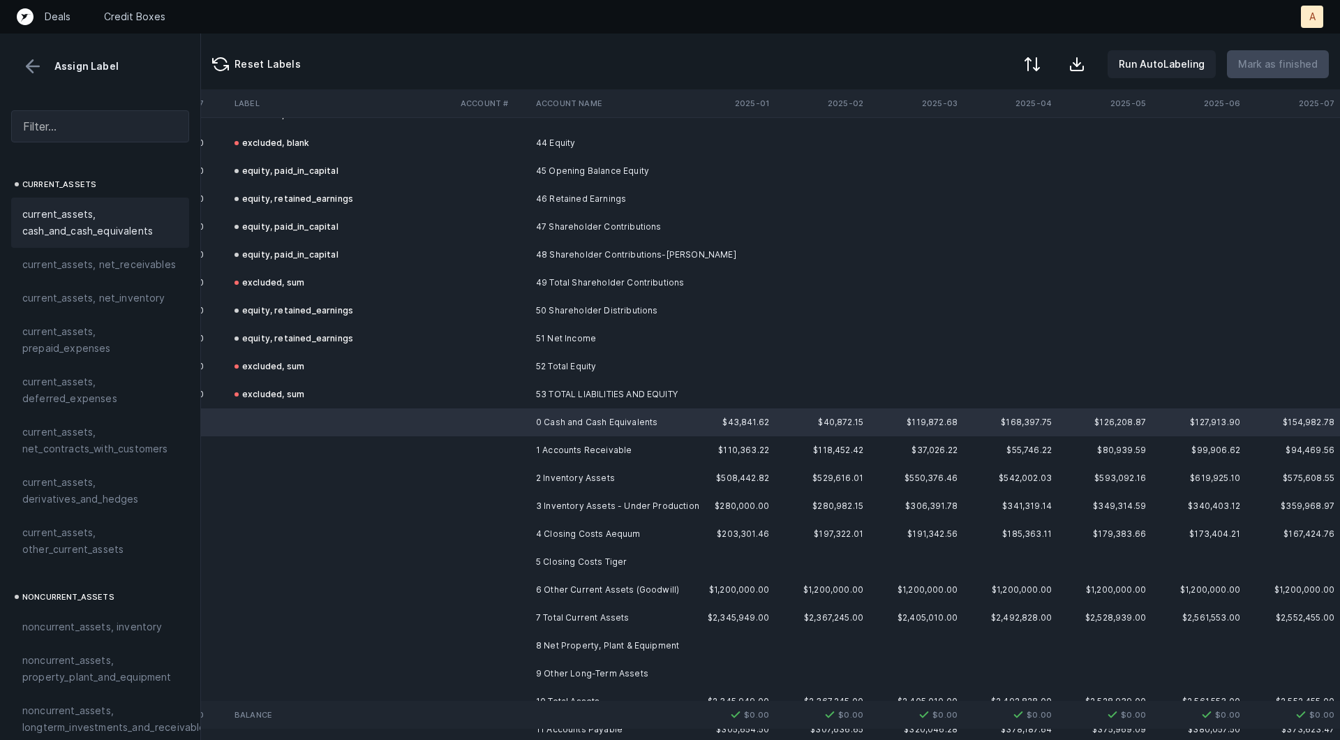
click at [80, 218] on span "current_assets, cash_and_cash_equivalents" at bounding box center [100, 222] width 156 height 33
click at [525, 458] on td at bounding box center [492, 450] width 75 height 28
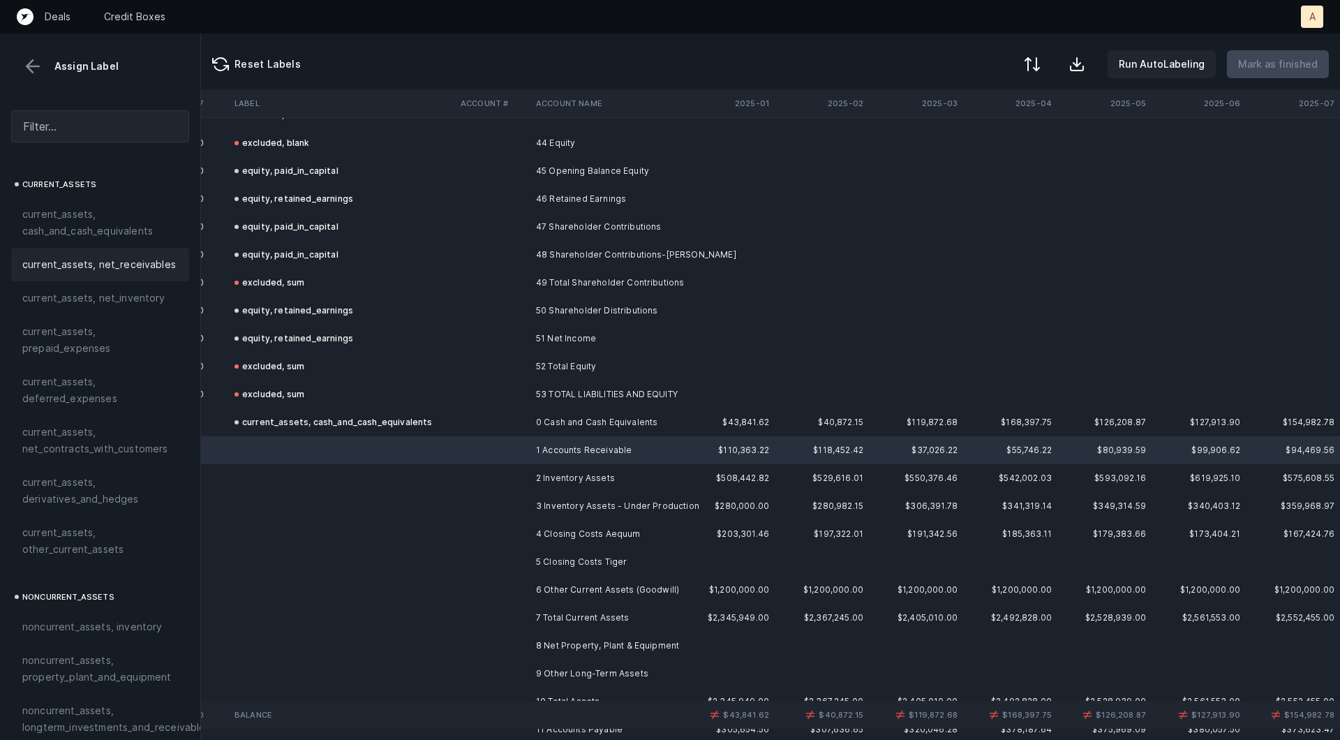
click at [140, 262] on span "current_assets, net_receivables" at bounding box center [99, 264] width 154 height 17
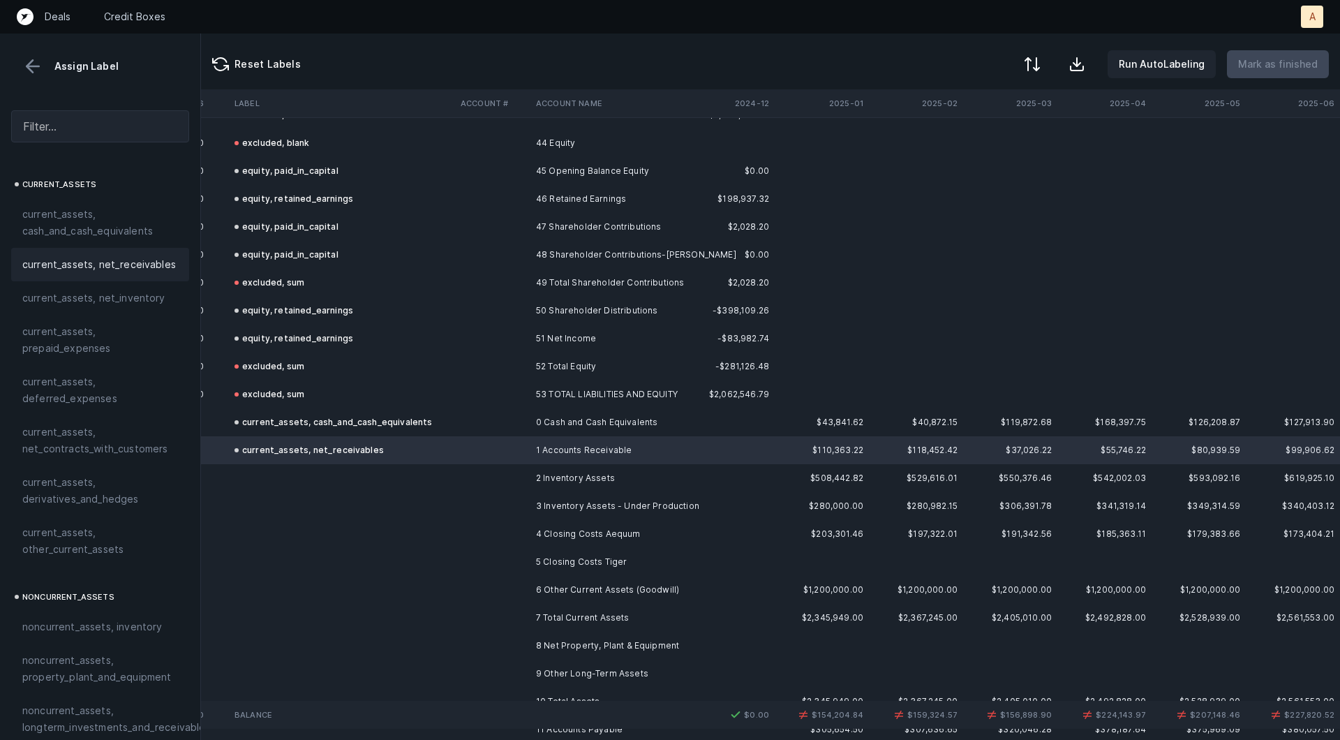
scroll to position [1228, 2162]
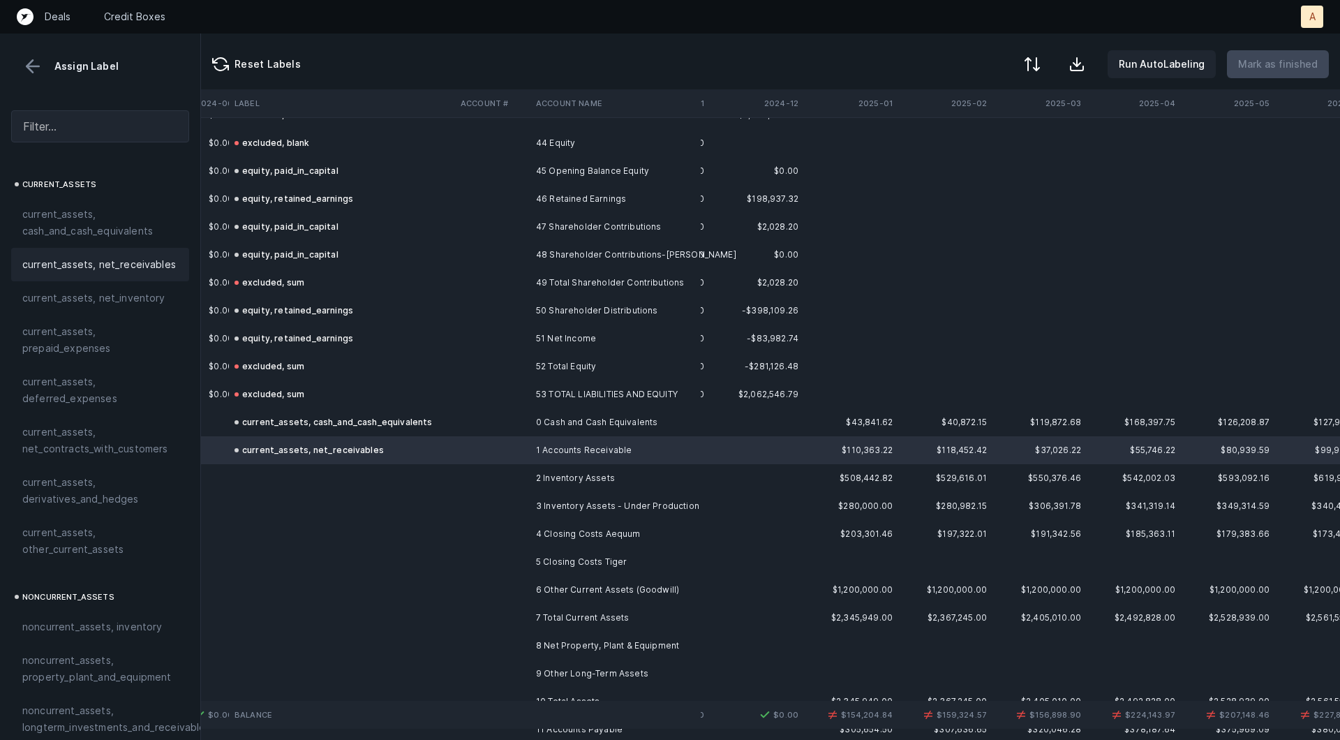
click at [574, 472] on td "2 Inventory Assets" at bounding box center [615, 478] width 170 height 28
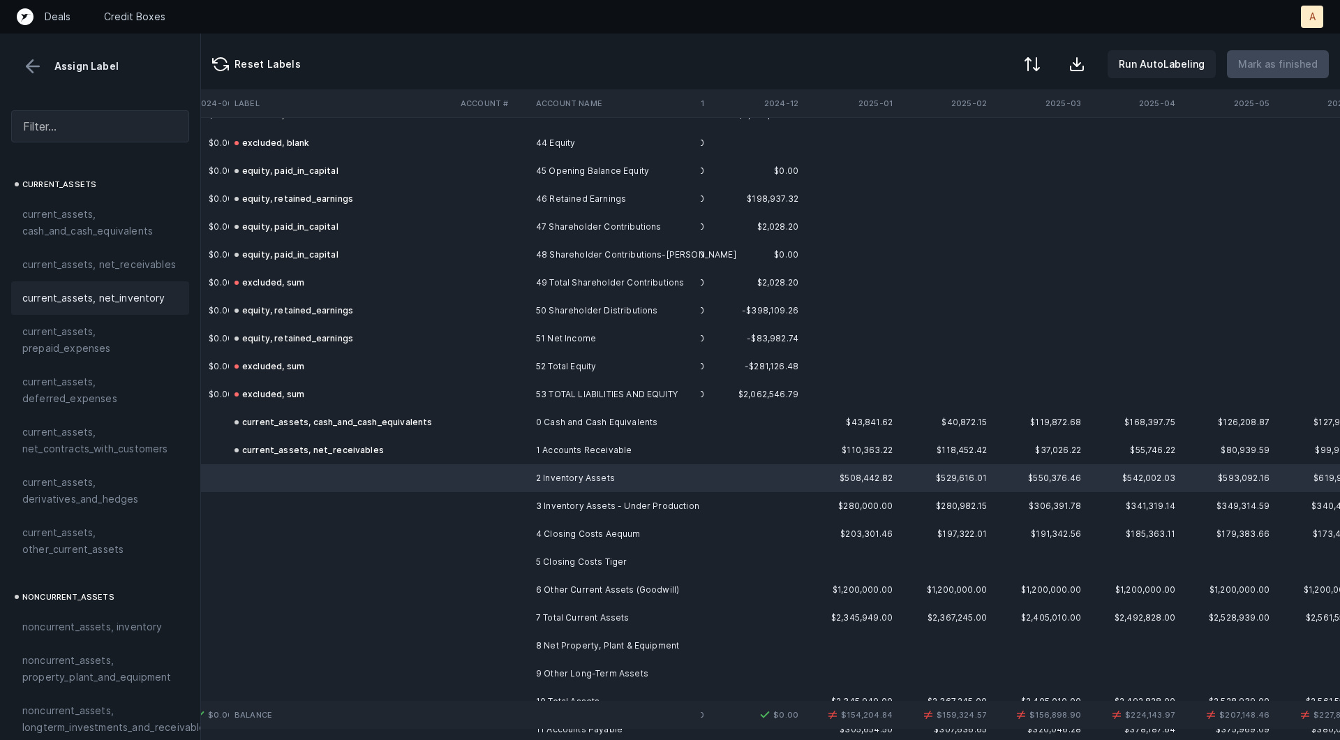
click at [101, 287] on div "current_assets, net_inventory" at bounding box center [100, 297] width 178 height 33
click at [479, 504] on td at bounding box center [492, 506] width 75 height 28
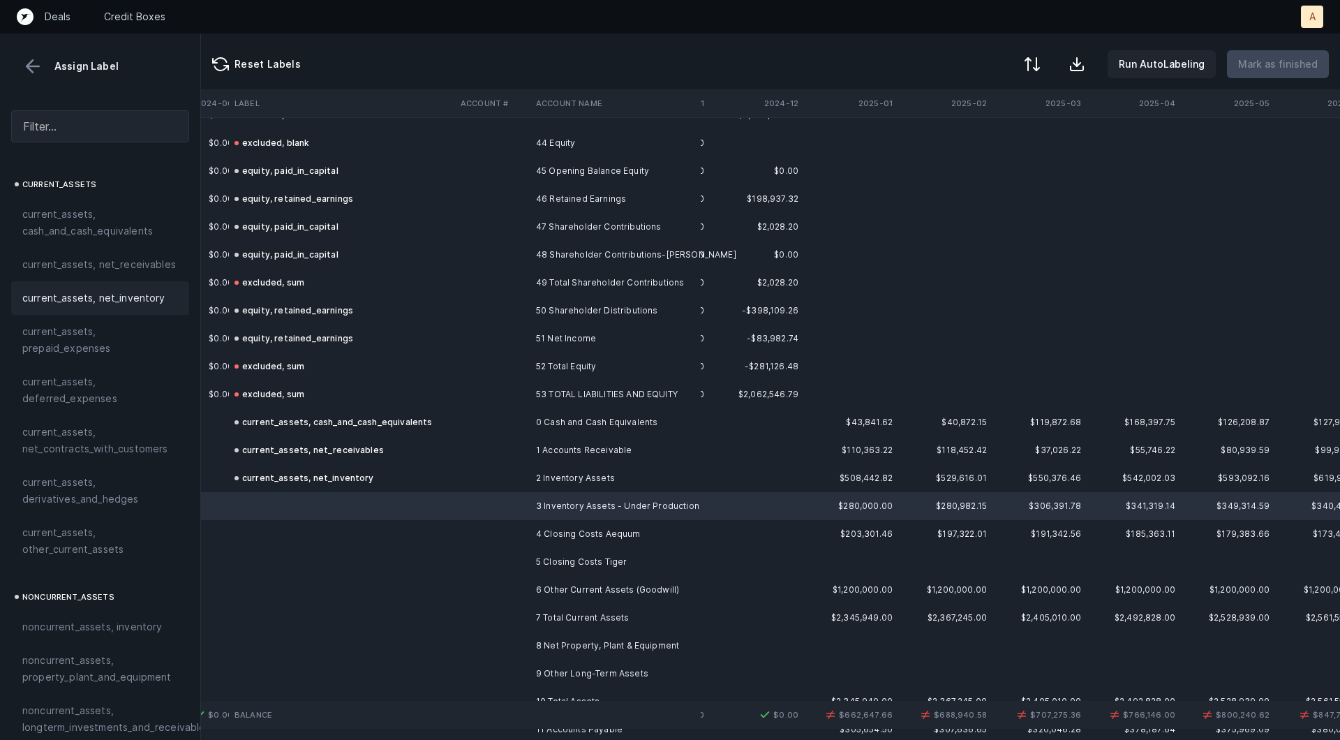
click at [141, 299] on span "current_assets, net_inventory" at bounding box center [93, 298] width 143 height 17
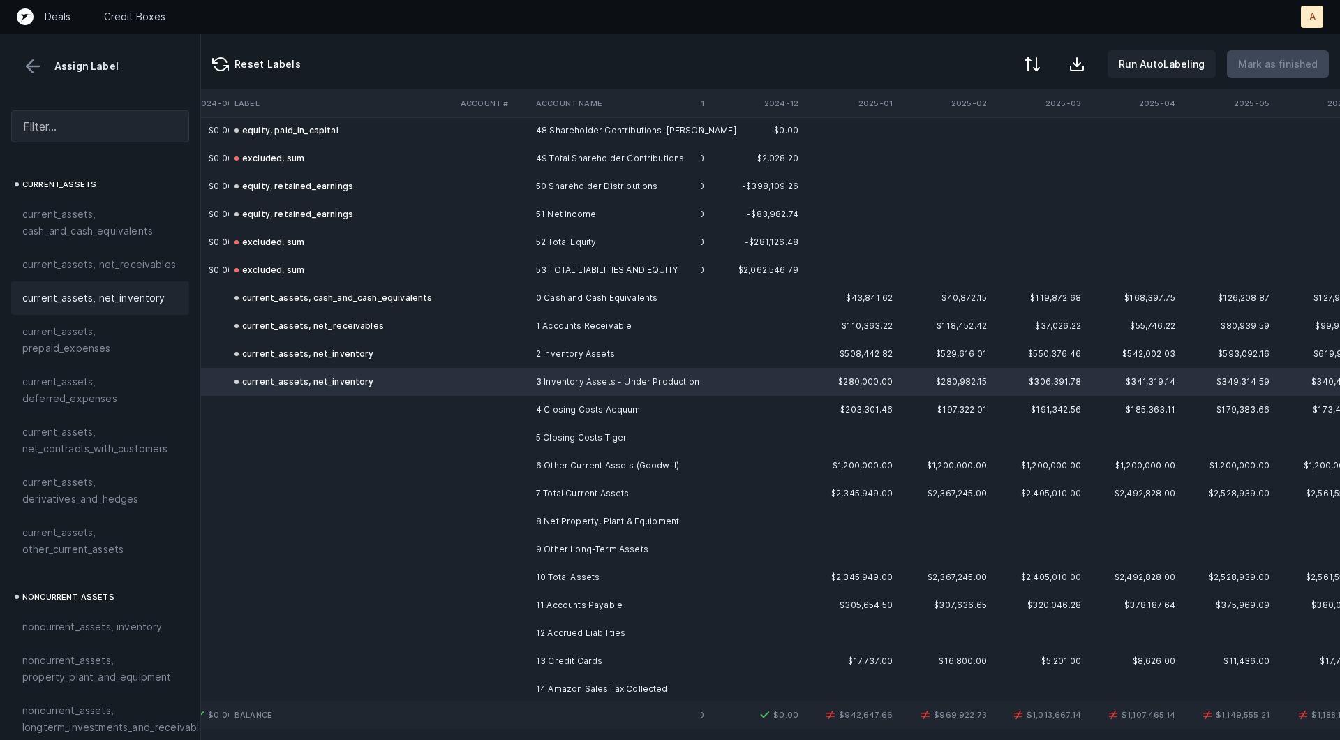
scroll to position [1397, 2162]
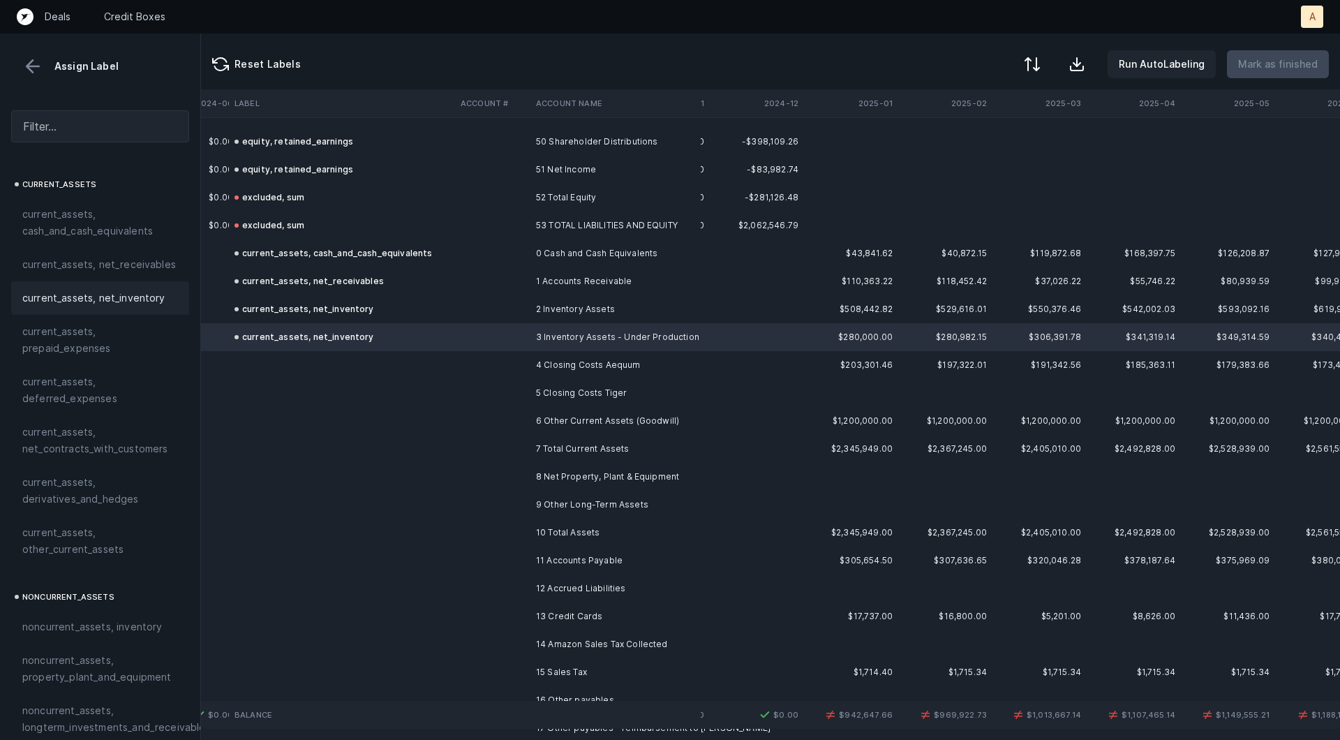
click at [538, 380] on td "5 Closing Costs Tiger" at bounding box center [615, 393] width 170 height 28
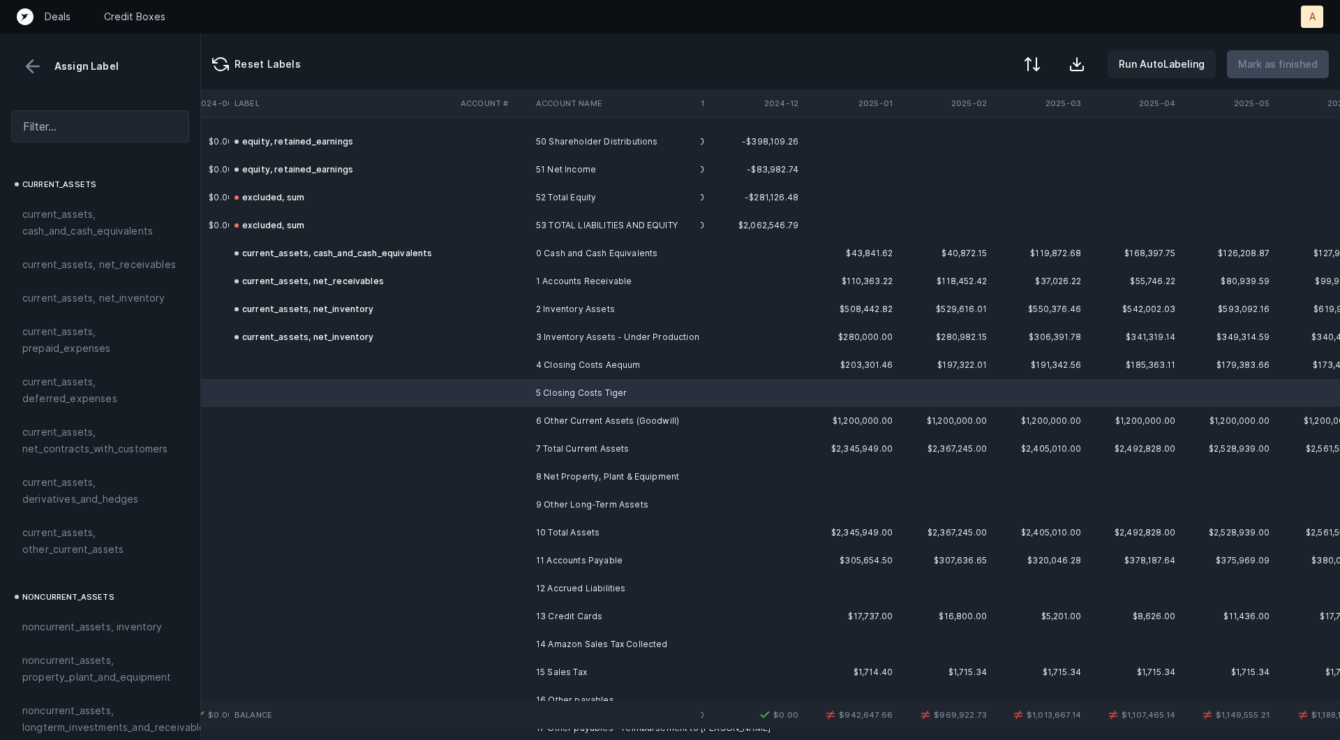
click at [545, 373] on td "4 Closing Costs Aequum" at bounding box center [615, 365] width 170 height 28
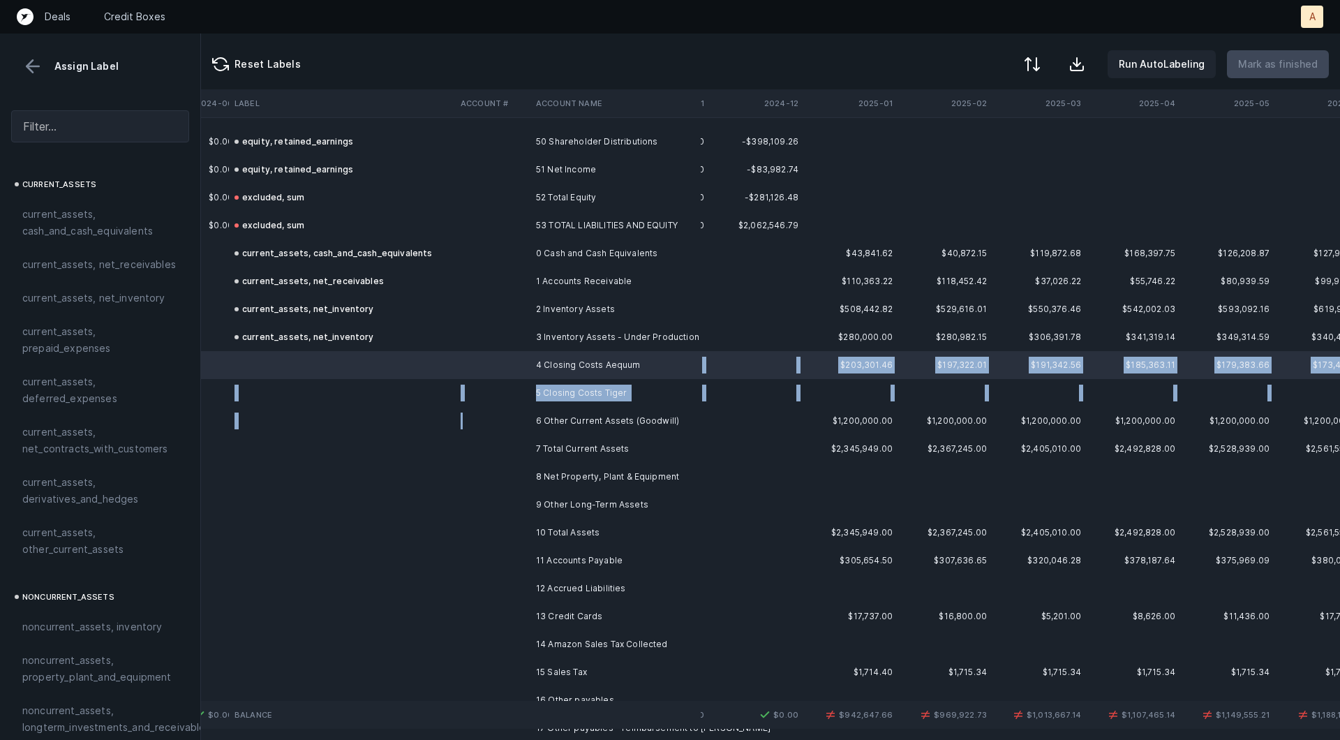
click at [482, 415] on td at bounding box center [492, 421] width 75 height 28
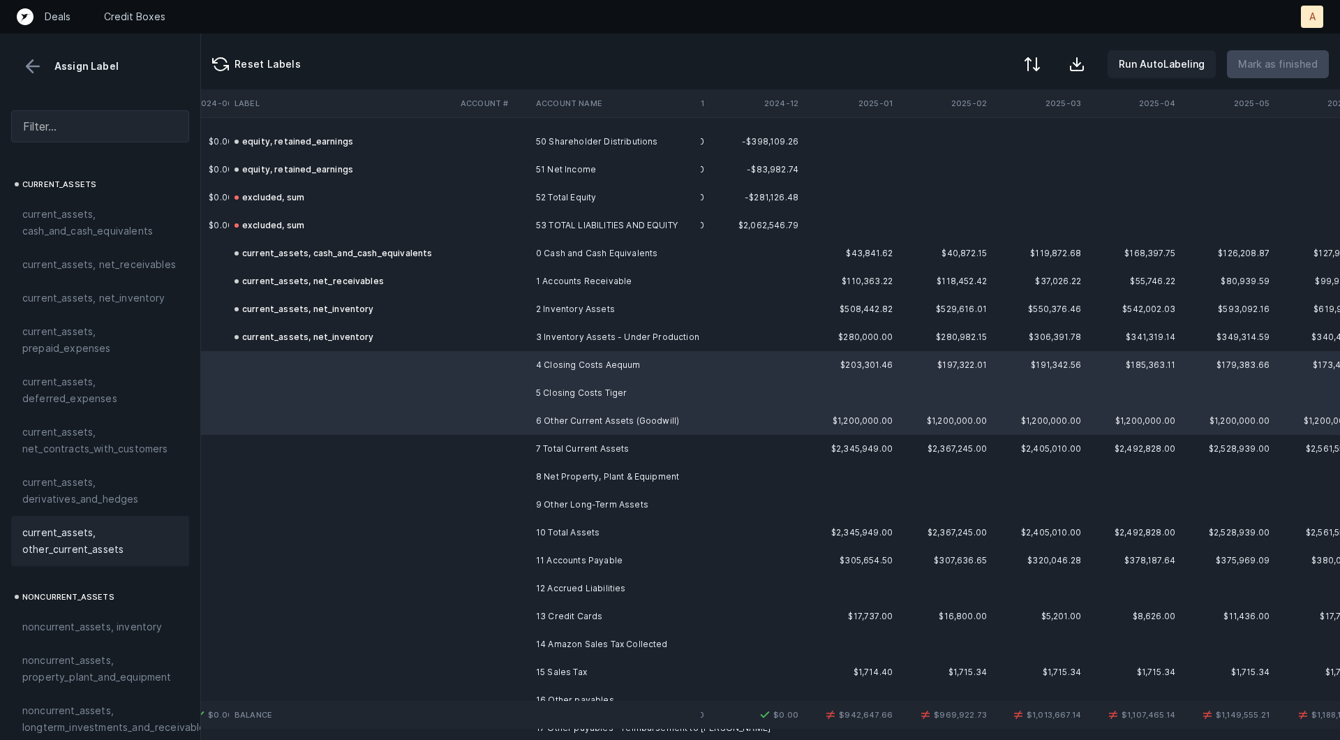
click at [105, 533] on span "current_assets, other_current_assets" at bounding box center [100, 540] width 156 height 33
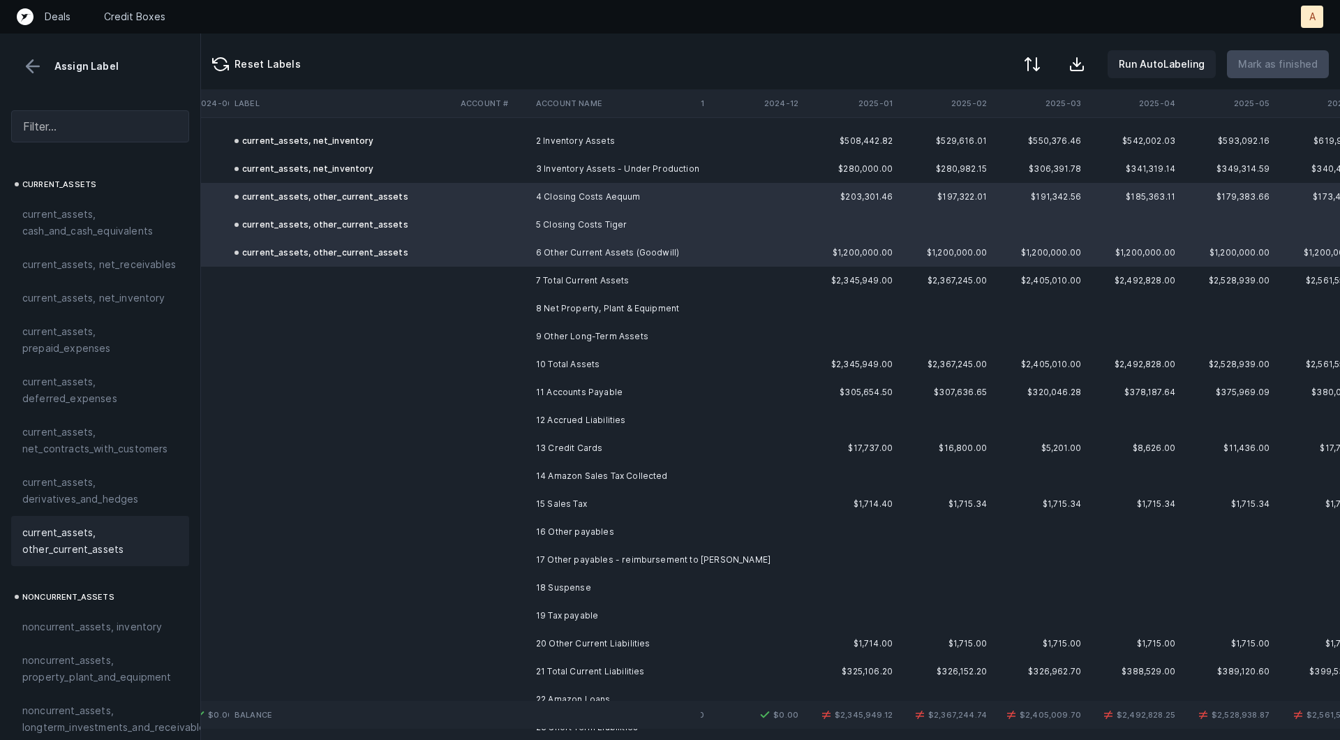
click at [600, 364] on td "10 Total Assets" at bounding box center [615, 364] width 170 height 28
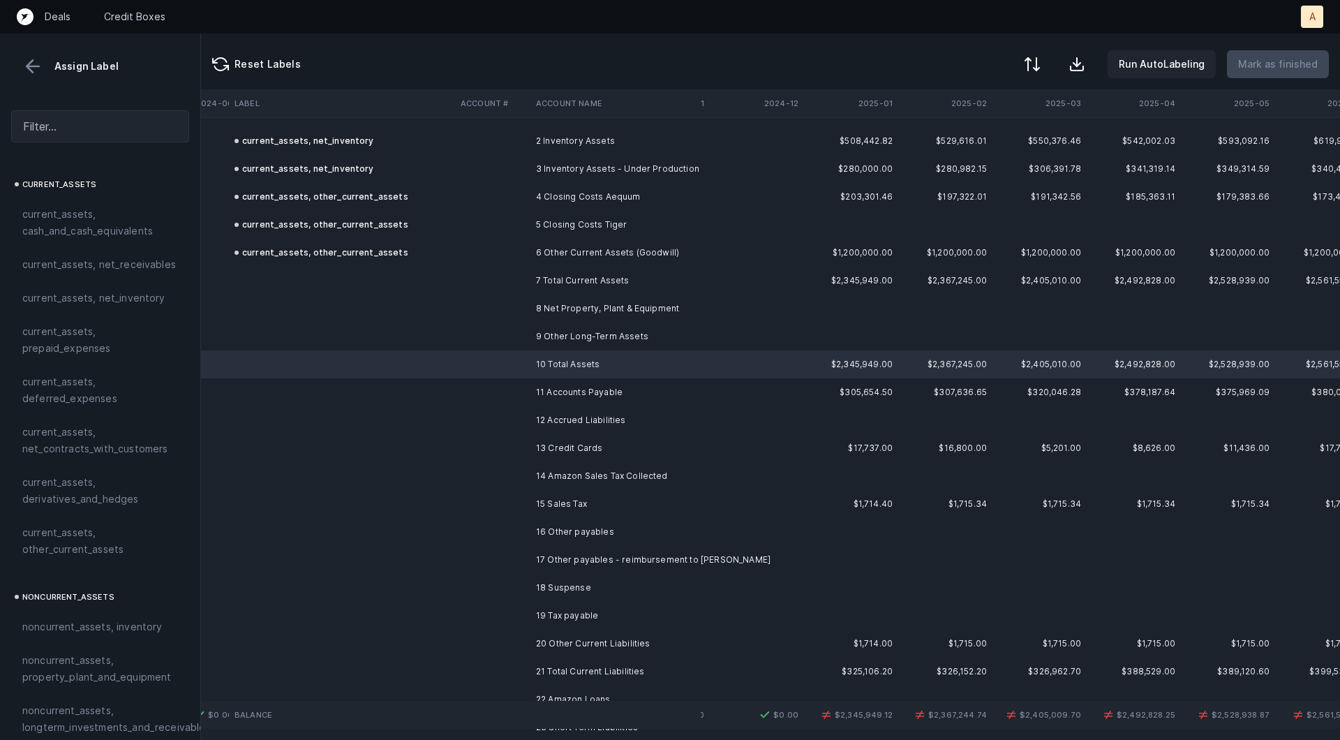
scroll to position [1581, 2162]
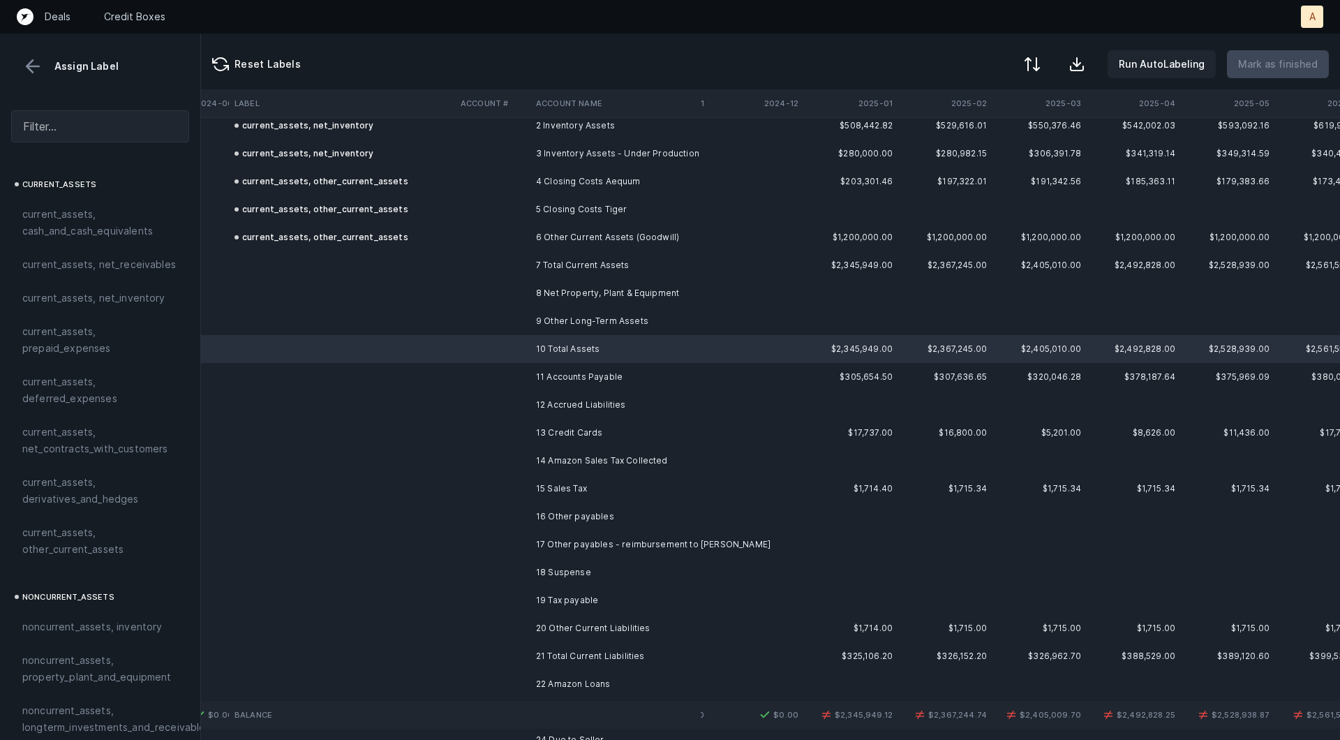
click at [600, 364] on td "11 Accounts Payable" at bounding box center [615, 377] width 170 height 28
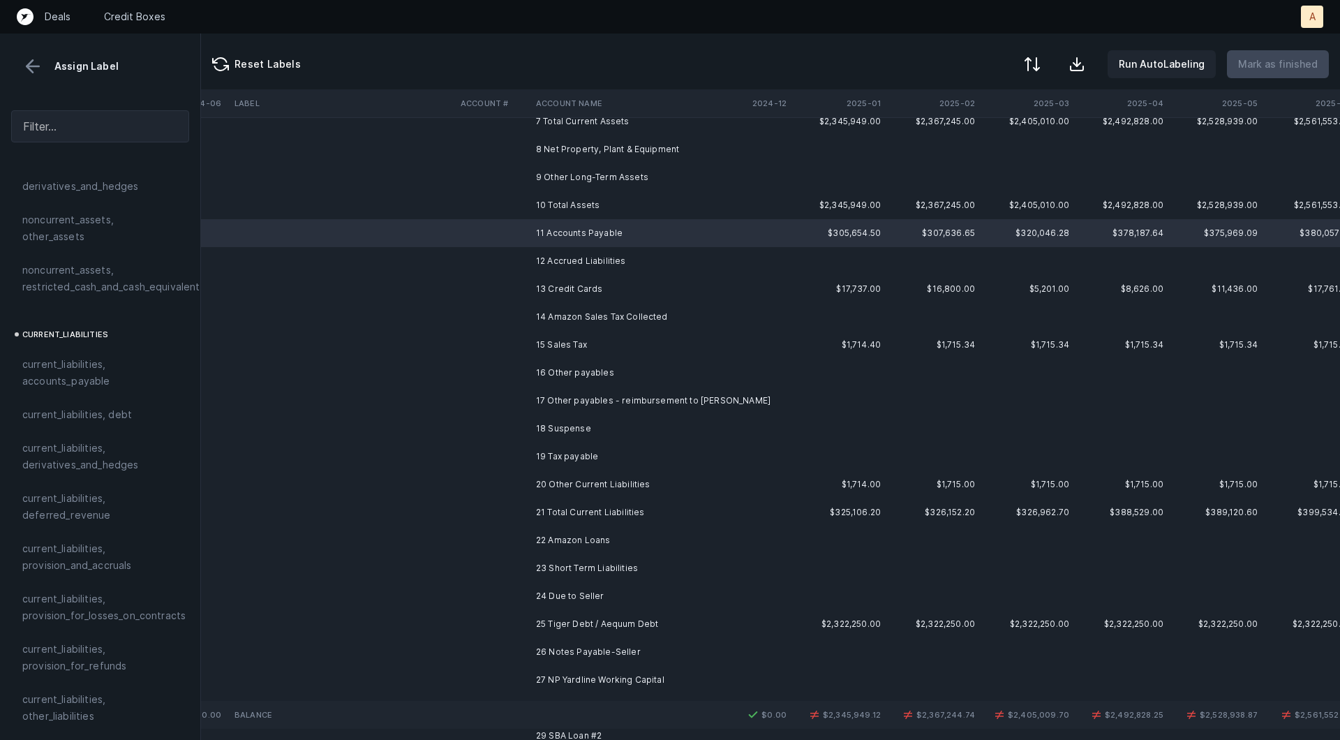
scroll to position [820, 0]
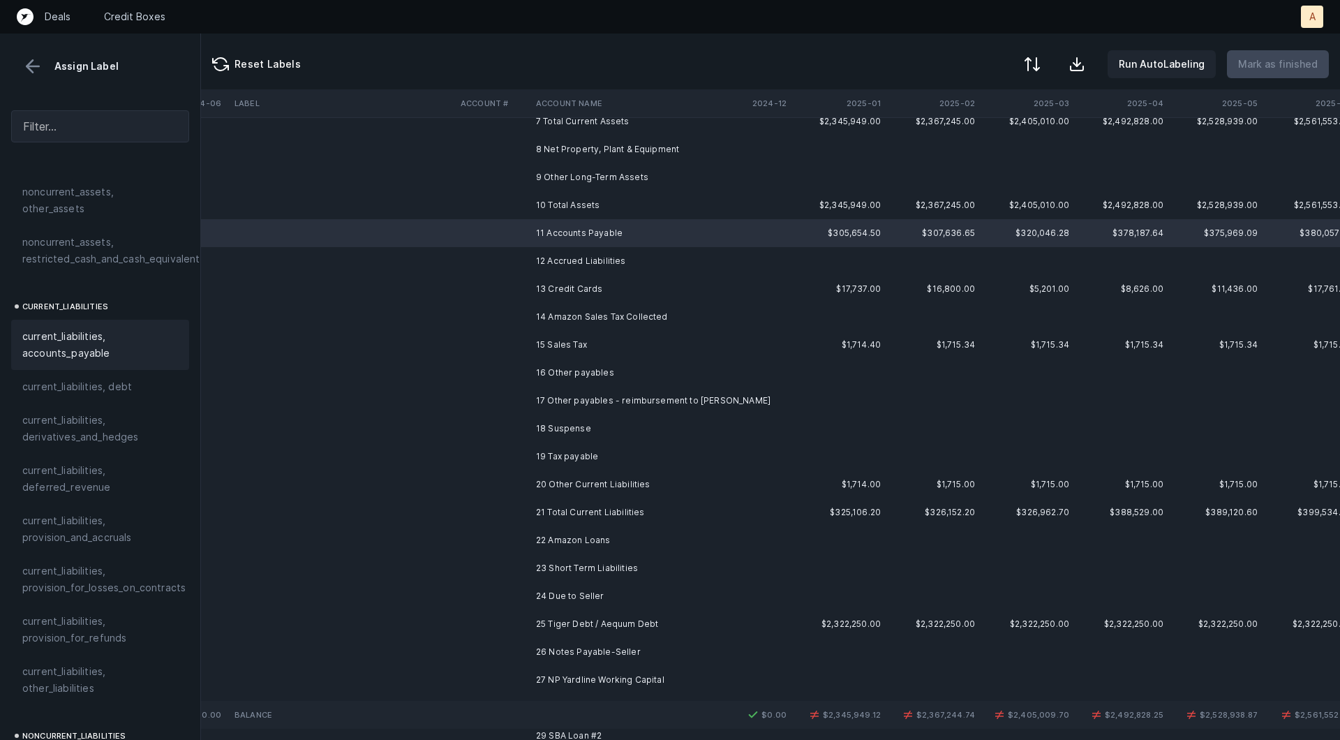
click at [87, 346] on div "current_liabilities, accounts_payable" at bounding box center [100, 345] width 178 height 50
click at [535, 283] on td "13 Credit Cards" at bounding box center [615, 289] width 170 height 28
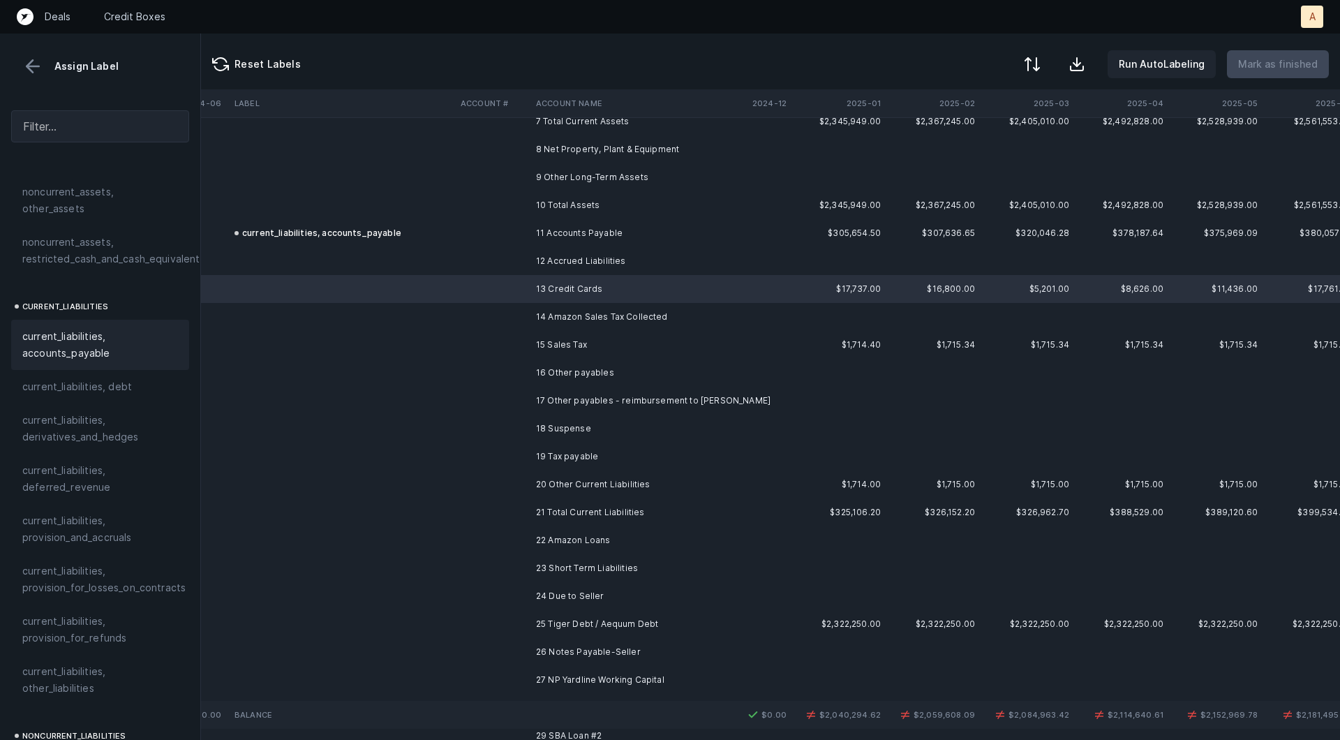
click at [117, 328] on span "current_liabilities, accounts_payable" at bounding box center [100, 344] width 156 height 33
click at [509, 334] on td at bounding box center [492, 345] width 75 height 28
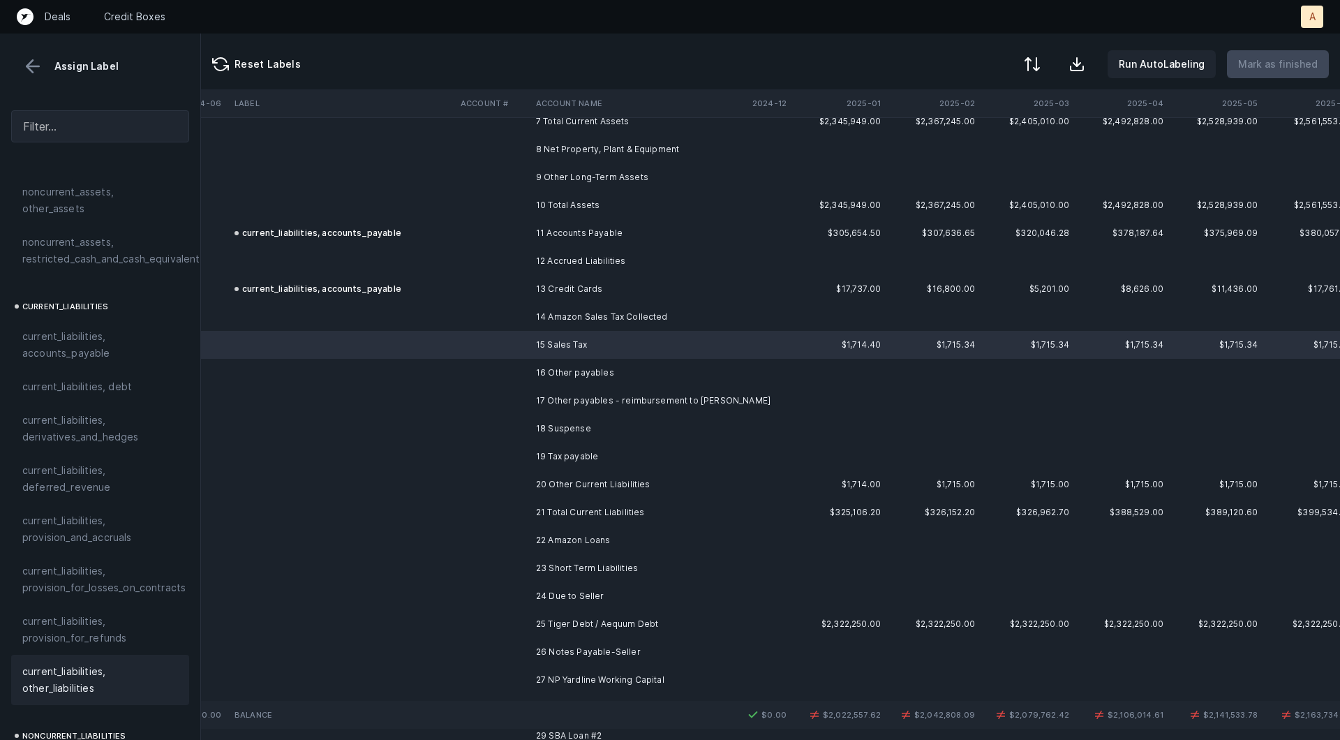
click at [75, 663] on span "current_liabilities, other_liabilities" at bounding box center [100, 679] width 156 height 33
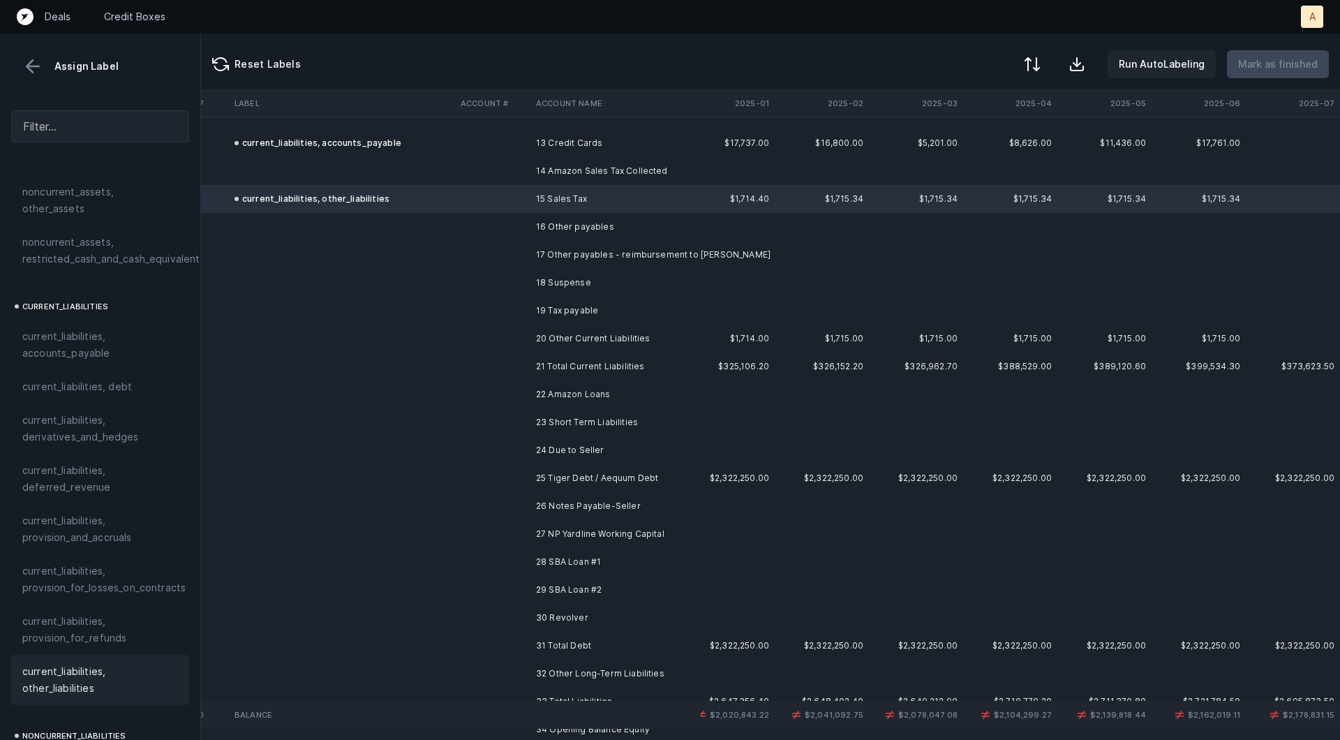
scroll to position [1874, 2286]
click at [538, 470] on td "25 Tiger Debt / Aequum Debt" at bounding box center [615, 475] width 170 height 28
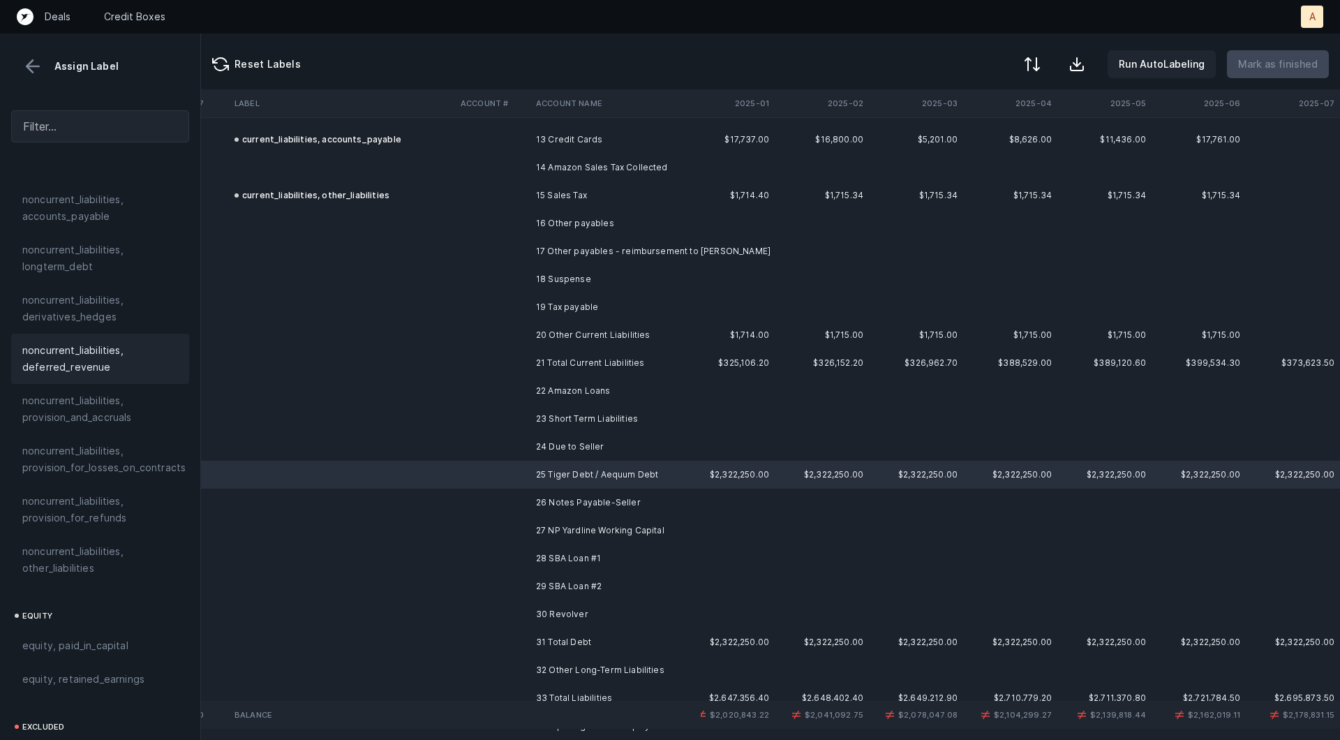
scroll to position [1288, 0]
click at [47, 343] on span "noncurrent_liabilities, longterm_debt" at bounding box center [100, 355] width 156 height 33
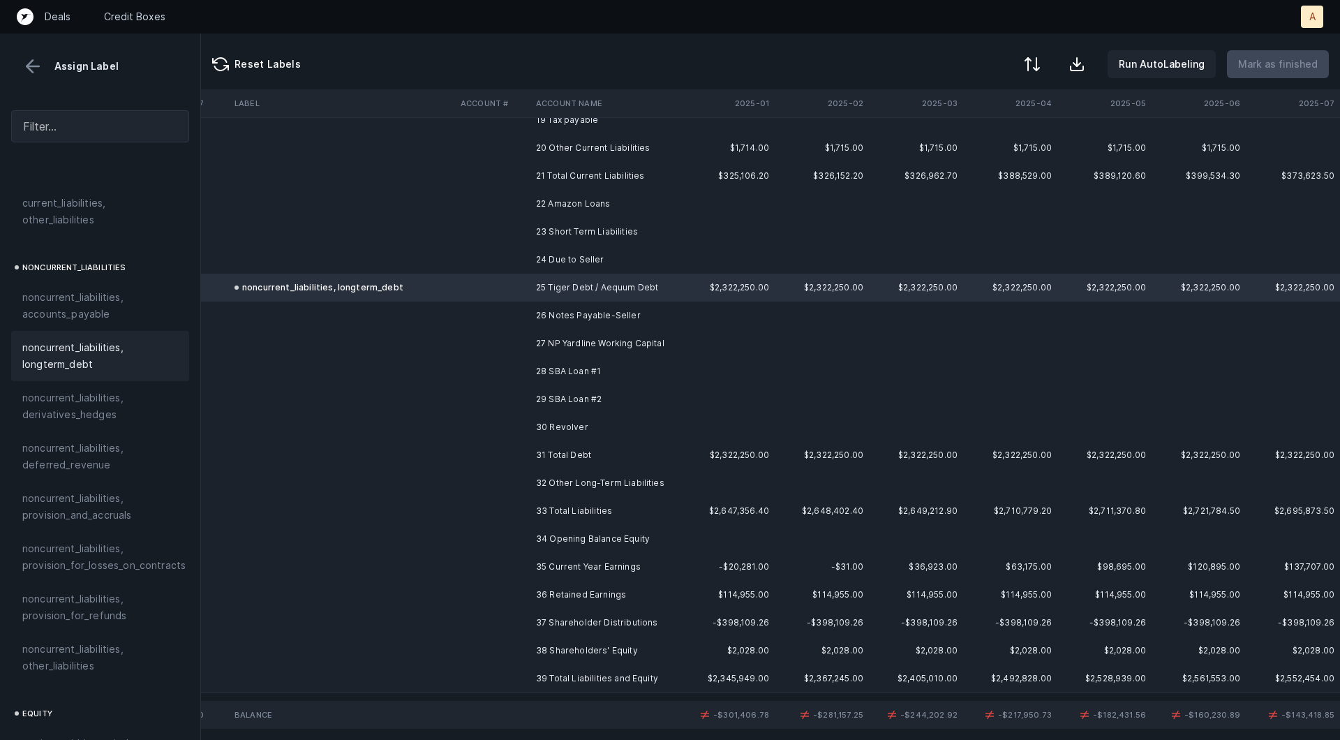
scroll to position [2064, 2286]
click at [523, 558] on td at bounding box center [492, 564] width 75 height 28
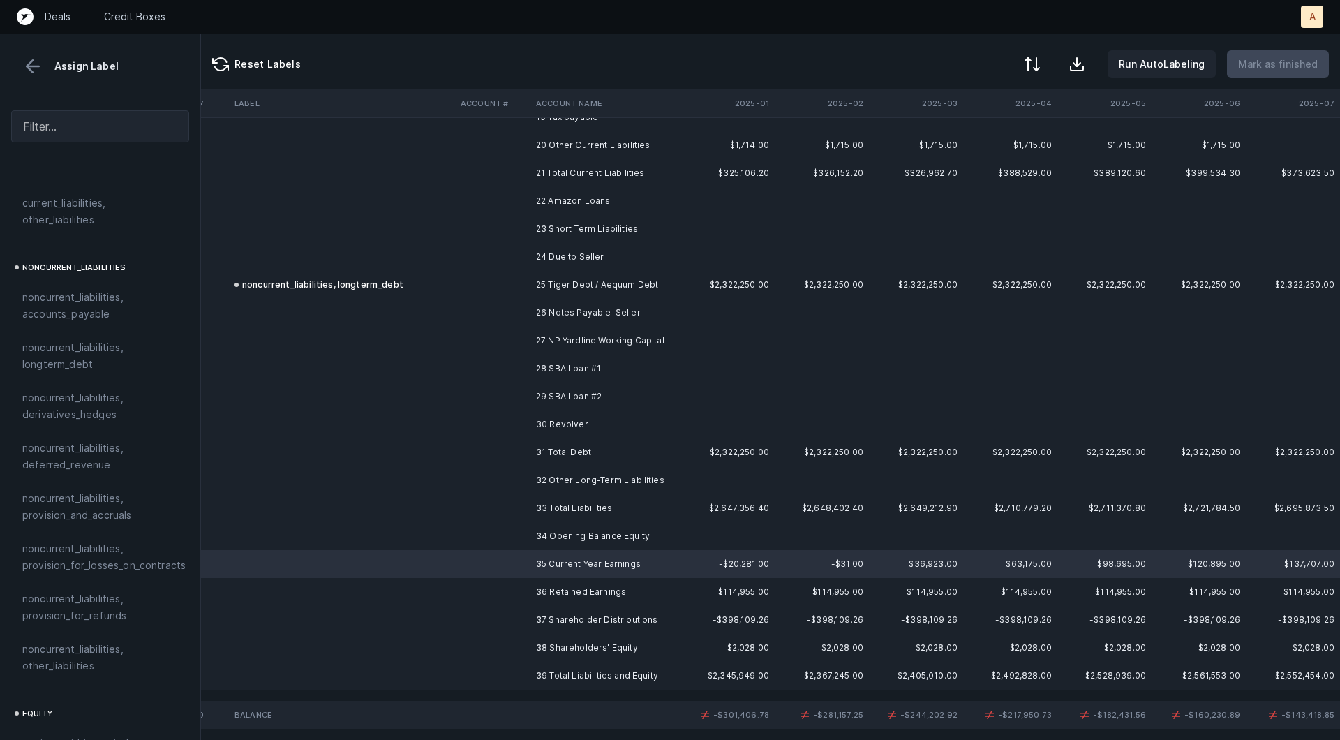
click at [522, 581] on td at bounding box center [492, 592] width 75 height 28
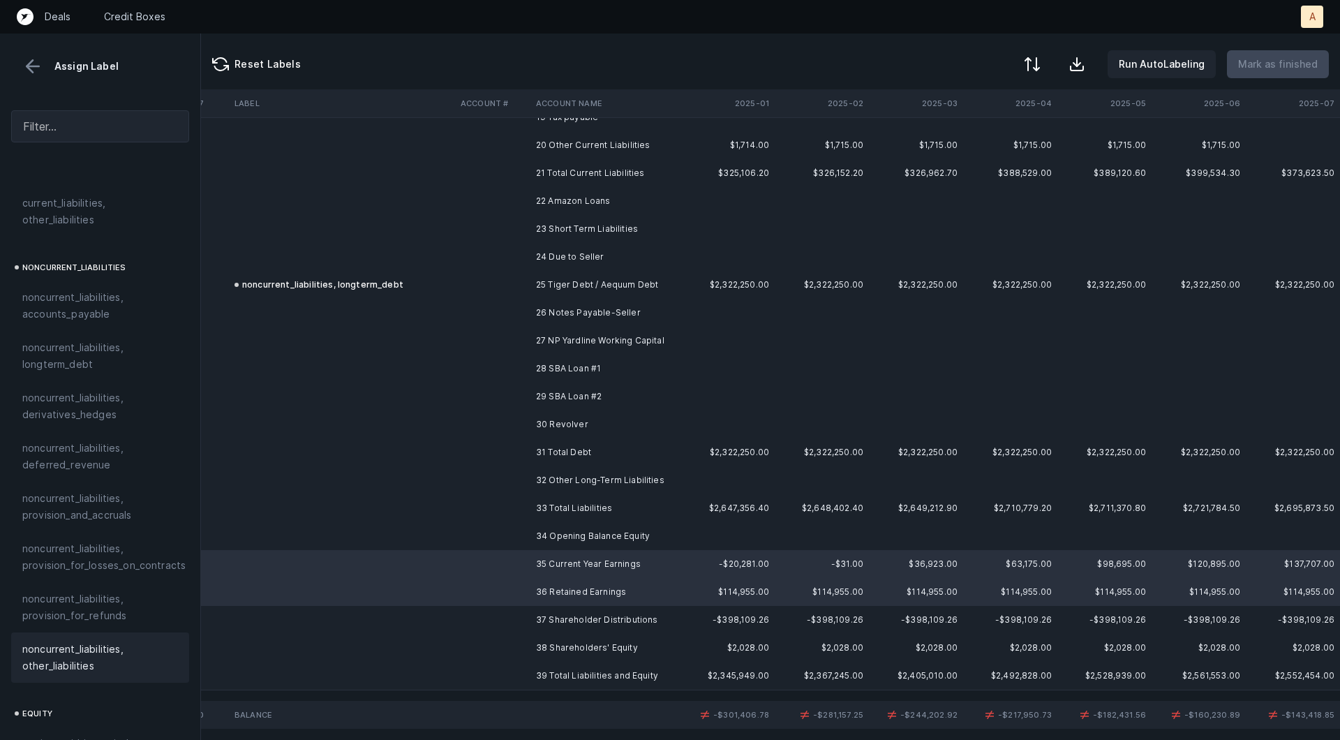
scroll to position [1513, 0]
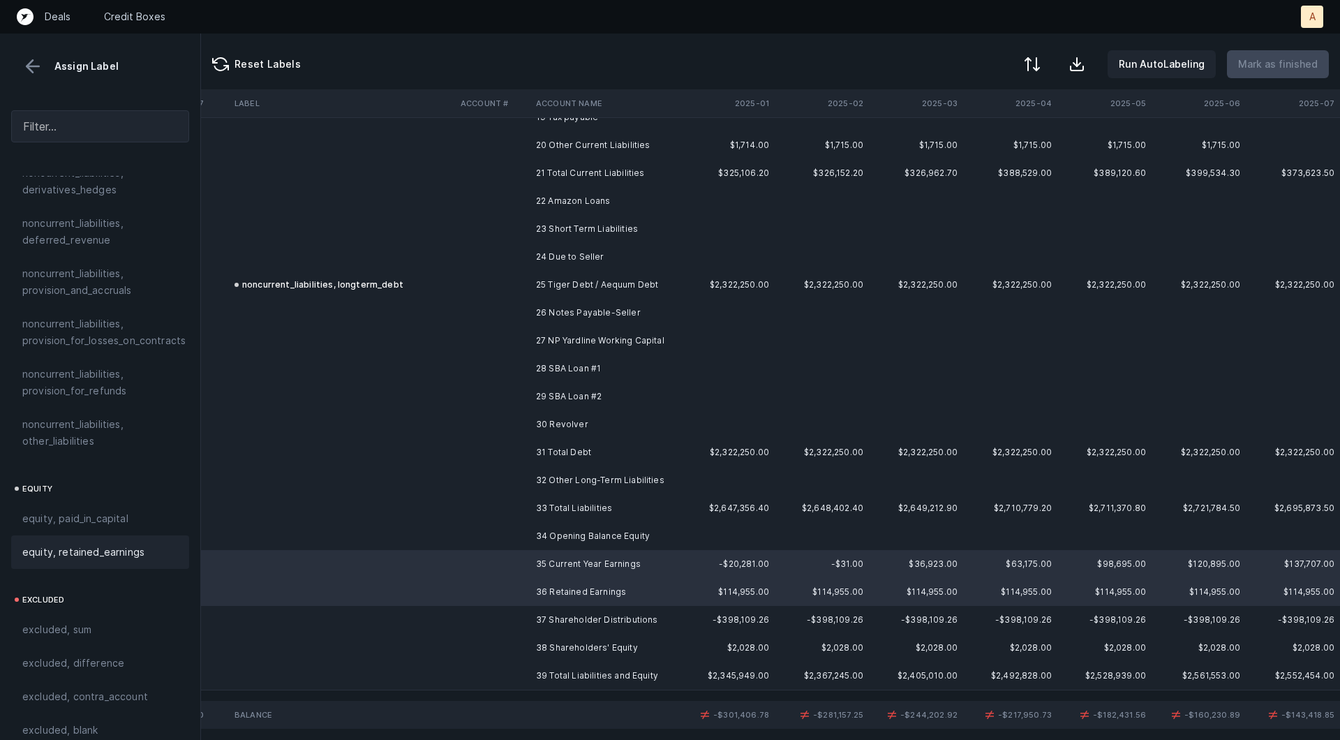
click at [108, 544] on span "equity, retained_earnings" at bounding box center [83, 552] width 122 height 17
click at [509, 618] on td at bounding box center [492, 620] width 75 height 28
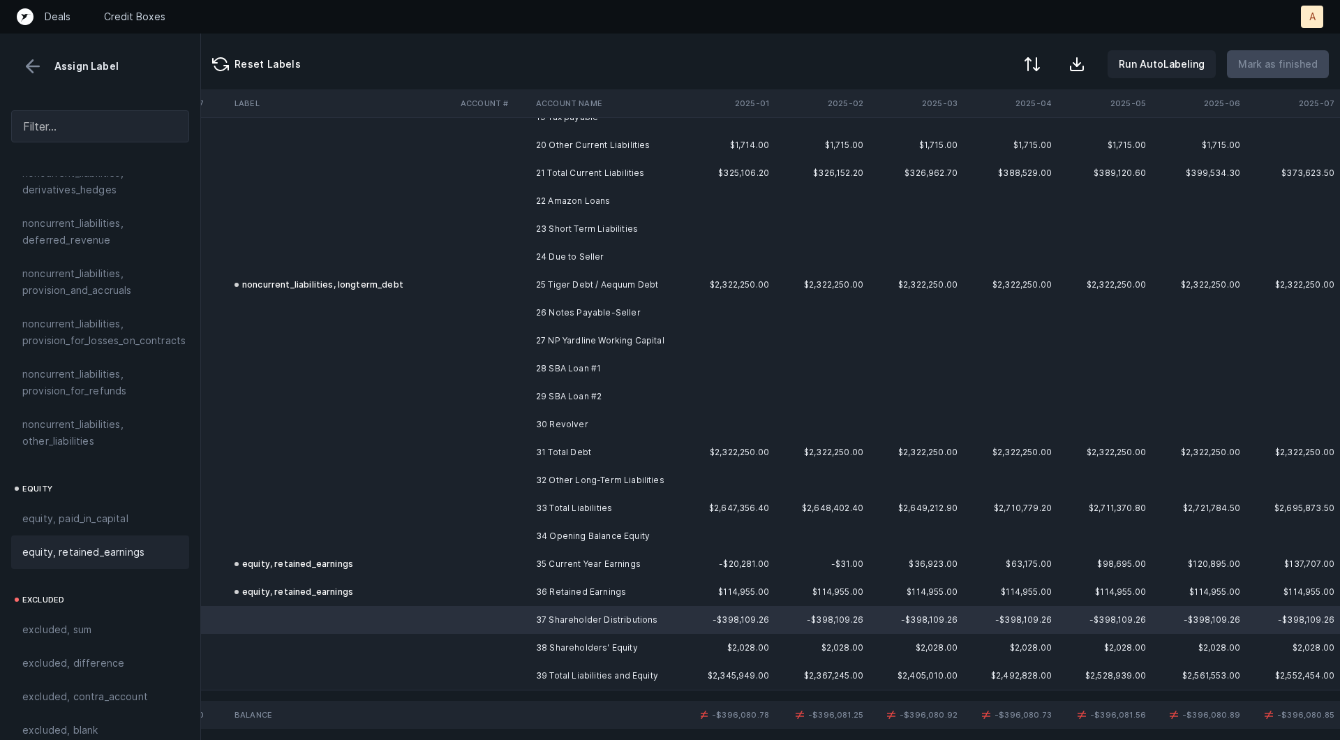
click at [136, 544] on span "equity, retained_earnings" at bounding box center [83, 552] width 122 height 17
click at [383, 648] on td at bounding box center [342, 648] width 226 height 28
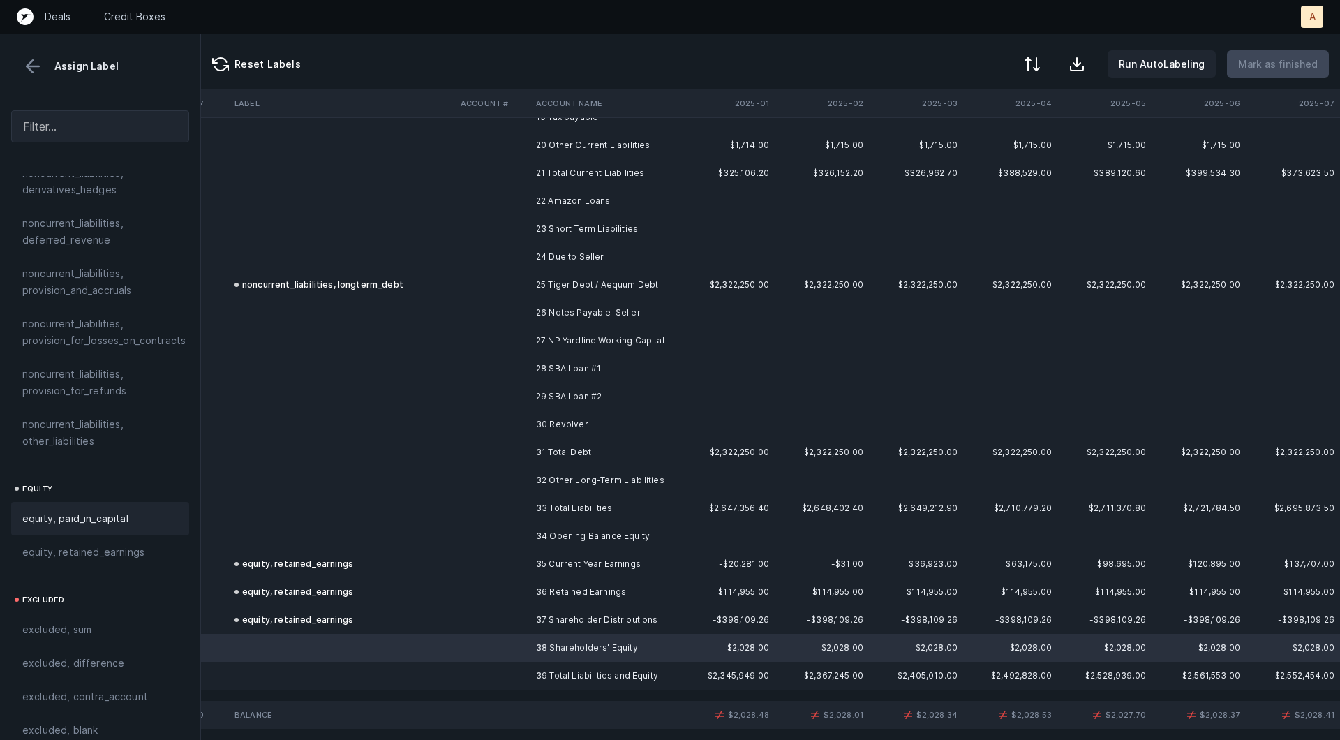
click at [91, 510] on span "equity, paid_in_capital" at bounding box center [75, 518] width 106 height 17
click at [1031, 60] on div at bounding box center [1030, 65] width 17 height 17
click at [989, 135] on div "By Hum label" at bounding box center [970, 147] width 140 height 28
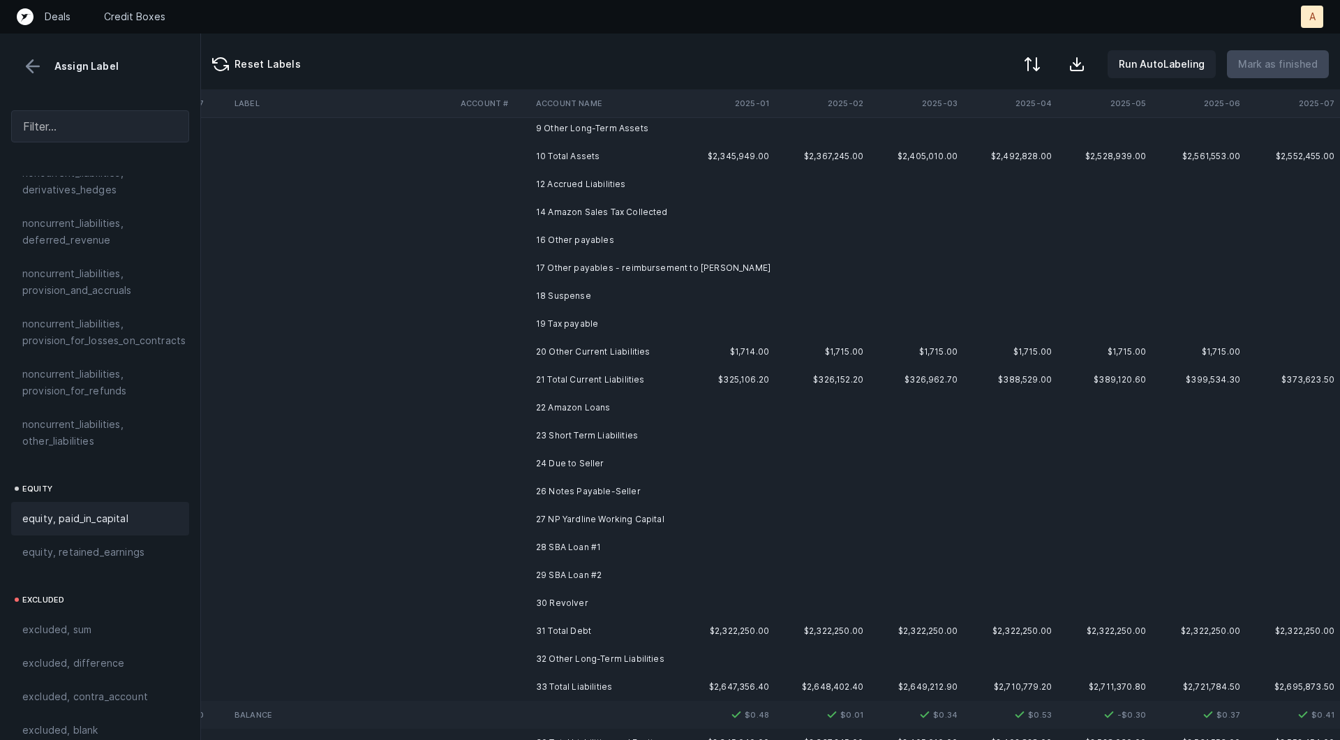
scroll to position [0, 2286]
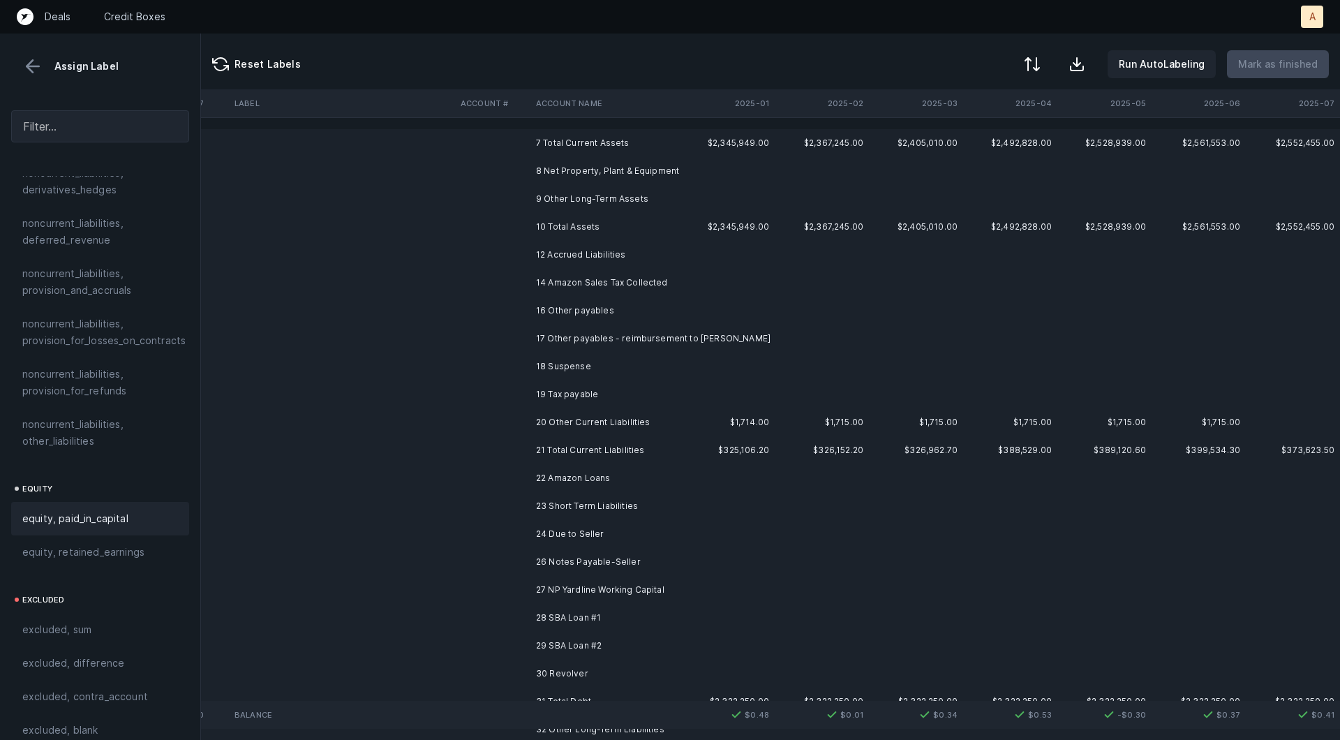
click at [698, 177] on td "8 Net Property, Plant & Equipment" at bounding box center [615, 171] width 170 height 28
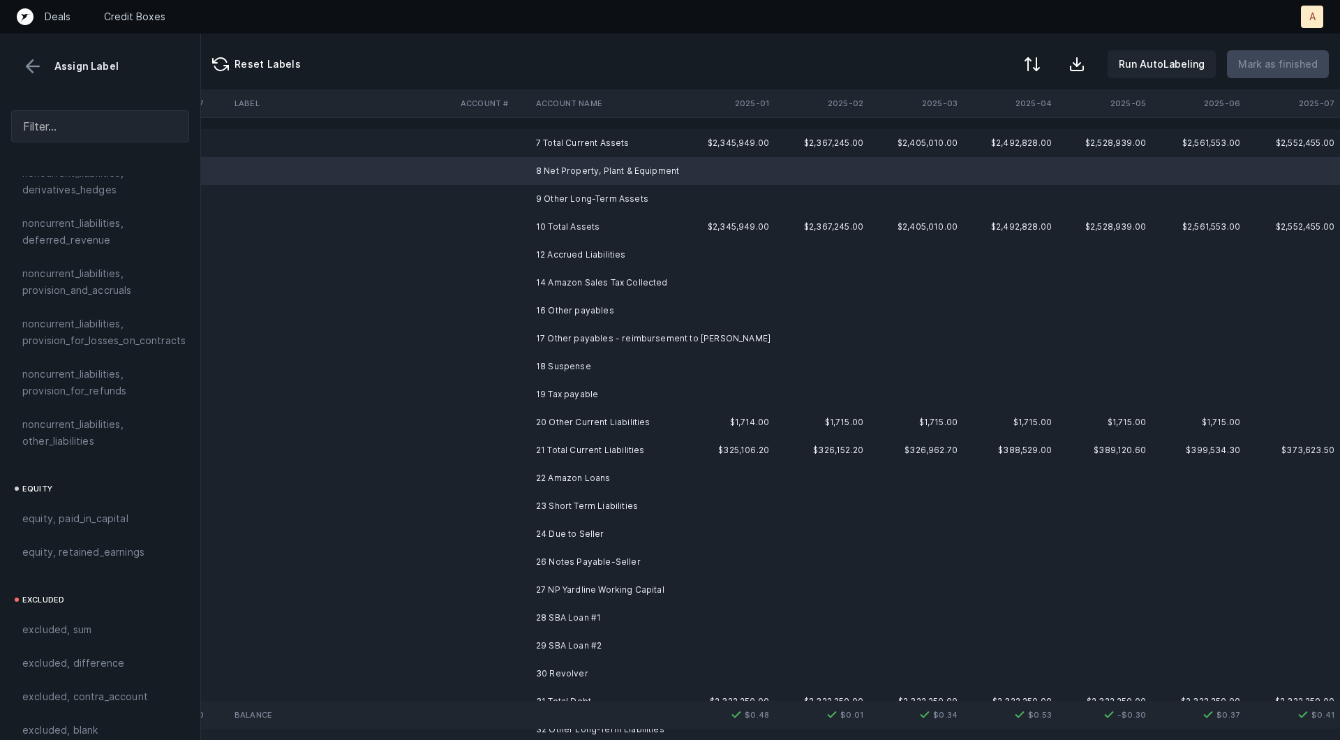
click at [635, 193] on td "9 Other Long-Term Assets" at bounding box center [615, 199] width 170 height 28
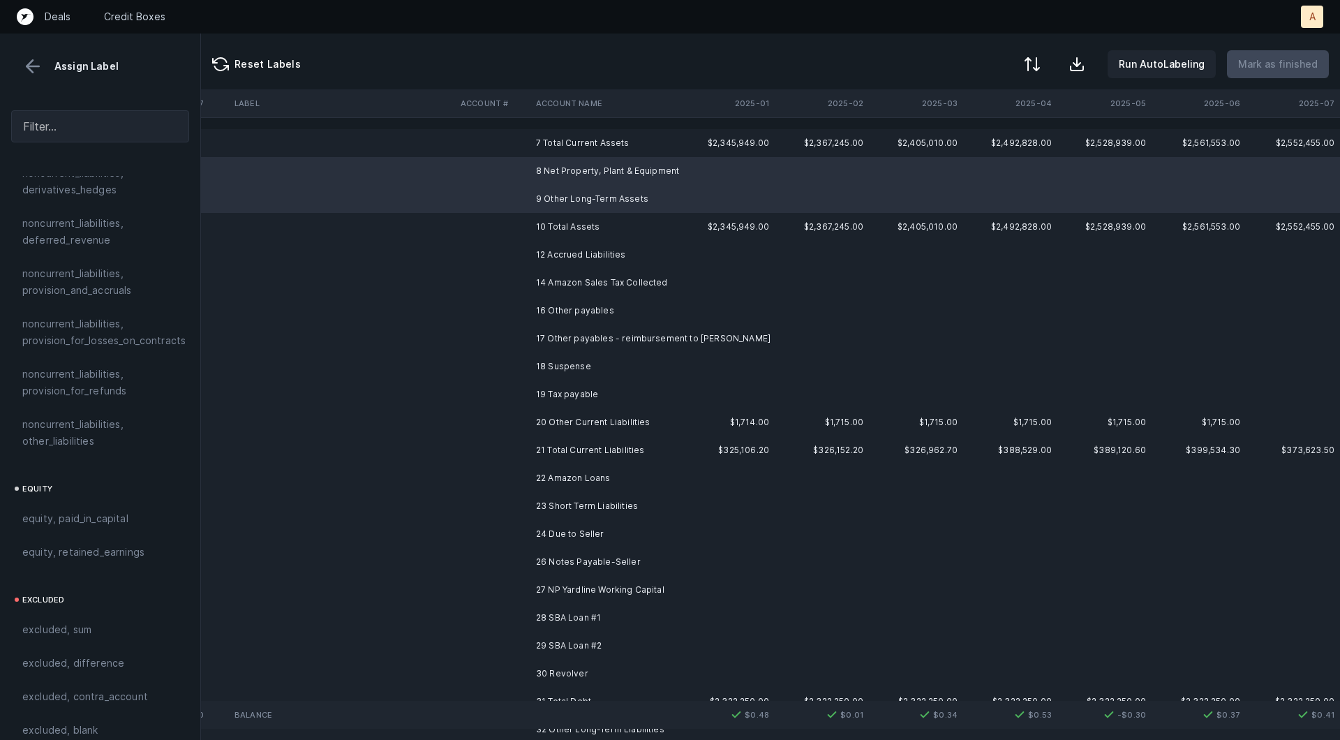
click at [590, 256] on td "12 Accrued Liabilities" at bounding box center [615, 255] width 170 height 28
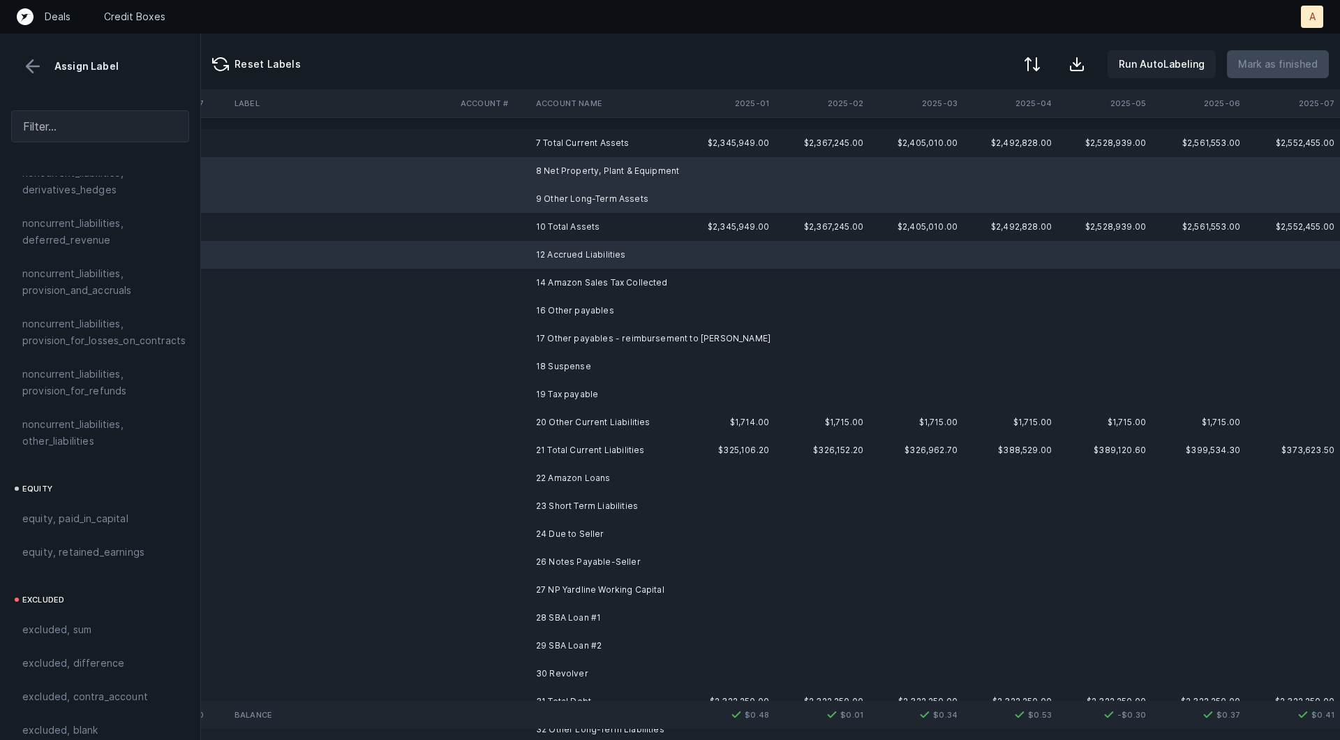
click at [583, 285] on td "14 Amazon Sales Tax Collected" at bounding box center [615, 283] width 170 height 28
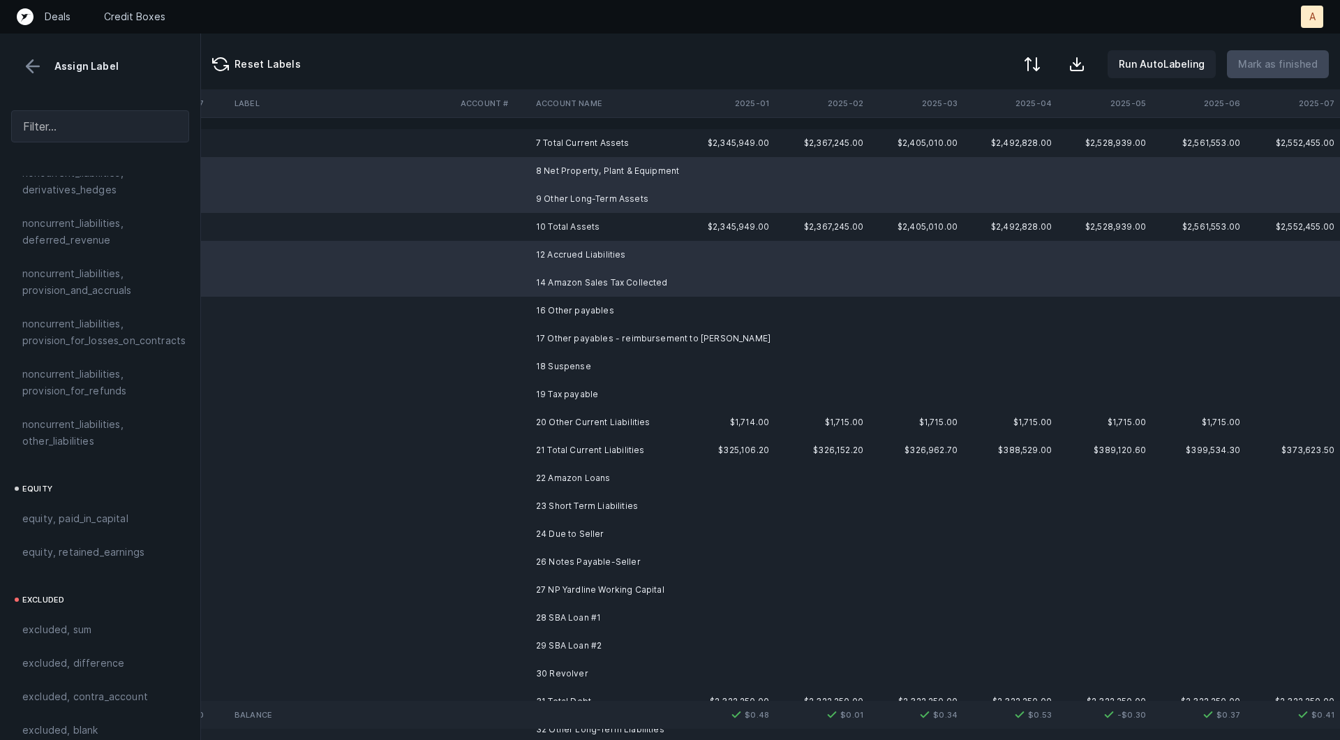
click at [572, 314] on td "16 Other payables" at bounding box center [615, 311] width 170 height 28
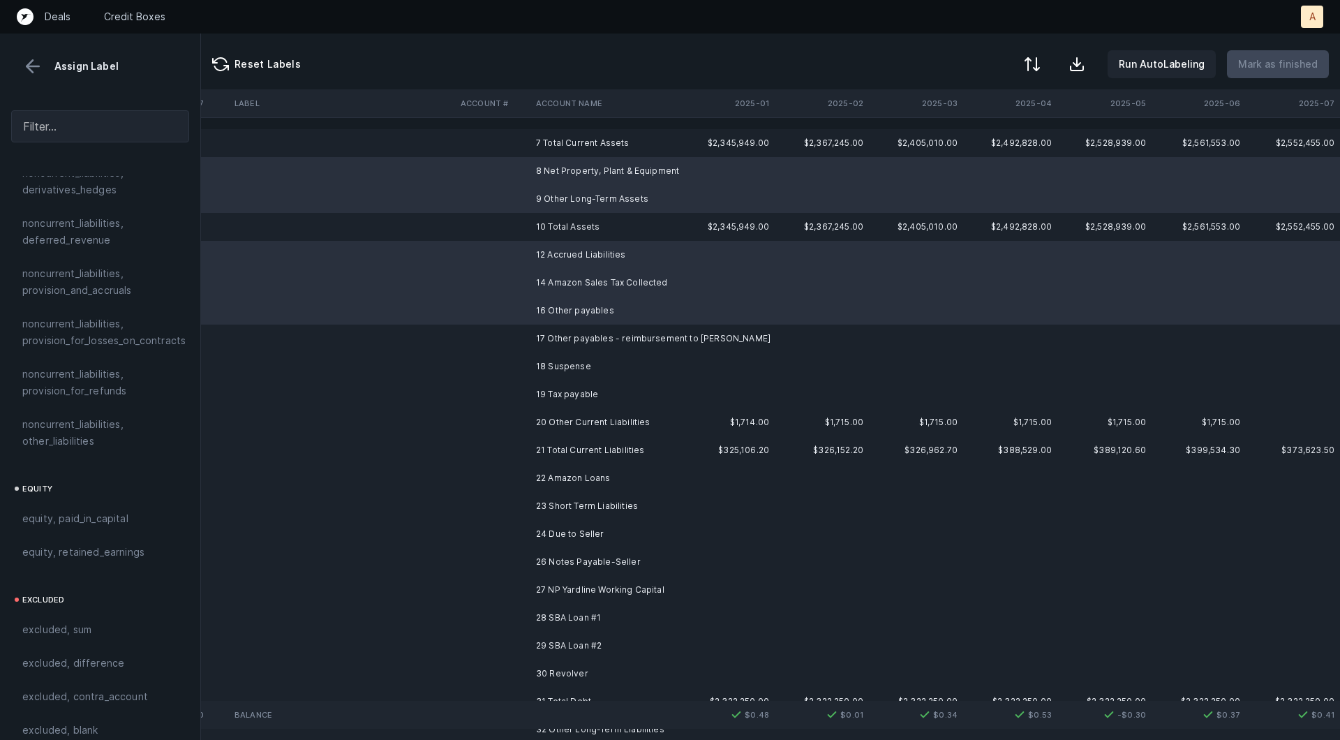
click at [565, 331] on td "17 Other payables - reimbursement to Greg" at bounding box center [615, 339] width 170 height 28
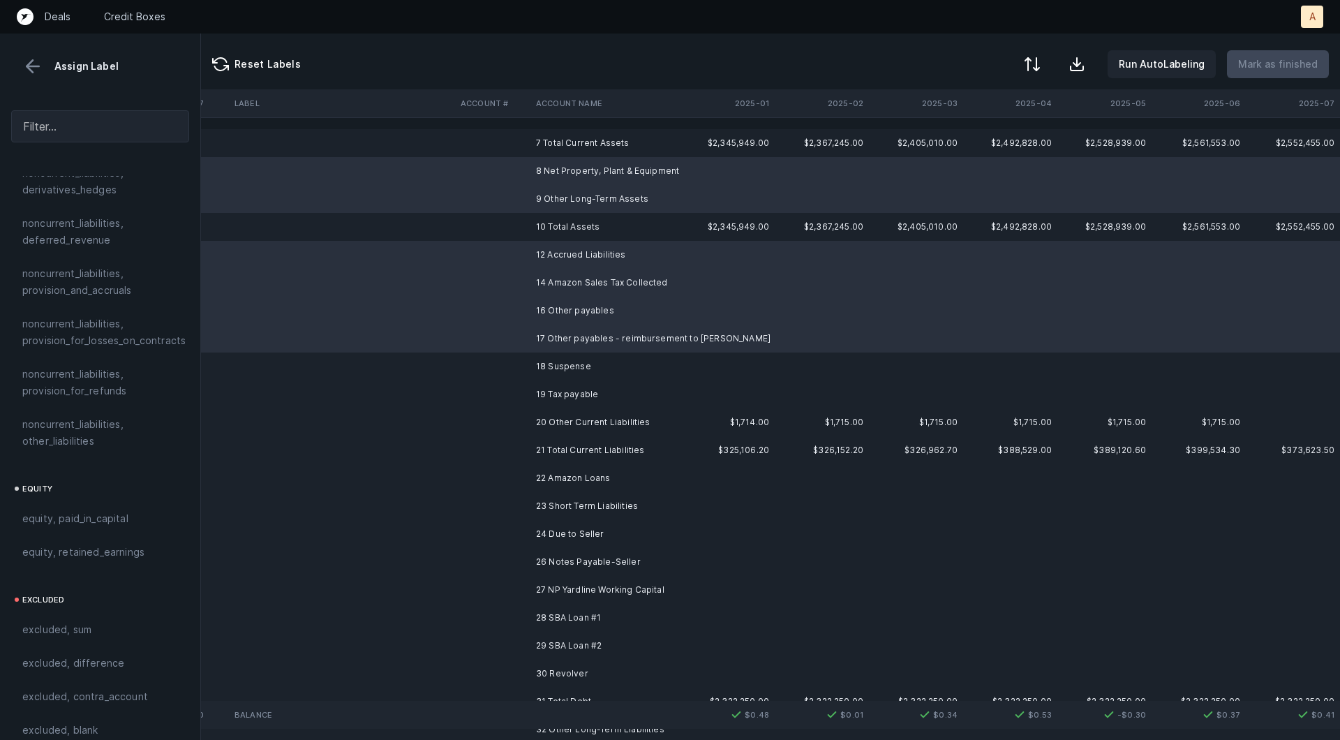
click at [558, 359] on td "18 Suspense" at bounding box center [615, 366] width 170 height 28
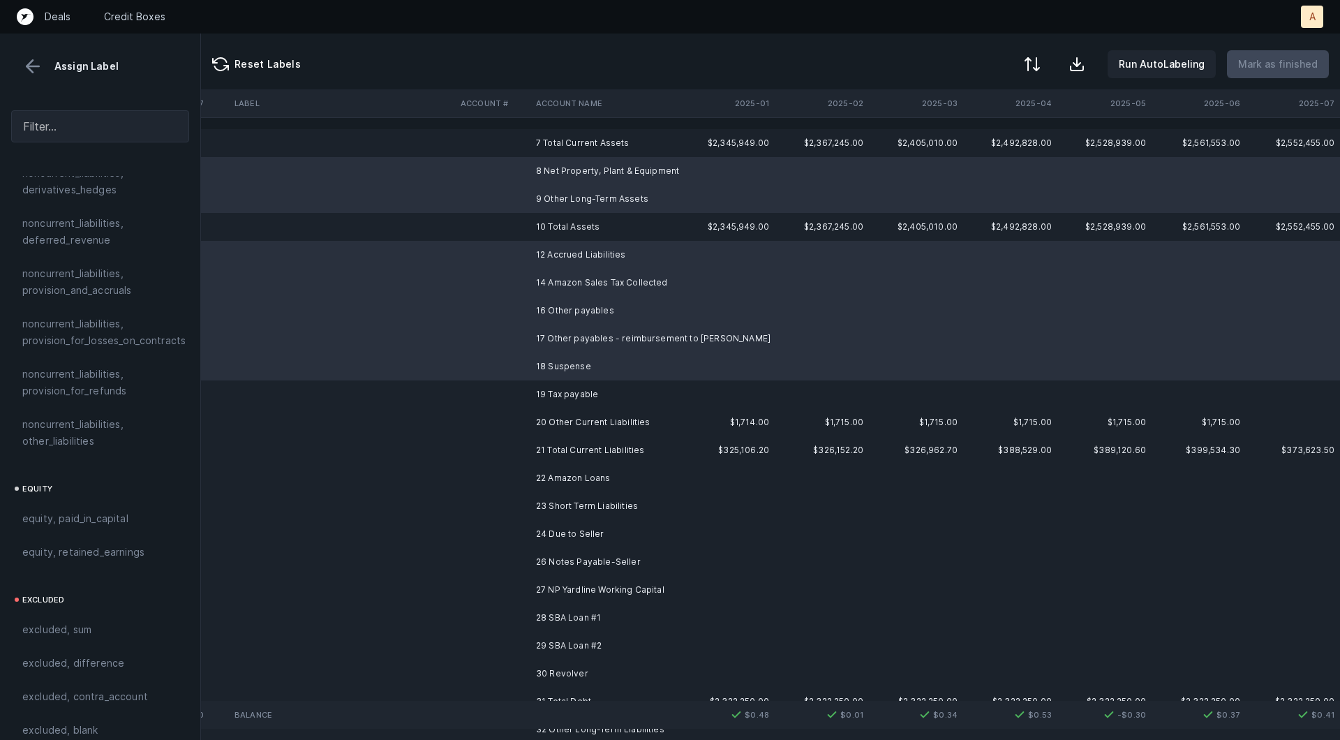
click at [551, 396] on td "19 Tax payable" at bounding box center [615, 394] width 170 height 28
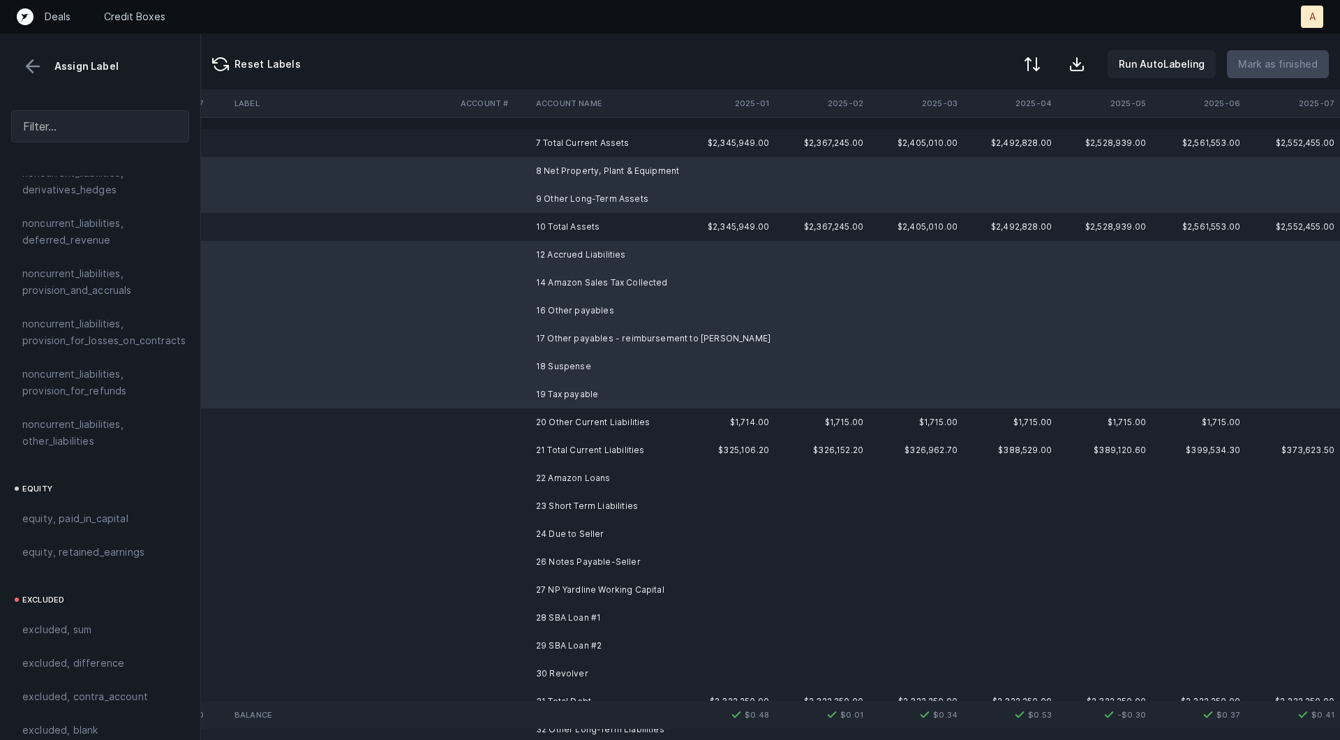
click at [556, 486] on td "22 Amazon Loans" at bounding box center [615, 478] width 170 height 28
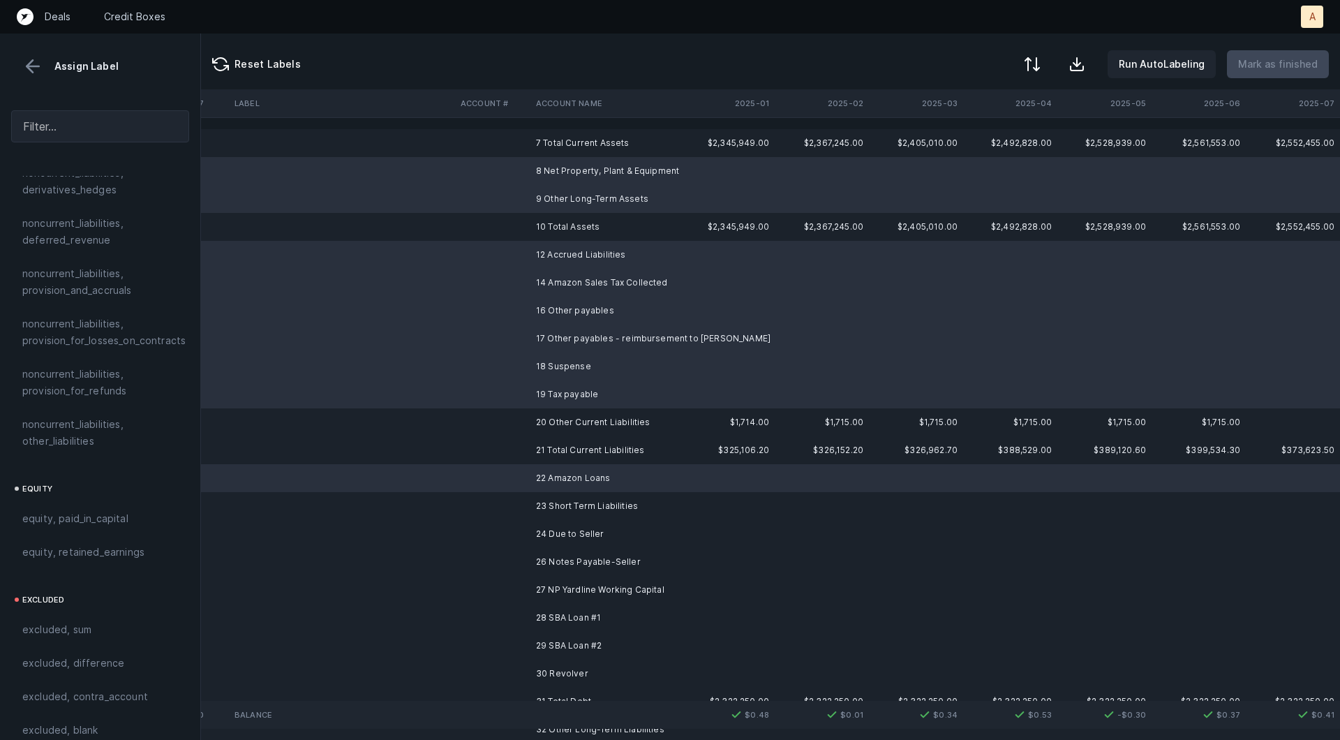
click at [555, 514] on td "23 Short Term Liabilities" at bounding box center [615, 506] width 170 height 28
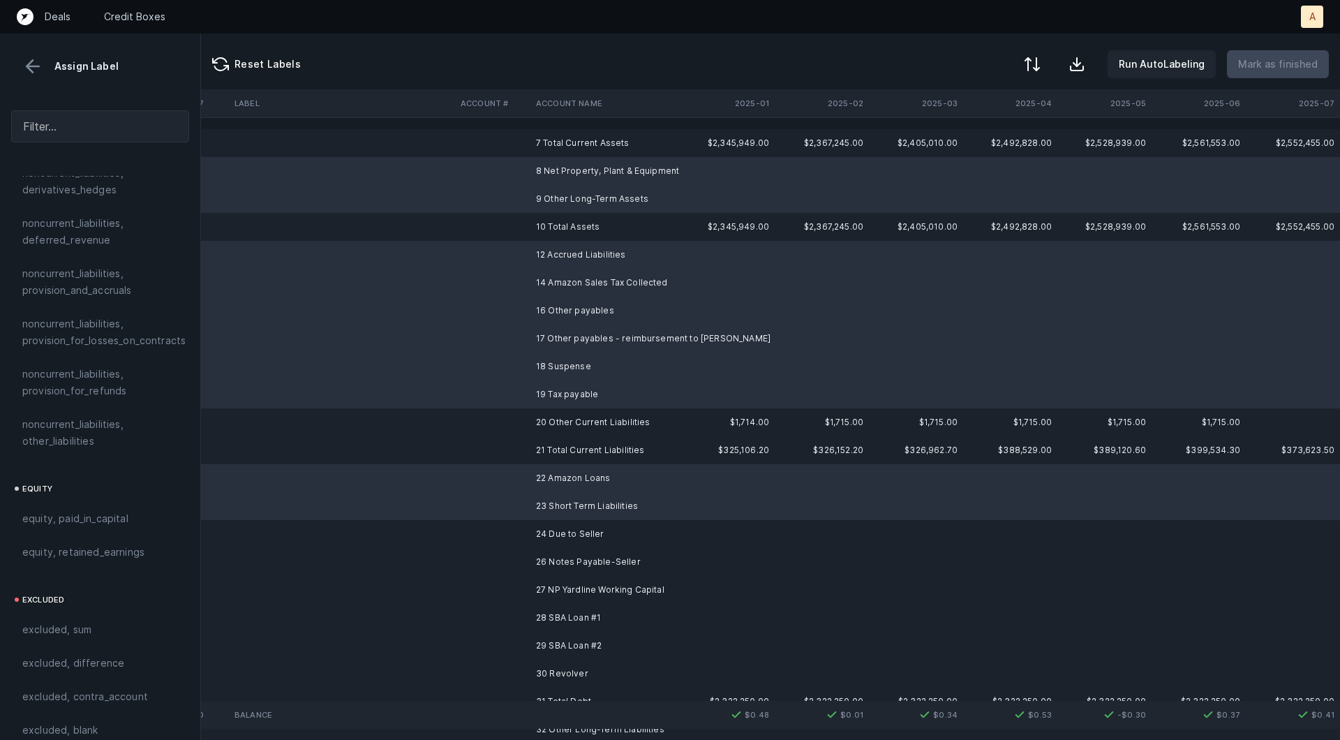
click at [554, 544] on td "24 Due to Seller" at bounding box center [615, 534] width 170 height 28
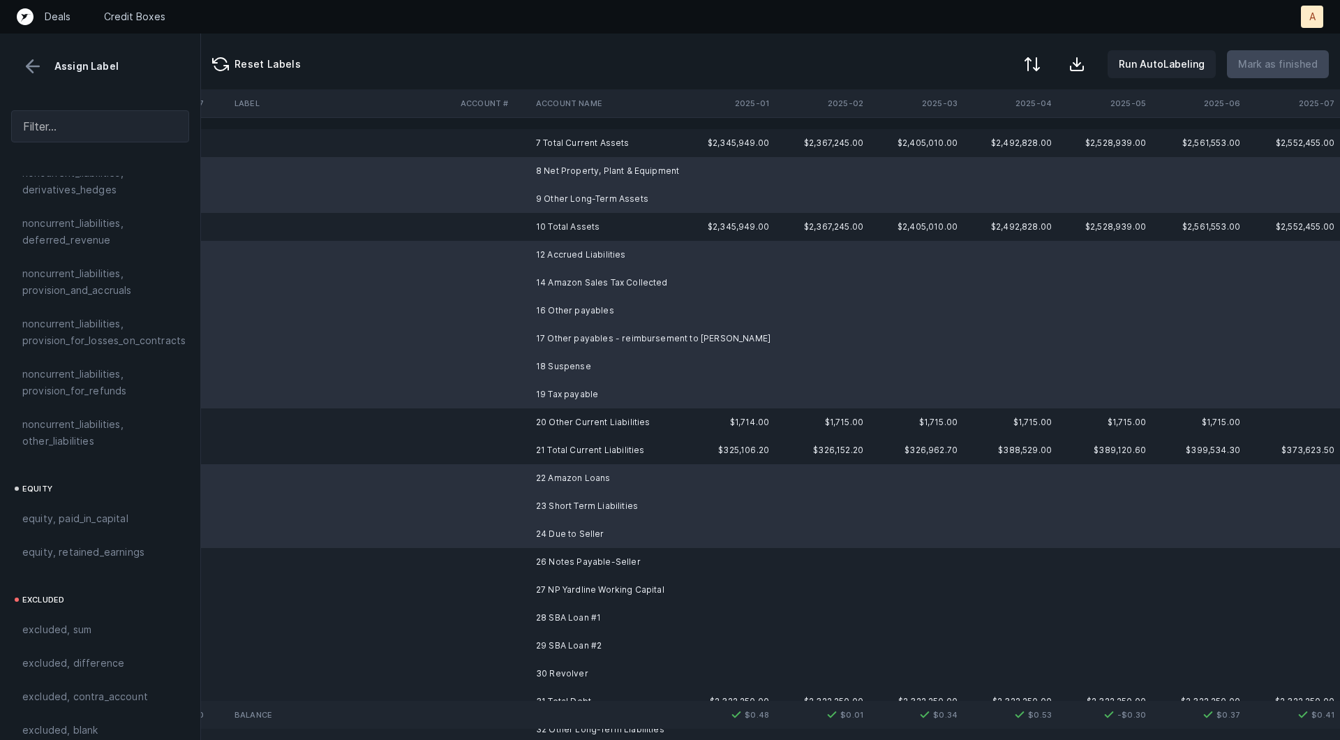
click at [551, 565] on td "26 Notes Payable-Seller" at bounding box center [615, 562] width 170 height 28
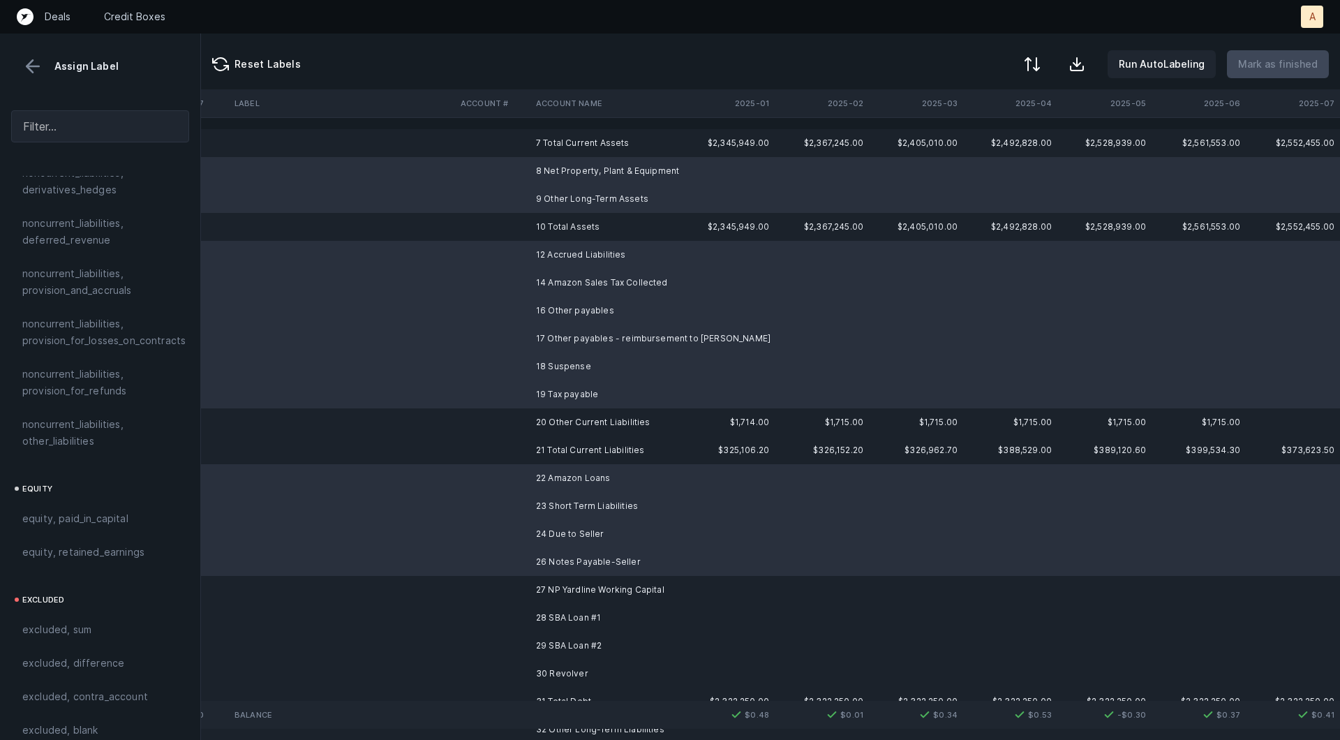
click at [546, 588] on td "27 NP Yardline Working Capital" at bounding box center [615, 590] width 170 height 28
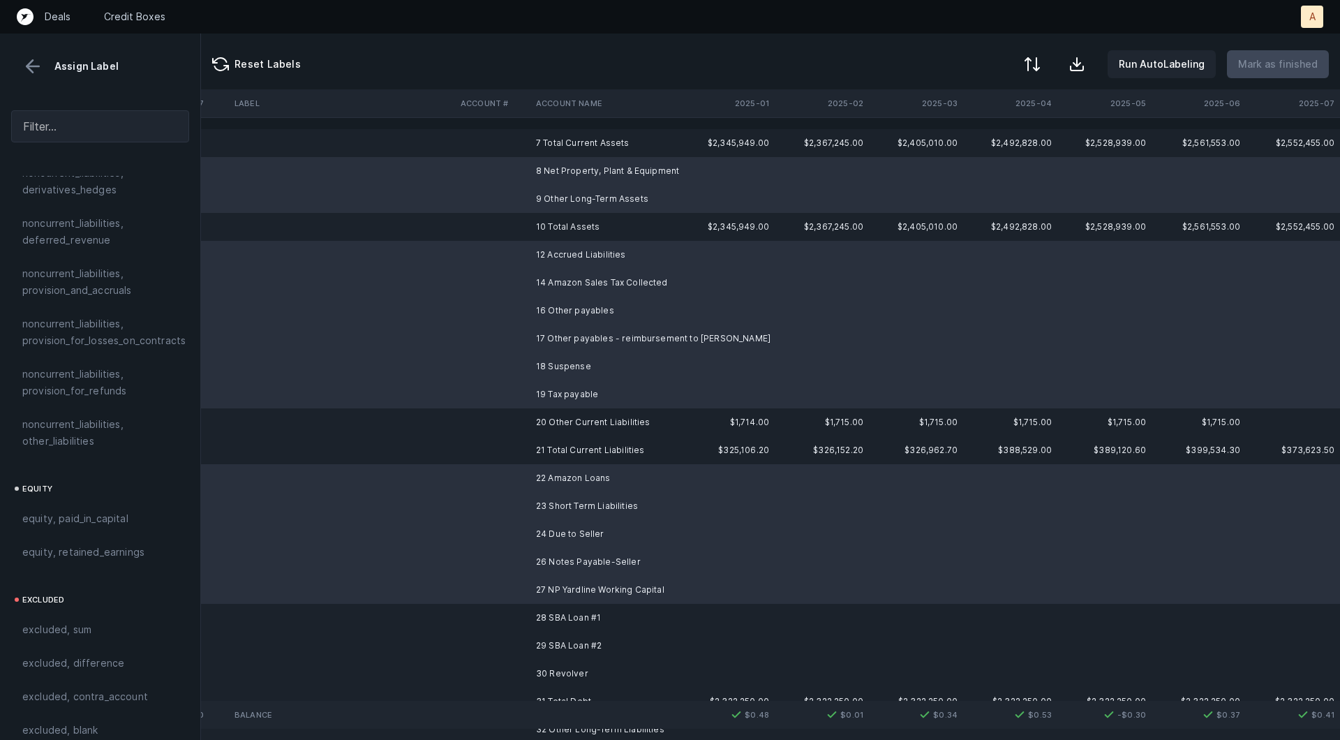
click at [539, 613] on td "28 SBA Loan #1" at bounding box center [615, 618] width 170 height 28
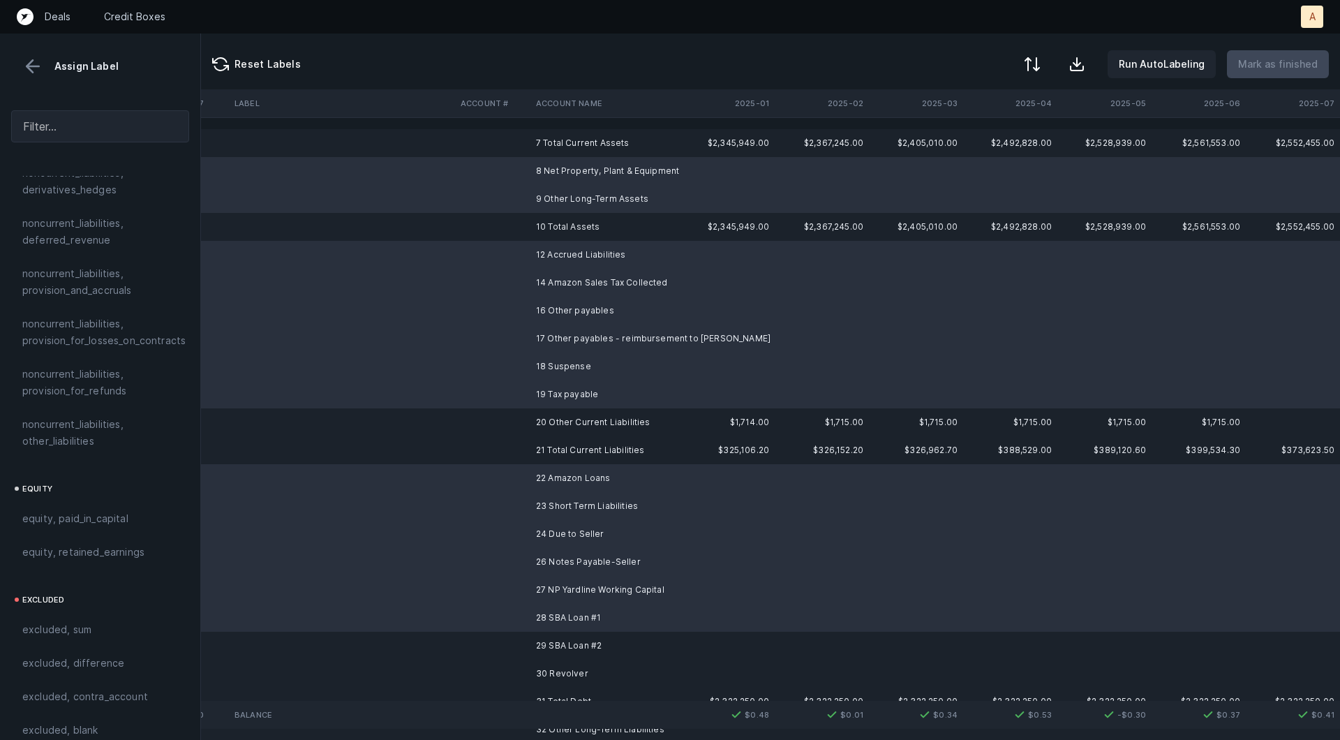
click at [535, 641] on td "29 SBA Loan #2" at bounding box center [615, 646] width 170 height 28
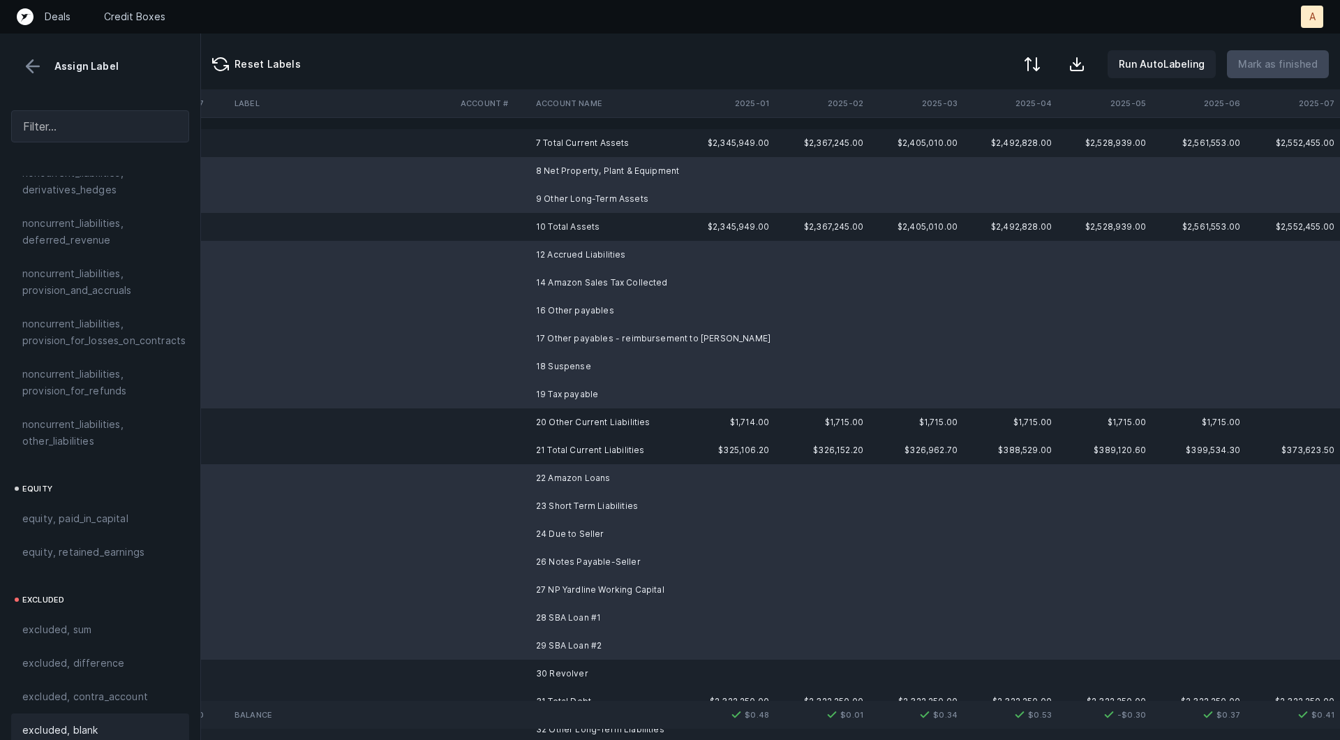
click at [100, 713] on div "excluded, blank" at bounding box center [100, 729] width 178 height 33
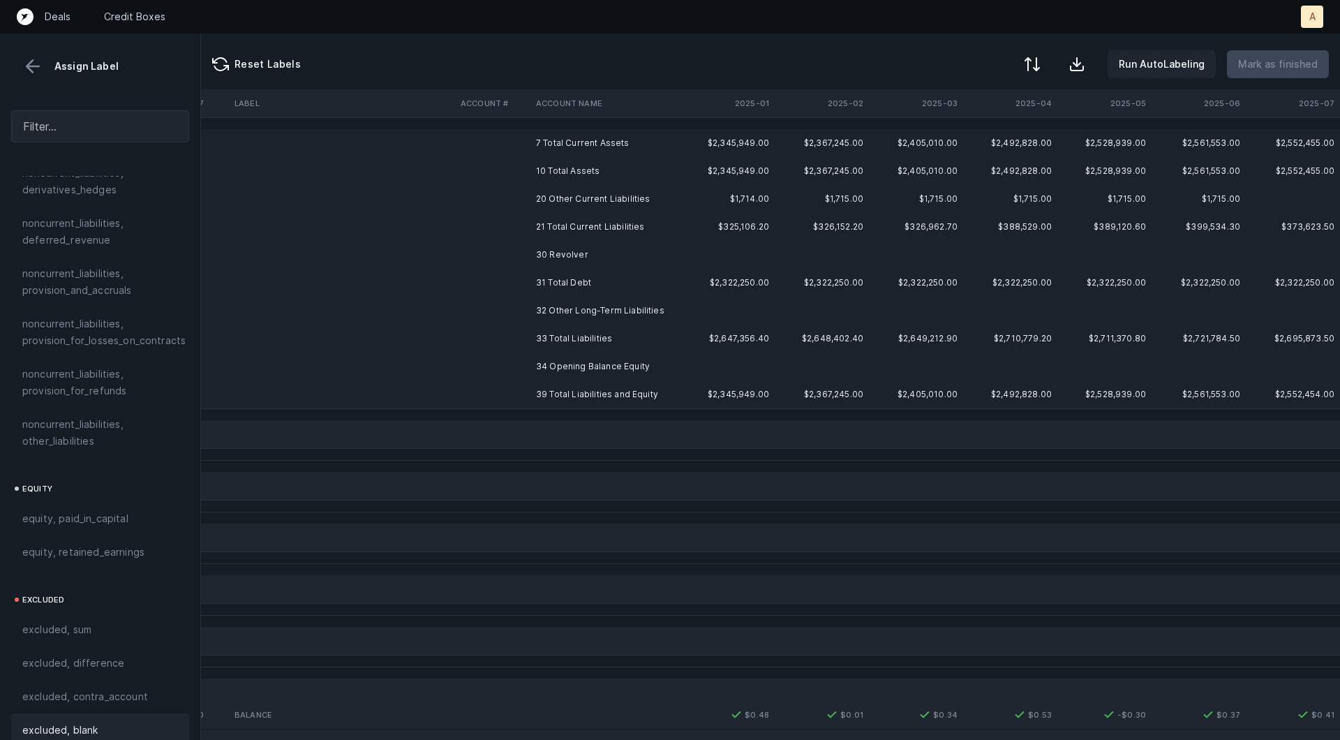
click at [577, 265] on td "30 Revolver" at bounding box center [615, 255] width 170 height 28
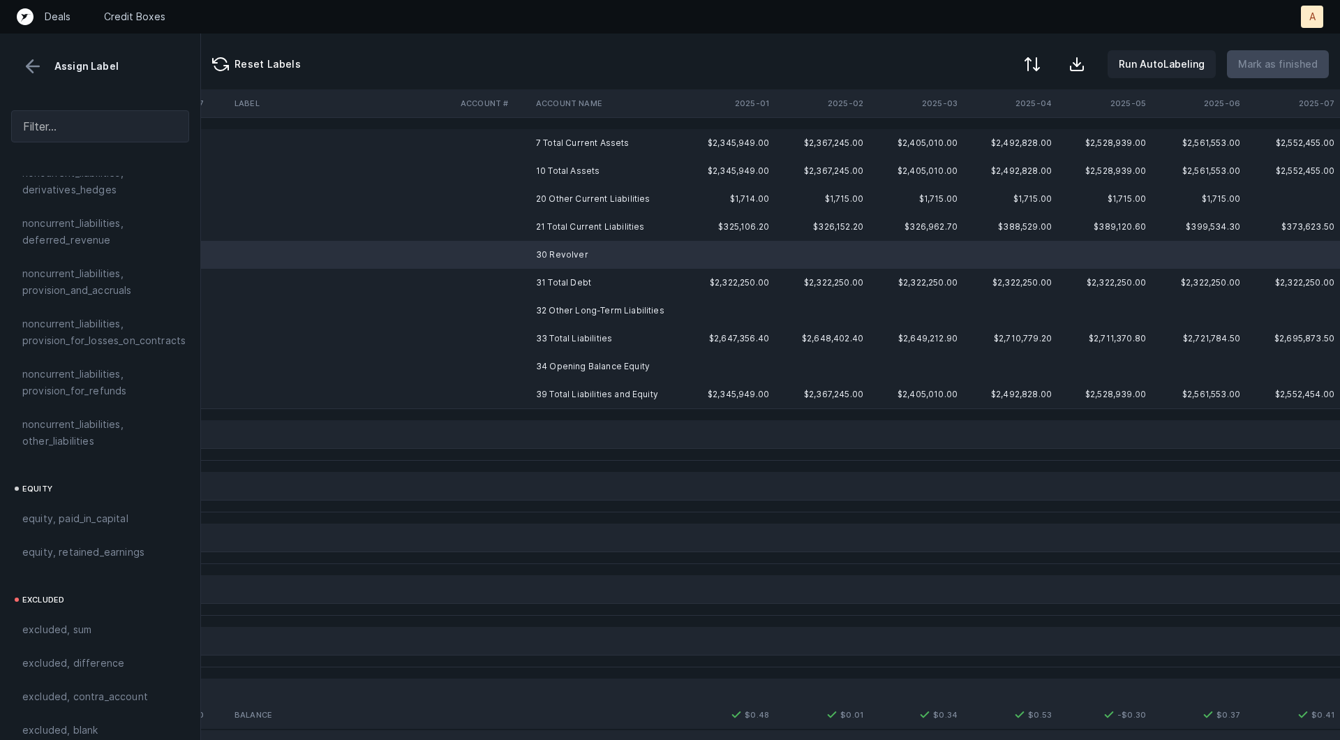
click at [581, 304] on td "32 Other Long-Term Liabilities" at bounding box center [615, 311] width 170 height 28
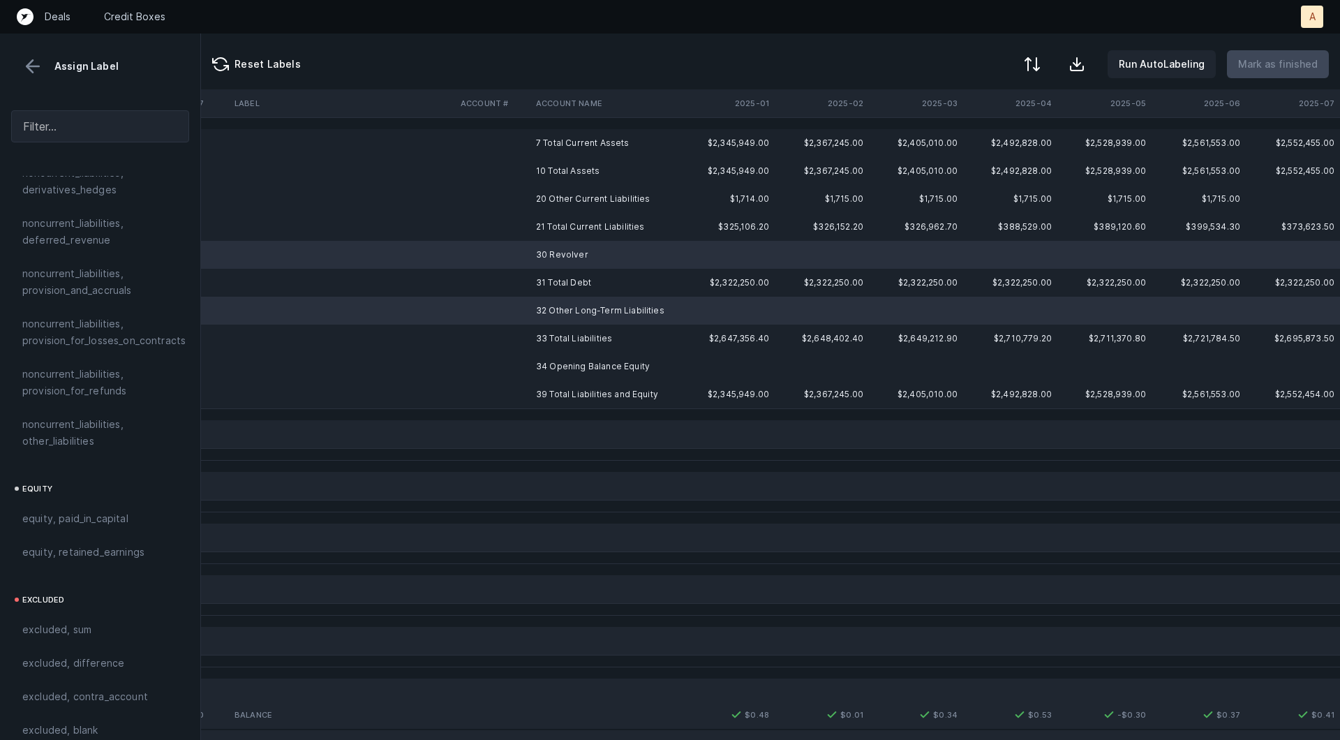
click at [576, 365] on td "34 Opening Balance Equity" at bounding box center [615, 366] width 170 height 28
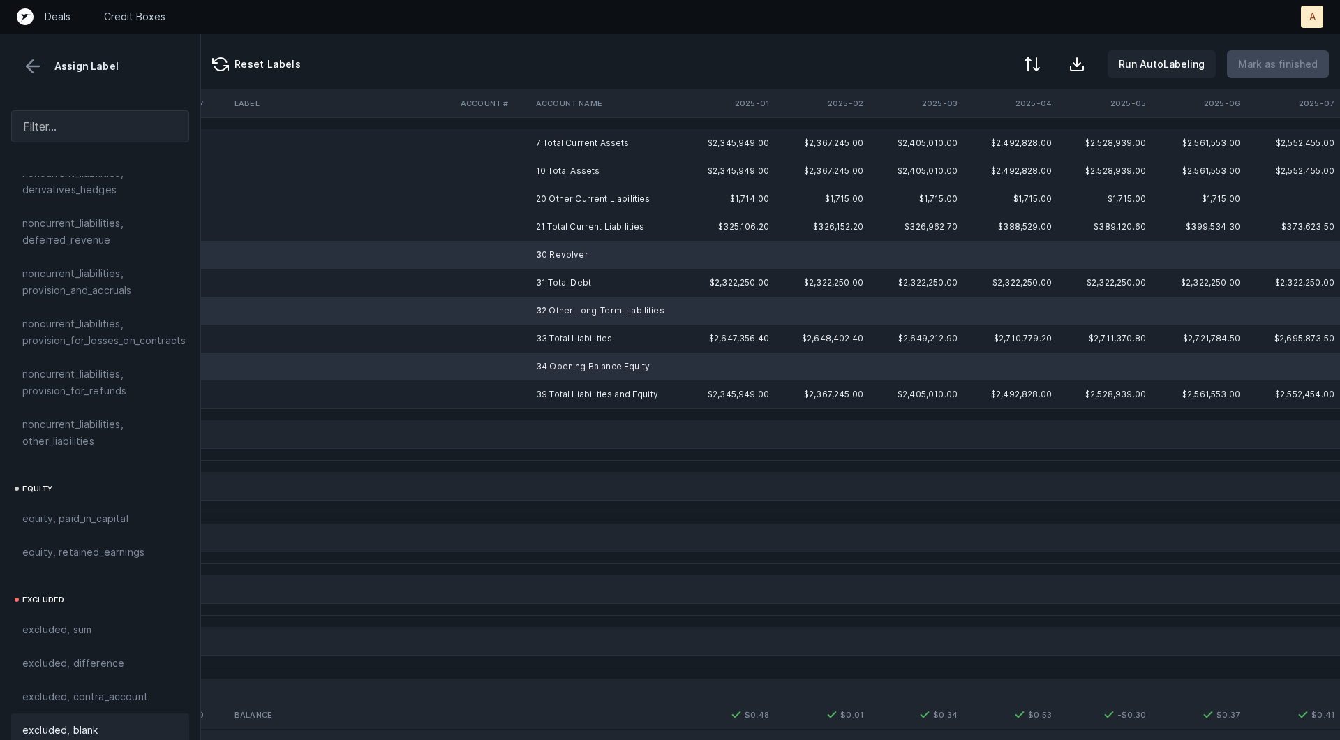
click at [107, 722] on div "excluded, blank" at bounding box center [100, 730] width 156 height 17
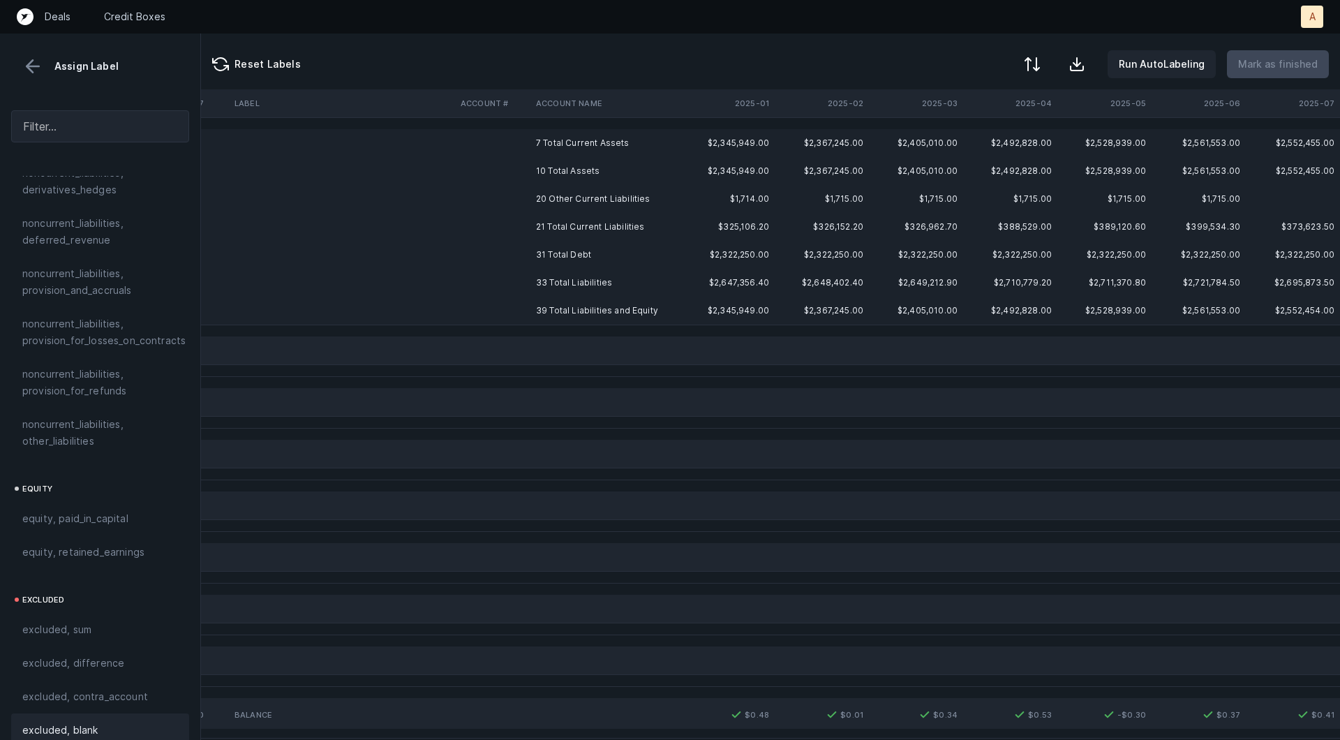
click at [576, 198] on td "20 Other Current Liabilities" at bounding box center [615, 199] width 170 height 28
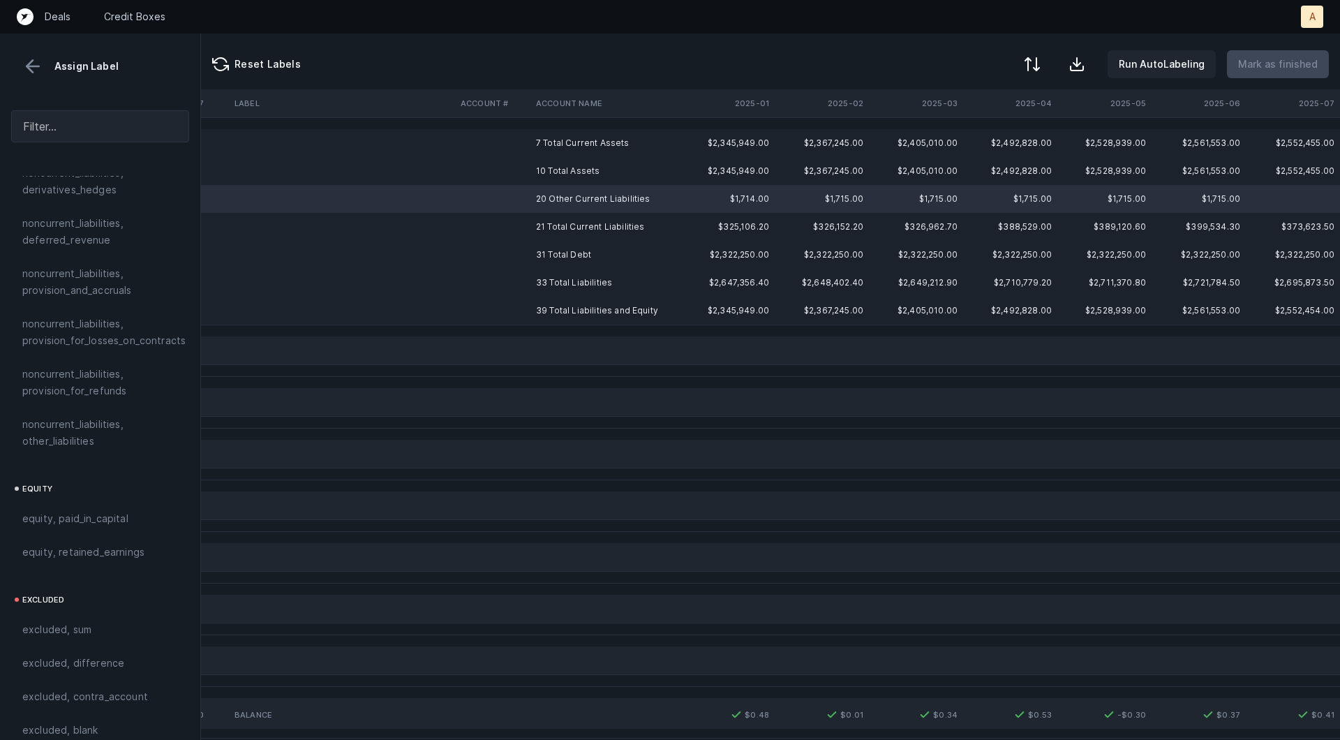
click at [583, 145] on td "7 Total Current Assets" at bounding box center [615, 143] width 170 height 28
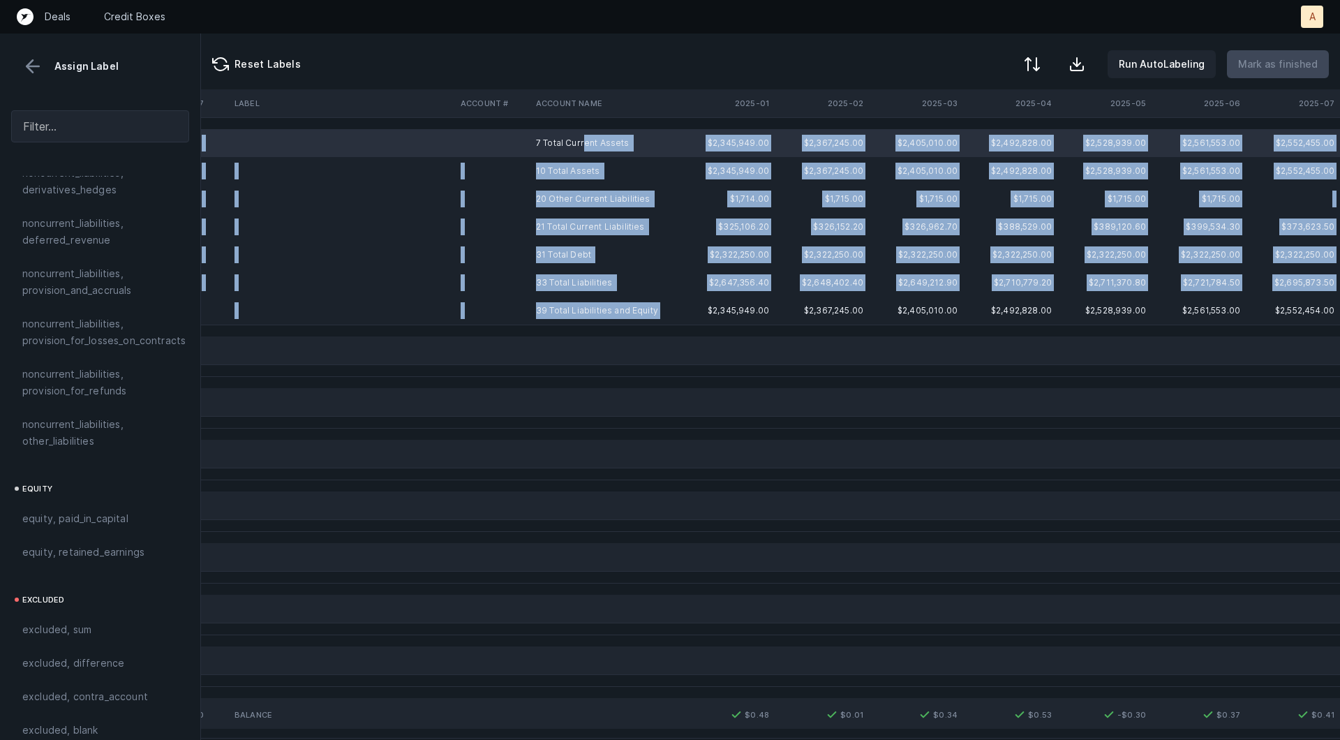
click at [536, 320] on td "39 Total Liabilities and Equity" at bounding box center [615, 311] width 170 height 28
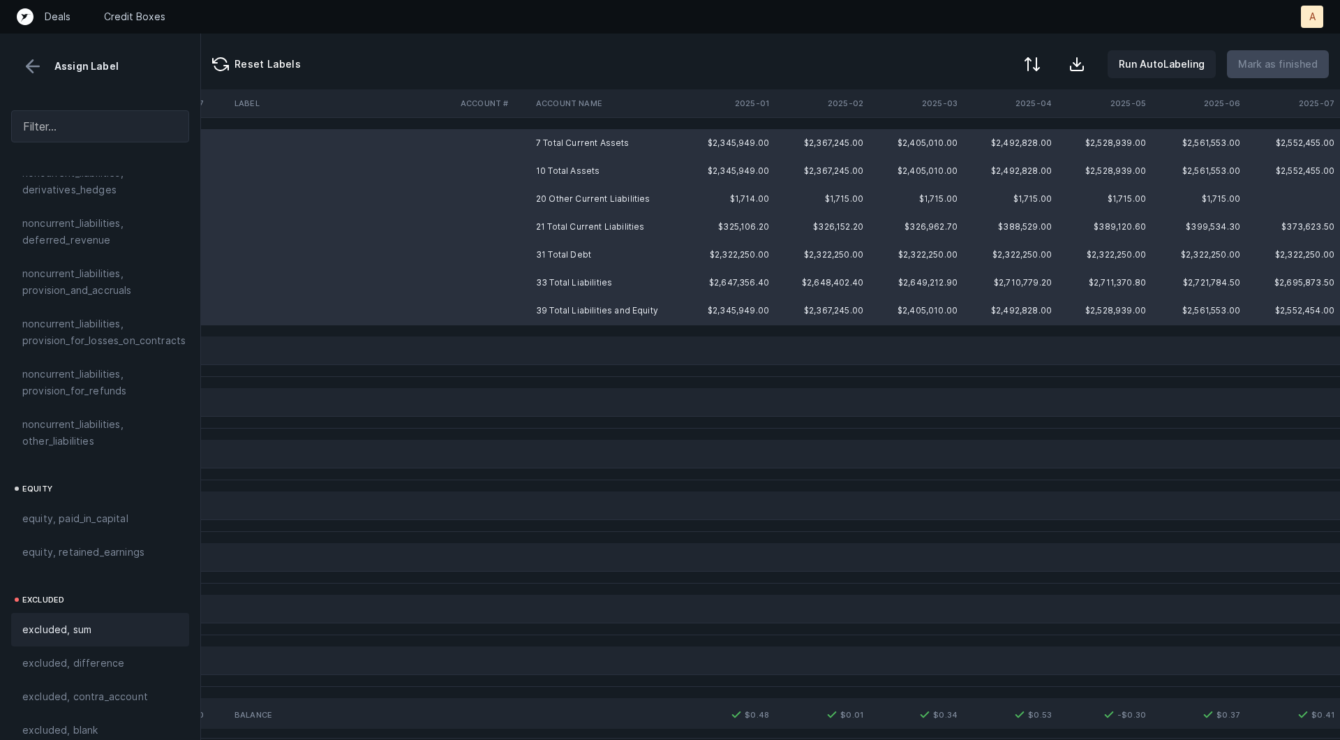
click at [90, 621] on span "excluded, sum" at bounding box center [56, 629] width 69 height 17
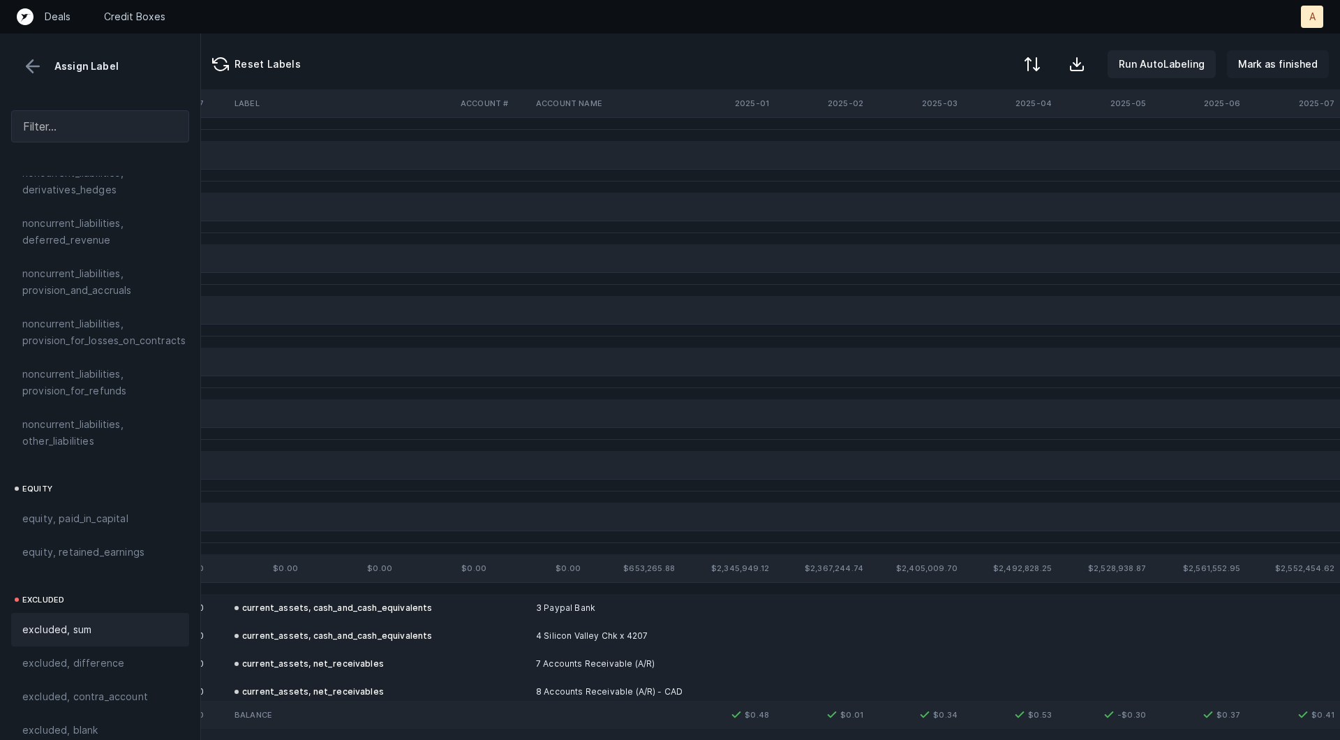
click at [1269, 57] on p "Mark as finished" at bounding box center [1278, 64] width 80 height 17
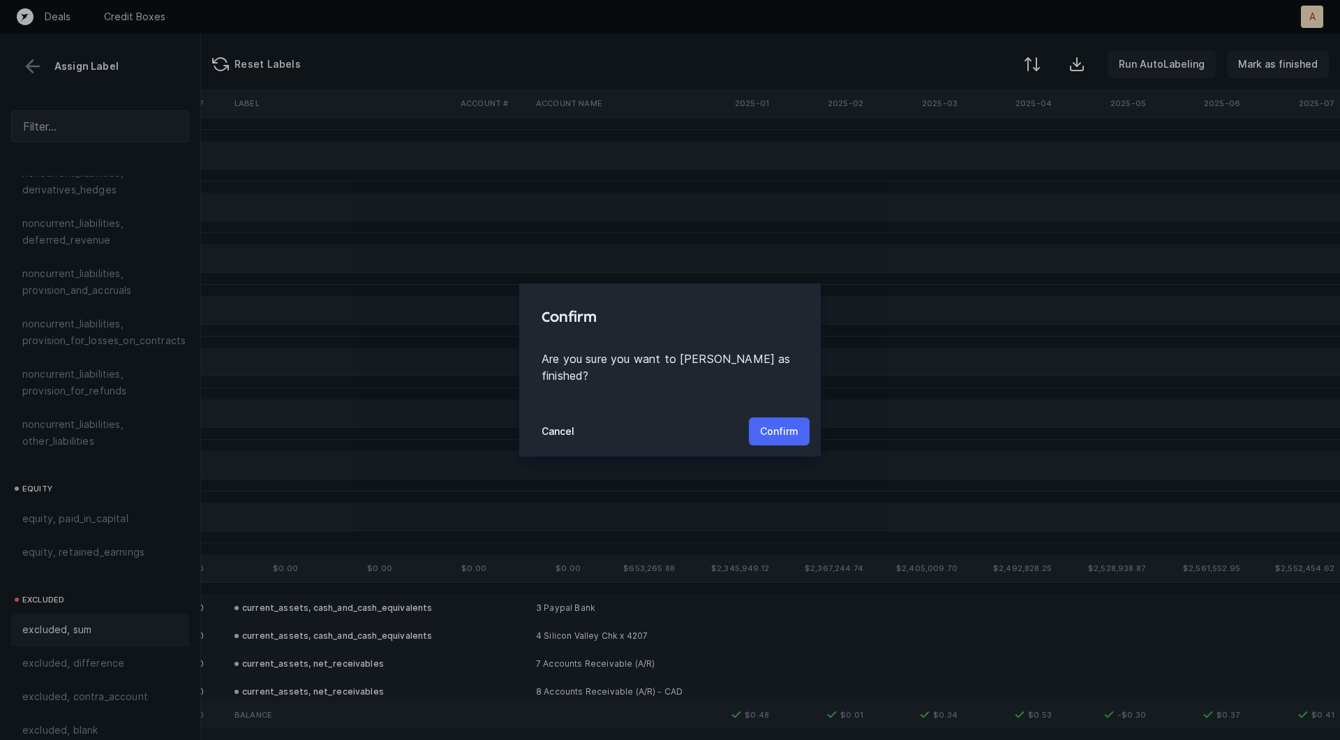
click at [787, 423] on p "Confirm" at bounding box center [779, 431] width 38 height 17
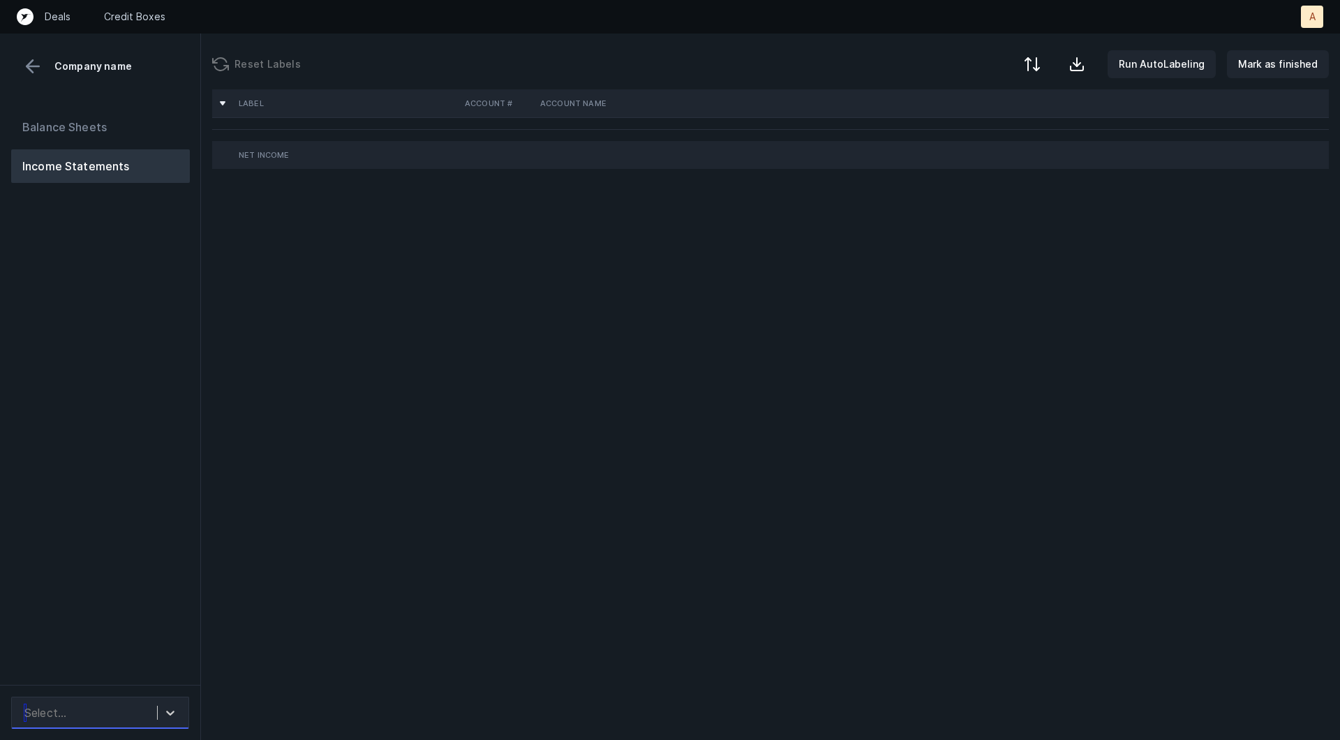
click at [108, 713] on div "Select..." at bounding box center [87, 712] width 140 height 25
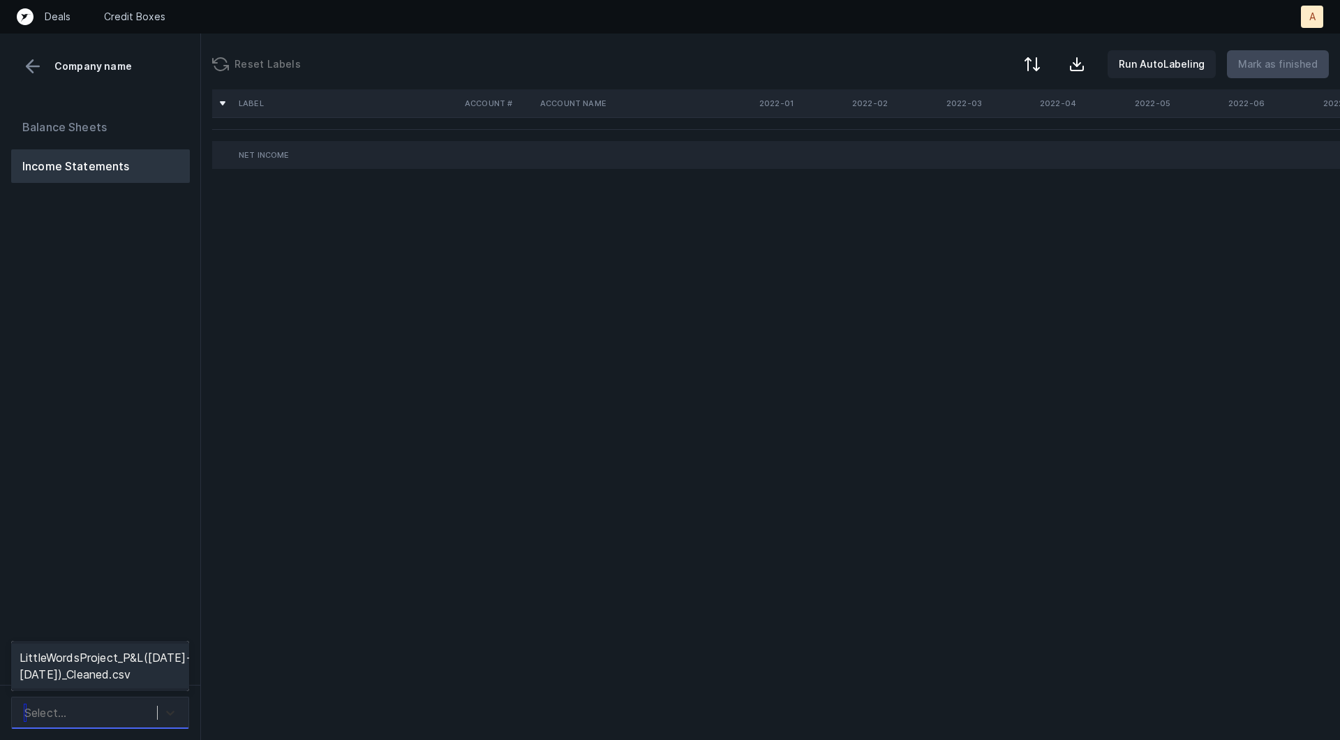
click at [163, 708] on div at bounding box center [170, 712] width 25 height 25
click at [147, 676] on div "LittleWordsProject_P&L([DATE]-[DATE])_Cleaned.csv" at bounding box center [100, 665] width 178 height 45
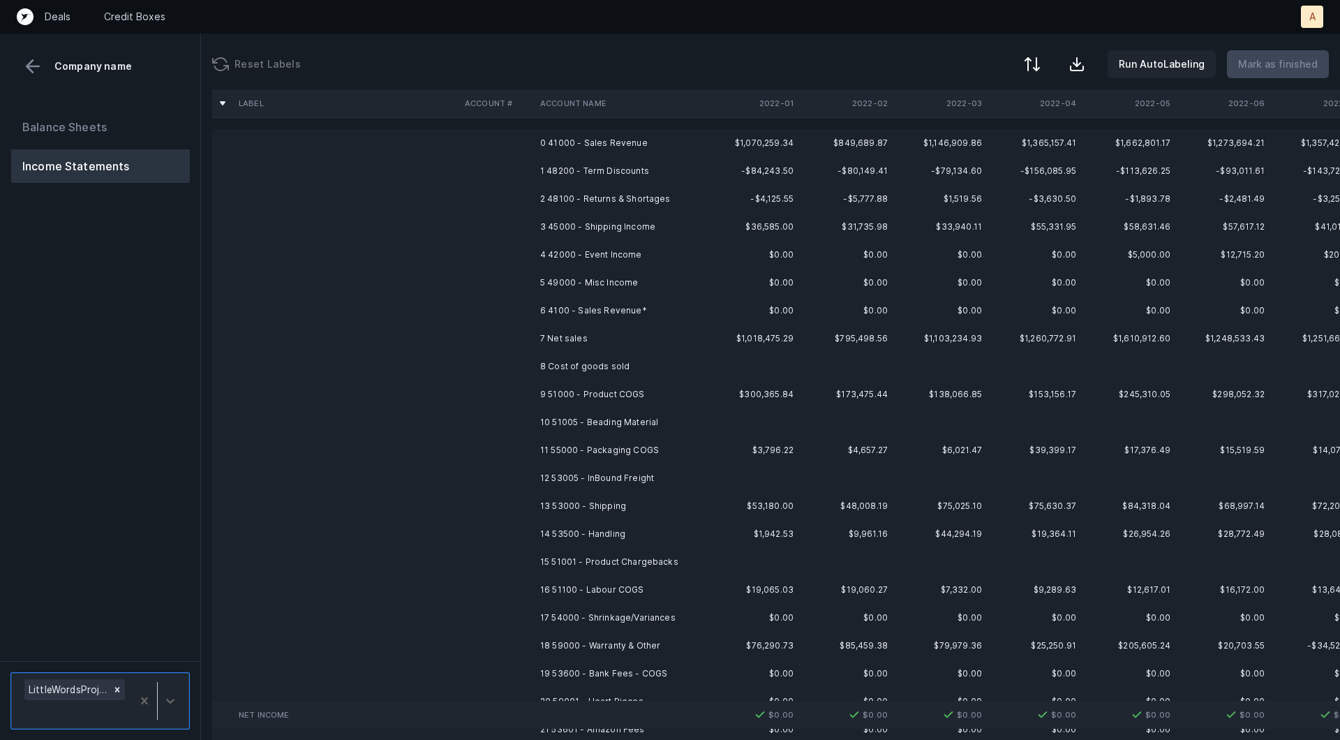
click at [643, 144] on td "0 41000 - Sales Revenue" at bounding box center [620, 143] width 170 height 28
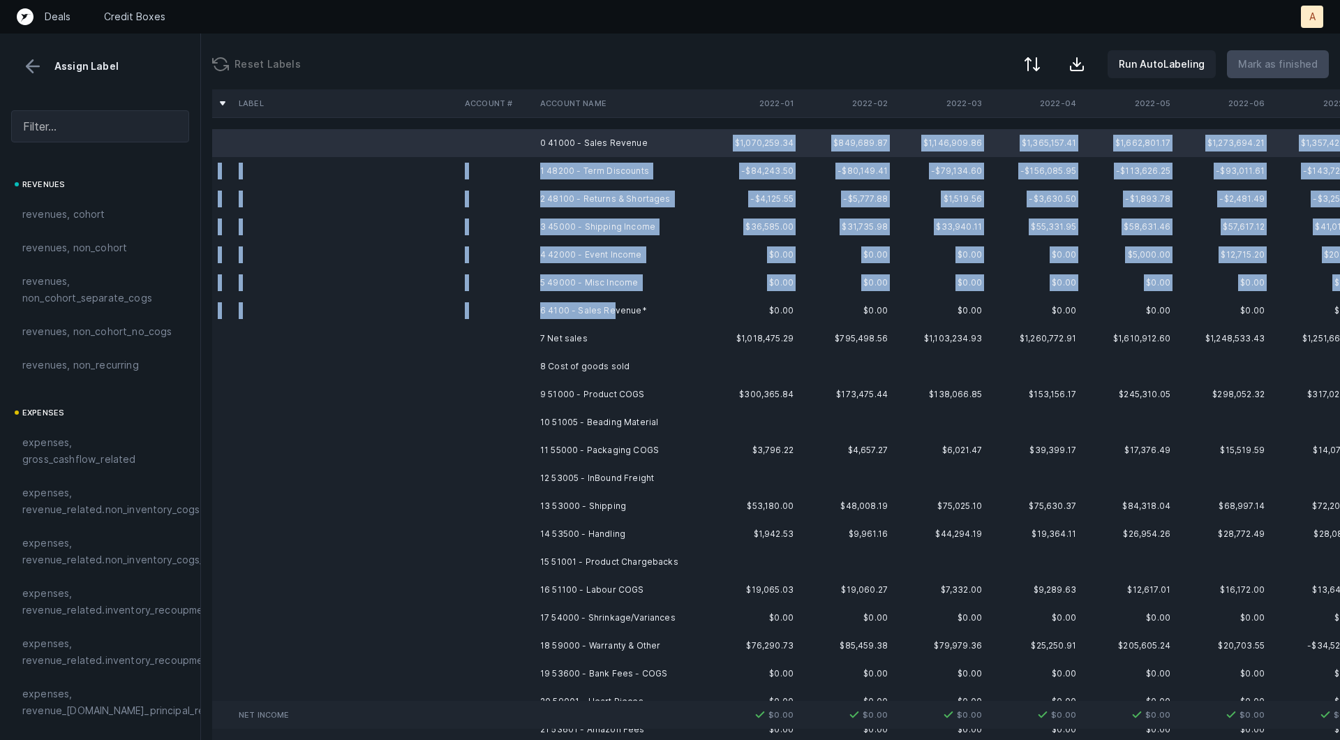
click at [609, 318] on td "6 4100 - Sales Revenue*" at bounding box center [620, 311] width 170 height 28
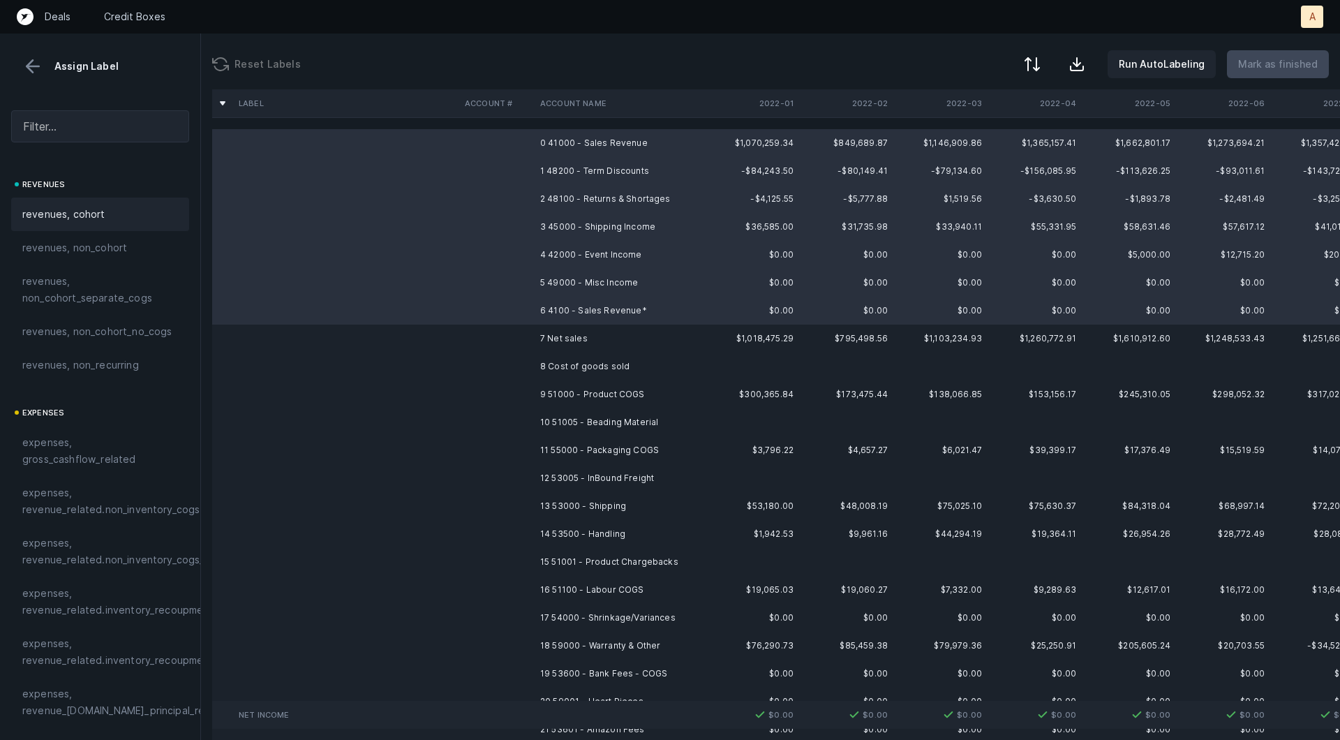
click at [94, 206] on span "revenues, cohort" at bounding box center [63, 214] width 83 height 17
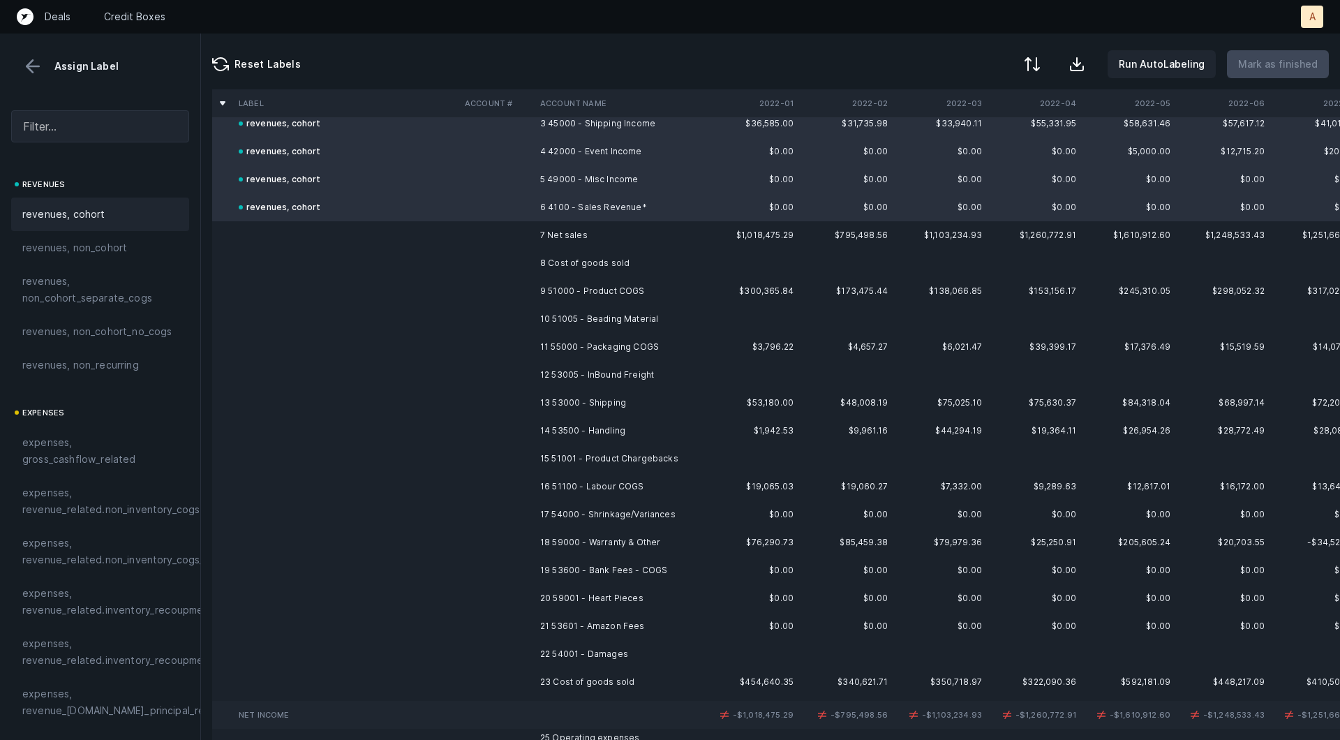
scroll to position [131, 0]
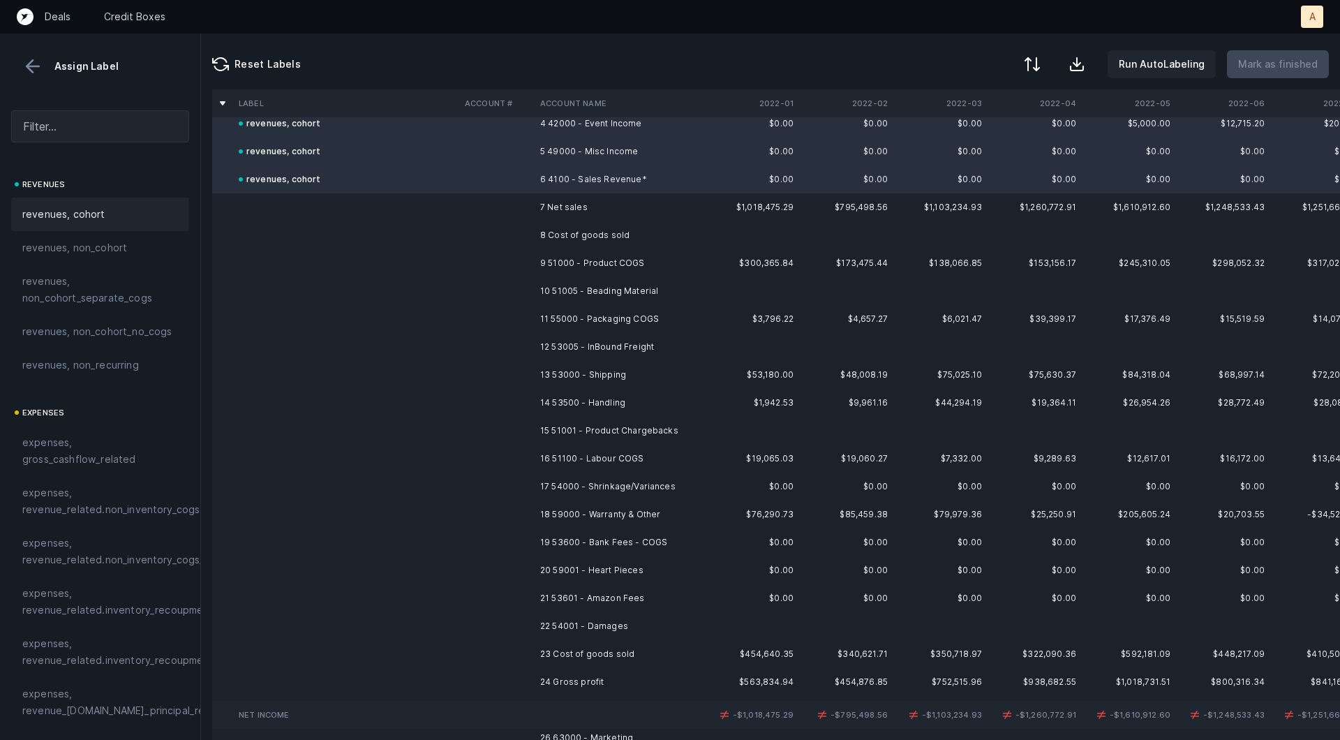
click at [552, 260] on td "9 51000 - Product COGS" at bounding box center [620, 263] width 170 height 28
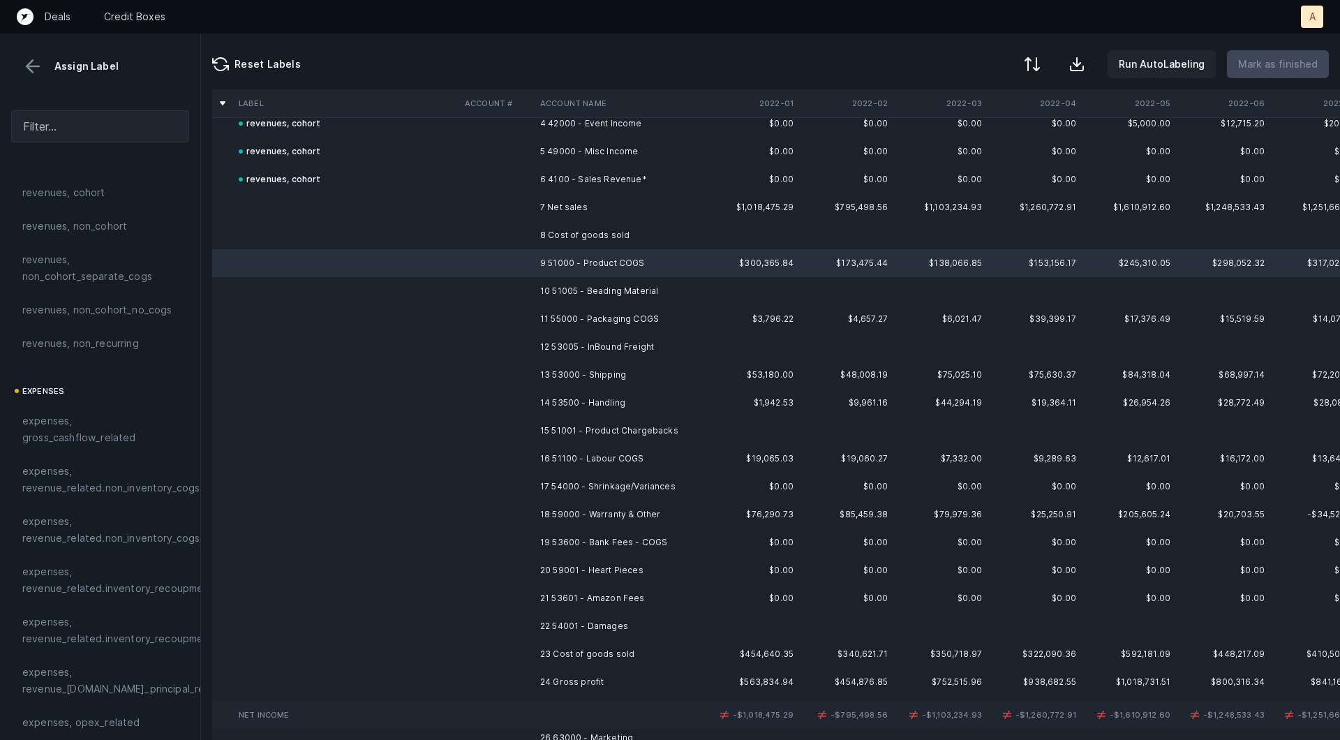
scroll to position [29, 0]
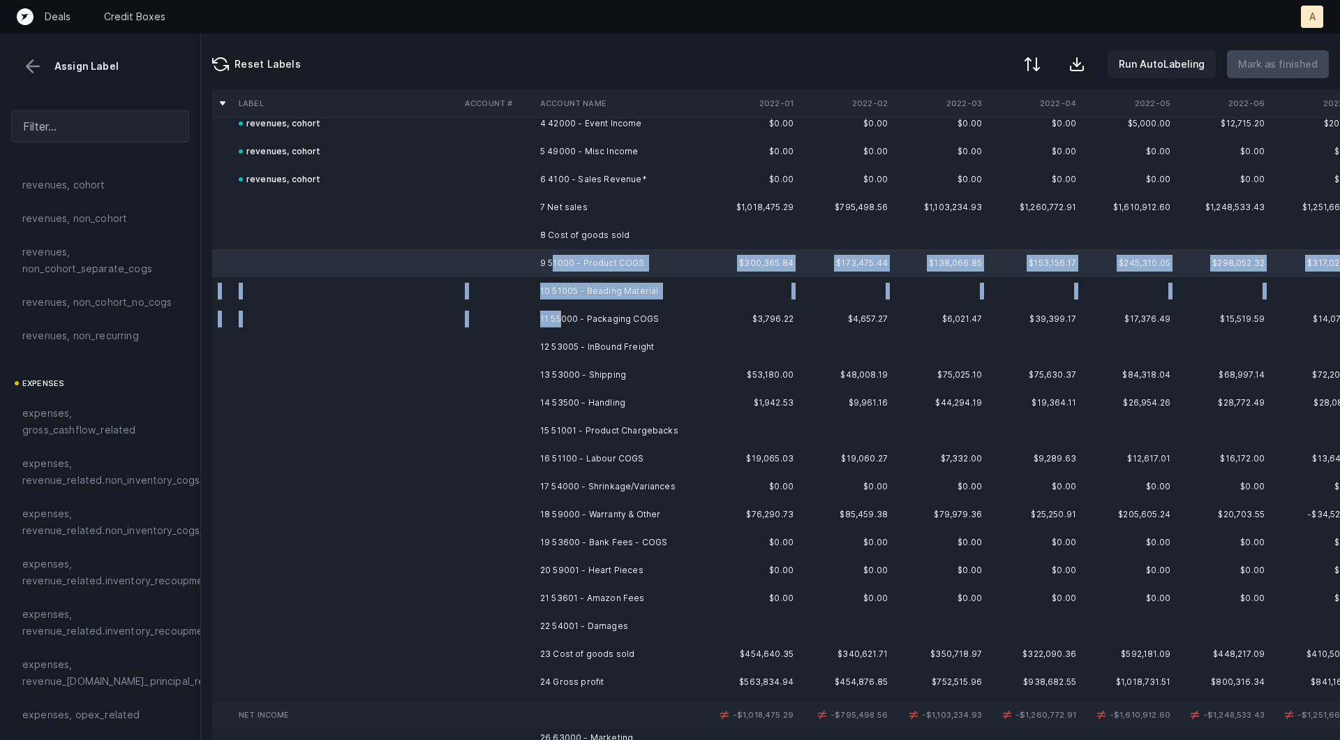
click at [561, 318] on td "11 55000 - Packaging COGS" at bounding box center [620, 319] width 170 height 28
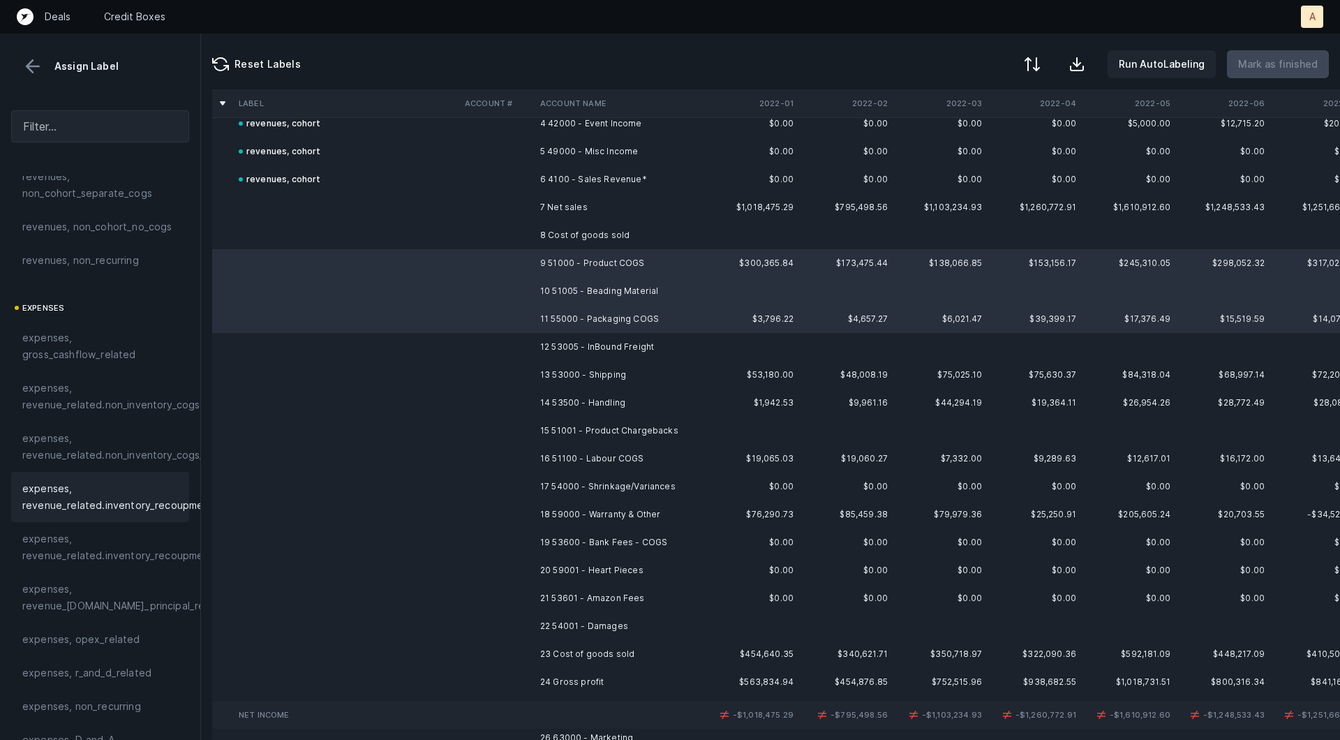
scroll to position [156, 0]
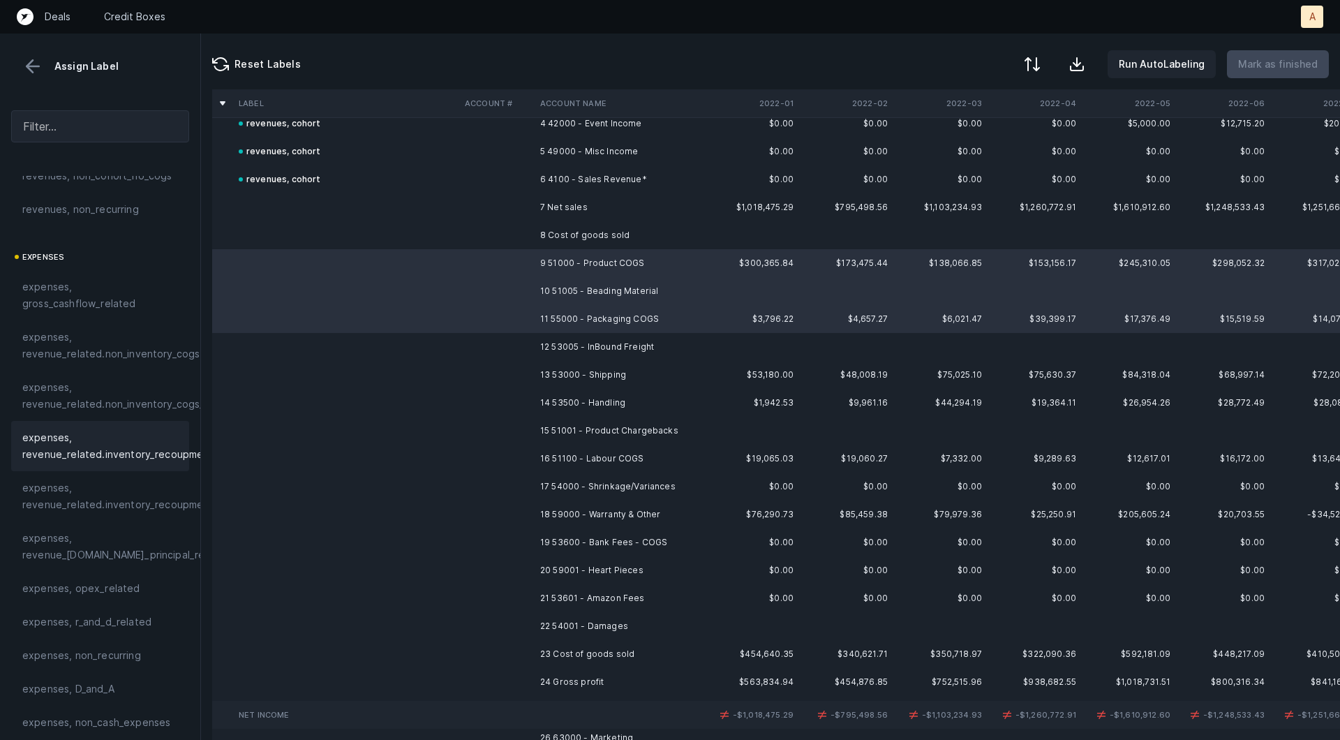
click at [57, 462] on div "expenses, revenue_related.inventory_recoupment" at bounding box center [100, 446] width 178 height 50
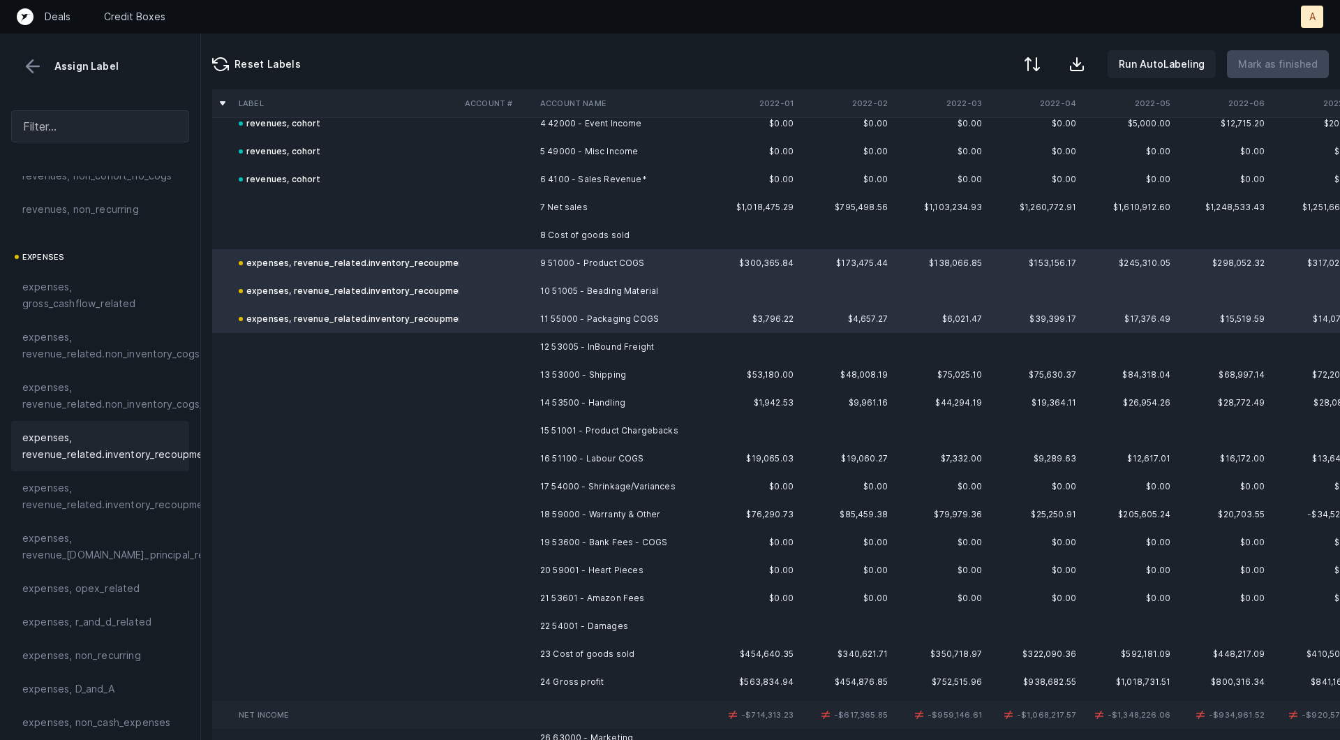
click at [636, 343] on td "12 53005 - InBound Freight" at bounding box center [620, 347] width 170 height 28
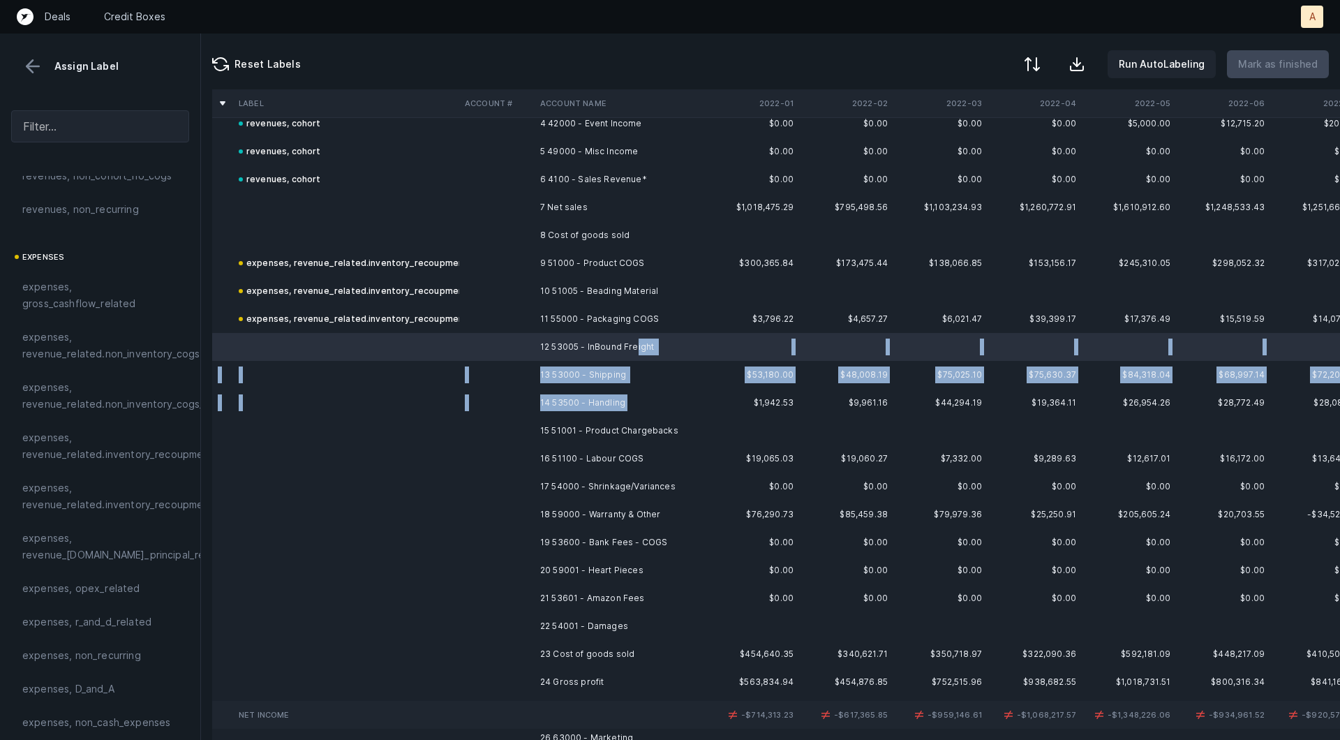
click at [657, 405] on td "14 53500 - Handling" at bounding box center [620, 403] width 170 height 28
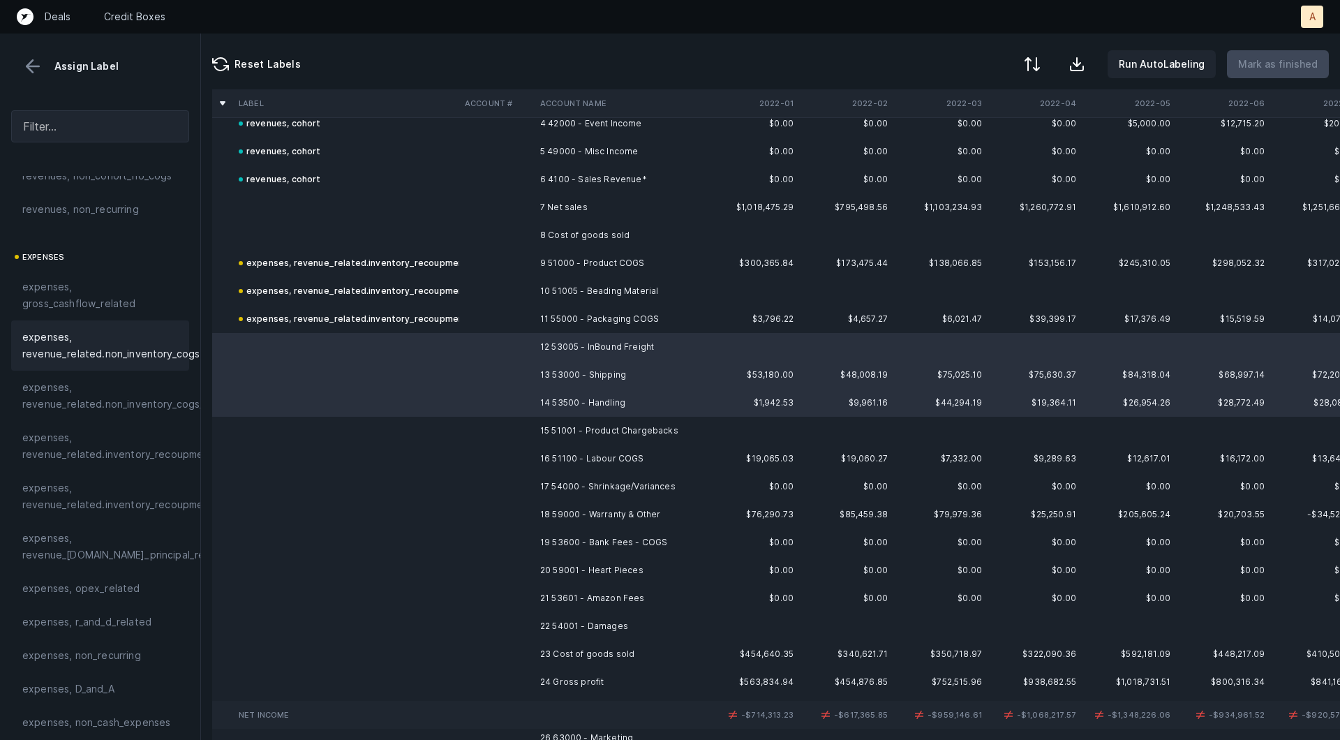
click at [134, 350] on span "expenses, revenue_related.non_inventory_cogs" at bounding box center [110, 345] width 177 height 33
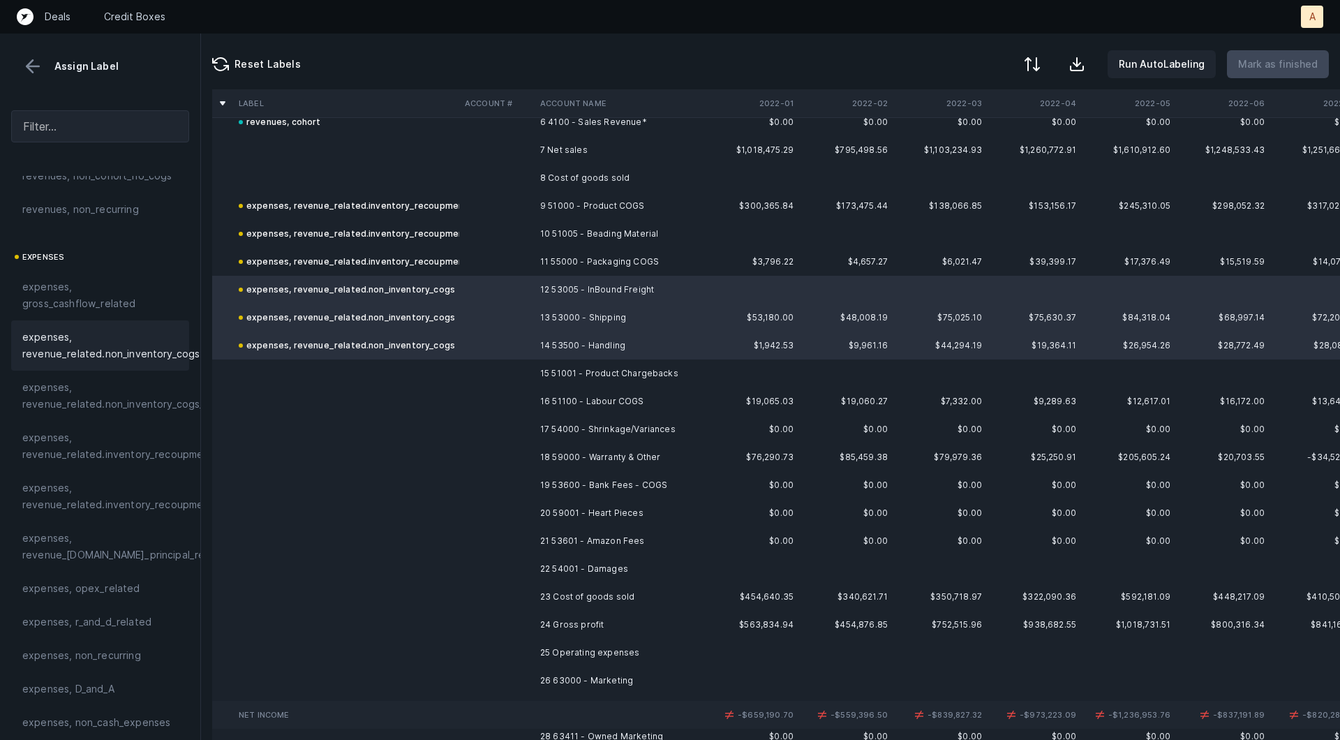
scroll to position [276, 0]
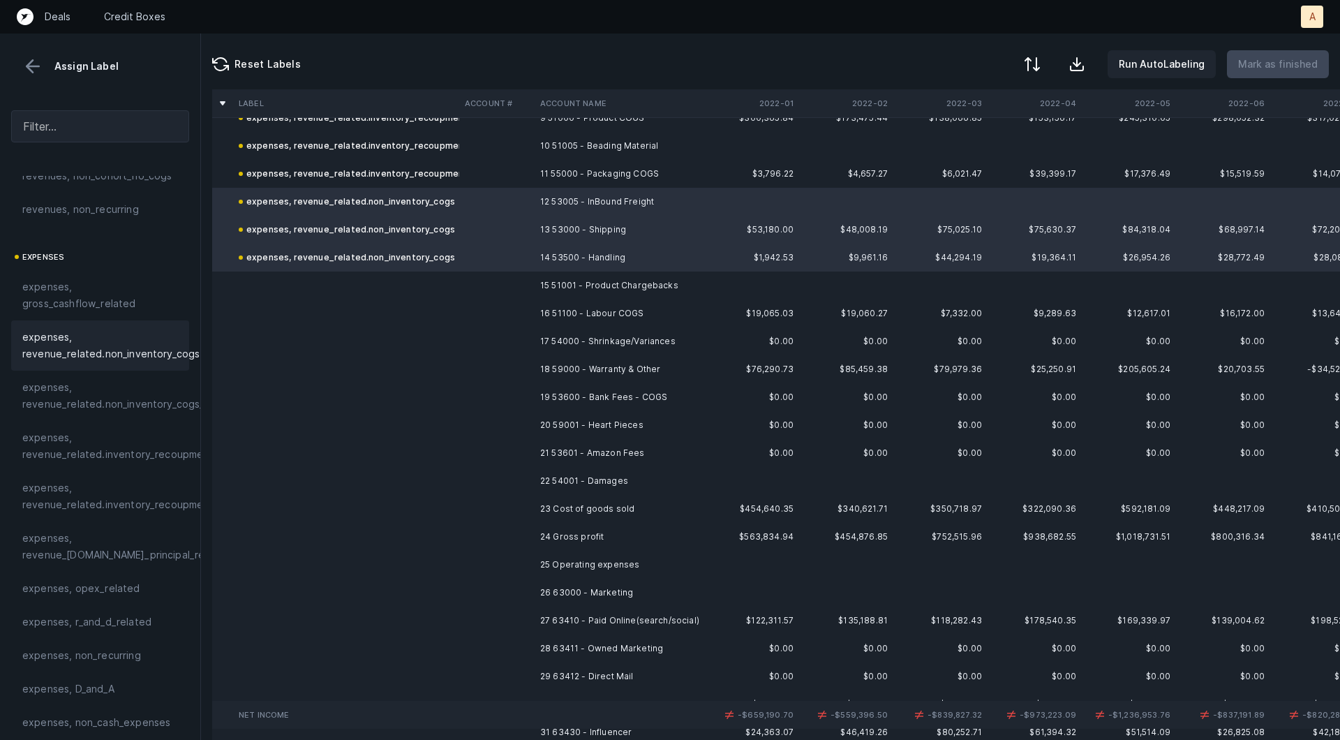
click at [644, 287] on td "15 51001 - Product Chargebacks" at bounding box center [620, 285] width 170 height 28
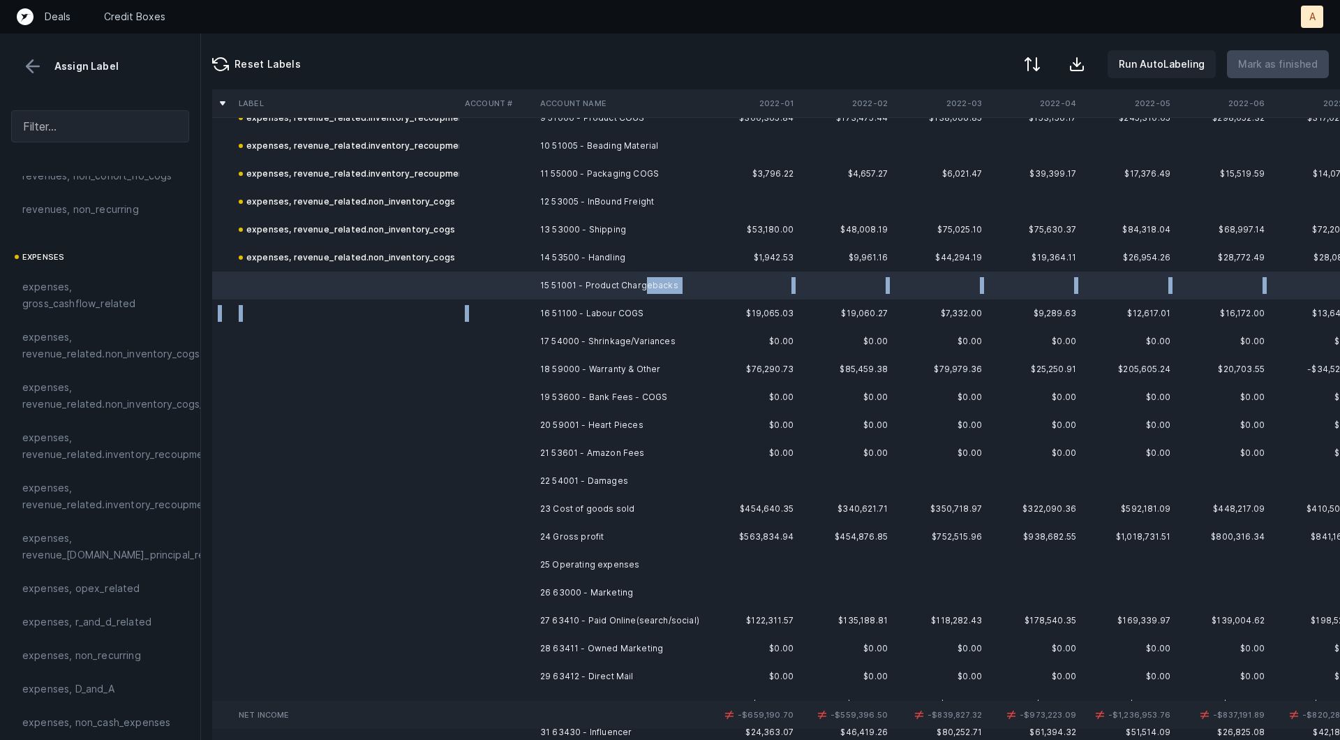
click at [646, 304] on td "16 51100 - Labour COGS" at bounding box center [620, 313] width 170 height 28
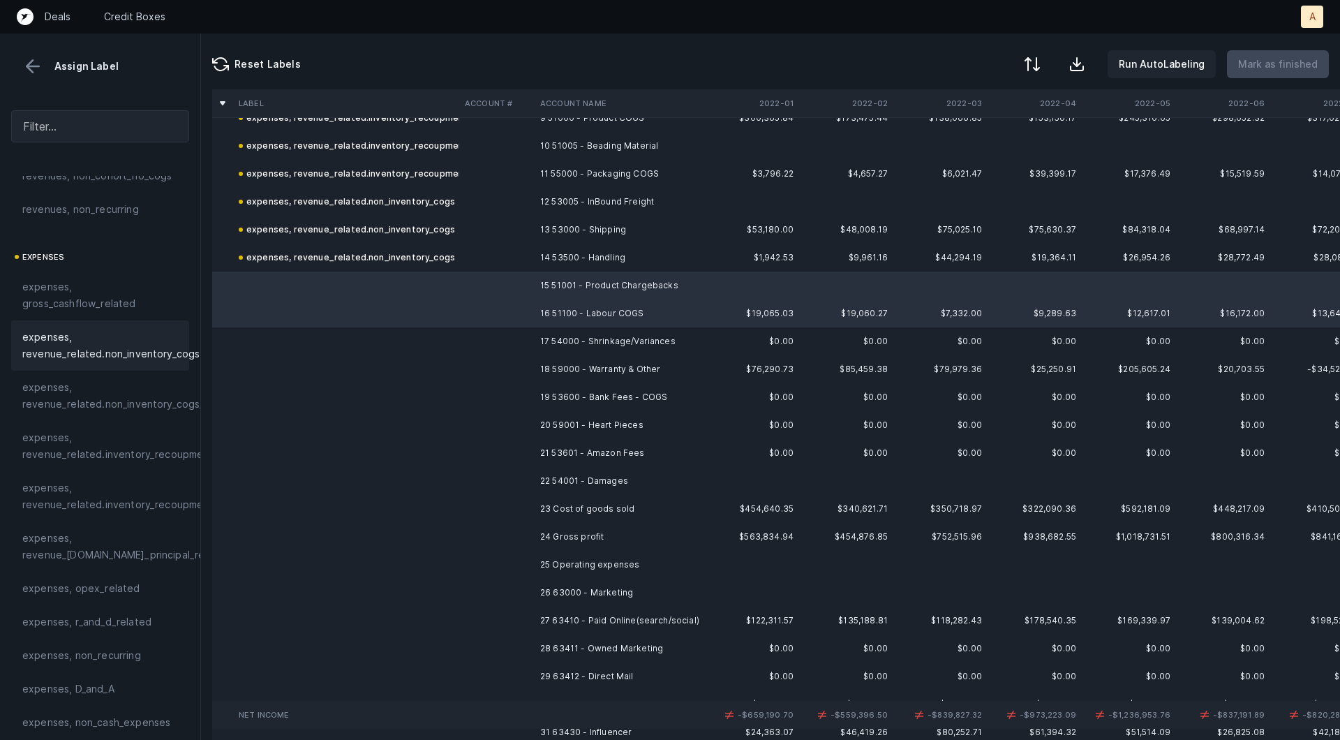
click at [128, 341] on span "expenses, revenue_related.non_inventory_cogs" at bounding box center [110, 345] width 177 height 33
click at [517, 285] on td at bounding box center [496, 285] width 75 height 28
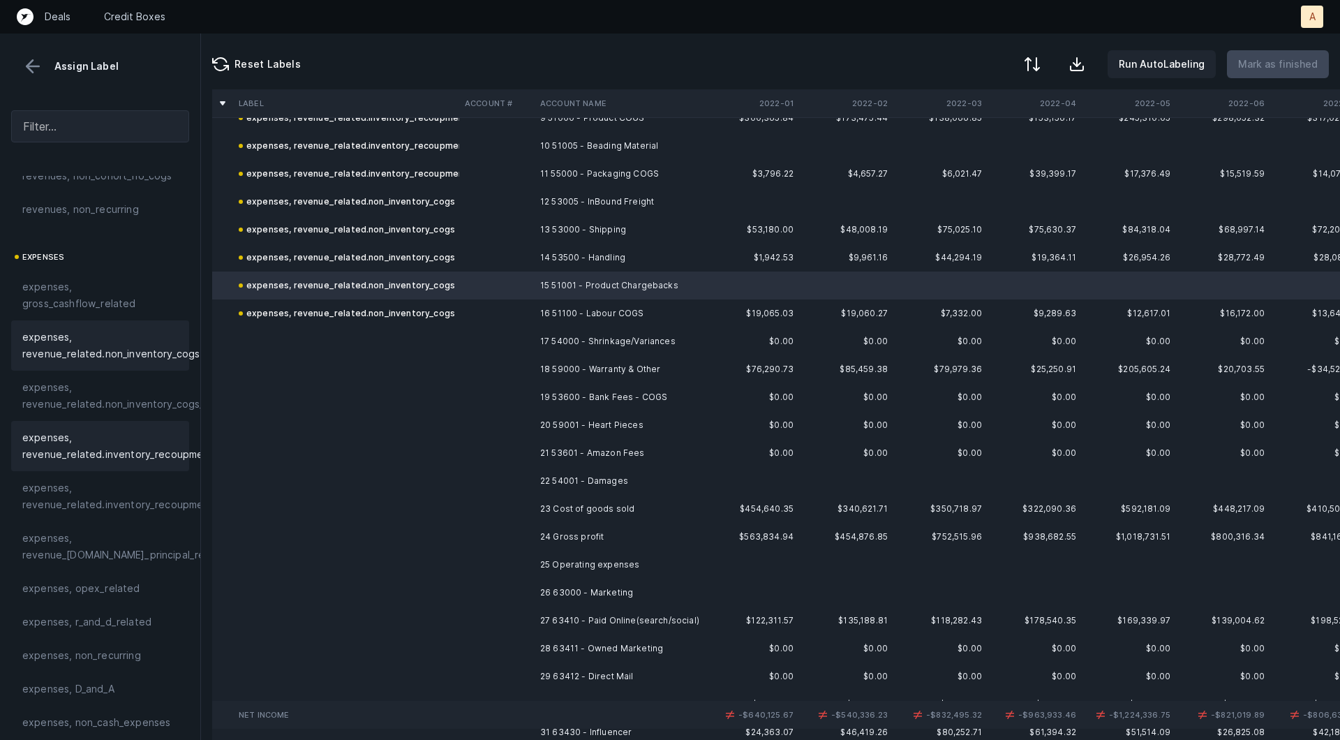
click at [96, 429] on span "expenses, revenue_related.inventory_recoupment" at bounding box center [117, 445] width 191 height 33
click at [579, 350] on td "17 54000 - Shrinkage/Variances" at bounding box center [620, 341] width 170 height 28
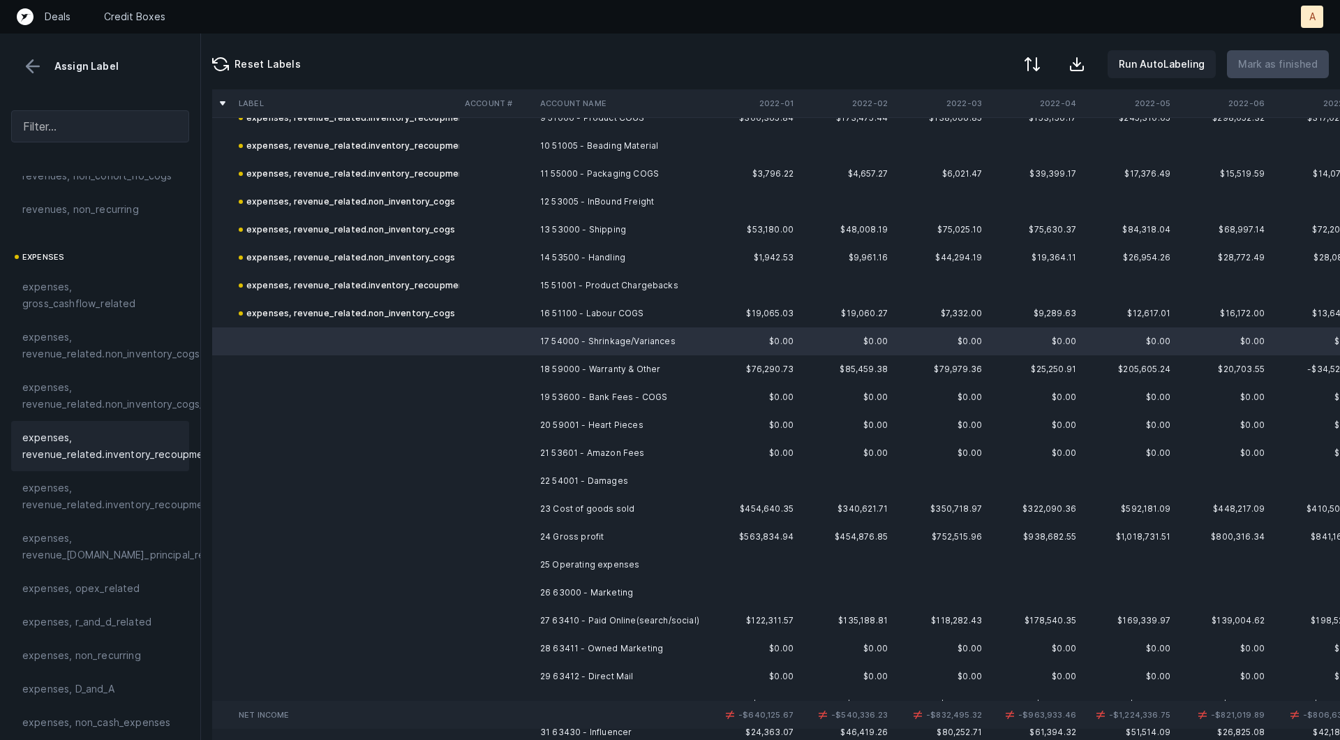
click at [129, 463] on div "expenses, revenue_related.inventory_recoupment" at bounding box center [100, 446] width 178 height 50
click at [543, 371] on td "18 59000 - Warranty & Other" at bounding box center [620, 369] width 170 height 28
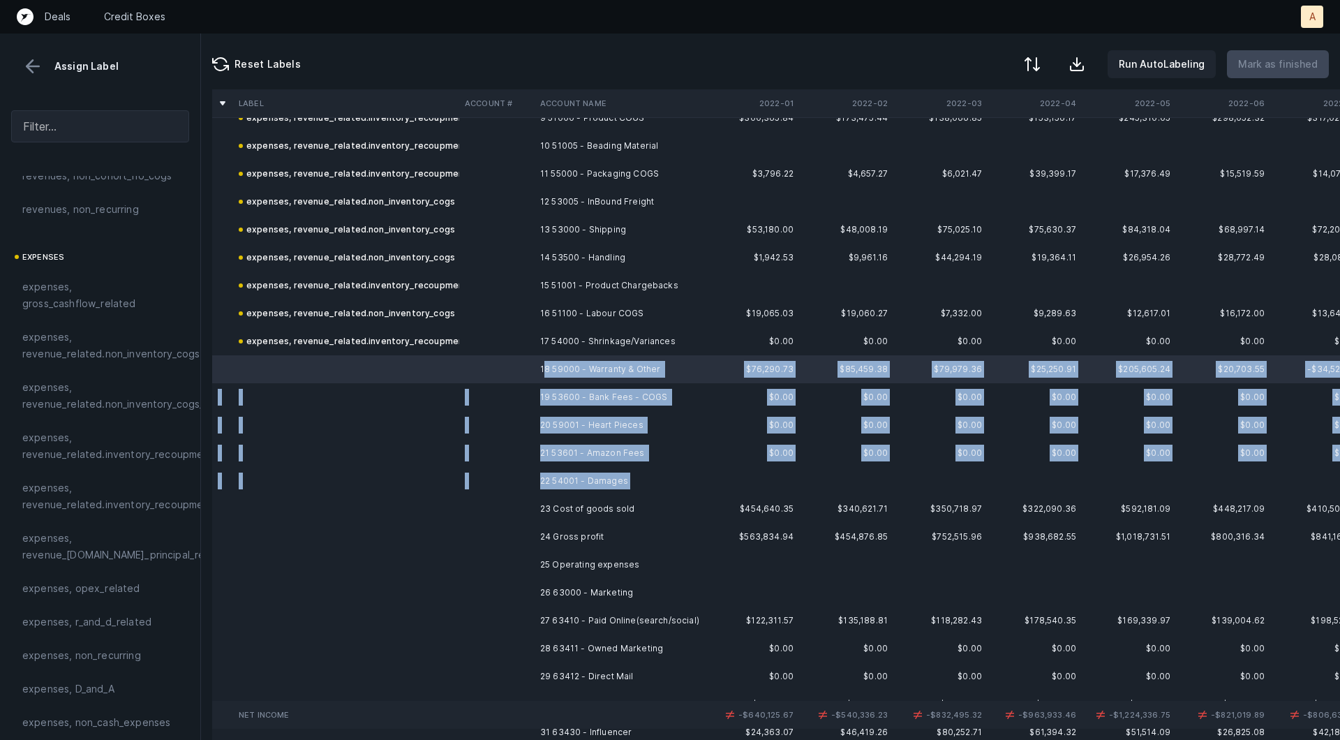
click at [564, 489] on td "22 54001 - Damages" at bounding box center [620, 481] width 170 height 28
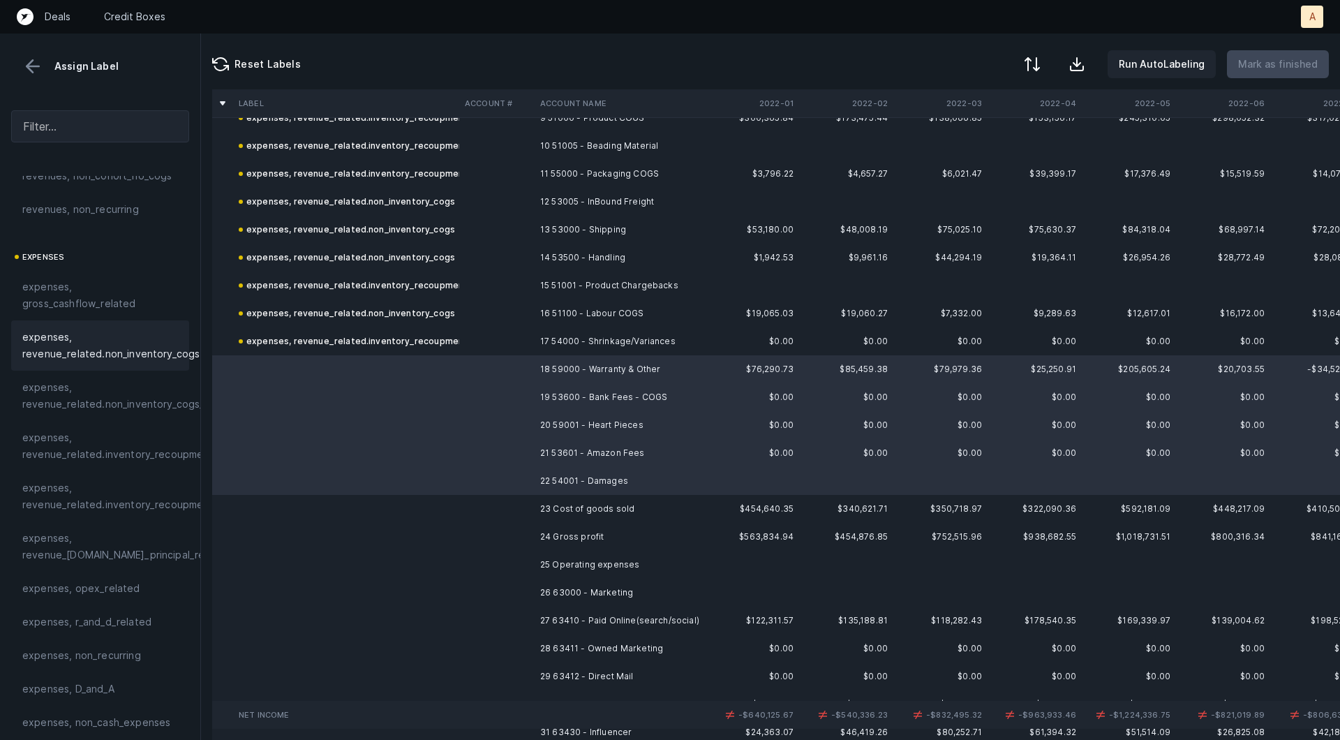
click at [137, 335] on span "expenses, revenue_related.non_inventory_cogs" at bounding box center [110, 345] width 177 height 33
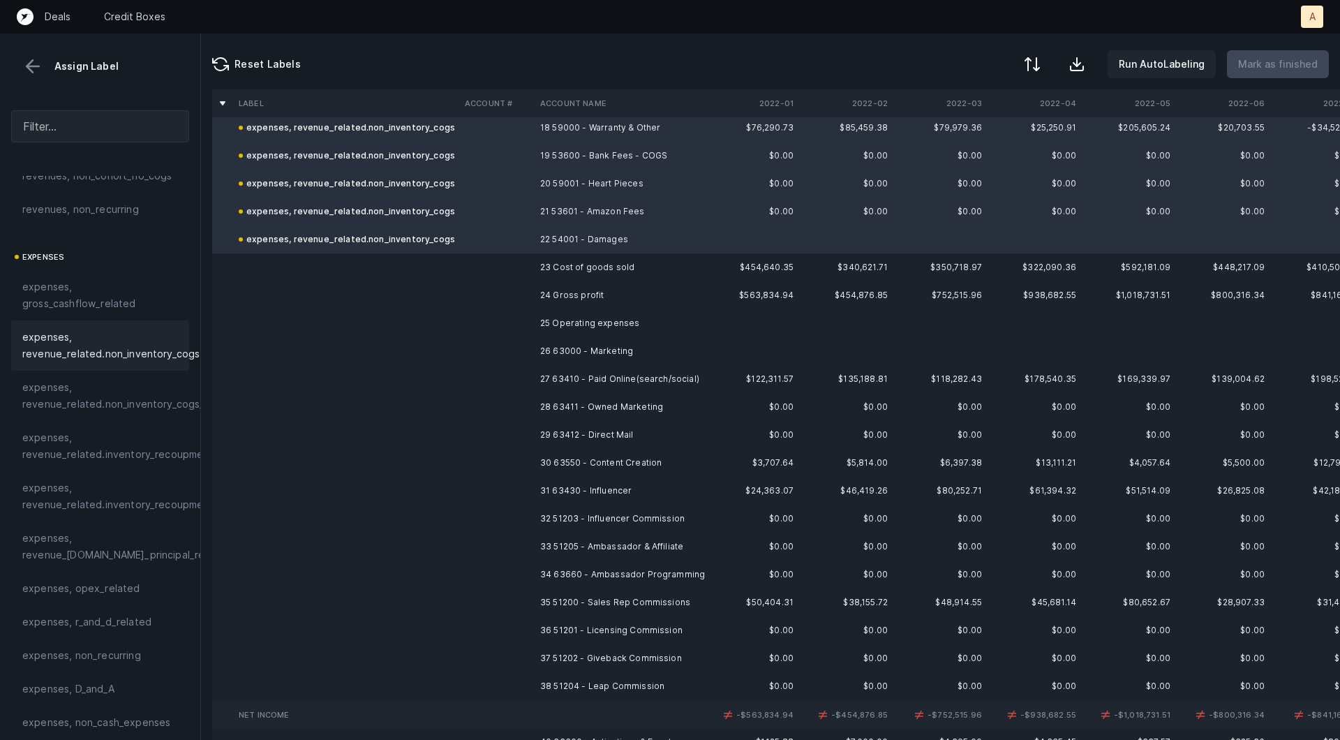
scroll to position [521, 0]
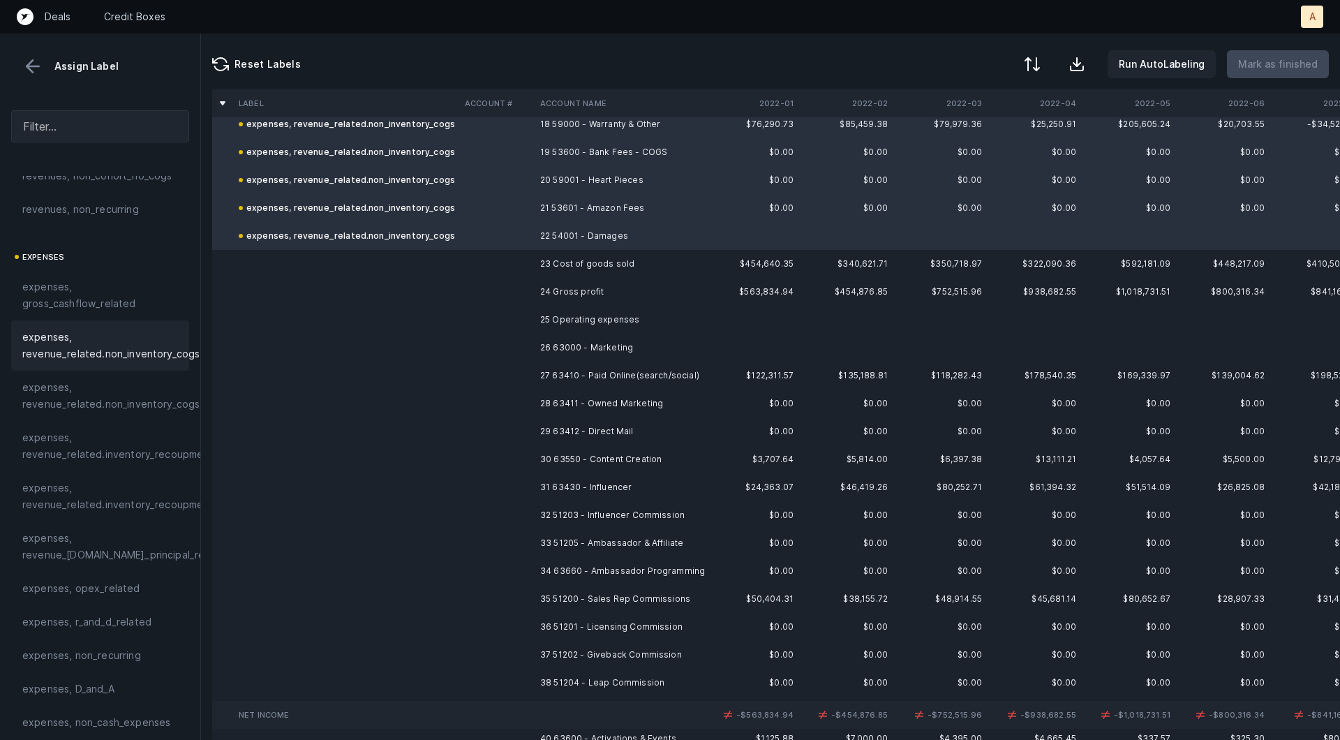
click at [613, 346] on td "26 63000 - Marketing" at bounding box center [620, 348] width 170 height 28
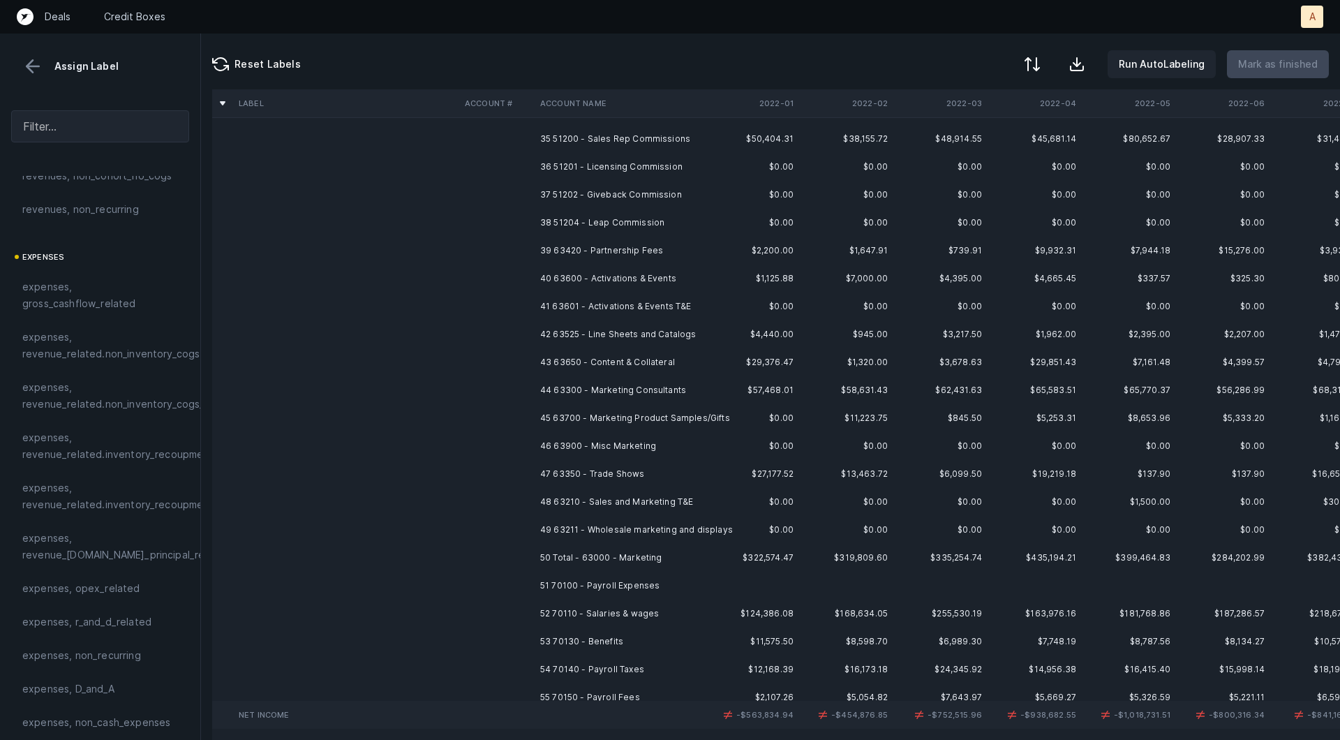
scroll to position [982, 0]
click at [583, 521] on td "49 63211 - Wholesale marketing and displays" at bounding box center [620, 529] width 170 height 28
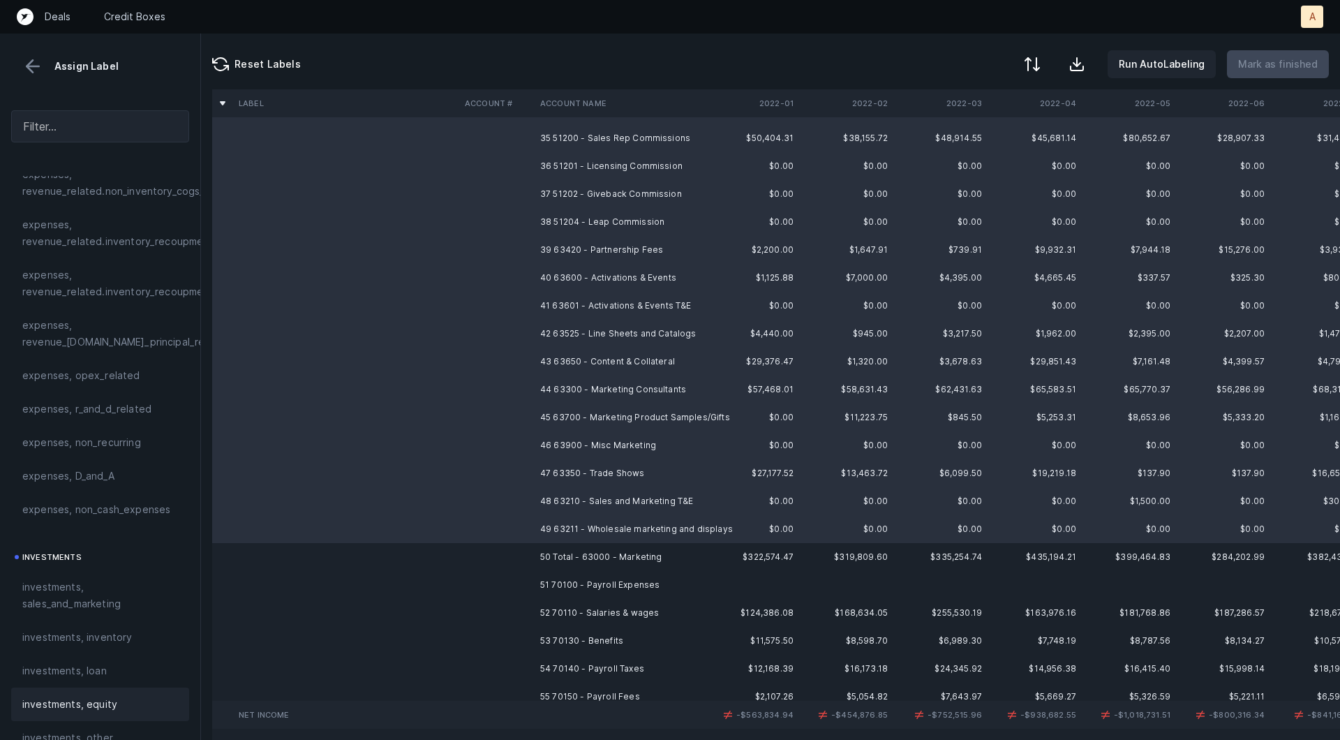
scroll to position [487, 0]
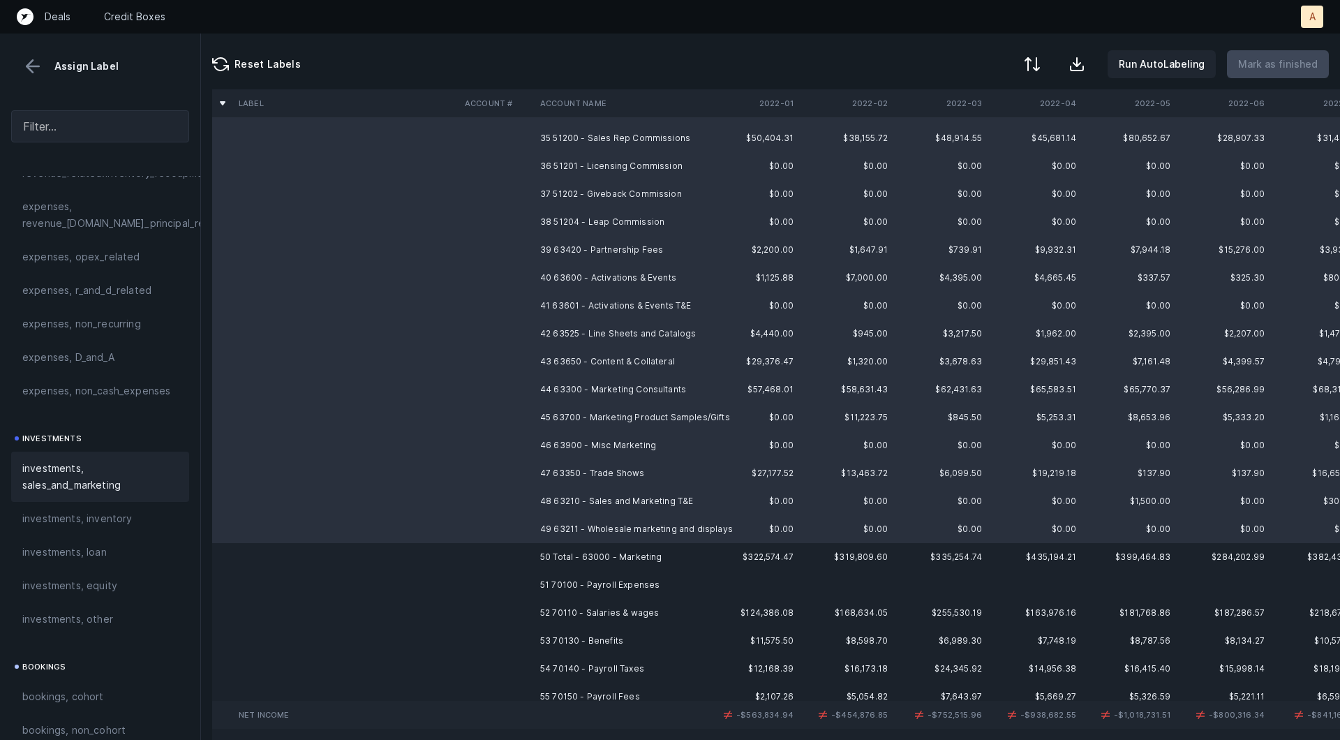
click at [62, 496] on div "investments, sales_and_marketing" at bounding box center [100, 477] width 178 height 50
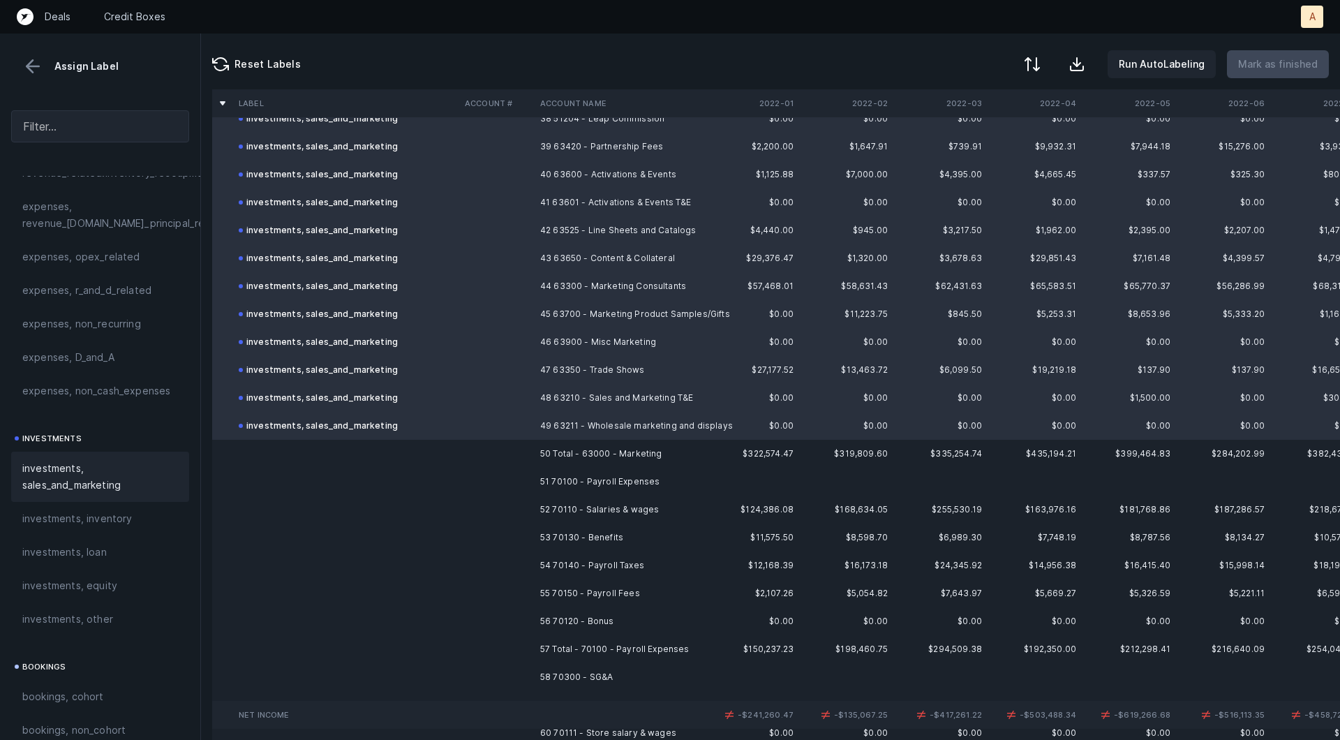
scroll to position [1198, 0]
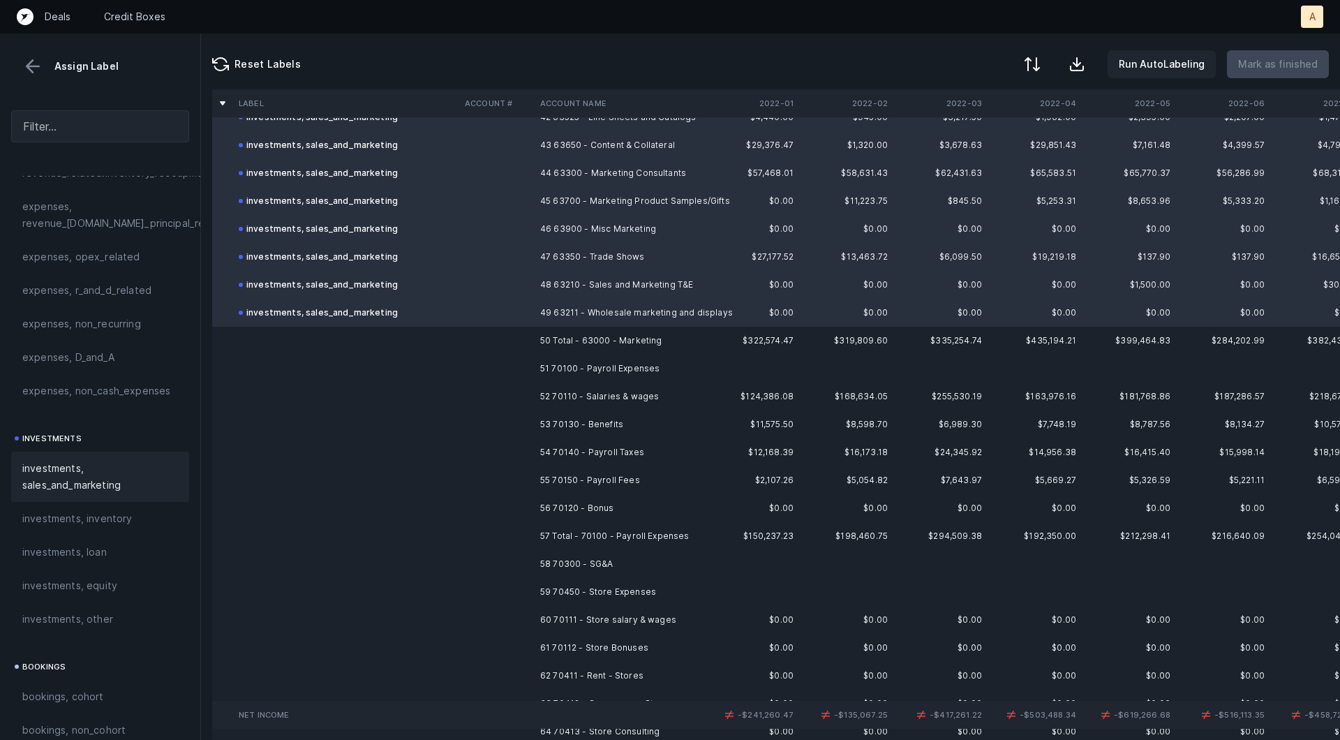
click at [604, 362] on td "51 70100 - Payroll Expenses" at bounding box center [620, 369] width 170 height 28
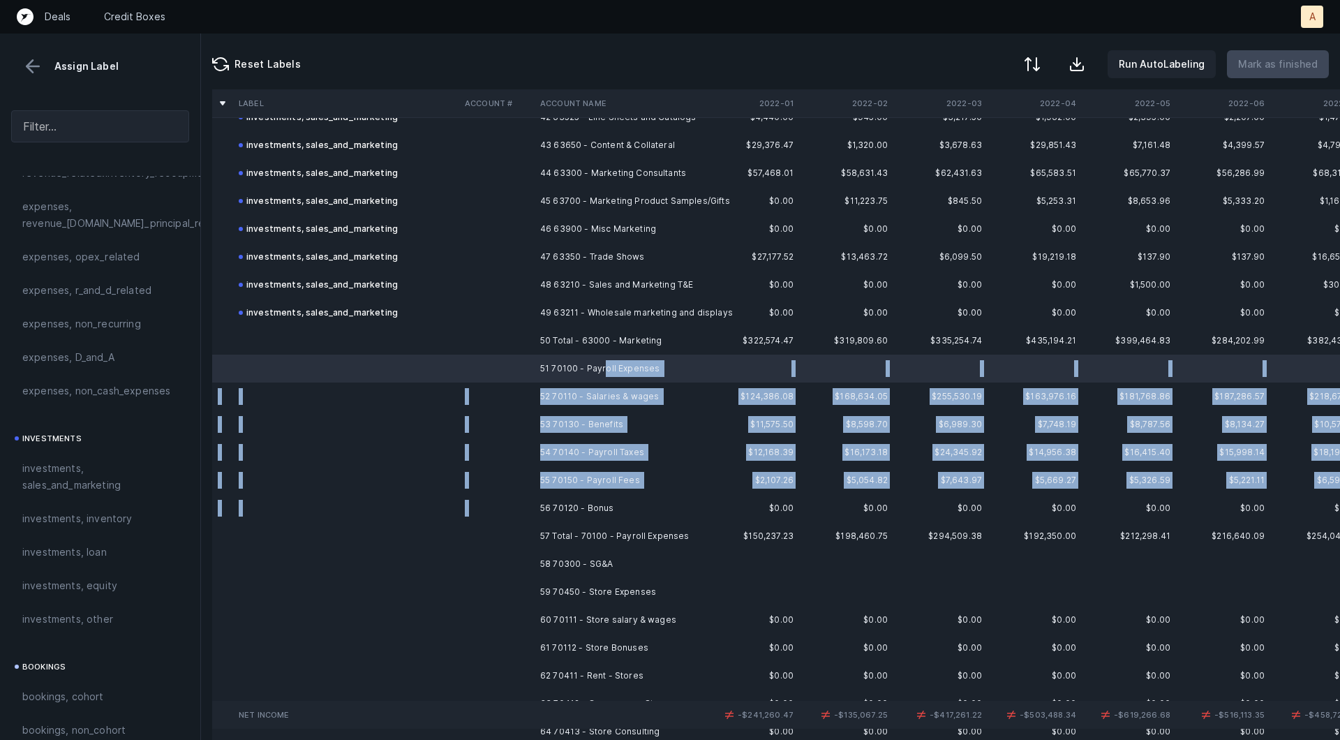
click at [585, 497] on td "56 70120 - Bonus" at bounding box center [620, 508] width 170 height 28
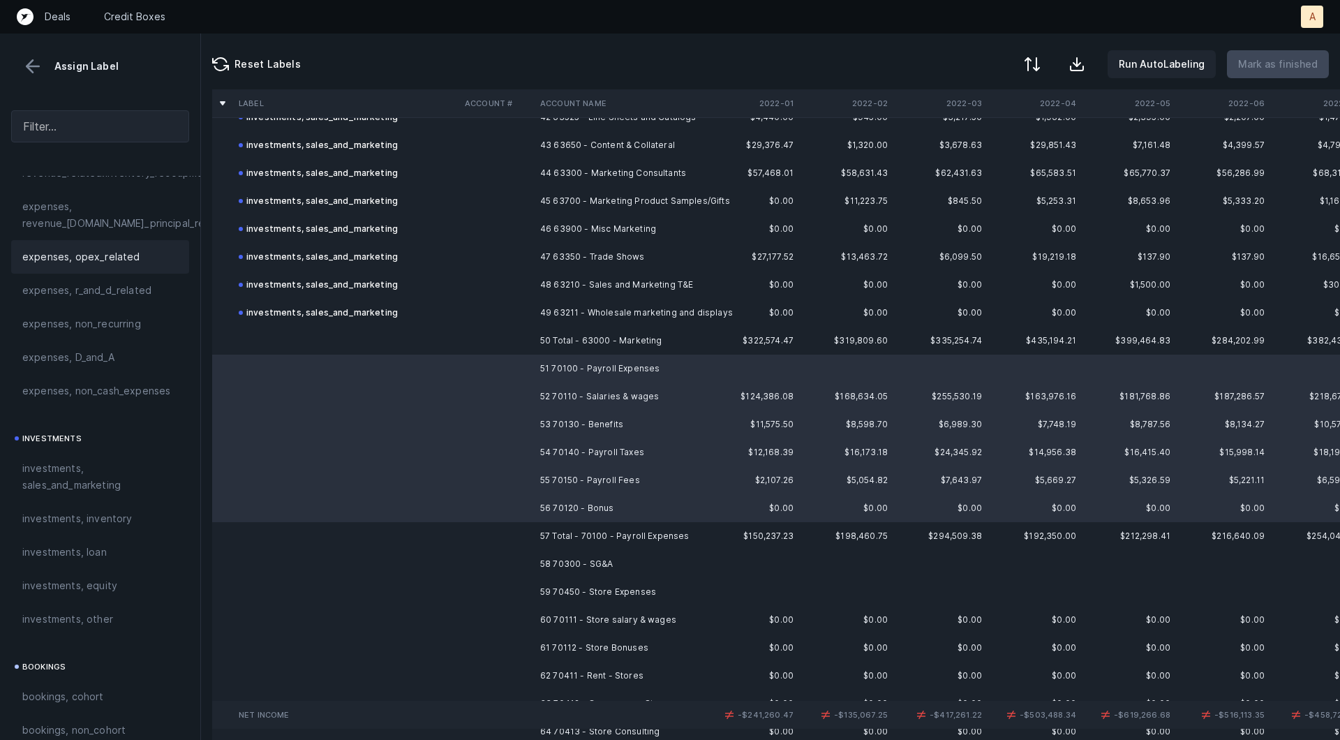
click at [116, 261] on span "expenses, opex_related" at bounding box center [81, 256] width 118 height 17
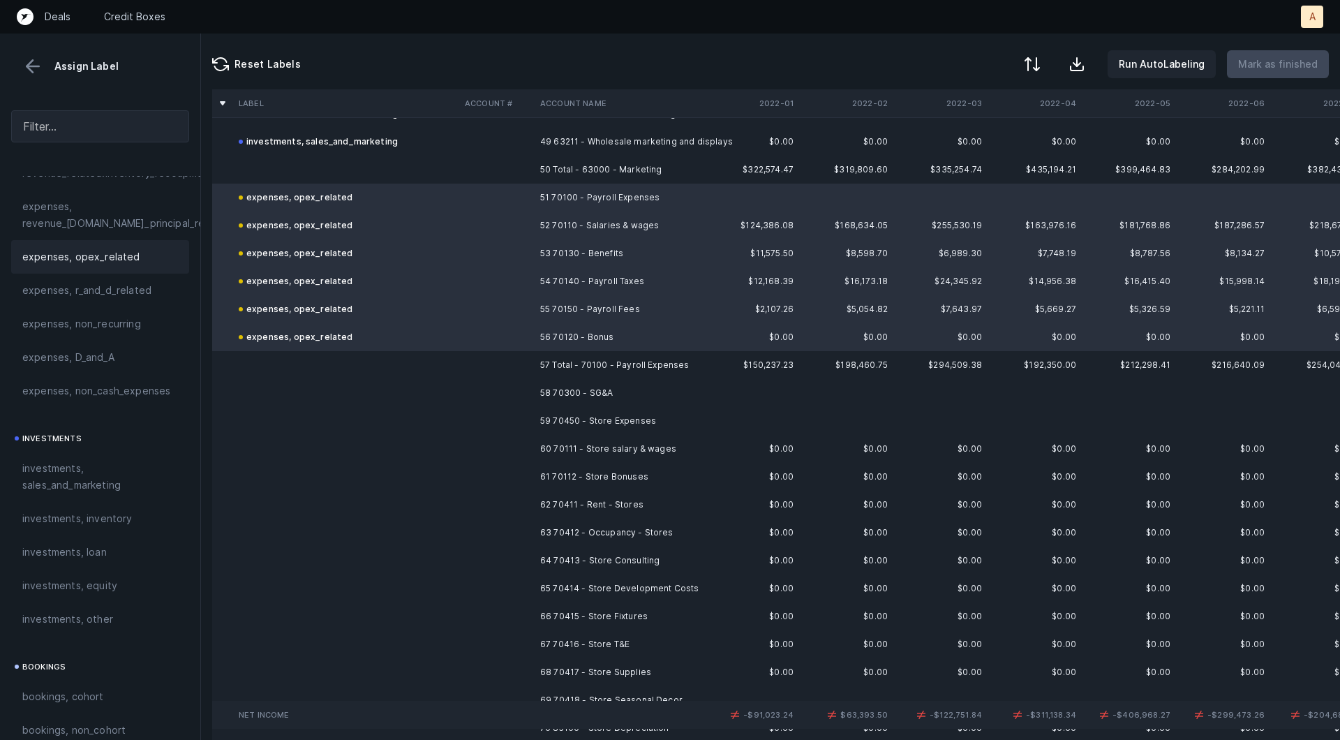
scroll to position [1478, 0]
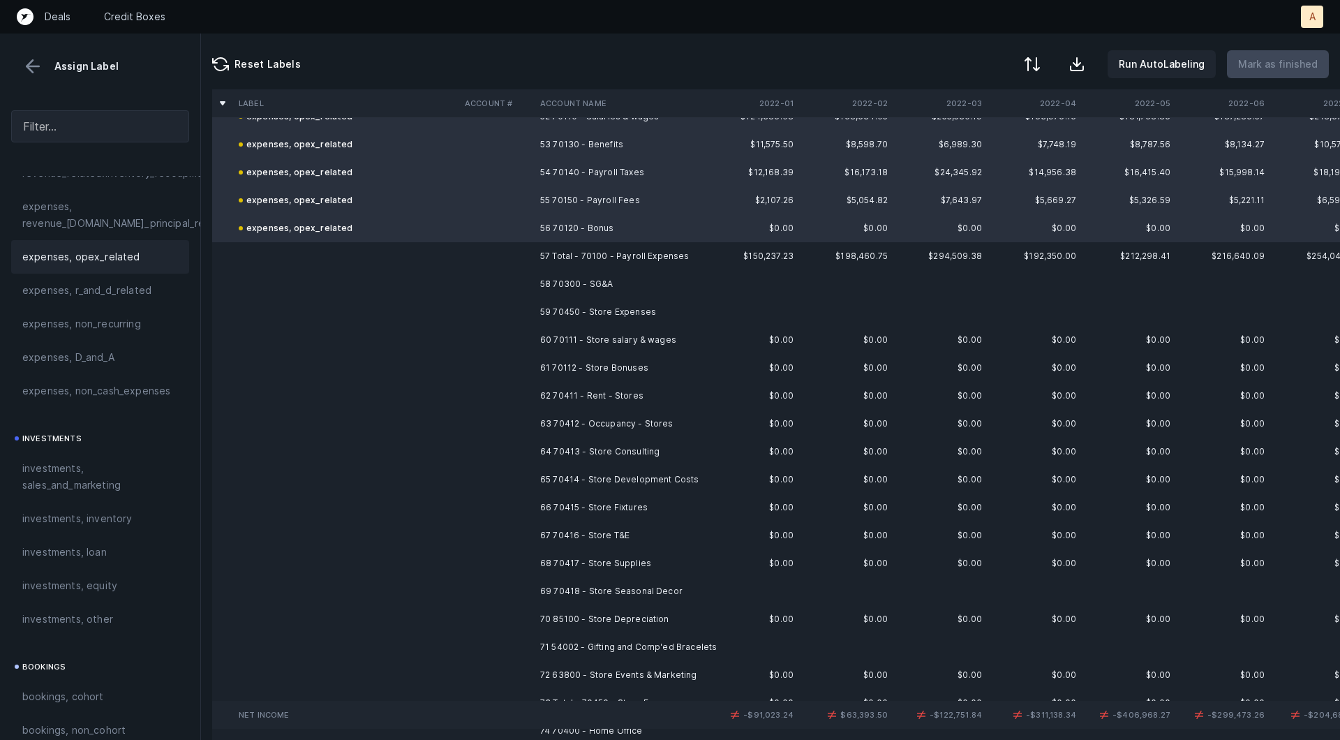
click at [599, 276] on td "58 70300 - SG&A" at bounding box center [620, 284] width 170 height 28
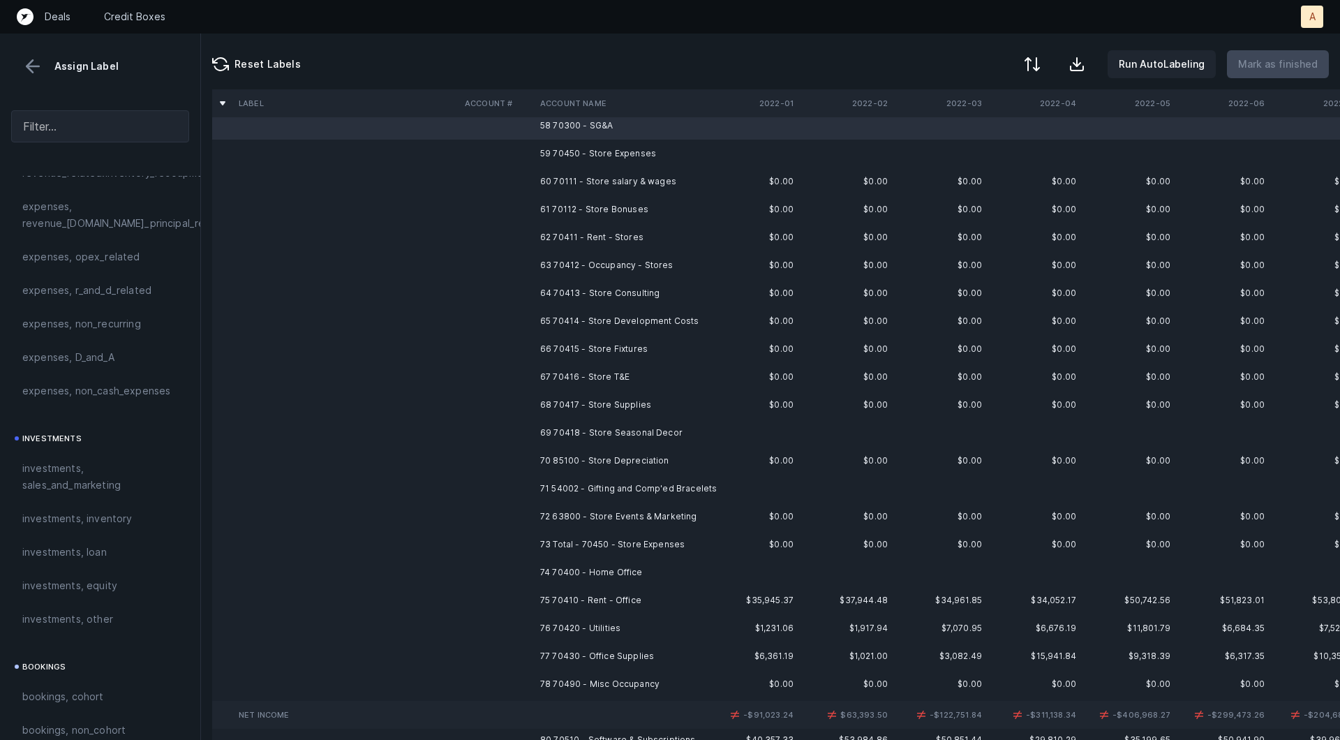
scroll to position [1639, 0]
click at [607, 519] on td "72 63800 - Store Events & Marketing" at bounding box center [620, 514] width 170 height 28
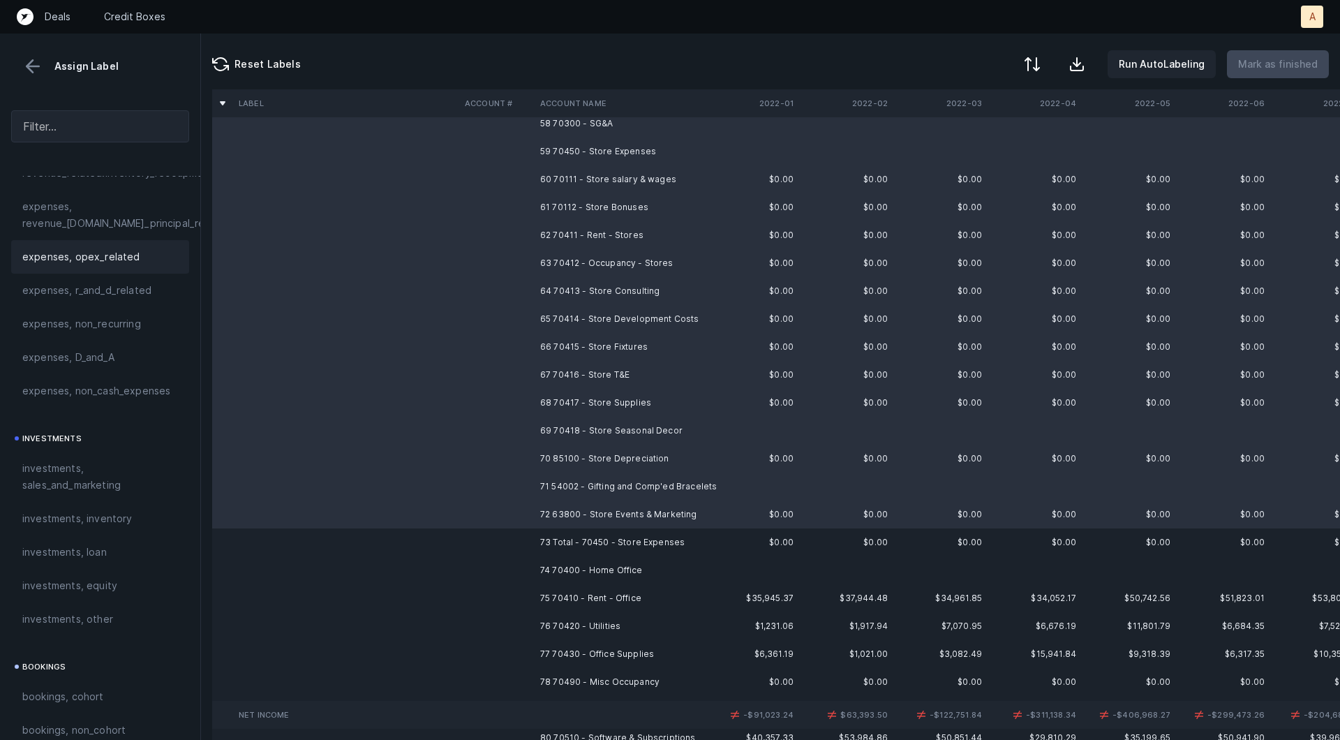
click at [133, 260] on span "expenses, opex_related" at bounding box center [81, 256] width 118 height 17
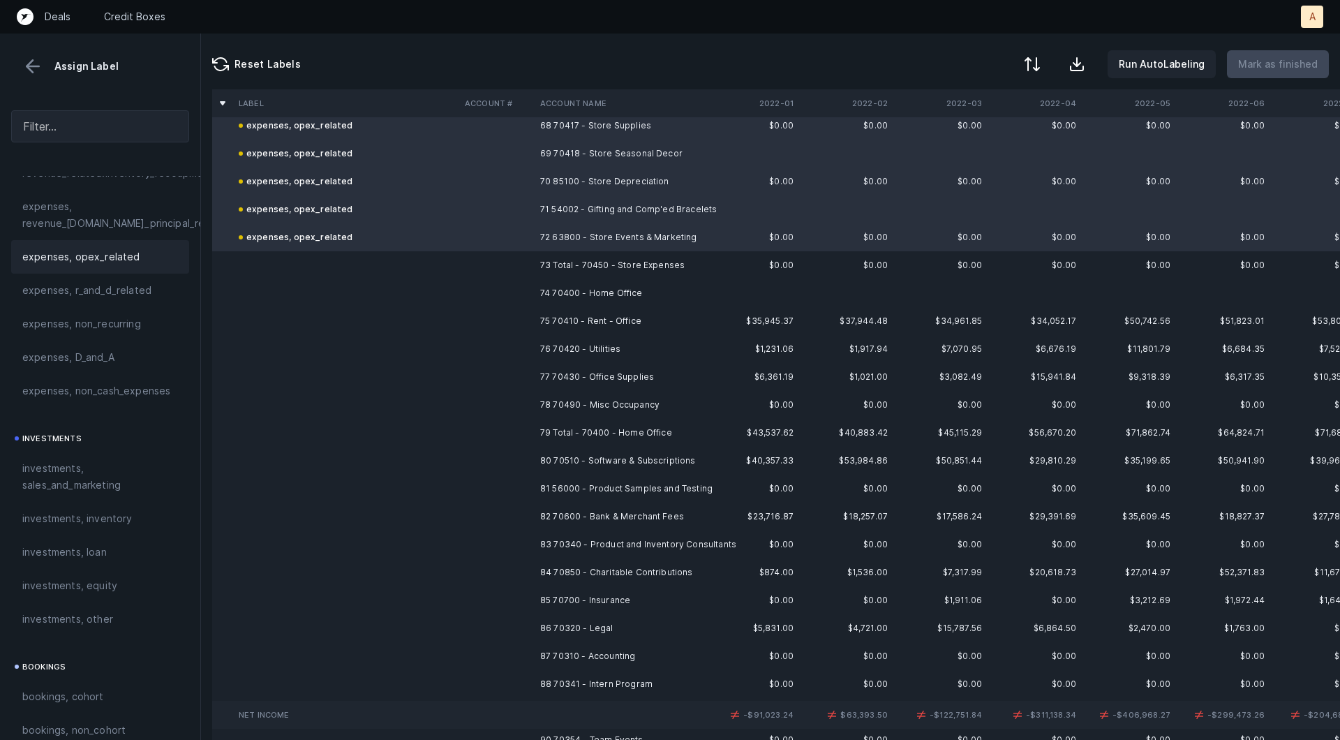
scroll to position [1927, 0]
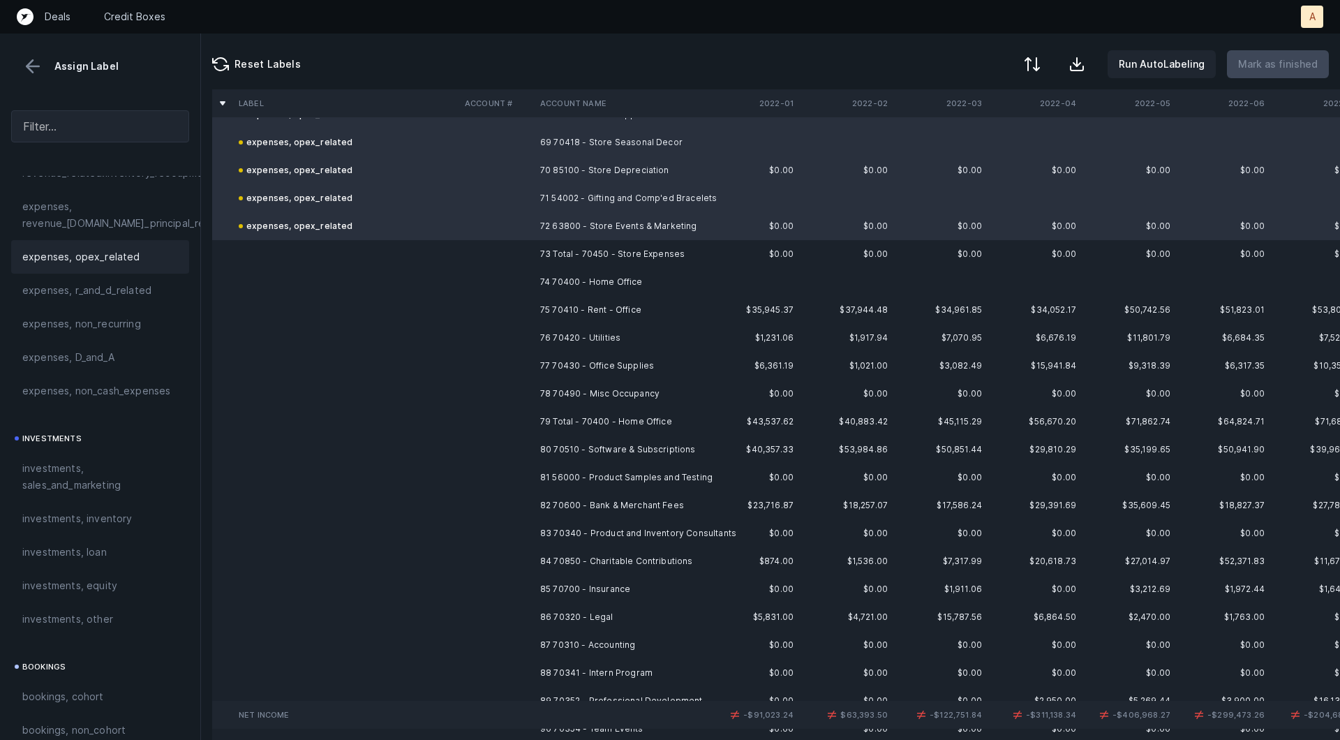
click at [613, 277] on td "74 70400 - Home Office" at bounding box center [620, 282] width 170 height 28
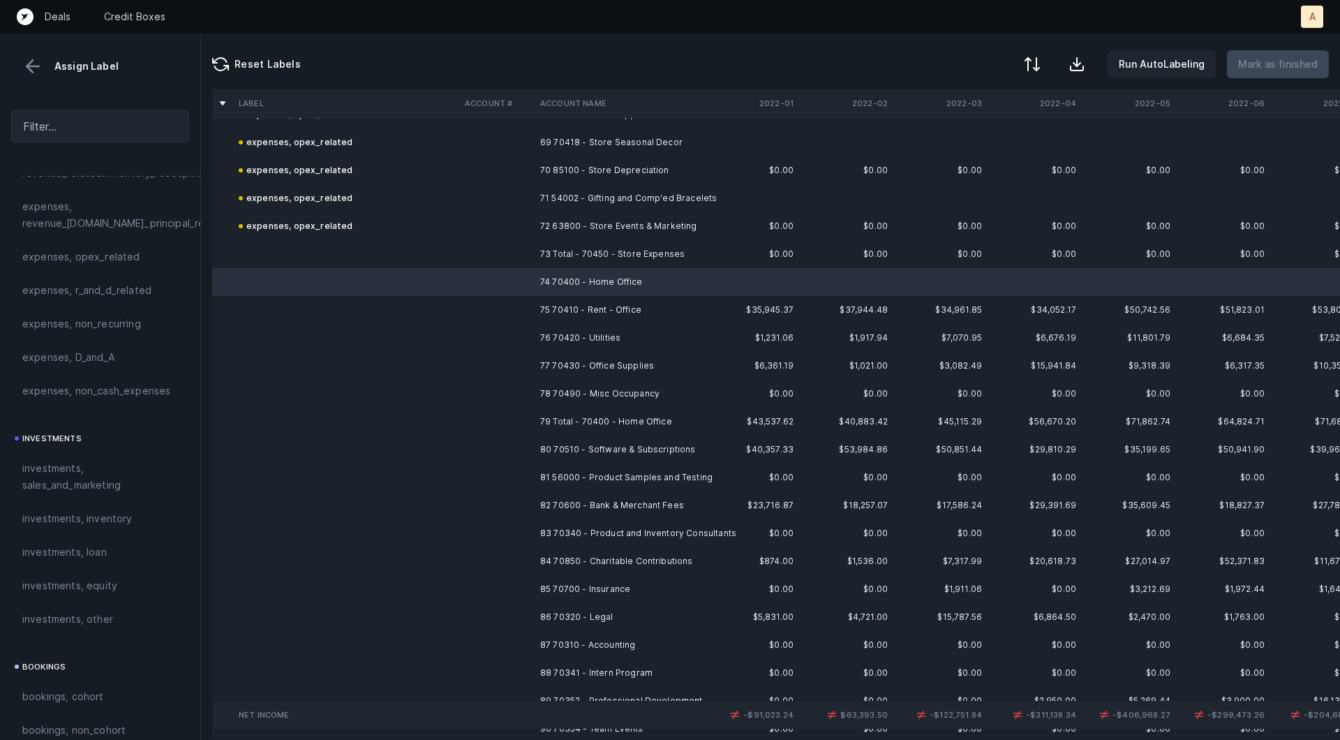
click at [604, 385] on td "78 70490 - Misc Occupancy" at bounding box center [620, 394] width 170 height 28
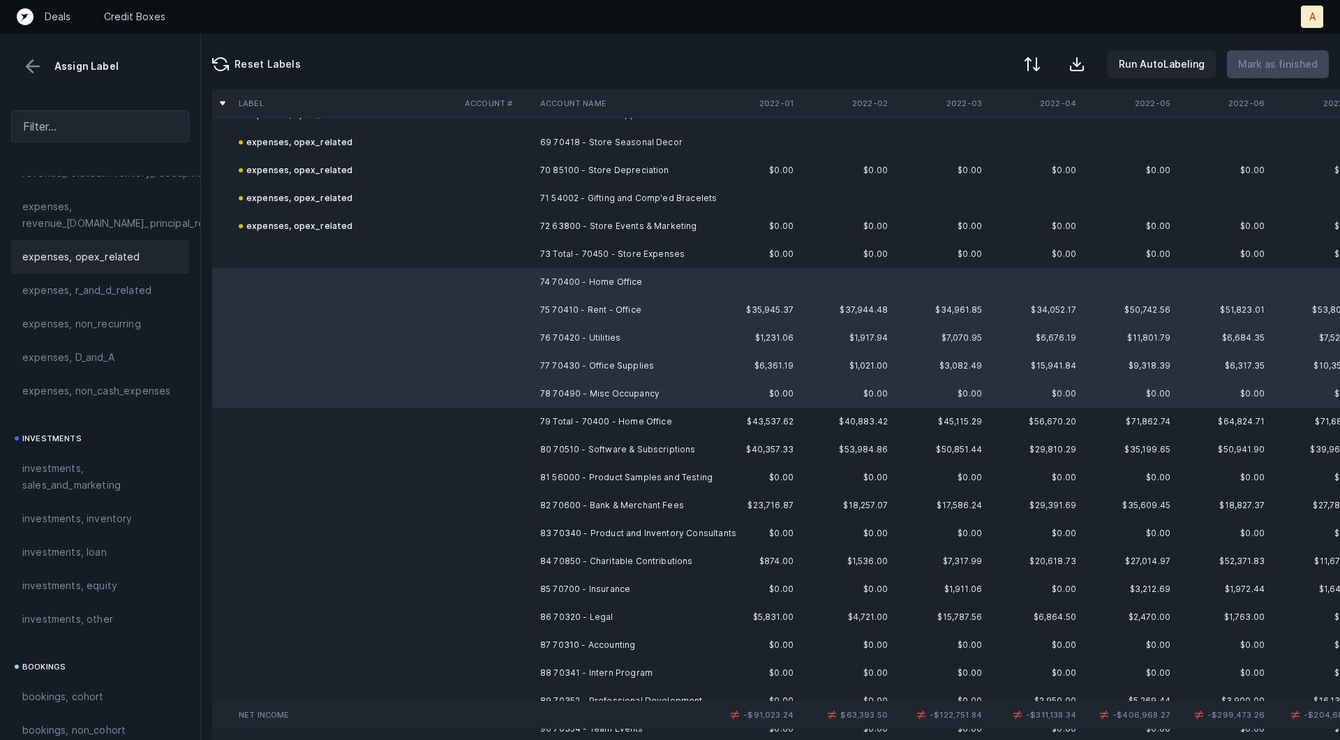
click at [127, 265] on div "expenses, opex_related" at bounding box center [100, 256] width 178 height 33
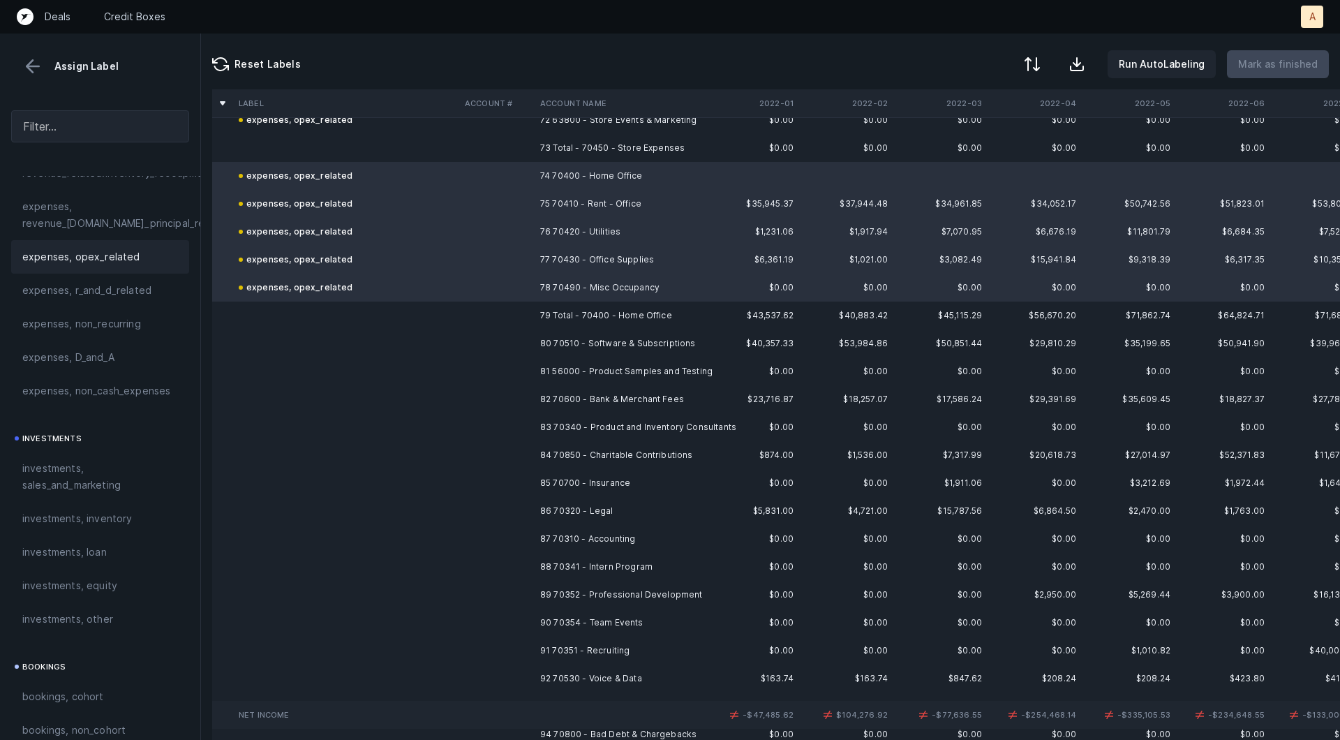
scroll to position [2162, 0]
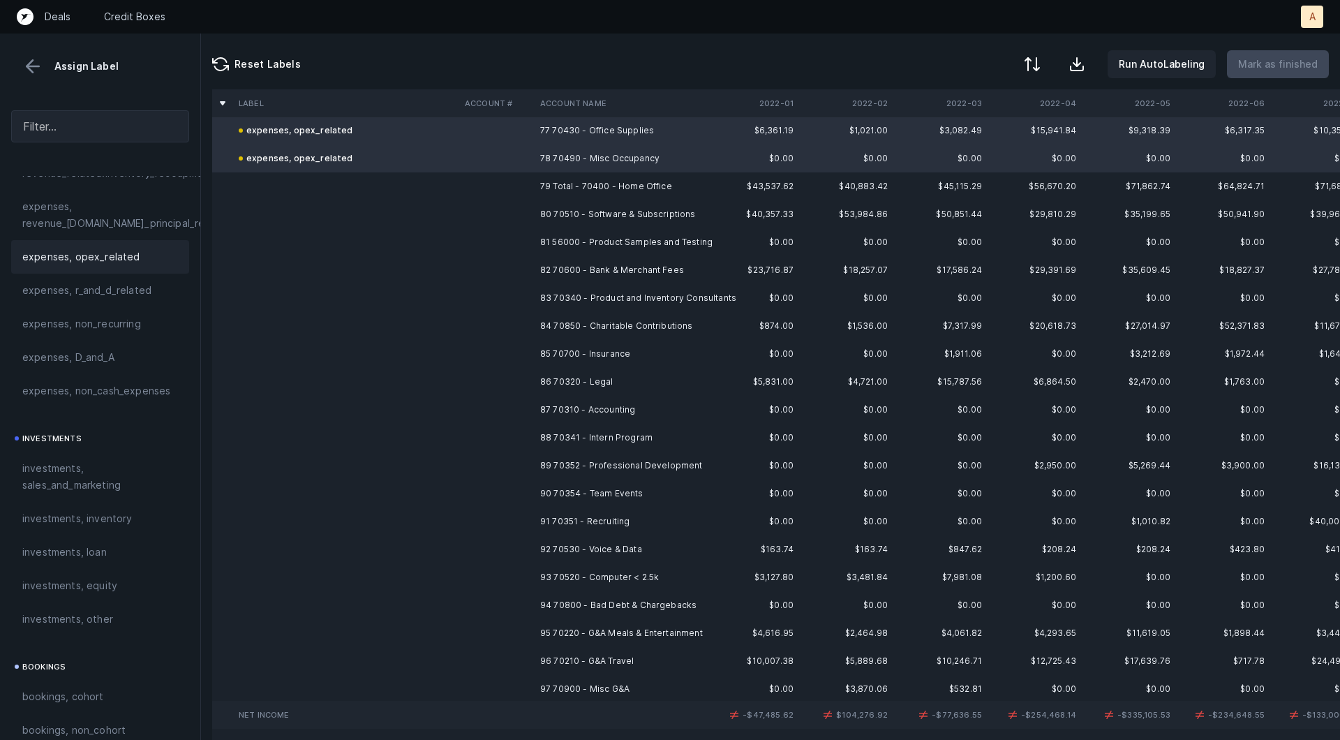
click at [578, 211] on td "80 70510 - Software & Subscriptions" at bounding box center [620, 214] width 170 height 28
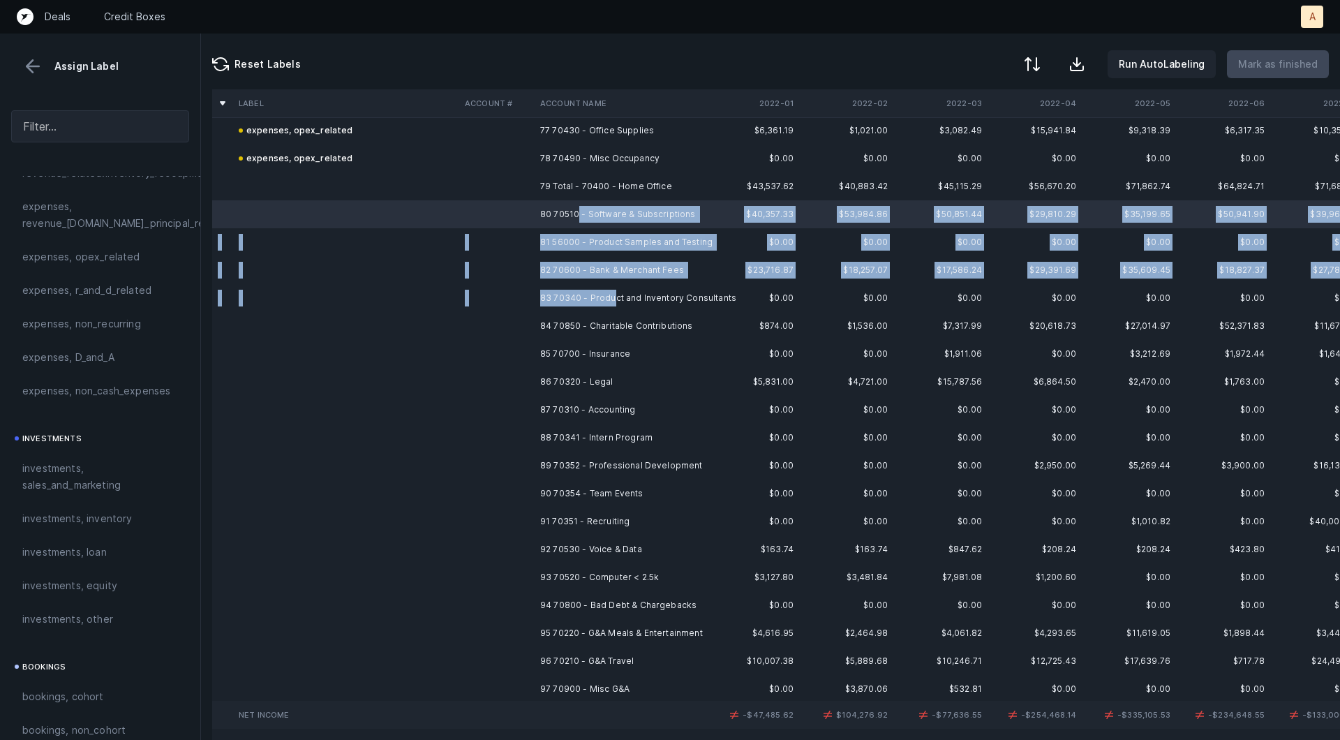
click at [612, 289] on td "83 70340 - Product and Inventory Consultants" at bounding box center [620, 298] width 170 height 28
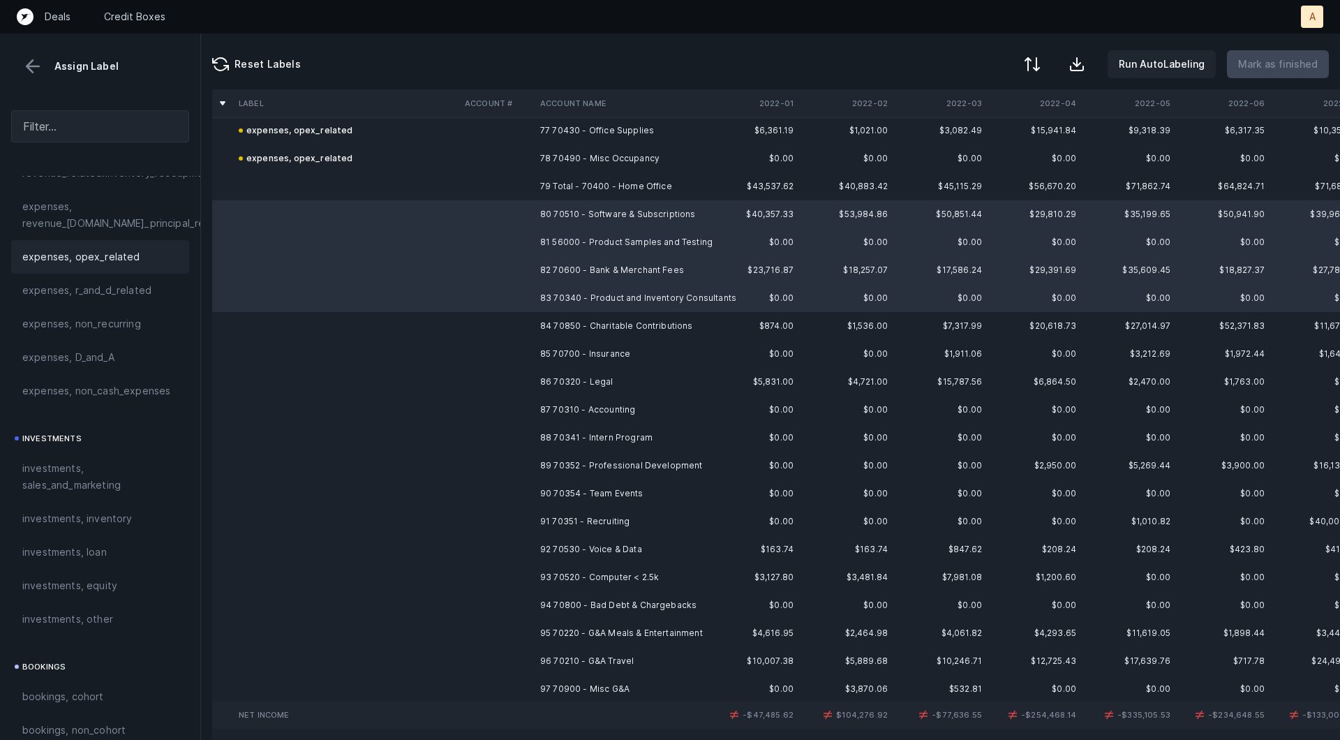
click at [64, 265] on div "expenses, opex_related" at bounding box center [100, 256] width 178 height 33
click at [535, 325] on td "84 70850 - Charitable Contributions" at bounding box center [620, 326] width 170 height 28
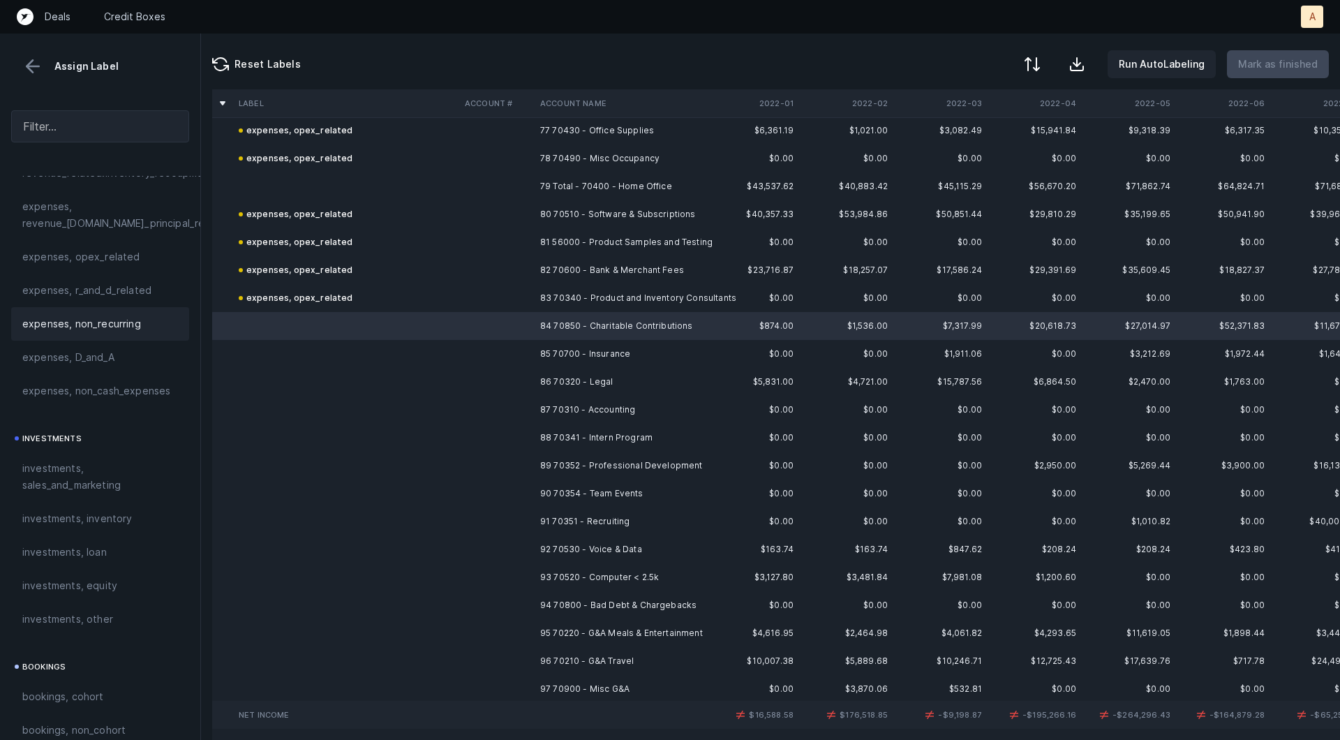
click at [126, 322] on span "expenses, non_recurring" at bounding box center [81, 323] width 119 height 17
click at [574, 350] on td "85 70700 - Insurance" at bounding box center [620, 354] width 170 height 28
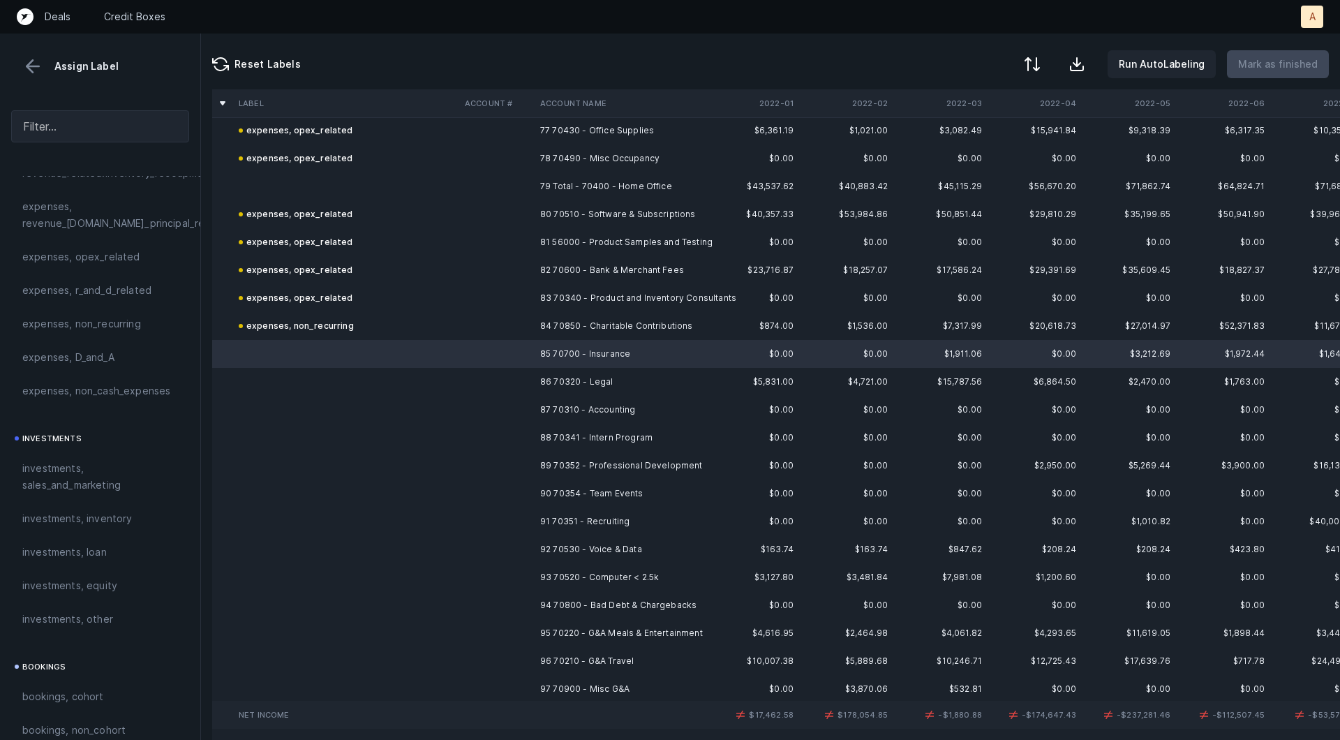
click at [643, 463] on td "89 70352 - Professional Development" at bounding box center [620, 466] width 170 height 28
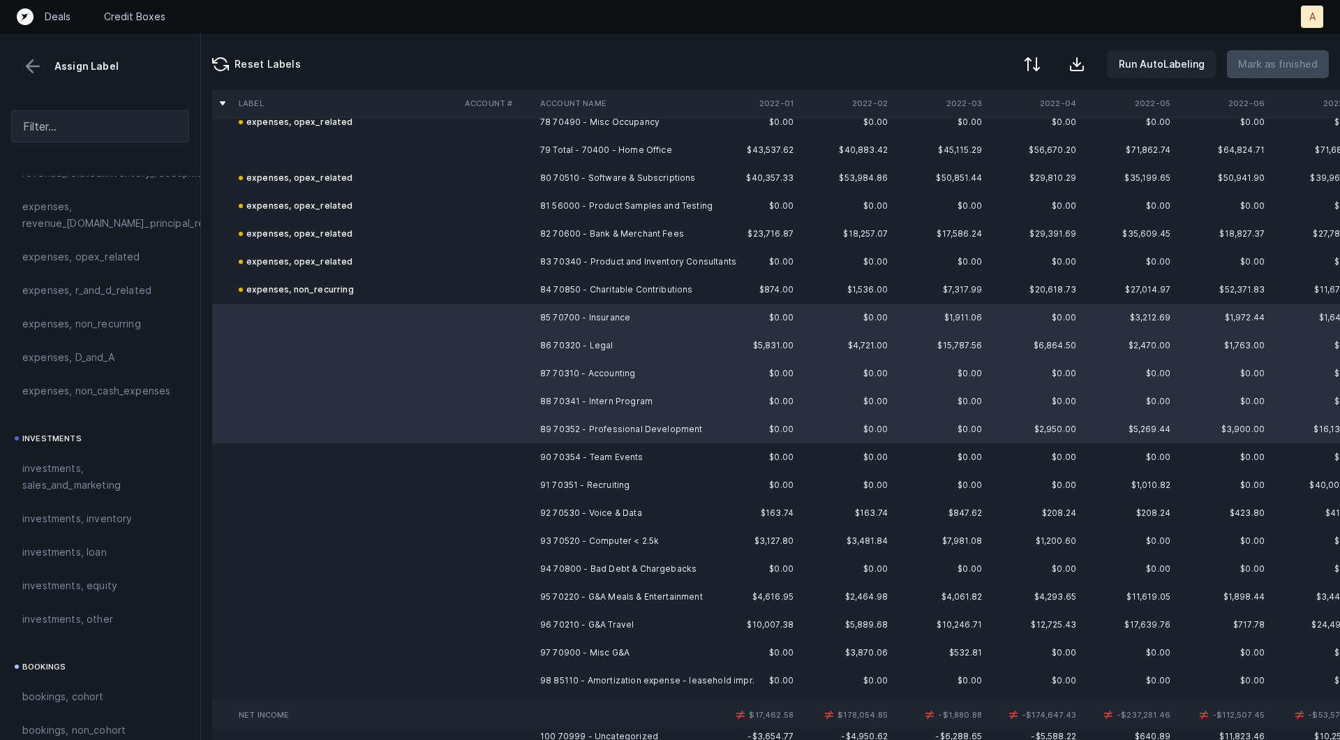
scroll to position [2214, 0]
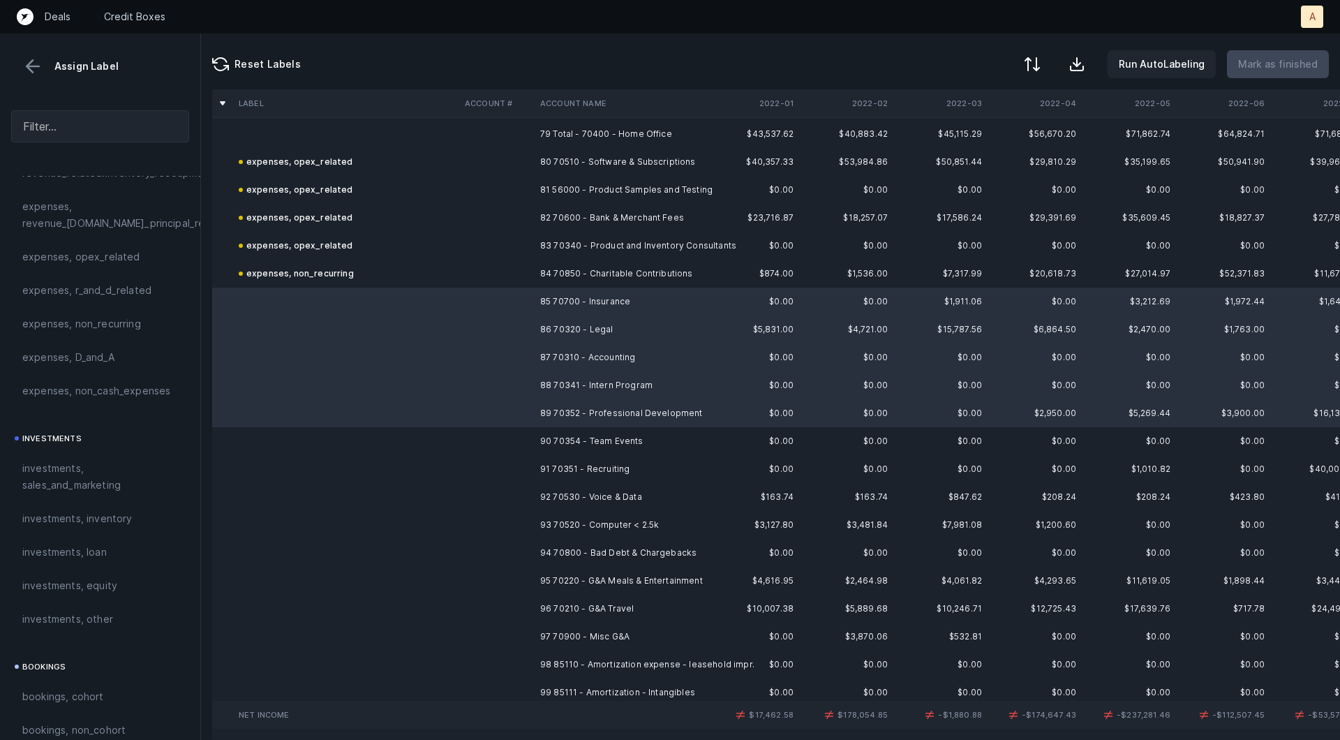
click at [674, 530] on td "93 70520 - Computer < 2.5k" at bounding box center [620, 525] width 170 height 28
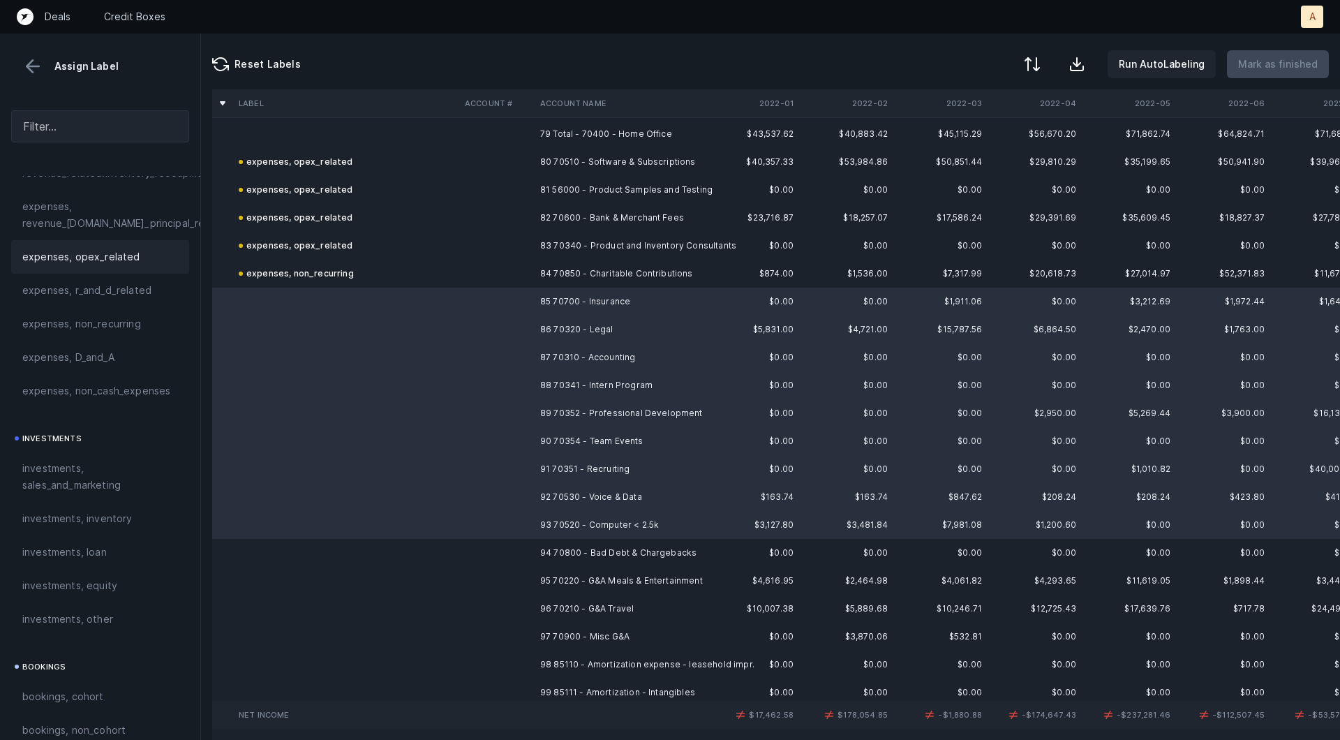
click at [93, 242] on div "expenses, opex_related" at bounding box center [100, 256] width 178 height 33
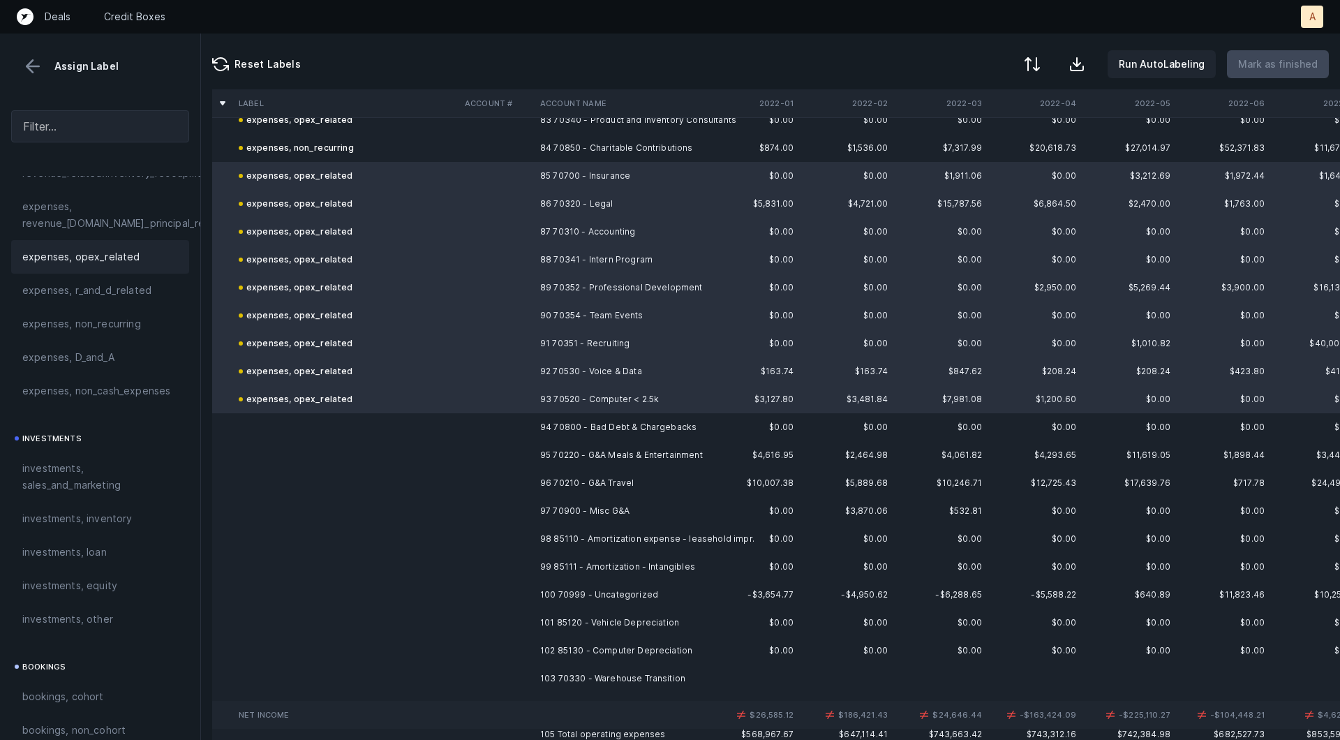
scroll to position [2370, 0]
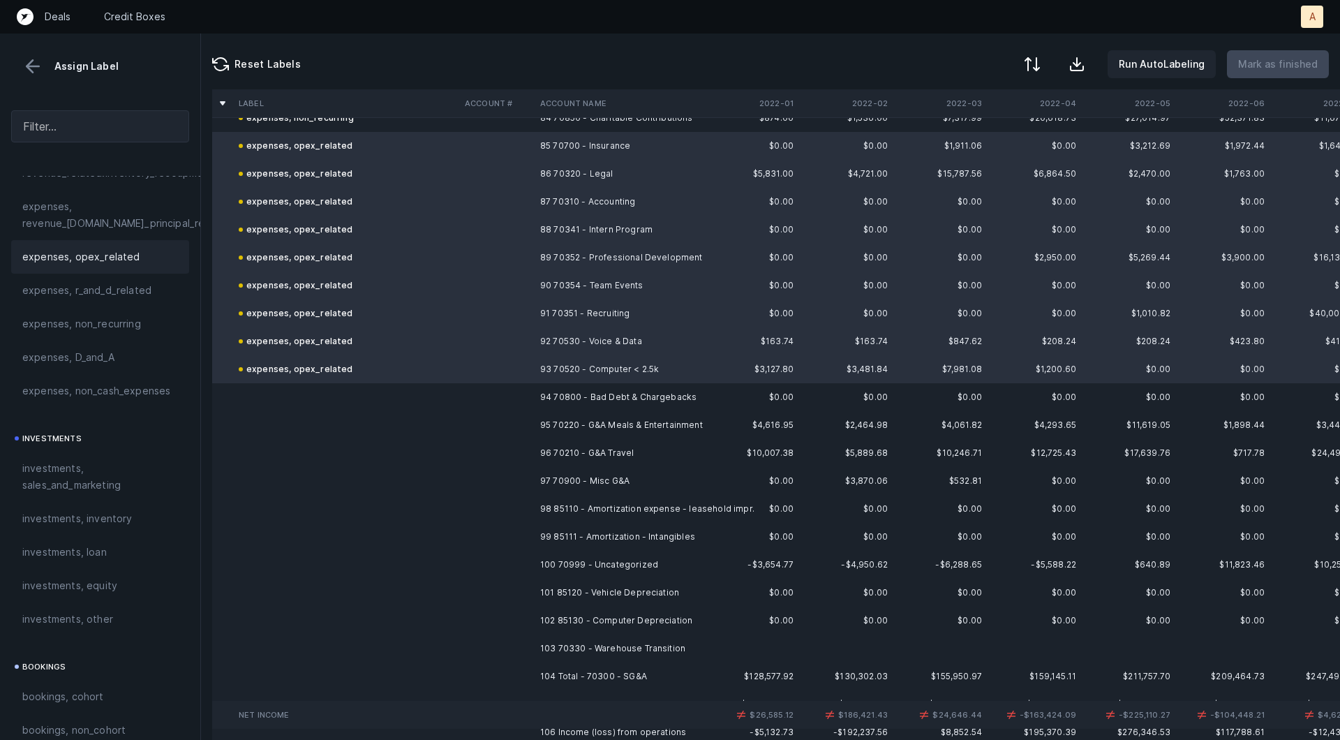
click at [566, 395] on td "94 70800 - Bad Debt & Chargebacks" at bounding box center [620, 397] width 170 height 28
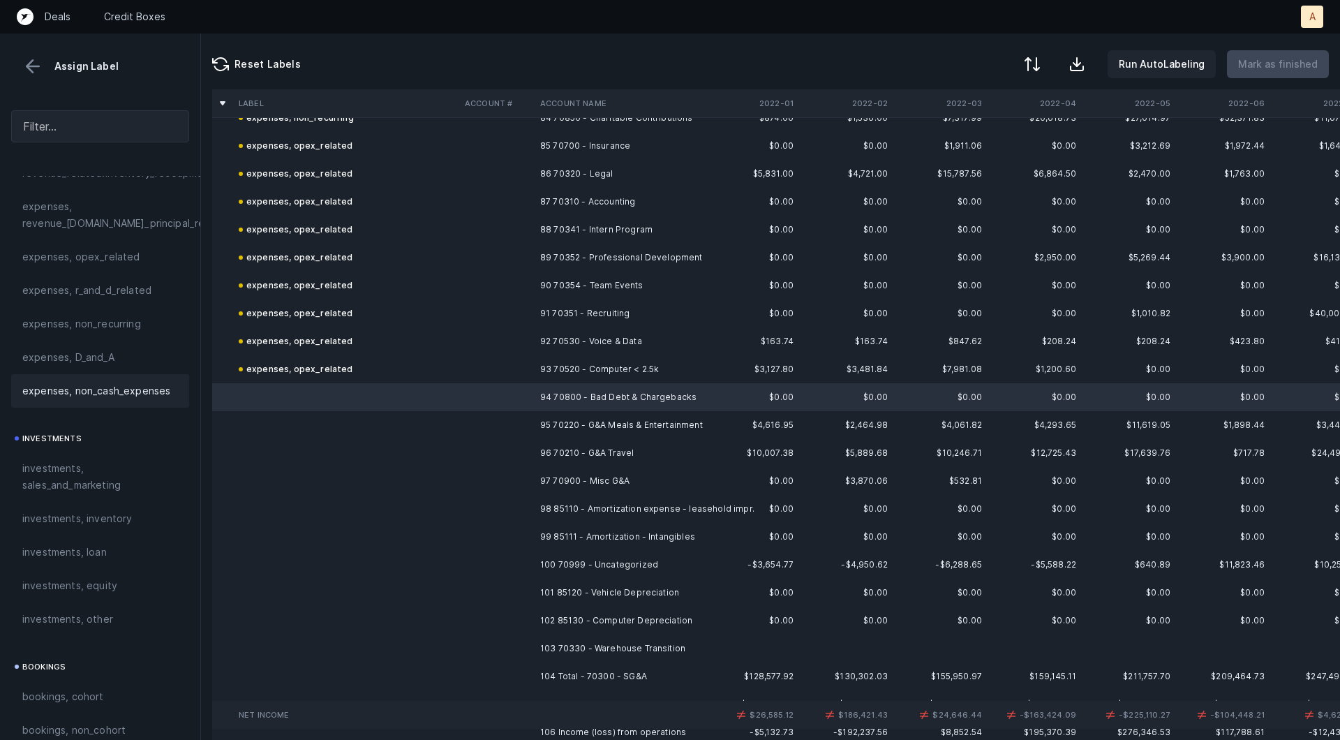
click at [132, 391] on span "expenses, non_cash_expenses" at bounding box center [96, 390] width 148 height 17
click at [569, 424] on td "95 70220 - G&A Meals & Entertainment" at bounding box center [620, 425] width 170 height 28
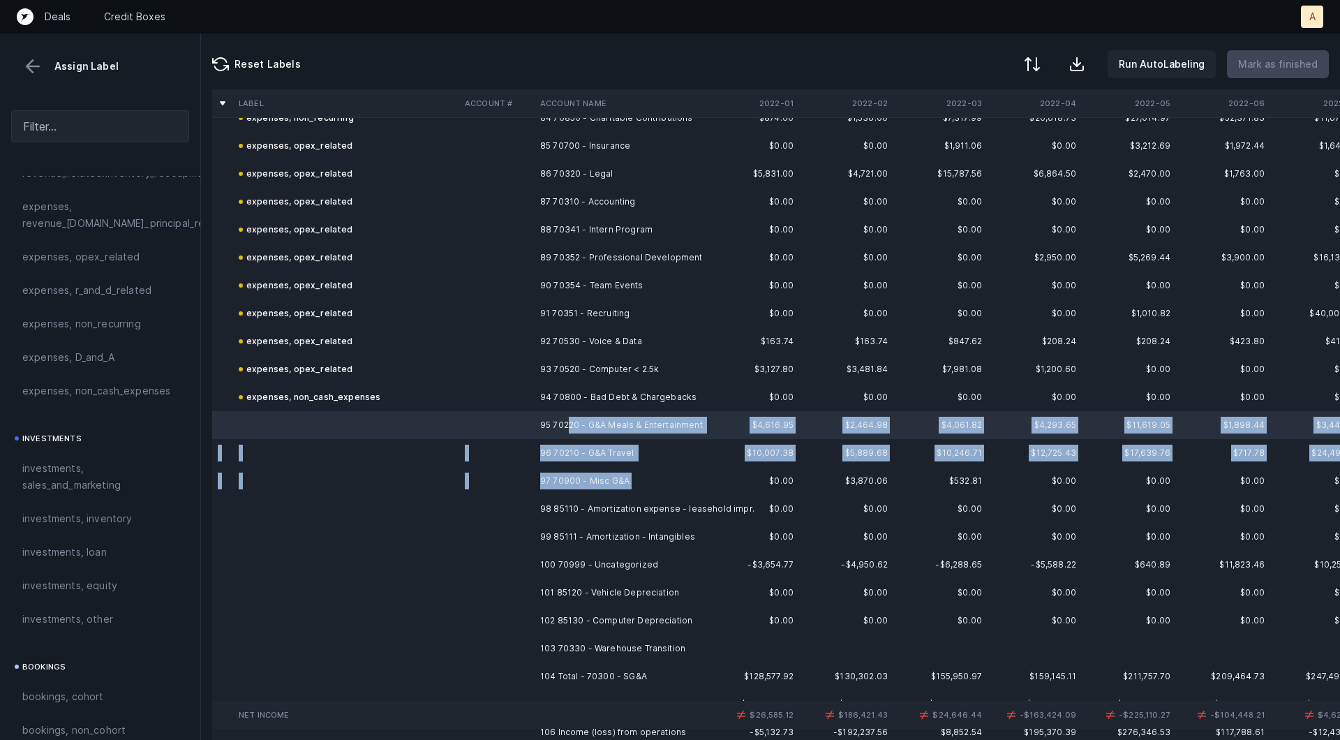
click at [629, 479] on td "97 70900 - Misc G&A" at bounding box center [620, 481] width 170 height 28
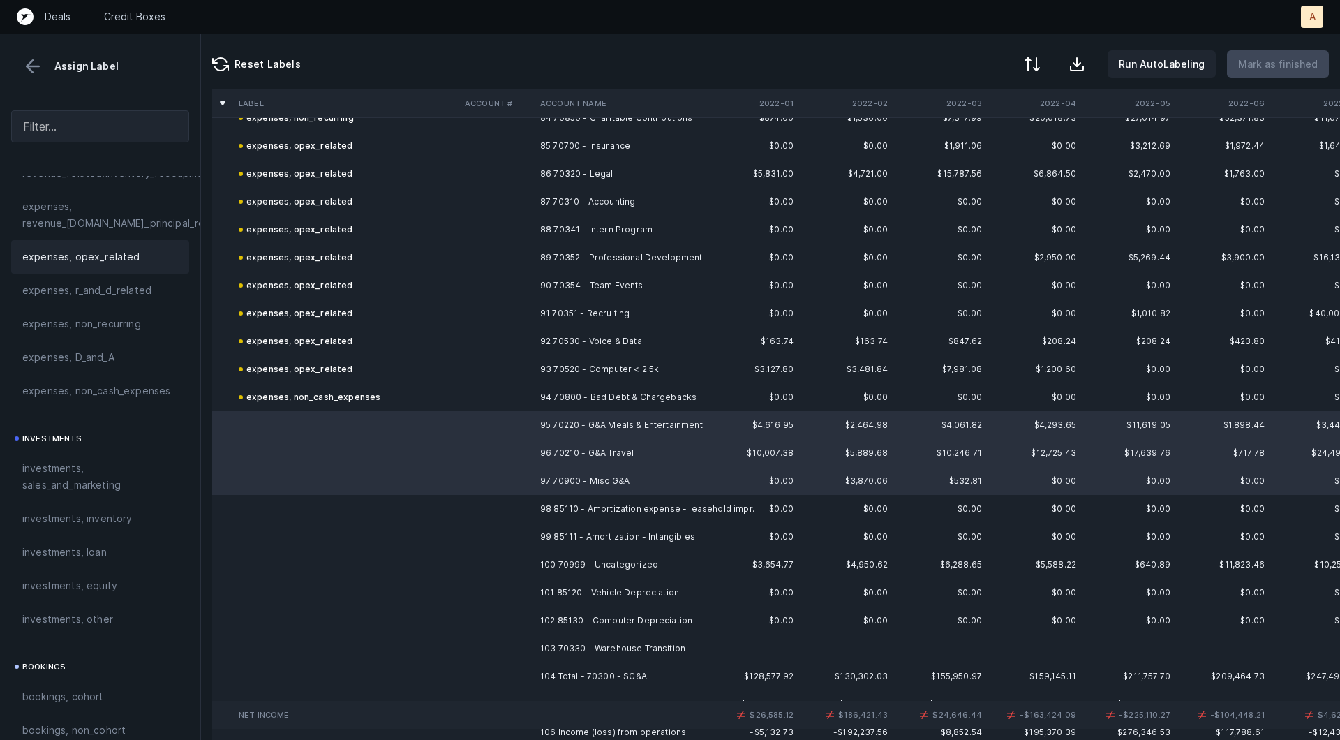
click at [59, 248] on span "expenses, opex_related" at bounding box center [81, 256] width 118 height 17
click at [502, 513] on td at bounding box center [496, 509] width 75 height 28
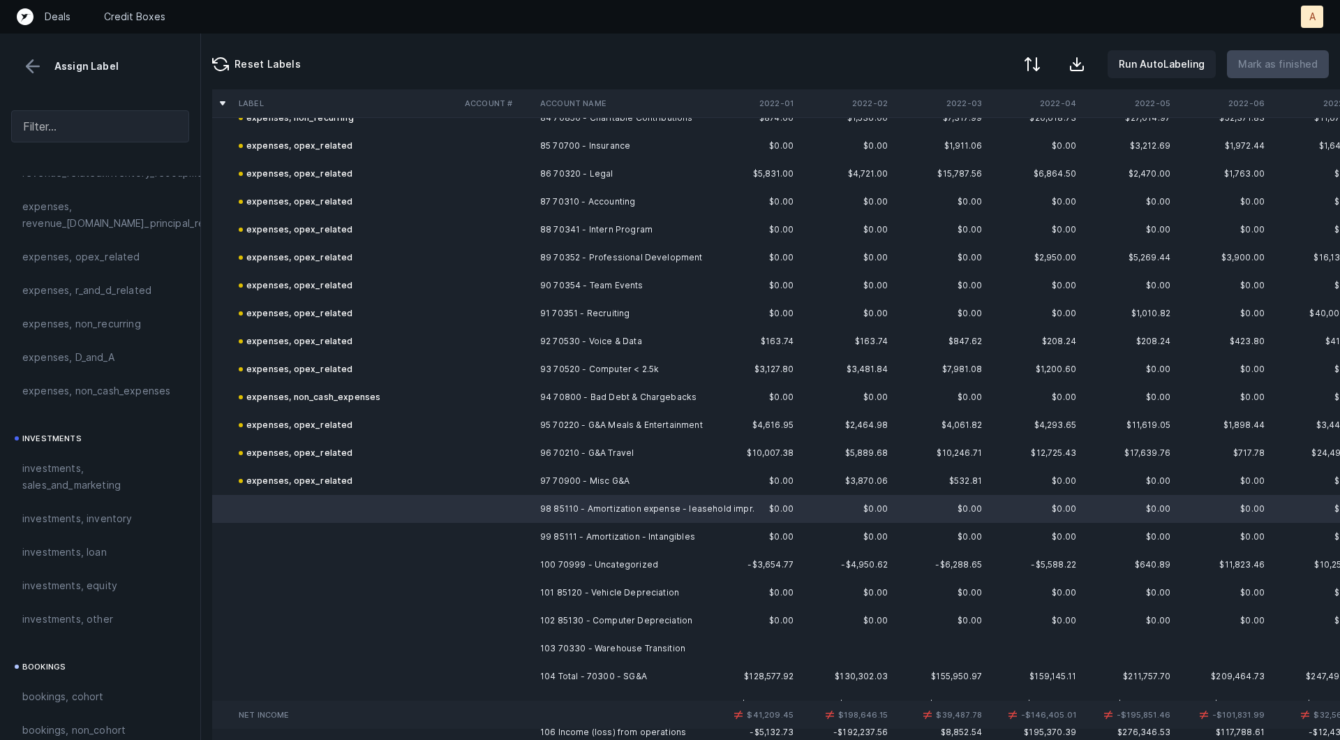
click at [519, 535] on td at bounding box center [496, 537] width 75 height 28
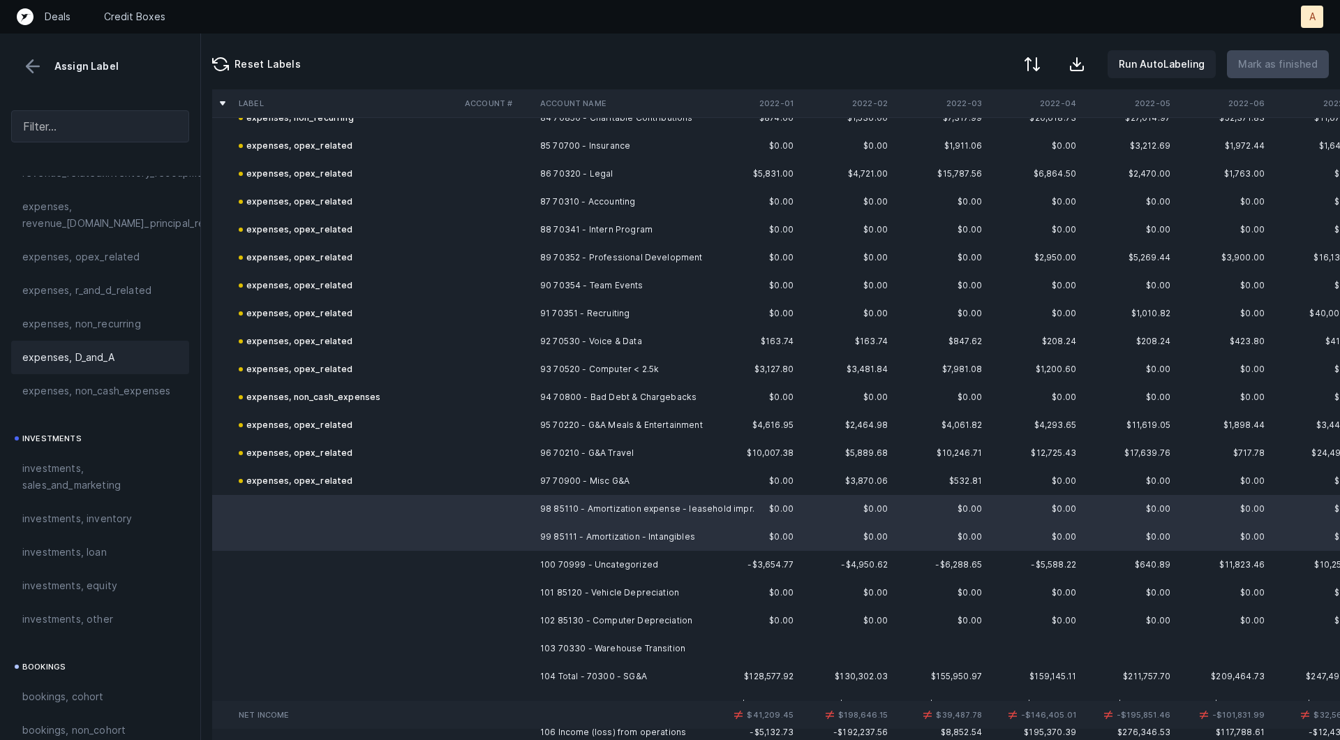
click at [112, 357] on span "expenses, D_and_A" at bounding box center [68, 357] width 92 height 17
click at [637, 565] on td "100 70999 - Uncategorized" at bounding box center [620, 565] width 170 height 28
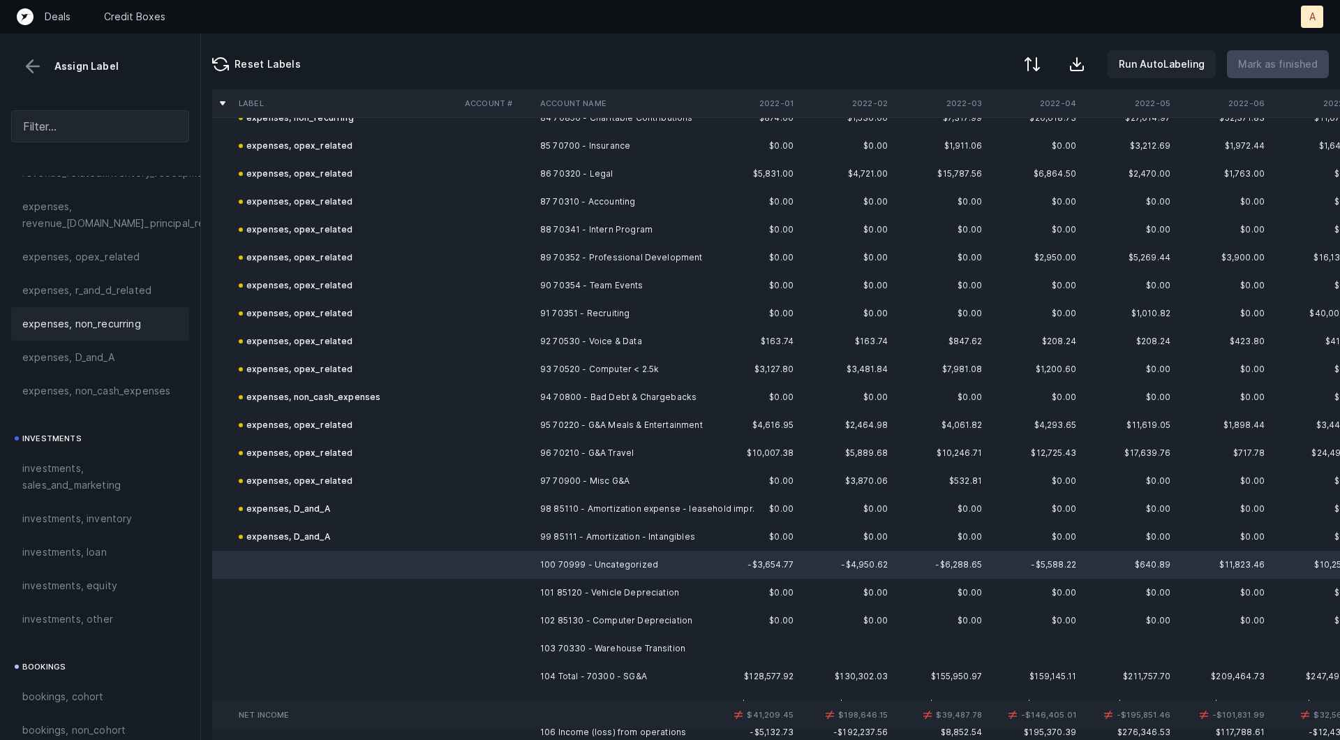
click at [100, 328] on span "expenses, non_recurring" at bounding box center [81, 323] width 119 height 17
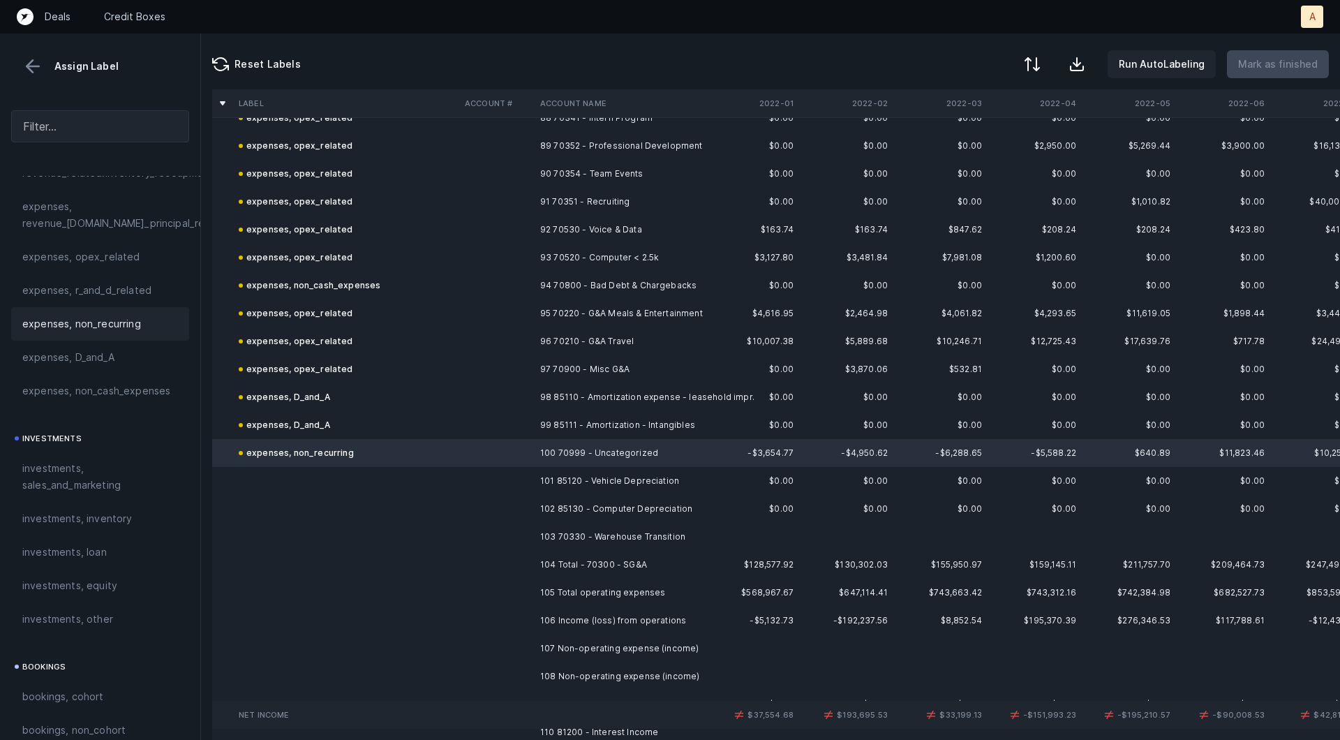
scroll to position [2654, 0]
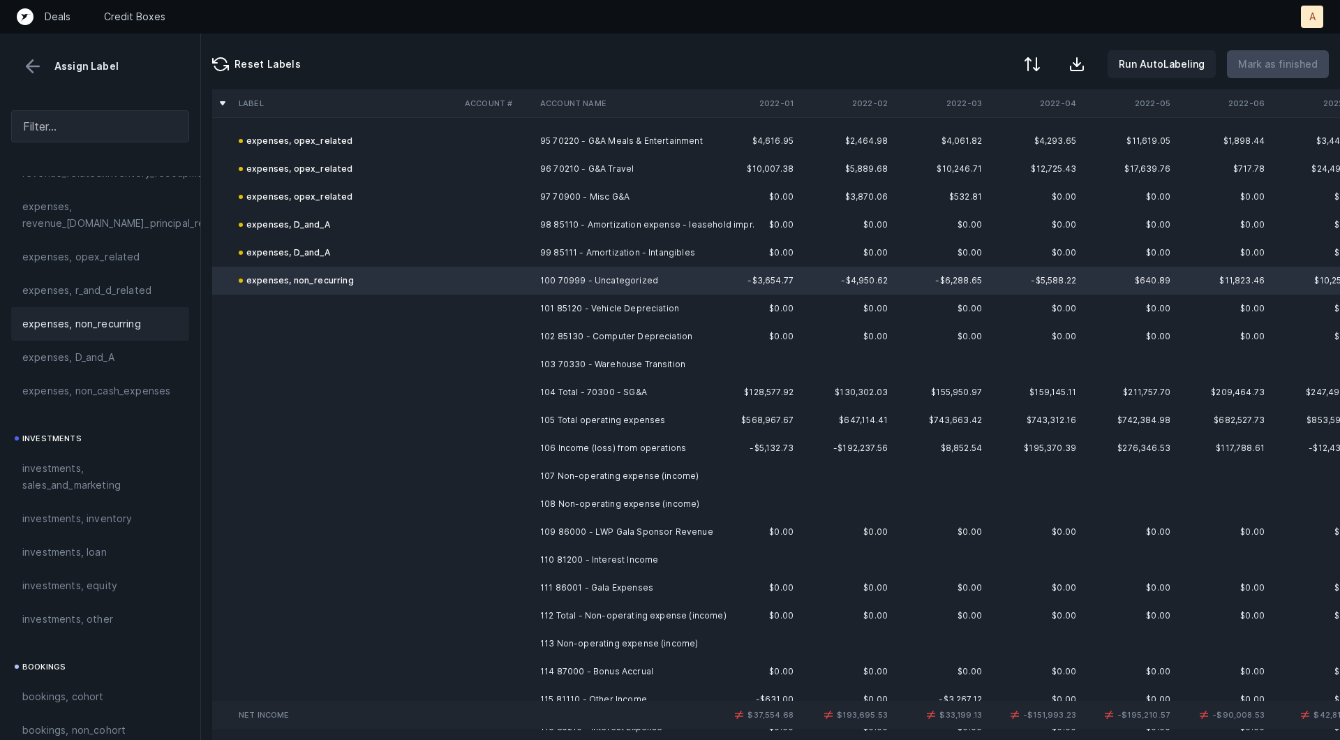
click at [630, 315] on td "101 85120 - Vehicle Depreciation" at bounding box center [620, 309] width 170 height 28
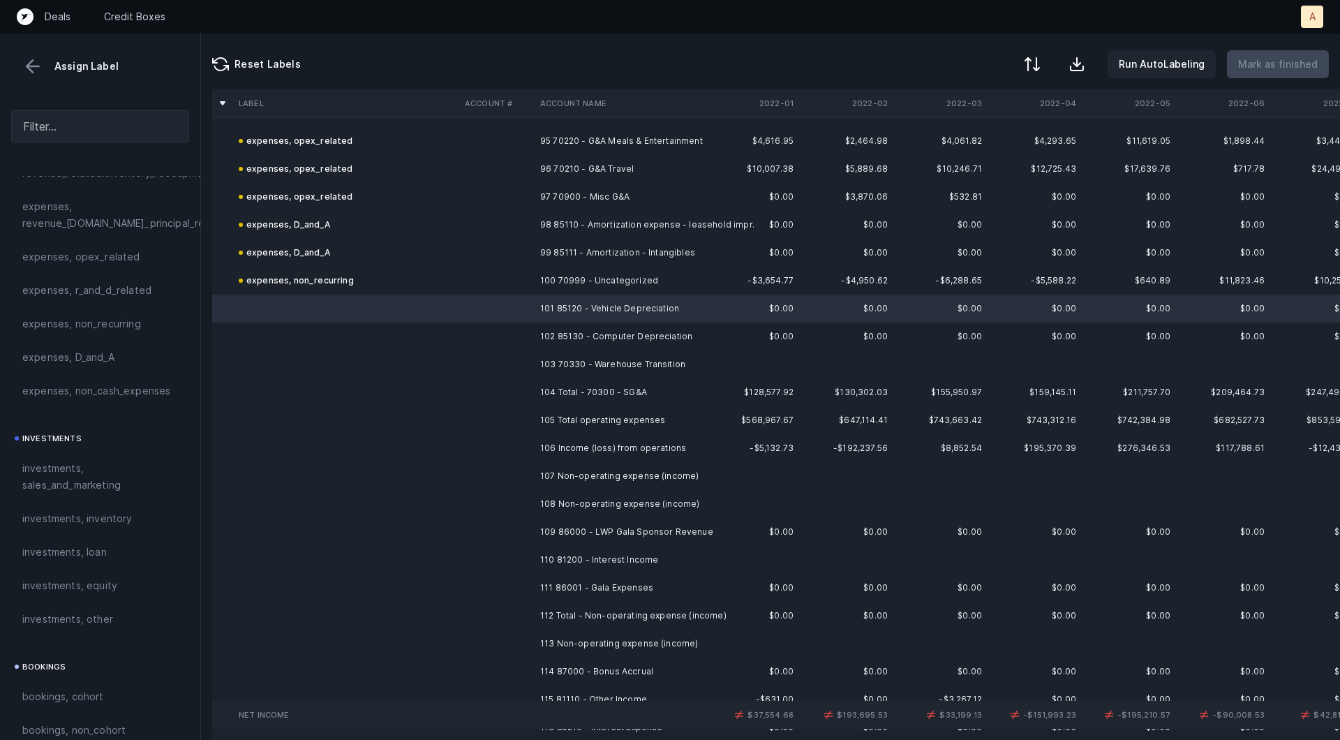
click at [627, 336] on td "102 85130 - Computer Depreciation" at bounding box center [620, 336] width 170 height 28
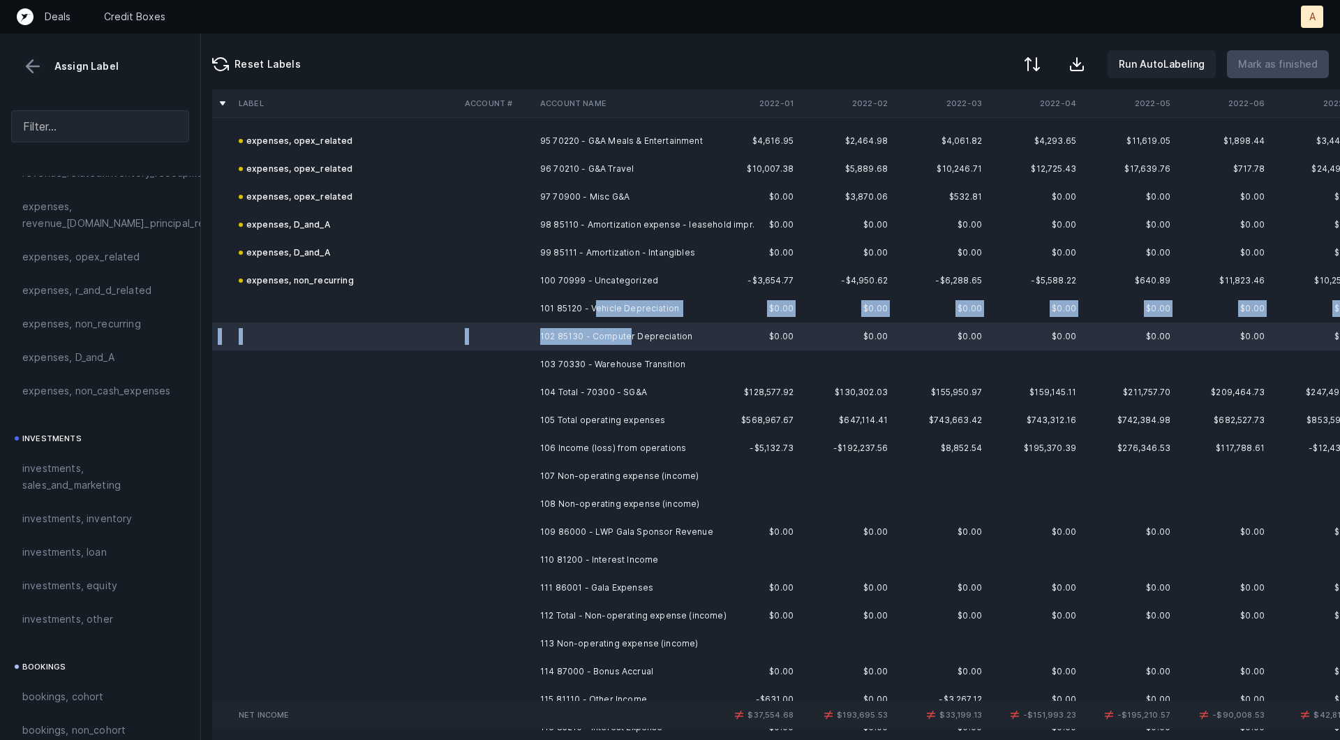
click at [595, 302] on td "101 85120 - Vehicle Depreciation" at bounding box center [620, 309] width 170 height 28
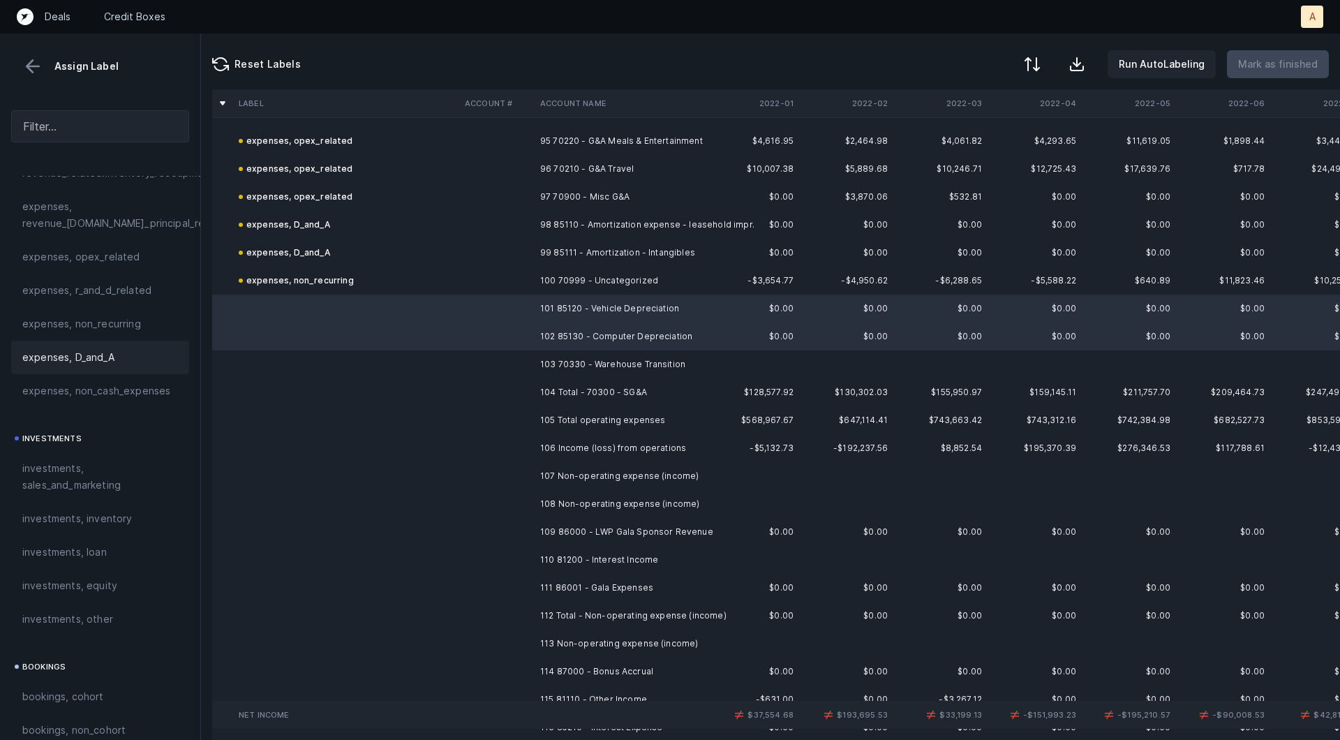
click at [94, 350] on span "expenses, D_and_A" at bounding box center [68, 357] width 92 height 17
click at [465, 360] on td at bounding box center [496, 364] width 75 height 28
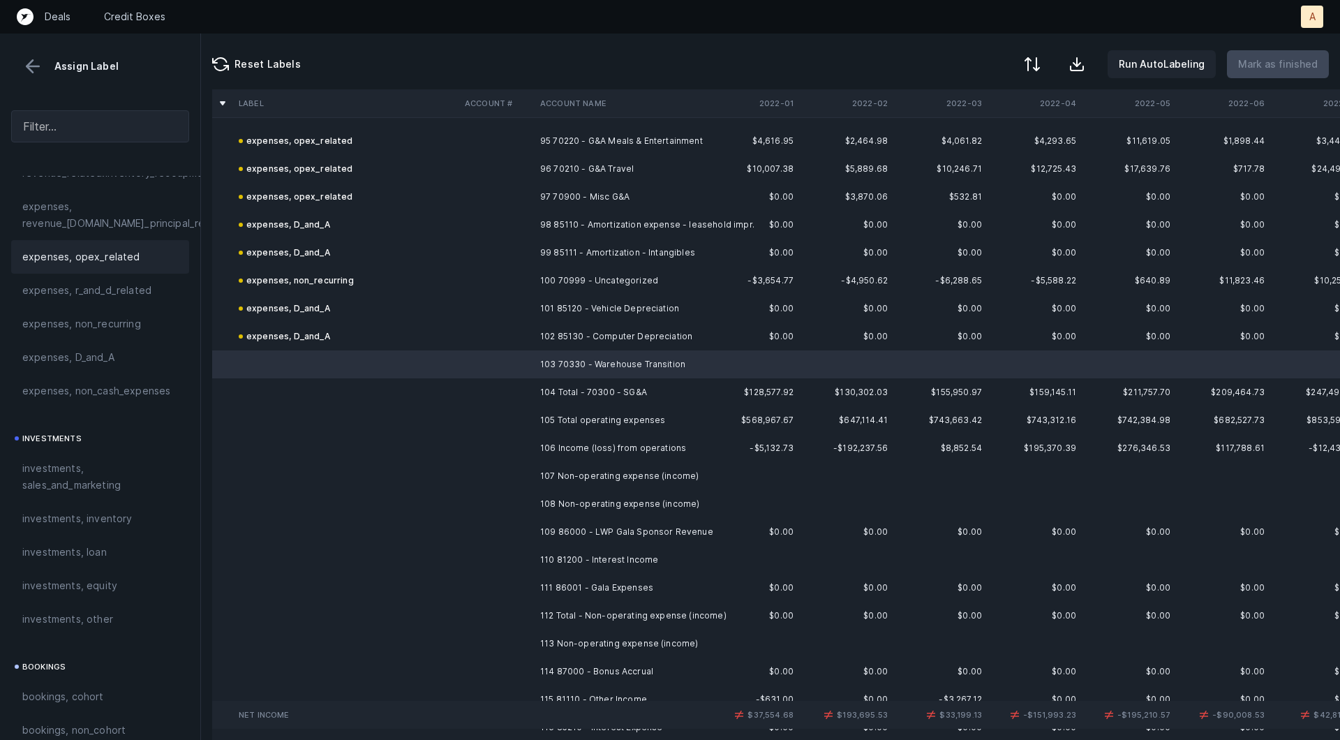
click at [127, 259] on span "expenses, opex_related" at bounding box center [81, 256] width 118 height 17
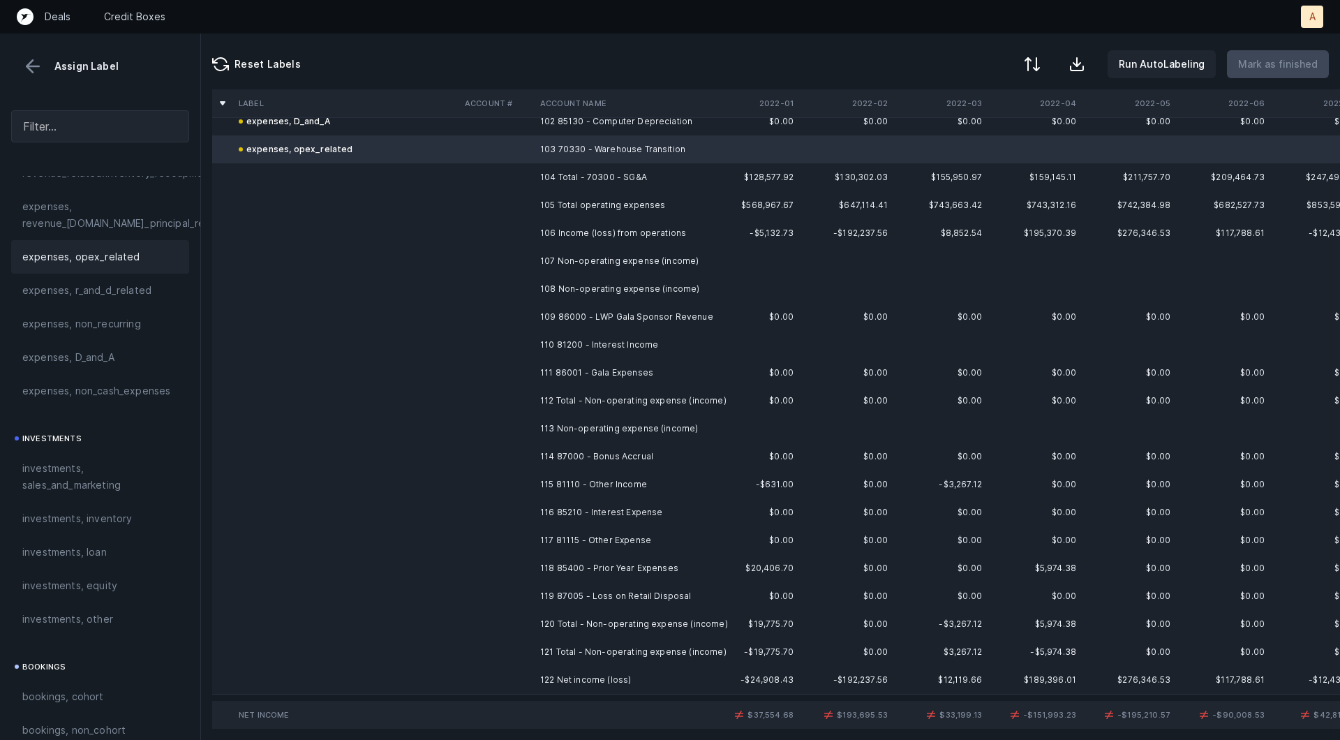
scroll to position [2873, 0]
click at [648, 313] on td "109 86000 - LWP Gala Sponsor Revenue" at bounding box center [620, 313] width 170 height 28
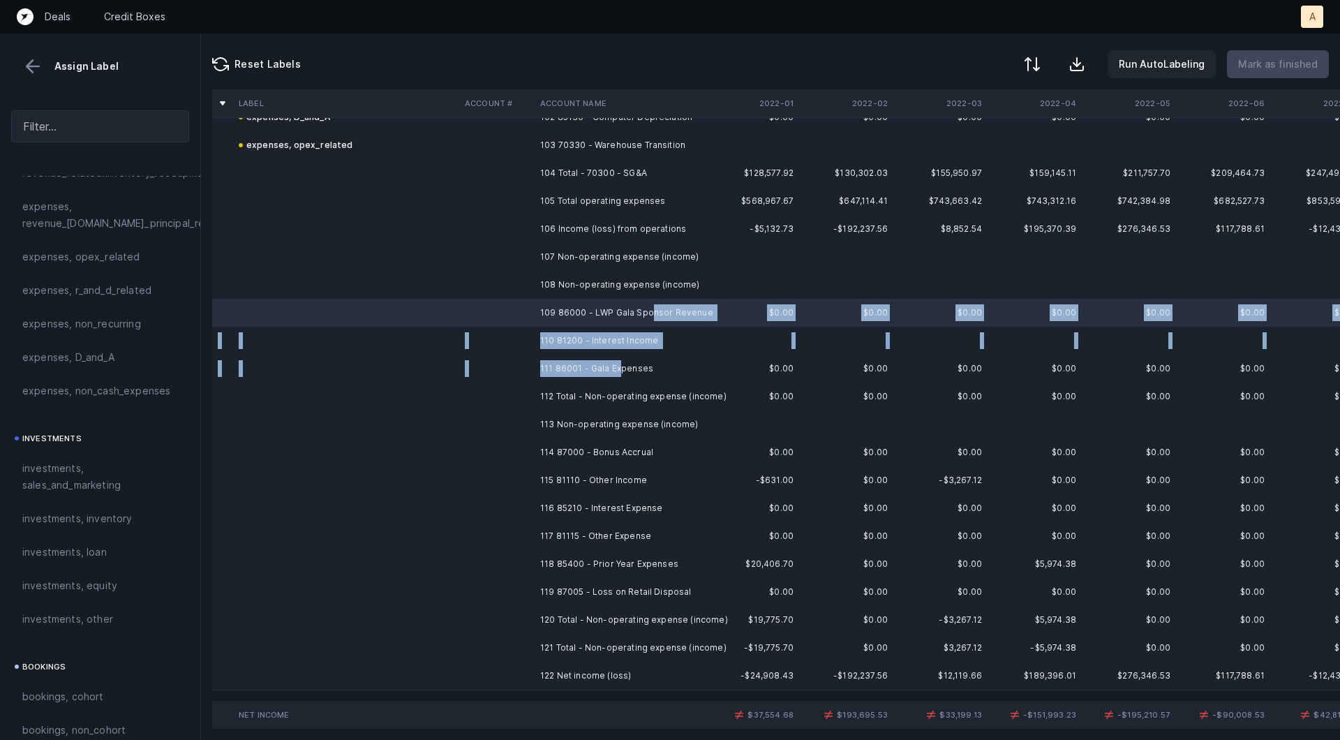
click at [619, 362] on td "111 86001 - Gala Expenses" at bounding box center [620, 369] width 170 height 28
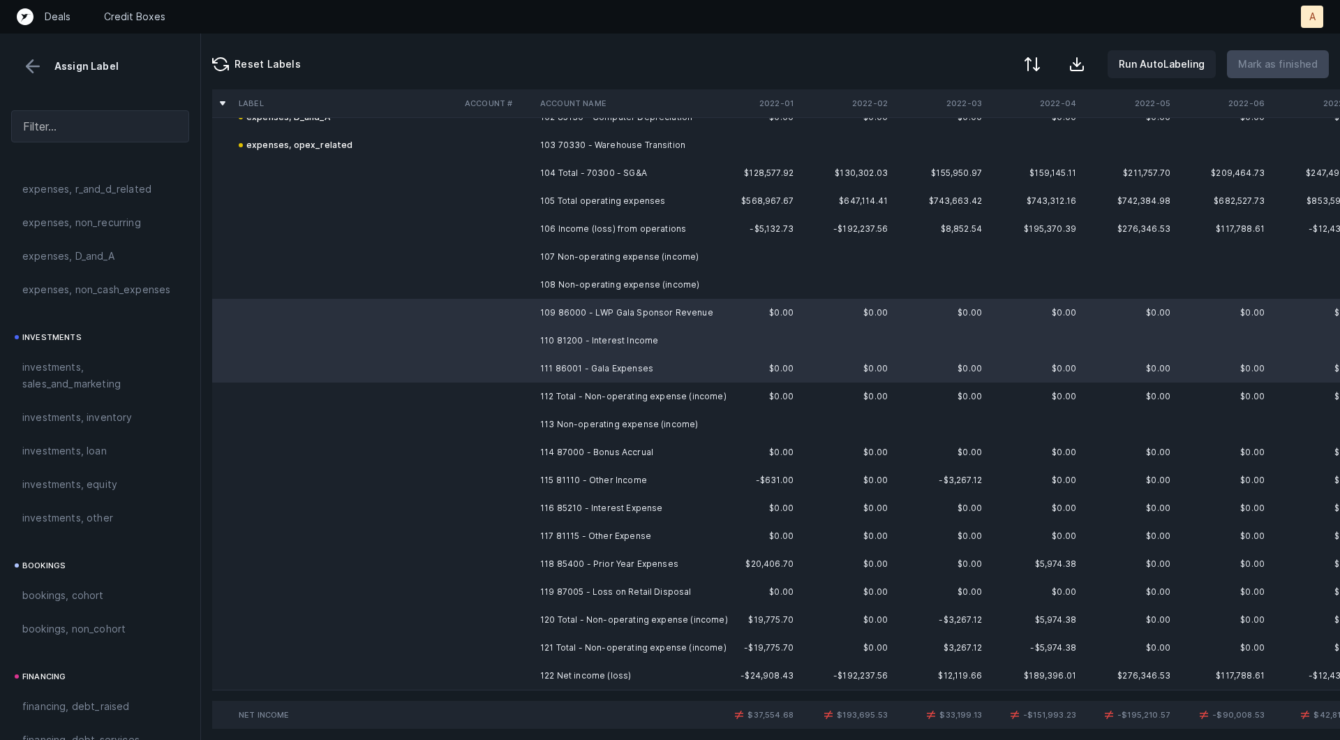
scroll to position [1562, 0]
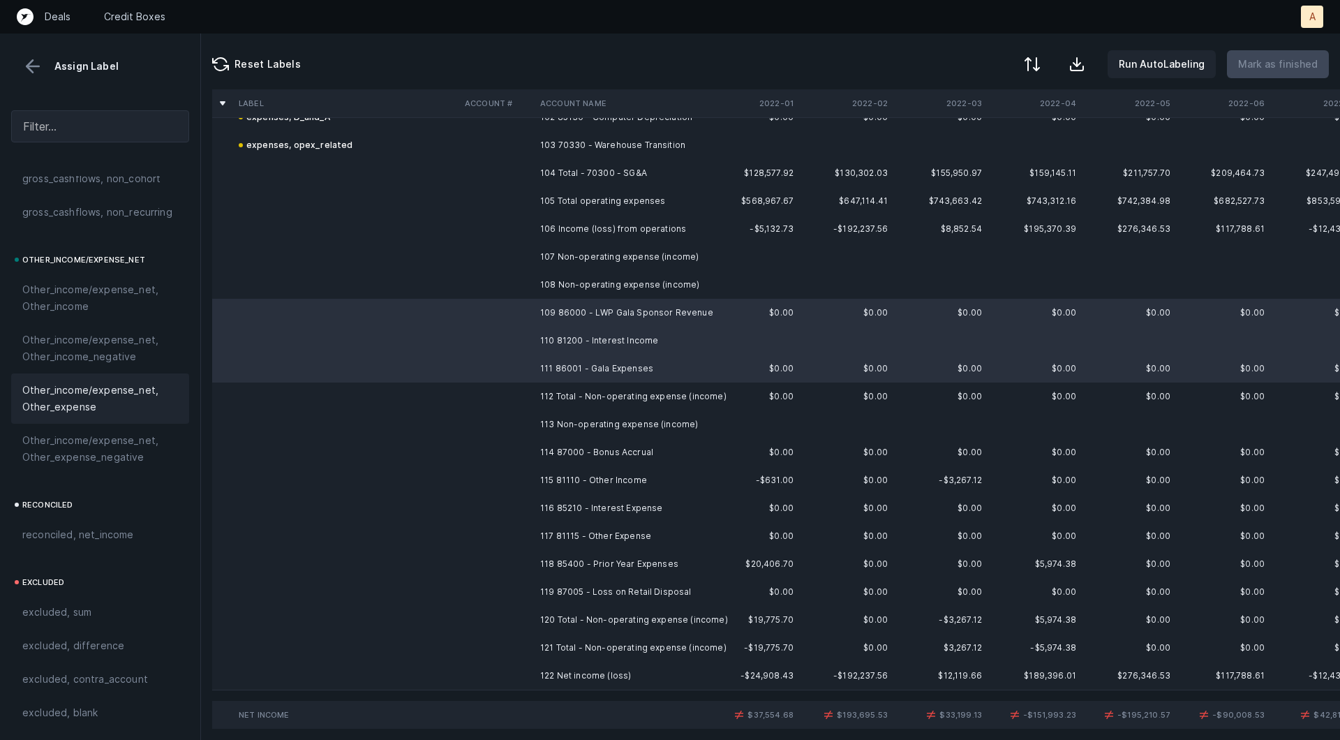
click at [80, 399] on span "Other_income/expense_net, Other_expense" at bounding box center [100, 398] width 156 height 33
click at [636, 450] on td "114 87000 - Bonus Accrual" at bounding box center [620, 452] width 170 height 28
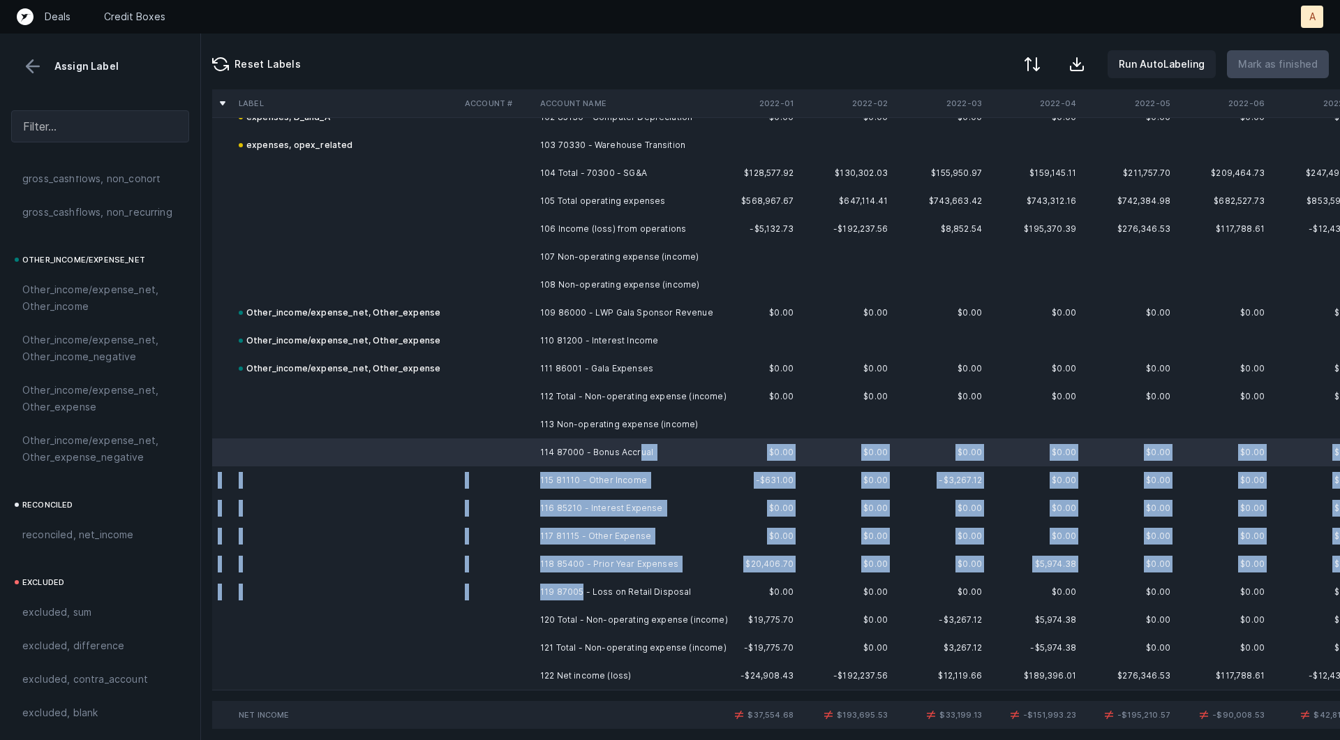
click at [579, 588] on td "119 87005 - Loss on Retail Disposal" at bounding box center [620, 592] width 170 height 28
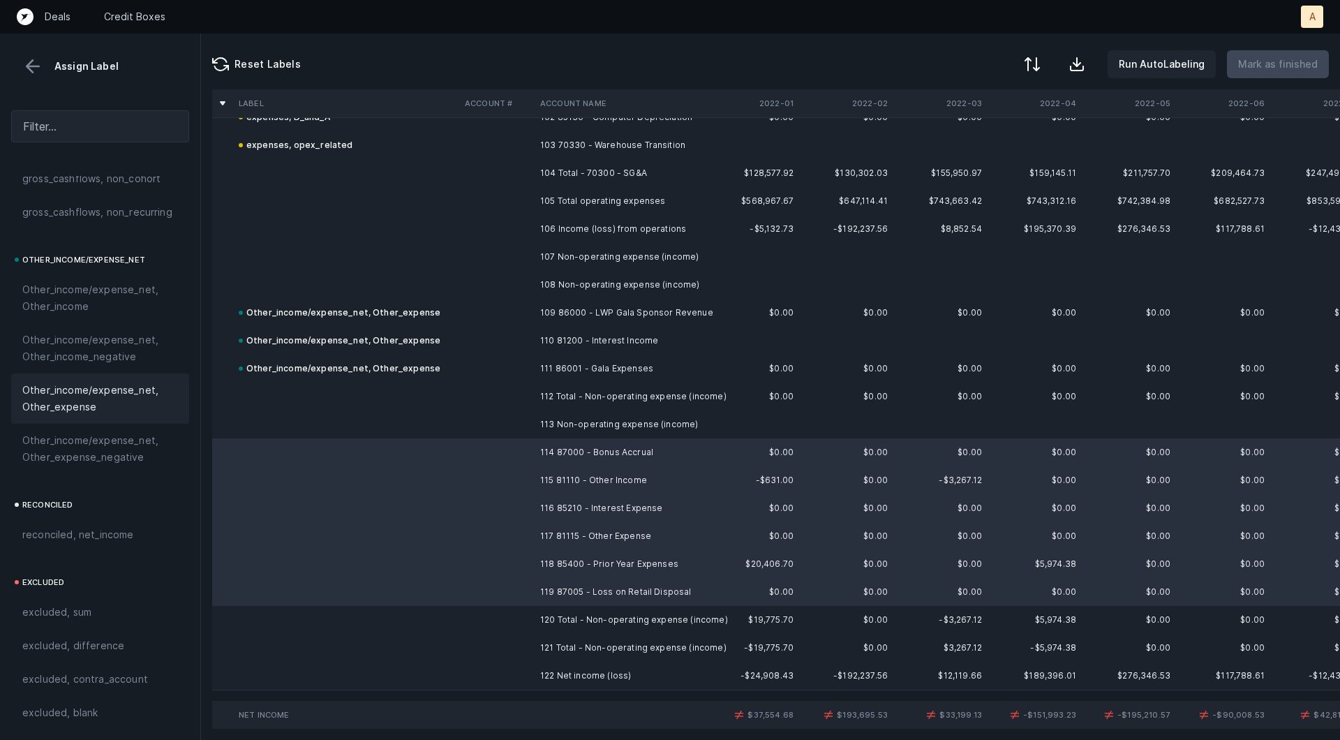
click at [99, 384] on span "Other_income/expense_net, Other_expense" at bounding box center [100, 398] width 156 height 33
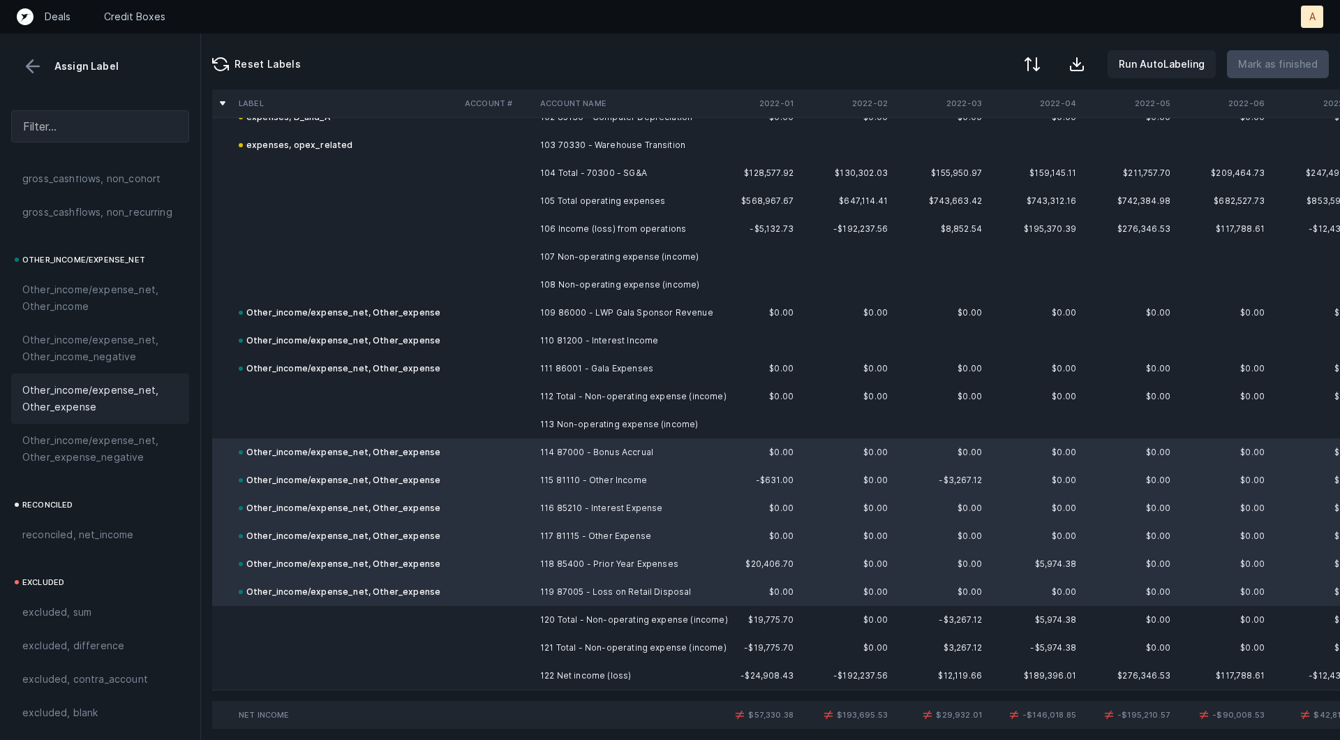
click at [499, 672] on td at bounding box center [496, 676] width 75 height 28
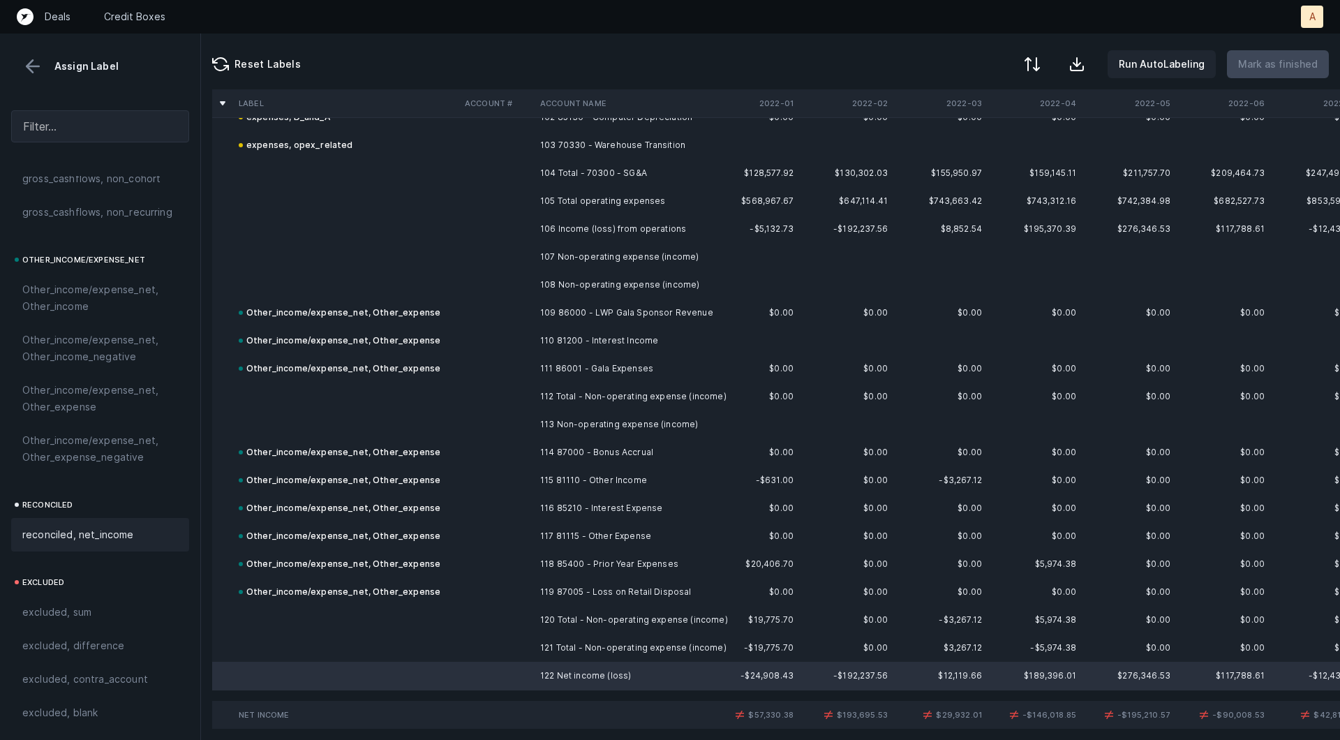
click at [151, 535] on div "reconciled, net_income" at bounding box center [100, 534] width 156 height 17
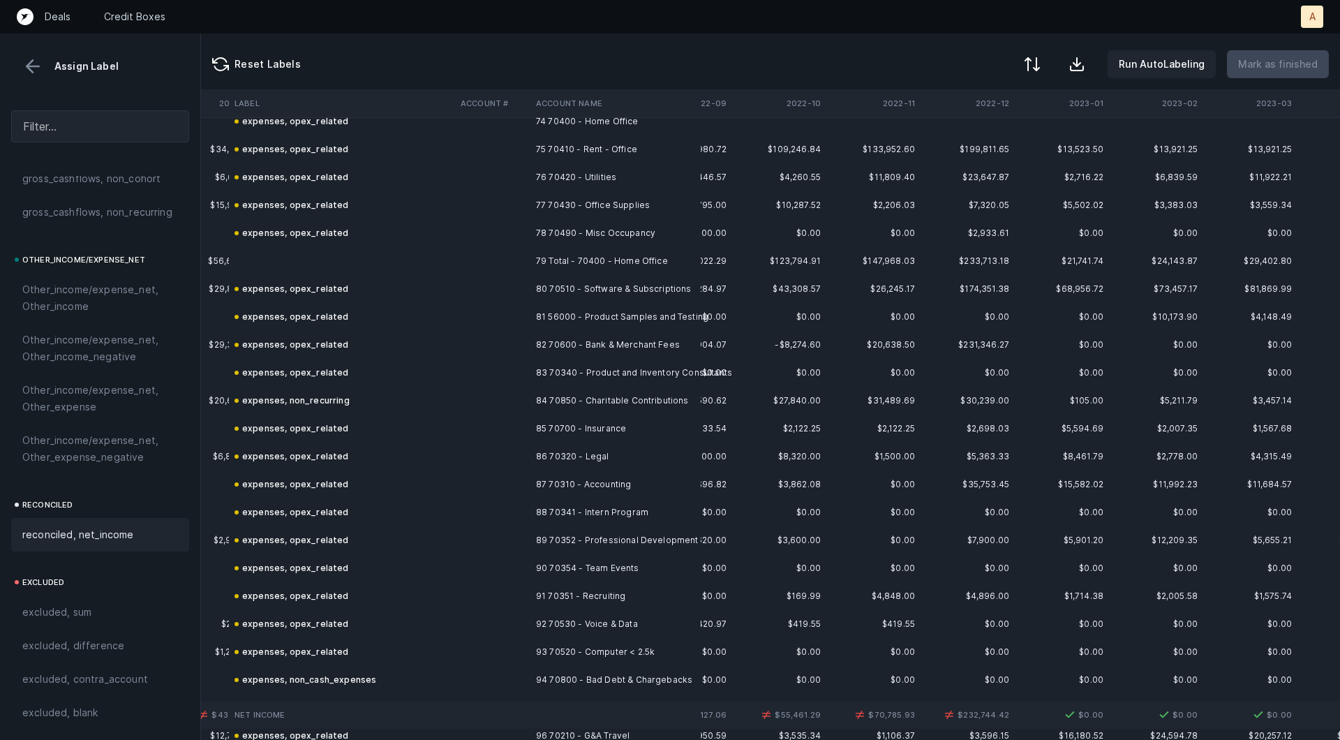
scroll to position [2057, 821]
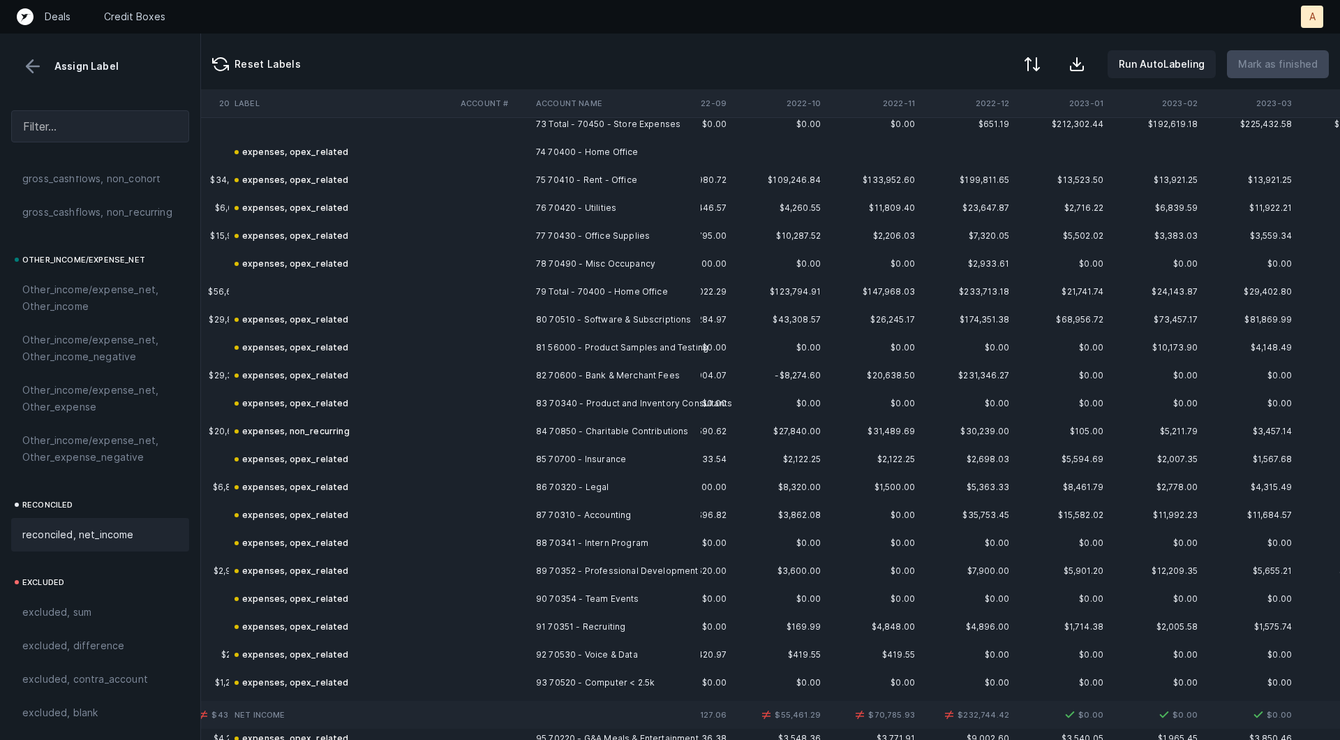
click at [647, 379] on td "82 70600 - Bank & Merchant Fees" at bounding box center [615, 376] width 170 height 28
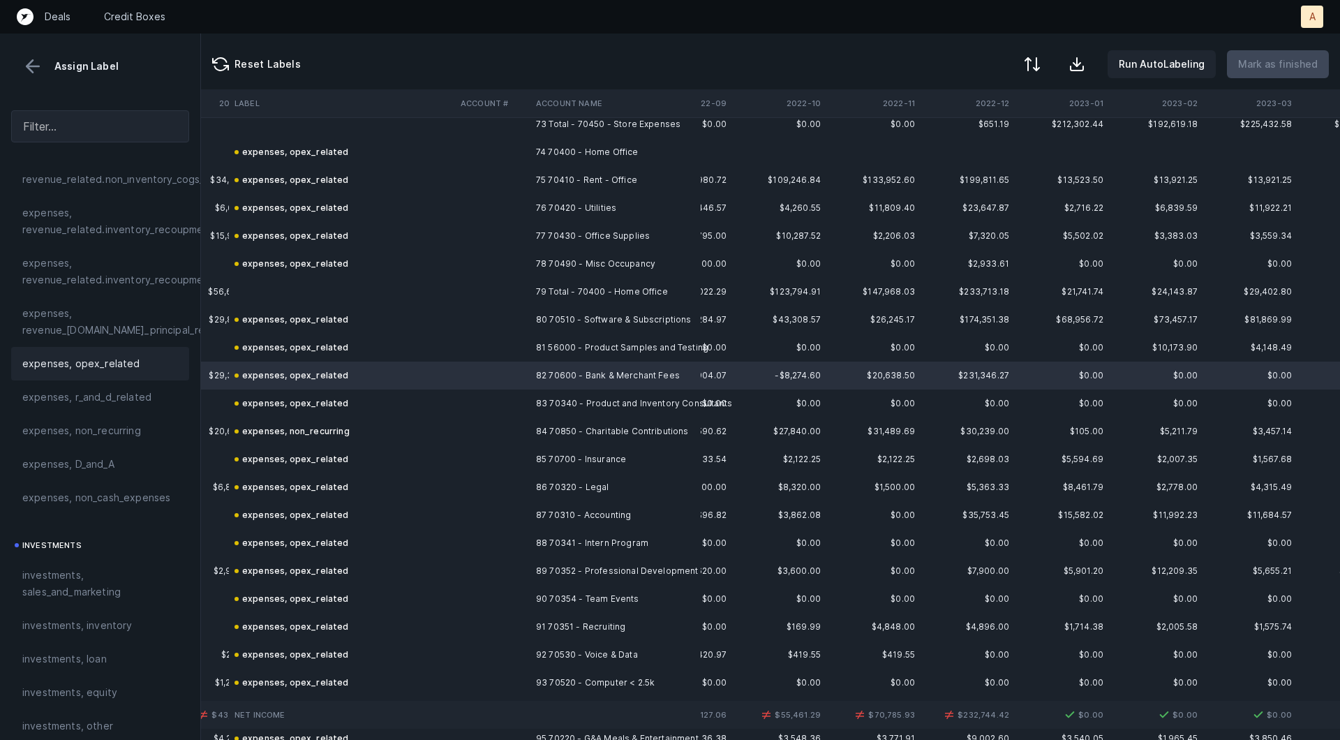
scroll to position [355, 0]
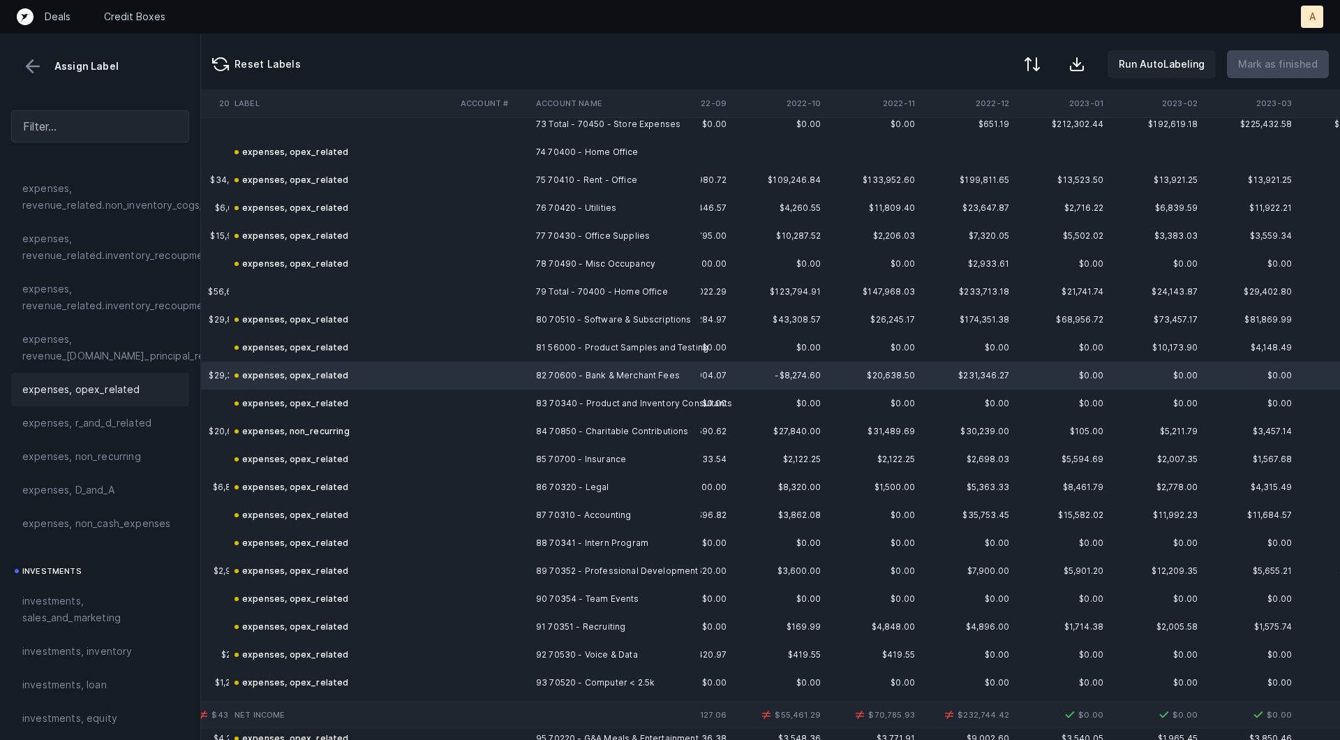
click at [120, 377] on div "expenses, opex_related" at bounding box center [100, 389] width 178 height 33
click at [376, 282] on td at bounding box center [342, 292] width 226 height 28
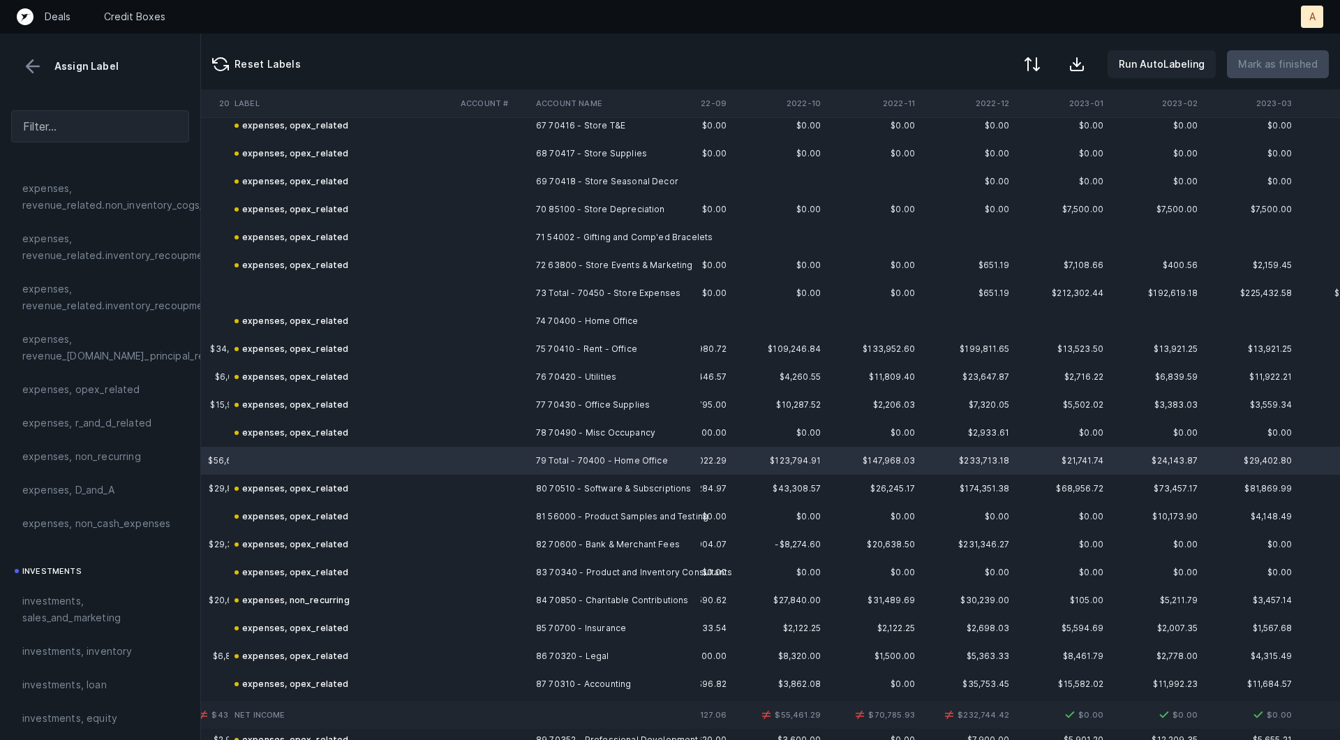
scroll to position [1906, 821]
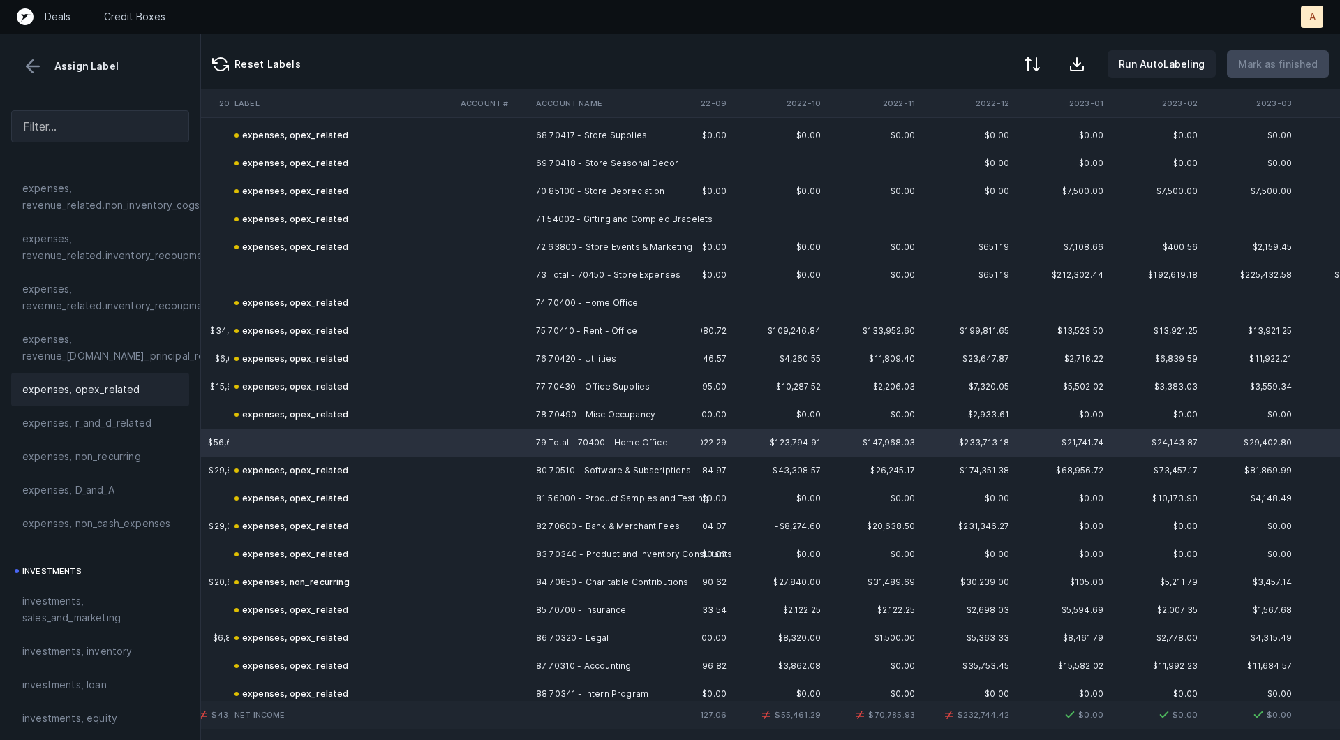
click at [135, 395] on div "expenses, opex_related" at bounding box center [100, 389] width 156 height 17
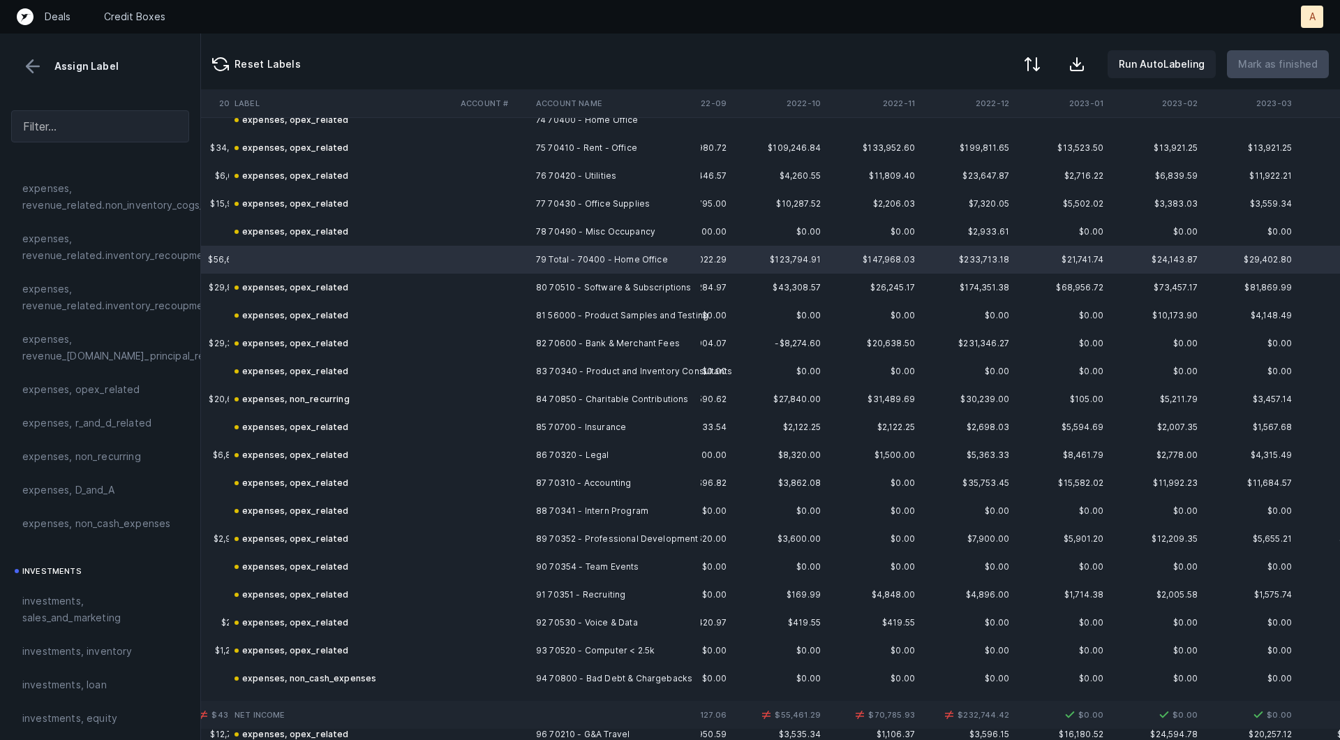
scroll to position [2090, 821]
click at [523, 338] on td at bounding box center [492, 342] width 75 height 28
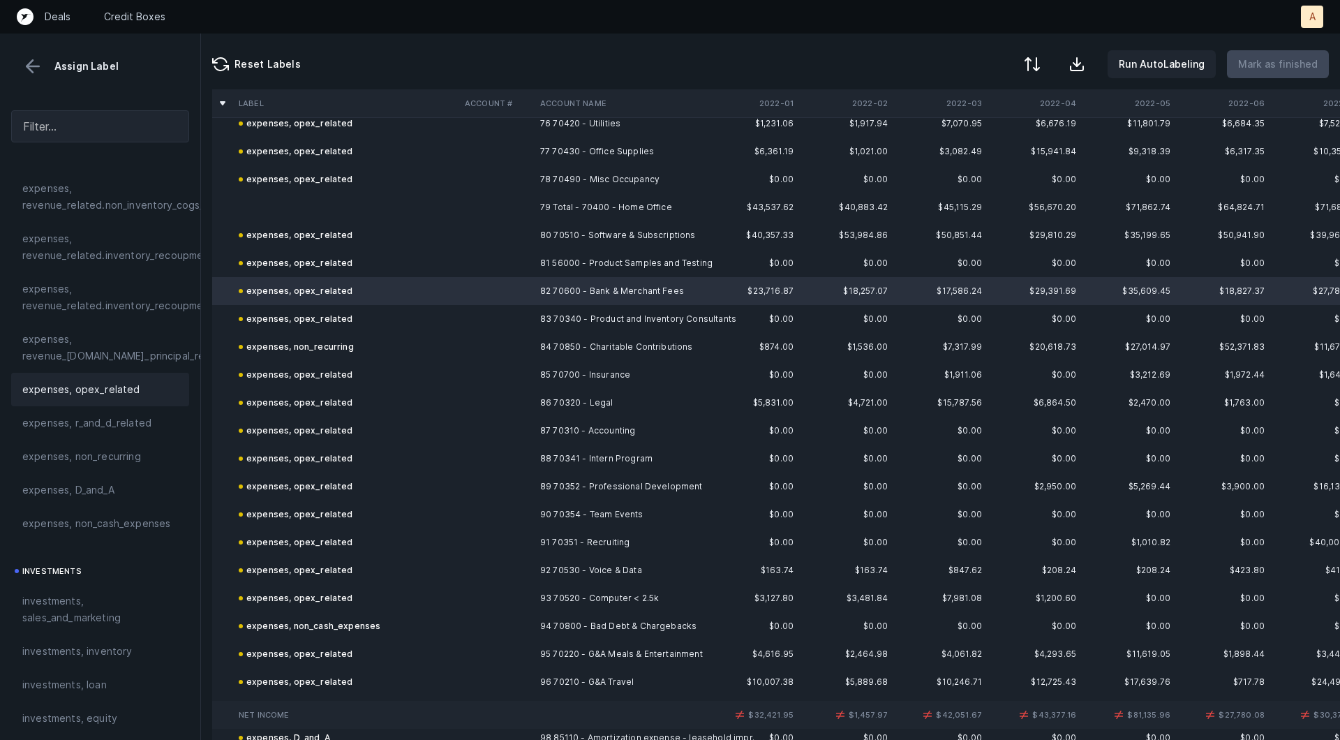
scroll to position [2115, 0]
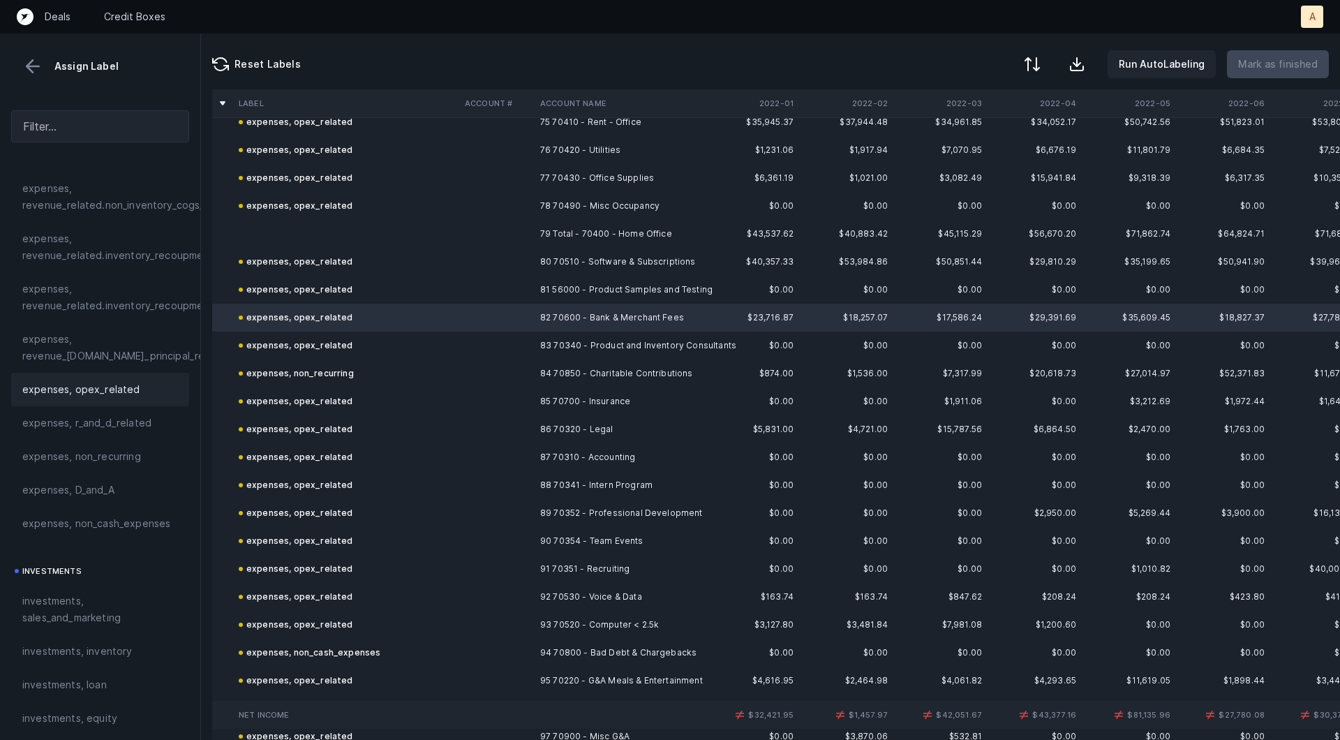
click at [137, 390] on div "expenses, opex_related" at bounding box center [100, 389] width 156 height 17
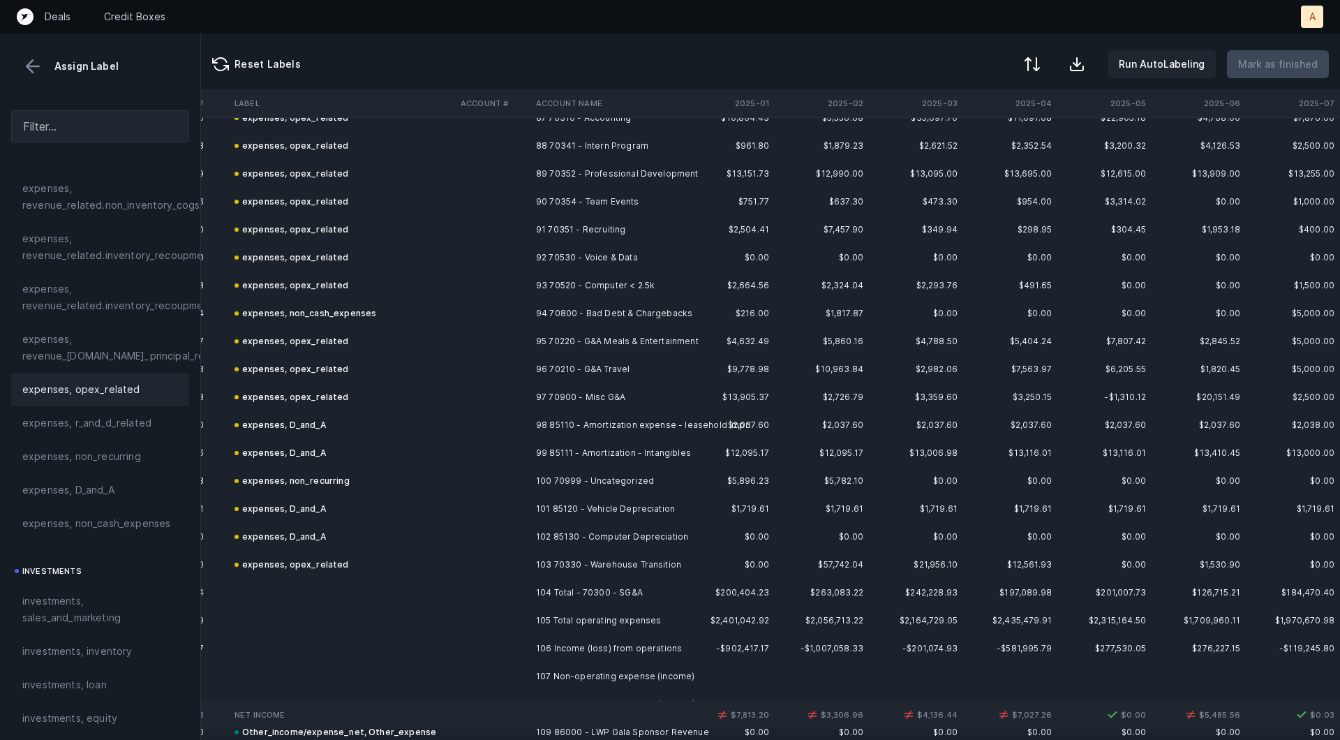
scroll to position [2472, 3416]
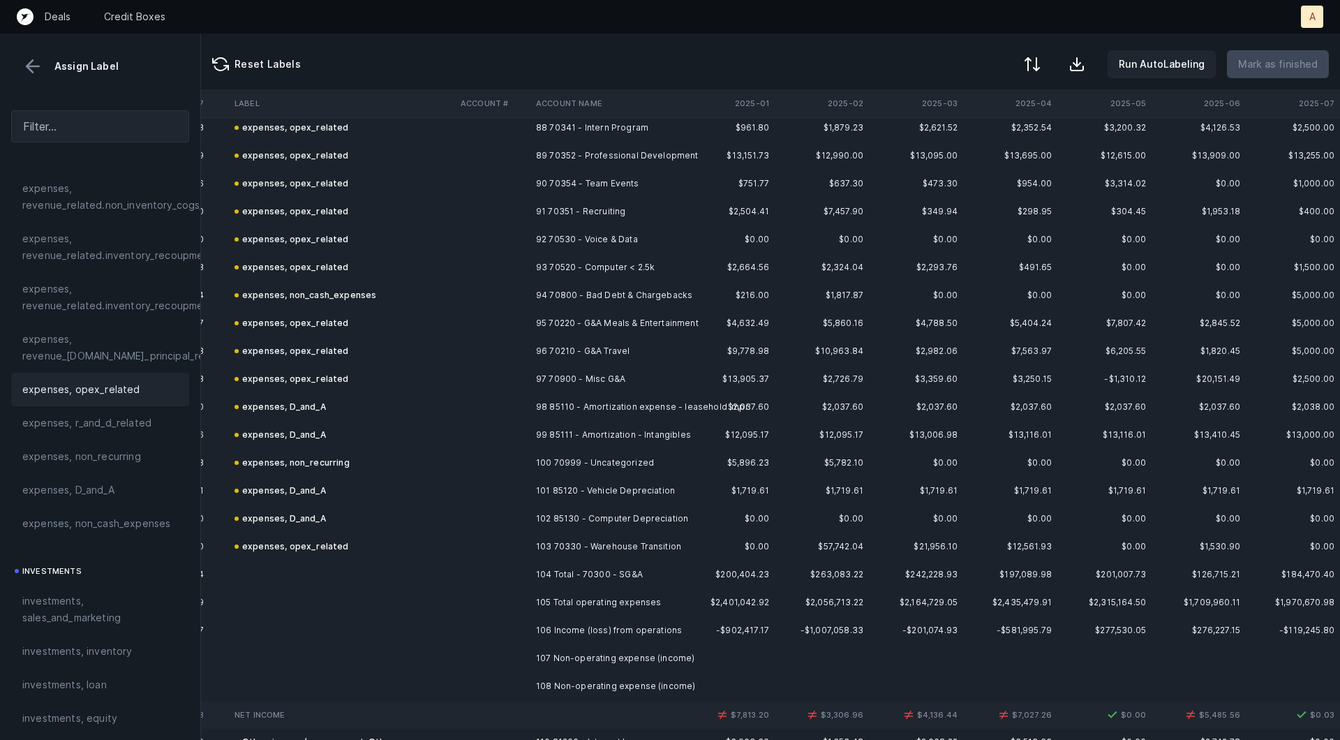
click at [582, 580] on td "104 Total - 70300 - SG&A" at bounding box center [615, 574] width 170 height 28
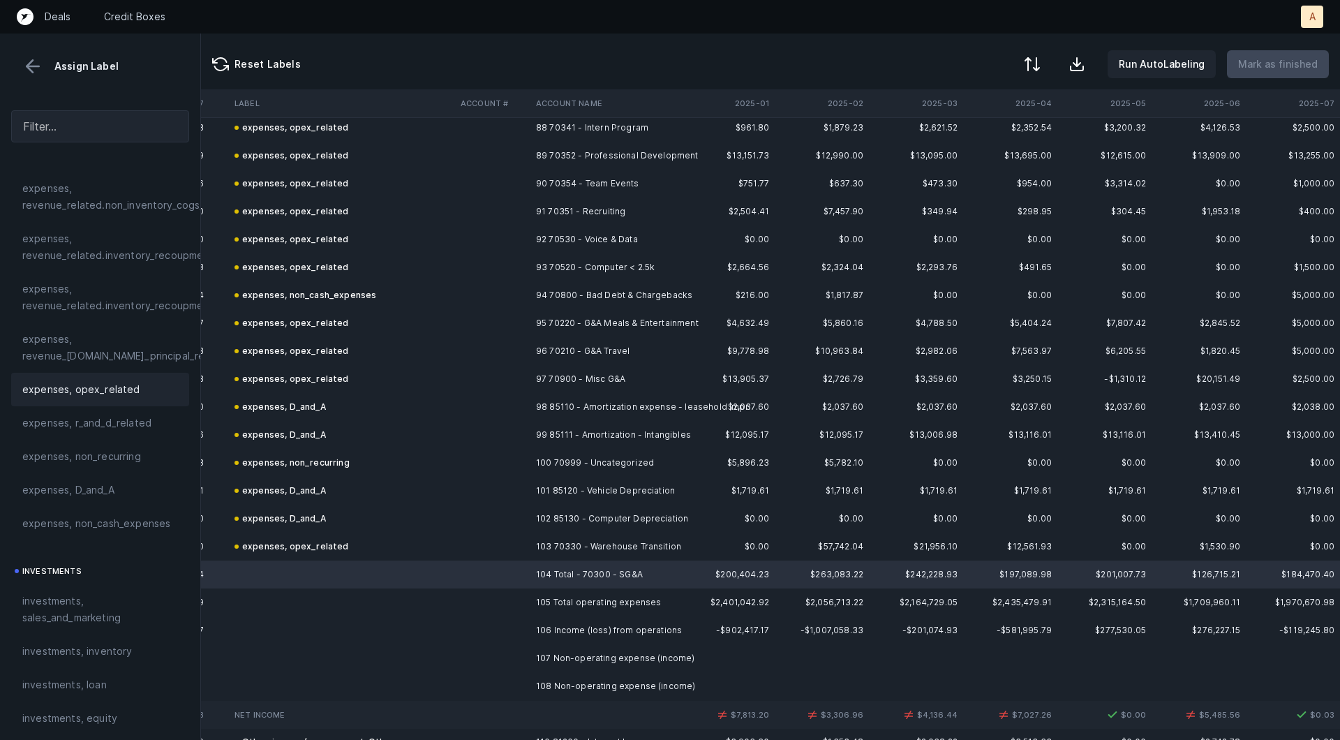
click at [126, 389] on span "expenses, opex_related" at bounding box center [81, 389] width 118 height 17
click at [336, 534] on td "expenses, opex_related" at bounding box center [342, 546] width 226 height 28
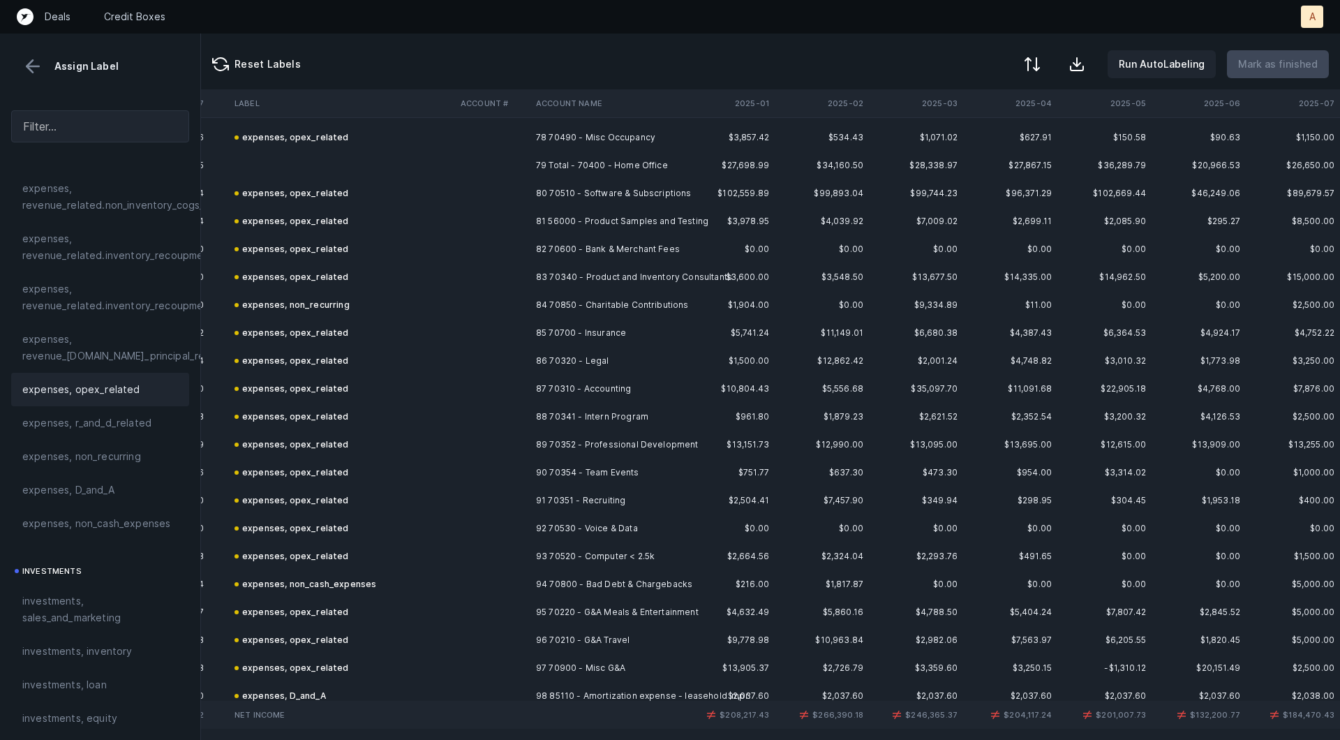
scroll to position [2179, 3416]
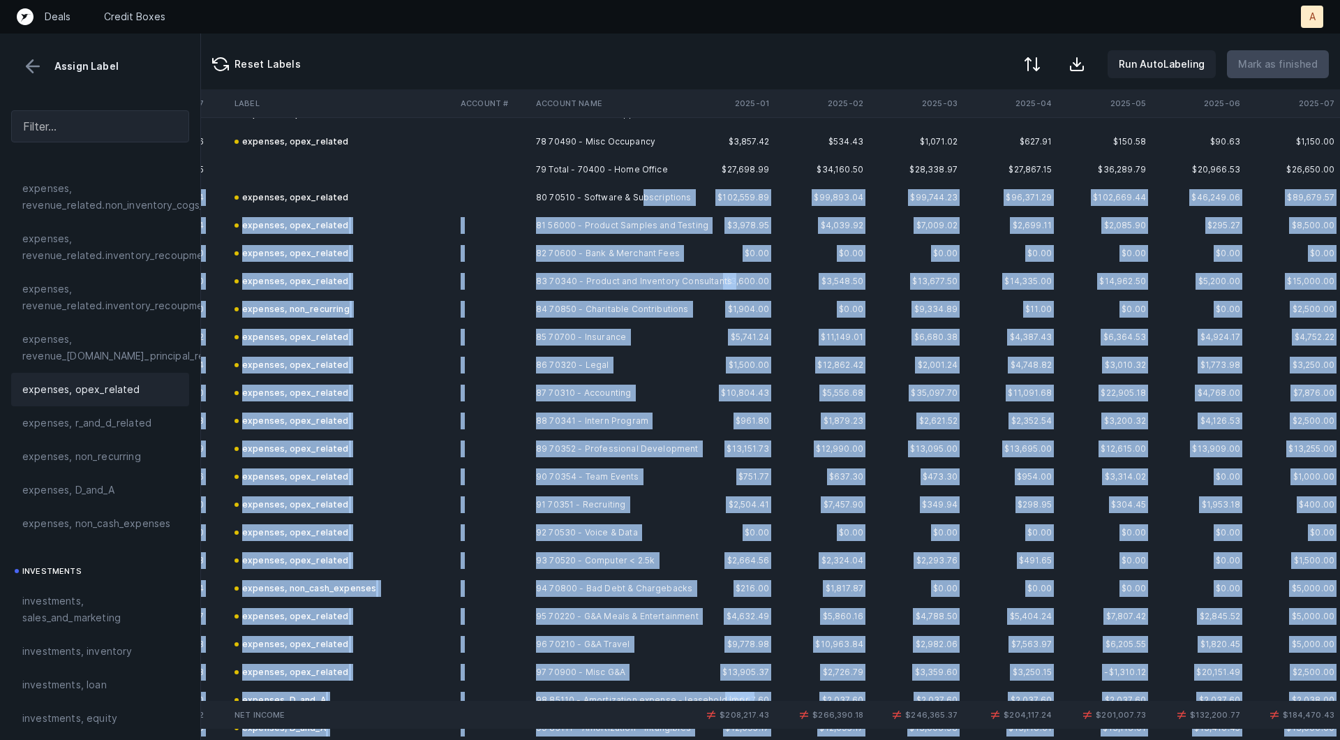
click at [642, 195] on td "80 70510 - Software & Subscriptions" at bounding box center [615, 198] width 170 height 28
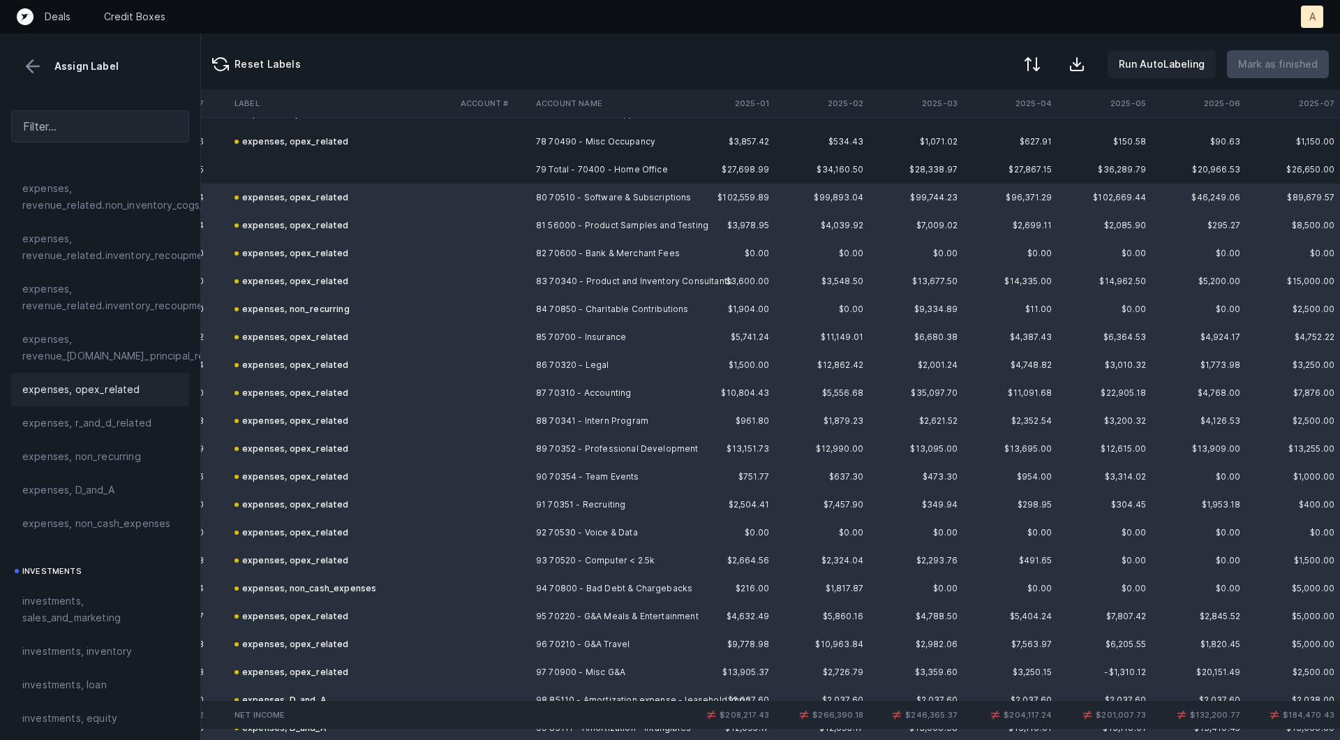
click at [125, 389] on span "expenses, opex_related" at bounding box center [81, 389] width 118 height 17
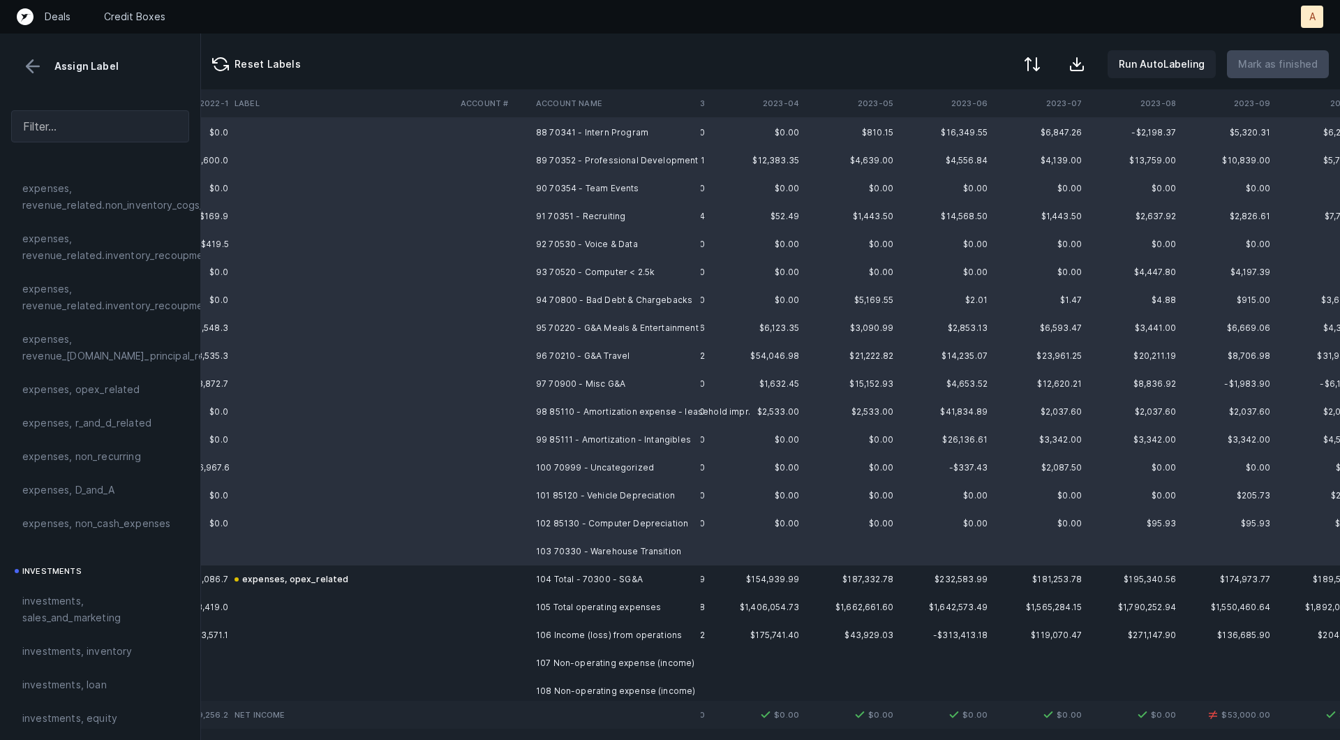
scroll to position [2467, 1414]
click at [383, 579] on td "expenses, opex_related" at bounding box center [342, 579] width 226 height 28
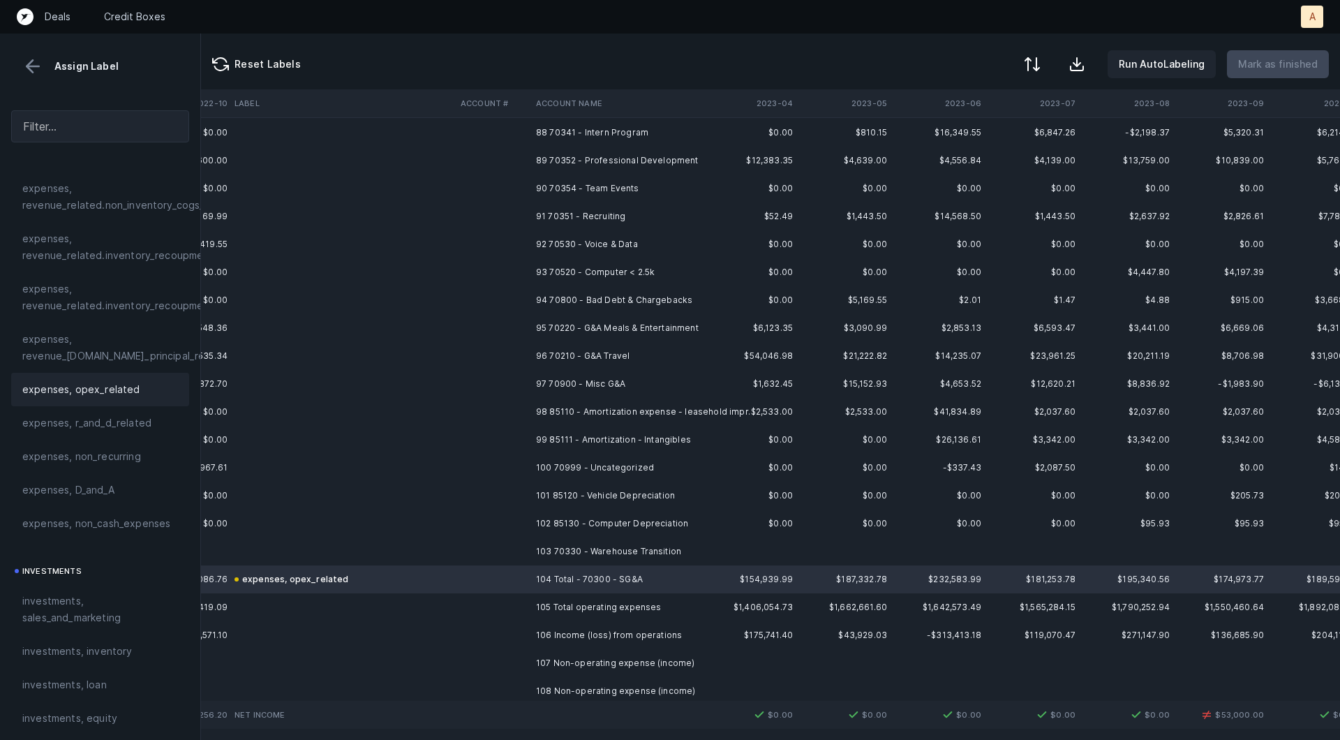
click at [142, 390] on div "expenses, opex_related" at bounding box center [100, 389] width 156 height 17
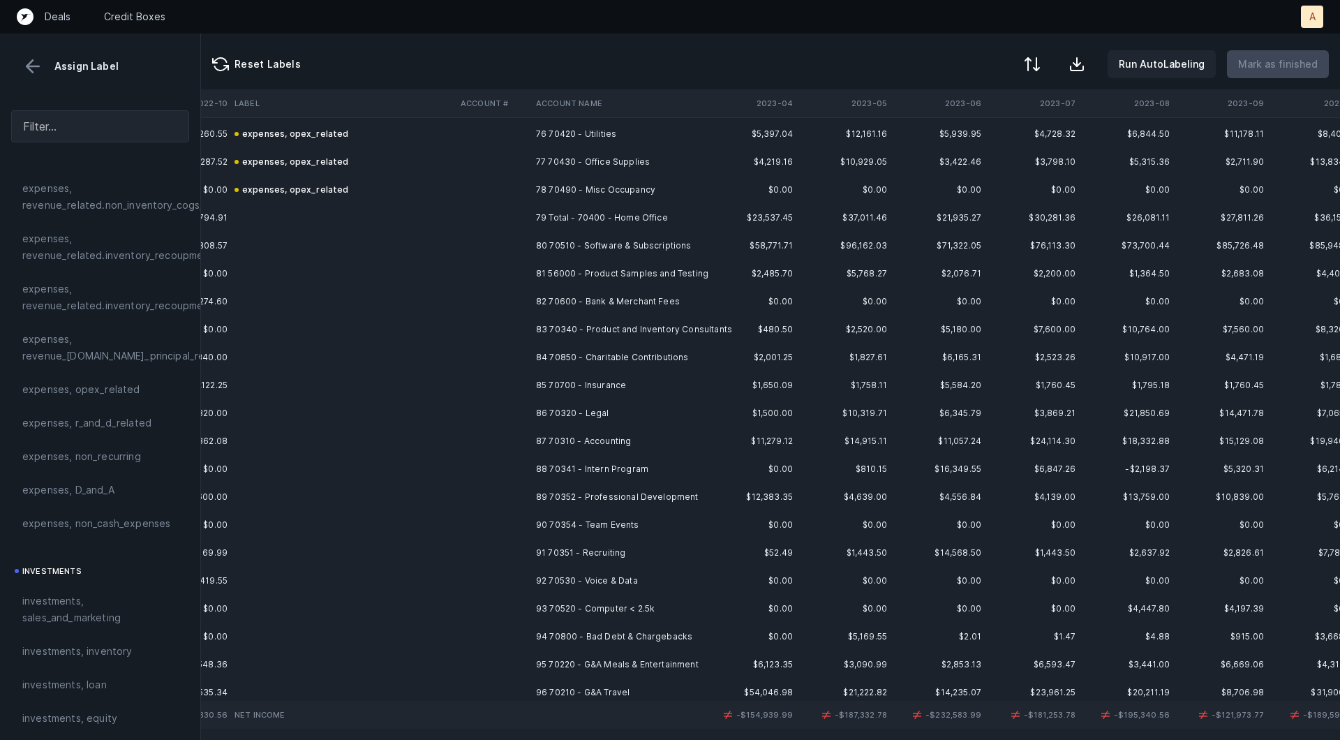
scroll to position [2101, 1414]
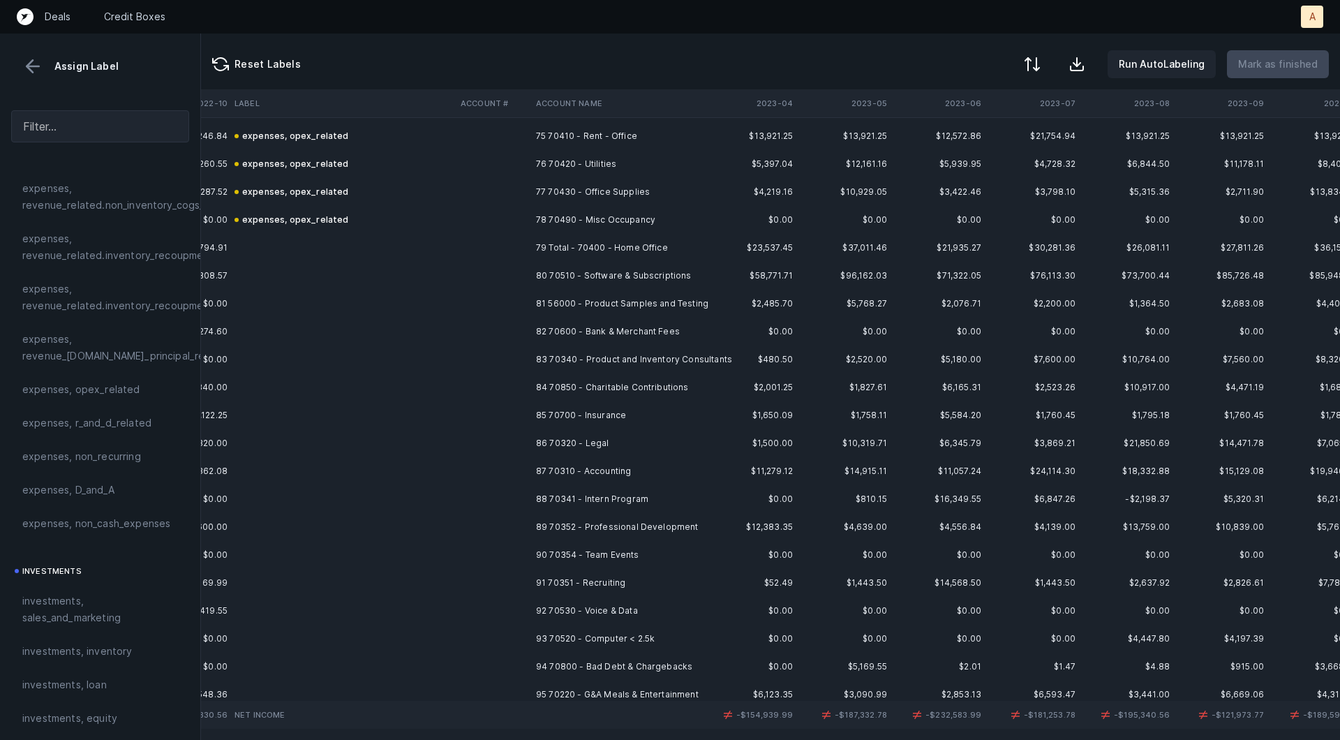
click at [623, 272] on td "80 70510 - Software & Subscriptions" at bounding box center [615, 276] width 170 height 28
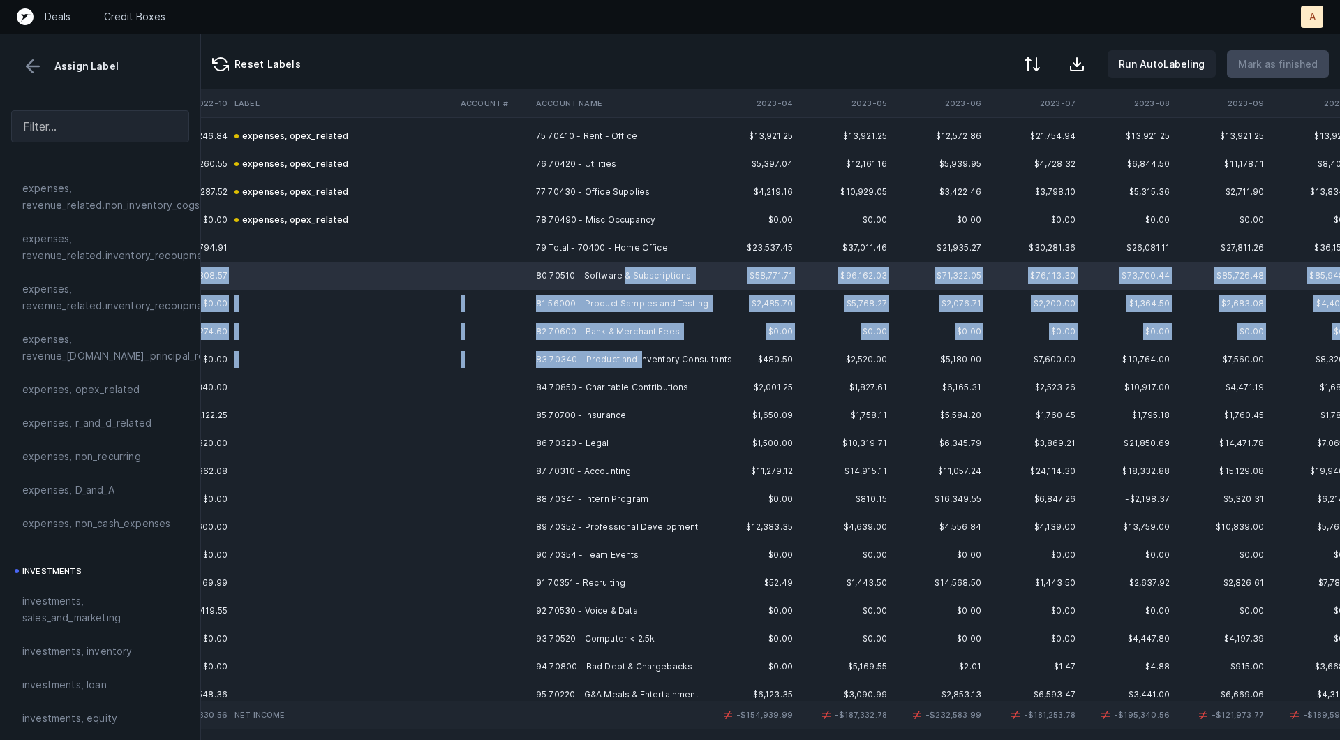
click at [639, 357] on td "83 70340 - Product and Inventory Consultants" at bounding box center [615, 359] width 170 height 28
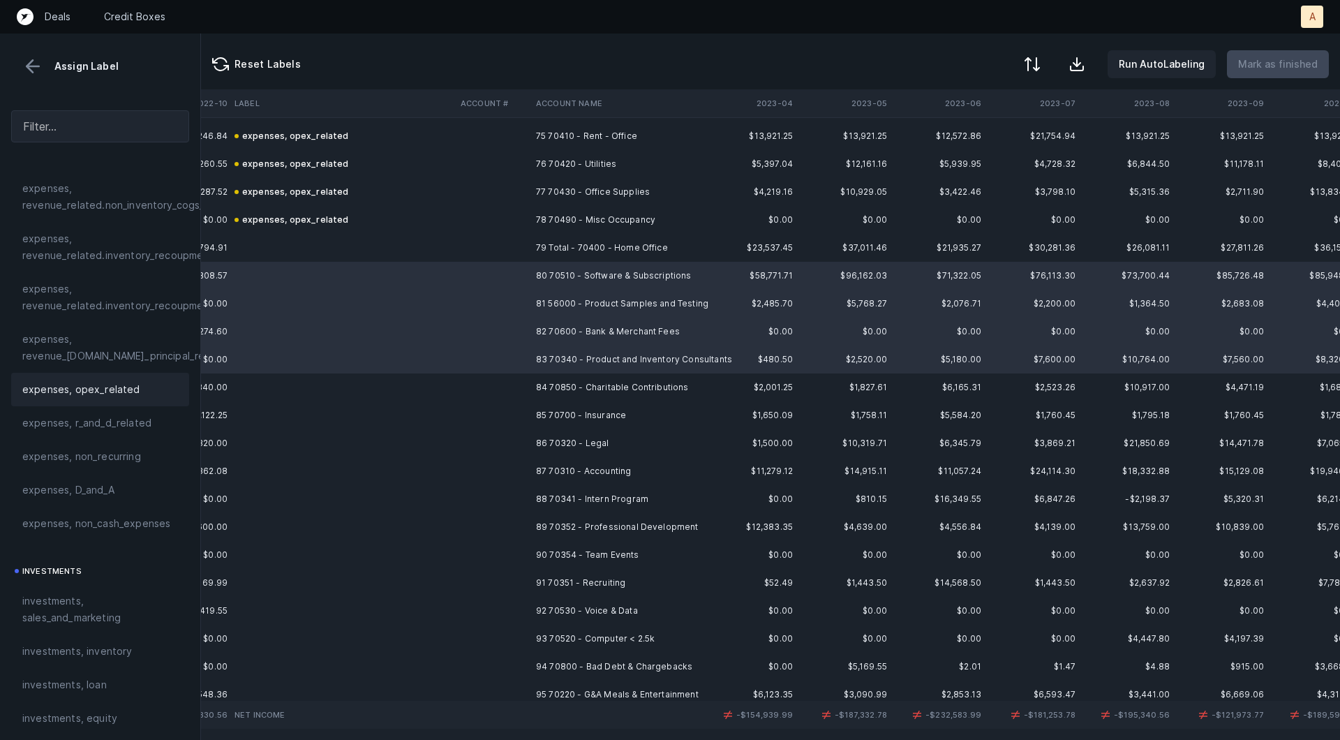
click at [107, 385] on span "expenses, opex_related" at bounding box center [81, 389] width 118 height 17
click at [298, 384] on td at bounding box center [342, 387] width 226 height 28
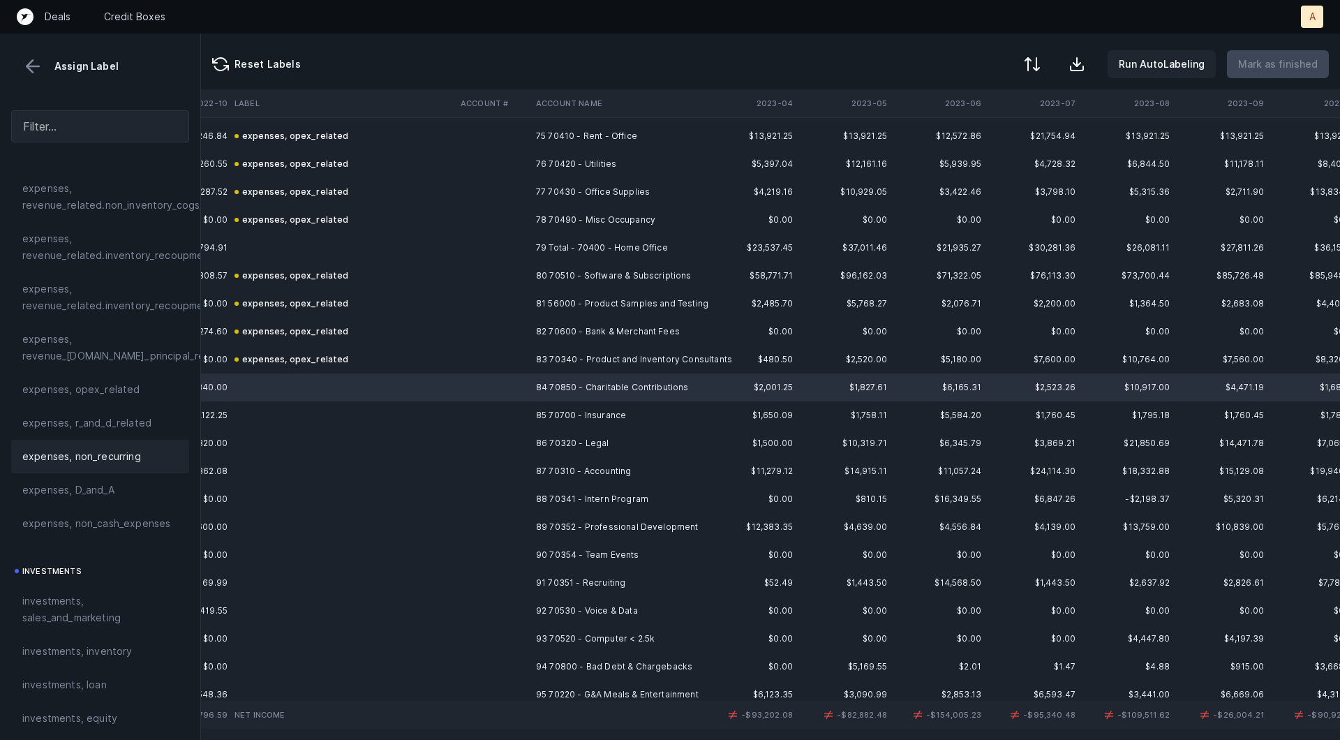
click at [112, 448] on span "expenses, non_recurring" at bounding box center [81, 456] width 119 height 17
click at [447, 403] on td at bounding box center [342, 415] width 226 height 28
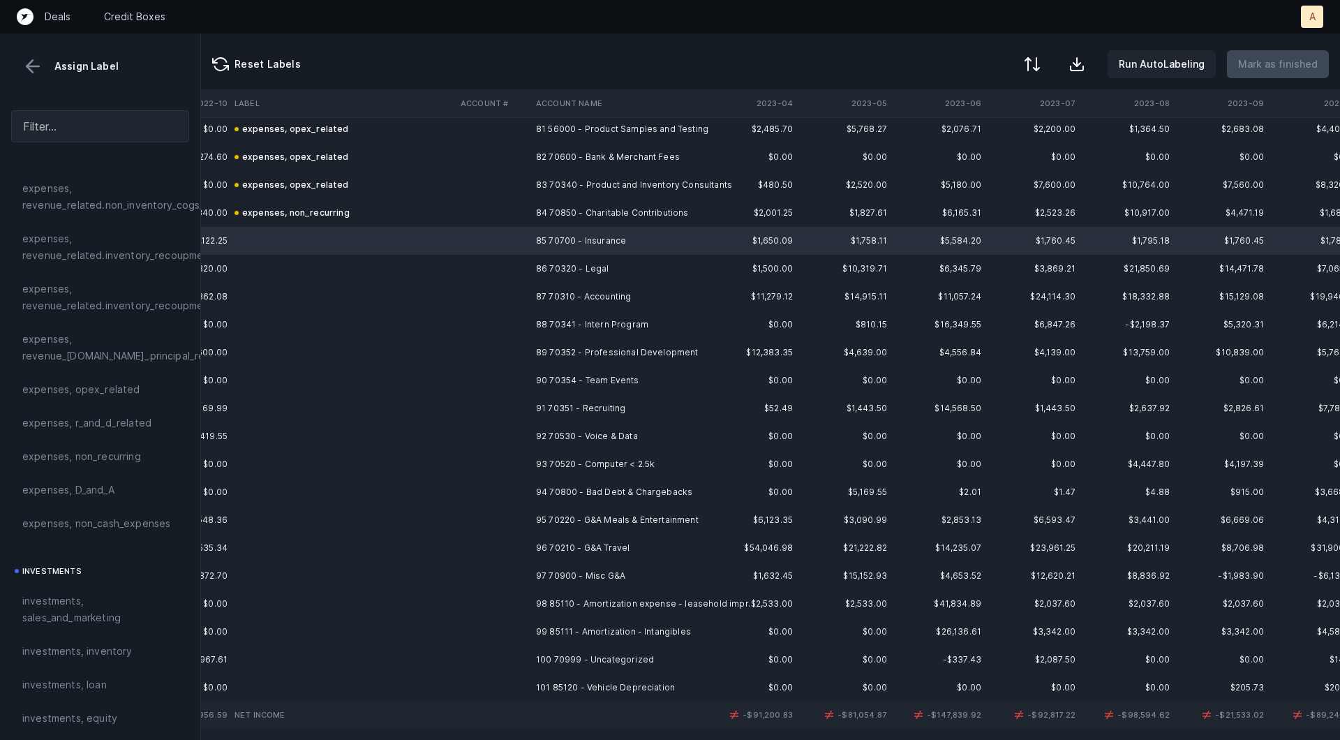
scroll to position [2276, 1414]
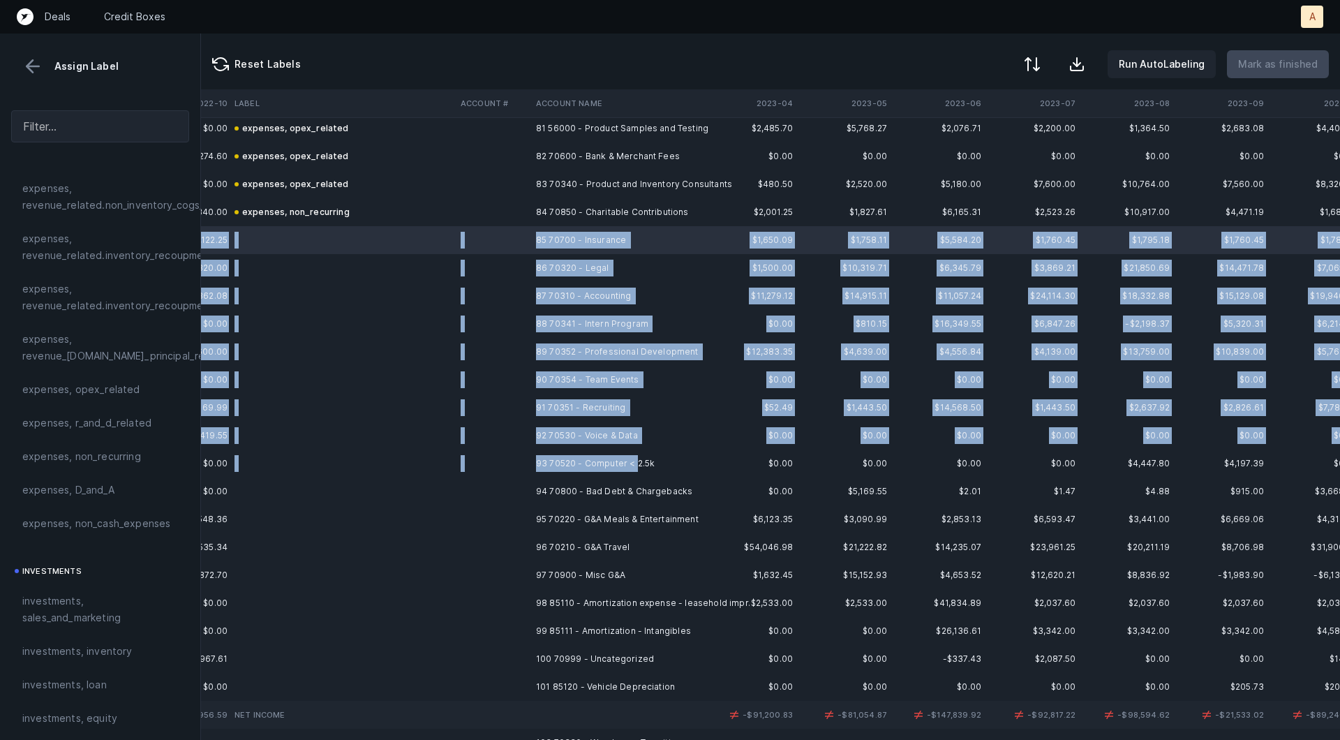
click at [636, 456] on td "93 70520 - Computer < 2.5k" at bounding box center [615, 463] width 170 height 28
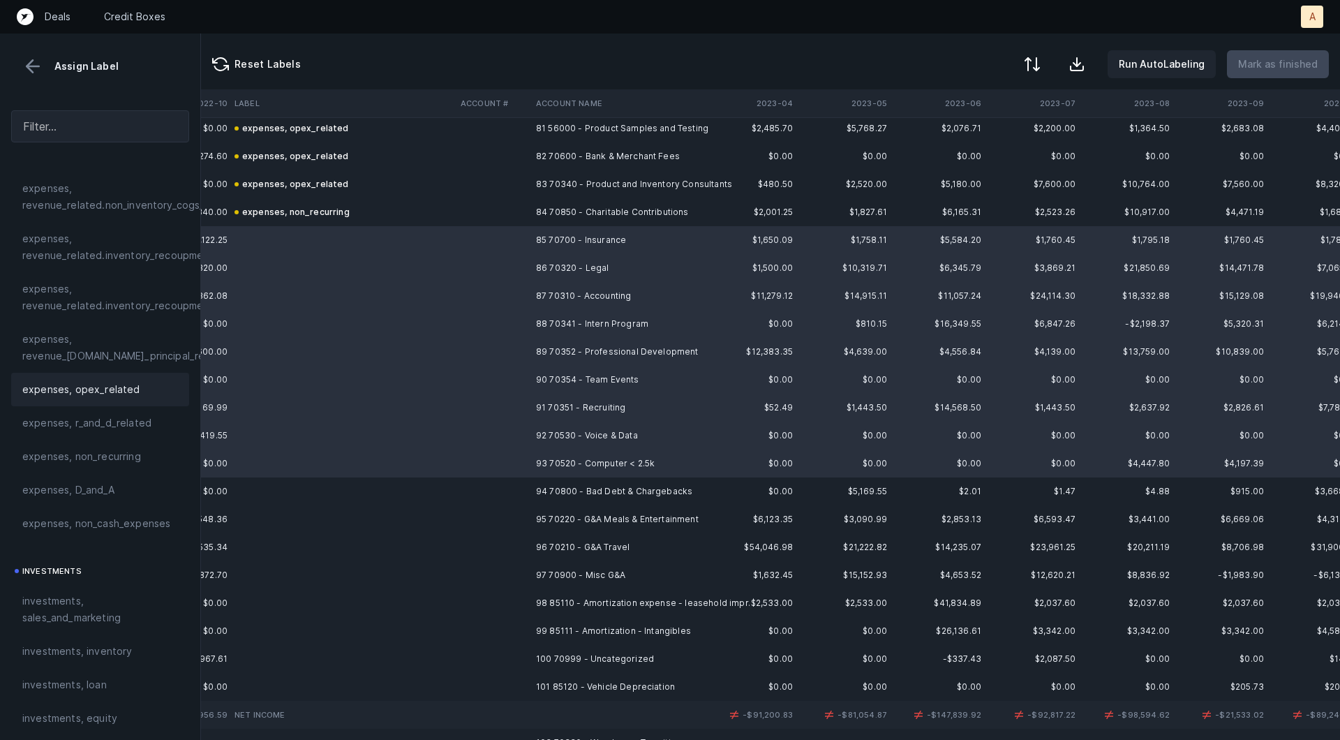
click at [153, 399] on div "expenses, opex_related" at bounding box center [100, 389] width 178 height 33
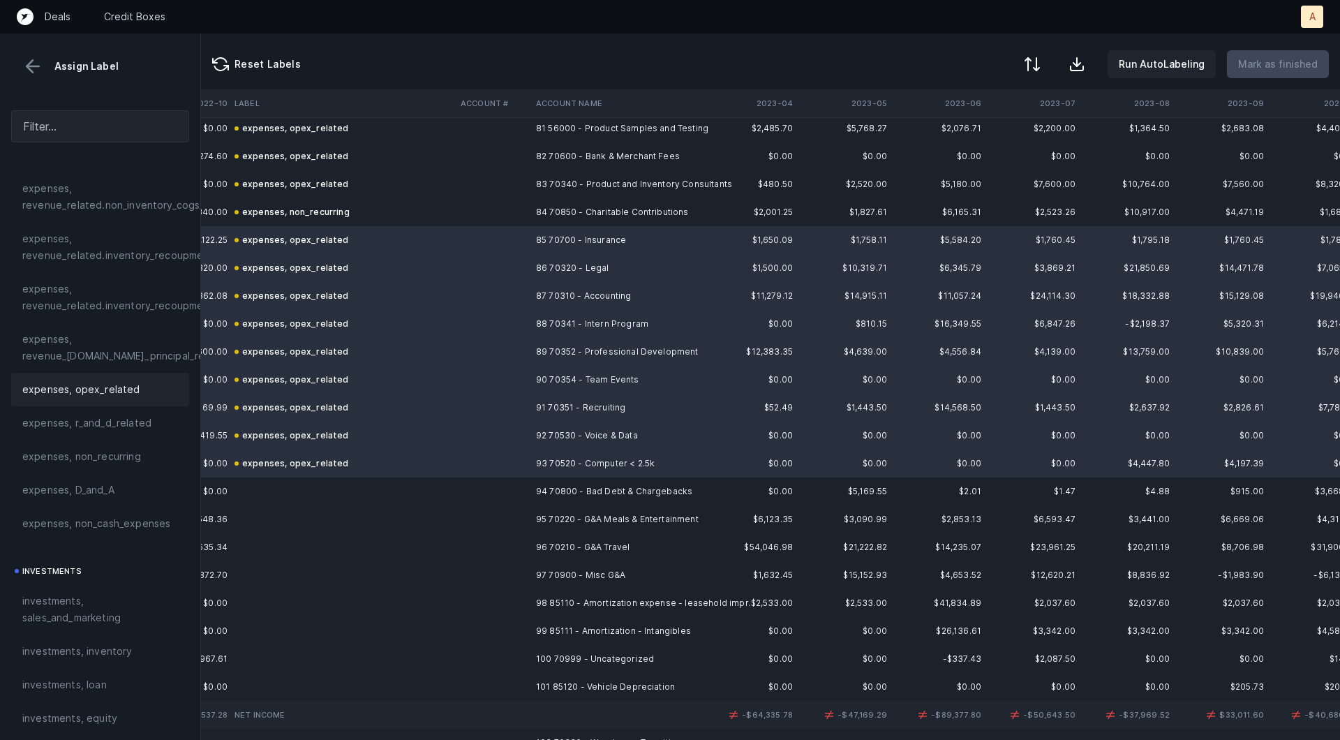
click at [477, 485] on td at bounding box center [492, 491] width 75 height 28
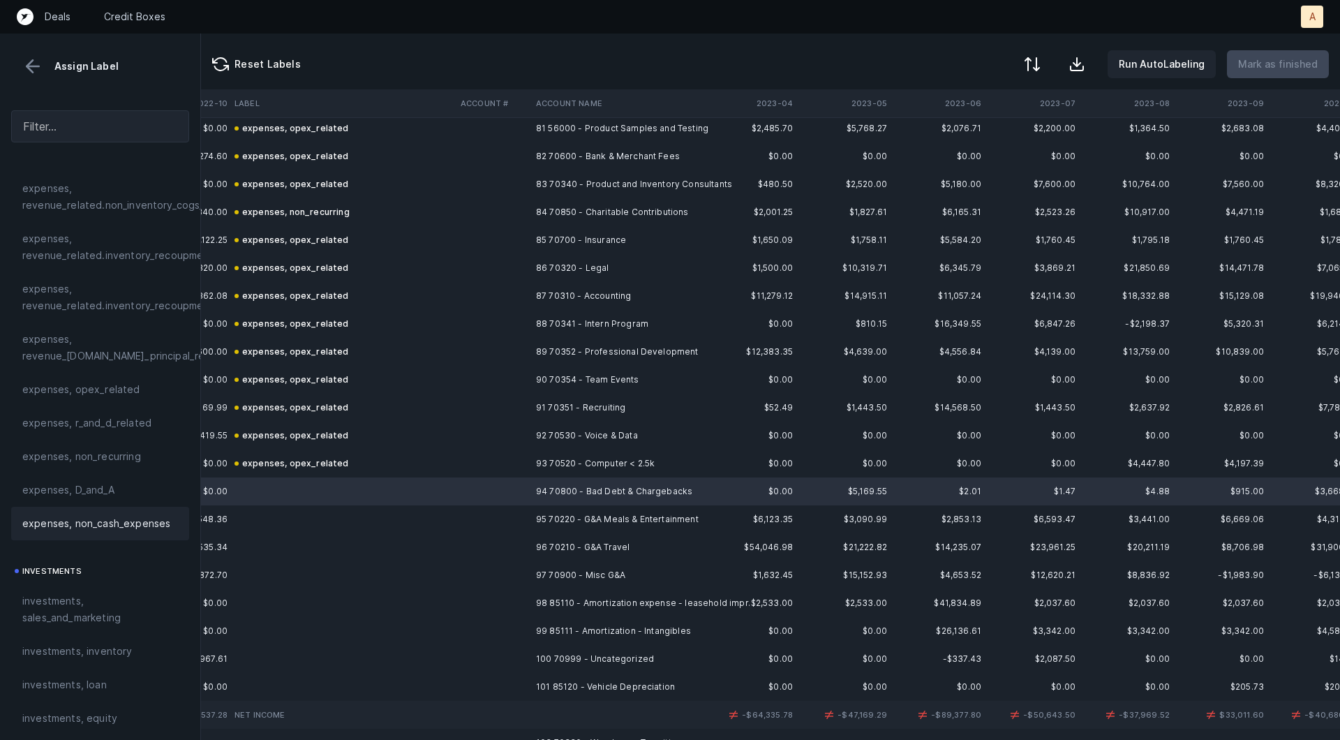
click at [119, 515] on span "expenses, non_cash_expenses" at bounding box center [96, 523] width 148 height 17
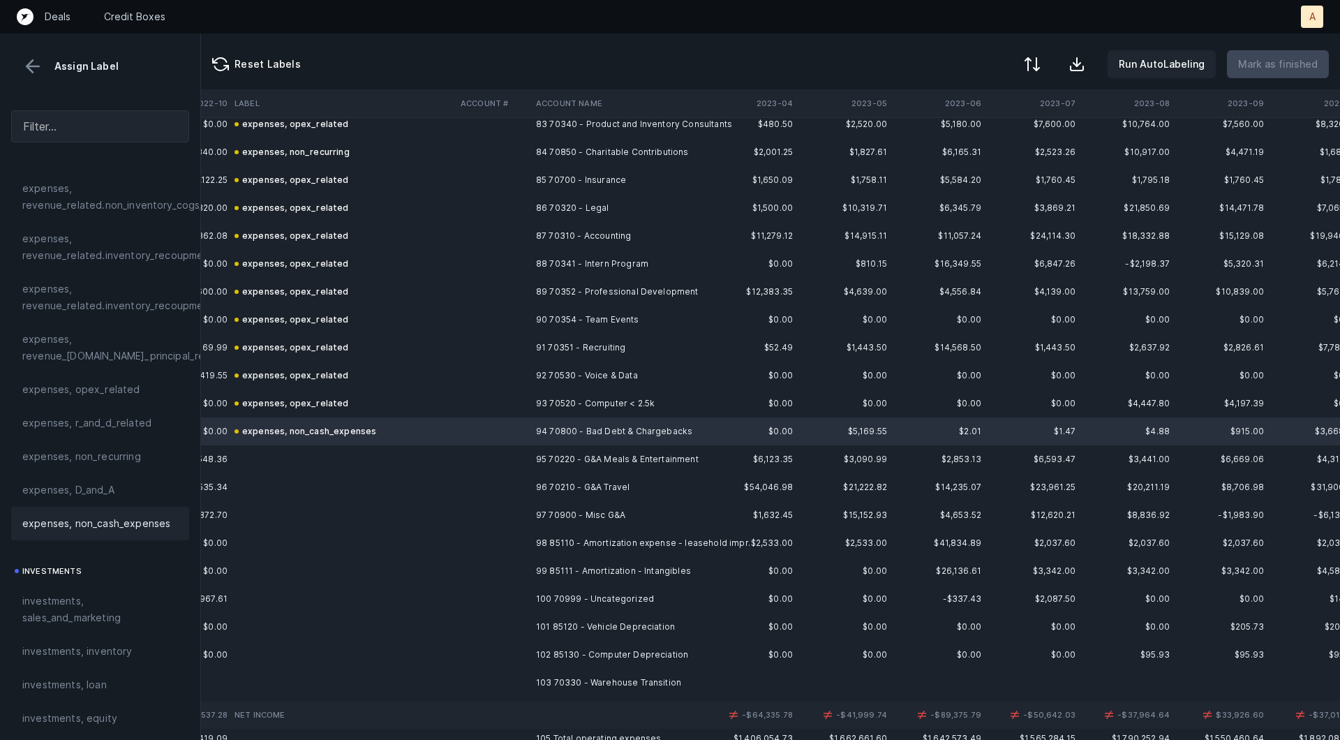
scroll to position [2468, 1414]
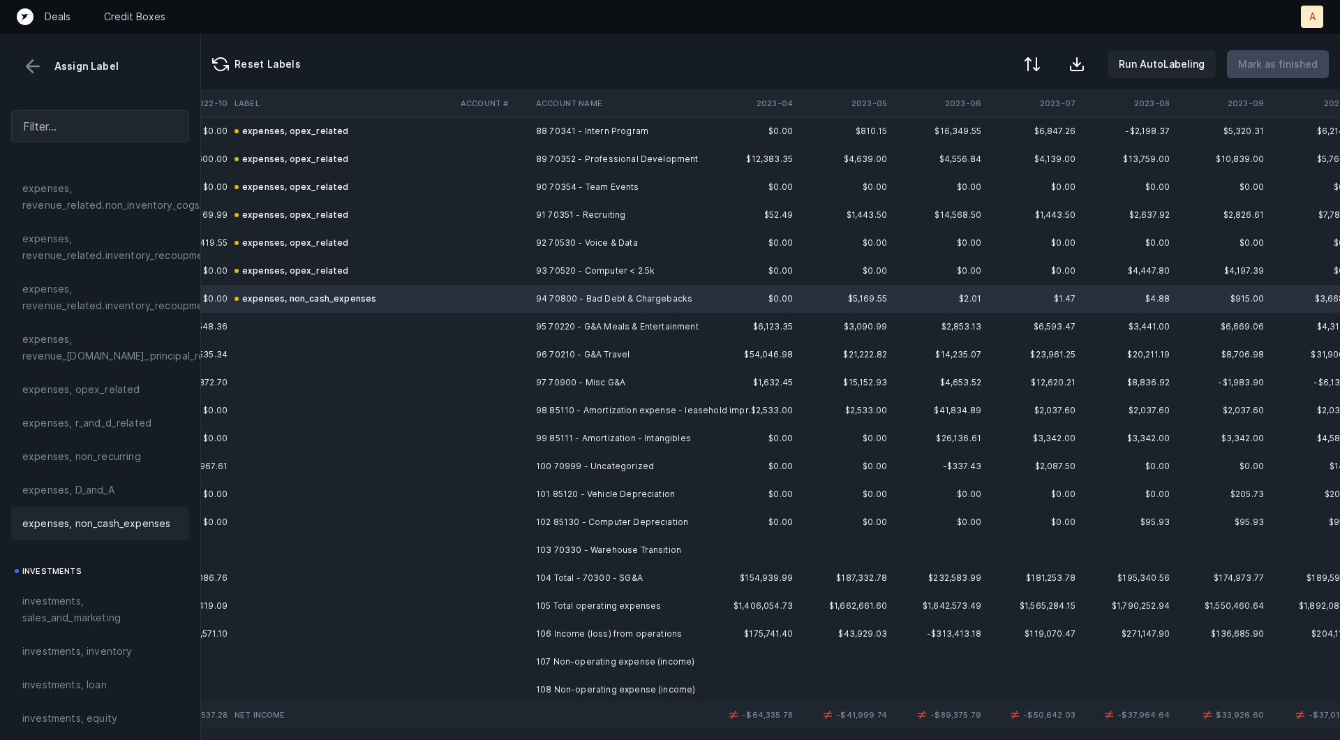
click at [572, 320] on td "95 70220 - G&A Meals & Entertainment" at bounding box center [615, 327] width 170 height 28
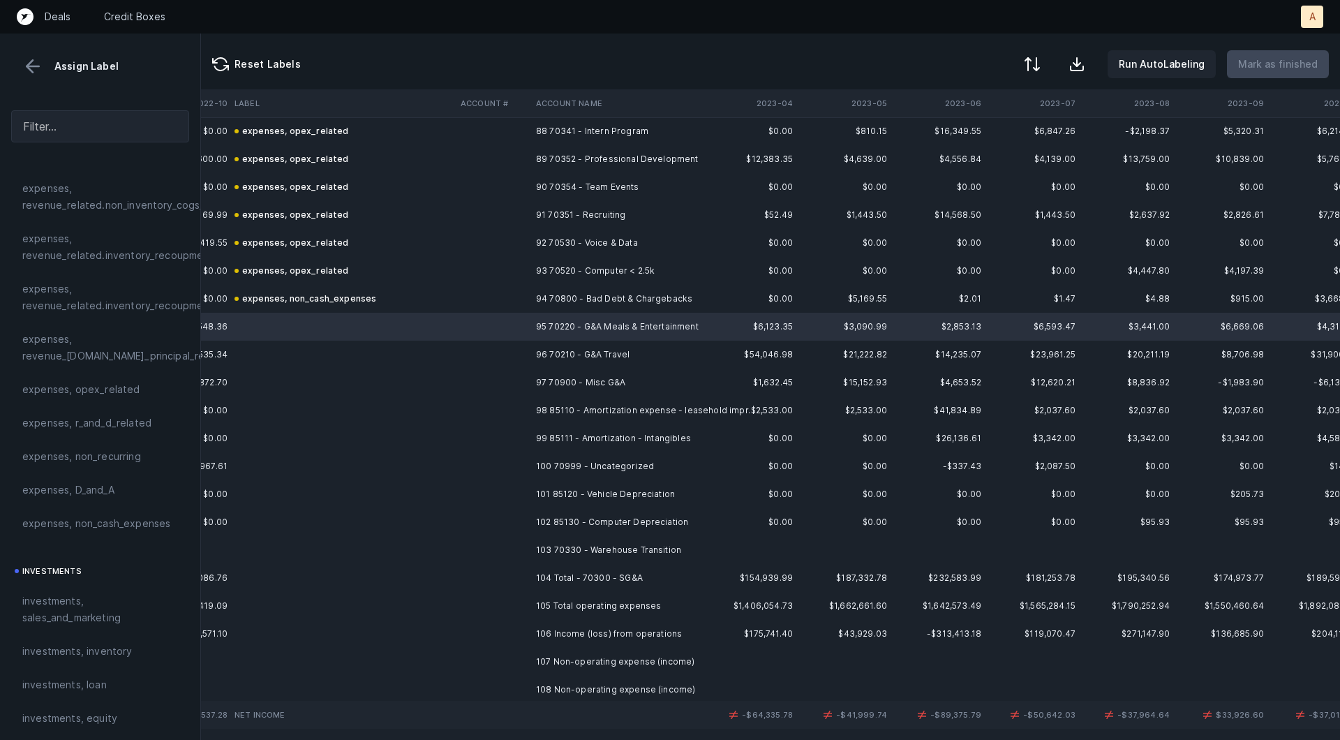
click at [641, 396] on td "98 85110 - Amortization expense - leasehold impr." at bounding box center [615, 410] width 170 height 28
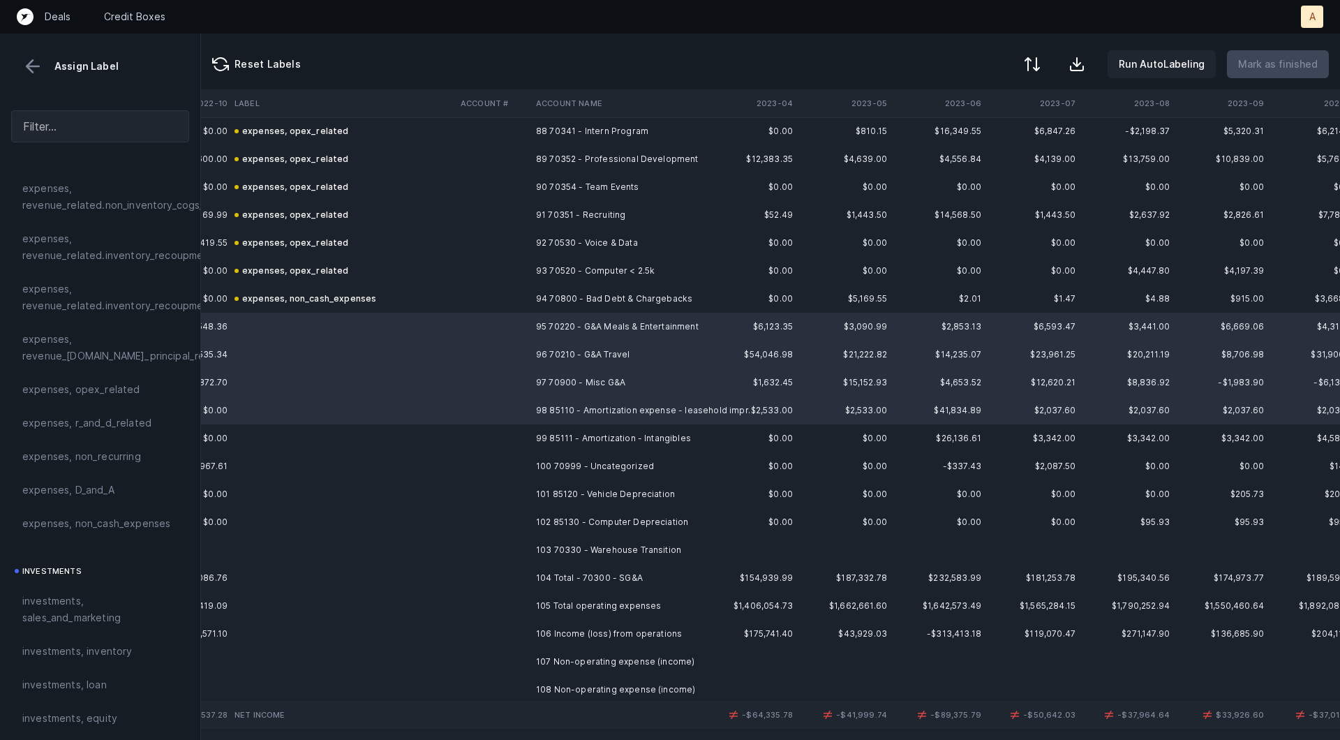
click at [361, 377] on td at bounding box center [342, 382] width 226 height 28
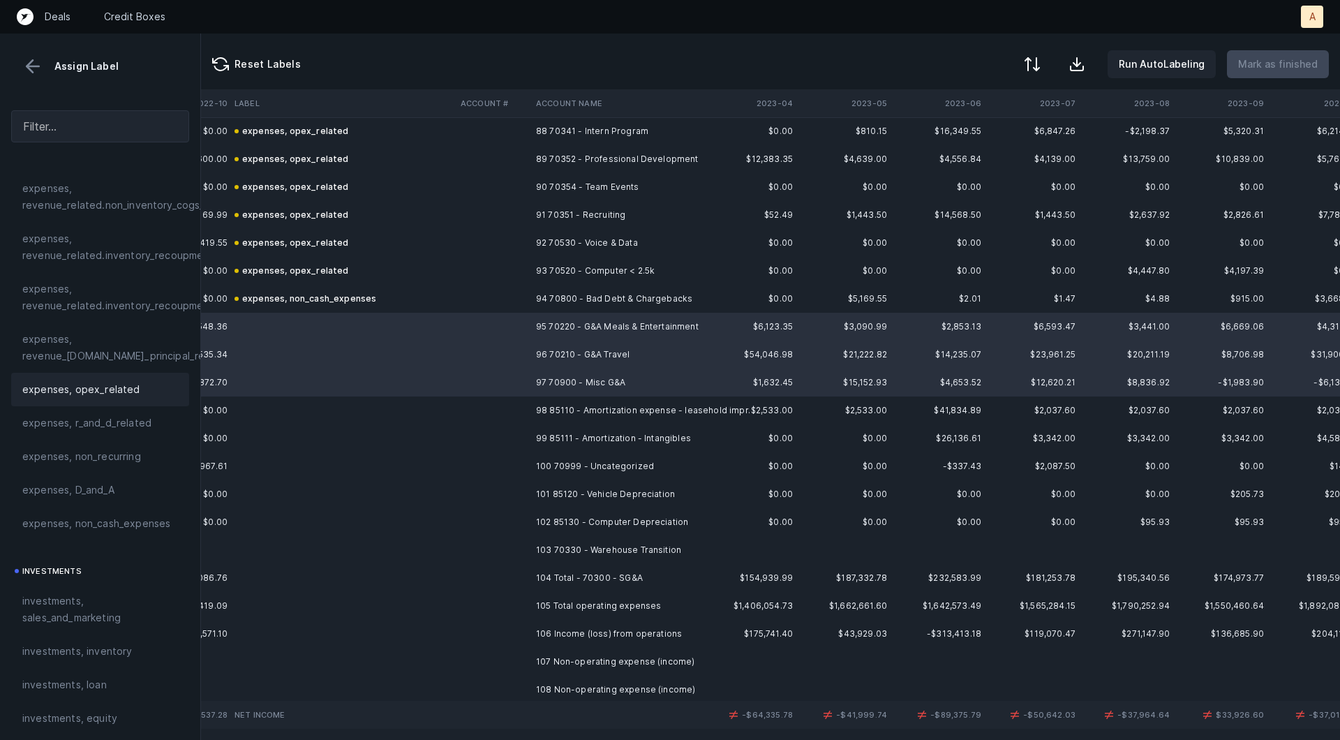
click at [112, 401] on div "expenses, opex_related" at bounding box center [100, 389] width 178 height 33
click at [354, 421] on td at bounding box center [342, 410] width 226 height 28
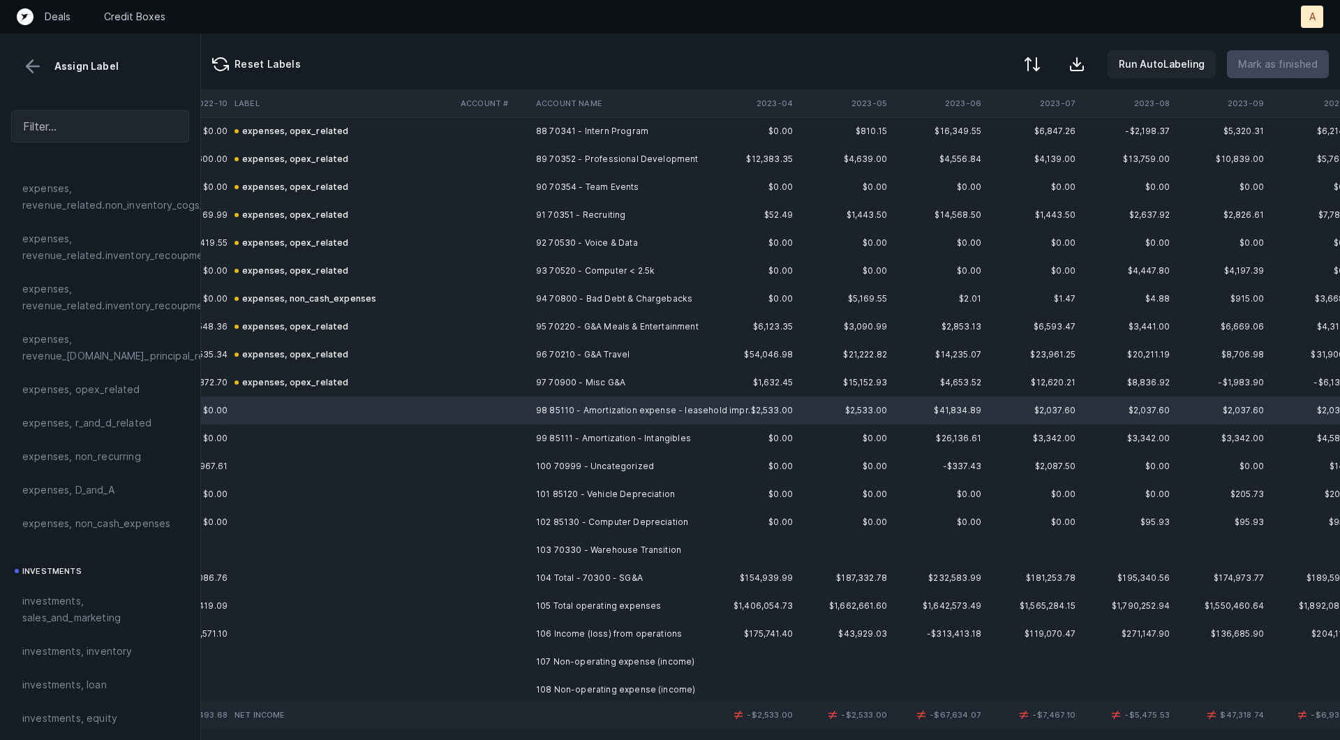
click at [407, 442] on td at bounding box center [342, 438] width 226 height 28
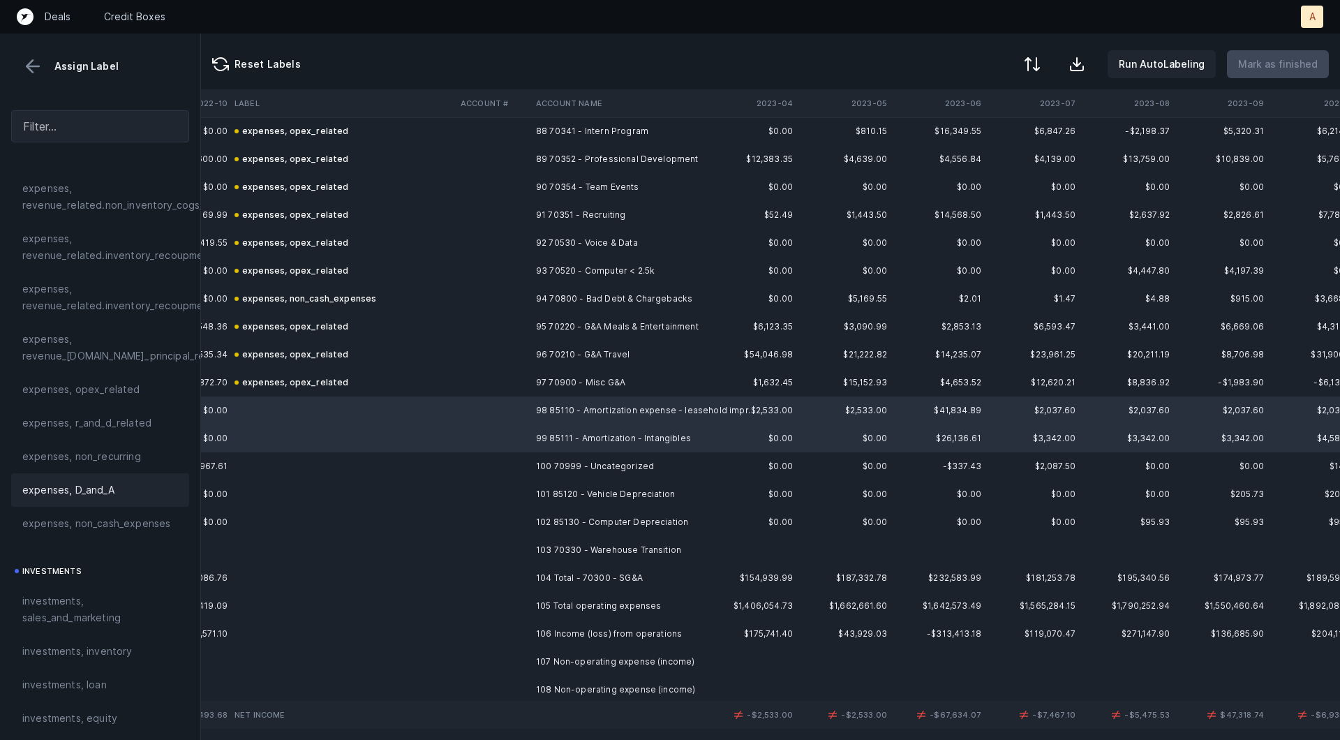
click at [115, 478] on div "expenses, D_and_A" at bounding box center [100, 489] width 178 height 33
click at [470, 464] on td at bounding box center [492, 466] width 75 height 28
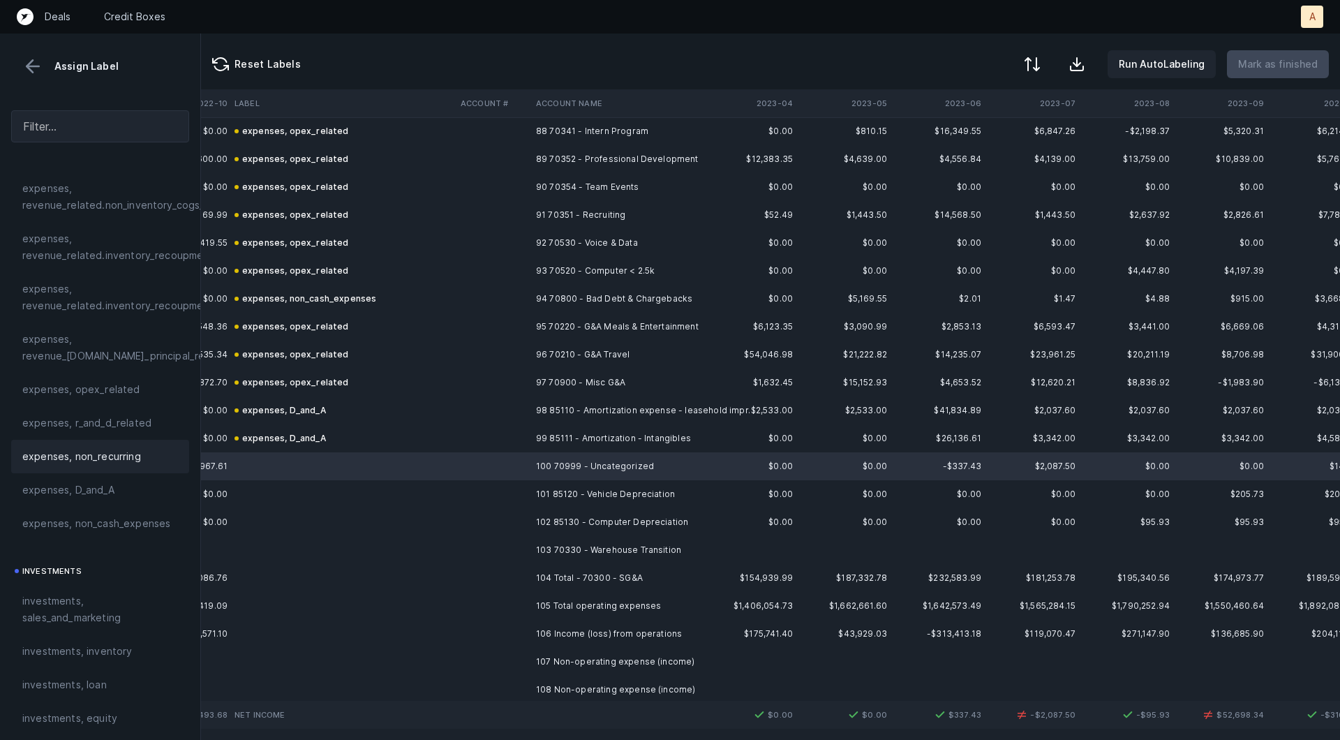
drag, startPoint x: 154, startPoint y: 456, endPoint x: 170, endPoint y: 456, distance: 16.1
click at [154, 456] on div "expenses, non_recurring" at bounding box center [100, 456] width 156 height 17
click at [417, 493] on td at bounding box center [342, 494] width 226 height 28
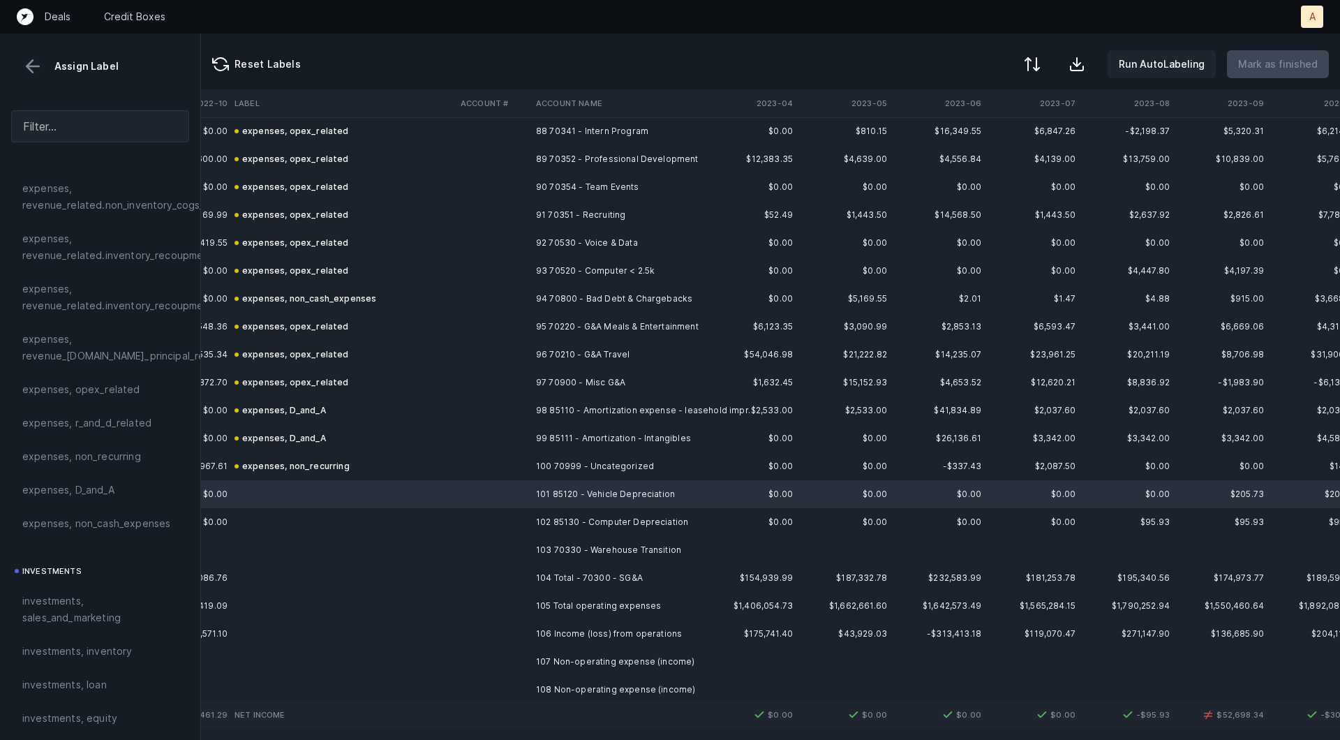
click at [418, 513] on td at bounding box center [342, 522] width 226 height 28
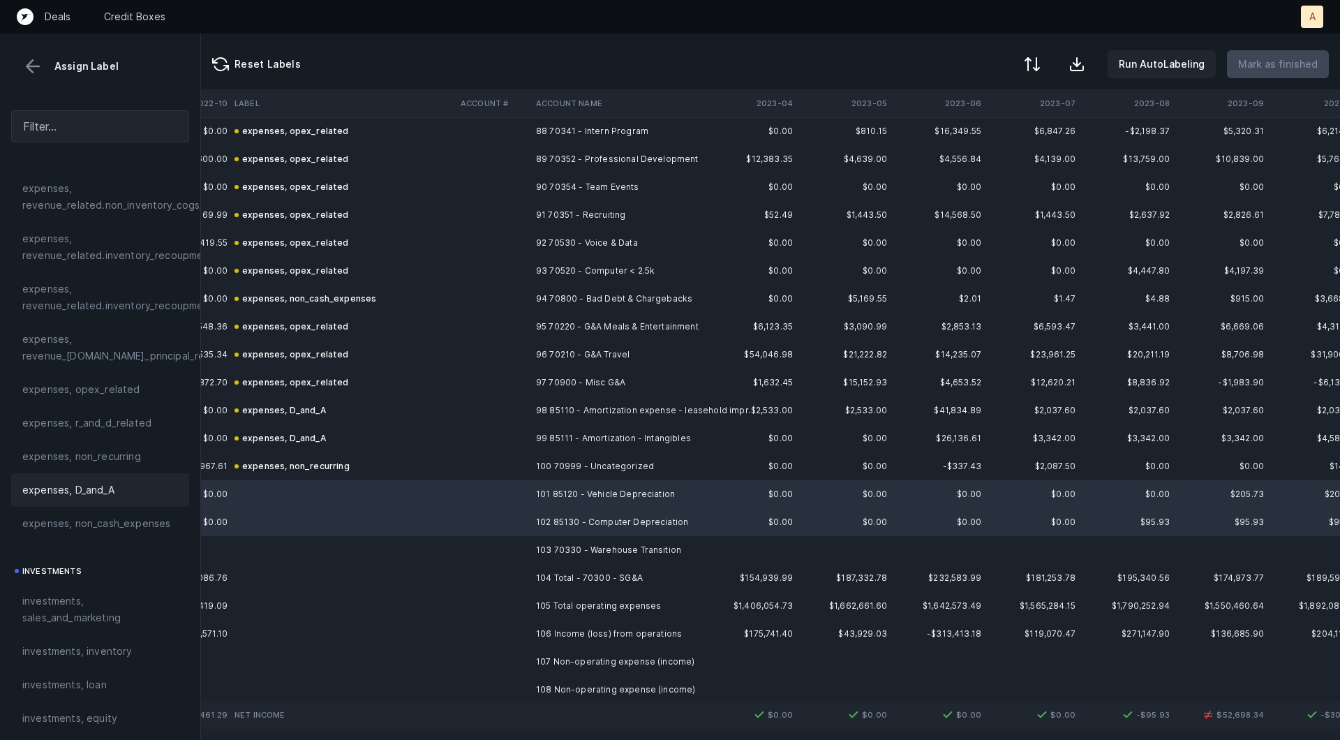
click at [117, 477] on div "expenses, D_and_A" at bounding box center [100, 489] width 178 height 33
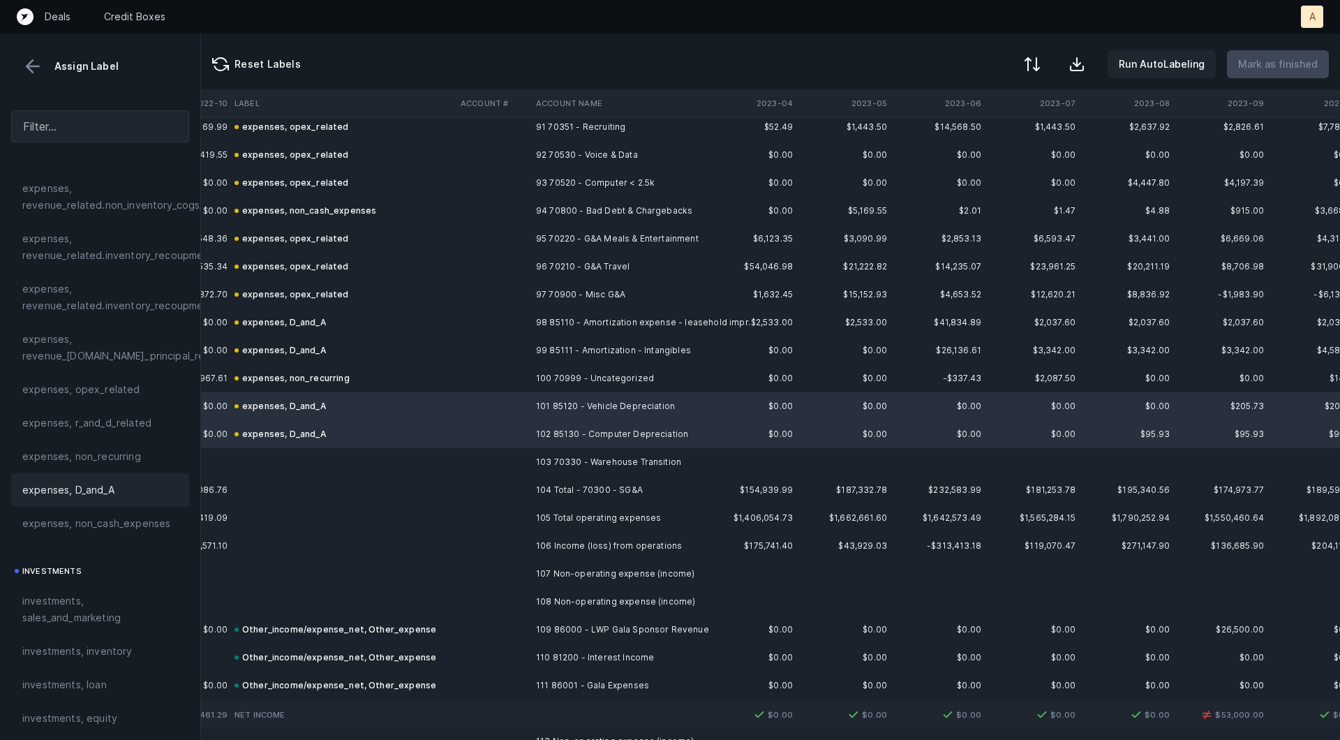
scroll to position [2623, 1414]
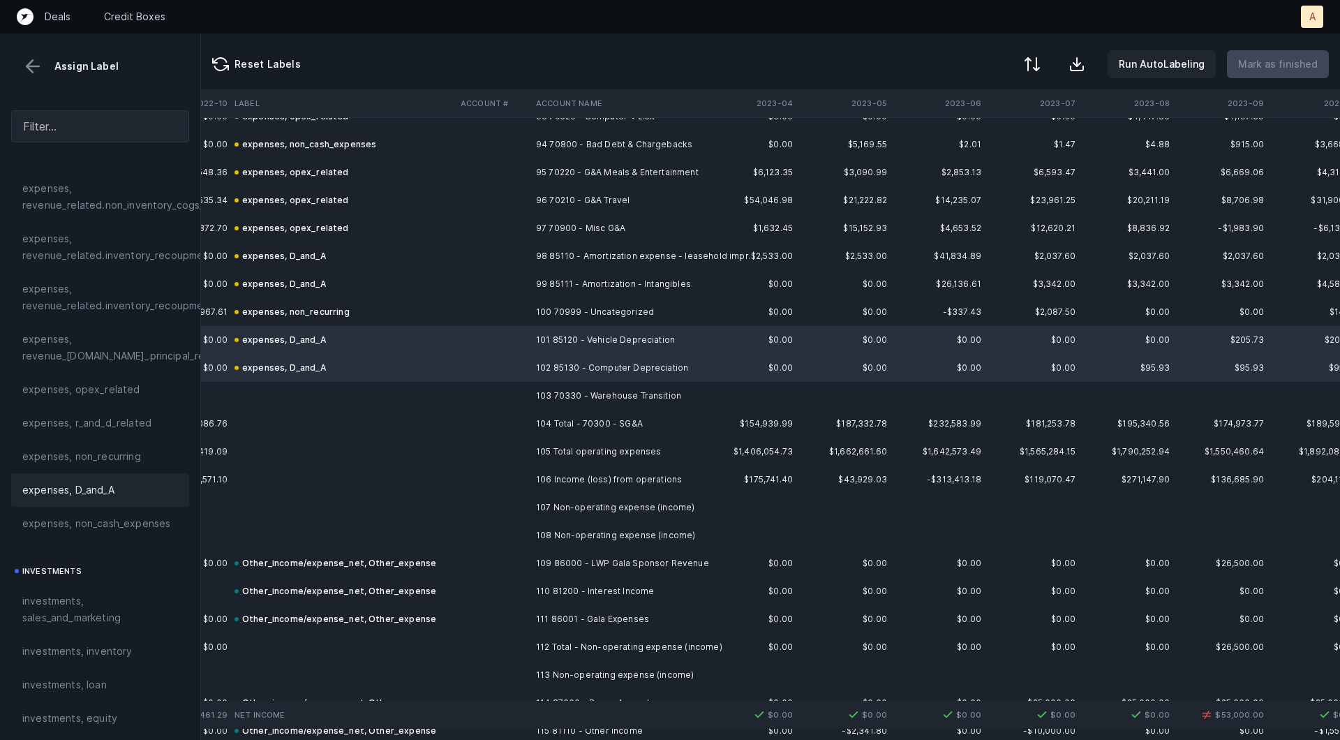
click at [539, 394] on td "103 70330 - Warehouse Transition" at bounding box center [615, 396] width 170 height 28
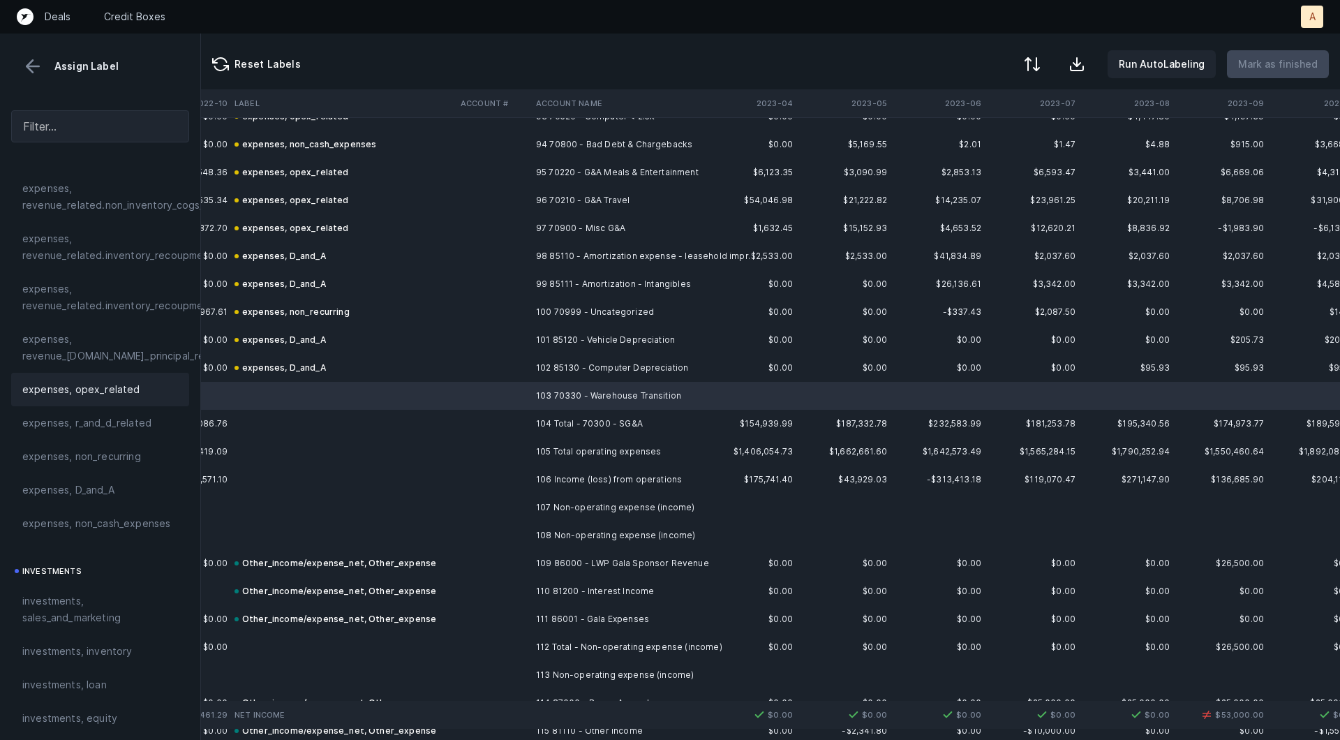
click at [95, 386] on span "expenses, opex_related" at bounding box center [81, 389] width 118 height 17
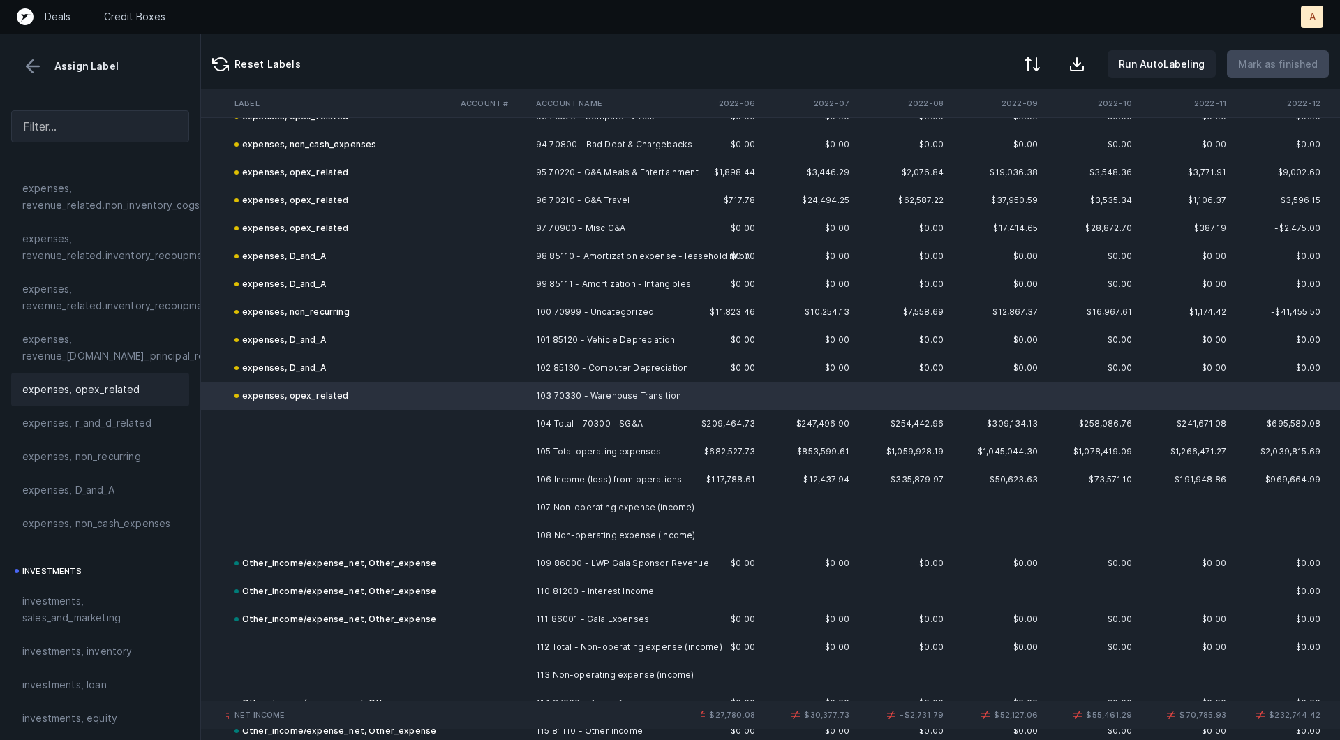
scroll to position [2623, 0]
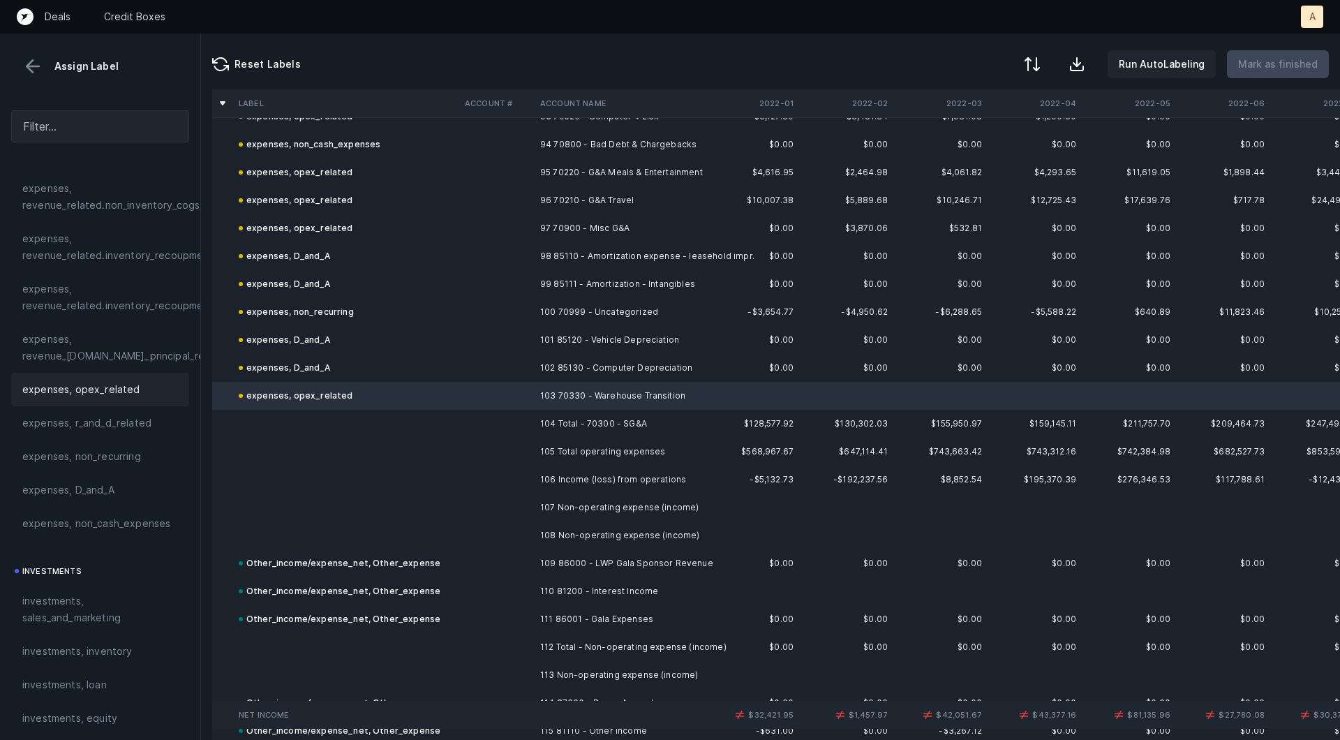
click at [592, 414] on td "104 Total - 70300 - SG&A" at bounding box center [620, 424] width 170 height 28
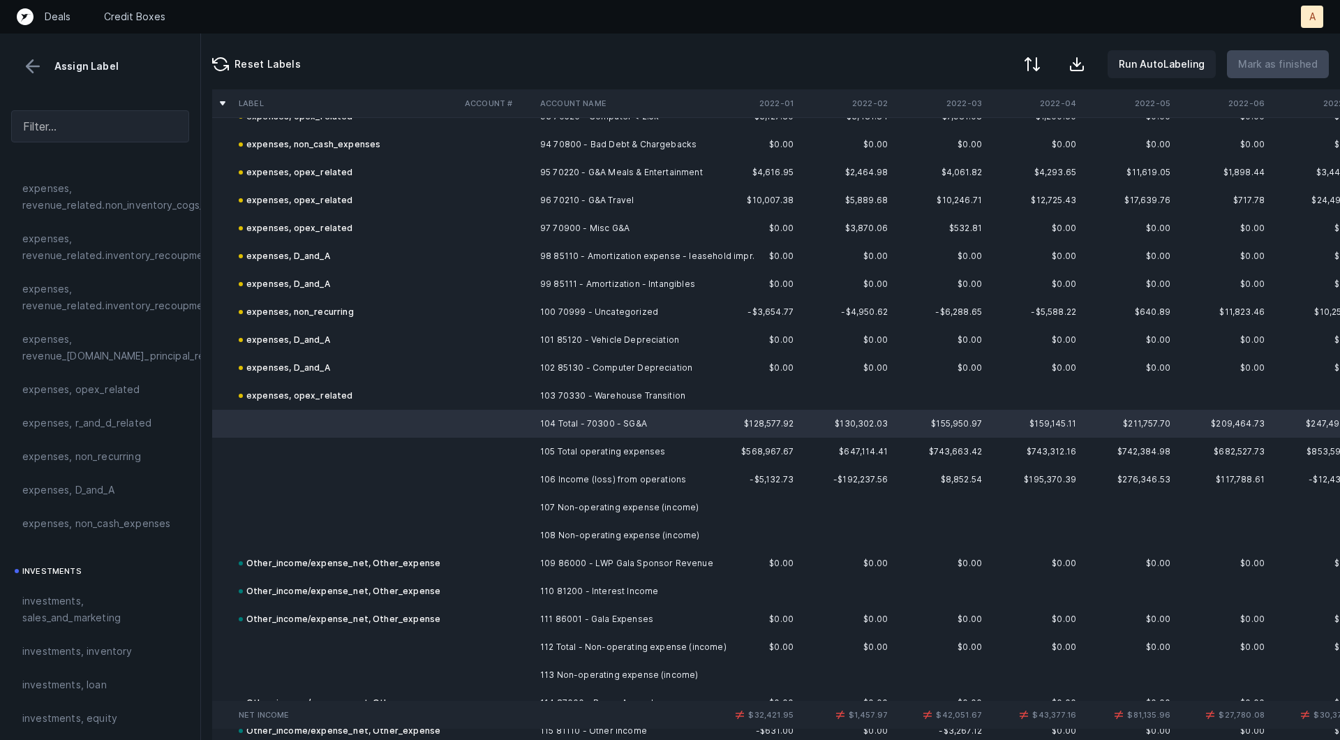
click at [787, 105] on th "2022-01" at bounding box center [752, 103] width 94 height 28
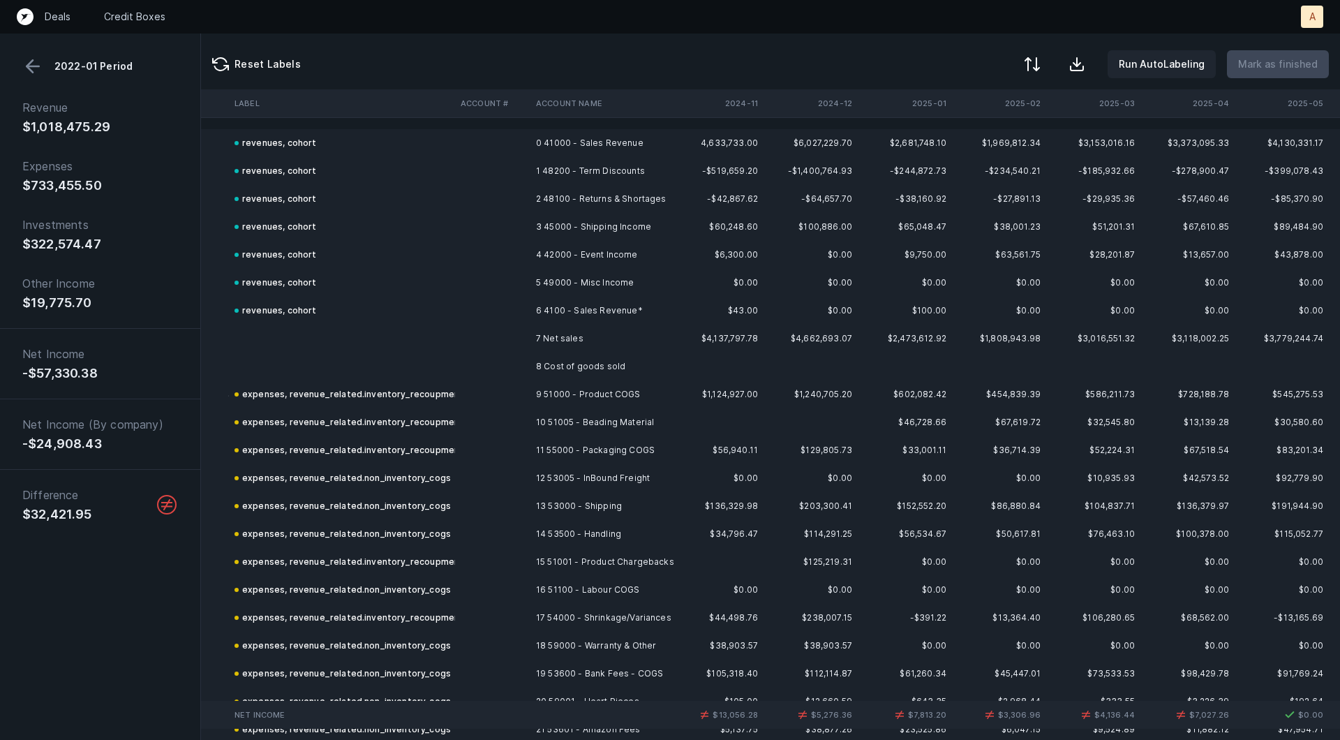
scroll to position [2, 3233]
click at [932, 108] on th "2025-01" at bounding box center [910, 103] width 94 height 28
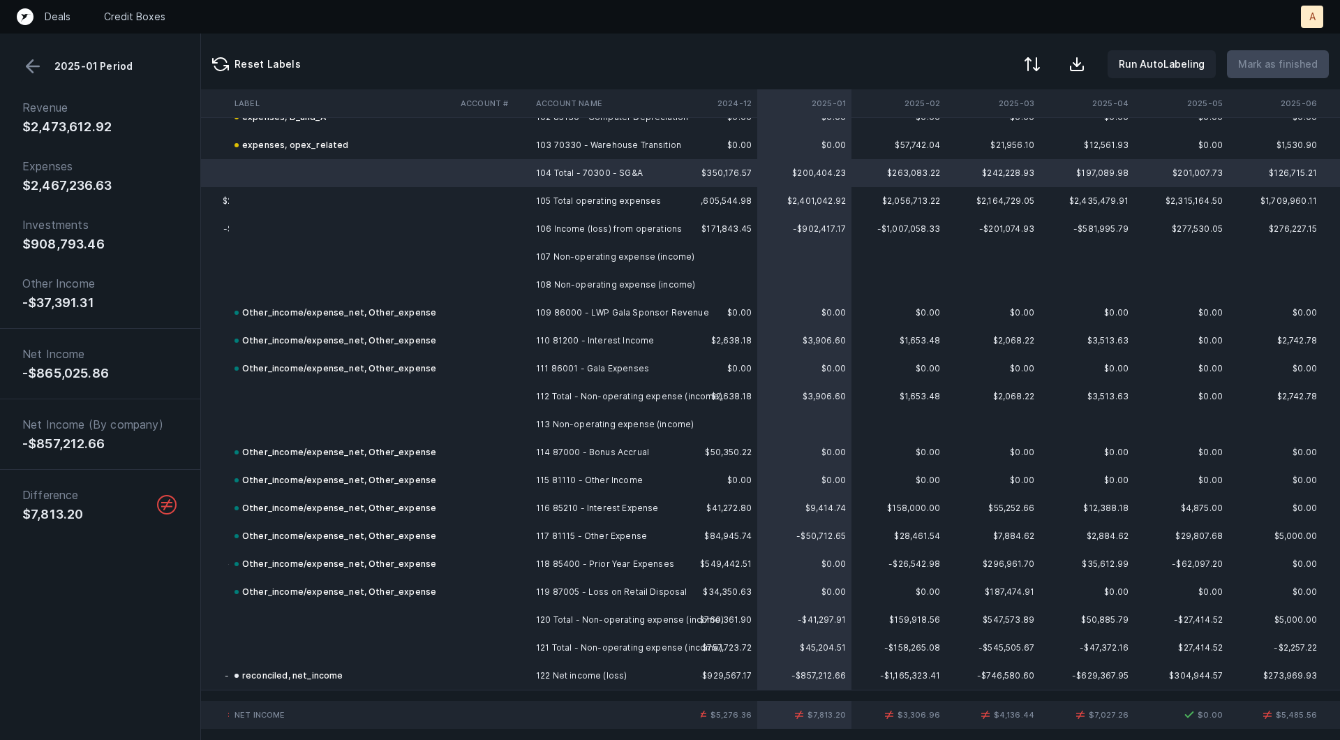
scroll to position [2873, 3295]
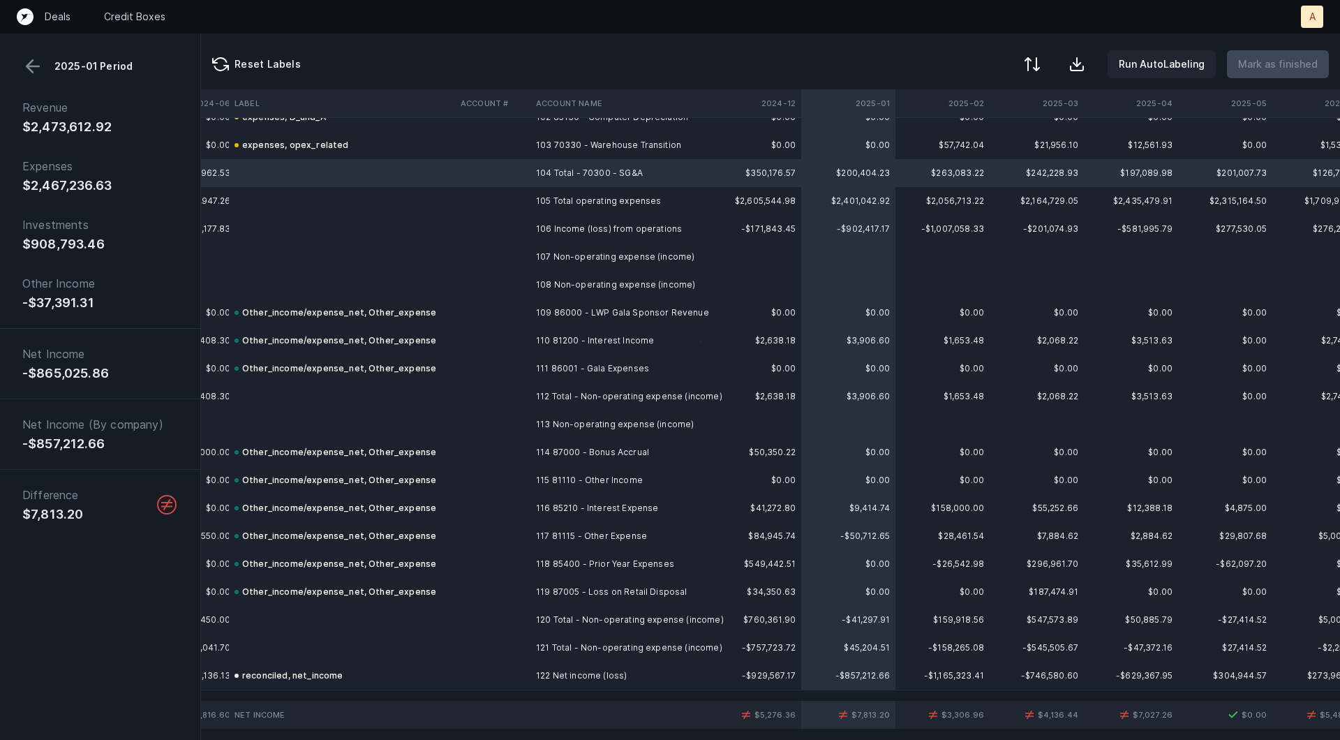
click at [796, 332] on td "$2,638.18" at bounding box center [754, 341] width 94 height 28
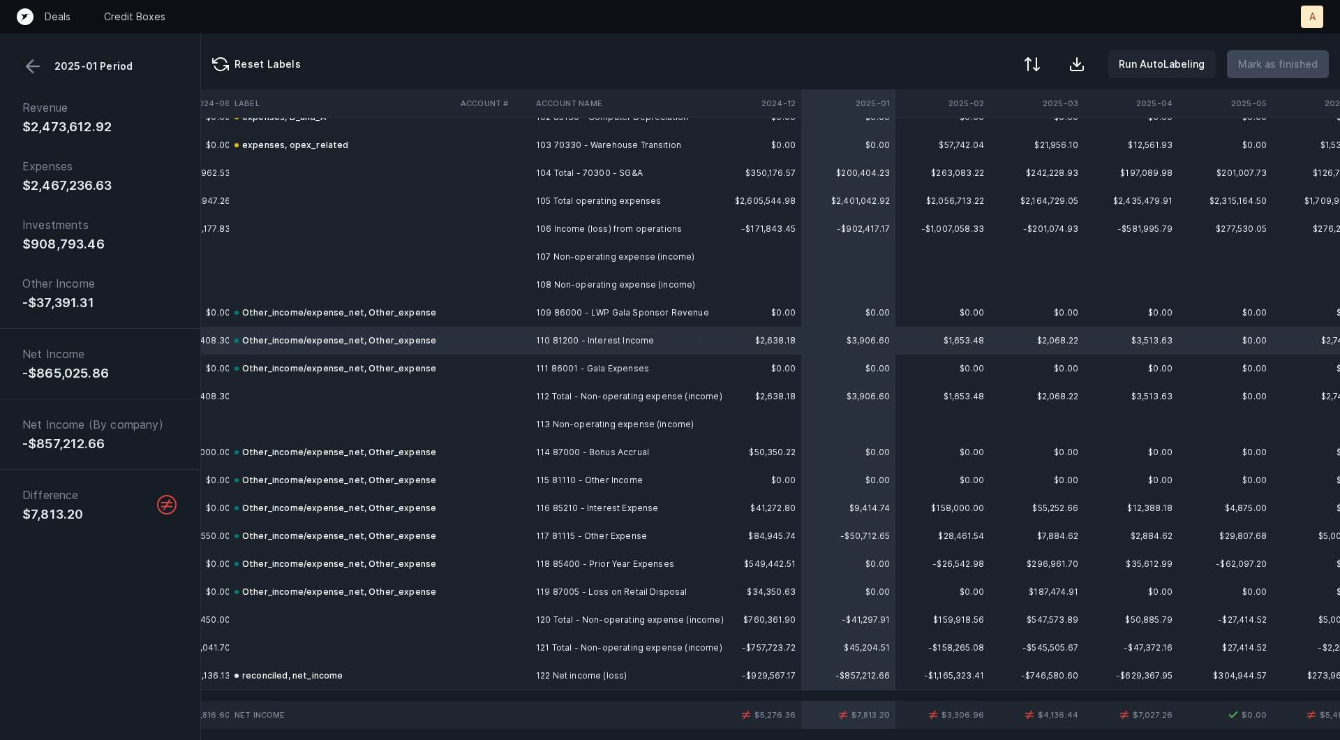
click at [520, 312] on td at bounding box center [492, 313] width 75 height 28
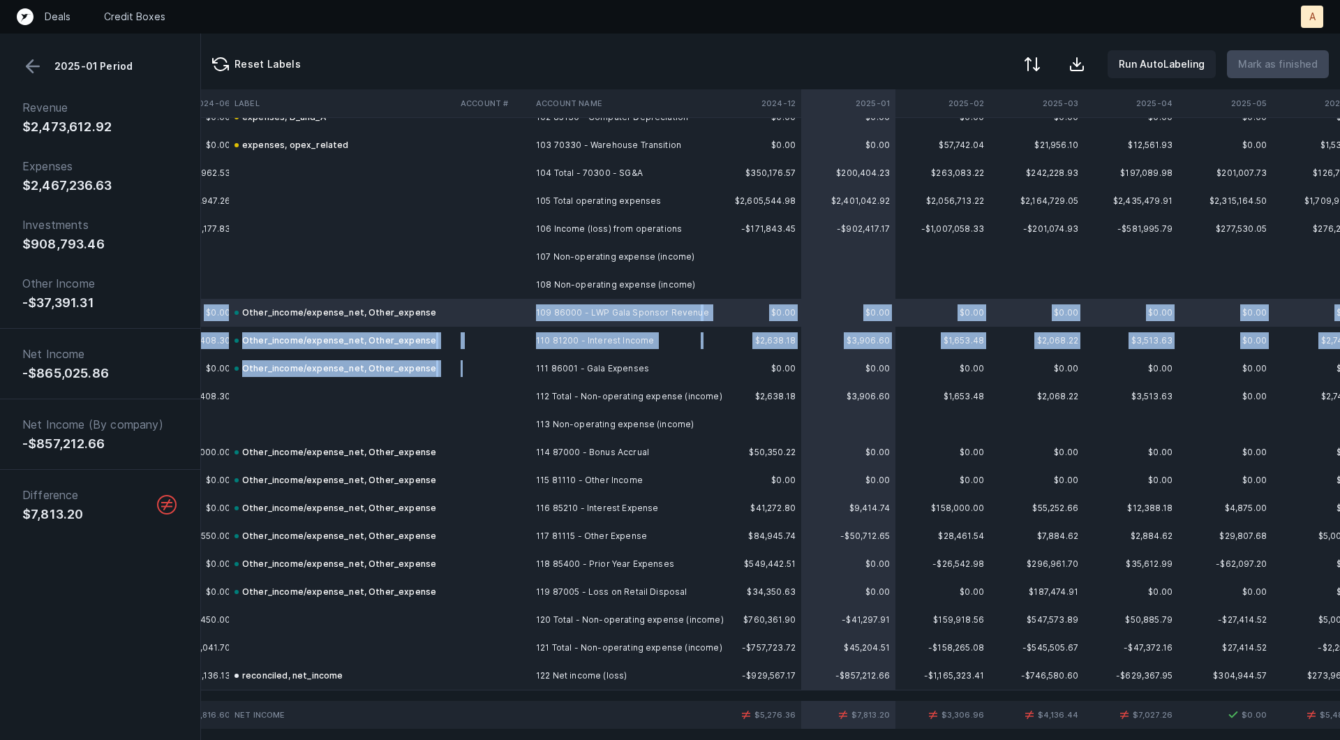
click at [519, 362] on td at bounding box center [492, 369] width 75 height 28
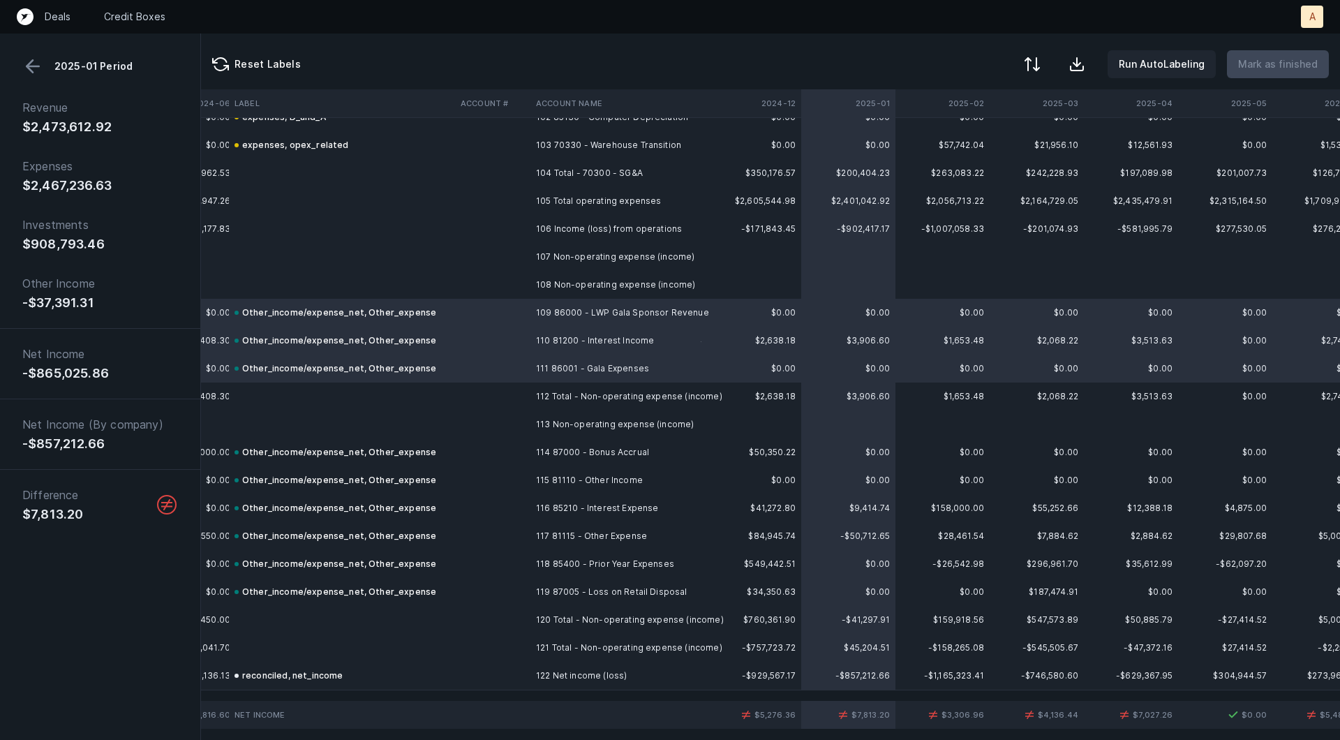
click at [30, 65] on button at bounding box center [32, 66] width 21 height 21
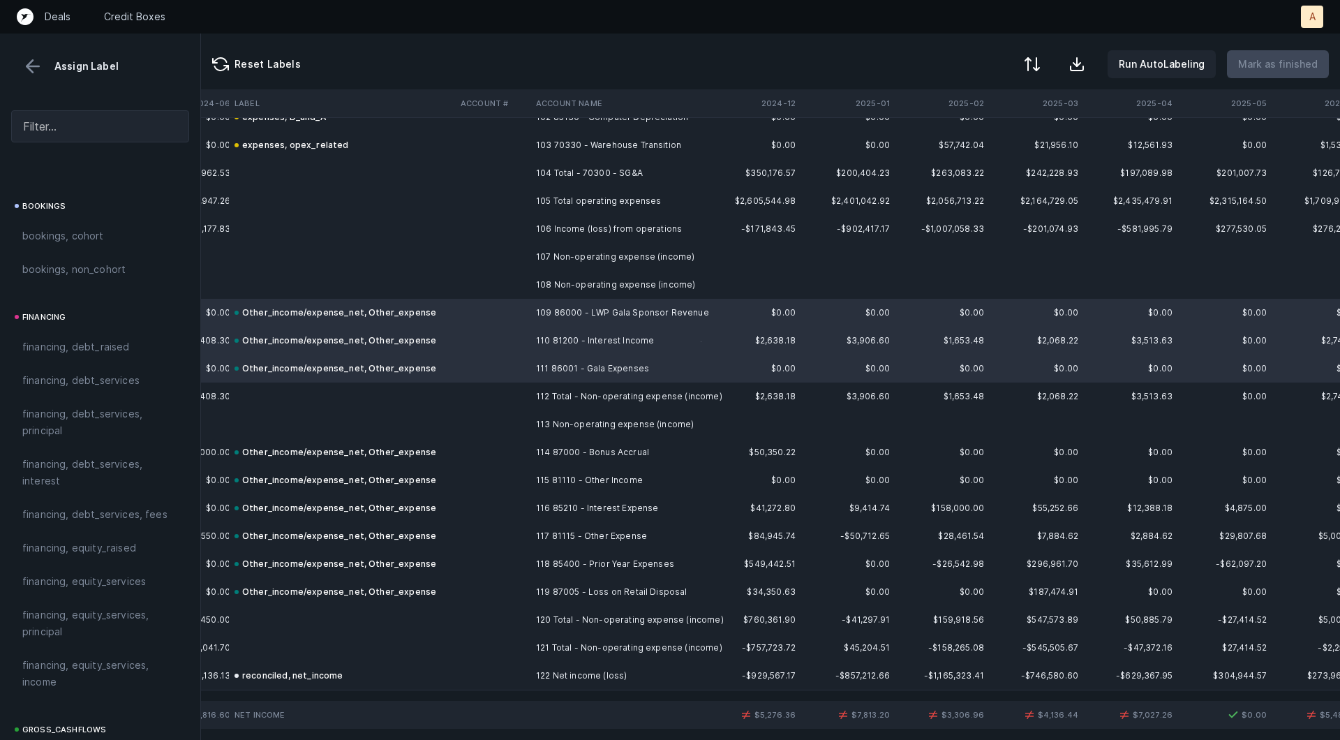
scroll to position [1562, 0]
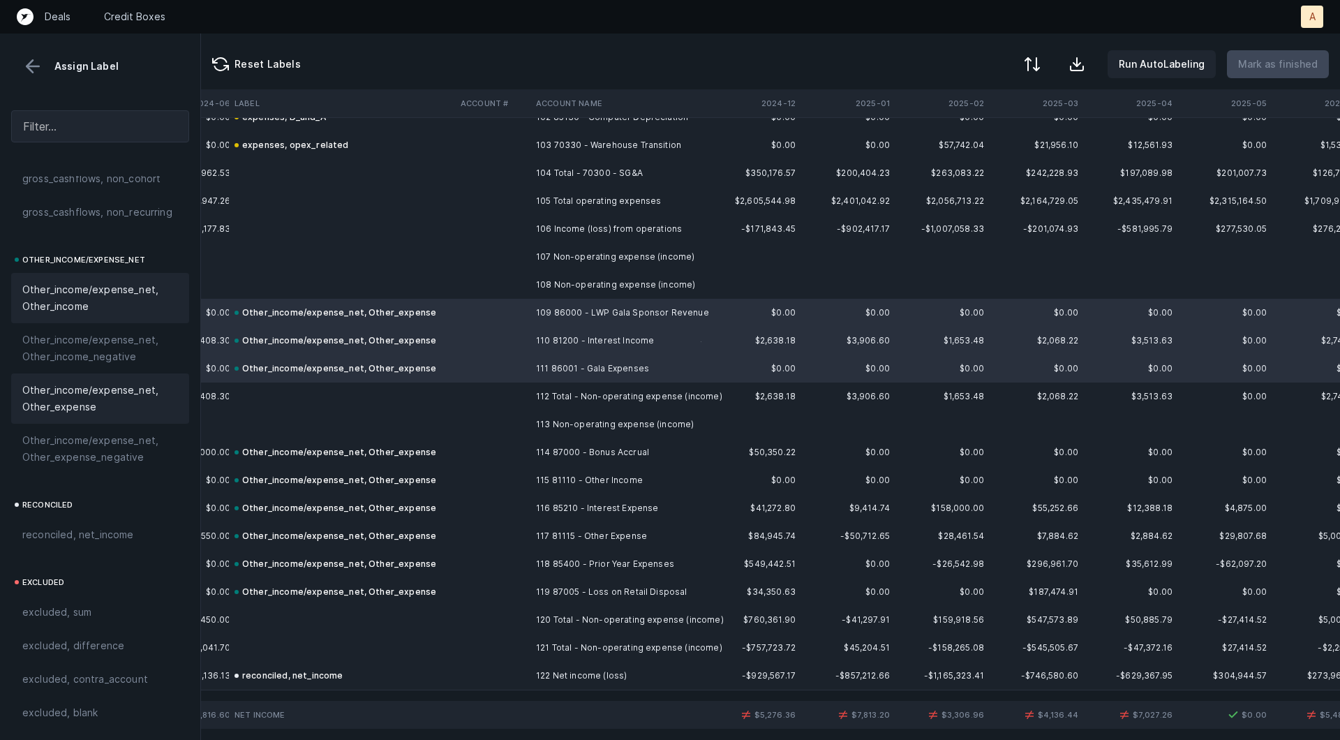
click at [87, 315] on div "Other_income/expense_net, Other_income" at bounding box center [100, 298] width 178 height 50
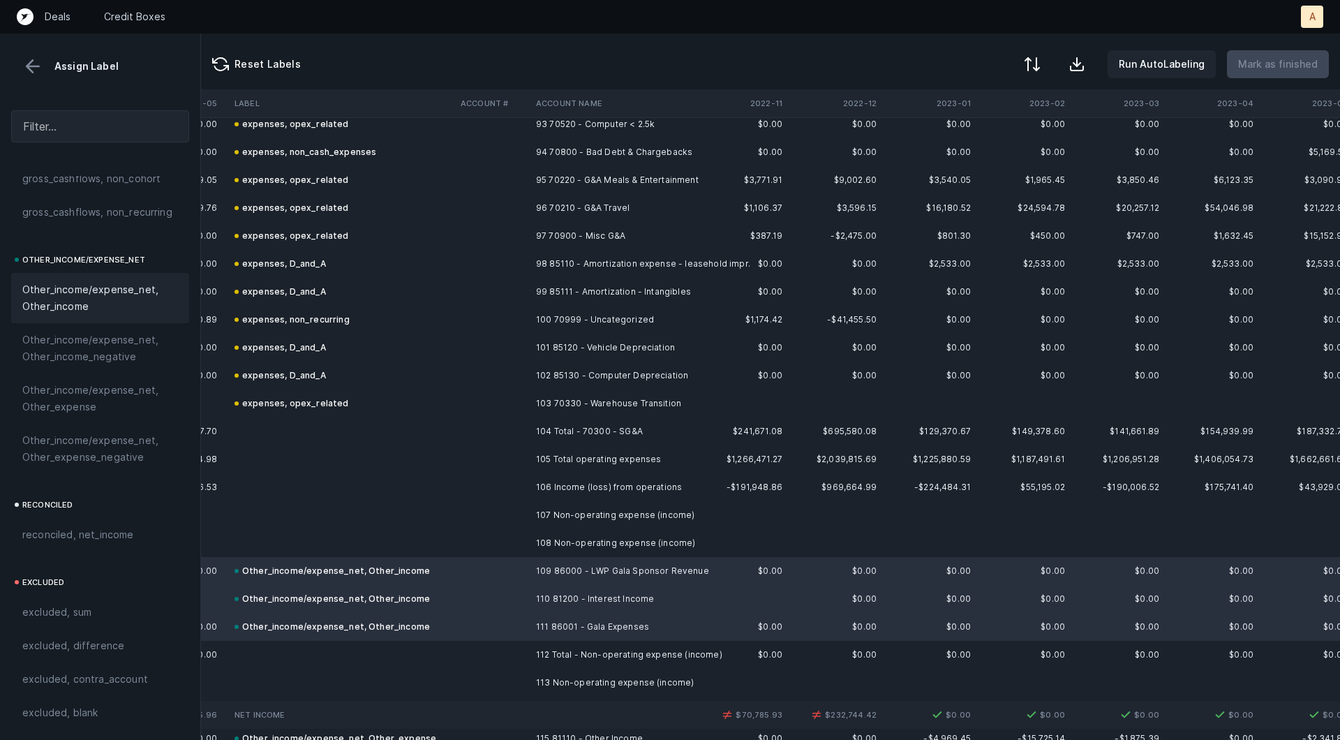
scroll to position [2615, 951]
click at [900, 307] on td "$0.00" at bounding box center [931, 320] width 94 height 28
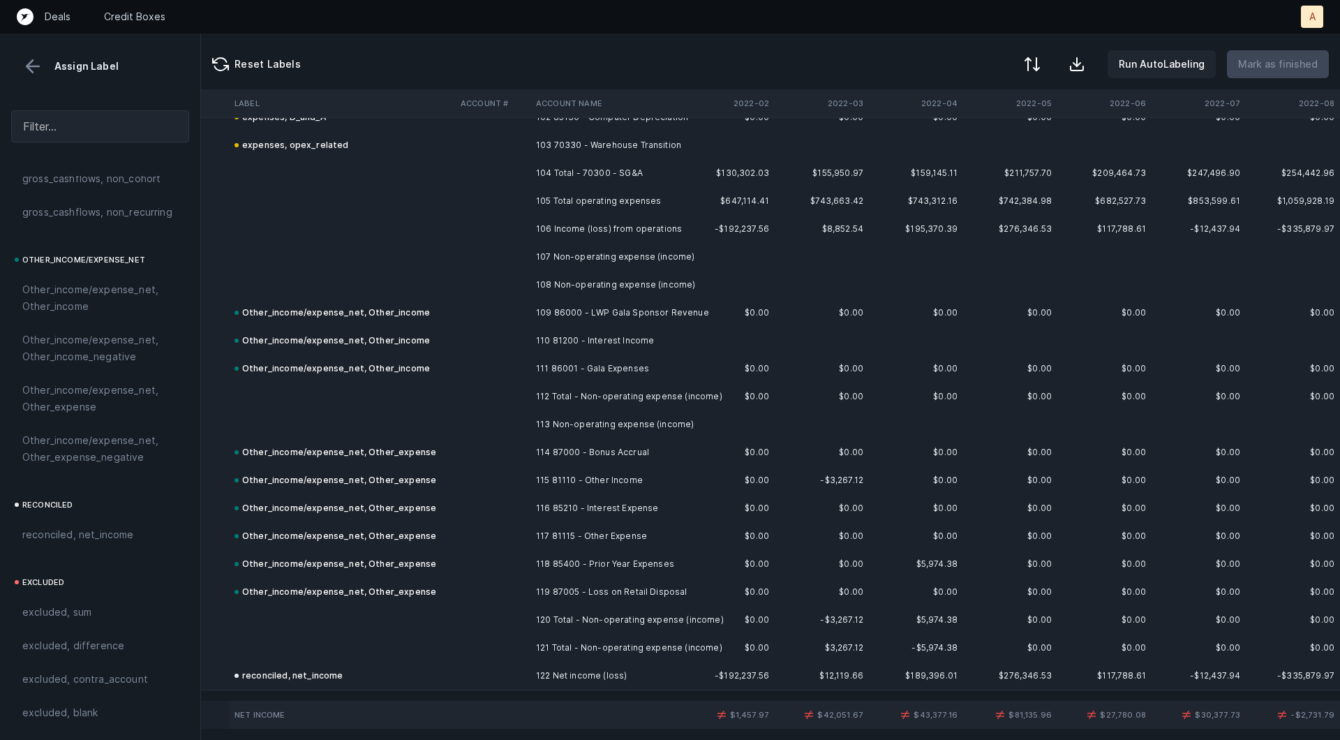
scroll to position [2873, 0]
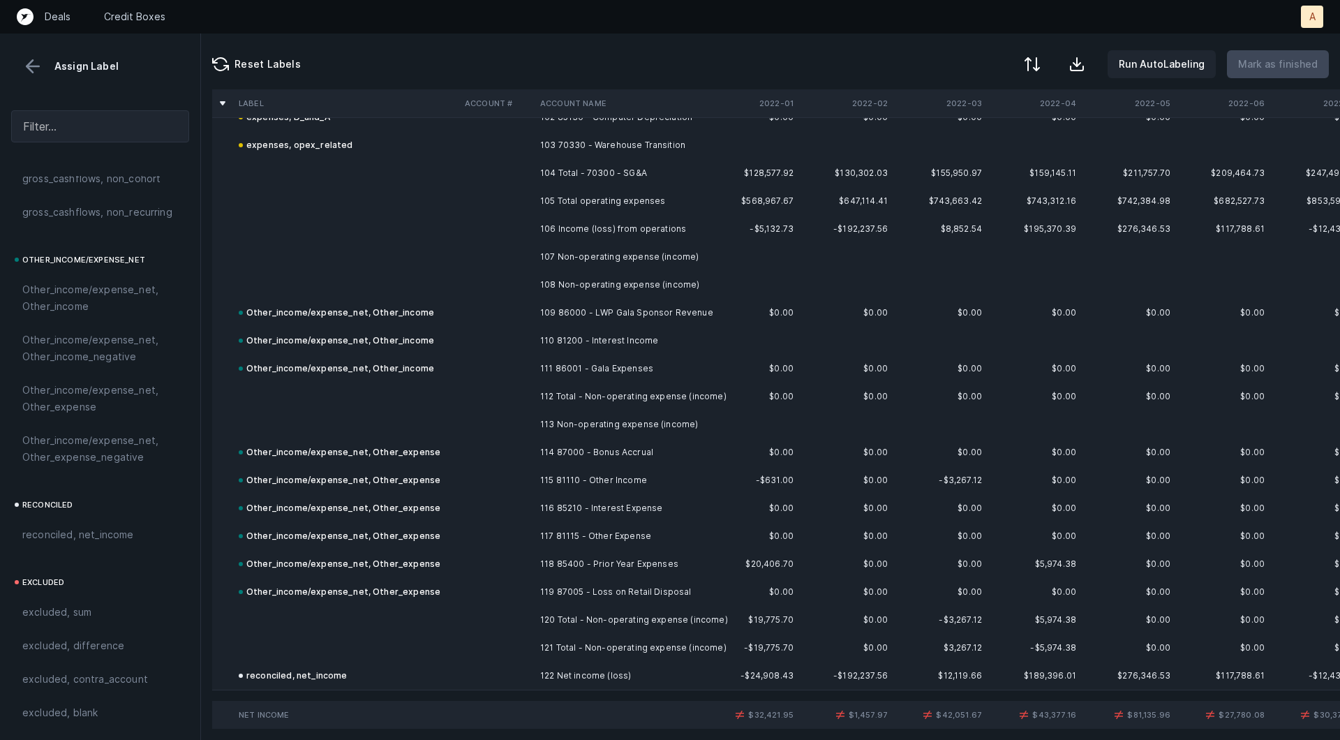
drag, startPoint x: 748, startPoint y: 712, endPoint x: 767, endPoint y: 712, distance: 18.8
click at [771, 712] on td "$32,421.95" at bounding box center [752, 715] width 94 height 28
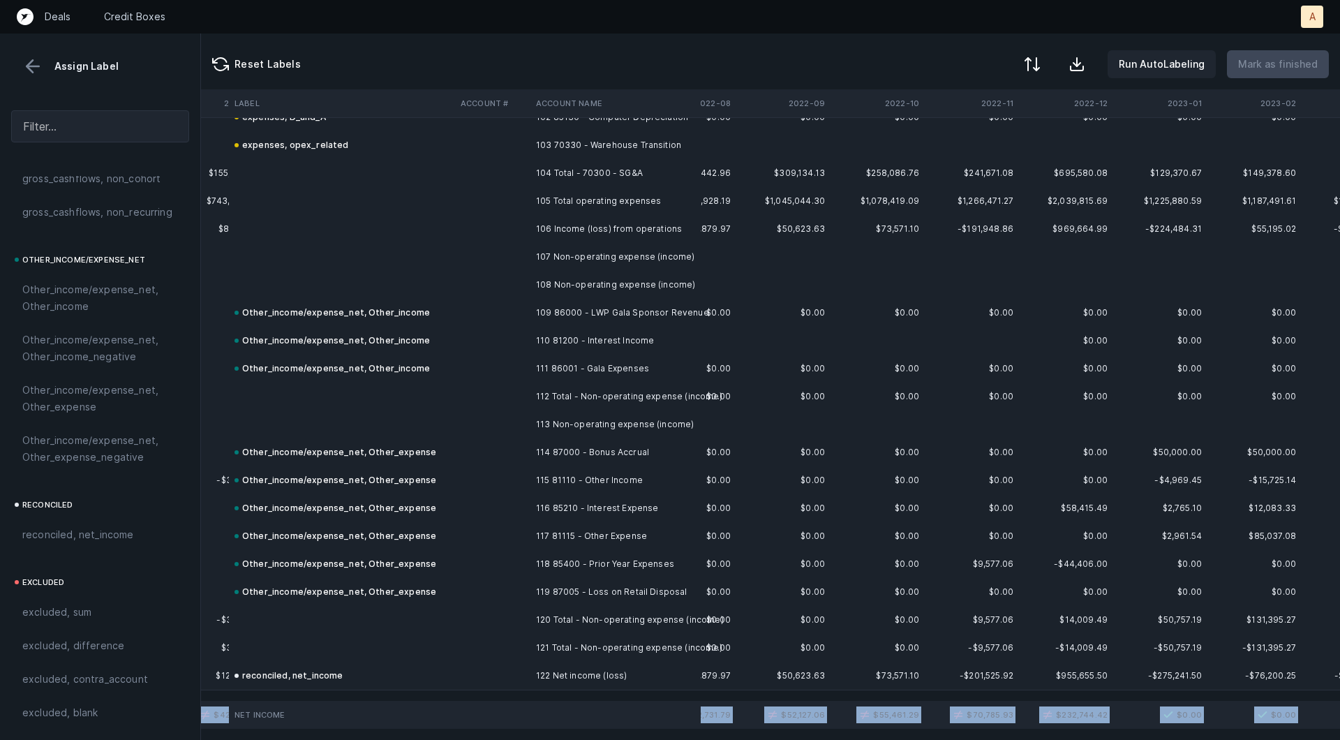
scroll to position [2873, 729]
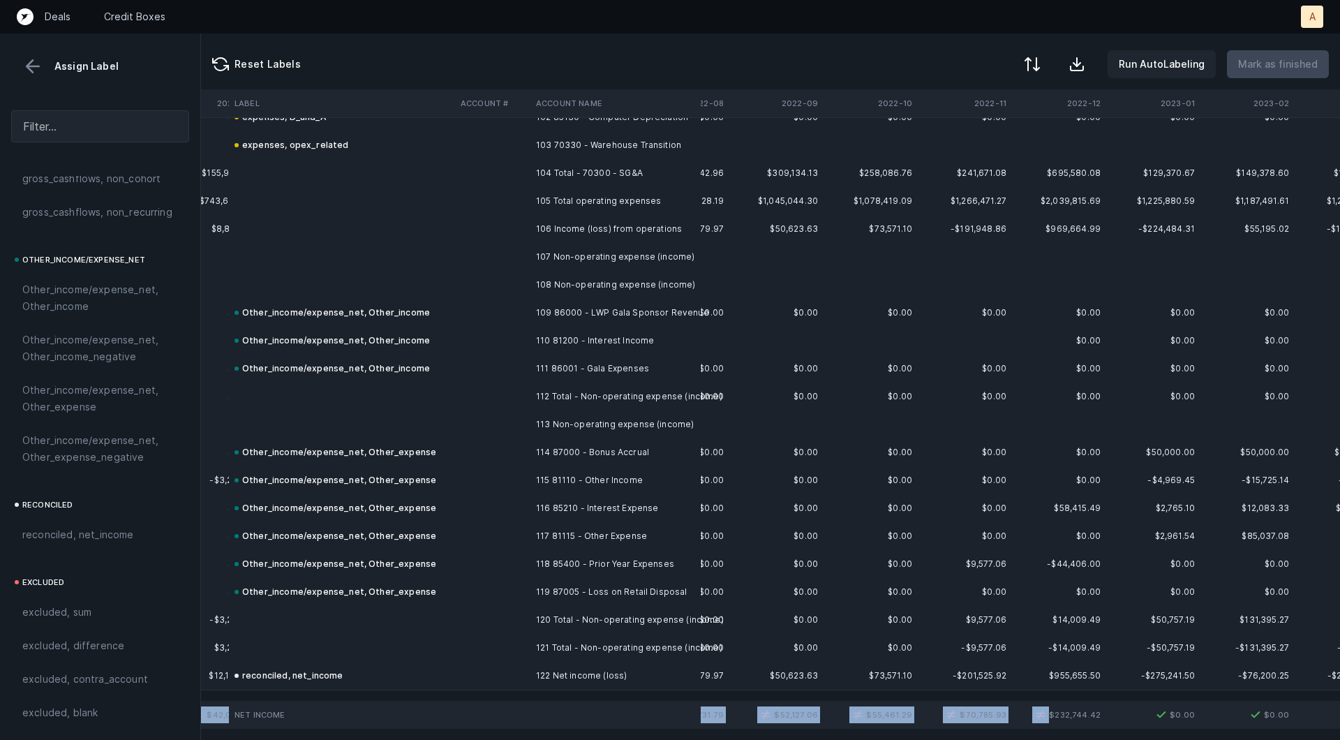
drag, startPoint x: 756, startPoint y: 713, endPoint x: 1100, endPoint y: 718, distance: 344.1
click at [1100, 718] on td "$232,744.42" at bounding box center [1059, 715] width 94 height 28
drag, startPoint x: 1109, startPoint y: 714, endPoint x: 671, endPoint y: 710, distance: 437.6
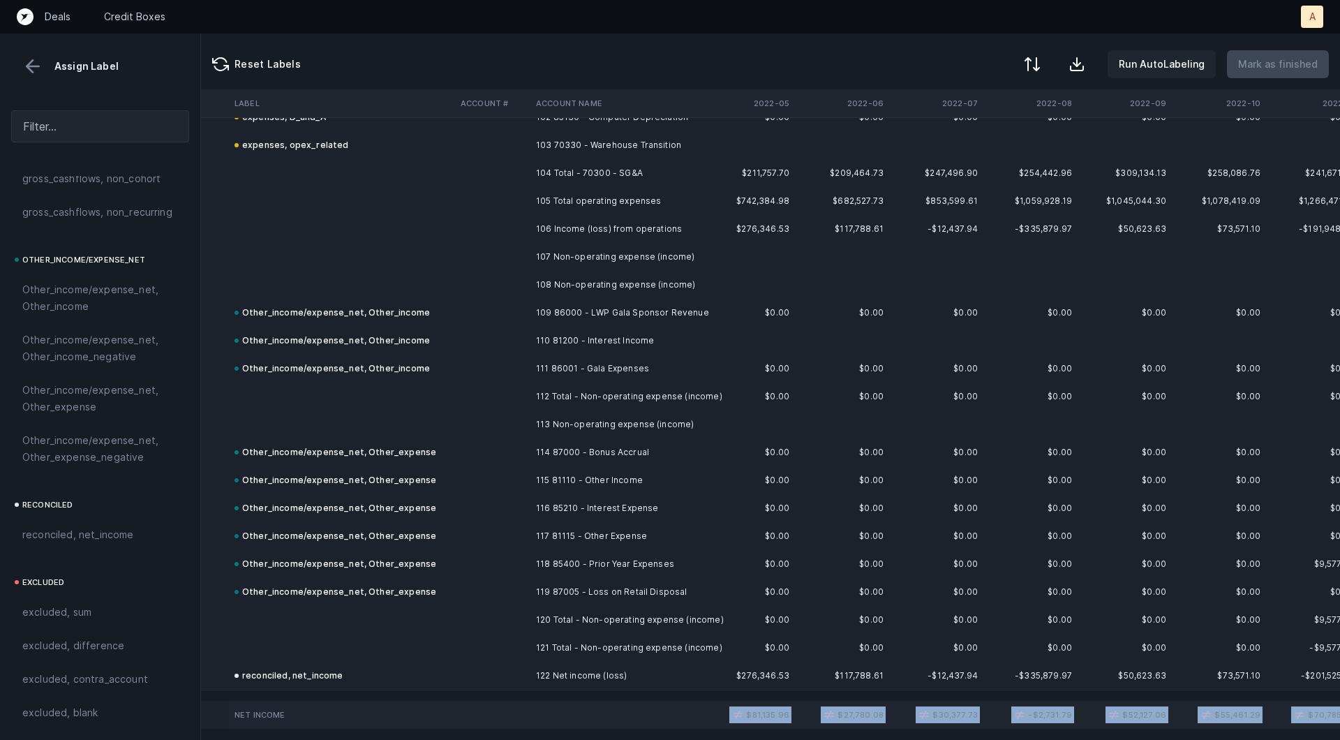
scroll to position [2873, 0]
copy tr "$32,421.95 $1,457.97 $42,051.67 $43,377.16 $81,135.96 $27,780.08 $30,377.73 -$2…"
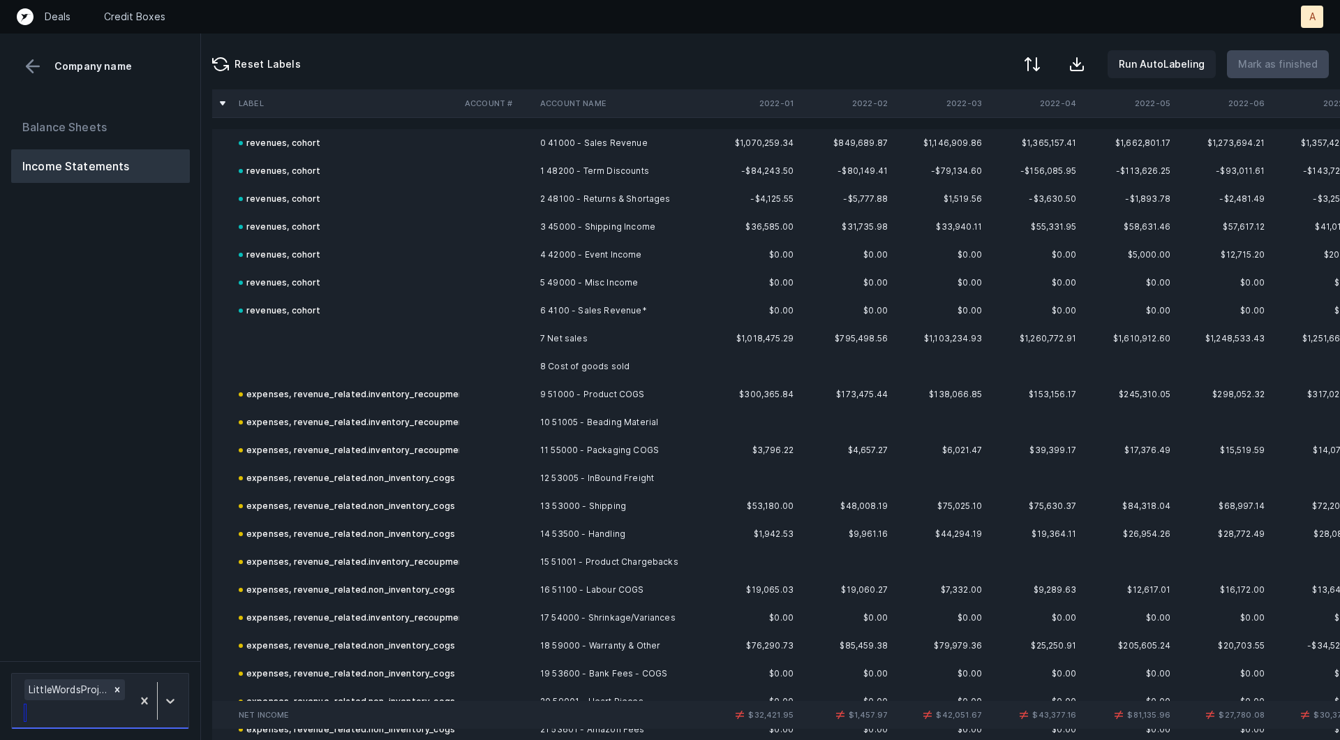
click at [171, 676] on div at bounding box center [157, 700] width 51 height 49
click at [163, 656] on div "LittleWordsProject_ADJ(2022)_Cleaned.csv" at bounding box center [100, 650] width 178 height 28
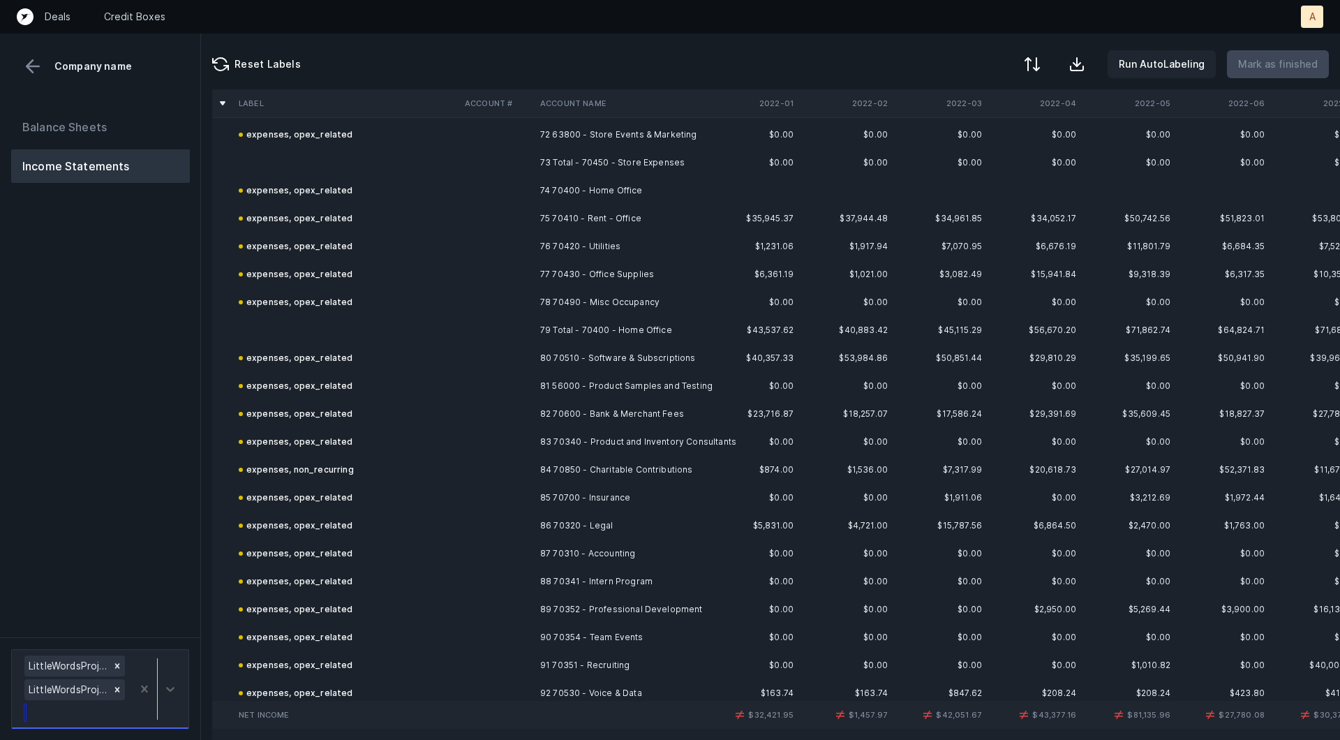
scroll to position [3264, 0]
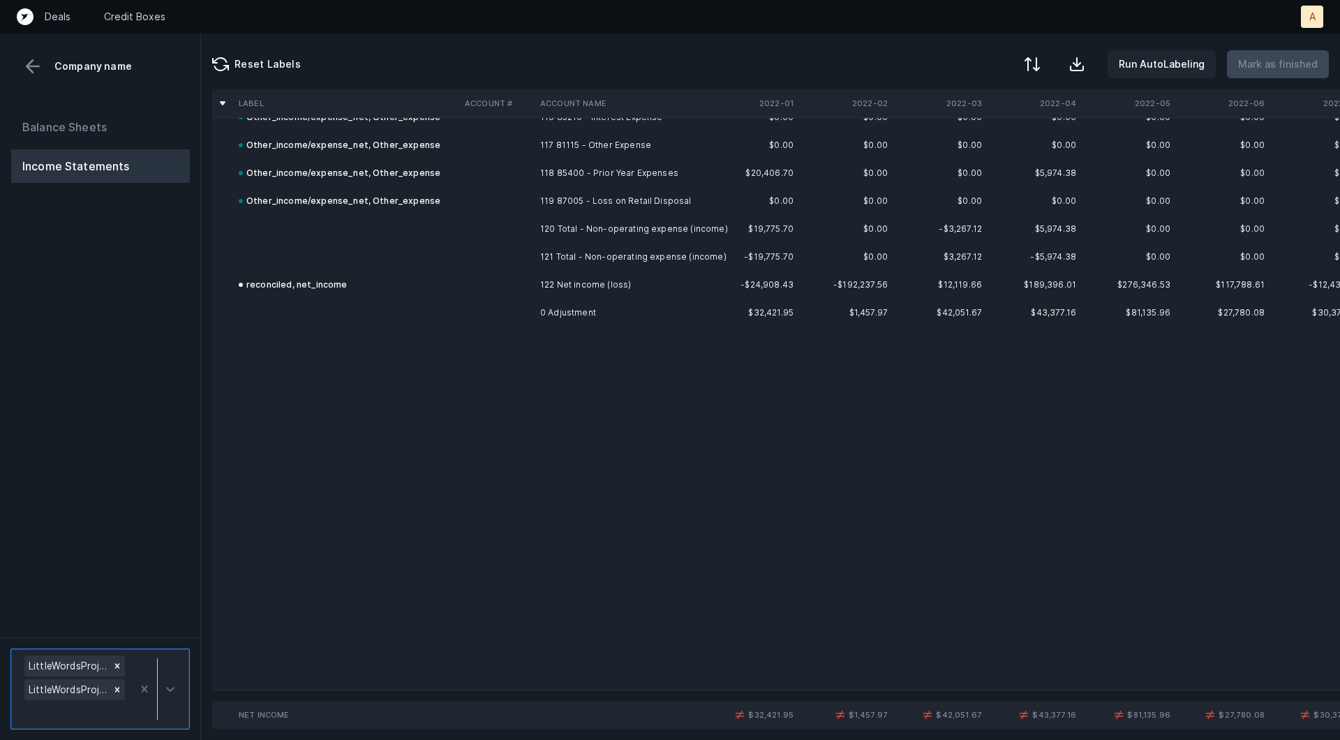
click at [623, 317] on td "0 Adjustment" at bounding box center [620, 313] width 170 height 28
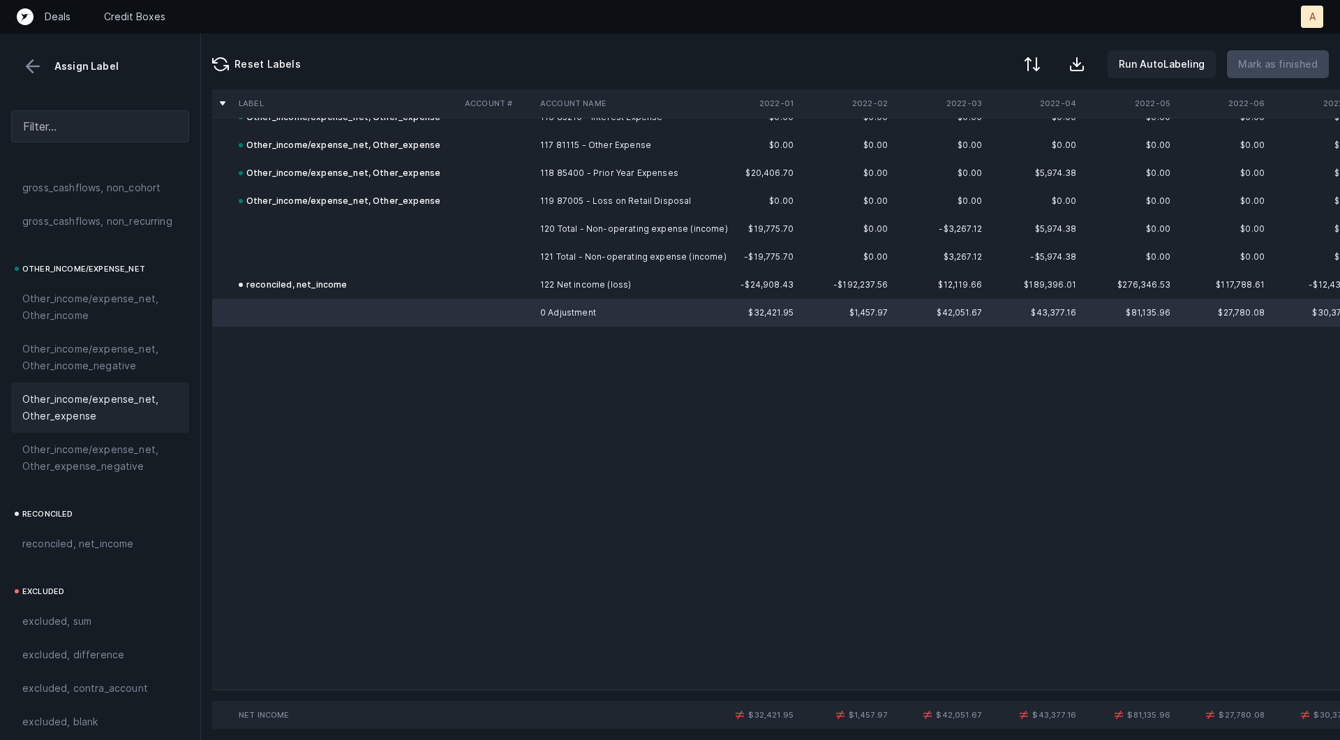
scroll to position [1562, 0]
click at [94, 405] on span "Other_income/expense_net, Other_expense" at bounding box center [100, 398] width 156 height 33
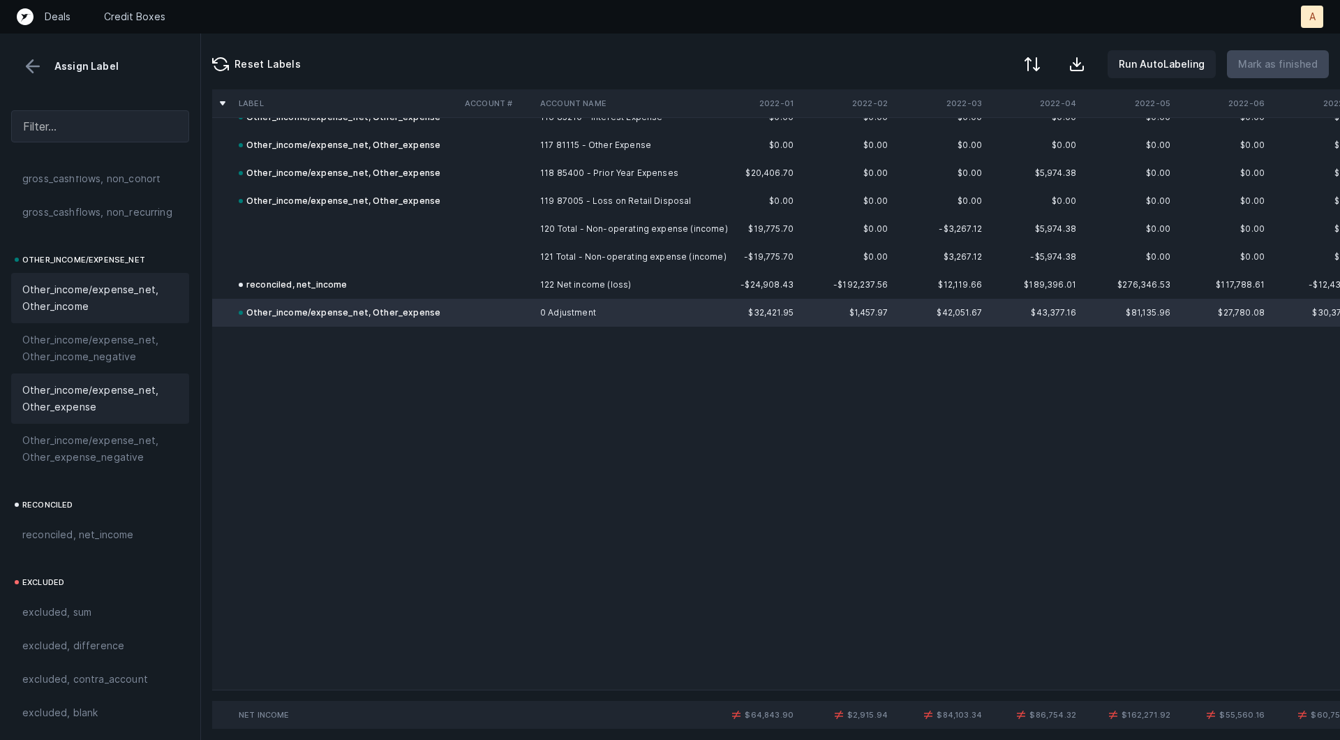
click at [98, 285] on span "Other_income/expense_net, Other_income" at bounding box center [100, 297] width 156 height 33
click at [624, 355] on td at bounding box center [620, 369] width 170 height 28
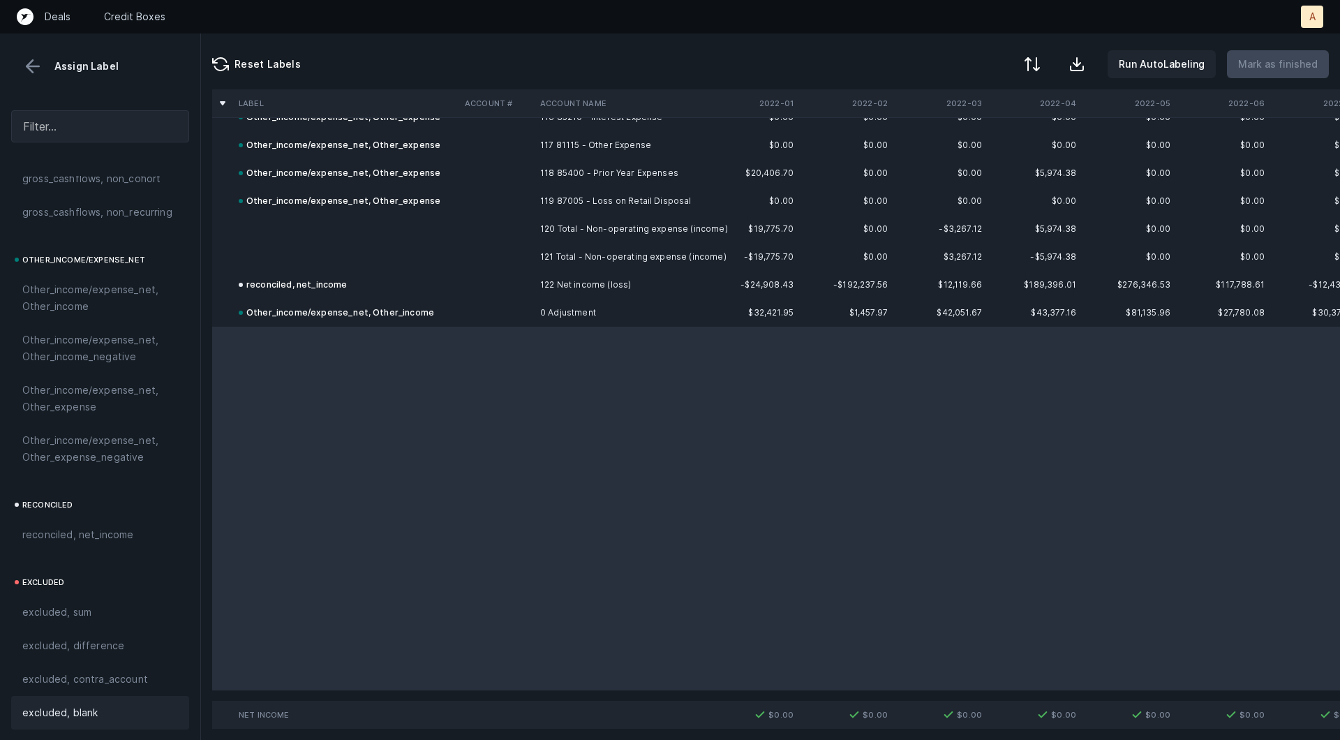
click at [50, 712] on span "excluded, blank" at bounding box center [59, 712] width 75 height 17
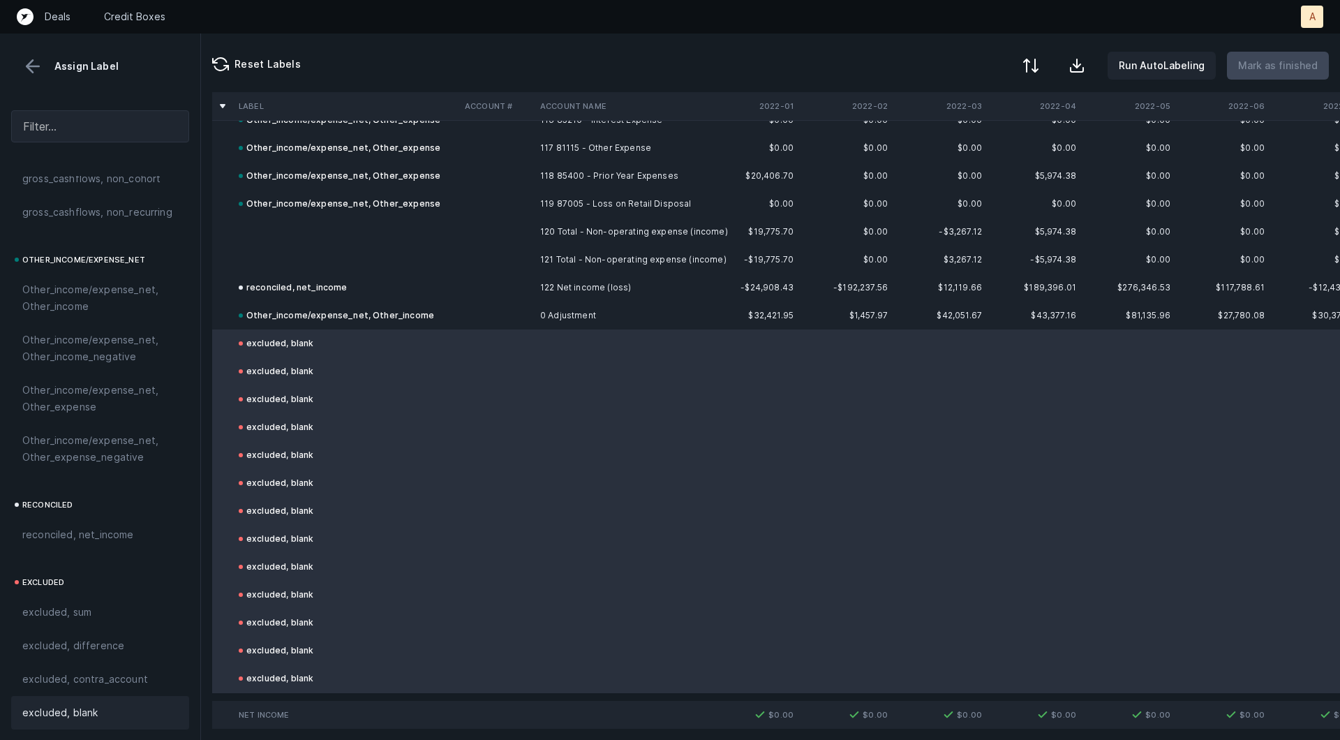
click at [1046, 59] on button at bounding box center [1030, 65] width 31 height 31
click at [1008, 142] on div "By Hum label" at bounding box center [970, 147] width 140 height 28
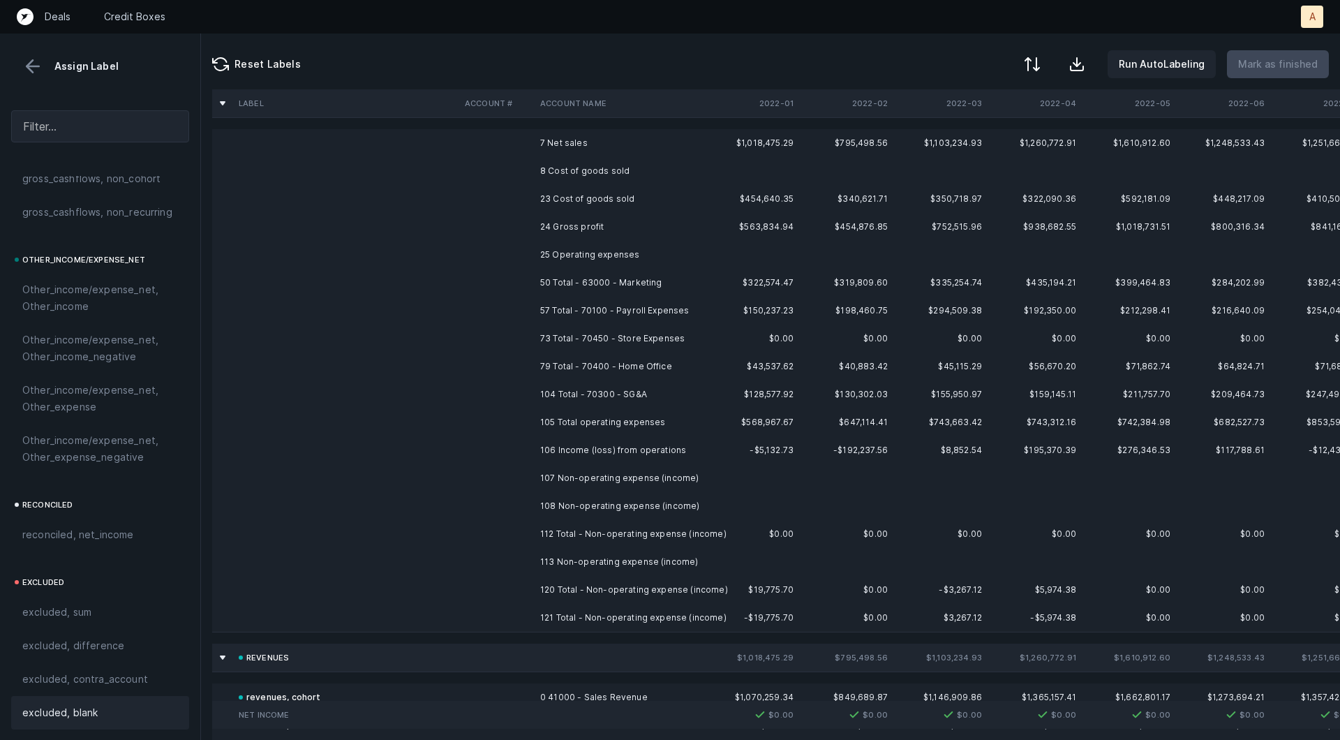
click at [609, 140] on td "7 Net sales" at bounding box center [620, 143] width 170 height 28
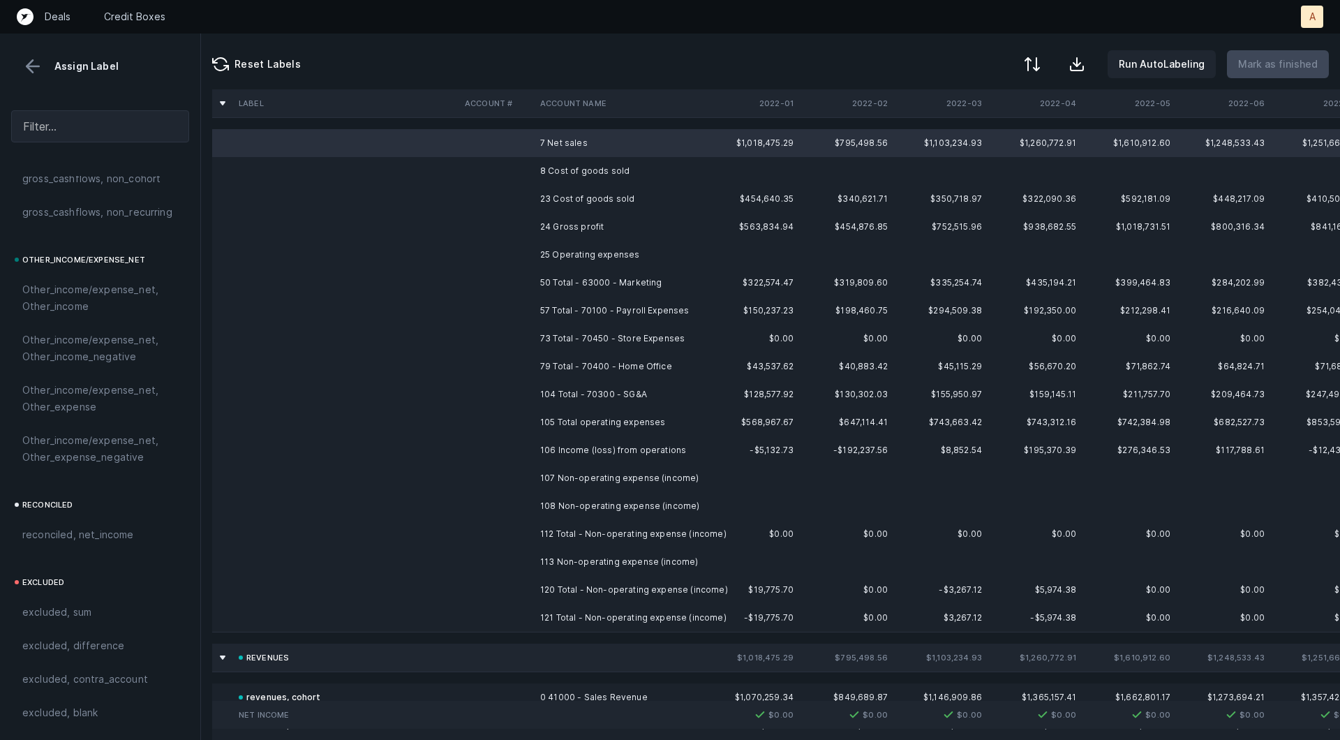
click at [612, 173] on td "8 Cost of goods sold" at bounding box center [620, 171] width 170 height 28
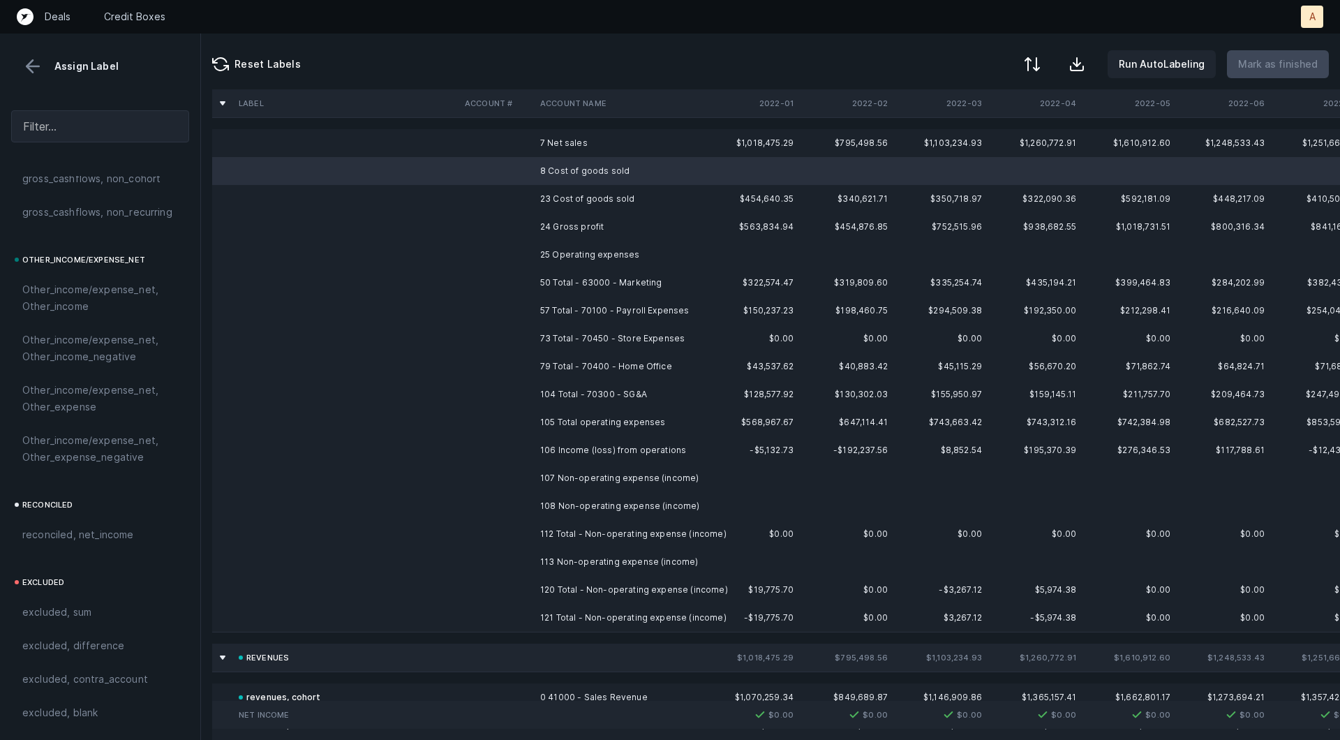
click at [569, 253] on td "25 Operating expenses" at bounding box center [620, 255] width 170 height 28
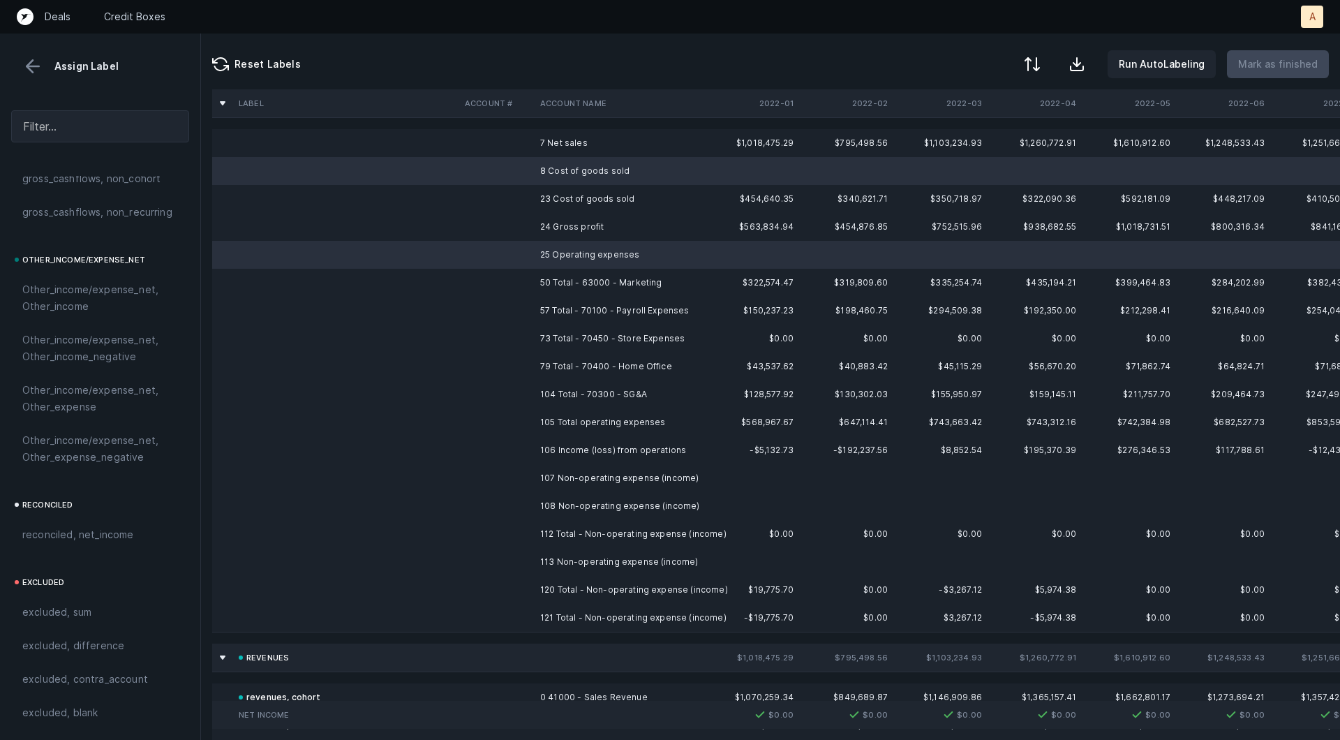
click at [567, 475] on td "107 Non-operating expense (income)" at bounding box center [620, 478] width 170 height 28
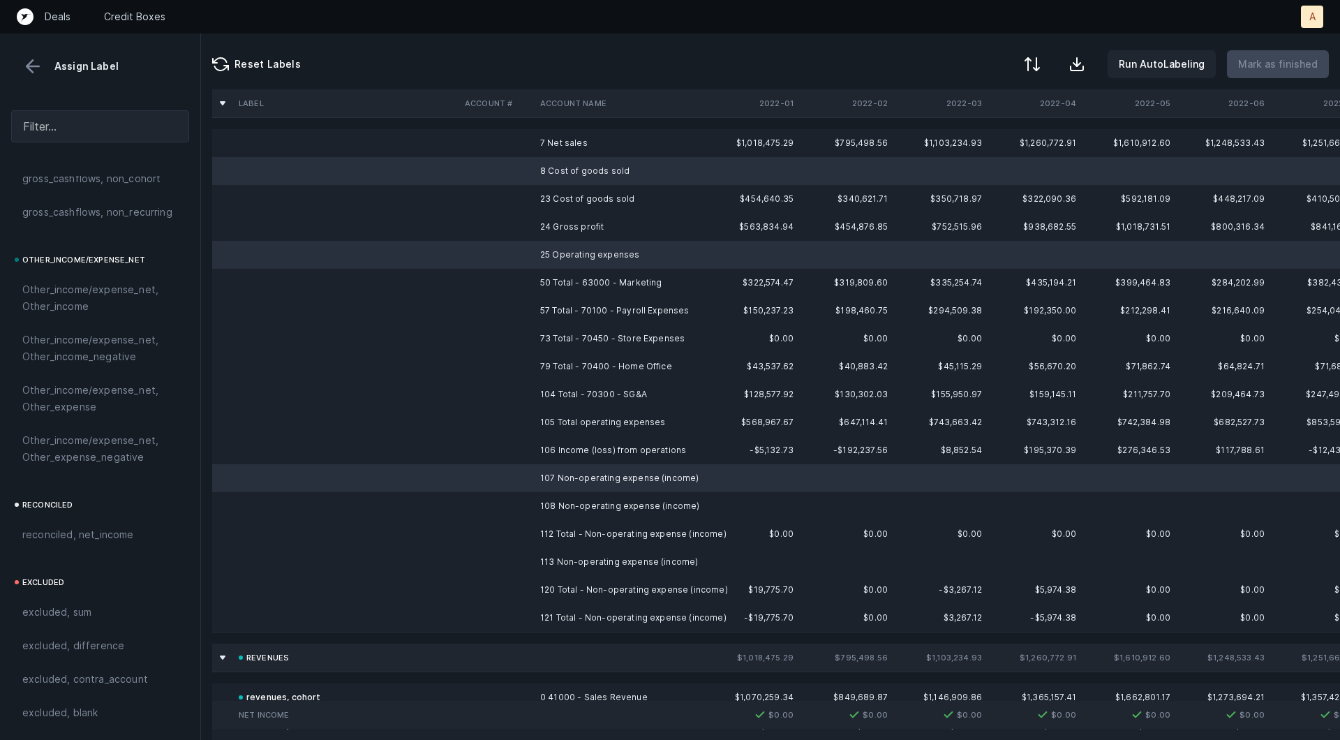
click at [567, 517] on td "108 Non-operating expense (income)" at bounding box center [620, 506] width 170 height 28
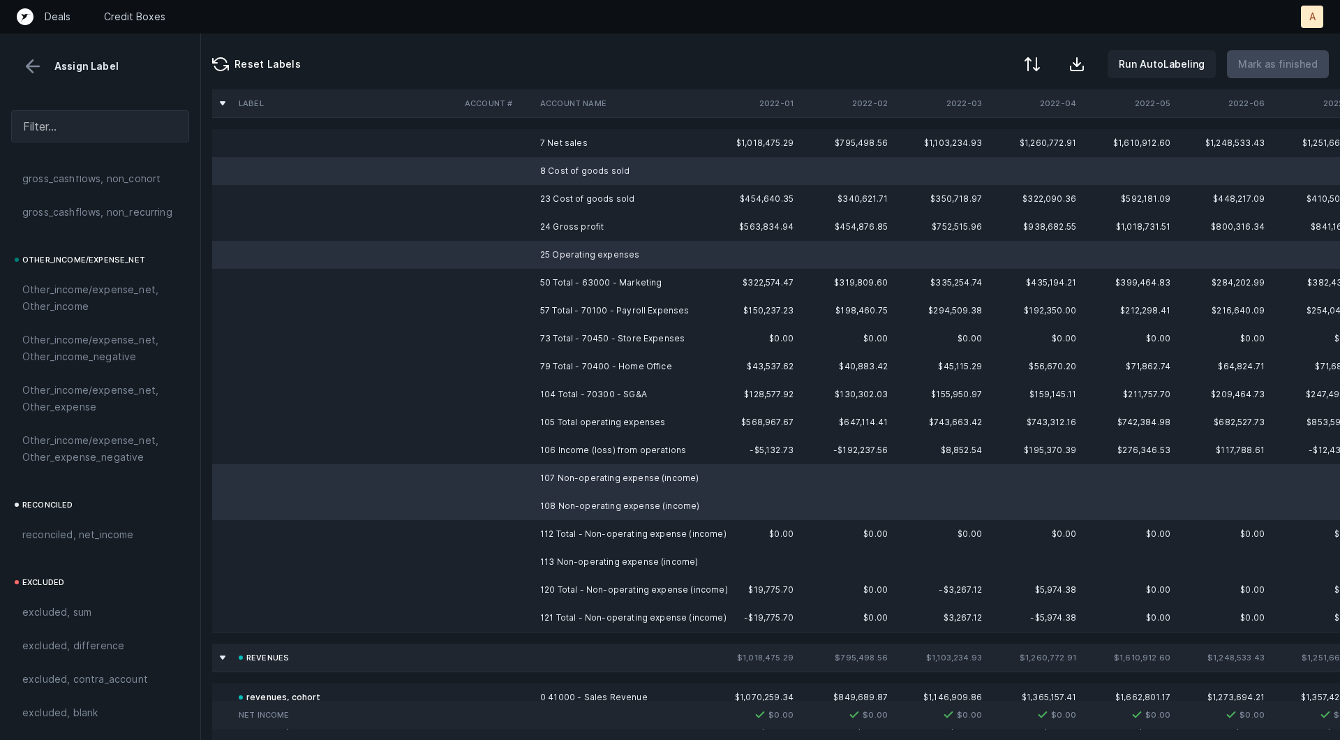
click at [563, 558] on td "113 Non-operating expense (income)" at bounding box center [620, 562] width 170 height 28
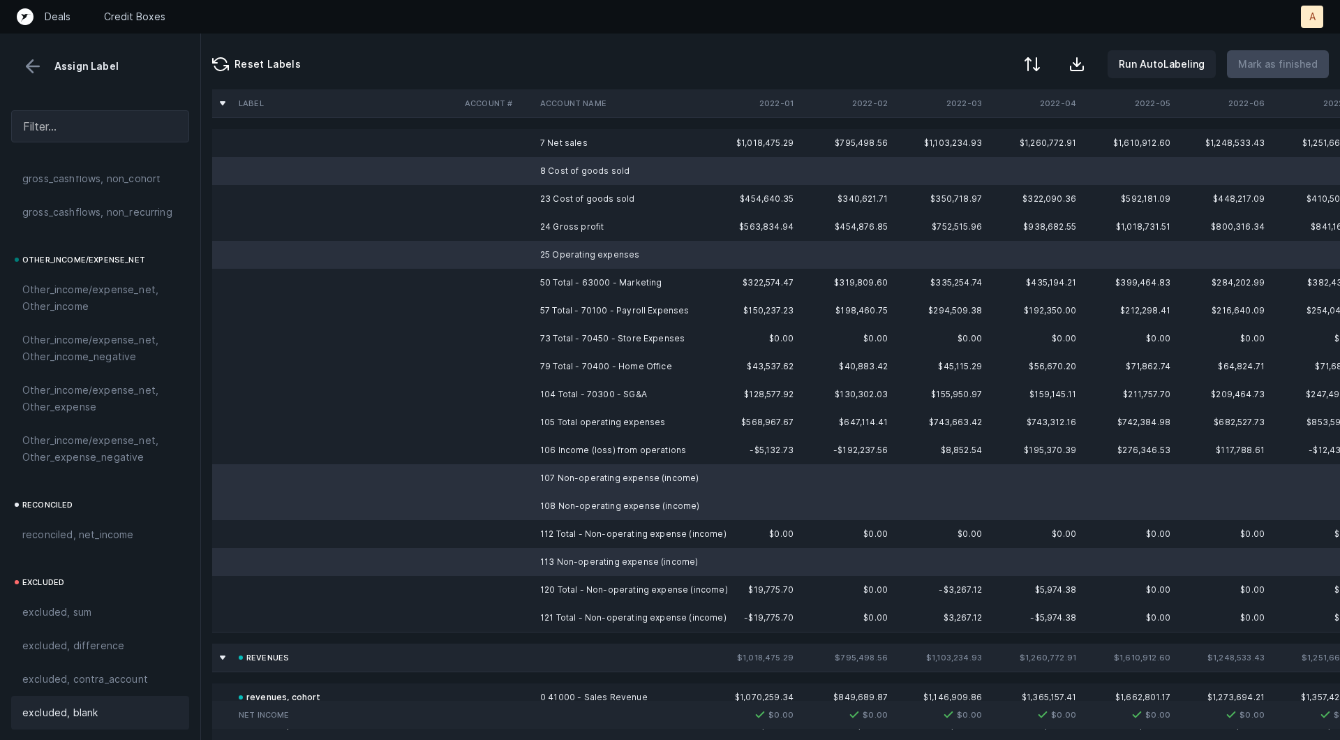
click at [90, 701] on div "excluded, blank" at bounding box center [100, 712] width 178 height 33
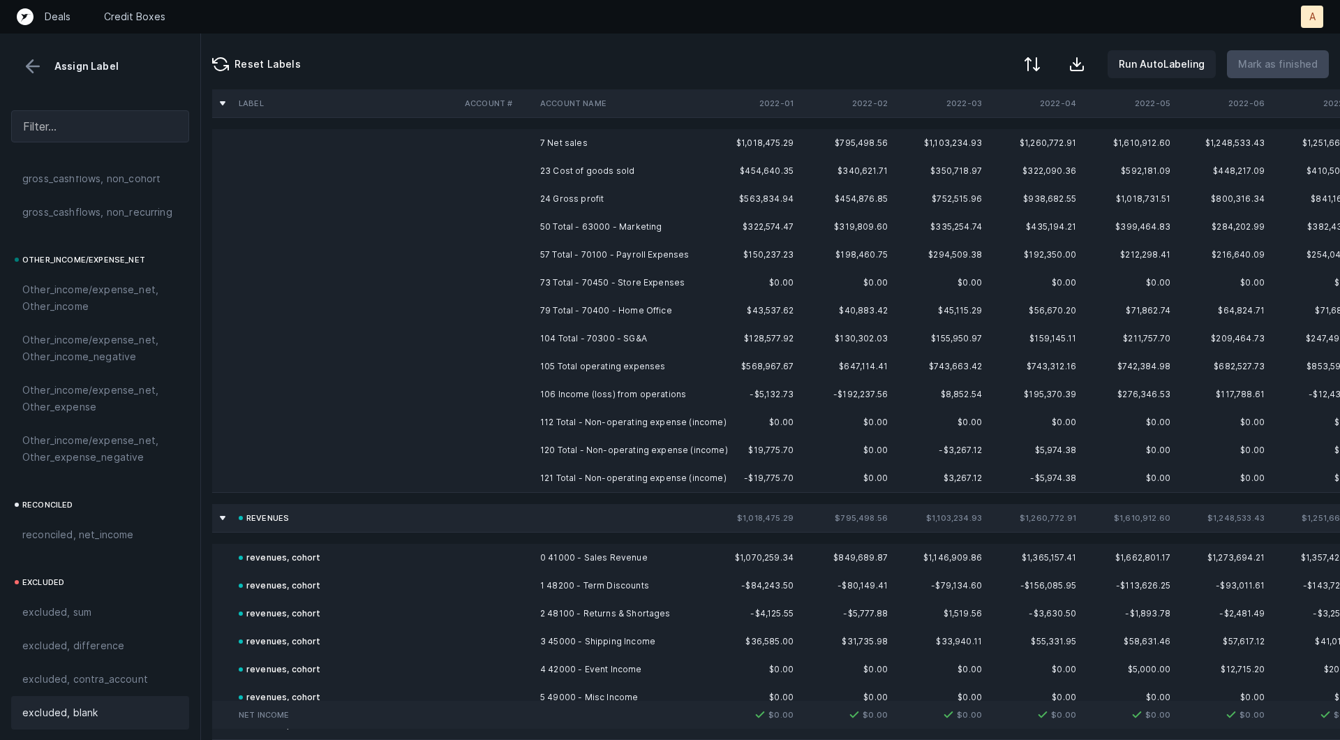
click at [567, 190] on td "24 Gross profit" at bounding box center [620, 199] width 170 height 28
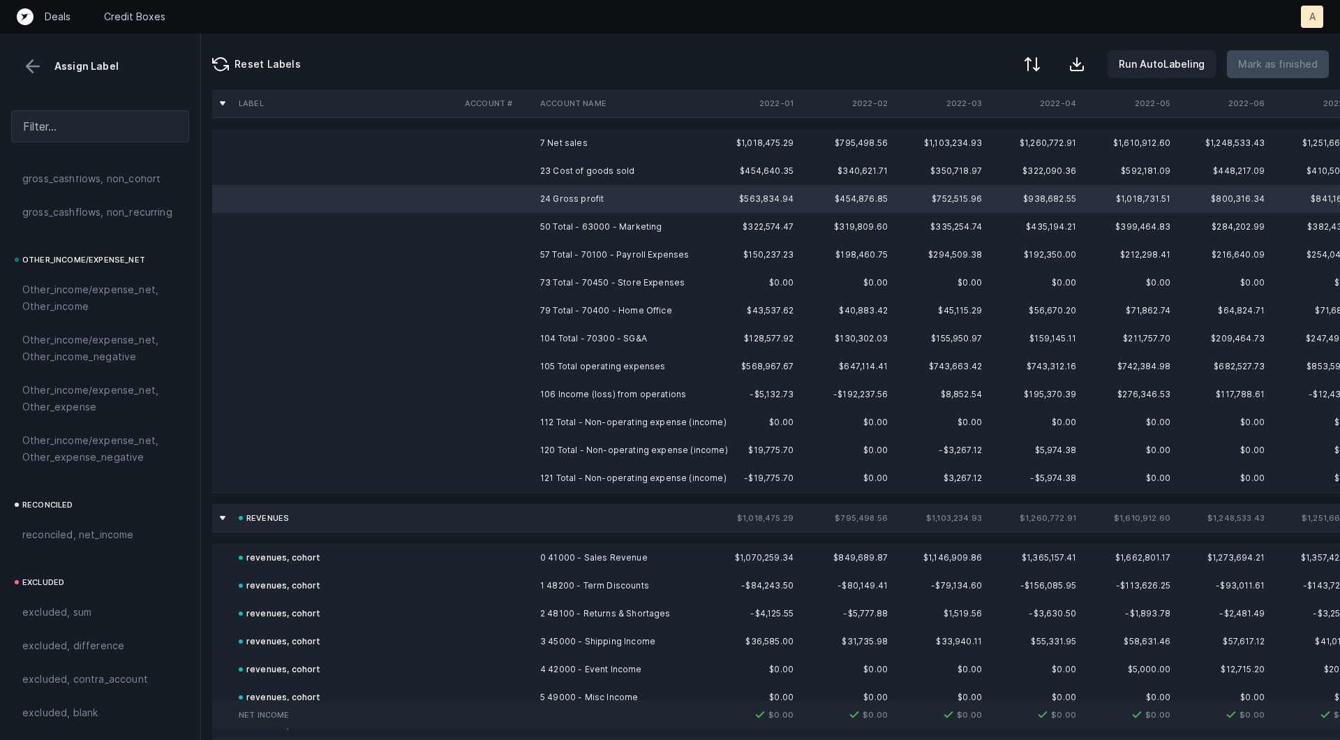
click at [566, 147] on td "7 Net sales" at bounding box center [620, 143] width 170 height 28
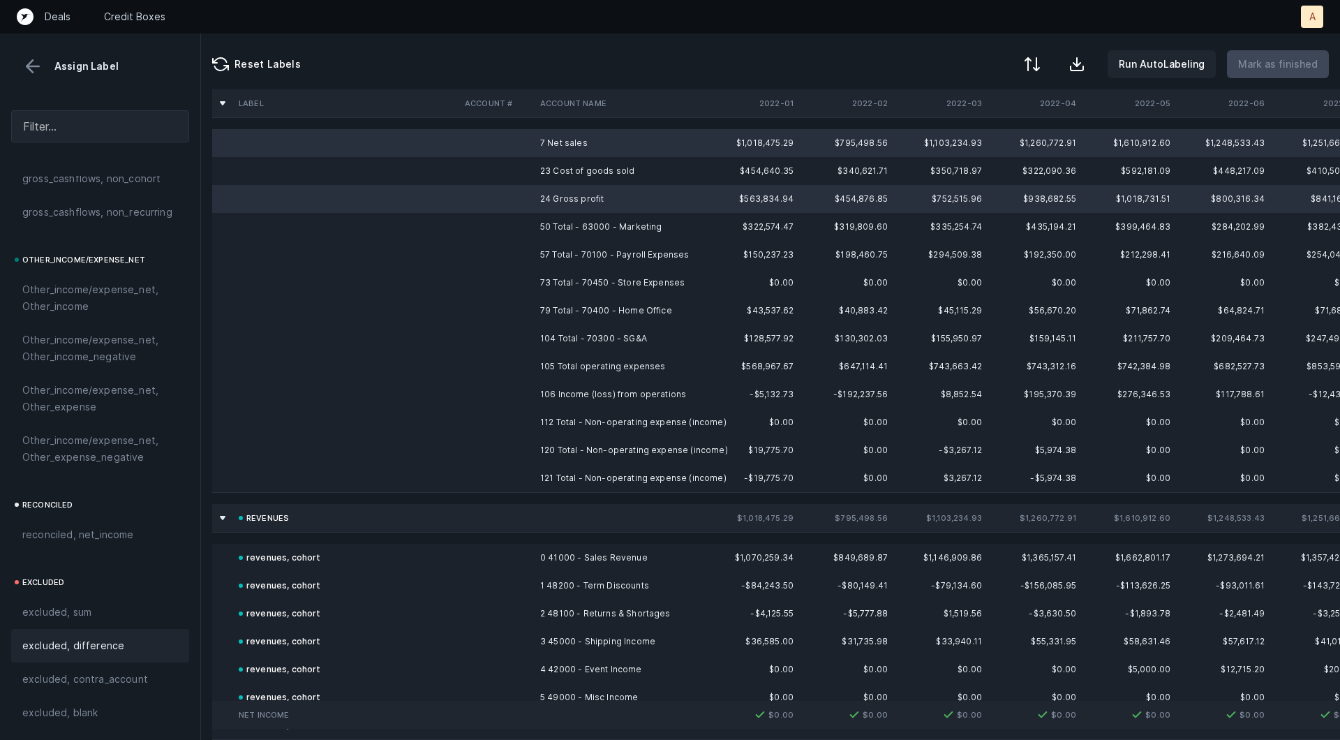
click at [91, 641] on span "excluded, difference" at bounding box center [73, 645] width 102 height 17
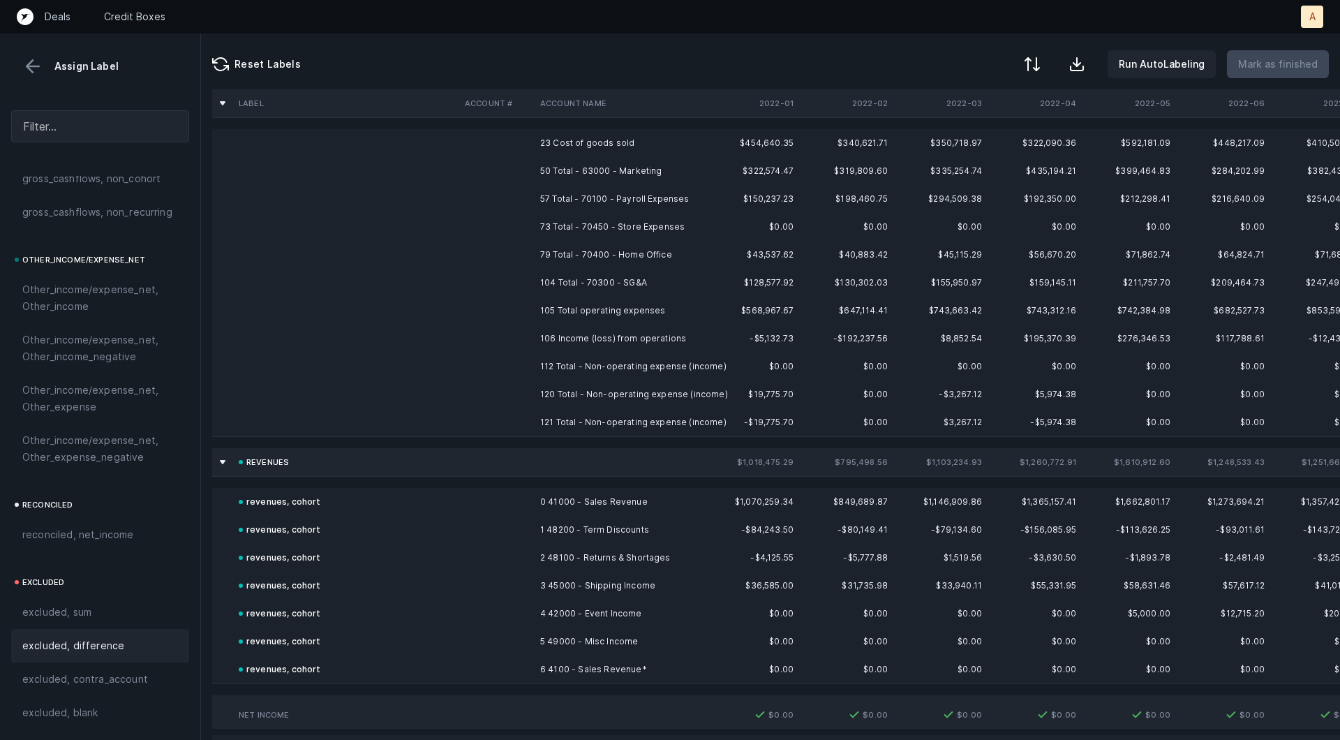
click at [551, 149] on td "23 Cost of goods sold" at bounding box center [620, 143] width 170 height 28
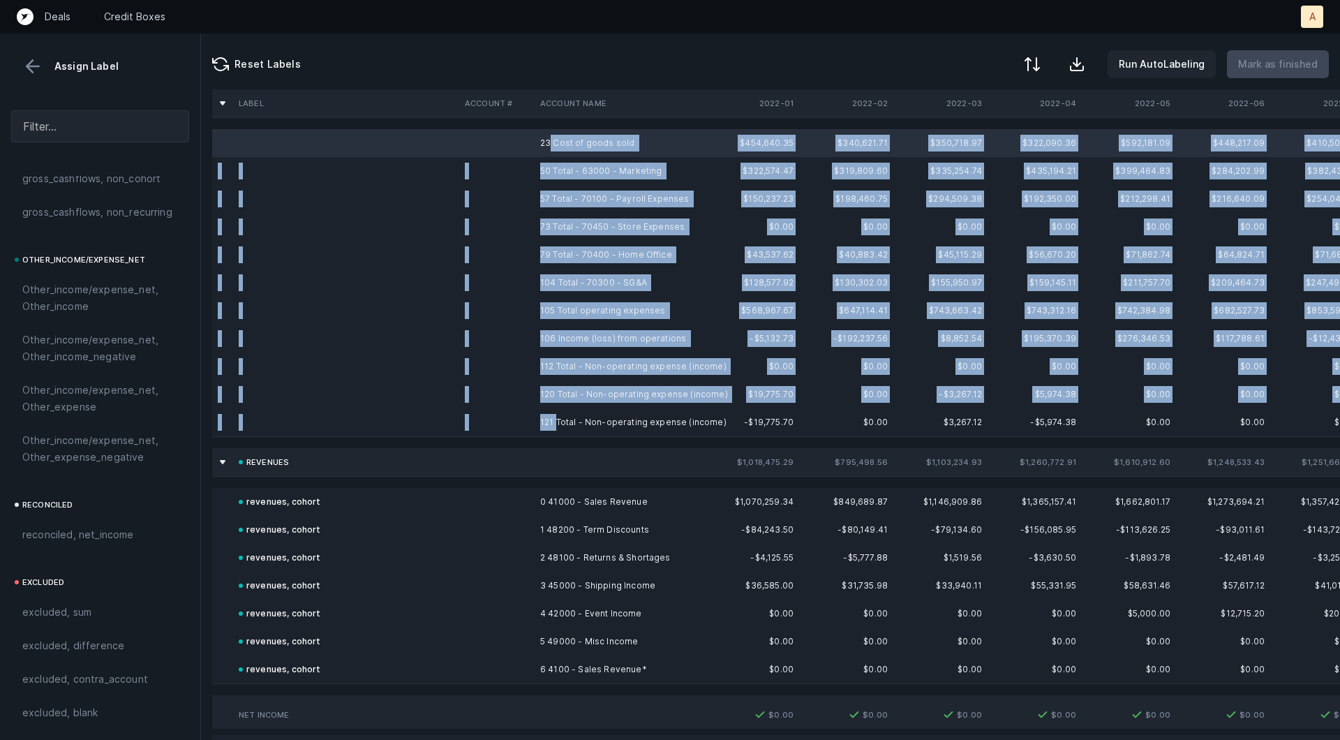
click at [556, 422] on td "121 Total - Non-operating expense (income)" at bounding box center [620, 422] width 170 height 28
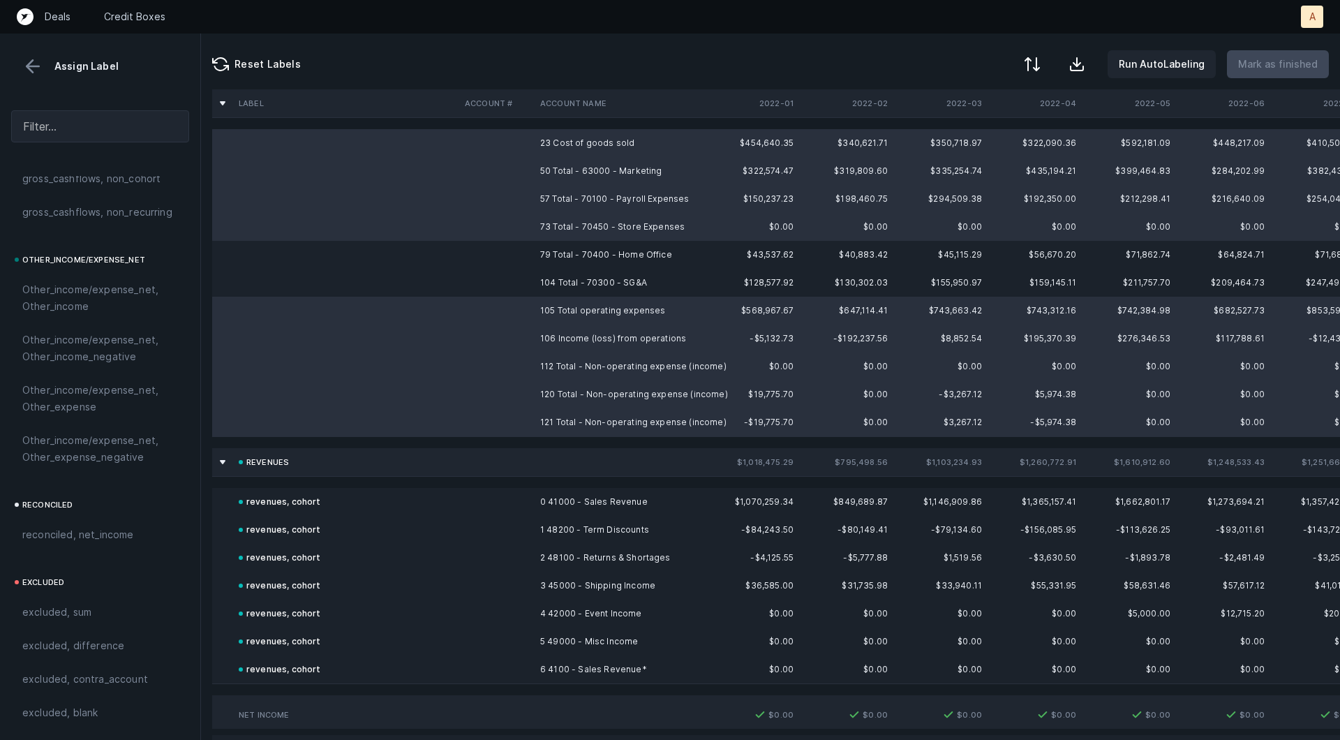
click at [560, 344] on td "106 Income (loss) from operations" at bounding box center [620, 339] width 170 height 28
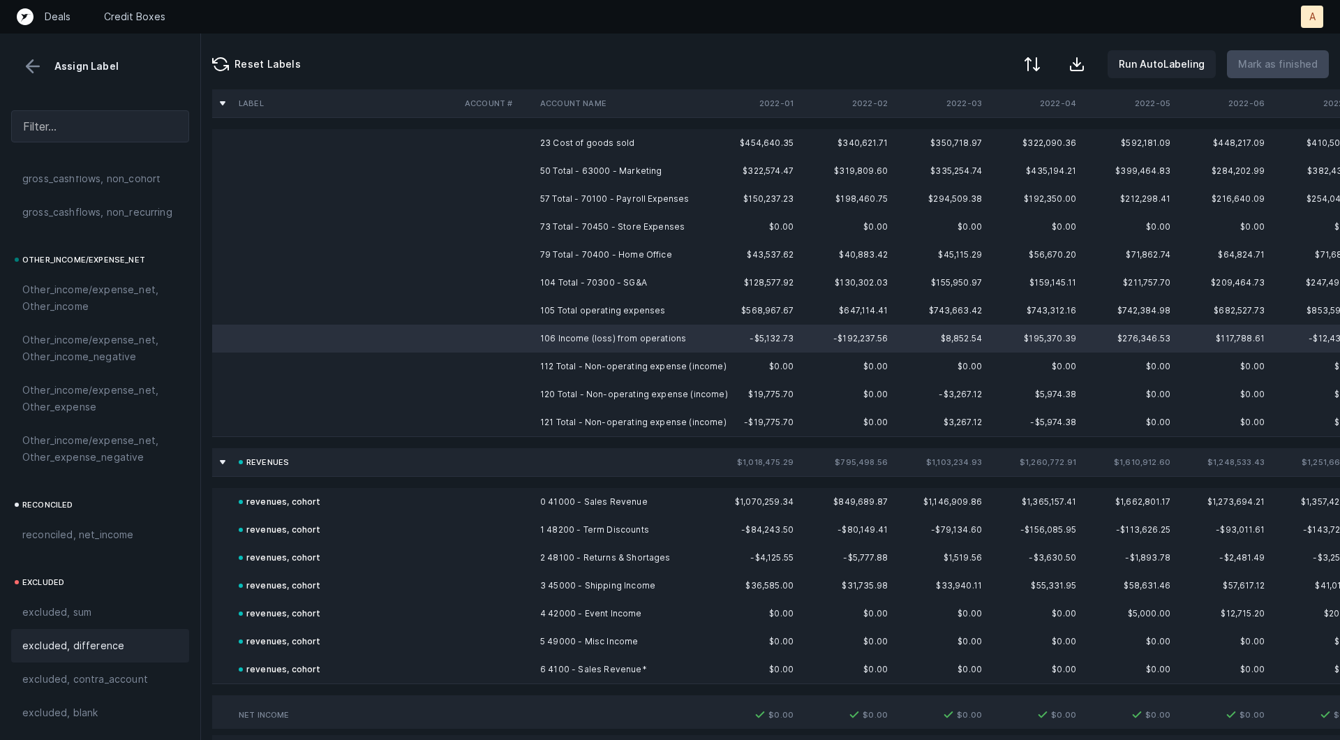
click at [114, 637] on span "excluded, difference" at bounding box center [73, 645] width 102 height 17
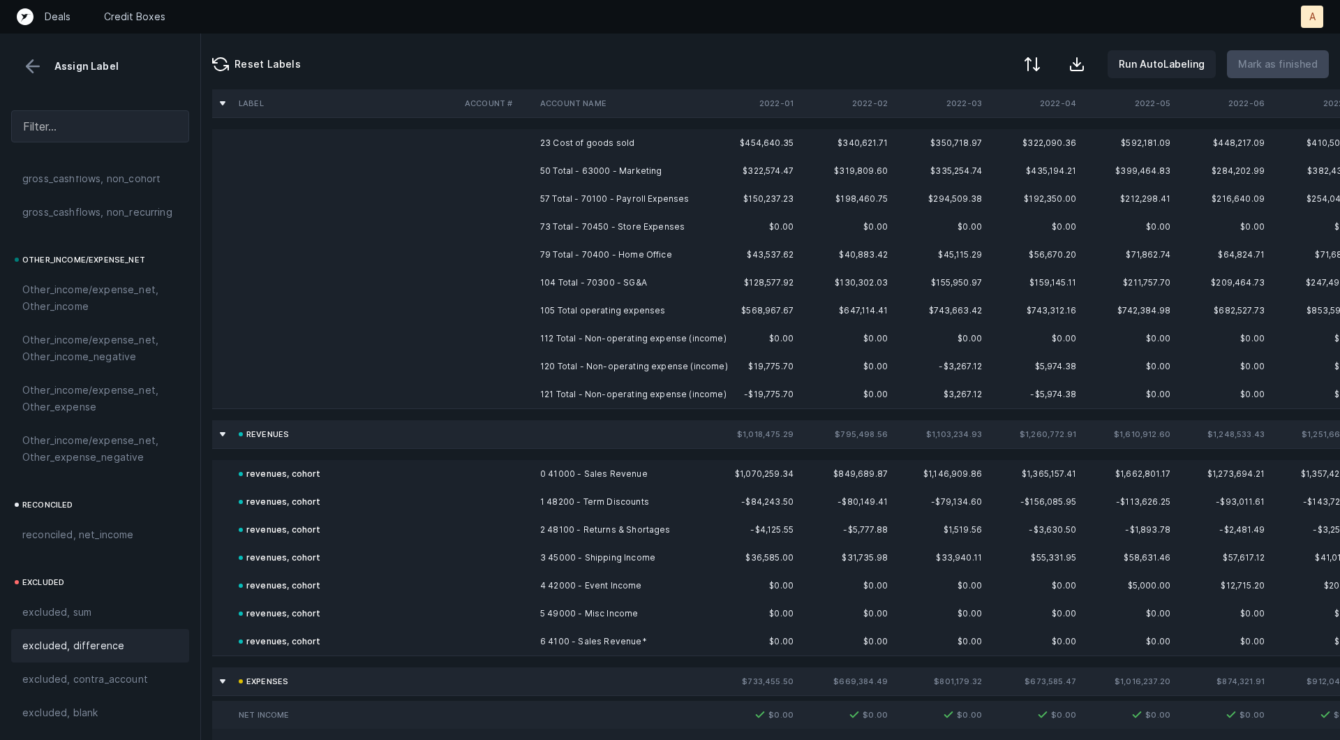
click at [593, 147] on td "23 Cost of goods sold" at bounding box center [620, 143] width 170 height 28
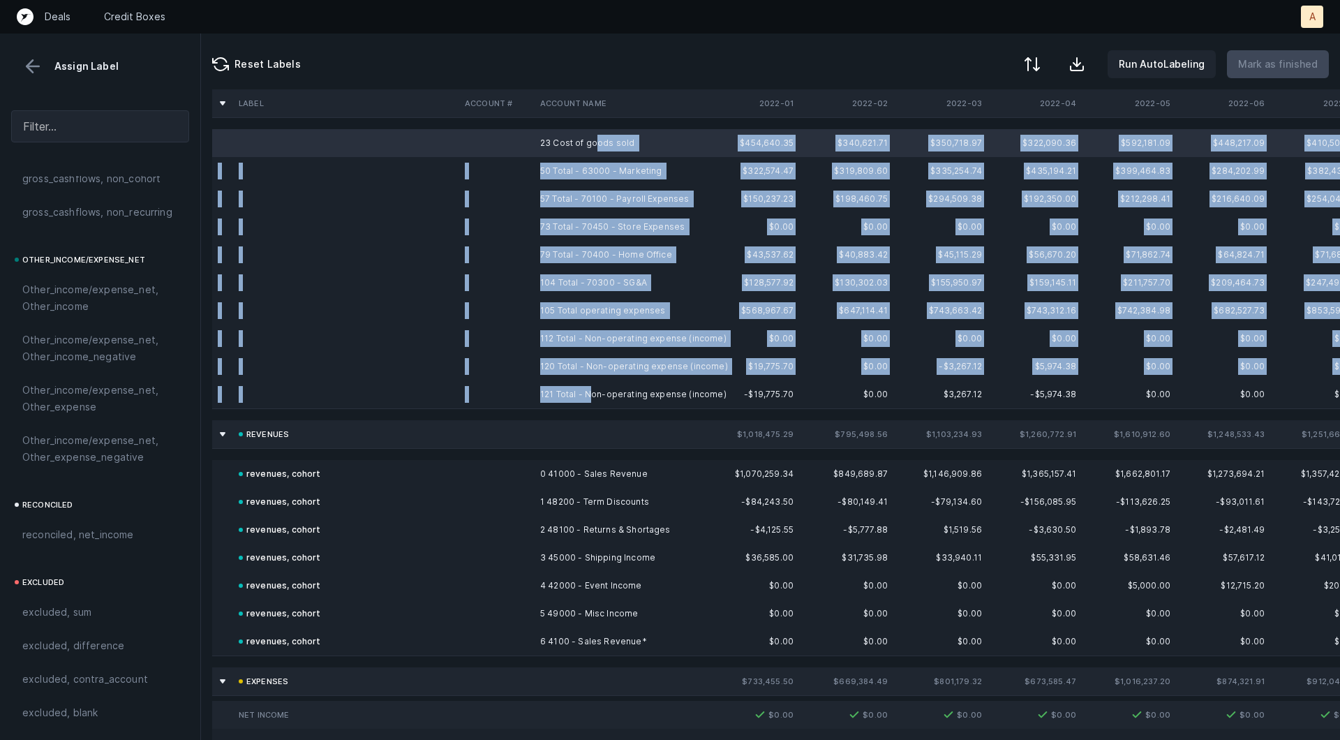
click at [589, 390] on td "121 Total - Non-operating expense (income)" at bounding box center [620, 394] width 170 height 28
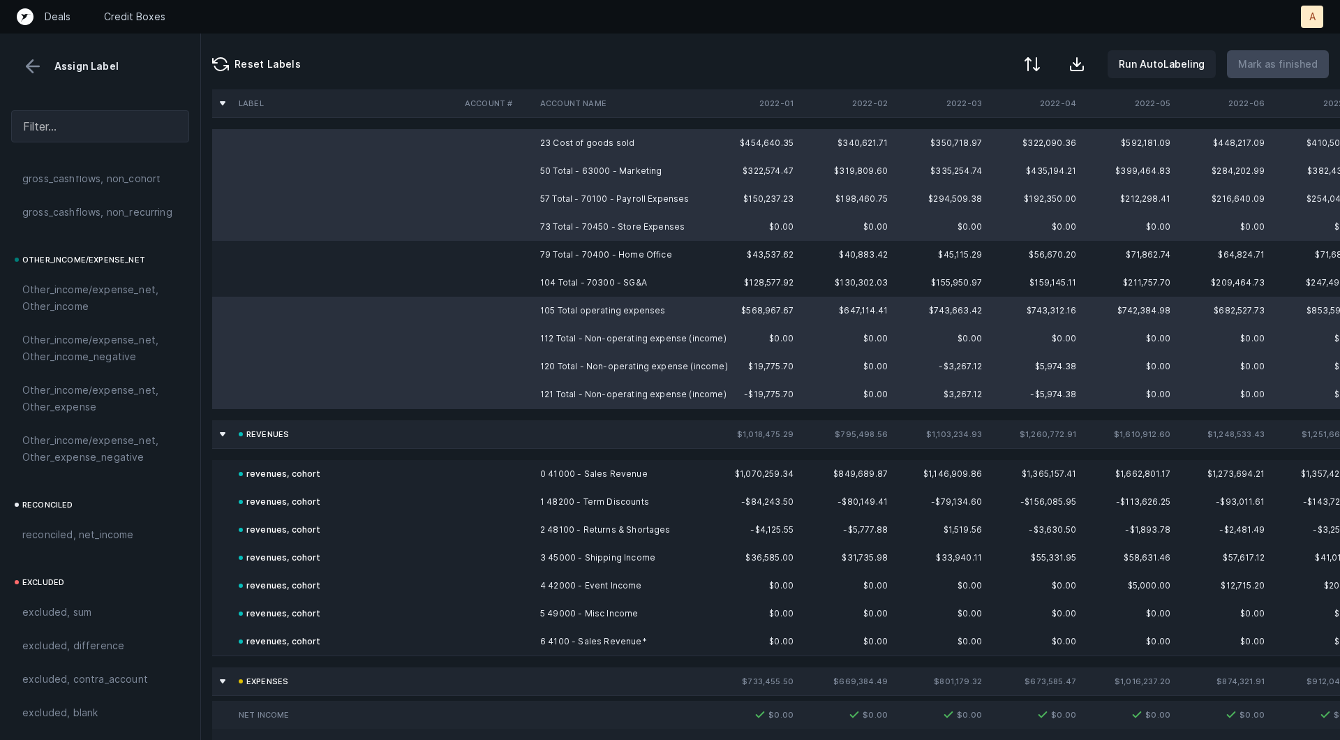
click at [496, 290] on td at bounding box center [496, 283] width 75 height 28
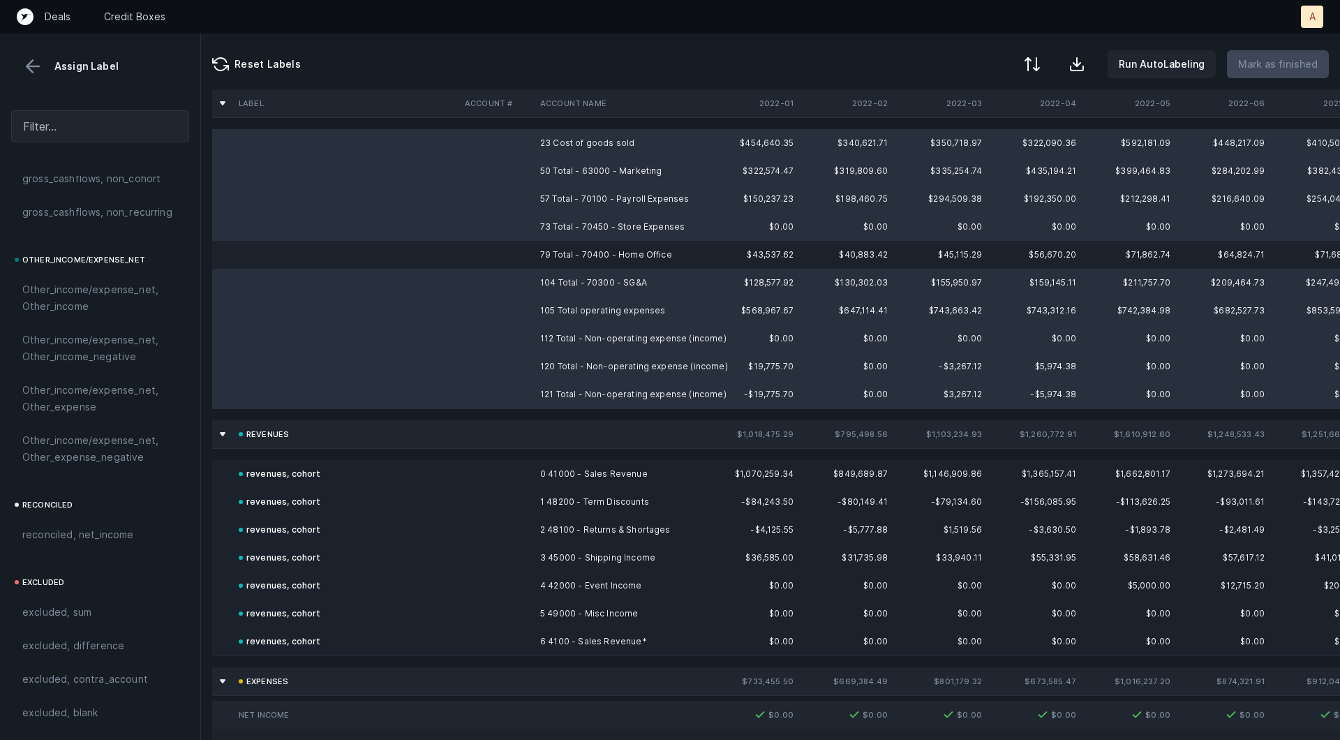
click at [482, 262] on td at bounding box center [496, 255] width 75 height 28
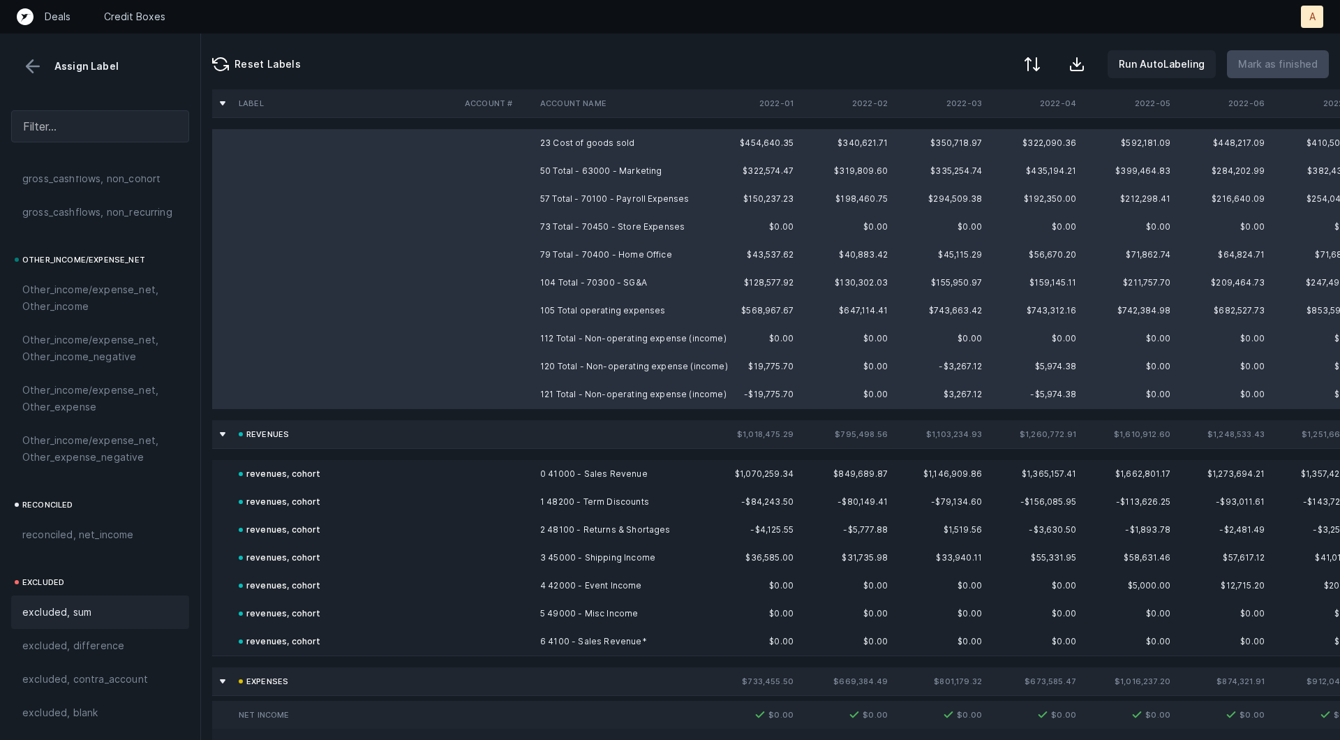
click at [71, 623] on div "excluded, sum" at bounding box center [100, 611] width 178 height 33
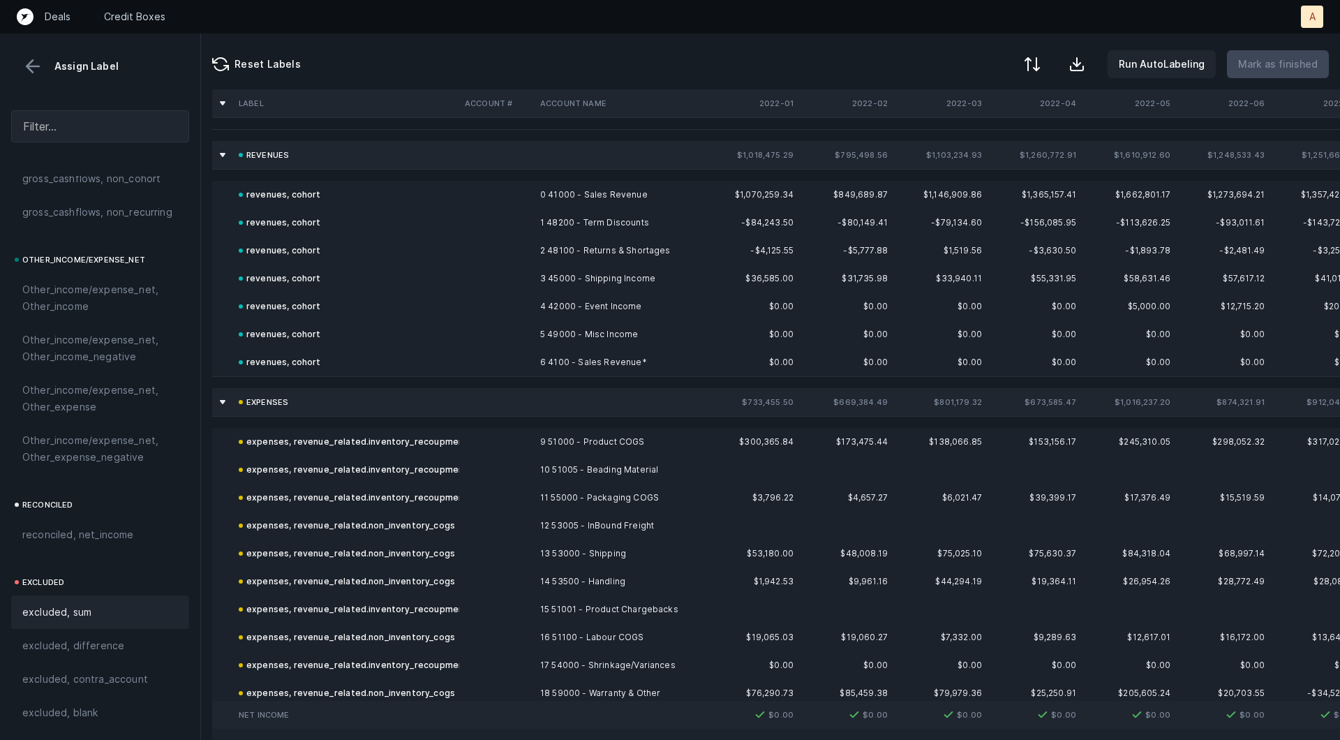
click at [32, 73] on button at bounding box center [32, 66] width 21 height 21
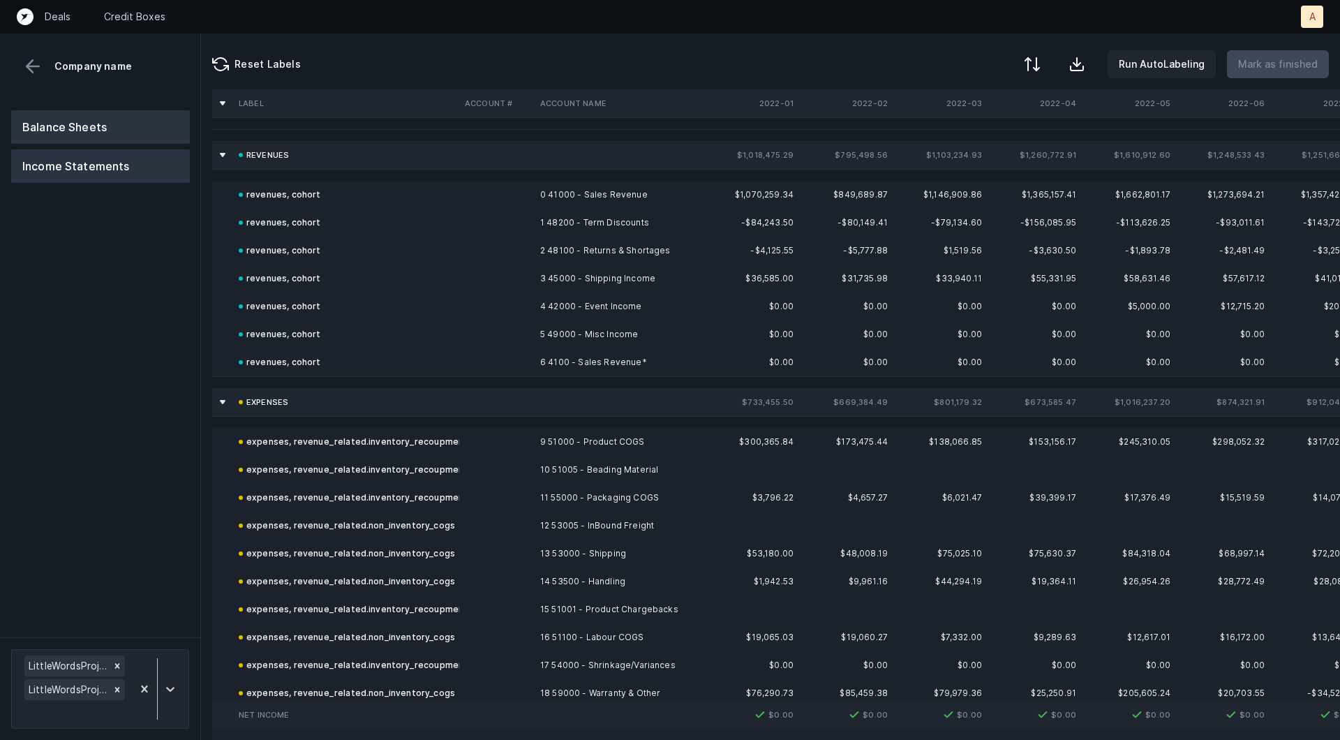
click at [58, 125] on button "Balance Sheets" at bounding box center [100, 126] width 179 height 33
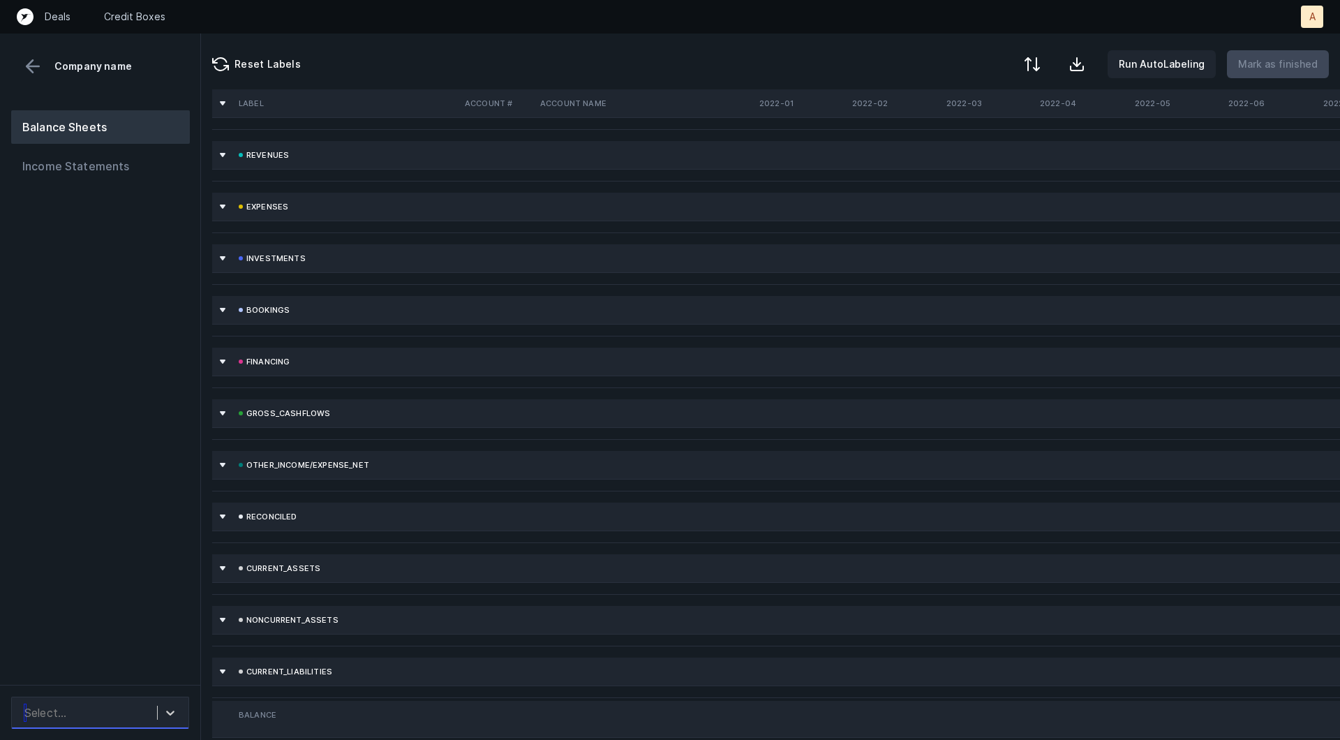
click at [126, 707] on div "Select..." at bounding box center [87, 712] width 140 height 25
click at [135, 665] on div "LittleWordsProject_BS([DATE]-[DATE])_Cleaned.csv" at bounding box center [100, 665] width 178 height 45
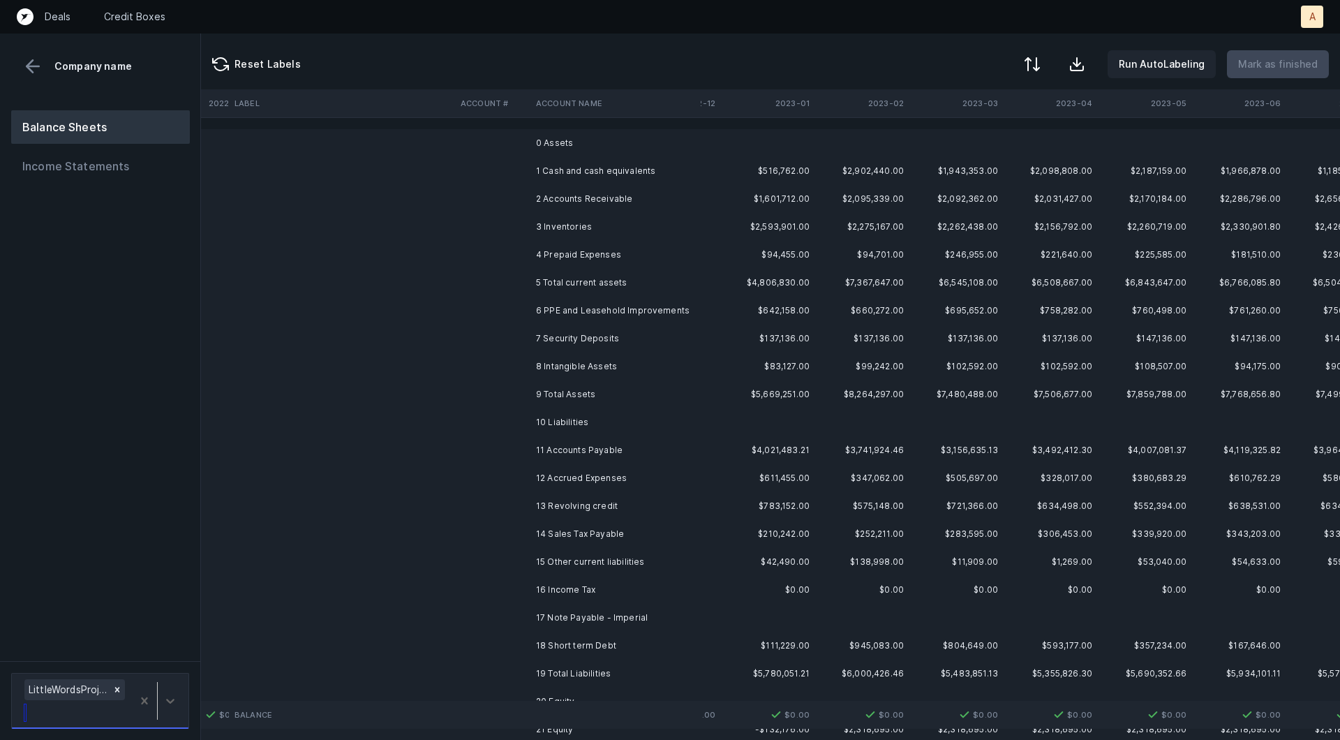
scroll to position [0, 1143]
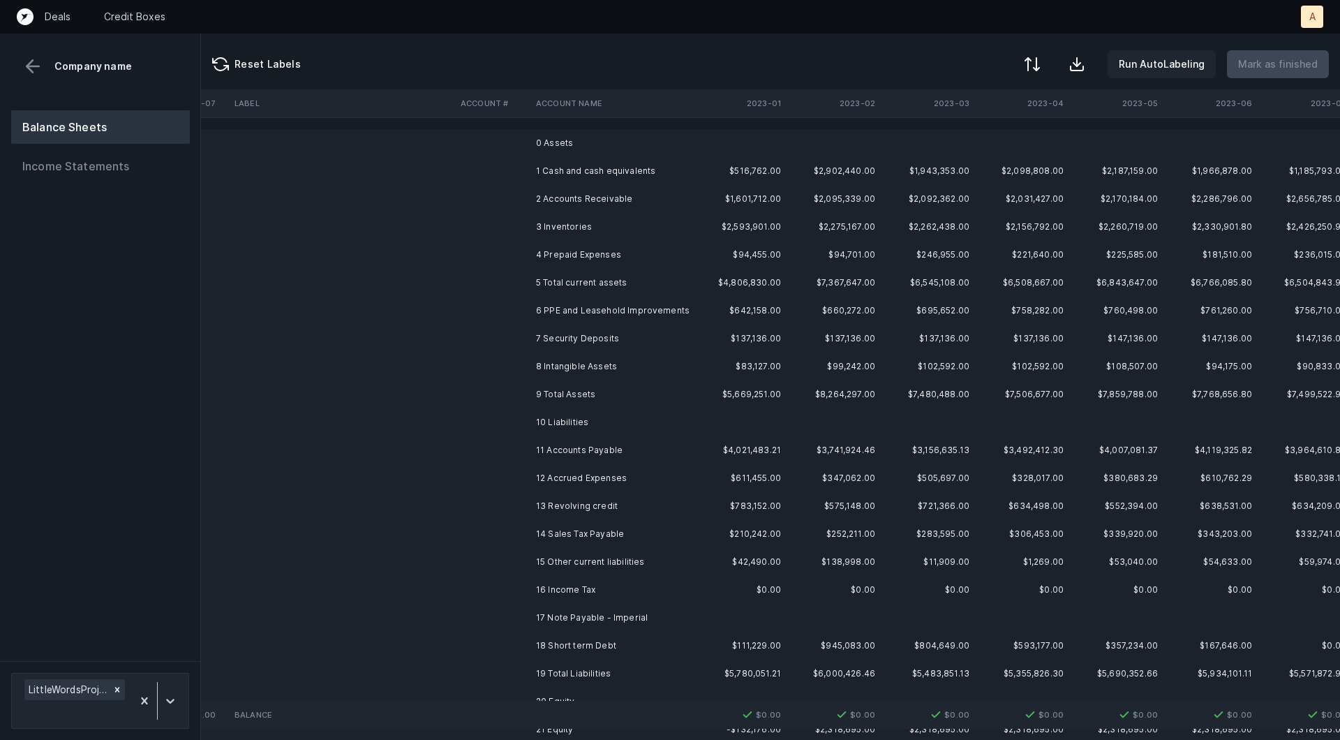
click at [668, 171] on td "1 Cash and cash equivalents" at bounding box center [615, 171] width 170 height 28
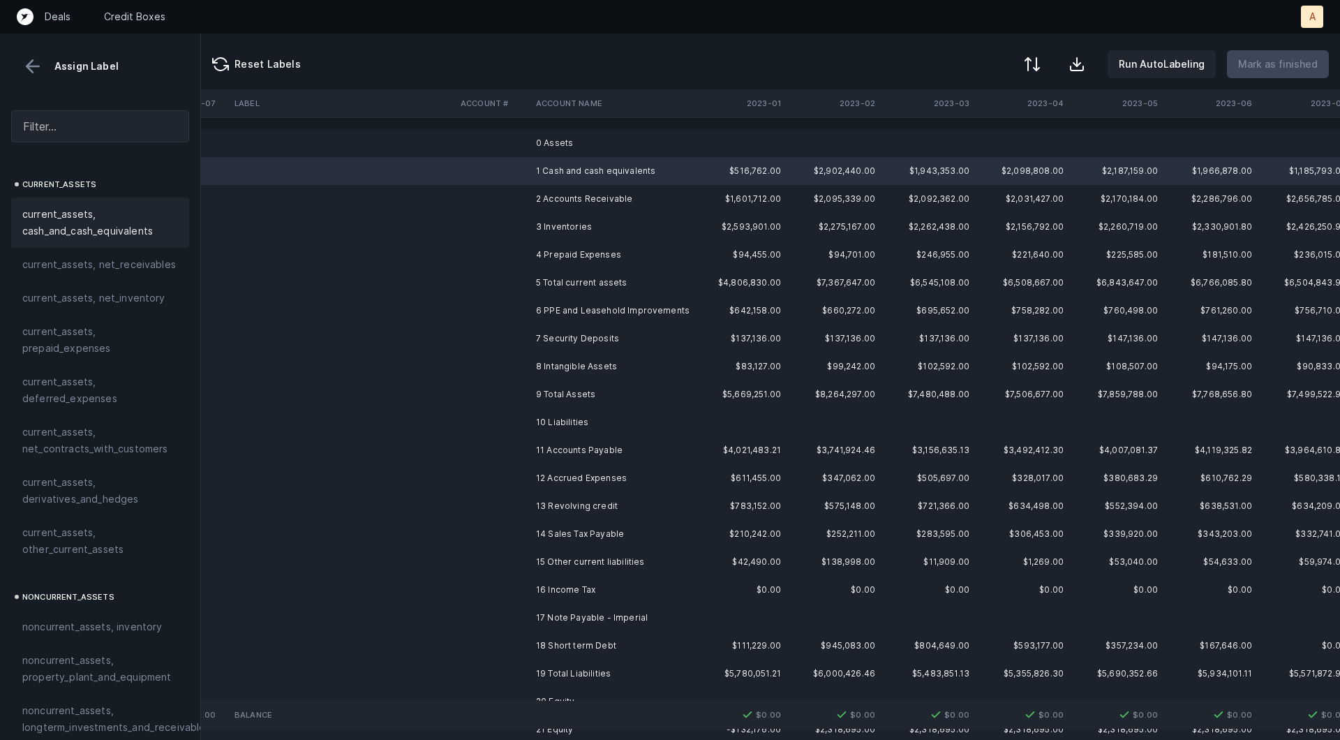
click at [78, 232] on span "current_assets, cash_and_cash_equivalents" at bounding box center [100, 222] width 156 height 33
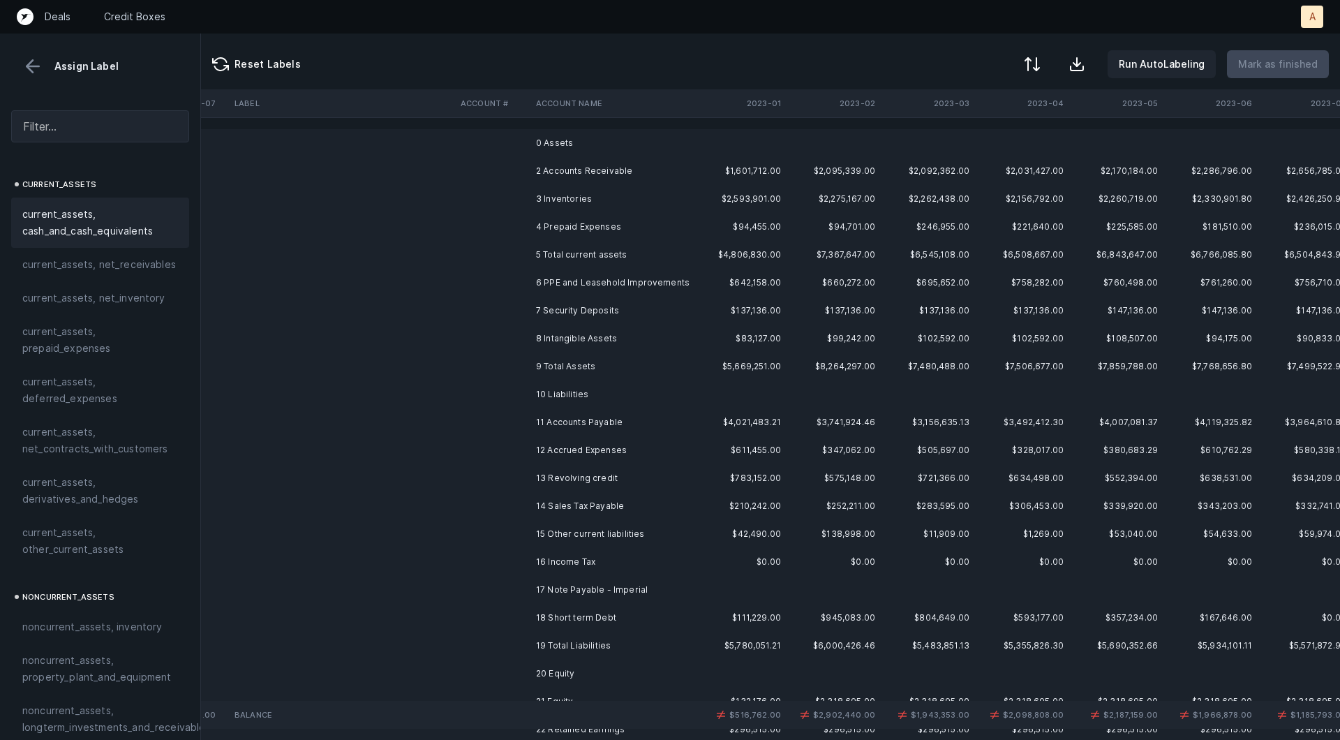
click at [489, 172] on td at bounding box center [492, 171] width 75 height 28
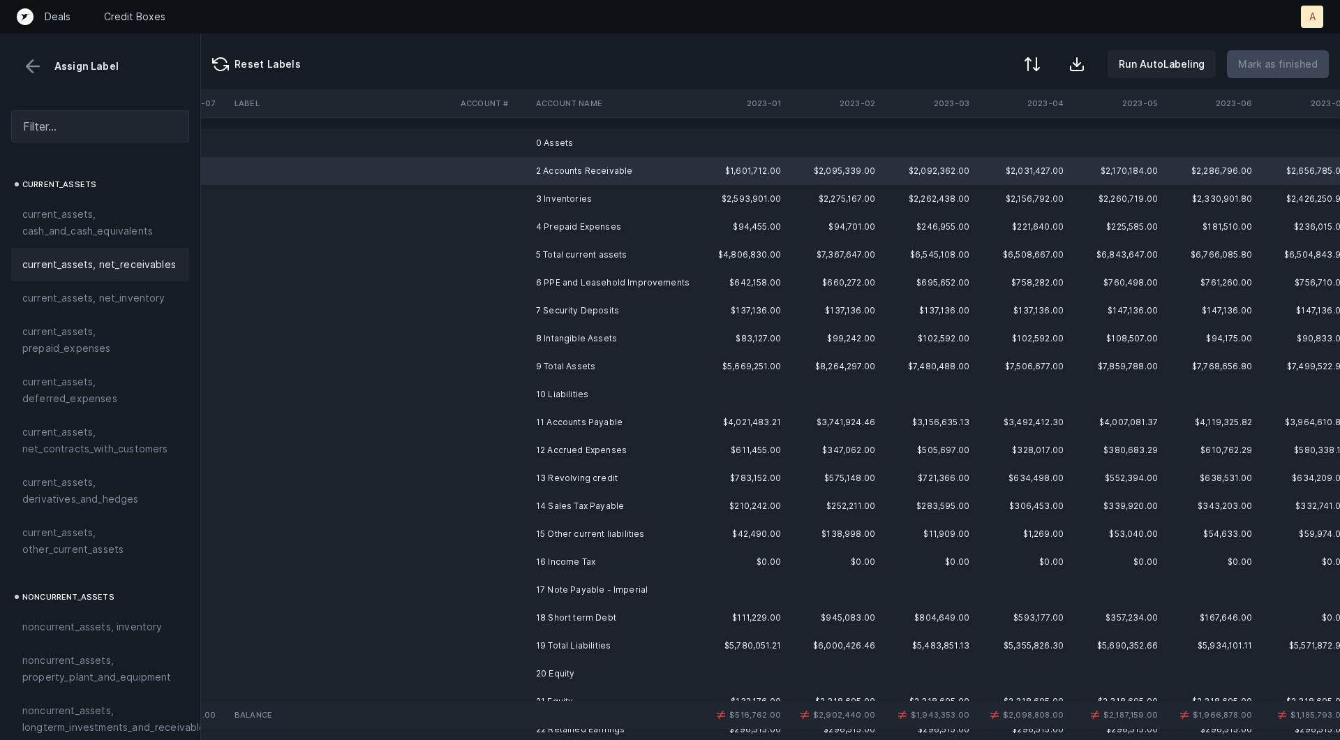
click at [148, 251] on div "current_assets, net_receivables" at bounding box center [100, 264] width 178 height 33
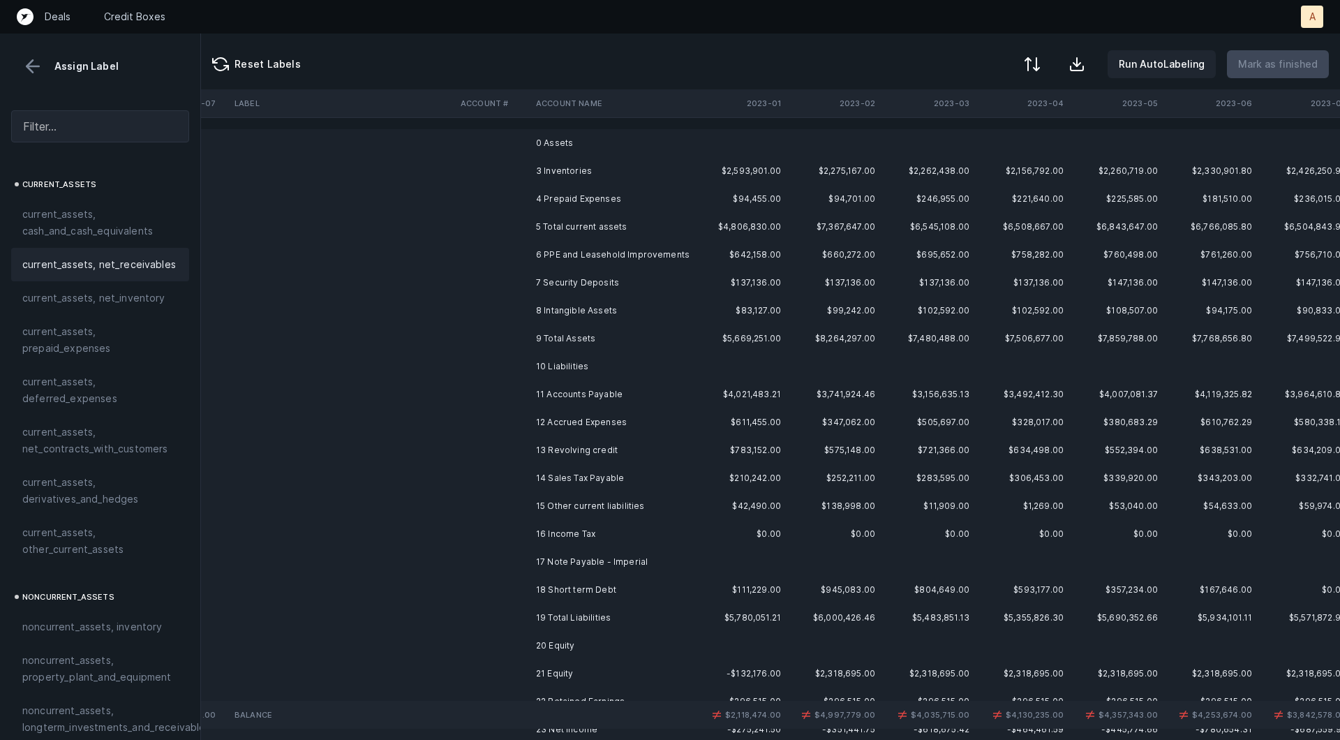
click at [521, 167] on td at bounding box center [492, 171] width 75 height 28
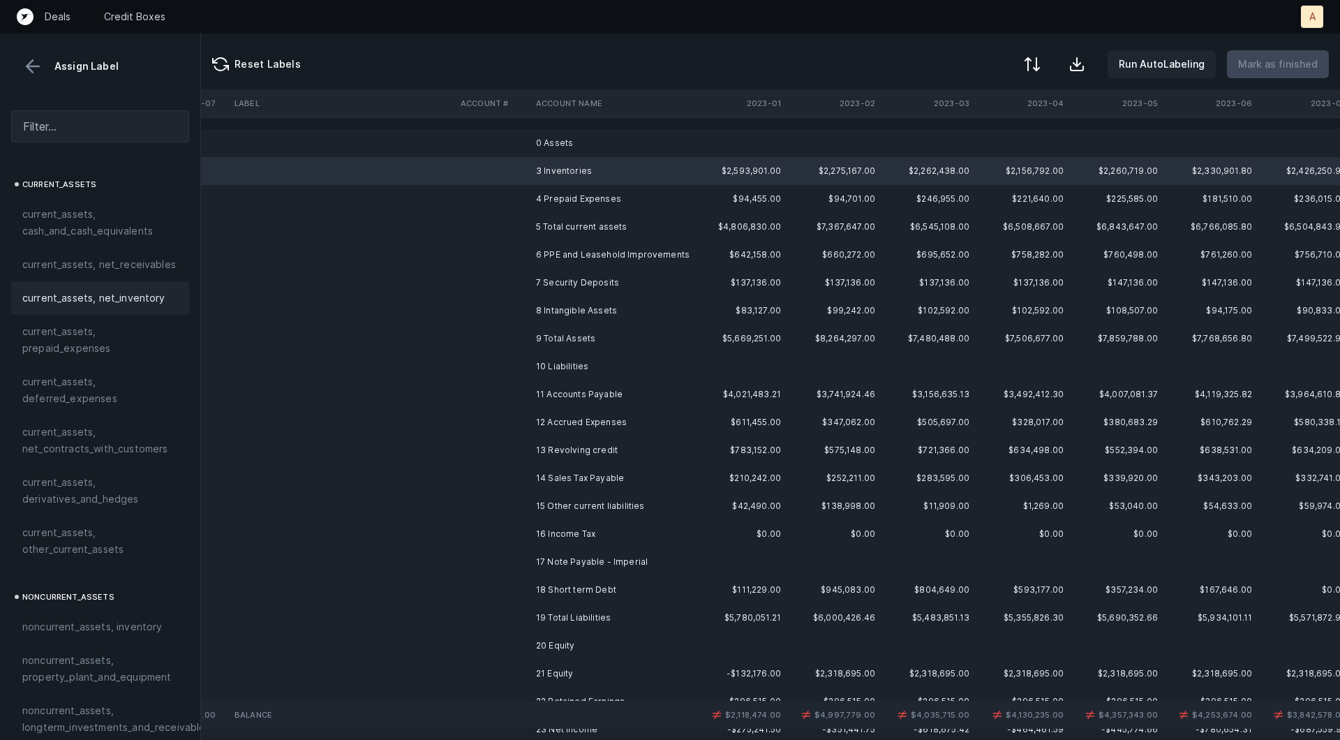
click at [125, 308] on div "current_assets, net_inventory" at bounding box center [100, 297] width 178 height 33
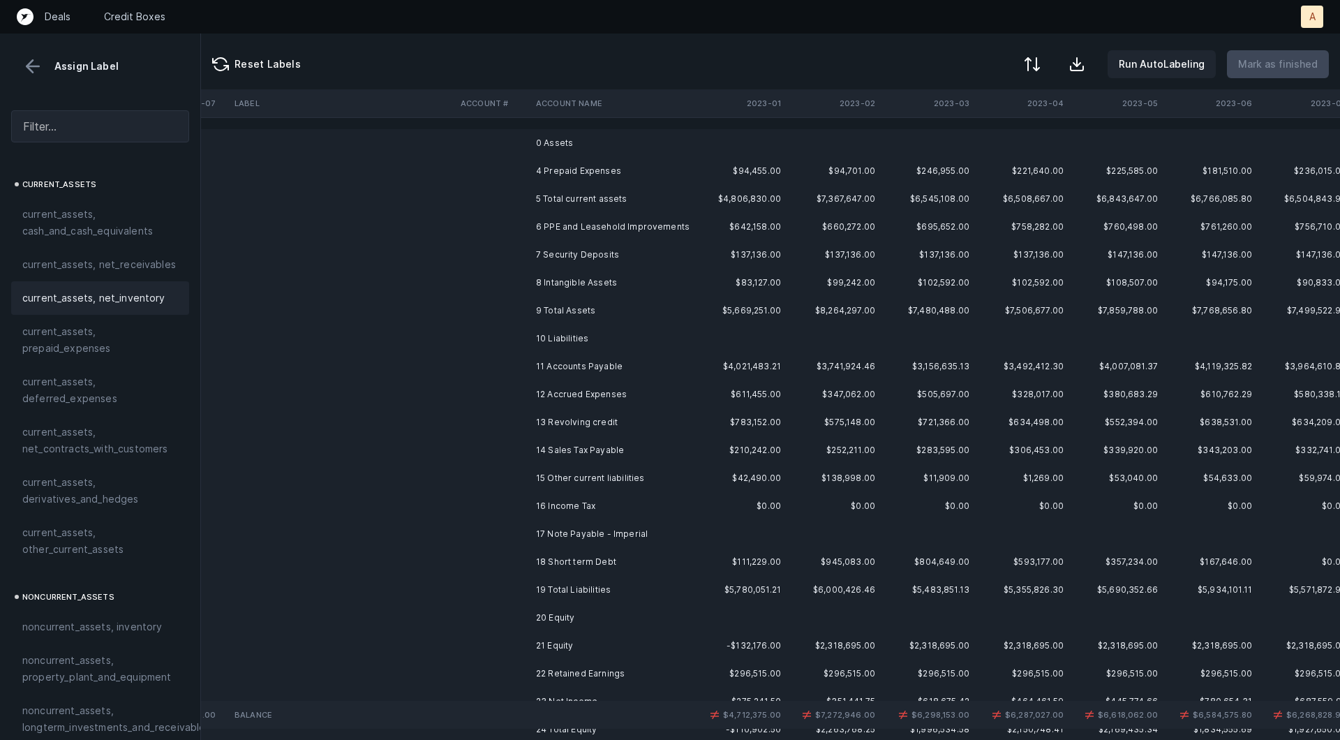
click at [495, 170] on td at bounding box center [492, 171] width 75 height 28
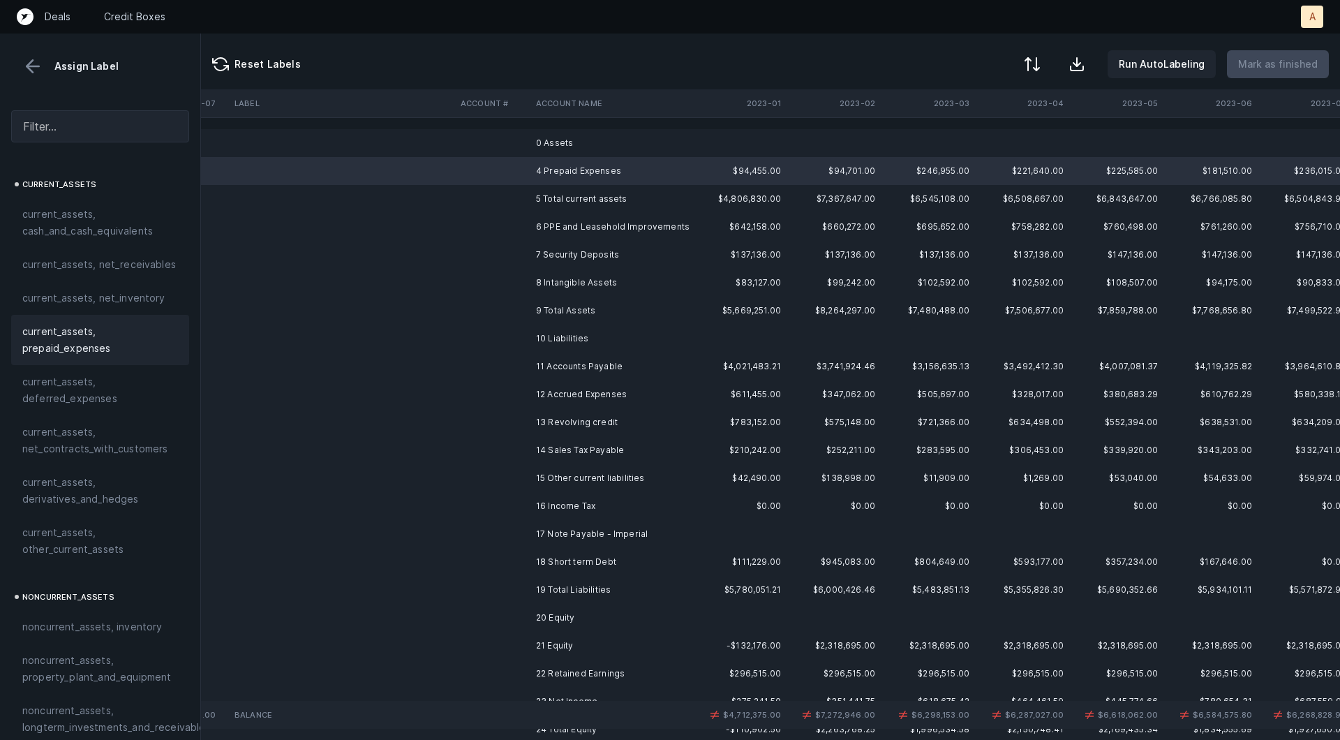
drag, startPoint x: 132, startPoint y: 361, endPoint x: 178, endPoint y: 339, distance: 50.9
click at [132, 361] on div "current_assets, prepaid_expenses" at bounding box center [100, 340] width 178 height 50
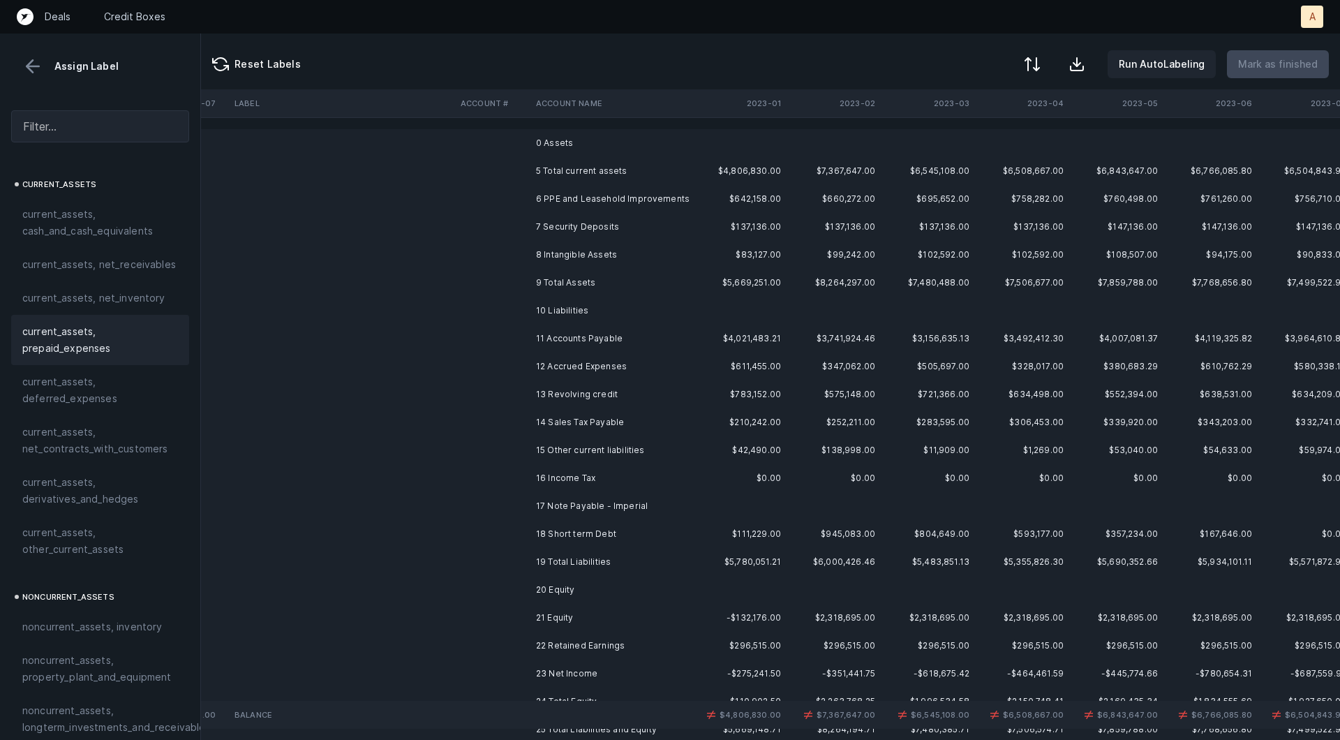
click at [586, 195] on td "6 PPE and Leasehold Improvements" at bounding box center [615, 199] width 170 height 28
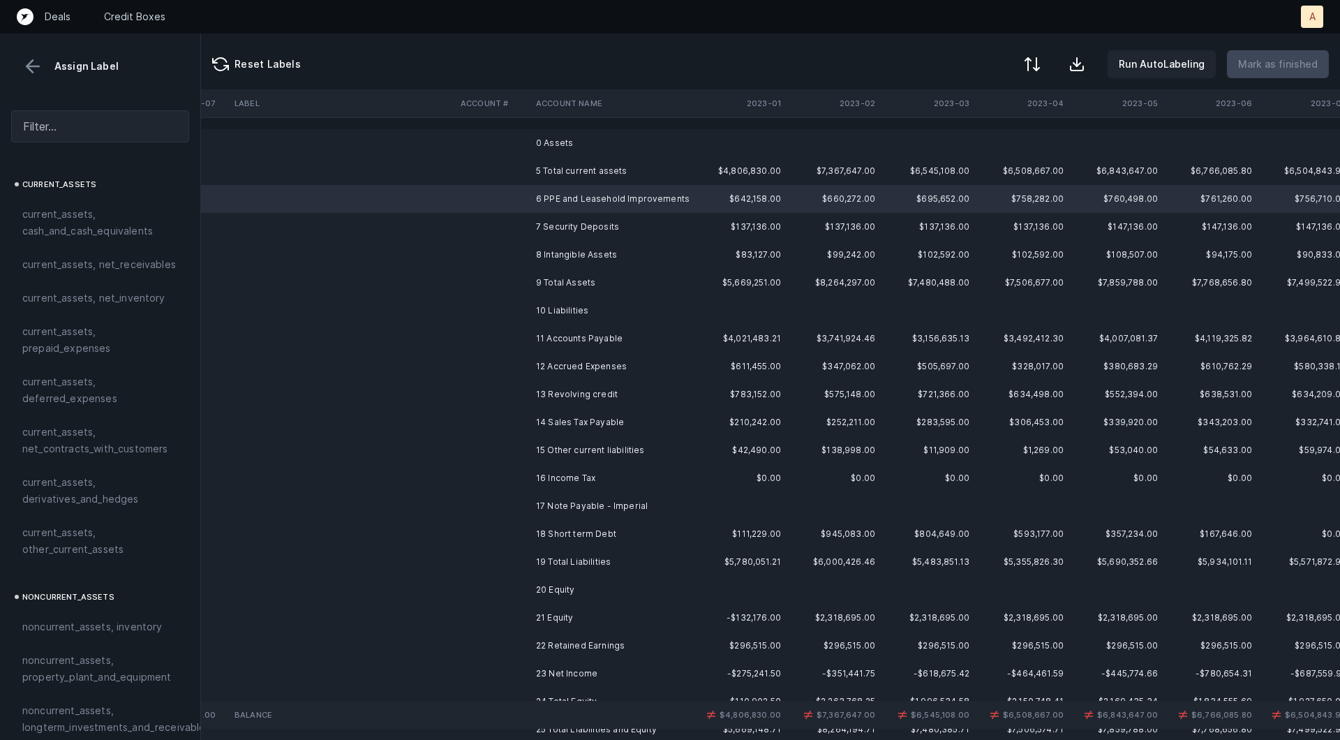
scroll to position [373, 0]
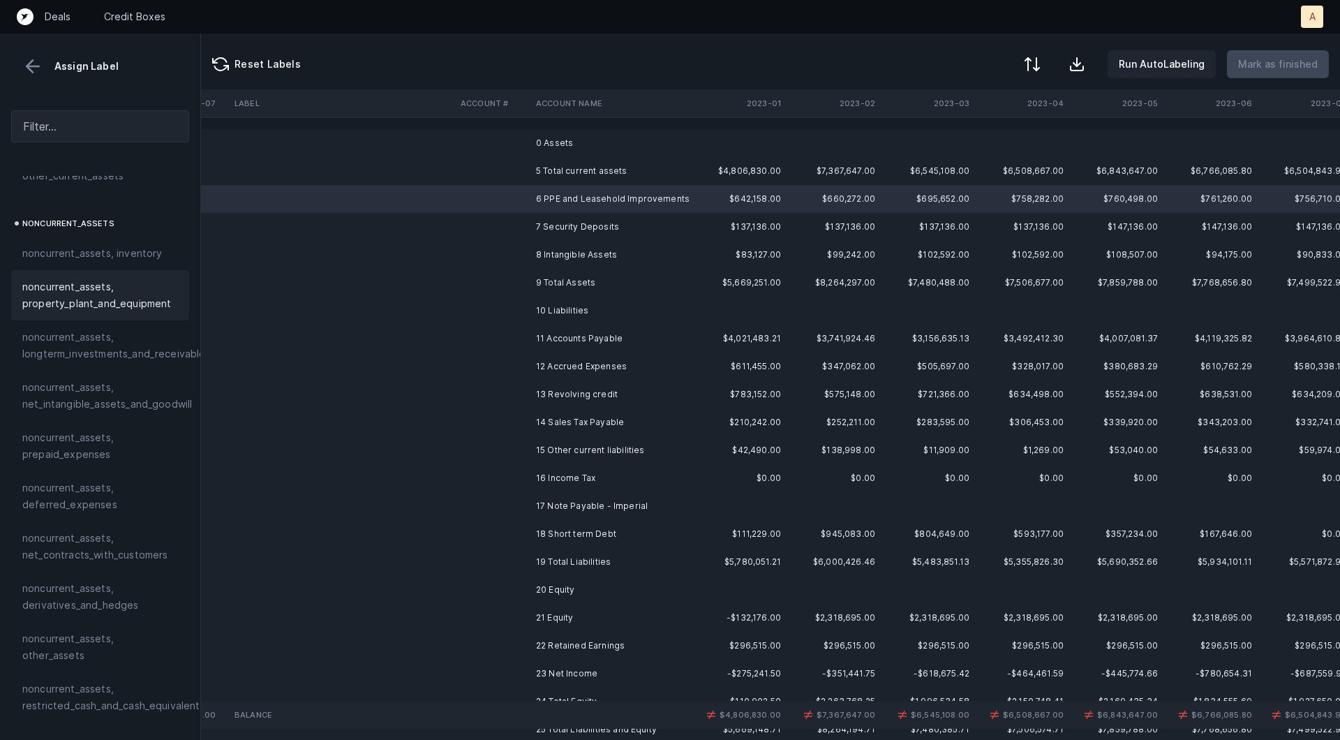
click at [75, 312] on div "noncurrent_assets, property_plant_and_equipment" at bounding box center [100, 295] width 178 height 50
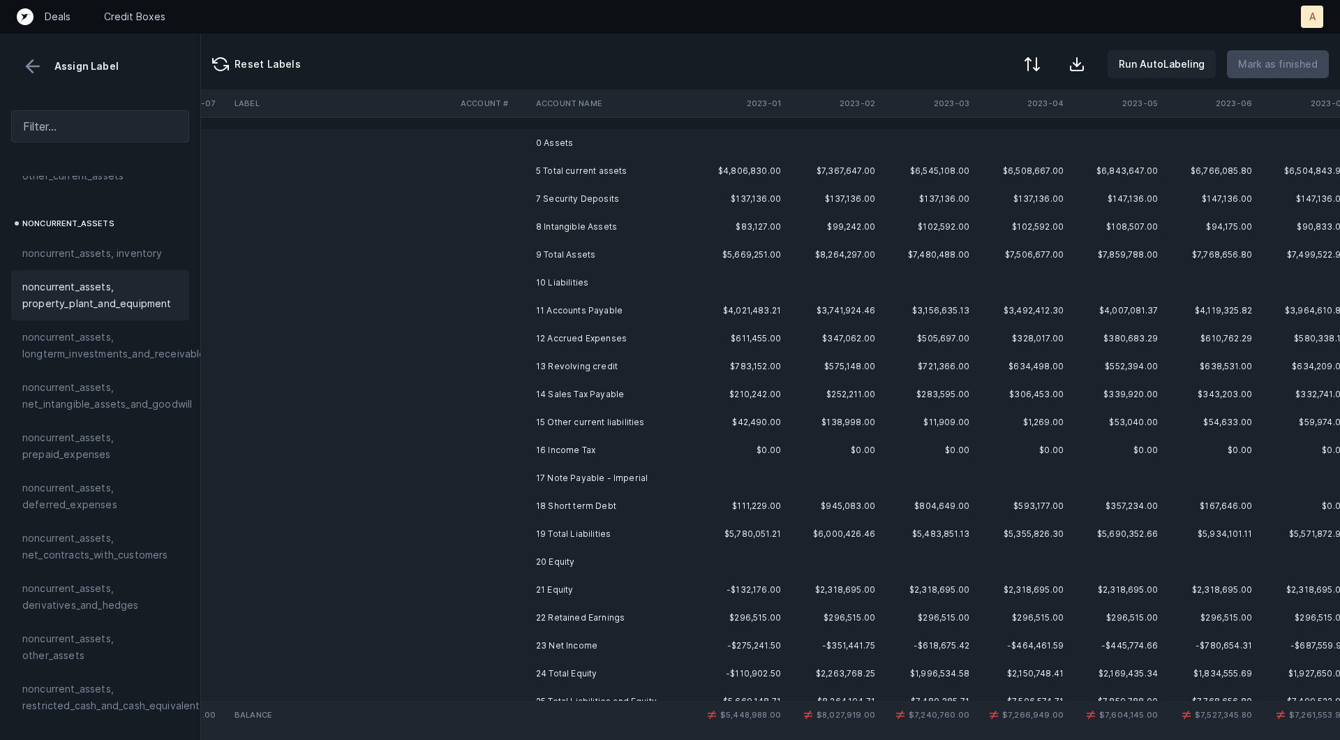
click at [490, 204] on td at bounding box center [492, 199] width 75 height 28
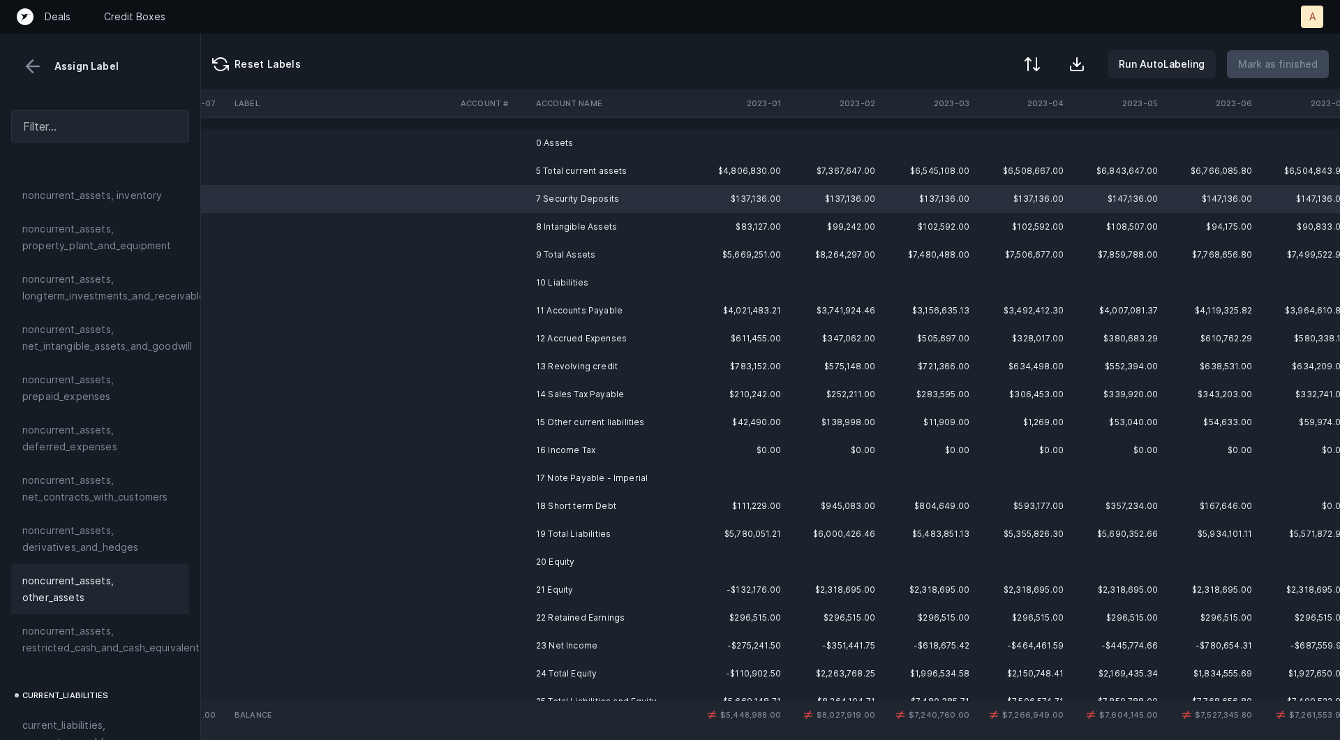
scroll to position [448, 0]
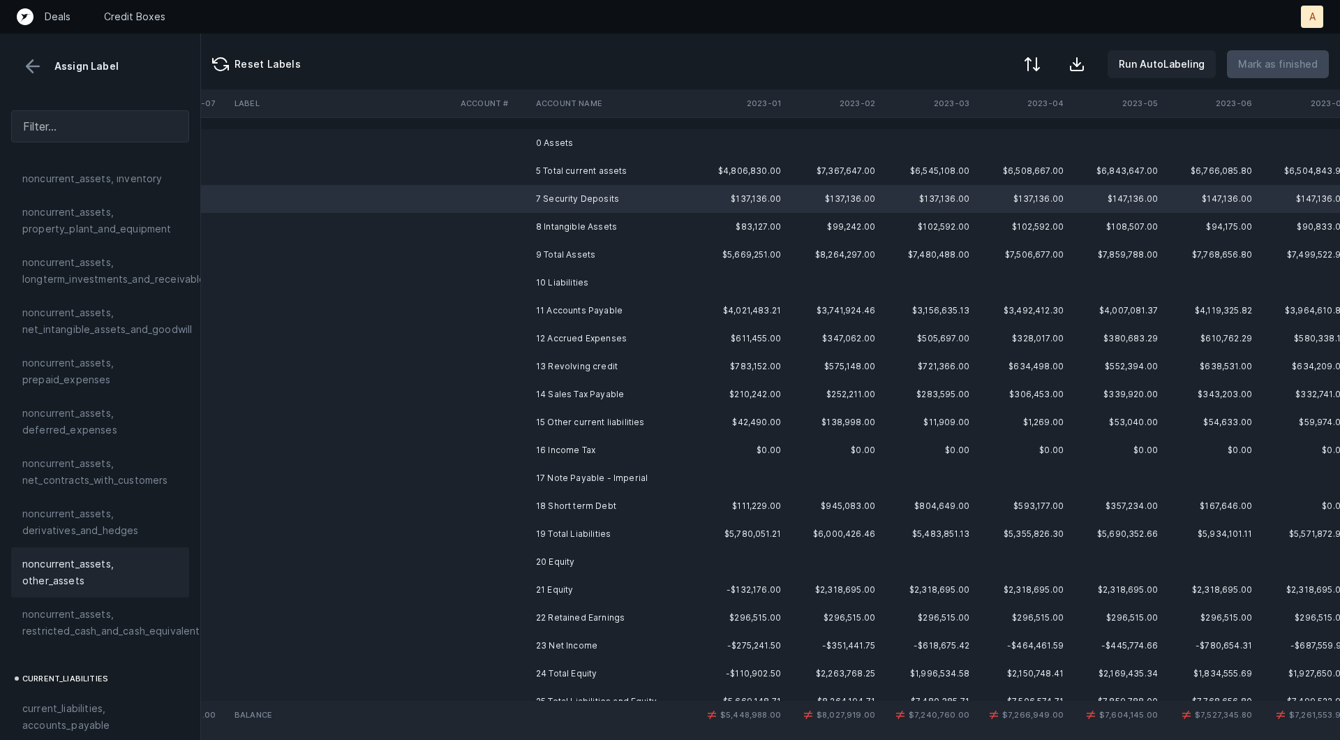
click at [58, 606] on span "noncurrent_assets, restricted_cash_and_cash_equivalents" at bounding box center [113, 622] width 183 height 33
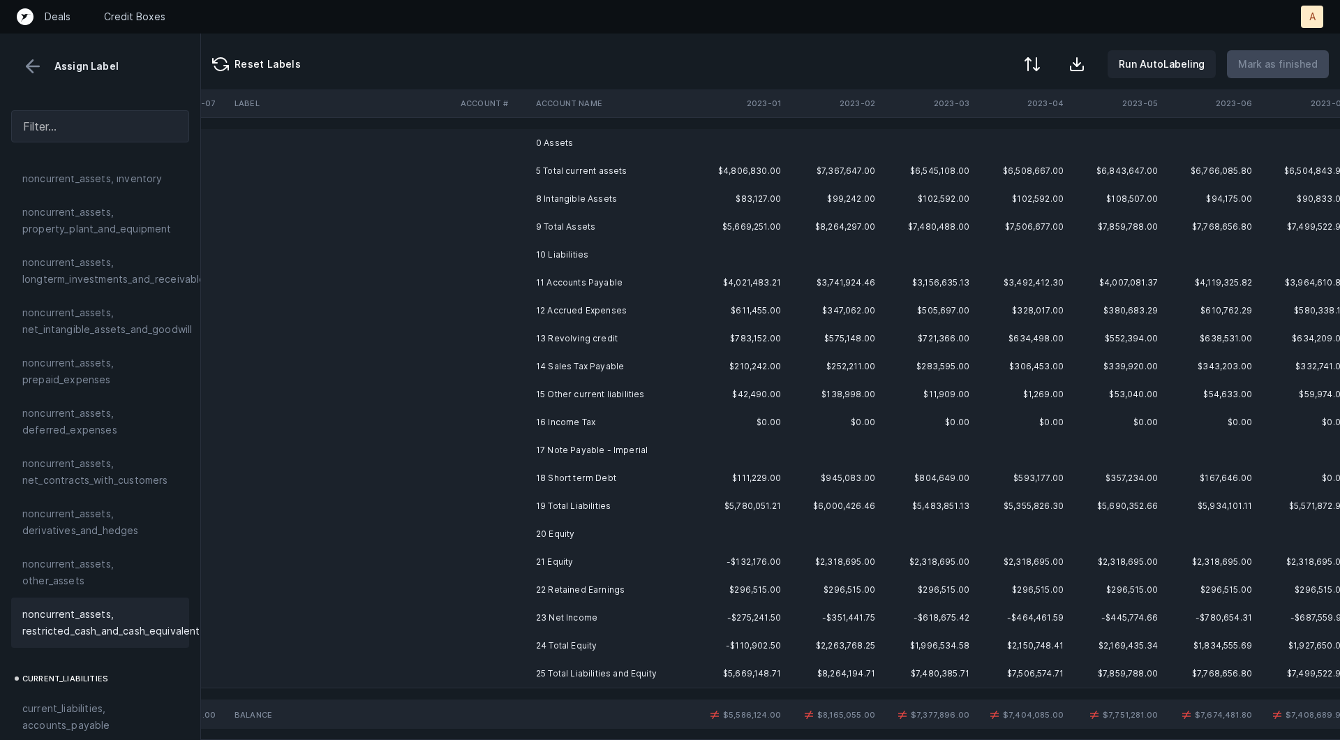
click at [487, 196] on td at bounding box center [492, 199] width 75 height 28
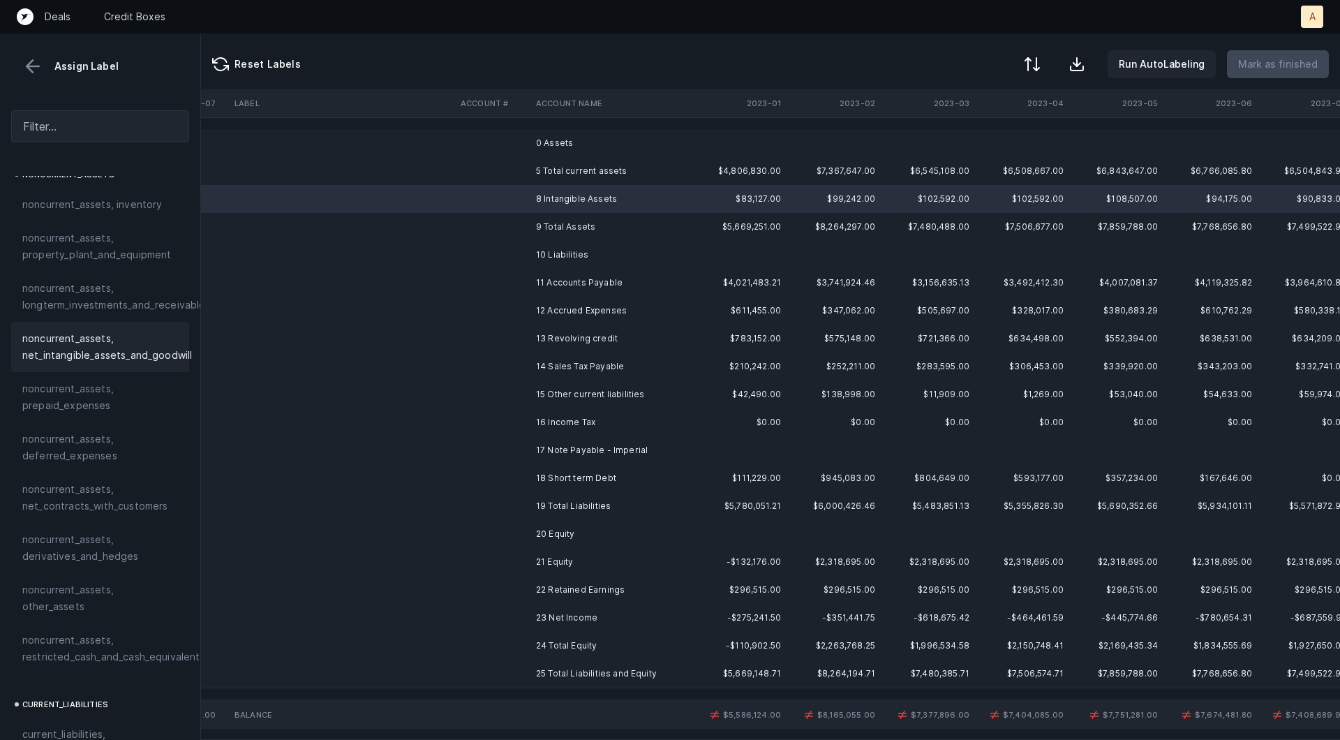
scroll to position [416, 0]
click at [113, 359] on span "noncurrent_assets, net_intangible_assets_and_goodwill" at bounding box center [107, 352] width 170 height 33
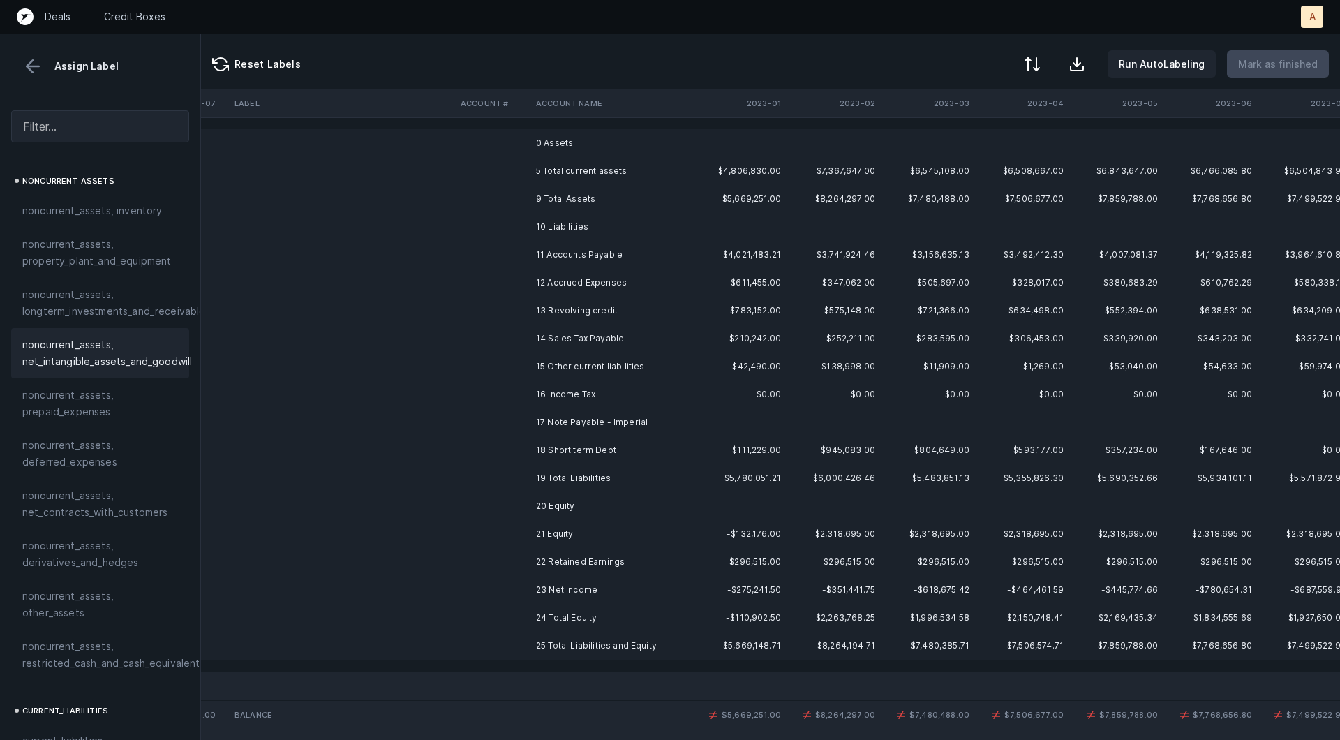
click at [558, 255] on td "11 Accounts Payable" at bounding box center [615, 255] width 170 height 28
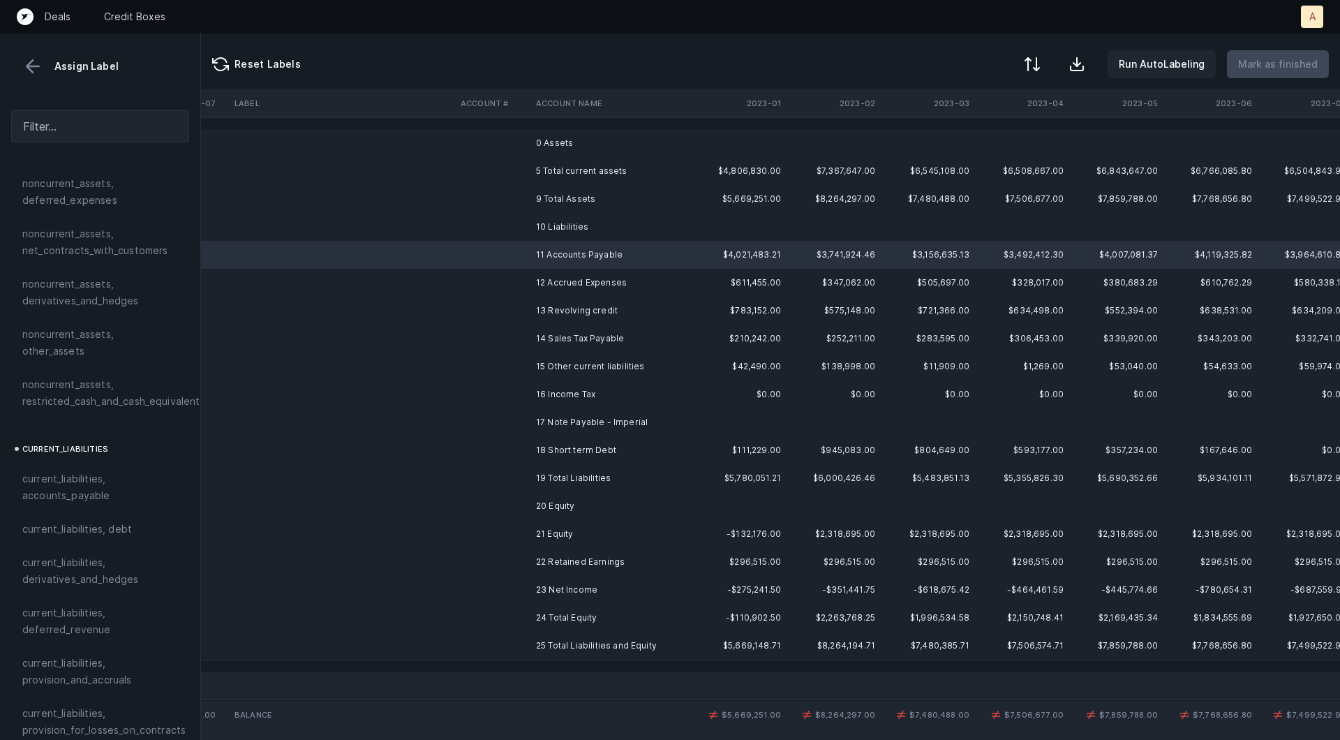
scroll to position [783, 0]
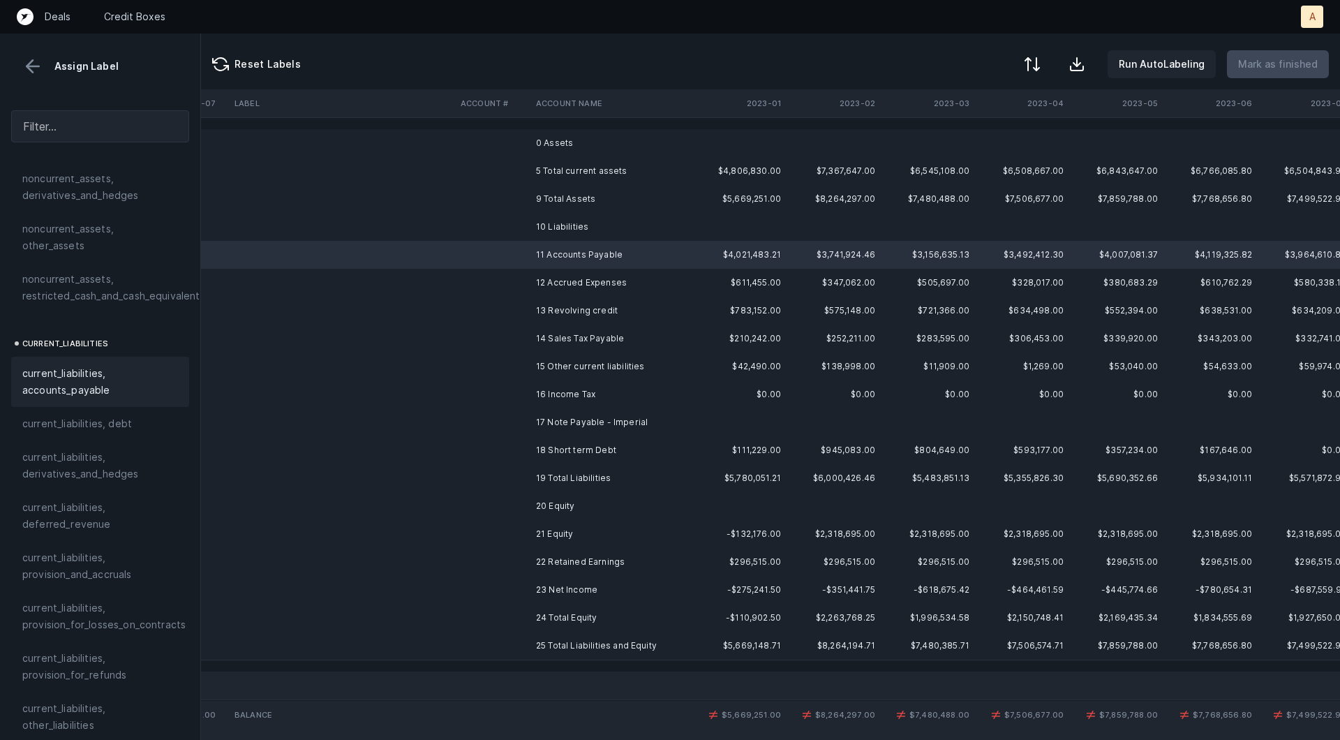
click at [45, 377] on span "current_liabilities, accounts_payable" at bounding box center [100, 381] width 156 height 33
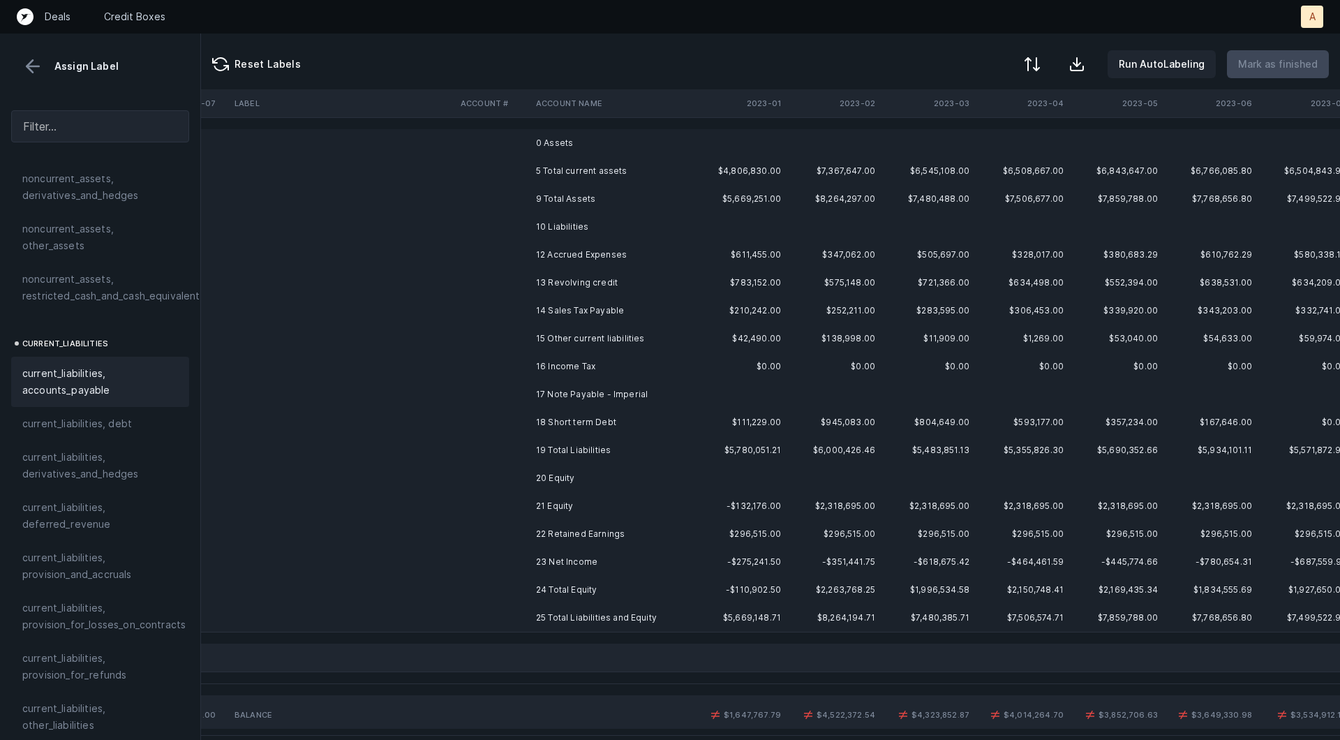
click at [548, 253] on td "12 Accrued Expenses" at bounding box center [615, 255] width 170 height 28
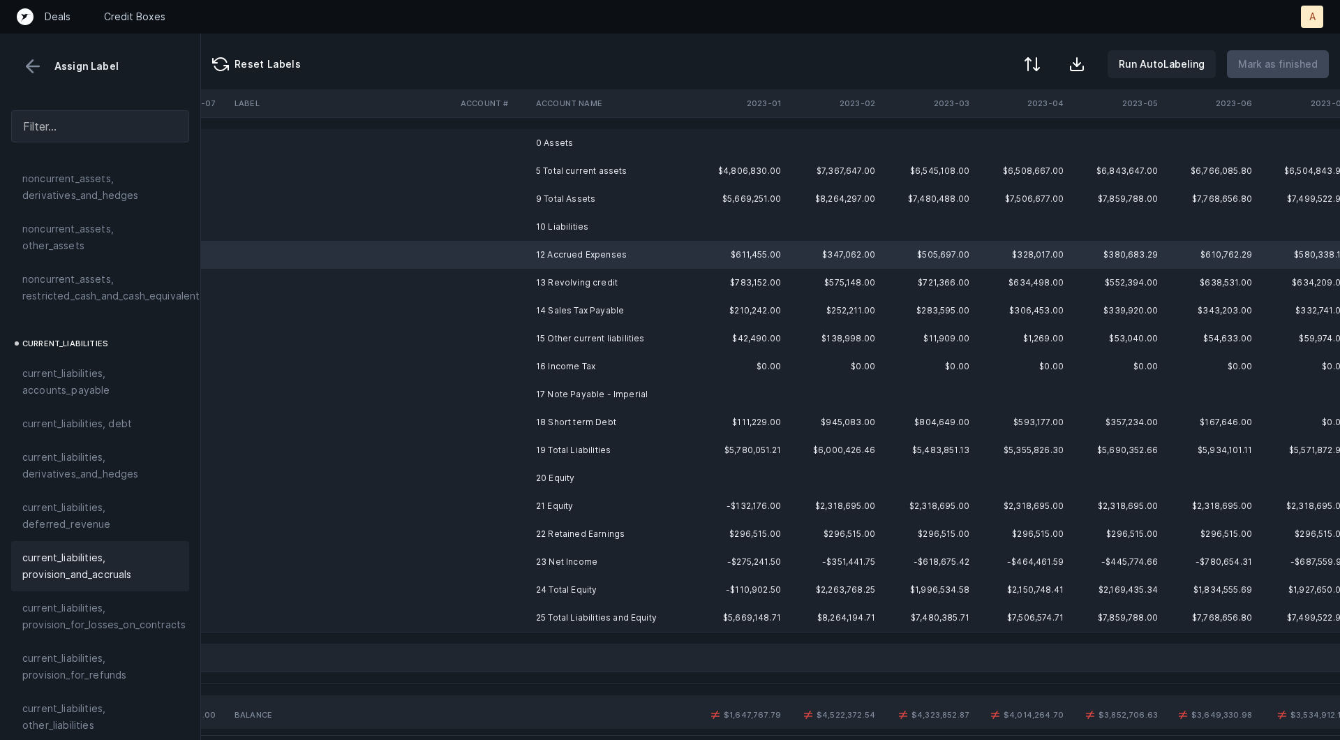
click at [114, 549] on span "current_liabilities, provision_and_accruals" at bounding box center [100, 565] width 156 height 33
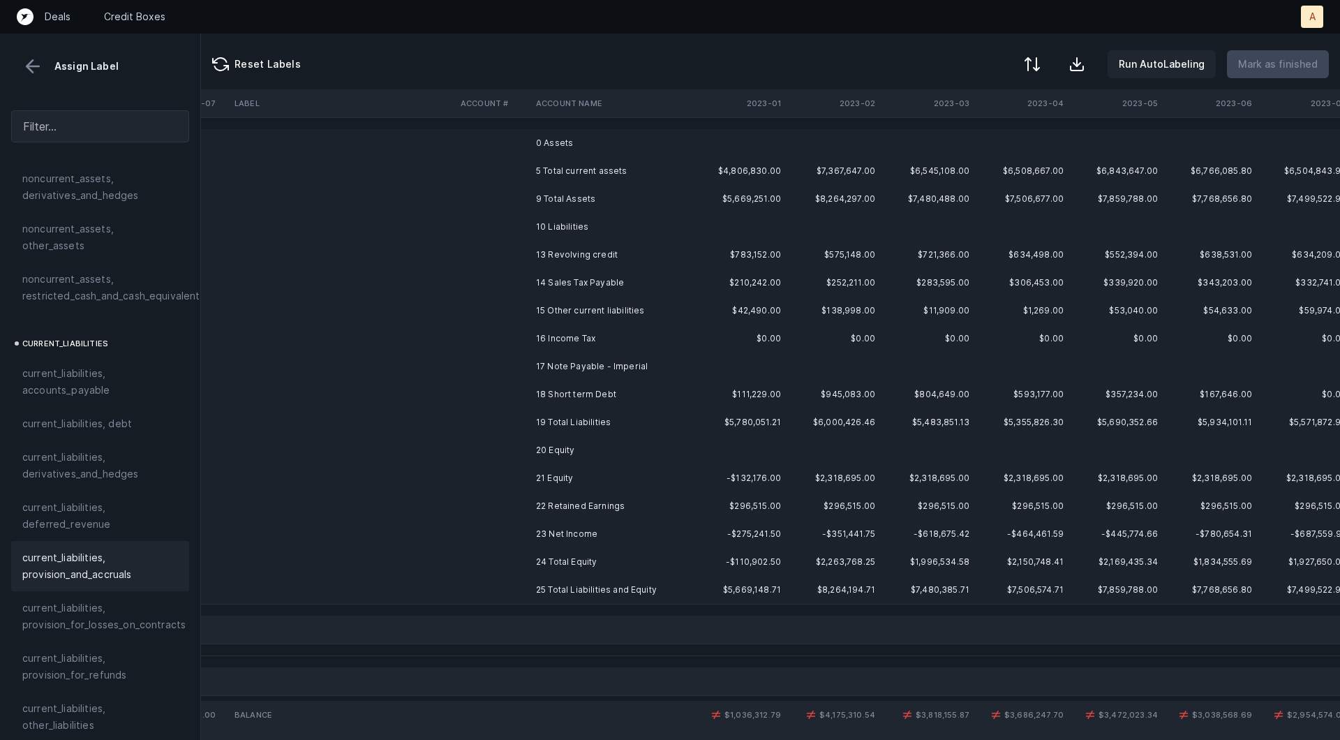
click at [549, 261] on td "13 Revolving credit" at bounding box center [615, 255] width 170 height 28
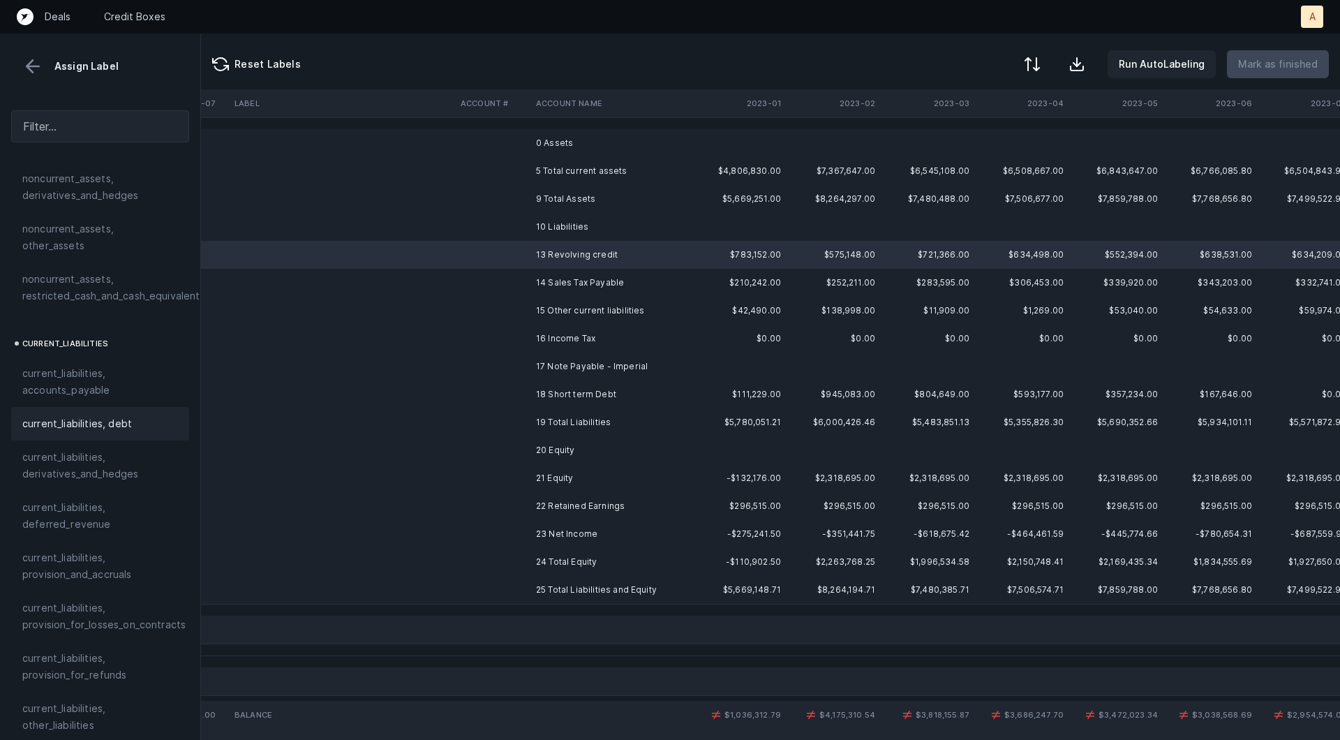
click at [94, 415] on span "current_liabilities, debt" at bounding box center [77, 423] width 110 height 17
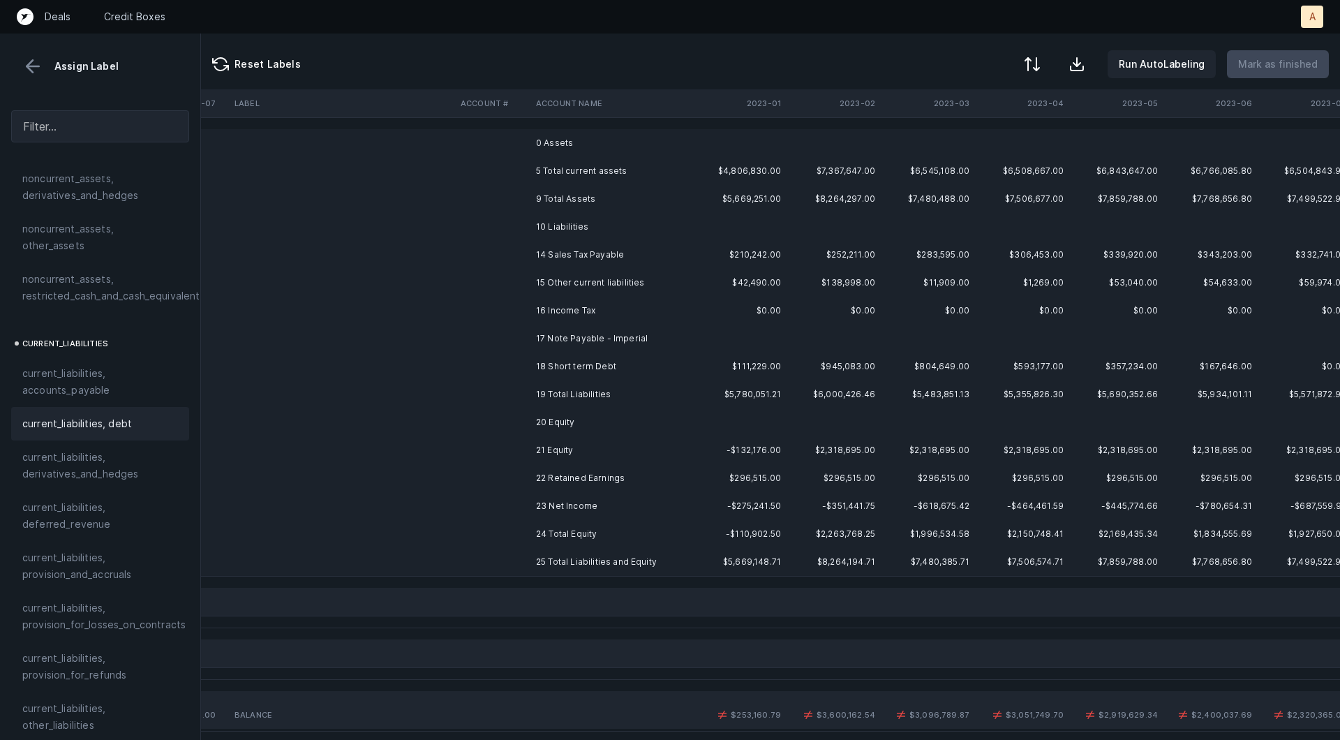
click at [518, 250] on td at bounding box center [492, 255] width 75 height 28
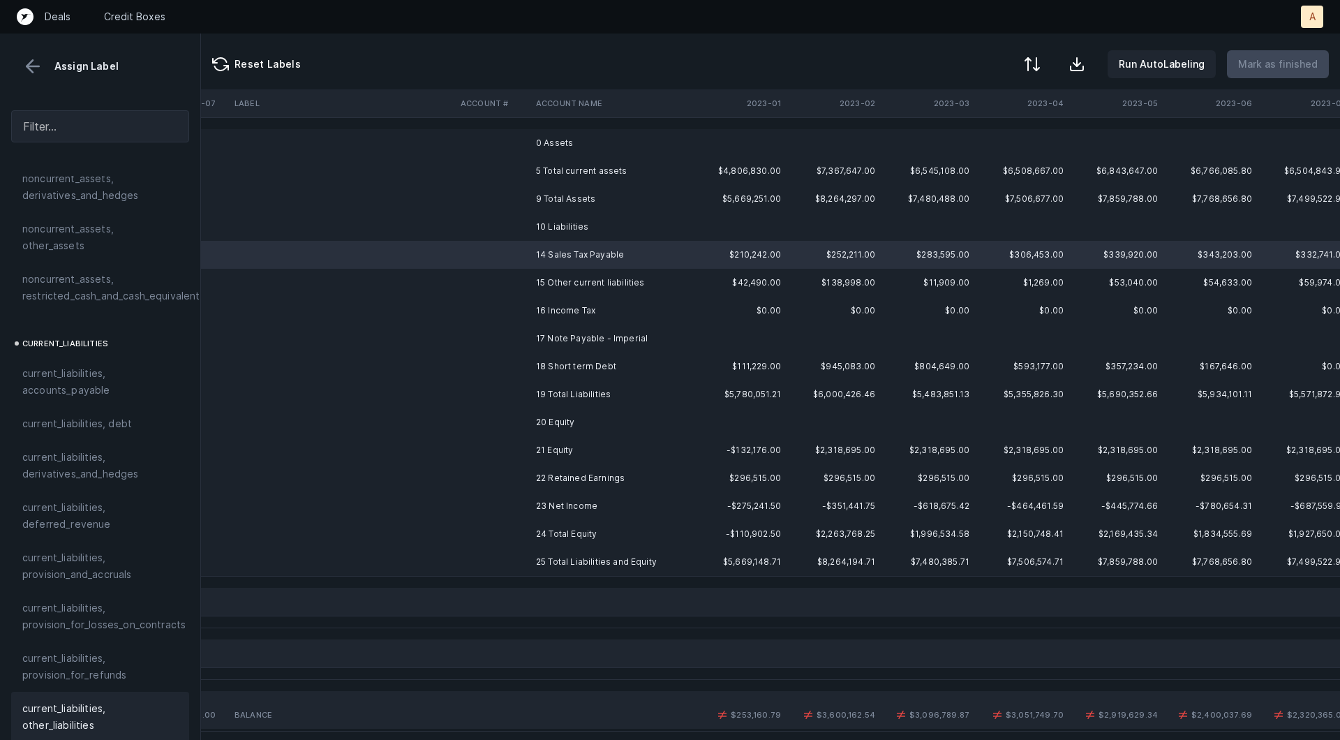
click at [73, 700] on span "current_liabilities, other_liabilities" at bounding box center [100, 716] width 156 height 33
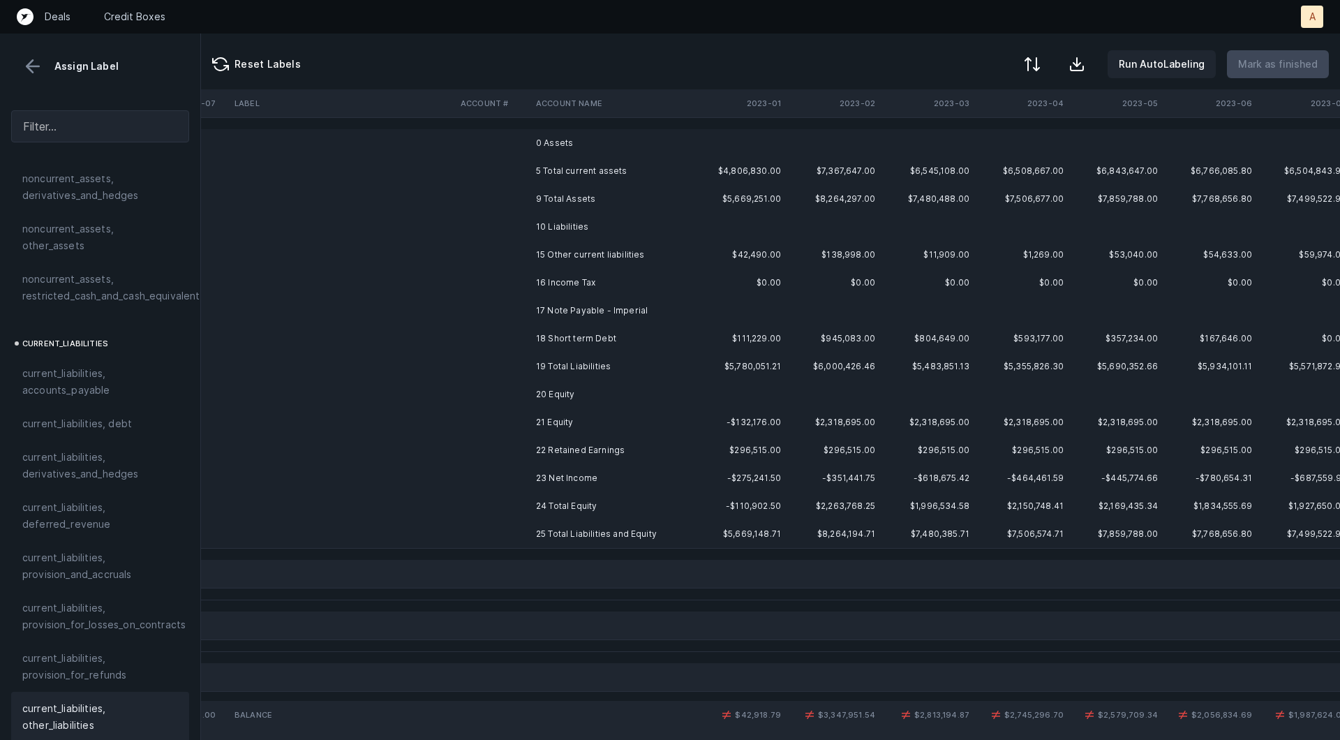
click at [521, 336] on td at bounding box center [492, 339] width 75 height 28
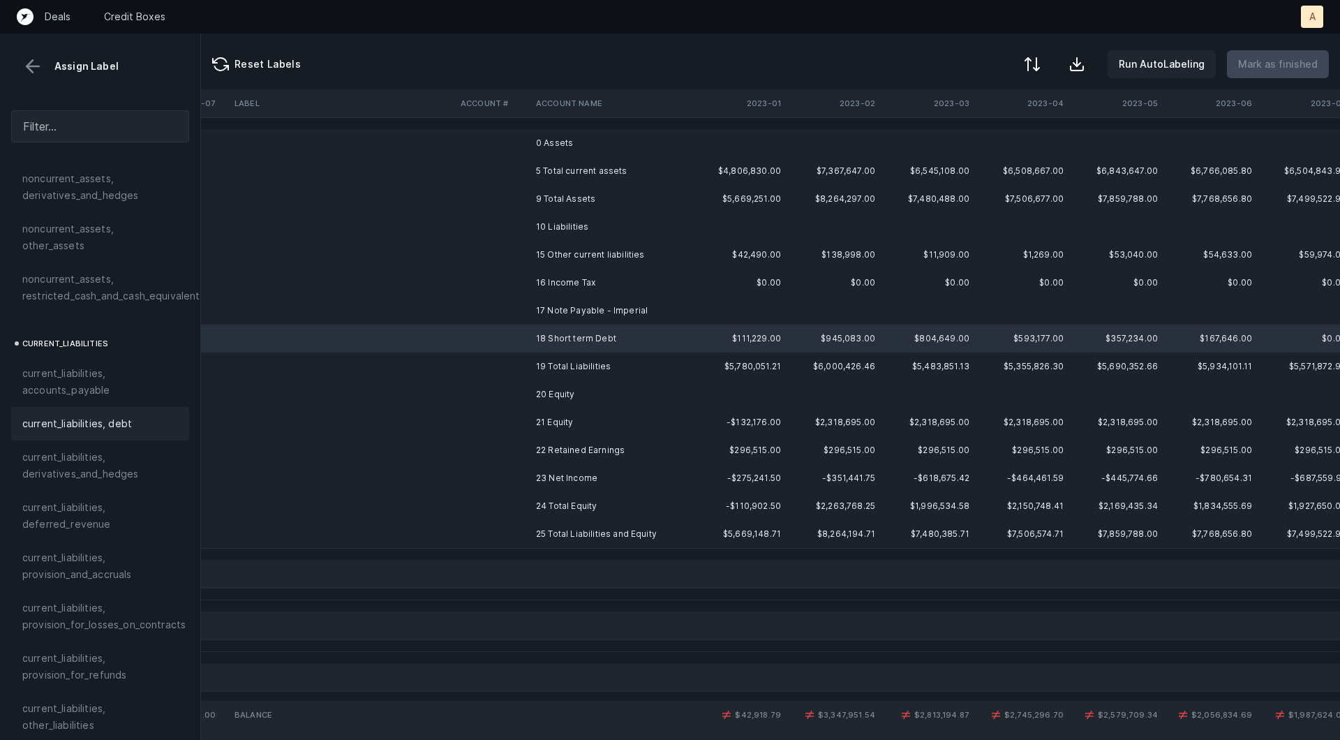
click at [94, 415] on span "current_liabilities, debt" at bounding box center [77, 423] width 110 height 17
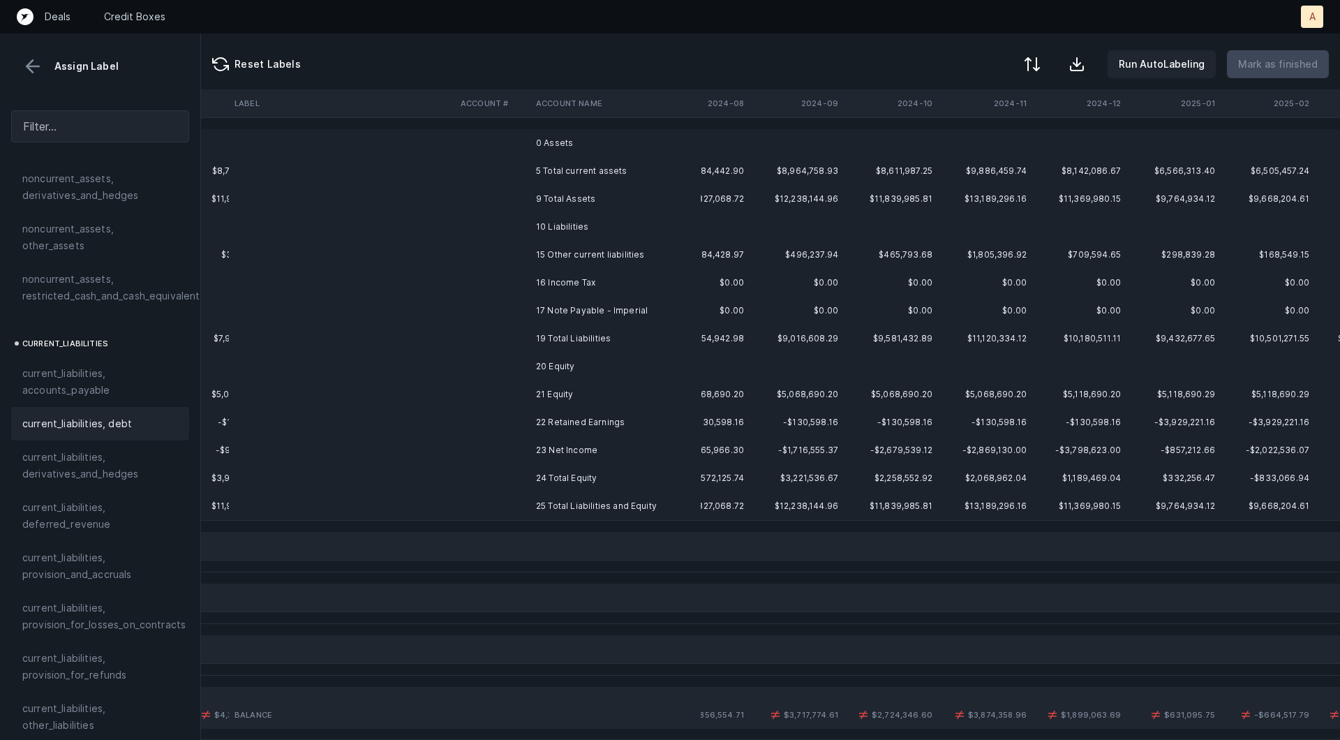
scroll to position [0, 3416]
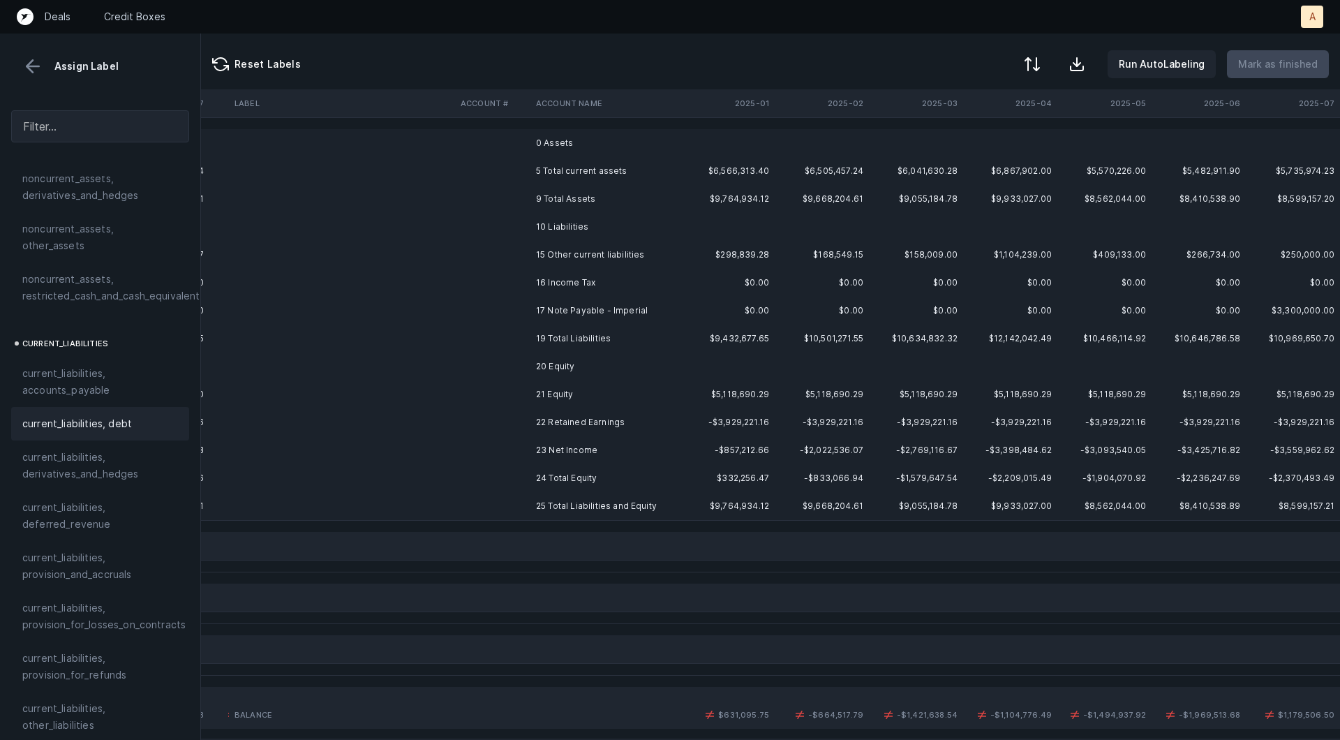
click at [514, 308] on td at bounding box center [492, 311] width 75 height 28
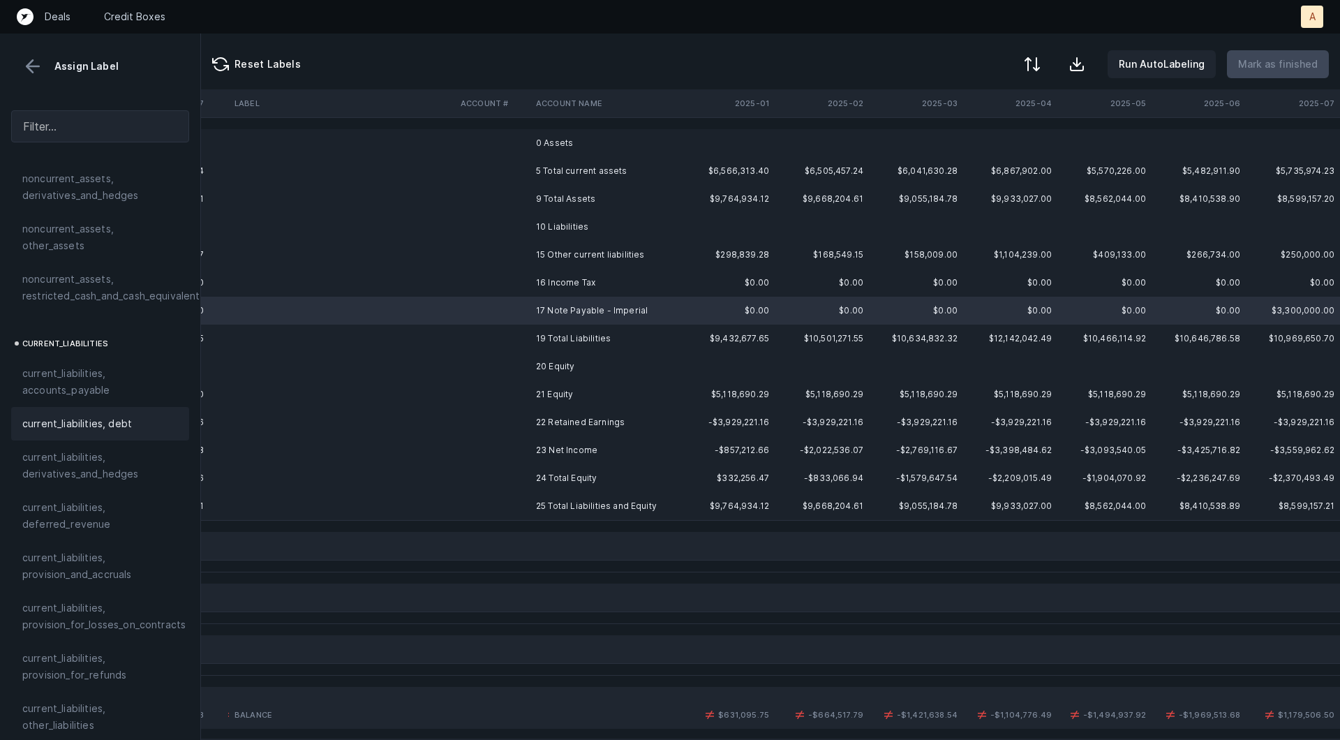
click at [119, 415] on span "current_liabilities, debt" at bounding box center [77, 423] width 110 height 17
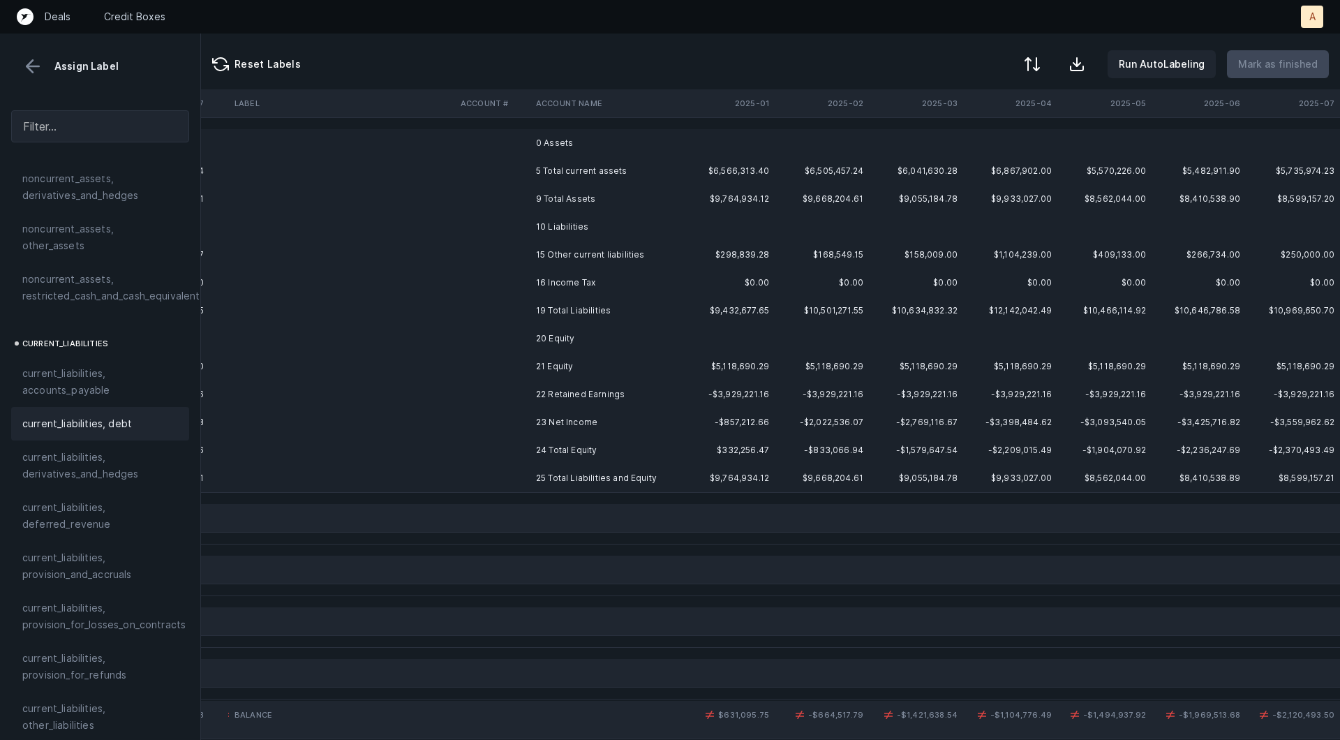
click at [539, 384] on td "22 Retained Earnings" at bounding box center [615, 394] width 170 height 28
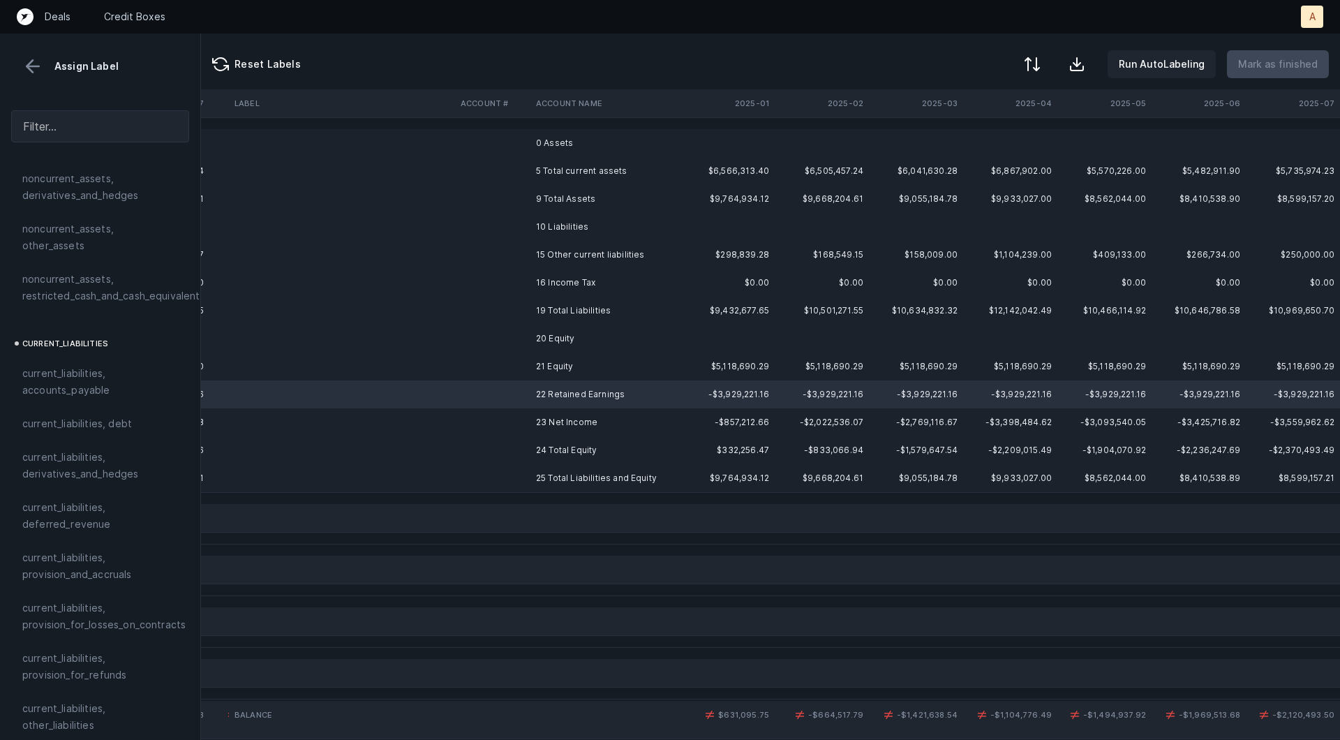
click at [539, 410] on td "23 Net Income" at bounding box center [615, 422] width 170 height 28
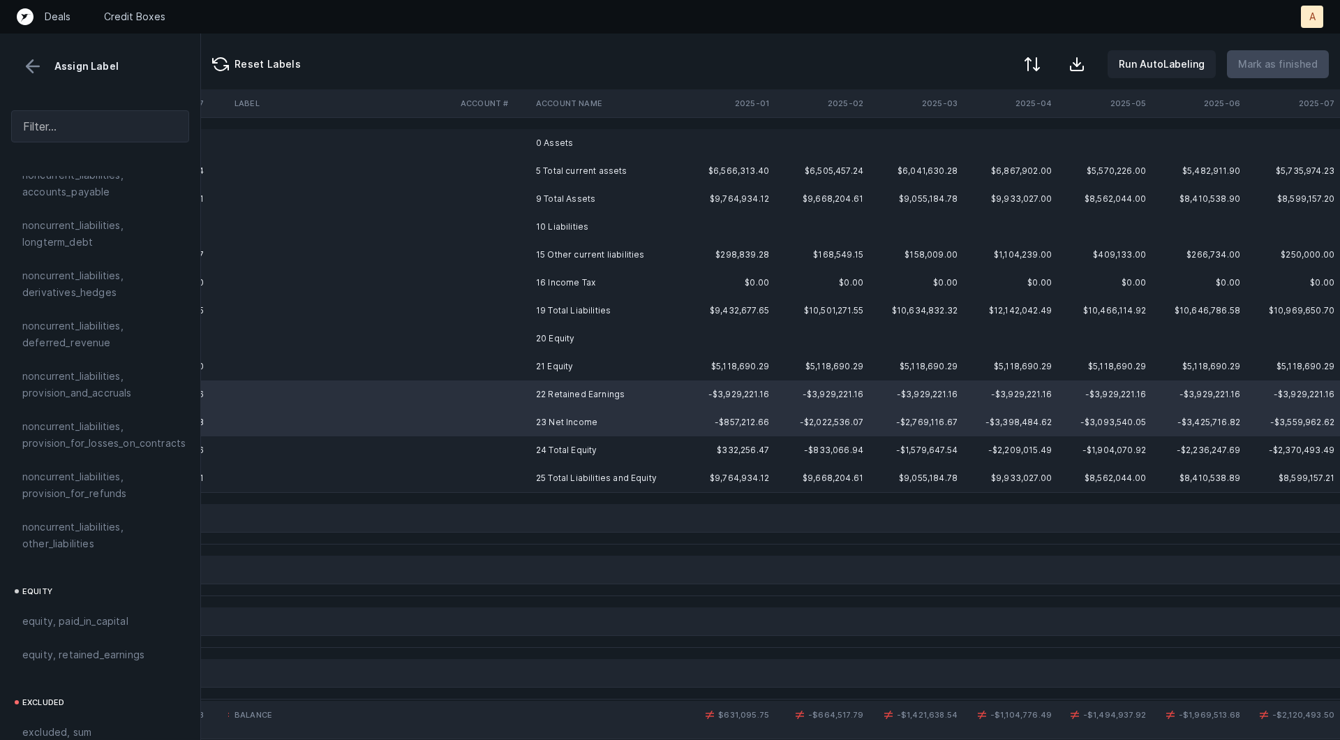
scroll to position [1513, 0]
click at [109, 543] on div "equity, retained_earnings" at bounding box center [100, 551] width 178 height 33
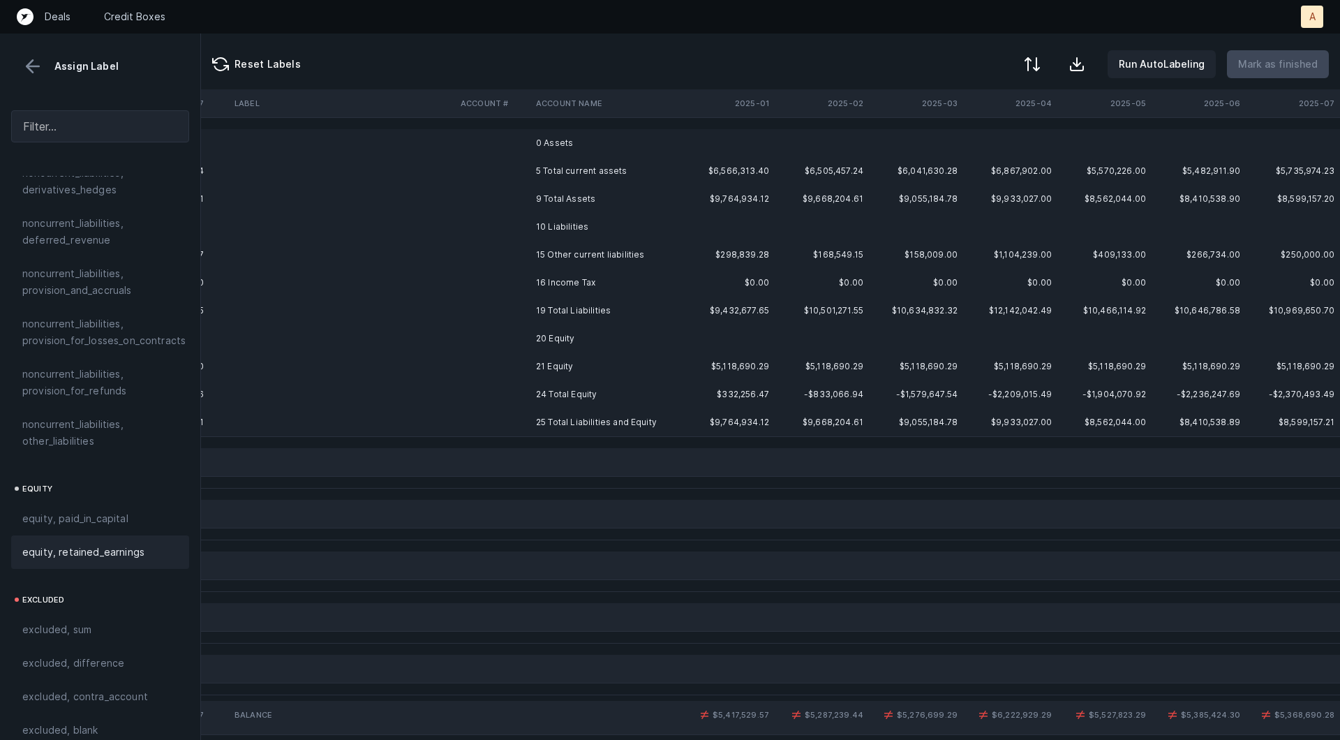
click at [646, 360] on td "21 Equity" at bounding box center [615, 366] width 170 height 28
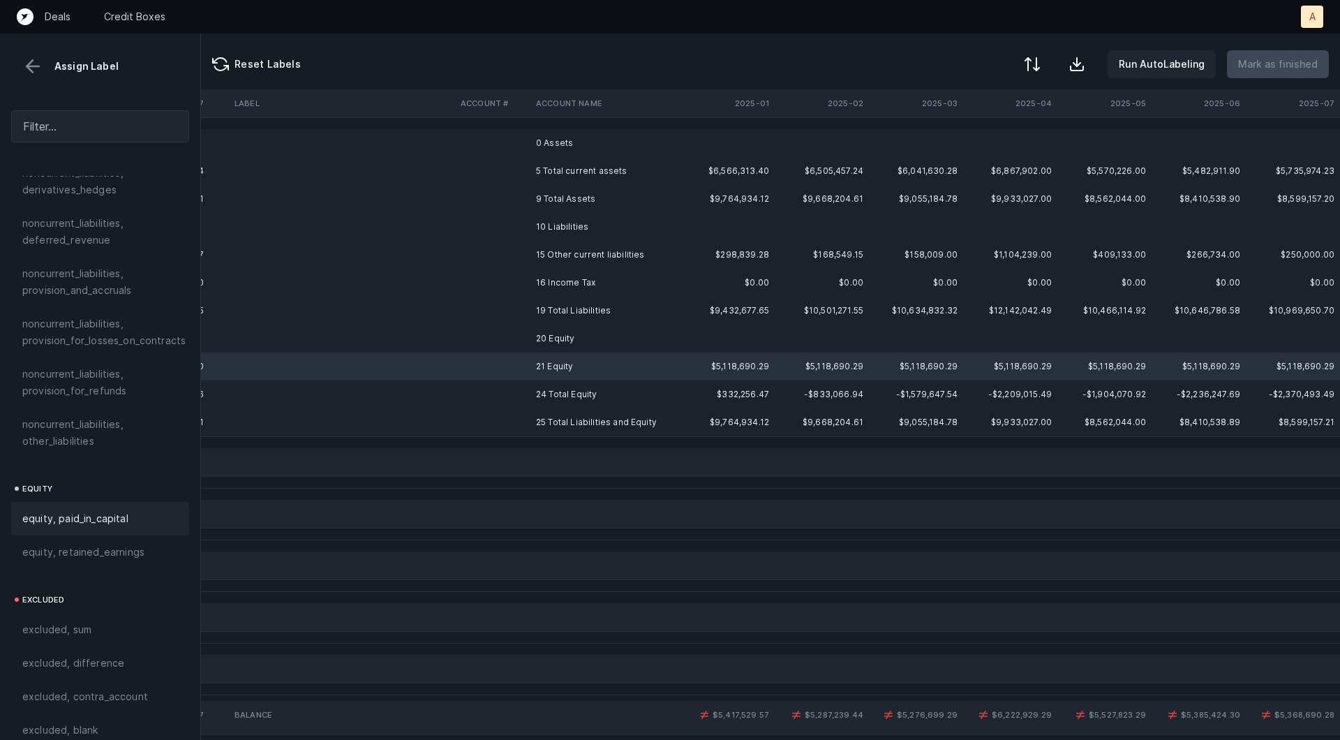
click at [125, 510] on span "equity, paid_in_capital" at bounding box center [75, 518] width 106 height 17
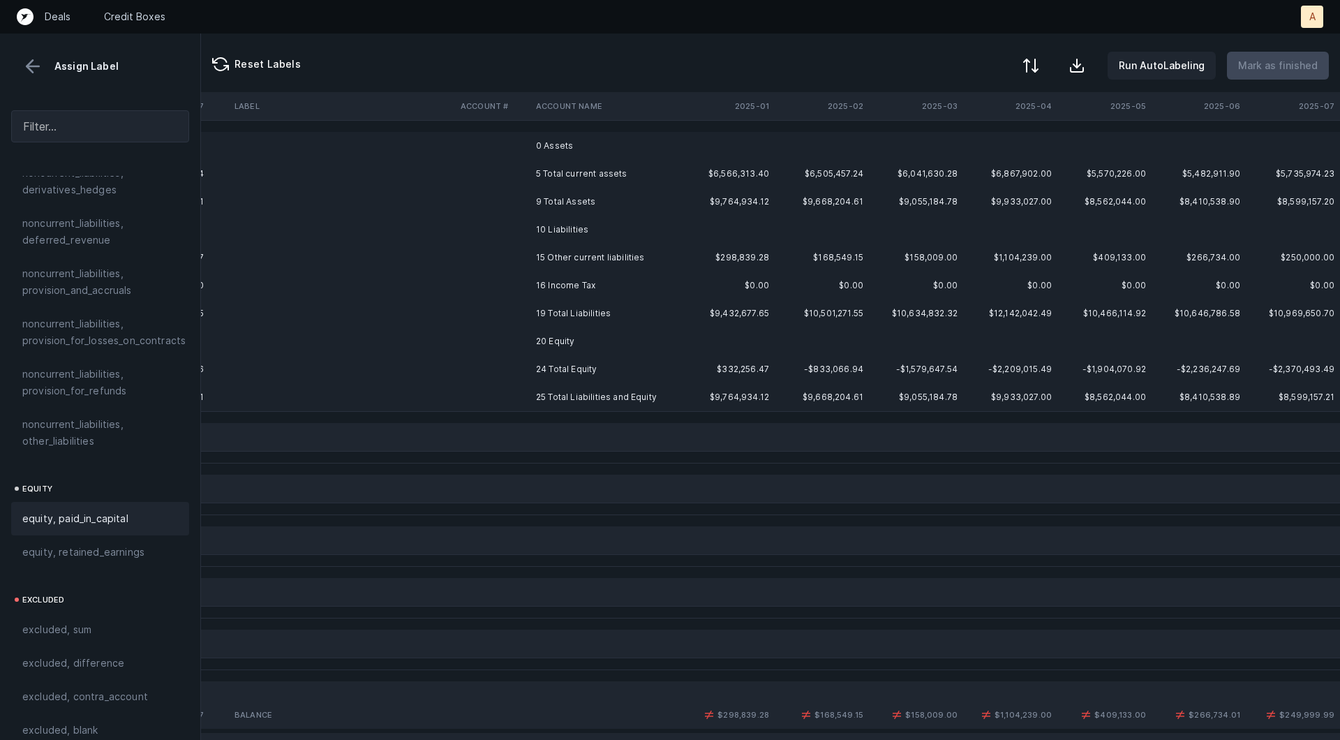
click at [1029, 64] on button at bounding box center [1030, 65] width 31 height 31
click at [987, 114] on div "By original order" at bounding box center [950, 120] width 79 height 17
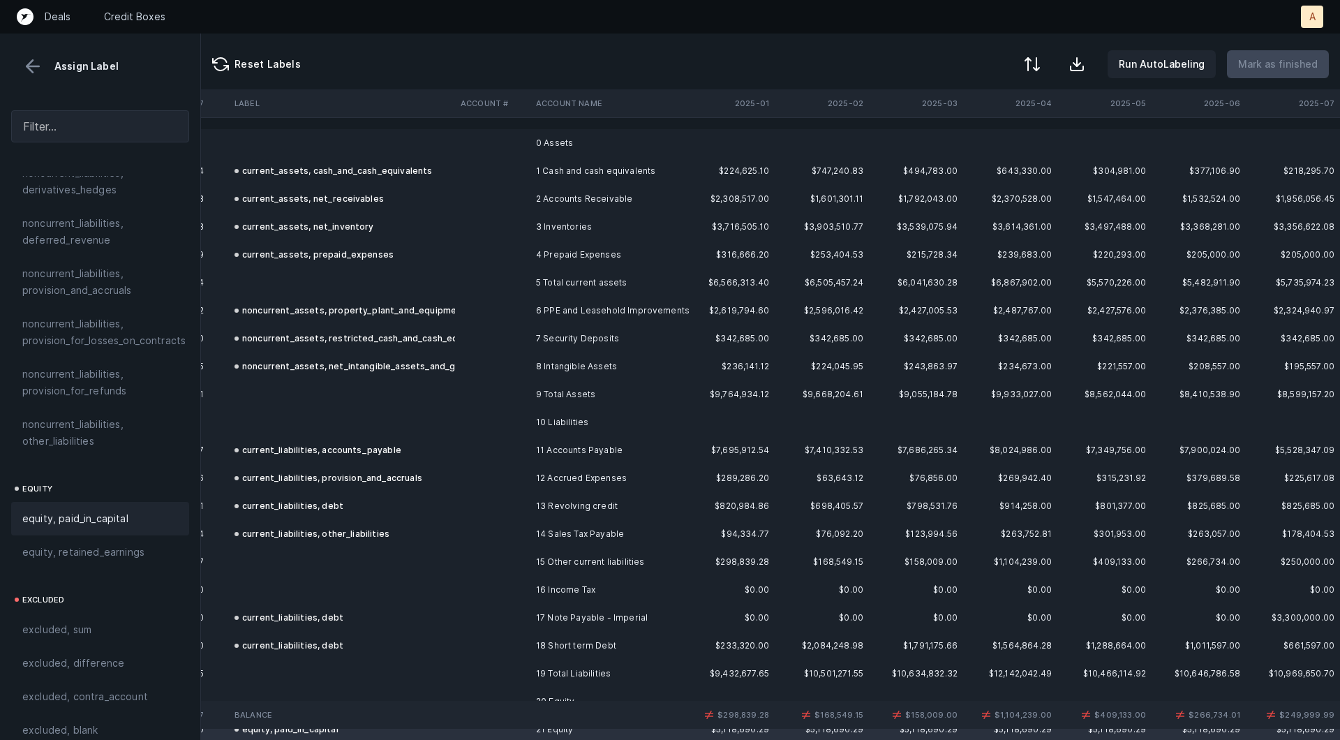
click at [762, 98] on th "2025-01" at bounding box center [727, 103] width 94 height 28
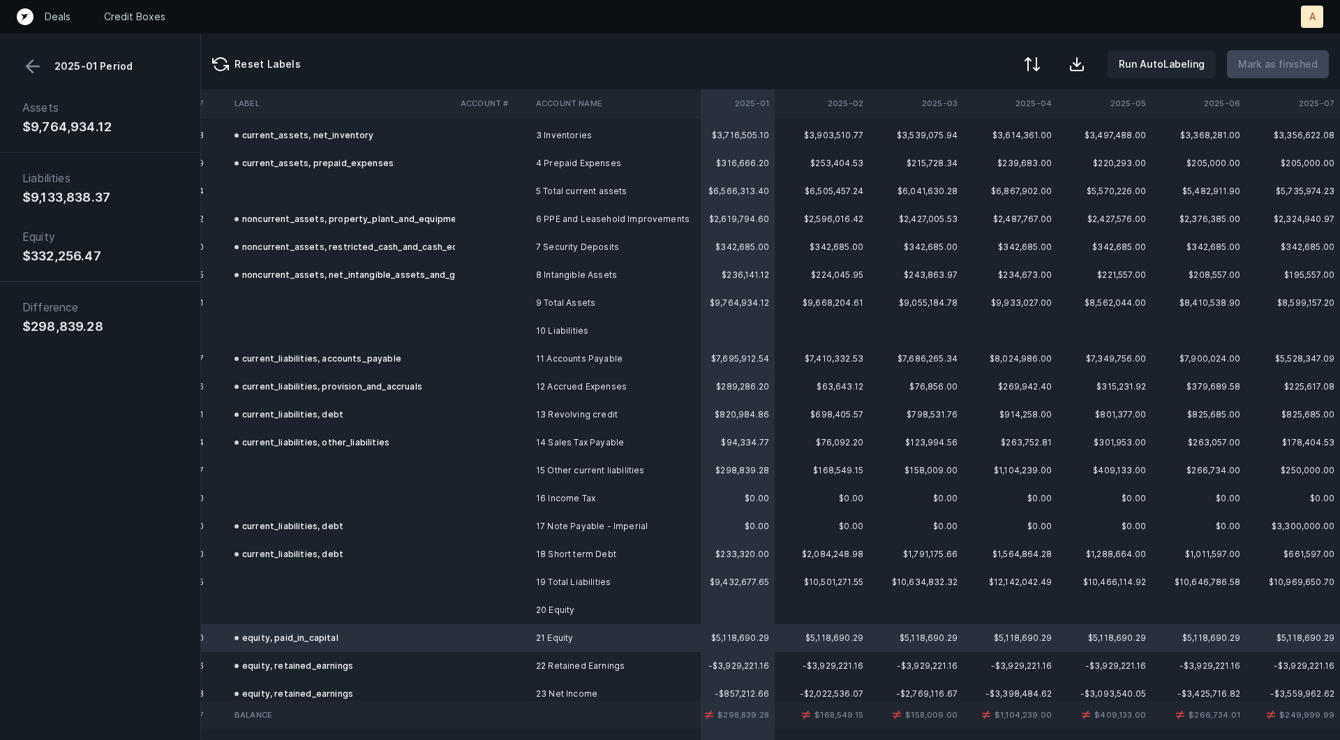
scroll to position [102, 3416]
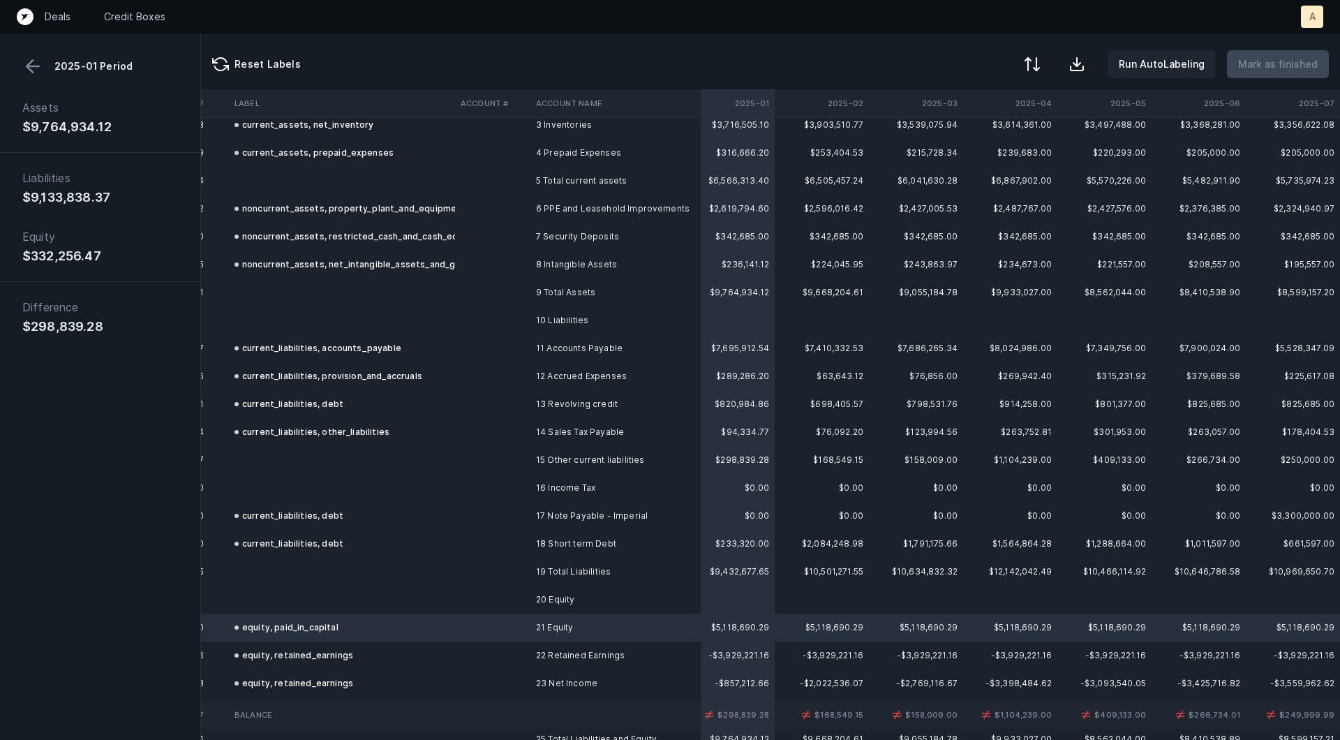
click at [644, 465] on td "15 Other current liabilities" at bounding box center [615, 460] width 170 height 28
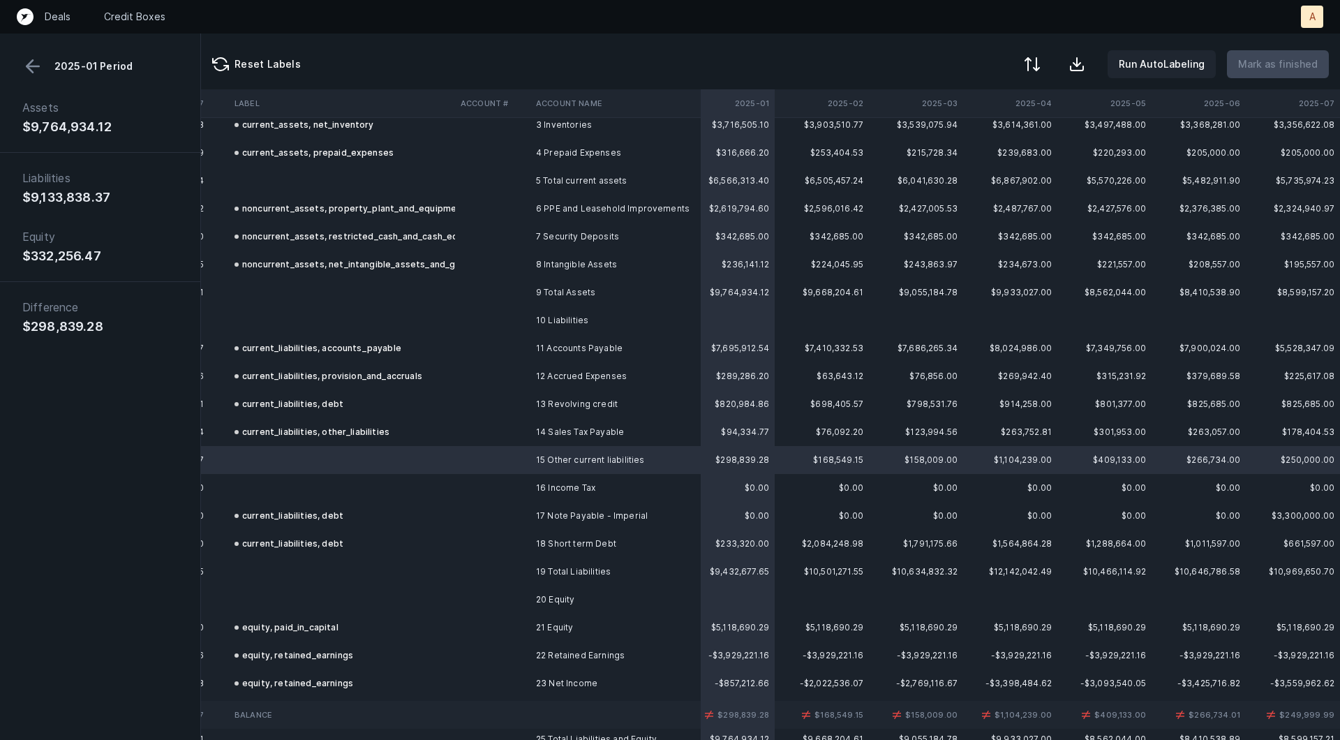
click at [25, 64] on button at bounding box center [32, 66] width 21 height 21
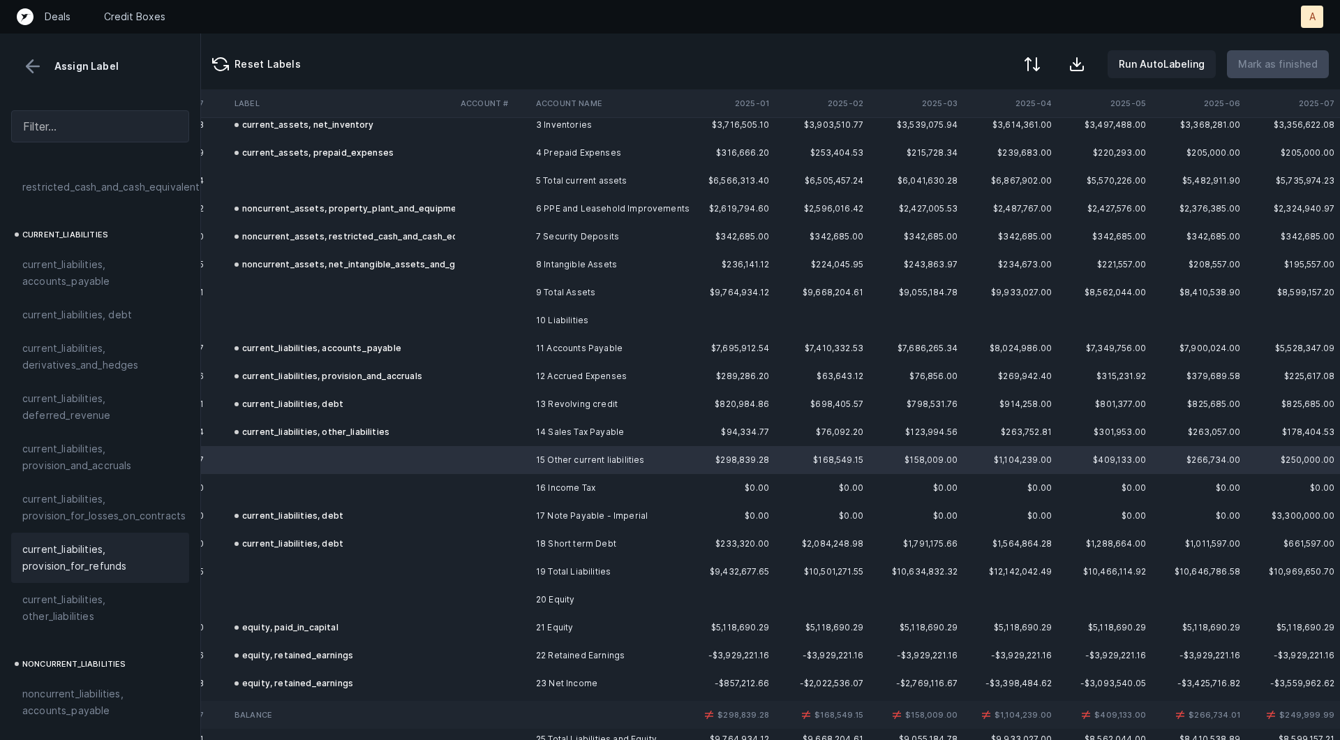
scroll to position [944, 0]
click at [64, 531] on div "current_liabilities, other_liabilities" at bounding box center [100, 556] width 178 height 50
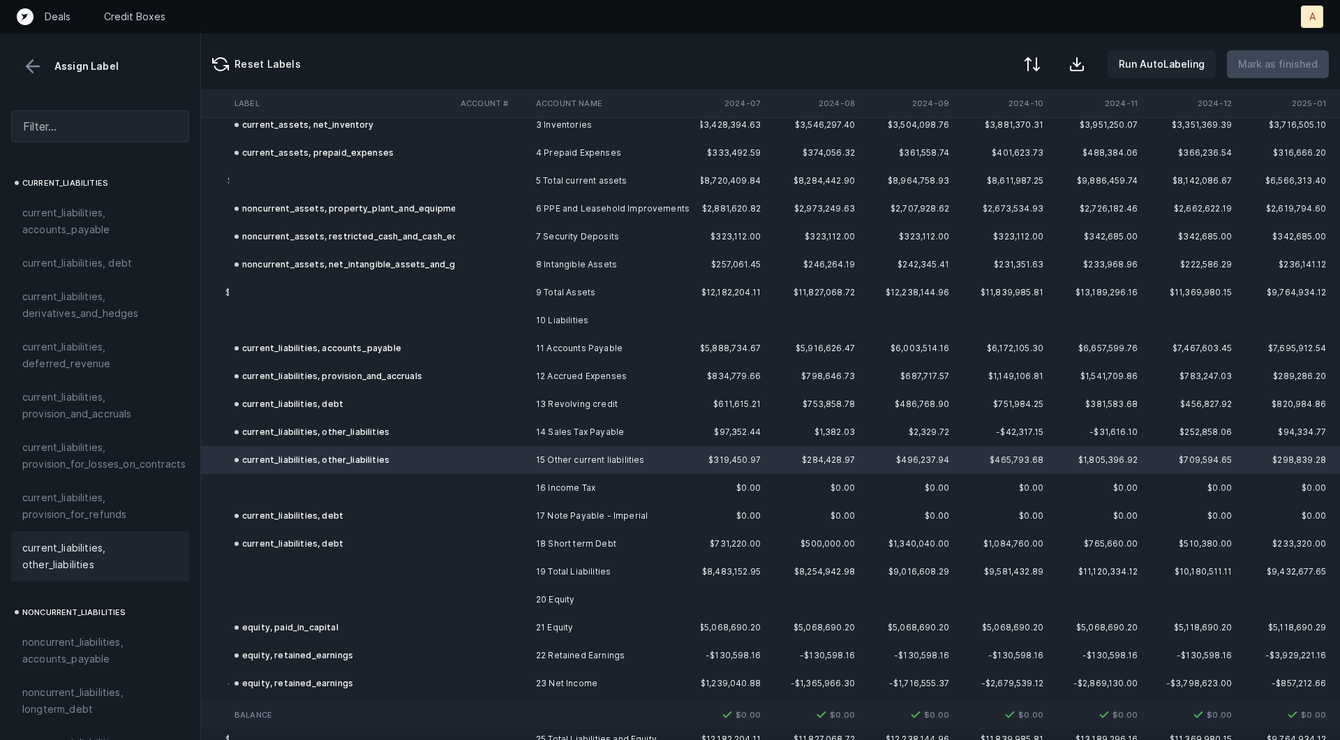
scroll to position [102, 3416]
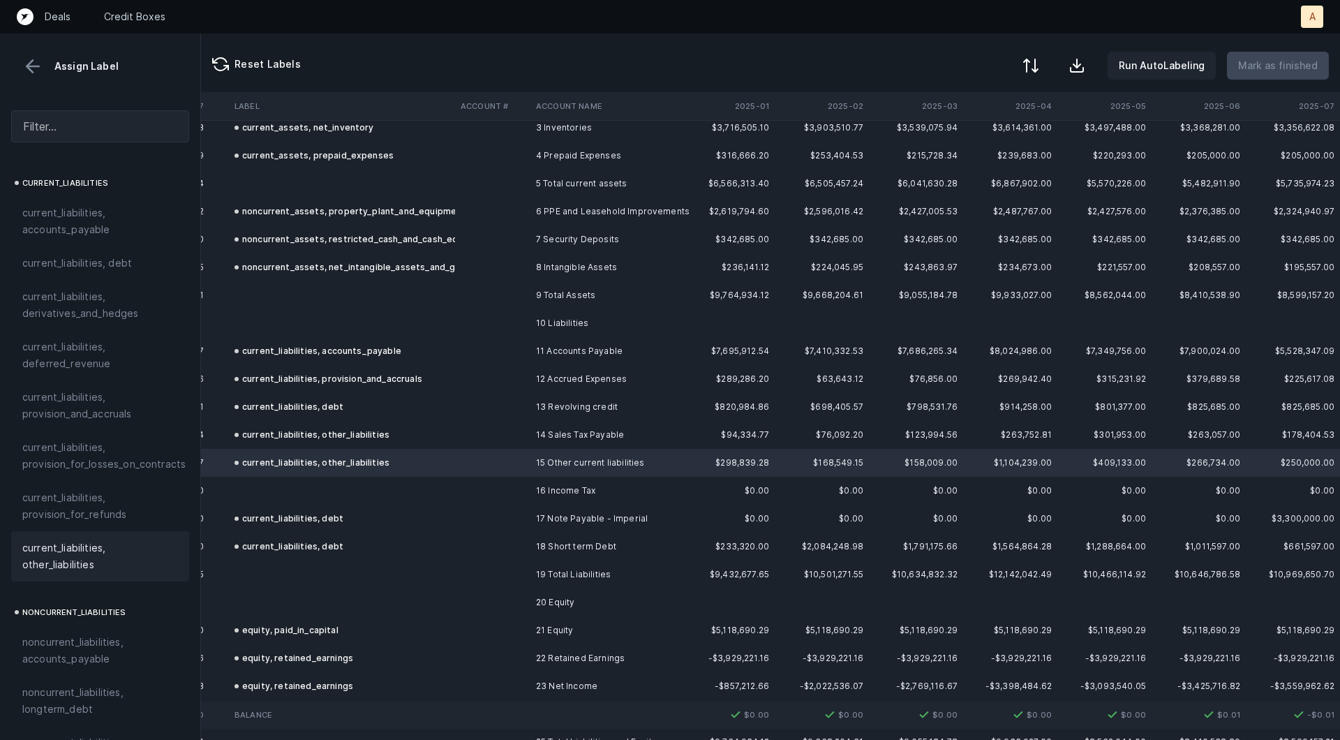
click at [1039, 57] on div at bounding box center [1030, 65] width 17 height 17
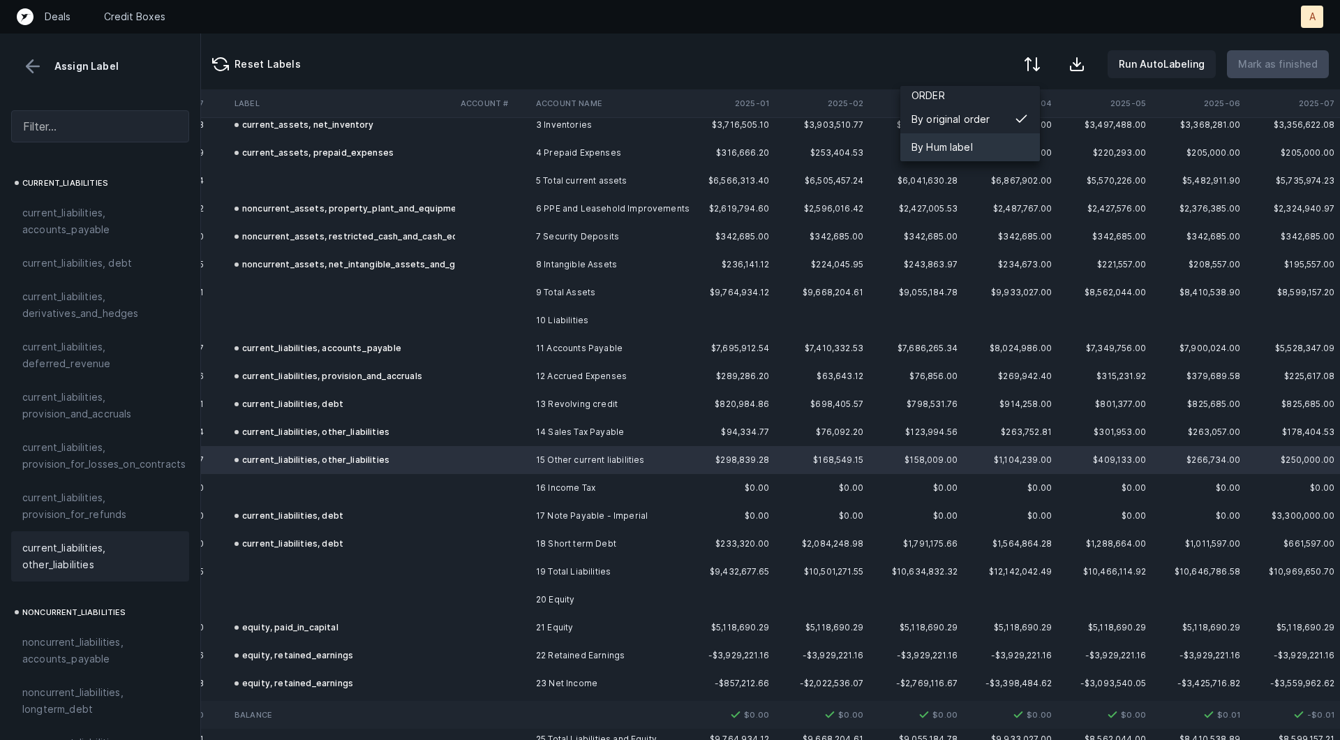
click at [999, 143] on div "By Hum label" at bounding box center [970, 147] width 140 height 28
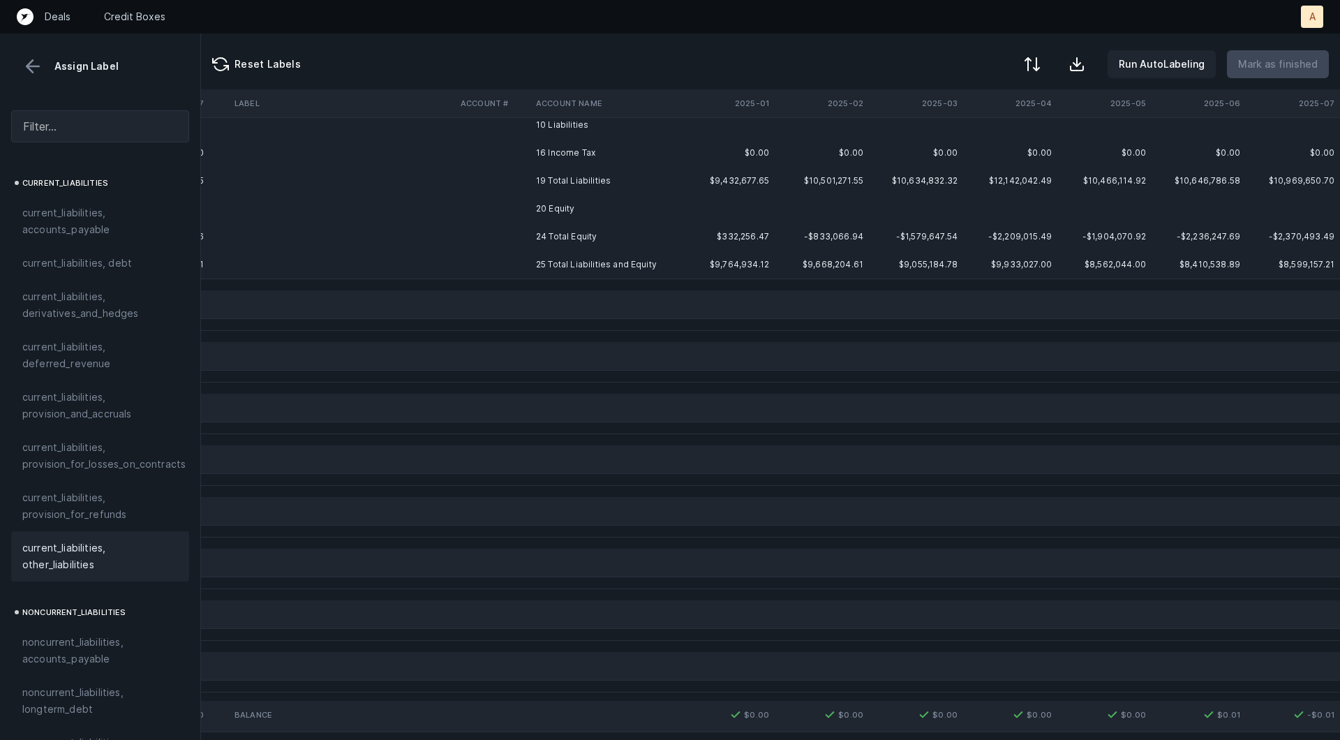
scroll to position [0, 3416]
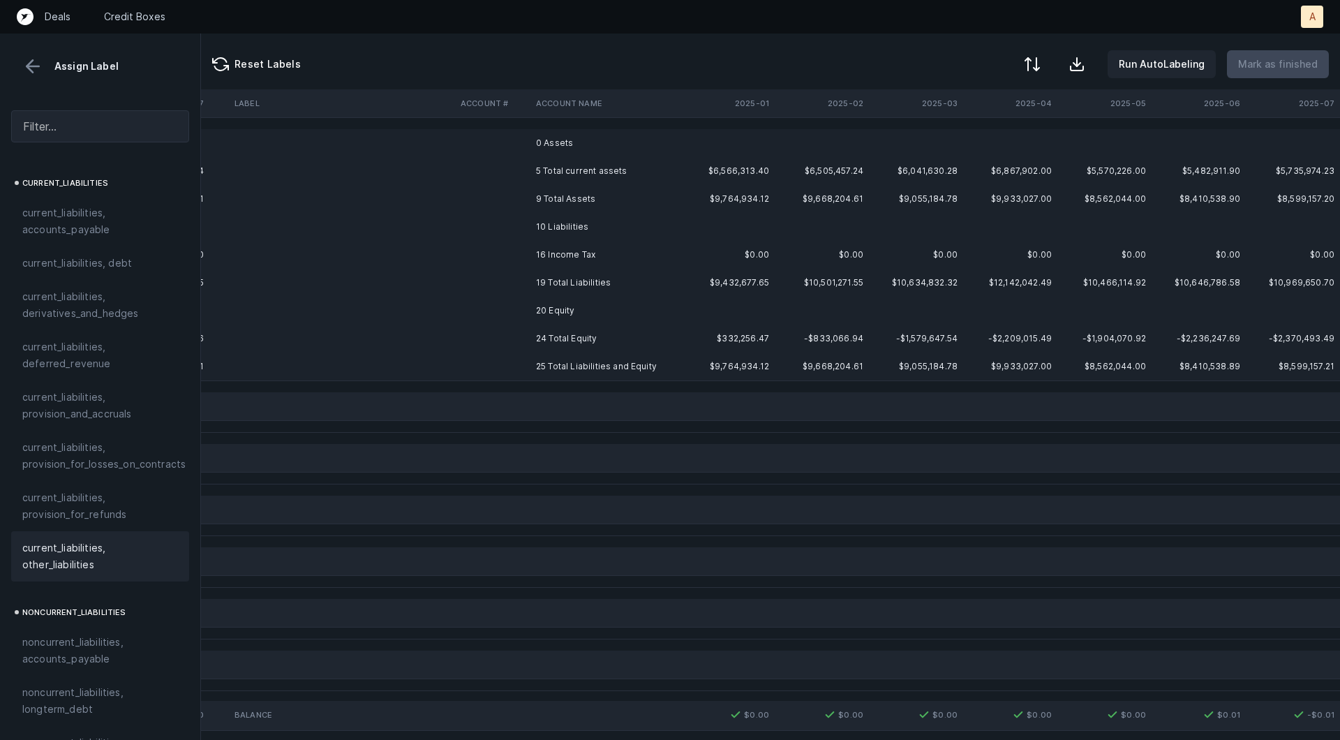
click at [722, 133] on td at bounding box center [727, 143] width 94 height 28
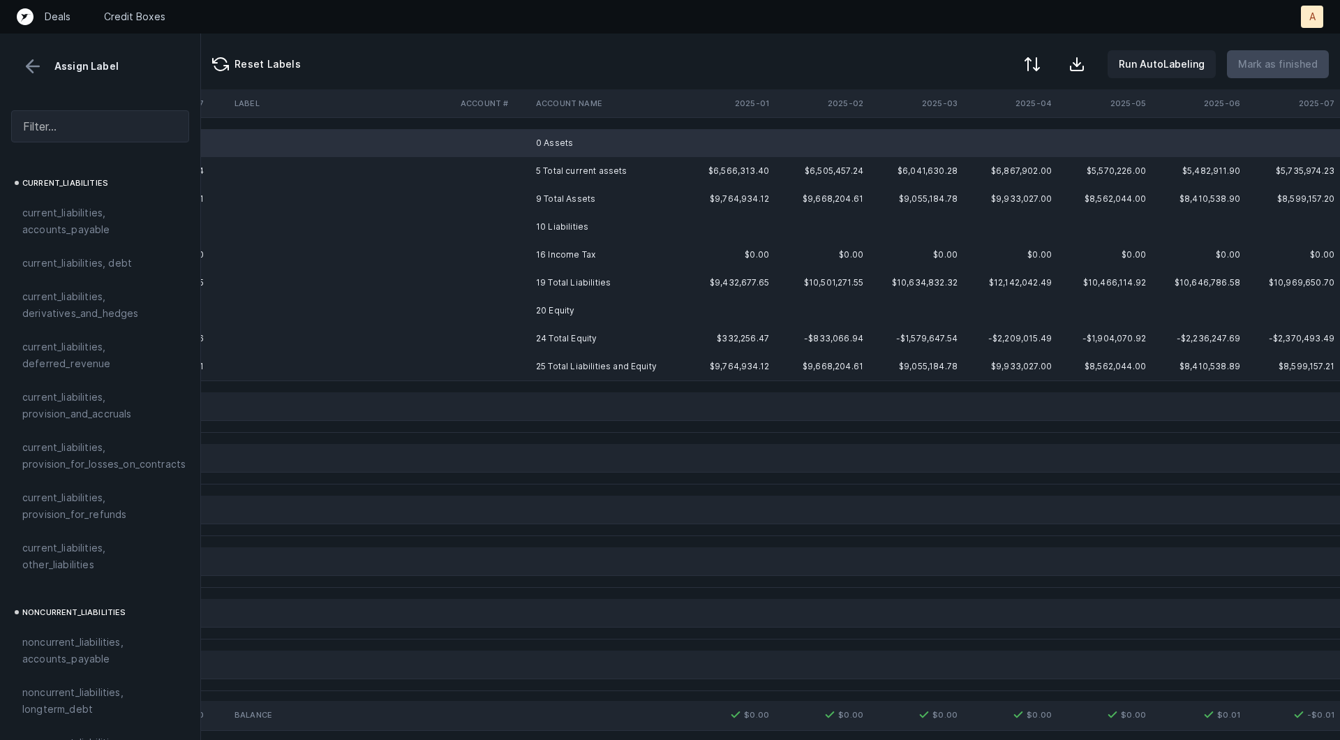
click at [648, 234] on td "10 Liabilities" at bounding box center [615, 227] width 170 height 28
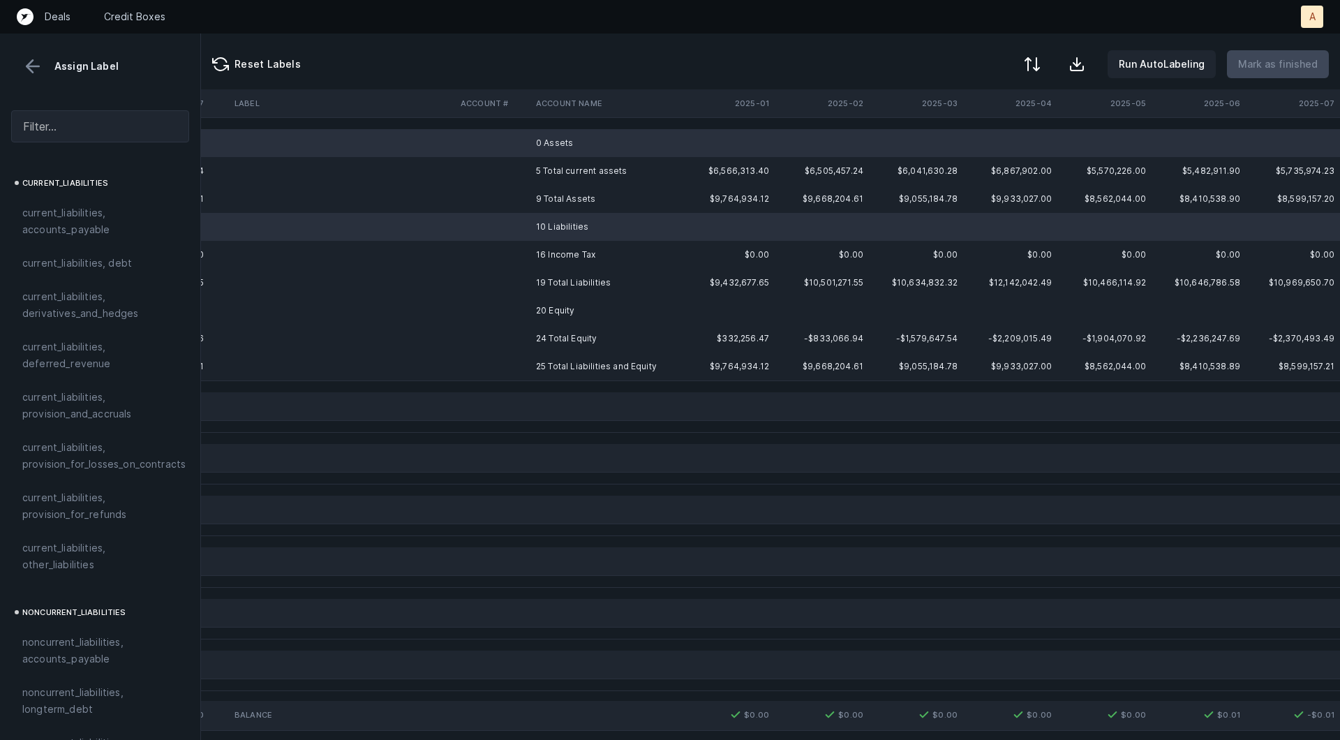
click at [580, 311] on td "20 Equity" at bounding box center [615, 311] width 170 height 28
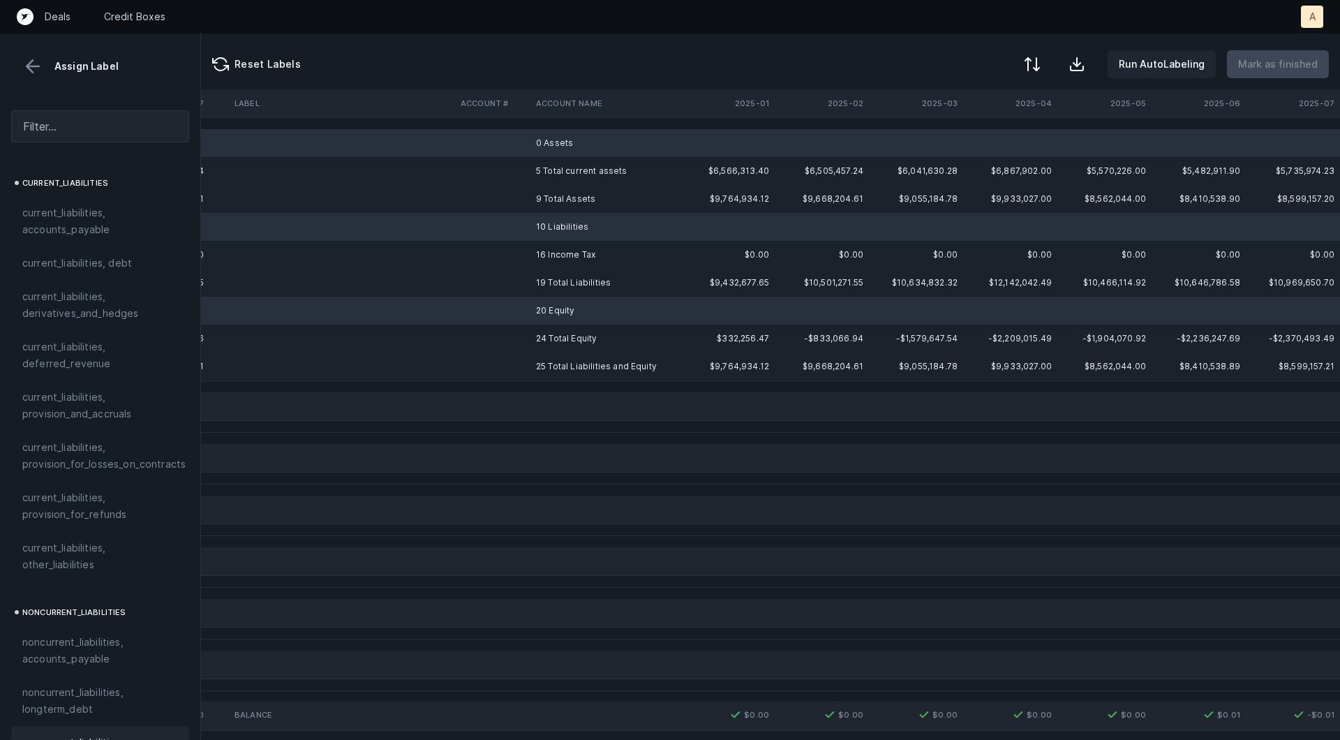
scroll to position [1513, 0]
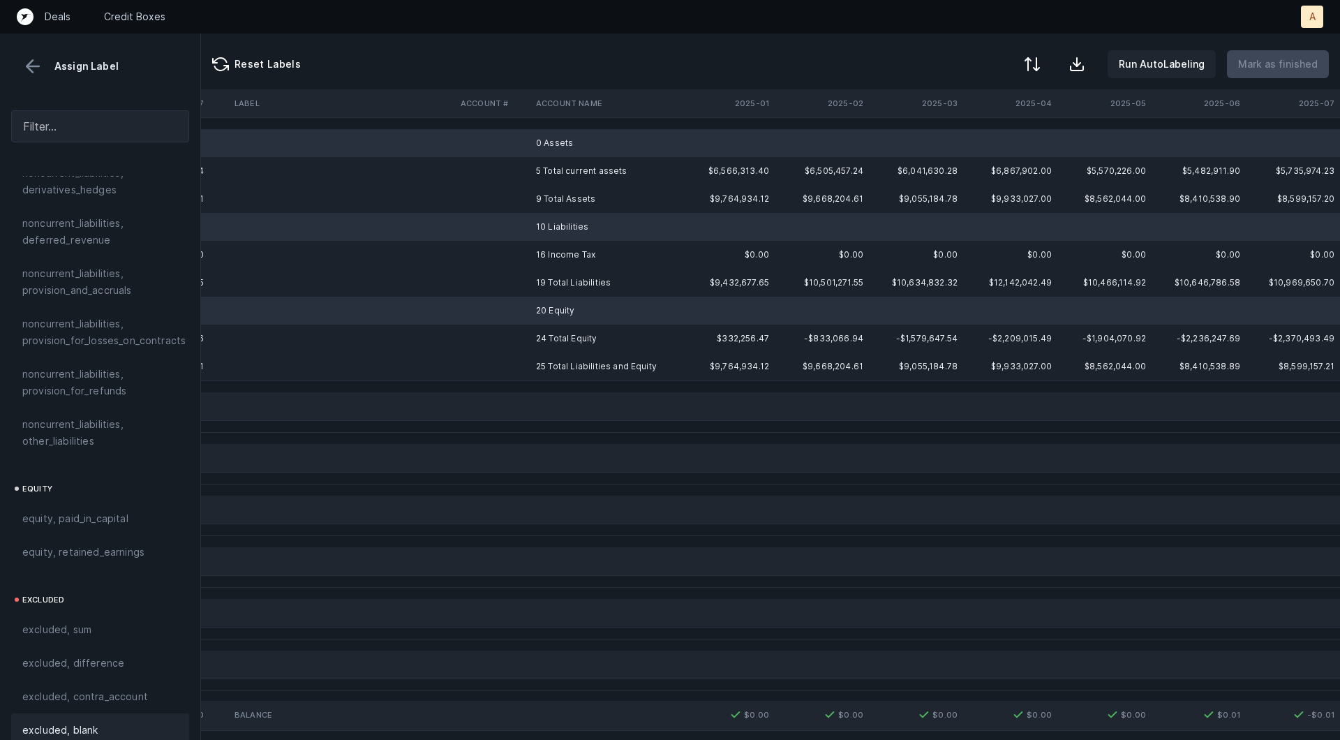
click at [98, 722] on div "excluded, blank" at bounding box center [100, 730] width 156 height 17
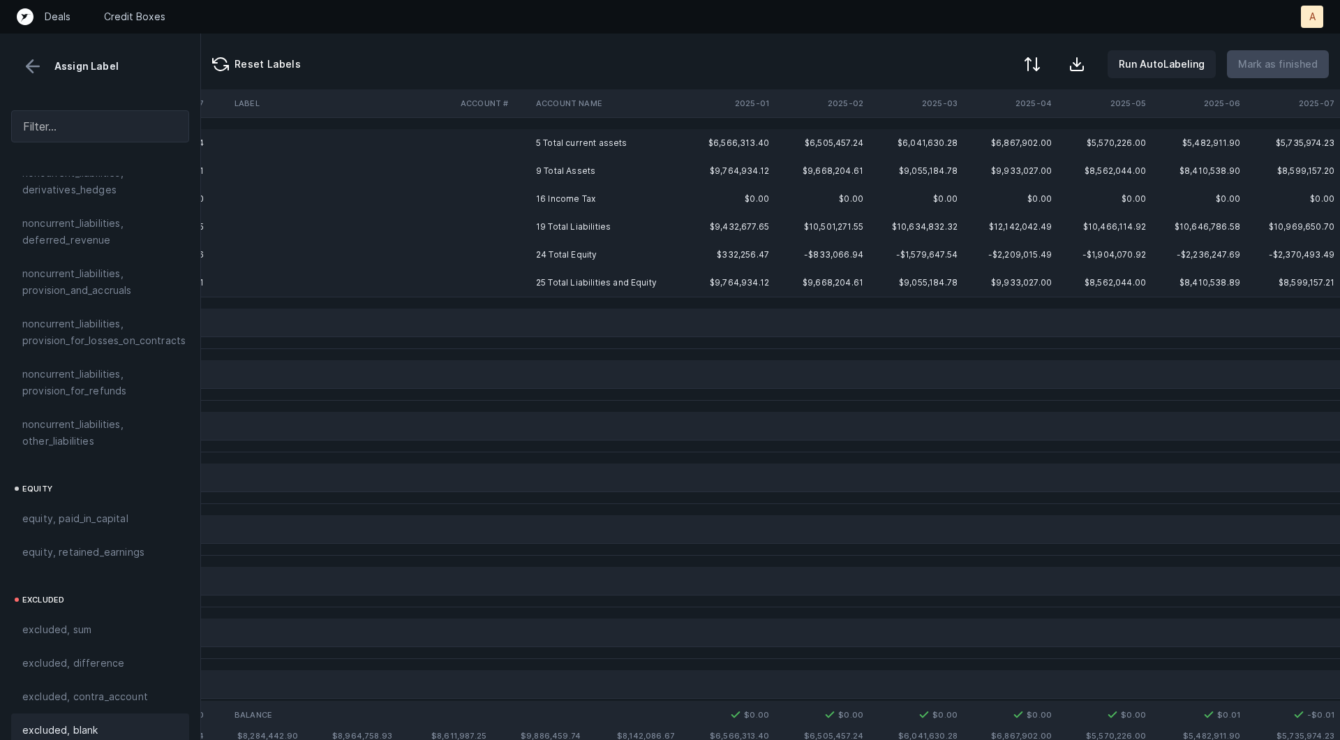
click at [570, 193] on td "16 Income Tax" at bounding box center [615, 199] width 170 height 28
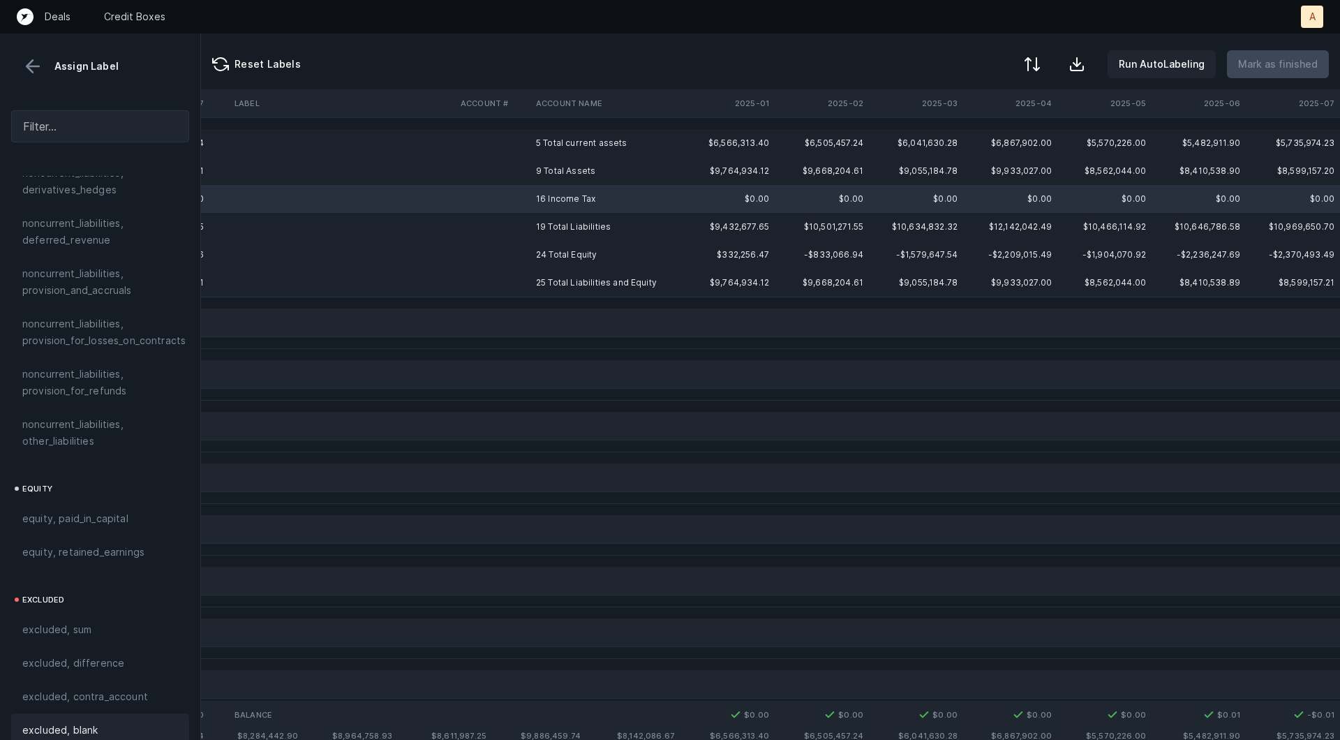
click at [55, 722] on span "excluded, blank" at bounding box center [59, 730] width 75 height 17
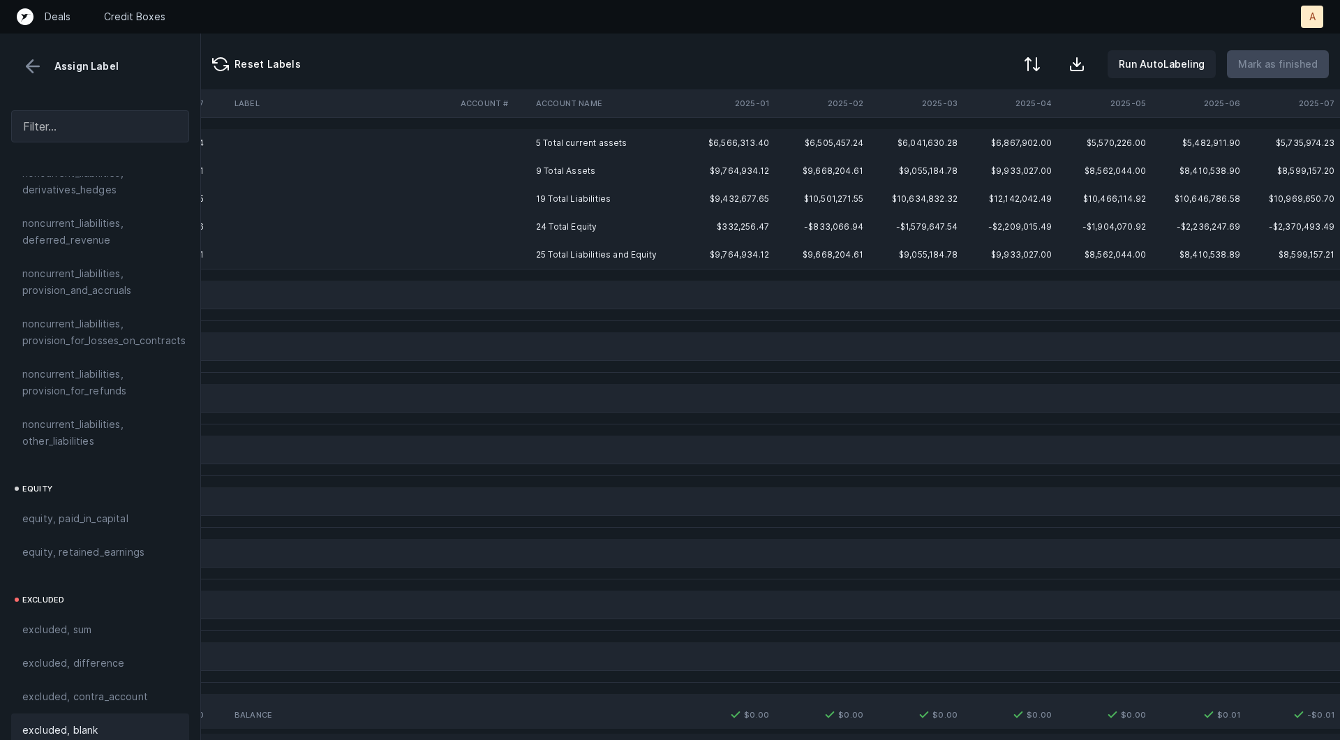
click at [565, 136] on td "5 Total current assets" at bounding box center [615, 143] width 170 height 28
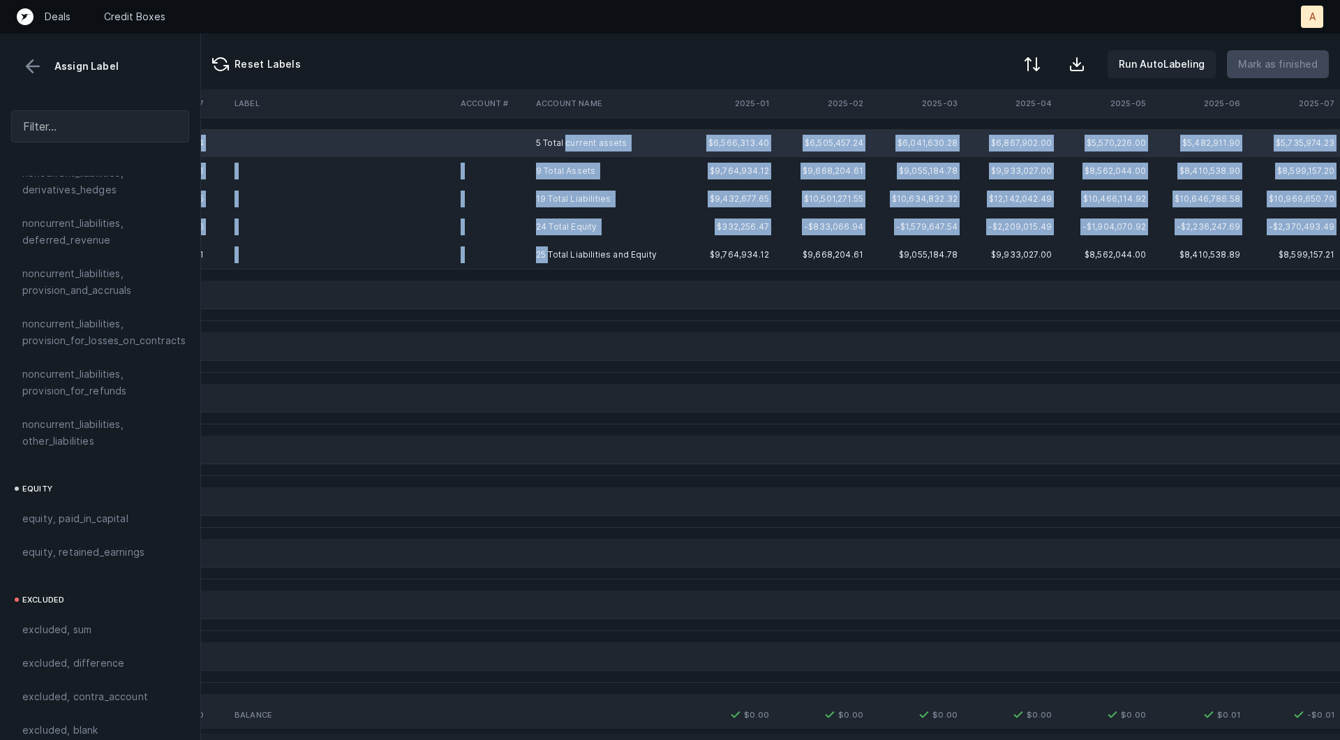
click at [548, 253] on td "25 Total Liabilities and Equity" at bounding box center [615, 255] width 170 height 28
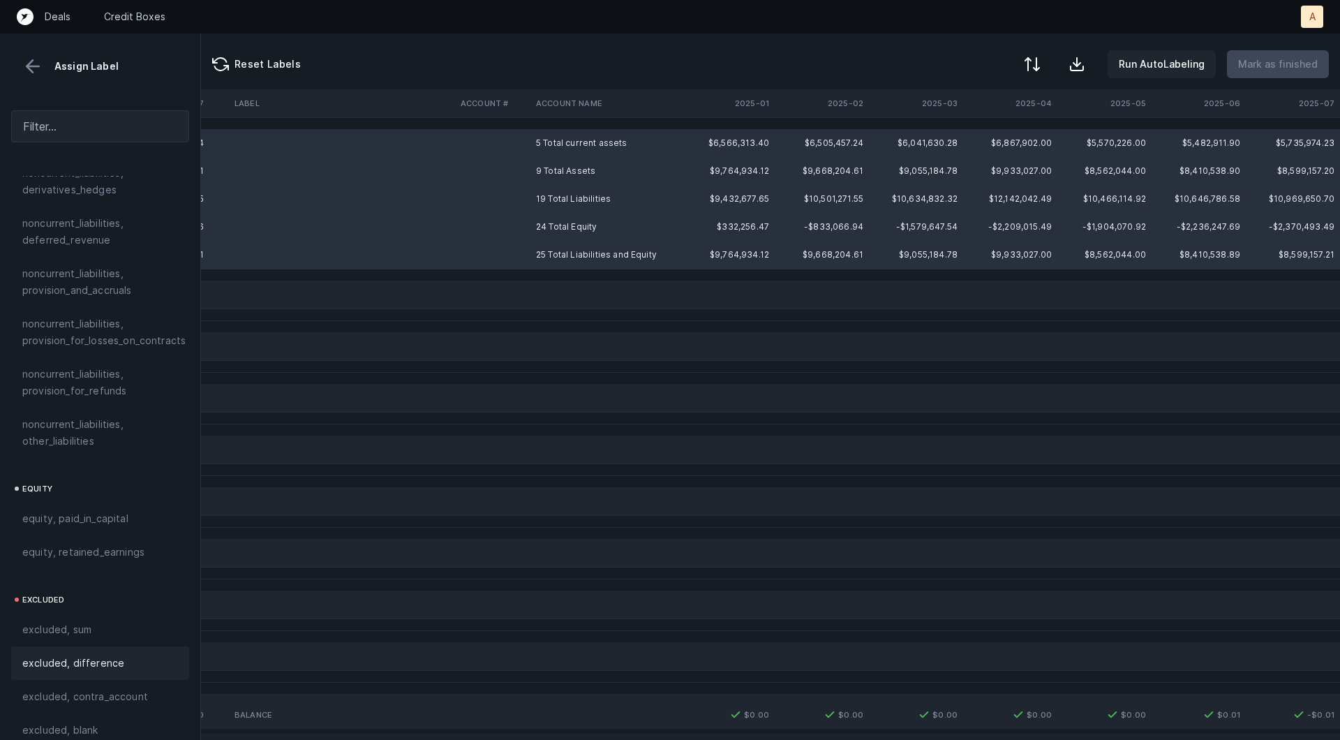
click at [24, 646] on div "excluded, difference" at bounding box center [100, 662] width 178 height 33
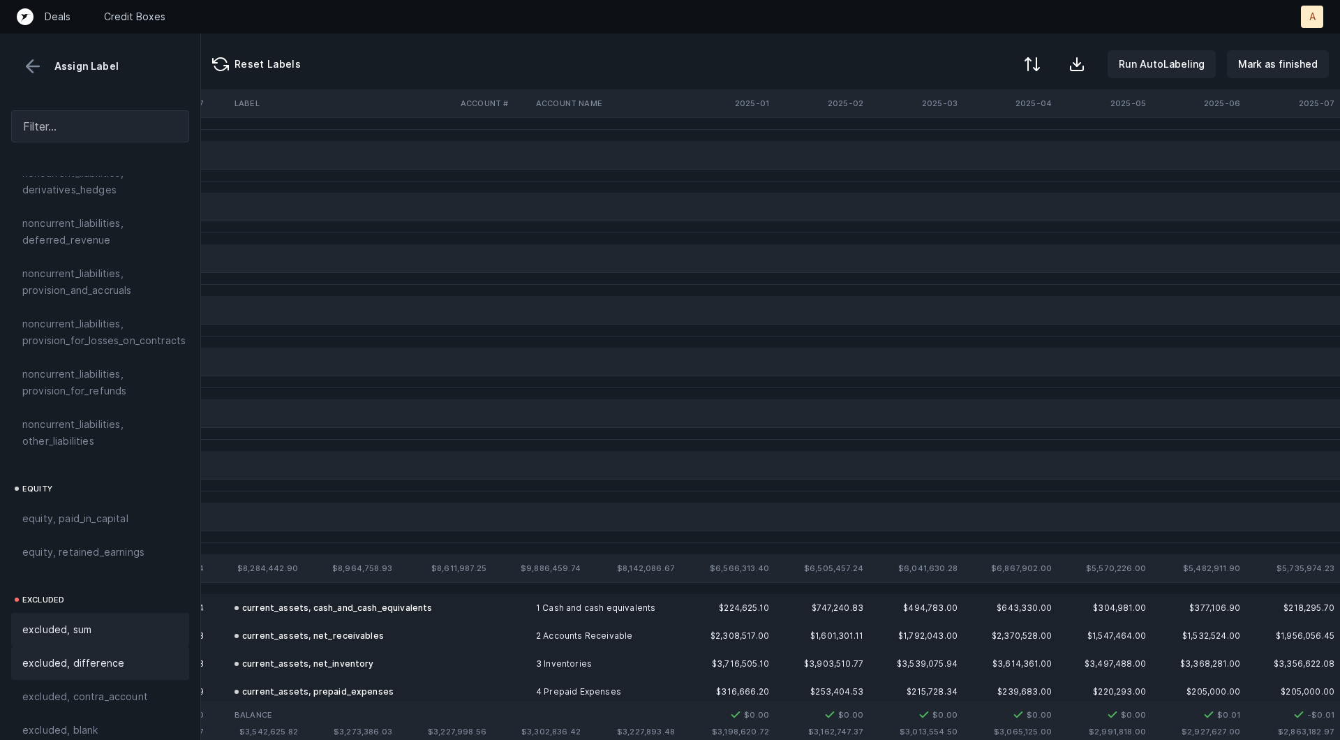
click at [47, 621] on span "excluded, sum" at bounding box center [56, 629] width 69 height 17
click at [1251, 66] on p "Mark as finished" at bounding box center [1278, 64] width 80 height 17
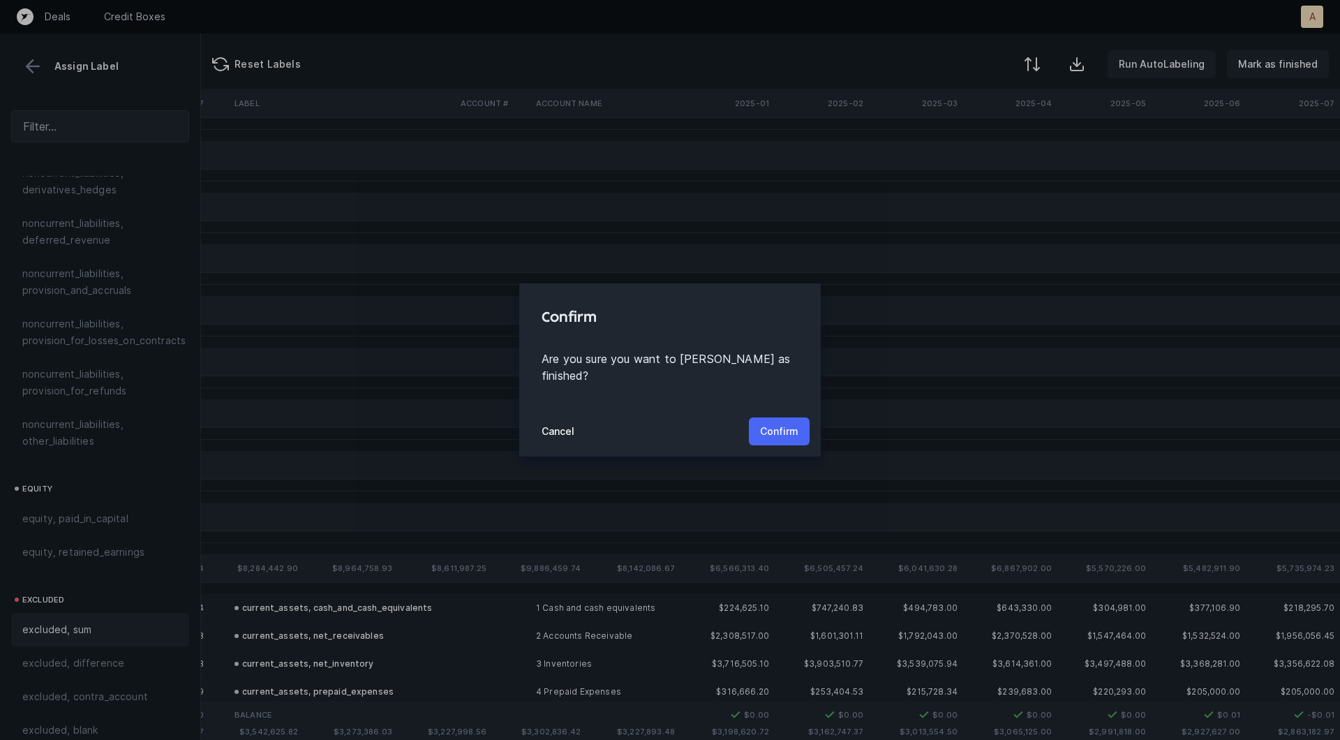
click at [773, 431] on p "Confirm" at bounding box center [779, 431] width 38 height 17
